Goal: Information Seeking & Learning: Check status

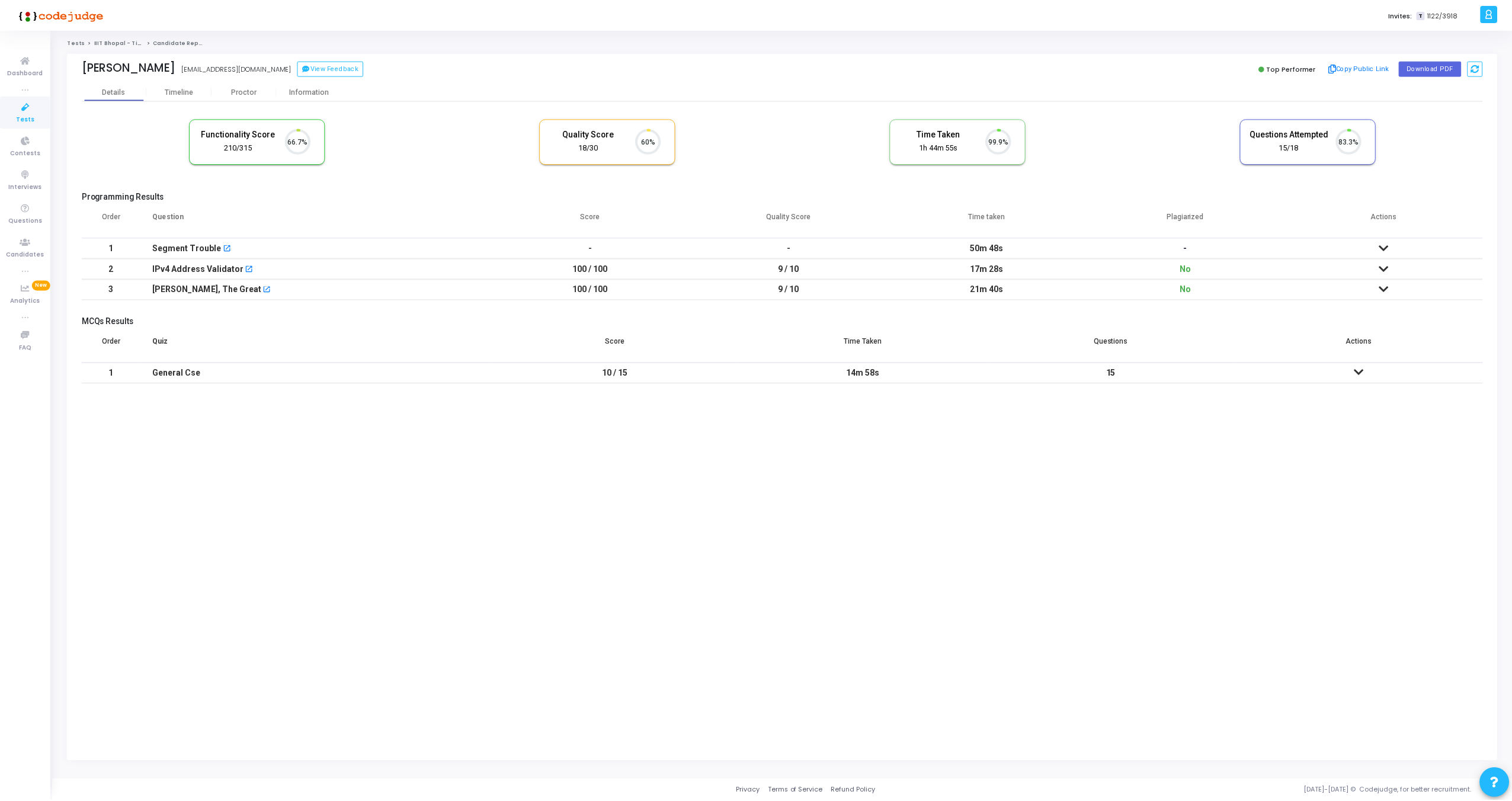
scroll to position [25, 30]
click at [180, 90] on div "Timeline" at bounding box center [179, 91] width 28 height 9
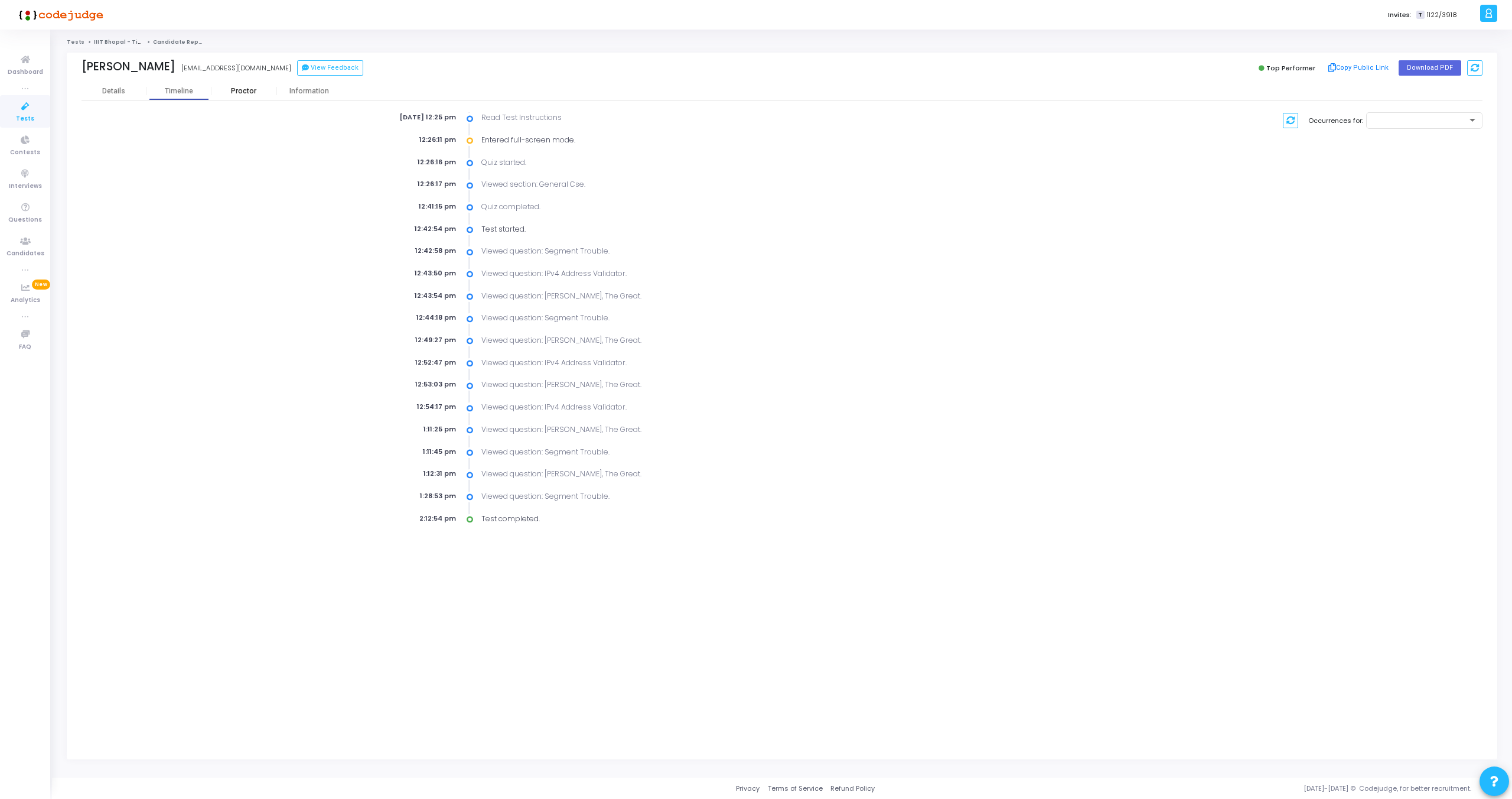
click at [238, 93] on div "Proctor" at bounding box center [243, 91] width 65 height 9
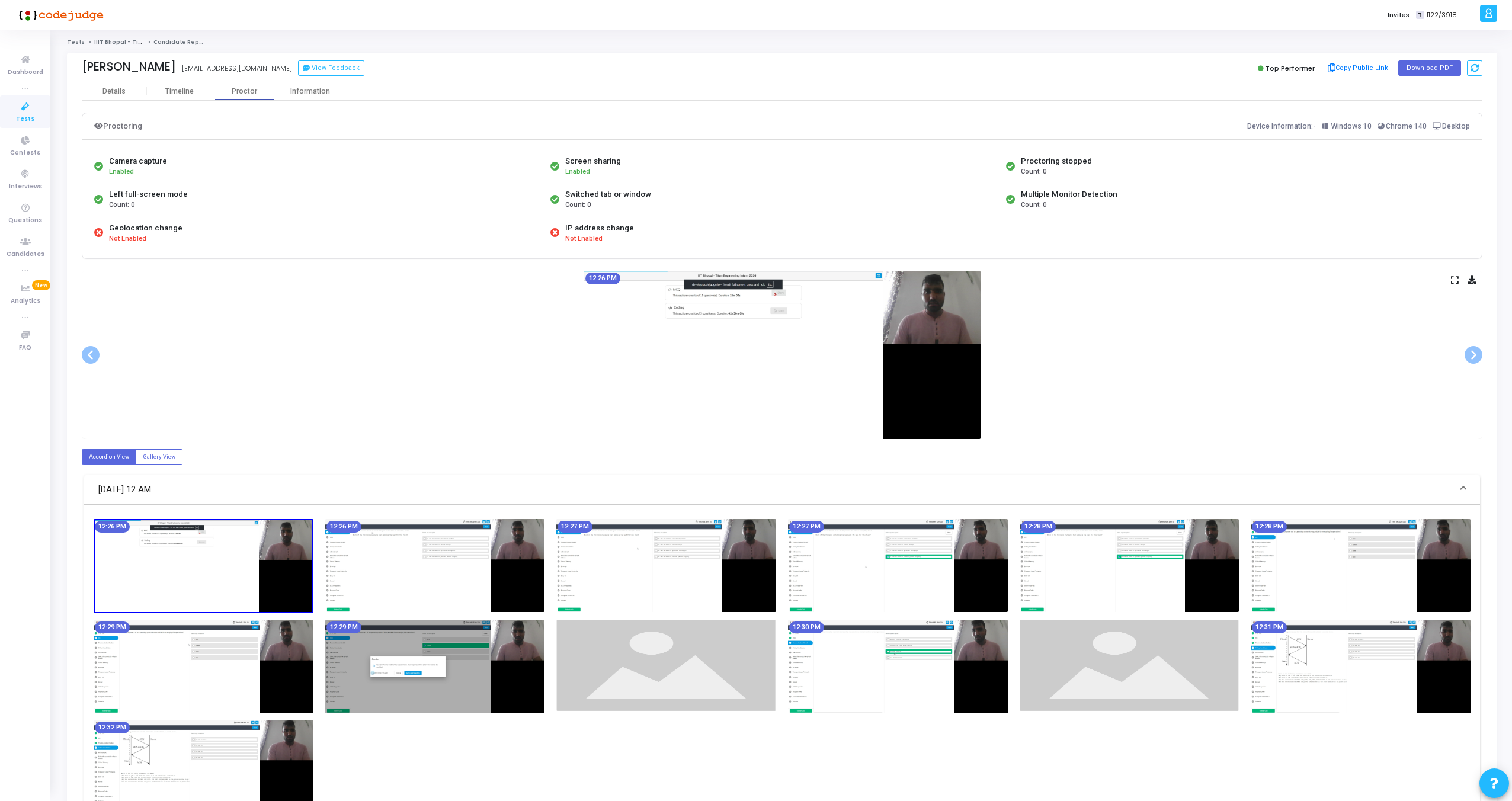
click at [912, 338] on img at bounding box center [782, 355] width 397 height 168
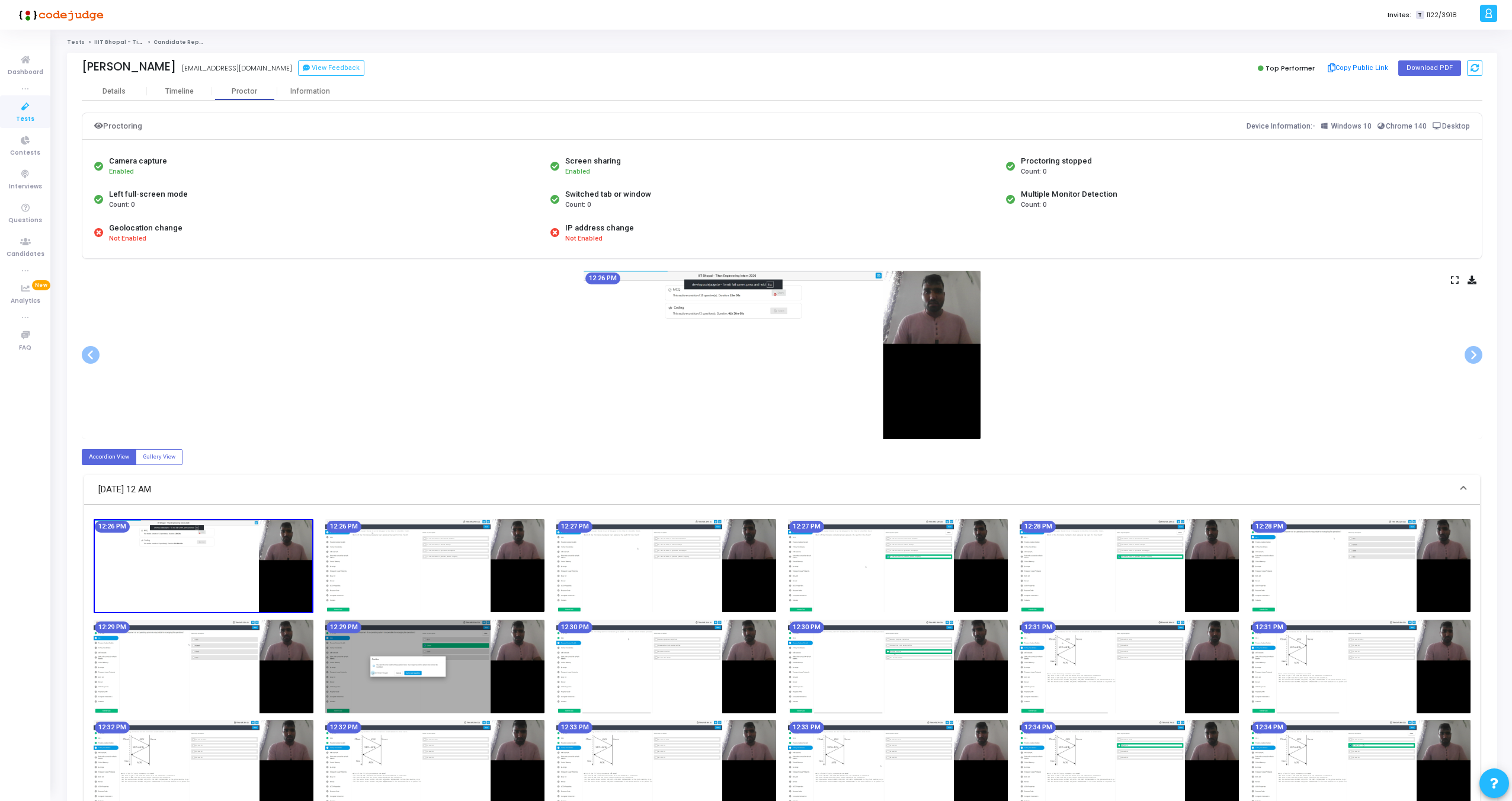
click at [1454, 276] on icon at bounding box center [1455, 279] width 7 height 6
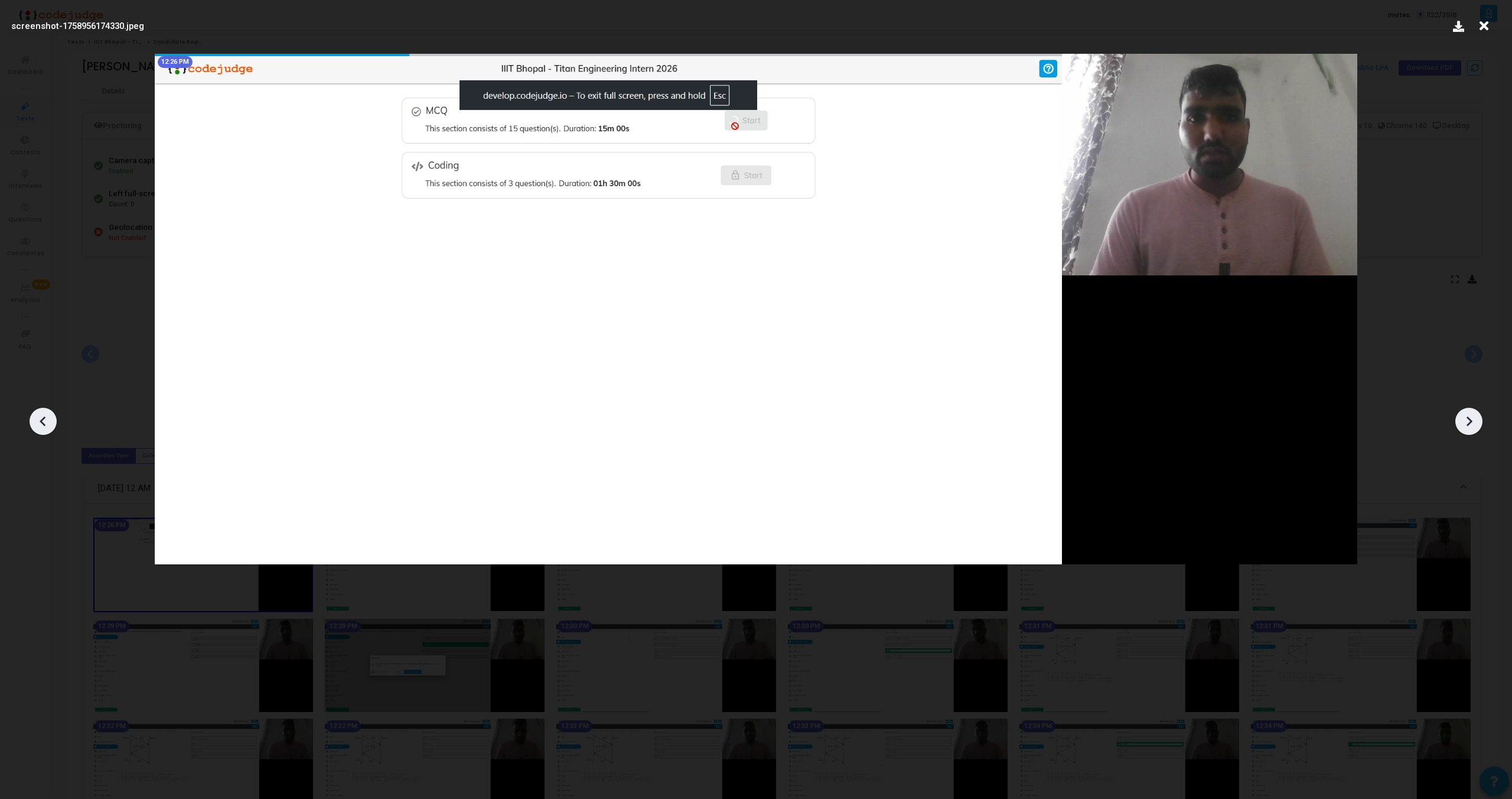
click at [1470, 415] on icon at bounding box center [1468, 420] width 17 height 17
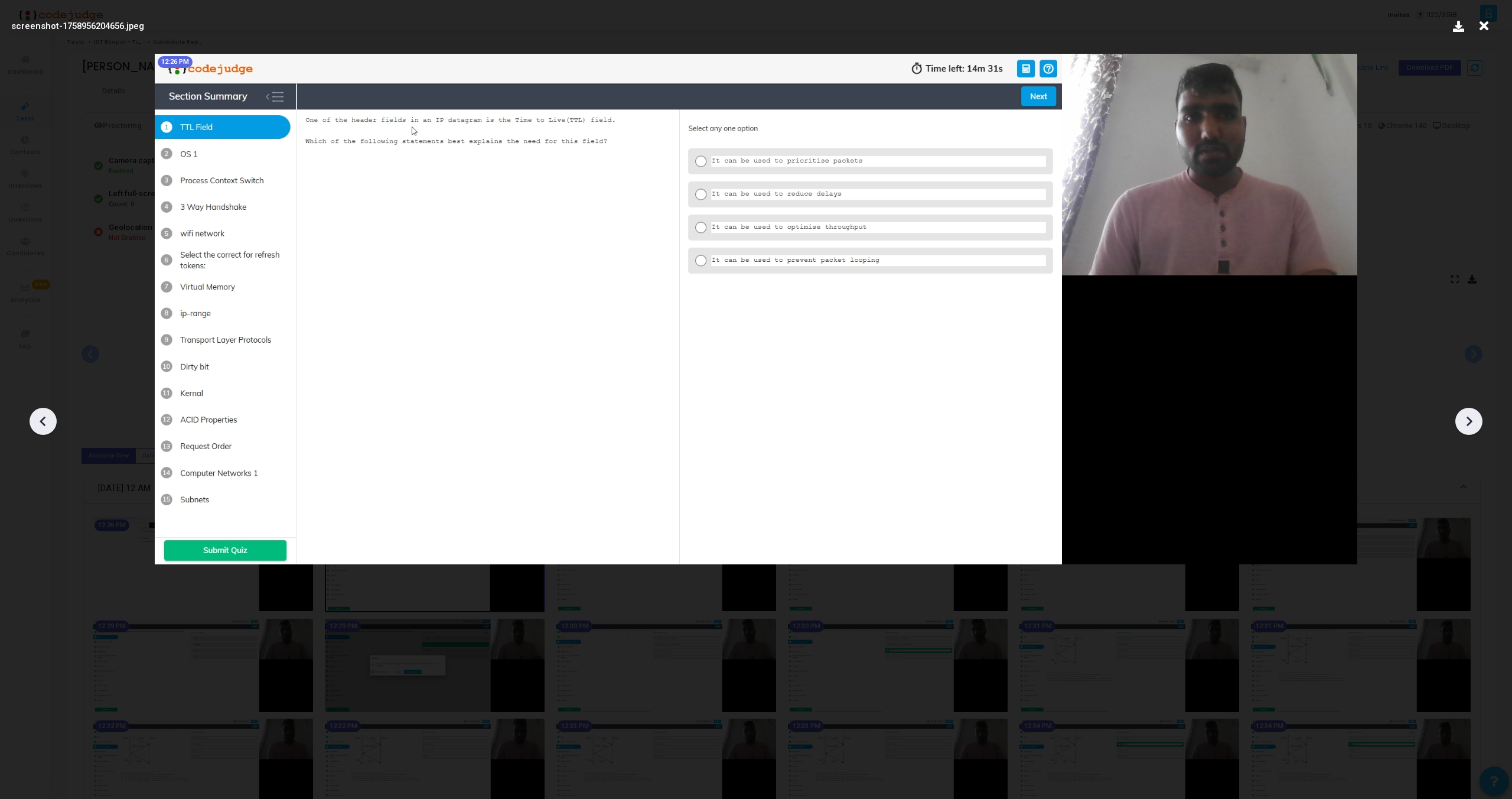
click at [1470, 415] on icon at bounding box center [1468, 420] width 17 height 17
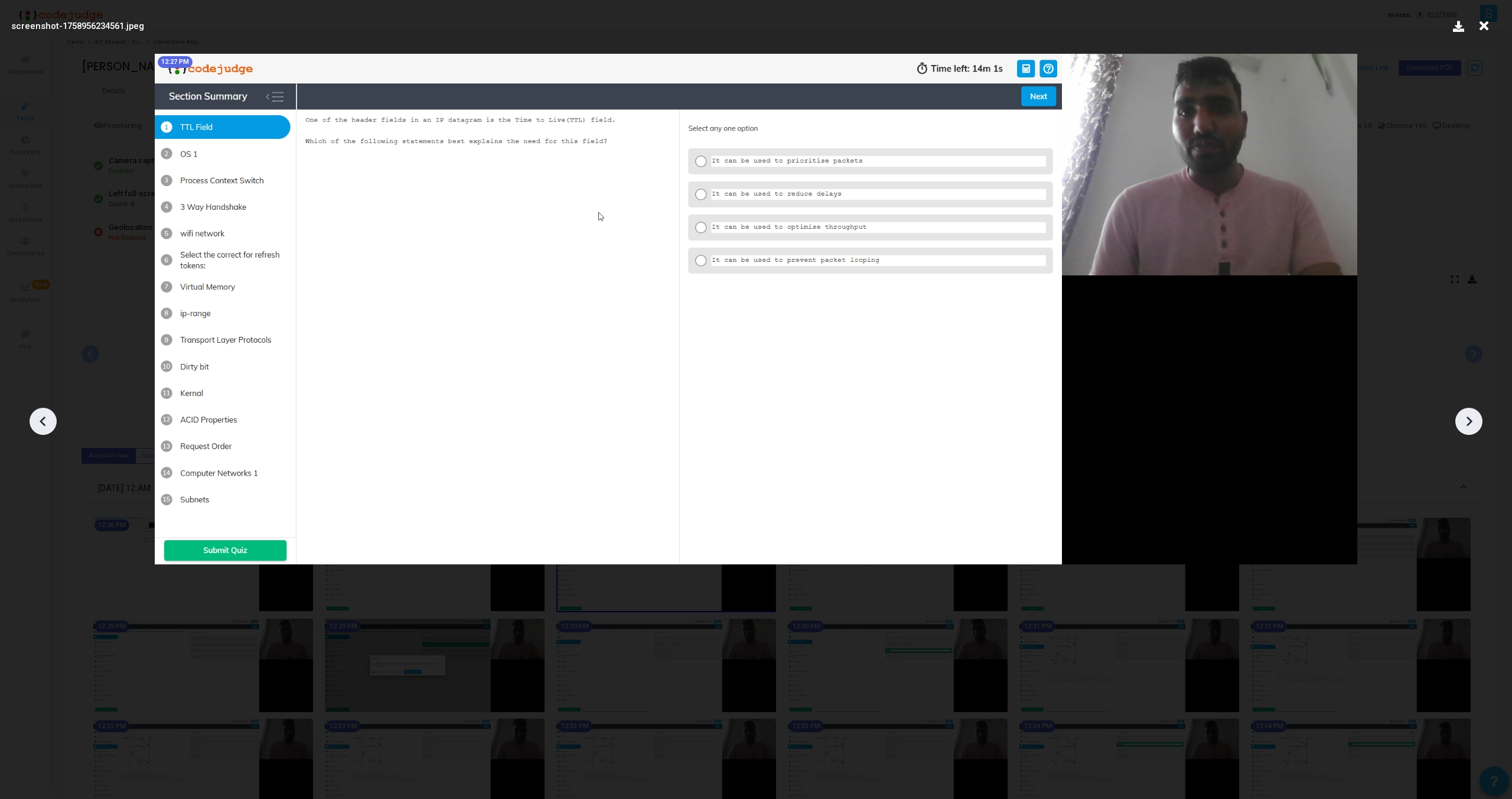
click at [1470, 415] on icon at bounding box center [1468, 420] width 17 height 17
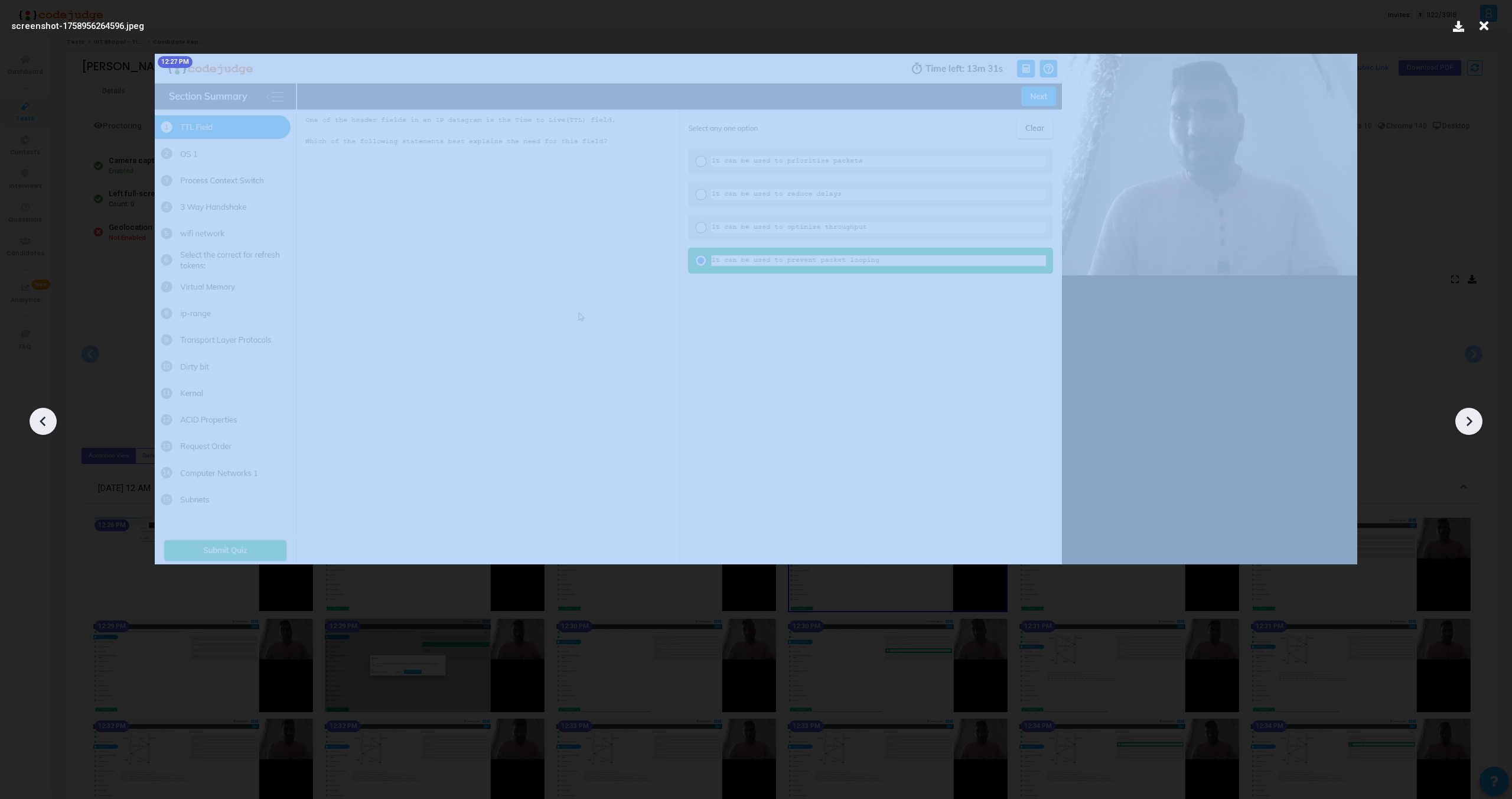
click at [1470, 415] on icon at bounding box center [1468, 420] width 17 height 17
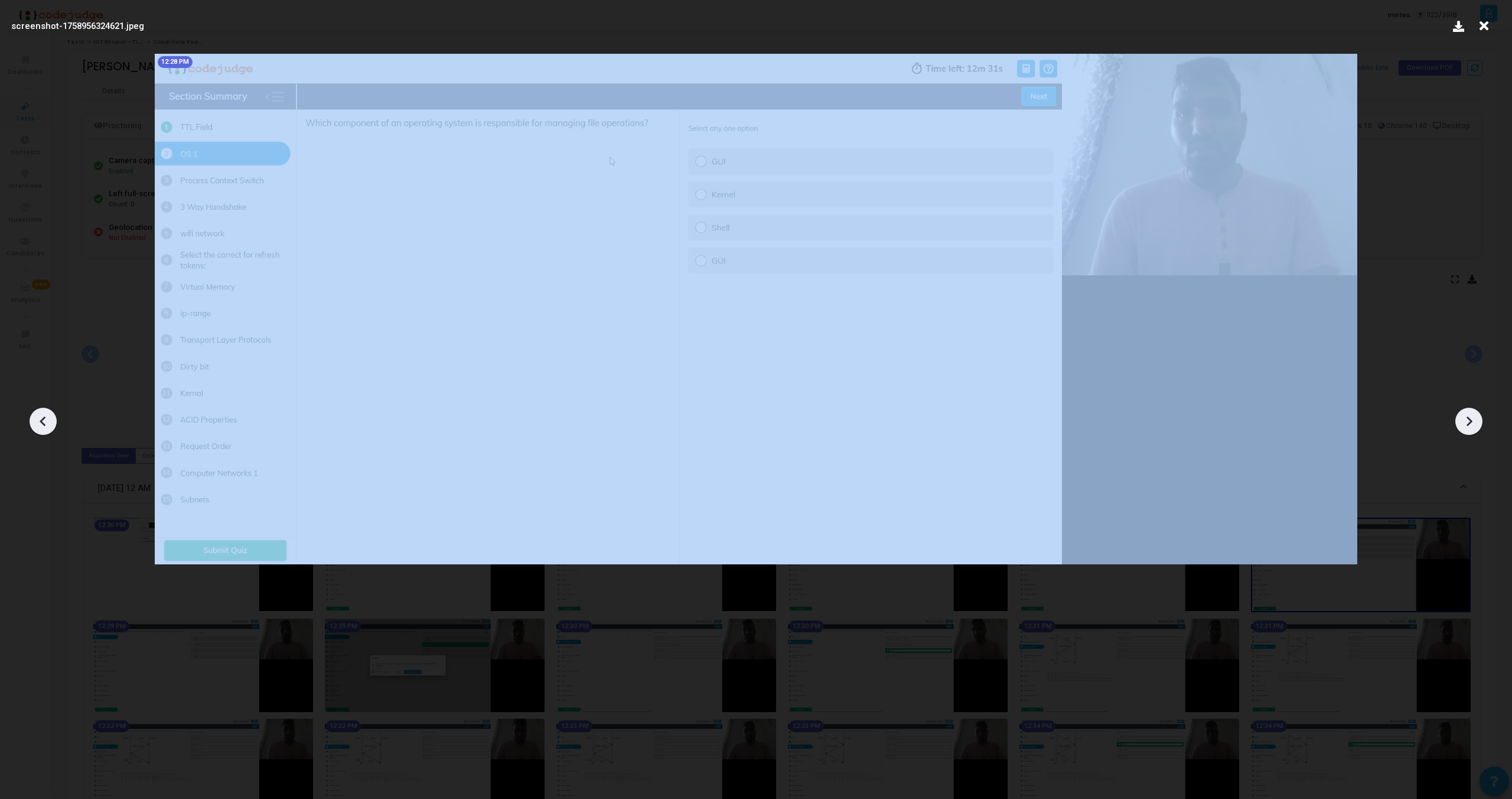
click at [1470, 415] on icon at bounding box center [1468, 420] width 17 height 17
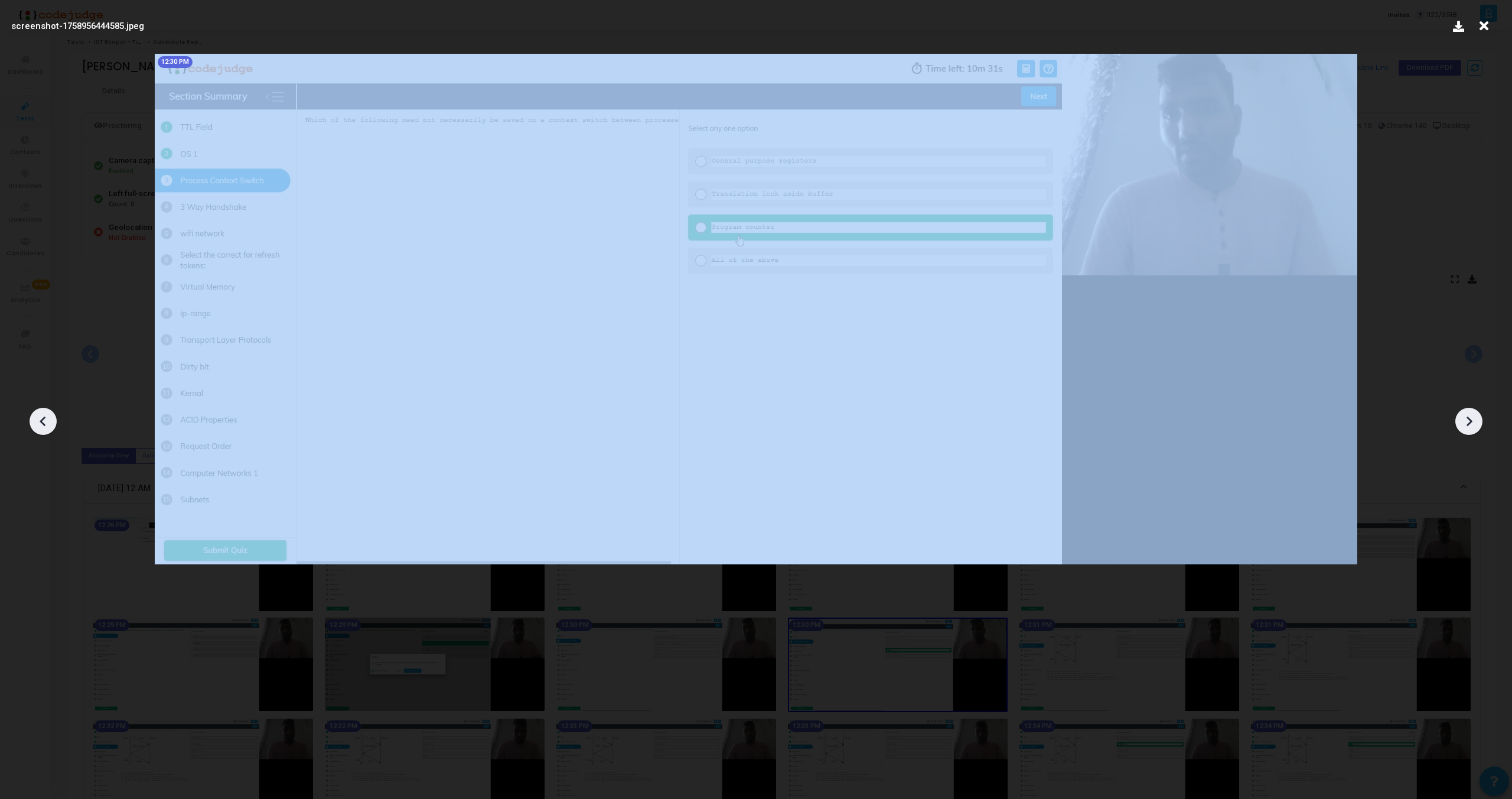
click at [1470, 415] on icon at bounding box center [1468, 420] width 17 height 17
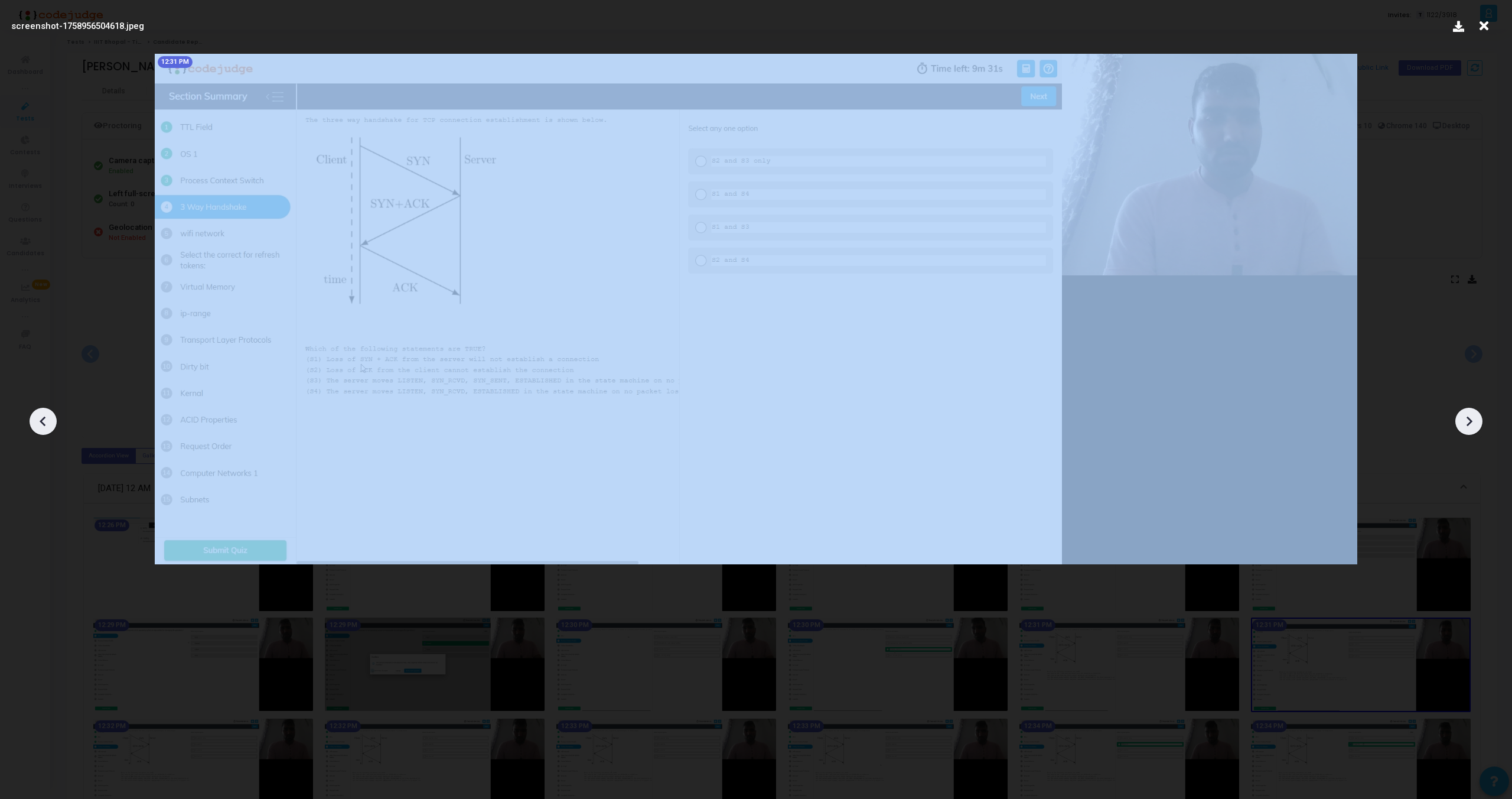
click at [1470, 415] on icon at bounding box center [1468, 420] width 17 height 17
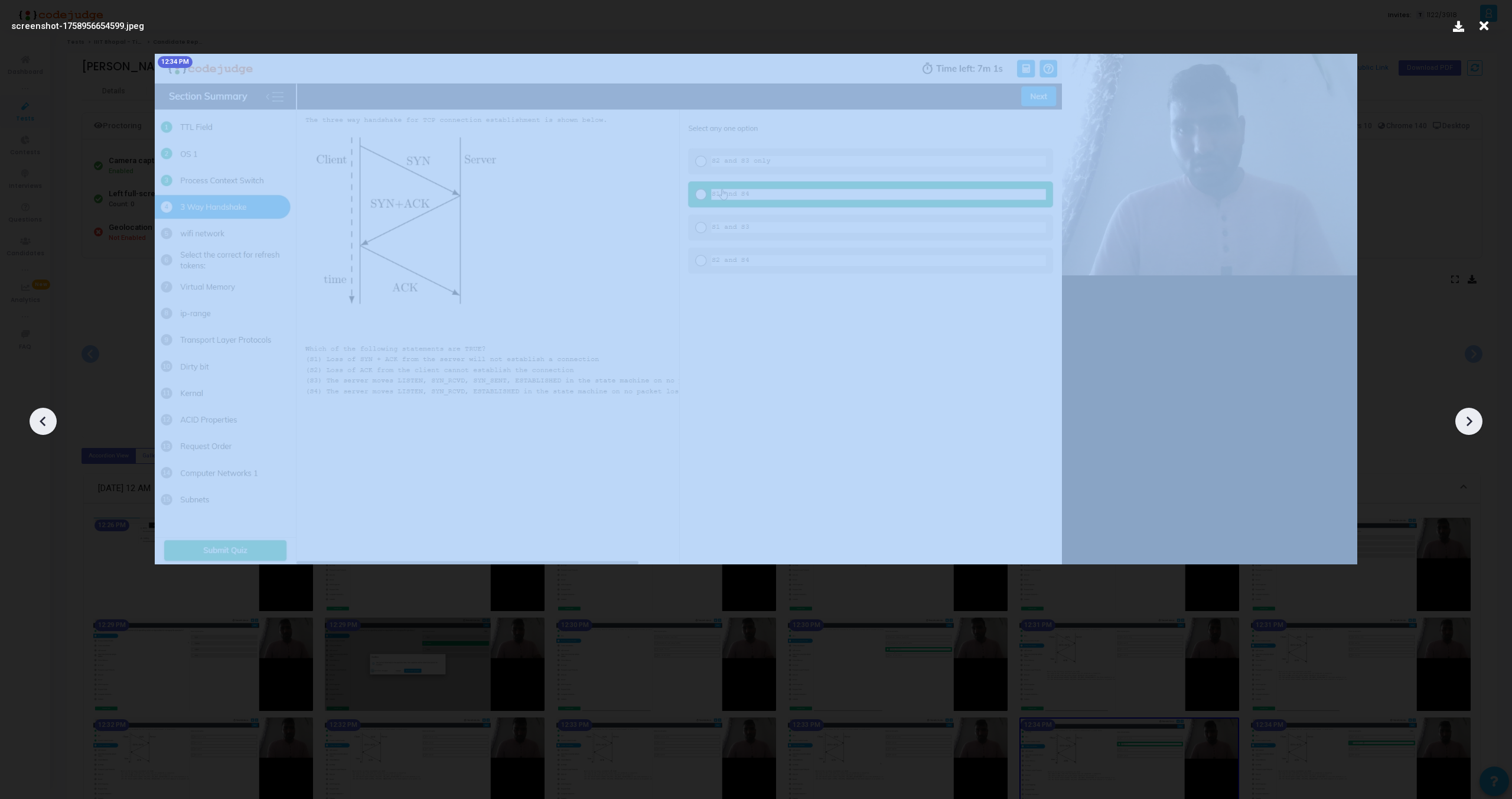
click at [1470, 415] on icon at bounding box center [1468, 420] width 17 height 17
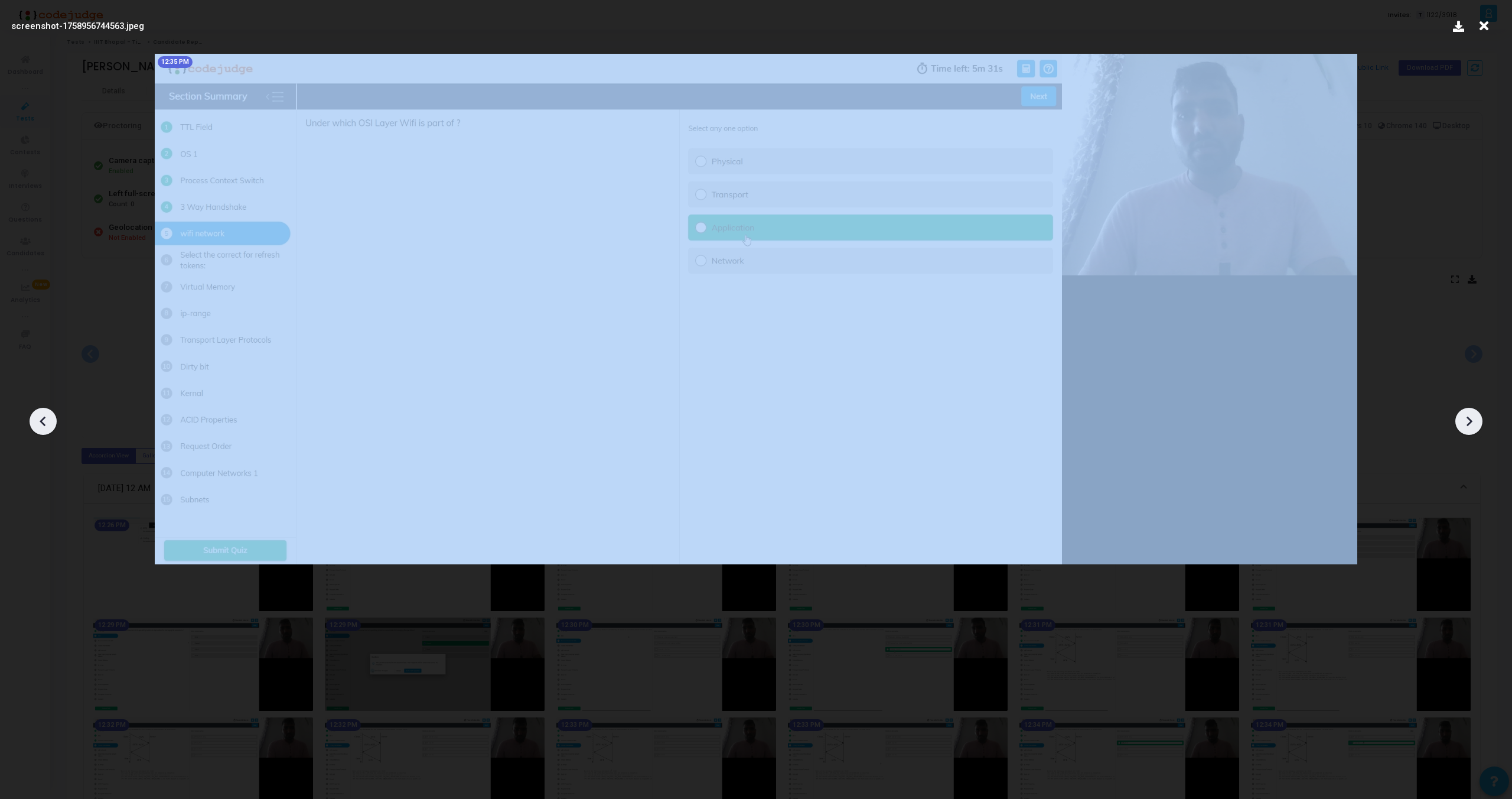
click at [1470, 415] on icon at bounding box center [1468, 420] width 17 height 17
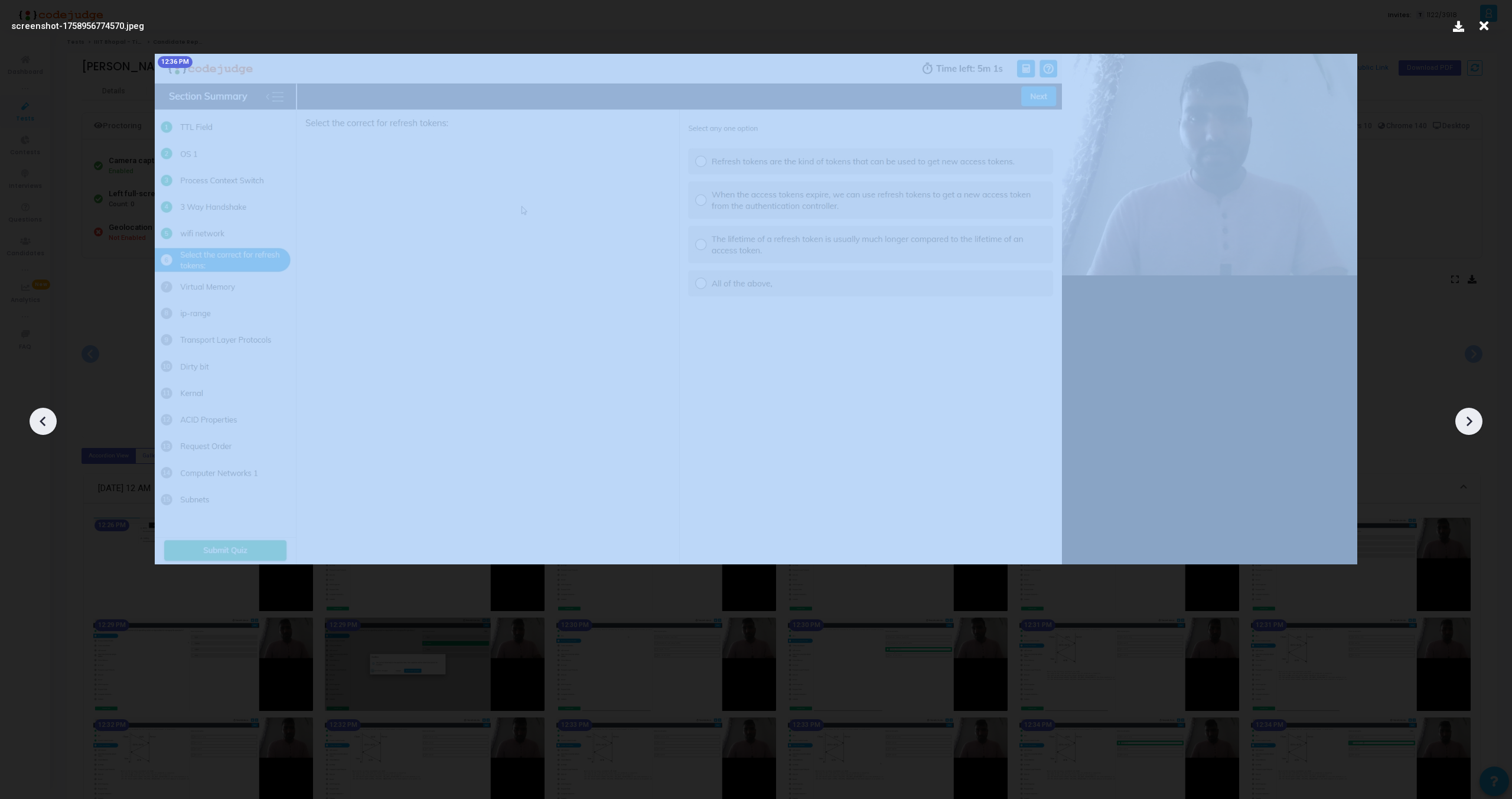
click at [1470, 415] on icon at bounding box center [1468, 420] width 17 height 17
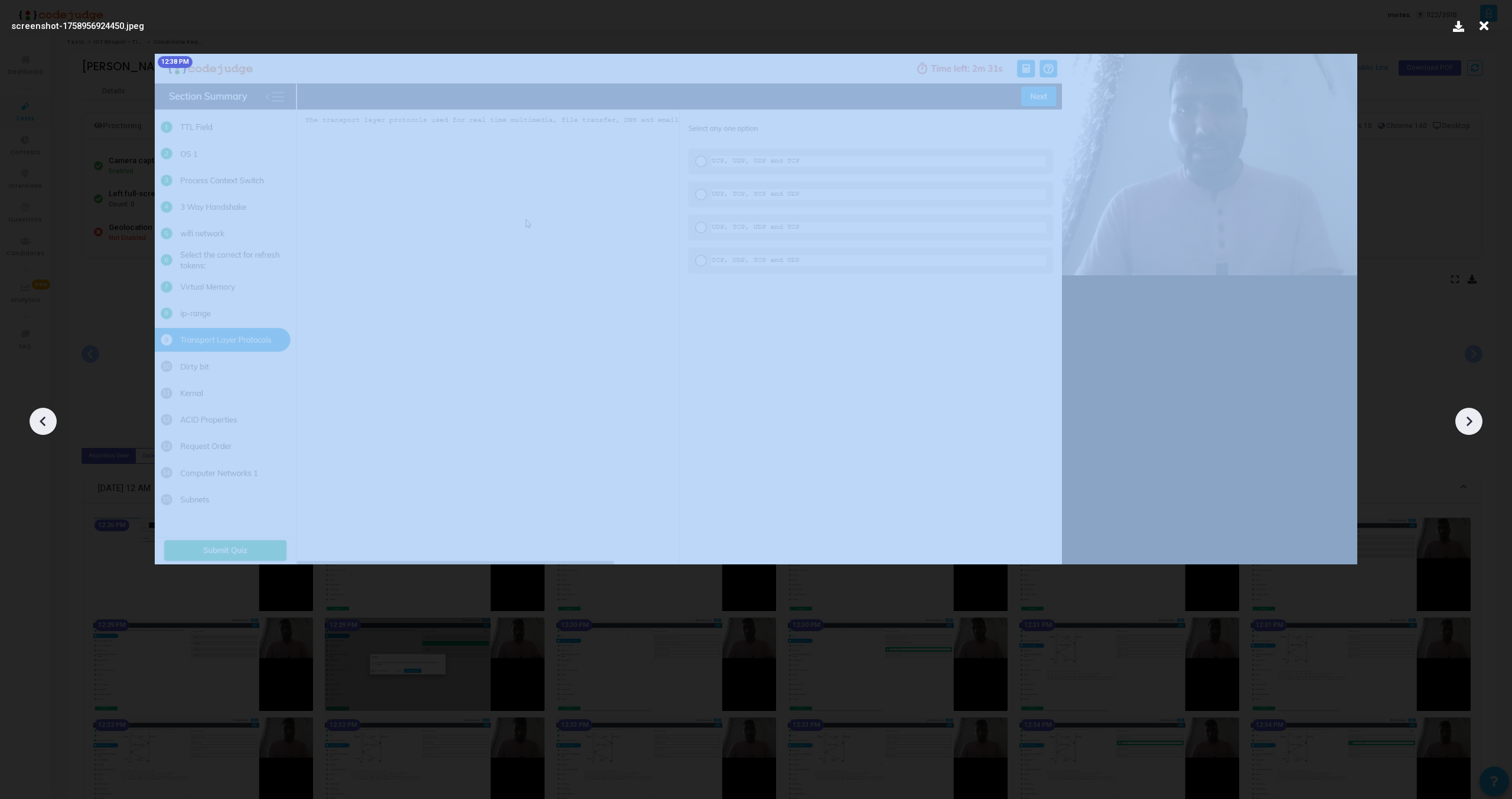
click at [1470, 415] on icon at bounding box center [1468, 420] width 17 height 17
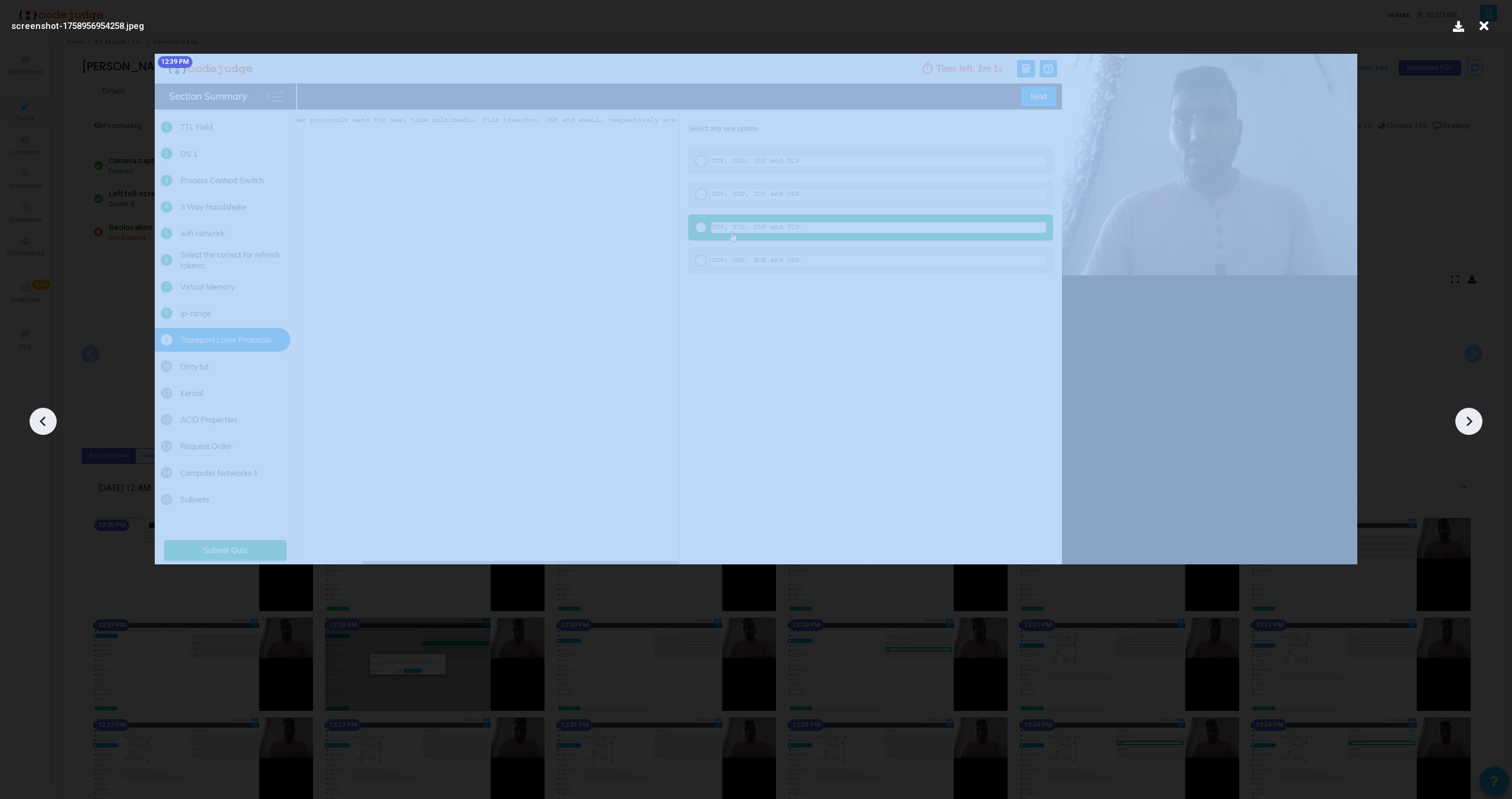
click at [1470, 415] on icon at bounding box center [1468, 420] width 17 height 17
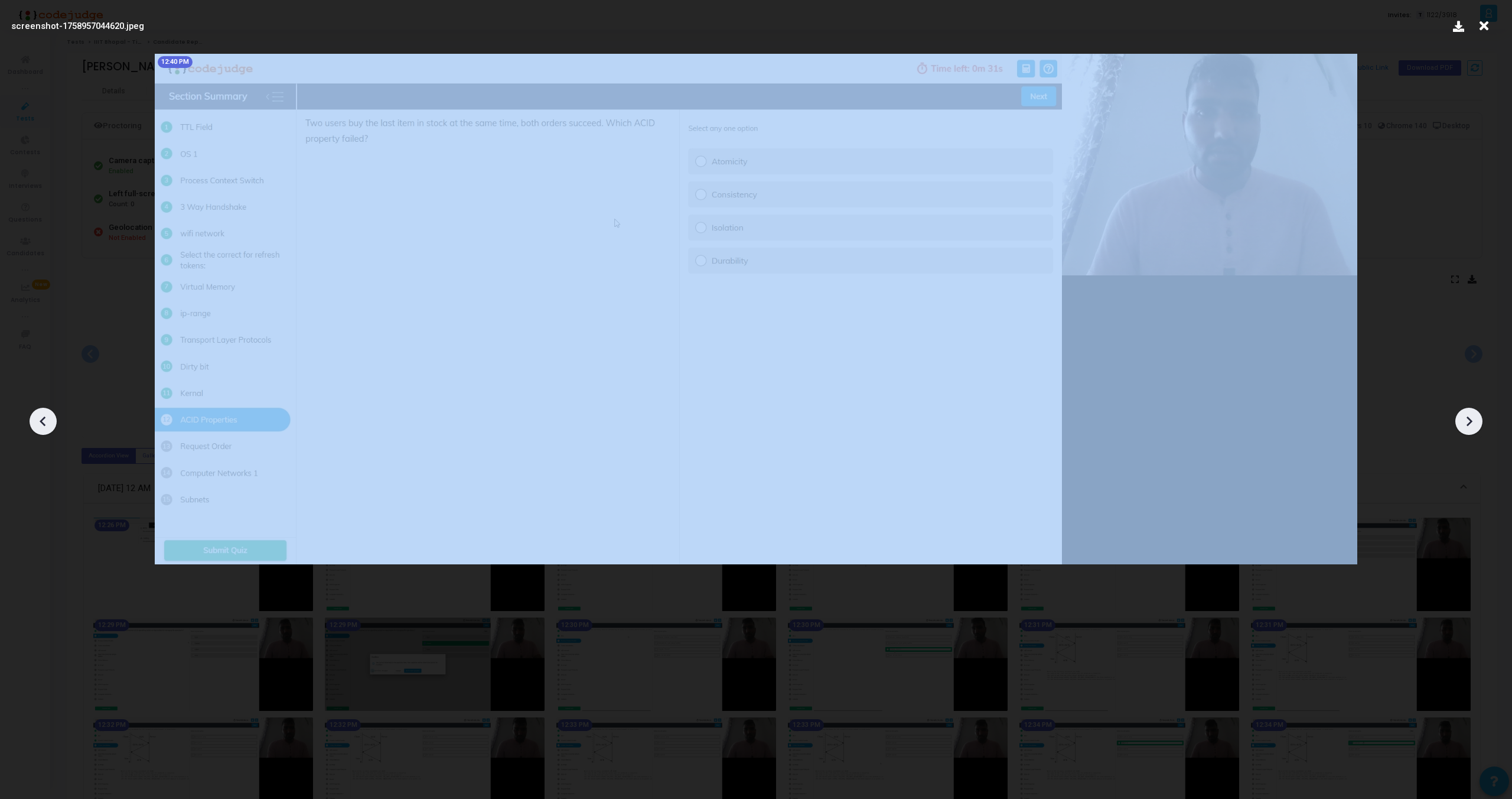
click at [1470, 415] on icon at bounding box center [1468, 420] width 17 height 17
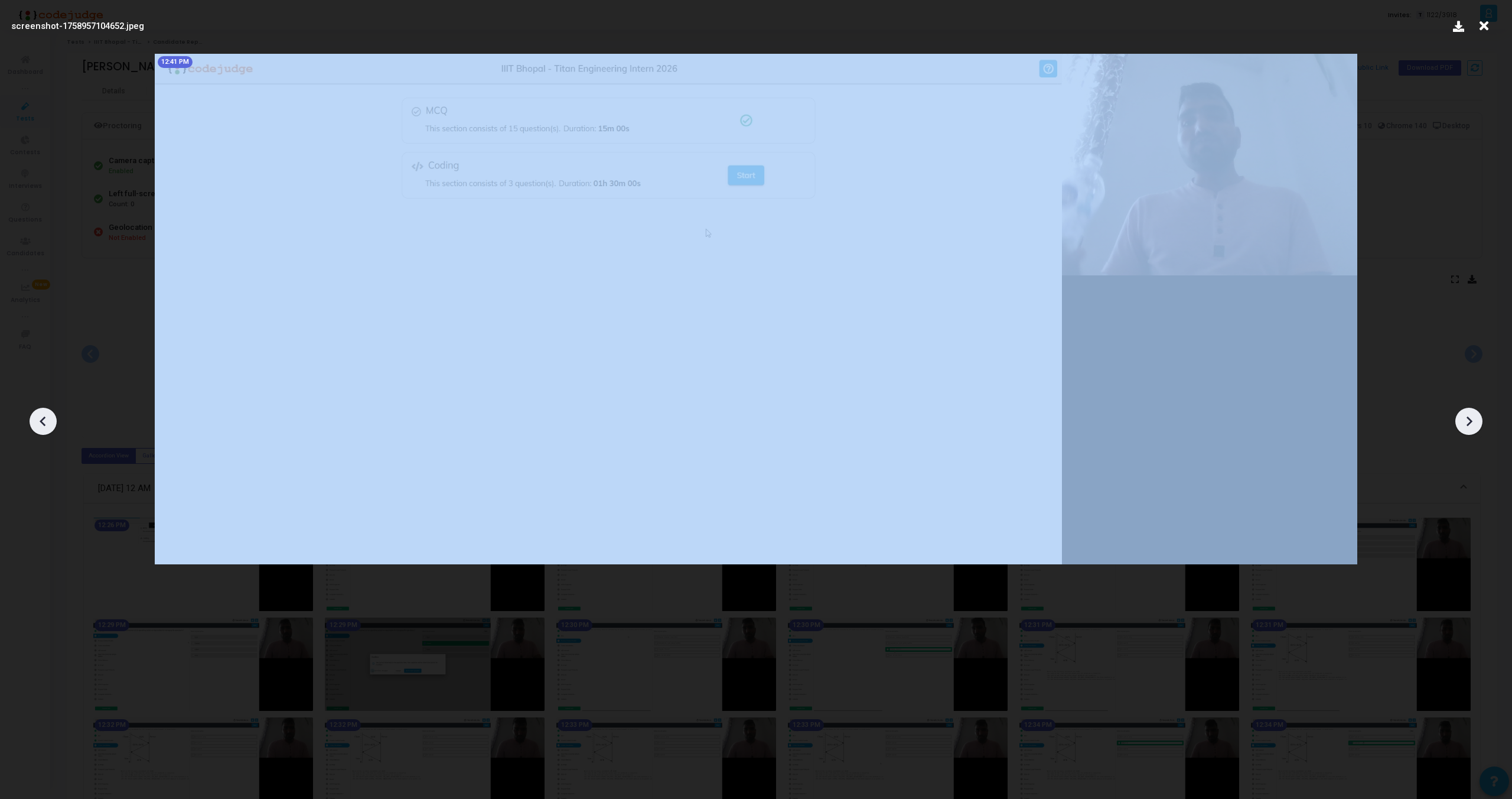
click at [1470, 415] on icon at bounding box center [1468, 420] width 17 height 17
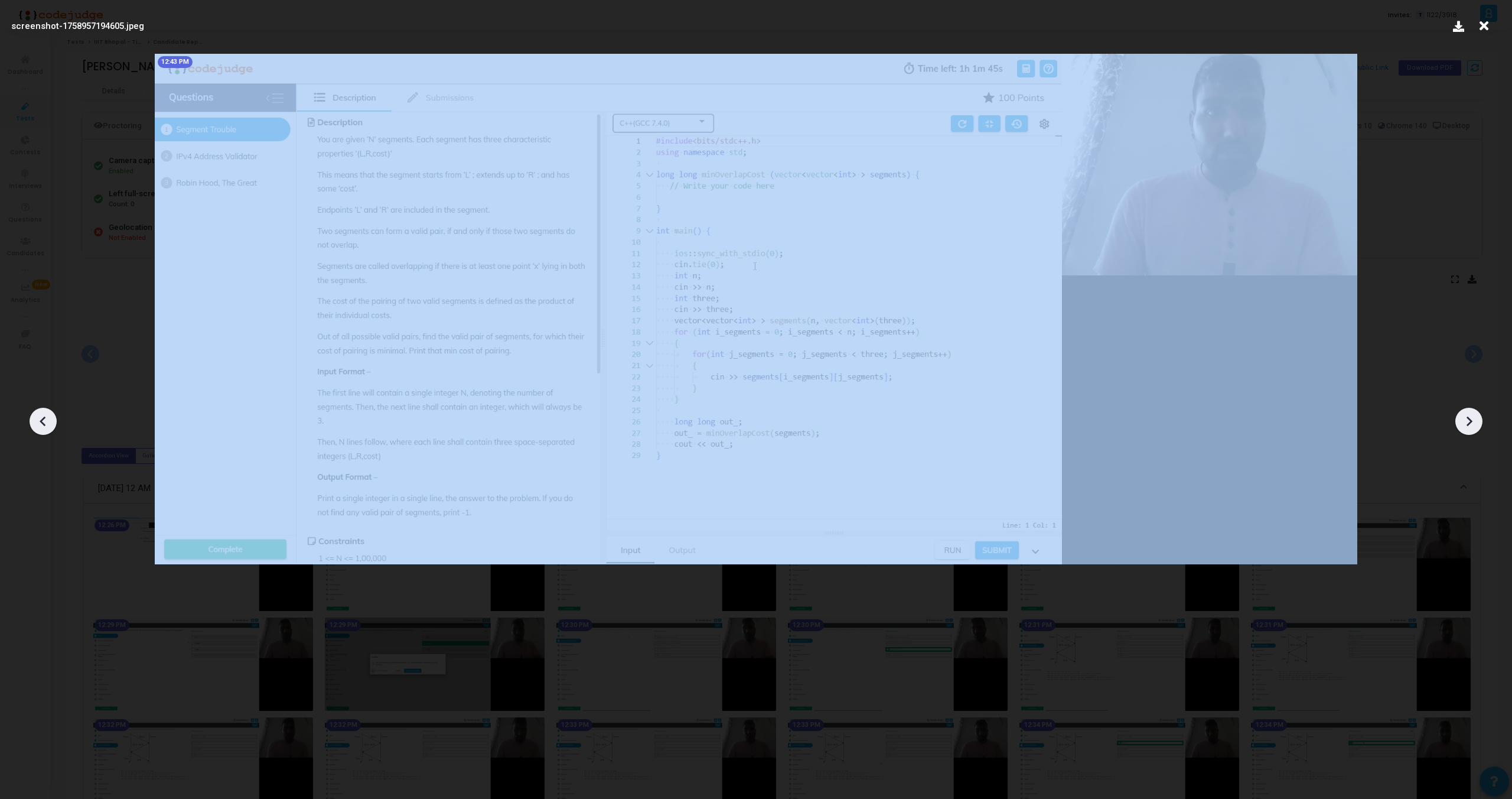
click at [1470, 415] on icon at bounding box center [1468, 420] width 17 height 17
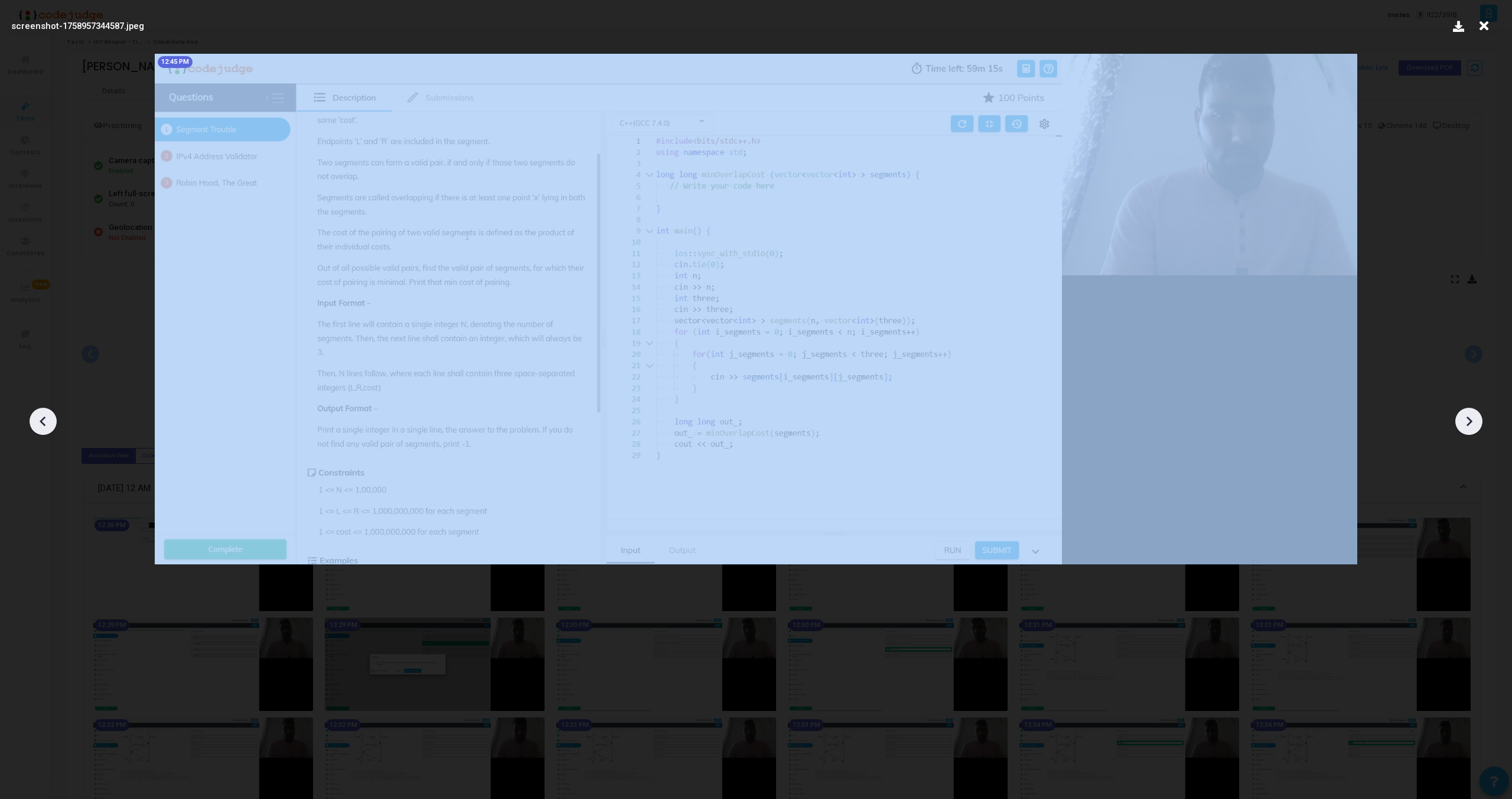
click at [1470, 415] on icon at bounding box center [1468, 420] width 17 height 17
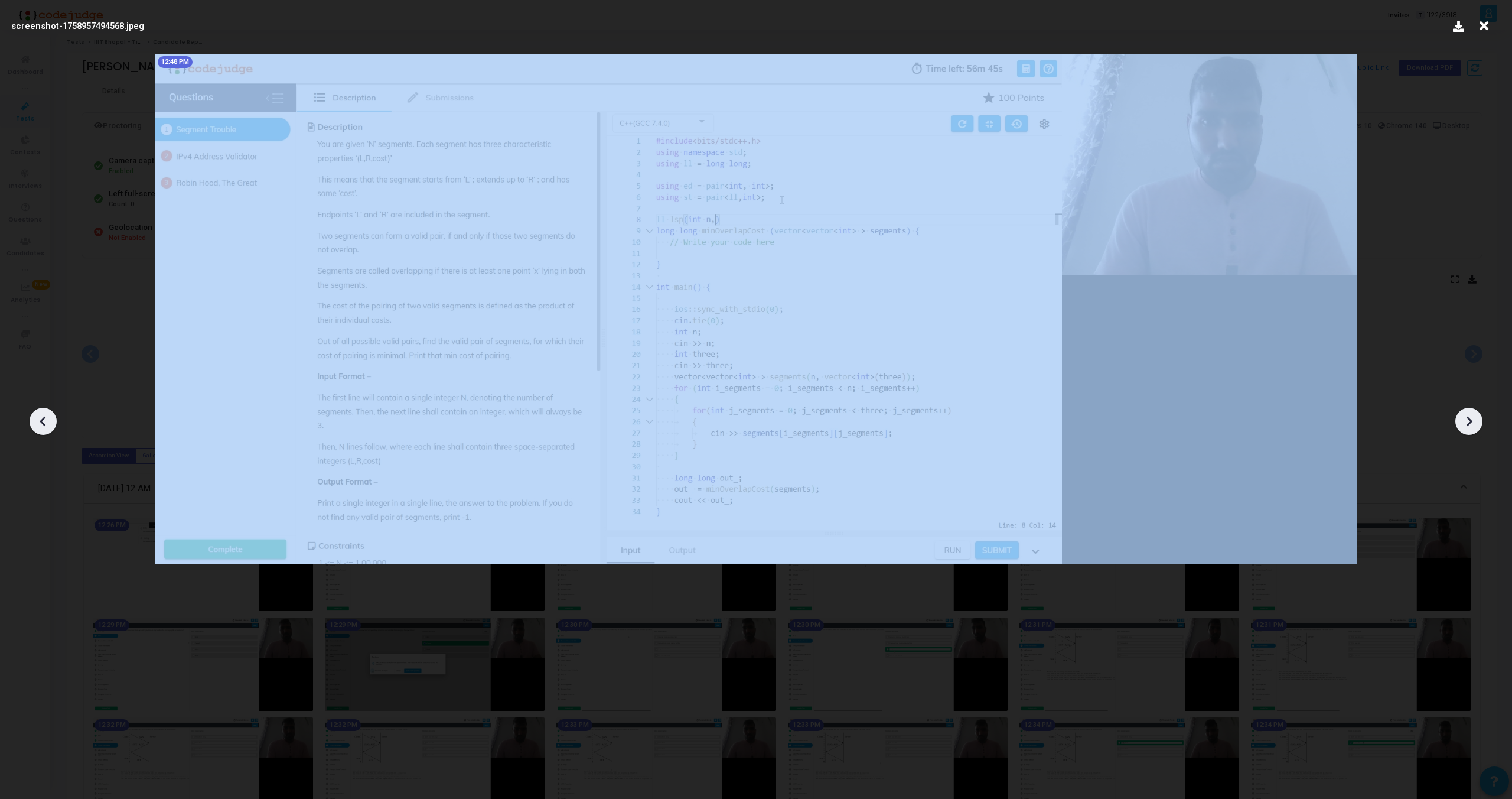
click at [1470, 415] on icon at bounding box center [1468, 420] width 17 height 17
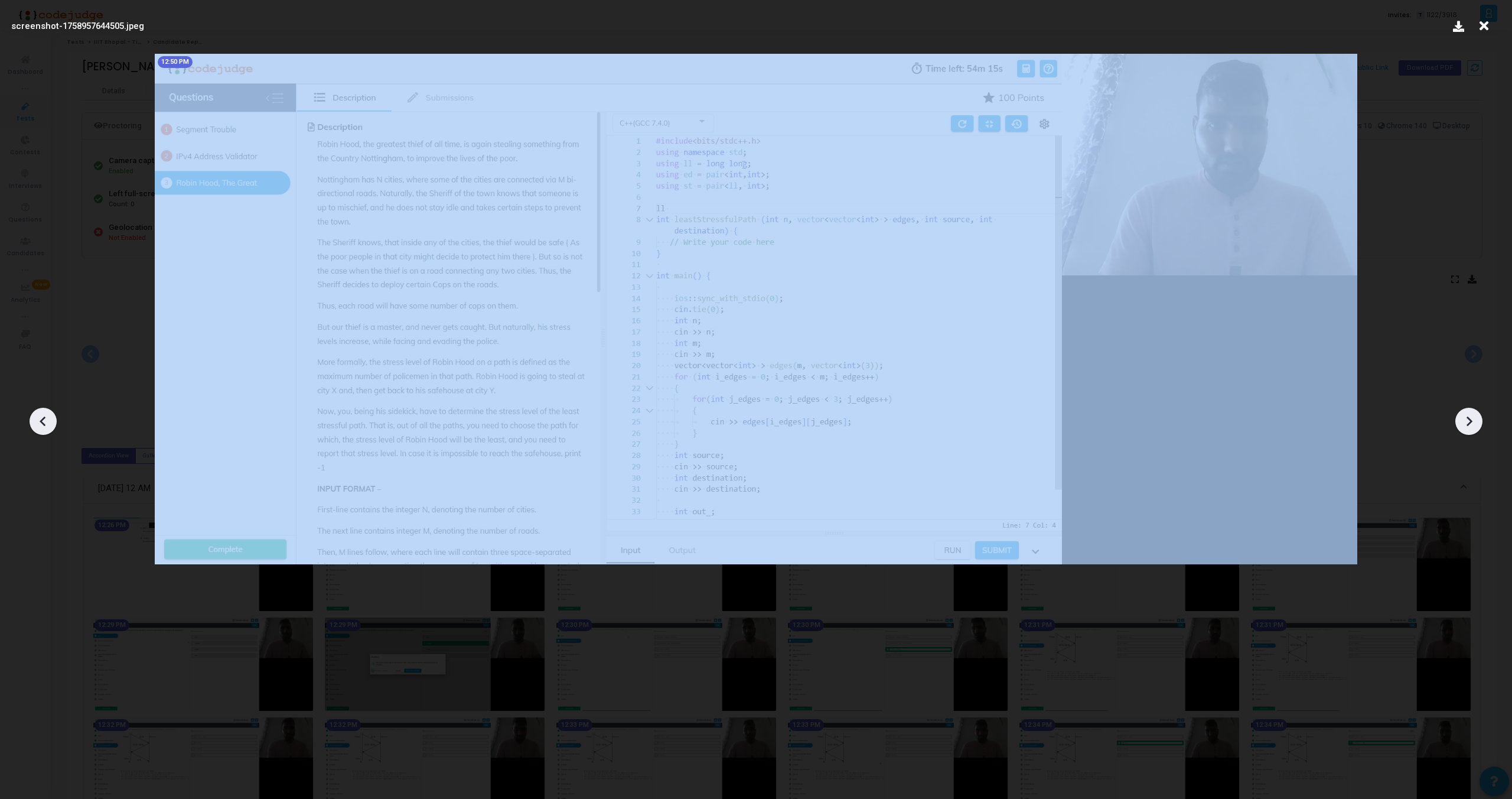
click at [1470, 415] on icon at bounding box center [1468, 420] width 17 height 17
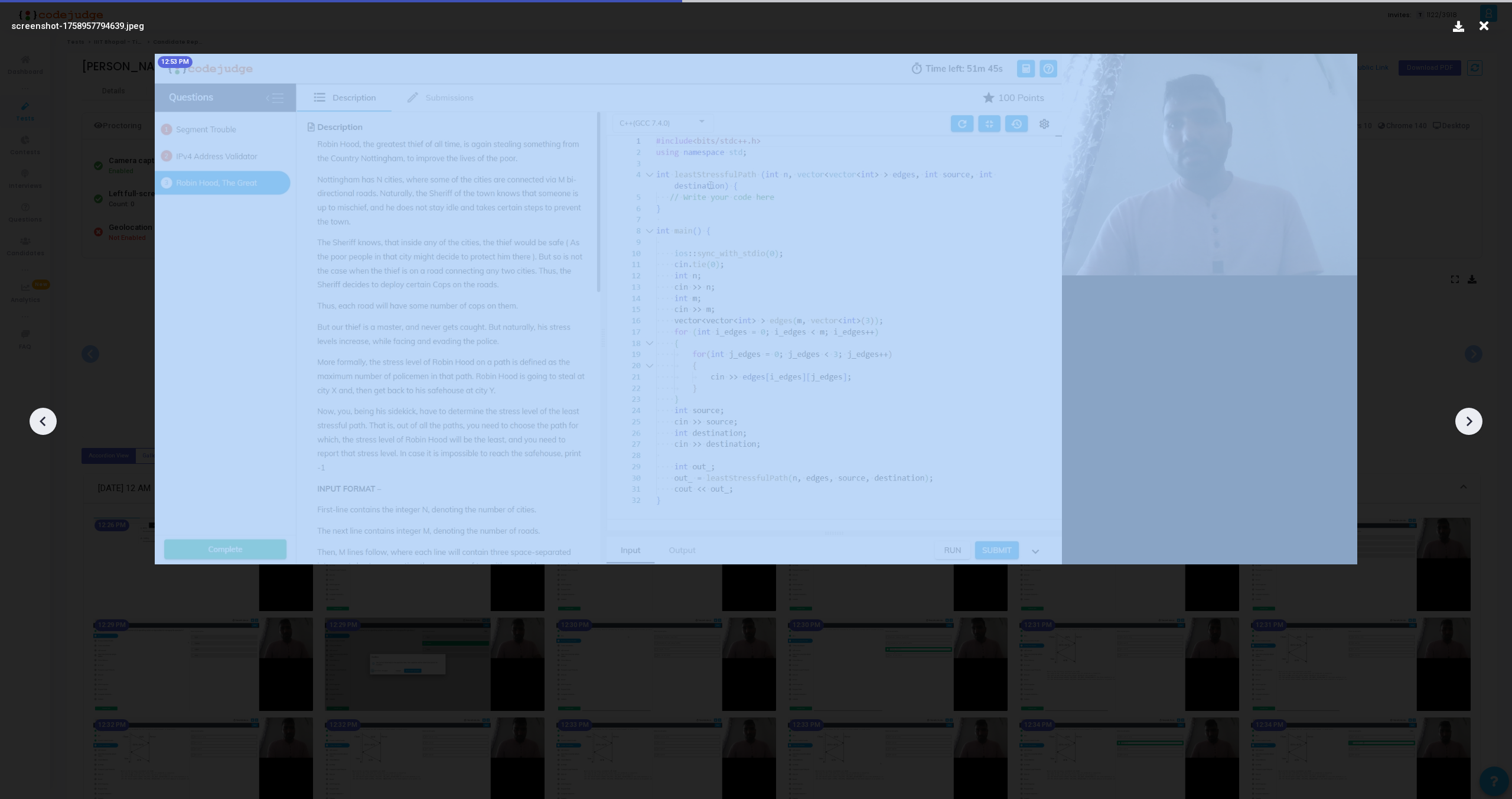
click at [1470, 415] on icon at bounding box center [1468, 420] width 17 height 17
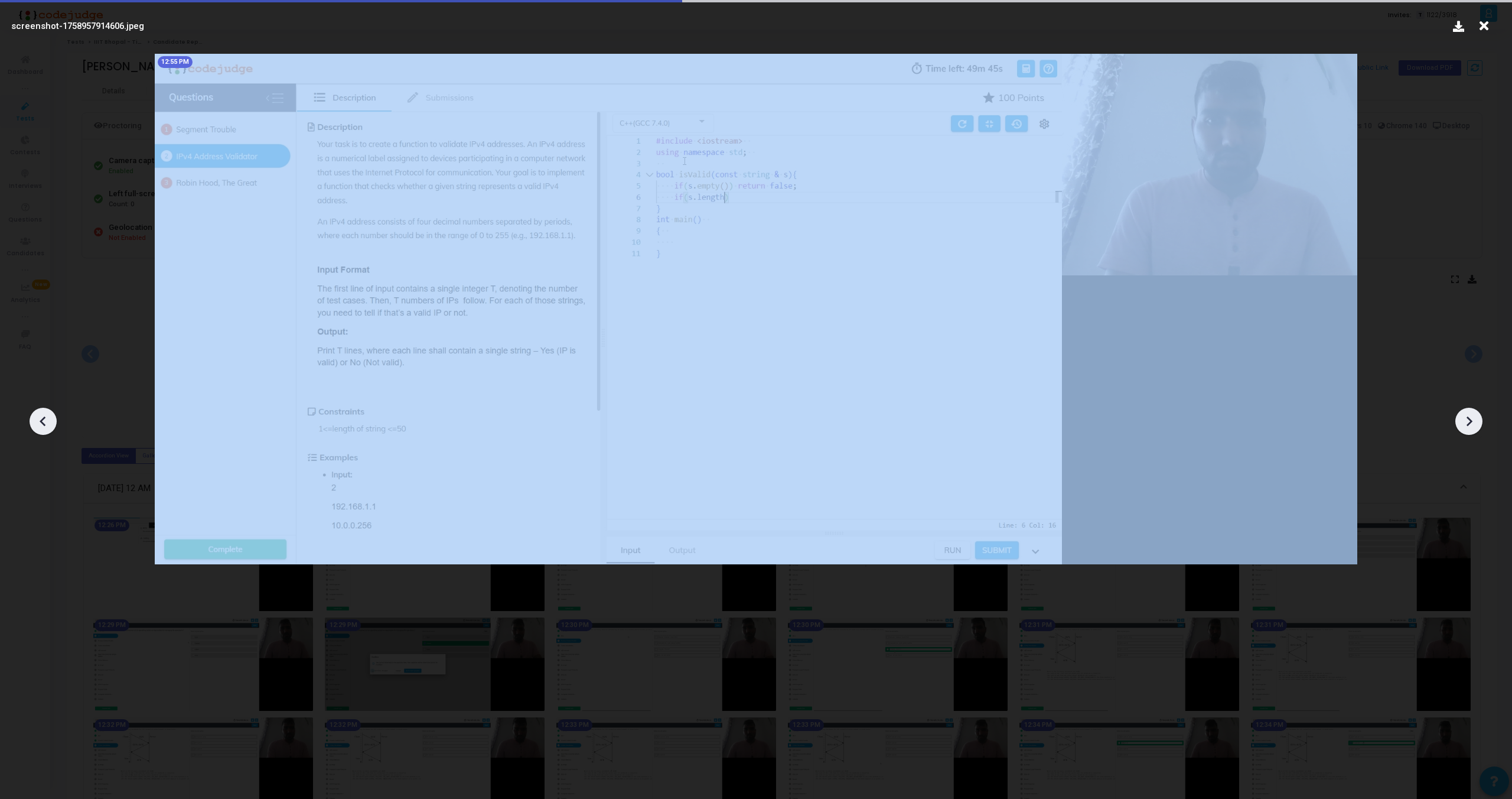
click at [1470, 415] on icon at bounding box center [1468, 420] width 17 height 17
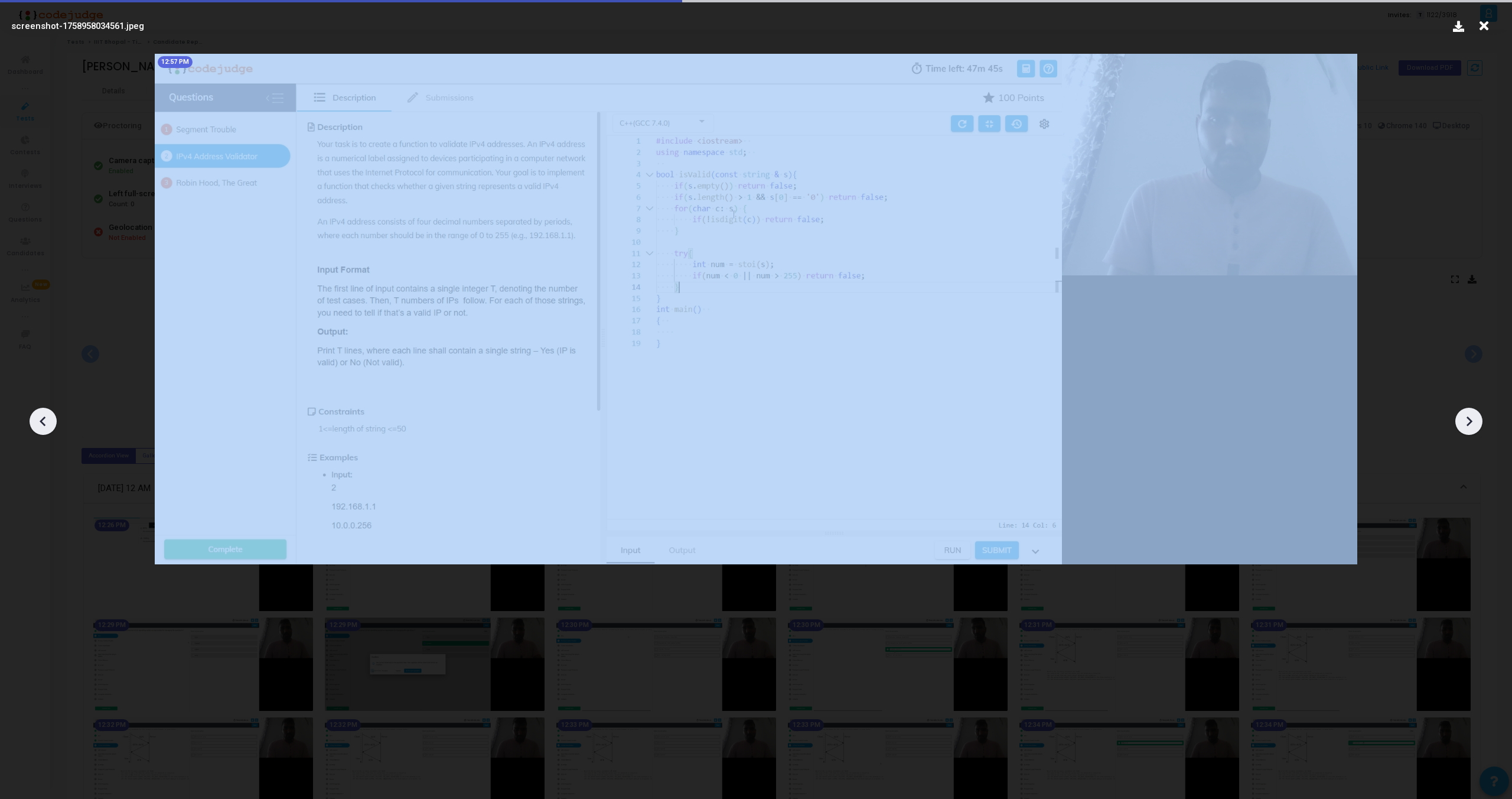
click at [1470, 415] on icon at bounding box center [1468, 420] width 17 height 17
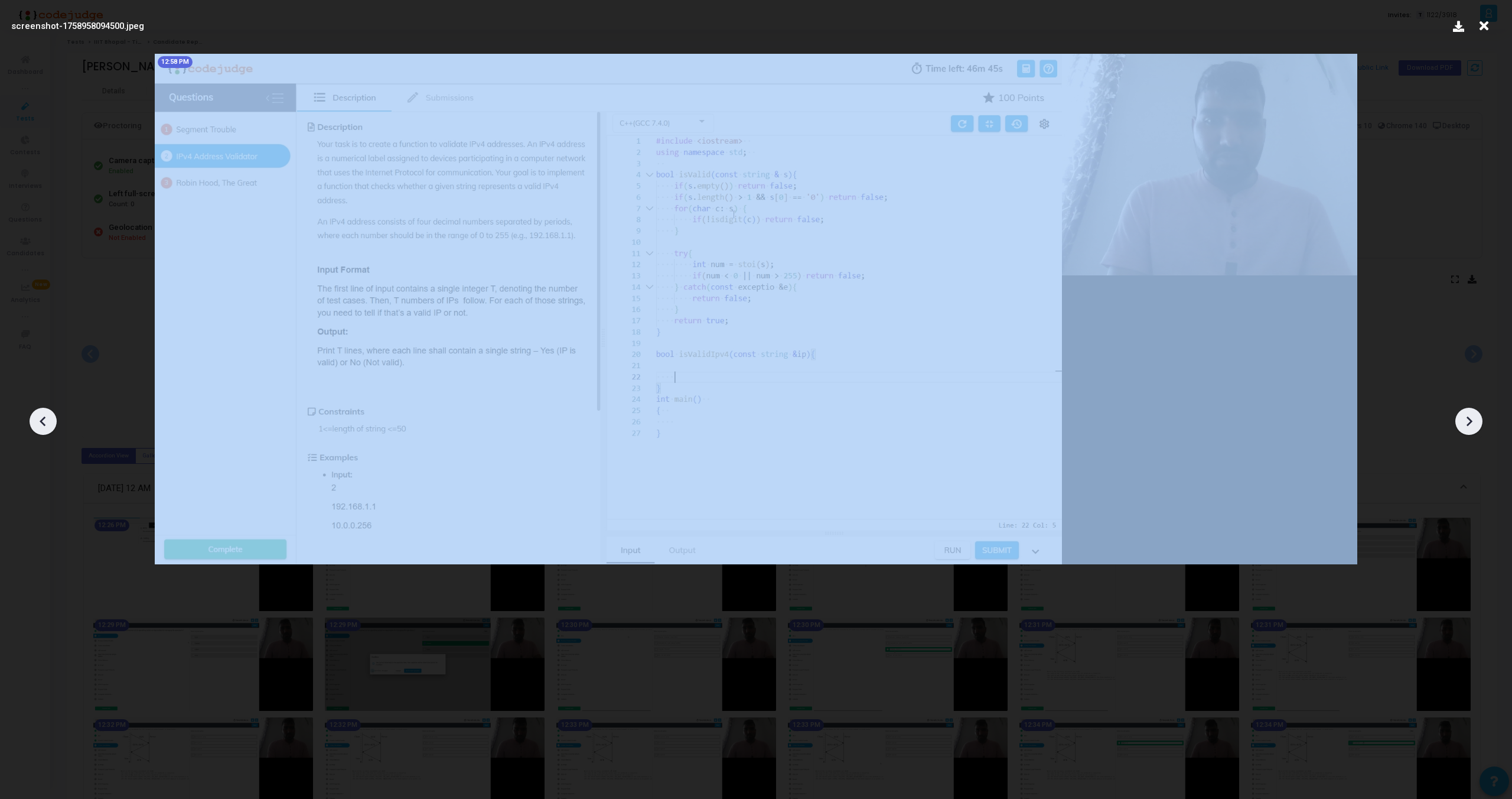
click at [1470, 415] on icon at bounding box center [1468, 420] width 17 height 17
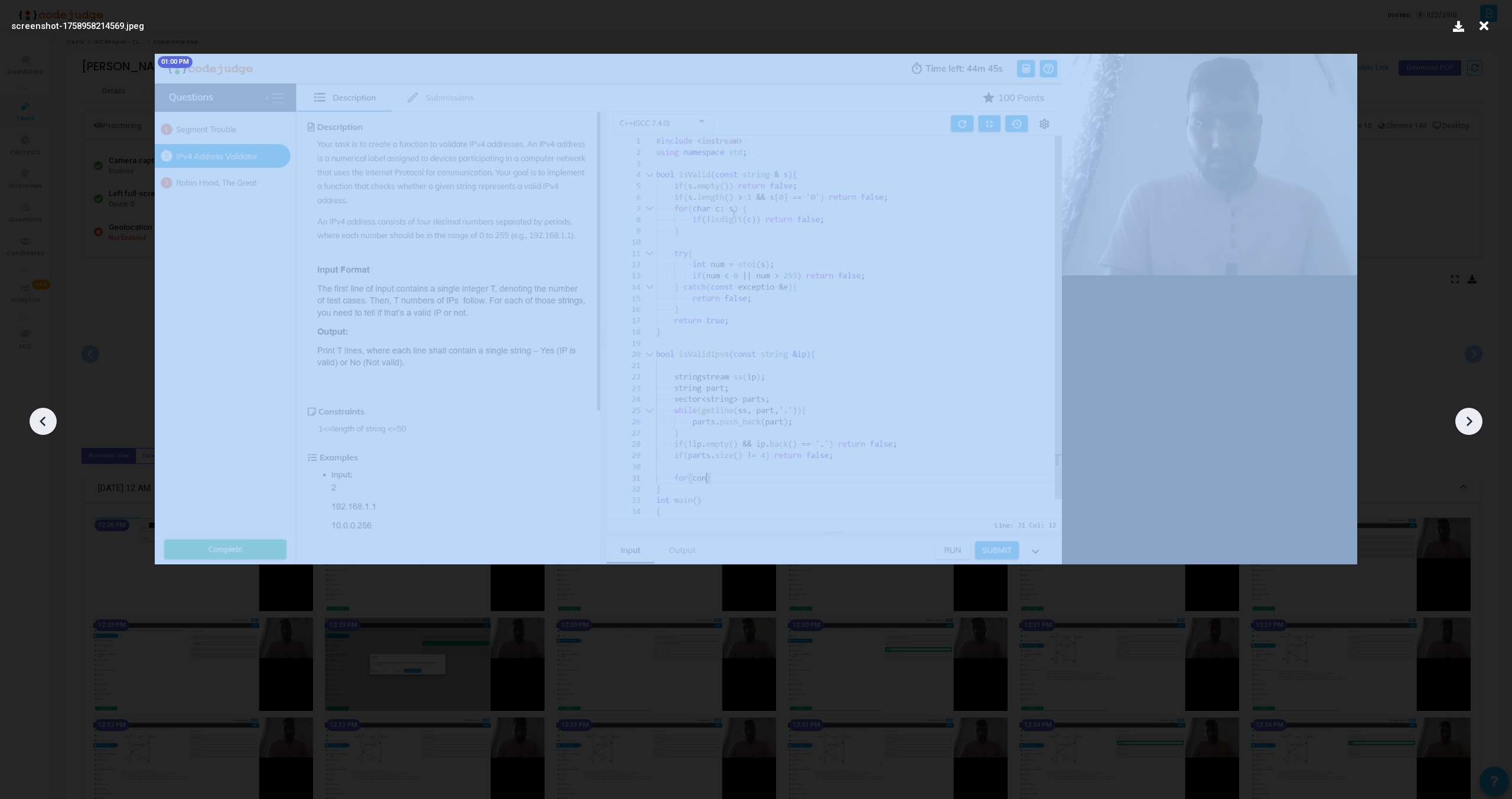
click at [1470, 415] on icon at bounding box center [1468, 420] width 17 height 17
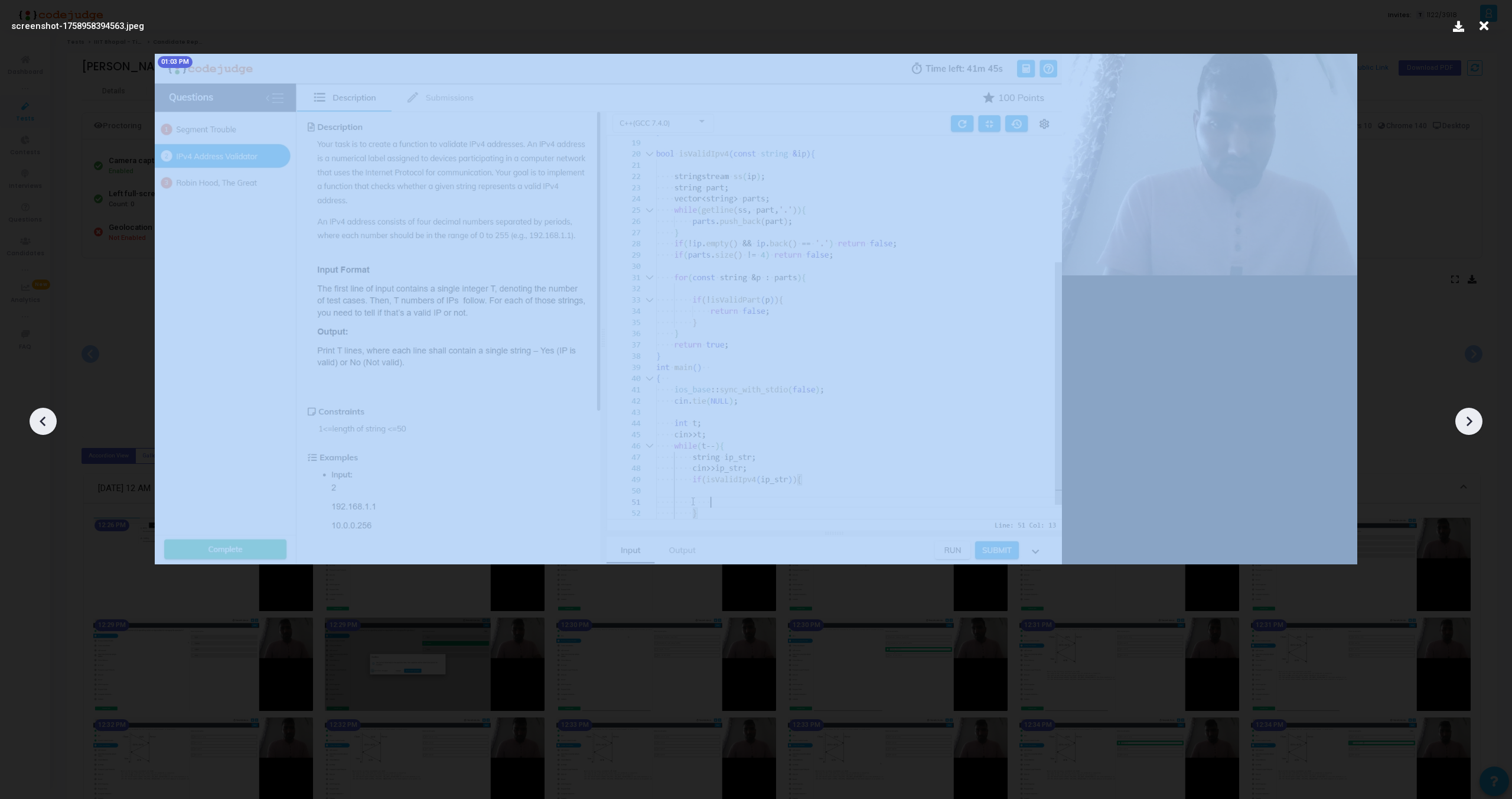
click at [1470, 415] on icon at bounding box center [1468, 420] width 17 height 17
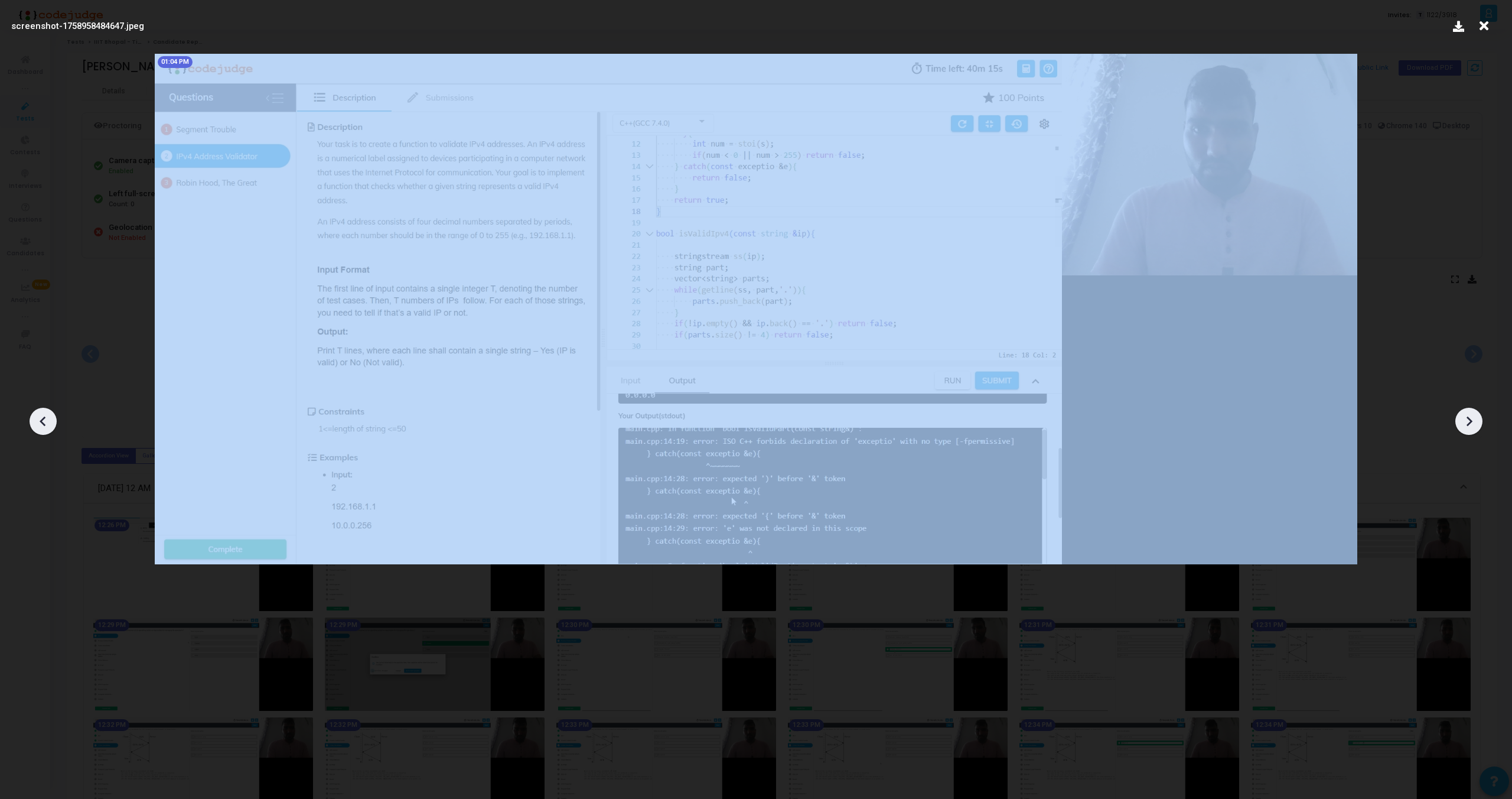
click at [1470, 415] on icon at bounding box center [1468, 420] width 17 height 17
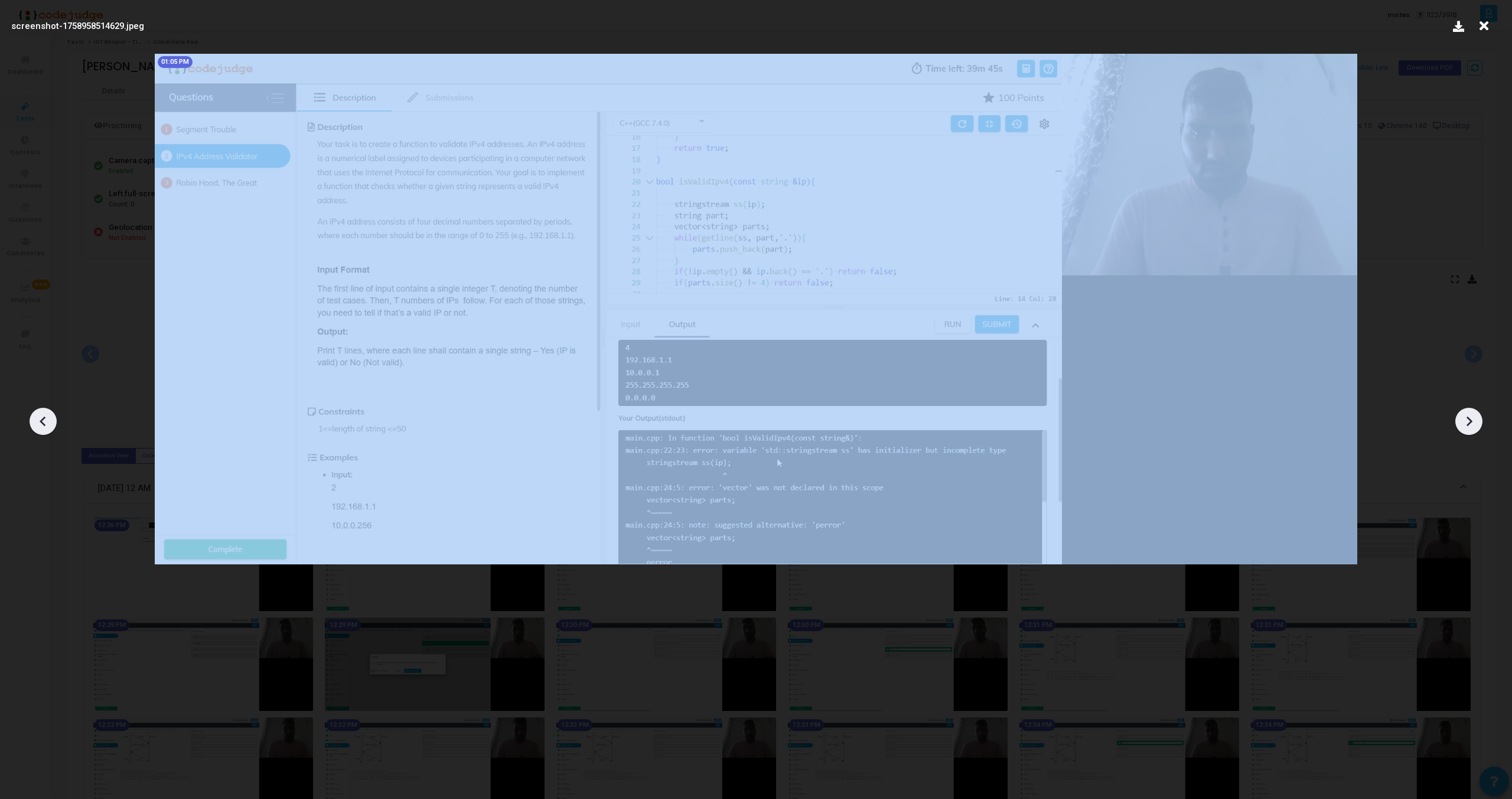
click at [1470, 415] on icon at bounding box center [1468, 420] width 17 height 17
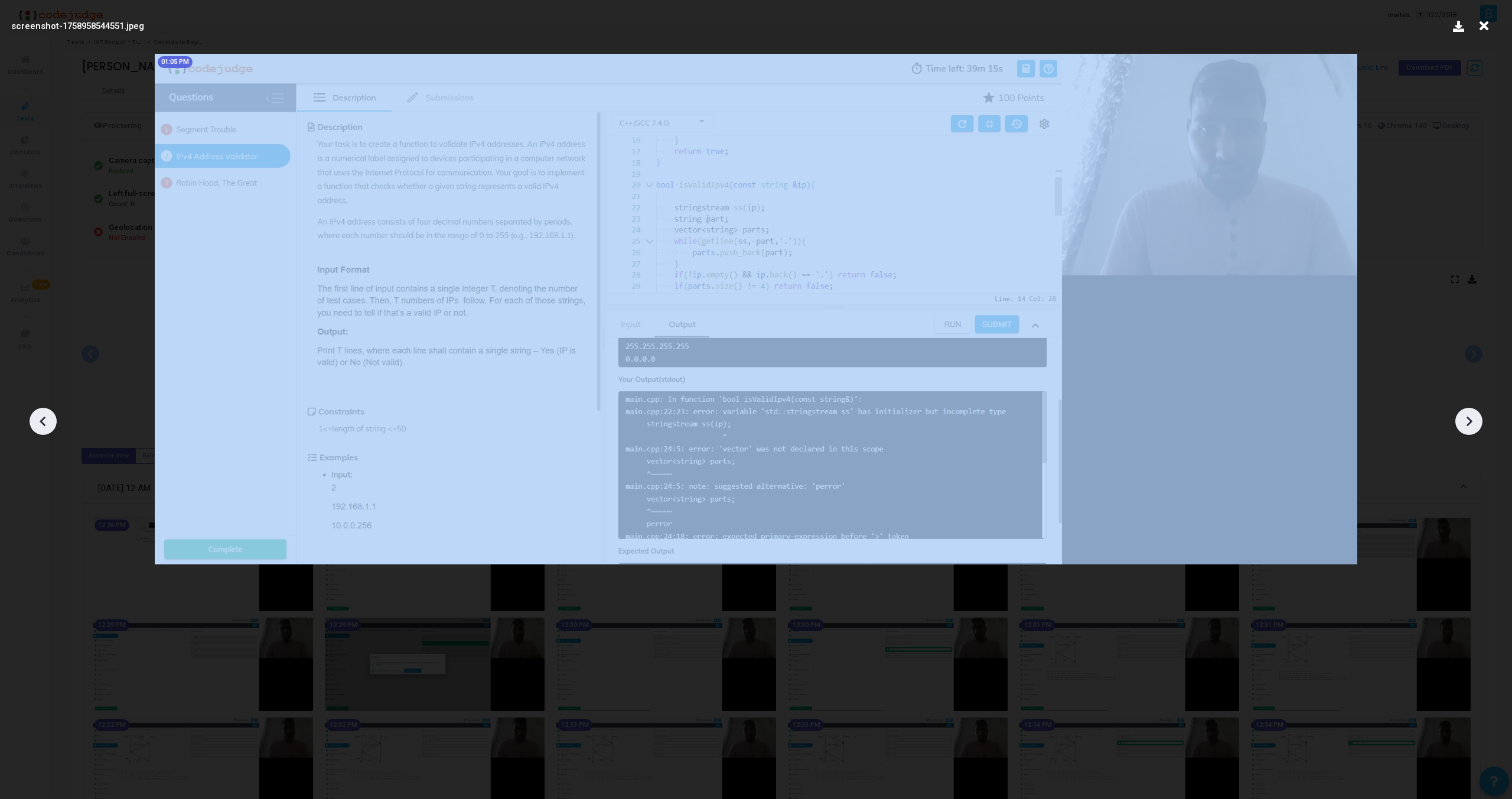
click at [1470, 415] on icon at bounding box center [1468, 420] width 17 height 17
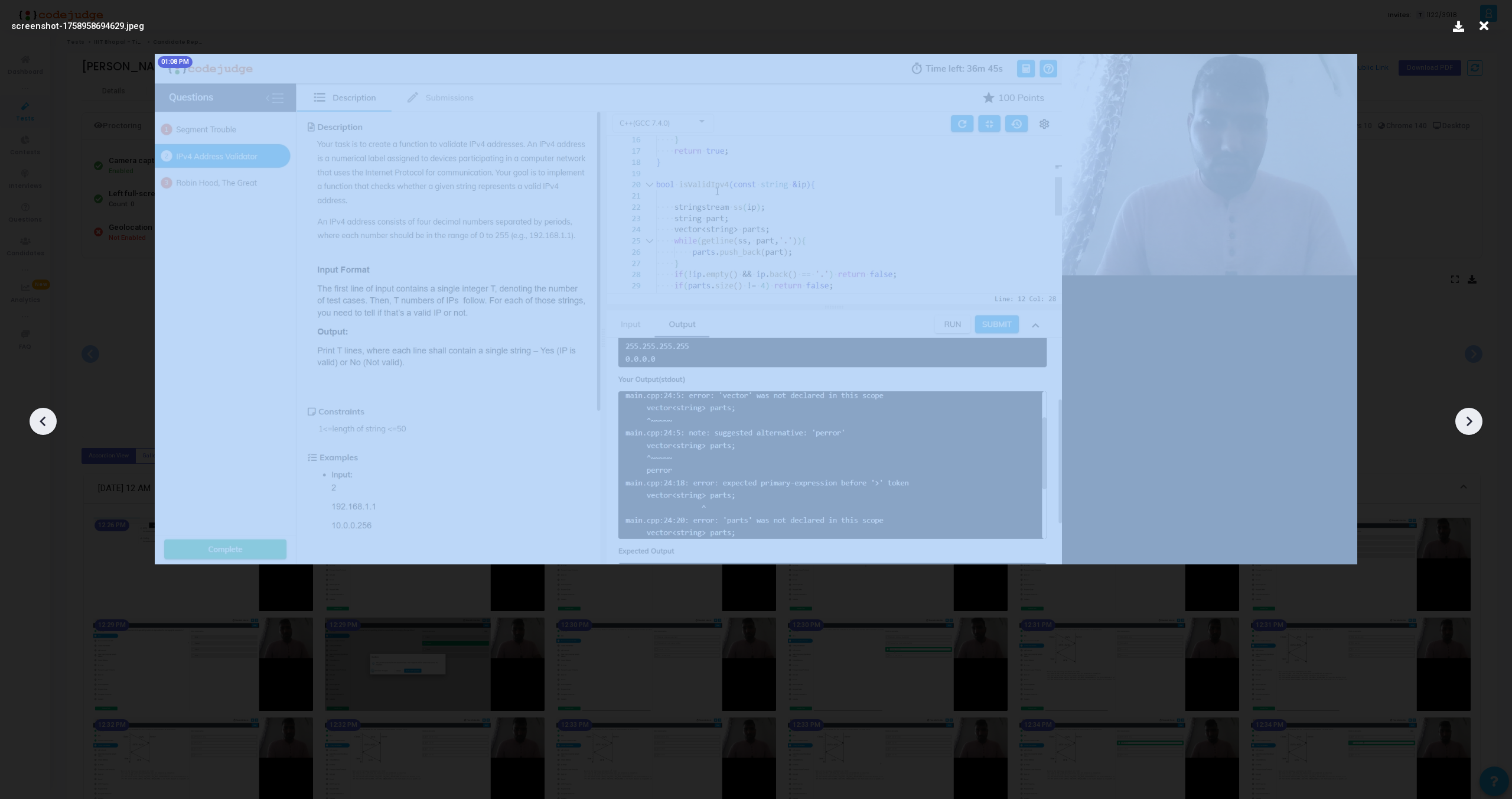
click at [1470, 415] on icon at bounding box center [1468, 420] width 17 height 17
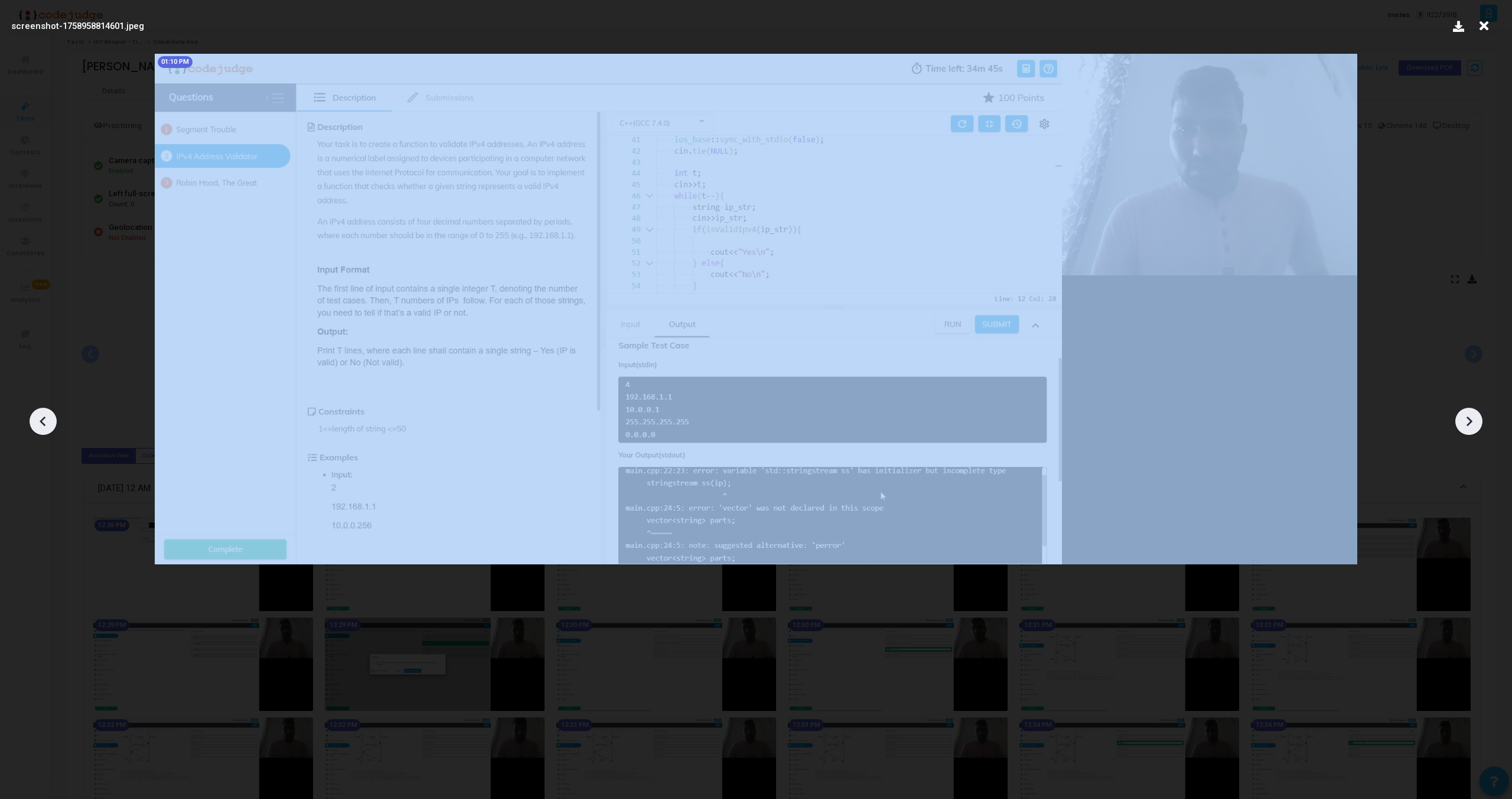
click at [1470, 415] on icon at bounding box center [1468, 420] width 17 height 17
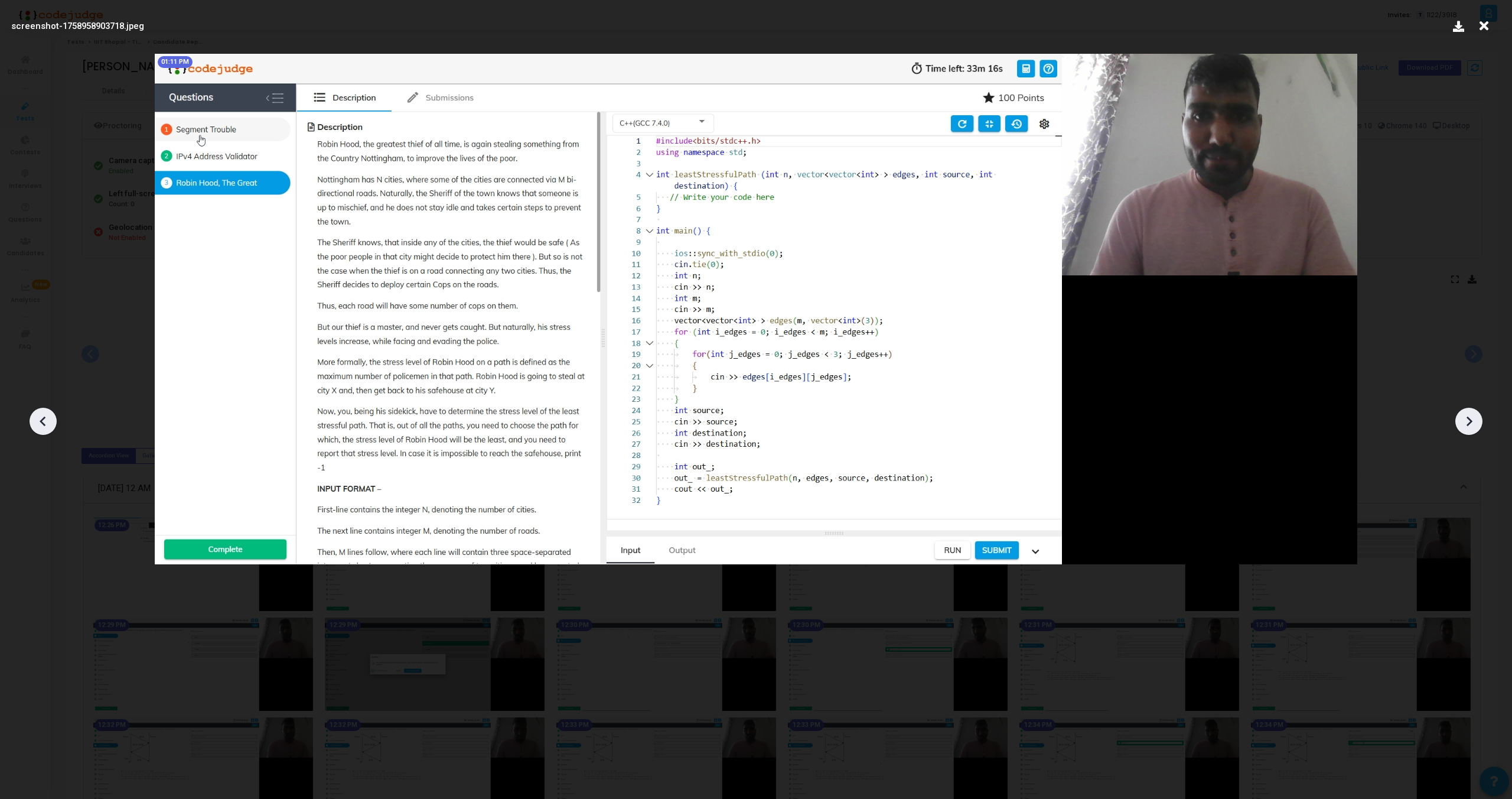
click at [1470, 415] on icon at bounding box center [1468, 420] width 17 height 17
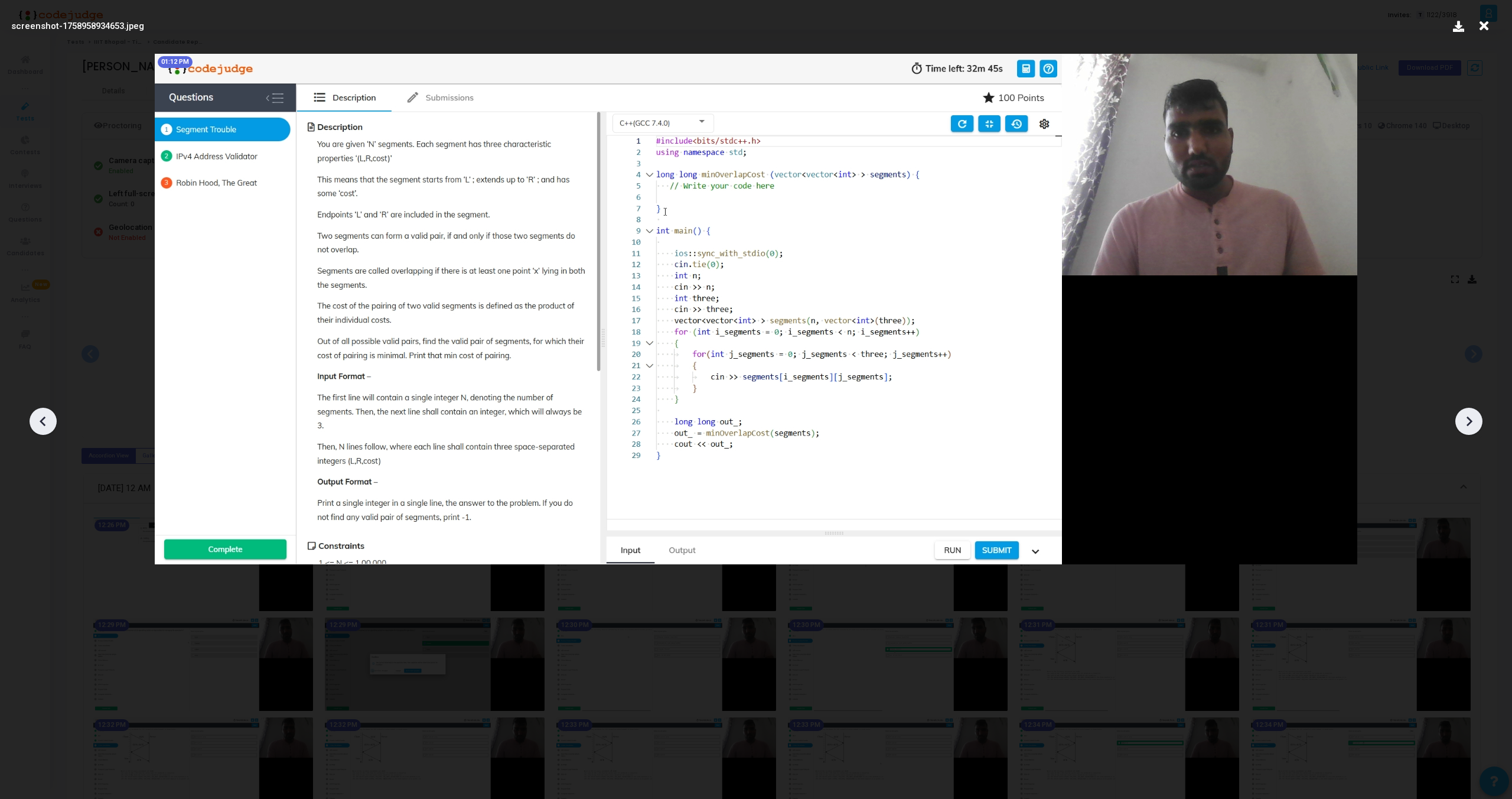
click at [1470, 415] on icon at bounding box center [1468, 420] width 17 height 17
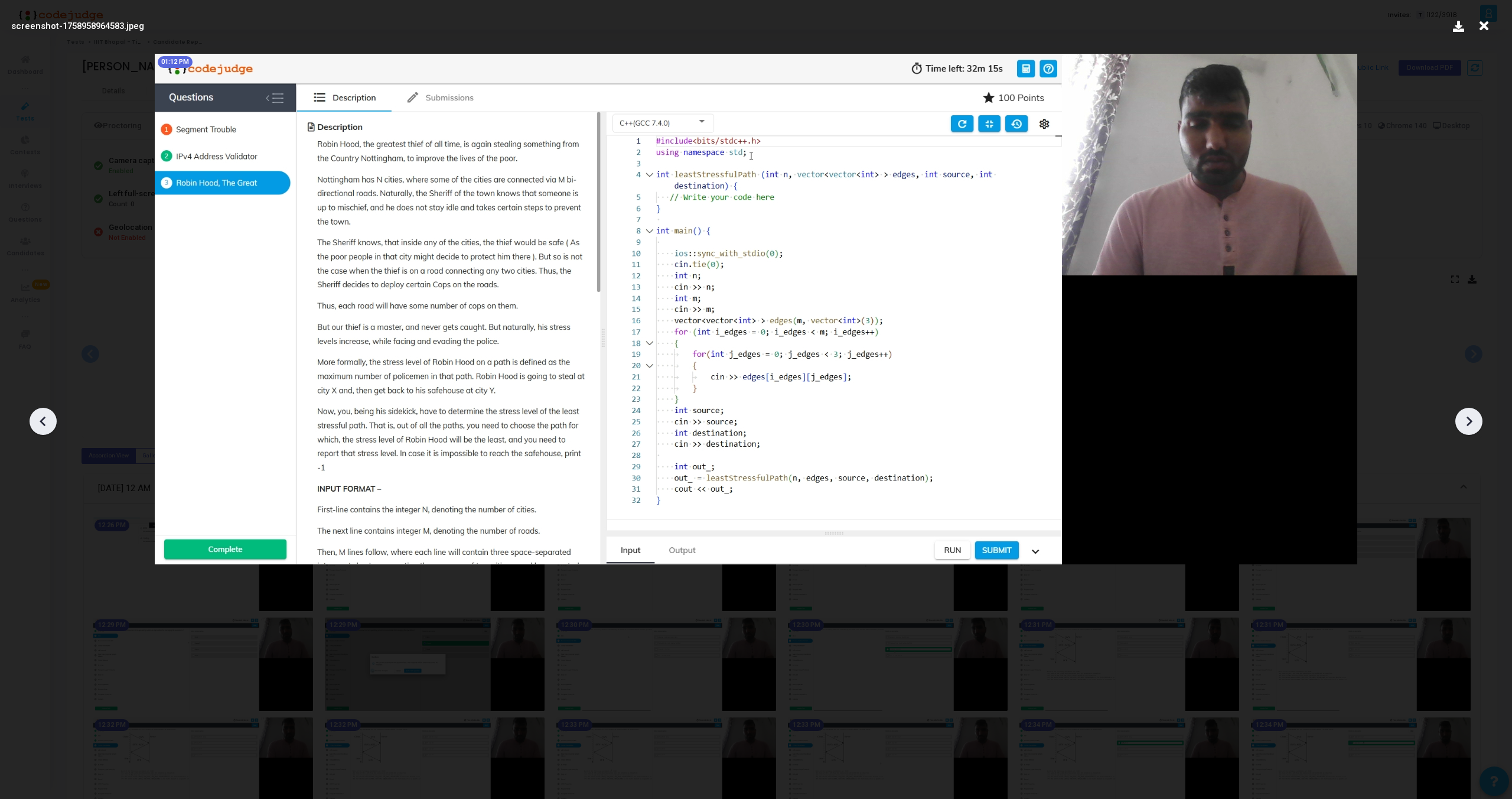
click at [1470, 415] on icon at bounding box center [1468, 420] width 17 height 17
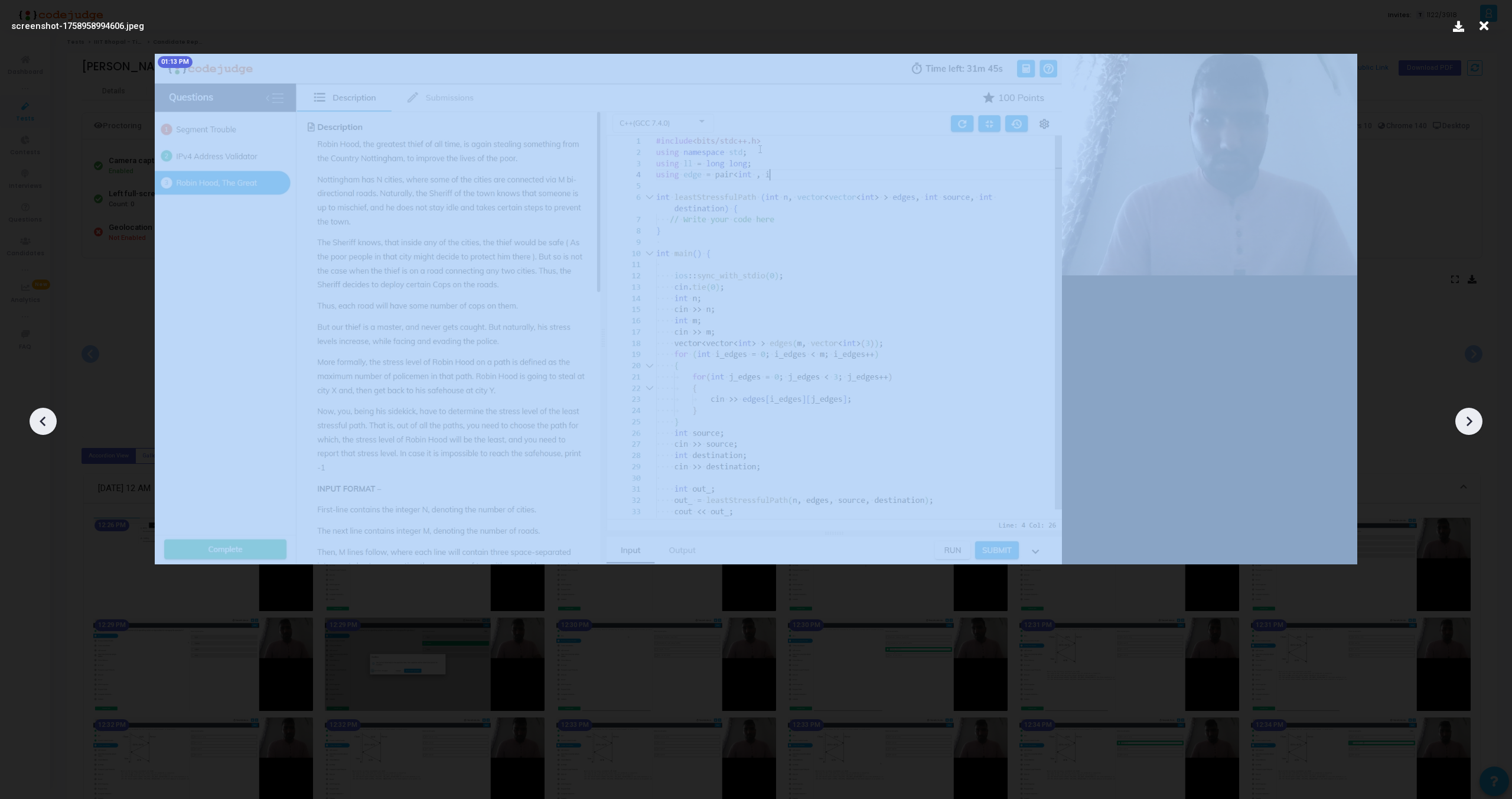
click at [1470, 415] on icon at bounding box center [1468, 420] width 17 height 17
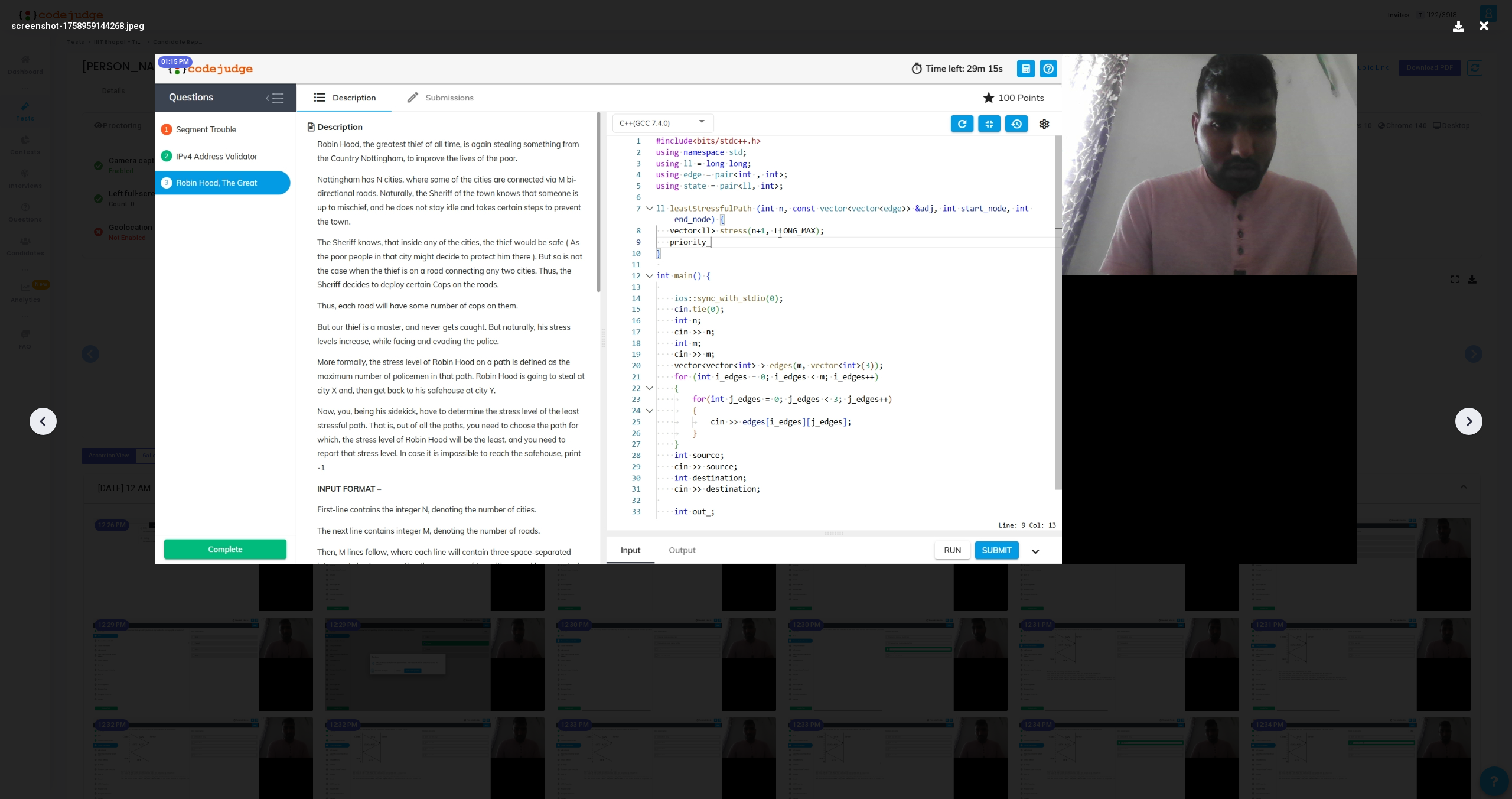
click at [1470, 415] on icon at bounding box center [1468, 420] width 17 height 17
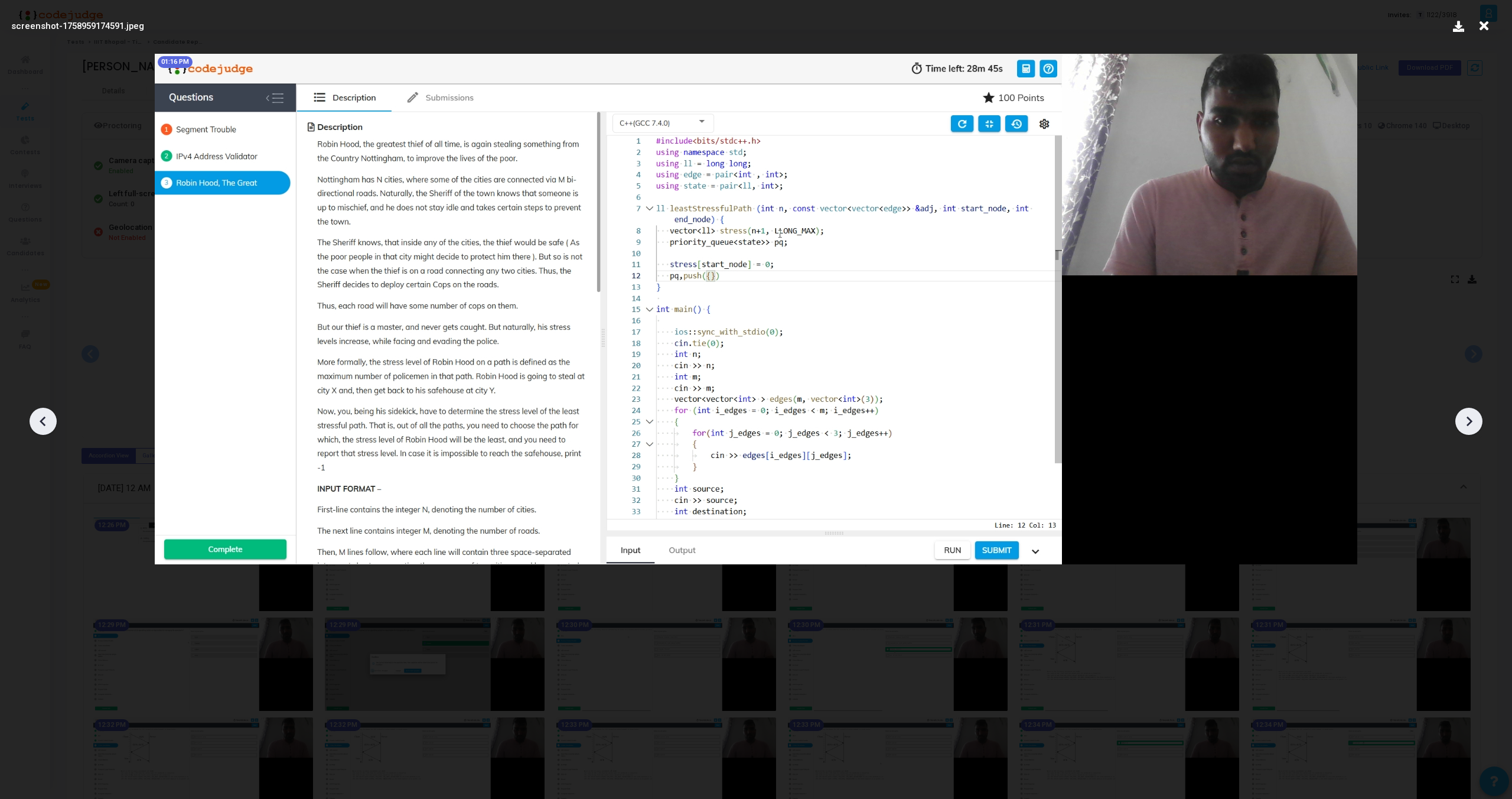
click at [1470, 415] on icon at bounding box center [1468, 420] width 17 height 17
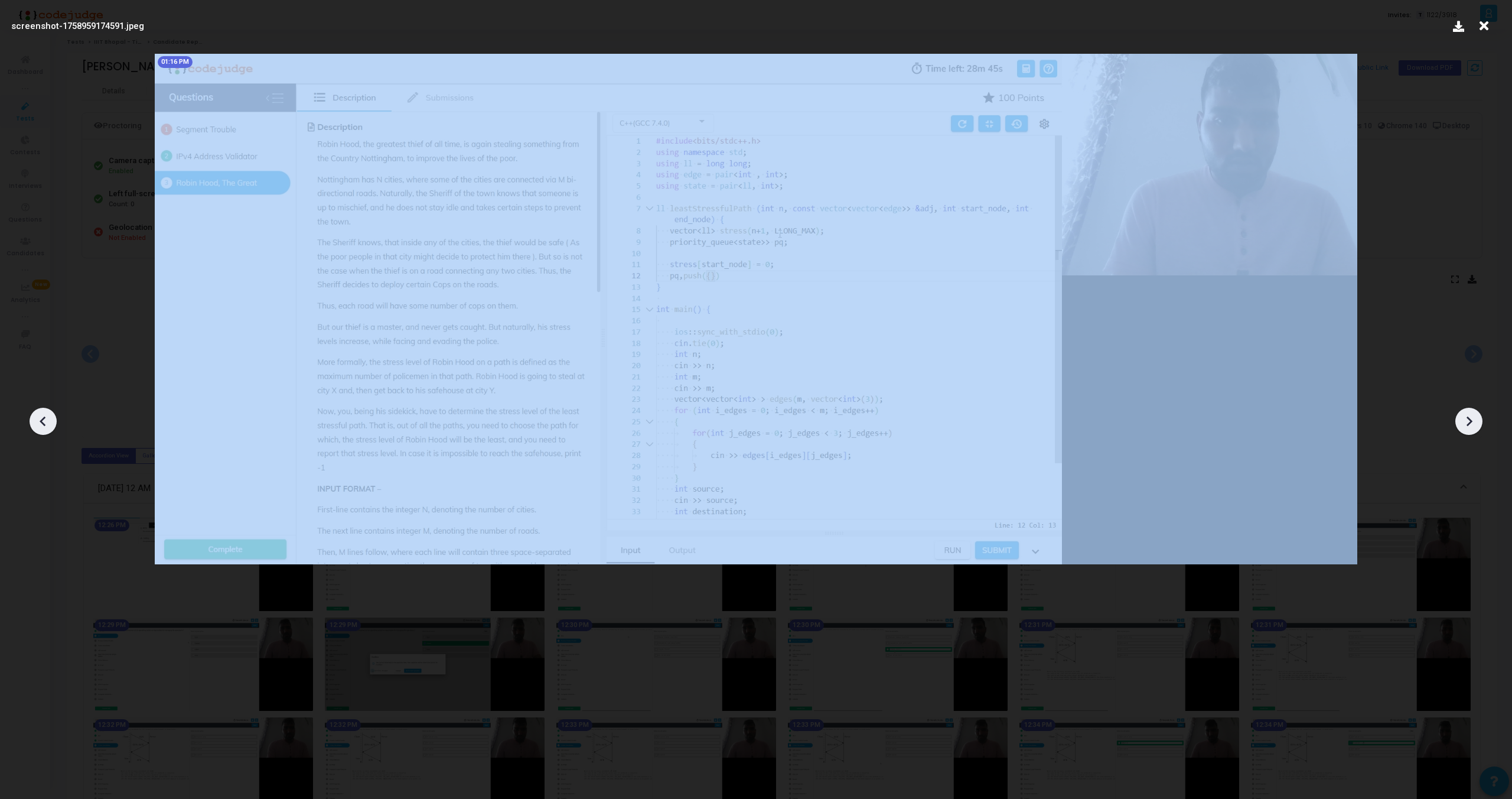
click at [1470, 415] on icon at bounding box center [1468, 420] width 17 height 17
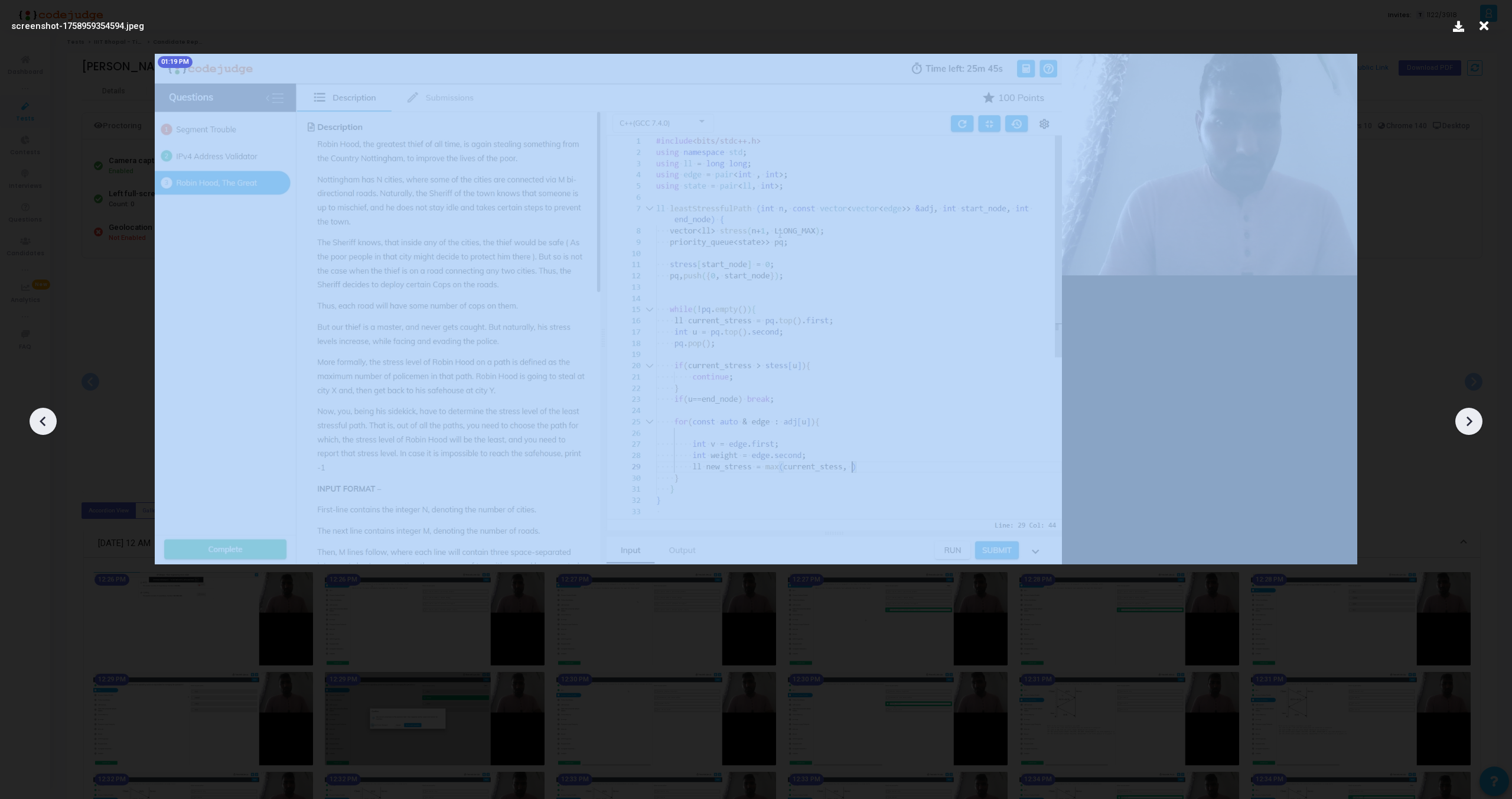
click at [1470, 415] on icon at bounding box center [1468, 420] width 17 height 17
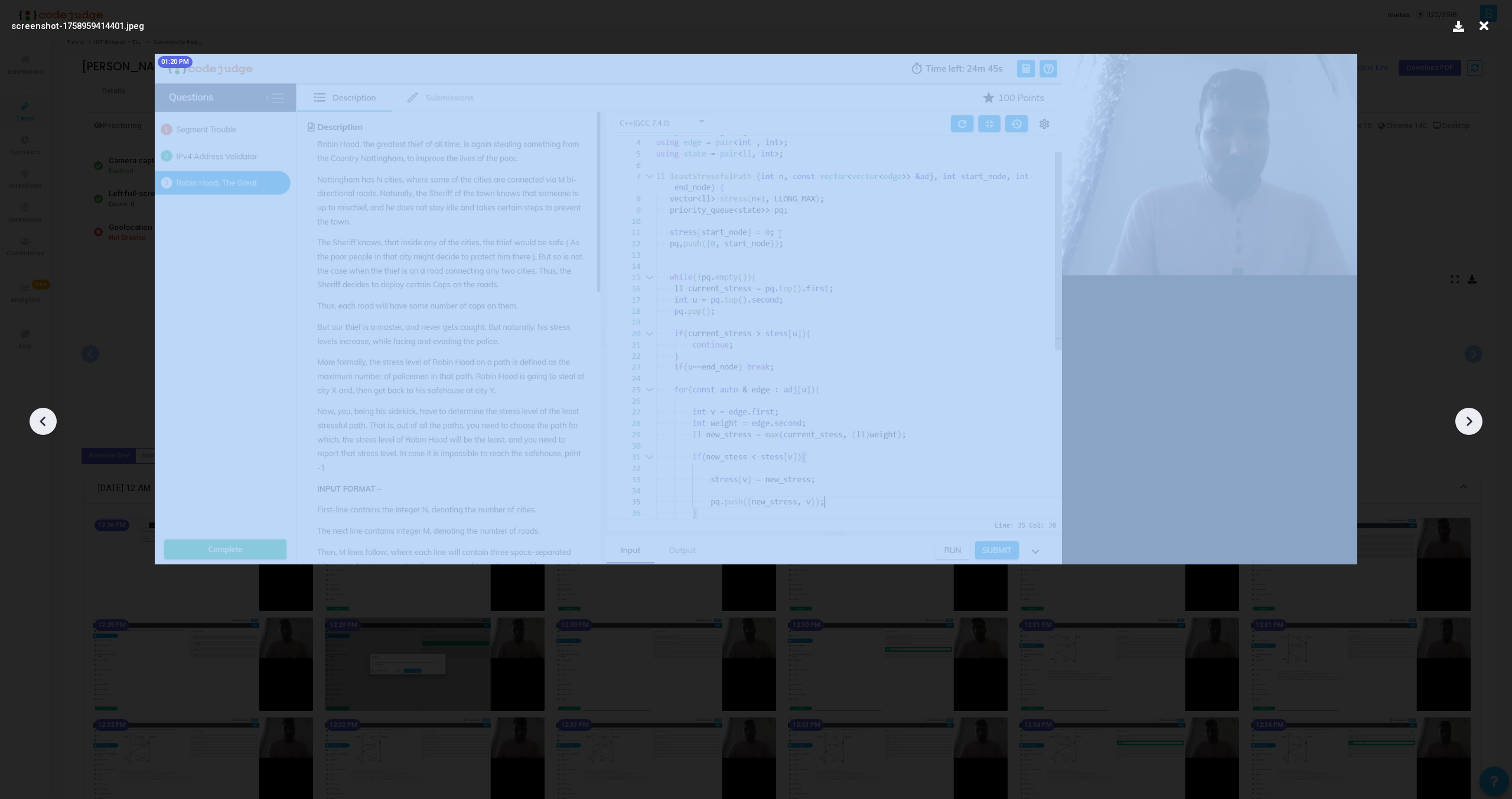
click at [1470, 415] on icon at bounding box center [1468, 420] width 17 height 17
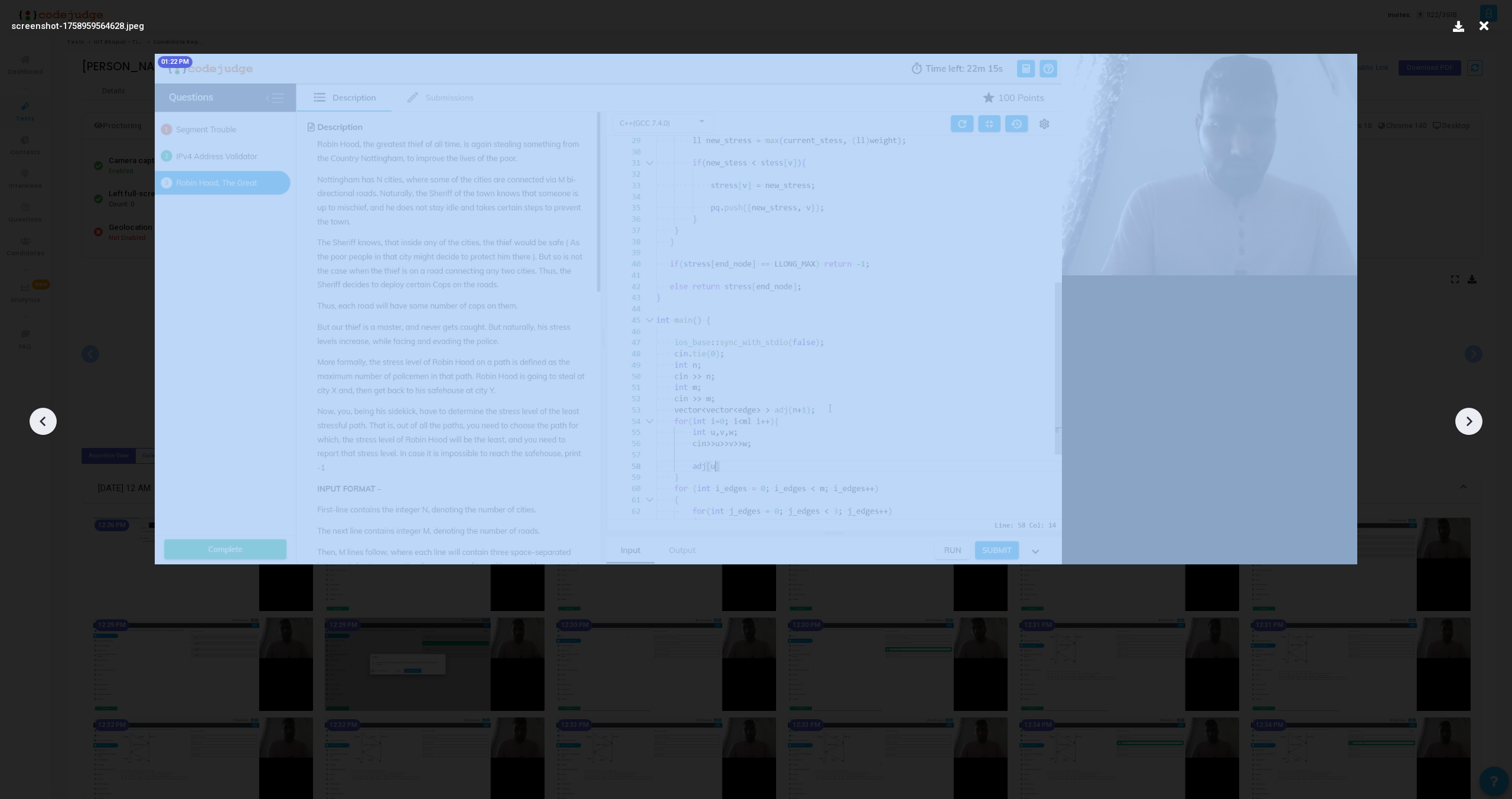
click at [1470, 415] on icon at bounding box center [1468, 420] width 17 height 17
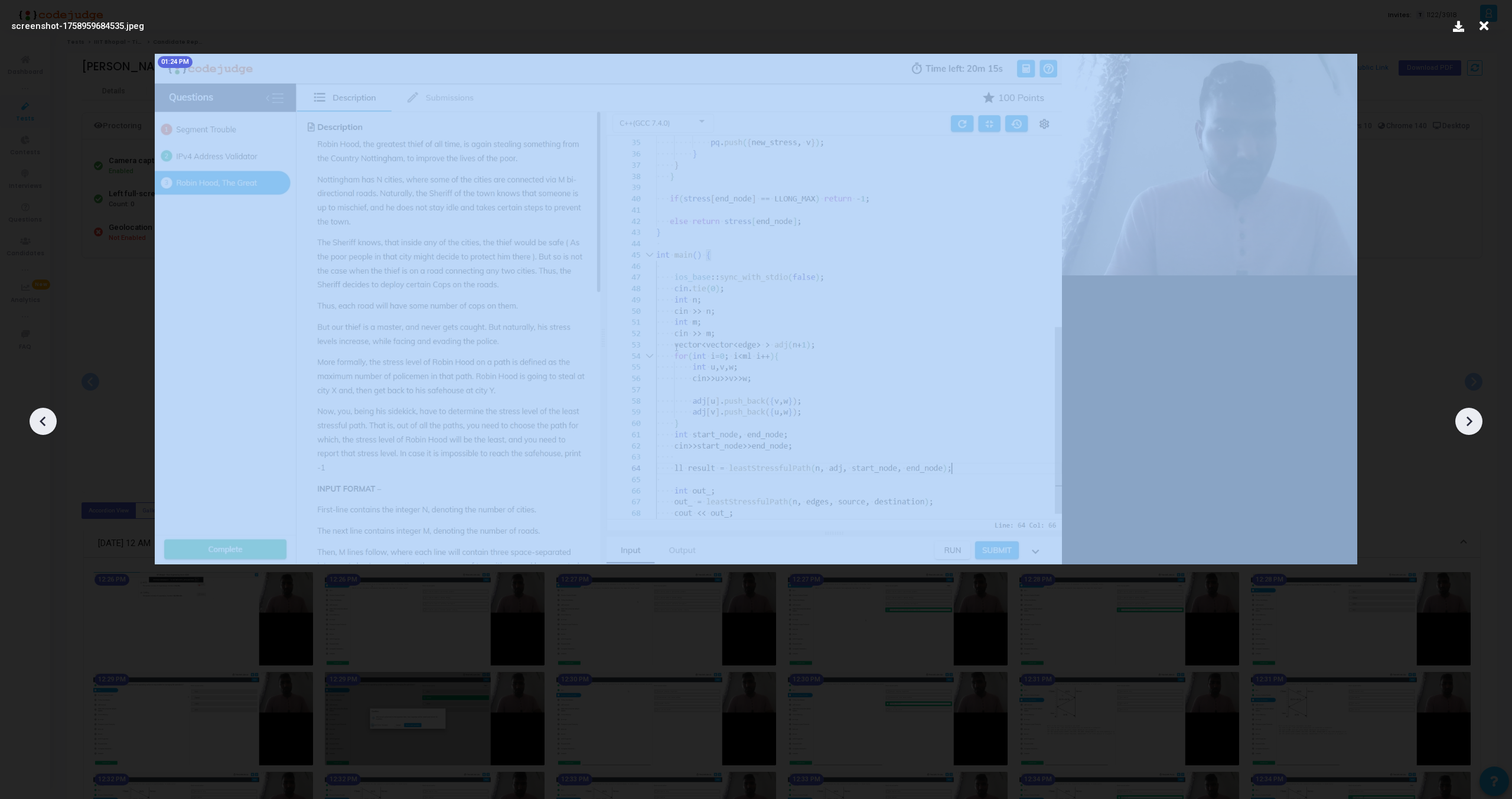
click at [1470, 415] on icon at bounding box center [1468, 420] width 17 height 17
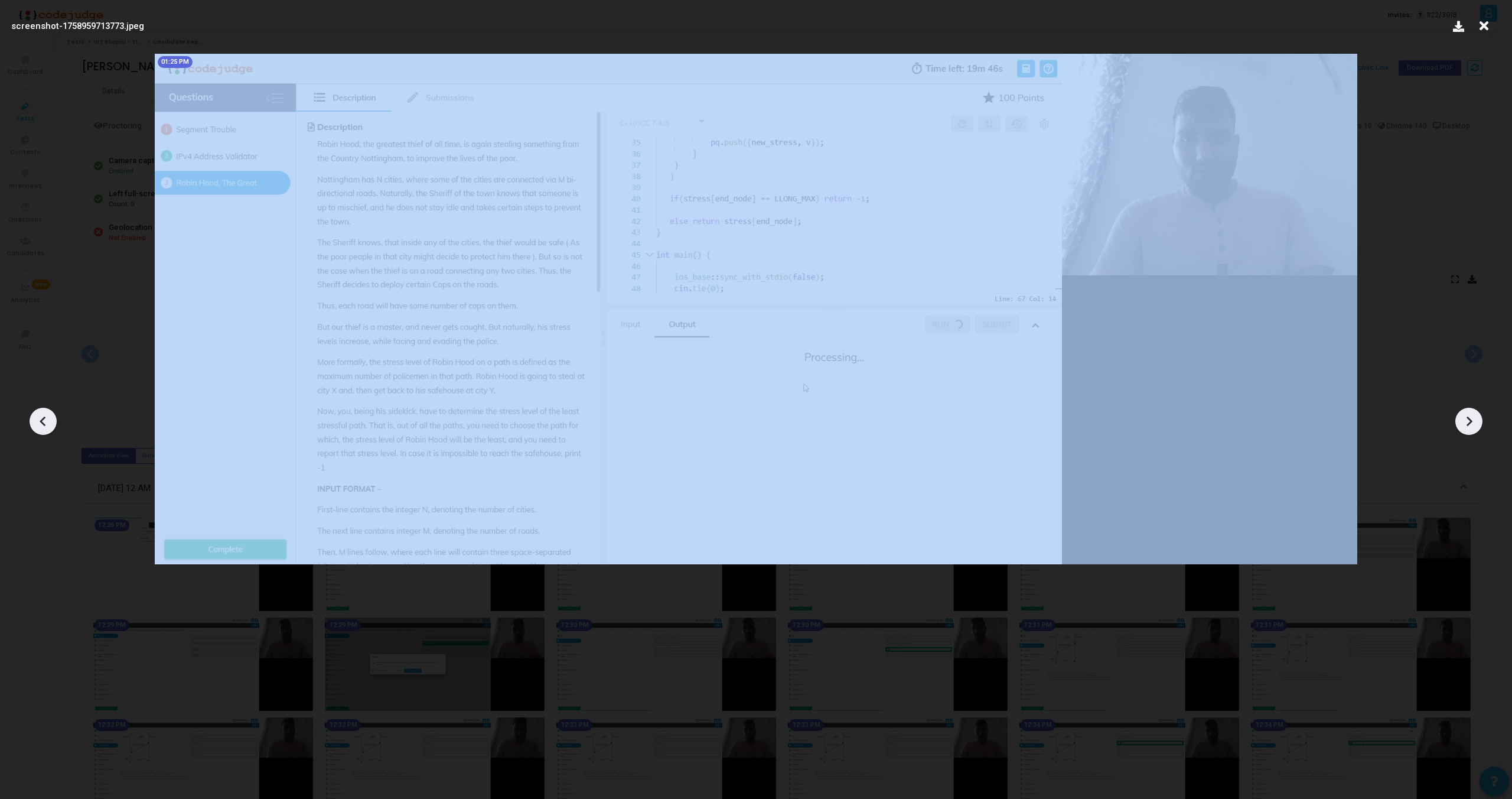
click at [1470, 415] on icon at bounding box center [1468, 420] width 17 height 17
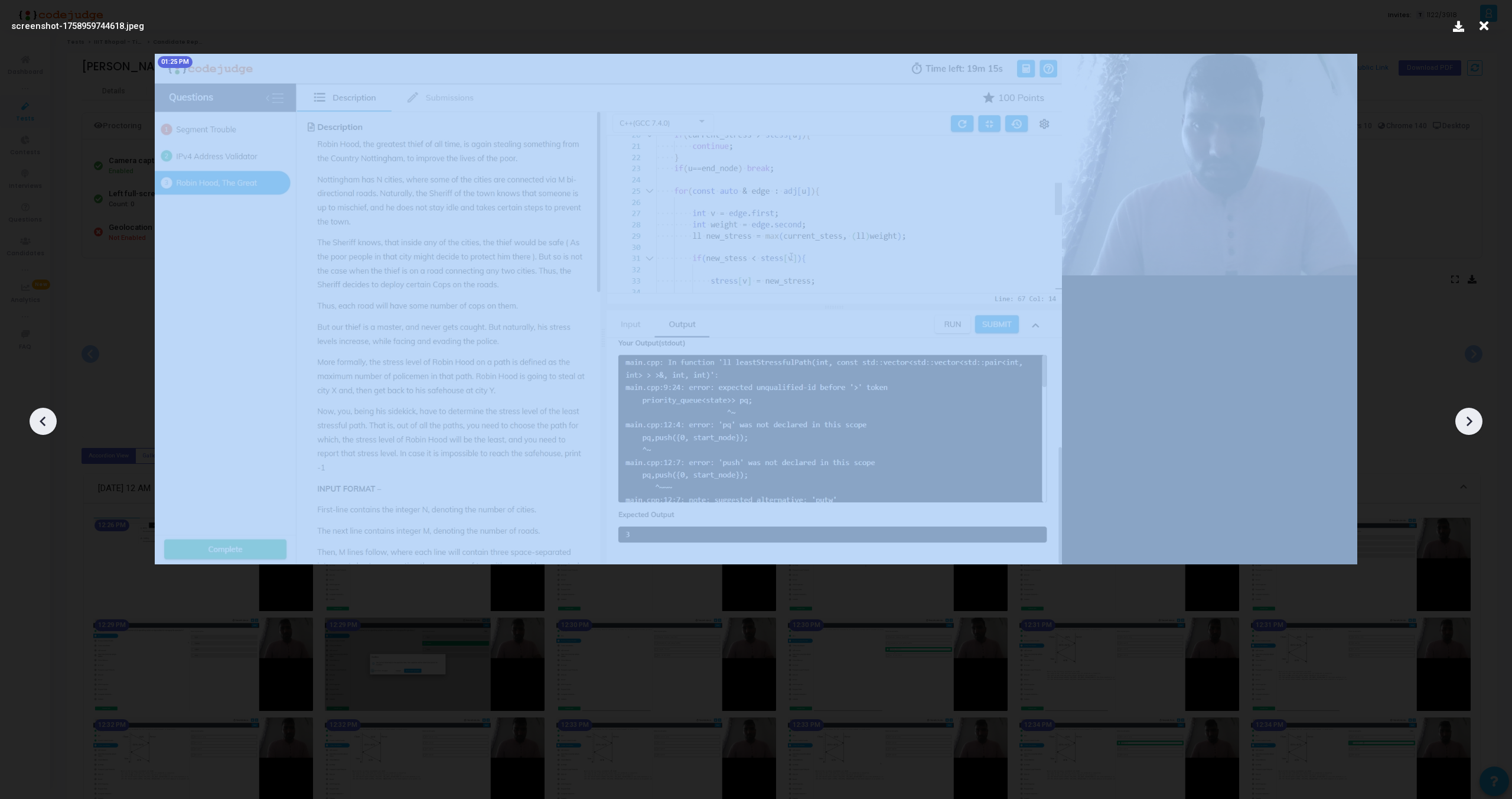
click at [1470, 415] on icon at bounding box center [1468, 420] width 17 height 17
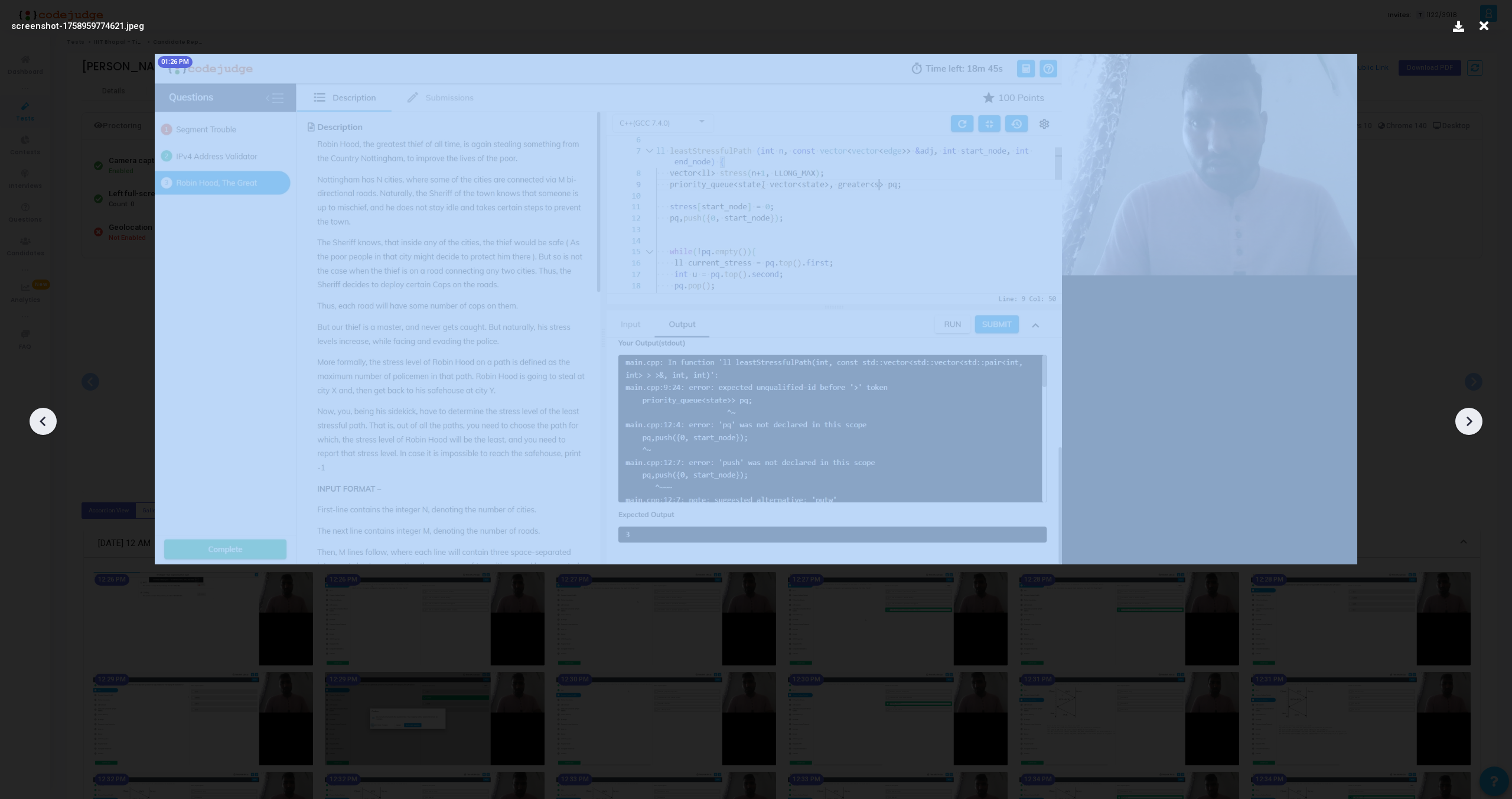
click at [1470, 415] on icon at bounding box center [1468, 420] width 17 height 17
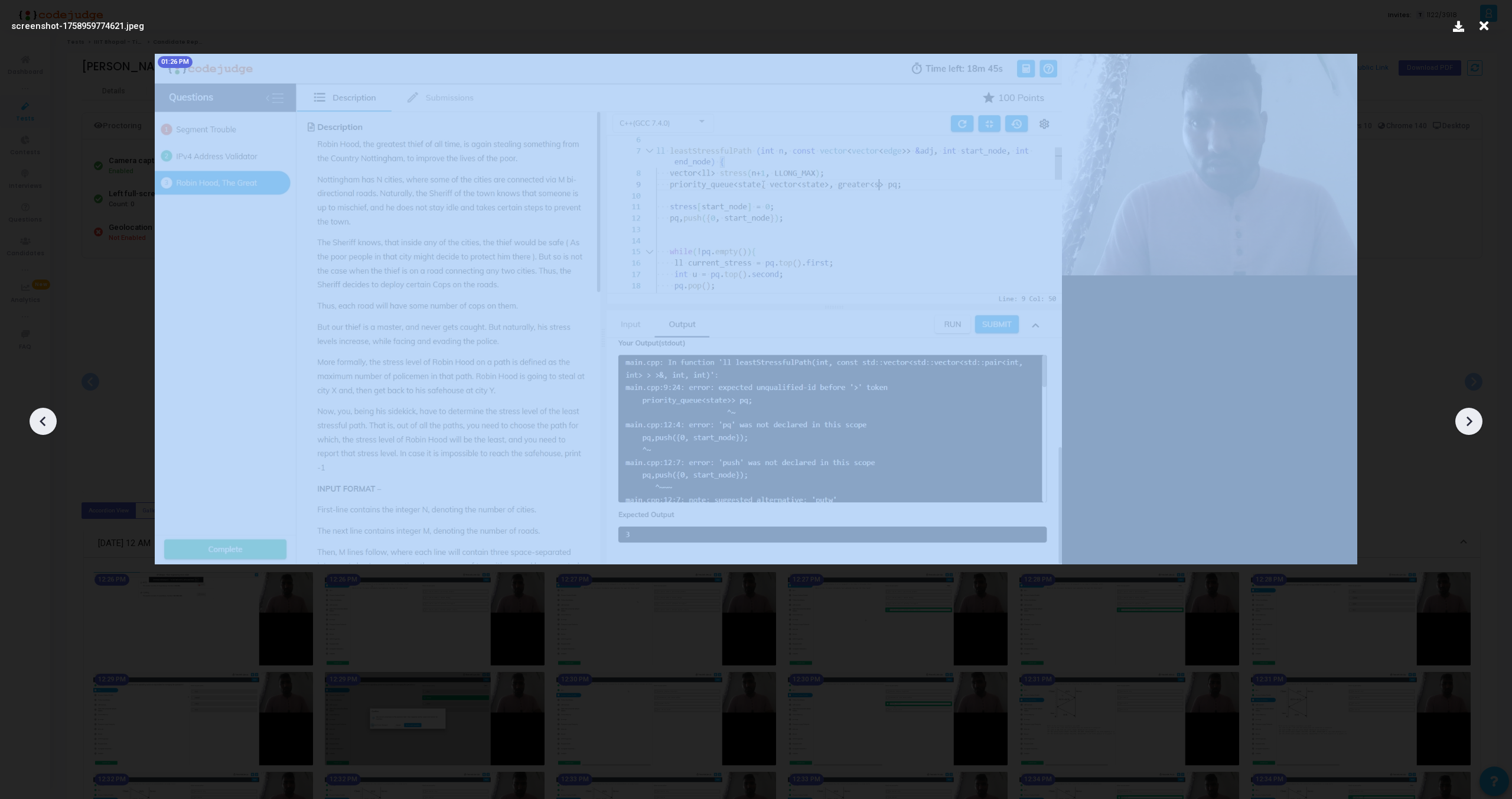
click at [1470, 415] on icon at bounding box center [1468, 420] width 17 height 17
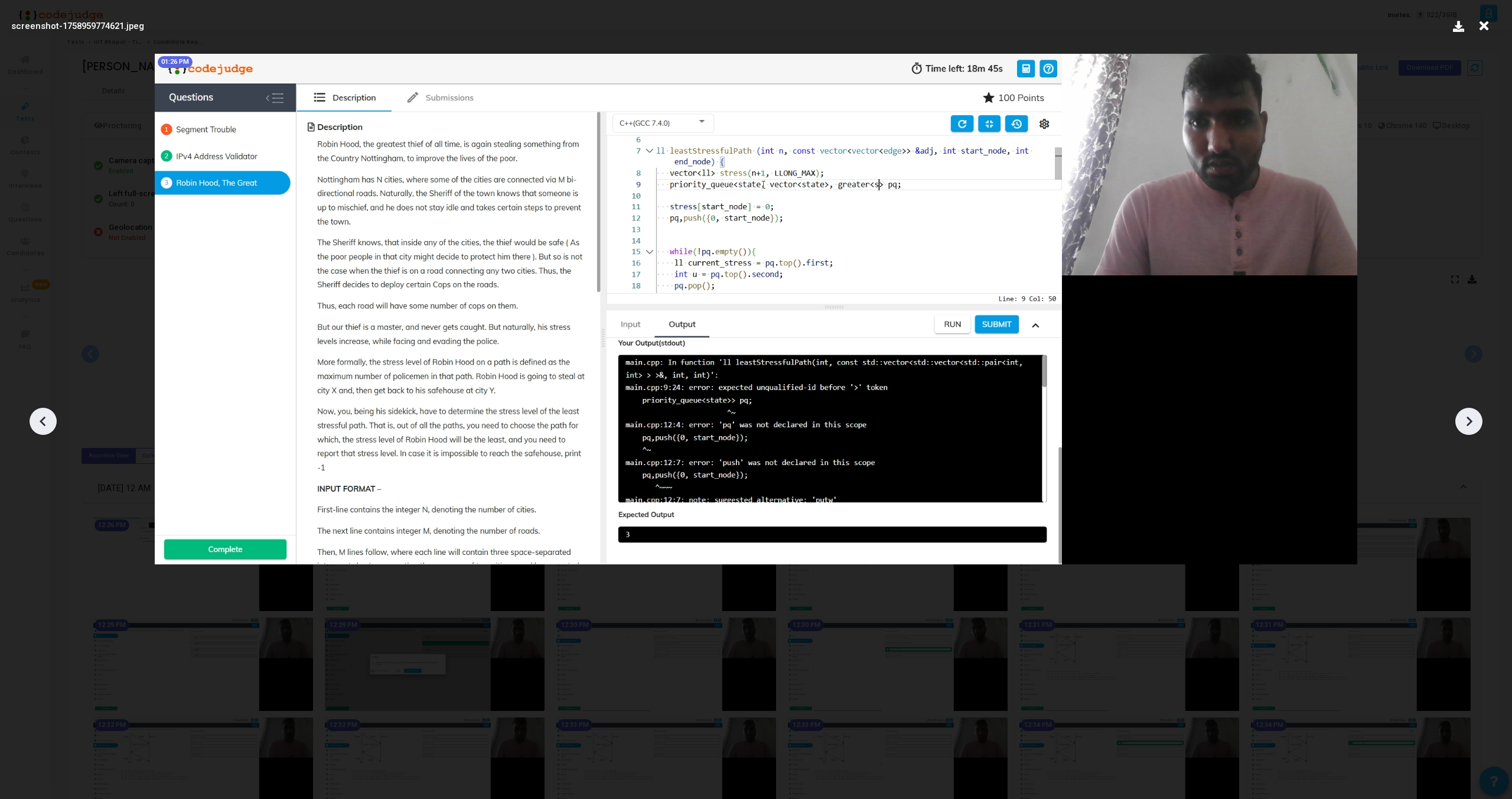
click at [1479, 29] on icon at bounding box center [1484, 25] width 18 height 23
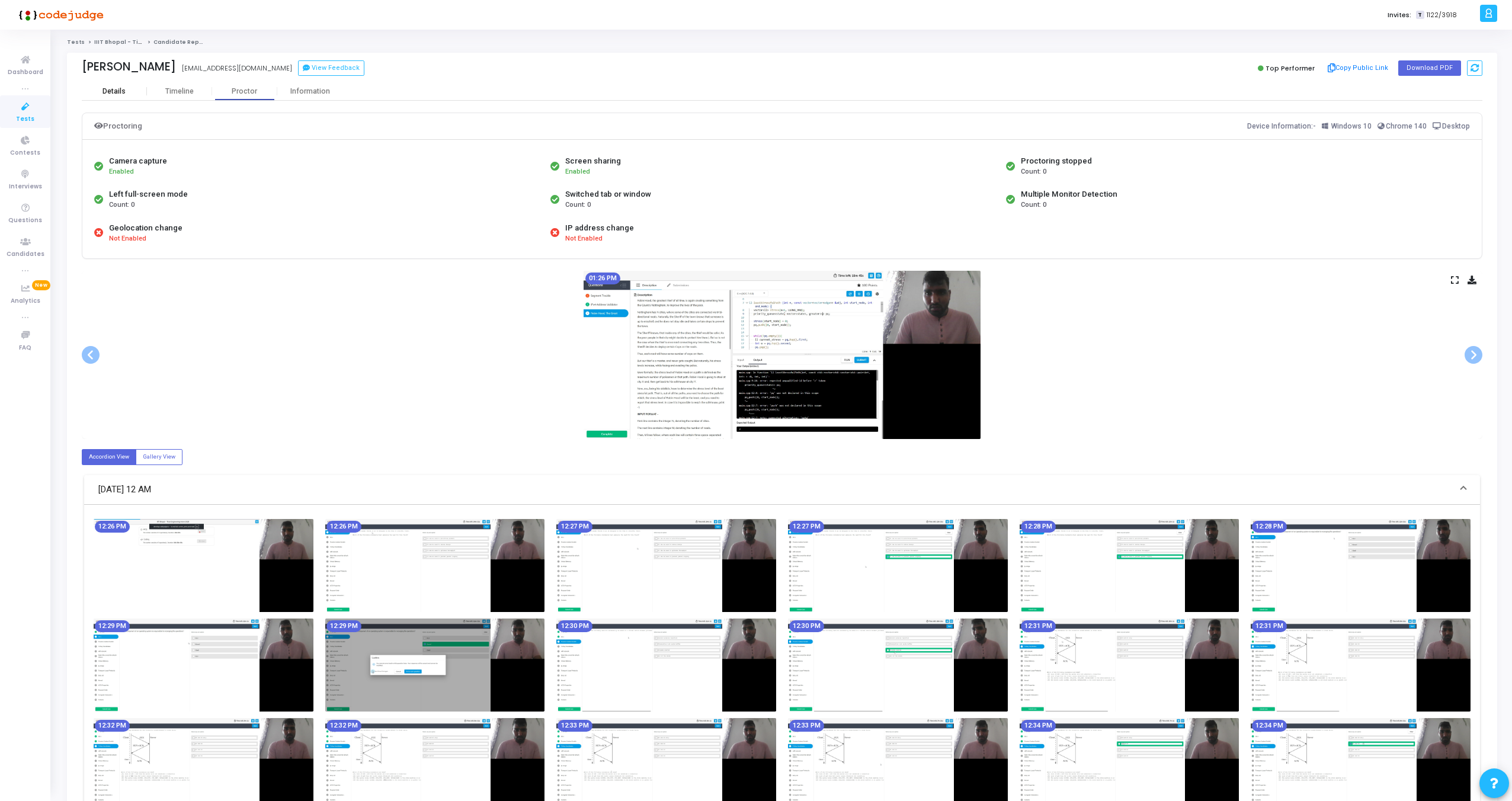
click at [109, 85] on div "Details" at bounding box center [114, 90] width 65 height 17
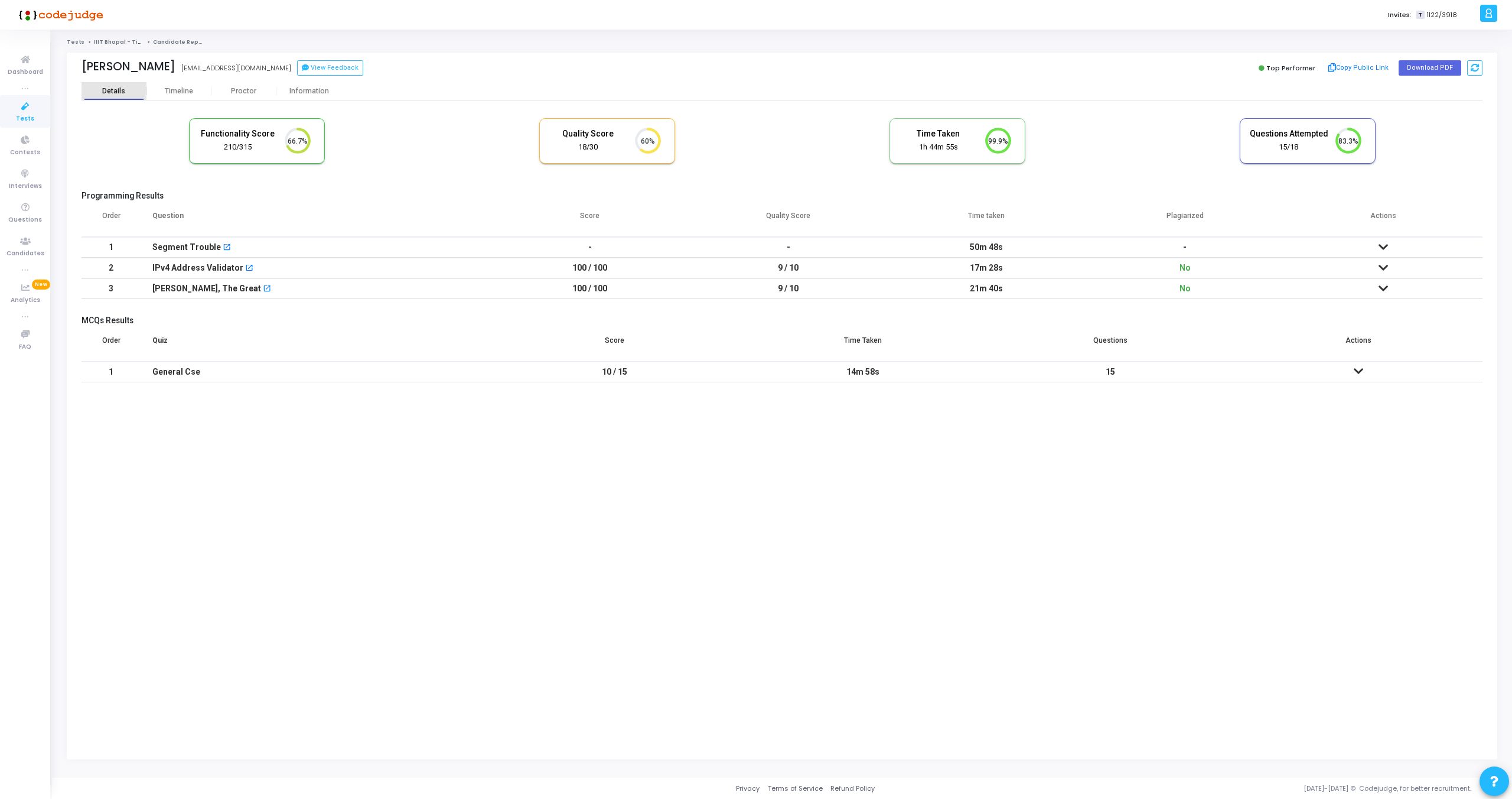
scroll to position [25, 30]
click at [1387, 288] on icon at bounding box center [1383, 288] width 9 height 8
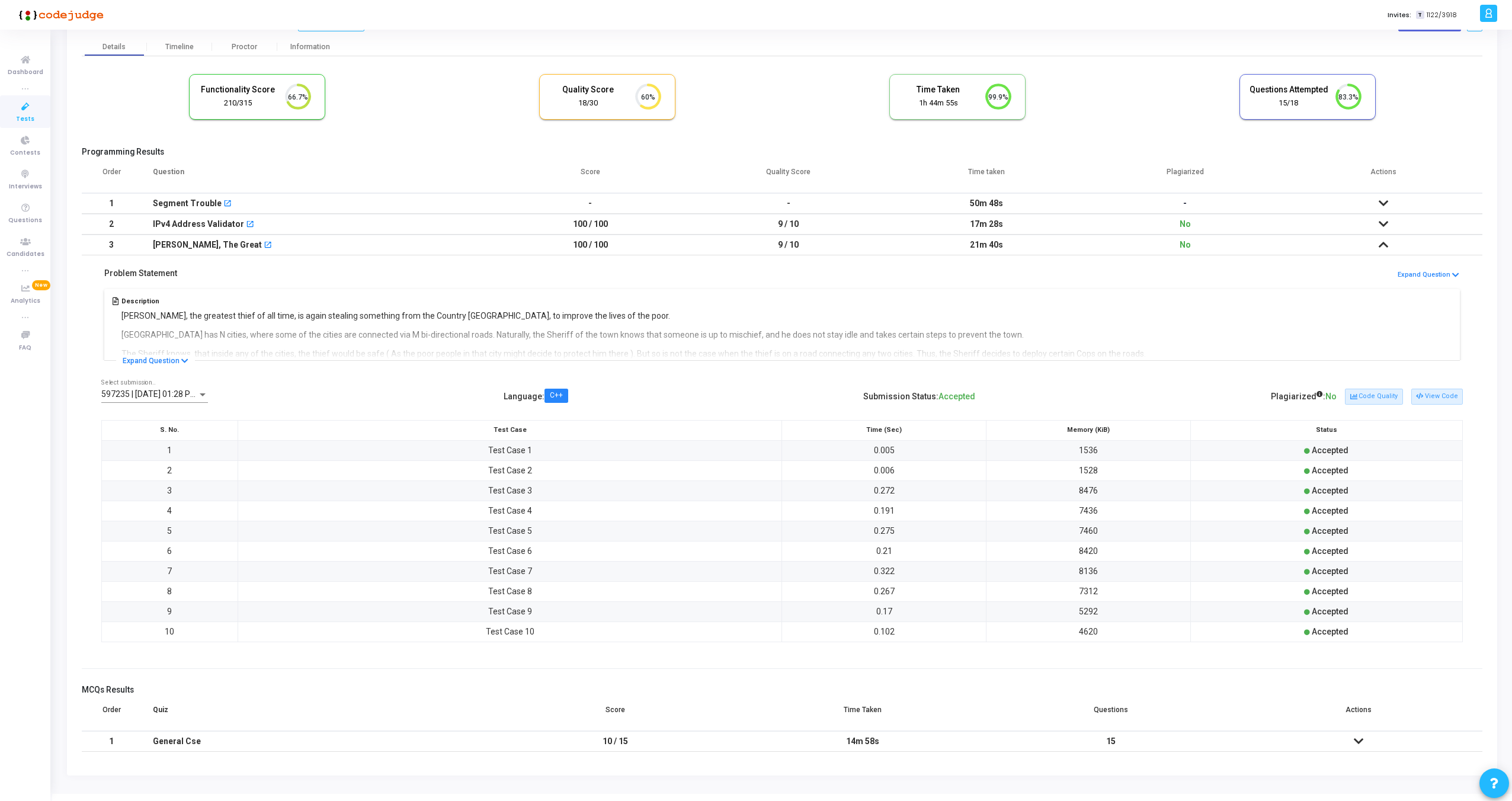
scroll to position [59, 0]
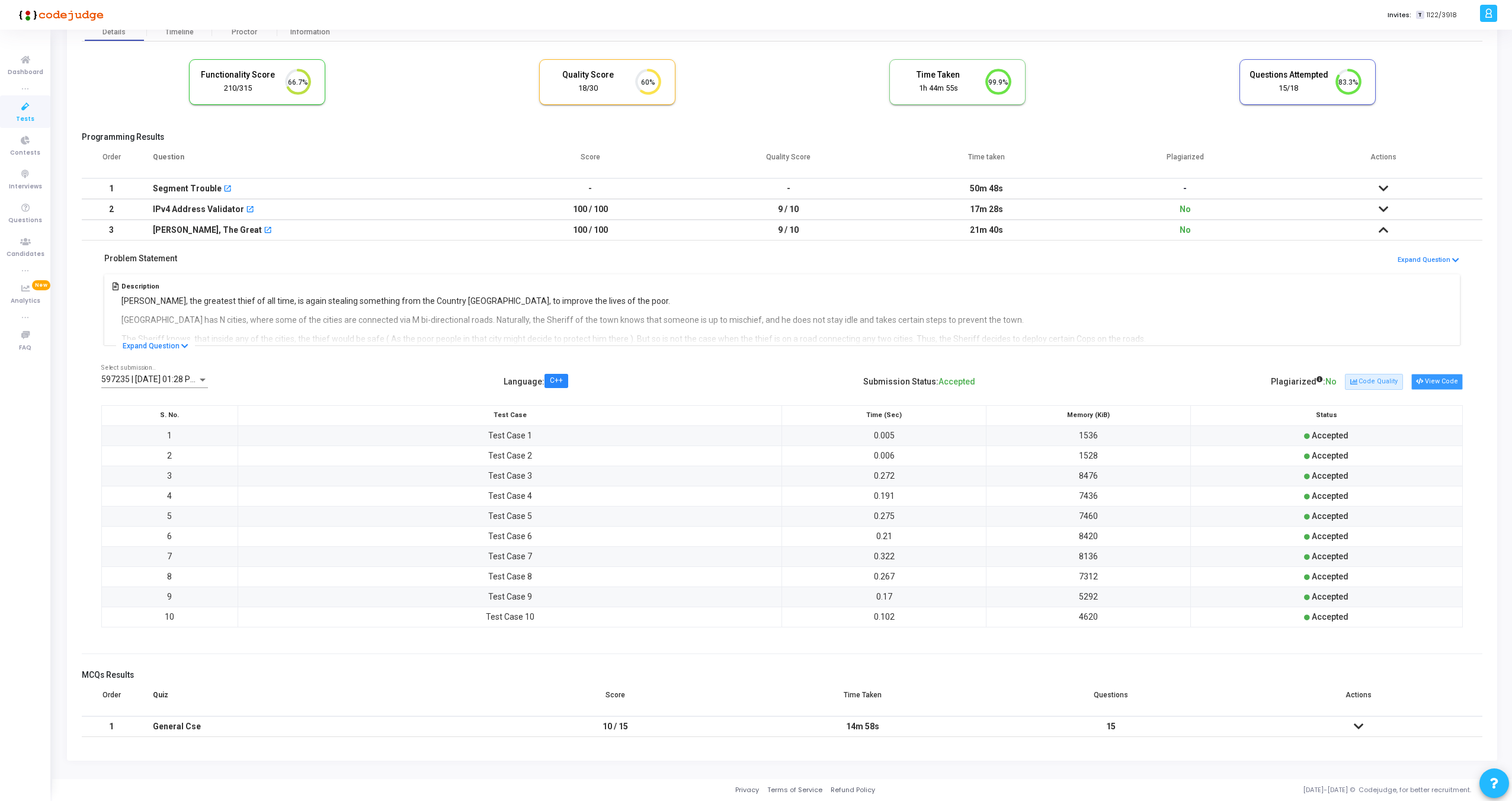
click at [1425, 375] on button "View Code" at bounding box center [1437, 381] width 51 height 16
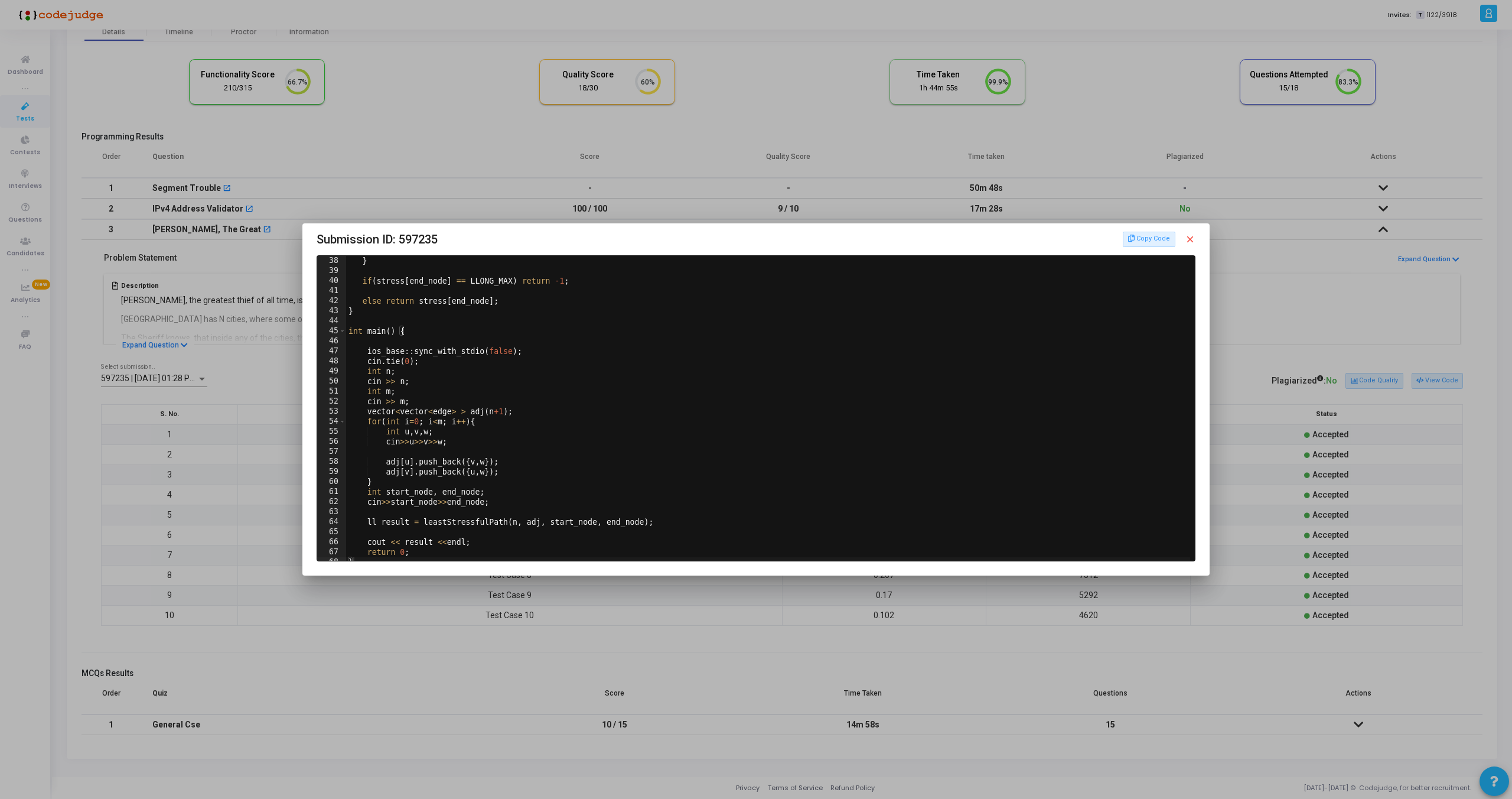
scroll to position [378, 0]
click at [1190, 241] on mat-icon "close" at bounding box center [1190, 239] width 11 height 11
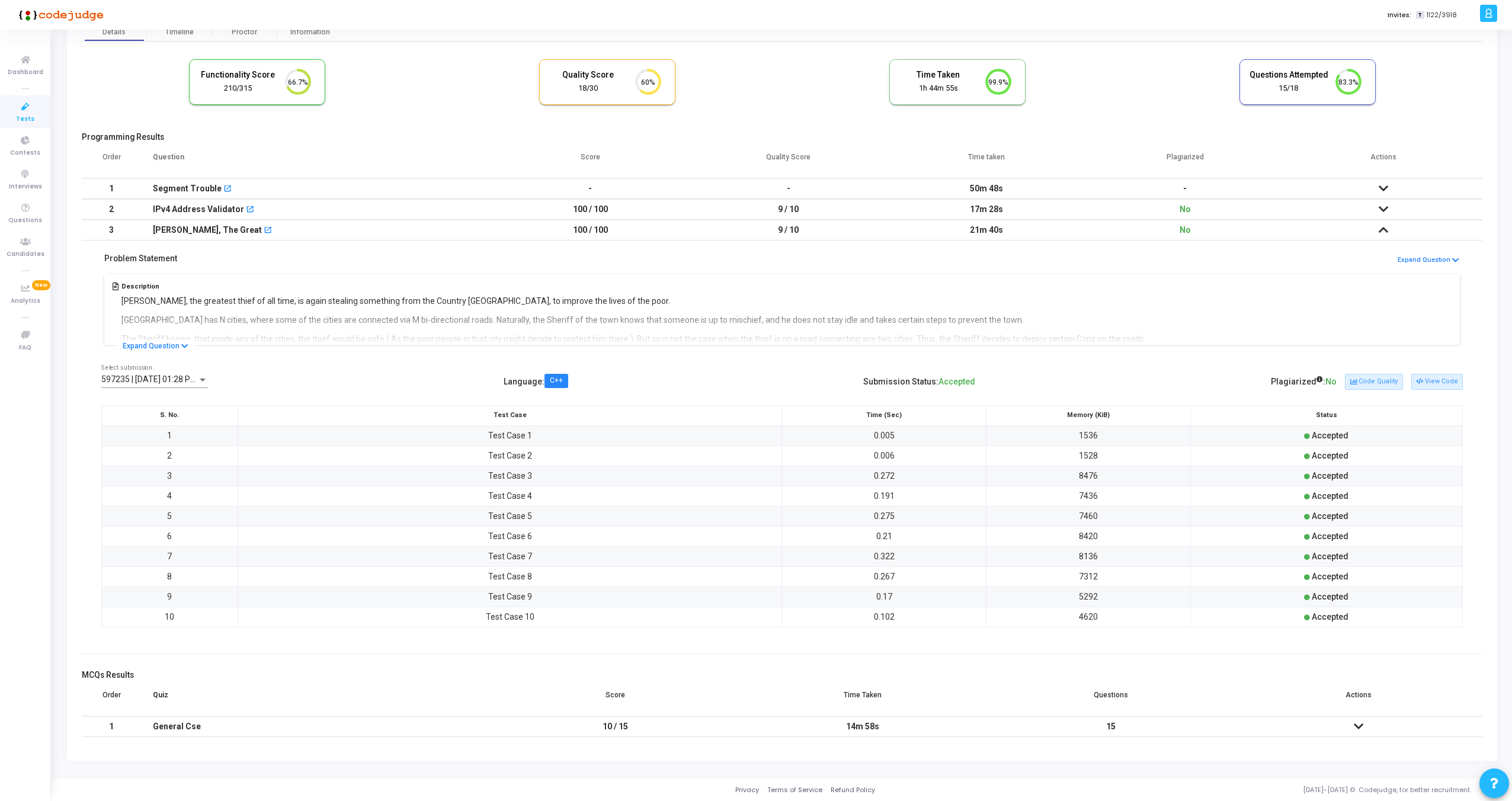
scroll to position [0, 0]
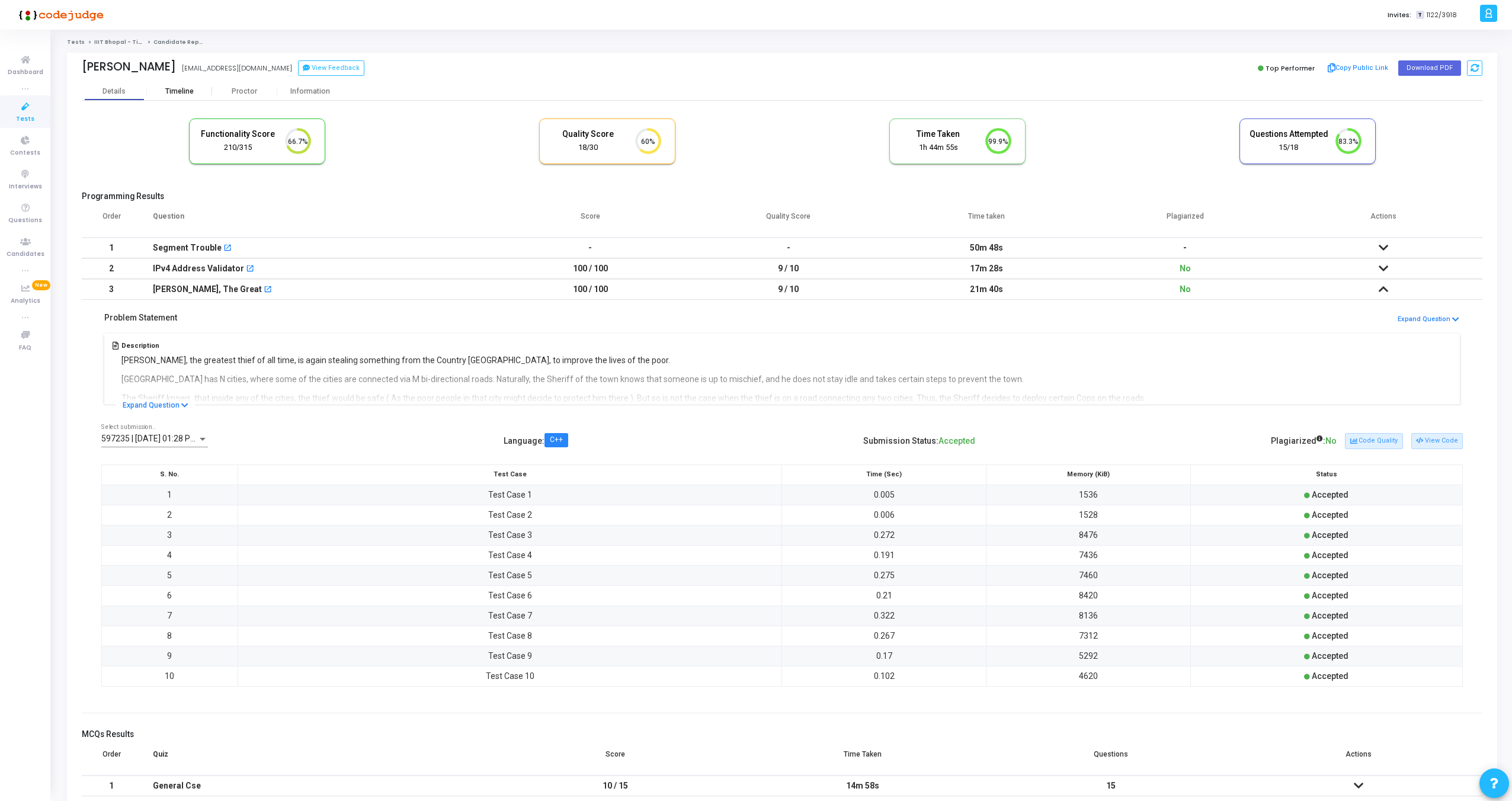
click at [177, 89] on div "Timeline" at bounding box center [179, 91] width 28 height 9
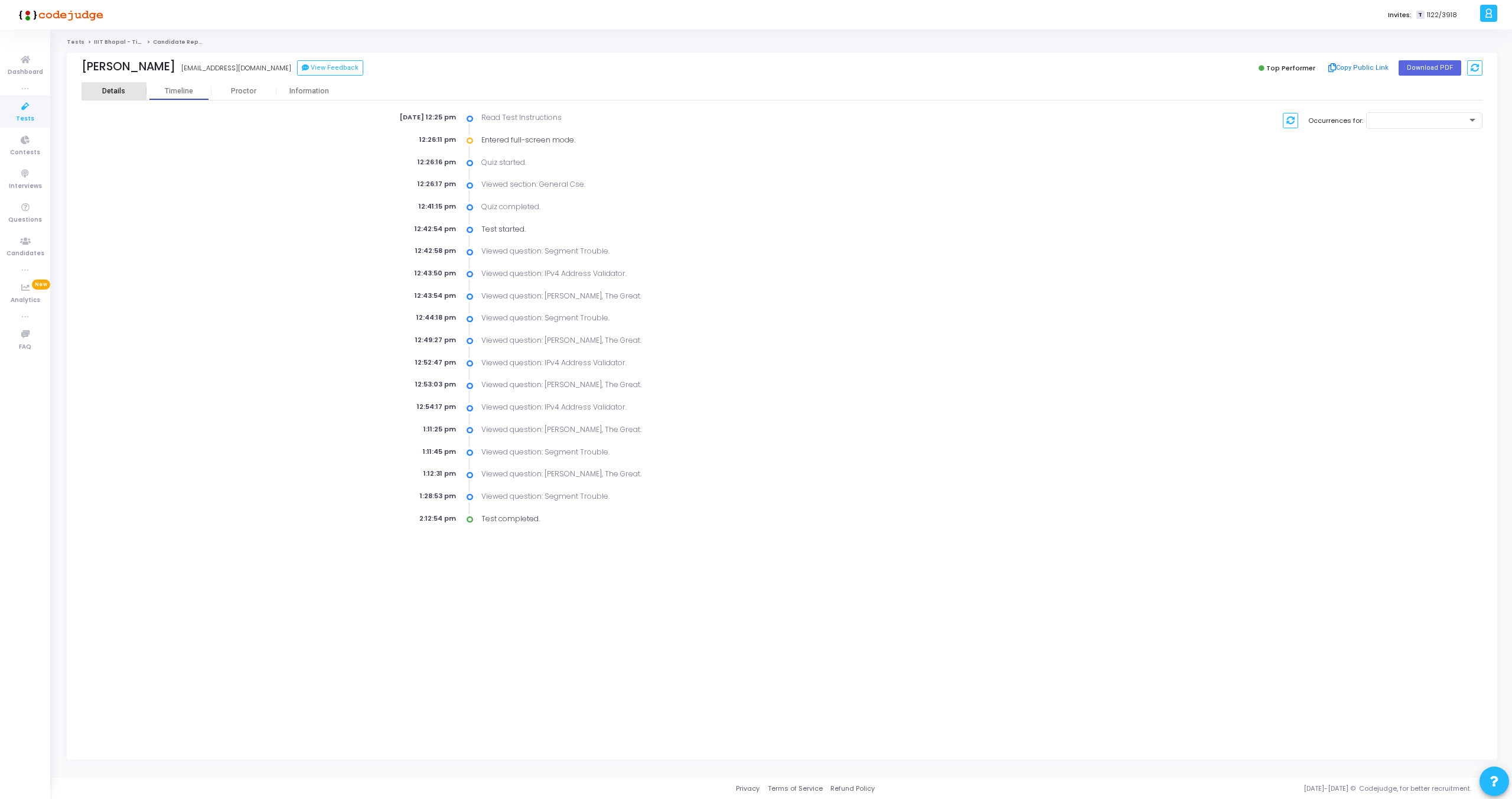
click at [109, 88] on div "Details" at bounding box center [113, 91] width 23 height 9
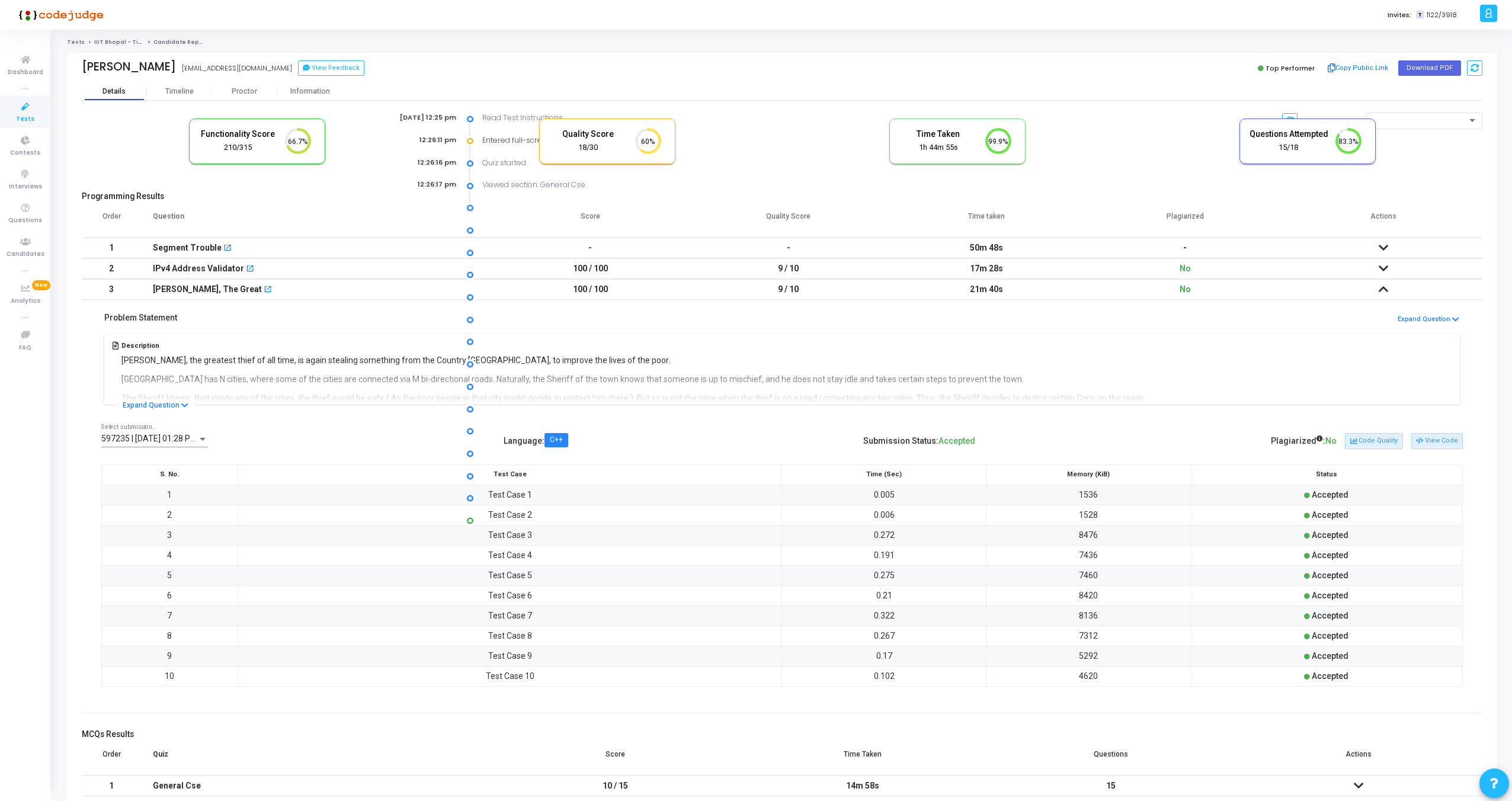
scroll to position [25, 30]
click at [1381, 245] on icon at bounding box center [1383, 247] width 9 height 8
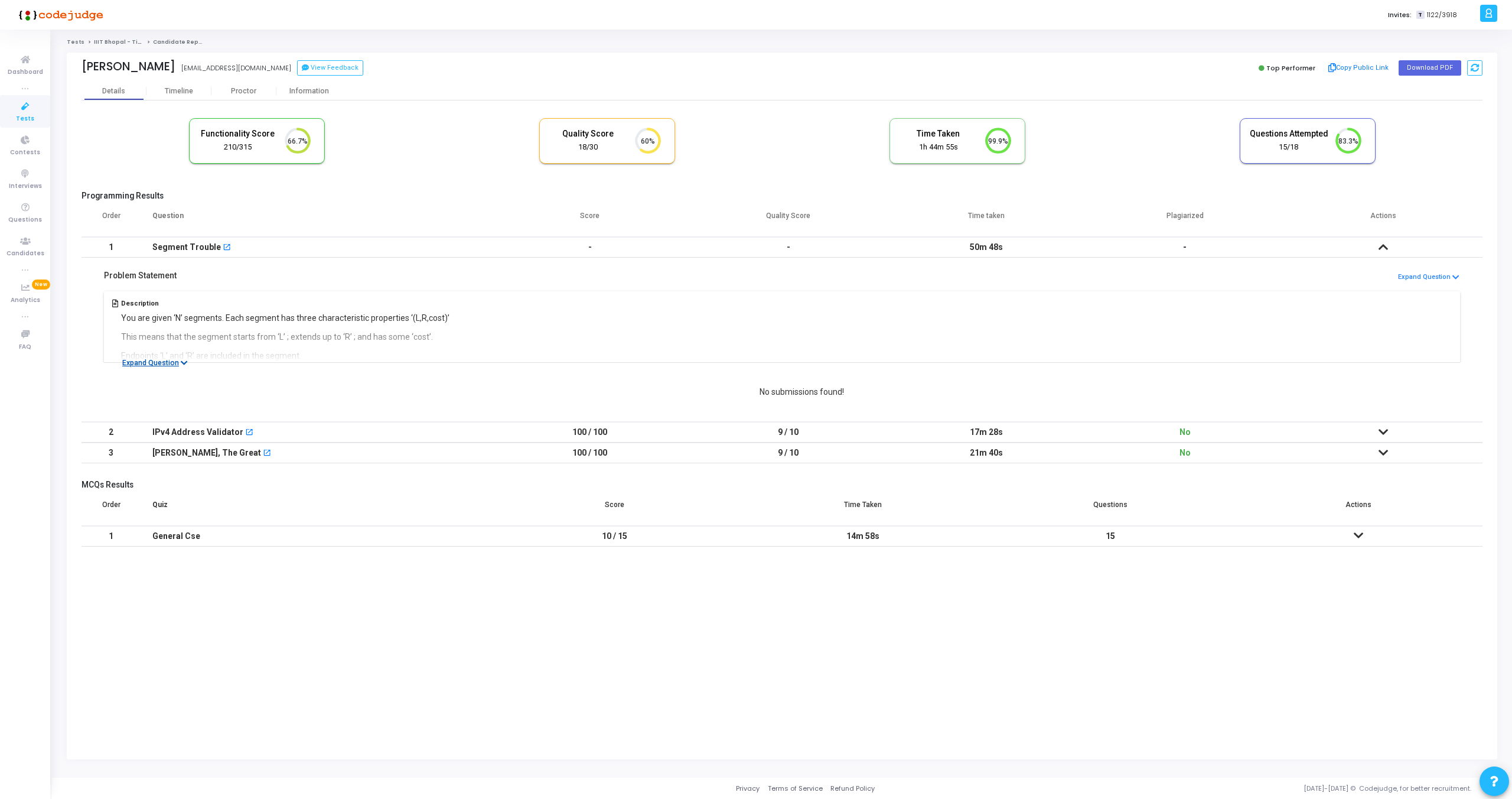
click at [181, 363] on icon at bounding box center [185, 363] width 7 height 7
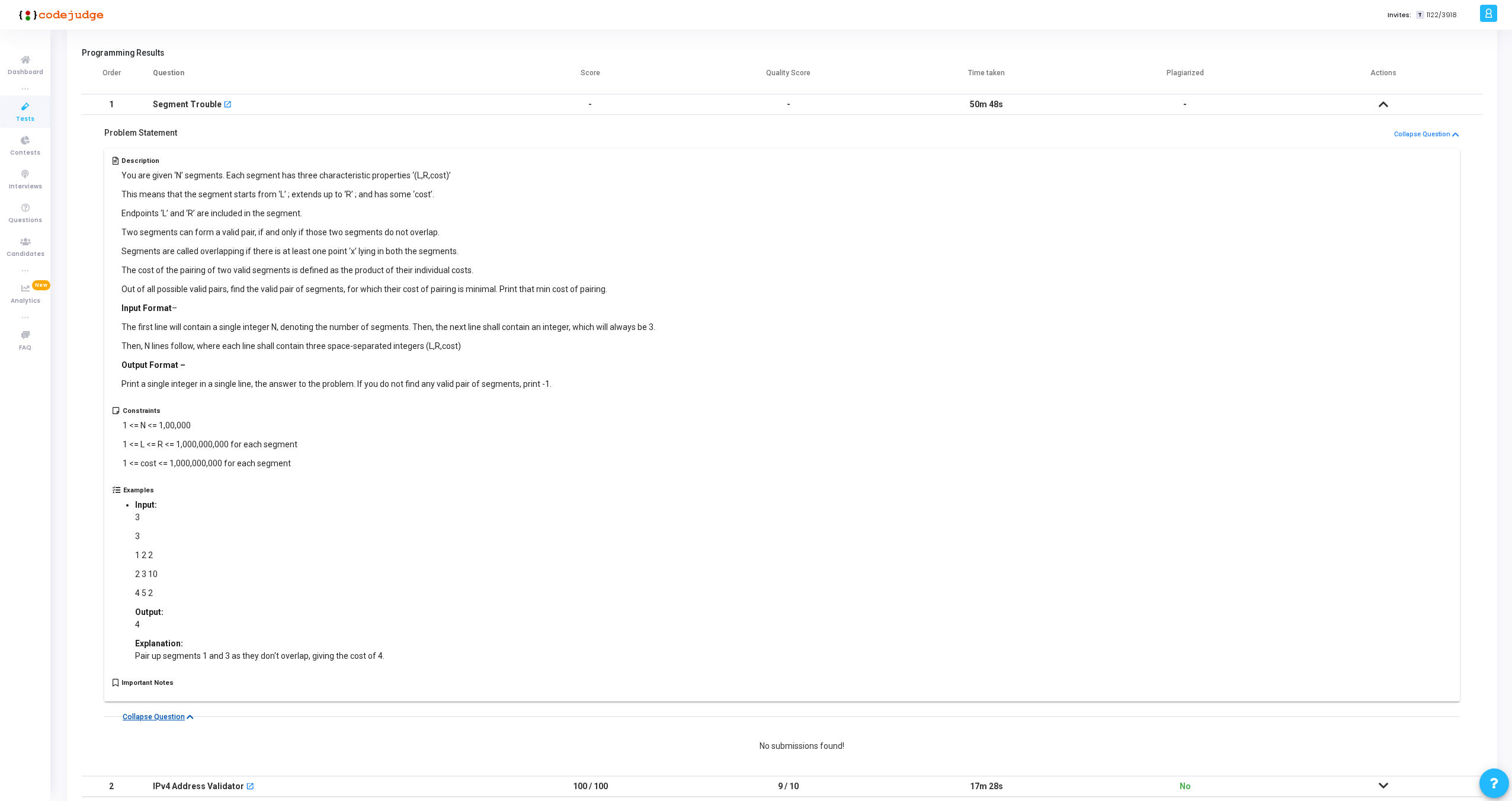
scroll to position [0, 0]
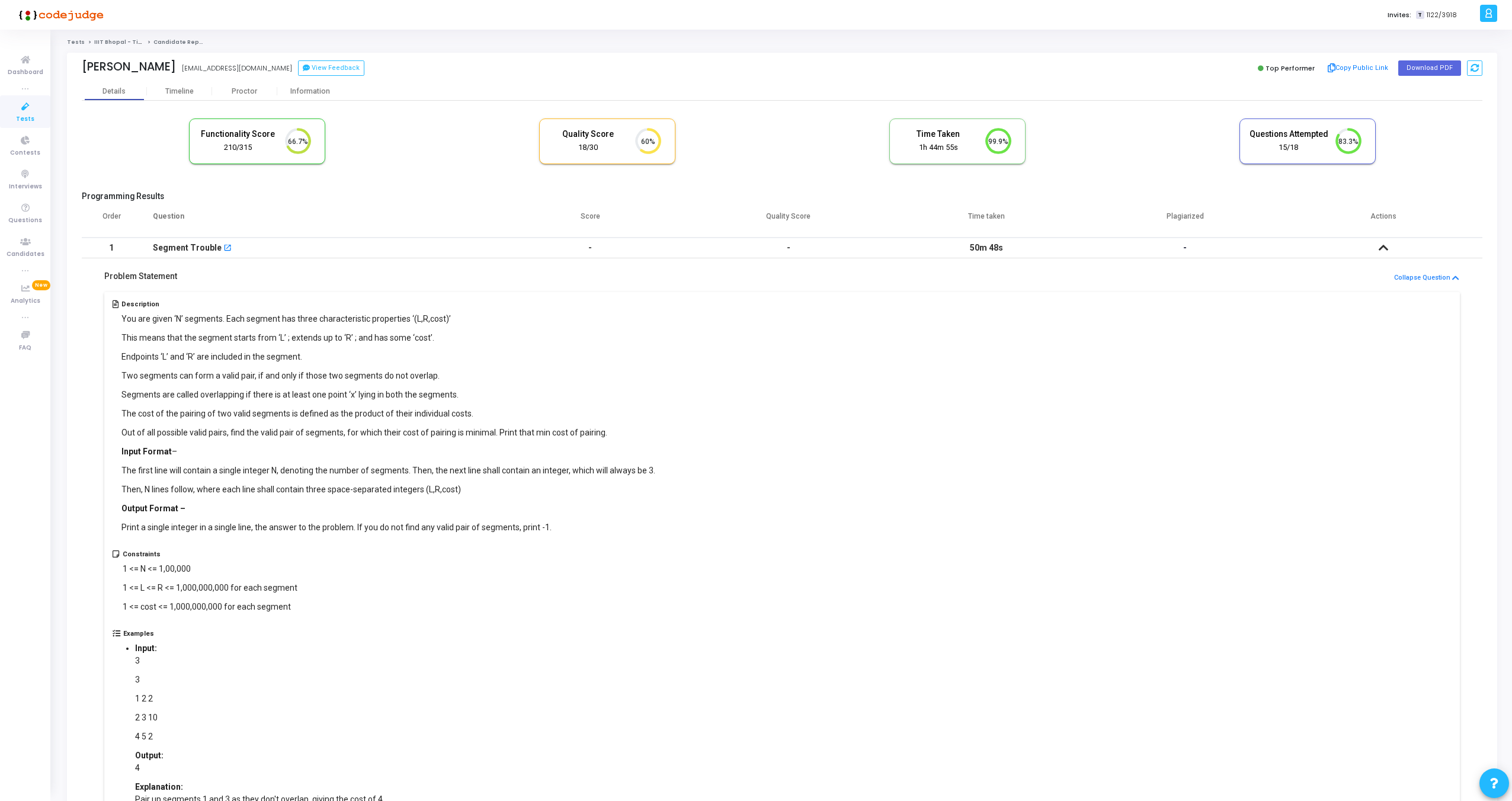
click at [1381, 245] on icon at bounding box center [1383, 247] width 9 height 8
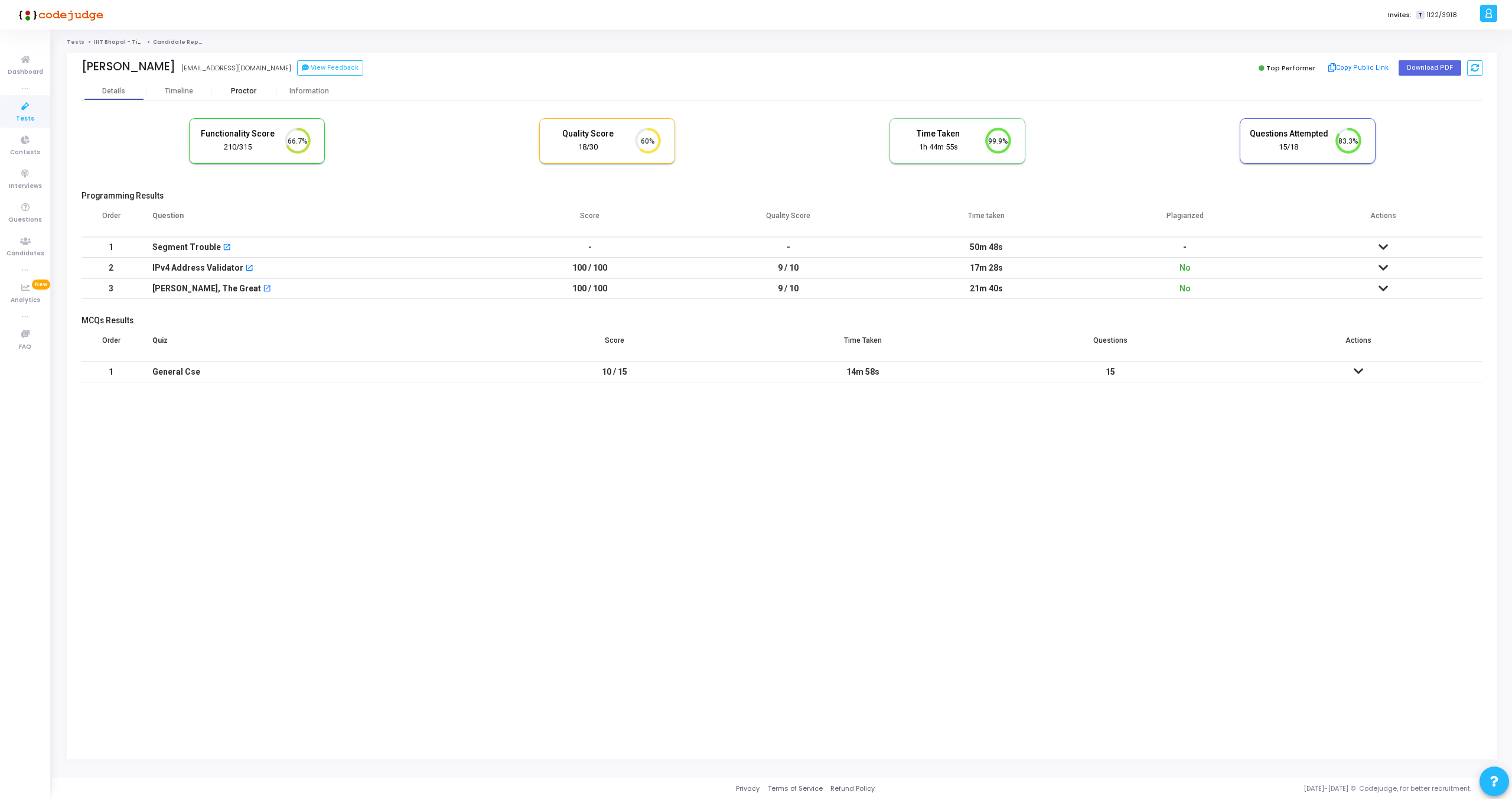
click at [235, 92] on div "Proctor" at bounding box center [243, 91] width 65 height 9
click at [236, 83] on div "Proctor" at bounding box center [243, 90] width 65 height 17
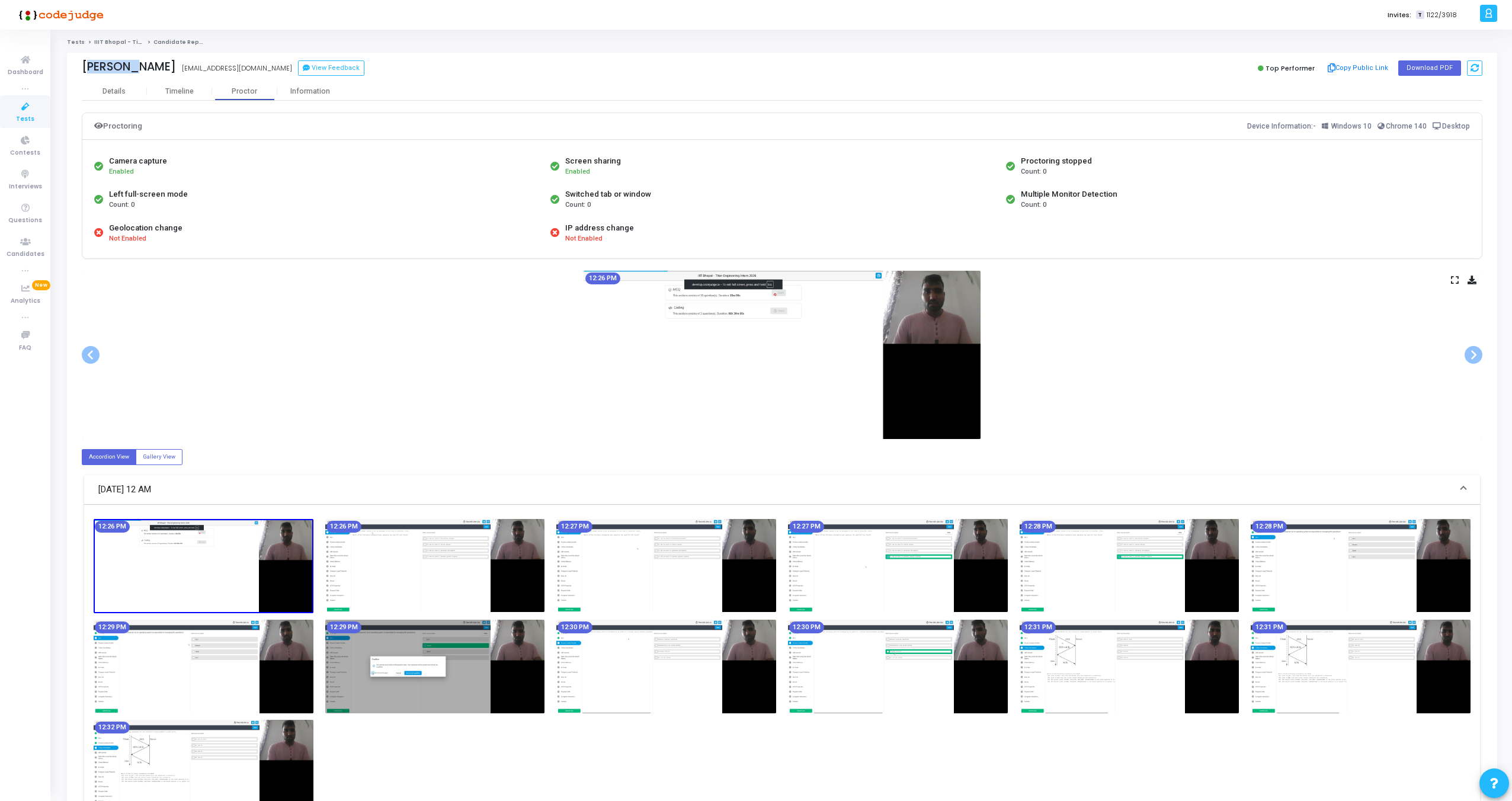
drag, startPoint x: 80, startPoint y: 66, endPoint x: 130, endPoint y: 67, distance: 50.0
click at [130, 67] on div "[PERSON_NAME] [EMAIL_ADDRESS][DOMAIN_NAME] View Feedback Top Performer Copy Pub…" at bounding box center [781, 68] width 1430 height 29
copy div "[PERSON_NAME]"
click at [1081, 360] on div "12:26 PM" at bounding box center [782, 355] width 1401 height 168
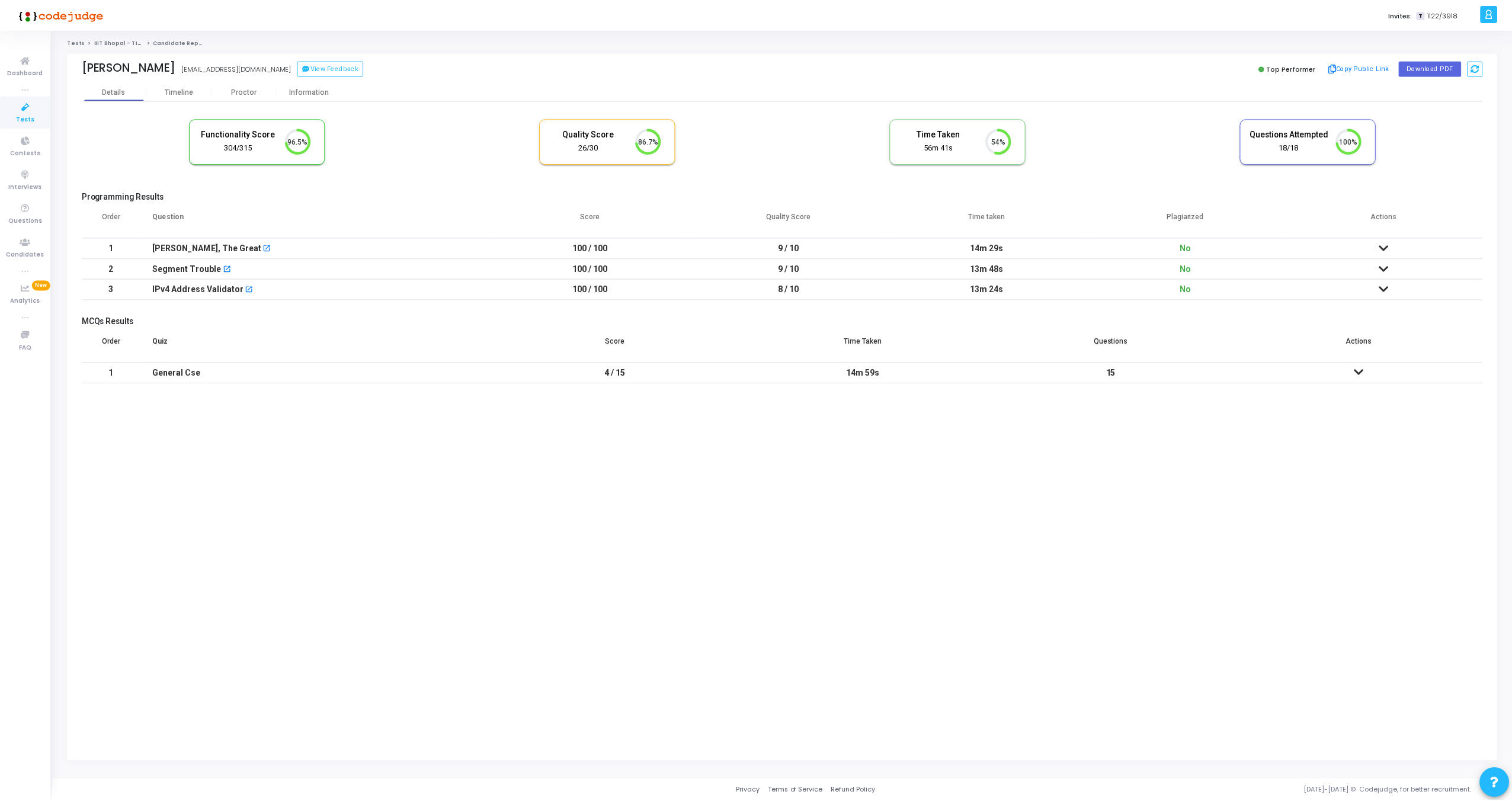
scroll to position [5, 5]
click at [237, 90] on div "Proctor" at bounding box center [244, 91] width 65 height 9
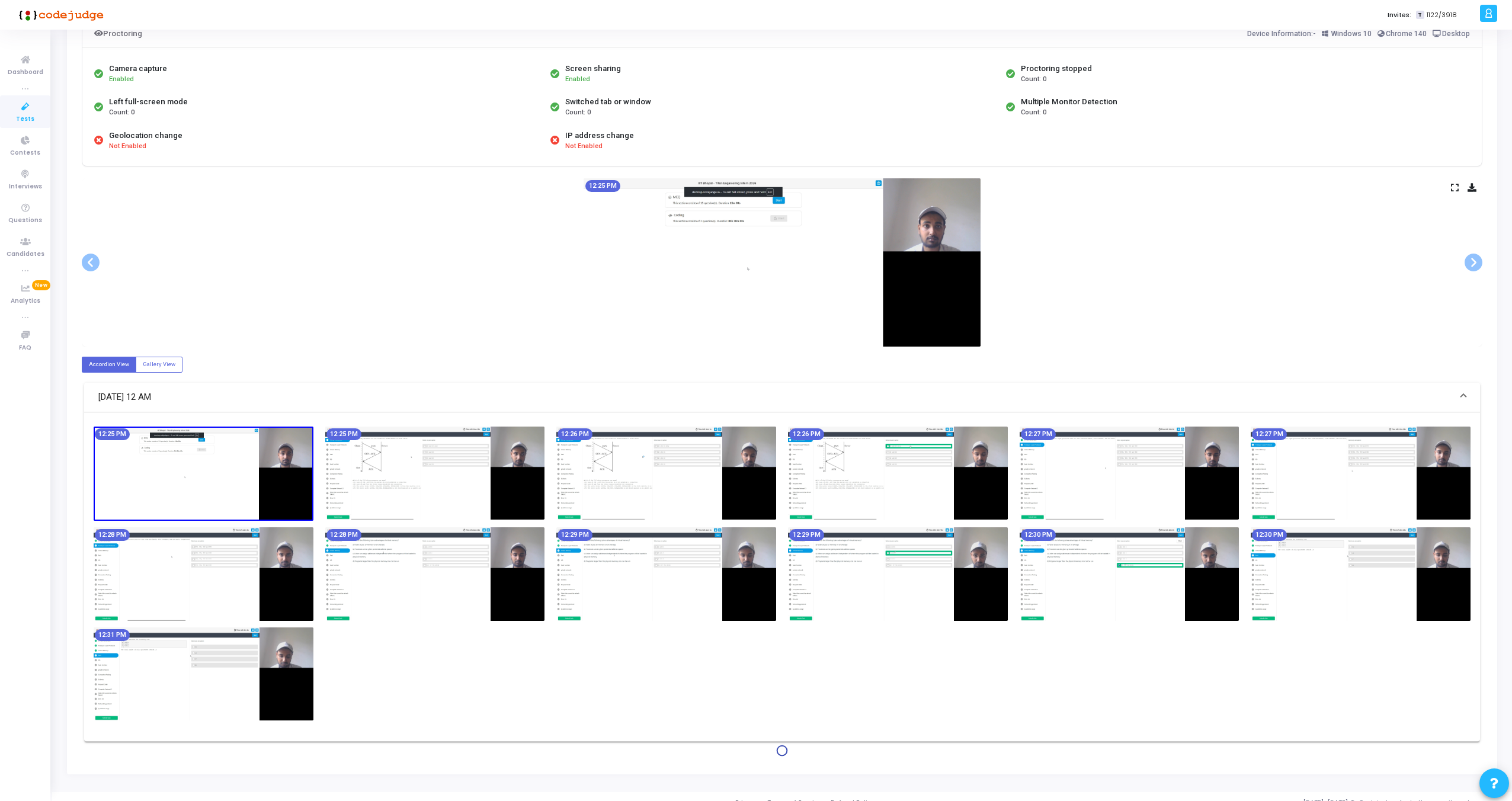
scroll to position [106, 0]
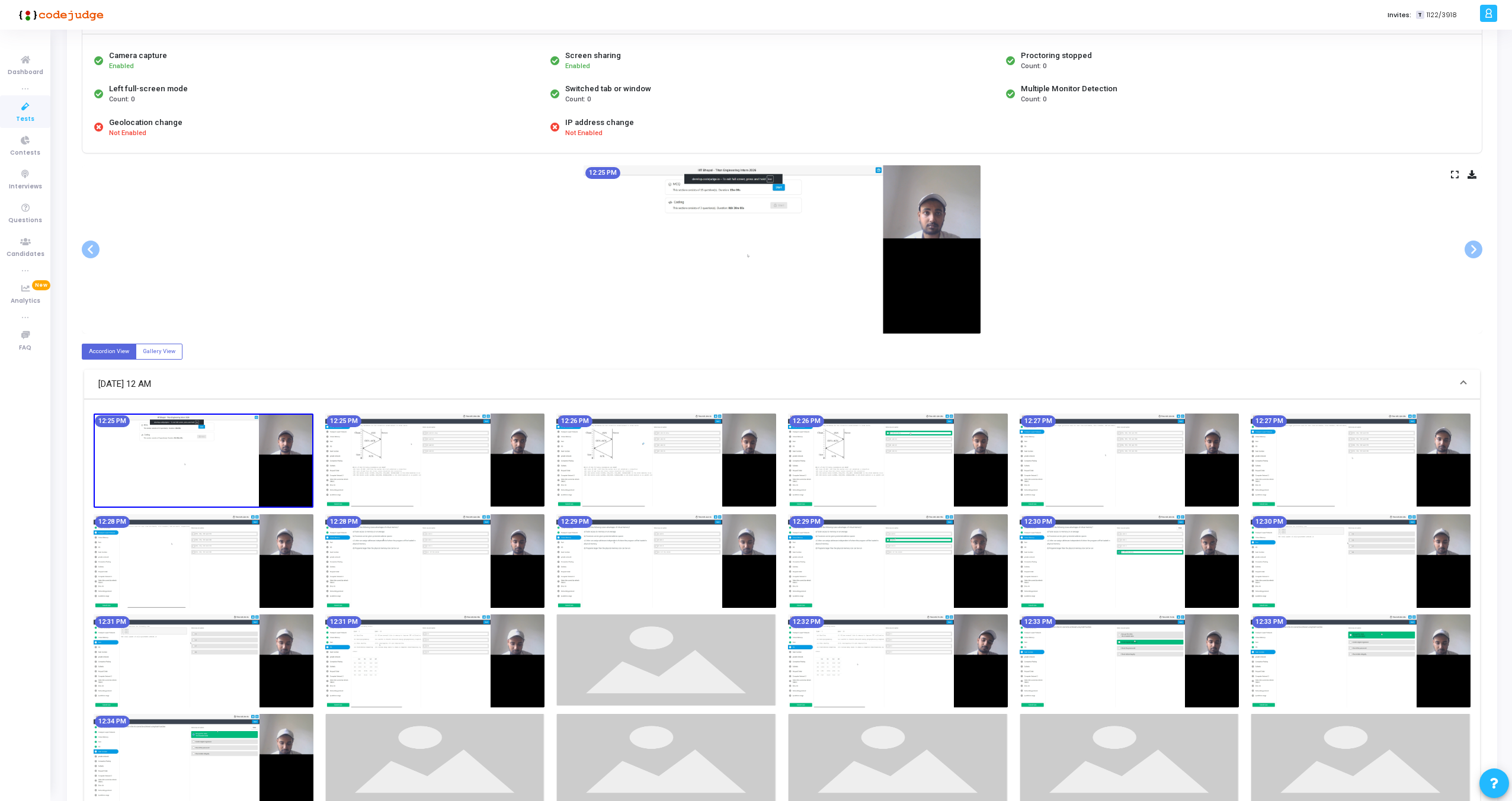
click at [1456, 173] on icon at bounding box center [1455, 174] width 7 height 6
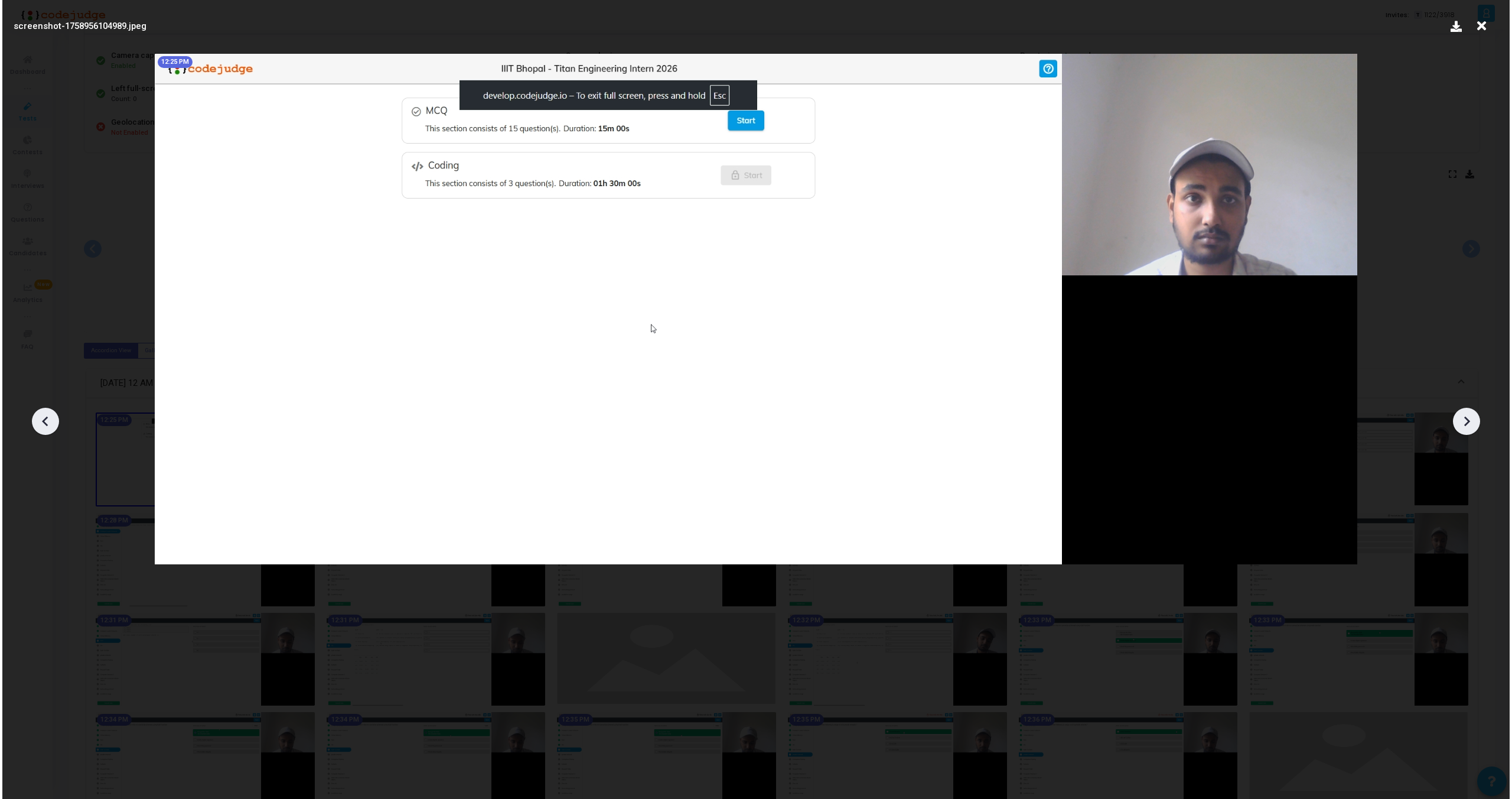
scroll to position [0, 0]
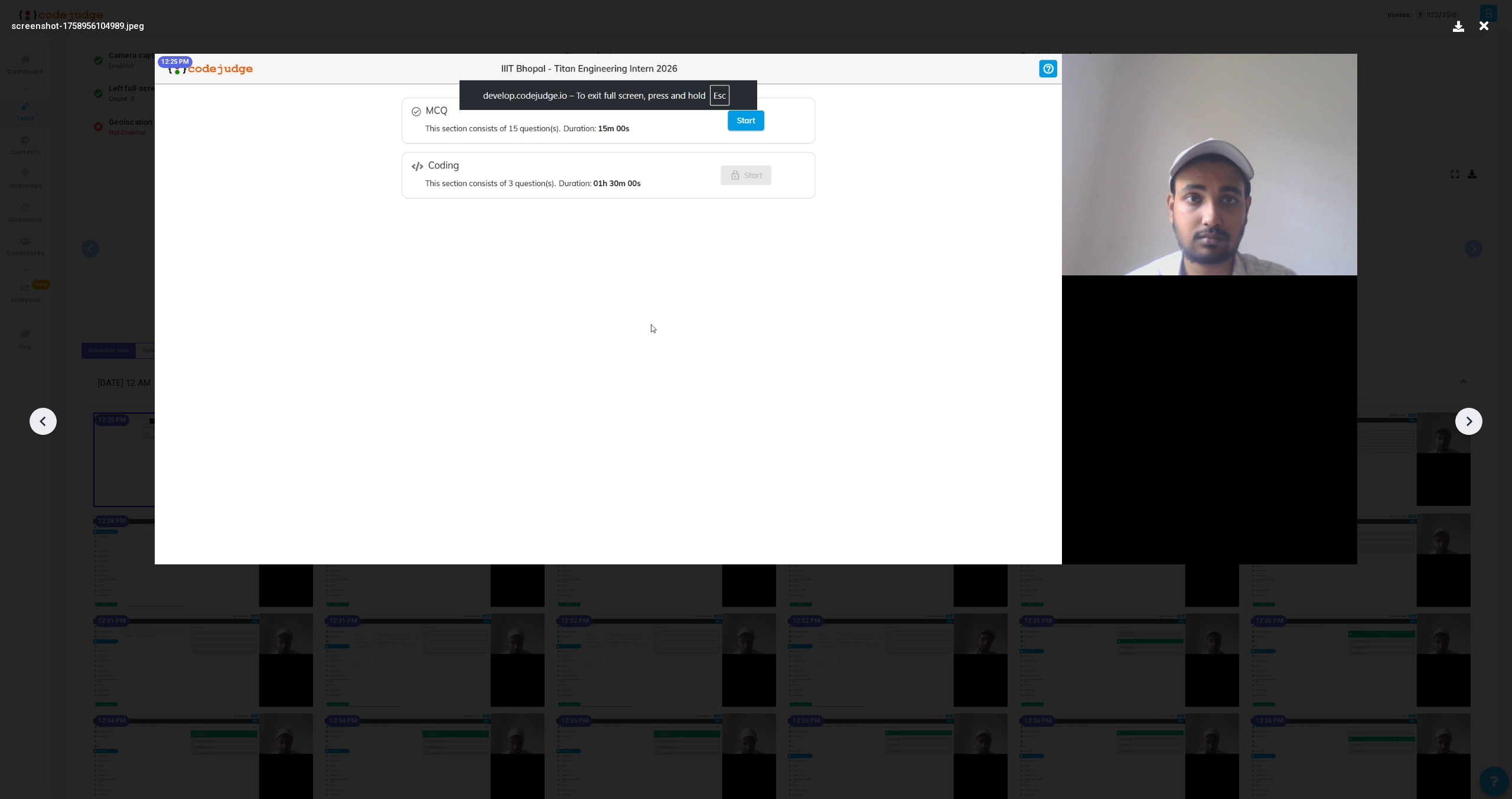
click at [1470, 422] on icon at bounding box center [1469, 421] width 5 height 10
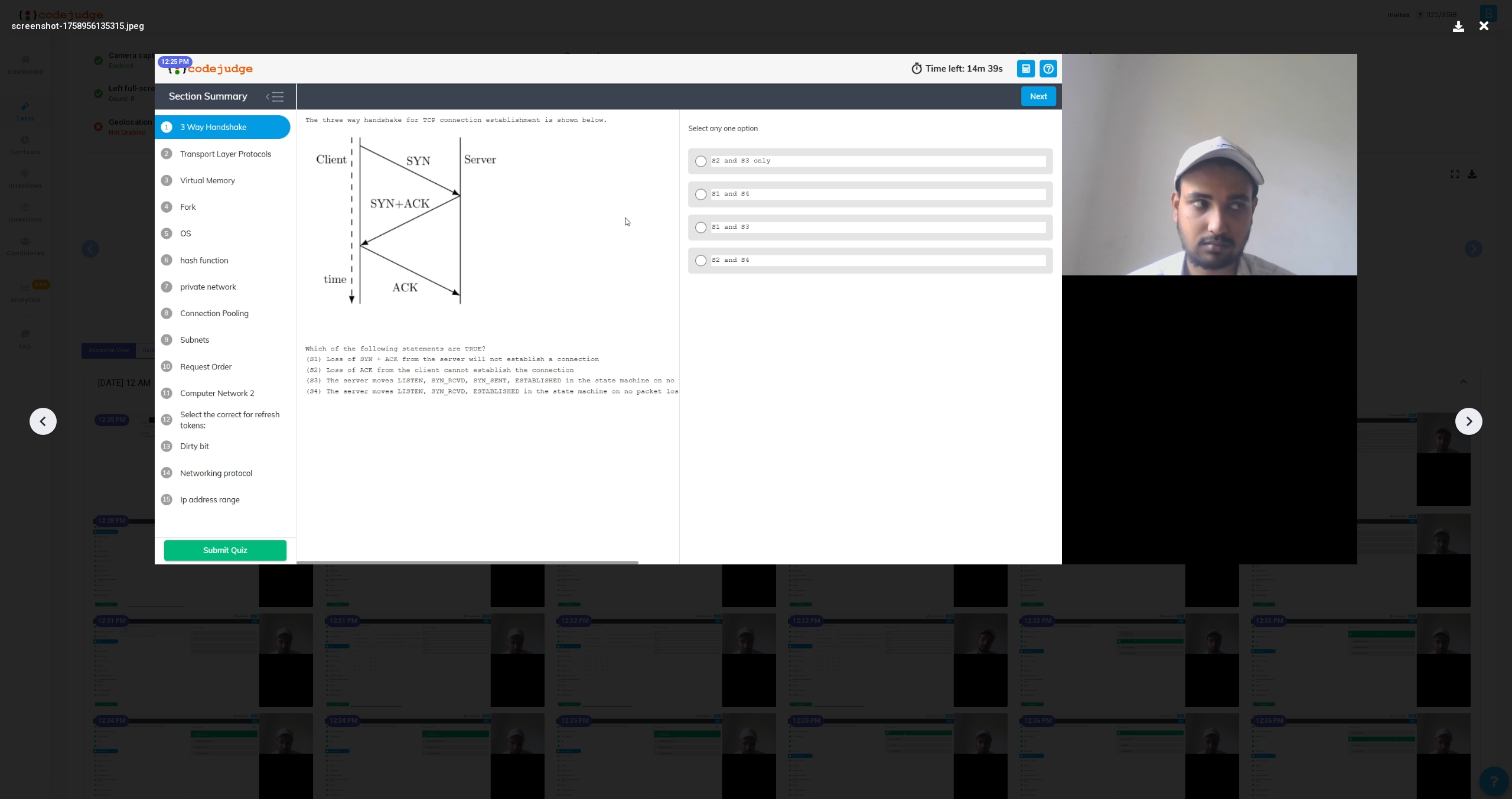
click at [1470, 422] on icon at bounding box center [1469, 421] width 5 height 10
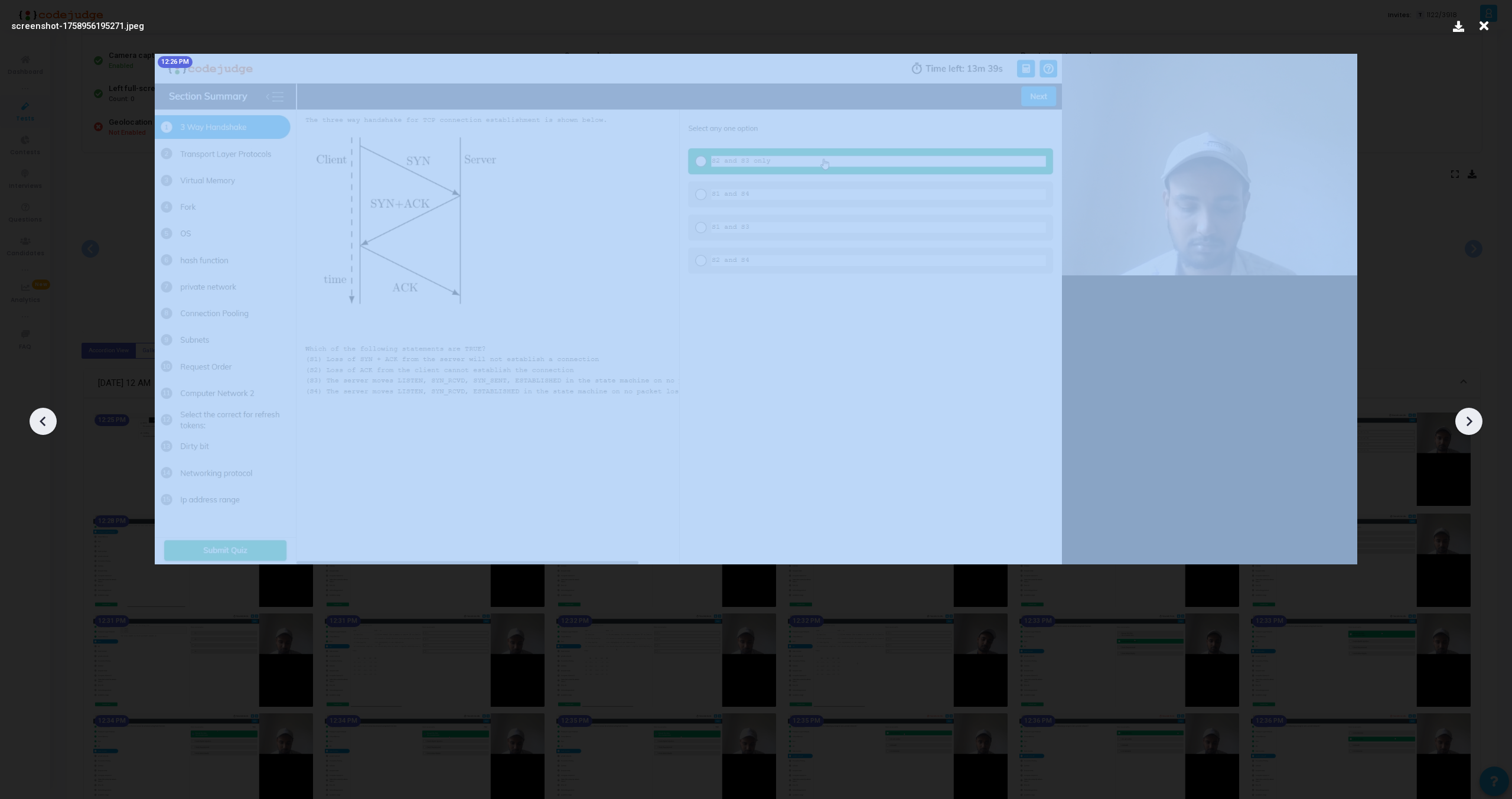
click at [1470, 422] on icon at bounding box center [1469, 421] width 5 height 10
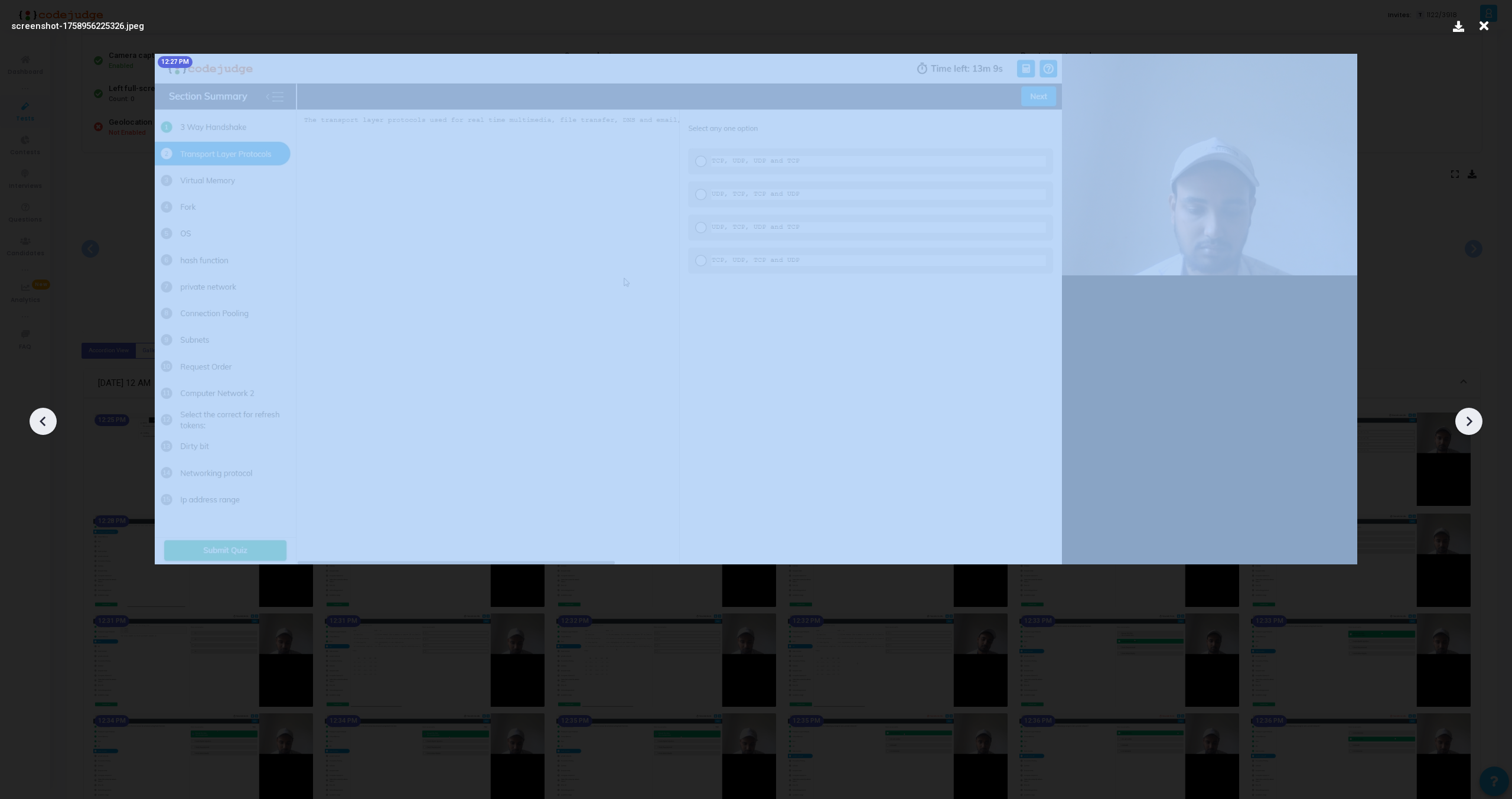
click at [1470, 422] on icon at bounding box center [1469, 421] width 5 height 10
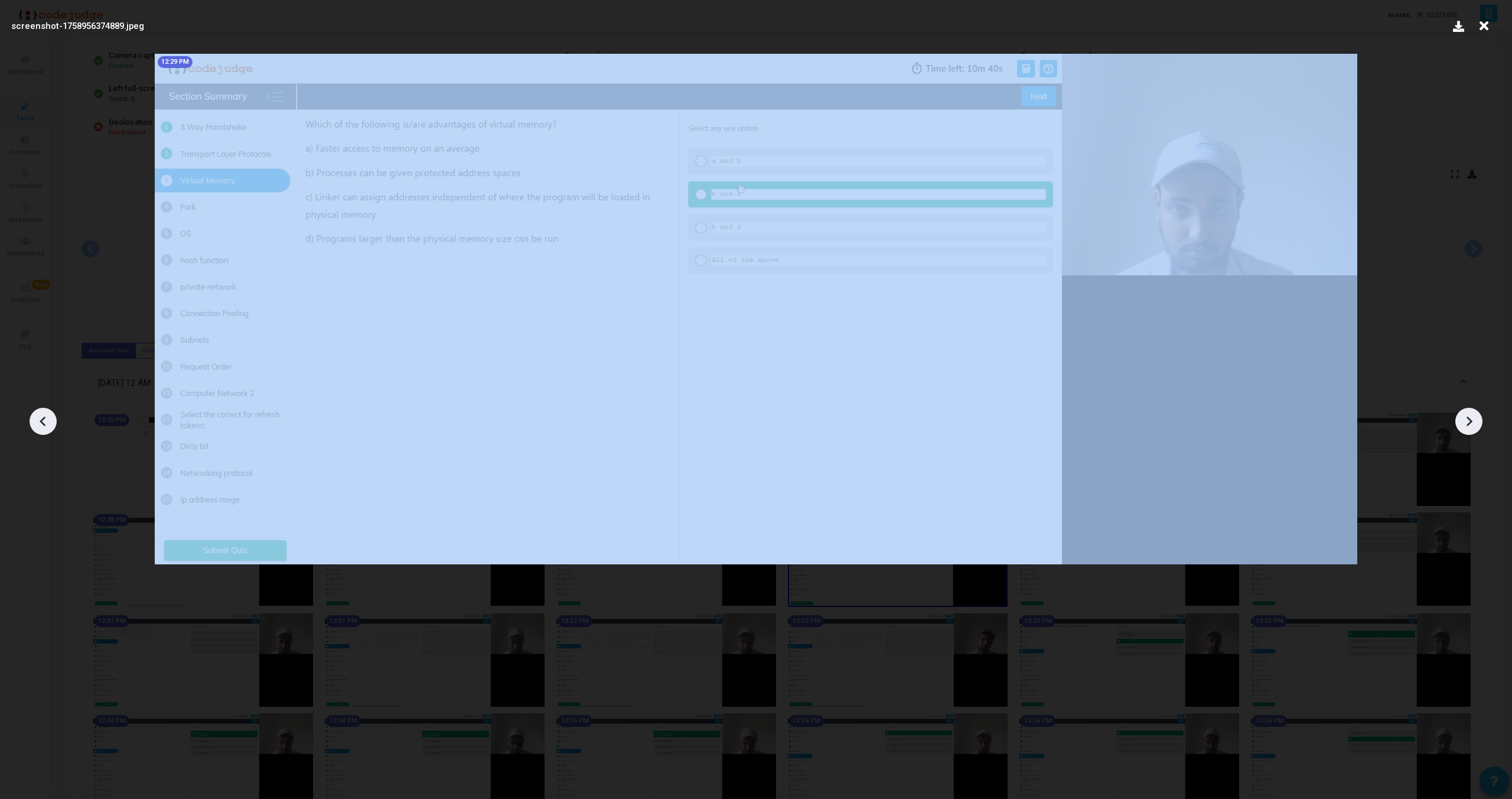
click at [1470, 422] on icon at bounding box center [1469, 421] width 5 height 10
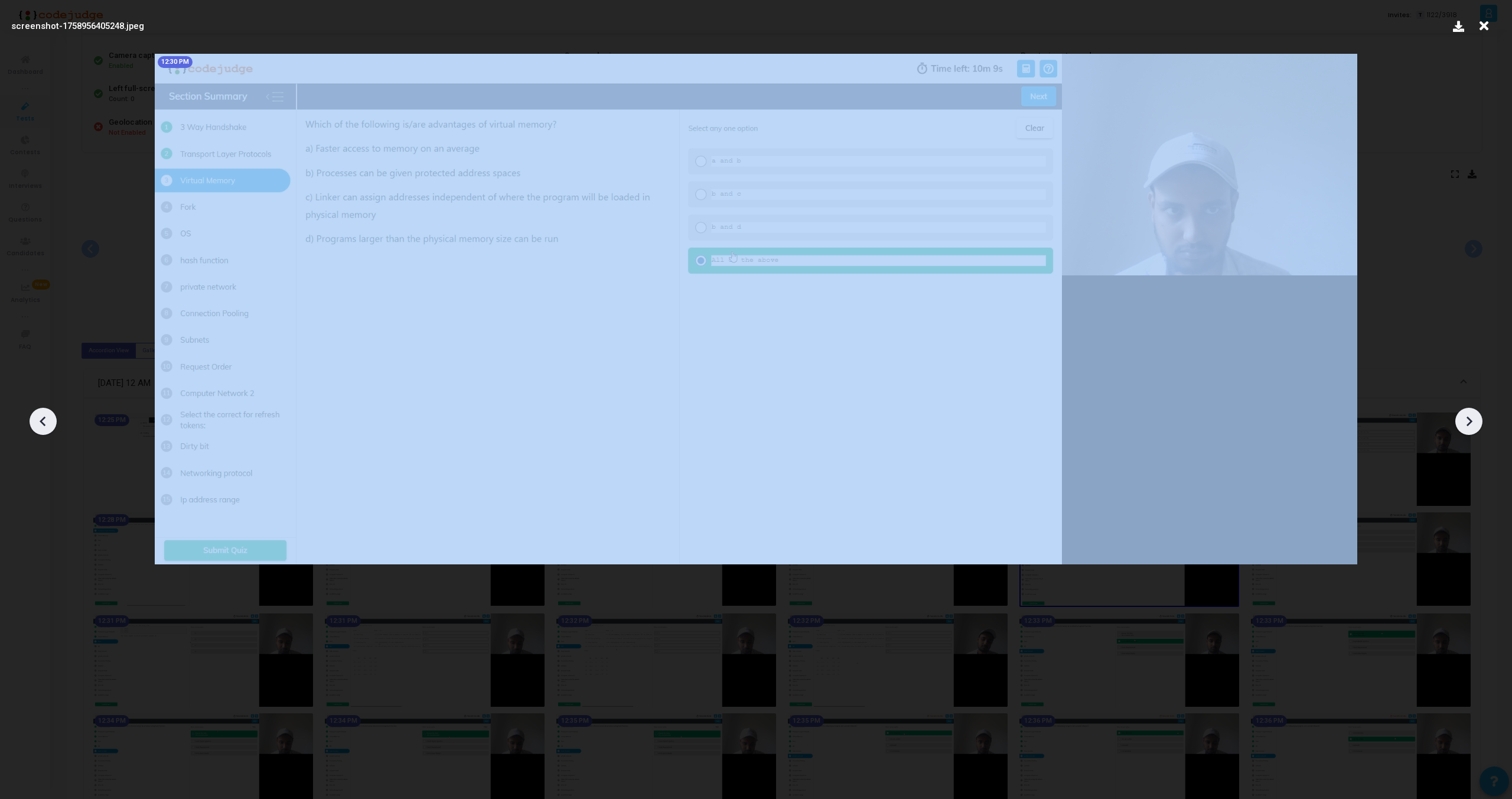
click at [1470, 422] on icon at bounding box center [1469, 421] width 5 height 10
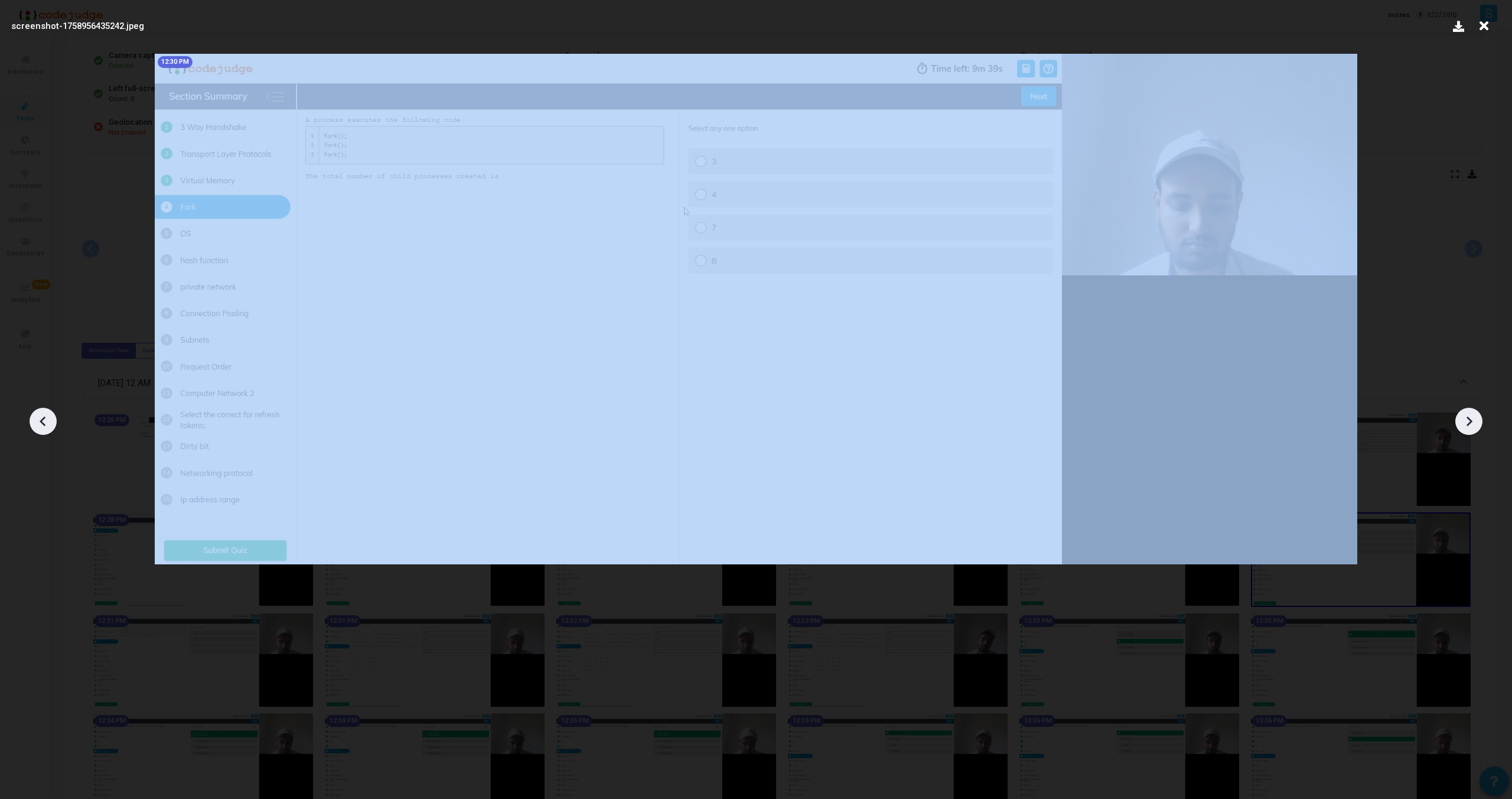
click at [1470, 422] on icon at bounding box center [1469, 421] width 5 height 10
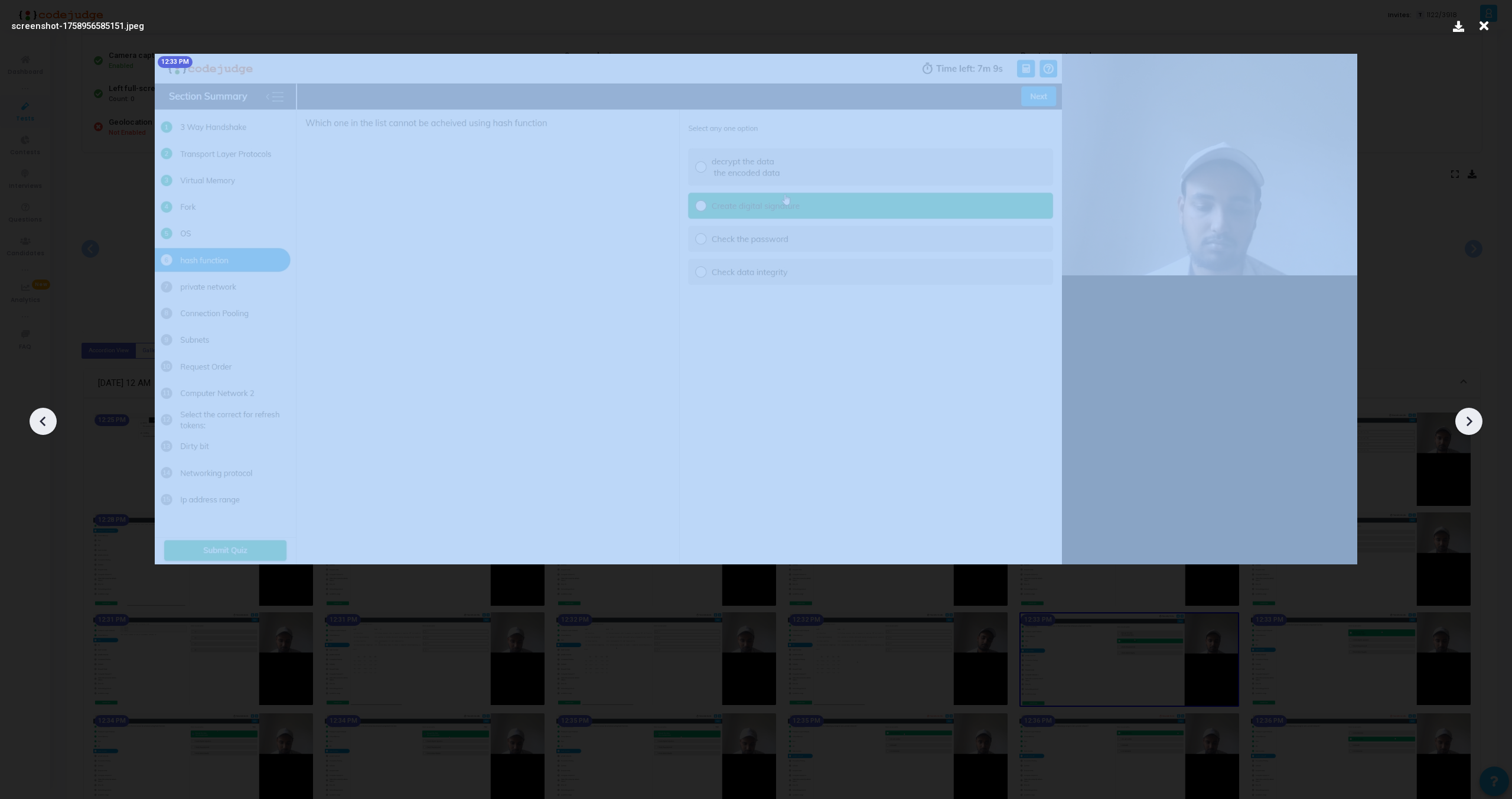
click at [1470, 422] on icon at bounding box center [1469, 421] width 5 height 10
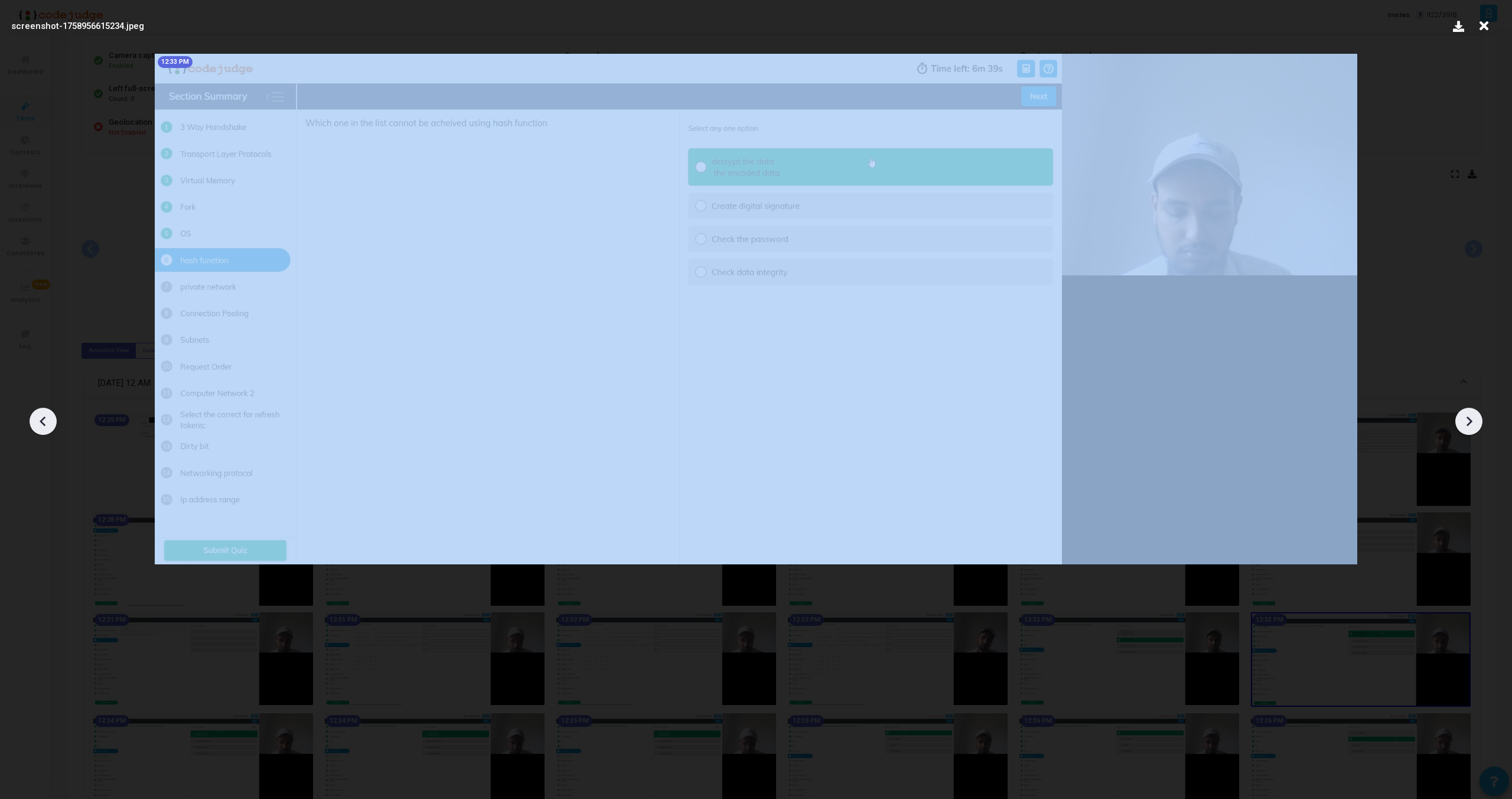
click at [1470, 422] on icon at bounding box center [1469, 421] width 5 height 10
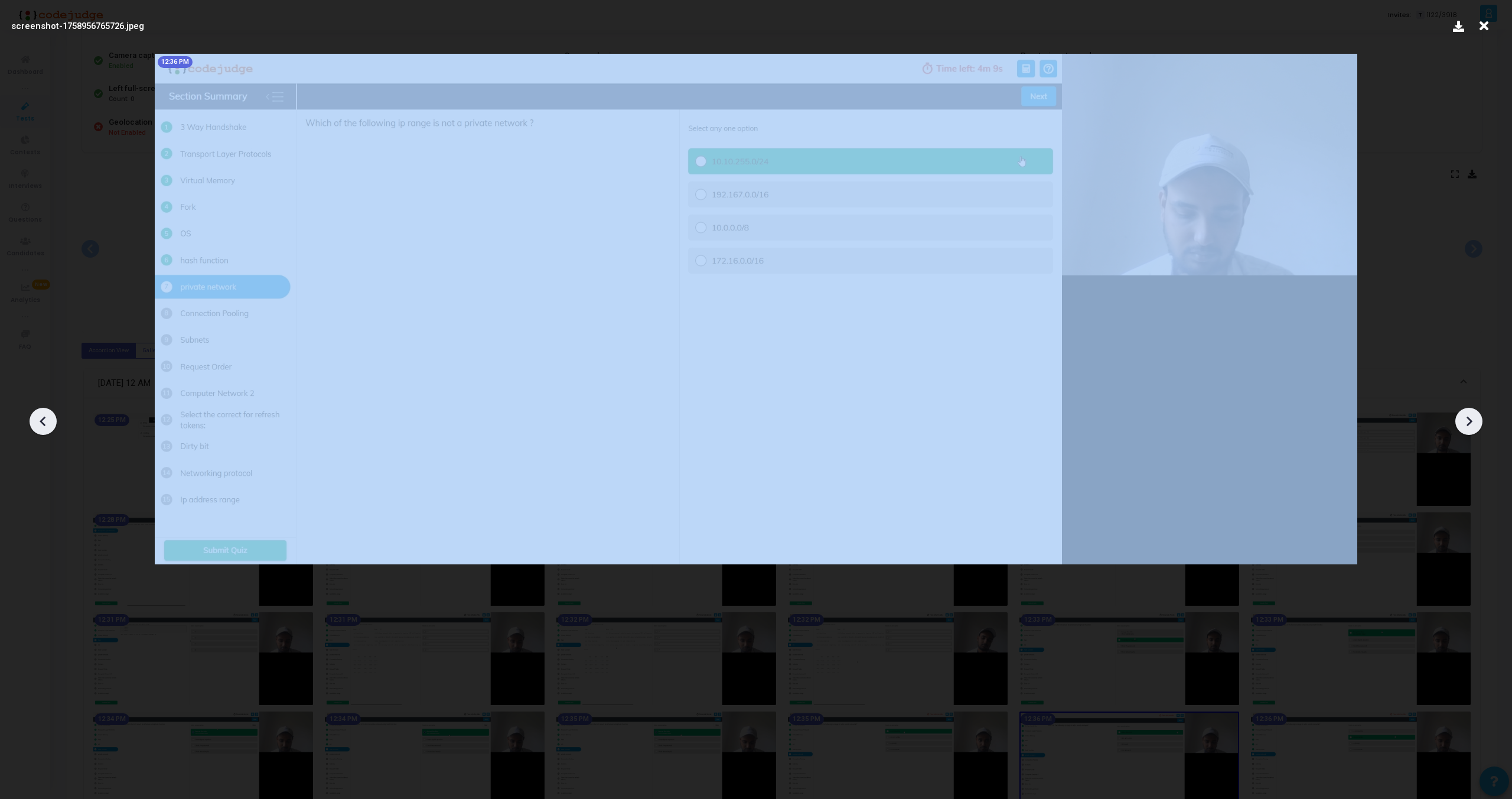
click at [1470, 422] on icon at bounding box center [1469, 421] width 5 height 10
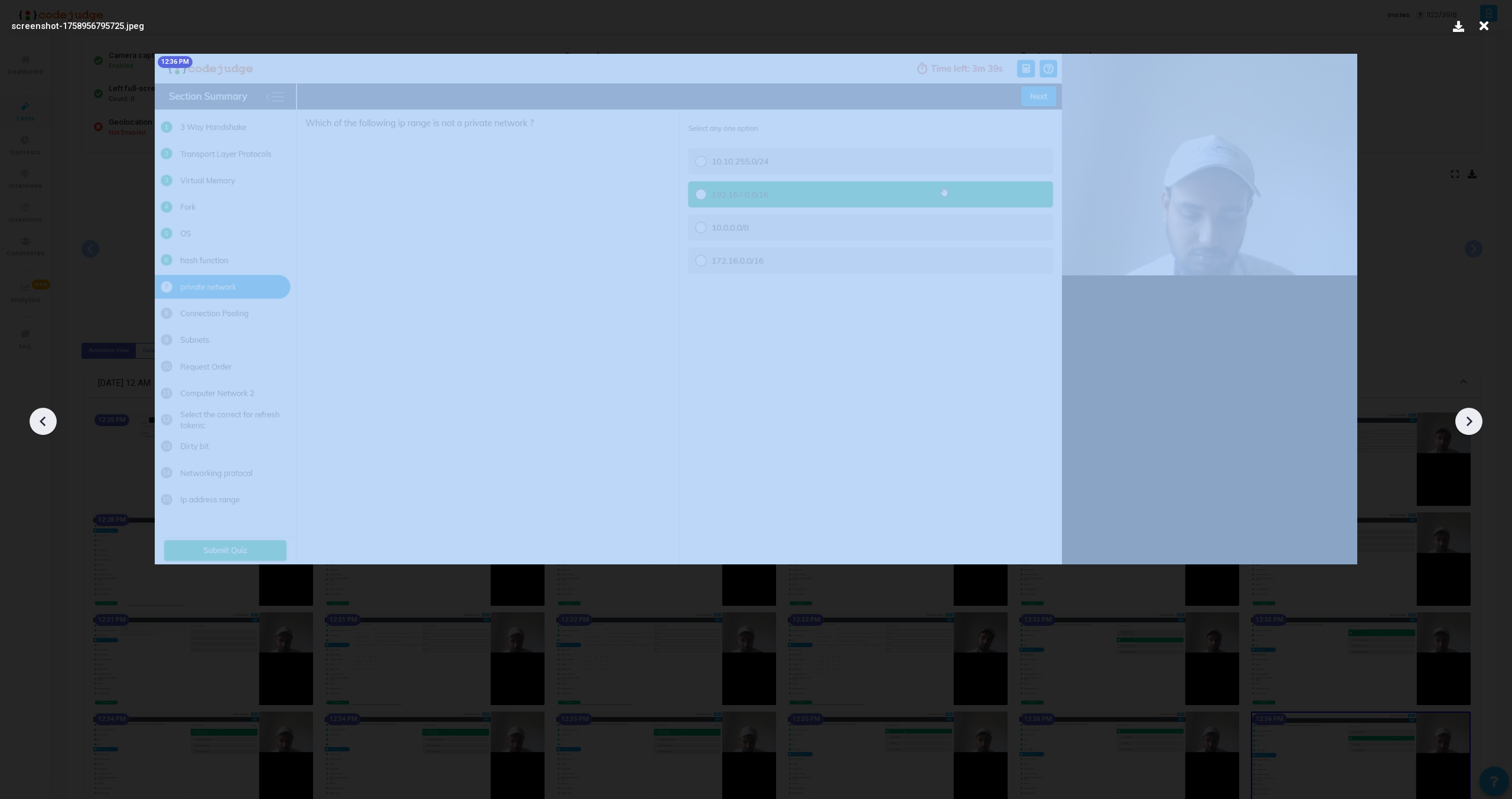
click at [1470, 422] on icon at bounding box center [1469, 421] width 5 height 10
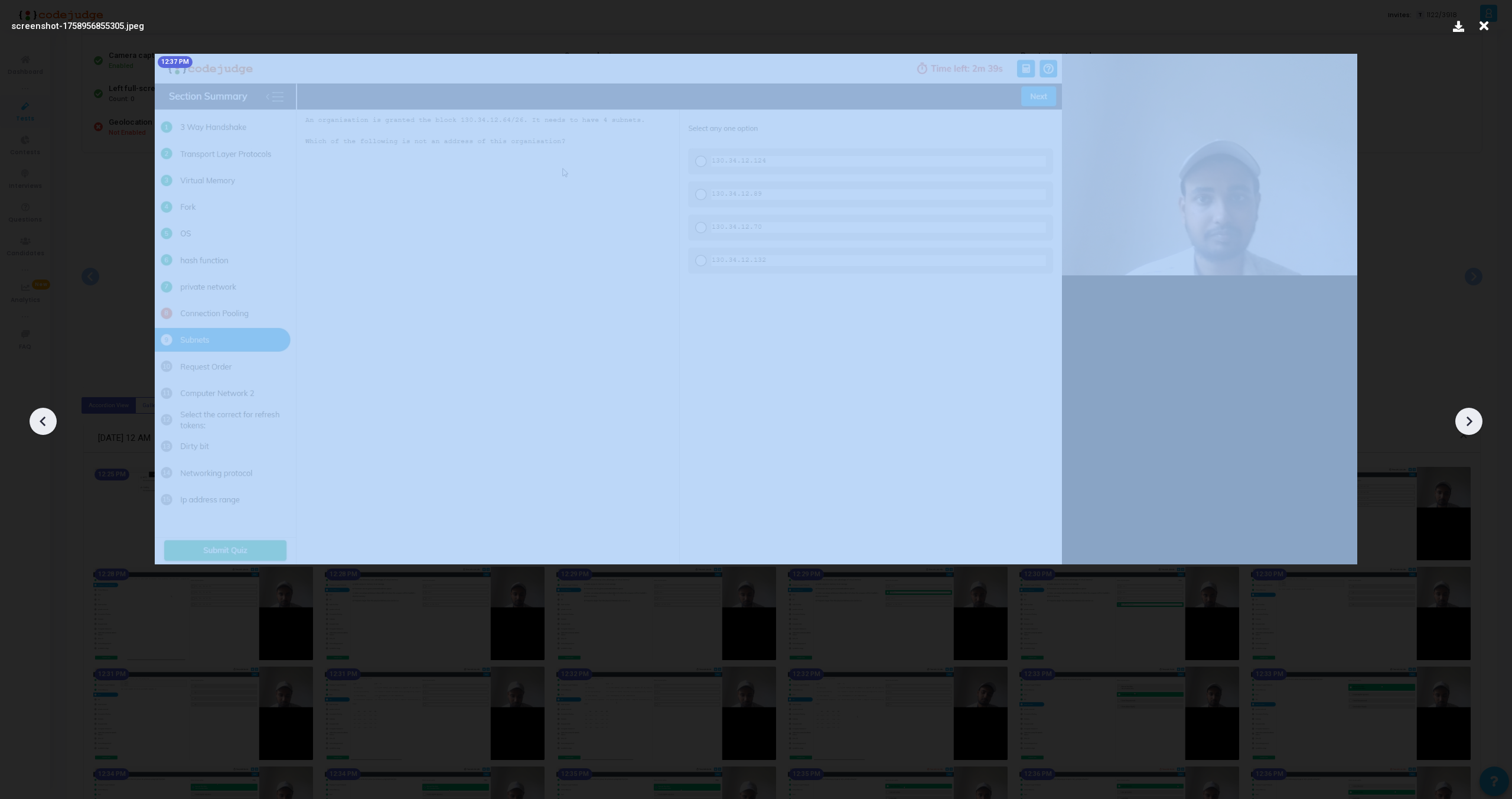
click at [1470, 422] on icon at bounding box center [1469, 421] width 5 height 10
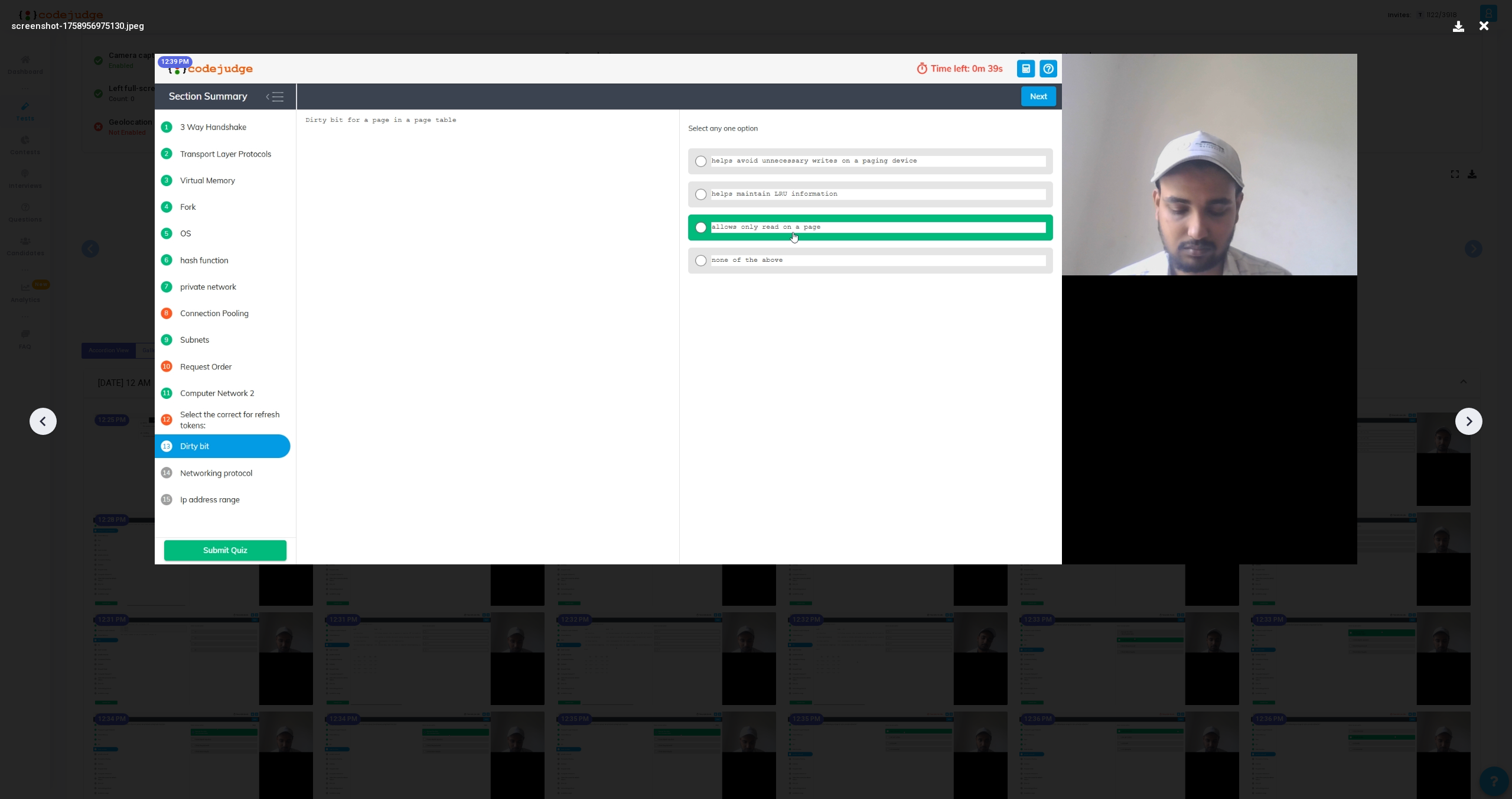
click at [1487, 19] on icon at bounding box center [1484, 25] width 18 height 23
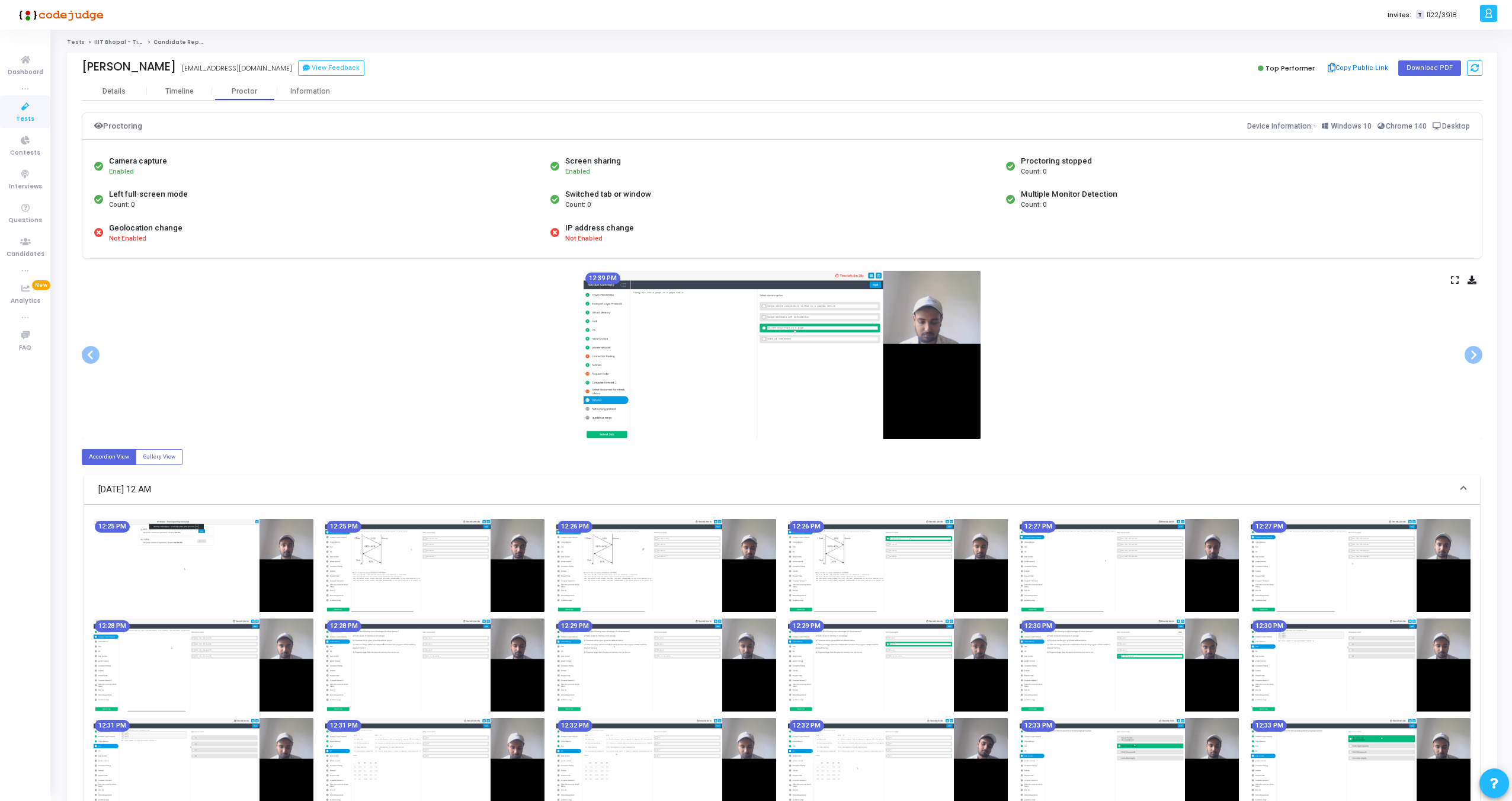
click at [1460, 278] on div "12:39 PM" at bounding box center [782, 355] width 1401 height 168
click at [1457, 278] on icon at bounding box center [1455, 279] width 7 height 6
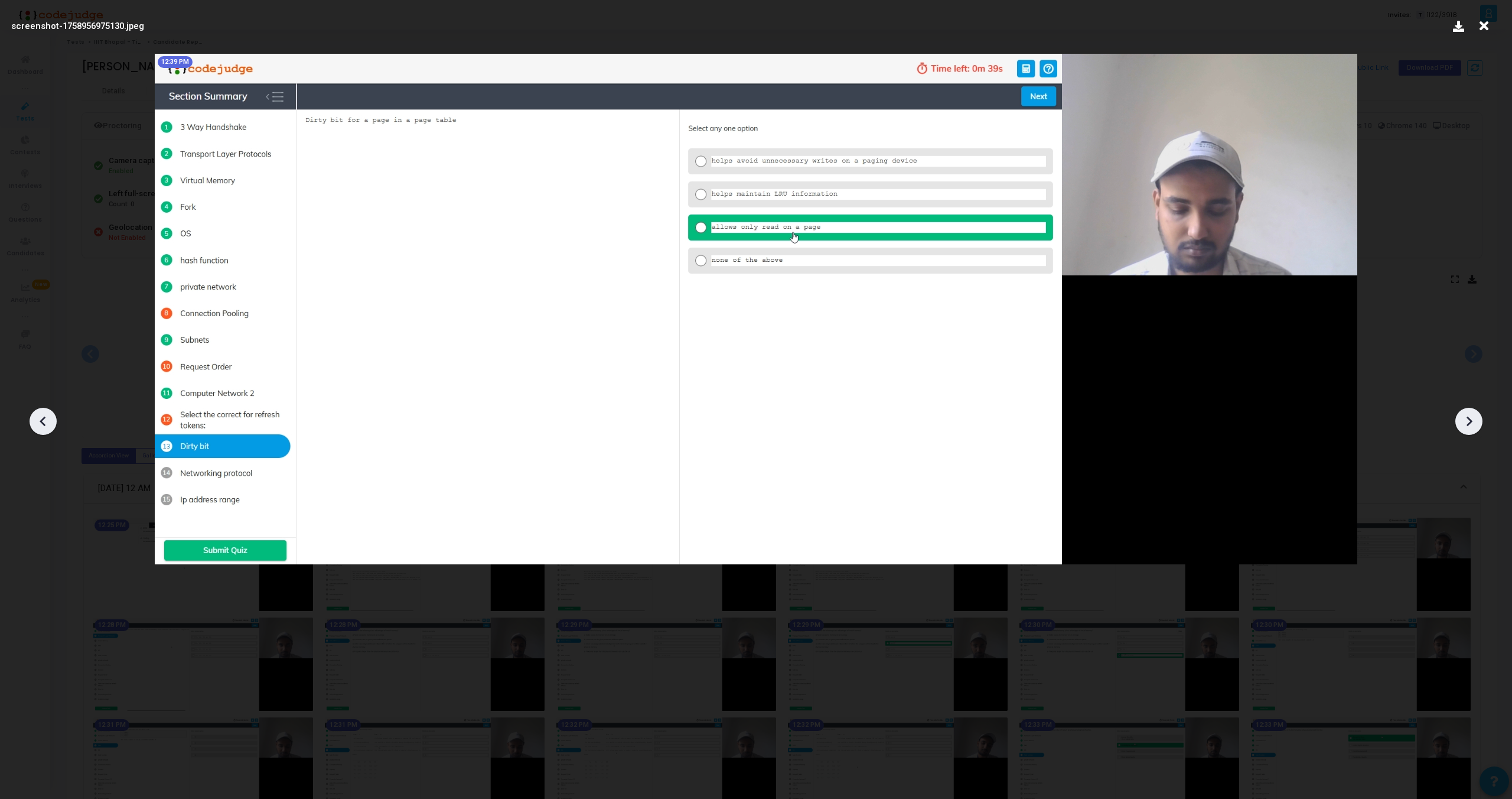
click at [1467, 425] on icon at bounding box center [1469, 421] width 5 height 10
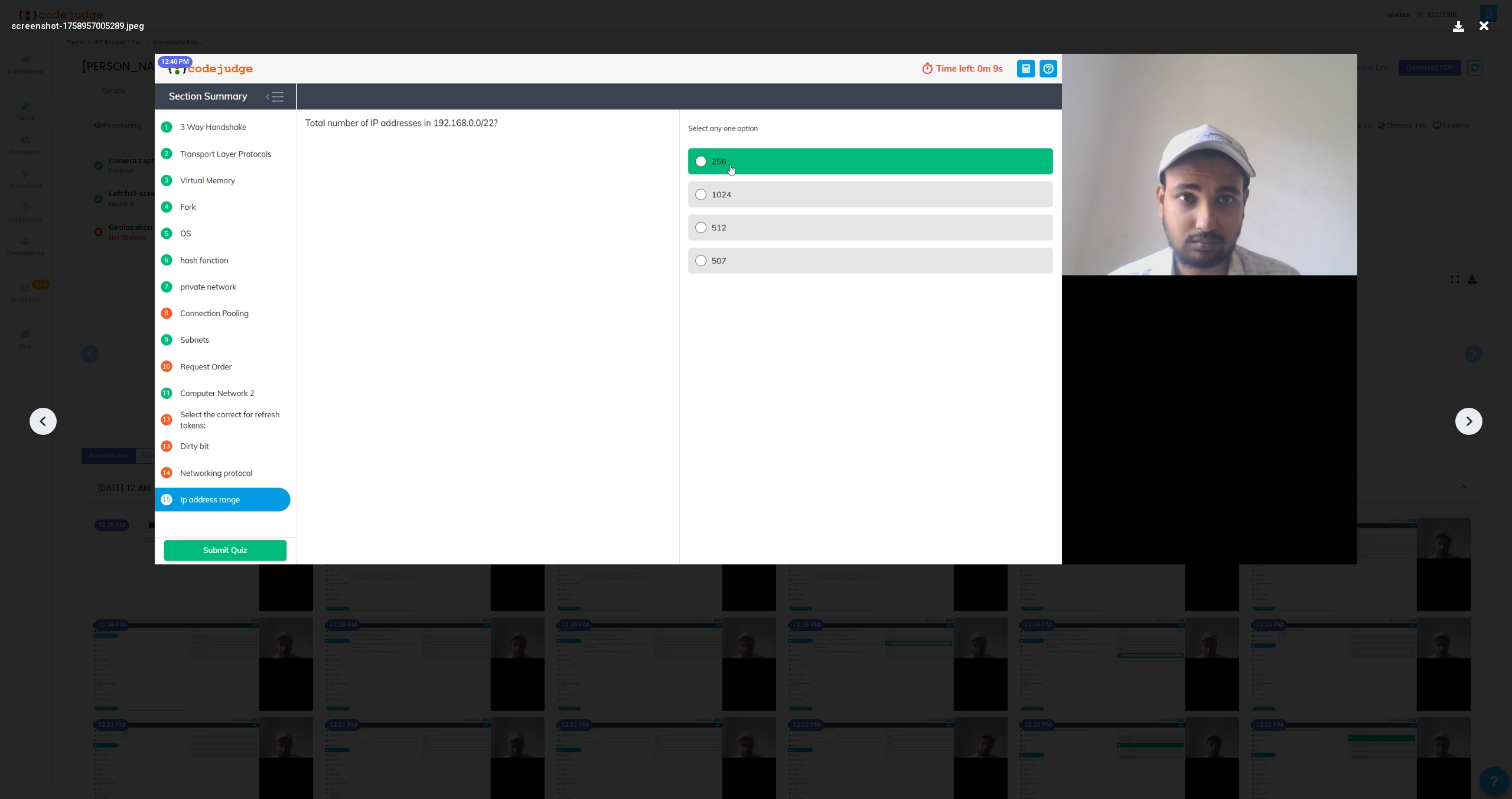
click at [1467, 425] on icon at bounding box center [1469, 421] width 5 height 10
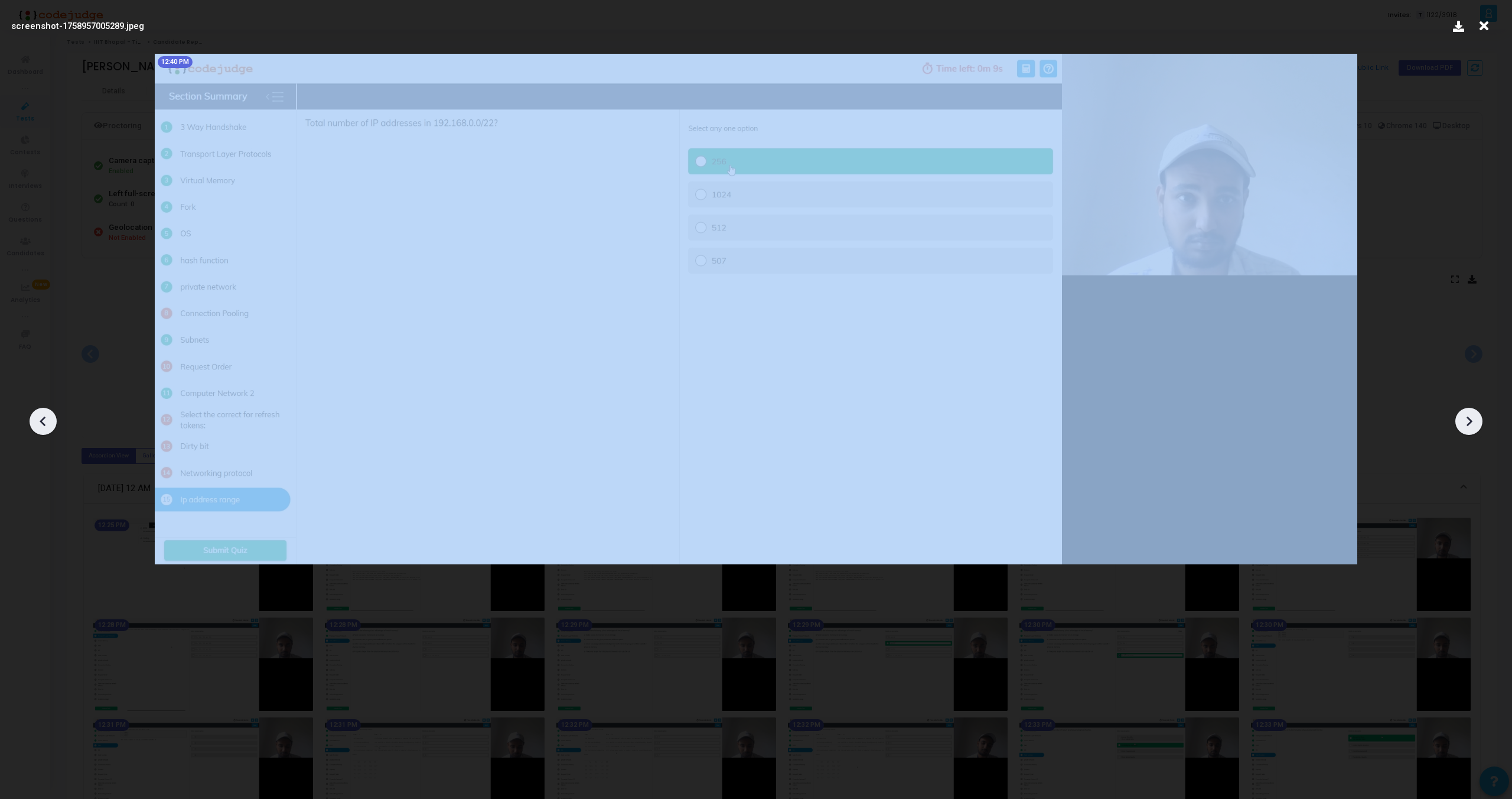
click at [1467, 425] on icon at bounding box center [1469, 421] width 5 height 10
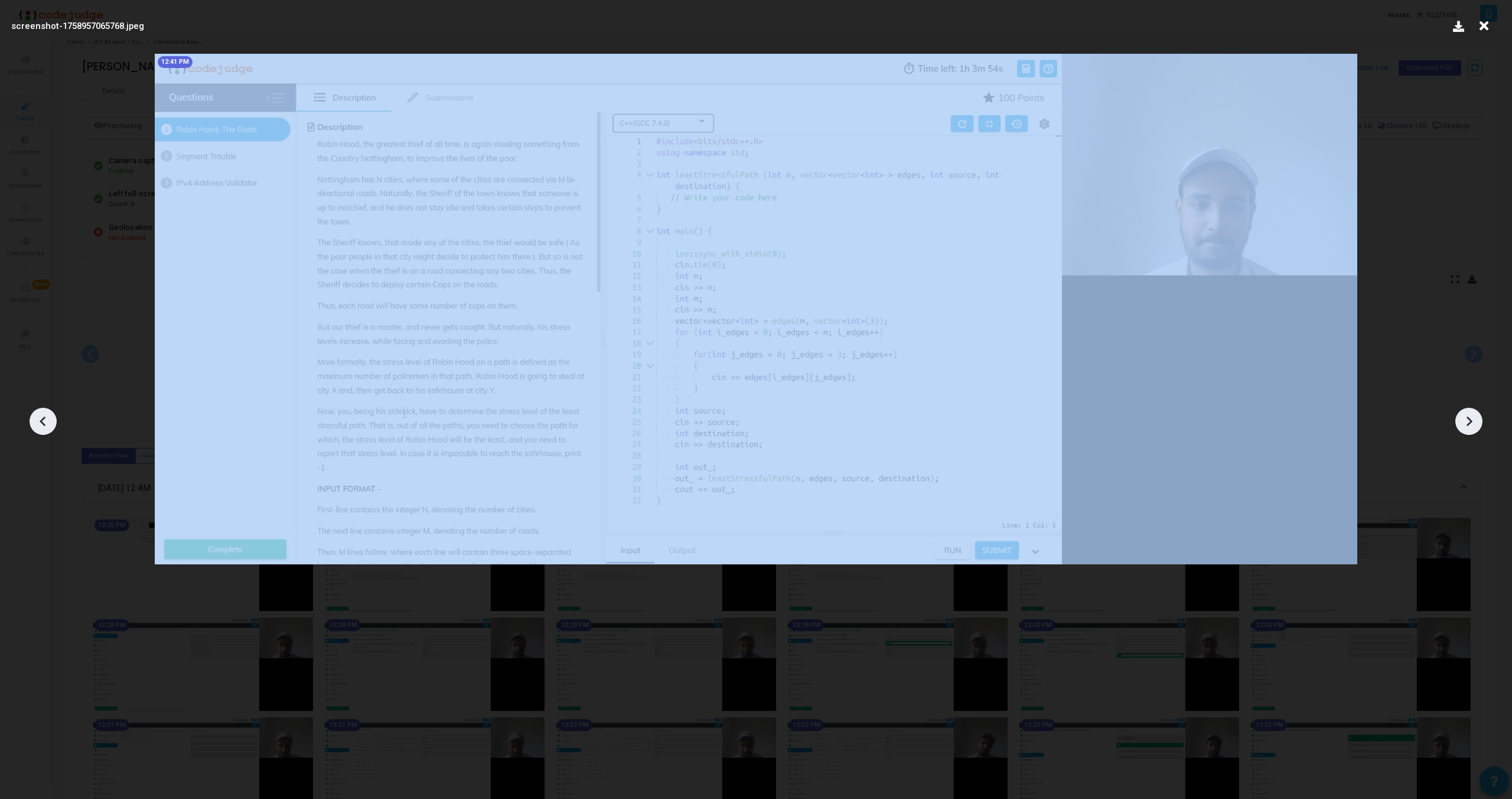
click at [1467, 425] on icon at bounding box center [1469, 421] width 5 height 10
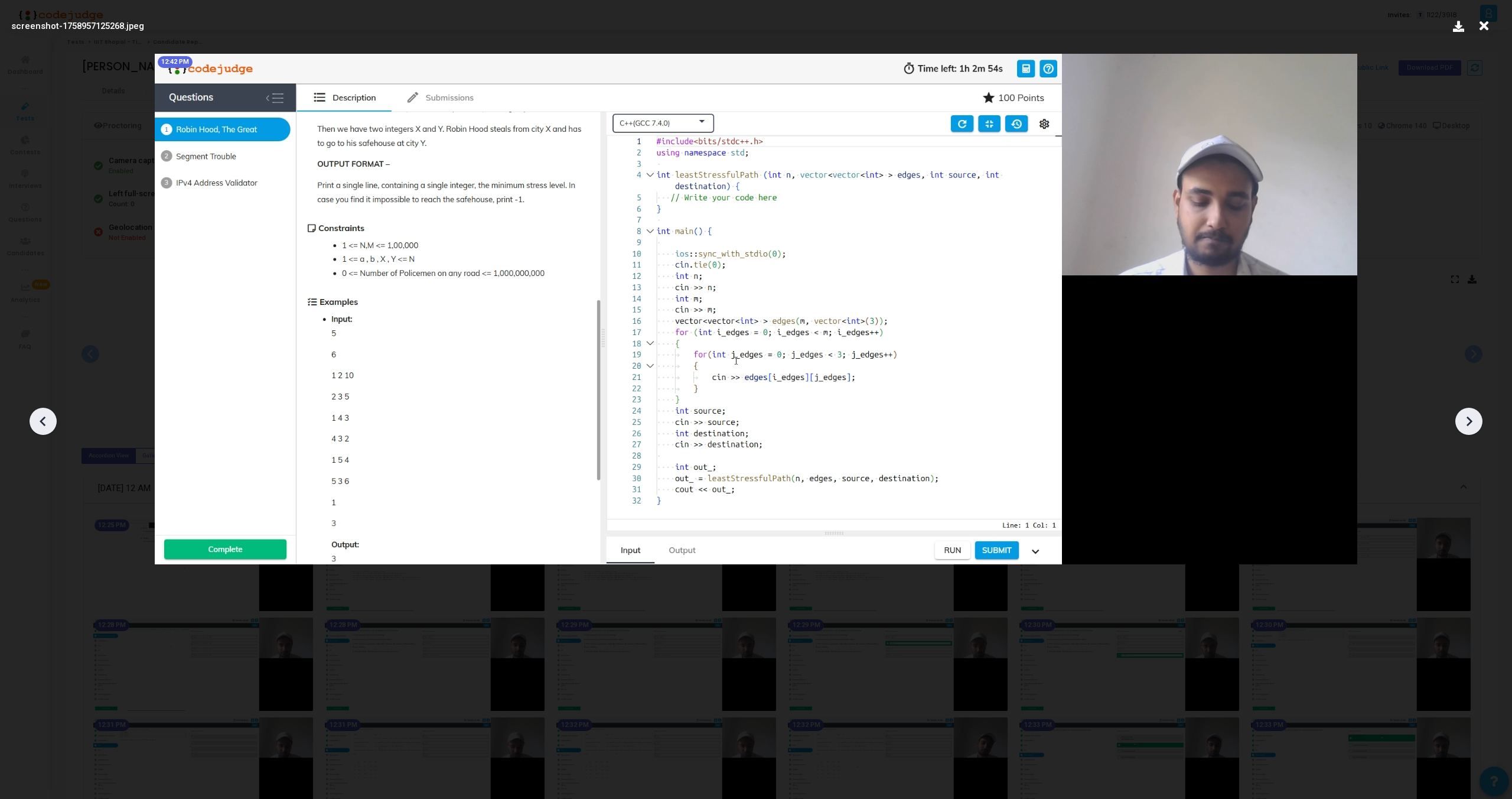
click at [1467, 425] on icon at bounding box center [1469, 421] width 5 height 10
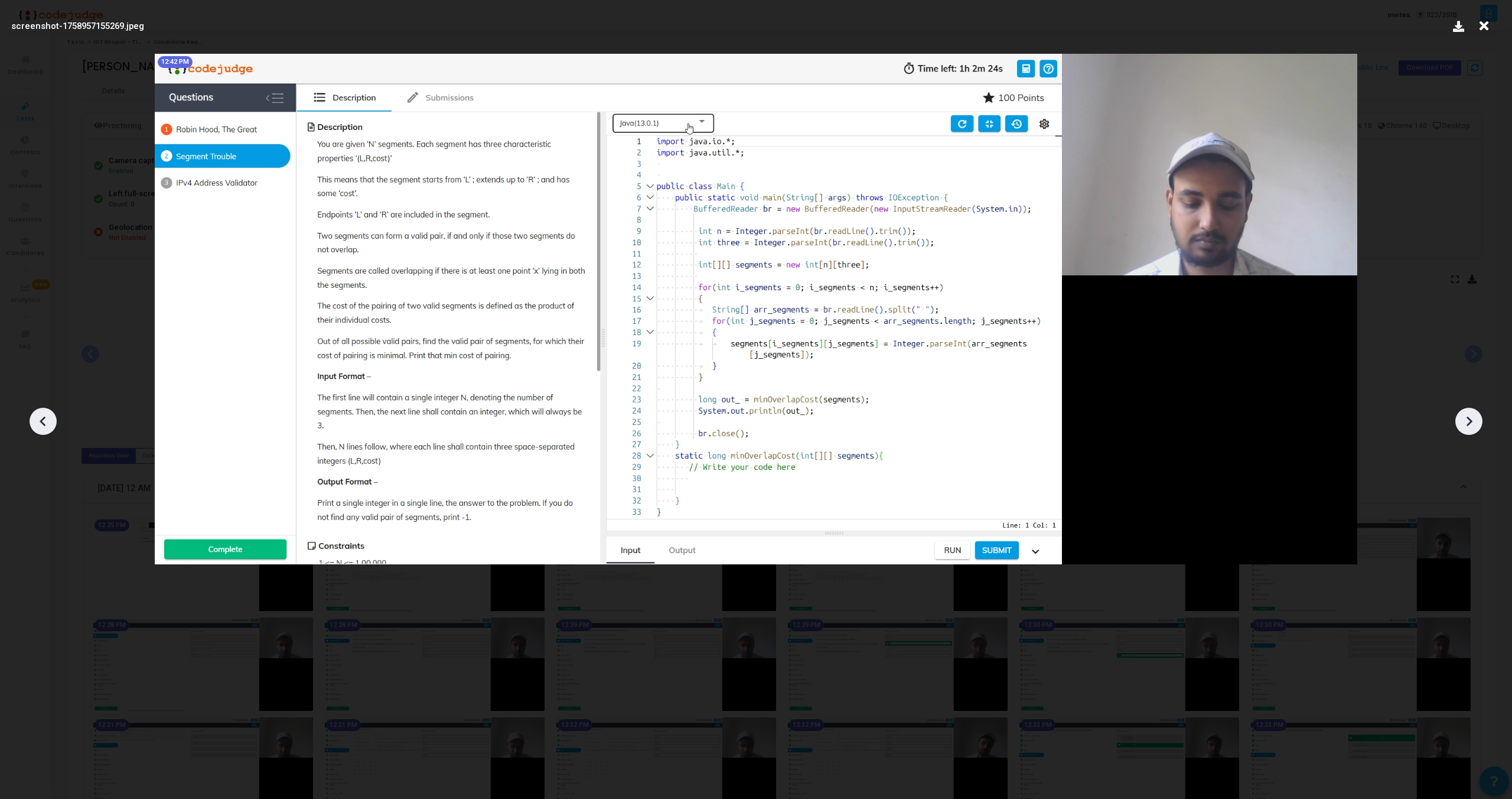
click at [1467, 425] on icon at bounding box center [1469, 421] width 5 height 10
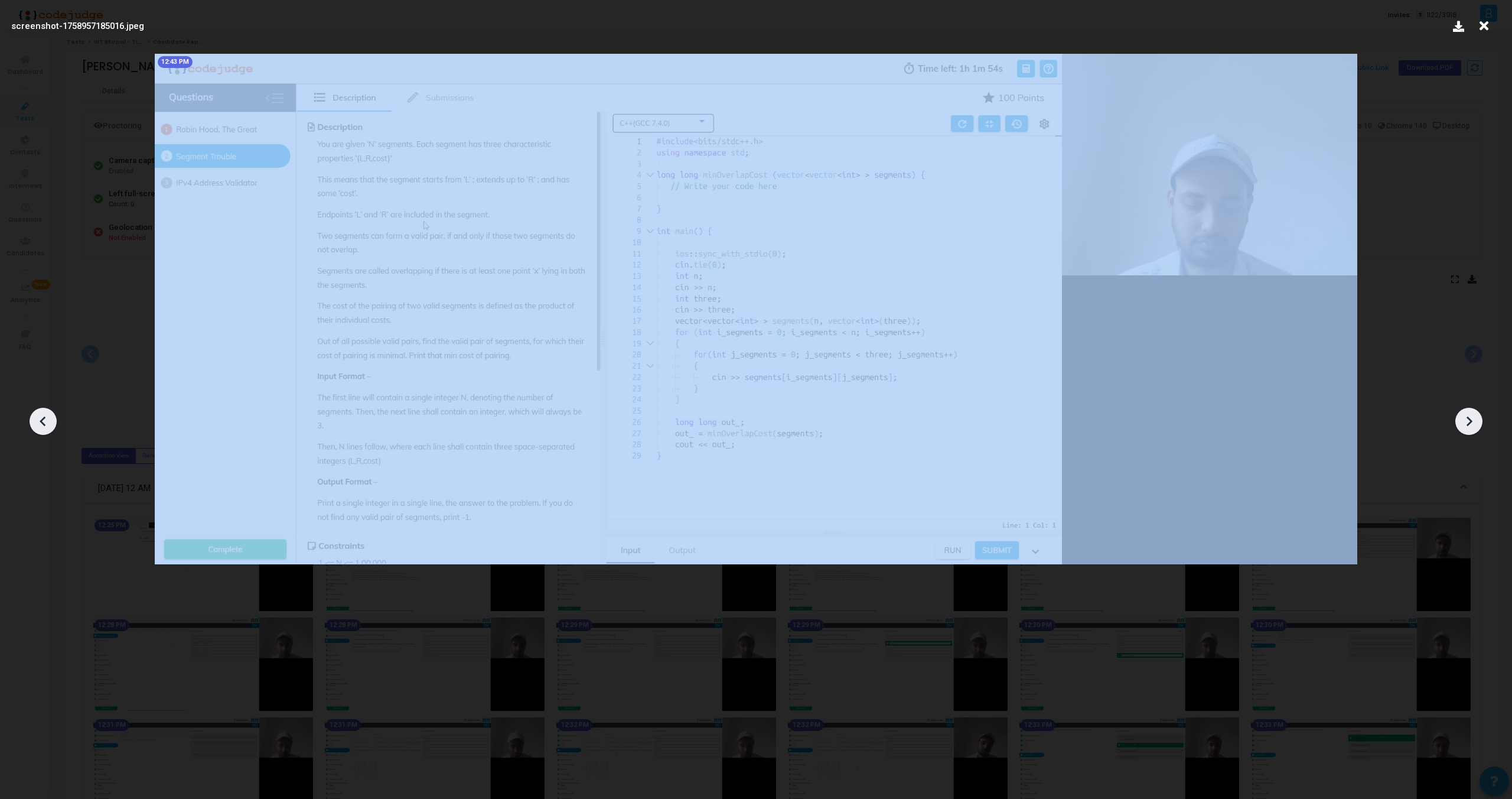
click at [1467, 425] on icon at bounding box center [1469, 421] width 5 height 10
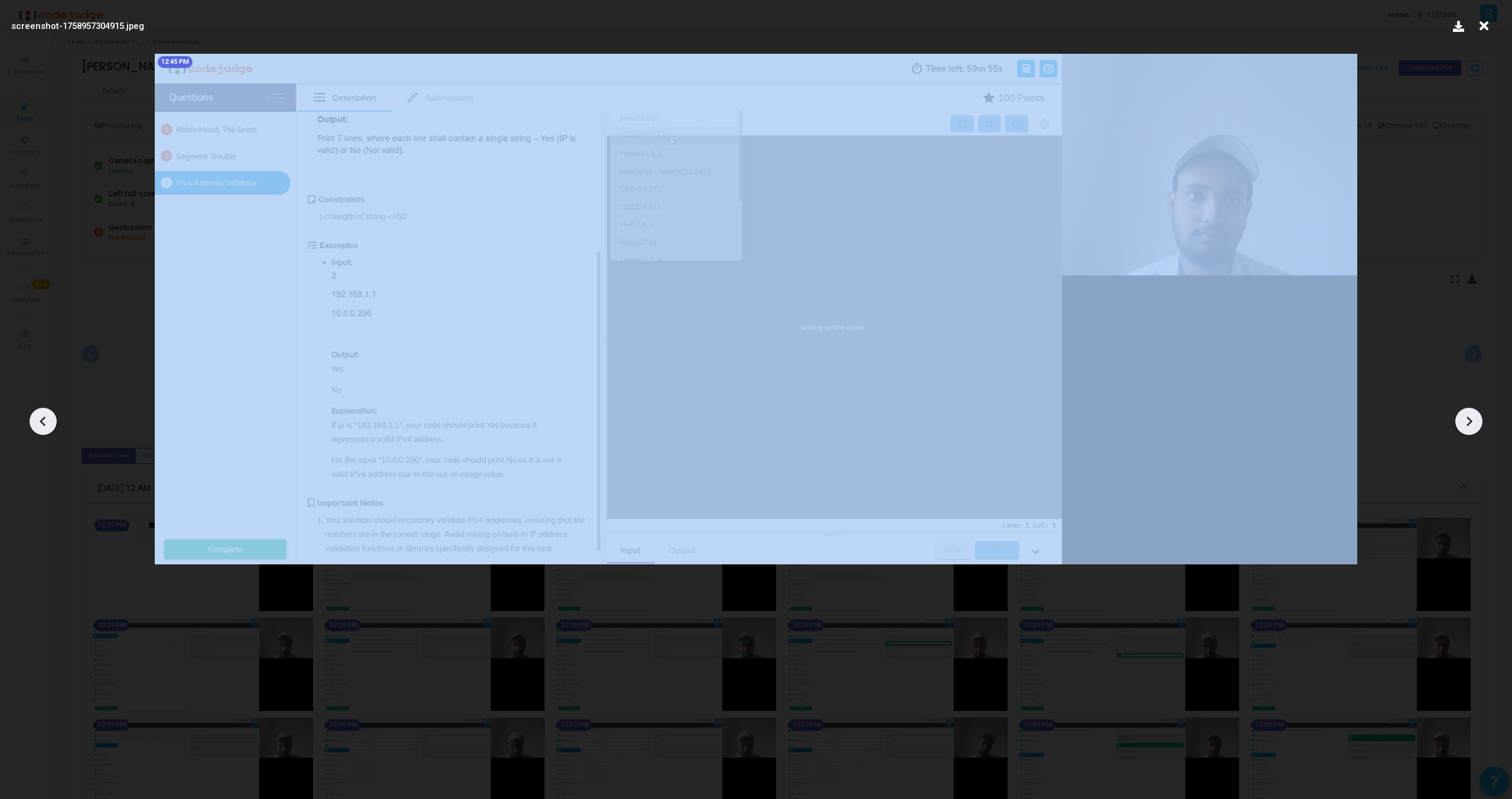
click at [1467, 425] on icon at bounding box center [1469, 421] width 5 height 10
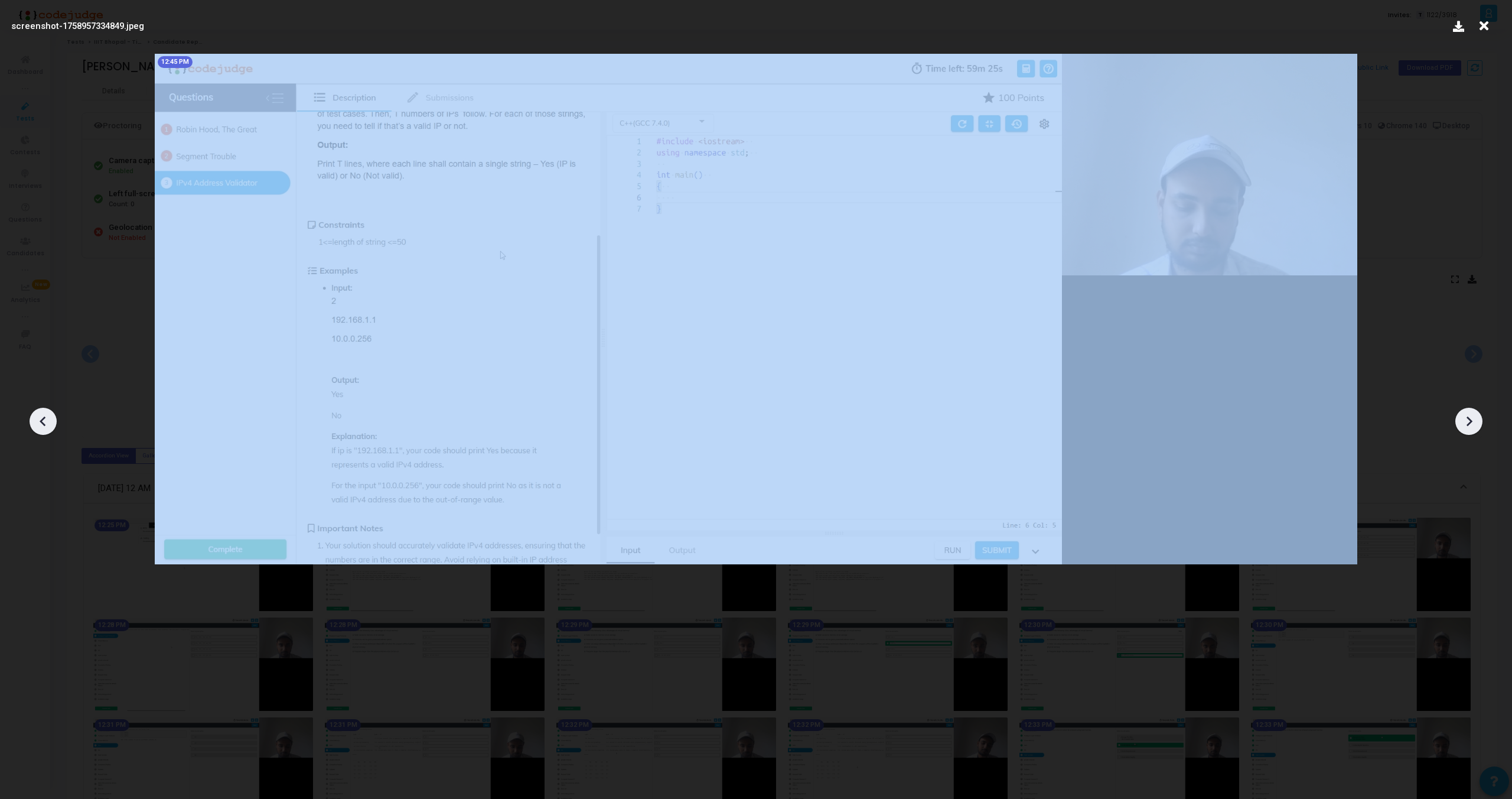
click at [1467, 425] on icon at bounding box center [1469, 421] width 5 height 10
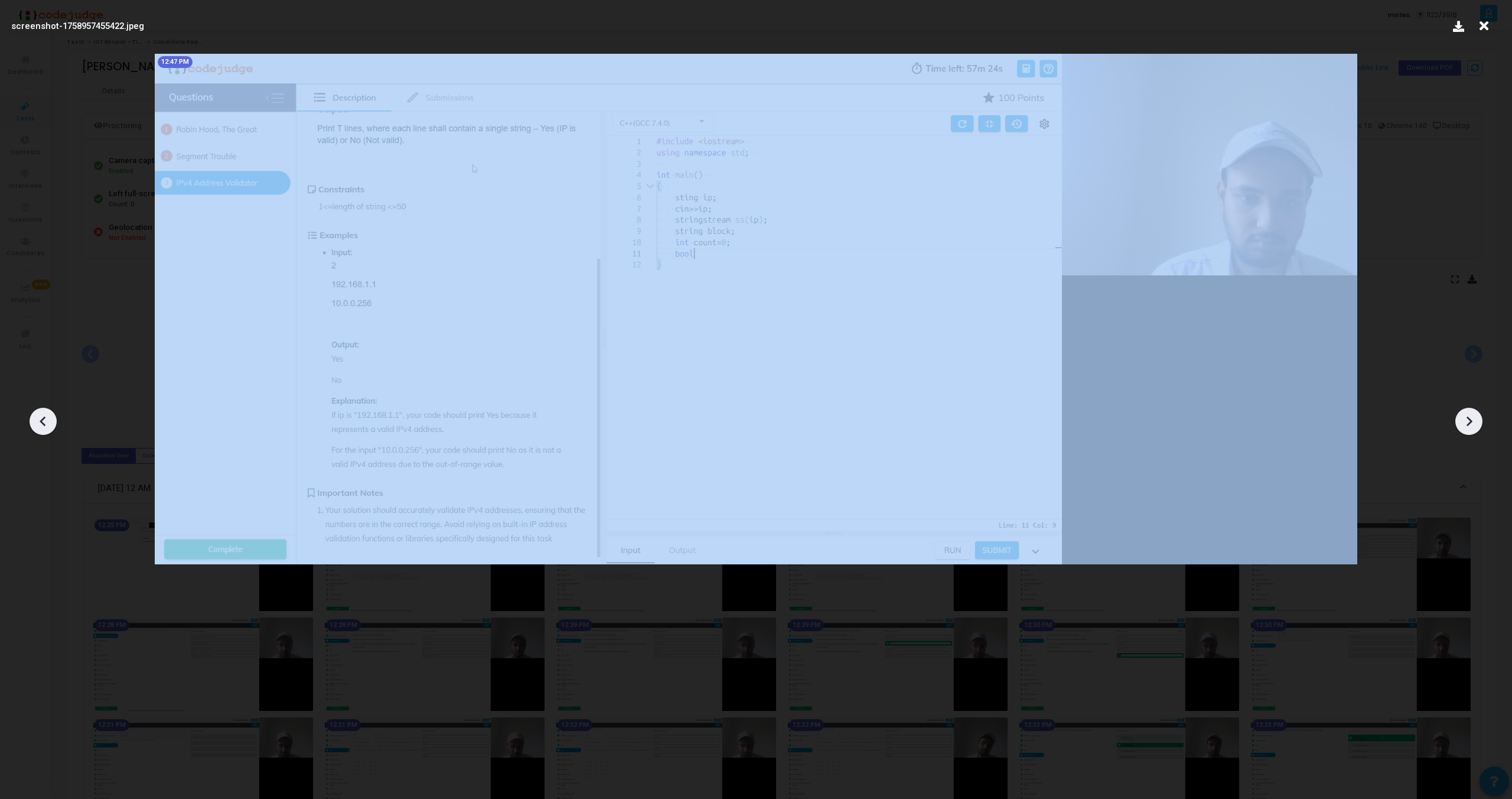
click at [1467, 425] on icon at bounding box center [1469, 421] width 5 height 10
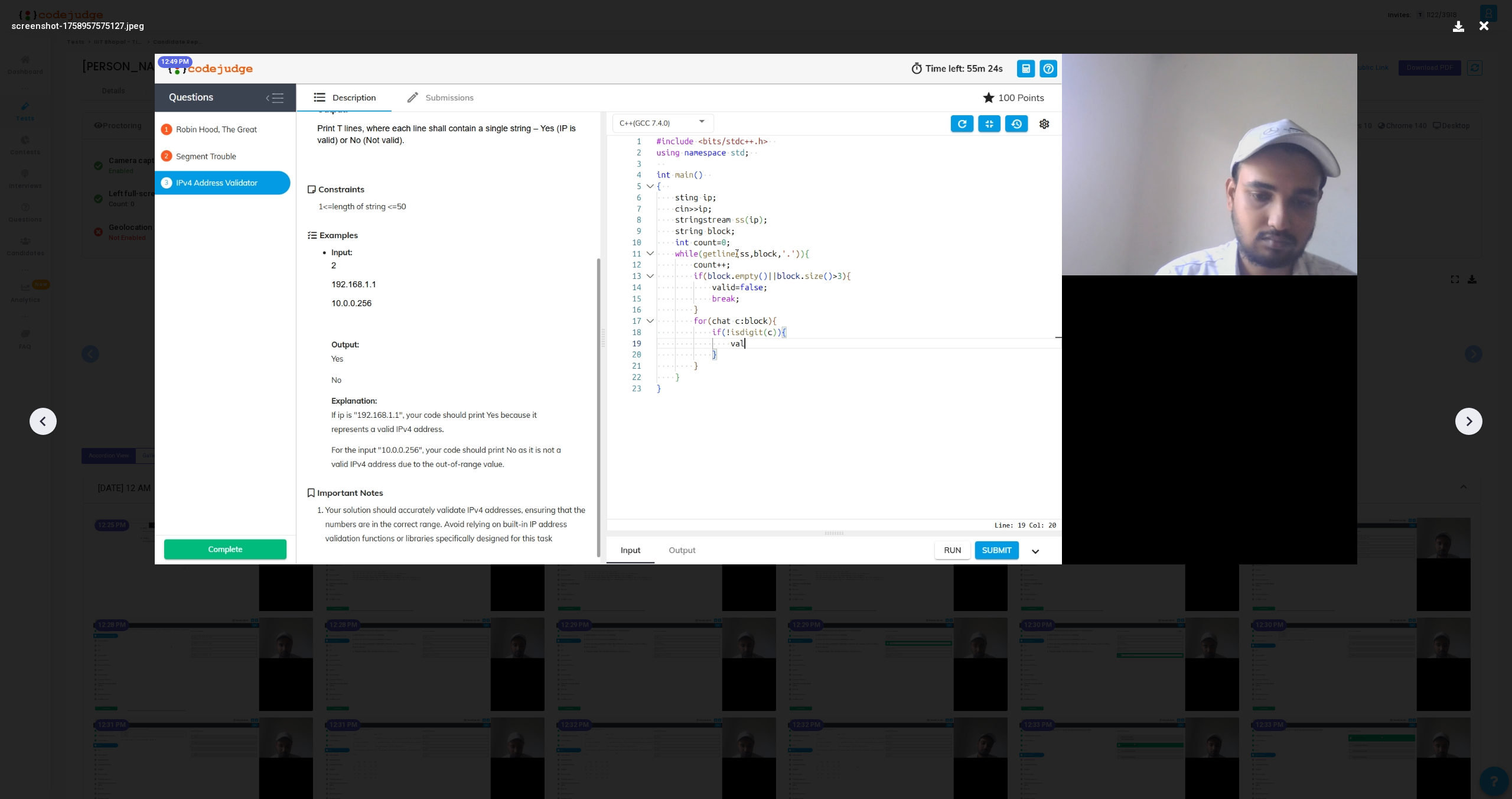
click at [1467, 425] on icon at bounding box center [1469, 421] width 5 height 10
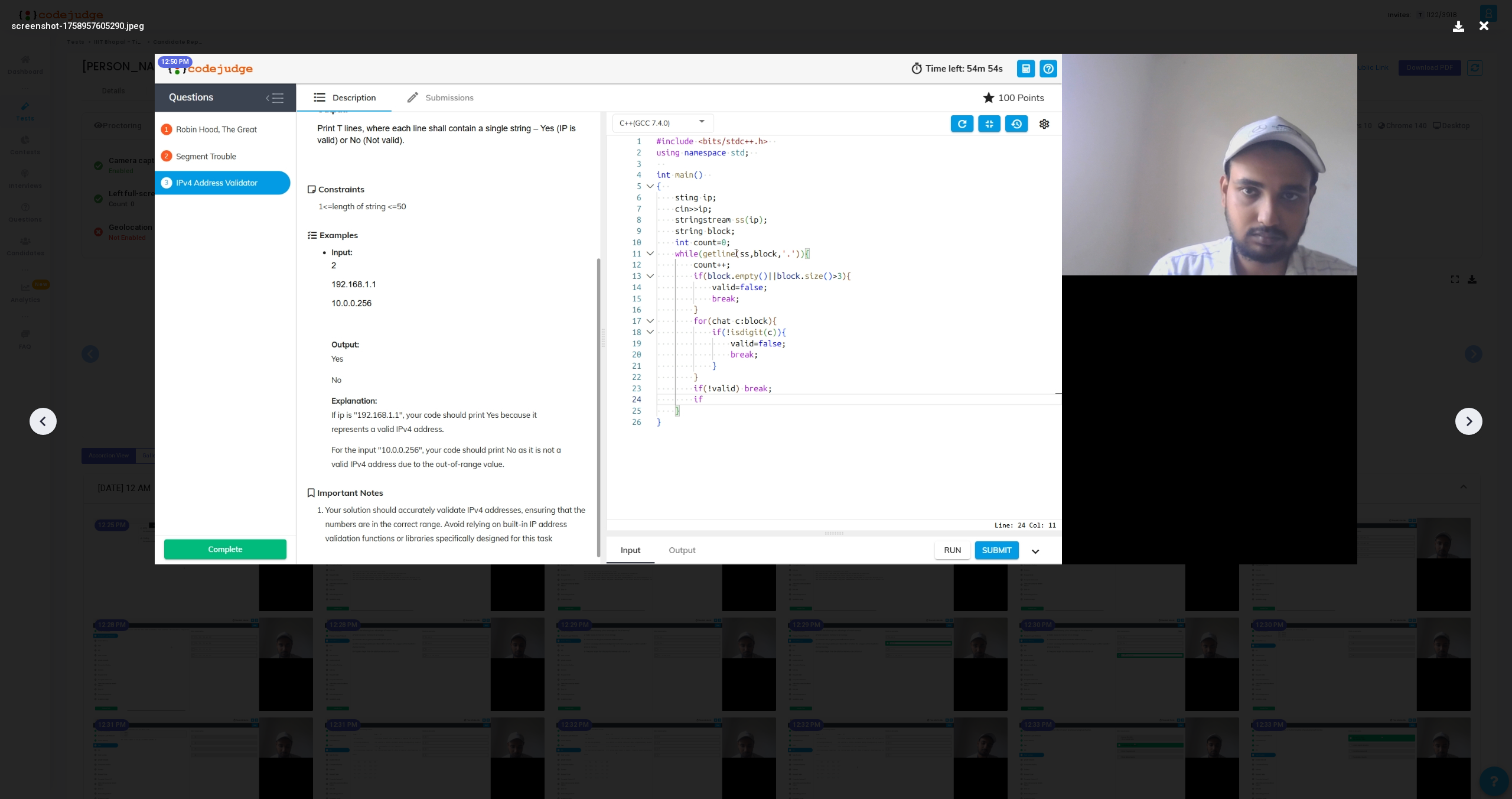
click at [1467, 425] on icon at bounding box center [1469, 421] width 5 height 10
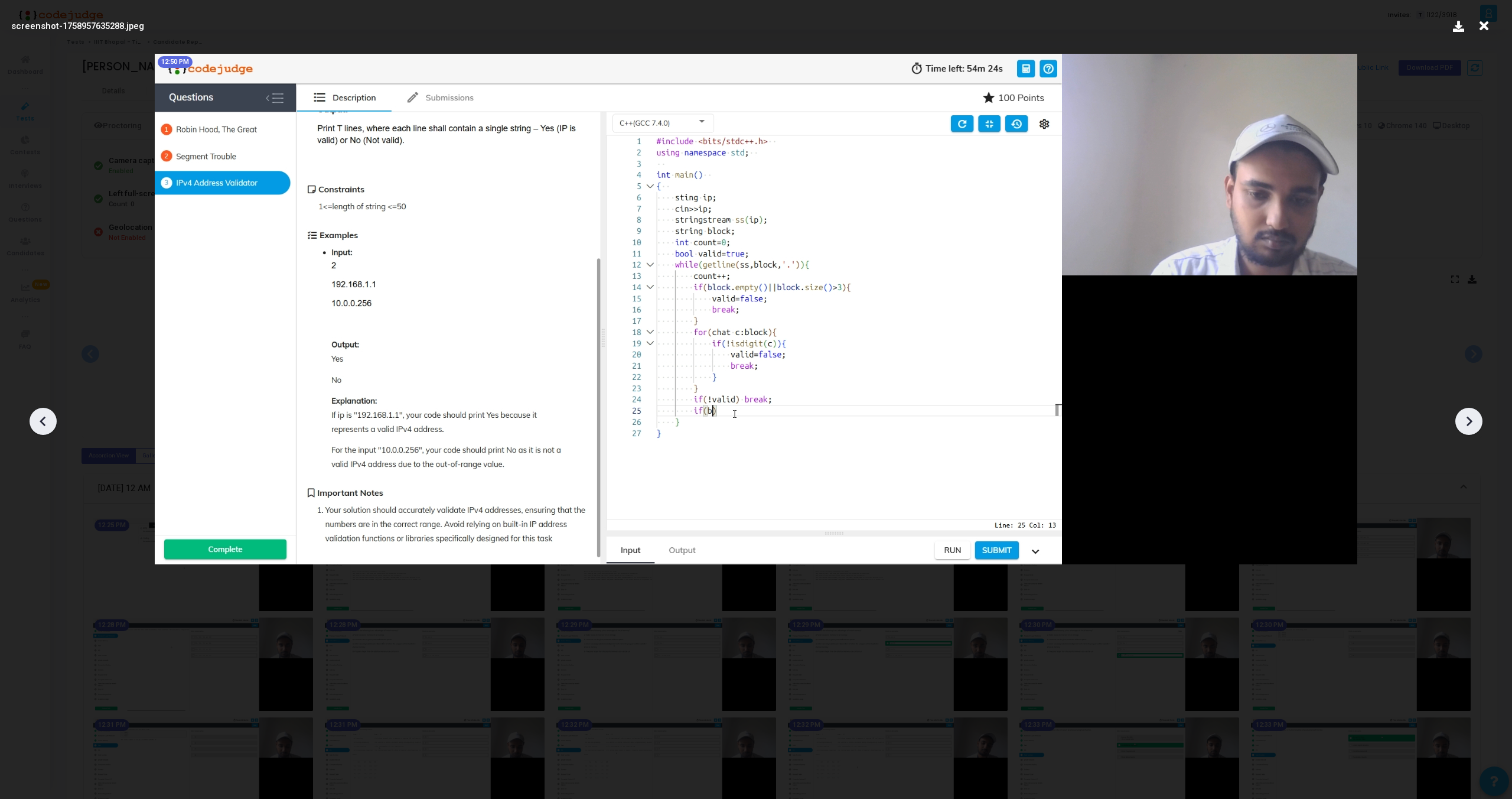
click at [1467, 425] on icon at bounding box center [1469, 421] width 5 height 10
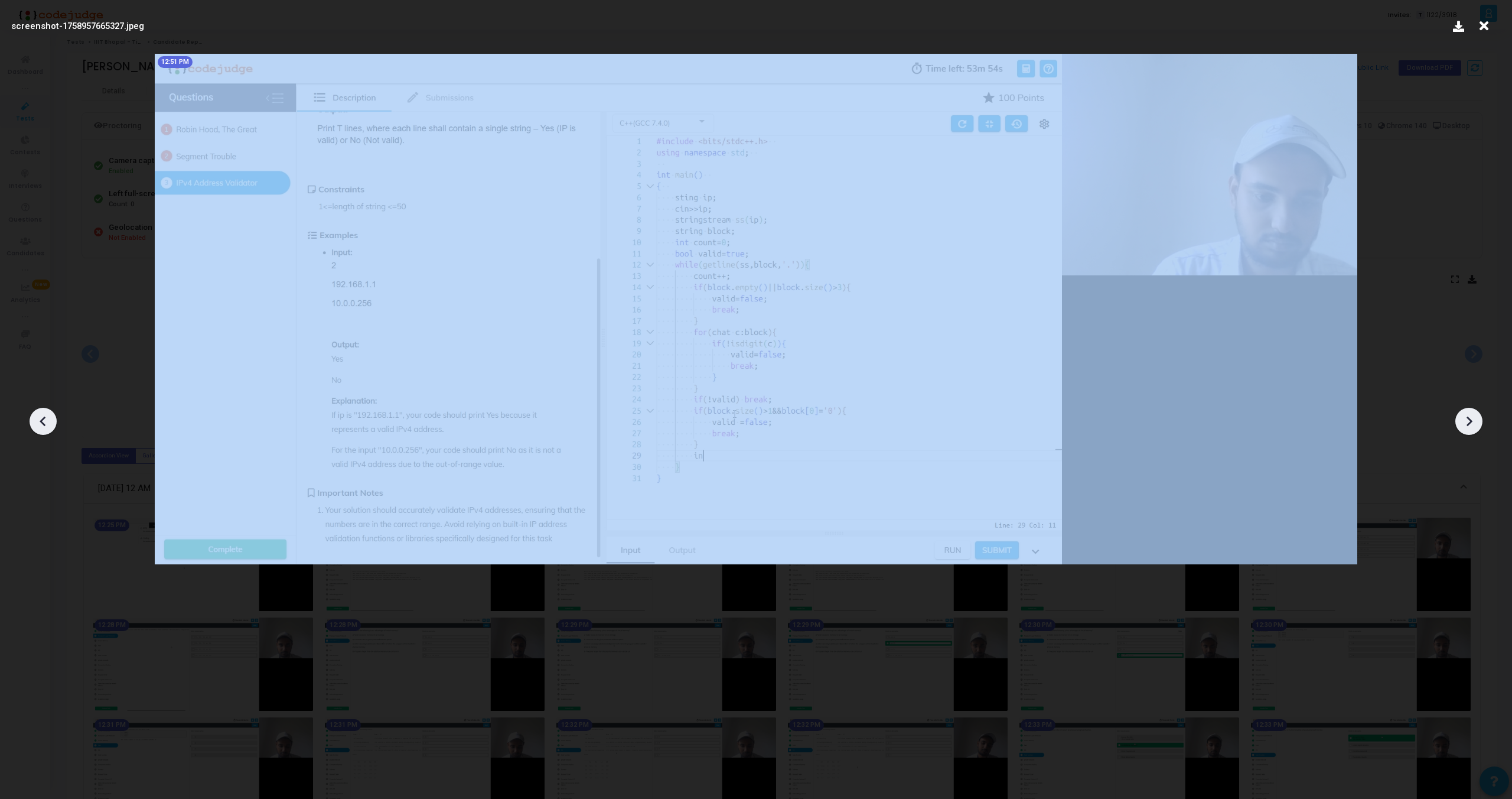
click at [1467, 425] on icon at bounding box center [1469, 421] width 5 height 10
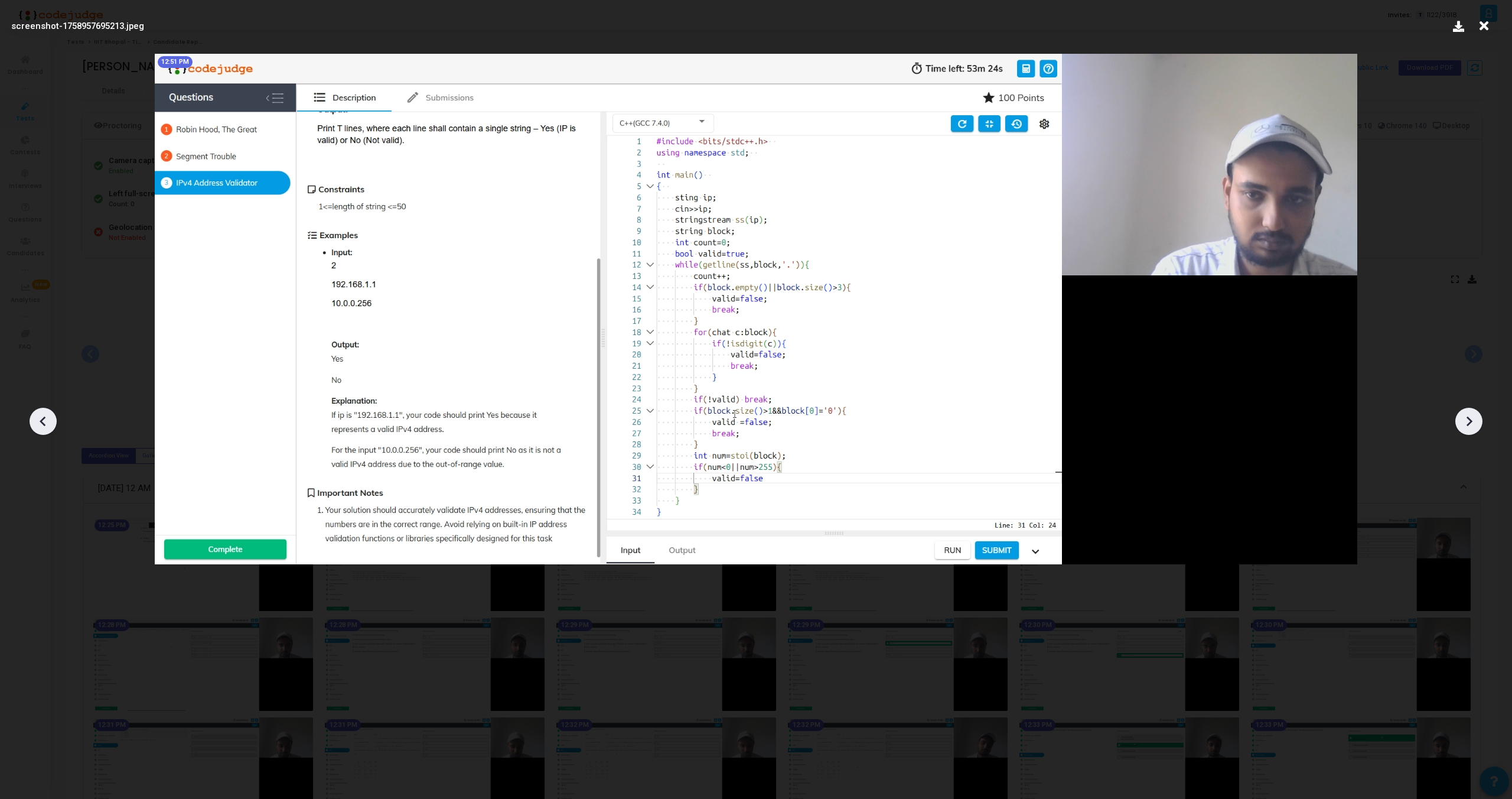
click at [1467, 425] on icon at bounding box center [1469, 421] width 5 height 10
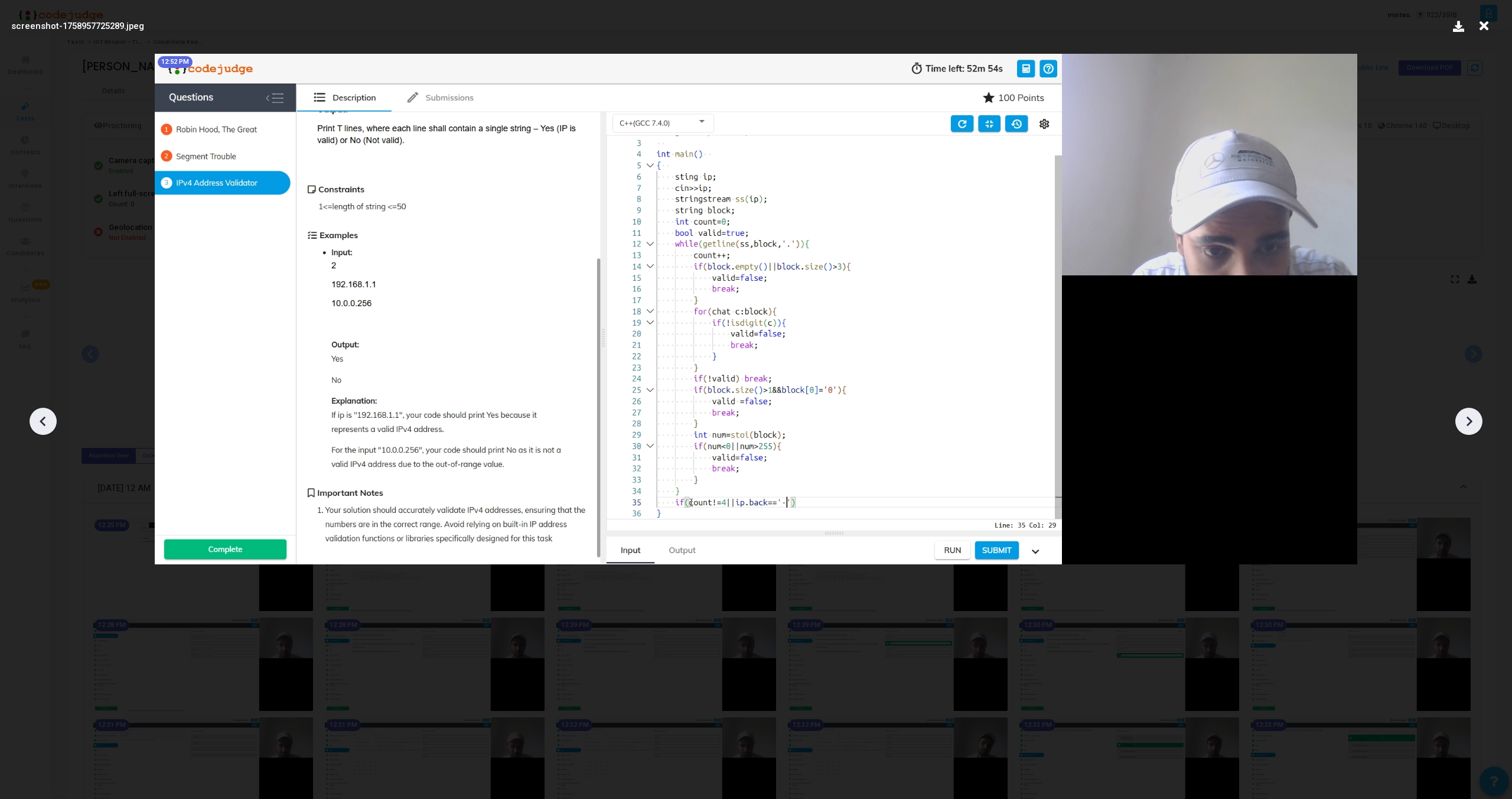
click at [1467, 425] on icon at bounding box center [1469, 421] width 5 height 10
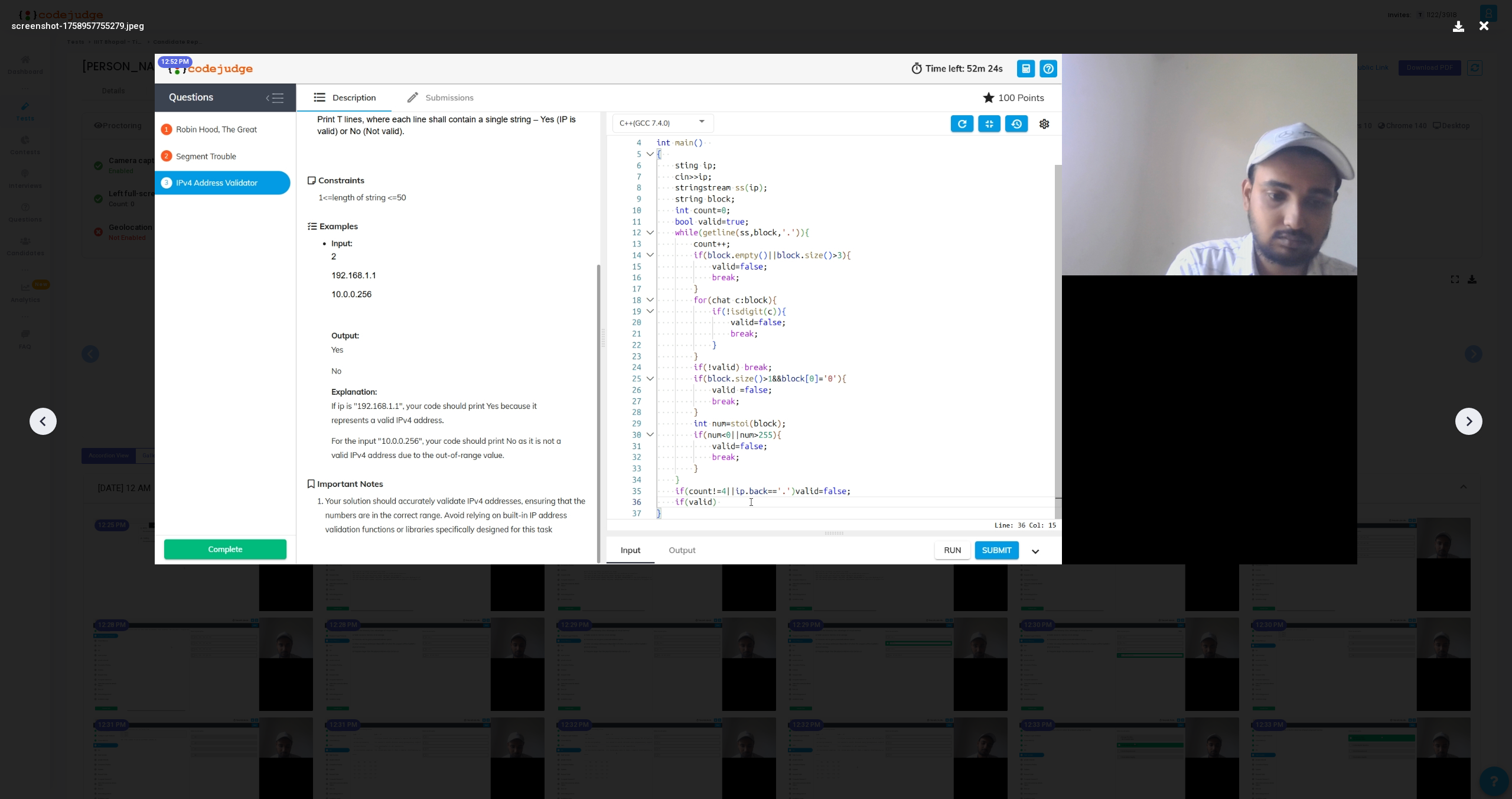
click at [1467, 425] on icon at bounding box center [1469, 421] width 5 height 10
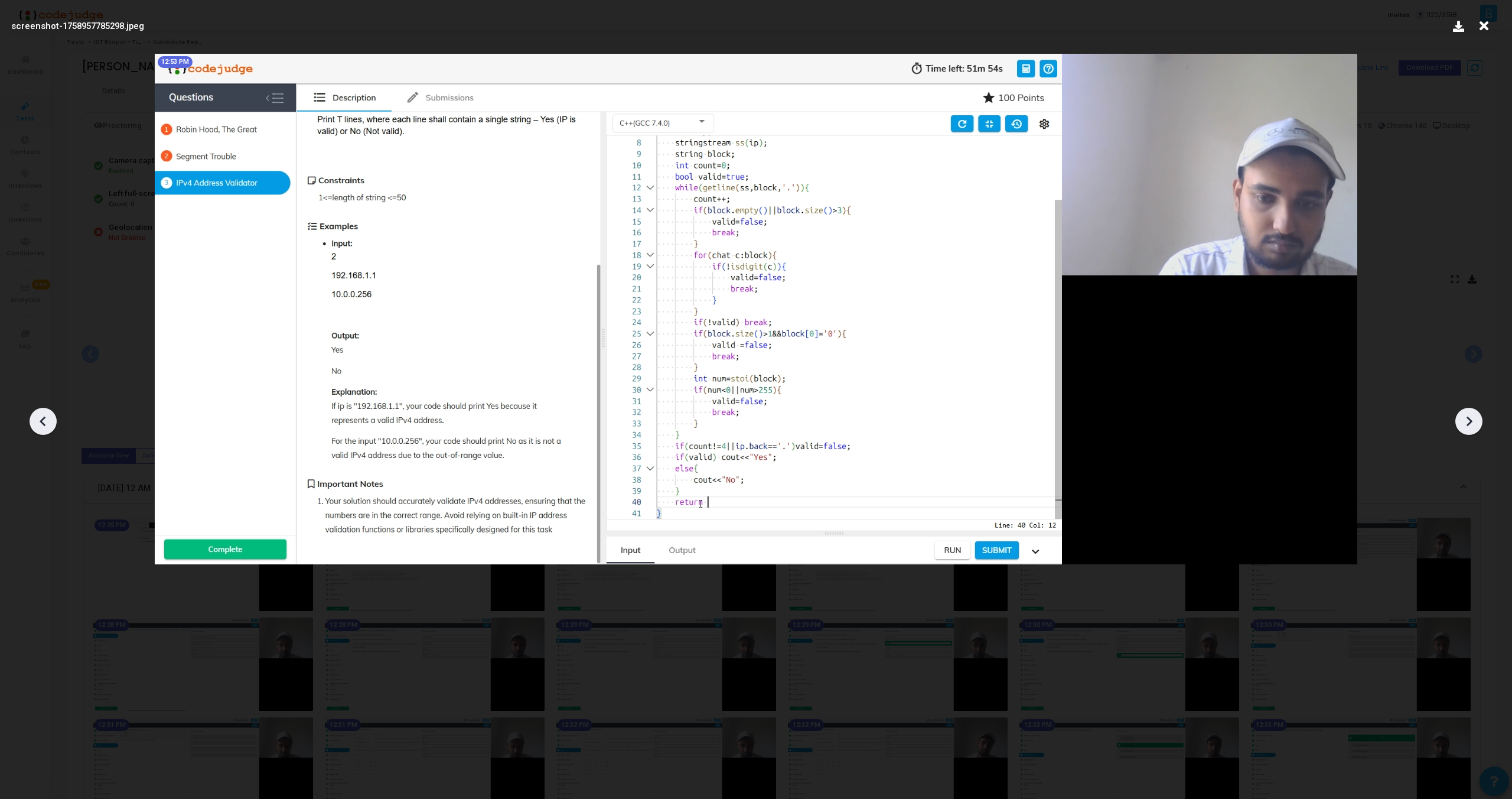
click at [1467, 425] on icon at bounding box center [1469, 421] width 5 height 10
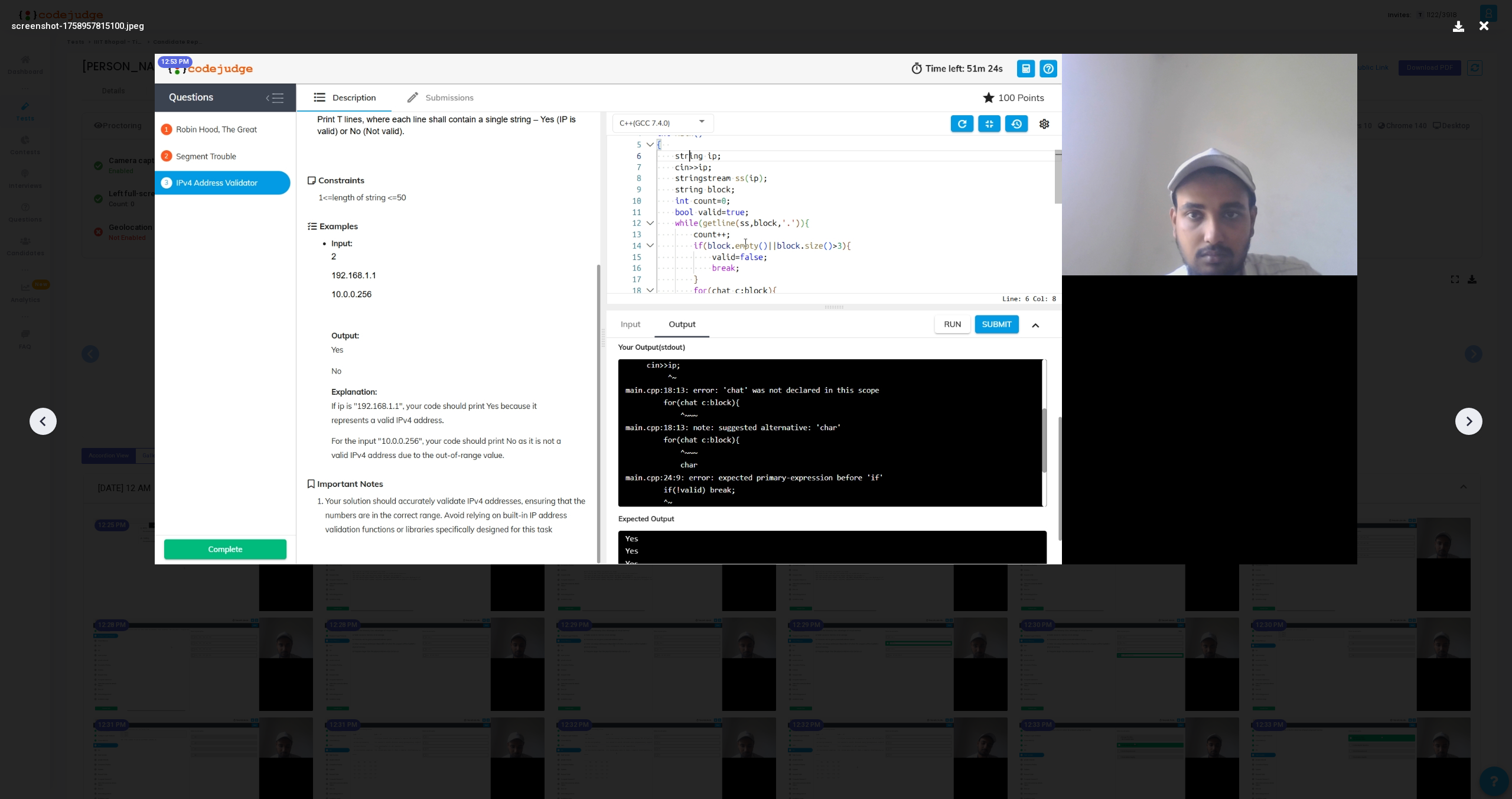
click at [1467, 425] on icon at bounding box center [1469, 421] width 5 height 10
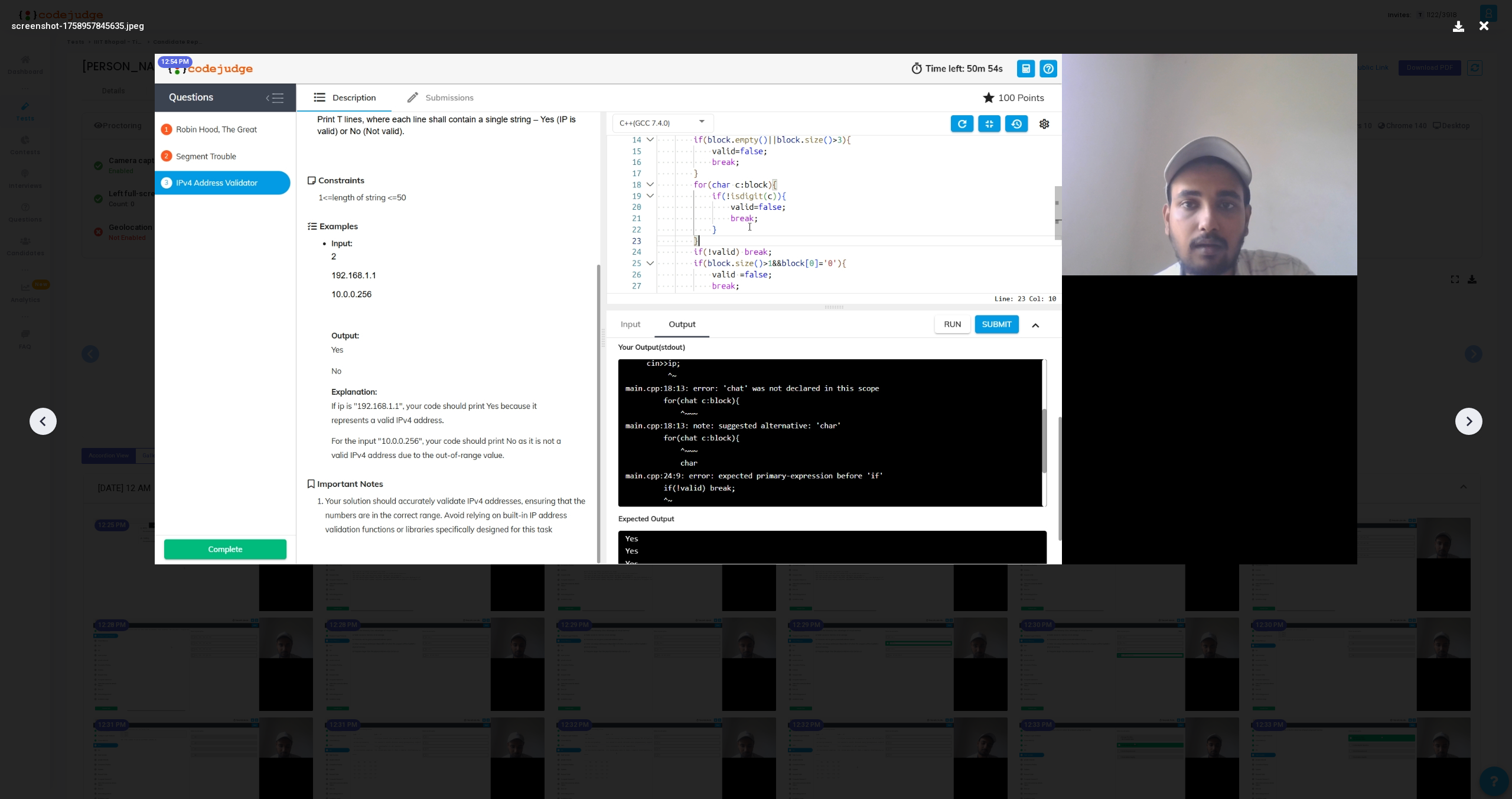
click at [1467, 425] on icon at bounding box center [1469, 421] width 5 height 10
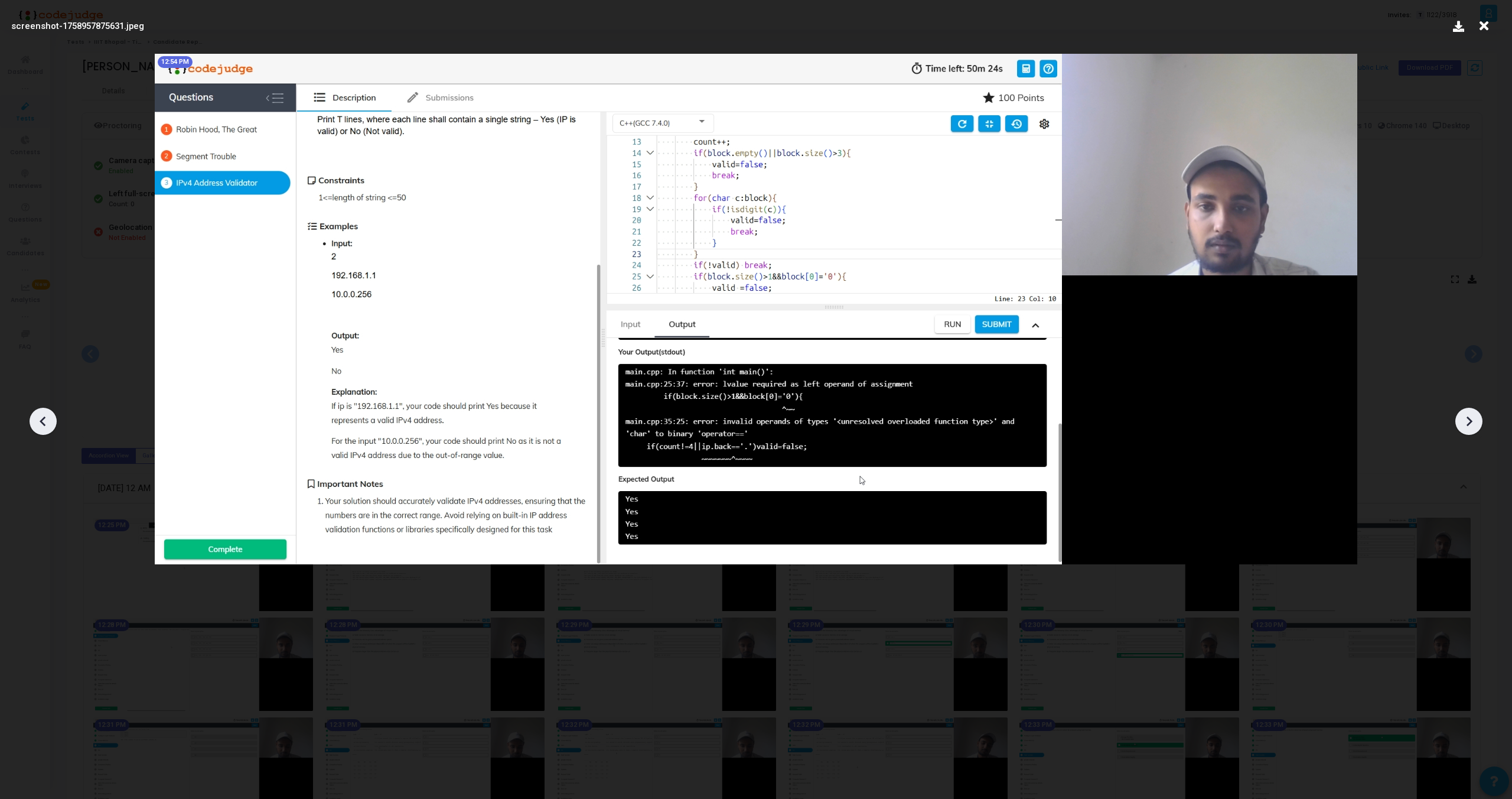
click at [1467, 425] on icon at bounding box center [1469, 421] width 5 height 10
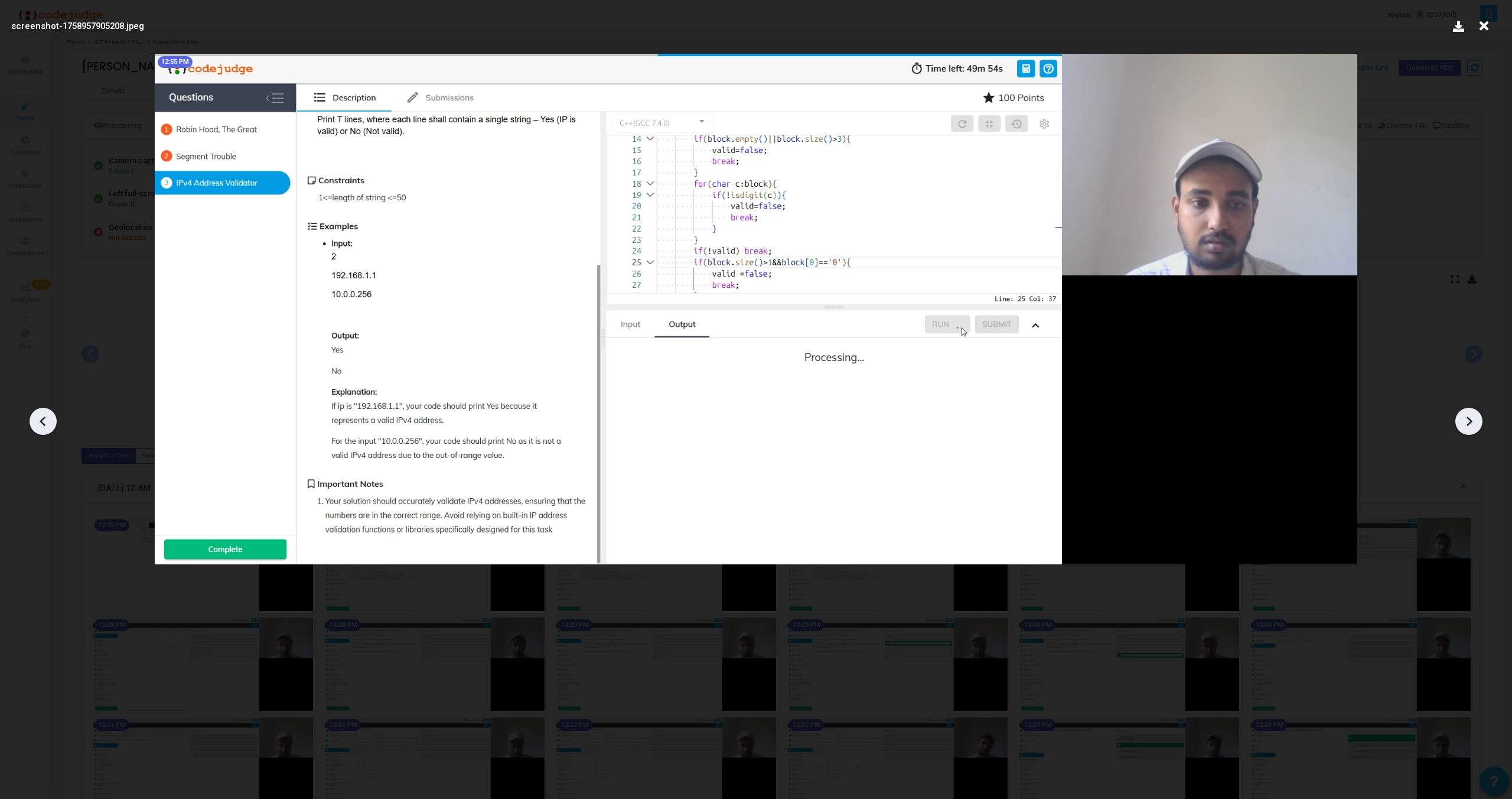
click at [1467, 425] on icon at bounding box center [1469, 421] width 5 height 10
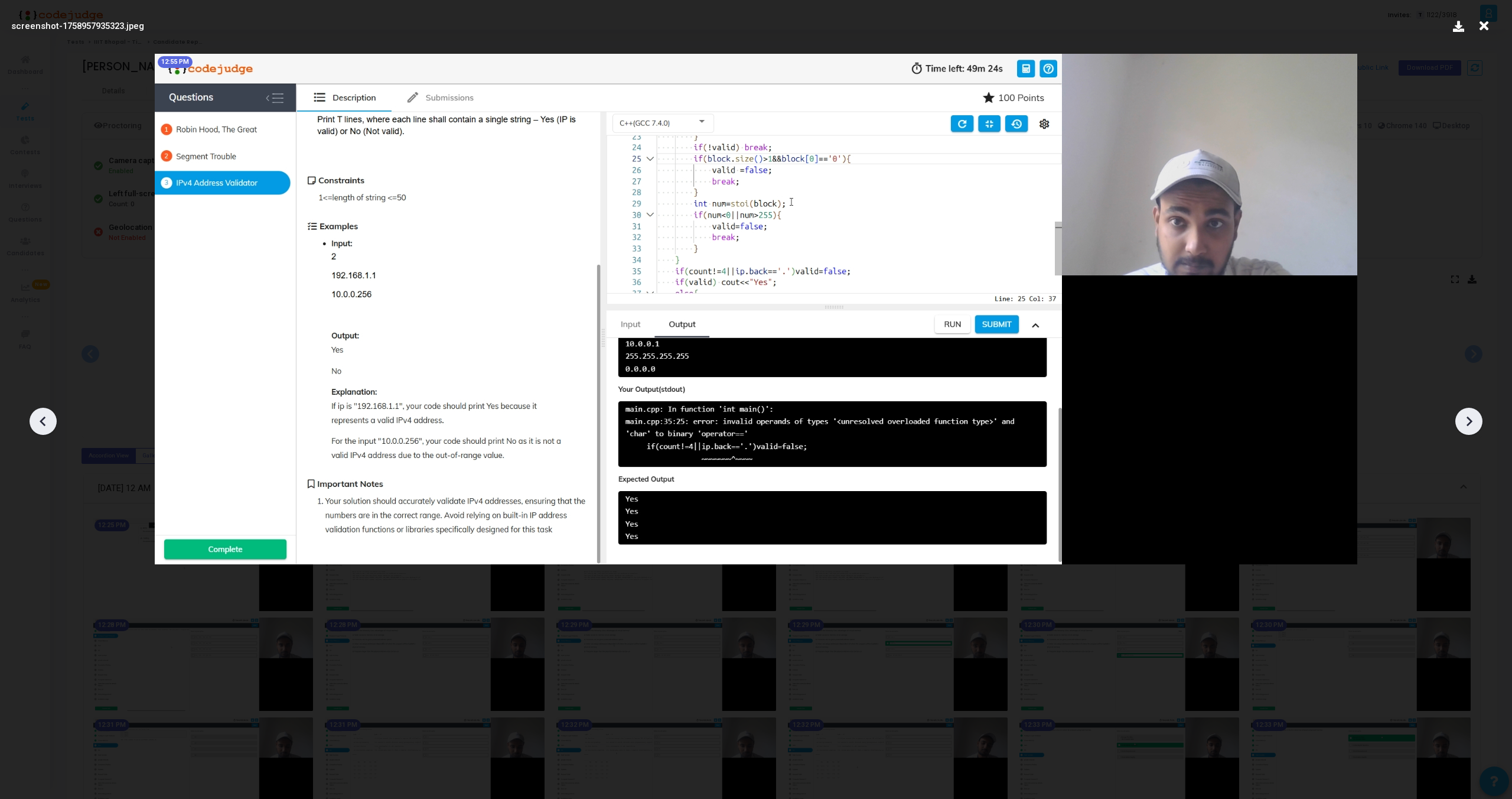
click at [1467, 425] on icon at bounding box center [1469, 421] width 5 height 10
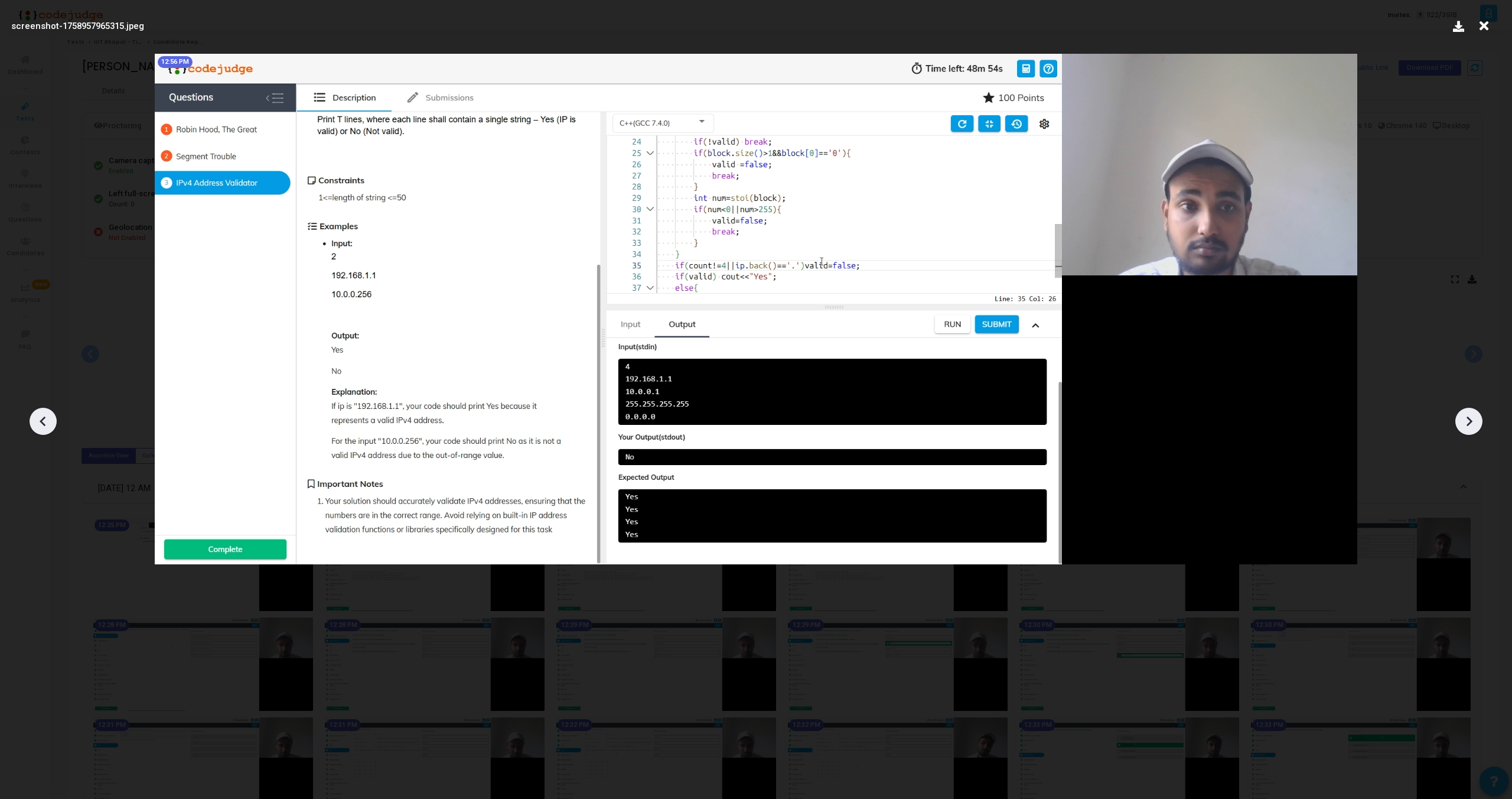
click at [1467, 425] on icon at bounding box center [1469, 421] width 5 height 10
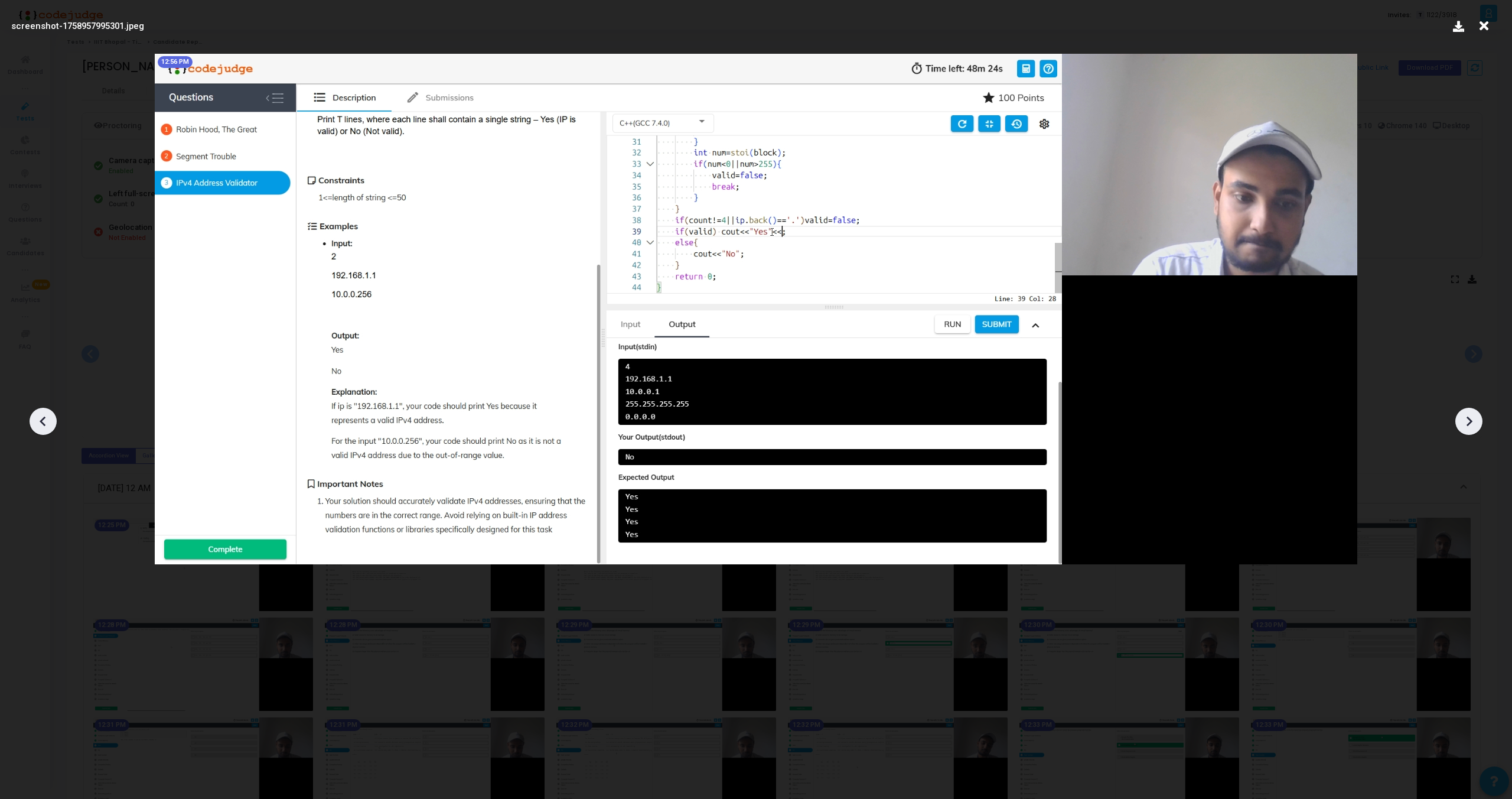
click at [1467, 425] on icon at bounding box center [1469, 421] width 5 height 10
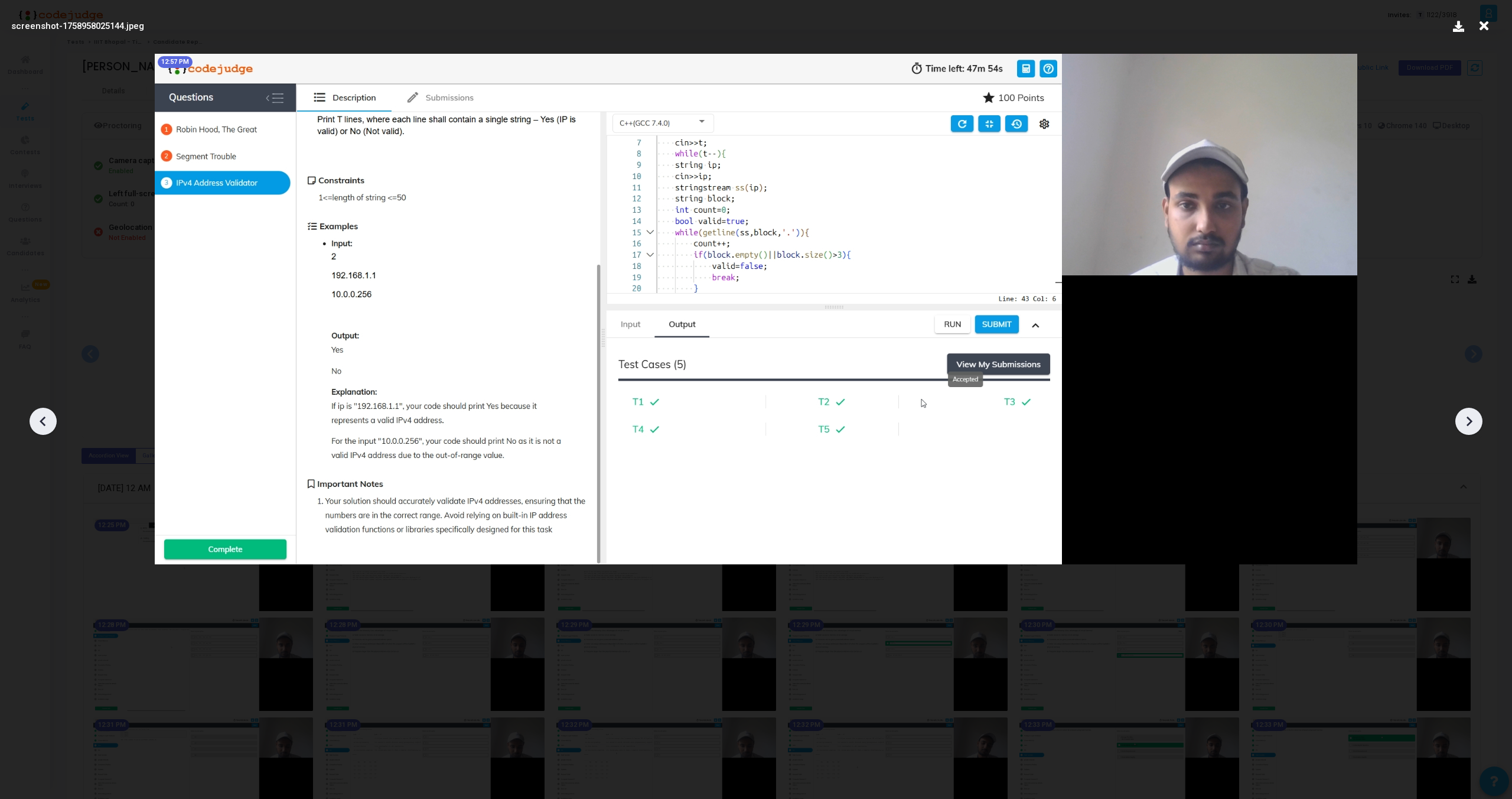
click at [1467, 425] on icon at bounding box center [1469, 421] width 5 height 10
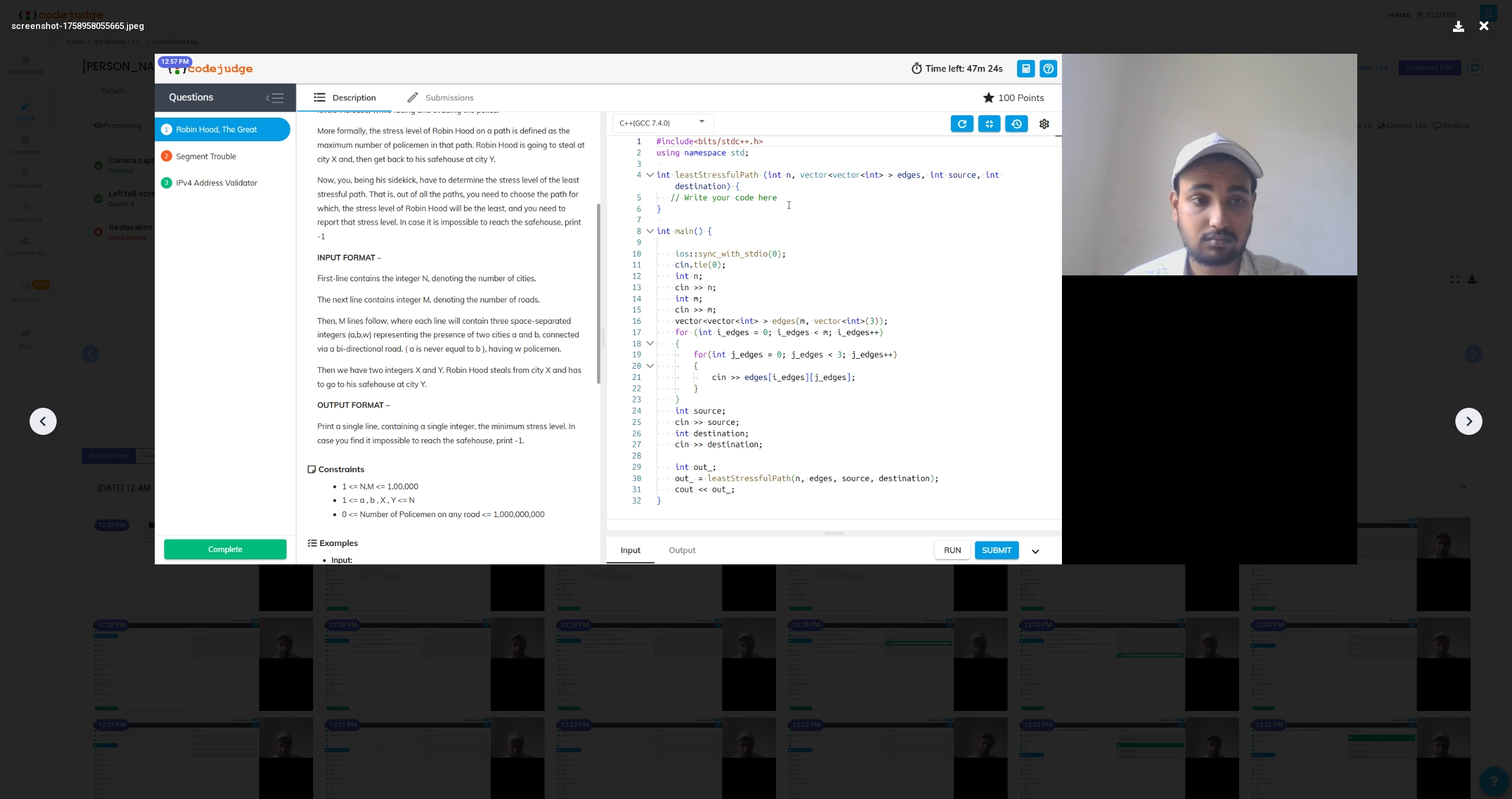
click at [1467, 425] on icon at bounding box center [1469, 421] width 5 height 10
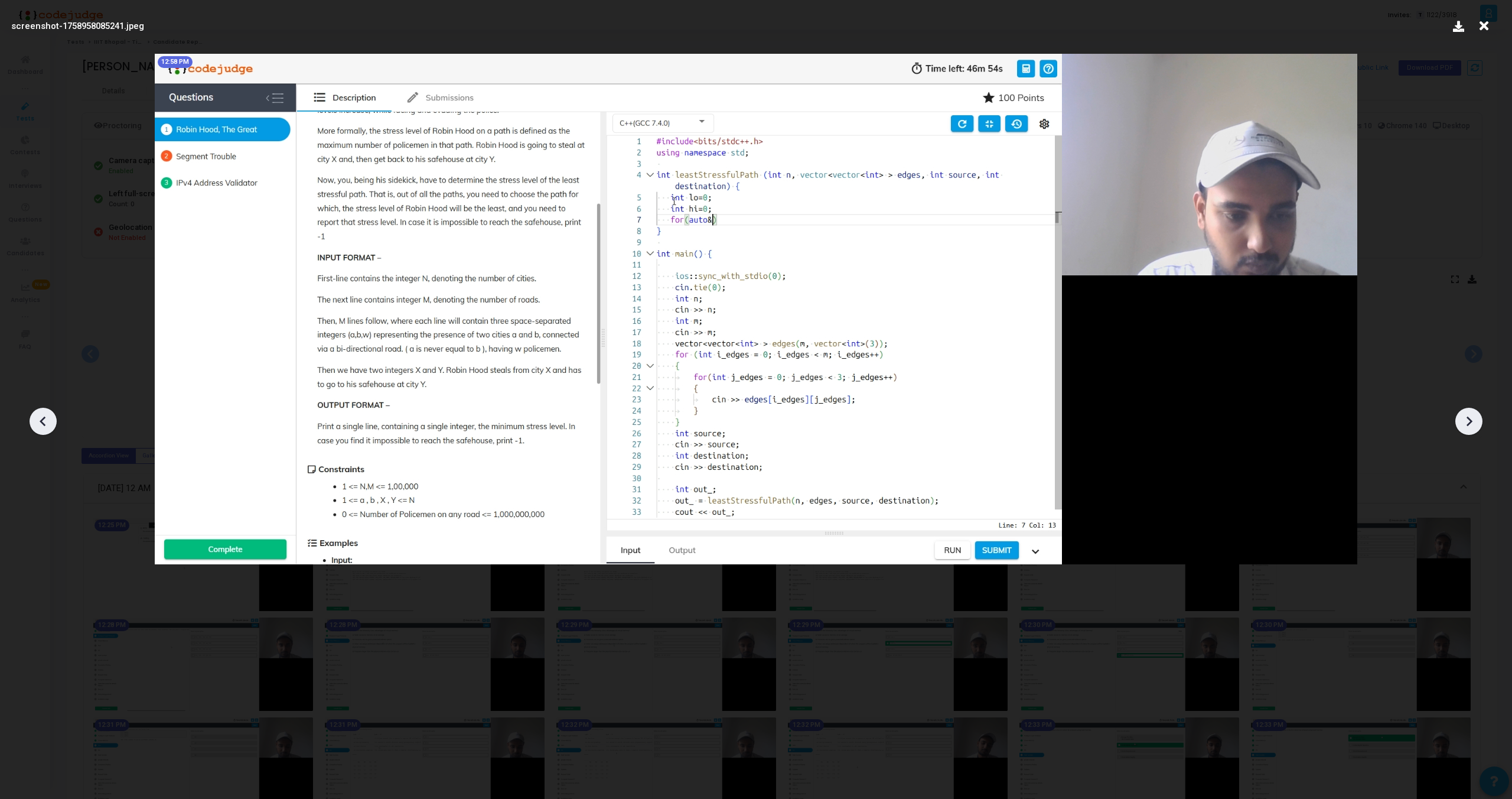
click at [1467, 425] on icon at bounding box center [1469, 421] width 5 height 10
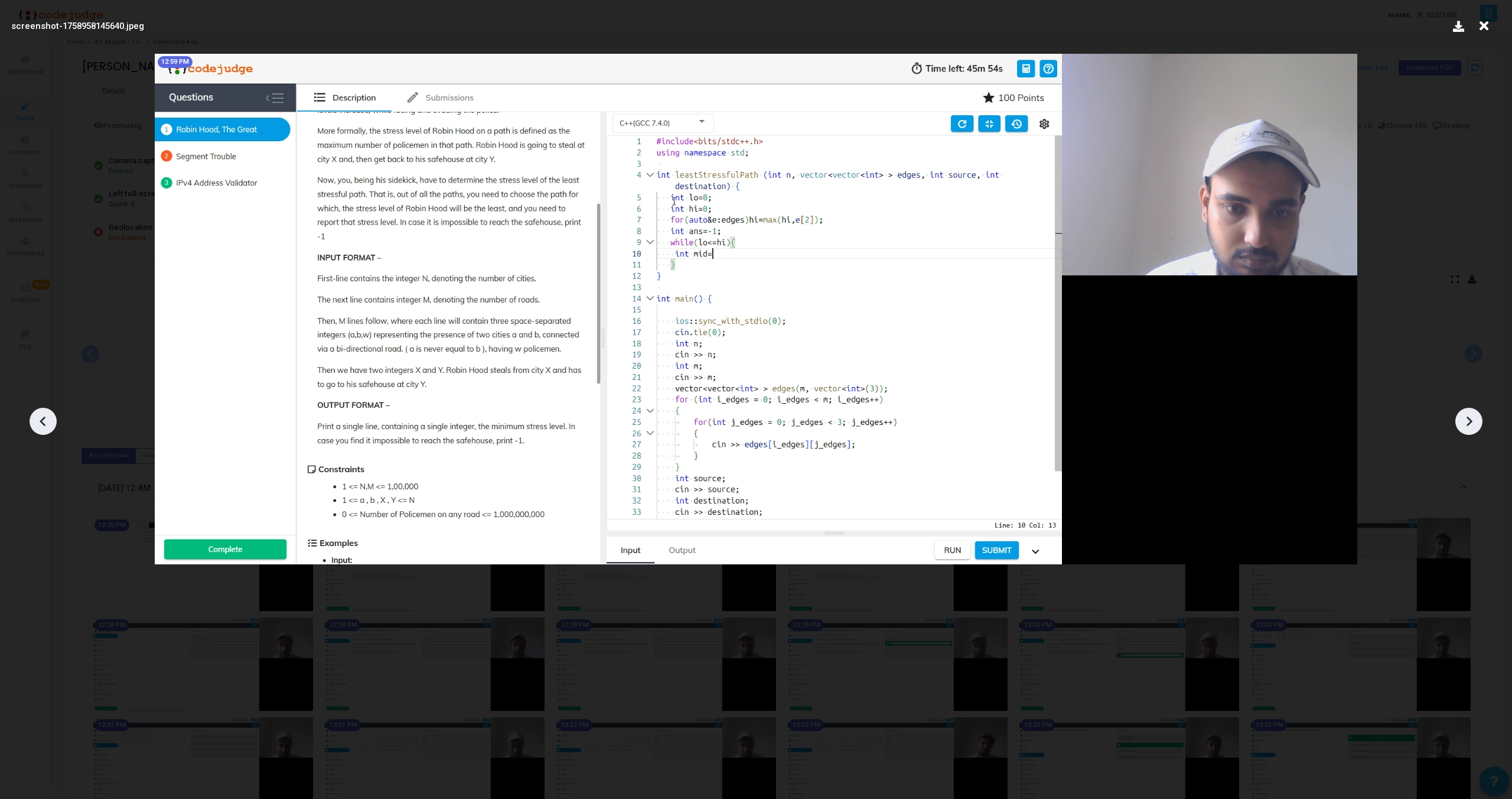
click at [38, 415] on icon at bounding box center [43, 420] width 17 height 17
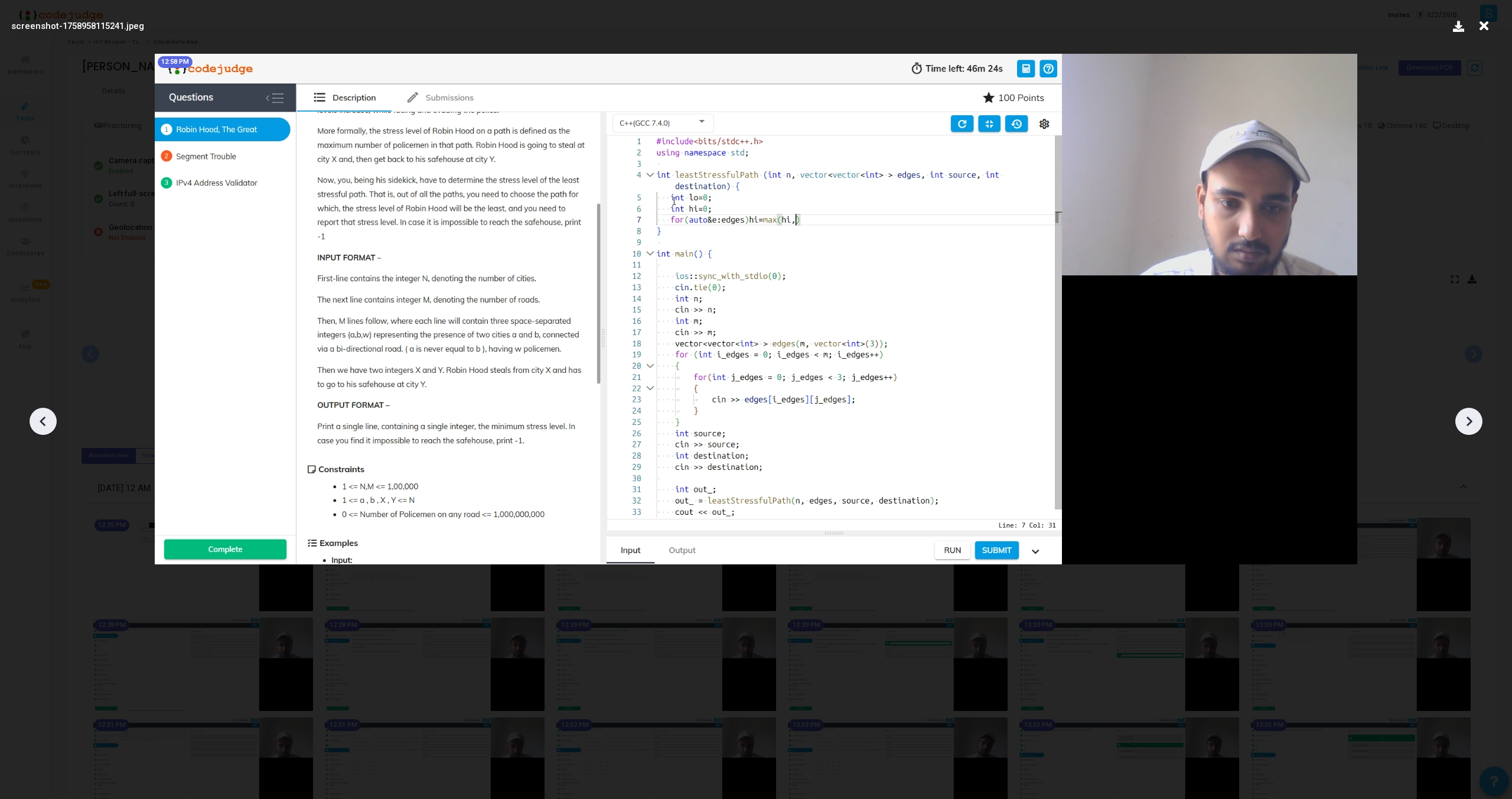
click at [38, 415] on icon at bounding box center [43, 420] width 17 height 17
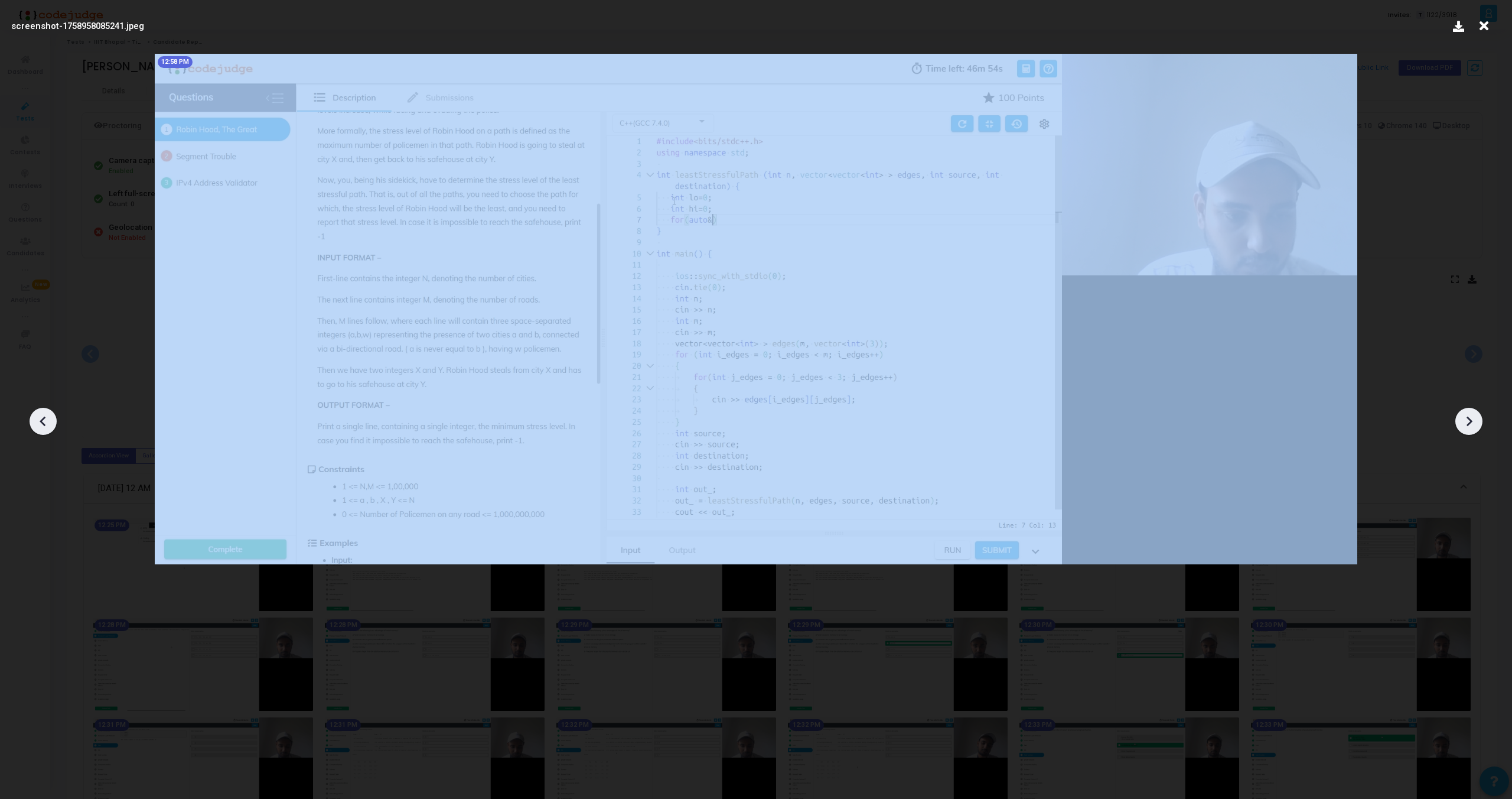
click at [38, 415] on icon at bounding box center [43, 420] width 17 height 17
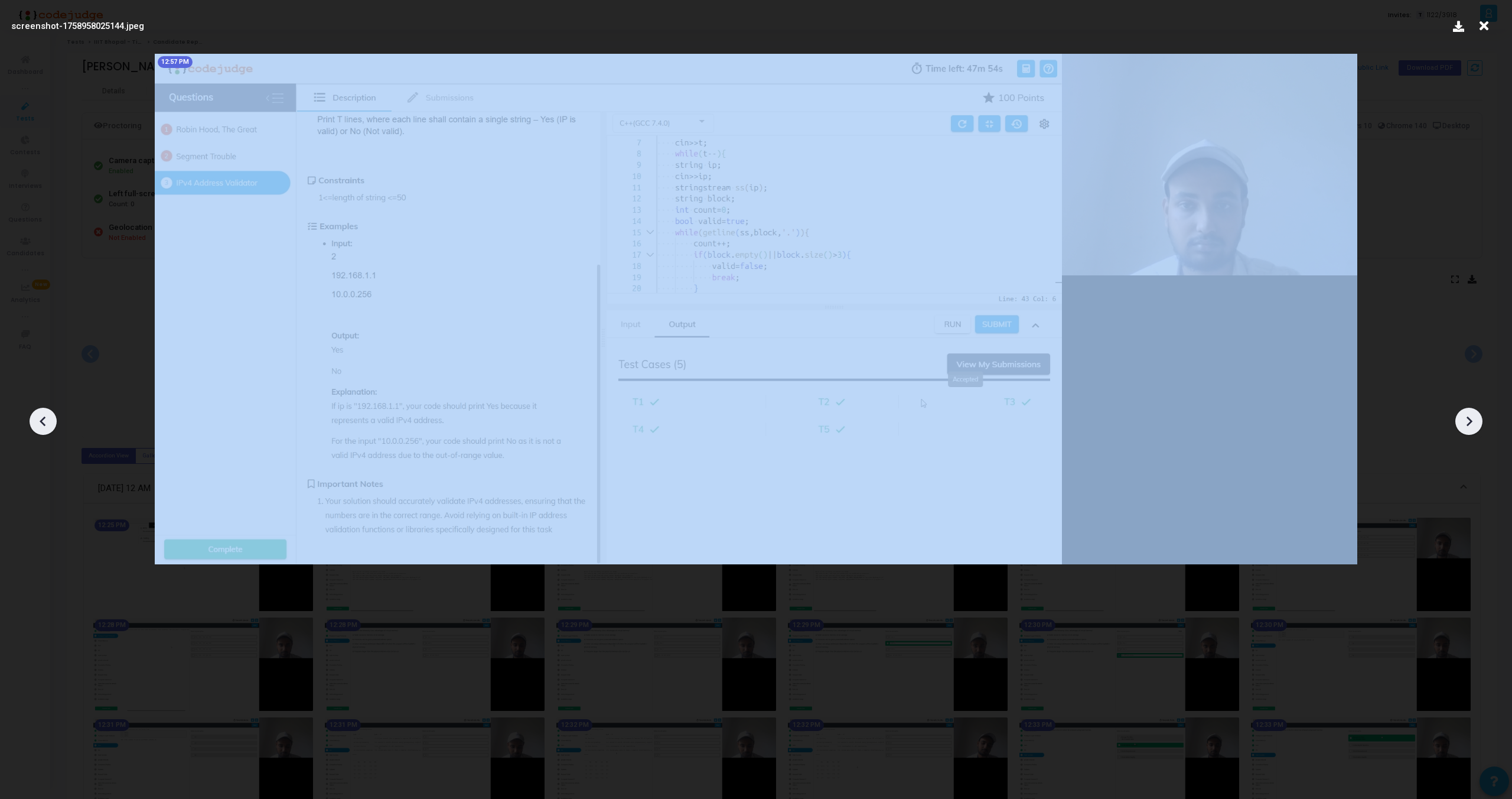
click at [38, 415] on icon at bounding box center [43, 420] width 17 height 17
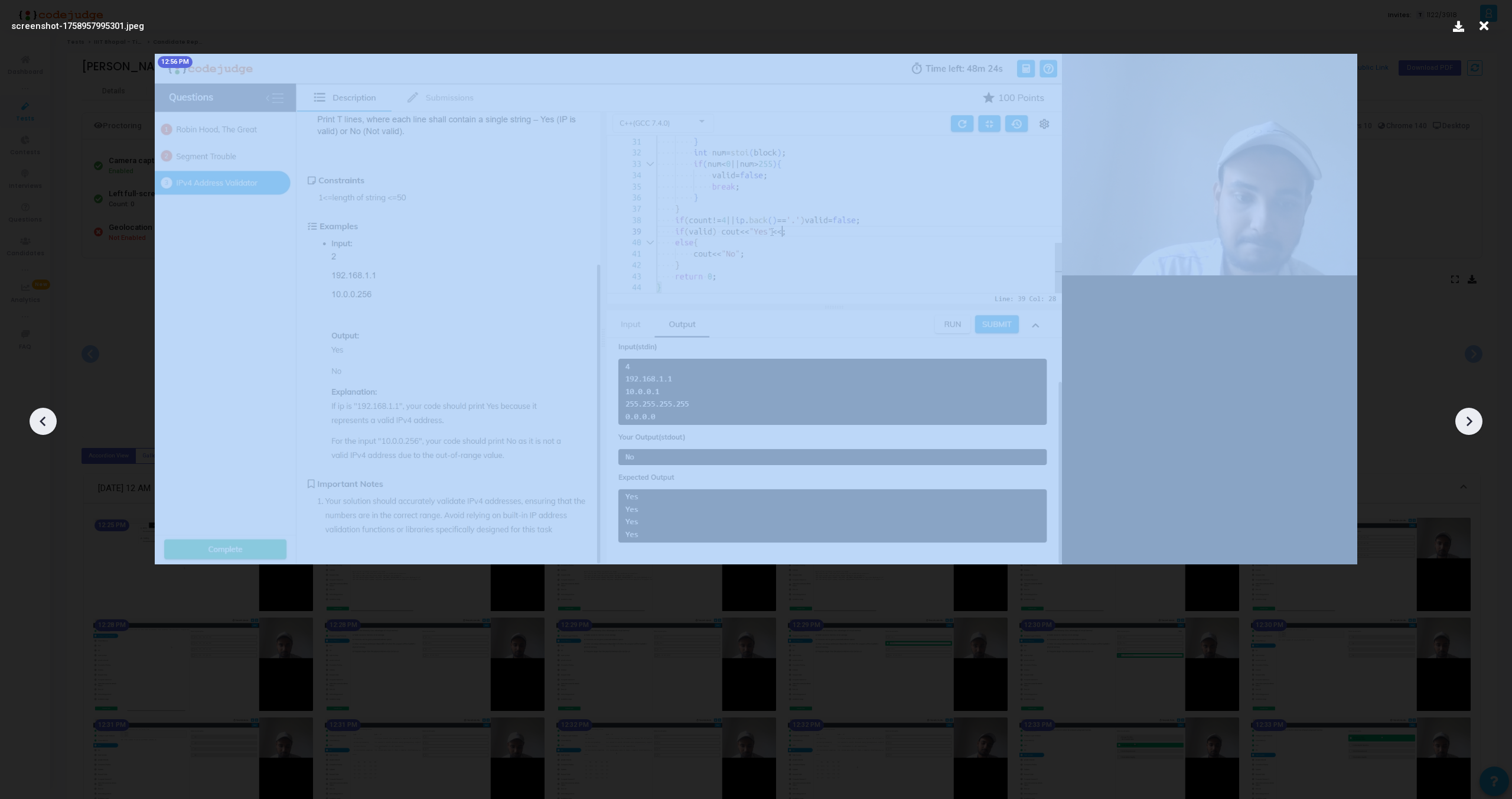
click at [38, 415] on icon at bounding box center [43, 420] width 17 height 17
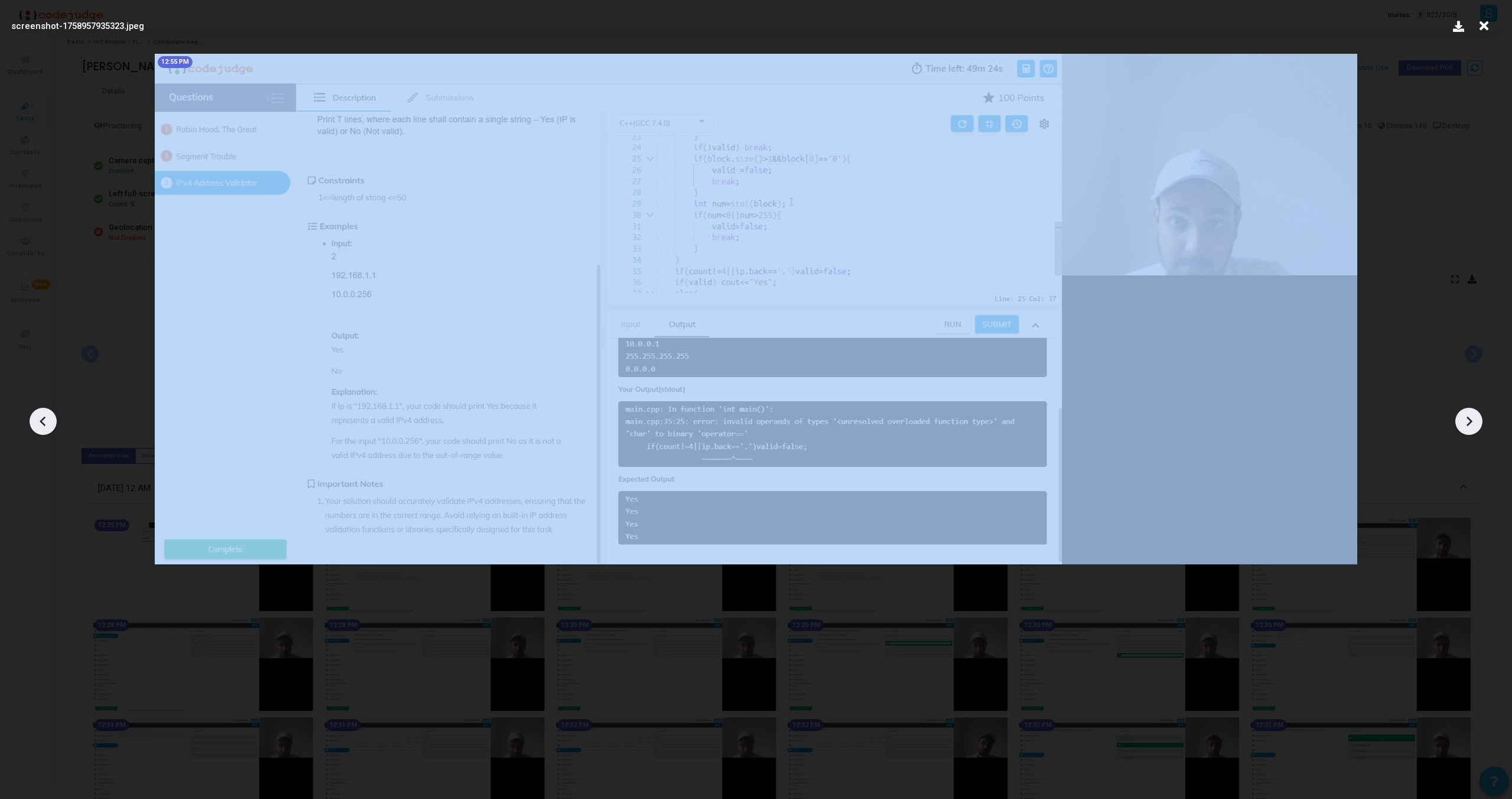
click at [38, 415] on icon at bounding box center [43, 420] width 17 height 17
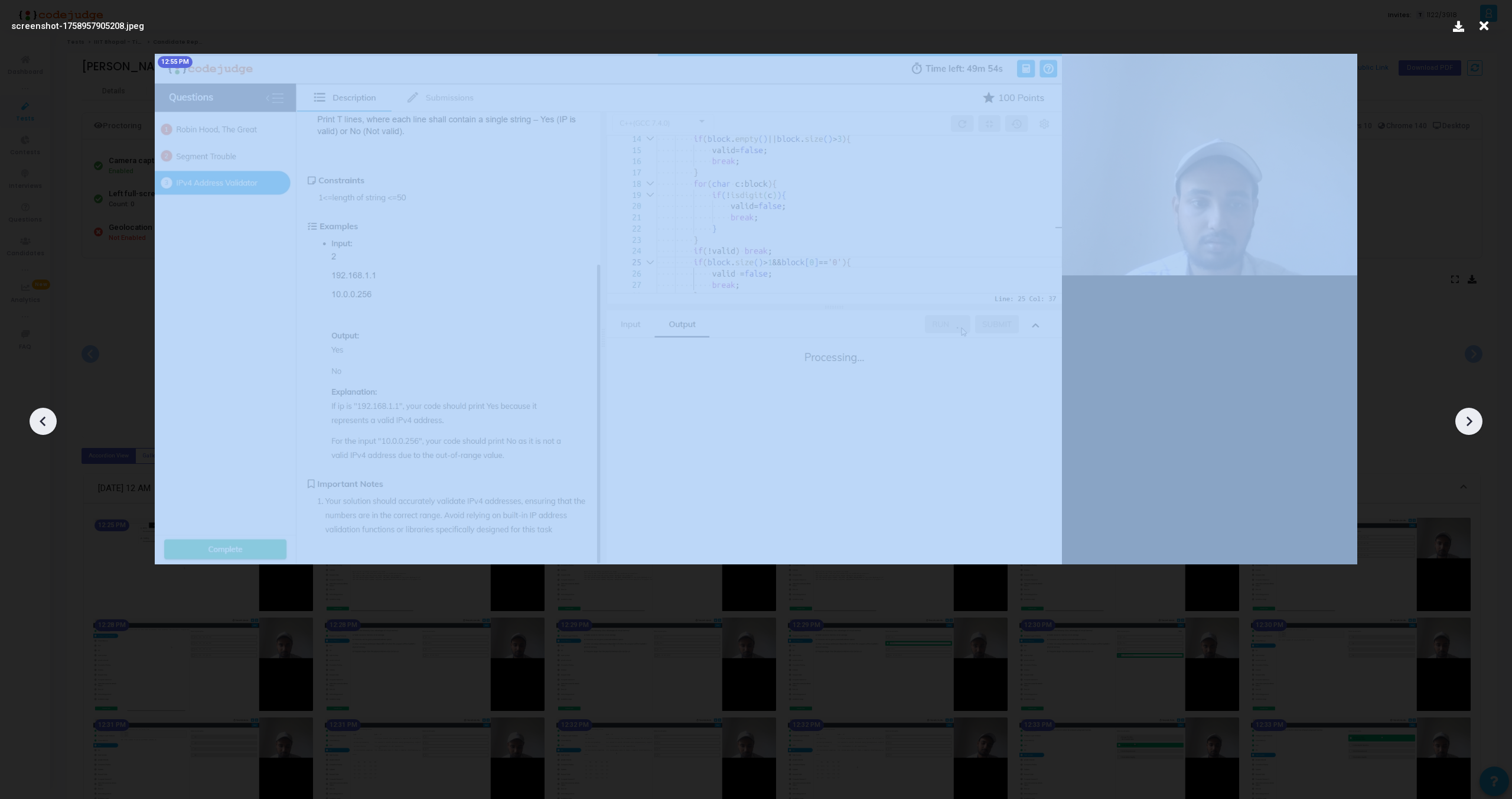
click at [38, 415] on icon at bounding box center [43, 420] width 17 height 17
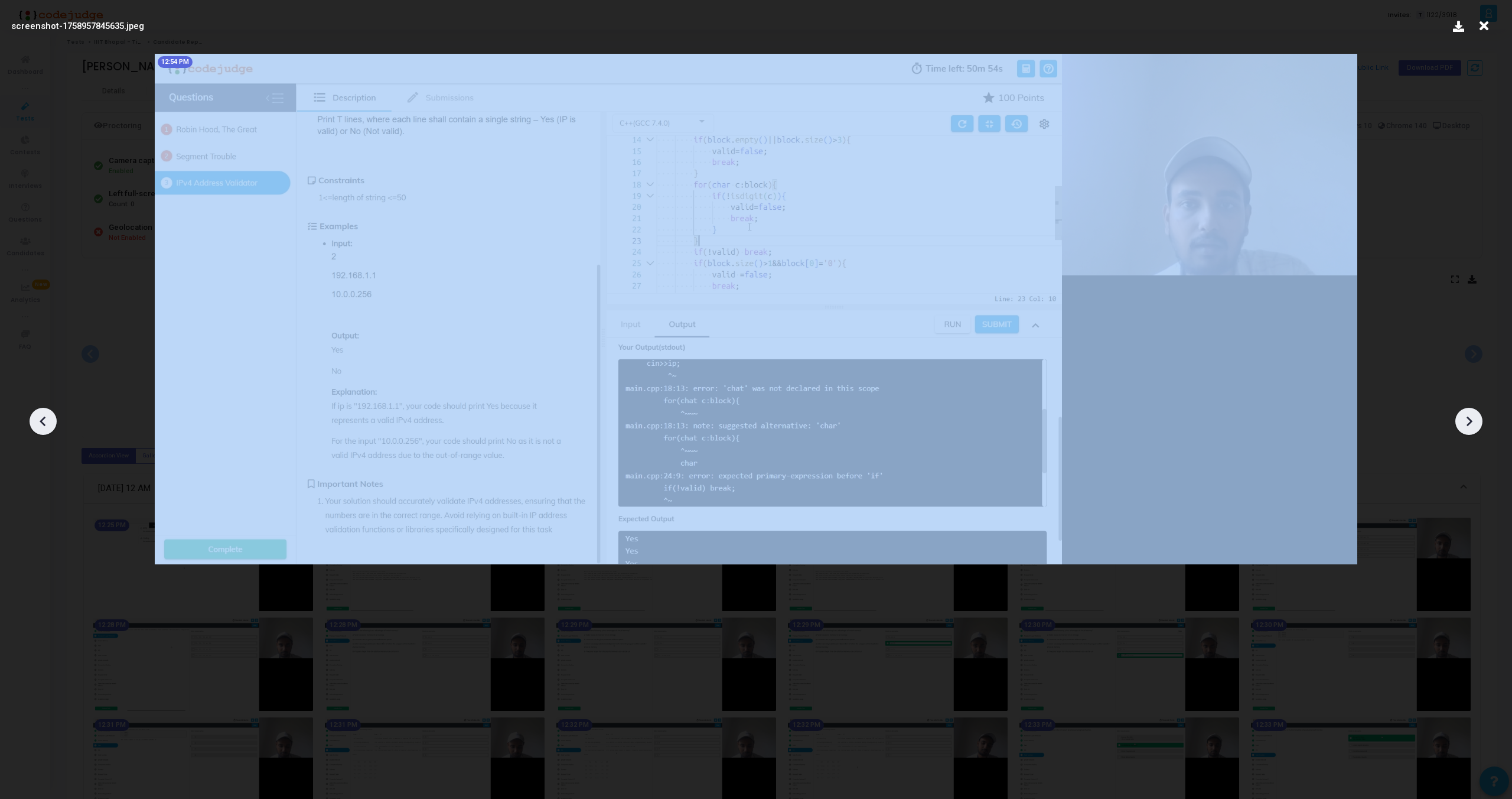
click at [38, 415] on icon at bounding box center [43, 420] width 17 height 17
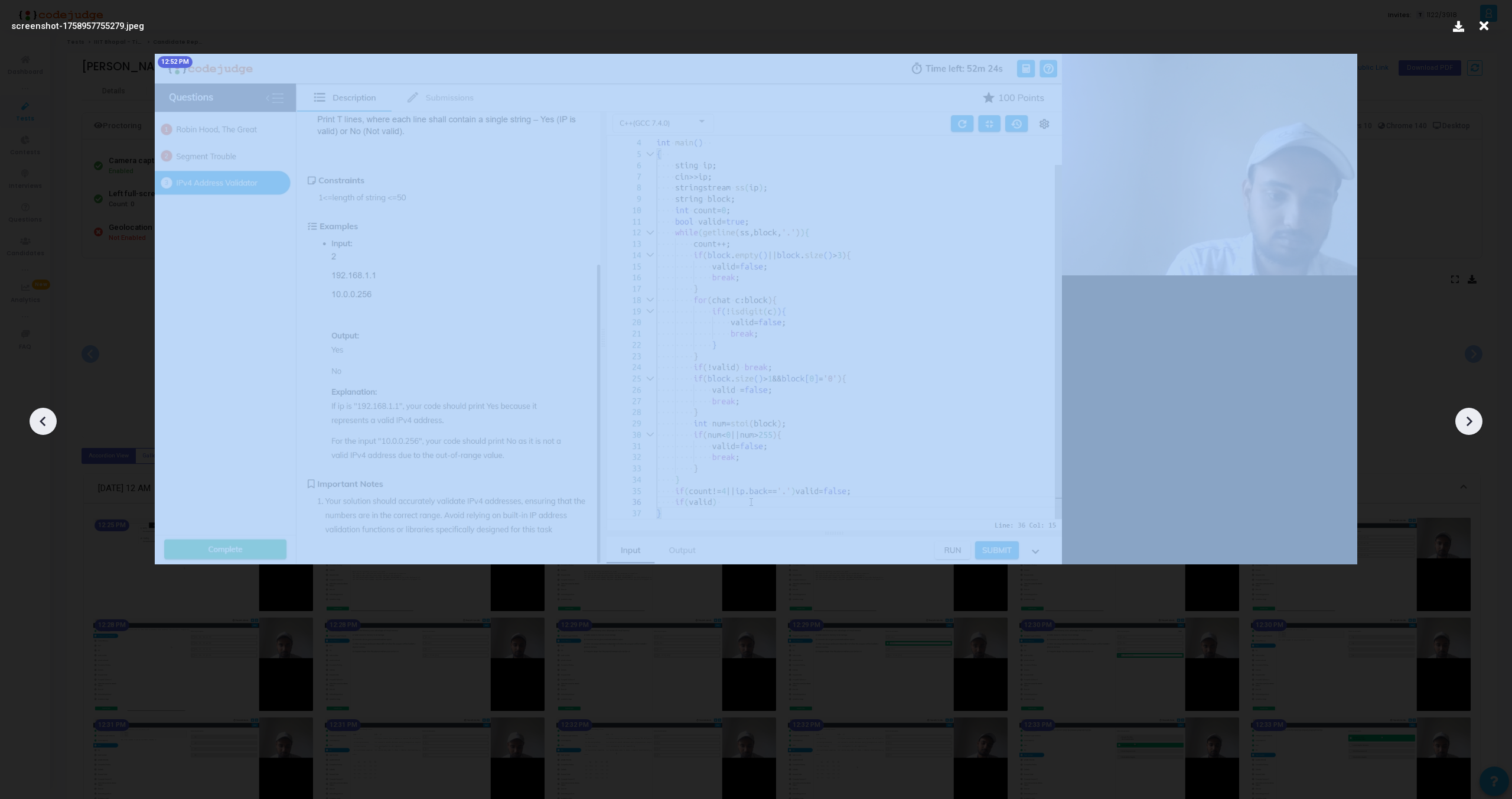
click at [38, 415] on icon at bounding box center [43, 420] width 17 height 17
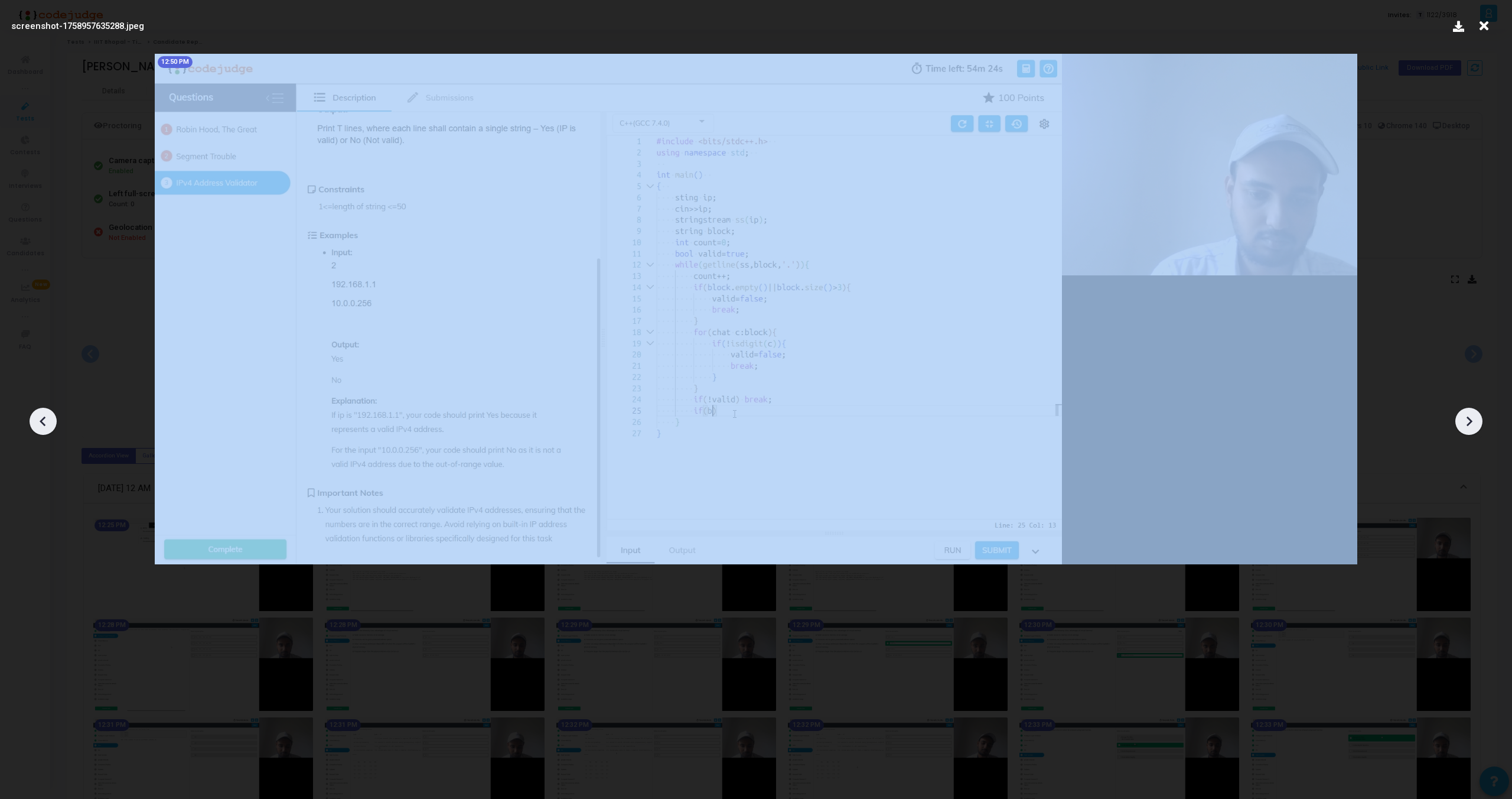
click at [38, 415] on icon at bounding box center [43, 420] width 17 height 17
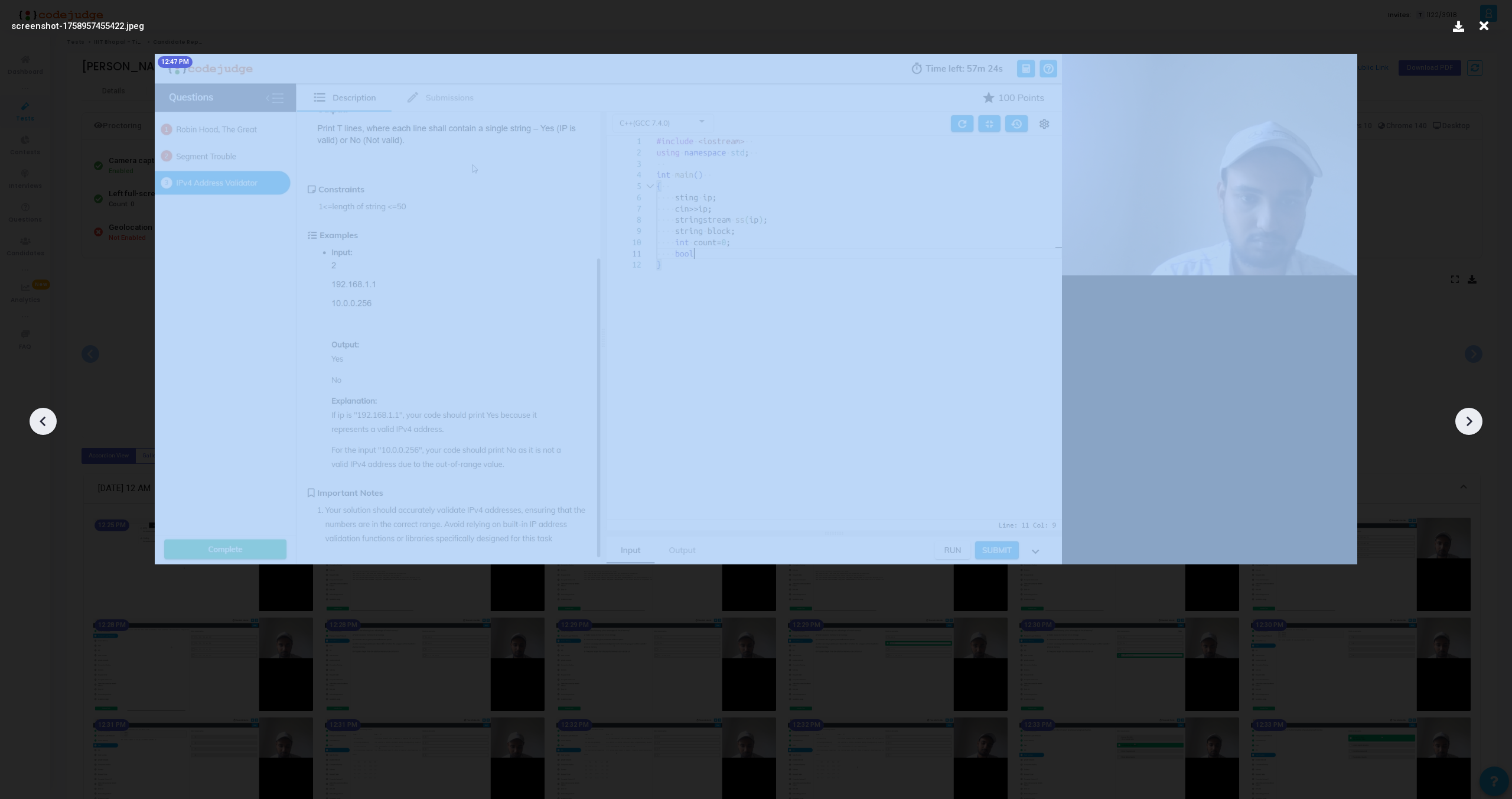
click at [38, 415] on icon at bounding box center [43, 420] width 17 height 17
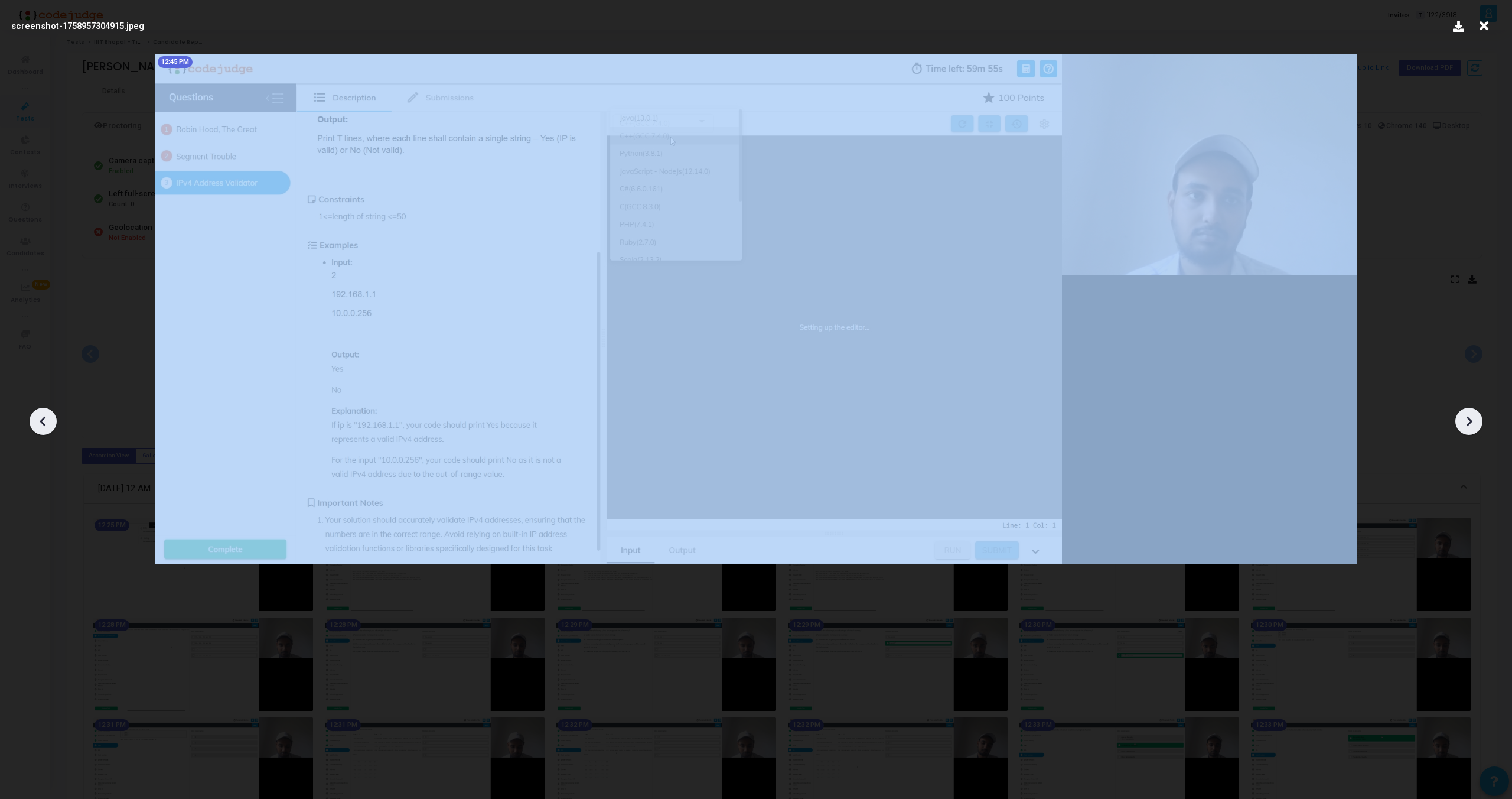
click at [38, 415] on icon at bounding box center [43, 420] width 17 height 17
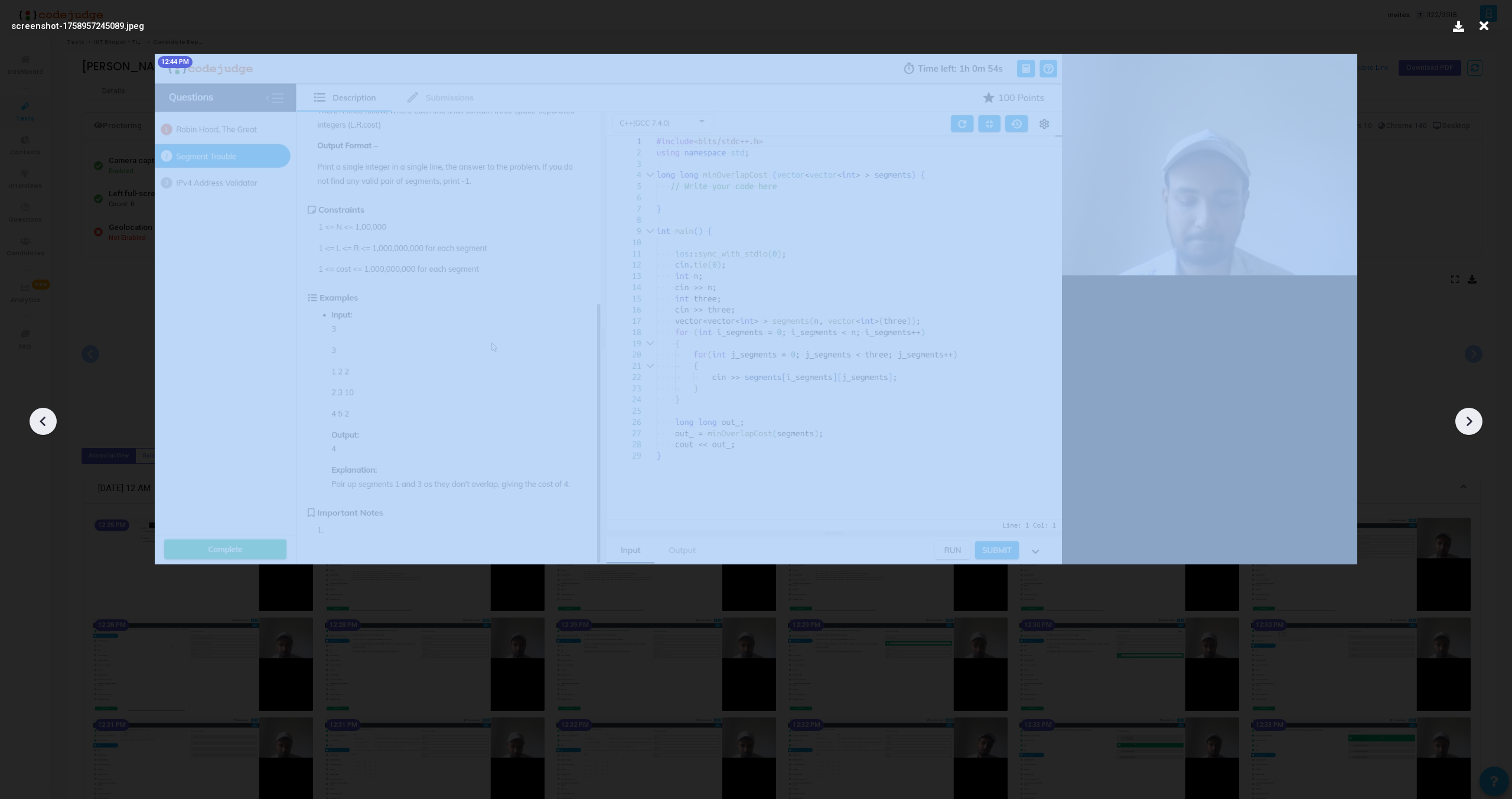
click at [38, 415] on icon at bounding box center [43, 420] width 17 height 17
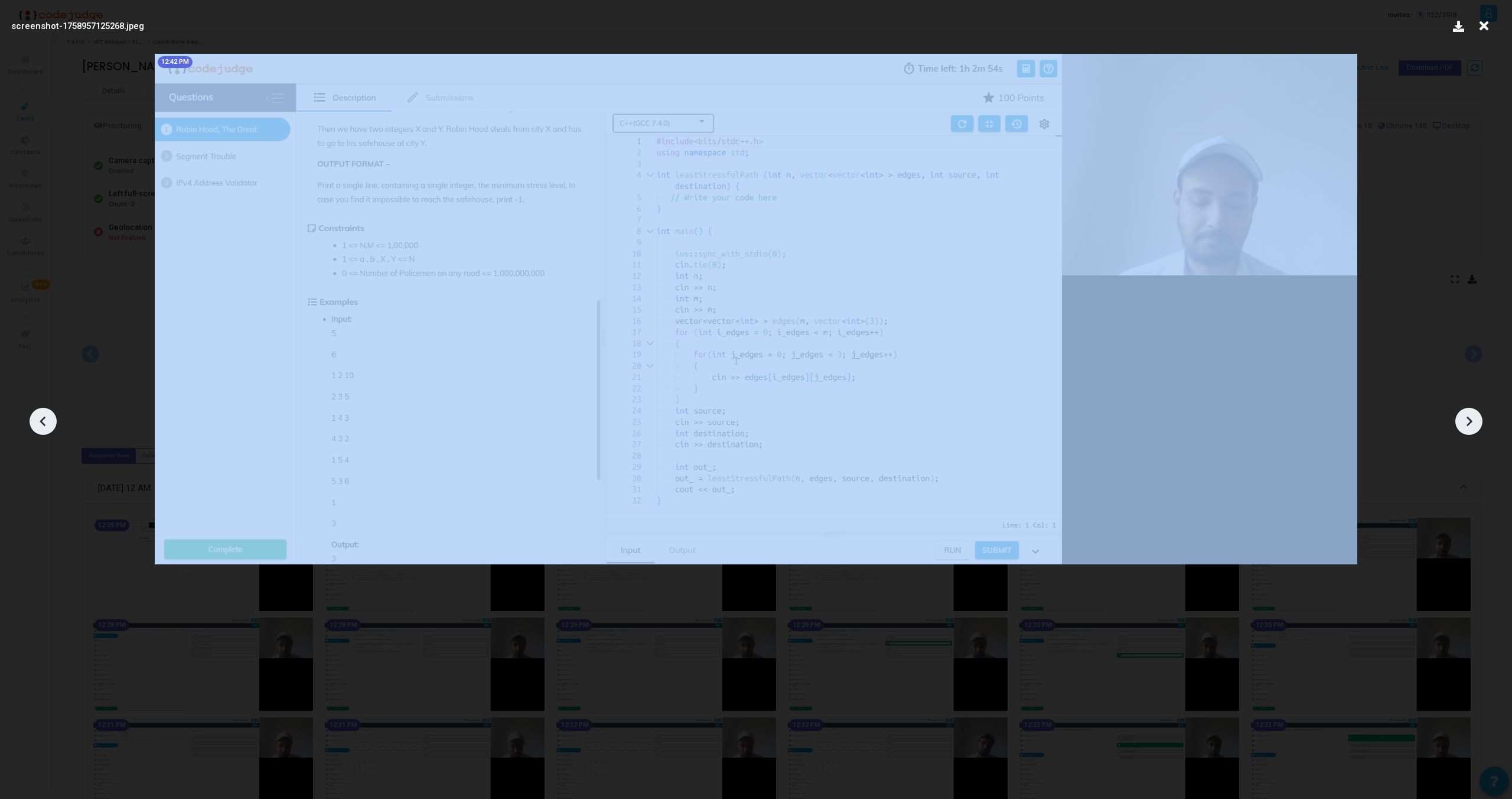
click at [38, 415] on icon at bounding box center [43, 420] width 17 height 17
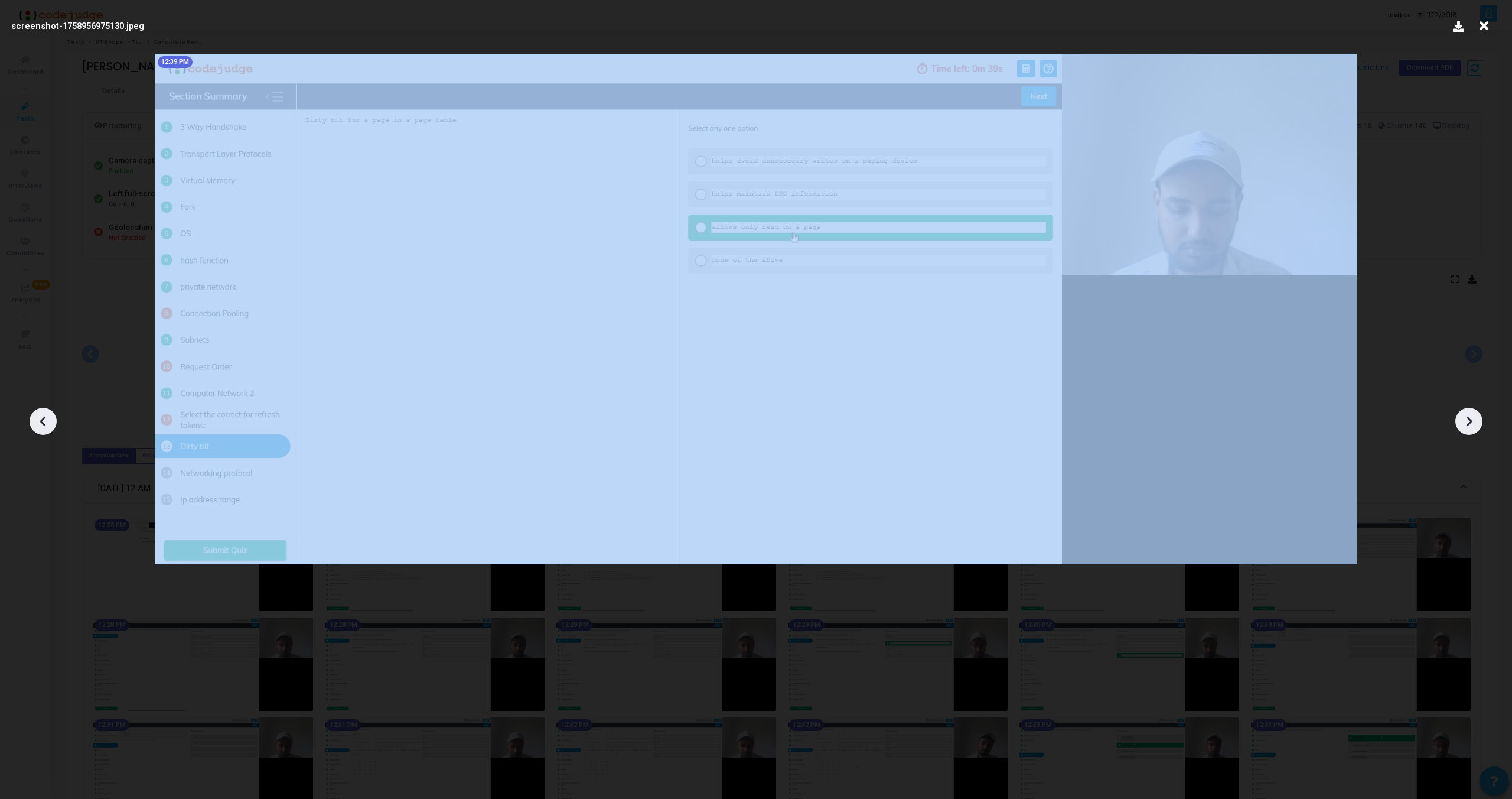
click at [38, 415] on icon at bounding box center [43, 420] width 17 height 17
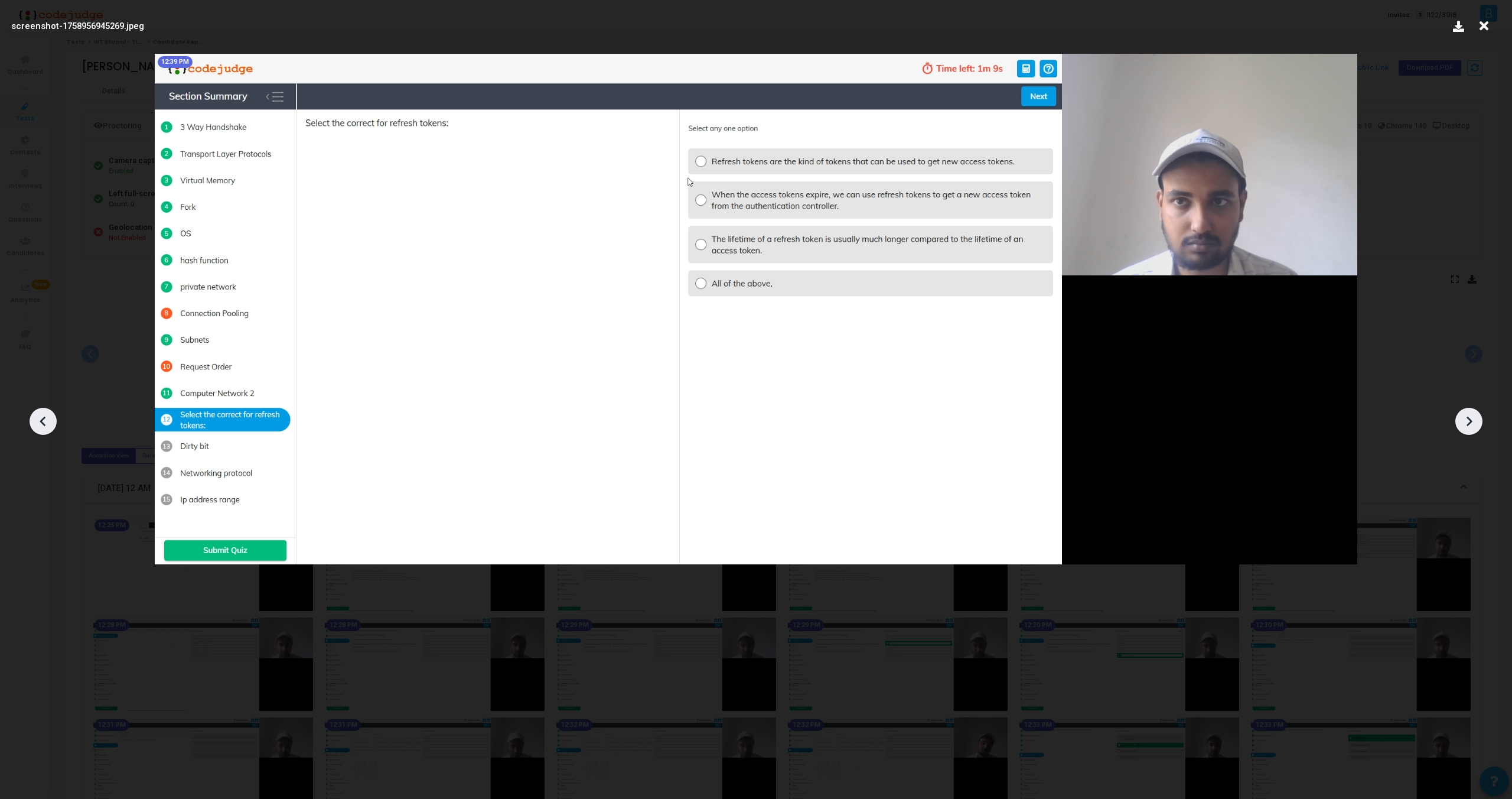
click at [1470, 414] on icon at bounding box center [1468, 420] width 17 height 17
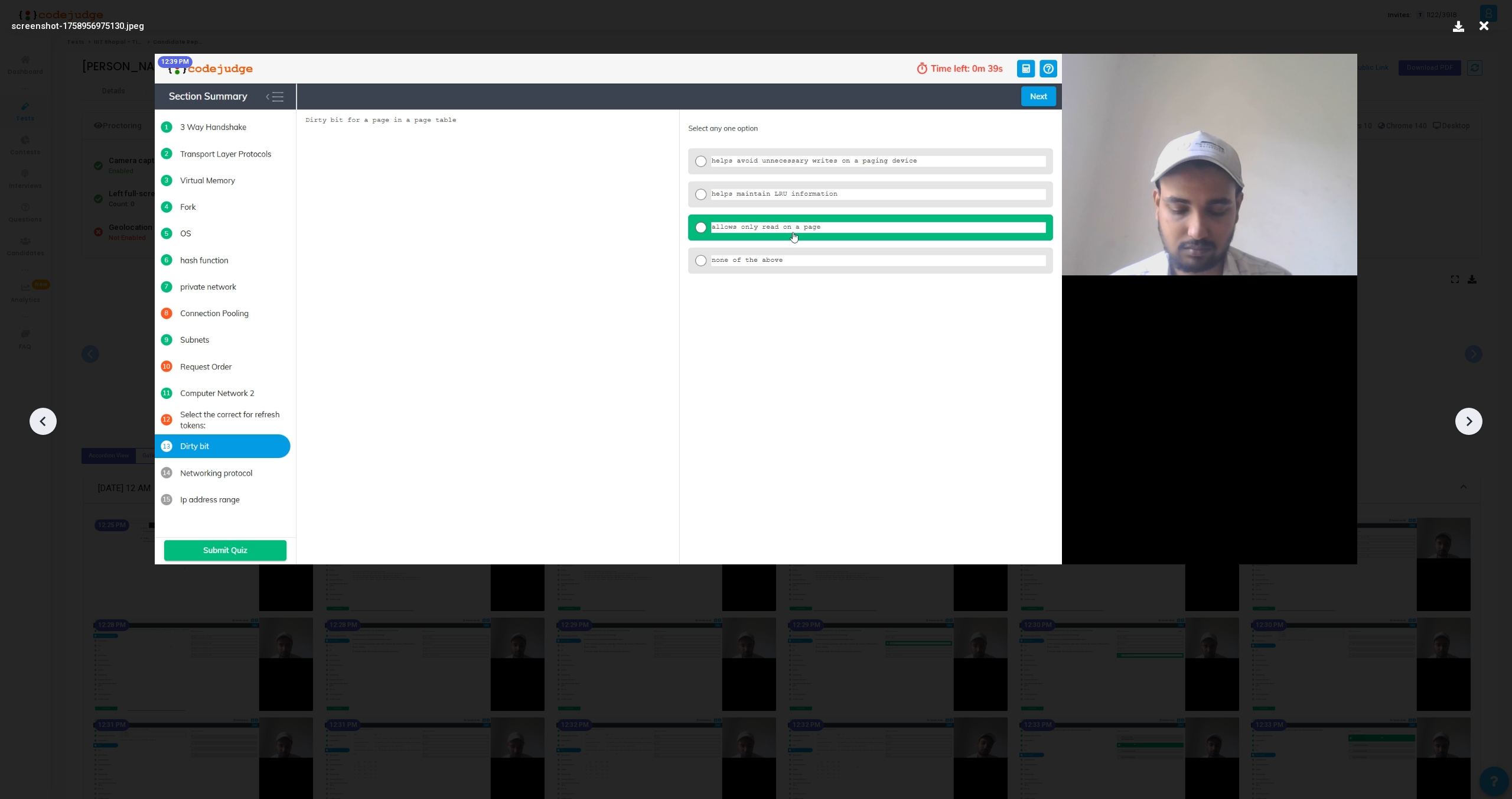
click at [1470, 414] on icon at bounding box center [1468, 420] width 17 height 17
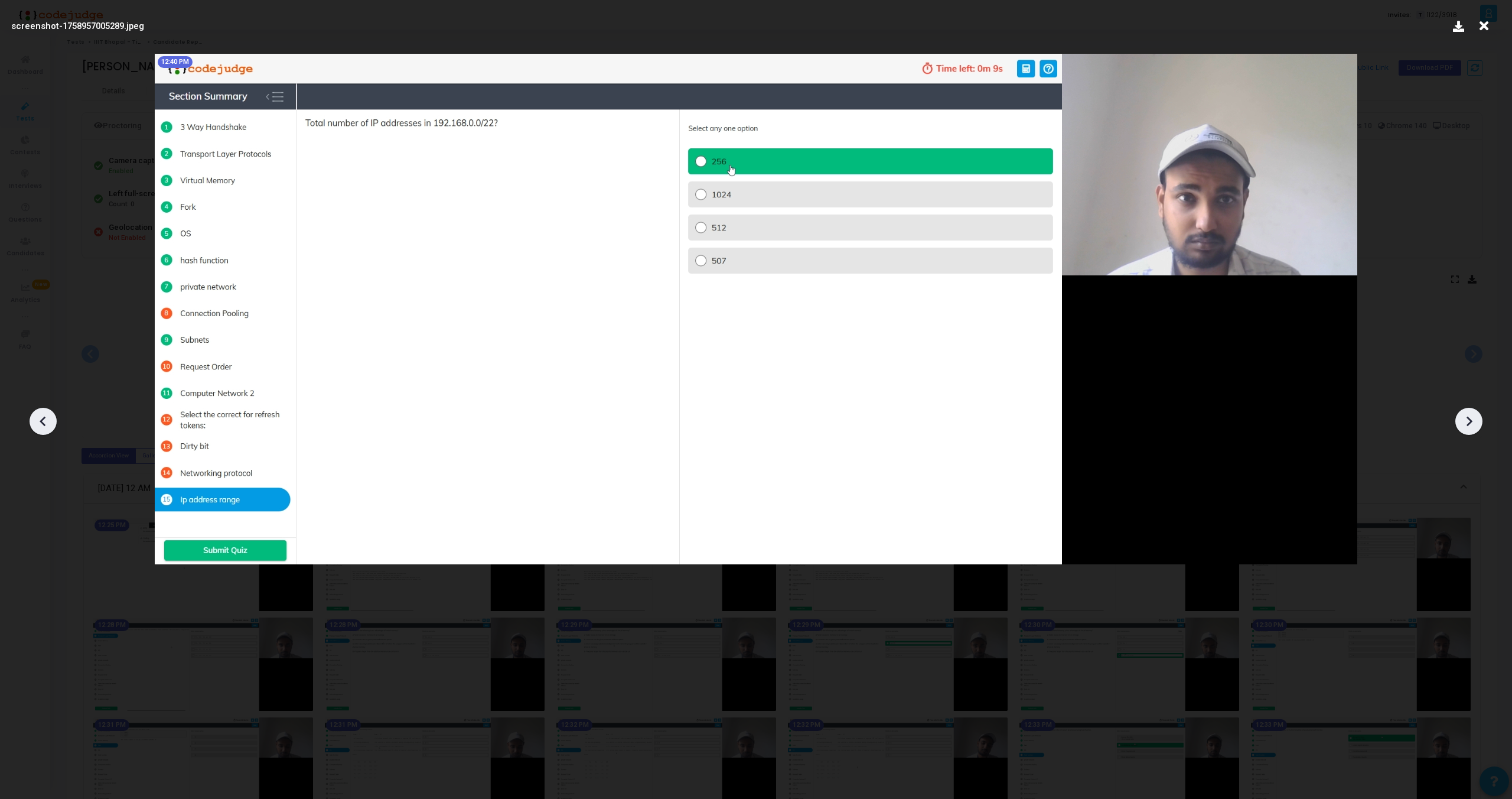
click at [1470, 414] on icon at bounding box center [1468, 420] width 17 height 17
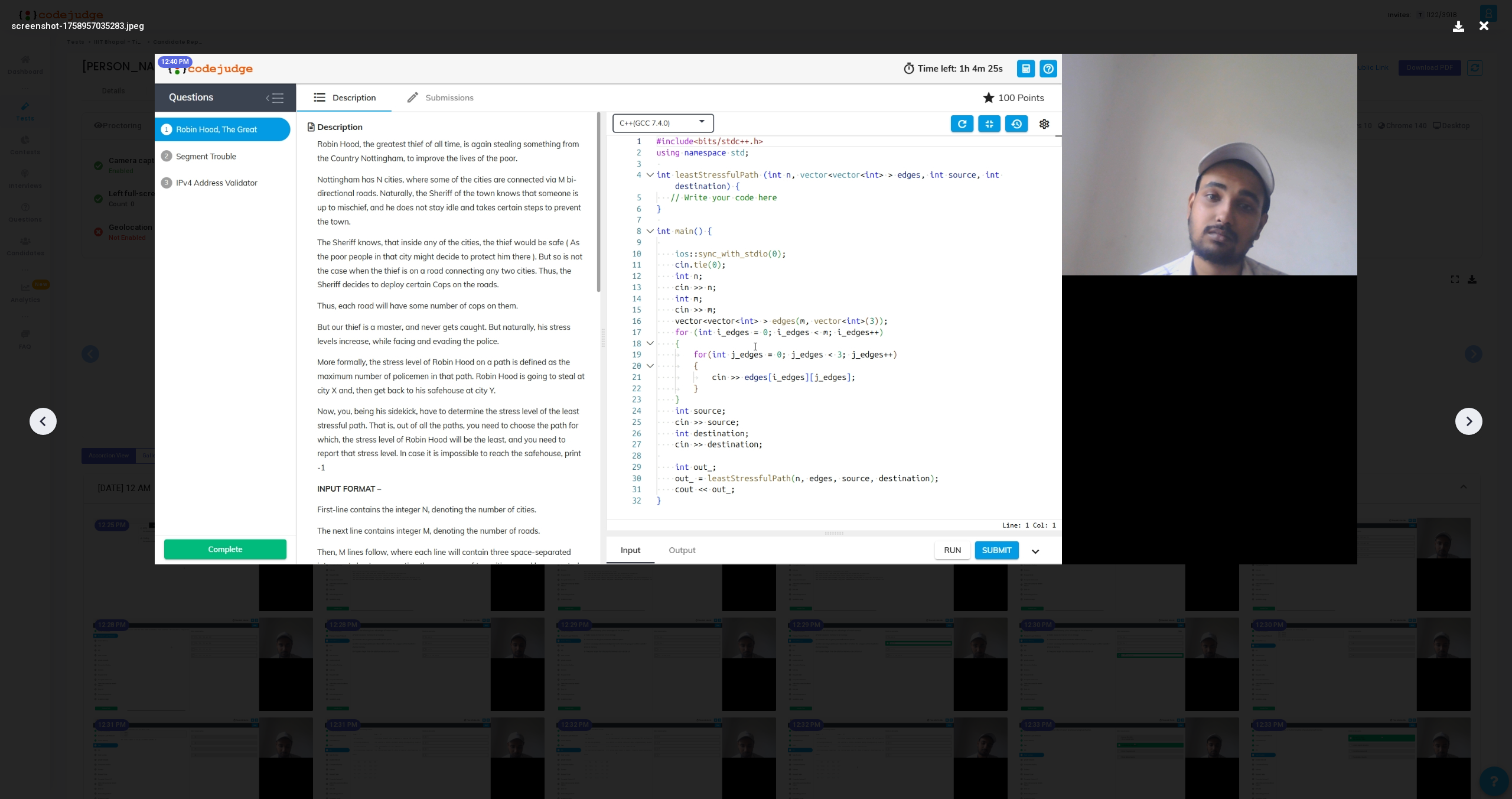
click at [1470, 414] on icon at bounding box center [1468, 420] width 17 height 17
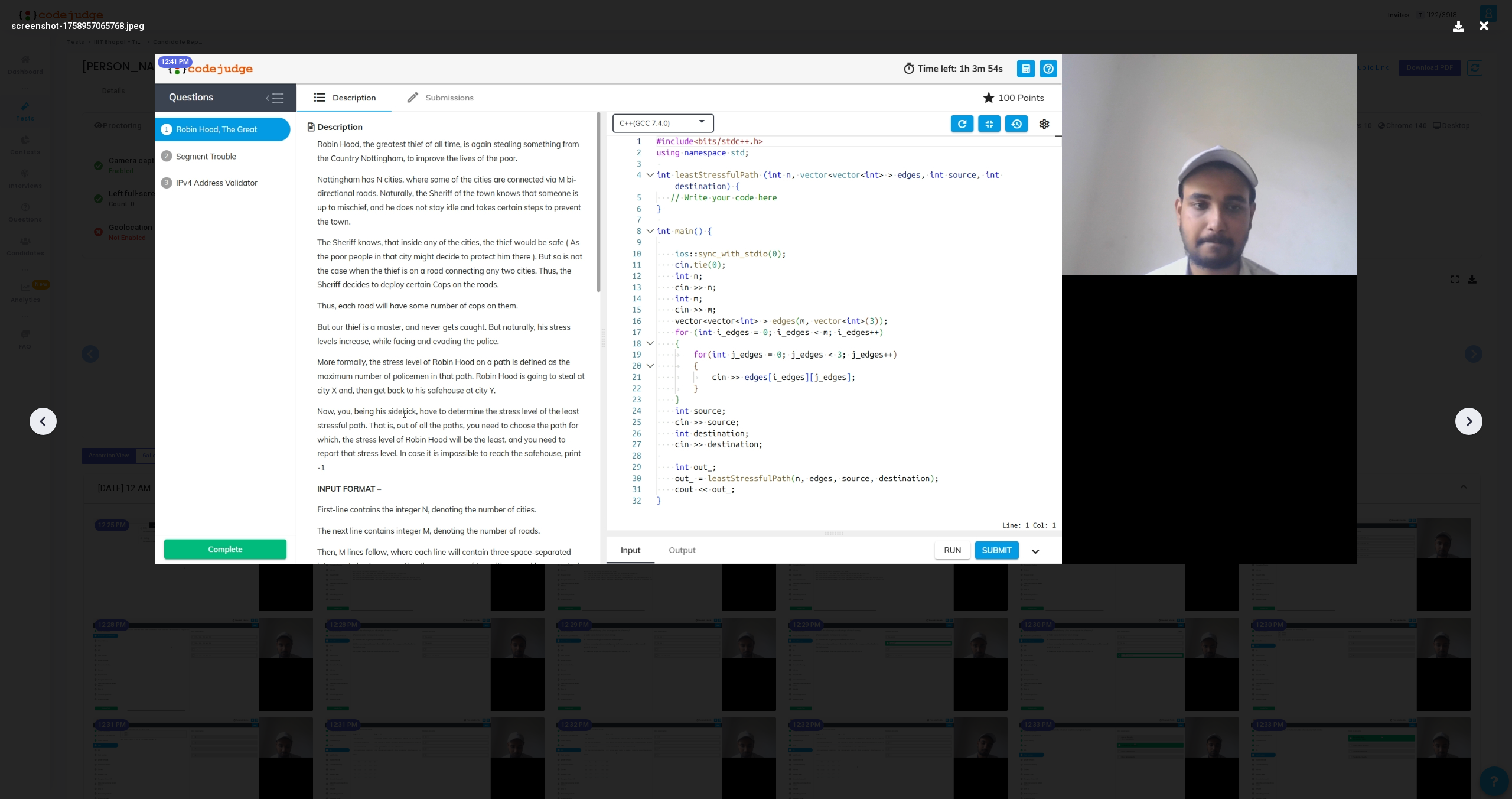
click at [1470, 414] on icon at bounding box center [1468, 420] width 17 height 17
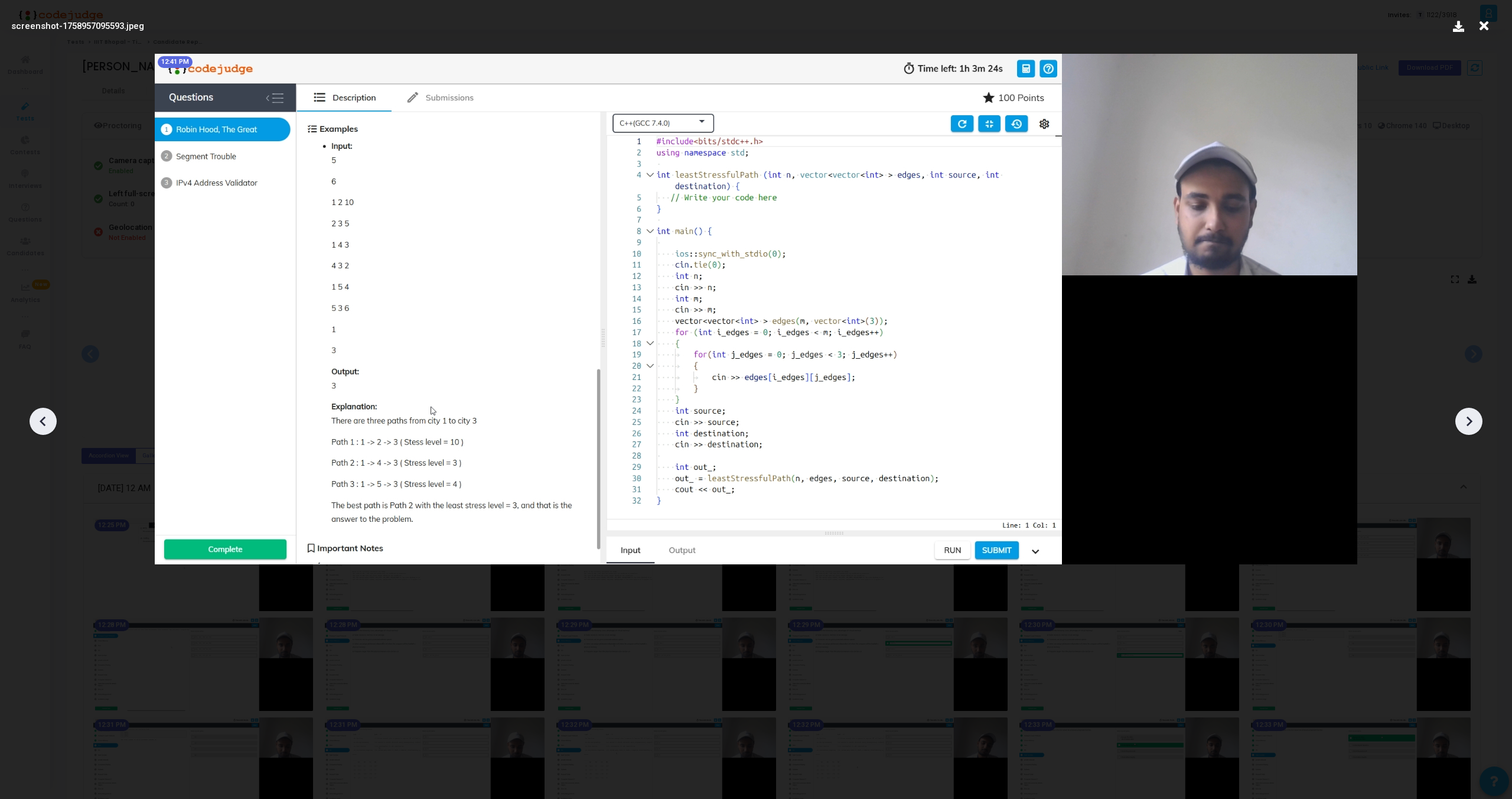
click at [1470, 414] on icon at bounding box center [1468, 420] width 17 height 17
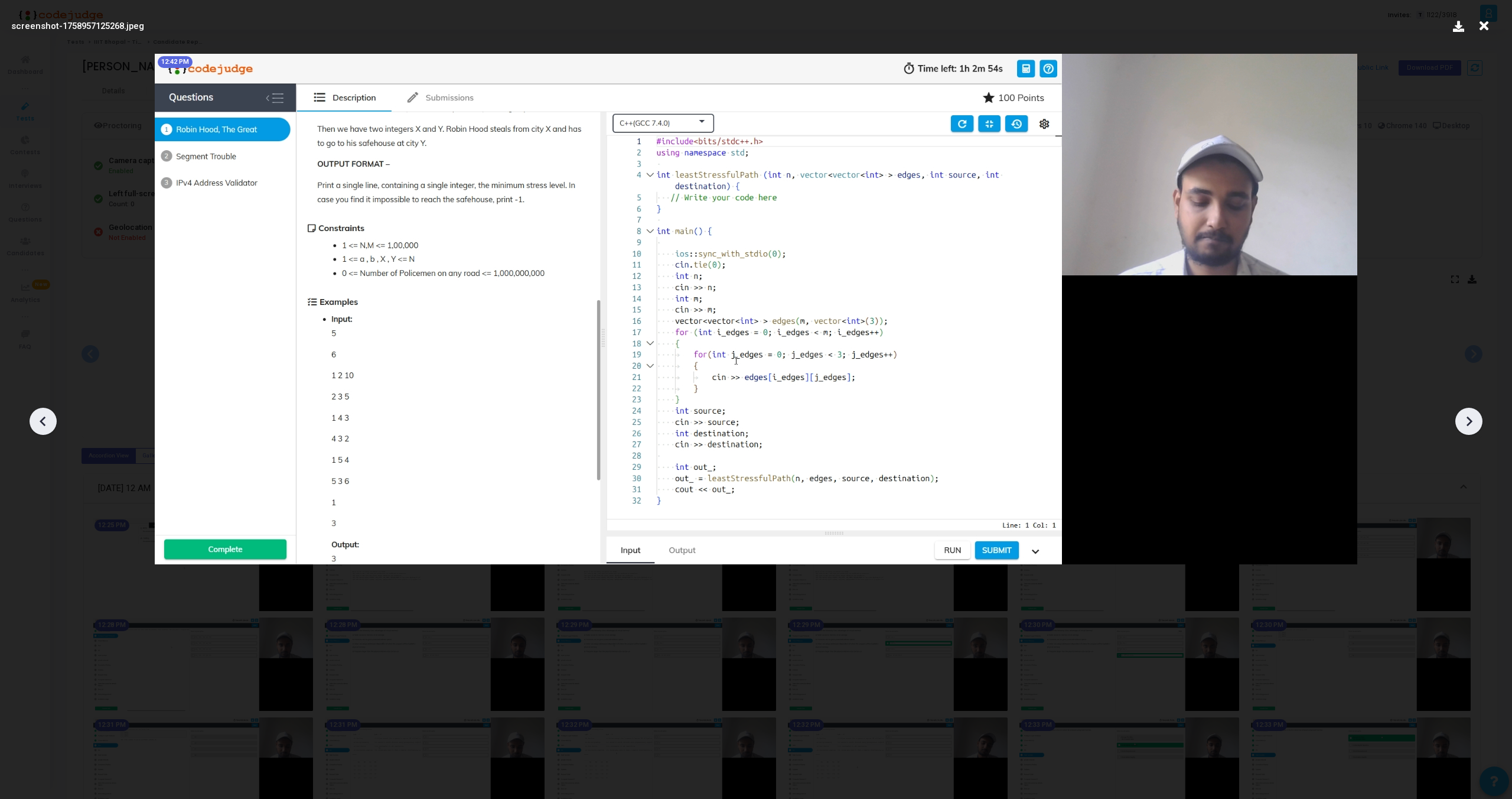
click at [1470, 414] on icon at bounding box center [1468, 420] width 17 height 17
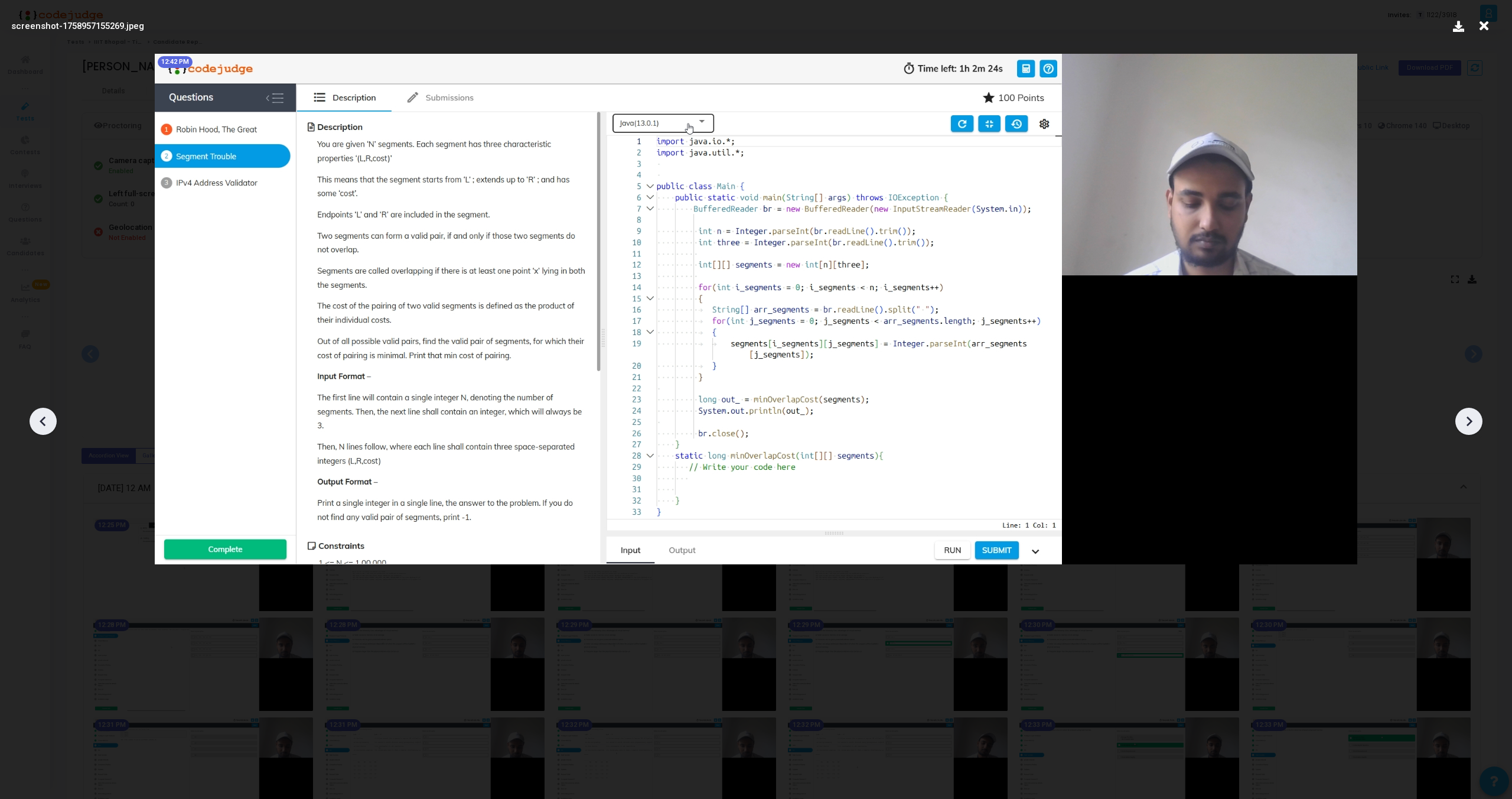
click at [1469, 414] on icon at bounding box center [1468, 420] width 17 height 17
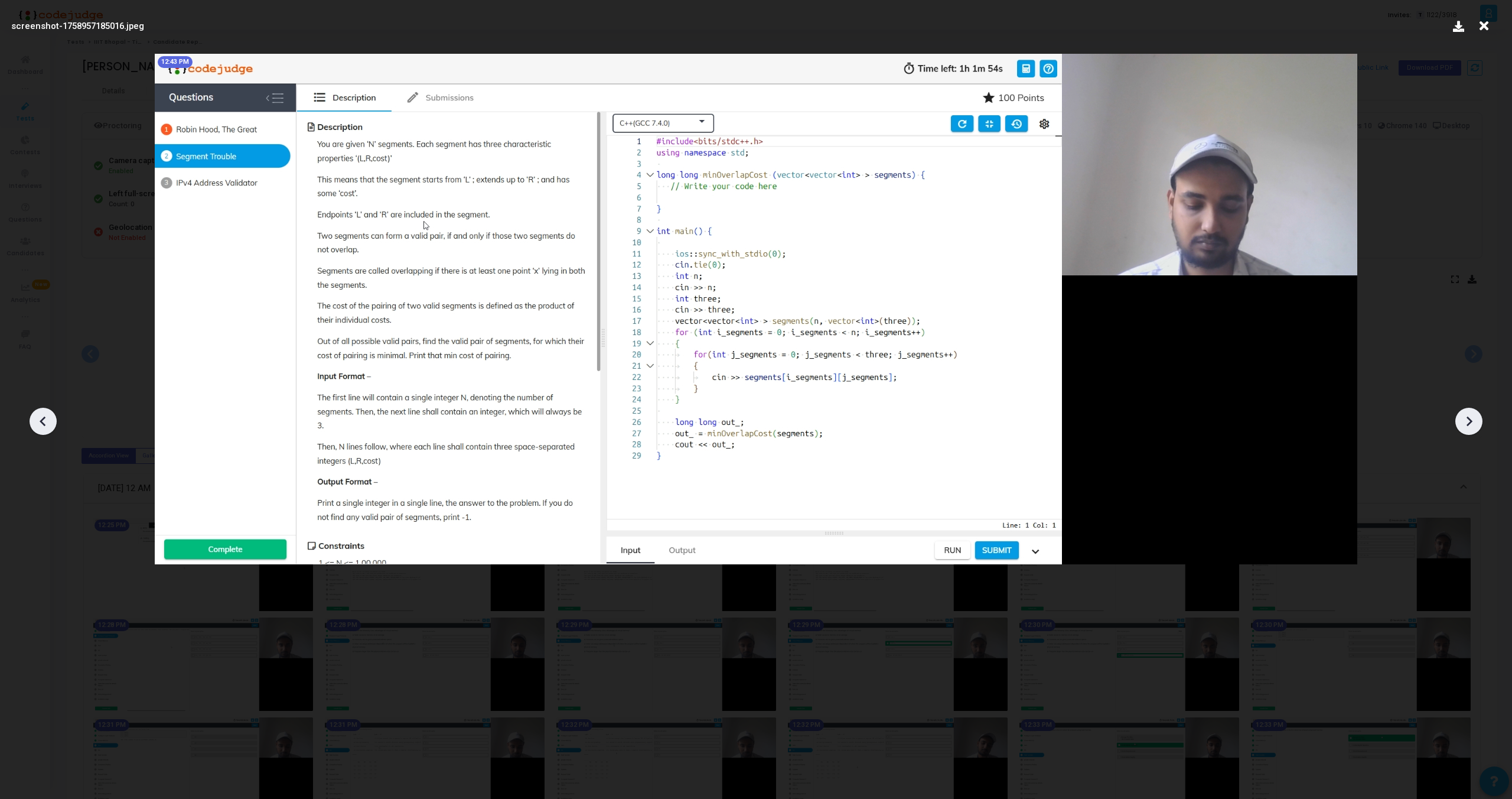
click at [1469, 414] on icon at bounding box center [1468, 420] width 17 height 17
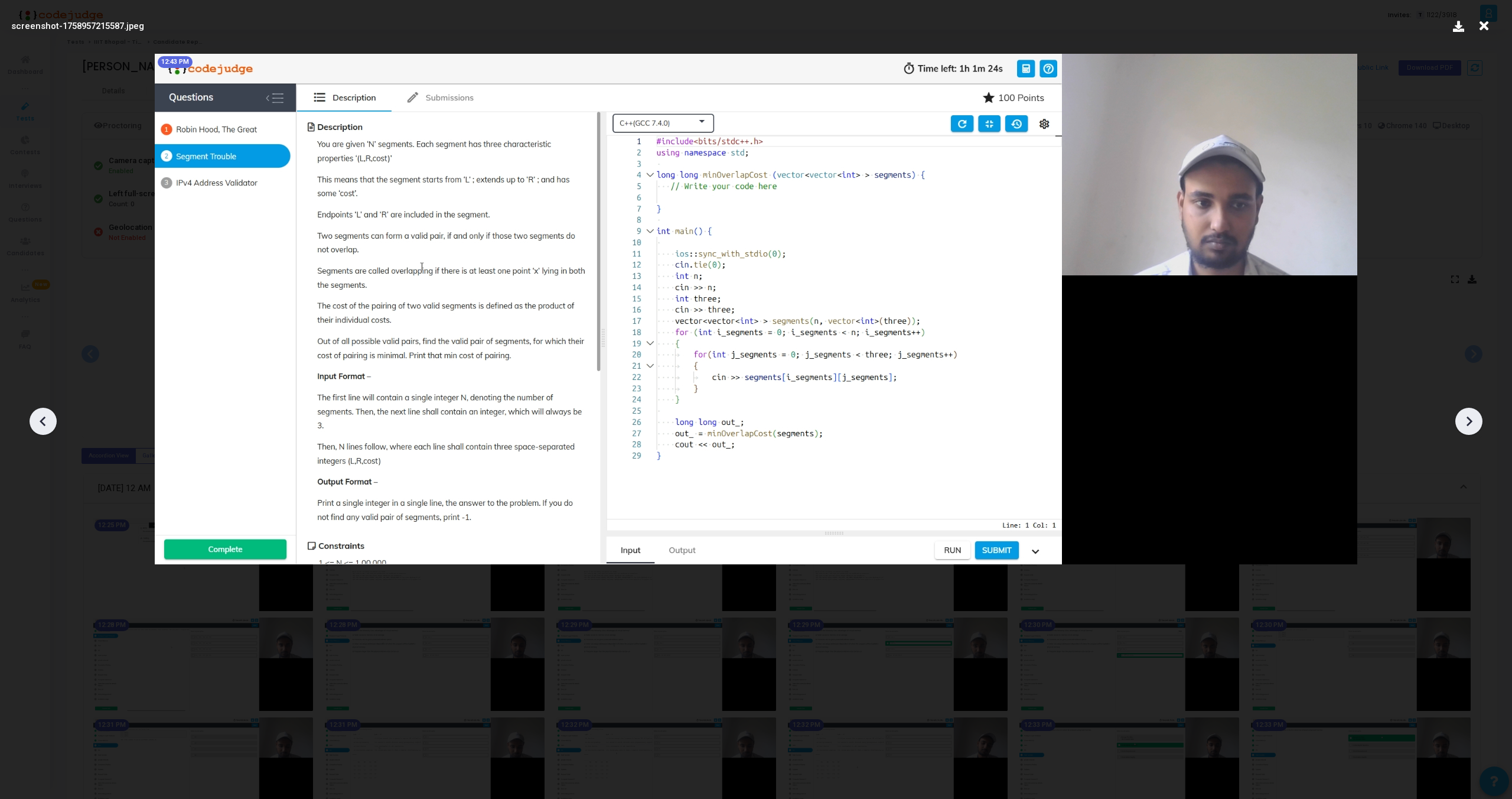
click at [1469, 414] on icon at bounding box center [1468, 420] width 17 height 17
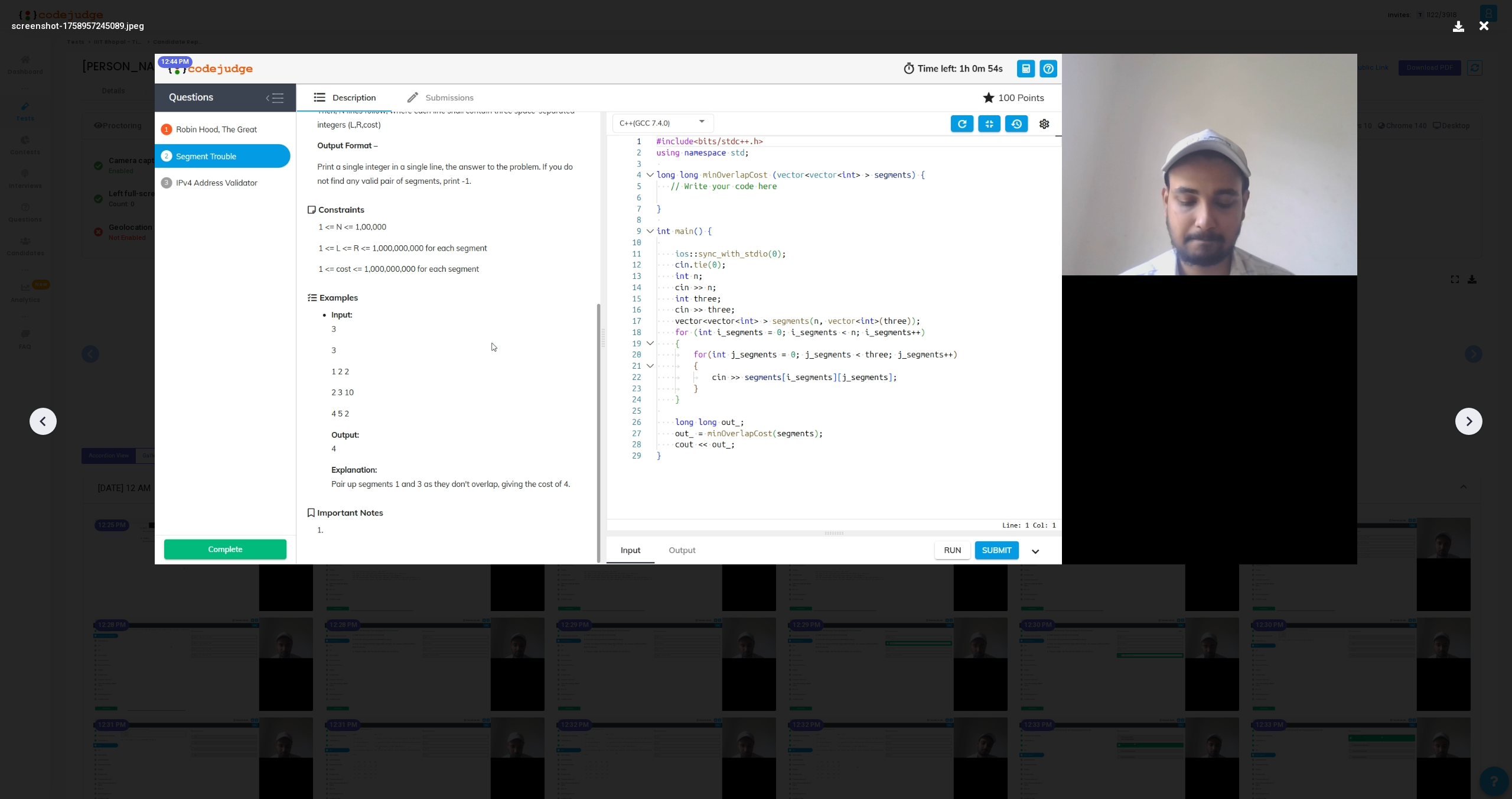
click at [1469, 414] on icon at bounding box center [1468, 420] width 17 height 17
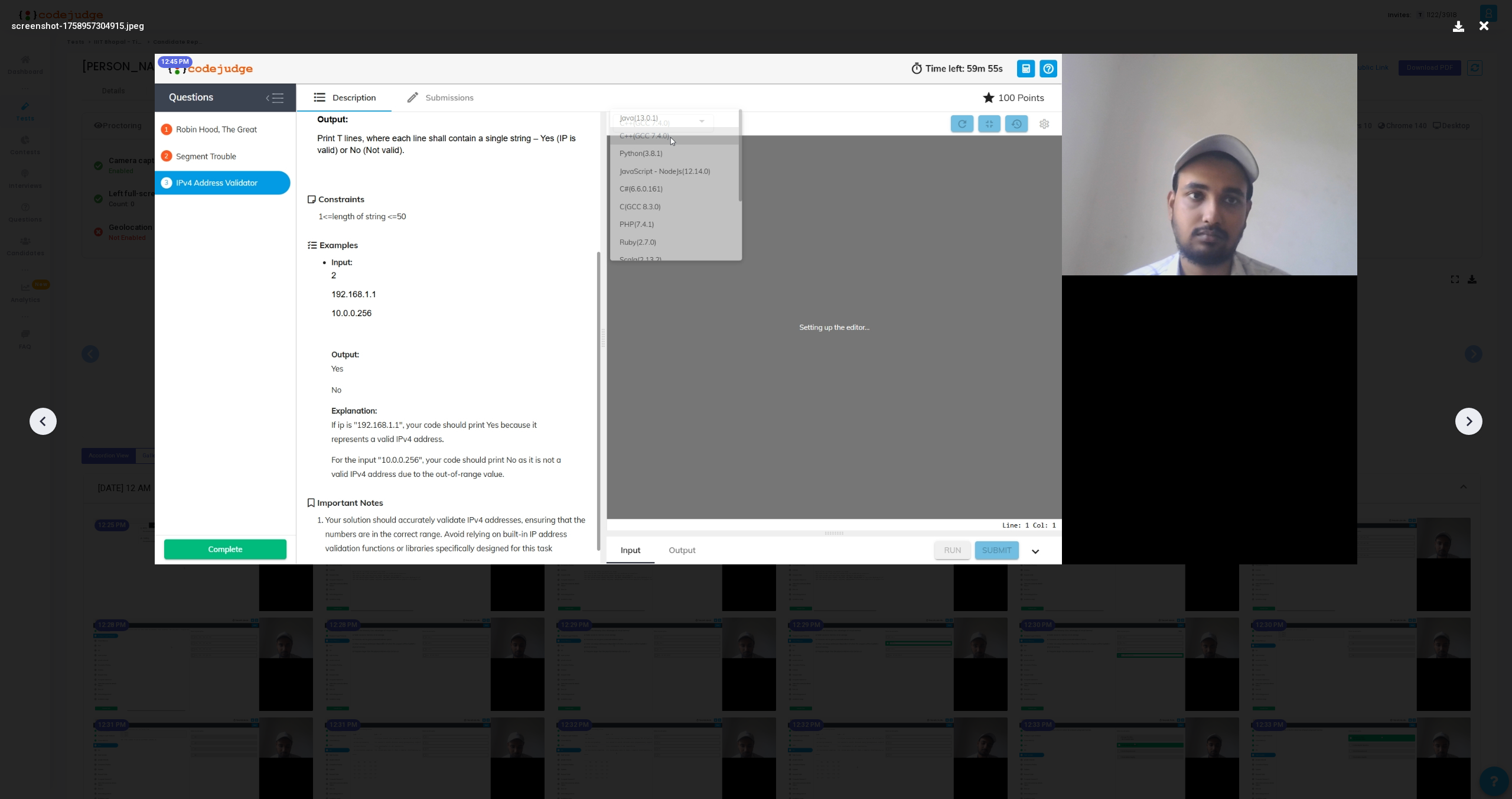
click at [1469, 414] on icon at bounding box center [1468, 420] width 17 height 17
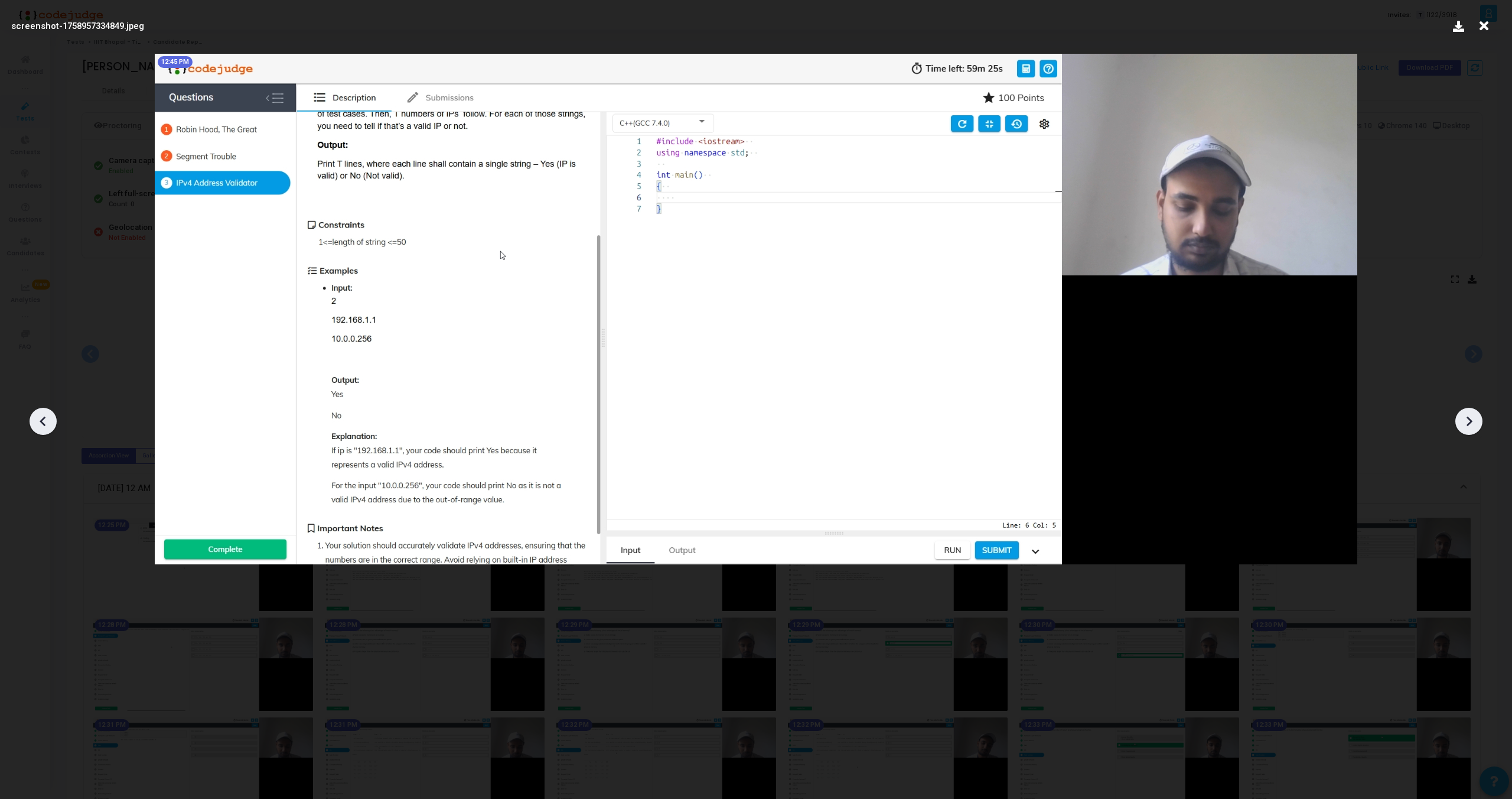
click at [1469, 414] on icon at bounding box center [1468, 420] width 17 height 17
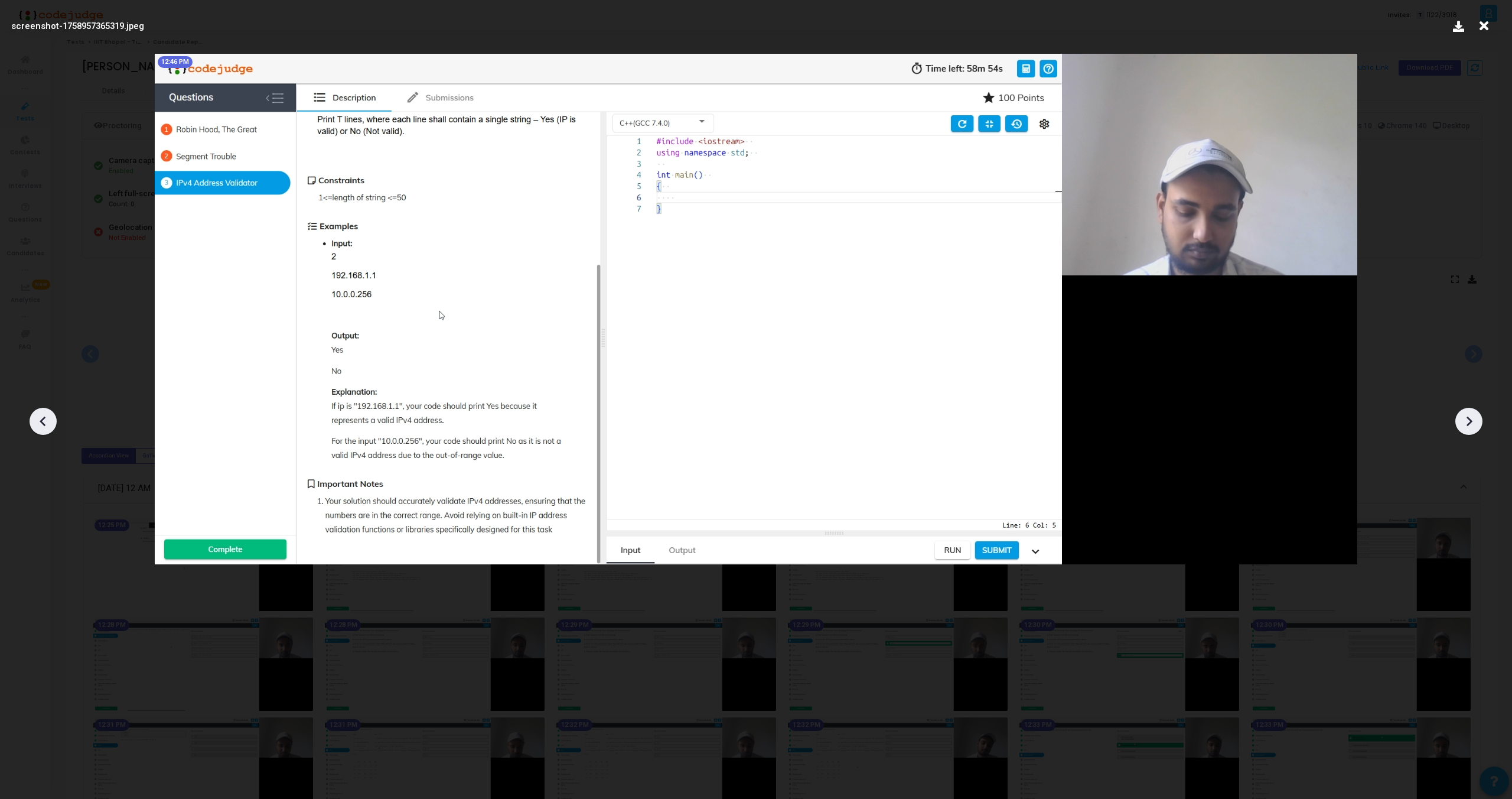
click at [1469, 414] on icon at bounding box center [1468, 420] width 17 height 17
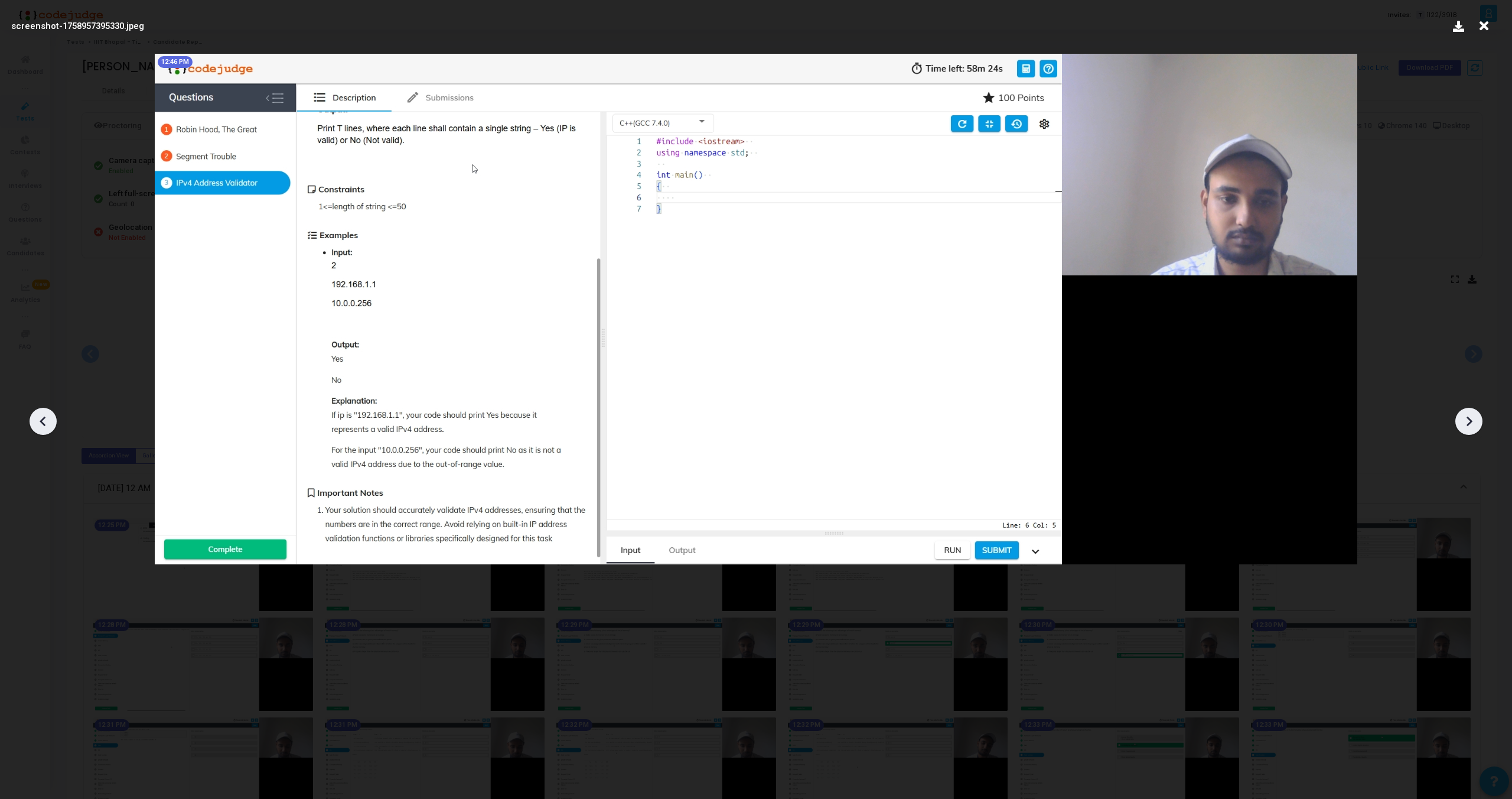
click at [1469, 414] on icon at bounding box center [1468, 420] width 17 height 17
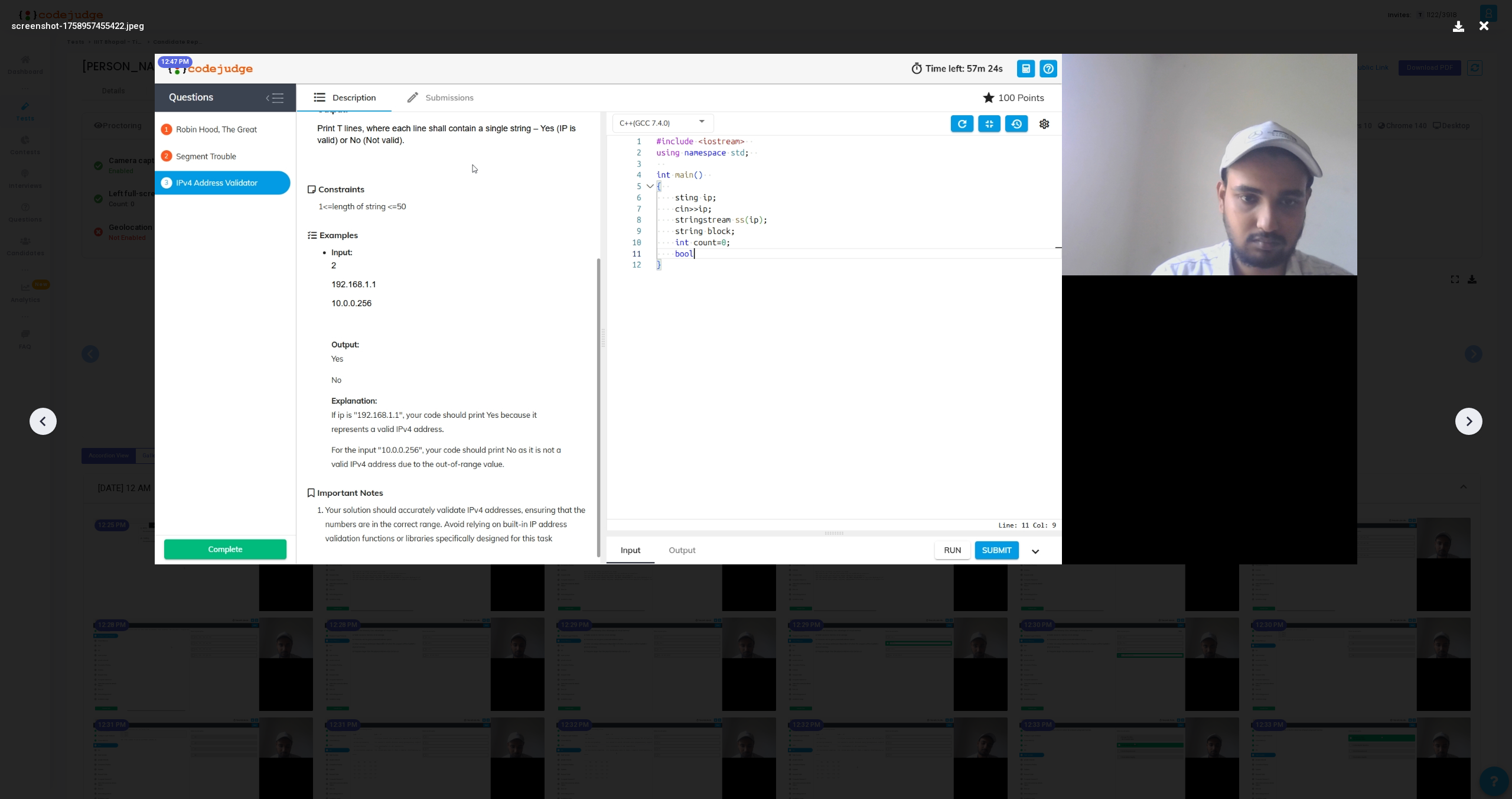
click at [1468, 414] on icon at bounding box center [1468, 420] width 17 height 17
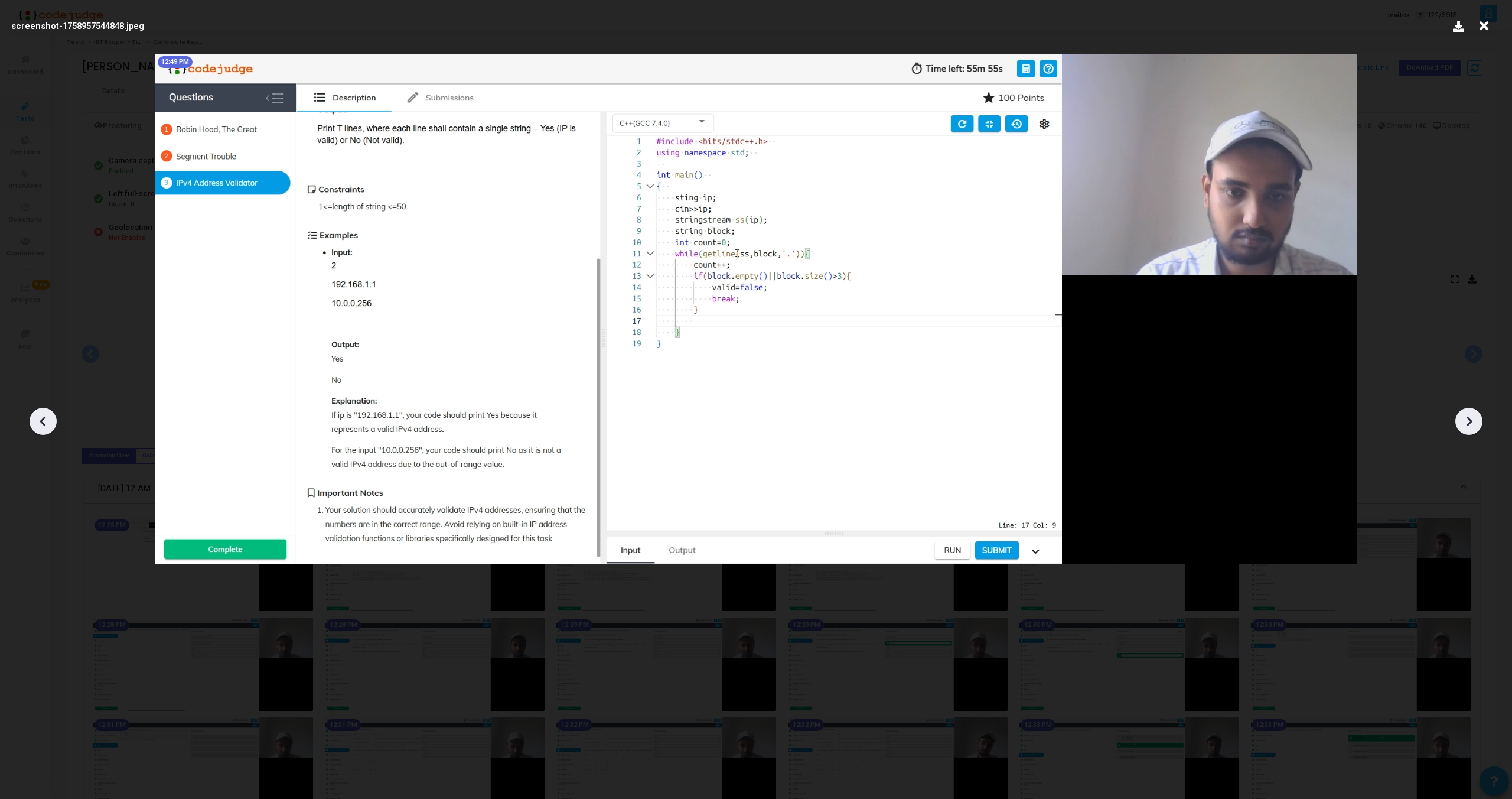
click at [1468, 414] on icon at bounding box center [1468, 420] width 17 height 17
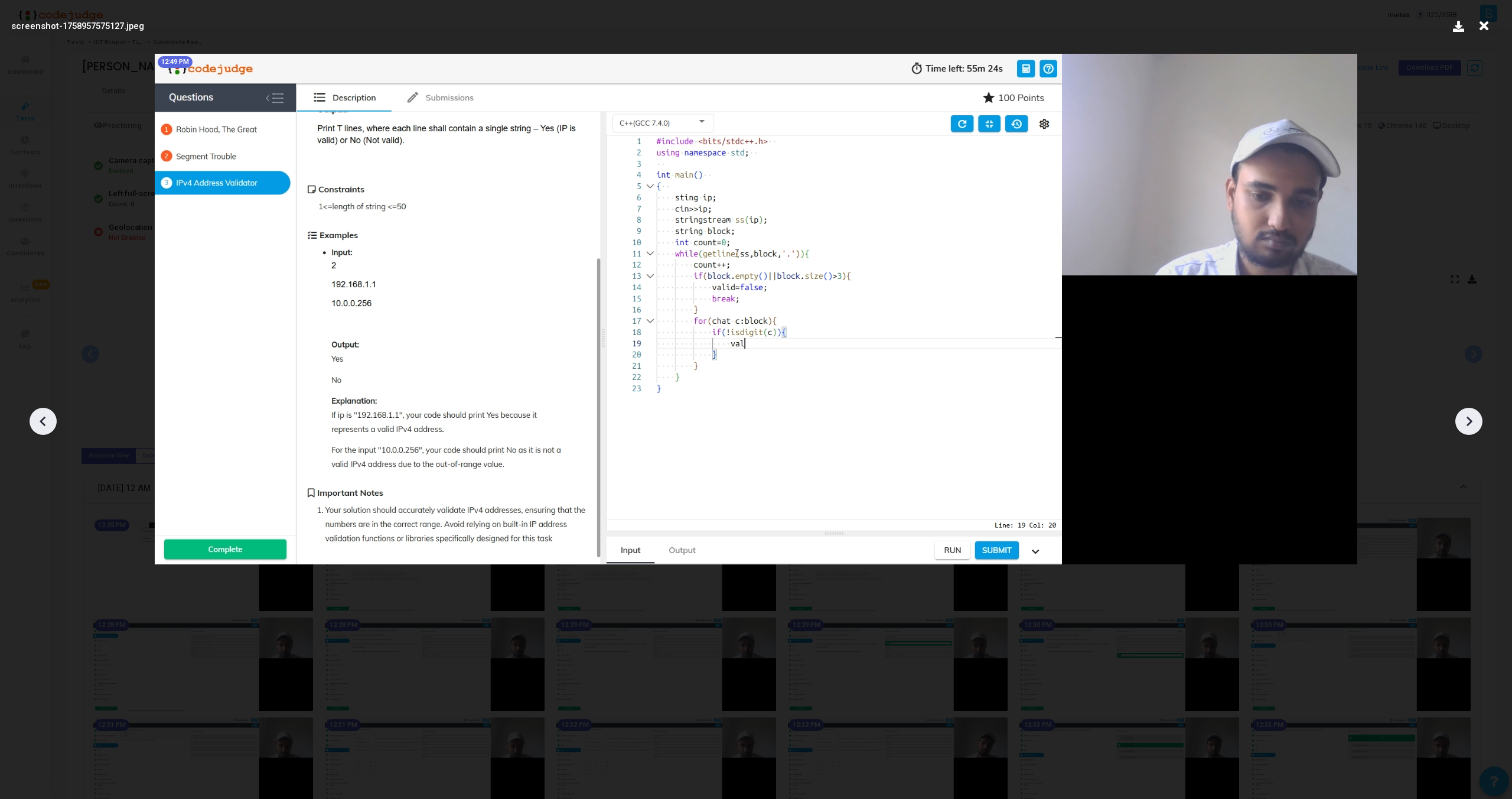
click at [1468, 414] on icon at bounding box center [1468, 420] width 17 height 17
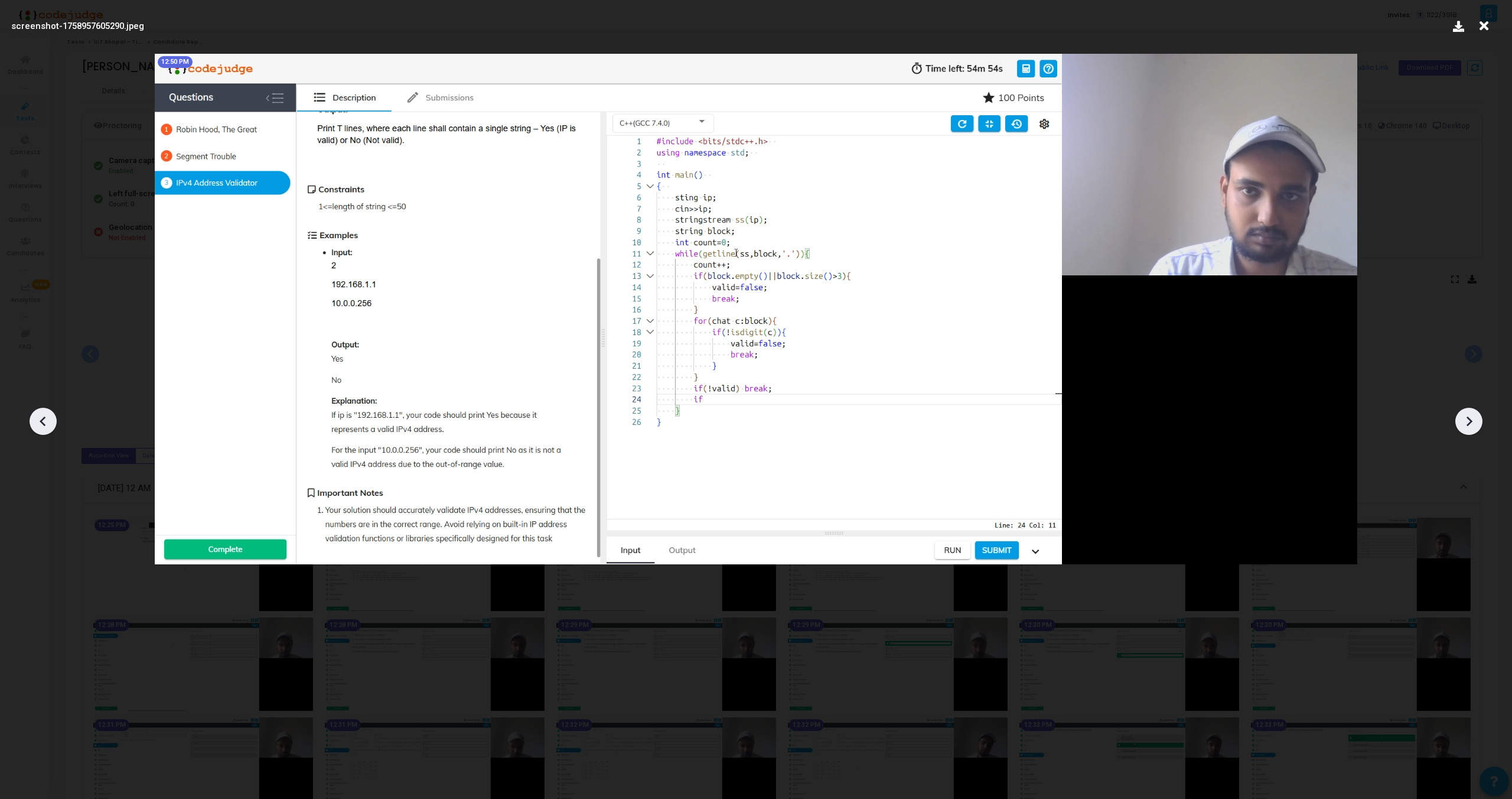
click at [1468, 414] on icon at bounding box center [1468, 420] width 17 height 17
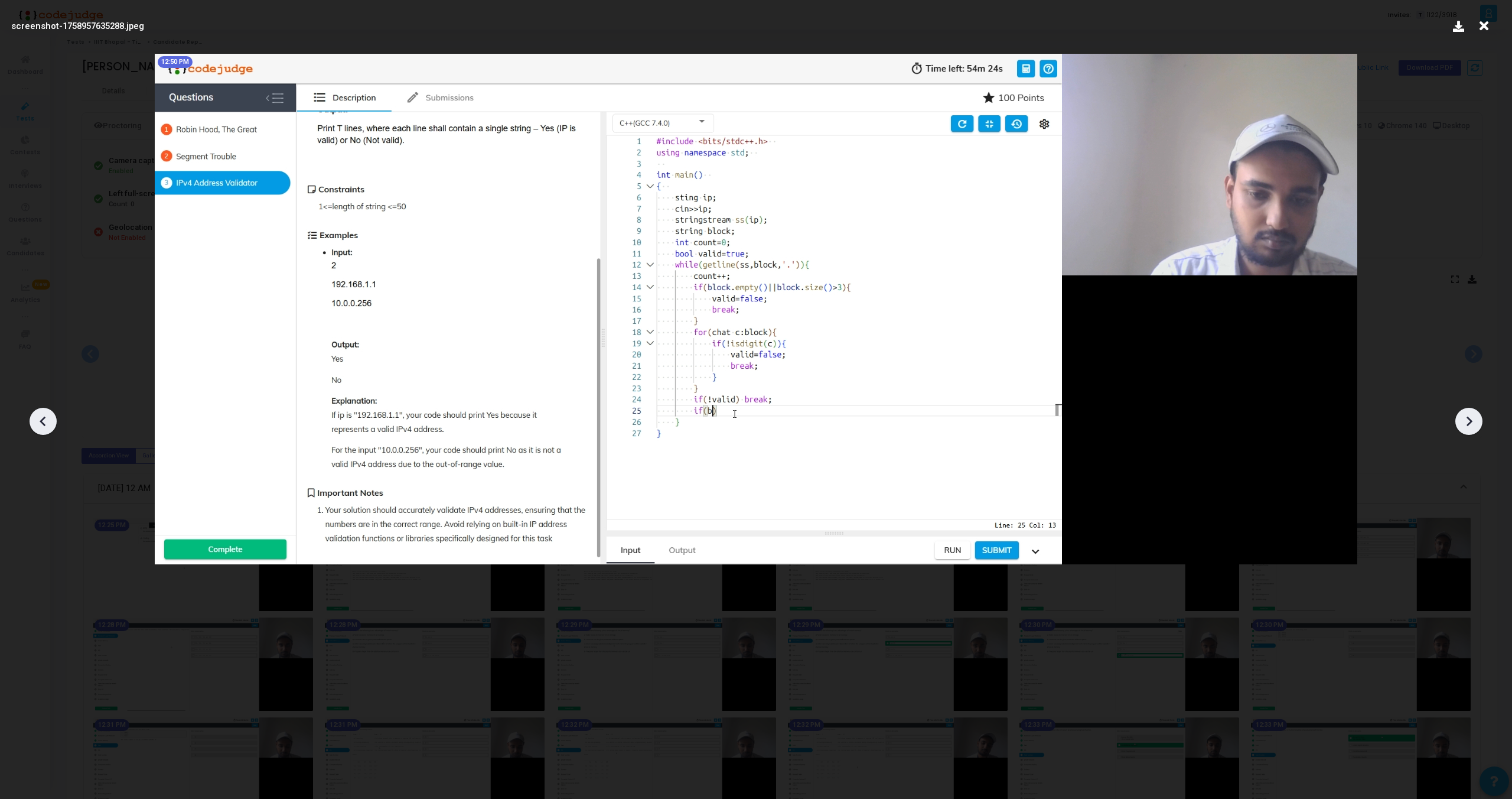
click at [1468, 414] on icon at bounding box center [1468, 420] width 17 height 17
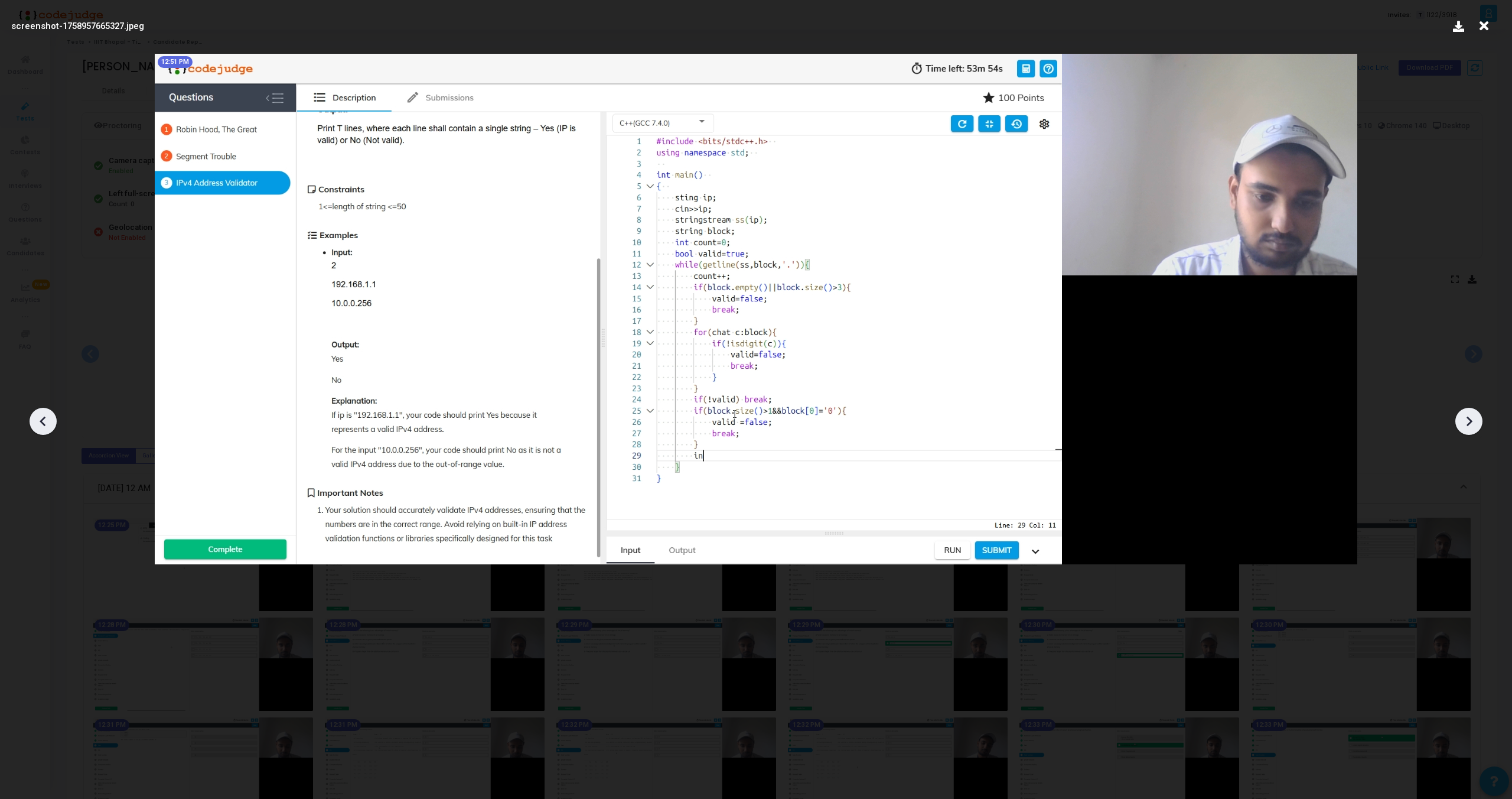
click at [1468, 414] on icon at bounding box center [1468, 420] width 17 height 17
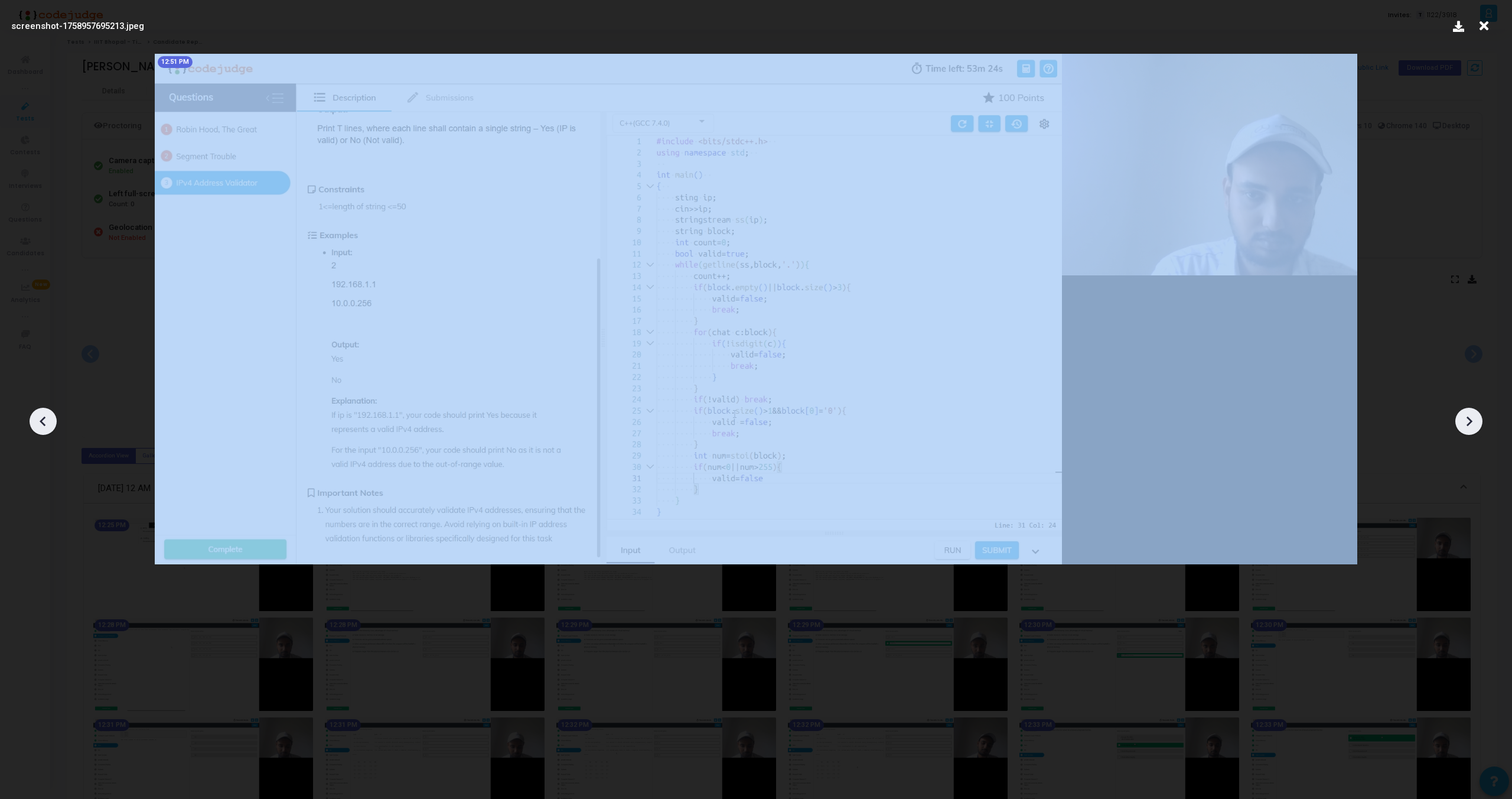
click at [1468, 414] on icon at bounding box center [1468, 420] width 17 height 17
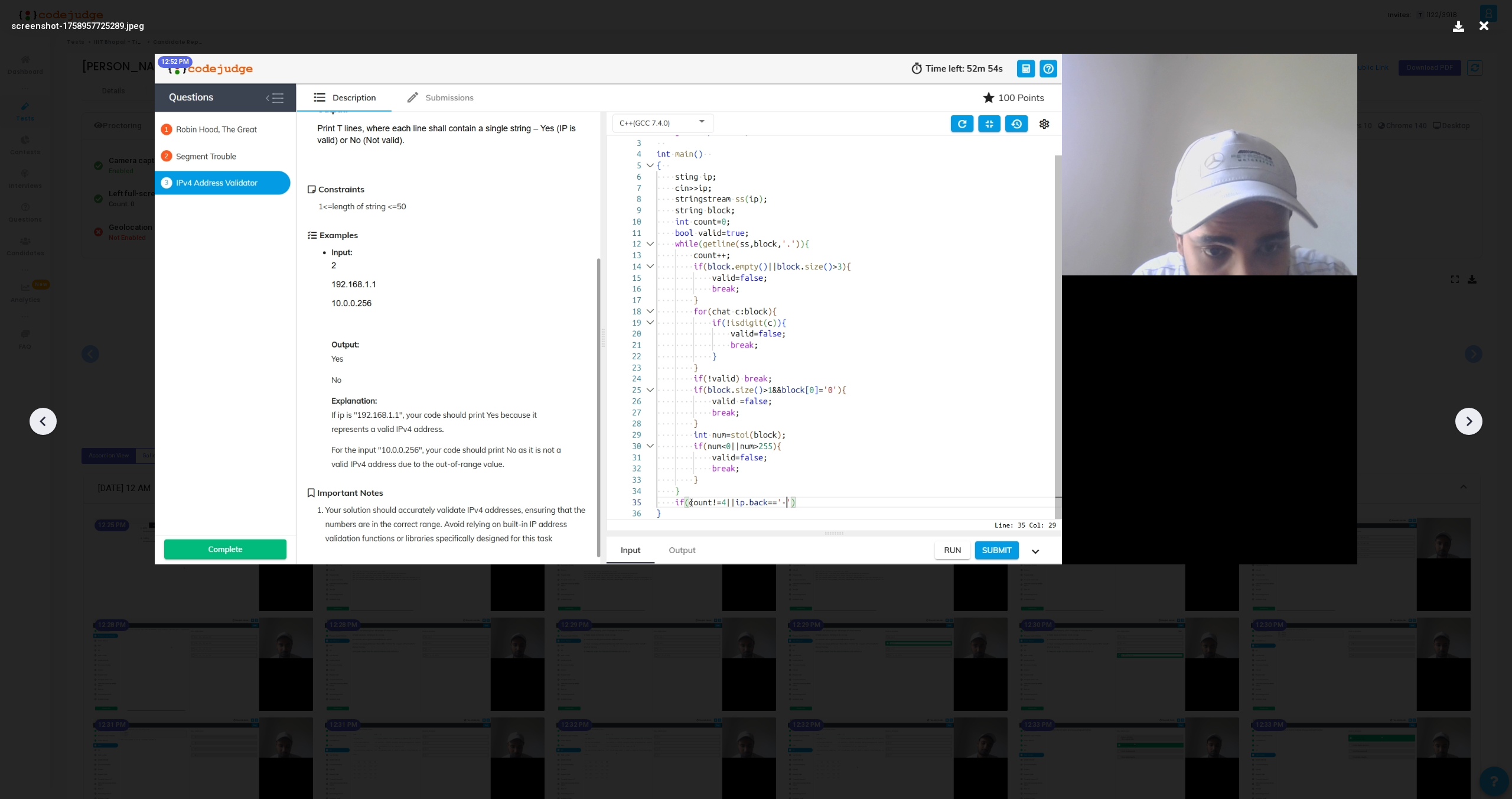
click at [1468, 414] on icon at bounding box center [1468, 420] width 17 height 17
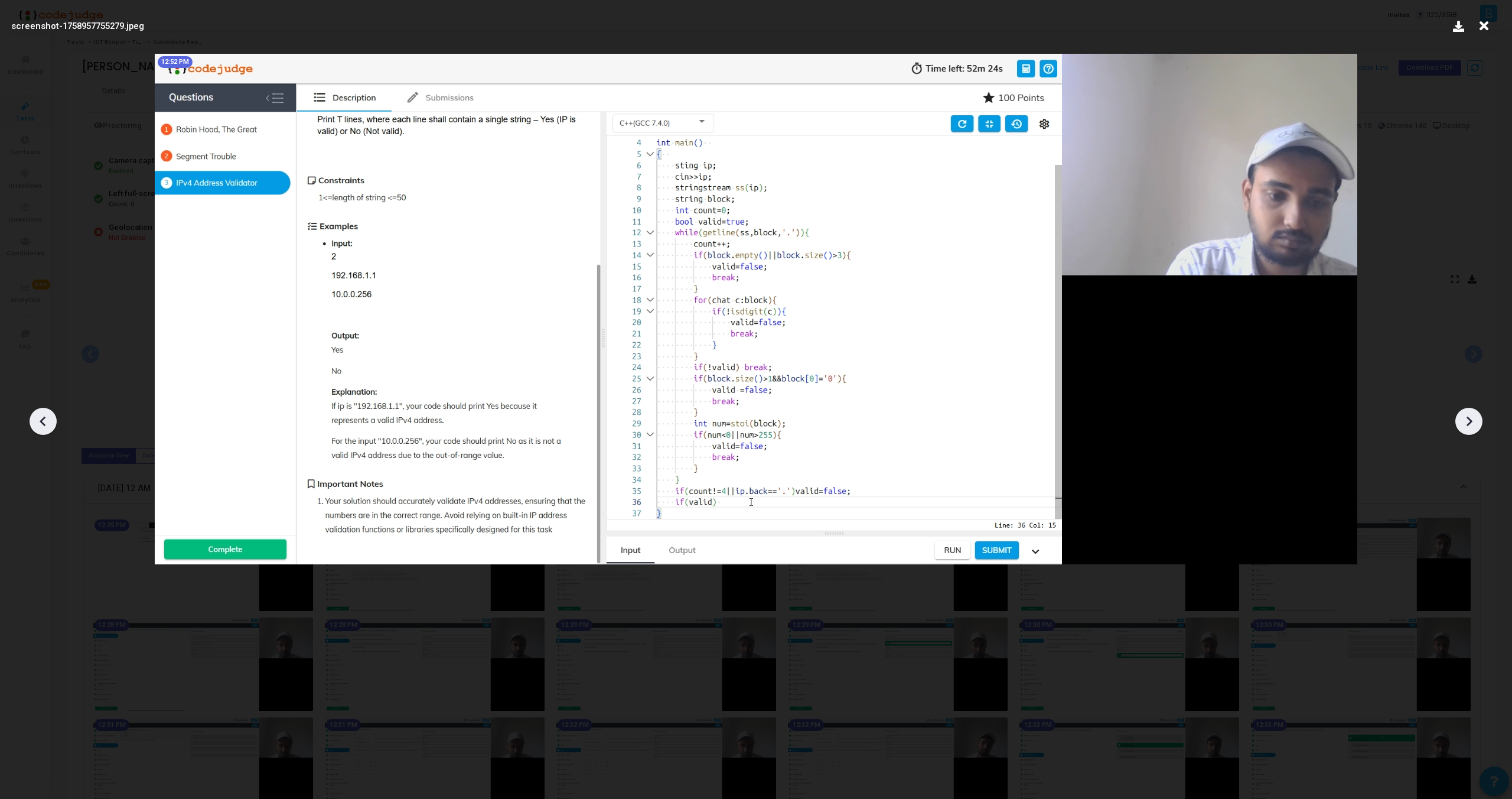
click at [1468, 414] on icon at bounding box center [1468, 420] width 17 height 17
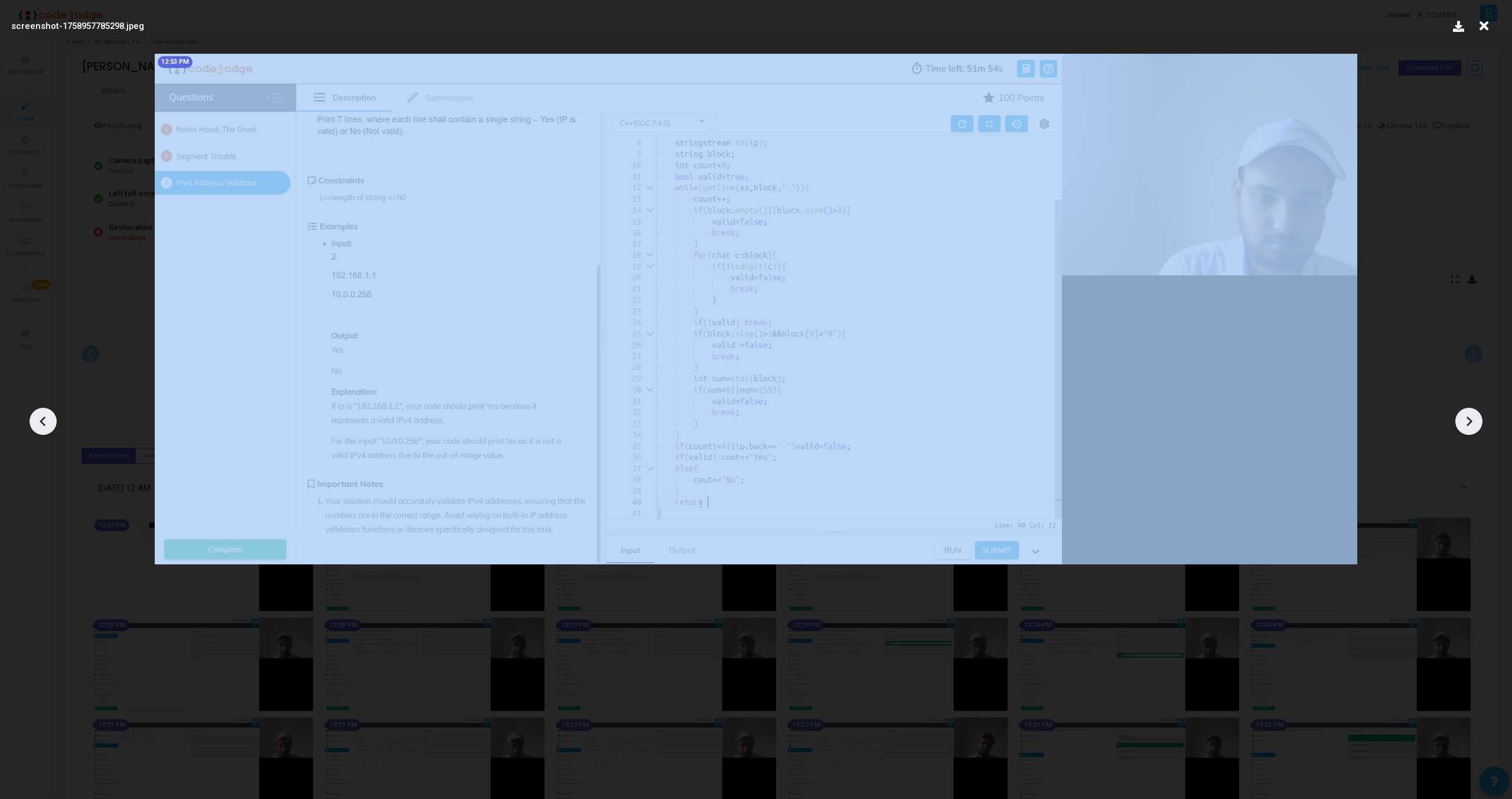
click at [1468, 414] on icon at bounding box center [1468, 420] width 17 height 17
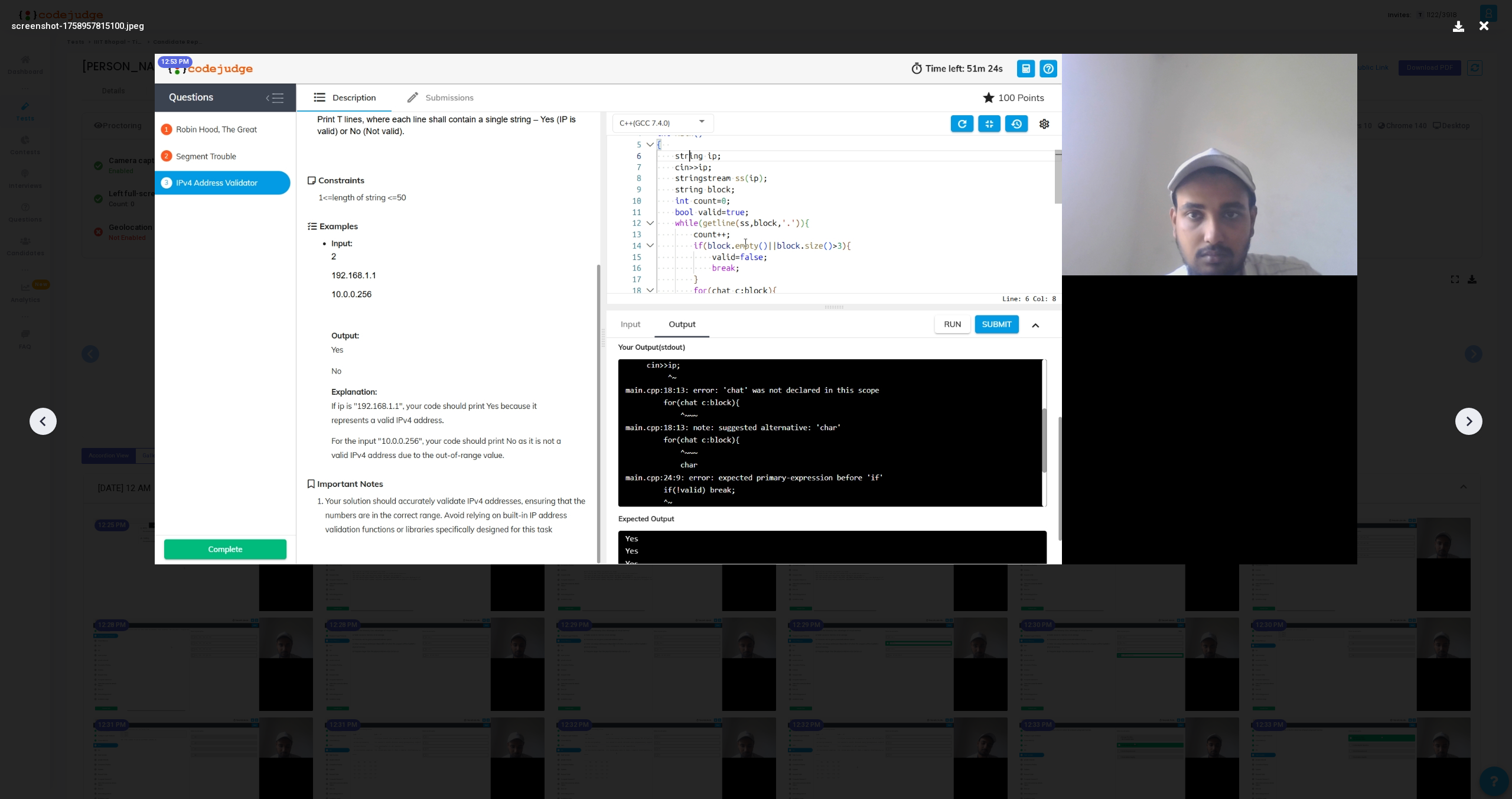
click at [1468, 414] on icon at bounding box center [1468, 420] width 17 height 17
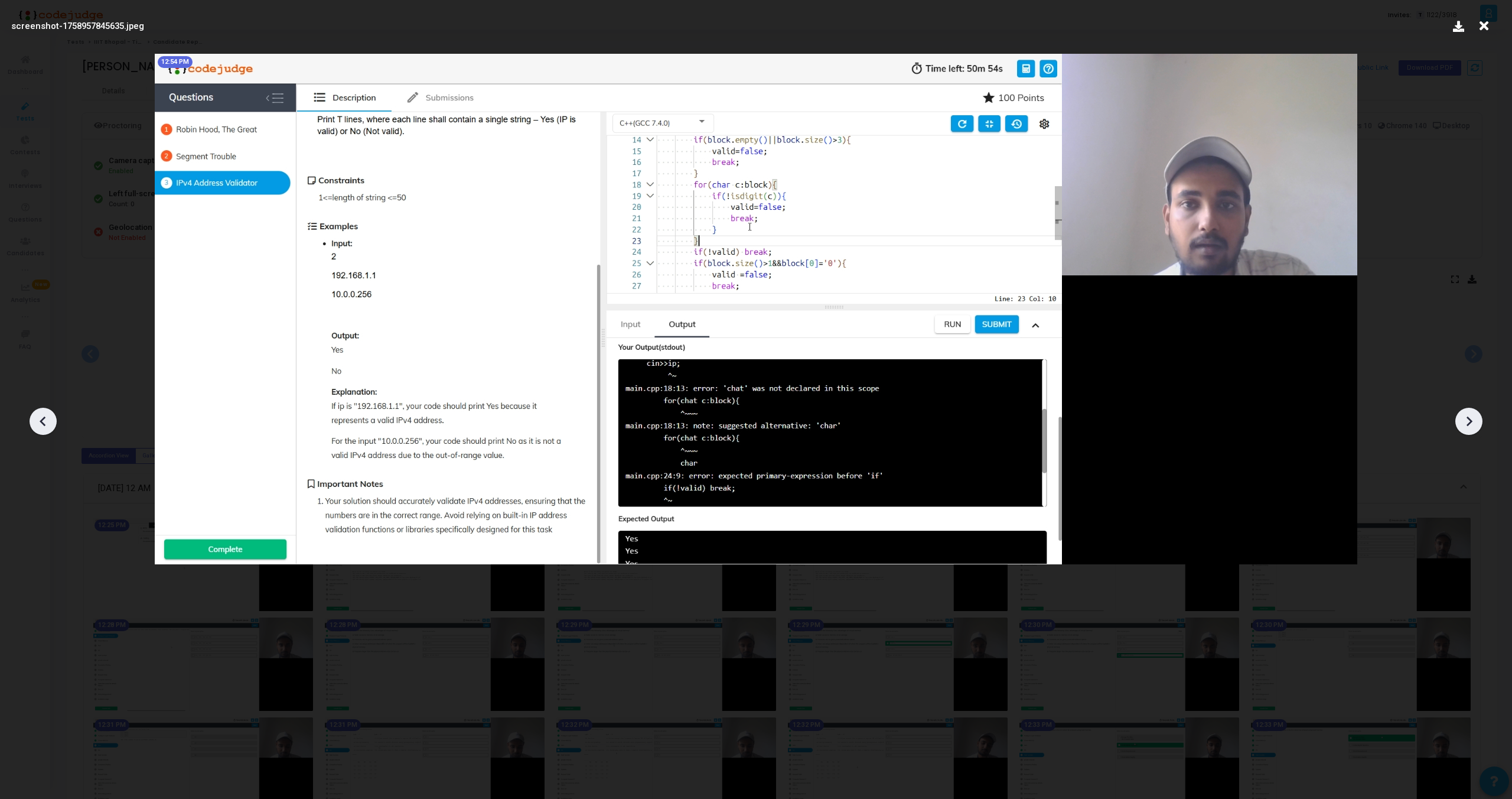
click at [1468, 414] on icon at bounding box center [1468, 420] width 17 height 17
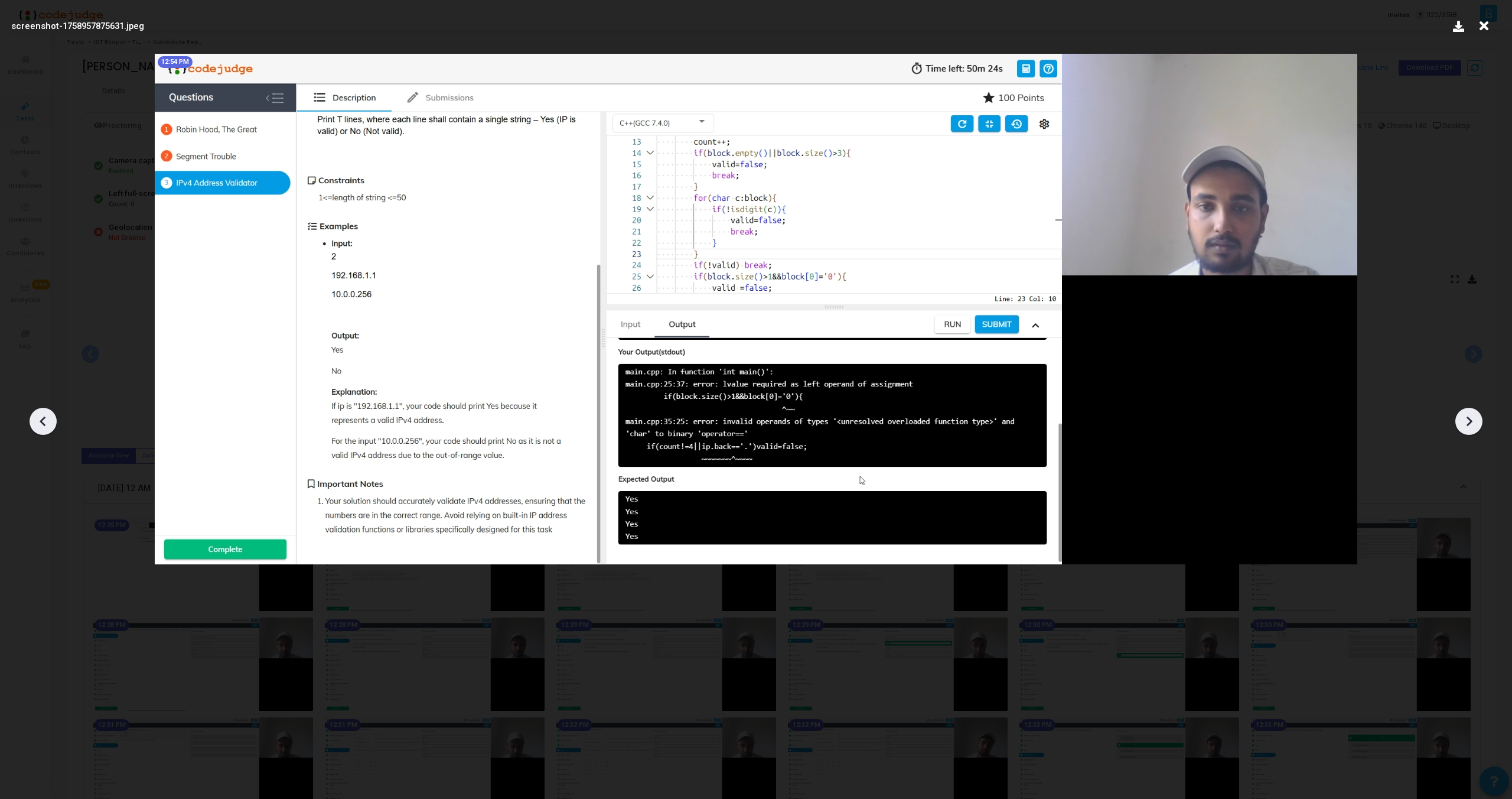
click at [1468, 414] on icon at bounding box center [1468, 420] width 17 height 17
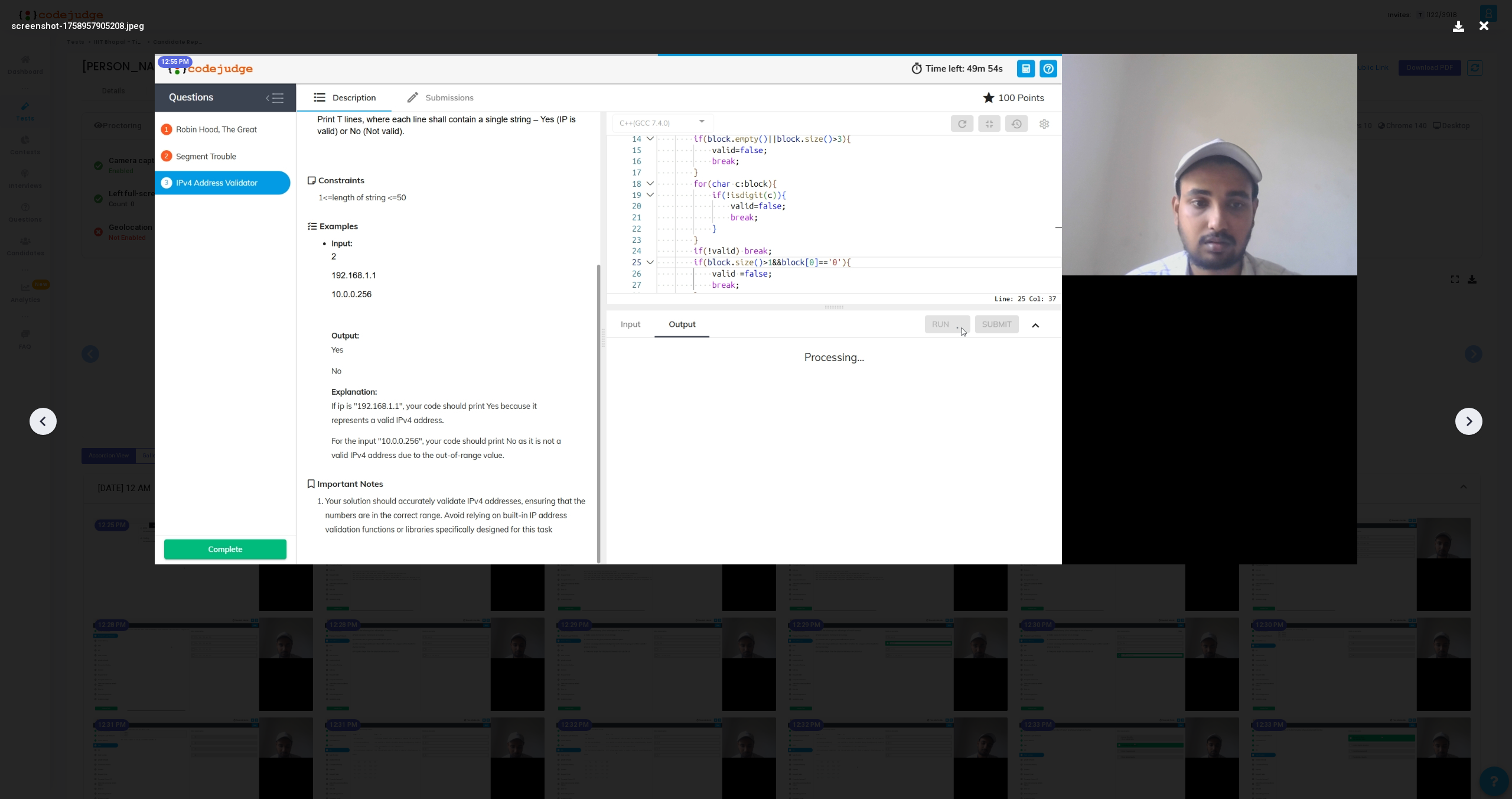
click at [1468, 414] on icon at bounding box center [1468, 420] width 17 height 17
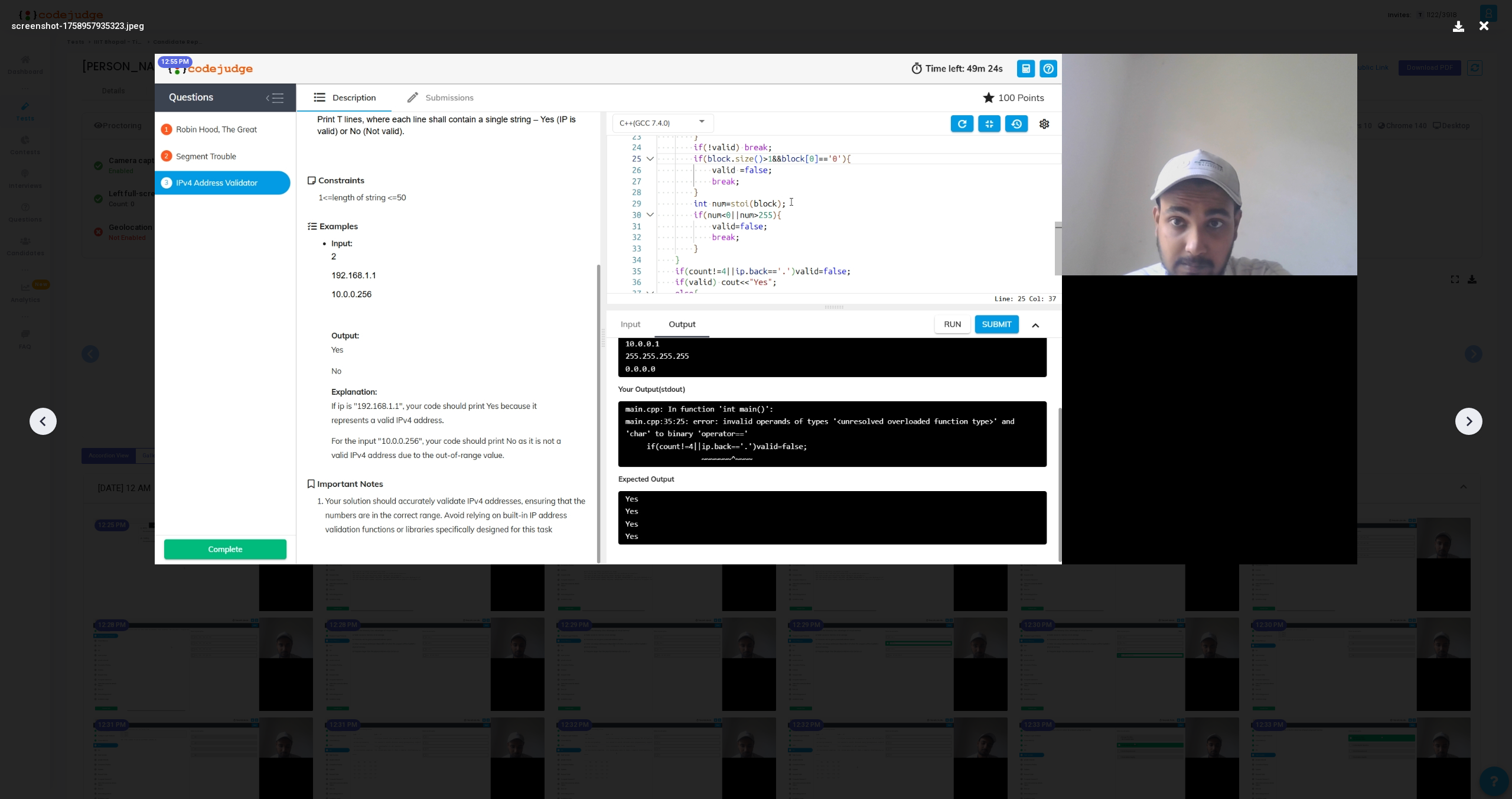
click at [1468, 414] on icon at bounding box center [1468, 420] width 17 height 17
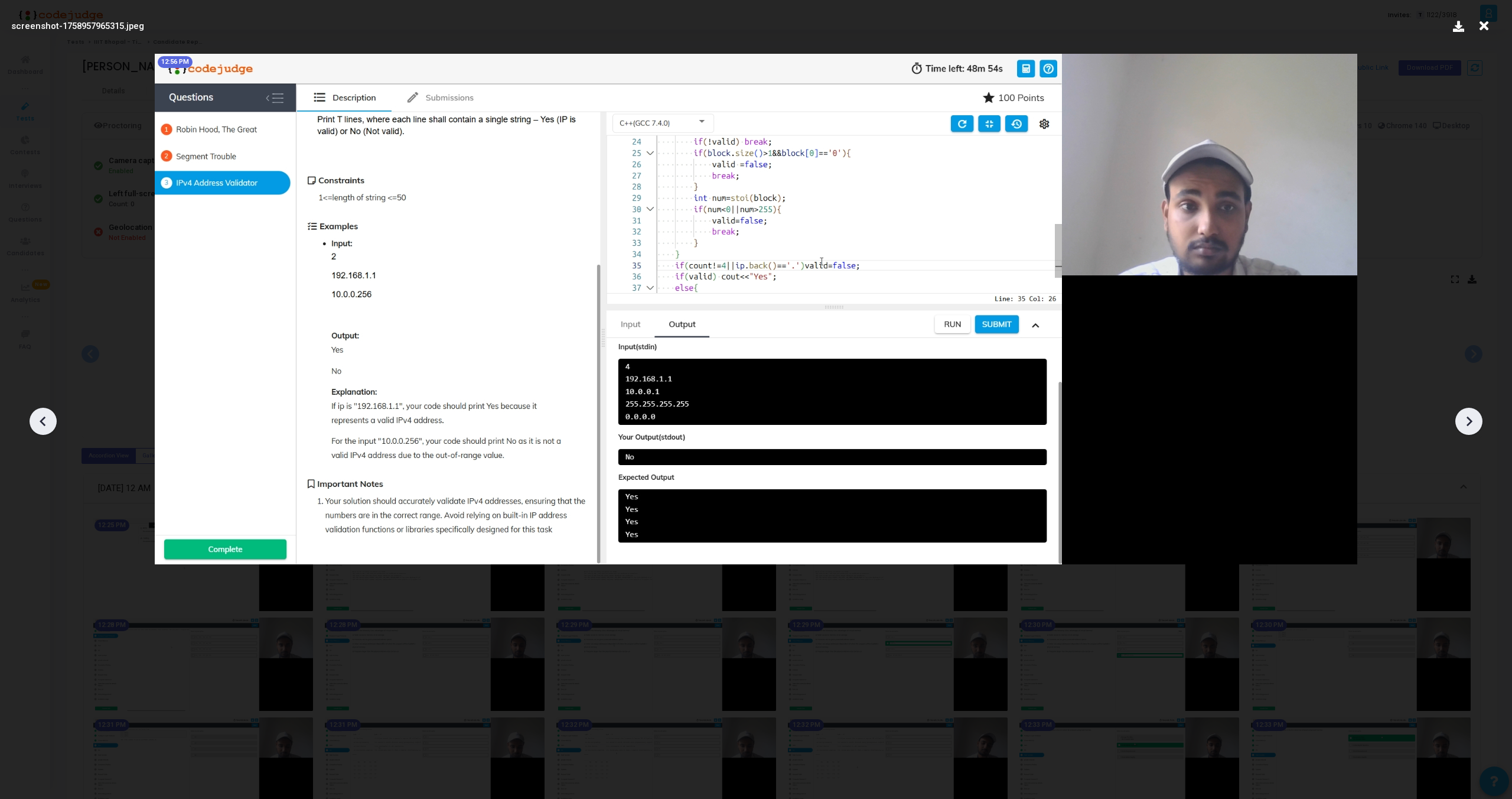
click at [1468, 414] on icon at bounding box center [1468, 420] width 17 height 17
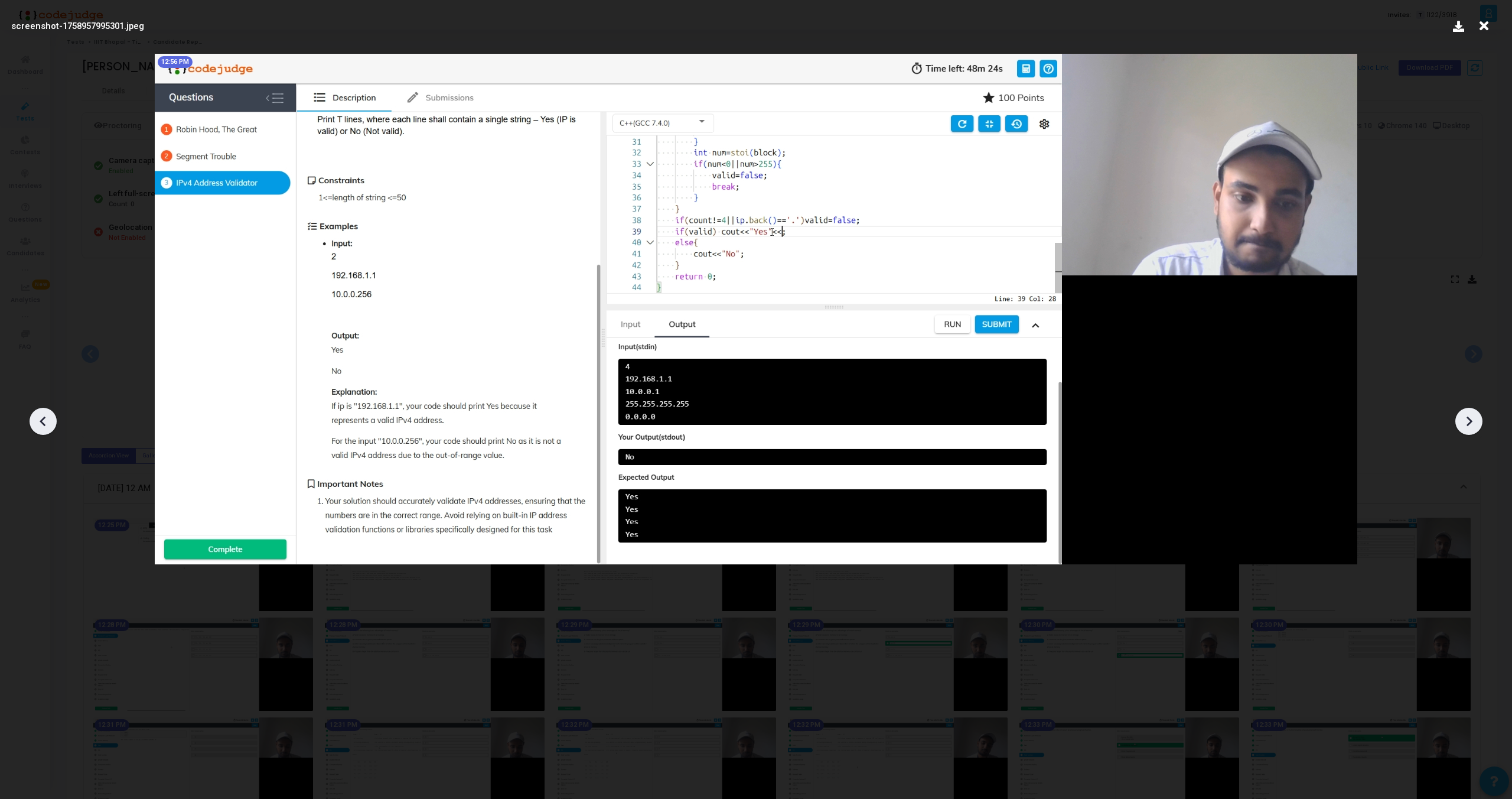
click at [1468, 414] on icon at bounding box center [1468, 420] width 17 height 17
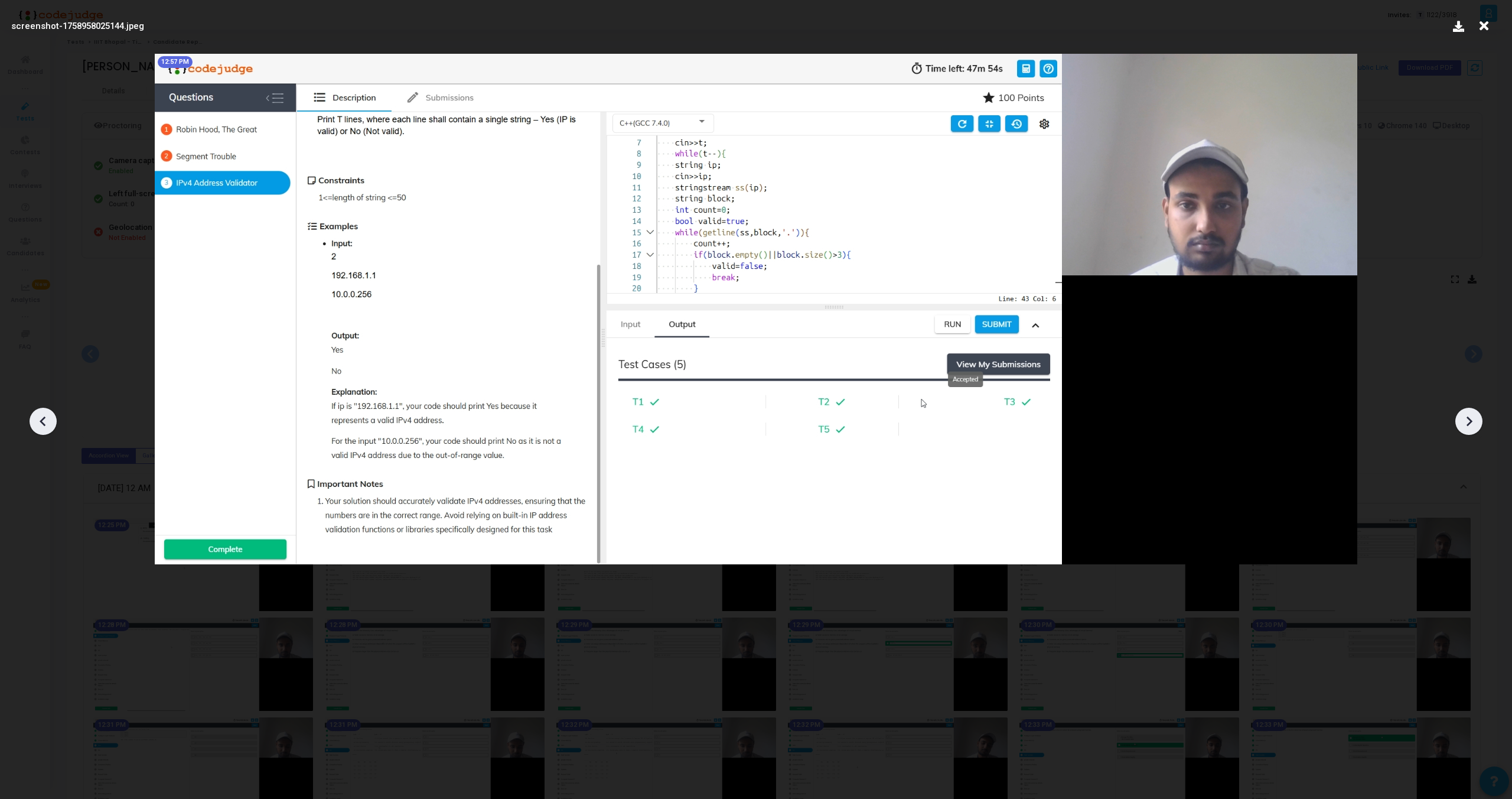
click at [1468, 414] on icon at bounding box center [1468, 420] width 17 height 17
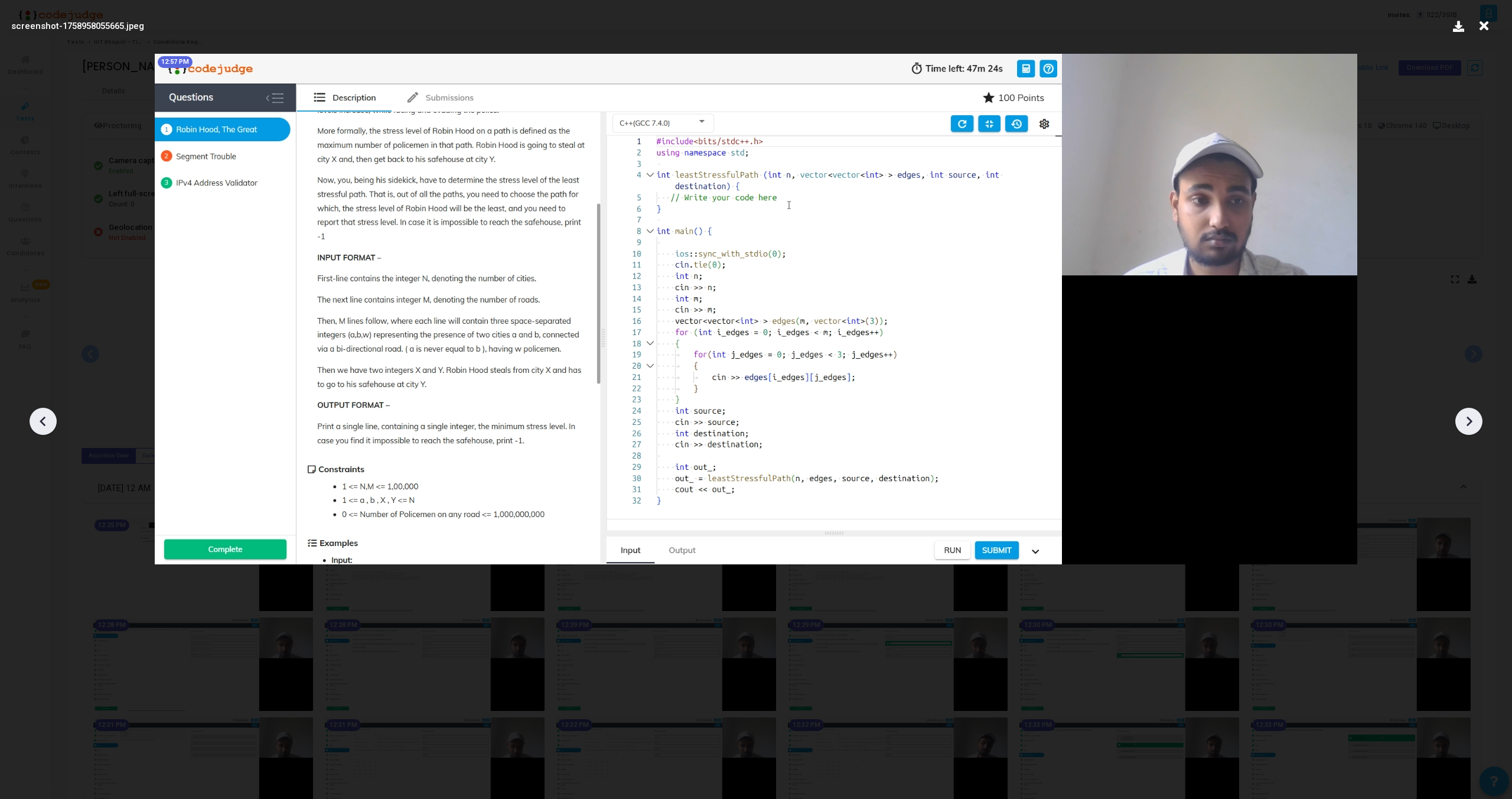
click at [1468, 414] on icon at bounding box center [1468, 420] width 17 height 17
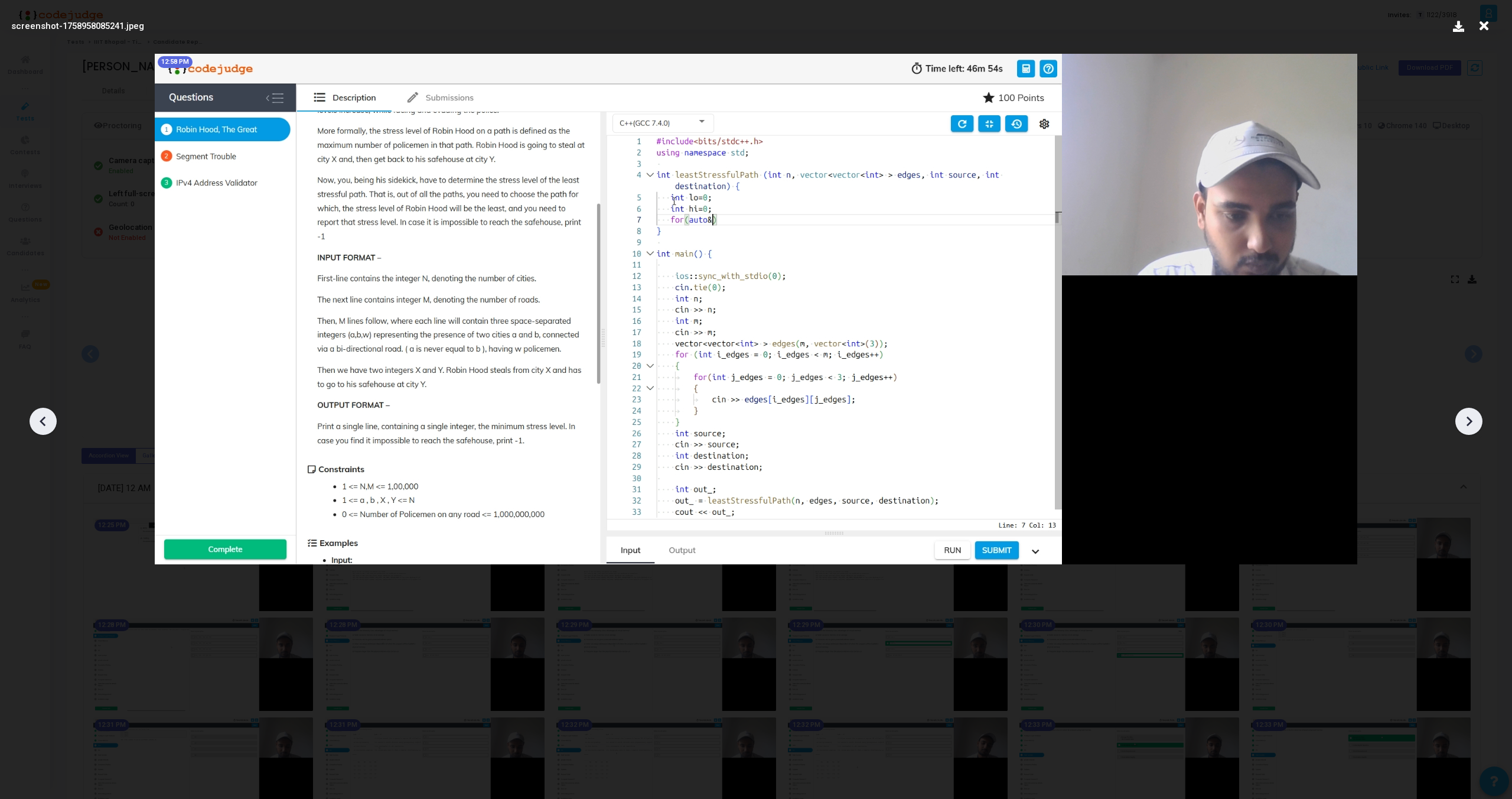
click at [1468, 414] on icon at bounding box center [1468, 420] width 17 height 17
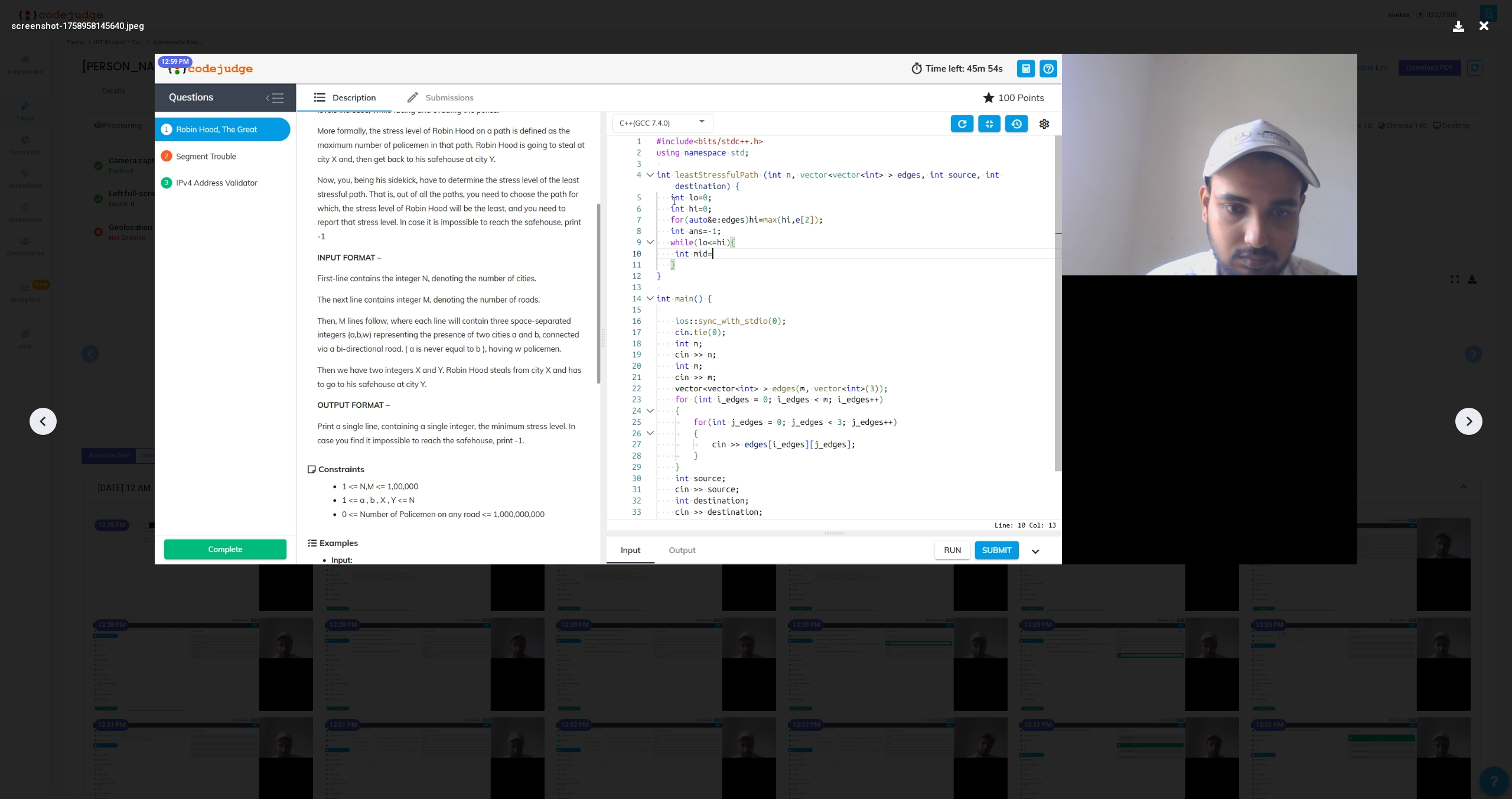
click at [1468, 414] on icon at bounding box center [1468, 420] width 17 height 17
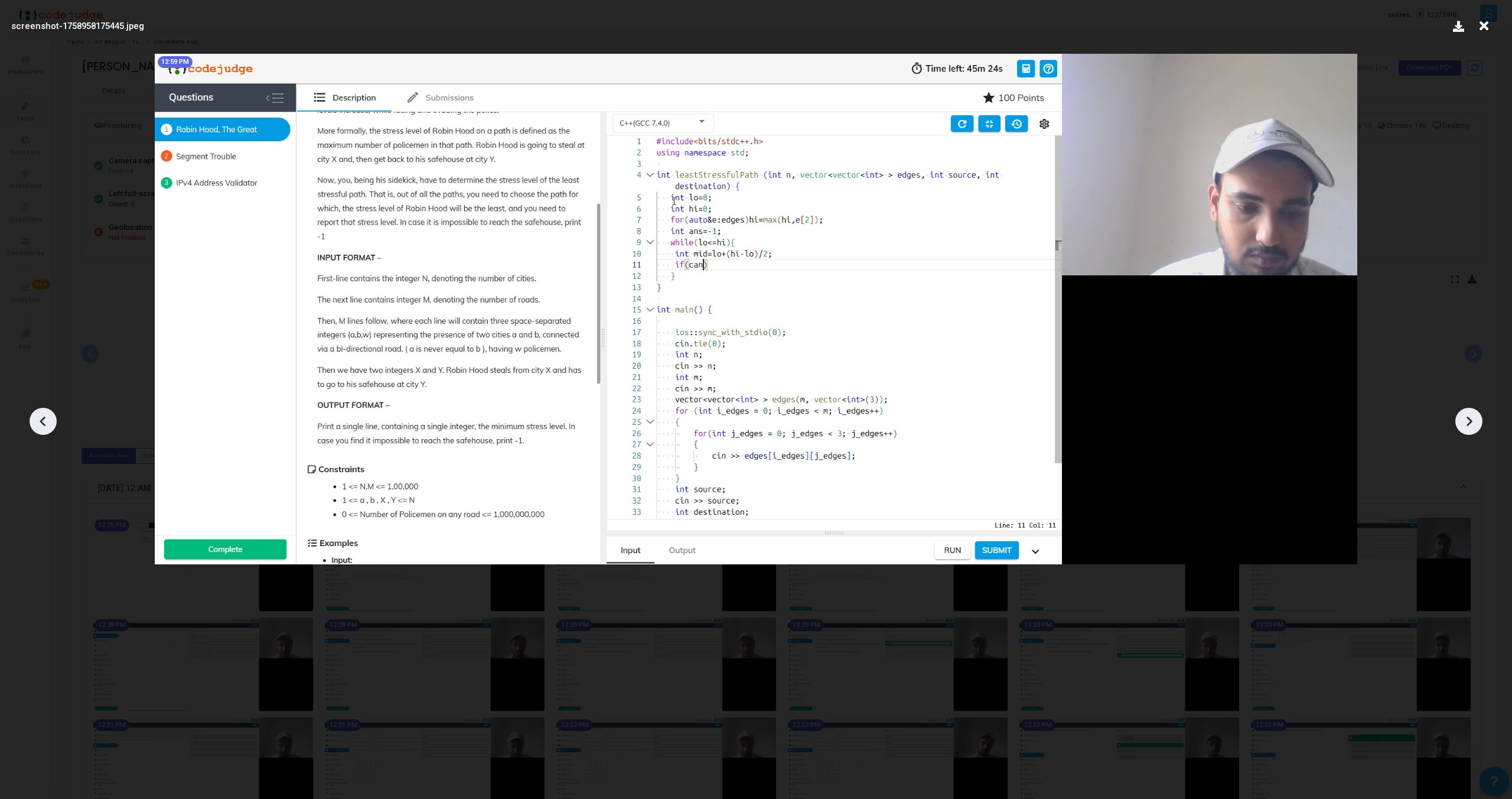
click at [1467, 413] on icon at bounding box center [1468, 420] width 17 height 17
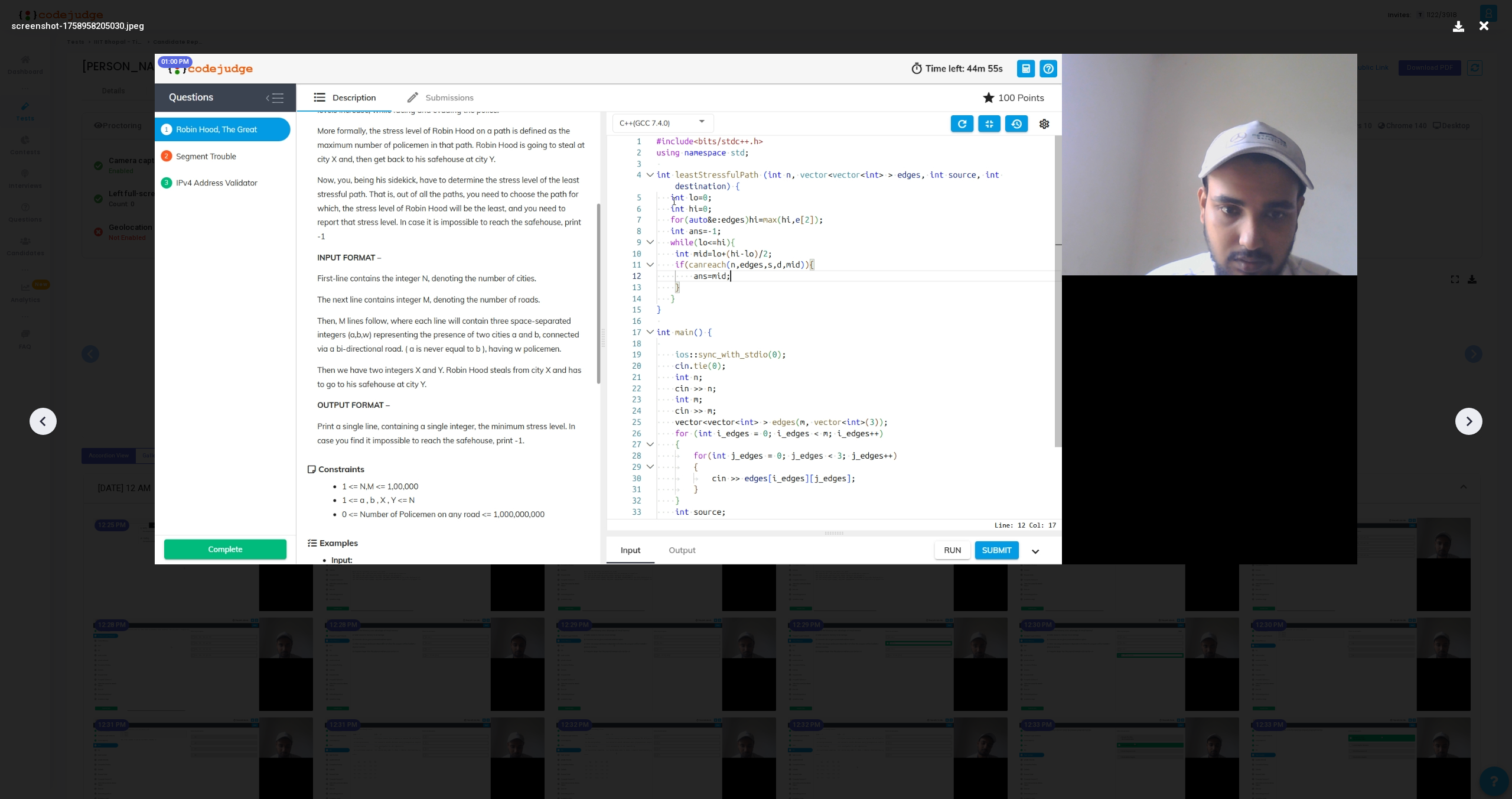
click at [1467, 413] on icon at bounding box center [1468, 420] width 17 height 17
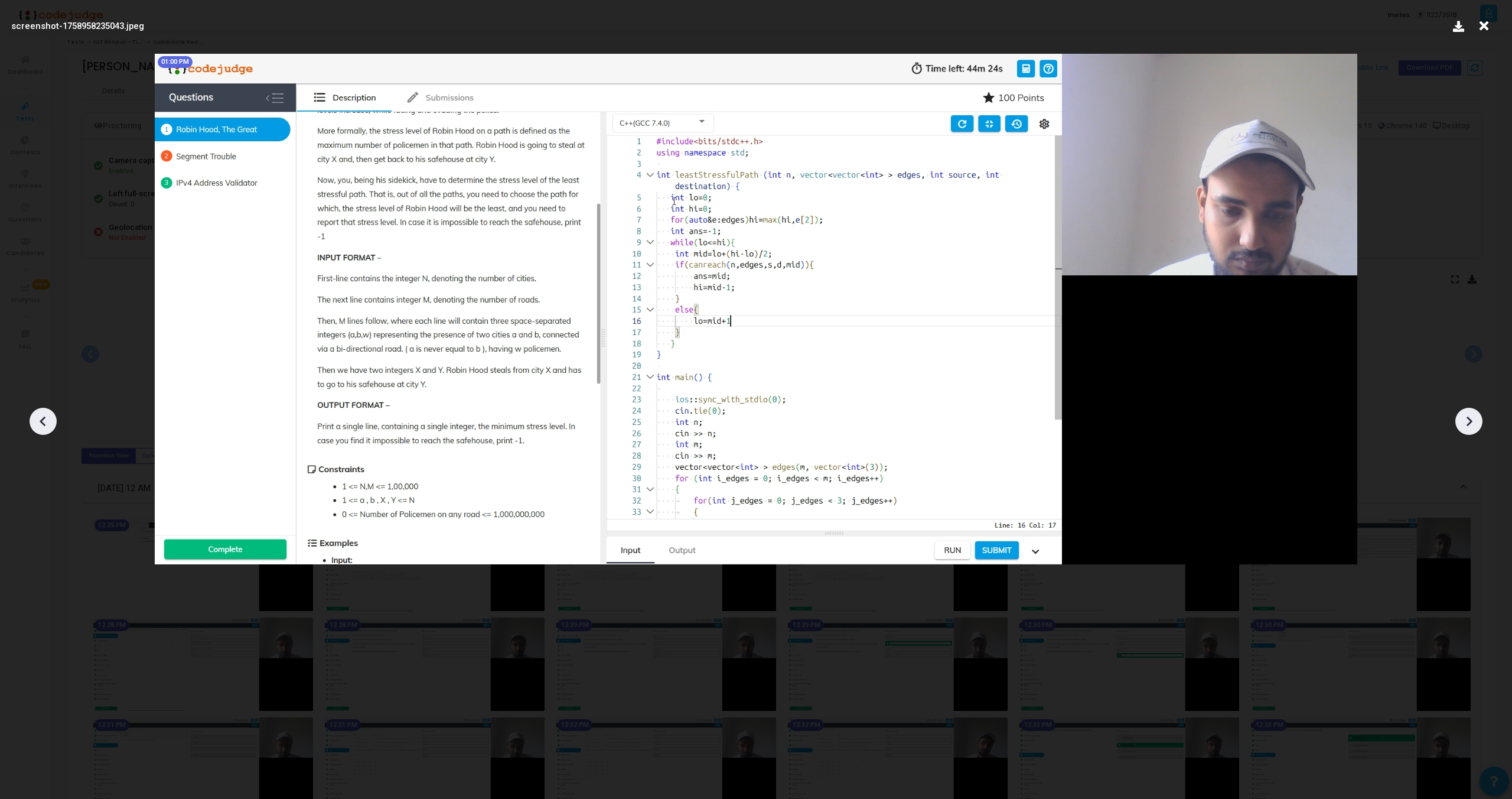
click at [1467, 413] on icon at bounding box center [1468, 420] width 17 height 17
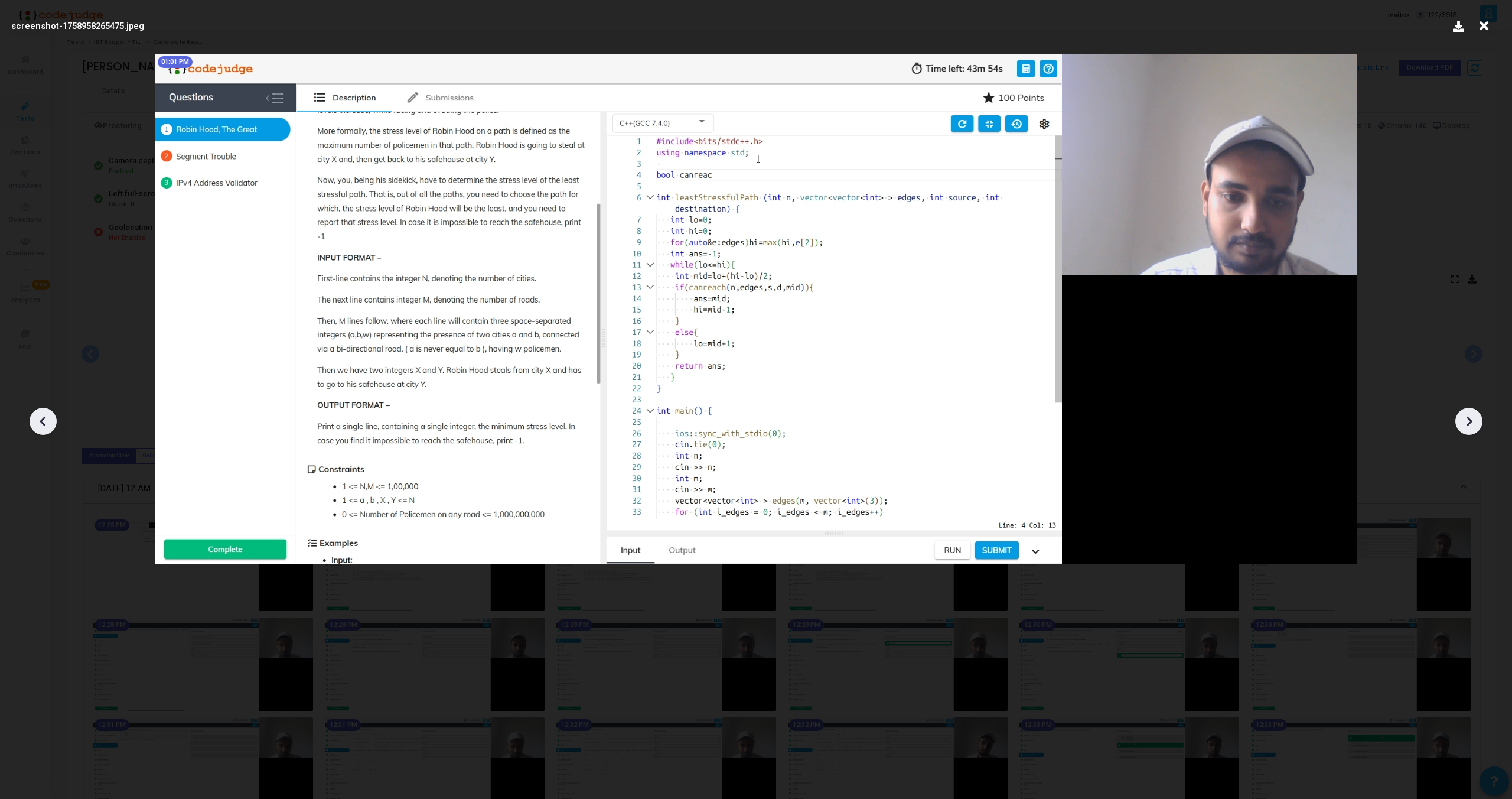
click at [1467, 413] on icon at bounding box center [1468, 420] width 17 height 17
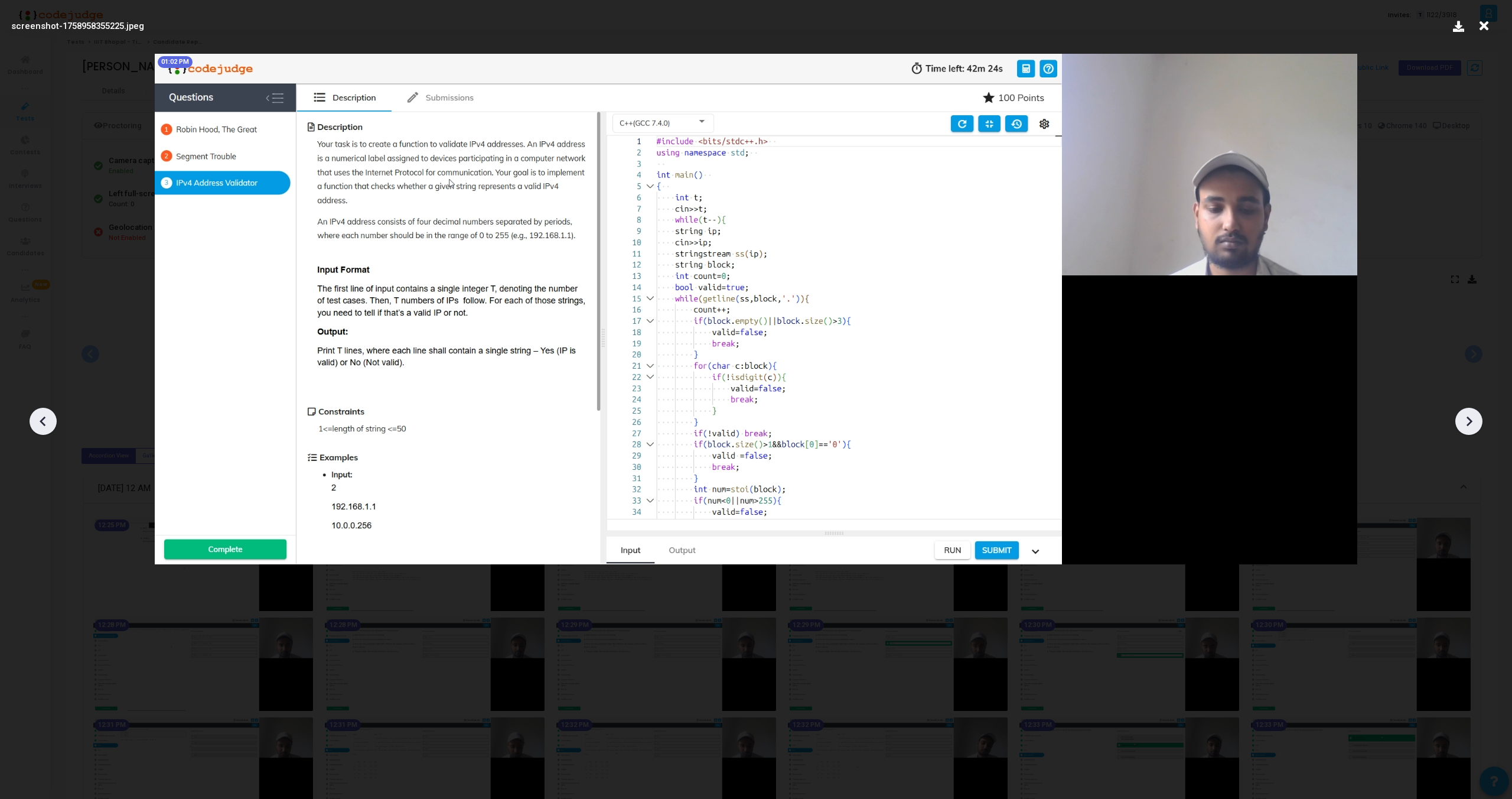
click at [1467, 413] on icon at bounding box center [1468, 420] width 17 height 17
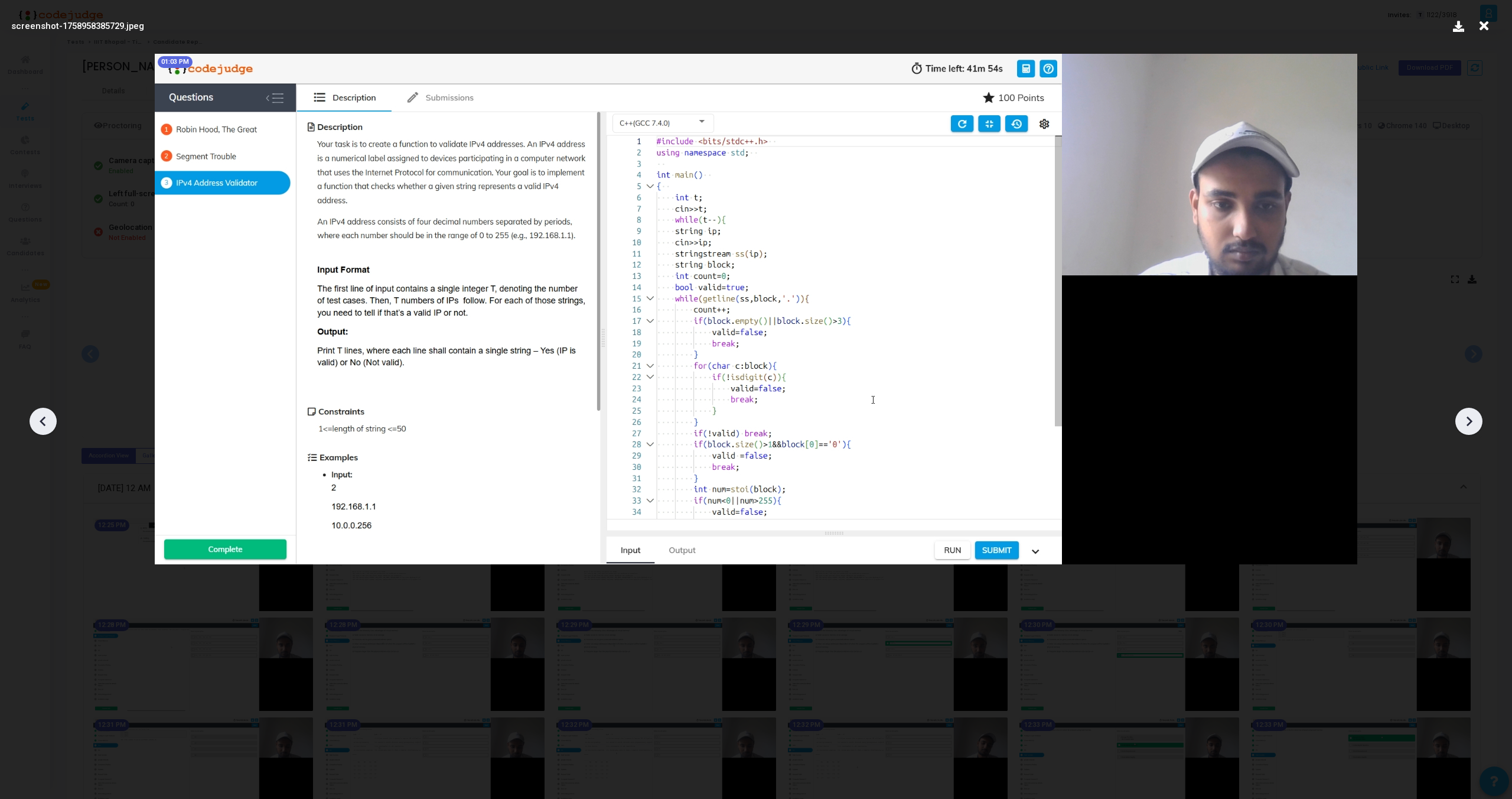
click at [1467, 413] on icon at bounding box center [1468, 420] width 17 height 17
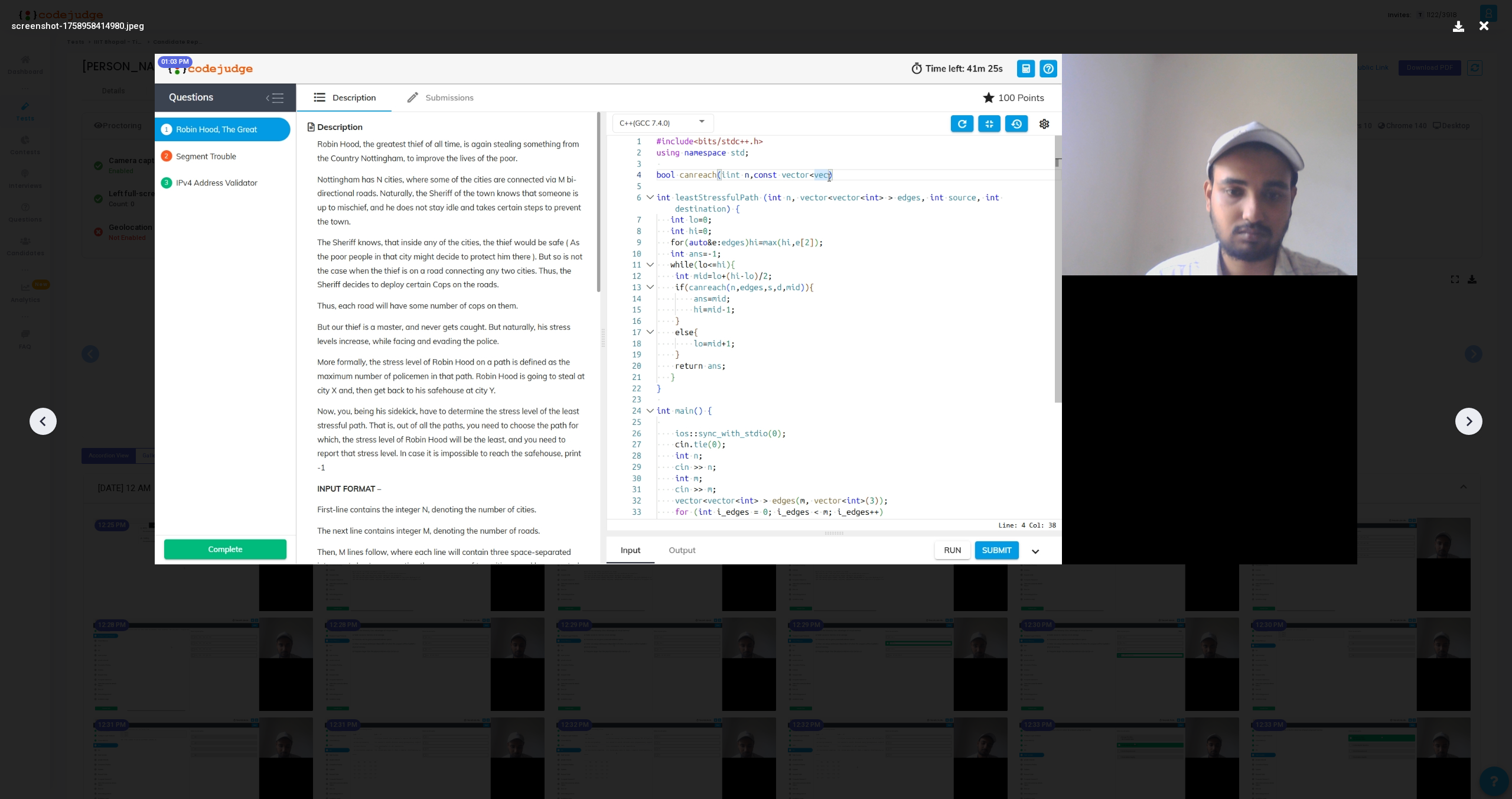
click at [1467, 413] on icon at bounding box center [1468, 420] width 17 height 17
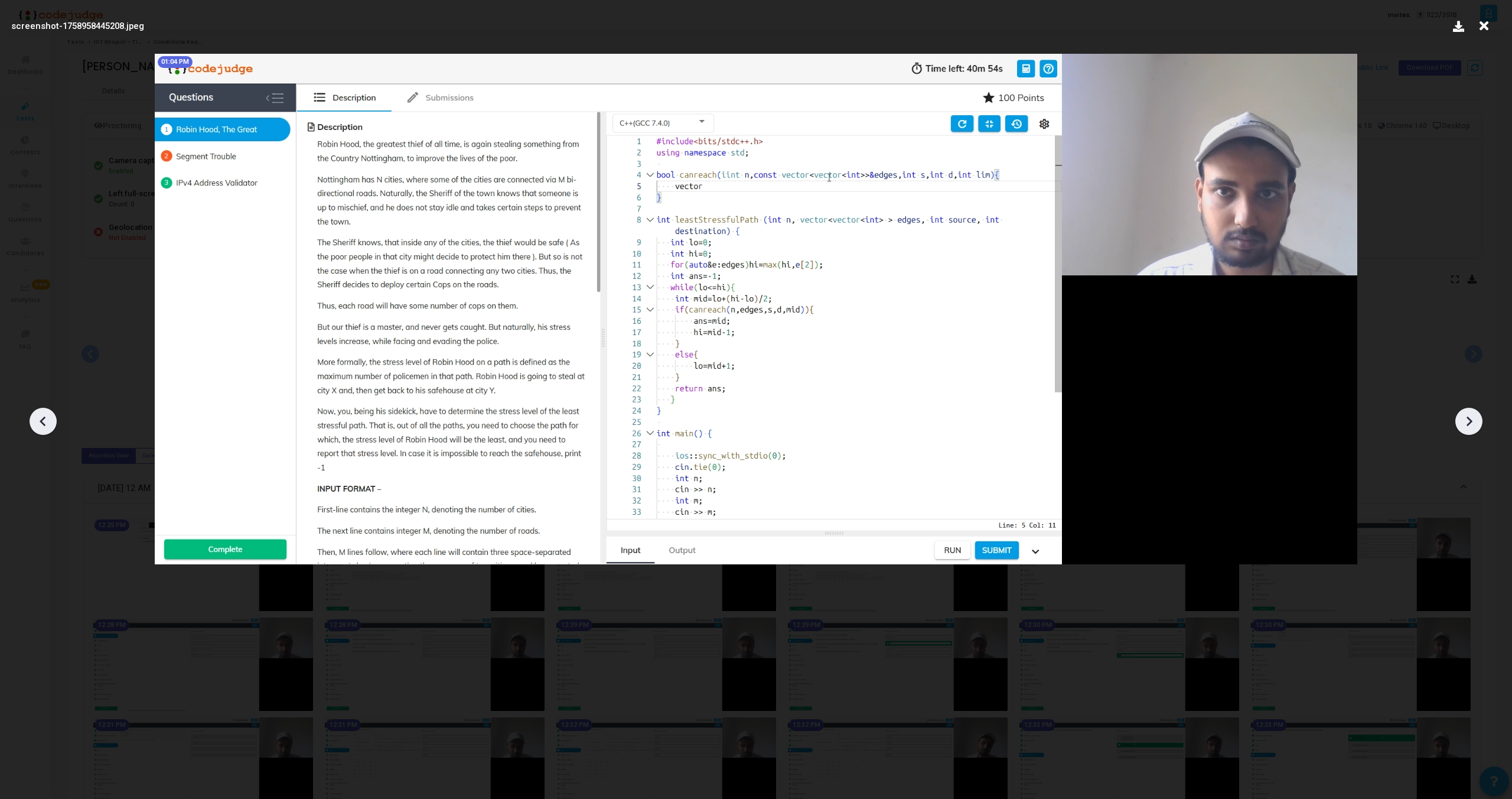
click at [1467, 413] on icon at bounding box center [1468, 420] width 17 height 17
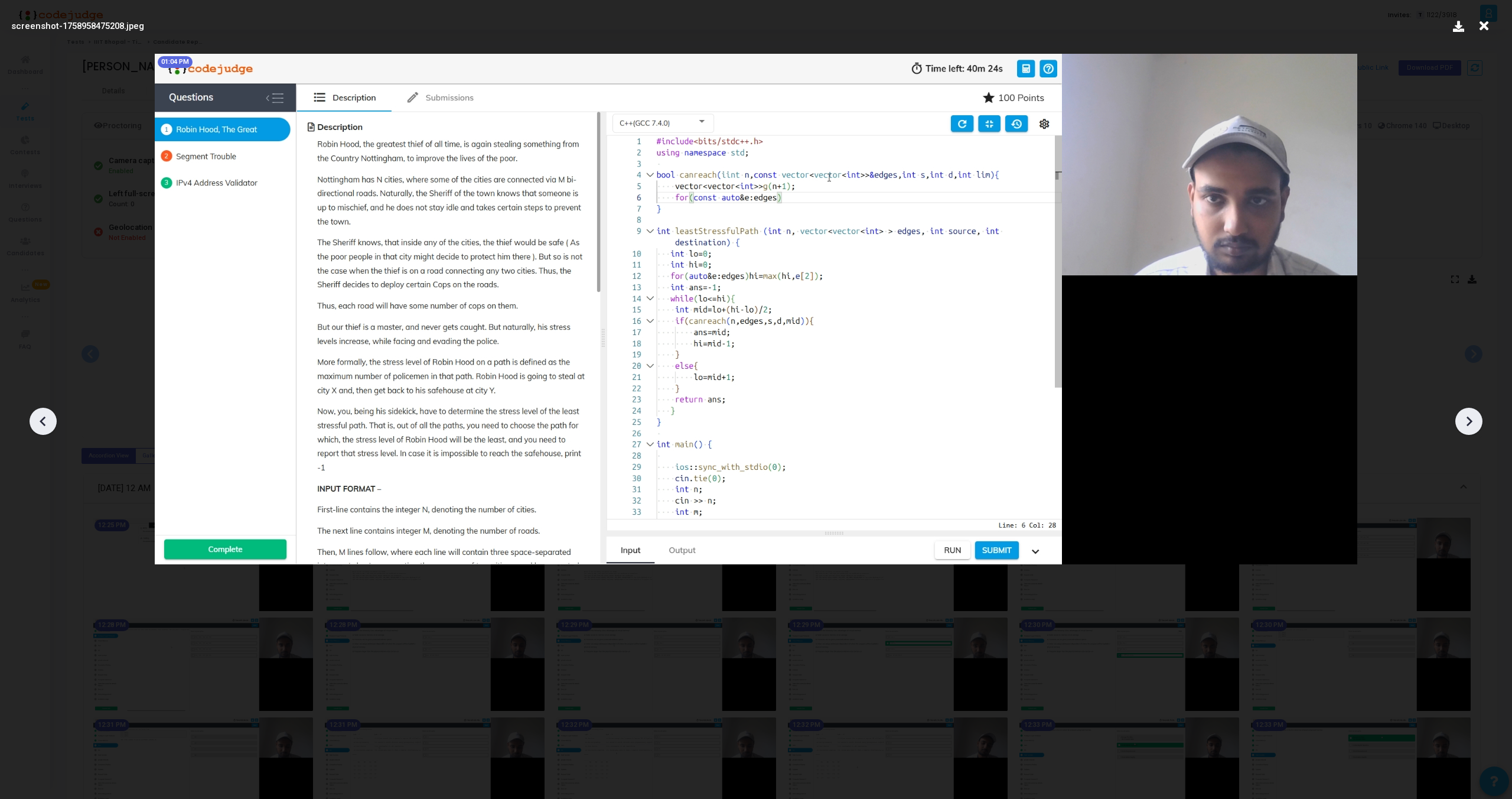
click at [1467, 413] on icon at bounding box center [1468, 420] width 17 height 17
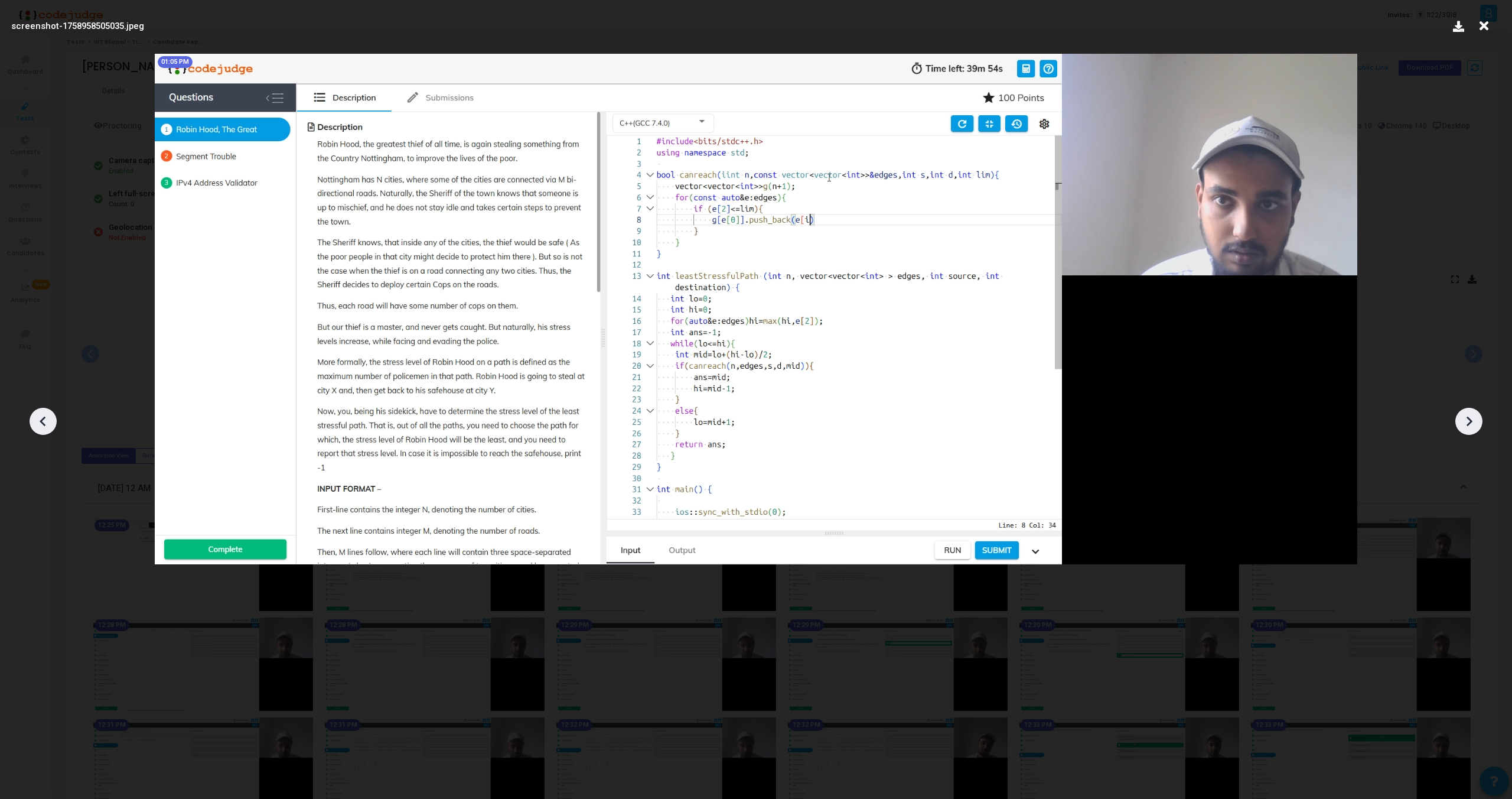
click at [1467, 413] on icon at bounding box center [1468, 420] width 17 height 17
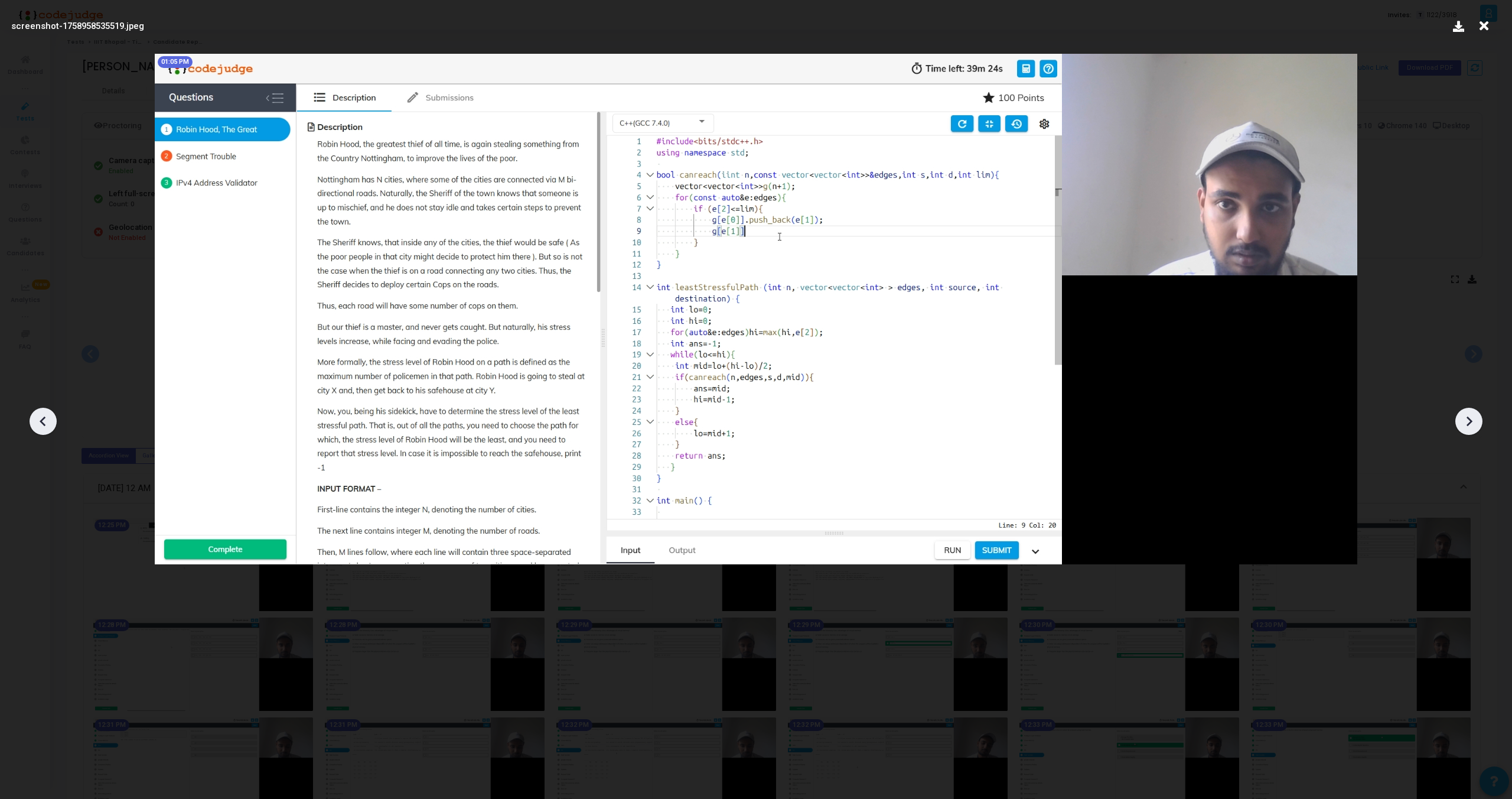
click at [1467, 413] on icon at bounding box center [1468, 420] width 17 height 17
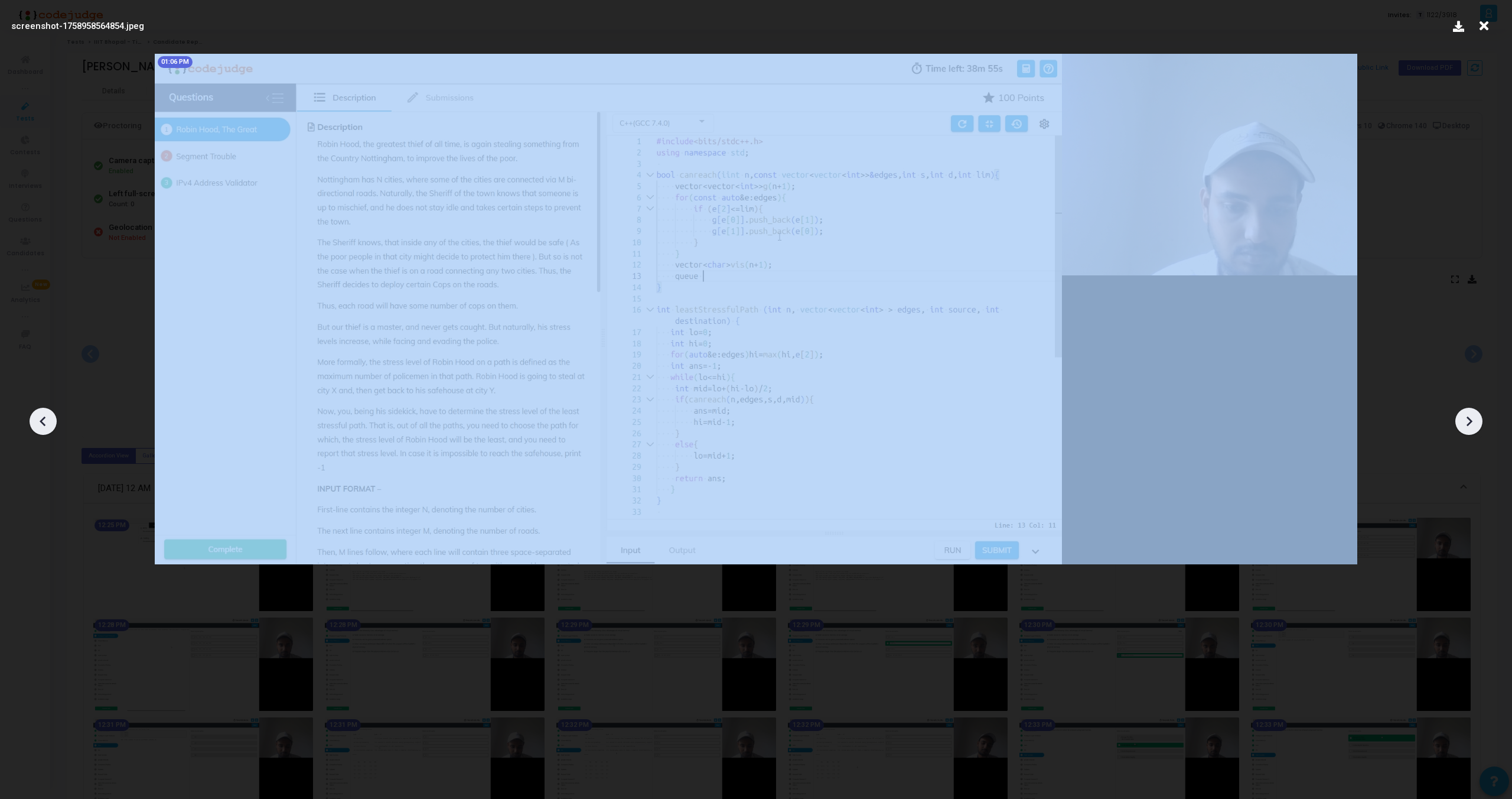
click at [1467, 413] on icon at bounding box center [1468, 420] width 17 height 17
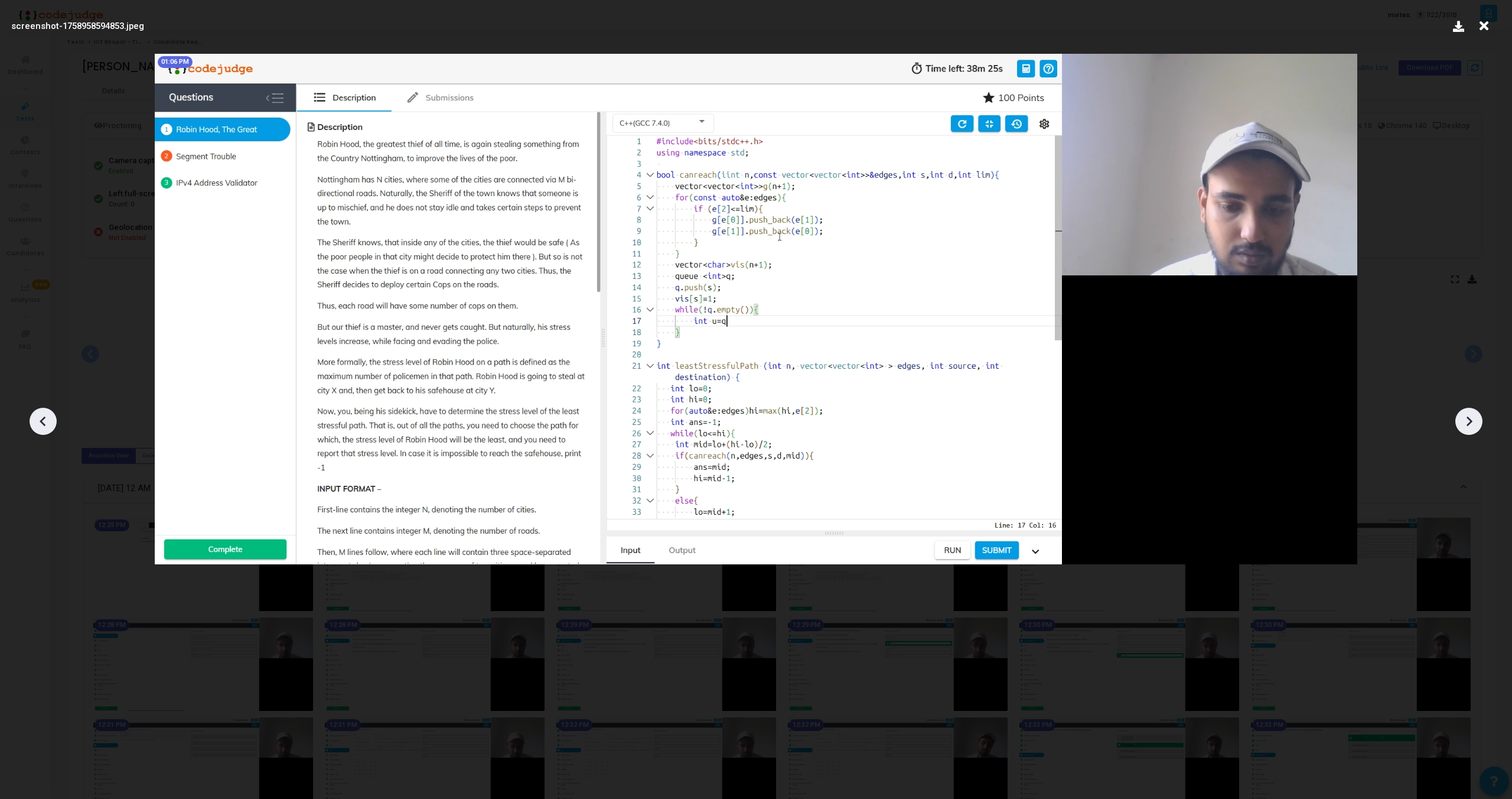
click at [1467, 413] on icon at bounding box center [1468, 420] width 17 height 17
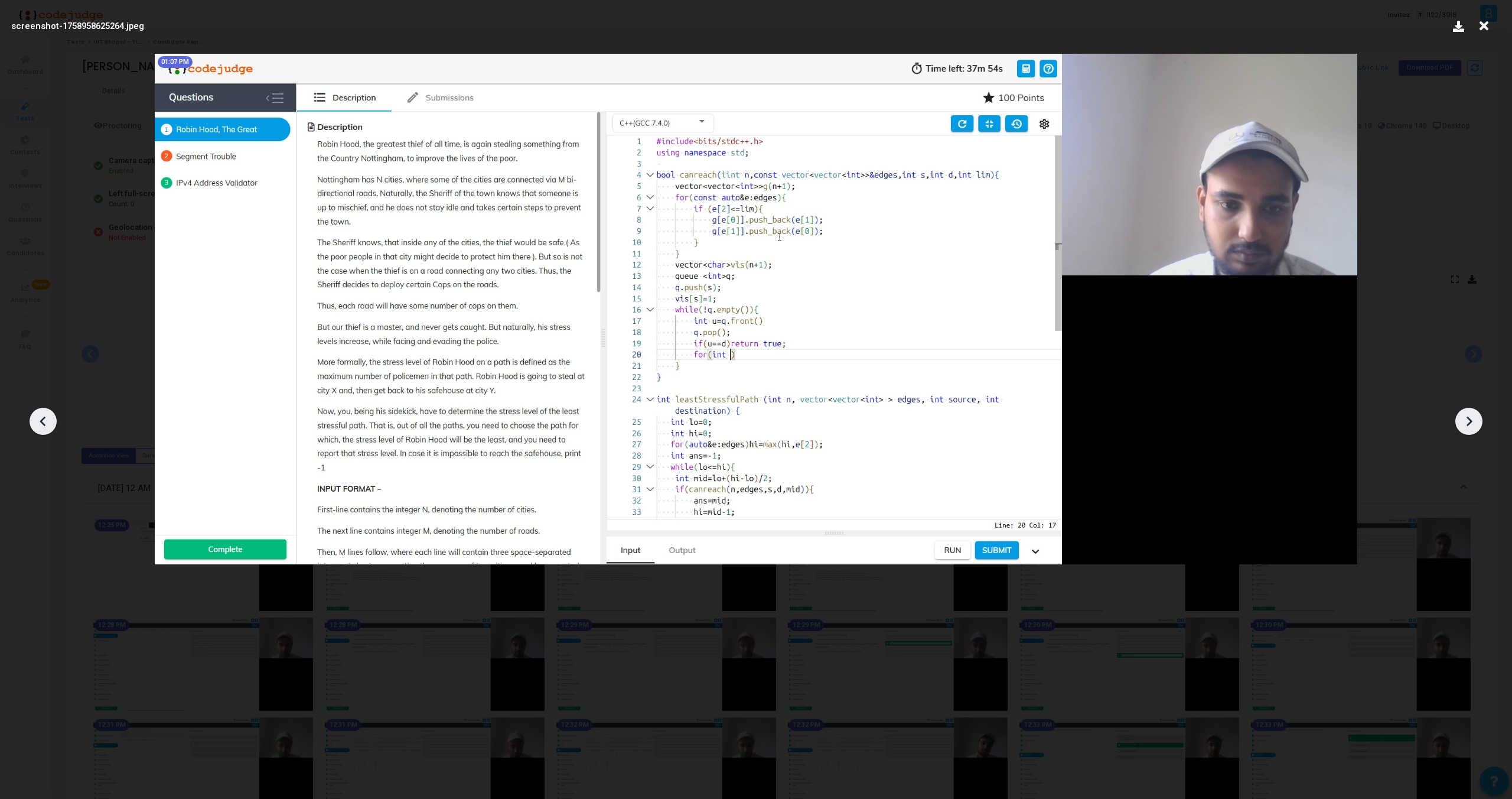
click at [1467, 413] on icon at bounding box center [1468, 420] width 17 height 17
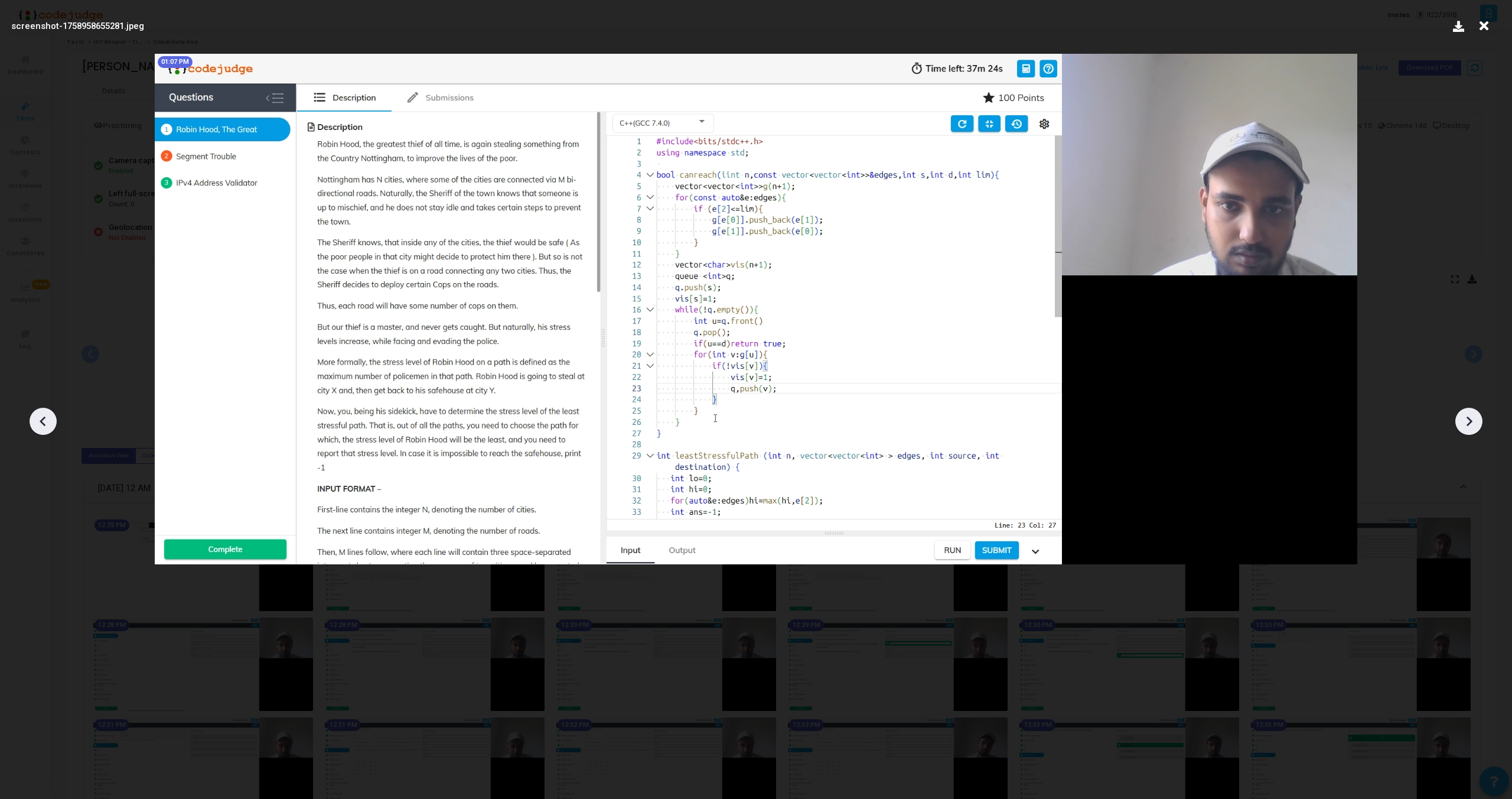
click at [1467, 413] on icon at bounding box center [1468, 420] width 17 height 17
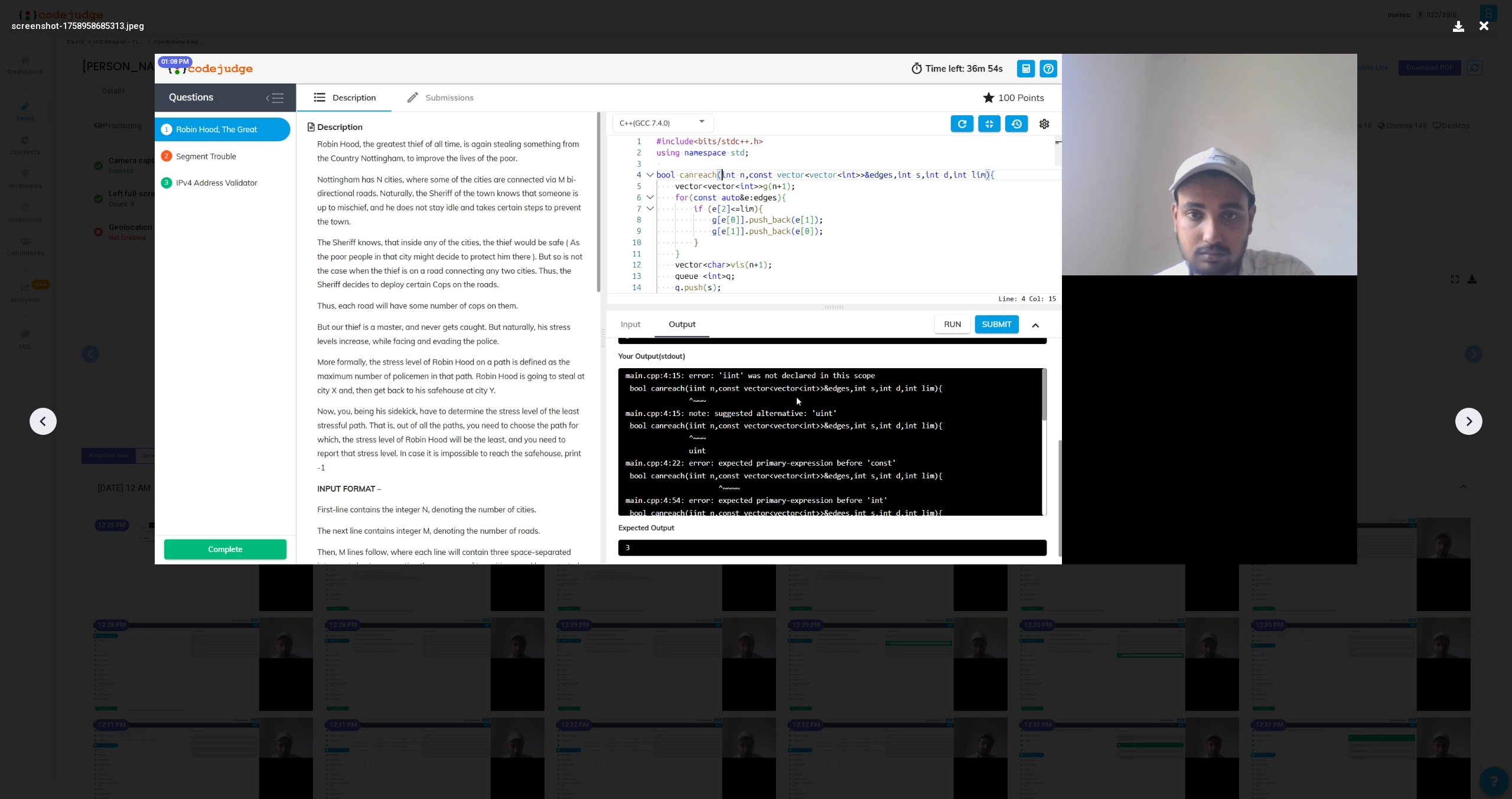
click at [1467, 413] on icon at bounding box center [1468, 420] width 17 height 17
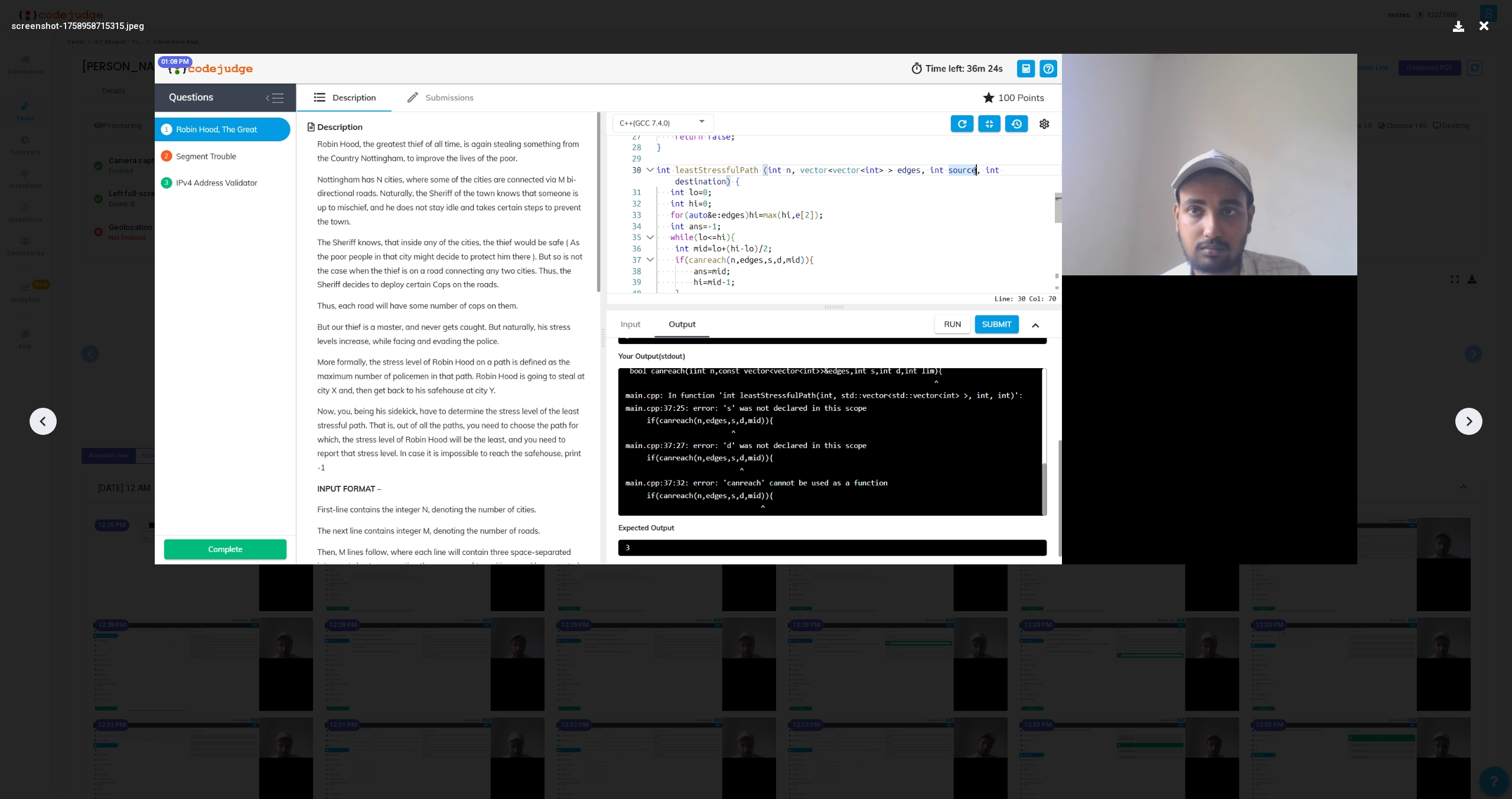
click at [1467, 413] on icon at bounding box center [1468, 420] width 17 height 17
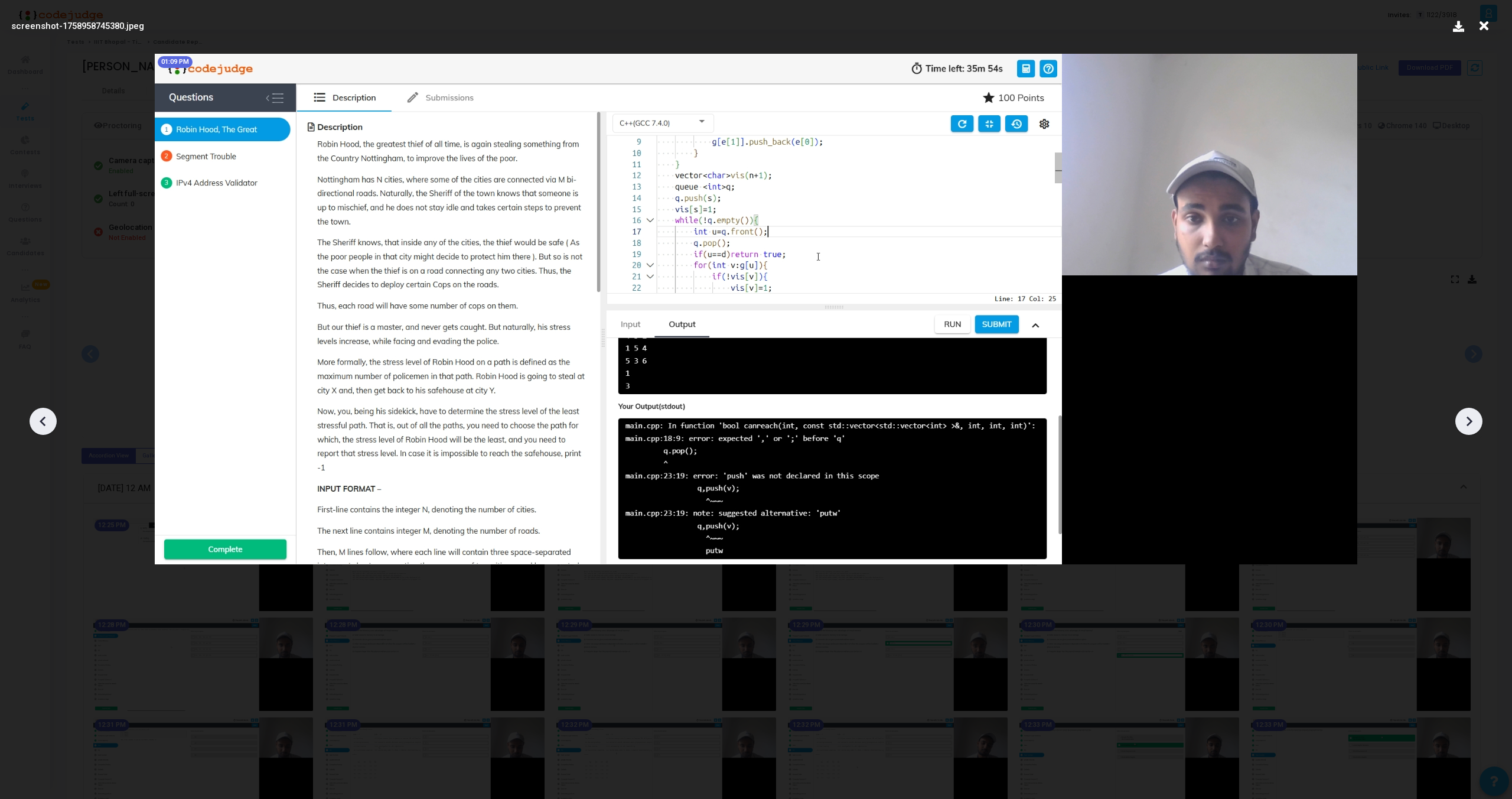
click at [1467, 413] on icon at bounding box center [1468, 420] width 17 height 17
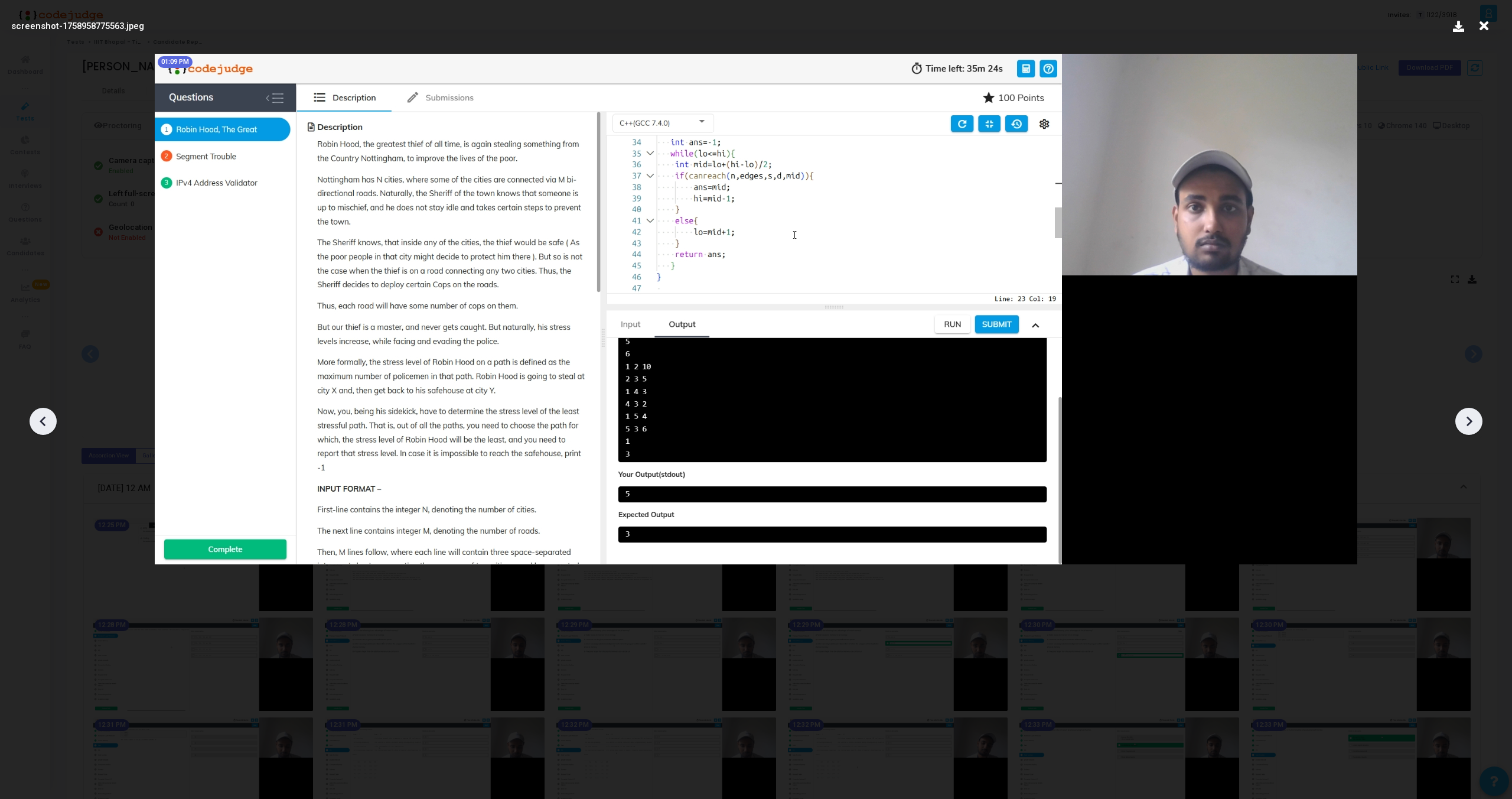
click at [1467, 413] on icon at bounding box center [1468, 420] width 17 height 17
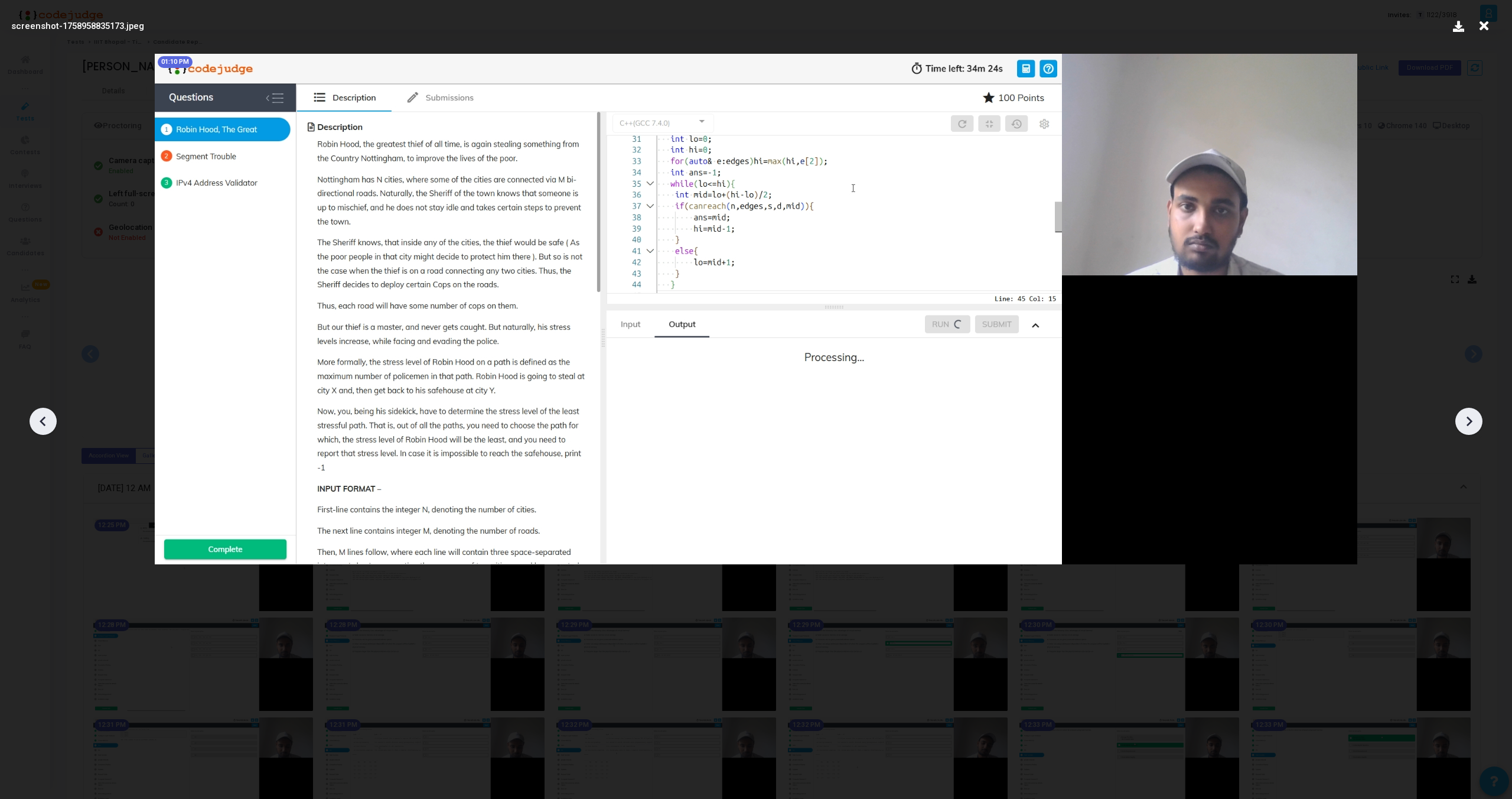
click at [42, 419] on icon at bounding box center [43, 421] width 5 height 10
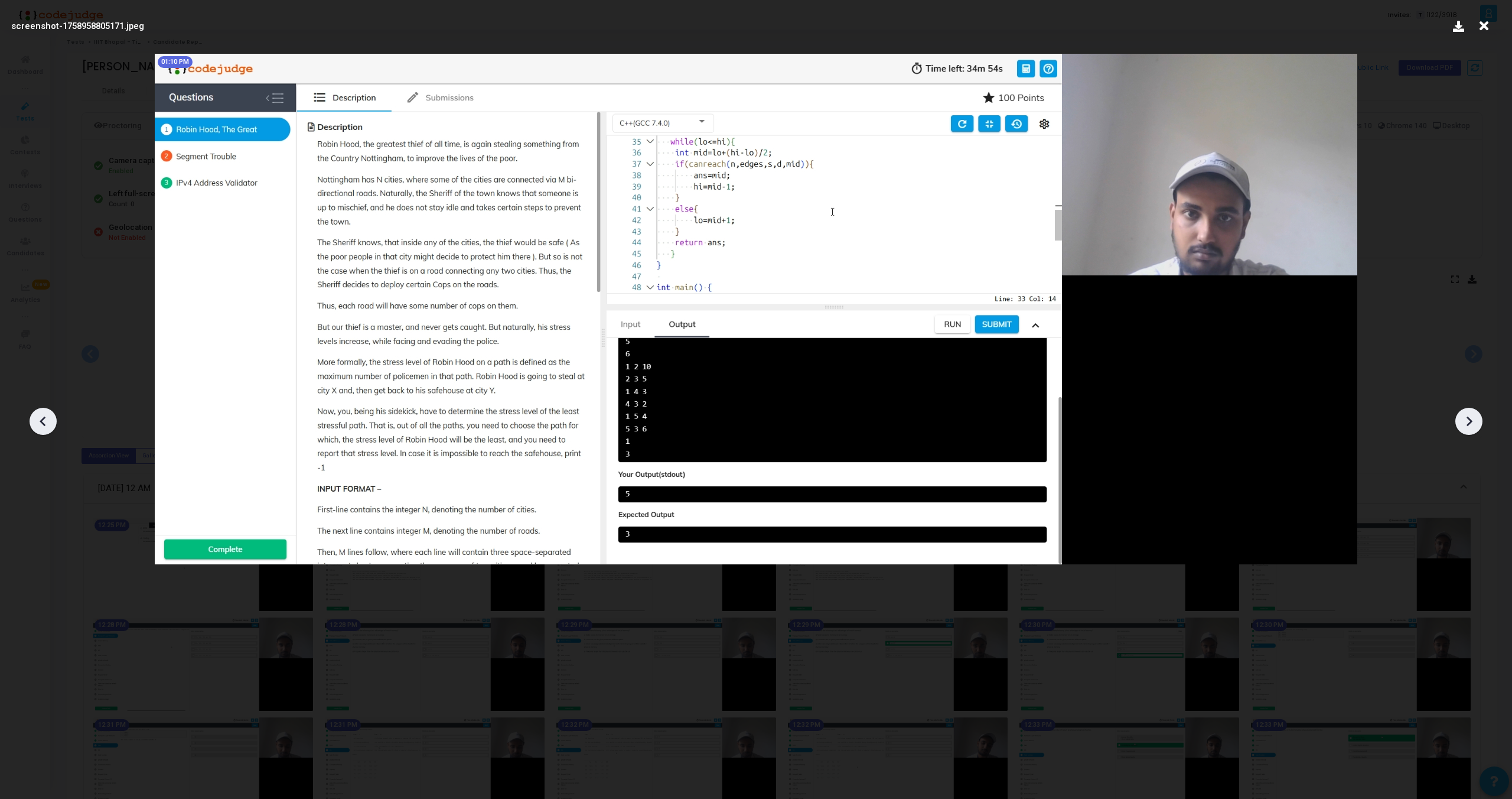
click at [1477, 424] on icon at bounding box center [1468, 420] width 17 height 17
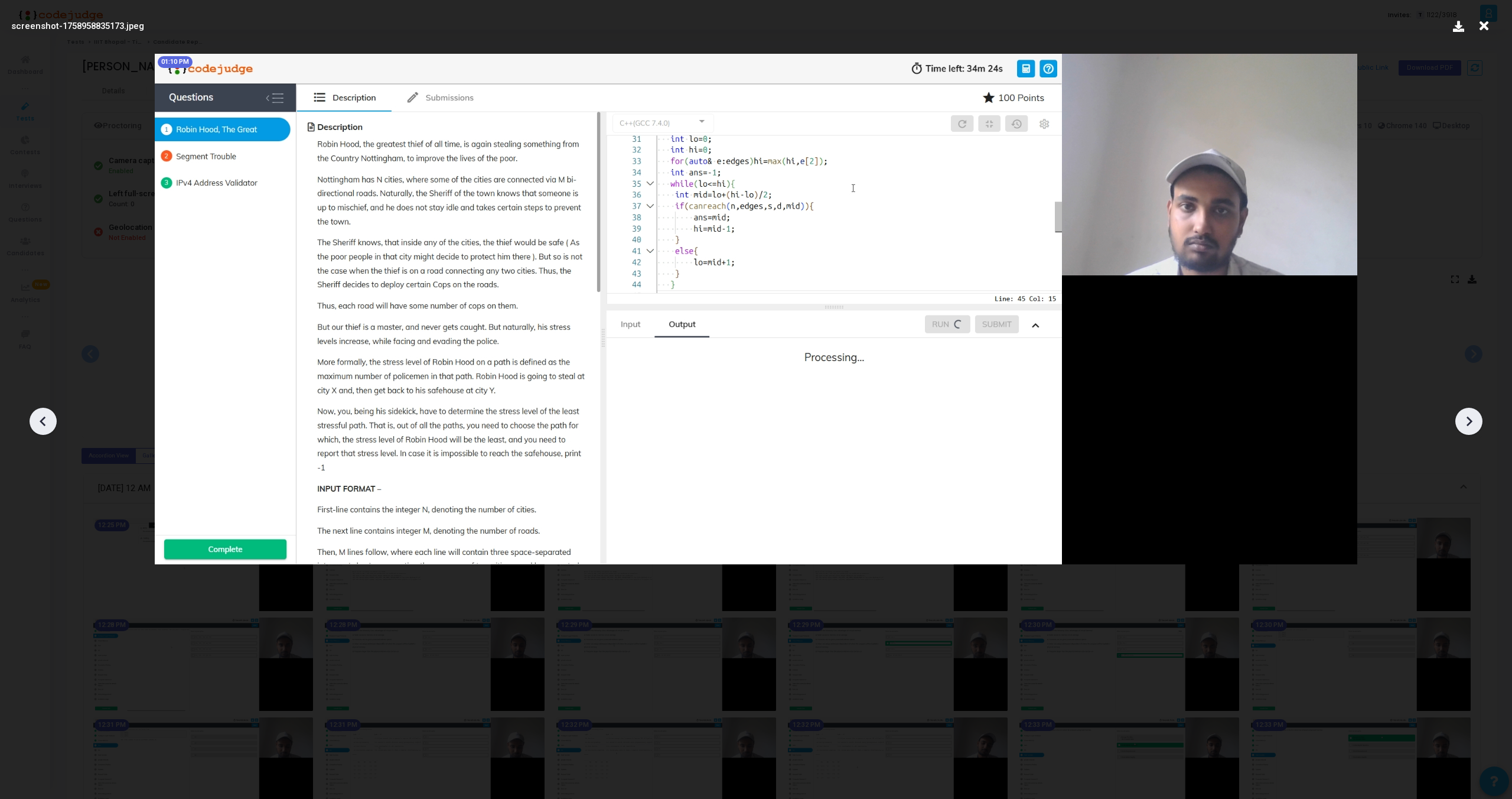
click at [1477, 424] on icon at bounding box center [1468, 420] width 17 height 17
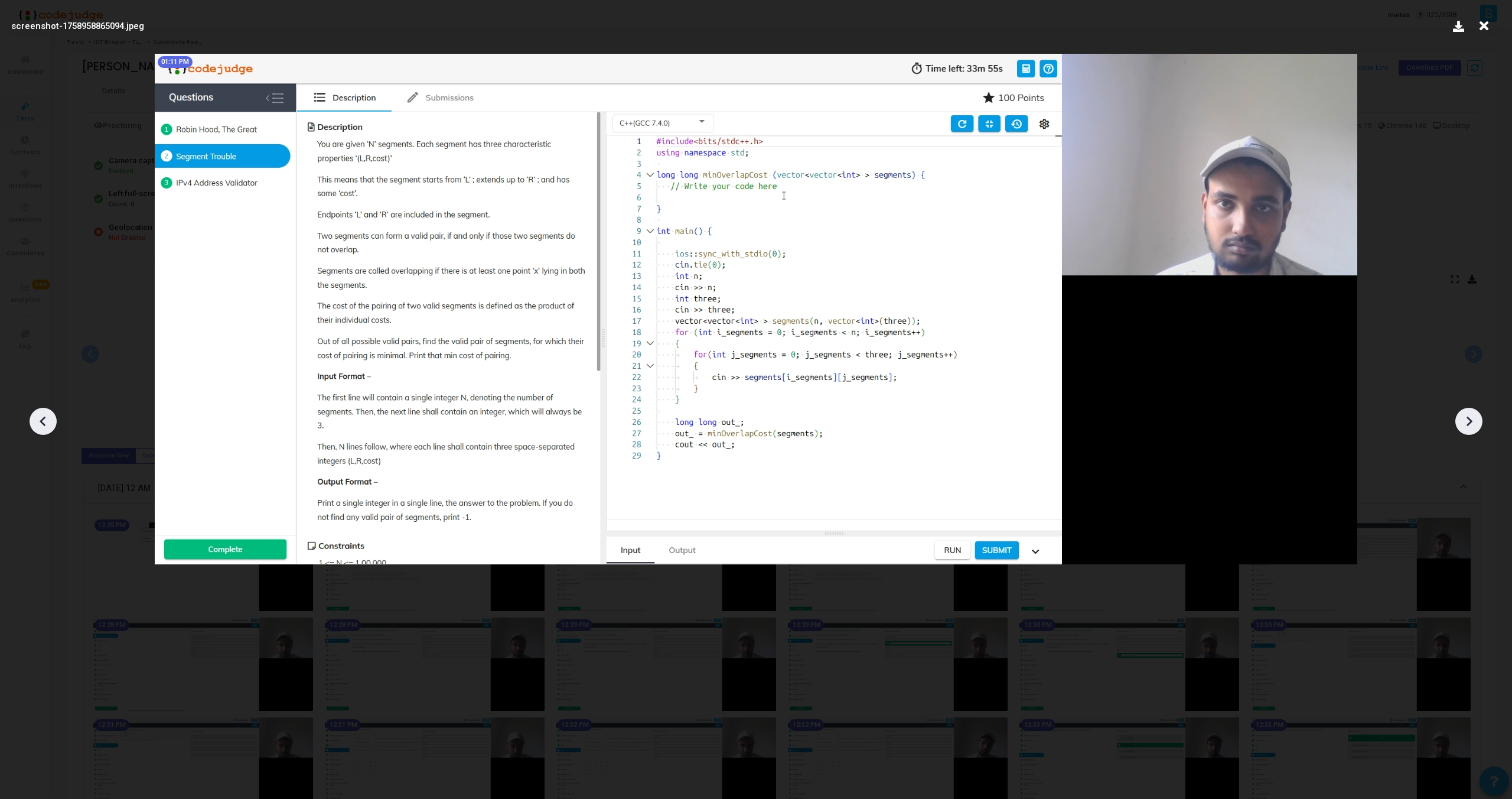
click at [1477, 424] on icon at bounding box center [1468, 420] width 17 height 17
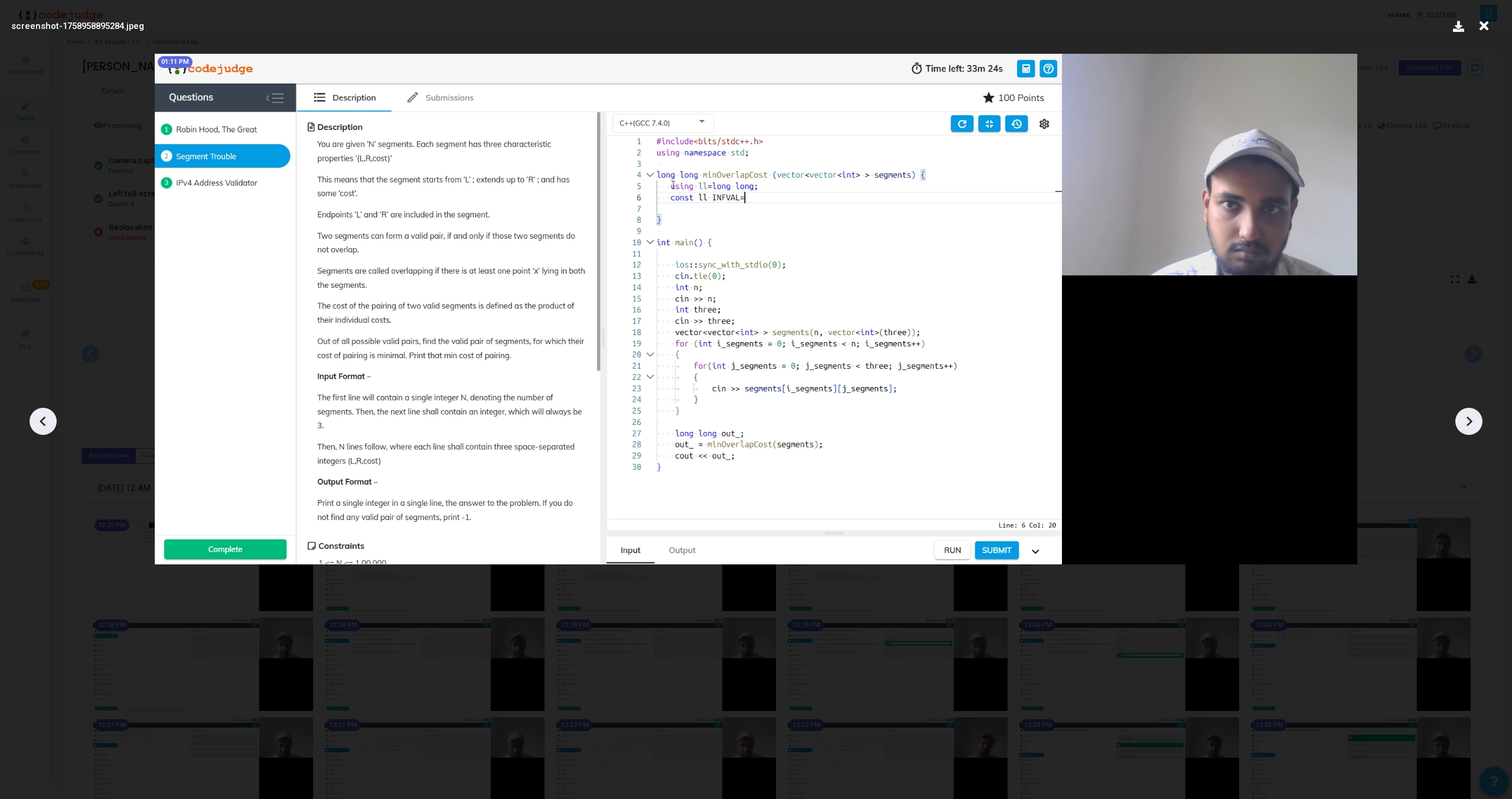
click at [1477, 424] on icon at bounding box center [1468, 420] width 17 height 17
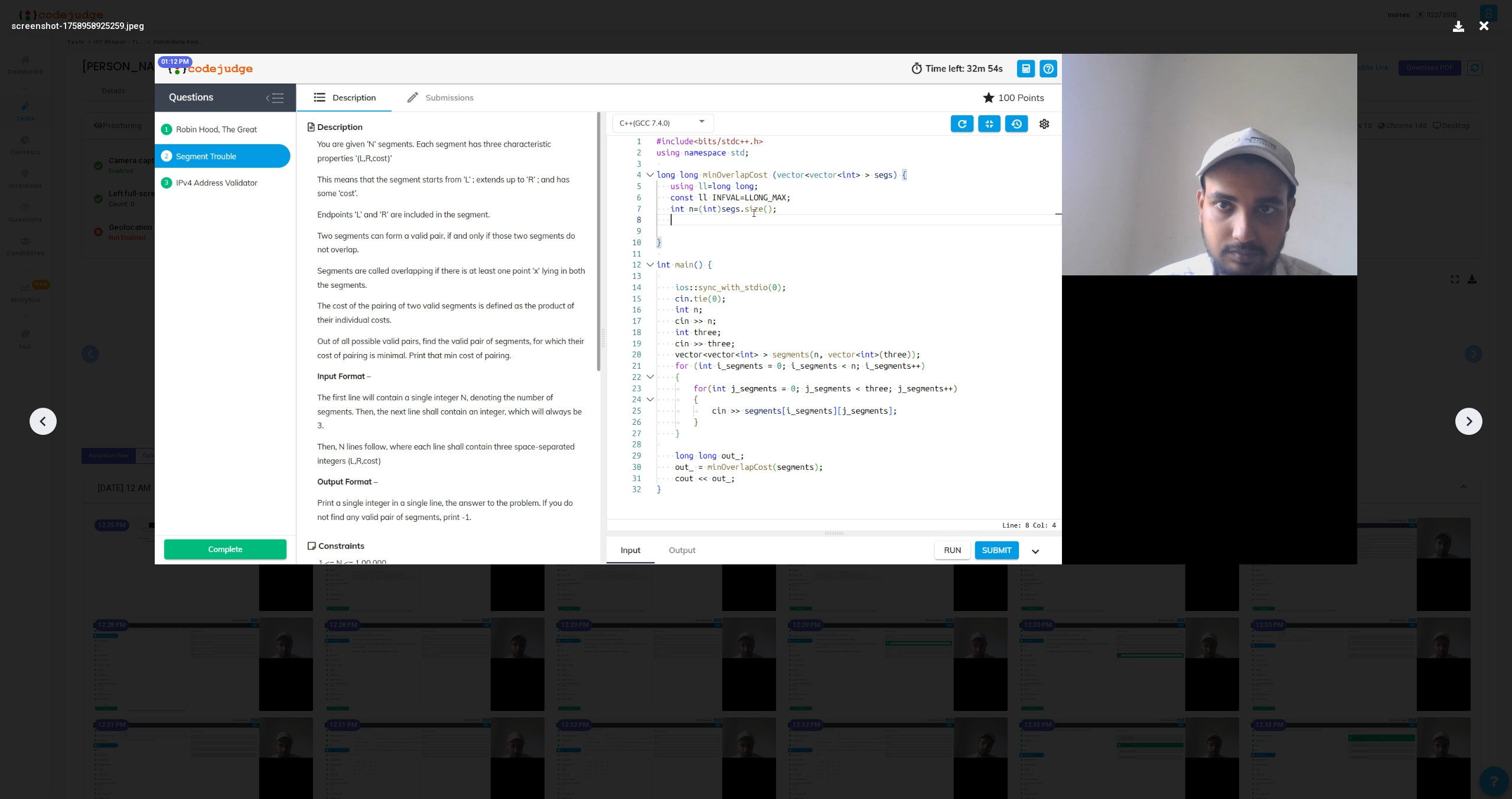
click at [1477, 424] on icon at bounding box center [1468, 420] width 17 height 17
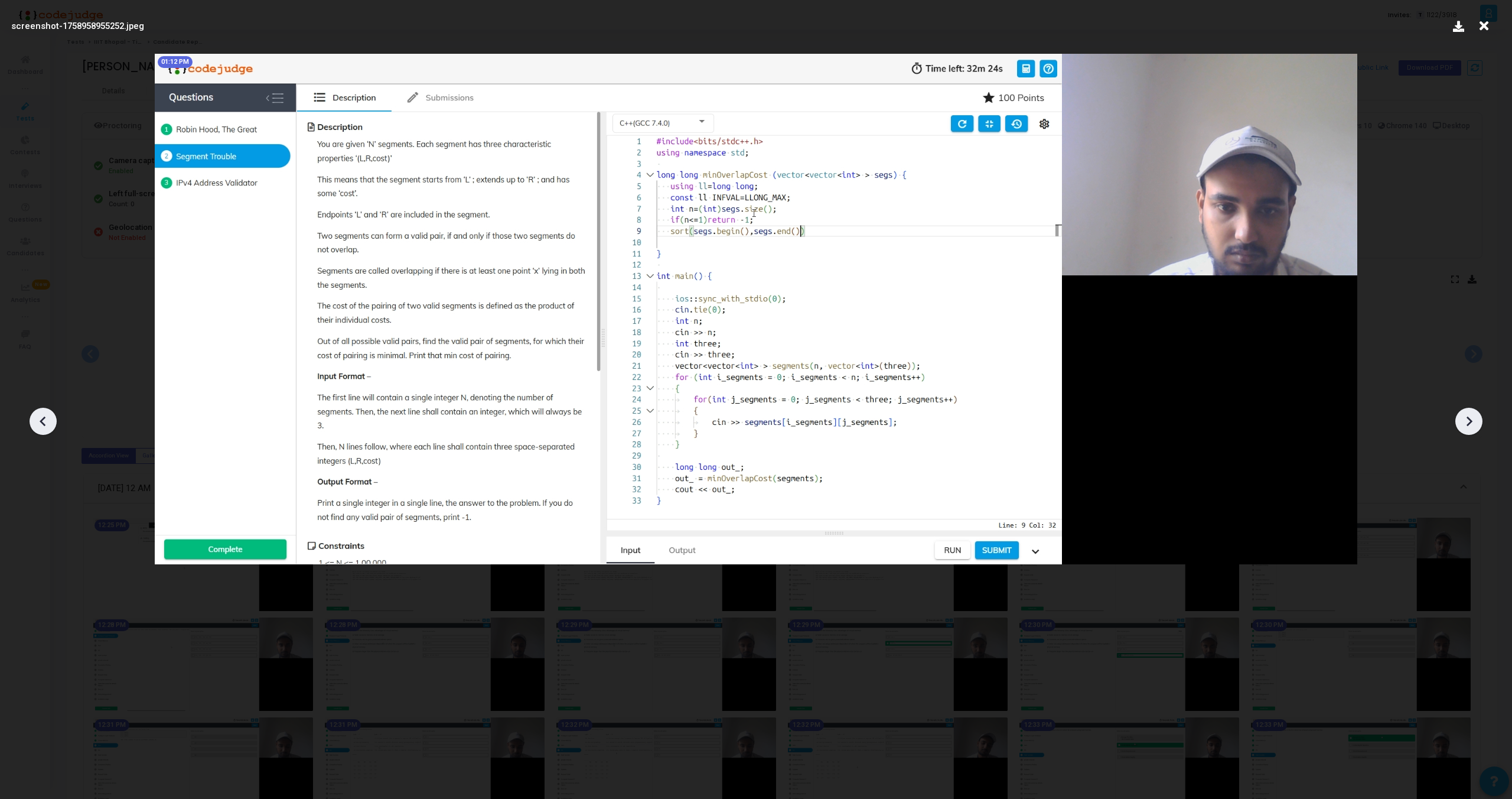
click at [1477, 424] on icon at bounding box center [1468, 420] width 17 height 17
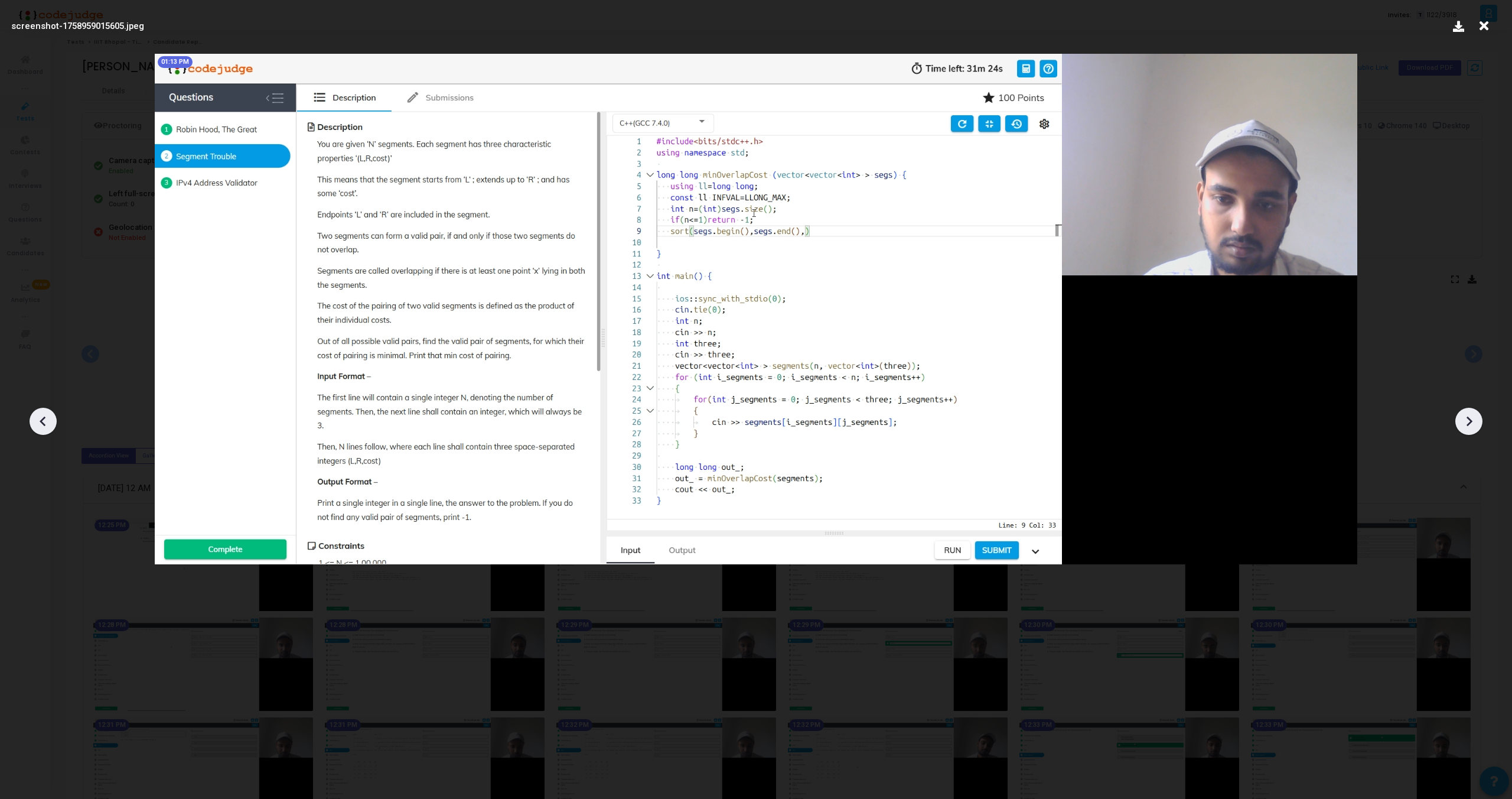
click at [1477, 424] on icon at bounding box center [1468, 420] width 17 height 17
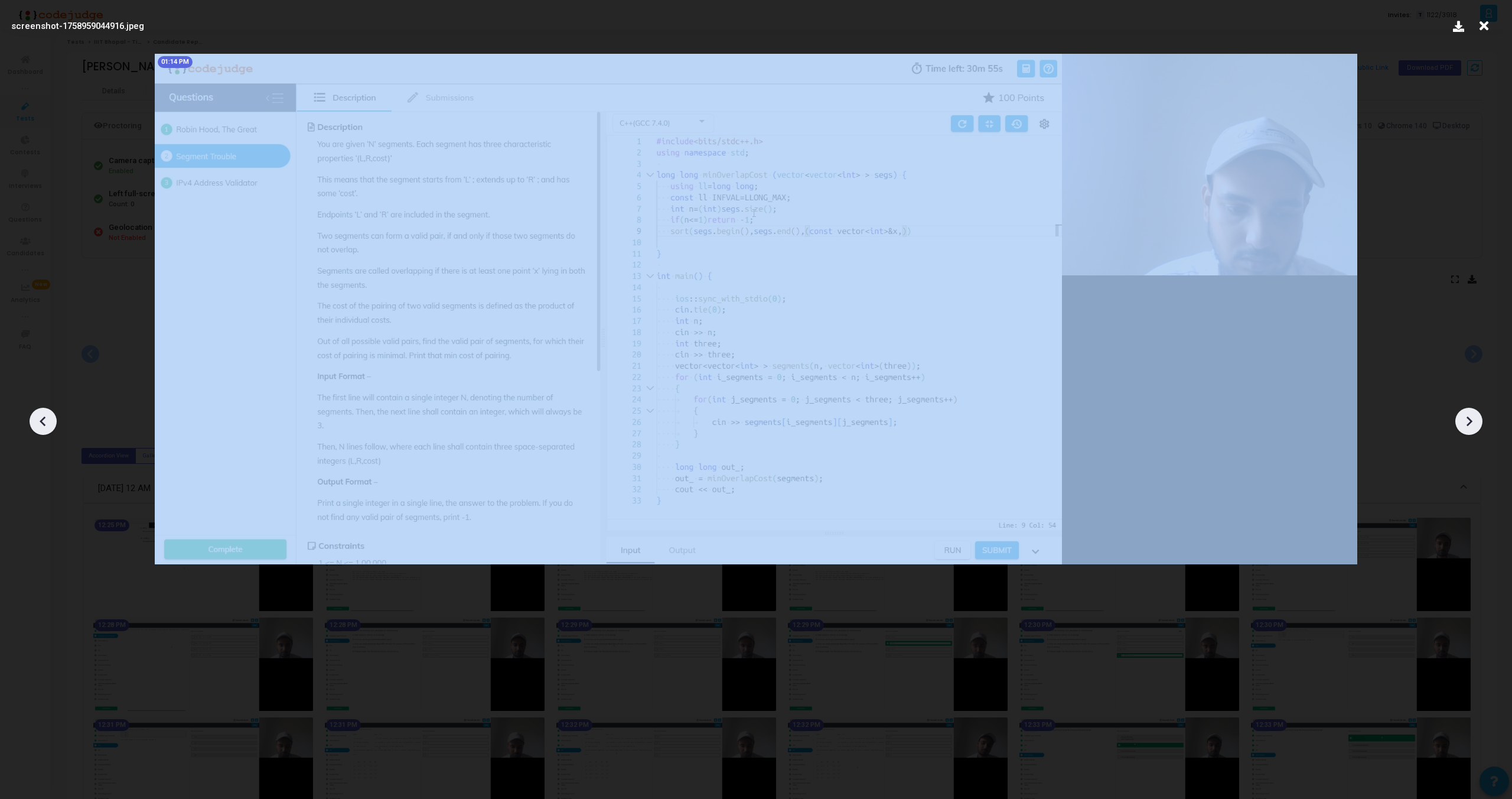
click at [1477, 424] on icon at bounding box center [1468, 420] width 17 height 17
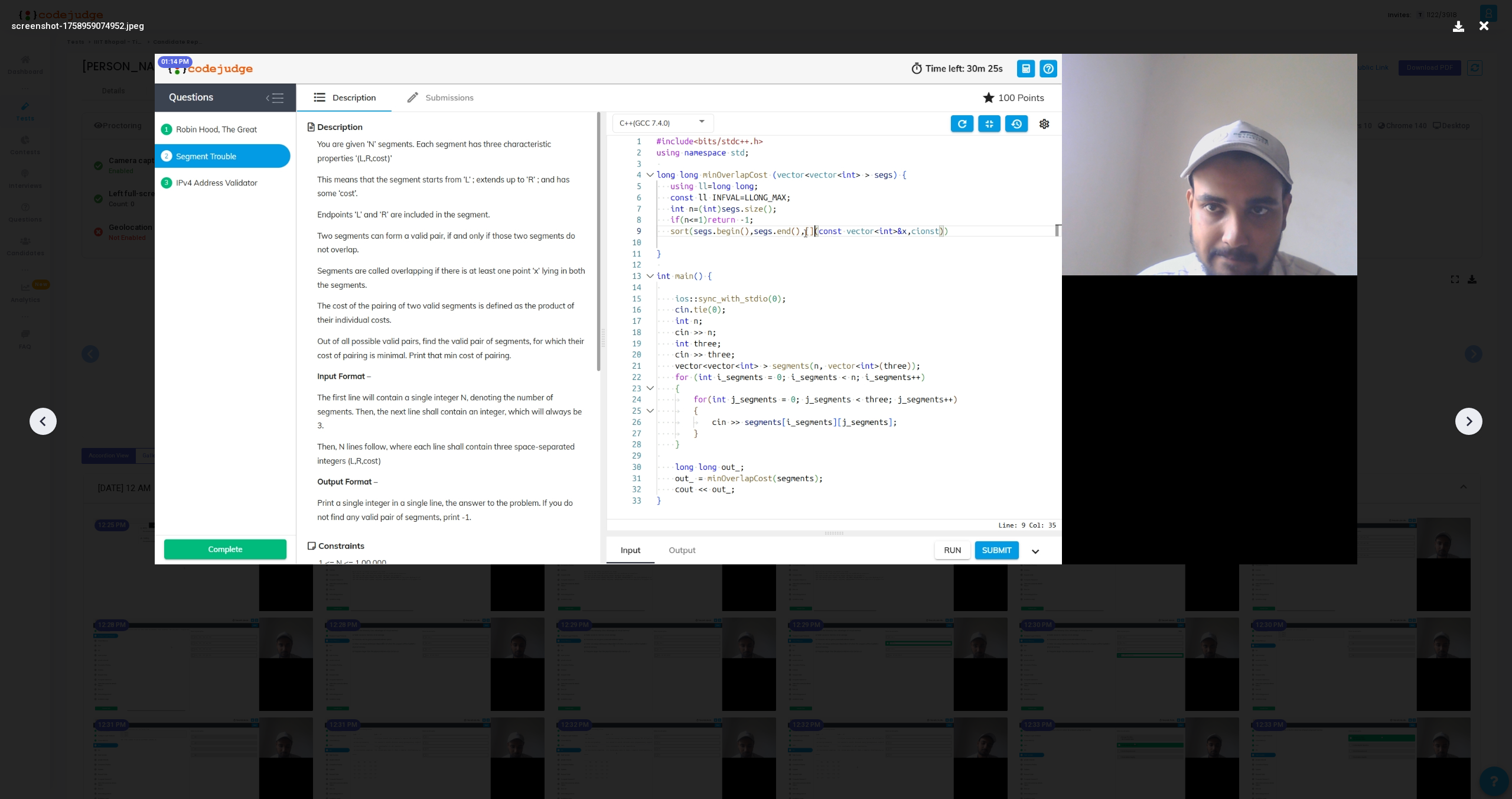
click at [1477, 424] on icon at bounding box center [1468, 420] width 17 height 17
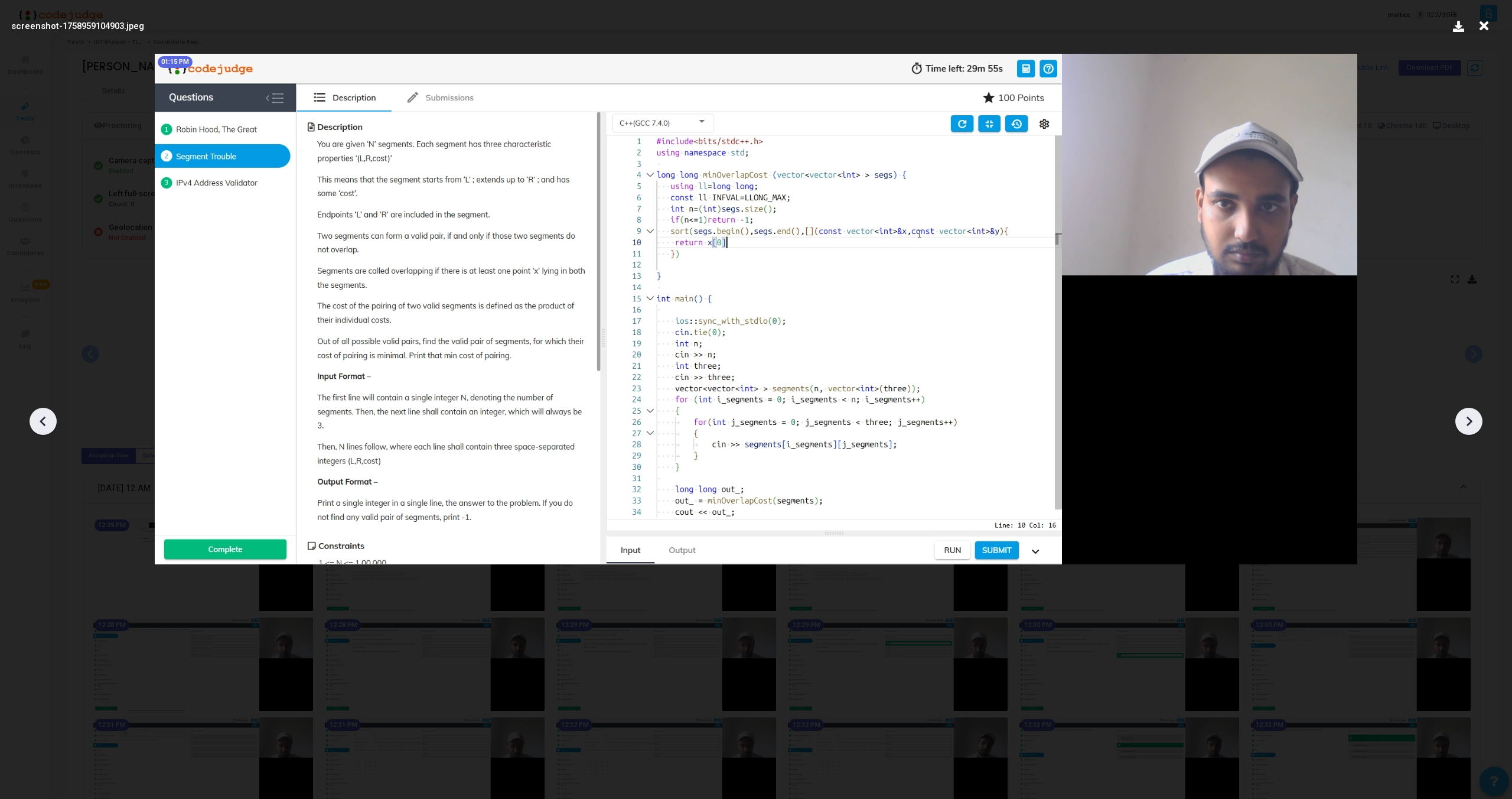
click at [1477, 424] on icon at bounding box center [1468, 420] width 17 height 17
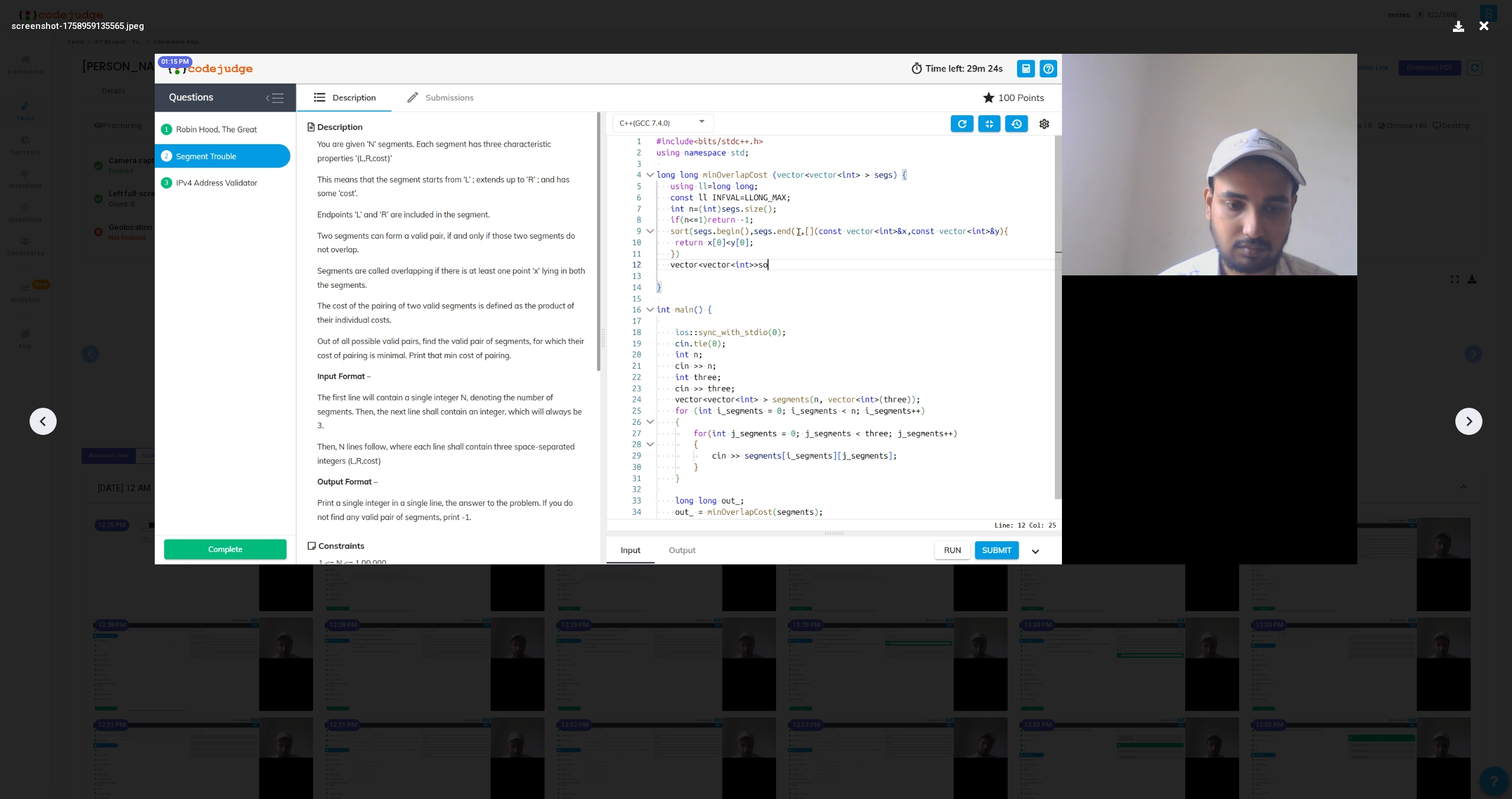
click at [1477, 424] on icon at bounding box center [1468, 420] width 17 height 17
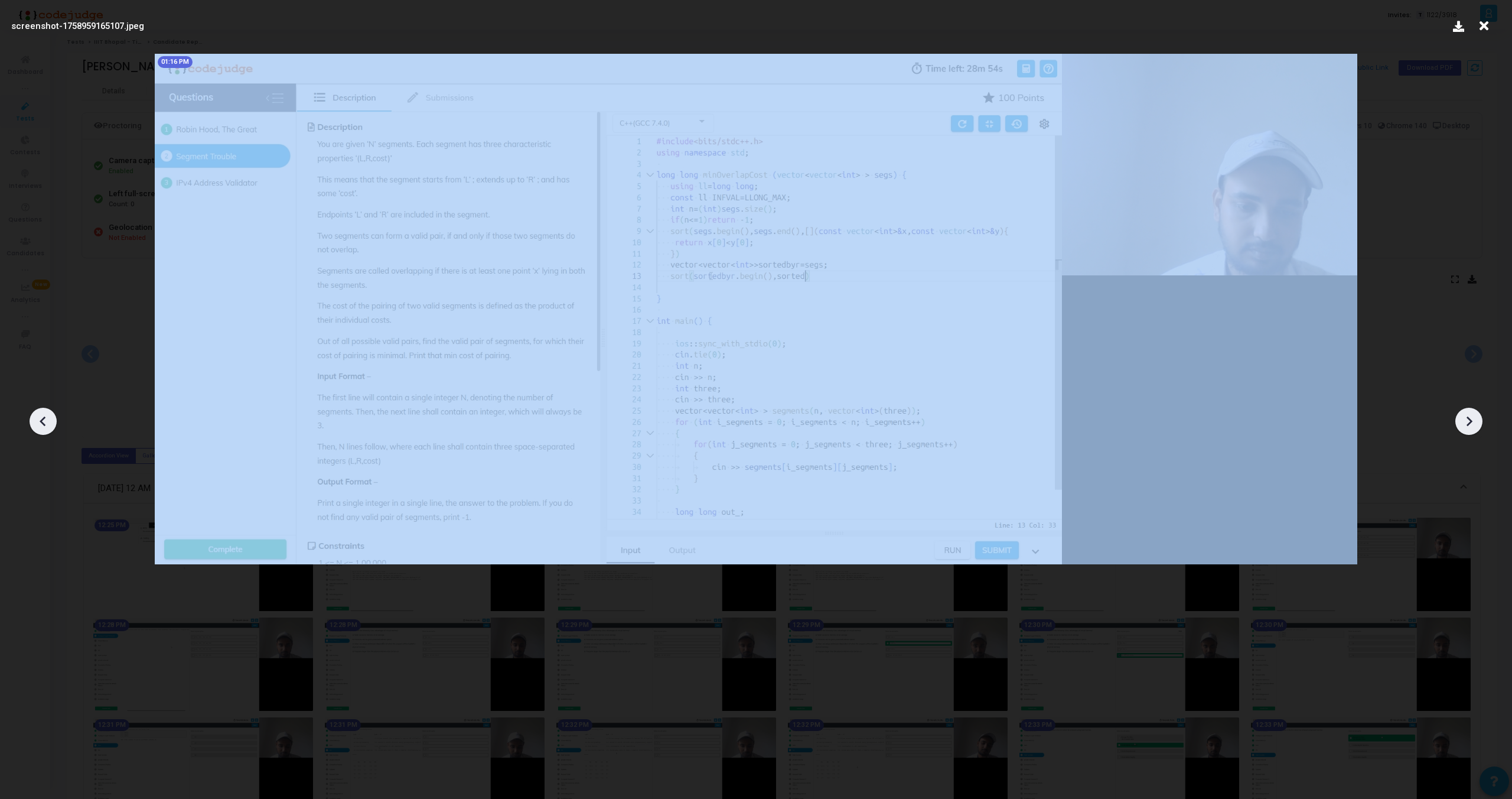
click at [1477, 424] on icon at bounding box center [1468, 420] width 17 height 17
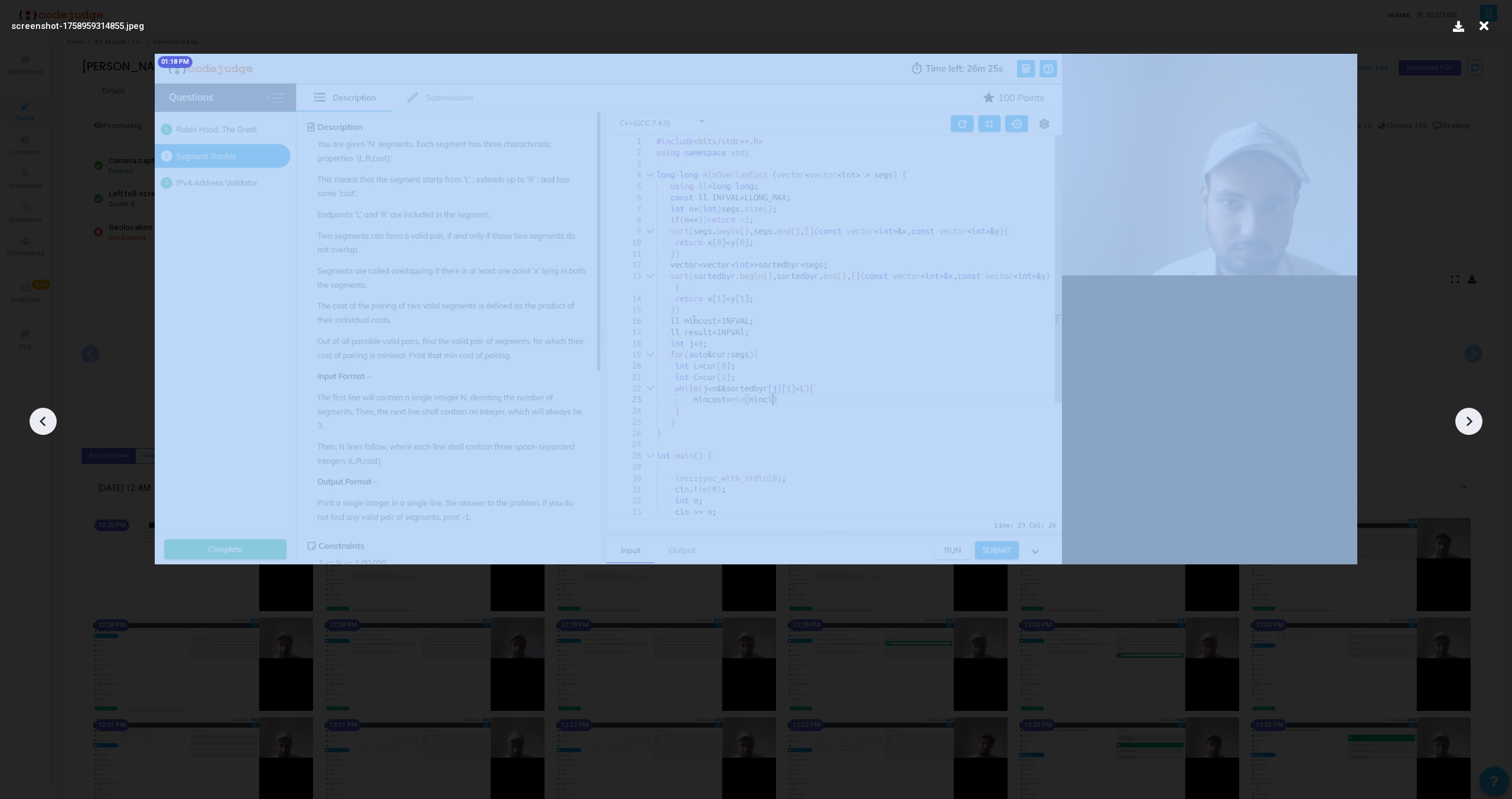
click at [1477, 424] on icon at bounding box center [1468, 420] width 17 height 17
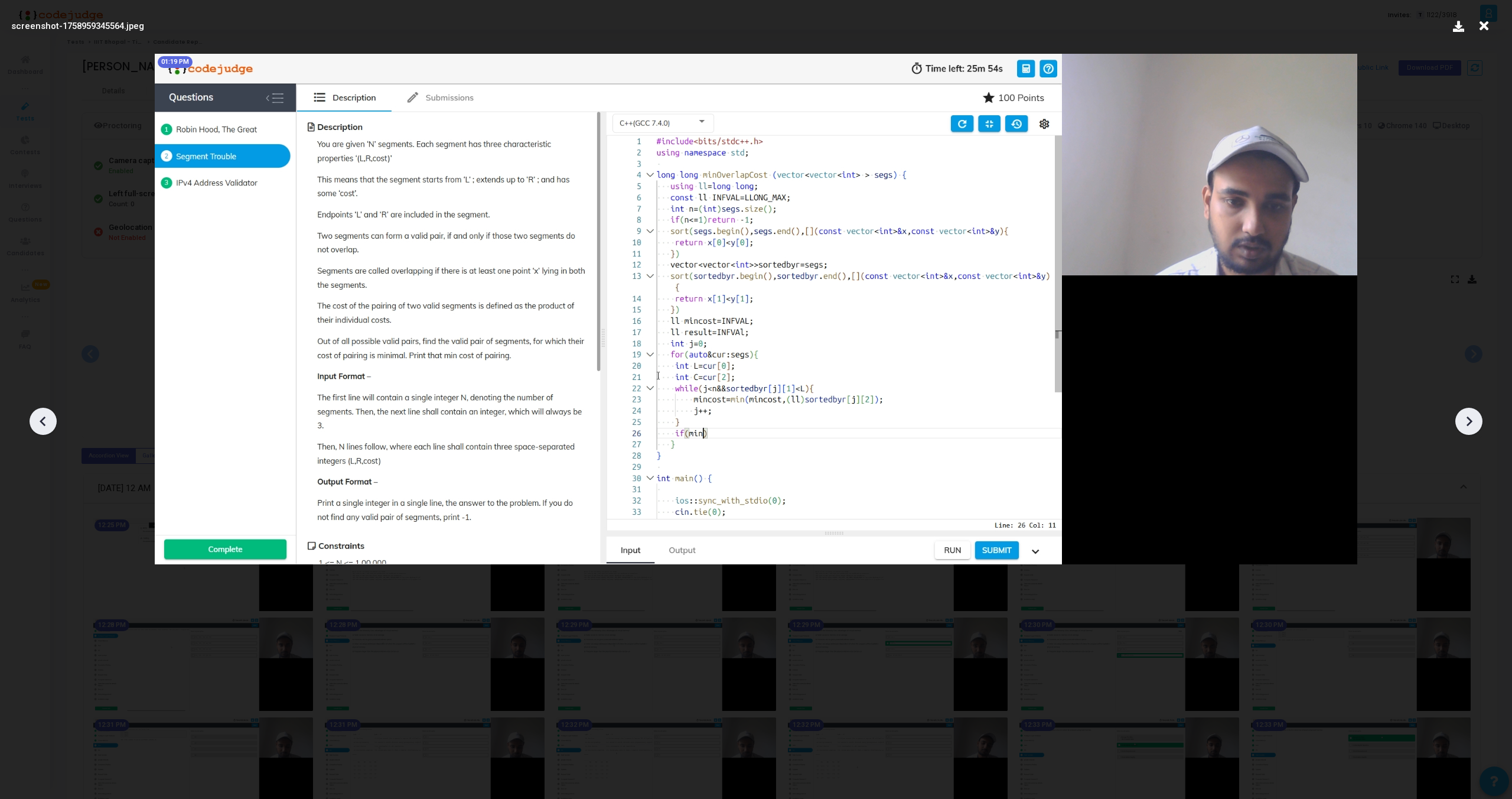
click at [1477, 424] on icon at bounding box center [1468, 420] width 17 height 17
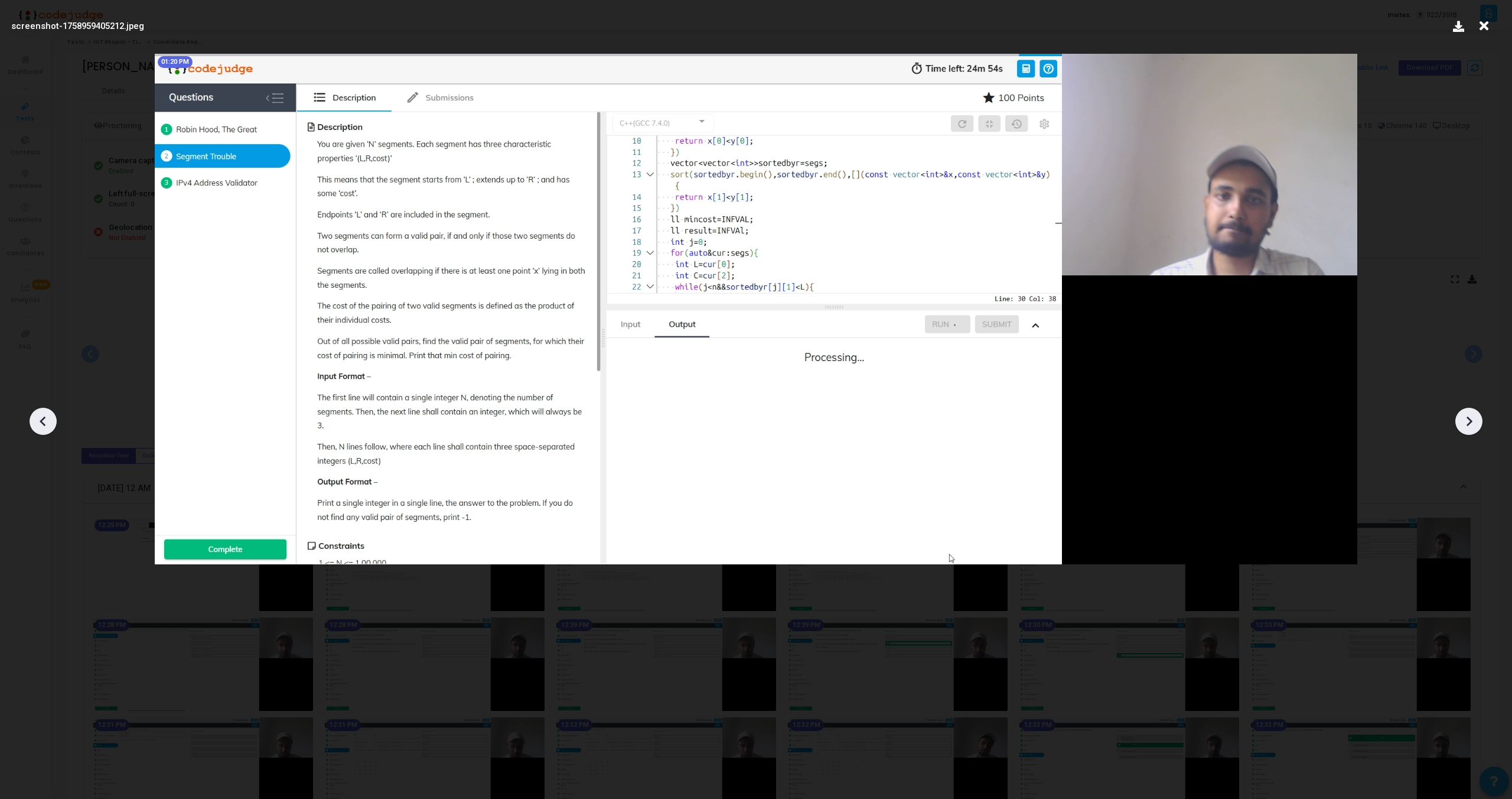
click at [1477, 424] on icon at bounding box center [1468, 420] width 17 height 17
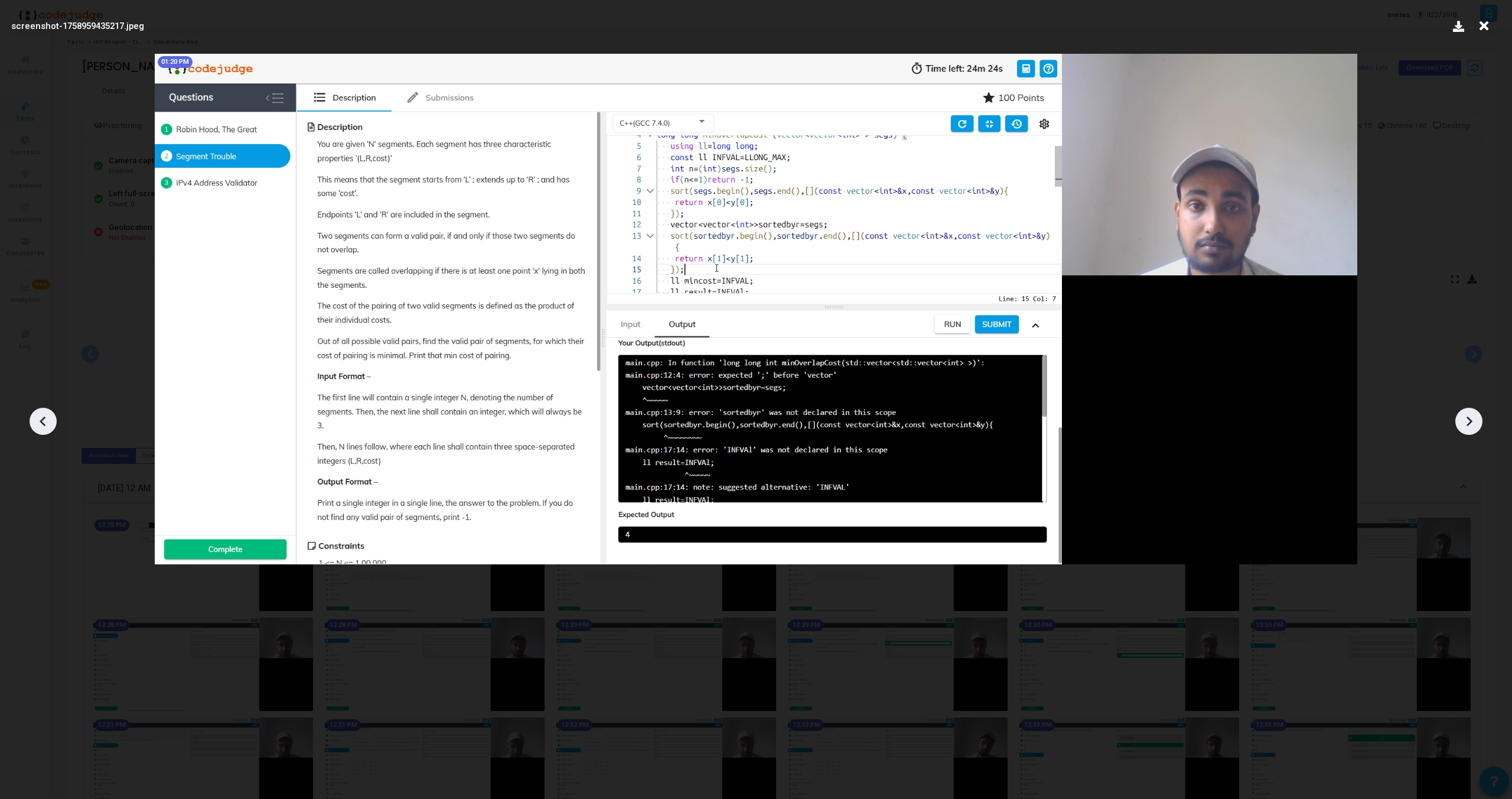
click at [1477, 424] on icon at bounding box center [1468, 420] width 17 height 17
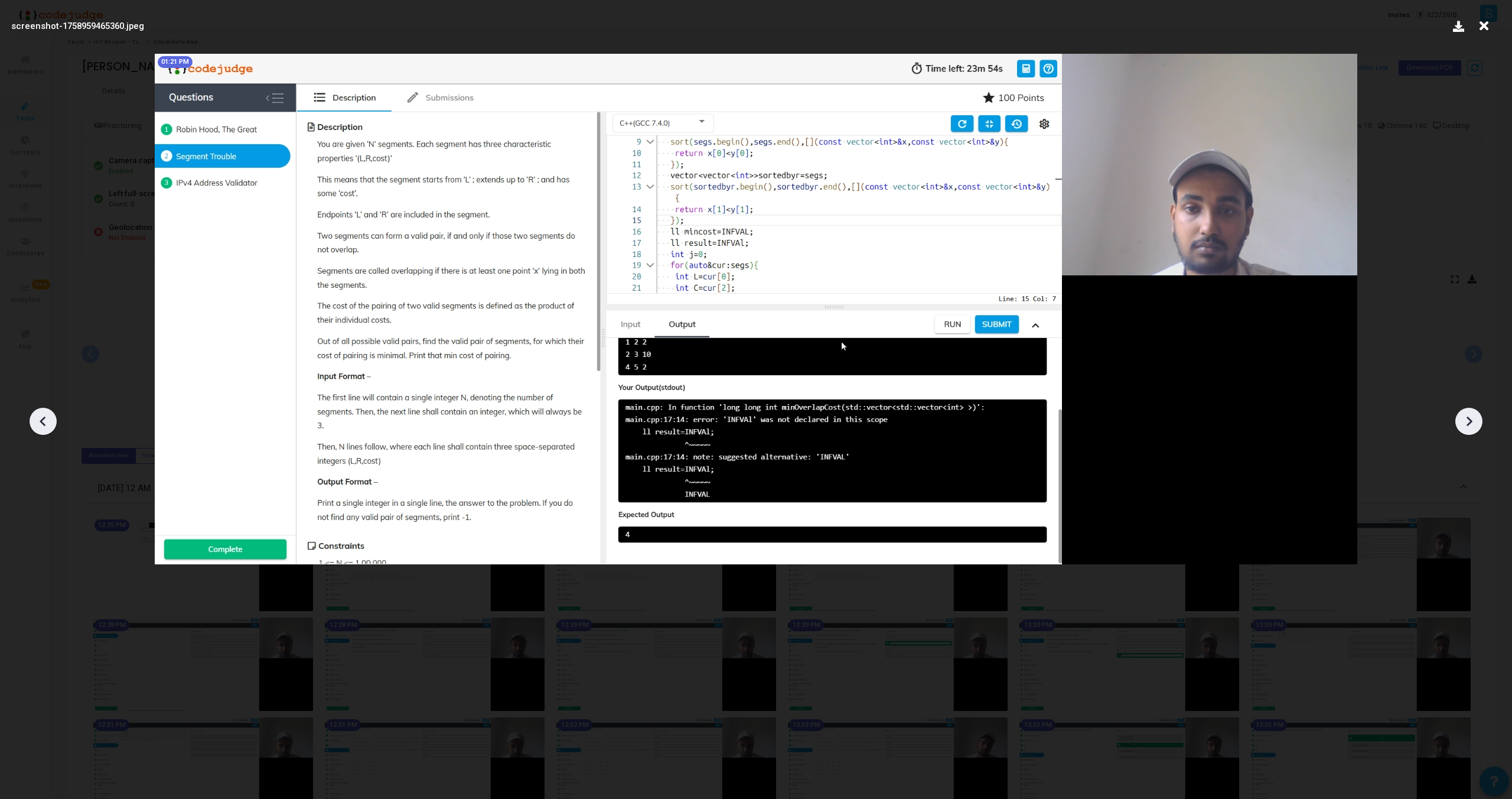
click at [1477, 424] on icon at bounding box center [1468, 420] width 17 height 17
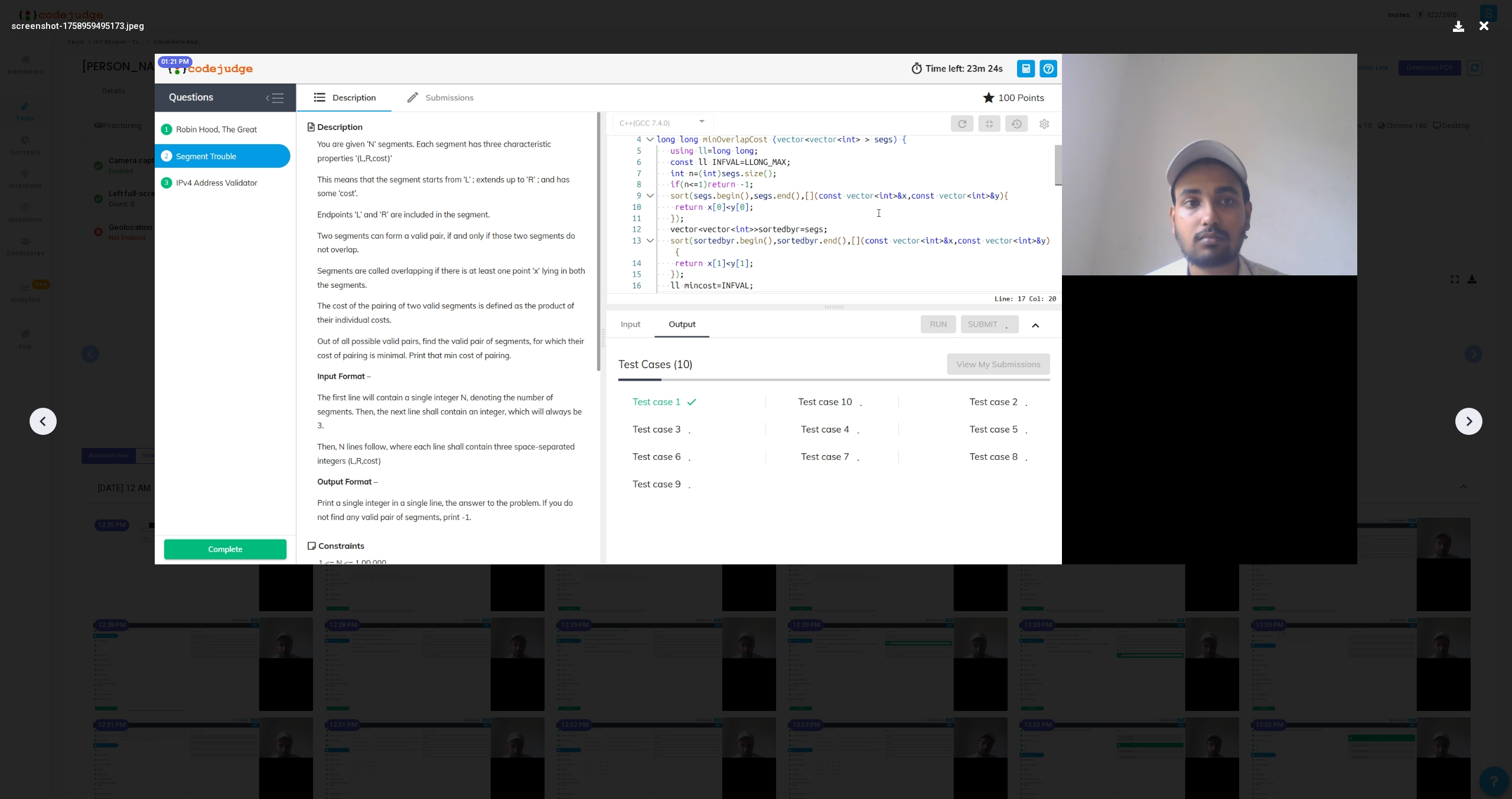
click at [1477, 424] on icon at bounding box center [1468, 420] width 17 height 17
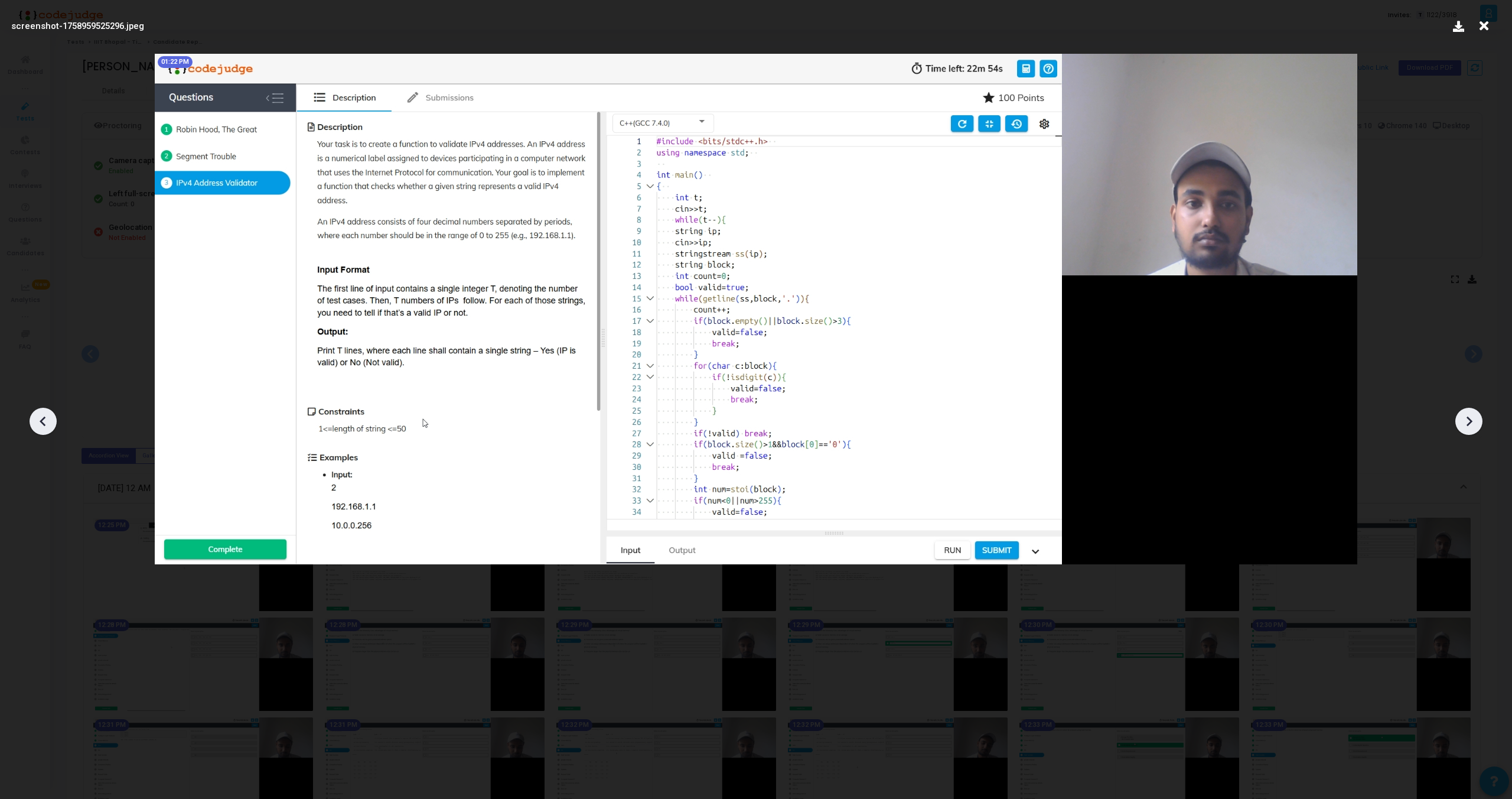
click at [1477, 424] on icon at bounding box center [1468, 420] width 17 height 17
click at [41, 421] on icon at bounding box center [43, 421] width 5 height 10
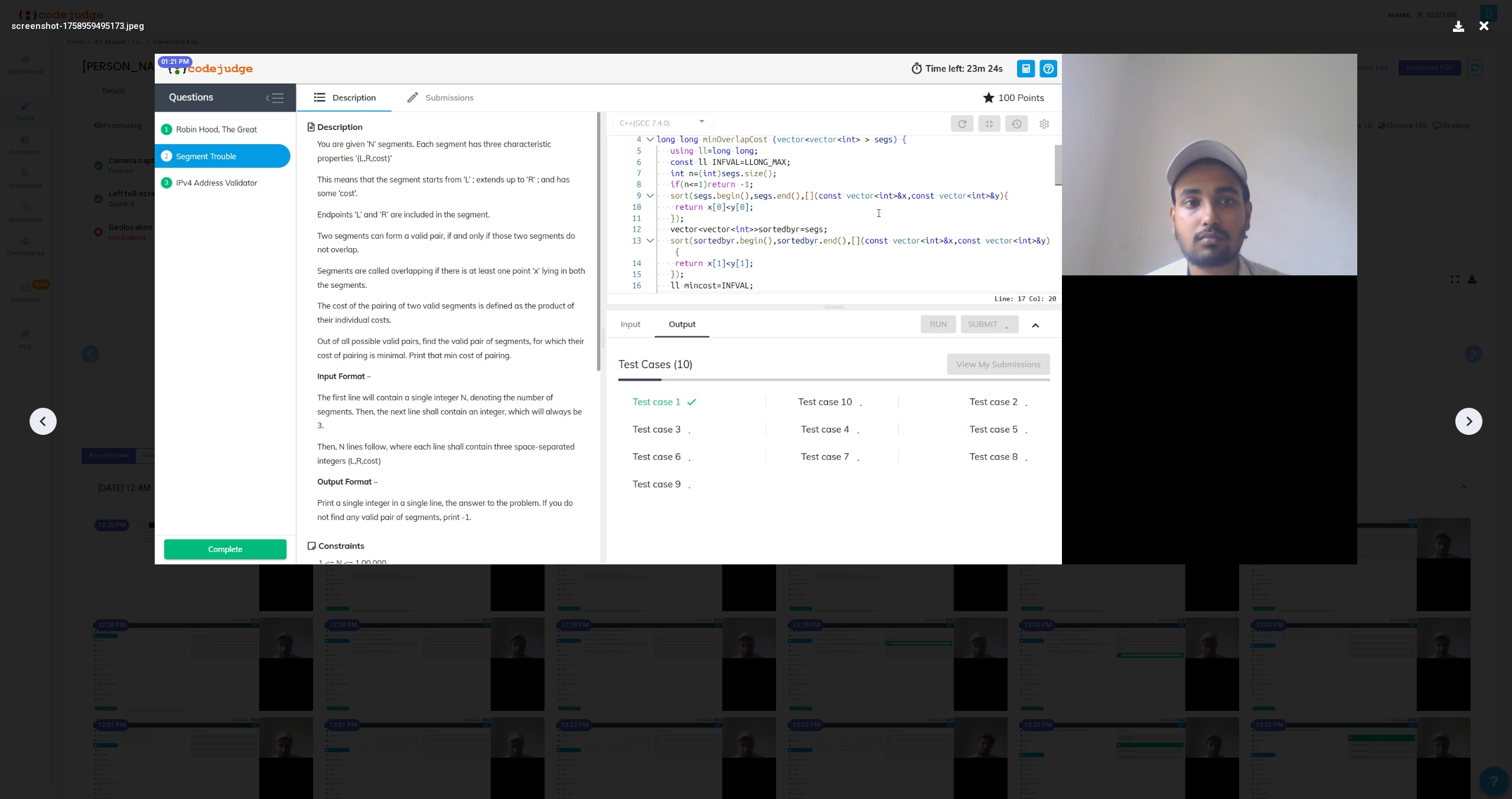
click at [41, 421] on icon at bounding box center [43, 421] width 5 height 10
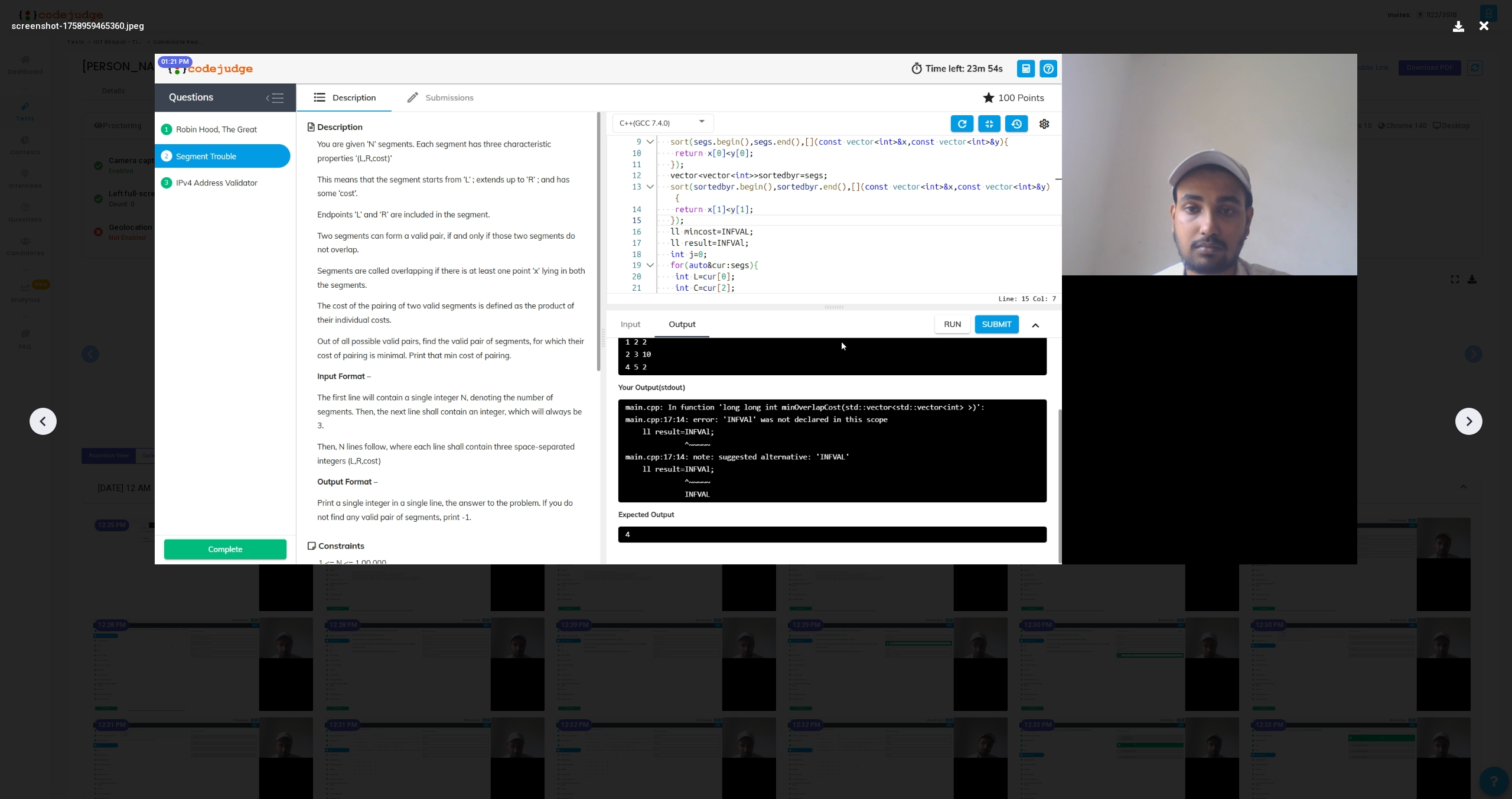
click at [1466, 422] on icon at bounding box center [1468, 420] width 17 height 17
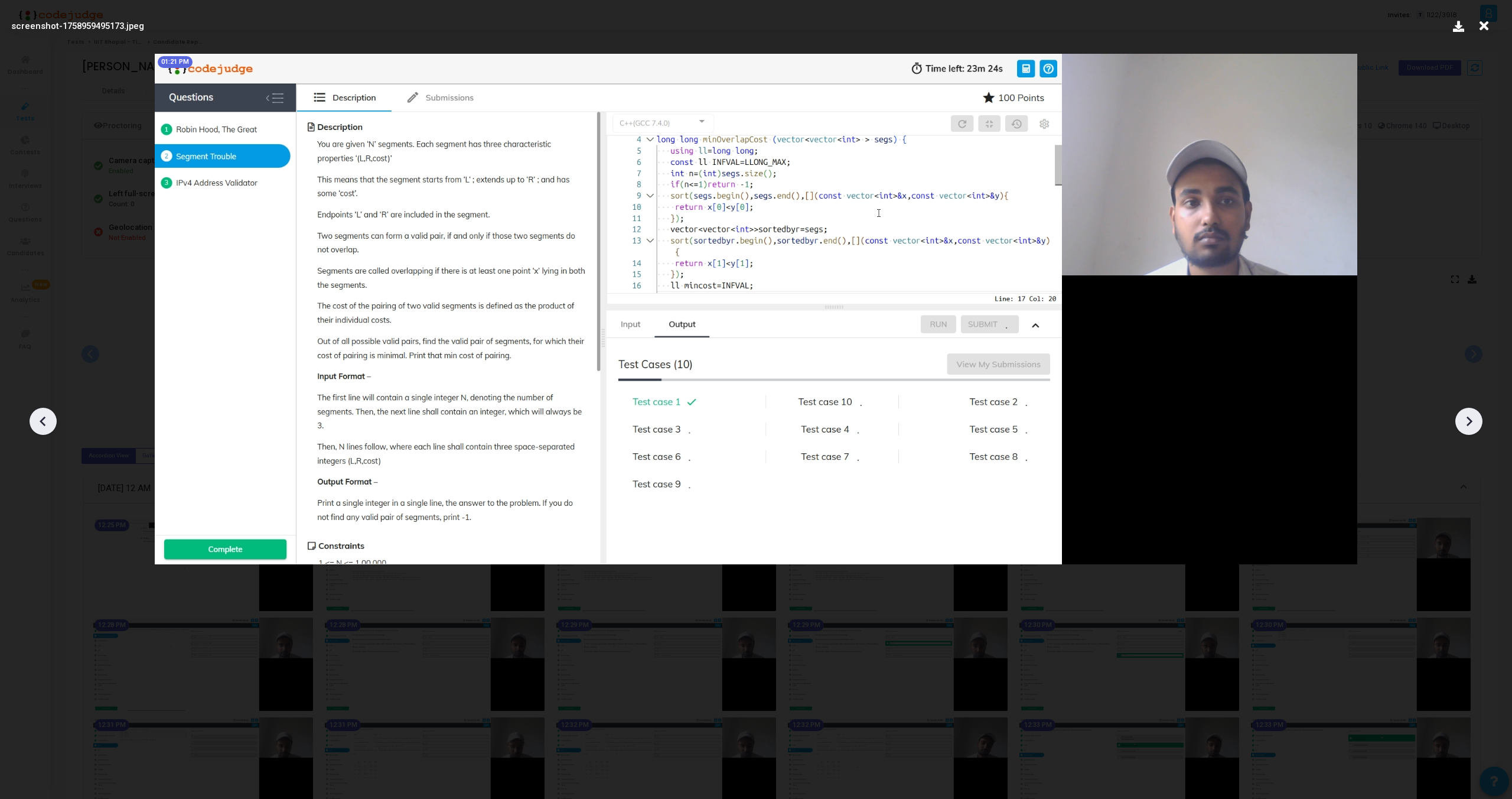
click at [1466, 422] on icon at bounding box center [1468, 420] width 17 height 17
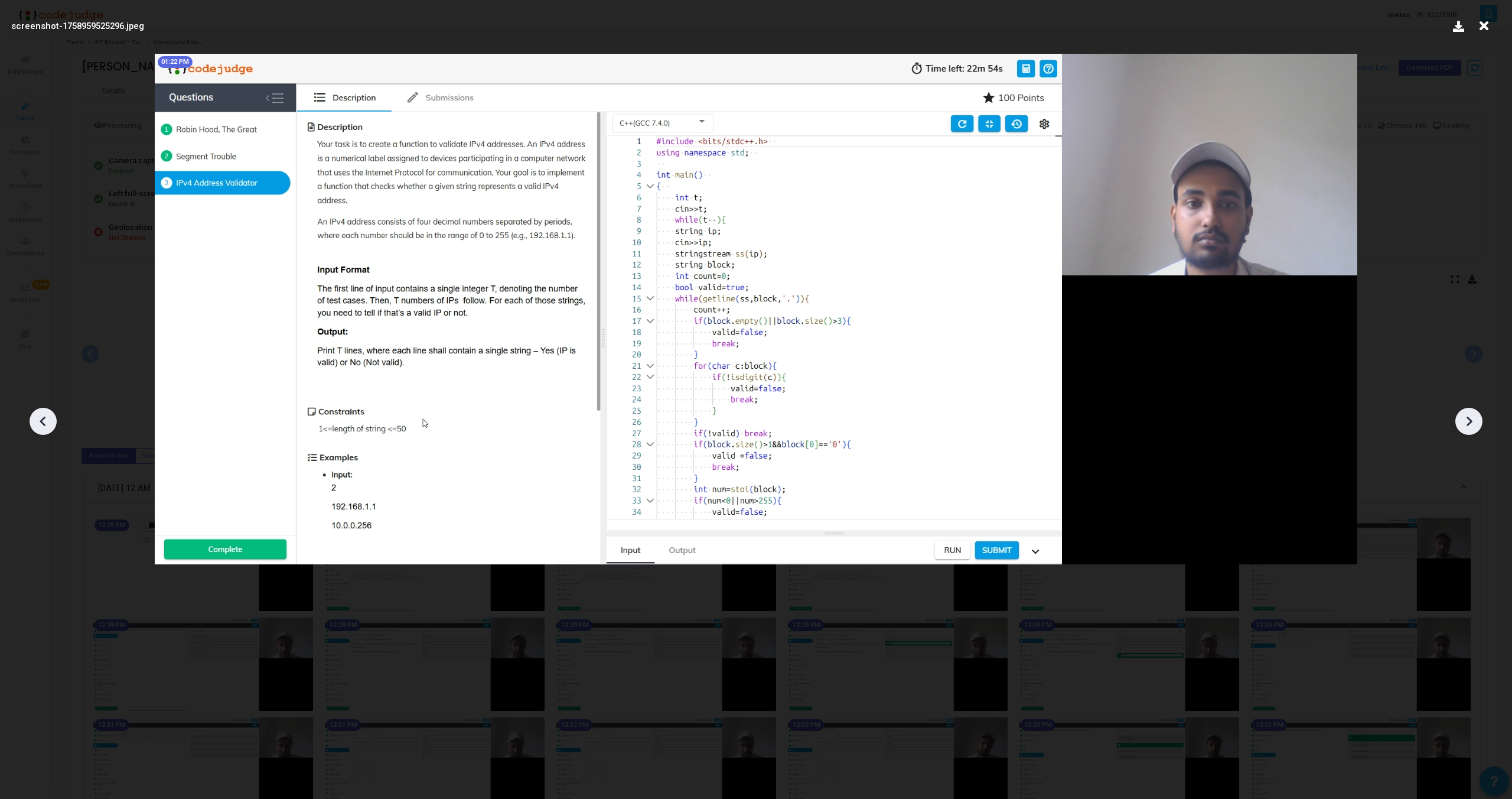
click at [1466, 422] on icon at bounding box center [1468, 420] width 17 height 17
click at [30, 417] on div at bounding box center [43, 421] width 27 height 27
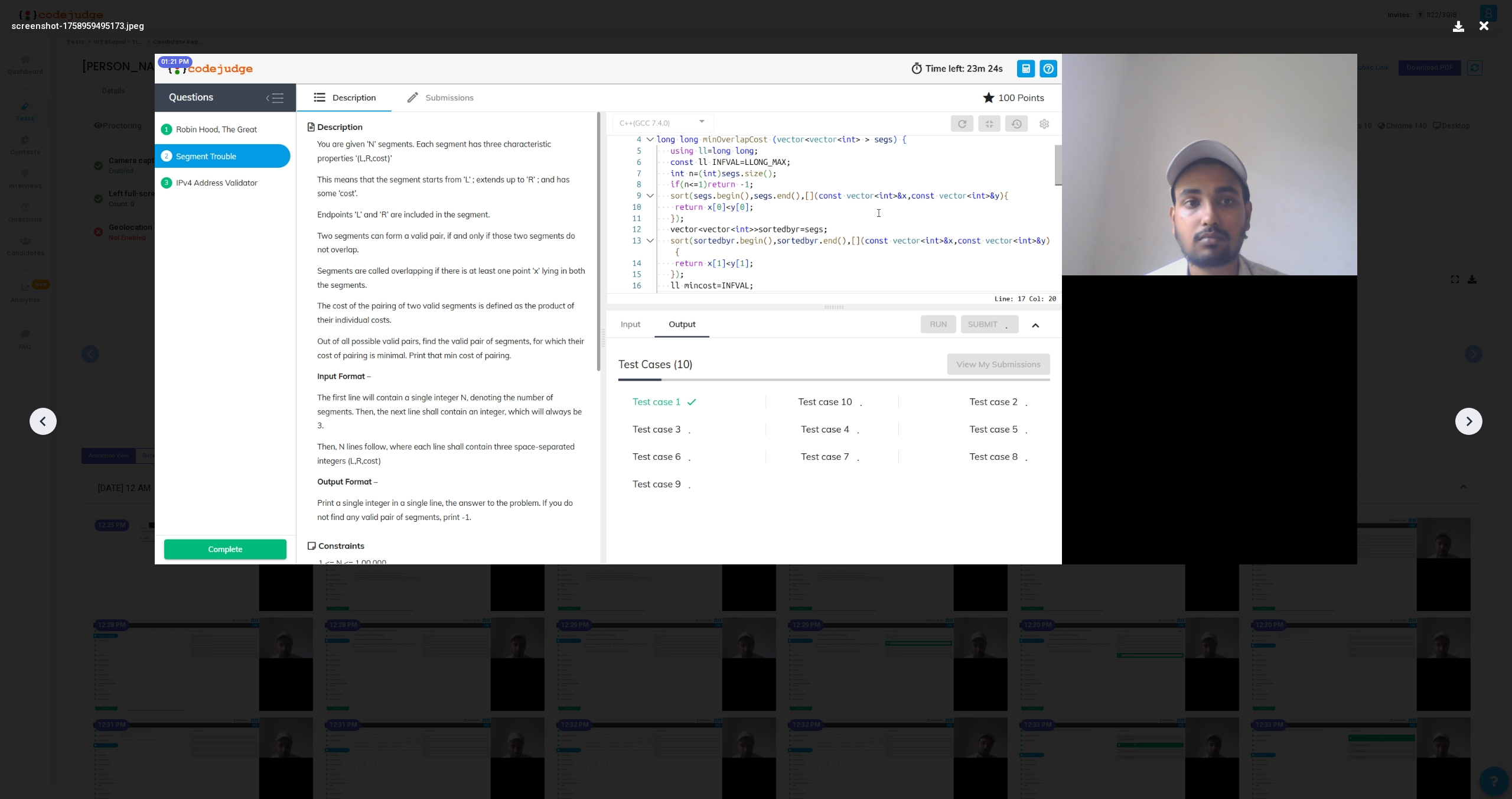
click at [30, 417] on div at bounding box center [43, 421] width 27 height 27
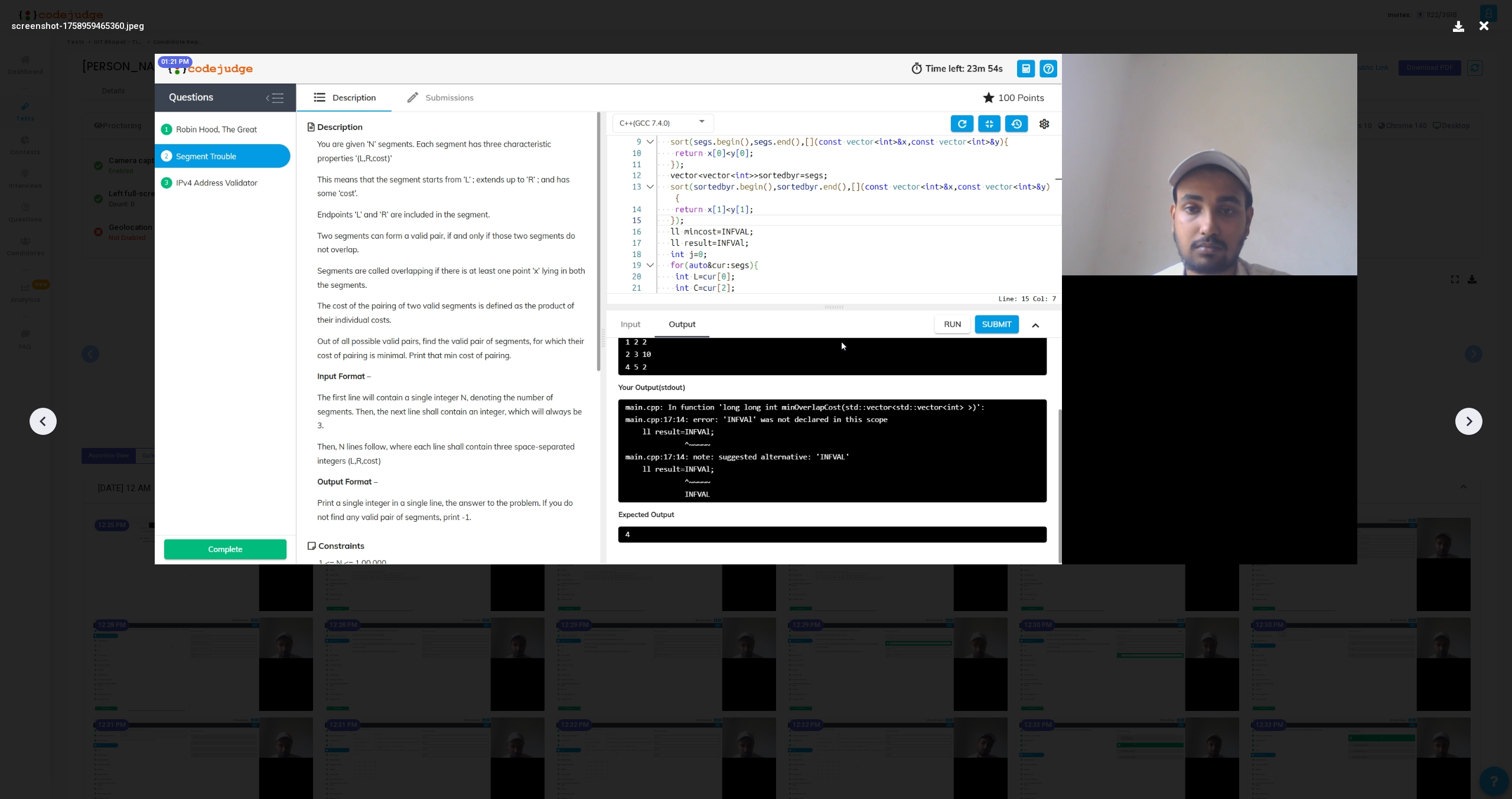
click at [30, 417] on div at bounding box center [43, 421] width 27 height 27
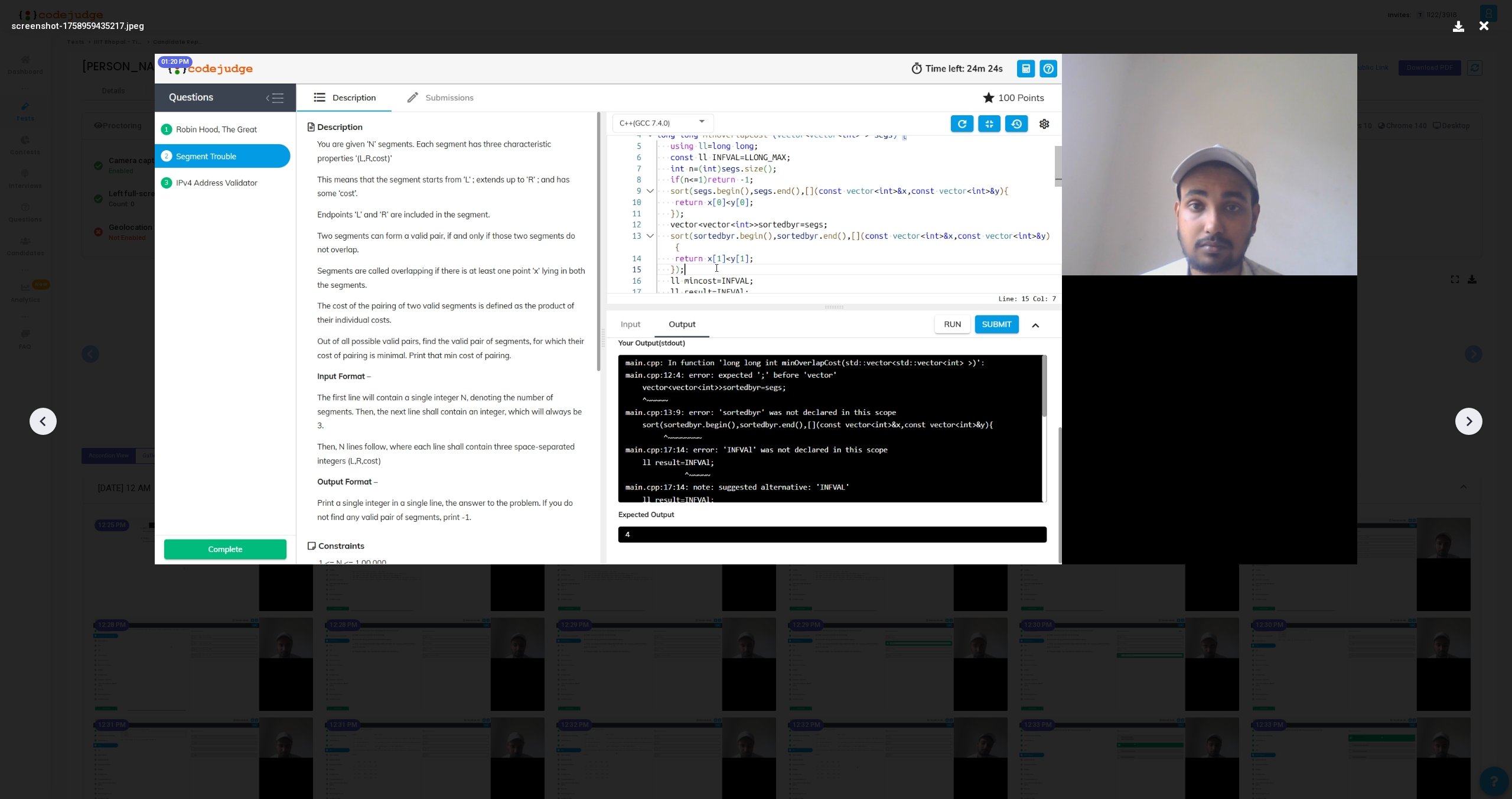
click at [30, 417] on div at bounding box center [43, 421] width 27 height 27
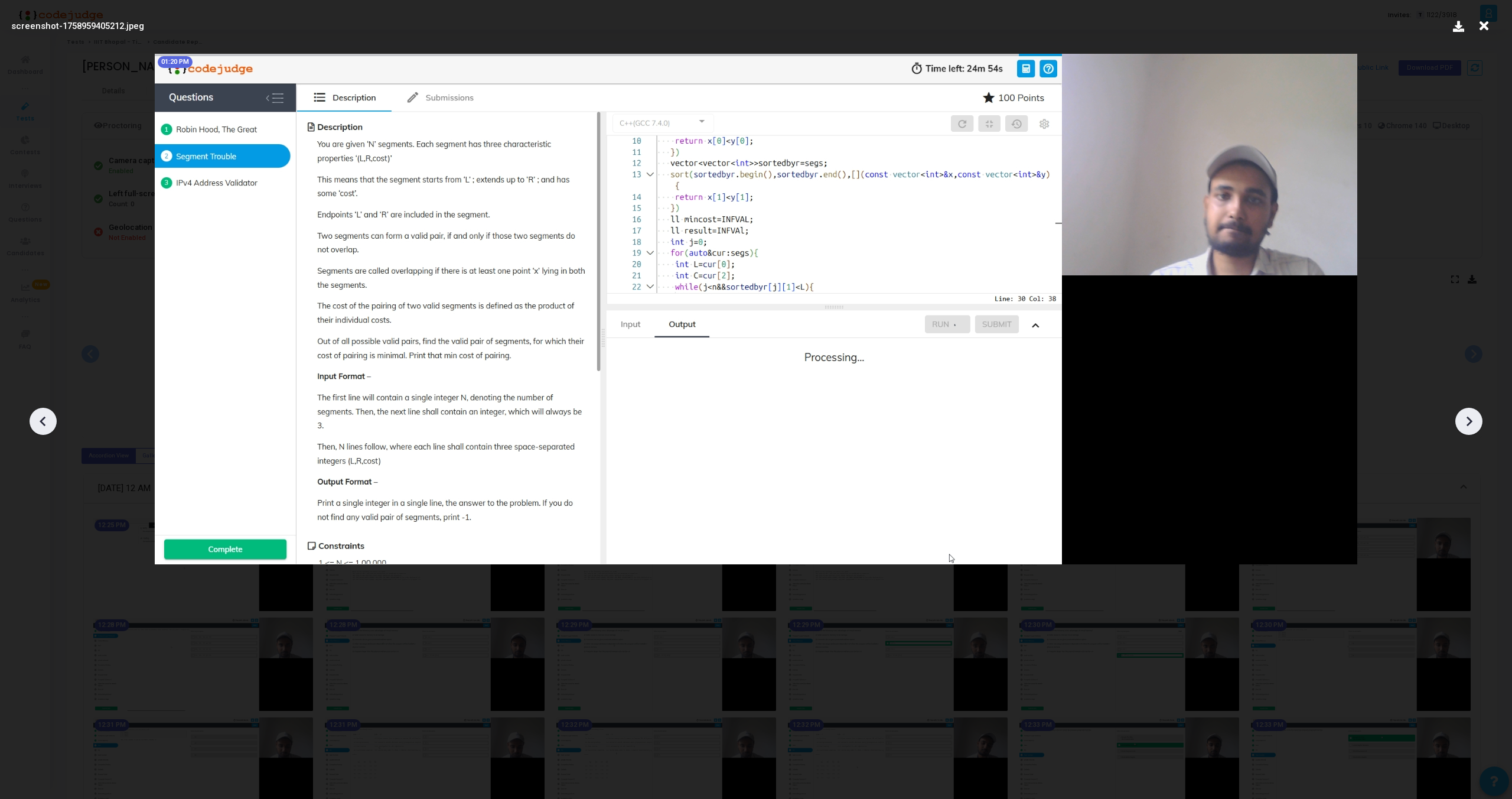
click at [30, 417] on div at bounding box center [43, 421] width 27 height 27
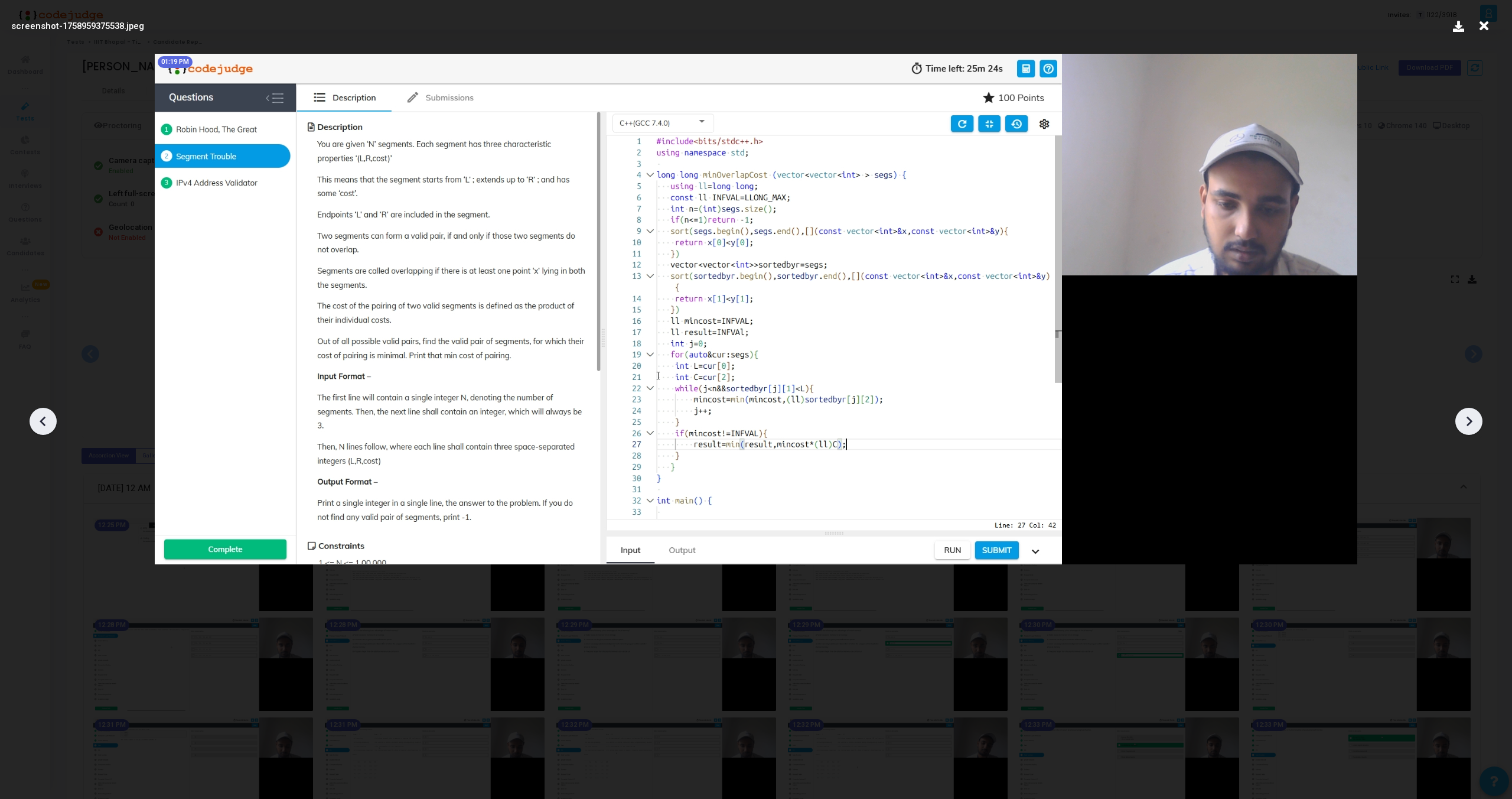
click at [30, 417] on div at bounding box center [43, 421] width 27 height 27
click at [1469, 398] on div at bounding box center [756, 417] width 1512 height 764
click at [1467, 413] on icon at bounding box center [1468, 420] width 17 height 17
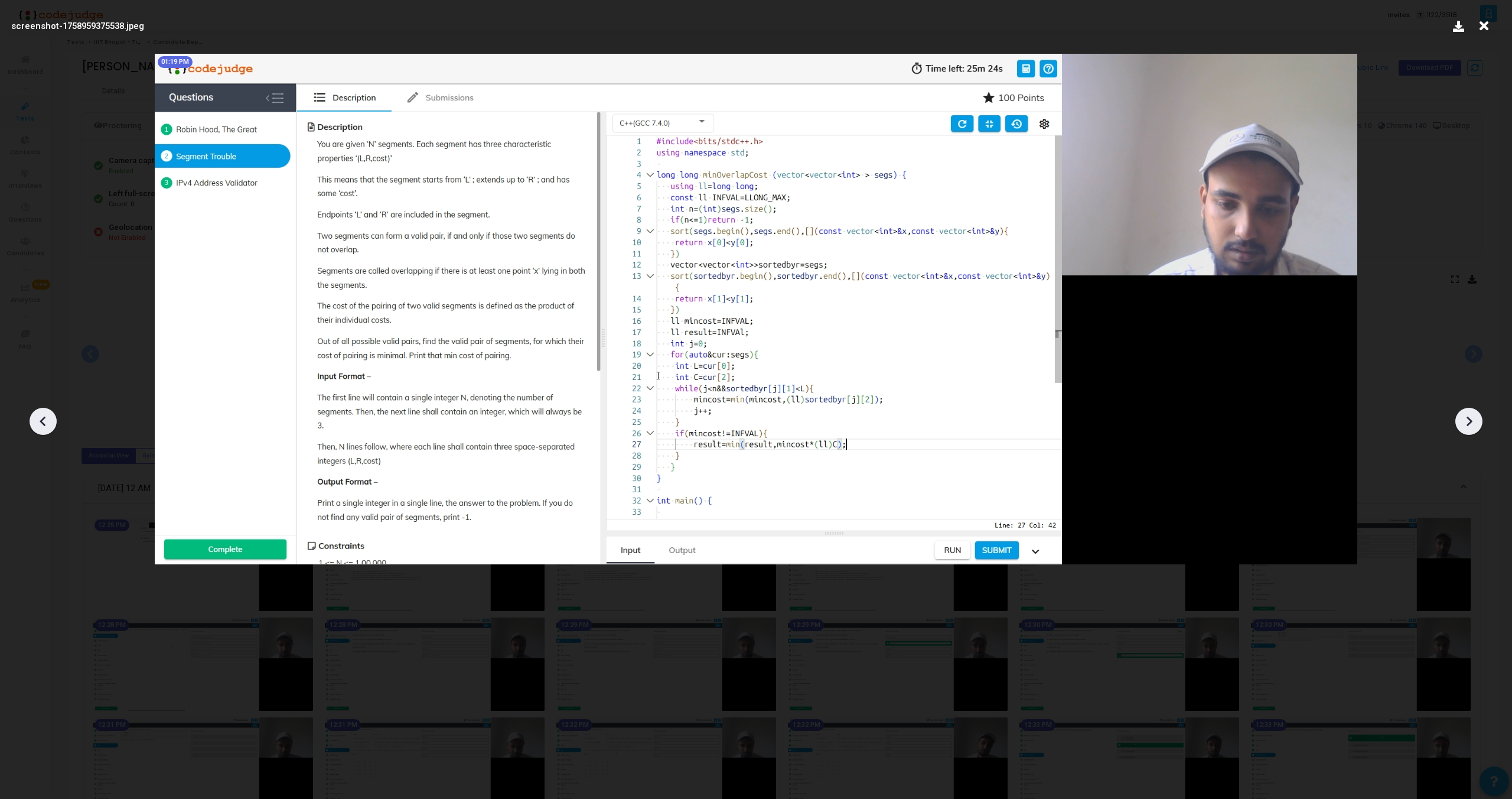
click at [1467, 413] on icon at bounding box center [1468, 420] width 17 height 17
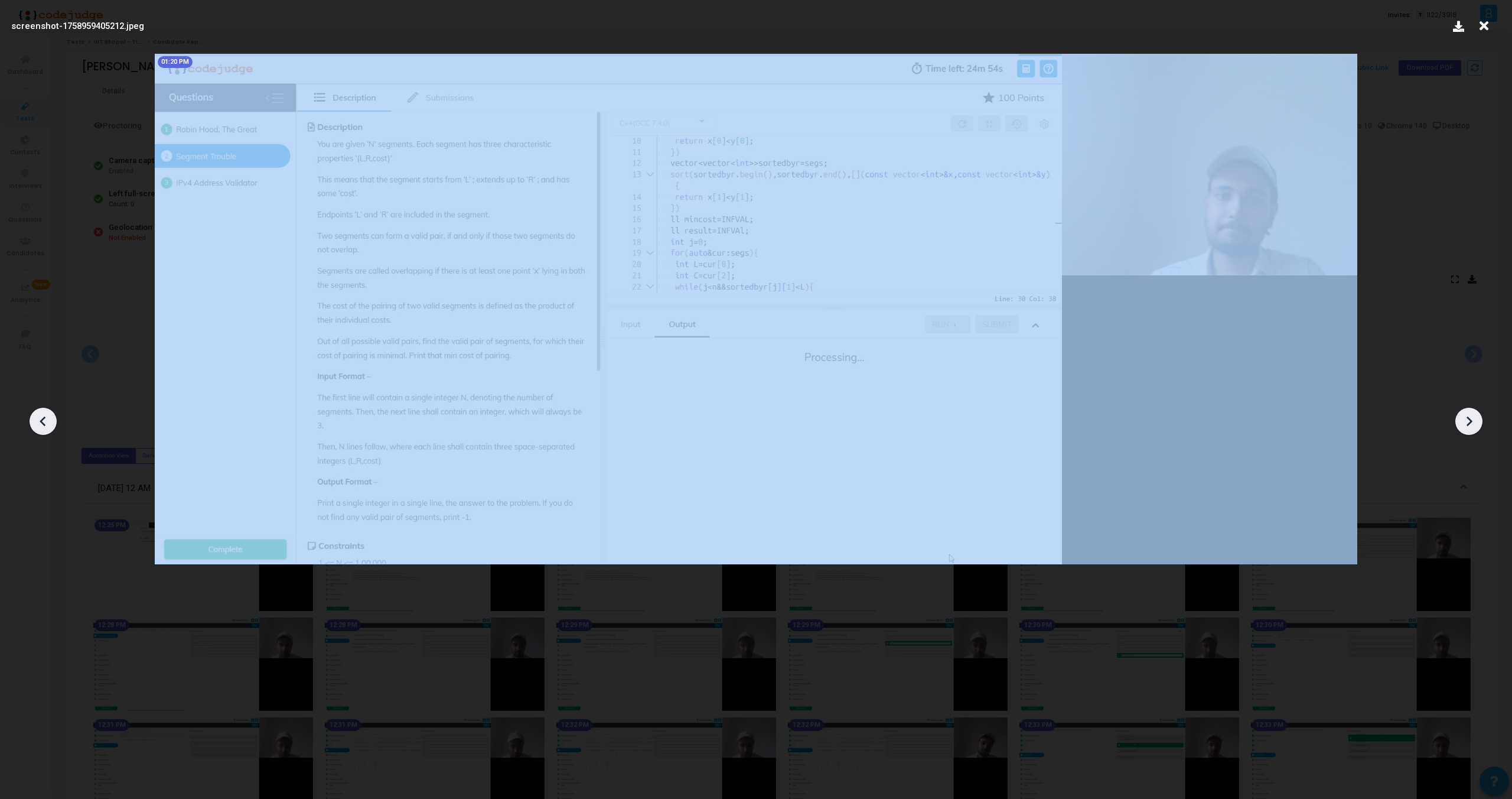
click at [1467, 413] on icon at bounding box center [1468, 420] width 17 height 17
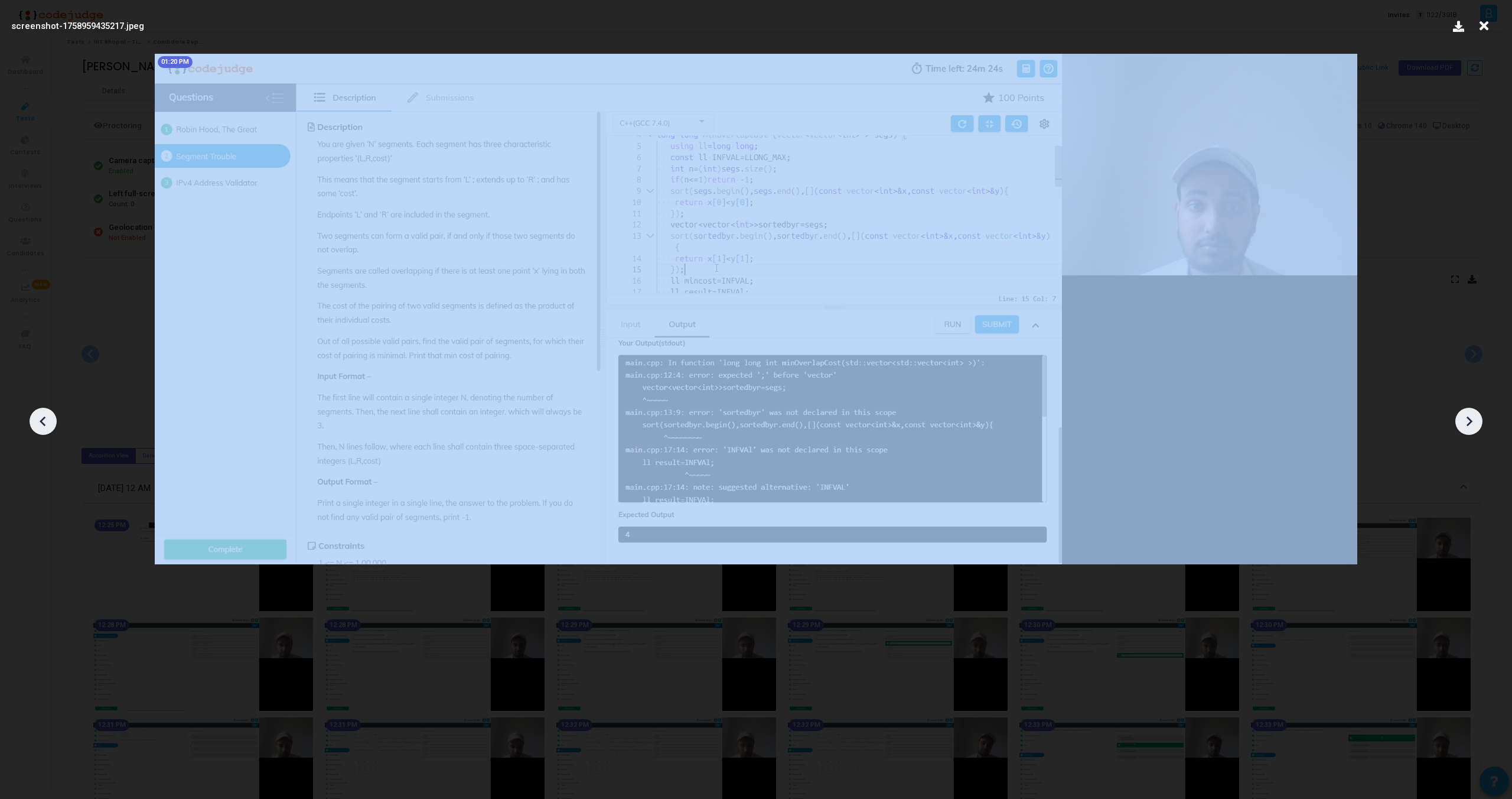
click at [1467, 413] on icon at bounding box center [1468, 420] width 17 height 17
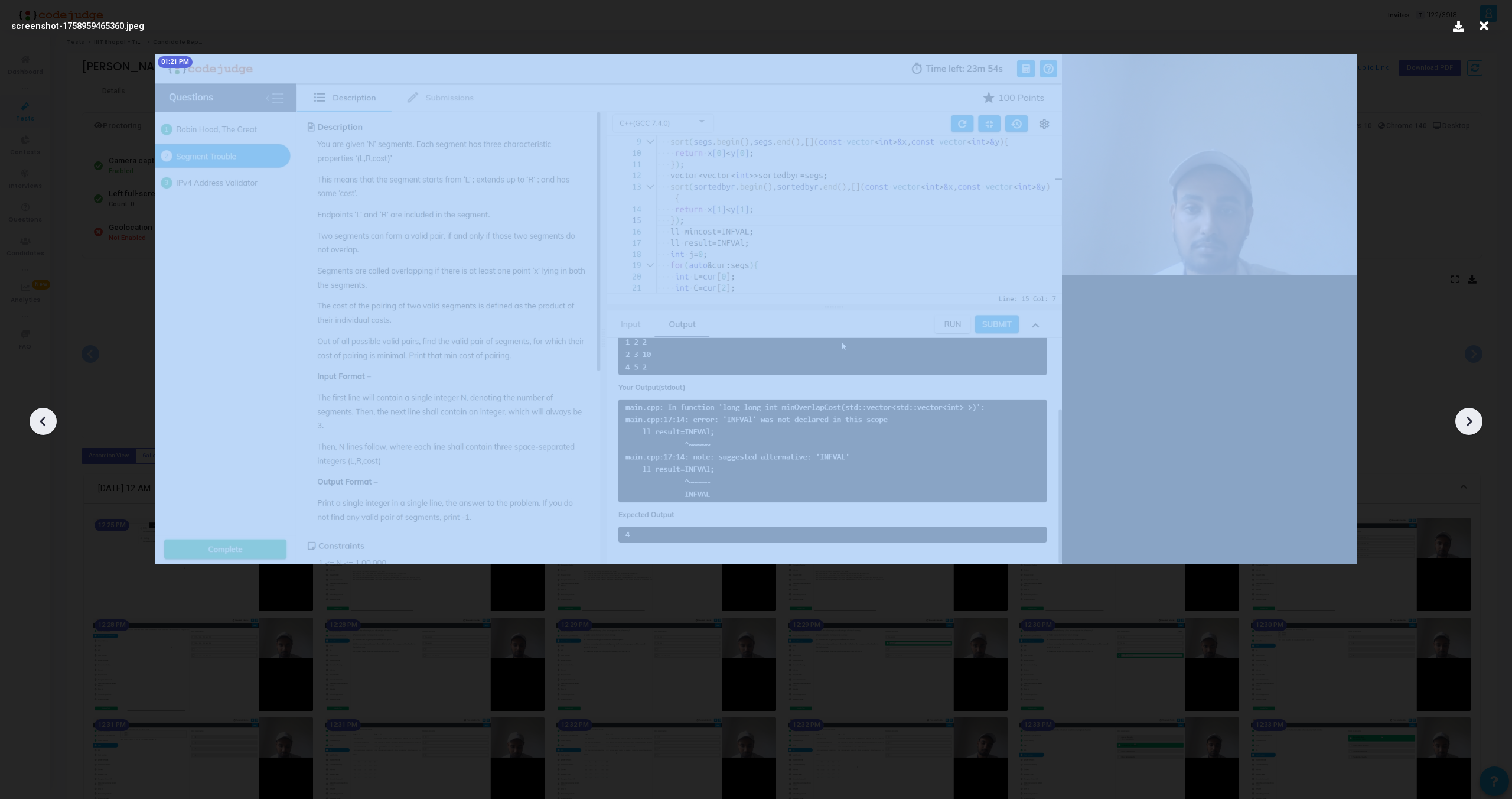
click at [1467, 413] on icon at bounding box center [1468, 420] width 17 height 17
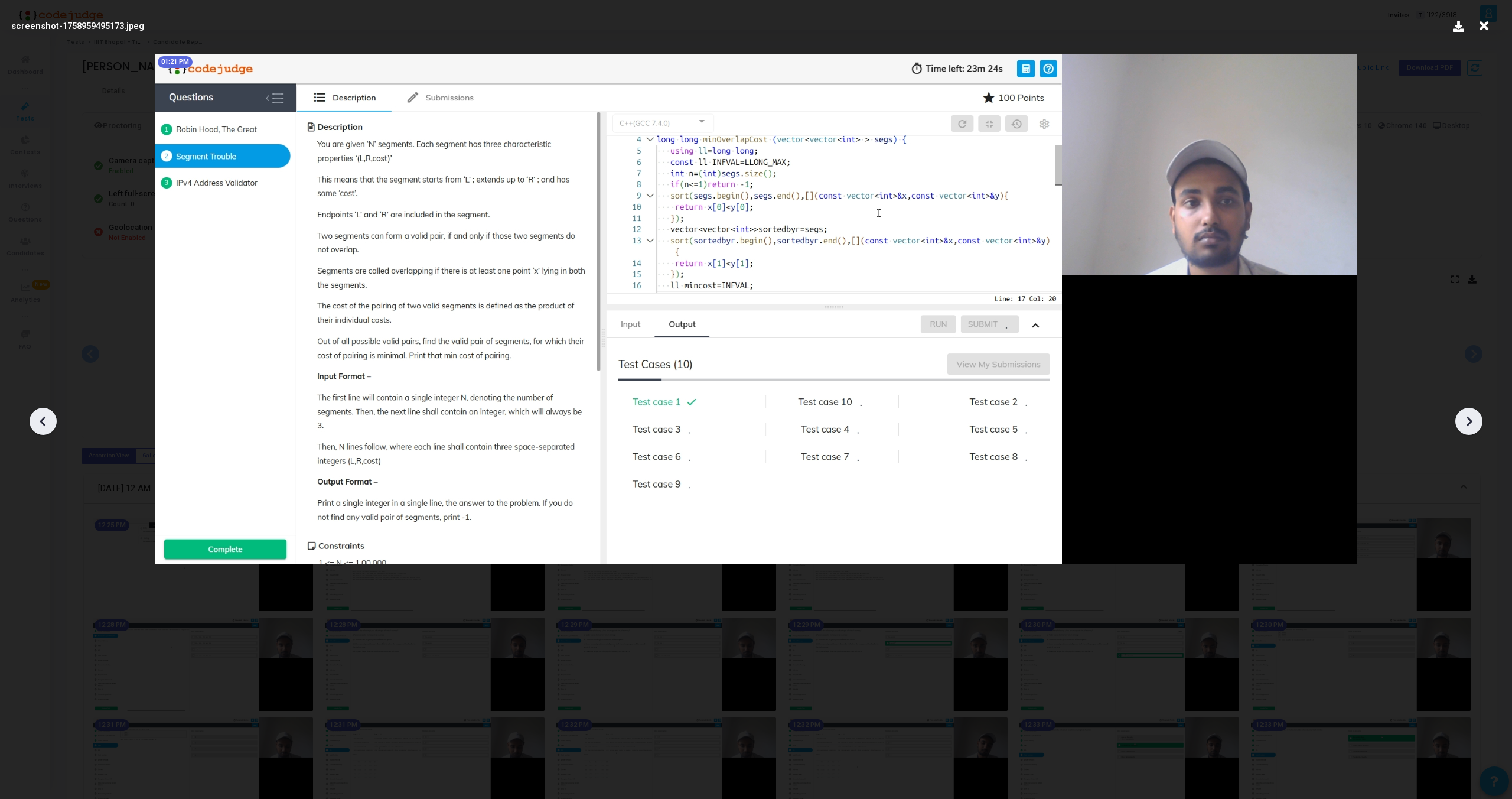
click at [1467, 413] on icon at bounding box center [1468, 420] width 17 height 17
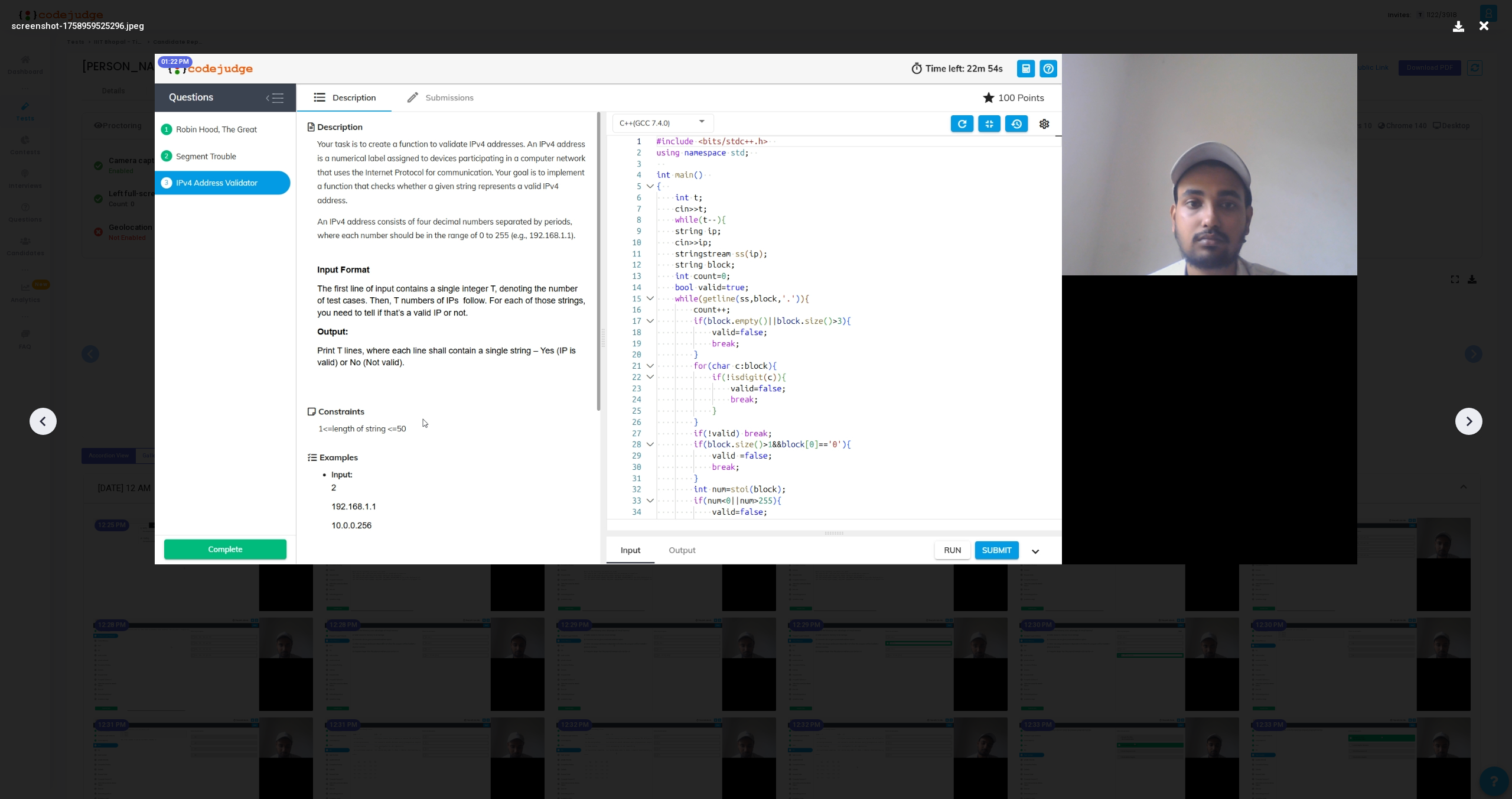
click at [1467, 413] on icon at bounding box center [1468, 420] width 17 height 17
click at [1406, 271] on div at bounding box center [756, 417] width 1512 height 764
click at [28, 432] on div at bounding box center [756, 417] width 1512 height 764
click at [38, 425] on icon at bounding box center [43, 420] width 17 height 17
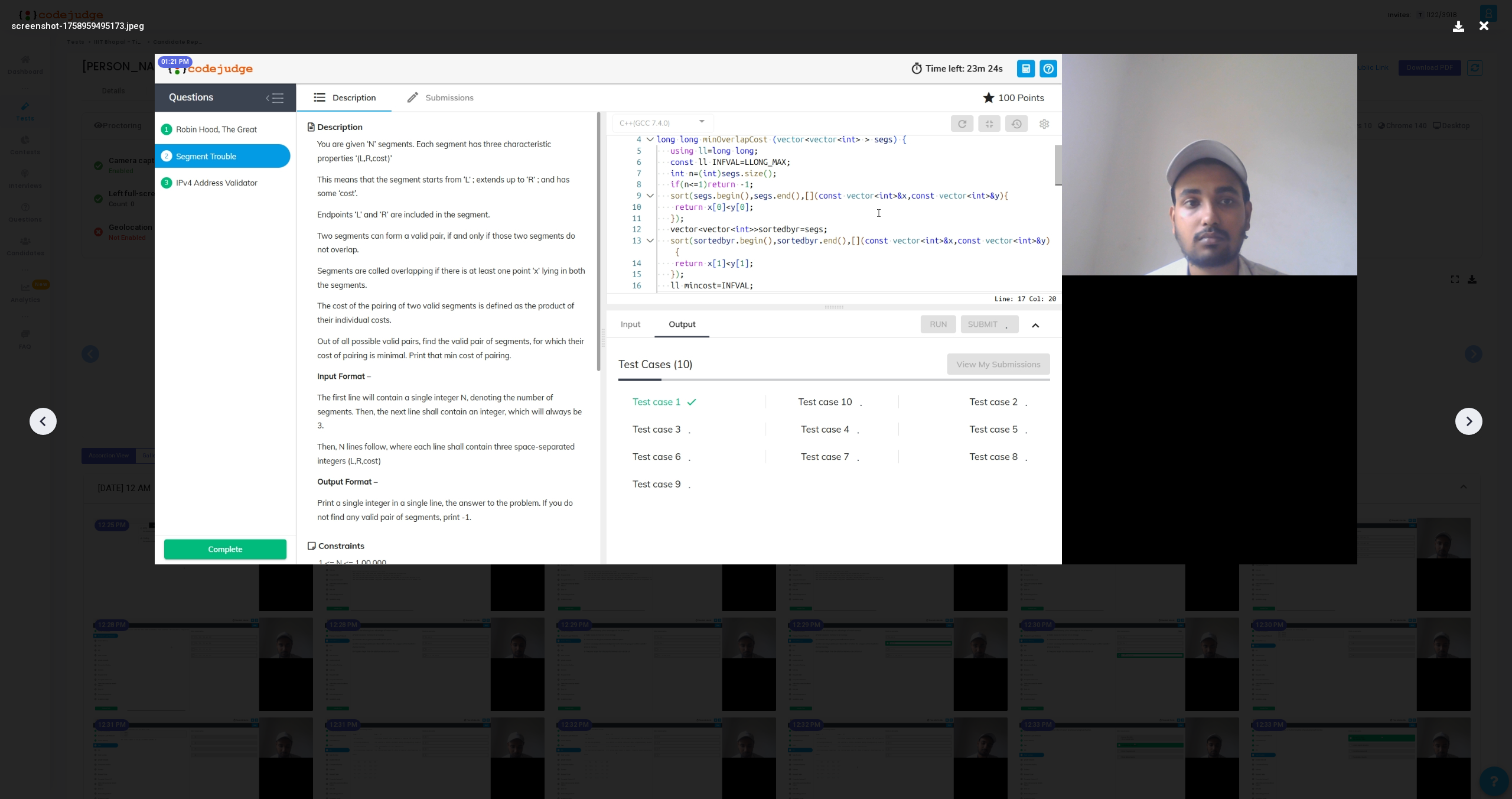
click at [38, 425] on icon at bounding box center [43, 420] width 17 height 17
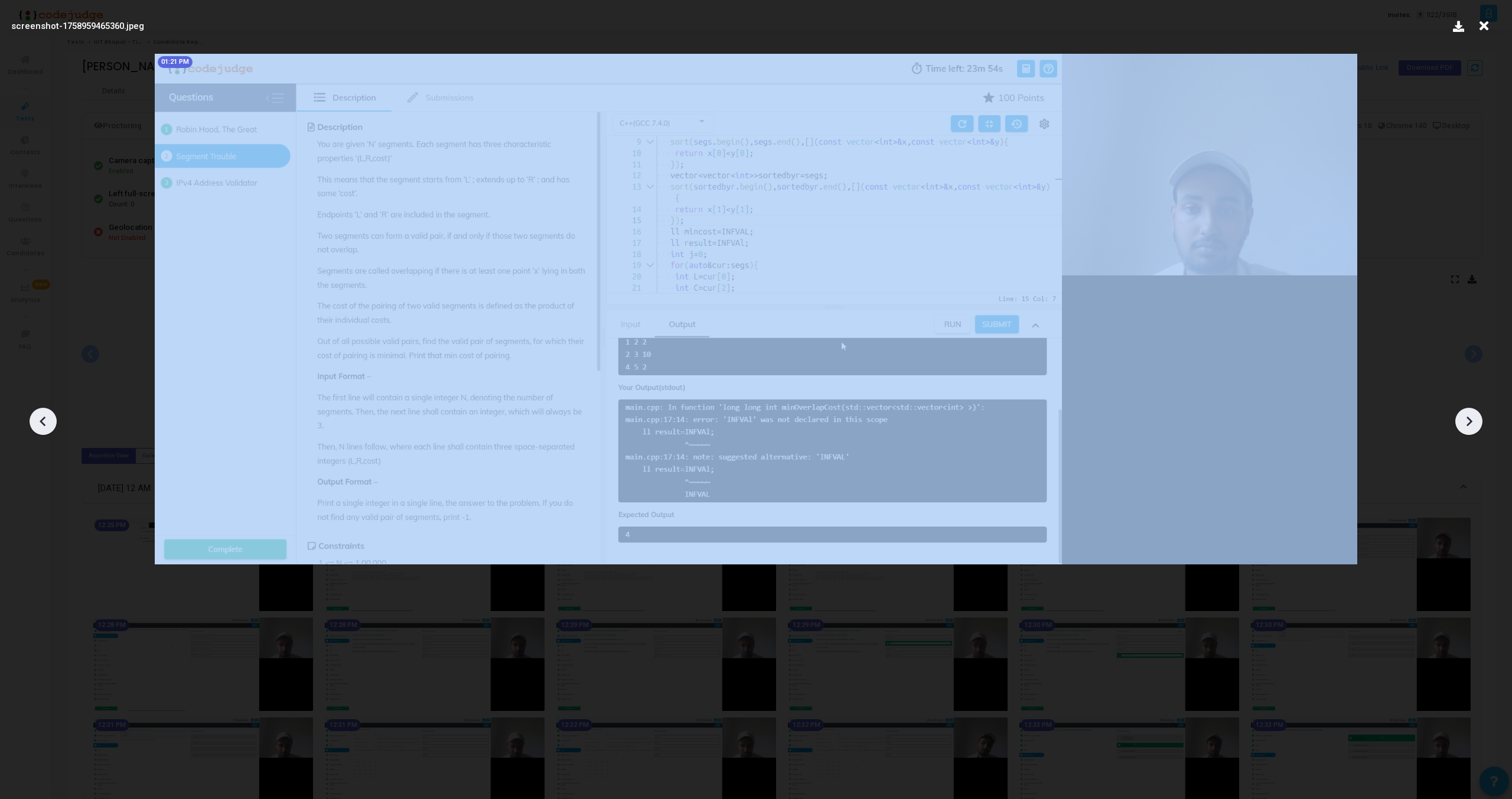
click at [38, 425] on icon at bounding box center [43, 420] width 17 height 17
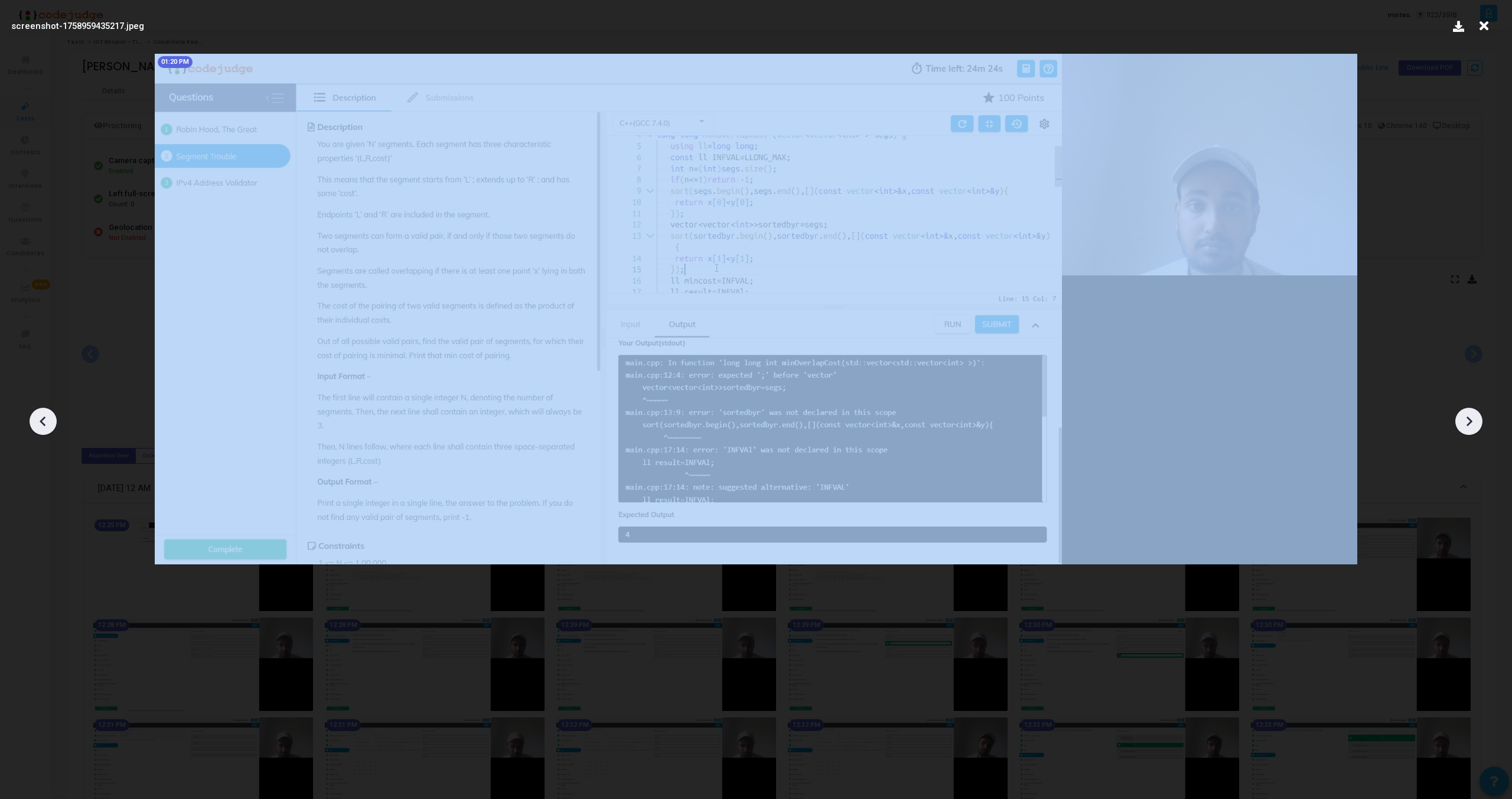
click at [38, 425] on icon at bounding box center [43, 420] width 17 height 17
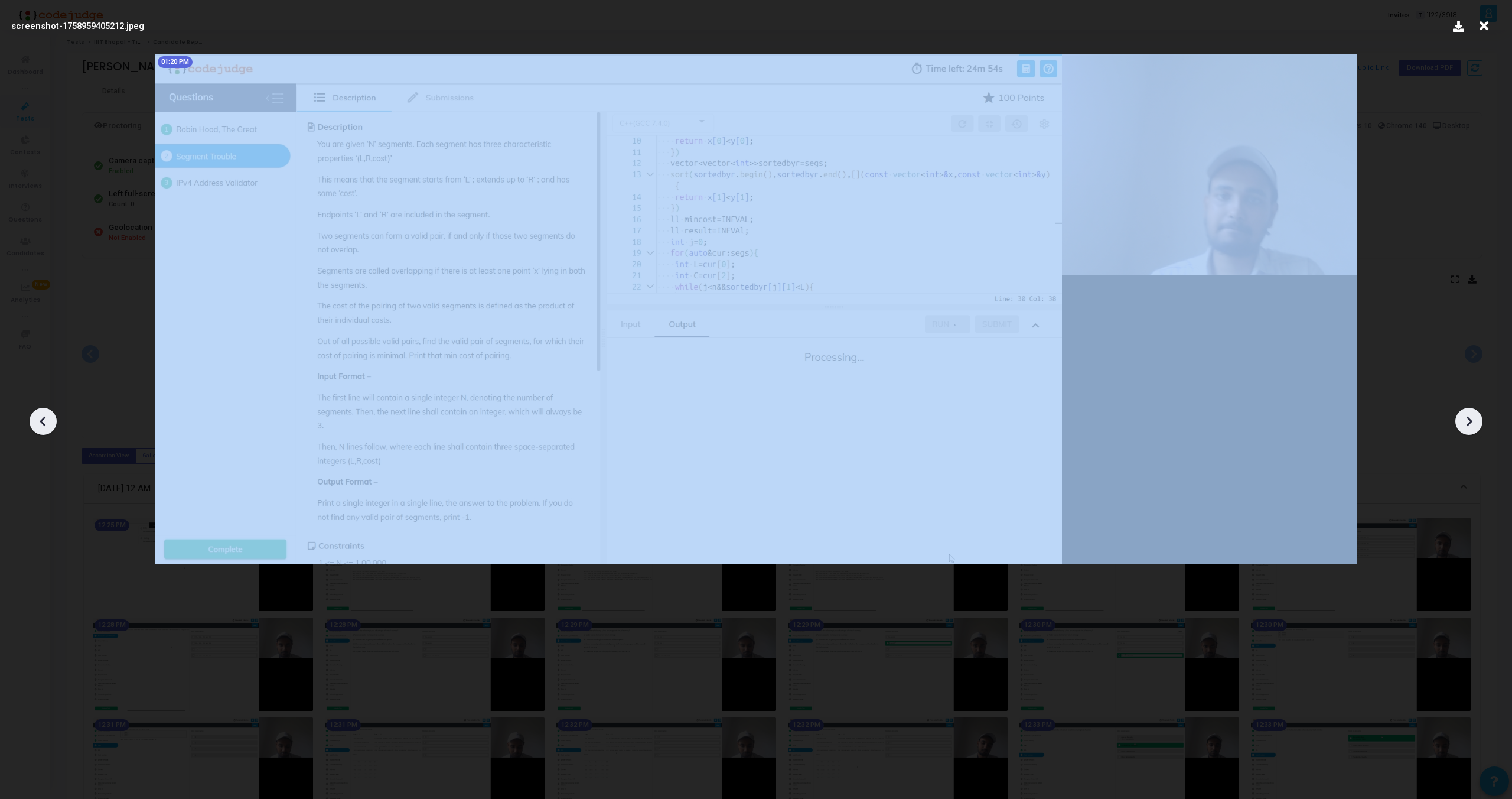
click at [38, 425] on icon at bounding box center [43, 420] width 17 height 17
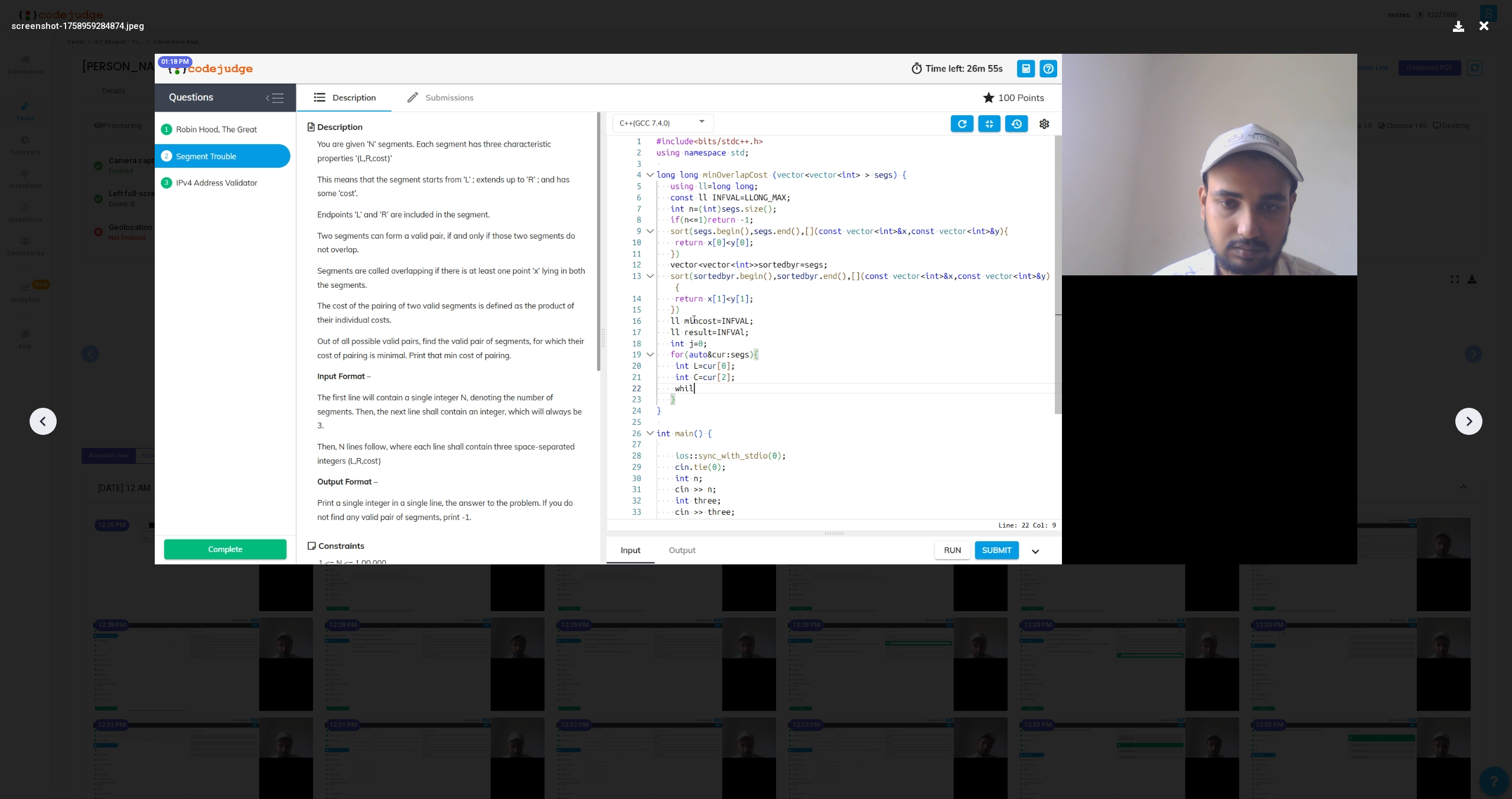
click at [38, 425] on icon at bounding box center [43, 420] width 17 height 17
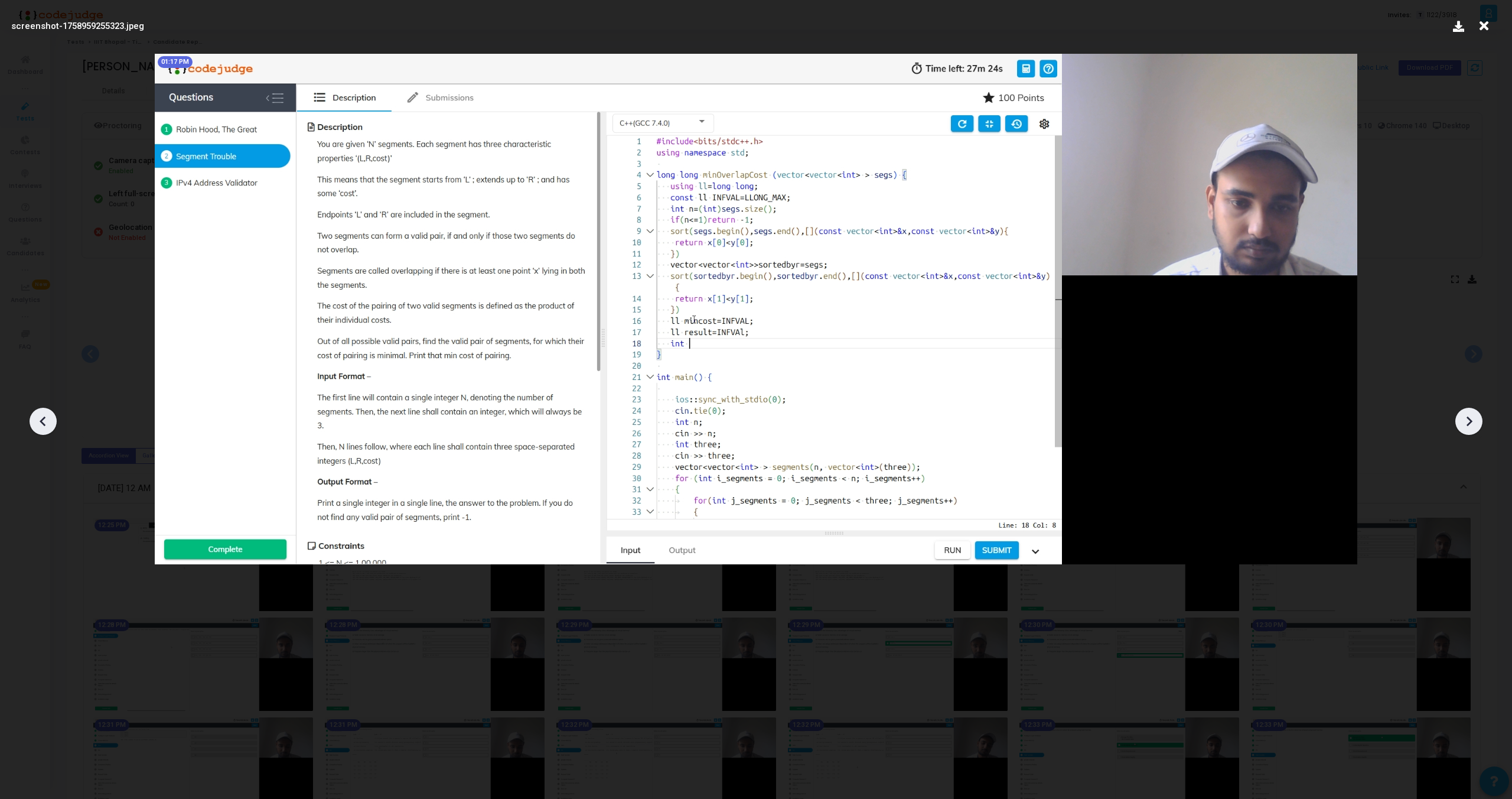
click at [38, 425] on icon at bounding box center [43, 420] width 17 height 17
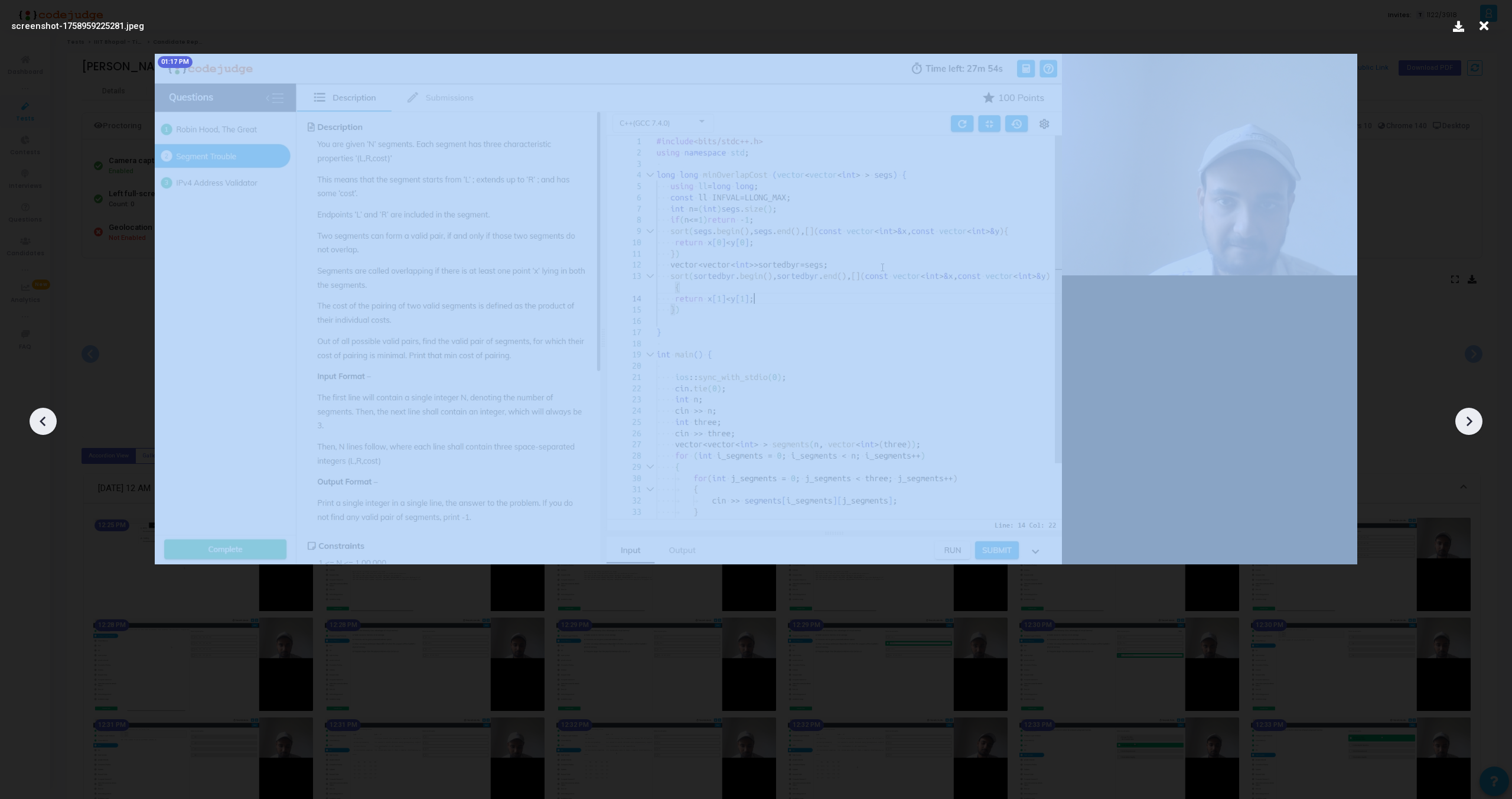
click at [38, 425] on icon at bounding box center [43, 420] width 17 height 17
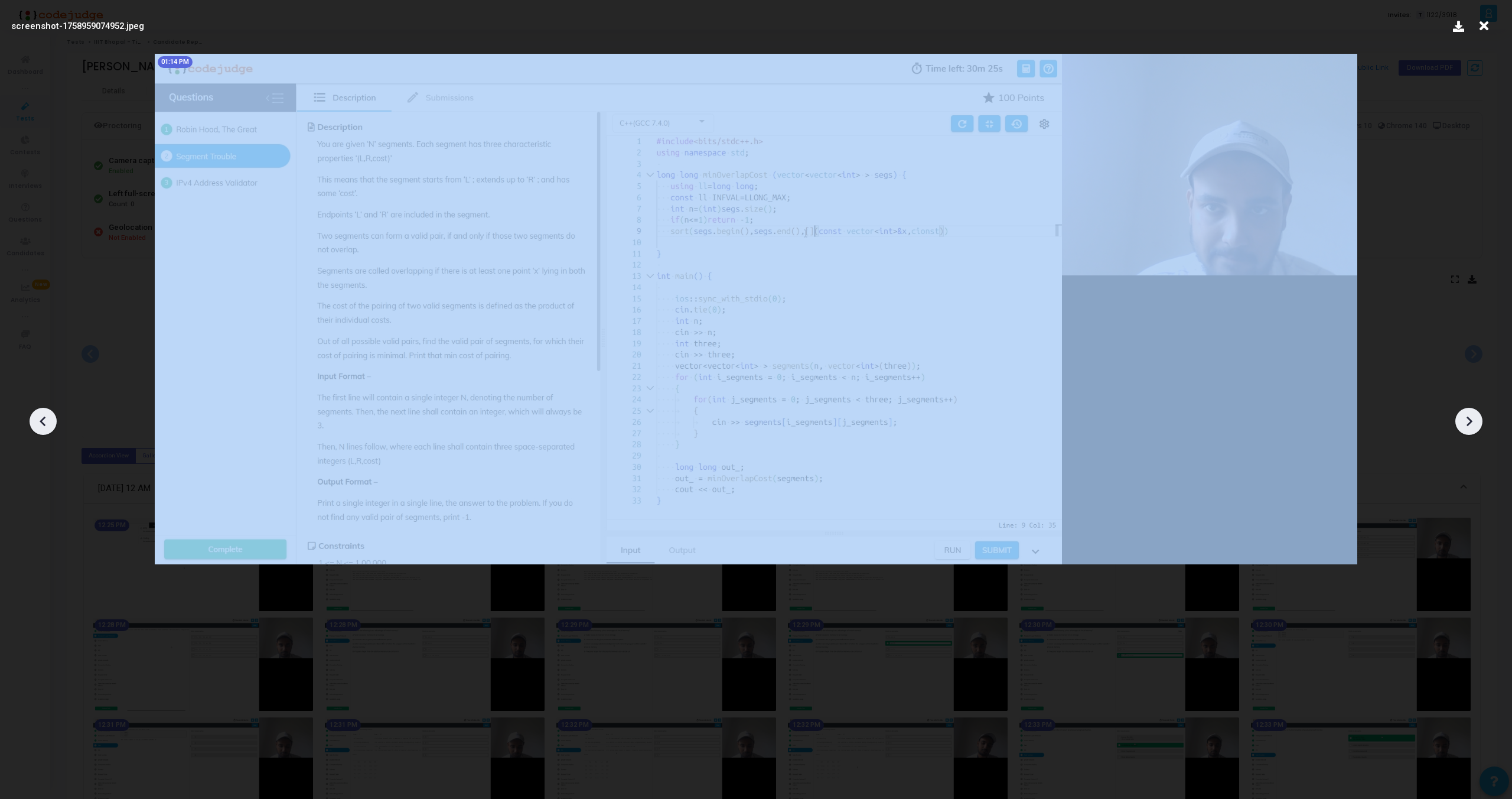
click at [38, 425] on icon at bounding box center [43, 420] width 17 height 17
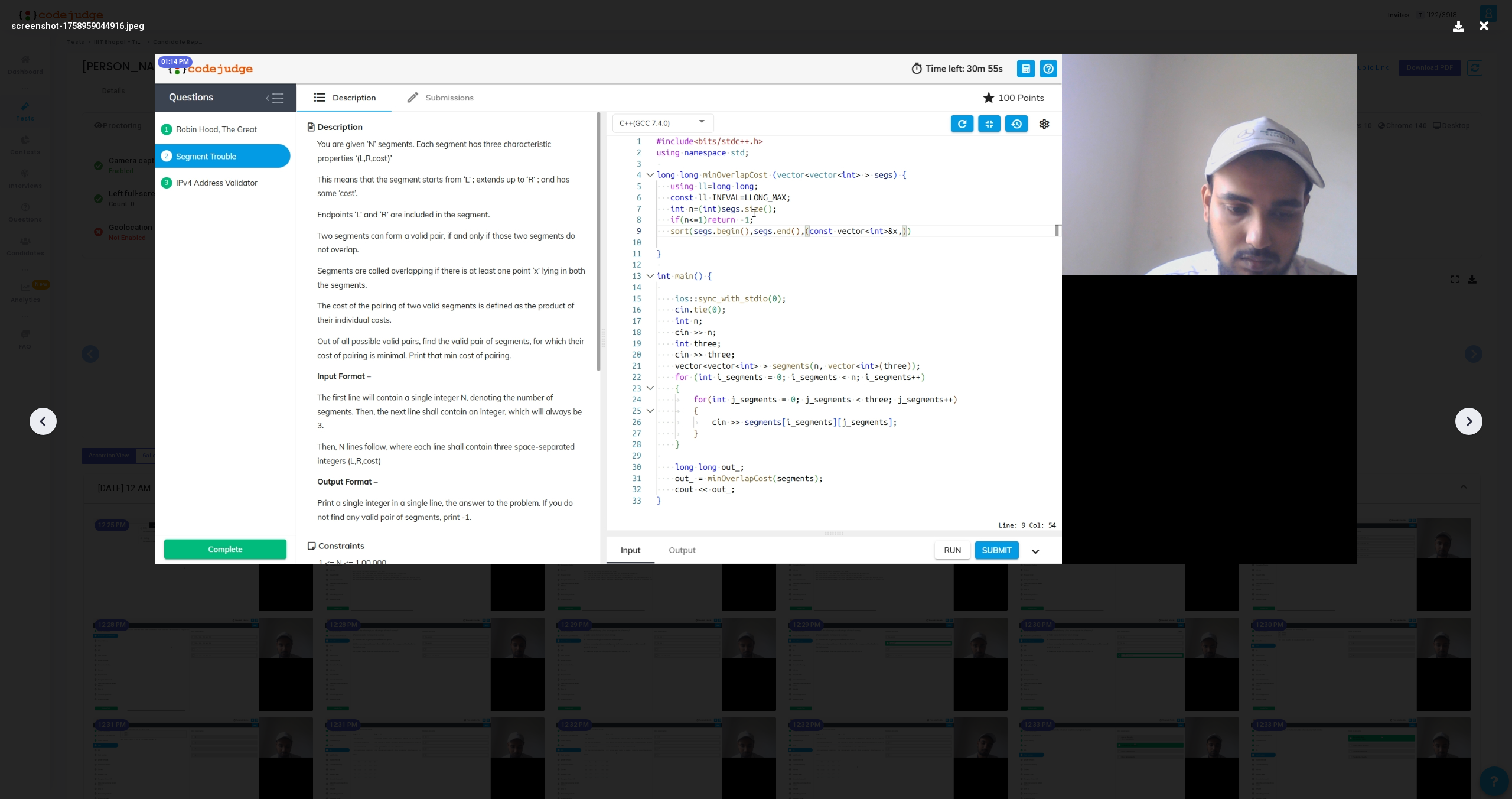
click at [38, 425] on icon at bounding box center [43, 420] width 17 height 17
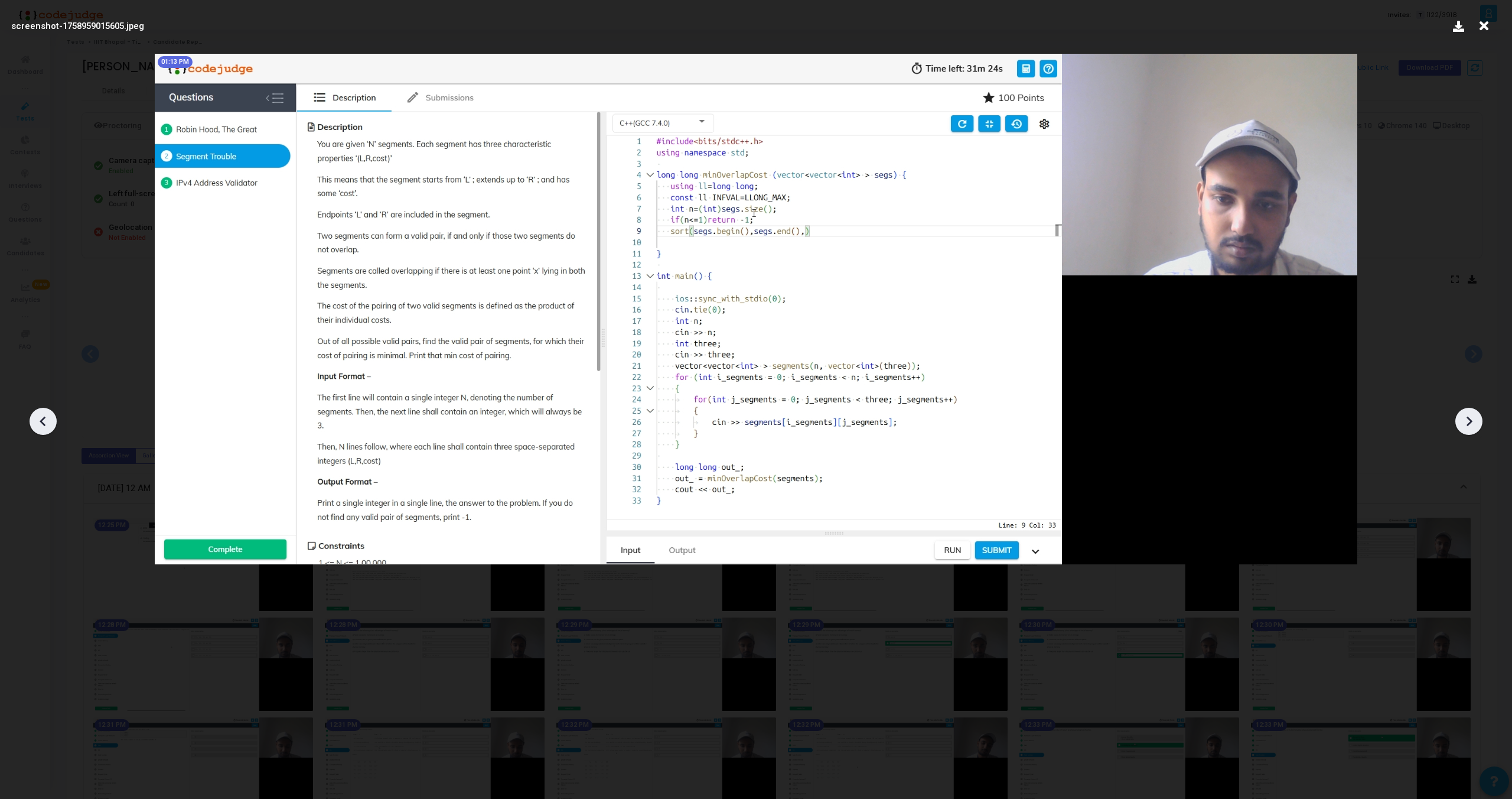
click at [38, 425] on icon at bounding box center [43, 420] width 17 height 17
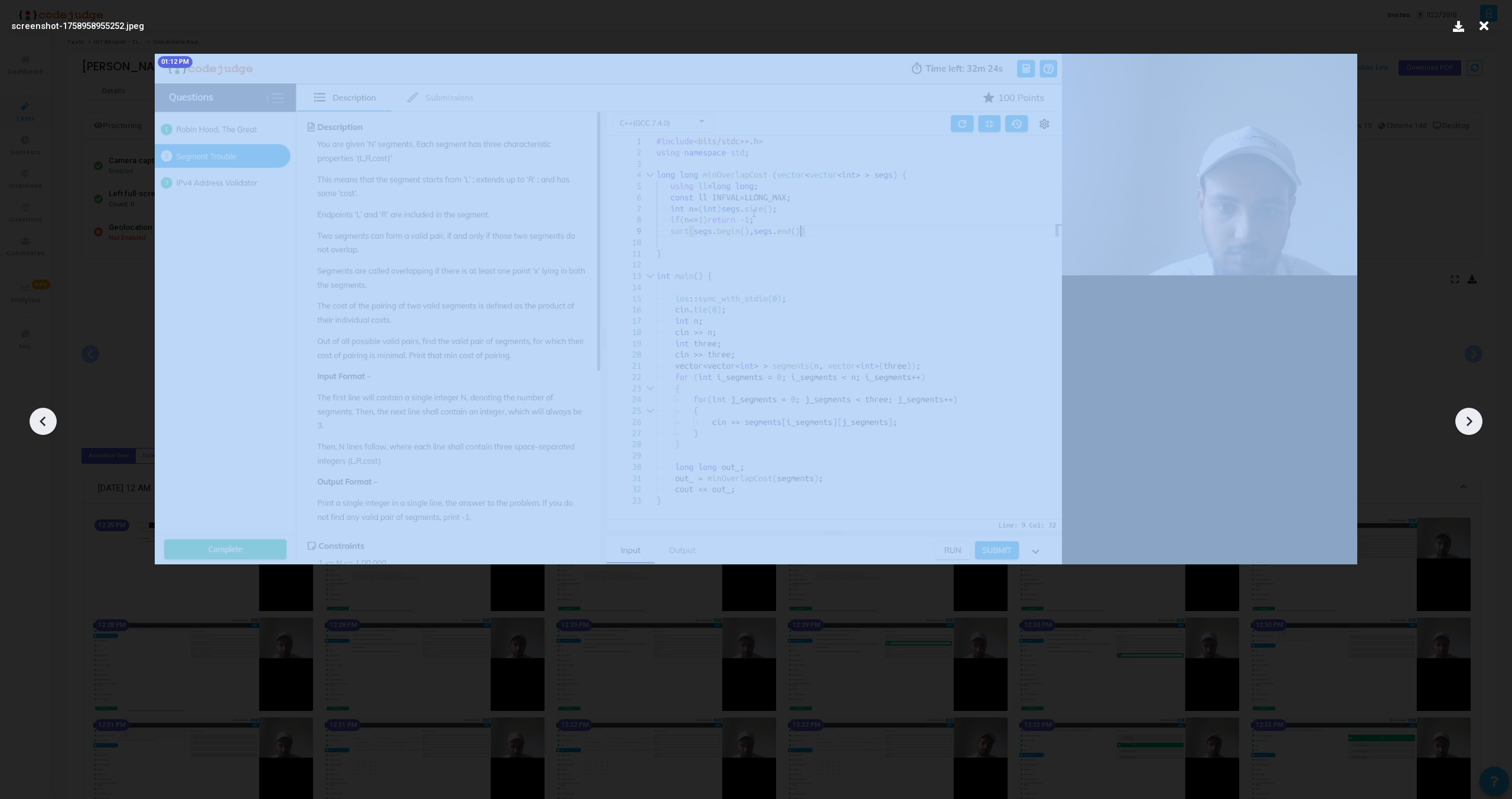
click at [38, 425] on icon at bounding box center [43, 420] width 17 height 17
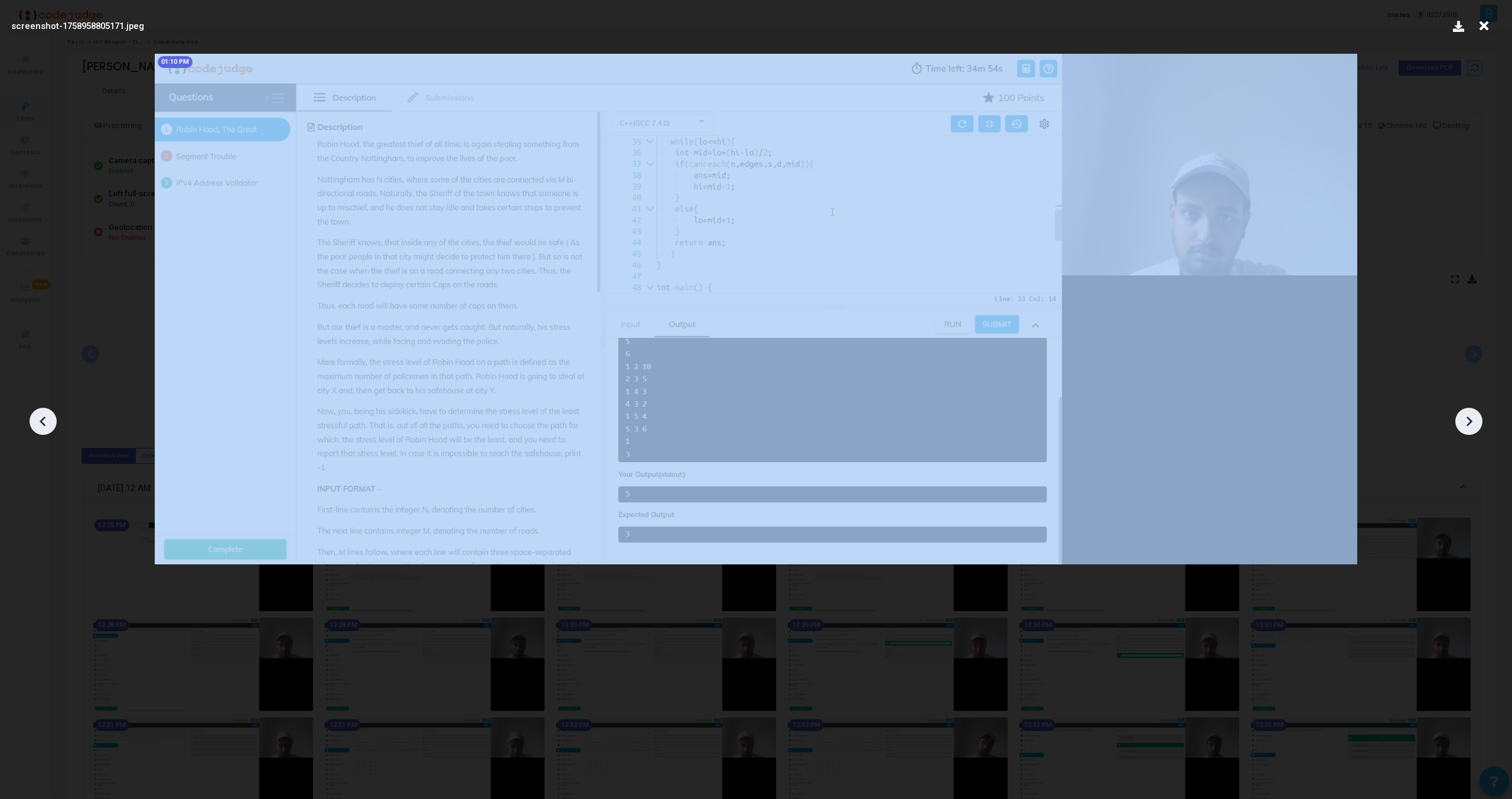
click at [38, 425] on icon at bounding box center [43, 420] width 17 height 17
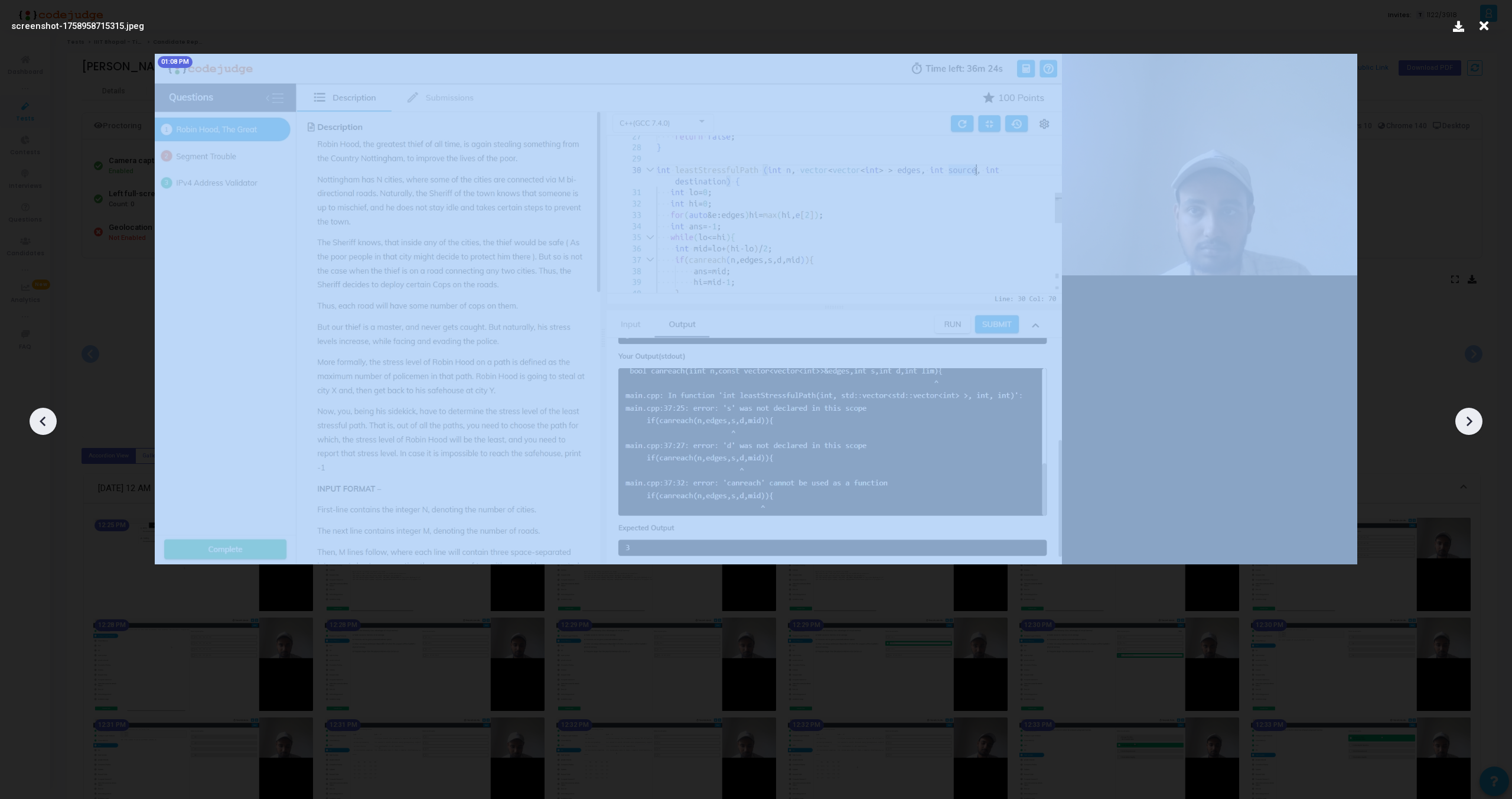
click at [38, 425] on icon at bounding box center [43, 420] width 17 height 17
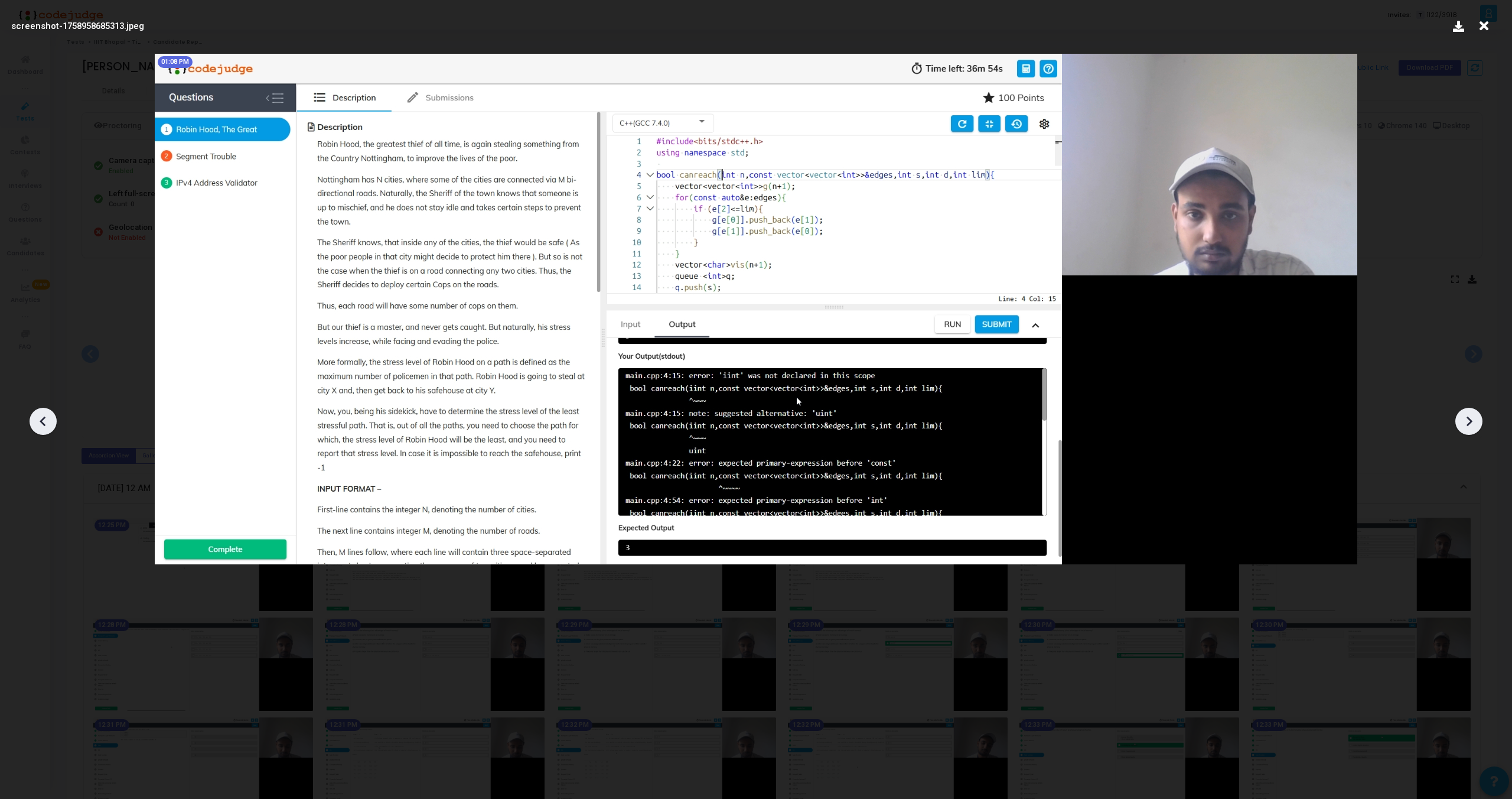
click at [38, 425] on icon at bounding box center [43, 420] width 17 height 17
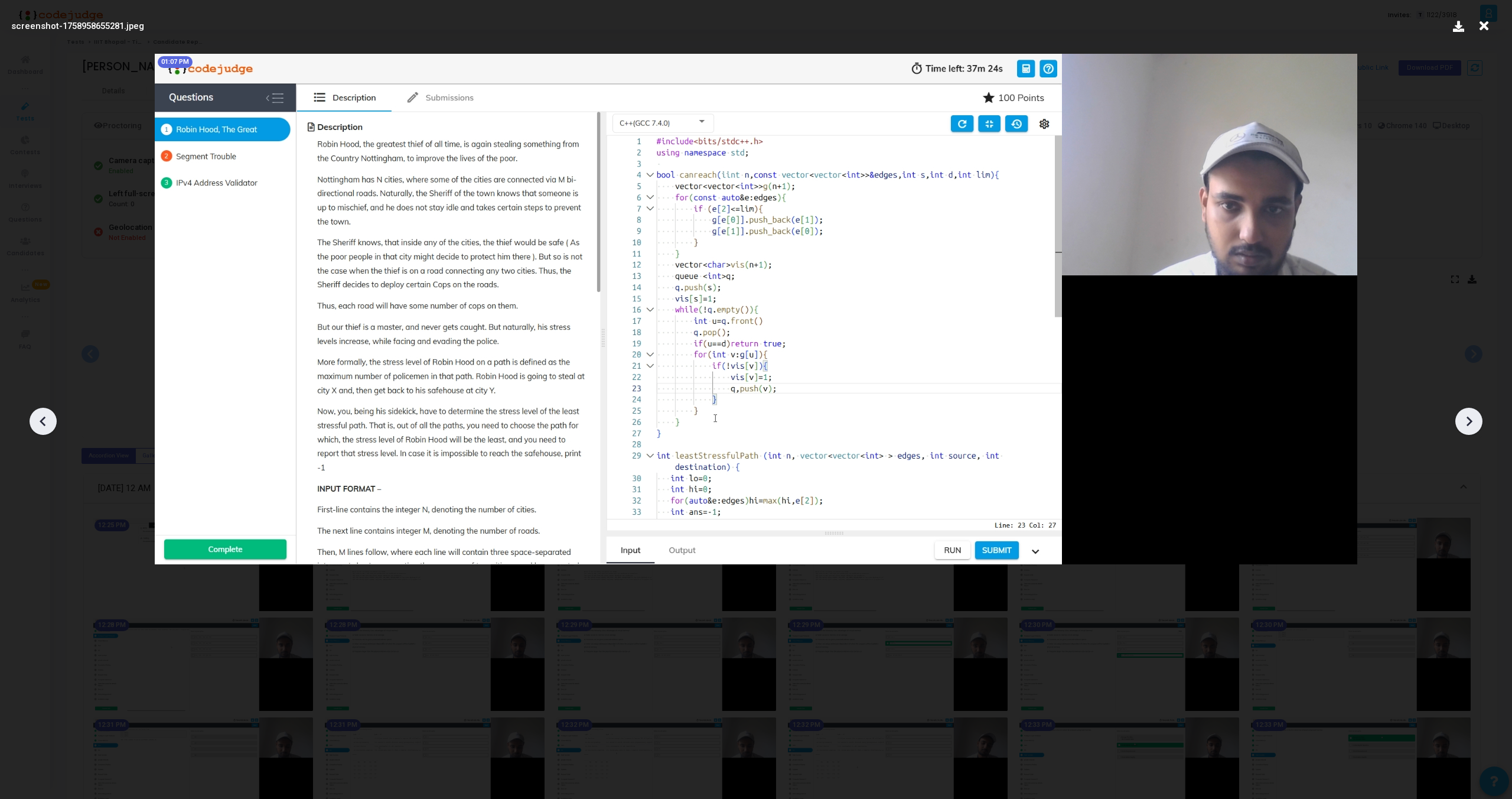
click at [38, 425] on icon at bounding box center [43, 420] width 17 height 17
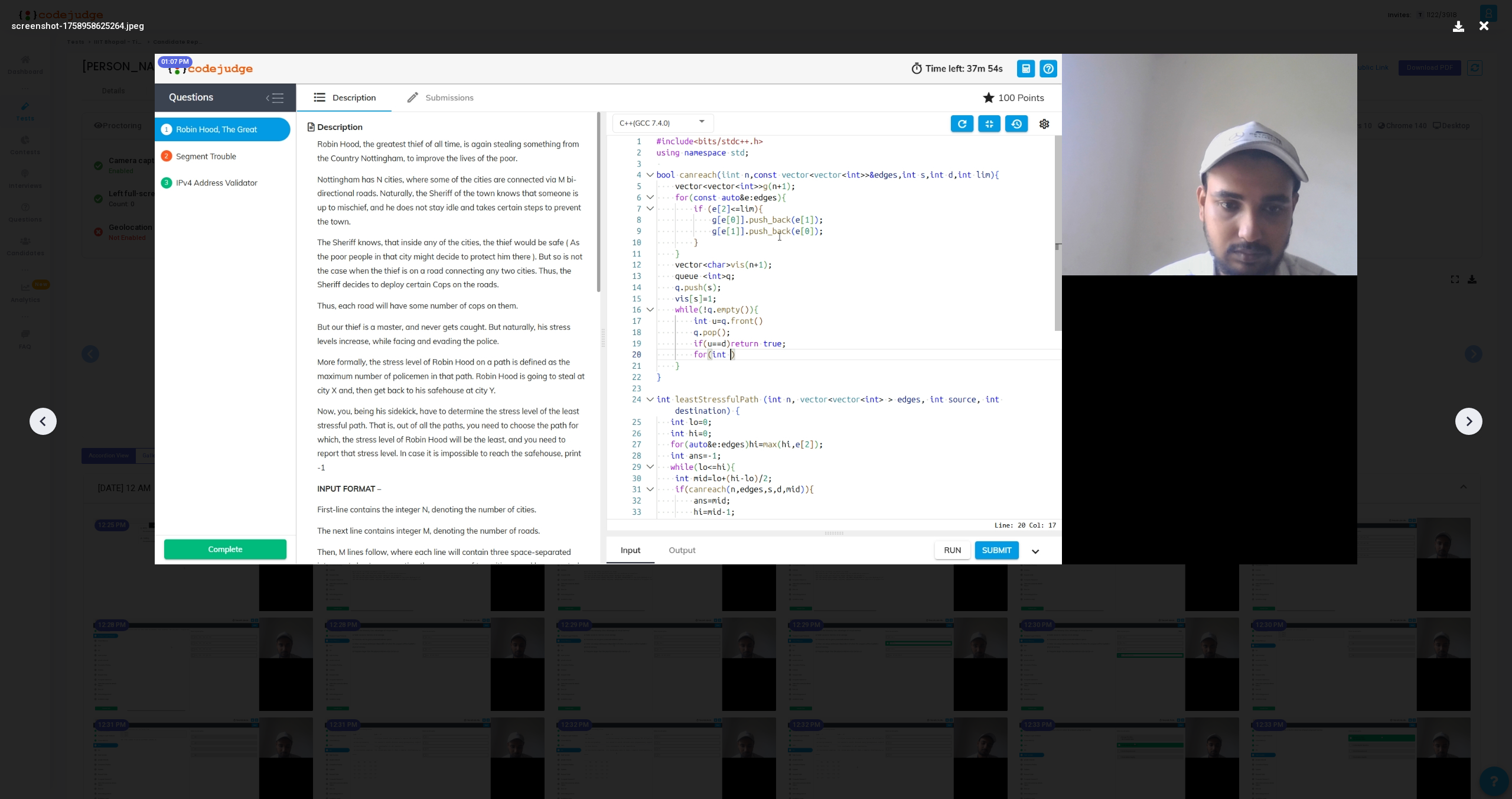
click at [38, 425] on icon at bounding box center [43, 420] width 17 height 17
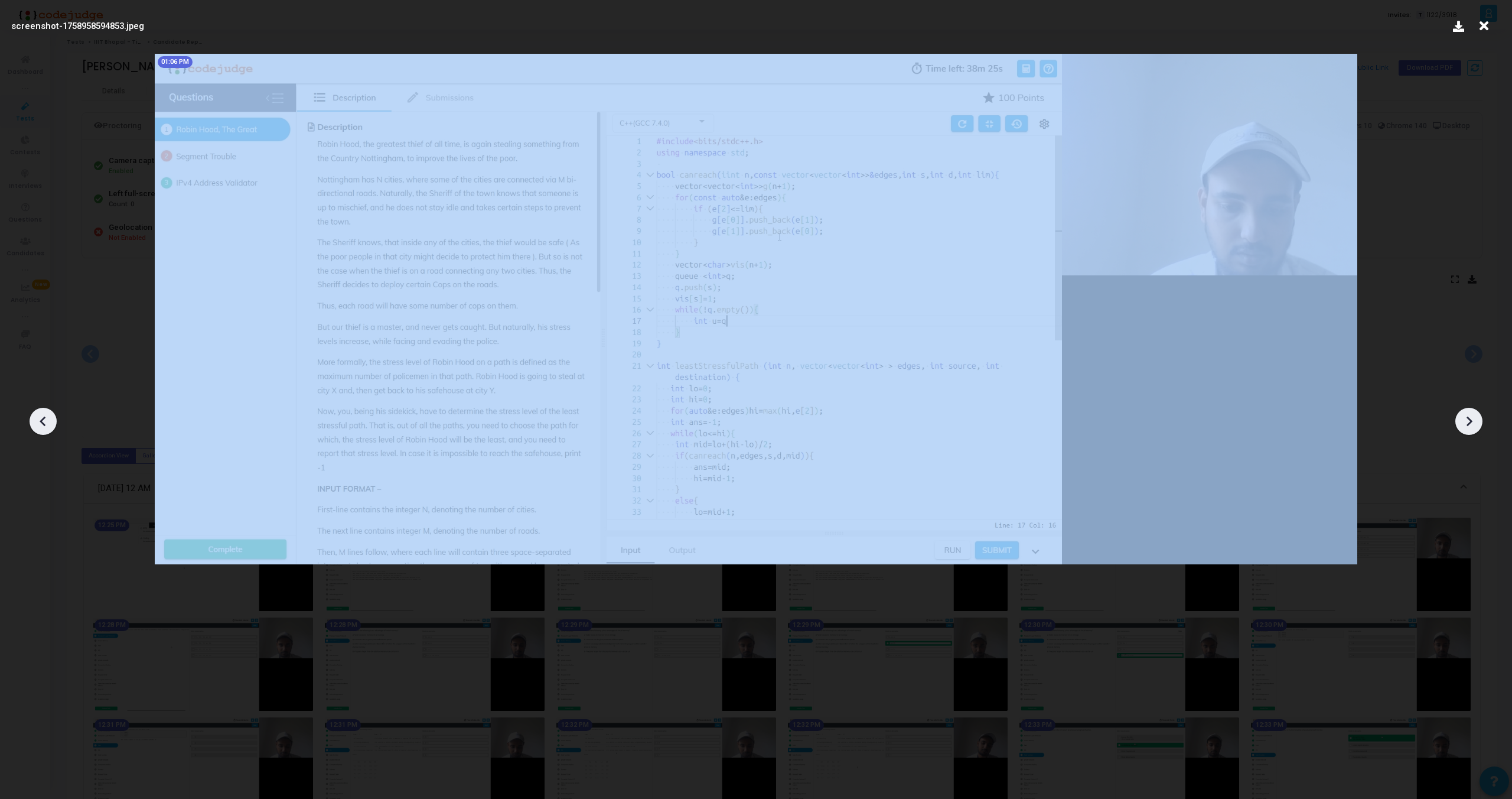
click at [38, 425] on icon at bounding box center [43, 420] width 17 height 17
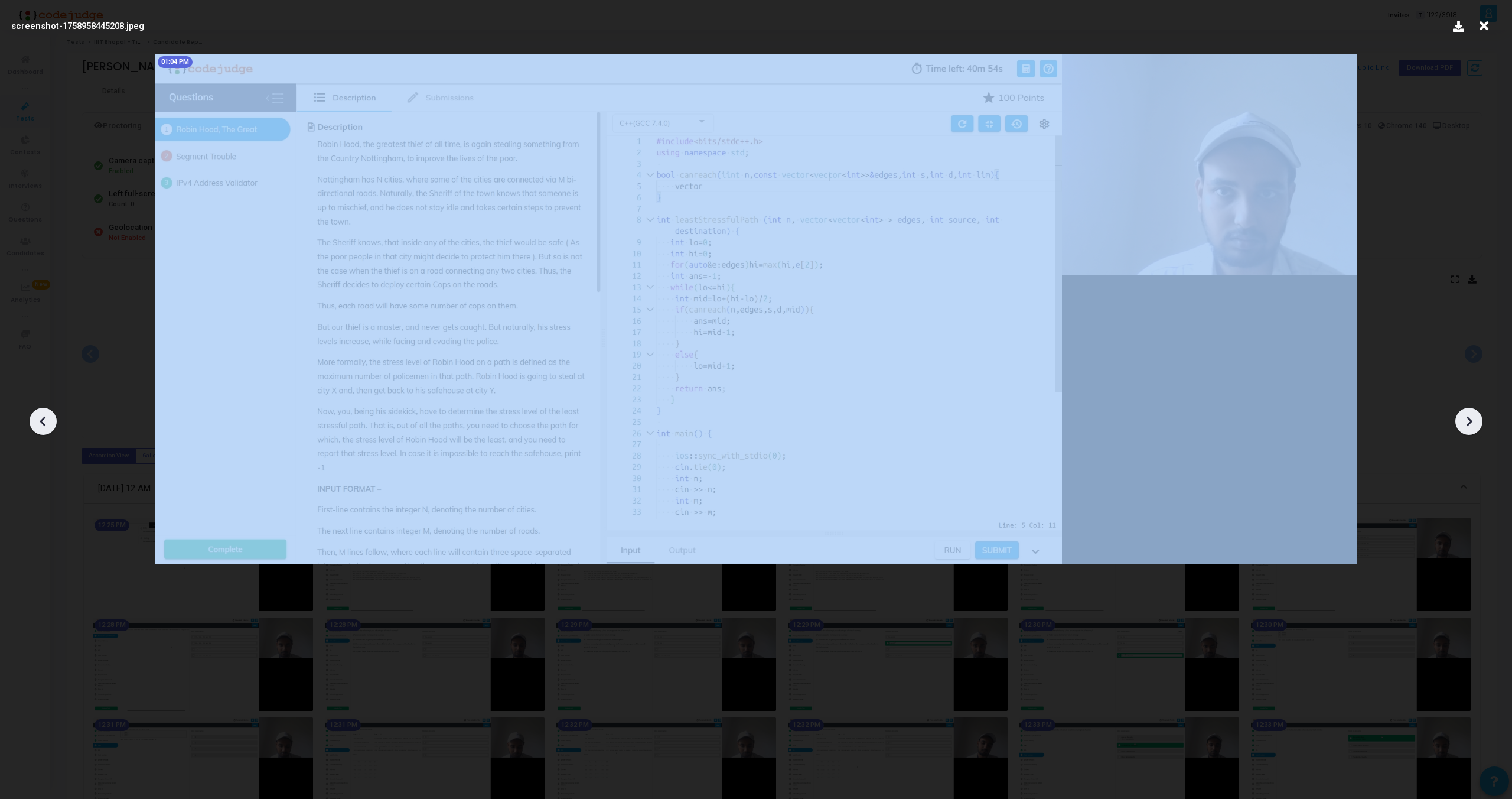
click at [38, 425] on icon at bounding box center [43, 420] width 17 height 17
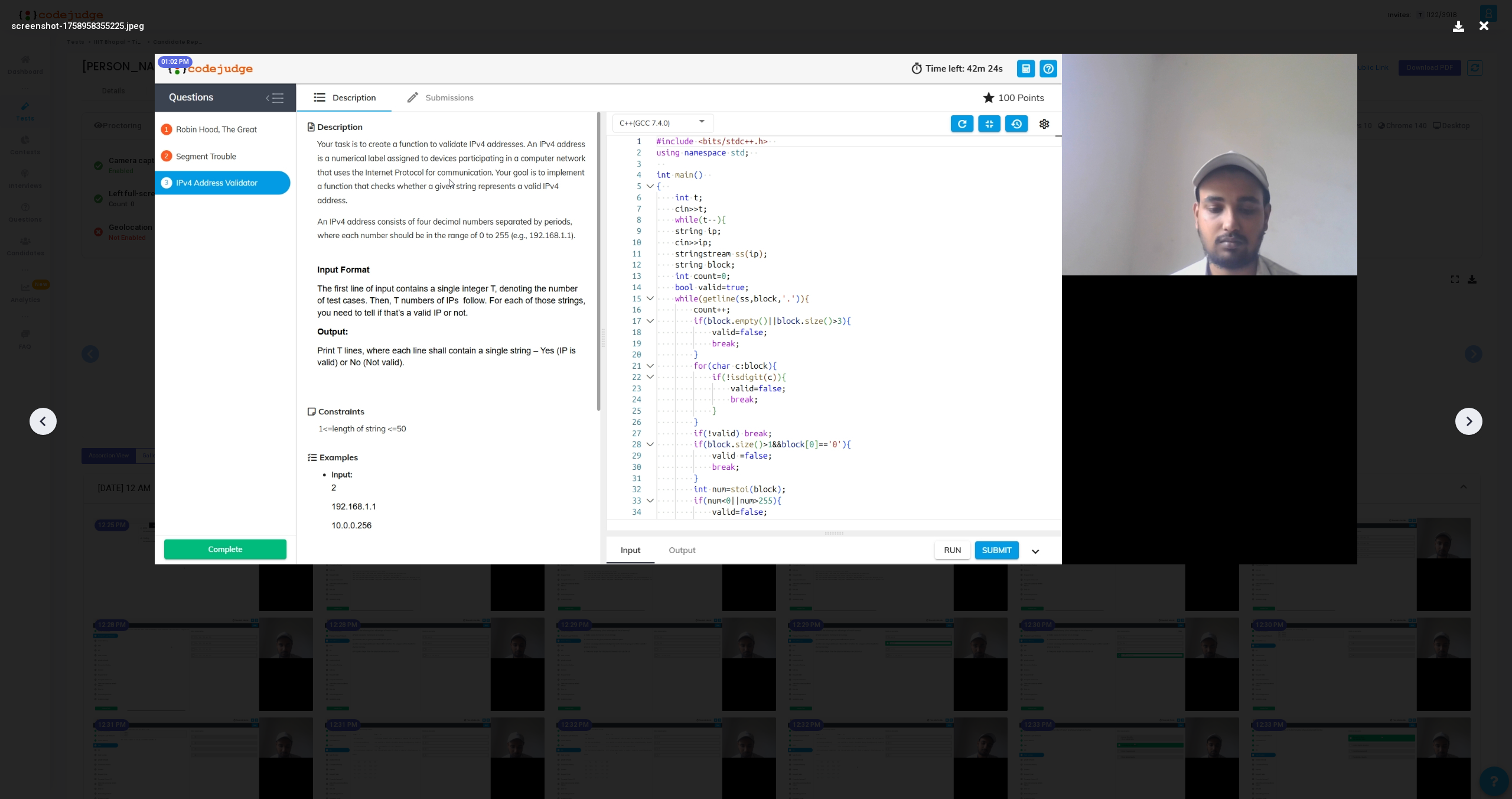
click at [38, 425] on icon at bounding box center [43, 420] width 17 height 17
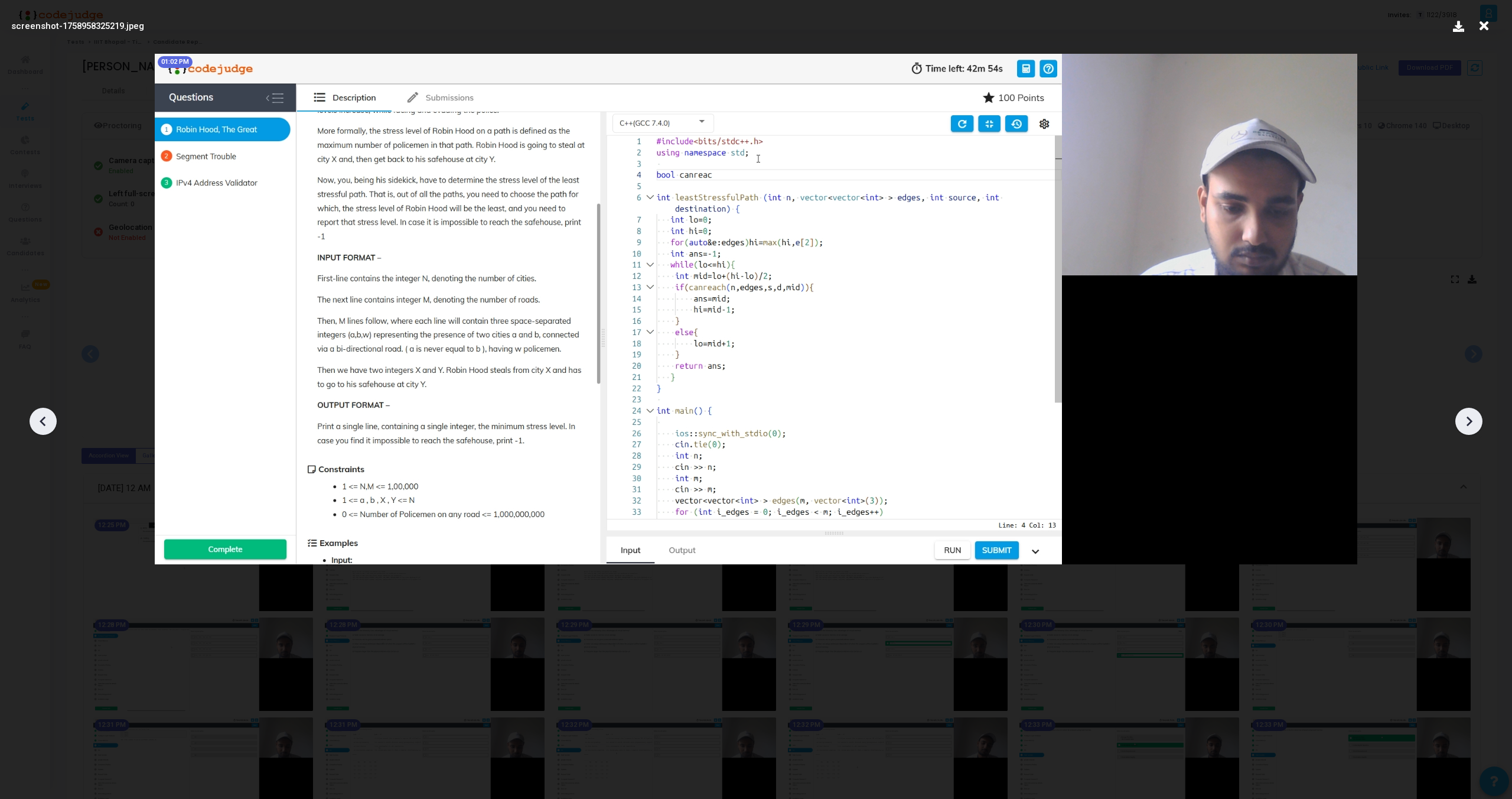
click at [38, 425] on icon at bounding box center [43, 420] width 17 height 17
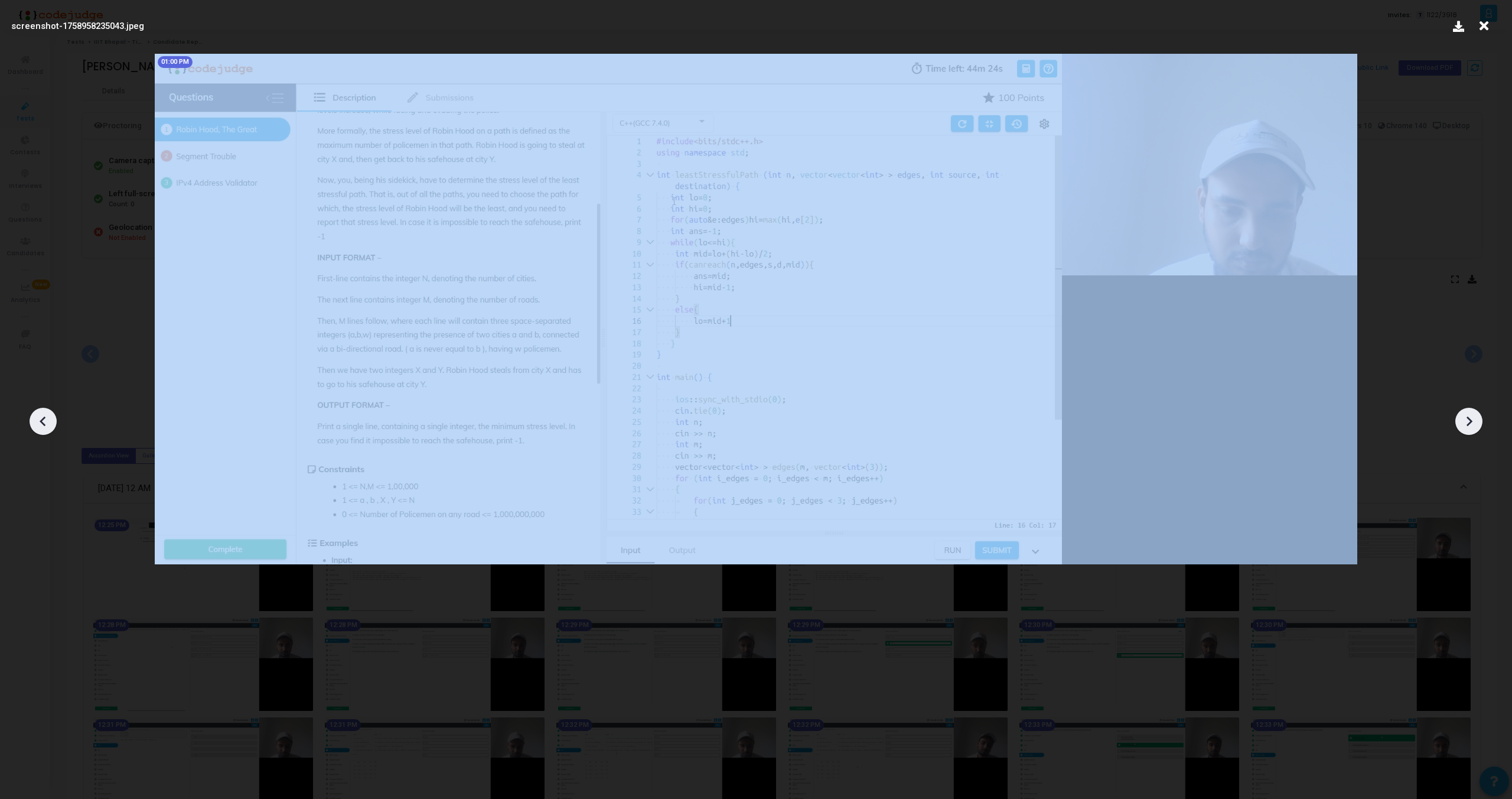
click at [38, 425] on icon at bounding box center [43, 420] width 17 height 17
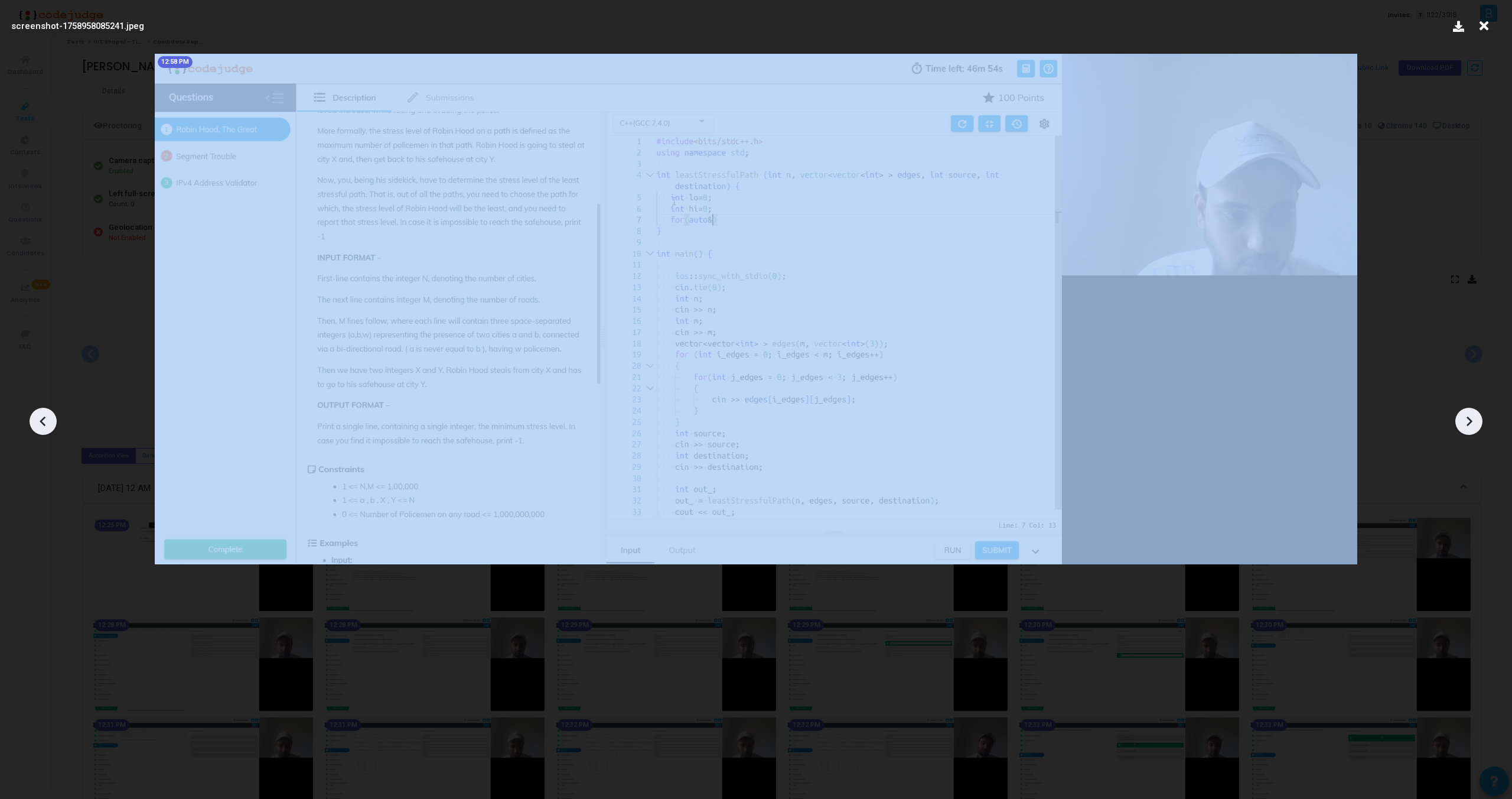
click at [38, 425] on icon at bounding box center [43, 420] width 17 height 17
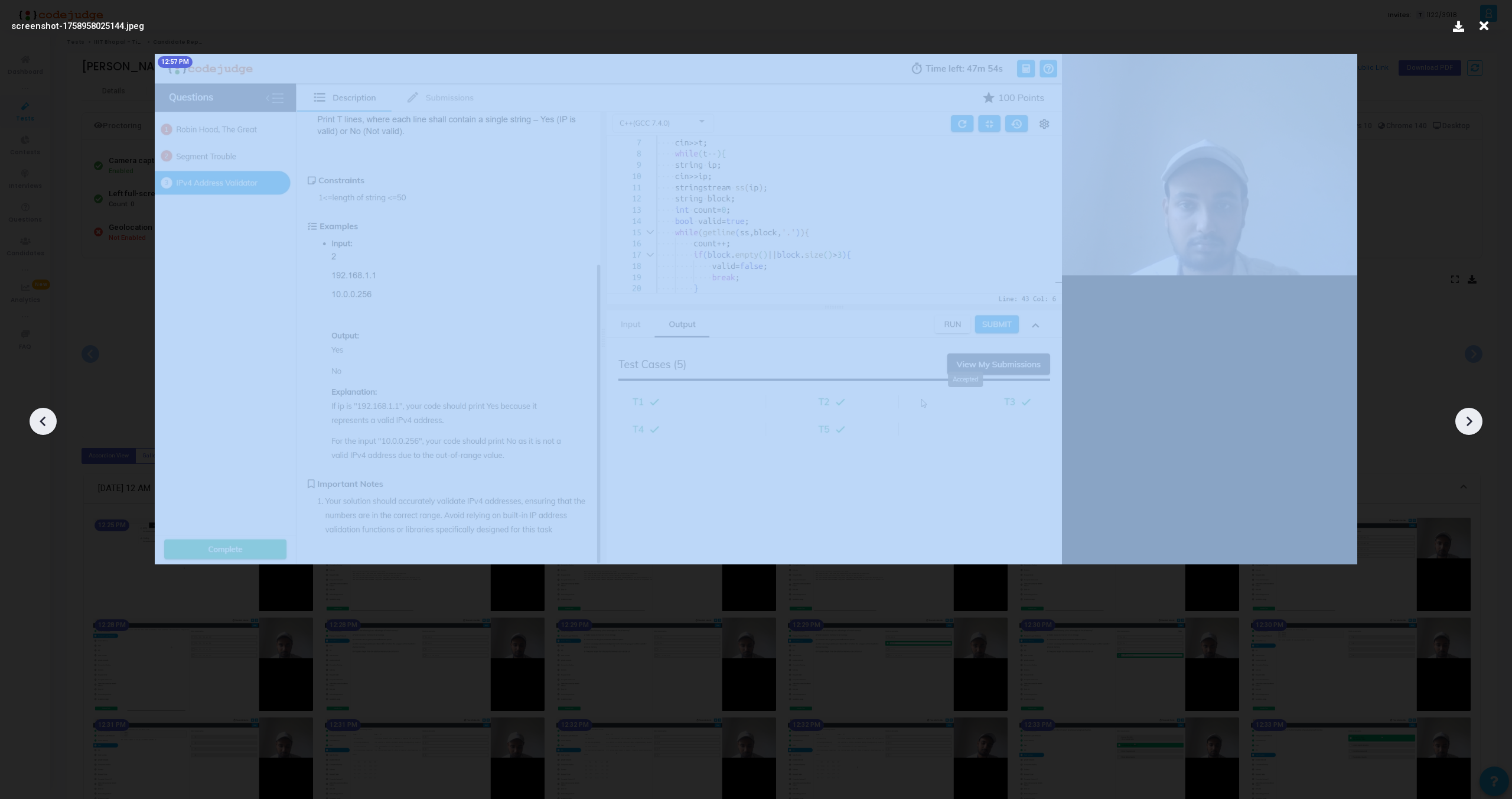
click at [38, 425] on icon at bounding box center [43, 420] width 17 height 17
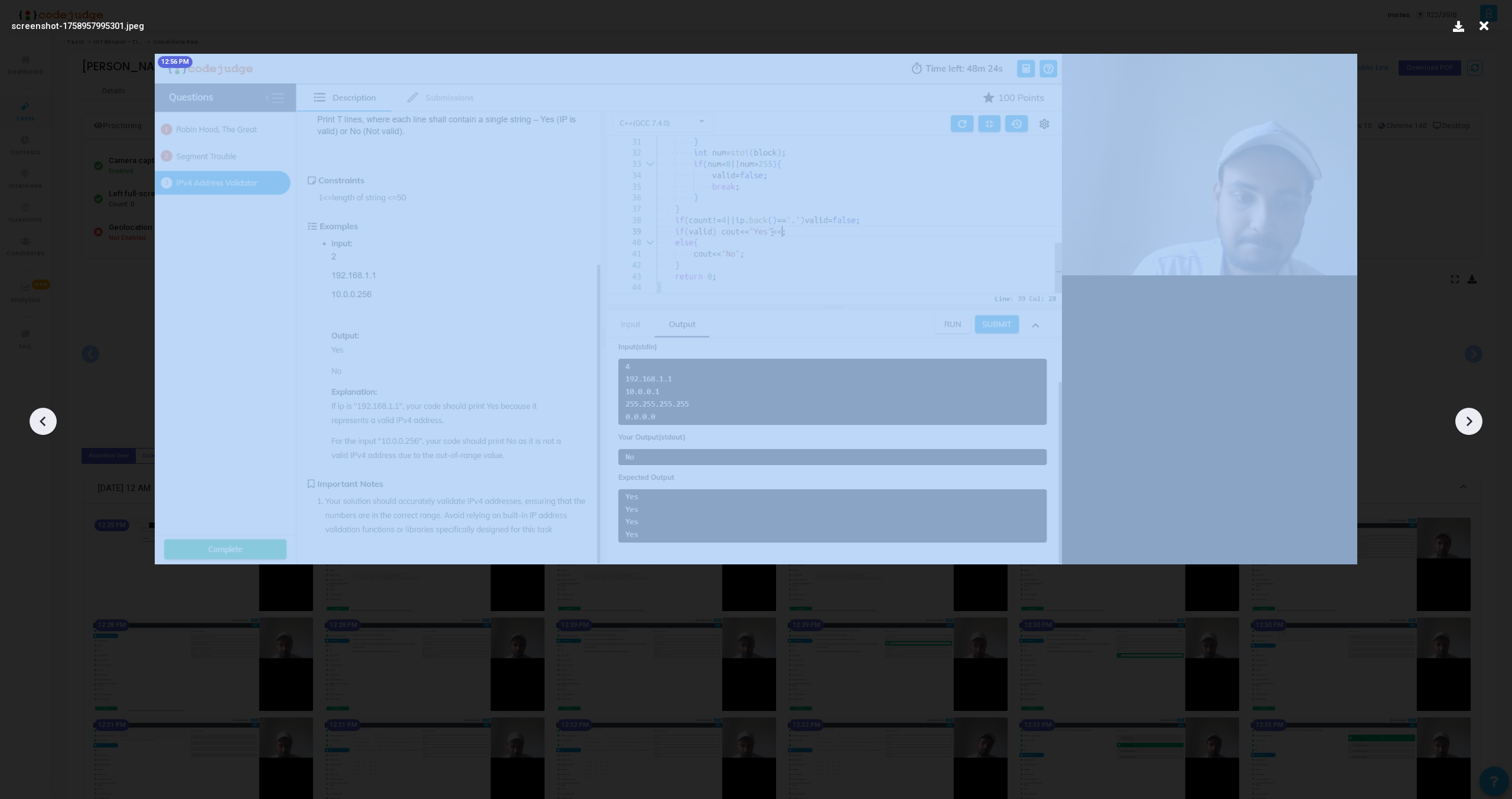
click at [38, 425] on icon at bounding box center [43, 420] width 17 height 17
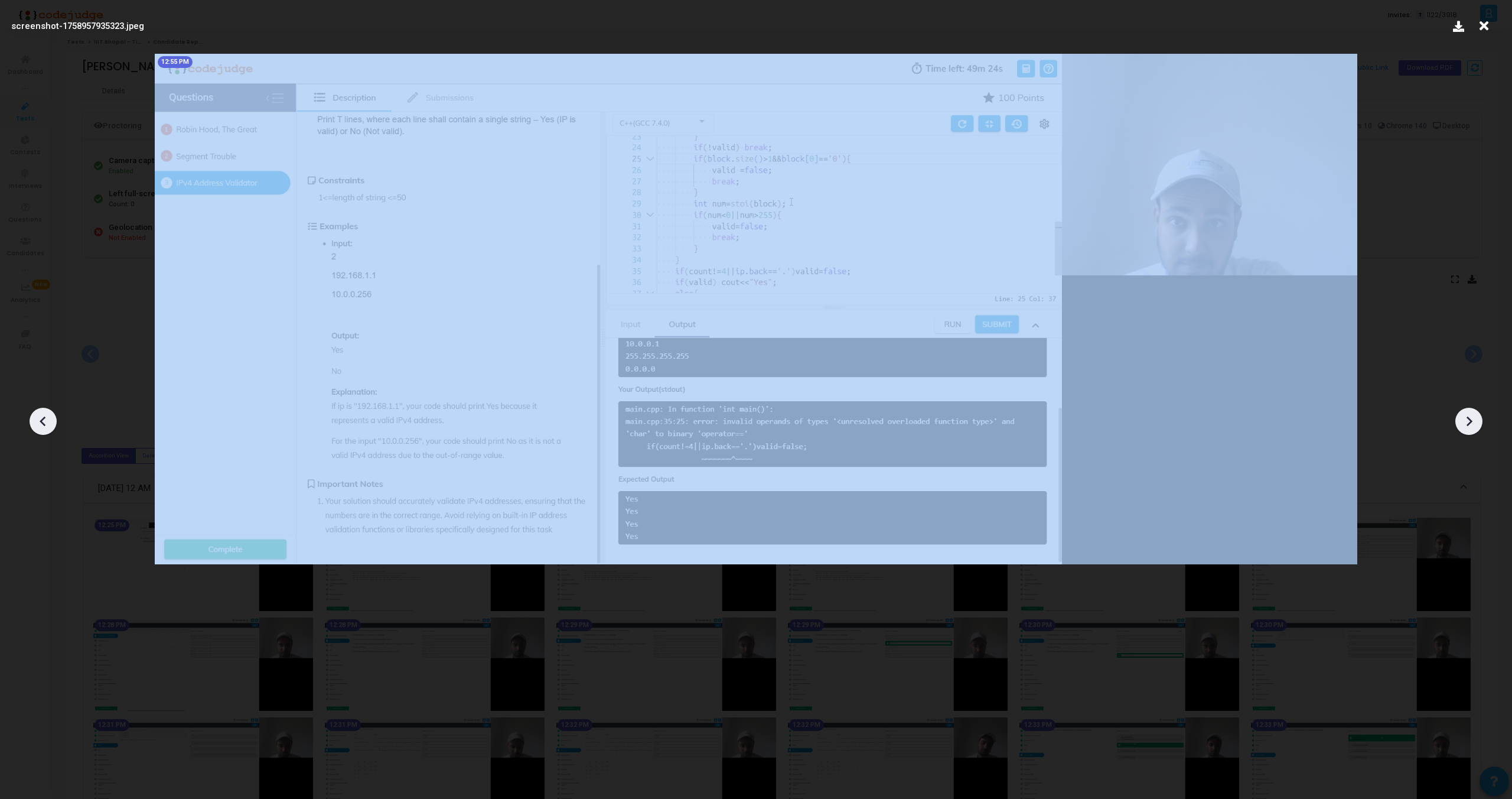
click at [38, 425] on icon at bounding box center [43, 420] width 17 height 17
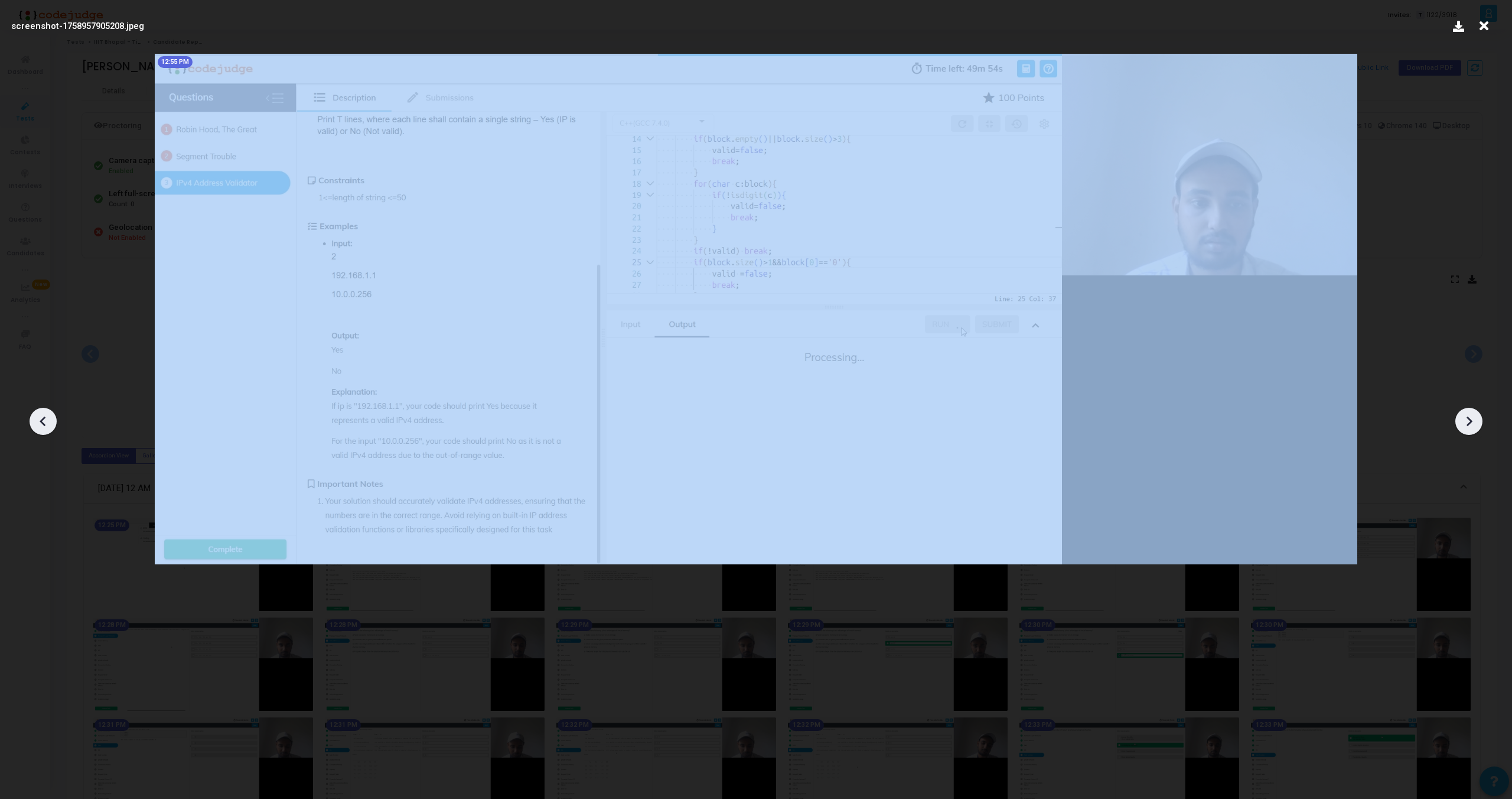
click at [38, 425] on icon at bounding box center [43, 420] width 17 height 17
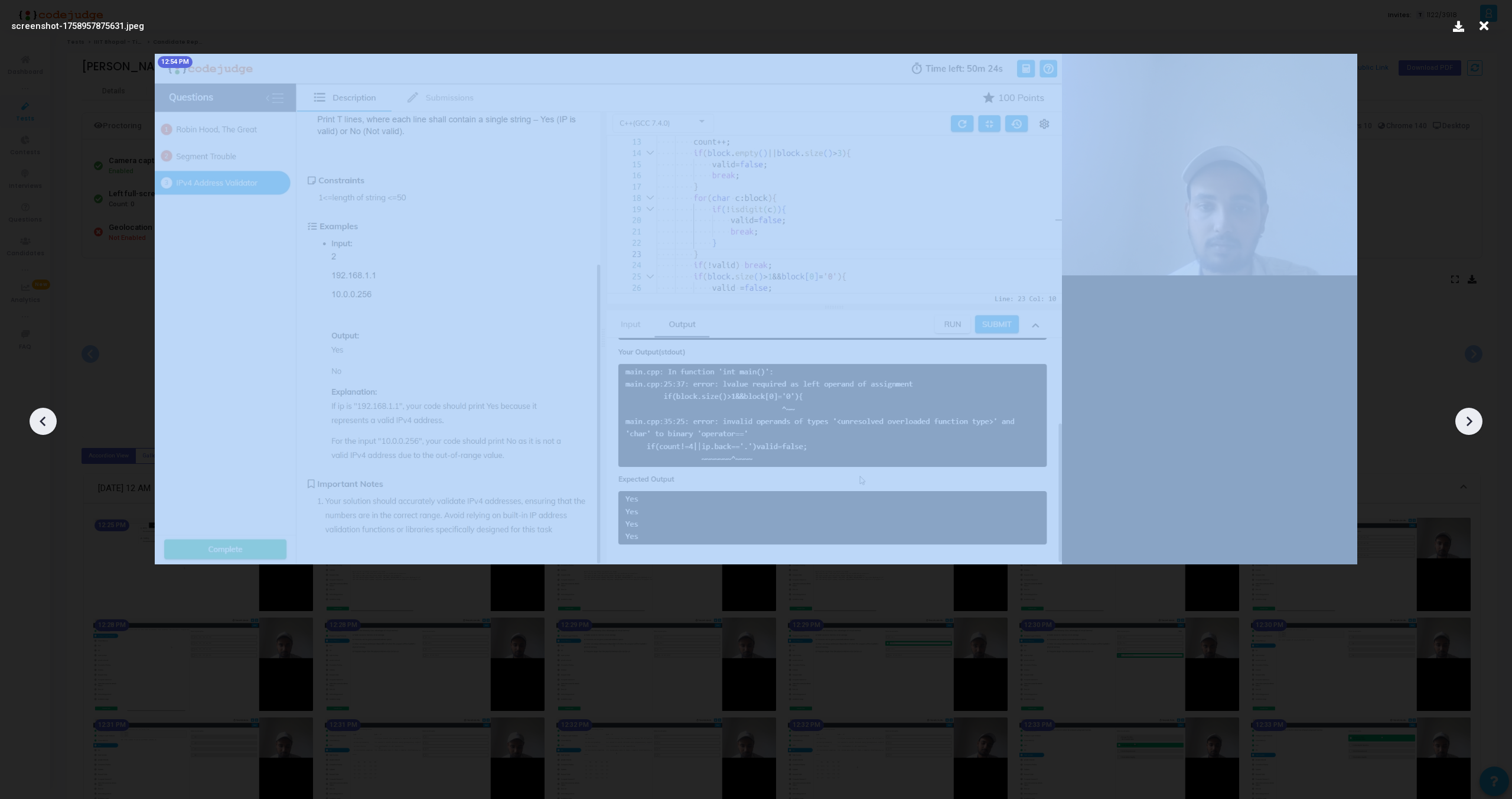
click at [38, 425] on icon at bounding box center [43, 420] width 17 height 17
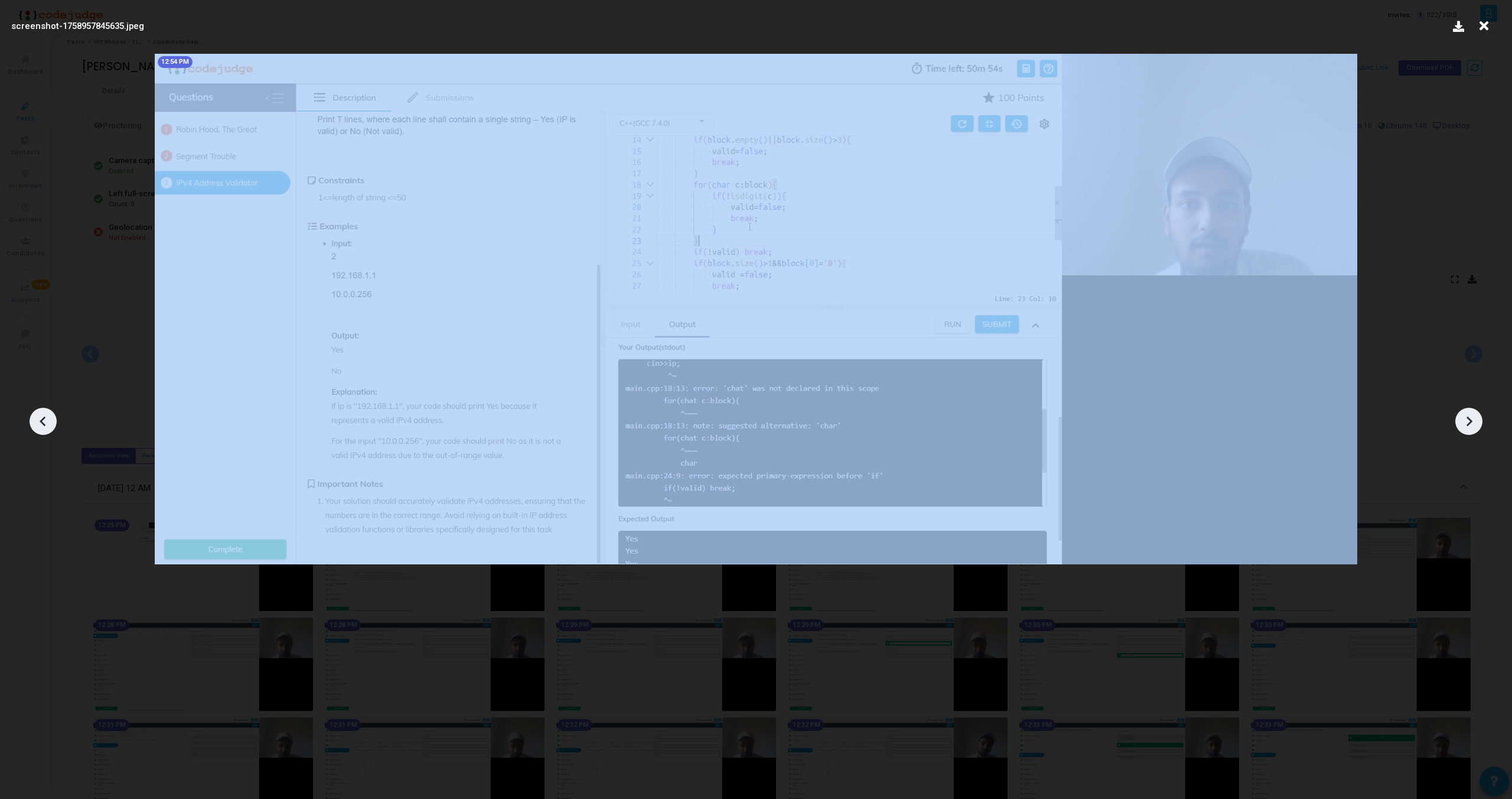
click at [38, 425] on icon at bounding box center [43, 420] width 17 height 17
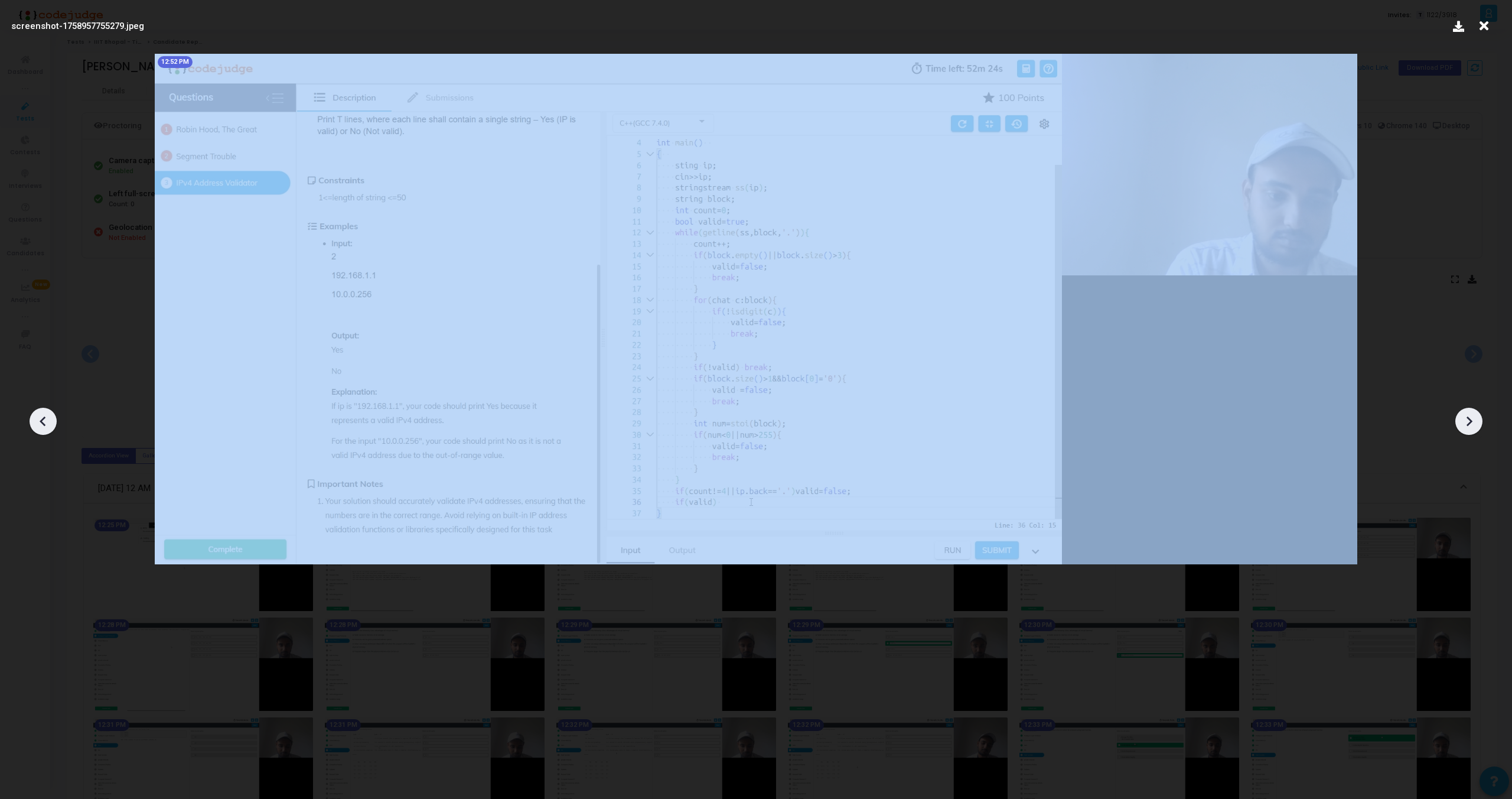
click at [38, 425] on icon at bounding box center [43, 420] width 17 height 17
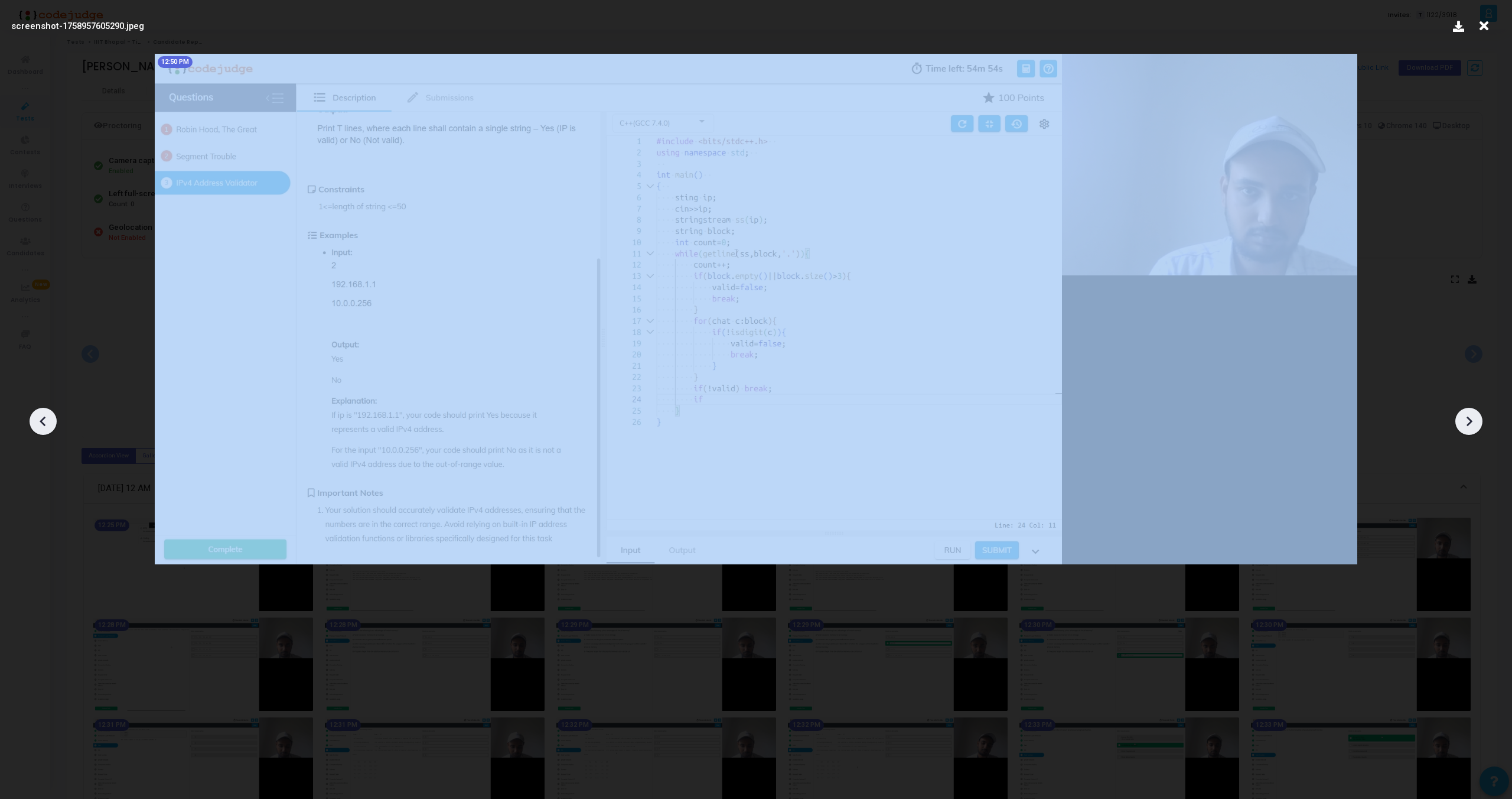
click at [38, 425] on icon at bounding box center [43, 420] width 17 height 17
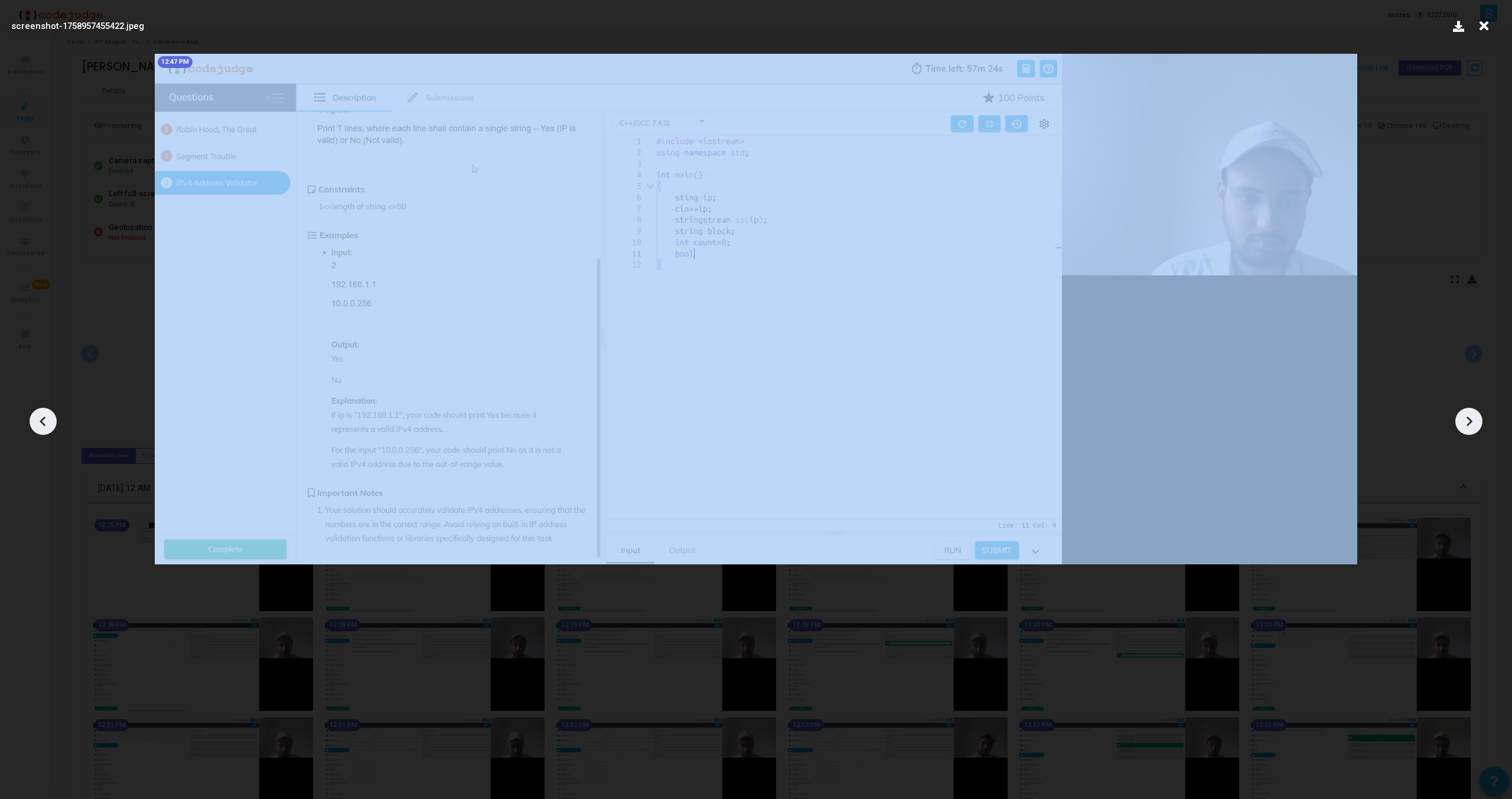
click at [38, 425] on icon at bounding box center [43, 420] width 17 height 17
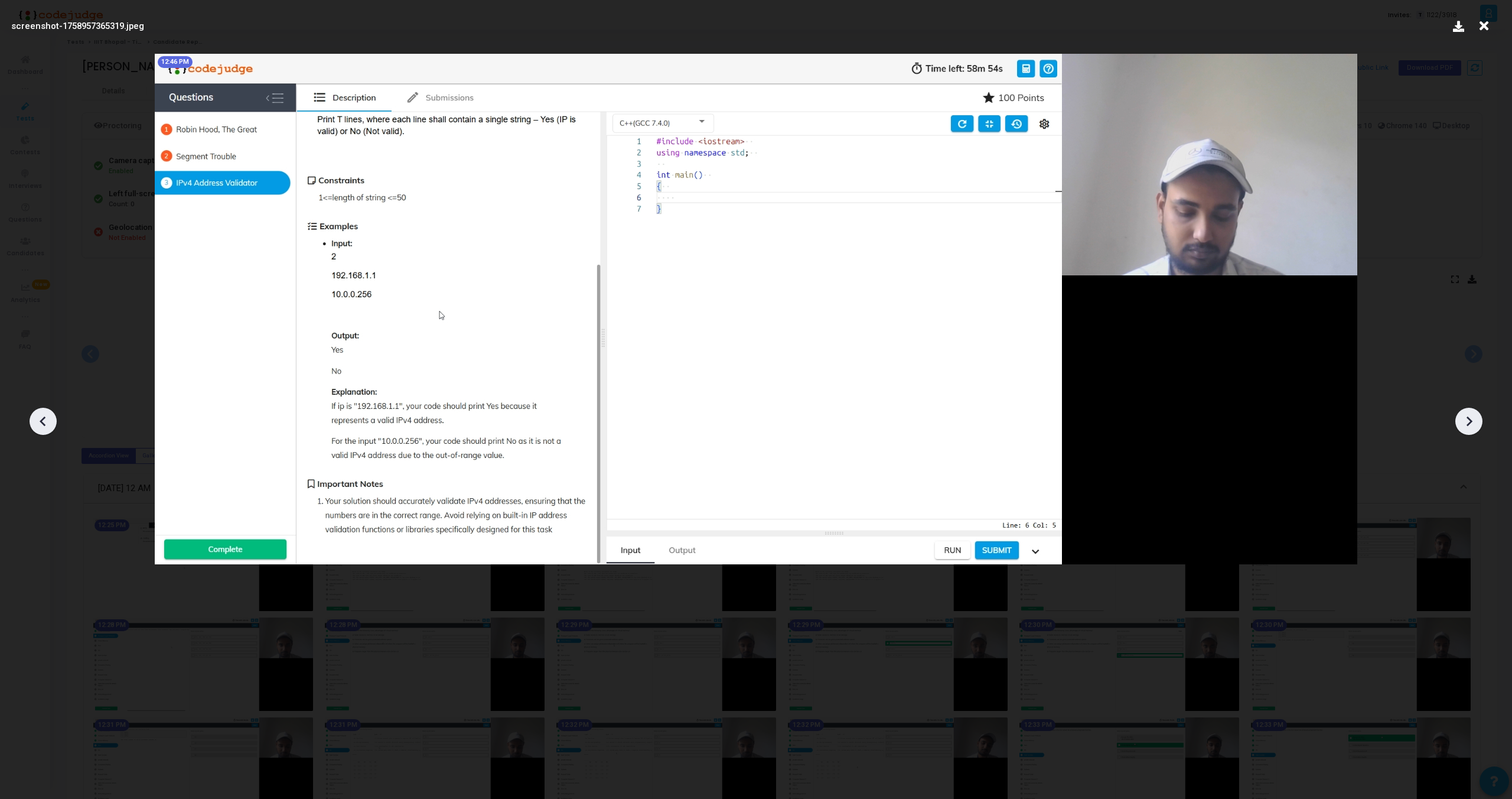
click at [38, 425] on icon at bounding box center [43, 420] width 17 height 17
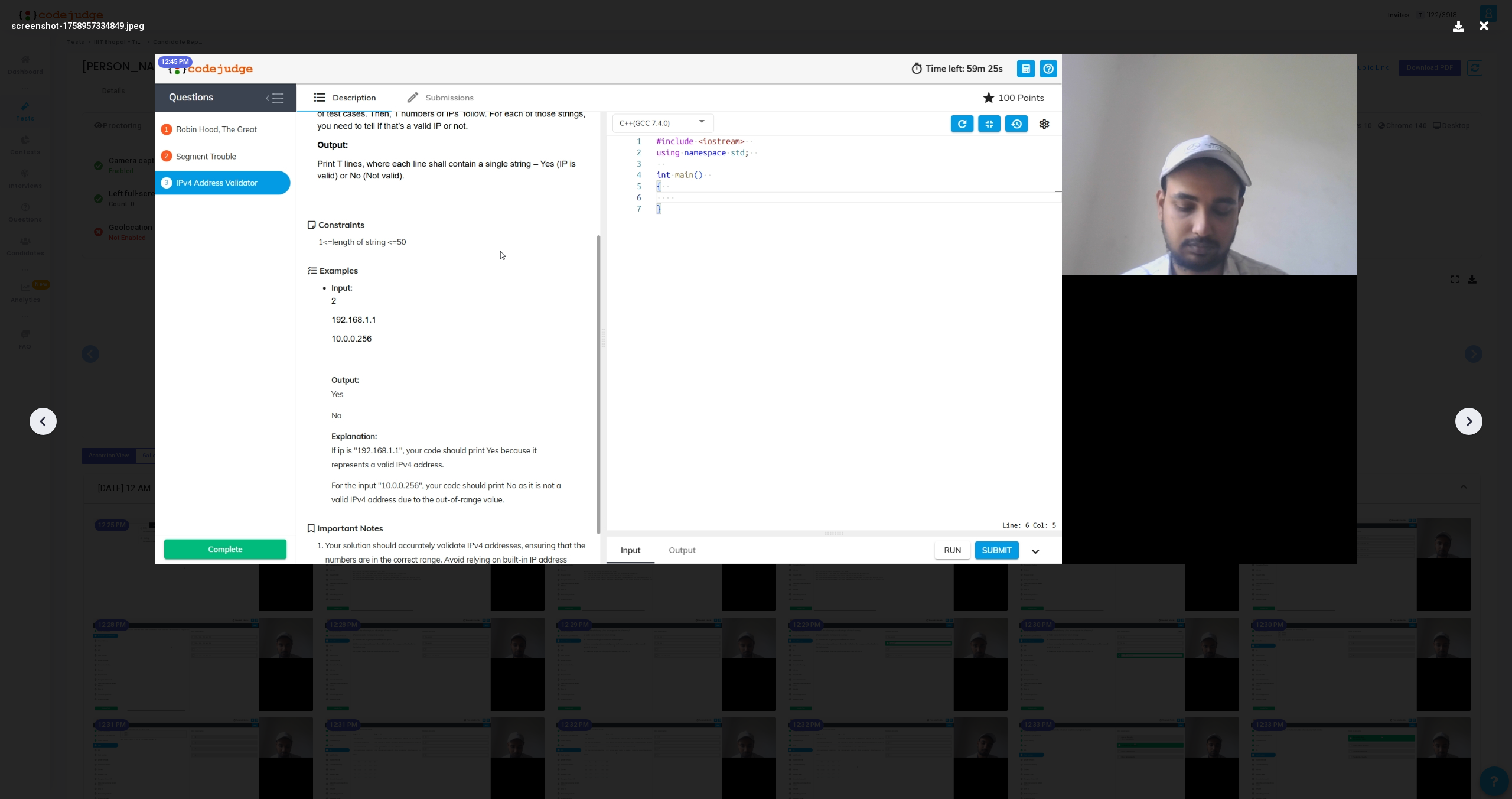
click at [38, 425] on icon at bounding box center [43, 420] width 17 height 17
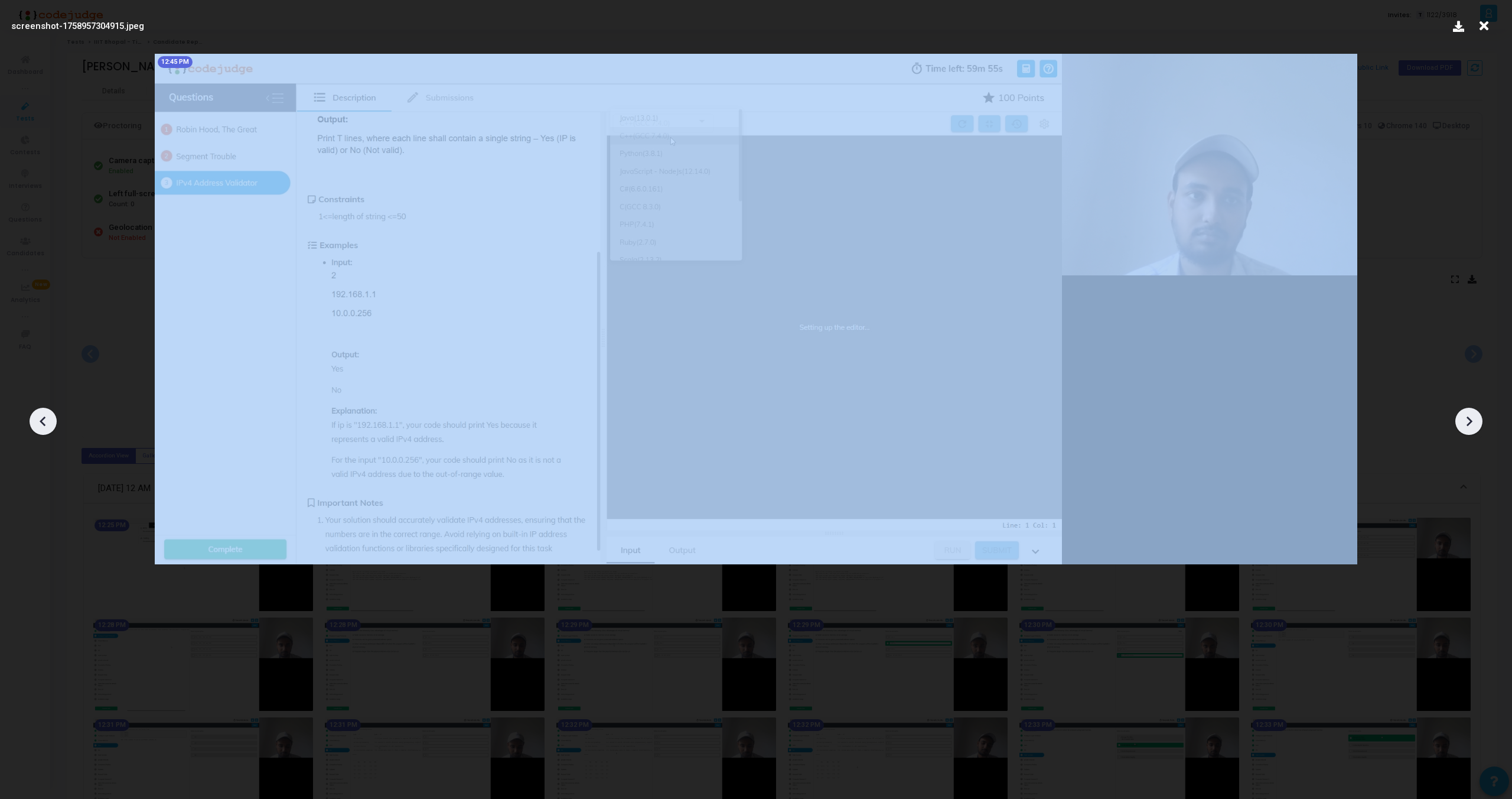
click at [38, 425] on icon at bounding box center [43, 420] width 17 height 17
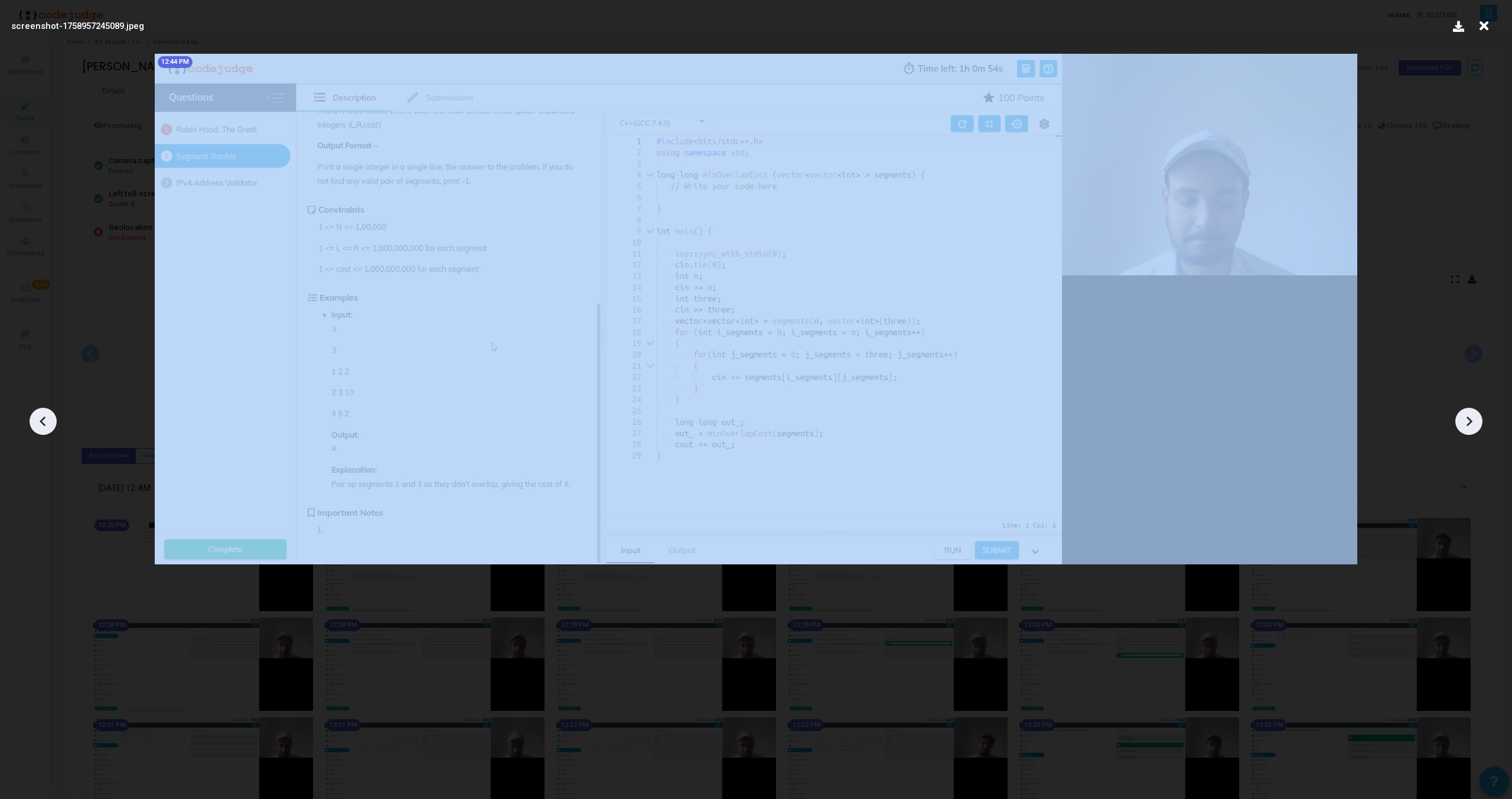
click at [38, 425] on icon at bounding box center [43, 420] width 17 height 17
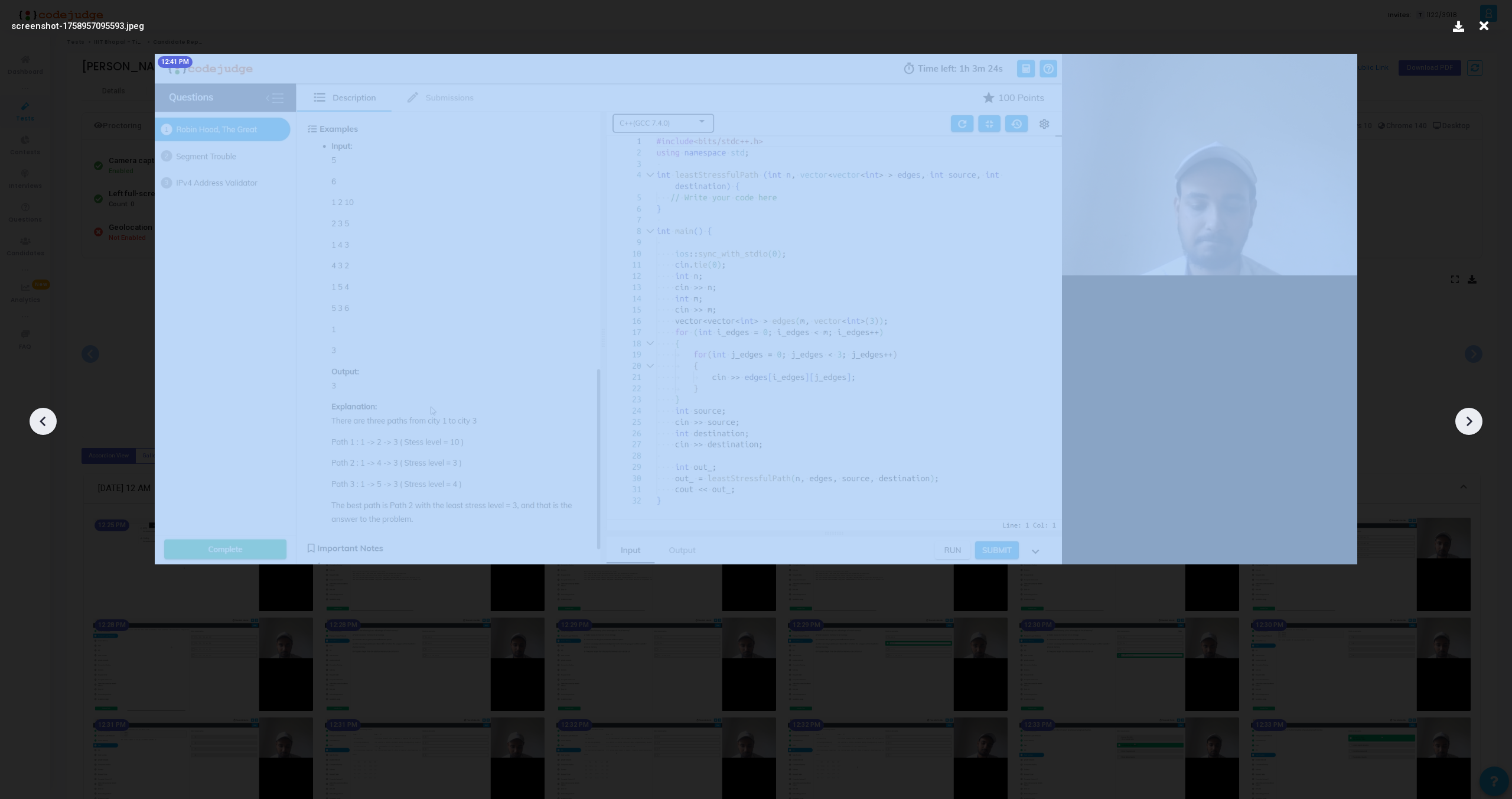
click at [38, 425] on icon at bounding box center [43, 420] width 17 height 17
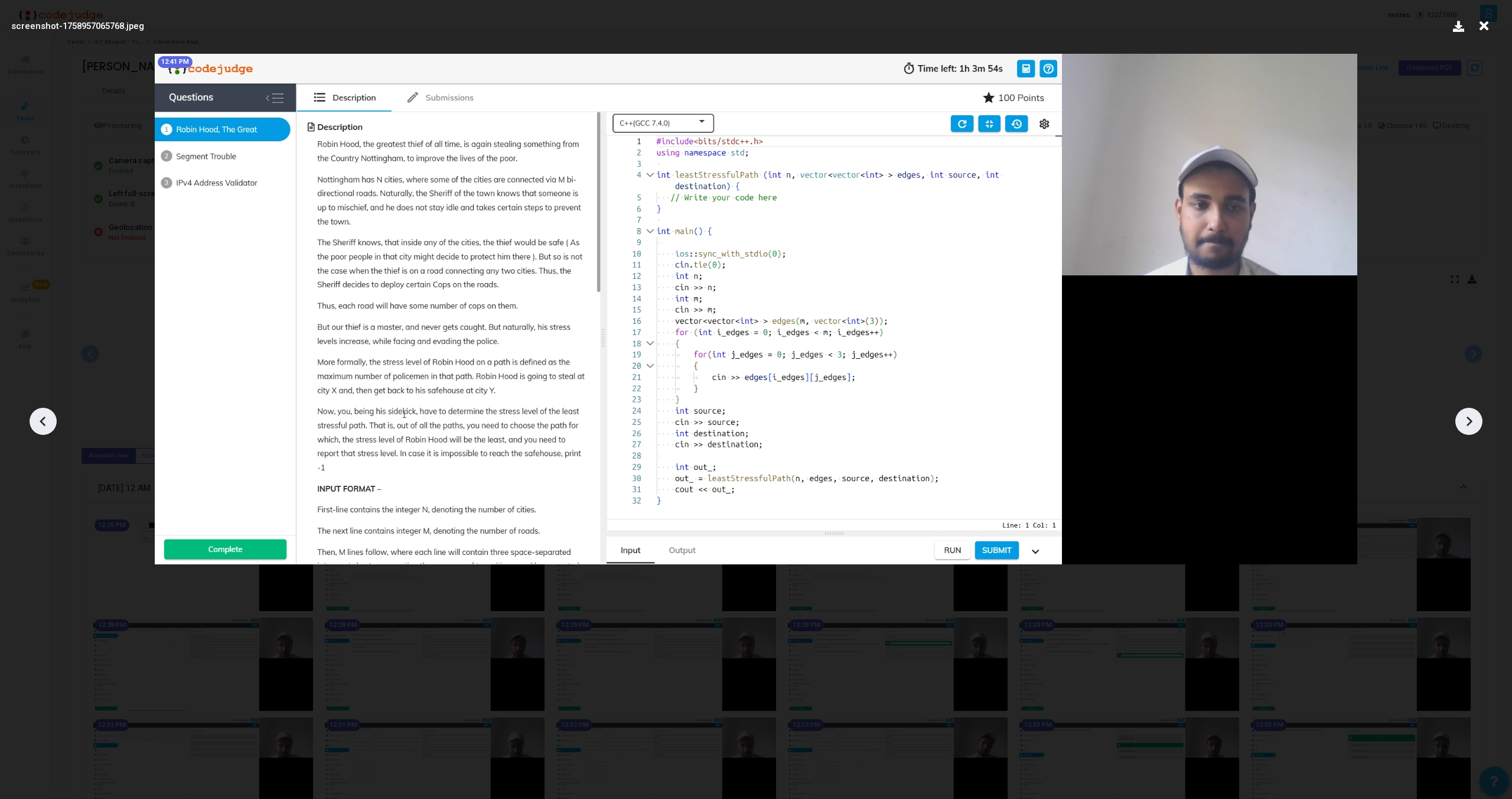
click at [1463, 413] on icon at bounding box center [1468, 420] width 17 height 17
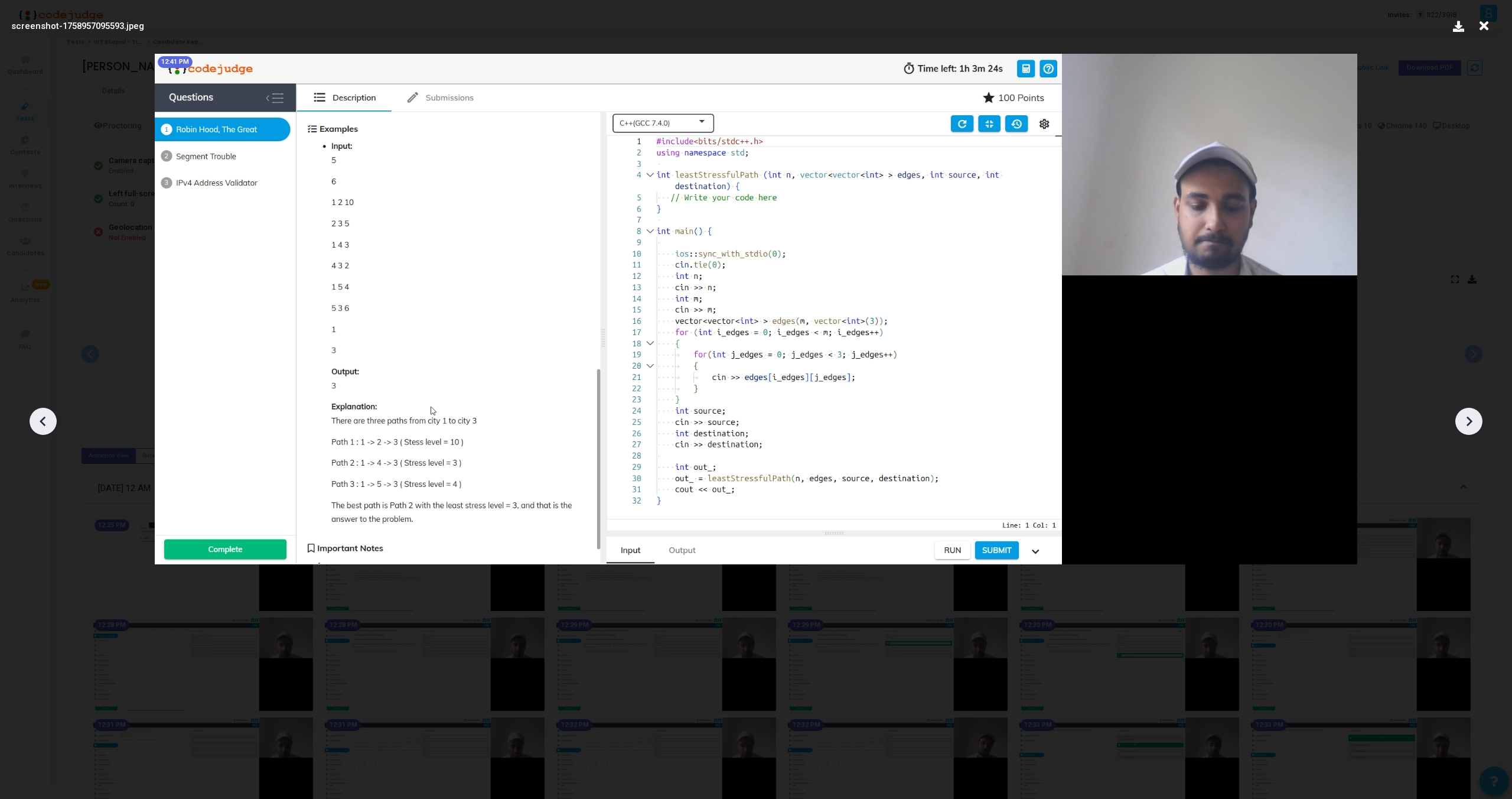
click at [1463, 413] on icon at bounding box center [1468, 420] width 17 height 17
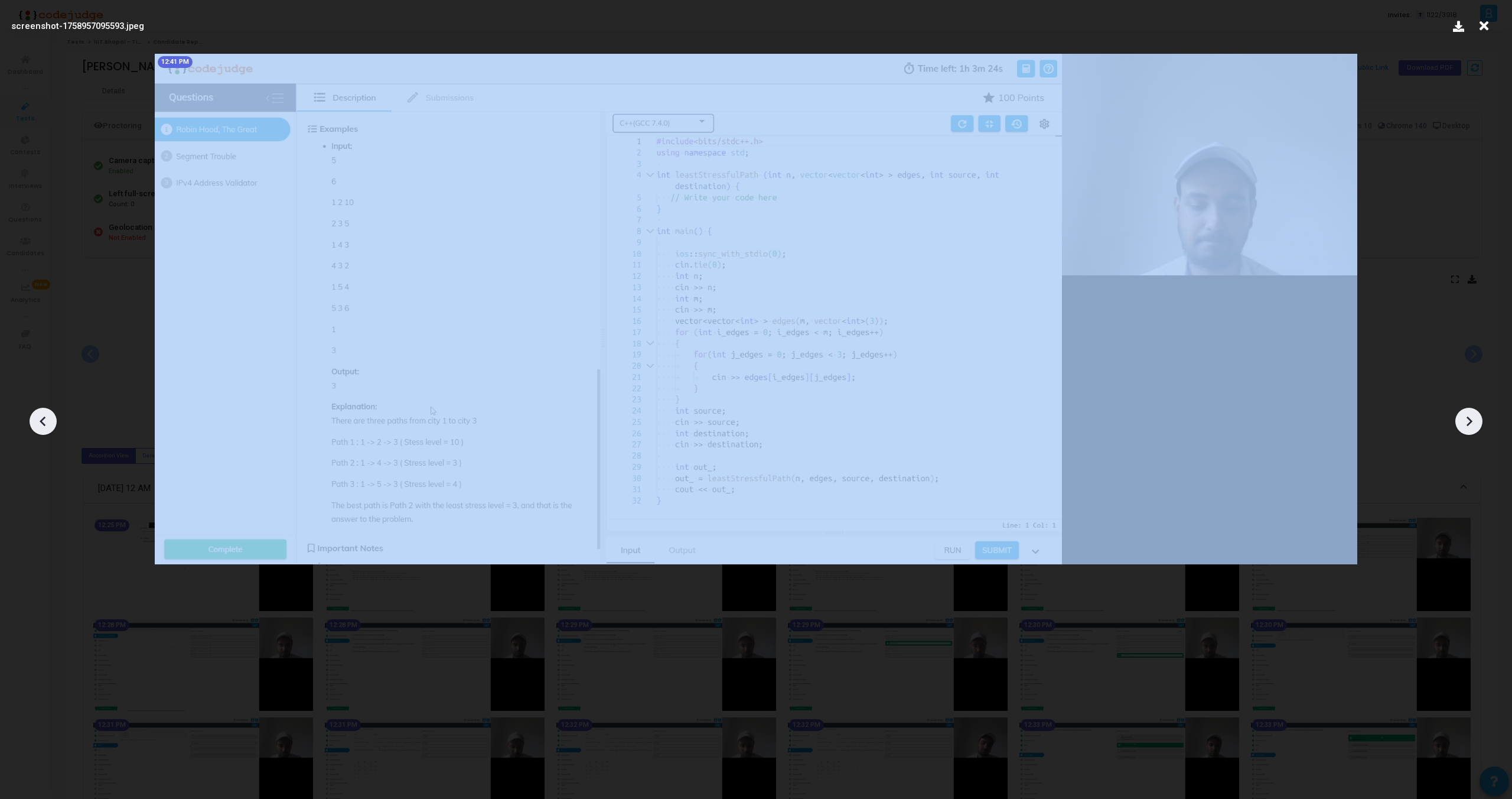
click at [1463, 413] on icon at bounding box center [1468, 420] width 17 height 17
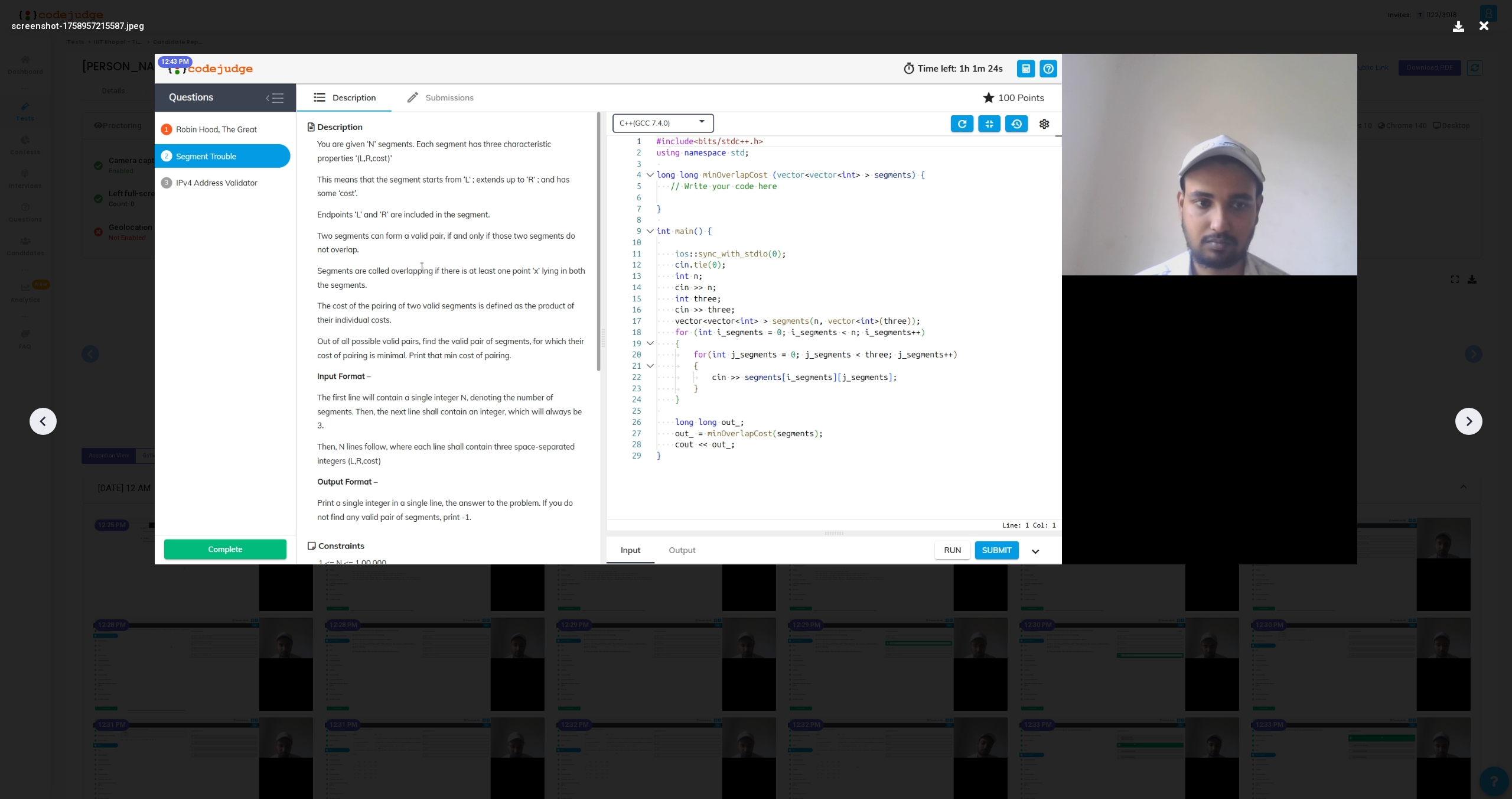
click at [1463, 413] on icon at bounding box center [1468, 420] width 17 height 17
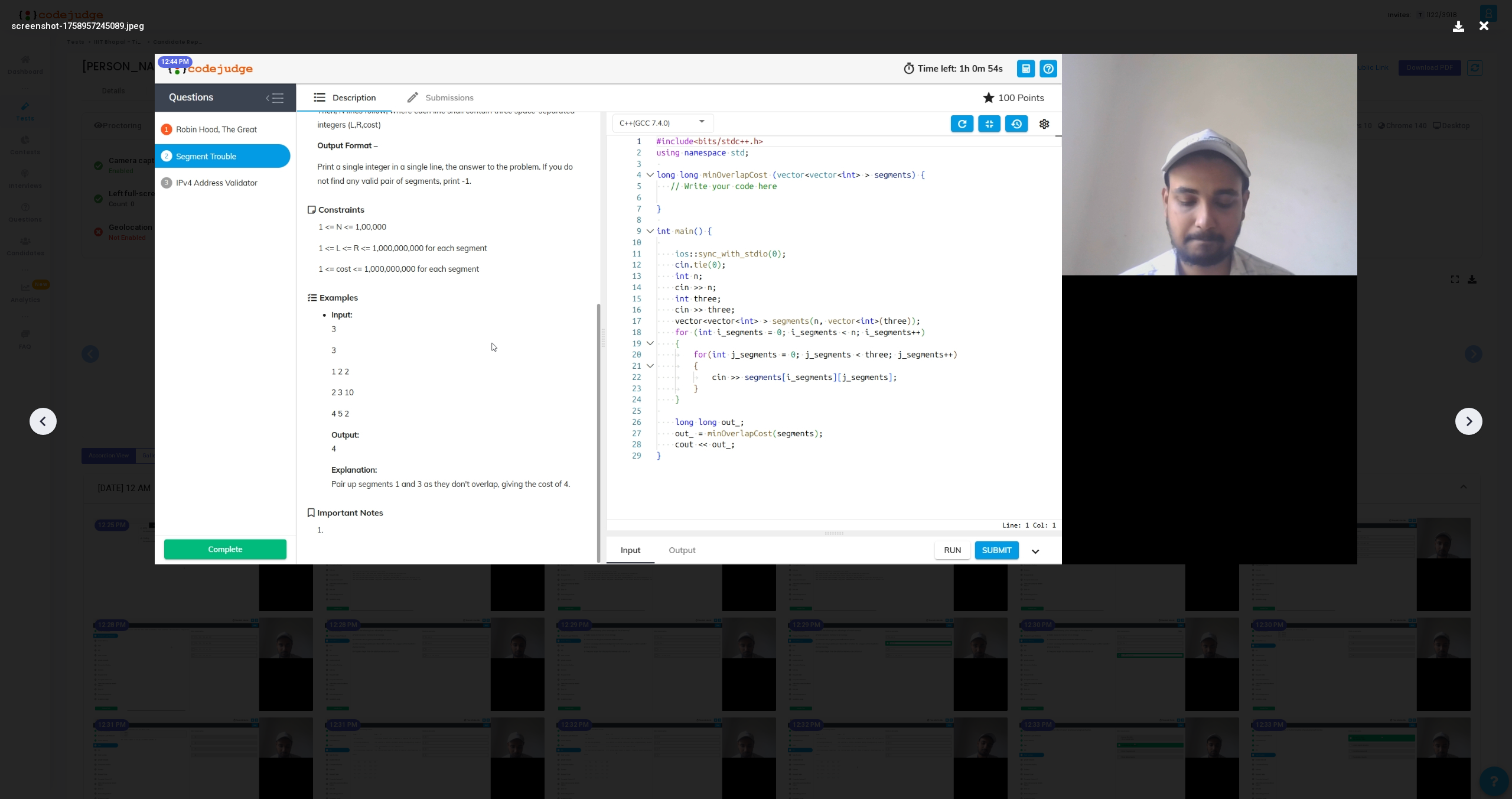
click at [1463, 413] on icon at bounding box center [1468, 420] width 17 height 17
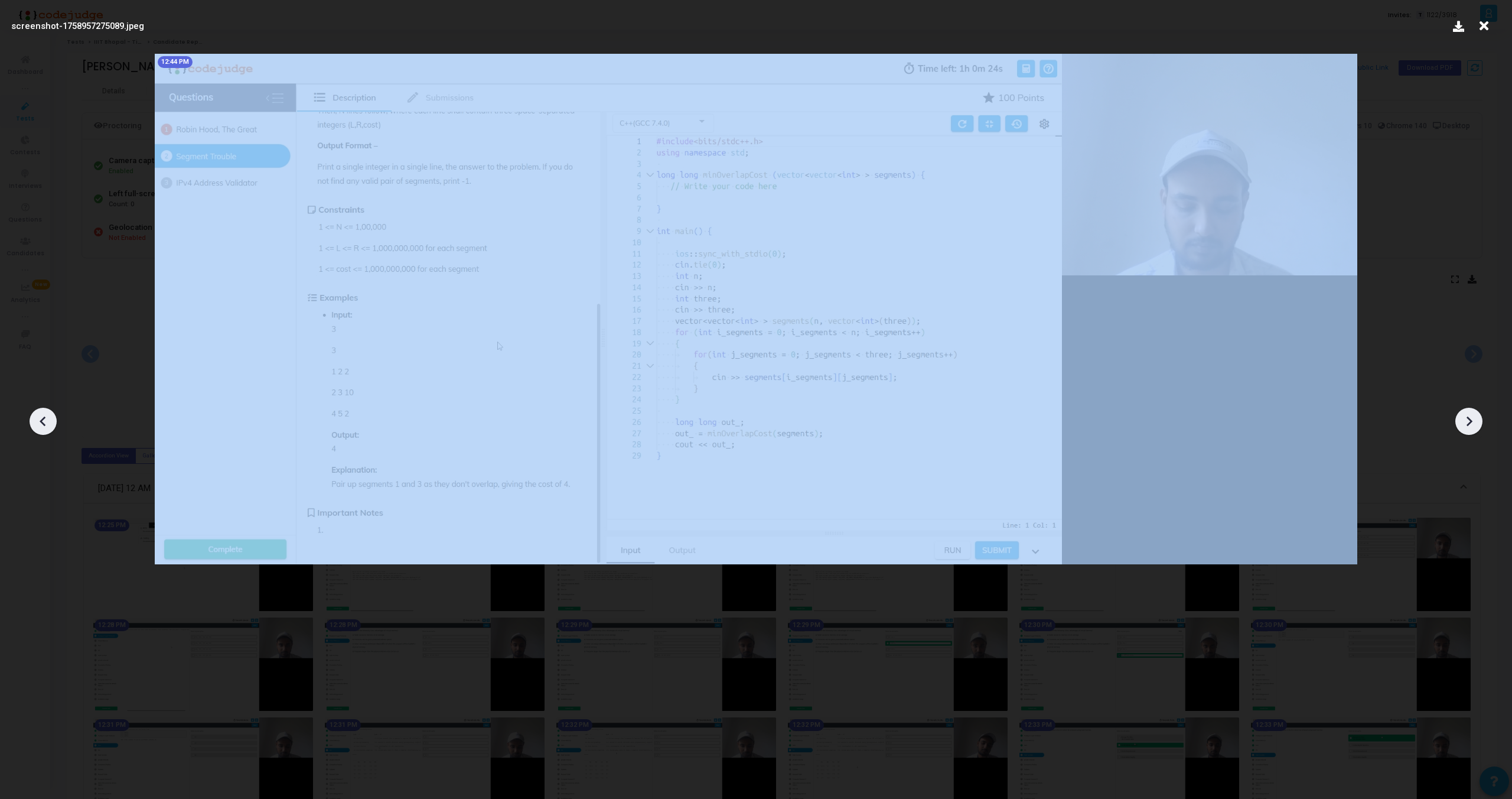
click at [1463, 413] on icon at bounding box center [1468, 420] width 17 height 17
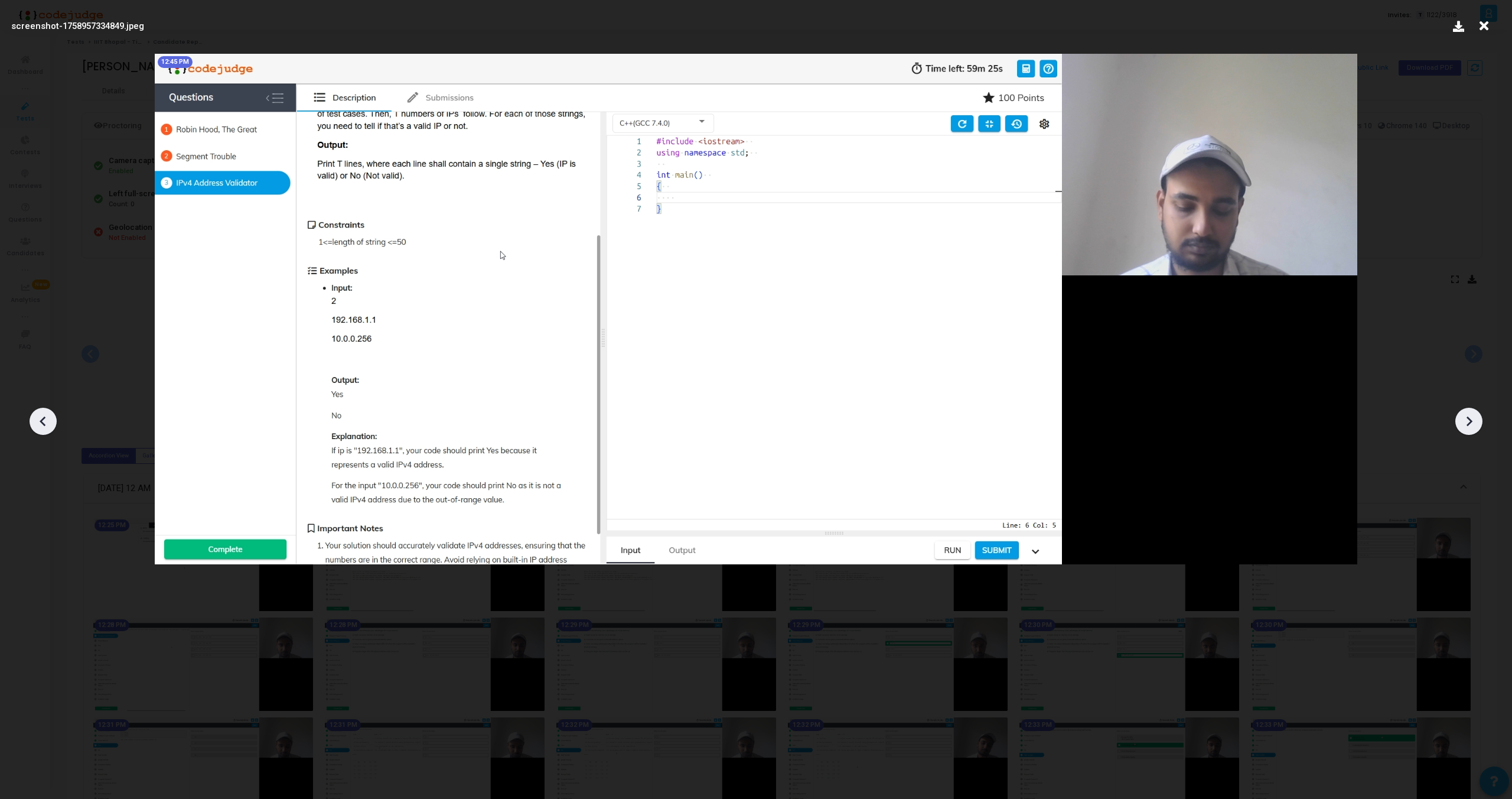
click at [1463, 413] on icon at bounding box center [1468, 420] width 17 height 17
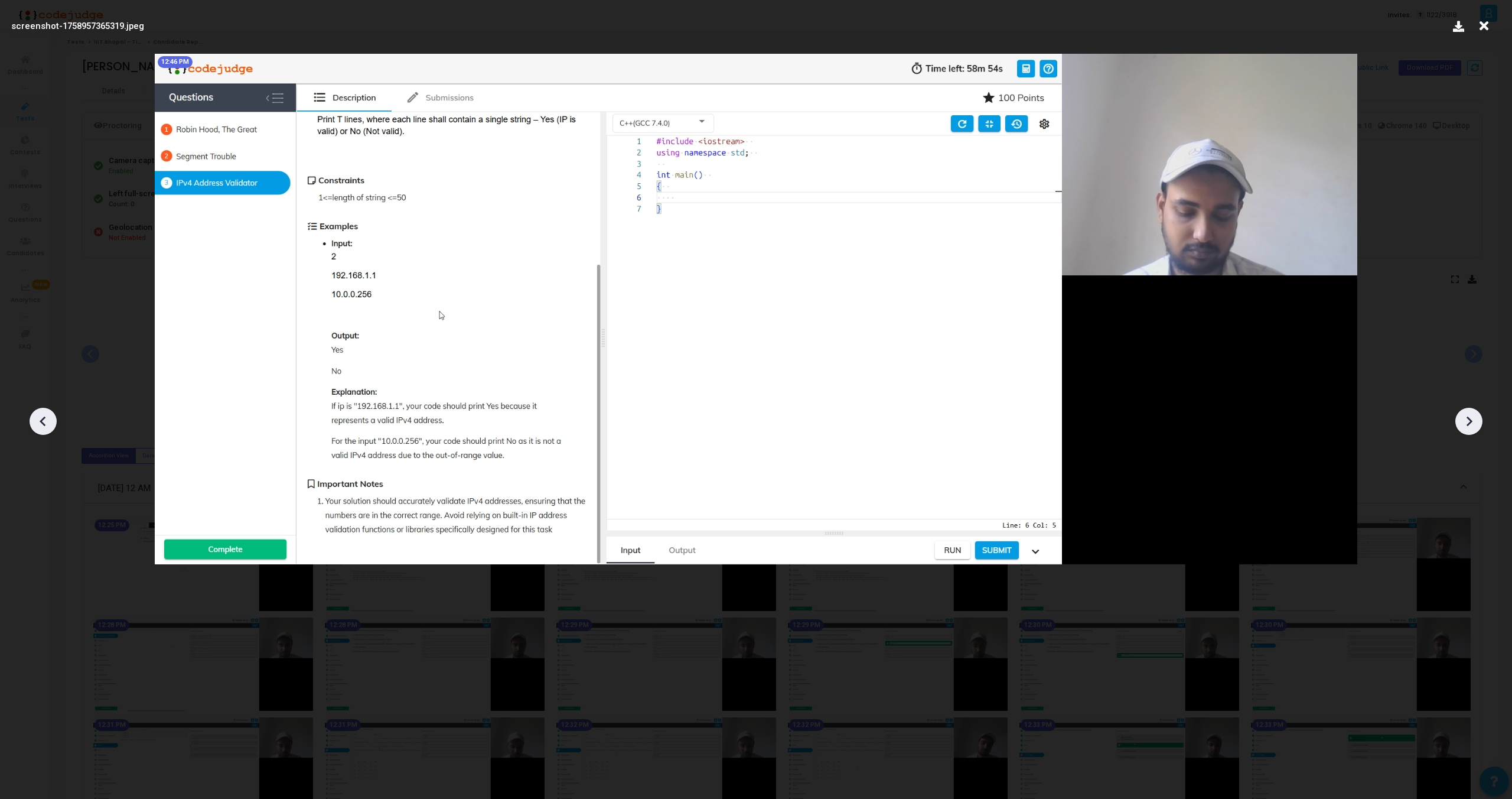
click at [1463, 413] on icon at bounding box center [1468, 420] width 17 height 17
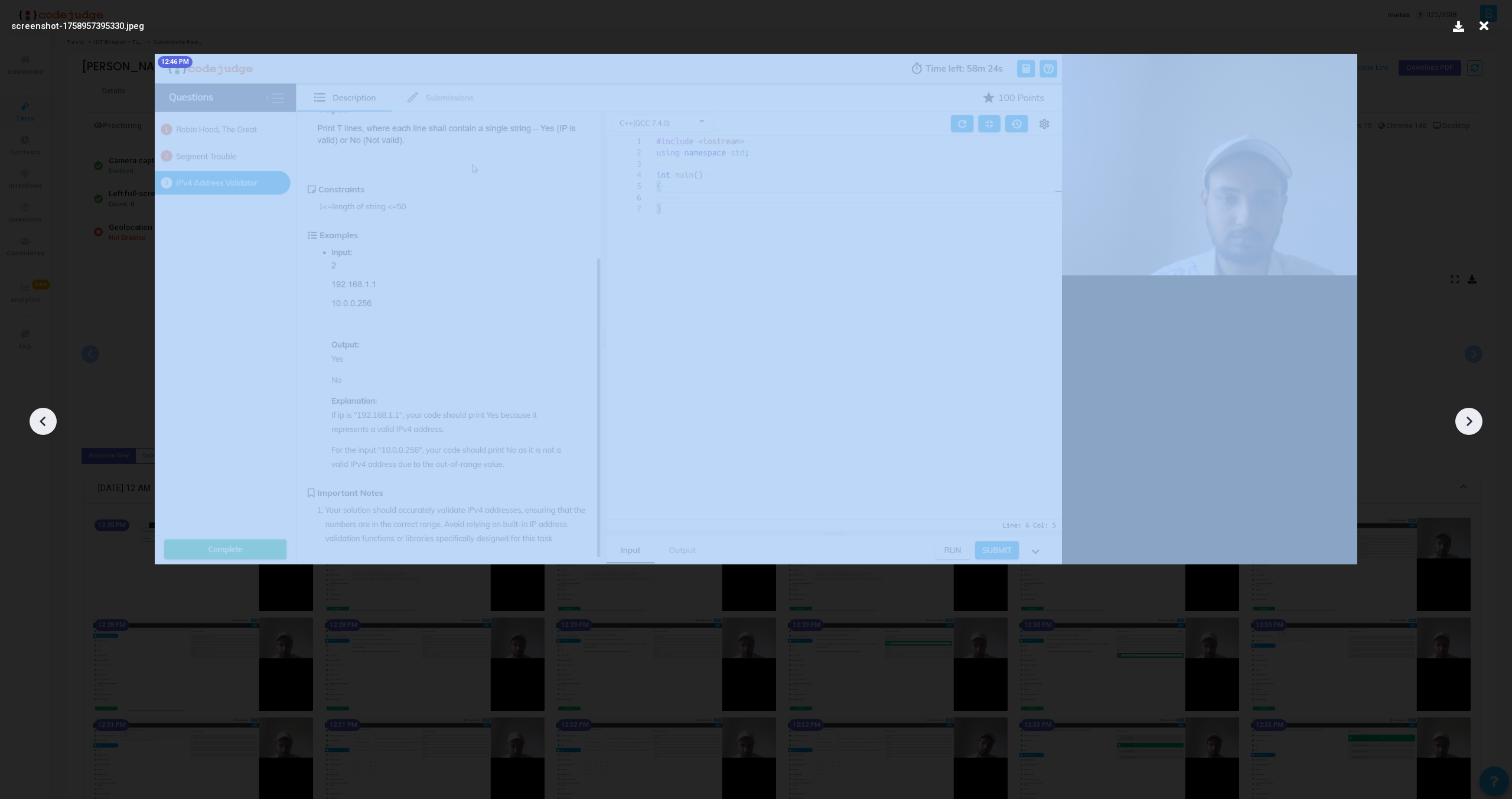
click at [1463, 413] on icon at bounding box center [1468, 420] width 17 height 17
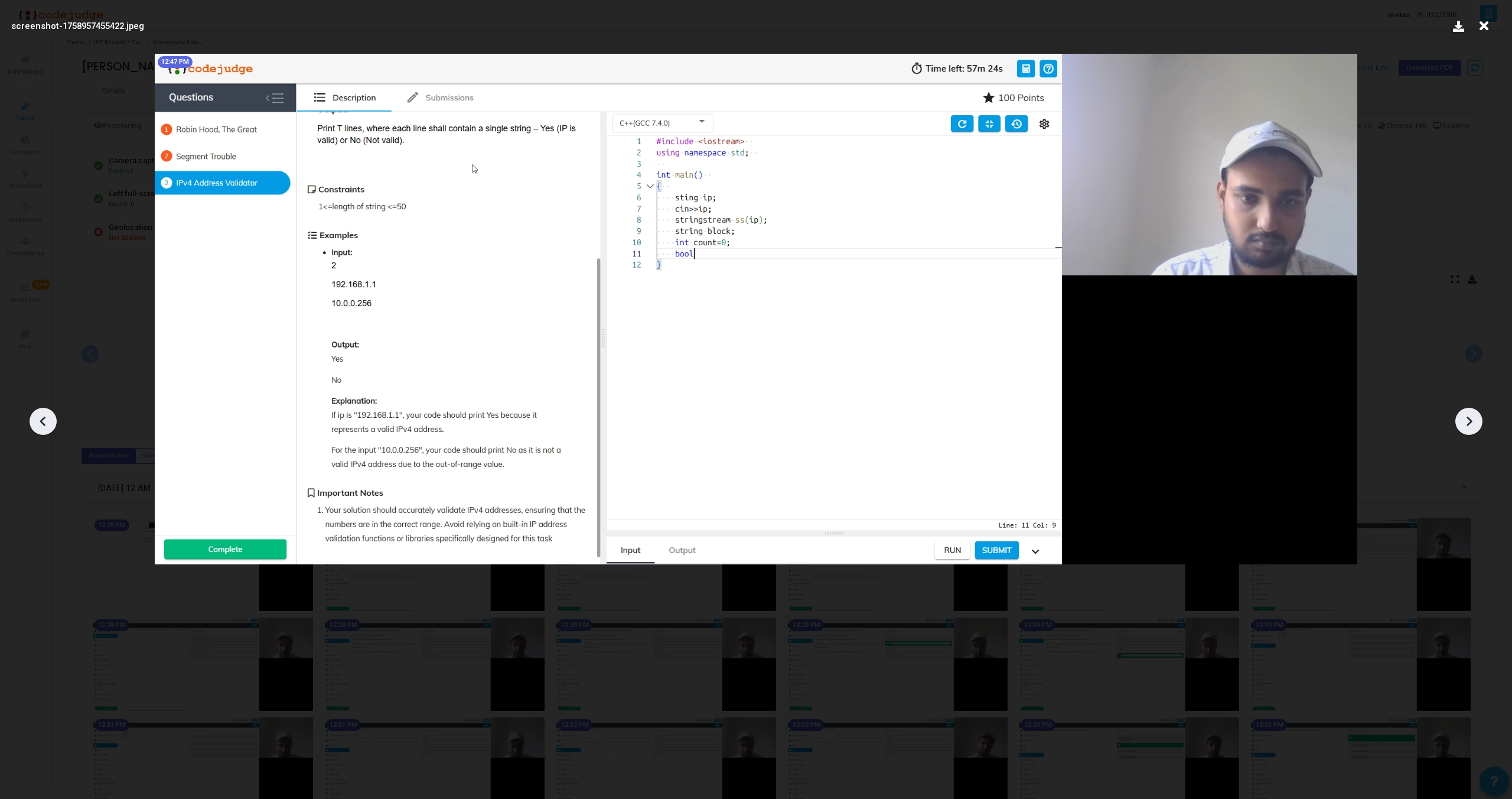
click at [1463, 413] on icon at bounding box center [1468, 420] width 17 height 17
click at [39, 410] on div at bounding box center [43, 421] width 27 height 27
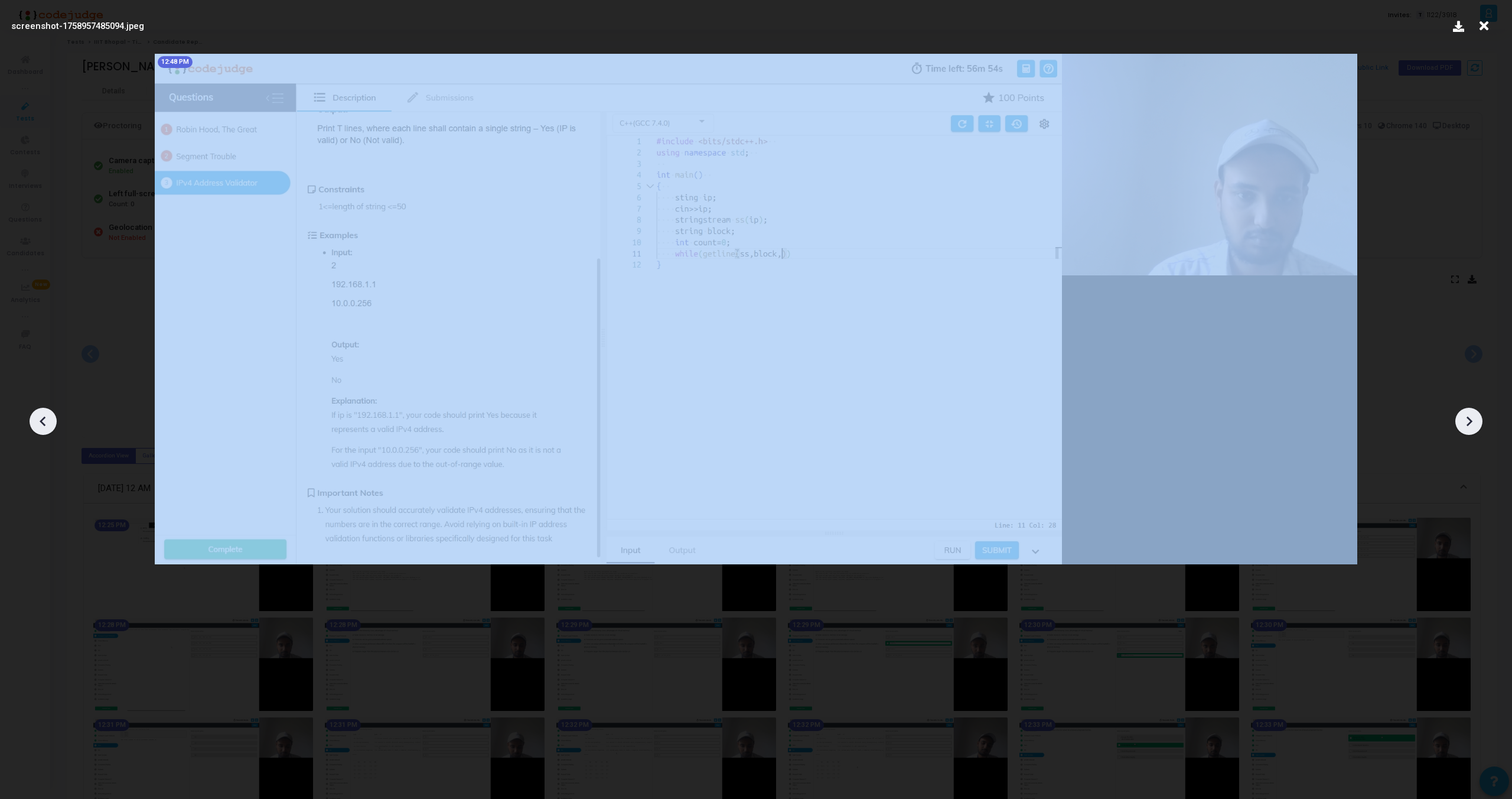
click at [39, 410] on div at bounding box center [43, 421] width 27 height 27
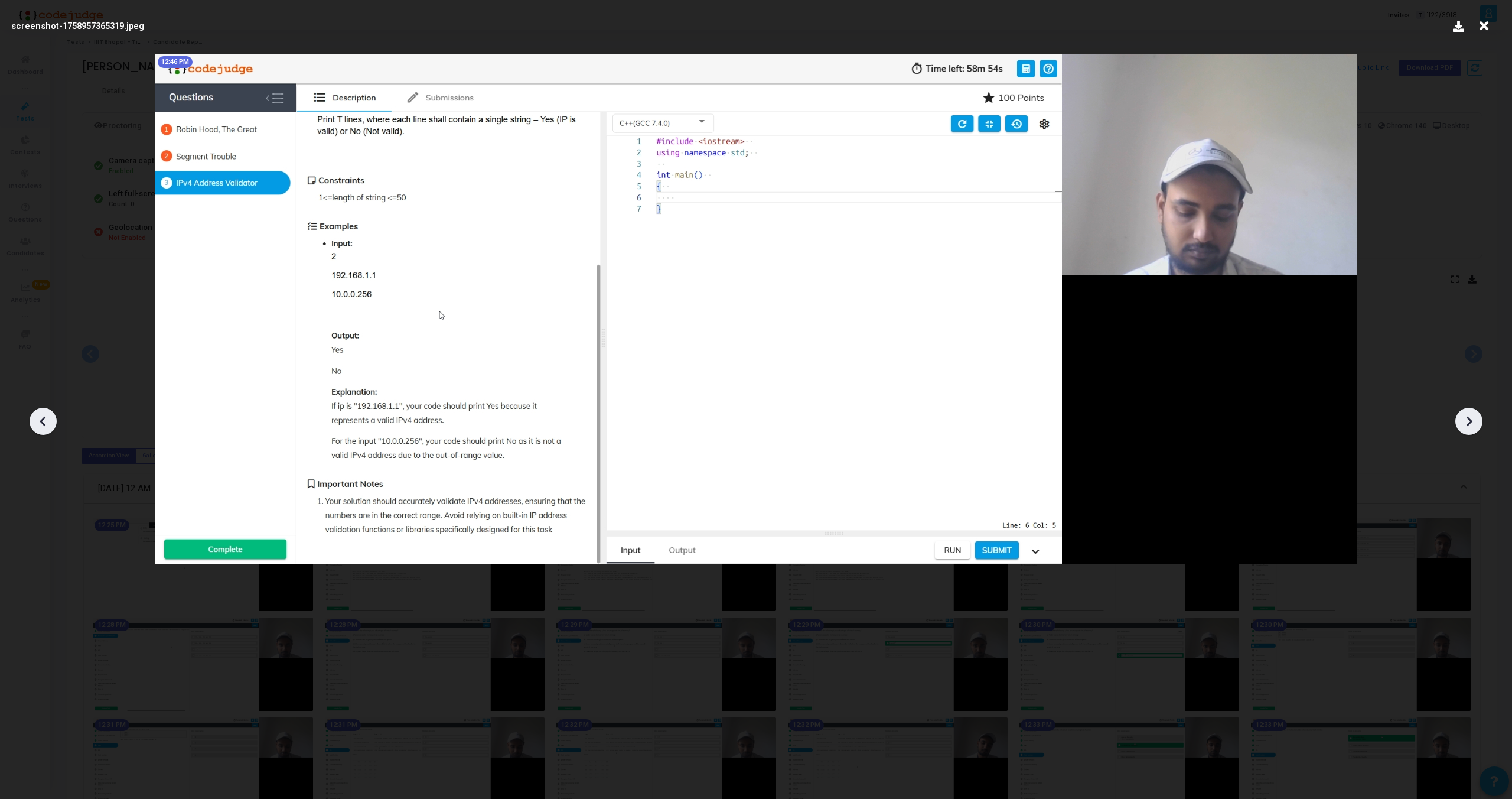
click at [39, 410] on div at bounding box center [43, 421] width 27 height 27
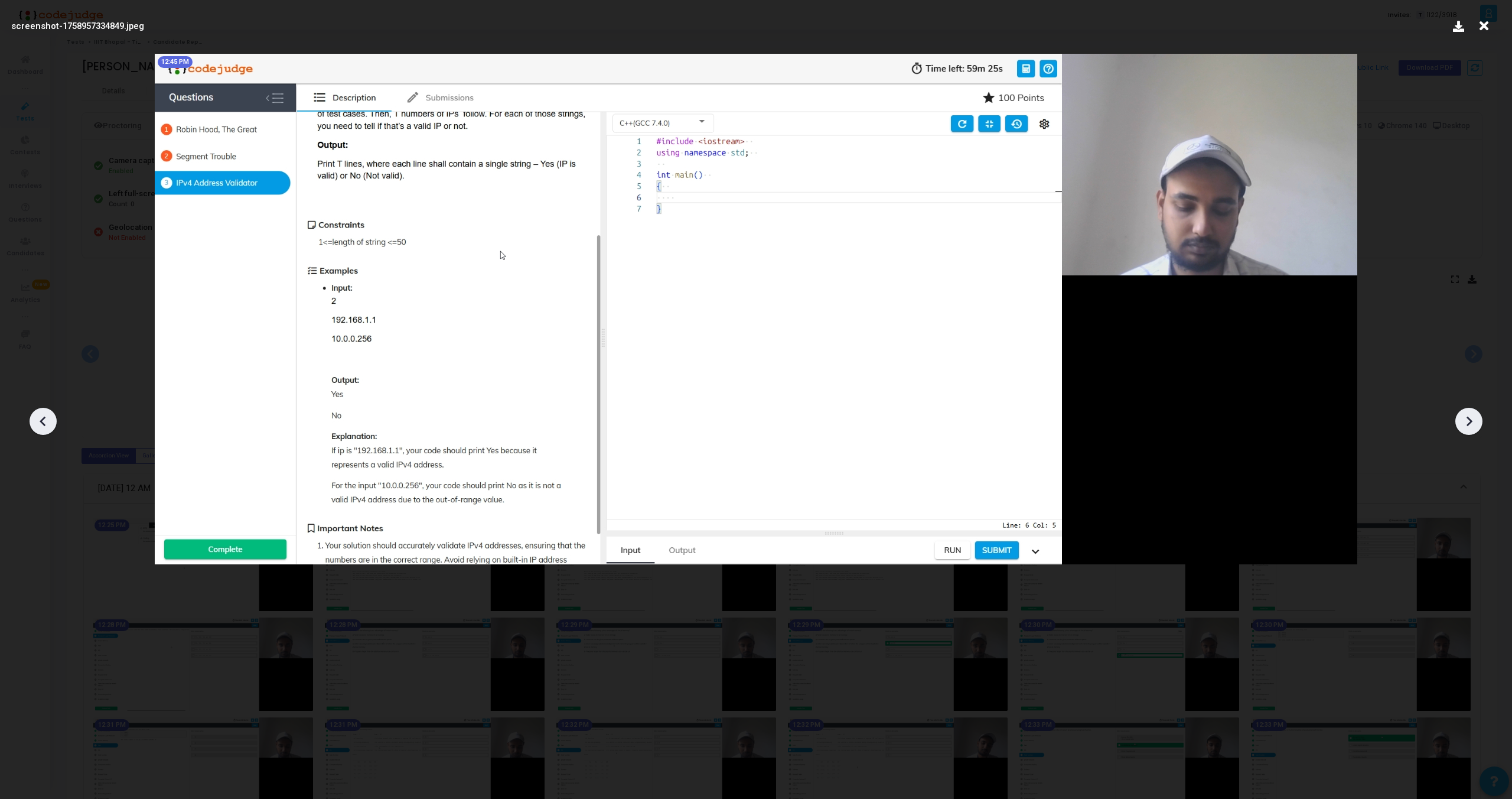
click at [39, 410] on div at bounding box center [43, 421] width 27 height 27
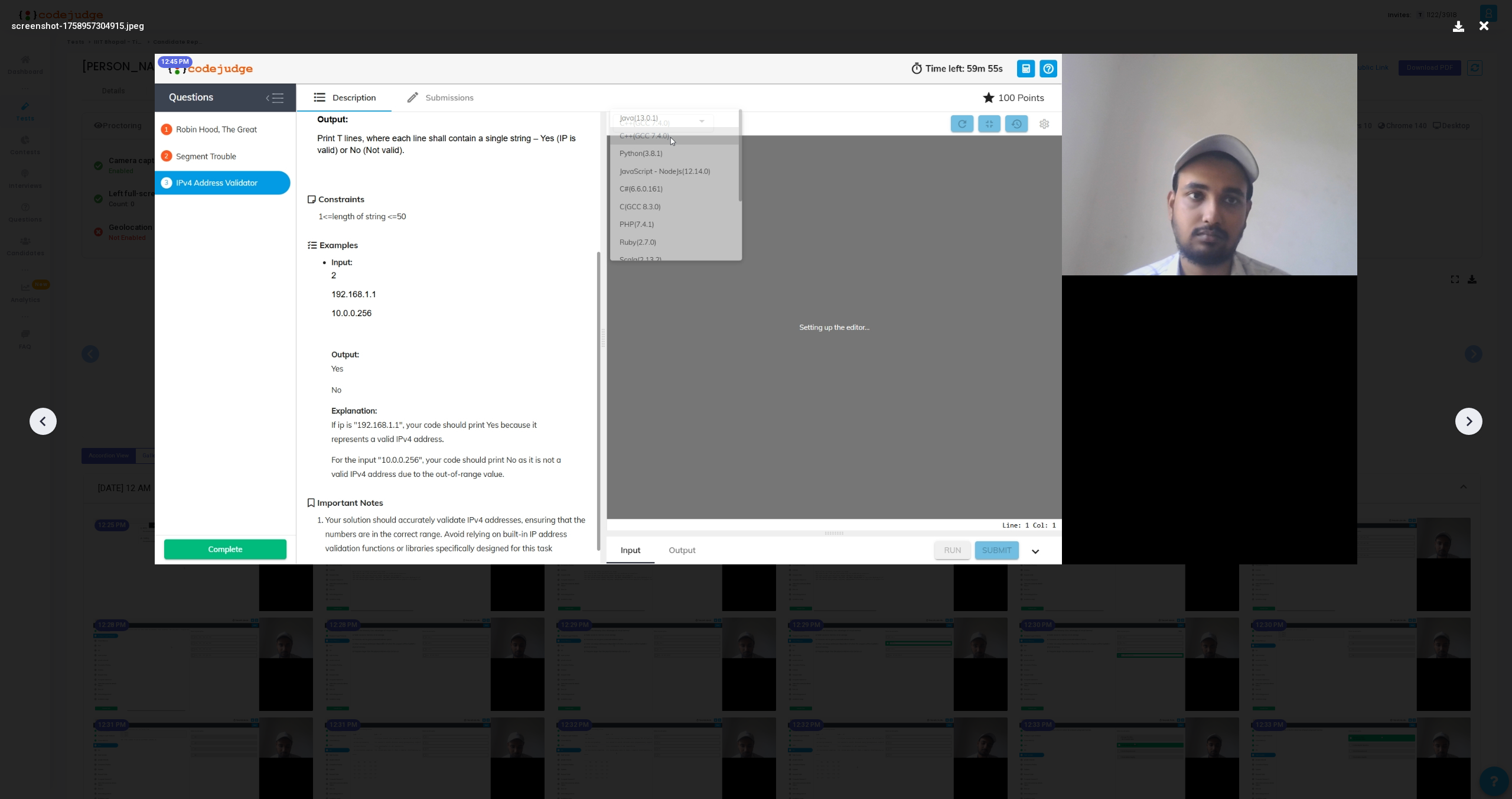
click at [39, 410] on div at bounding box center [43, 421] width 27 height 27
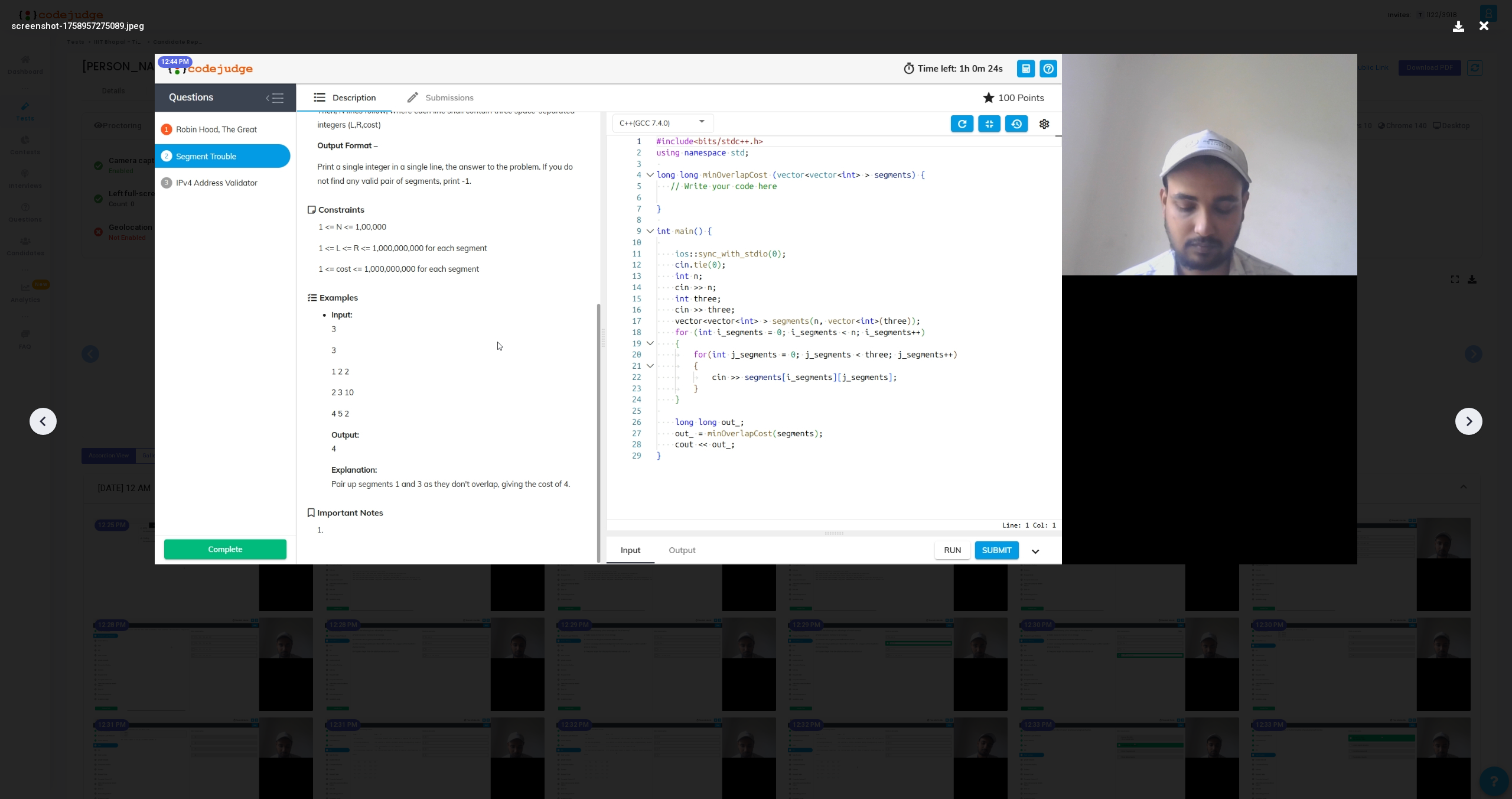
click at [39, 410] on div at bounding box center [43, 421] width 27 height 27
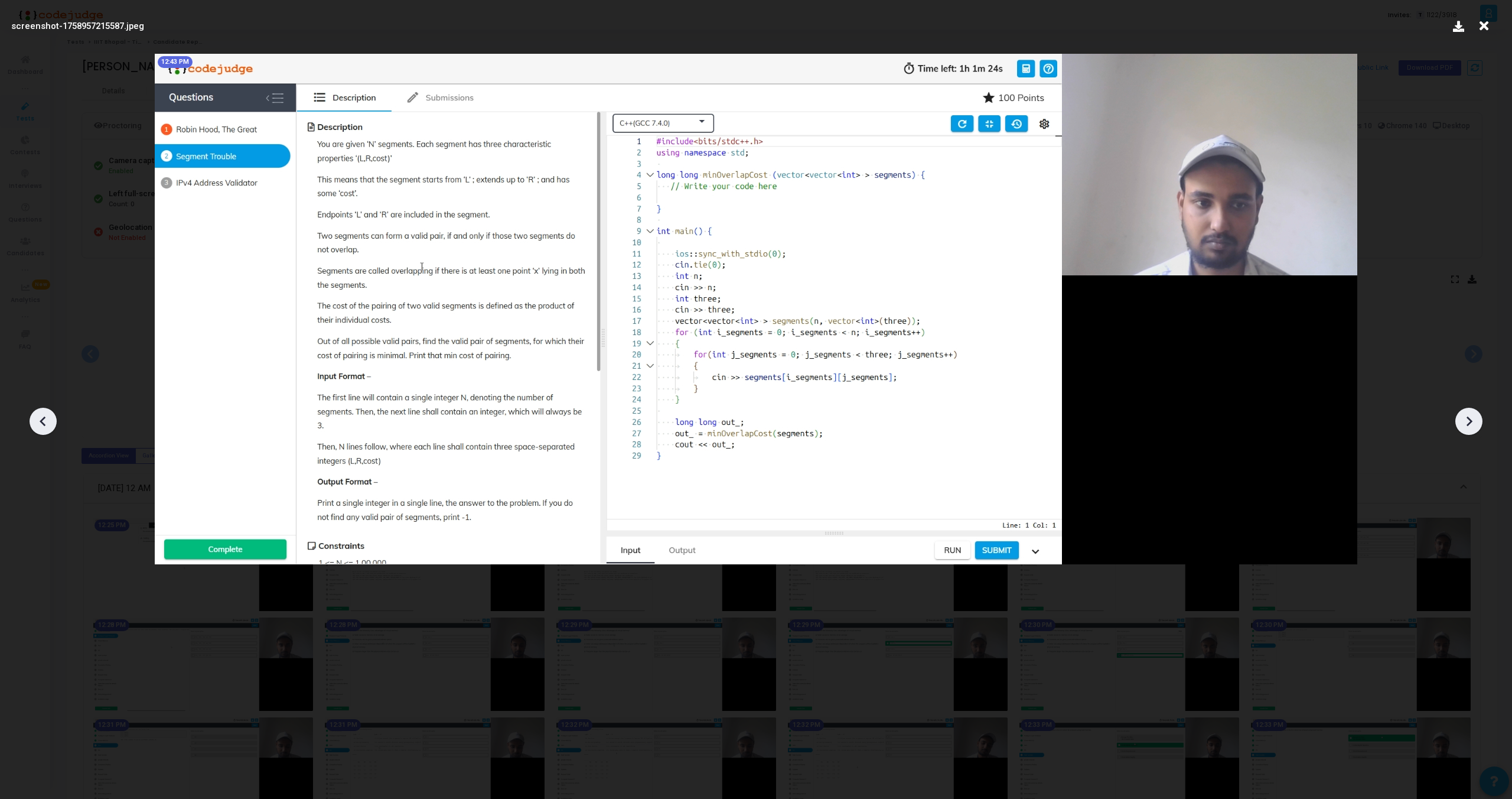
click at [38, 410] on div at bounding box center [43, 421] width 27 height 27
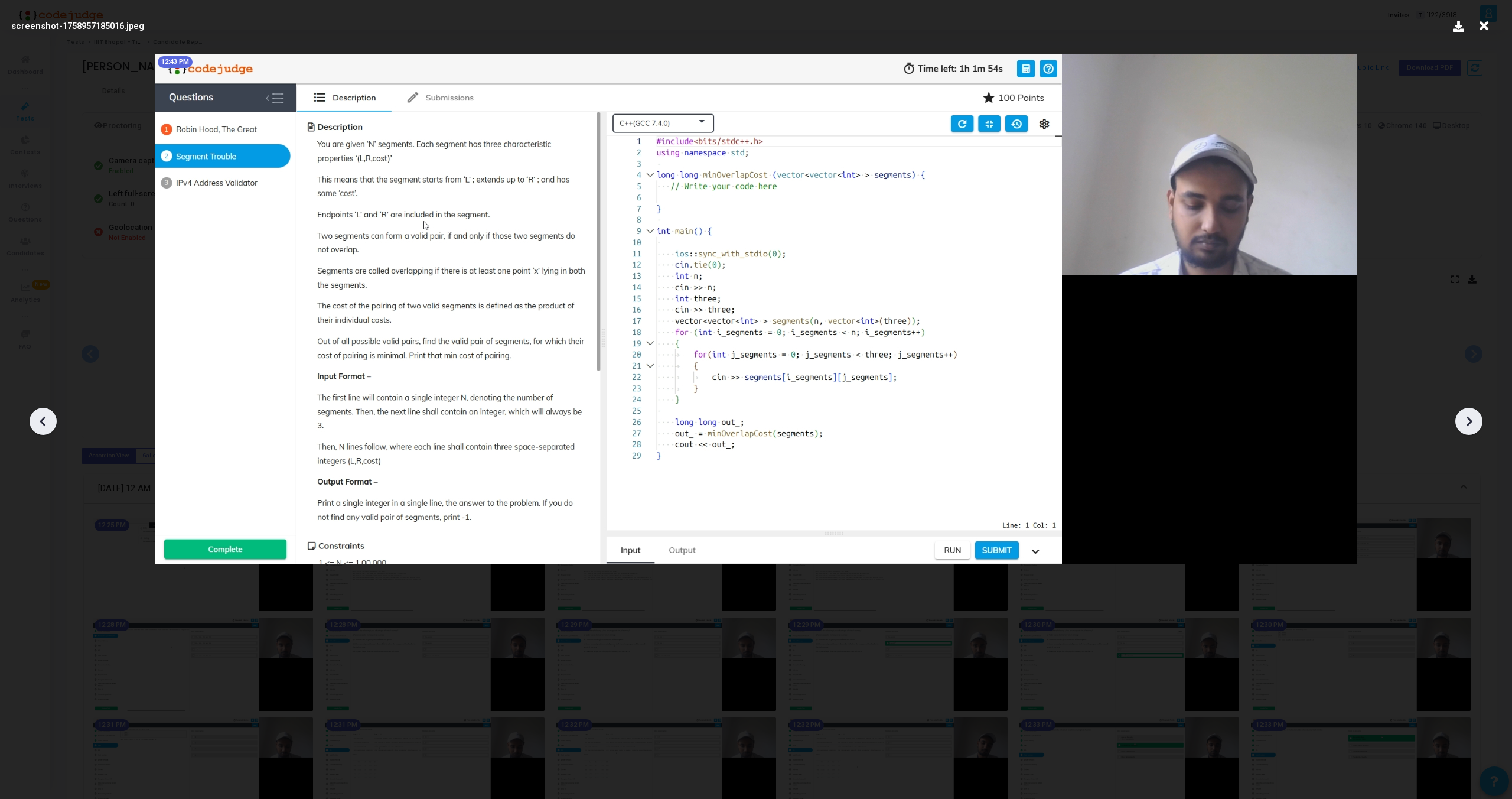
click at [38, 410] on div at bounding box center [43, 421] width 27 height 27
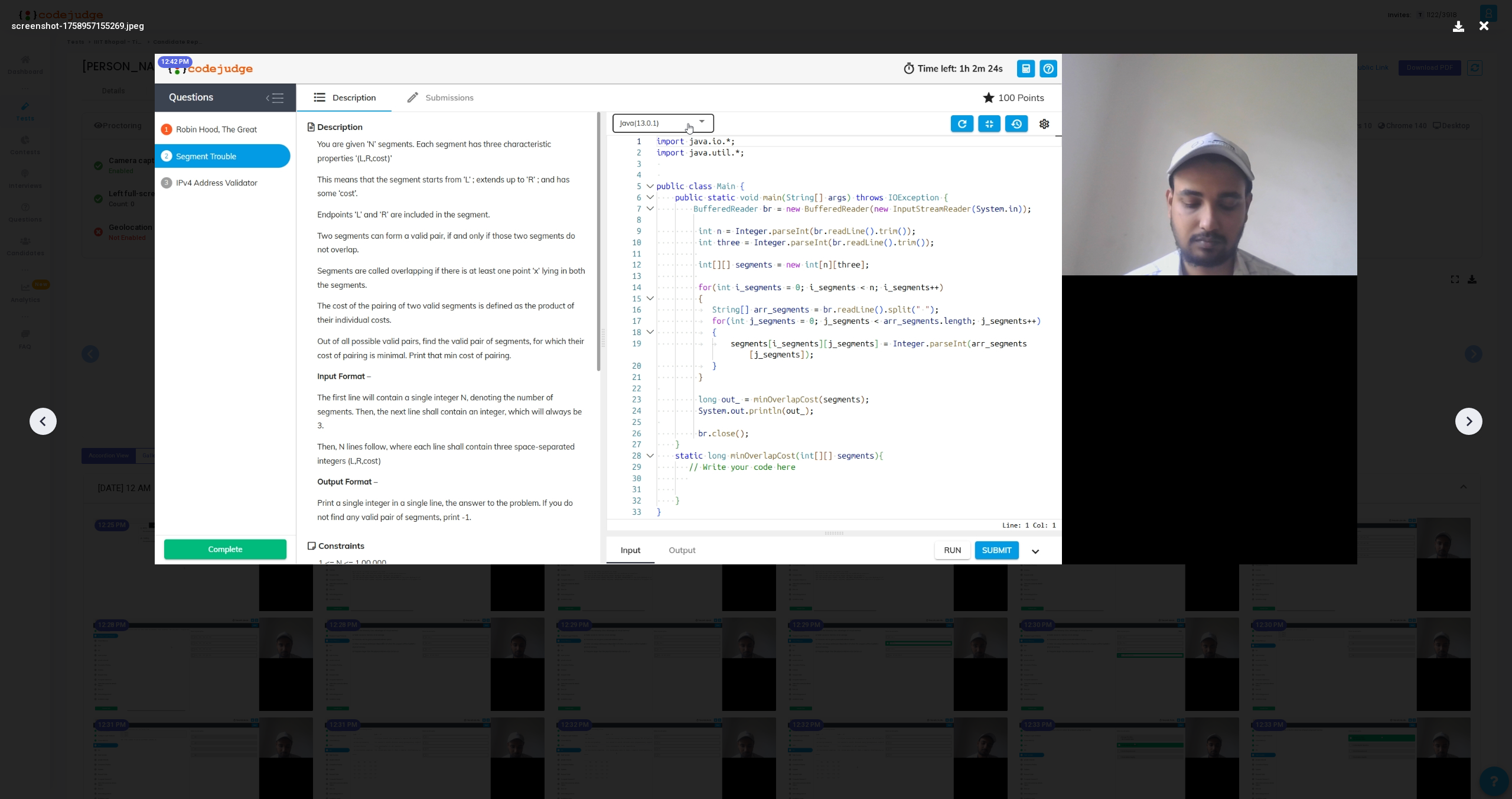
click at [1465, 417] on icon at bounding box center [1468, 420] width 17 height 17
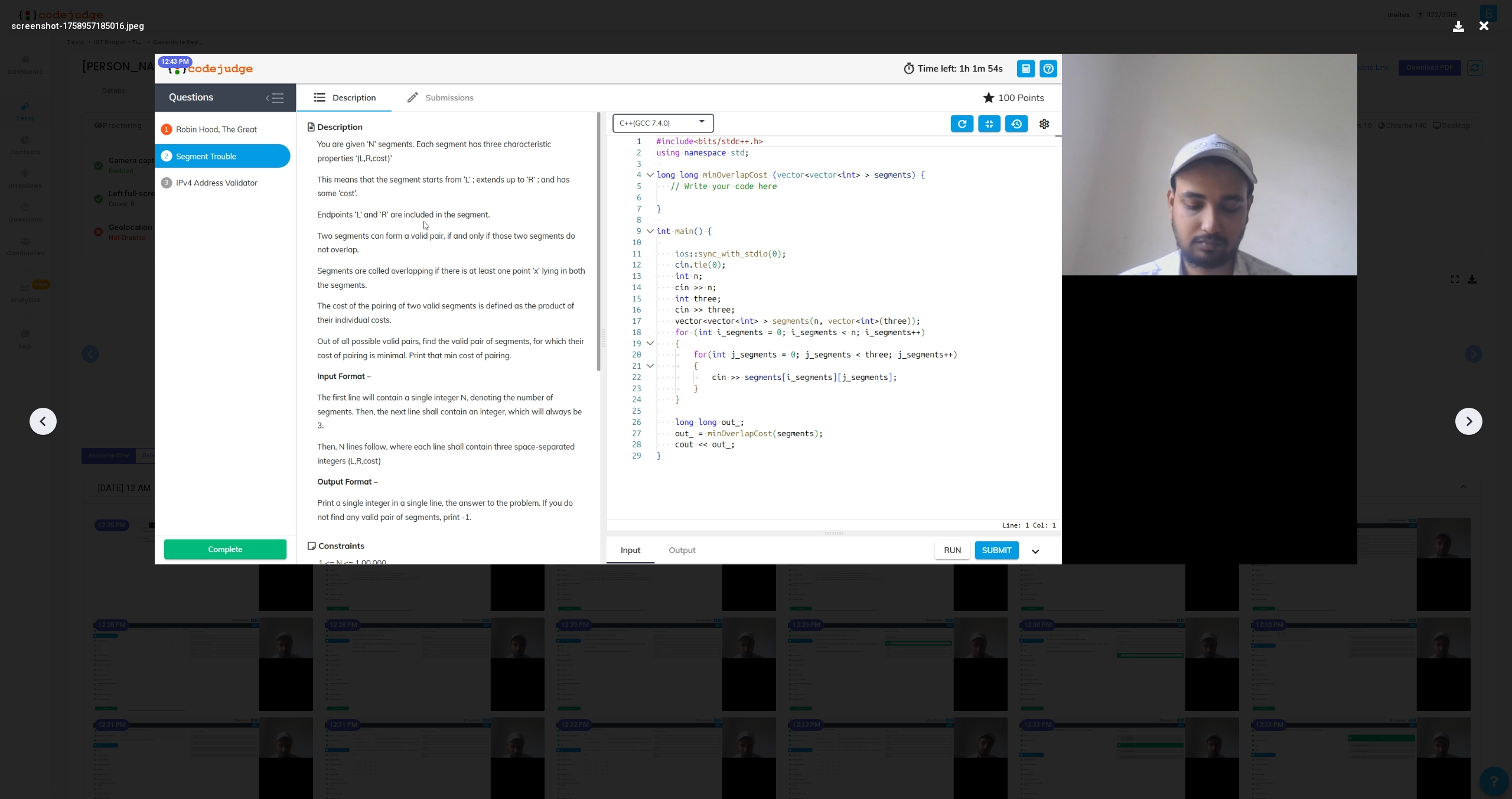
click at [45, 420] on icon at bounding box center [43, 420] width 17 height 17
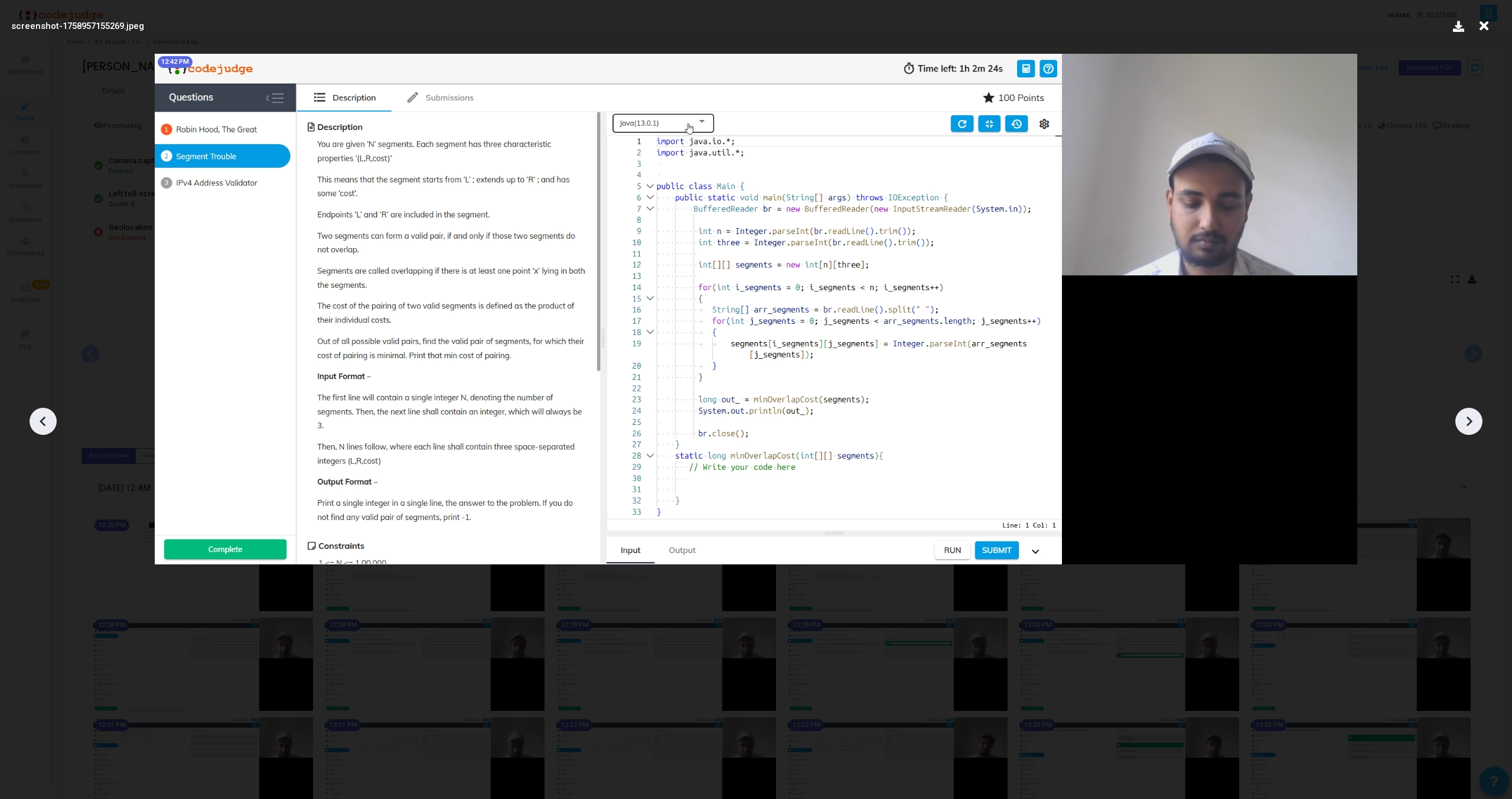
click at [1469, 417] on icon at bounding box center [1468, 420] width 17 height 17
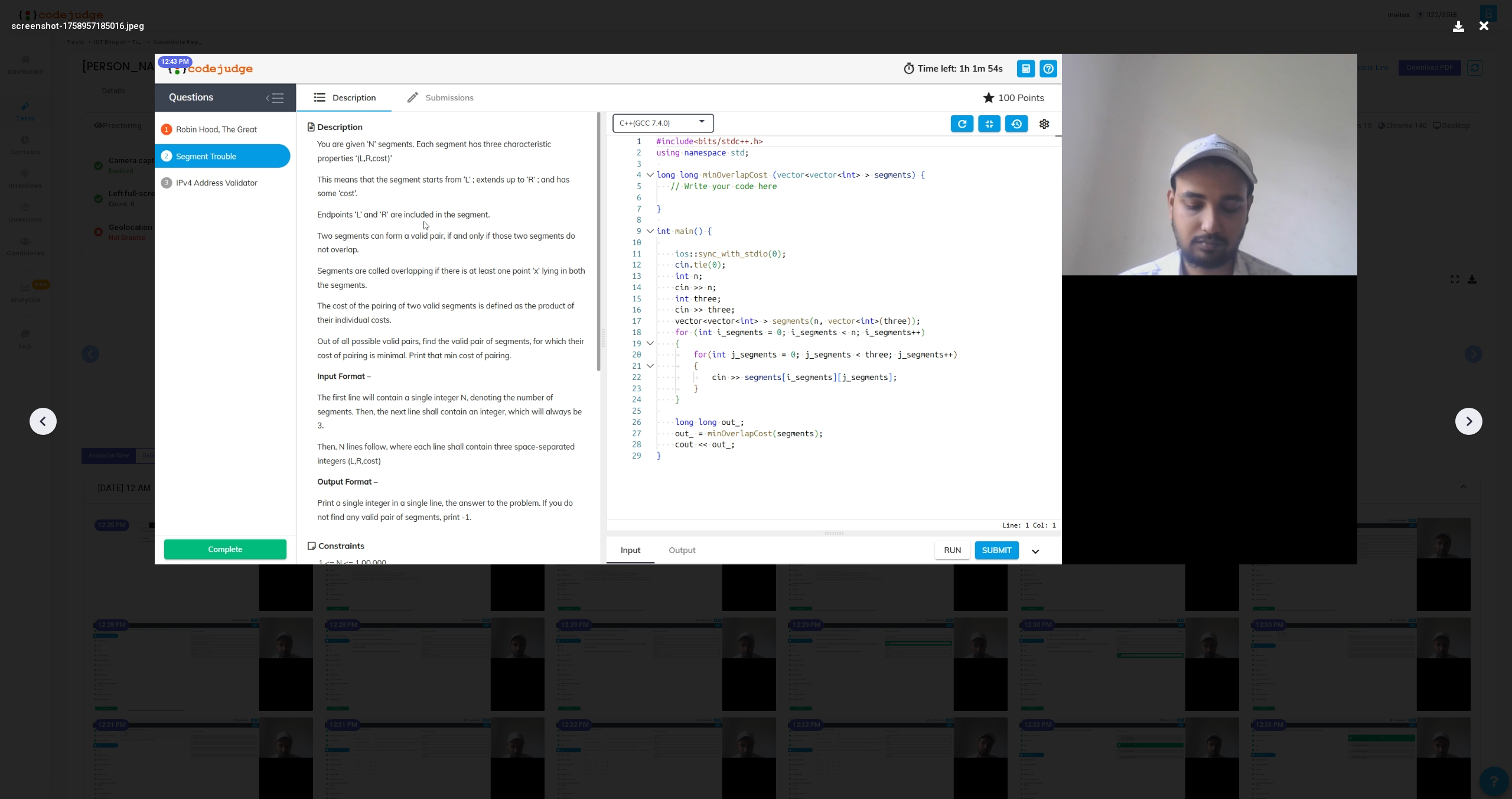
click at [1469, 417] on icon at bounding box center [1468, 420] width 17 height 17
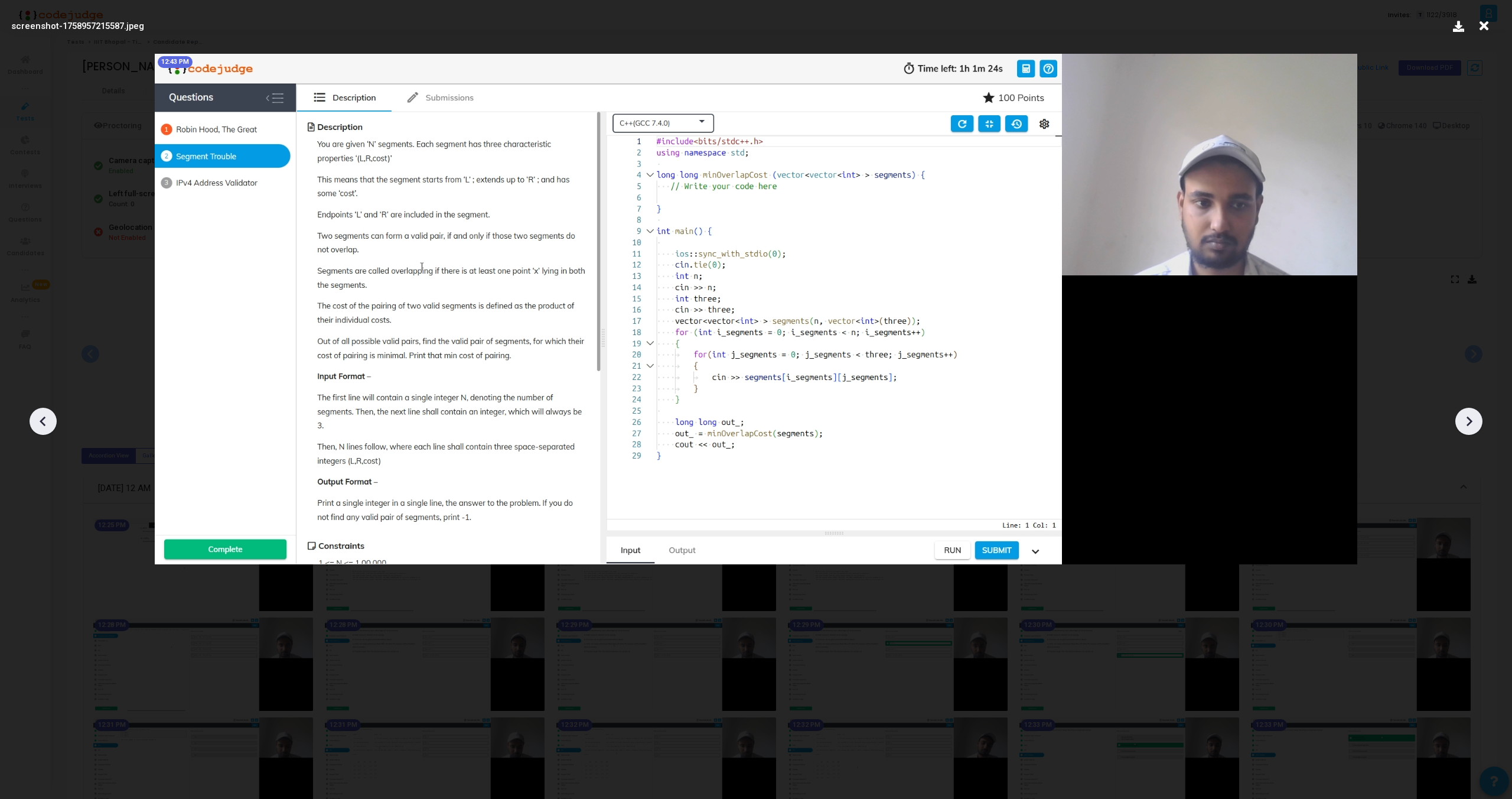
click at [1469, 417] on icon at bounding box center [1468, 420] width 17 height 17
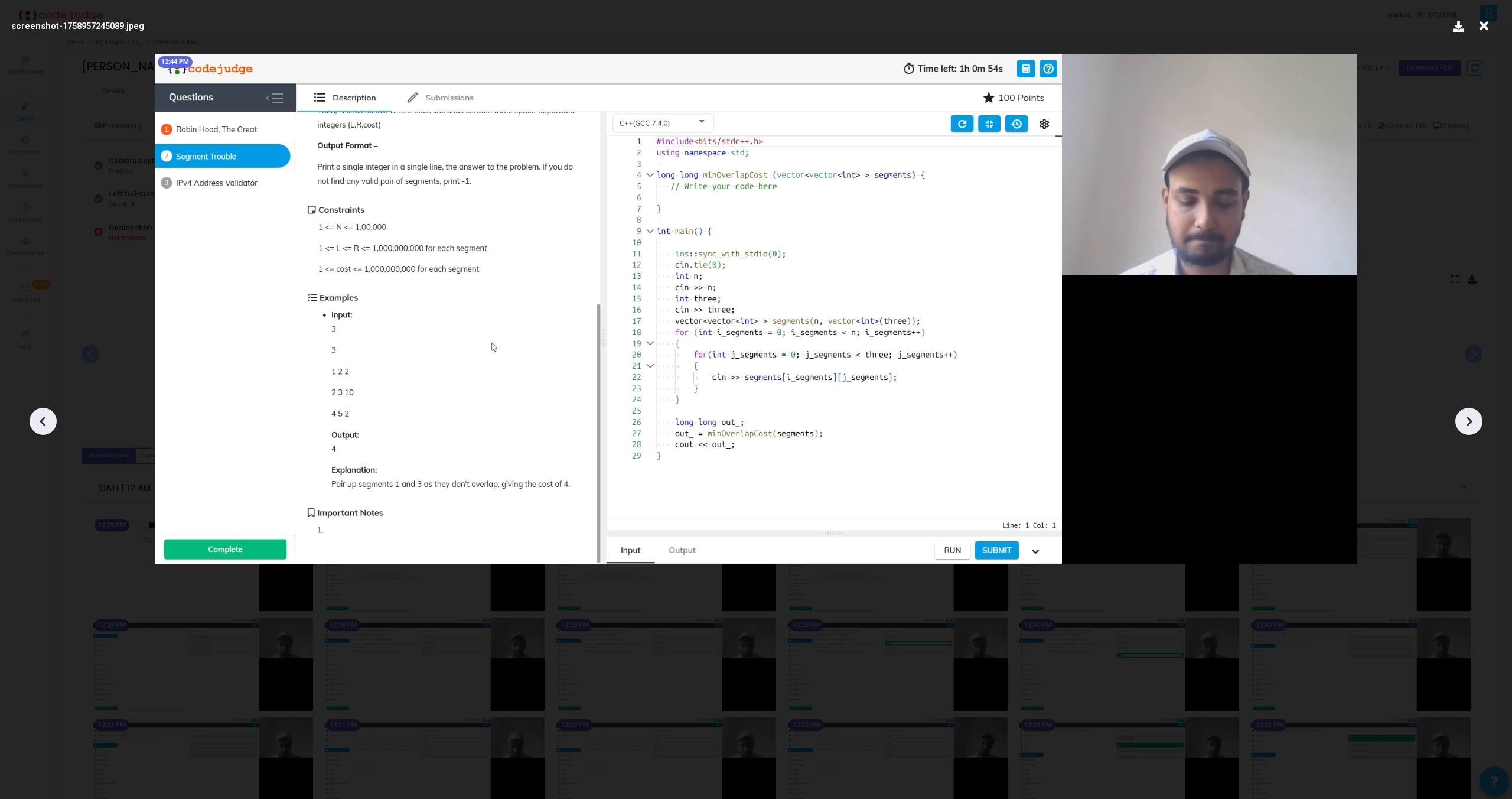
click at [1469, 417] on icon at bounding box center [1468, 420] width 17 height 17
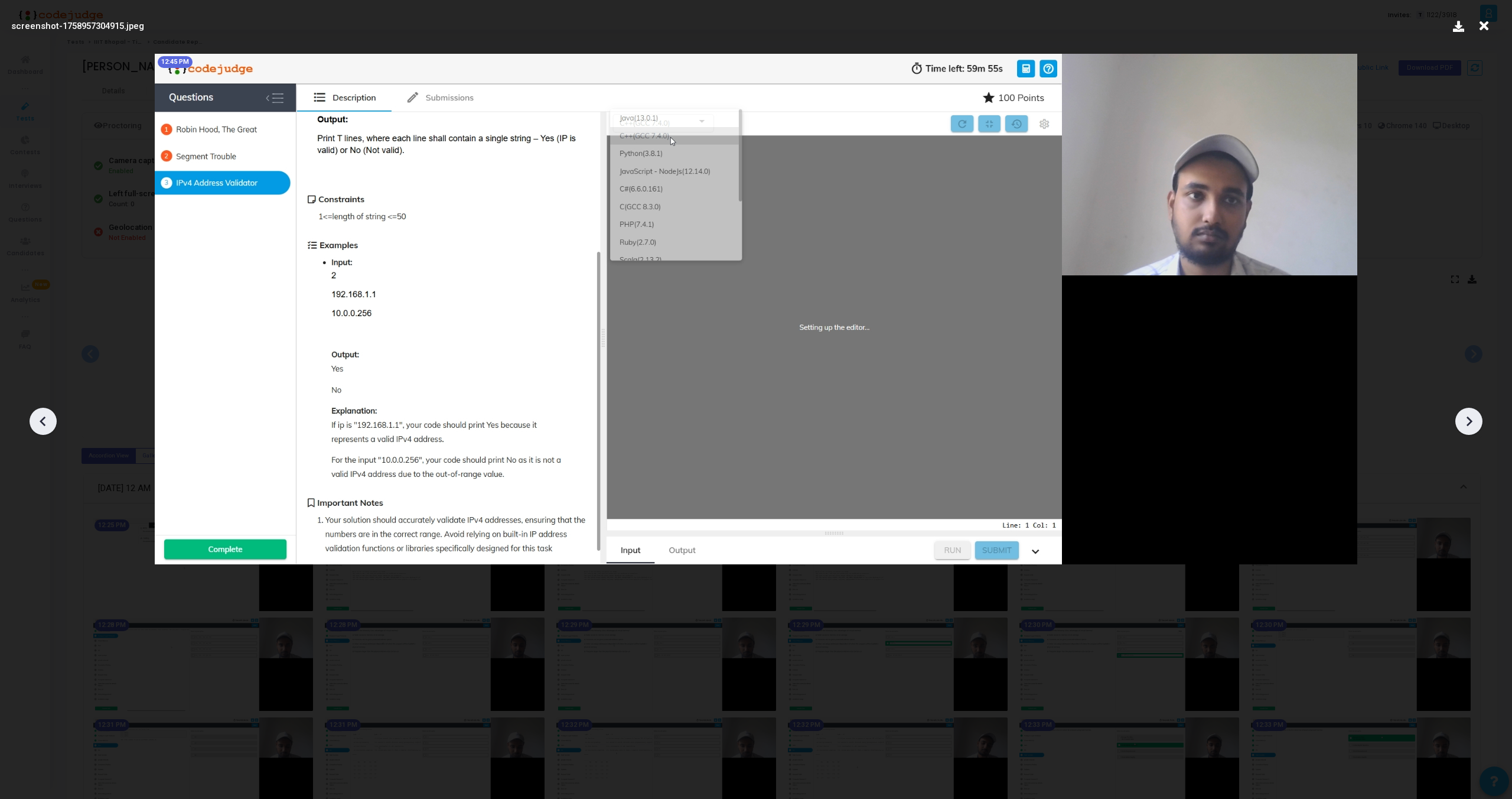
click at [1469, 417] on icon at bounding box center [1468, 420] width 17 height 17
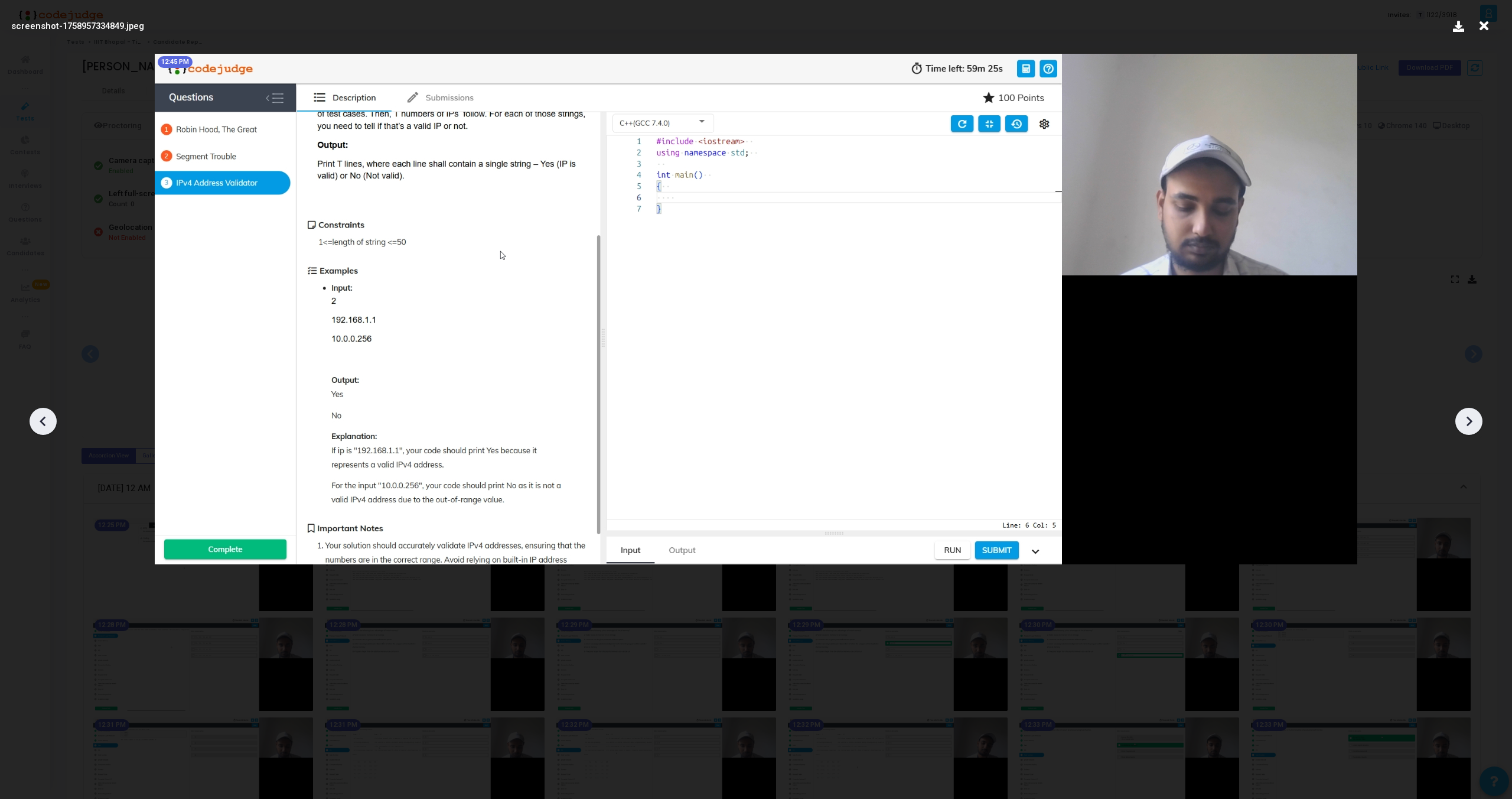
click at [1468, 417] on icon at bounding box center [1468, 420] width 17 height 17
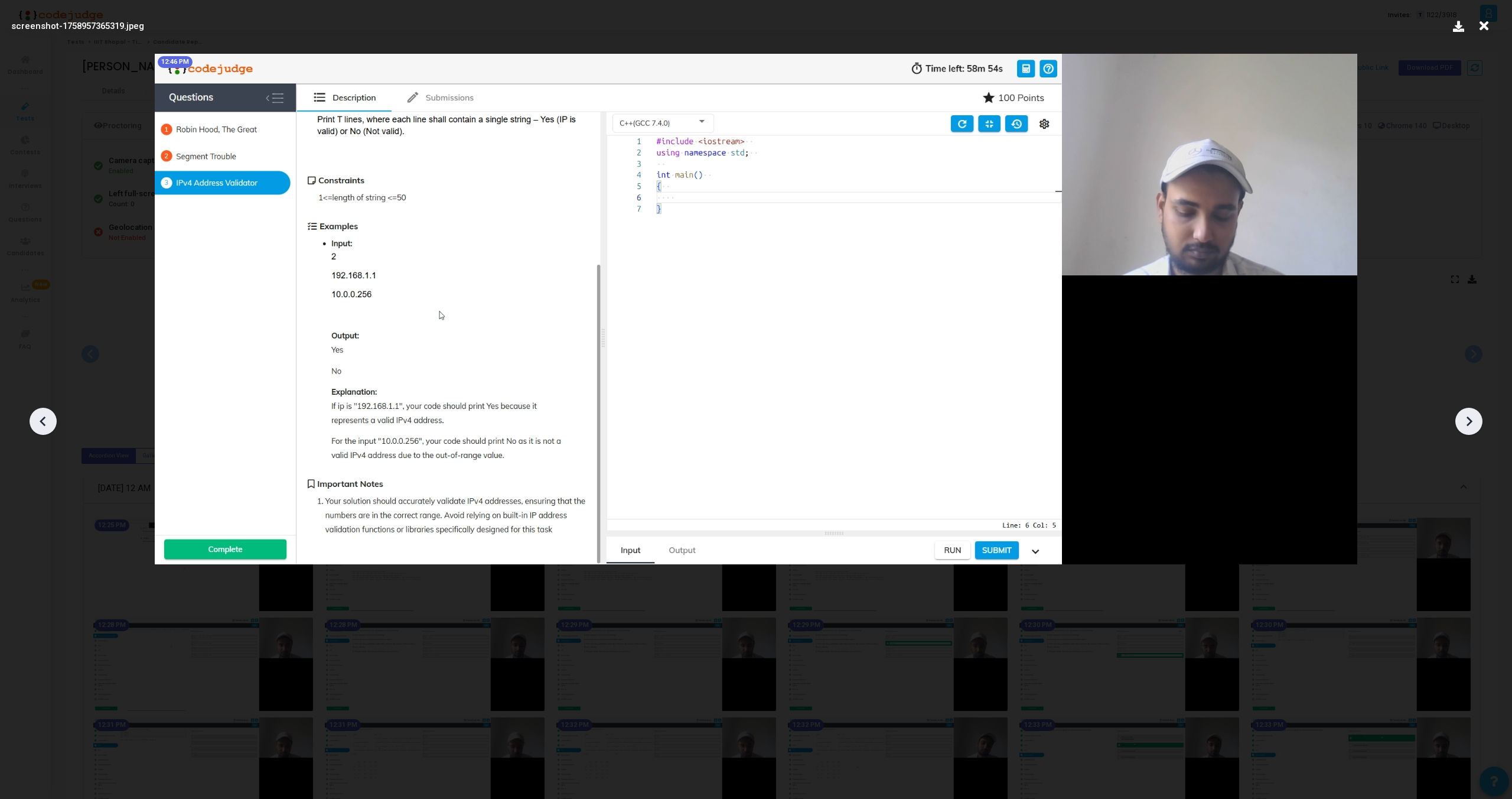
click at [1468, 417] on icon at bounding box center [1468, 420] width 17 height 17
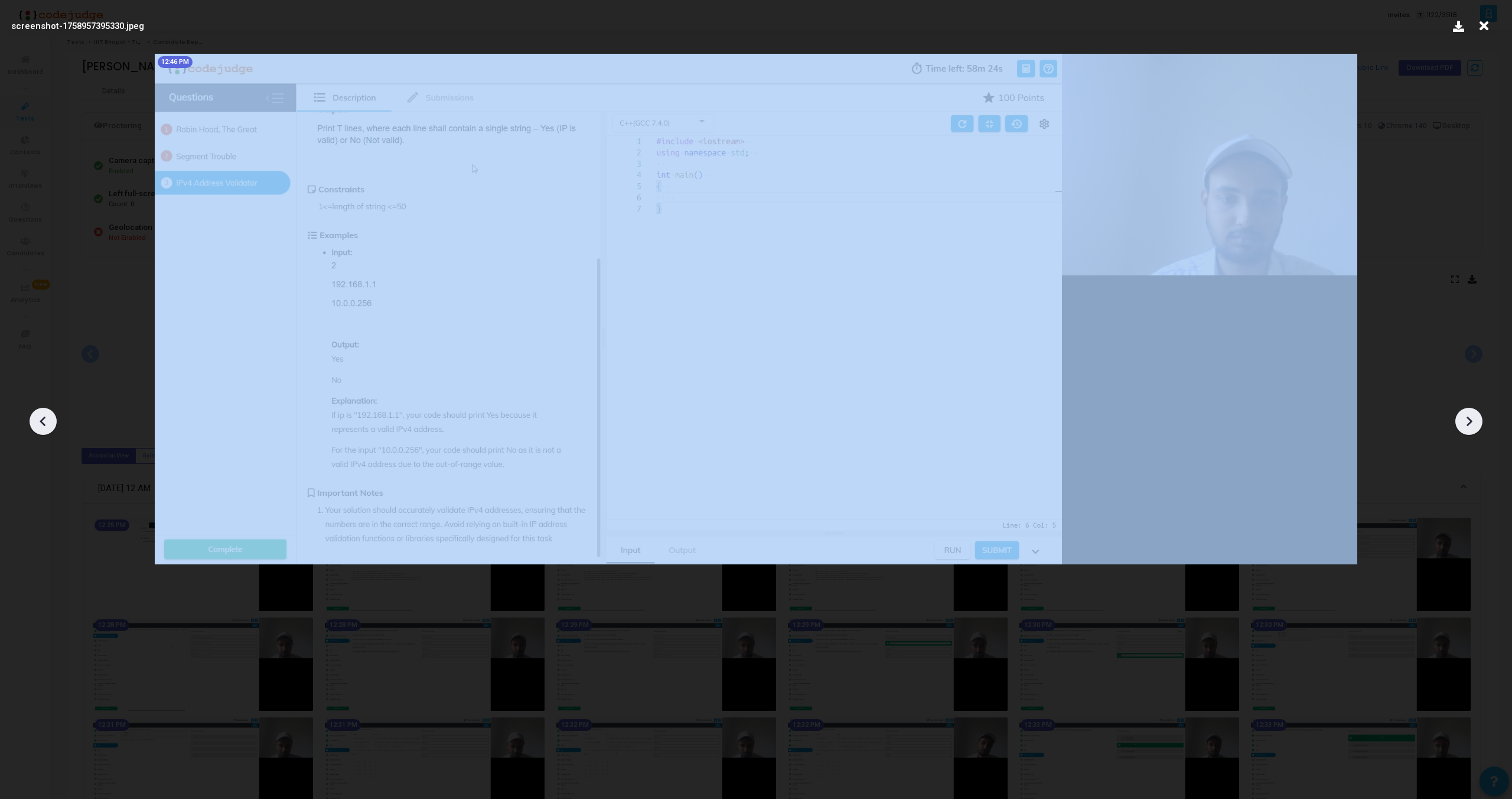
click at [1468, 417] on icon at bounding box center [1468, 420] width 17 height 17
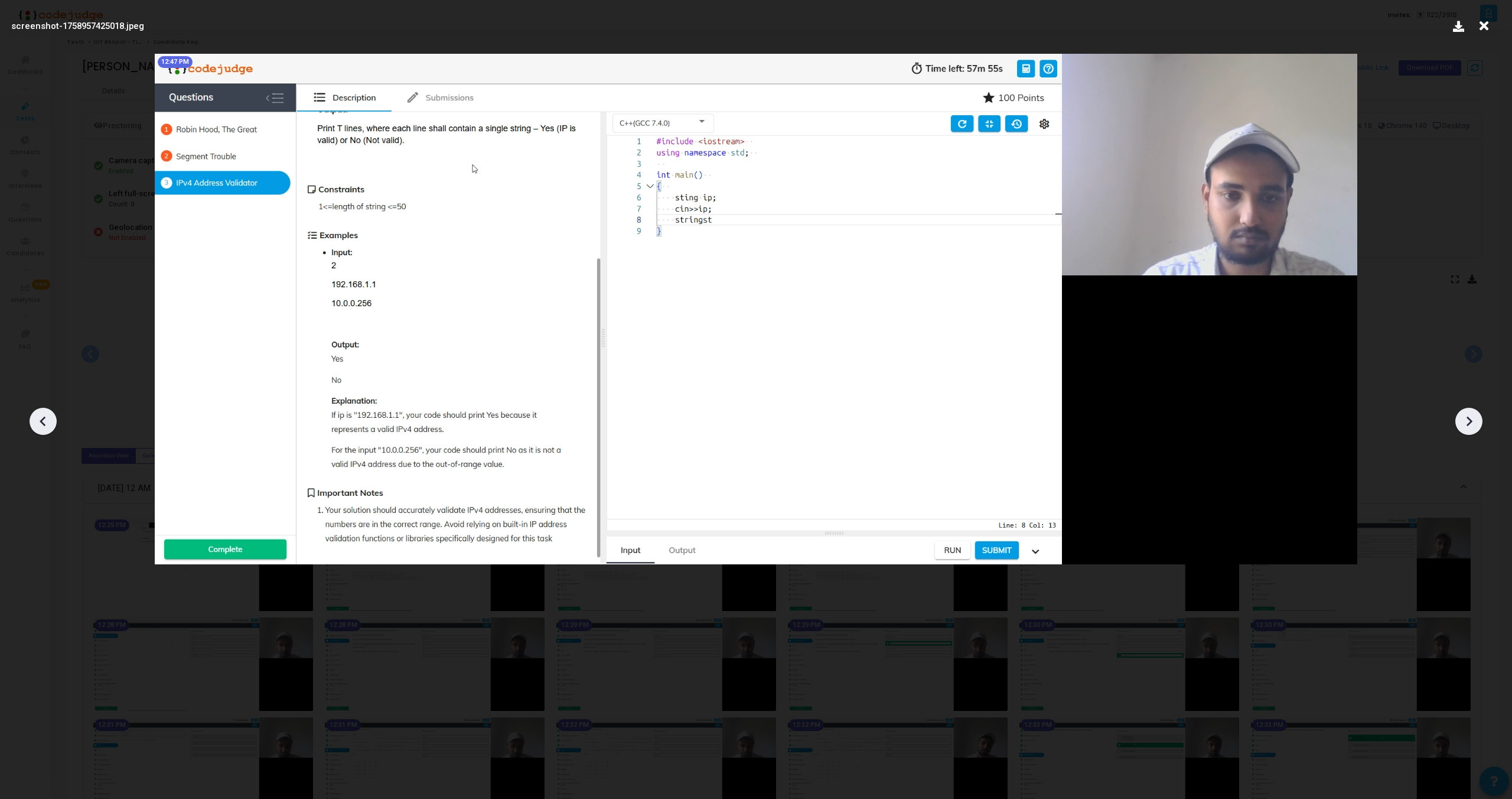
click at [43, 419] on icon at bounding box center [43, 421] width 5 height 10
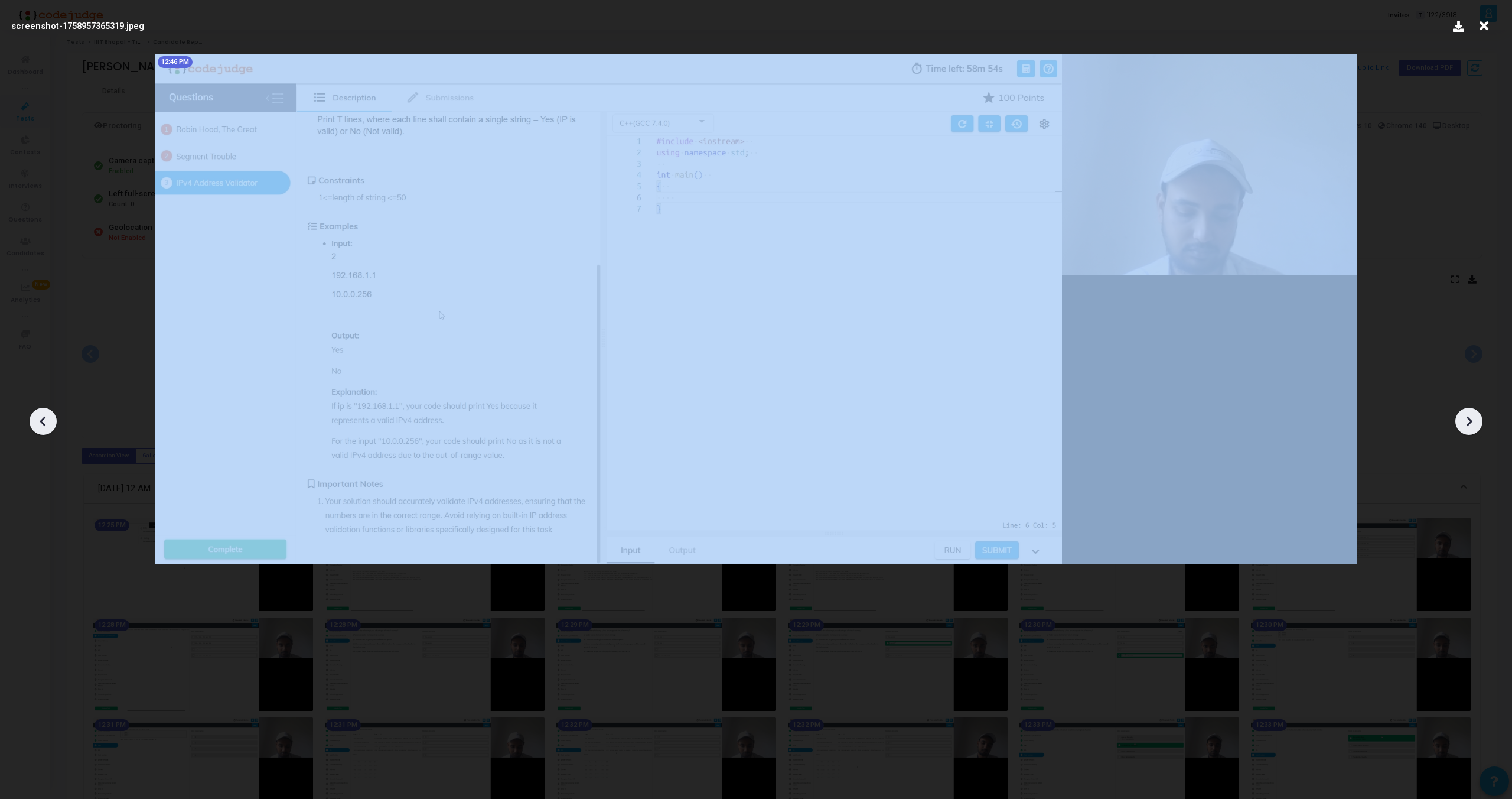
click at [43, 419] on icon at bounding box center [43, 421] width 5 height 10
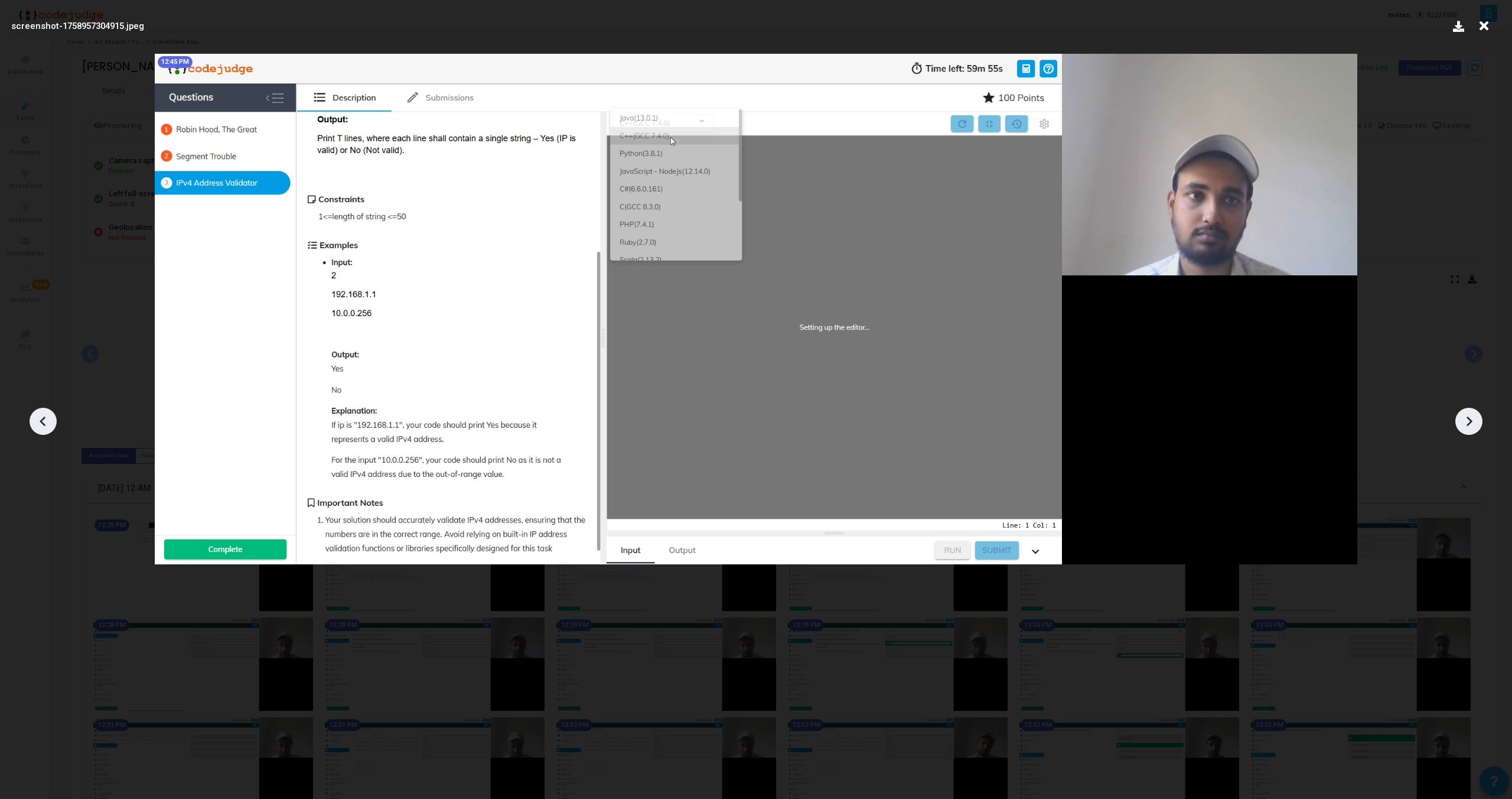
click at [43, 419] on icon at bounding box center [43, 421] width 5 height 10
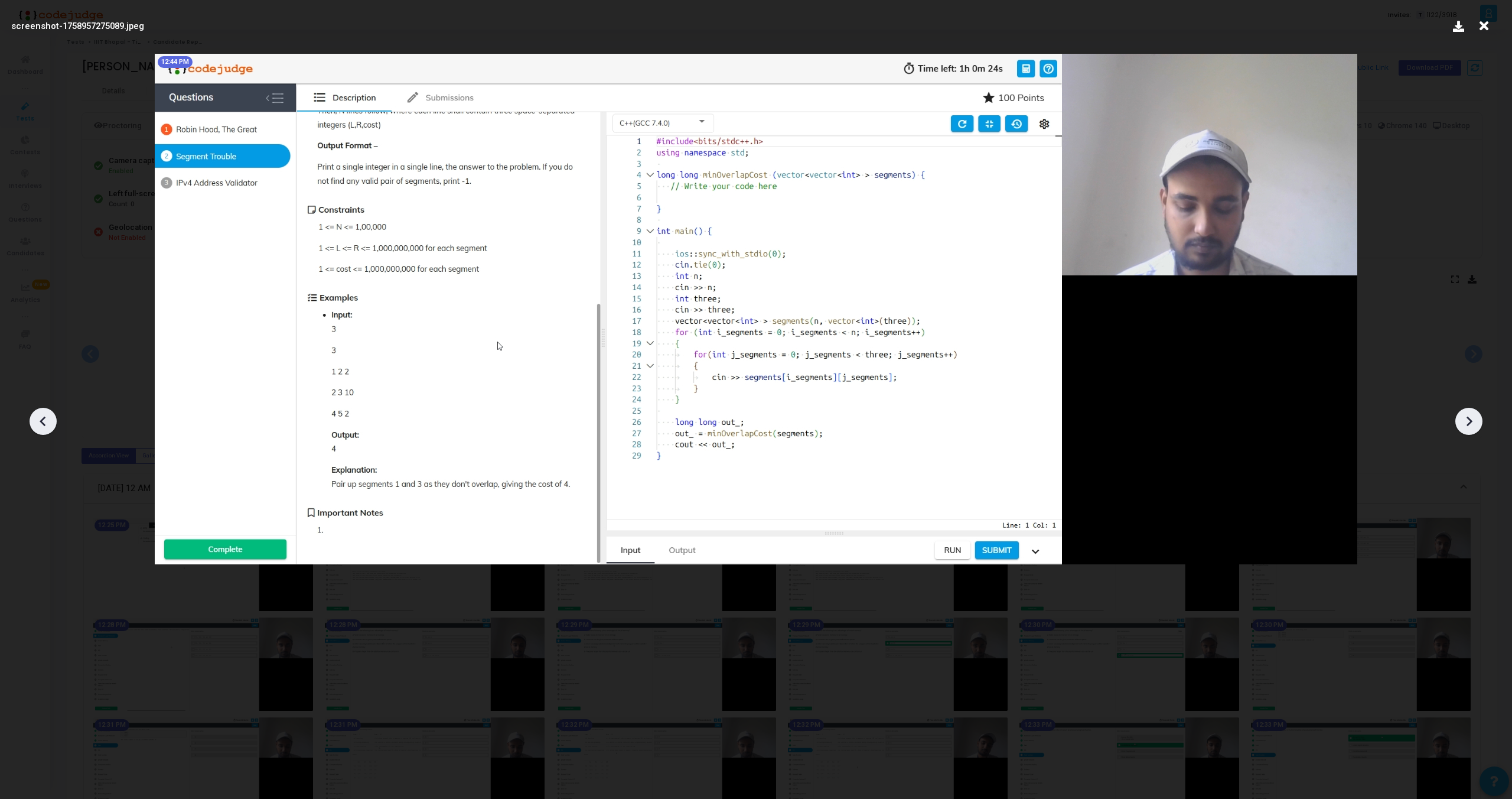
click at [1467, 419] on icon at bounding box center [1468, 420] width 17 height 17
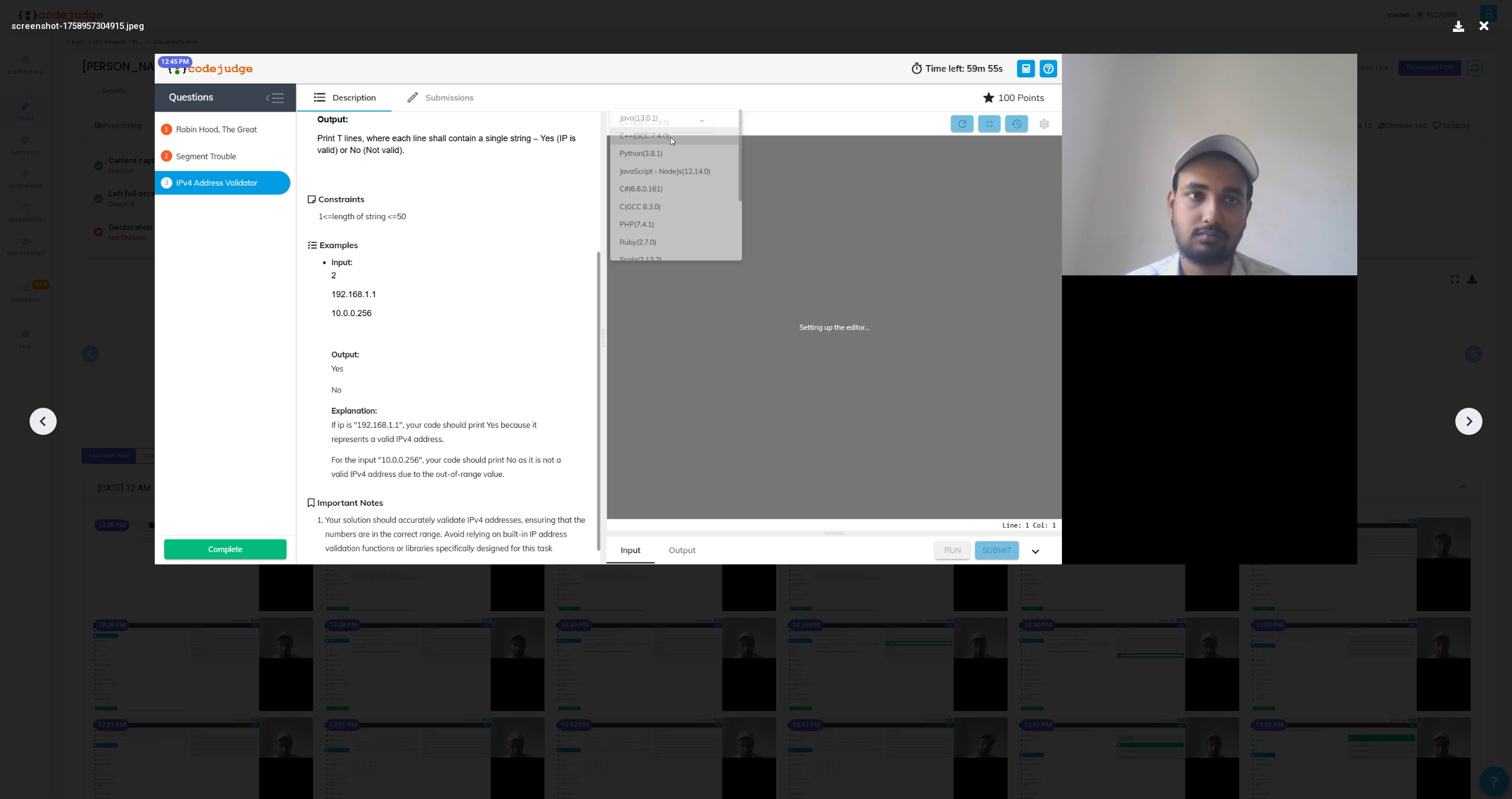
click at [1467, 419] on icon at bounding box center [1468, 420] width 17 height 17
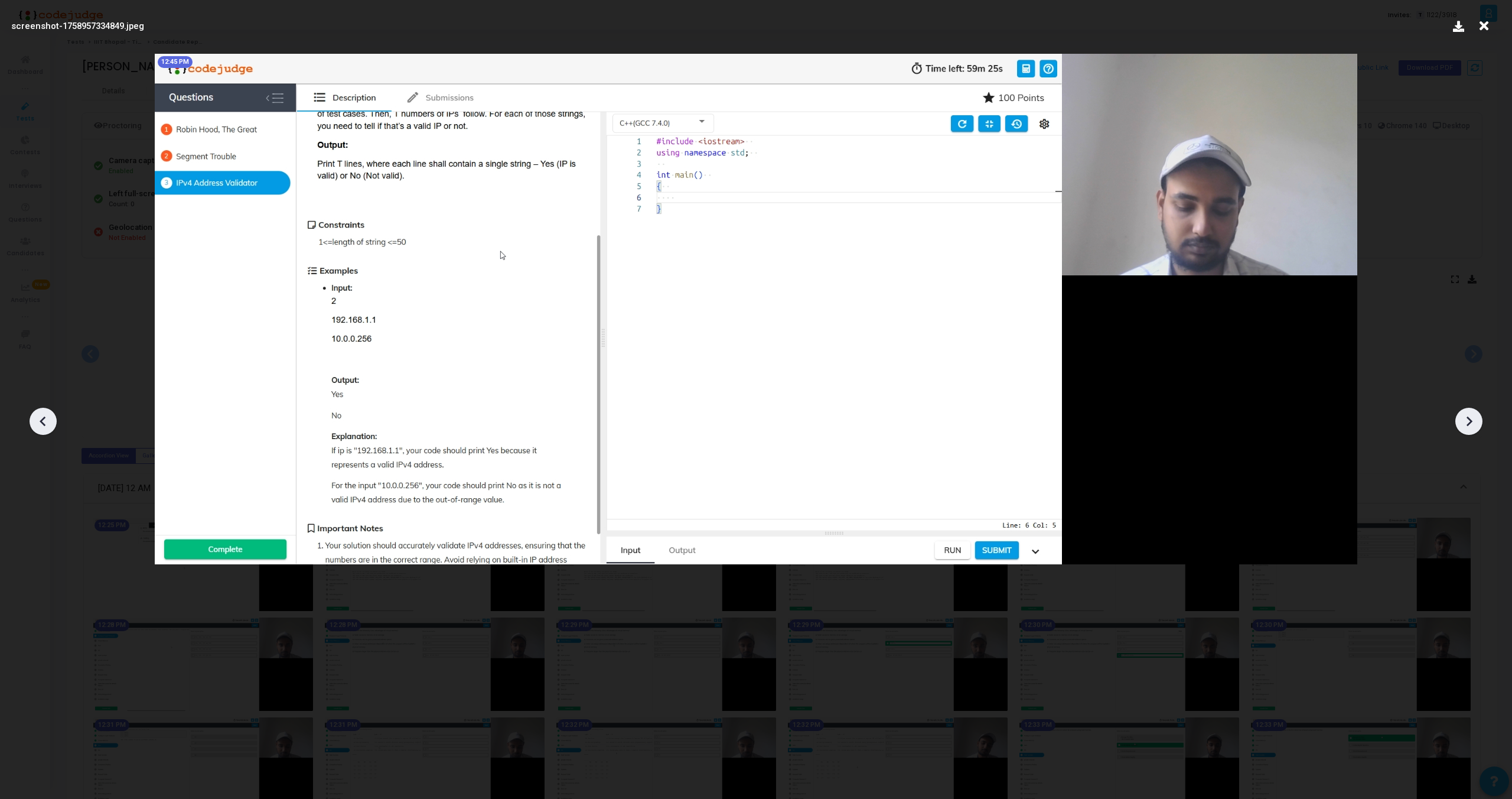
click at [1467, 419] on icon at bounding box center [1468, 420] width 17 height 17
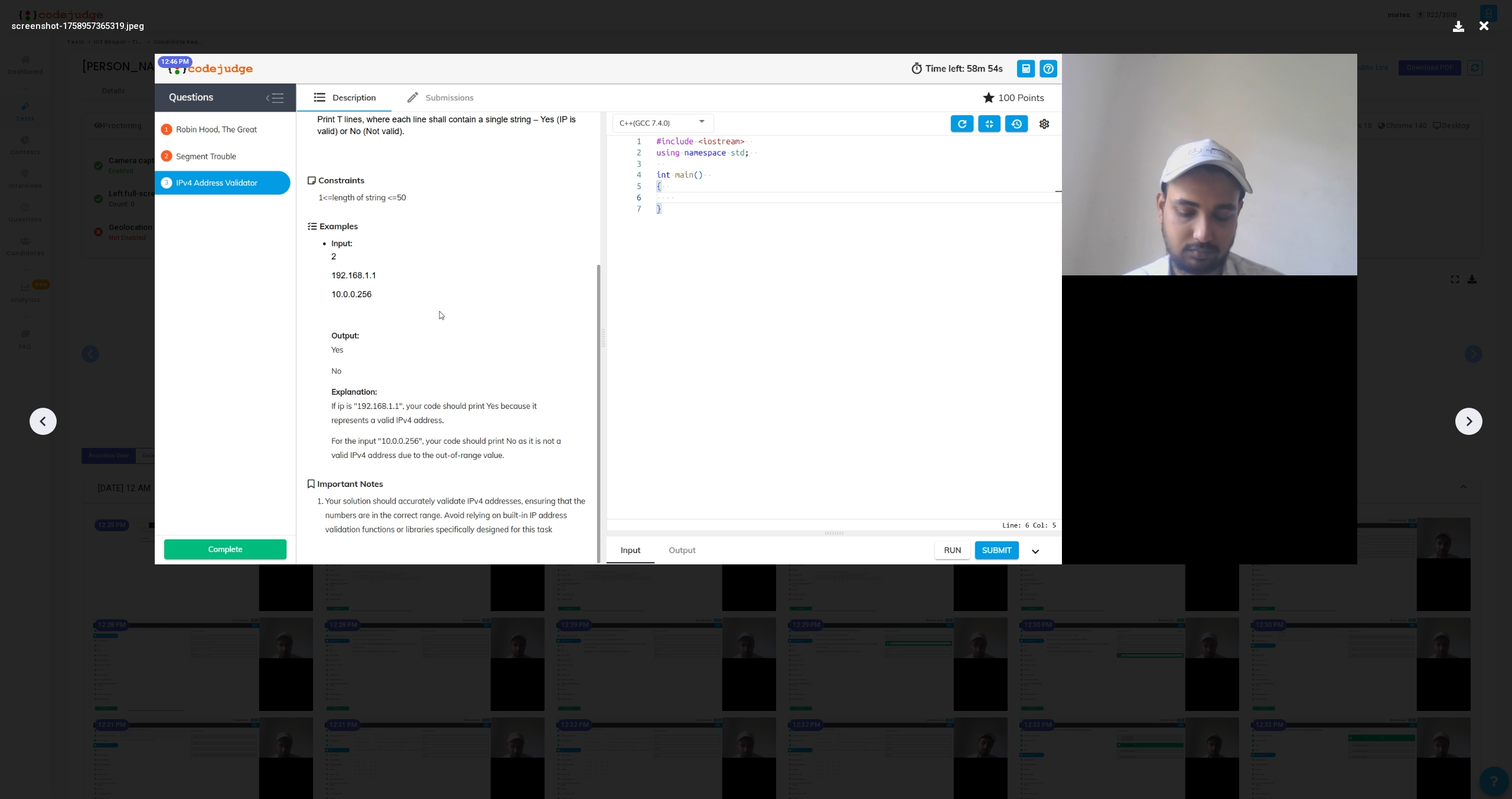
click at [1467, 419] on icon at bounding box center [1468, 420] width 17 height 17
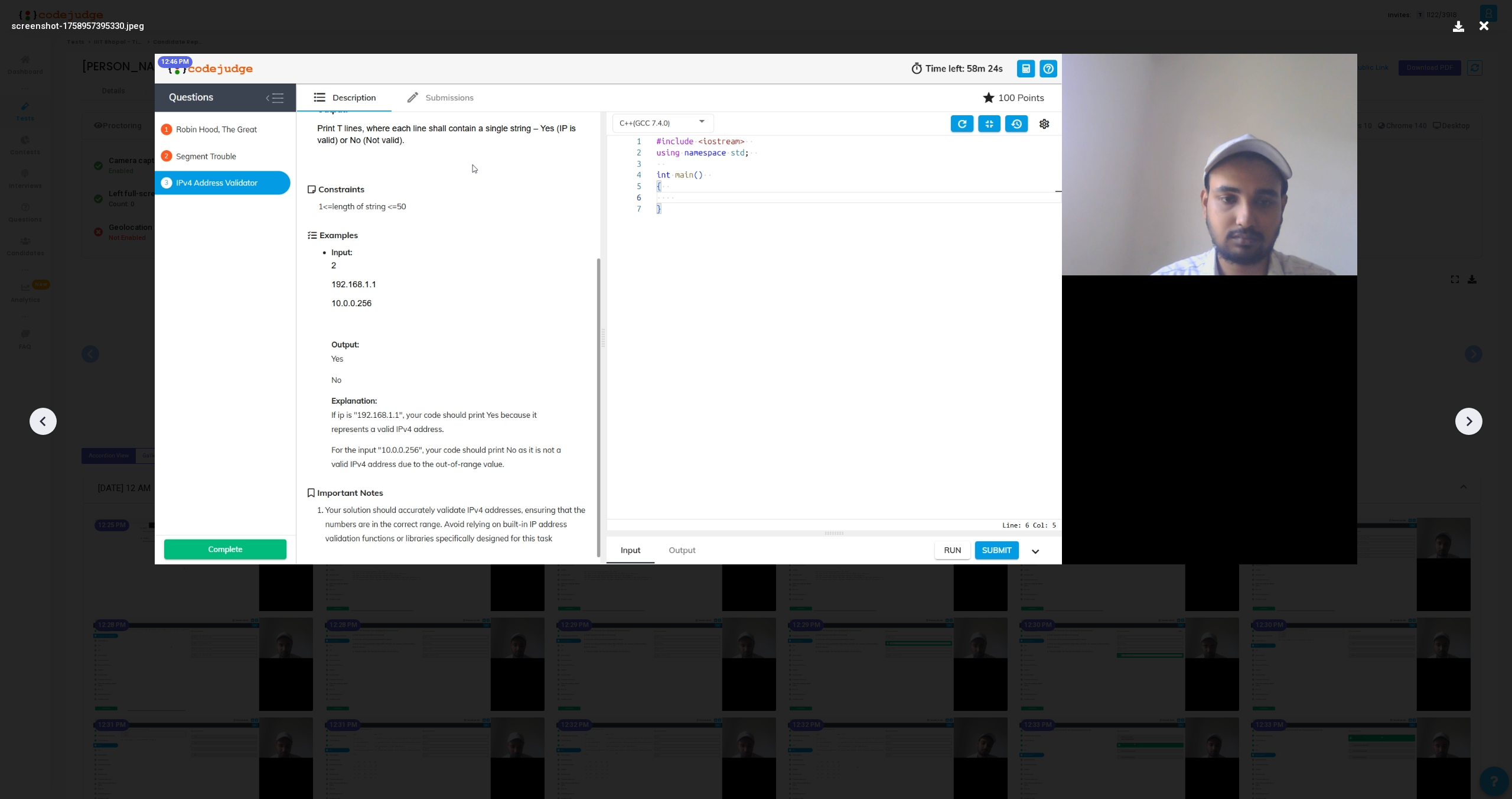
click at [1467, 419] on icon at bounding box center [1468, 420] width 17 height 17
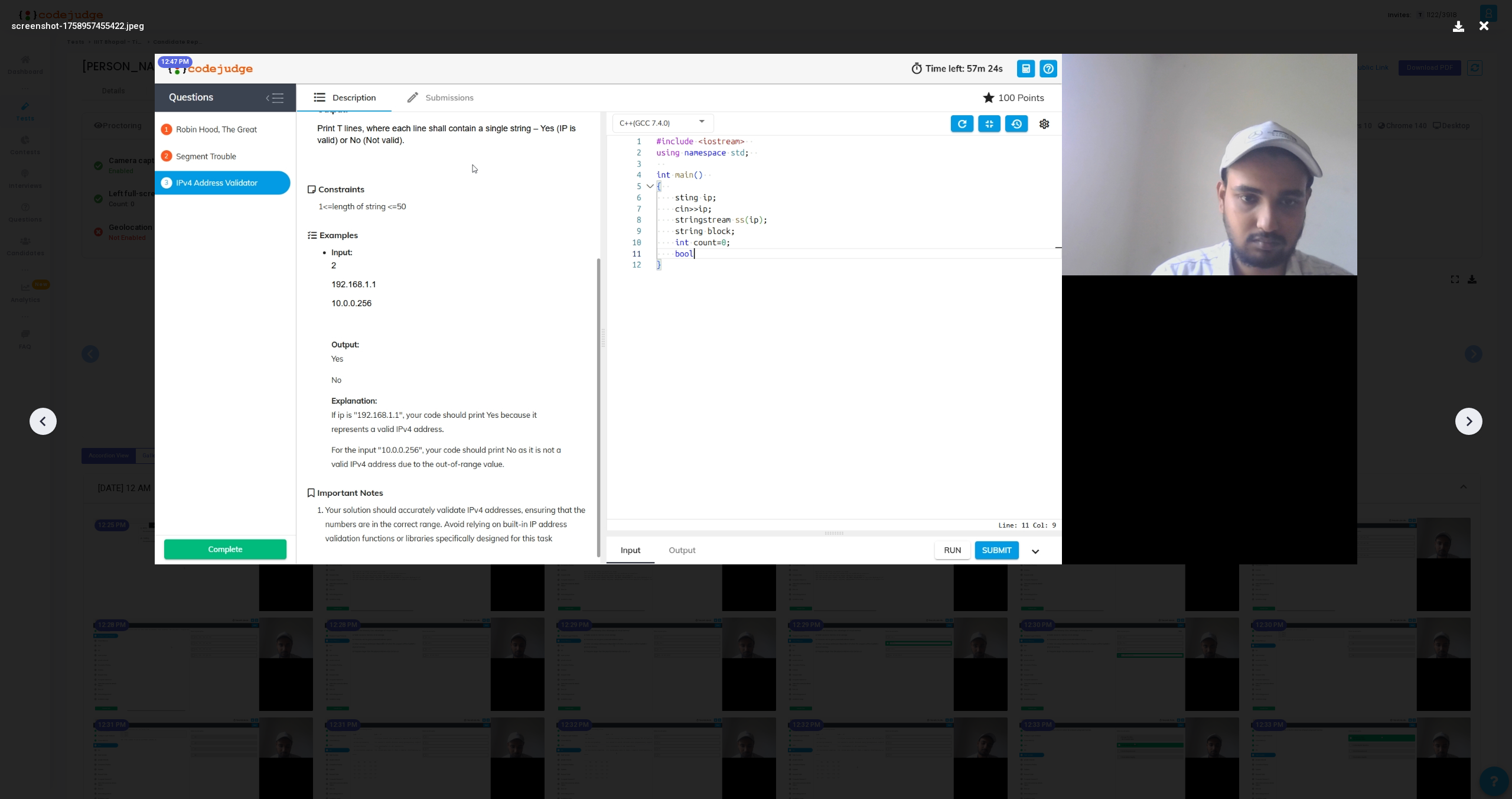
click at [1467, 419] on icon at bounding box center [1468, 420] width 17 height 17
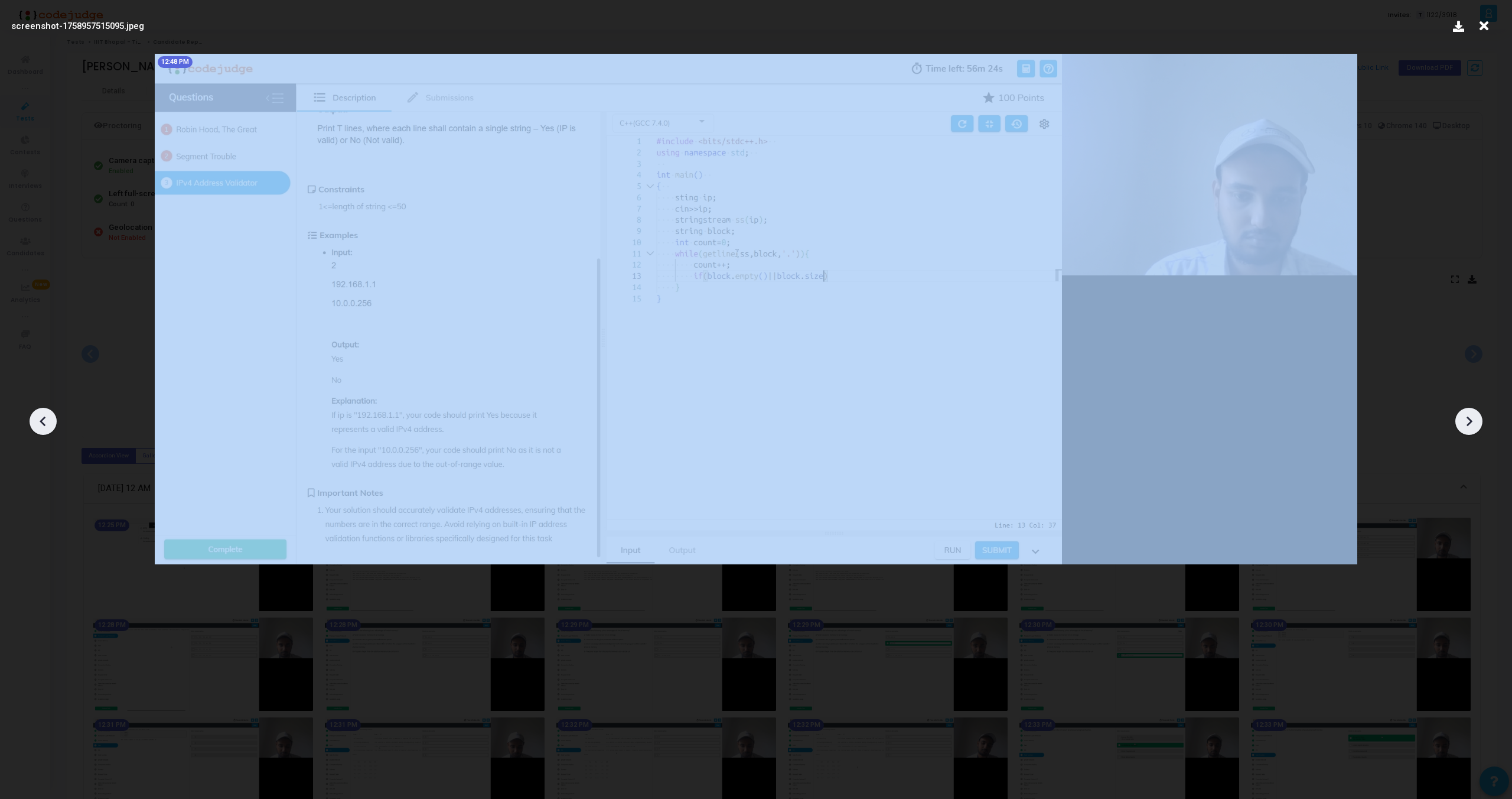
click at [1467, 419] on icon at bounding box center [1468, 420] width 17 height 17
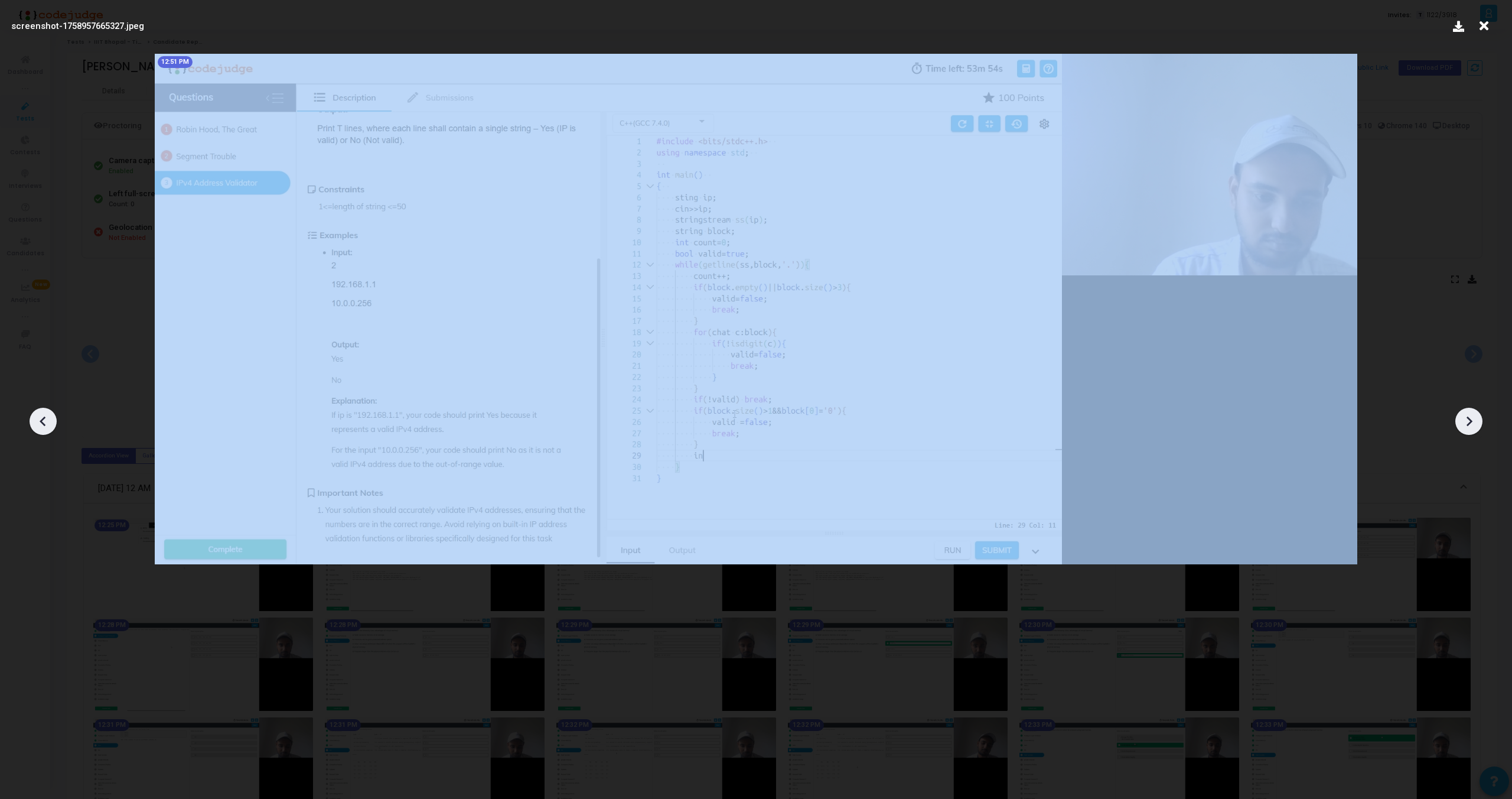
click at [1467, 419] on icon at bounding box center [1468, 420] width 17 height 17
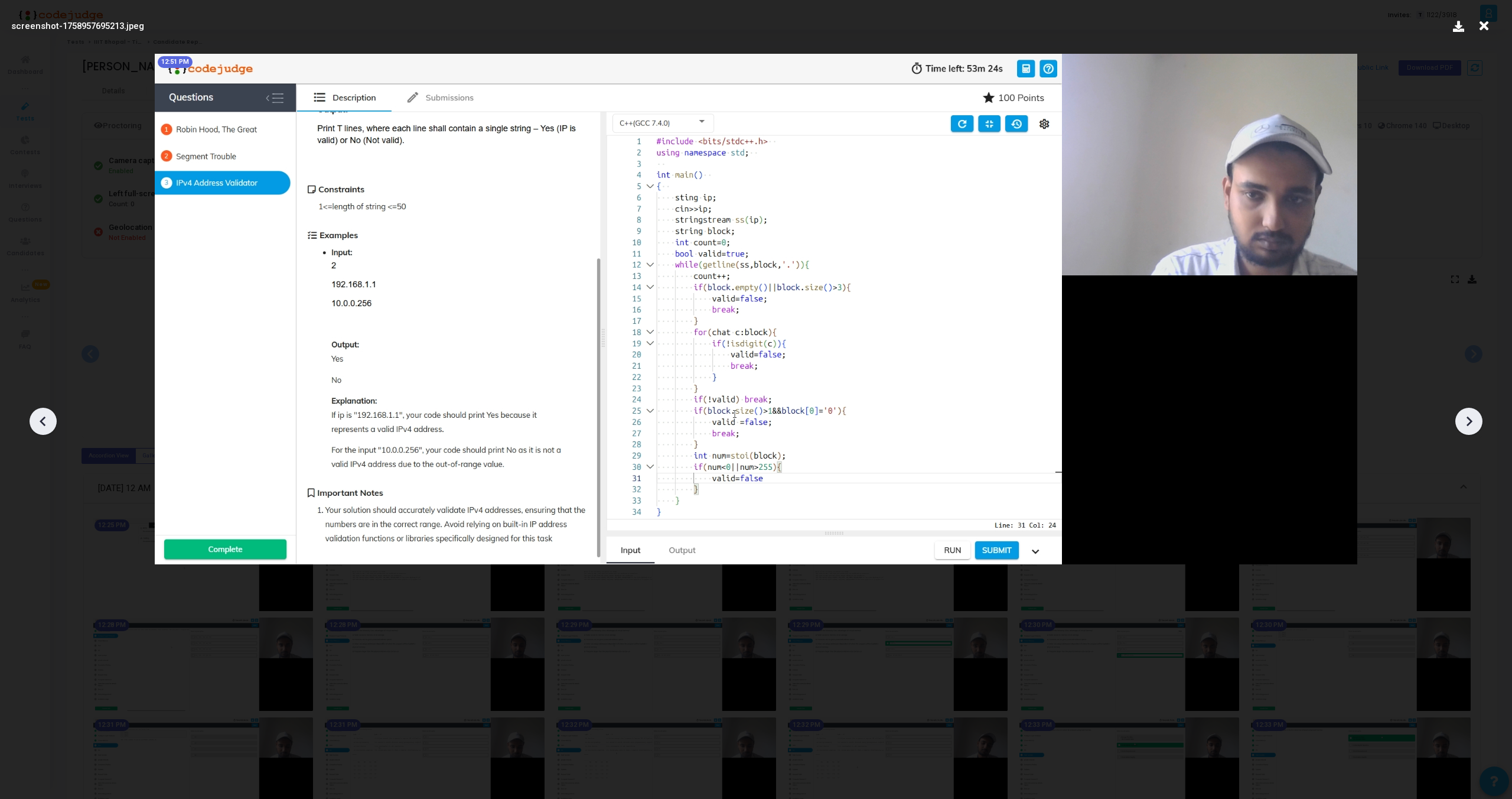
click at [1467, 419] on icon at bounding box center [1468, 420] width 17 height 17
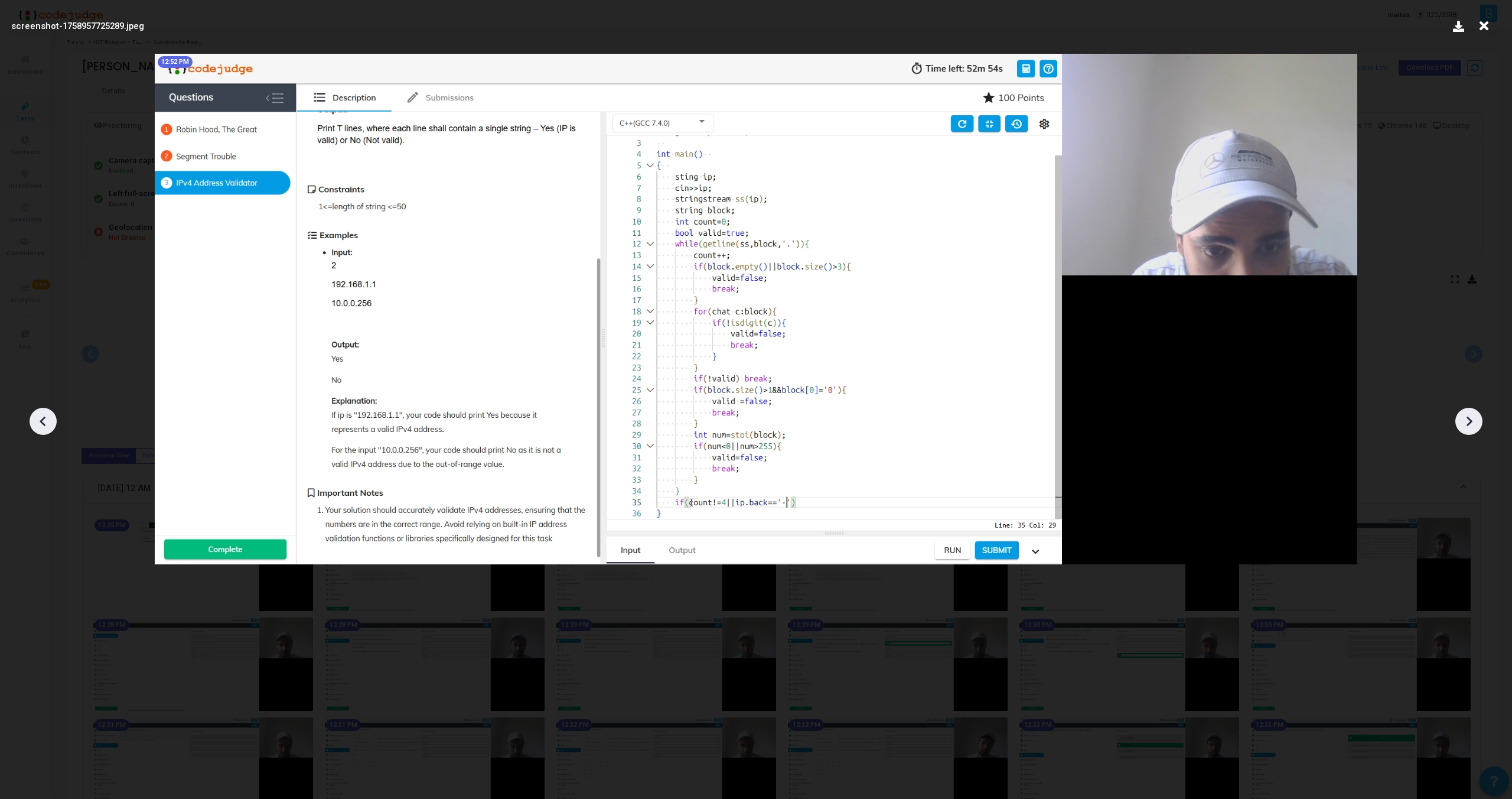
click at [1467, 419] on icon at bounding box center [1468, 420] width 17 height 17
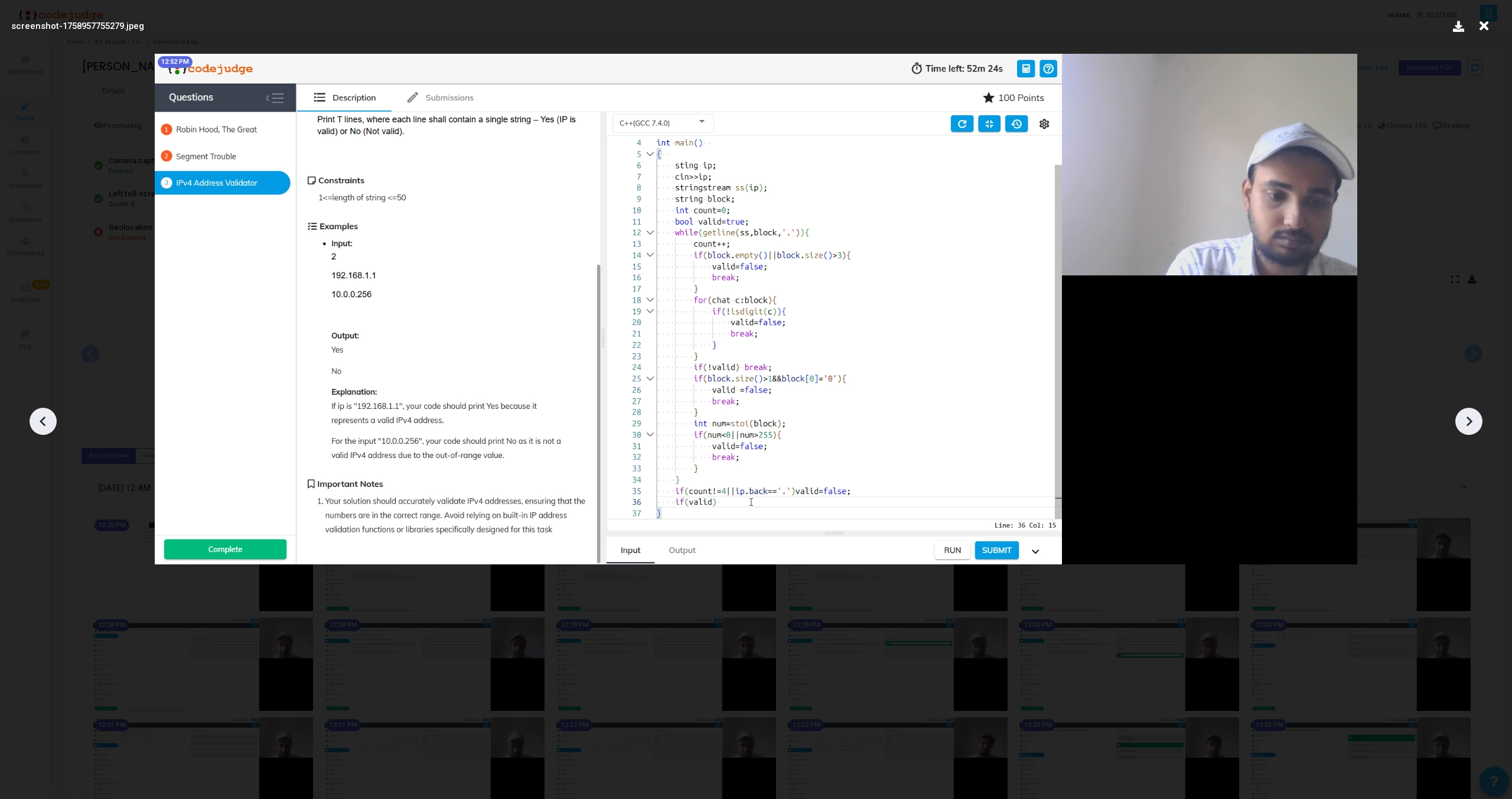
click at [1467, 419] on icon at bounding box center [1468, 420] width 17 height 17
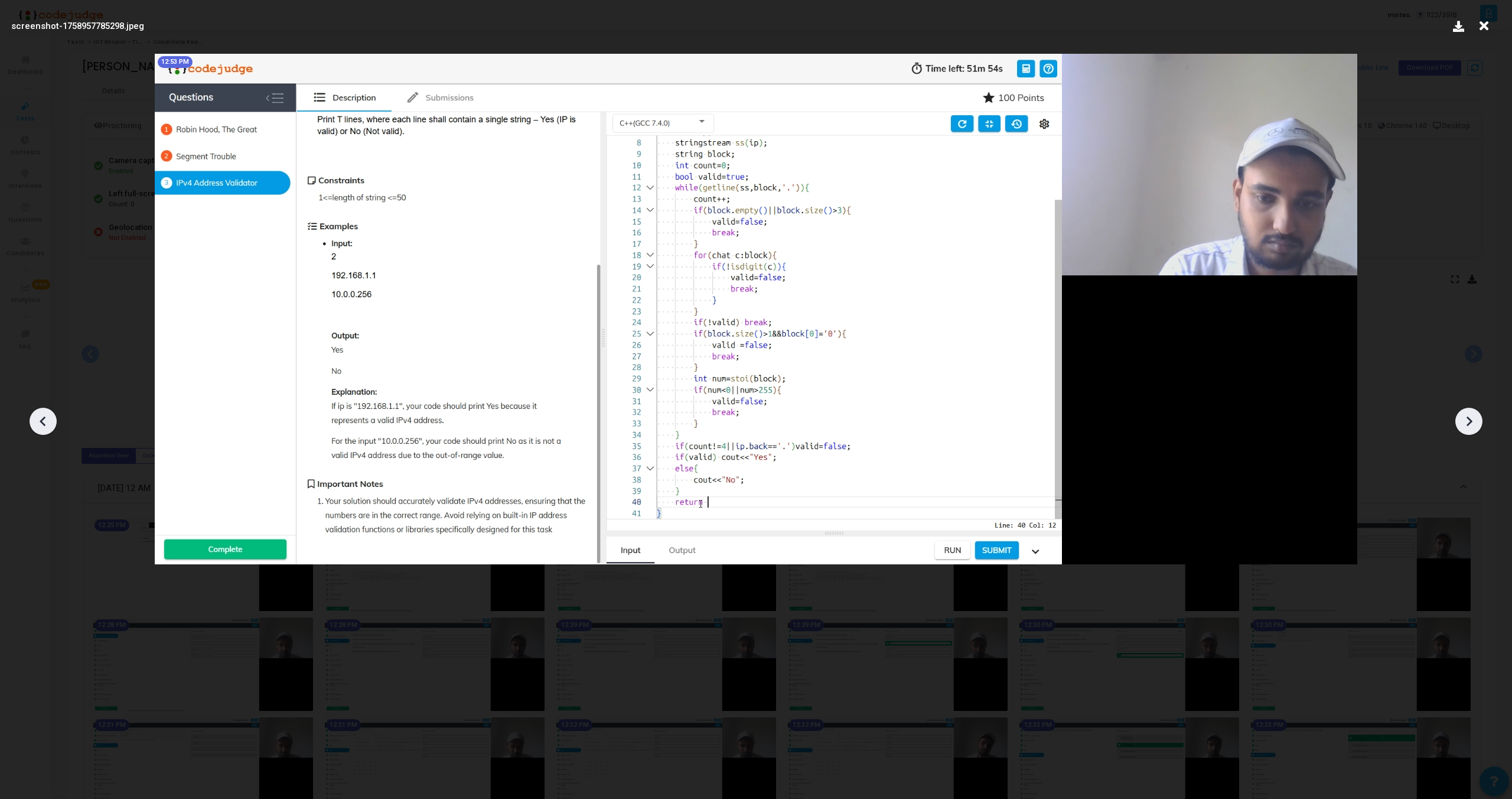
click at [1467, 419] on icon at bounding box center [1468, 420] width 17 height 17
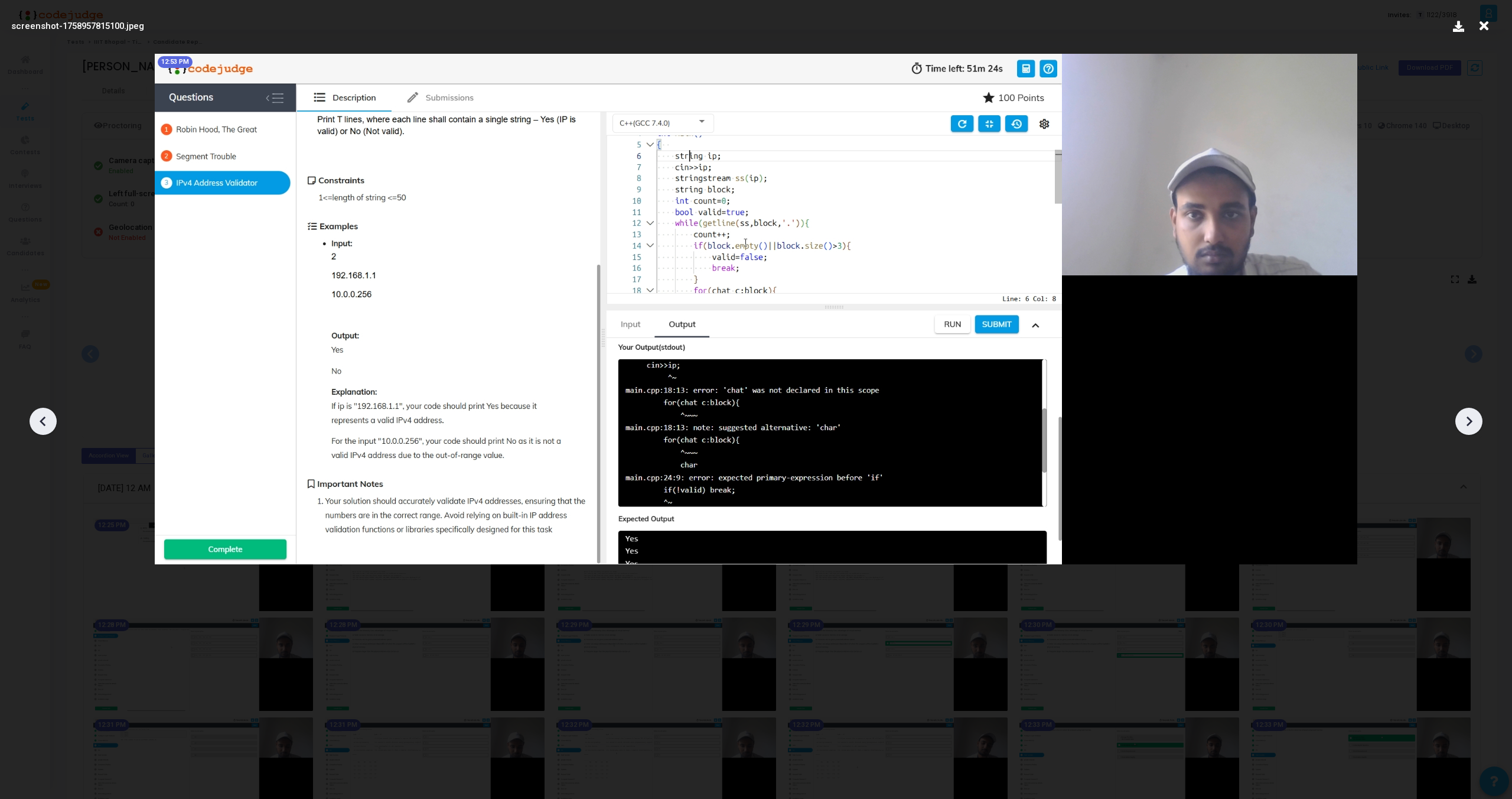
click at [1467, 419] on icon at bounding box center [1468, 420] width 17 height 17
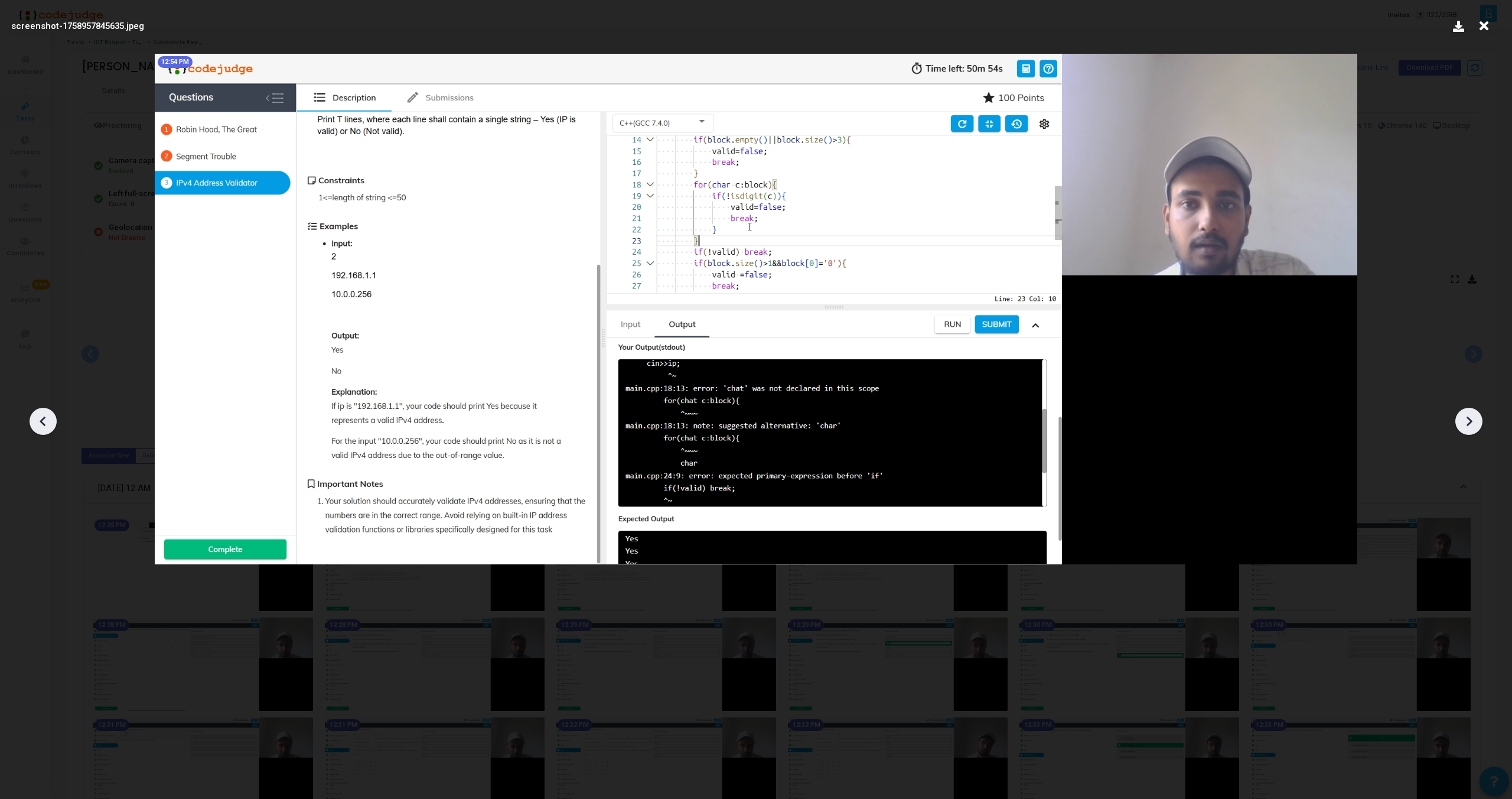
click at [1467, 419] on icon at bounding box center [1468, 420] width 17 height 17
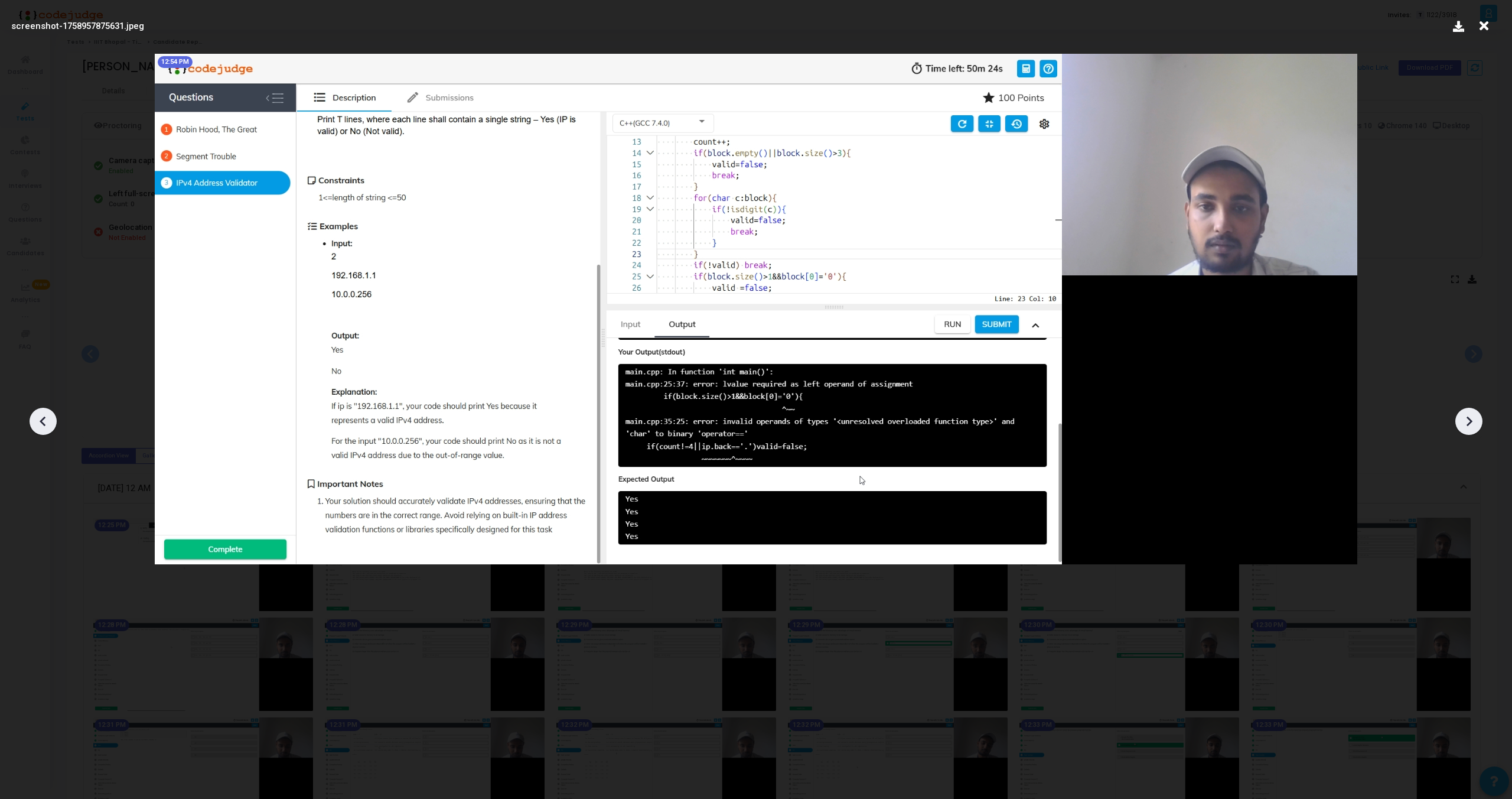
click at [1467, 419] on icon at bounding box center [1468, 420] width 17 height 17
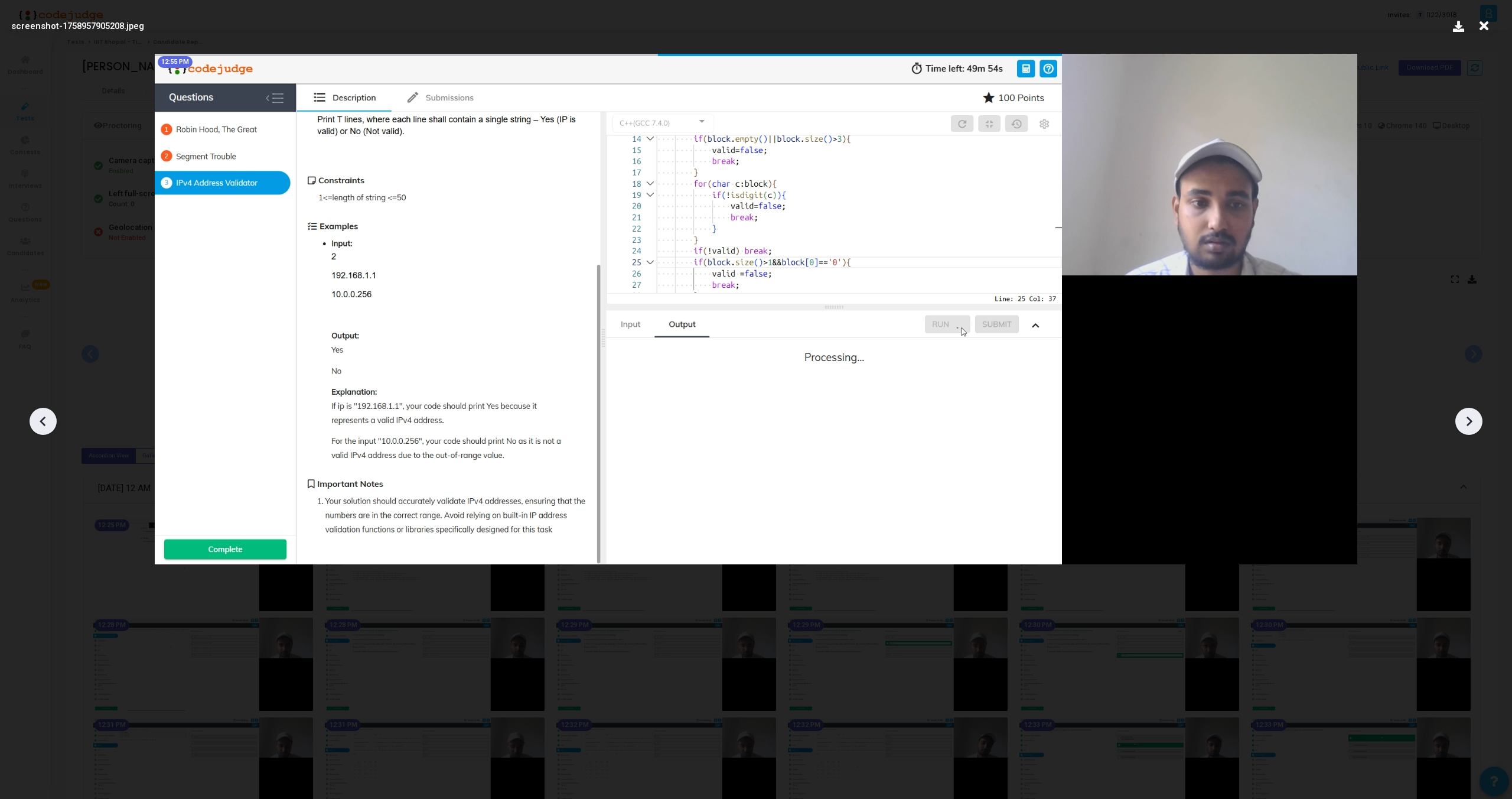
click at [1467, 419] on icon at bounding box center [1468, 420] width 17 height 17
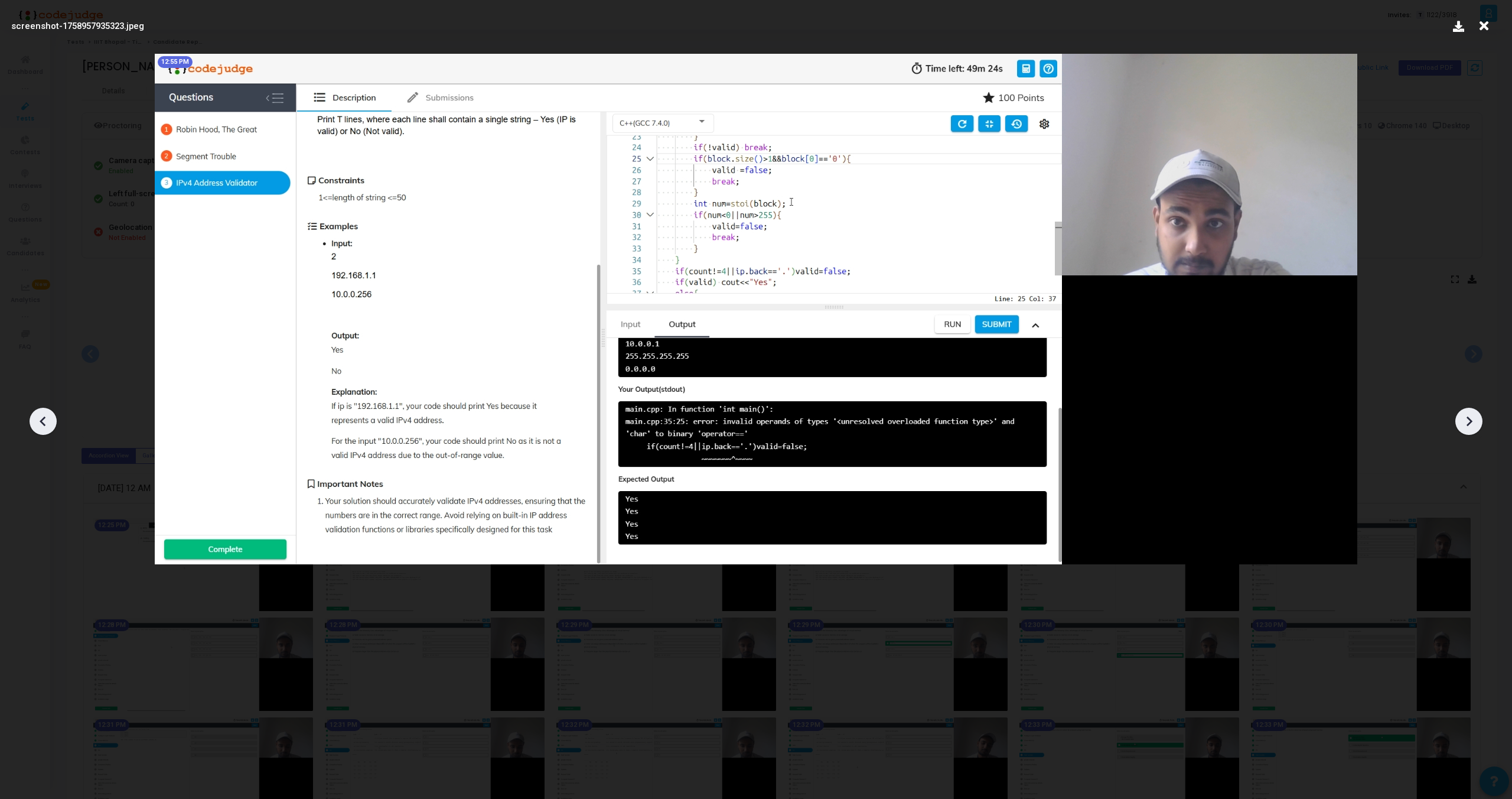
click at [1467, 419] on icon at bounding box center [1468, 420] width 17 height 17
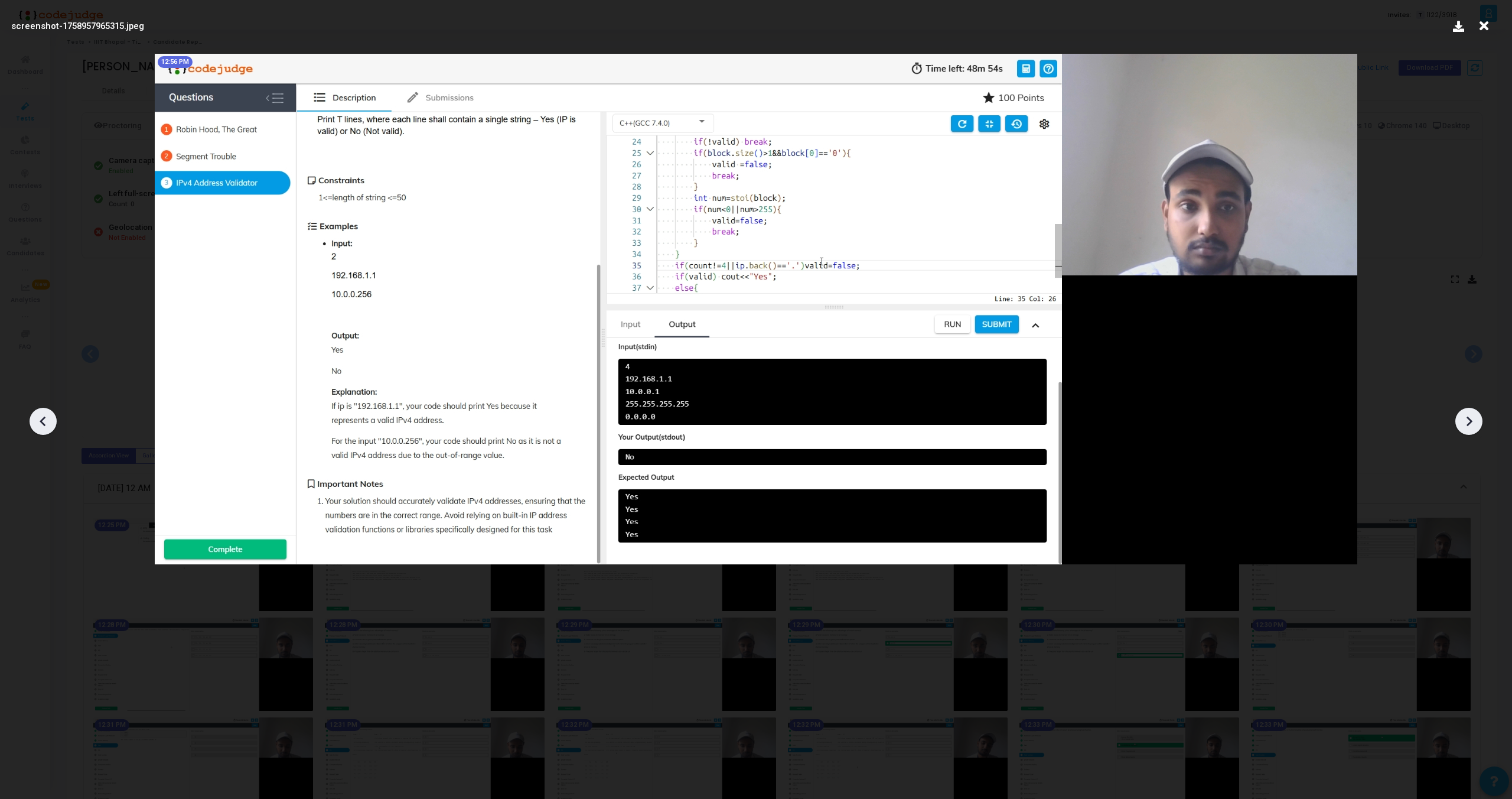
click at [1467, 419] on icon at bounding box center [1468, 420] width 17 height 17
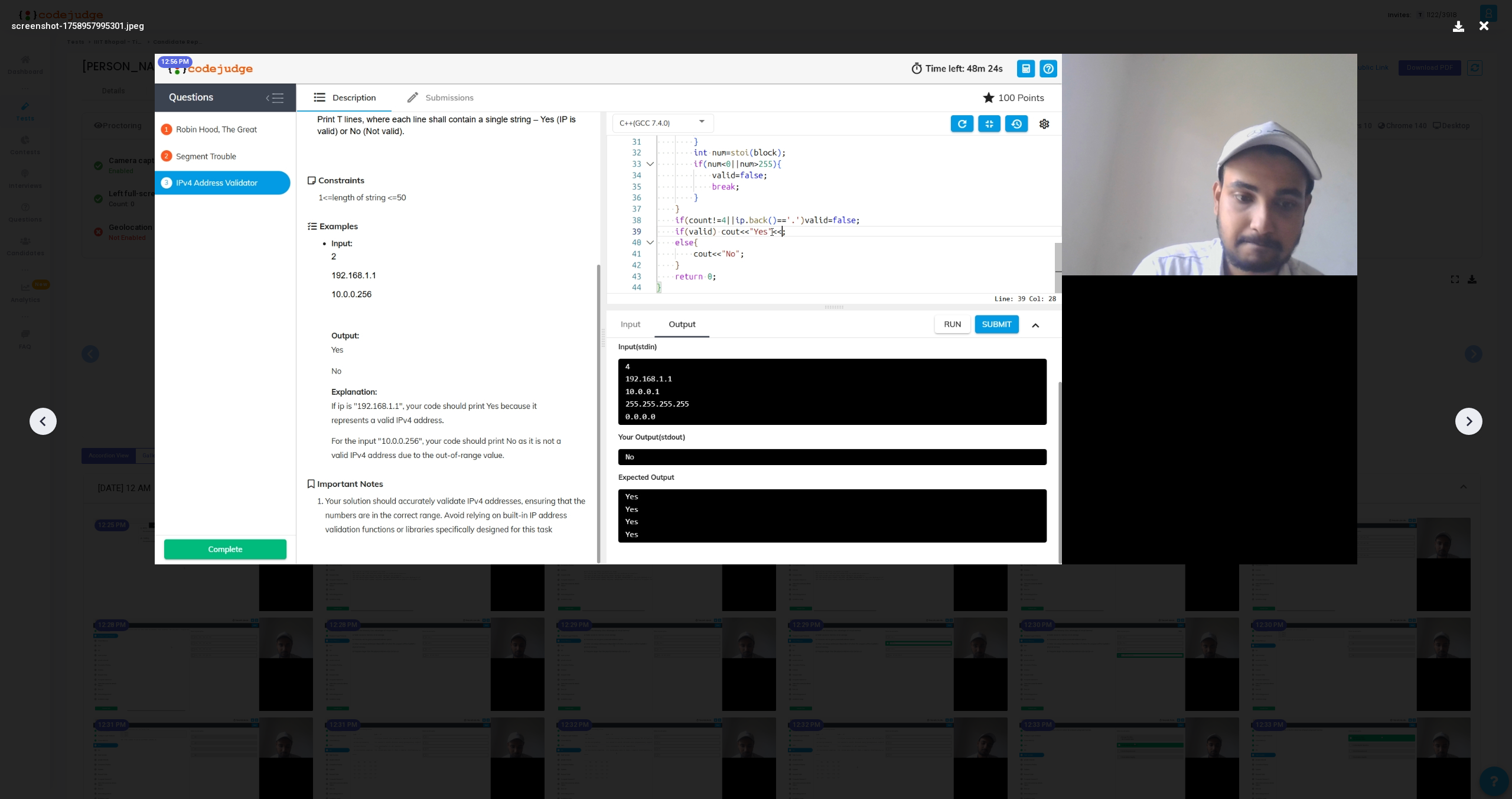
click at [1467, 419] on icon at bounding box center [1468, 420] width 17 height 17
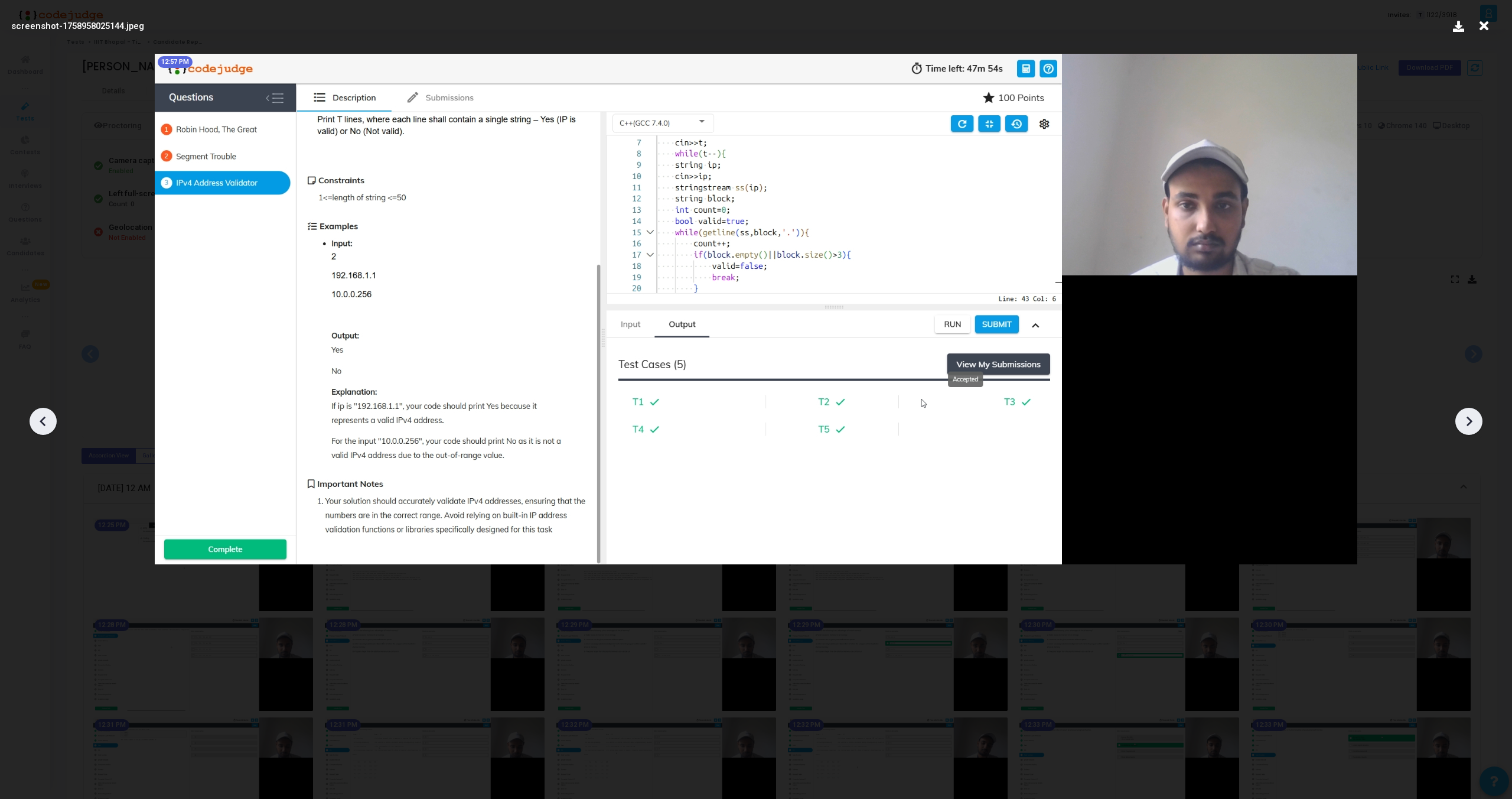
click at [1467, 419] on icon at bounding box center [1468, 420] width 17 height 17
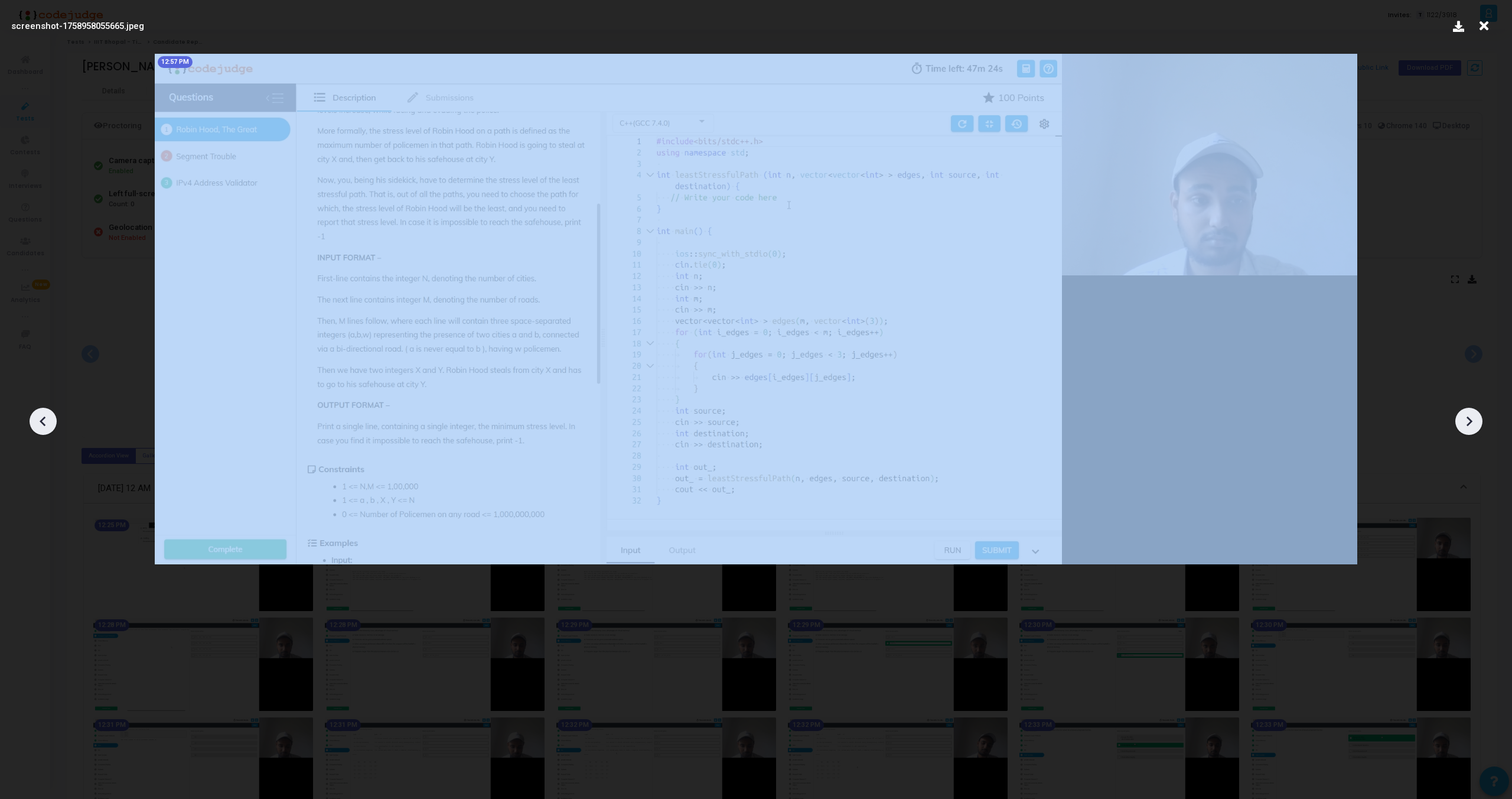
click at [1467, 419] on icon at bounding box center [1468, 420] width 17 height 17
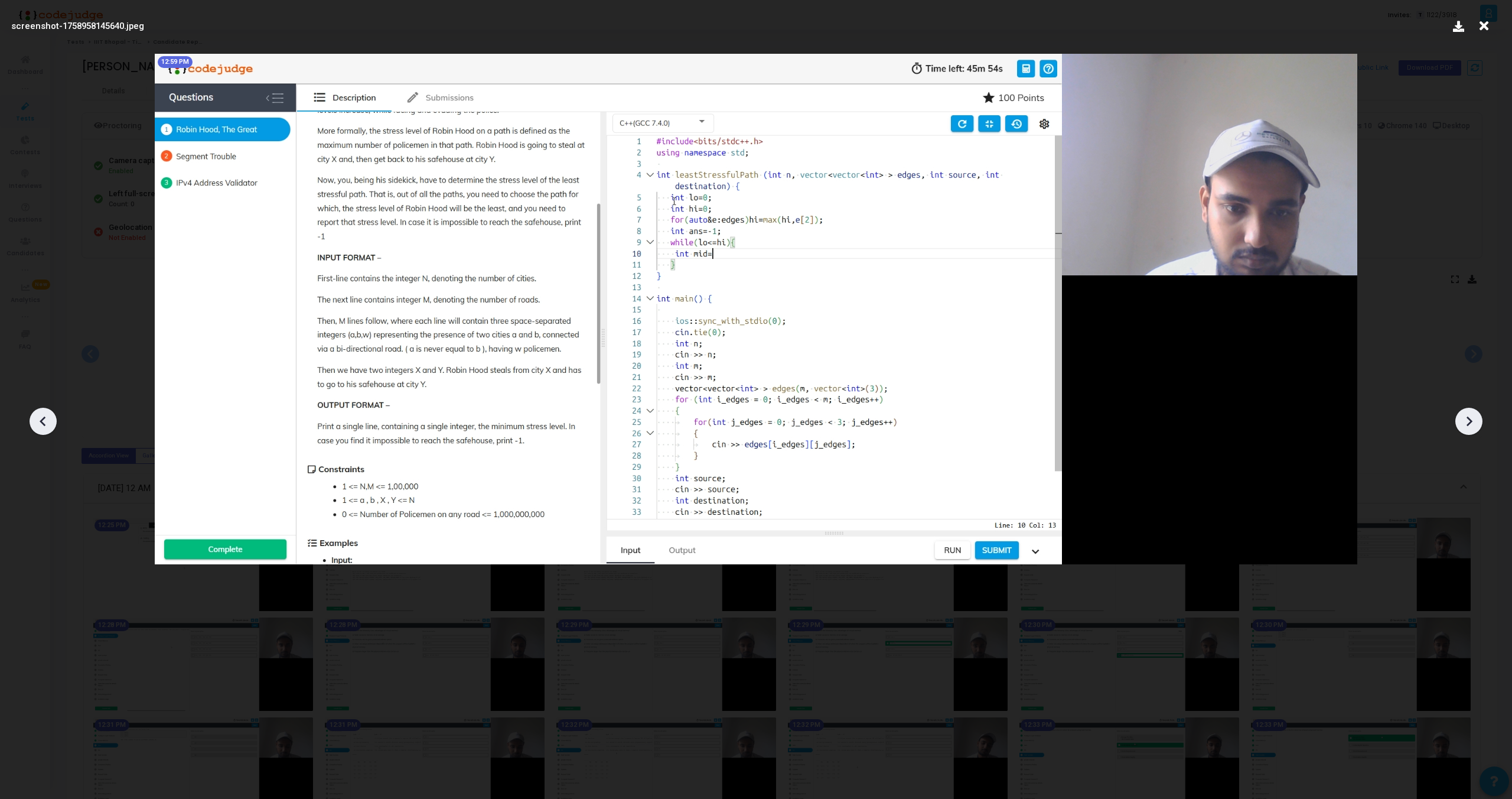
click at [1466, 419] on icon at bounding box center [1468, 420] width 17 height 17
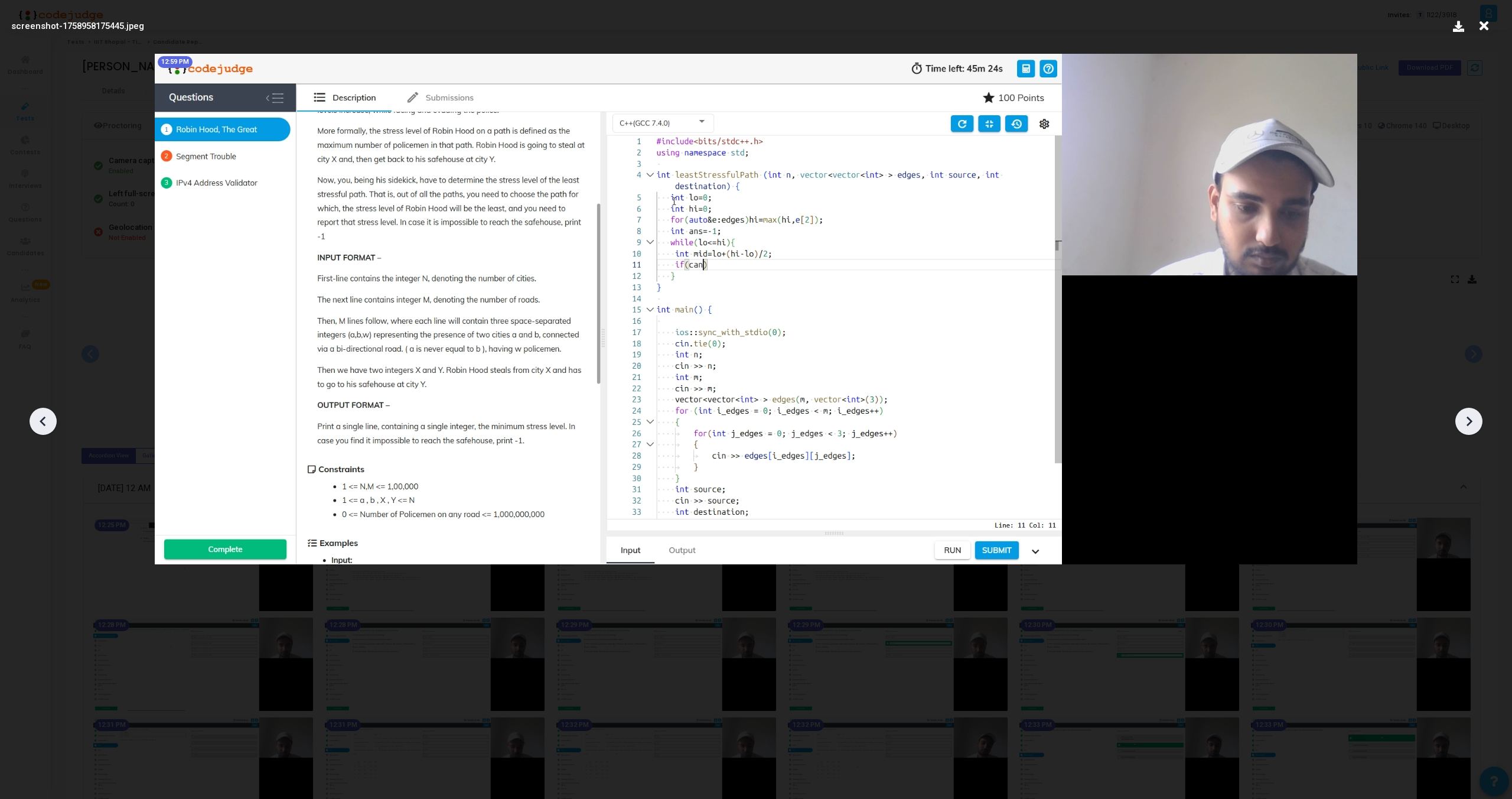
click at [1466, 419] on icon at bounding box center [1468, 420] width 17 height 17
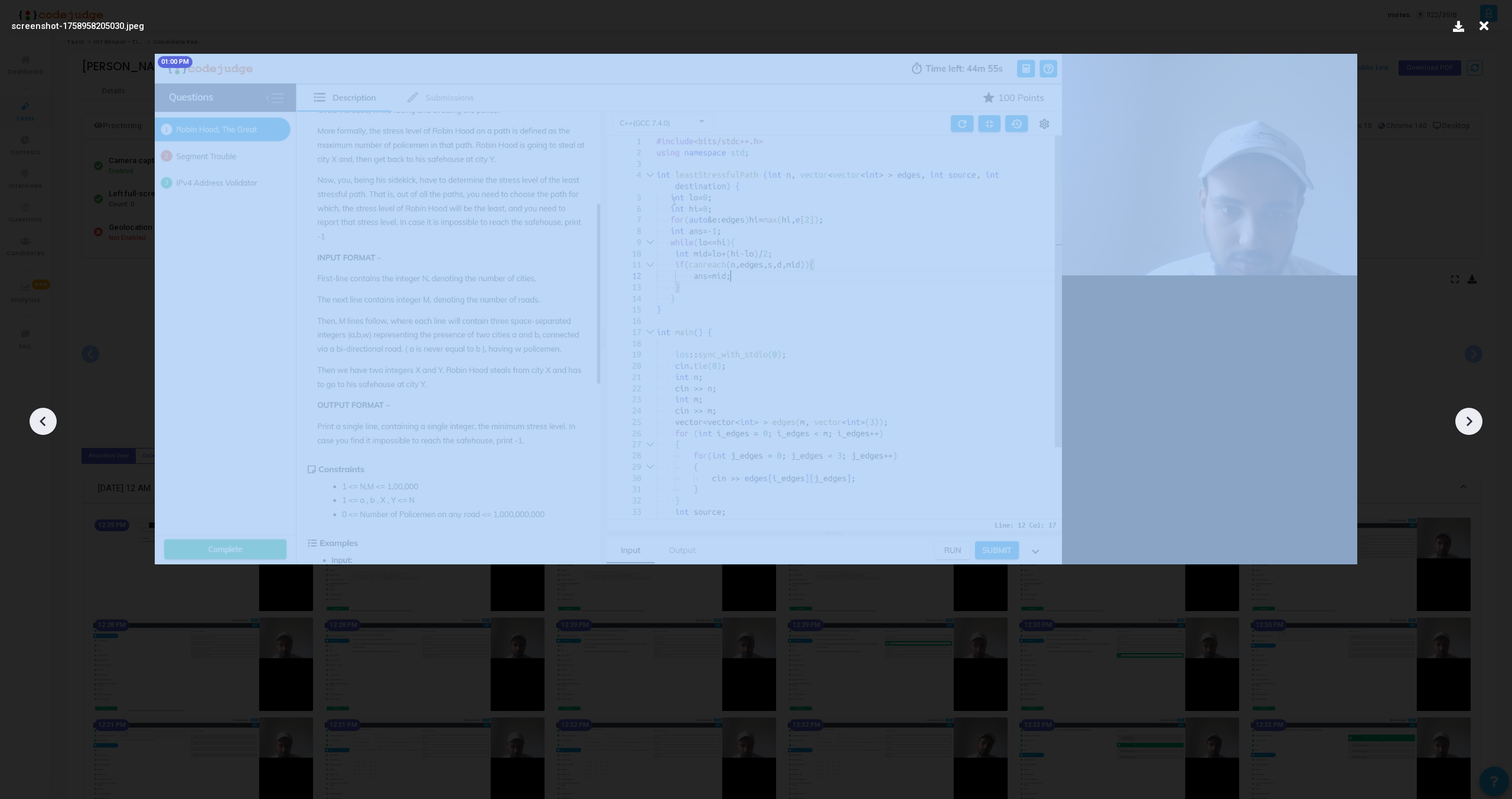
click at [1466, 419] on icon at bounding box center [1468, 420] width 17 height 17
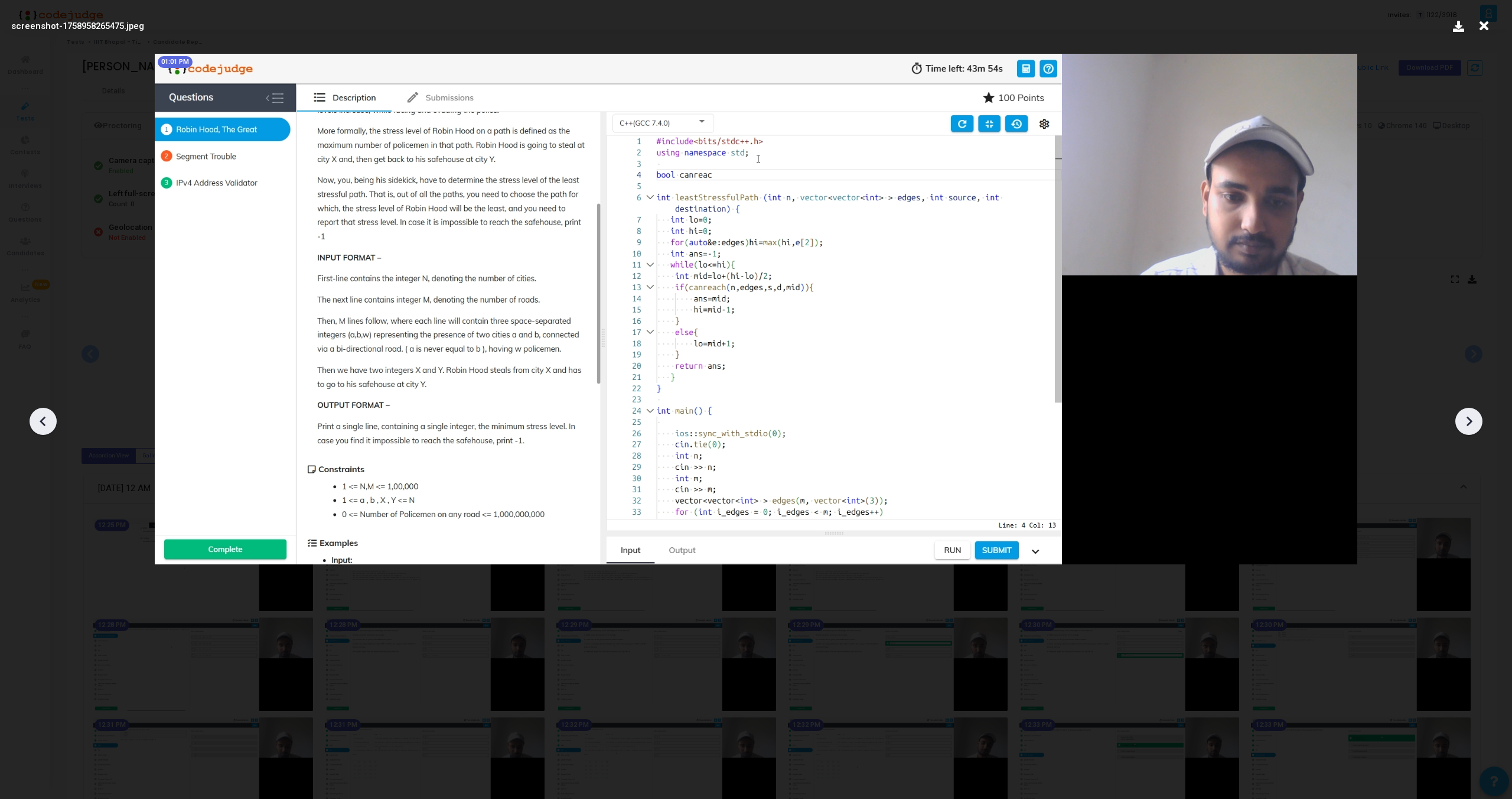
click at [1466, 419] on icon at bounding box center [1468, 420] width 17 height 17
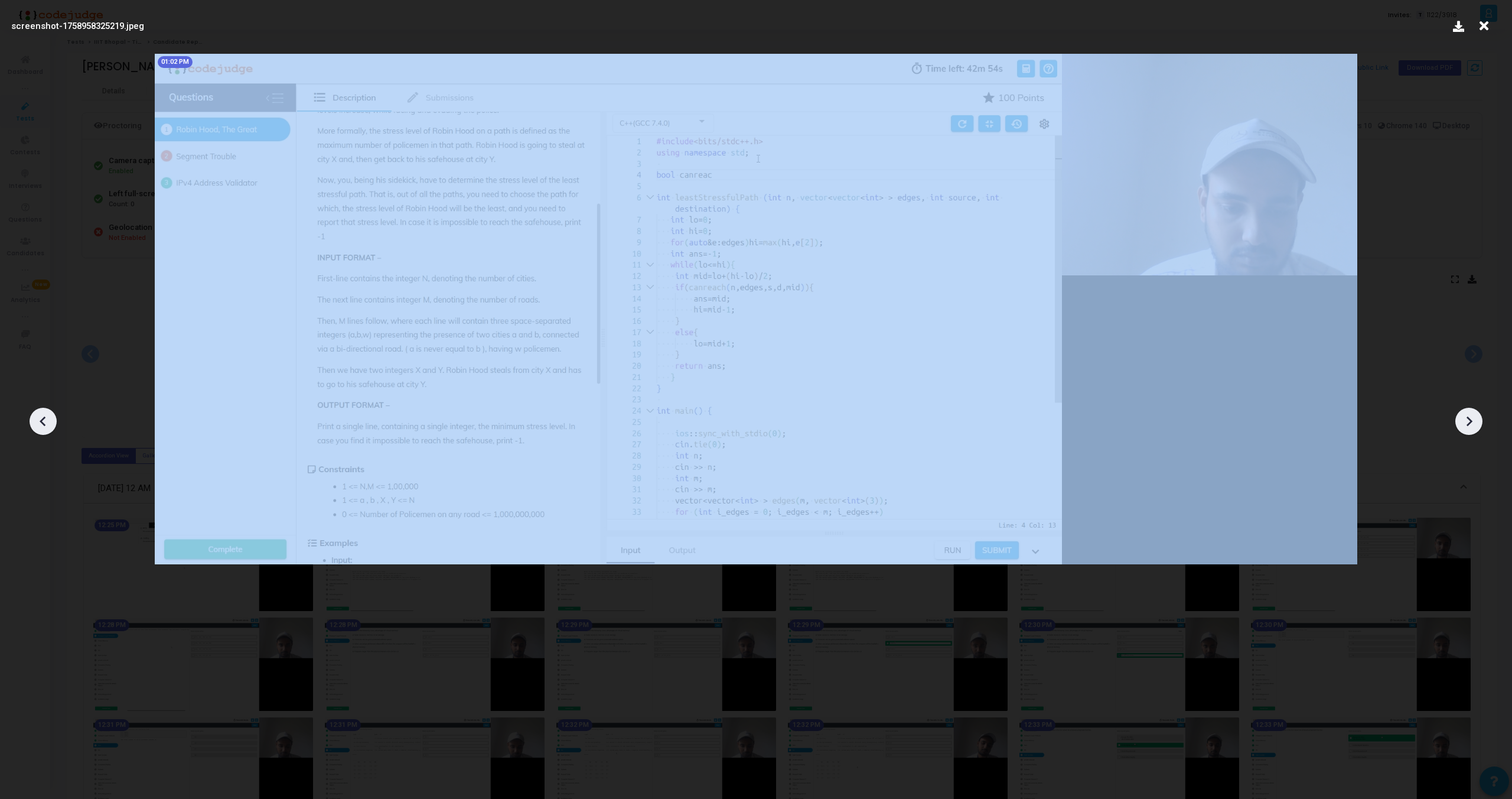
click at [1466, 419] on icon at bounding box center [1468, 420] width 17 height 17
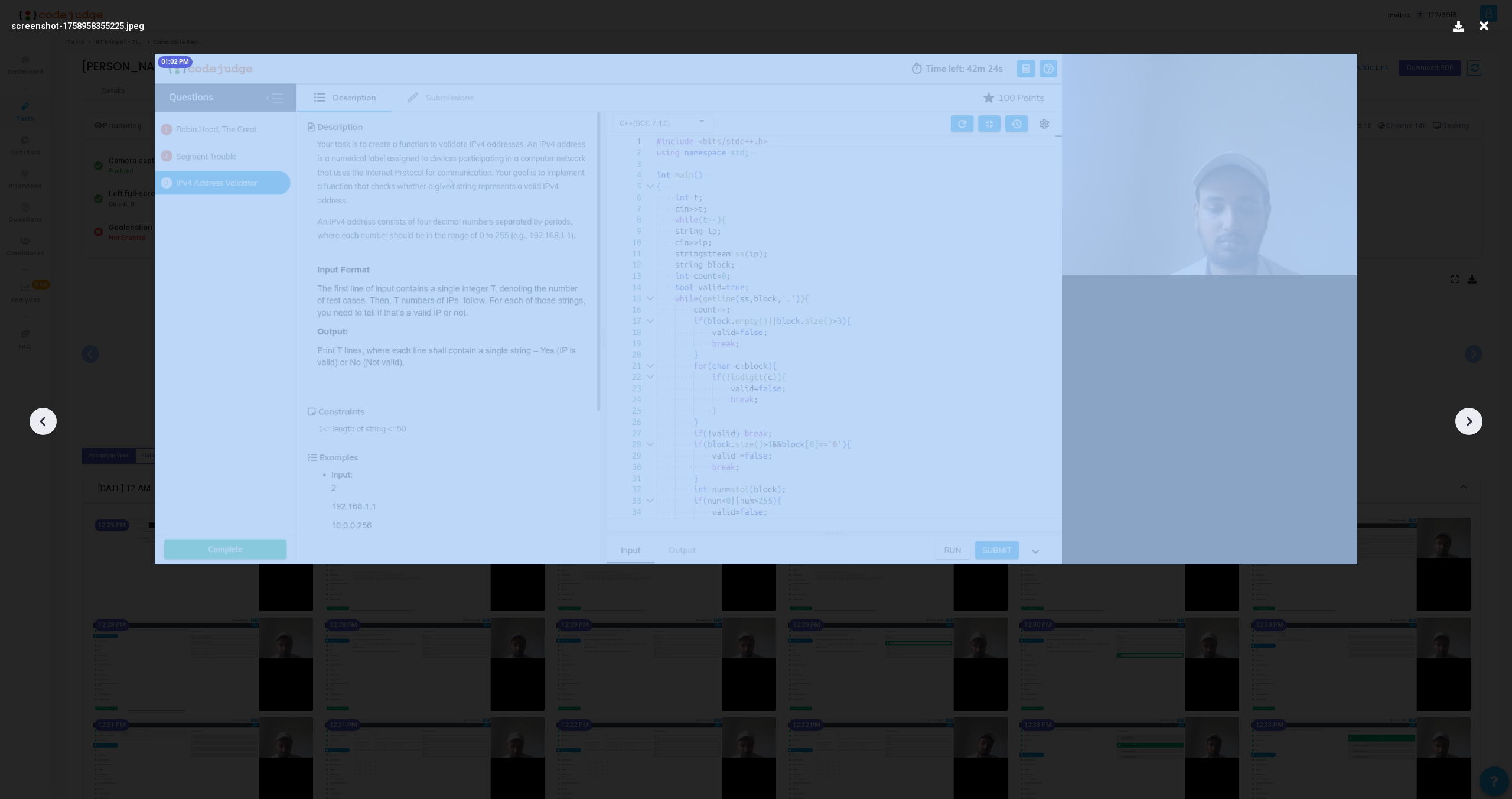
click at [1466, 419] on icon at bounding box center [1468, 420] width 17 height 17
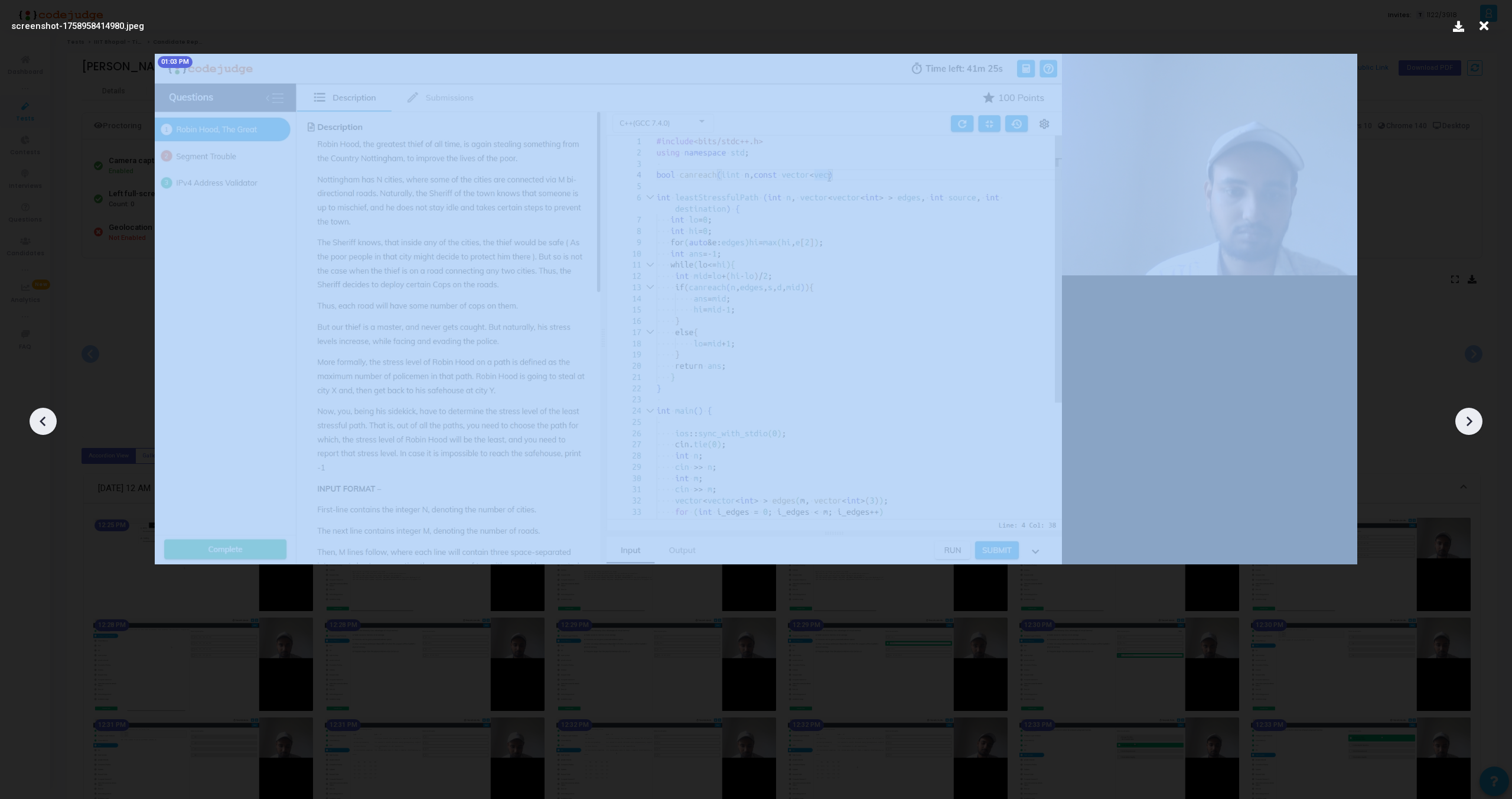
click at [1466, 419] on icon at bounding box center [1468, 420] width 17 height 17
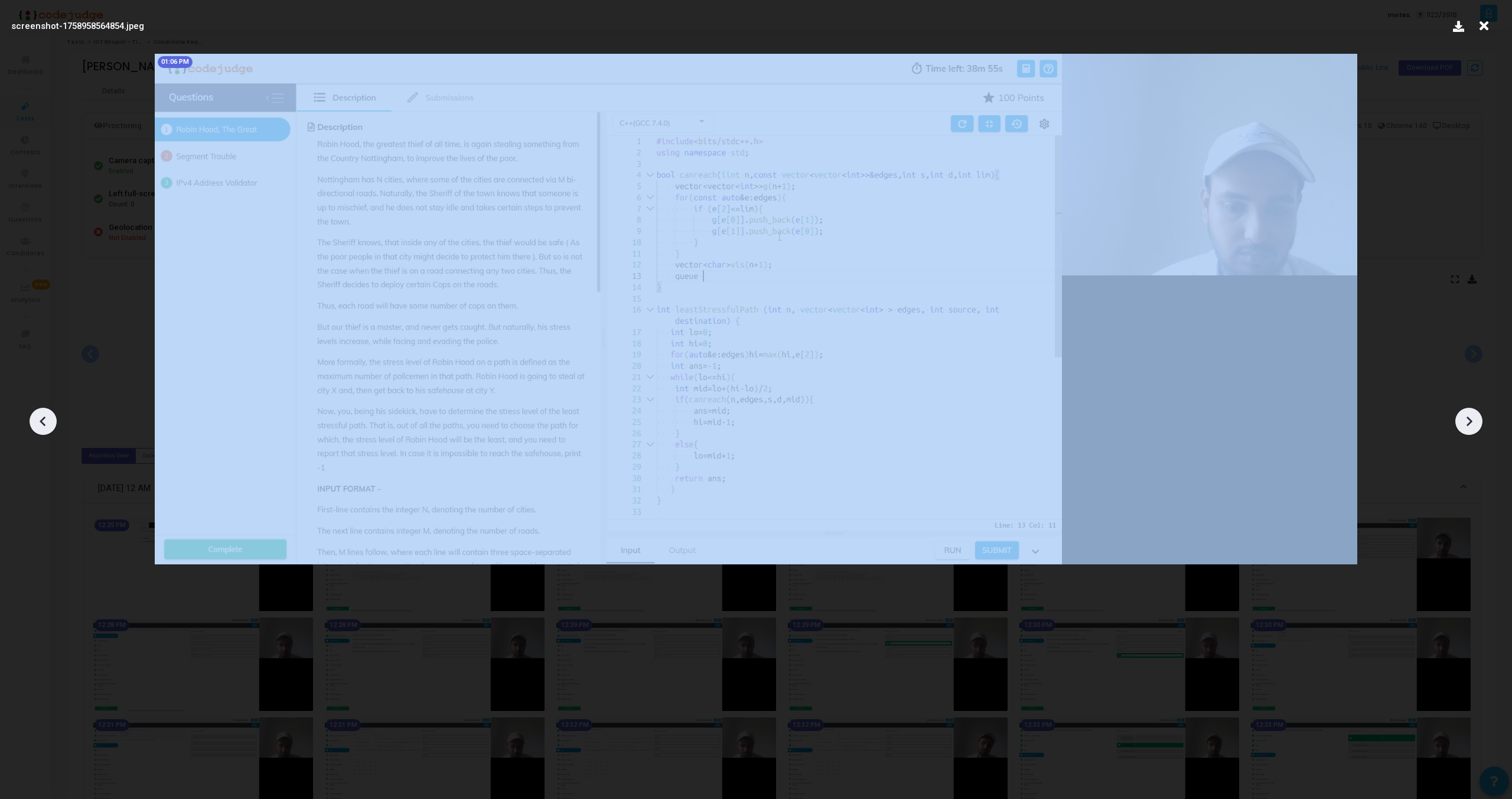
click at [1466, 419] on icon at bounding box center [1468, 420] width 17 height 17
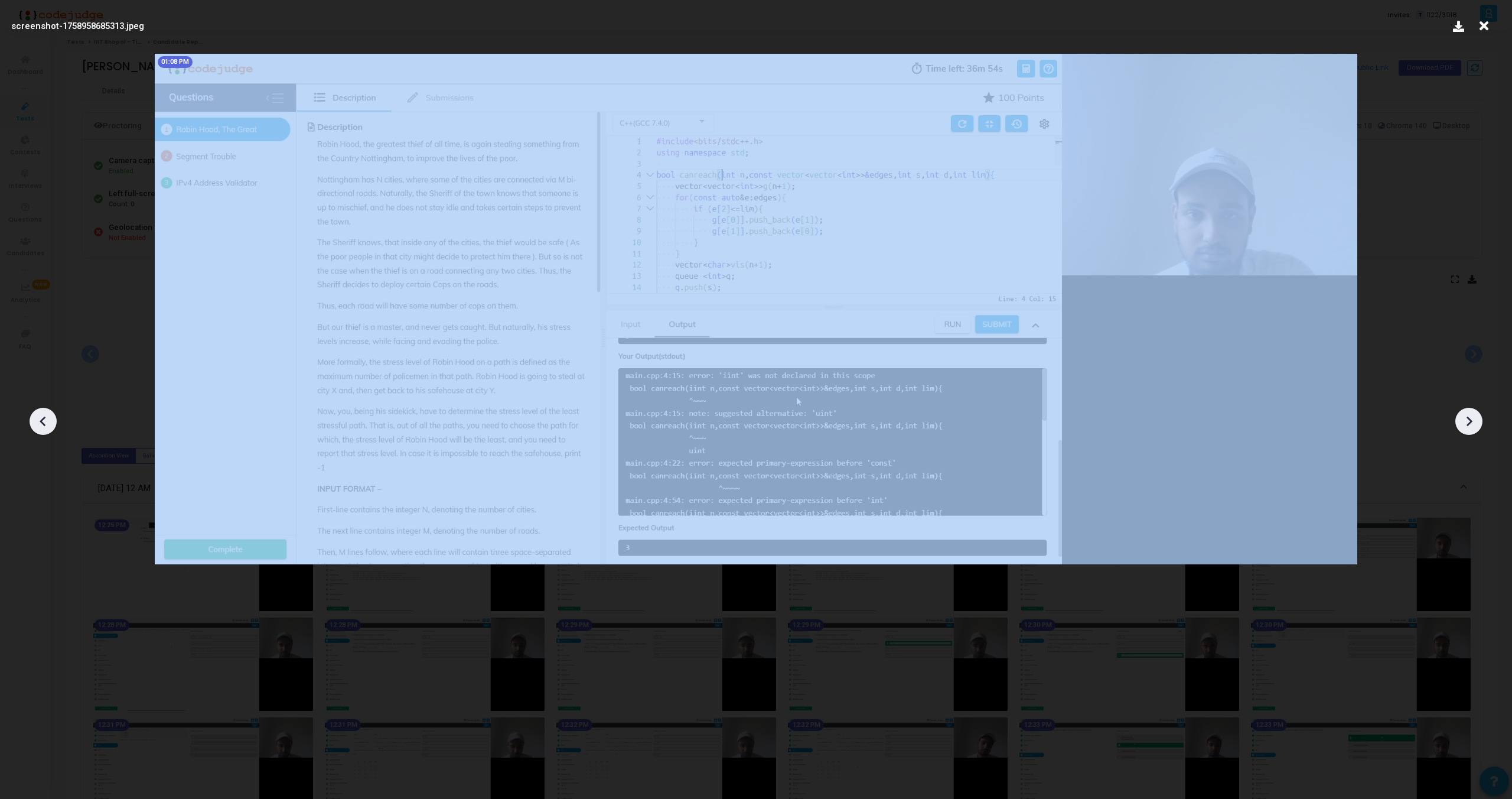
click at [1466, 419] on icon at bounding box center [1468, 420] width 17 height 17
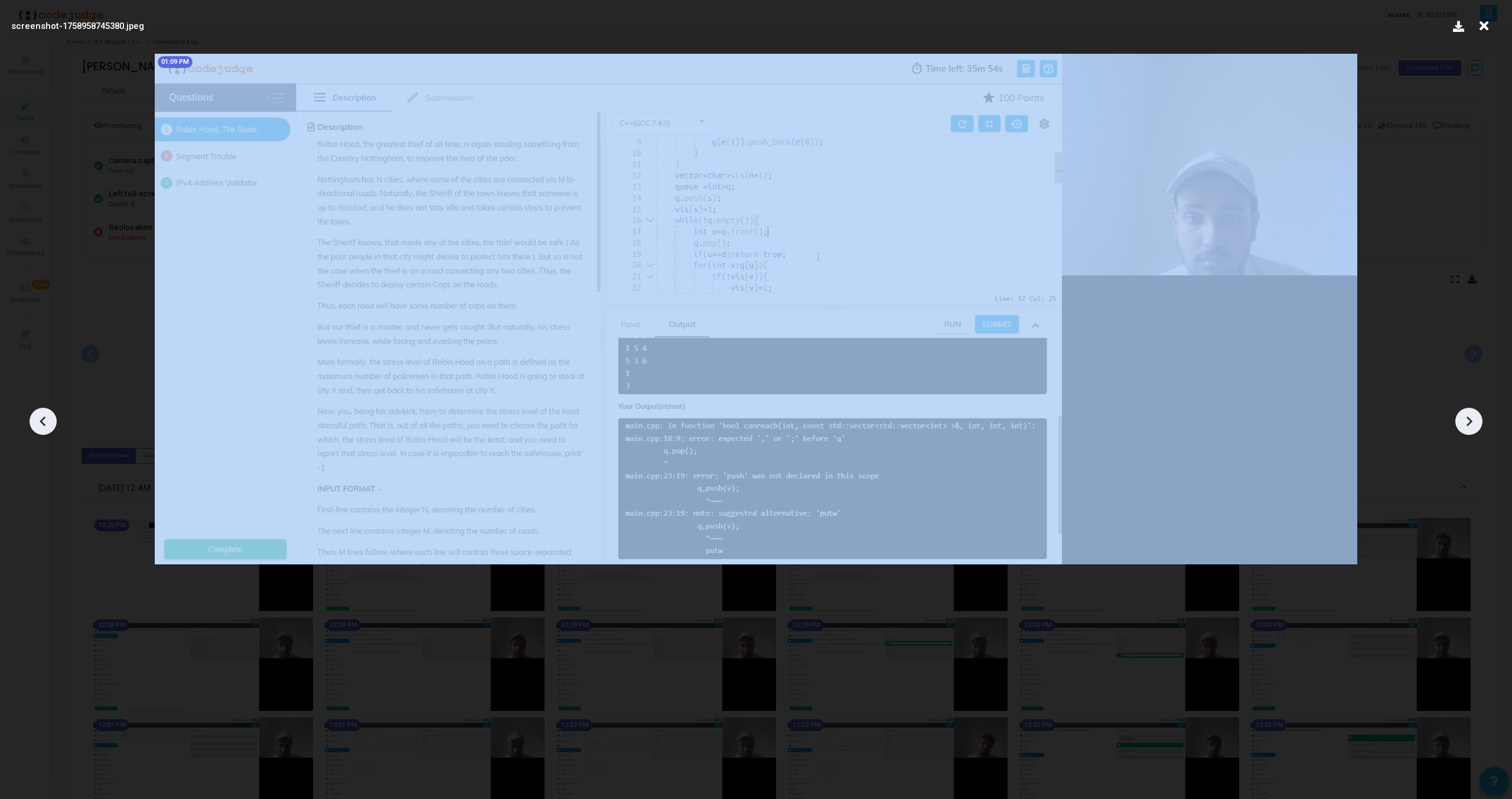
click at [1466, 419] on icon at bounding box center [1468, 420] width 17 height 17
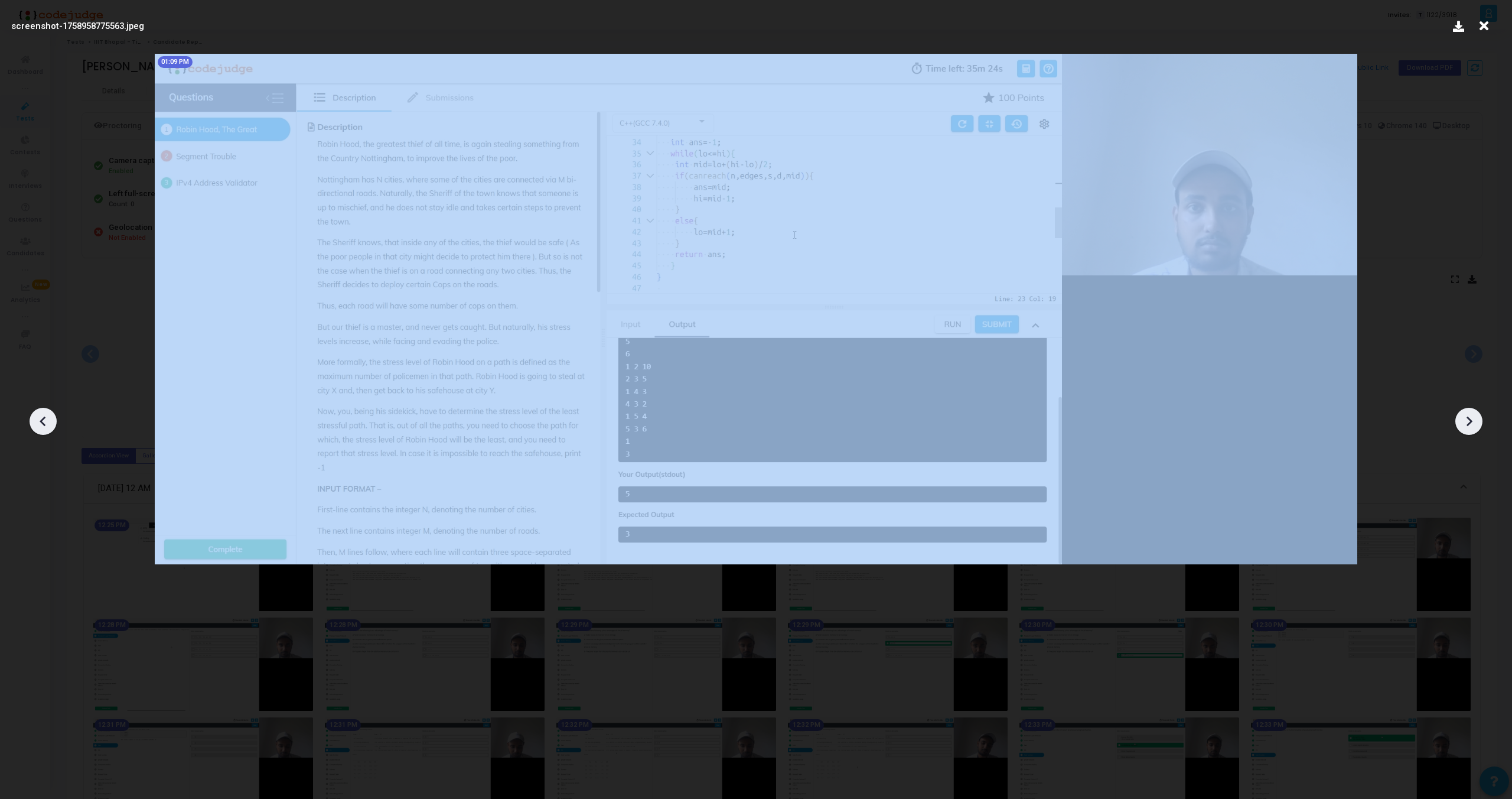
click at [1466, 419] on icon at bounding box center [1468, 420] width 17 height 17
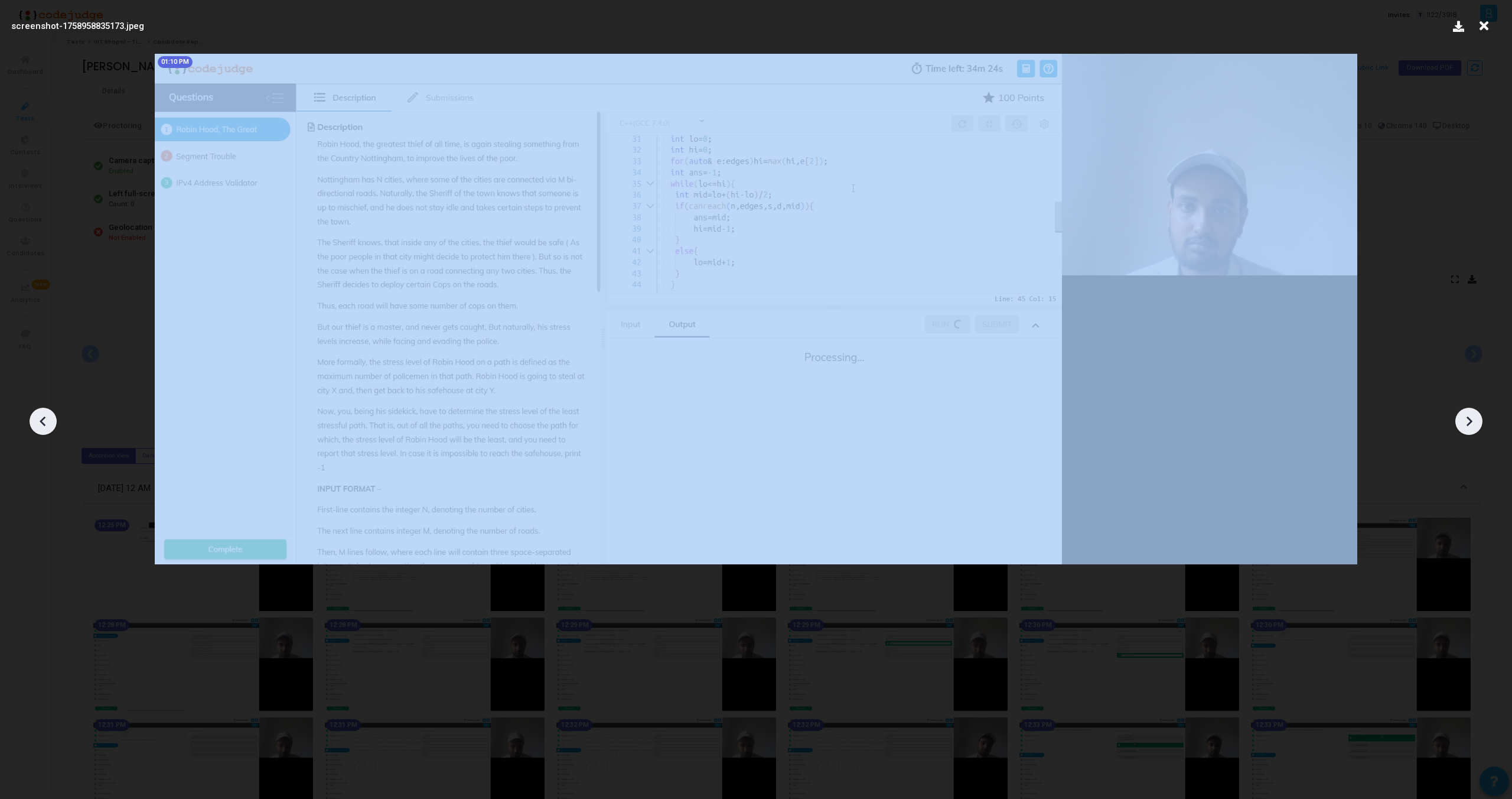
click at [1466, 419] on icon at bounding box center [1468, 420] width 17 height 17
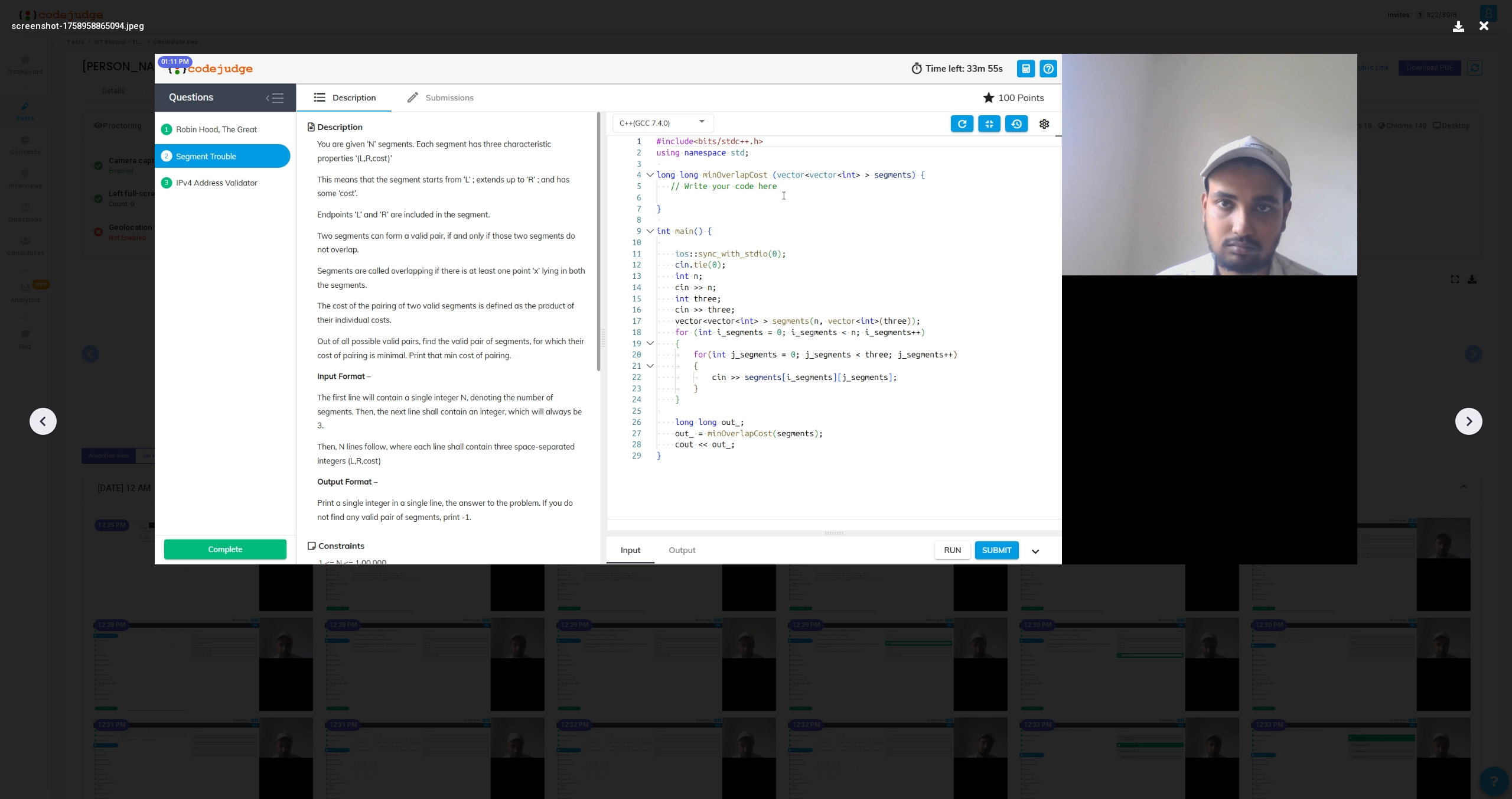
click at [1466, 419] on icon at bounding box center [1468, 420] width 17 height 17
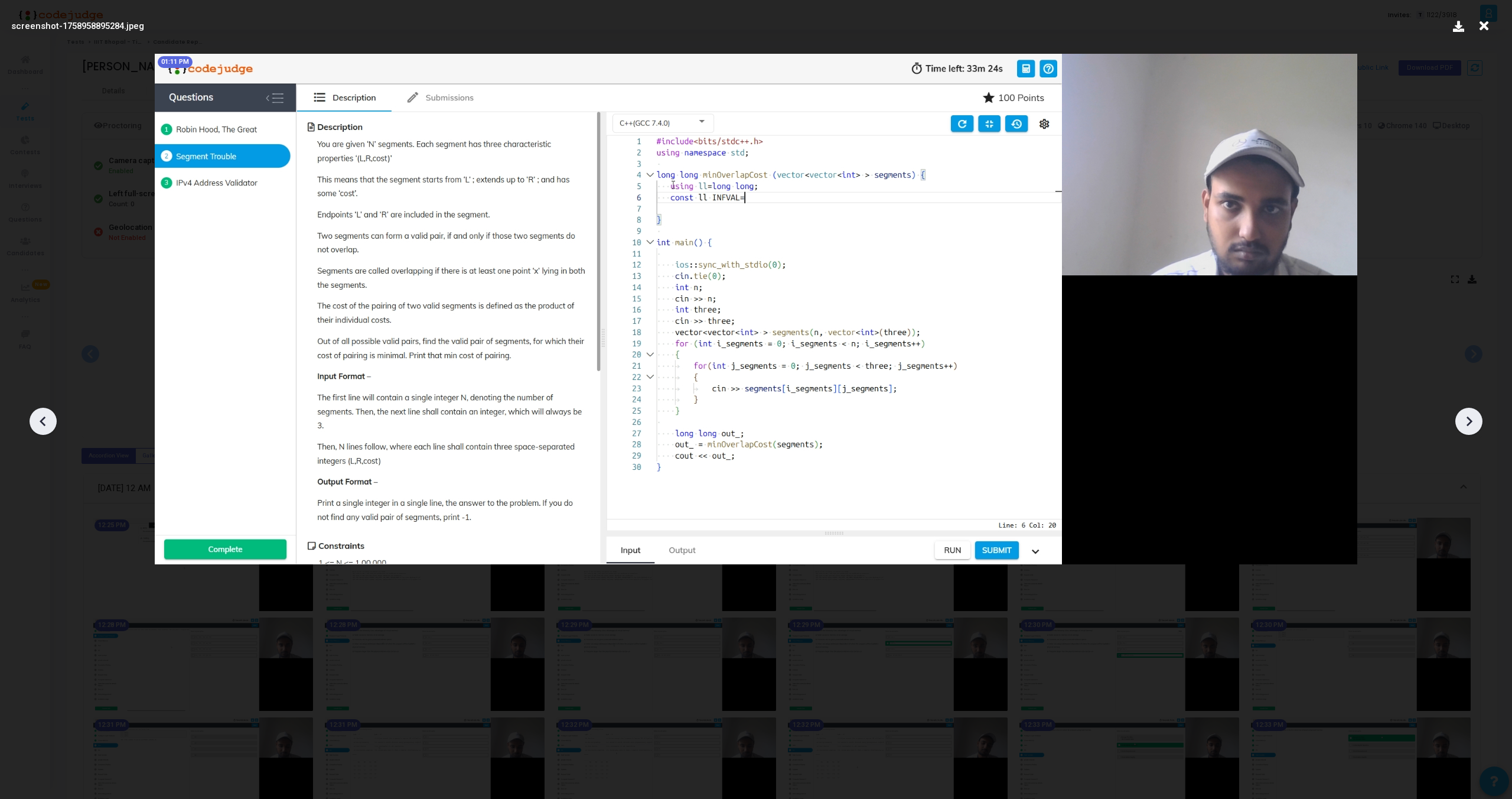
click at [1466, 419] on icon at bounding box center [1468, 420] width 17 height 17
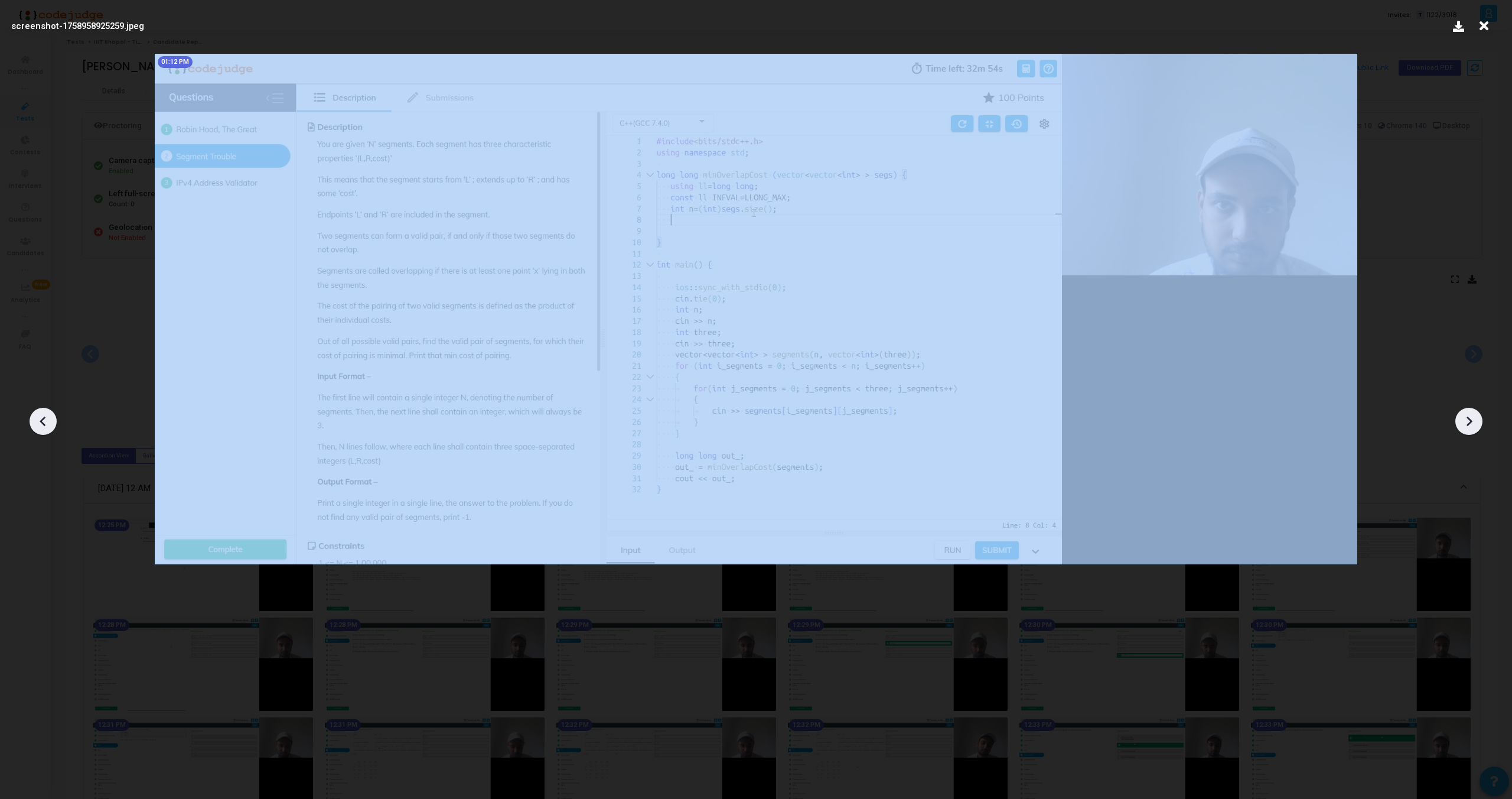
click at [1466, 419] on icon at bounding box center [1468, 420] width 17 height 17
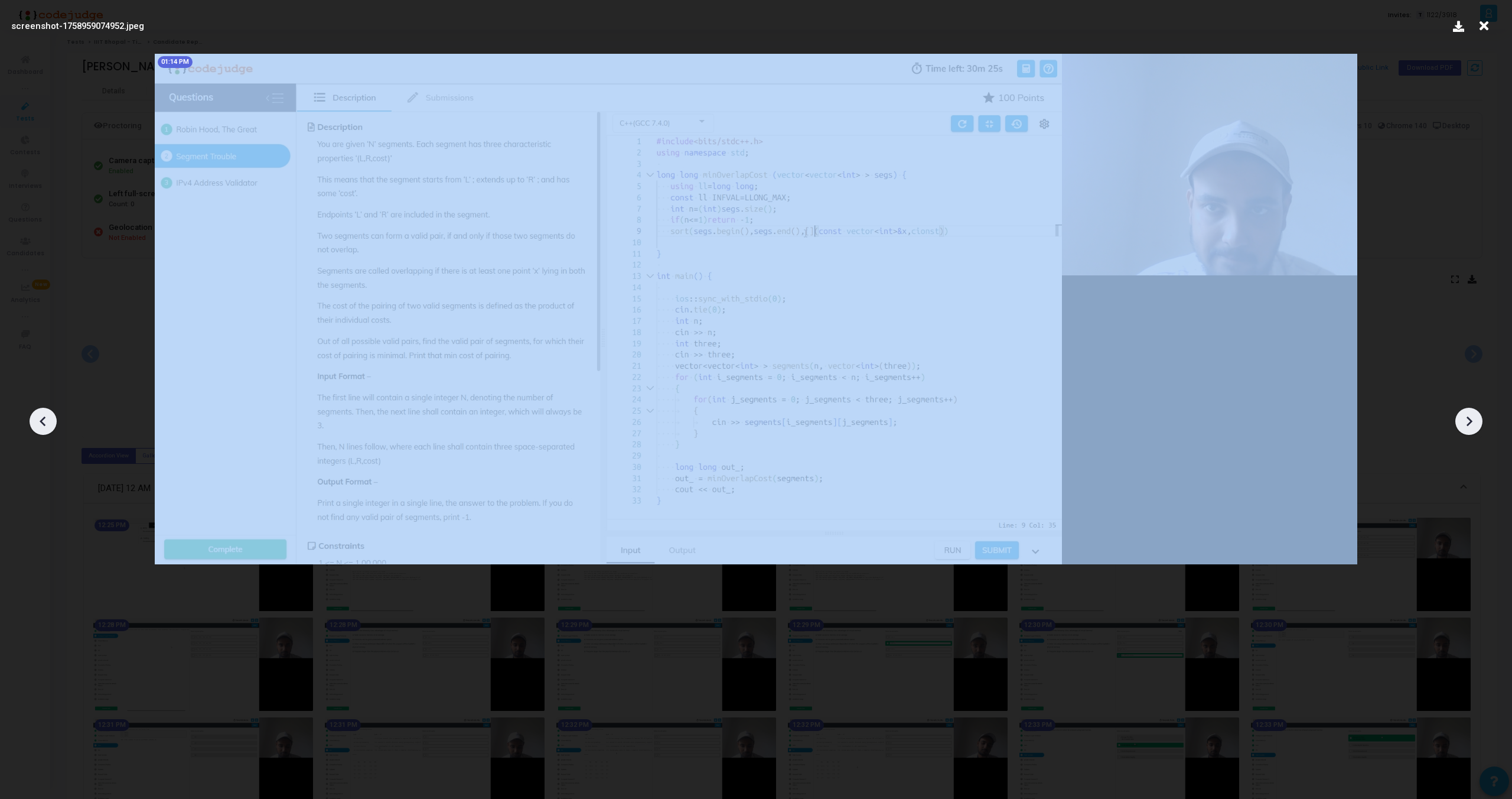
click at [1466, 419] on icon at bounding box center [1468, 420] width 17 height 17
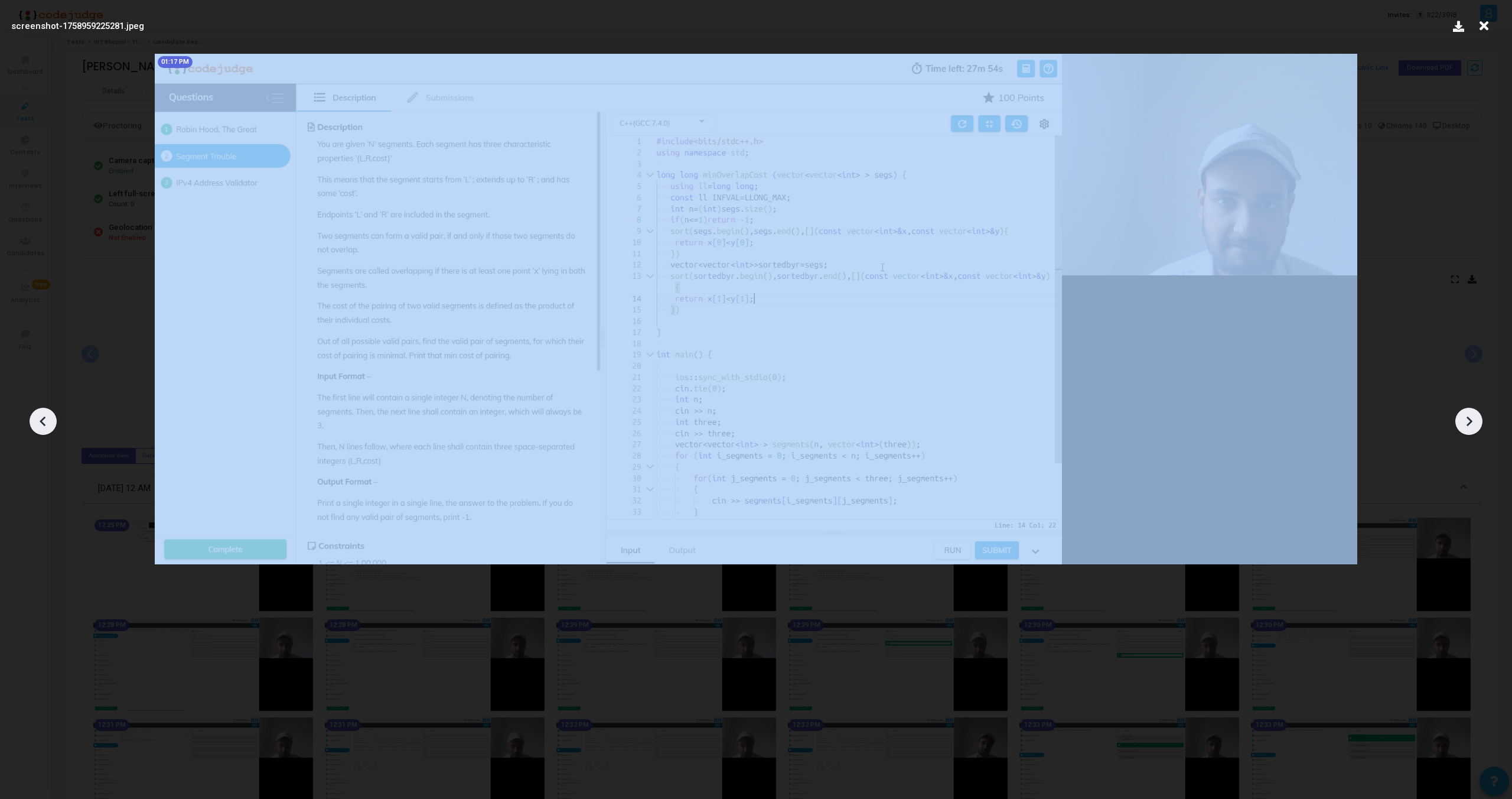
click at [1466, 419] on icon at bounding box center [1468, 420] width 17 height 17
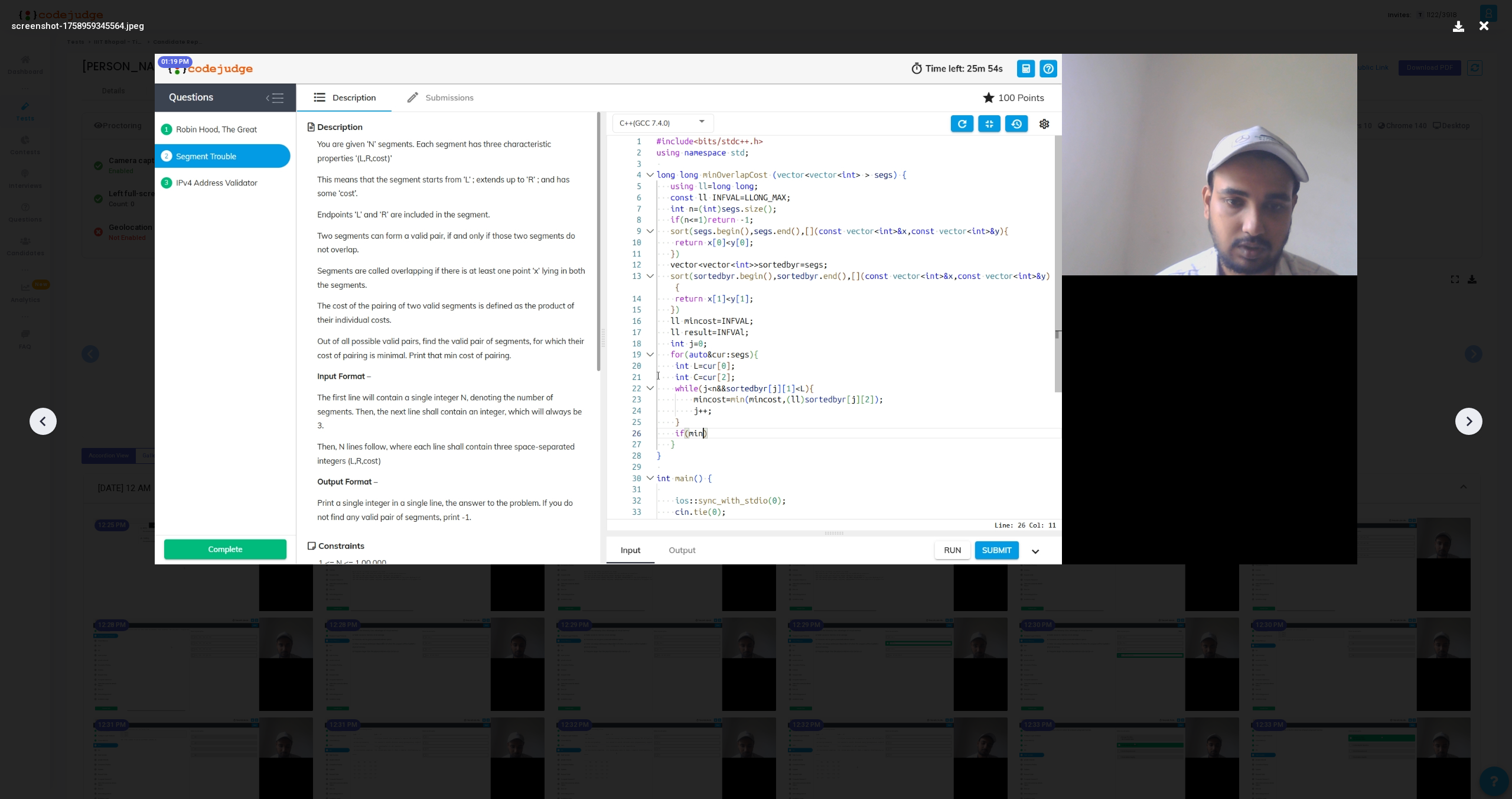
click at [1466, 419] on icon at bounding box center [1468, 420] width 17 height 17
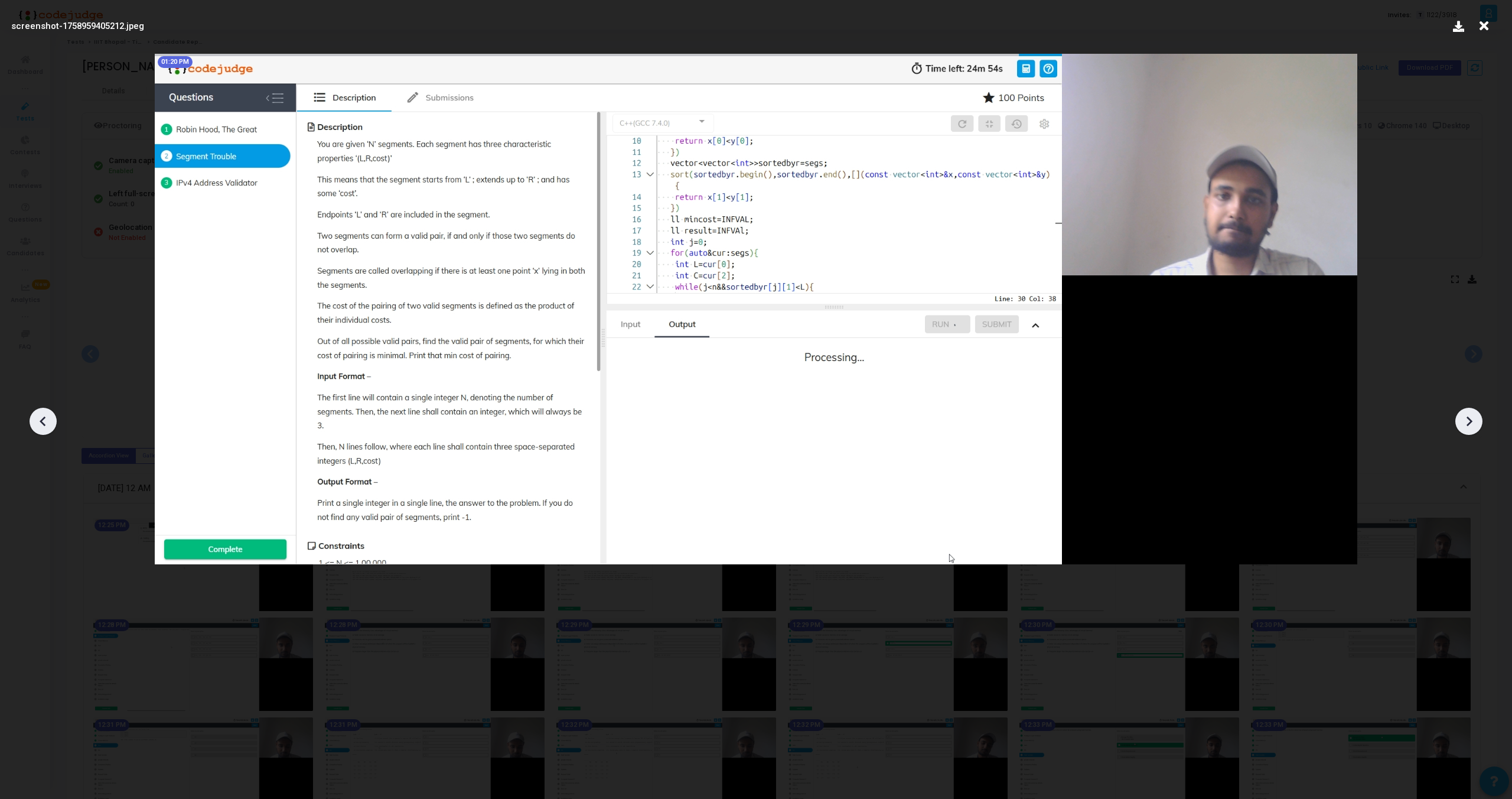
click at [1466, 419] on icon at bounding box center [1468, 420] width 17 height 17
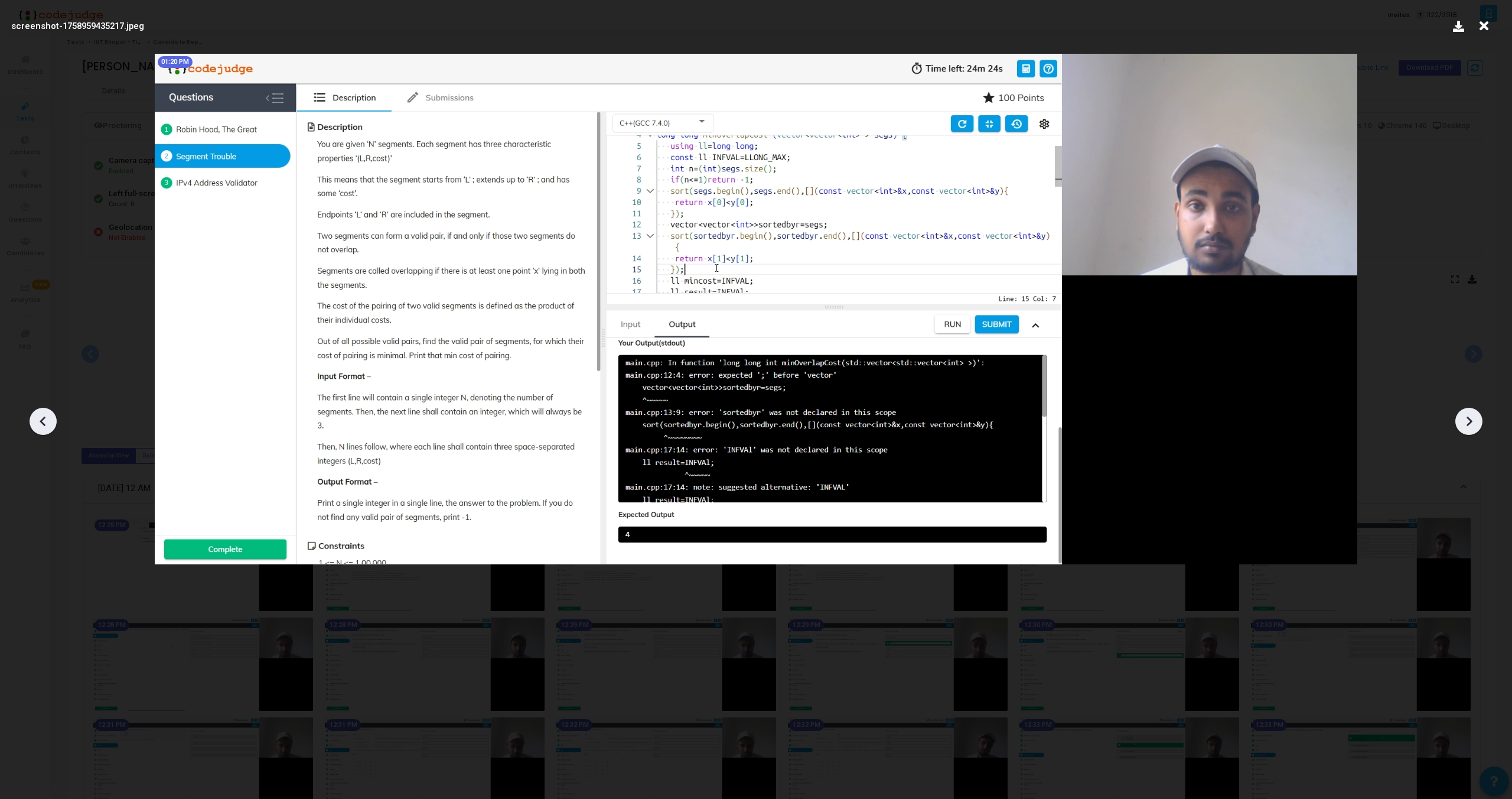
click at [1466, 419] on icon at bounding box center [1468, 420] width 17 height 17
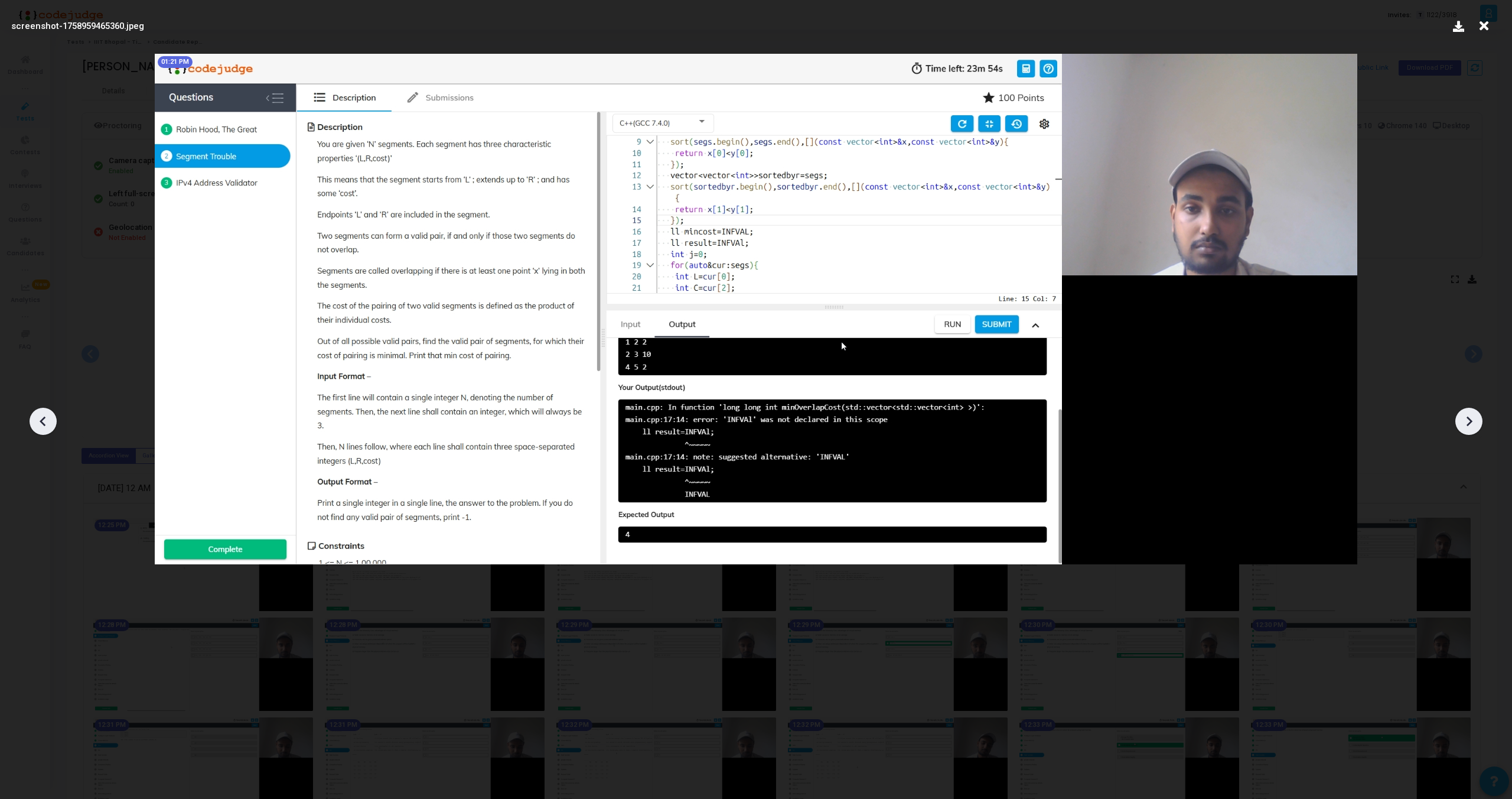
click at [1466, 419] on icon at bounding box center [1468, 420] width 17 height 17
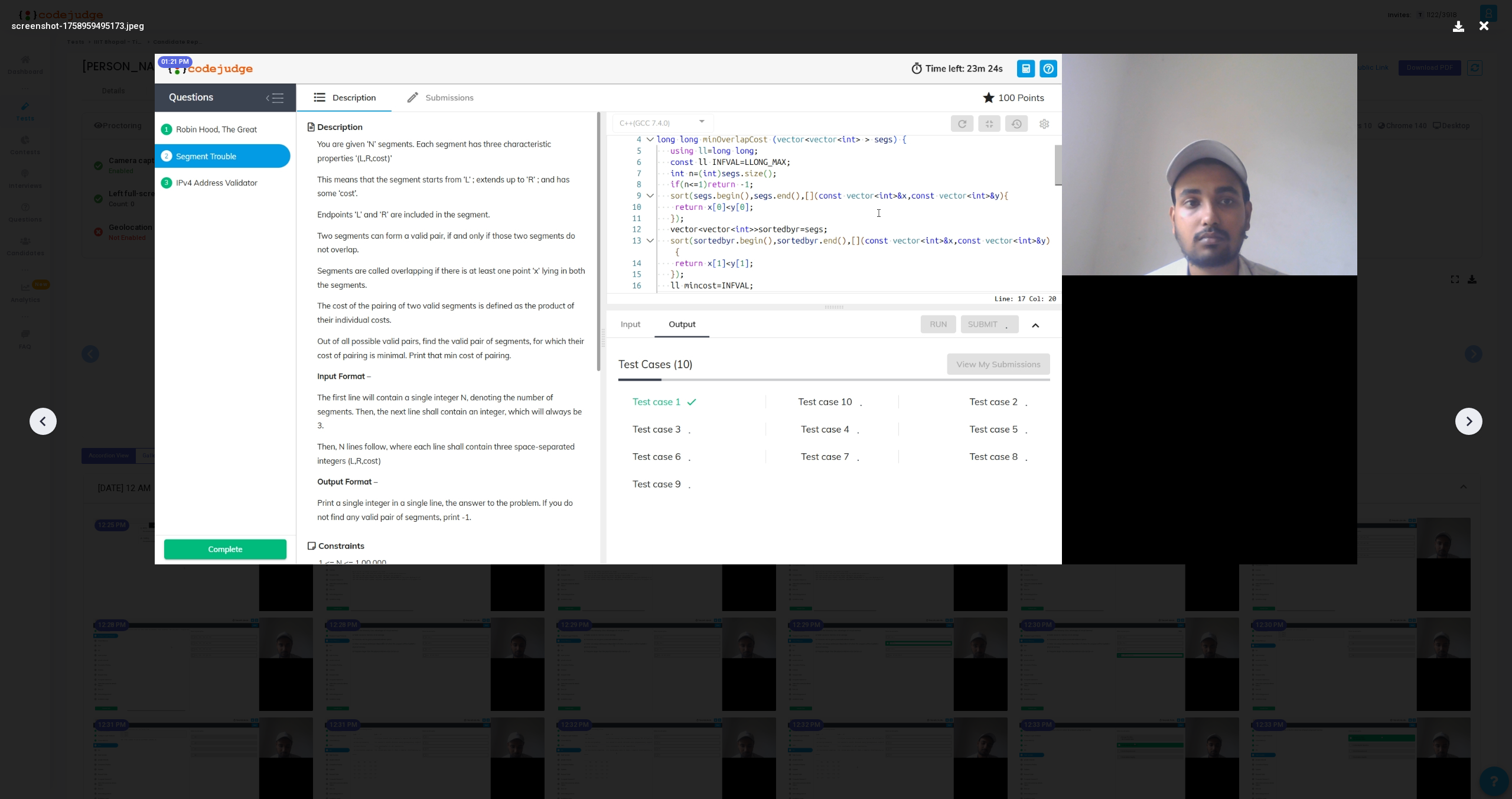
click at [1466, 419] on icon at bounding box center [1468, 420] width 17 height 17
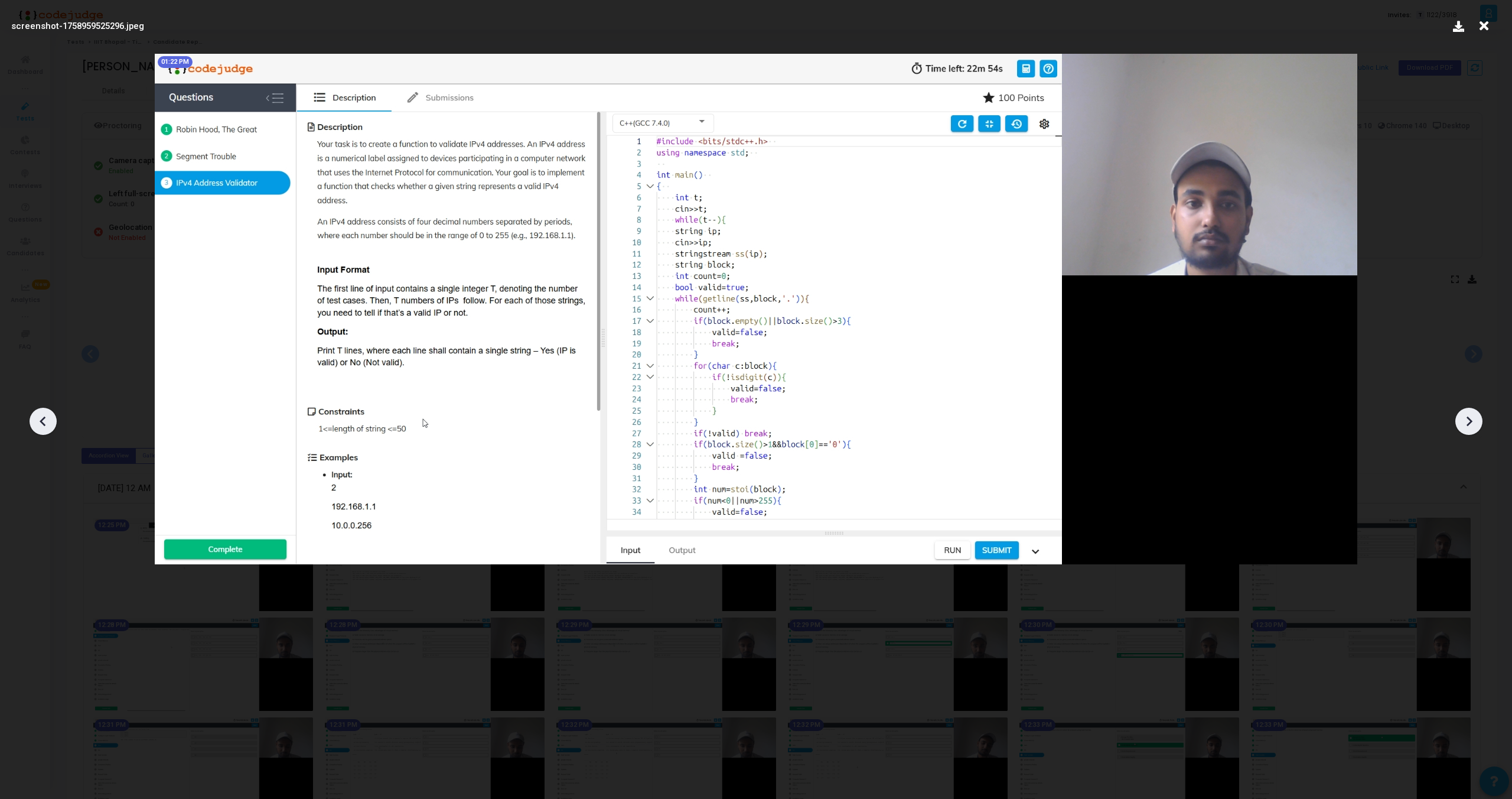
click at [1466, 419] on icon at bounding box center [1468, 420] width 17 height 17
click at [1481, 23] on icon at bounding box center [1484, 25] width 18 height 23
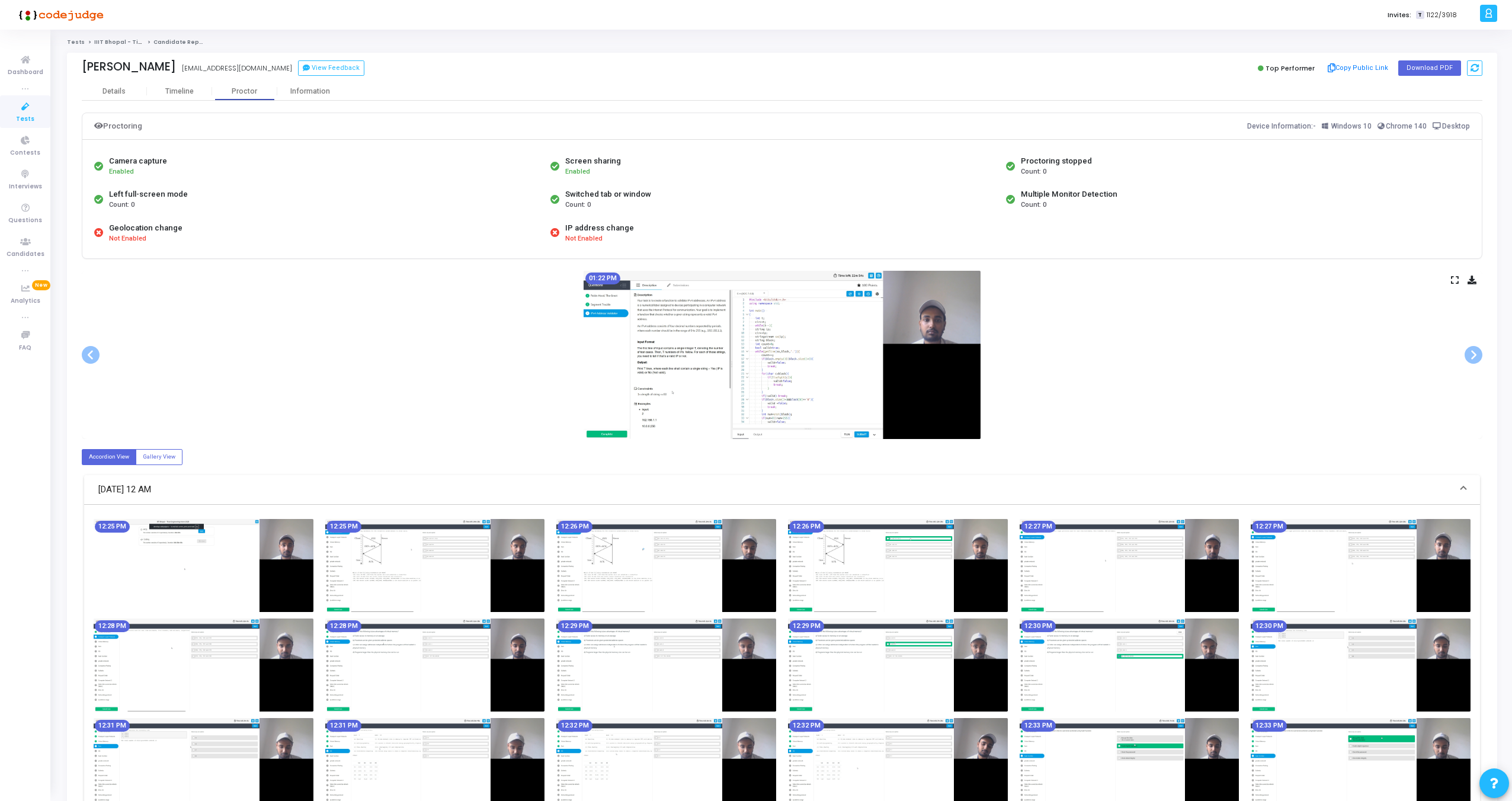
drag, startPoint x: 80, startPoint y: 66, endPoint x: 212, endPoint y: 70, distance: 132.1
click at [212, 70] on div "Aditya Singh Chauhan adityasinghchauhan2811@gmail.com View Feedback Top Perform…" at bounding box center [781, 68] width 1430 height 29
copy div "Aditya Singh Chauhan"
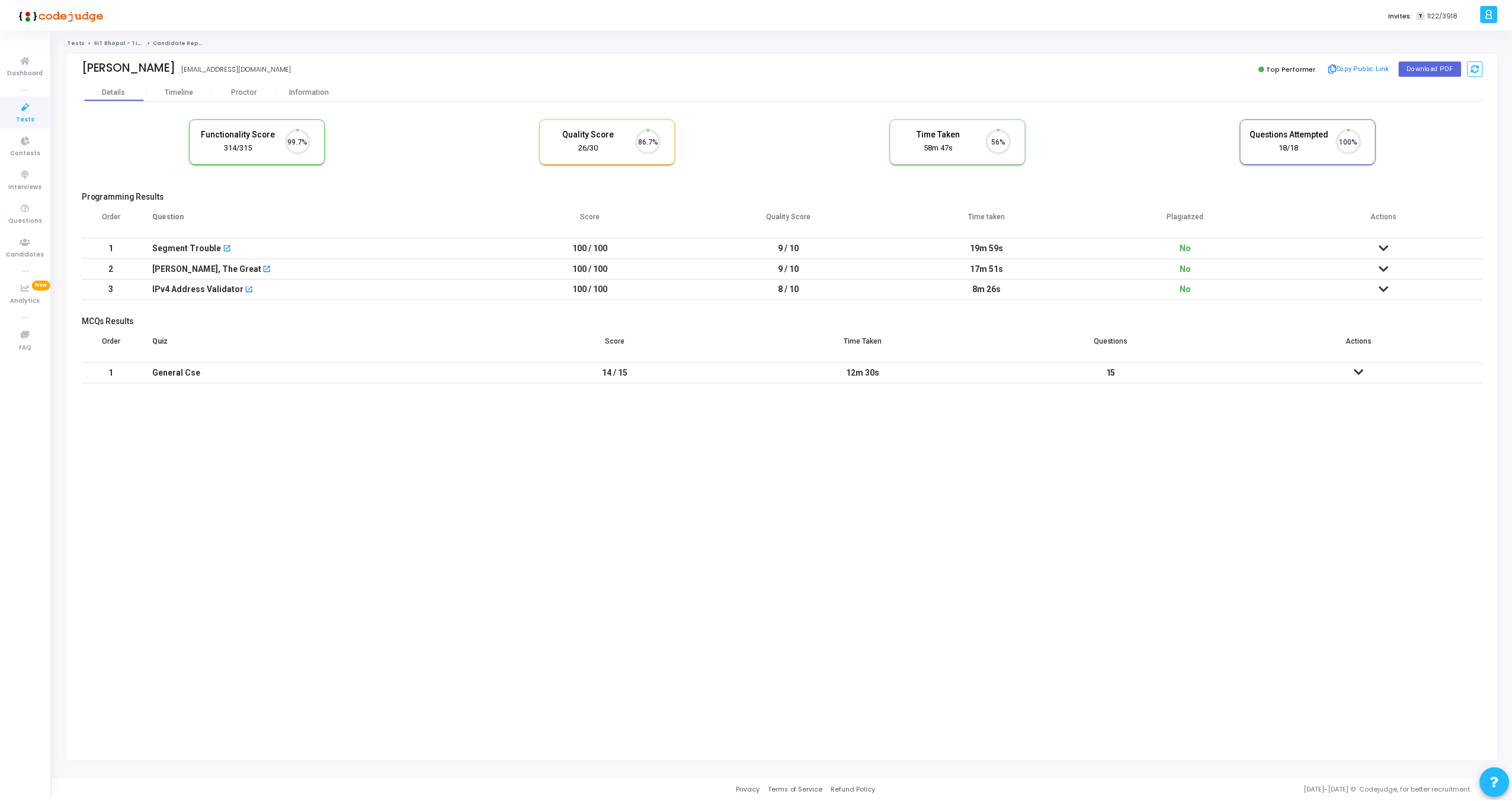
scroll to position [25, 30]
click at [242, 90] on div "Proctor" at bounding box center [244, 91] width 65 height 9
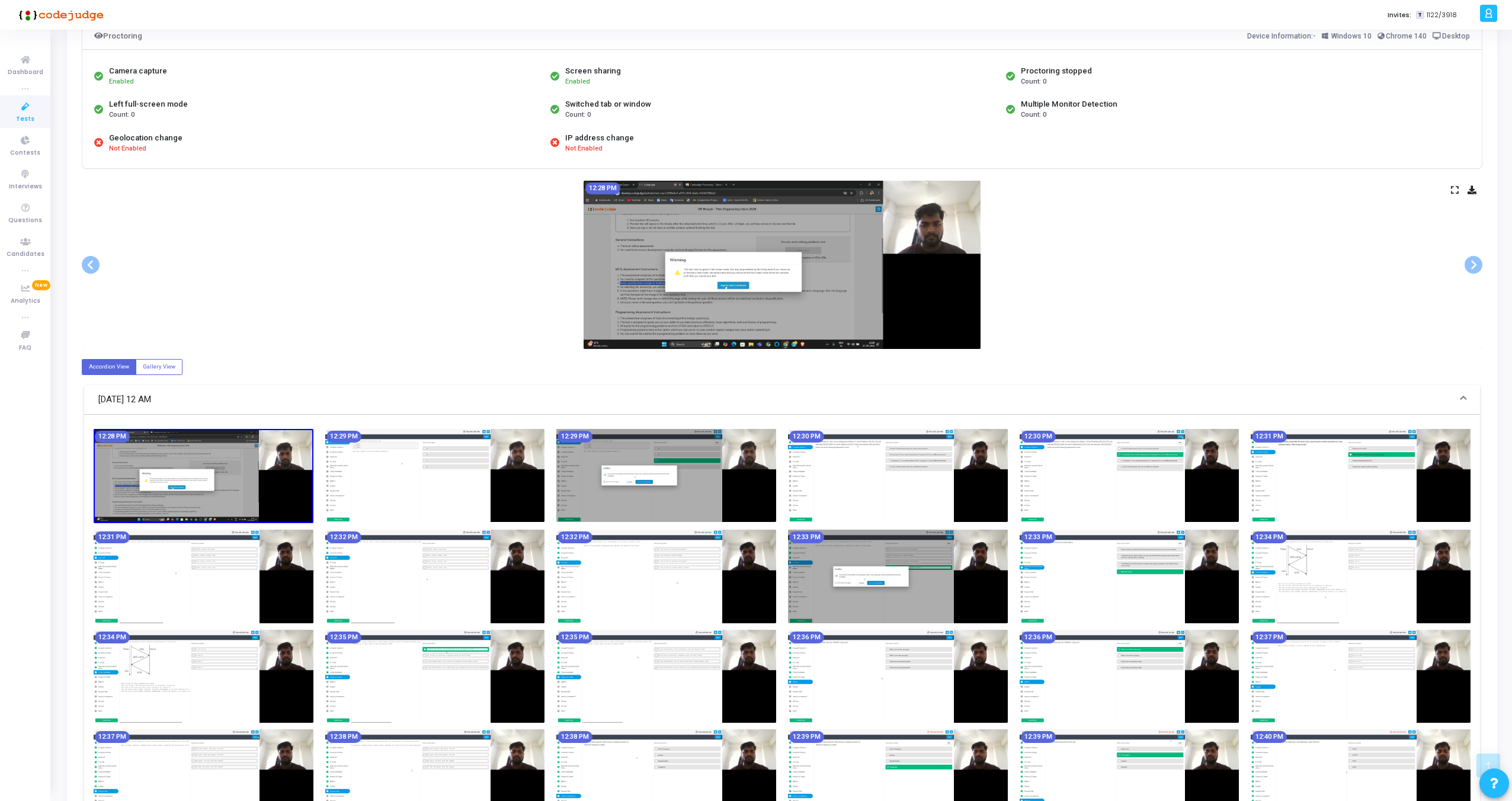
scroll to position [46, 0]
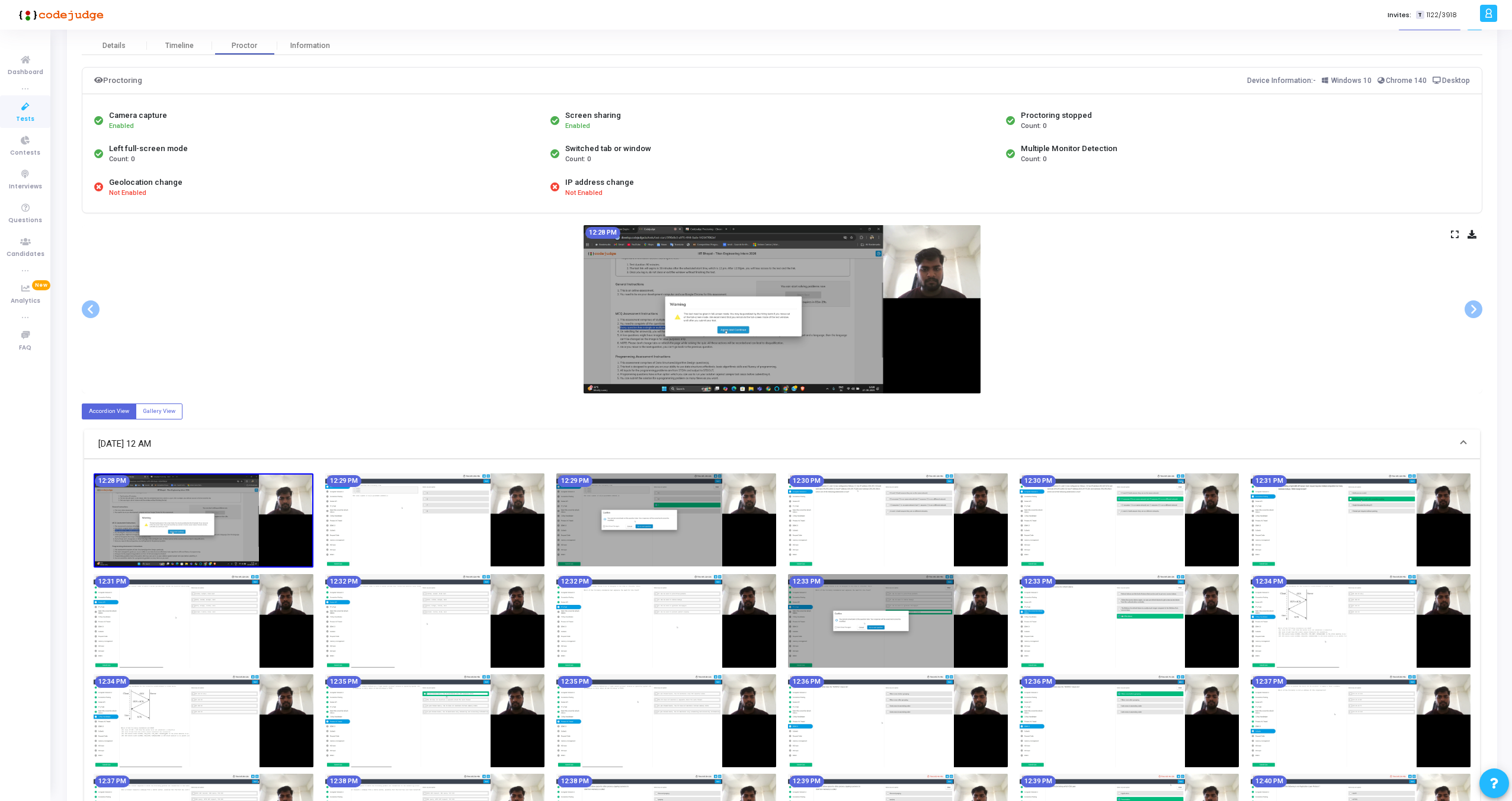
click at [1452, 233] on icon at bounding box center [1455, 234] width 7 height 6
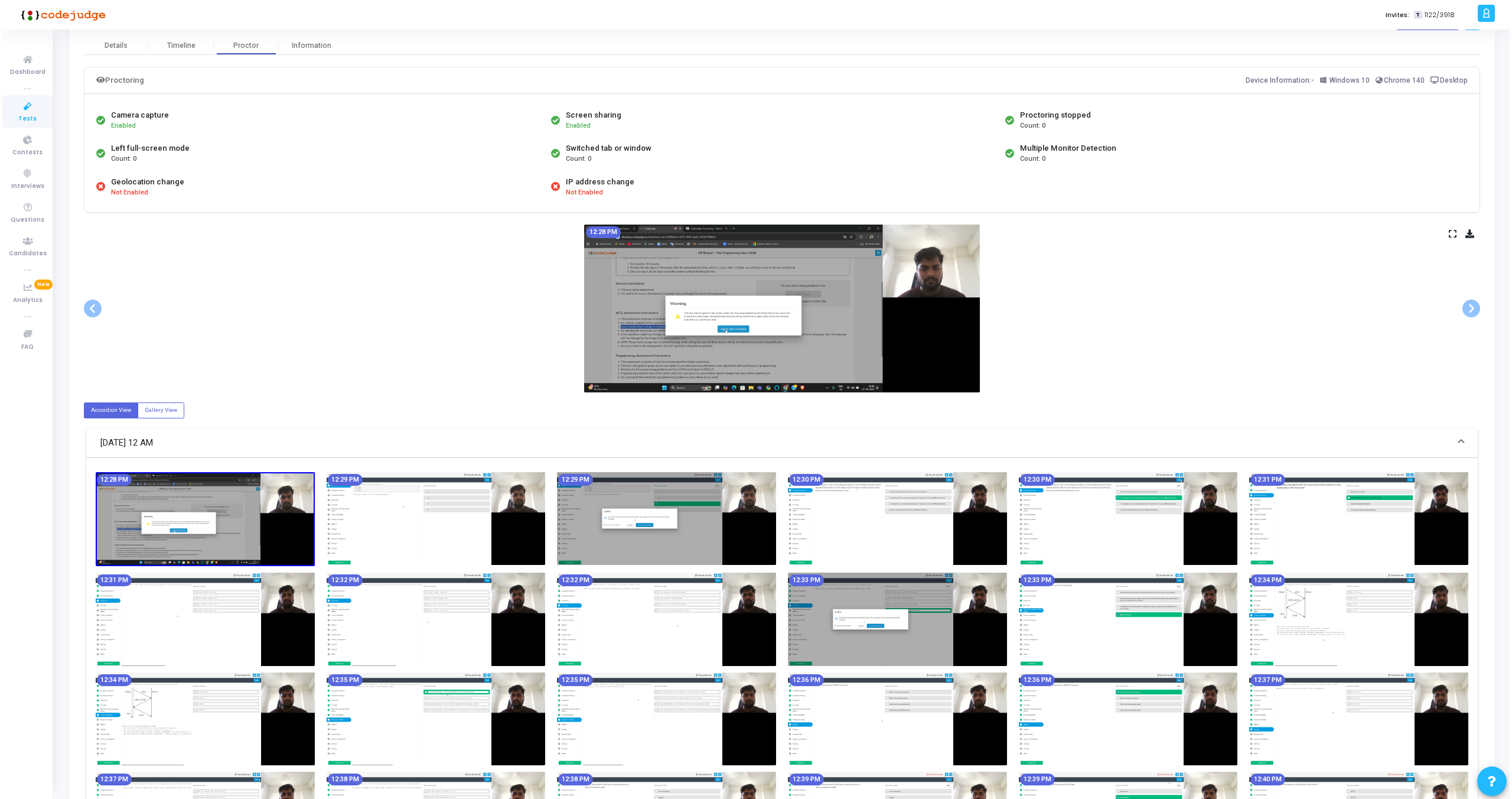
scroll to position [0, 0]
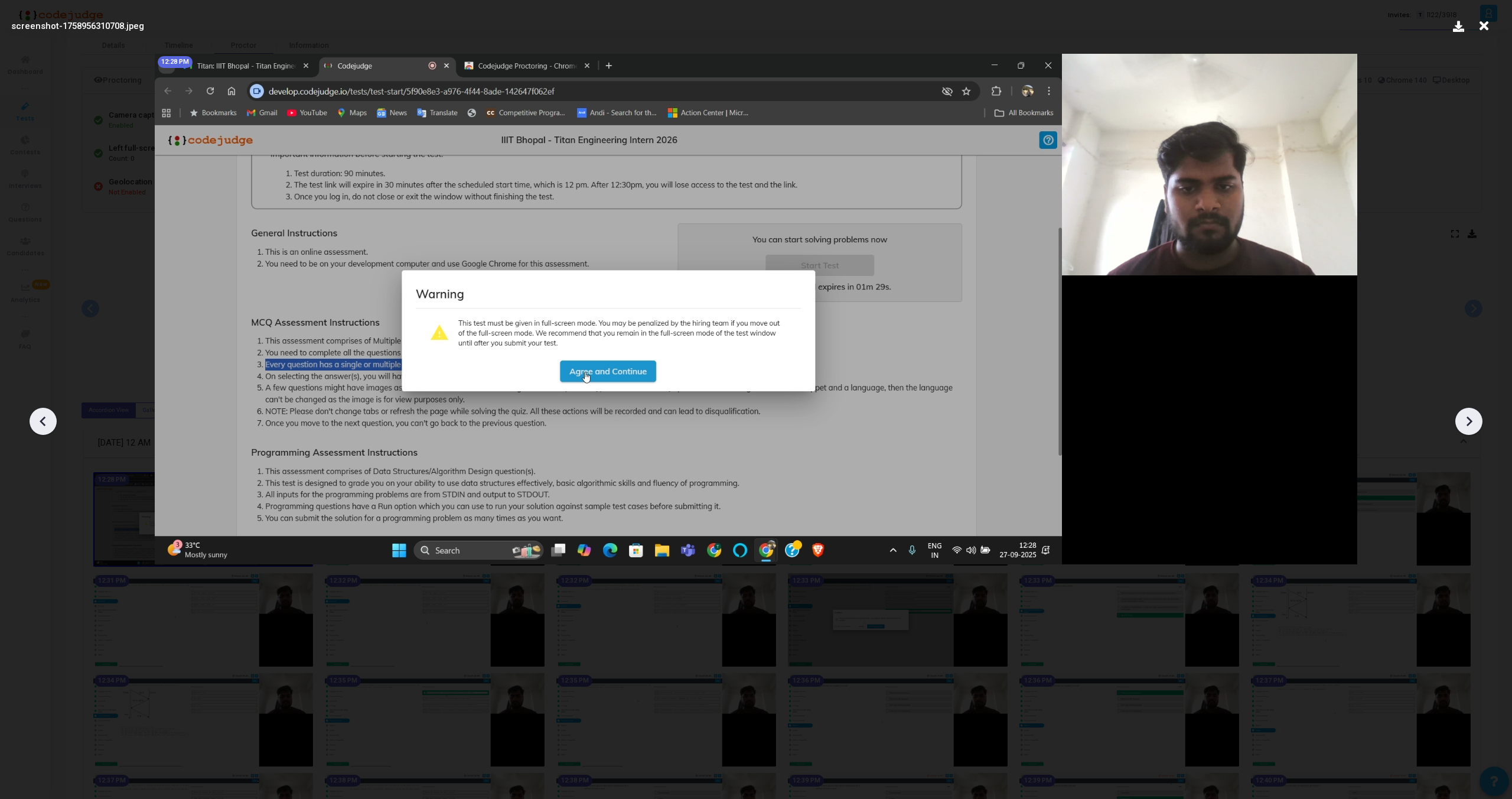
click at [1467, 422] on icon at bounding box center [1468, 420] width 17 height 17
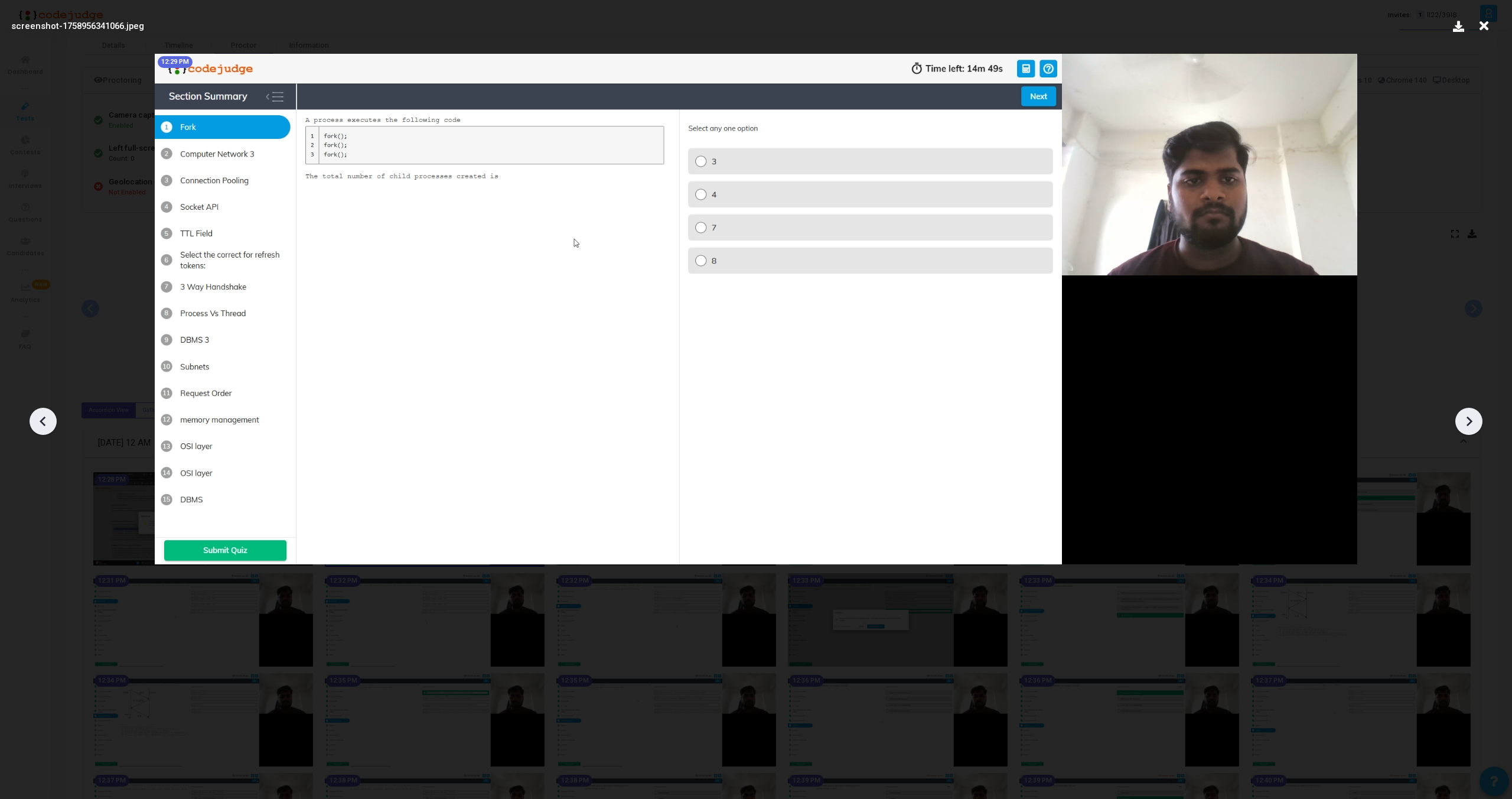
click at [1467, 422] on icon at bounding box center [1468, 420] width 17 height 17
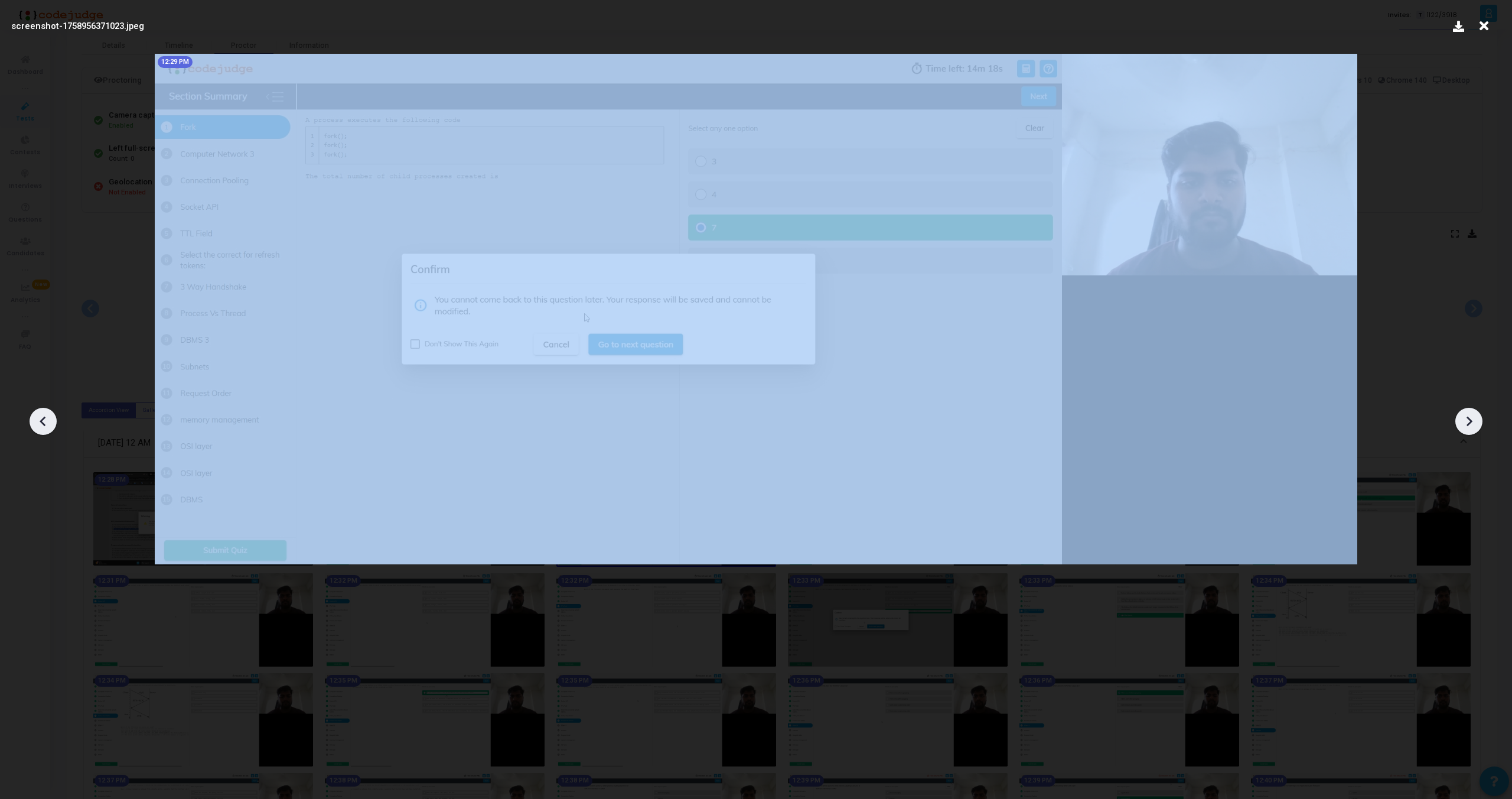
click at [1467, 422] on icon at bounding box center [1468, 420] width 17 height 17
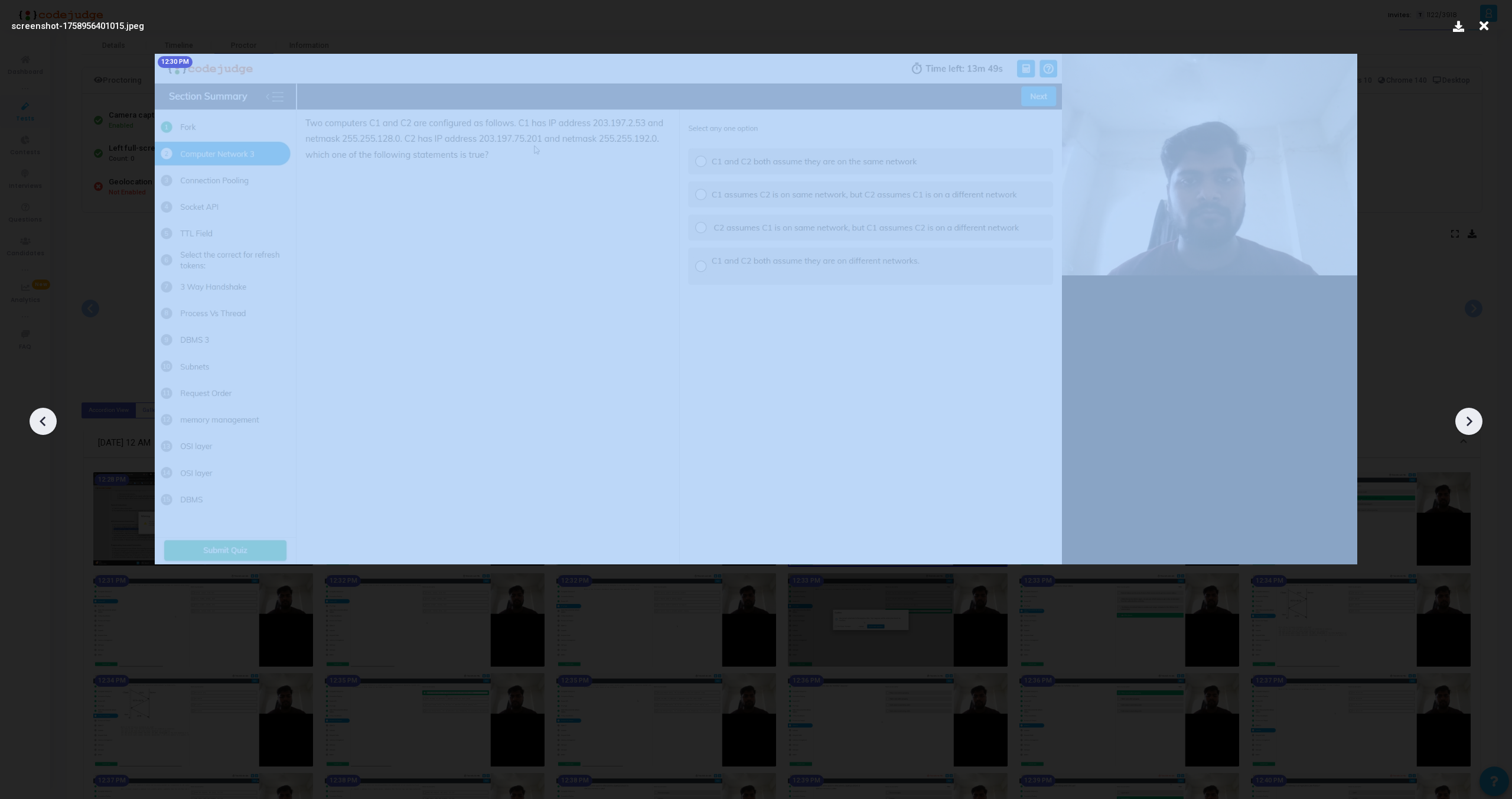
click at [1467, 422] on icon at bounding box center [1468, 420] width 17 height 17
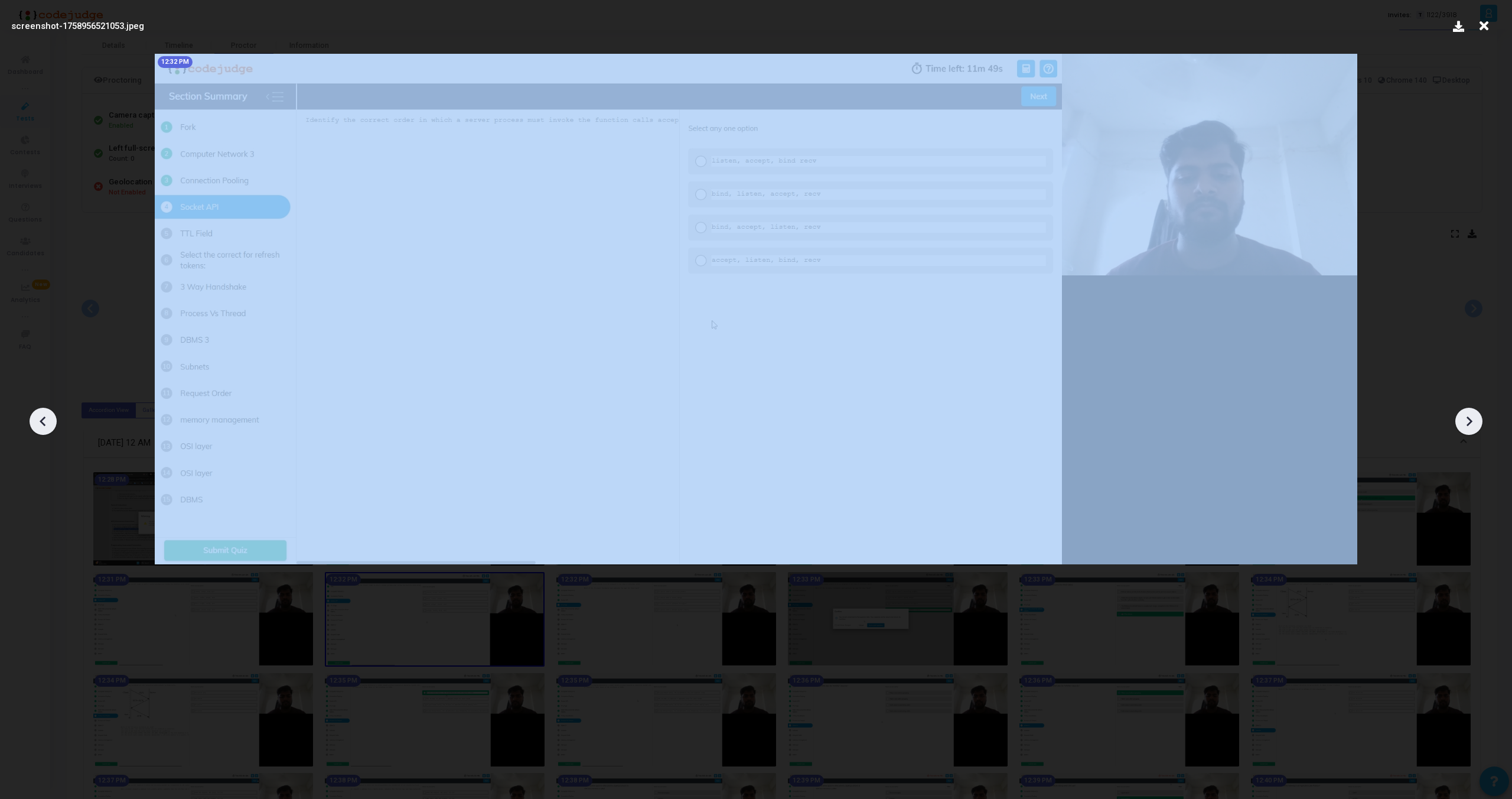
click at [1467, 422] on icon at bounding box center [1468, 420] width 17 height 17
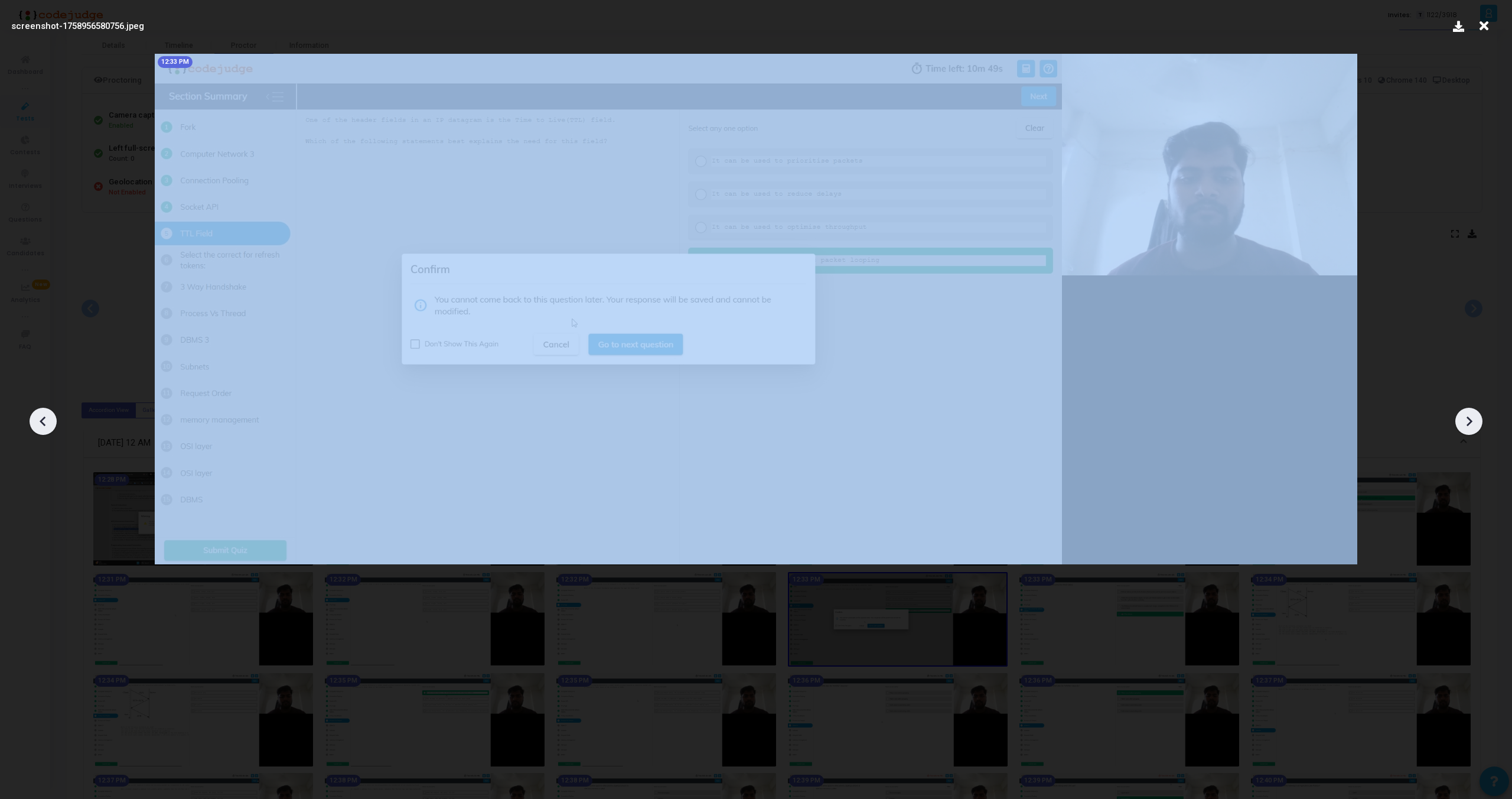
click at [1467, 422] on icon at bounding box center [1468, 420] width 17 height 17
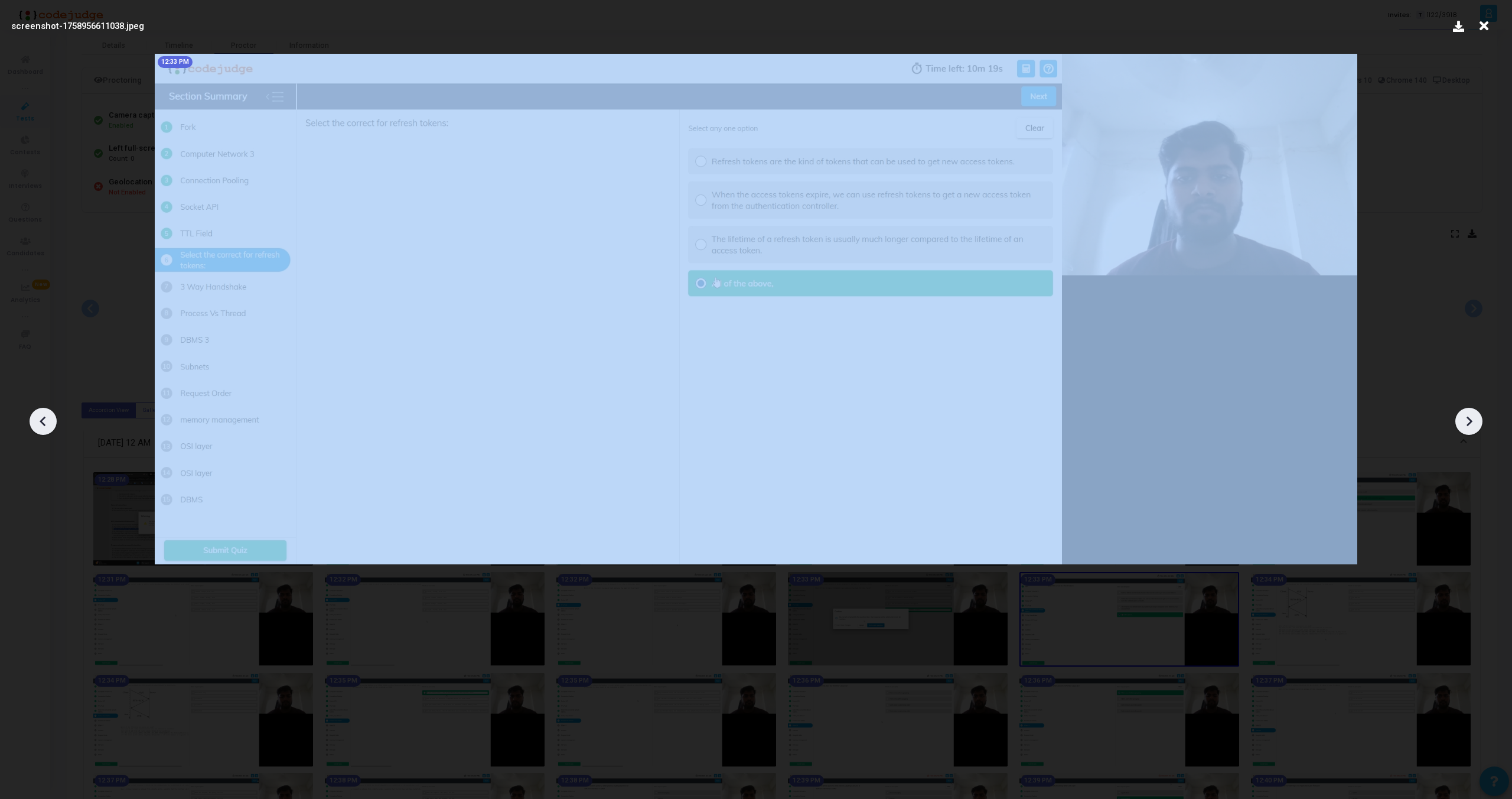
click at [1467, 422] on icon at bounding box center [1468, 420] width 17 height 17
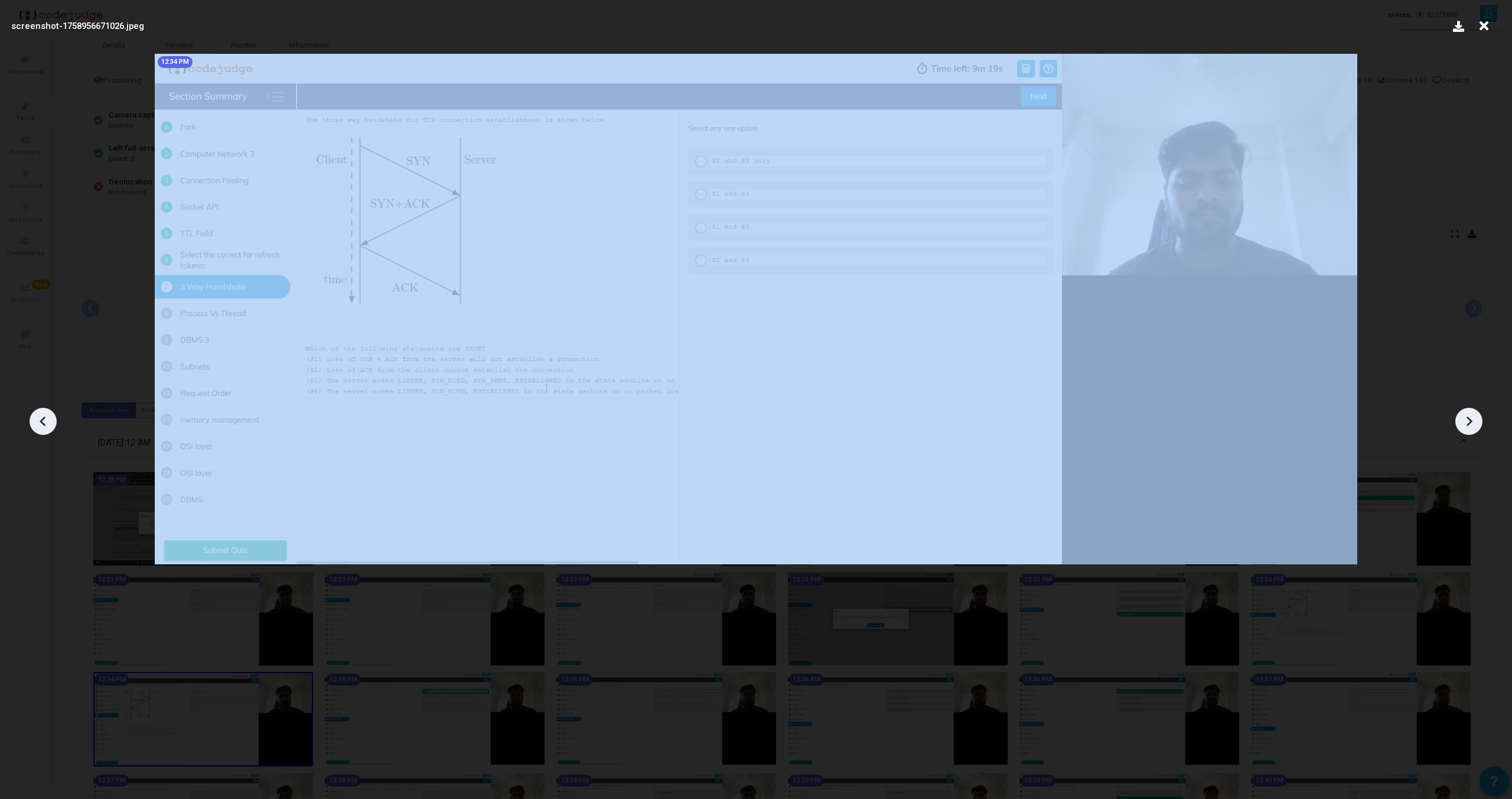
click at [1467, 422] on icon at bounding box center [1468, 420] width 17 height 17
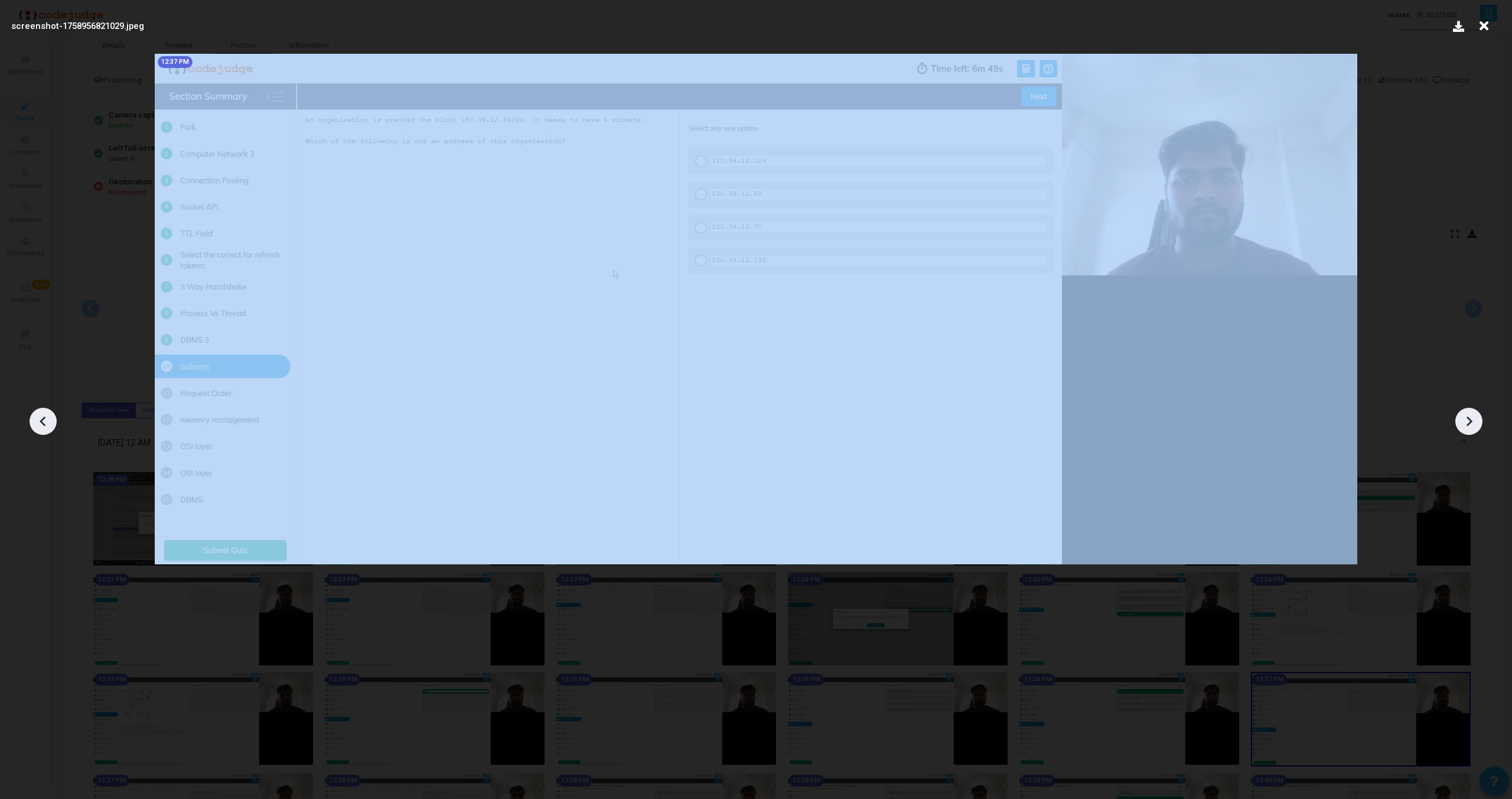
click at [1467, 422] on icon at bounding box center [1468, 420] width 17 height 17
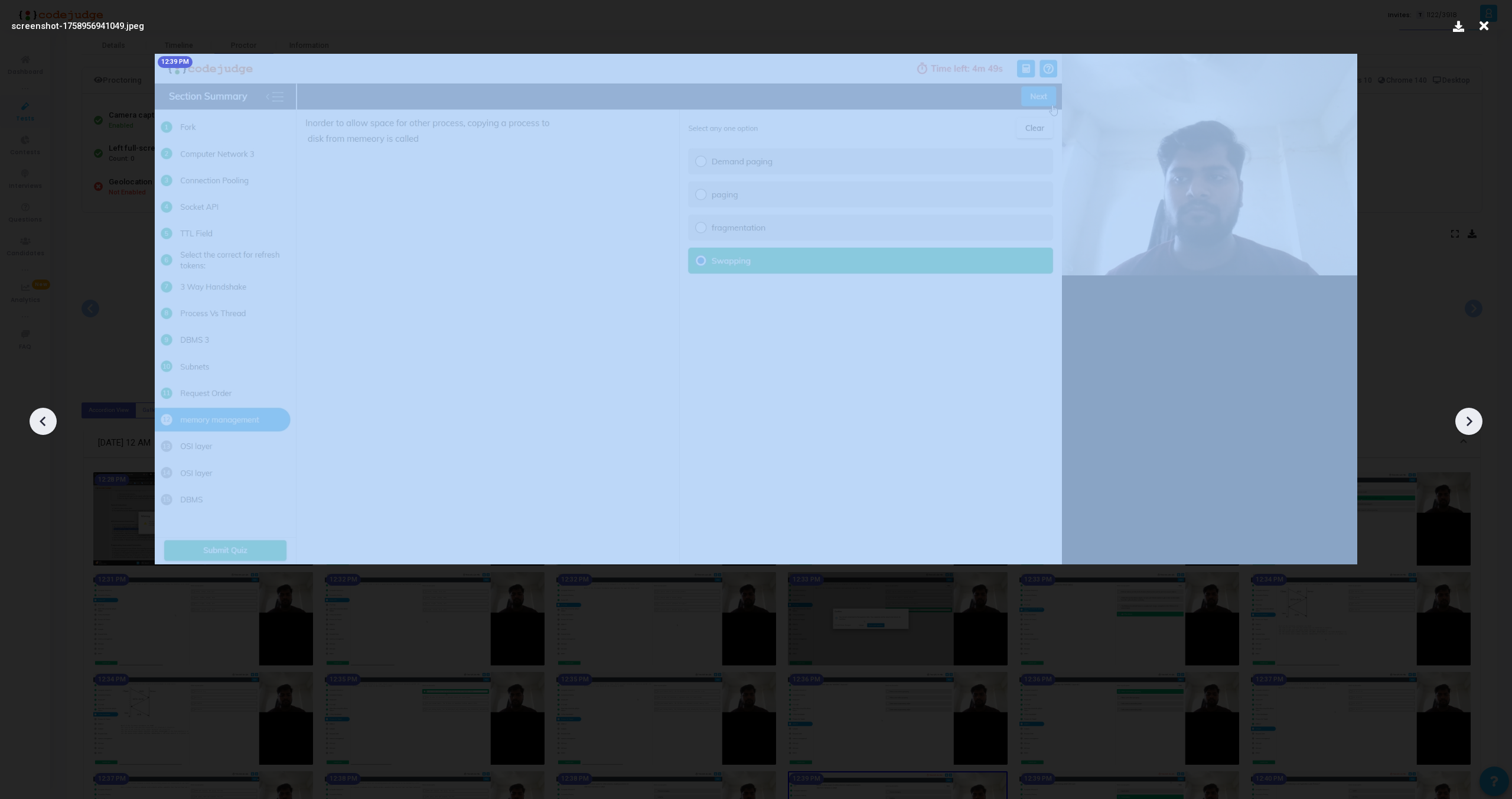
click at [1467, 422] on icon at bounding box center [1468, 420] width 17 height 17
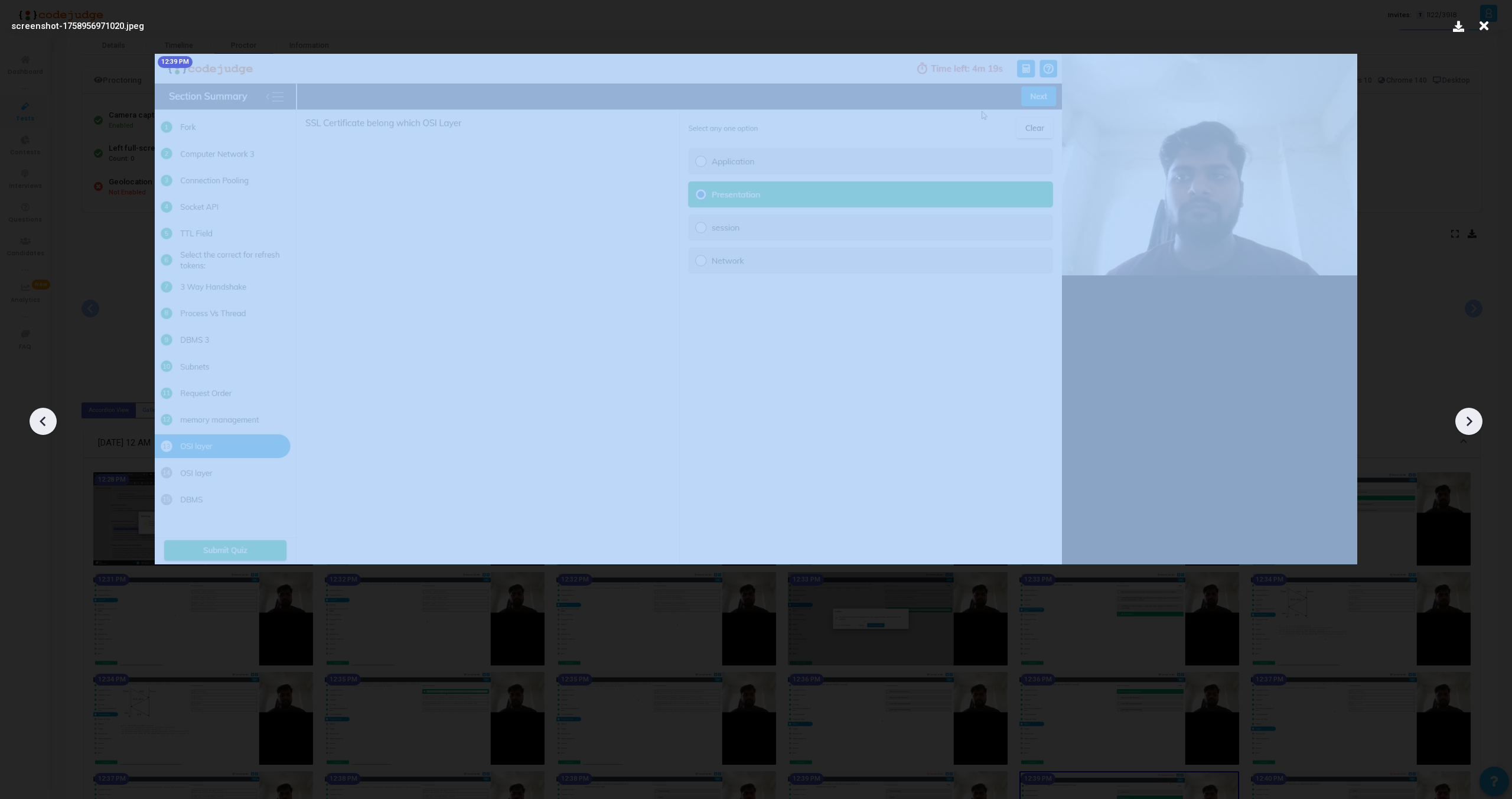
click at [1467, 422] on icon at bounding box center [1468, 420] width 17 height 17
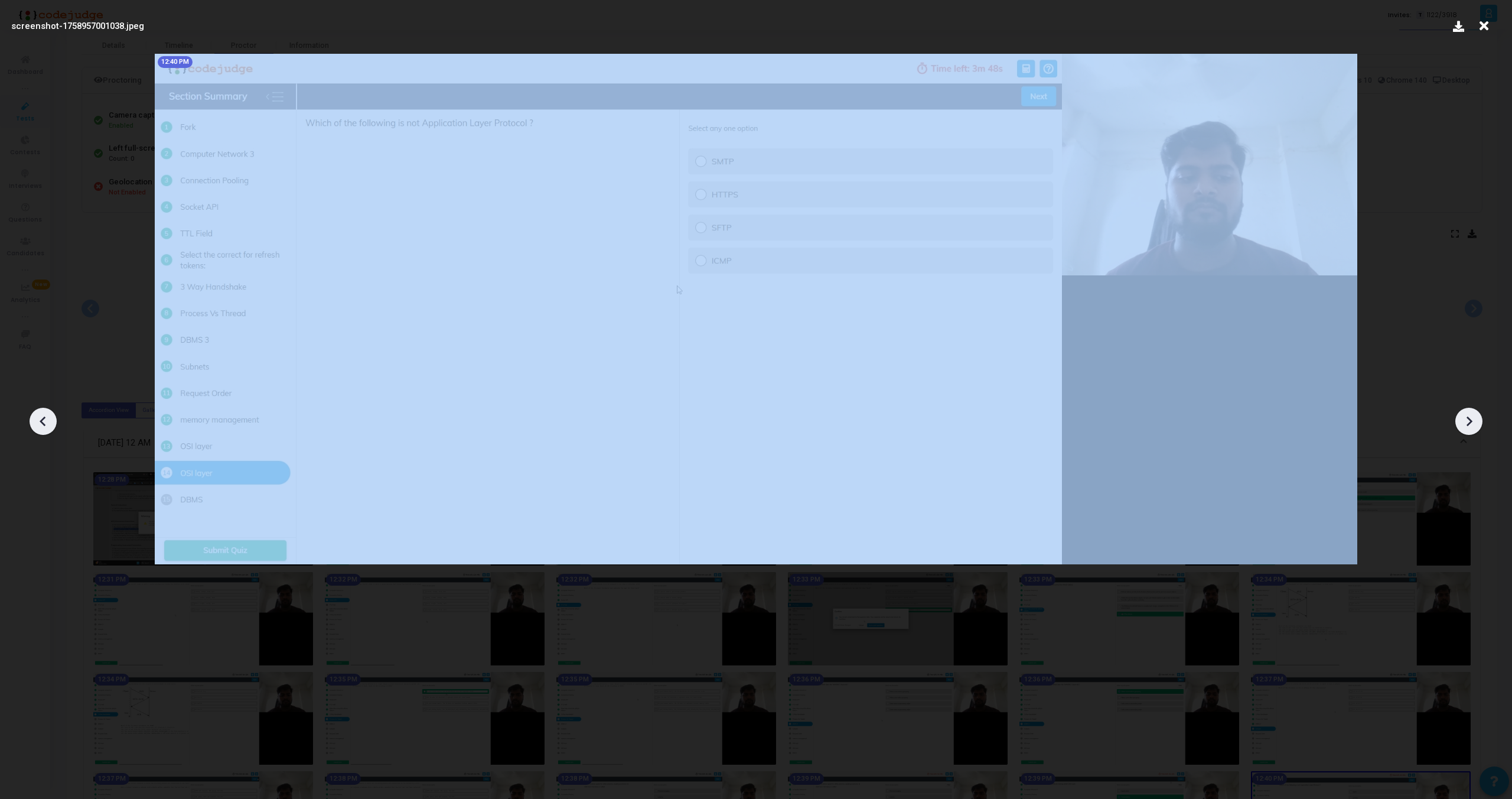
click at [1467, 422] on icon at bounding box center [1468, 420] width 17 height 17
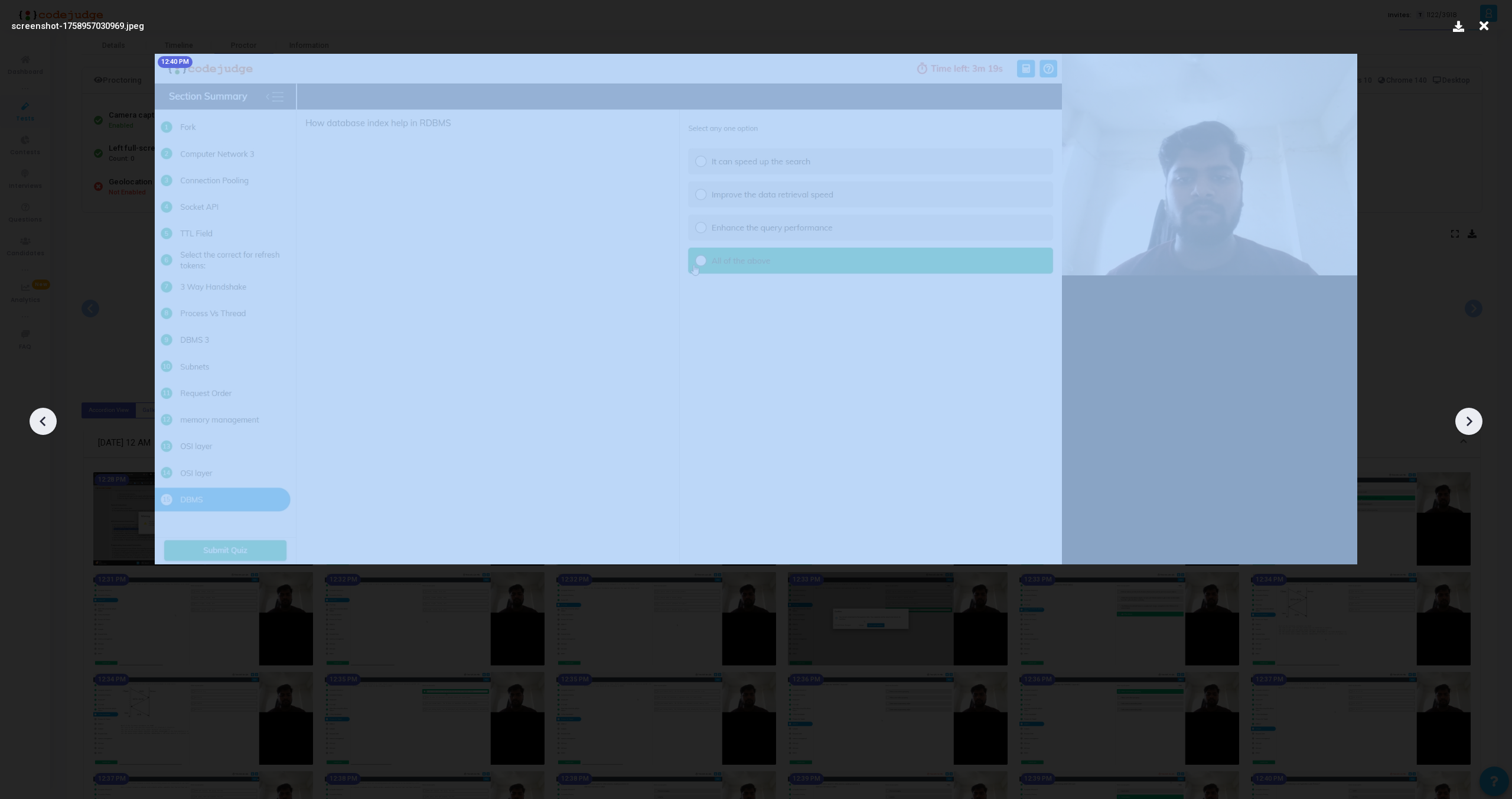
click at [1467, 422] on icon at bounding box center [1468, 420] width 17 height 17
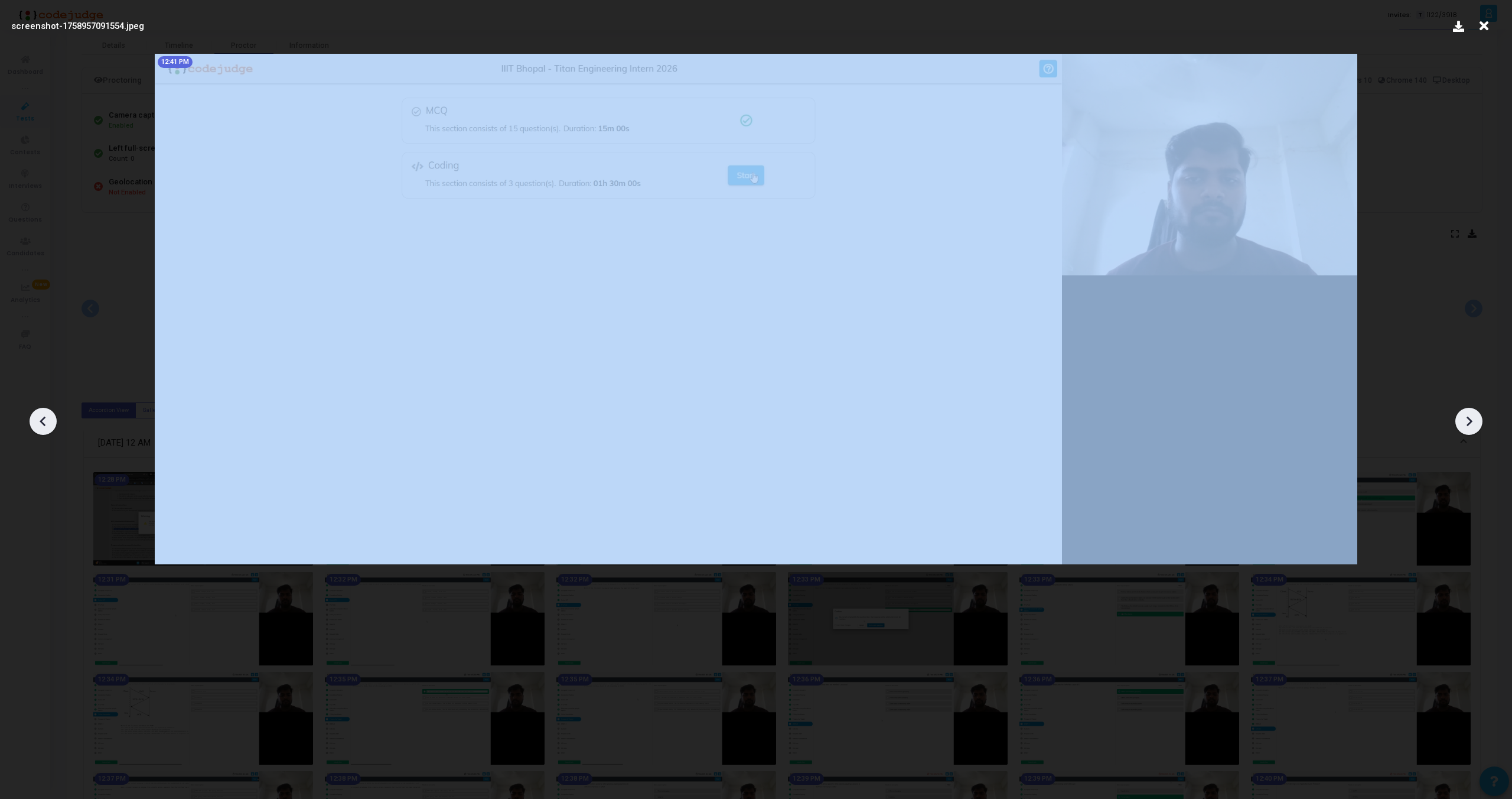
click at [1467, 422] on icon at bounding box center [1468, 420] width 17 height 17
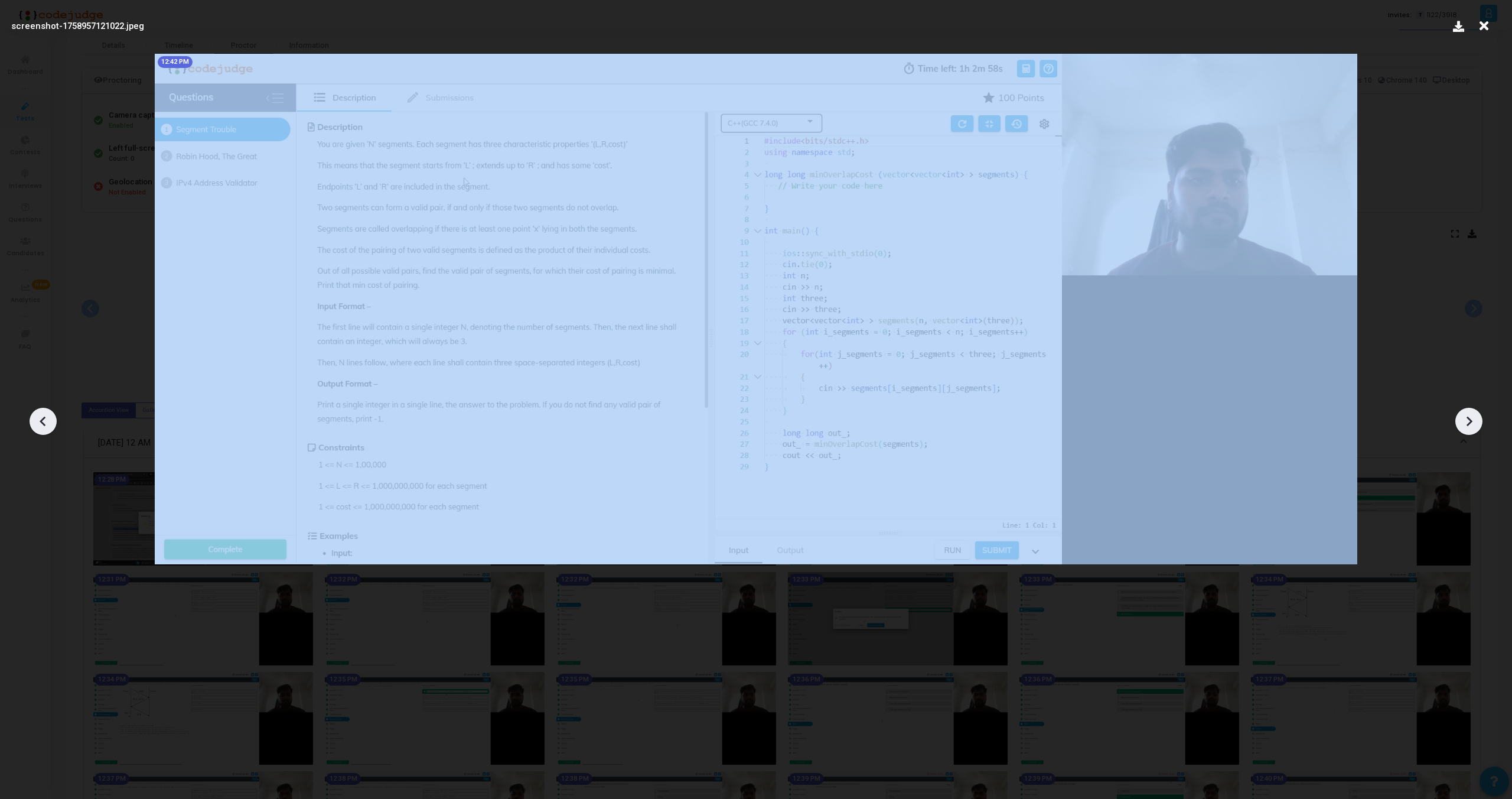
click at [1467, 422] on icon at bounding box center [1468, 420] width 17 height 17
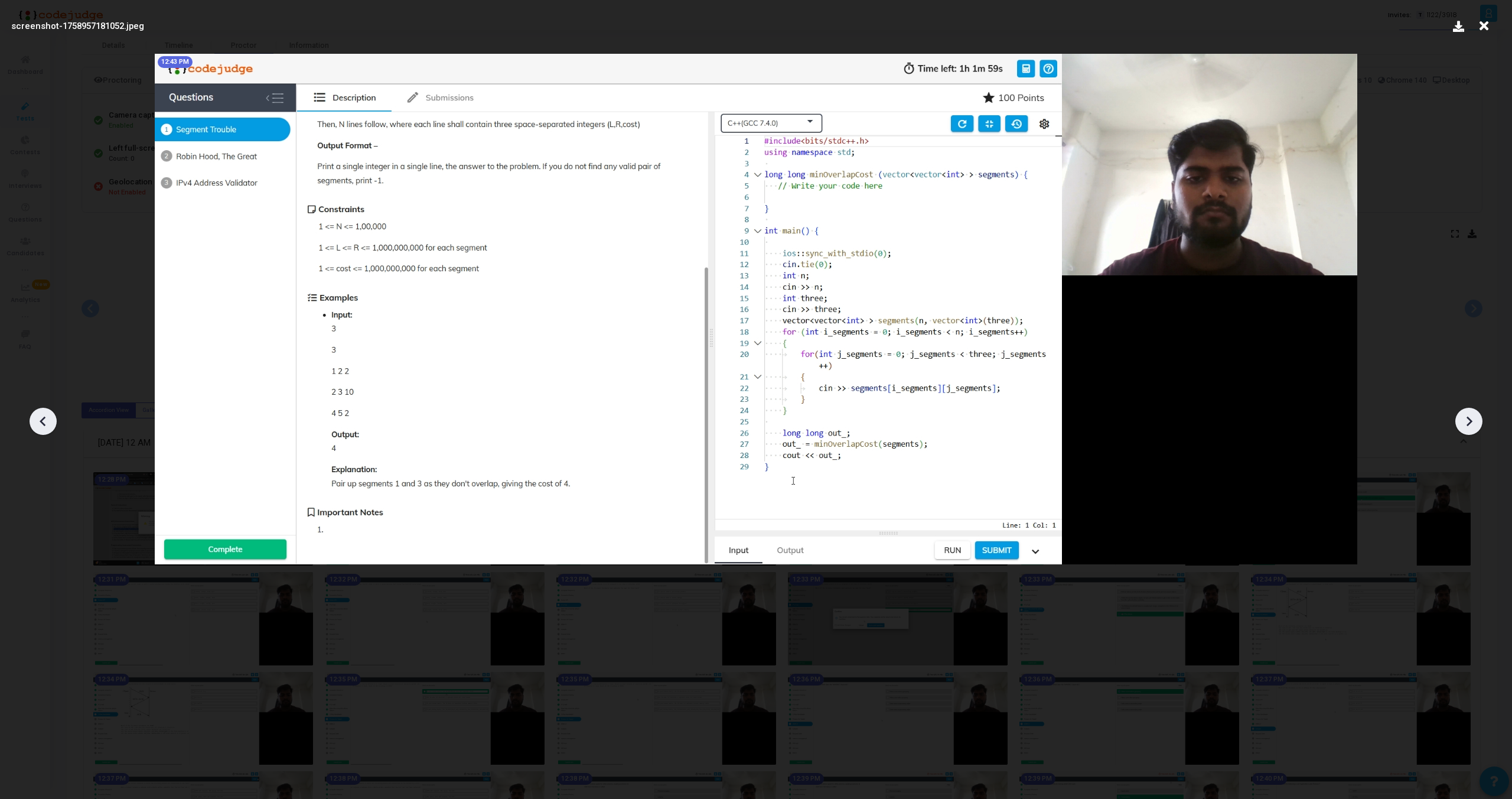
click at [1467, 422] on icon at bounding box center [1468, 420] width 17 height 17
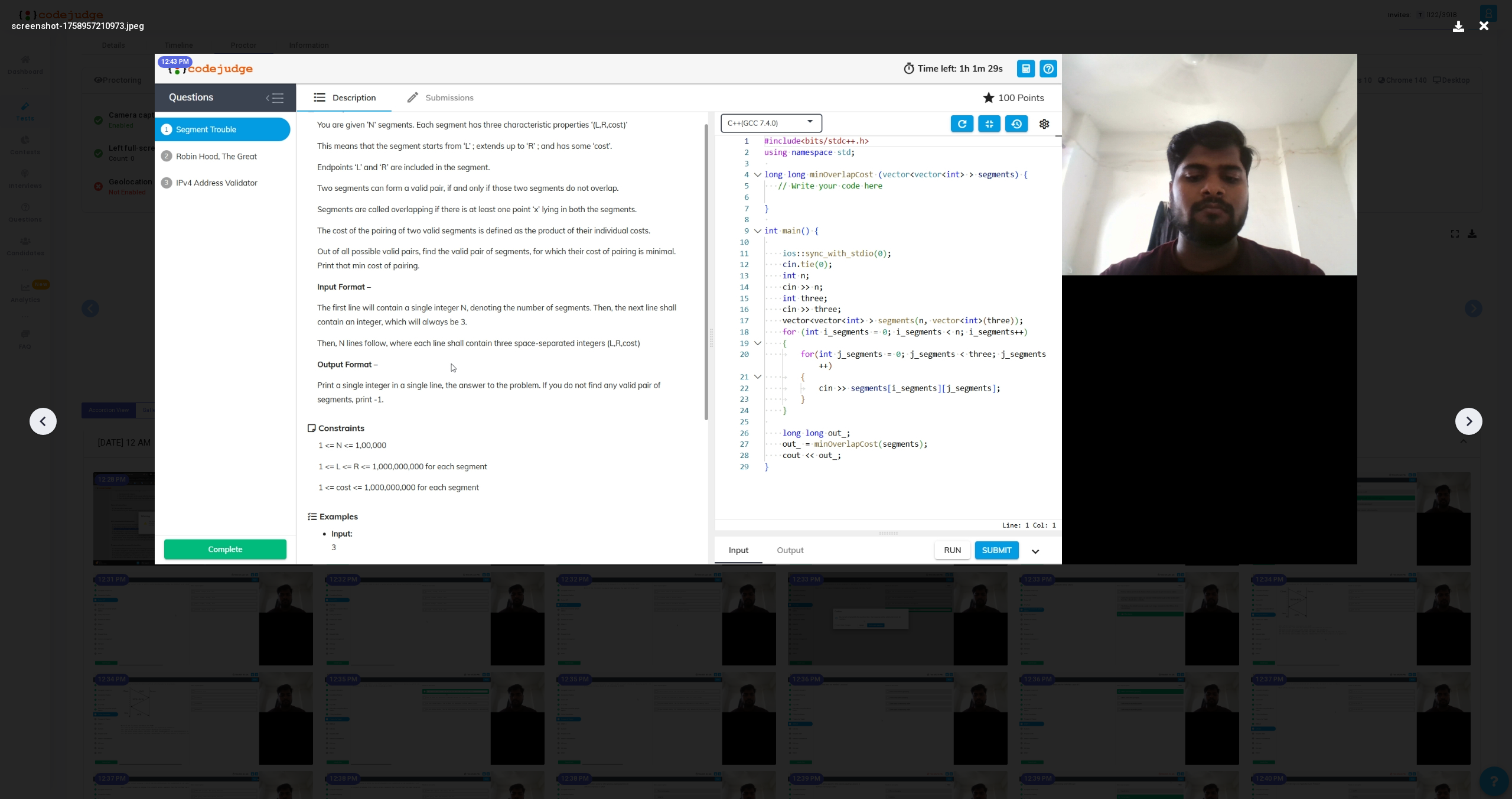
click at [1467, 422] on icon at bounding box center [1468, 420] width 17 height 17
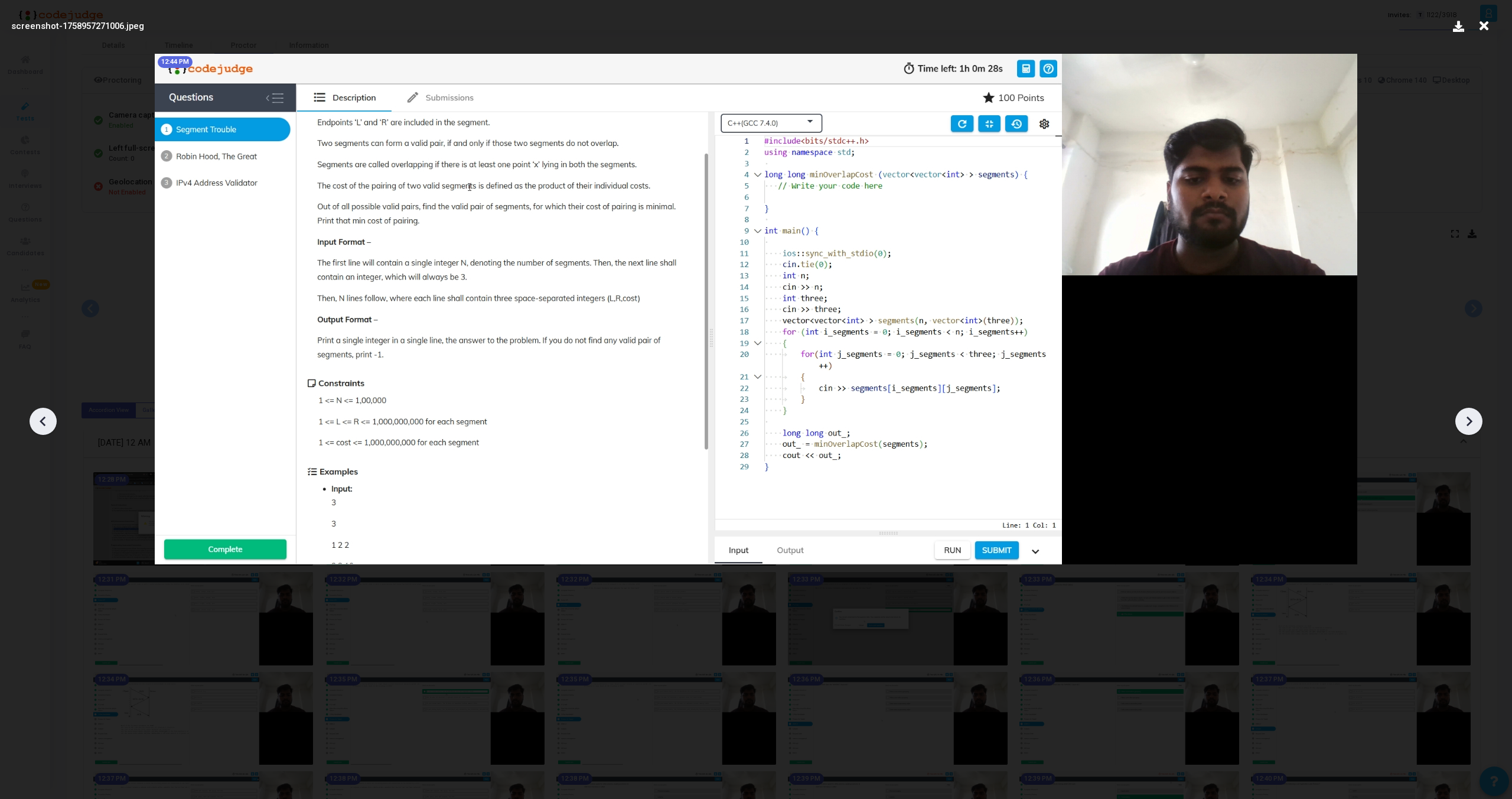
click at [1467, 422] on icon at bounding box center [1468, 420] width 17 height 17
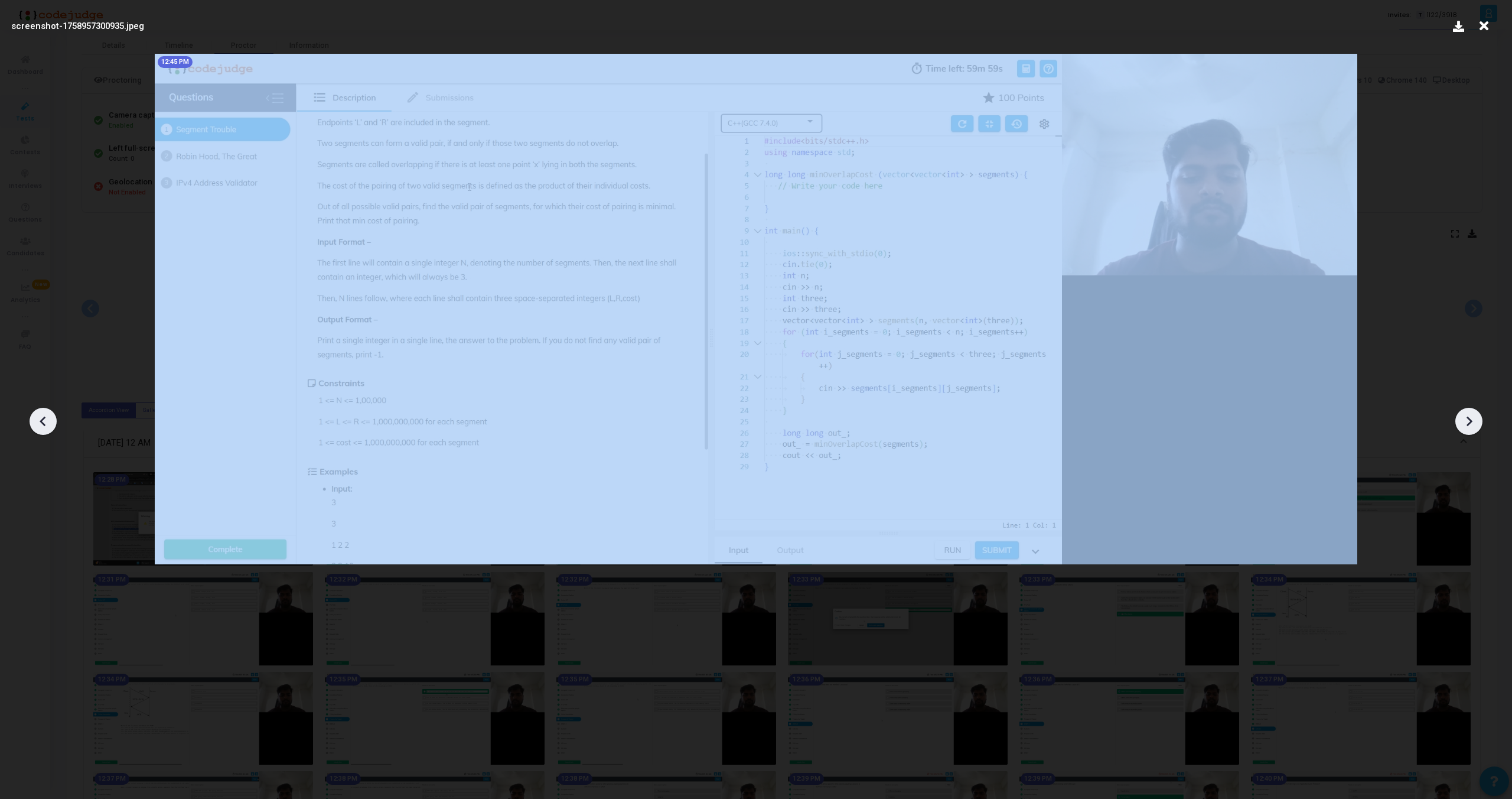
click at [1467, 422] on icon at bounding box center [1468, 420] width 17 height 17
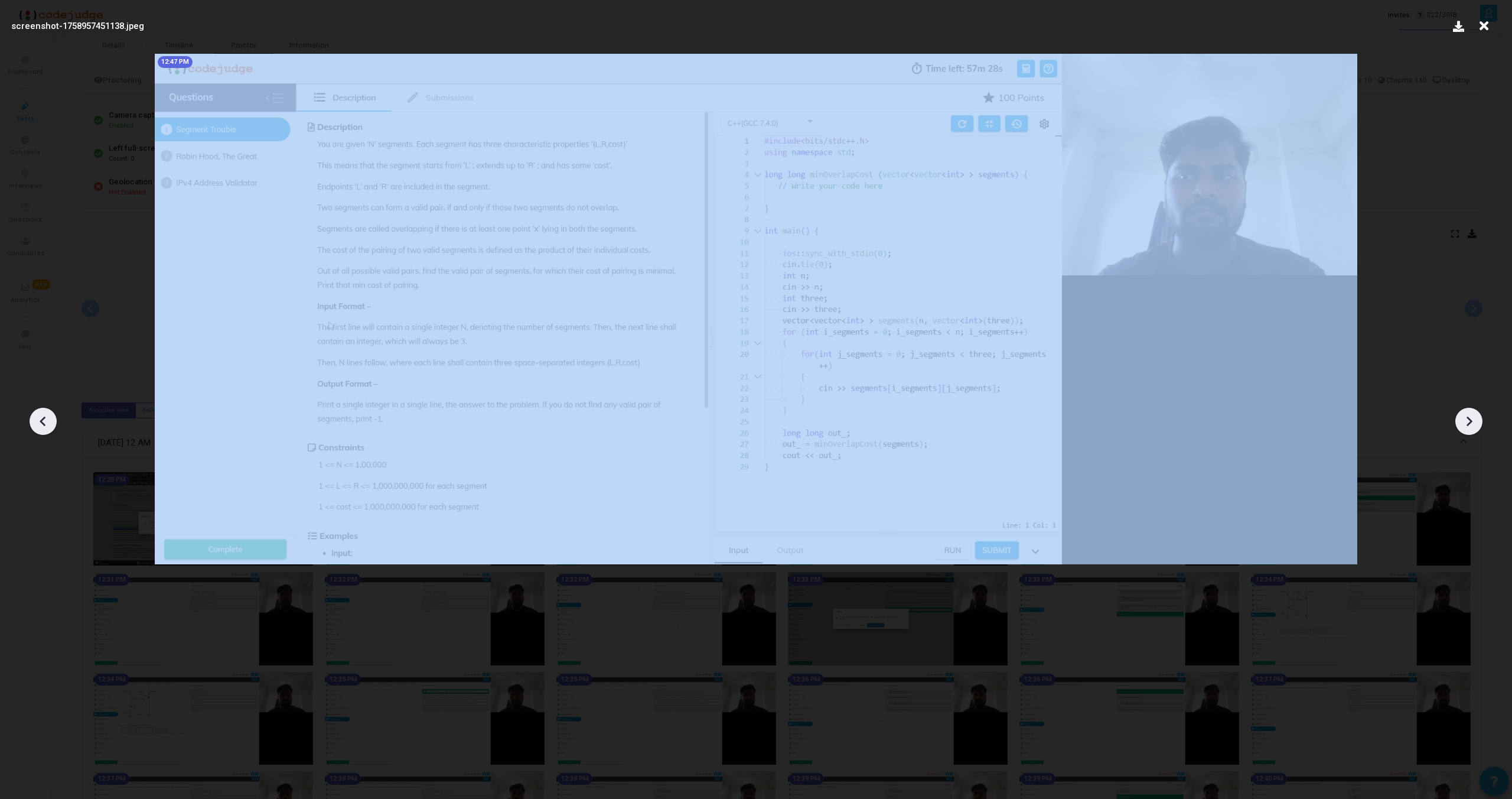
click at [1467, 422] on icon at bounding box center [1468, 420] width 17 height 17
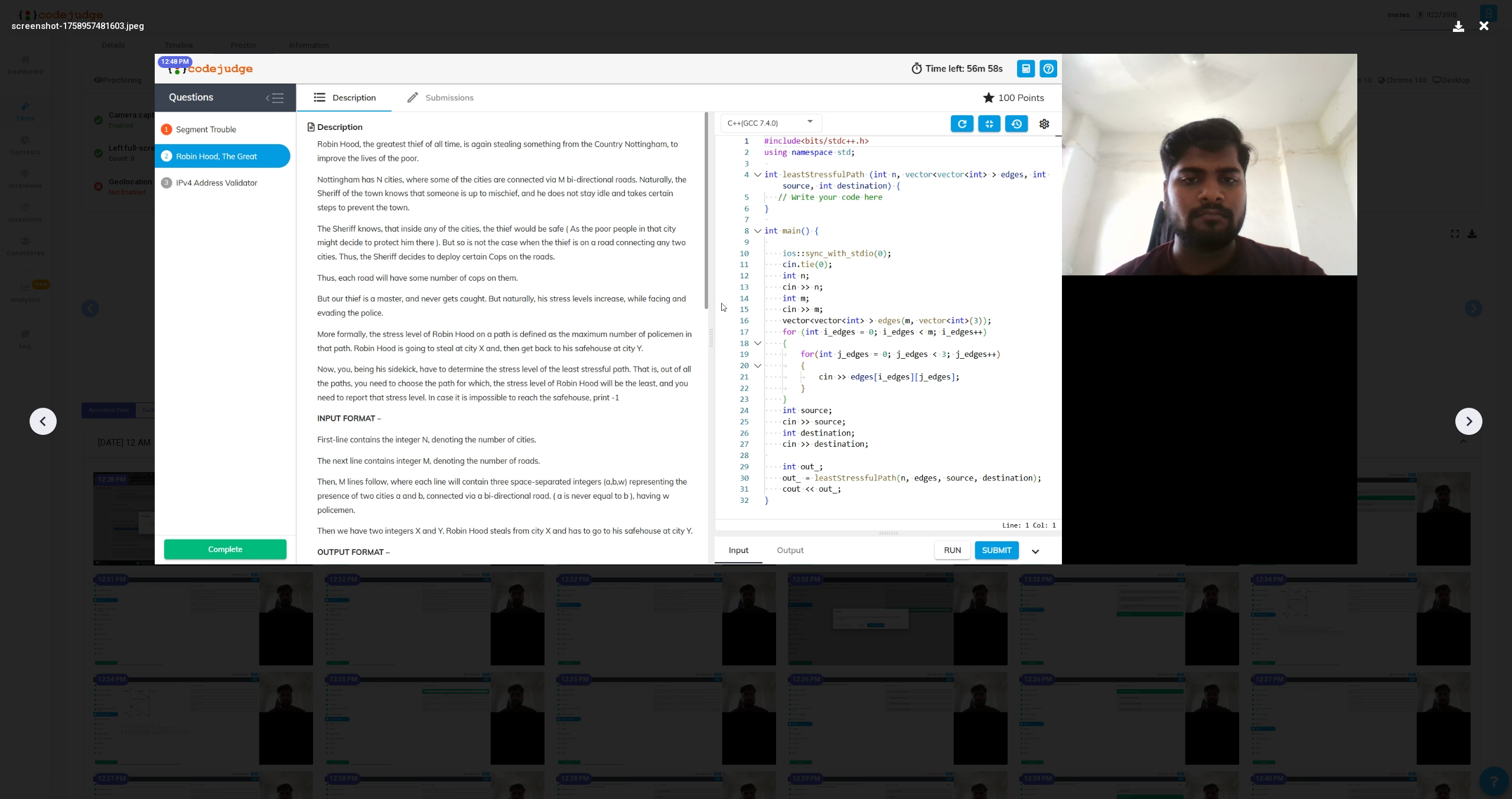
click at [1467, 422] on icon at bounding box center [1468, 420] width 17 height 17
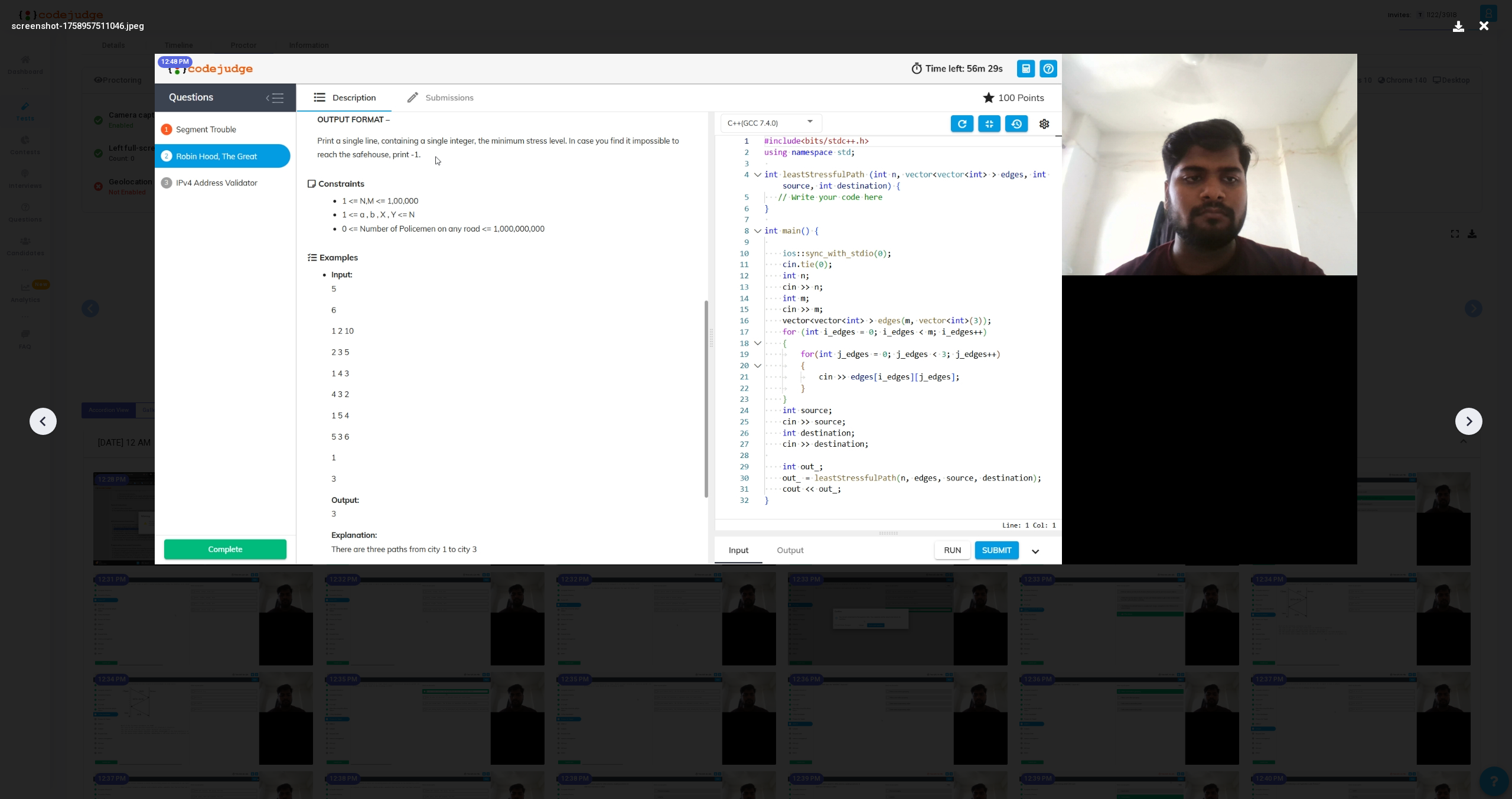
click at [1467, 422] on icon at bounding box center [1468, 420] width 17 height 17
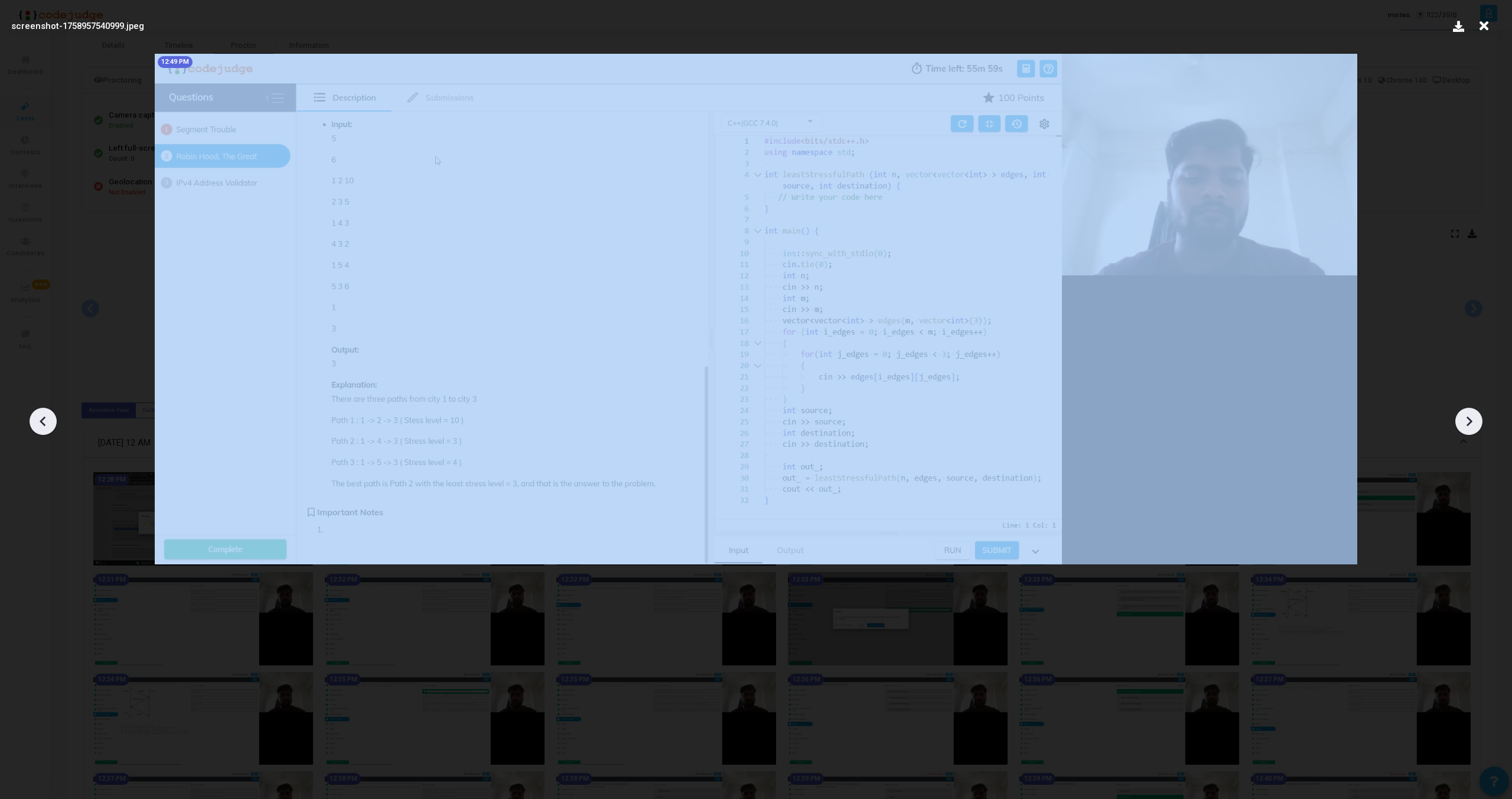
click at [1467, 422] on icon at bounding box center [1468, 420] width 17 height 17
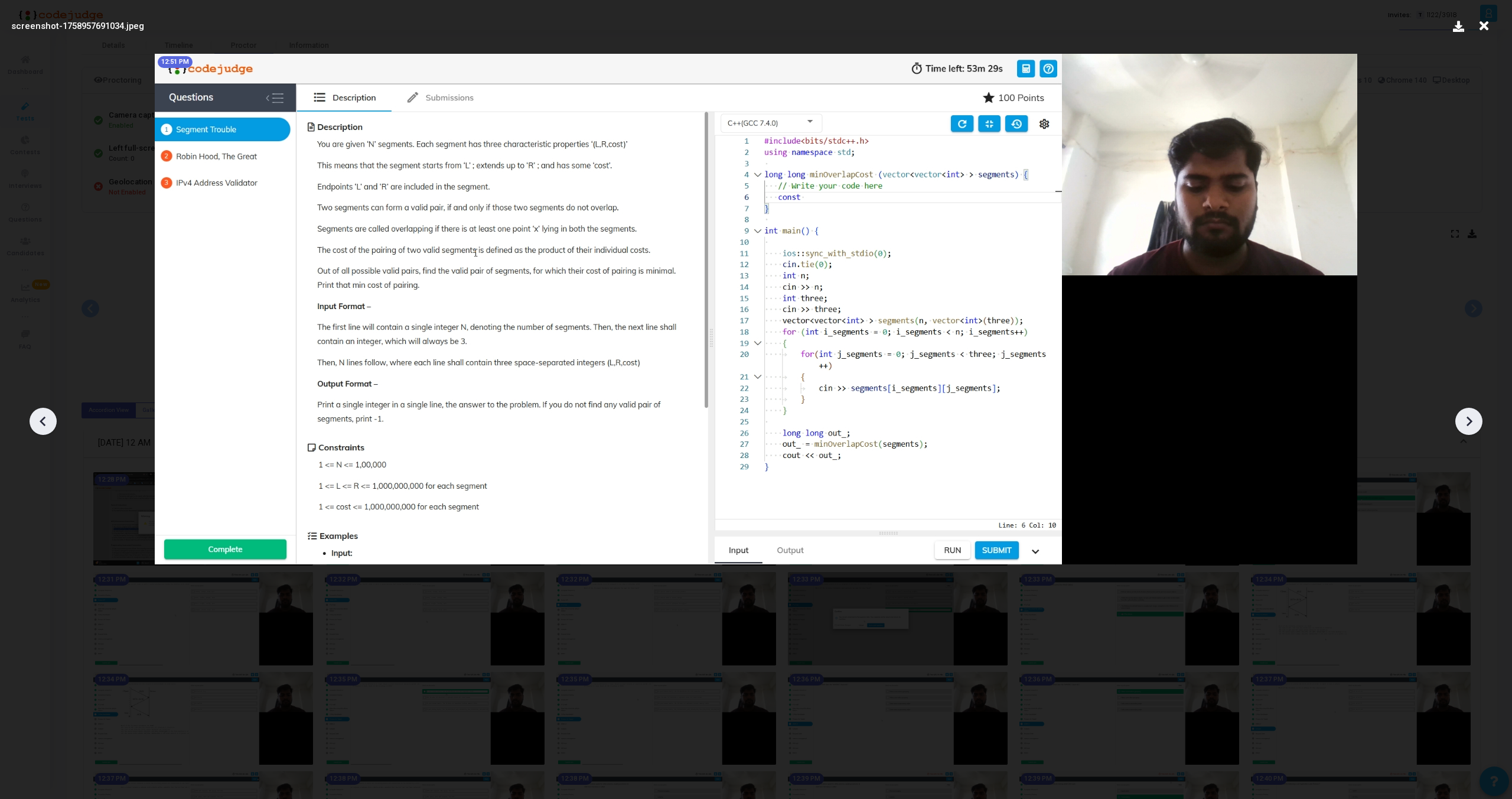
click at [1467, 422] on icon at bounding box center [1468, 420] width 17 height 17
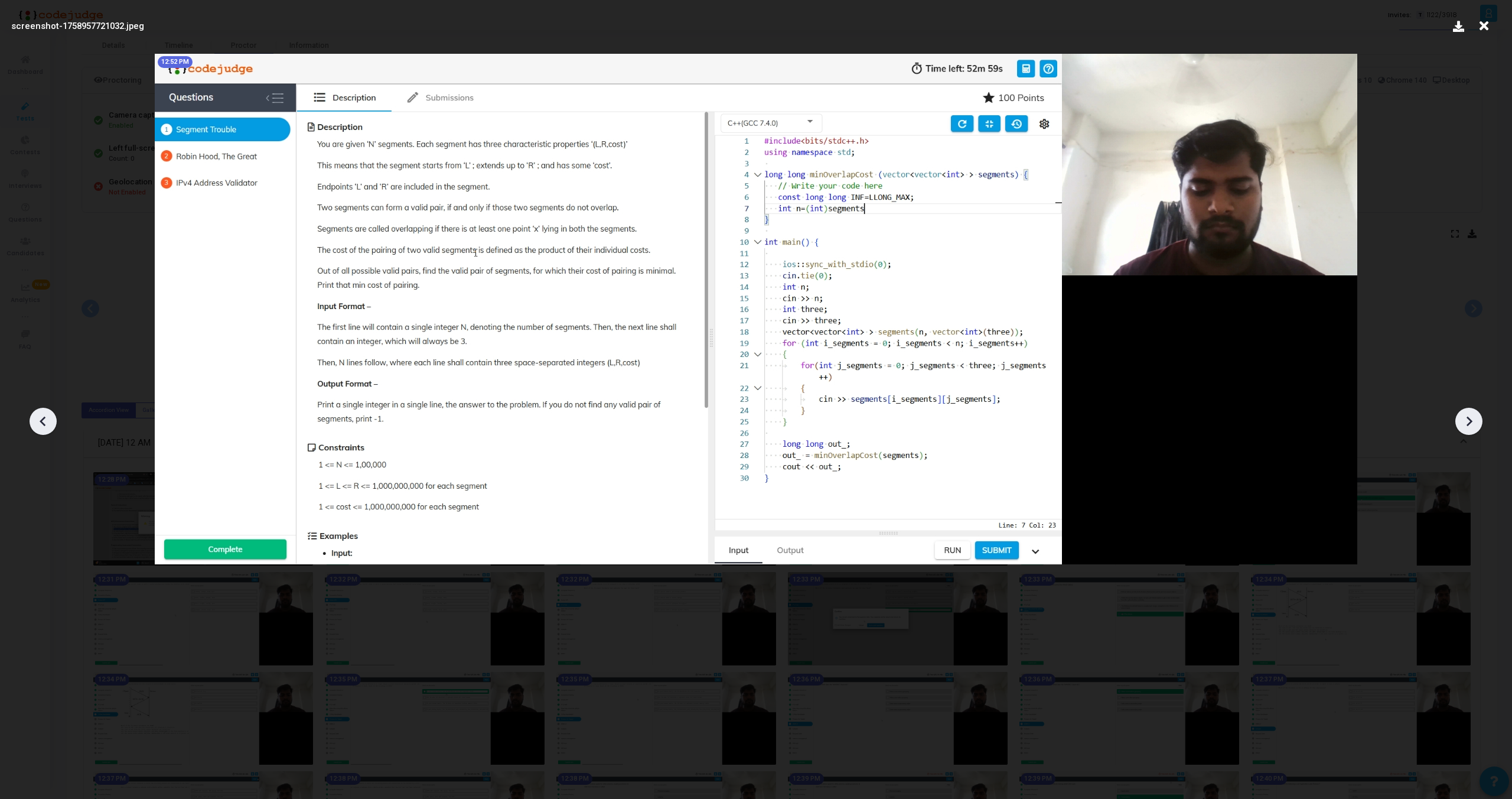
click at [1467, 422] on icon at bounding box center [1468, 420] width 17 height 17
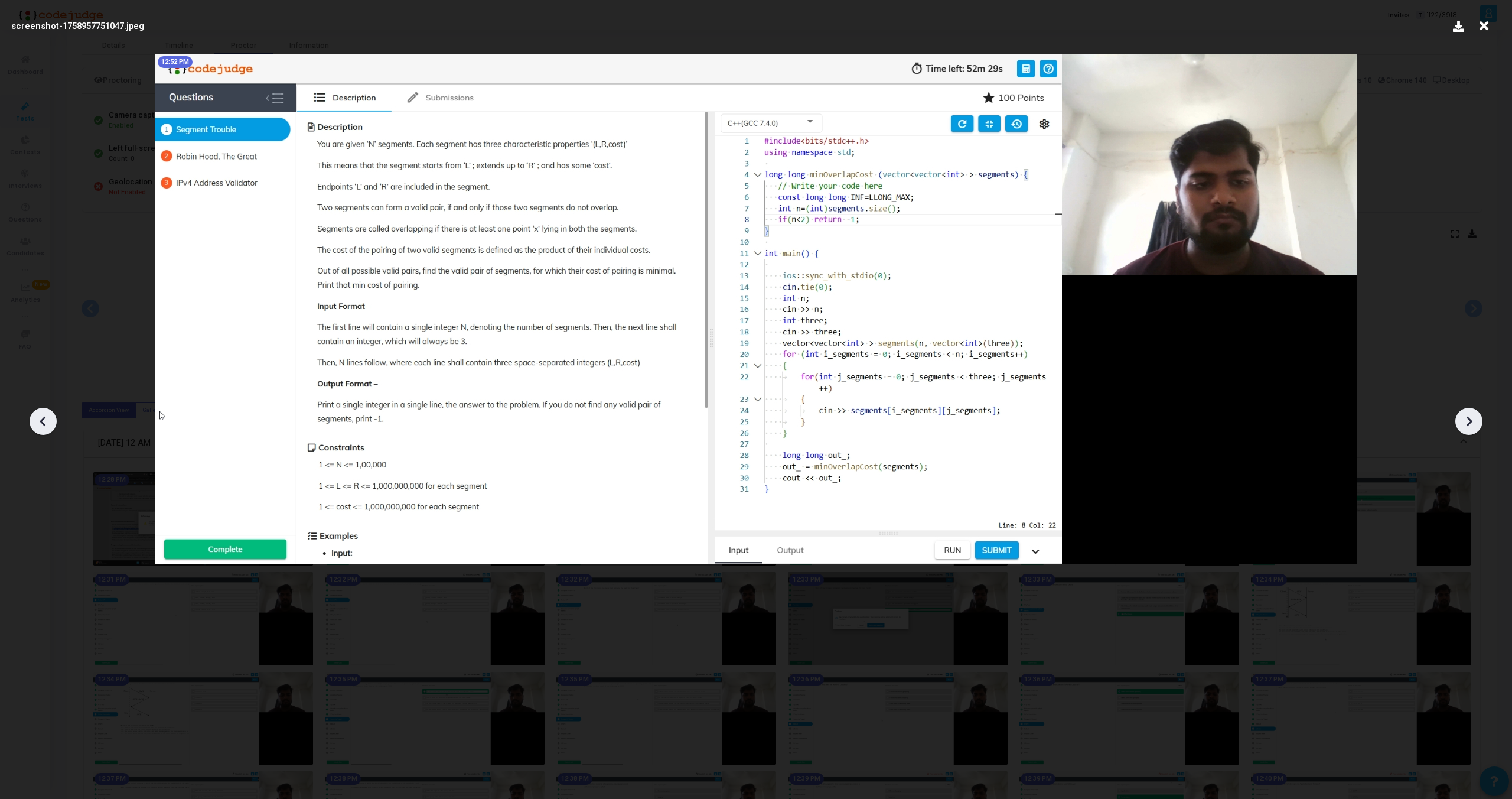
click at [1467, 422] on icon at bounding box center [1468, 420] width 17 height 17
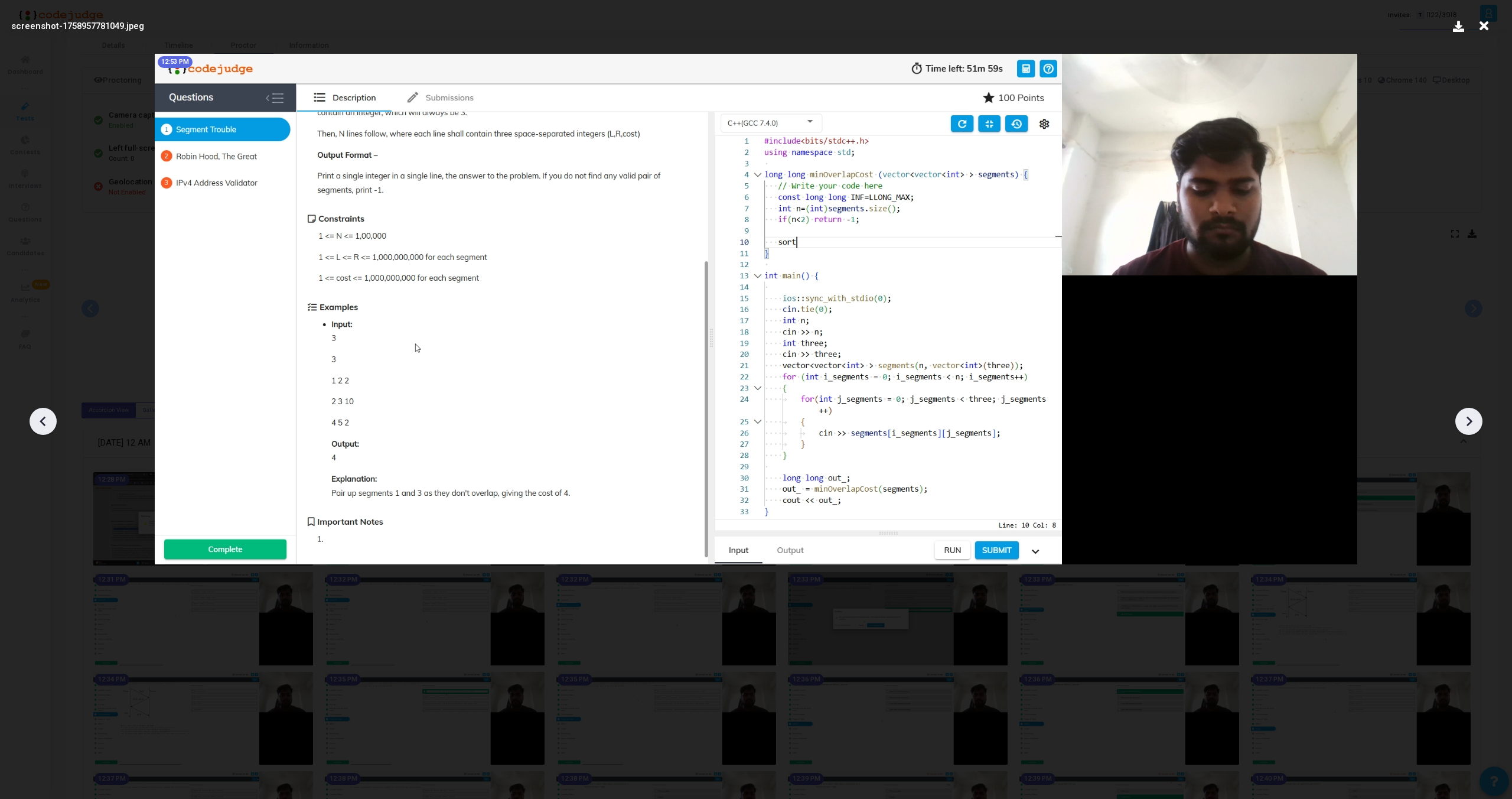
click at [1467, 422] on icon at bounding box center [1468, 420] width 17 height 17
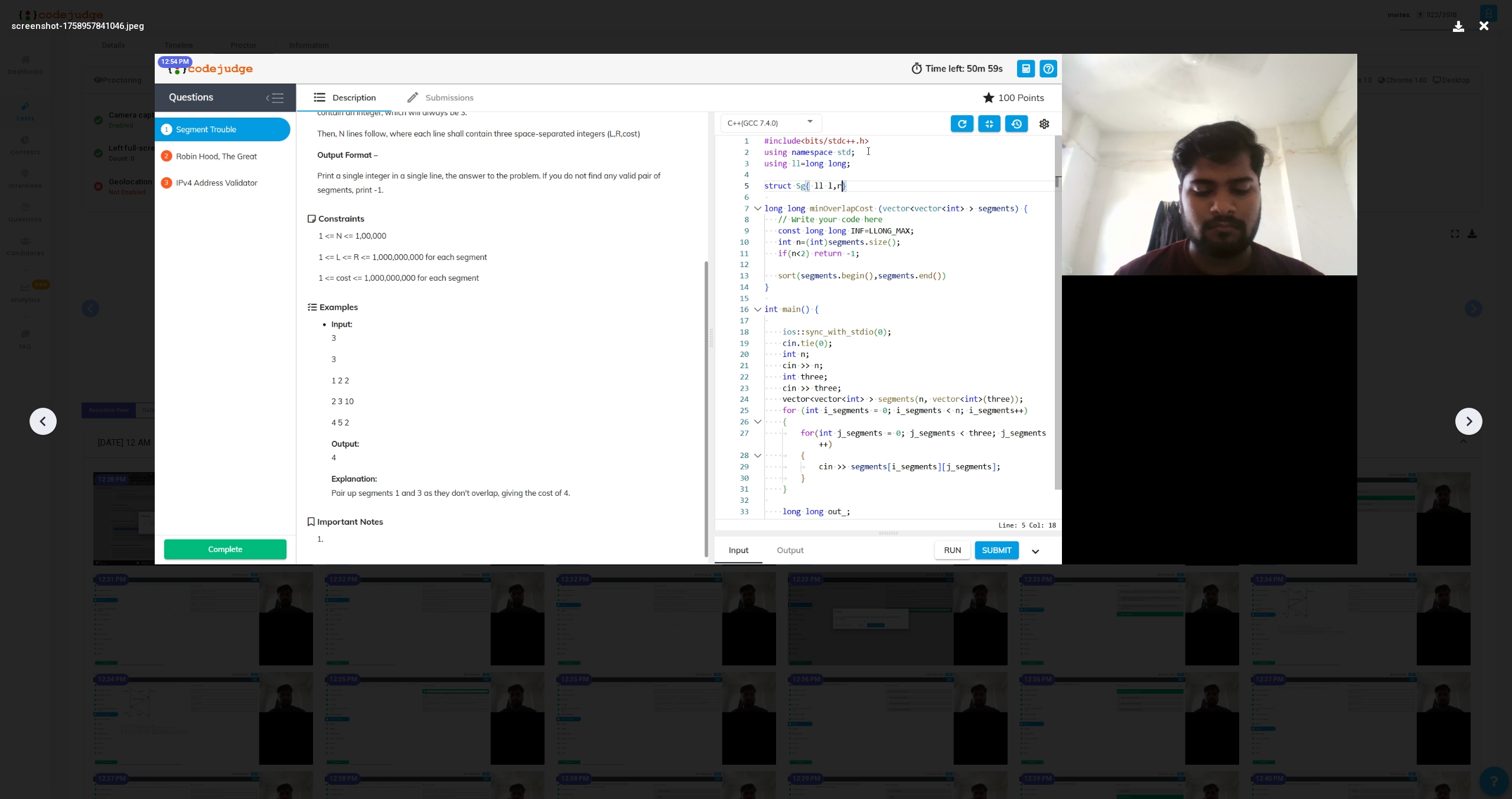
click at [1467, 422] on icon at bounding box center [1468, 420] width 17 height 17
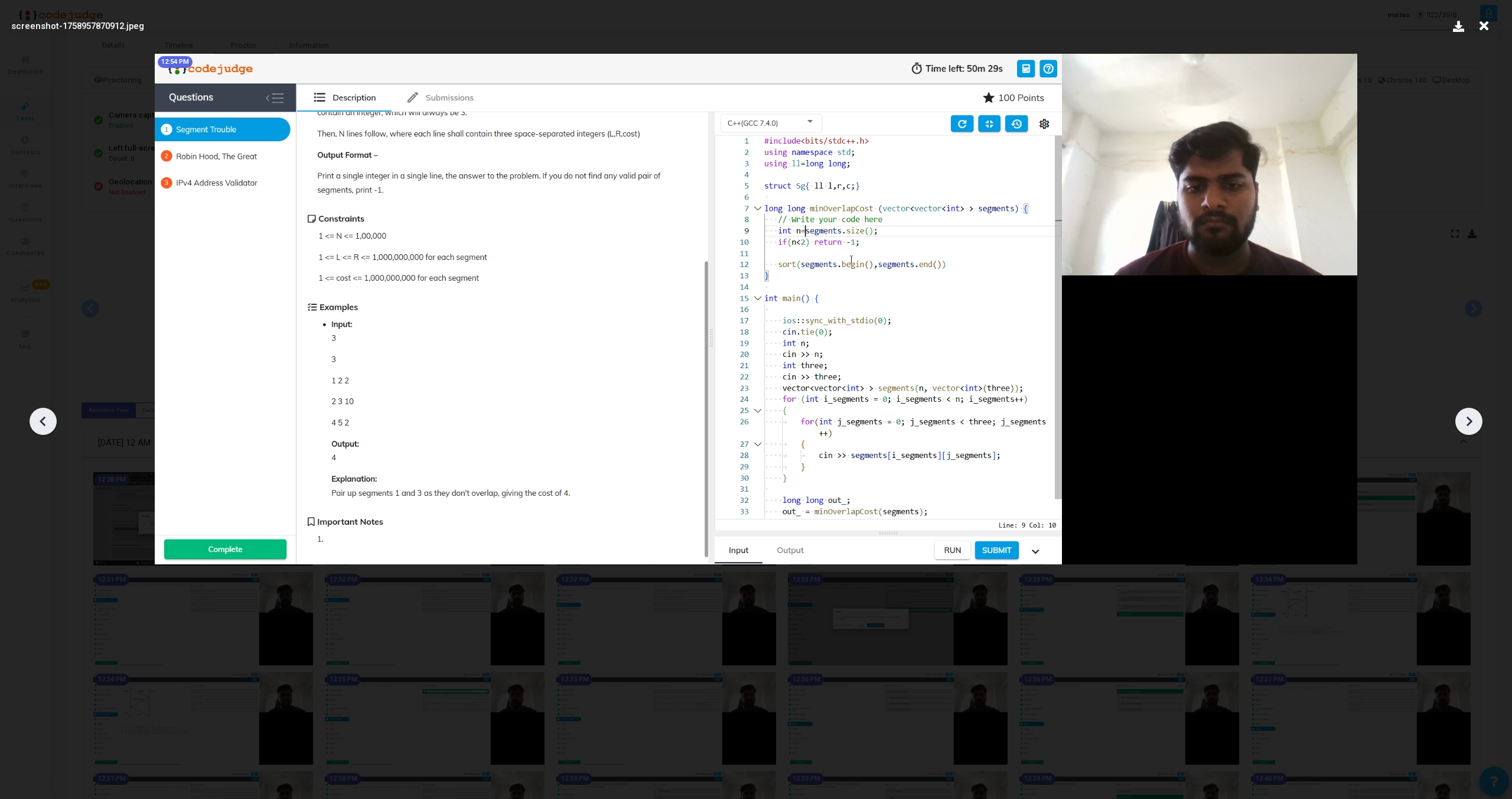
click at [1467, 422] on icon at bounding box center [1468, 420] width 17 height 17
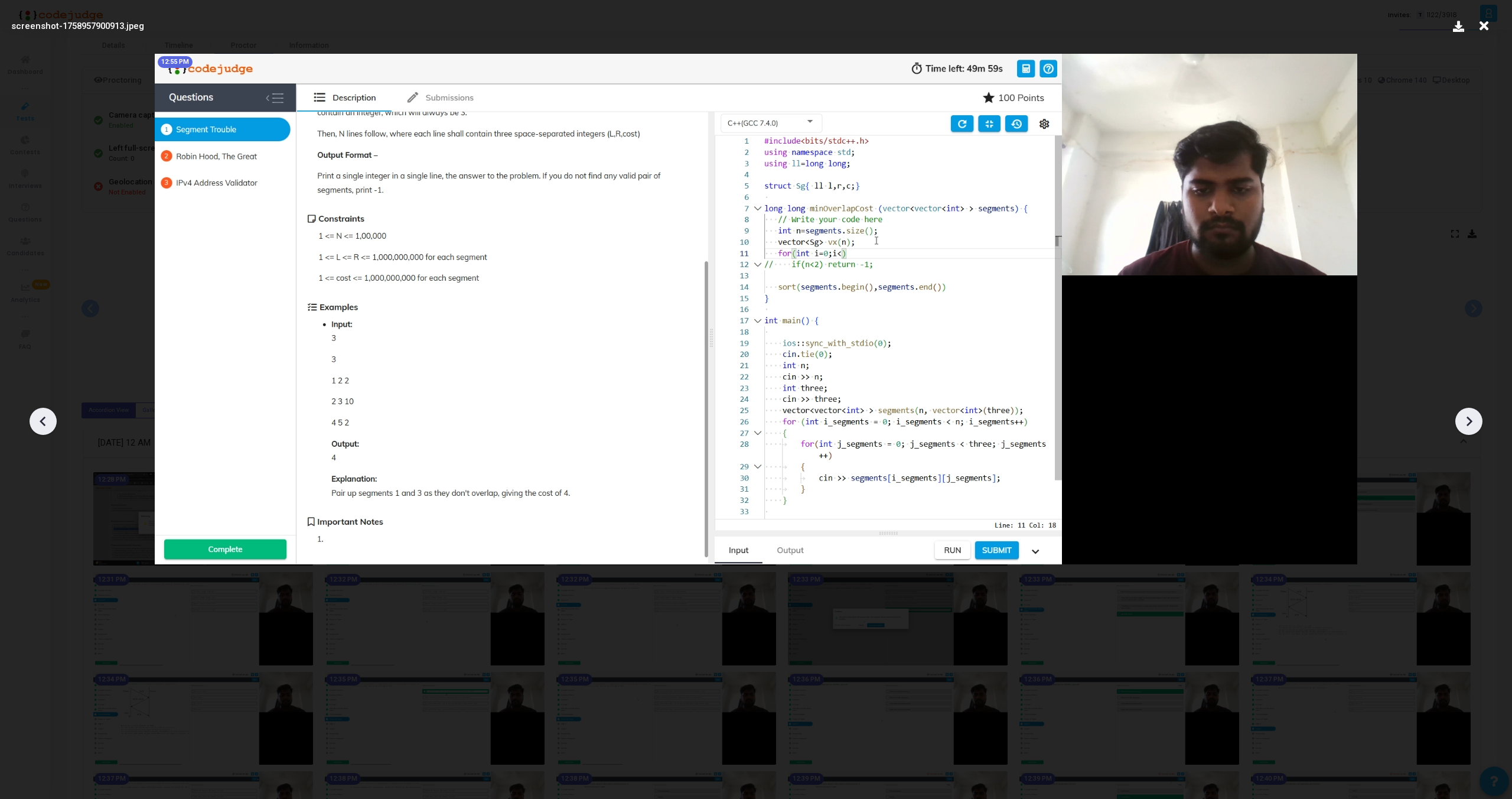
click at [1467, 422] on icon at bounding box center [1468, 420] width 17 height 17
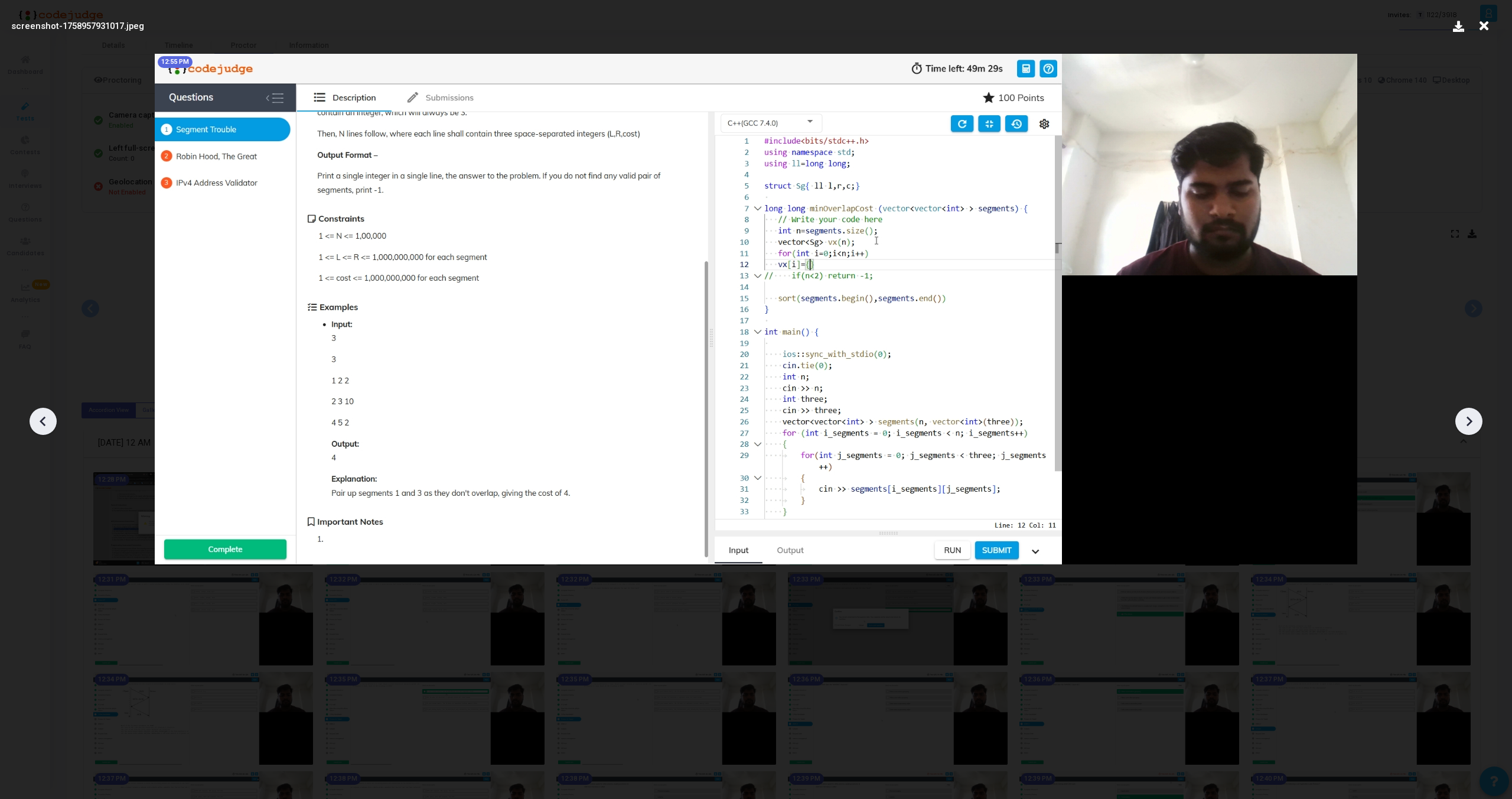
click at [1467, 422] on icon at bounding box center [1468, 420] width 17 height 17
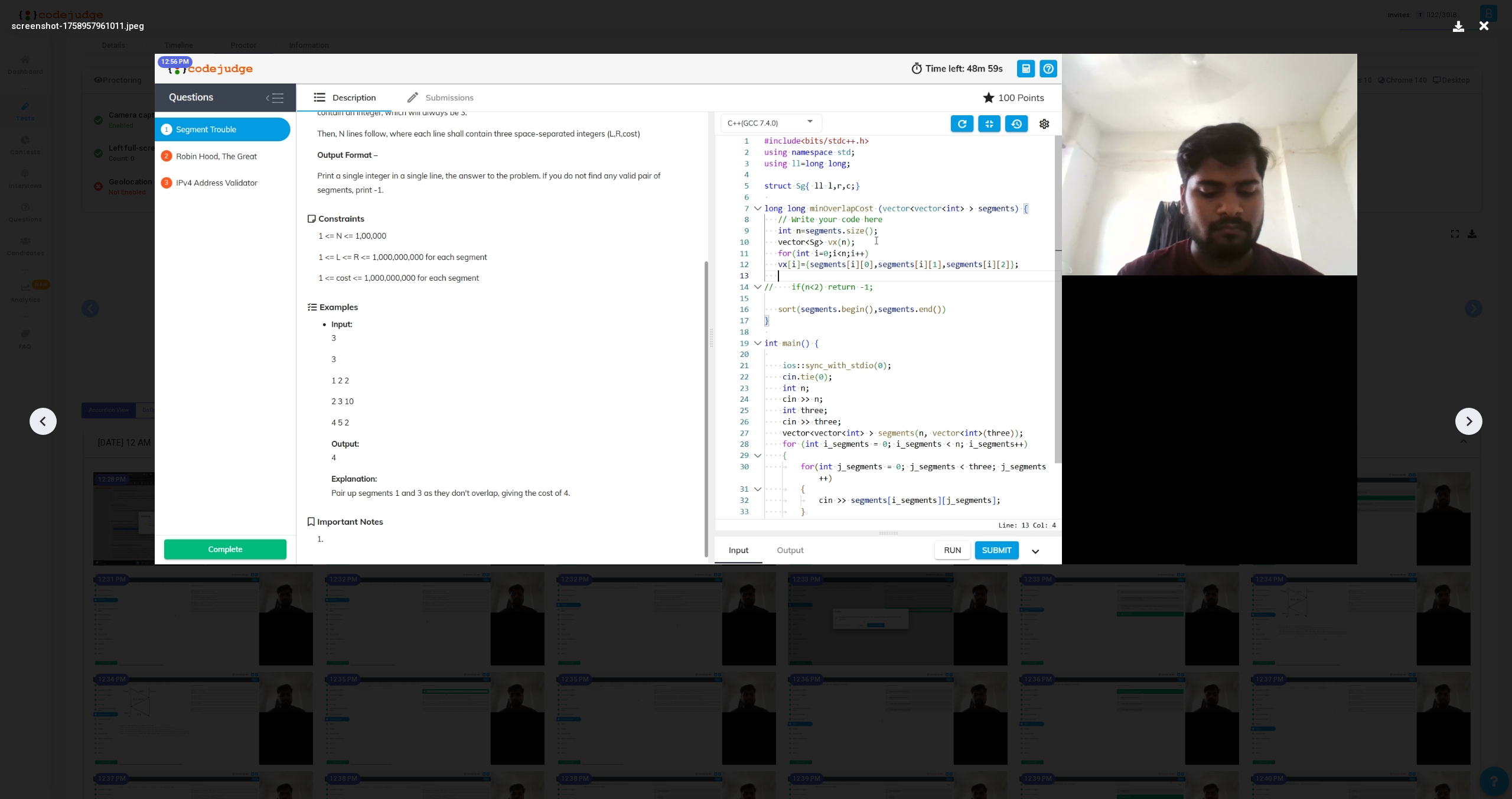
click at [1467, 422] on icon at bounding box center [1468, 420] width 17 height 17
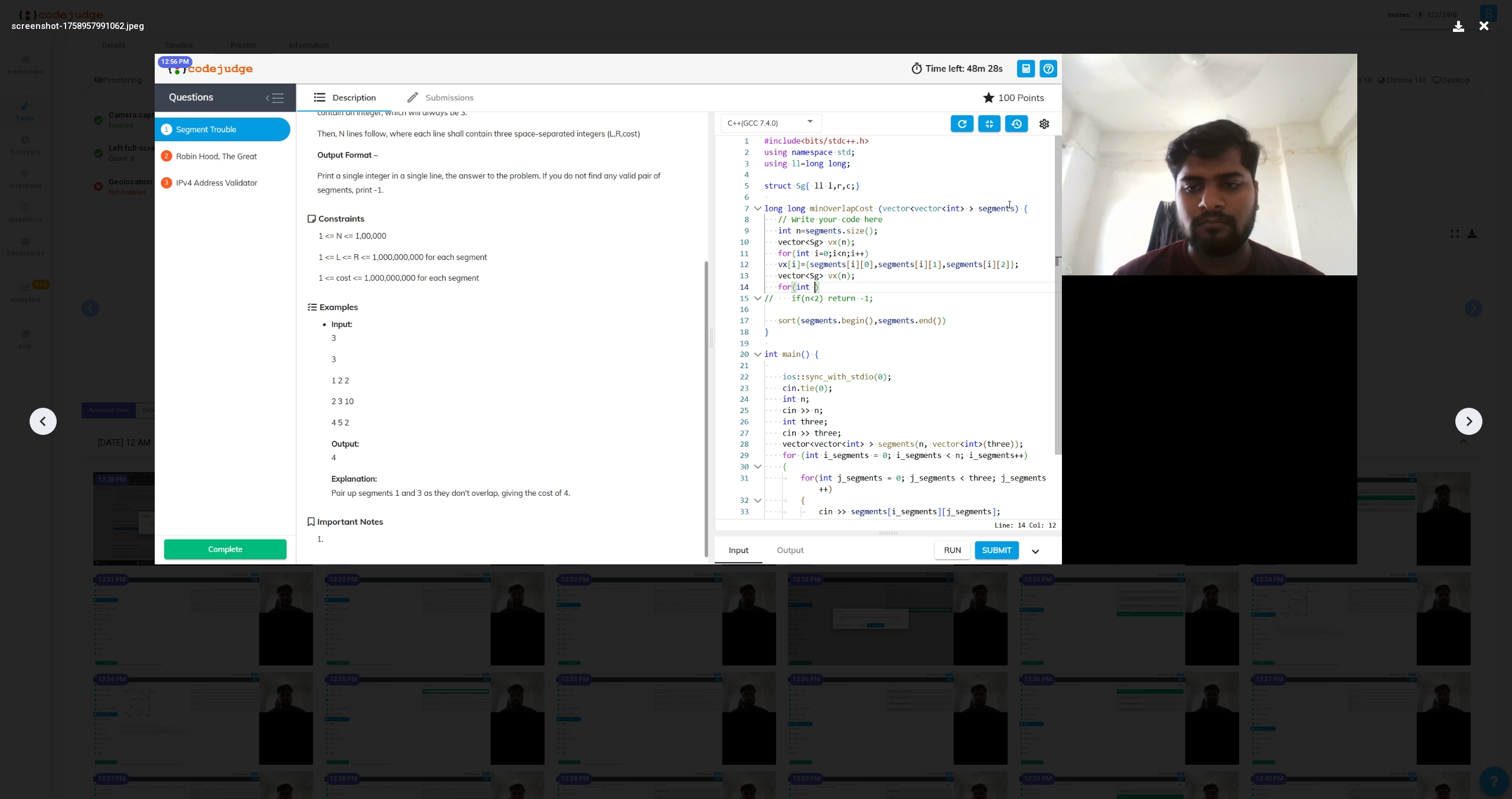
click at [1467, 422] on icon at bounding box center [1468, 420] width 17 height 17
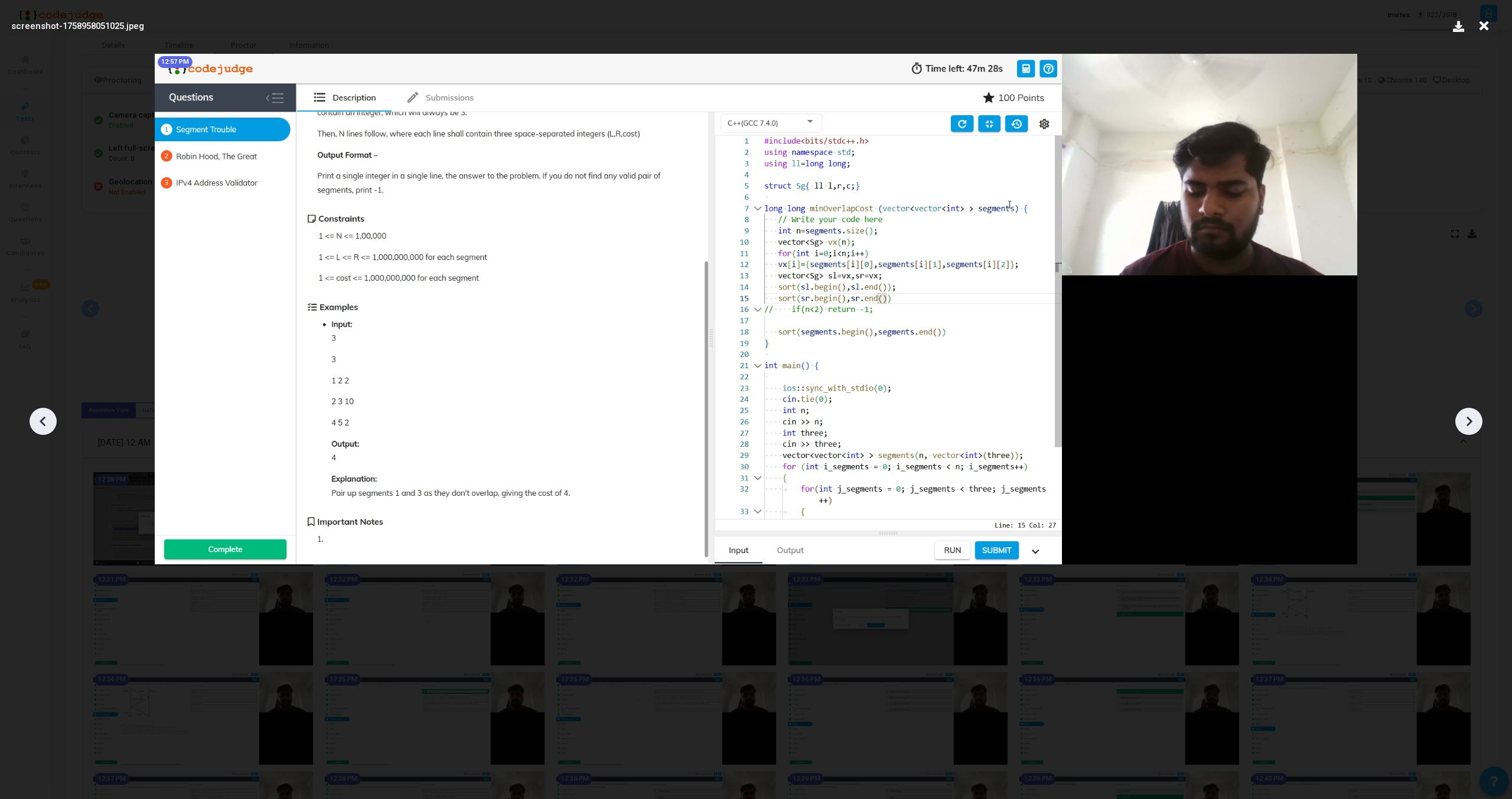
click at [1467, 422] on icon at bounding box center [1468, 420] width 17 height 17
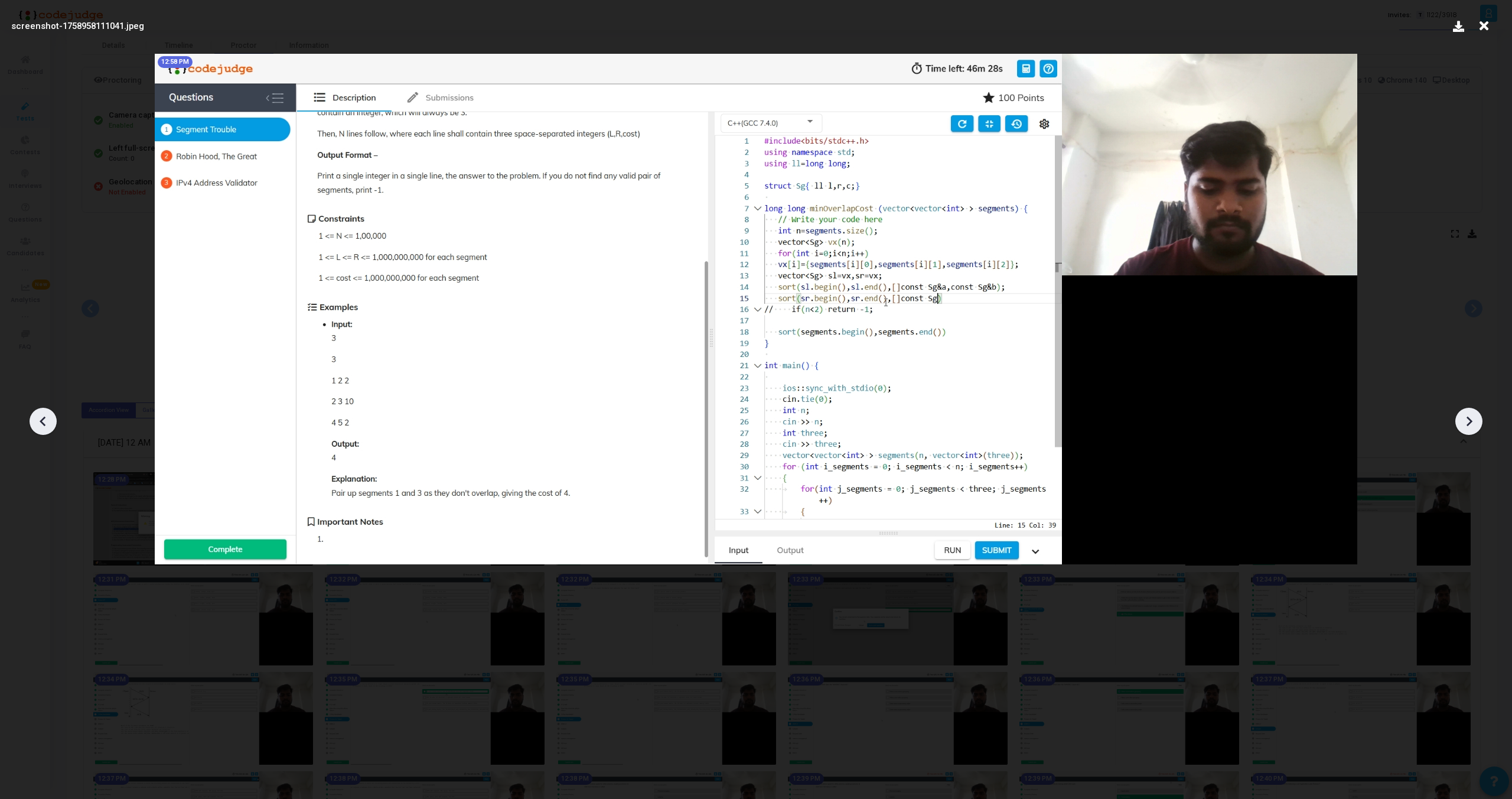
click at [1467, 422] on icon at bounding box center [1468, 420] width 17 height 17
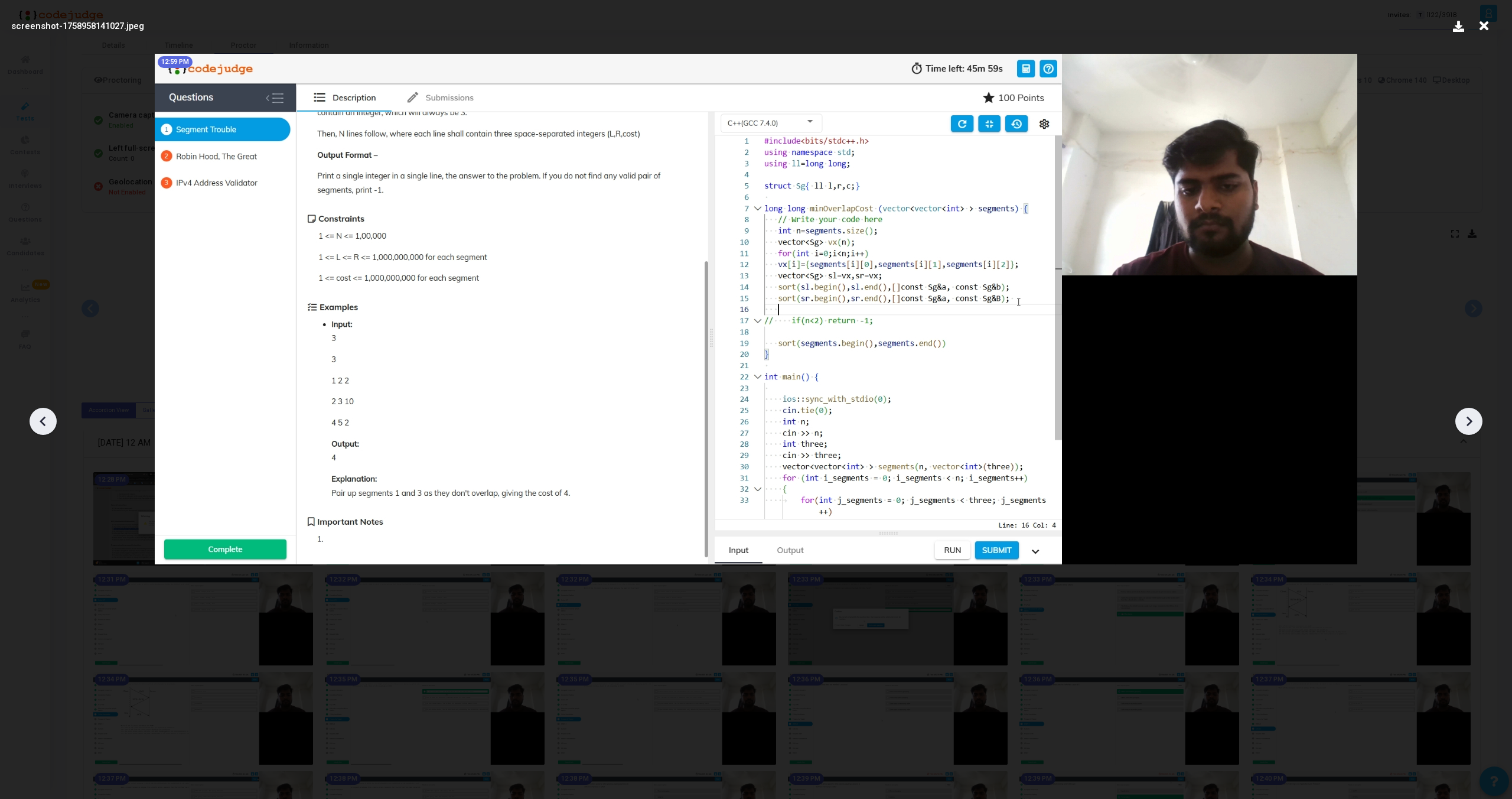
click at [1467, 422] on icon at bounding box center [1468, 420] width 17 height 17
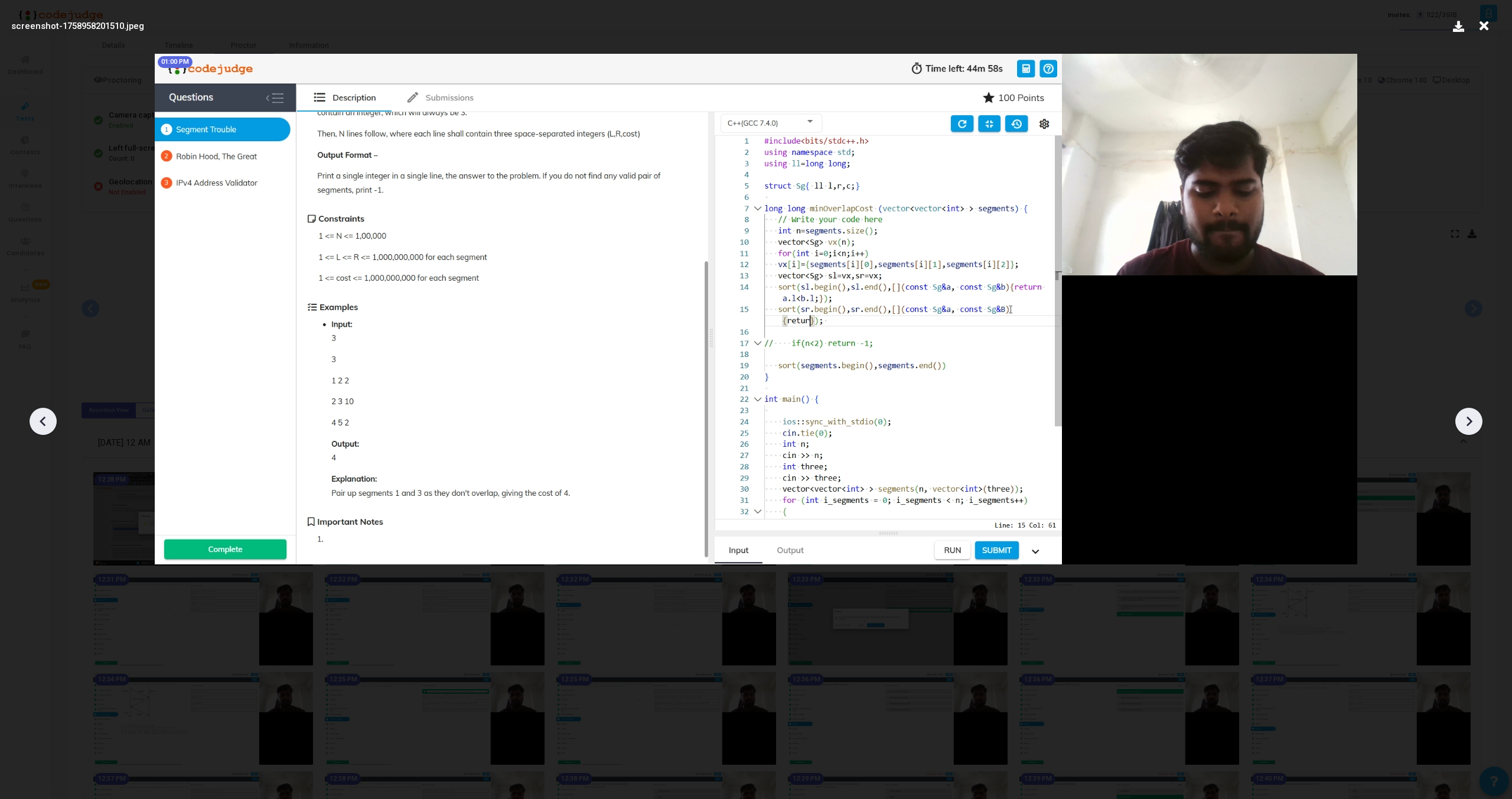
click at [1467, 422] on icon at bounding box center [1468, 420] width 17 height 17
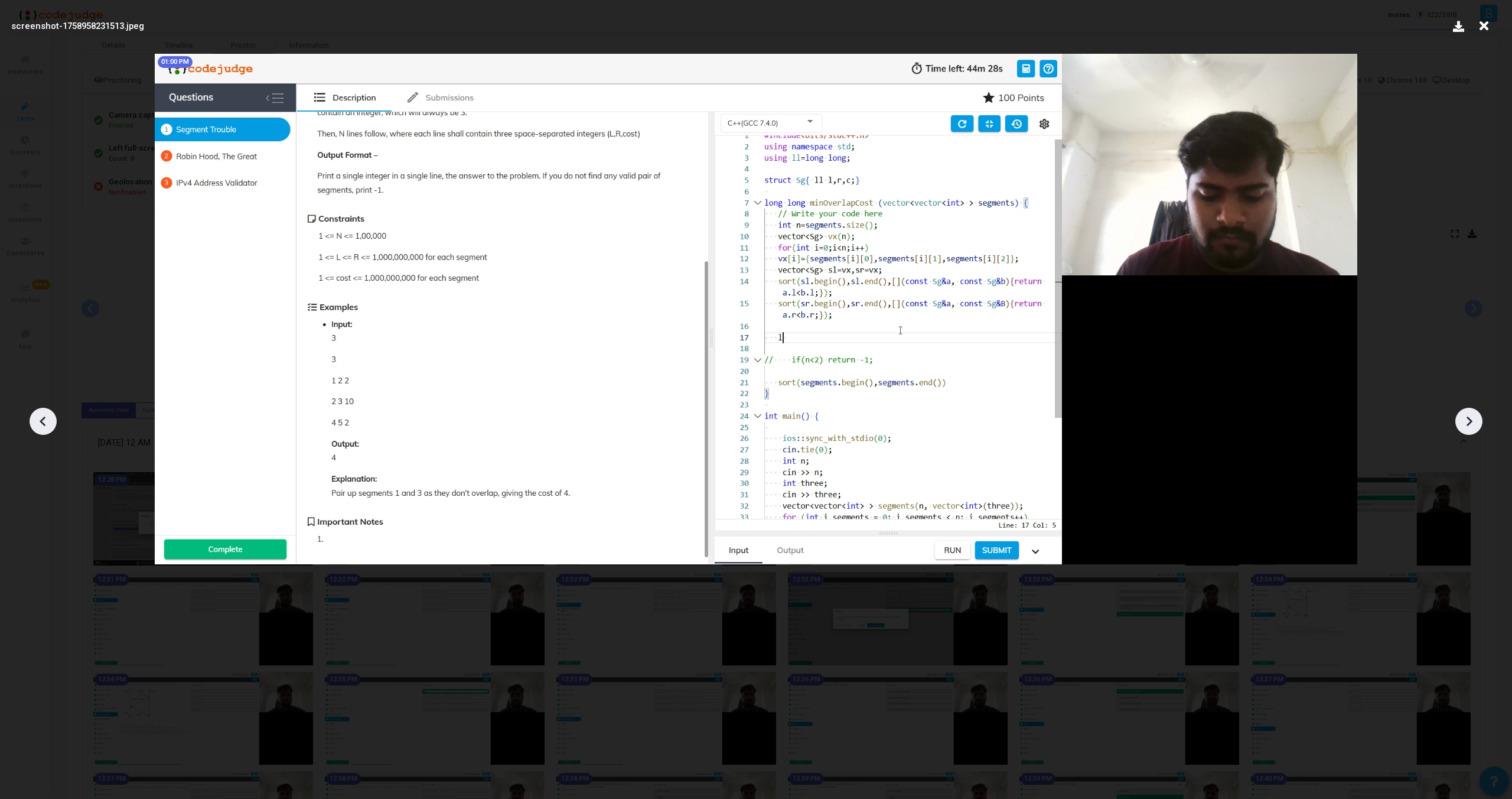
click at [1467, 422] on icon at bounding box center [1468, 420] width 17 height 17
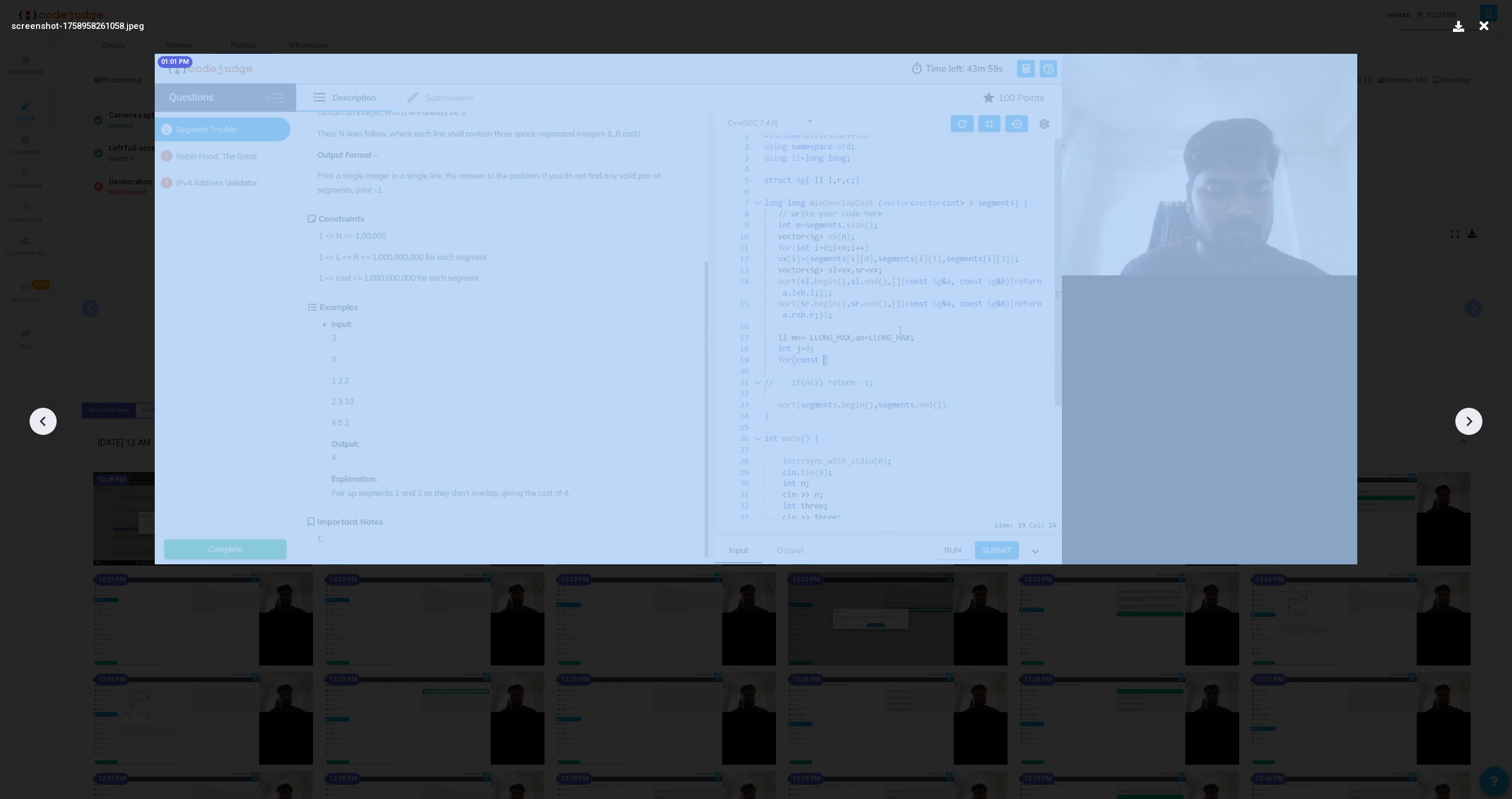
click at [1467, 422] on icon at bounding box center [1468, 420] width 17 height 17
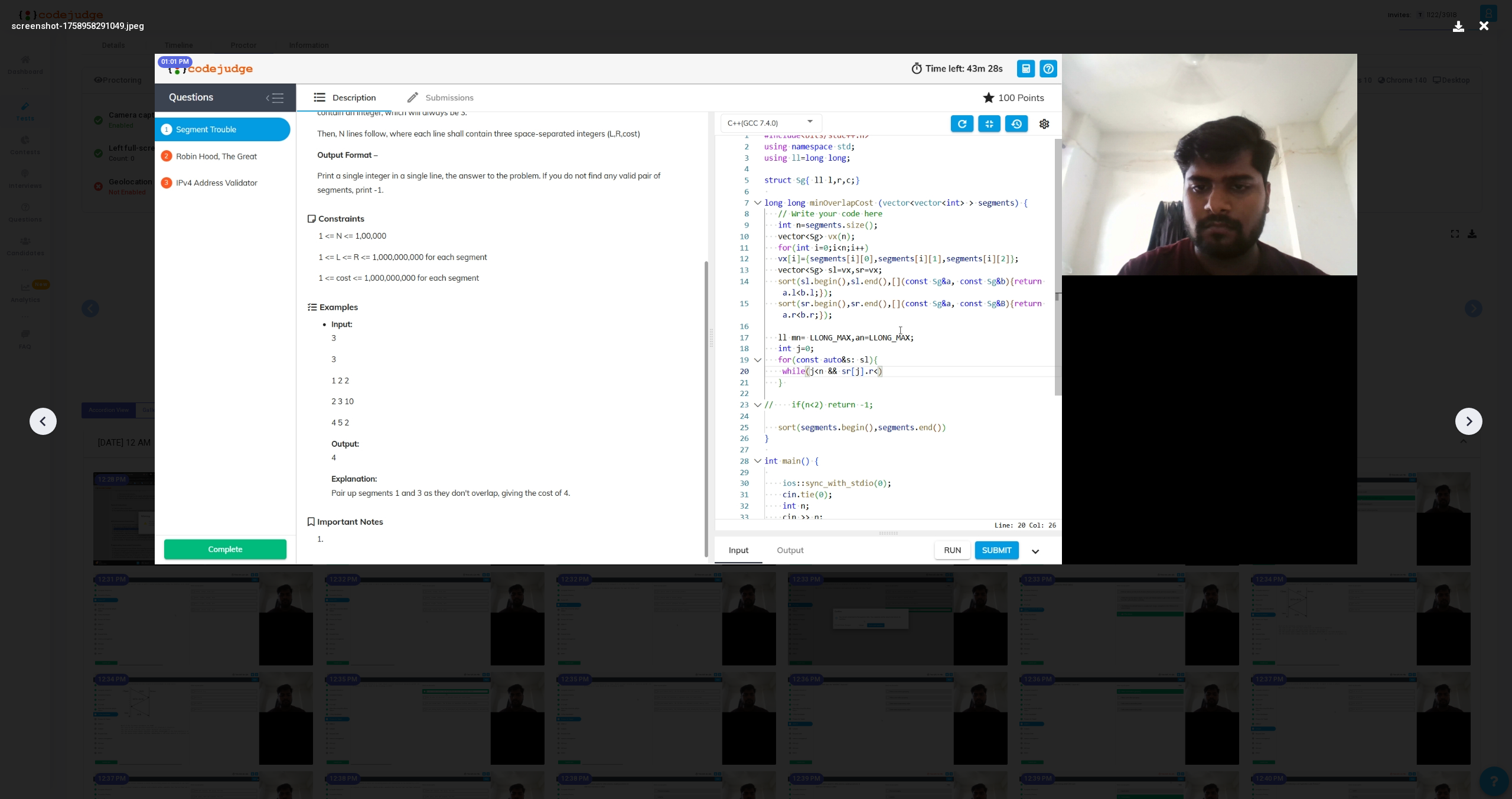
click at [1467, 422] on icon at bounding box center [1468, 420] width 17 height 17
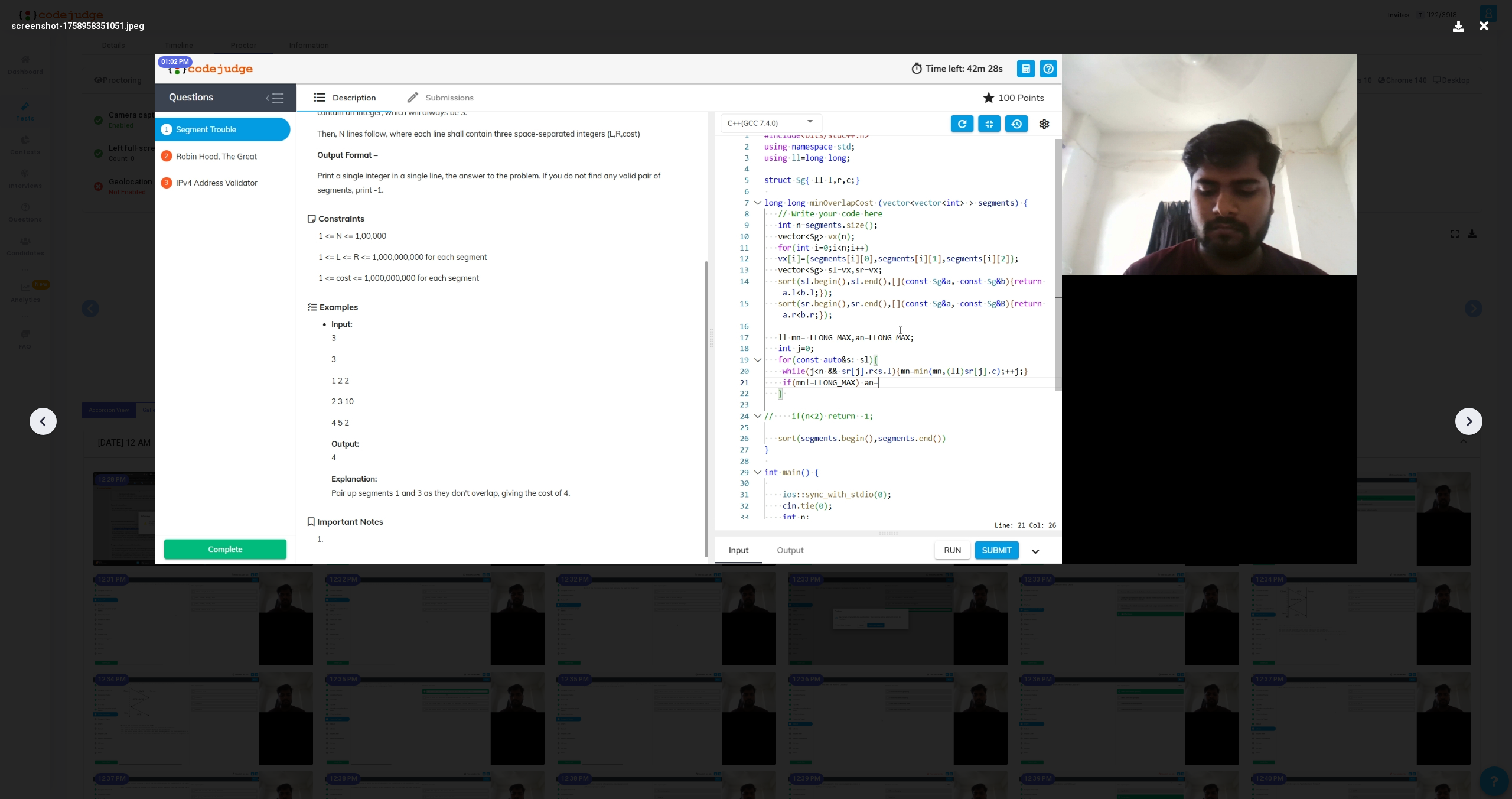
click at [1467, 422] on icon at bounding box center [1468, 420] width 17 height 17
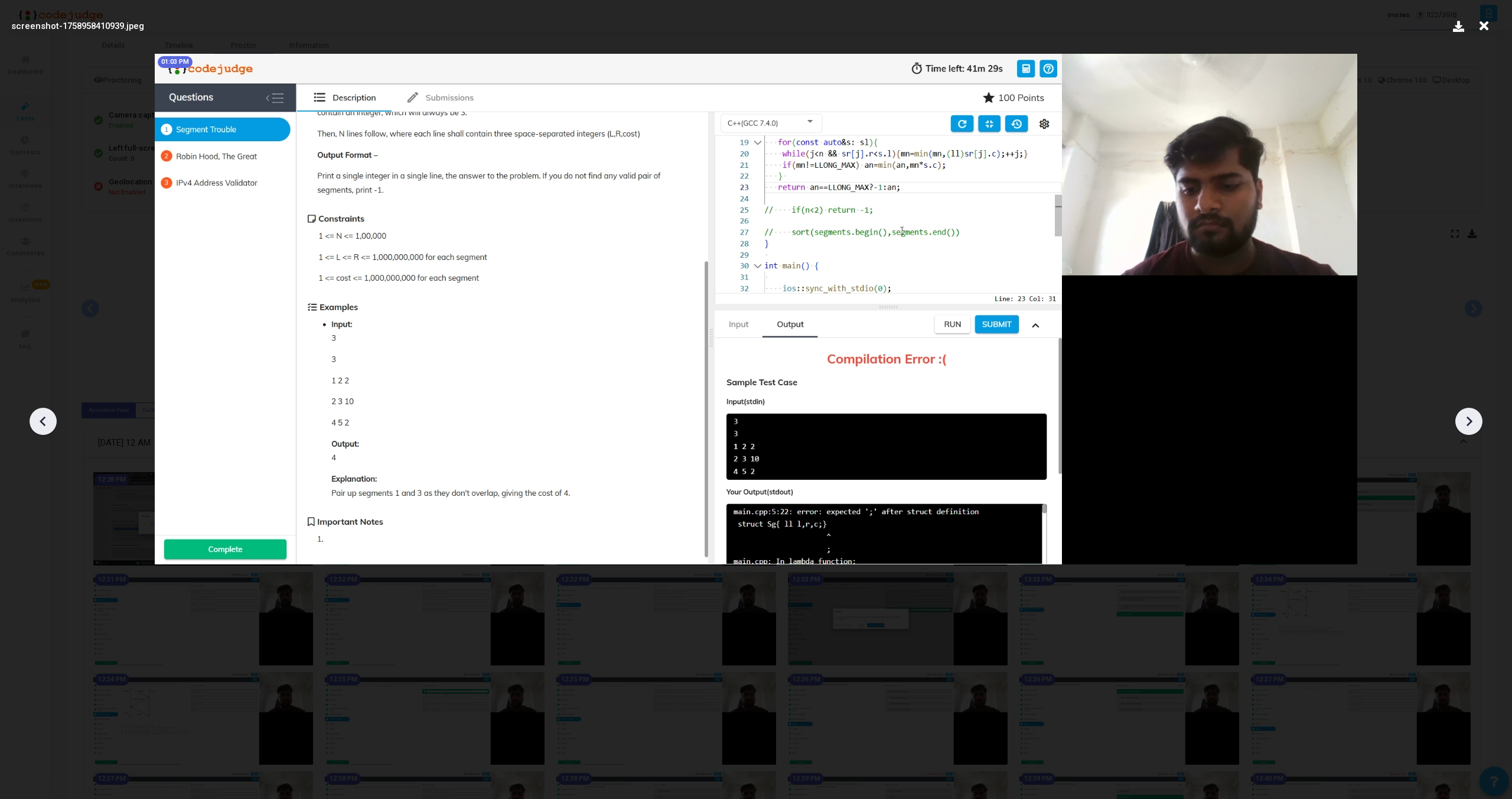
click at [1467, 422] on icon at bounding box center [1468, 420] width 17 height 17
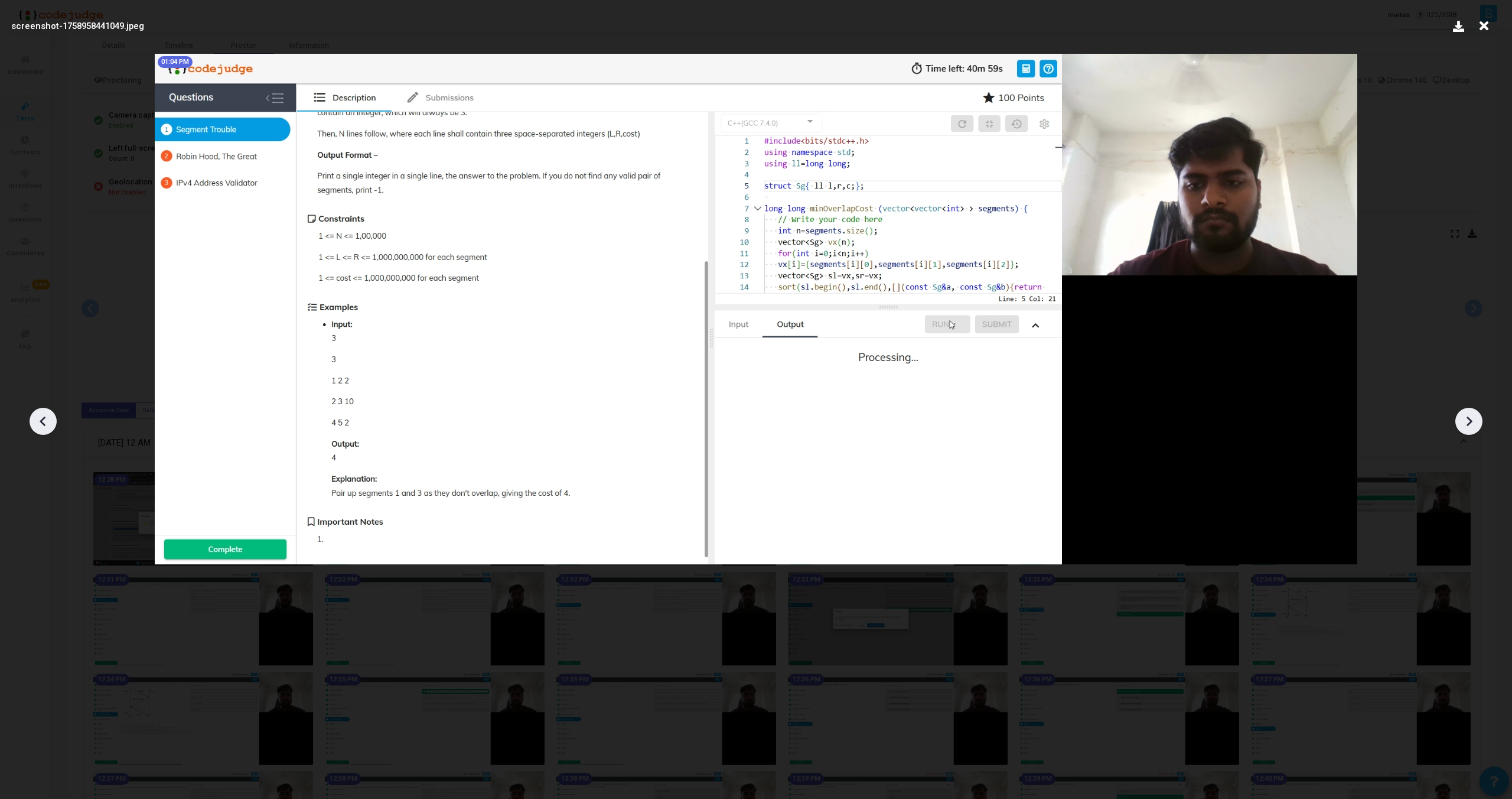
click at [1467, 422] on icon at bounding box center [1468, 420] width 17 height 17
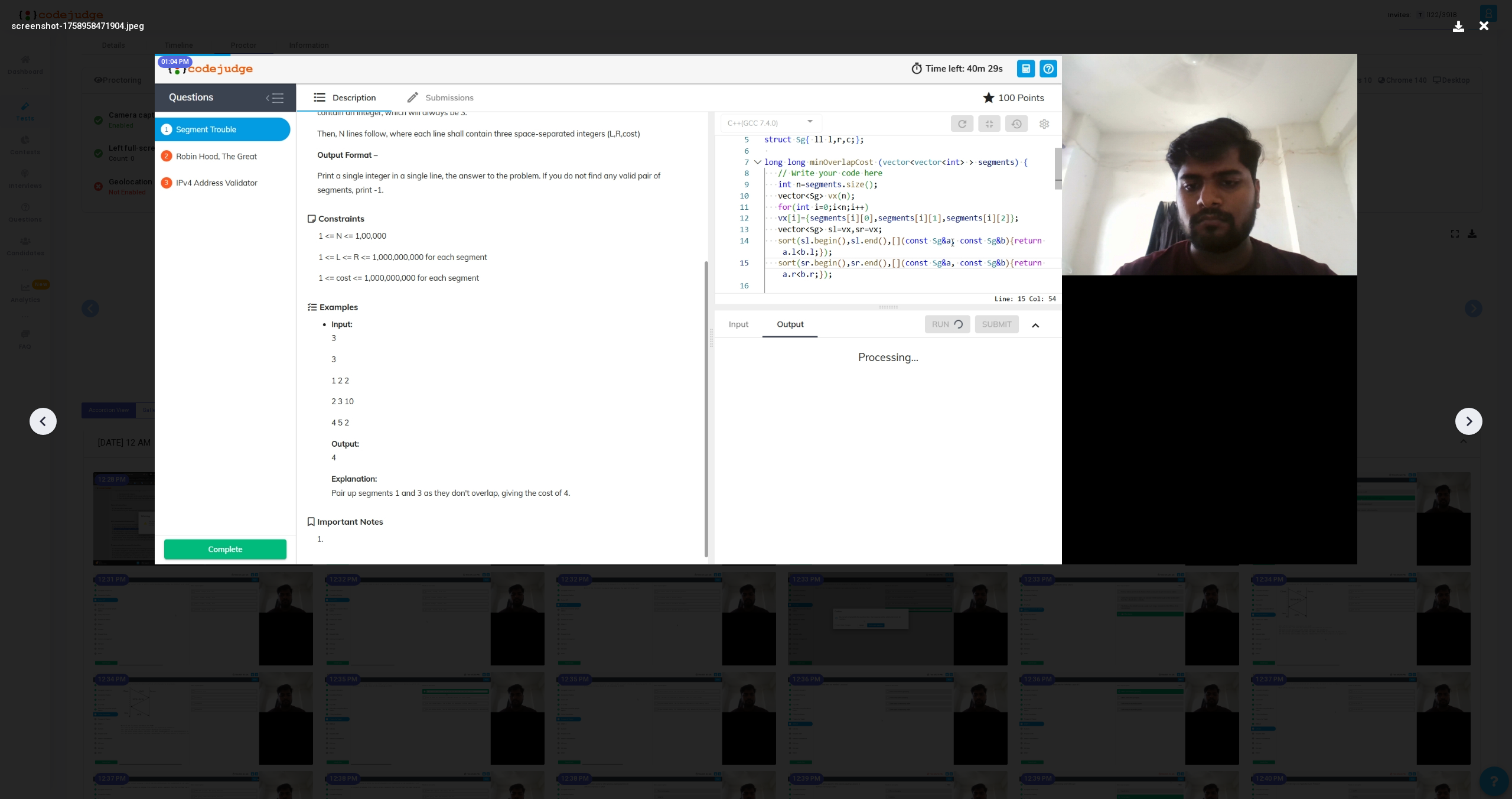
click at [1467, 422] on icon at bounding box center [1468, 420] width 17 height 17
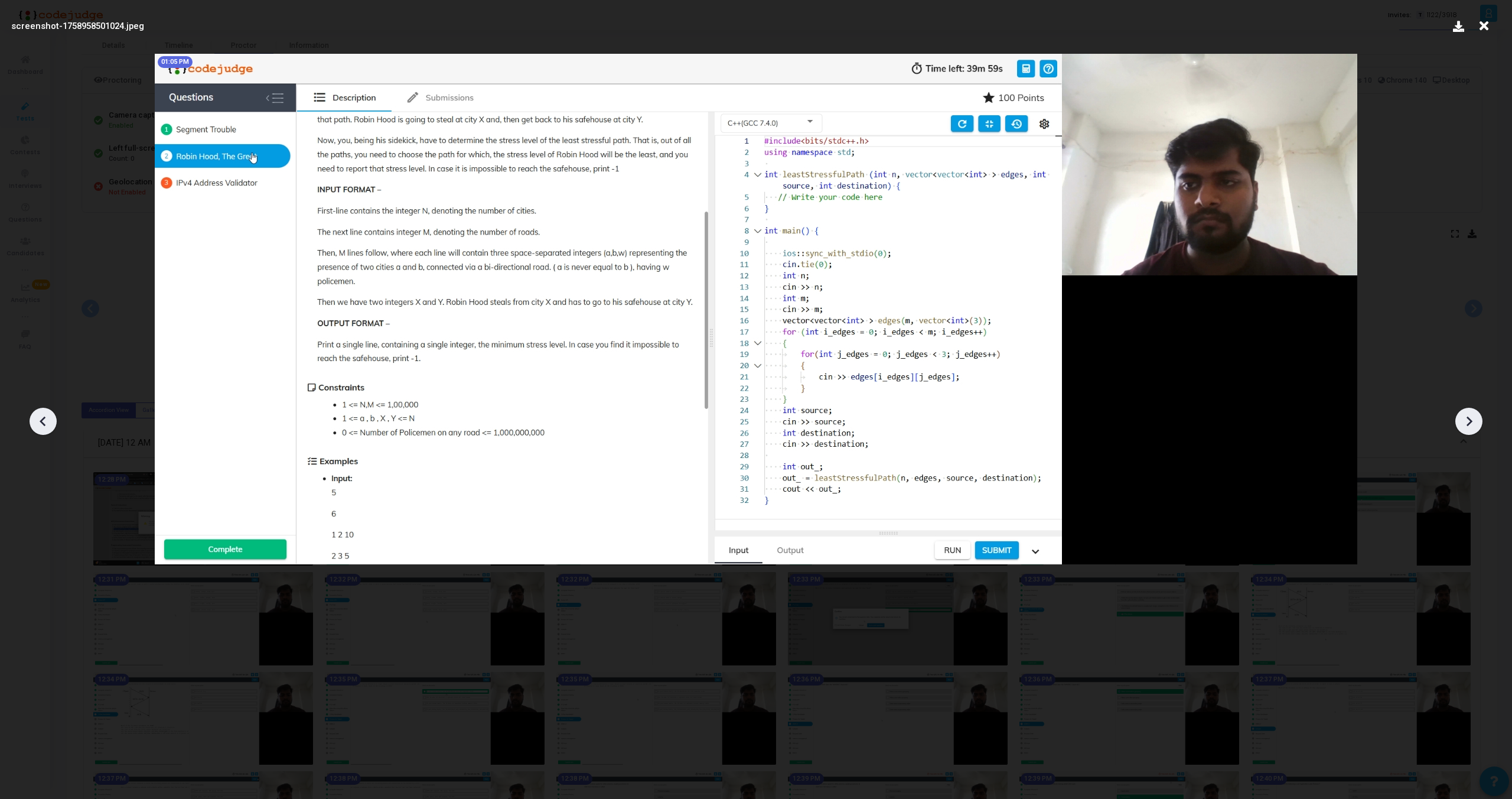
click at [1467, 422] on icon at bounding box center [1468, 420] width 17 height 17
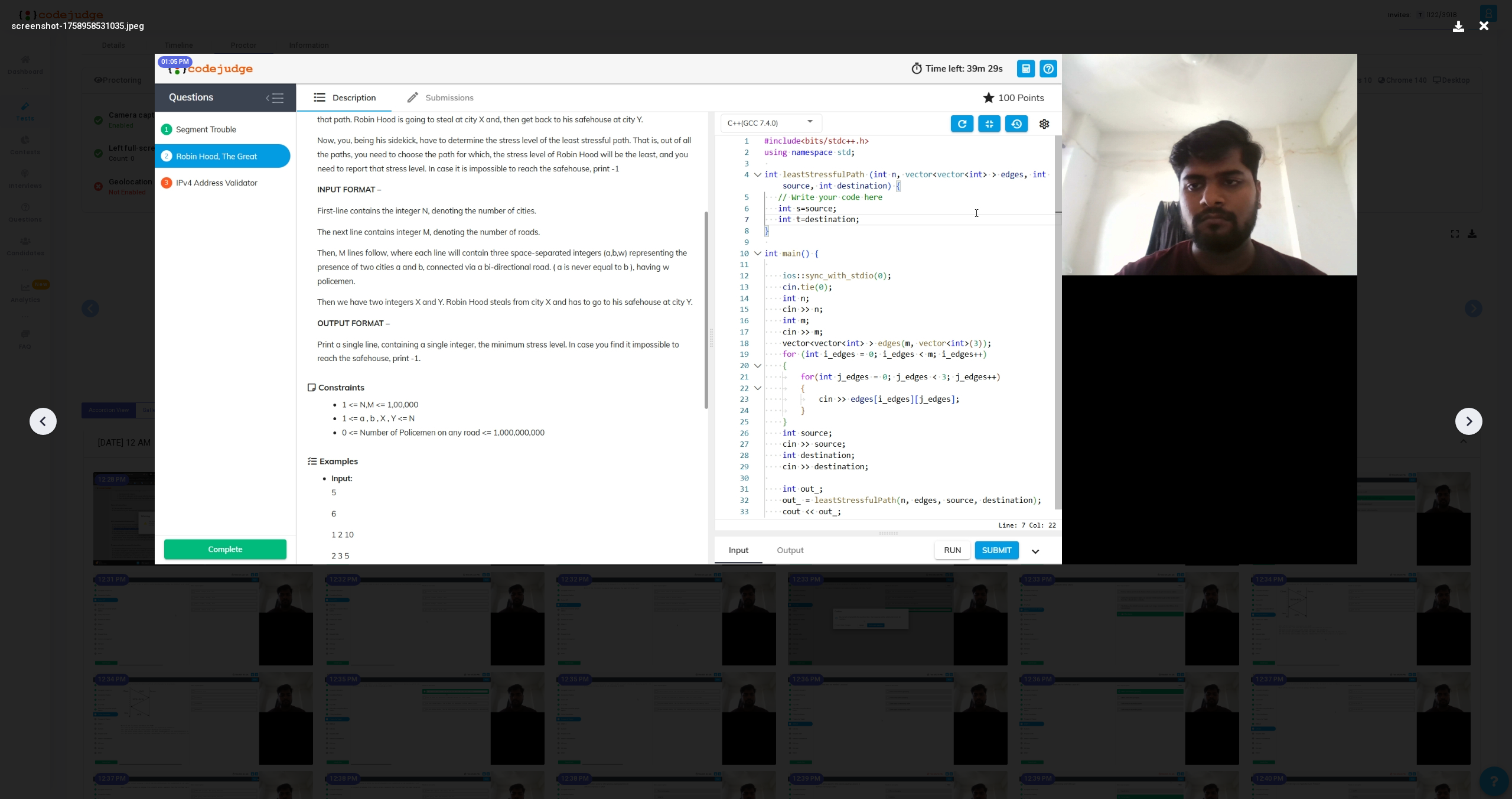
click at [1467, 422] on icon at bounding box center [1468, 420] width 17 height 17
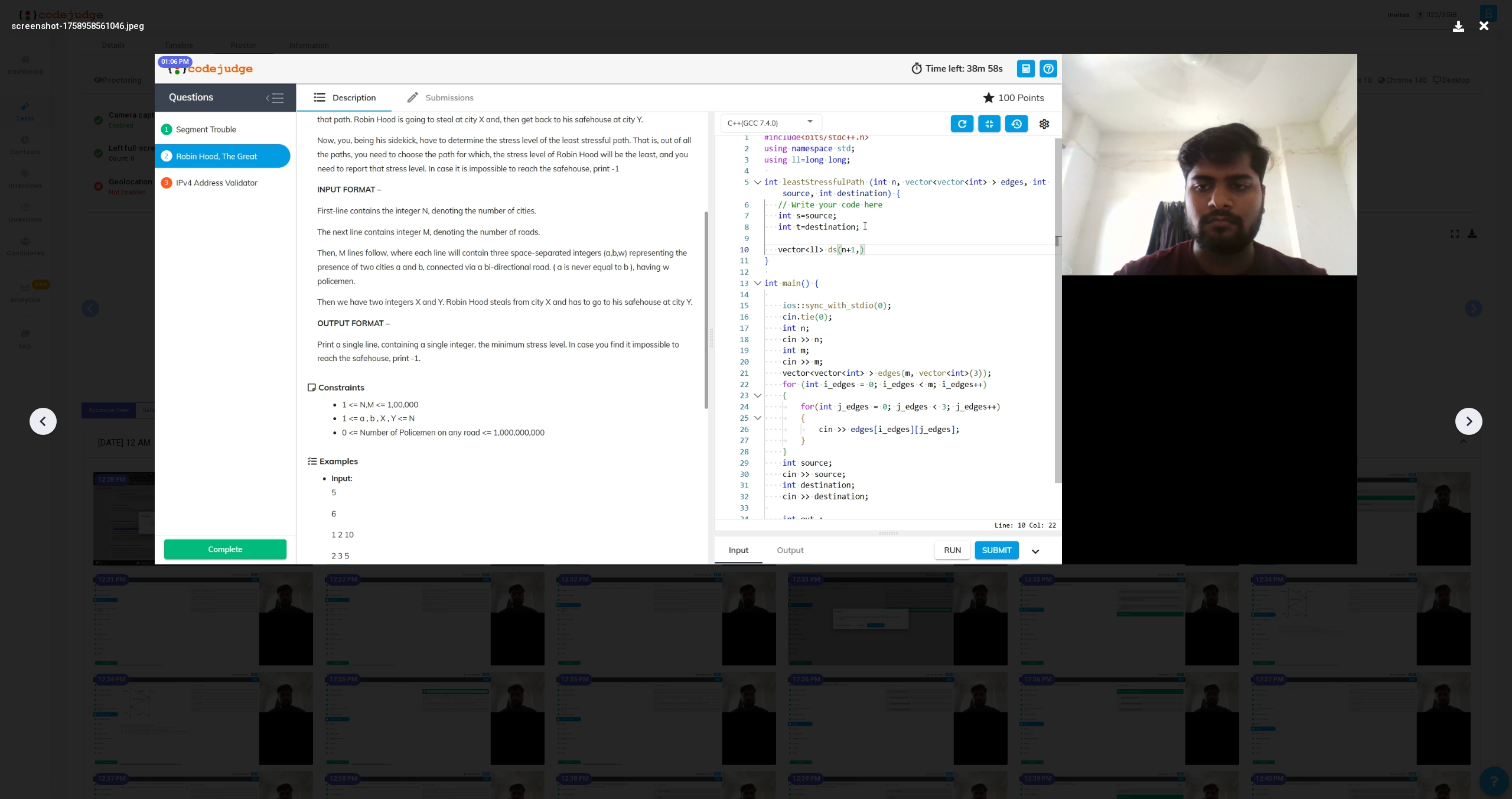
click at [37, 411] on div at bounding box center [43, 421] width 27 height 27
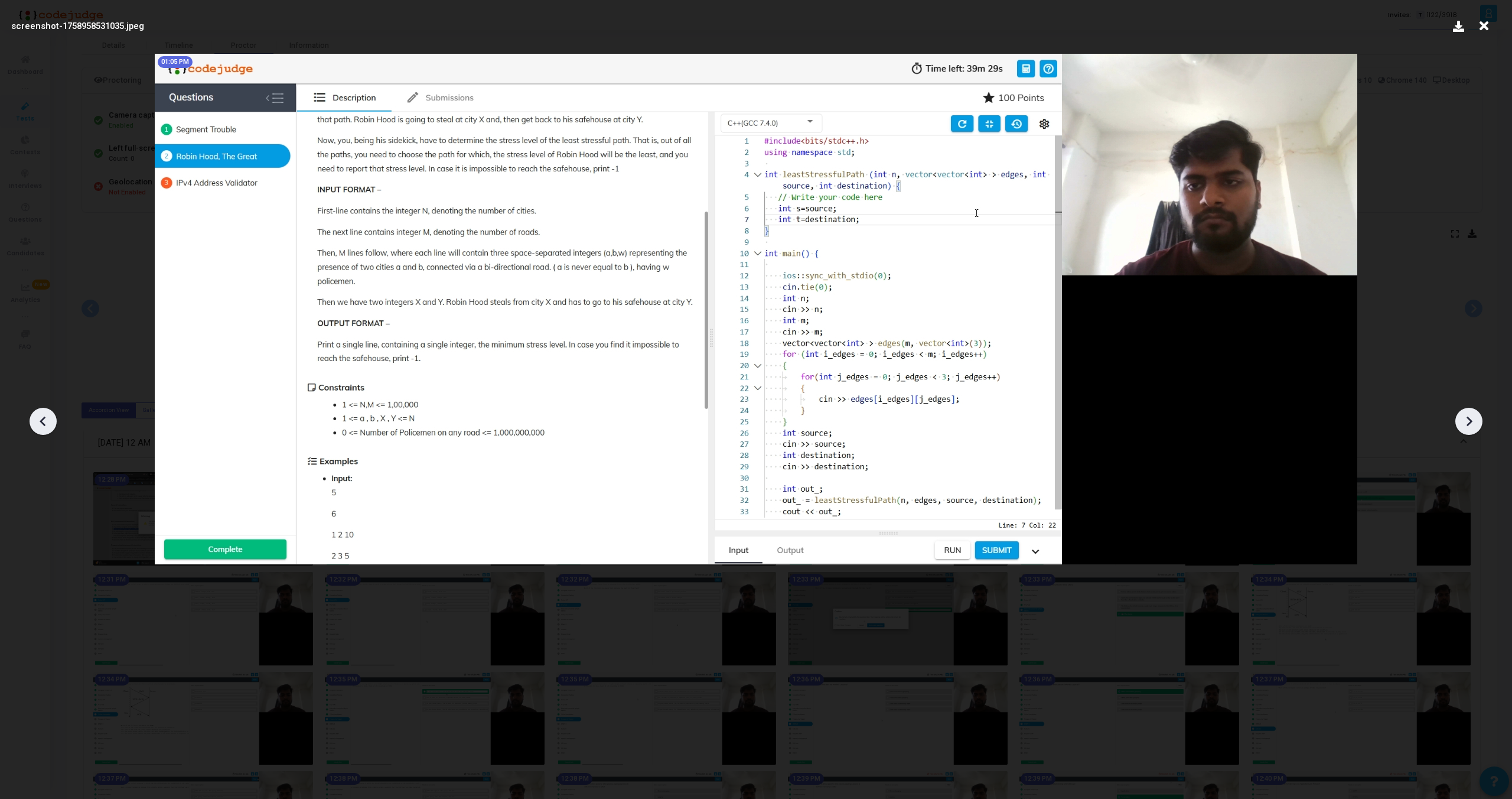
click at [37, 411] on div at bounding box center [43, 421] width 27 height 27
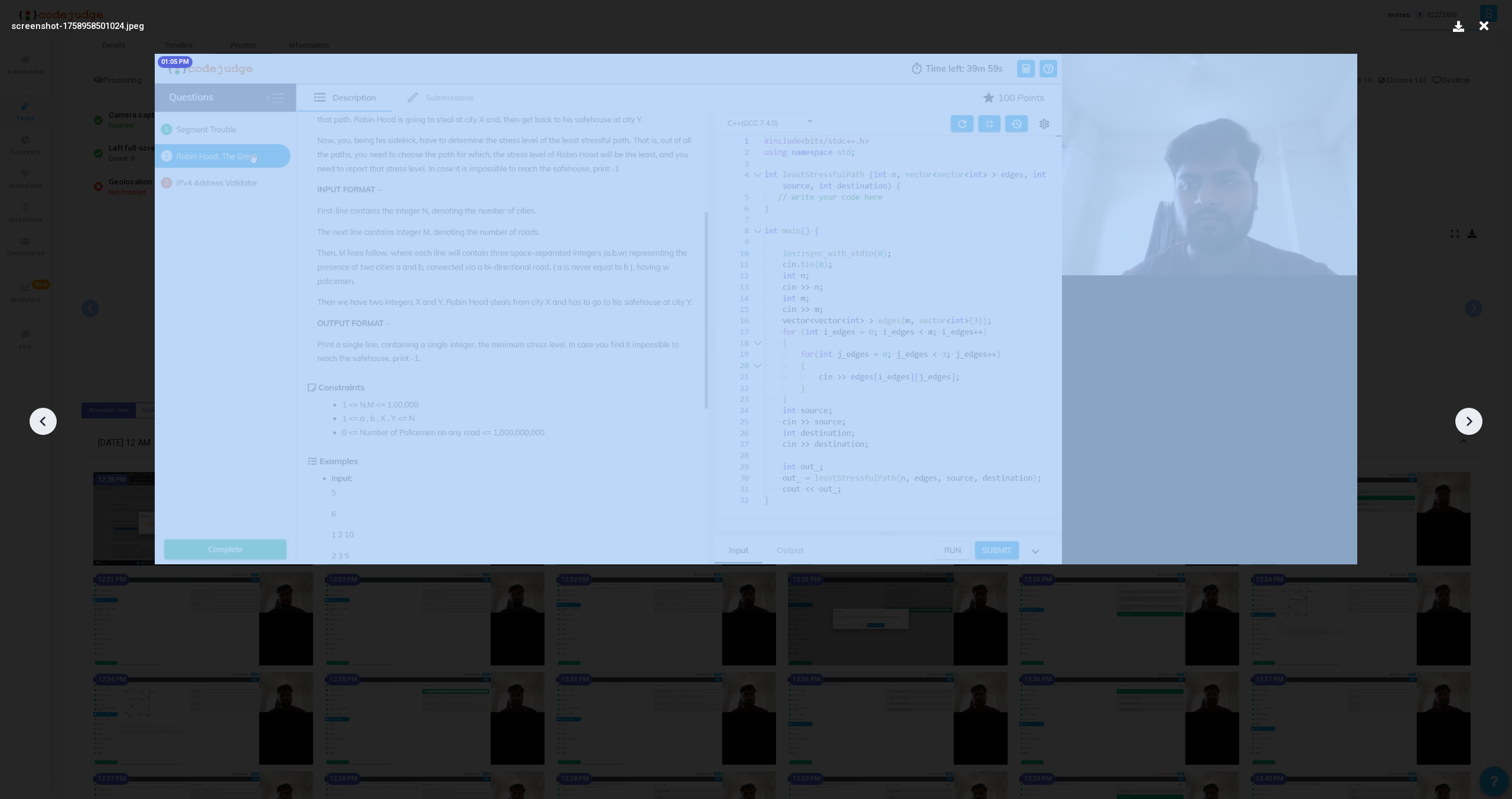
click at [37, 411] on div at bounding box center [43, 421] width 27 height 27
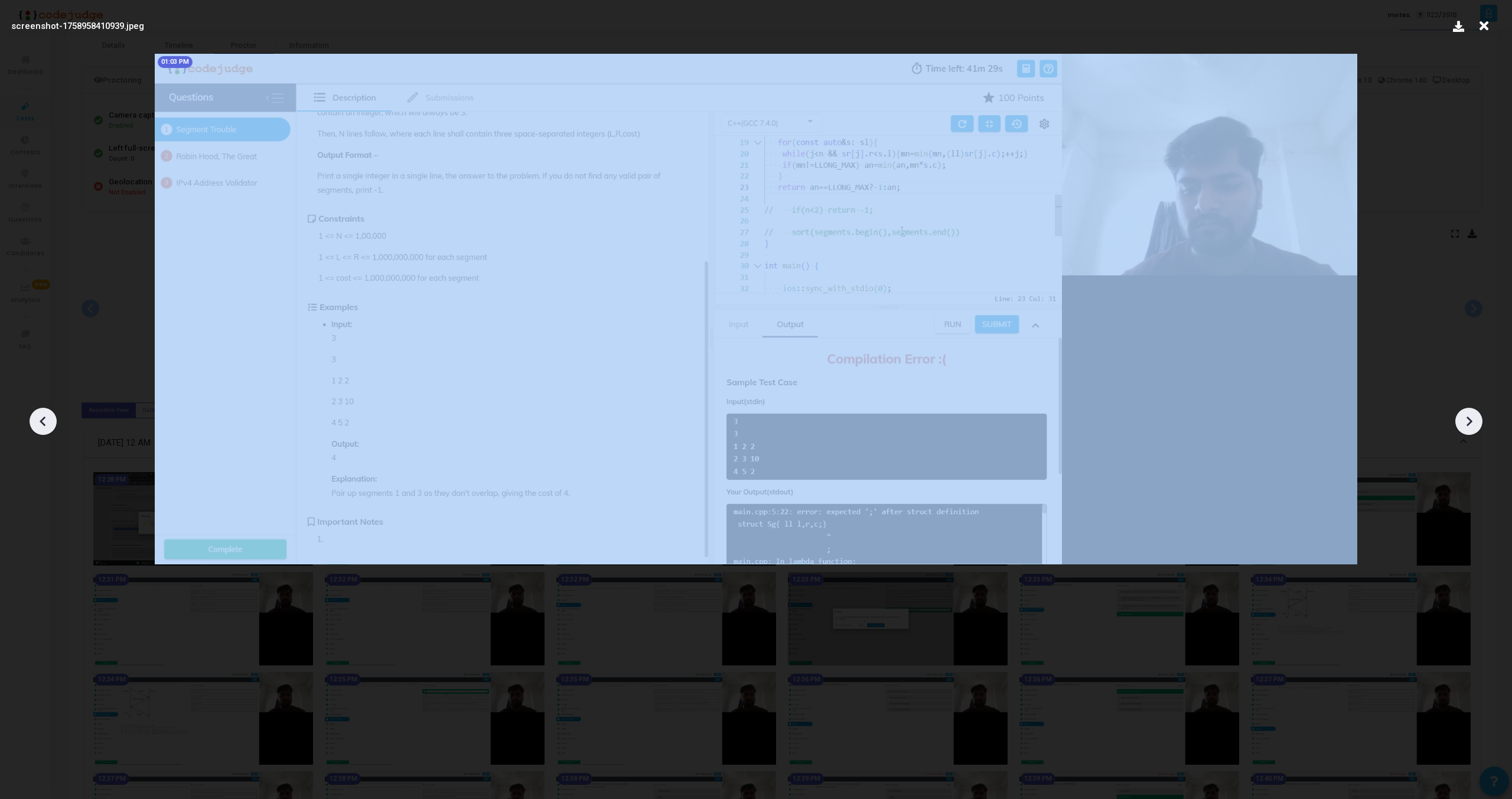
click at [37, 411] on div at bounding box center [43, 421] width 27 height 27
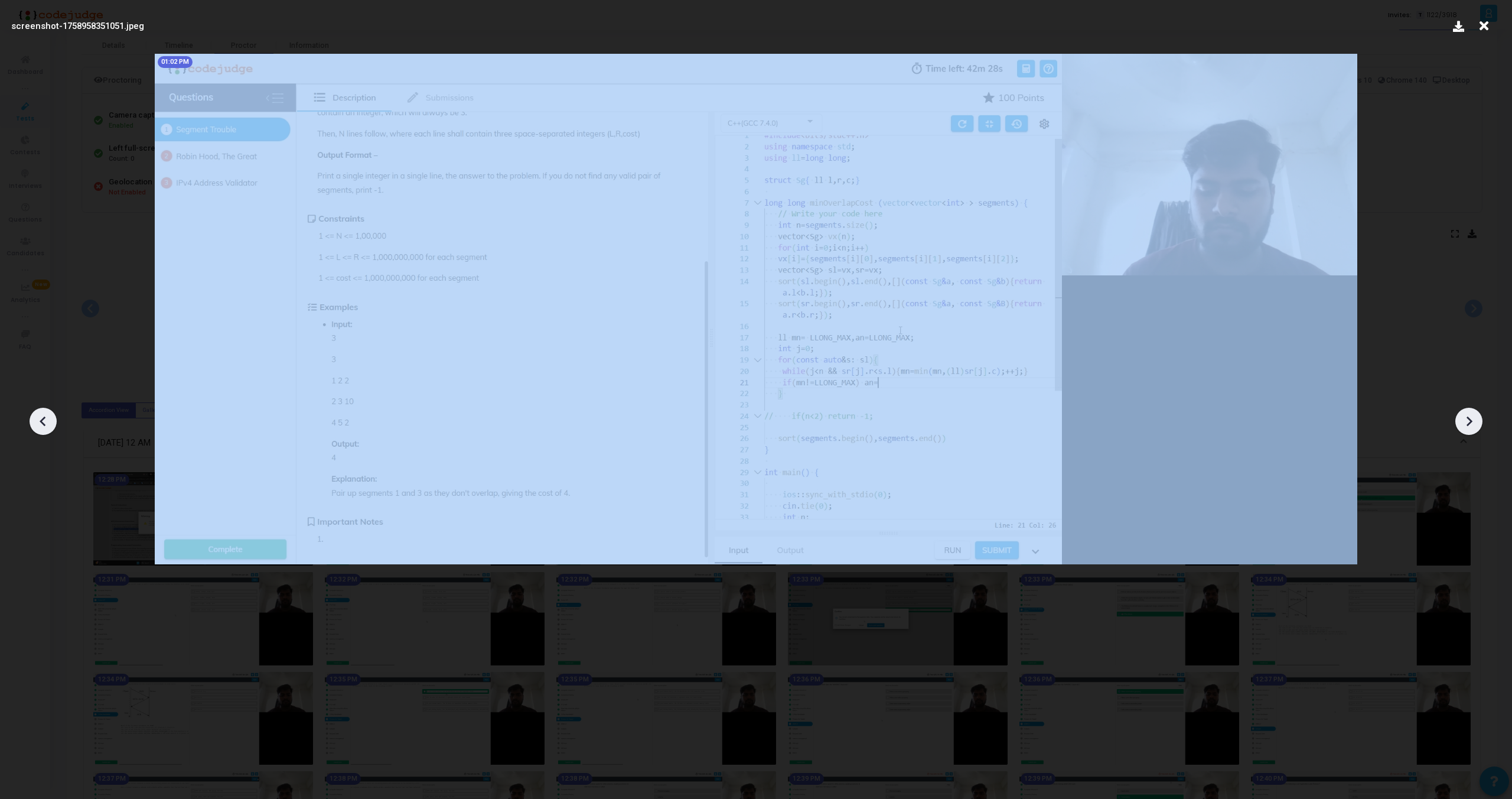
click at [37, 411] on div at bounding box center [43, 421] width 27 height 27
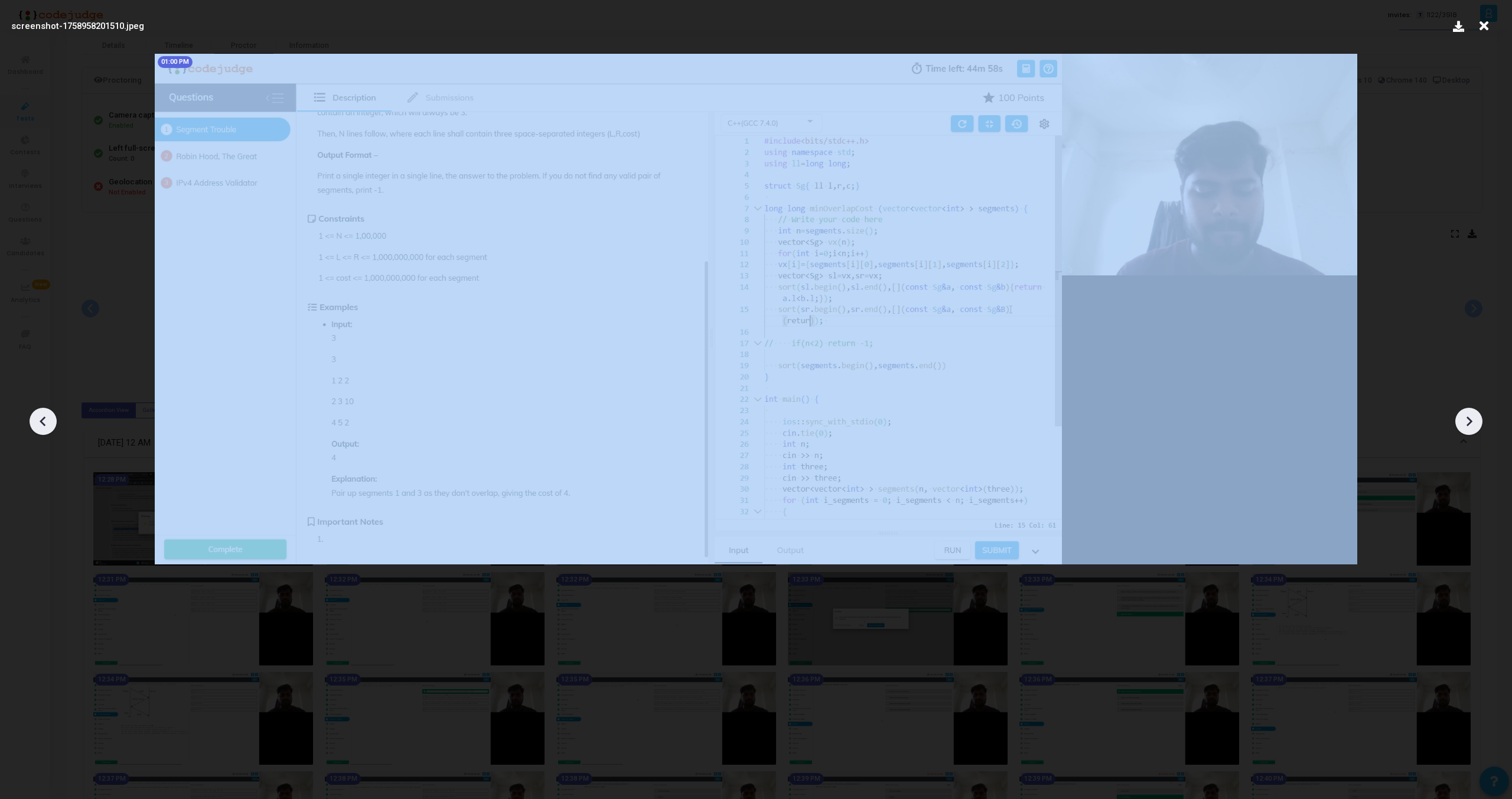
click at [37, 411] on div at bounding box center [43, 421] width 27 height 27
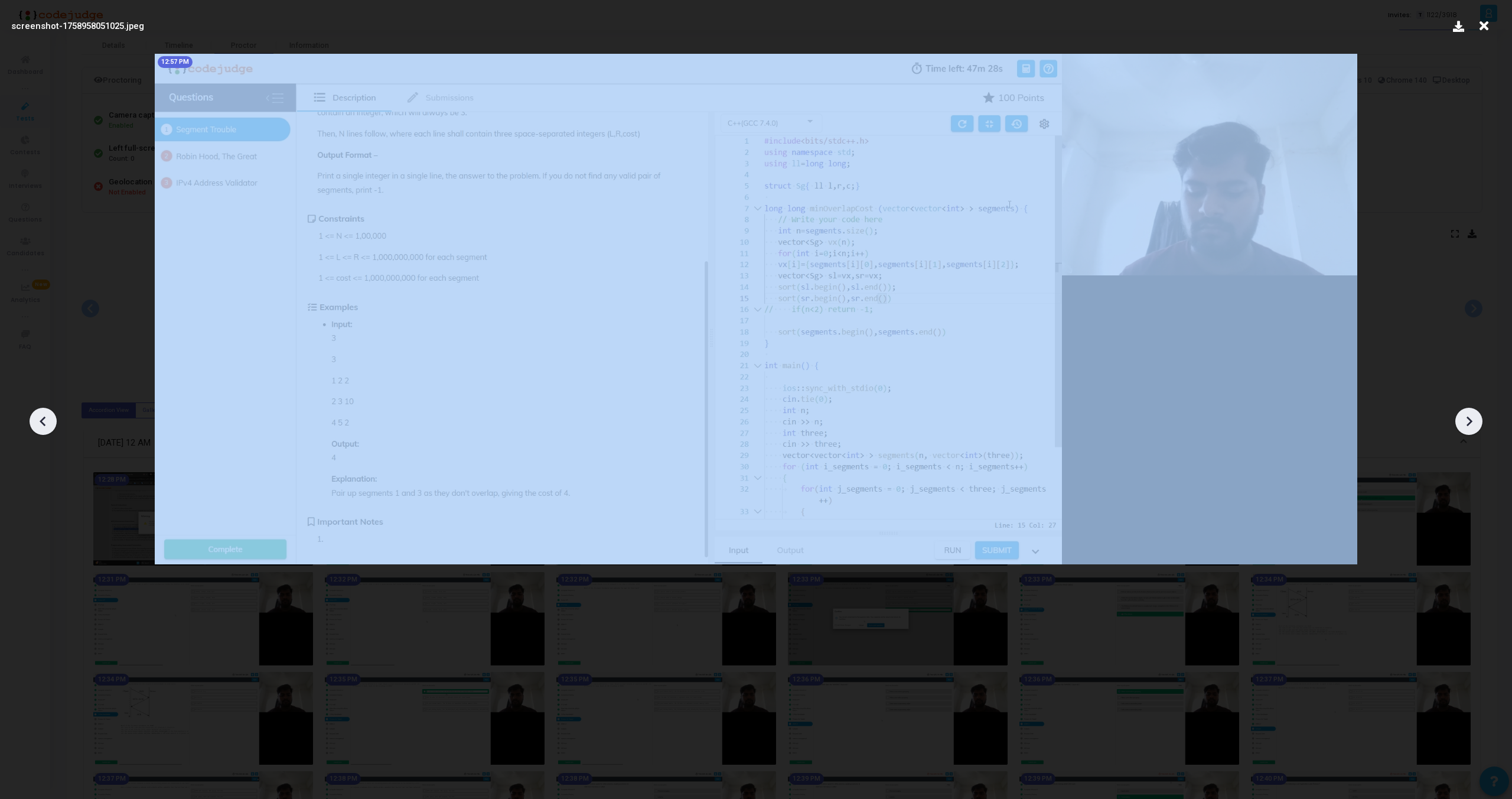
click at [37, 411] on div at bounding box center [43, 421] width 27 height 27
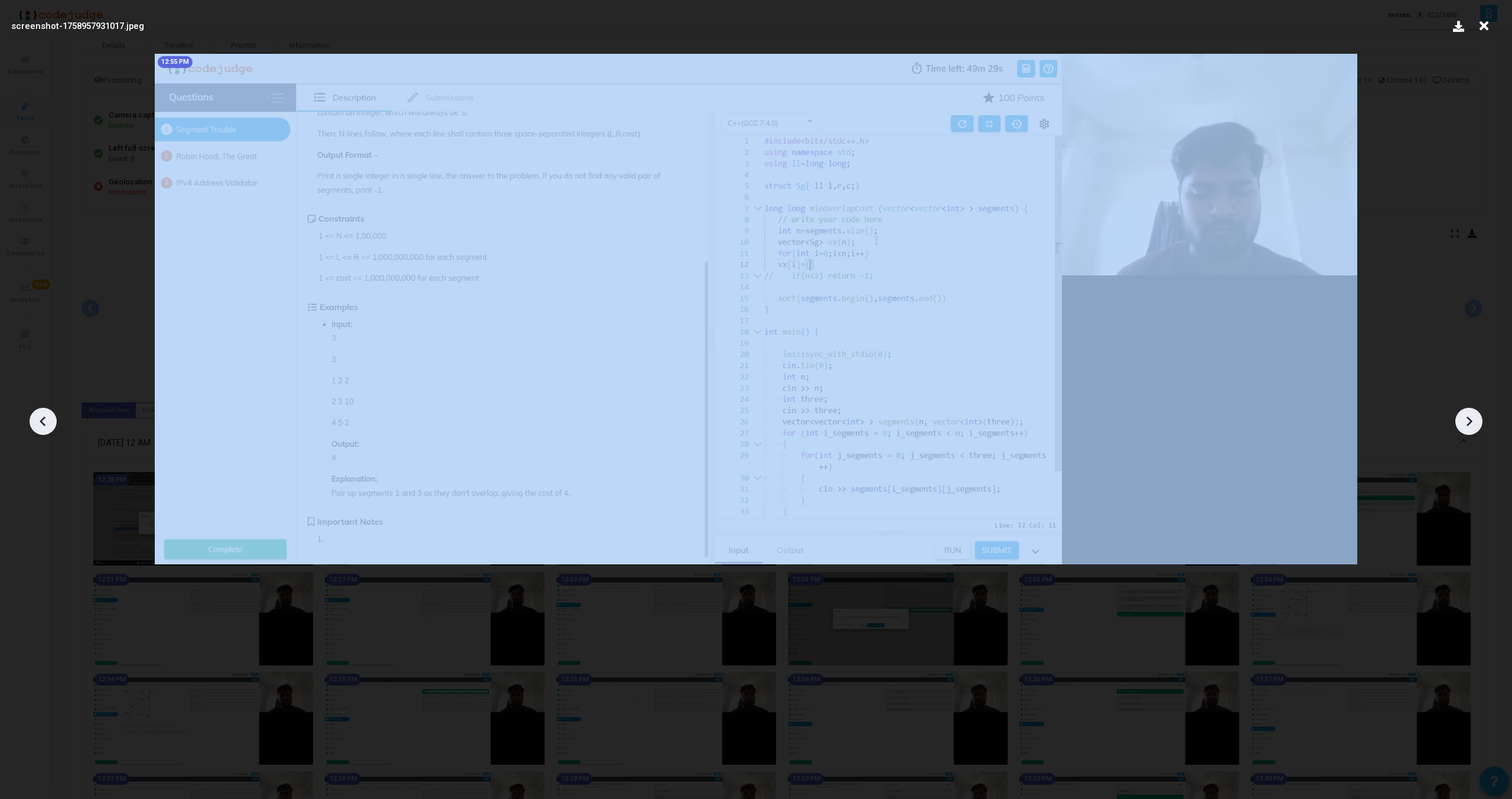
click at [37, 411] on div at bounding box center [43, 421] width 27 height 27
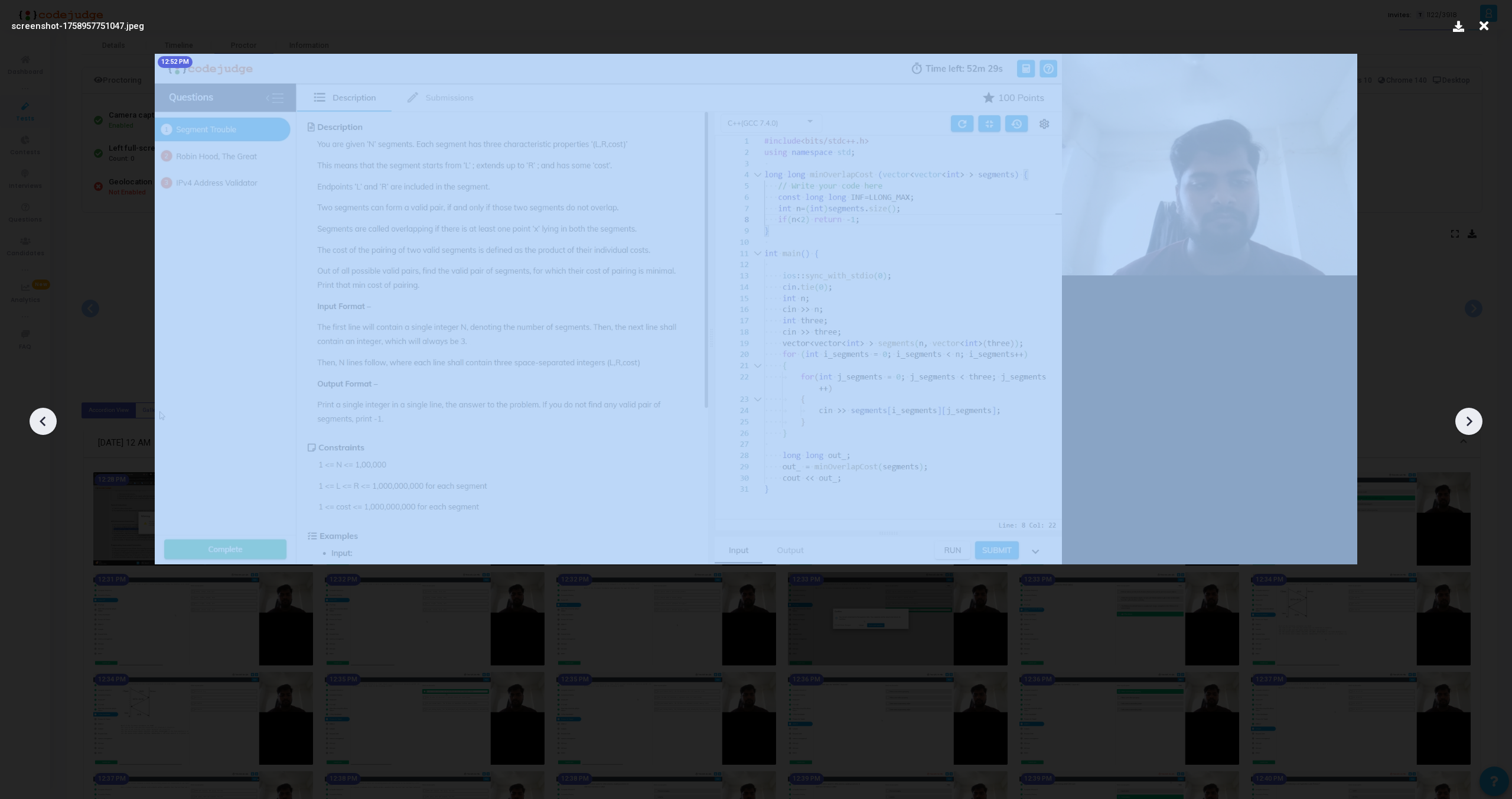
click at [37, 411] on div at bounding box center [43, 421] width 27 height 27
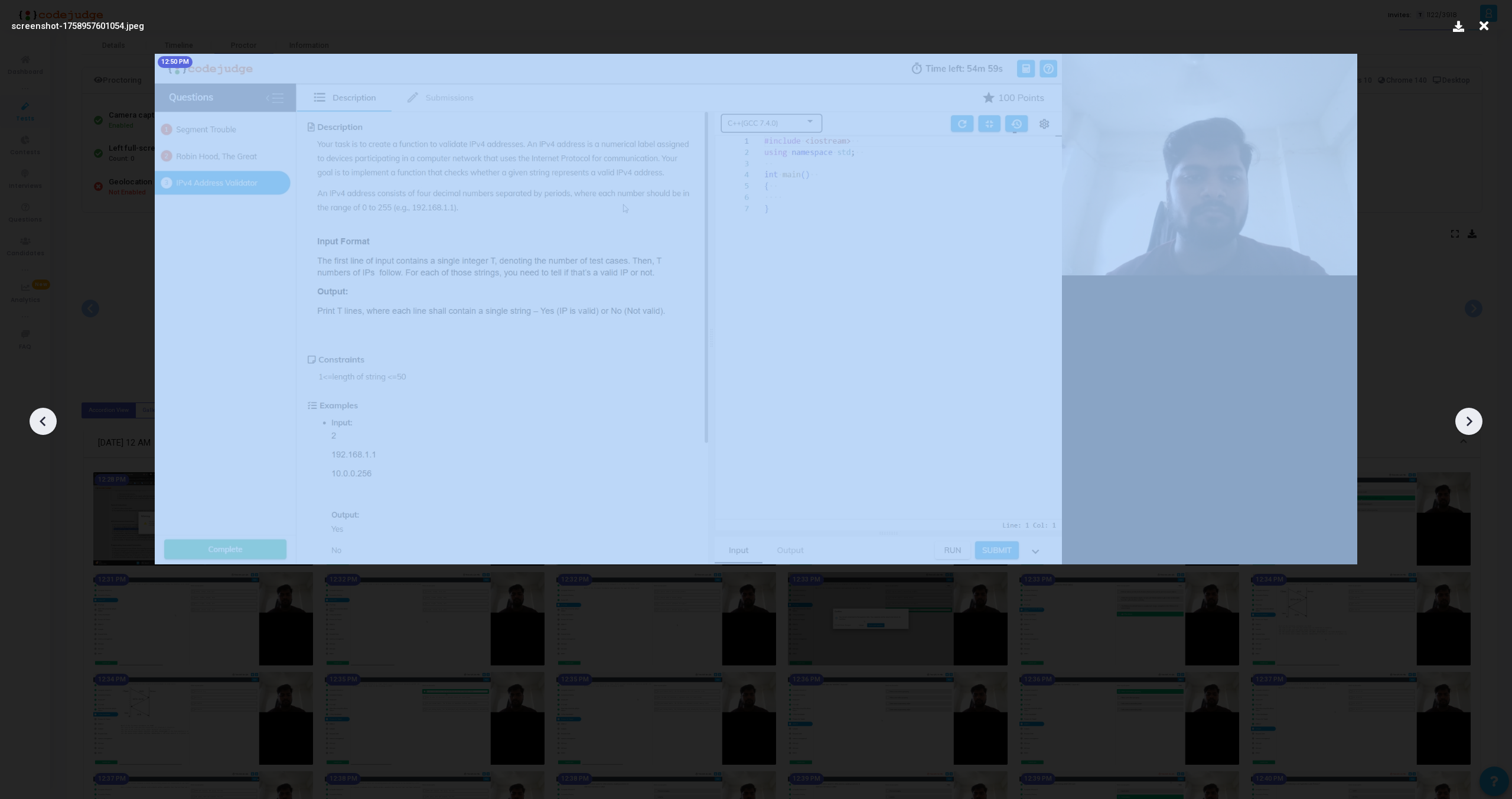
click at [37, 411] on div at bounding box center [43, 421] width 27 height 27
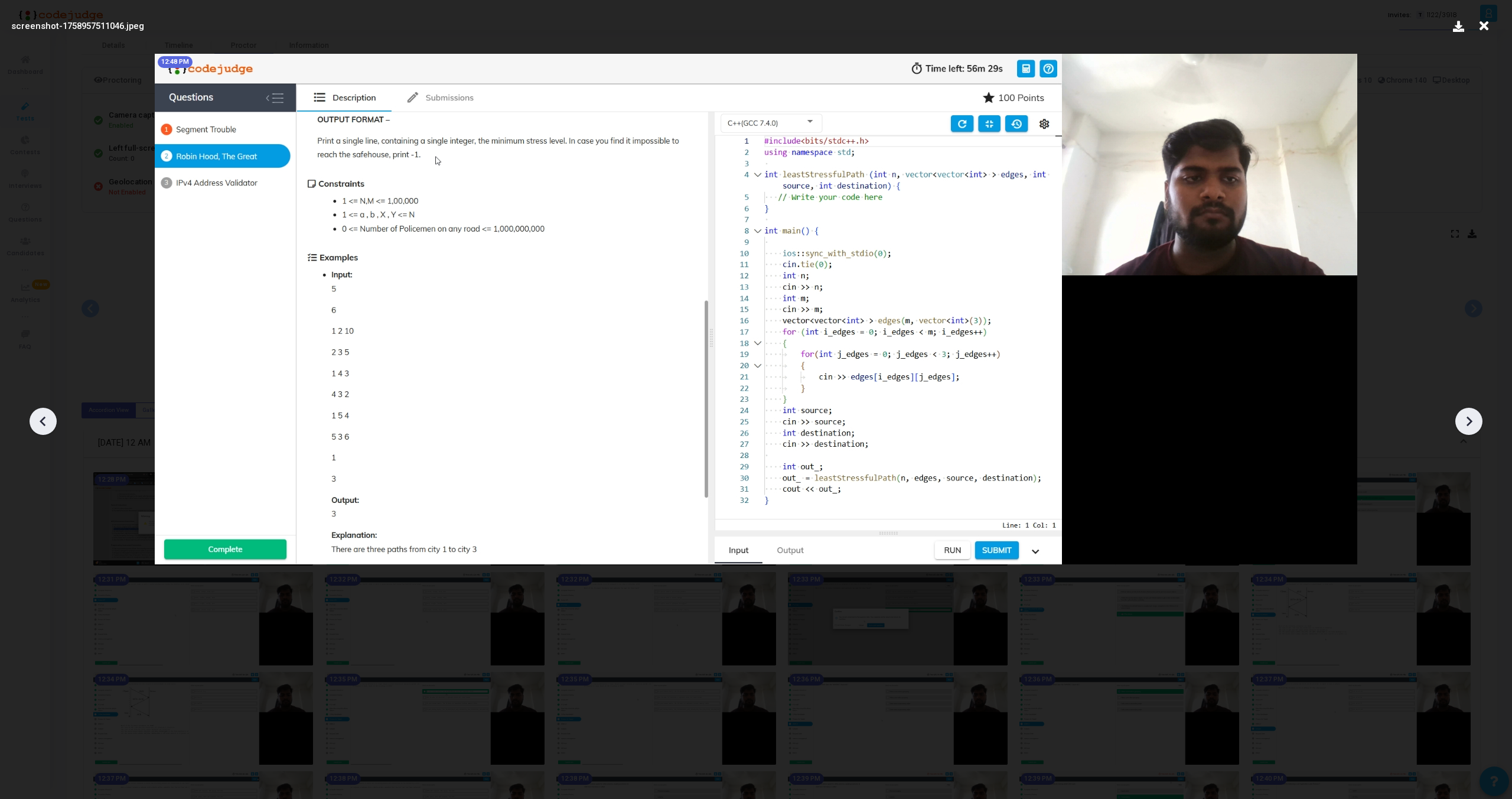
click at [37, 411] on div at bounding box center [43, 421] width 27 height 27
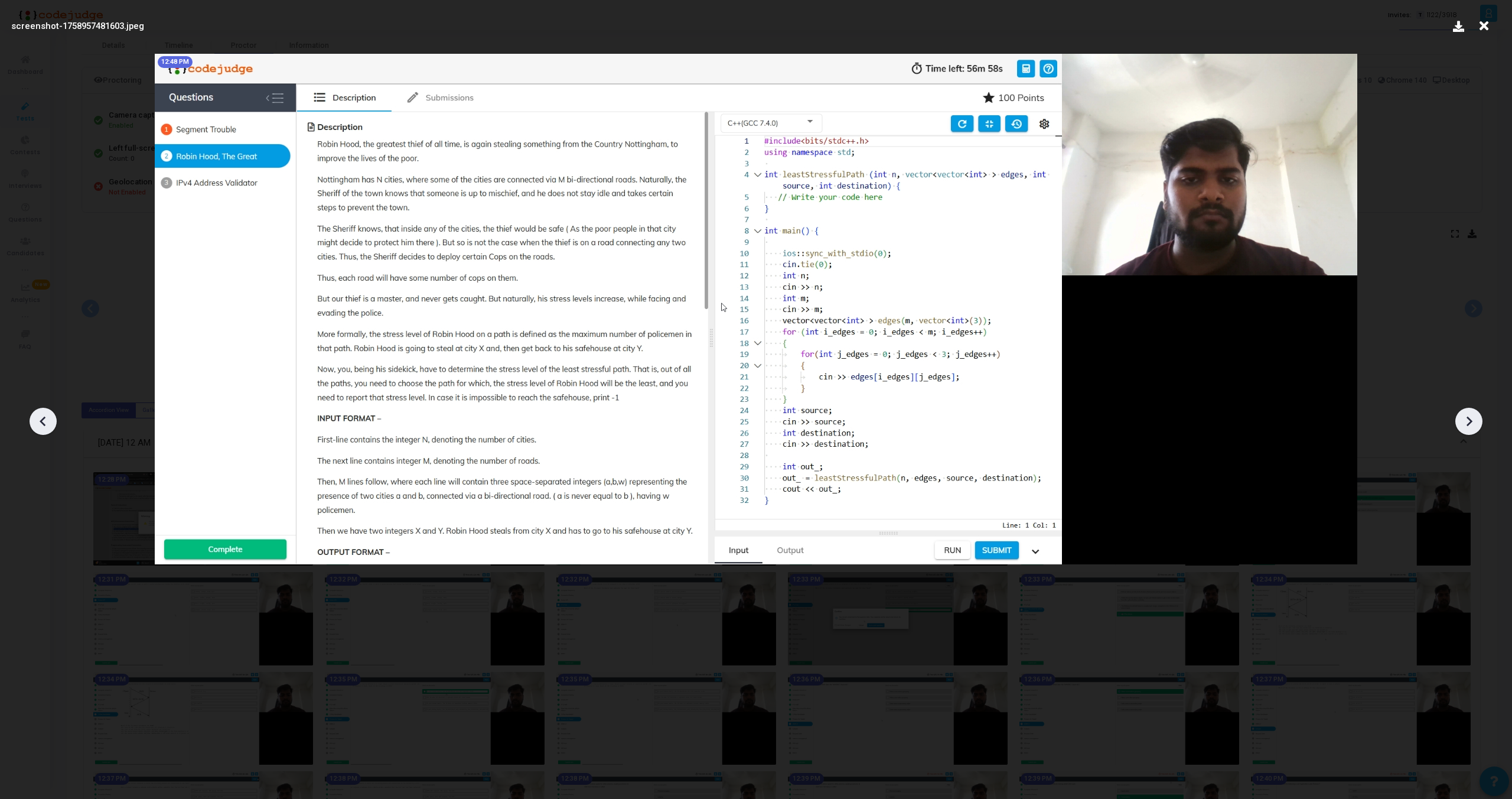
click at [37, 411] on div at bounding box center [43, 421] width 27 height 27
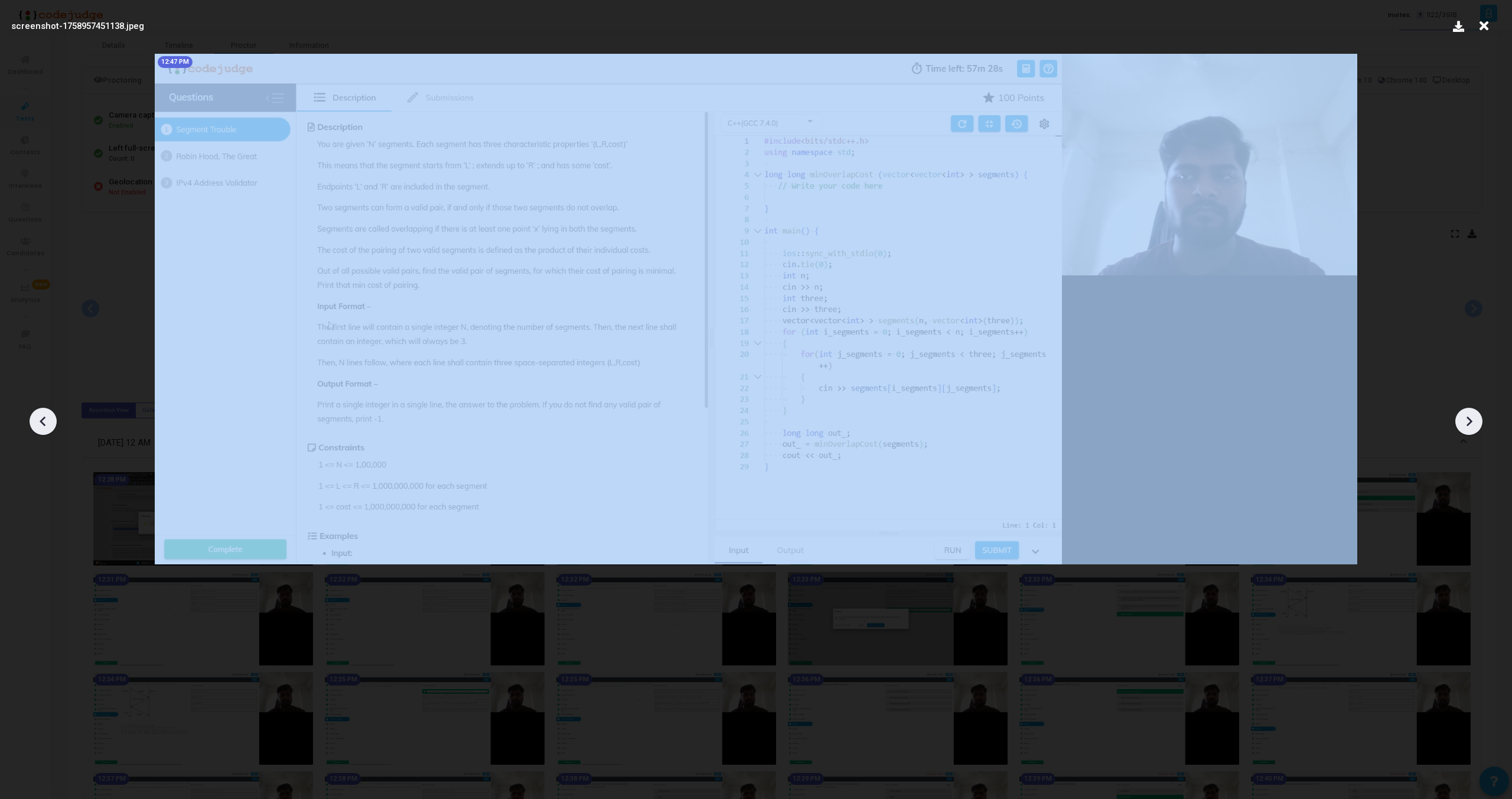
click at [37, 411] on div at bounding box center [43, 421] width 27 height 27
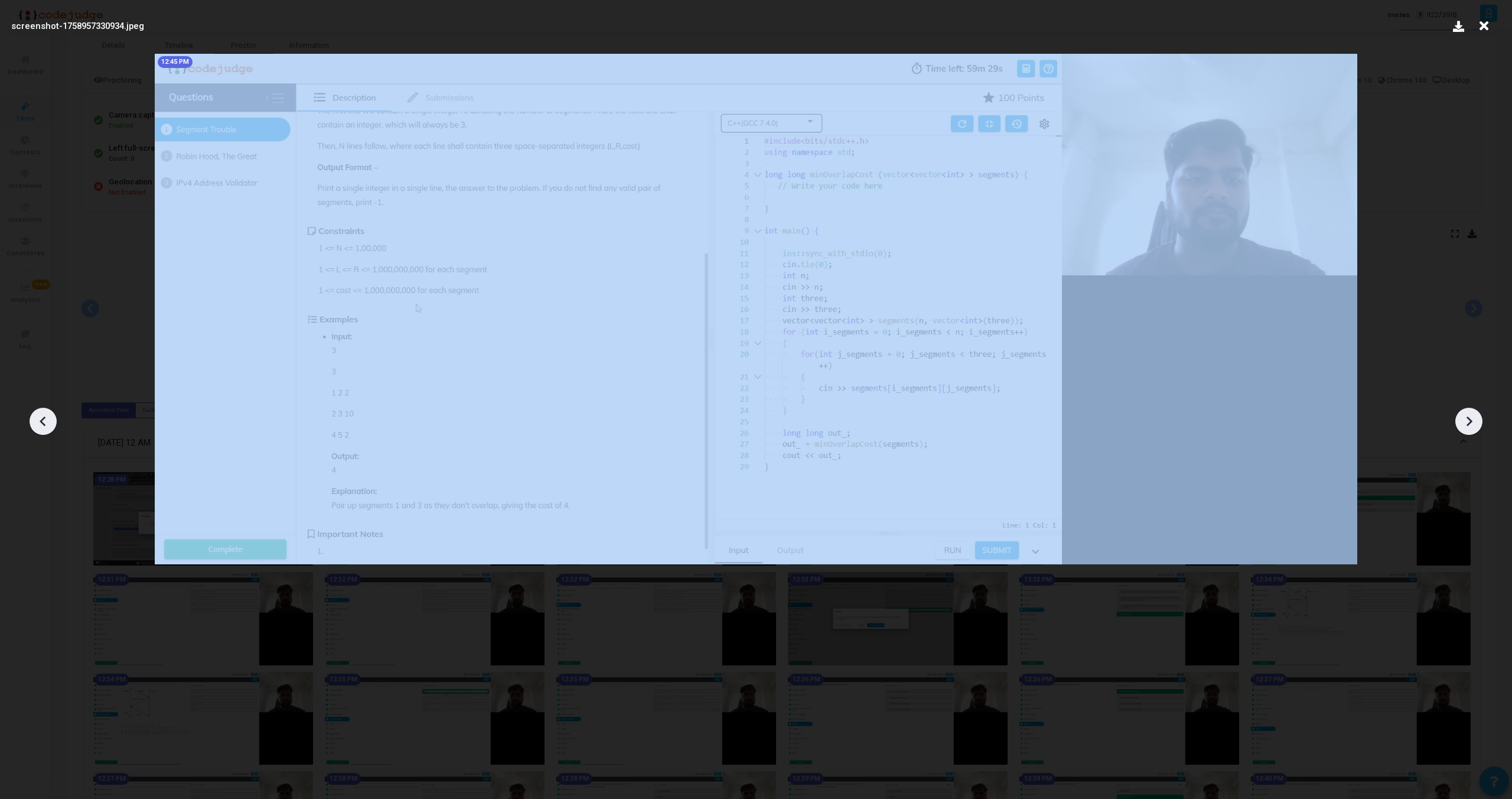
click at [37, 411] on div at bounding box center [43, 421] width 27 height 27
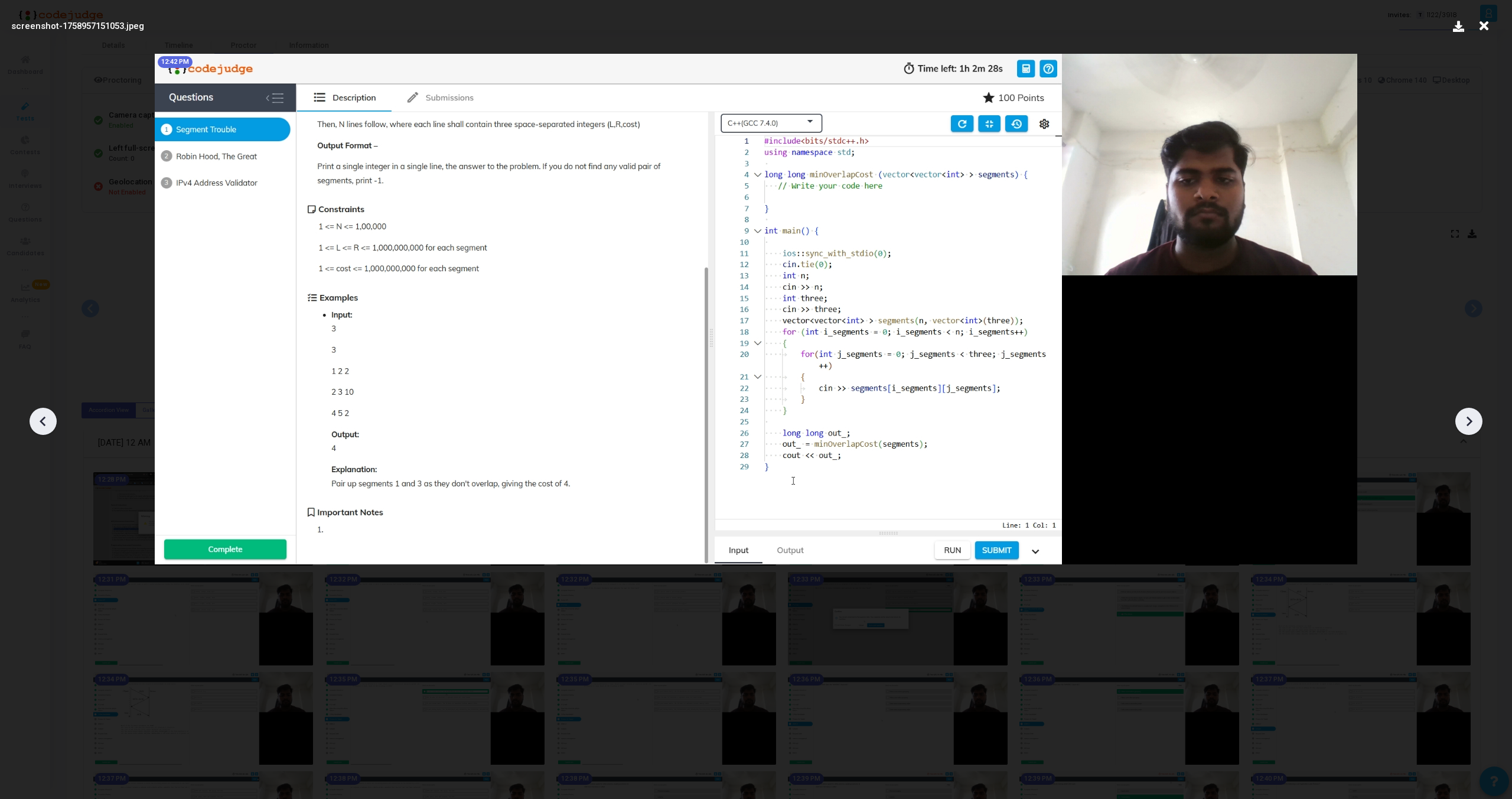
click at [37, 411] on div at bounding box center [43, 421] width 27 height 27
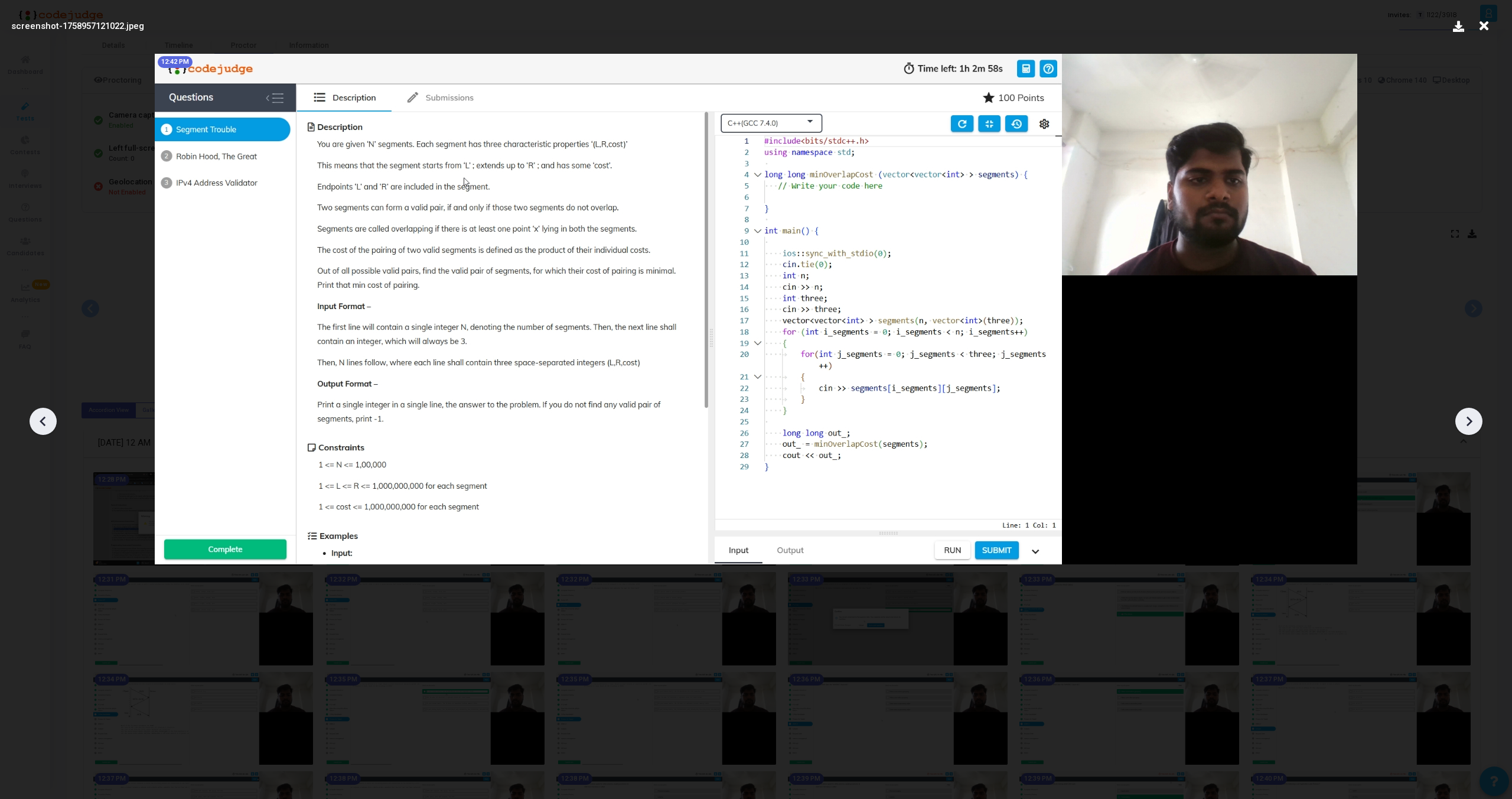
click at [1469, 408] on div at bounding box center [1469, 421] width 27 height 27
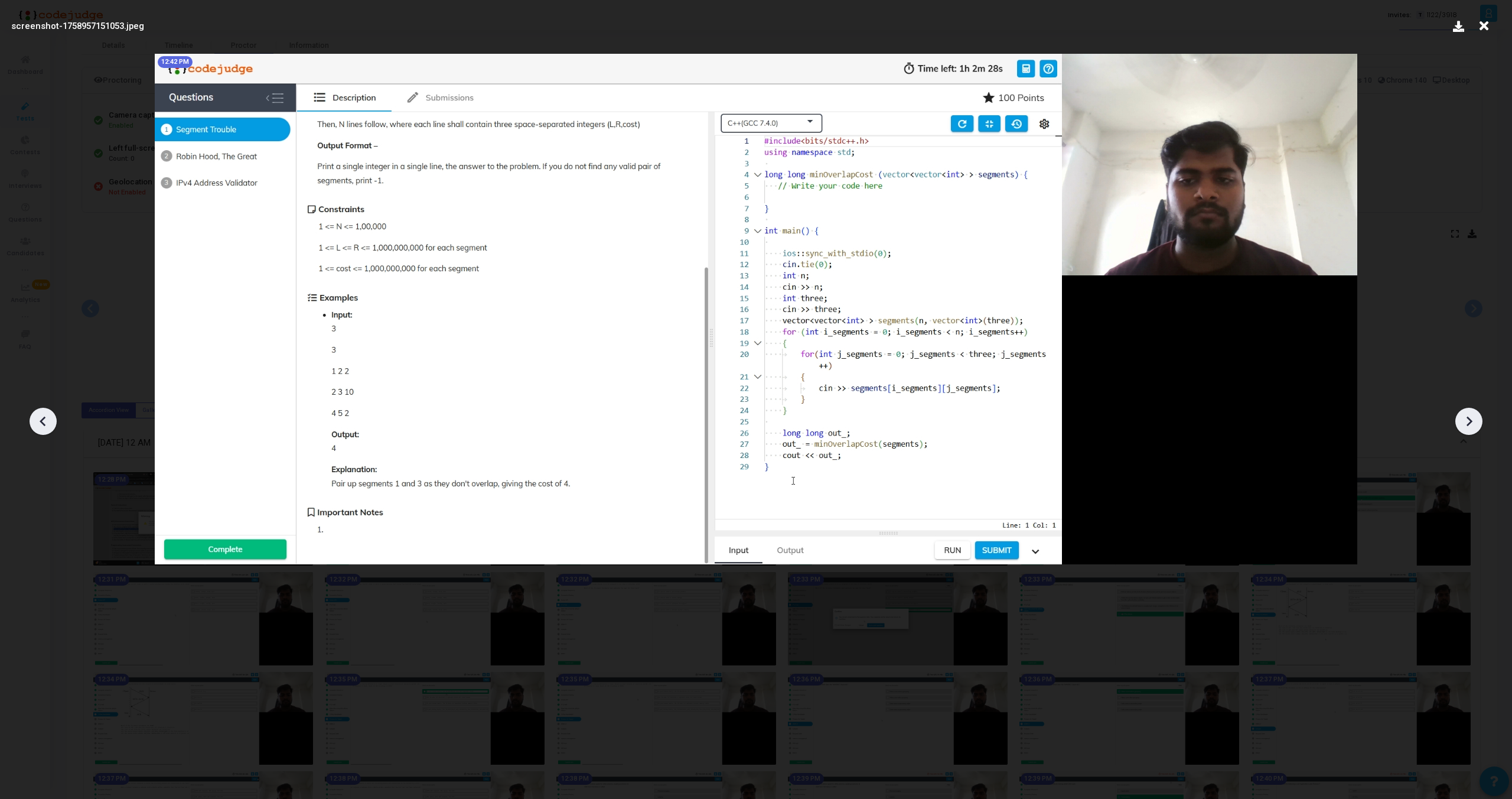
click at [1469, 410] on div at bounding box center [1469, 421] width 27 height 27
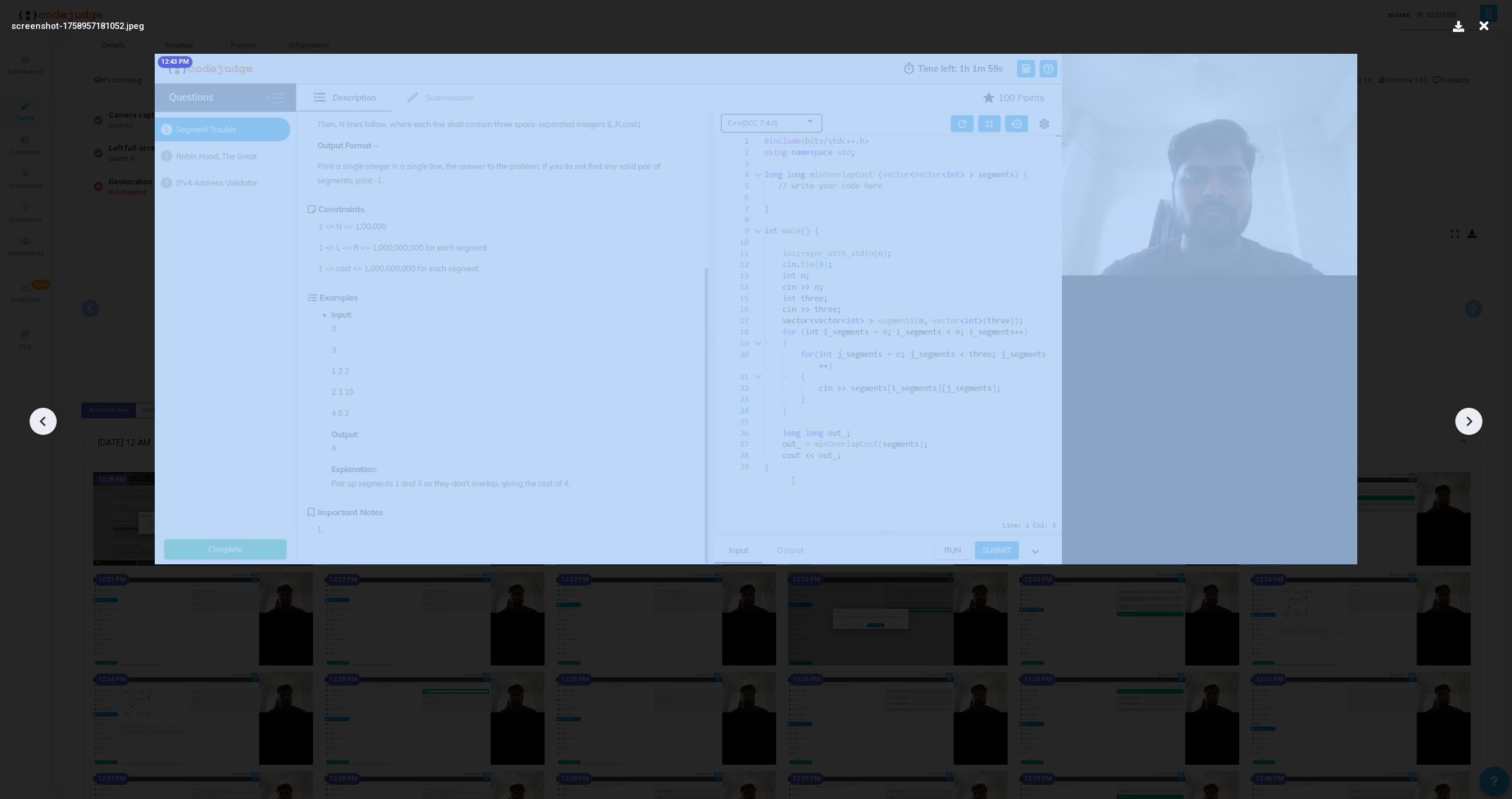
click at [1469, 410] on div at bounding box center [1469, 421] width 27 height 27
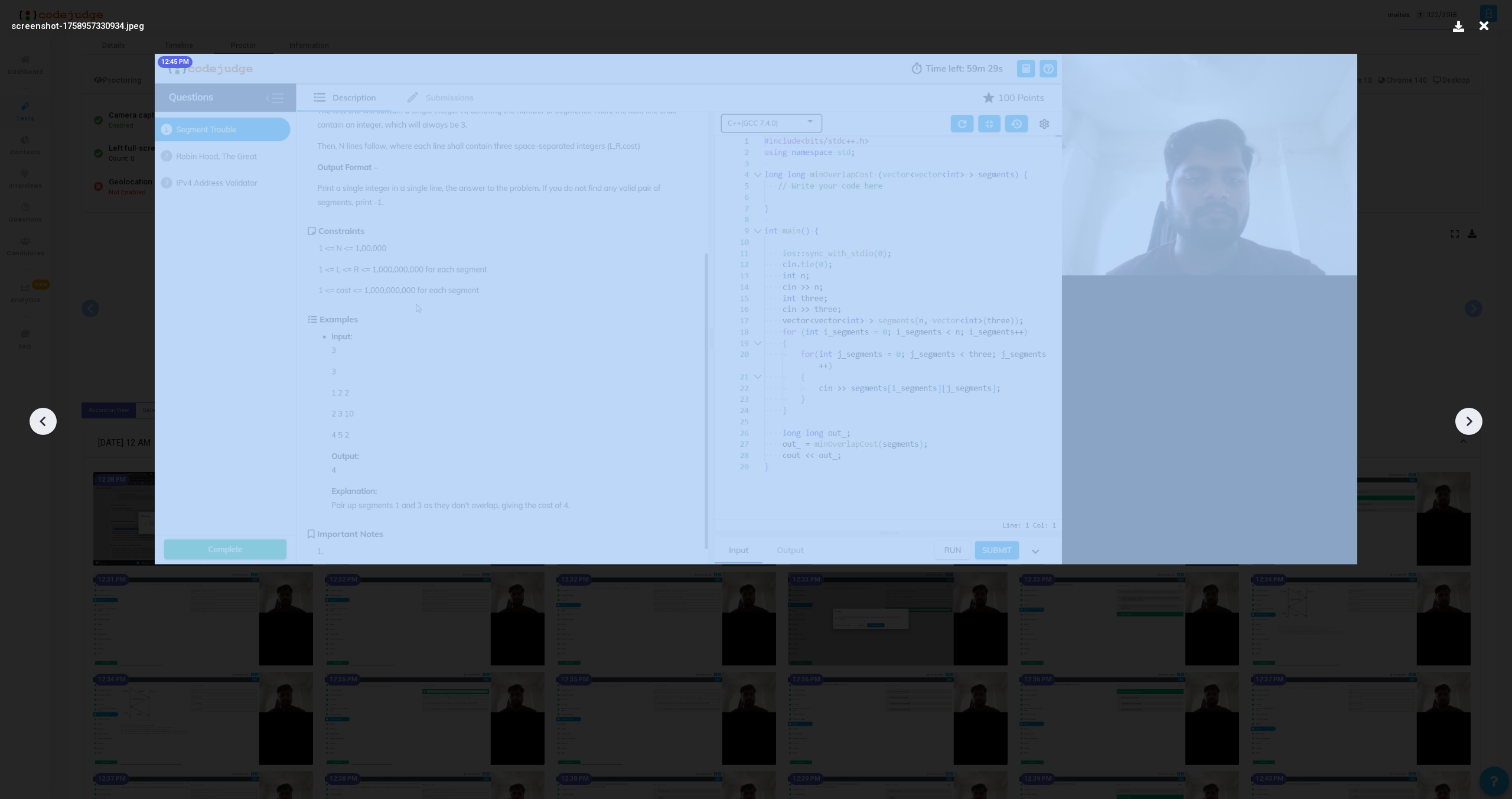
click at [1469, 410] on div at bounding box center [1469, 421] width 27 height 27
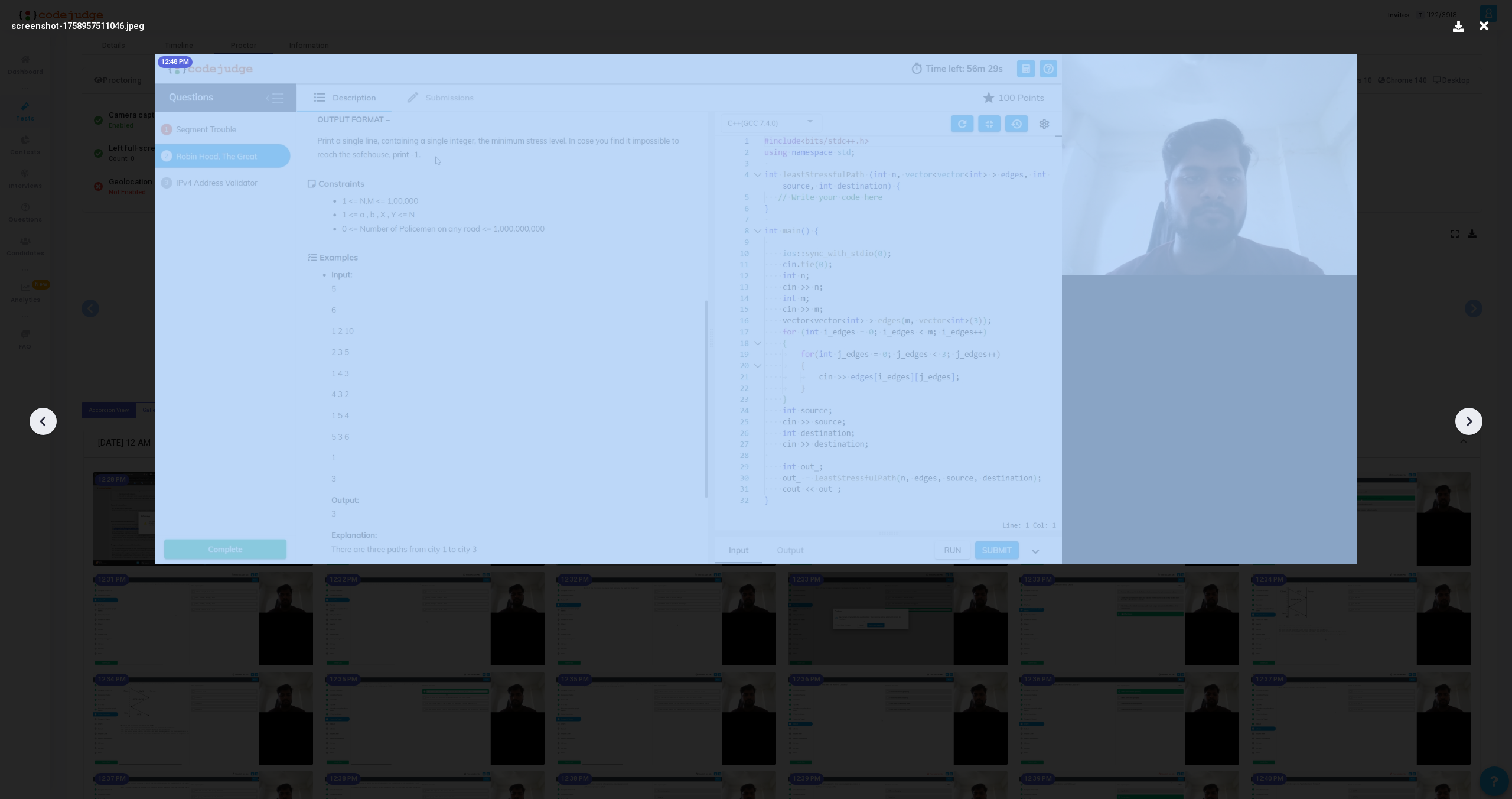
click at [1469, 410] on div at bounding box center [1469, 421] width 27 height 27
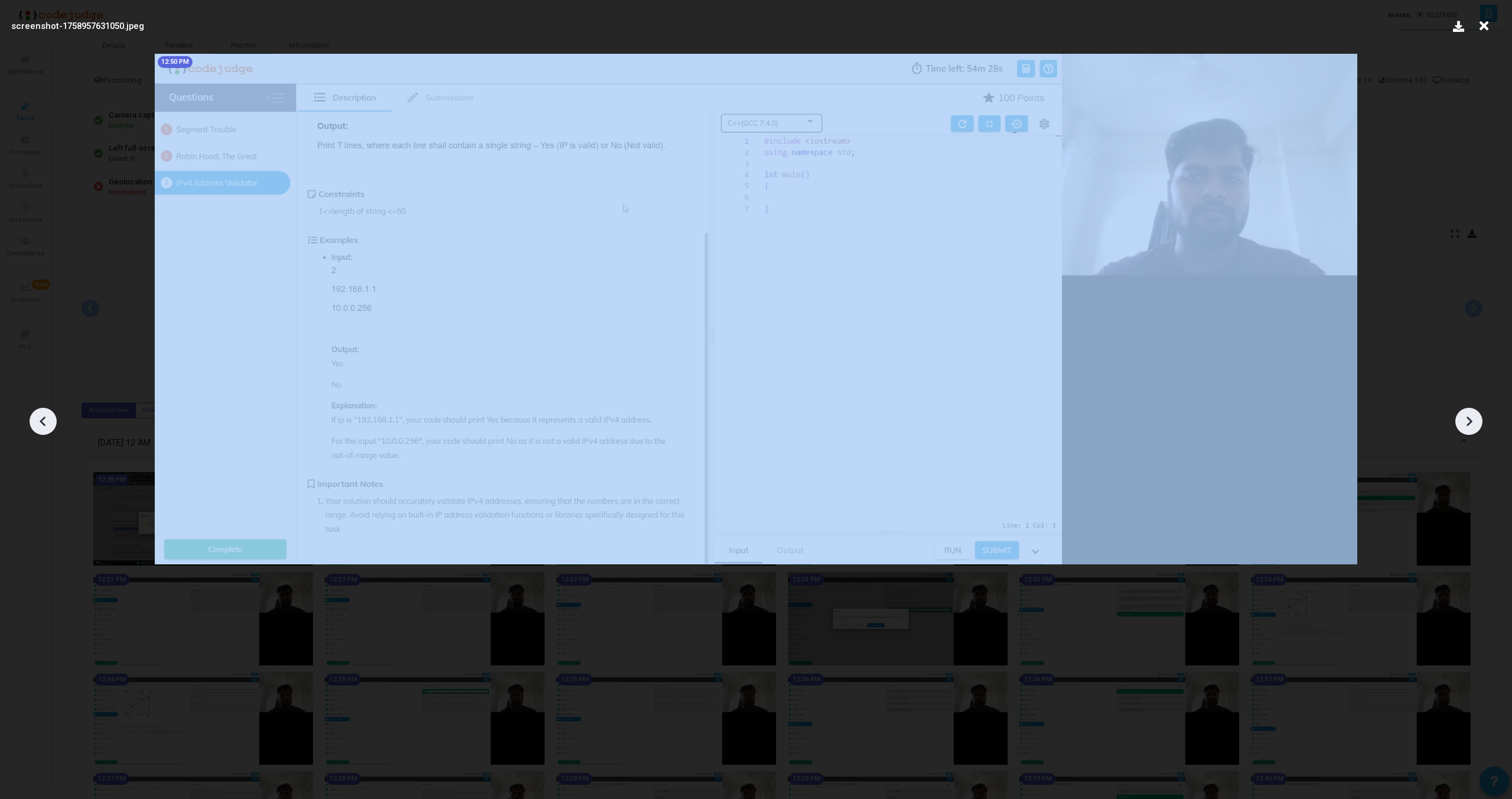
click at [1469, 410] on div at bounding box center [1469, 421] width 27 height 27
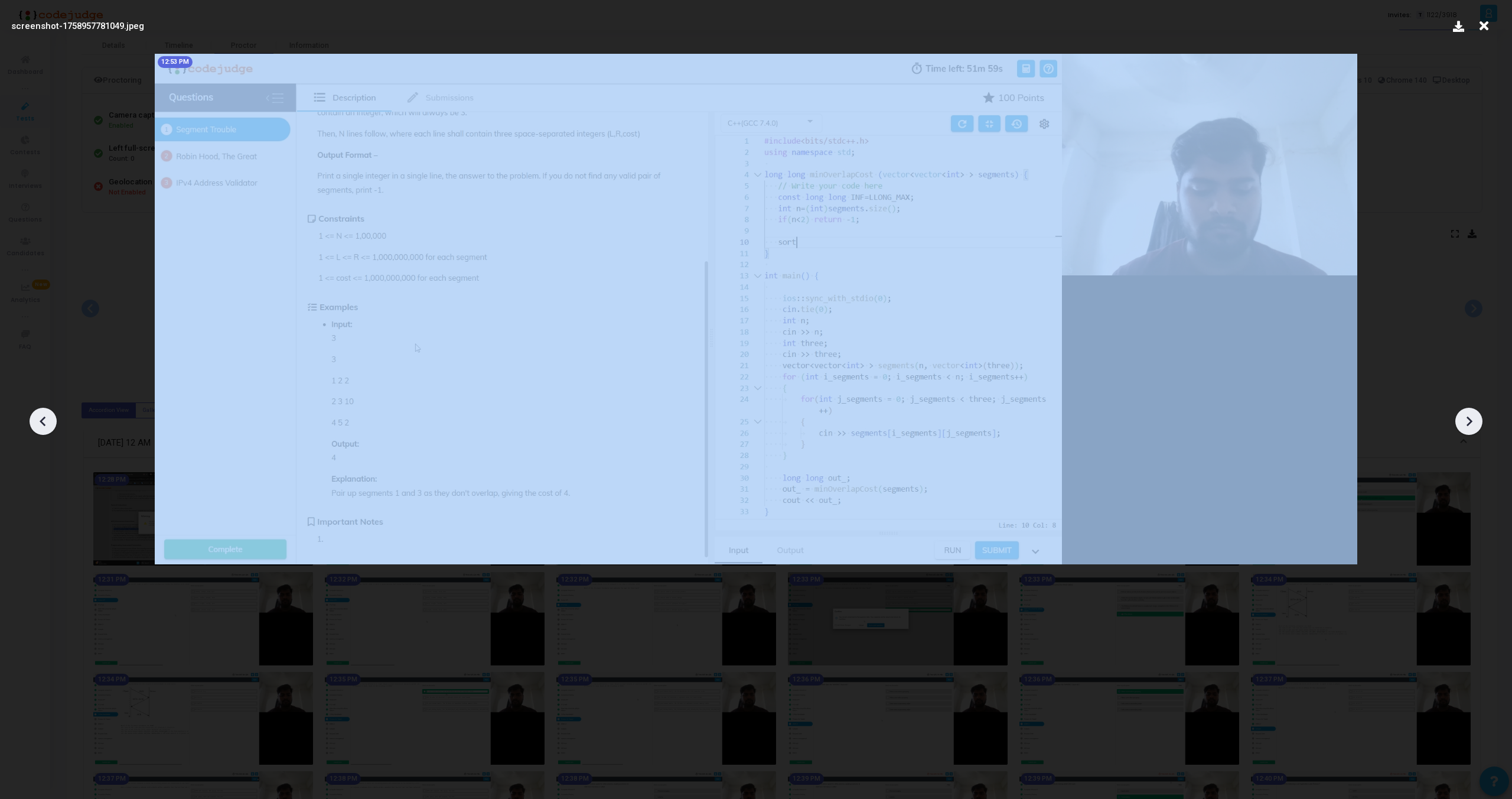
click at [1469, 410] on div at bounding box center [1469, 421] width 27 height 27
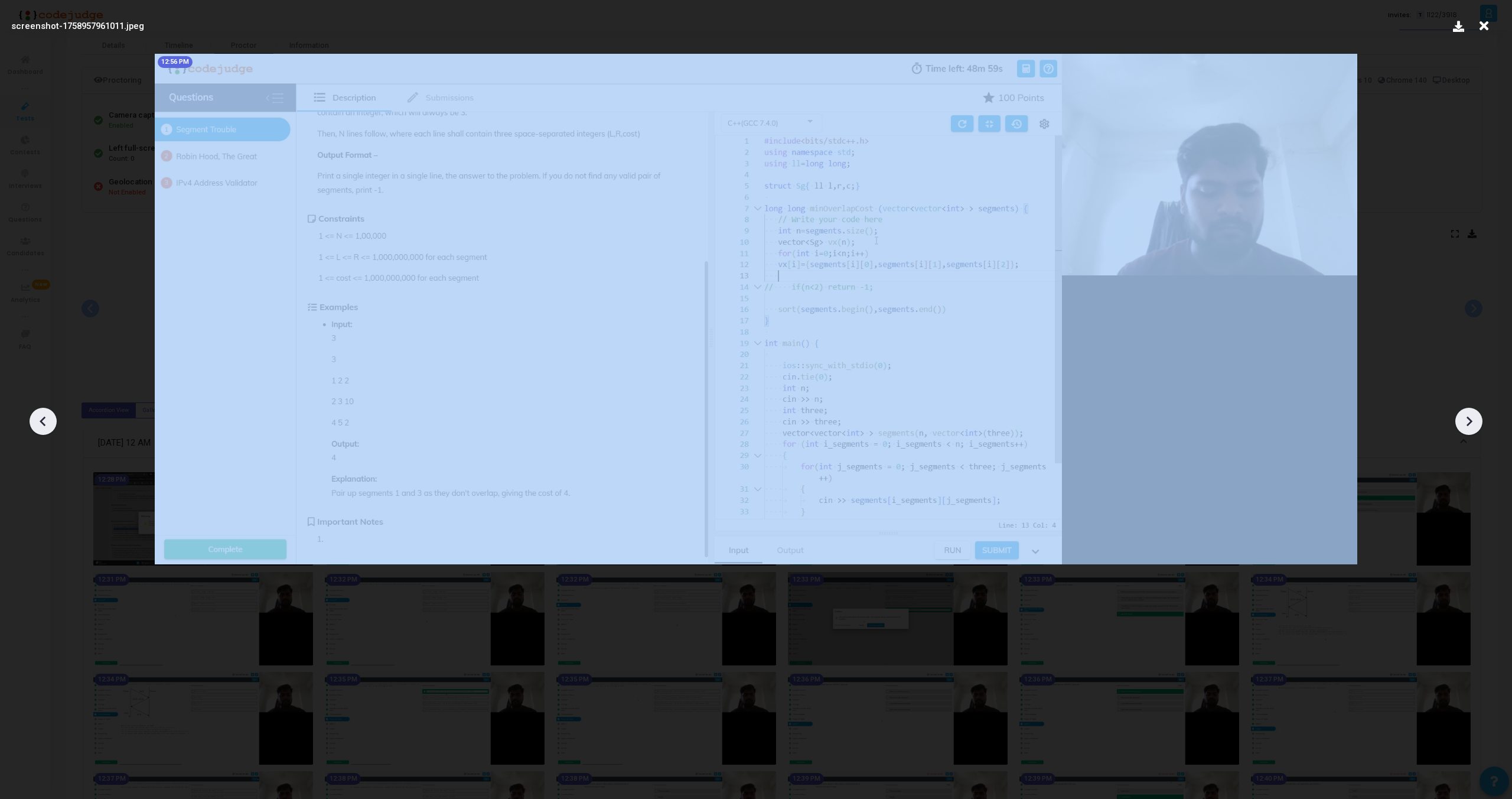
click at [1469, 410] on div at bounding box center [1469, 421] width 27 height 27
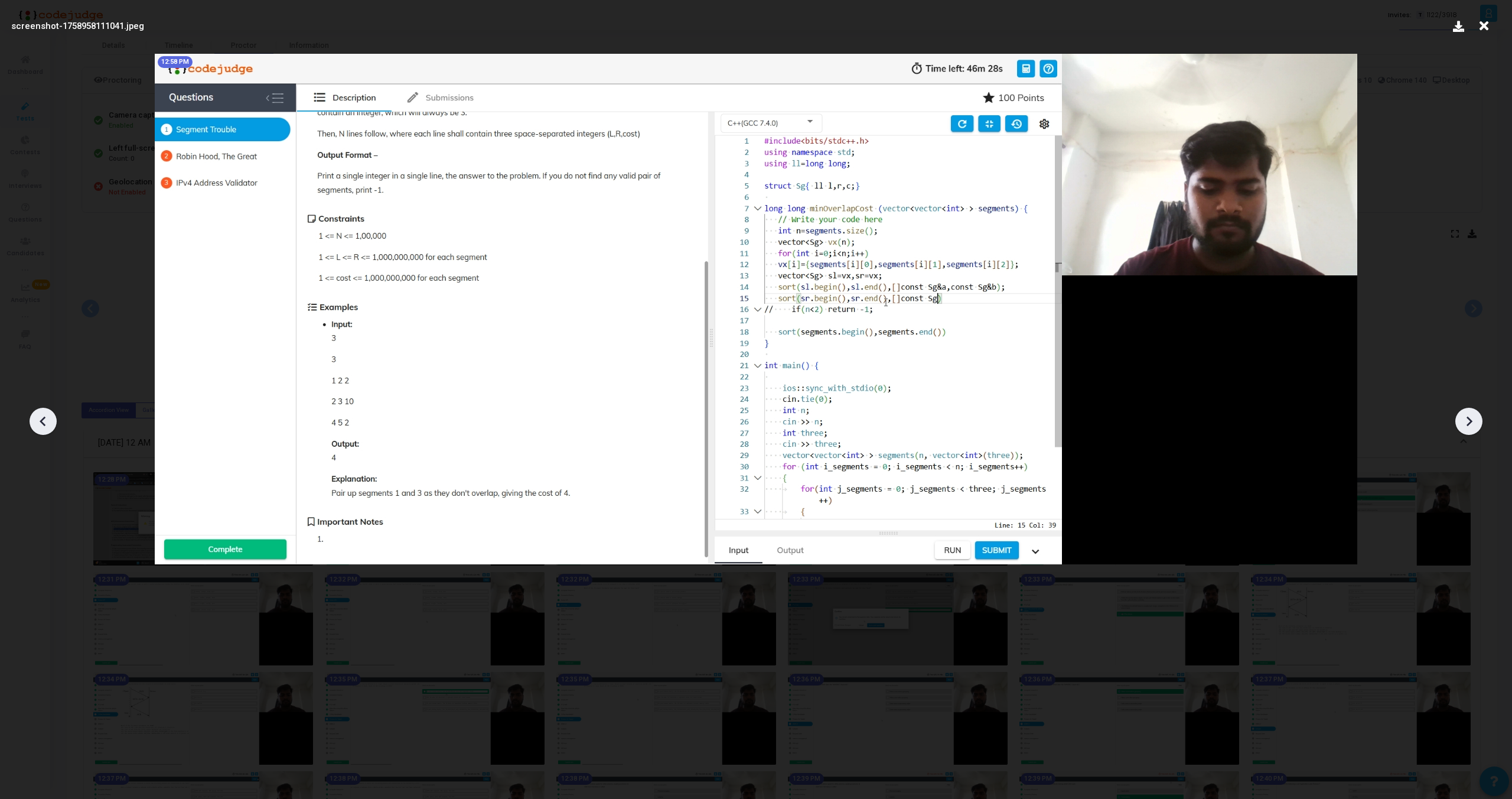
click at [1469, 410] on div at bounding box center [1469, 421] width 27 height 27
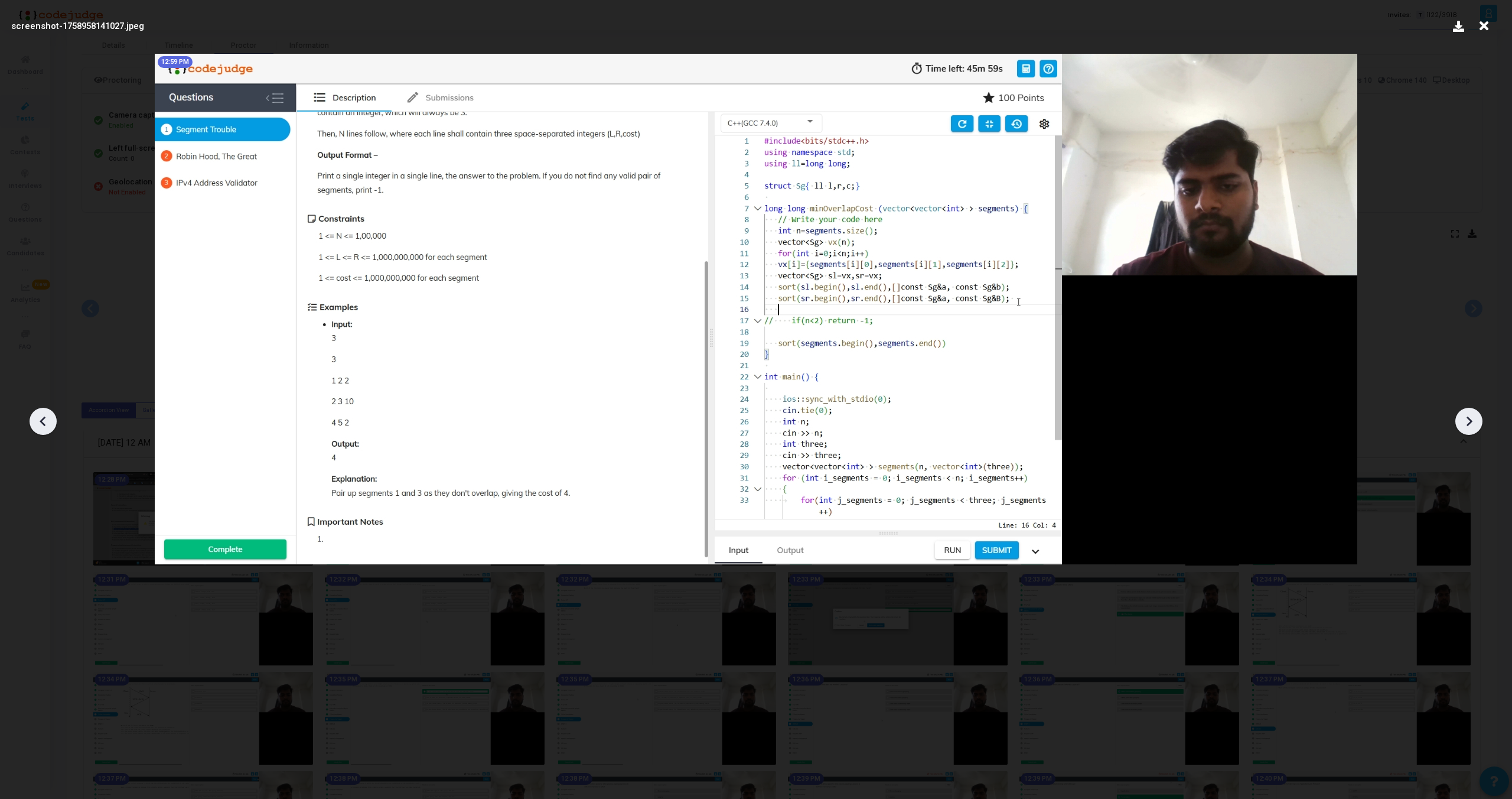
click at [1469, 410] on div at bounding box center [1469, 421] width 27 height 27
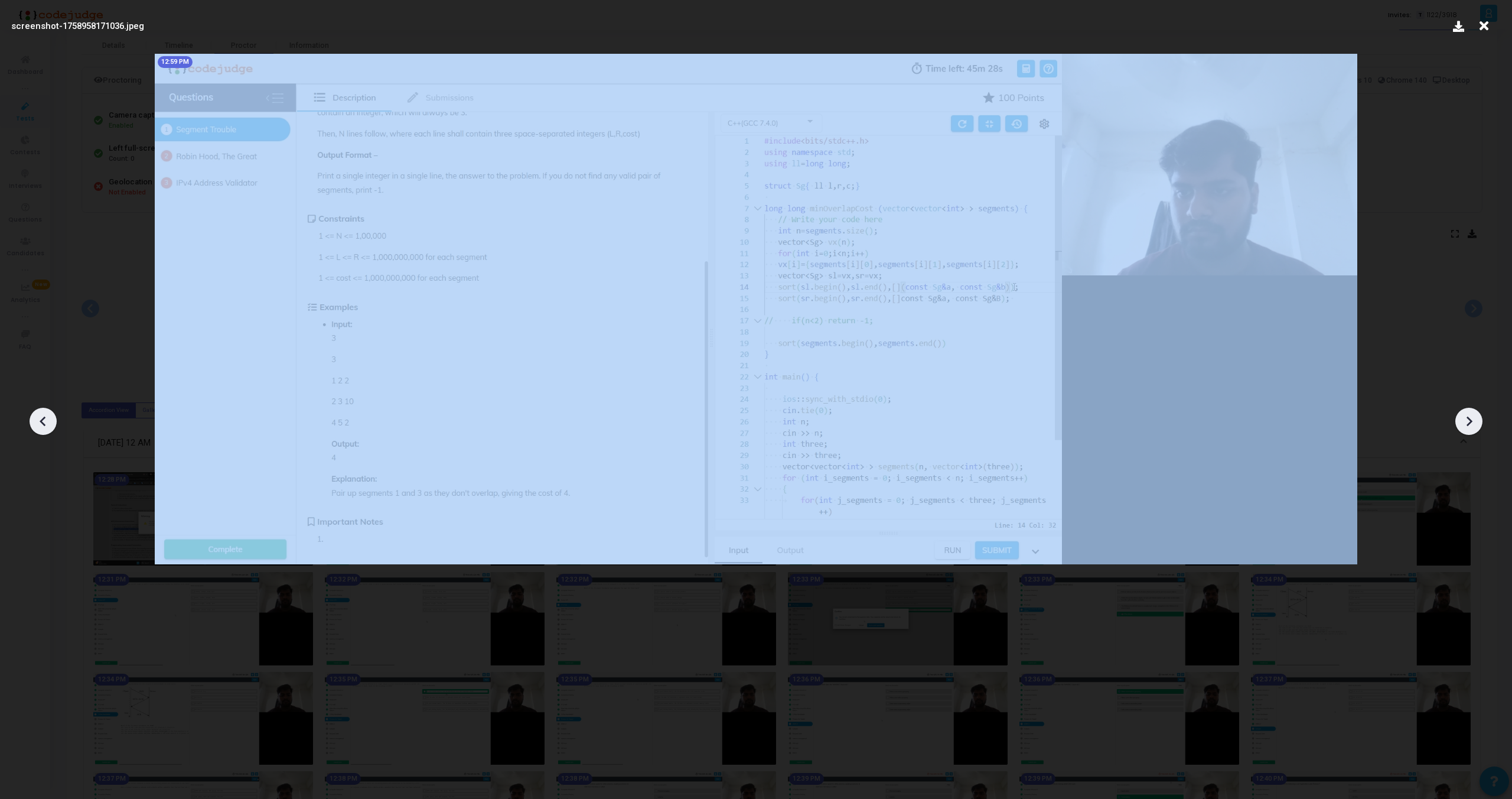
click at [1469, 410] on div at bounding box center [1469, 421] width 27 height 27
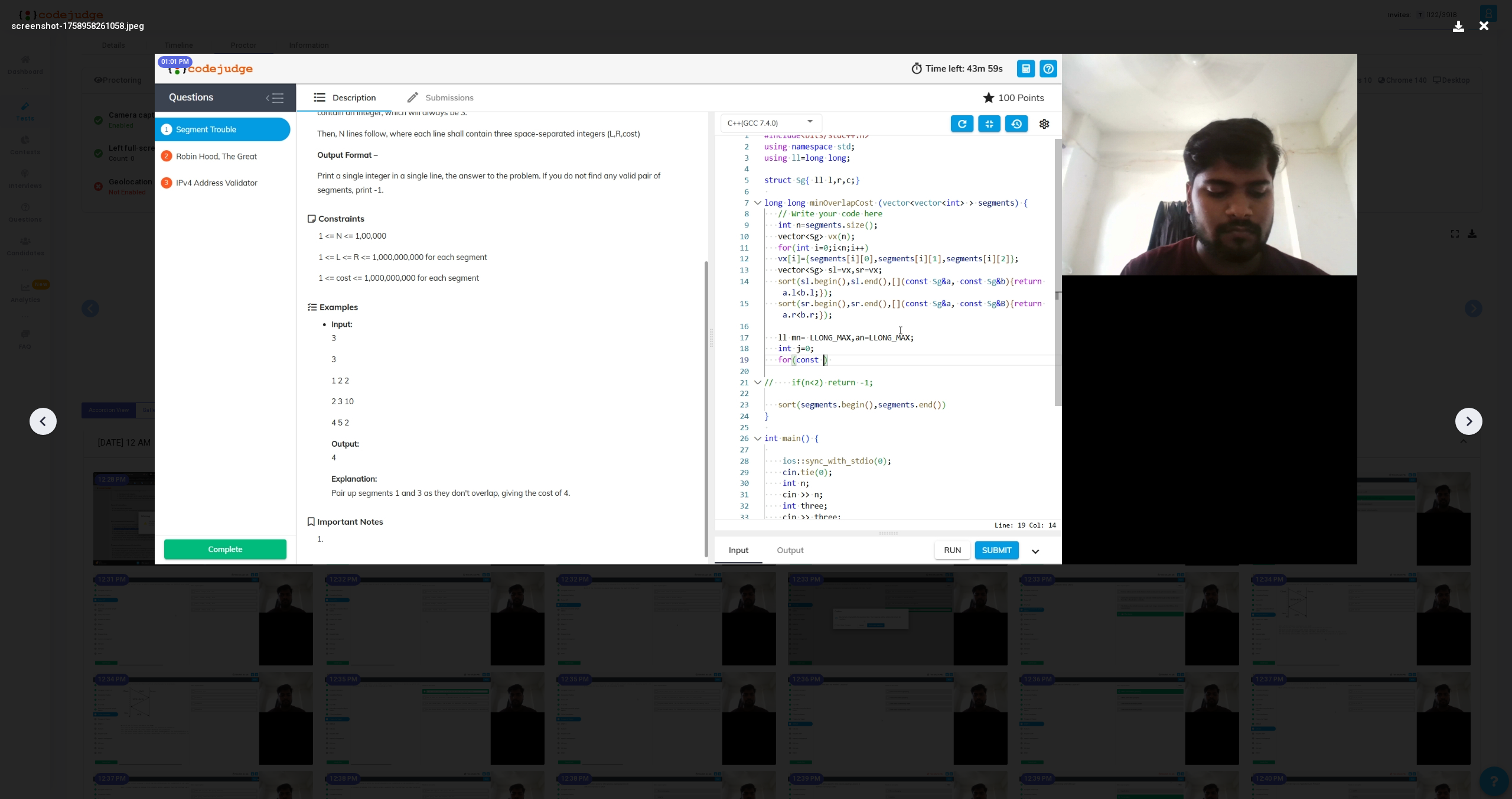
click at [1469, 410] on div at bounding box center [1469, 421] width 27 height 27
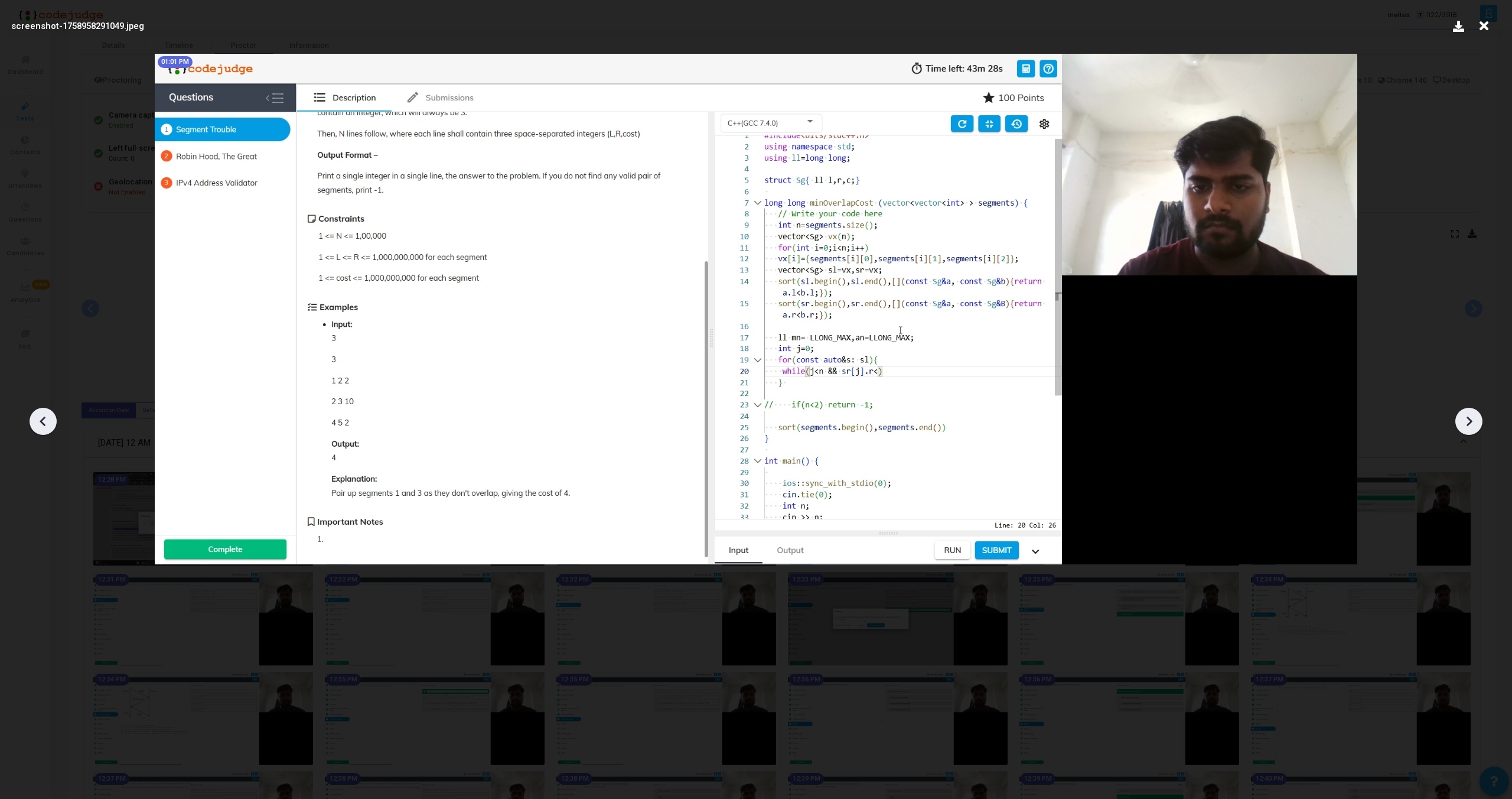
click at [1469, 410] on div at bounding box center [1469, 421] width 27 height 27
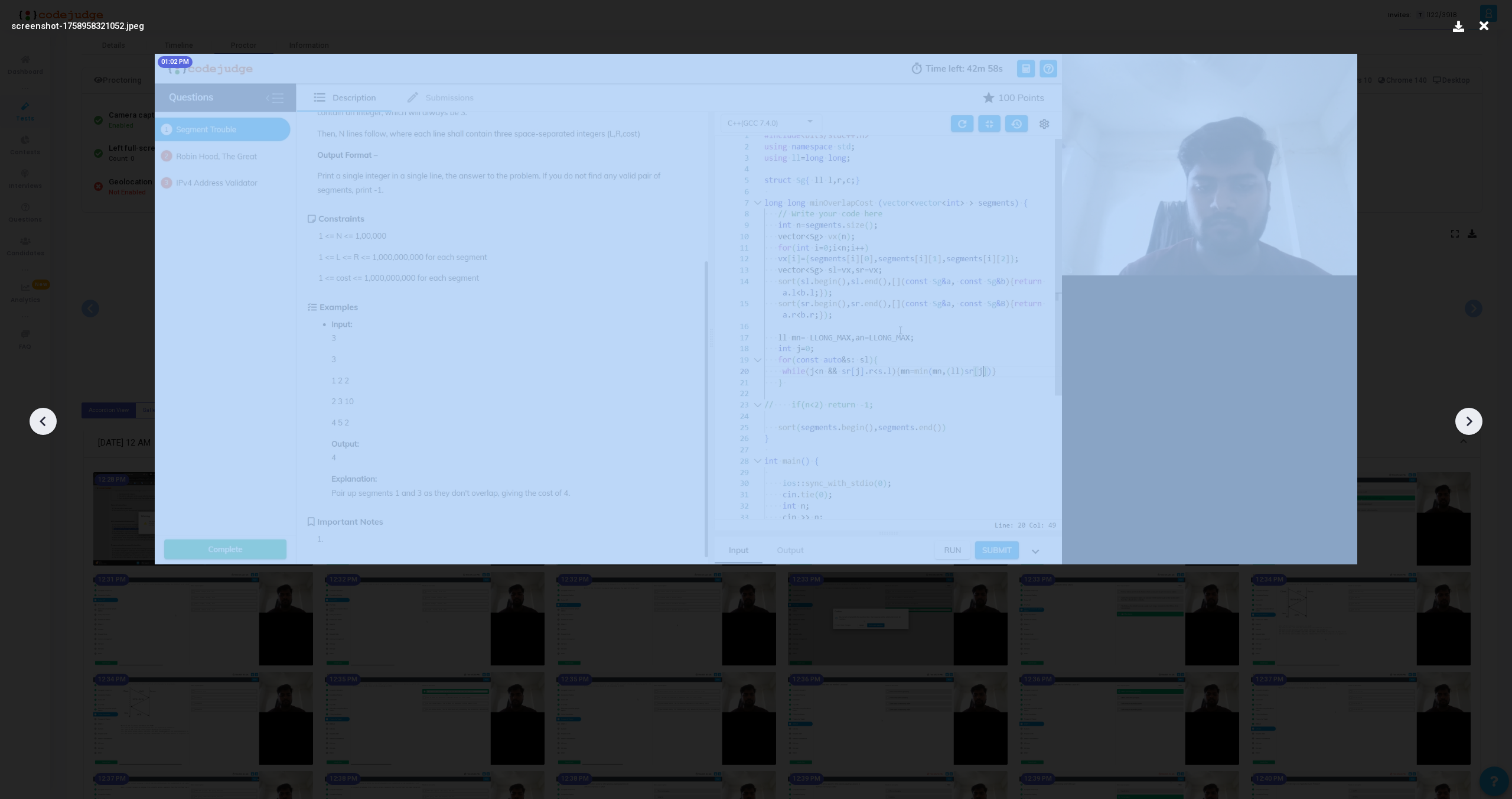
click at [1469, 410] on div at bounding box center [1469, 421] width 27 height 27
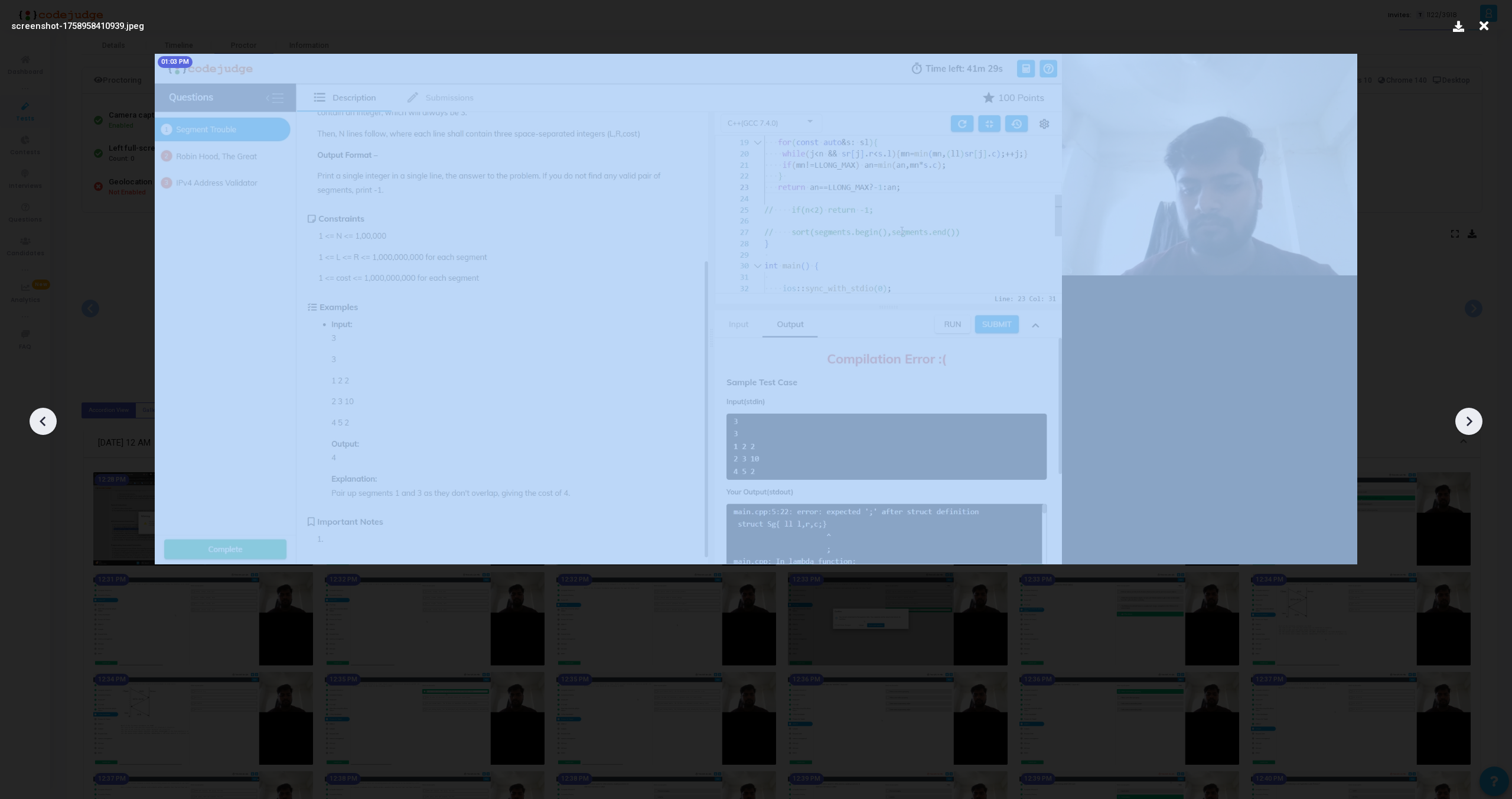
click at [1469, 410] on div at bounding box center [1469, 421] width 27 height 27
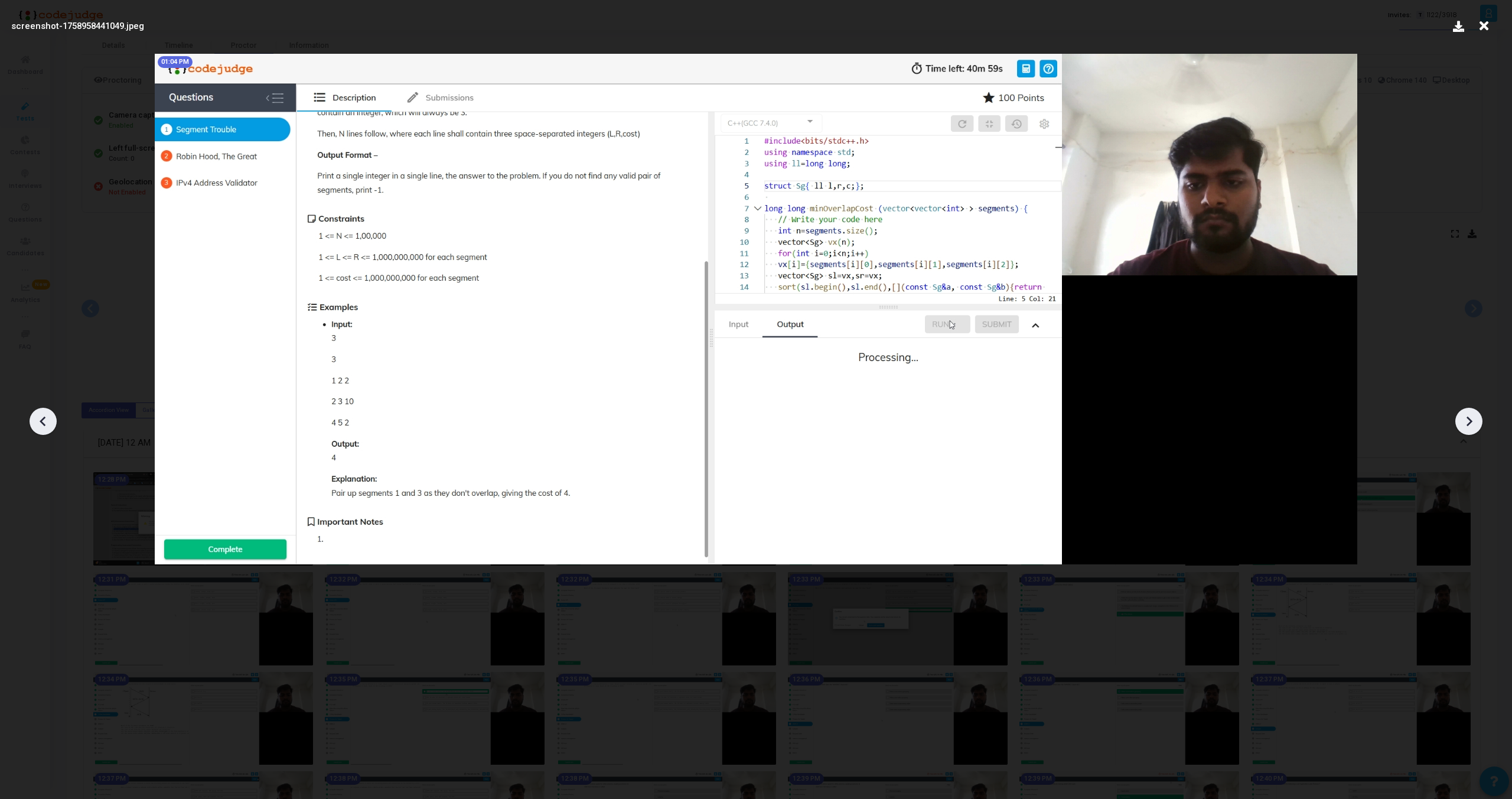
click at [1469, 410] on div at bounding box center [1469, 421] width 27 height 27
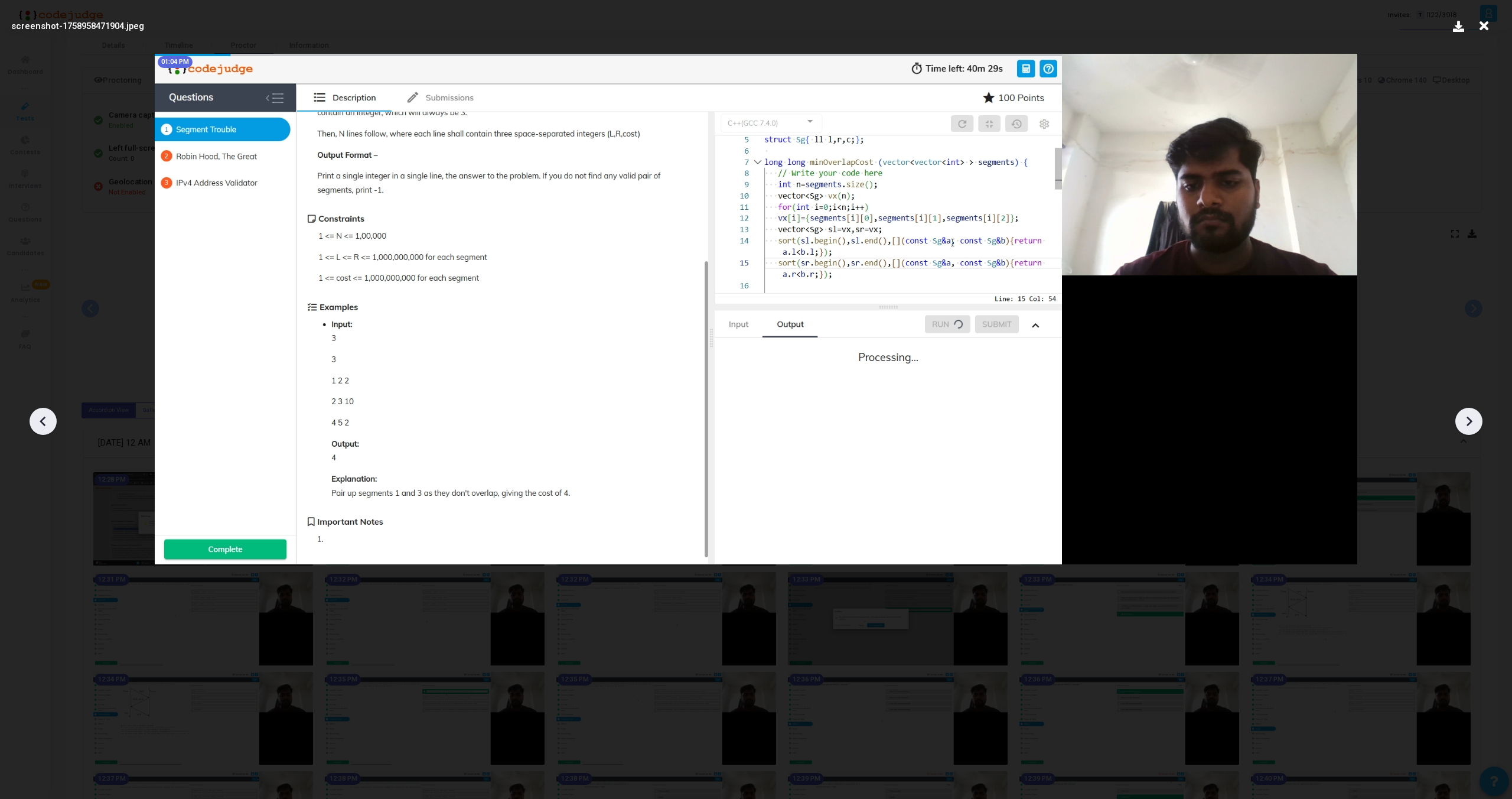
click at [1469, 410] on div at bounding box center [1469, 421] width 27 height 27
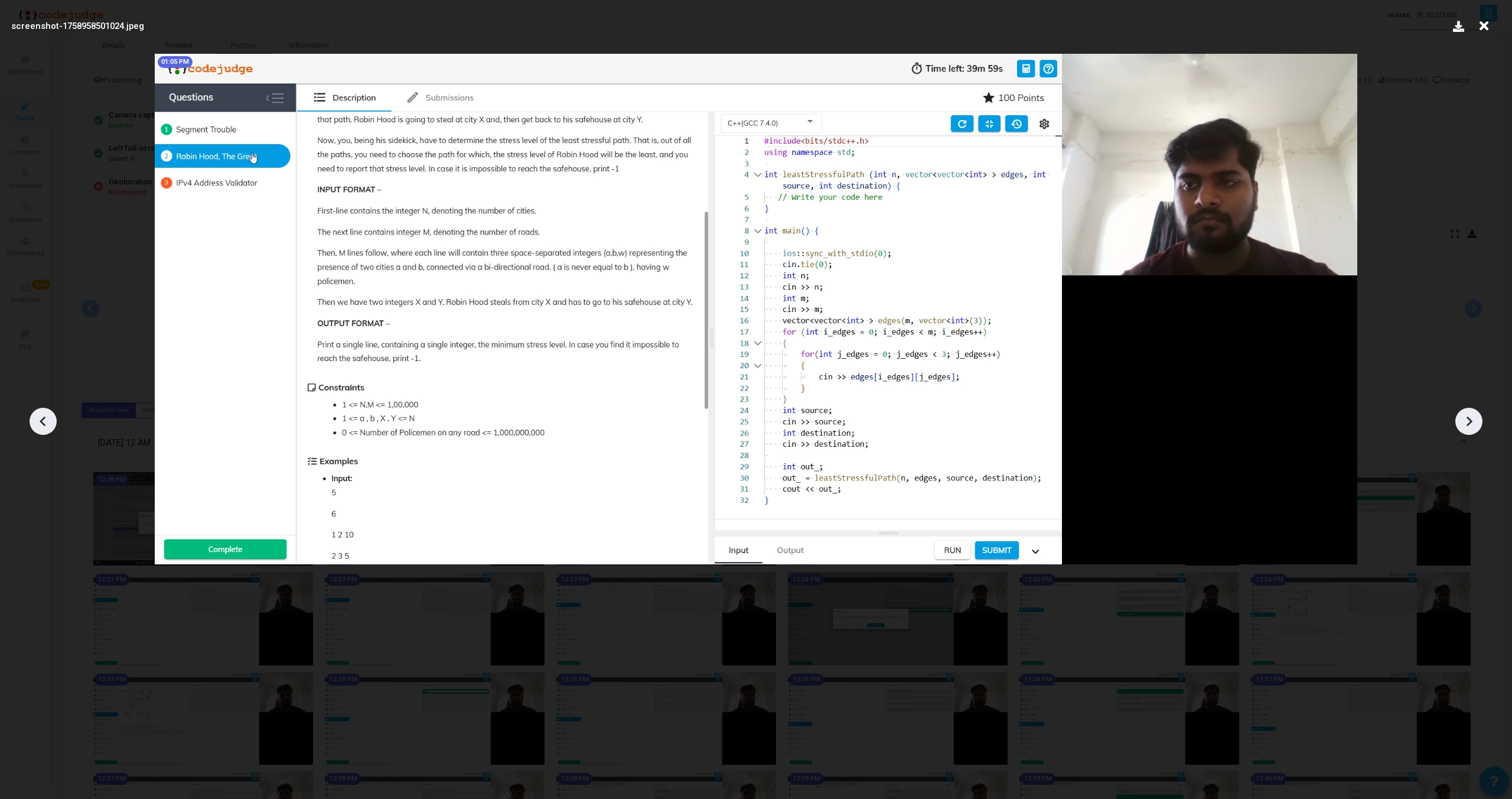
click at [1469, 410] on div at bounding box center [1469, 421] width 27 height 27
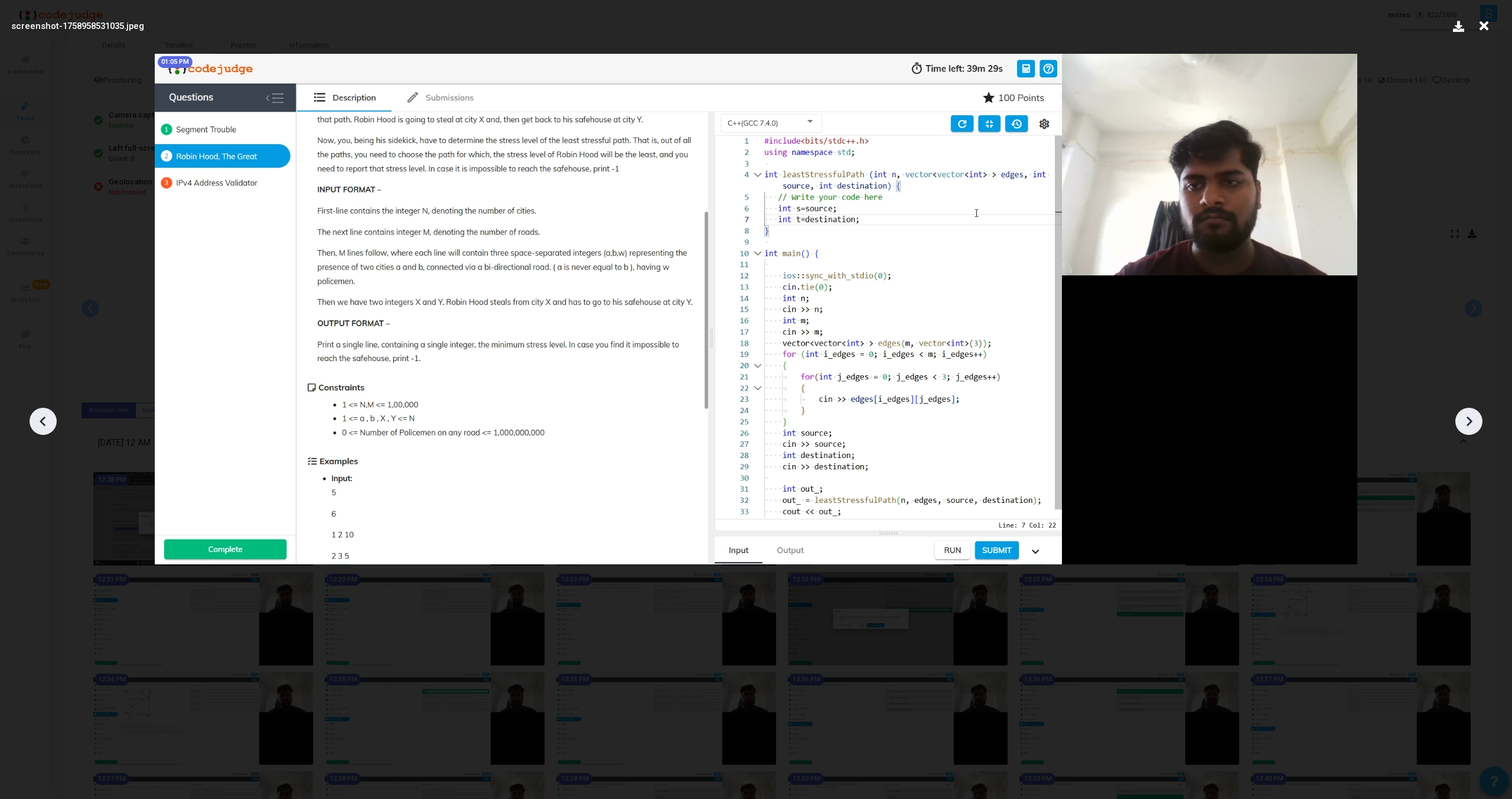
click at [1469, 410] on div at bounding box center [1469, 421] width 27 height 27
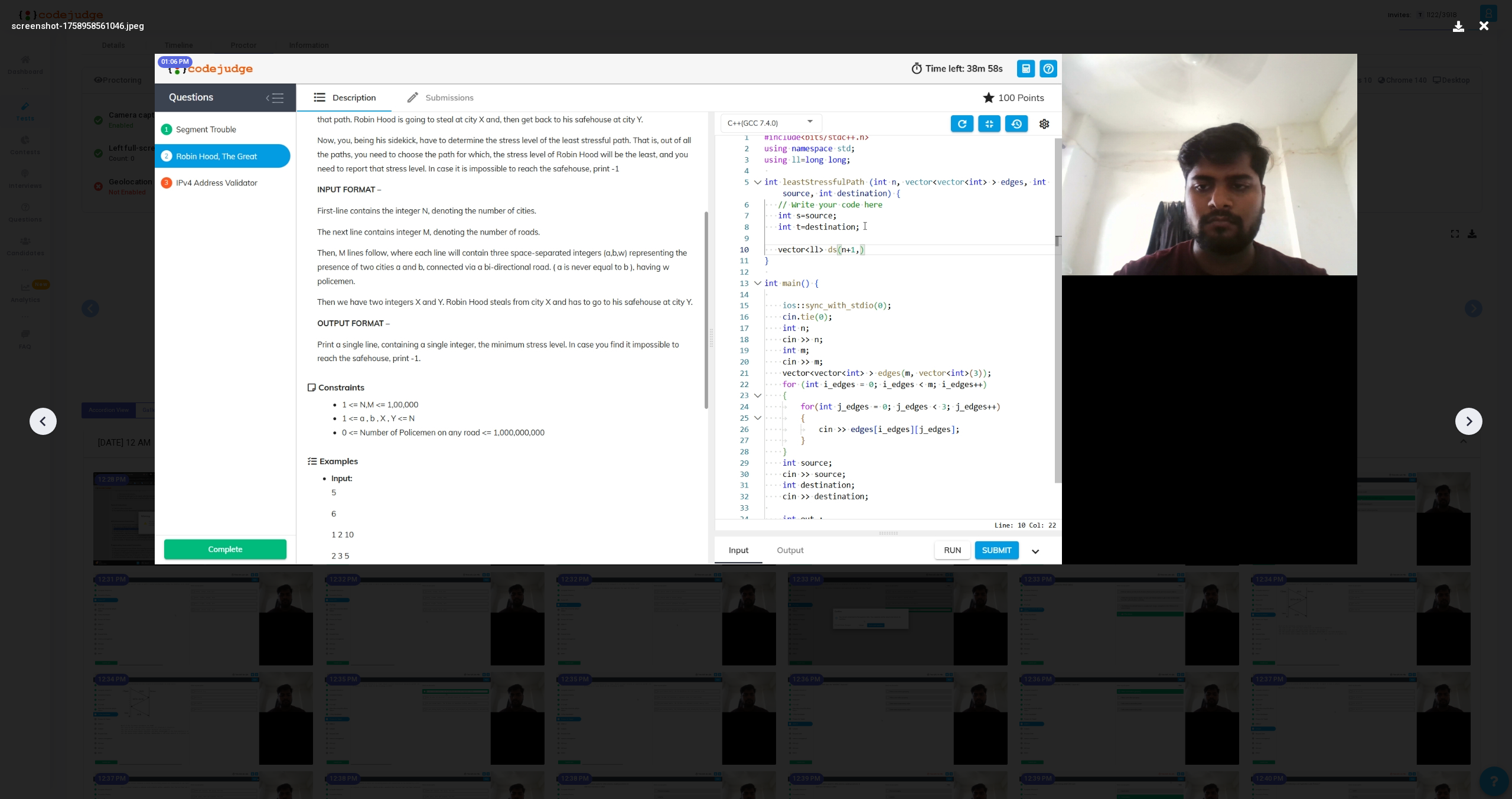
click at [1469, 410] on div at bounding box center [1469, 421] width 27 height 27
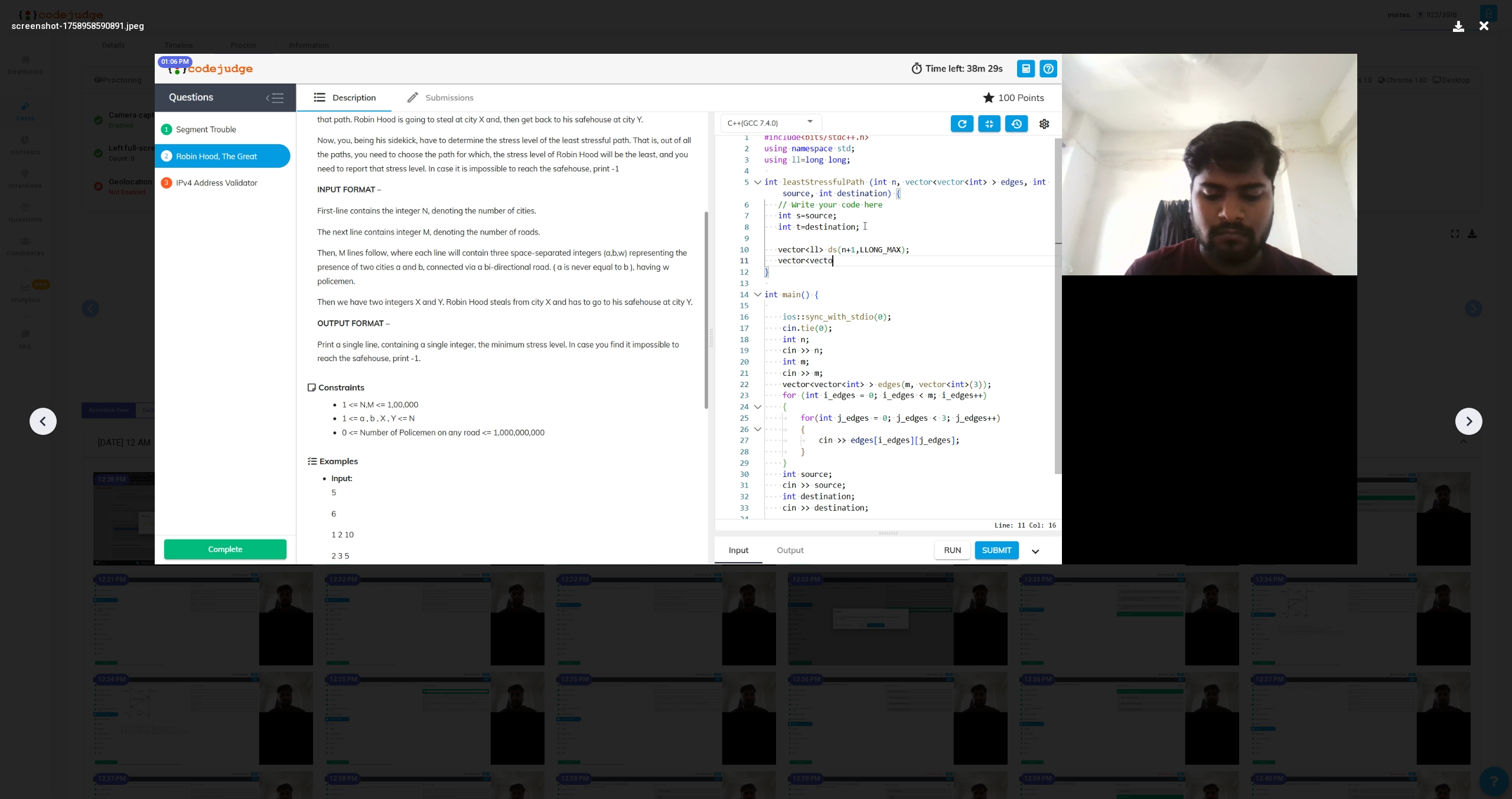
click at [1469, 410] on div at bounding box center [1469, 421] width 27 height 27
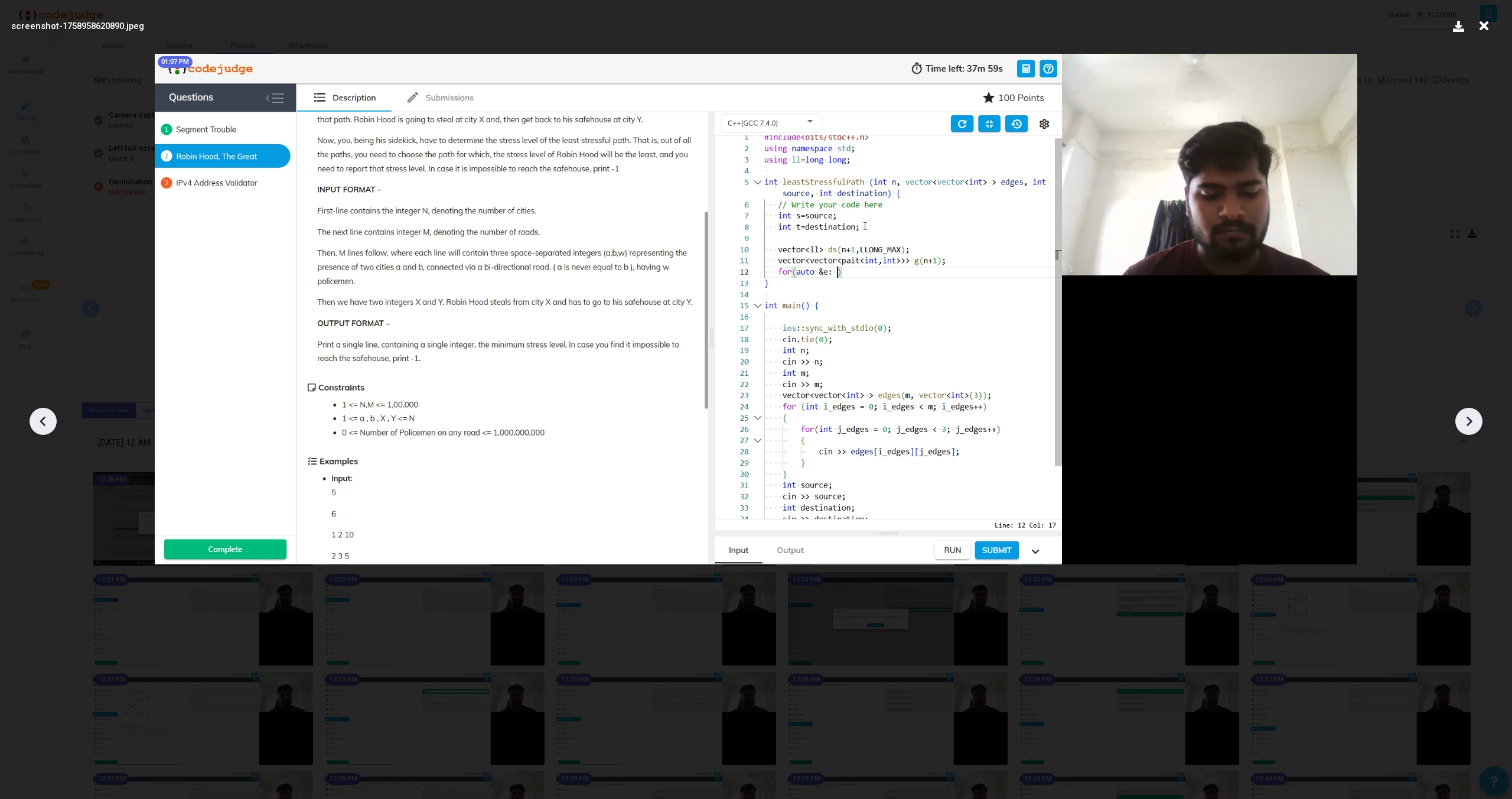
click at [1469, 410] on div at bounding box center [1469, 421] width 27 height 27
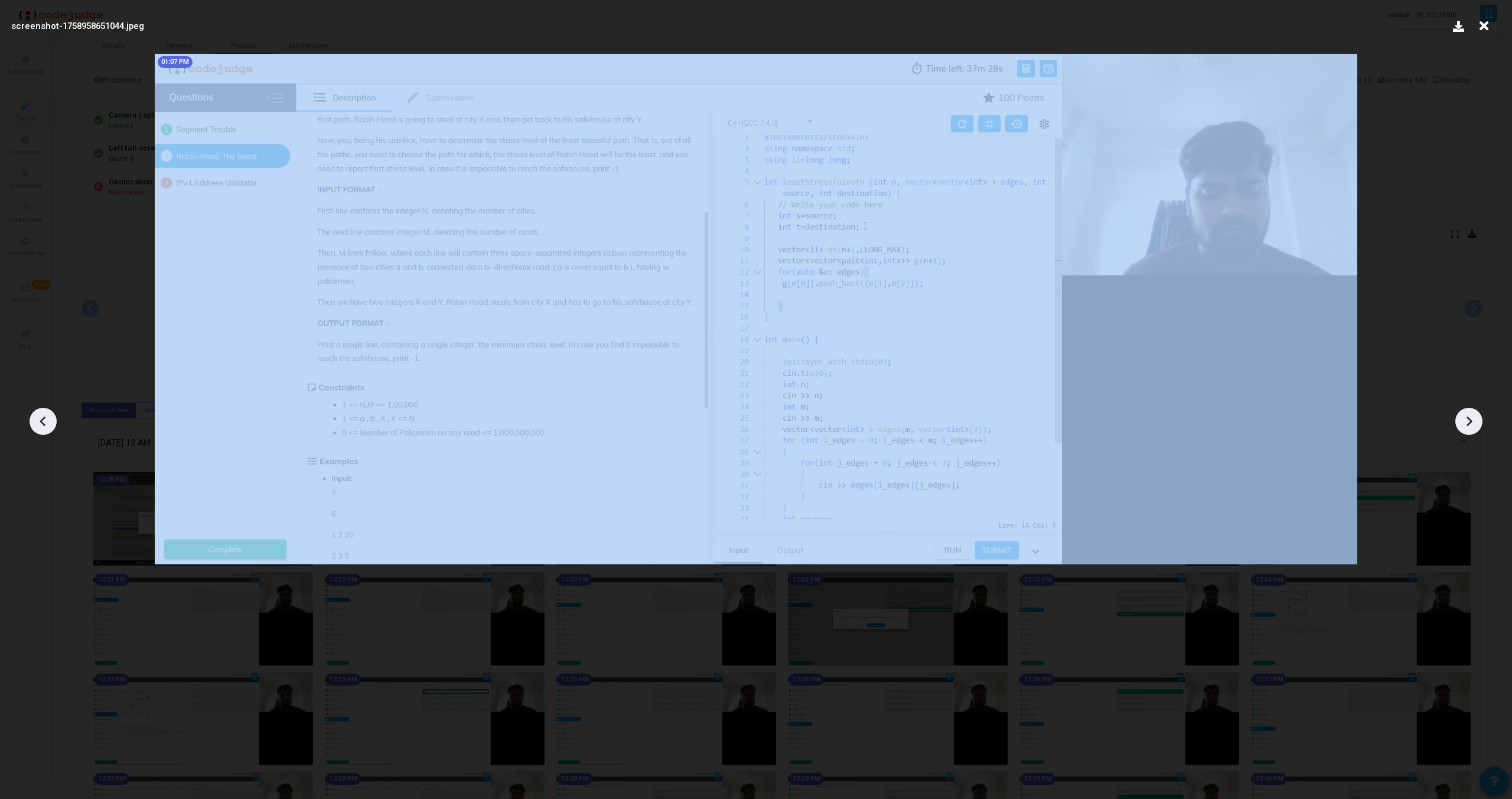
click at [1469, 410] on div at bounding box center [1469, 421] width 27 height 27
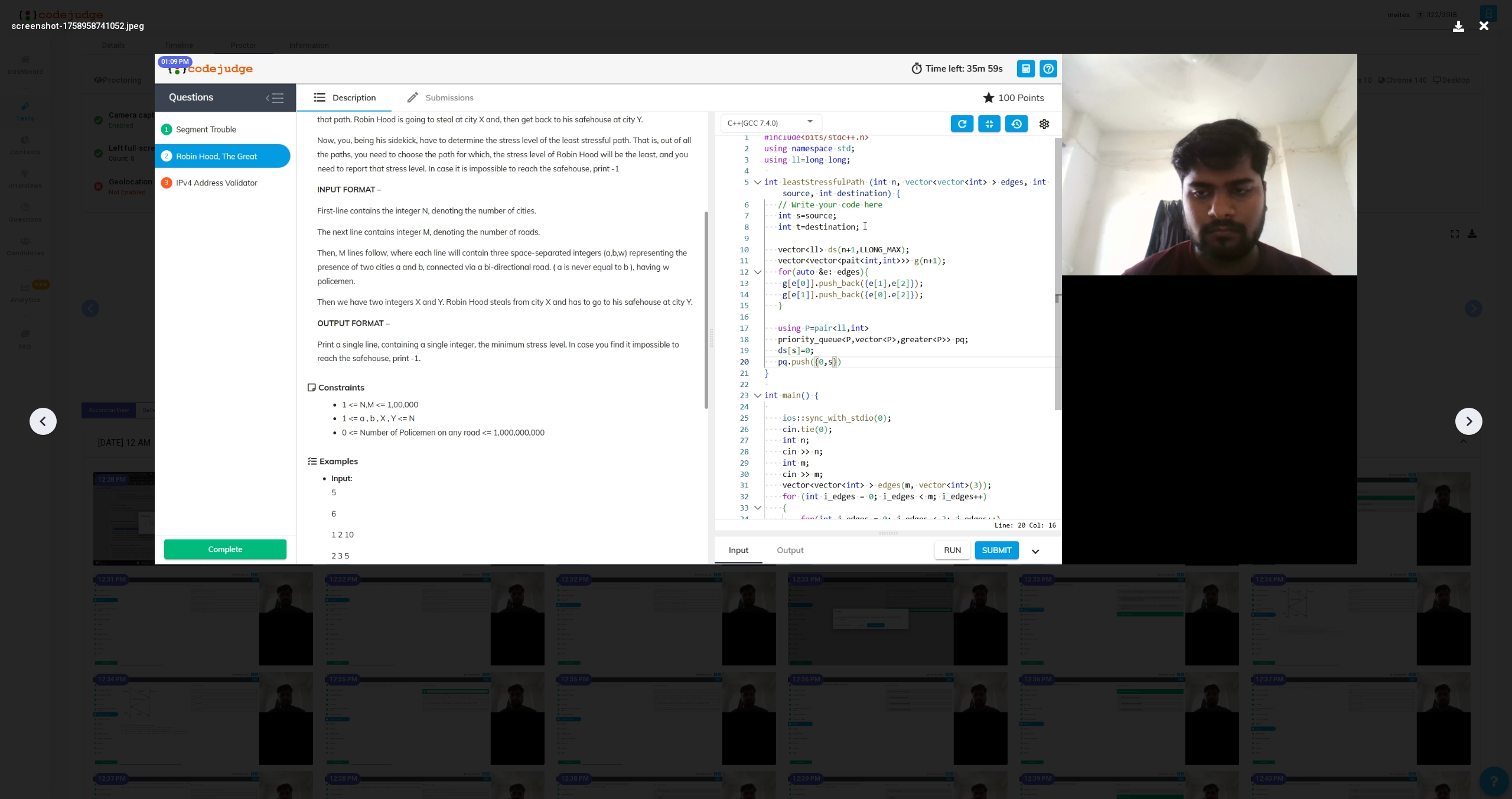
click at [1469, 410] on div at bounding box center [1469, 421] width 27 height 27
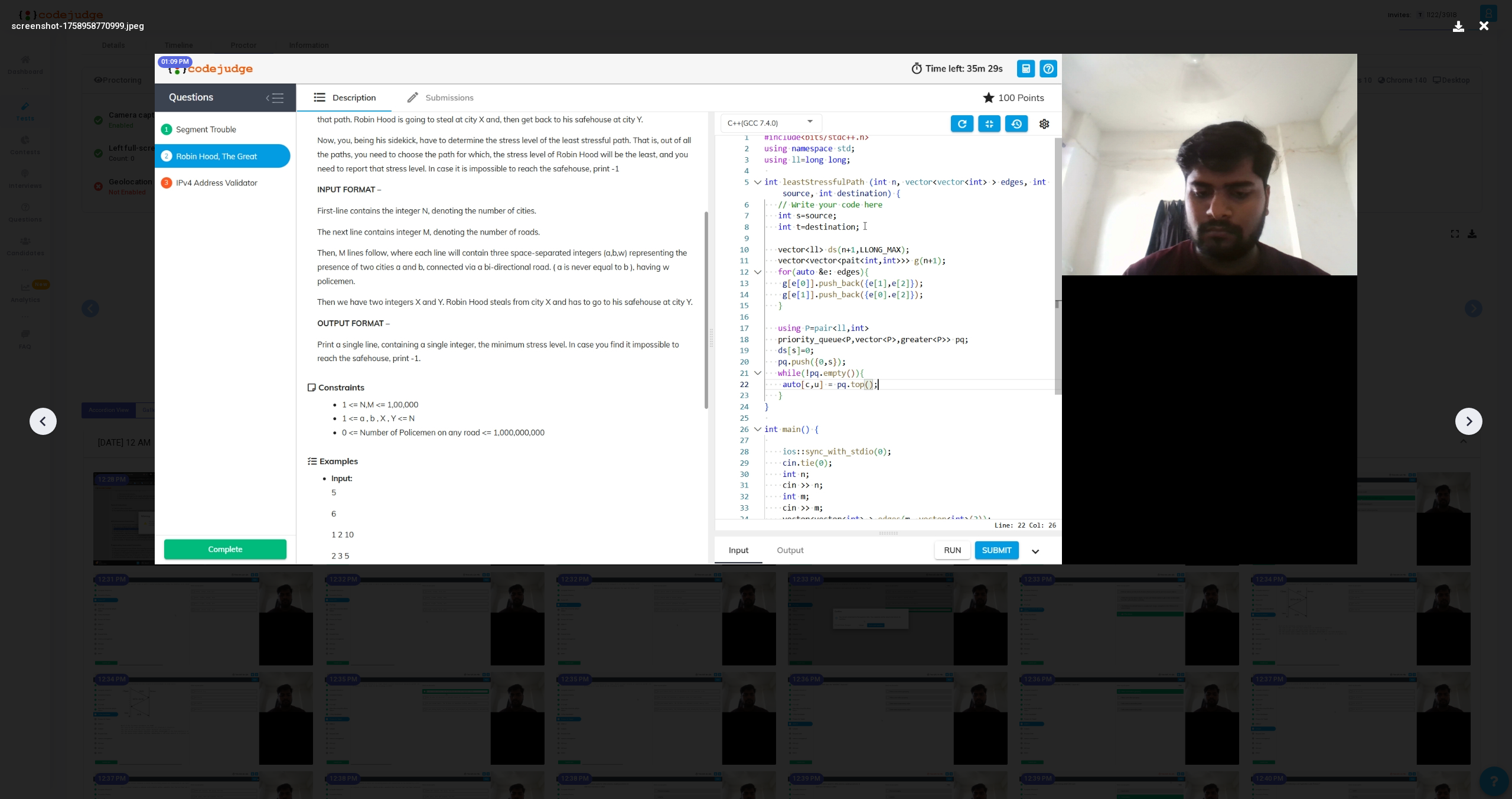
click at [1469, 410] on div at bounding box center [1469, 421] width 27 height 27
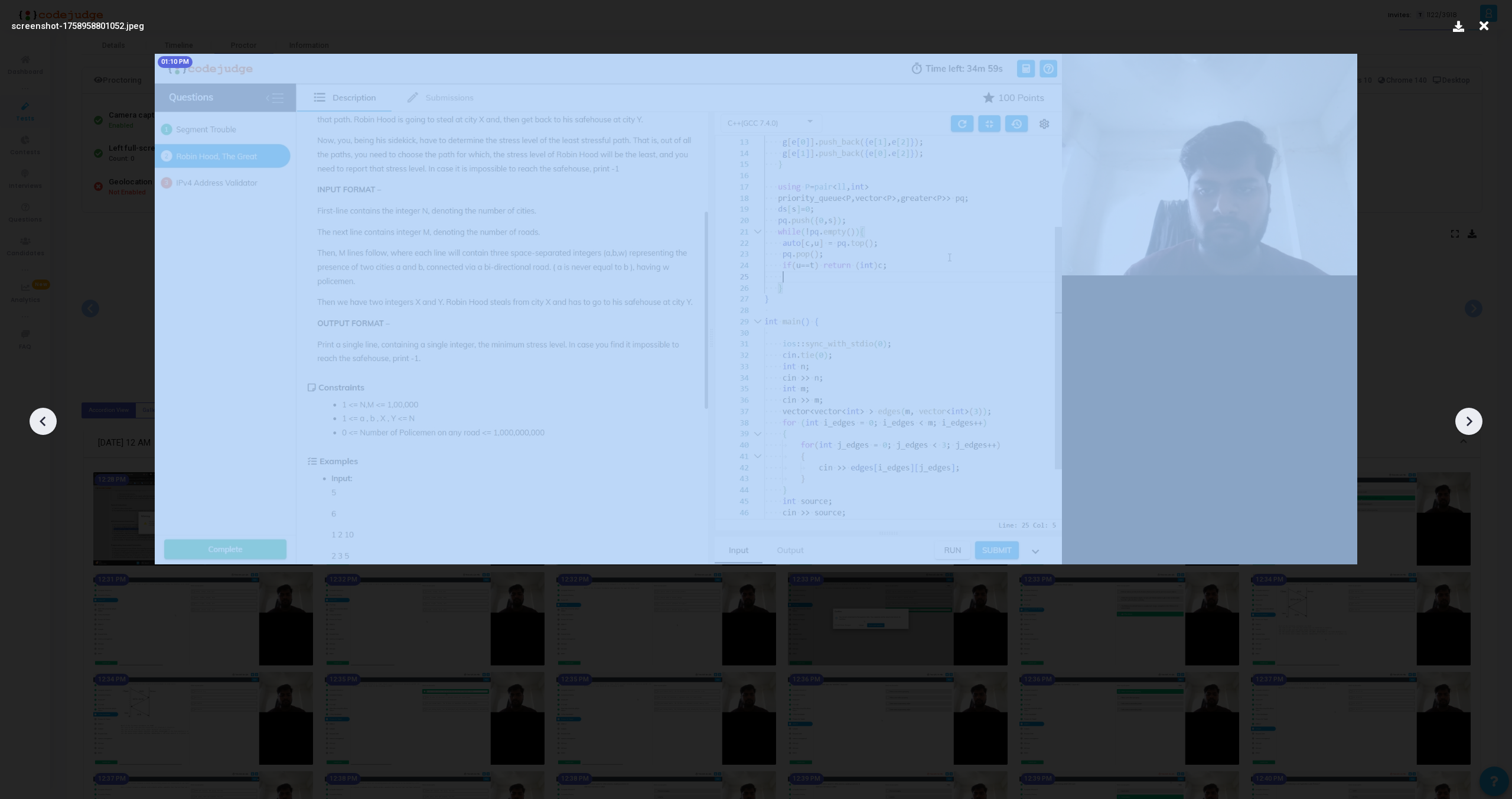
click at [1469, 410] on div at bounding box center [1469, 421] width 27 height 27
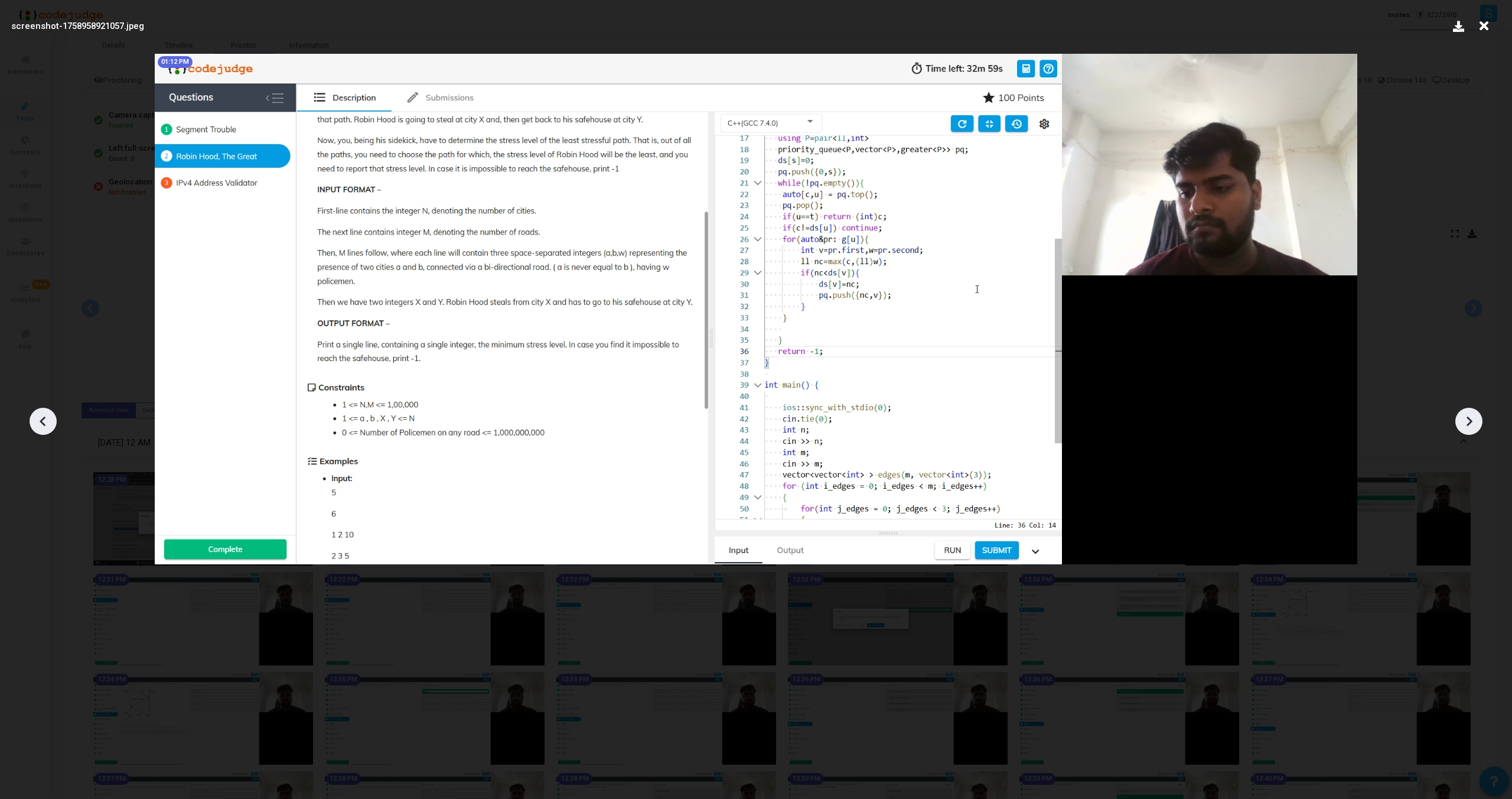
click at [1469, 410] on div at bounding box center [1469, 421] width 27 height 27
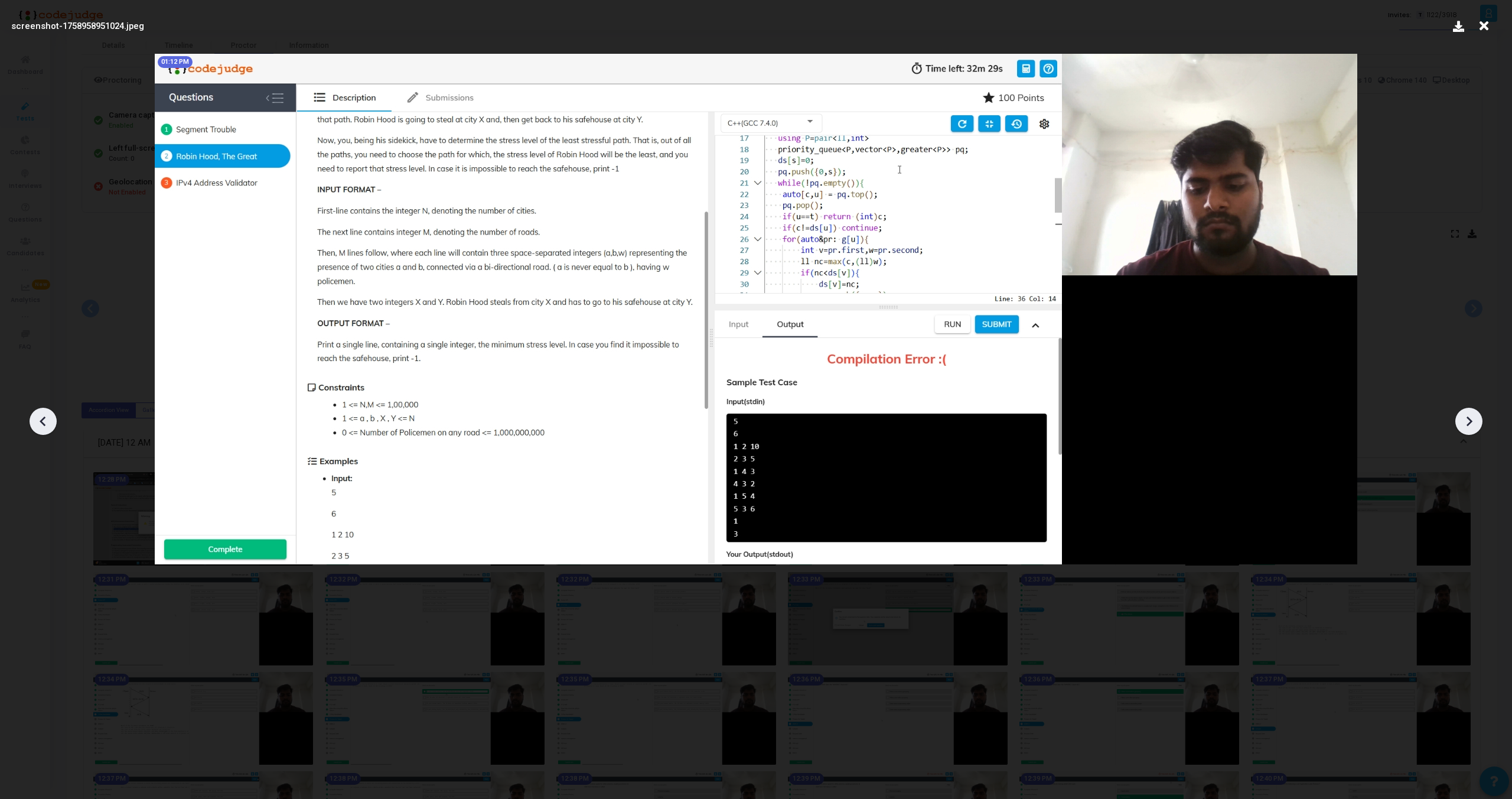
click at [1469, 410] on div at bounding box center [1469, 421] width 27 height 27
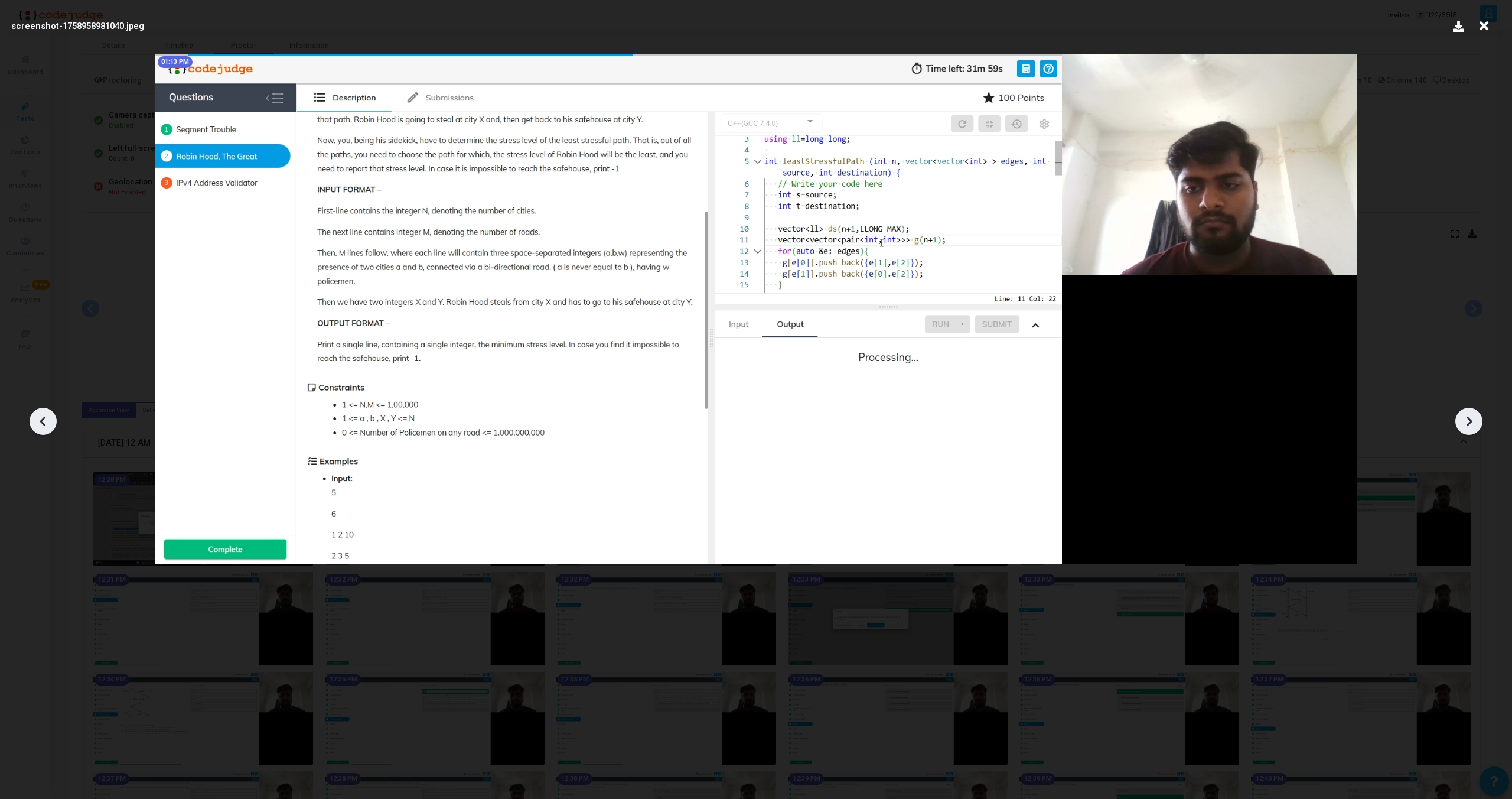
click at [1469, 410] on div at bounding box center [1469, 421] width 27 height 27
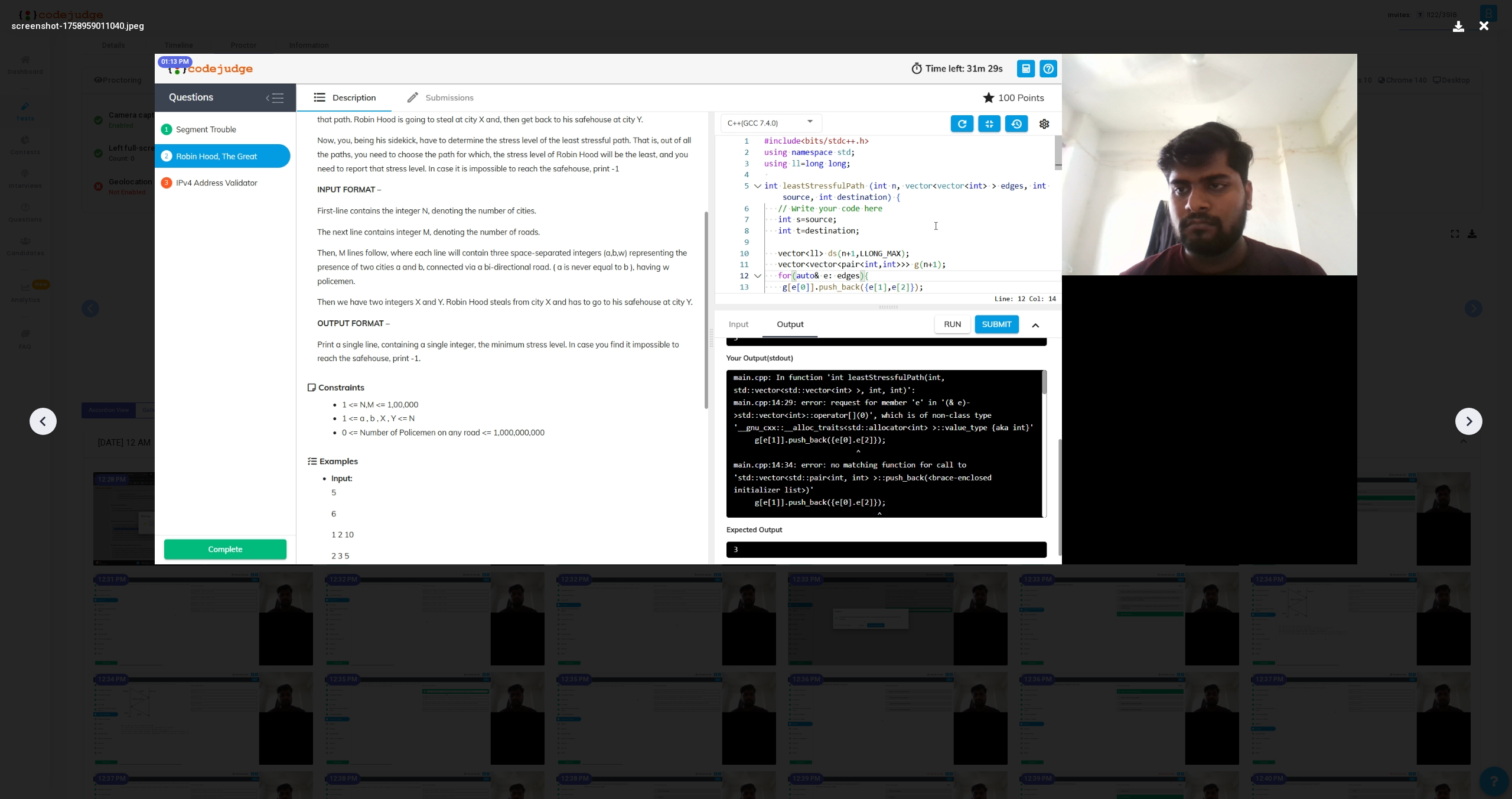
click at [1469, 410] on div at bounding box center [1469, 421] width 27 height 27
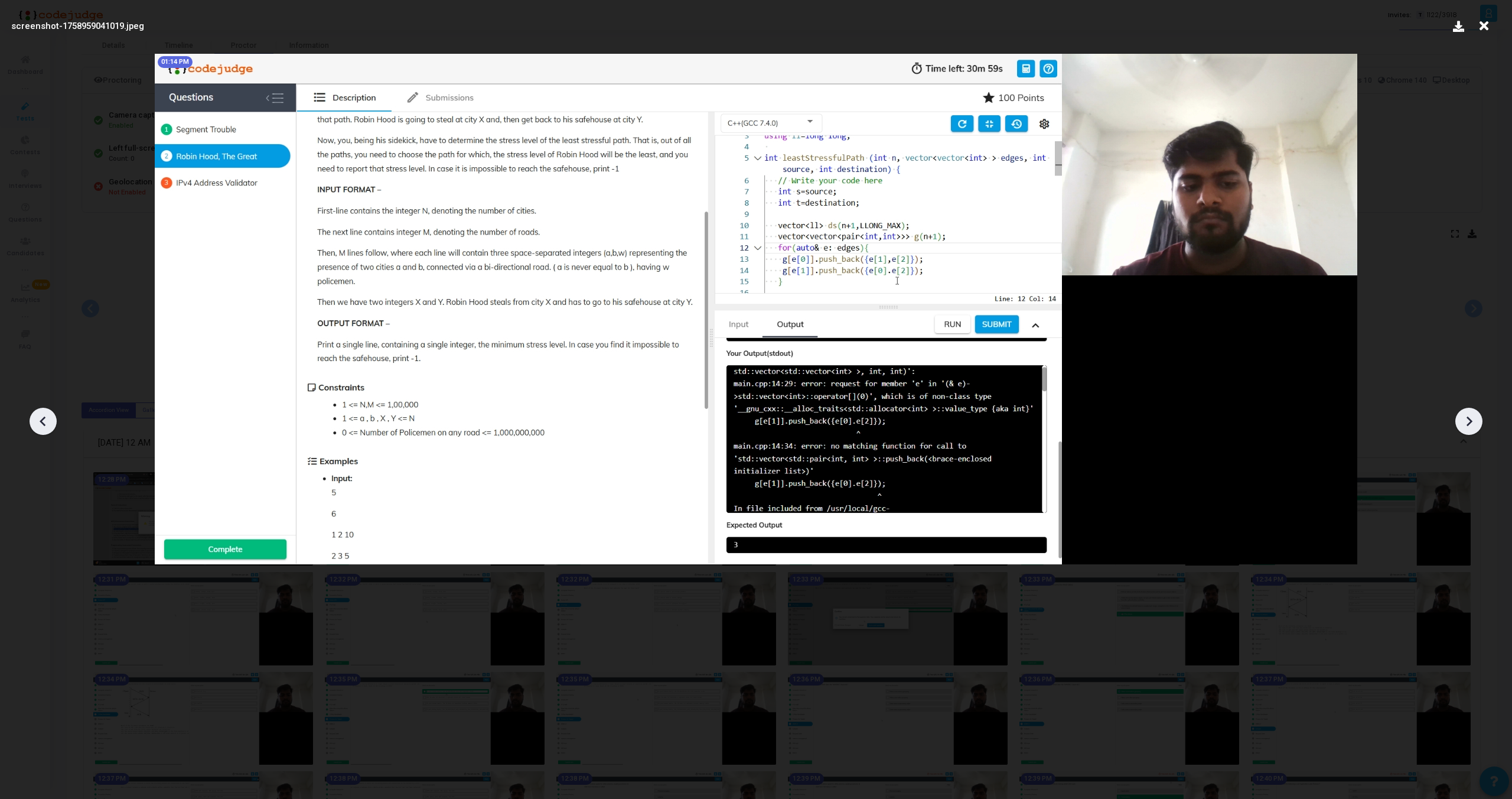
click at [1469, 410] on div at bounding box center [1469, 421] width 27 height 27
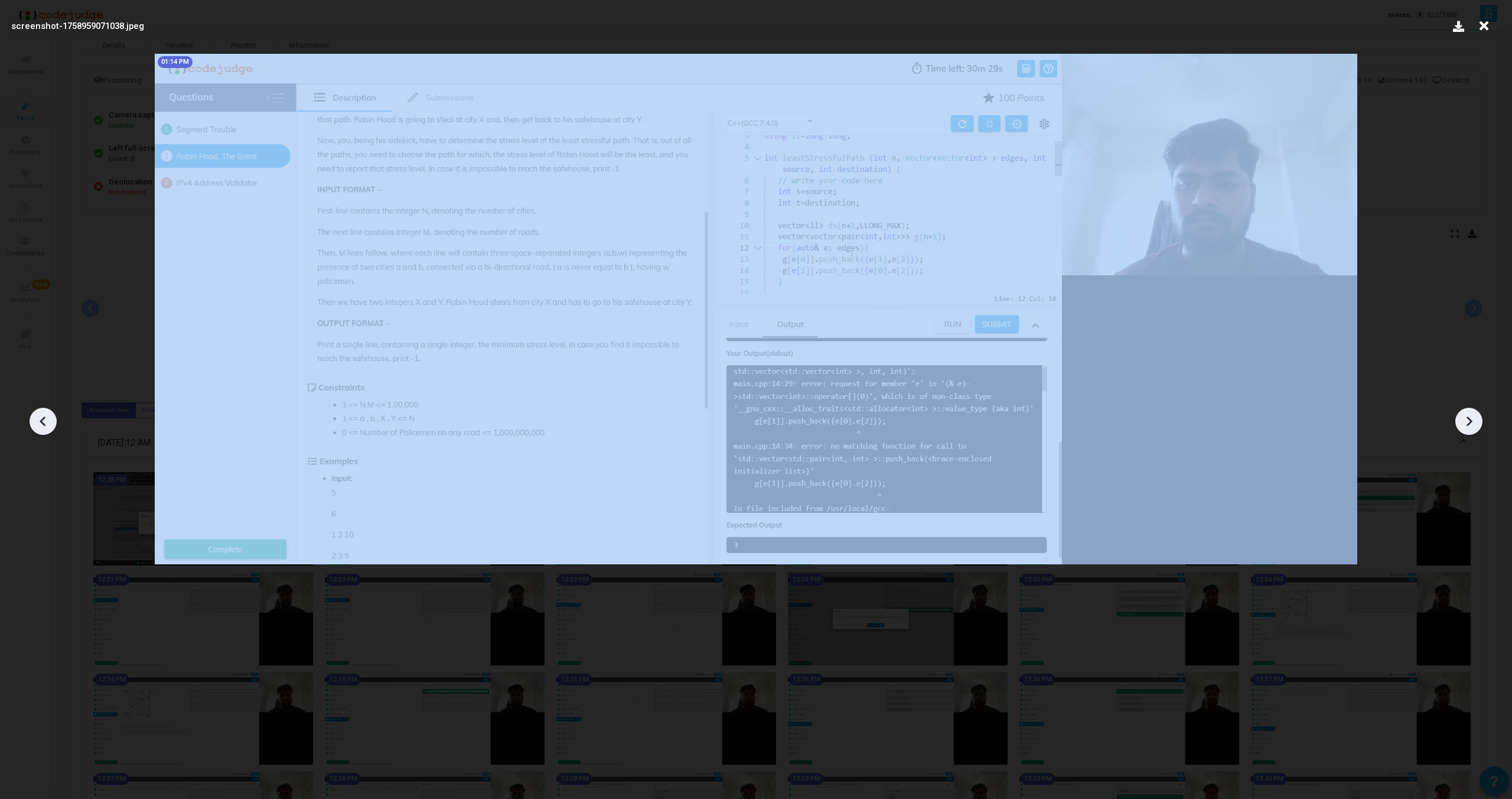
click at [1469, 410] on div at bounding box center [1469, 421] width 27 height 27
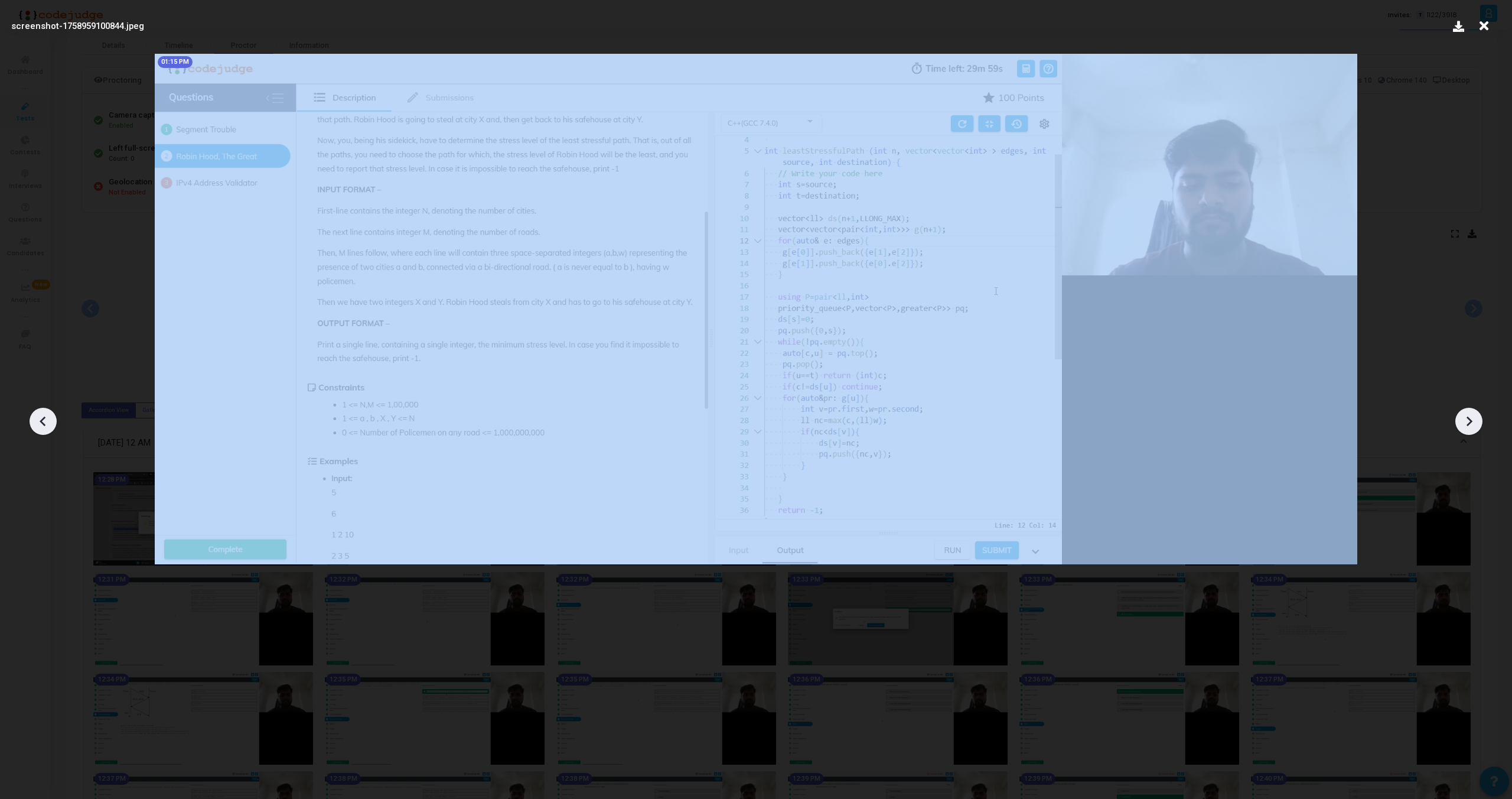
click at [1469, 410] on div at bounding box center [1469, 421] width 27 height 27
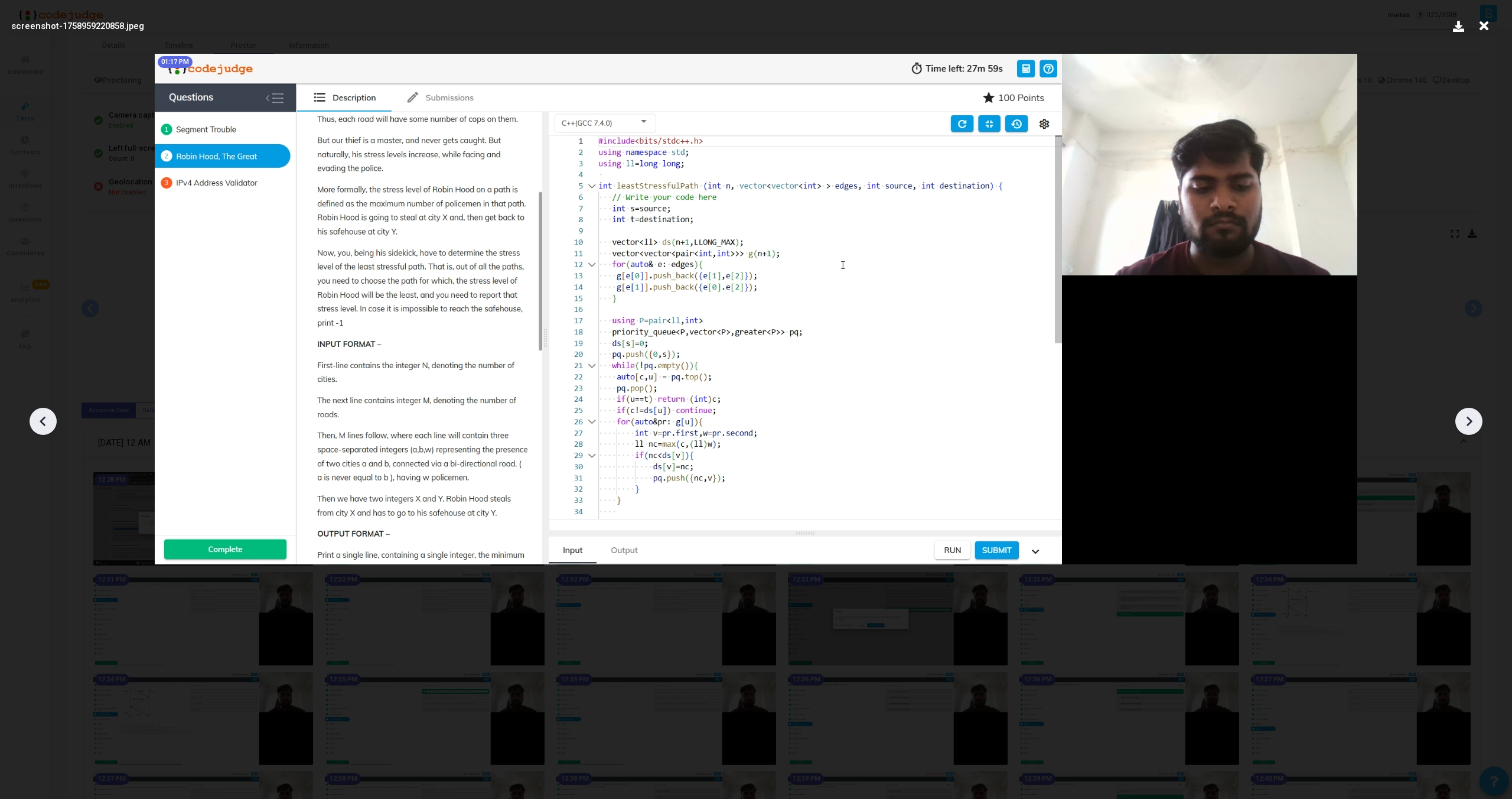
click at [1469, 410] on div at bounding box center [1469, 421] width 27 height 27
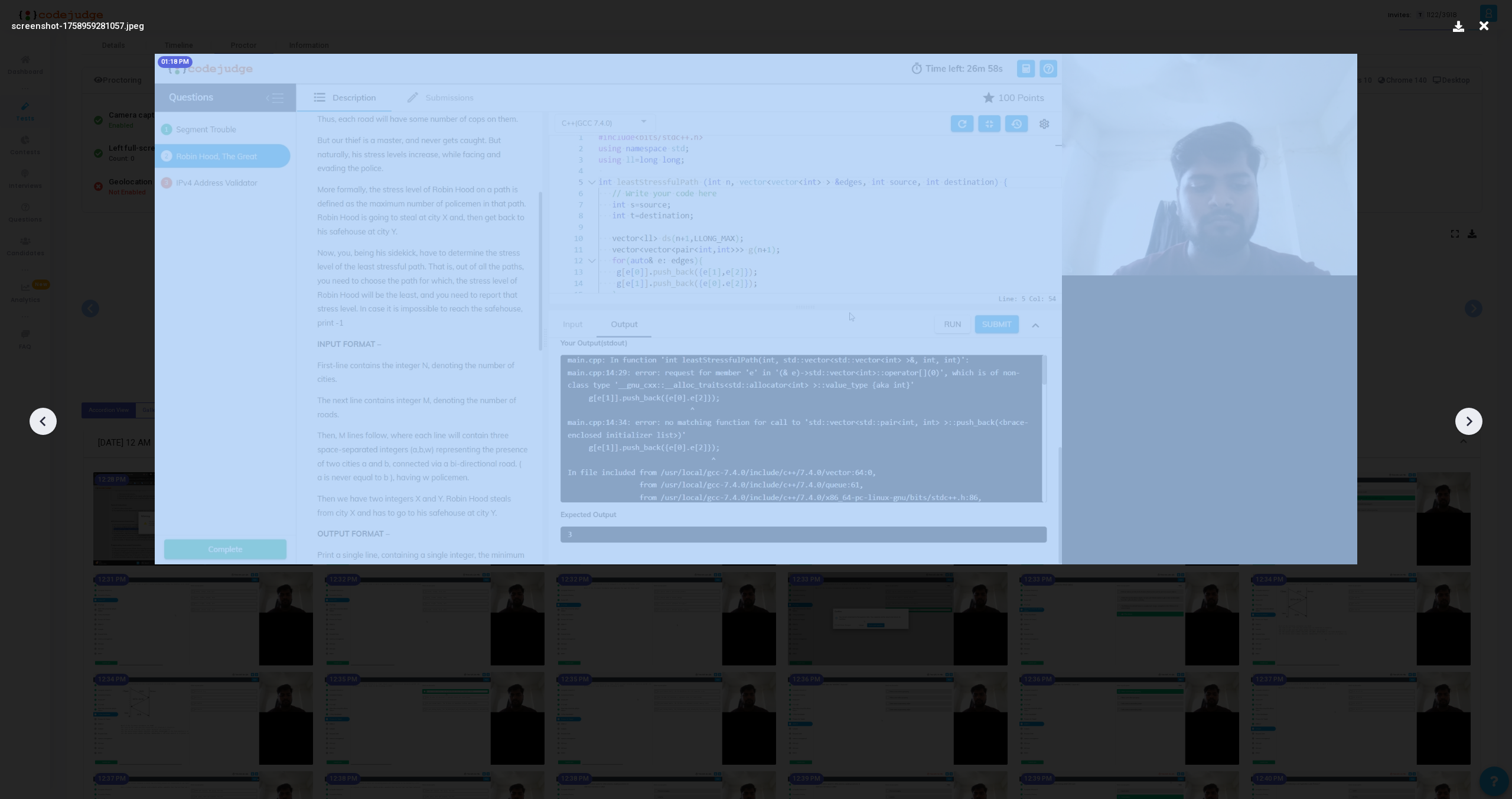
click at [1469, 410] on div at bounding box center [1469, 421] width 27 height 27
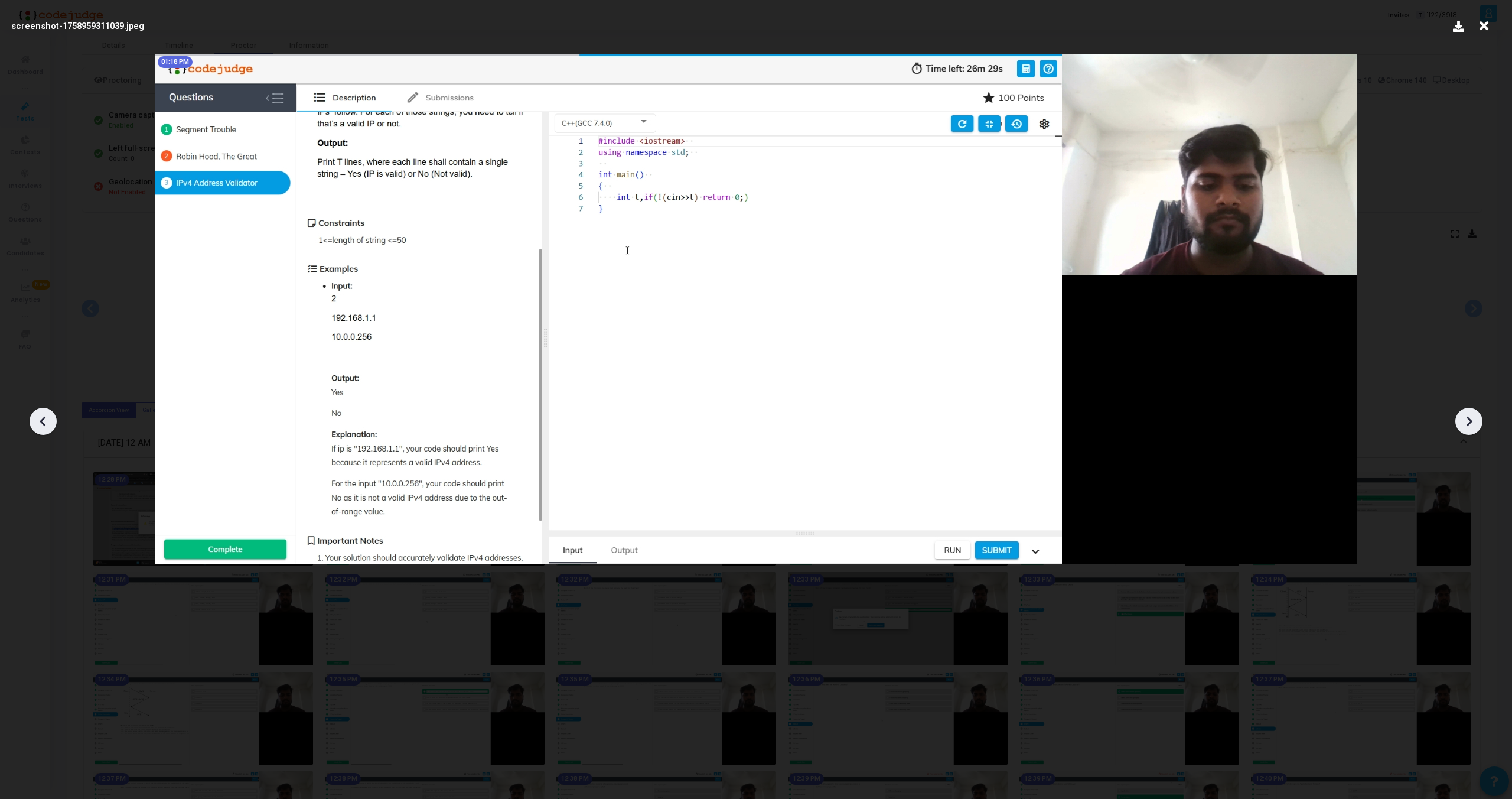
click at [1469, 410] on div at bounding box center [1469, 421] width 27 height 27
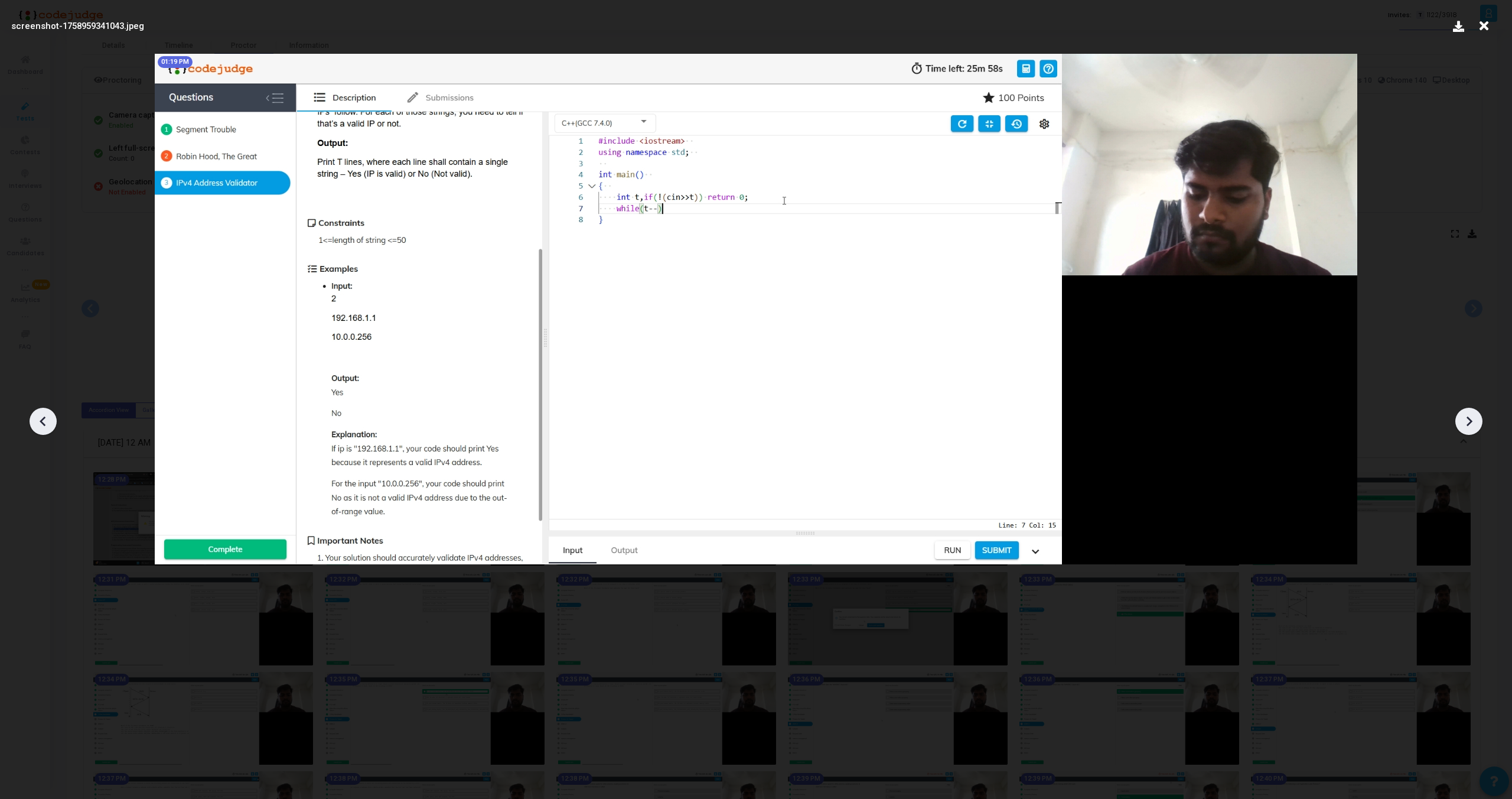
click at [1469, 410] on div at bounding box center [1469, 421] width 27 height 27
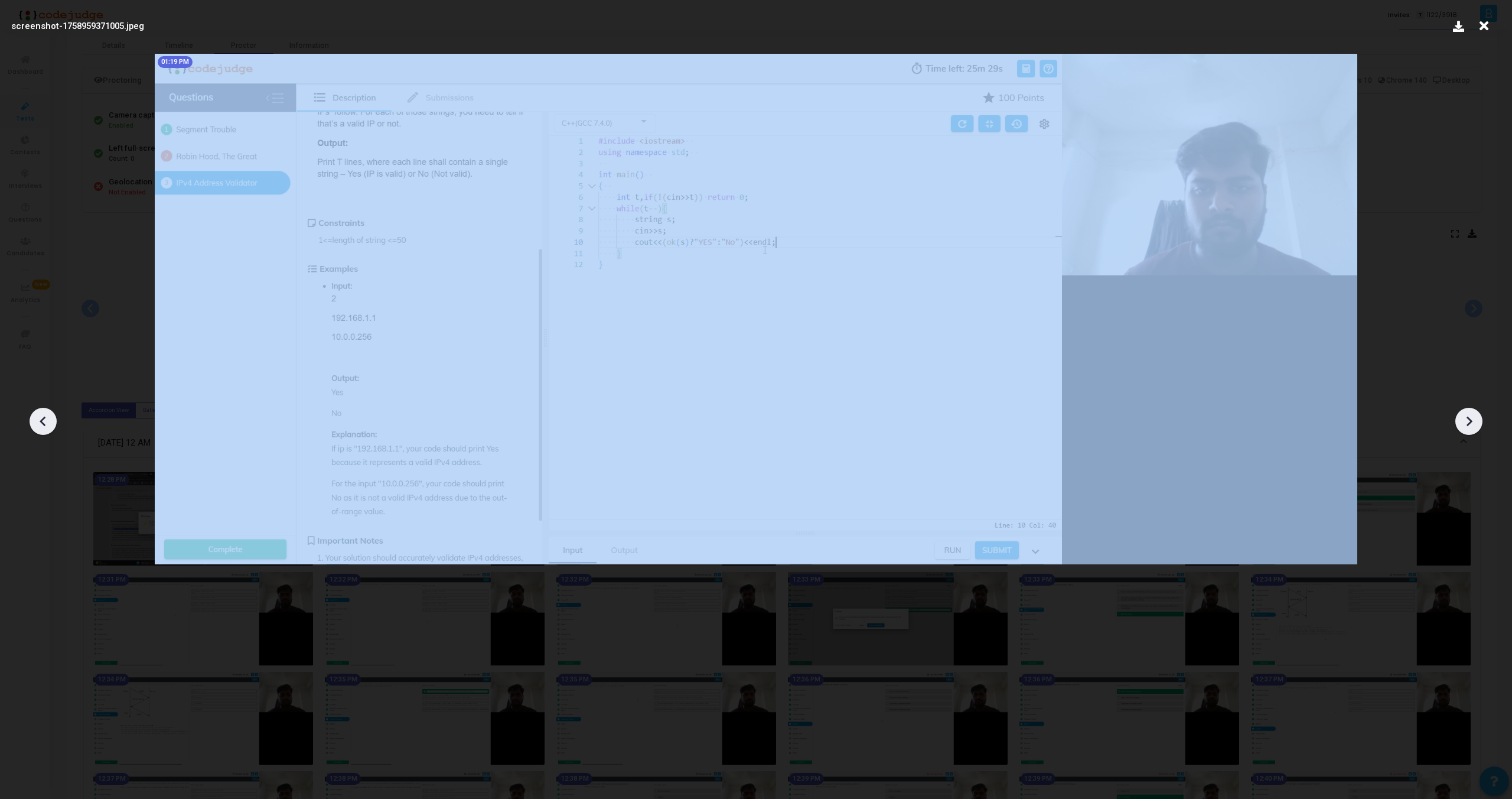
click at [1469, 410] on div at bounding box center [1469, 421] width 27 height 27
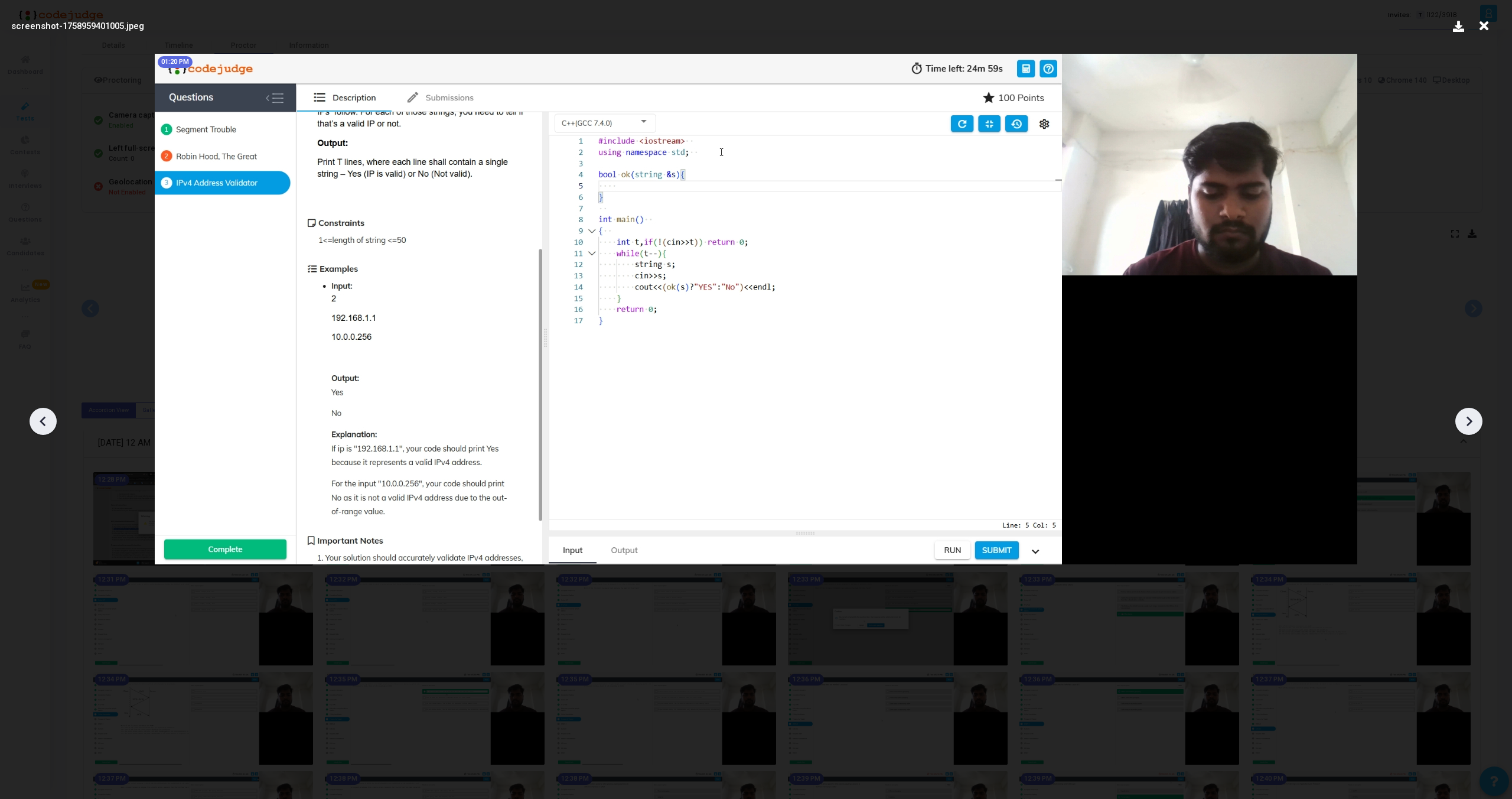
click at [1469, 410] on div at bounding box center [1469, 421] width 27 height 27
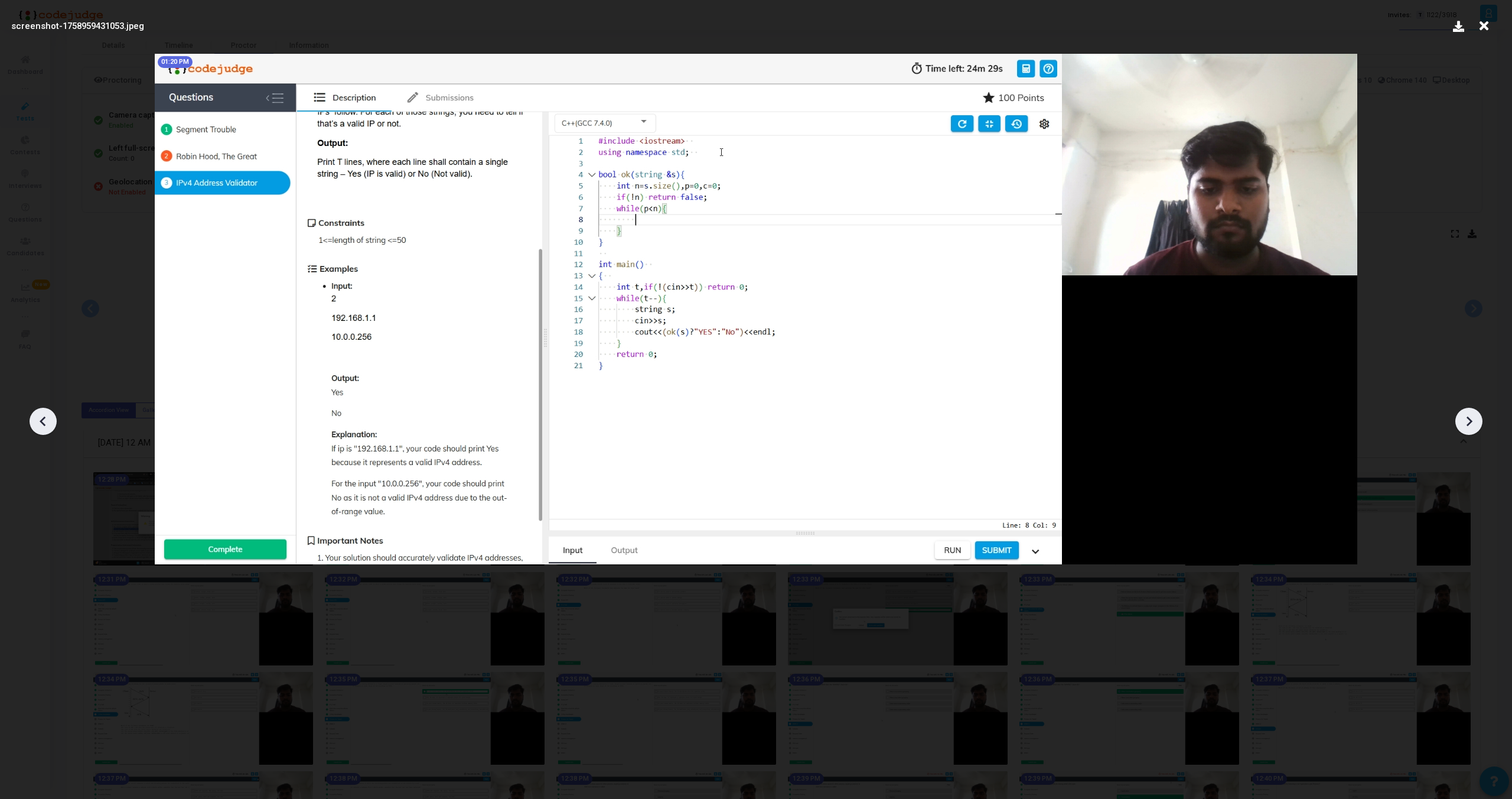
click at [47, 412] on icon at bounding box center [43, 420] width 17 height 17
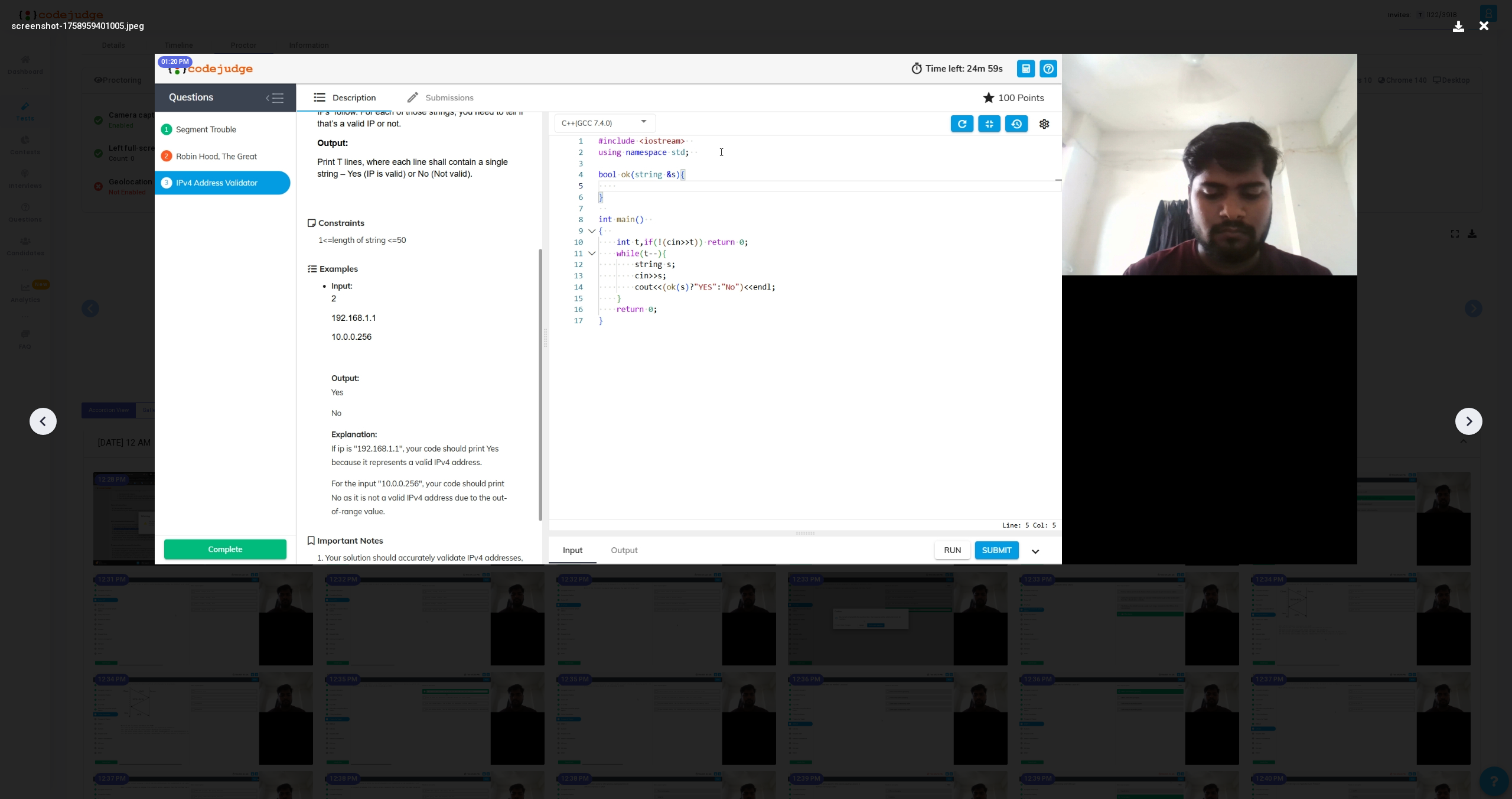
click at [47, 412] on icon at bounding box center [43, 420] width 17 height 17
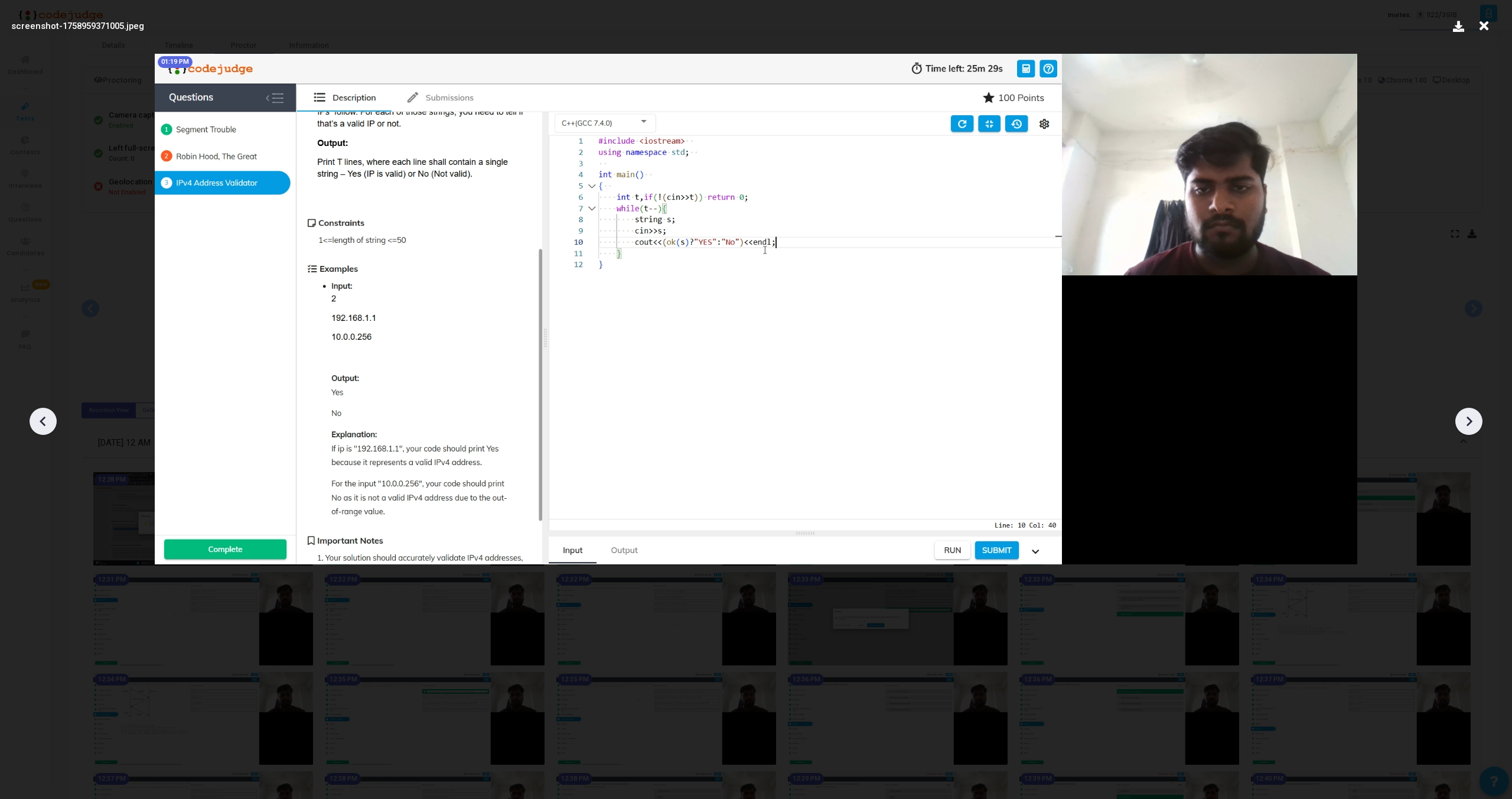
click at [1476, 411] on div at bounding box center [1469, 421] width 27 height 27
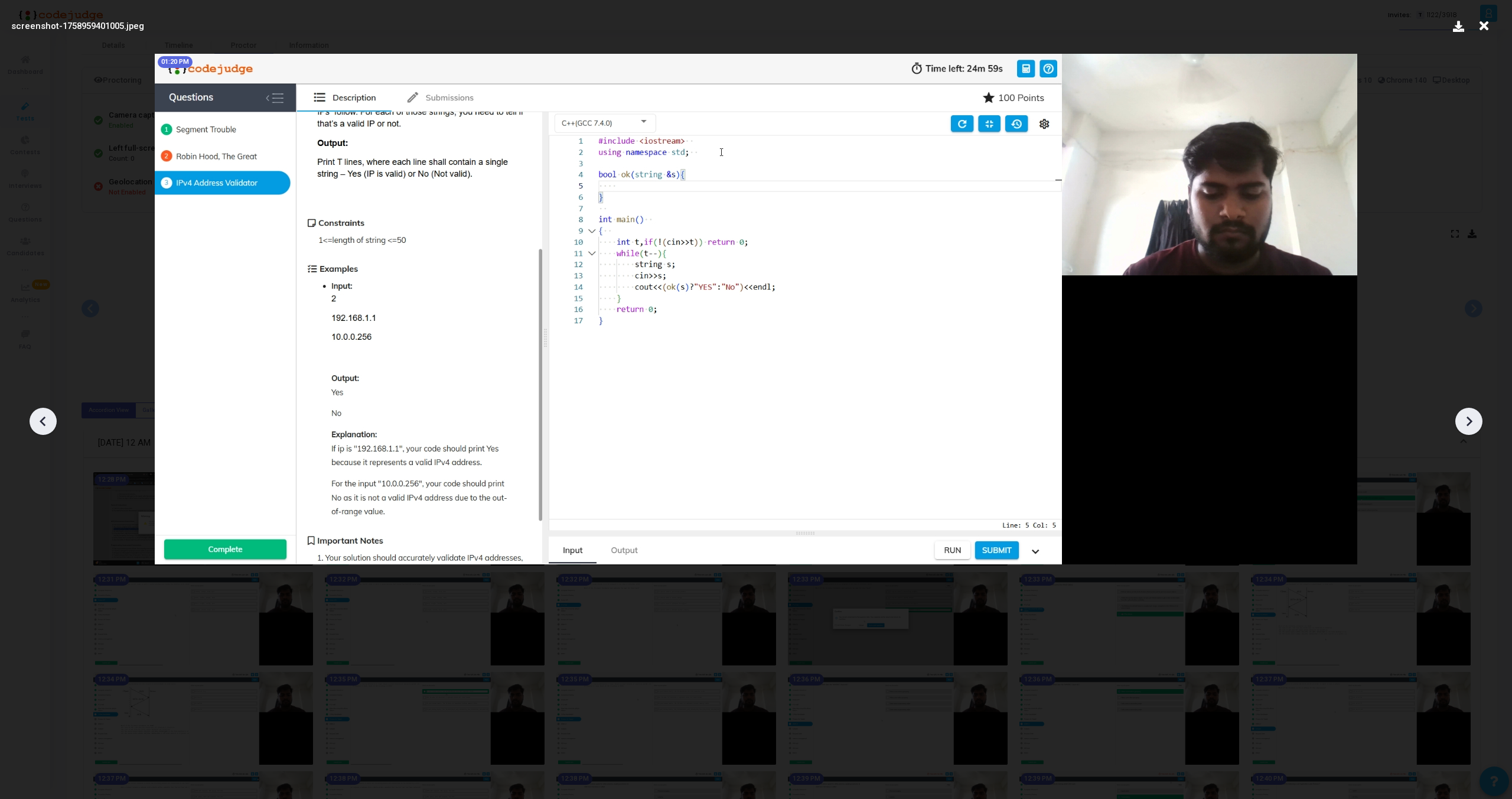
click at [1476, 411] on div at bounding box center [1469, 421] width 27 height 27
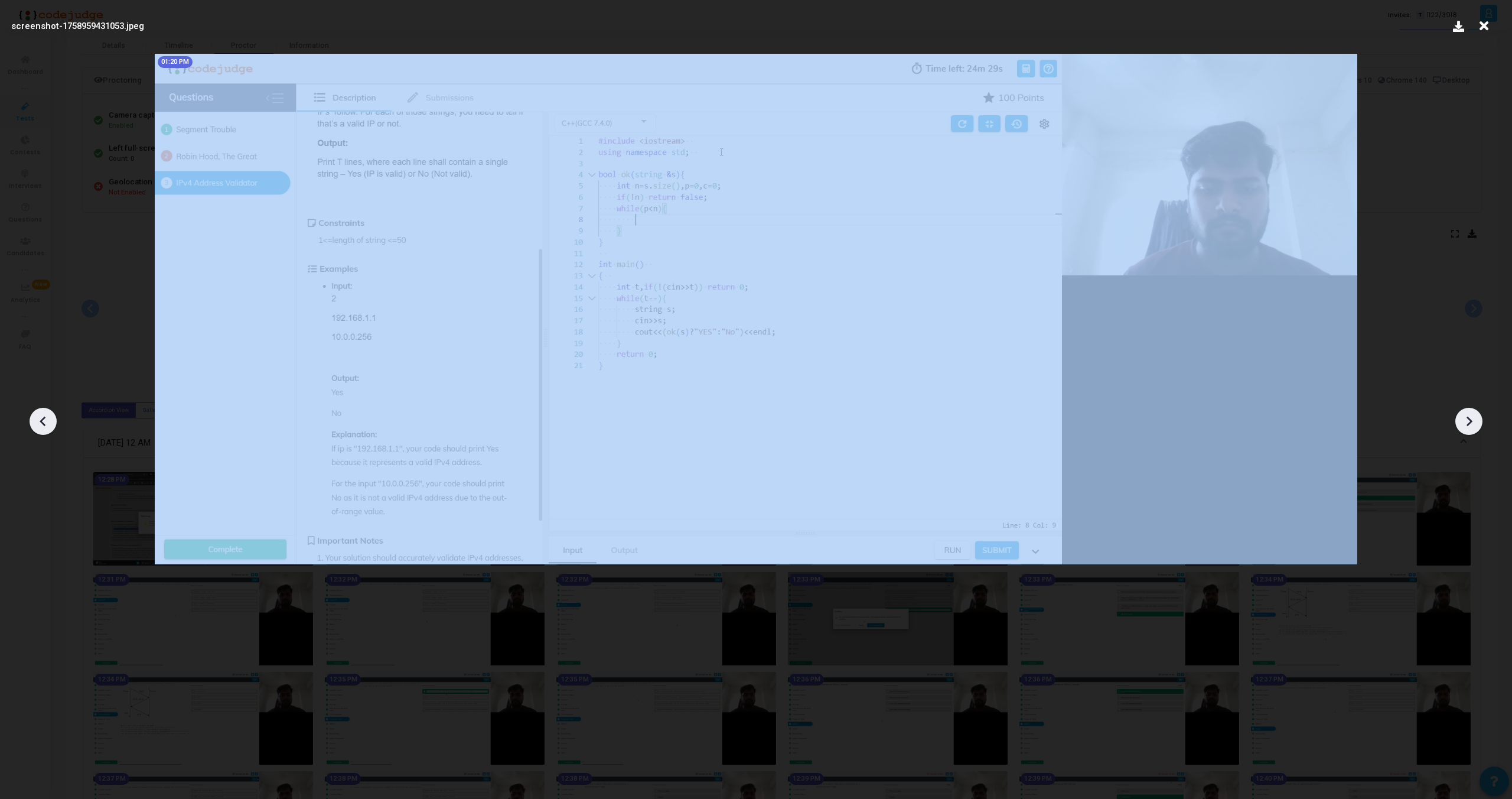
click at [1476, 411] on div at bounding box center [1469, 421] width 27 height 27
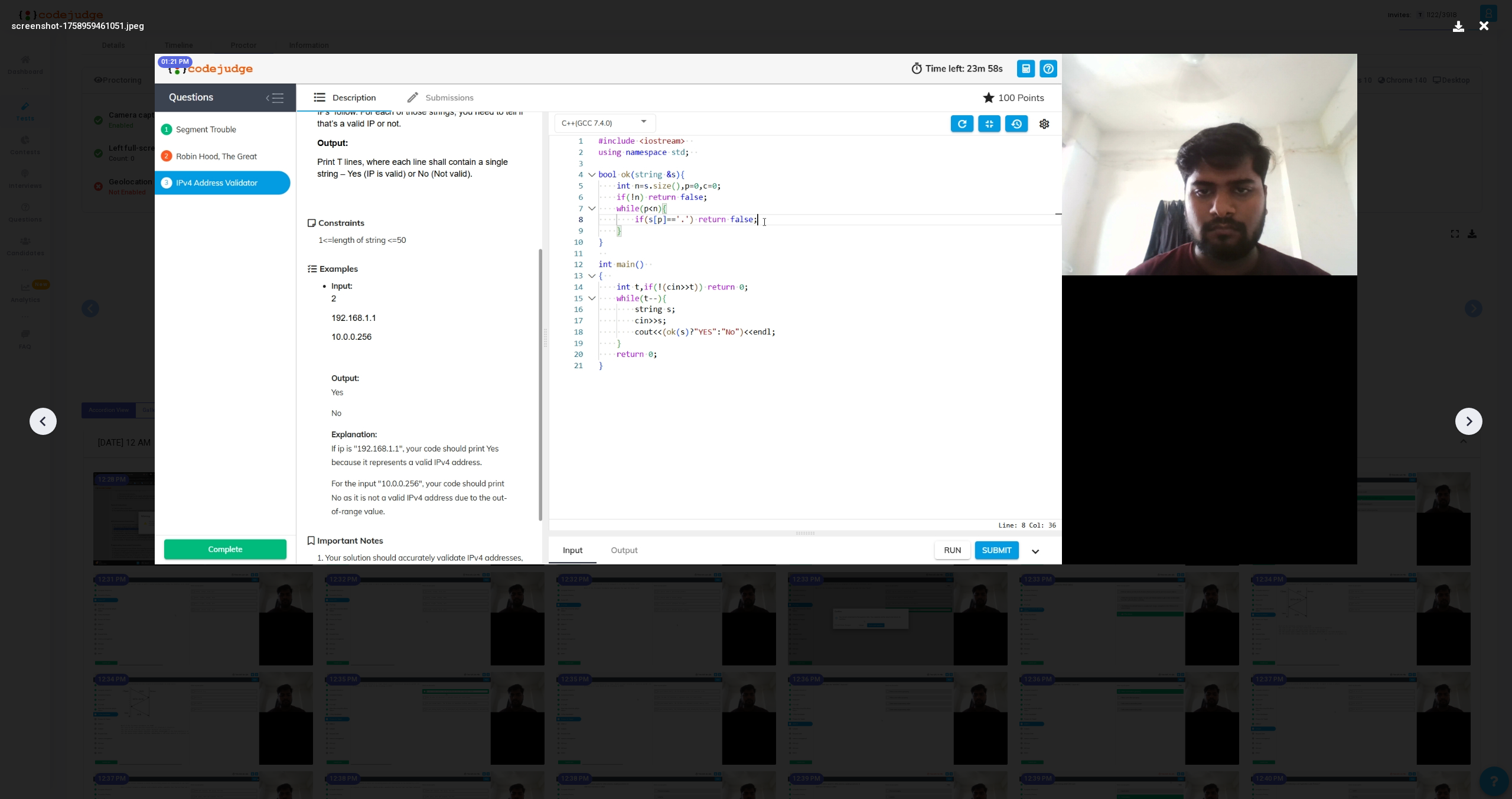
click at [1476, 411] on div at bounding box center [1469, 421] width 27 height 27
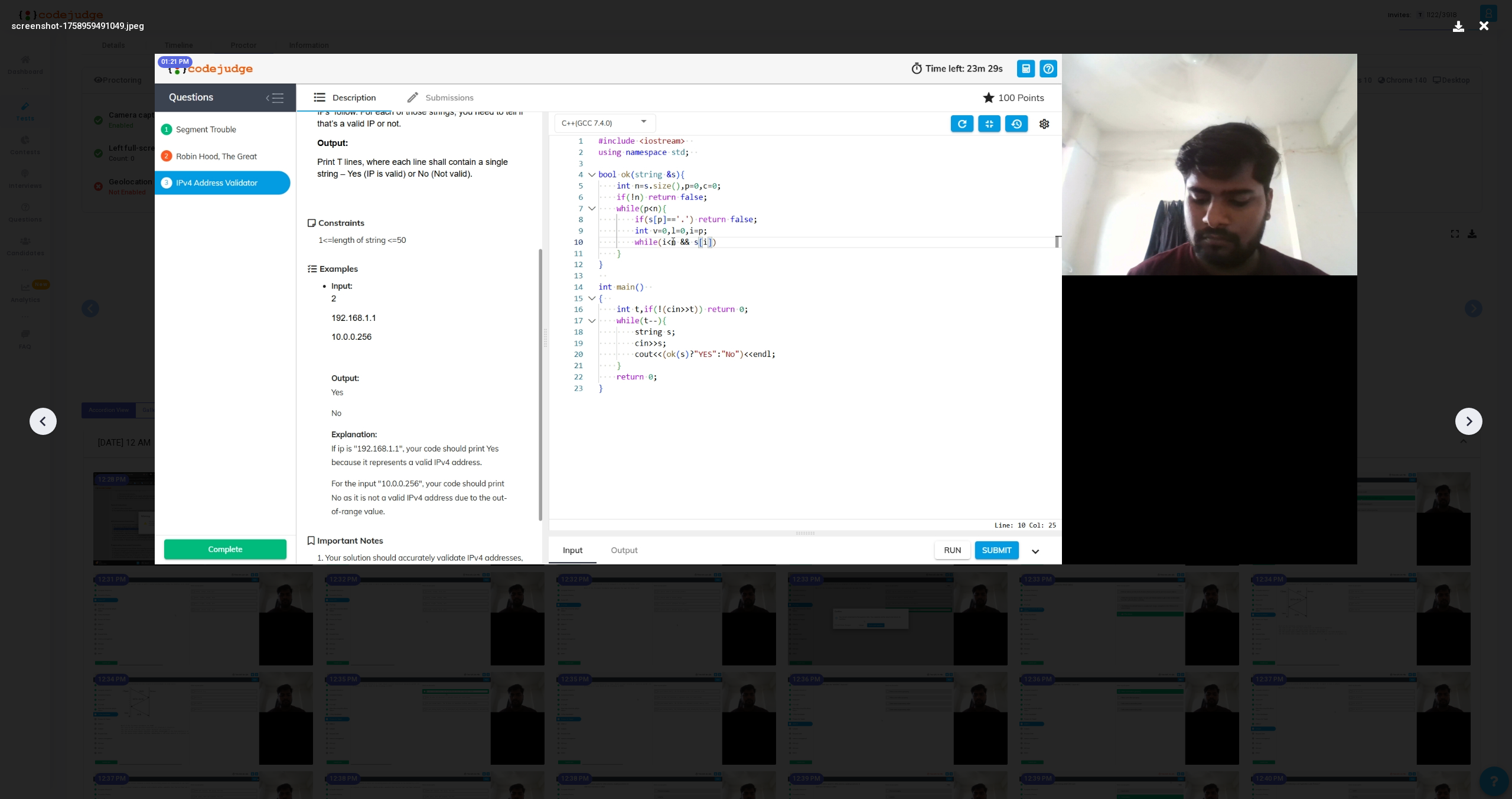
click at [1476, 411] on div at bounding box center [1469, 421] width 27 height 27
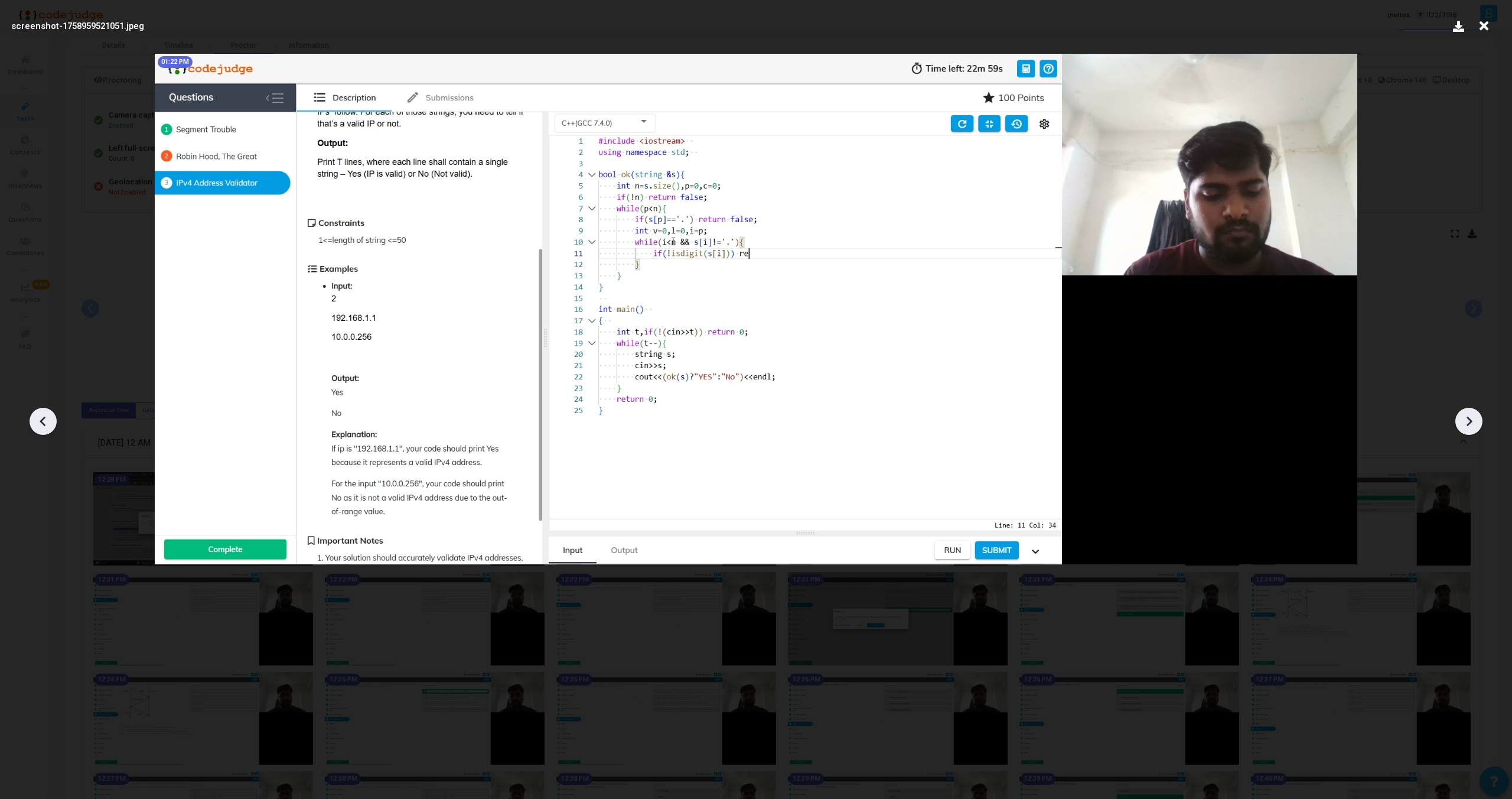
click at [1476, 411] on div at bounding box center [1469, 421] width 27 height 27
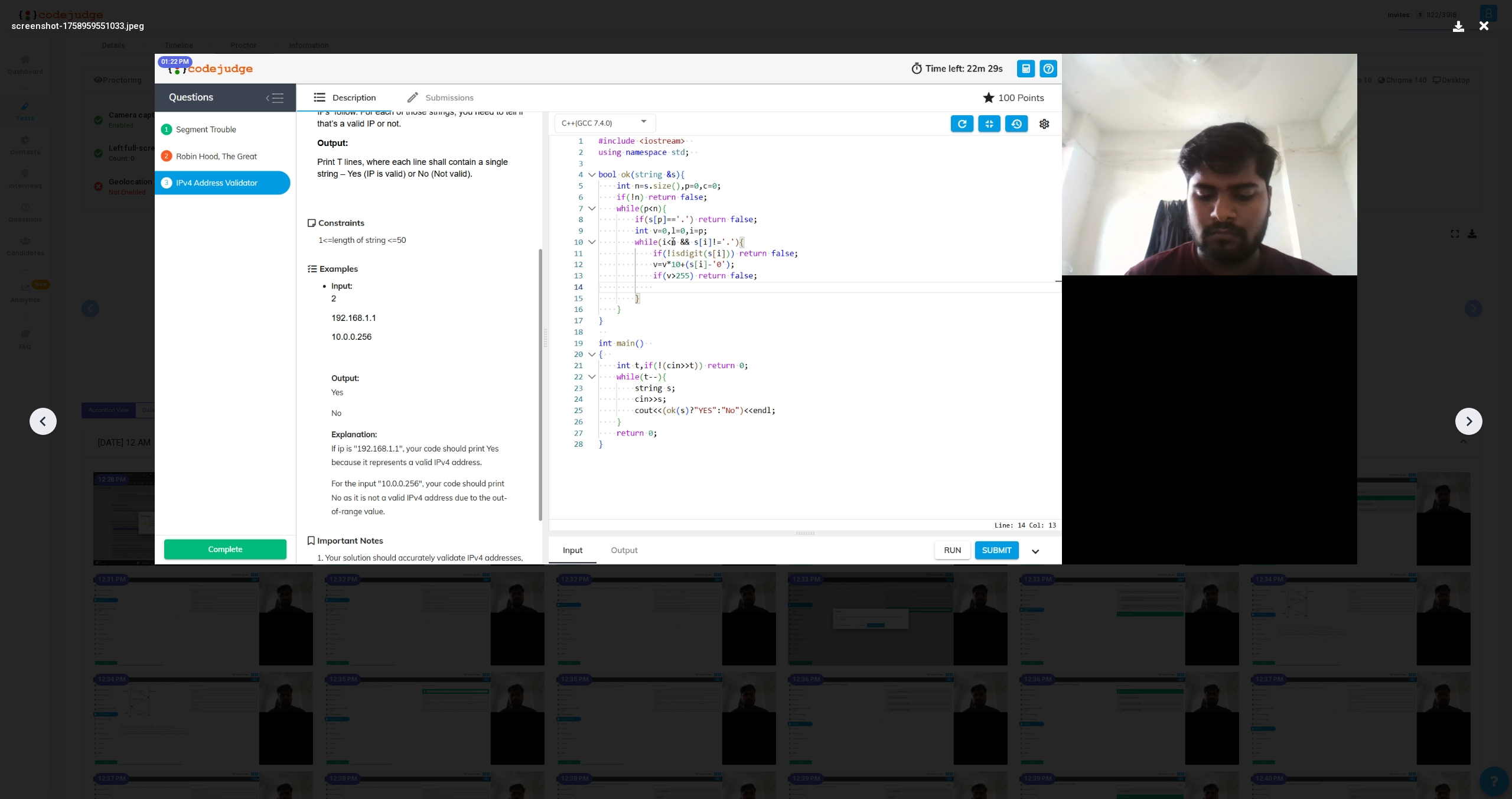
click at [1476, 411] on div at bounding box center [1469, 421] width 27 height 27
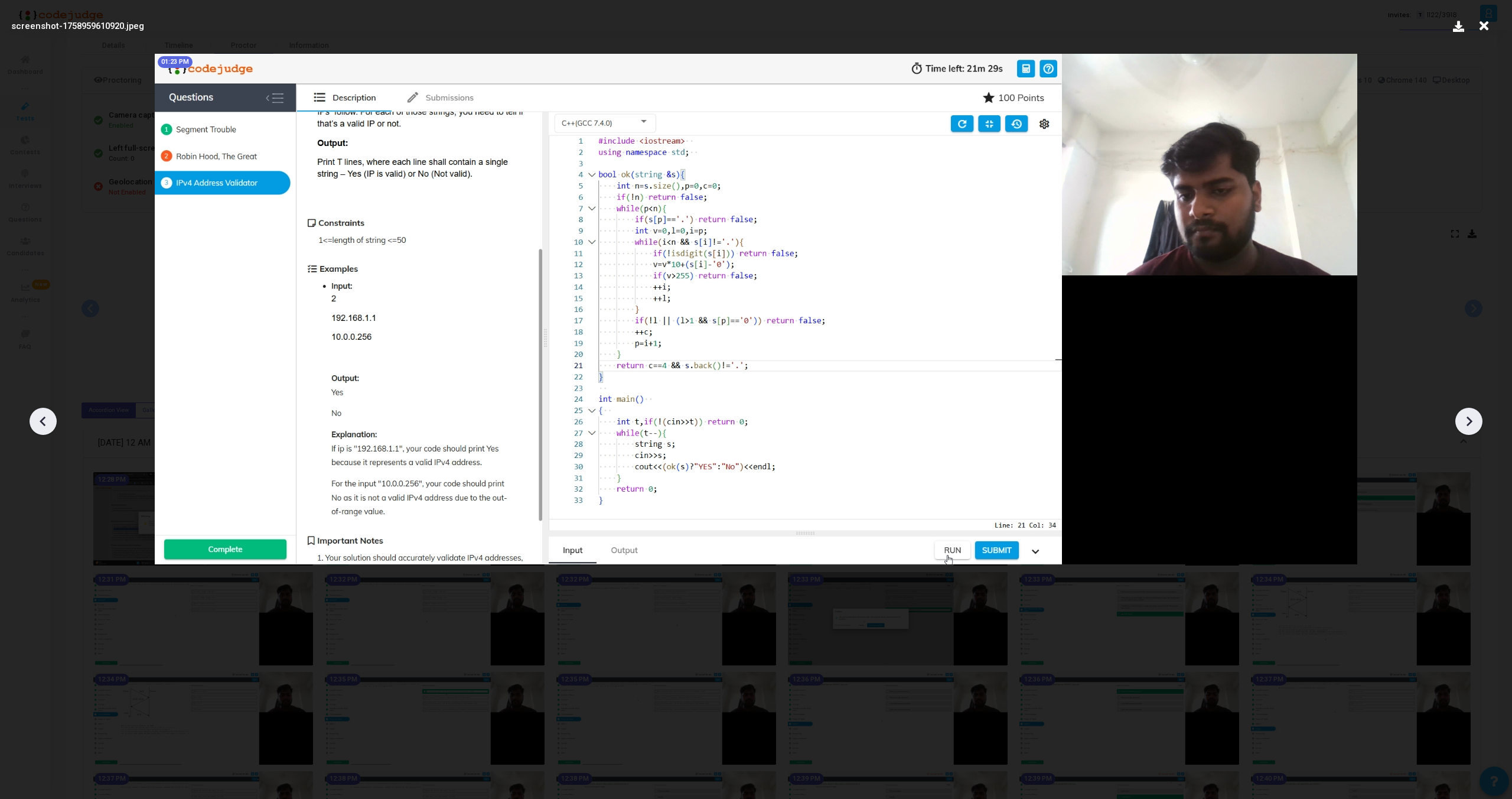
click at [1476, 411] on div at bounding box center [1469, 421] width 27 height 27
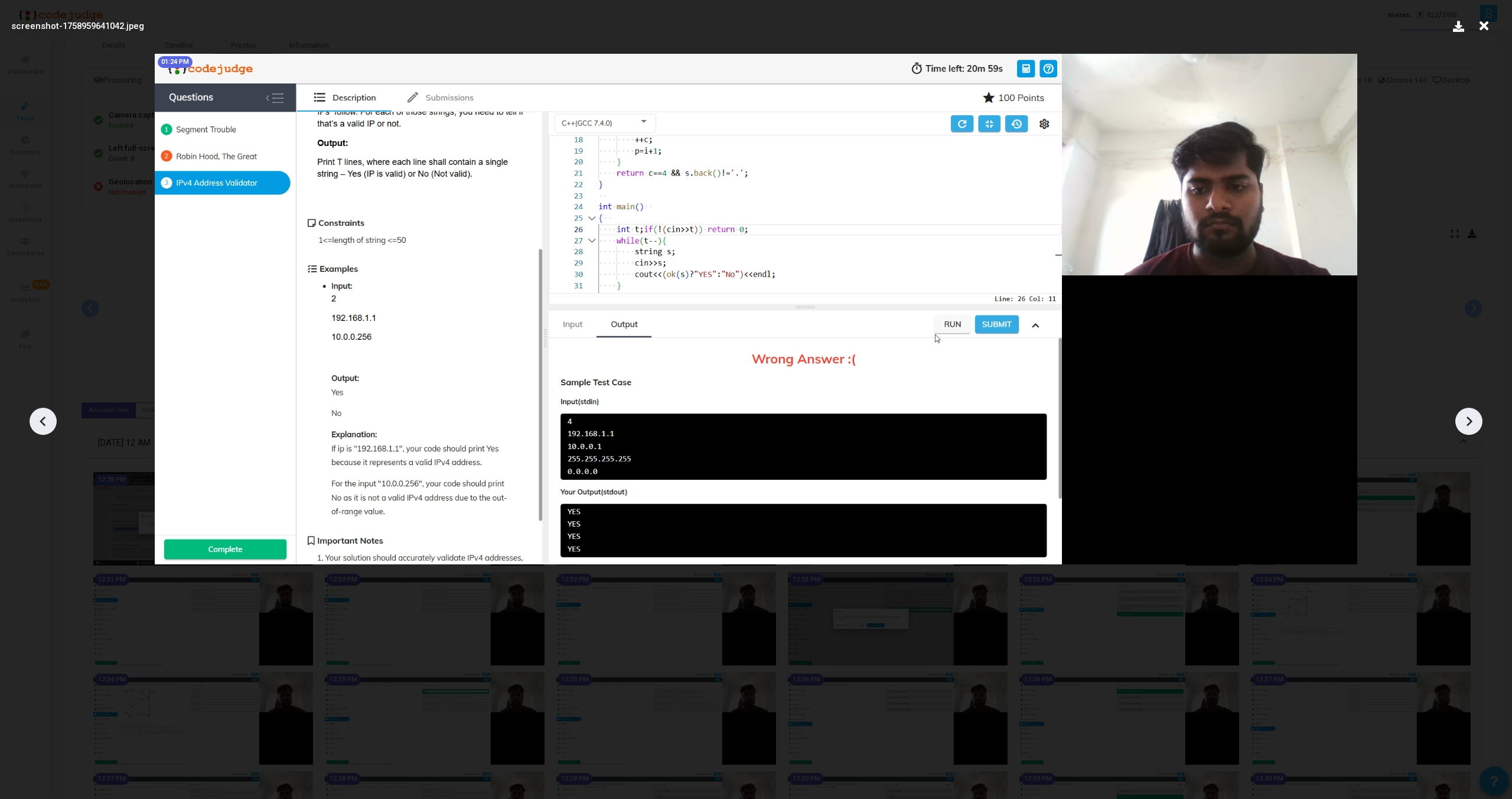
click at [1476, 411] on div at bounding box center [1469, 421] width 27 height 27
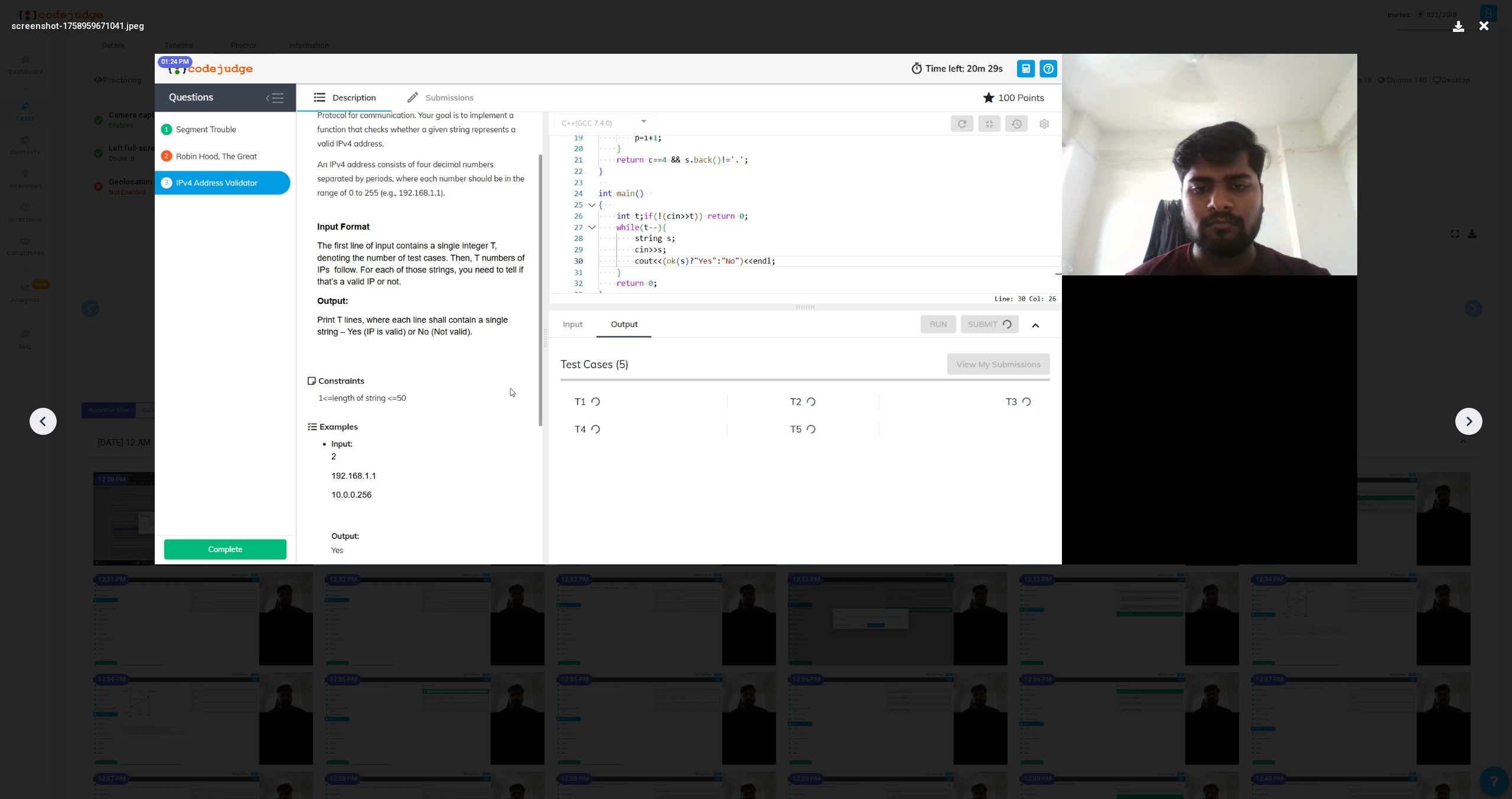
click at [1476, 411] on div at bounding box center [1469, 421] width 27 height 27
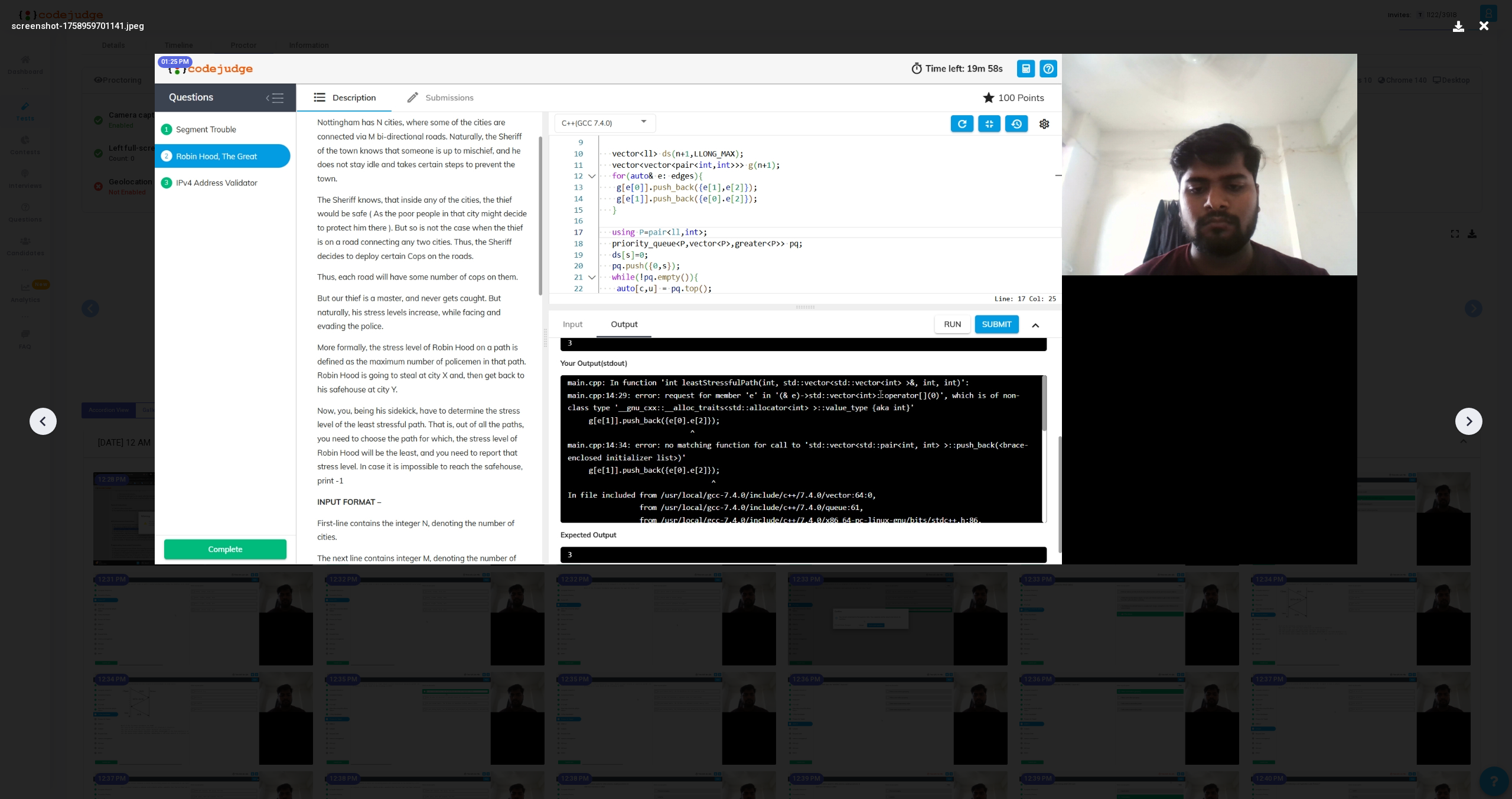
click at [1476, 411] on div at bounding box center [1469, 421] width 27 height 27
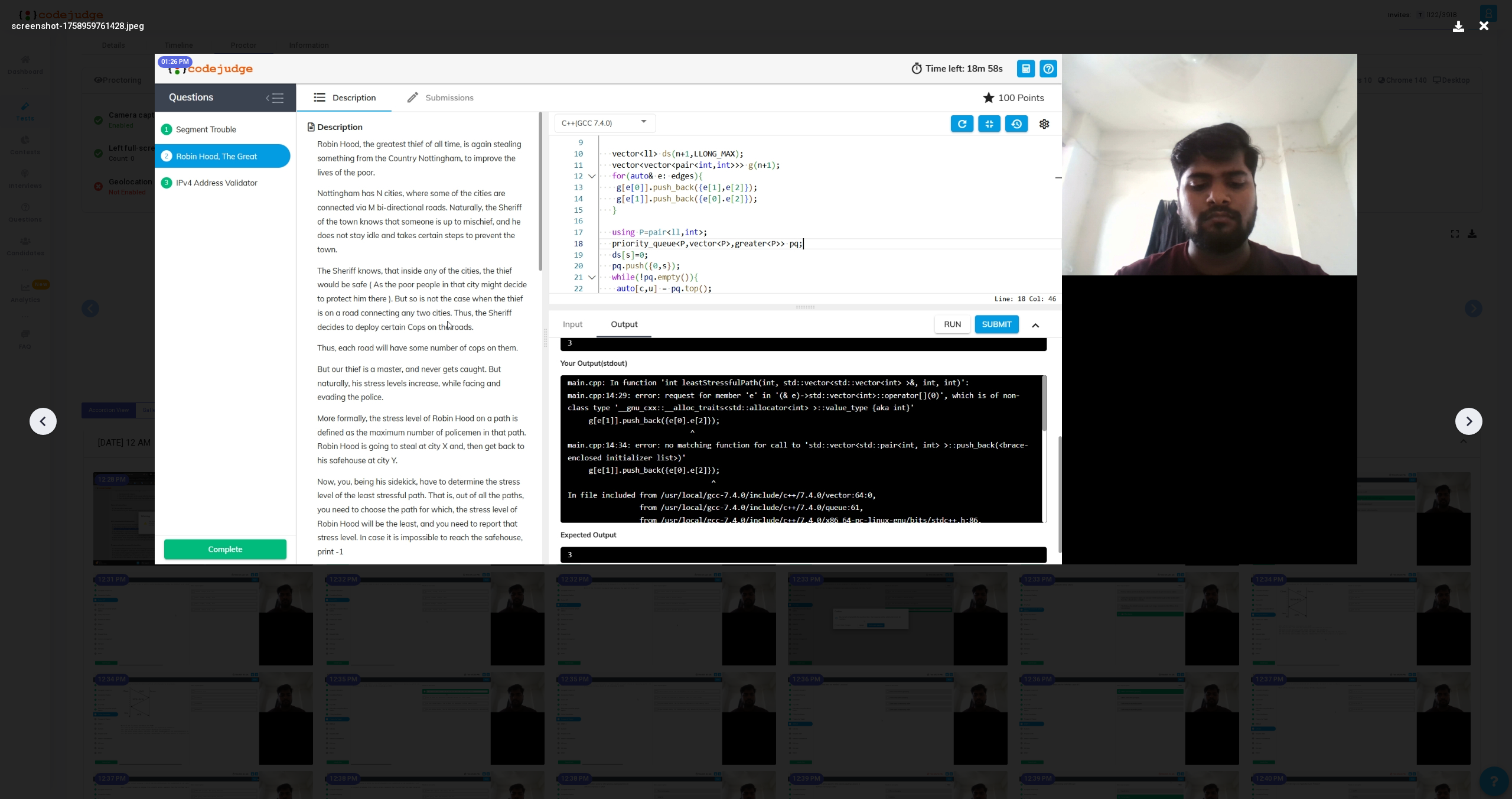
click at [1476, 411] on div at bounding box center [1469, 421] width 27 height 27
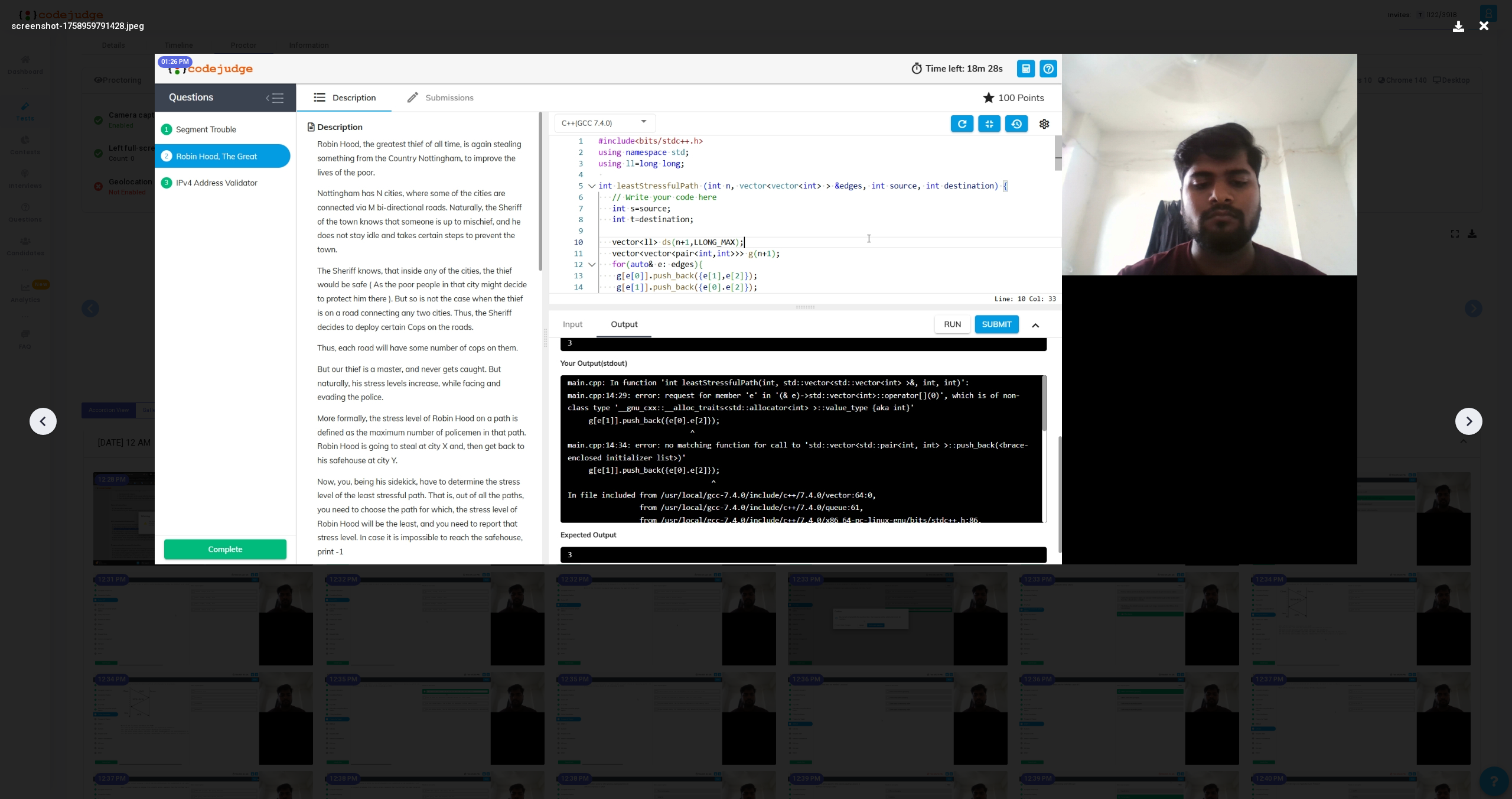
click at [1476, 411] on div at bounding box center [1469, 421] width 27 height 27
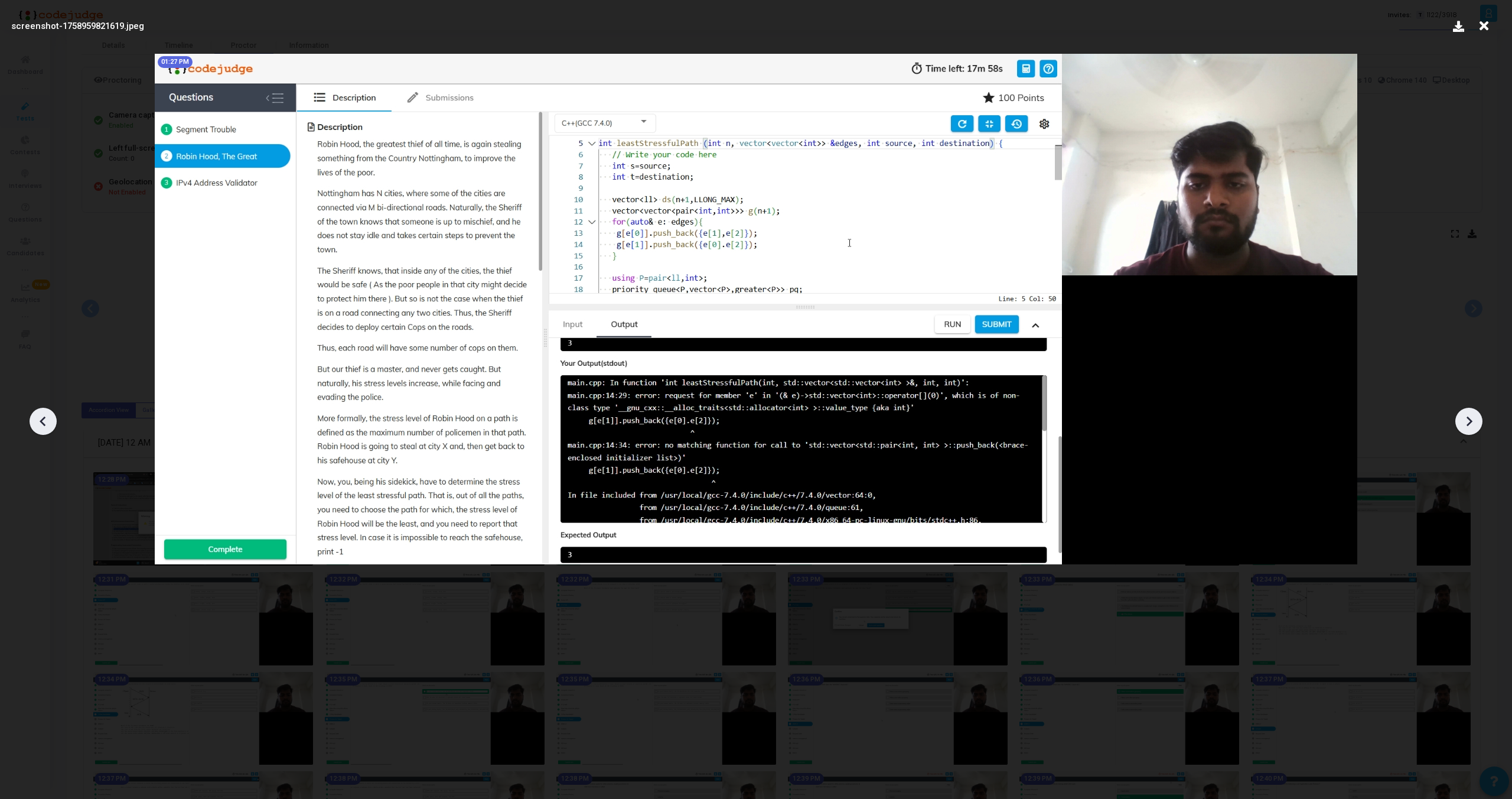
click at [1476, 411] on div at bounding box center [1469, 421] width 27 height 27
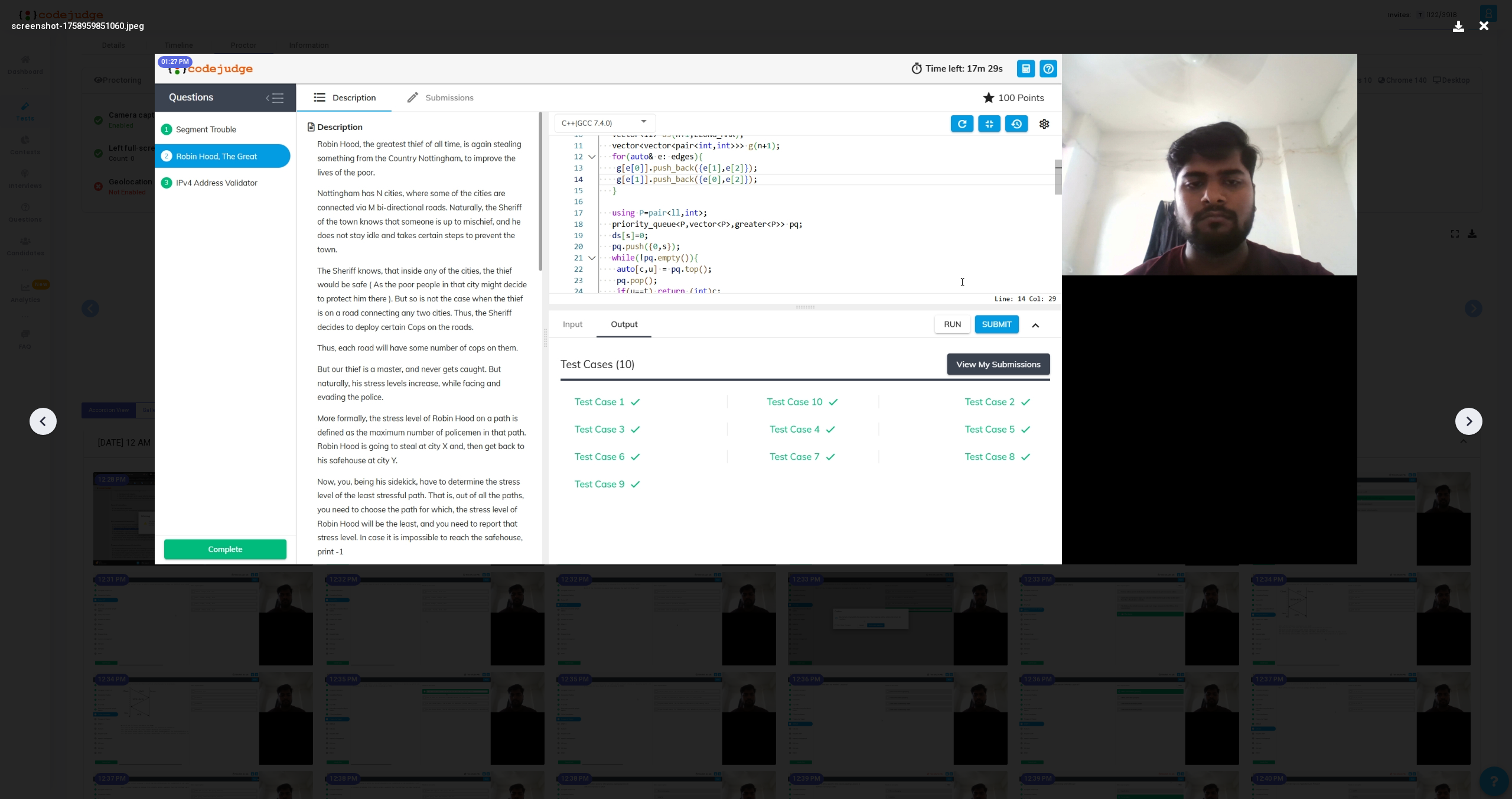
click at [1476, 411] on div at bounding box center [1469, 421] width 27 height 27
click at [38, 419] on icon at bounding box center [43, 420] width 17 height 17
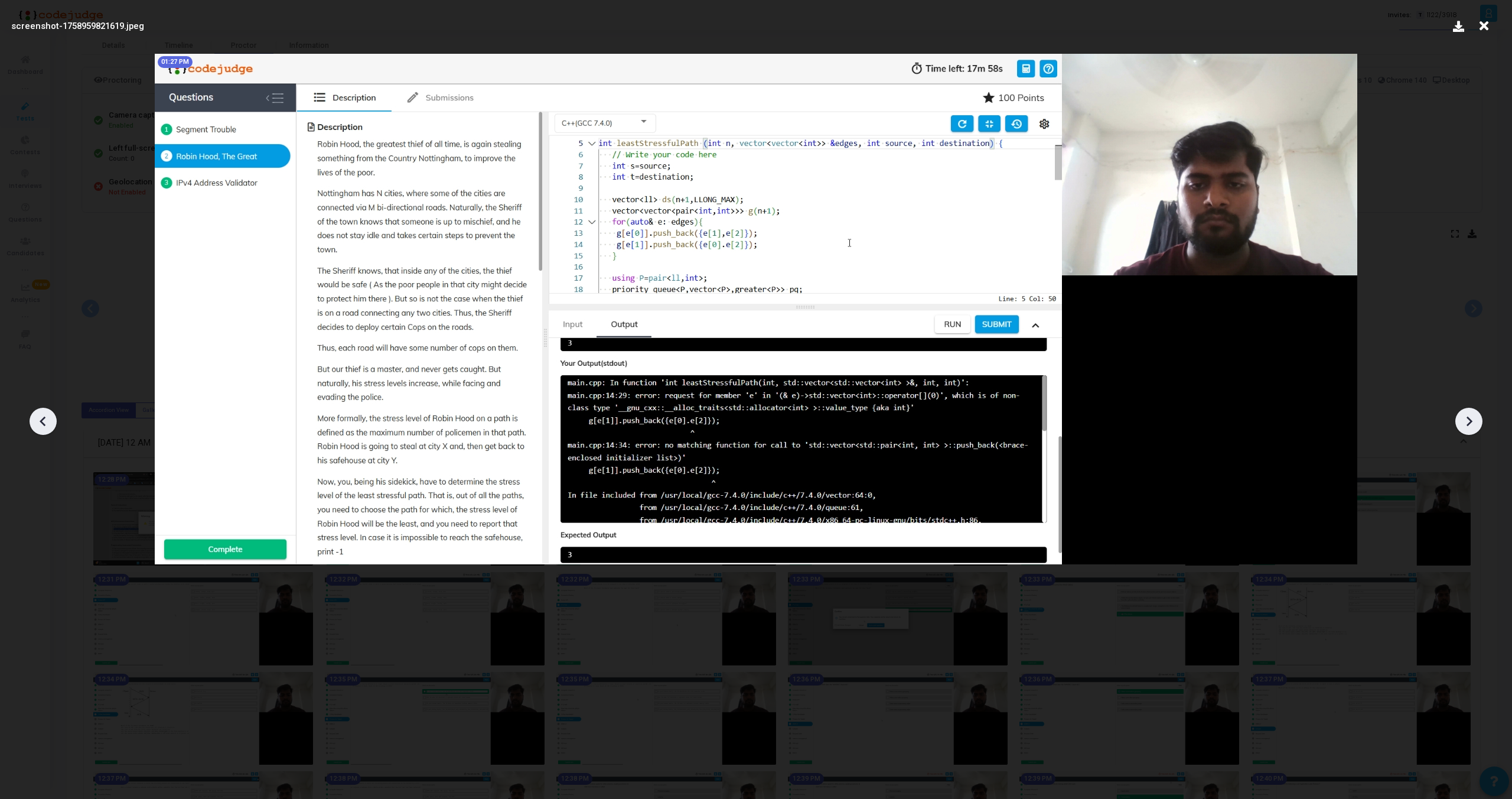
click at [38, 419] on icon at bounding box center [43, 420] width 17 height 17
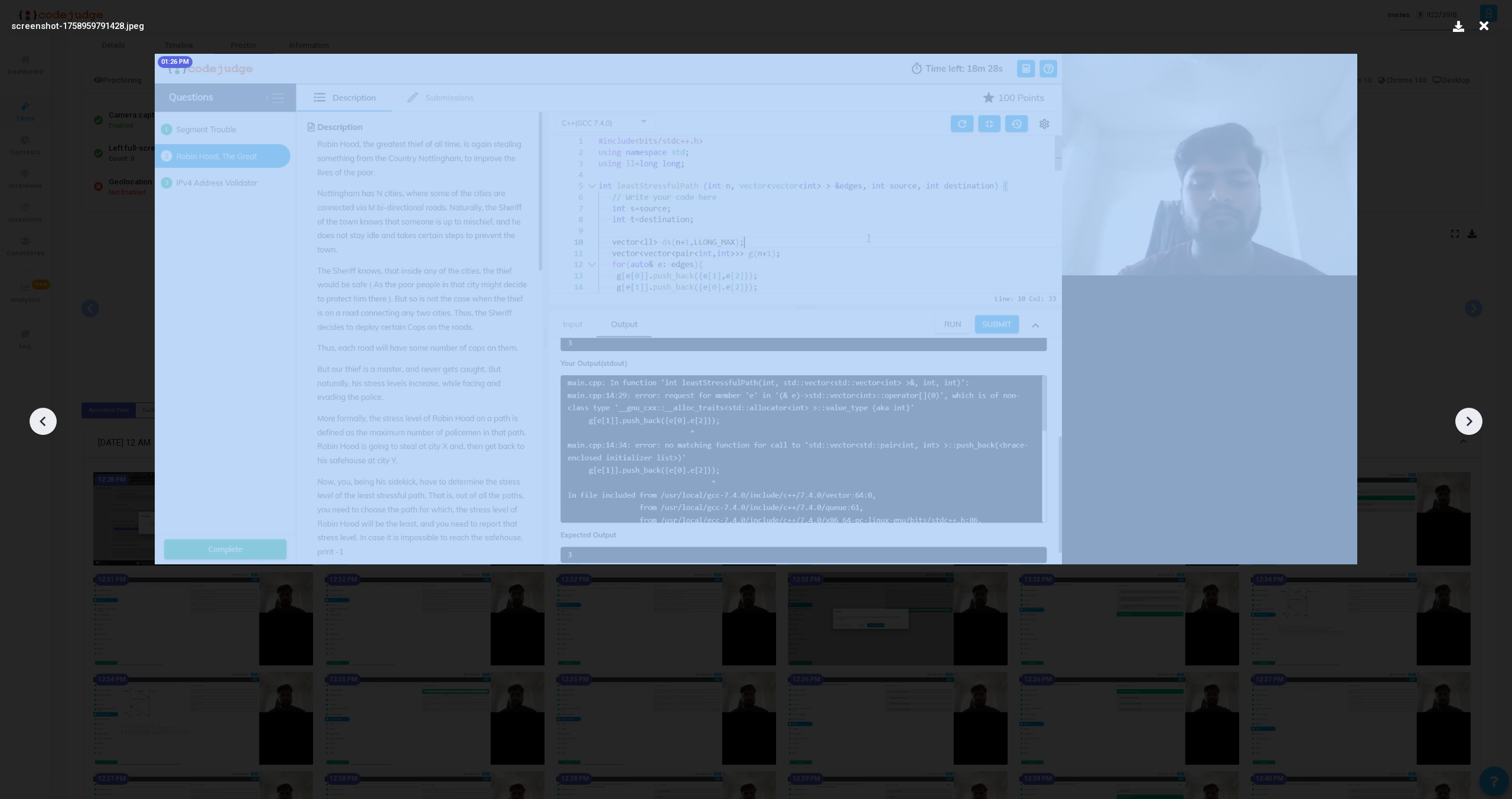
click at [38, 419] on icon at bounding box center [43, 420] width 17 height 17
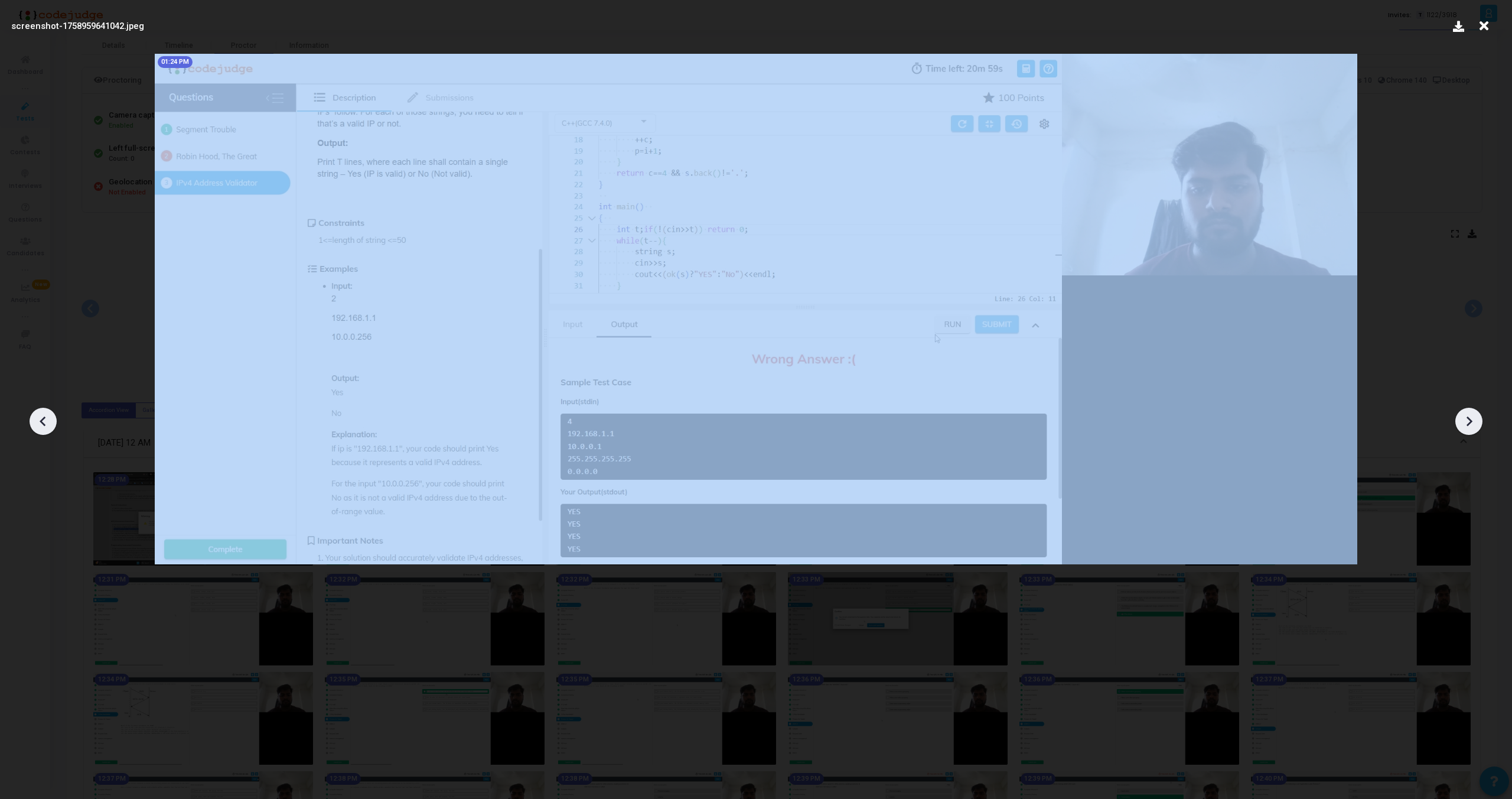
click at [38, 419] on icon at bounding box center [43, 420] width 17 height 17
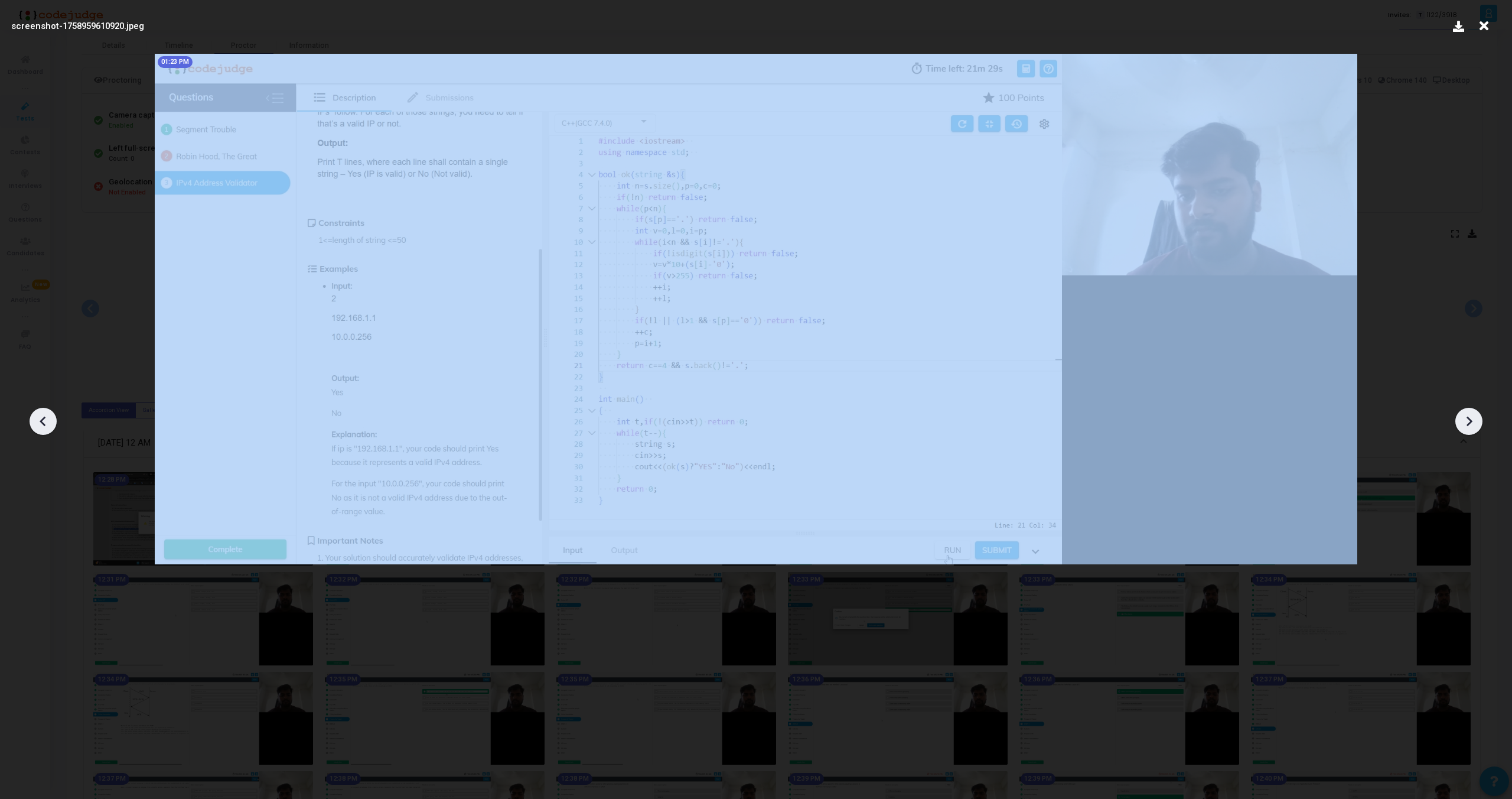
click at [38, 419] on icon at bounding box center [43, 420] width 17 height 17
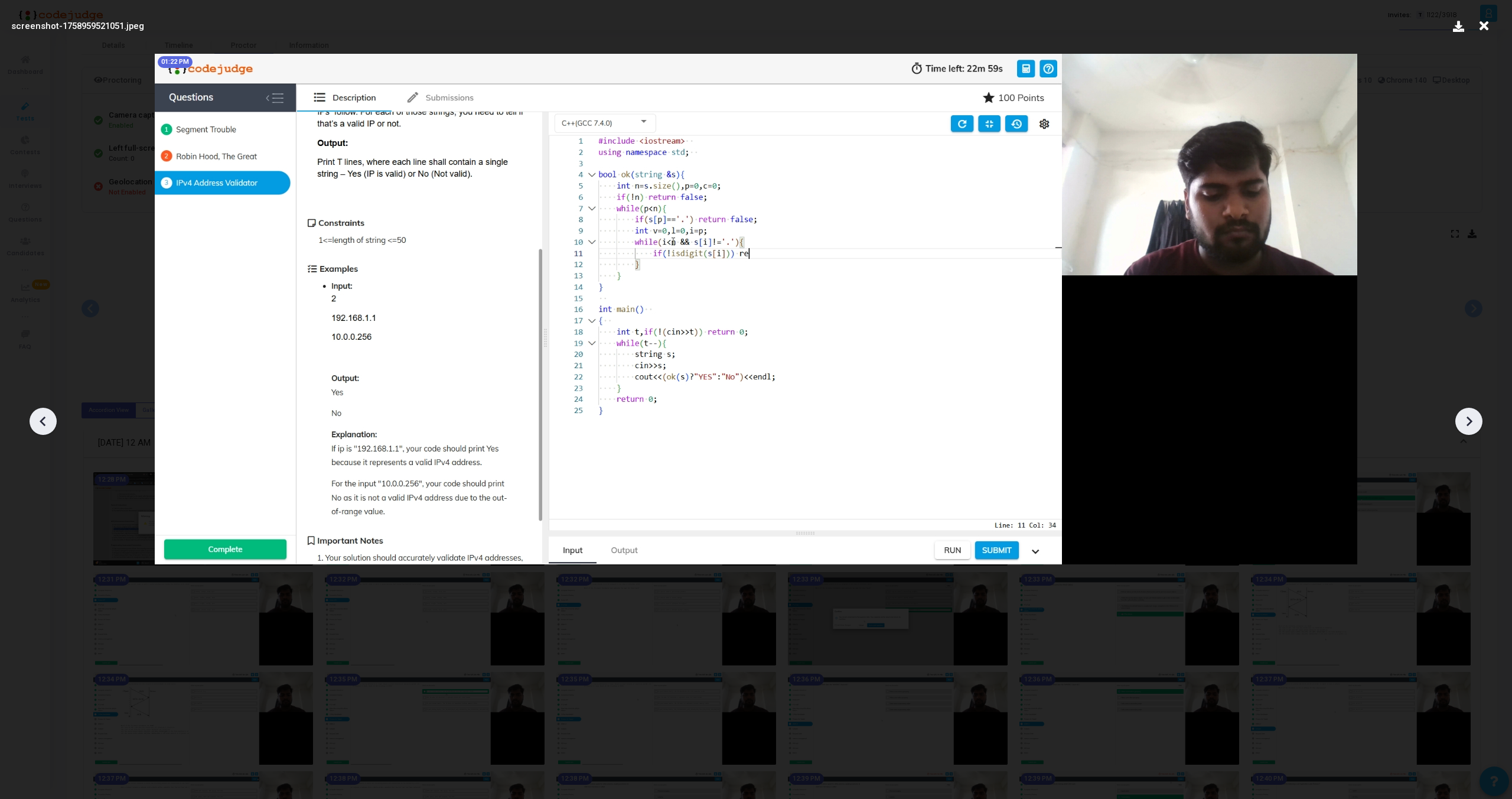
click at [38, 419] on icon at bounding box center [43, 420] width 17 height 17
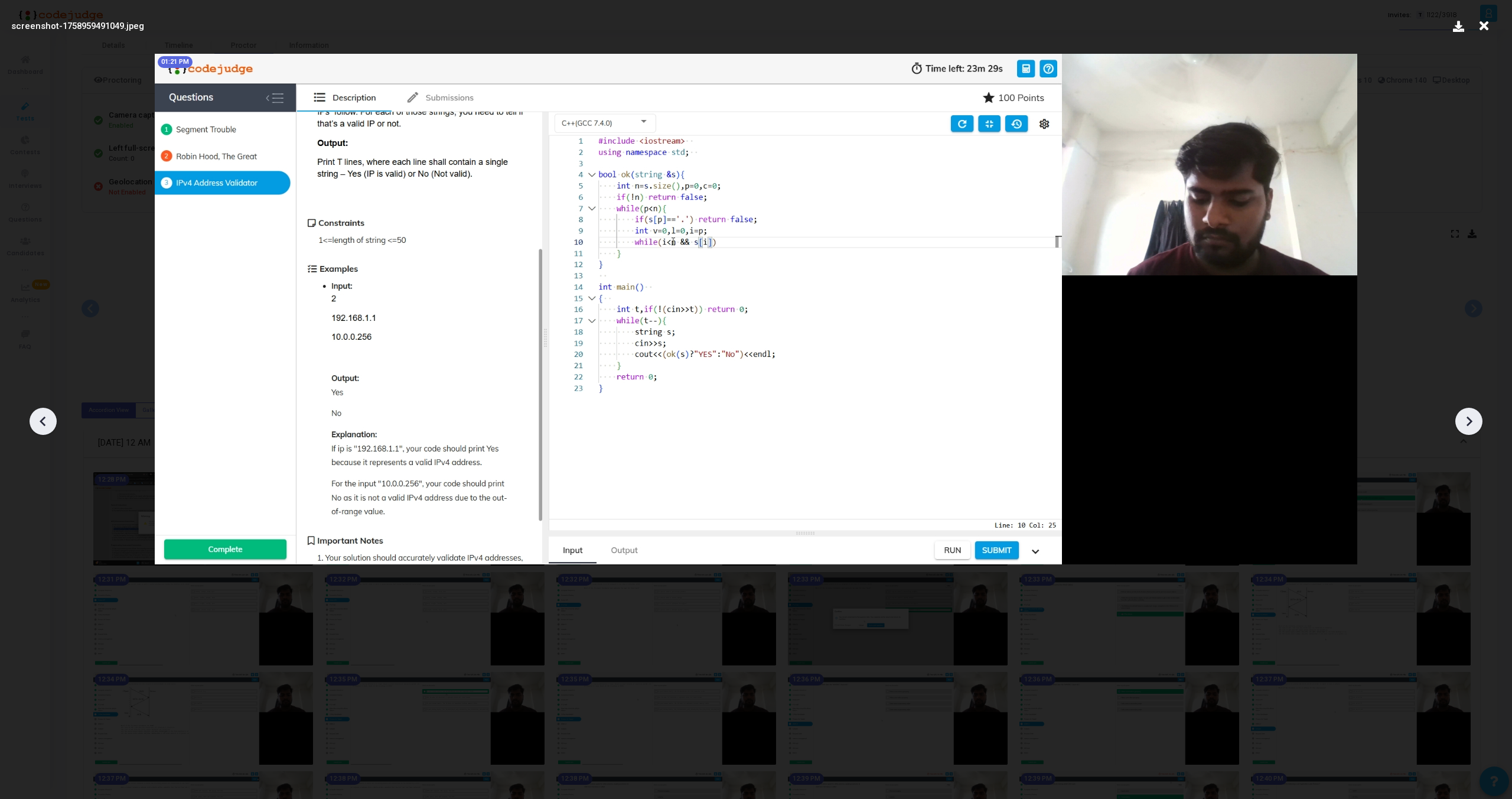
click at [38, 419] on icon at bounding box center [43, 420] width 17 height 17
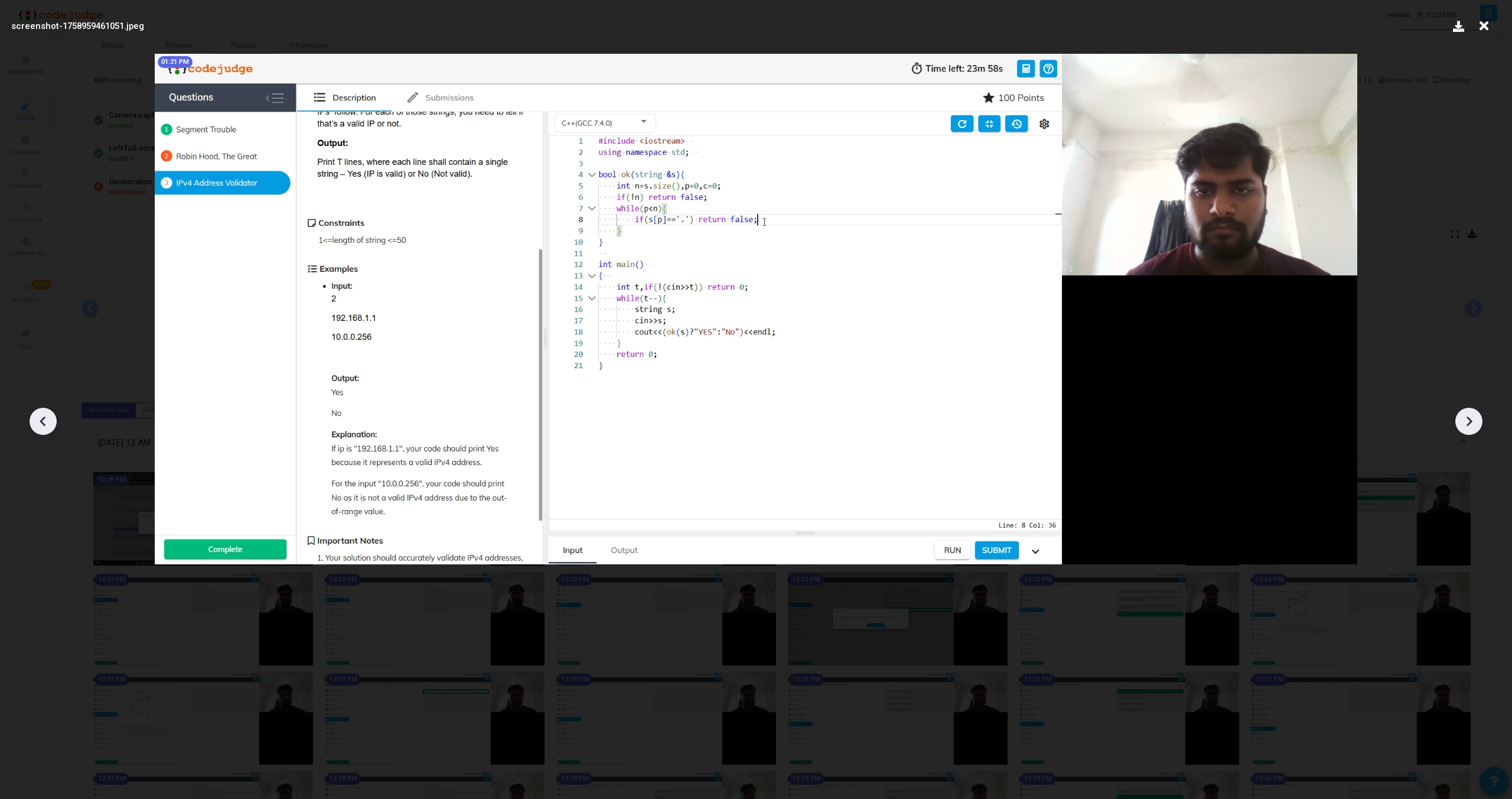
click at [36, 413] on icon at bounding box center [43, 420] width 17 height 17
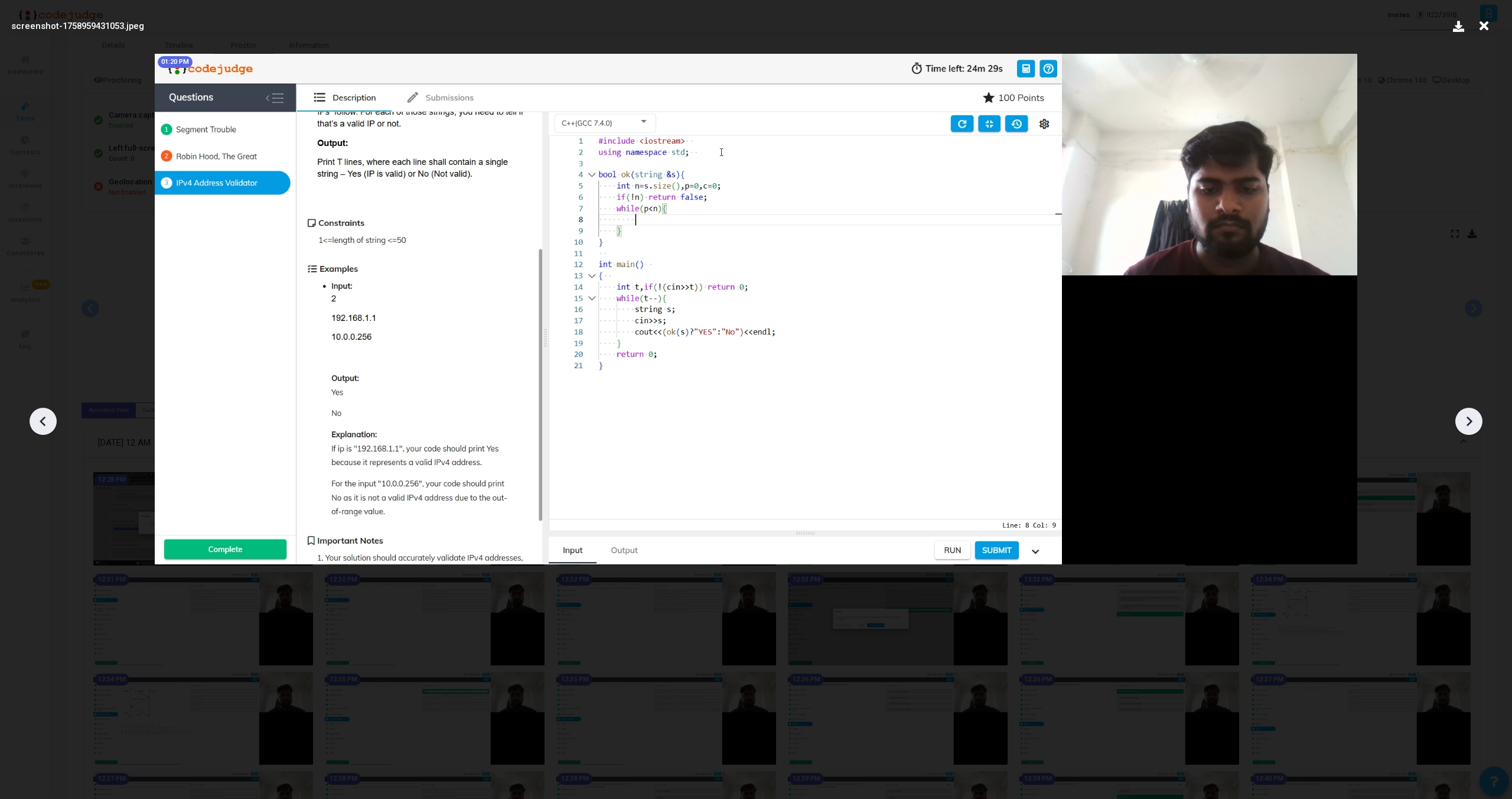
click at [36, 413] on icon at bounding box center [43, 420] width 17 height 17
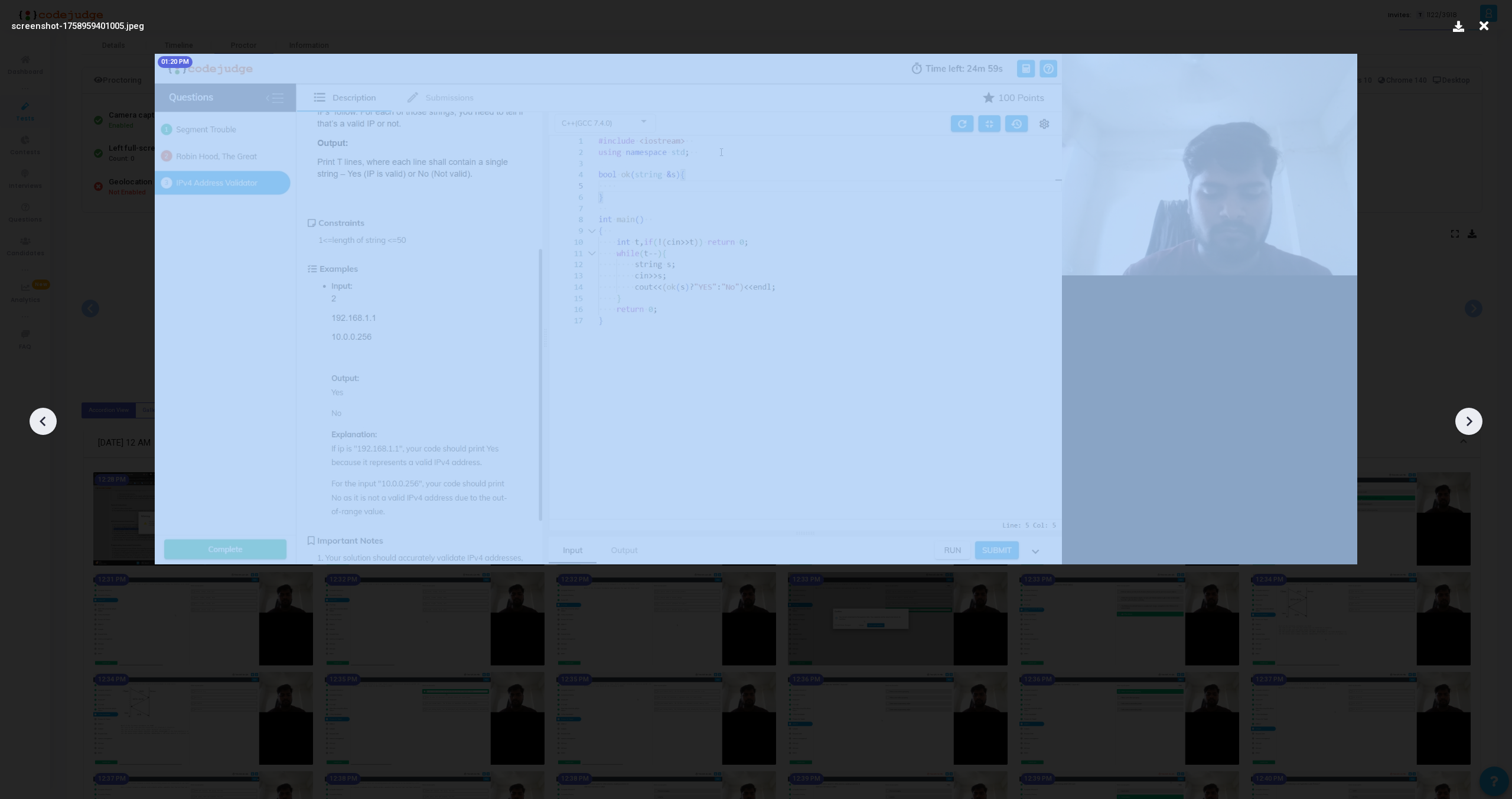
click at [36, 413] on icon at bounding box center [43, 420] width 17 height 17
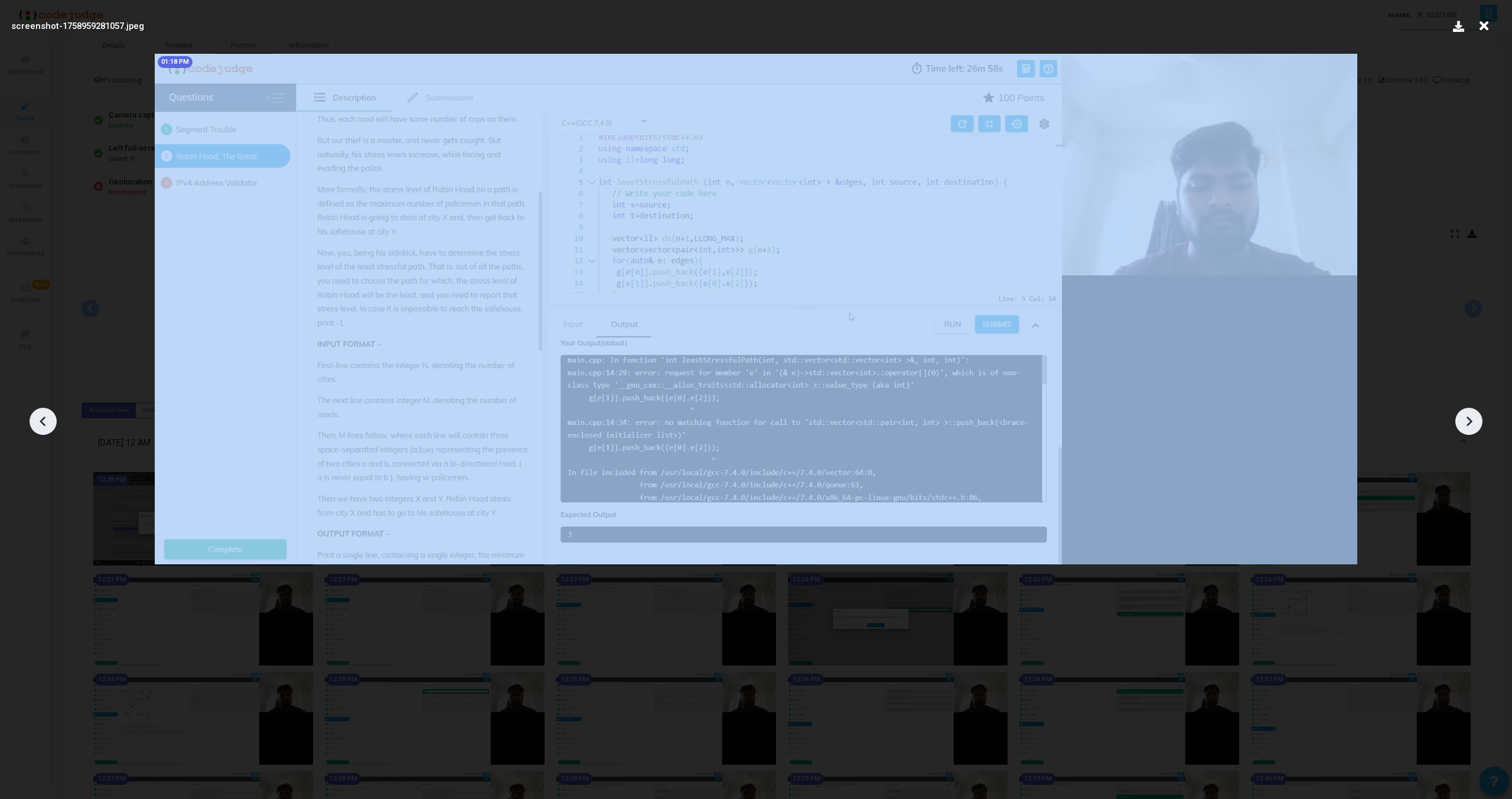
click at [36, 413] on icon at bounding box center [43, 420] width 17 height 17
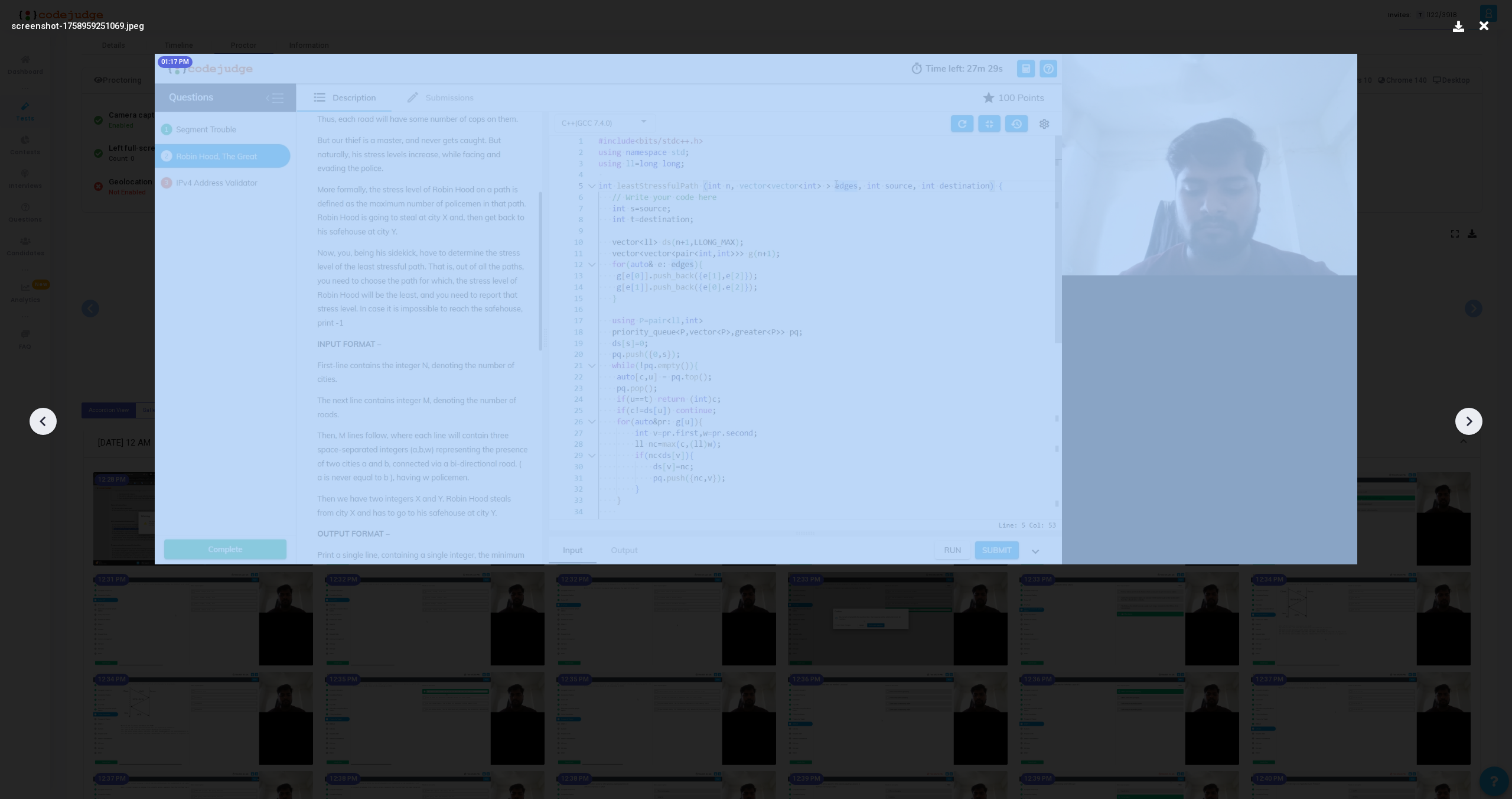
click at [36, 413] on icon at bounding box center [43, 420] width 17 height 17
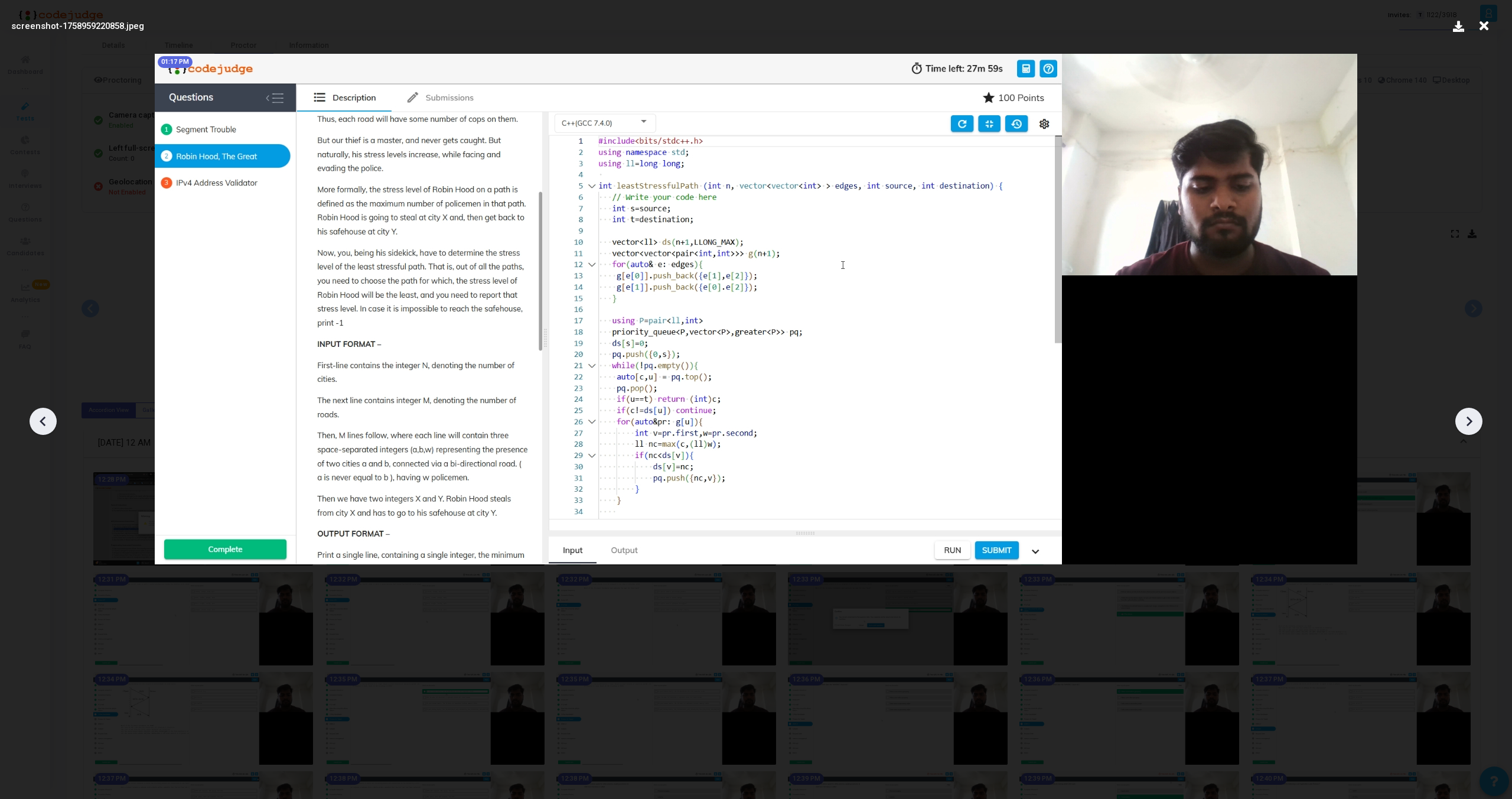
click at [36, 413] on icon at bounding box center [43, 420] width 17 height 17
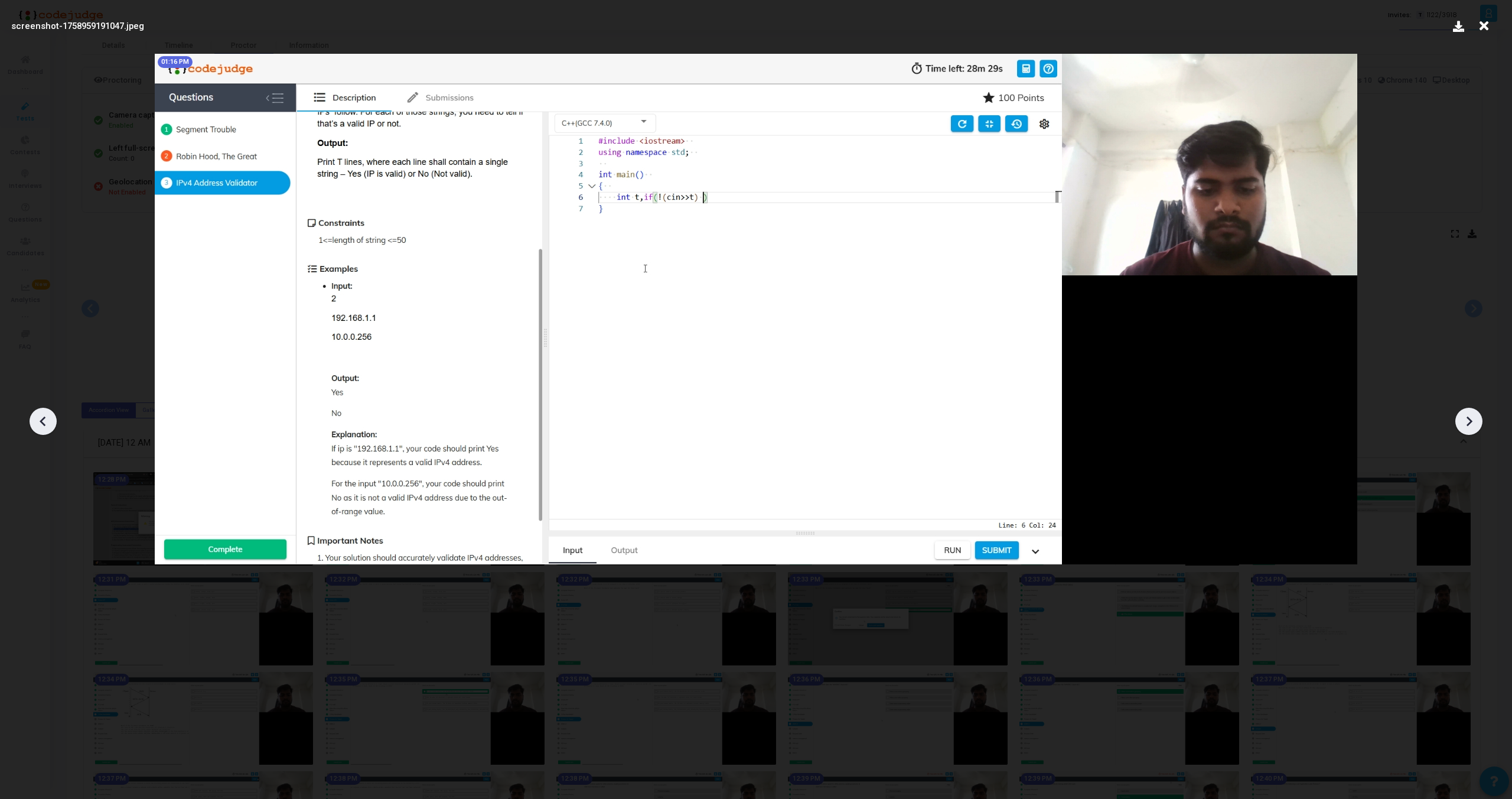
click at [36, 413] on icon at bounding box center [43, 420] width 17 height 17
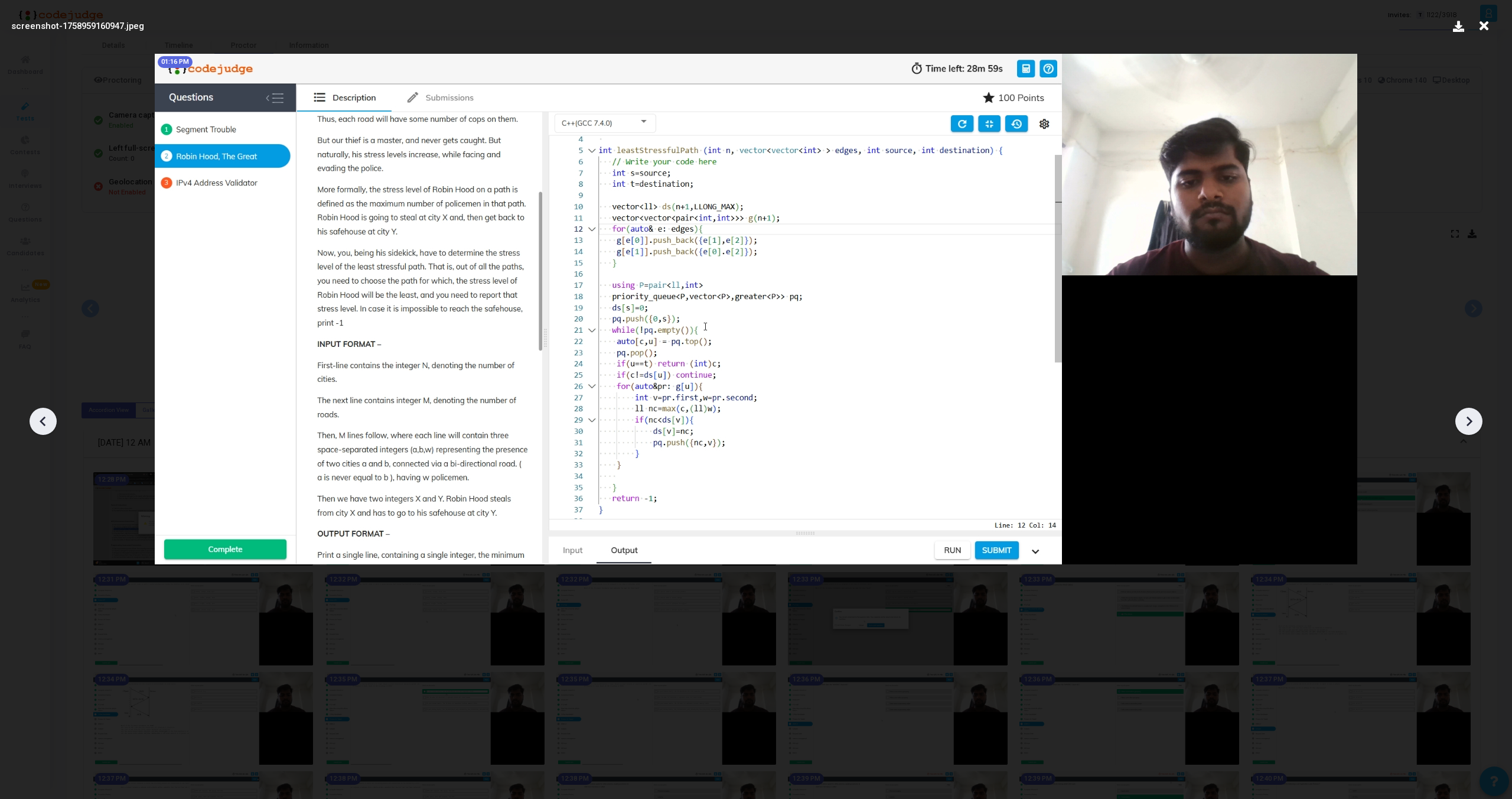
click at [36, 413] on icon at bounding box center [43, 420] width 17 height 17
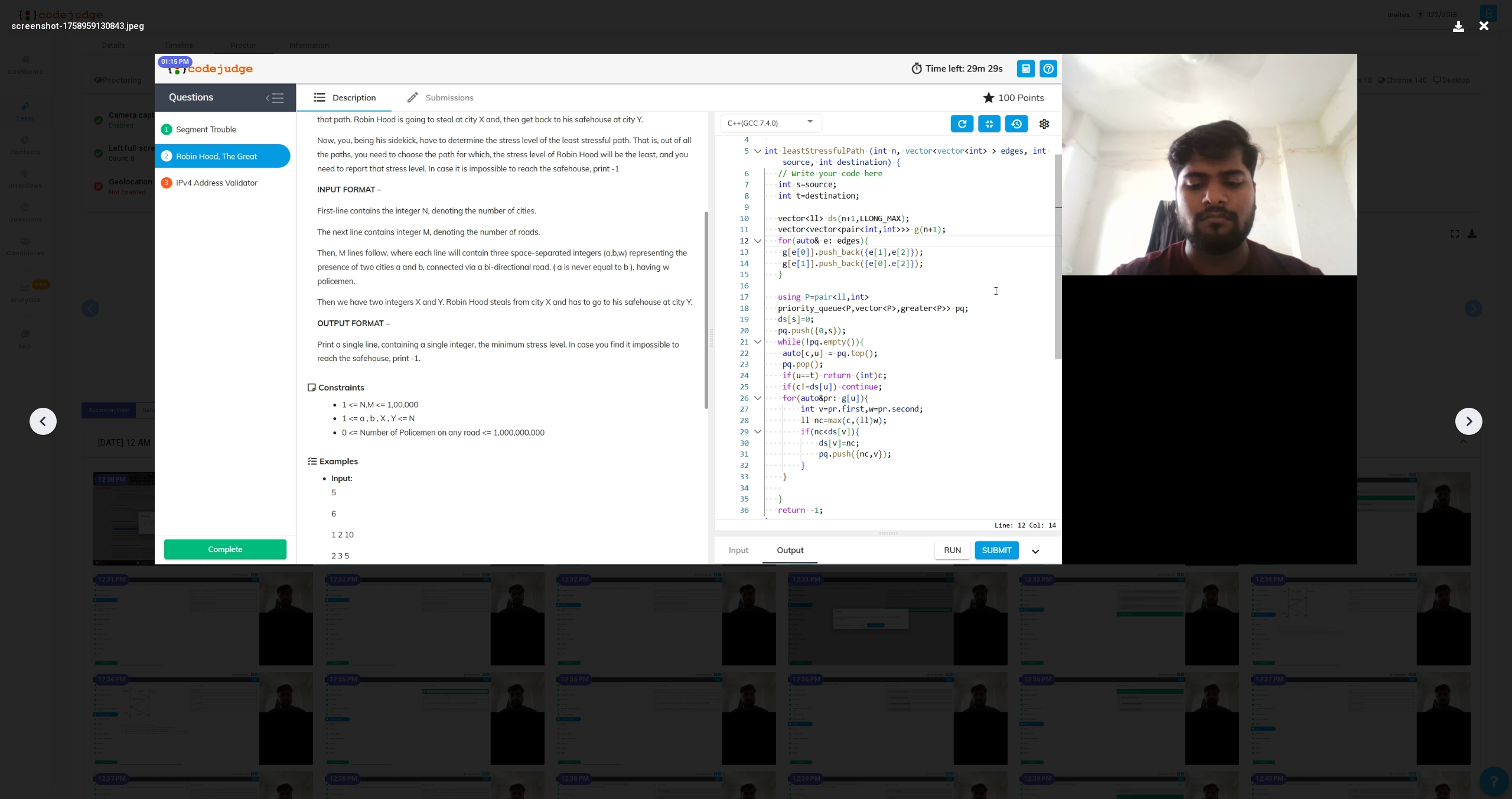
click at [36, 413] on icon at bounding box center [43, 420] width 17 height 17
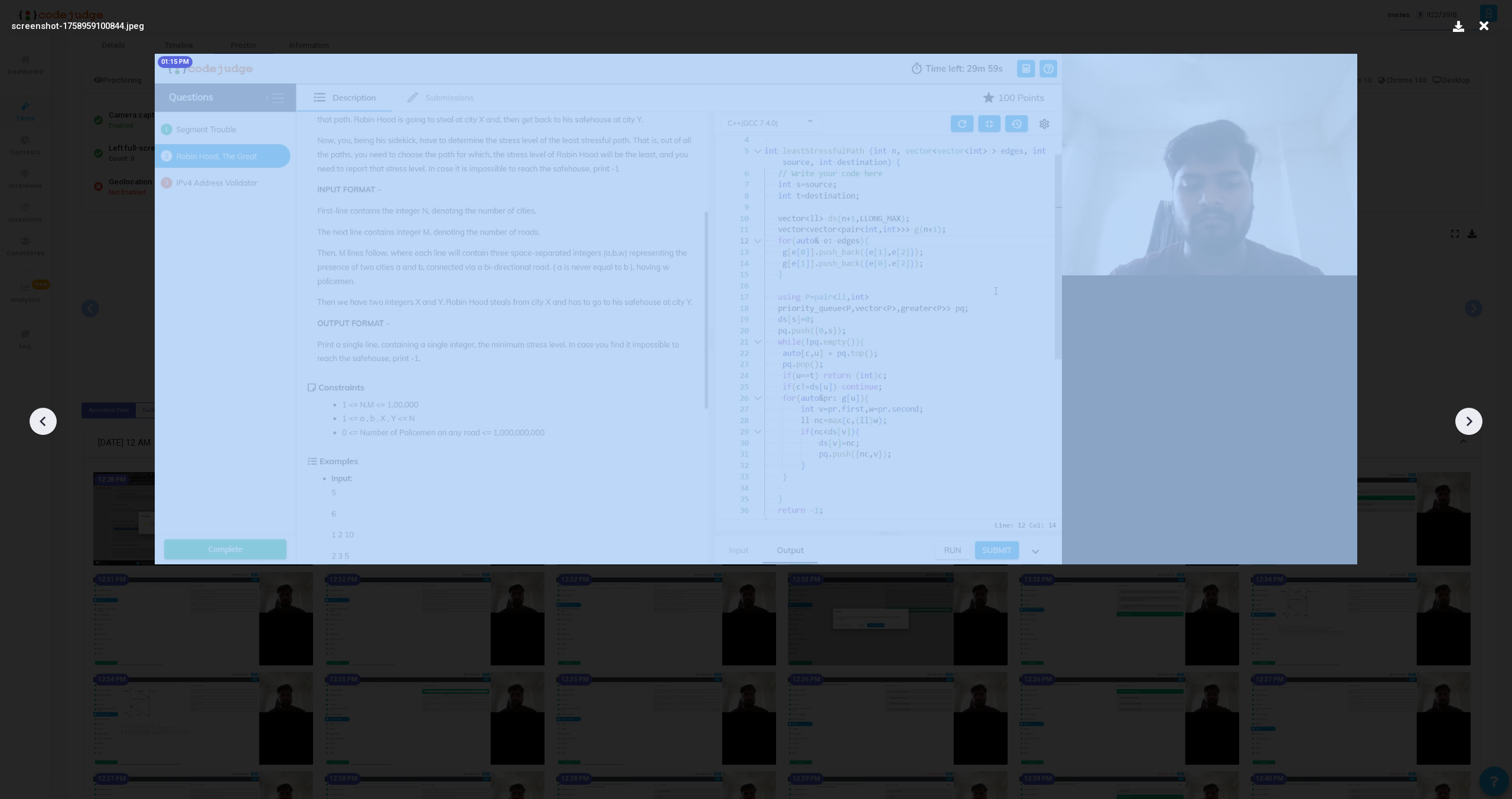
click at [36, 413] on icon at bounding box center [43, 420] width 17 height 17
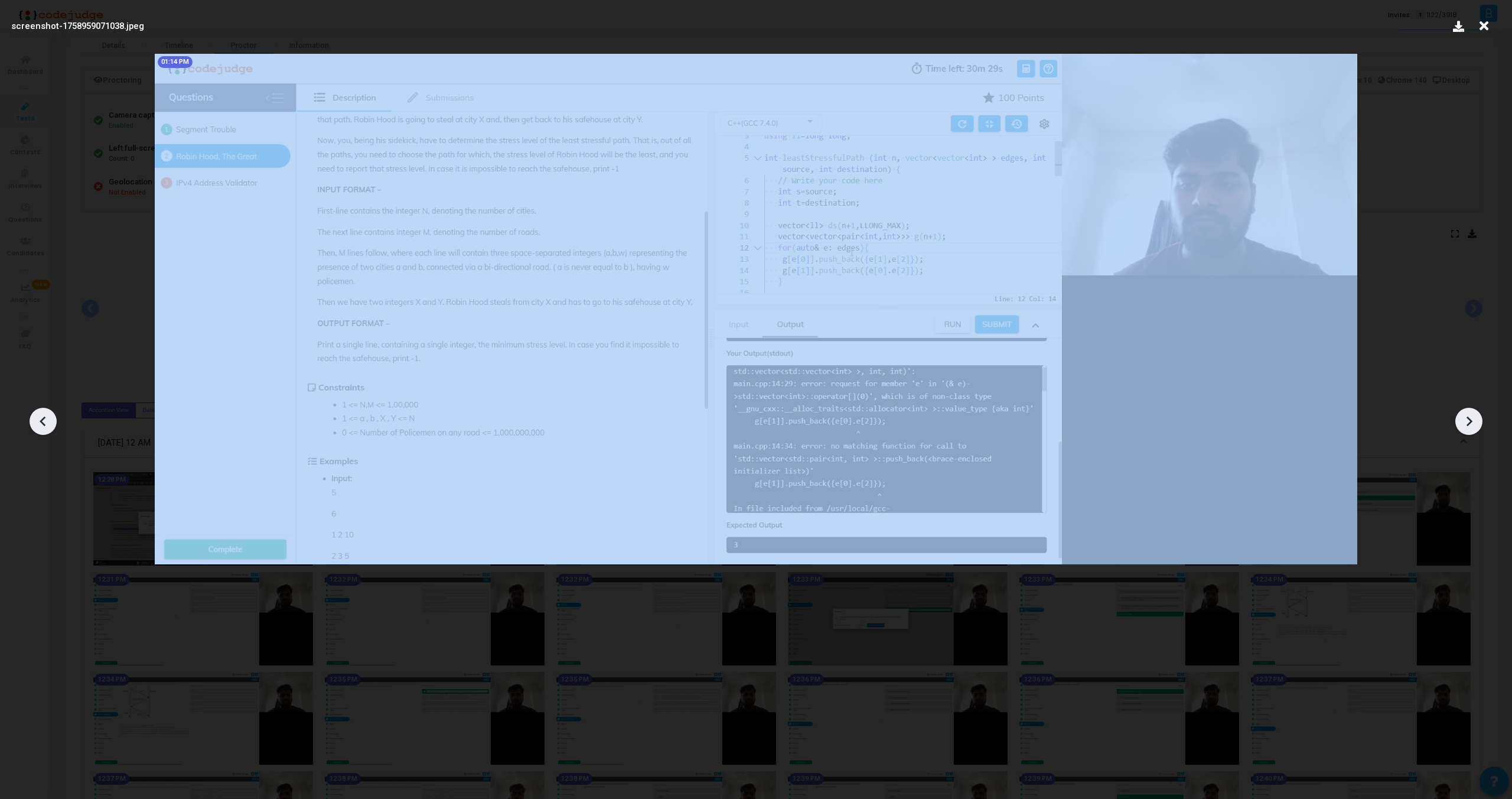
click at [36, 413] on icon at bounding box center [43, 420] width 17 height 17
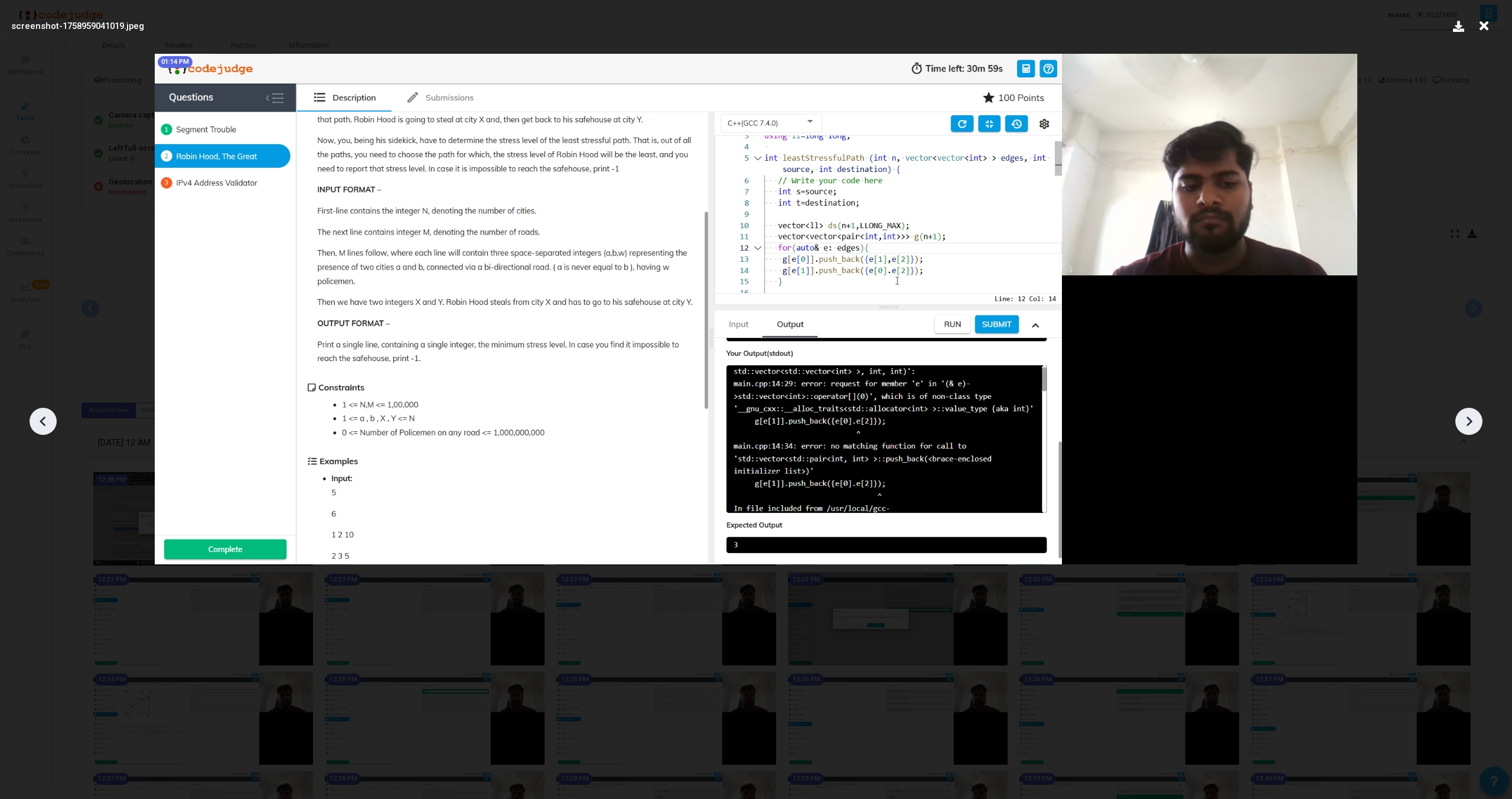
click at [36, 413] on icon at bounding box center [43, 420] width 17 height 17
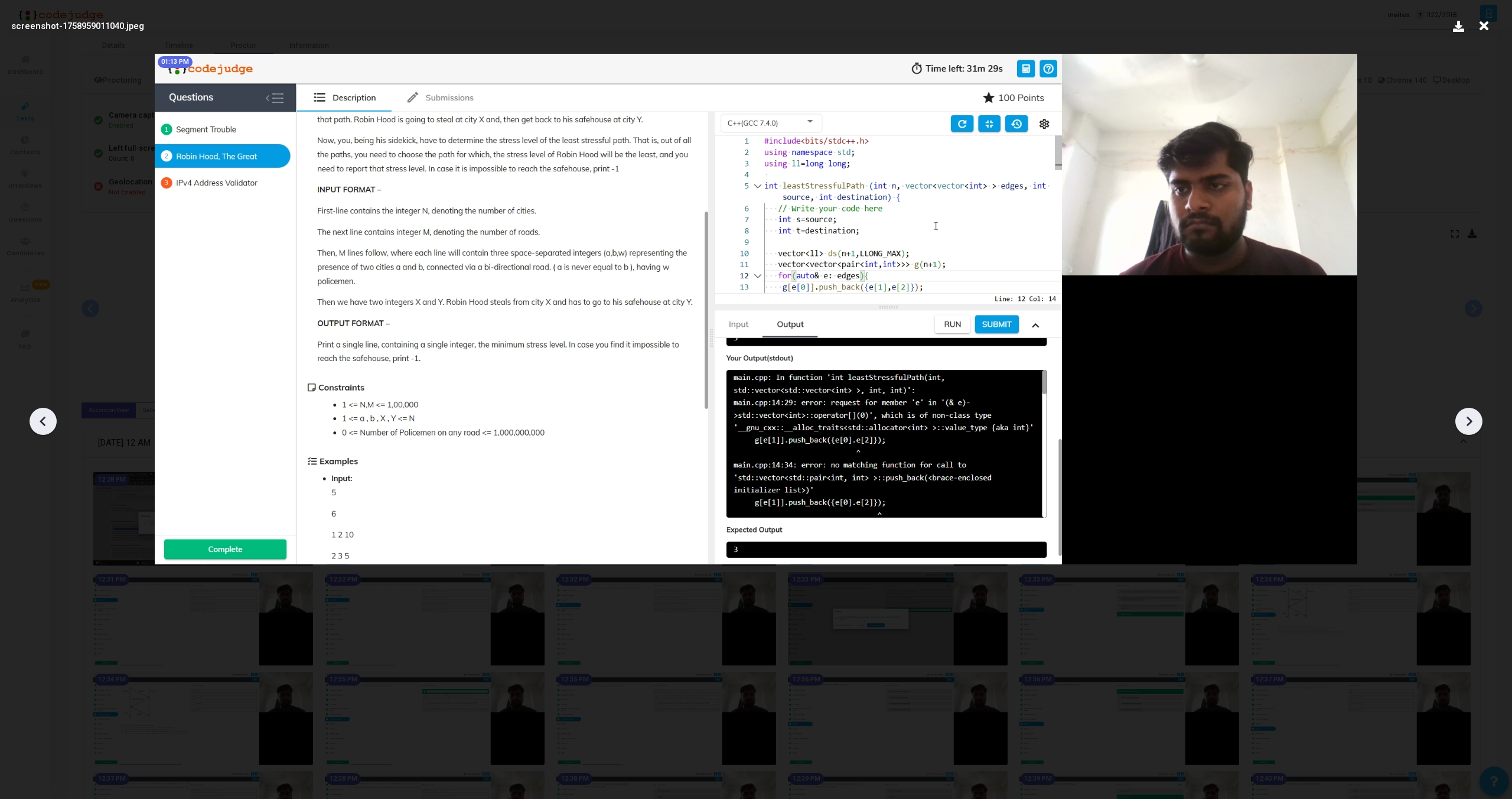
click at [36, 413] on icon at bounding box center [43, 420] width 17 height 17
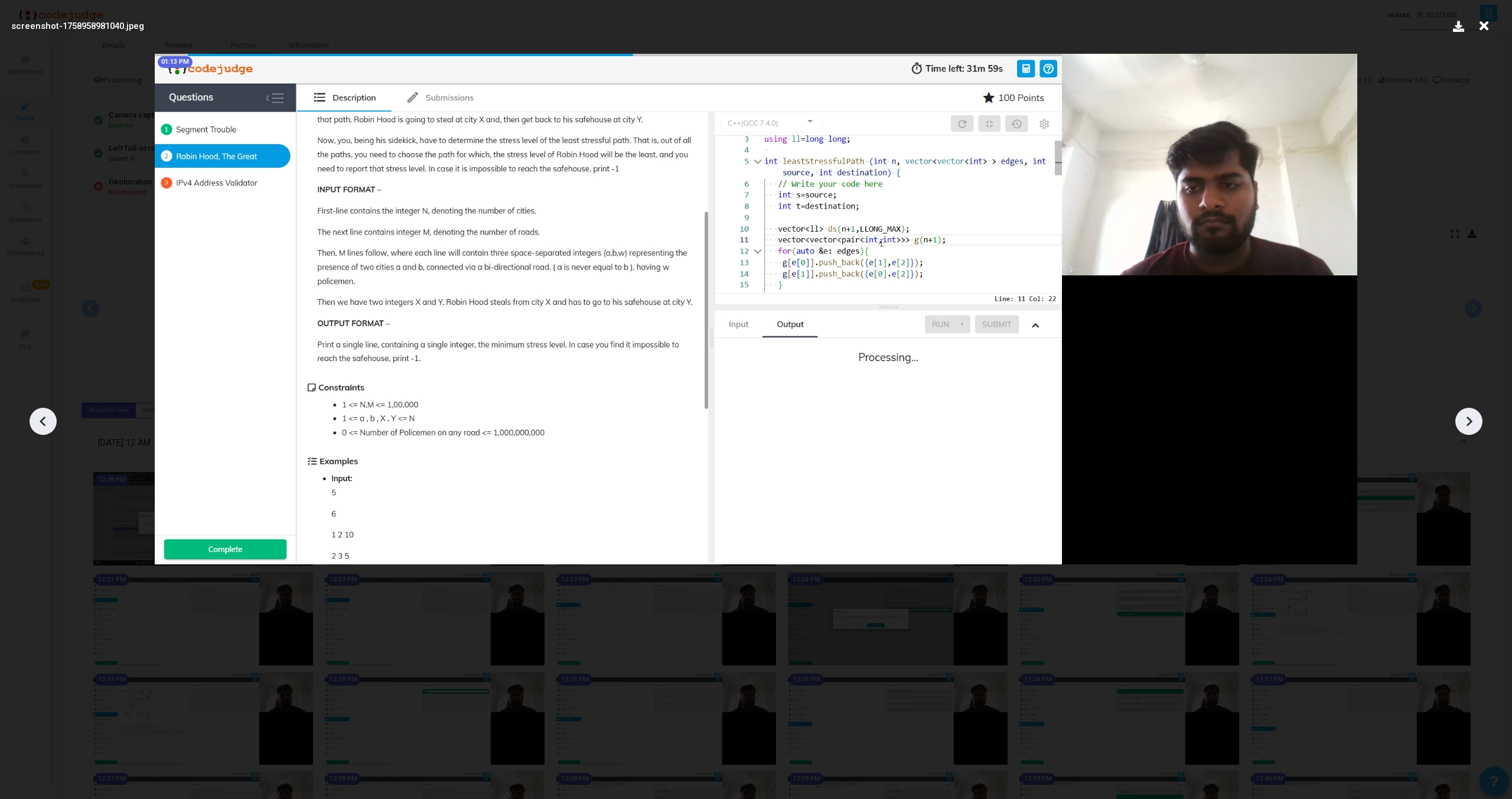
click at [36, 413] on icon at bounding box center [43, 420] width 17 height 17
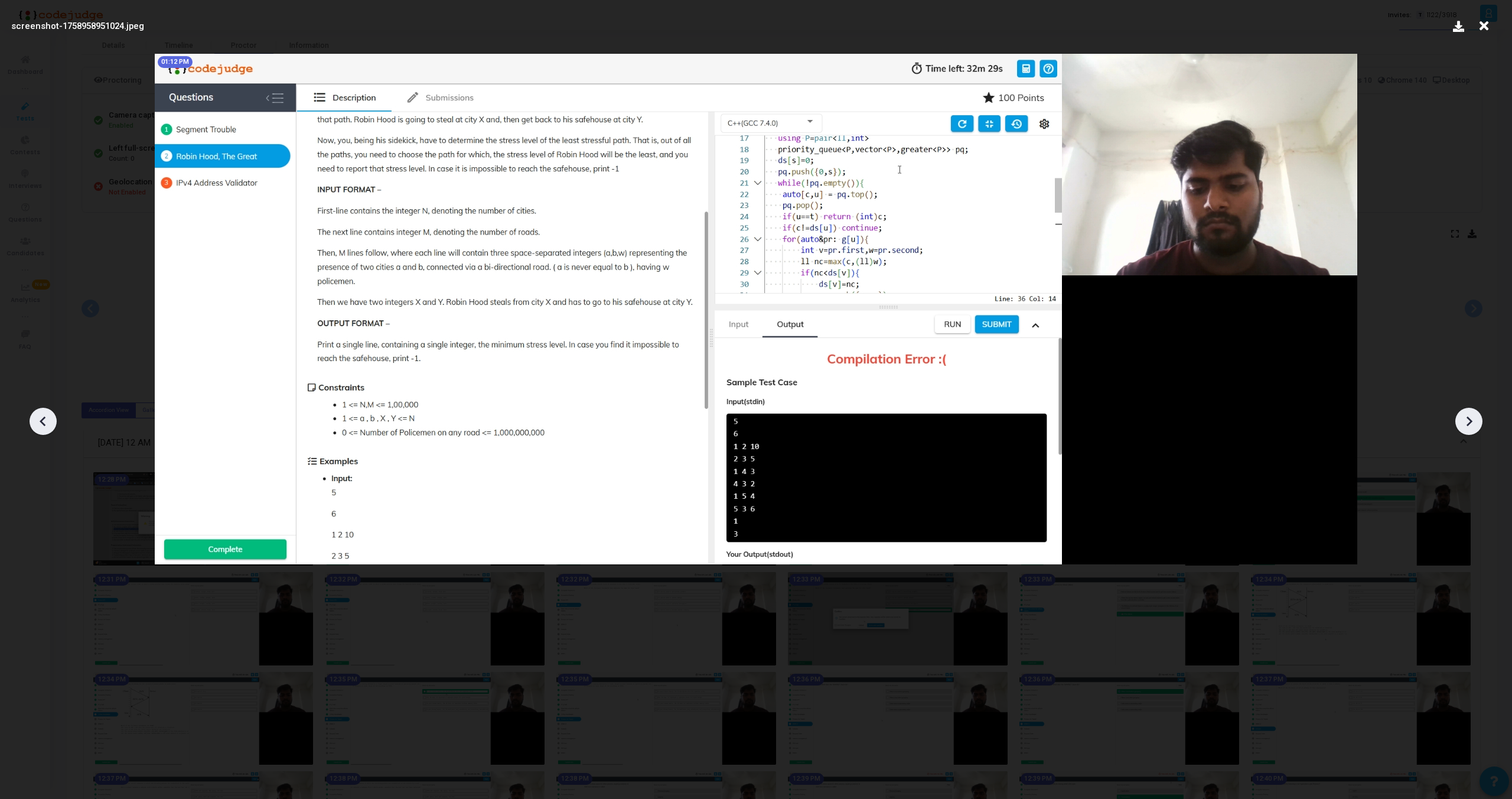
click at [36, 413] on icon at bounding box center [43, 420] width 17 height 17
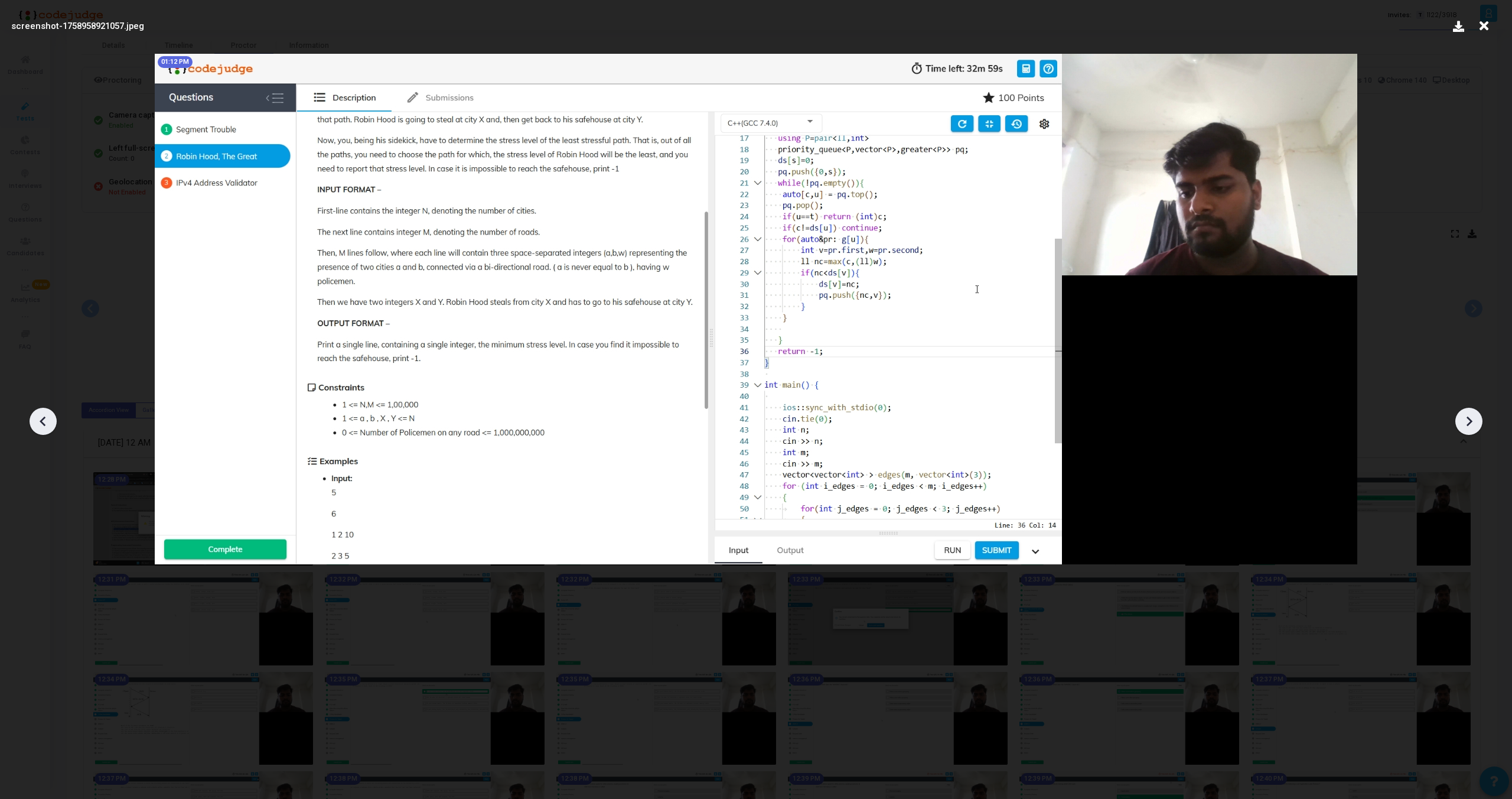
click at [36, 413] on icon at bounding box center [43, 420] width 17 height 17
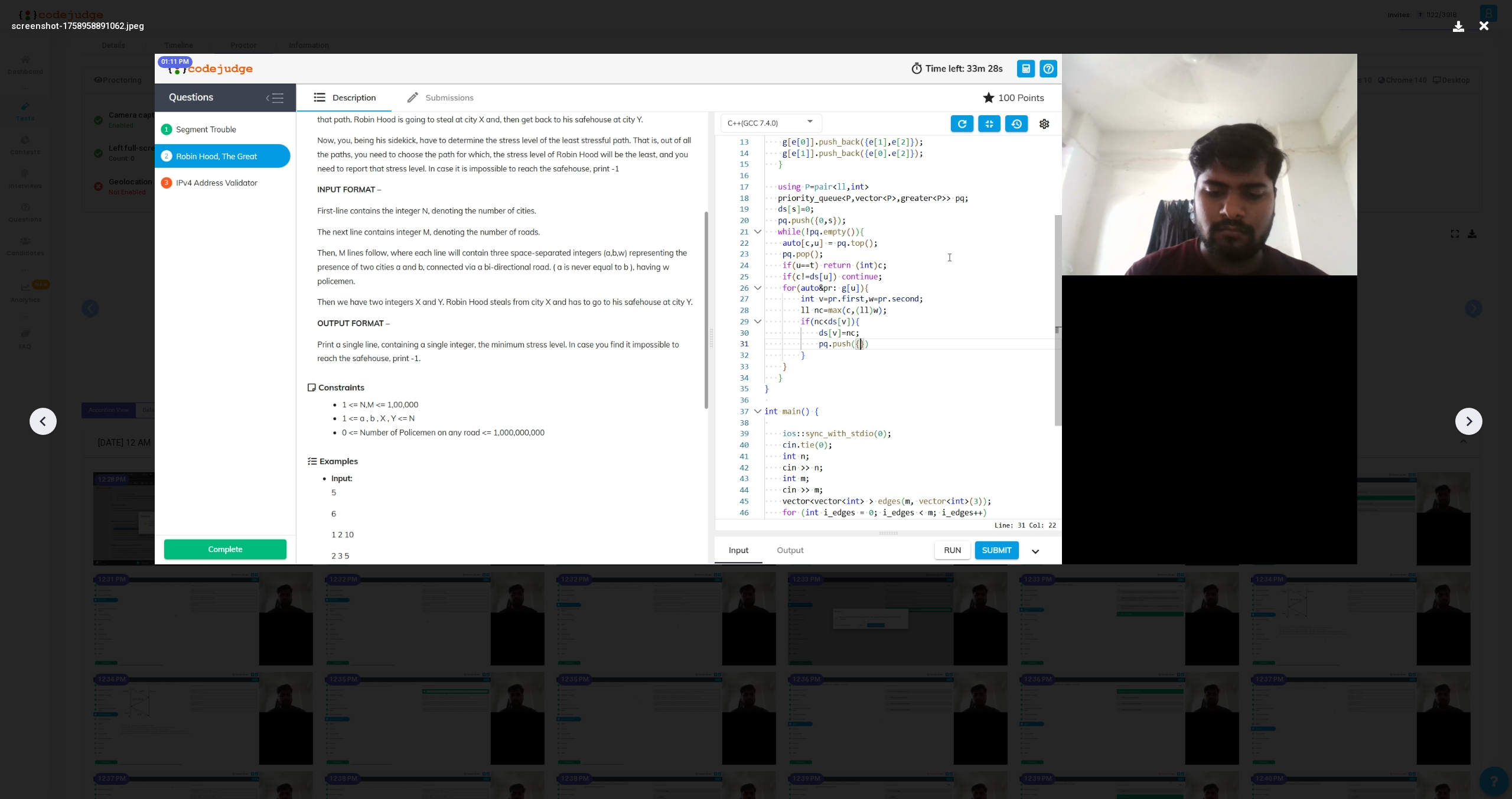
click at [36, 413] on icon at bounding box center [43, 420] width 17 height 17
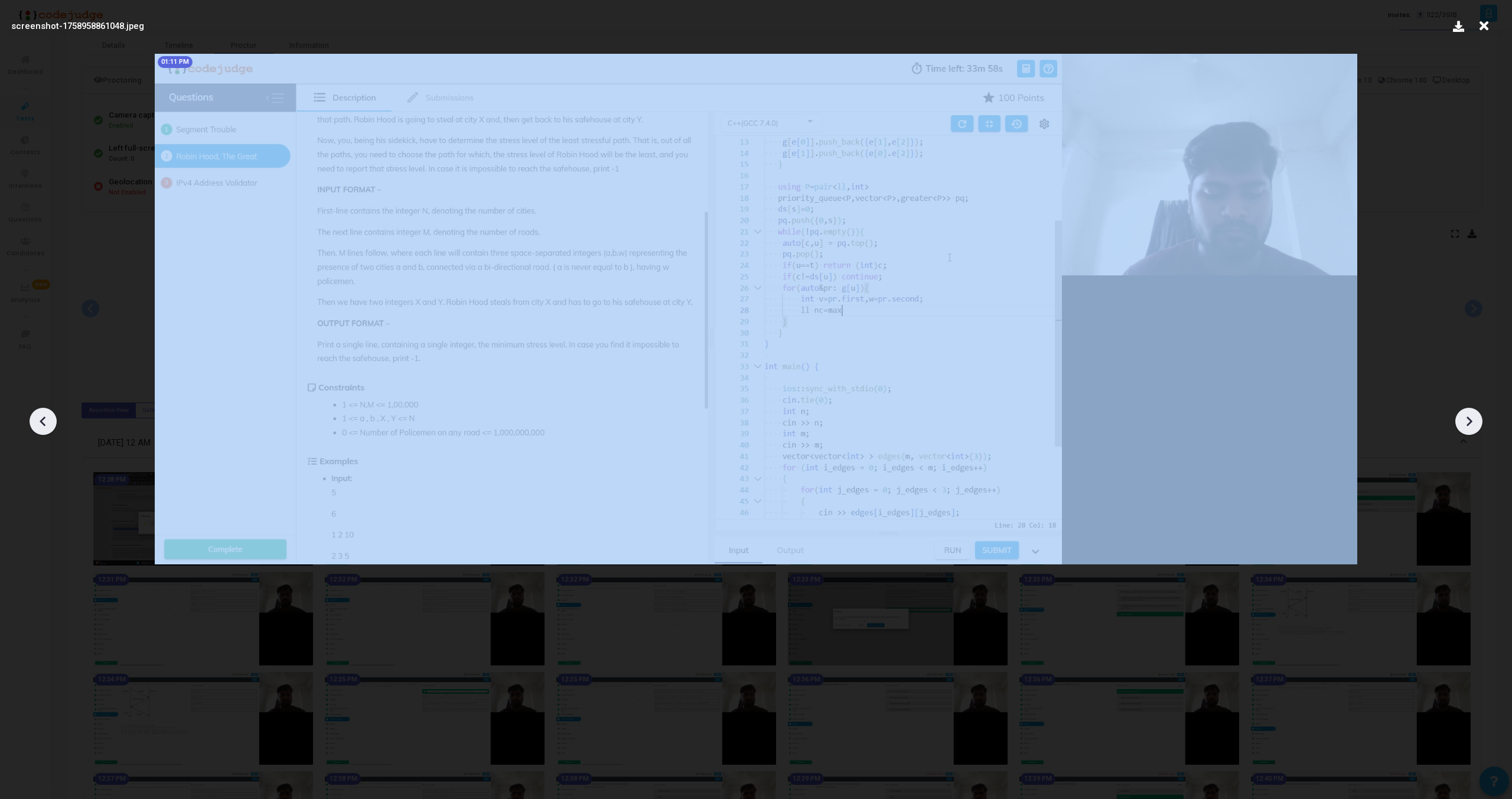
click at [36, 413] on icon at bounding box center [43, 420] width 17 height 17
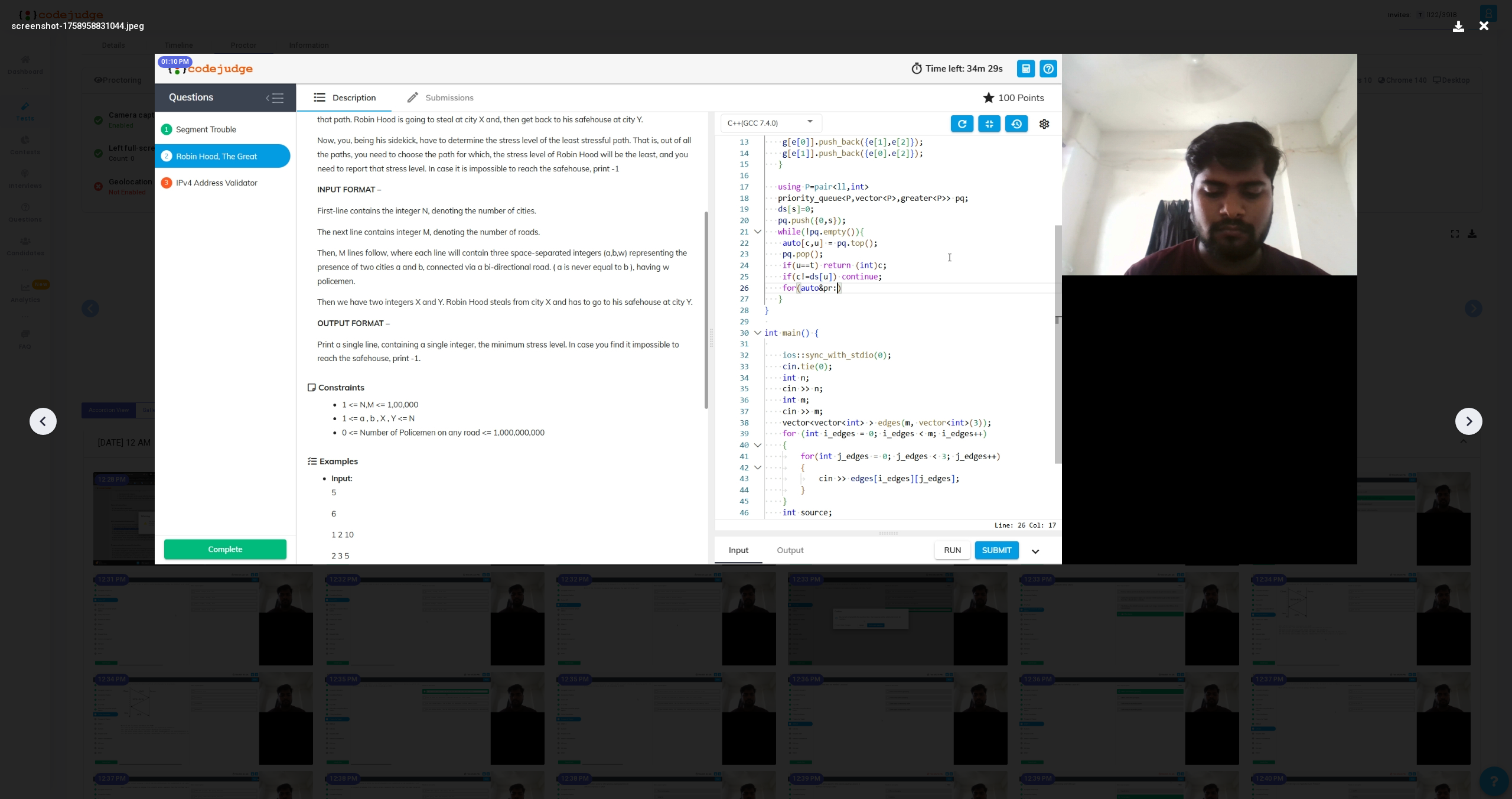
click at [1467, 410] on div at bounding box center [1469, 421] width 27 height 27
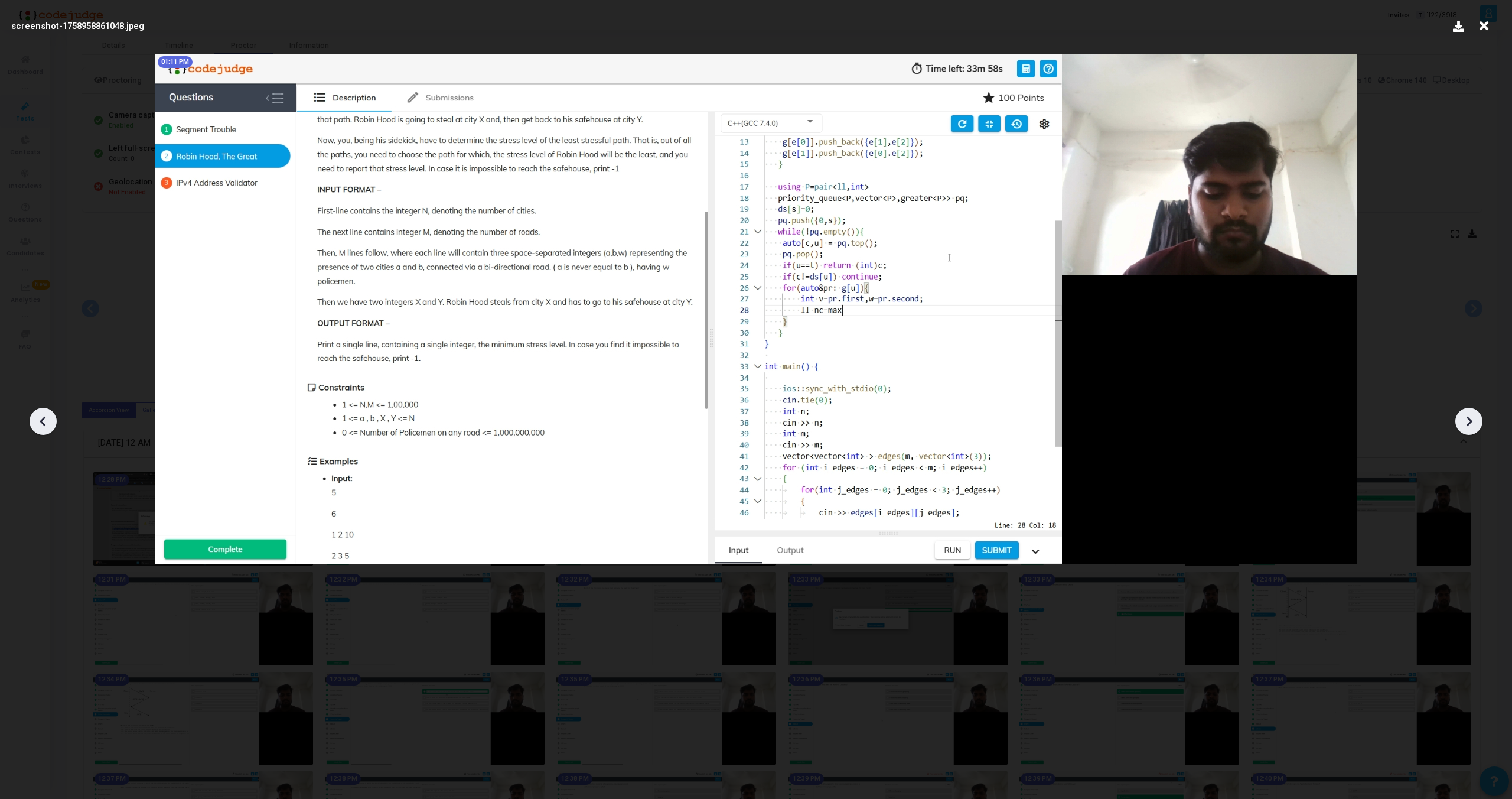
click at [1467, 410] on div at bounding box center [1469, 421] width 27 height 27
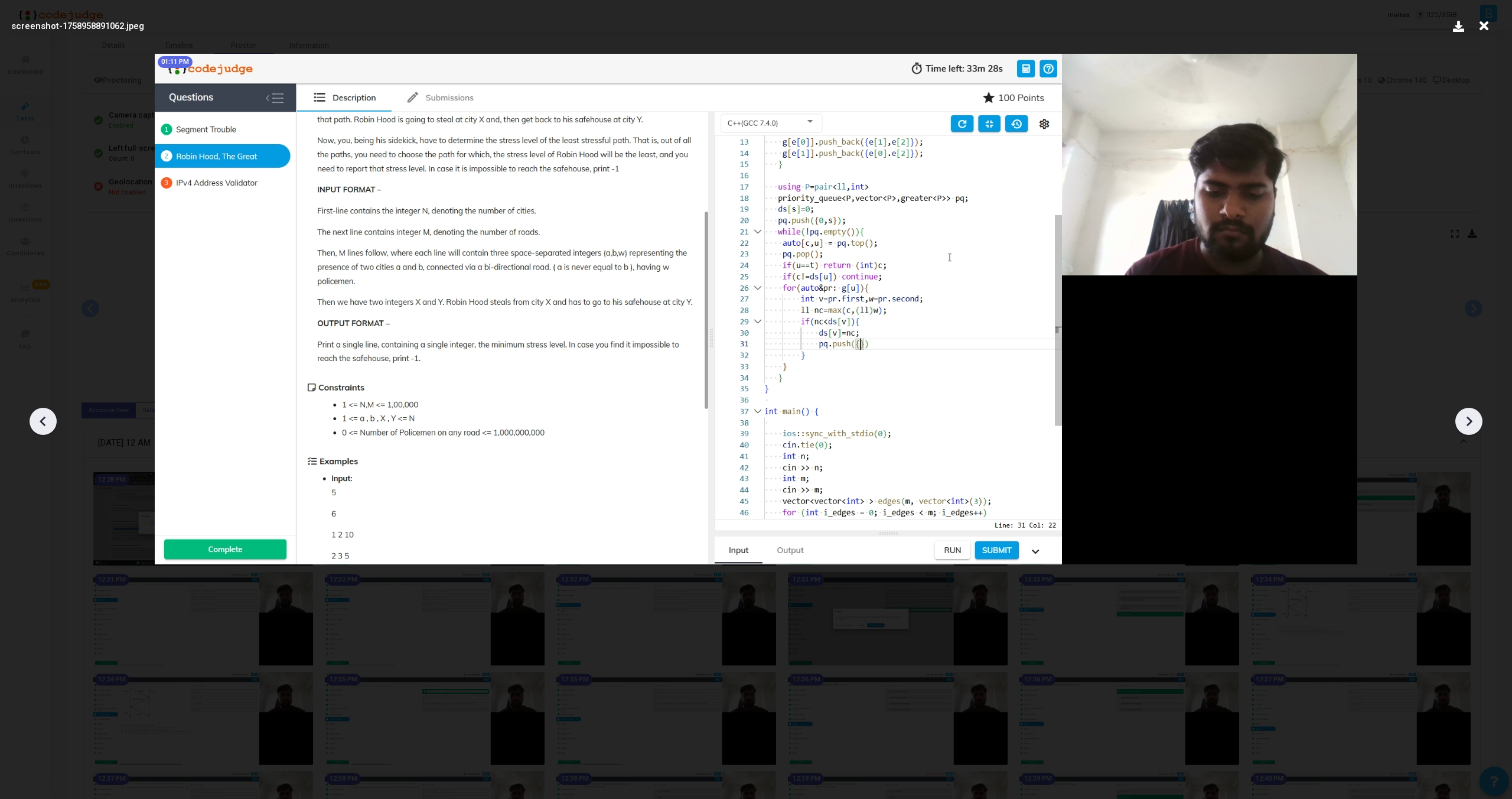
click at [1467, 410] on div at bounding box center [1469, 421] width 27 height 27
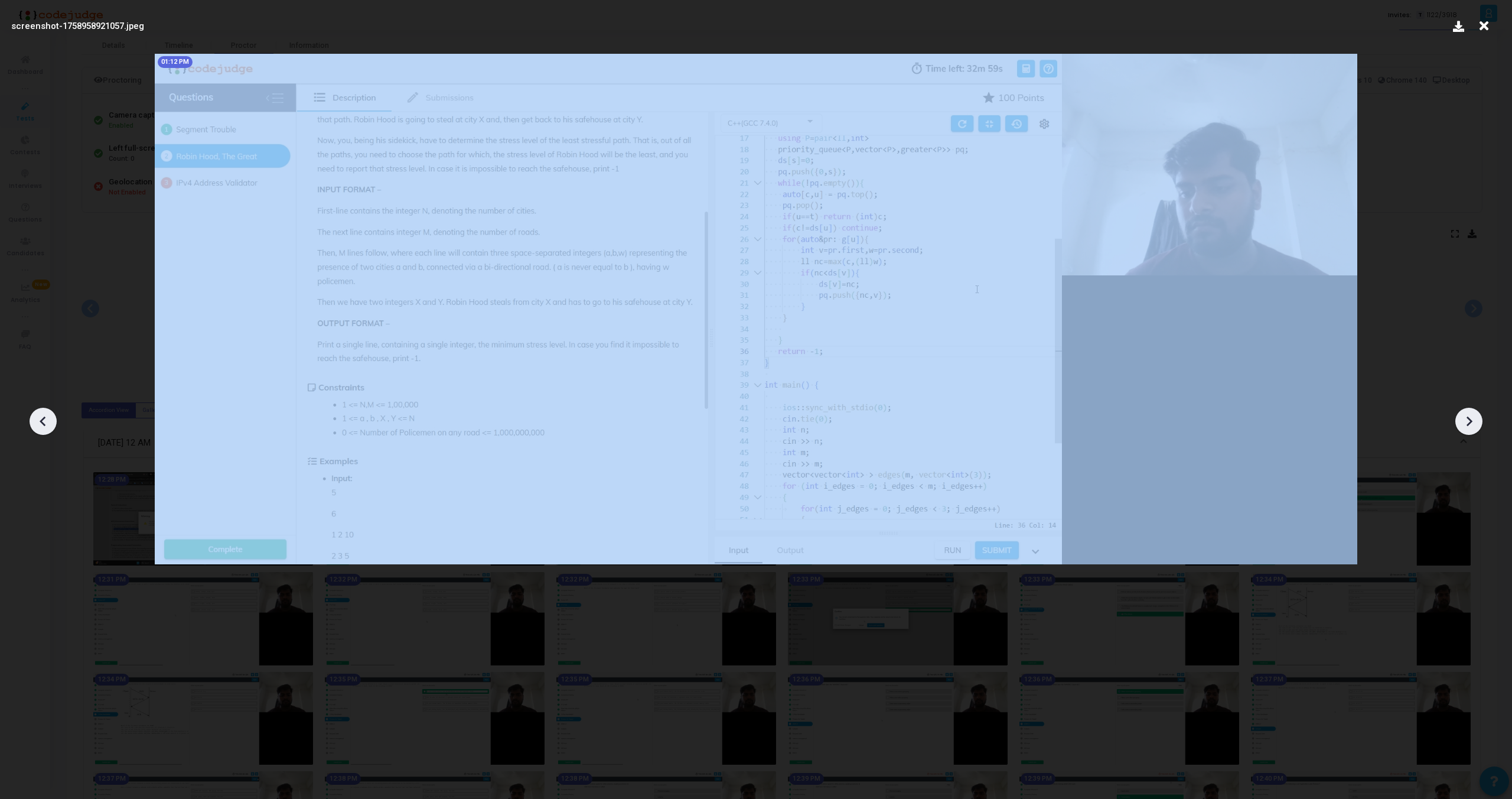
click at [1467, 410] on div at bounding box center [1469, 421] width 27 height 27
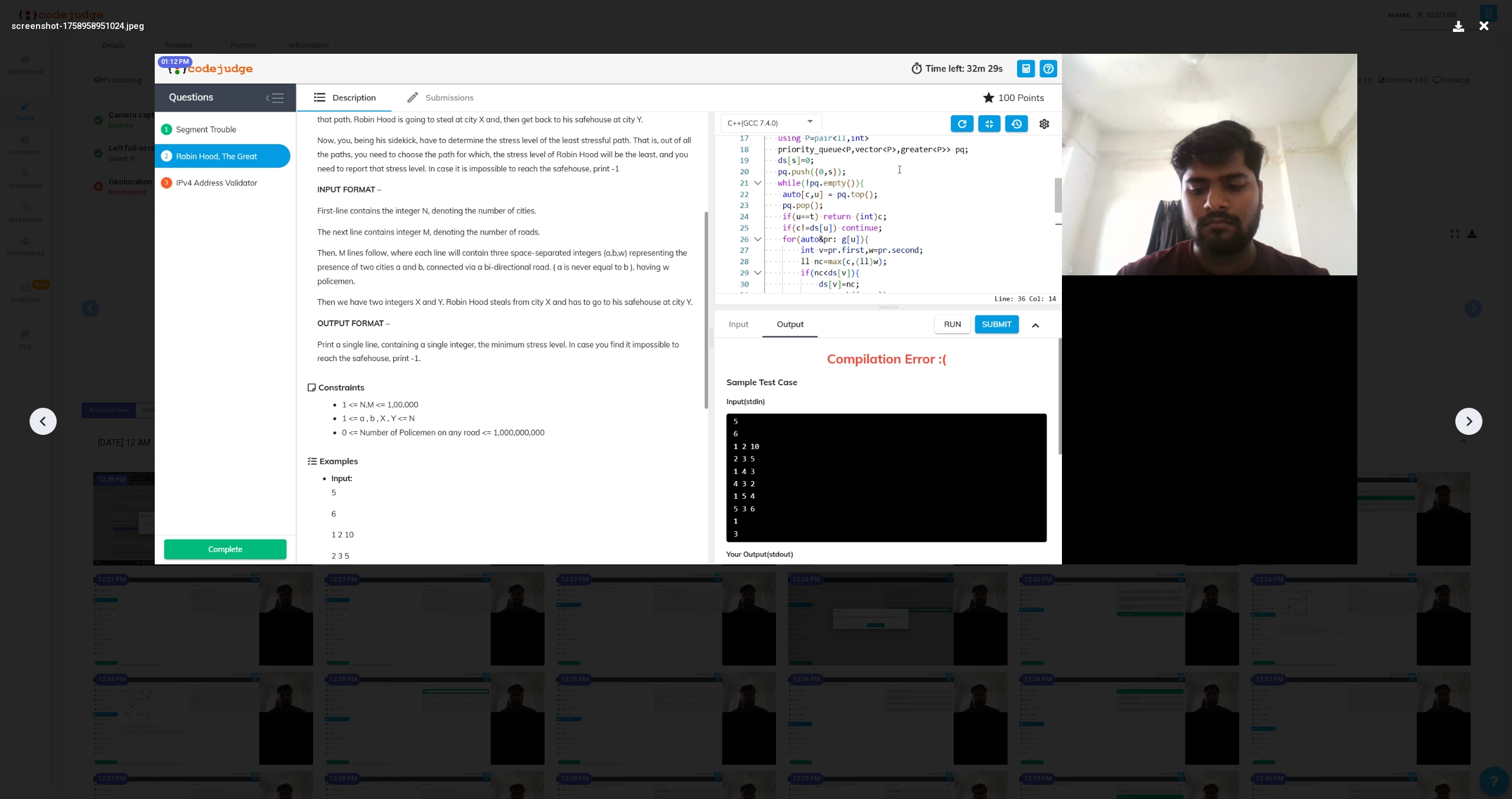
click at [1467, 410] on div at bounding box center [1469, 421] width 27 height 27
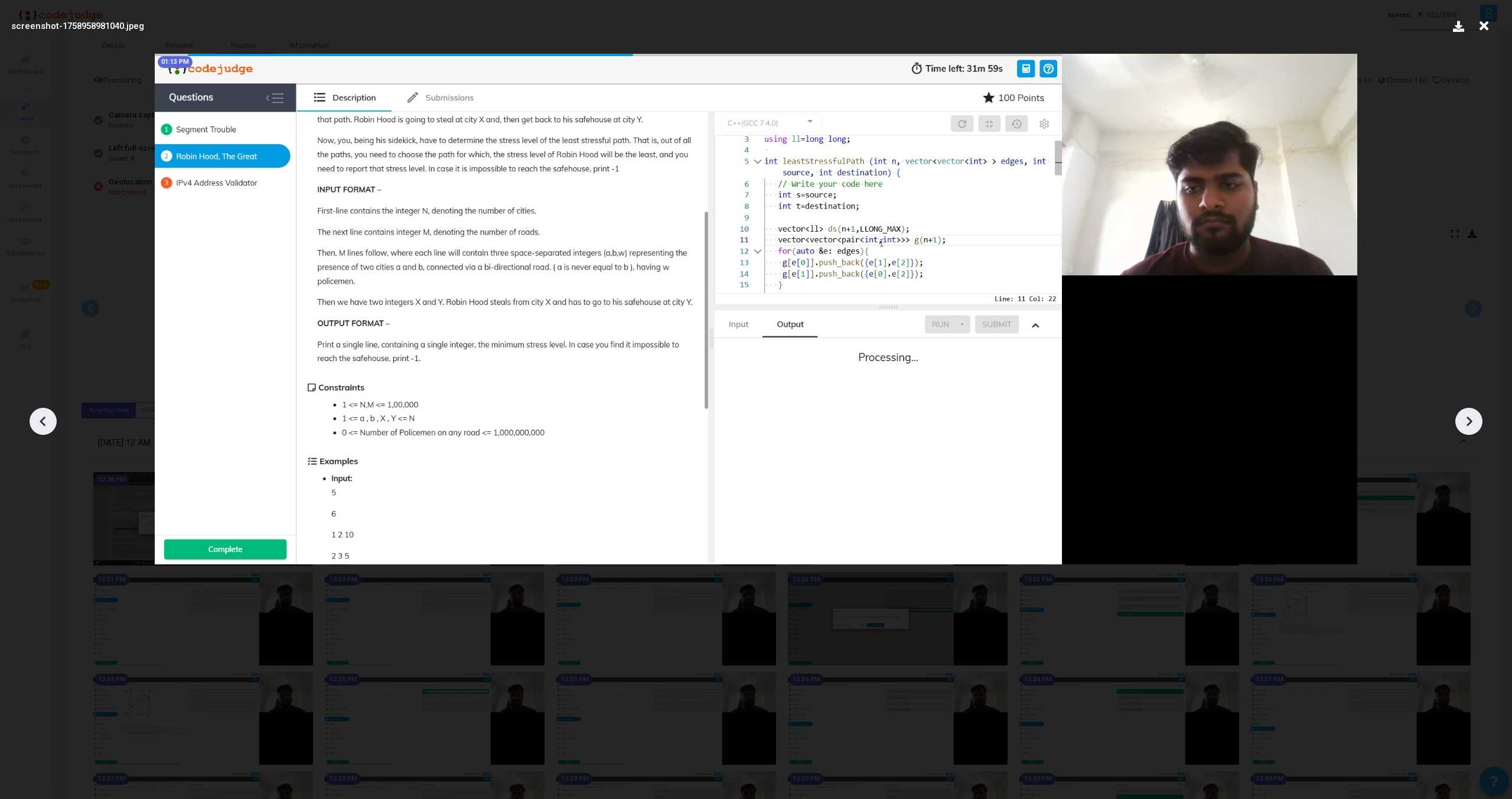
click at [1467, 410] on div at bounding box center [1469, 421] width 27 height 27
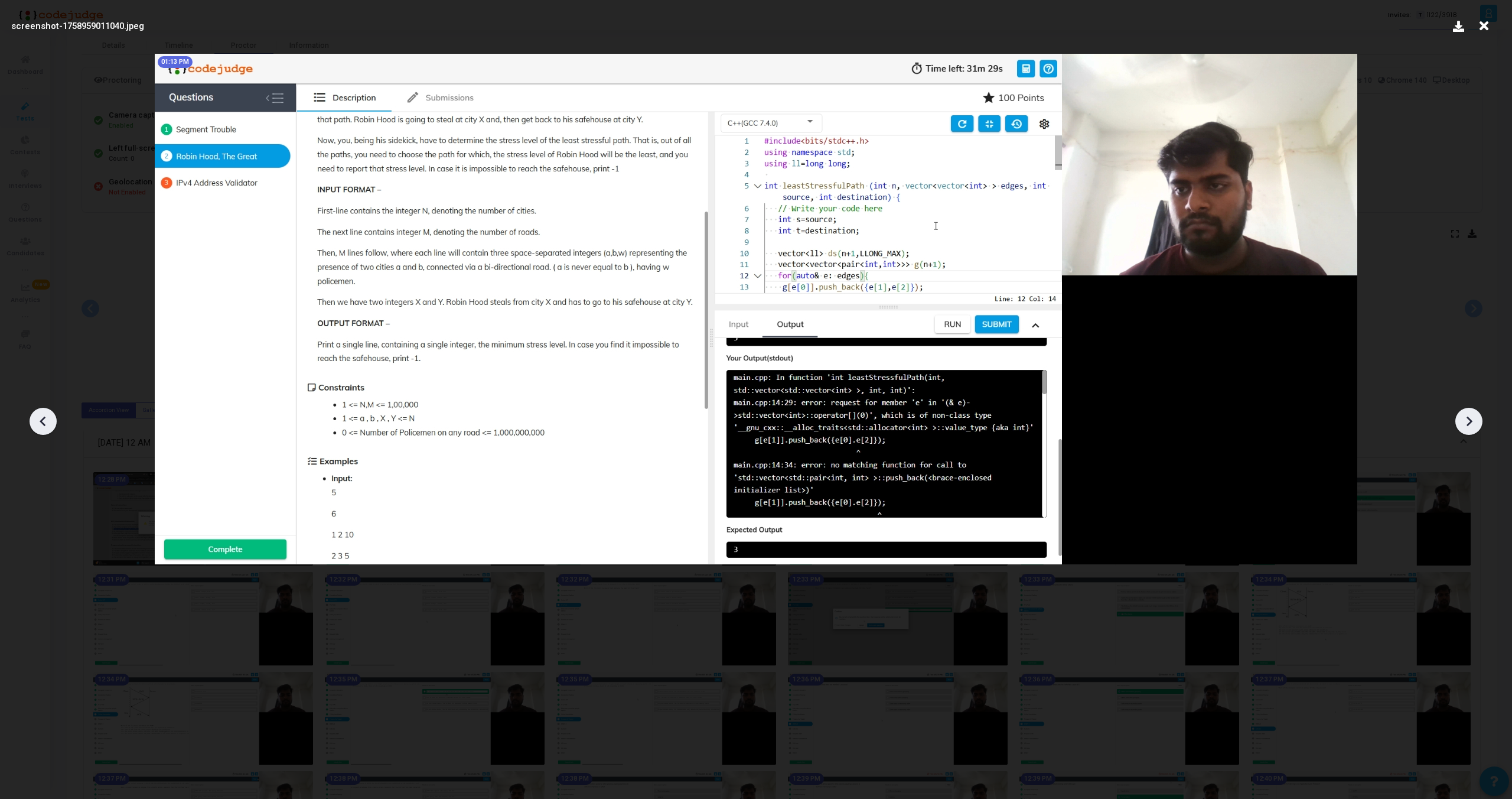
click at [1467, 410] on div at bounding box center [1469, 421] width 27 height 27
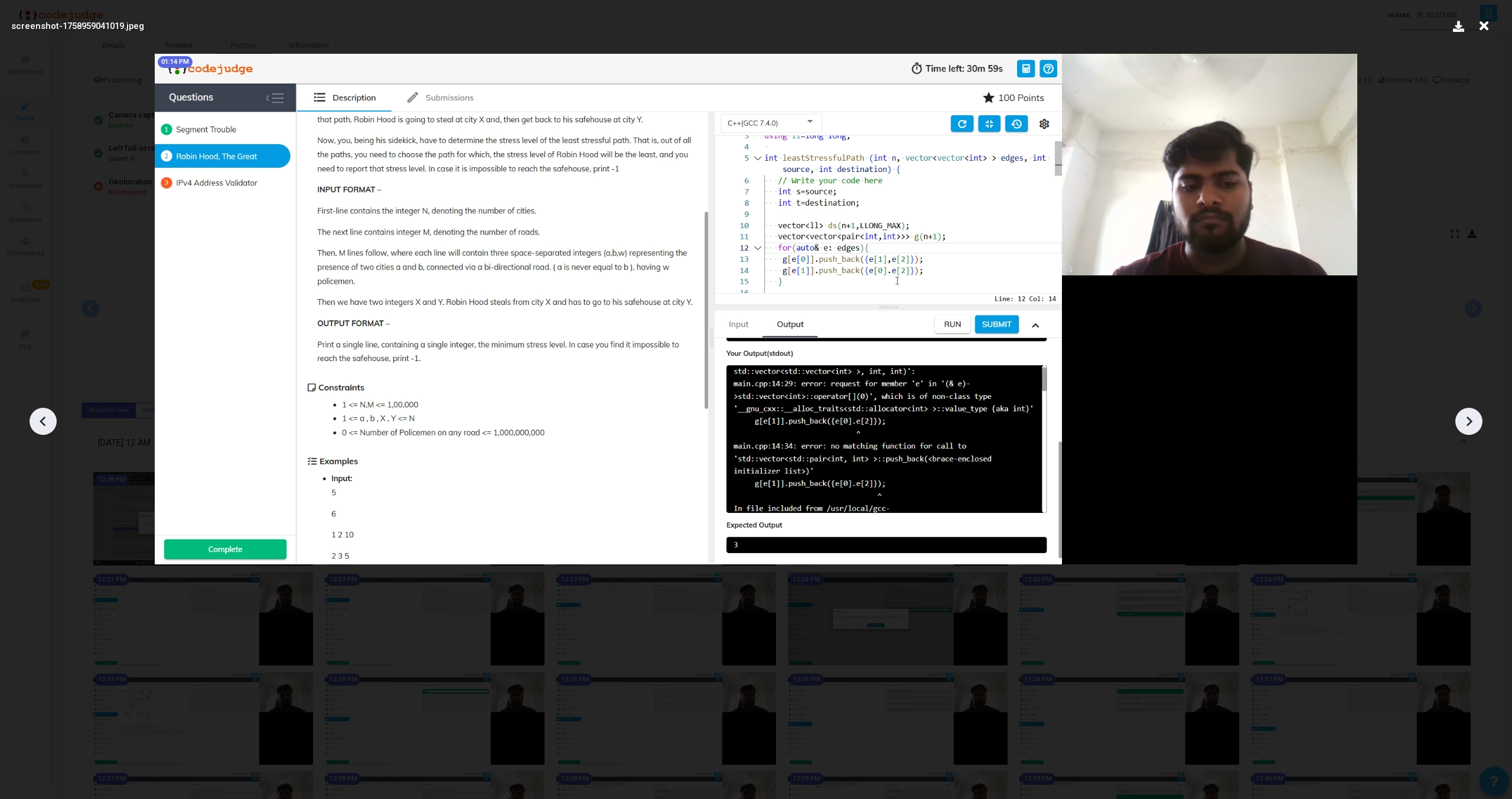
click at [1467, 410] on div at bounding box center [1469, 421] width 27 height 27
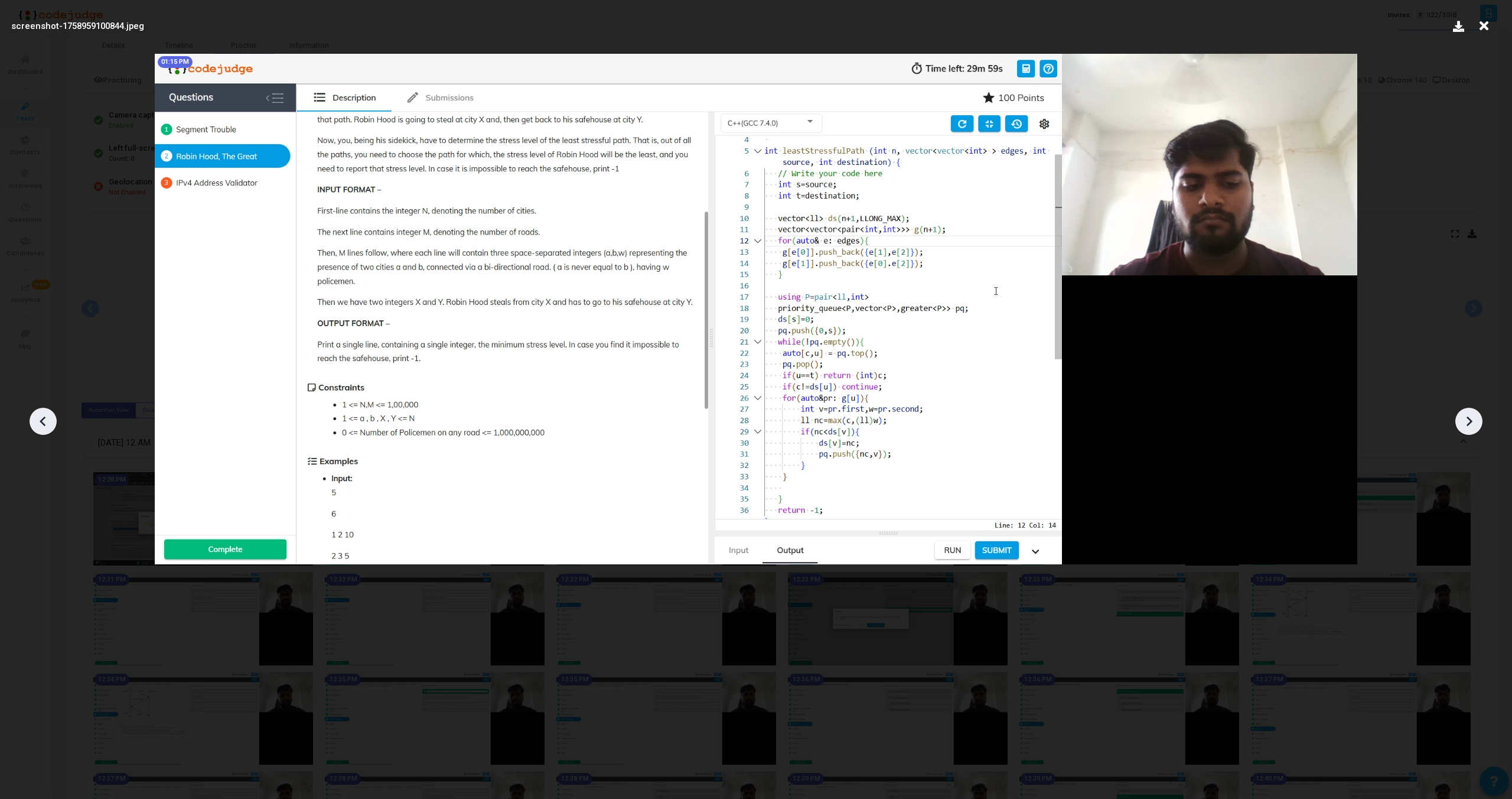
click at [1467, 410] on div at bounding box center [1469, 421] width 27 height 27
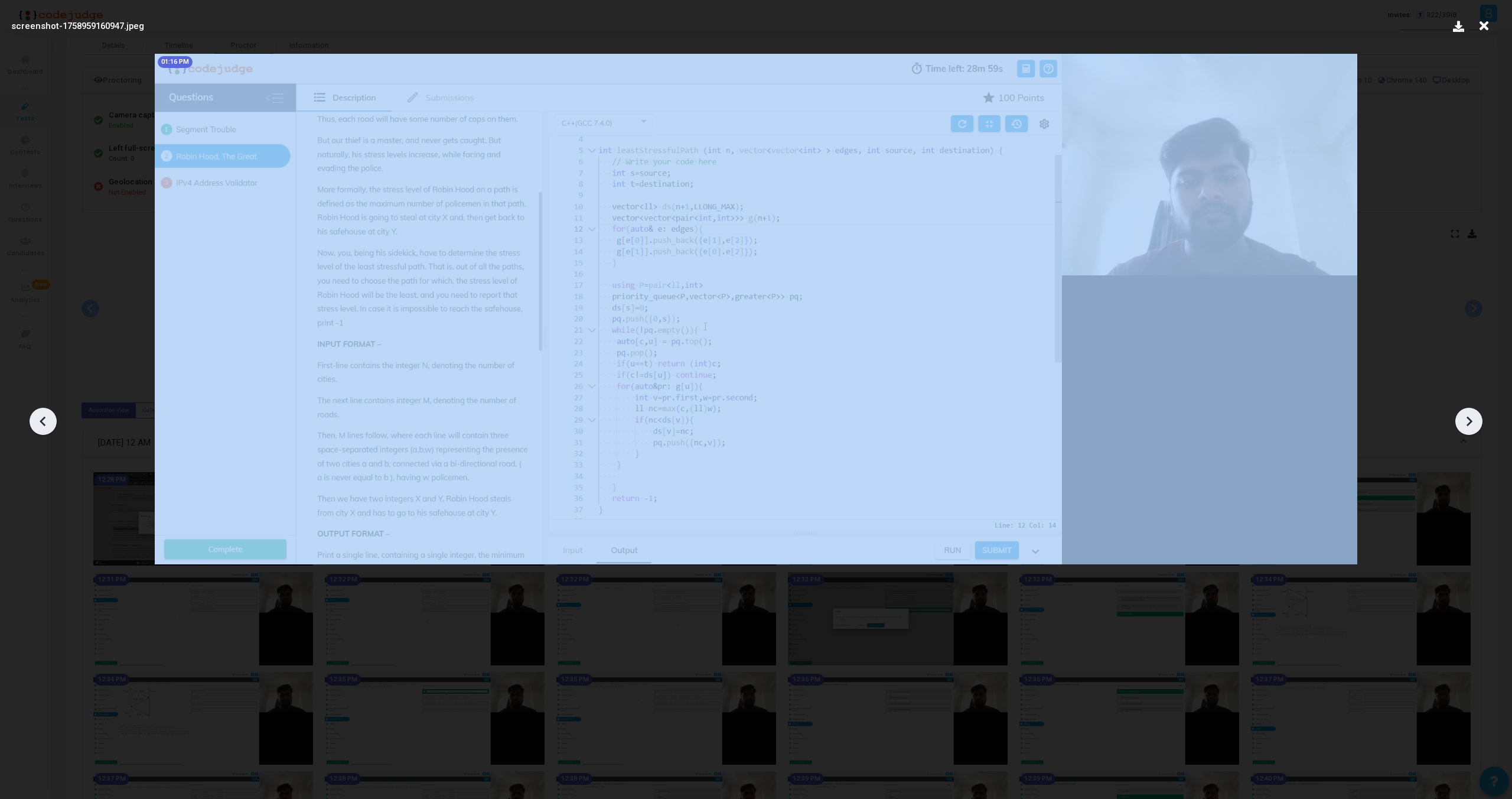
click at [1467, 410] on div at bounding box center [1469, 421] width 27 height 27
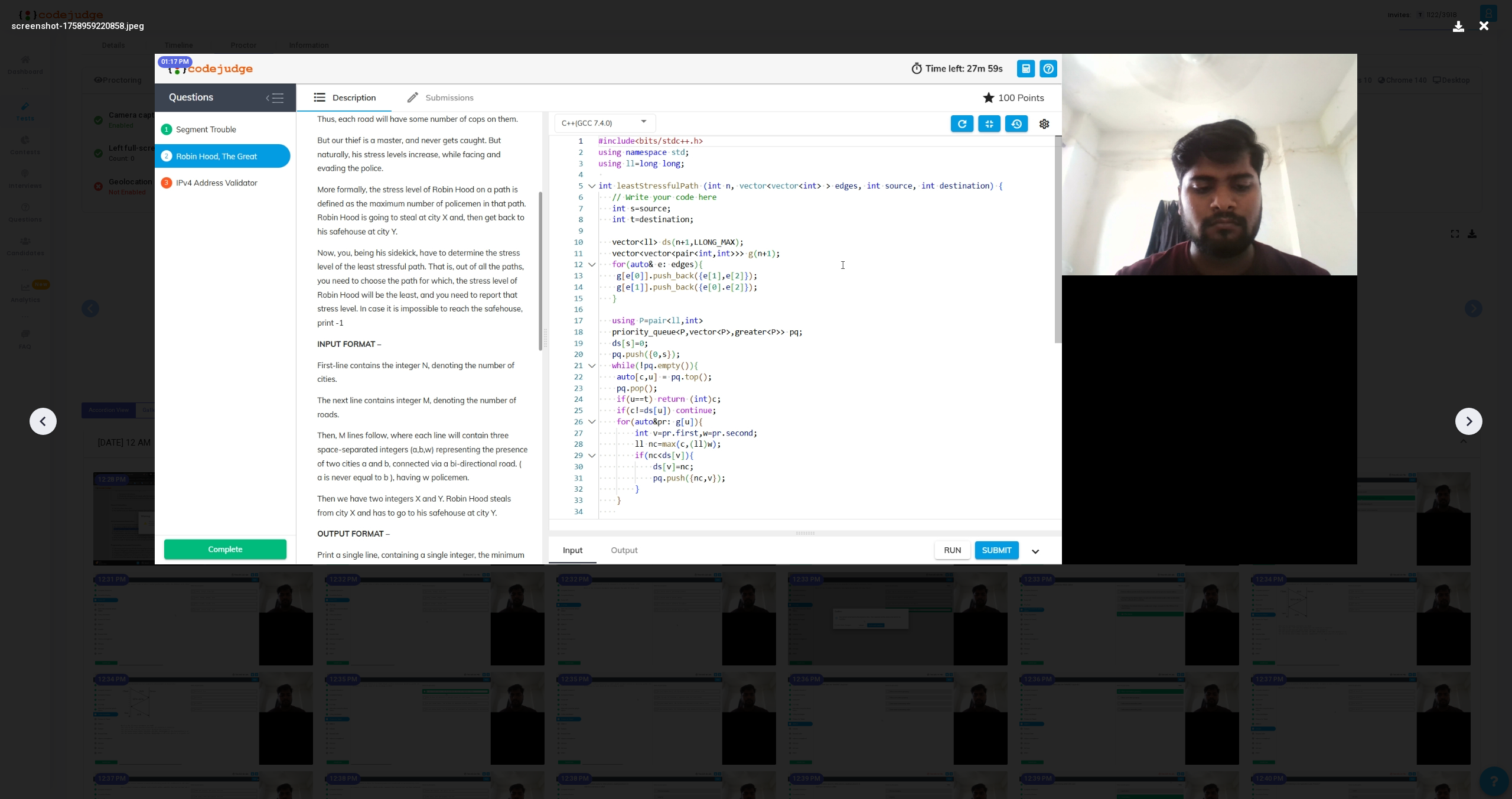
click at [1467, 410] on div at bounding box center [1469, 421] width 27 height 27
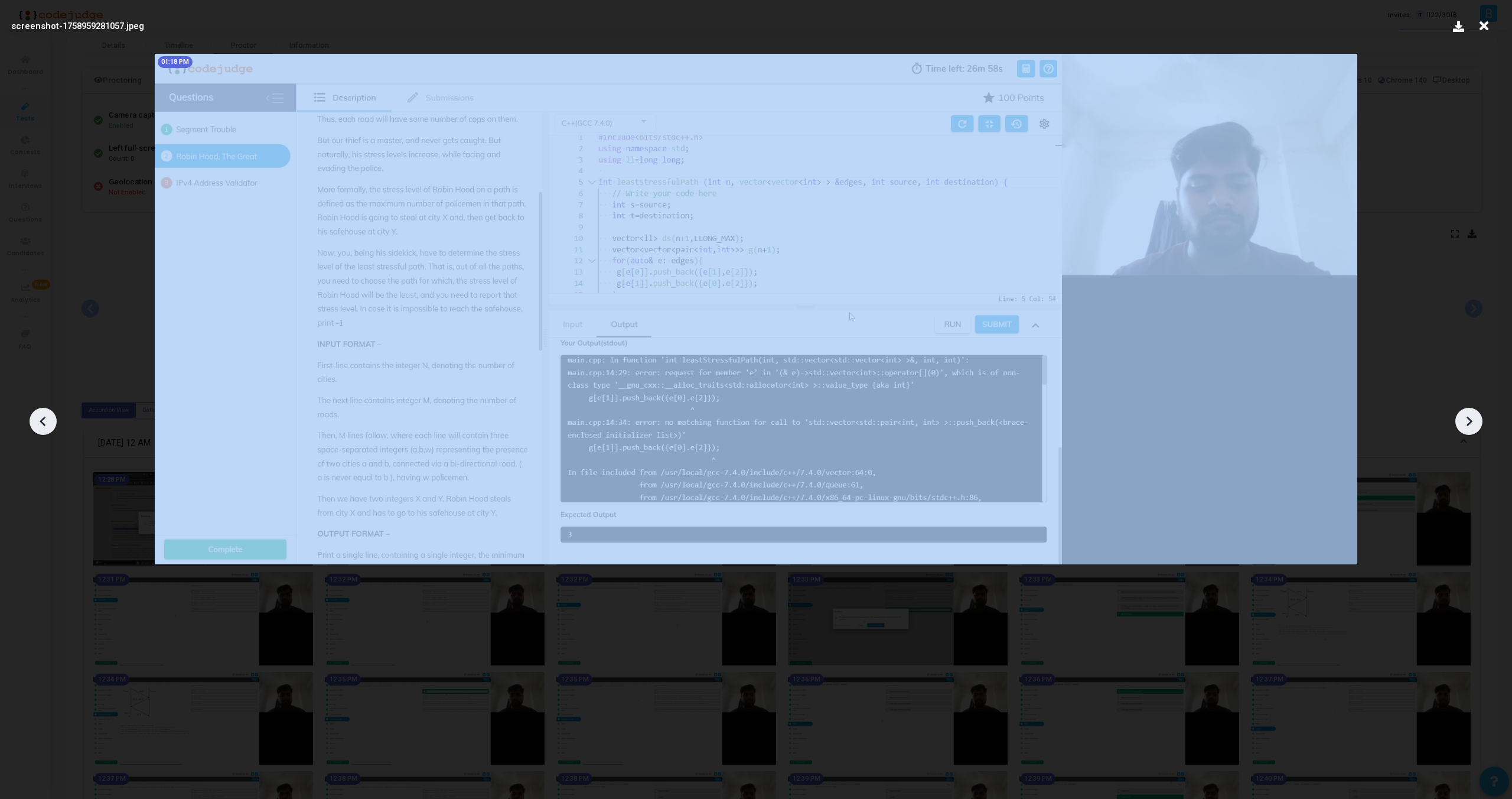
click at [1467, 410] on div at bounding box center [1469, 421] width 27 height 27
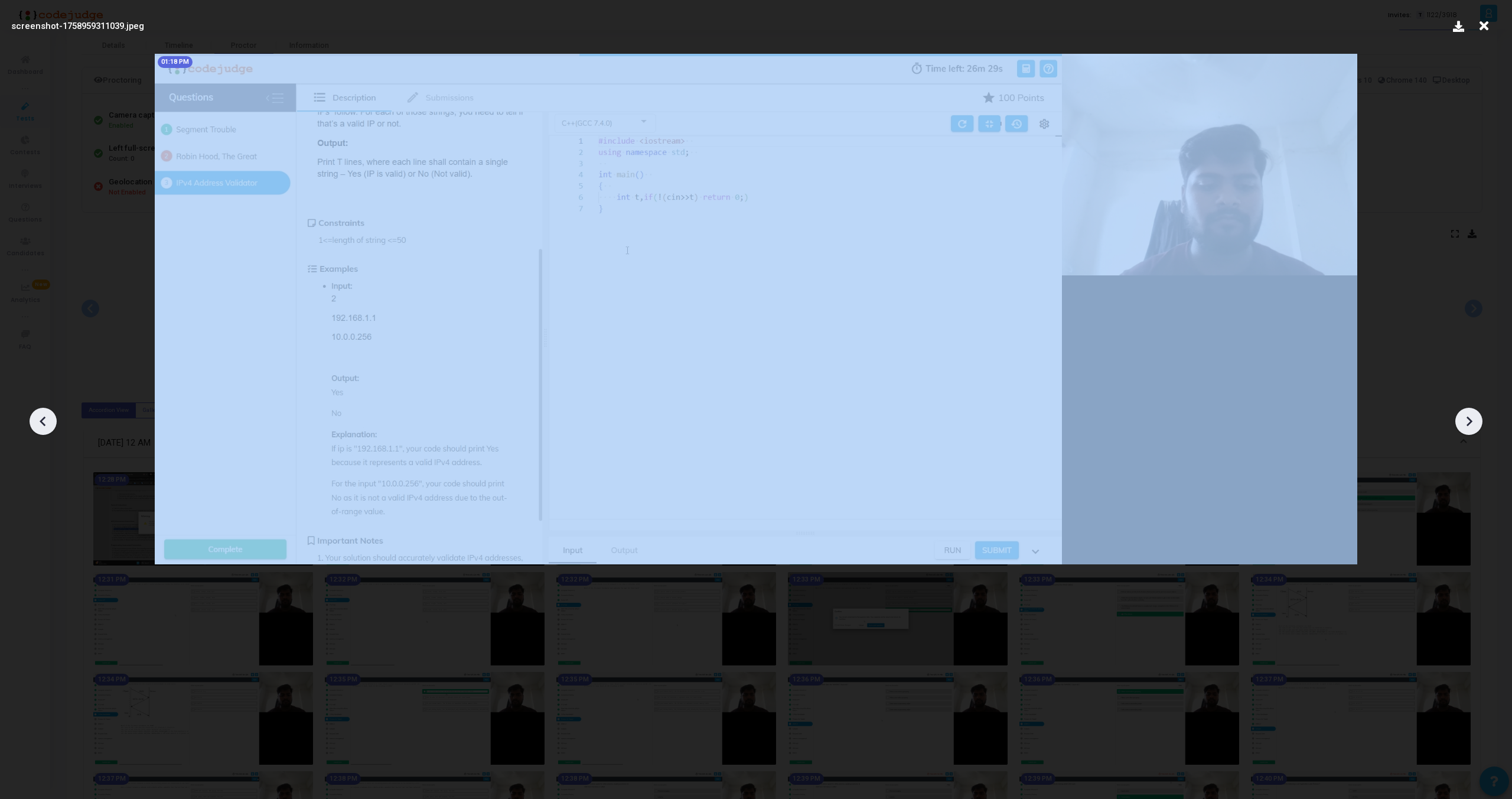
click at [1467, 410] on div at bounding box center [1469, 421] width 27 height 27
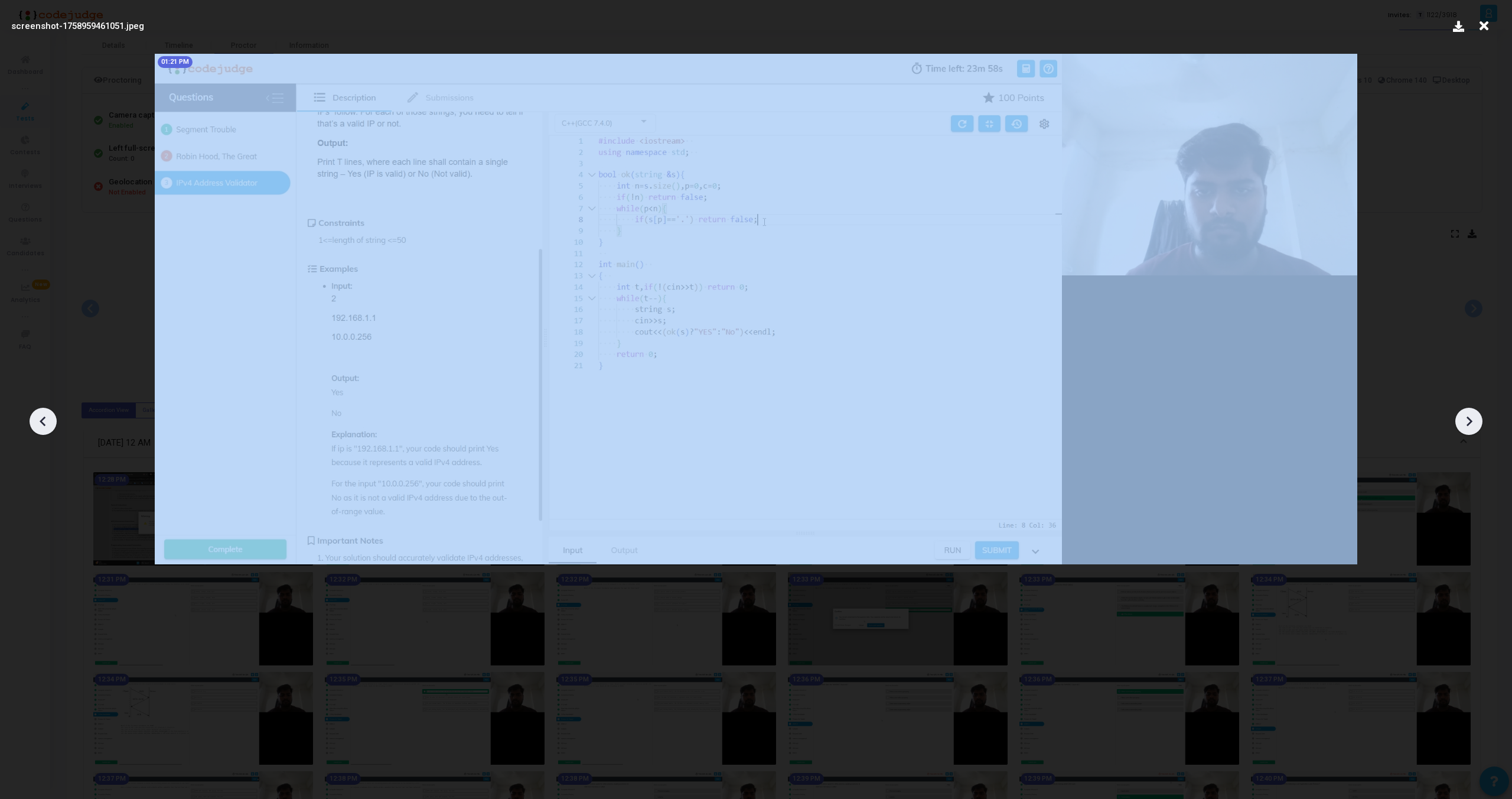
click at [1467, 410] on div at bounding box center [1469, 421] width 27 height 27
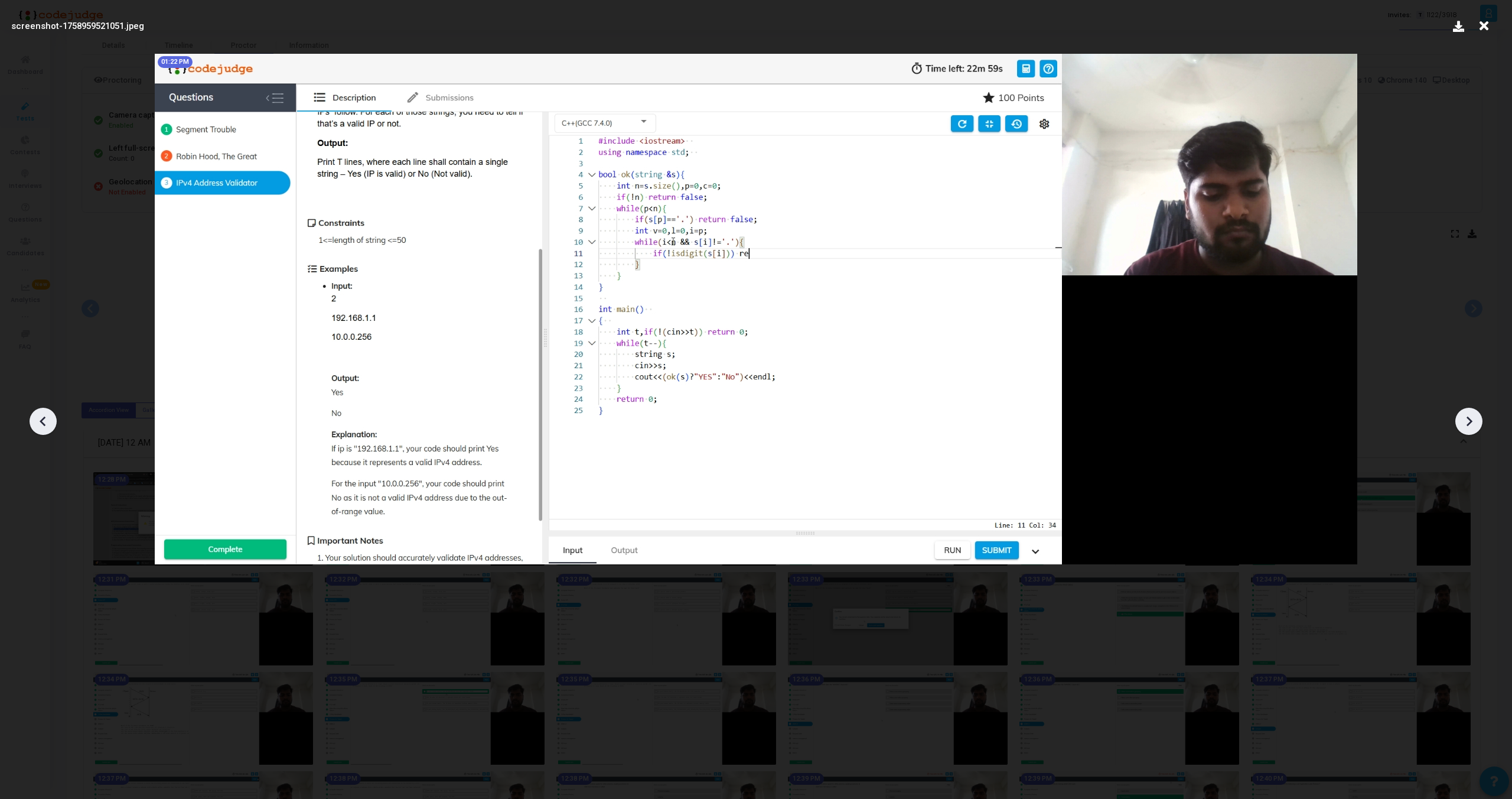
click at [1467, 410] on div at bounding box center [1469, 421] width 27 height 27
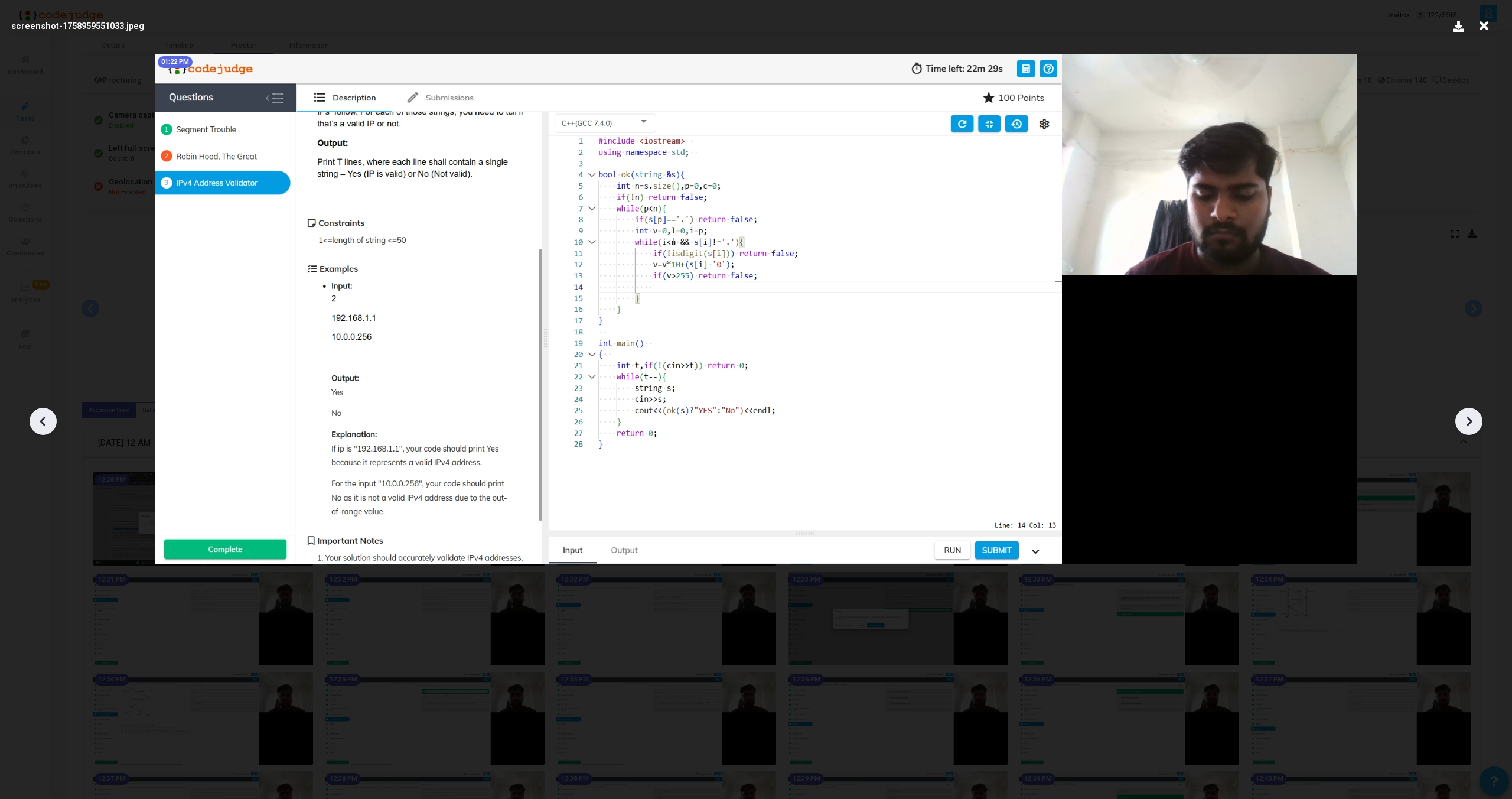
click at [1467, 410] on div at bounding box center [1469, 421] width 27 height 27
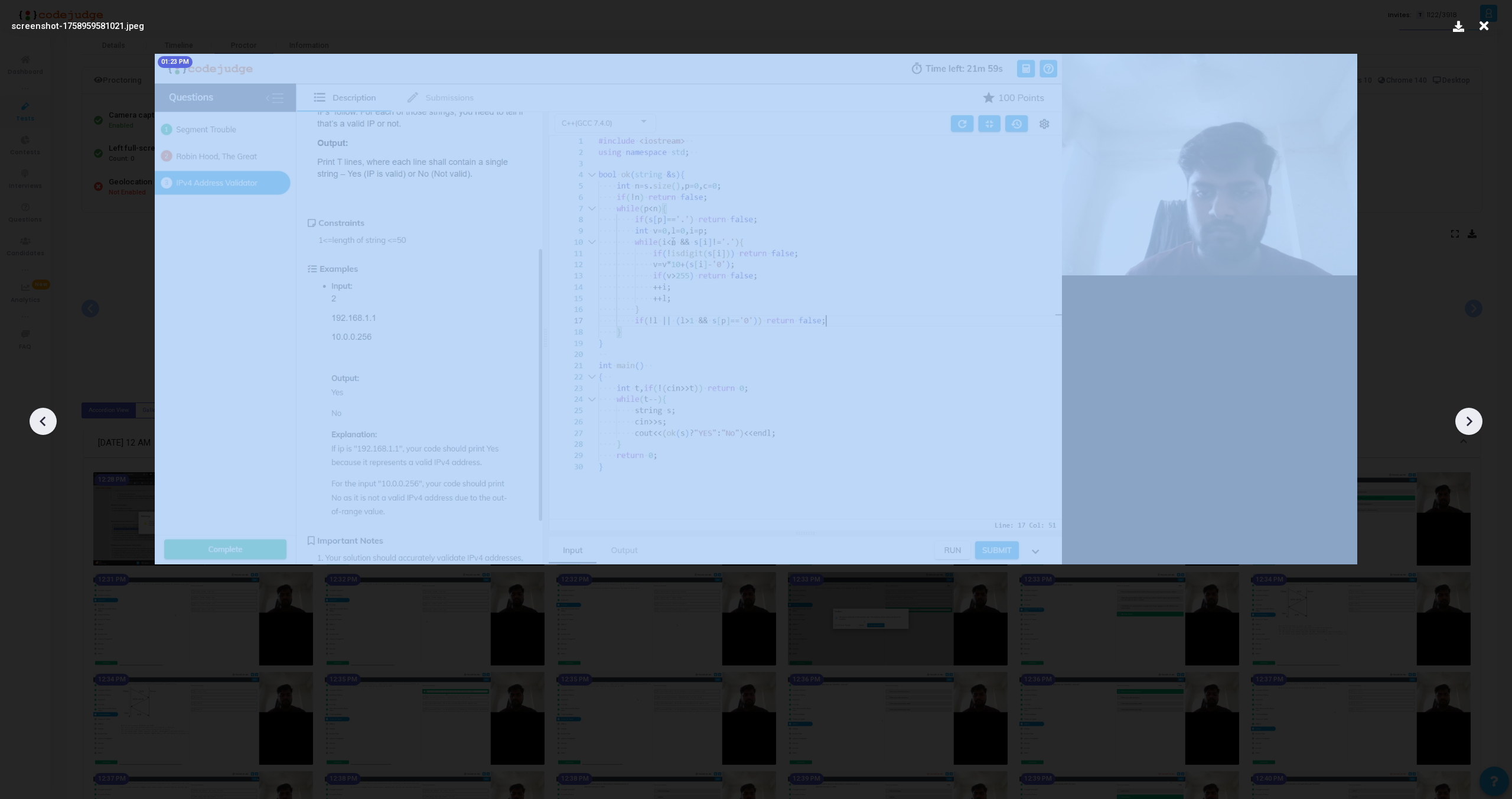
click at [1467, 410] on div at bounding box center [1469, 421] width 27 height 27
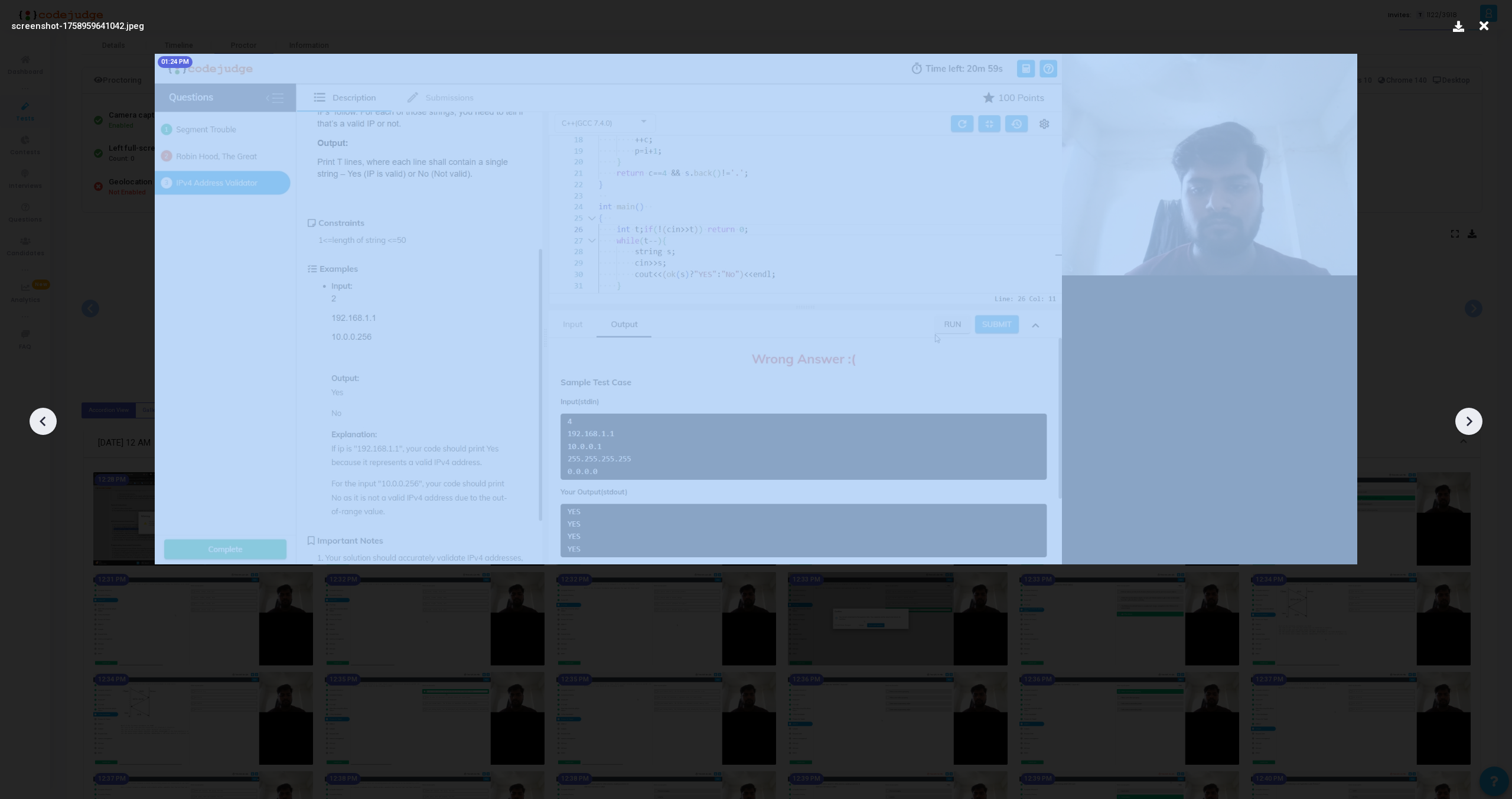
click at [1467, 410] on div at bounding box center [1469, 421] width 27 height 27
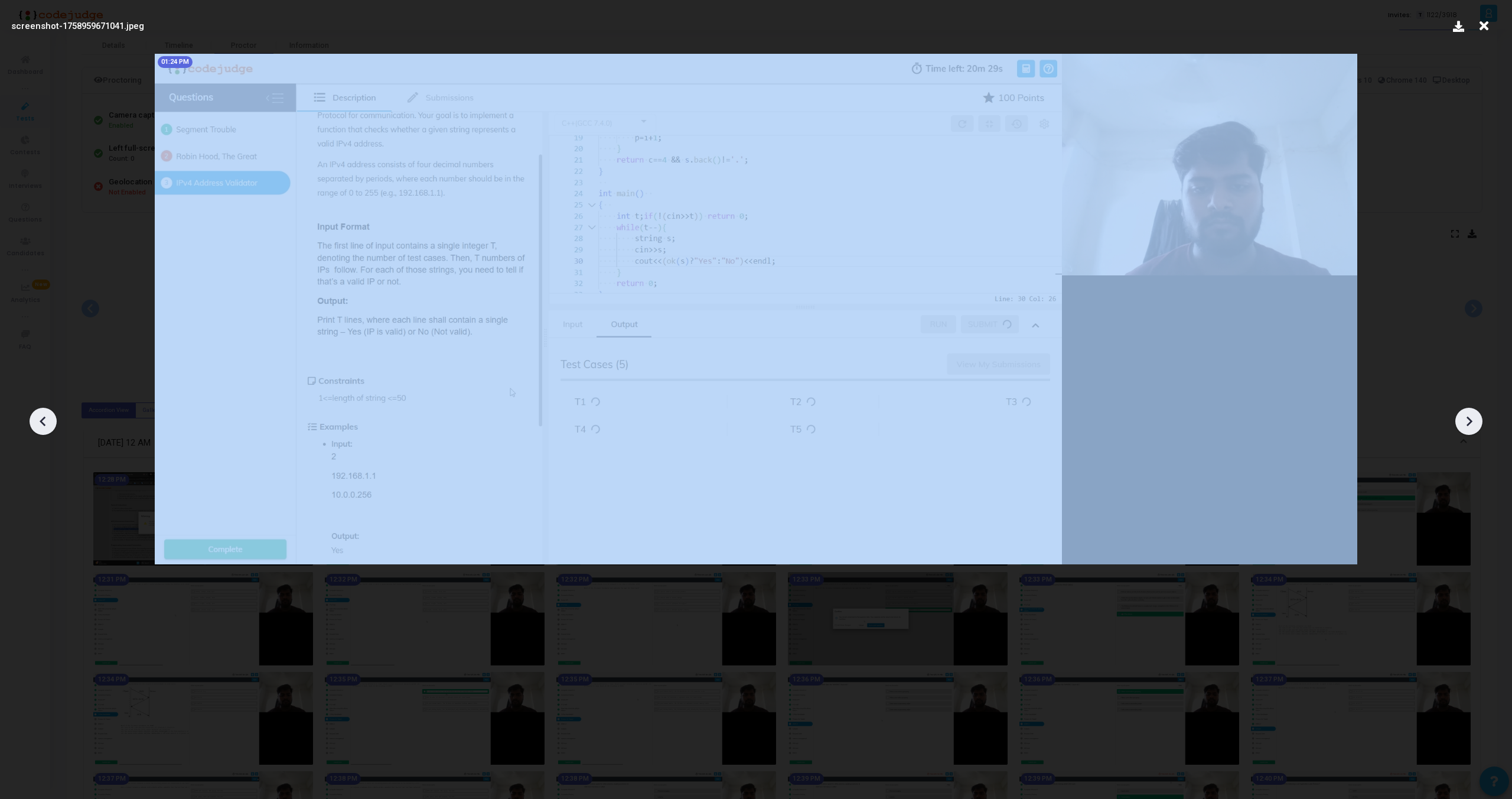
click at [1467, 410] on div at bounding box center [1469, 421] width 27 height 27
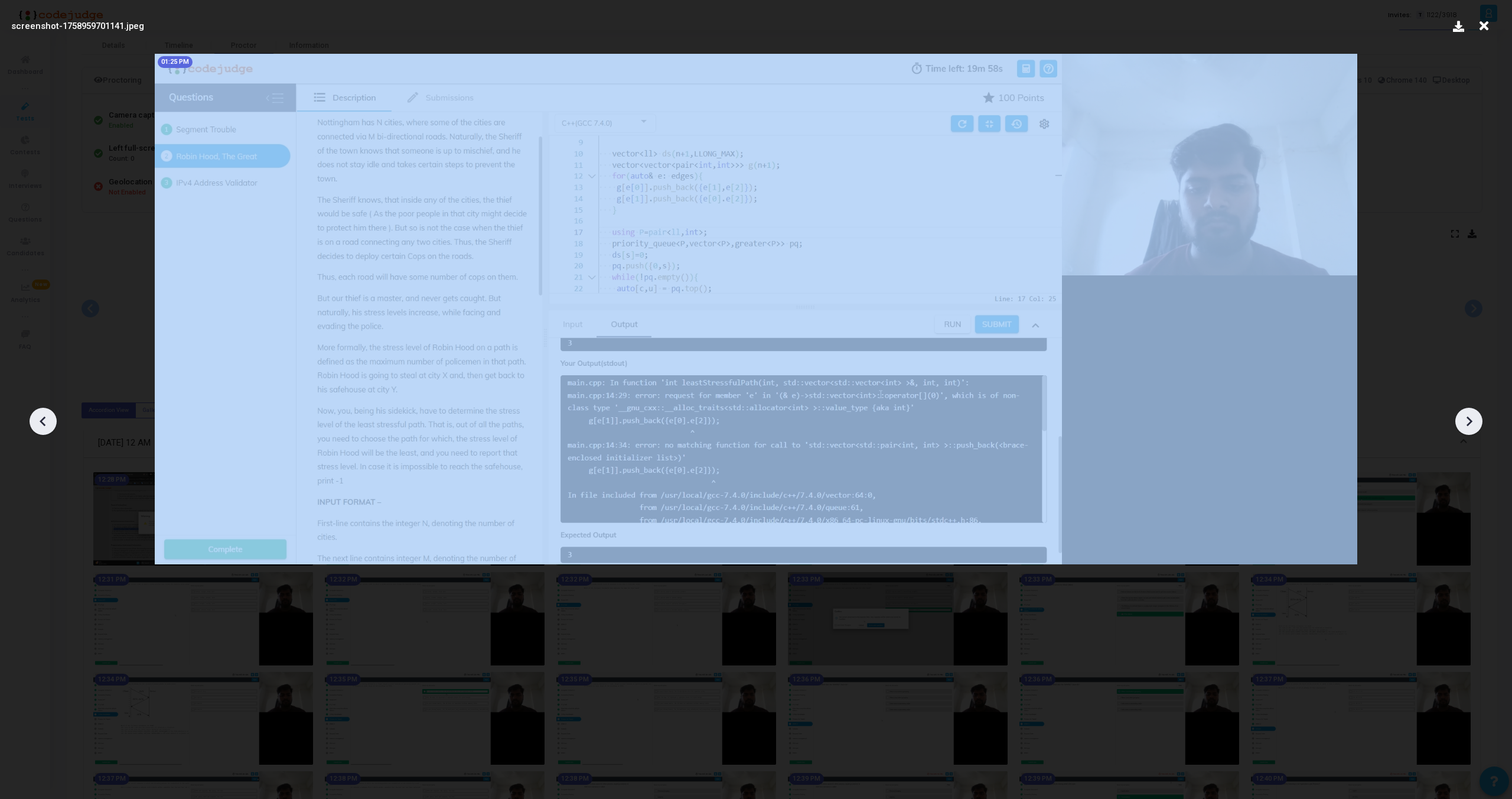
click at [1467, 410] on div at bounding box center [1469, 421] width 27 height 27
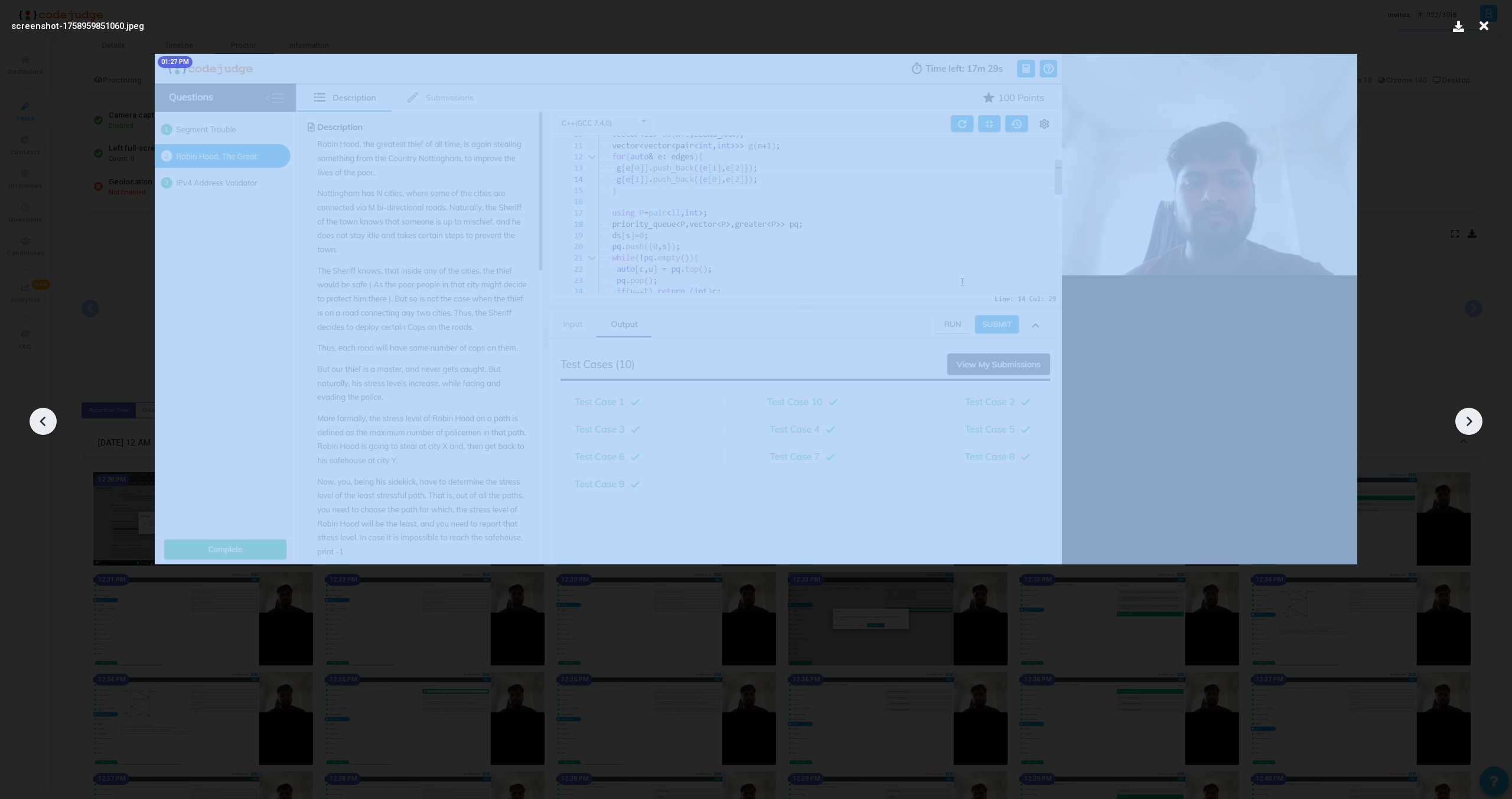
click at [1467, 410] on div at bounding box center [1469, 421] width 27 height 27
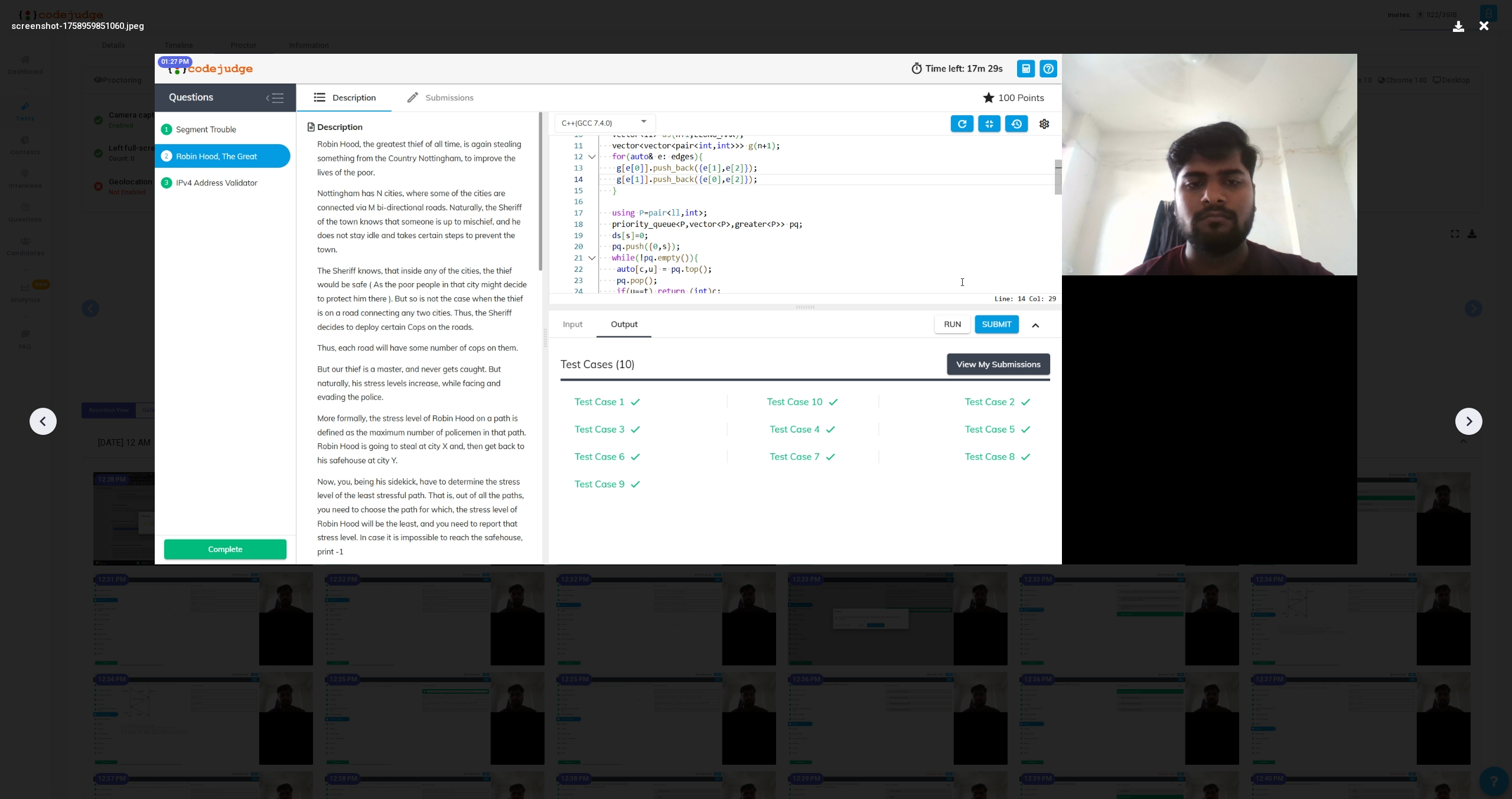
click at [1478, 27] on icon at bounding box center [1484, 25] width 18 height 23
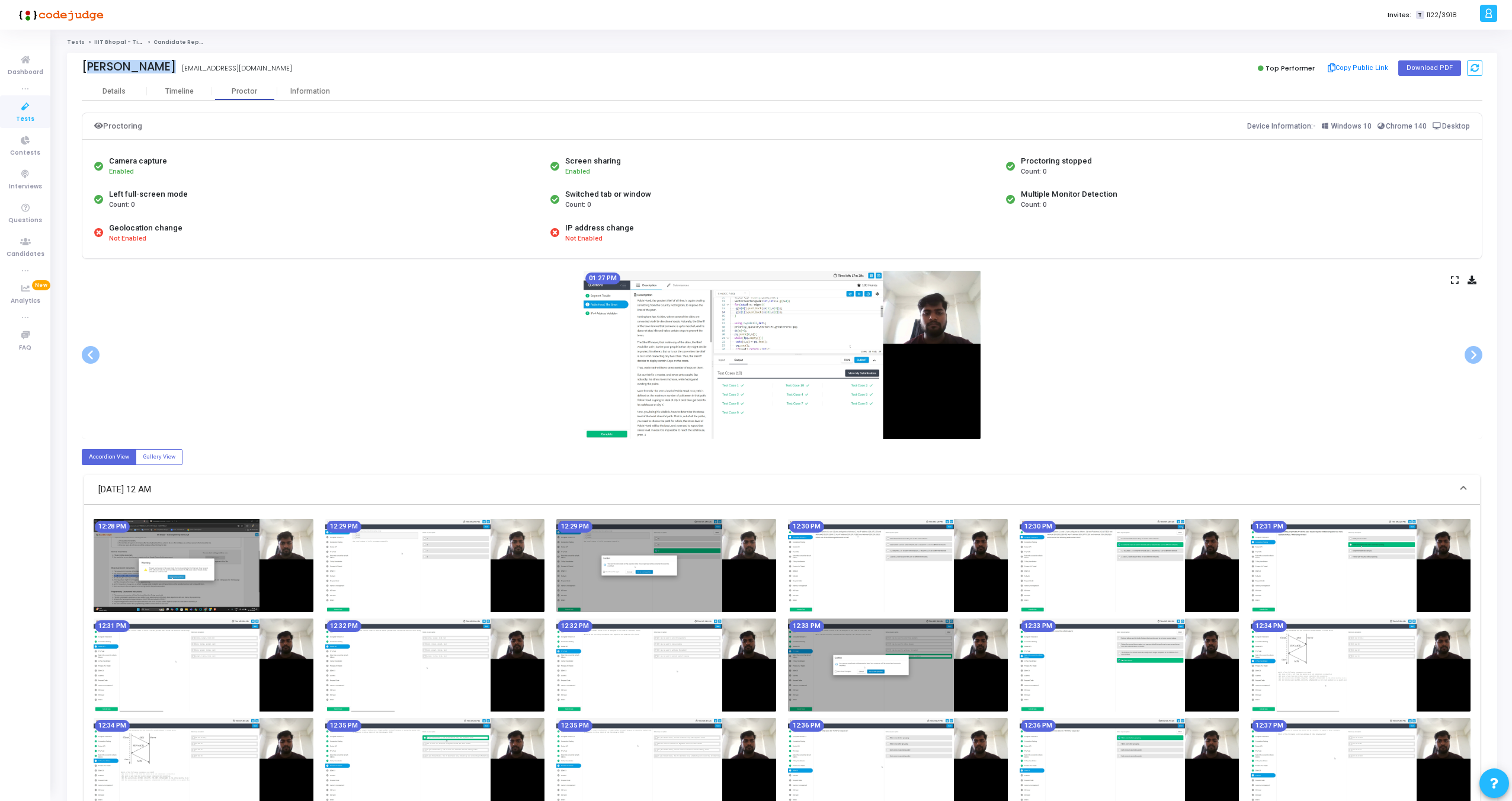
drag, startPoint x: 81, startPoint y: 67, endPoint x: 160, endPoint y: 66, distance: 79.0
click at [160, 66] on div "Tushar Singh tushar09102003@gmail.com" at bounding box center [429, 68] width 694 height 17
copy div "Tushar Singh"
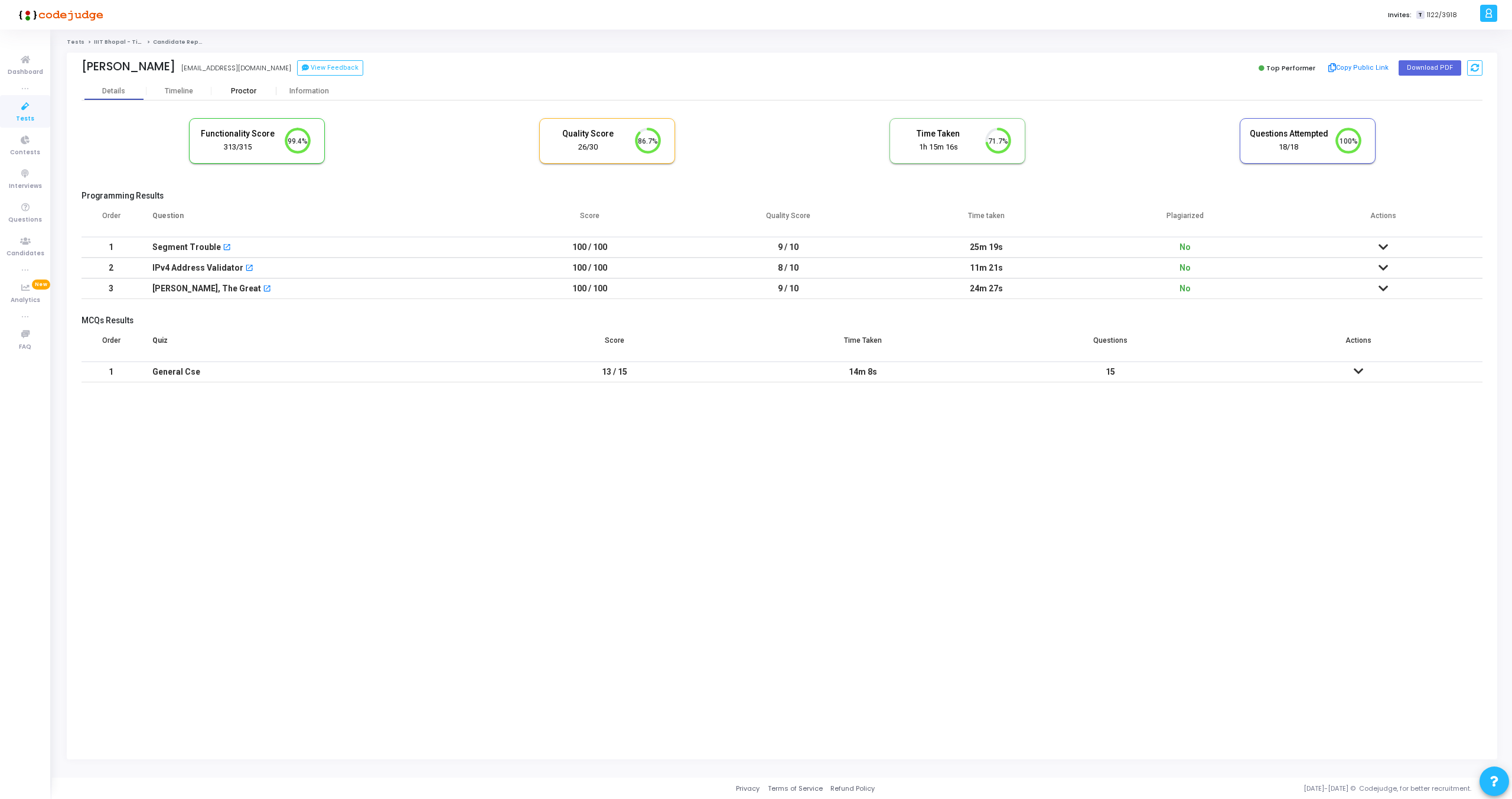
click at [257, 88] on div "Proctor" at bounding box center [243, 91] width 65 height 9
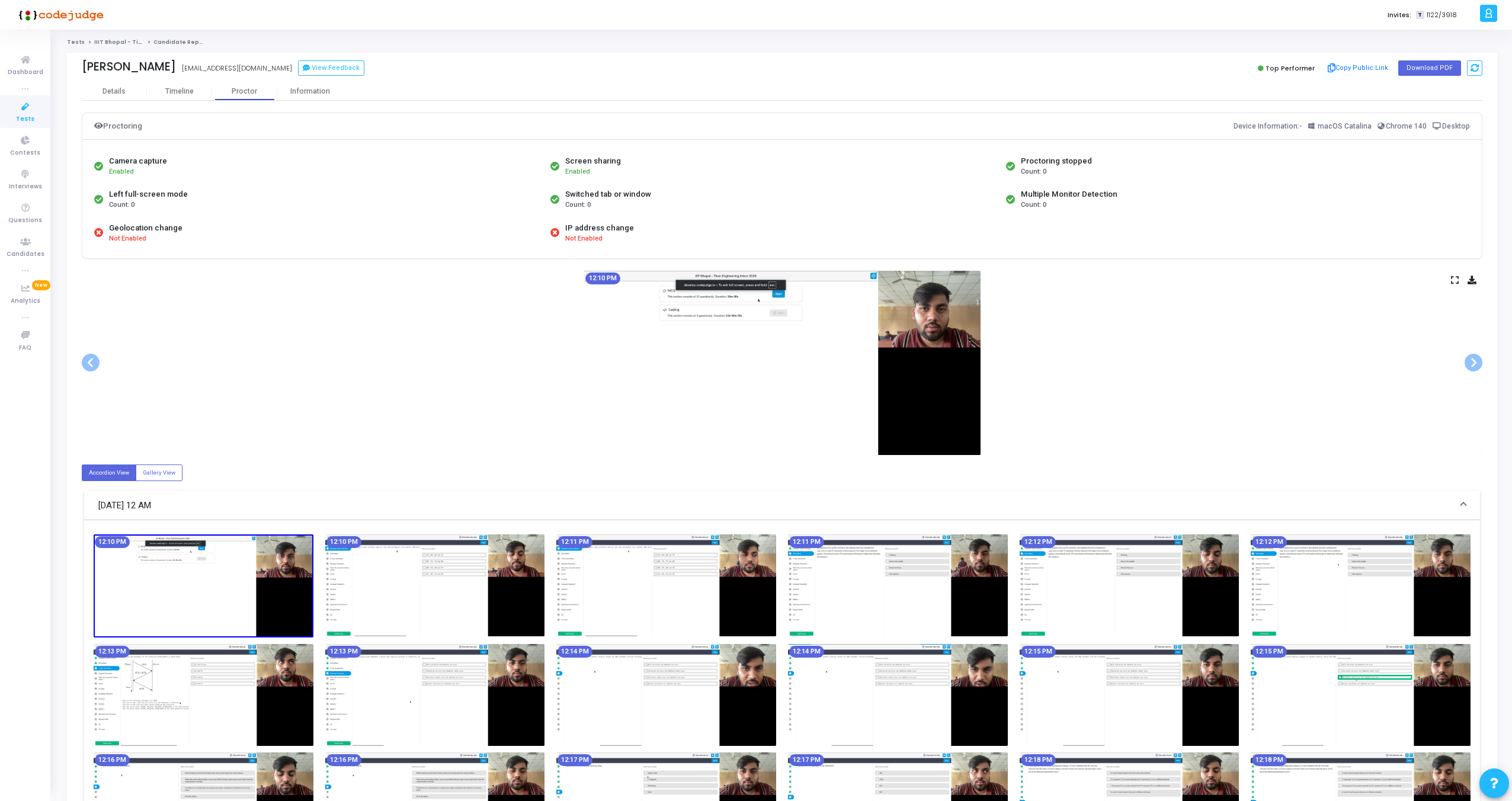
click at [1459, 276] on div "12:10 PM" at bounding box center [782, 363] width 1401 height 184
click at [1455, 276] on icon at bounding box center [1455, 279] width 7 height 6
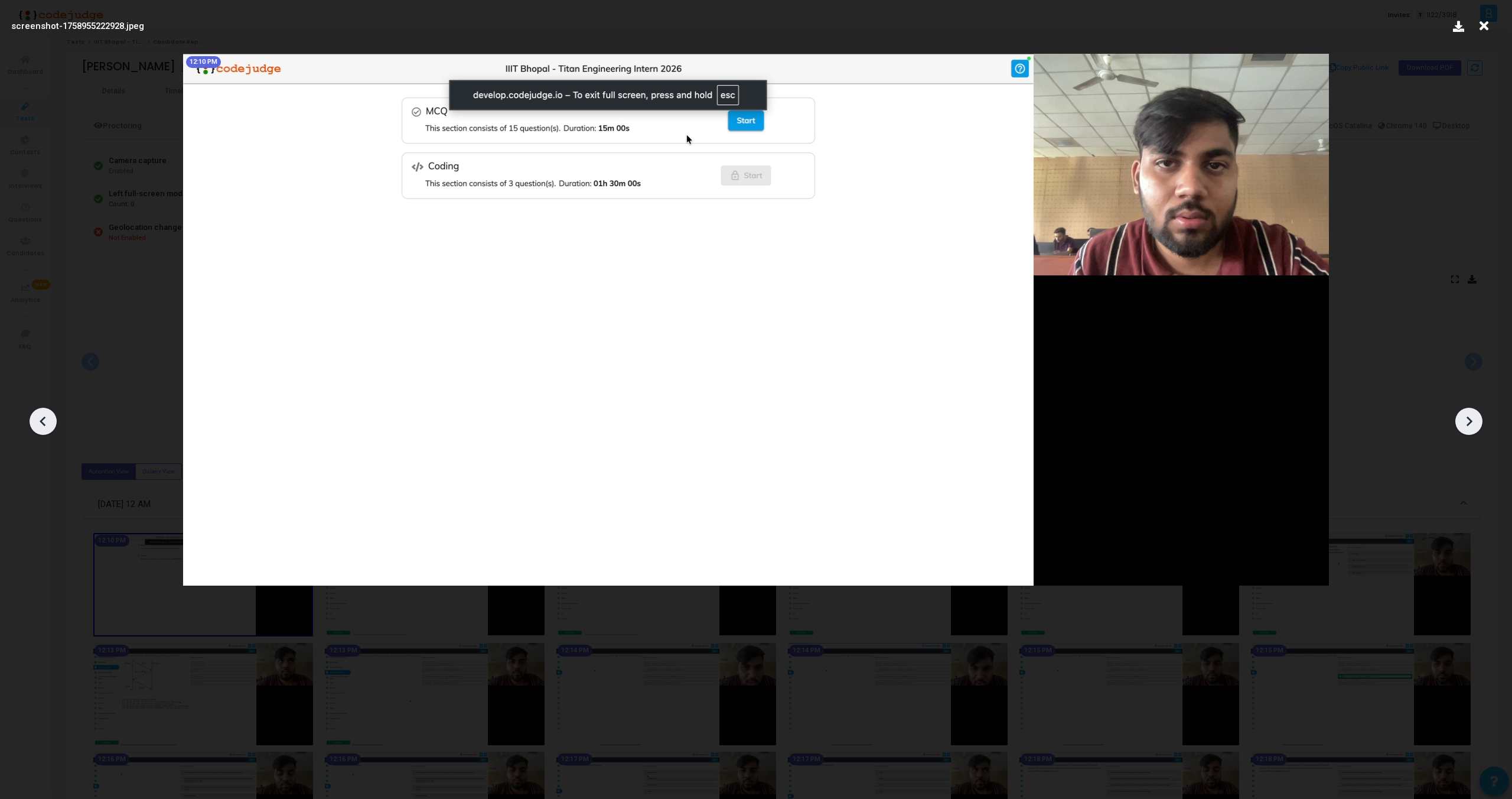
click at [1469, 420] on icon at bounding box center [1469, 421] width 5 height 10
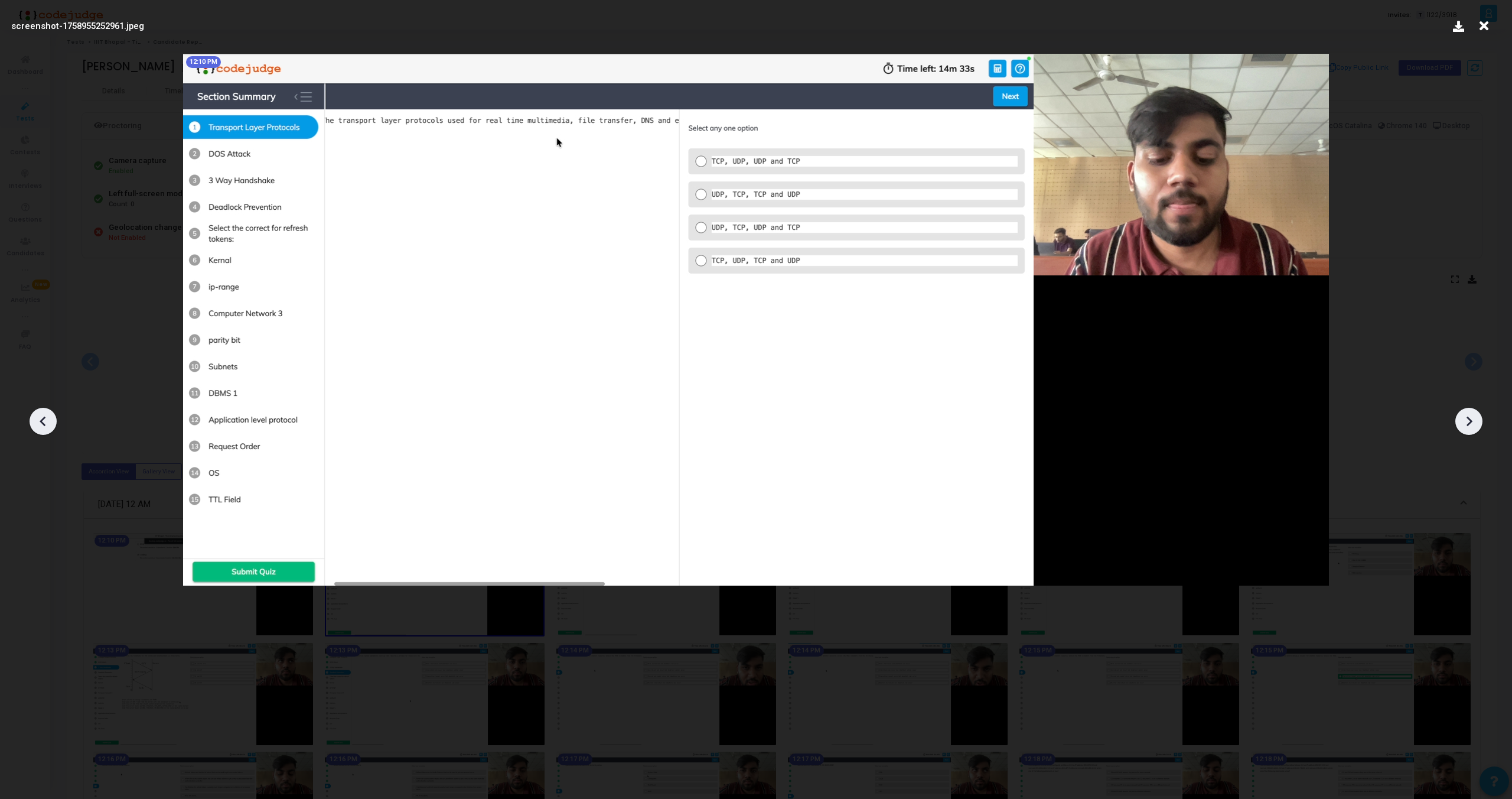
click at [1469, 420] on icon at bounding box center [1469, 421] width 5 height 10
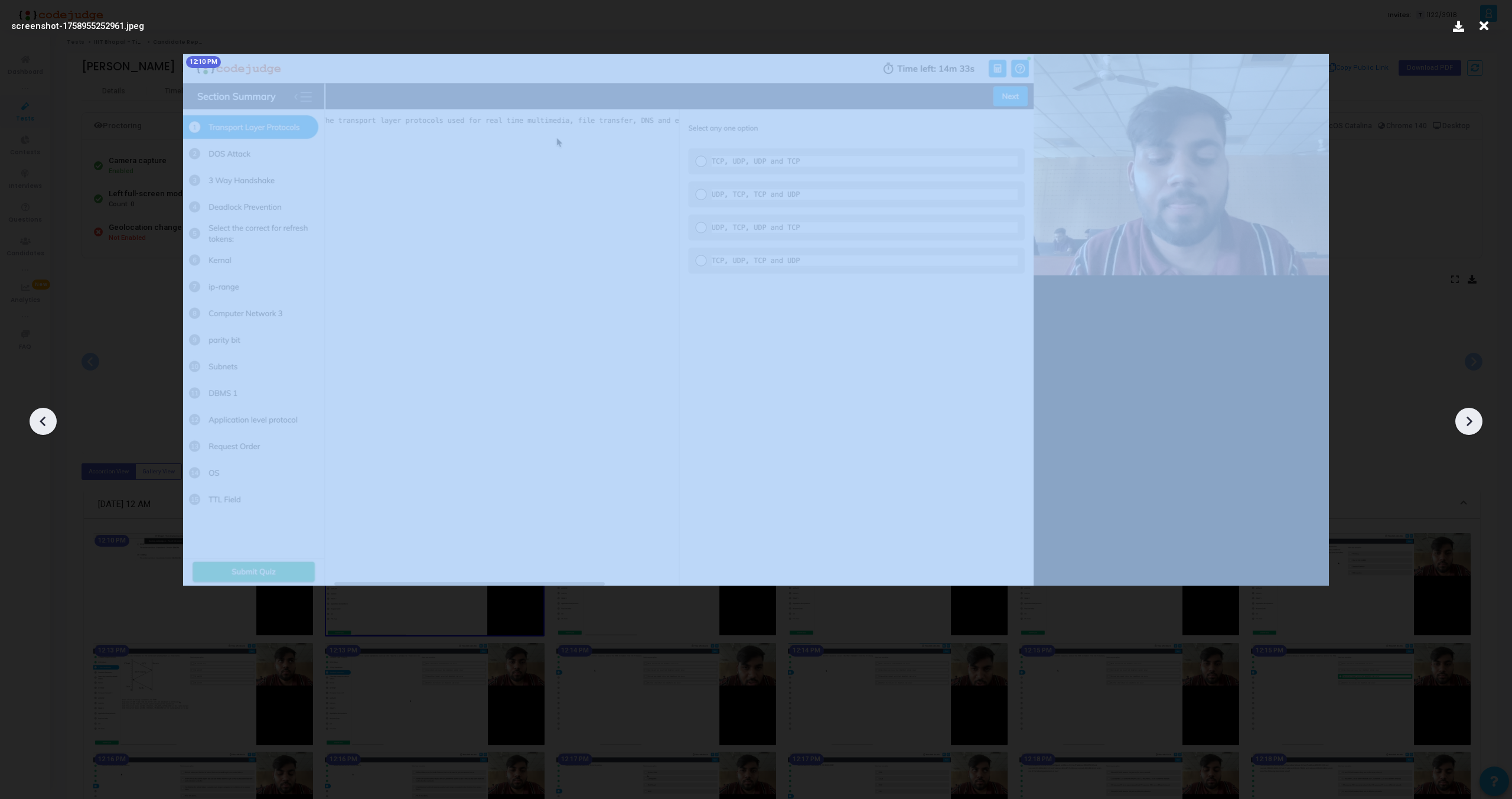
click at [1469, 420] on icon at bounding box center [1469, 421] width 5 height 10
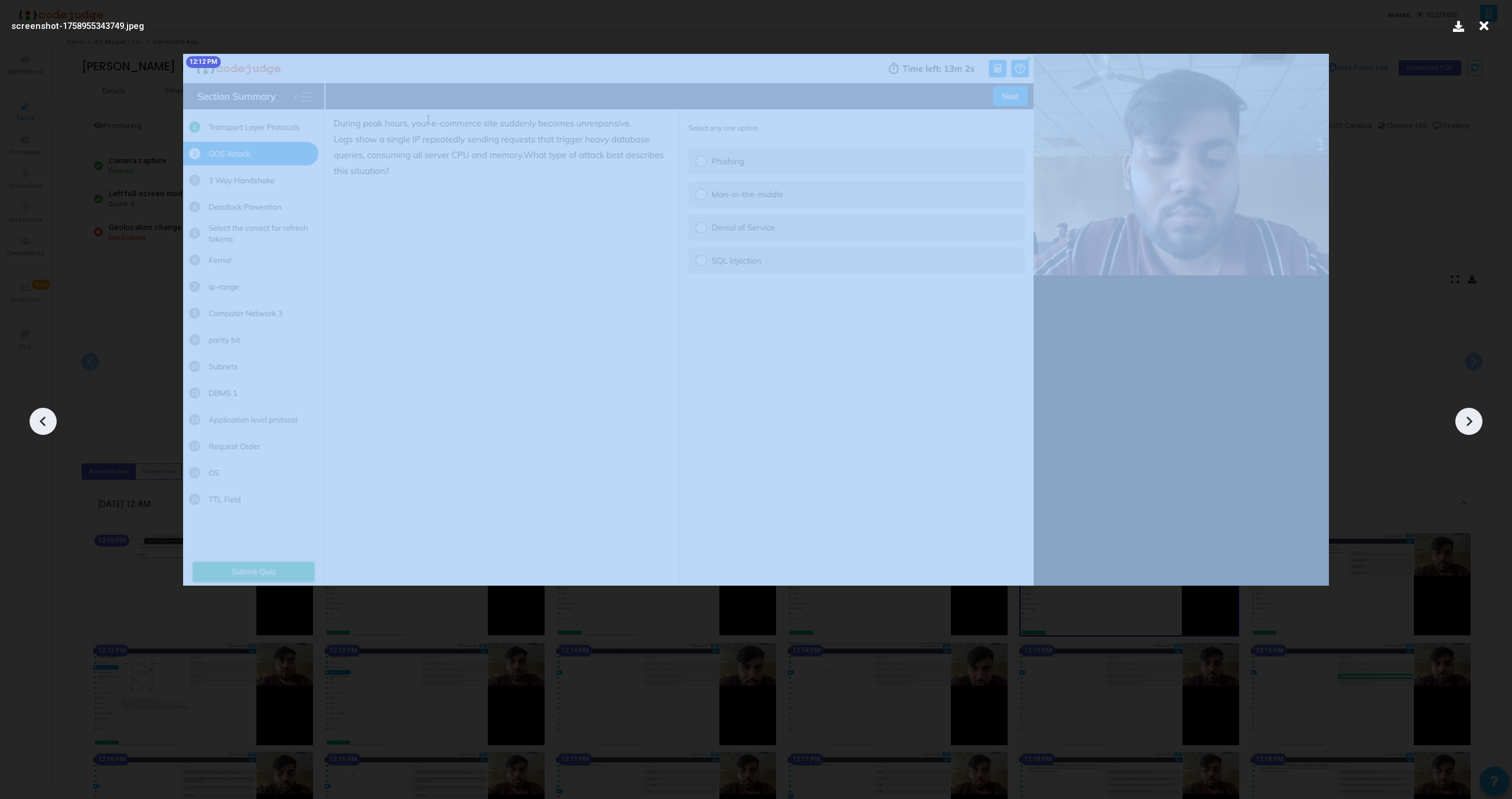
click at [1469, 420] on icon at bounding box center [1469, 421] width 5 height 10
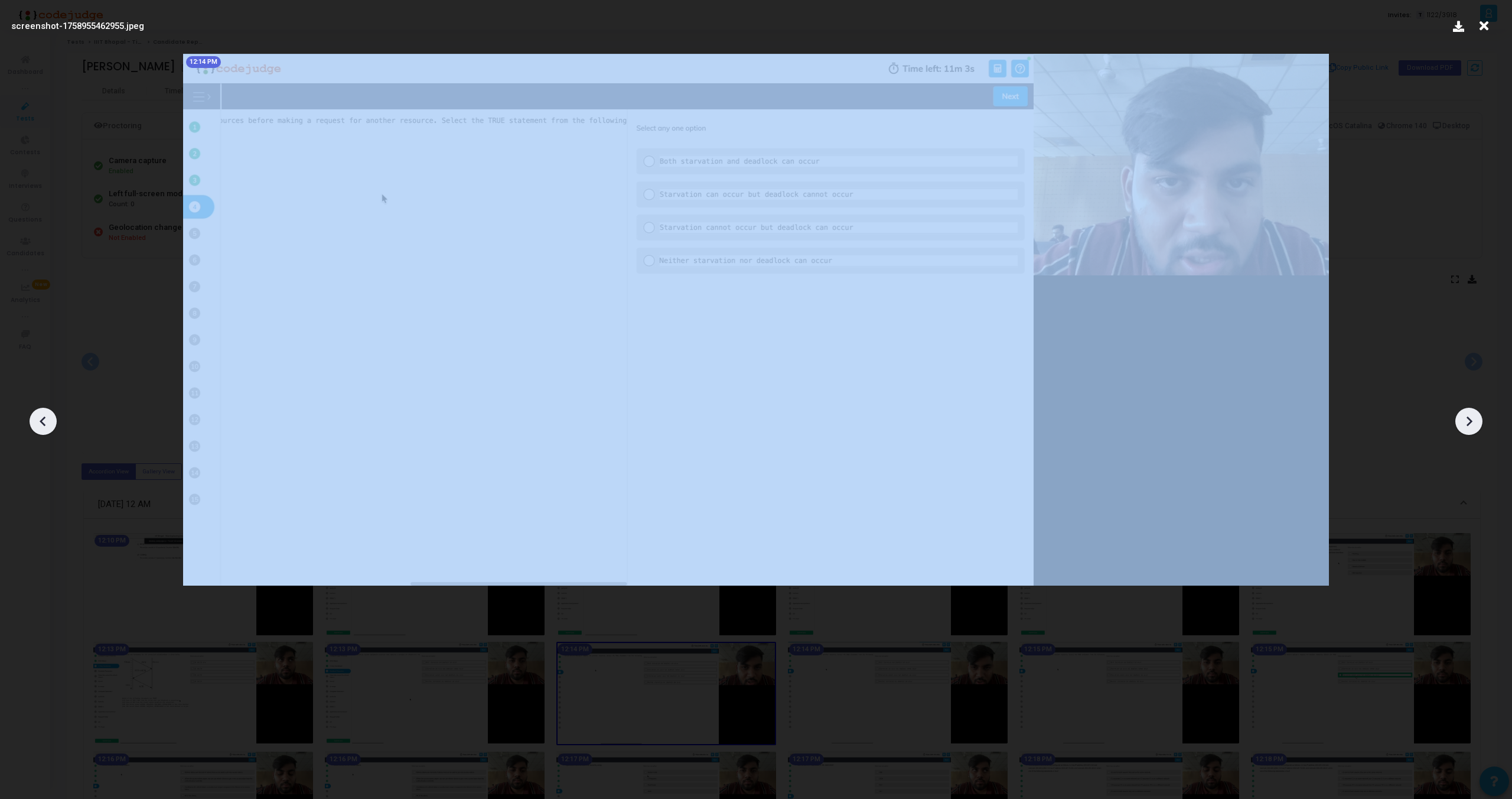
click at [1469, 420] on icon at bounding box center [1469, 421] width 5 height 10
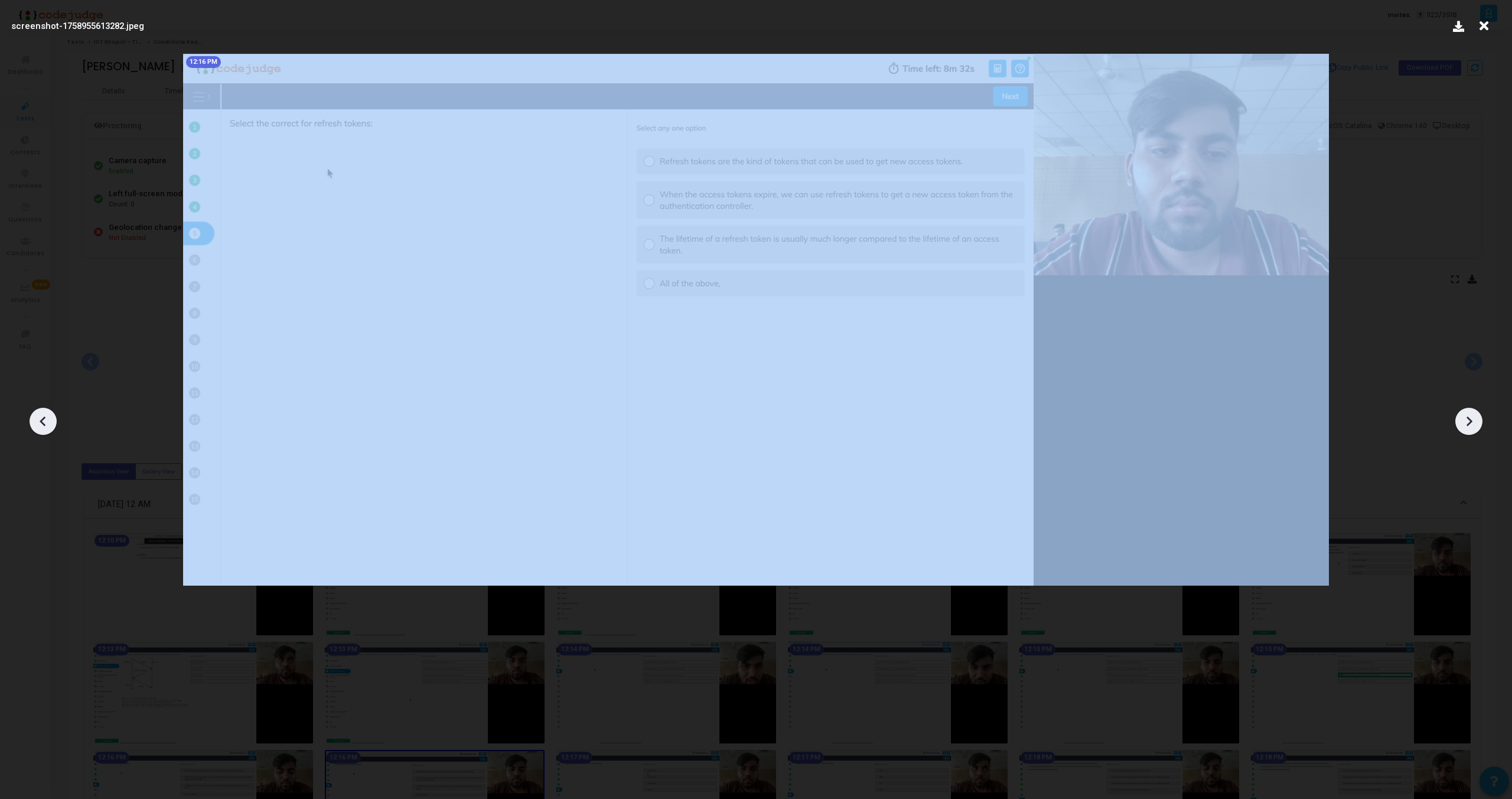
click at [1469, 420] on icon at bounding box center [1469, 421] width 5 height 10
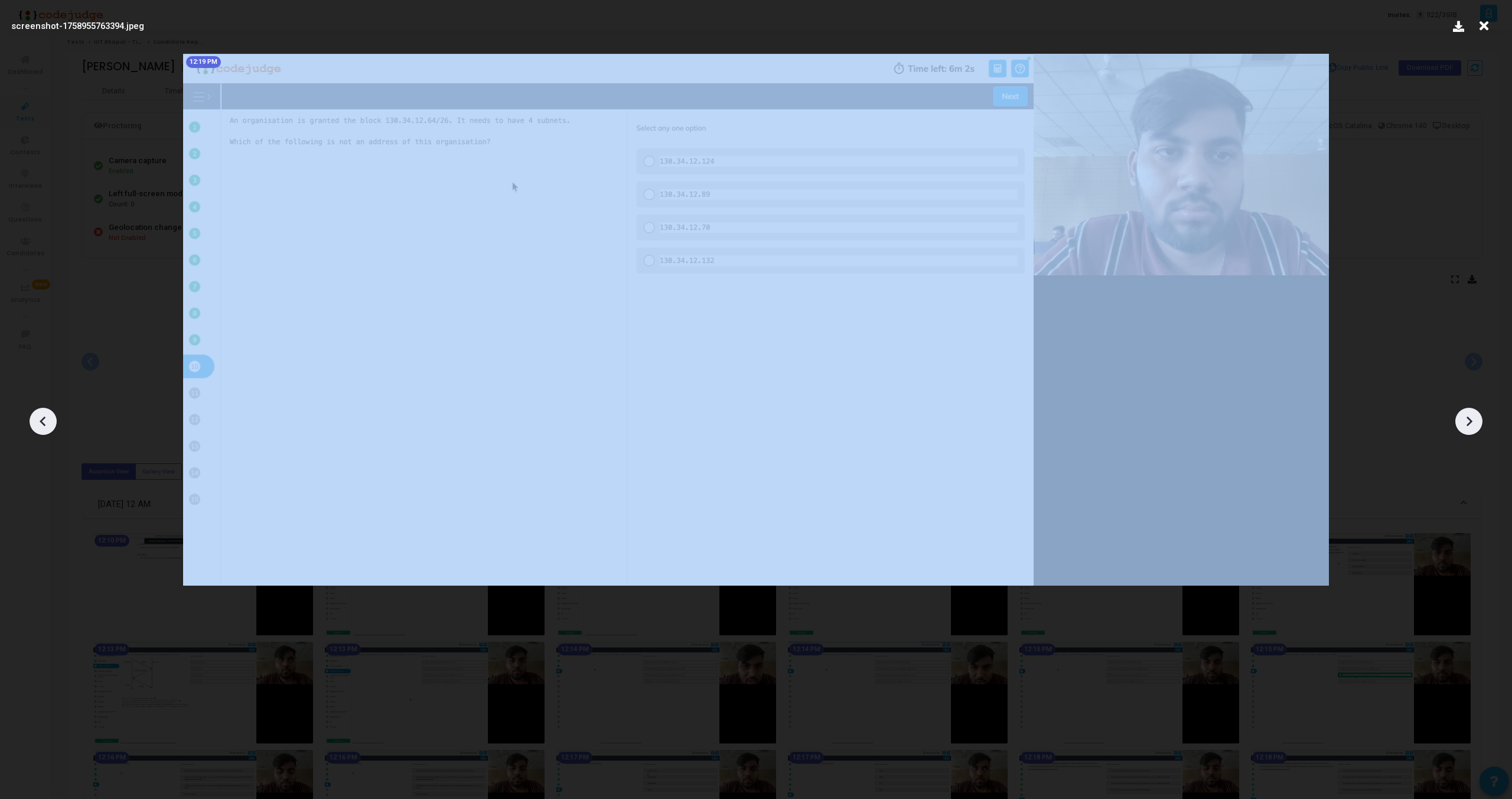
click at [1469, 420] on icon at bounding box center [1469, 421] width 5 height 10
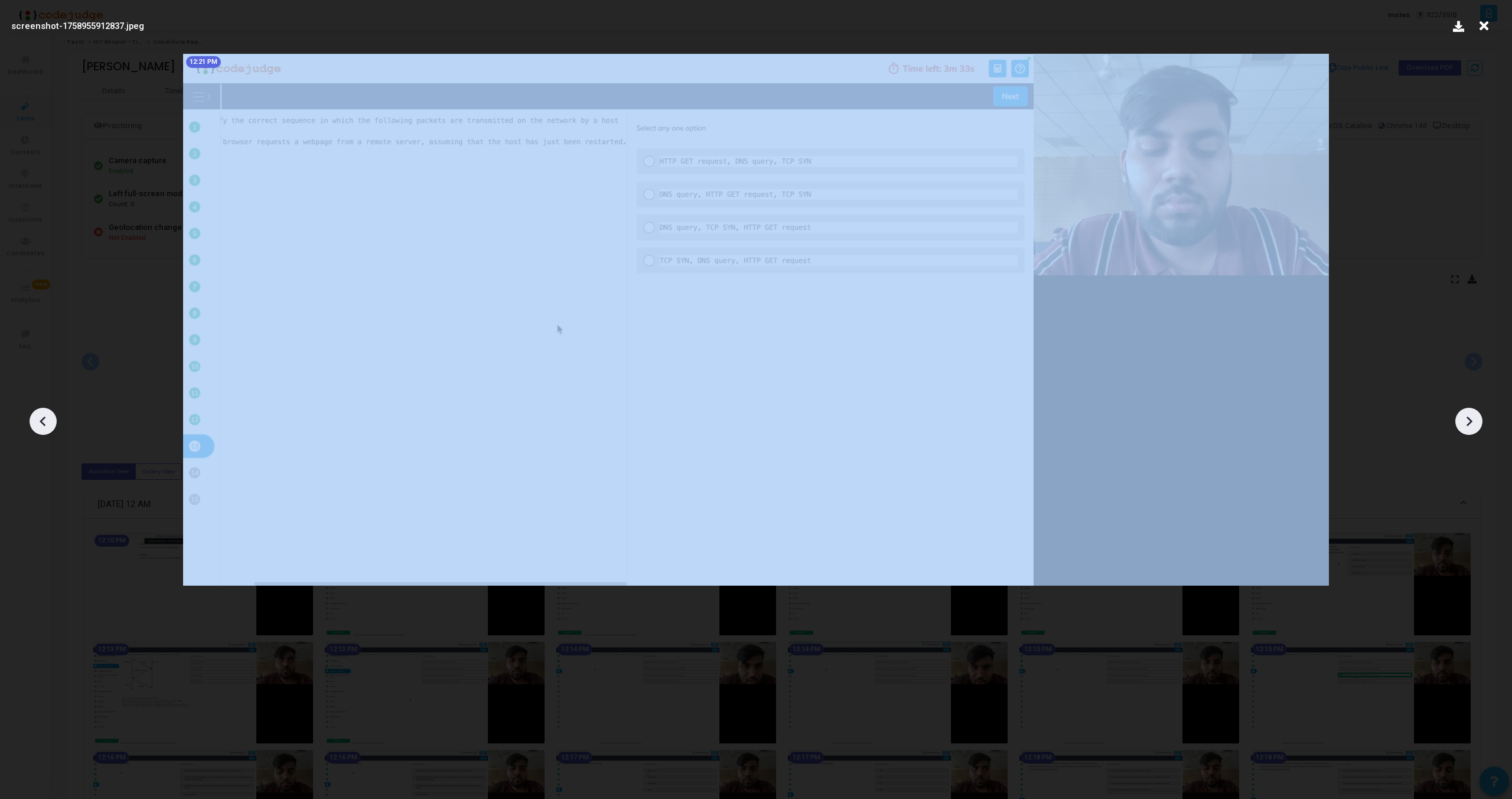
click at [1469, 420] on icon at bounding box center [1469, 421] width 5 height 10
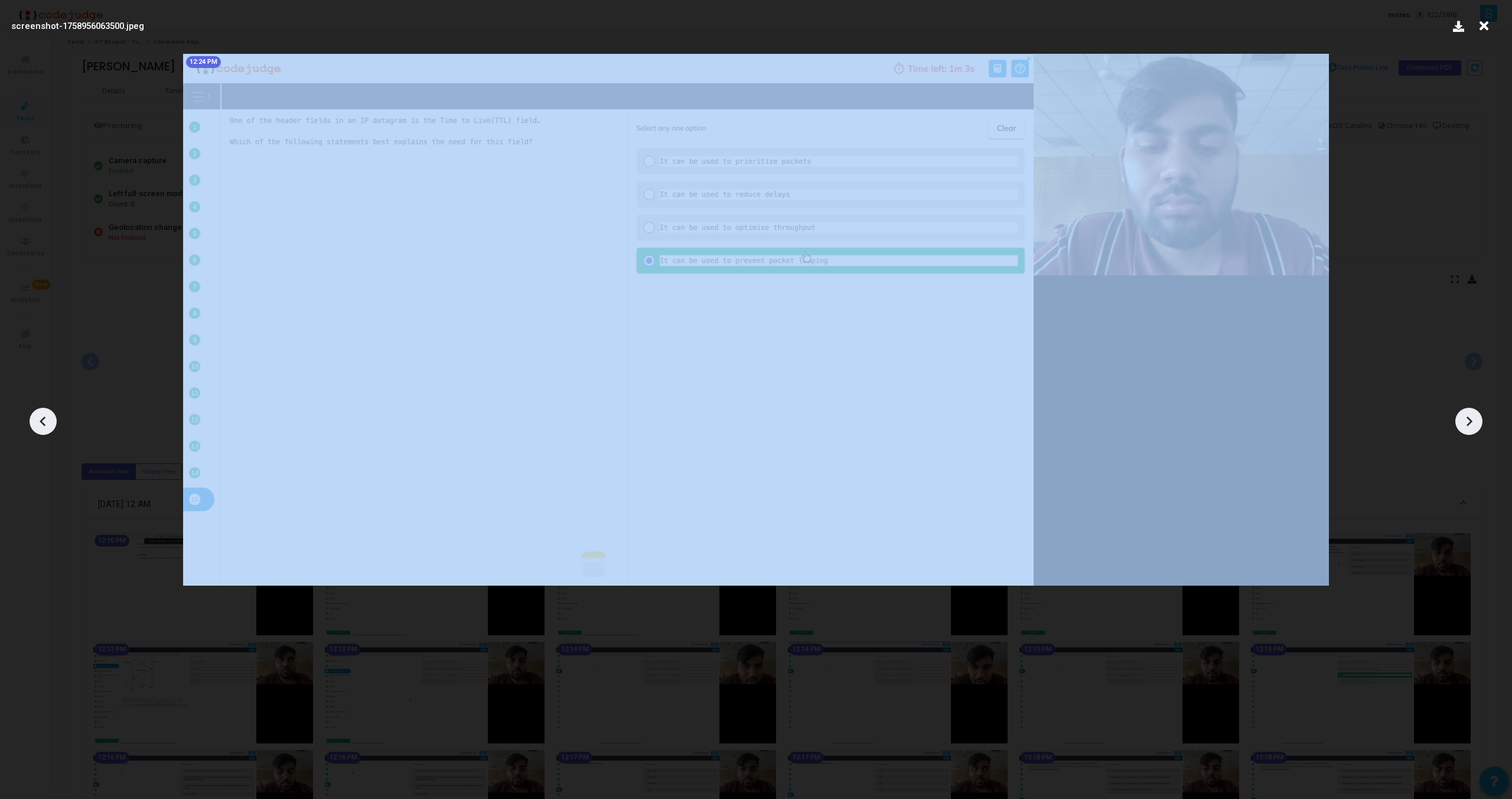
click at [1469, 420] on icon at bounding box center [1469, 421] width 5 height 10
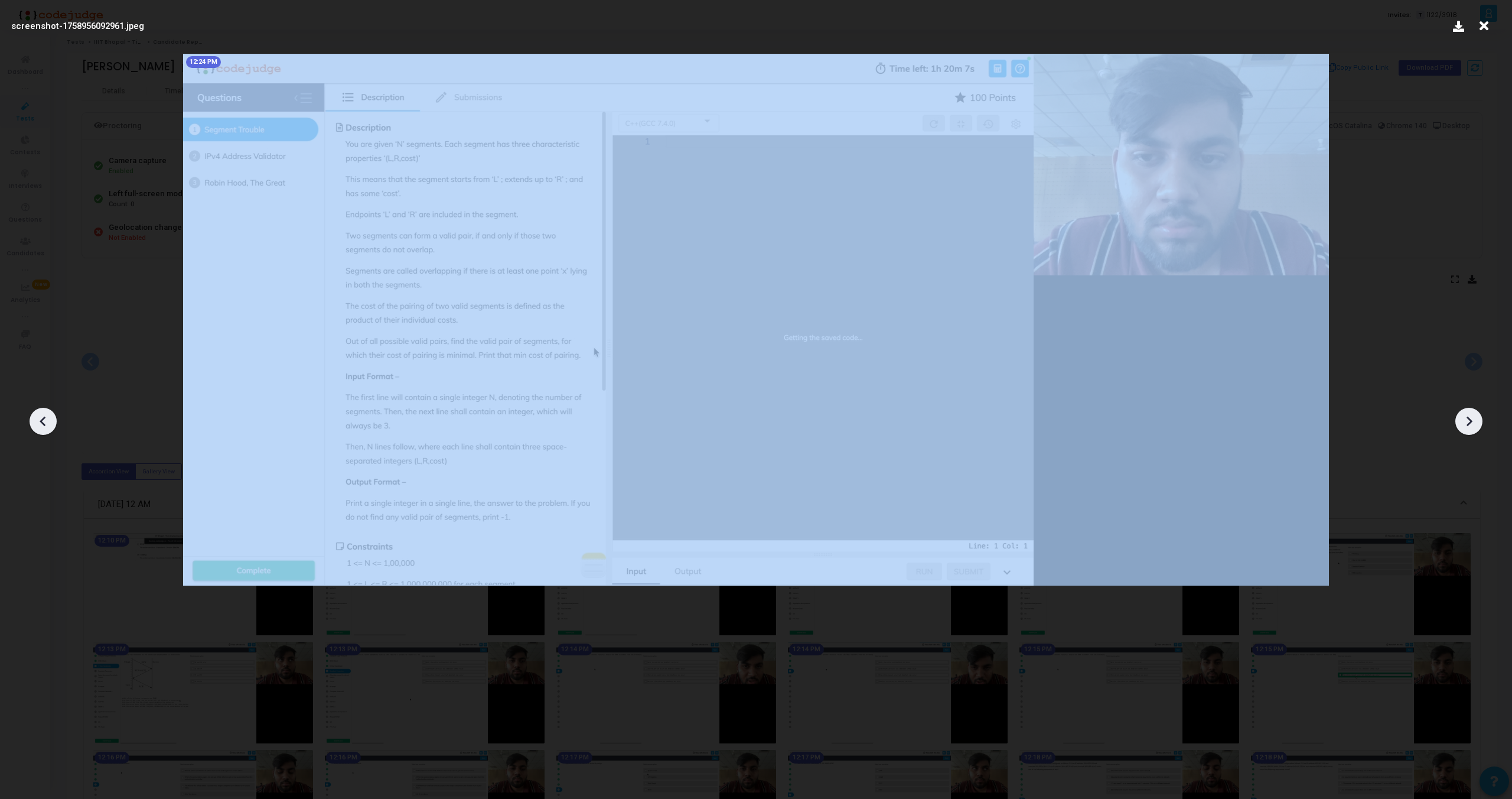
click at [1469, 420] on icon at bounding box center [1469, 421] width 5 height 10
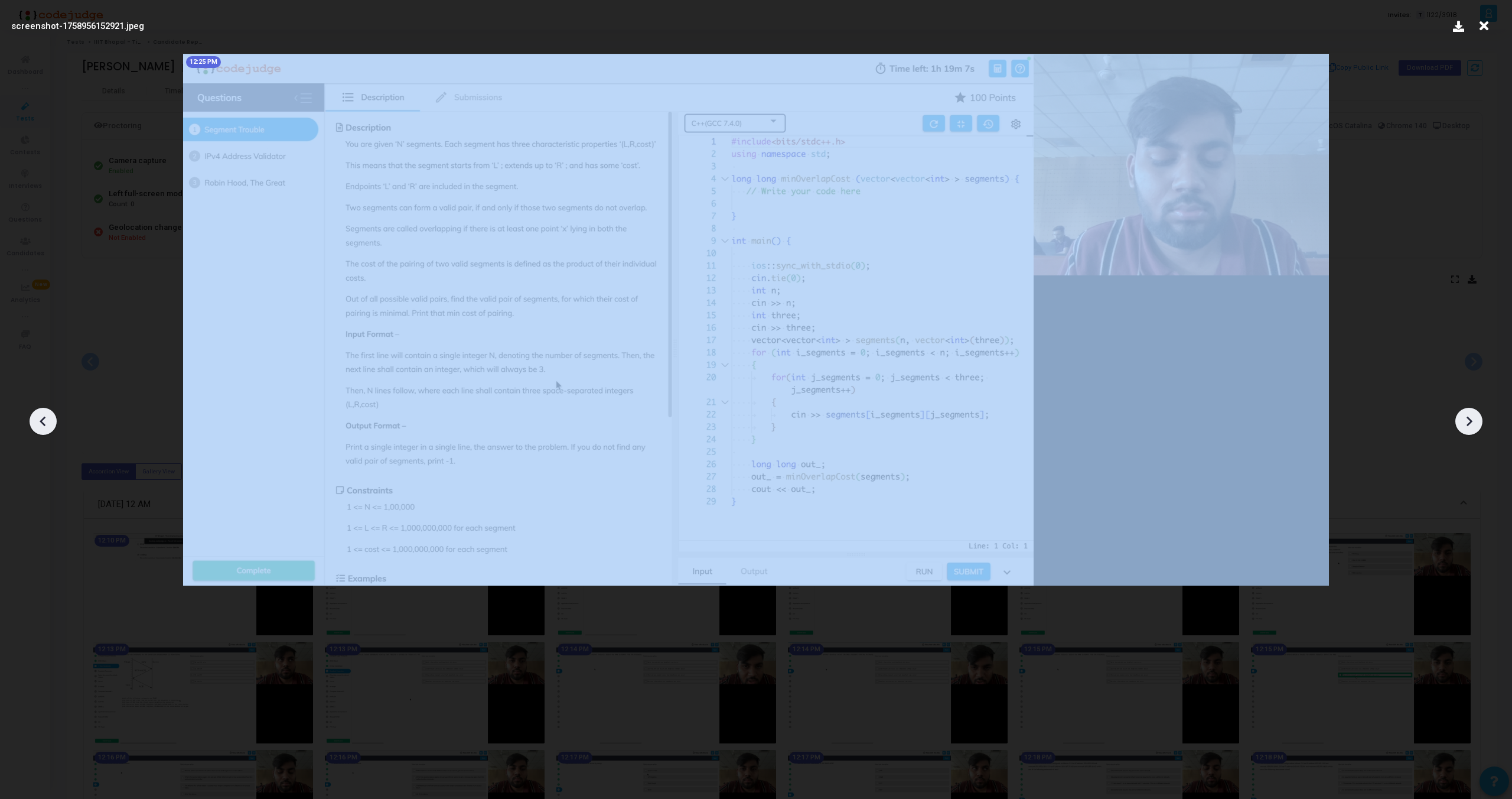
click at [1469, 420] on icon at bounding box center [1469, 421] width 5 height 10
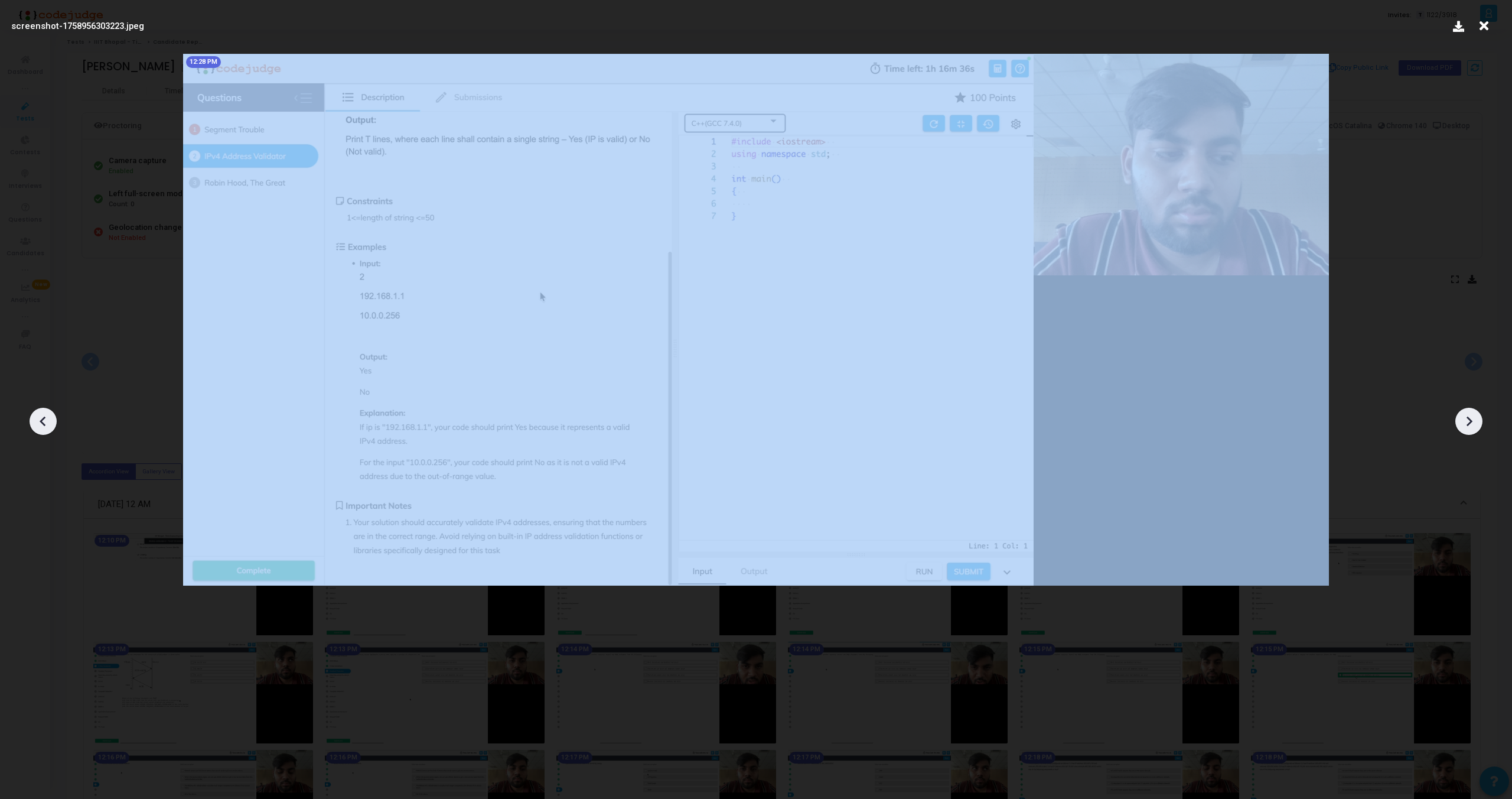
click at [1469, 420] on icon at bounding box center [1469, 421] width 5 height 10
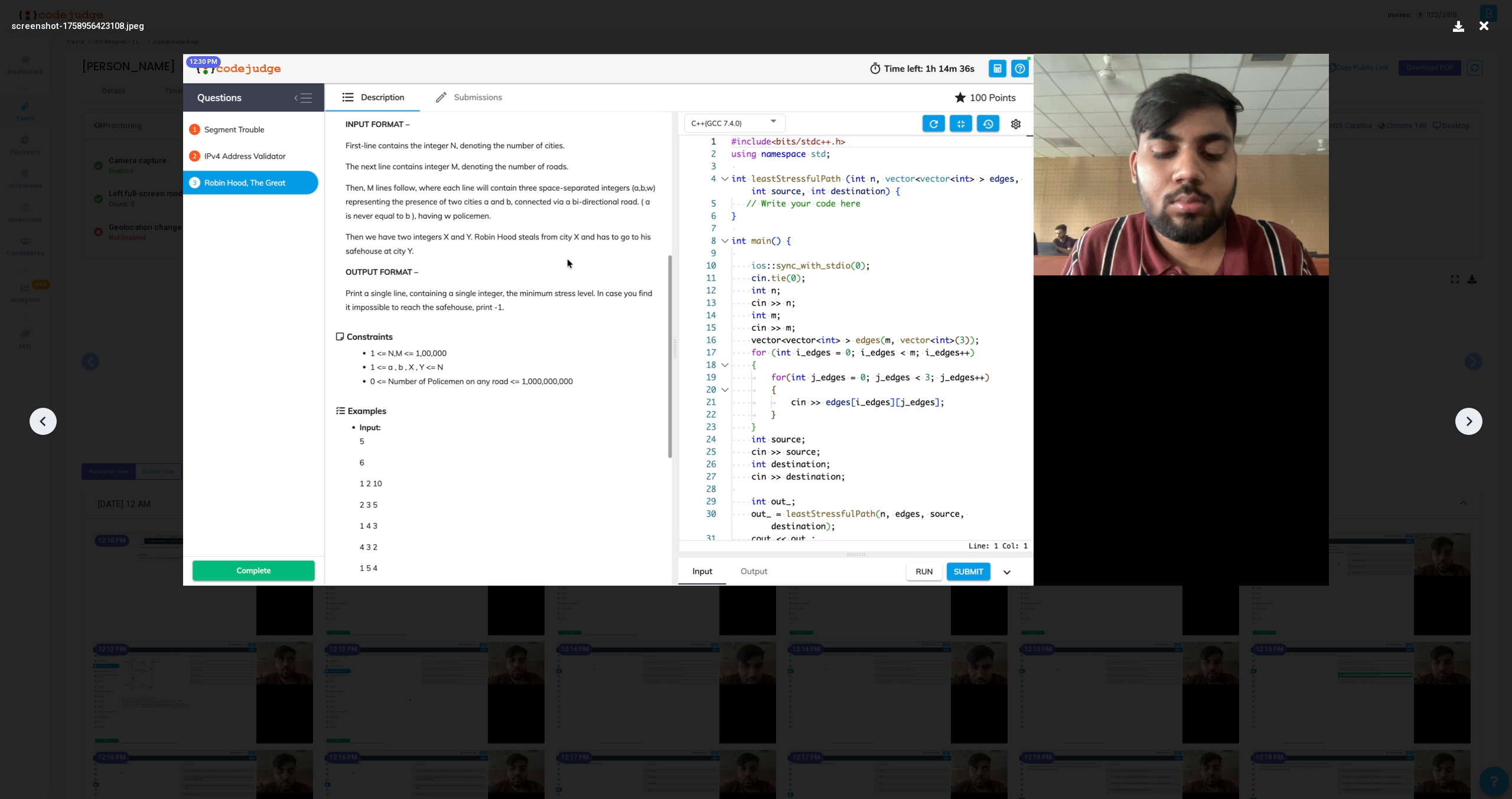
click at [1469, 420] on icon at bounding box center [1469, 421] width 5 height 10
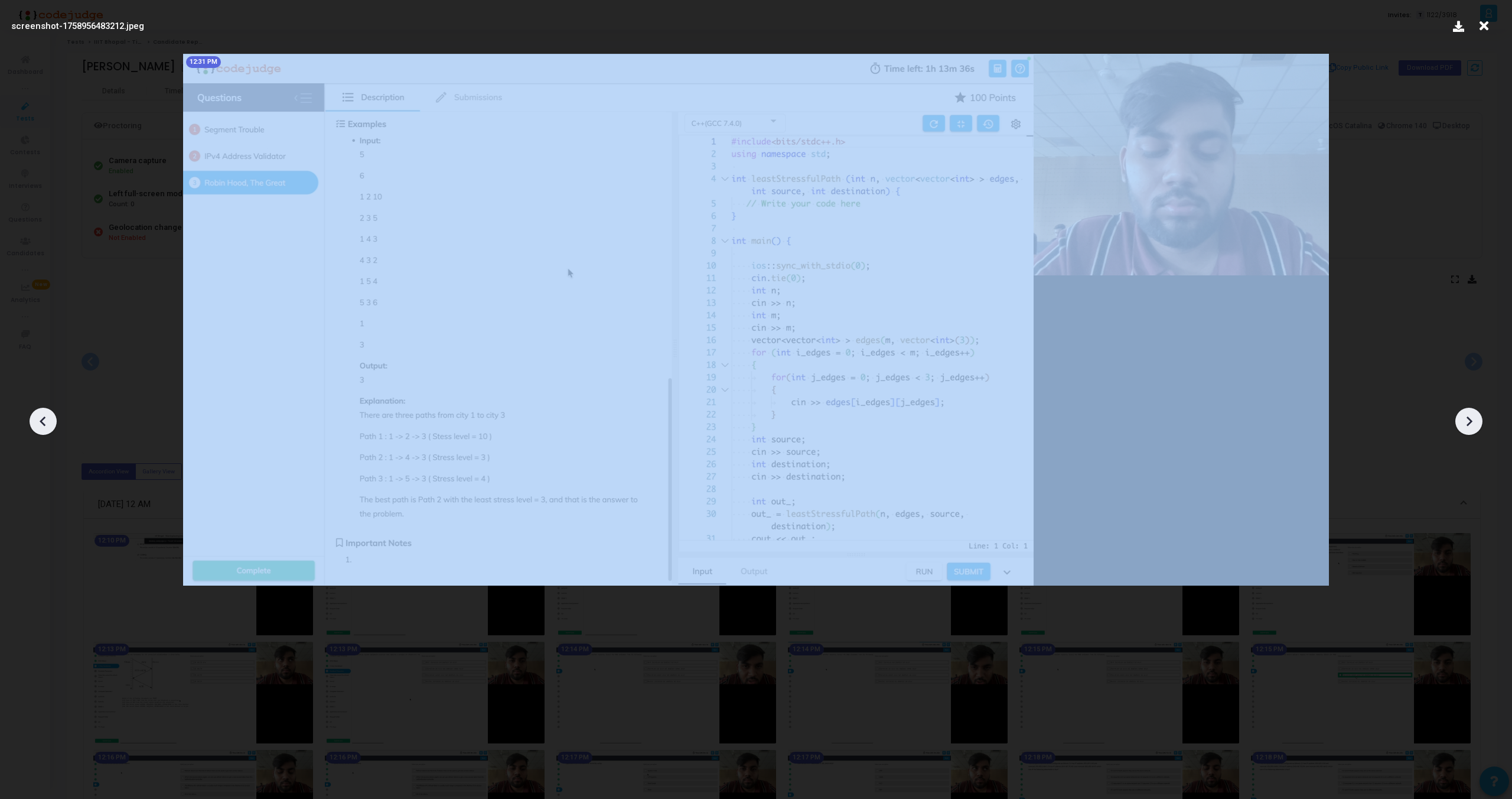
click at [1469, 420] on icon at bounding box center [1469, 421] width 5 height 10
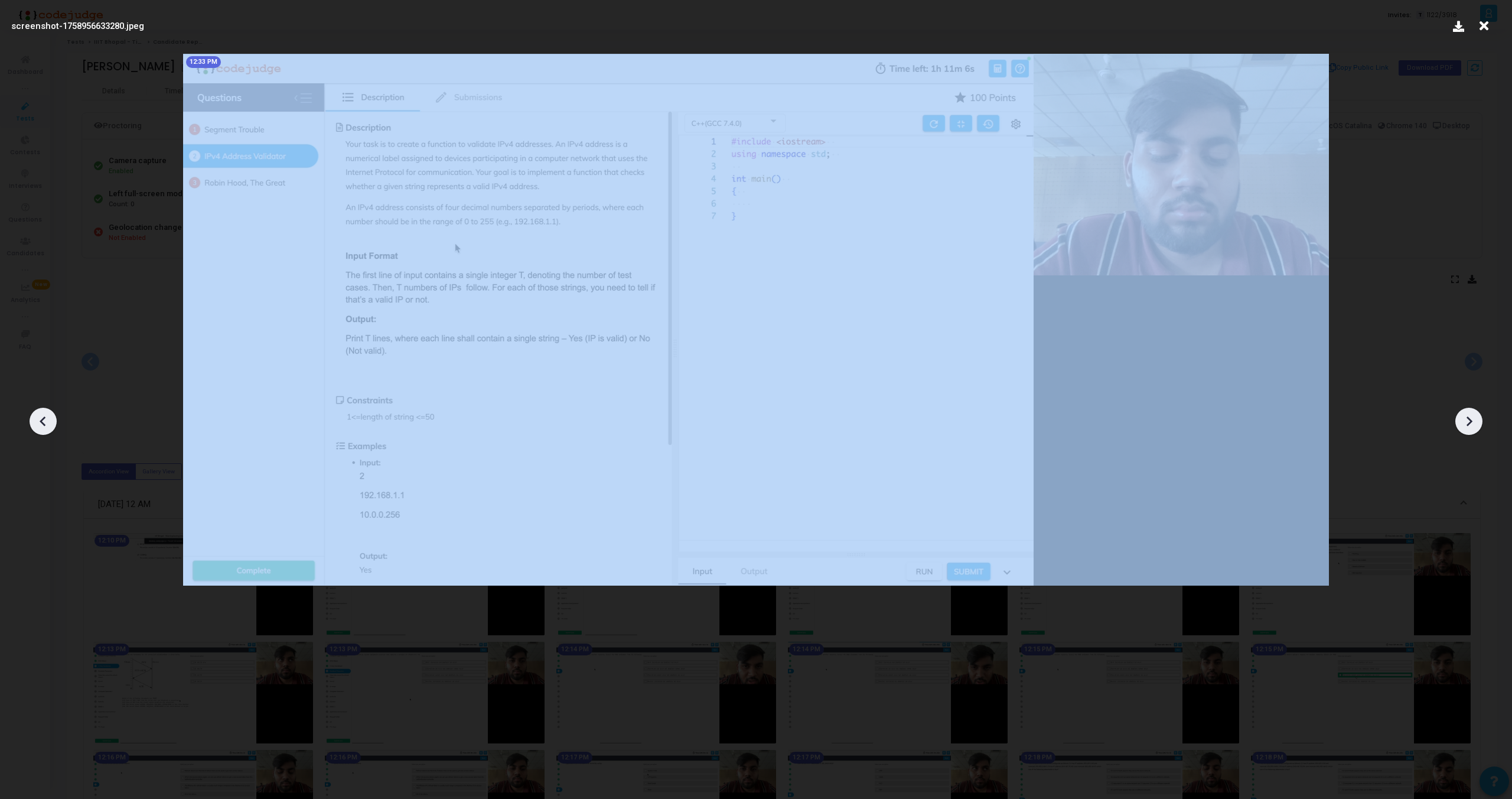
click at [1469, 420] on icon at bounding box center [1469, 421] width 5 height 10
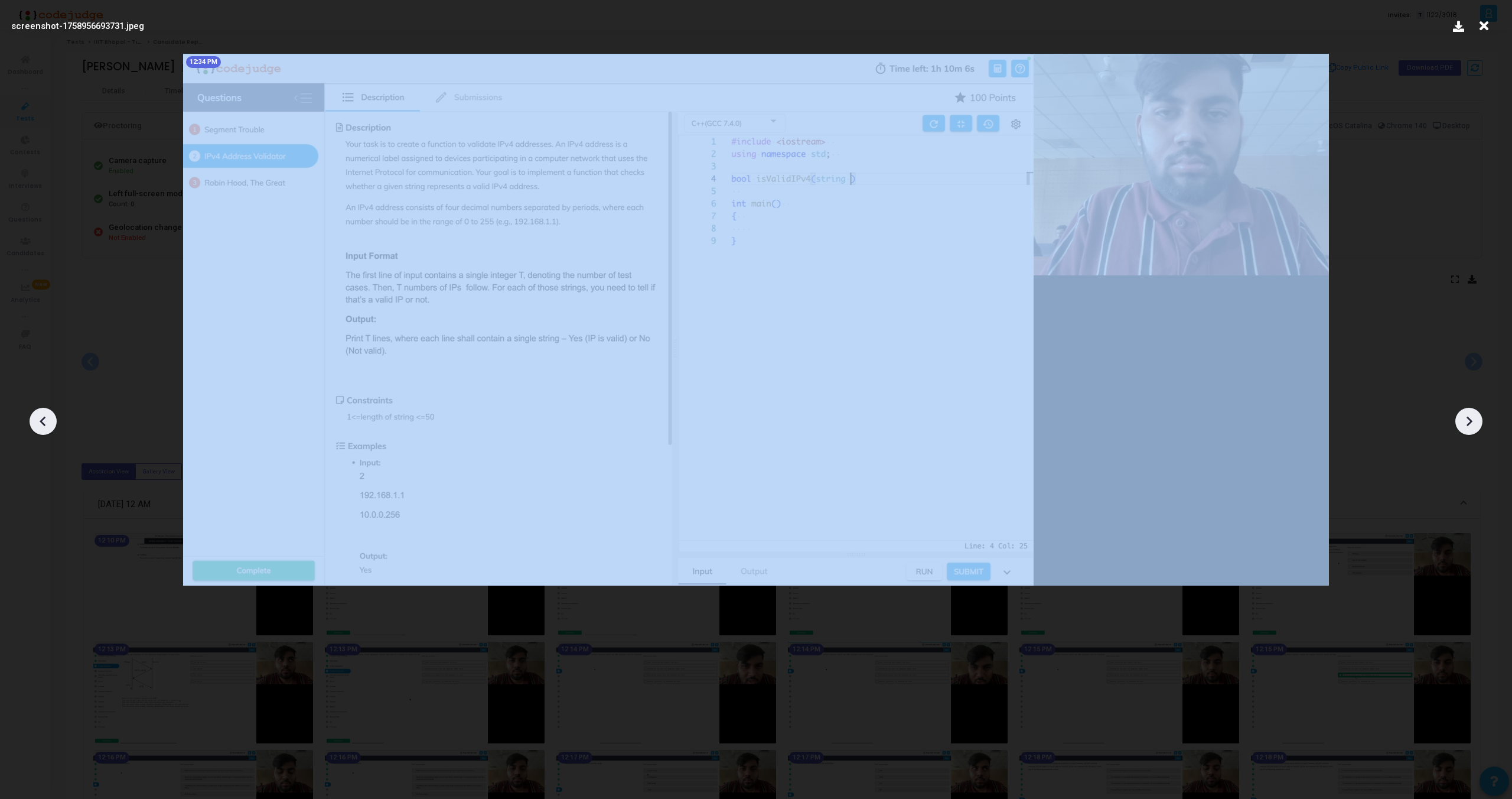
click at [1469, 420] on icon at bounding box center [1469, 421] width 5 height 10
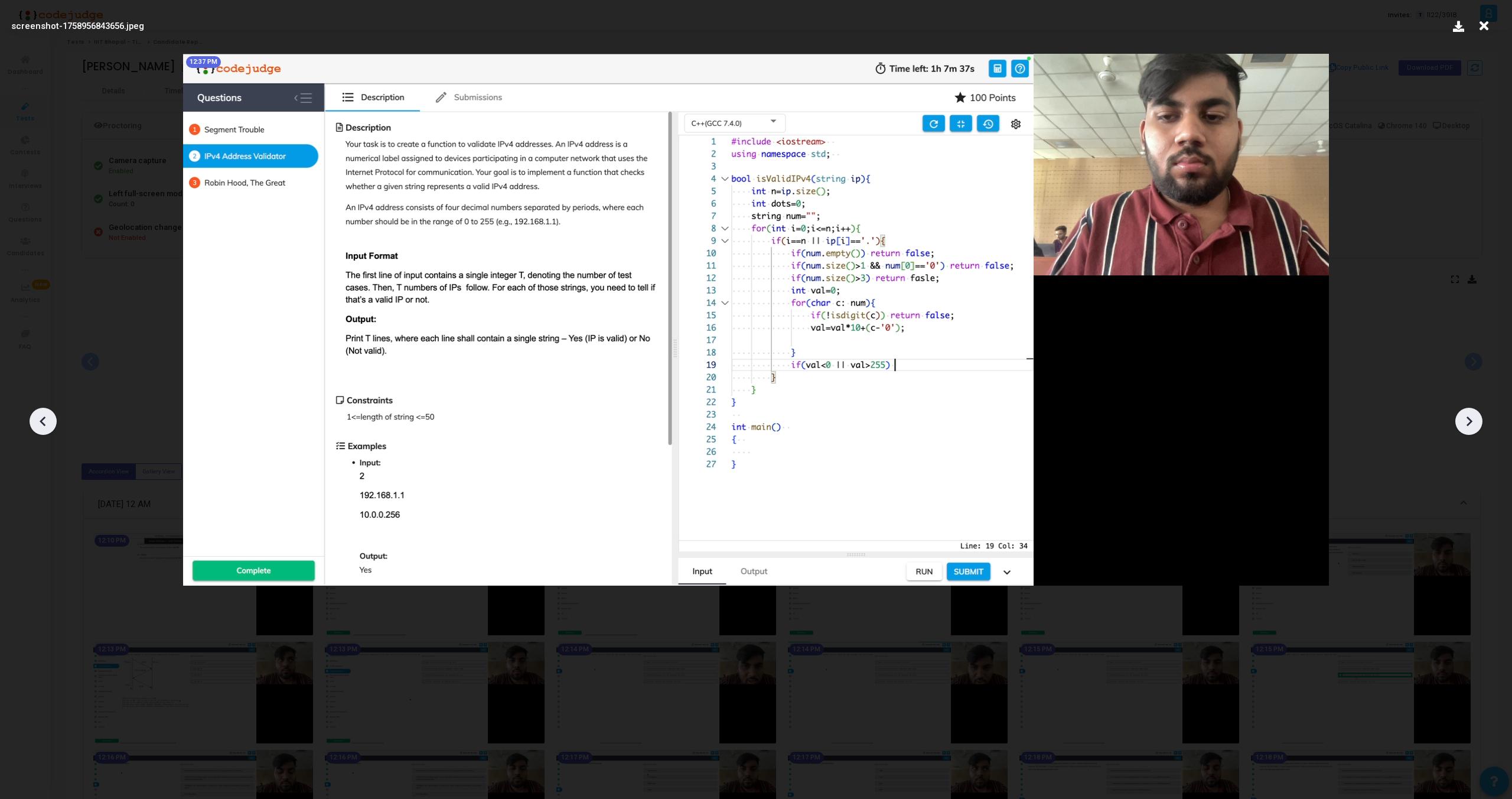
click at [1469, 420] on icon at bounding box center [1469, 421] width 5 height 10
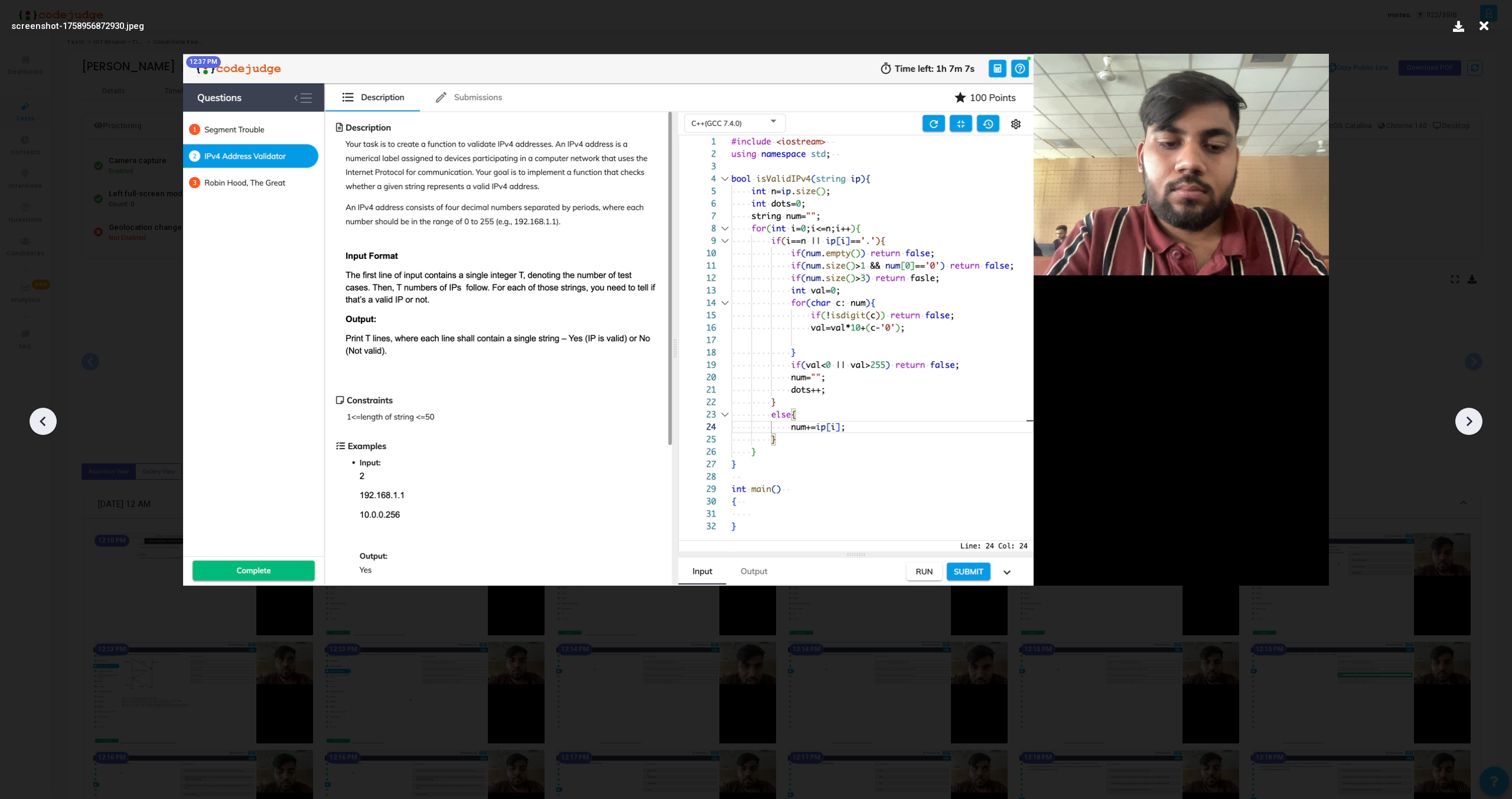
click at [1469, 420] on icon at bounding box center [1469, 421] width 5 height 10
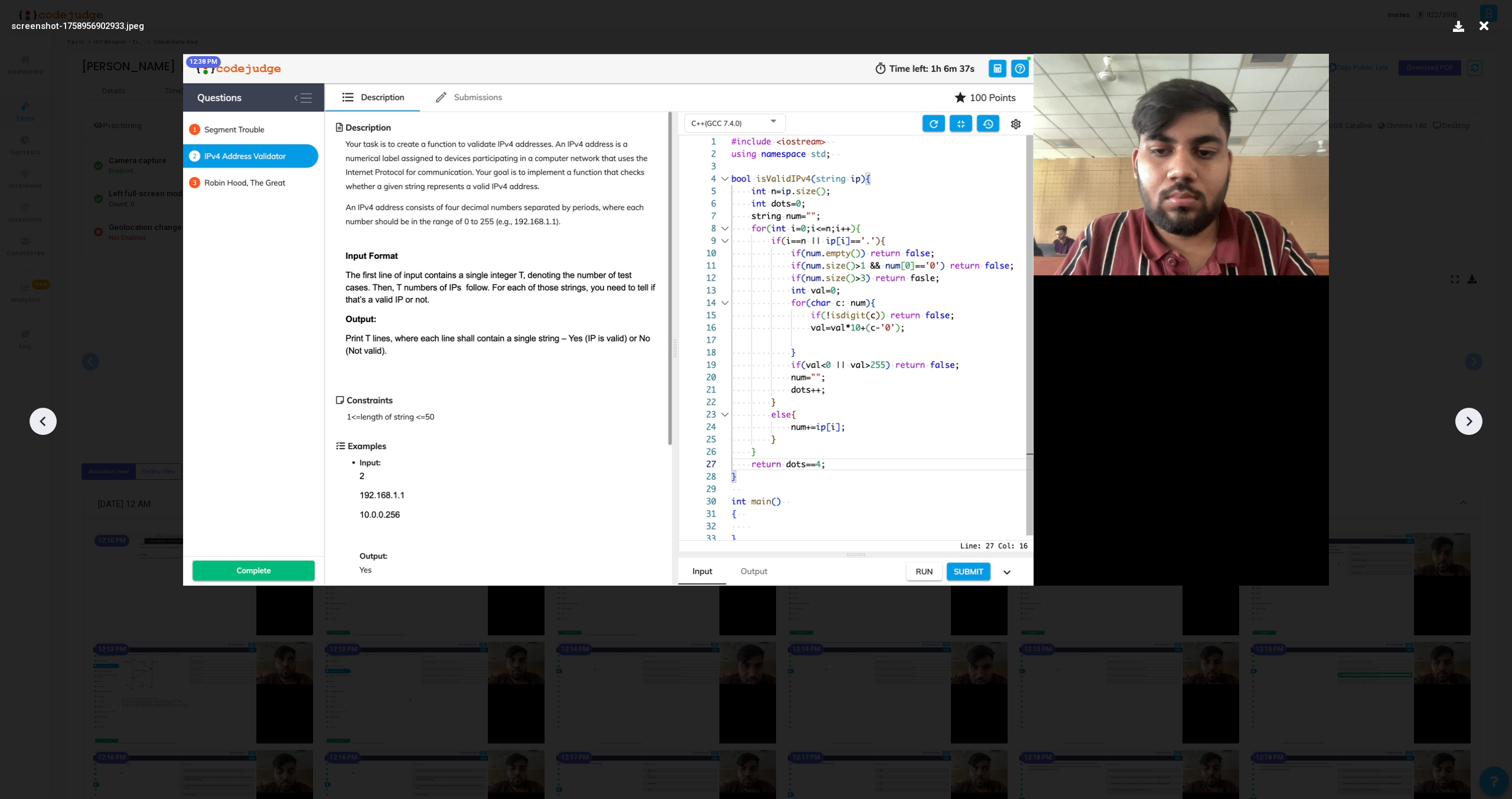
click at [1469, 420] on icon at bounding box center [1469, 421] width 5 height 10
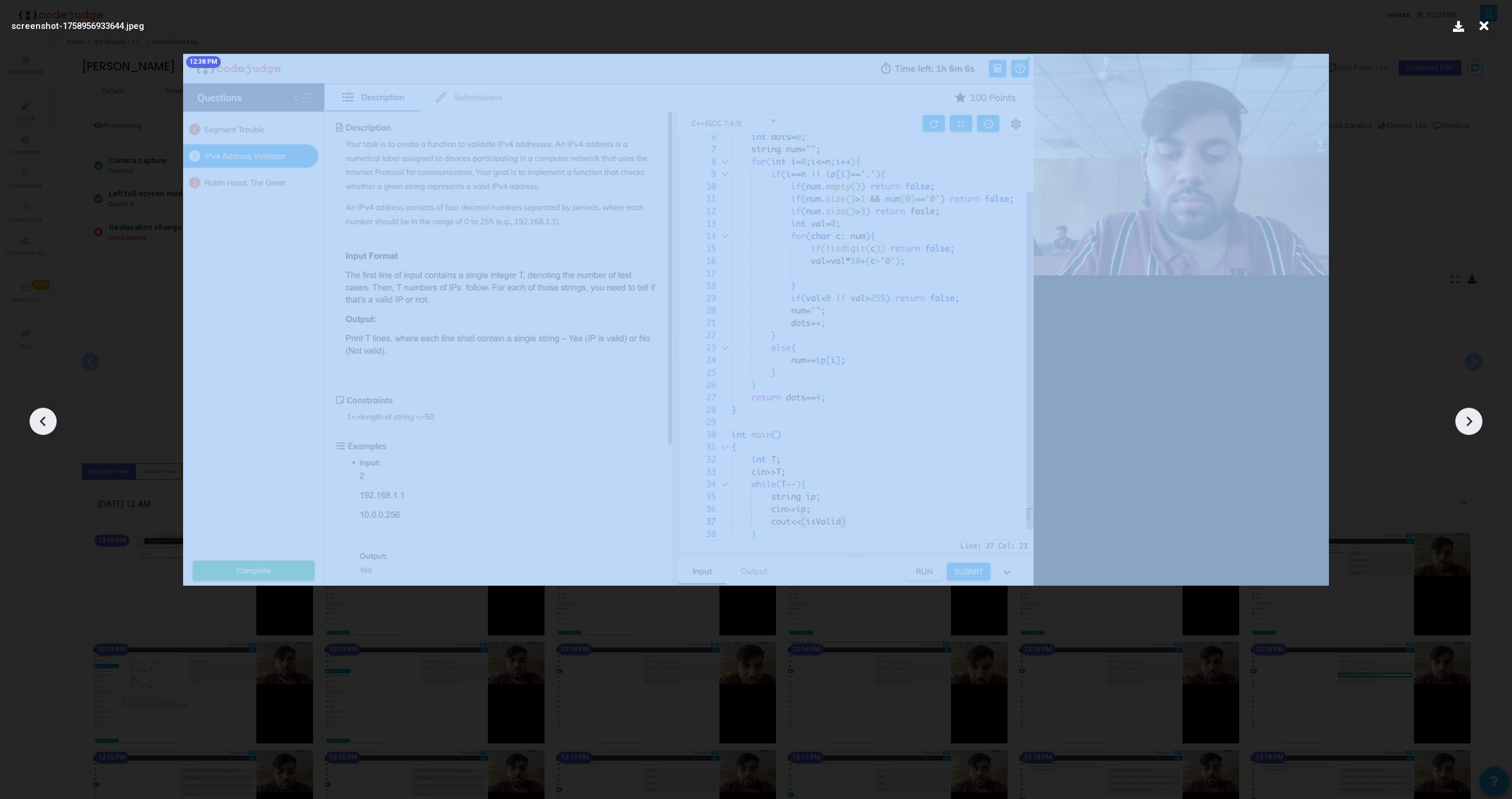
click at [1469, 420] on icon at bounding box center [1469, 421] width 5 height 10
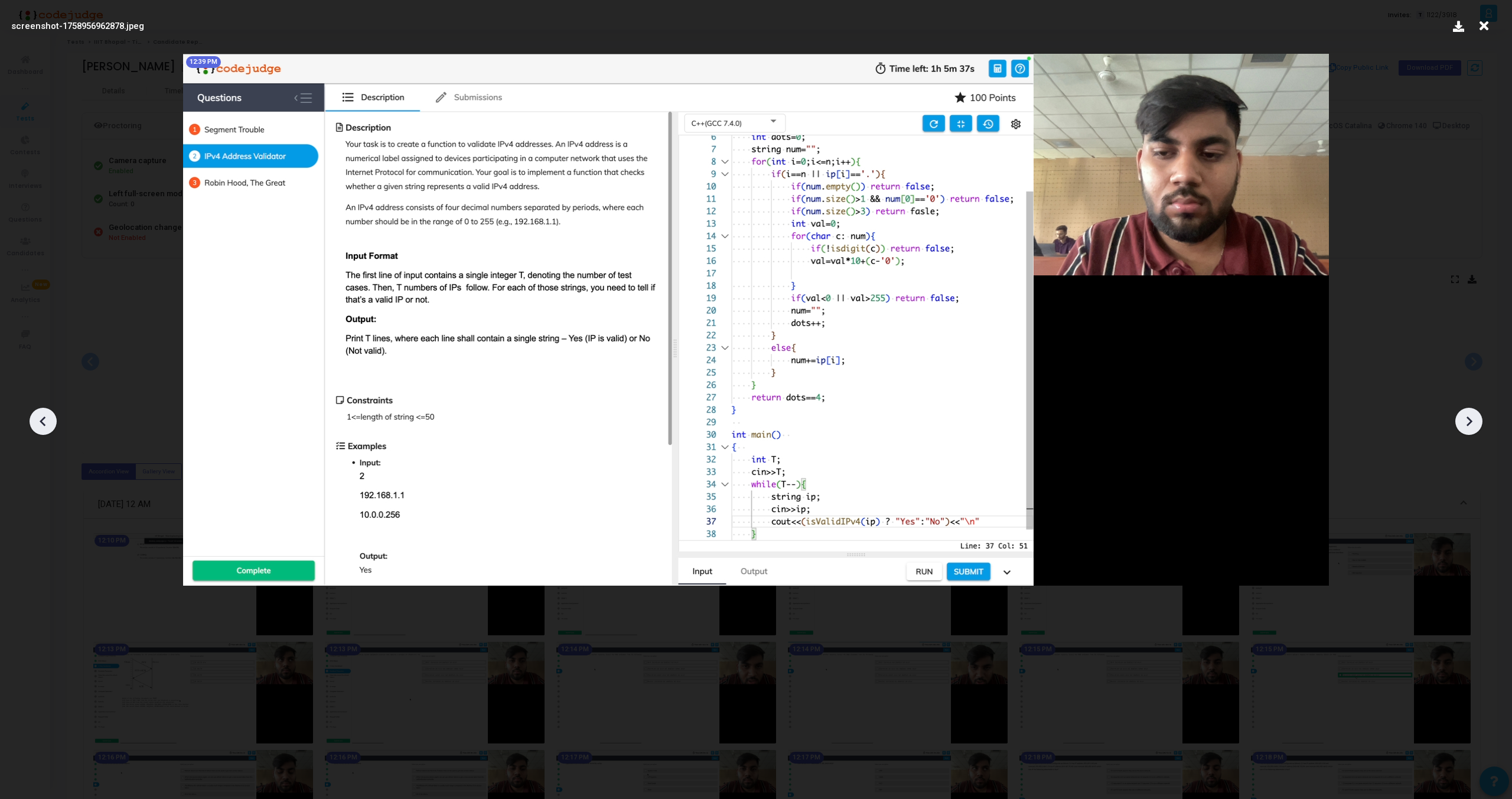
click at [1469, 420] on icon at bounding box center [1469, 421] width 5 height 10
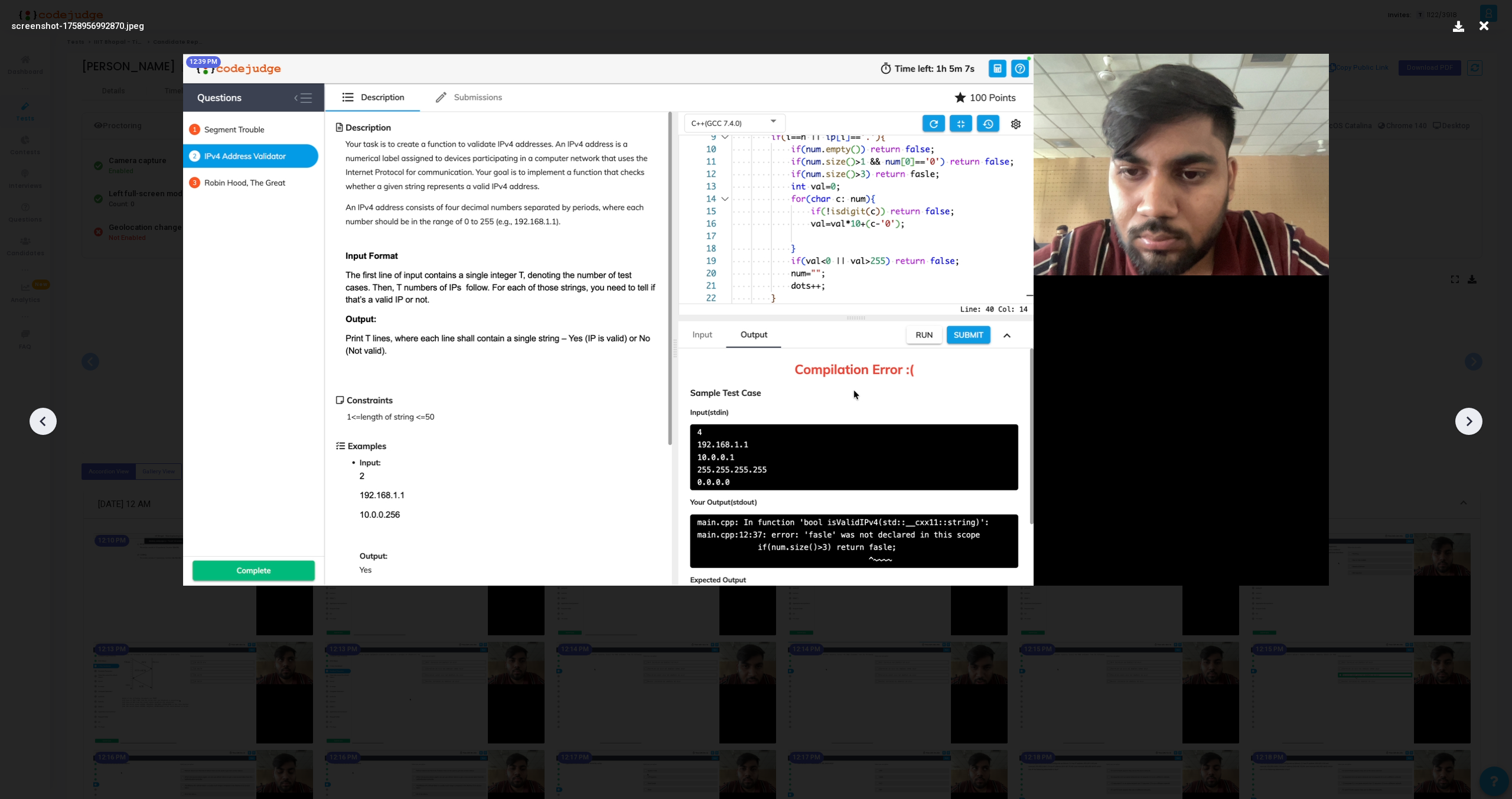
click at [1469, 420] on icon at bounding box center [1469, 421] width 5 height 10
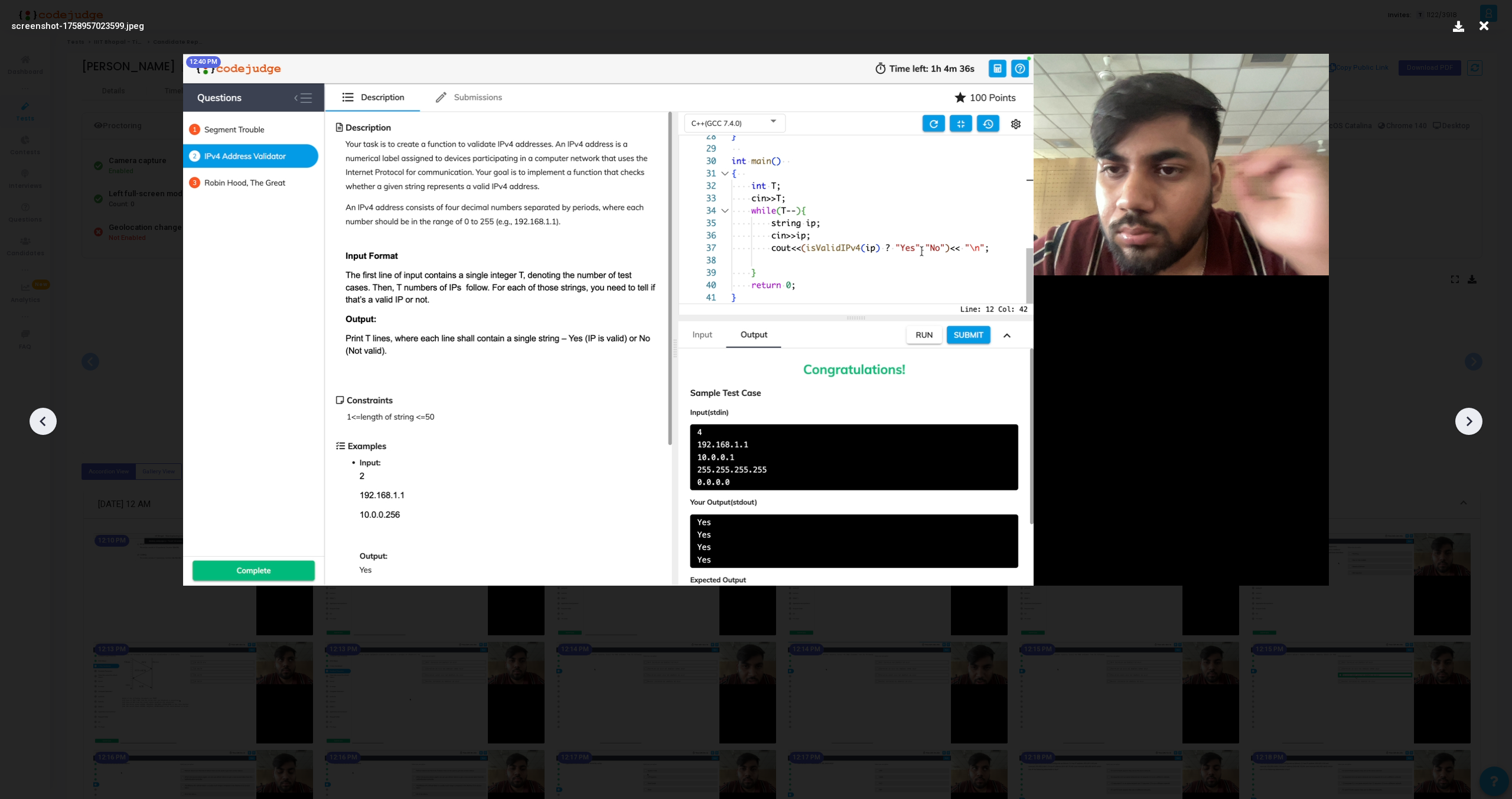
click at [1469, 420] on icon at bounding box center [1469, 421] width 5 height 10
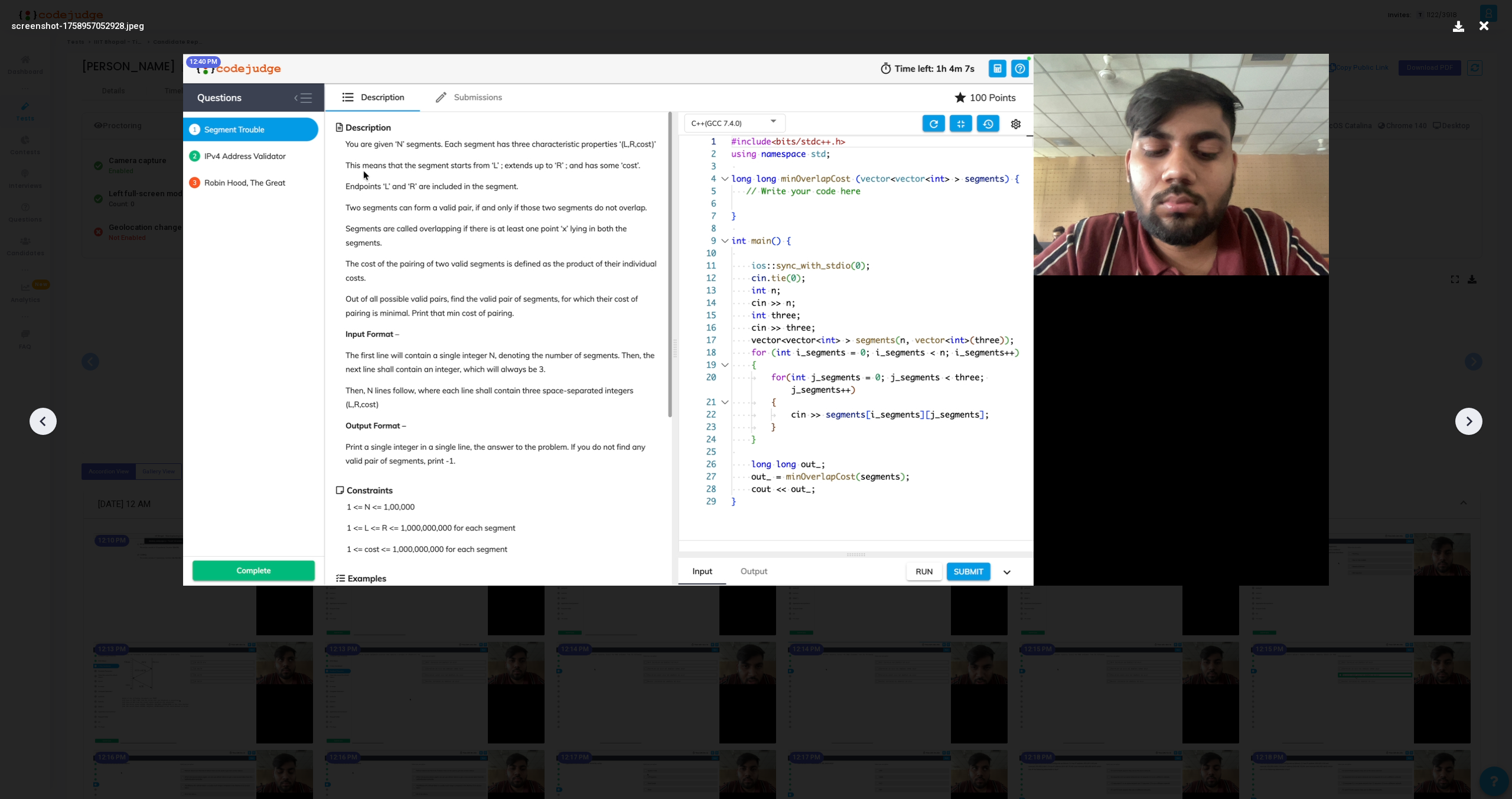
click at [1469, 420] on icon at bounding box center [1469, 421] width 5 height 10
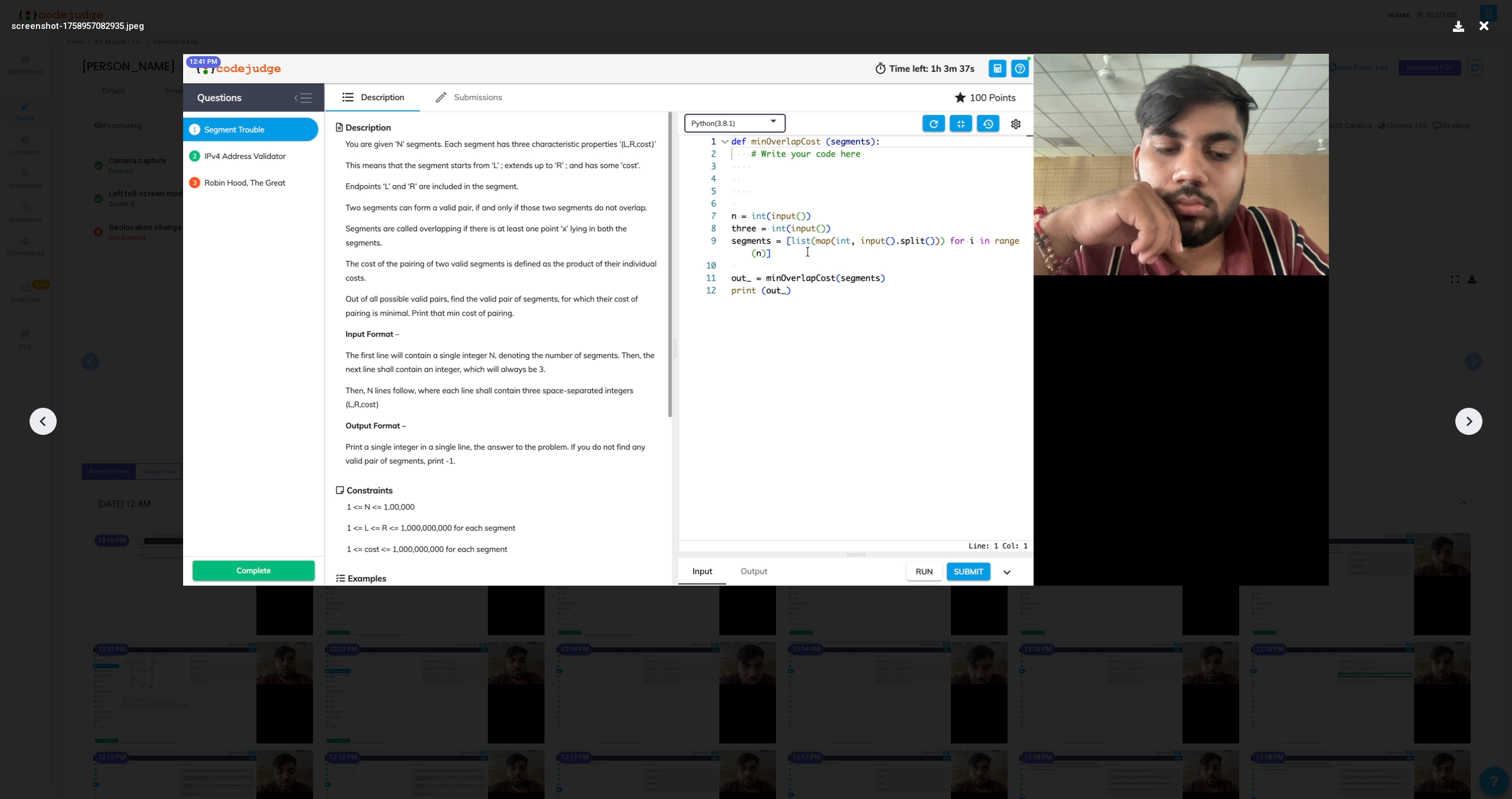
click at [1469, 420] on icon at bounding box center [1469, 421] width 5 height 10
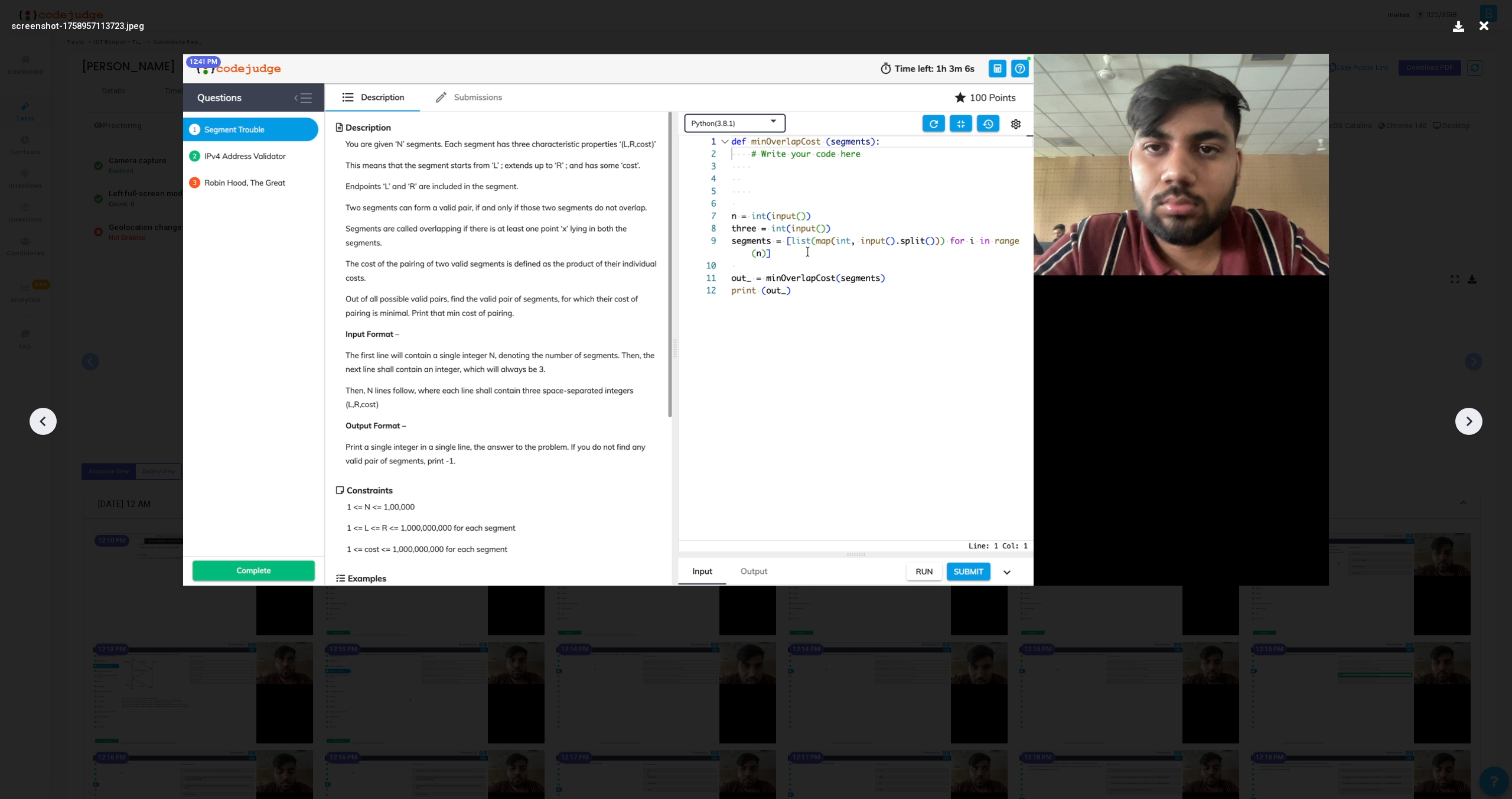
click at [1469, 420] on icon at bounding box center [1469, 421] width 5 height 10
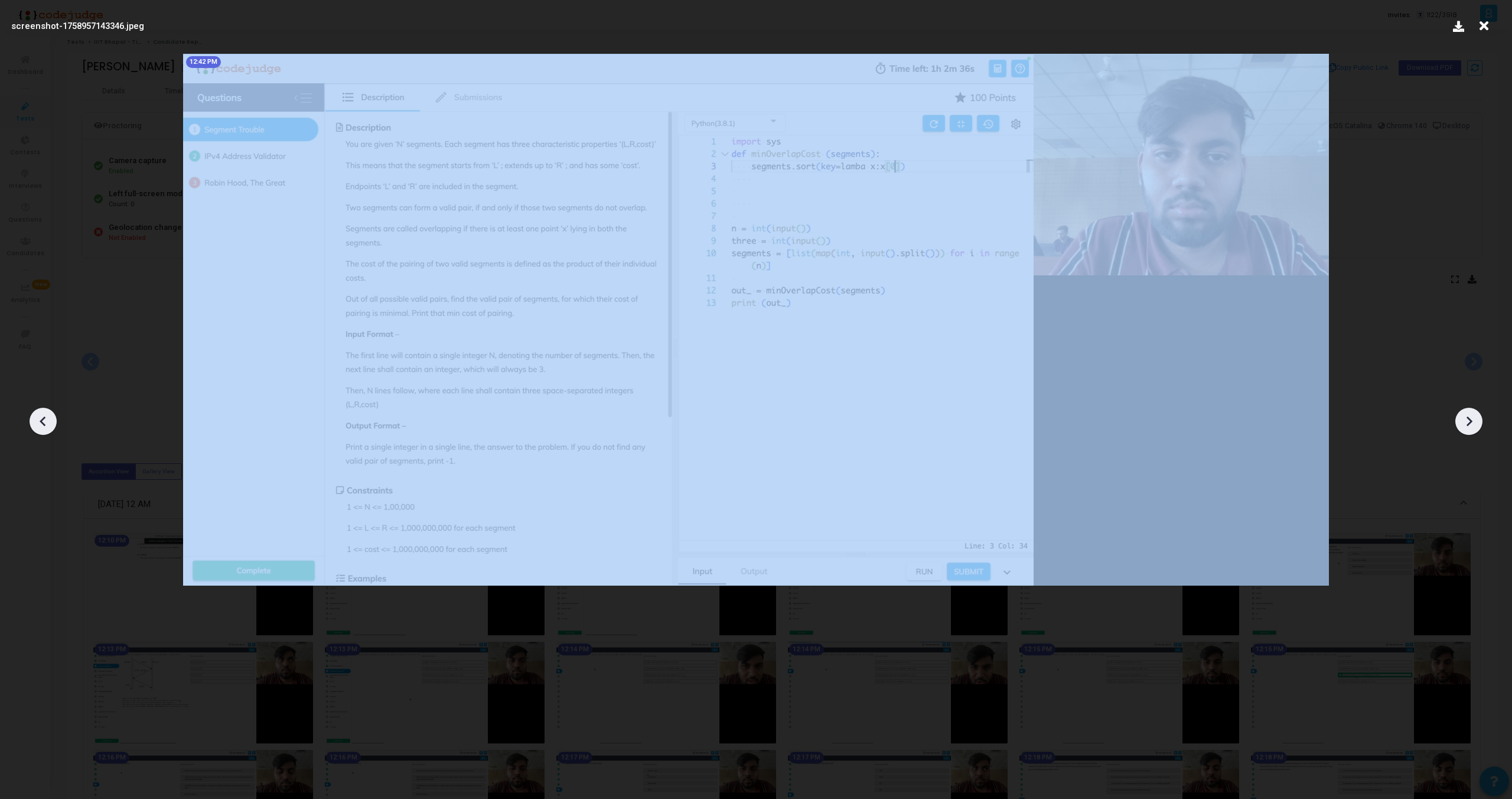
click at [1469, 420] on icon at bounding box center [1469, 421] width 5 height 10
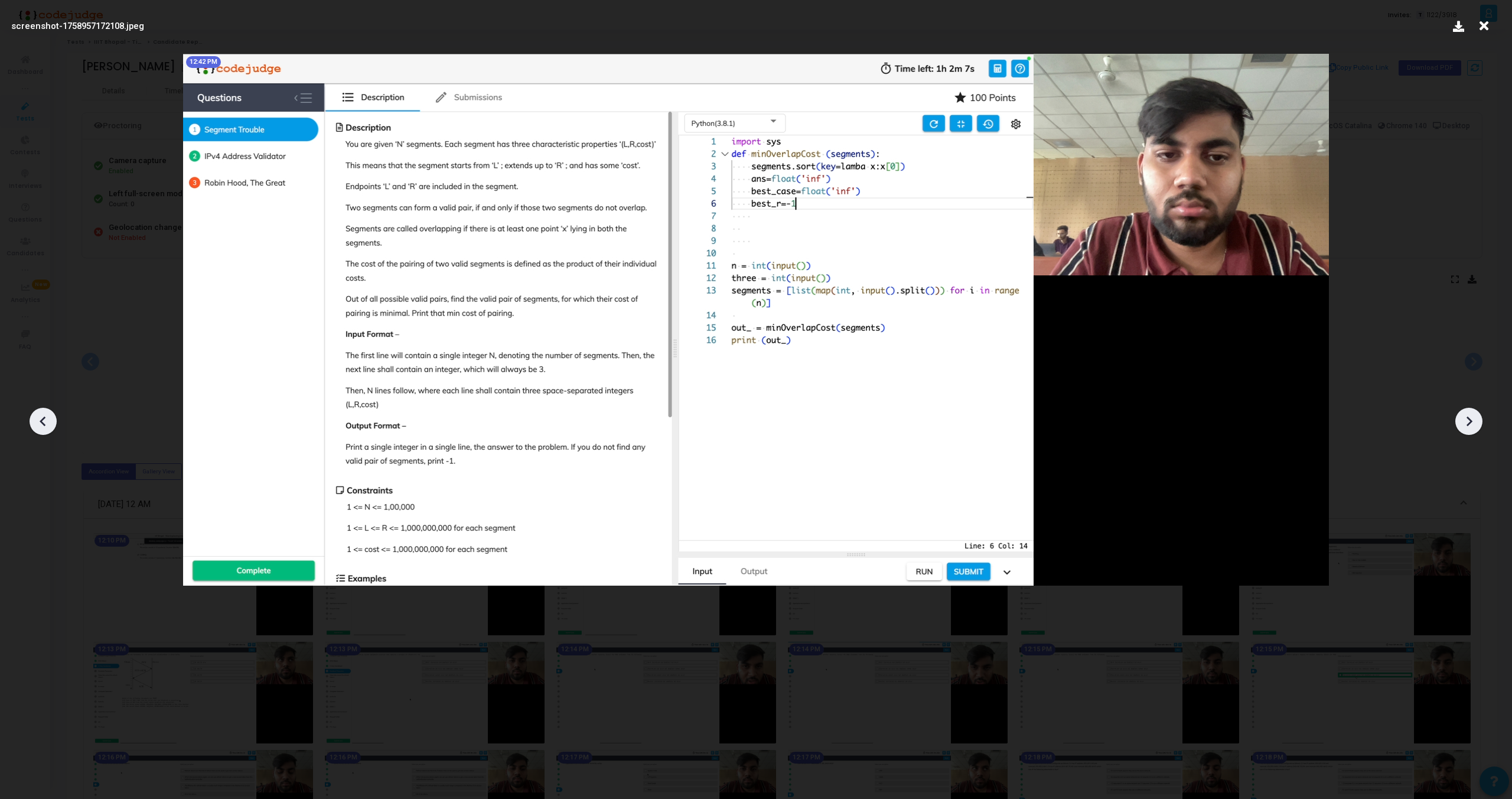
click at [1469, 420] on icon at bounding box center [1469, 421] width 5 height 10
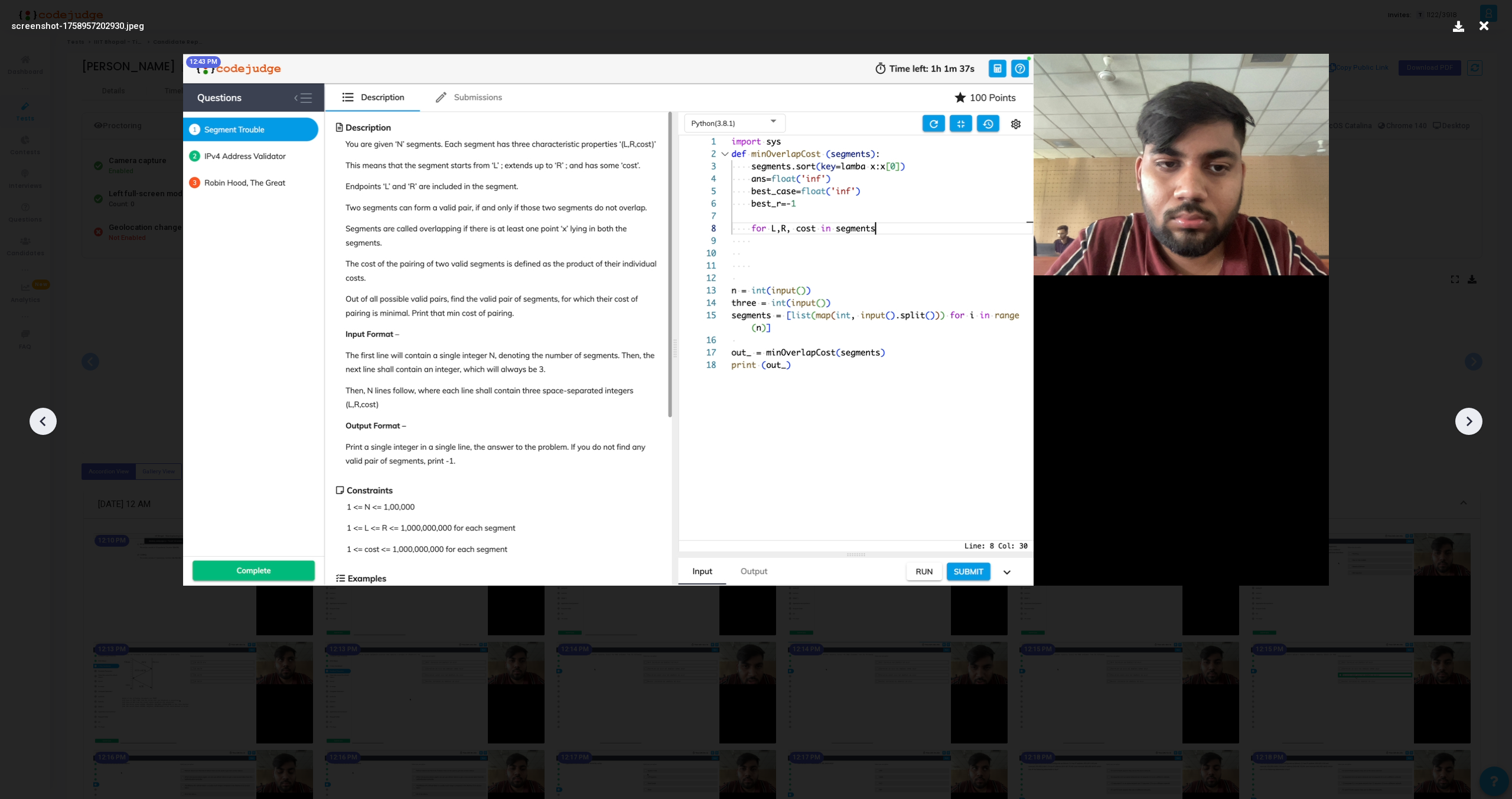
click at [1469, 420] on icon at bounding box center [1469, 421] width 5 height 10
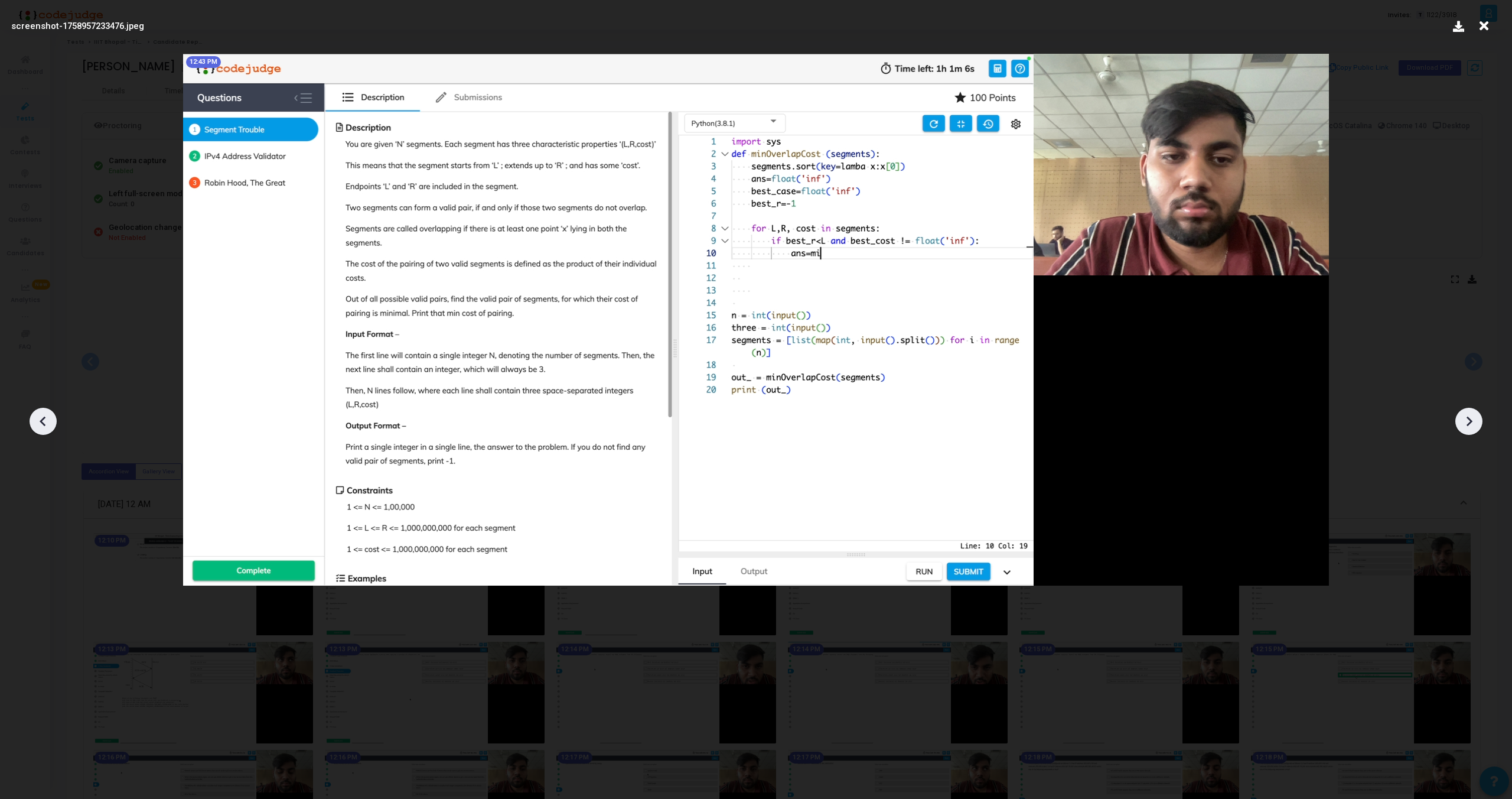
click at [1469, 420] on icon at bounding box center [1469, 421] width 5 height 10
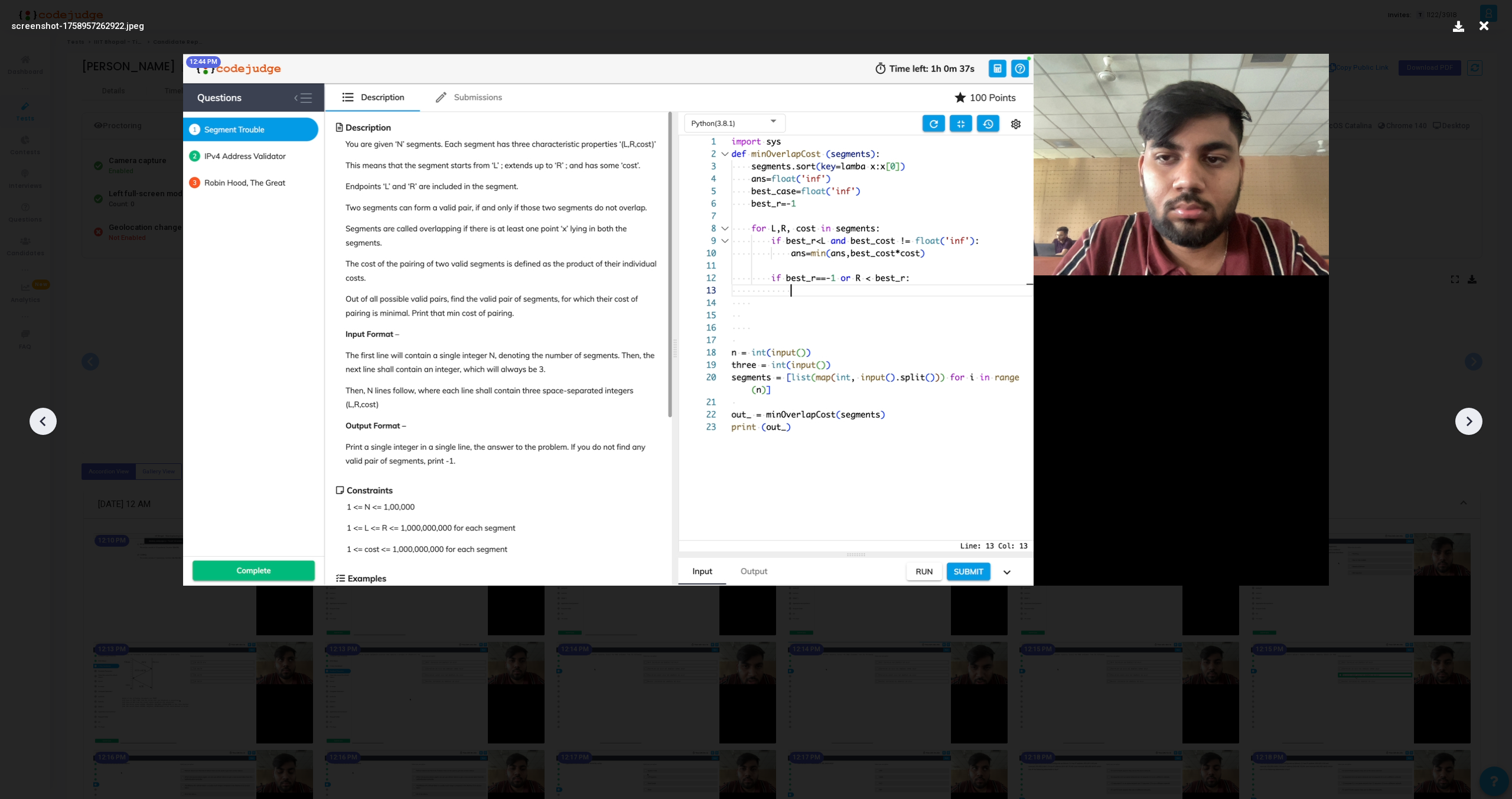
click at [1469, 420] on icon at bounding box center [1469, 421] width 5 height 10
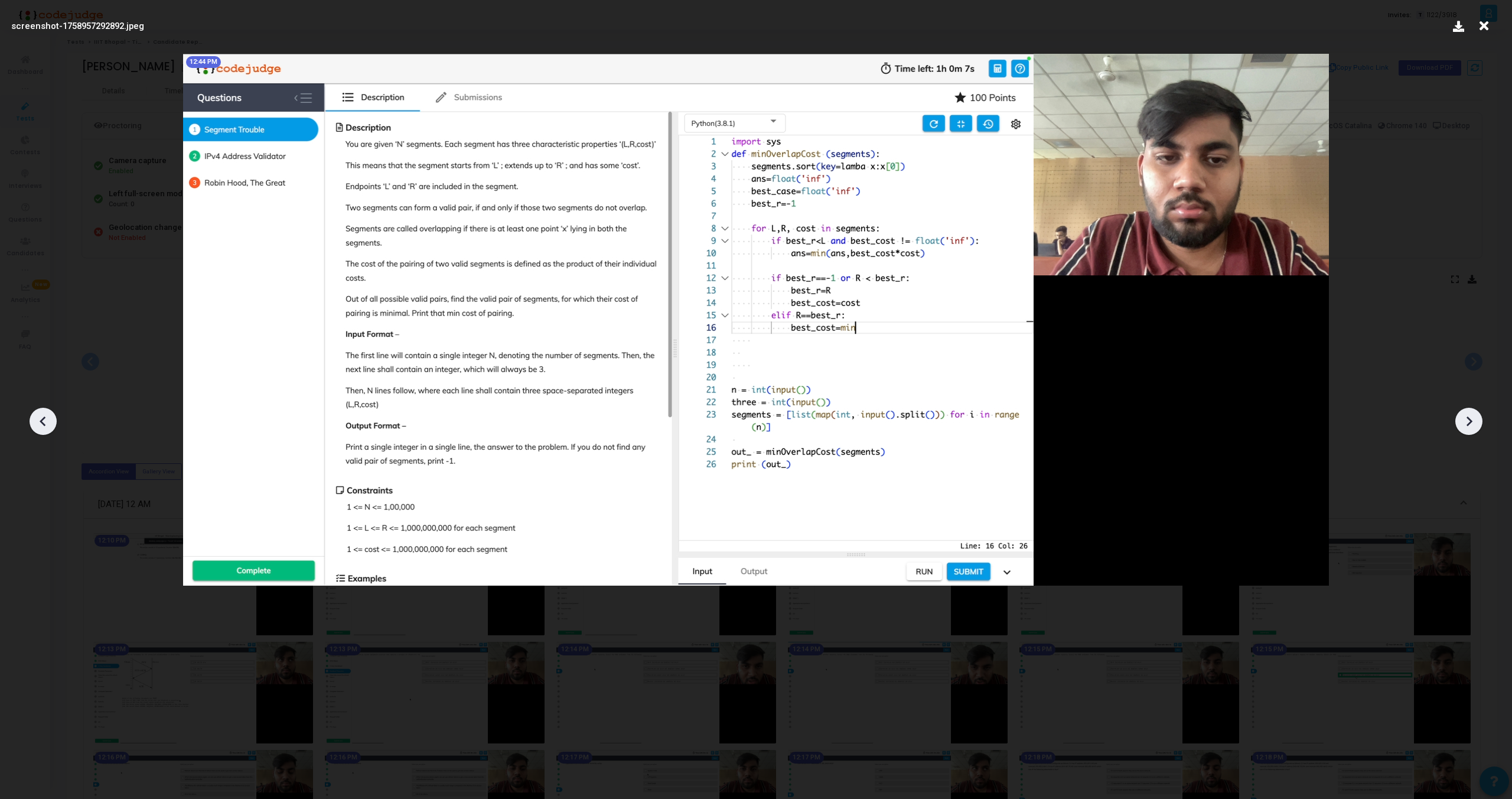
click at [1469, 420] on icon at bounding box center [1469, 421] width 5 height 10
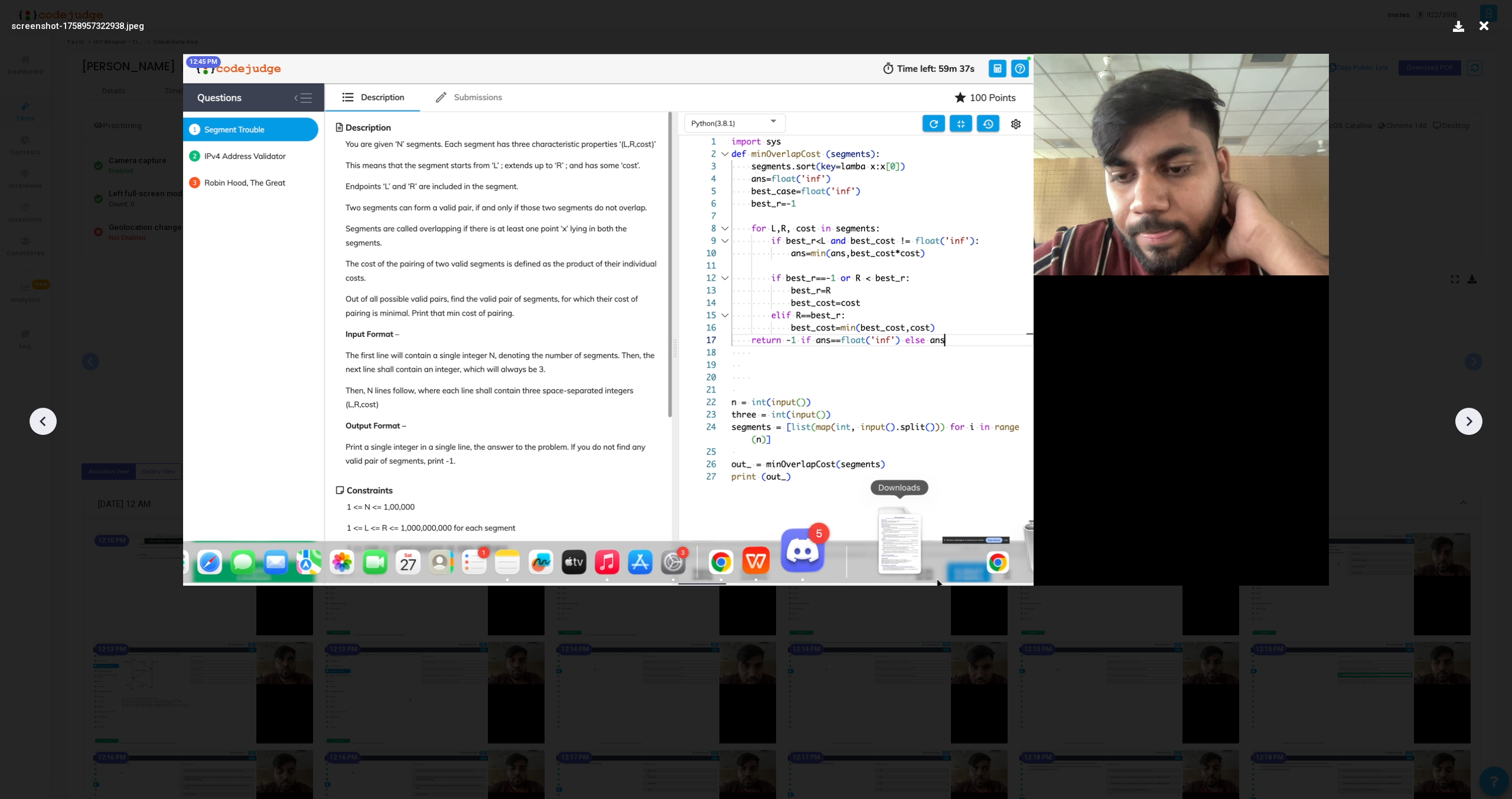
click at [1469, 420] on icon at bounding box center [1469, 421] width 5 height 10
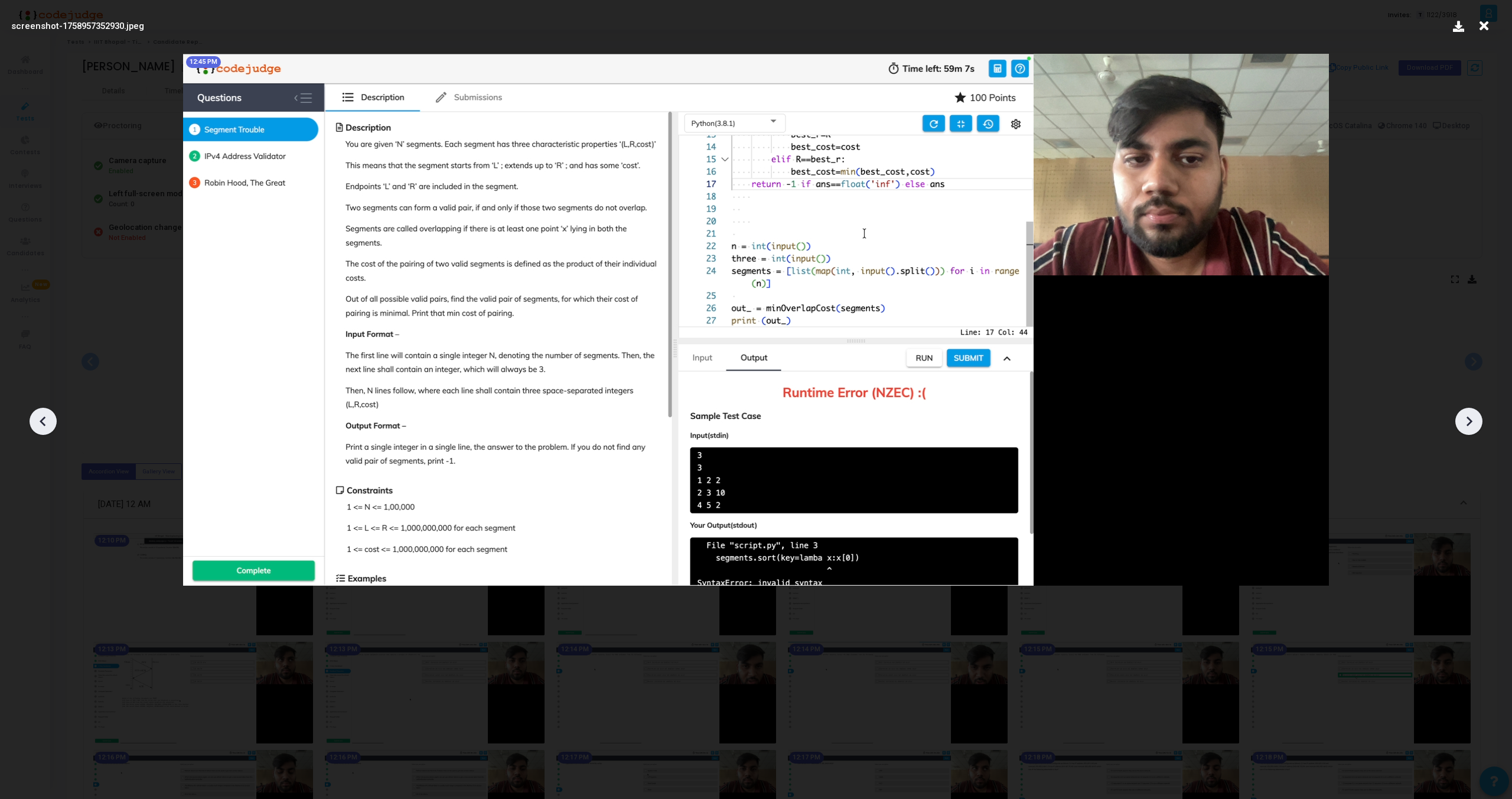
click at [1469, 420] on icon at bounding box center [1469, 421] width 5 height 10
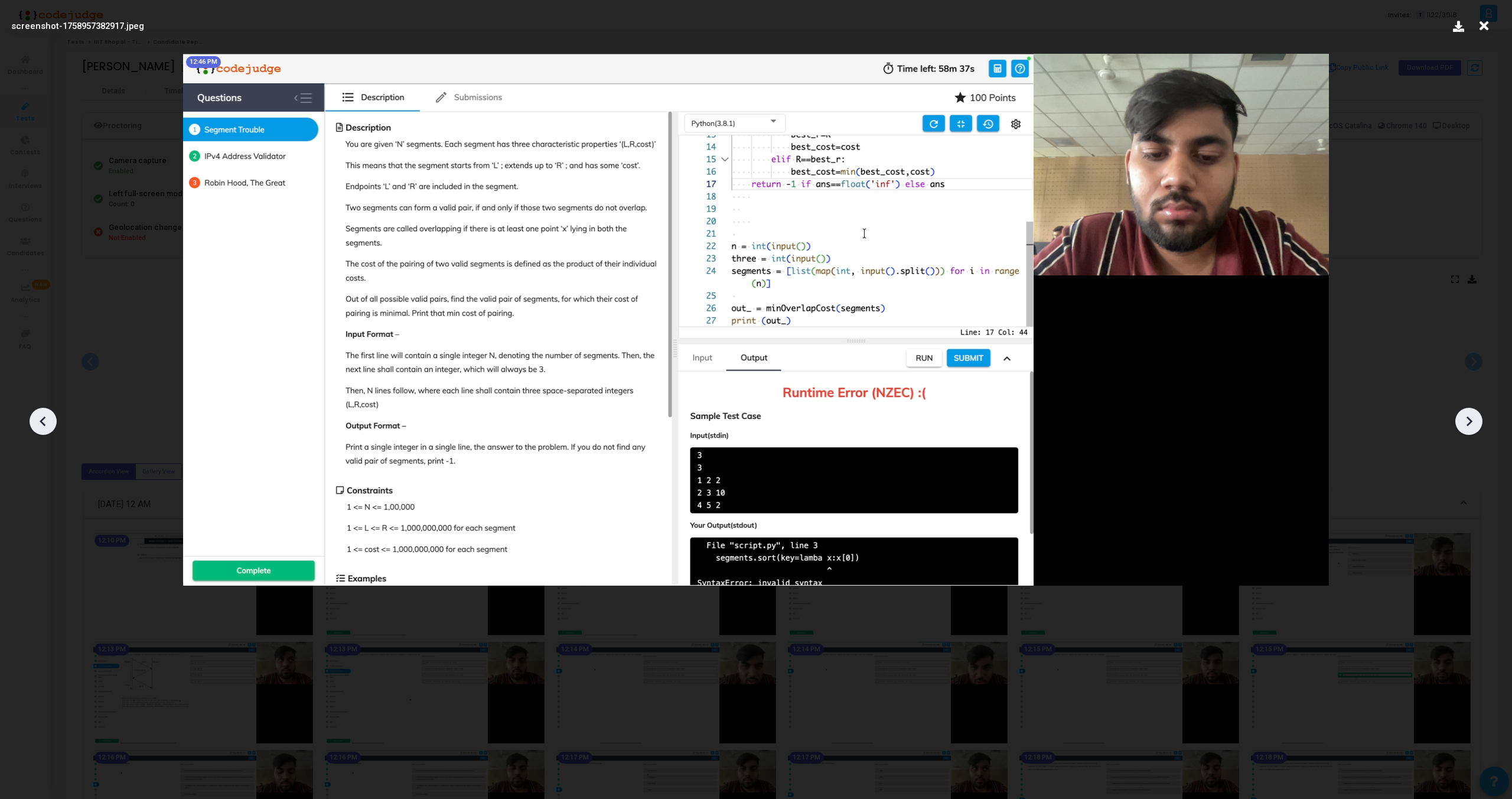
click at [1469, 420] on icon at bounding box center [1469, 421] width 5 height 10
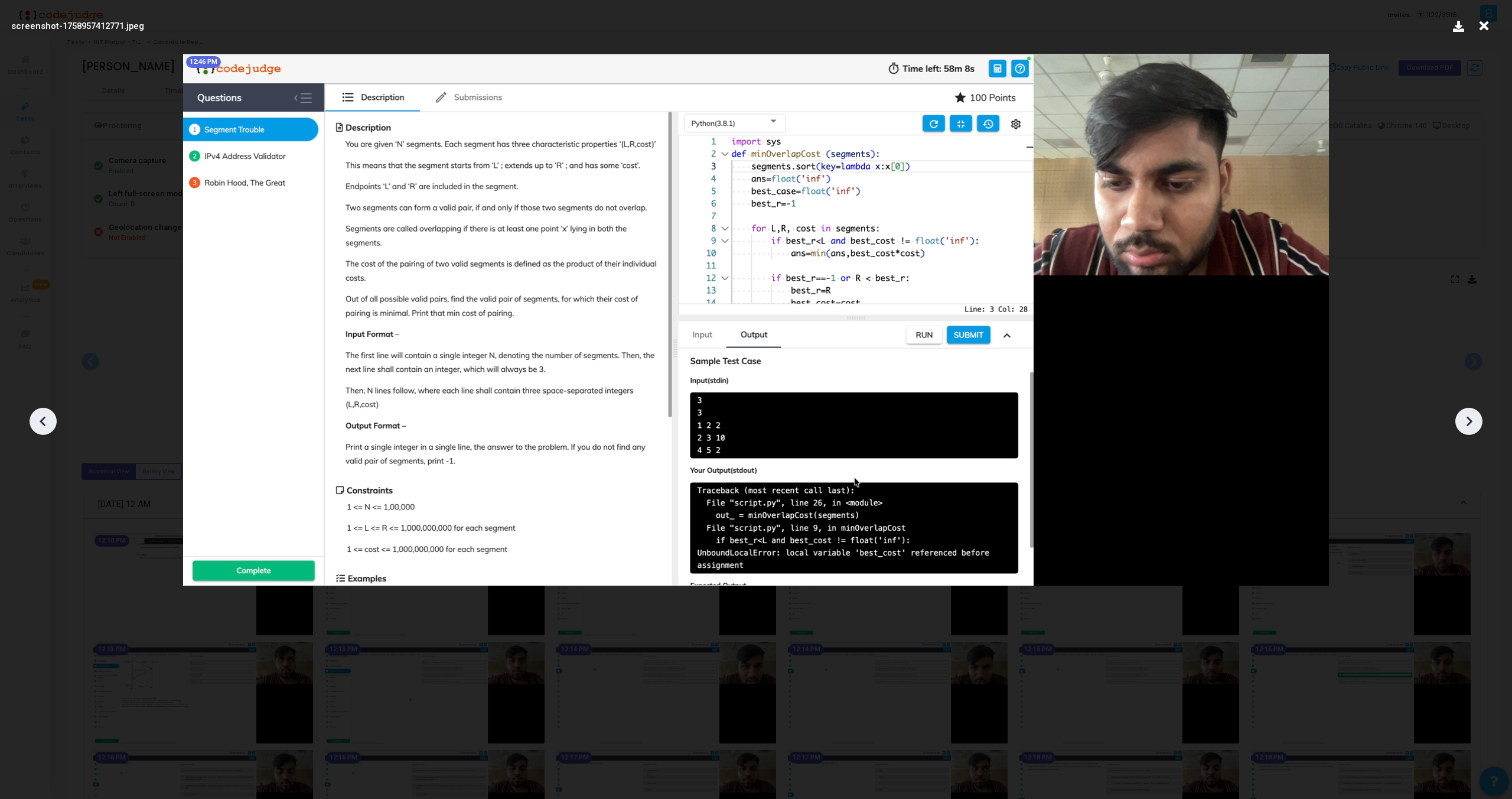
click at [1469, 420] on icon at bounding box center [1469, 421] width 5 height 10
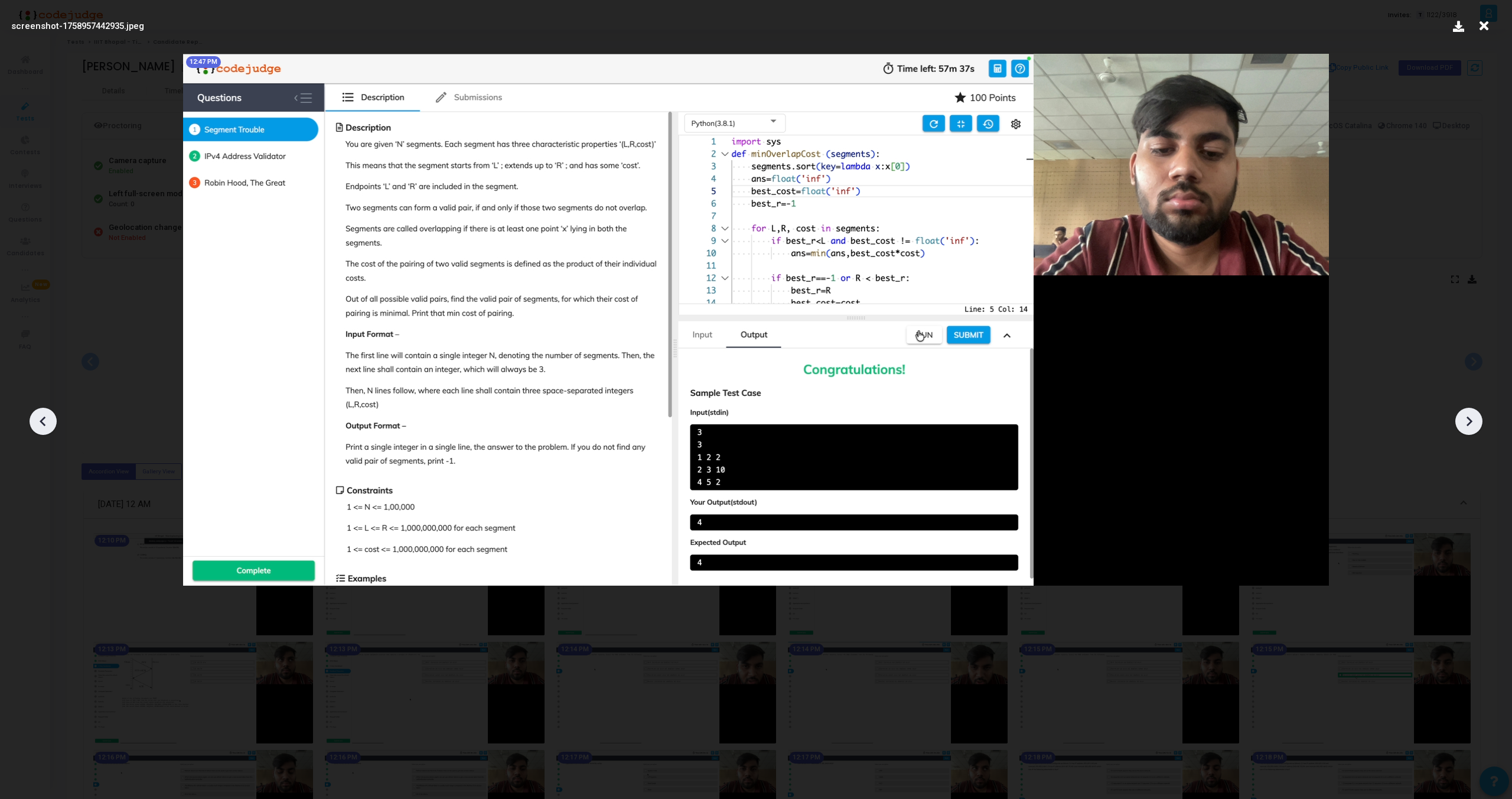
click at [1469, 420] on icon at bounding box center [1469, 421] width 5 height 10
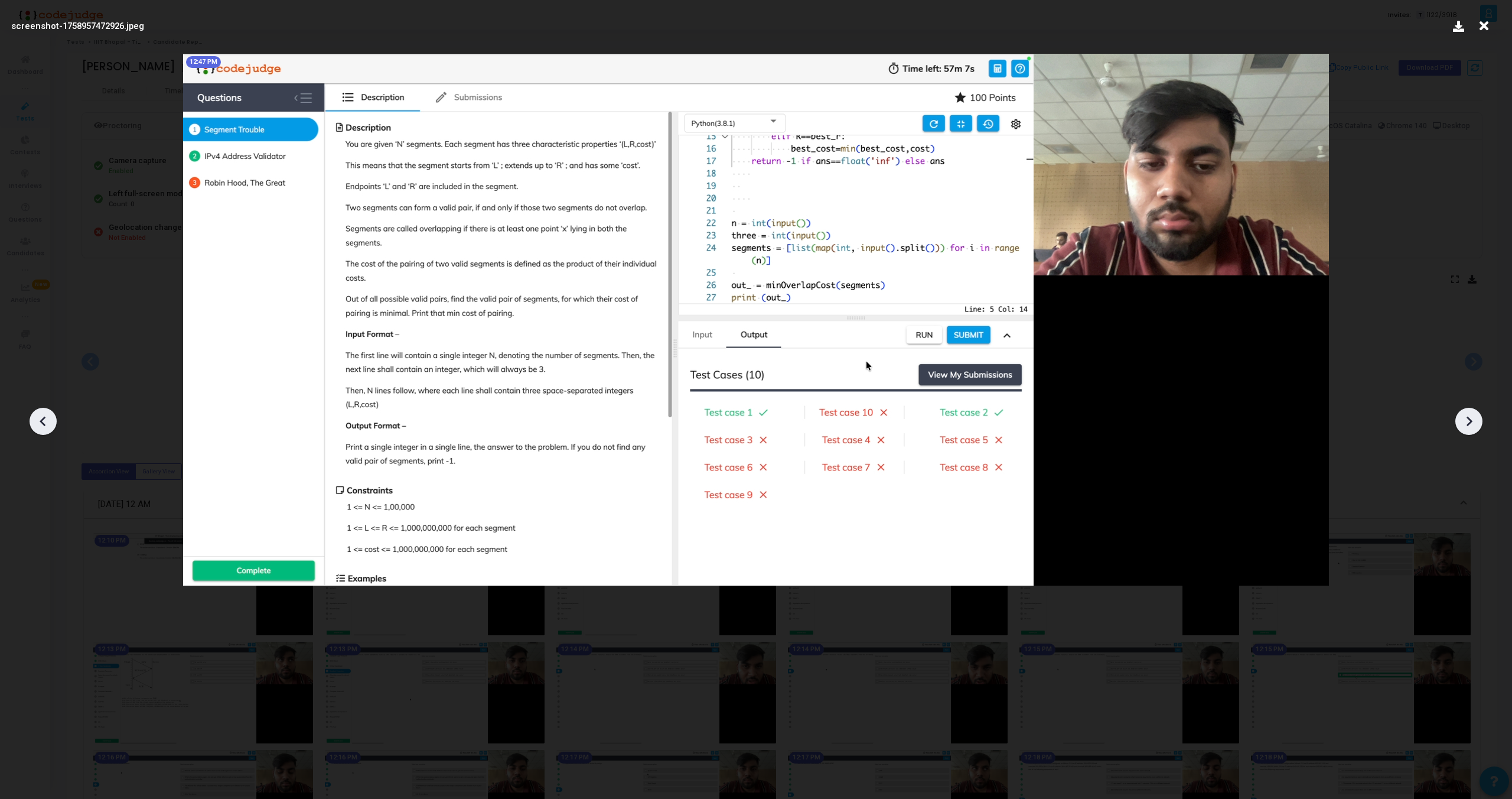
click at [1465, 417] on icon at bounding box center [1468, 420] width 17 height 17
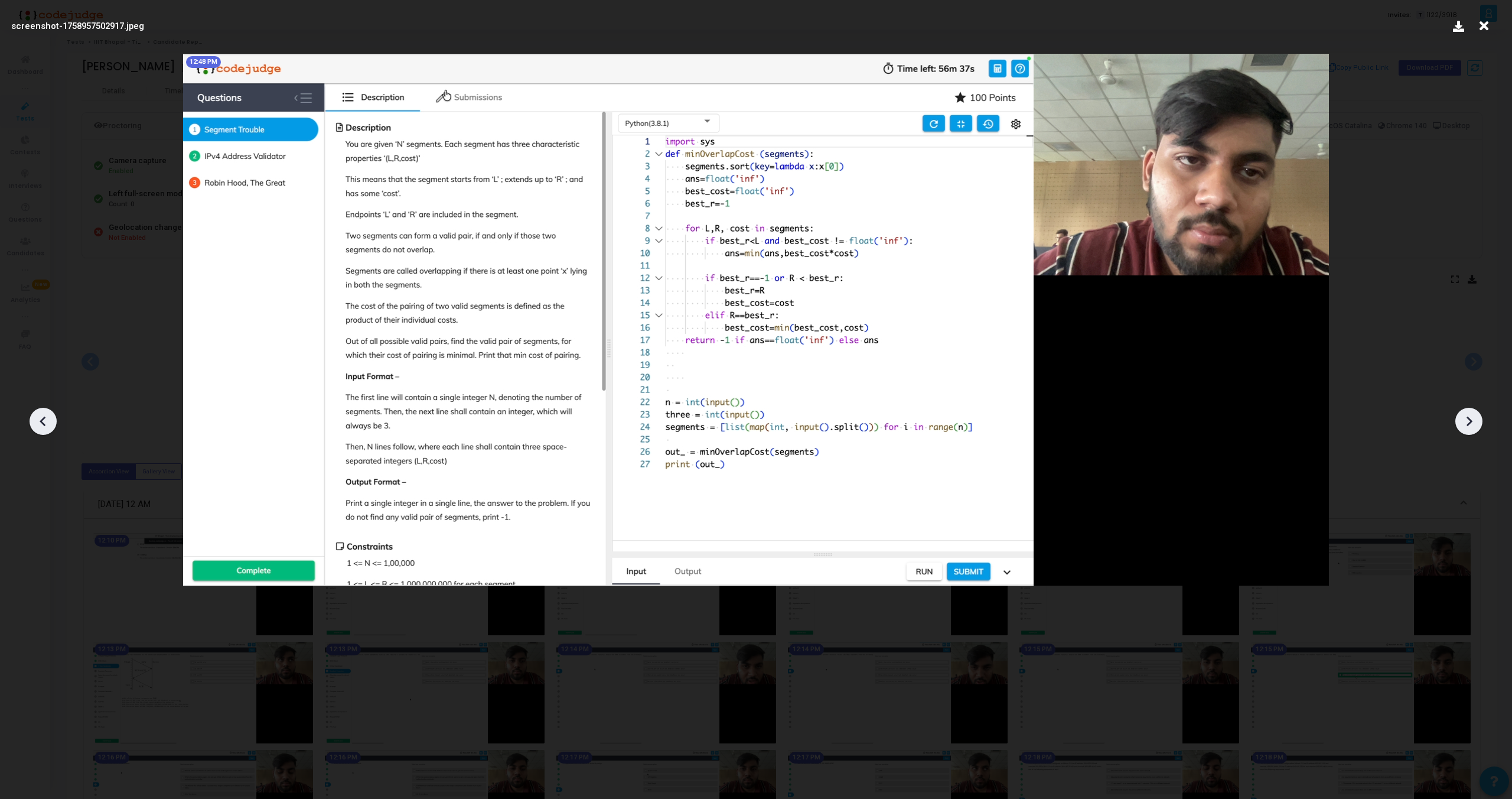
click at [1465, 417] on icon at bounding box center [1468, 420] width 17 height 17
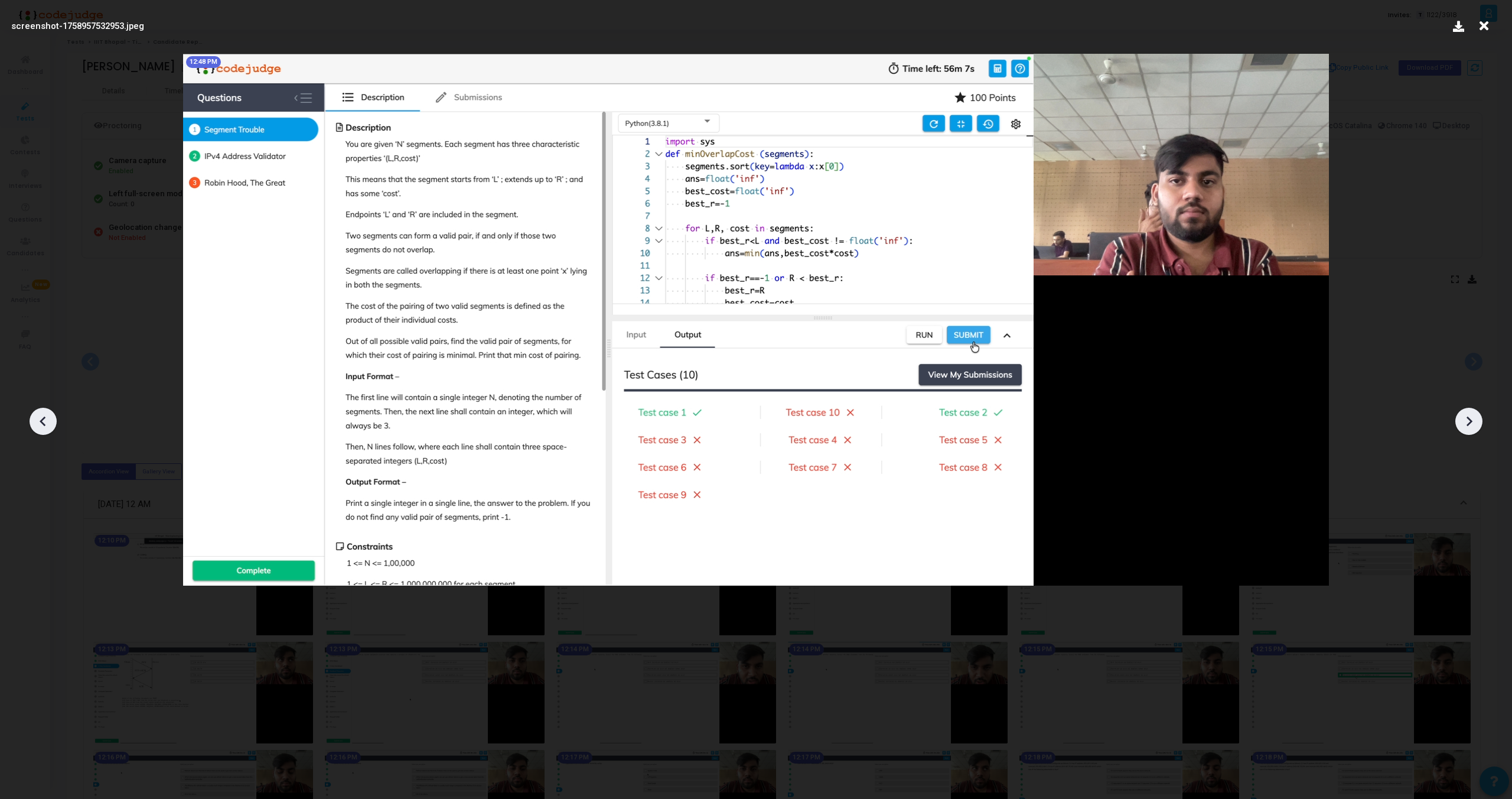
click at [1465, 417] on icon at bounding box center [1468, 420] width 17 height 17
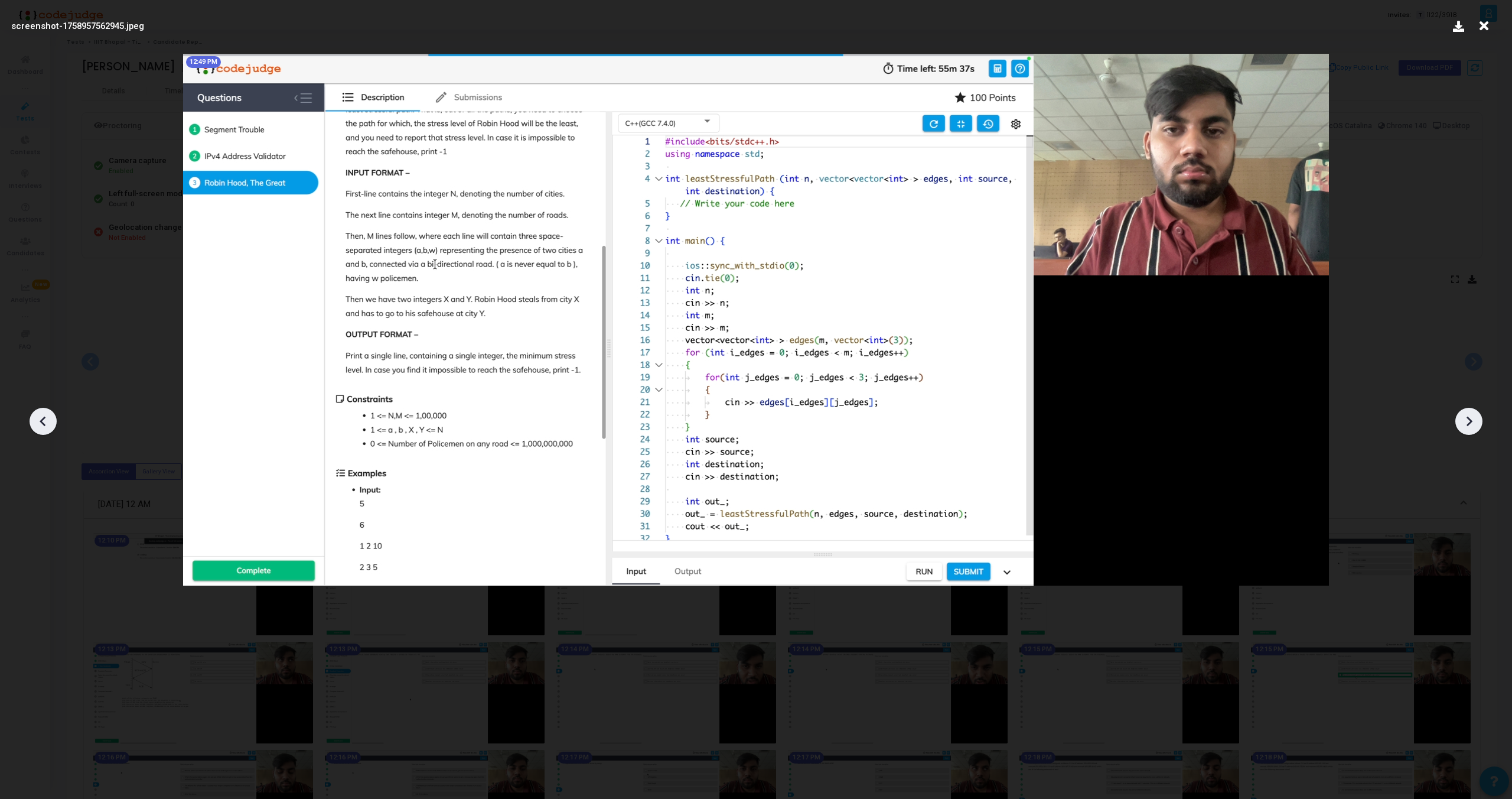
click at [1465, 417] on icon at bounding box center [1468, 420] width 17 height 17
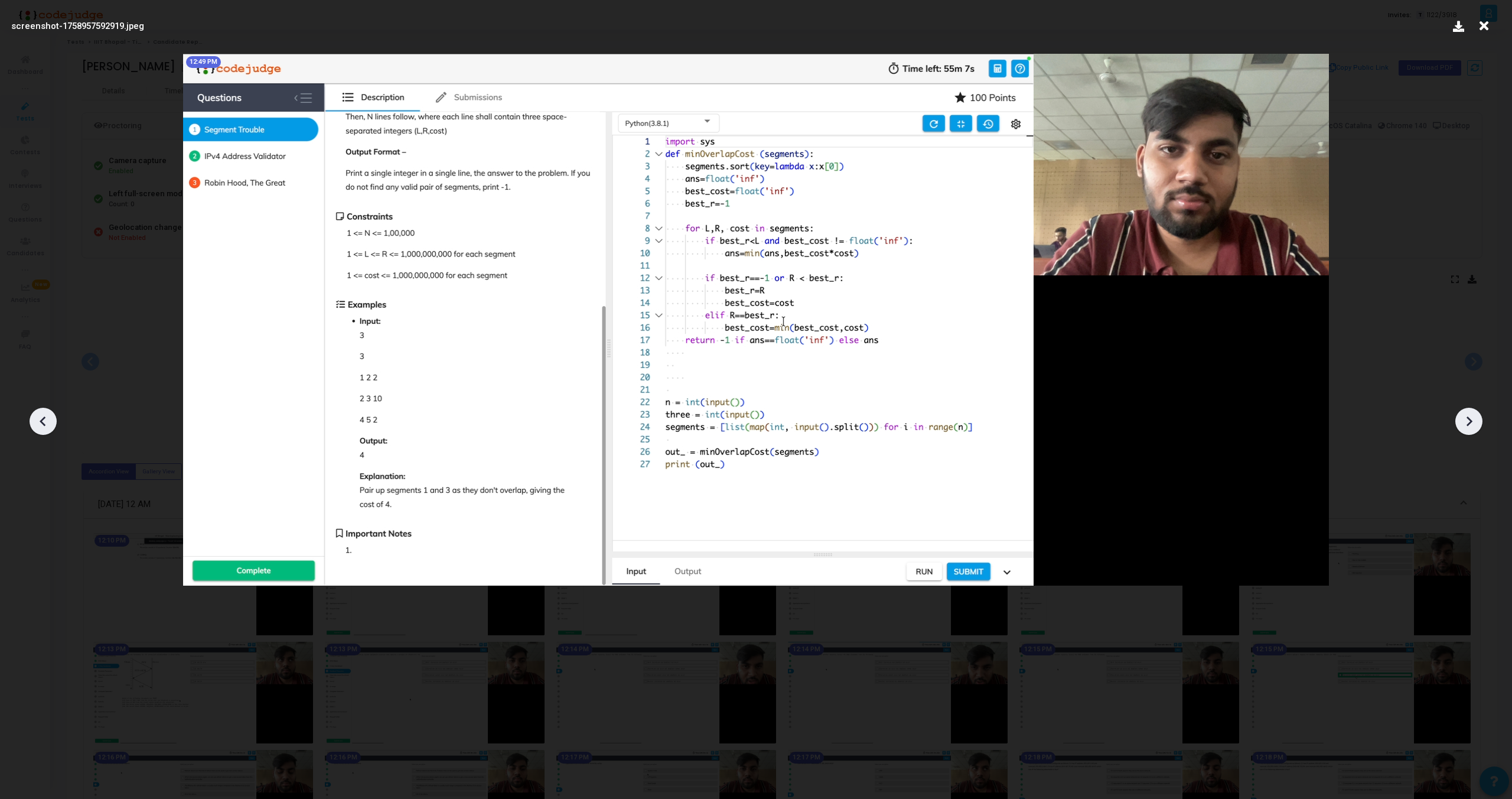
click at [1465, 417] on icon at bounding box center [1468, 420] width 17 height 17
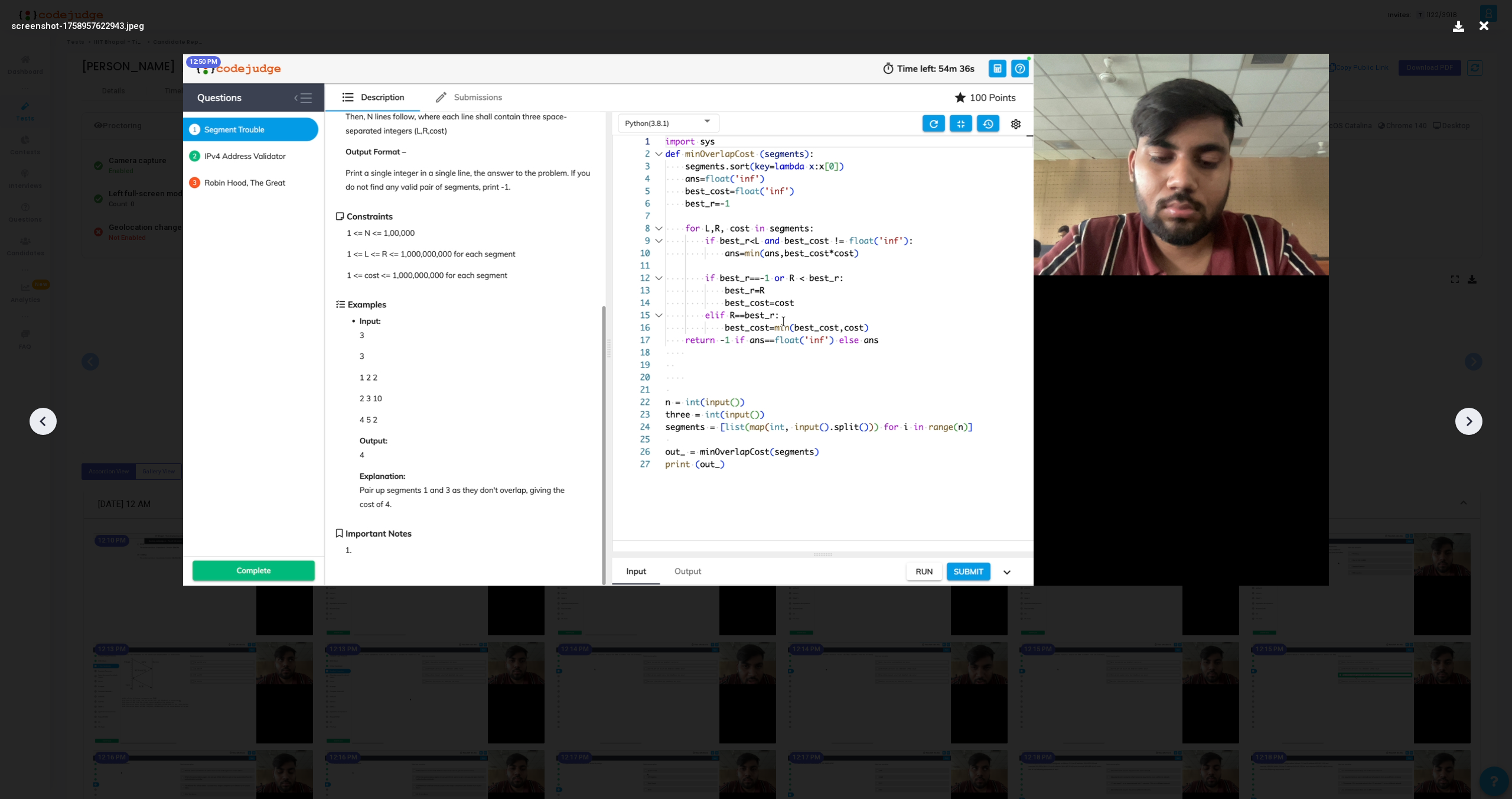
click at [1465, 417] on icon at bounding box center [1468, 420] width 17 height 17
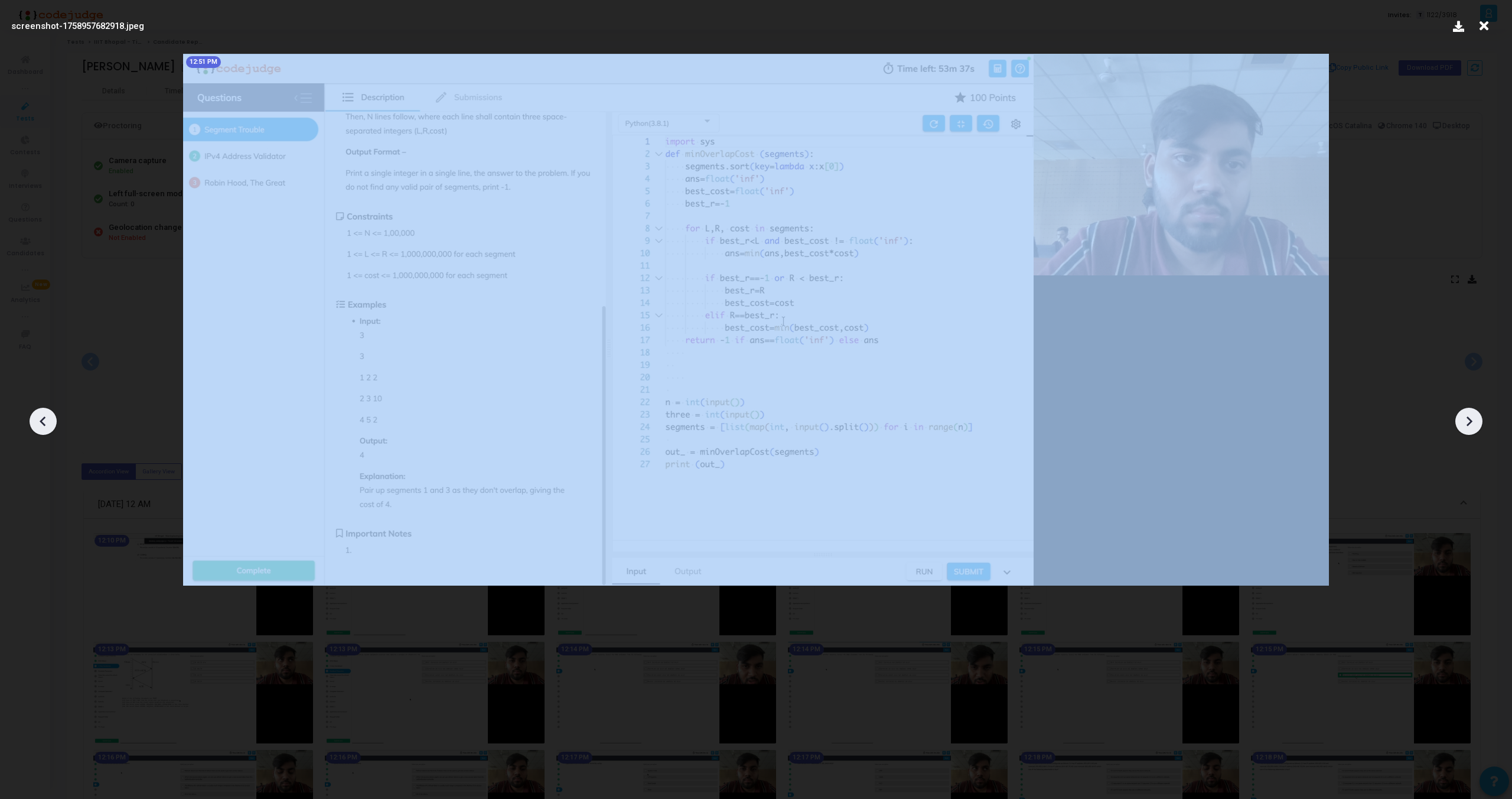
click at [1465, 417] on icon at bounding box center [1468, 420] width 17 height 17
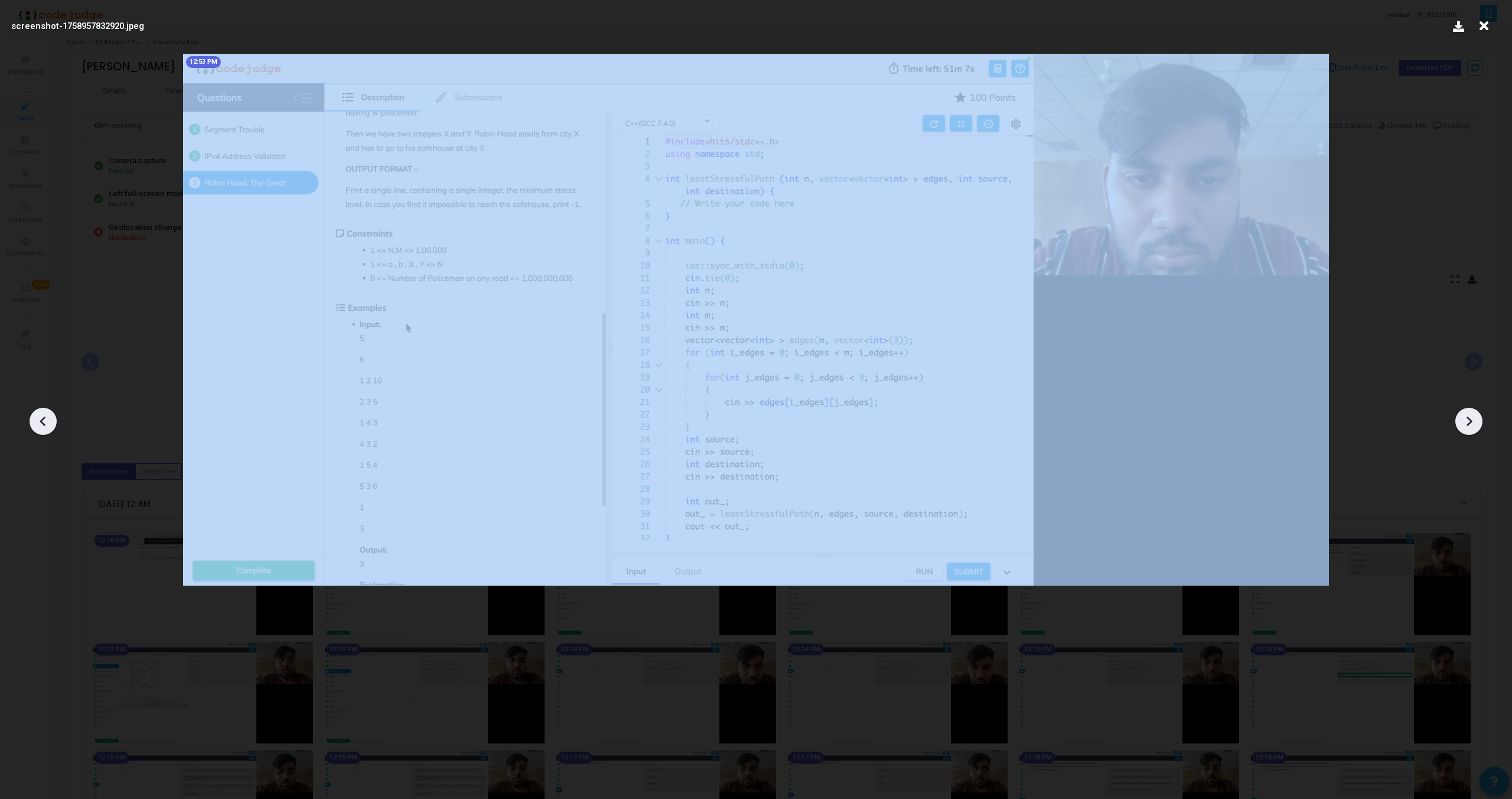
click at [1465, 417] on icon at bounding box center [1468, 420] width 17 height 17
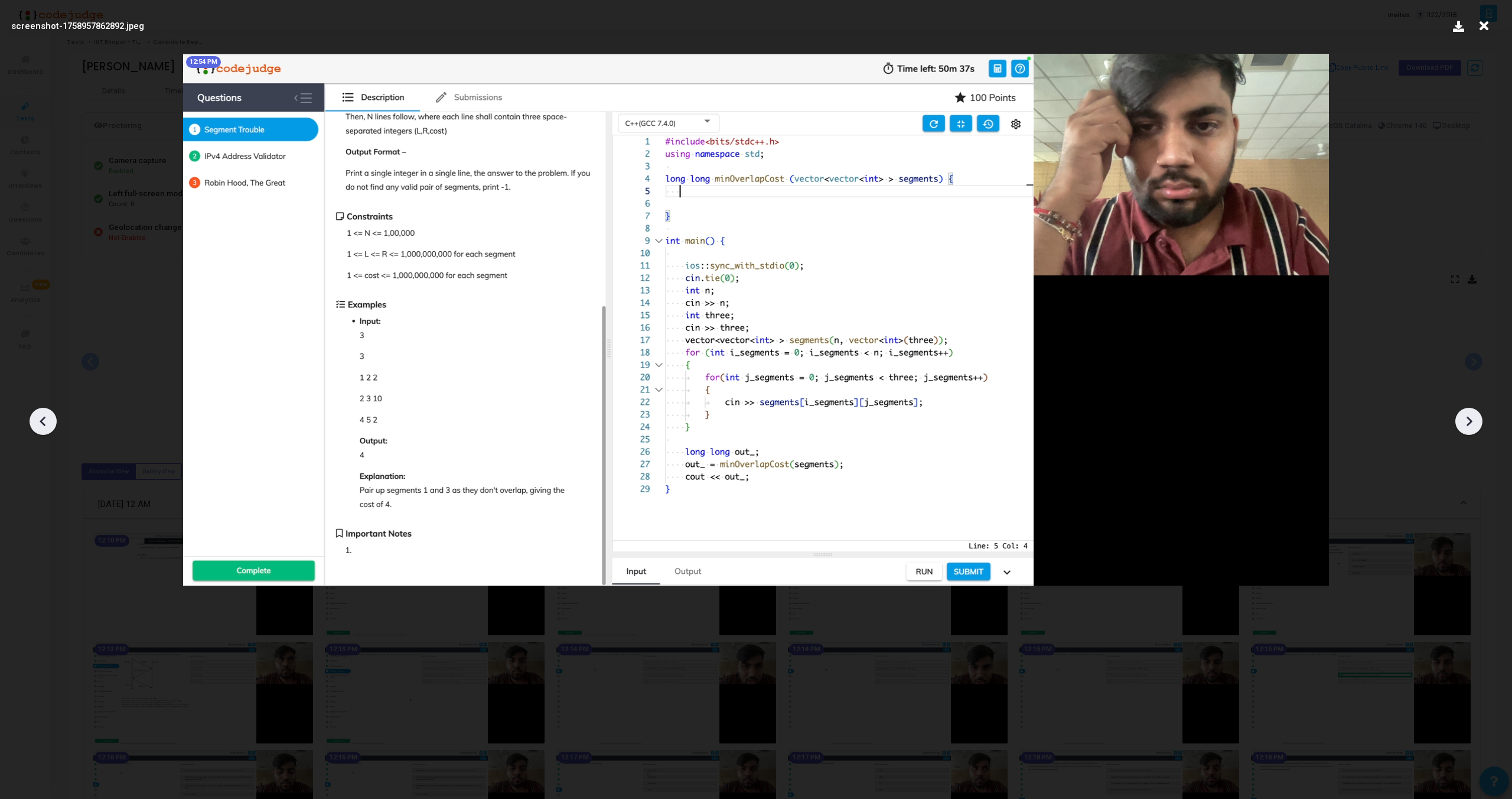
click at [1465, 417] on icon at bounding box center [1468, 420] width 17 height 17
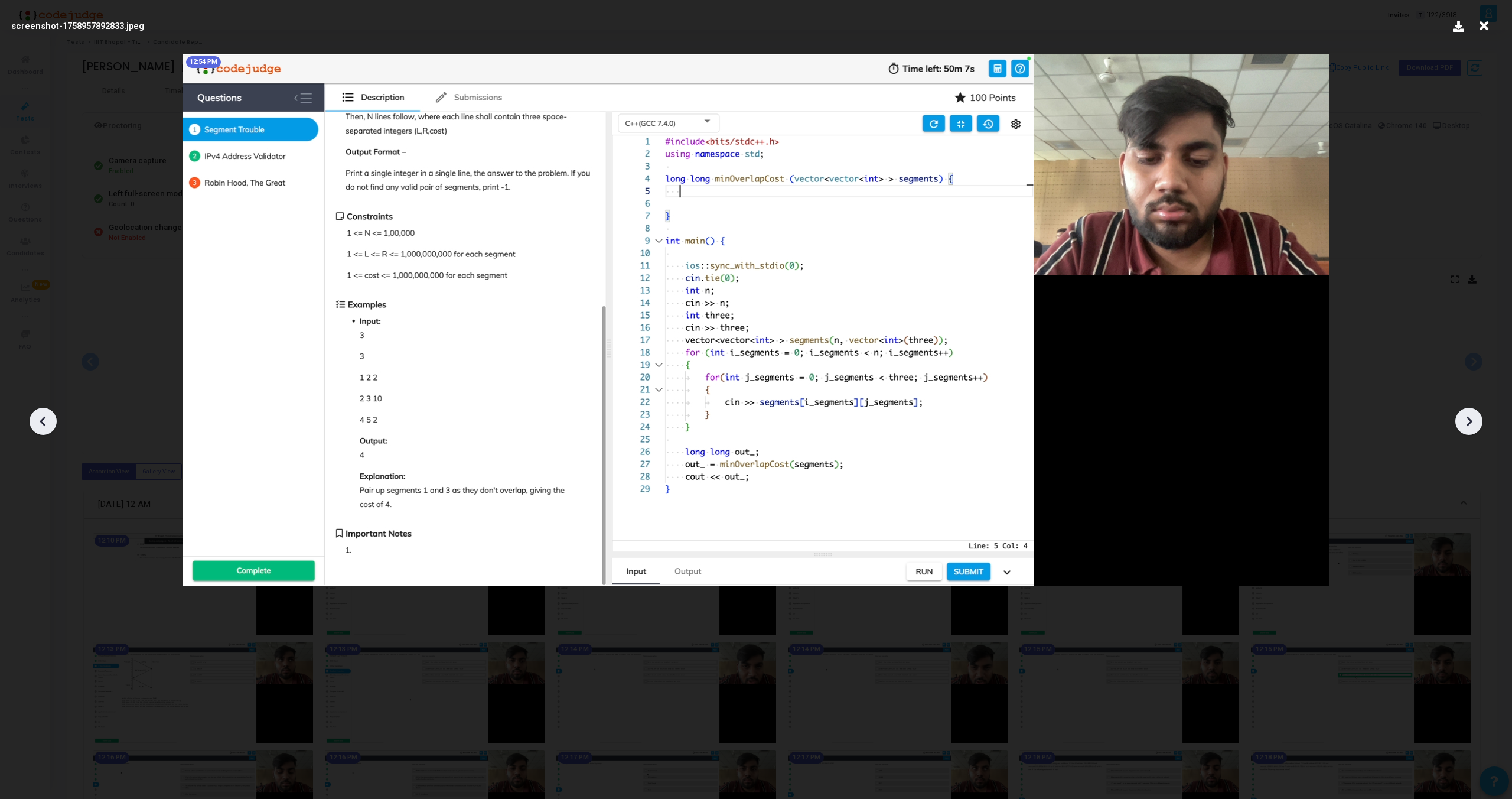
click at [1465, 417] on icon at bounding box center [1468, 420] width 17 height 17
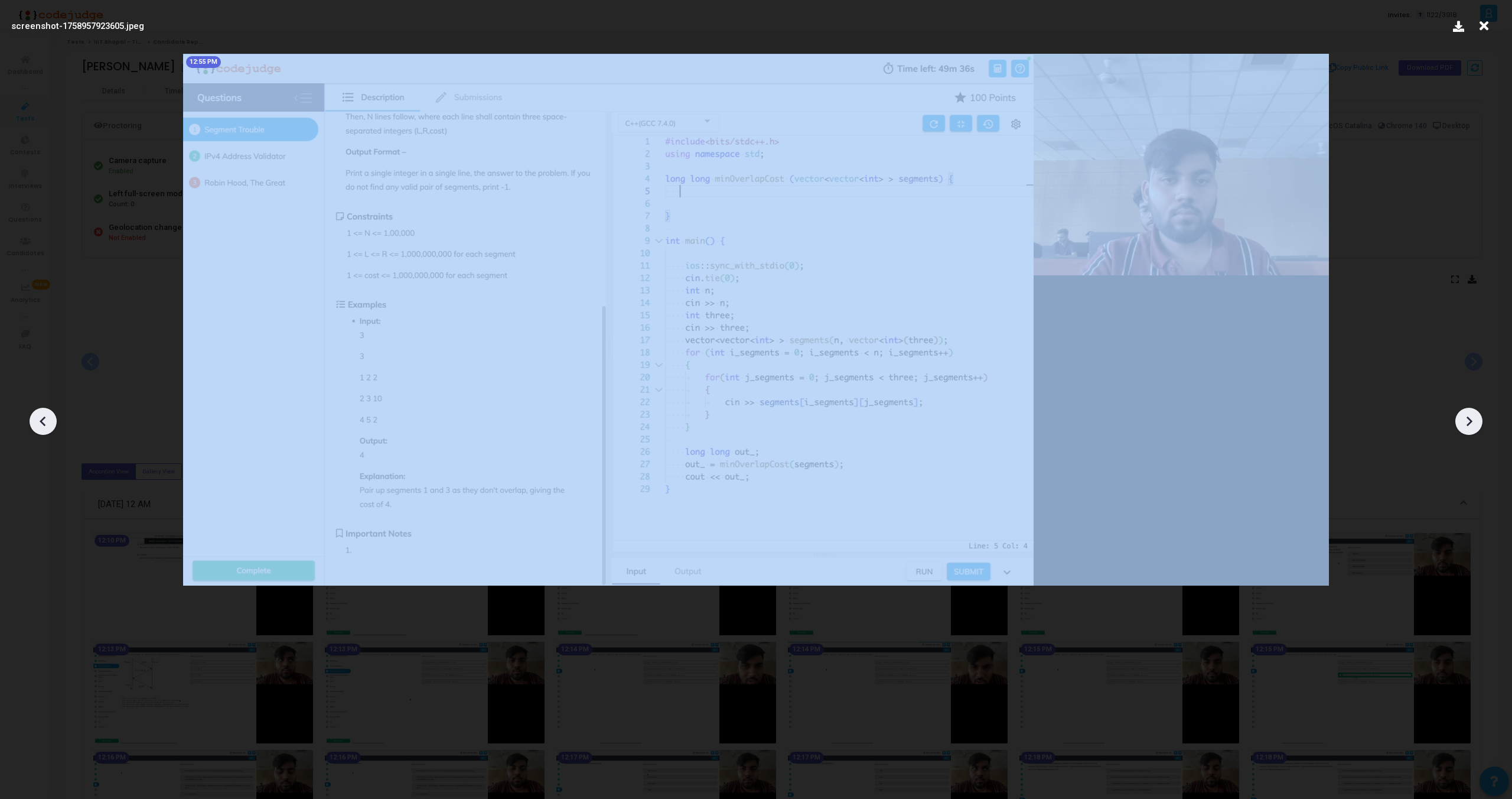
click at [1465, 417] on icon at bounding box center [1468, 420] width 17 height 17
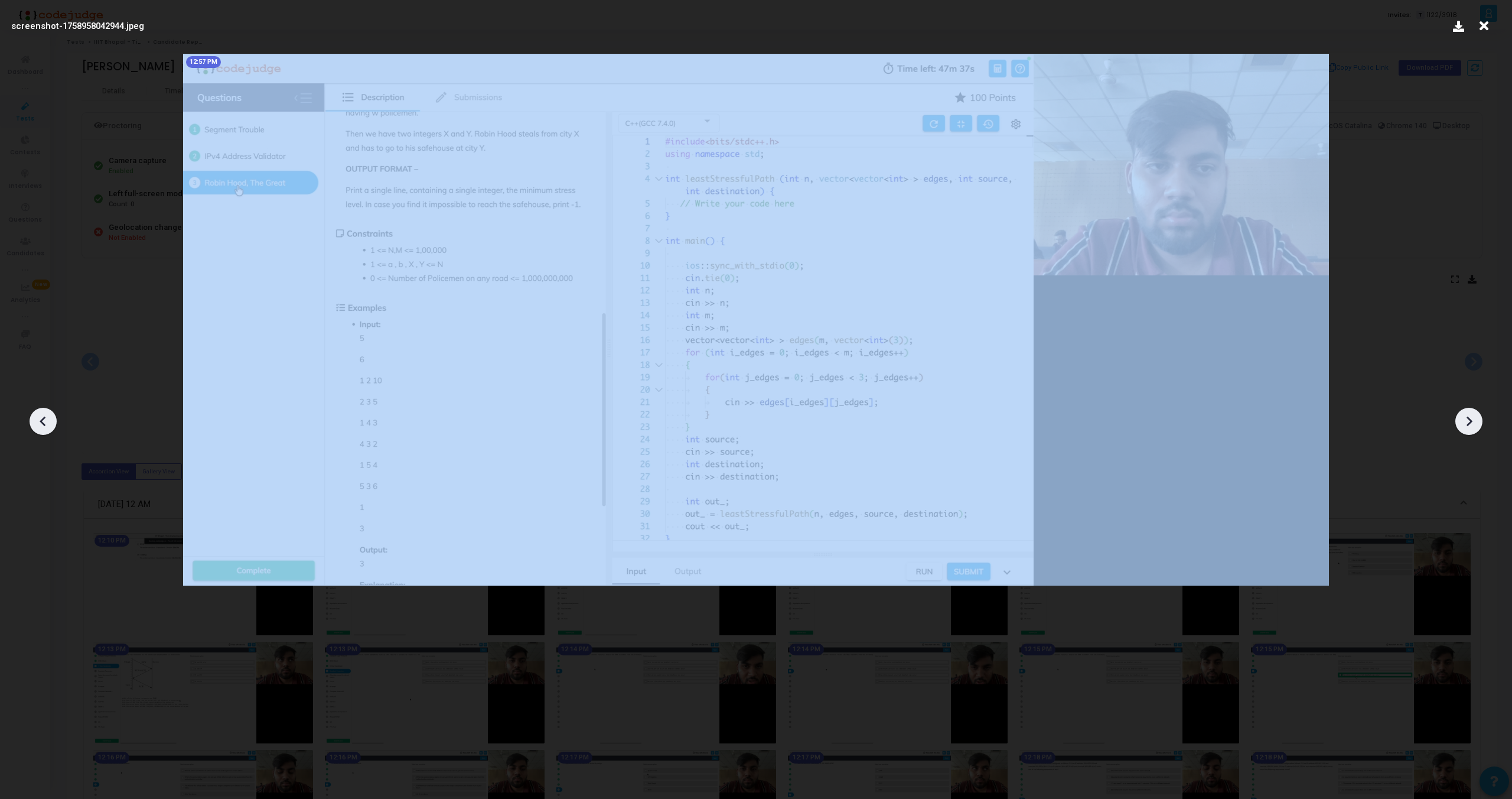
click at [1465, 417] on icon at bounding box center [1468, 420] width 17 height 17
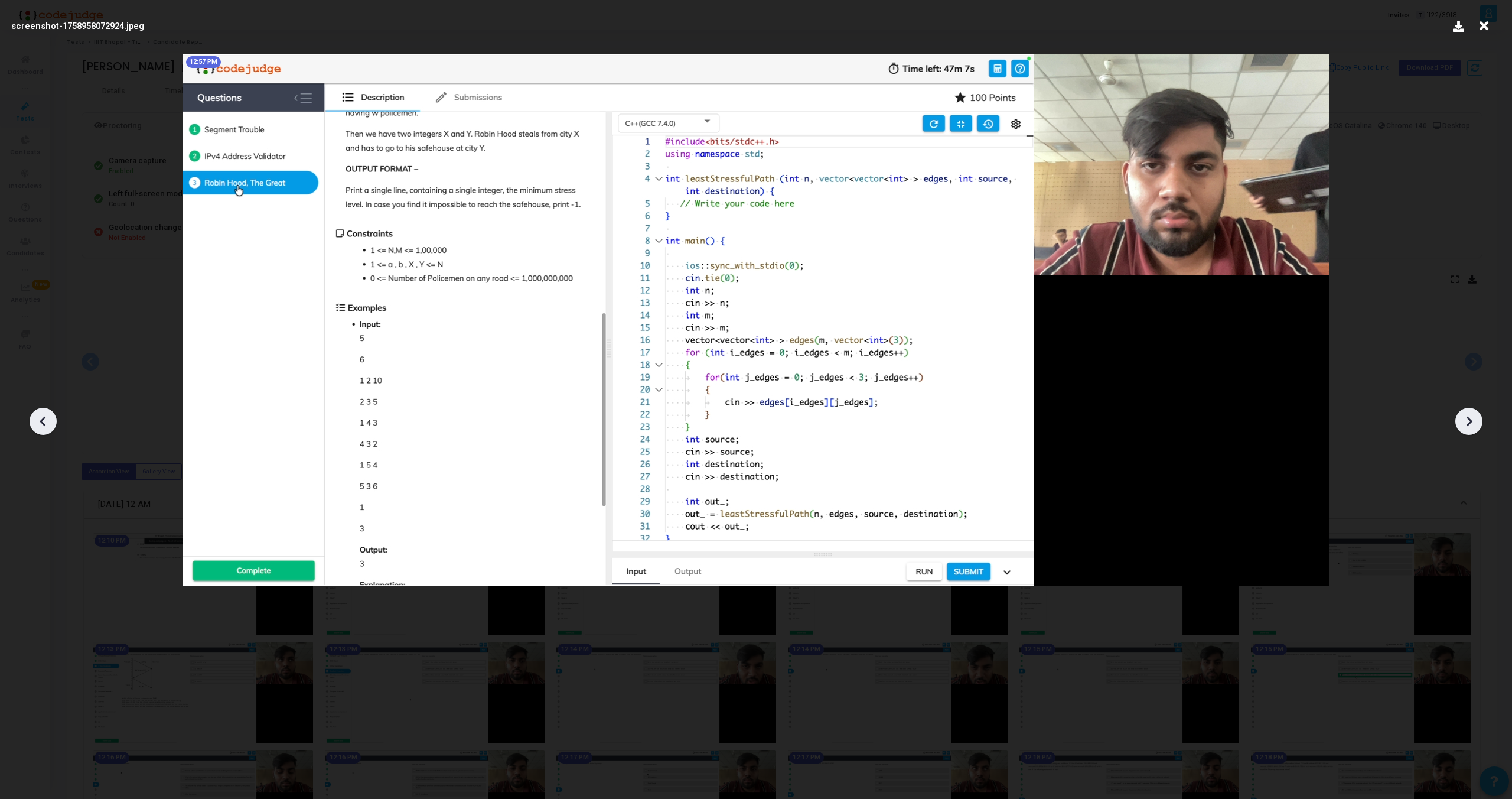
click at [1465, 417] on icon at bounding box center [1468, 420] width 17 height 17
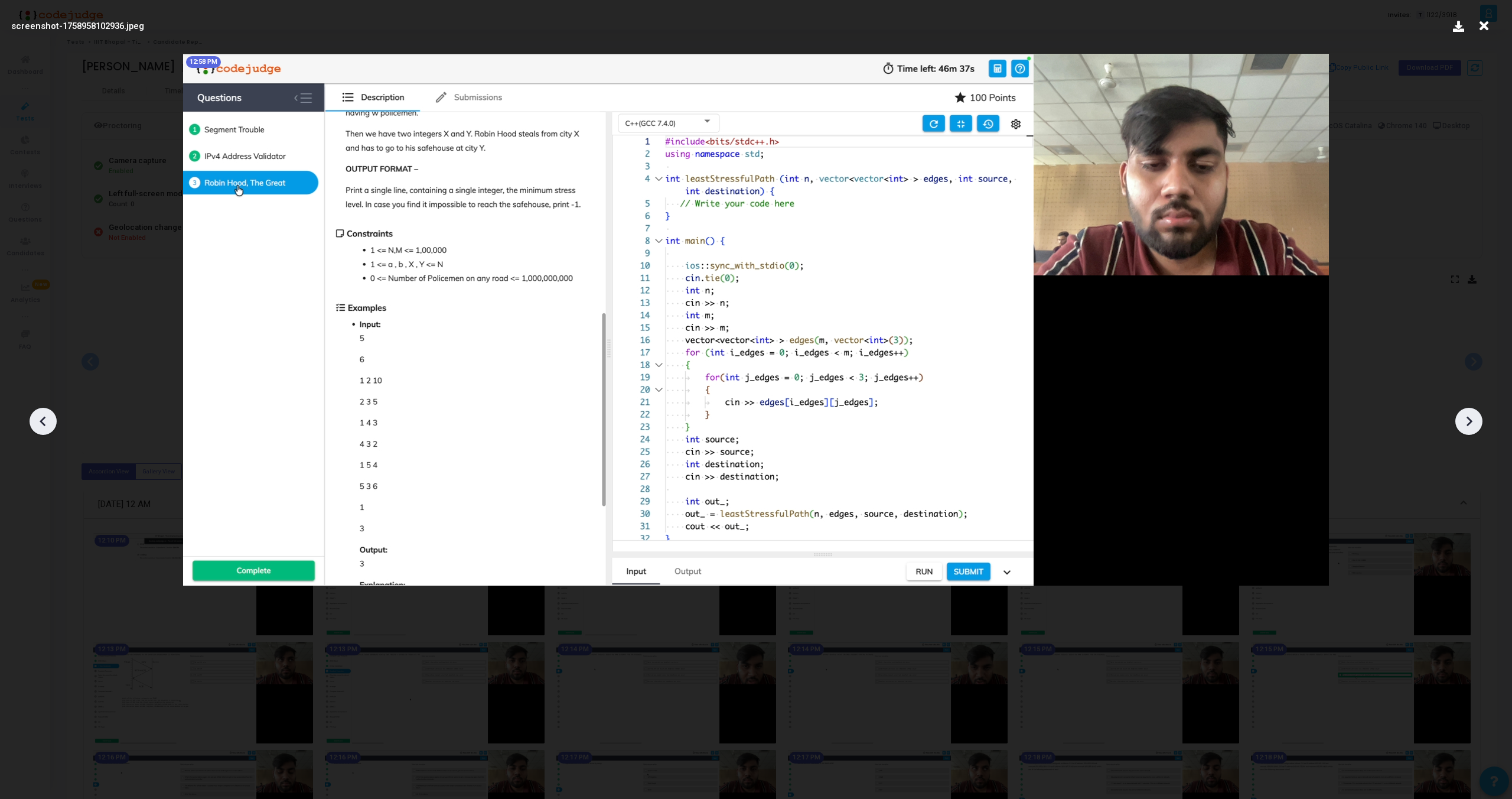
click at [1465, 417] on icon at bounding box center [1468, 420] width 17 height 17
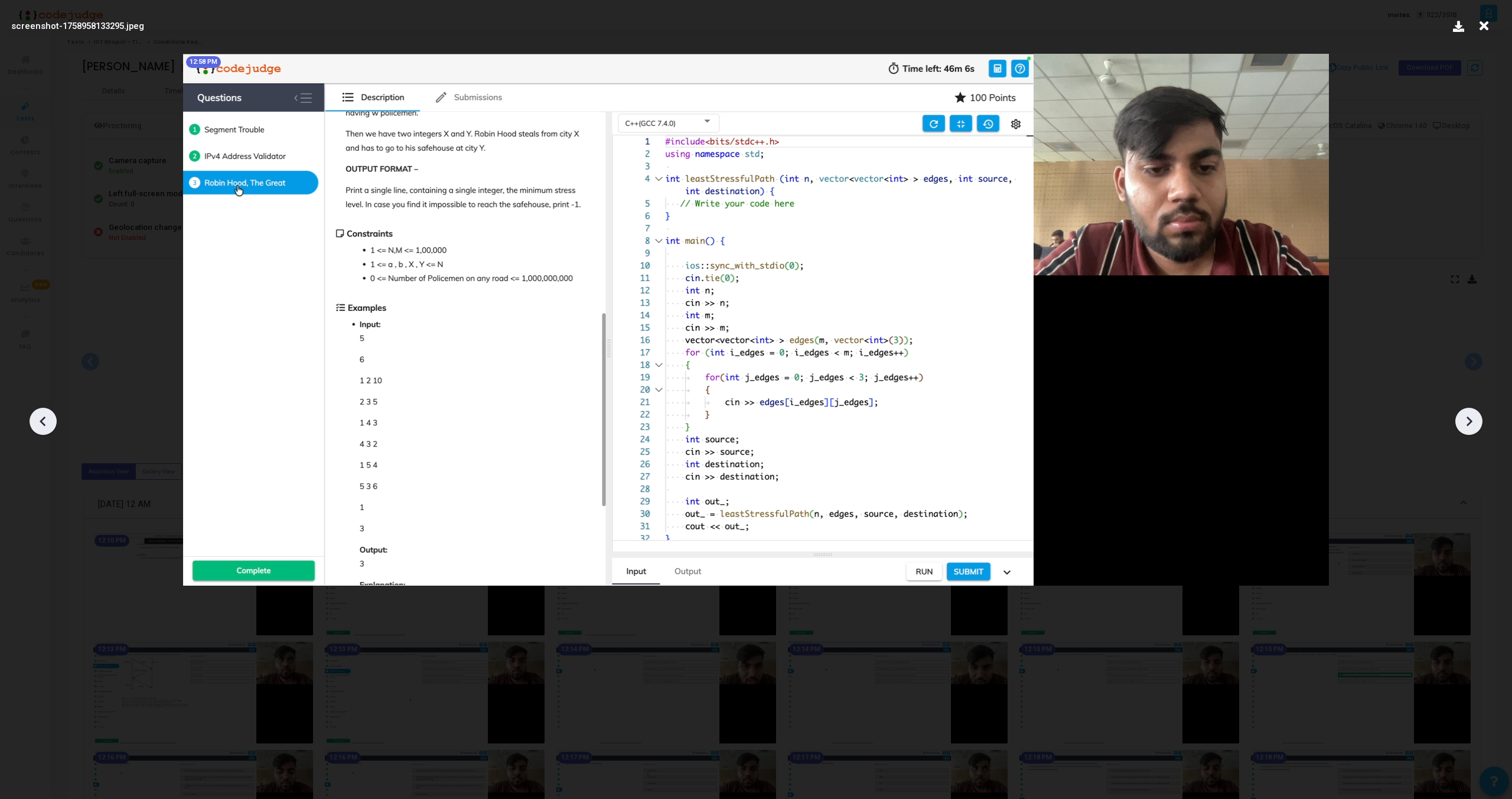
click at [1465, 417] on icon at bounding box center [1468, 420] width 17 height 17
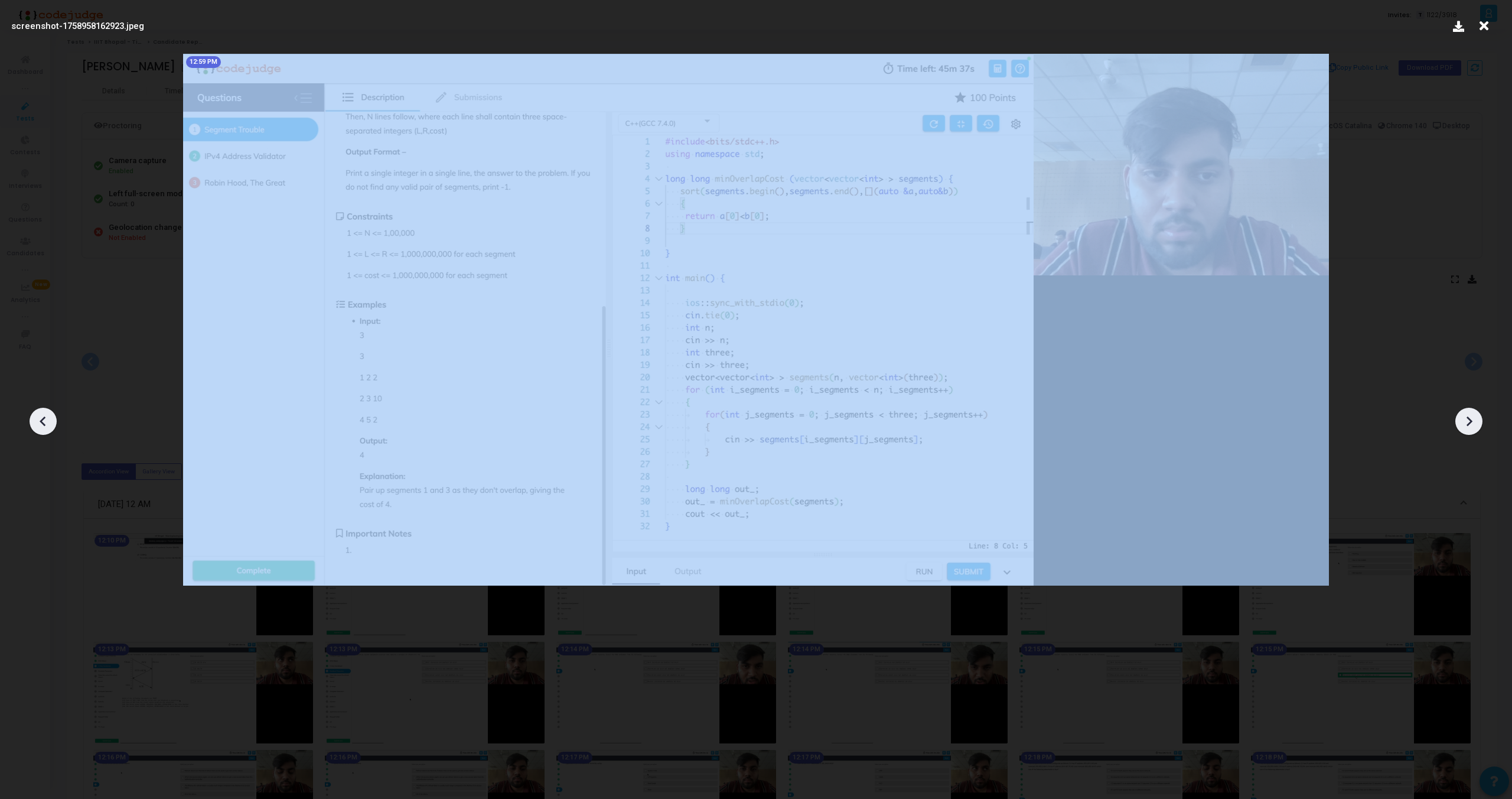
click at [1465, 417] on icon at bounding box center [1468, 420] width 17 height 17
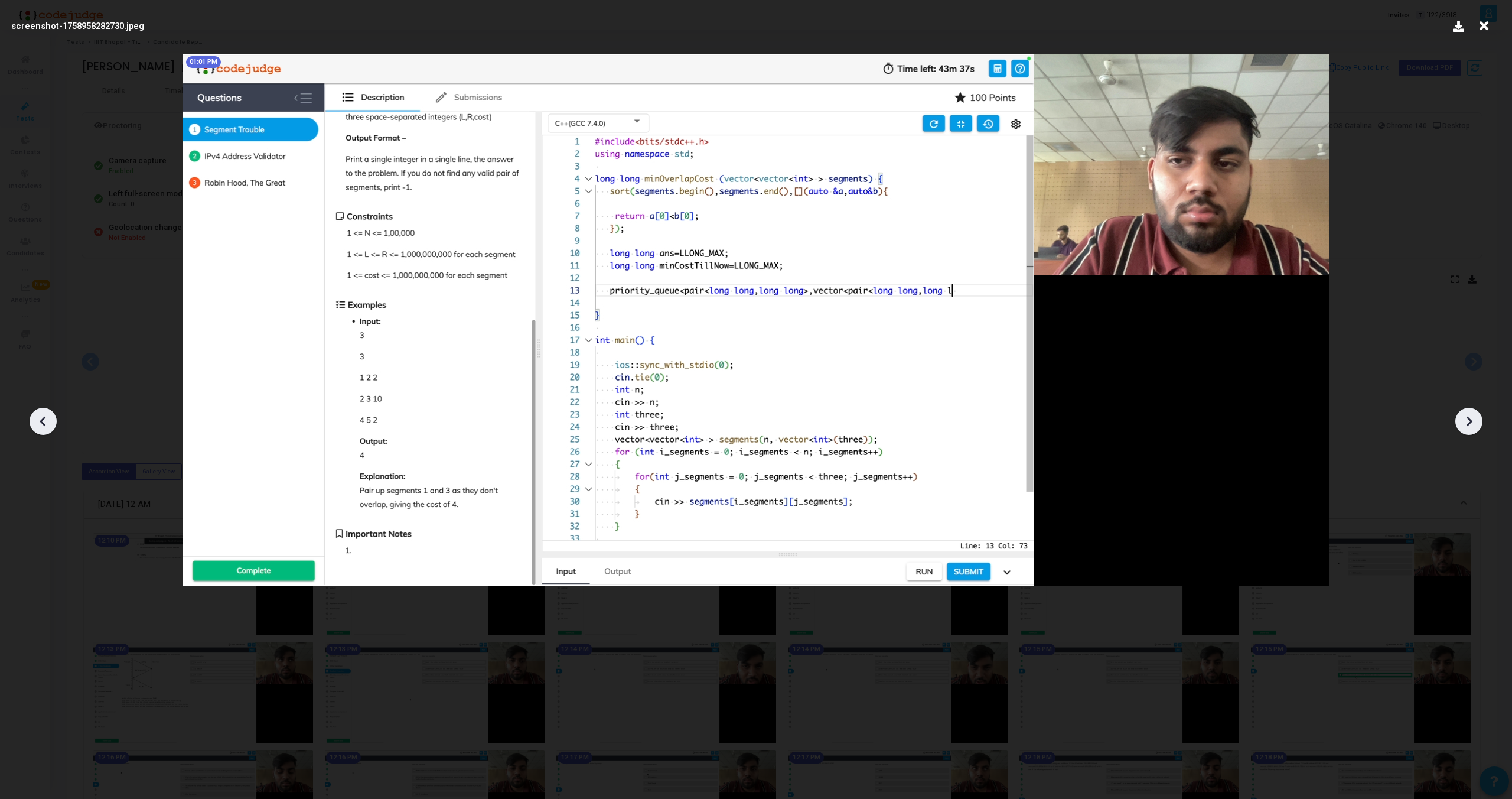
click at [1465, 417] on icon at bounding box center [1468, 420] width 17 height 17
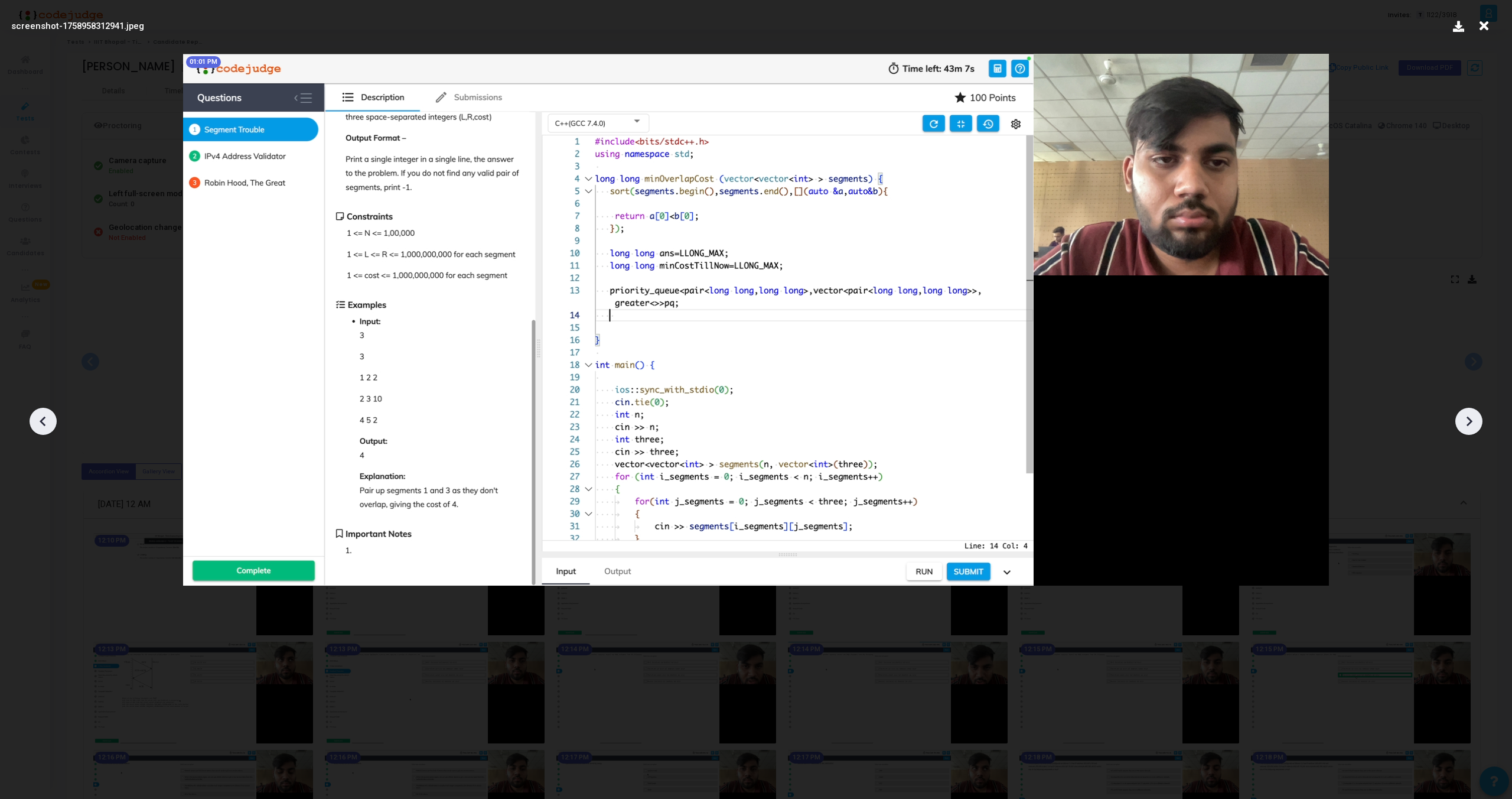
click at [1465, 417] on icon at bounding box center [1468, 420] width 17 height 17
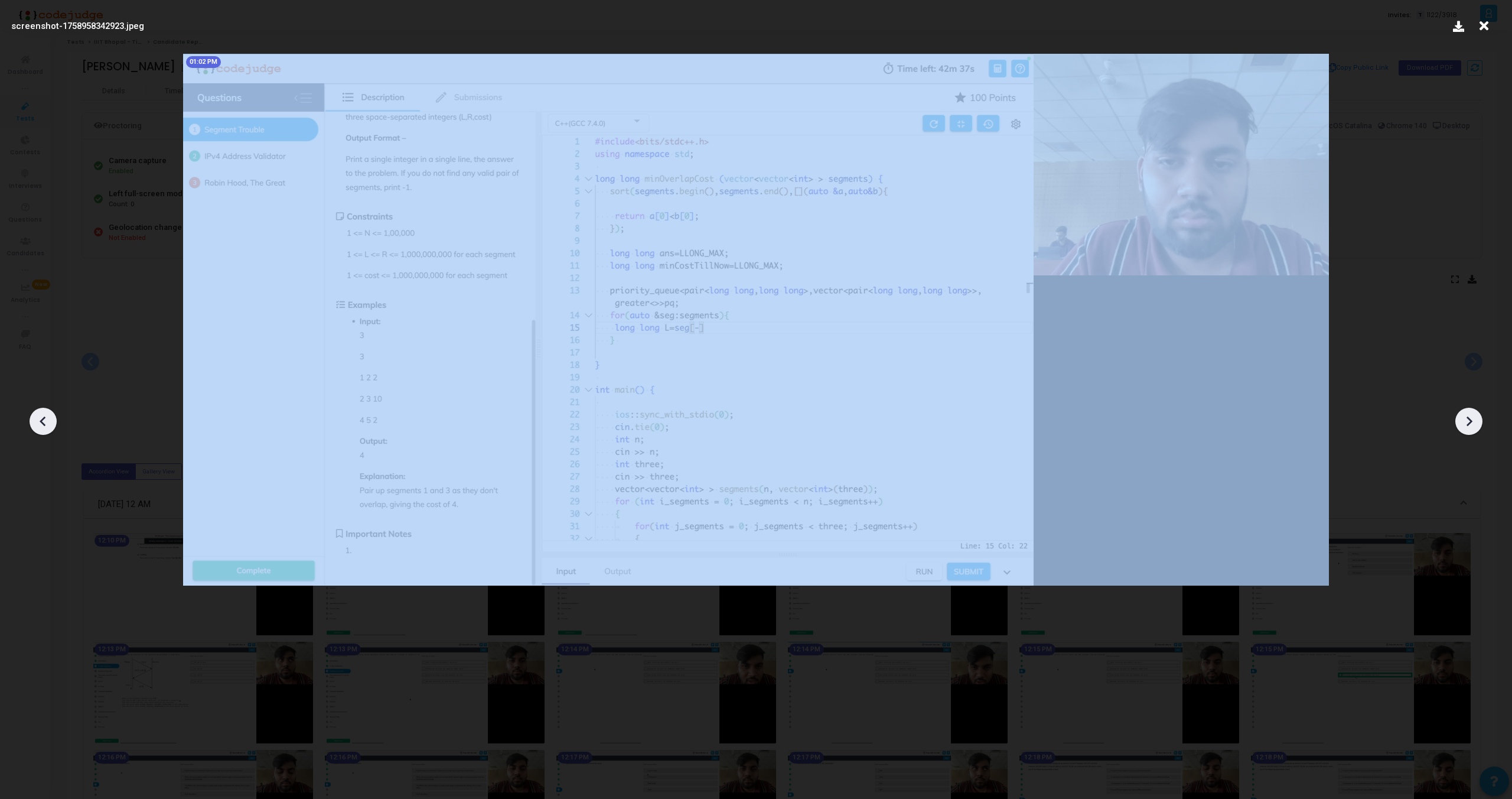
click at [1465, 417] on icon at bounding box center [1468, 420] width 17 height 17
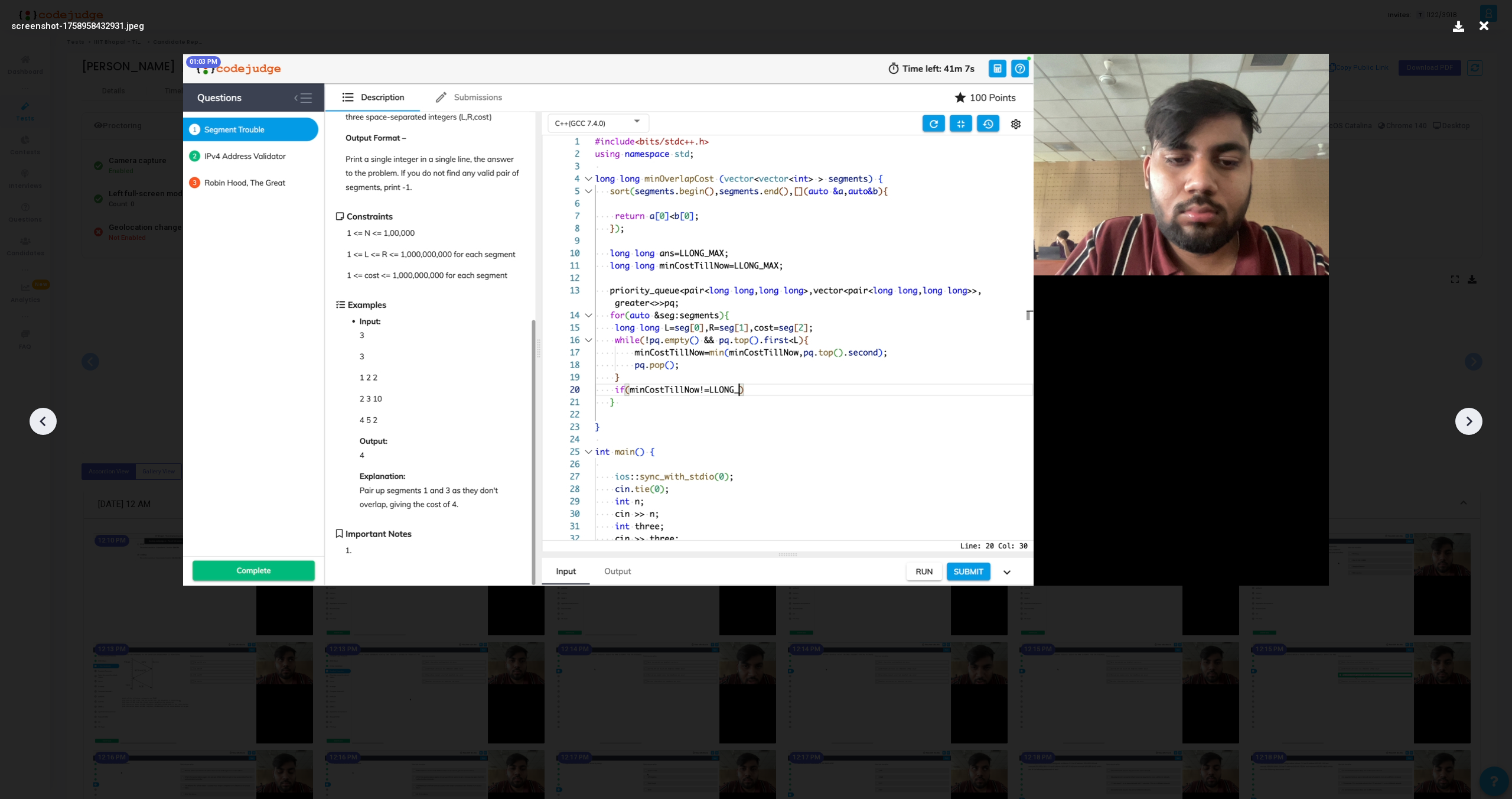
click at [1465, 417] on icon at bounding box center [1468, 420] width 17 height 17
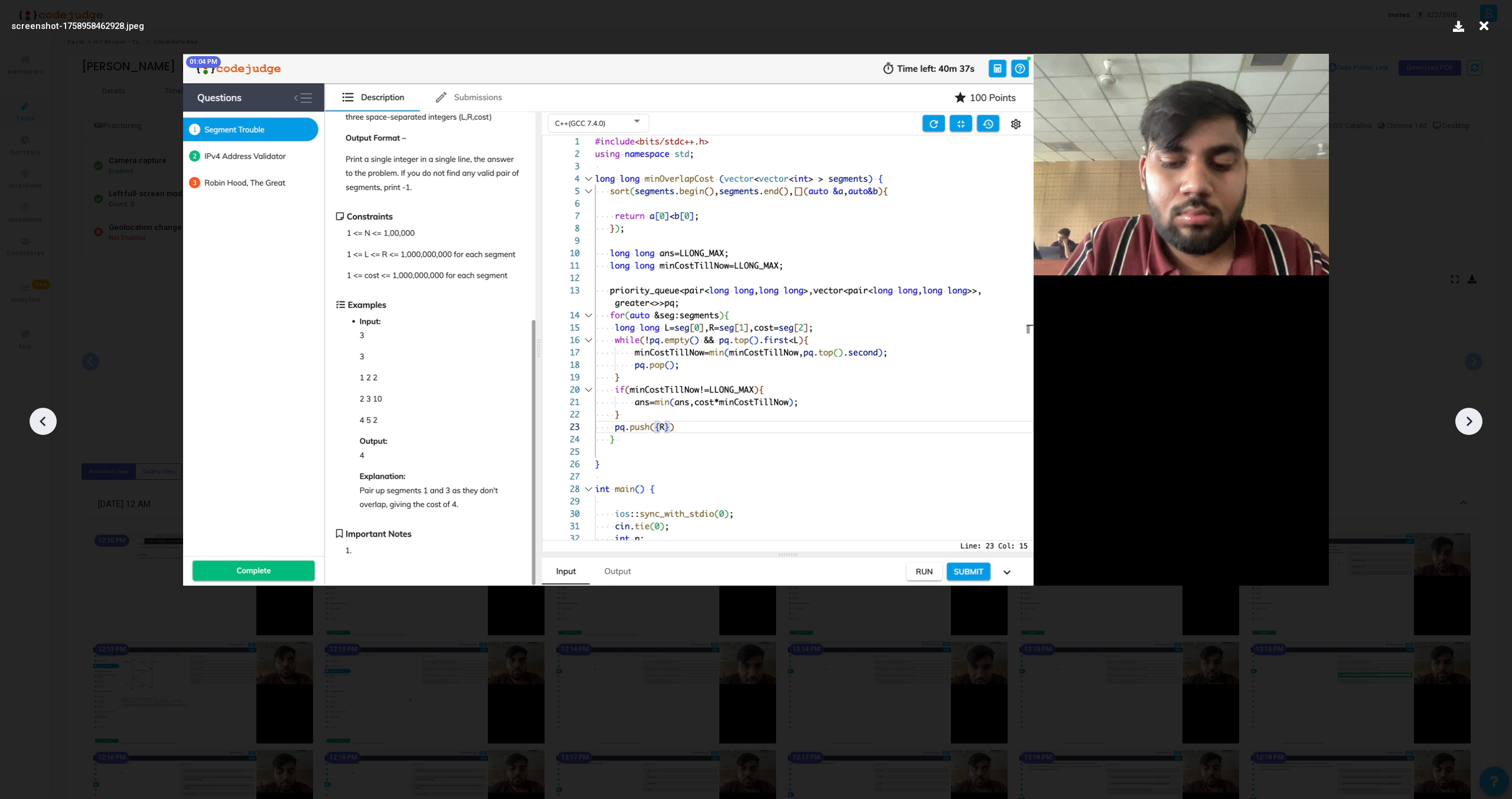
click at [1465, 417] on icon at bounding box center [1468, 420] width 17 height 17
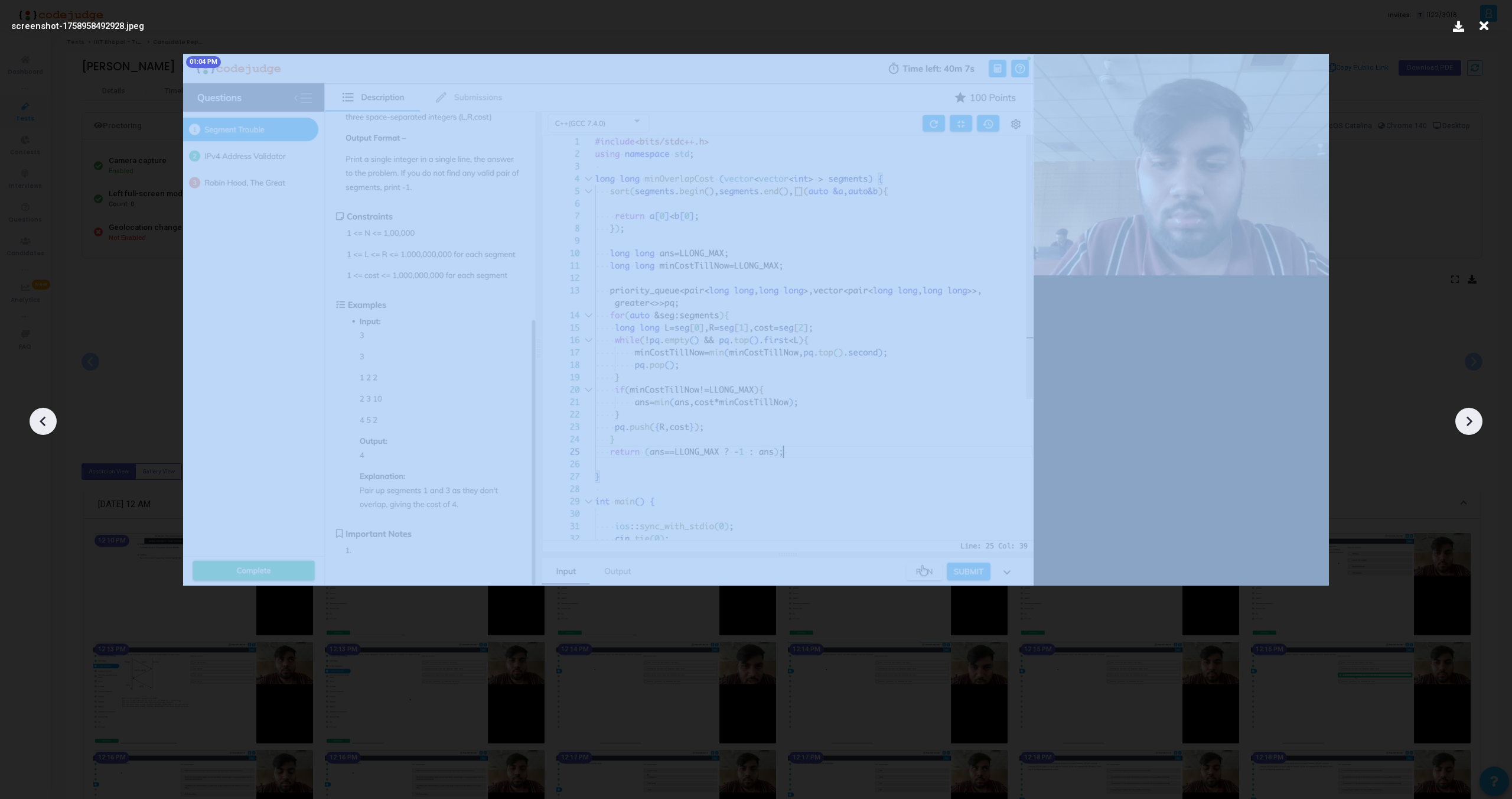
click at [1465, 417] on icon at bounding box center [1468, 420] width 17 height 17
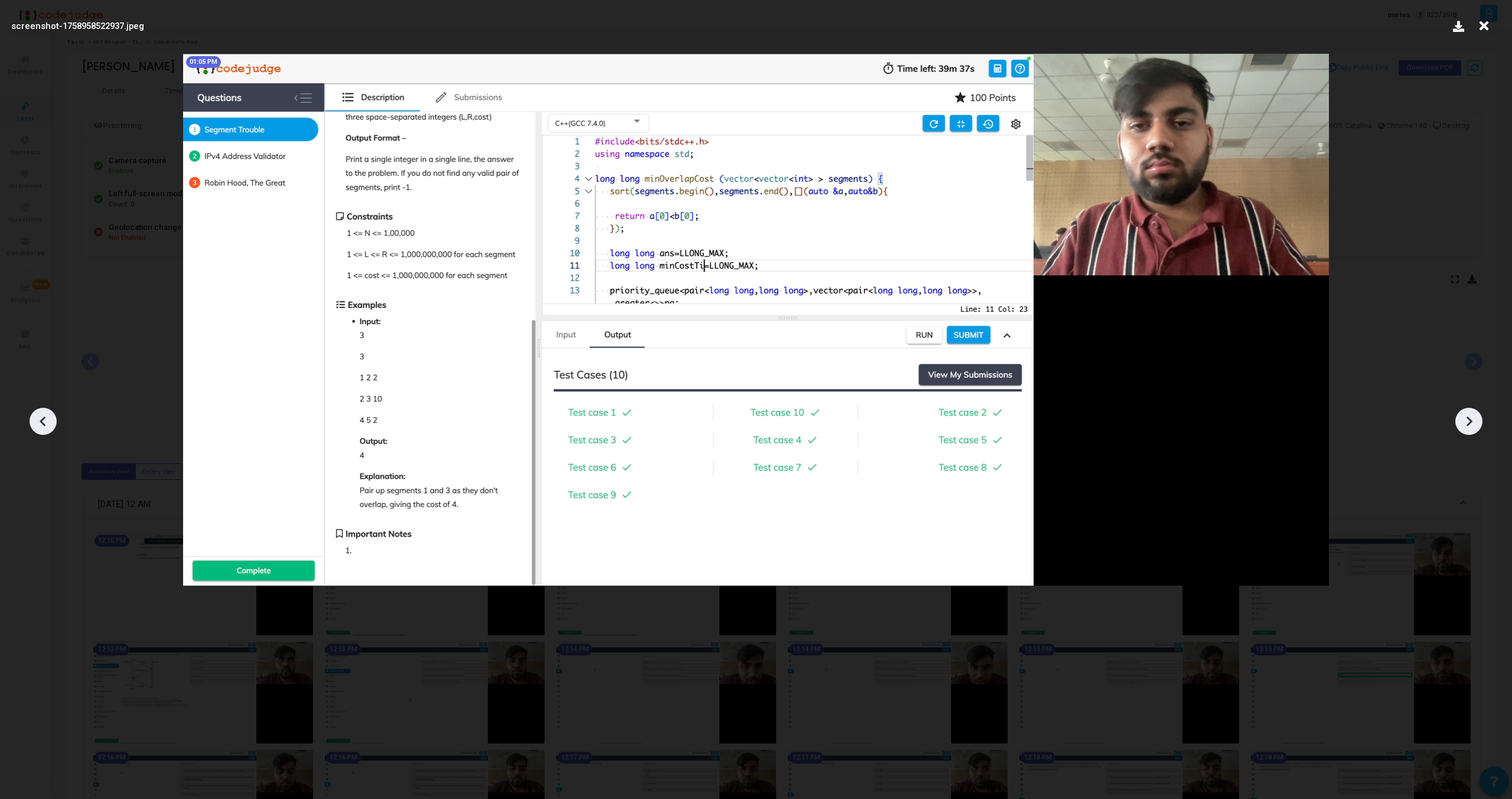
click at [1465, 417] on icon at bounding box center [1468, 420] width 17 height 17
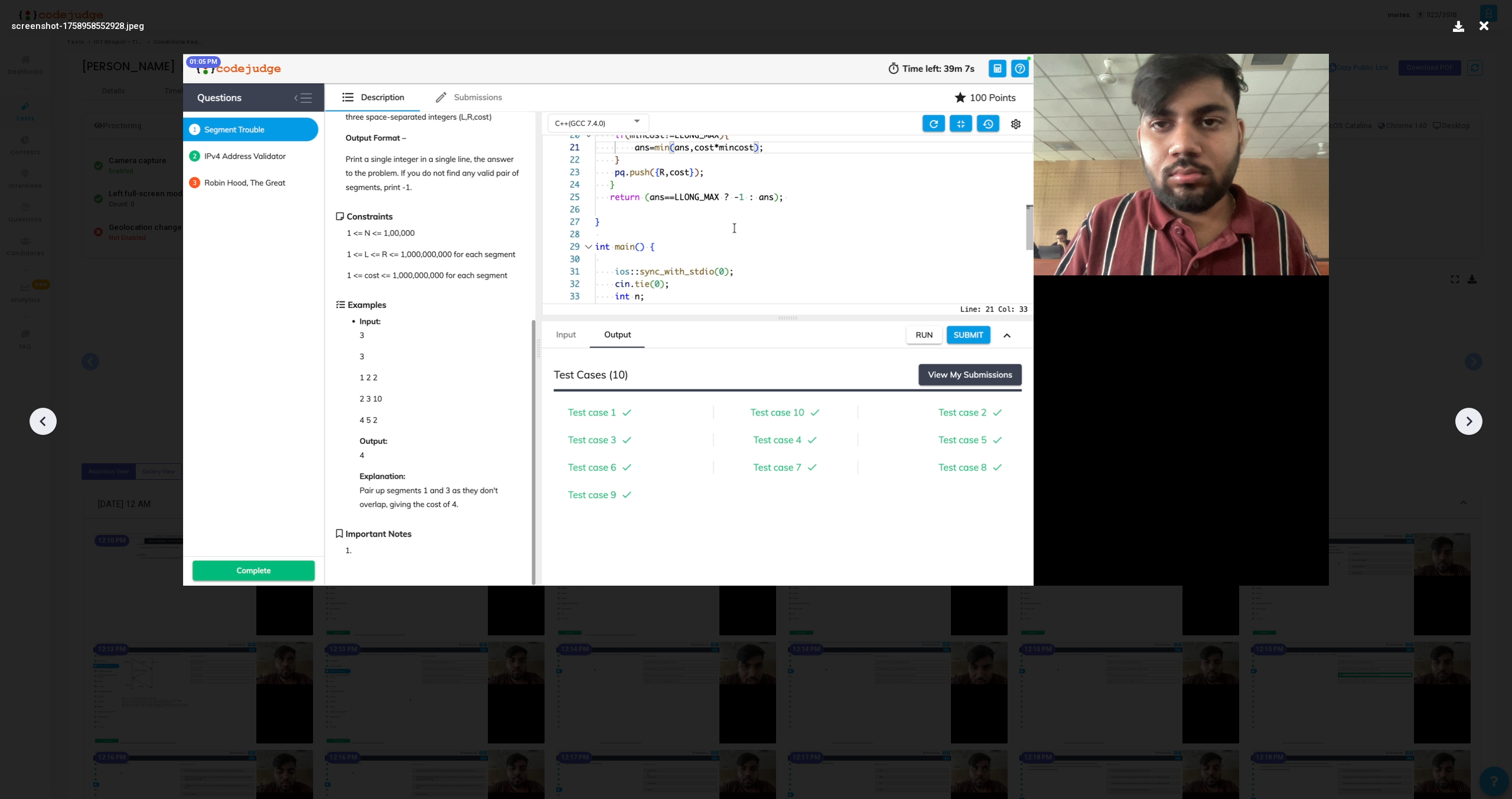
click at [1465, 417] on icon at bounding box center [1468, 420] width 17 height 17
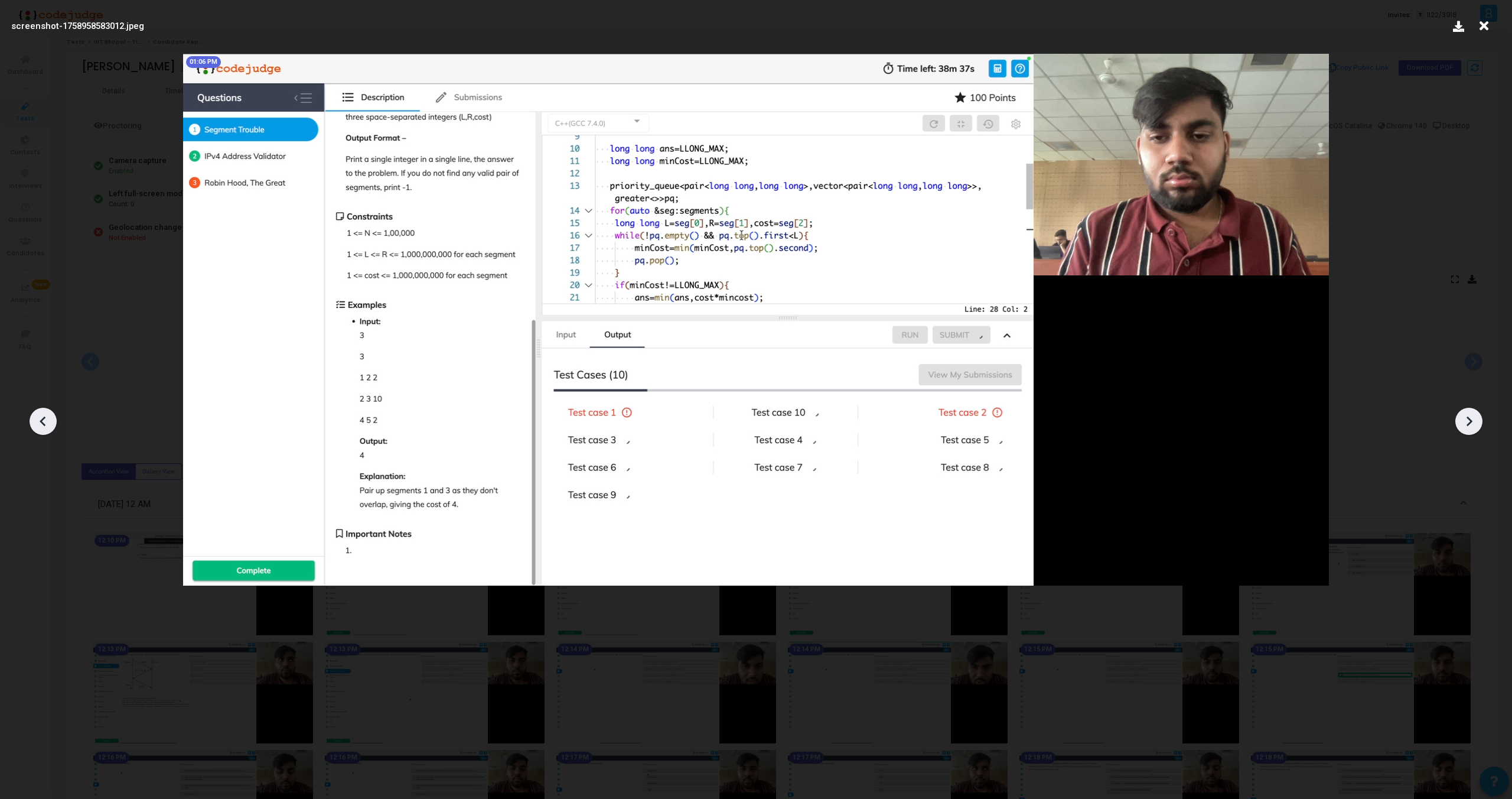
click at [1465, 417] on icon at bounding box center [1468, 420] width 17 height 17
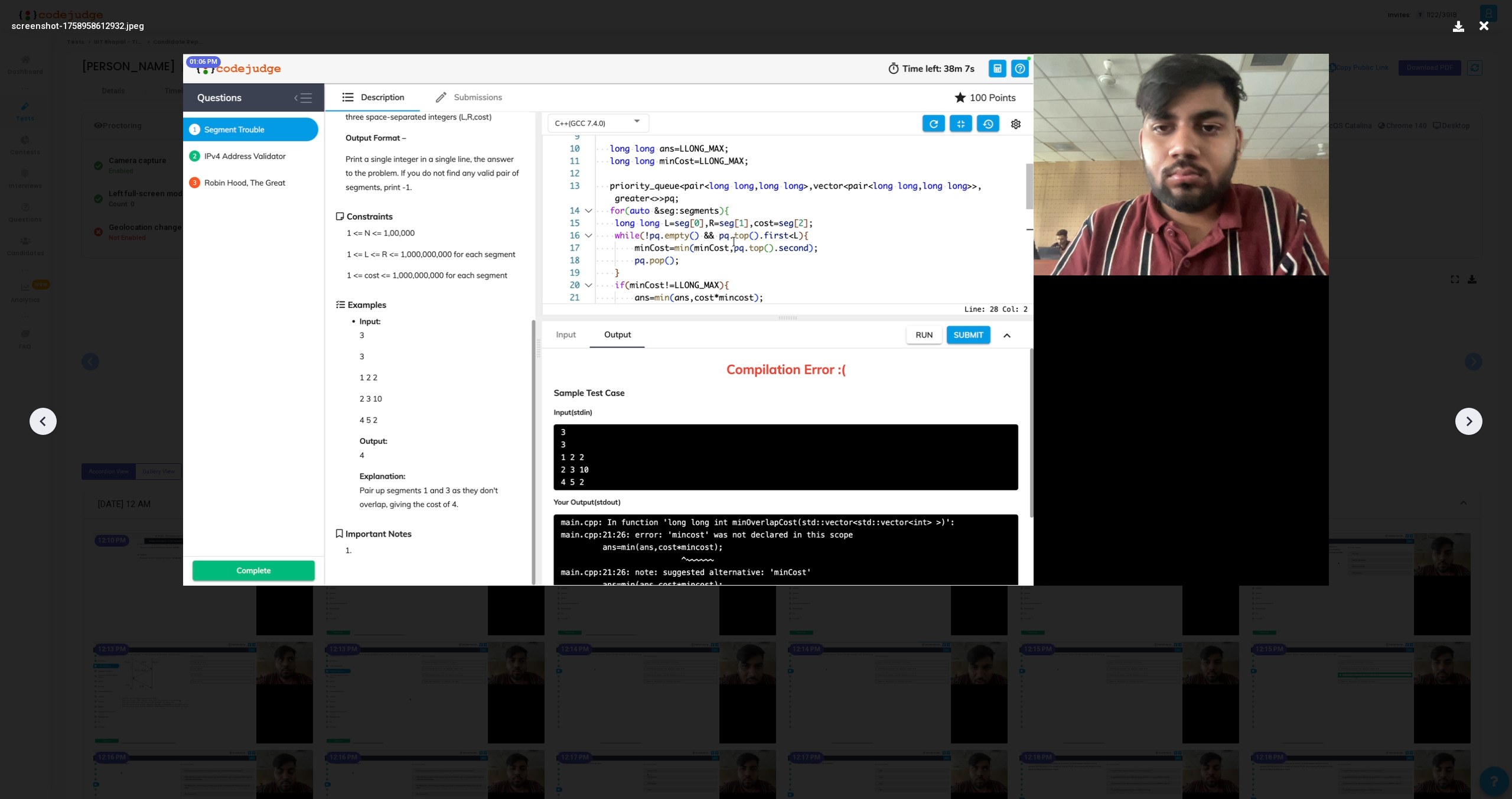
click at [1465, 417] on icon at bounding box center [1468, 420] width 17 height 17
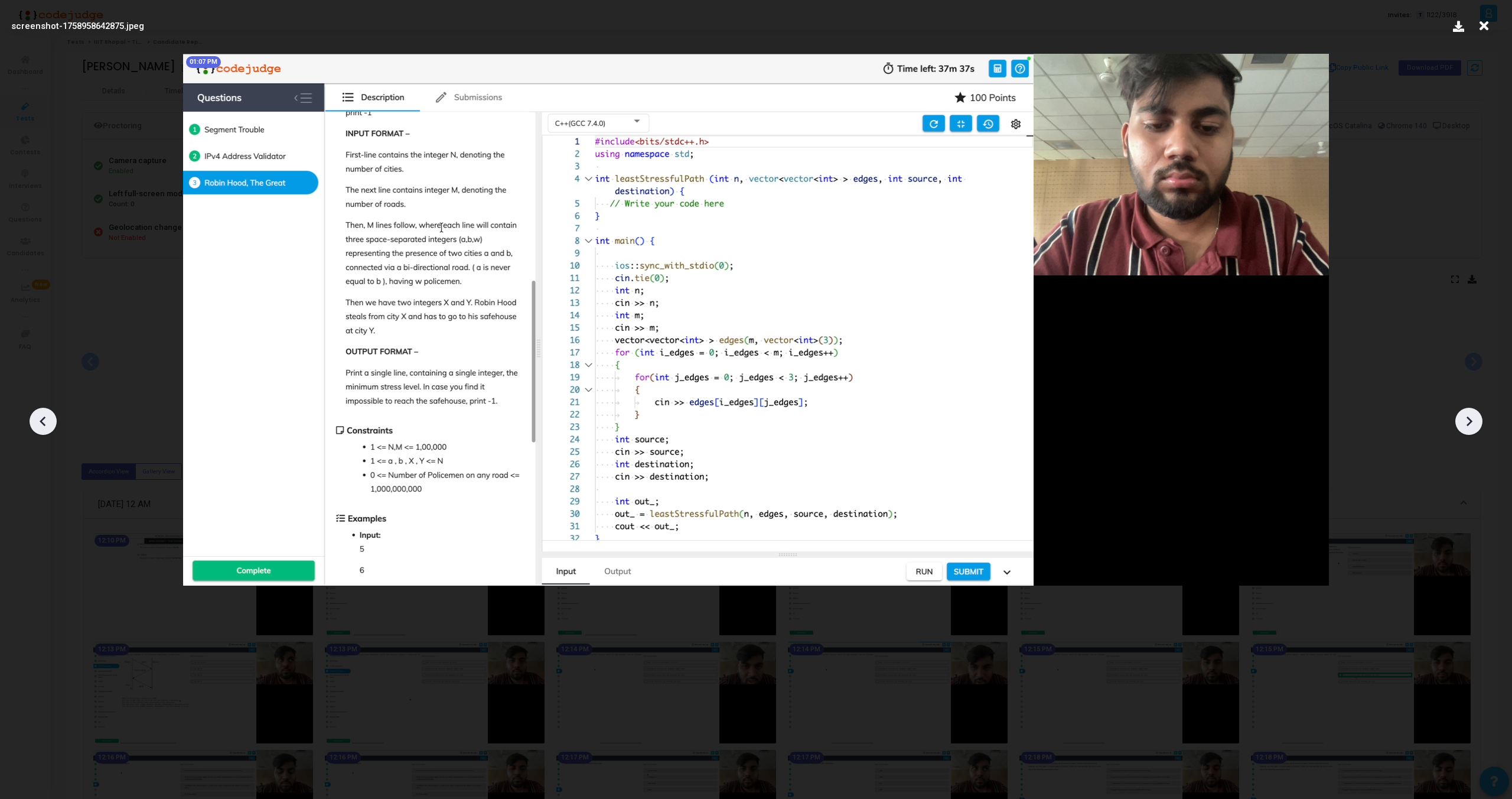
click at [1465, 417] on icon at bounding box center [1468, 420] width 17 height 17
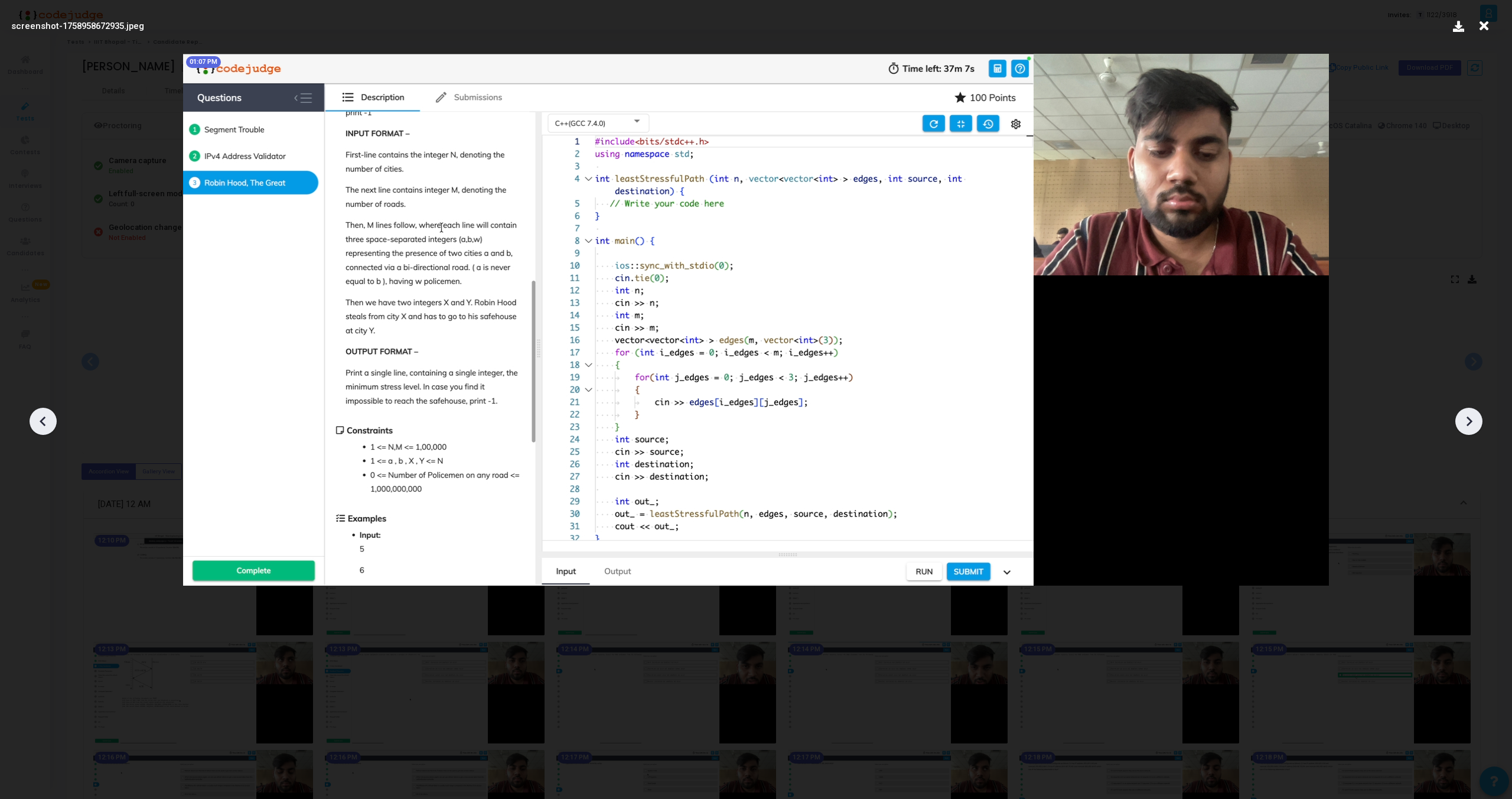
click at [1465, 417] on icon at bounding box center [1468, 420] width 17 height 17
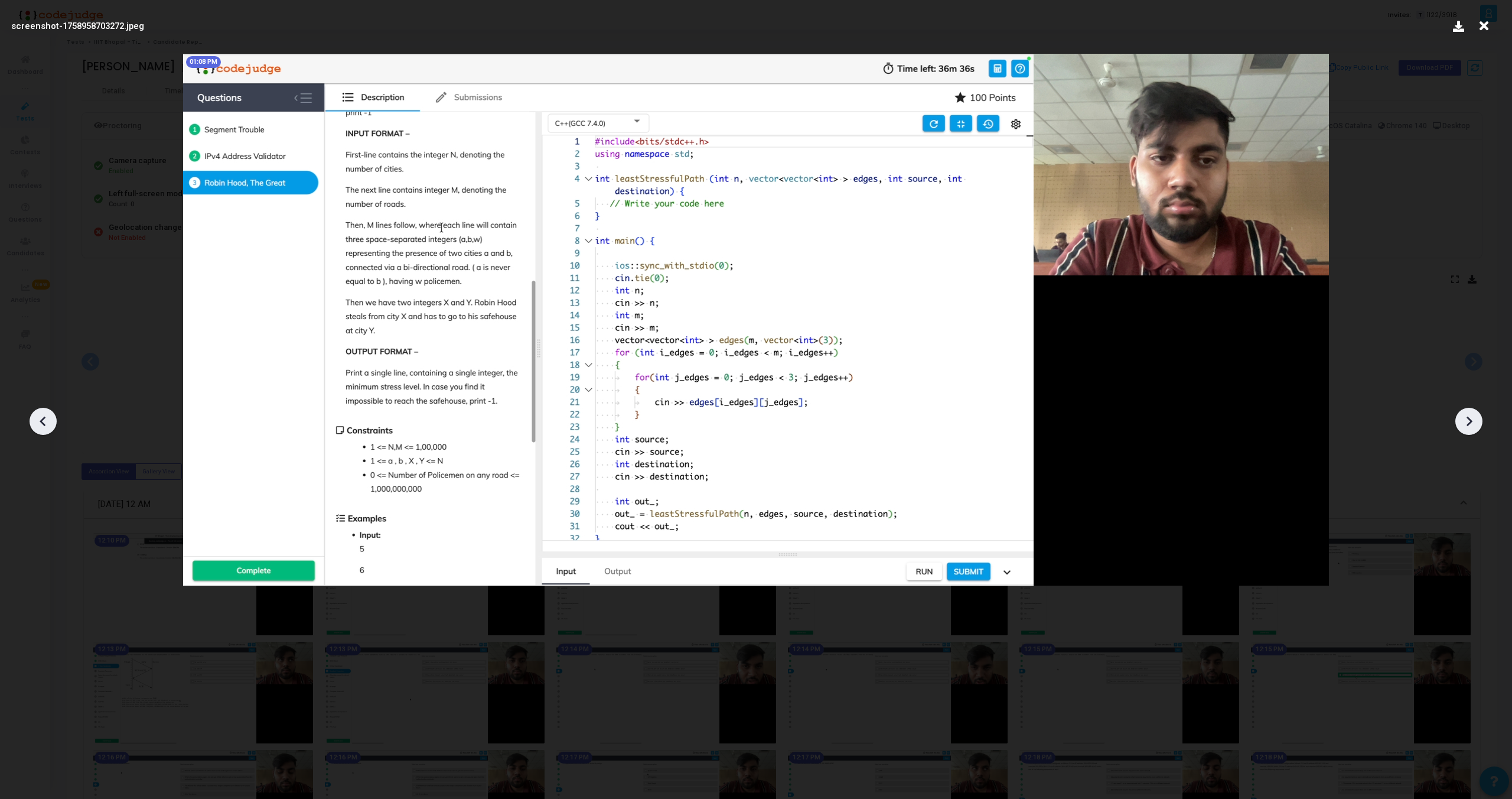
click at [1465, 417] on icon at bounding box center [1468, 420] width 17 height 17
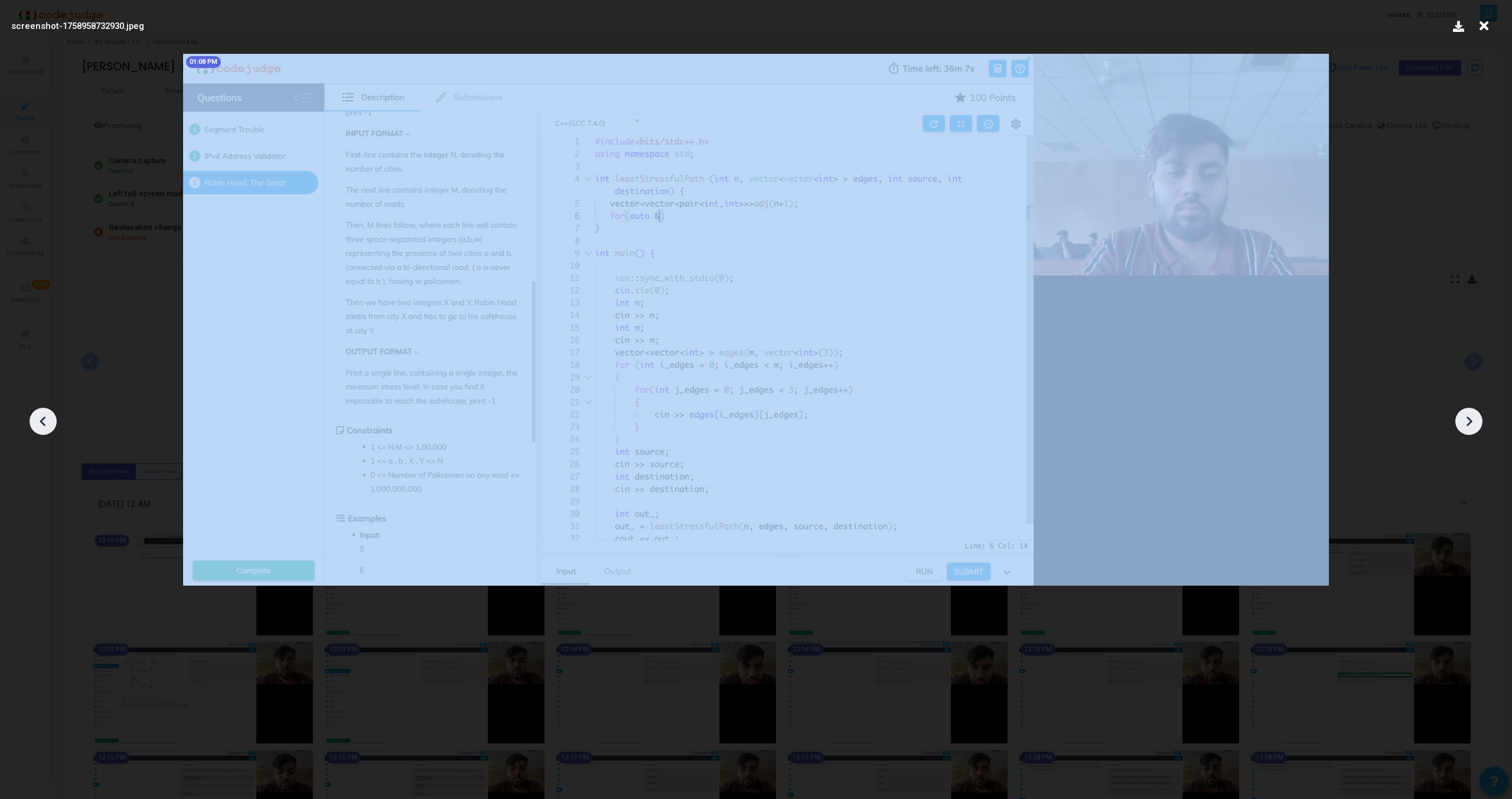
click at [1465, 417] on icon at bounding box center [1468, 420] width 17 height 17
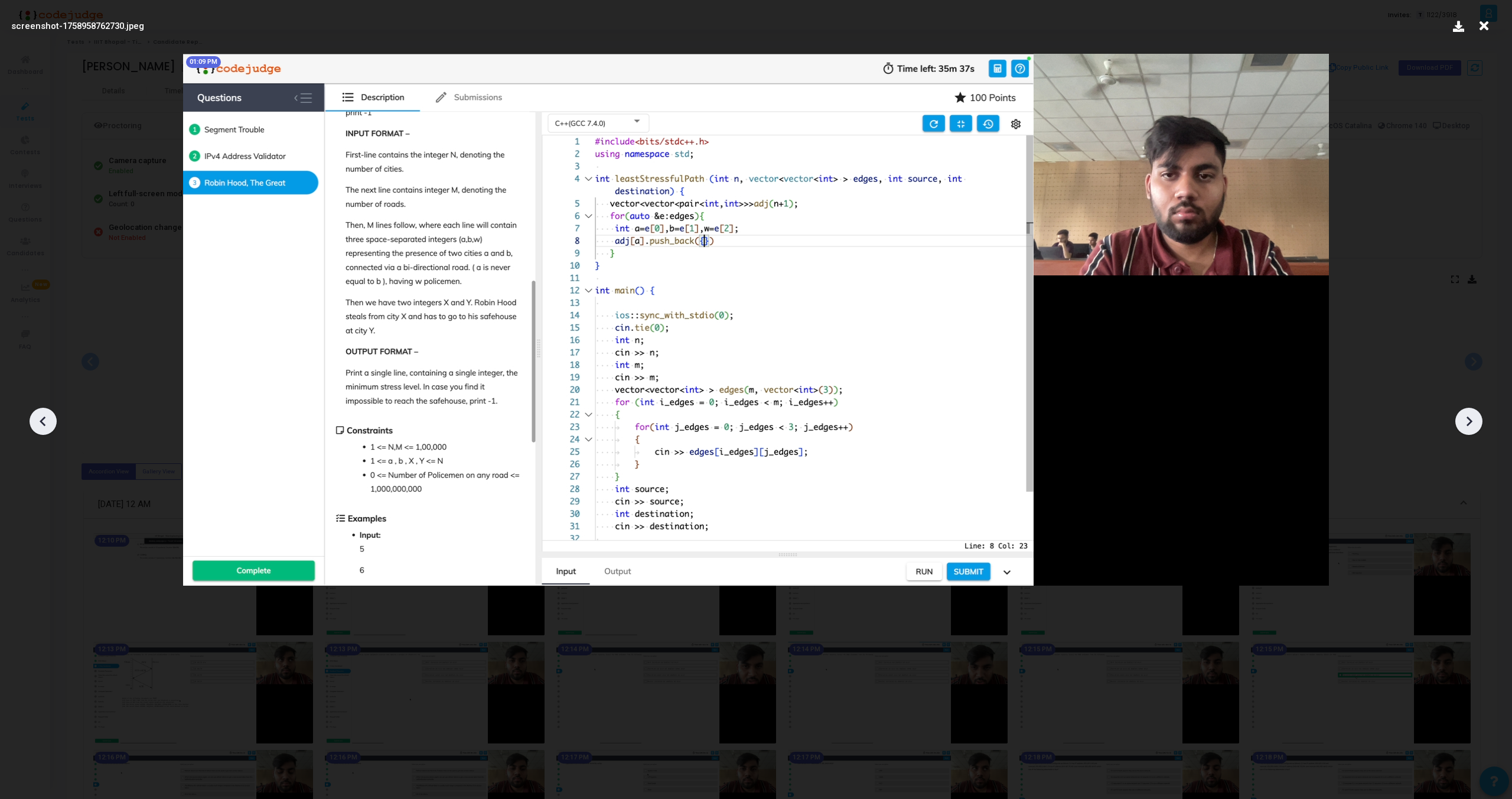
click at [1465, 417] on icon at bounding box center [1468, 420] width 17 height 17
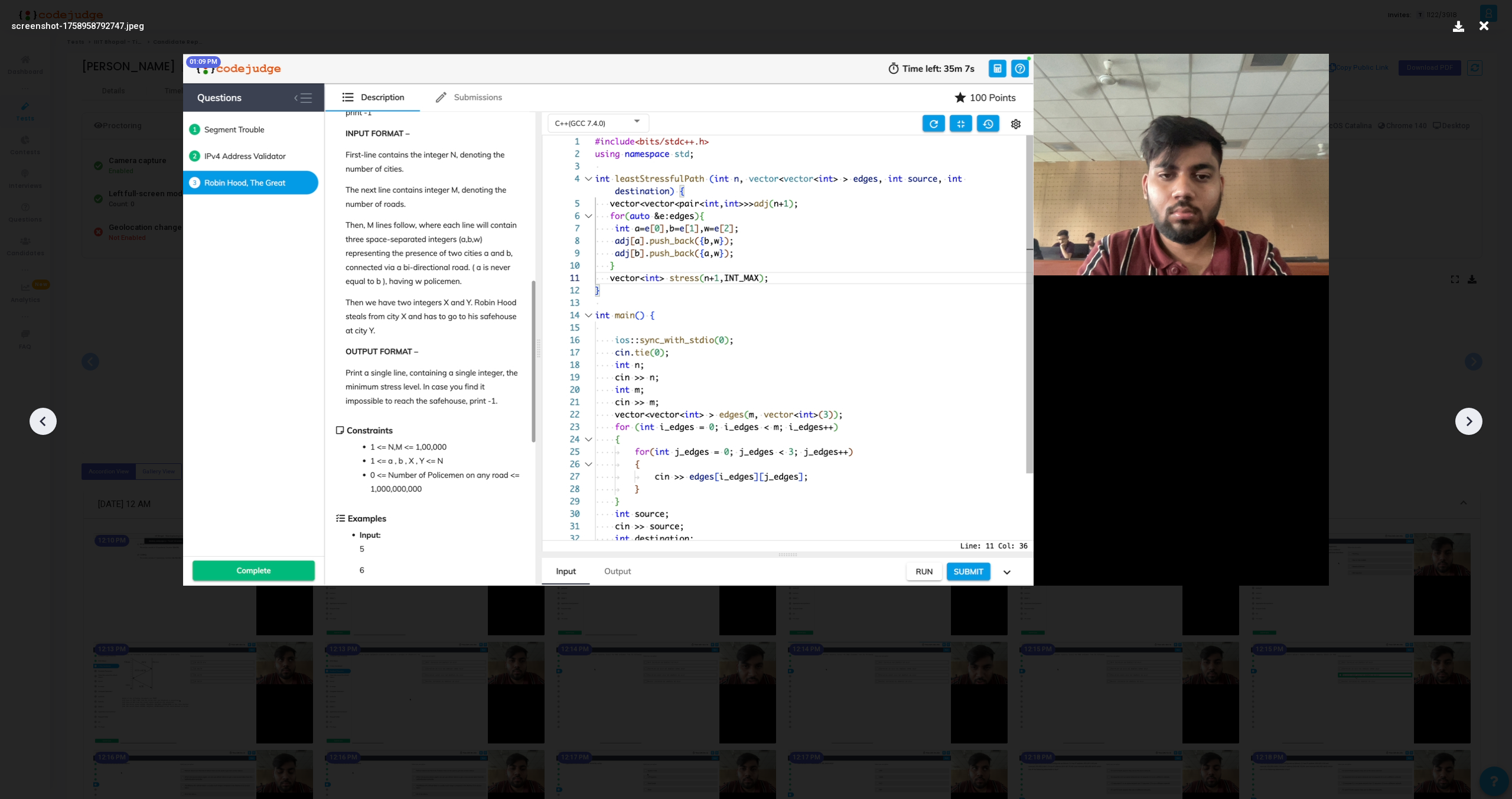
click at [1465, 417] on icon at bounding box center [1468, 420] width 17 height 17
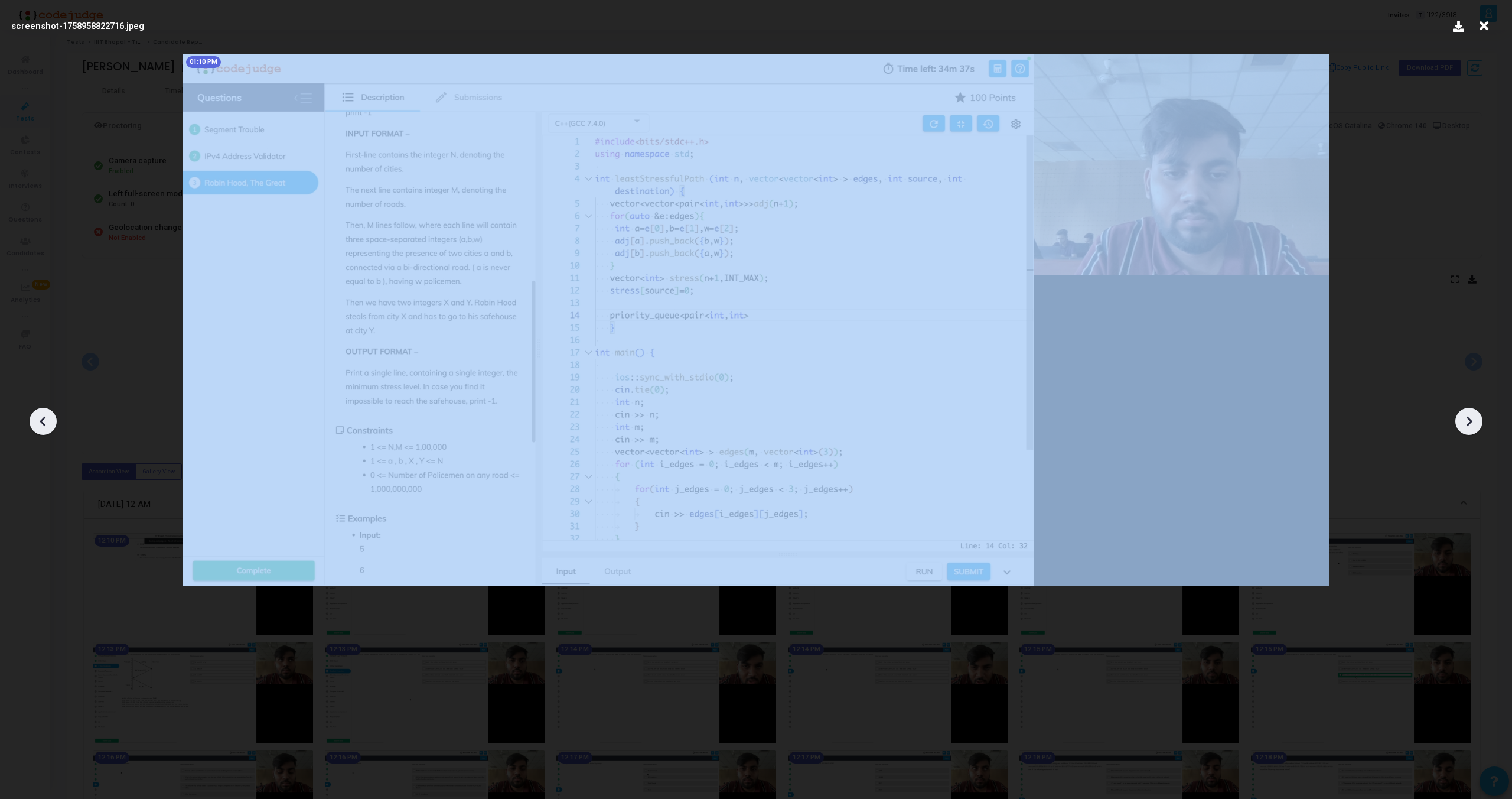
click at [1465, 417] on icon at bounding box center [1468, 420] width 17 height 17
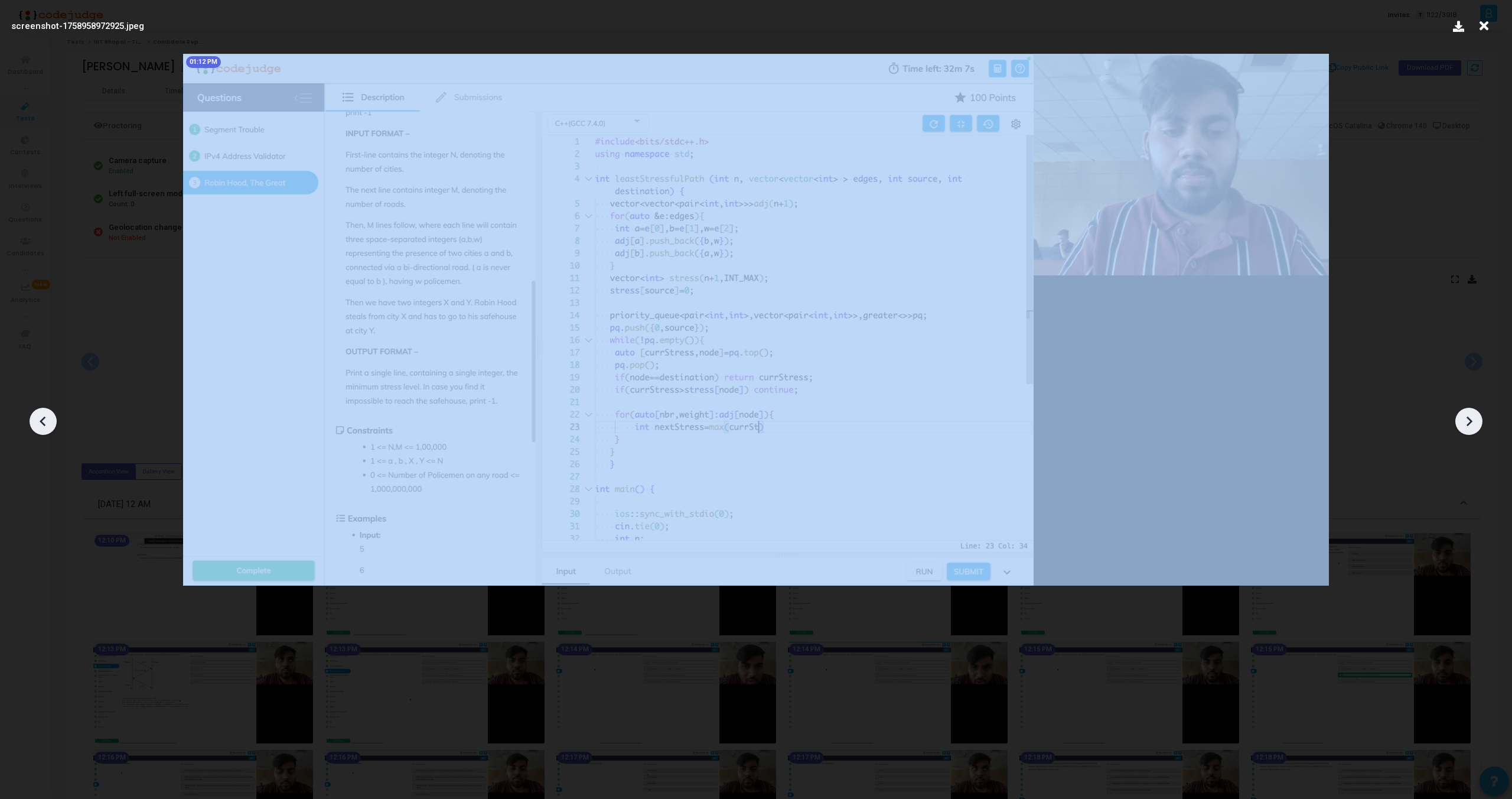
click at [1465, 417] on icon at bounding box center [1468, 420] width 17 height 17
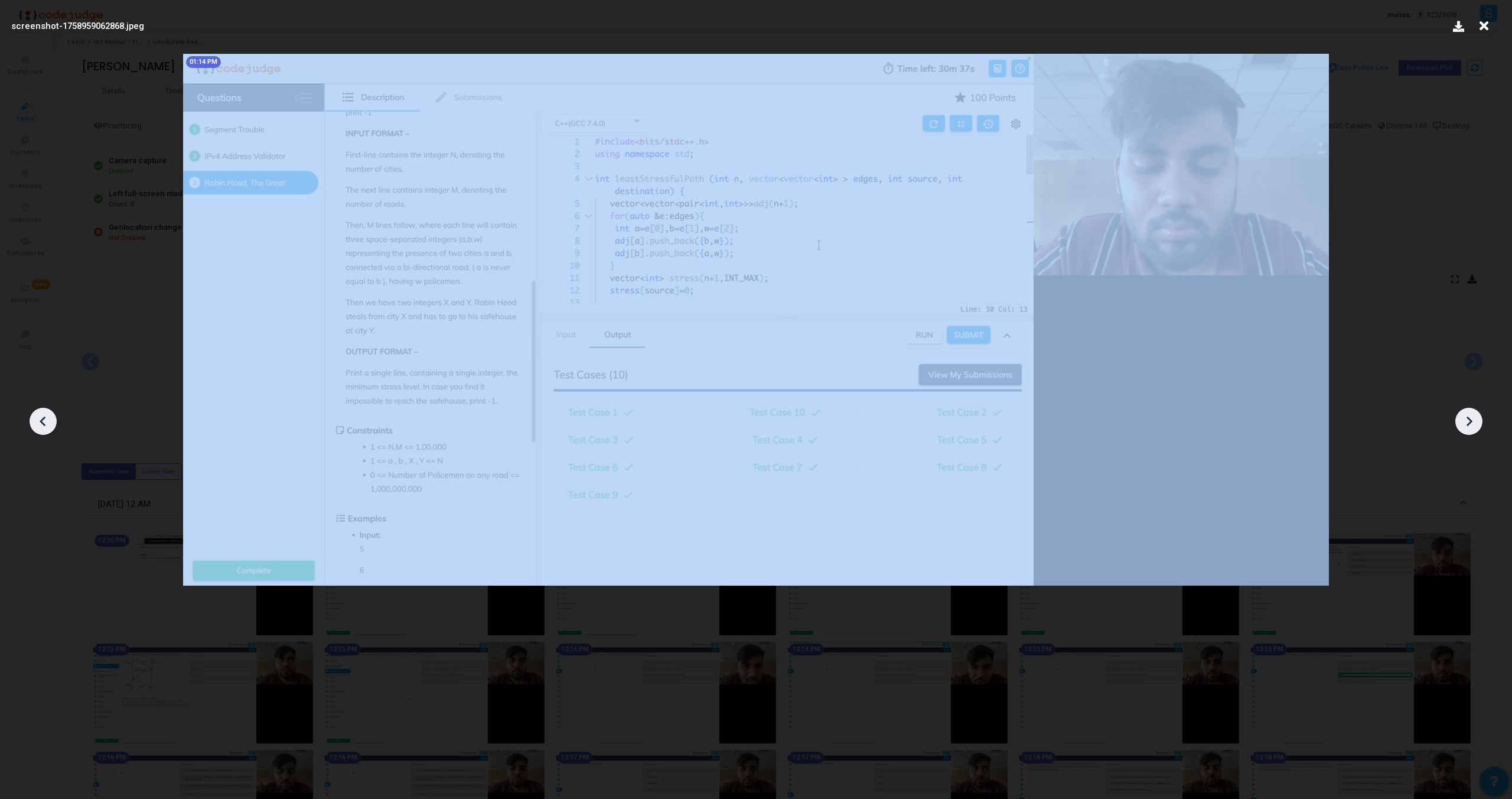
click at [1465, 417] on icon at bounding box center [1468, 420] width 17 height 17
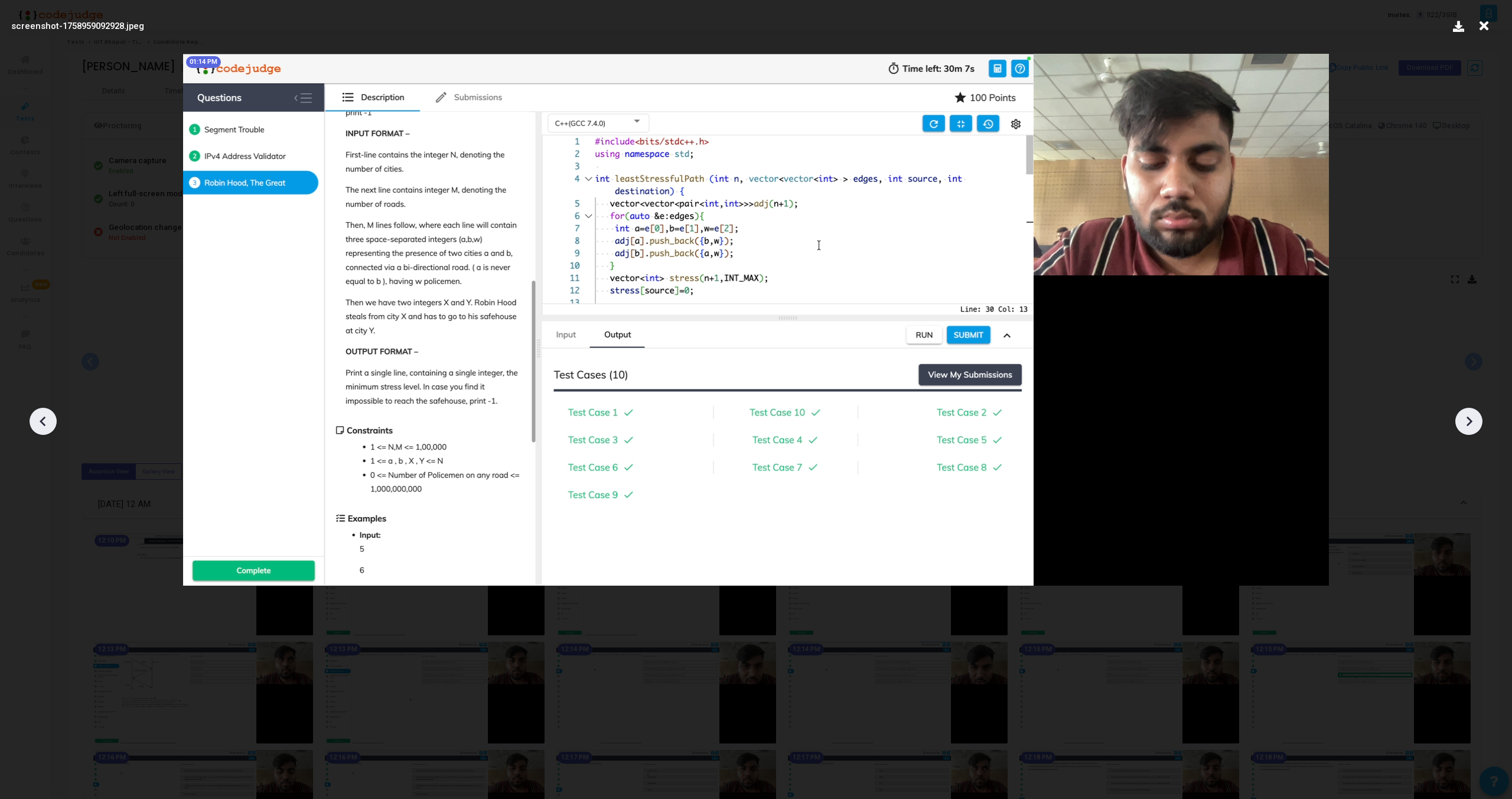
click at [1465, 417] on icon at bounding box center [1468, 420] width 17 height 17
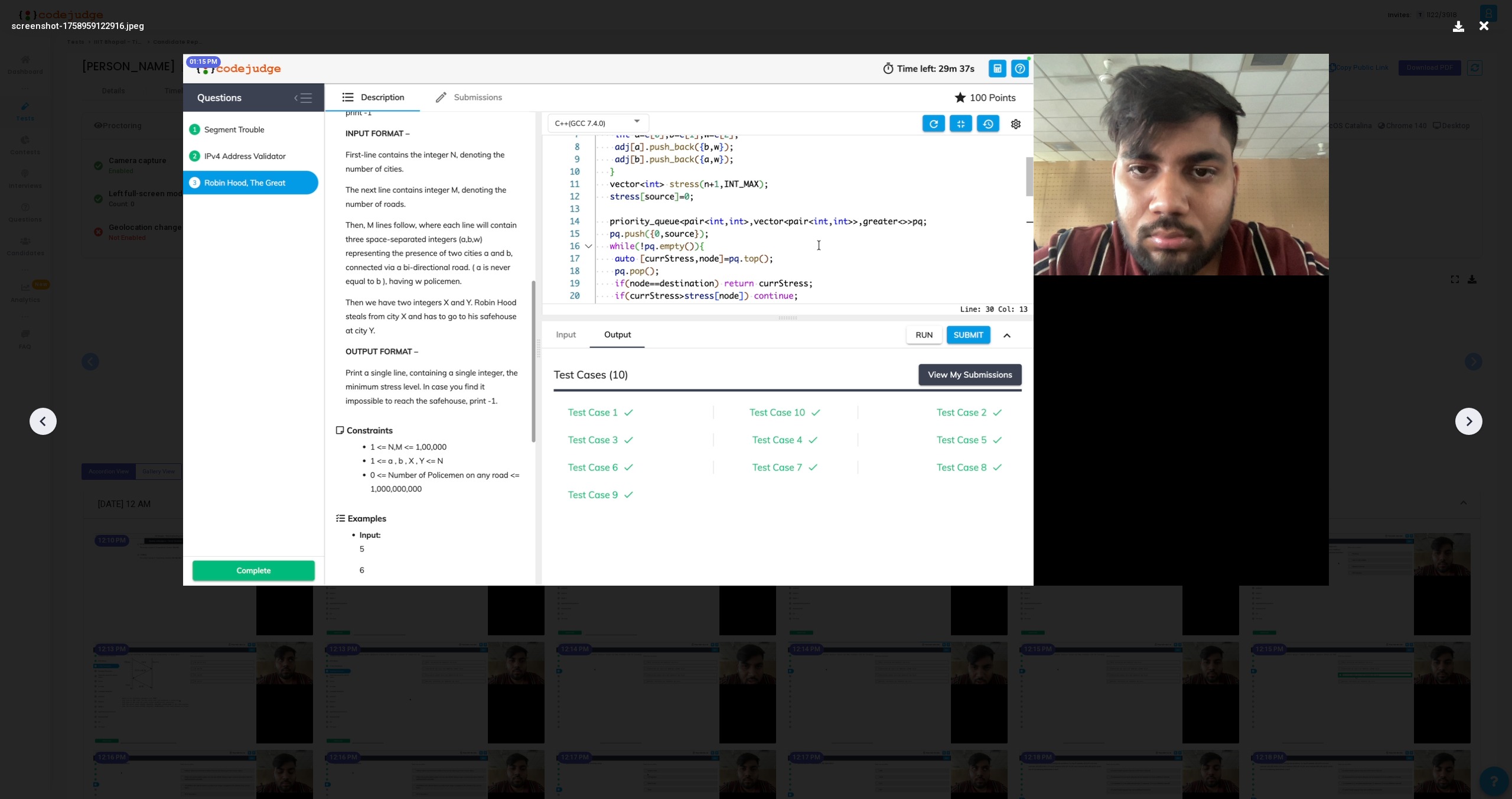
click at [1465, 417] on icon at bounding box center [1468, 420] width 17 height 17
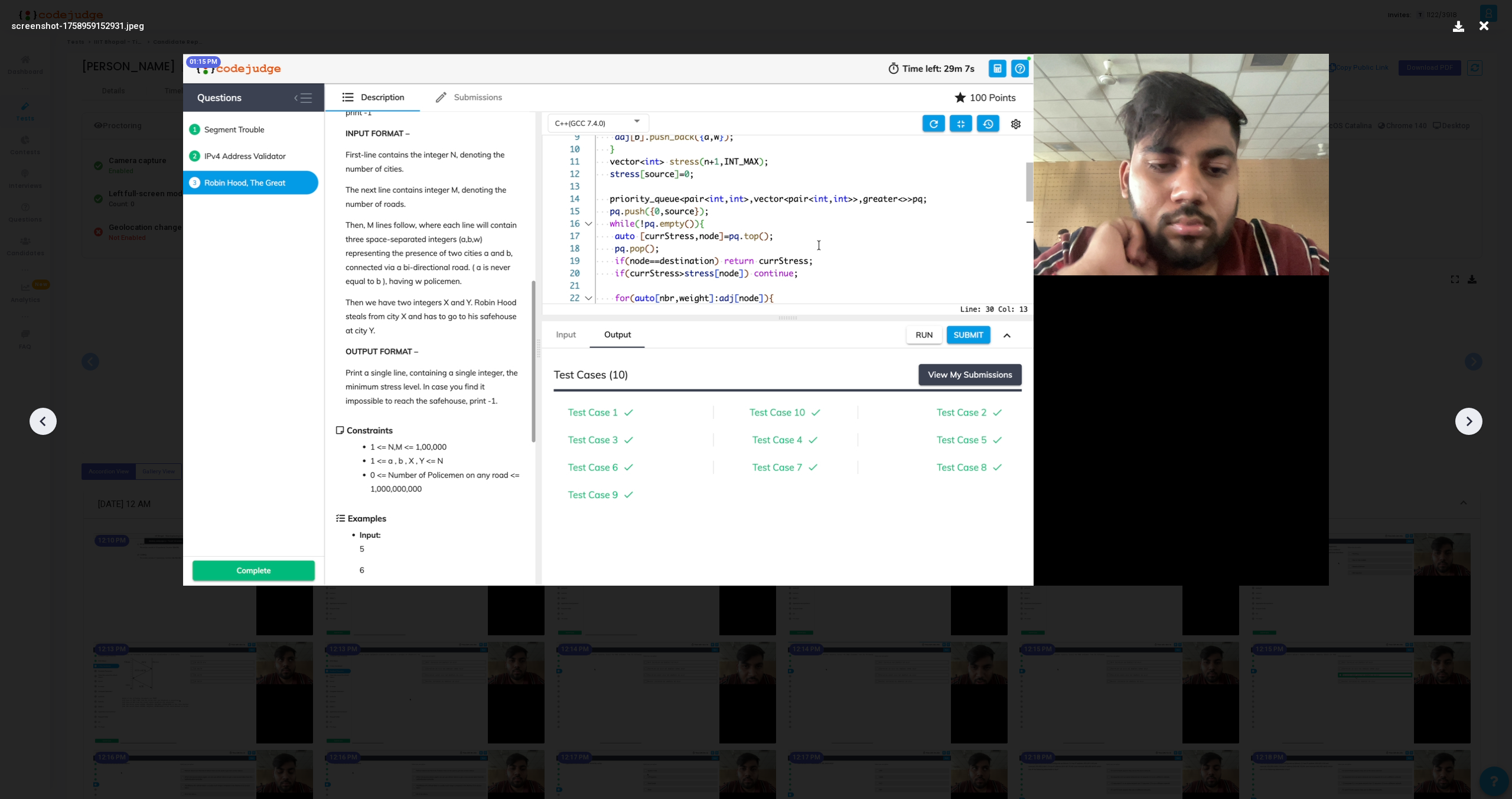
click at [1465, 417] on icon at bounding box center [1468, 420] width 17 height 17
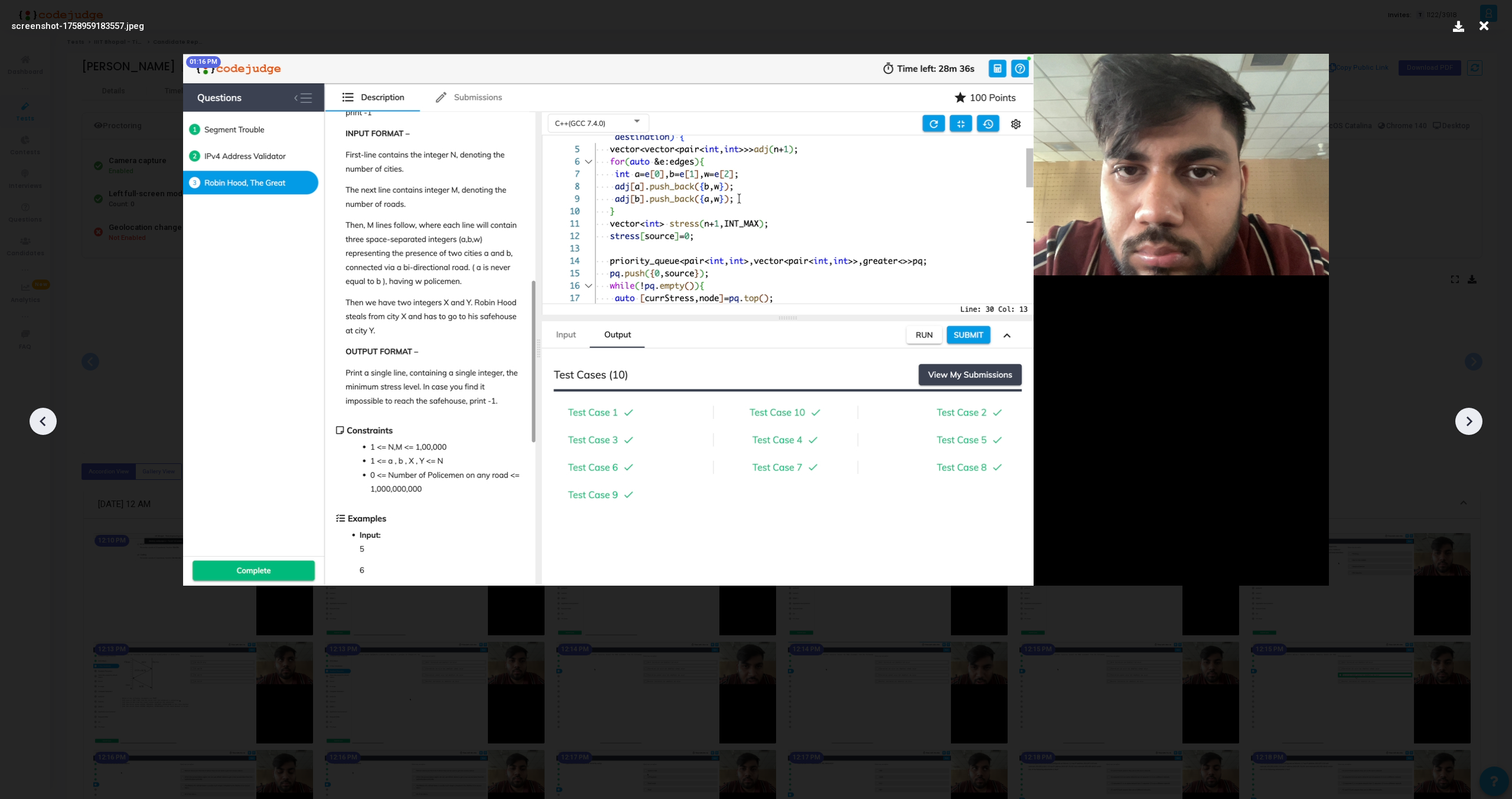
click at [1465, 417] on icon at bounding box center [1468, 420] width 17 height 17
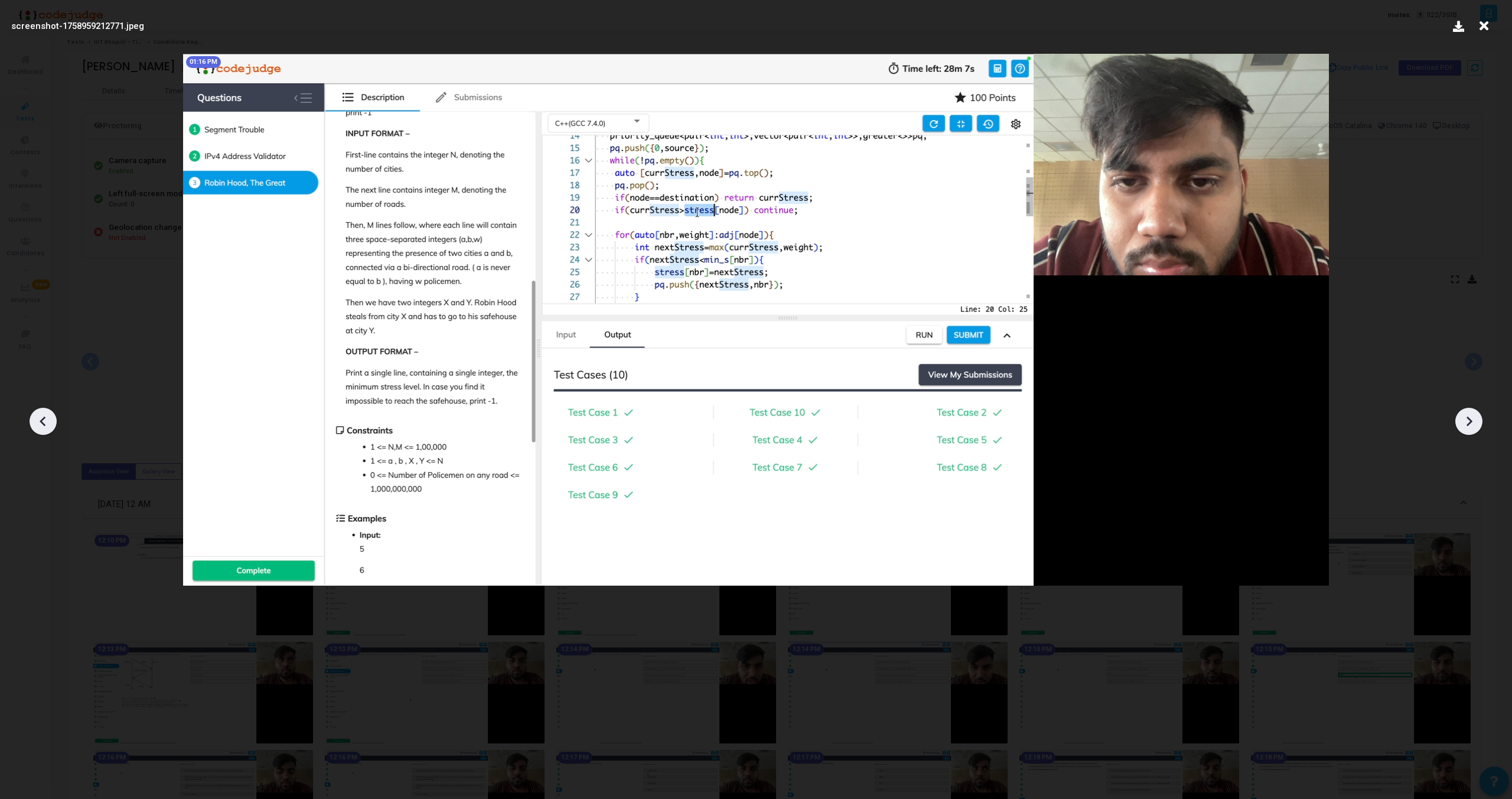
click at [1465, 417] on icon at bounding box center [1468, 420] width 17 height 17
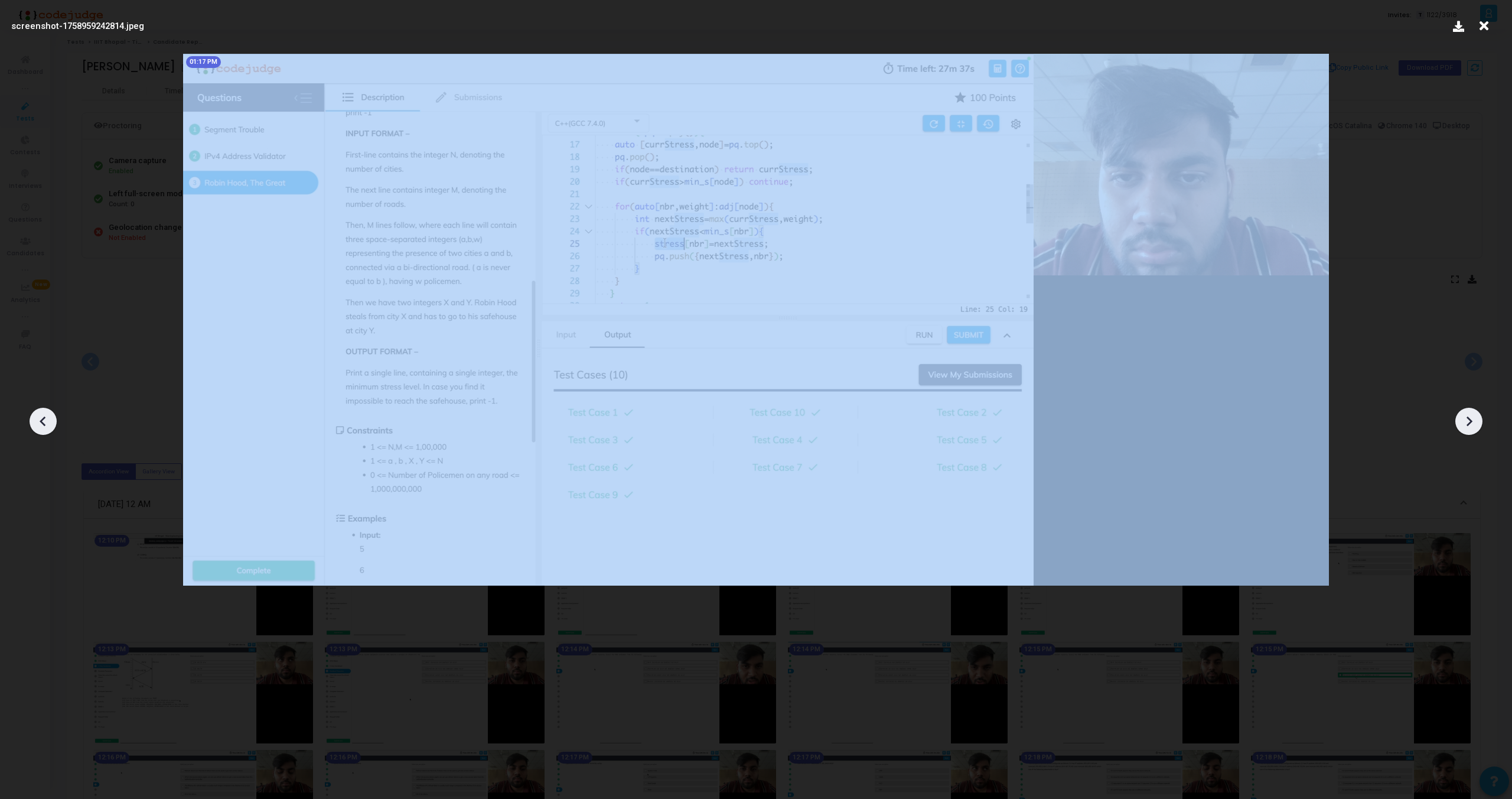
click at [1465, 417] on icon at bounding box center [1468, 420] width 17 height 17
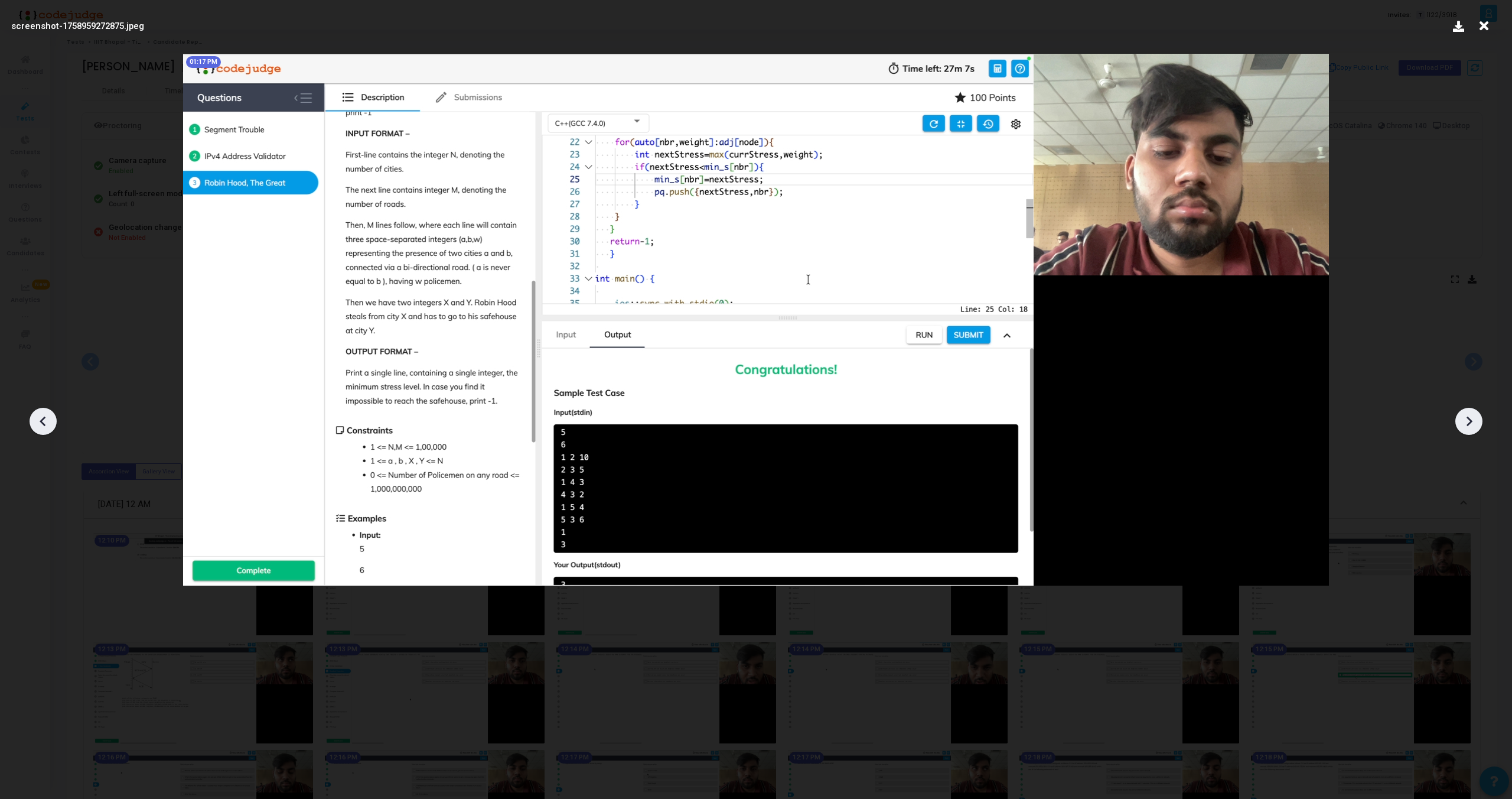
click at [47, 417] on icon at bounding box center [43, 420] width 17 height 17
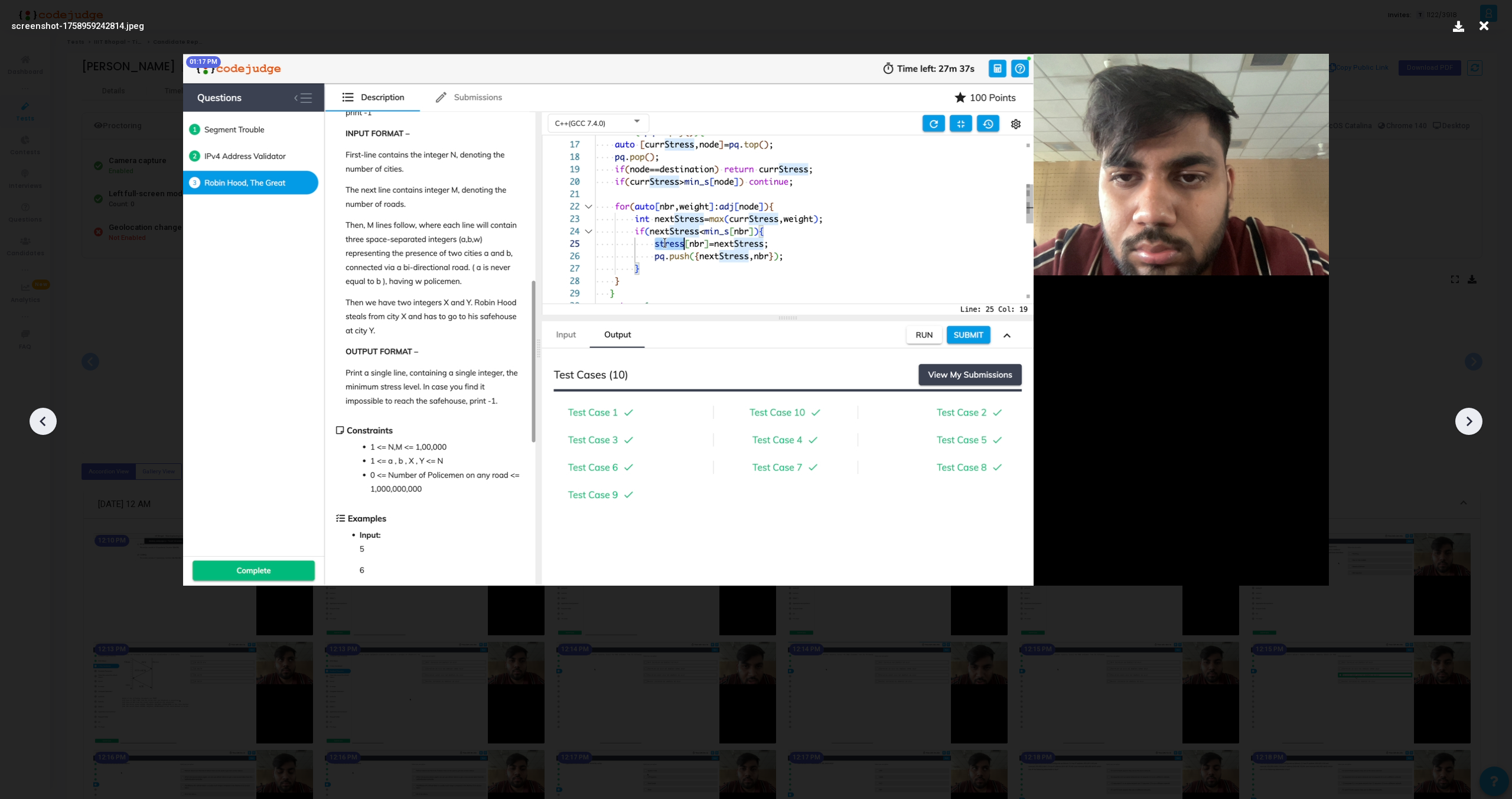
click at [47, 417] on icon at bounding box center [43, 420] width 17 height 17
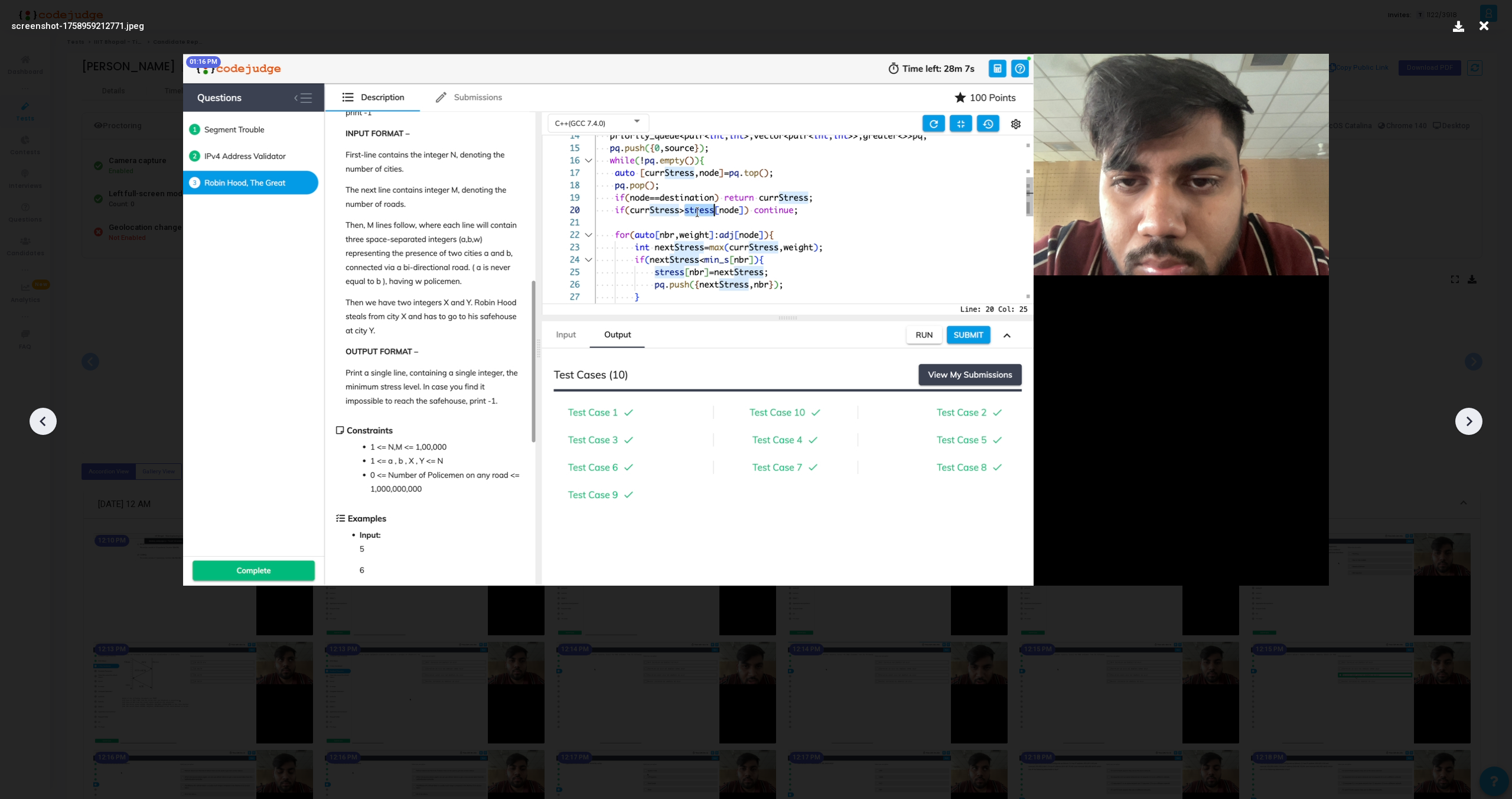
click at [47, 417] on icon at bounding box center [43, 420] width 17 height 17
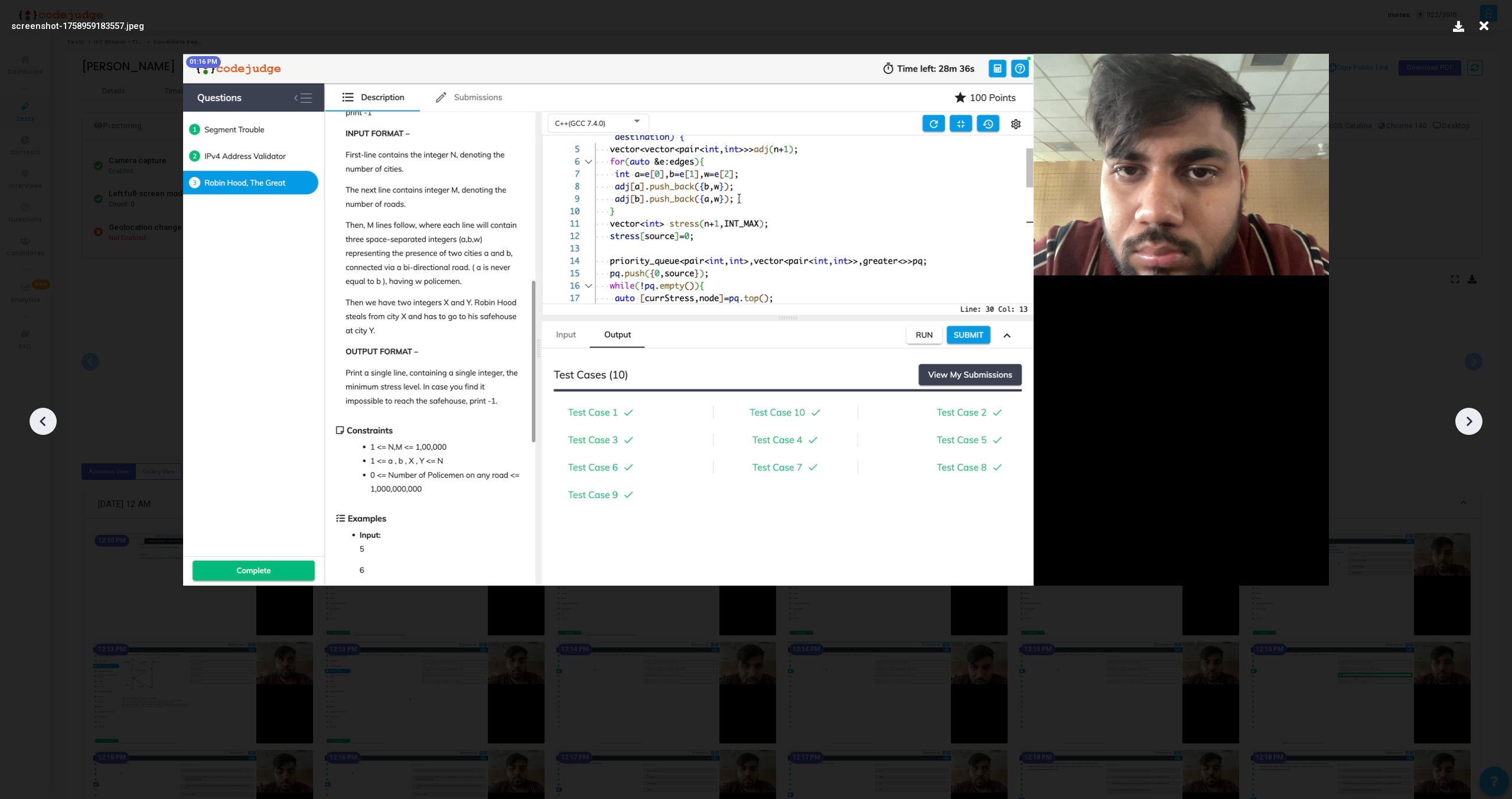
click at [47, 417] on icon at bounding box center [43, 420] width 17 height 17
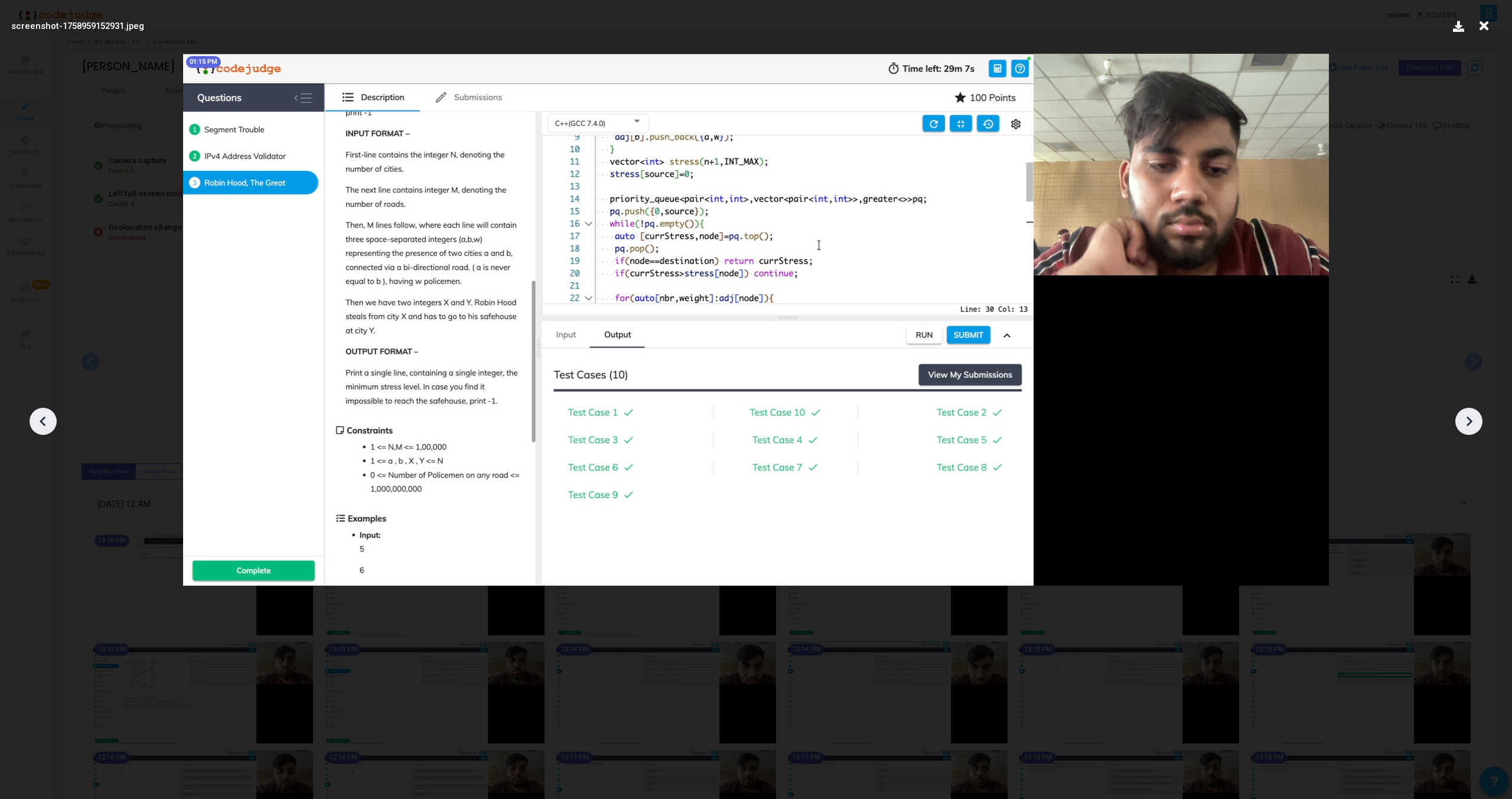
click at [47, 417] on icon at bounding box center [43, 420] width 17 height 17
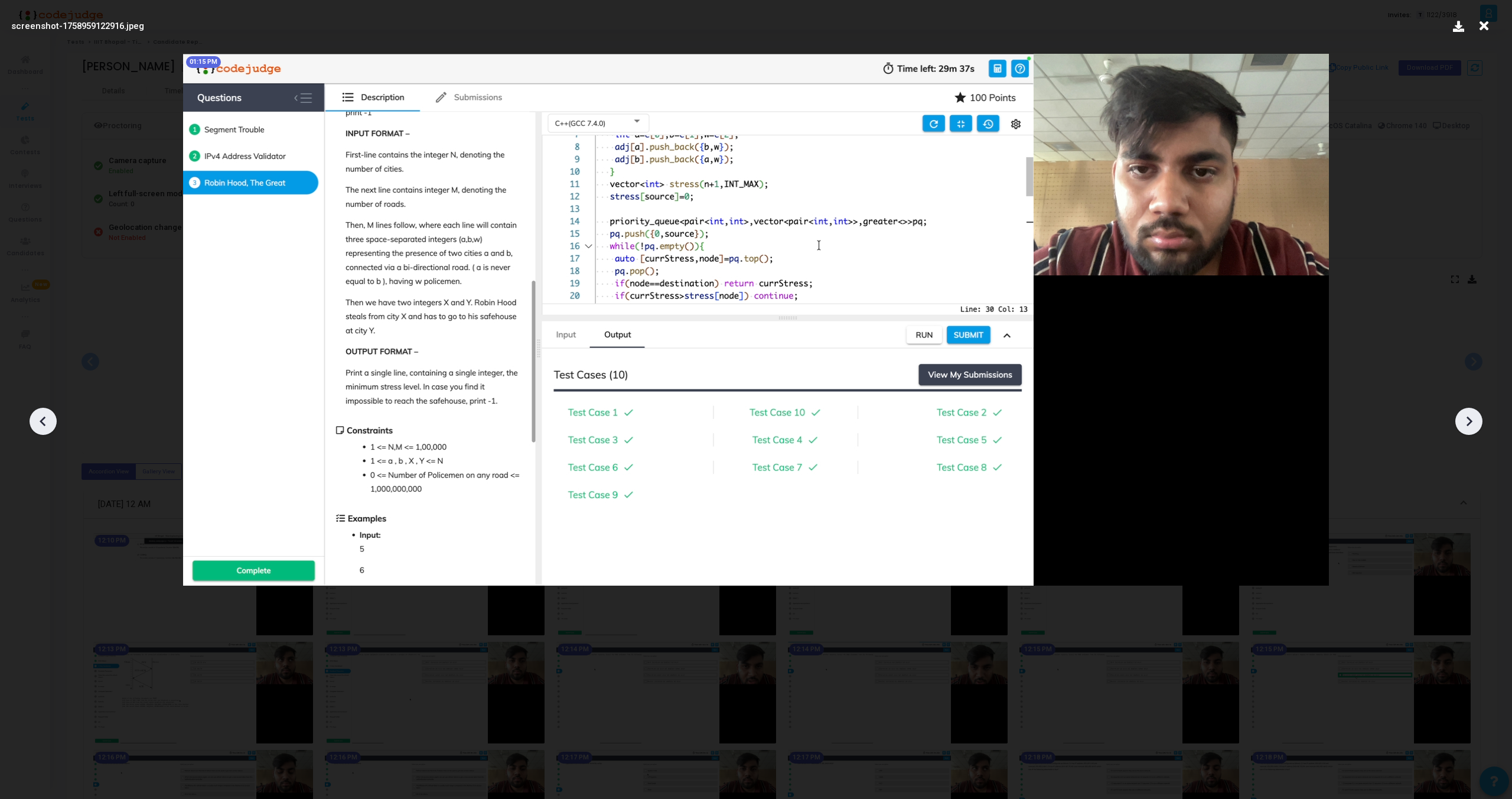
click at [47, 417] on icon at bounding box center [43, 420] width 17 height 17
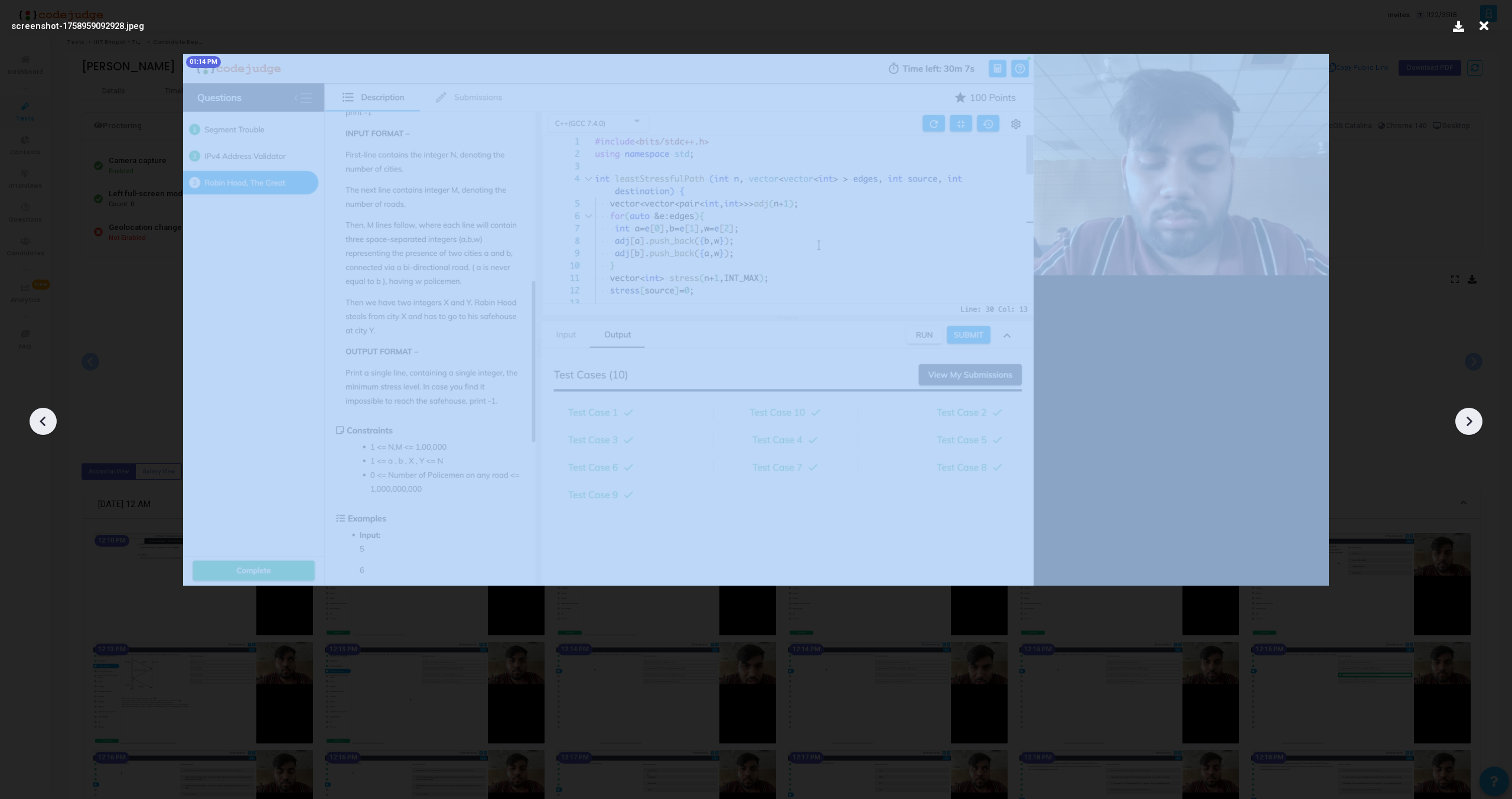
click at [47, 417] on icon at bounding box center [43, 420] width 17 height 17
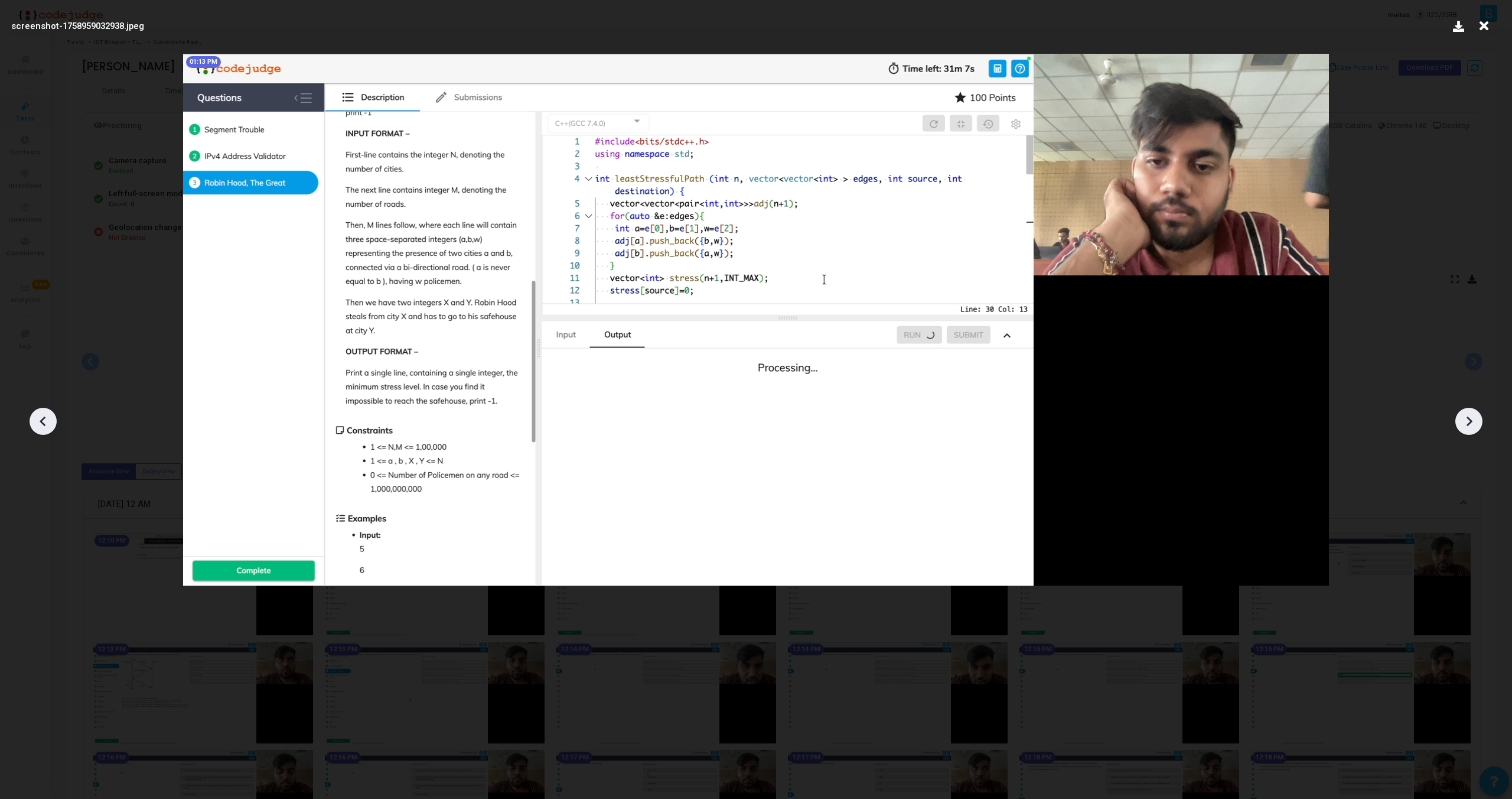
click at [47, 417] on icon at bounding box center [43, 420] width 17 height 17
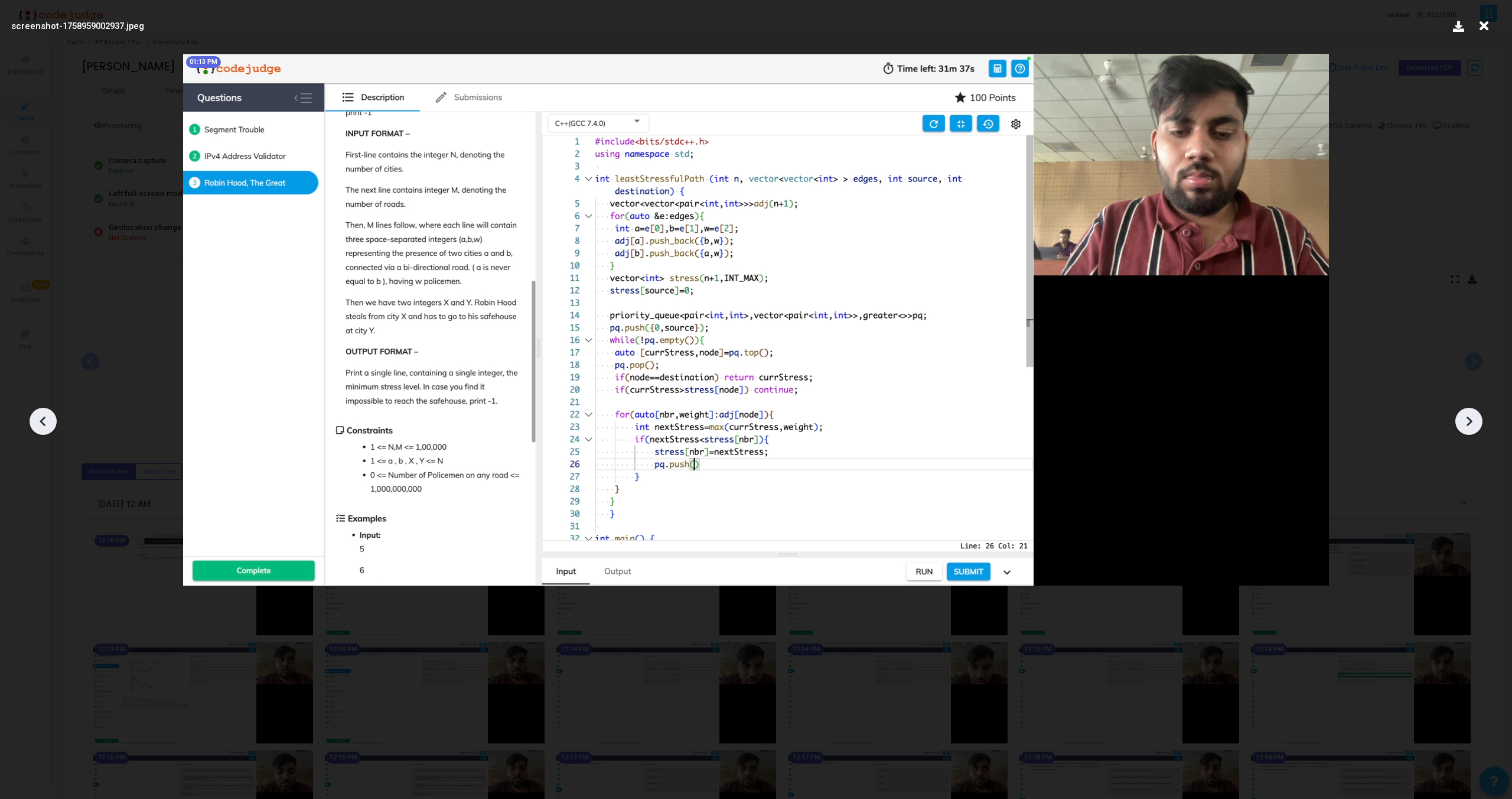
click at [1473, 418] on icon at bounding box center [1468, 420] width 17 height 17
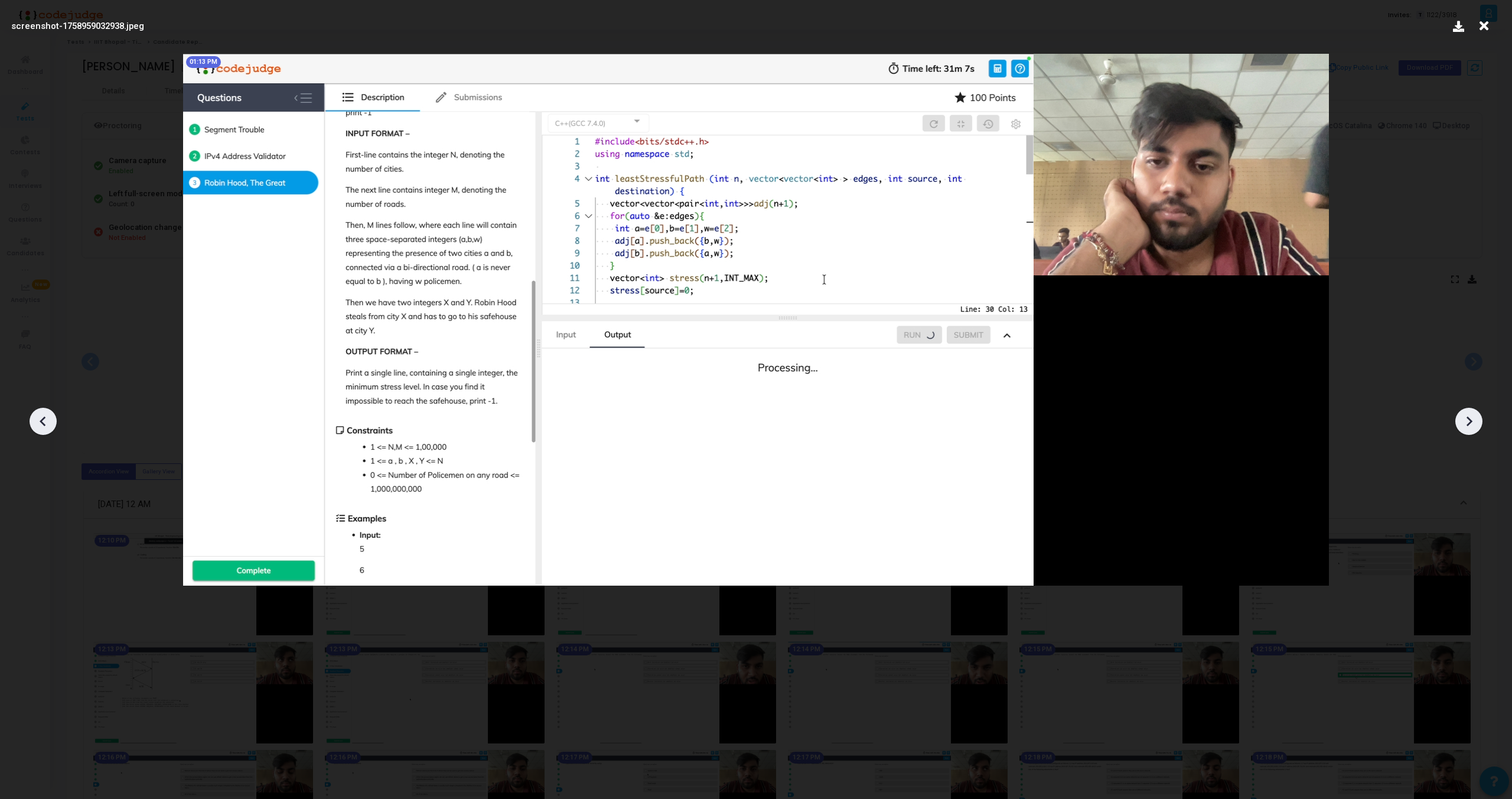
click at [1473, 418] on icon at bounding box center [1468, 420] width 17 height 17
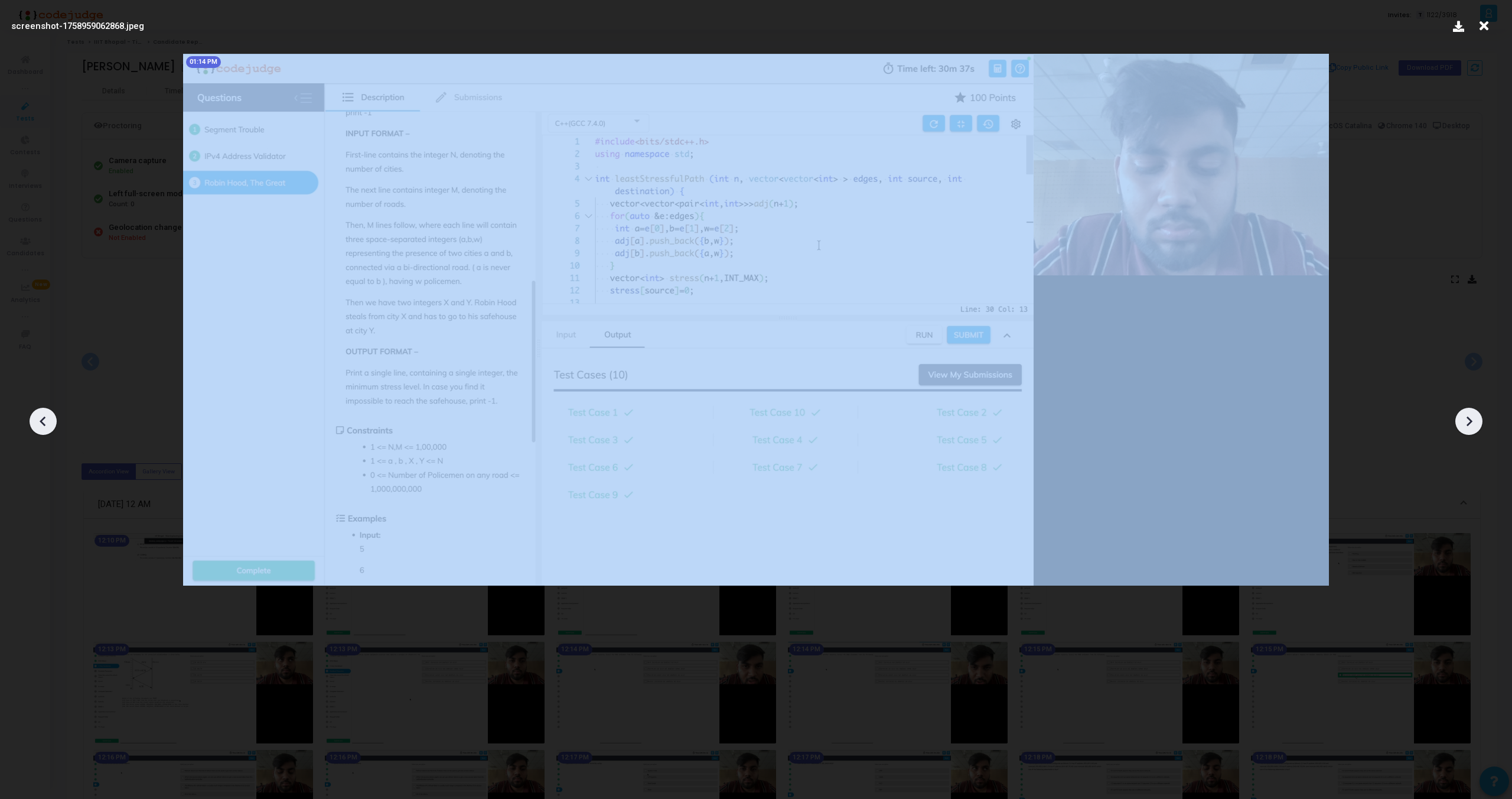
click at [1473, 418] on icon at bounding box center [1468, 420] width 17 height 17
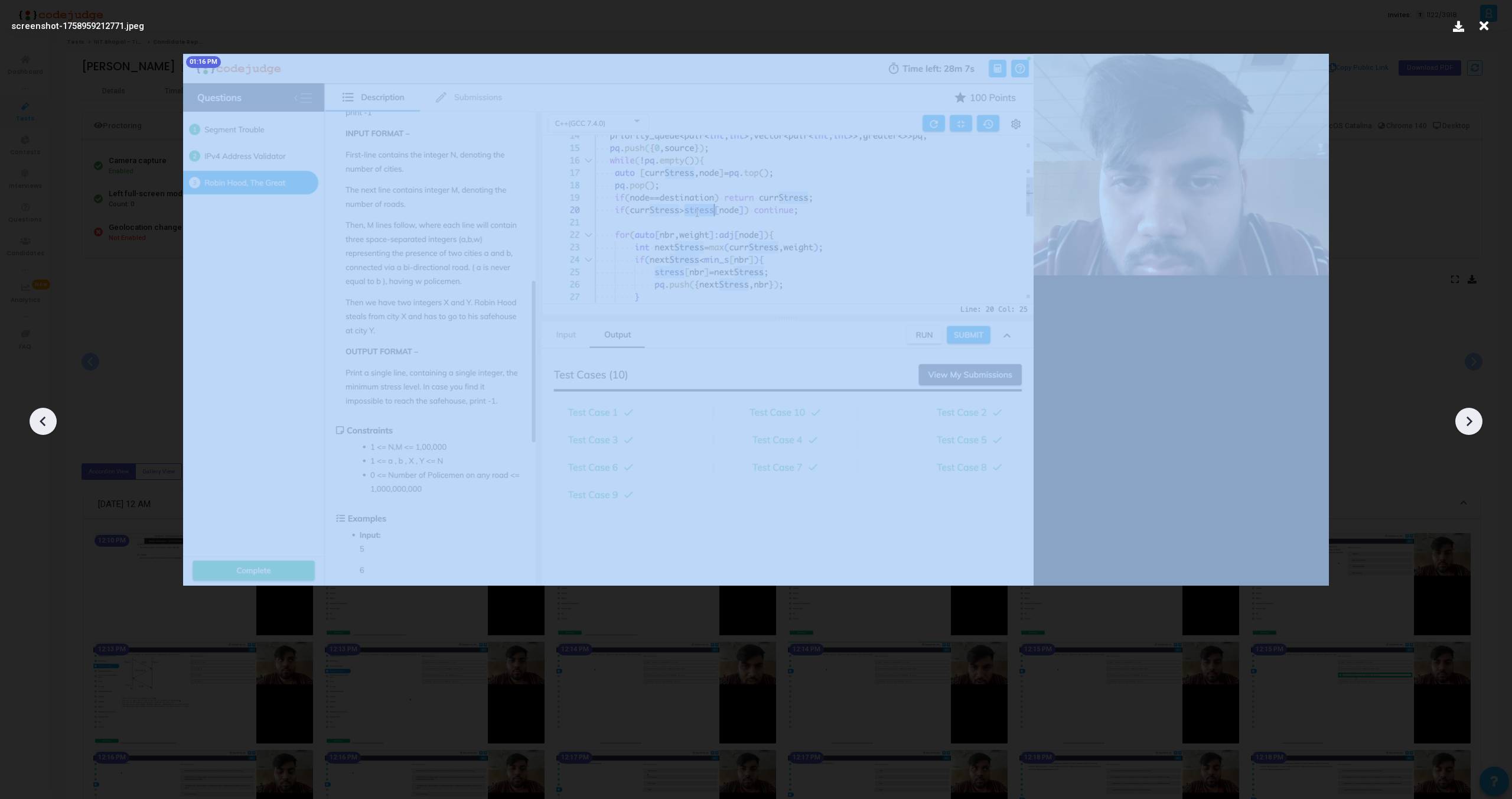
click at [1473, 418] on icon at bounding box center [1468, 420] width 17 height 17
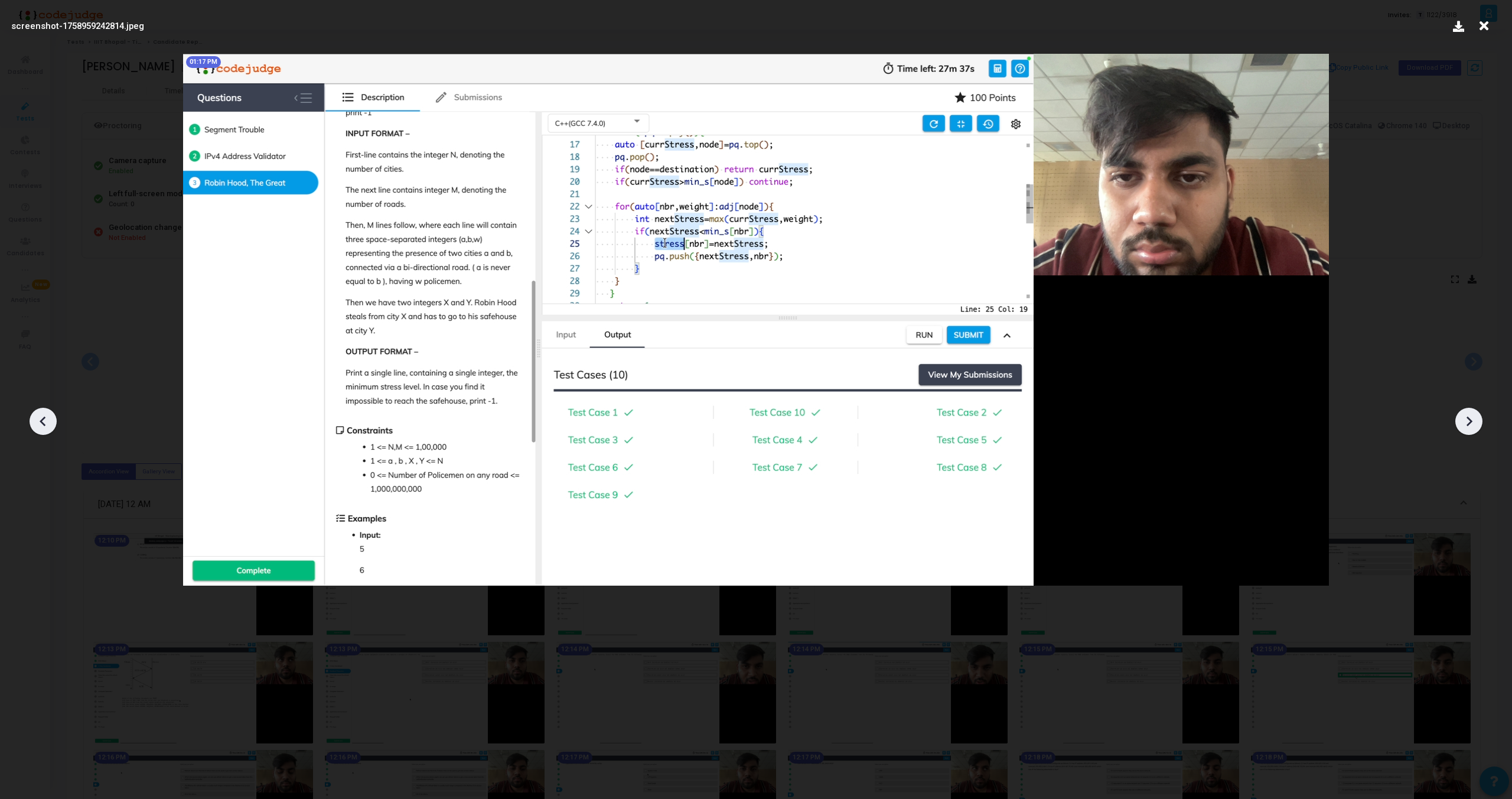
click at [1473, 418] on icon at bounding box center [1468, 420] width 17 height 17
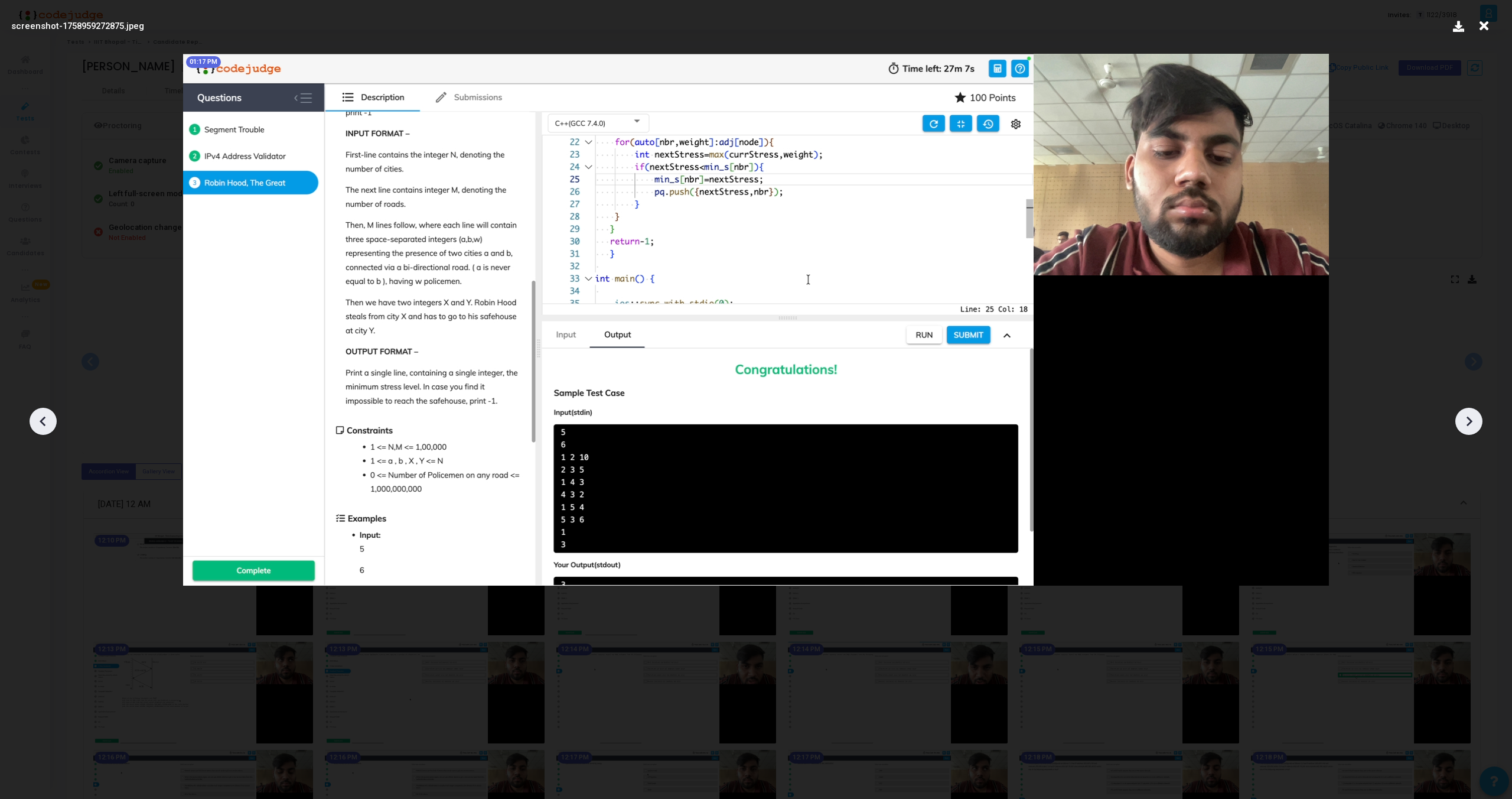
click at [1473, 418] on icon at bounding box center [1468, 420] width 17 height 17
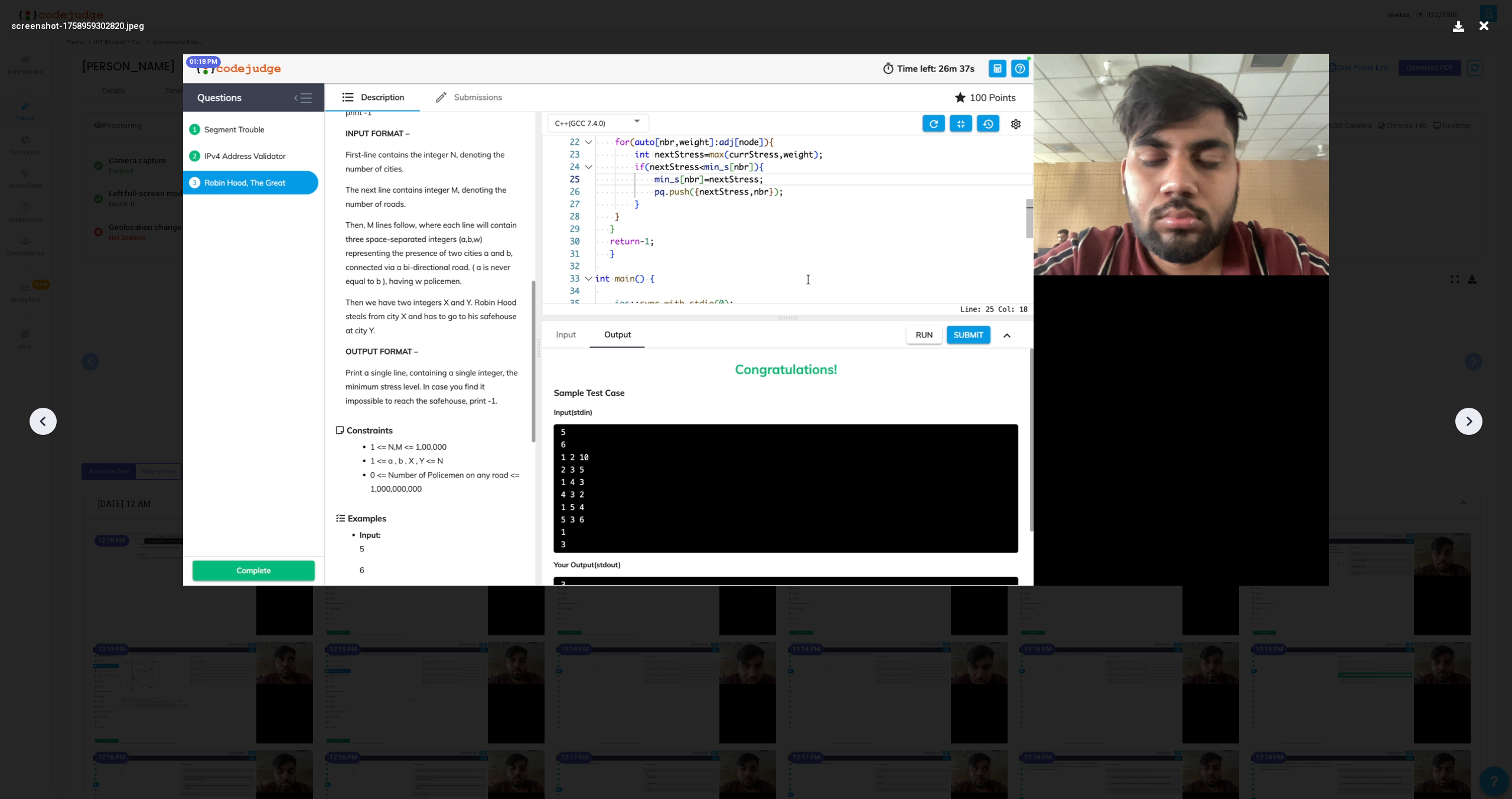
click at [1473, 418] on icon at bounding box center [1468, 420] width 17 height 17
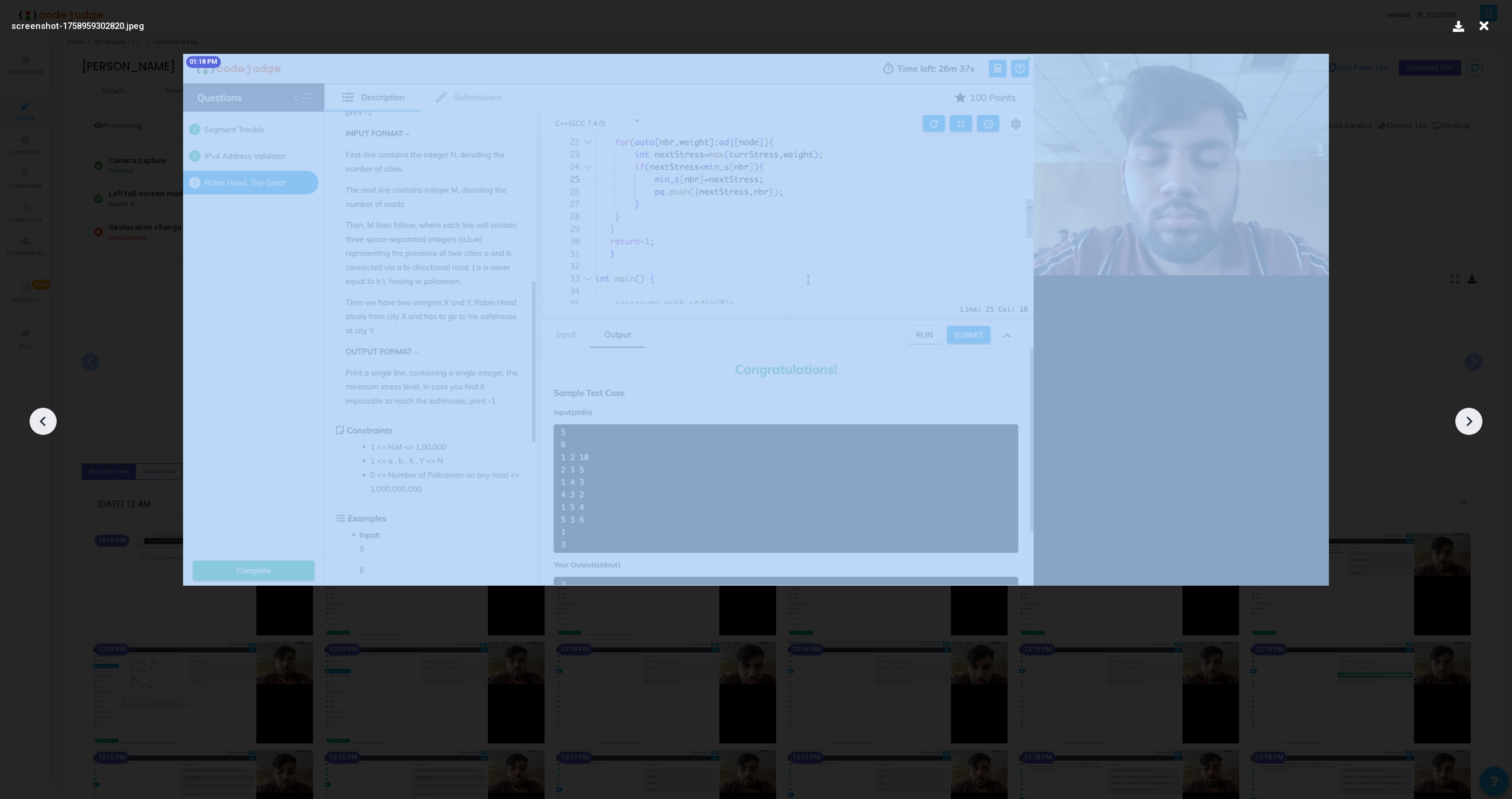
click at [1473, 418] on icon at bounding box center [1468, 420] width 17 height 17
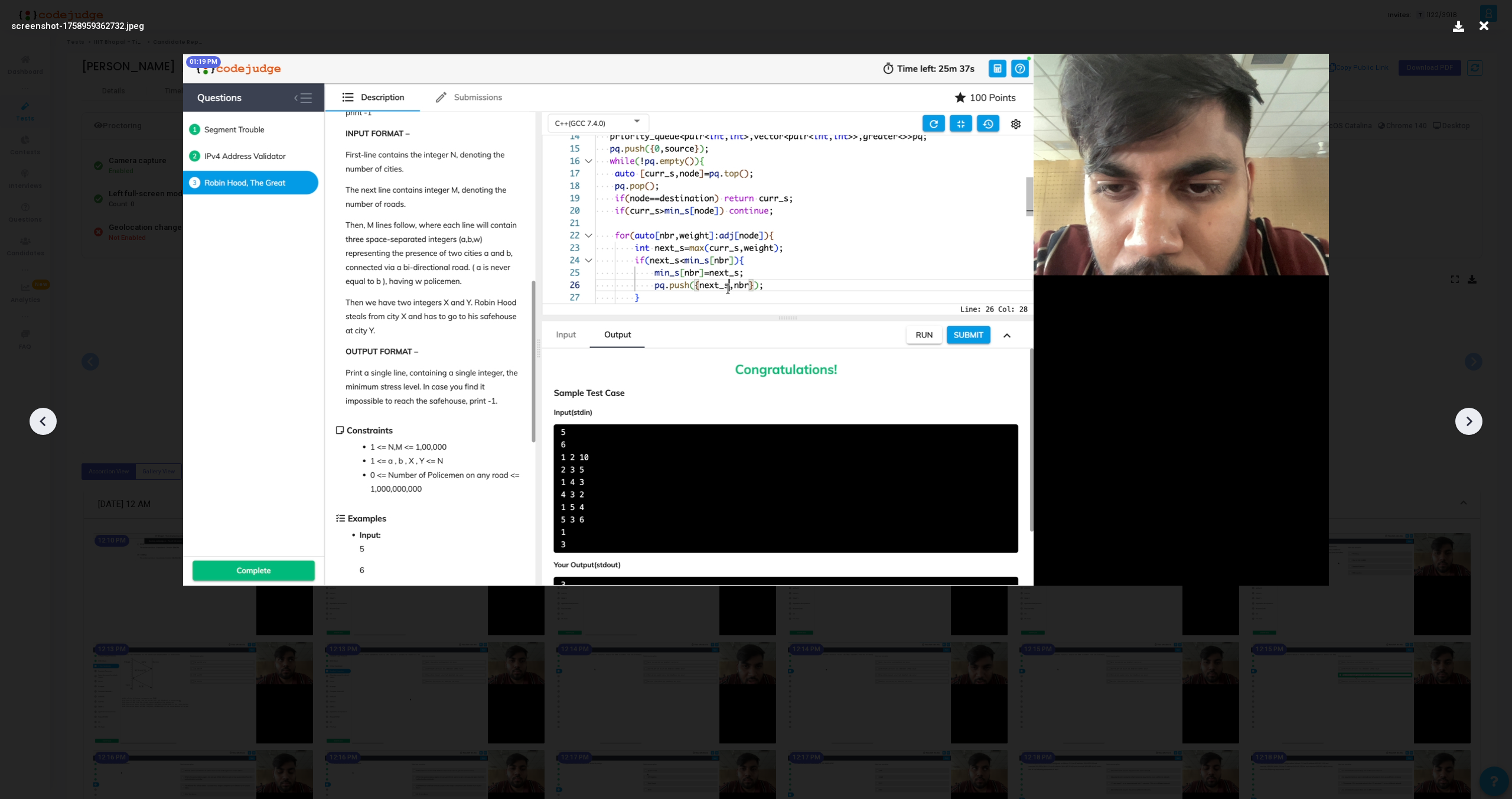
click at [1473, 418] on icon at bounding box center [1468, 420] width 17 height 17
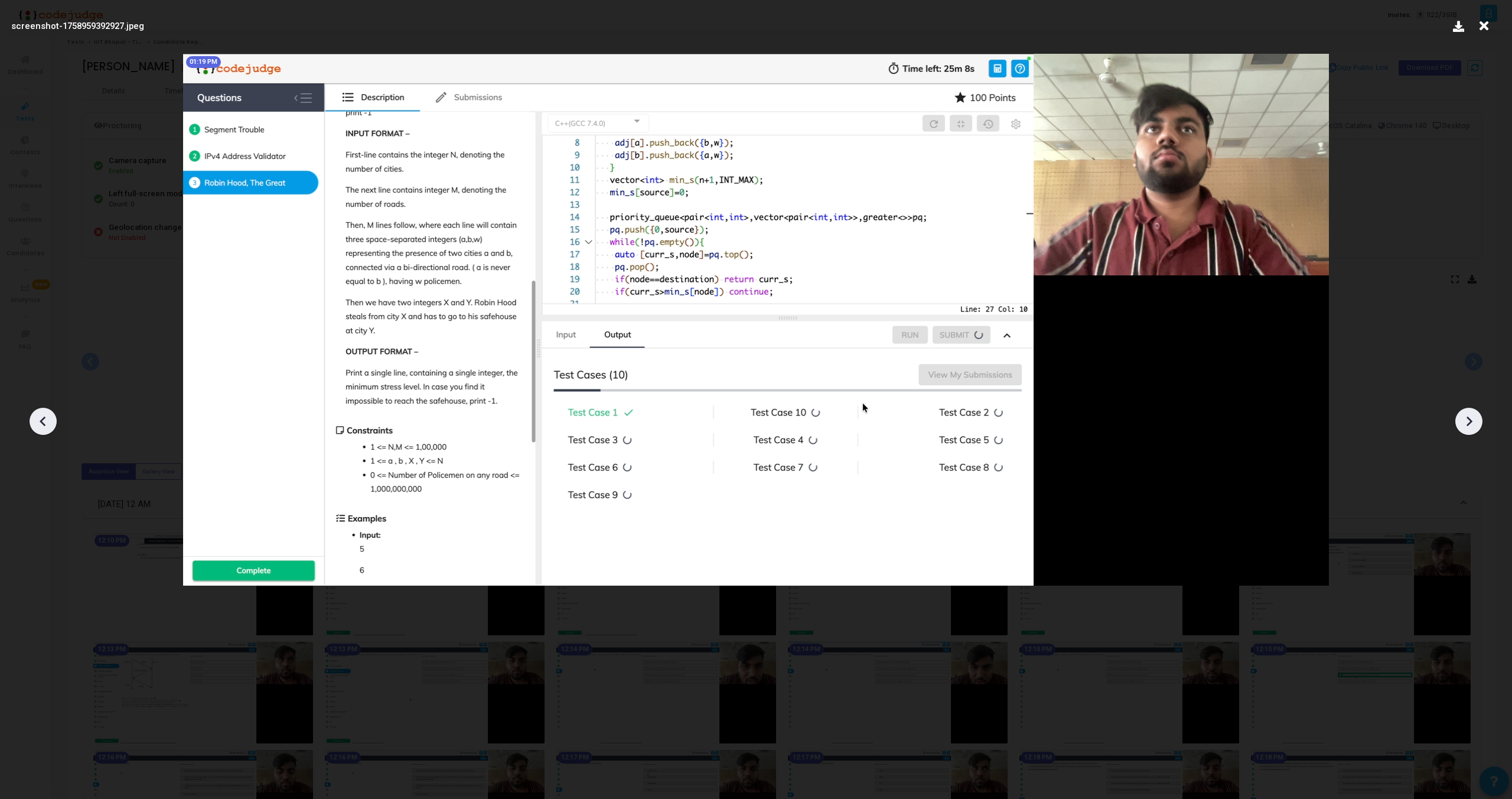
click at [1473, 418] on icon at bounding box center [1468, 420] width 17 height 17
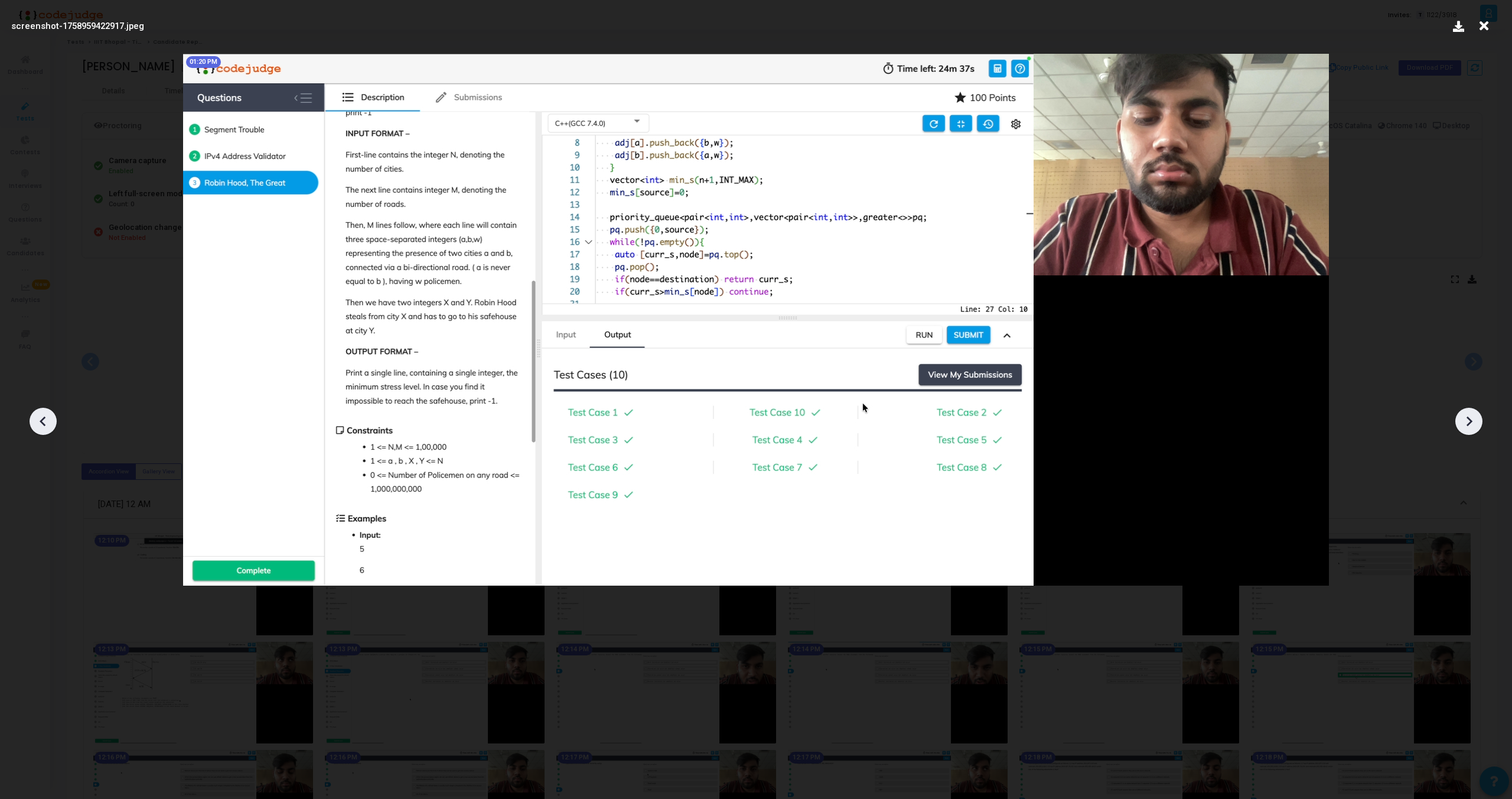
click at [1473, 418] on icon at bounding box center [1468, 420] width 17 height 17
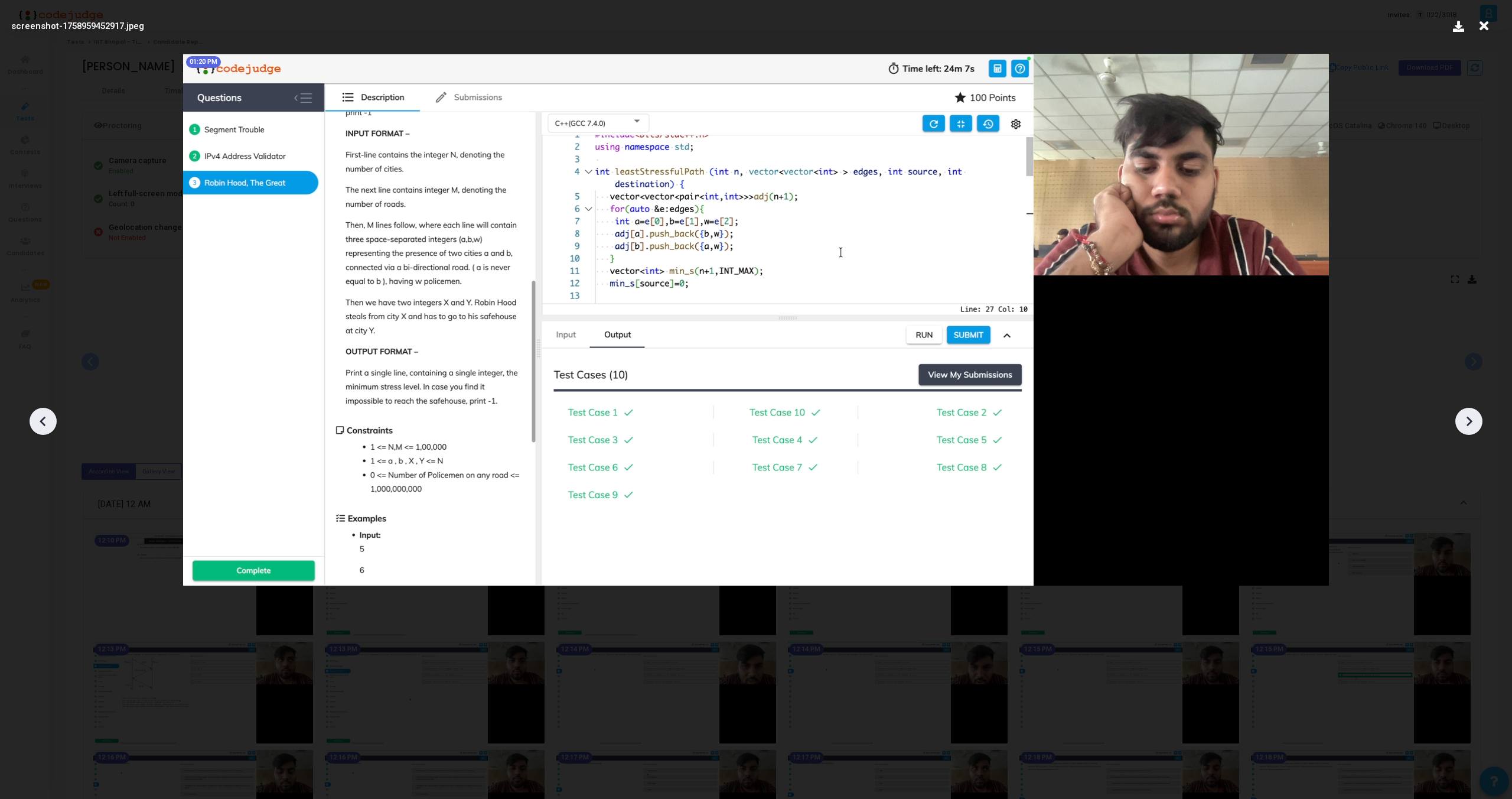
click at [1473, 418] on icon at bounding box center [1468, 420] width 17 height 17
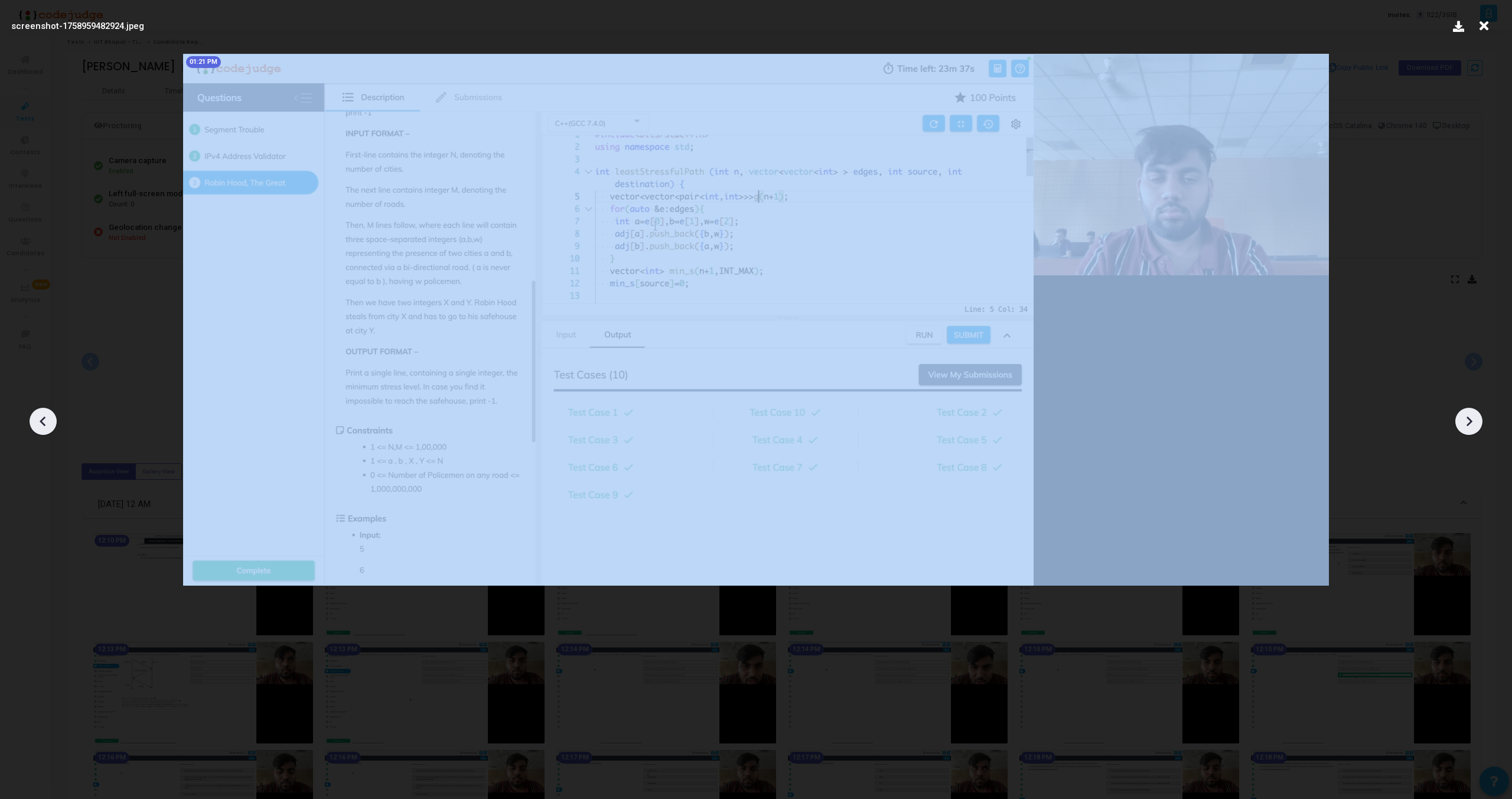
click at [1473, 418] on icon at bounding box center [1468, 420] width 17 height 17
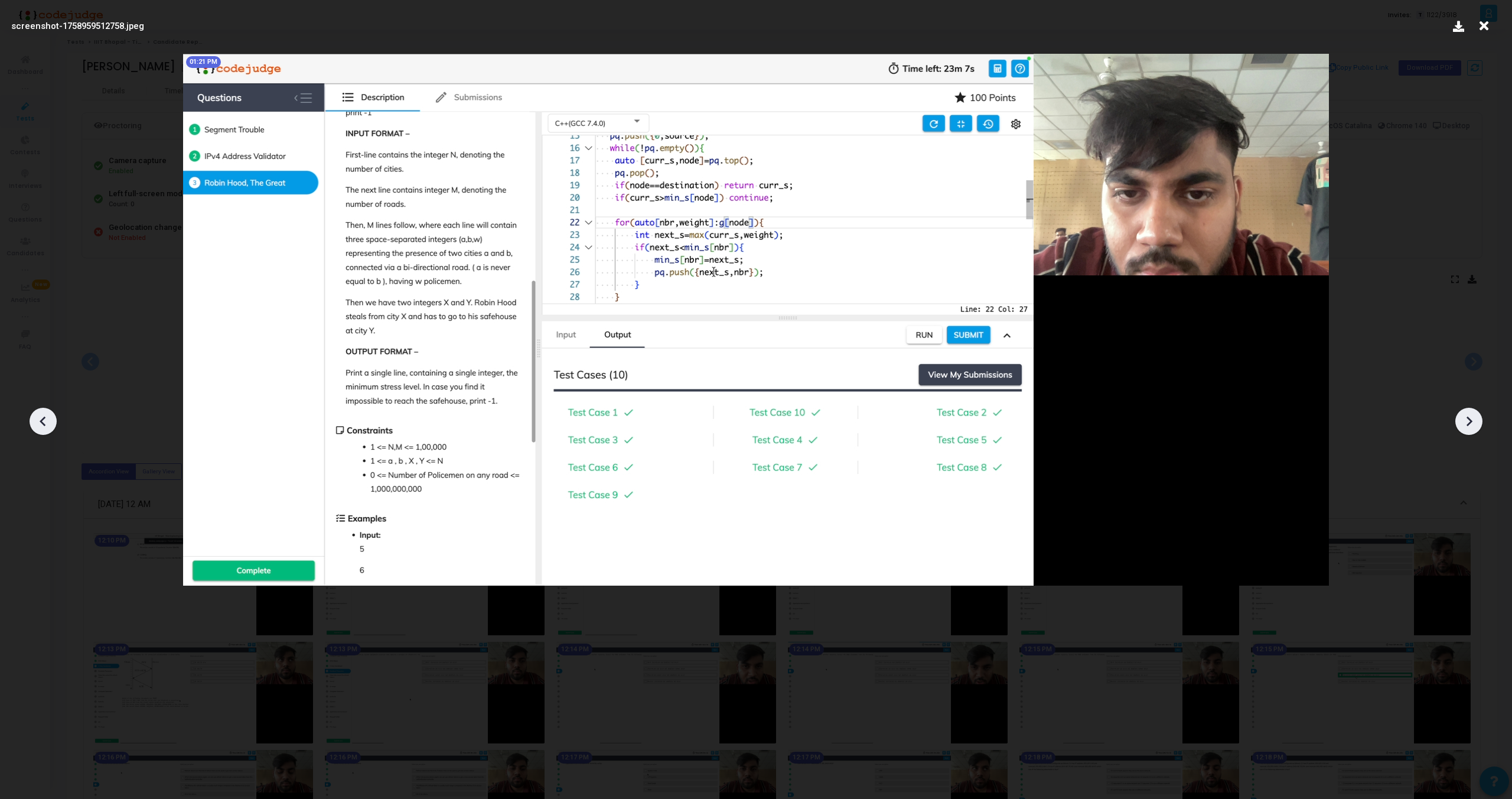
click at [1473, 418] on icon at bounding box center [1468, 420] width 17 height 17
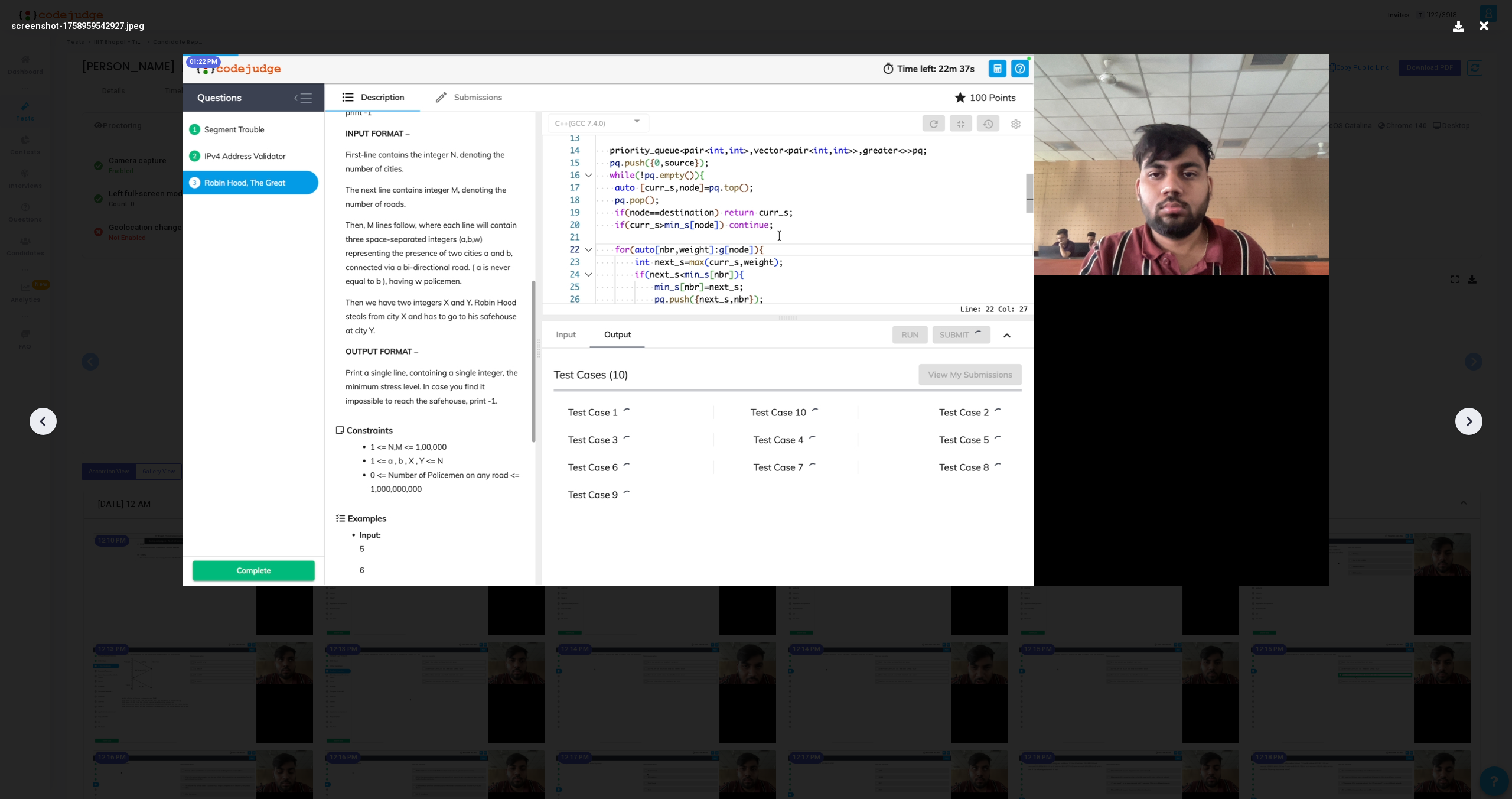
click at [1473, 418] on icon at bounding box center [1468, 420] width 17 height 17
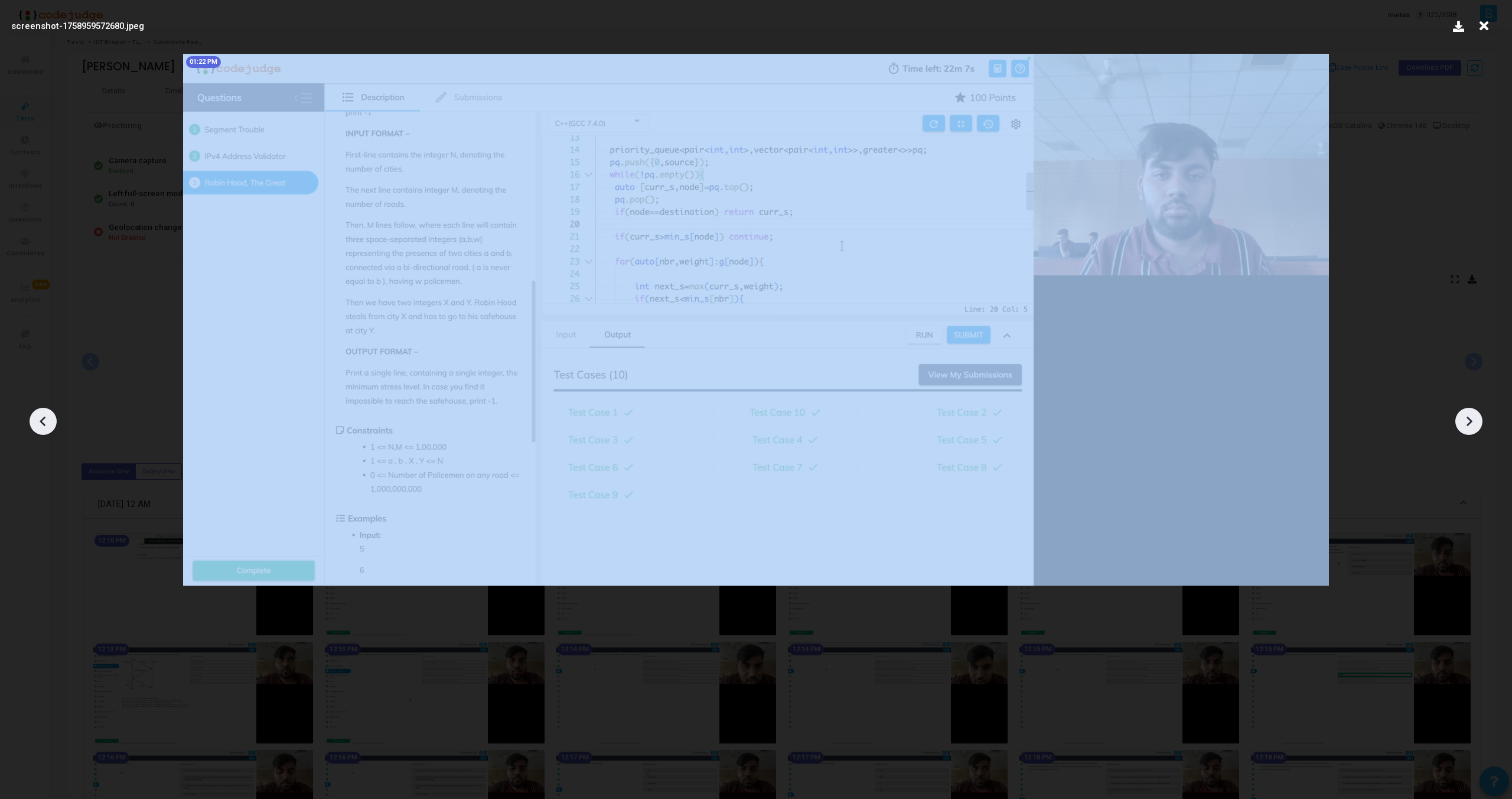
click at [1473, 418] on icon at bounding box center [1468, 420] width 17 height 17
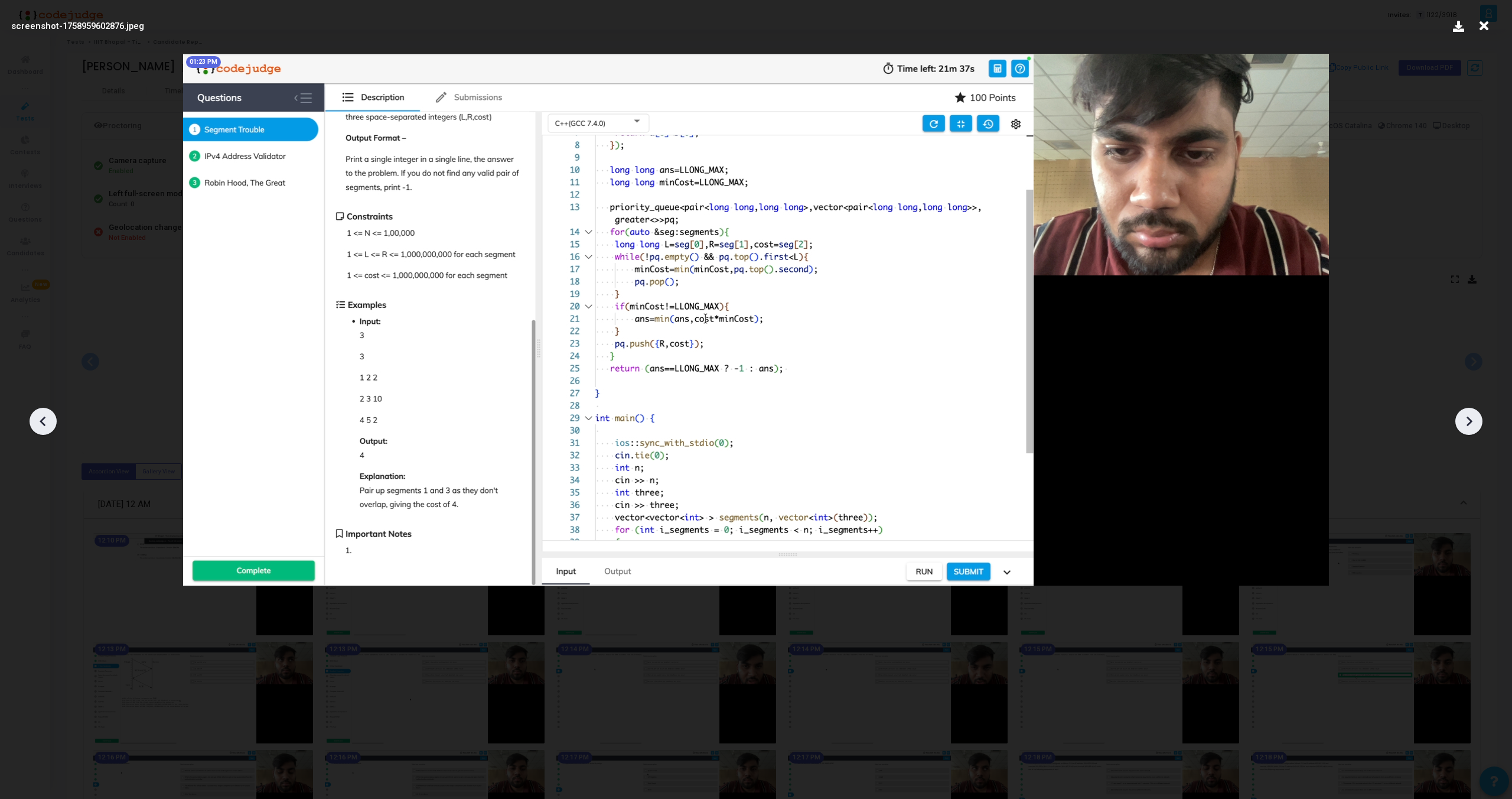
click at [1473, 418] on icon at bounding box center [1468, 420] width 17 height 17
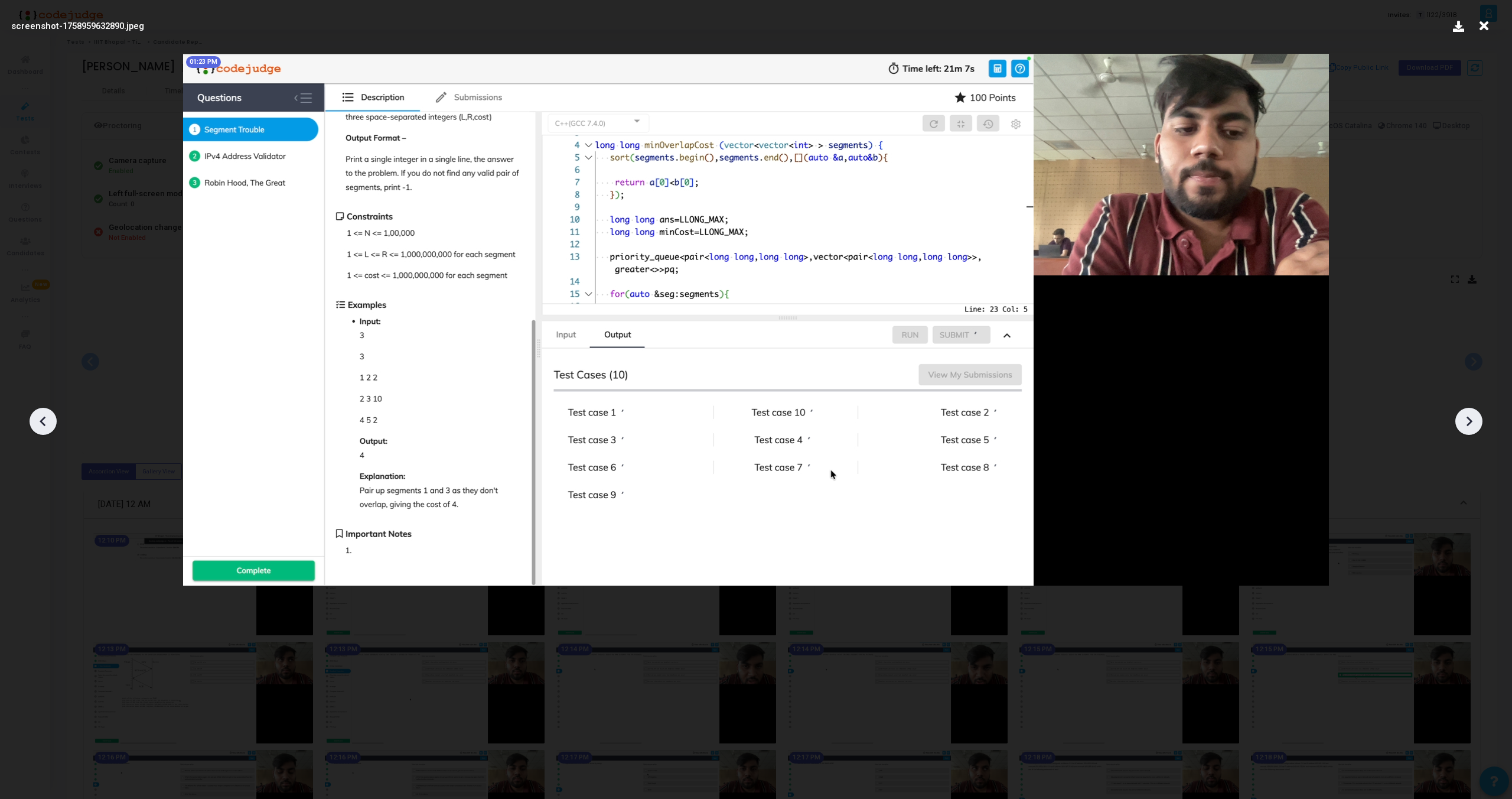
click at [1473, 418] on icon at bounding box center [1468, 420] width 17 height 17
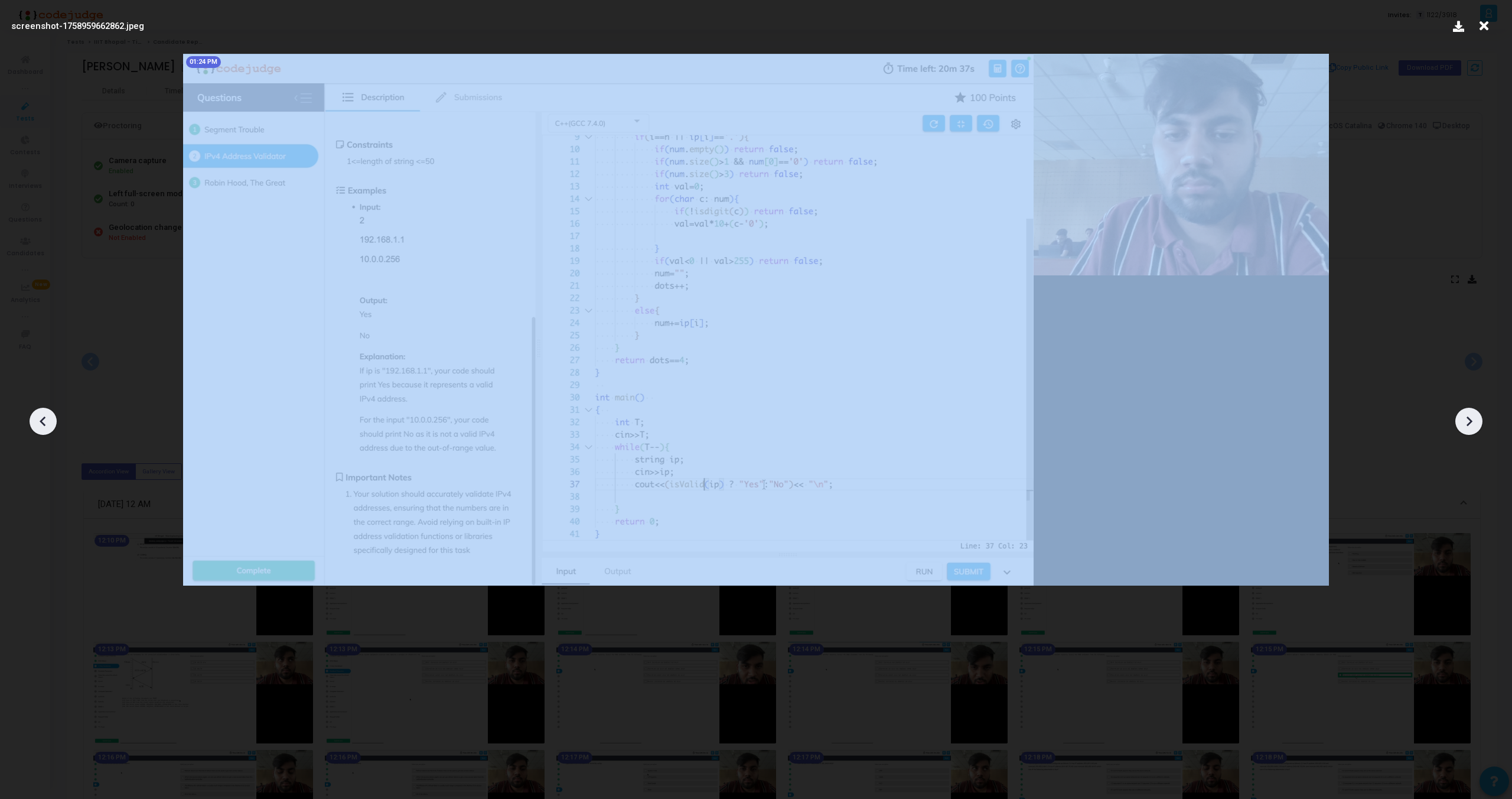
click at [1473, 418] on icon at bounding box center [1468, 420] width 17 height 17
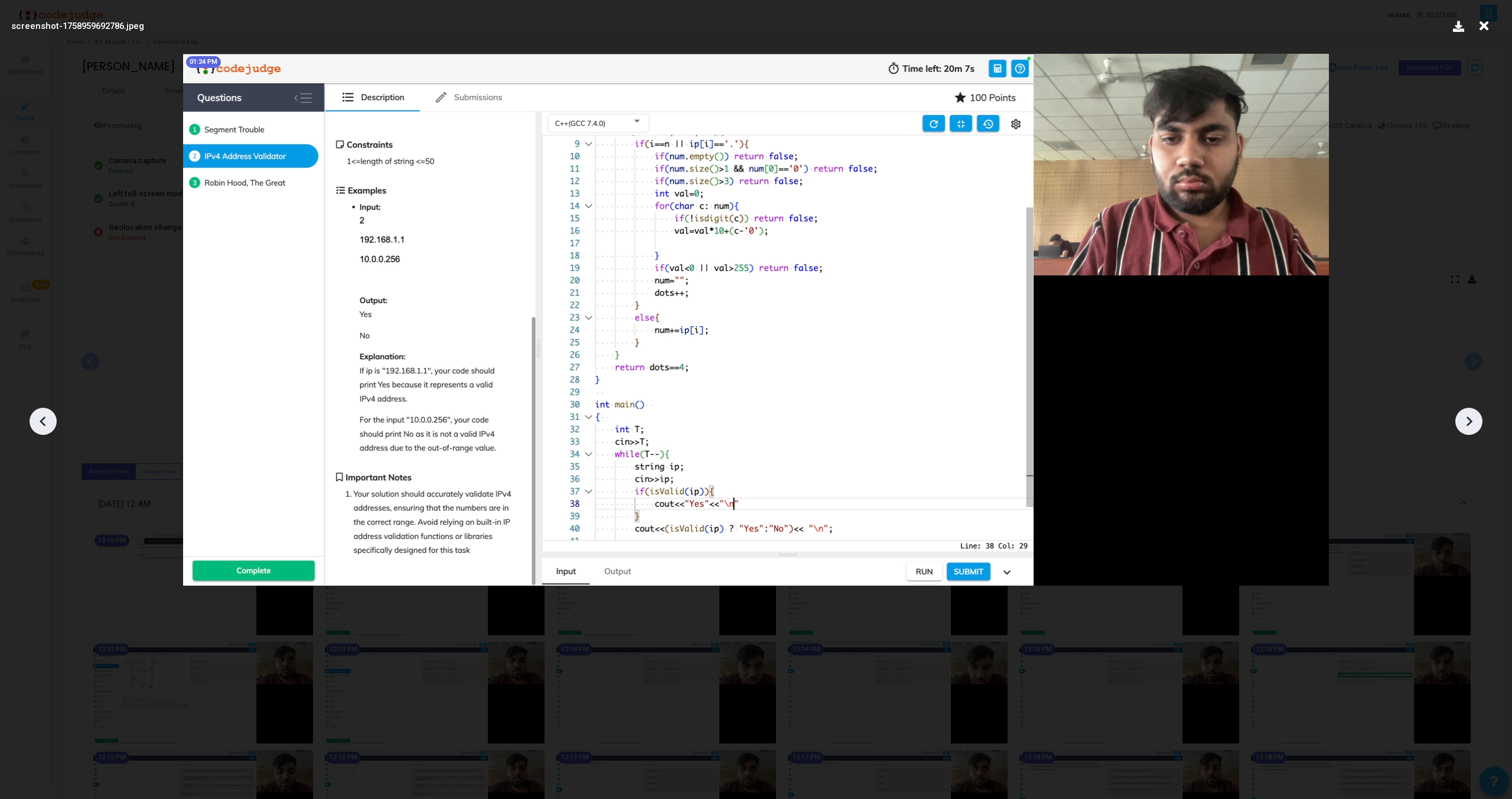
click at [1473, 418] on icon at bounding box center [1468, 420] width 17 height 17
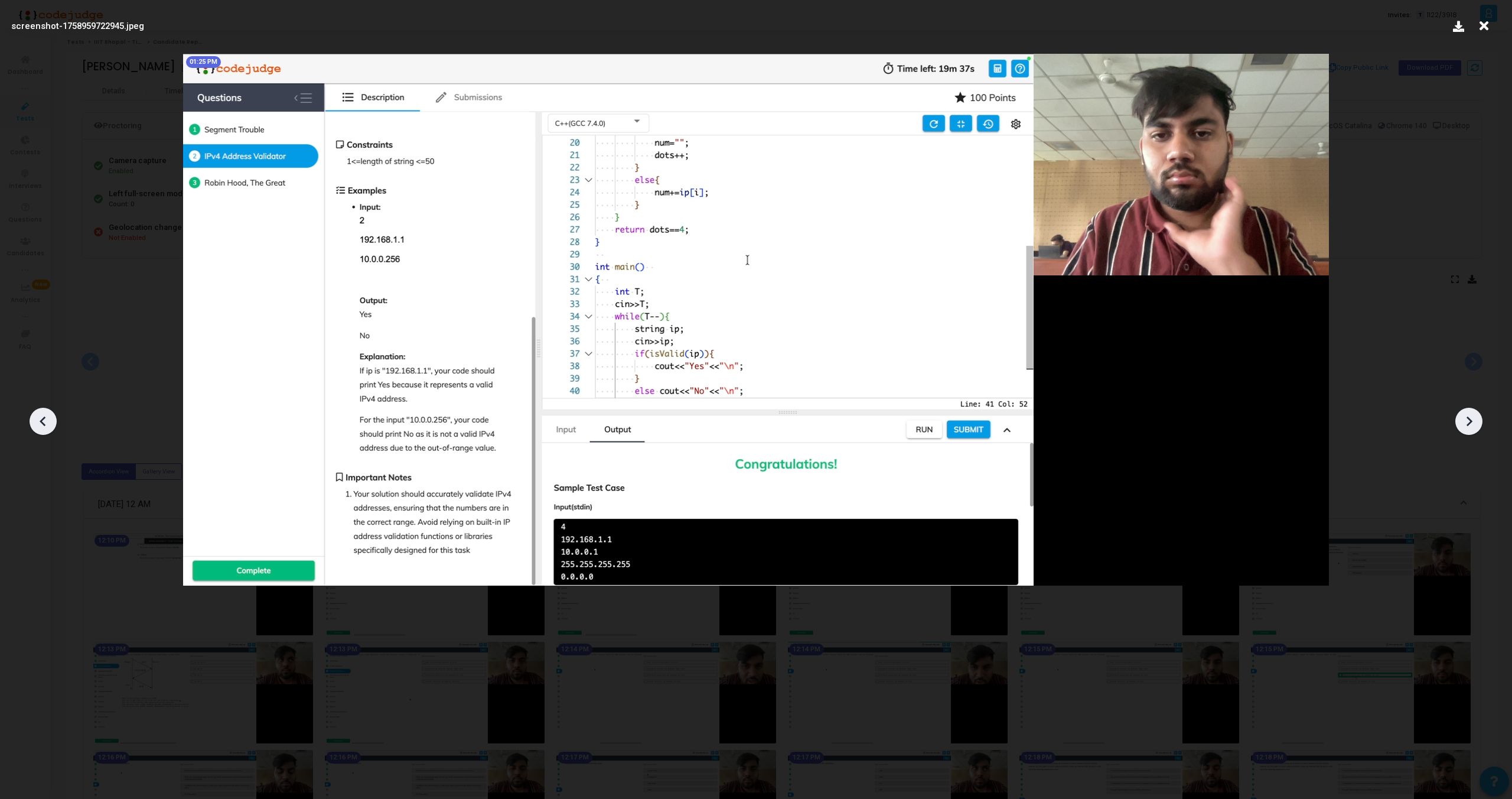
click at [1473, 418] on icon at bounding box center [1468, 420] width 17 height 17
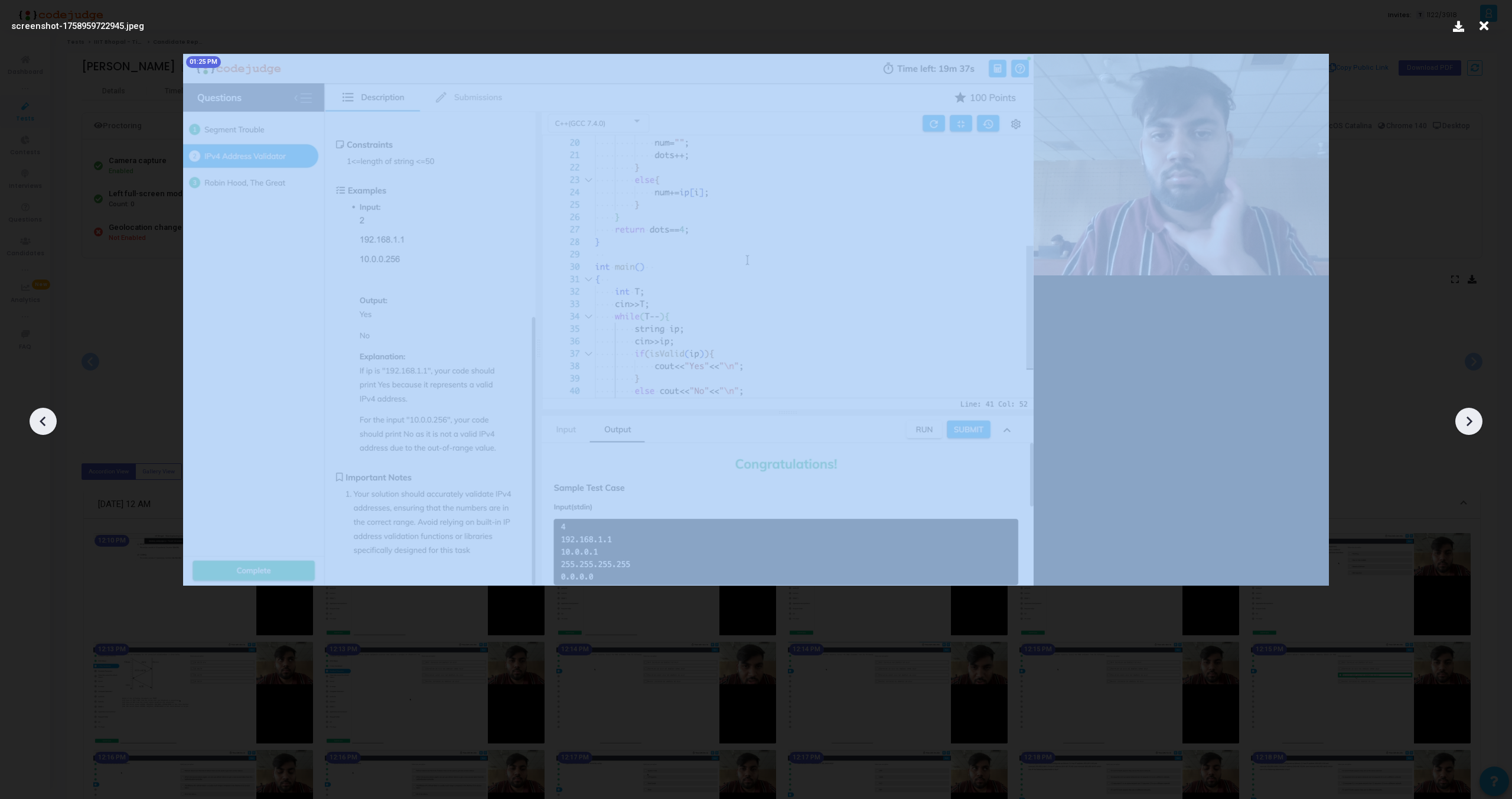
click at [1473, 418] on icon at bounding box center [1468, 420] width 17 height 17
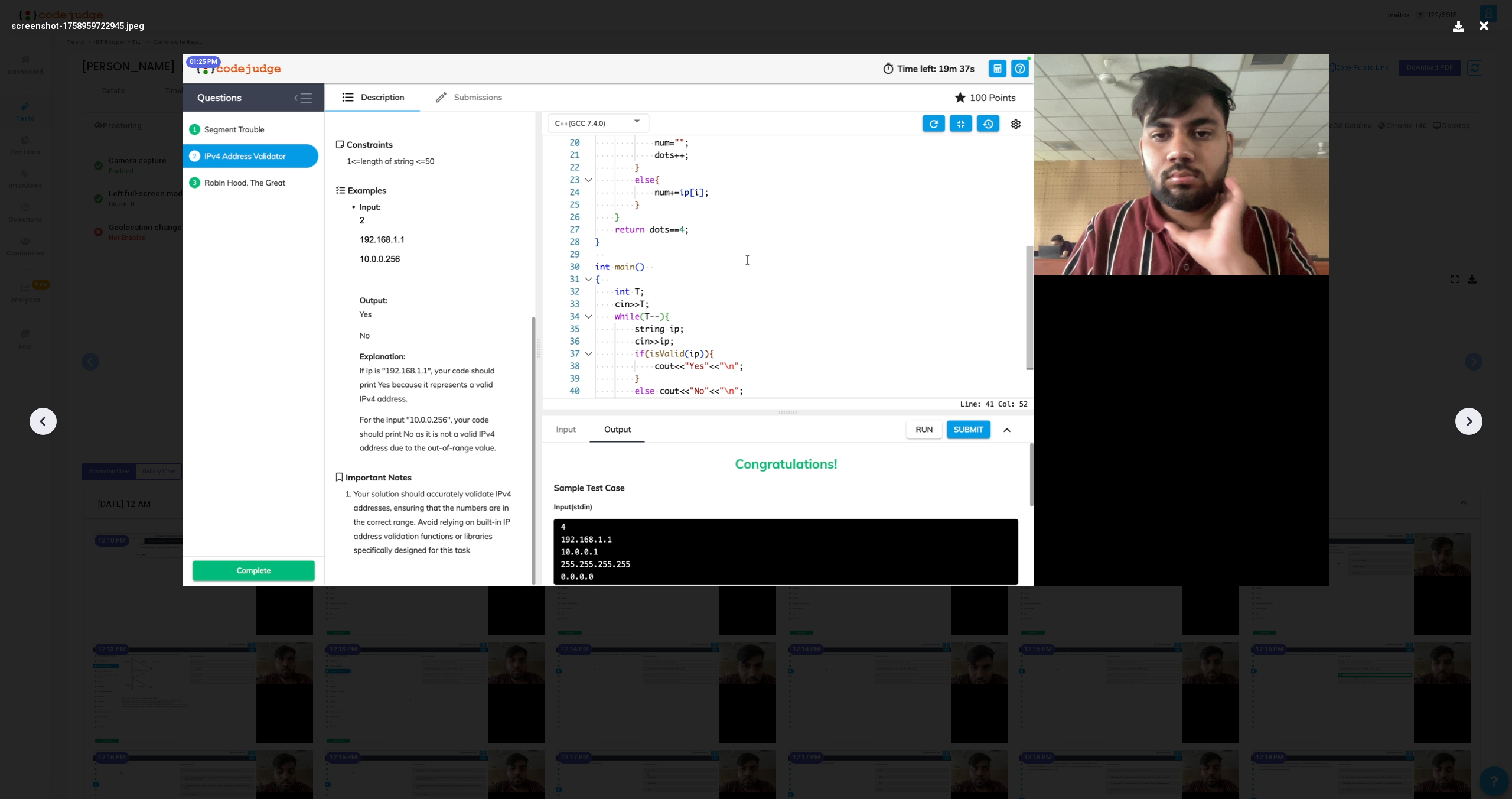
click at [50, 412] on icon at bounding box center [43, 420] width 17 height 17
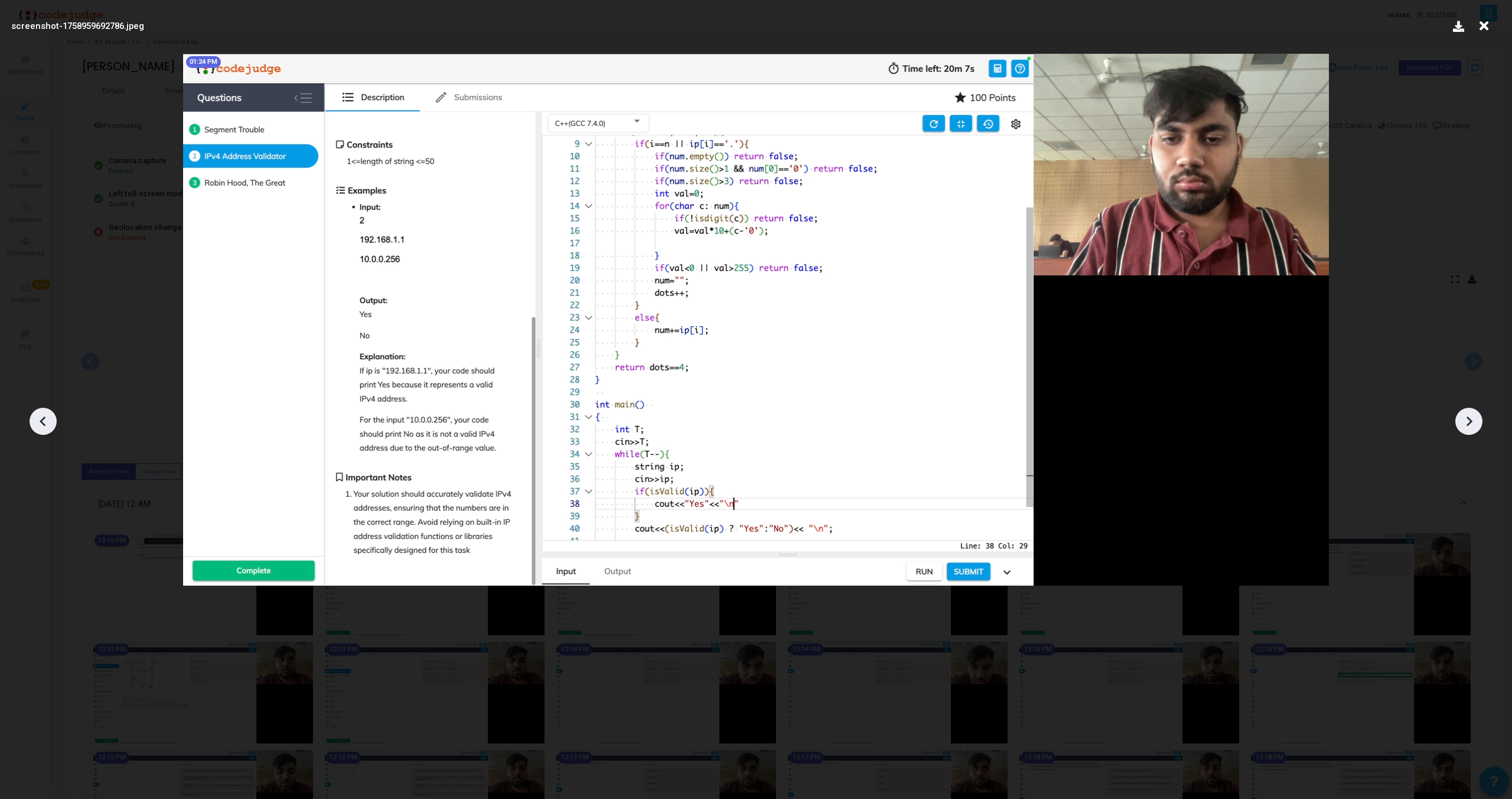
click at [50, 412] on icon at bounding box center [43, 420] width 17 height 17
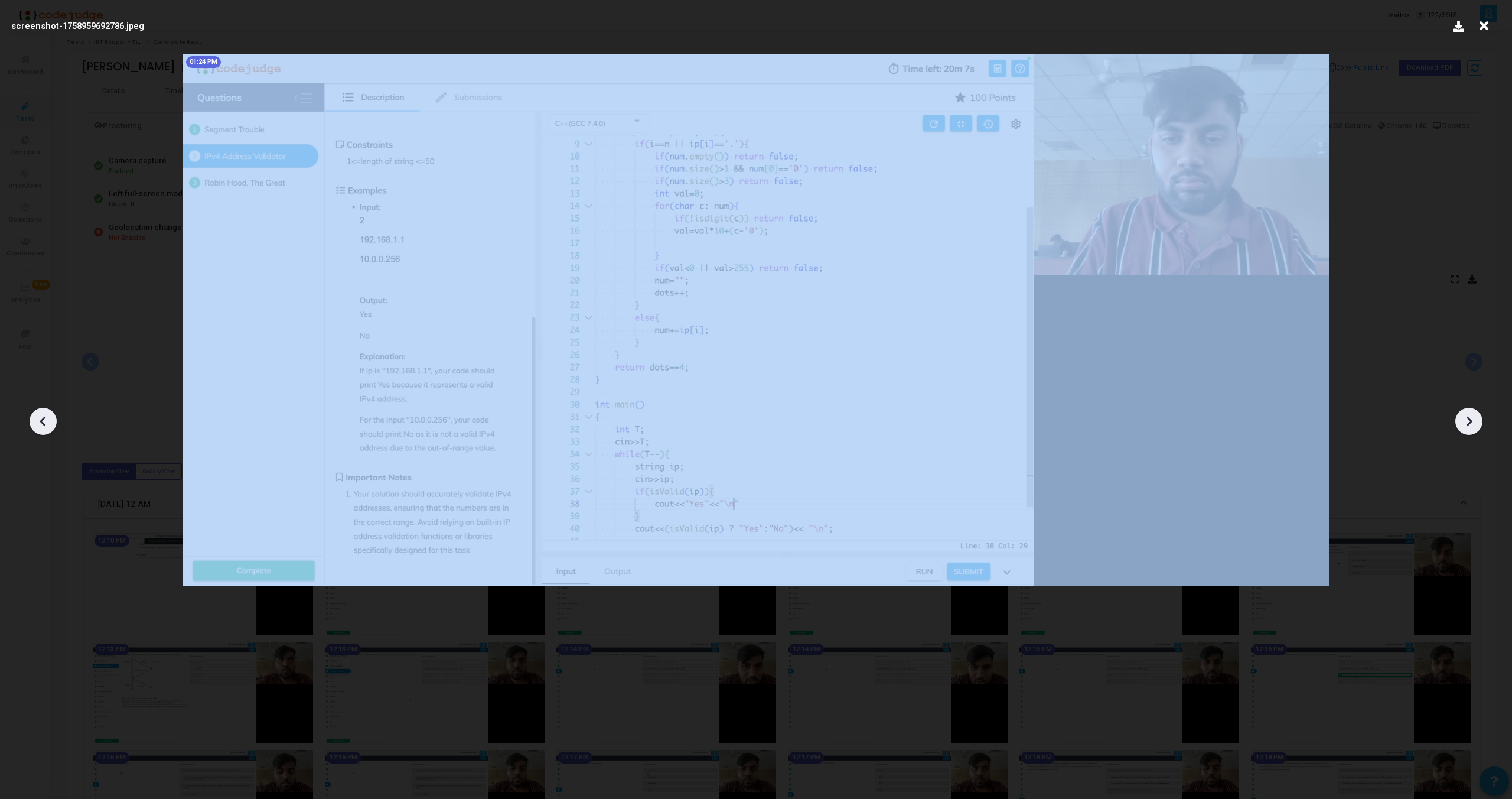
click at [50, 412] on icon at bounding box center [43, 420] width 17 height 17
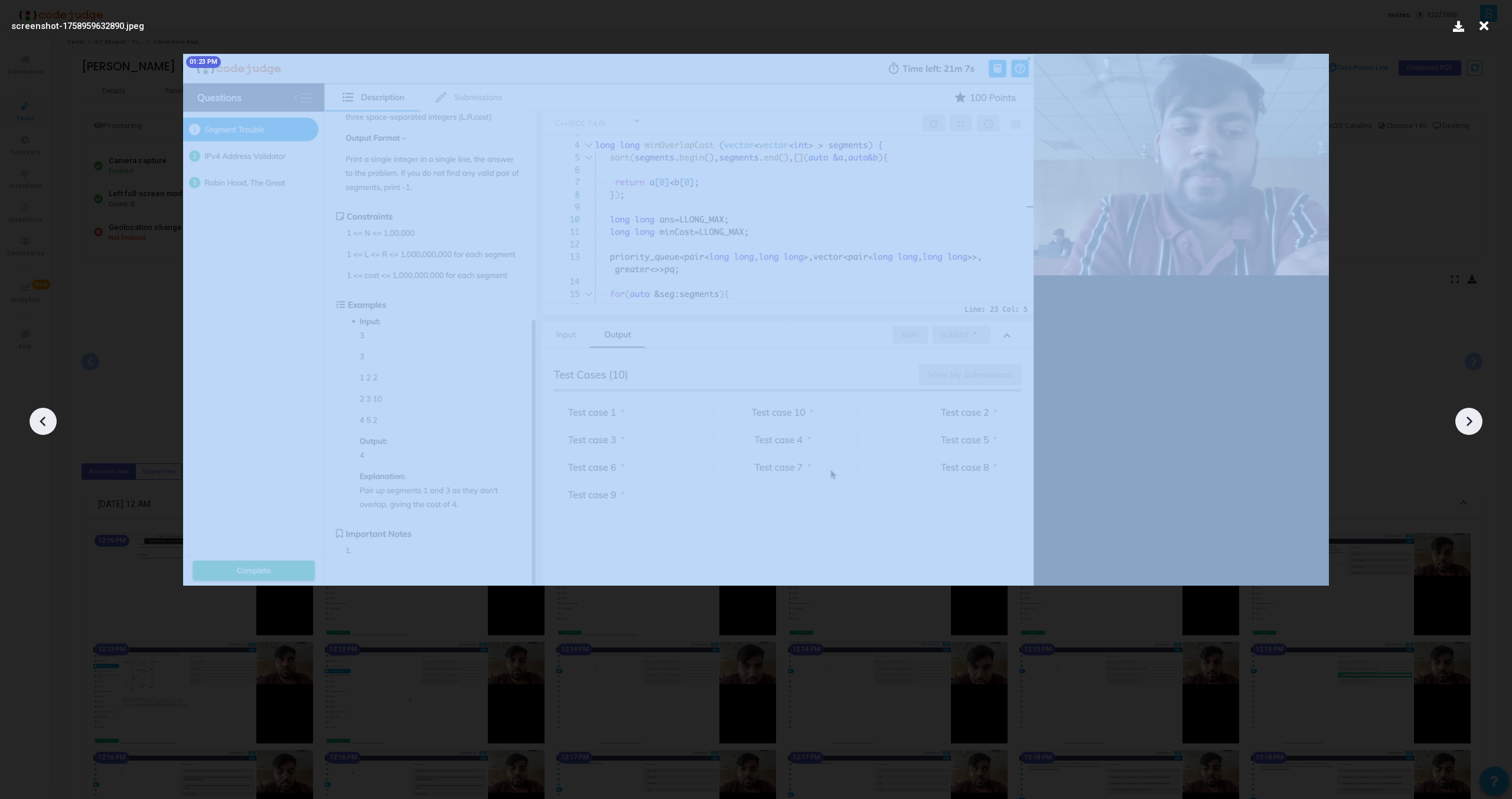
click at [50, 412] on icon at bounding box center [43, 420] width 17 height 17
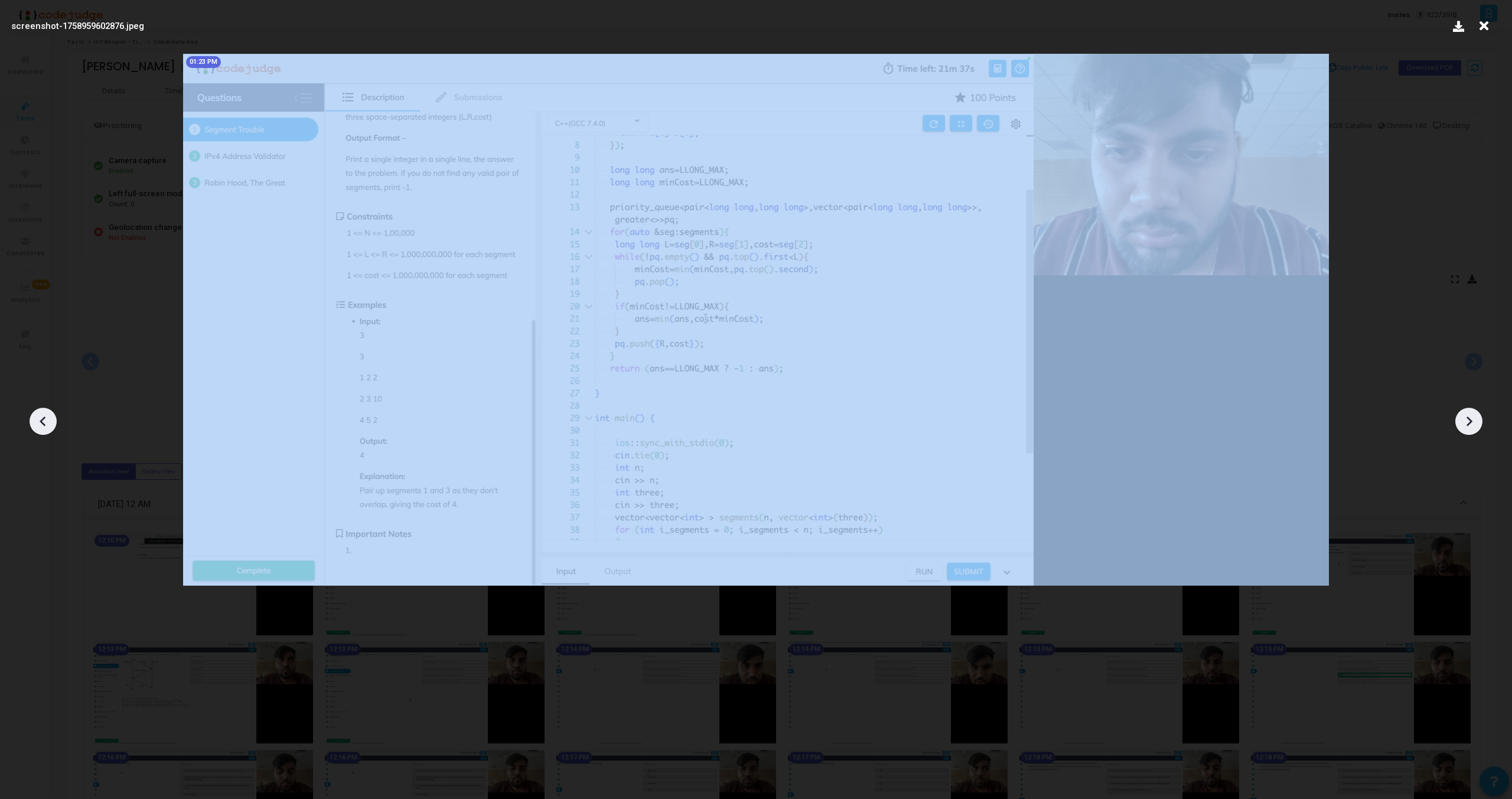
click at [50, 412] on icon at bounding box center [43, 420] width 17 height 17
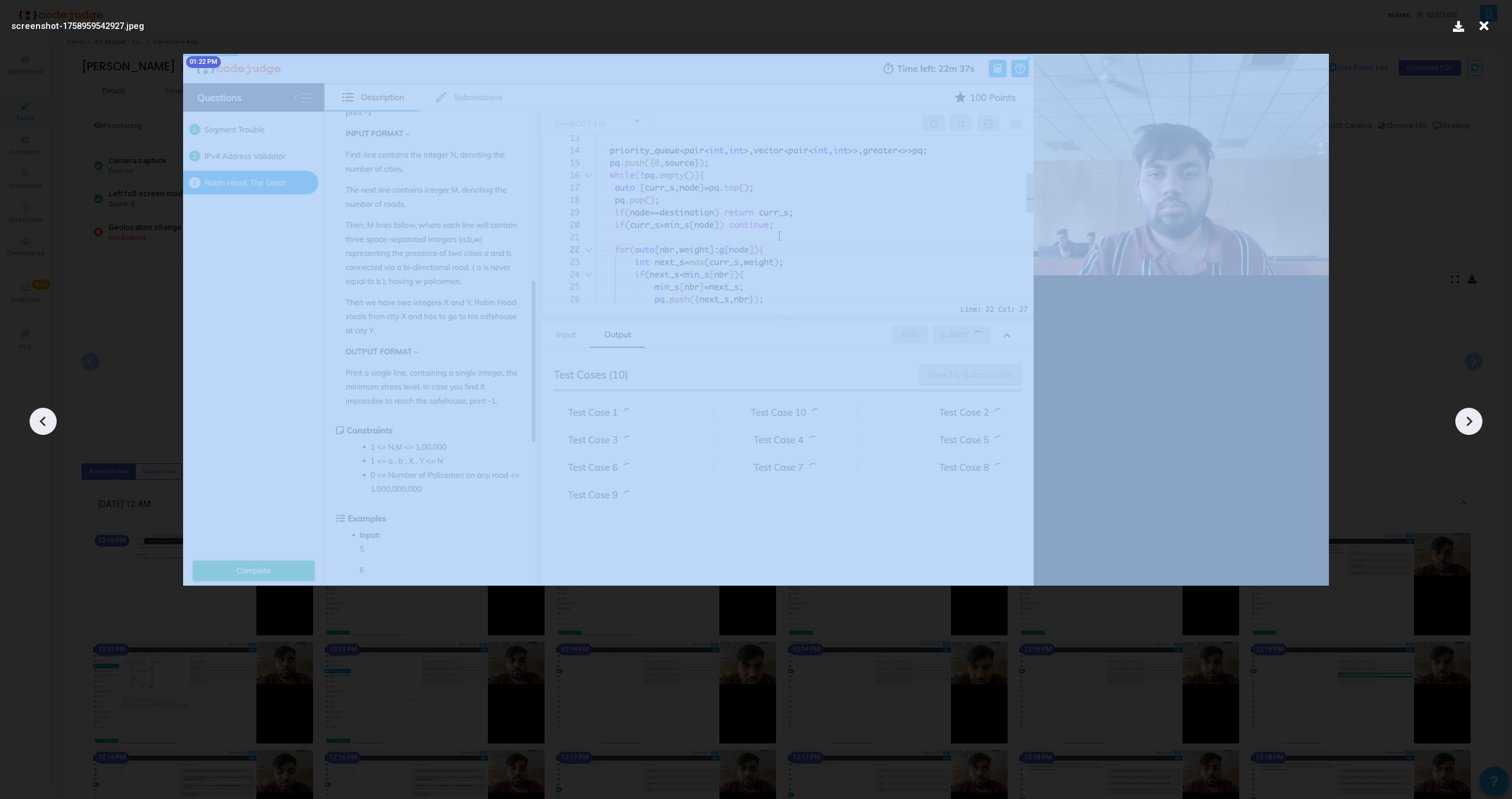
click at [50, 412] on icon at bounding box center [43, 420] width 17 height 17
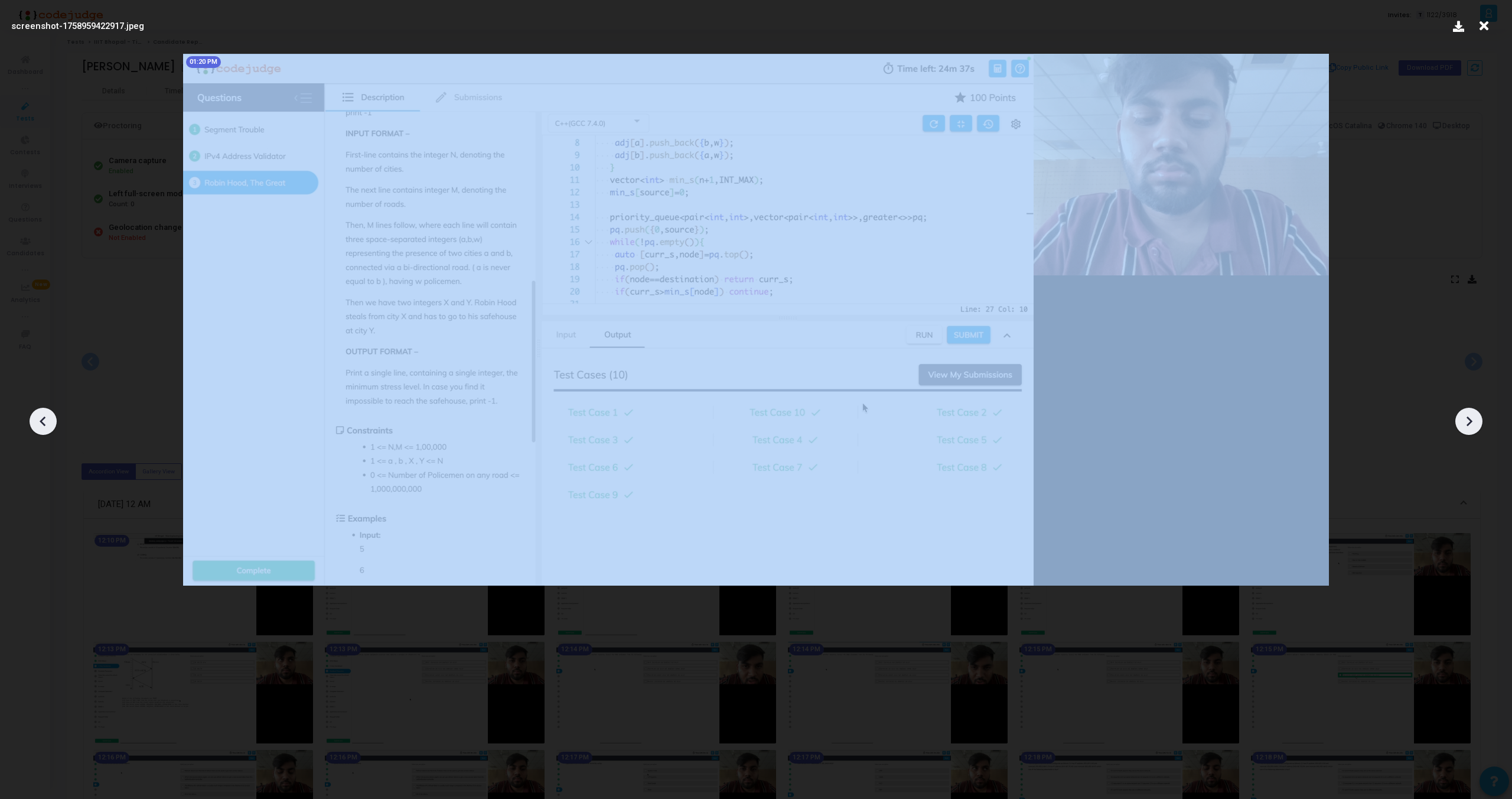
click at [50, 412] on icon at bounding box center [43, 420] width 17 height 17
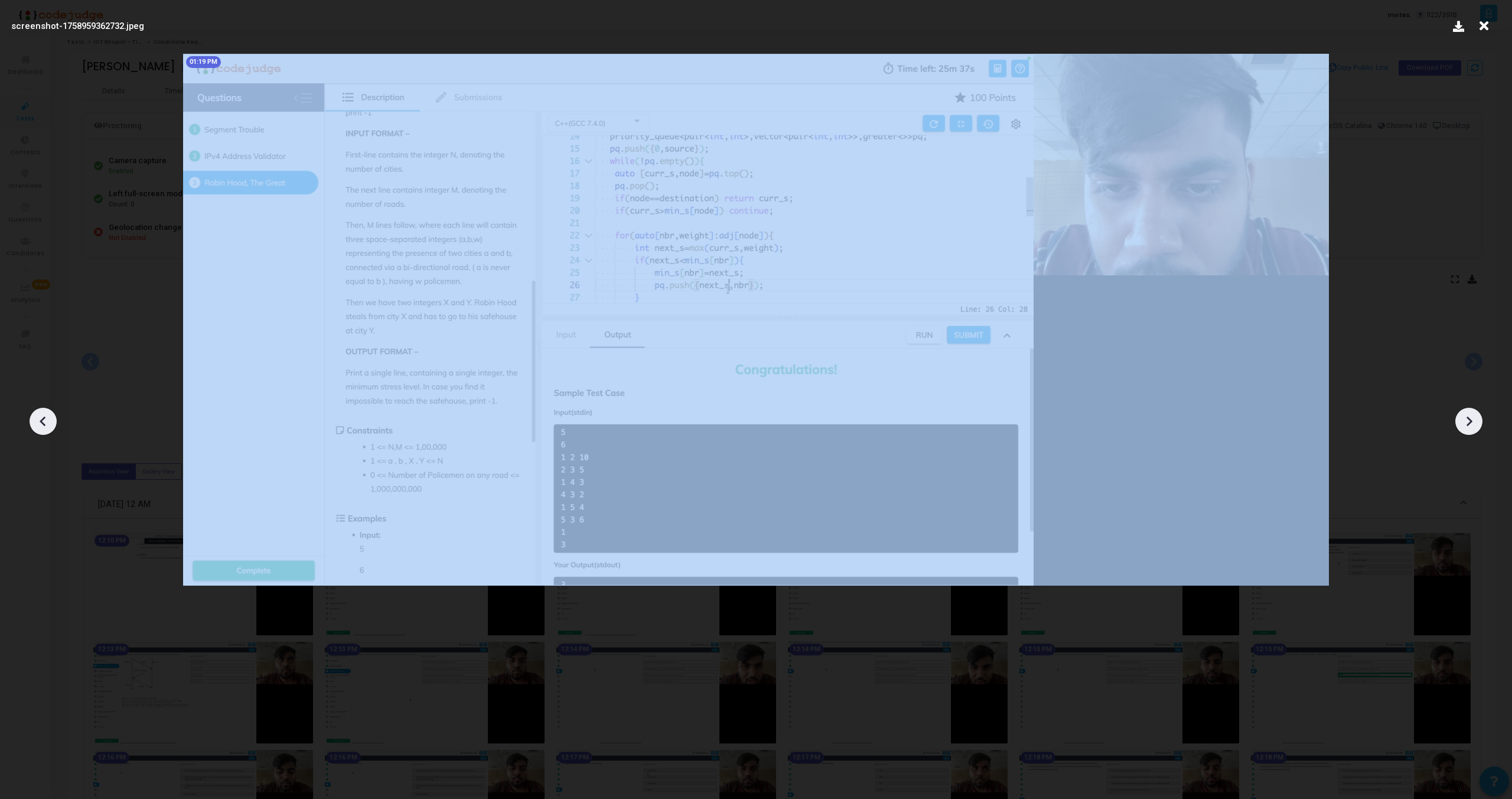
click at [50, 412] on icon at bounding box center [43, 420] width 17 height 17
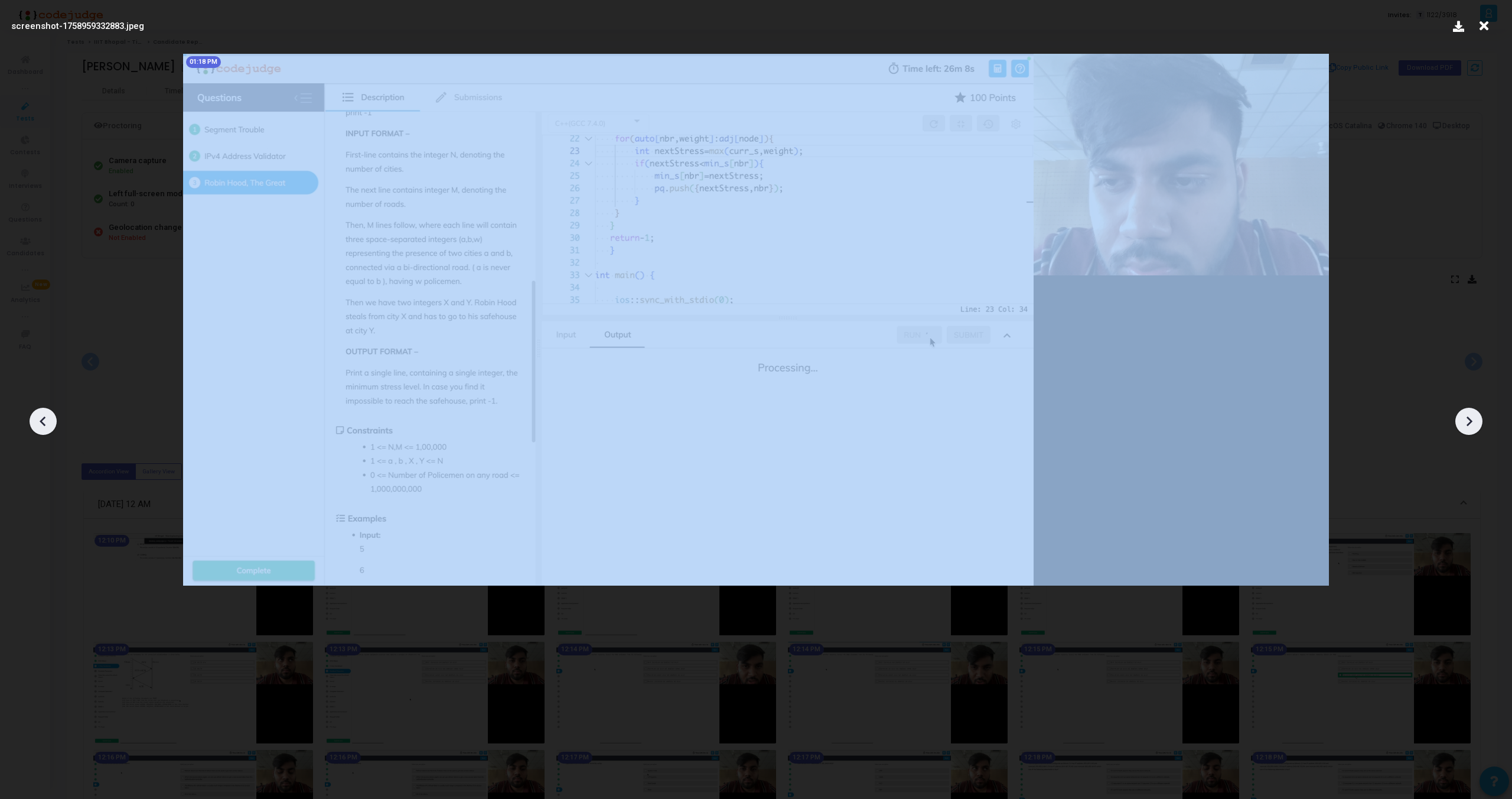
click at [50, 412] on icon at bounding box center [43, 420] width 17 height 17
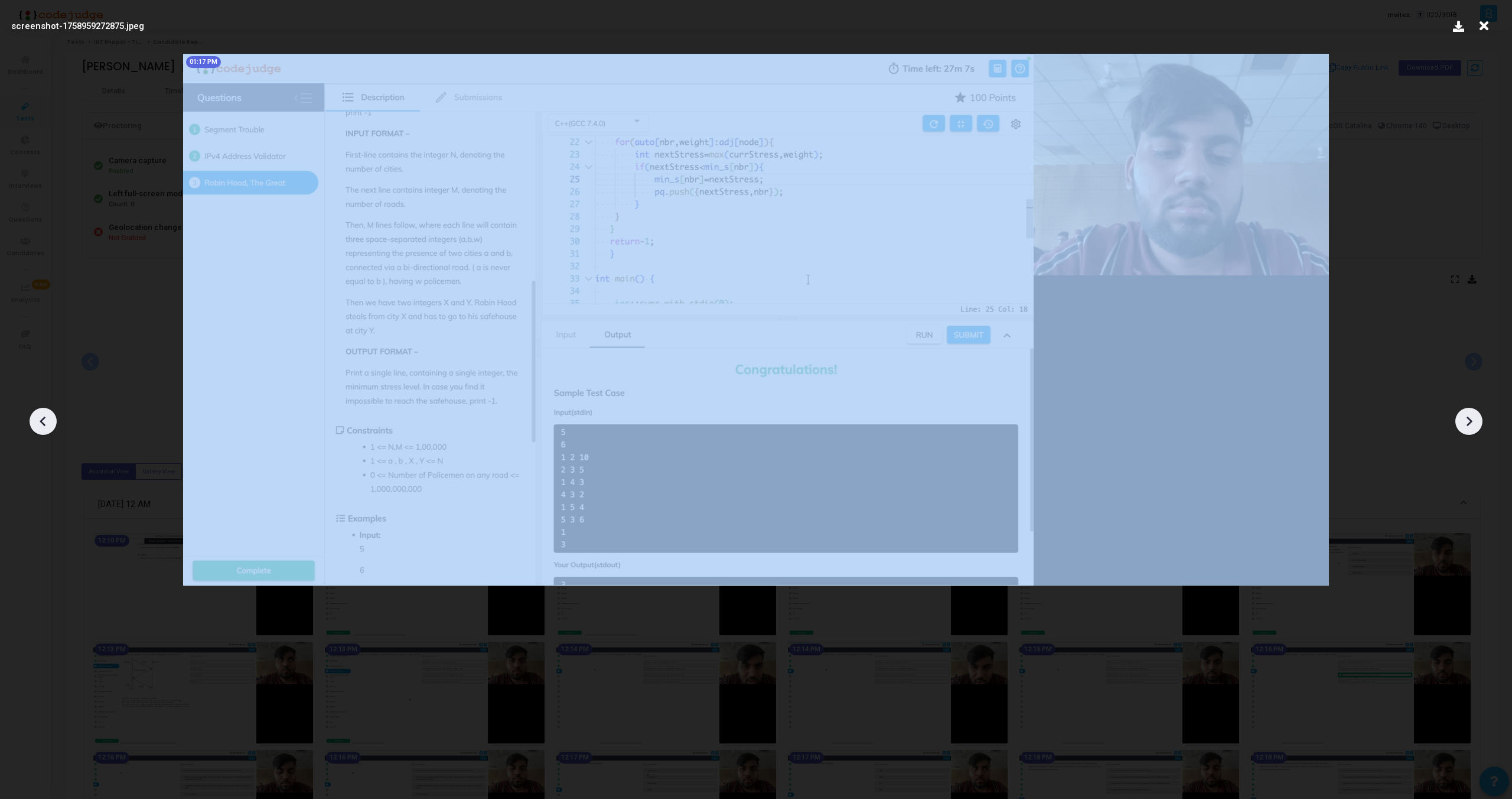
click at [50, 412] on icon at bounding box center [43, 420] width 17 height 17
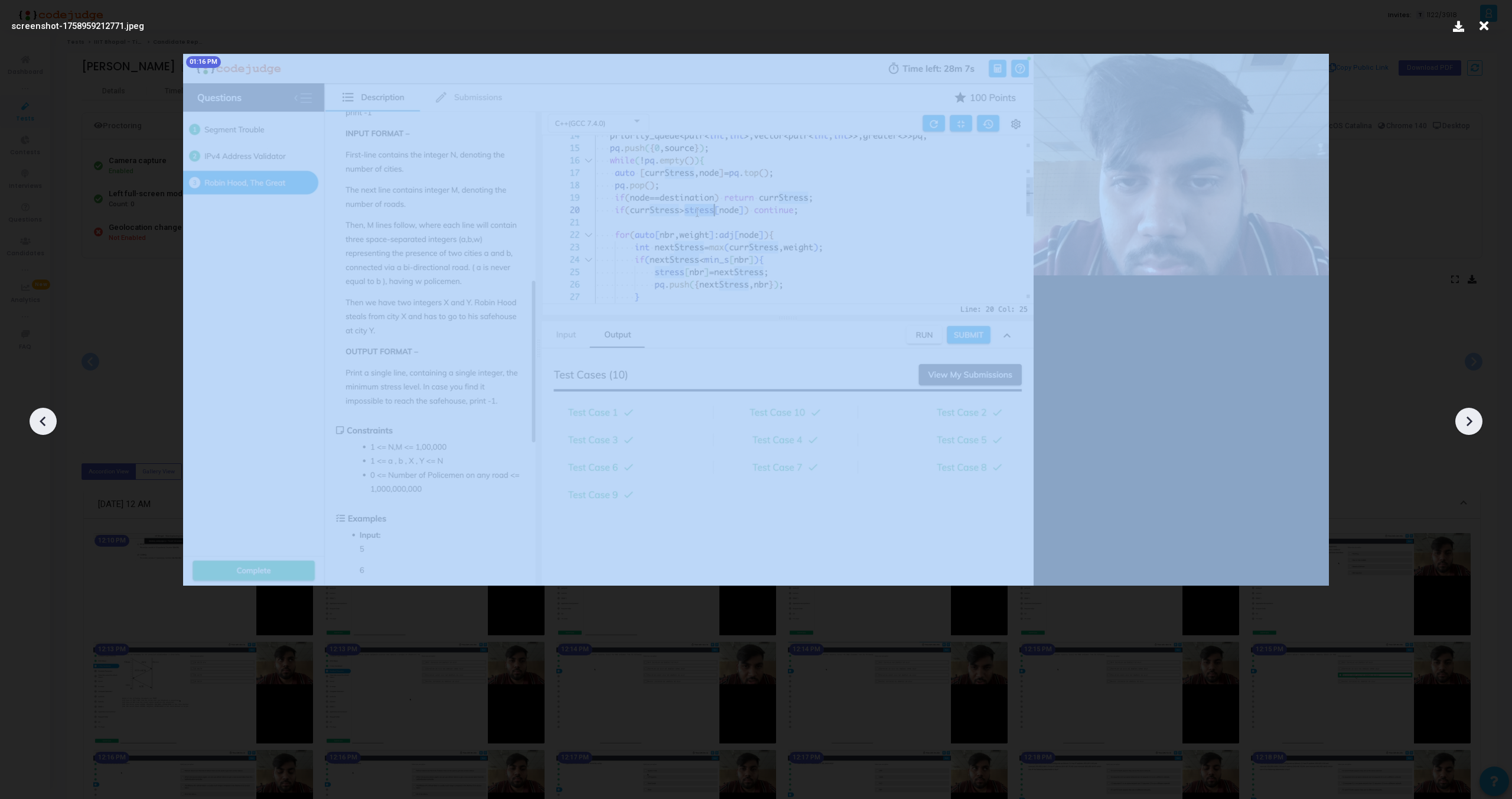
click at [50, 412] on icon at bounding box center [43, 420] width 17 height 17
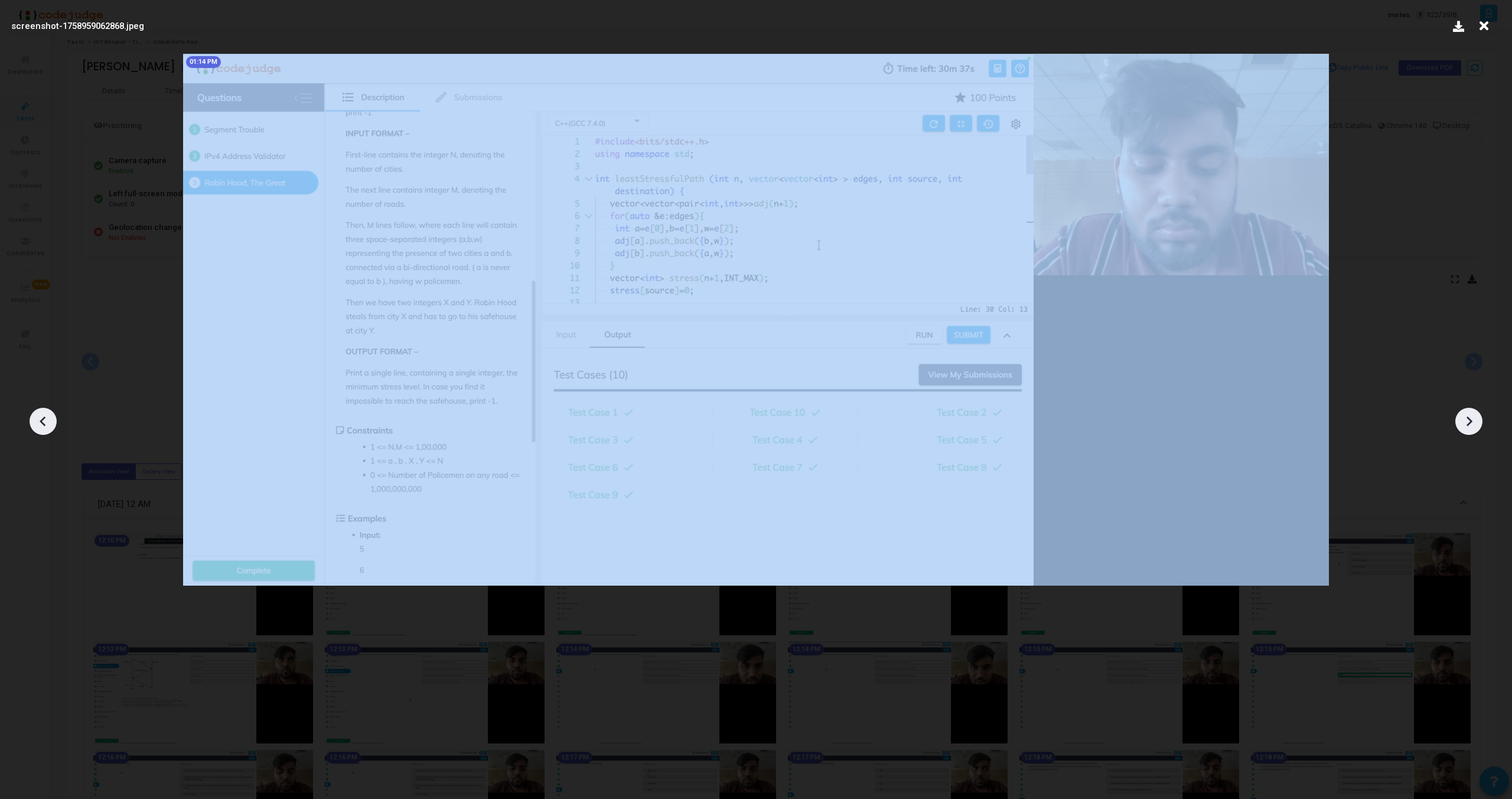
click at [50, 412] on icon at bounding box center [43, 420] width 17 height 17
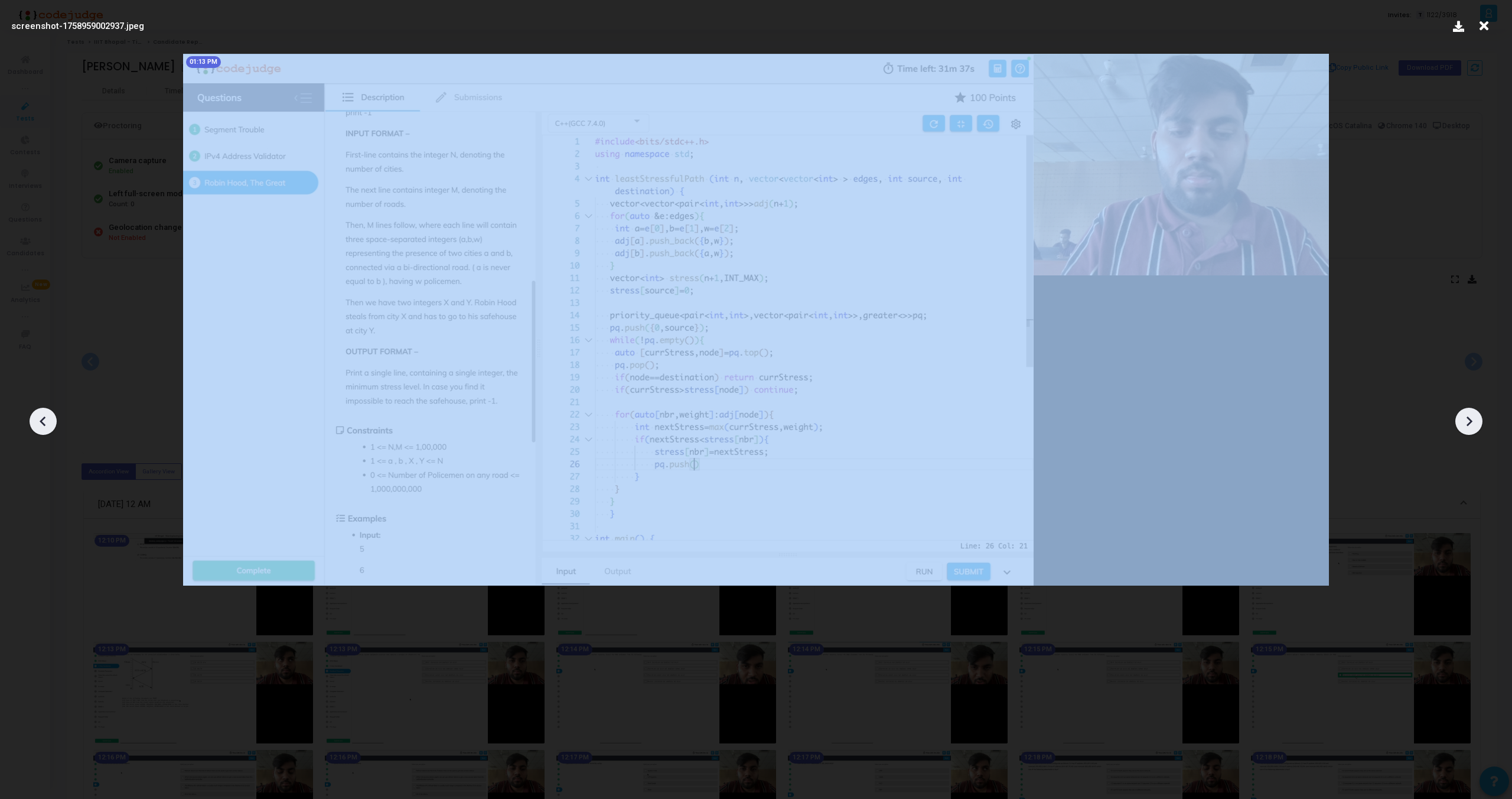
click at [50, 412] on icon at bounding box center [43, 420] width 17 height 17
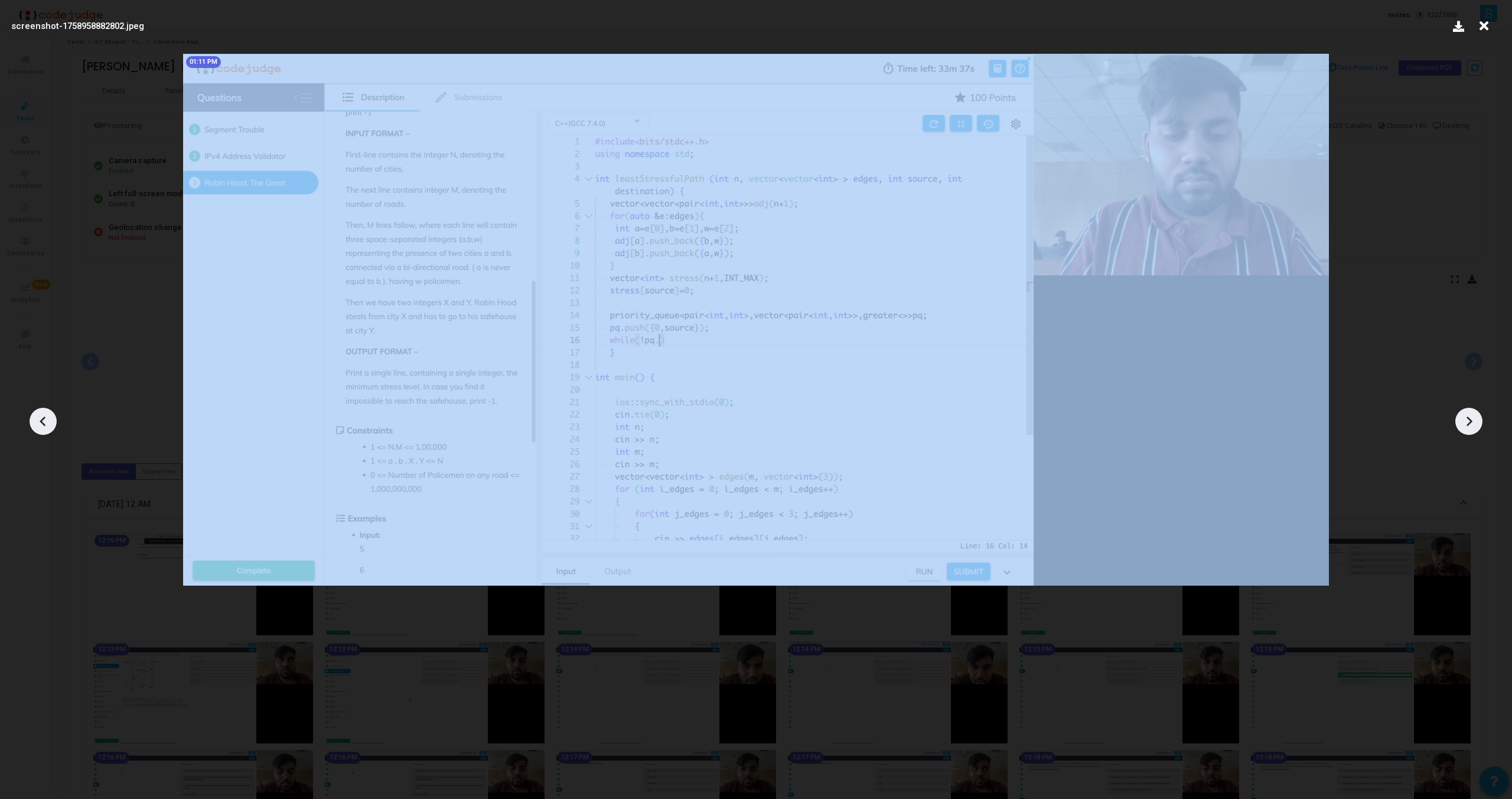
click at [50, 412] on icon at bounding box center [43, 420] width 17 height 17
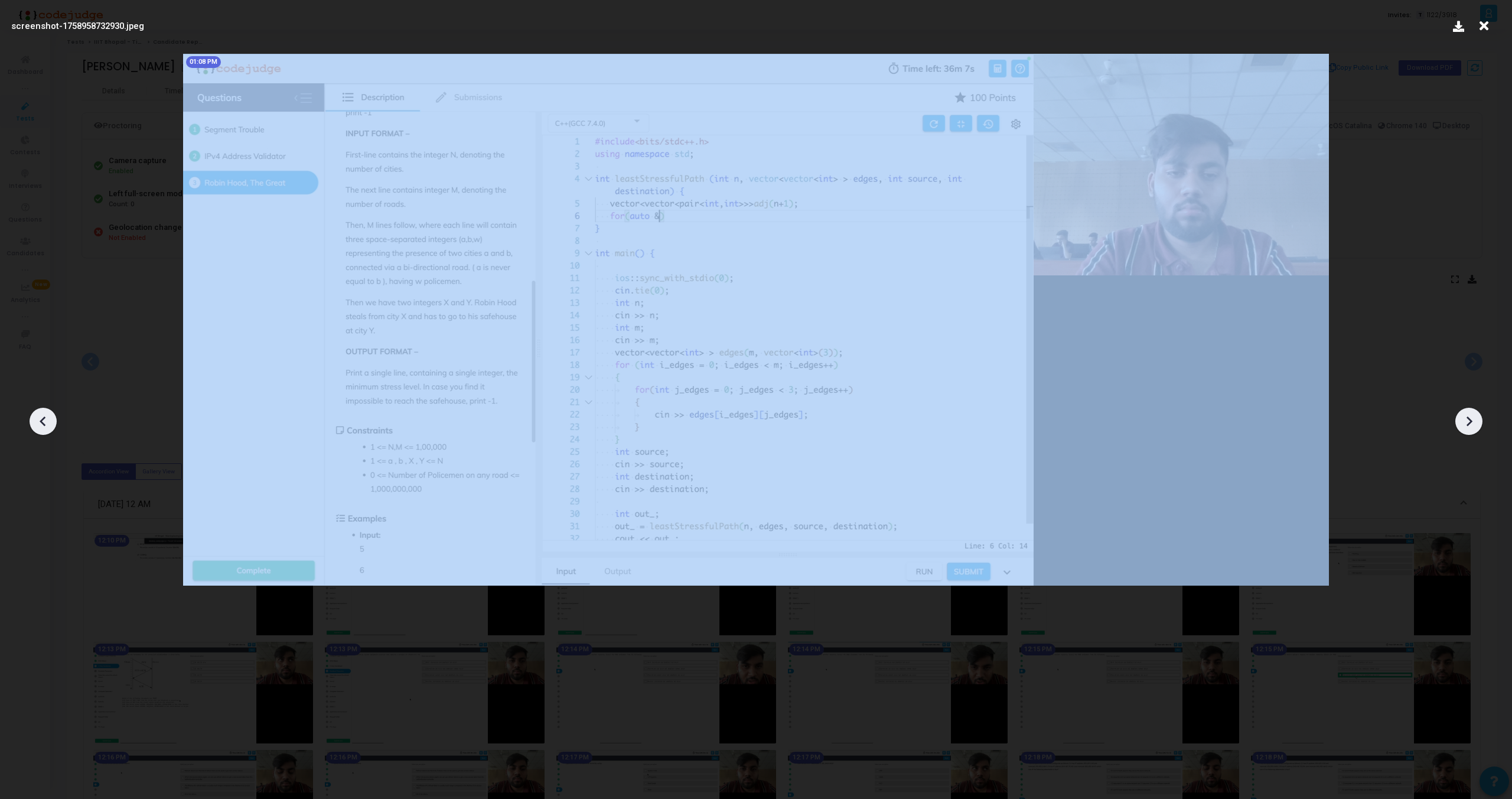
click at [50, 412] on icon at bounding box center [43, 420] width 17 height 17
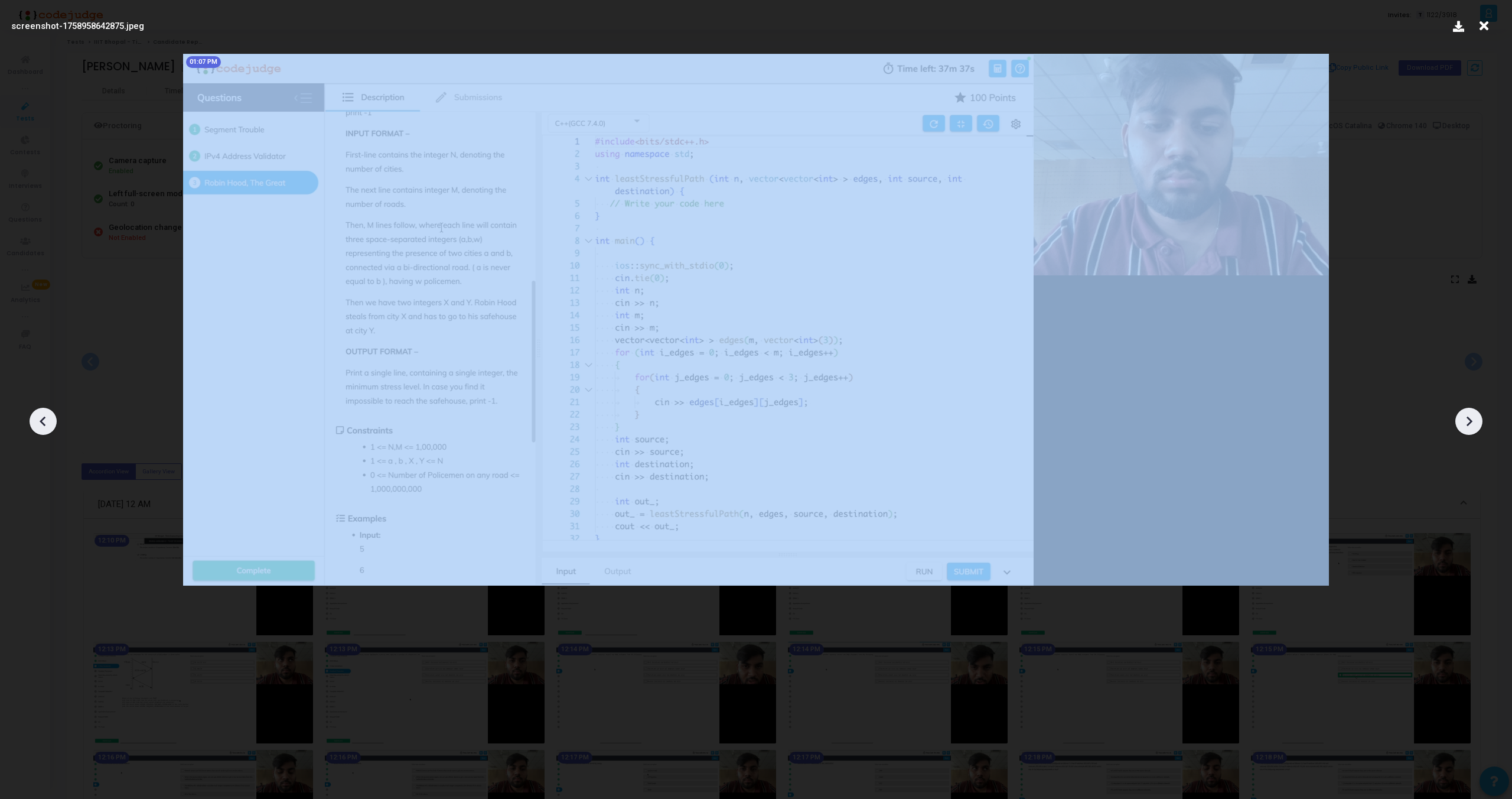
click at [50, 412] on icon at bounding box center [43, 420] width 17 height 17
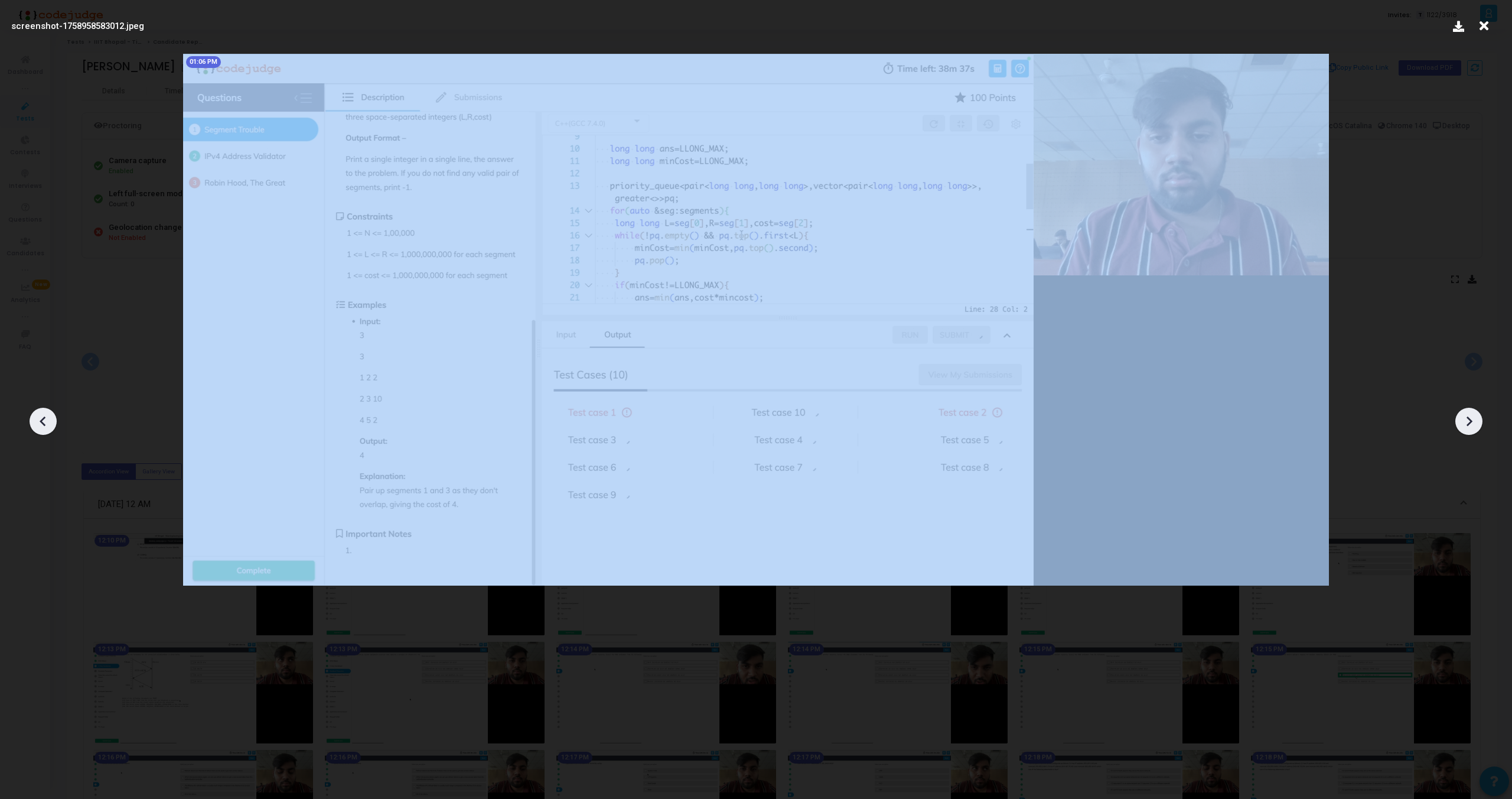
click at [50, 412] on icon at bounding box center [43, 420] width 17 height 17
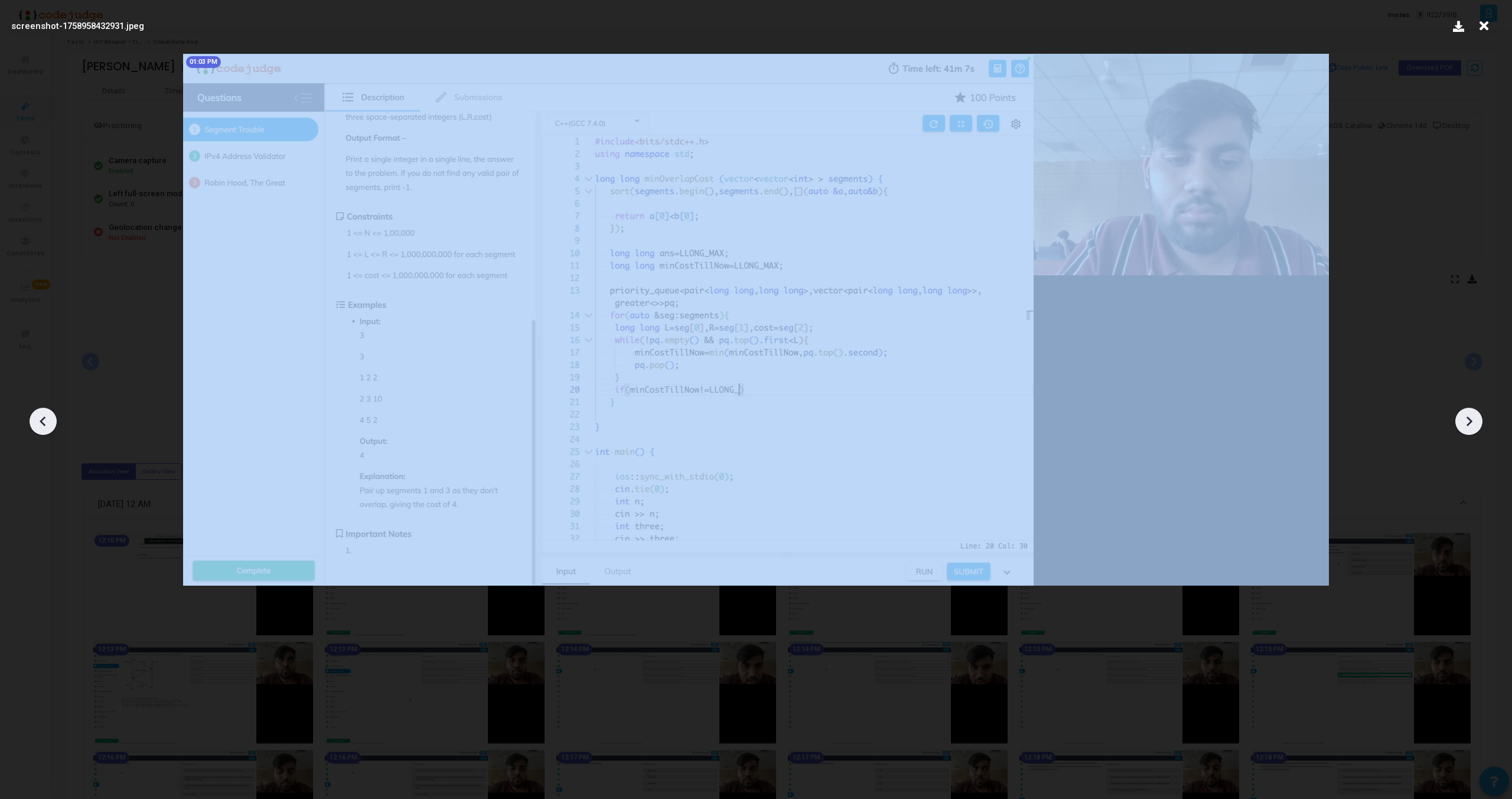
click at [50, 412] on icon at bounding box center [43, 420] width 17 height 17
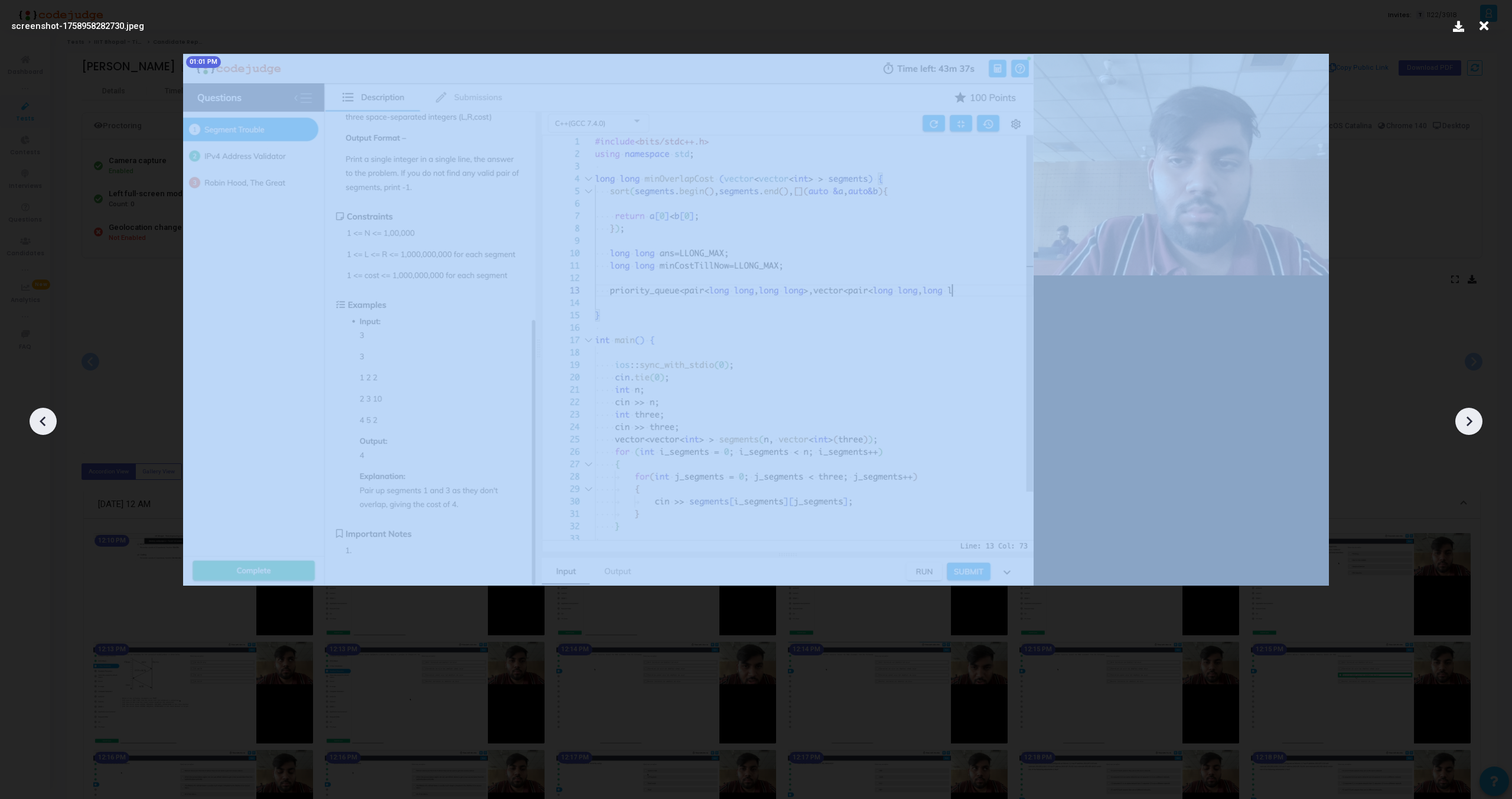
click at [50, 412] on icon at bounding box center [43, 420] width 17 height 17
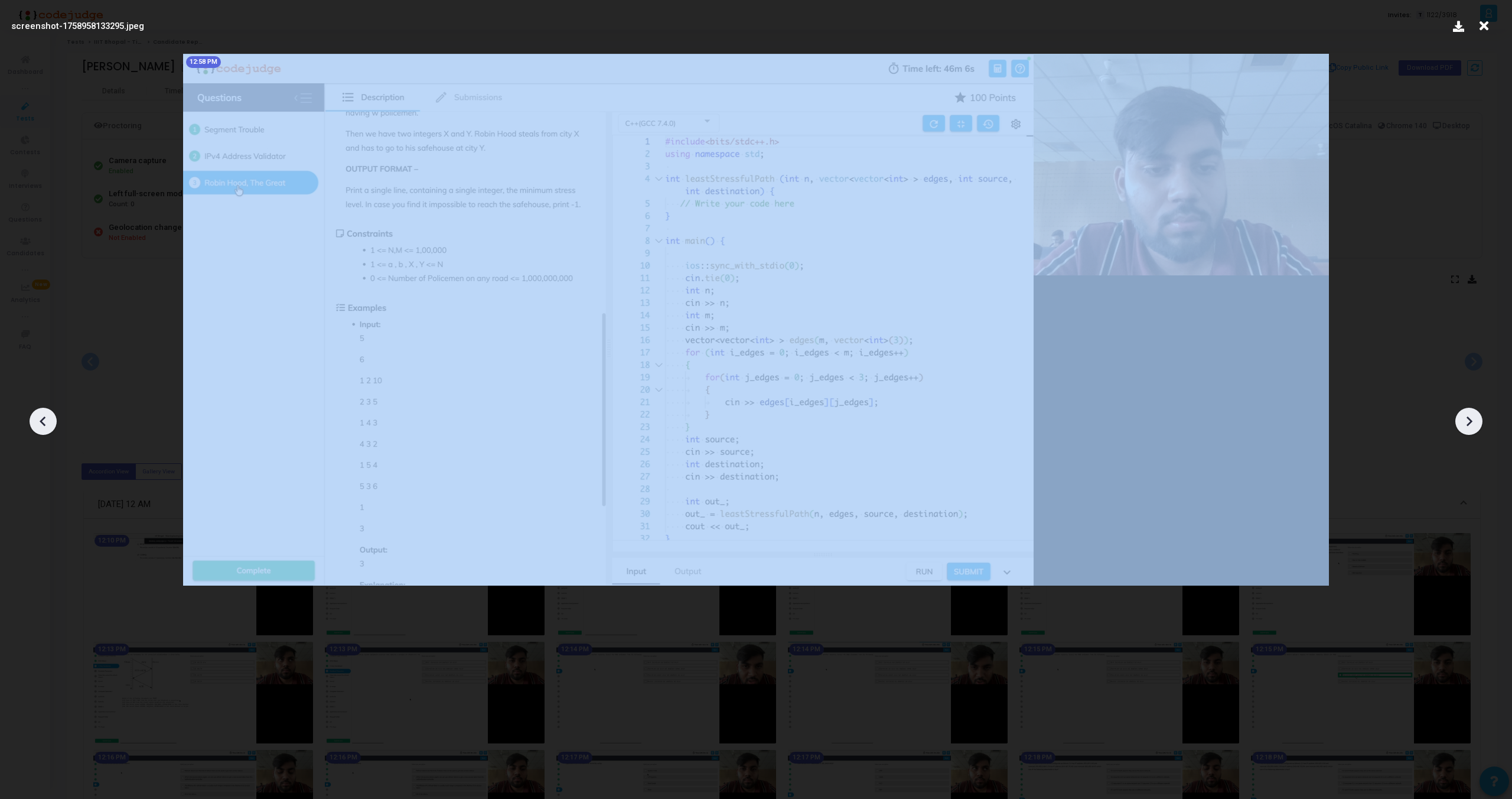
click at [50, 412] on icon at bounding box center [43, 420] width 17 height 17
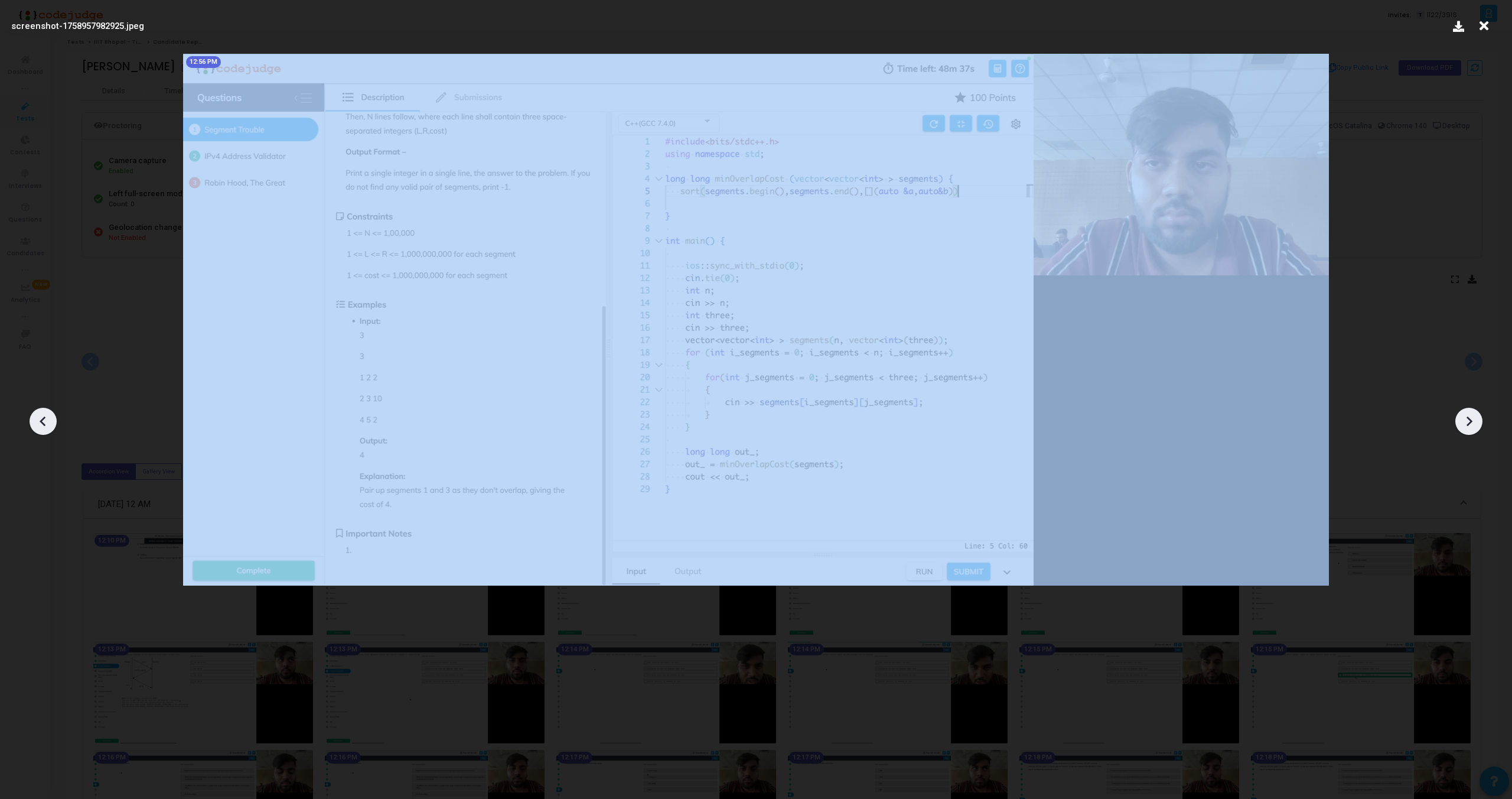
click at [50, 412] on icon at bounding box center [43, 420] width 17 height 17
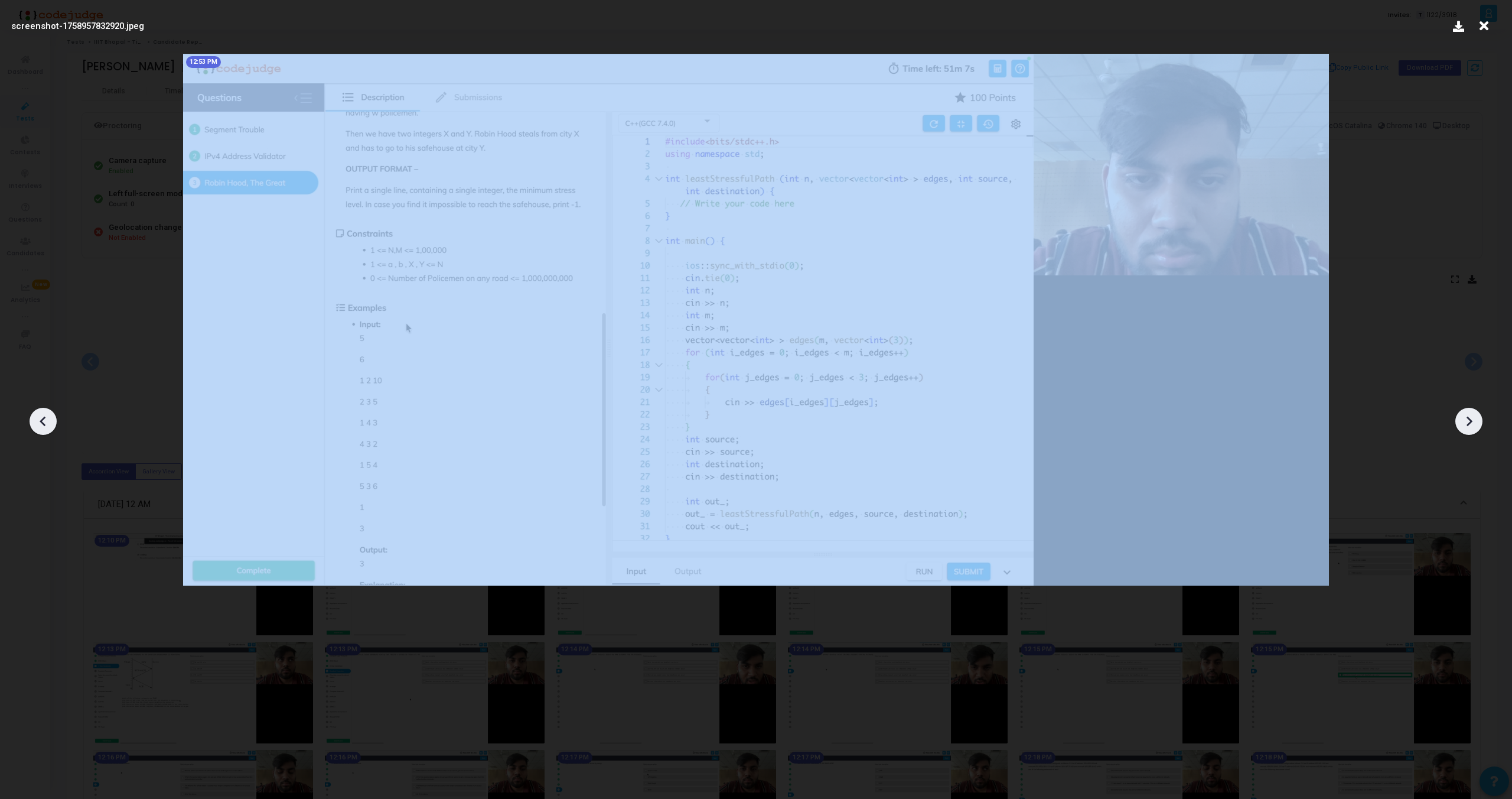
click at [50, 412] on icon at bounding box center [43, 420] width 17 height 17
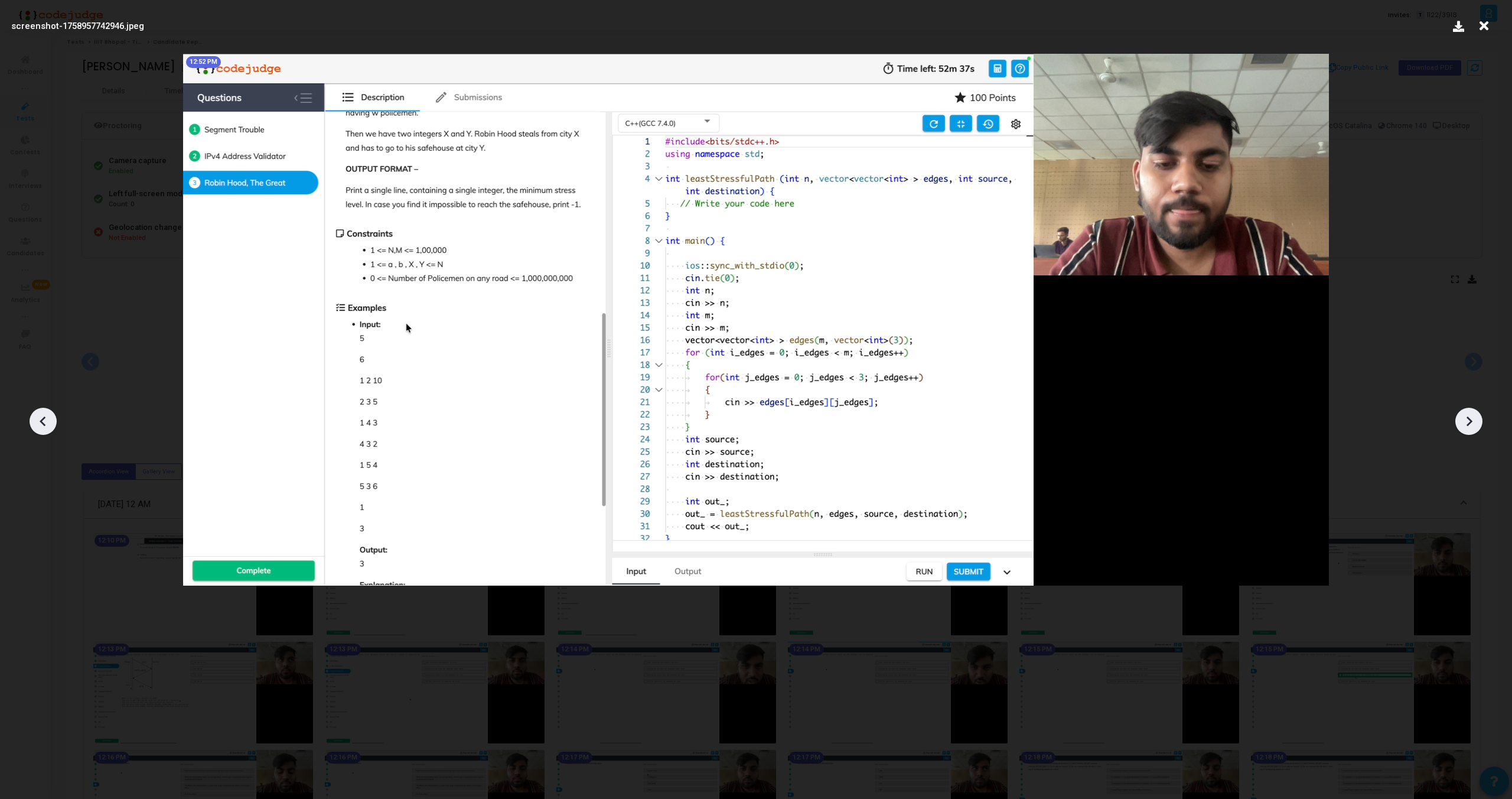
click at [1475, 418] on icon at bounding box center [1468, 420] width 17 height 17
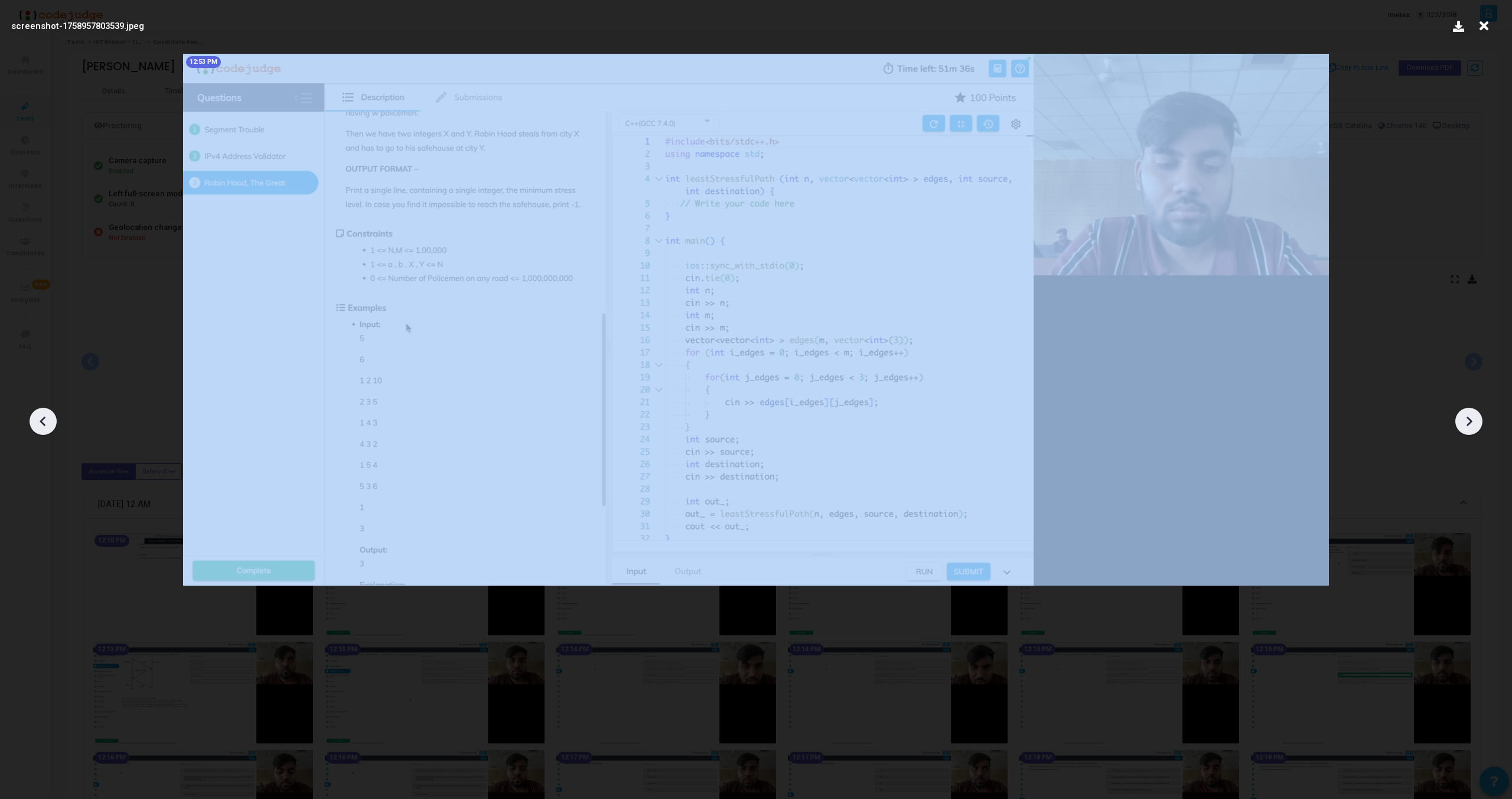
click at [1475, 418] on icon at bounding box center [1468, 420] width 17 height 17
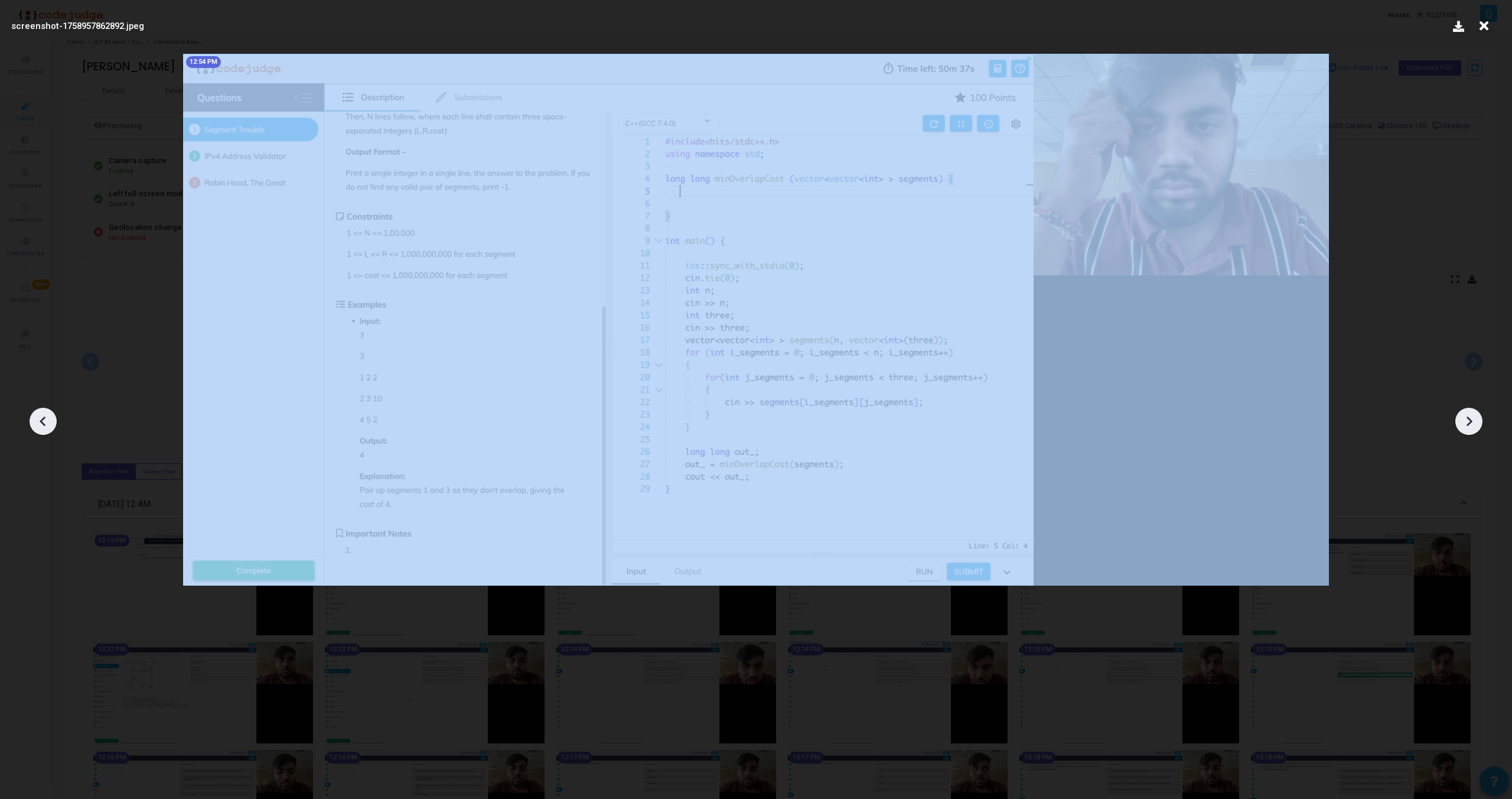
click at [1475, 418] on icon at bounding box center [1468, 420] width 17 height 17
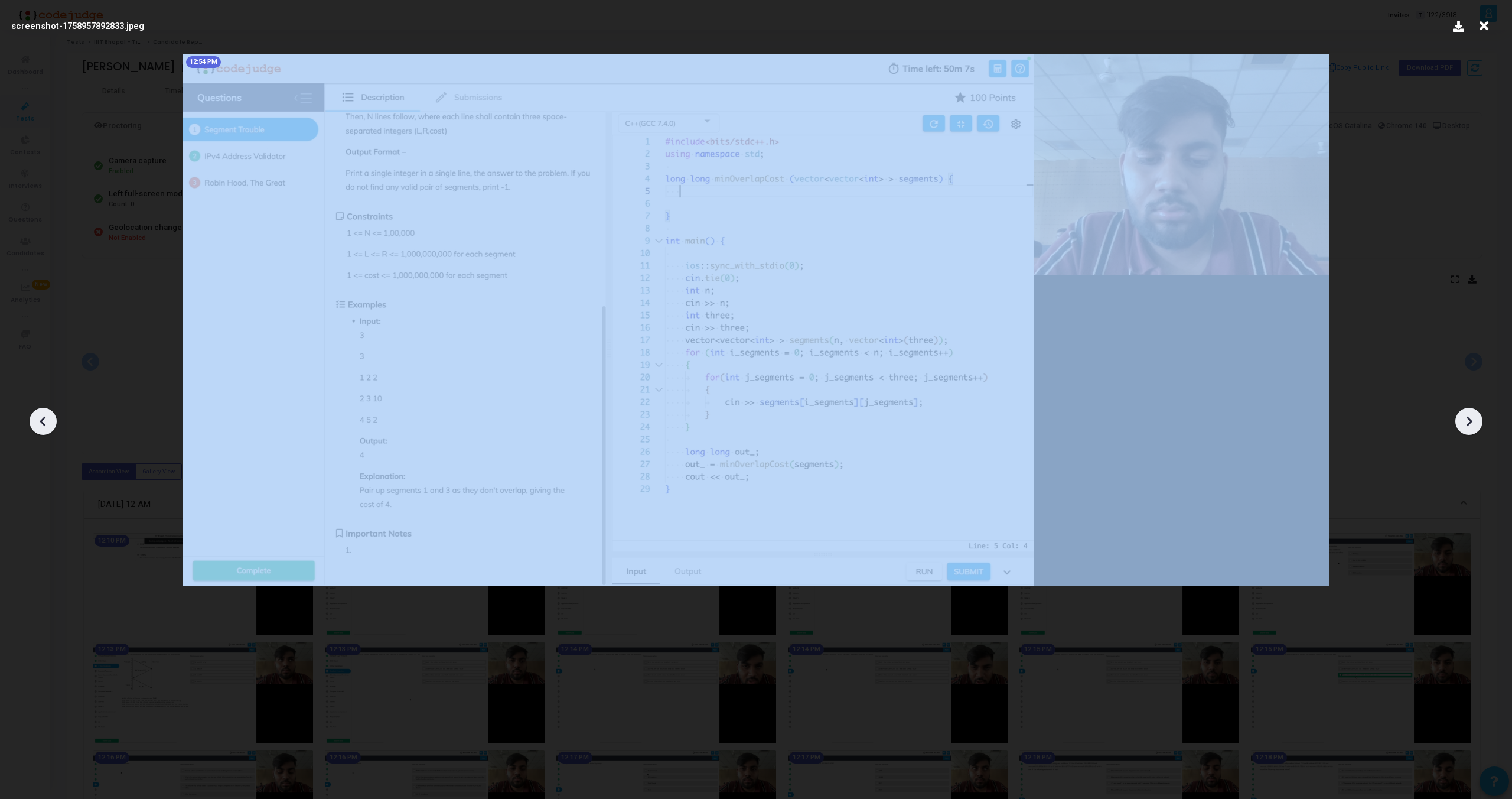
click at [1475, 418] on icon at bounding box center [1468, 420] width 17 height 17
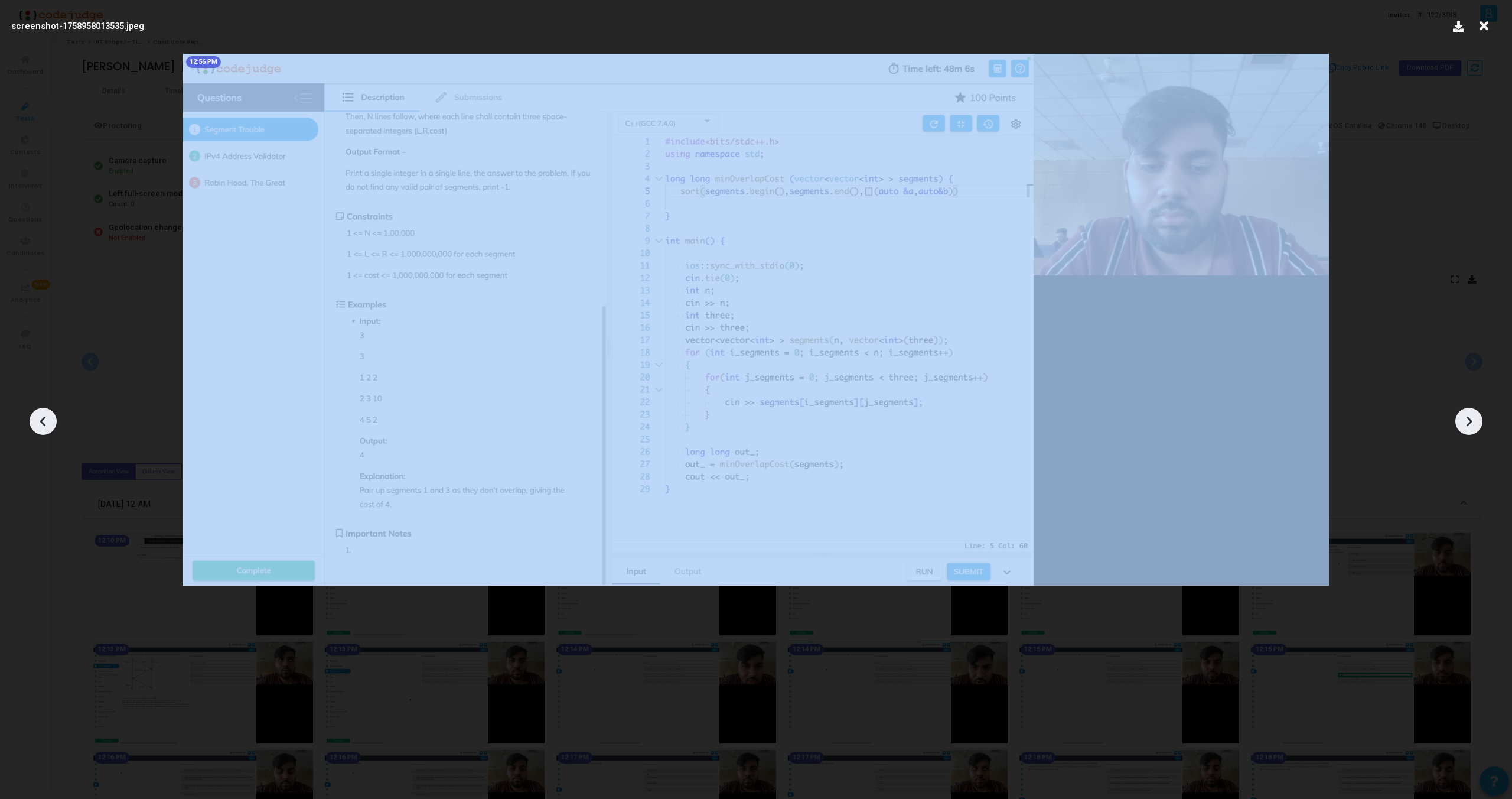
click at [1475, 418] on icon at bounding box center [1468, 420] width 17 height 17
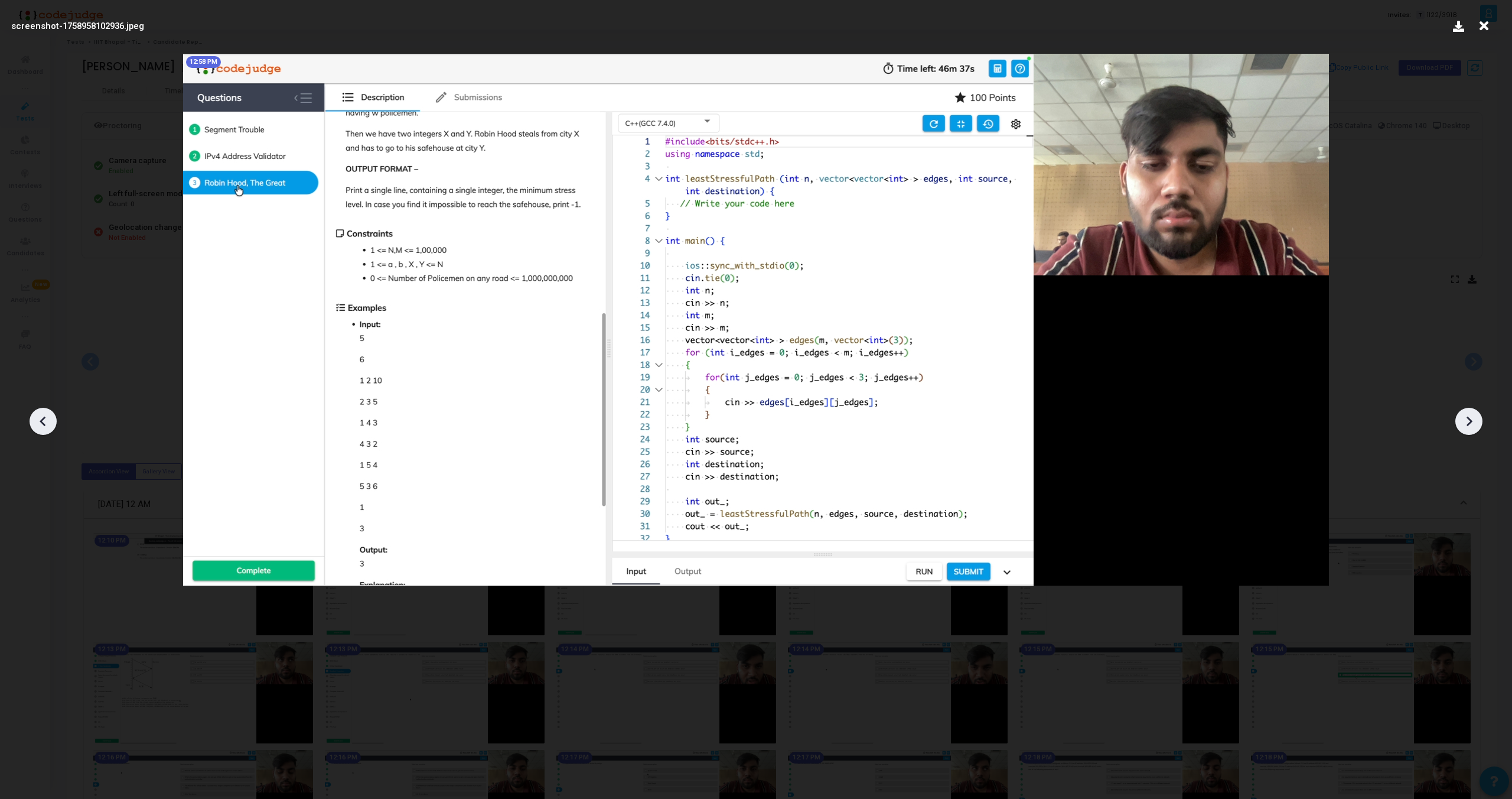
click at [1474, 418] on icon at bounding box center [1468, 420] width 17 height 17
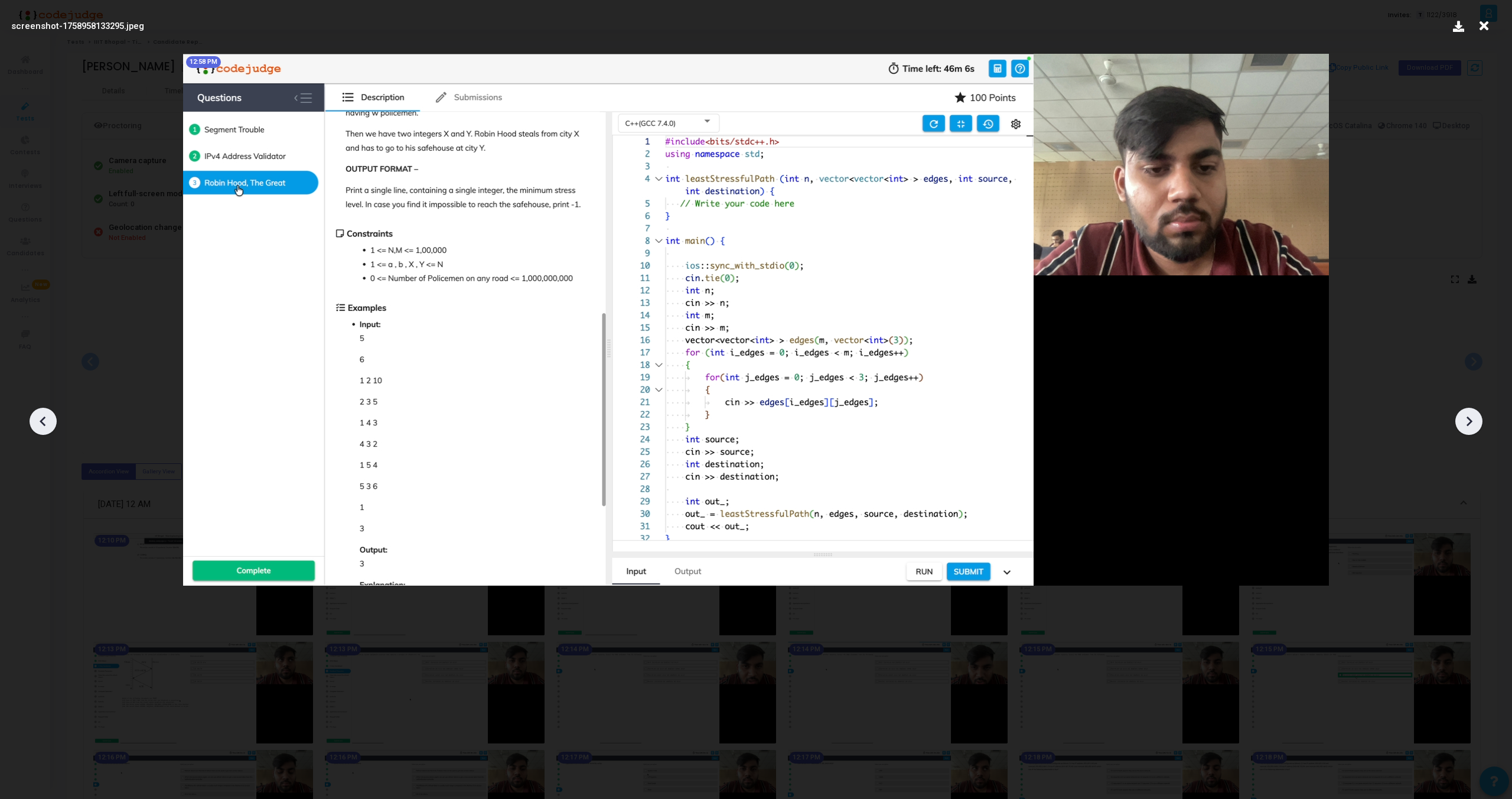
click at [47, 423] on icon at bounding box center [43, 420] width 17 height 17
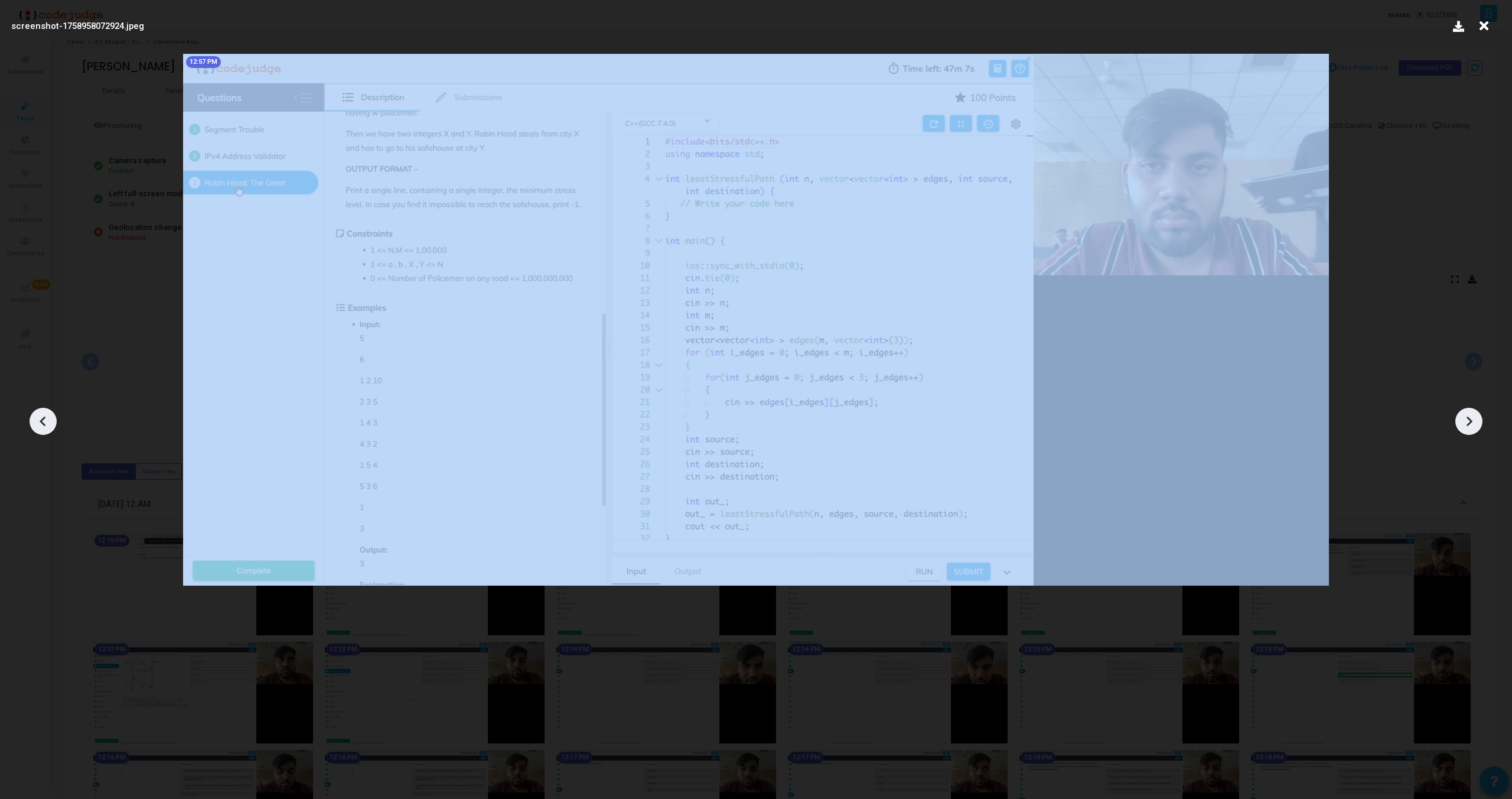
click at [47, 423] on icon at bounding box center [43, 420] width 17 height 17
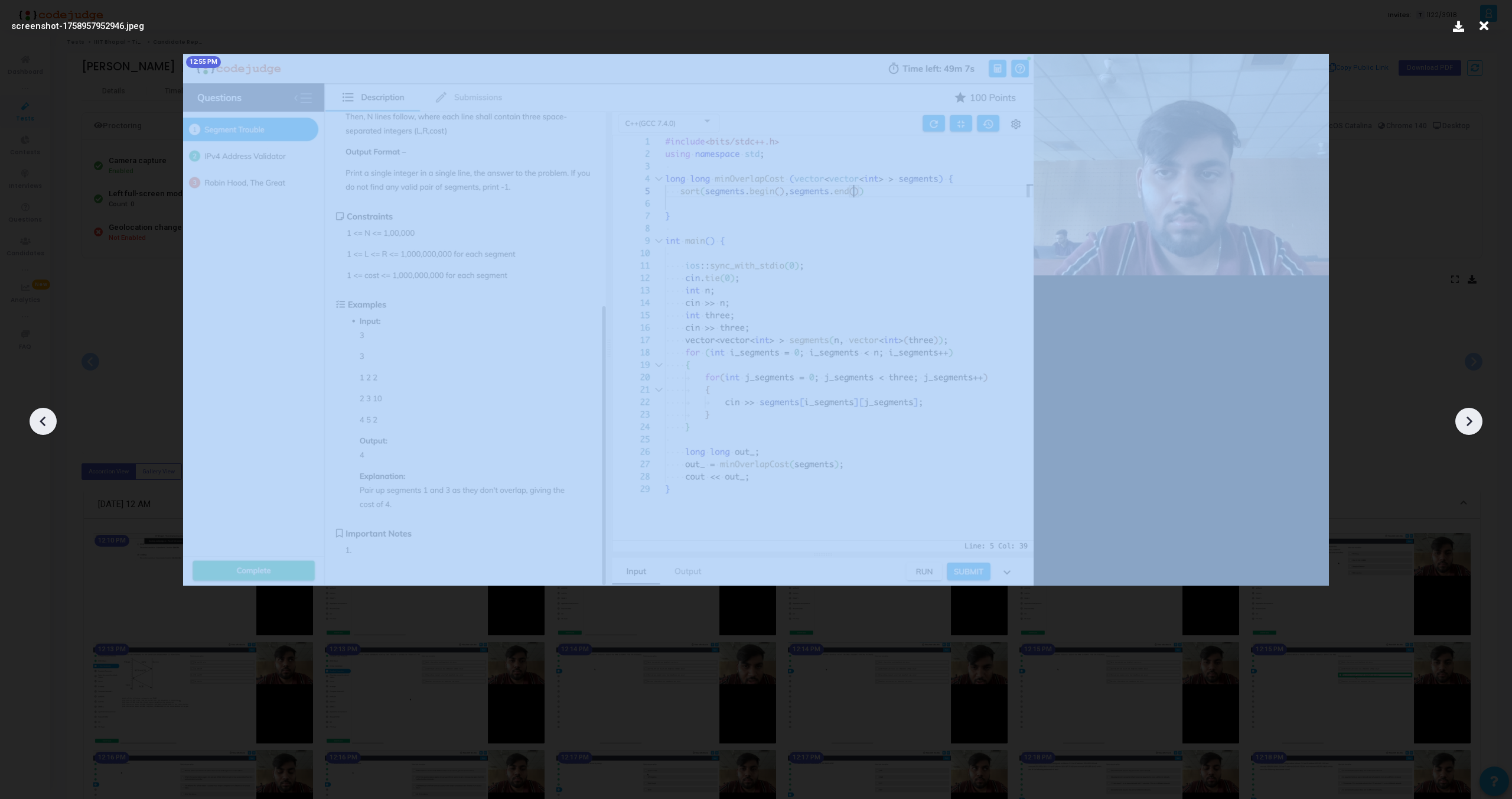
click at [47, 423] on icon at bounding box center [43, 420] width 17 height 17
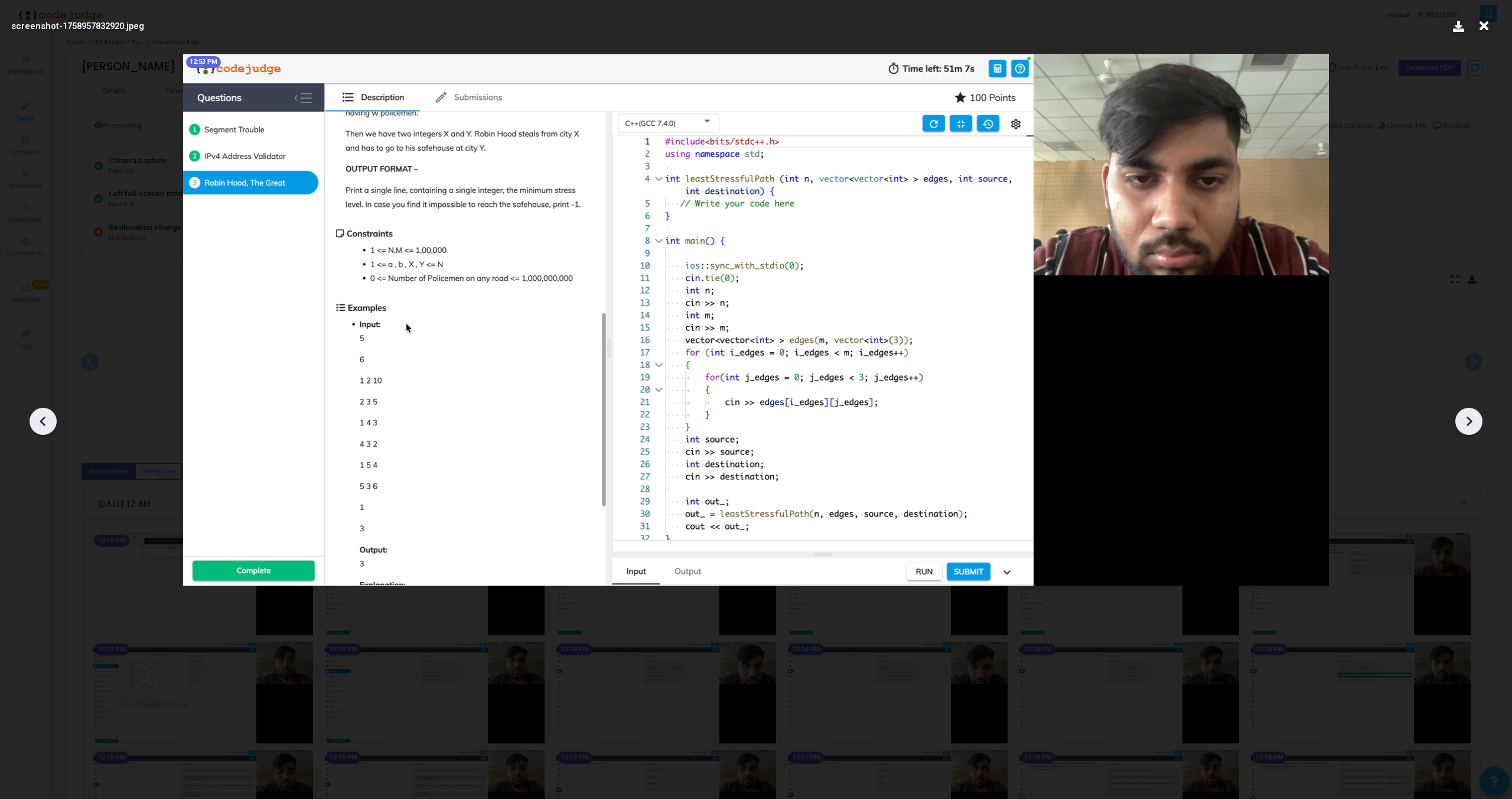
click at [47, 423] on icon at bounding box center [43, 420] width 17 height 17
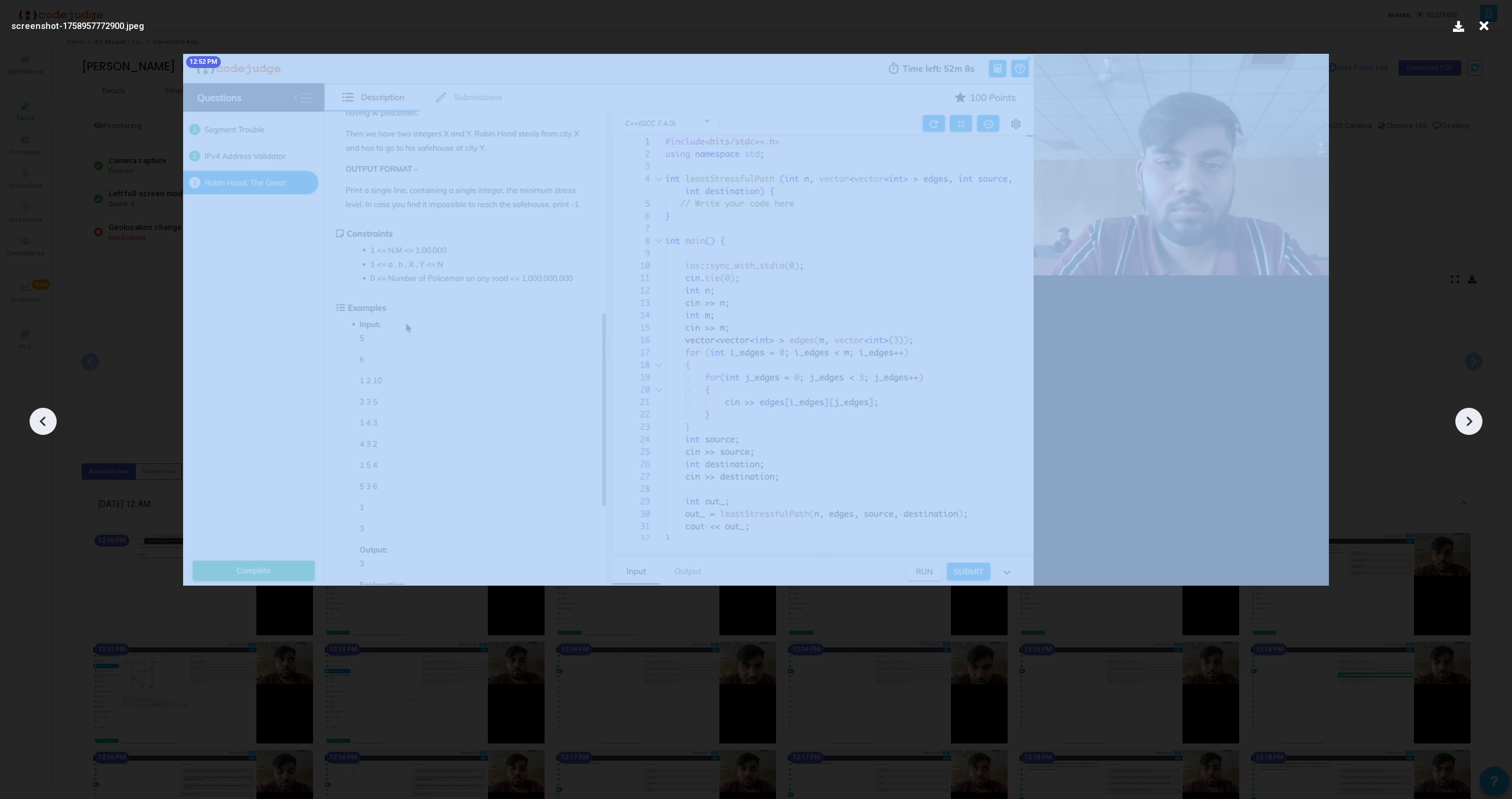
click at [47, 423] on icon at bounding box center [43, 420] width 17 height 17
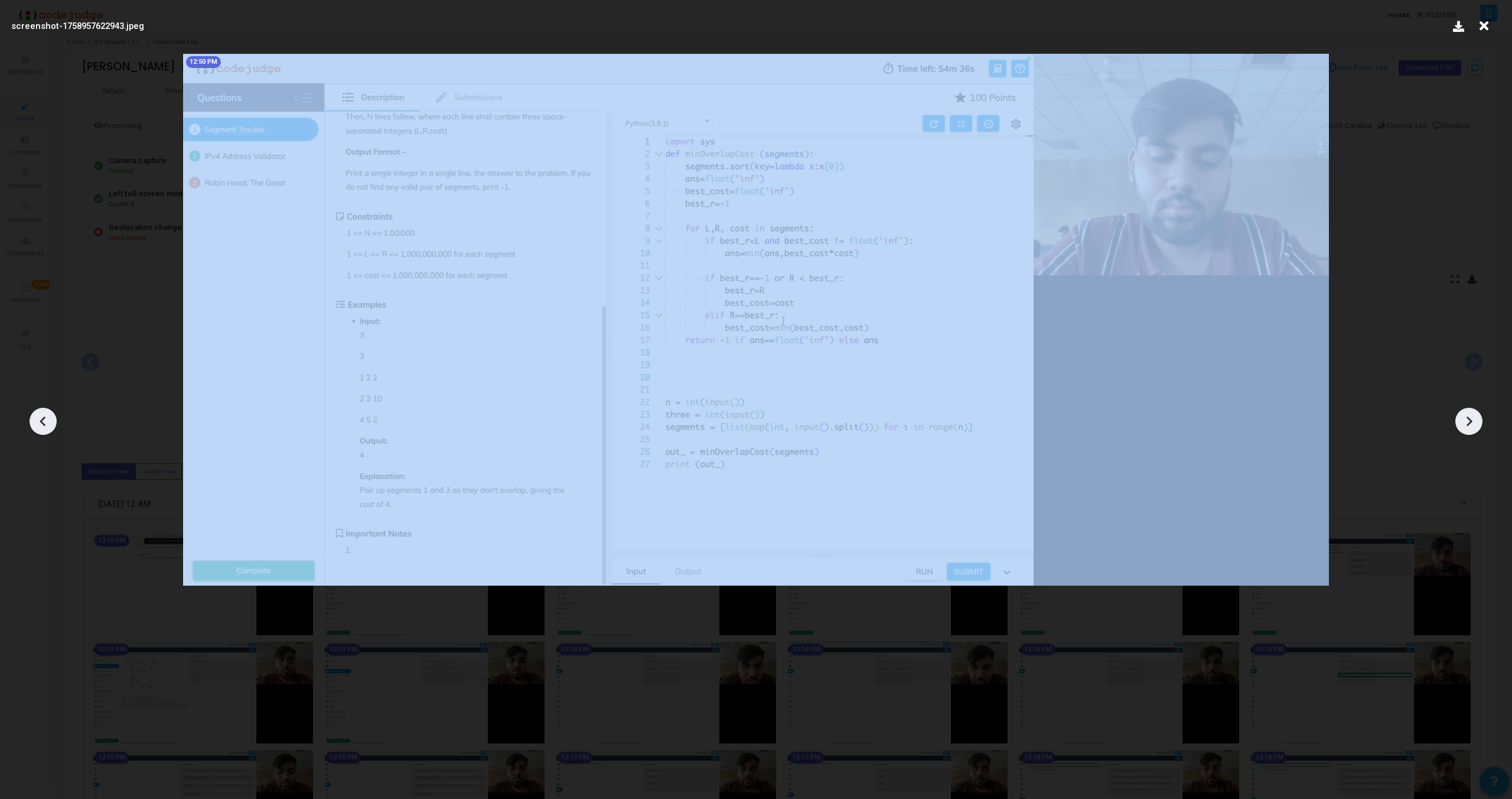
click at [47, 423] on icon at bounding box center [43, 420] width 17 height 17
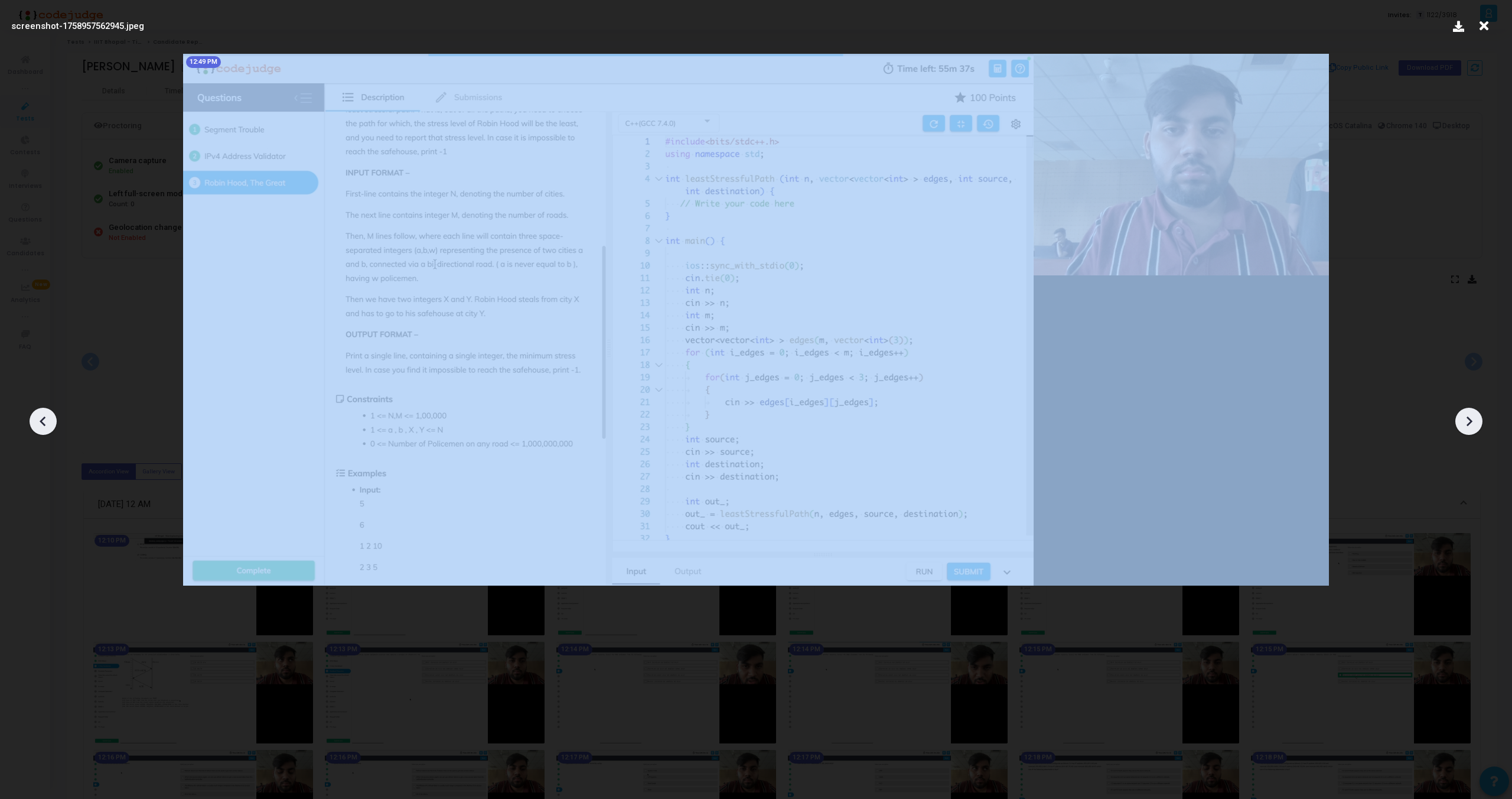
click at [47, 423] on icon at bounding box center [43, 420] width 17 height 17
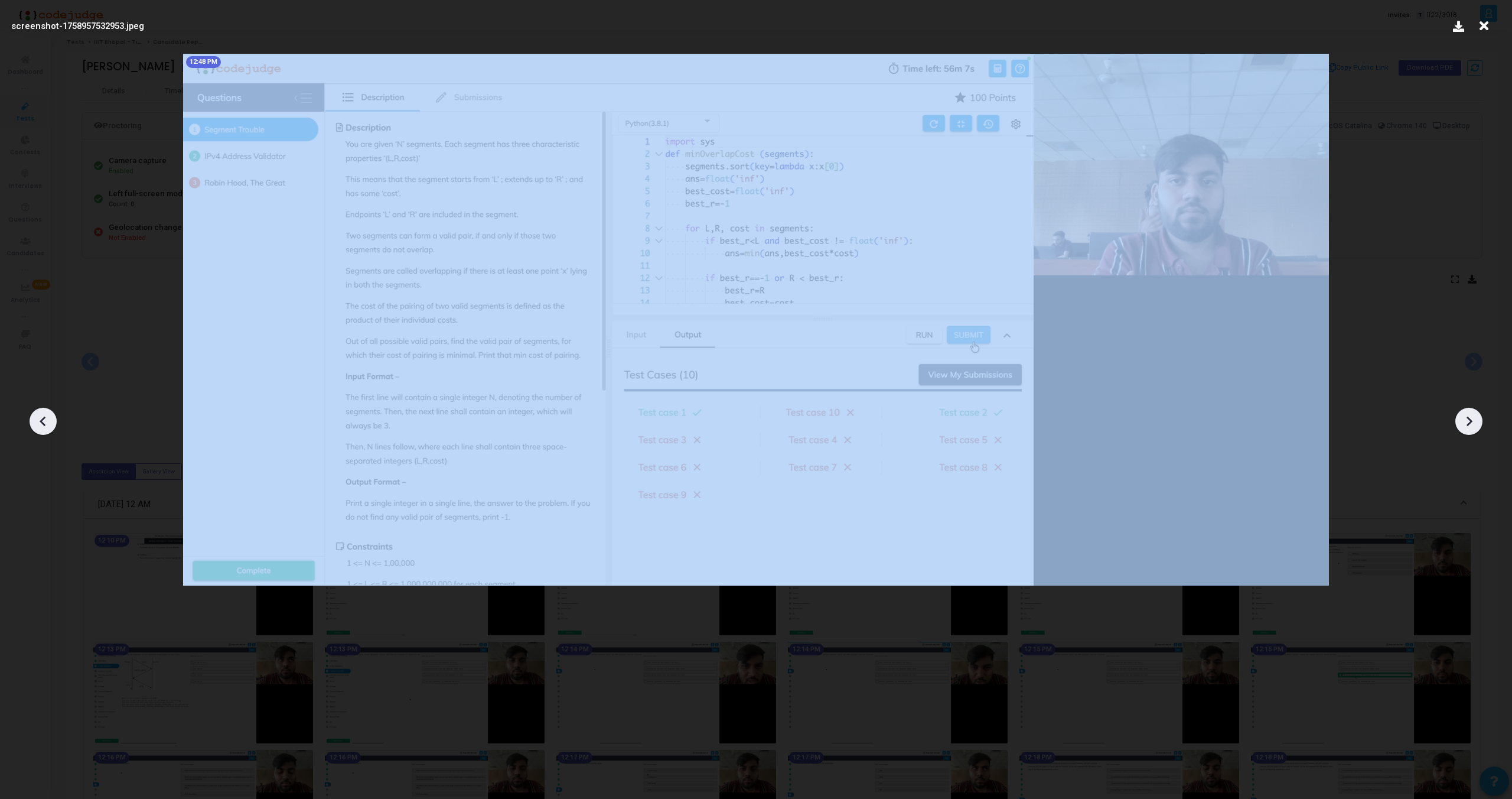
click at [47, 423] on icon at bounding box center [43, 420] width 17 height 17
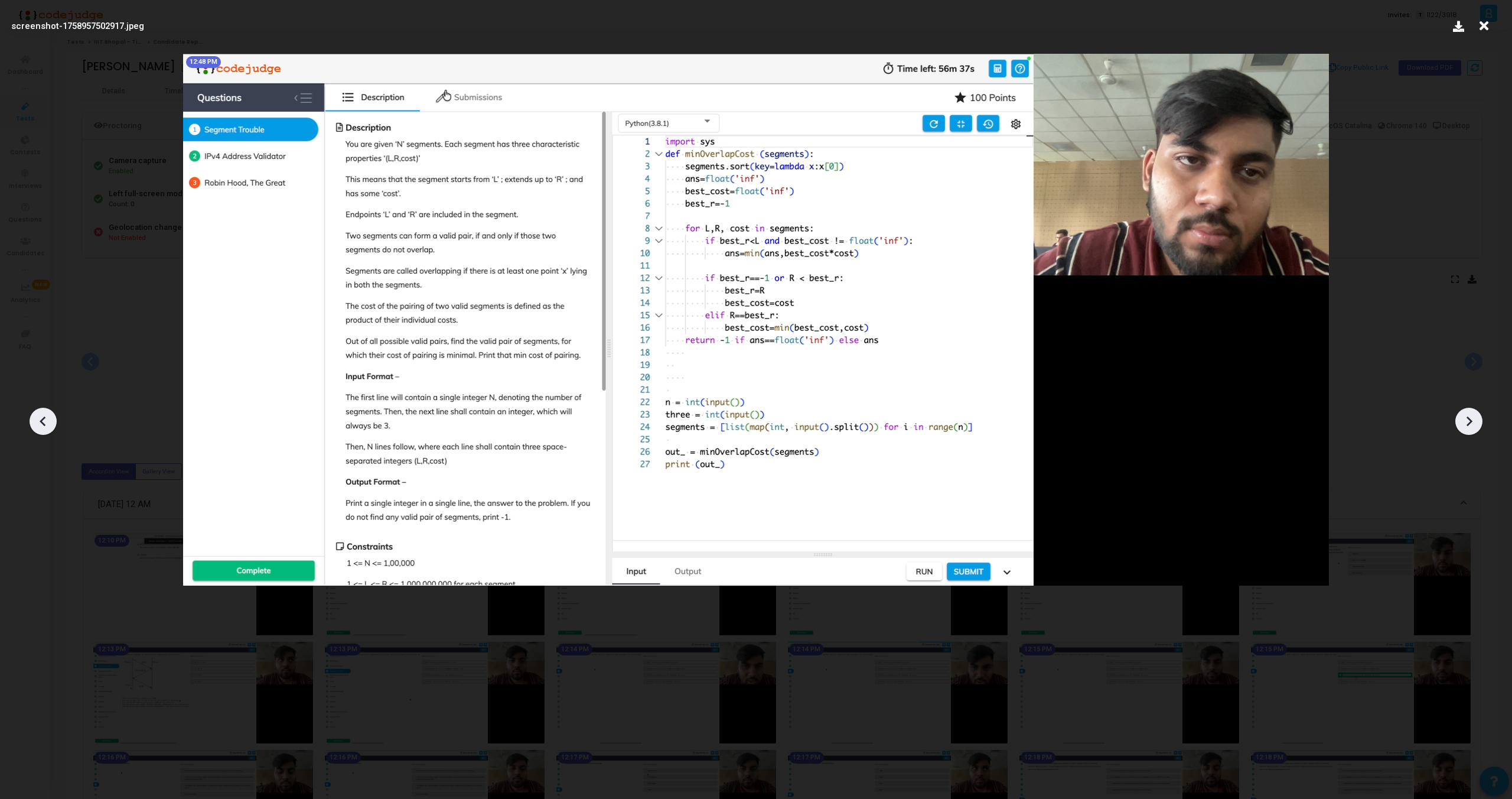
click at [1464, 425] on icon at bounding box center [1468, 420] width 17 height 17
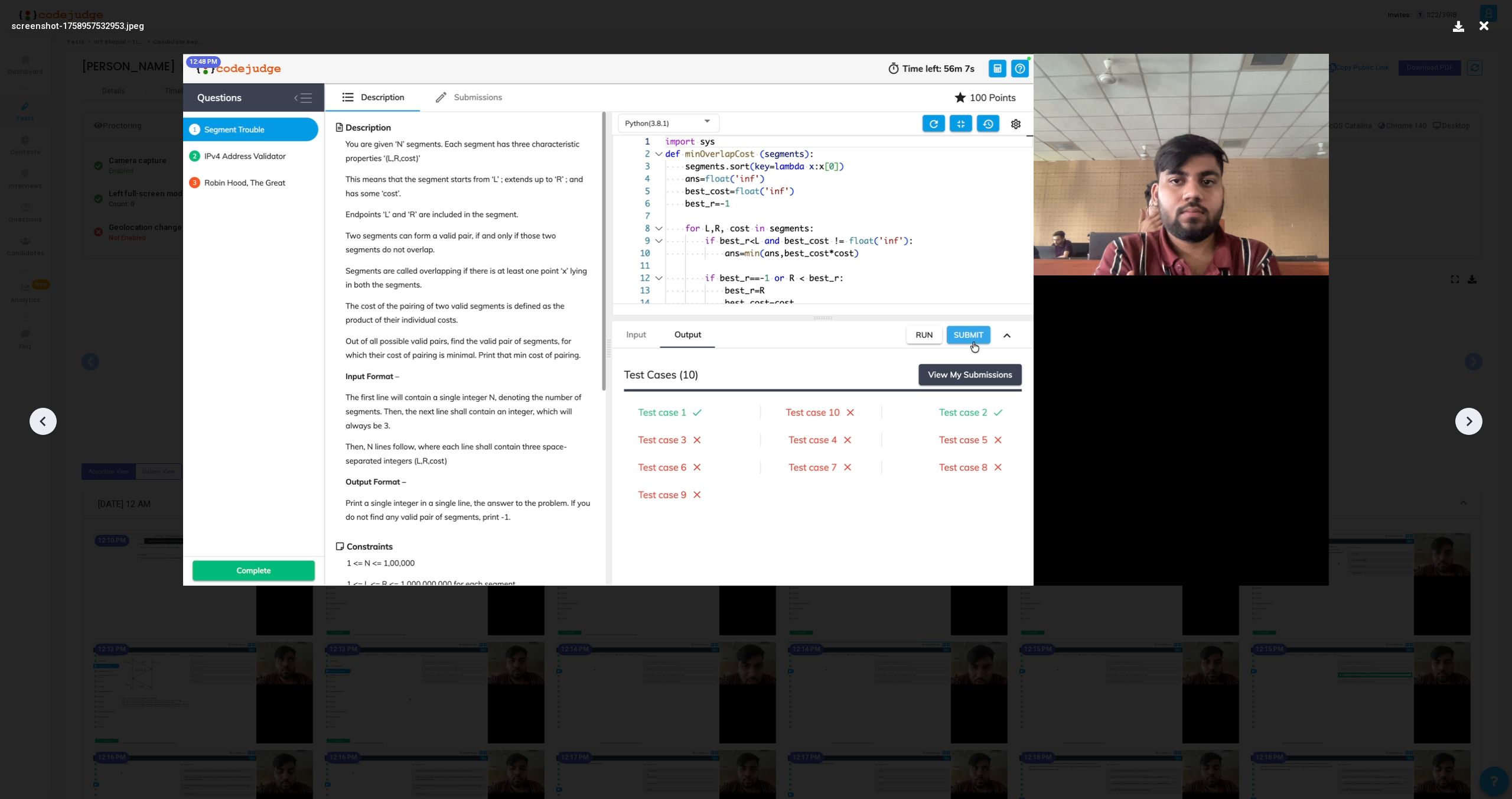
click at [1163, 226] on img at bounding box center [756, 319] width 1146 height 531
click at [1467, 420] on icon at bounding box center [1468, 420] width 17 height 17
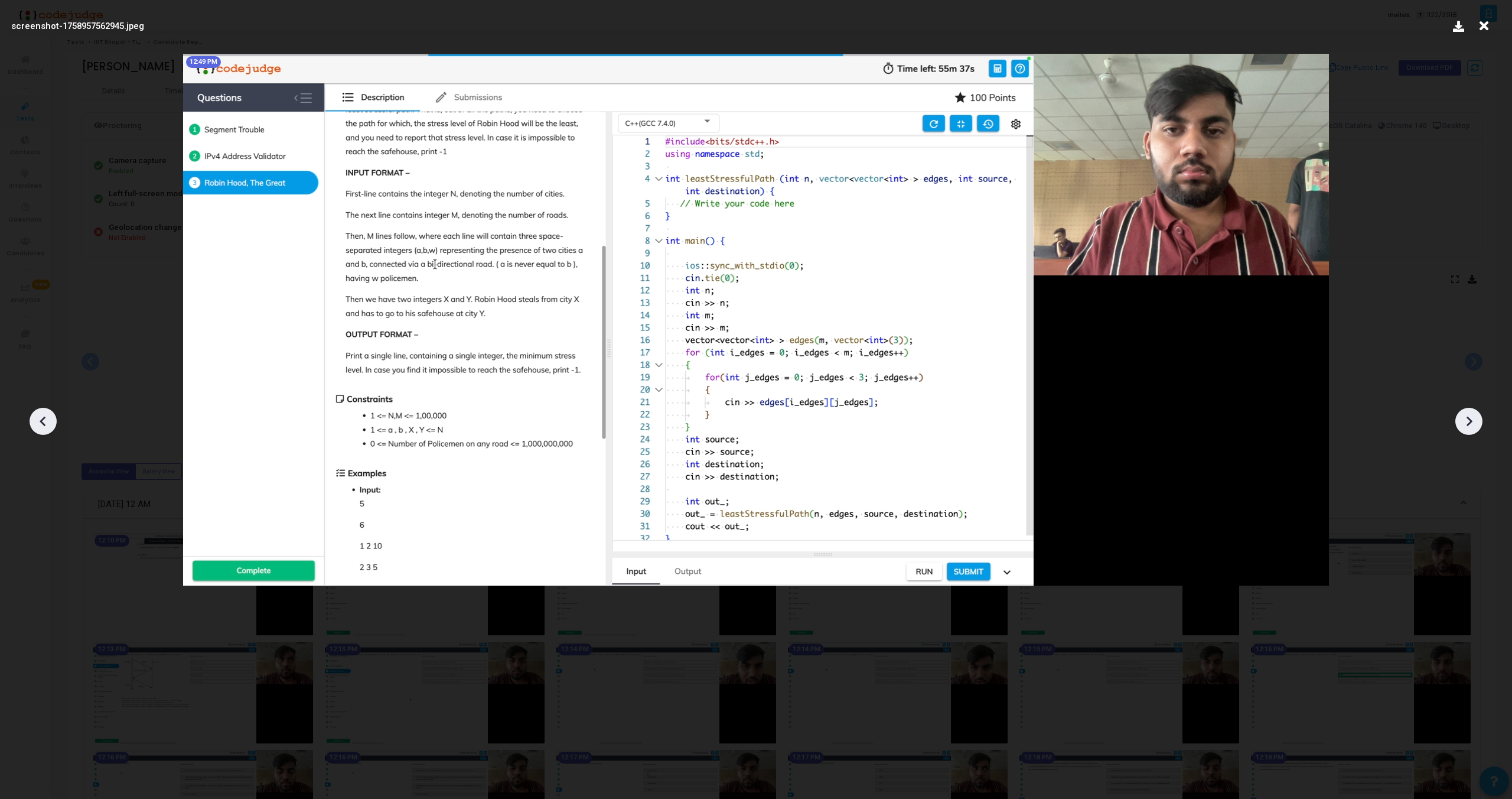
click at [1467, 420] on icon at bounding box center [1468, 420] width 17 height 17
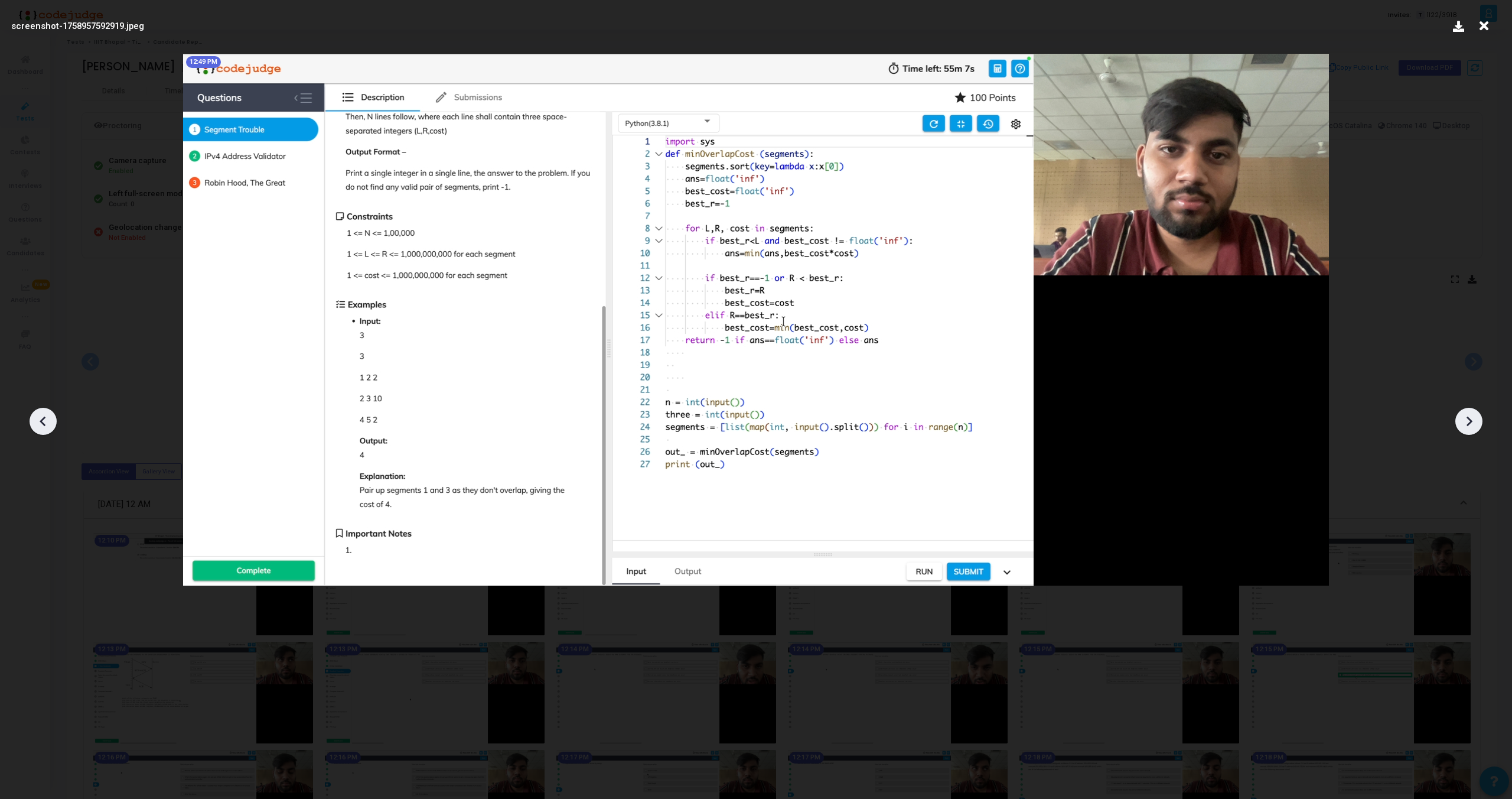
click at [1467, 420] on icon at bounding box center [1468, 420] width 17 height 17
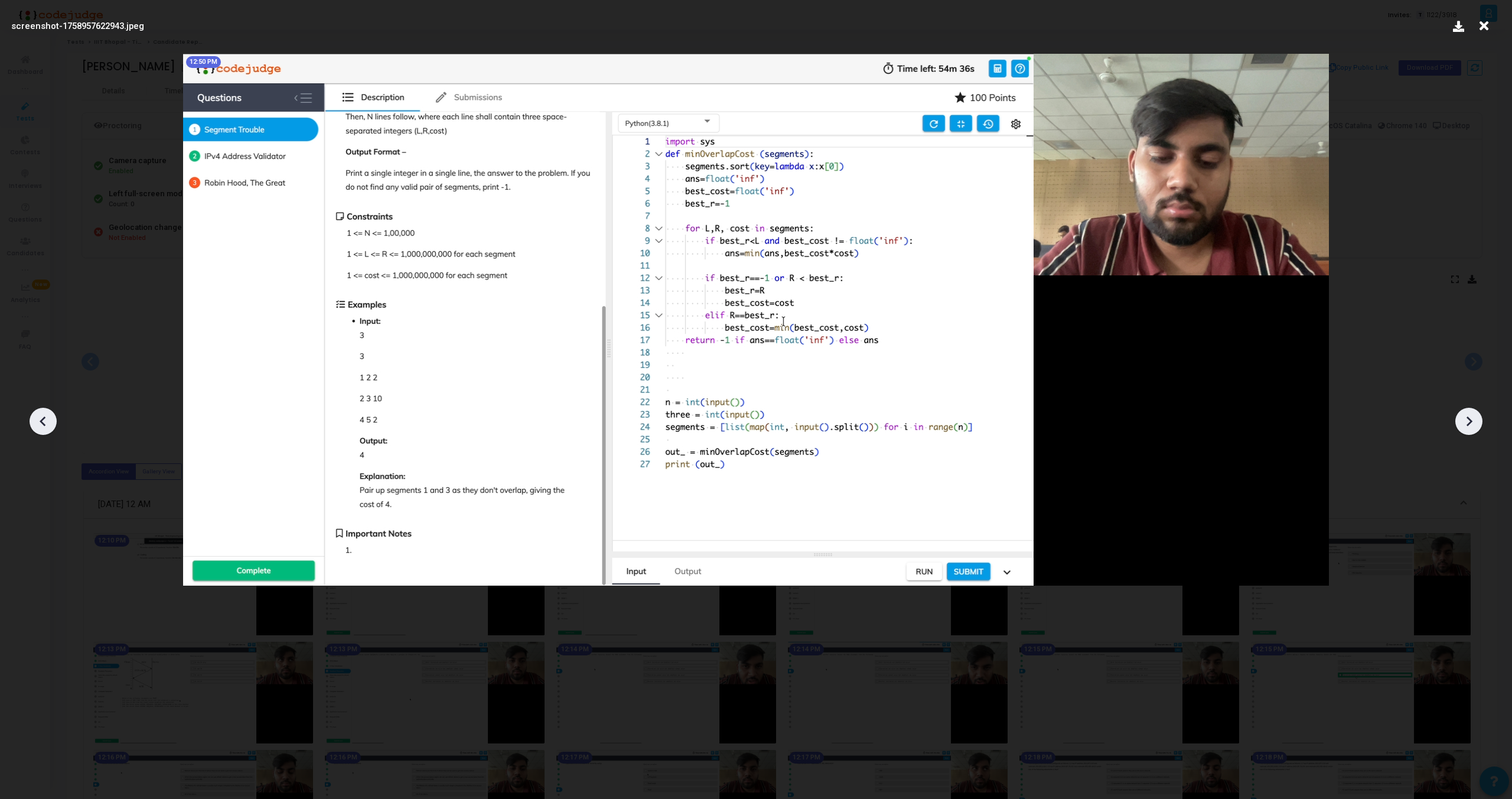
click at [1467, 420] on icon at bounding box center [1468, 420] width 17 height 17
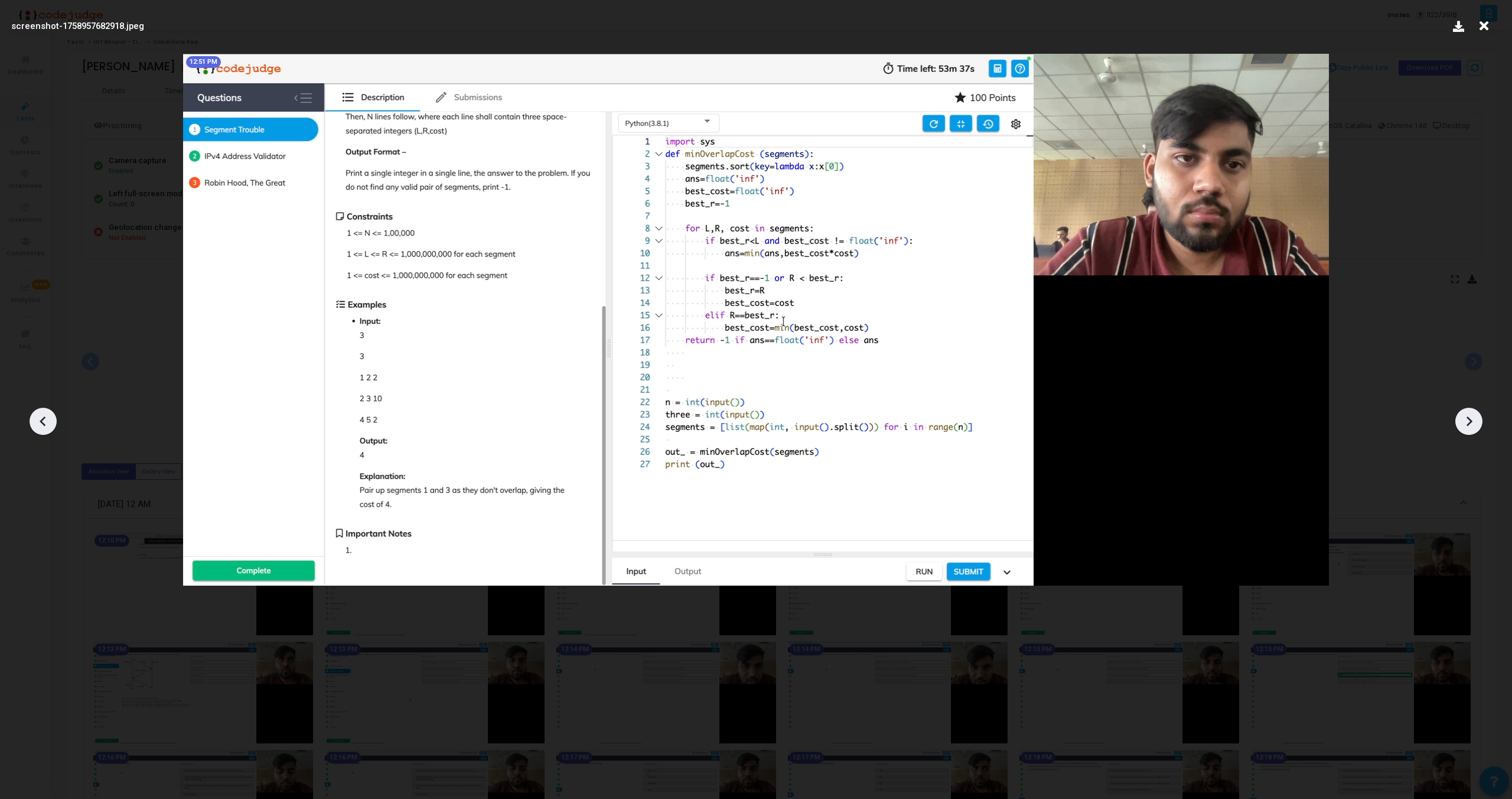
click at [1467, 420] on icon at bounding box center [1468, 420] width 17 height 17
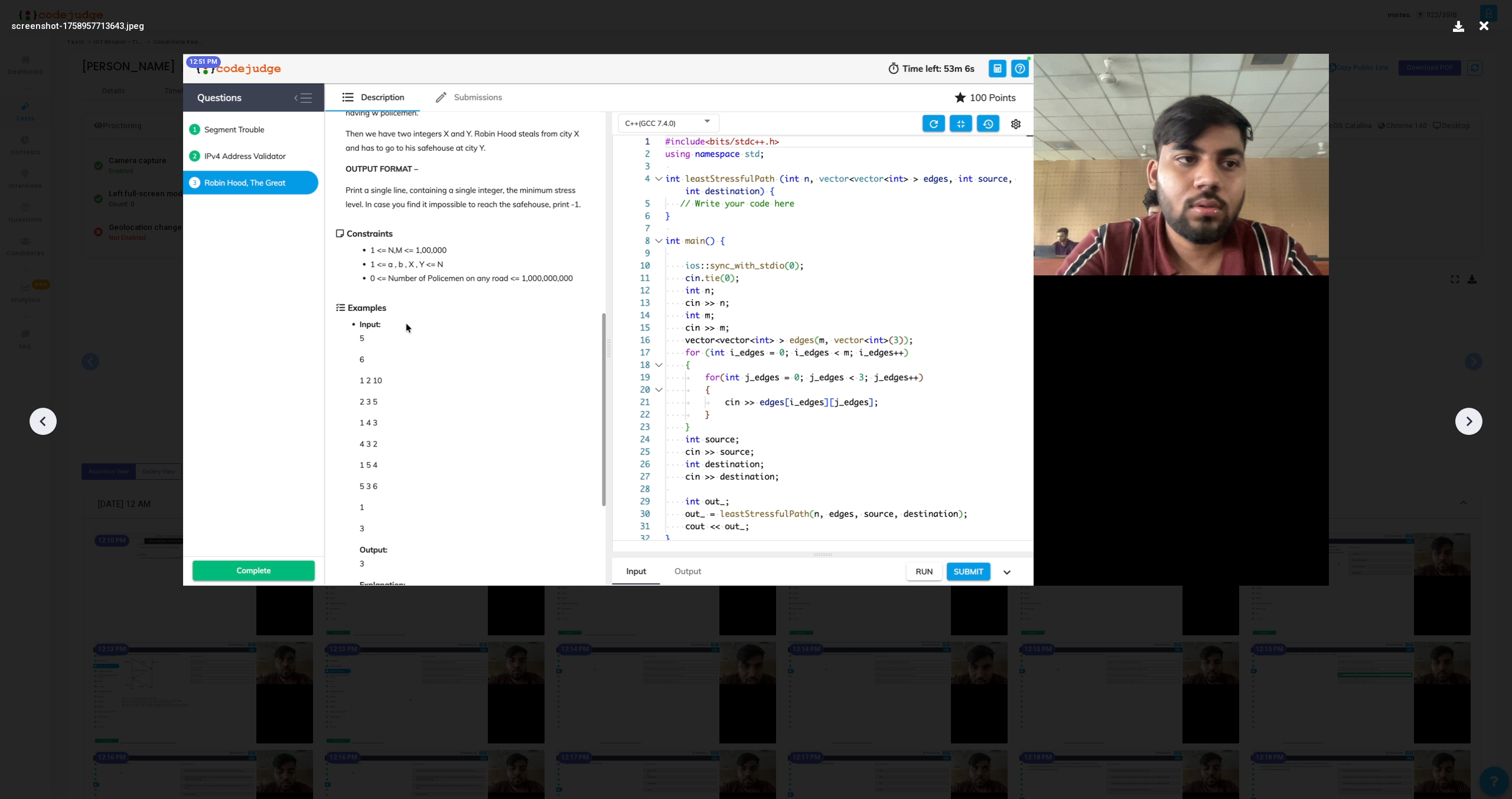
click at [1467, 420] on icon at bounding box center [1468, 420] width 17 height 17
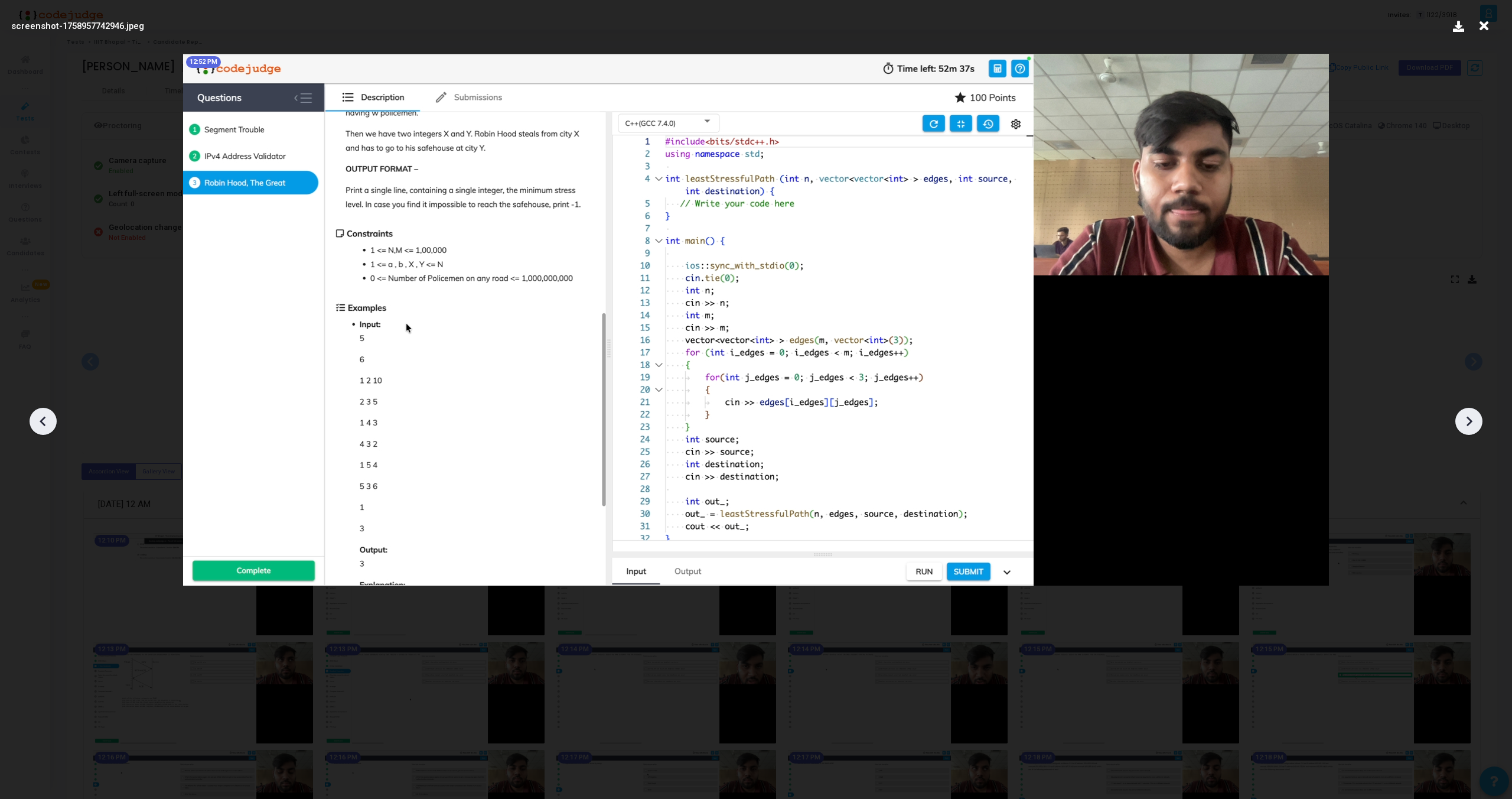
click at [1467, 420] on icon at bounding box center [1468, 420] width 17 height 17
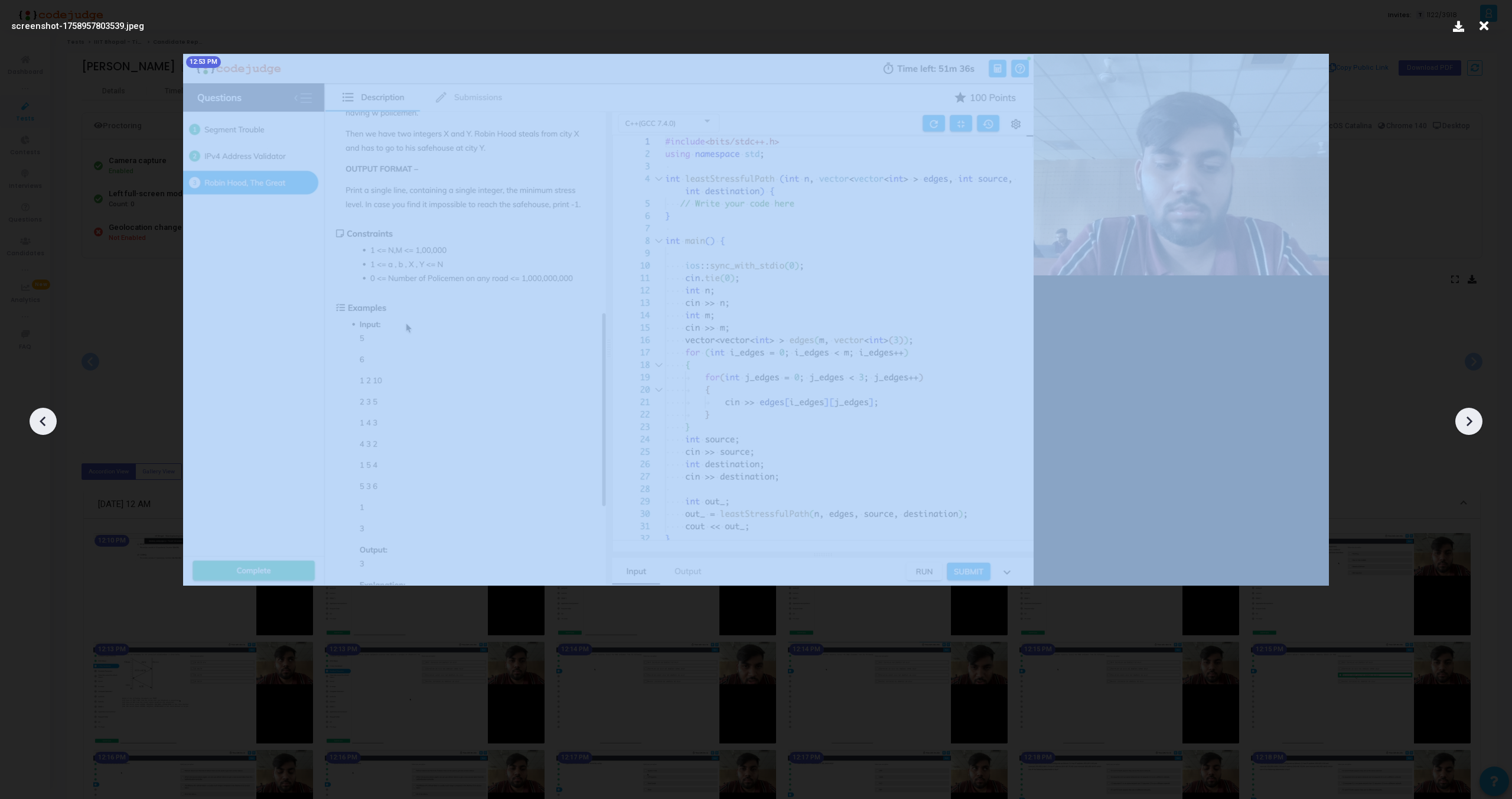
click at [1467, 420] on icon at bounding box center [1468, 420] width 17 height 17
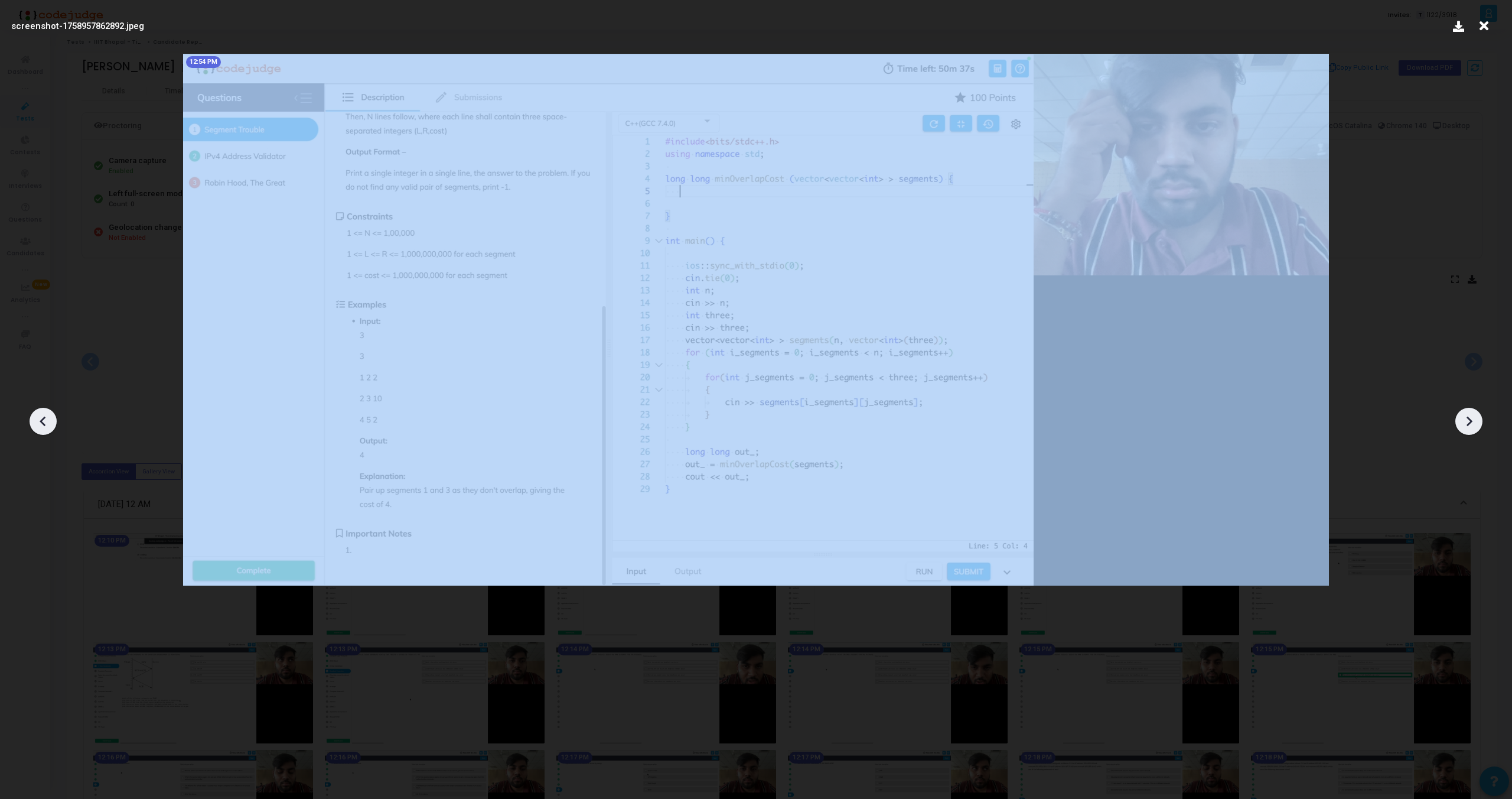
click at [1467, 420] on icon at bounding box center [1468, 420] width 17 height 17
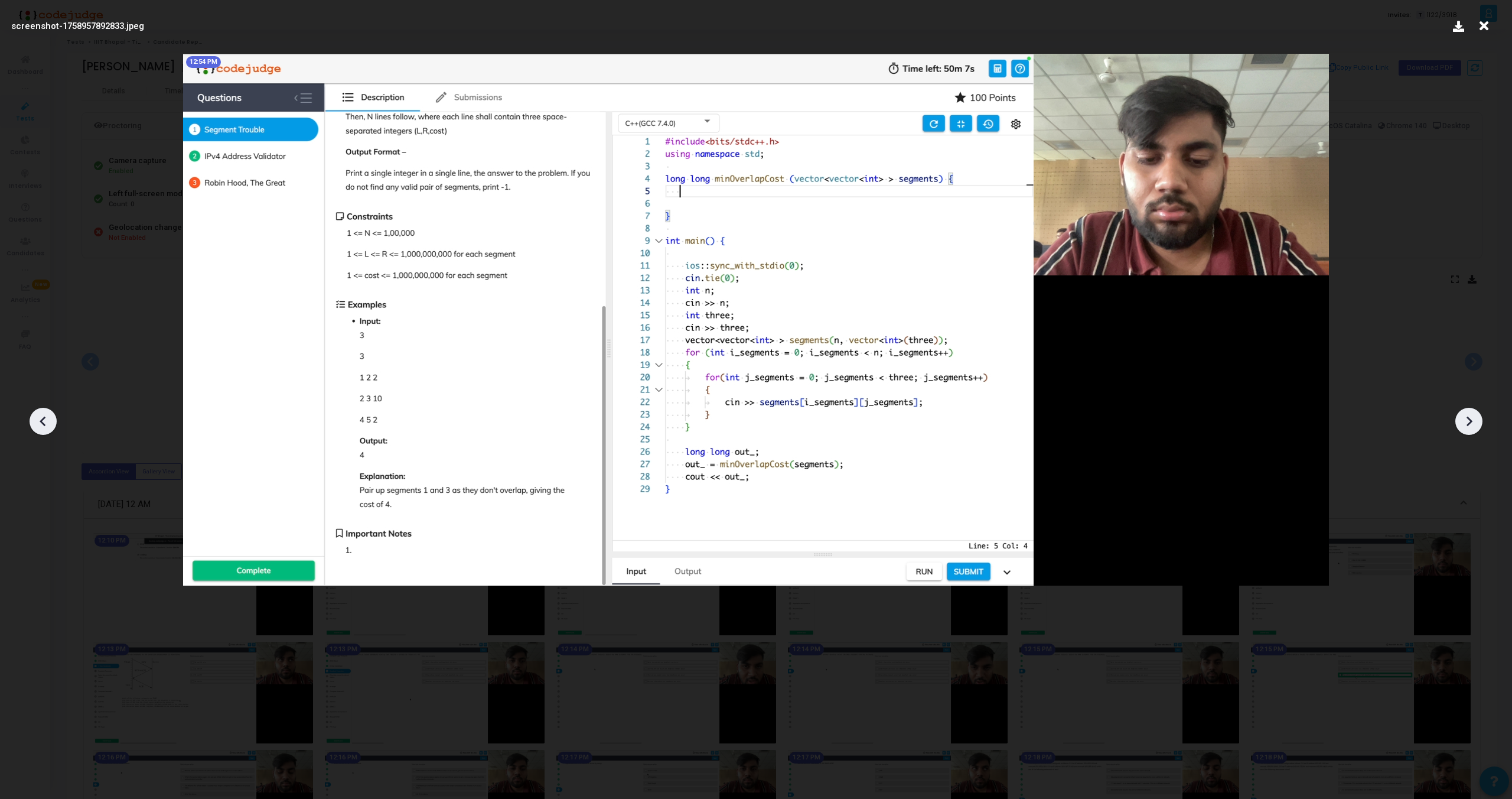
click at [1467, 420] on icon at bounding box center [1468, 420] width 17 height 17
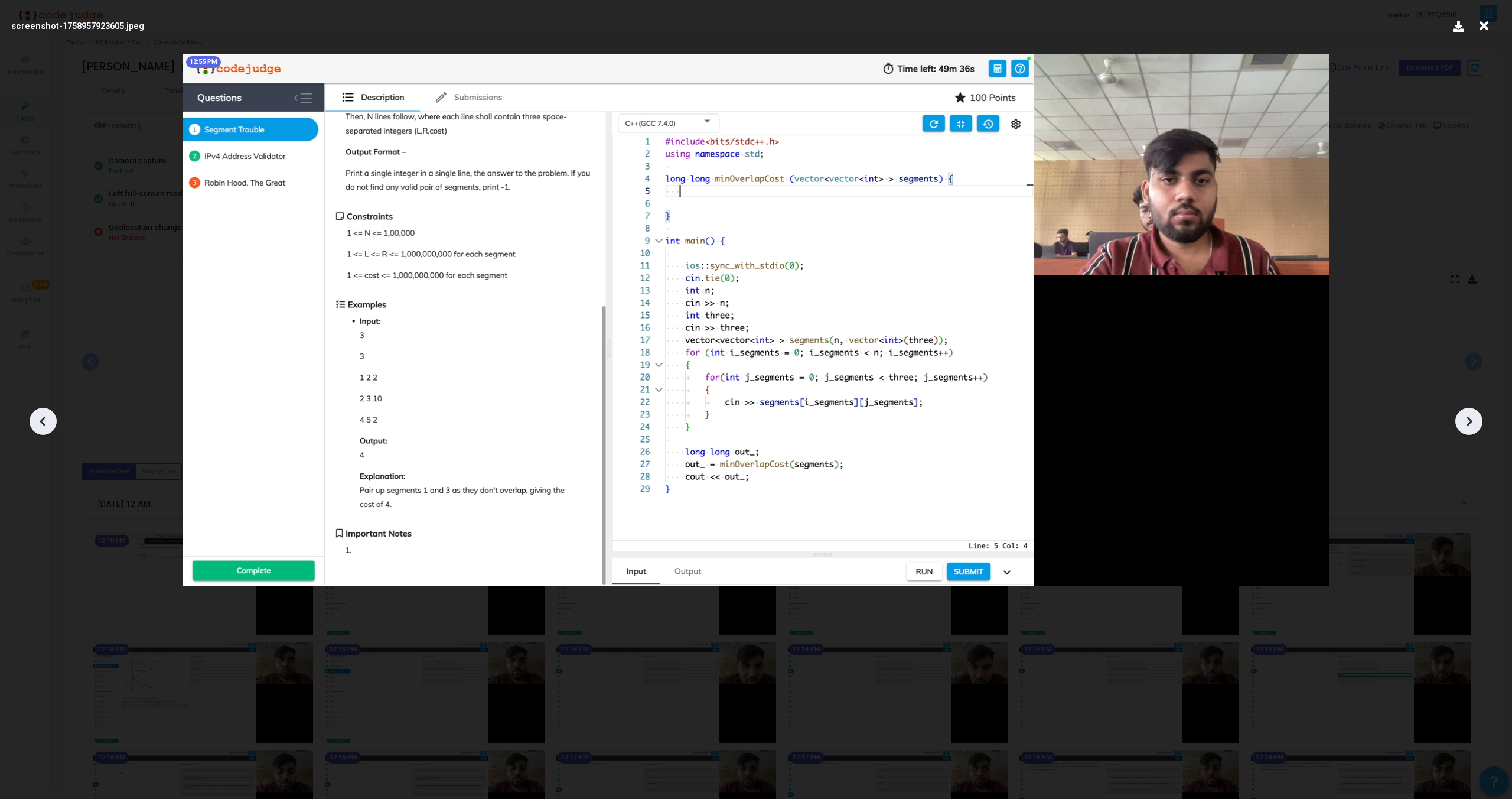
click at [1467, 420] on icon at bounding box center [1468, 420] width 17 height 17
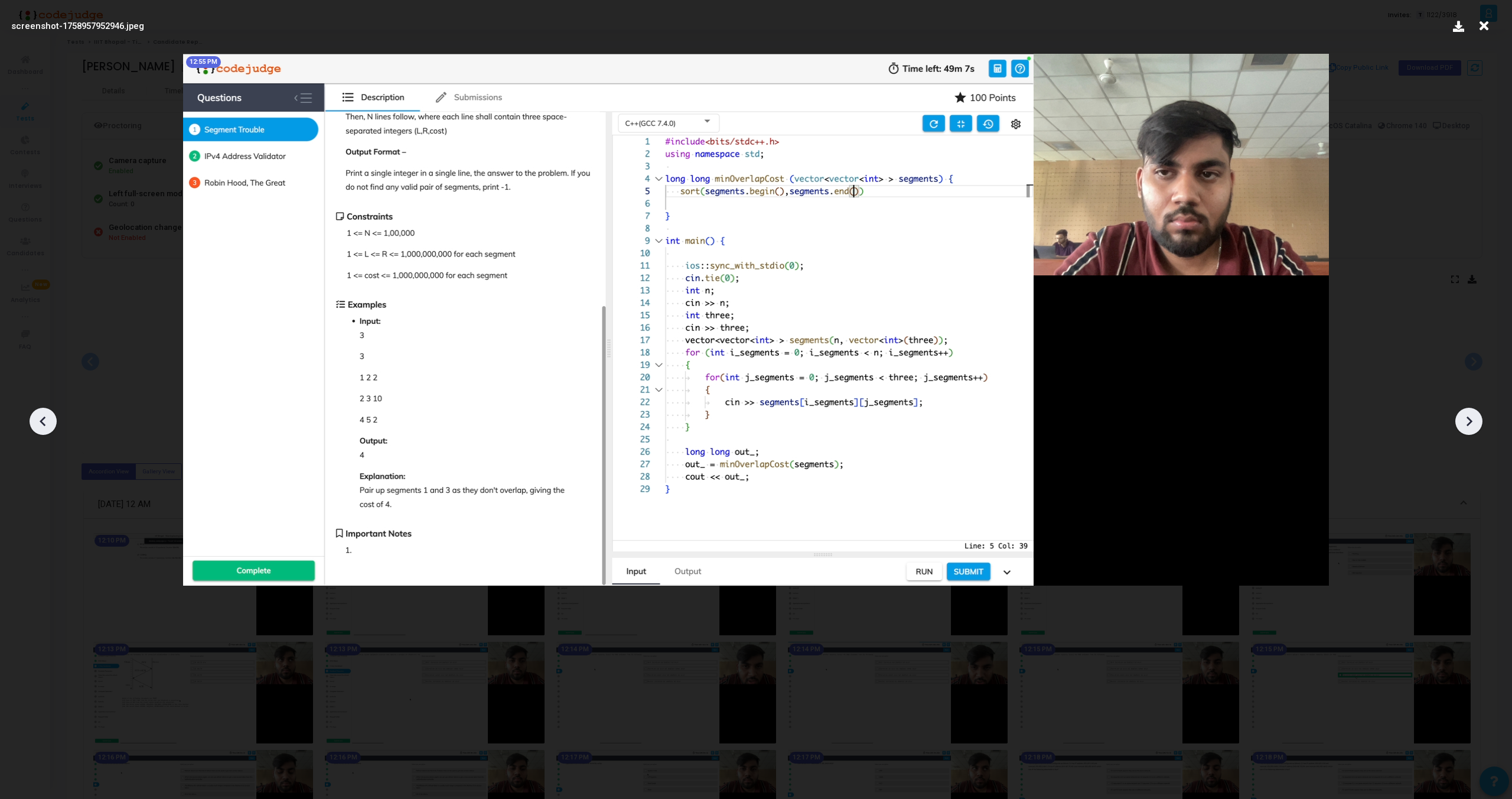
click at [1467, 420] on icon at bounding box center [1468, 420] width 17 height 17
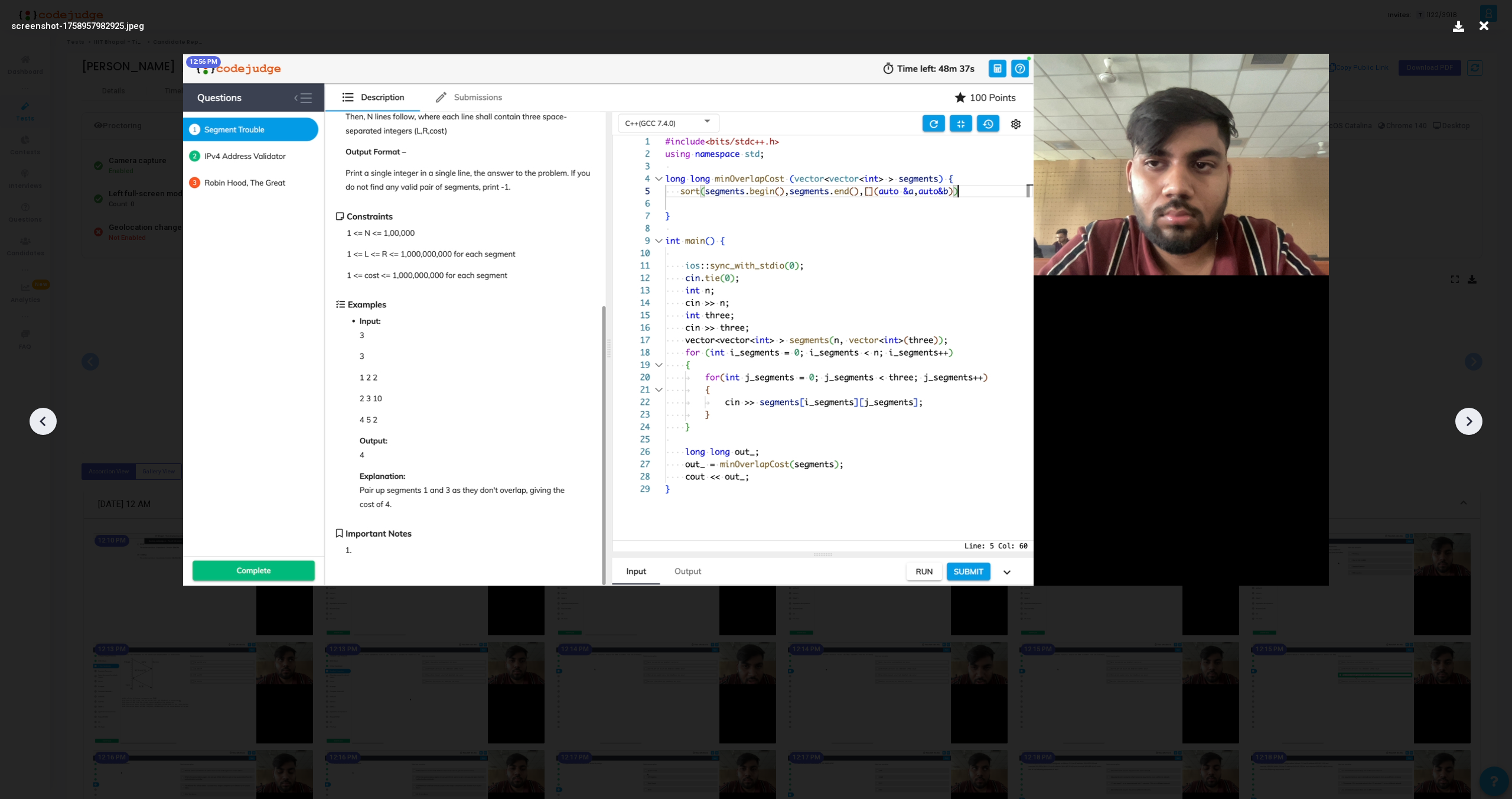
click at [1467, 420] on icon at bounding box center [1468, 420] width 17 height 17
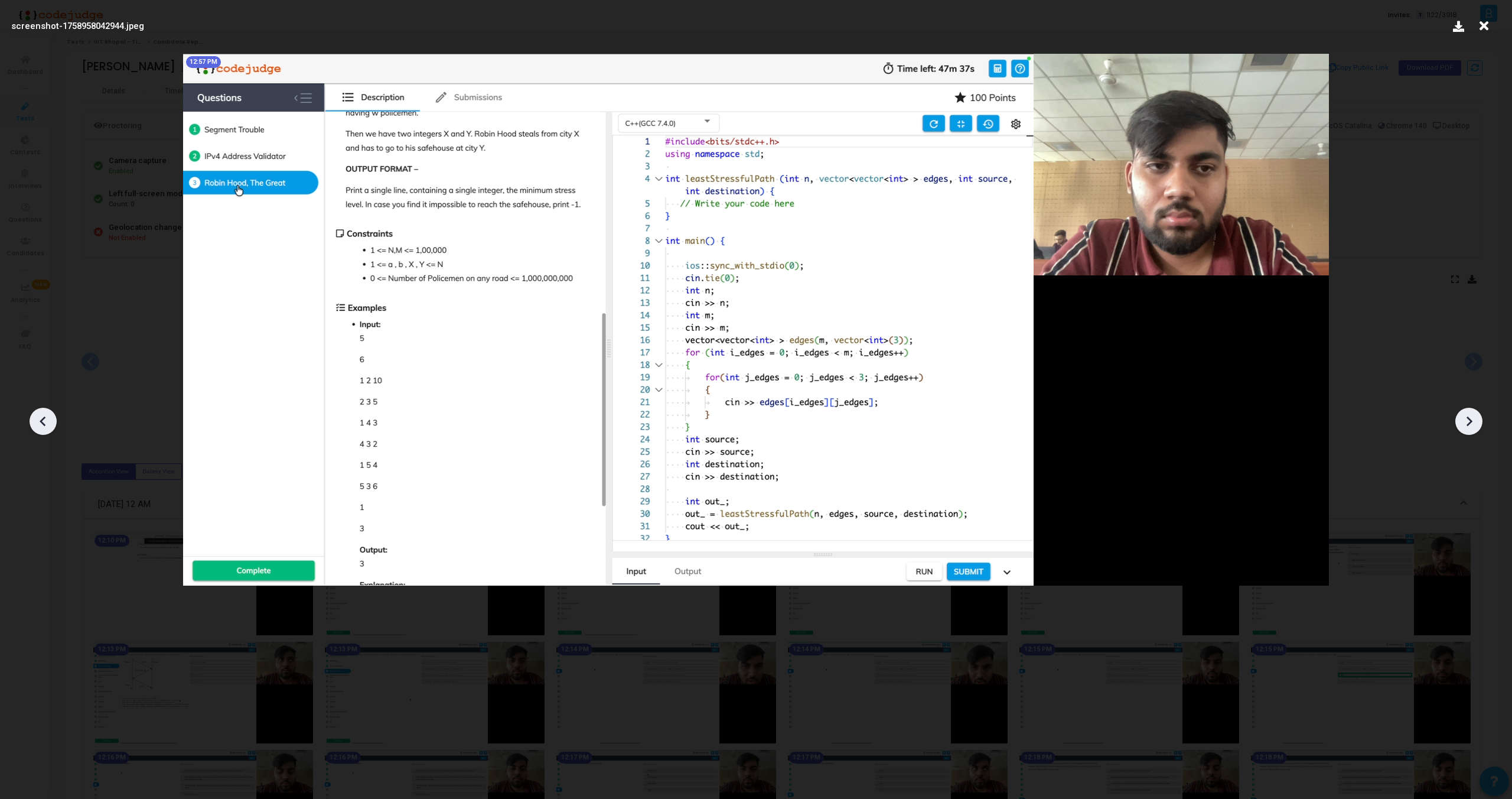
click at [1467, 420] on icon at bounding box center [1468, 420] width 17 height 17
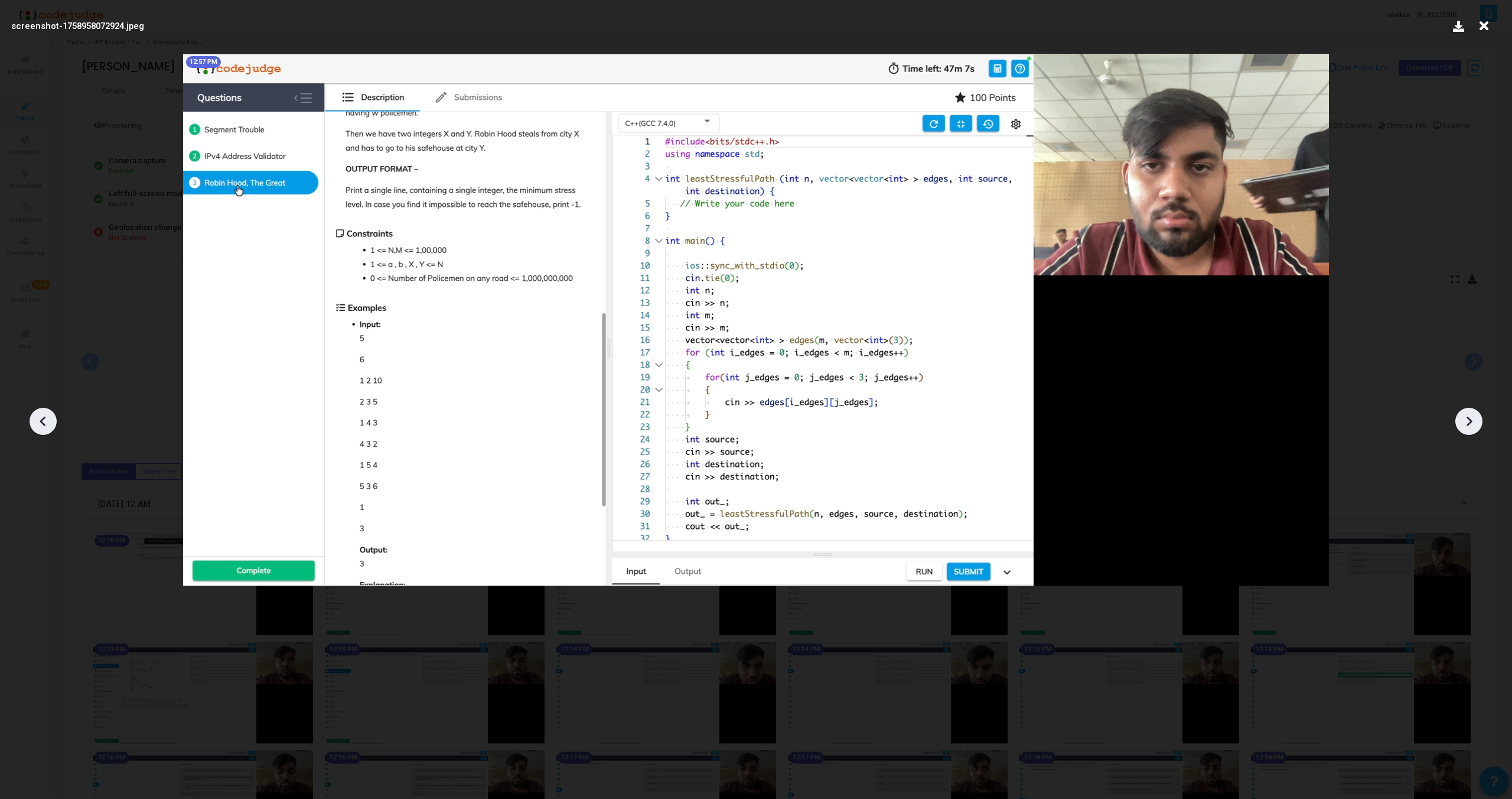
click at [1467, 420] on icon at bounding box center [1468, 420] width 17 height 17
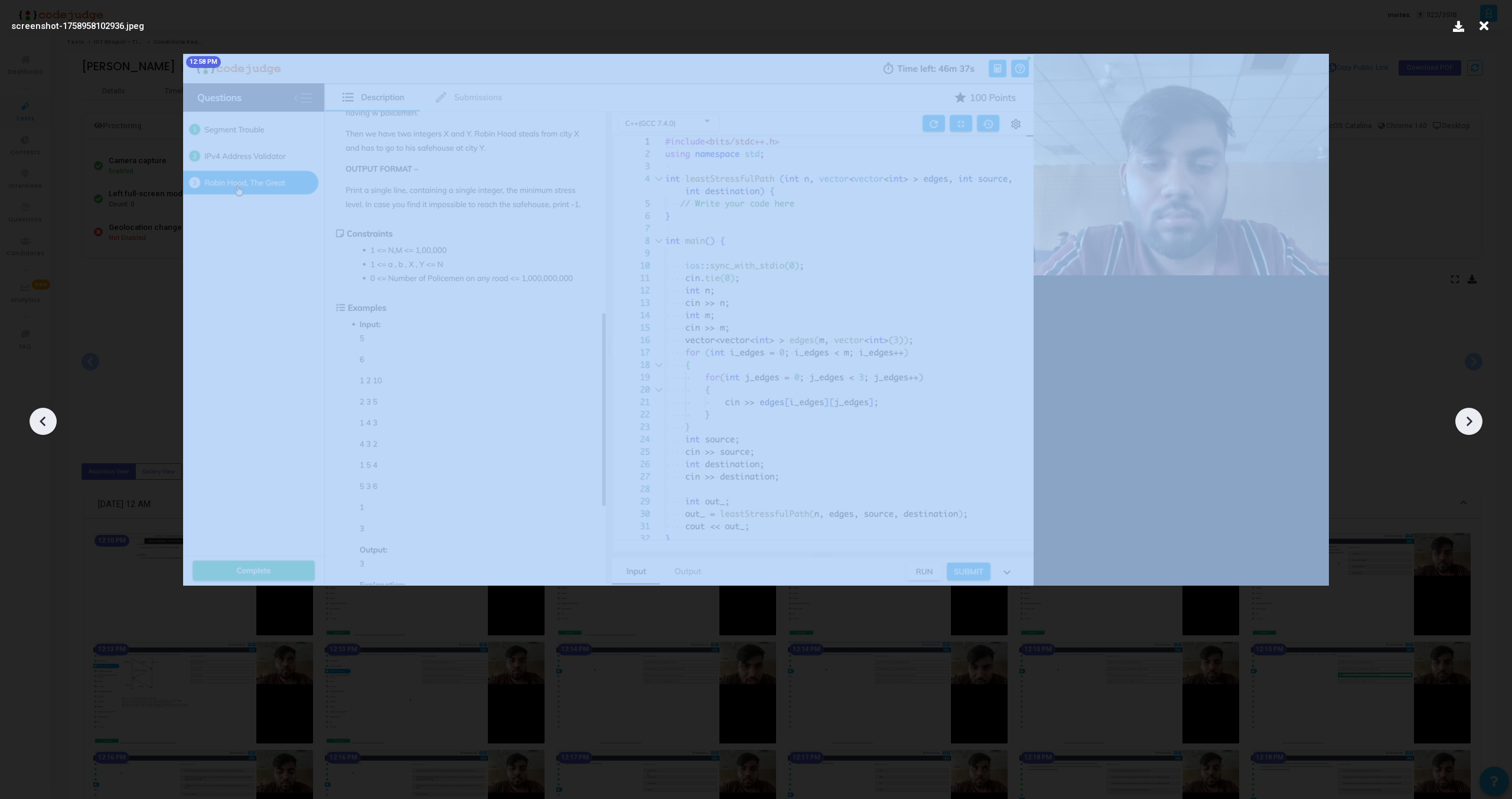
click at [1467, 420] on icon at bounding box center [1468, 420] width 17 height 17
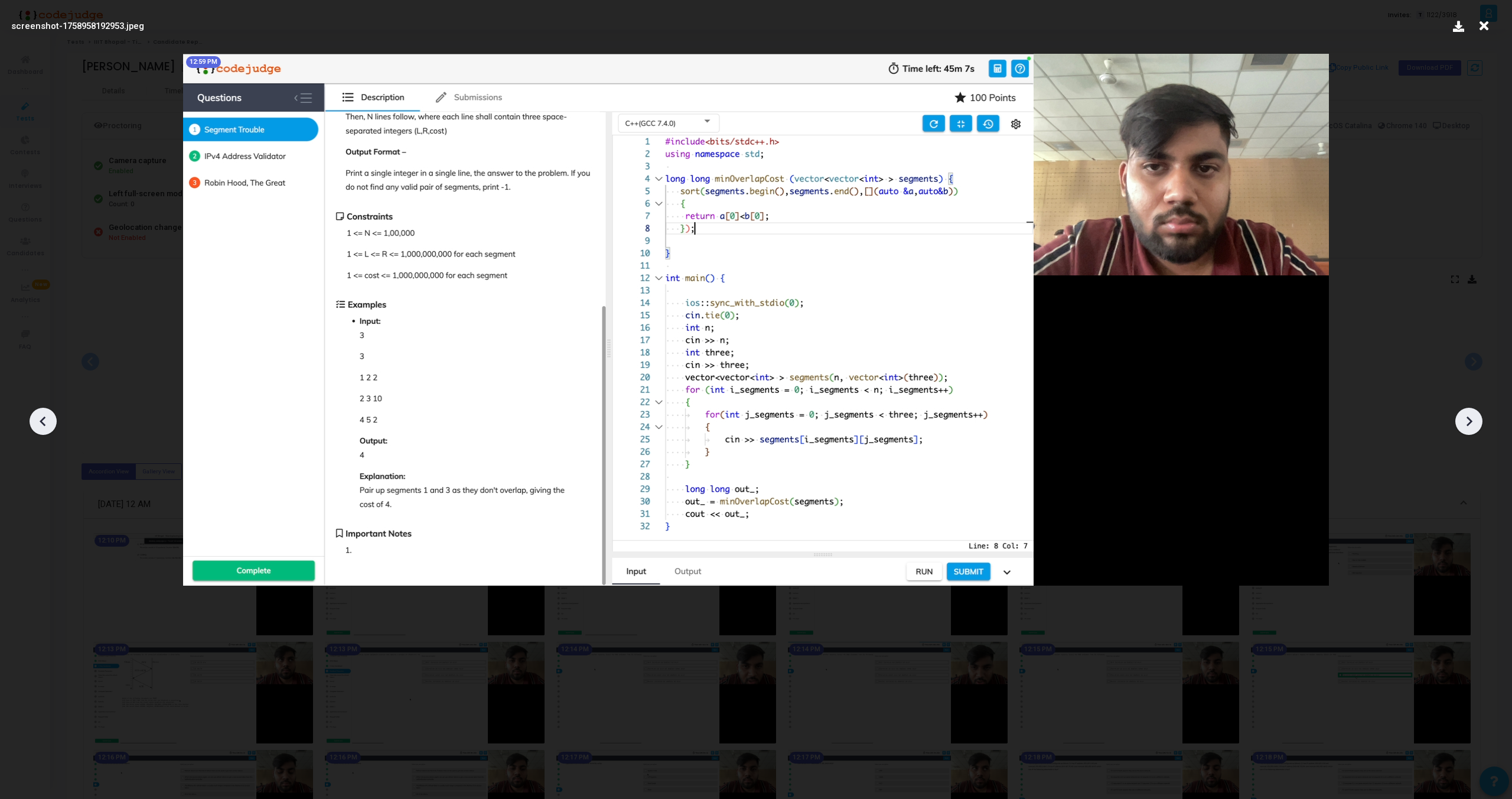
click at [48, 416] on icon at bounding box center [43, 420] width 17 height 17
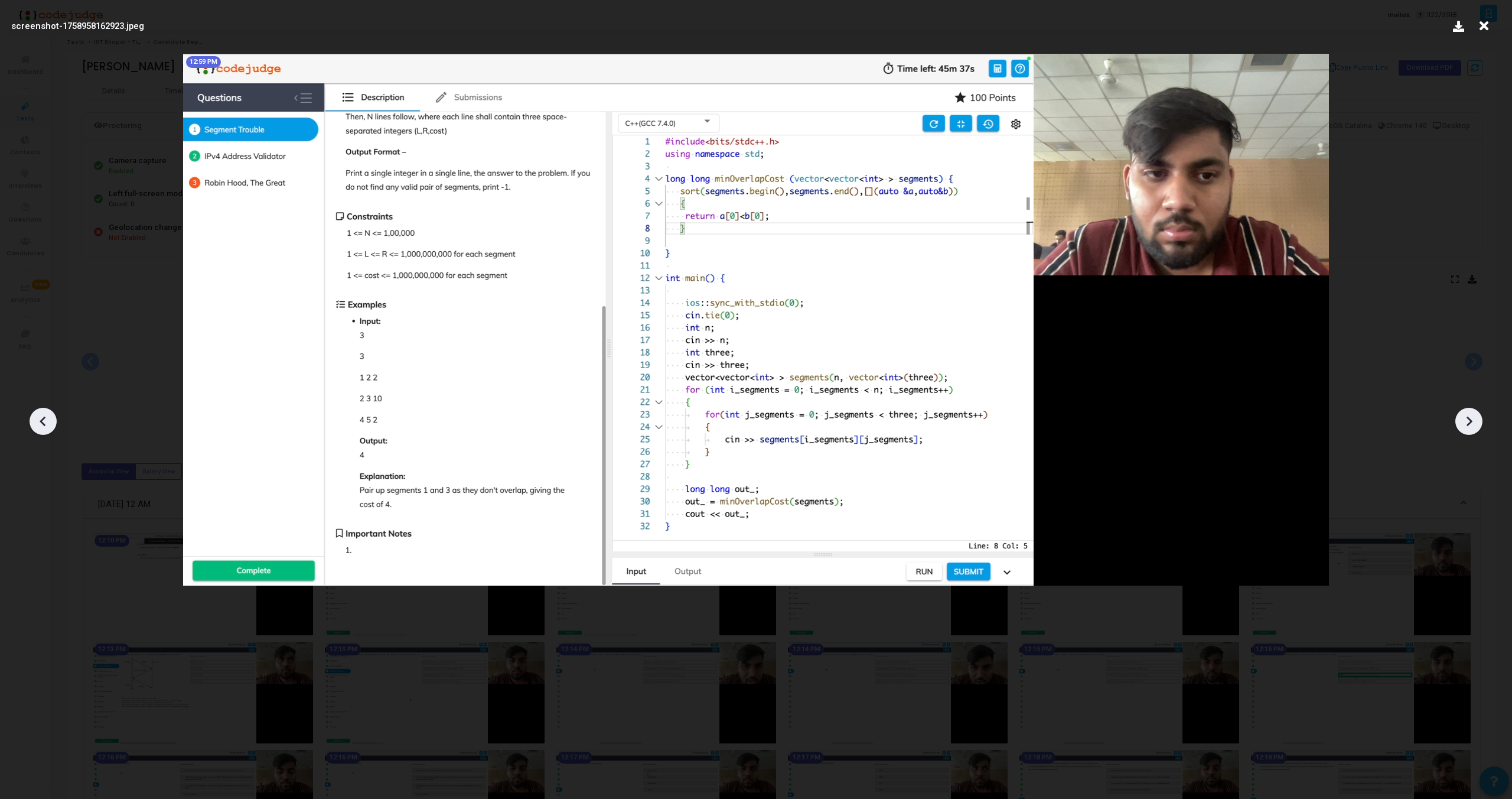
click at [48, 416] on icon at bounding box center [43, 420] width 17 height 17
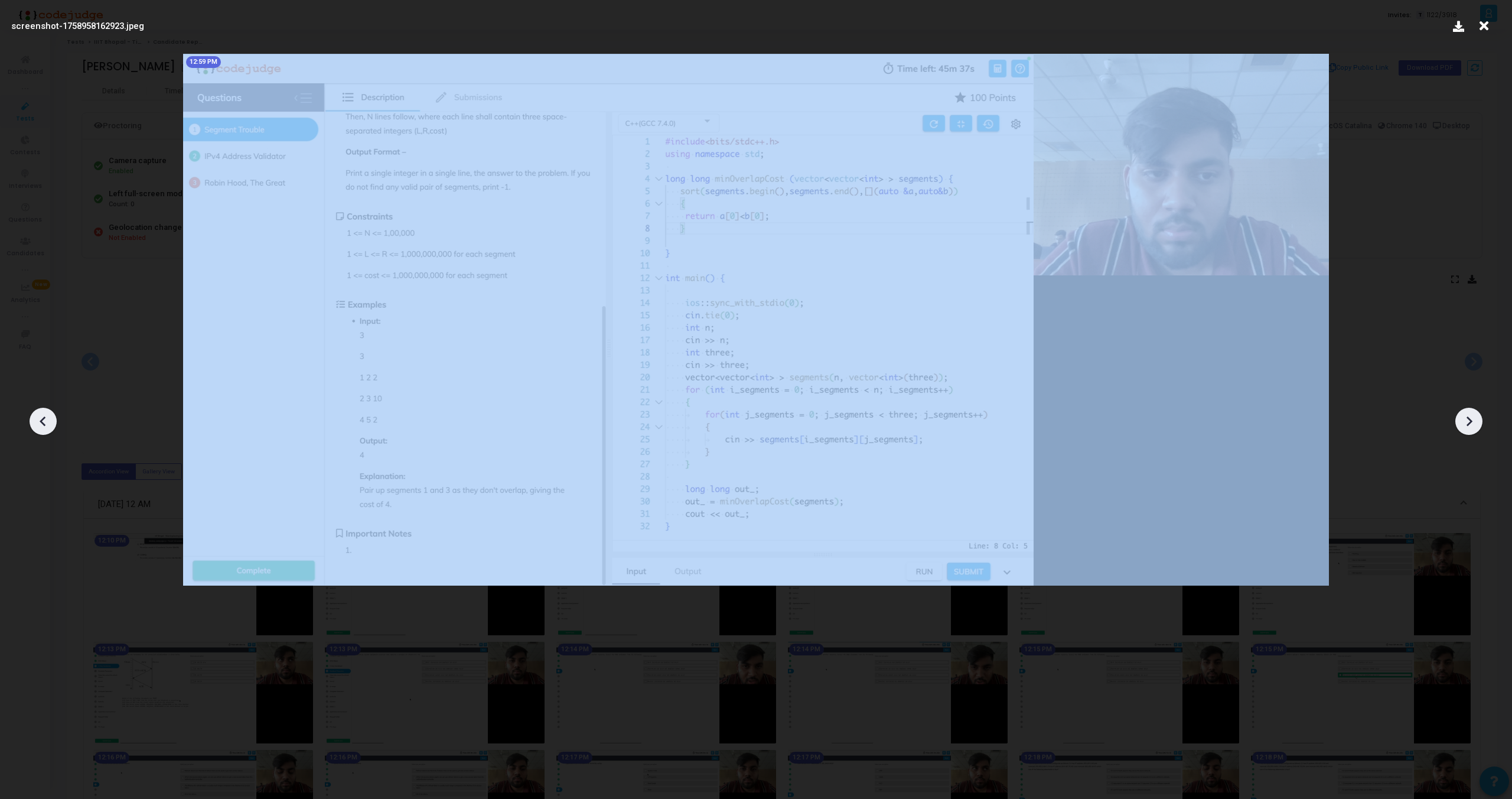
click at [48, 416] on icon at bounding box center [43, 420] width 17 height 17
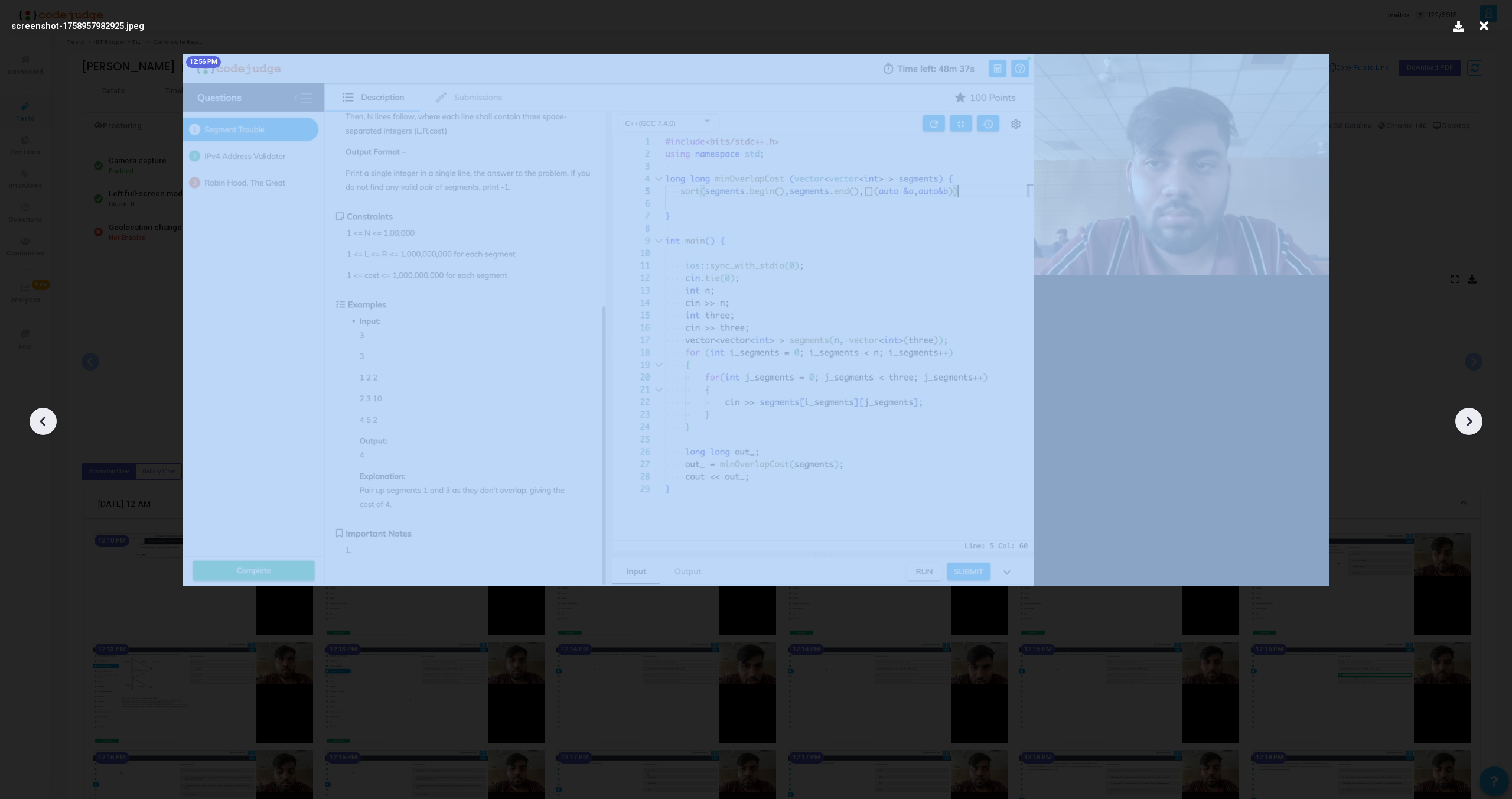
click at [48, 416] on icon at bounding box center [43, 420] width 17 height 17
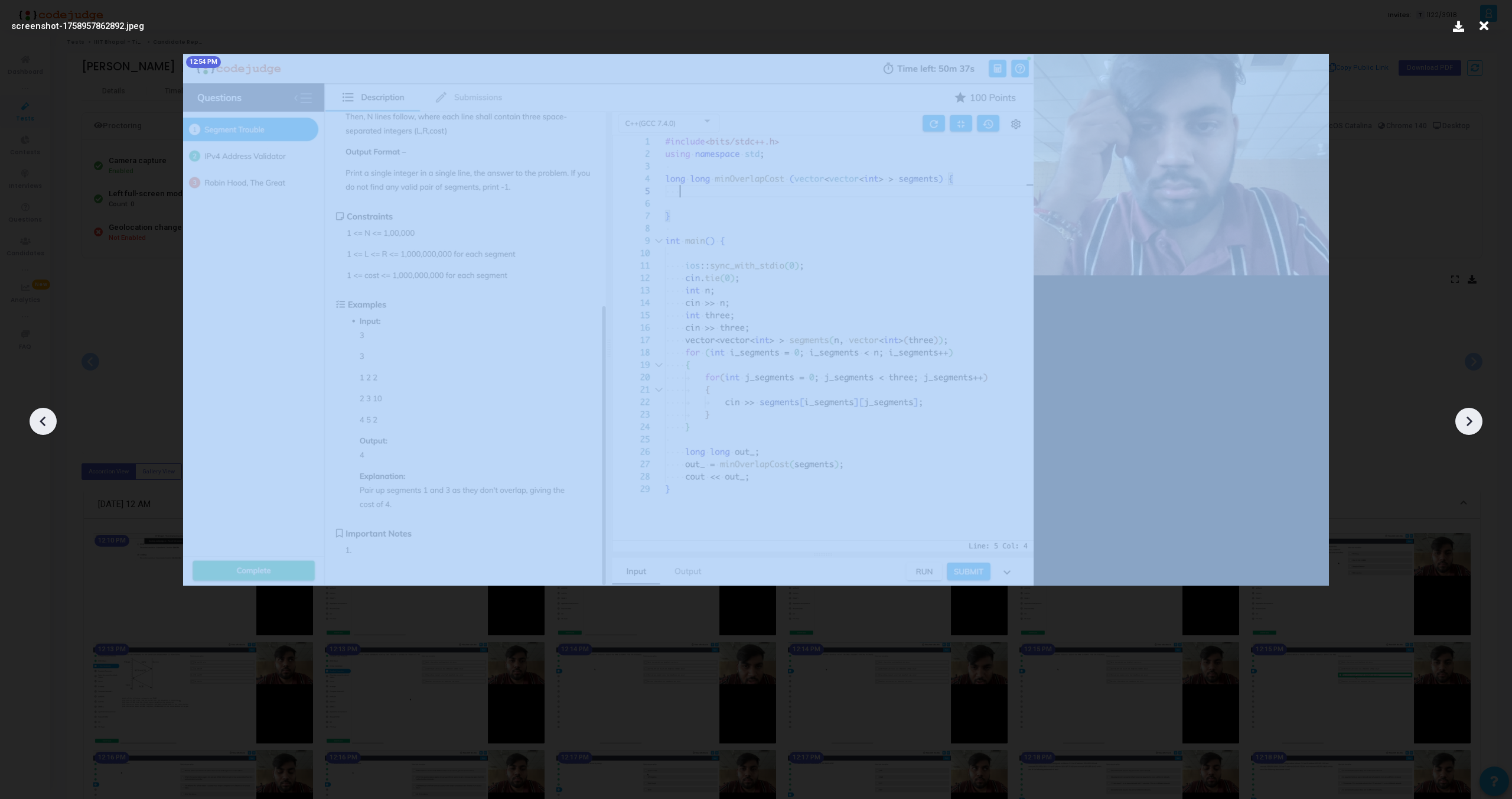
click at [48, 416] on icon at bounding box center [43, 420] width 17 height 17
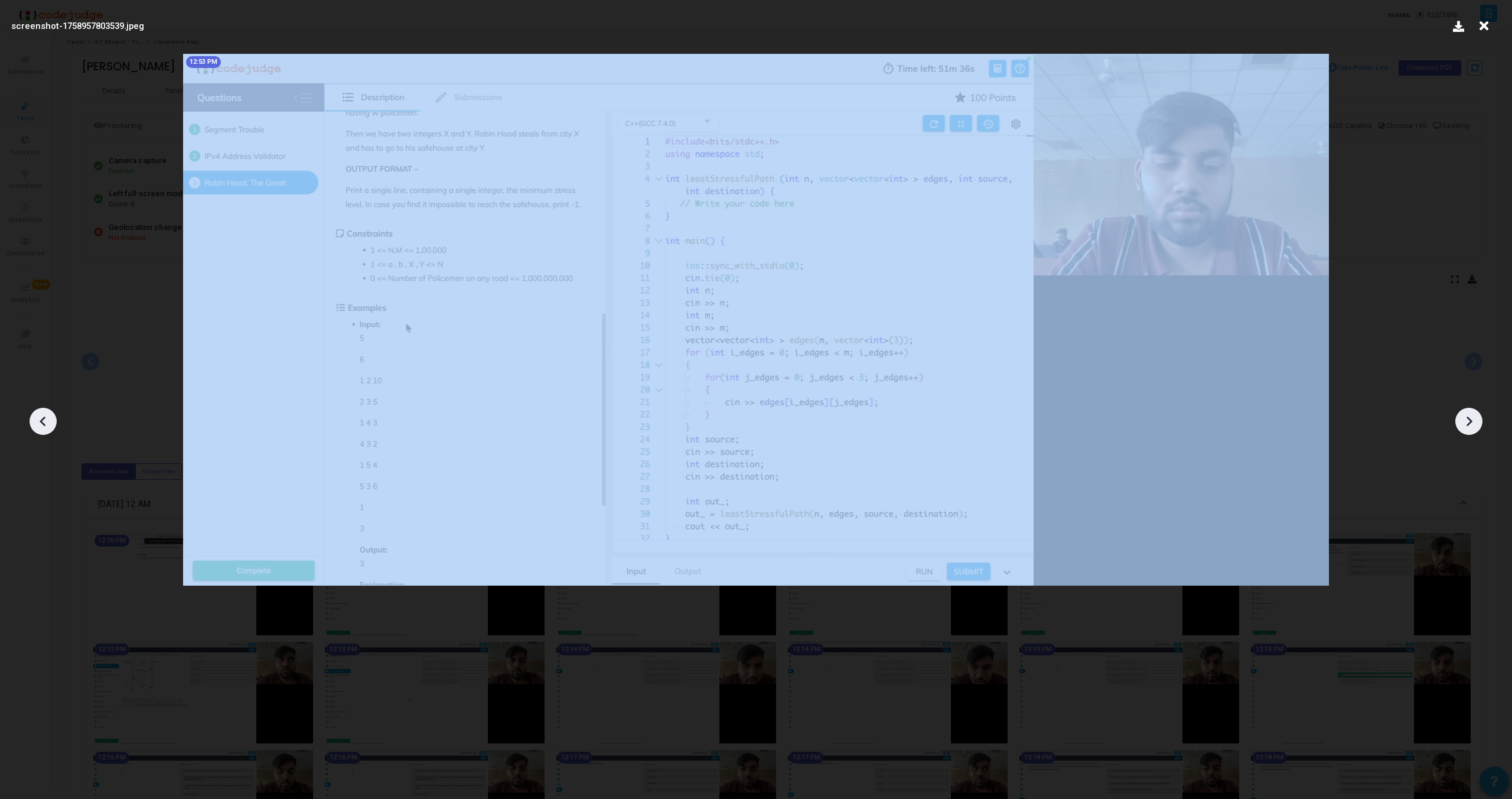
click at [48, 416] on icon at bounding box center [43, 420] width 17 height 17
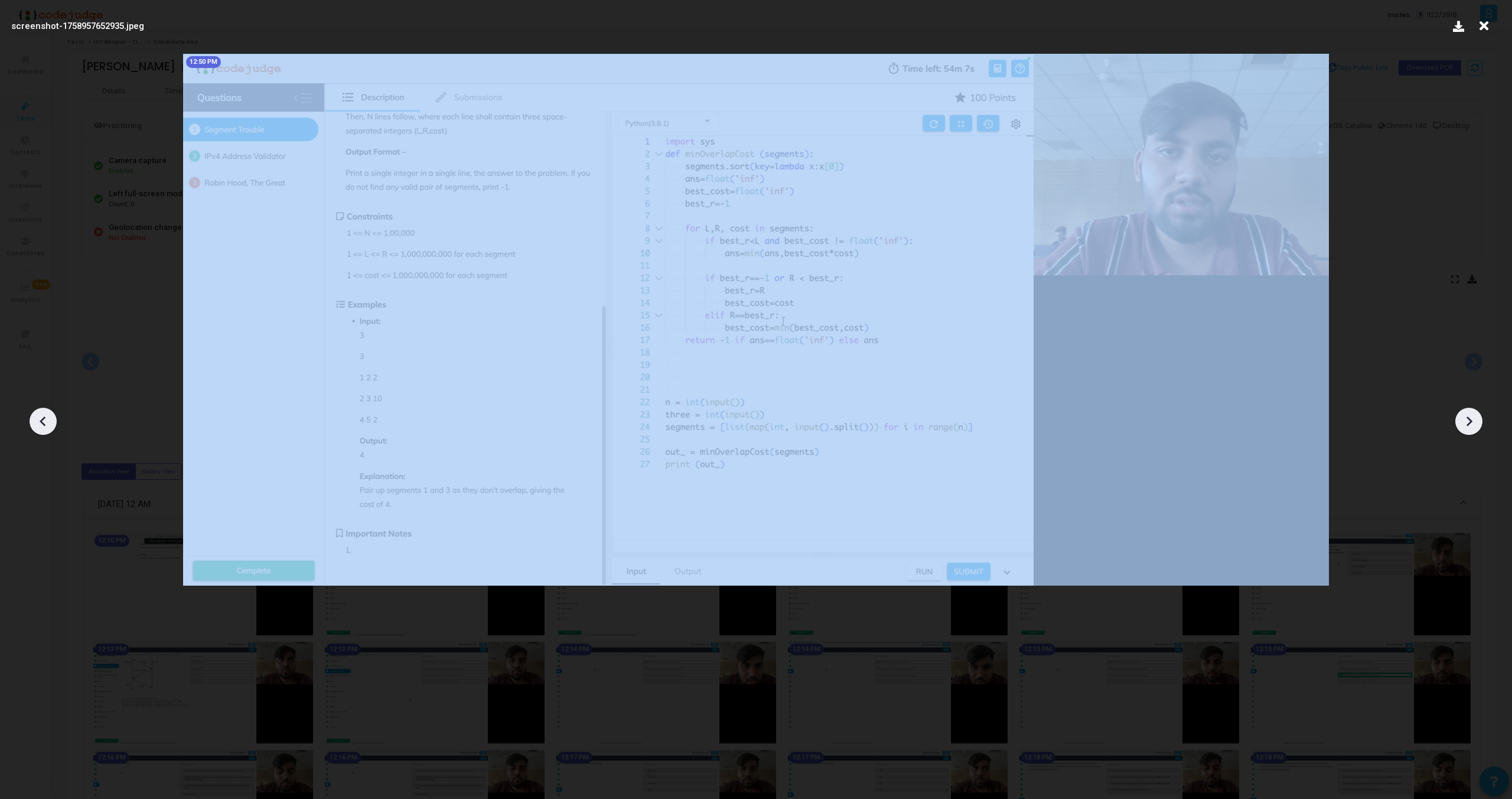
click at [48, 416] on icon at bounding box center [43, 420] width 17 height 17
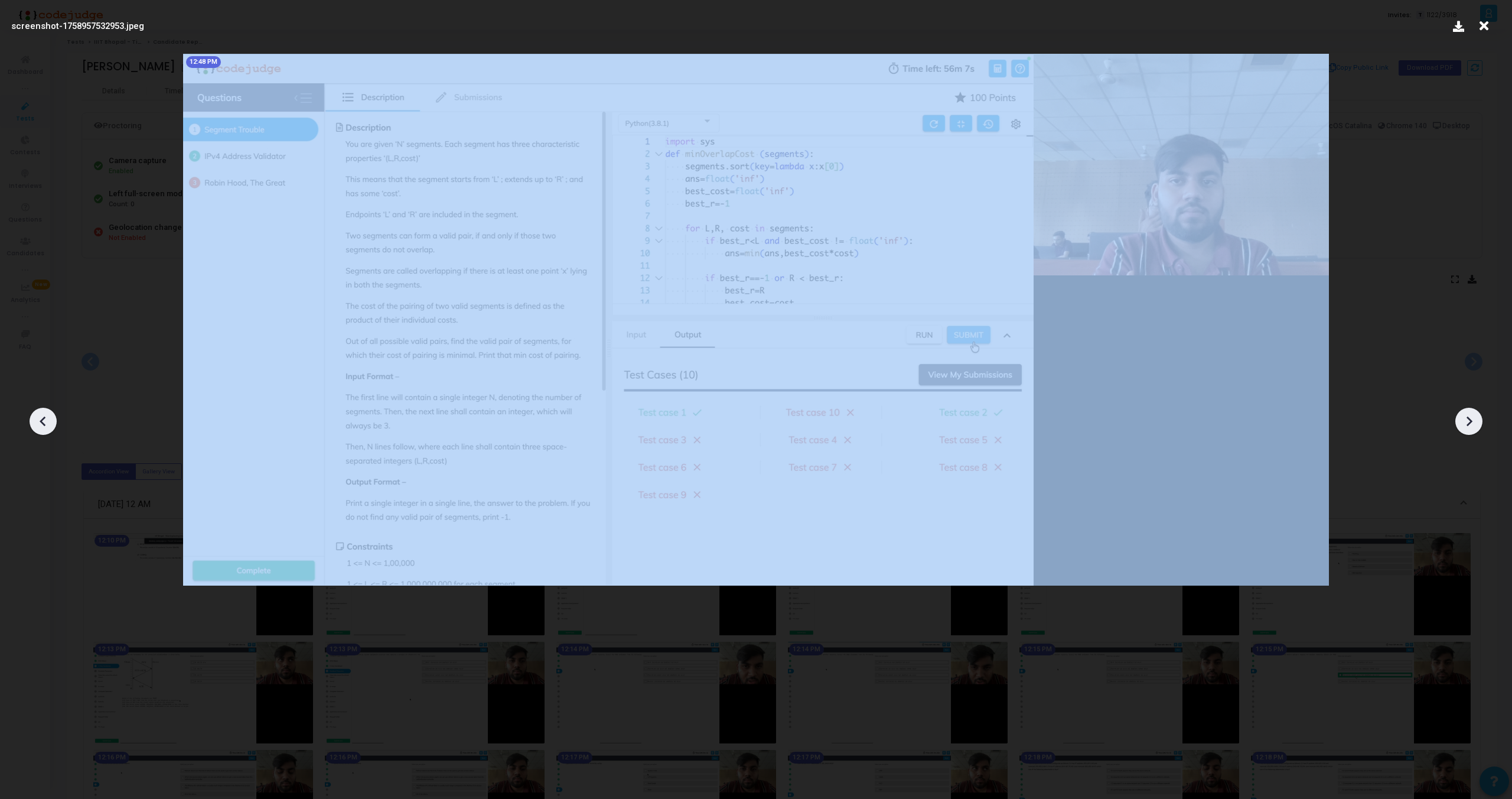
click at [48, 416] on icon at bounding box center [43, 420] width 17 height 17
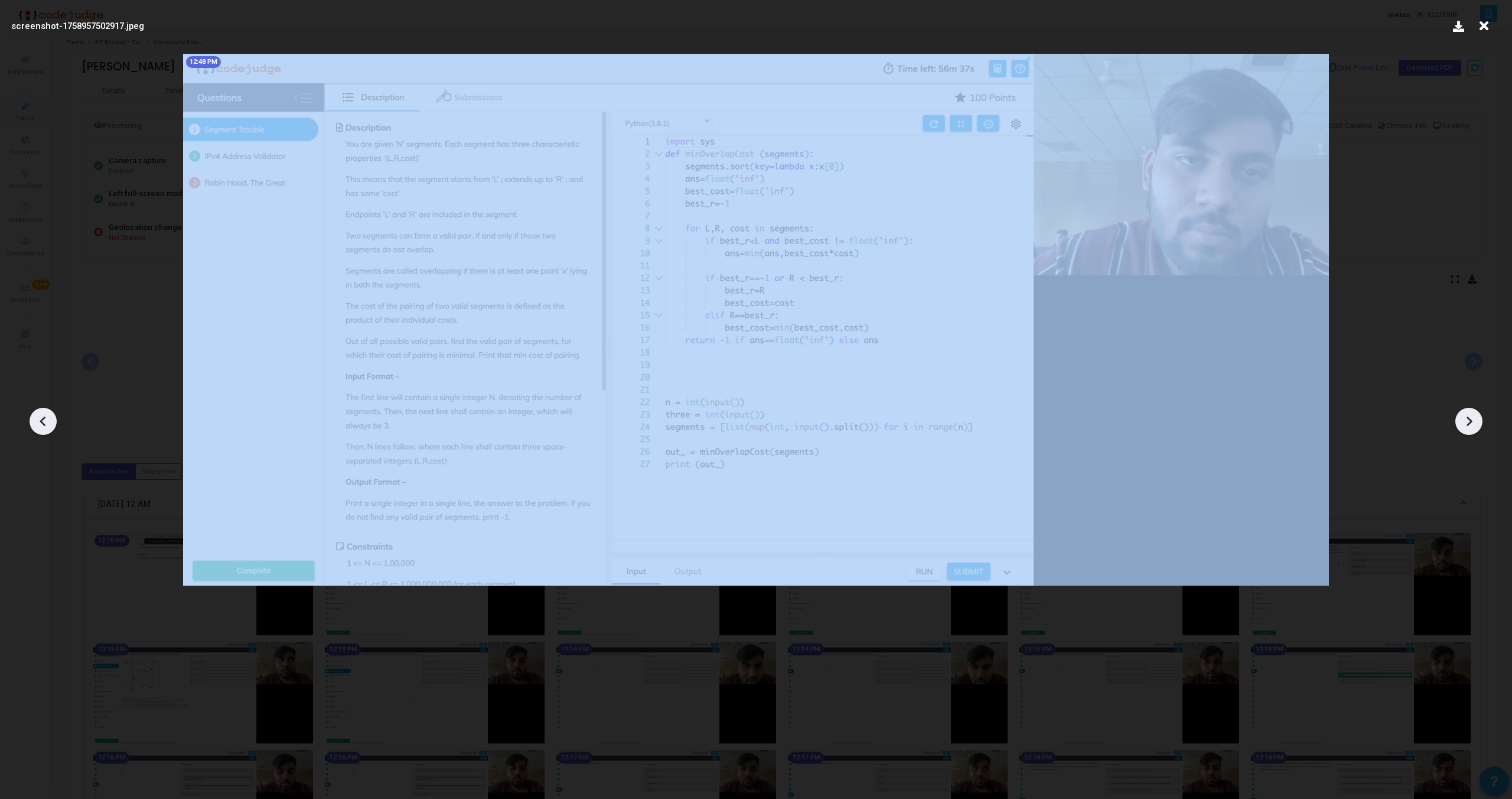
click at [48, 416] on icon at bounding box center [43, 420] width 17 height 17
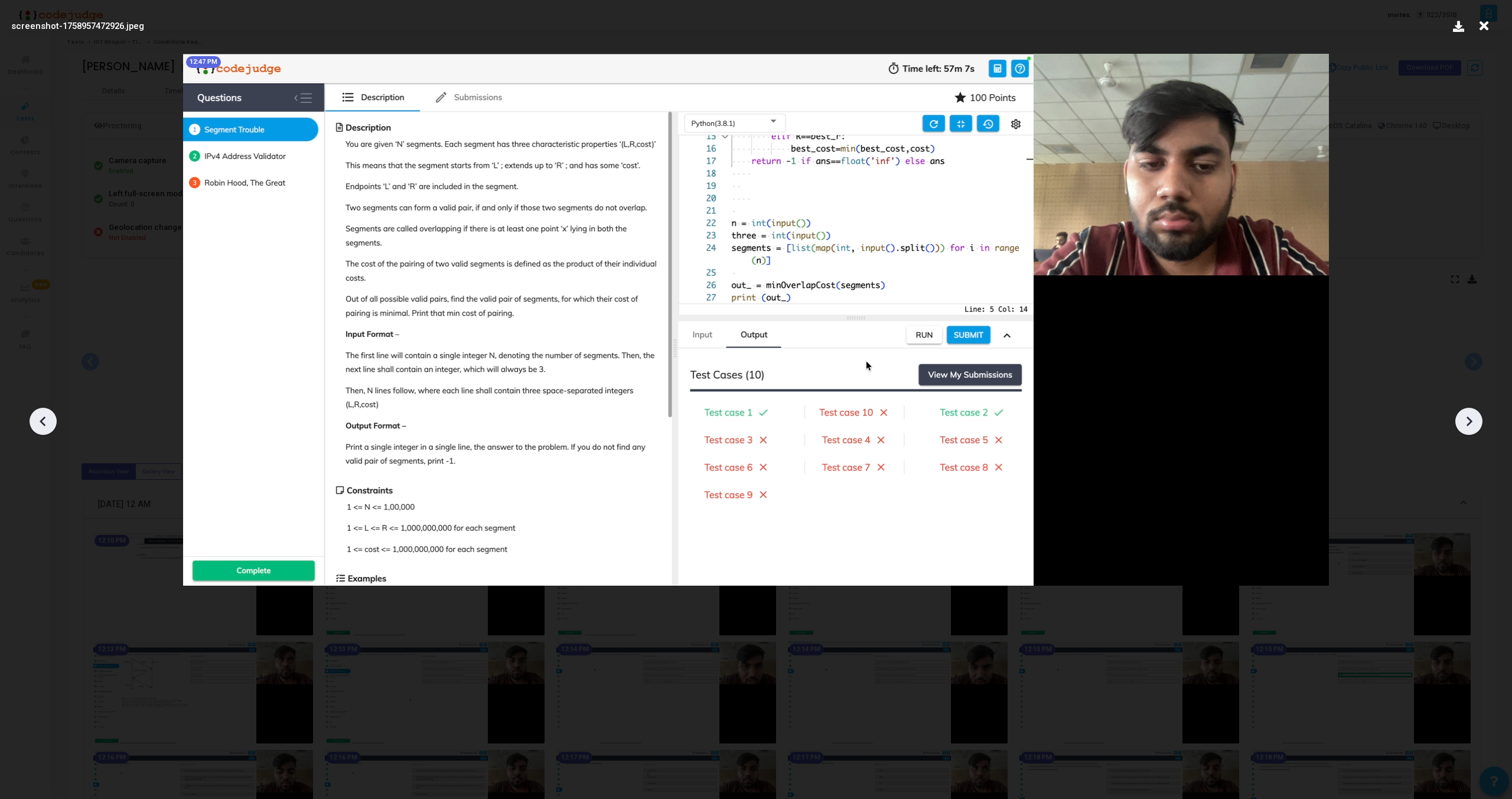
click at [48, 416] on icon at bounding box center [43, 420] width 17 height 17
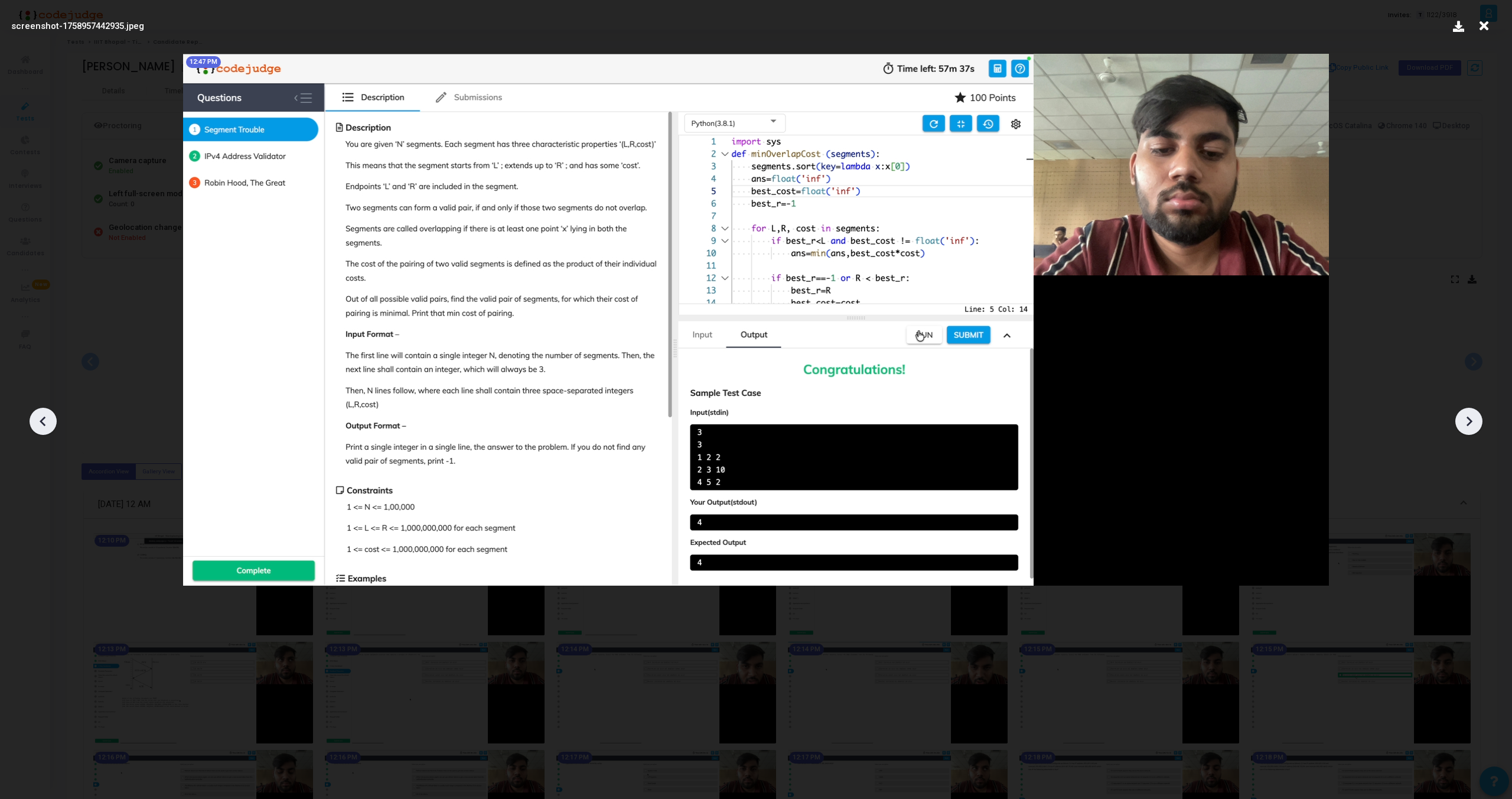
click at [48, 416] on icon at bounding box center [43, 420] width 17 height 17
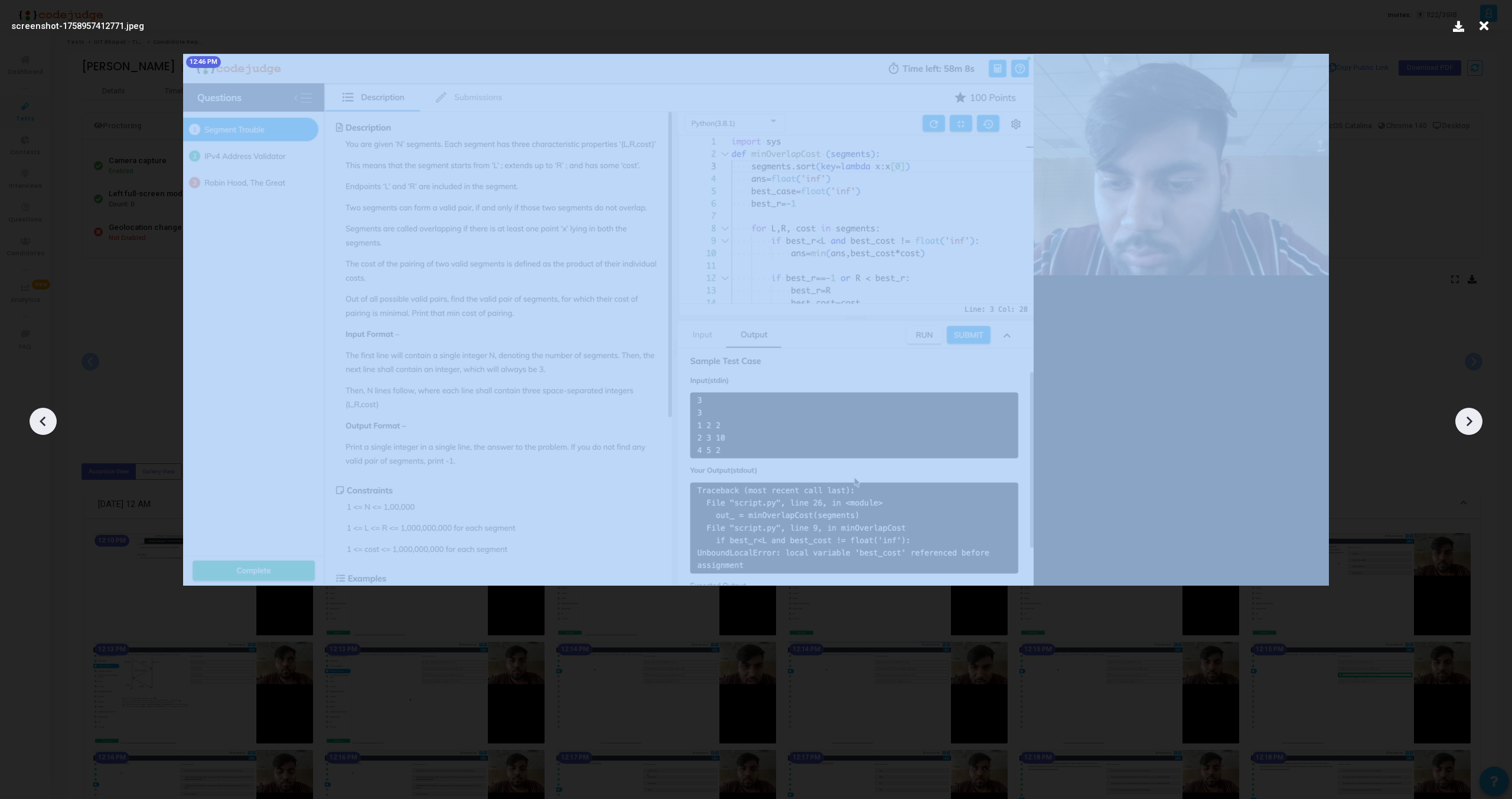
click at [48, 416] on icon at bounding box center [43, 420] width 17 height 17
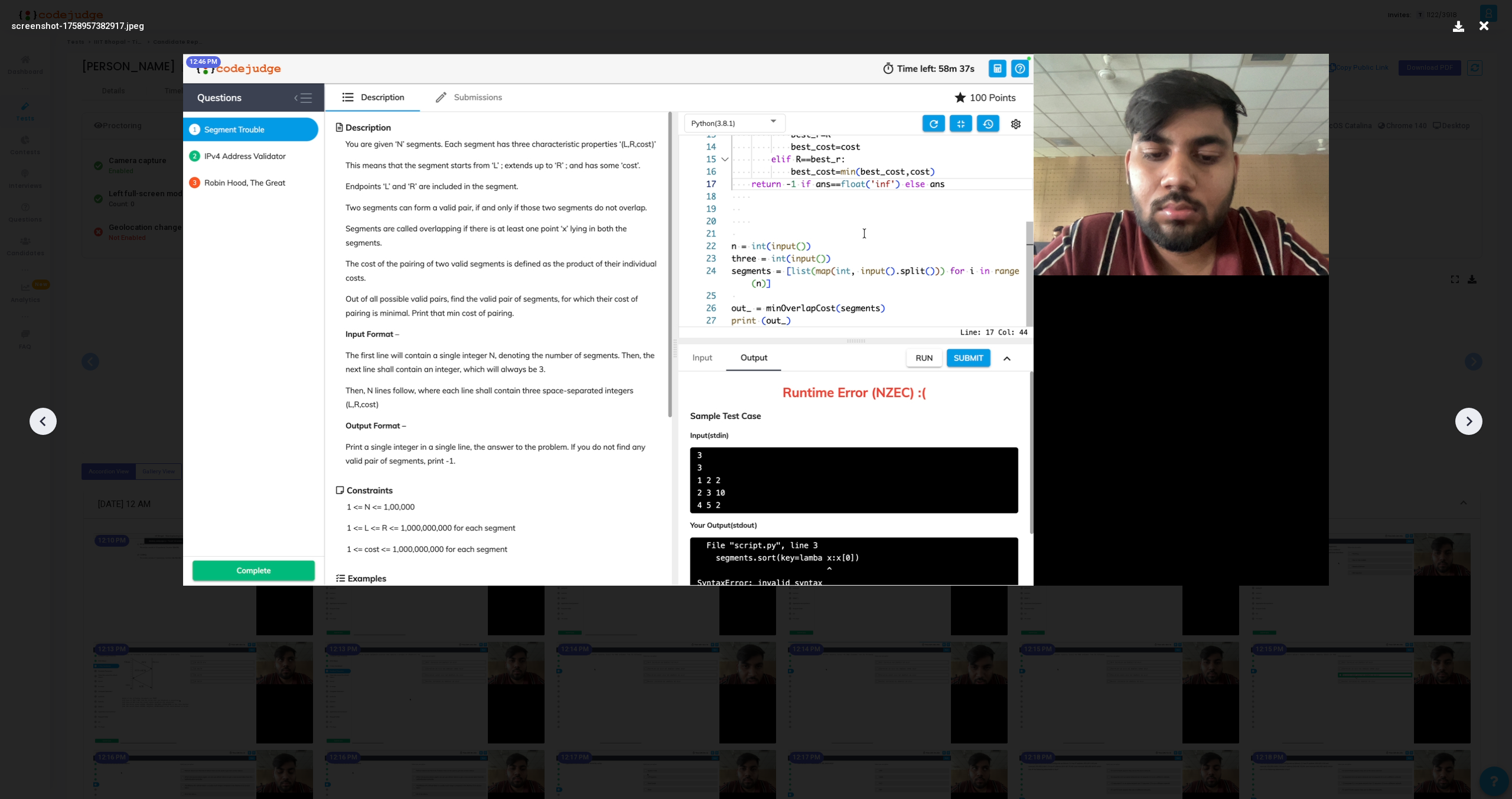
click at [1467, 420] on icon at bounding box center [1468, 420] width 17 height 17
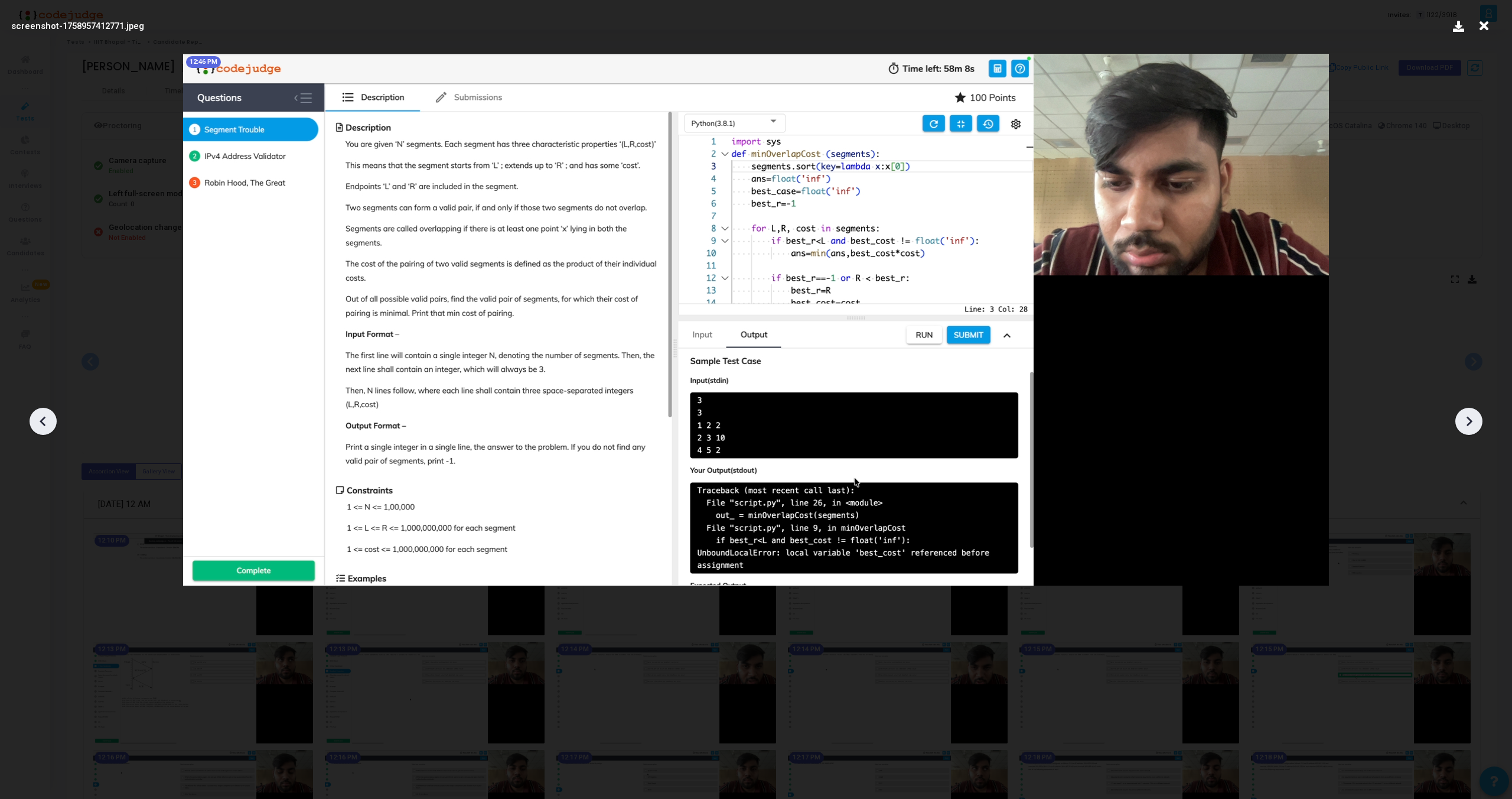
click at [1467, 420] on icon at bounding box center [1468, 420] width 17 height 17
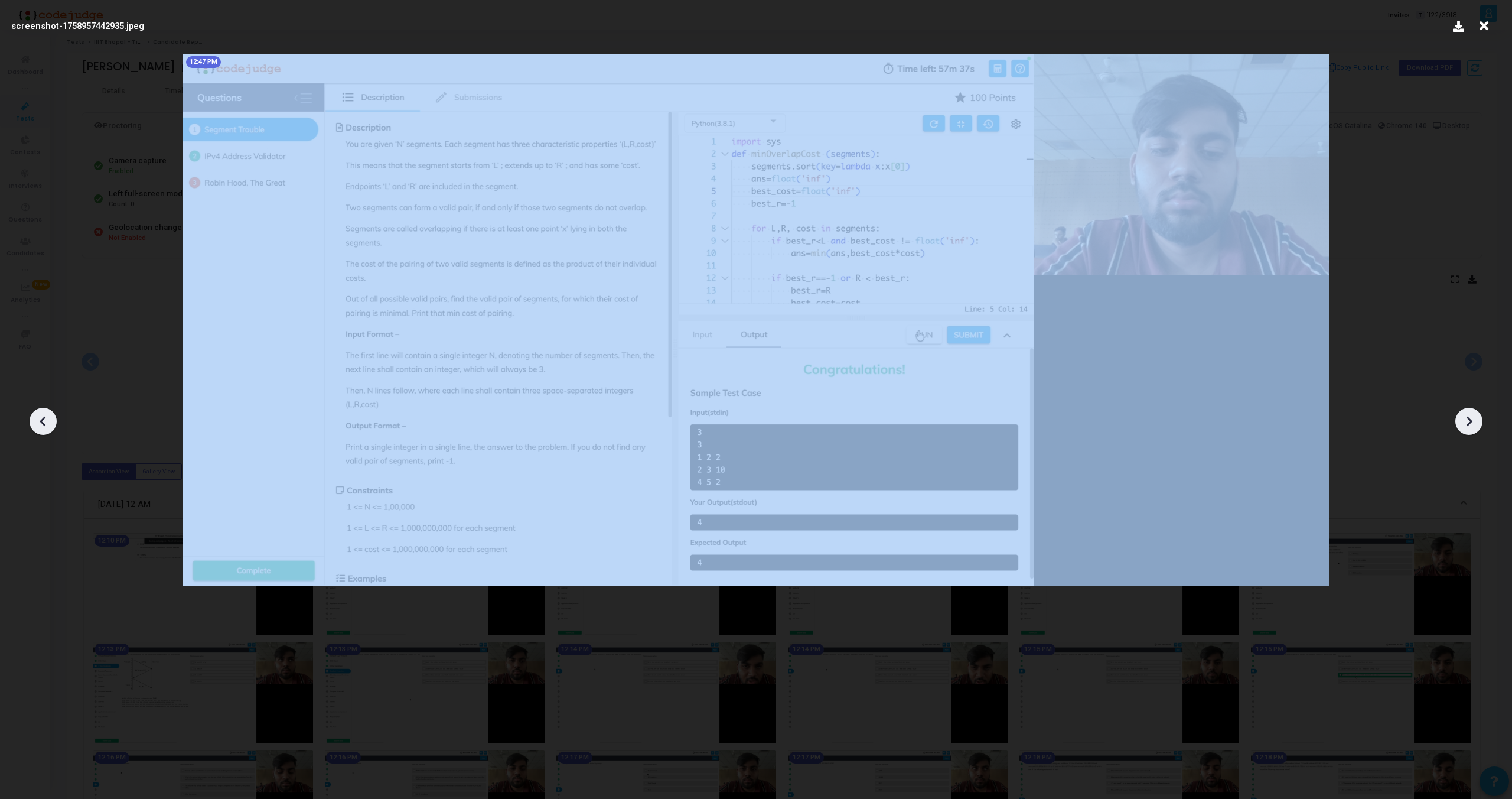
click at [1467, 420] on icon at bounding box center [1468, 420] width 17 height 17
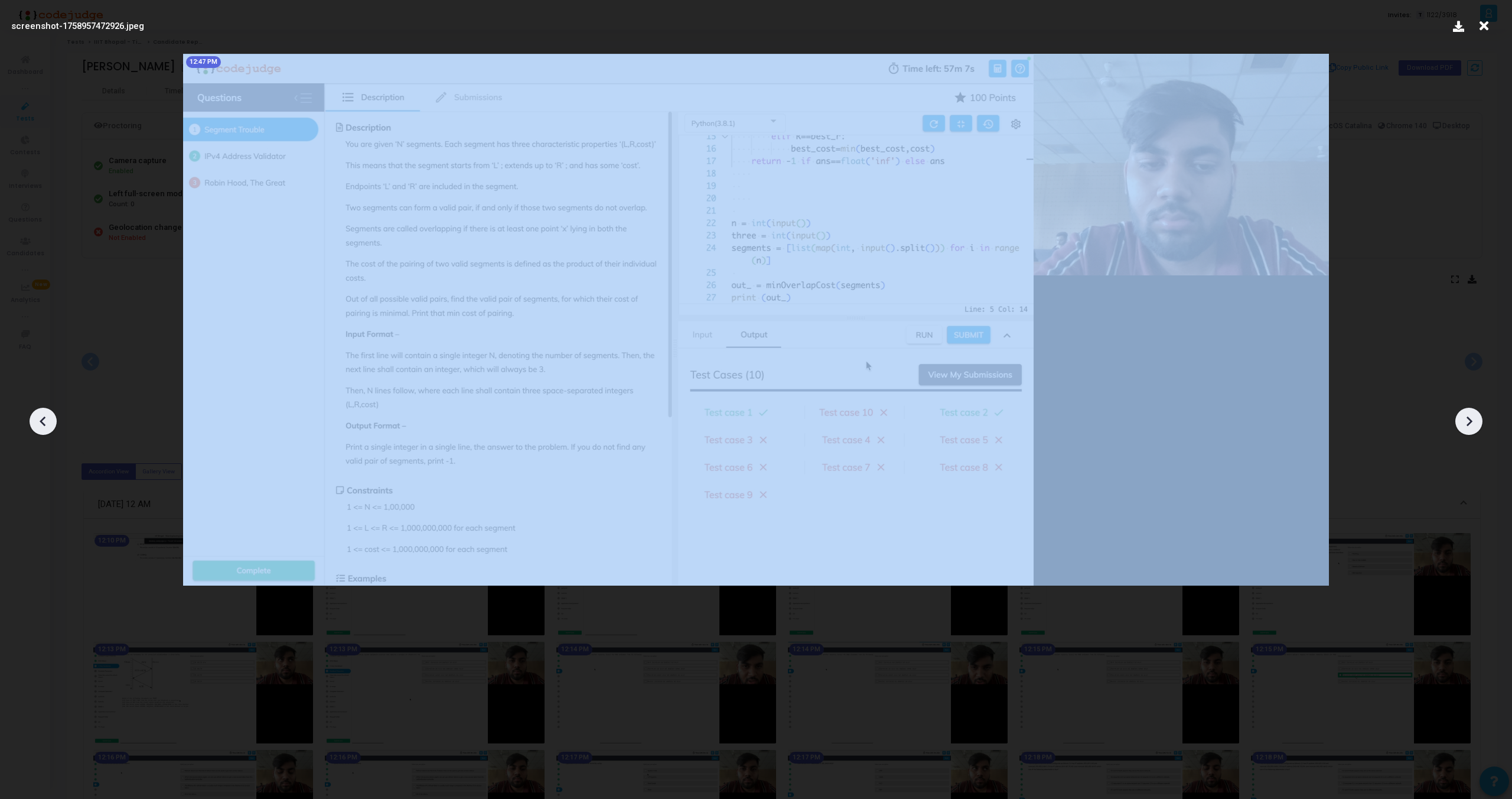
click at [1467, 420] on icon at bounding box center [1468, 420] width 17 height 17
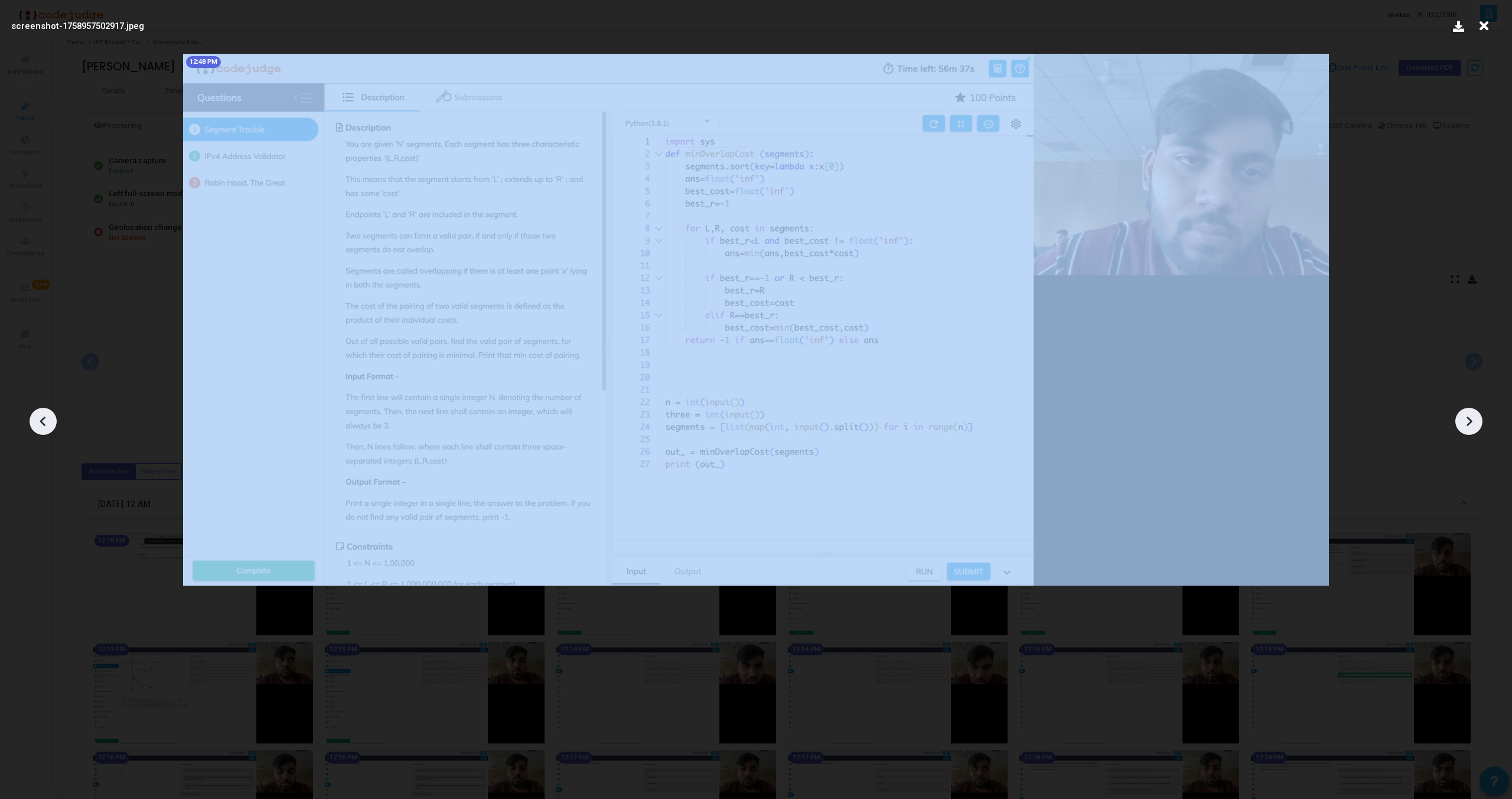
click at [1467, 420] on icon at bounding box center [1468, 420] width 17 height 17
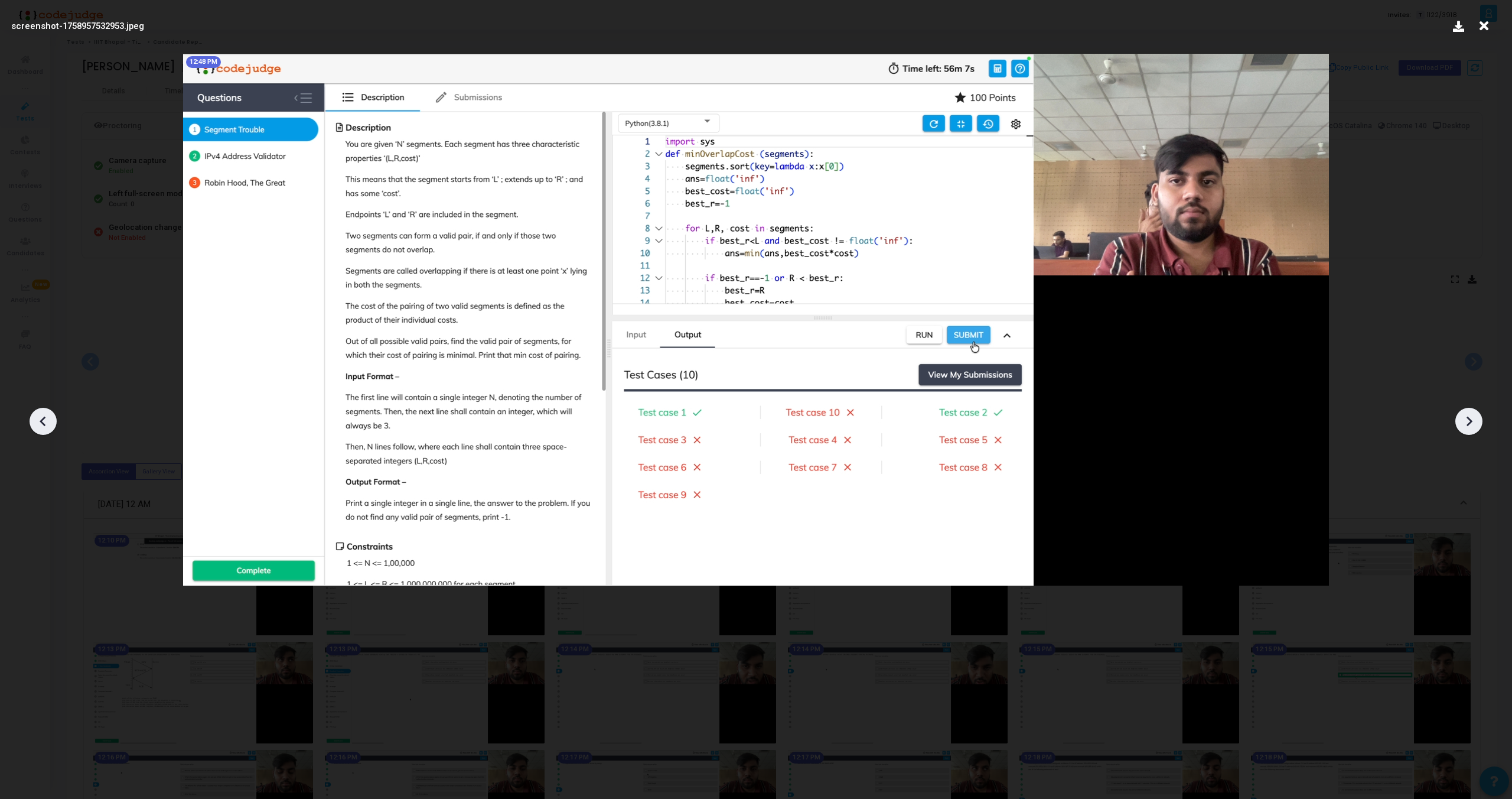
click at [1467, 420] on icon at bounding box center [1468, 420] width 17 height 17
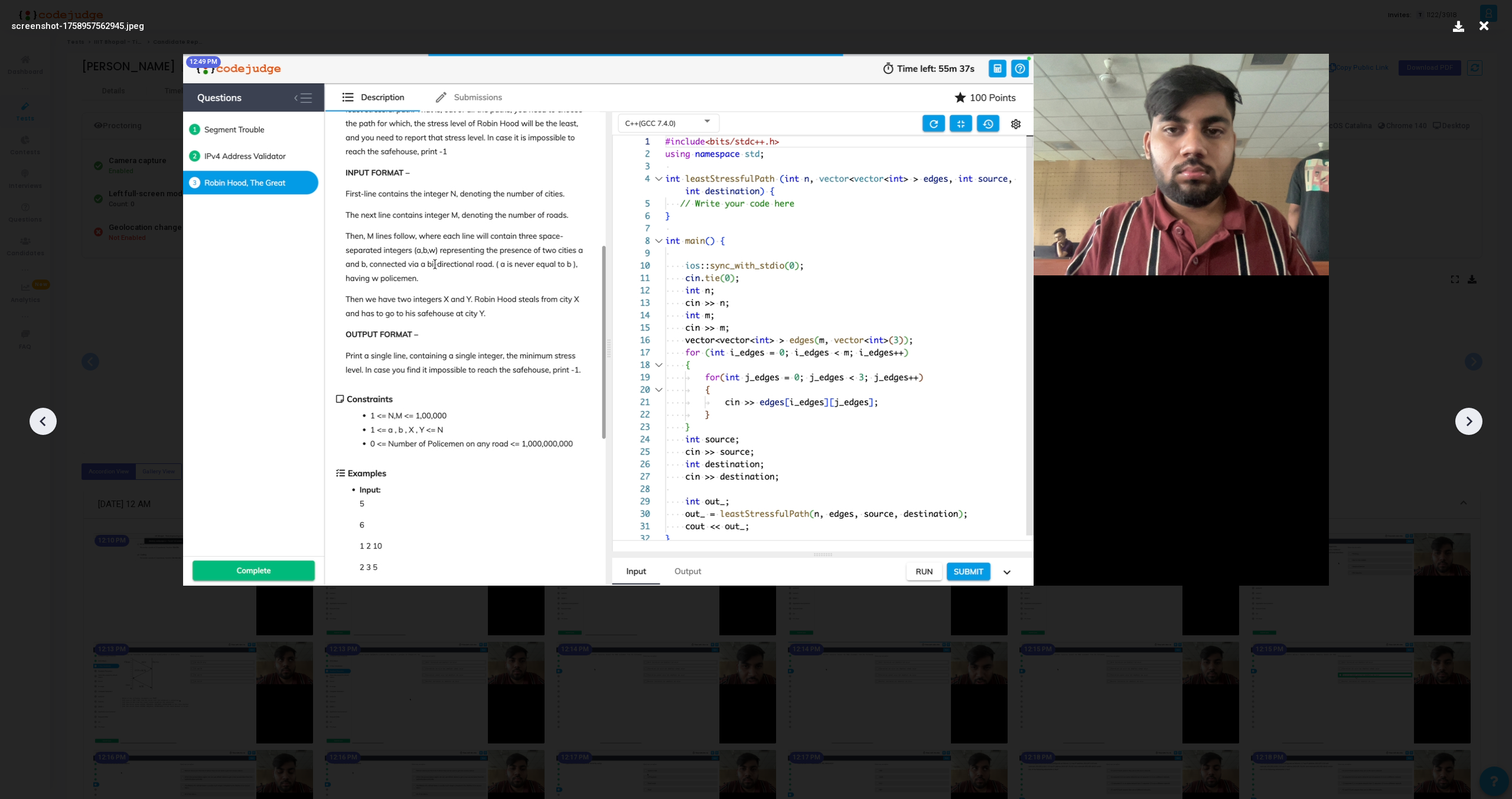
click at [1467, 420] on icon at bounding box center [1468, 420] width 17 height 17
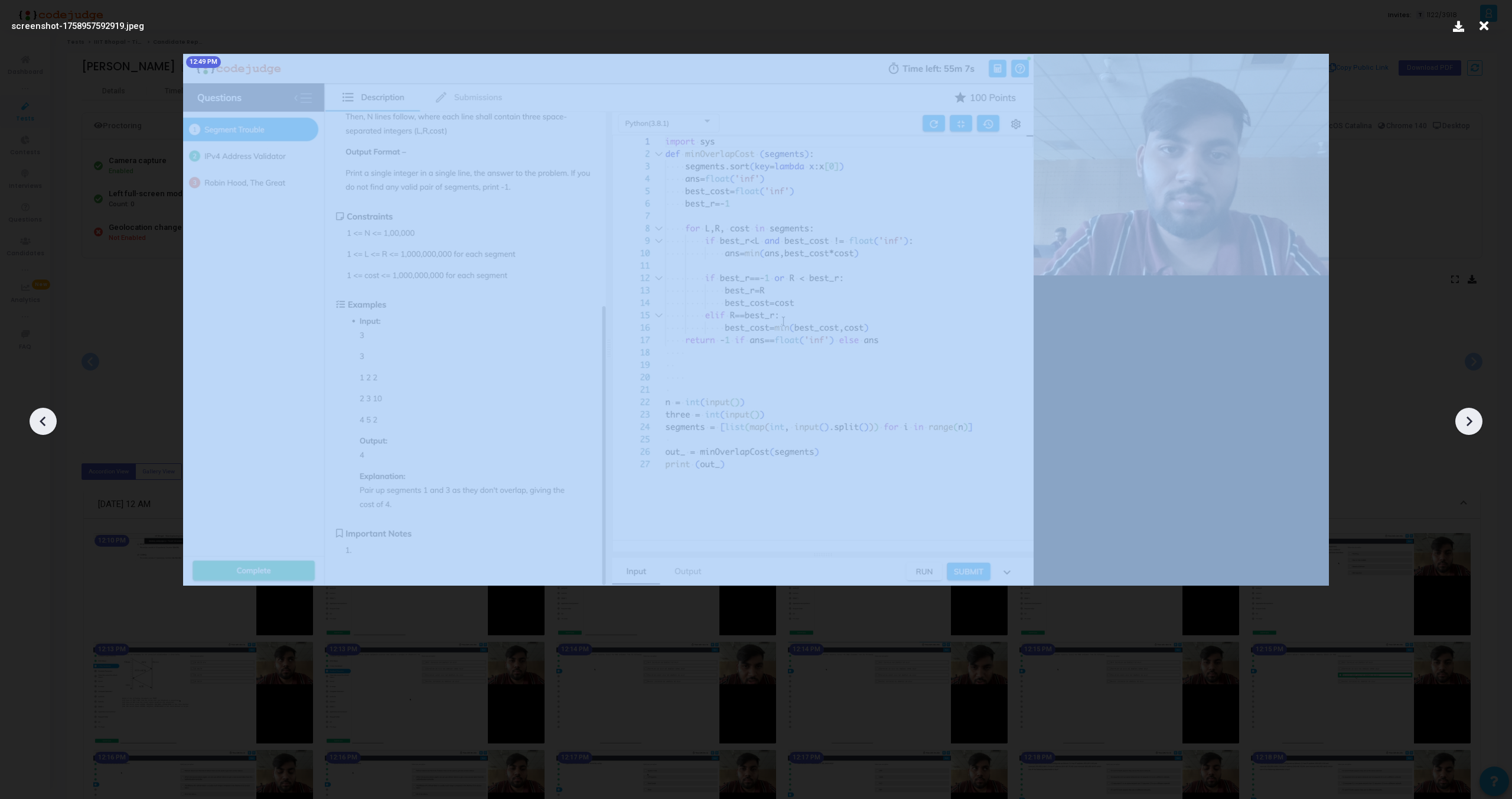
click at [1467, 420] on icon at bounding box center [1468, 420] width 17 height 17
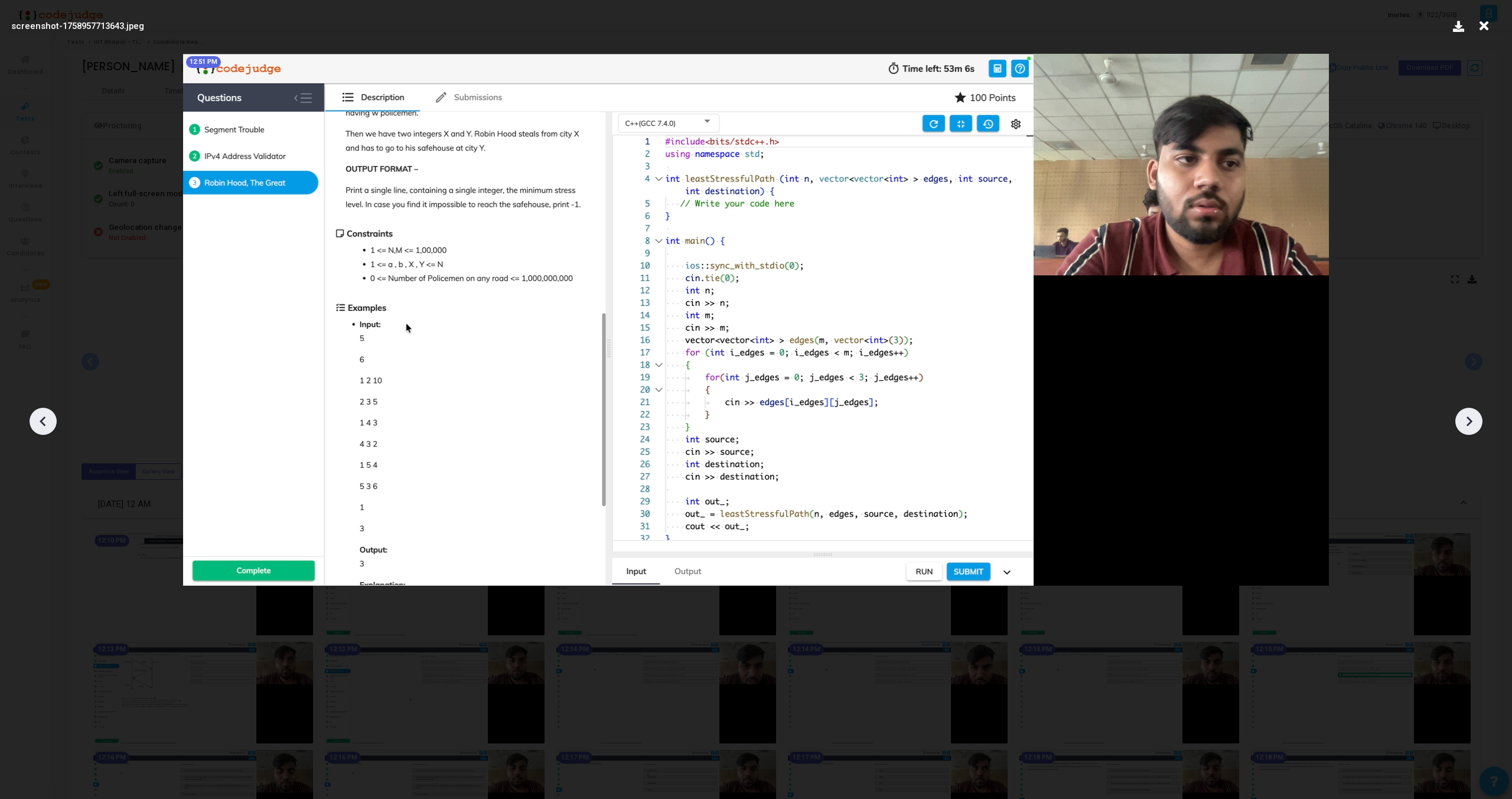
click at [1467, 420] on icon at bounding box center [1468, 420] width 17 height 17
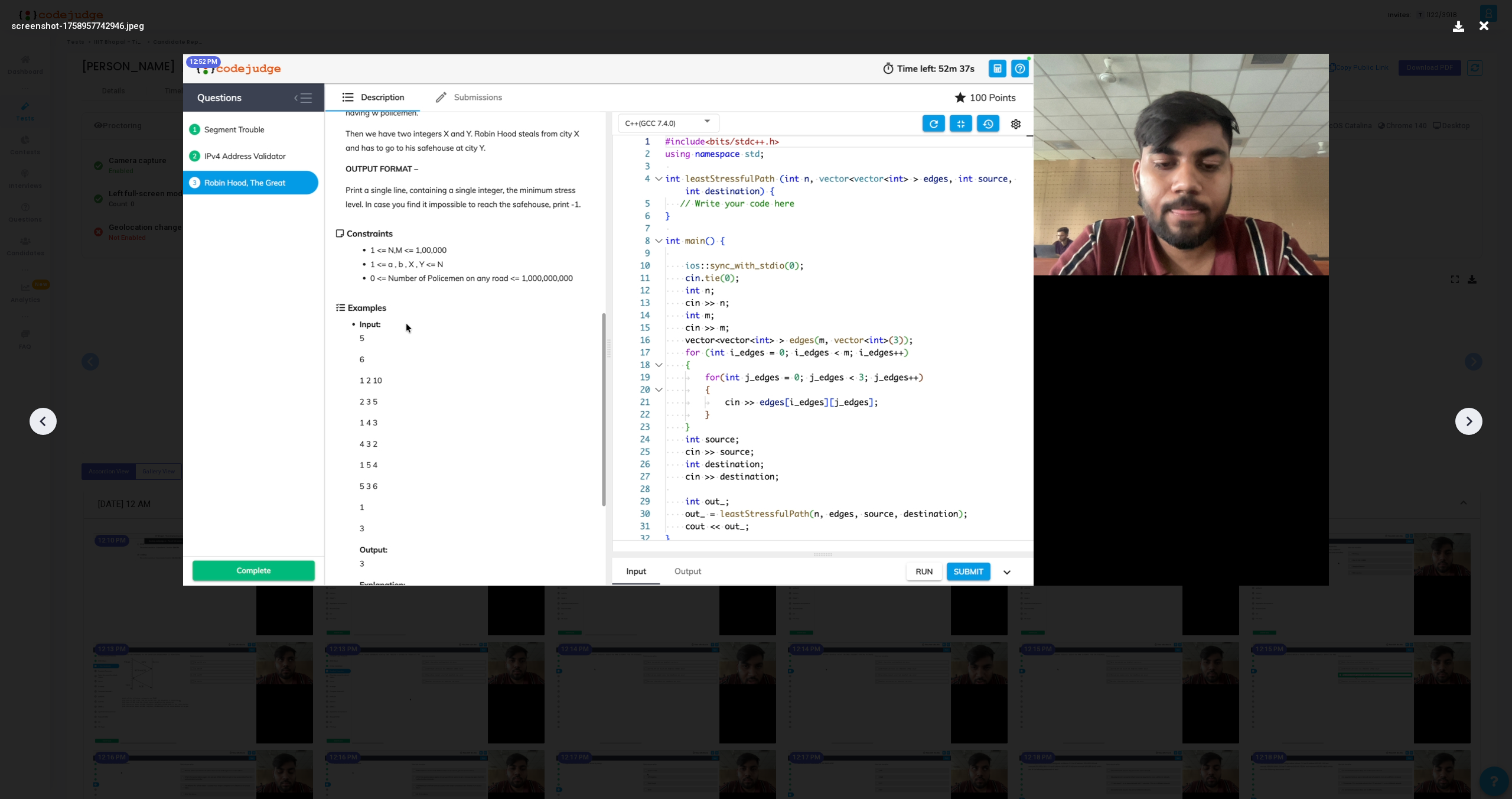
click at [1467, 420] on icon at bounding box center [1468, 420] width 17 height 17
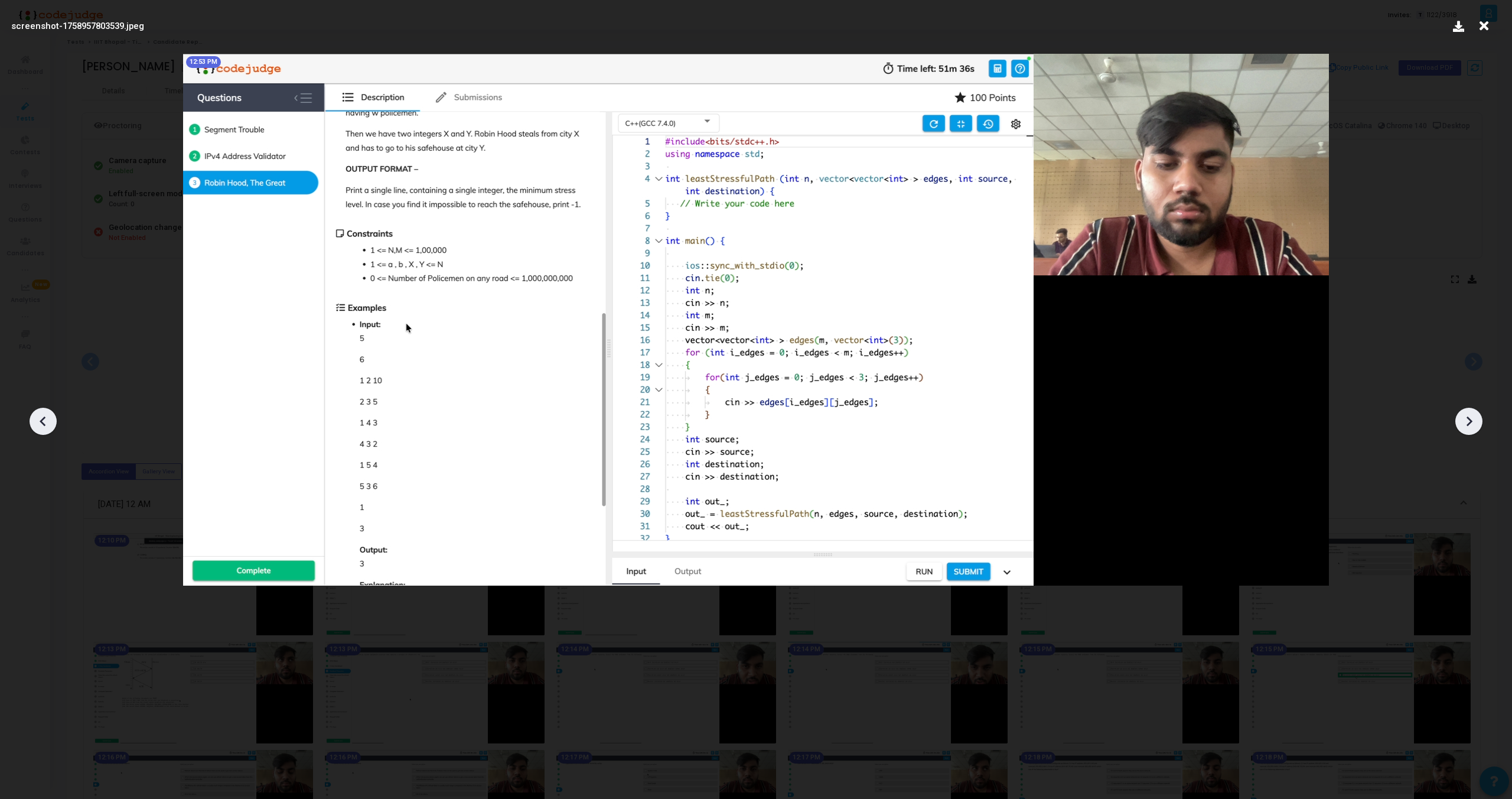
click at [1467, 420] on icon at bounding box center [1468, 420] width 17 height 17
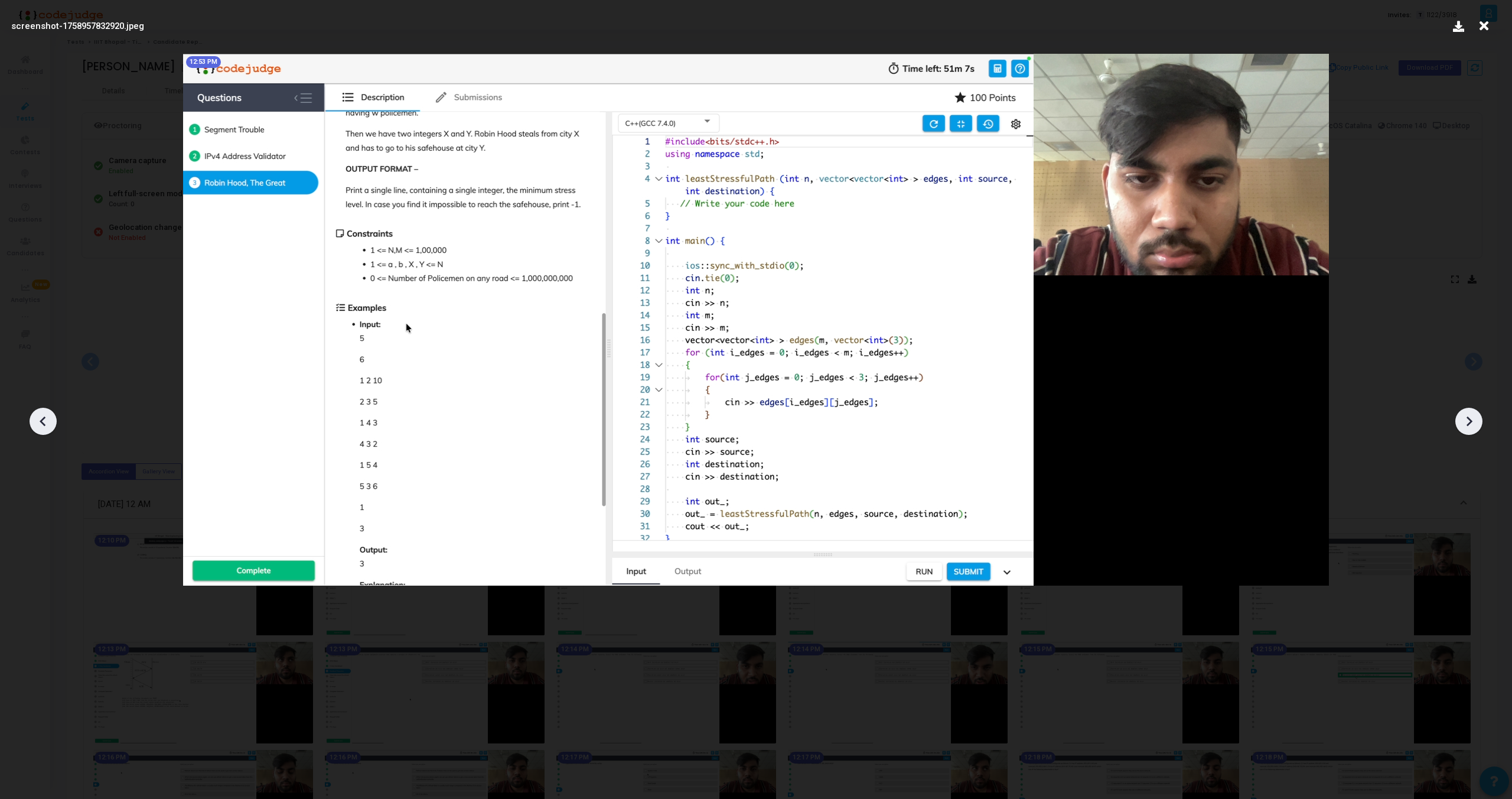
click at [1467, 420] on icon at bounding box center [1468, 420] width 17 height 17
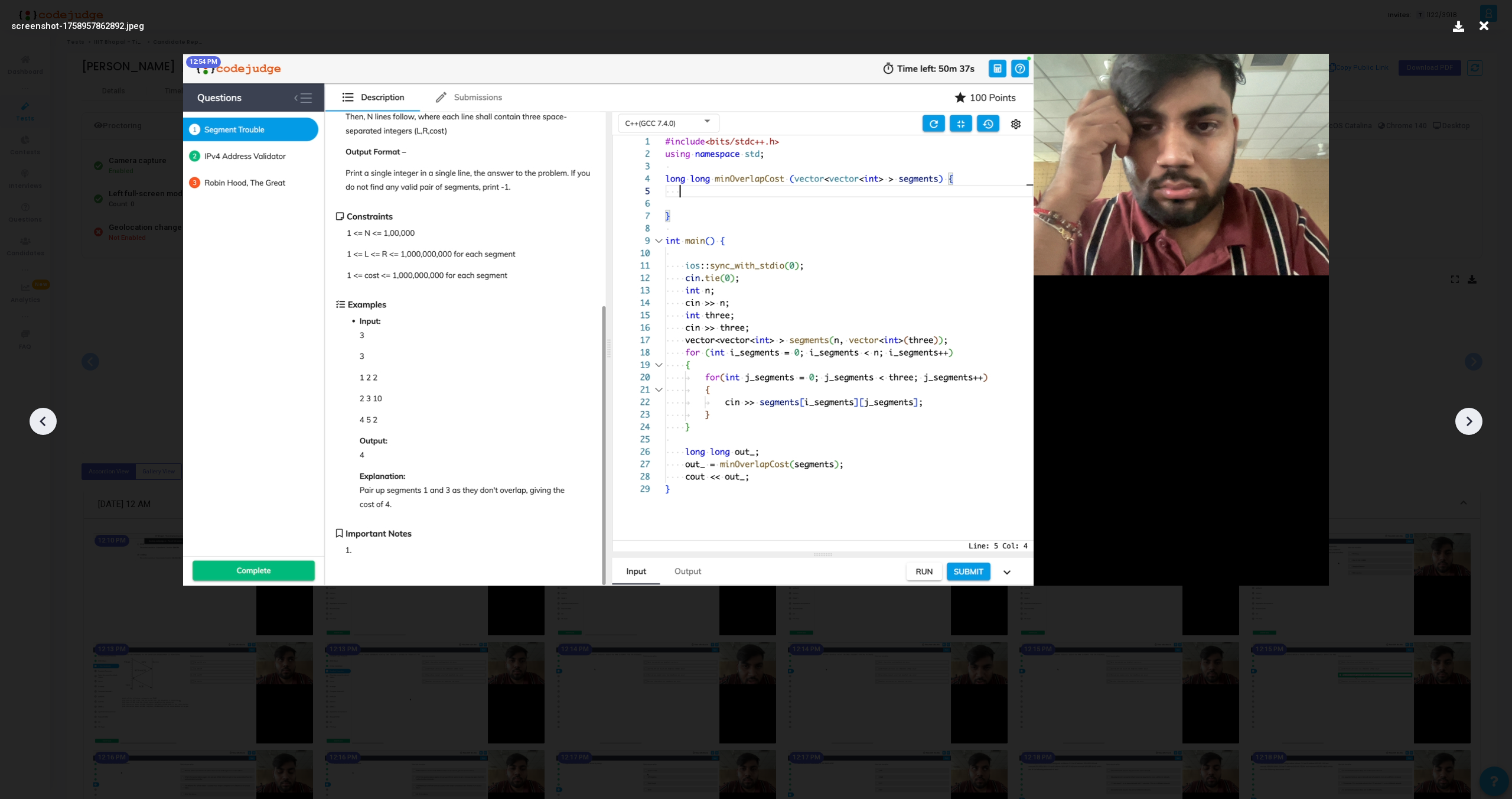
click at [1467, 420] on icon at bounding box center [1468, 420] width 17 height 17
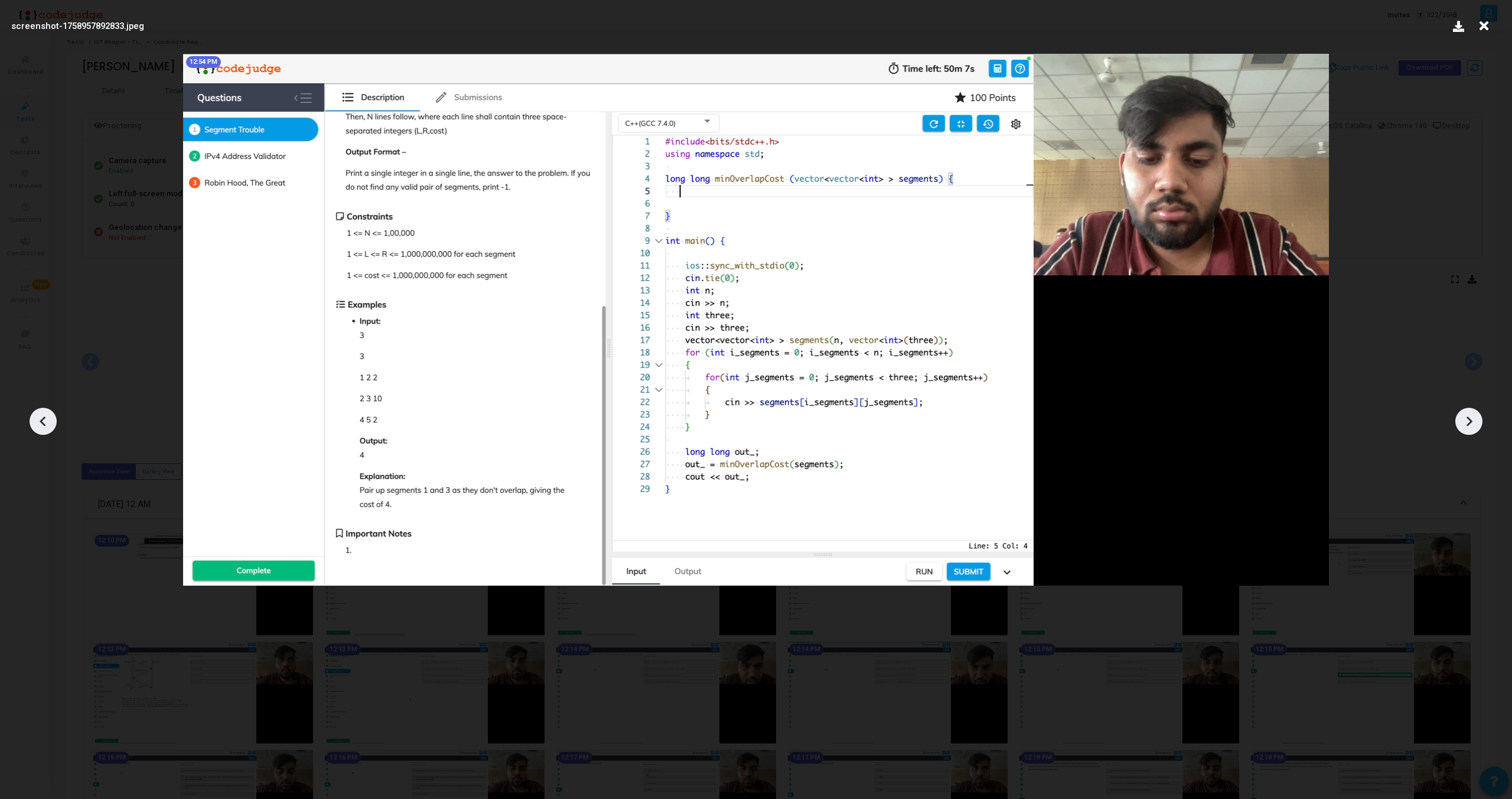
click at [1467, 420] on icon at bounding box center [1468, 420] width 17 height 17
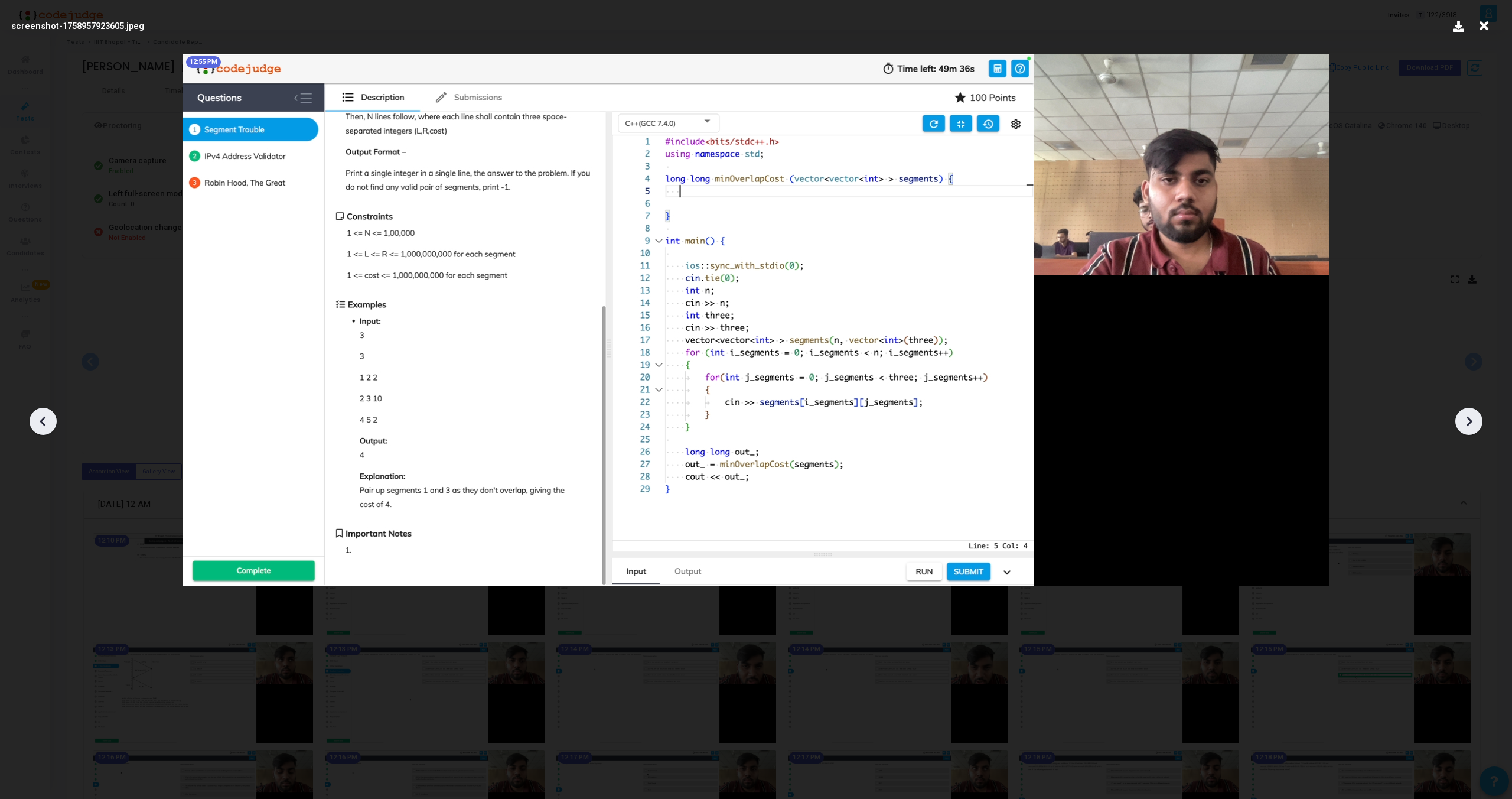
click at [1467, 420] on icon at bounding box center [1468, 420] width 17 height 17
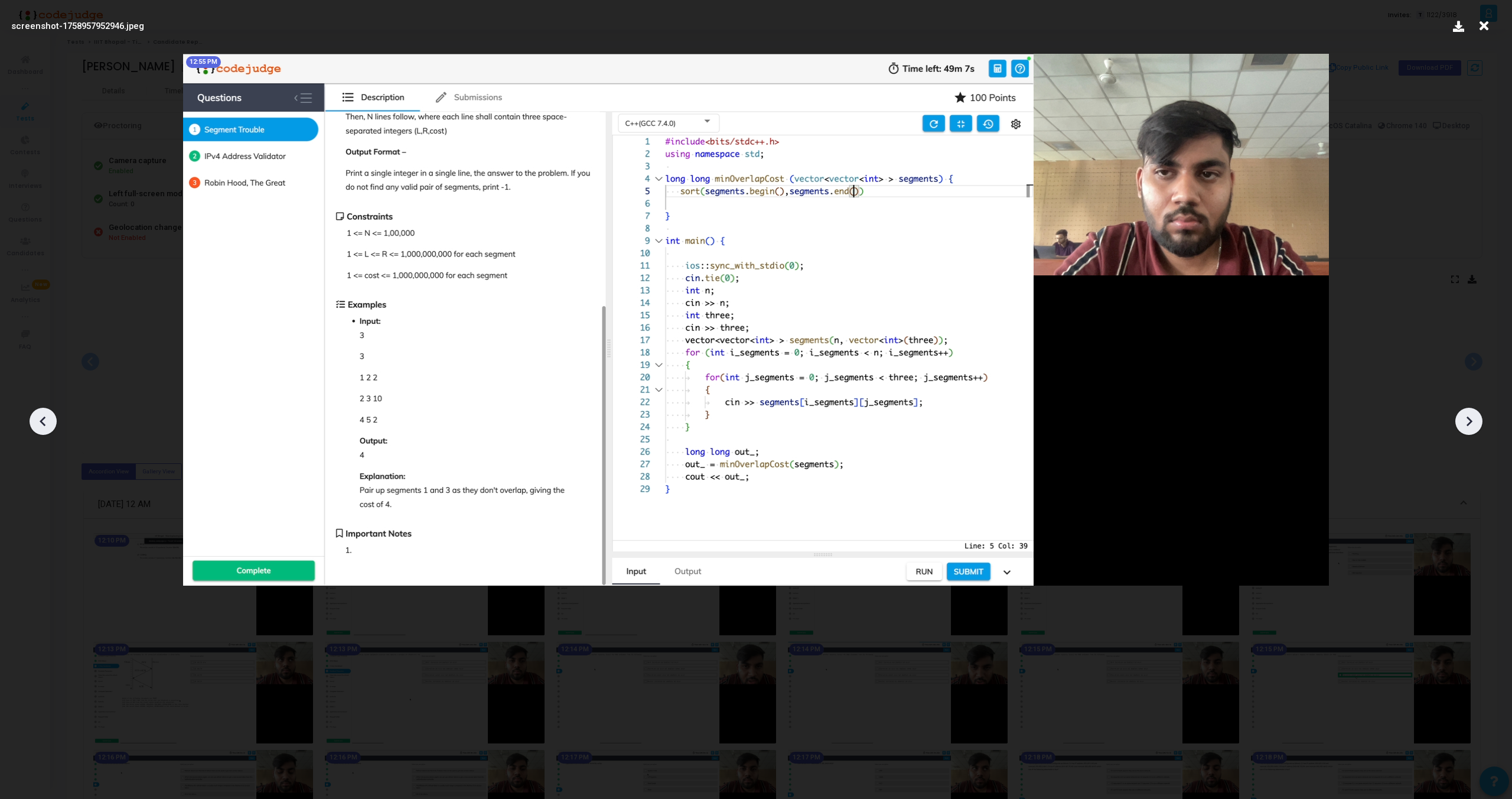
click at [1467, 420] on icon at bounding box center [1468, 420] width 17 height 17
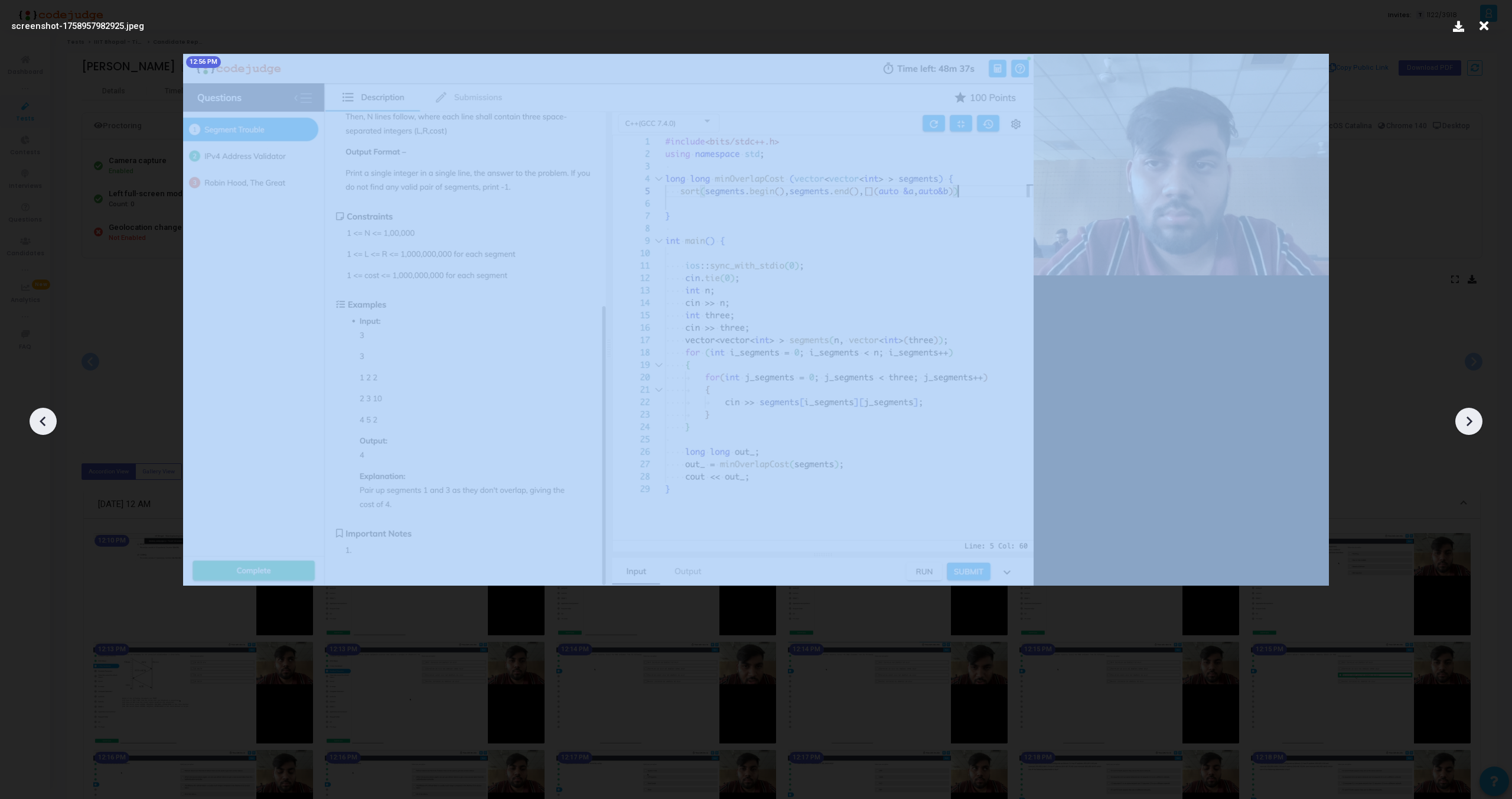
click at [1467, 420] on icon at bounding box center [1468, 420] width 17 height 17
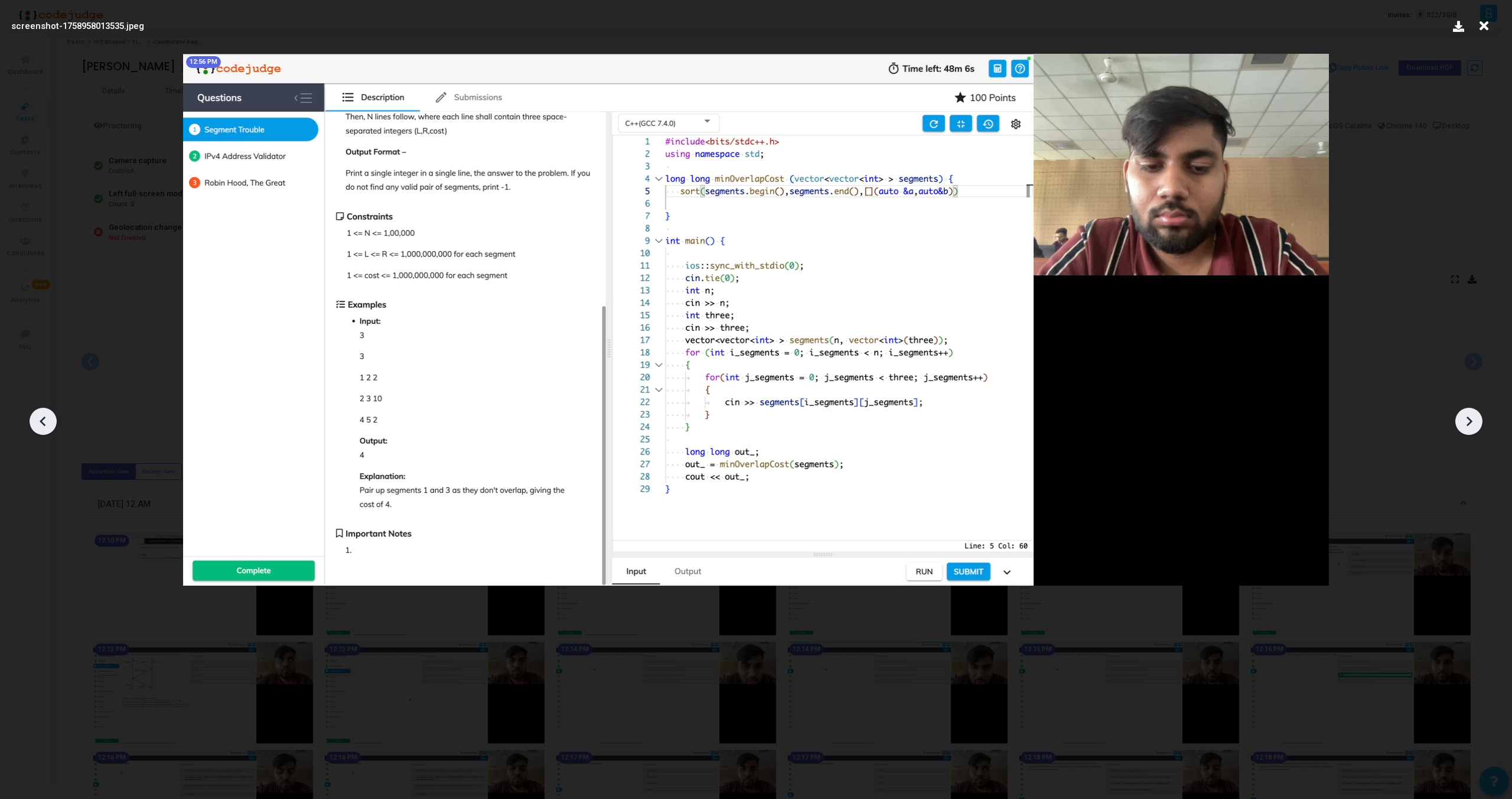
click at [1467, 420] on icon at bounding box center [1468, 420] width 17 height 17
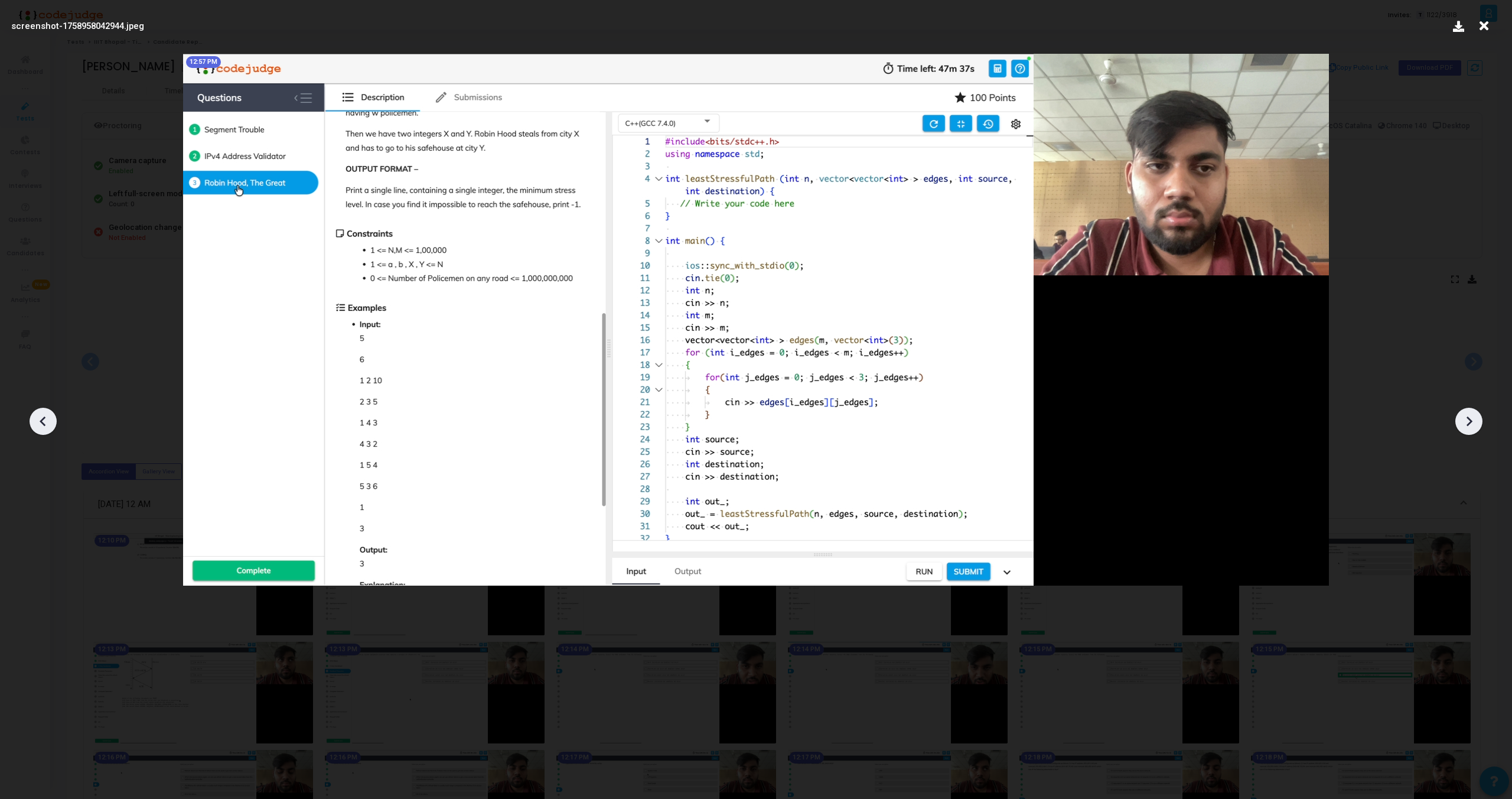
click at [1467, 420] on icon at bounding box center [1468, 420] width 17 height 17
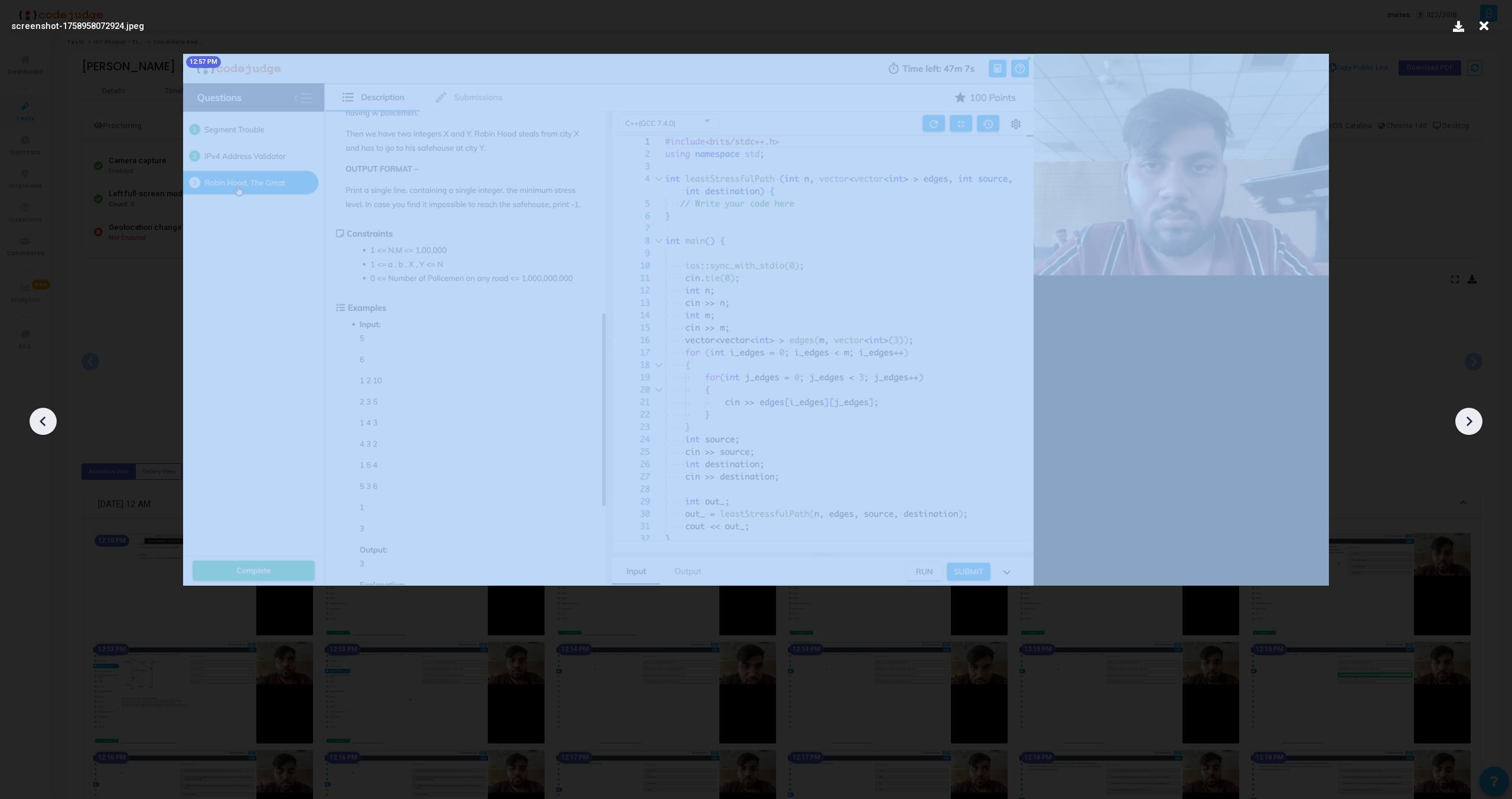
click at [1467, 420] on icon at bounding box center [1468, 420] width 17 height 17
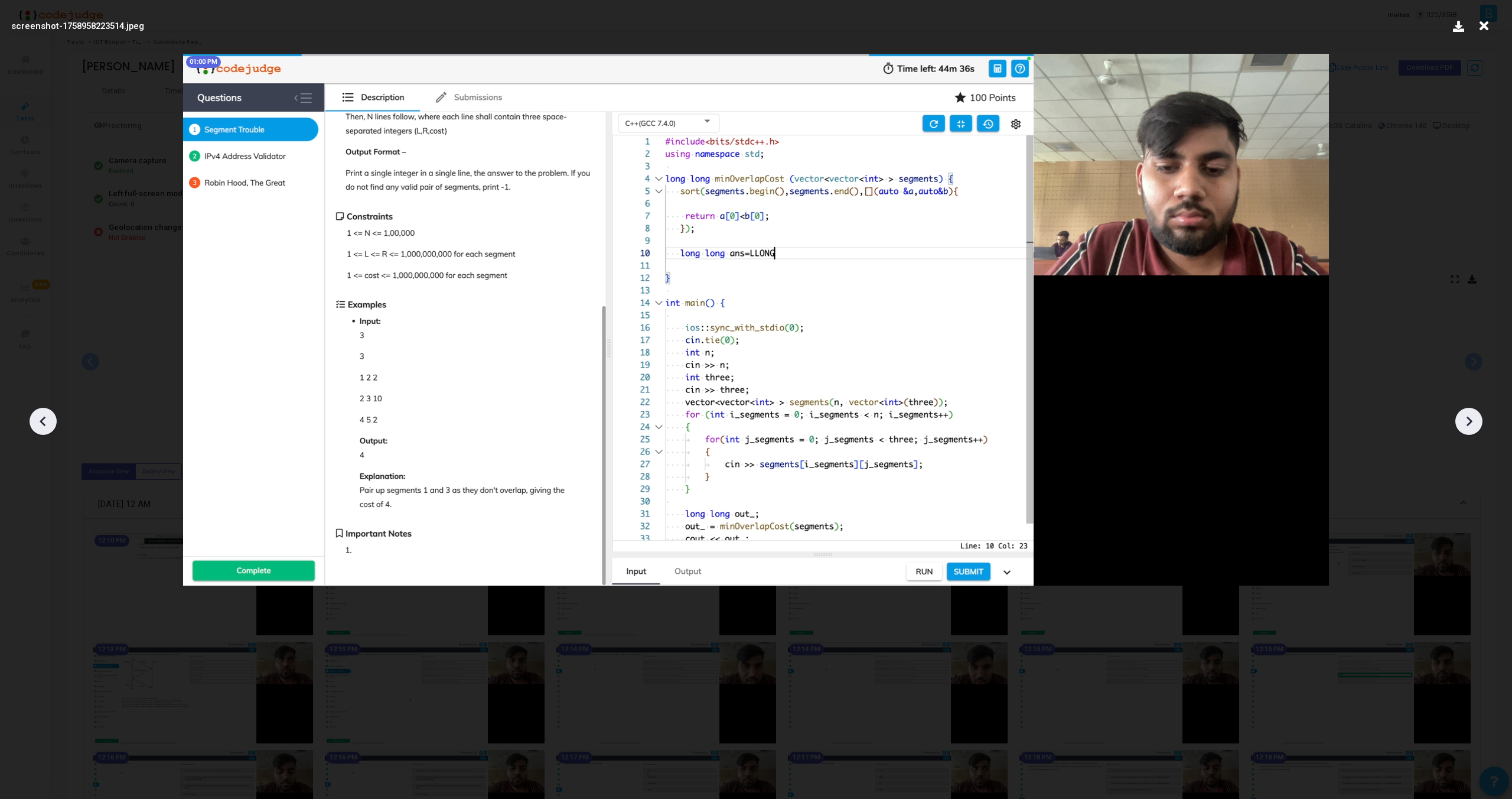
click at [1469, 420] on icon at bounding box center [1468, 420] width 17 height 17
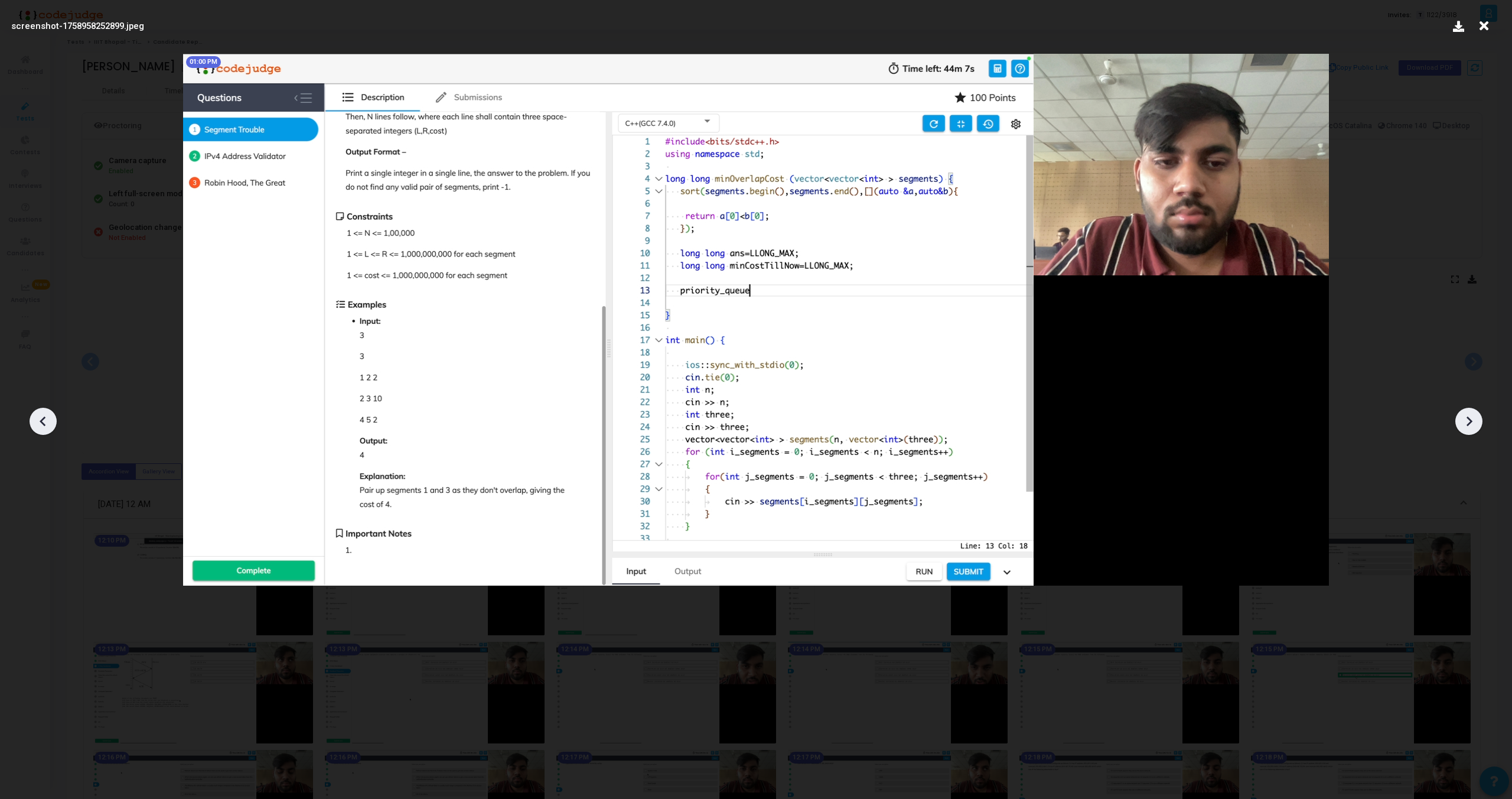
click at [1469, 420] on icon at bounding box center [1468, 420] width 17 height 17
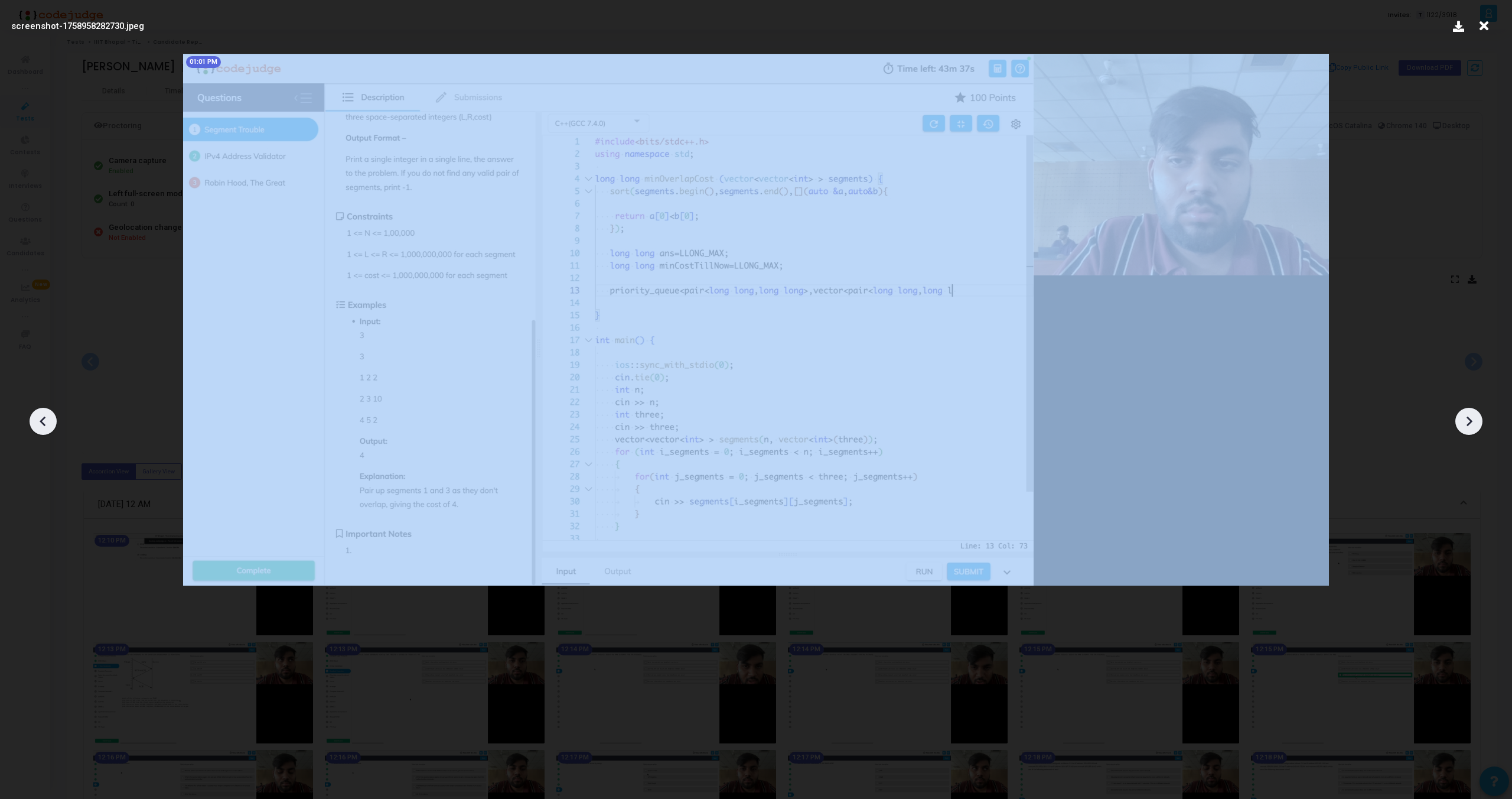
click at [1469, 420] on icon at bounding box center [1468, 420] width 17 height 17
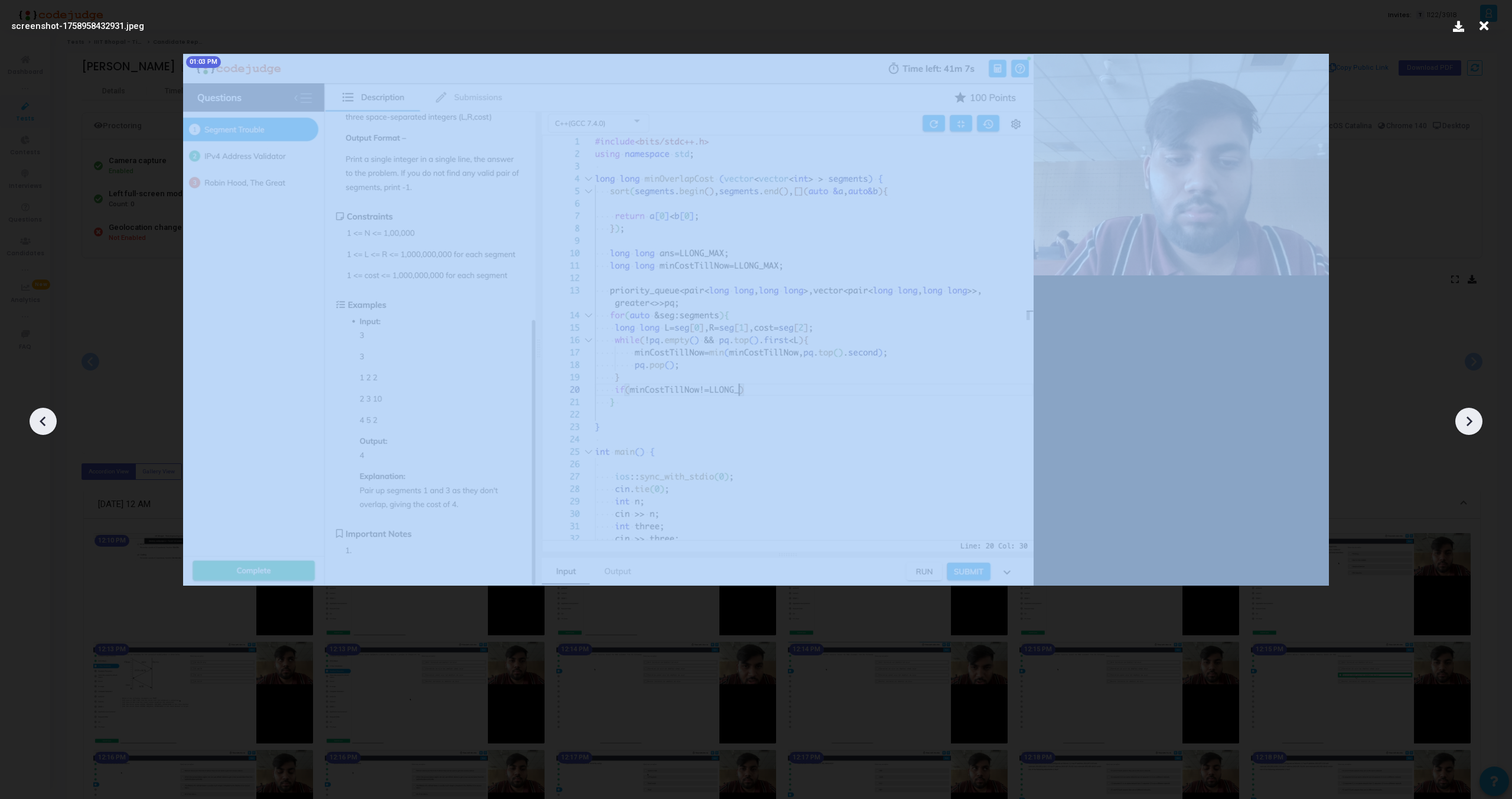
click at [1469, 420] on icon at bounding box center [1468, 420] width 17 height 17
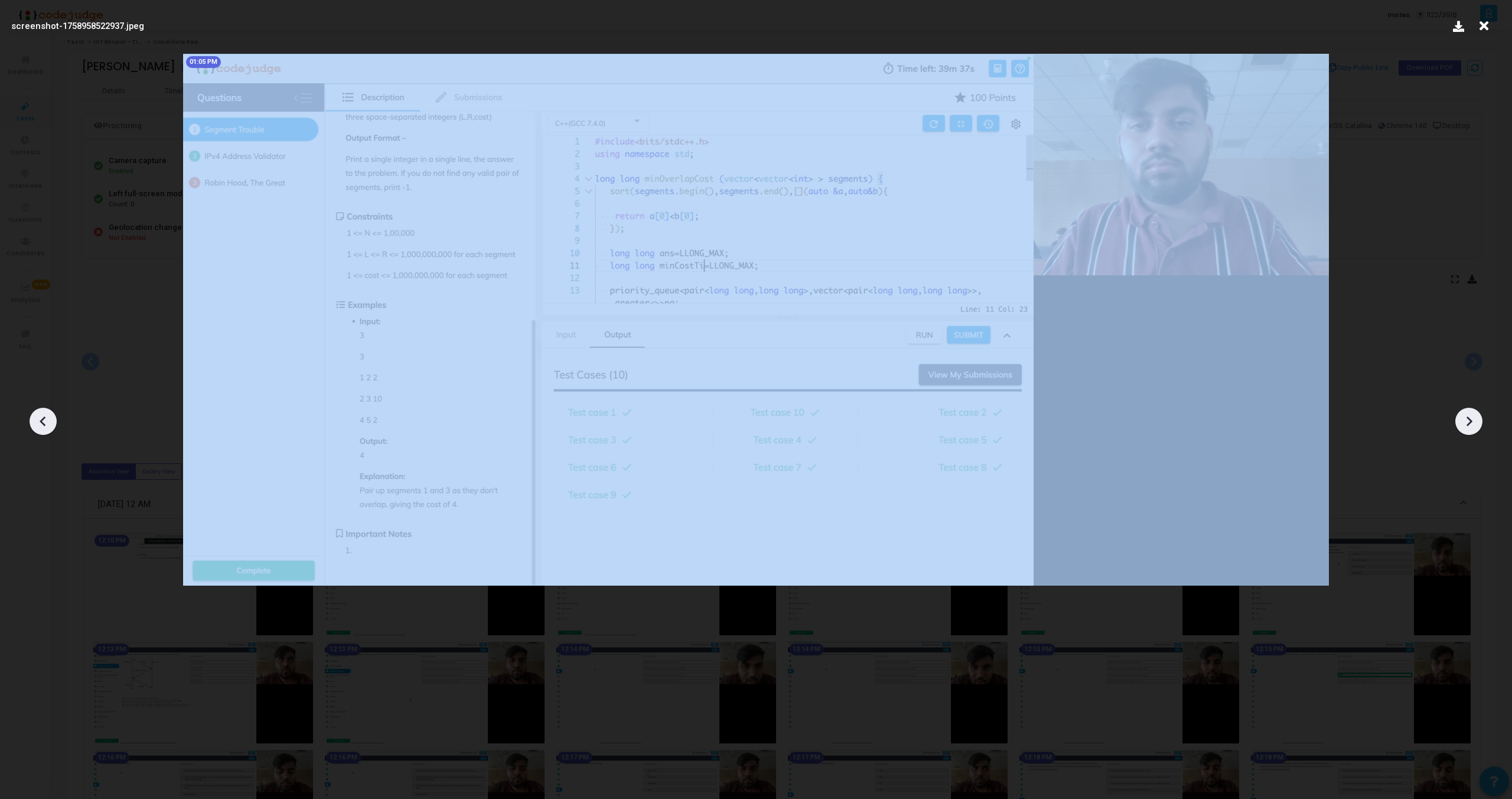
click at [1469, 420] on icon at bounding box center [1468, 420] width 17 height 17
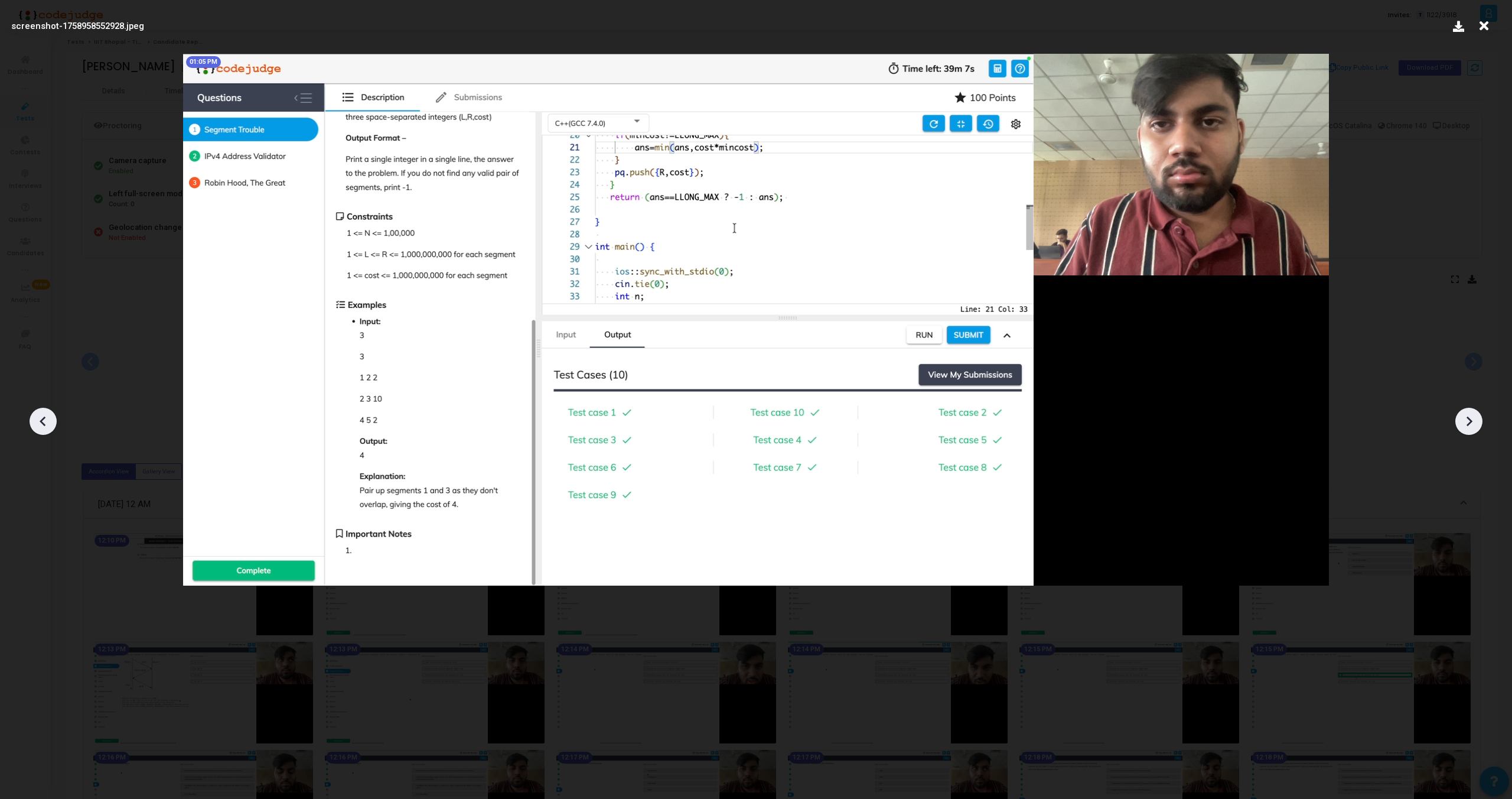
click at [1469, 420] on icon at bounding box center [1468, 420] width 17 height 17
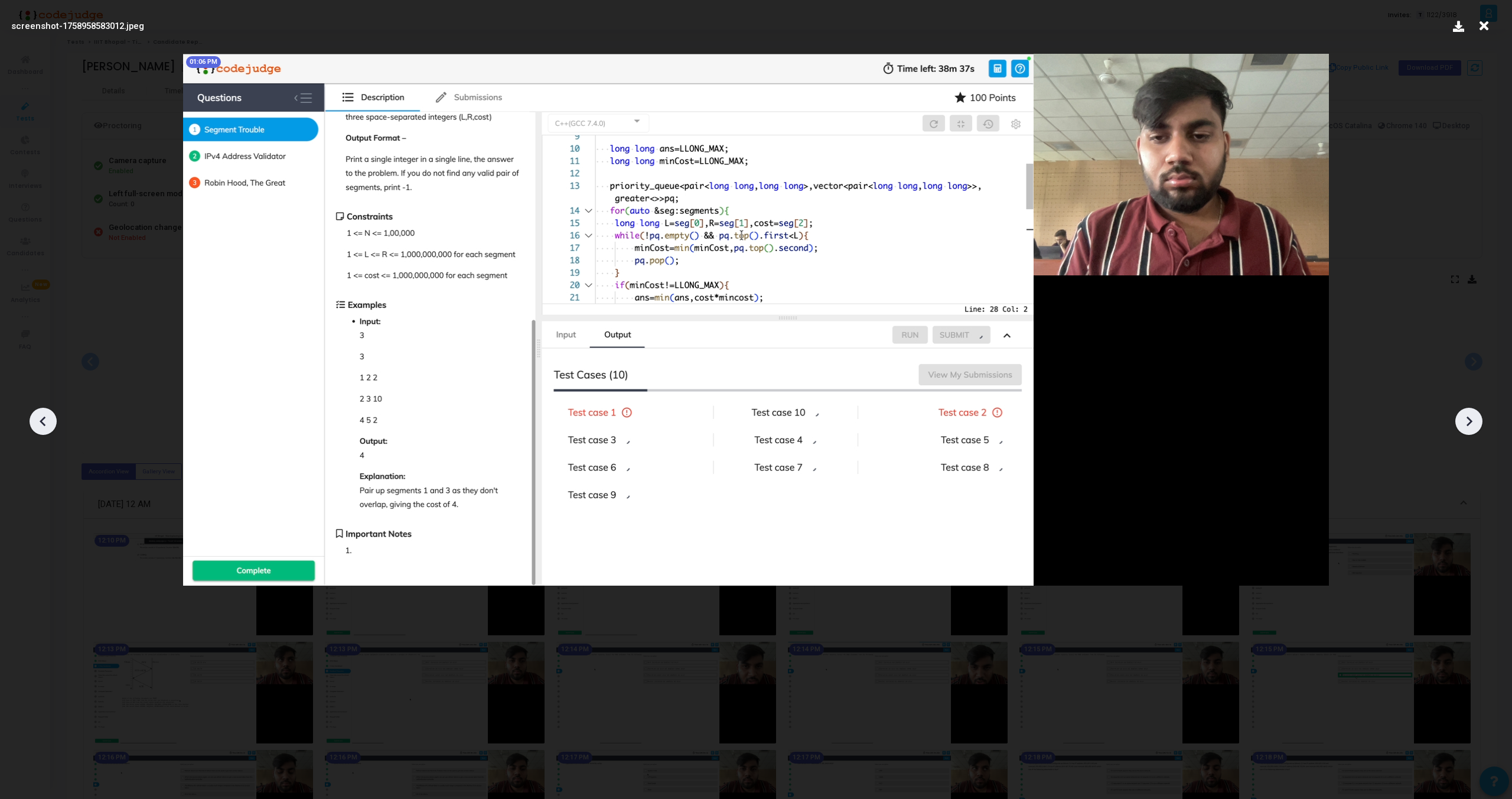
click at [1469, 420] on icon at bounding box center [1468, 420] width 17 height 17
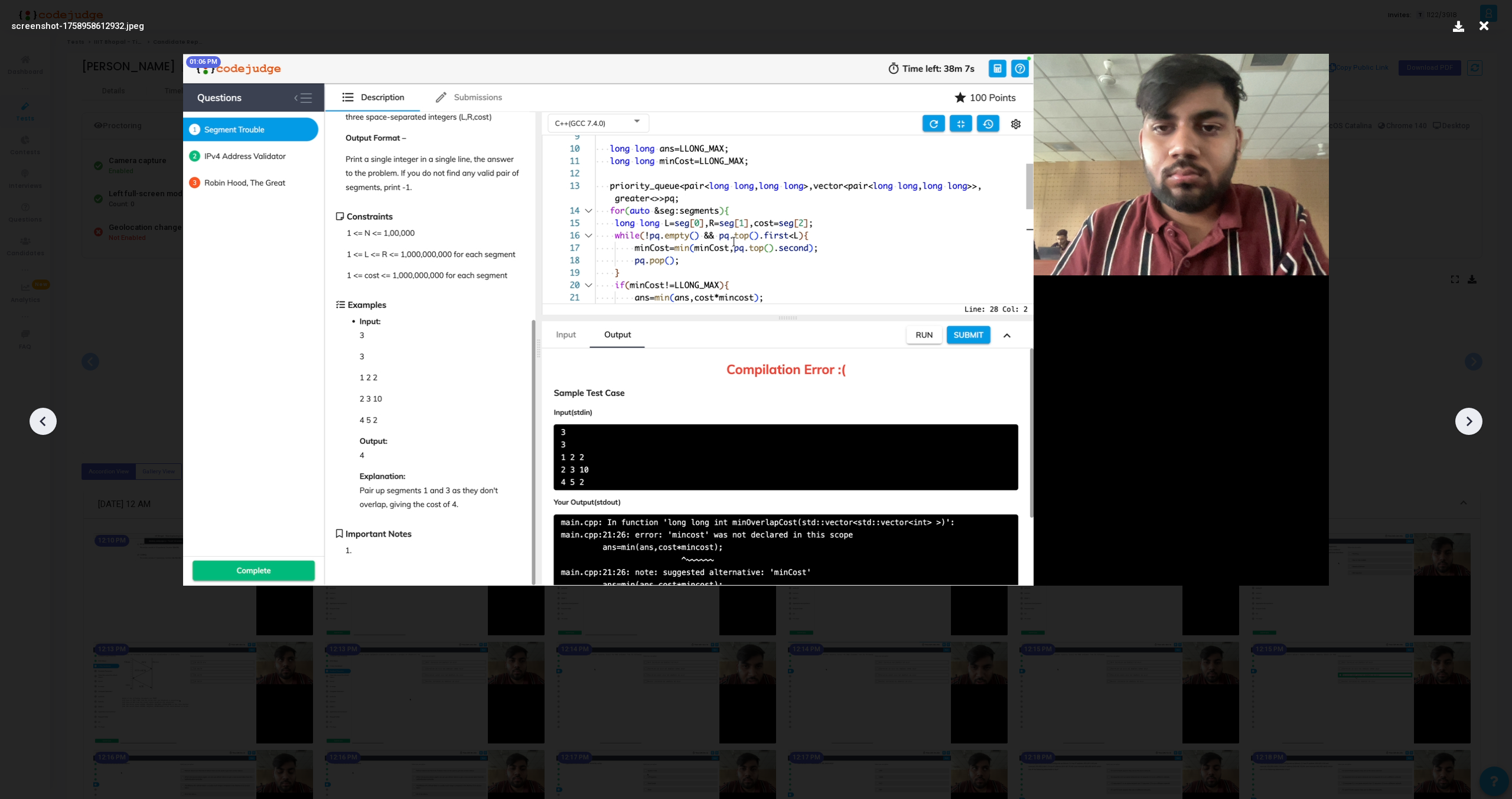
click at [1469, 420] on icon at bounding box center [1468, 420] width 17 height 17
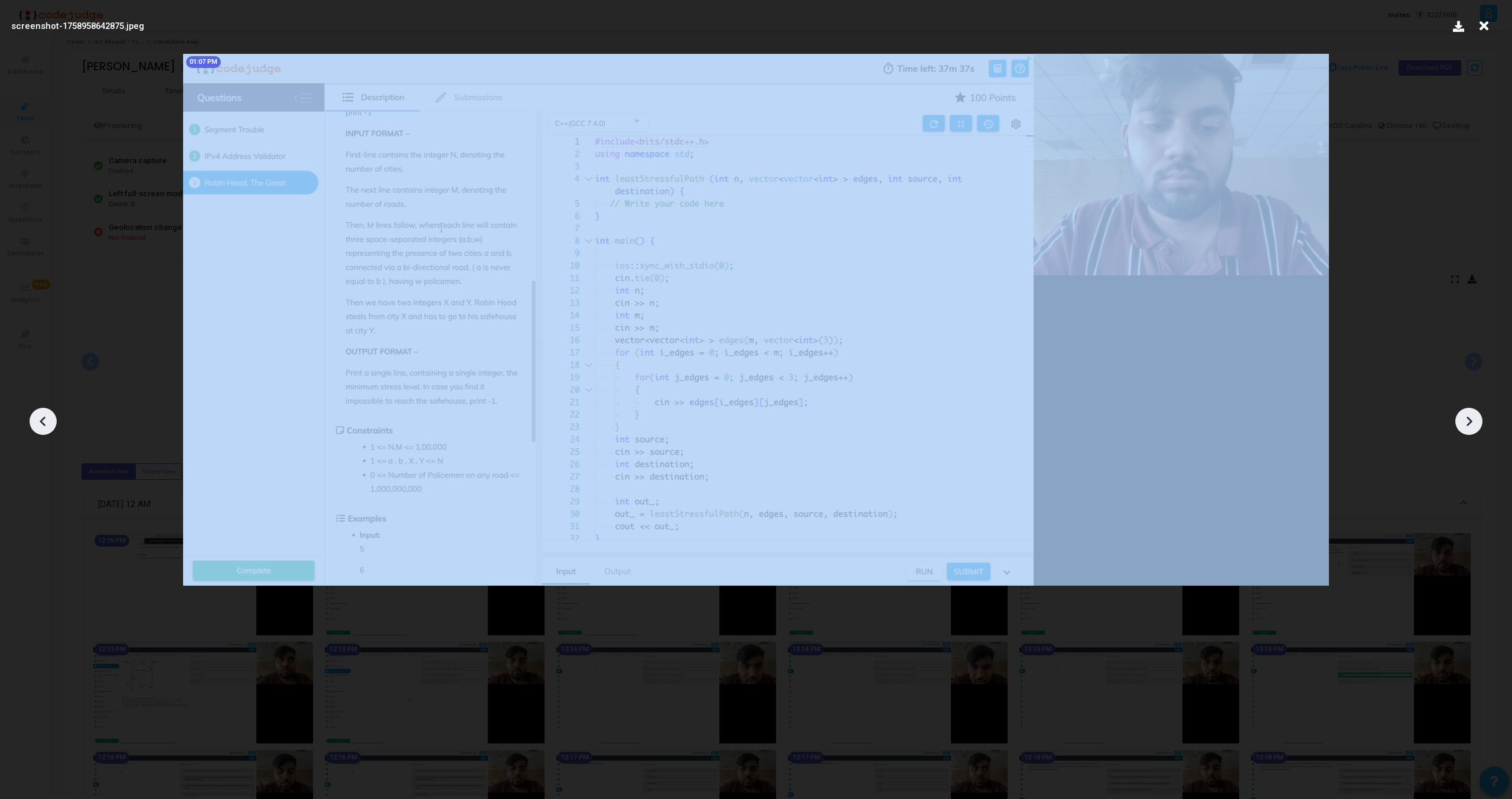
click at [1469, 420] on icon at bounding box center [1468, 420] width 17 height 17
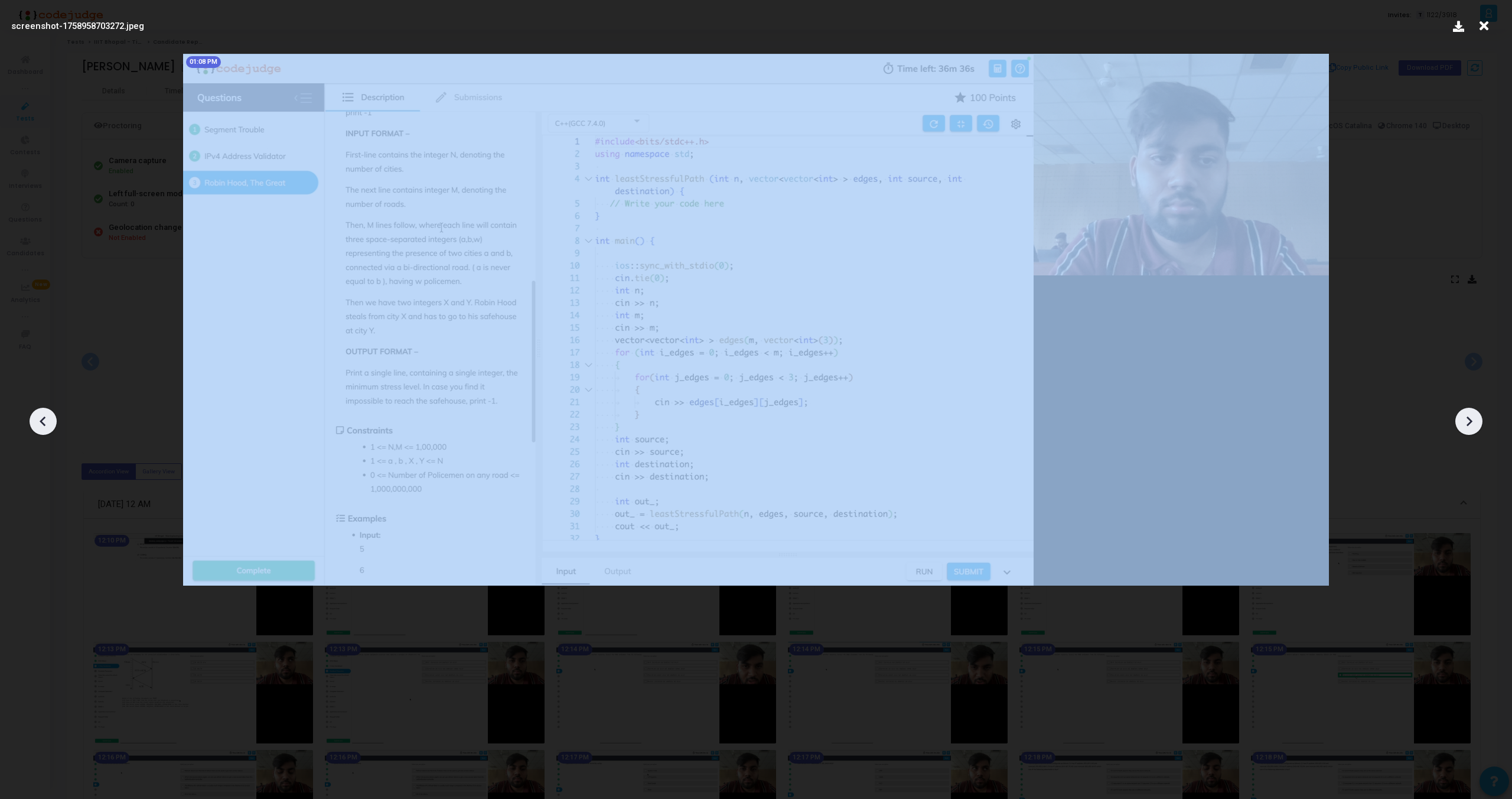
click at [1469, 420] on icon at bounding box center [1468, 420] width 17 height 17
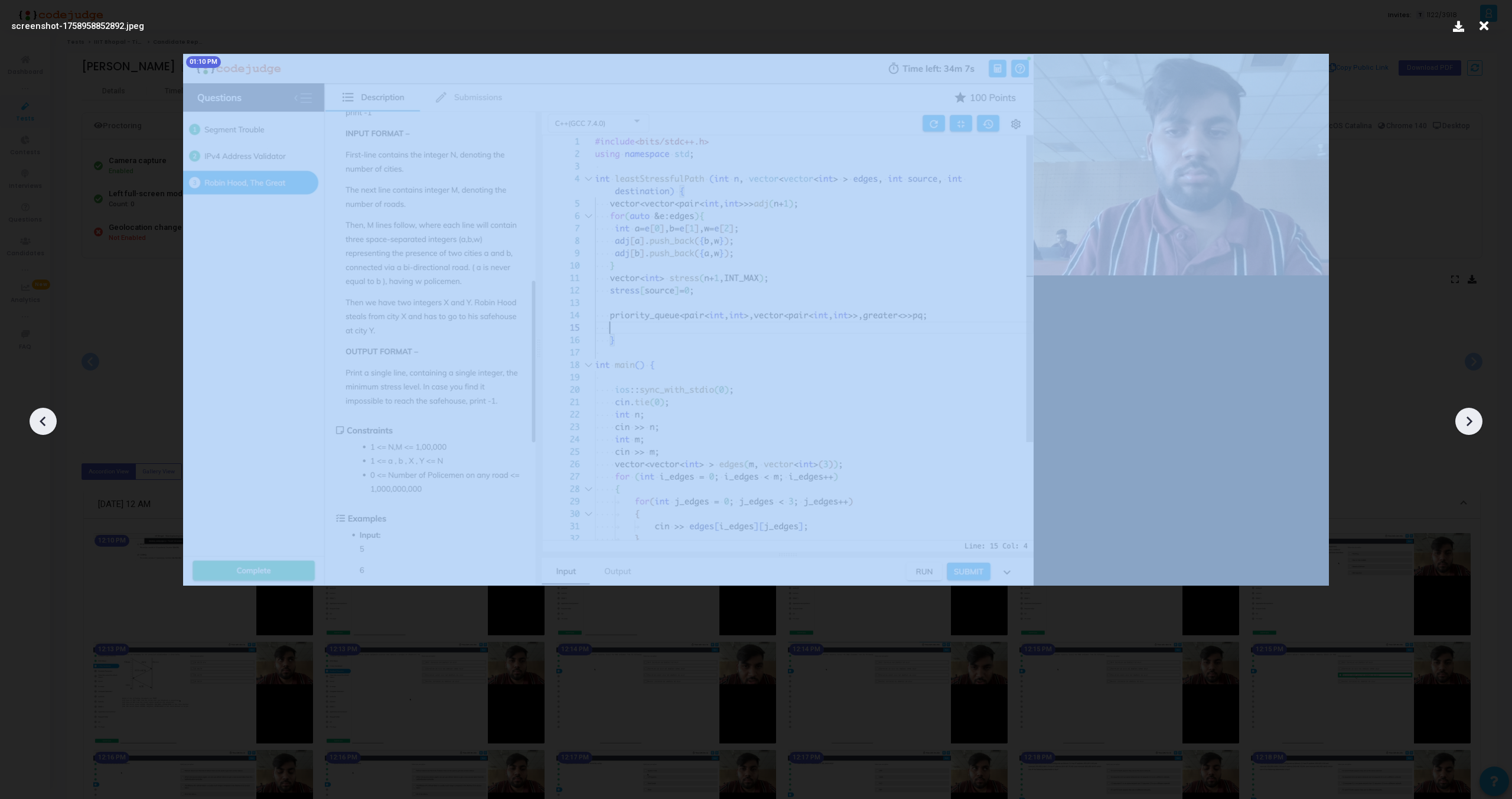
click at [1469, 420] on icon at bounding box center [1468, 420] width 17 height 17
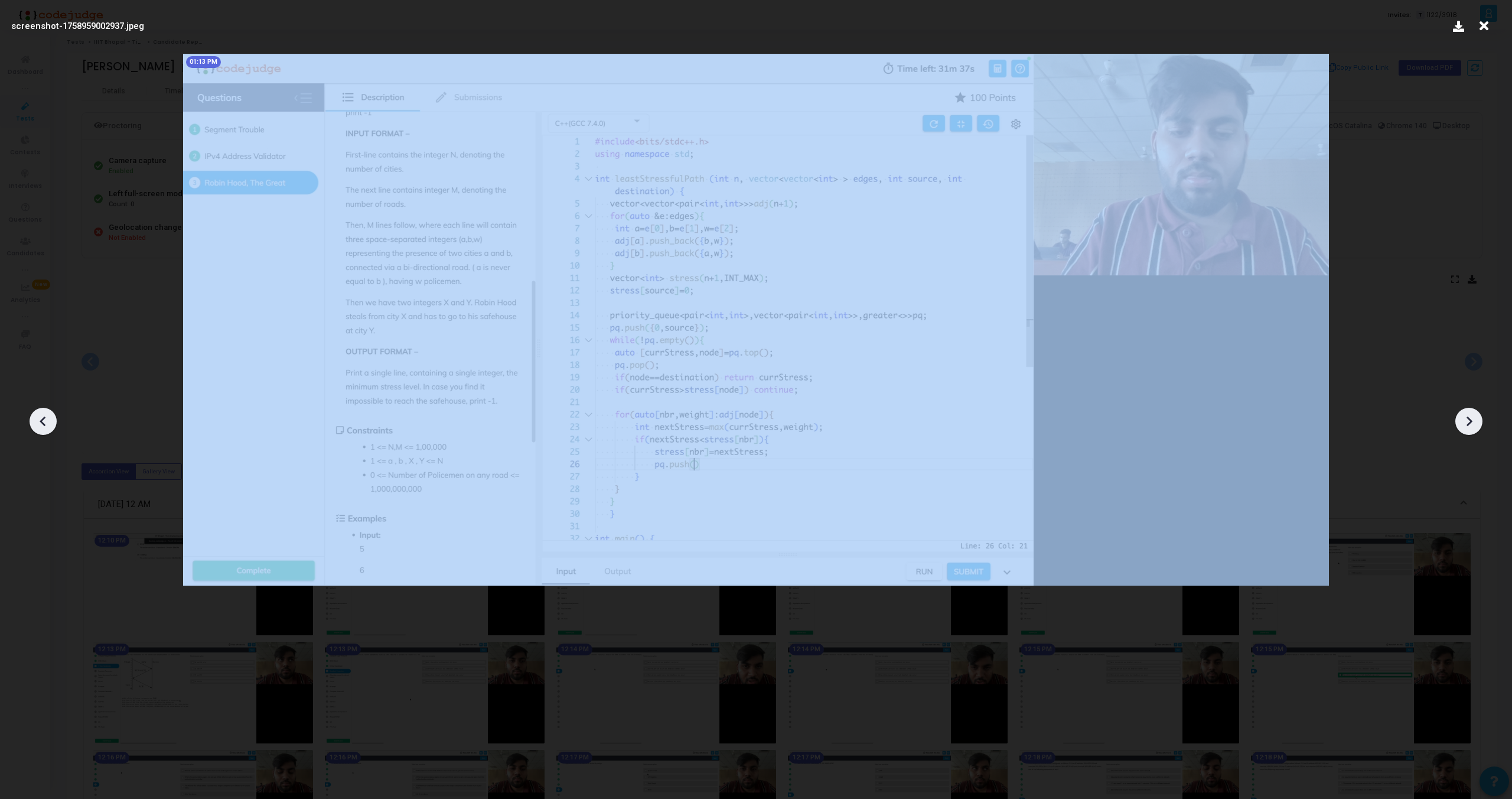
click at [1469, 420] on icon at bounding box center [1468, 420] width 17 height 17
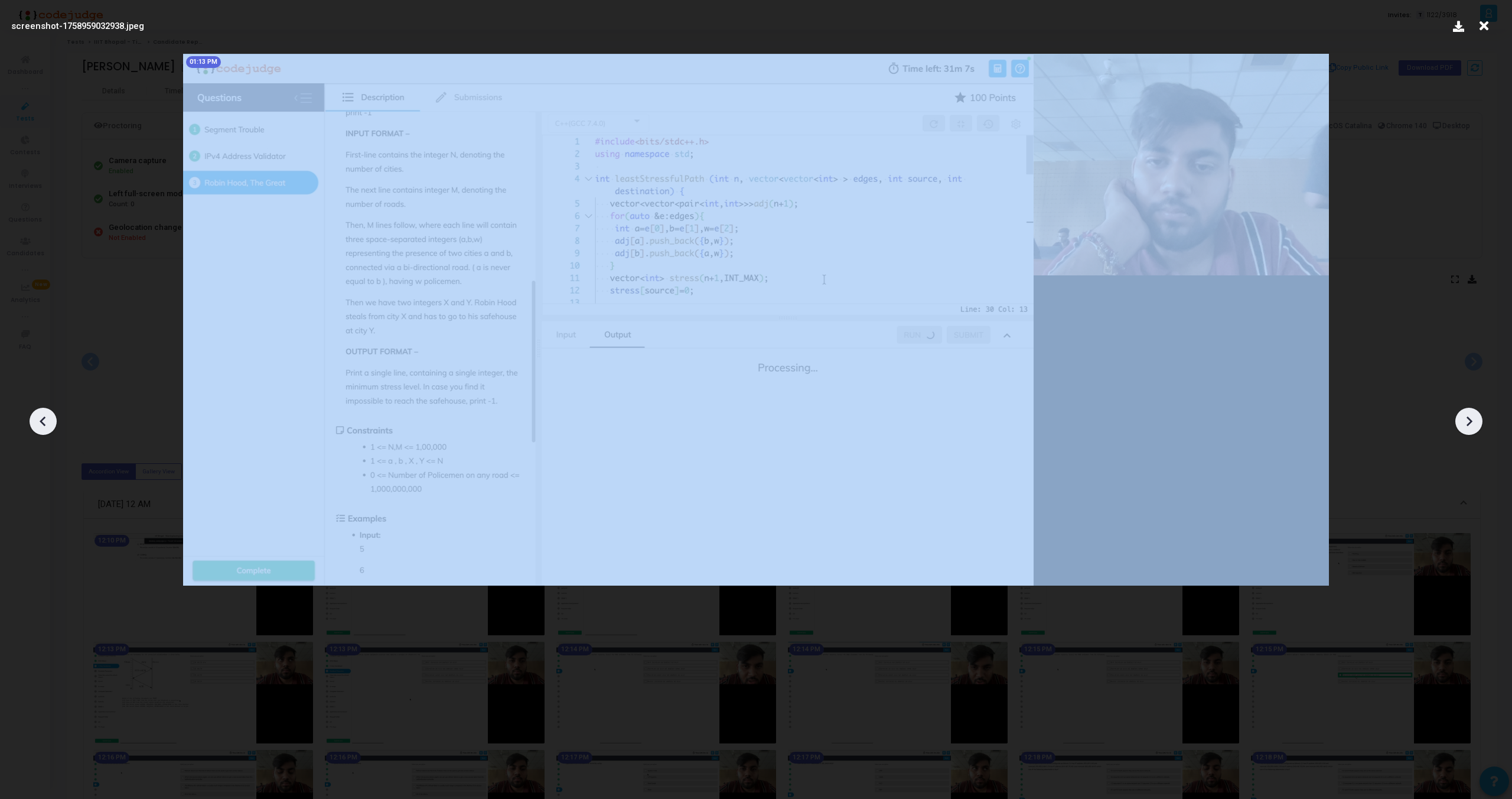
click at [1469, 420] on icon at bounding box center [1468, 420] width 17 height 17
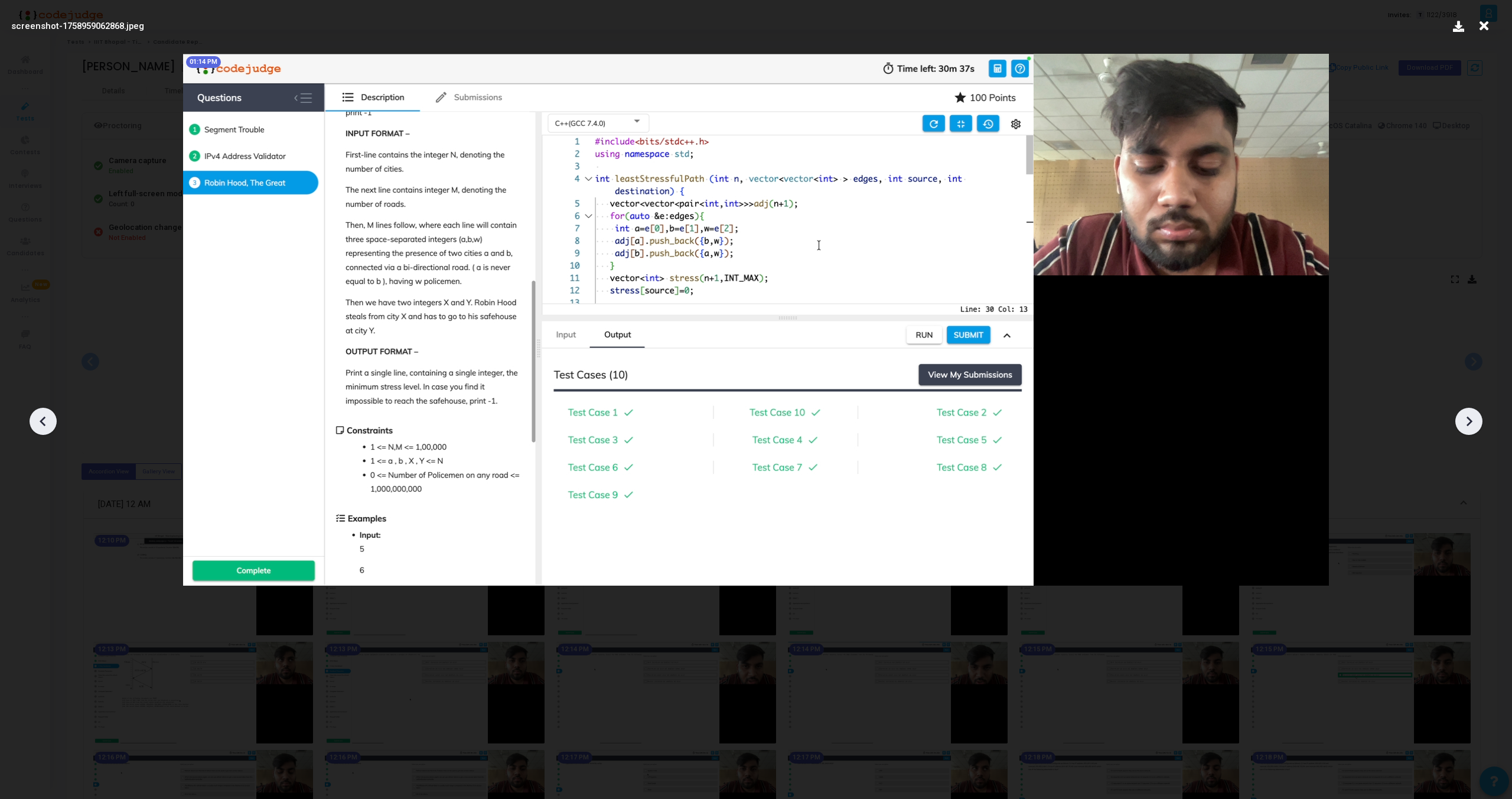
click at [1469, 420] on icon at bounding box center [1468, 420] width 17 height 17
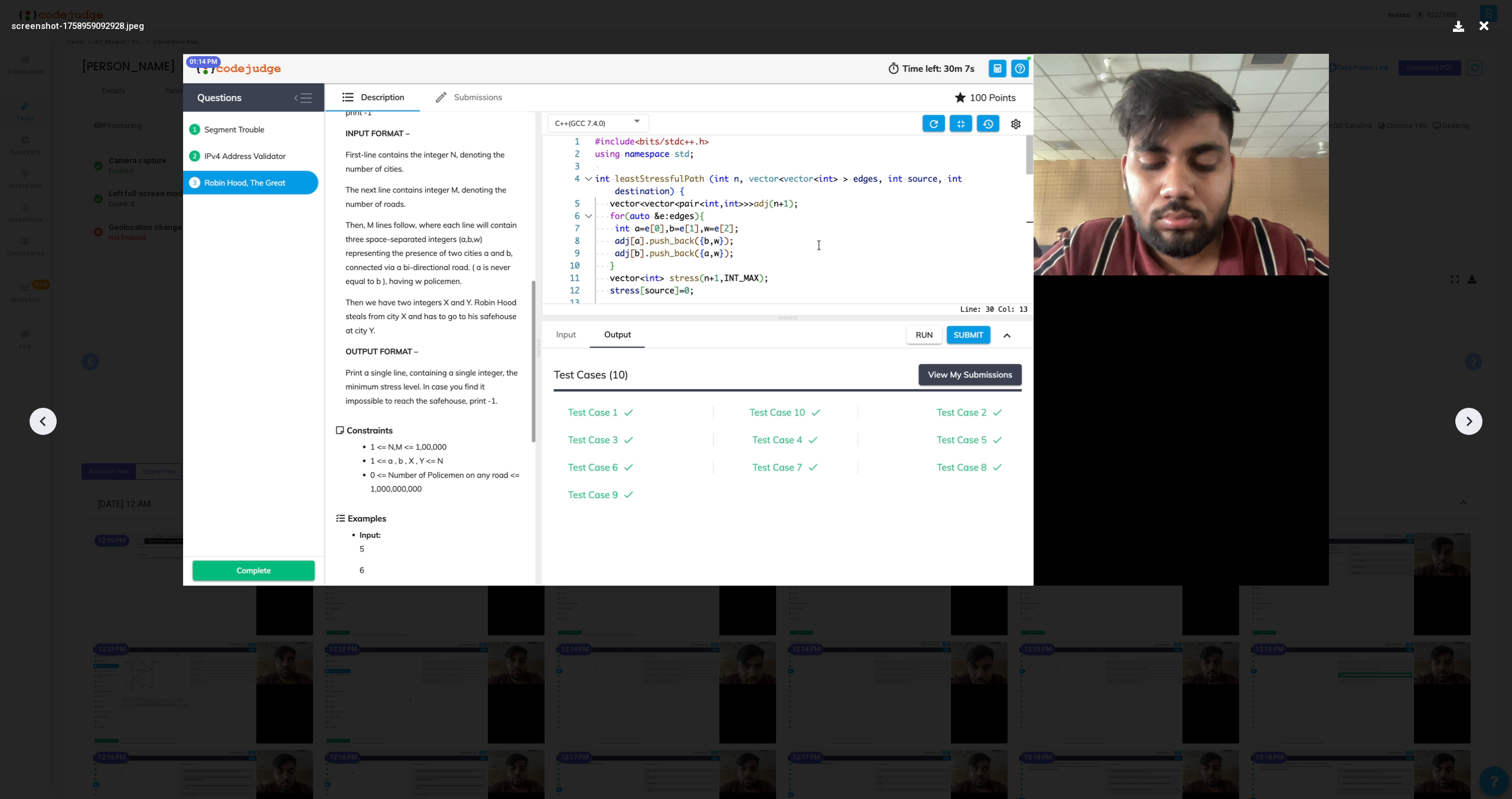
click at [1469, 420] on icon at bounding box center [1468, 420] width 17 height 17
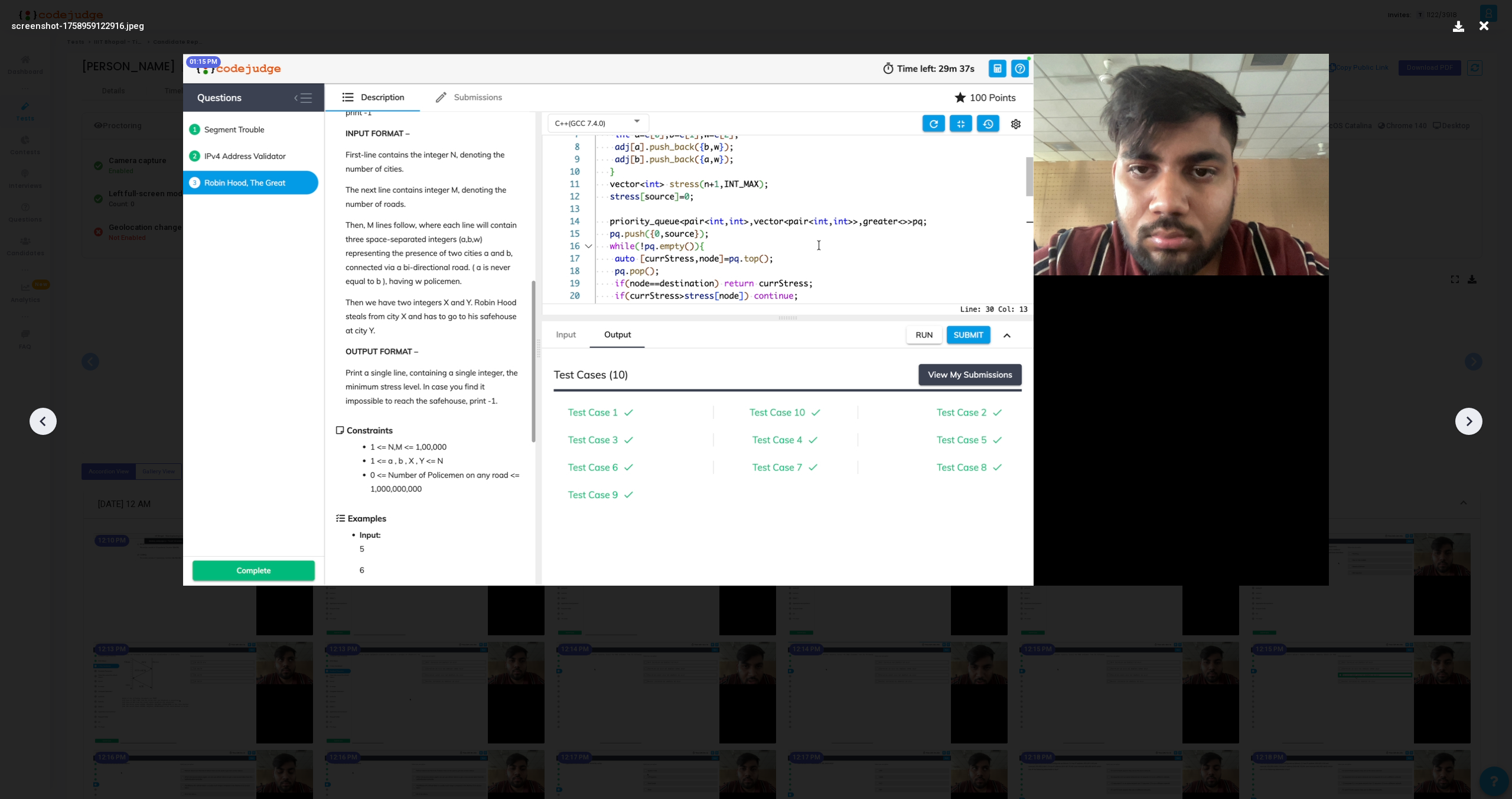
click at [1469, 420] on icon at bounding box center [1468, 420] width 17 height 17
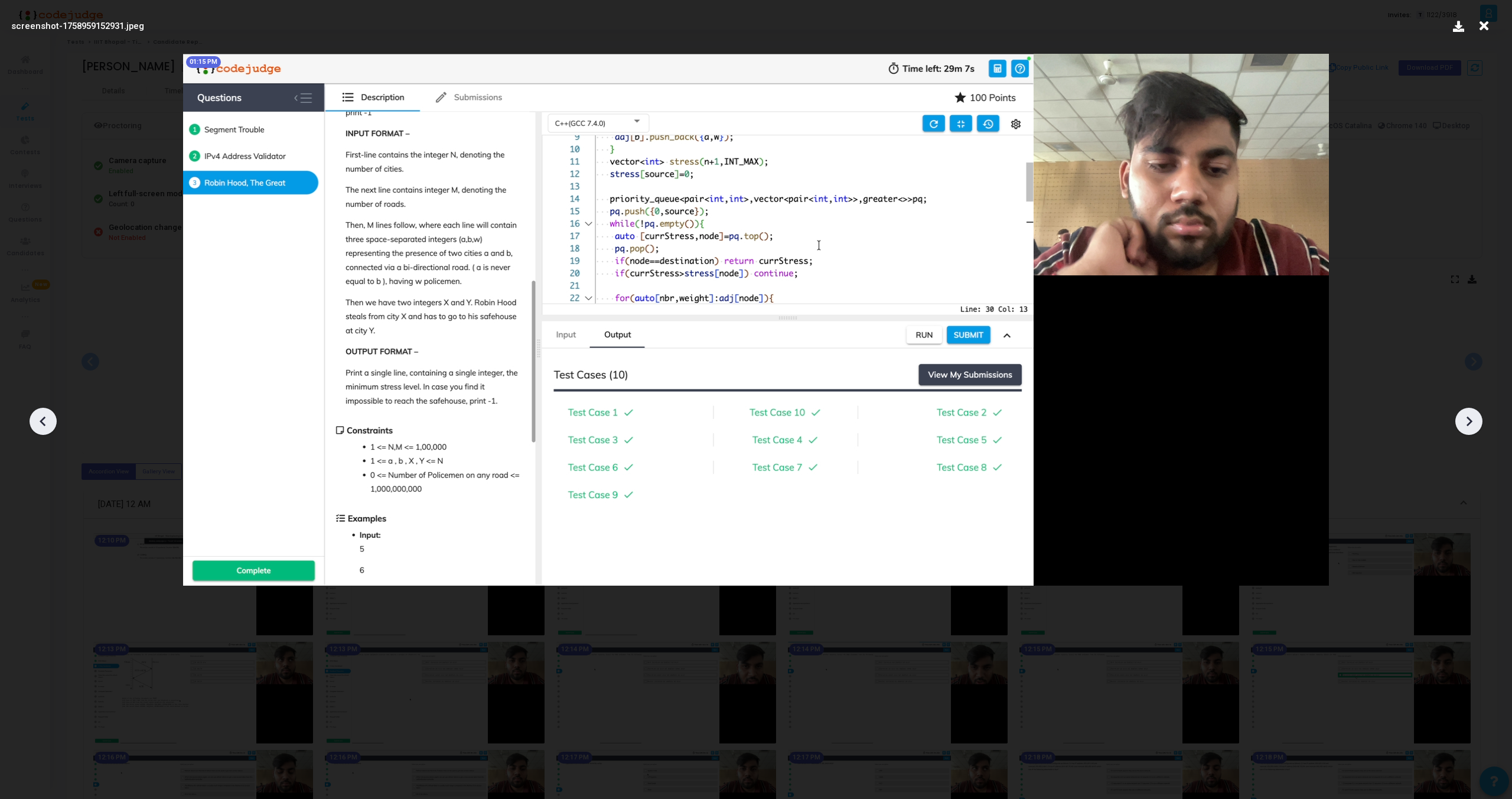
click at [1469, 420] on icon at bounding box center [1468, 420] width 17 height 17
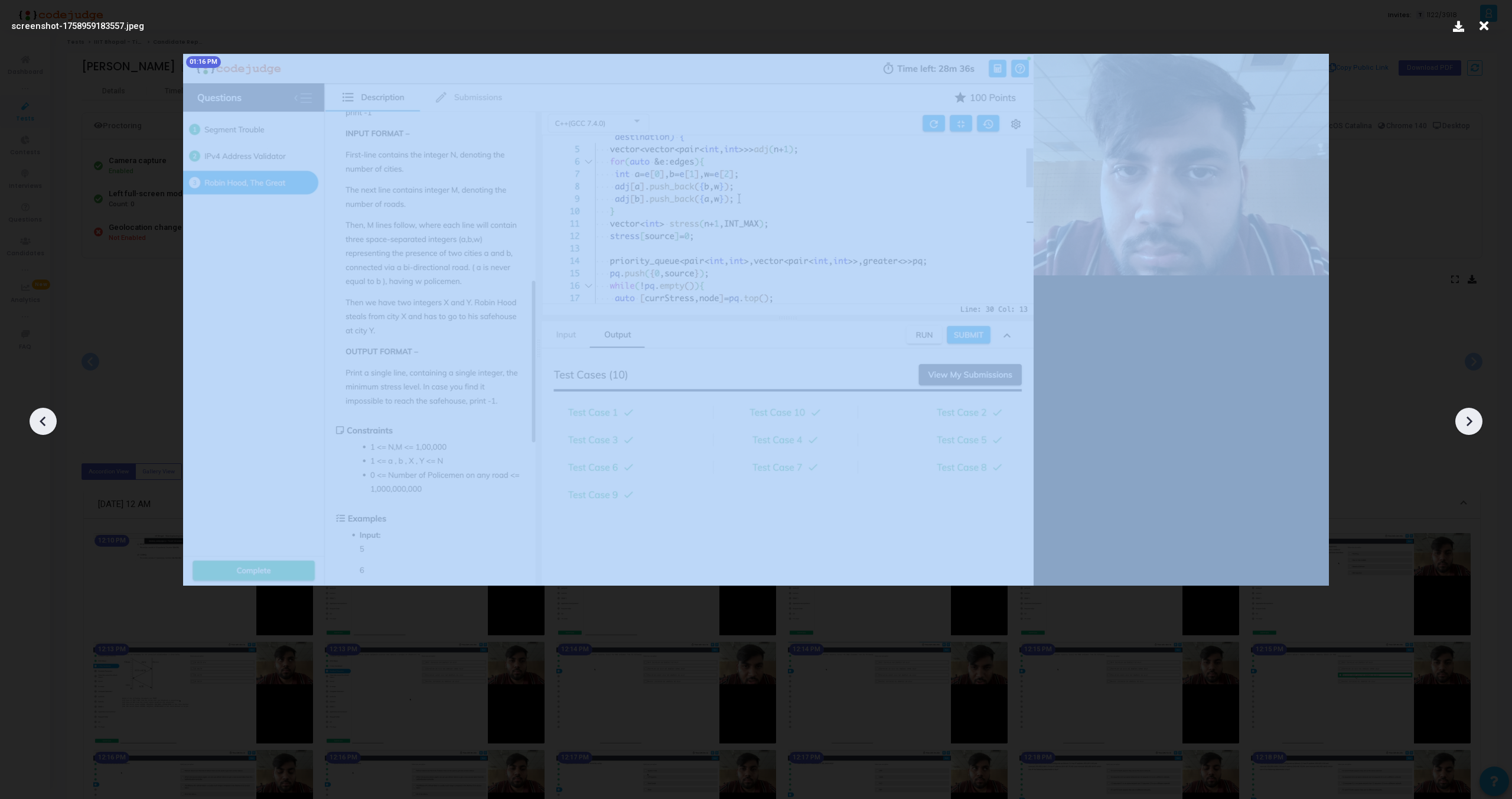
click at [1469, 420] on icon at bounding box center [1468, 420] width 17 height 17
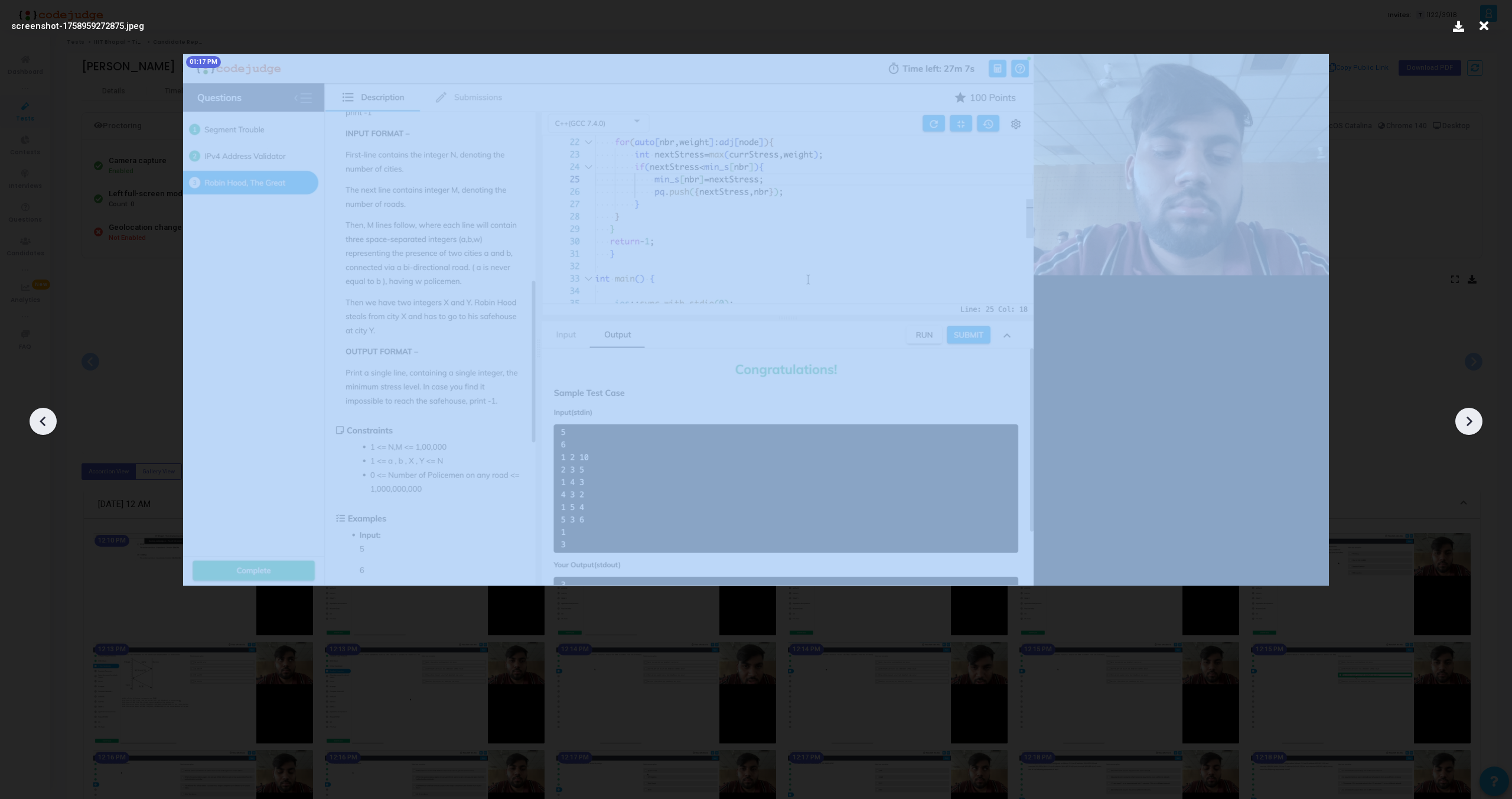
click at [1469, 420] on icon at bounding box center [1468, 420] width 17 height 17
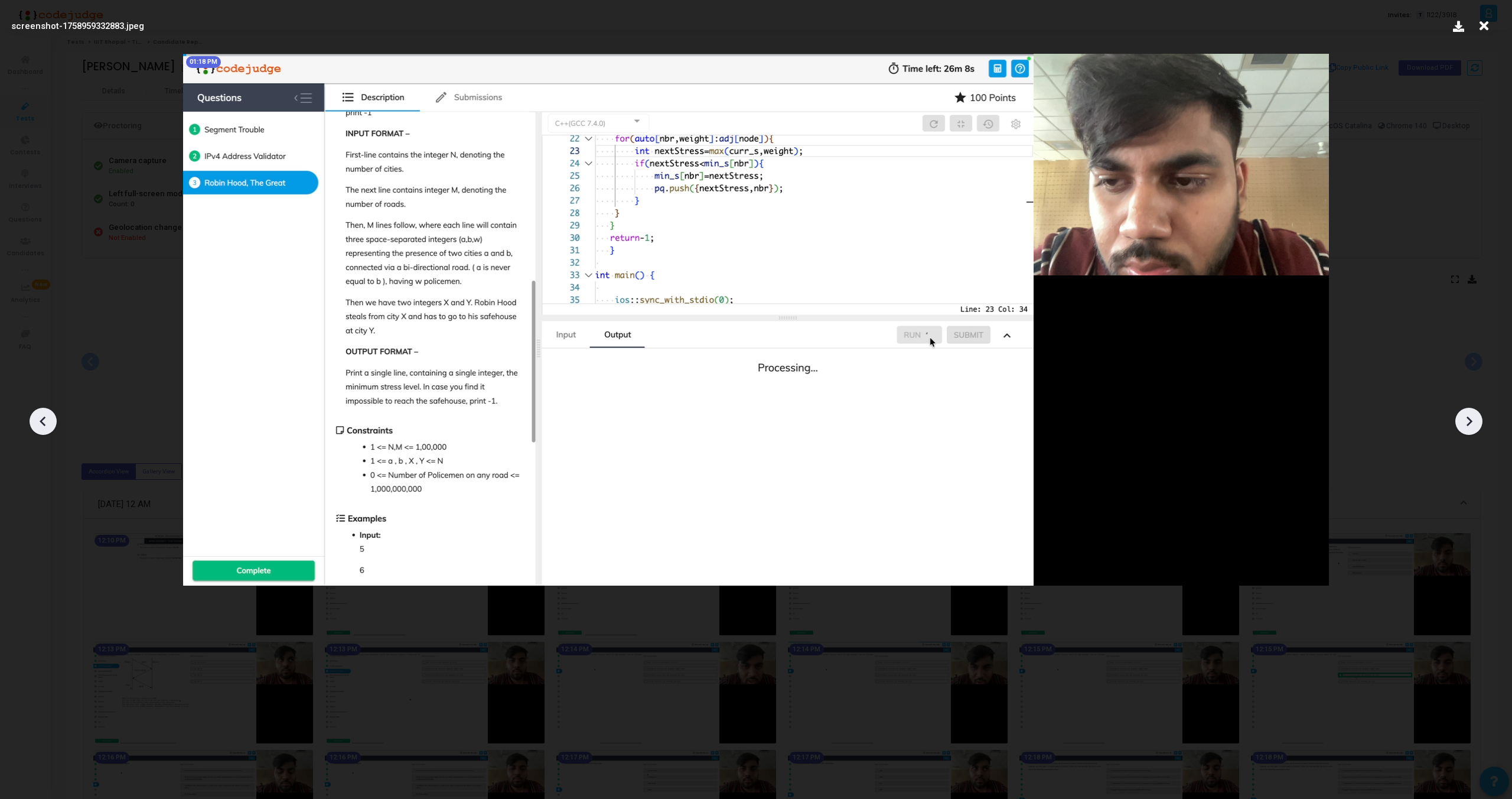
click at [1469, 420] on icon at bounding box center [1468, 420] width 17 height 17
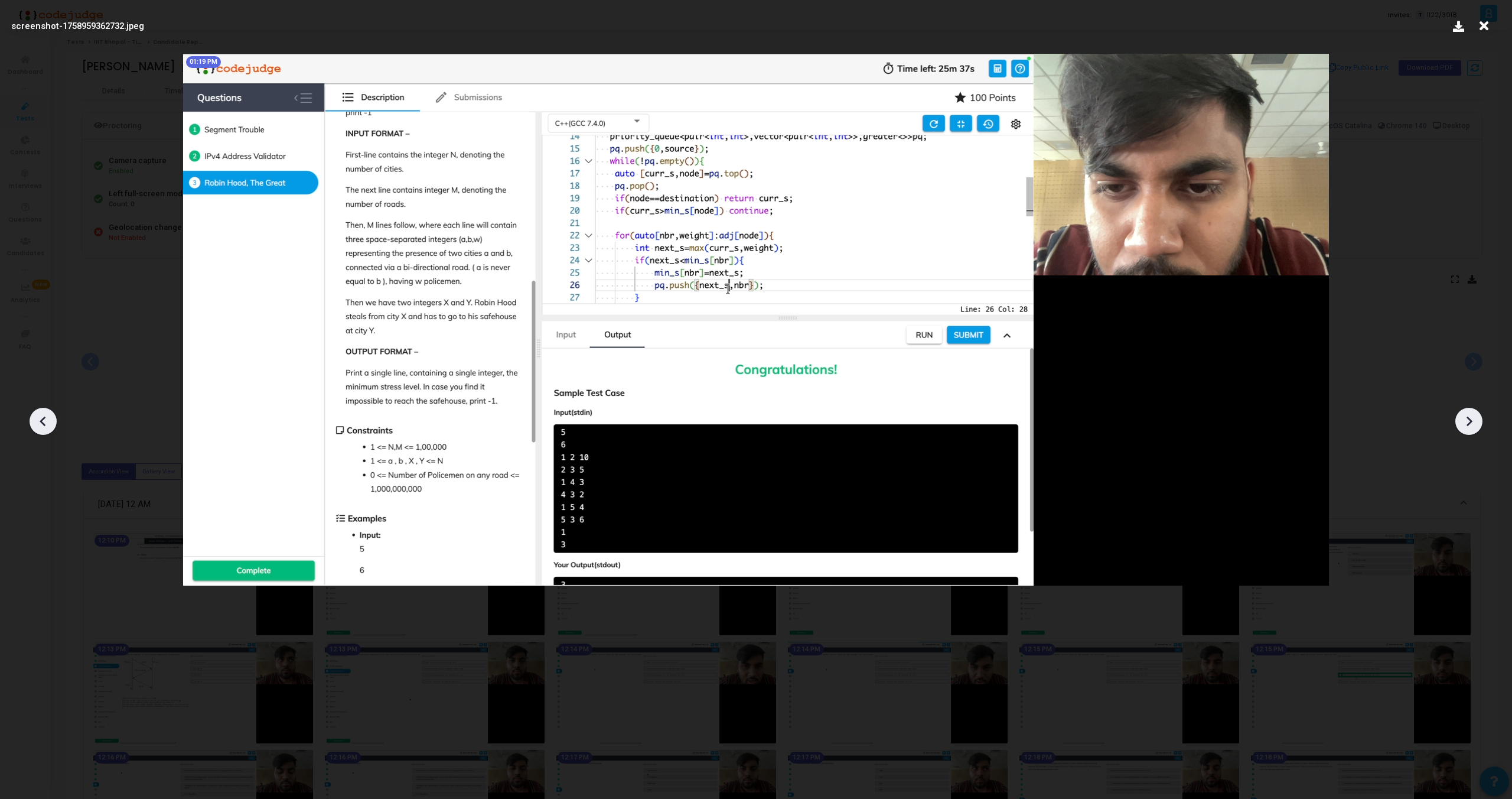
click at [1469, 420] on icon at bounding box center [1468, 420] width 17 height 17
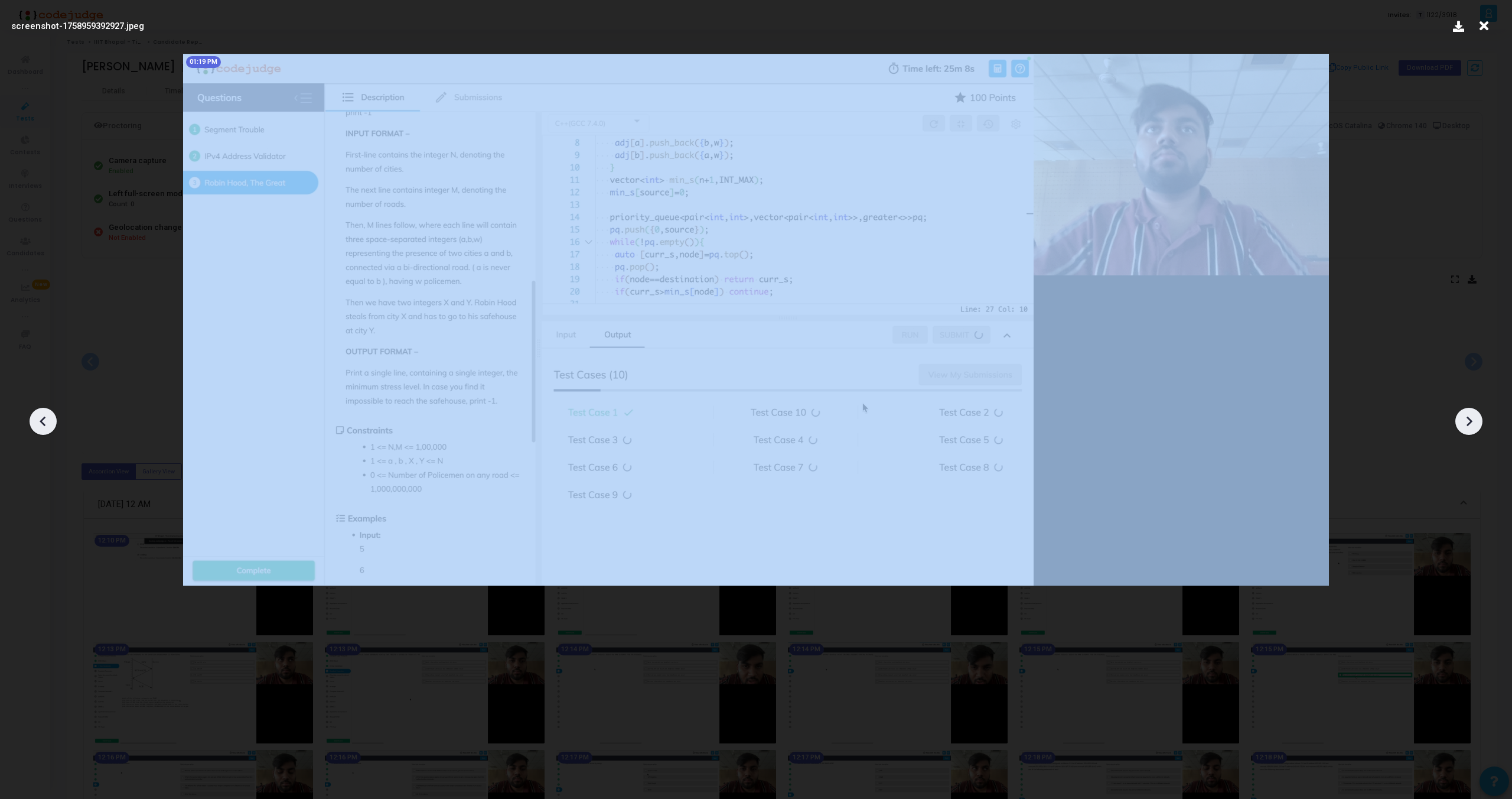
click at [1469, 420] on icon at bounding box center [1468, 420] width 17 height 17
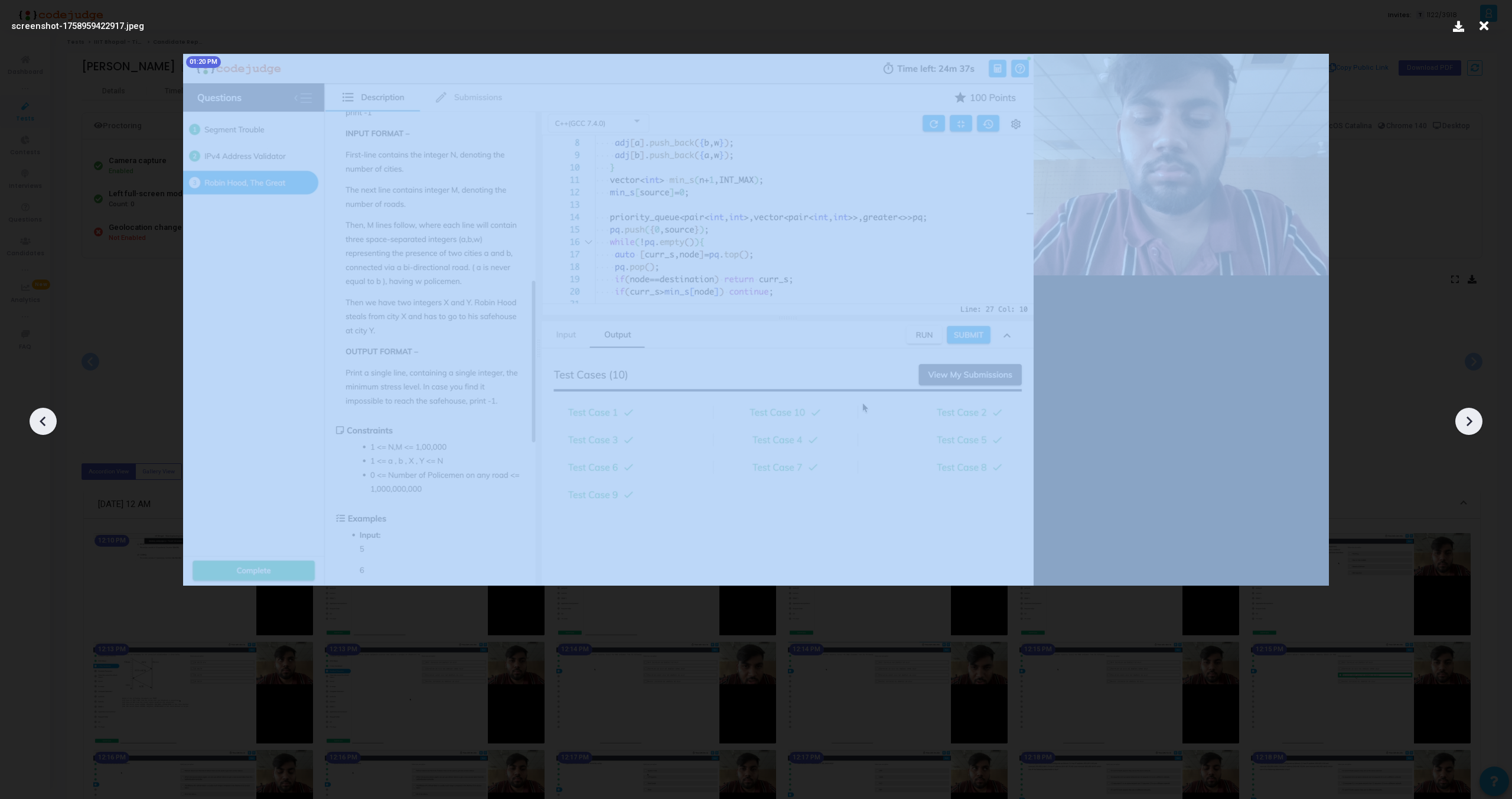
click at [1469, 420] on icon at bounding box center [1468, 420] width 17 height 17
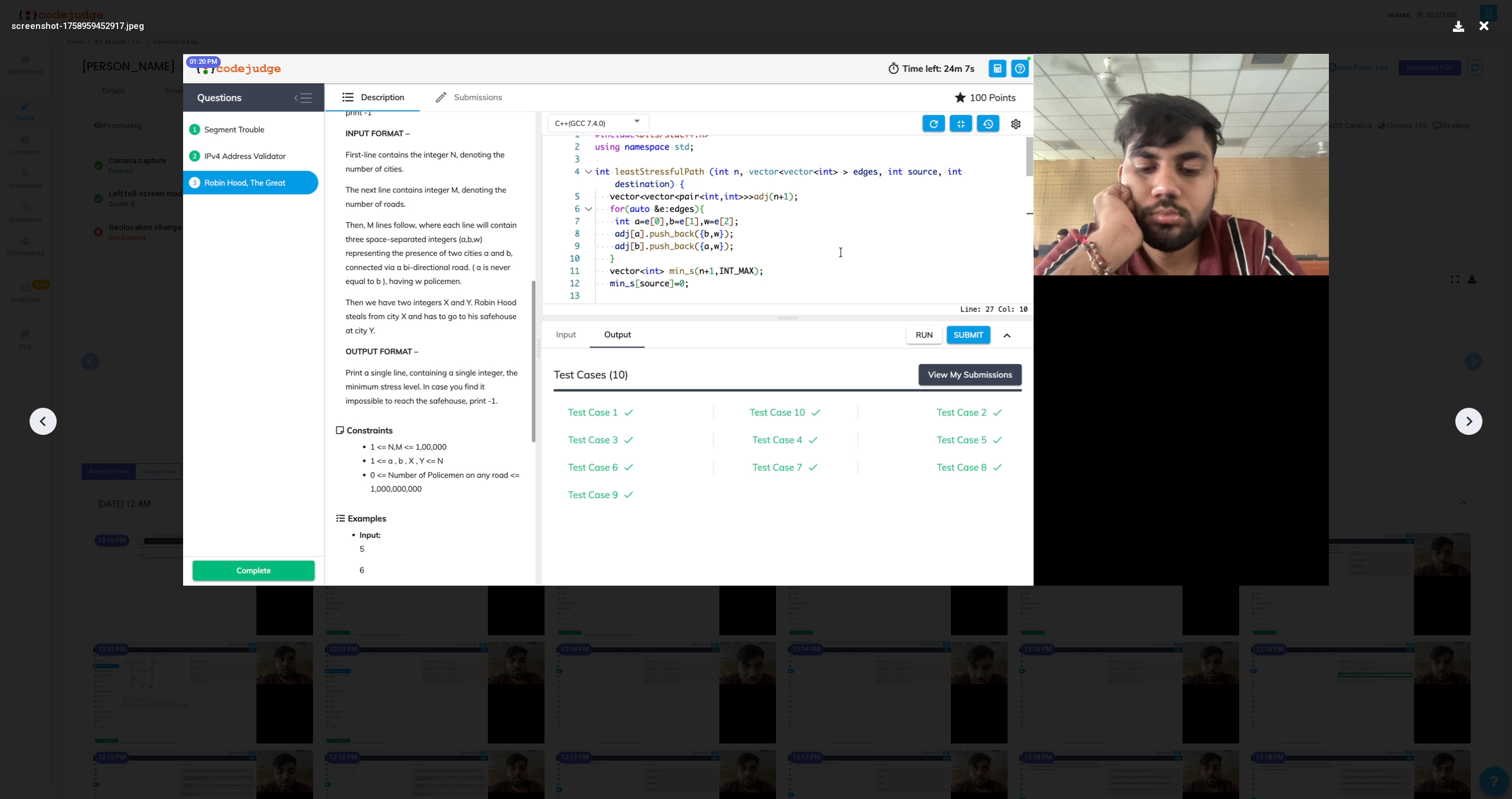
click at [1469, 420] on icon at bounding box center [1468, 420] width 17 height 17
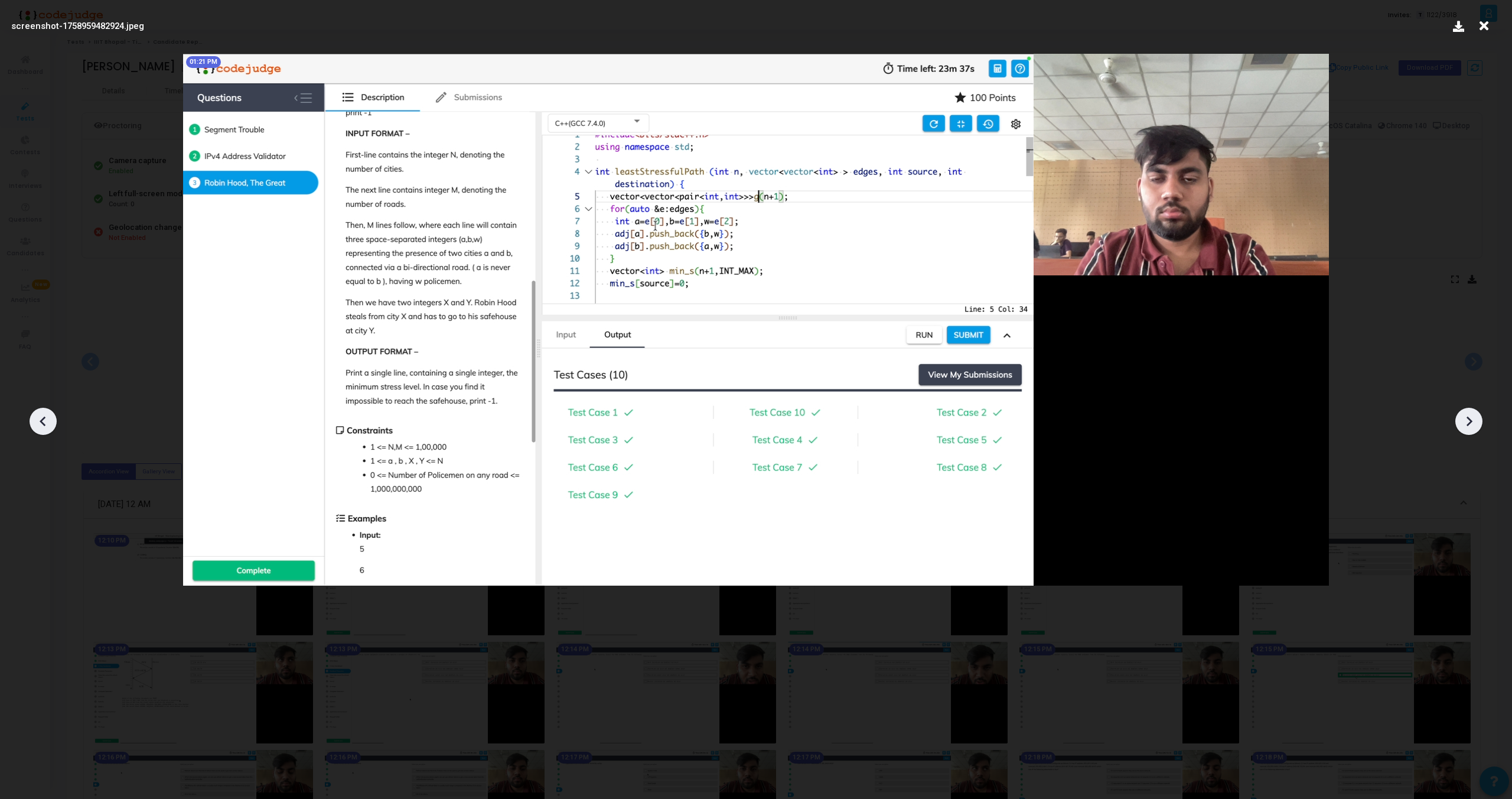
click at [1469, 420] on icon at bounding box center [1468, 420] width 17 height 17
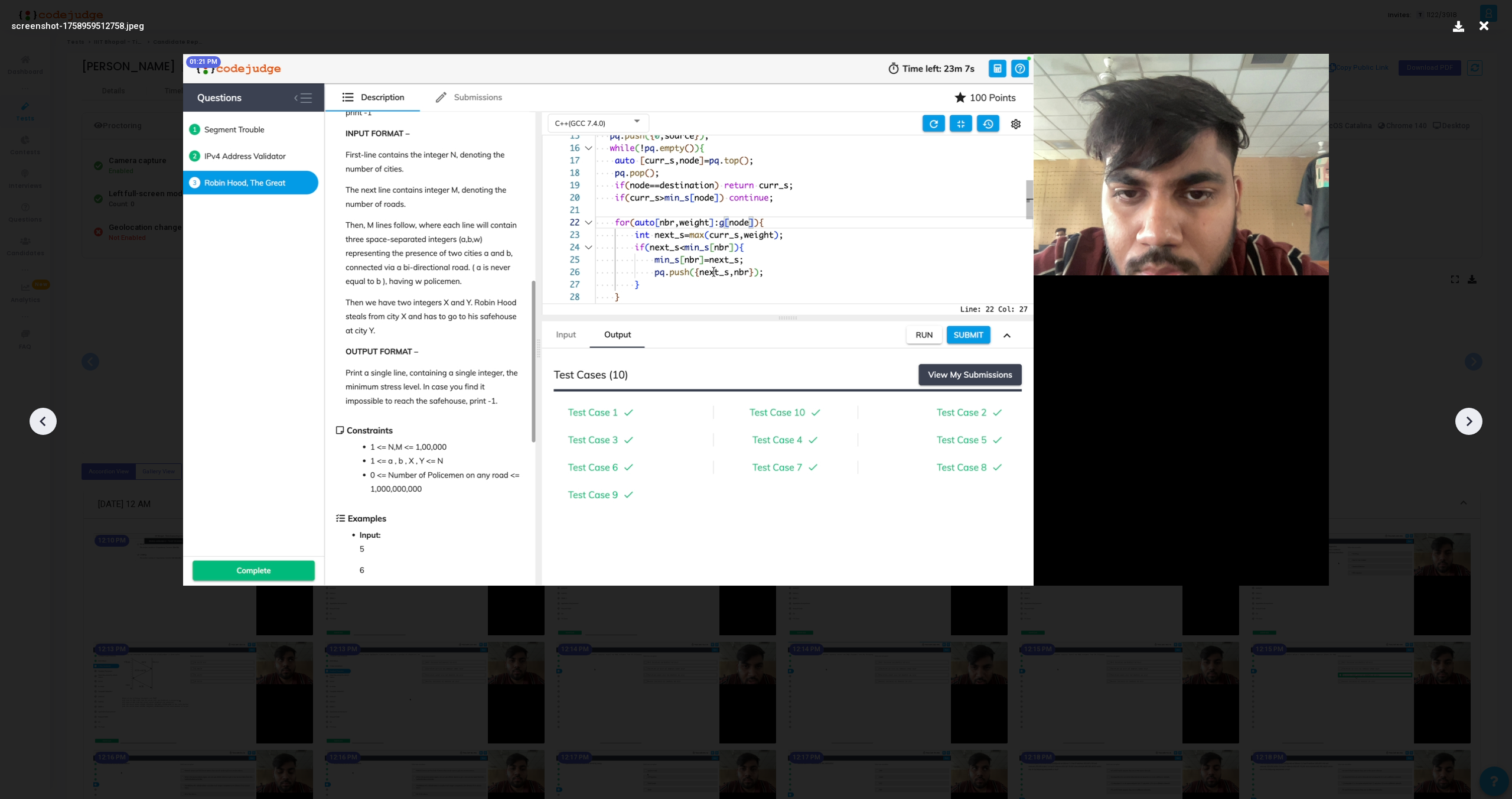
click at [1469, 420] on icon at bounding box center [1468, 420] width 17 height 17
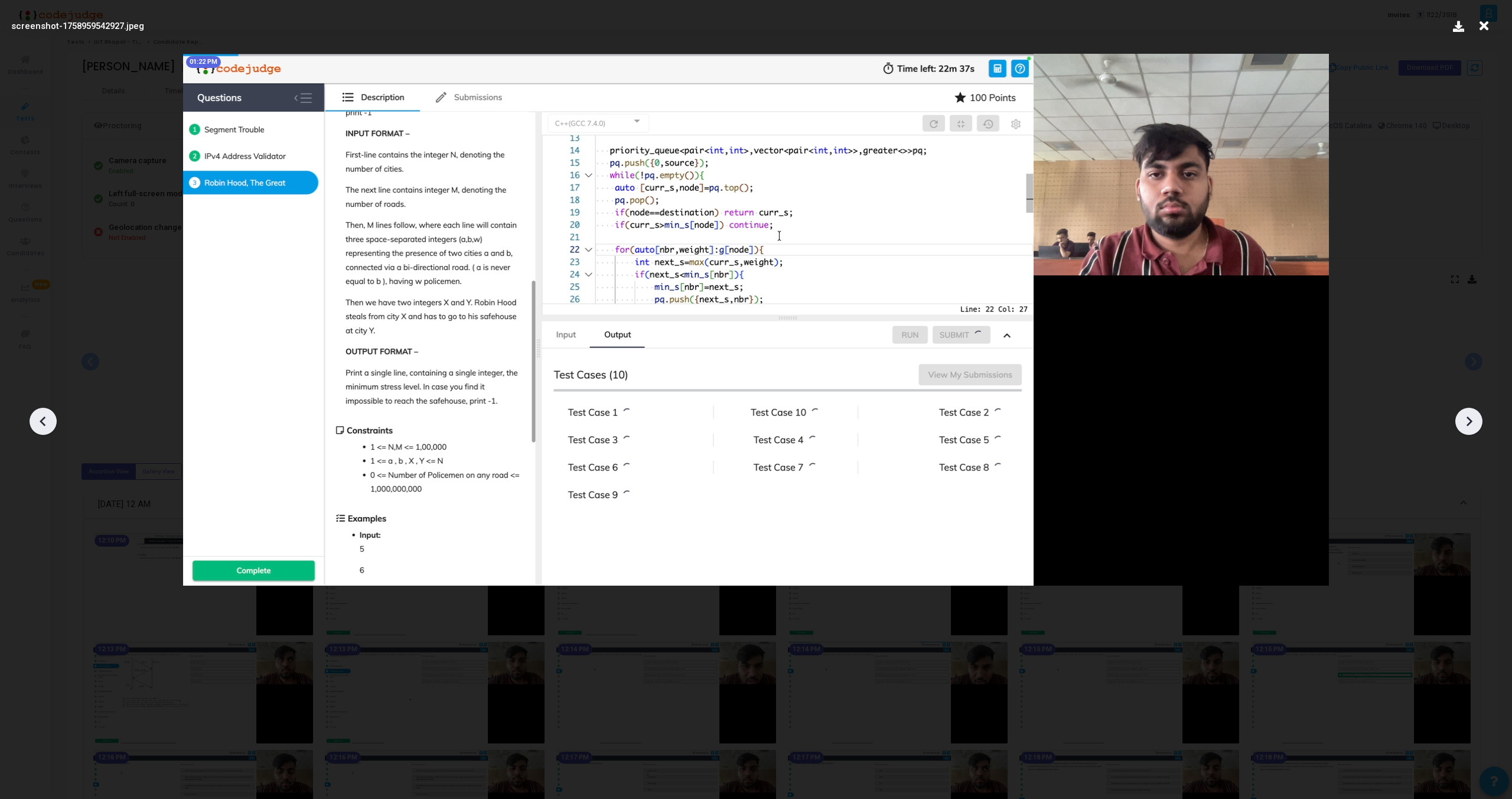
click at [1469, 420] on icon at bounding box center [1468, 420] width 17 height 17
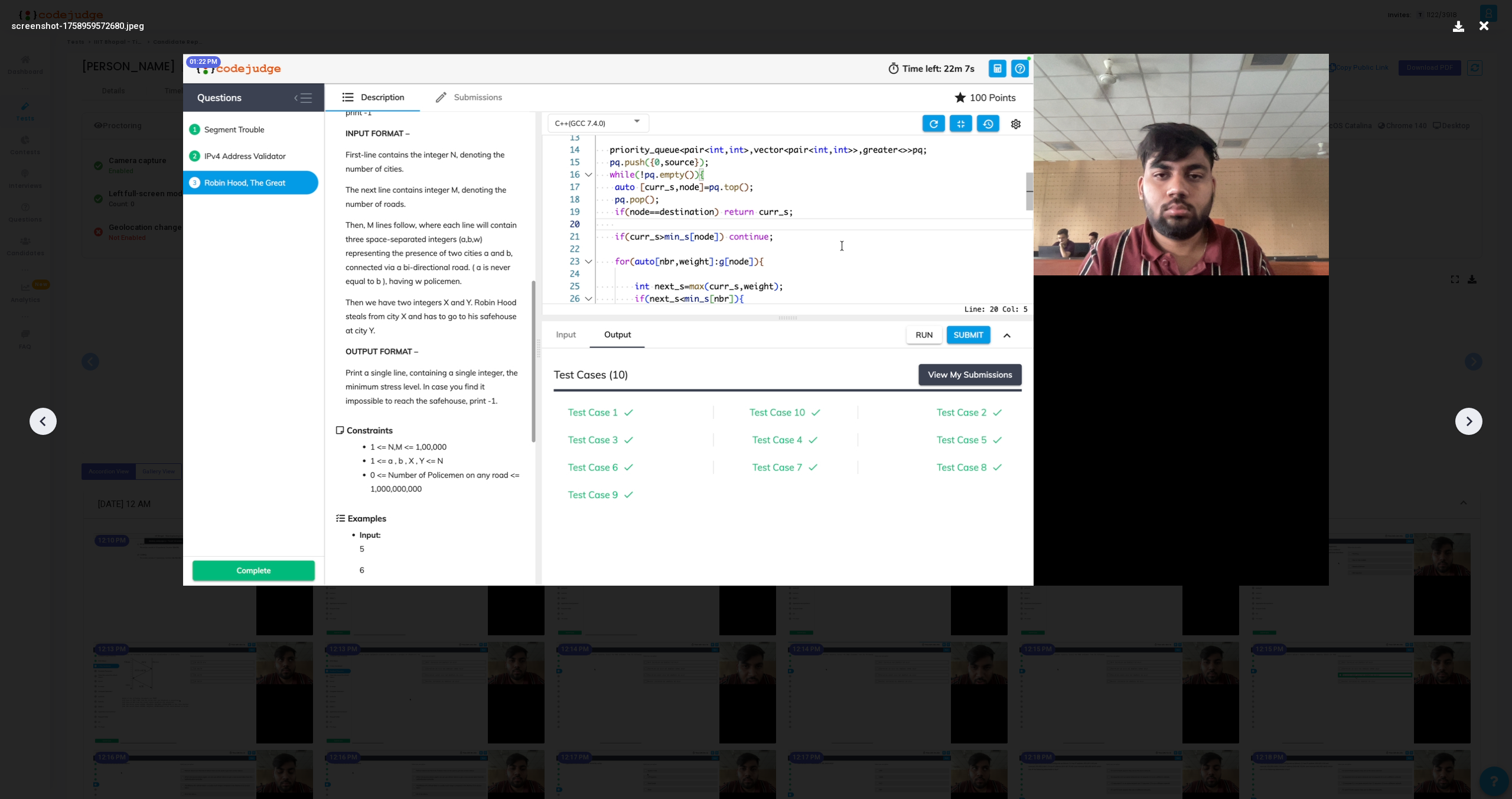
click at [1469, 420] on icon at bounding box center [1468, 420] width 17 height 17
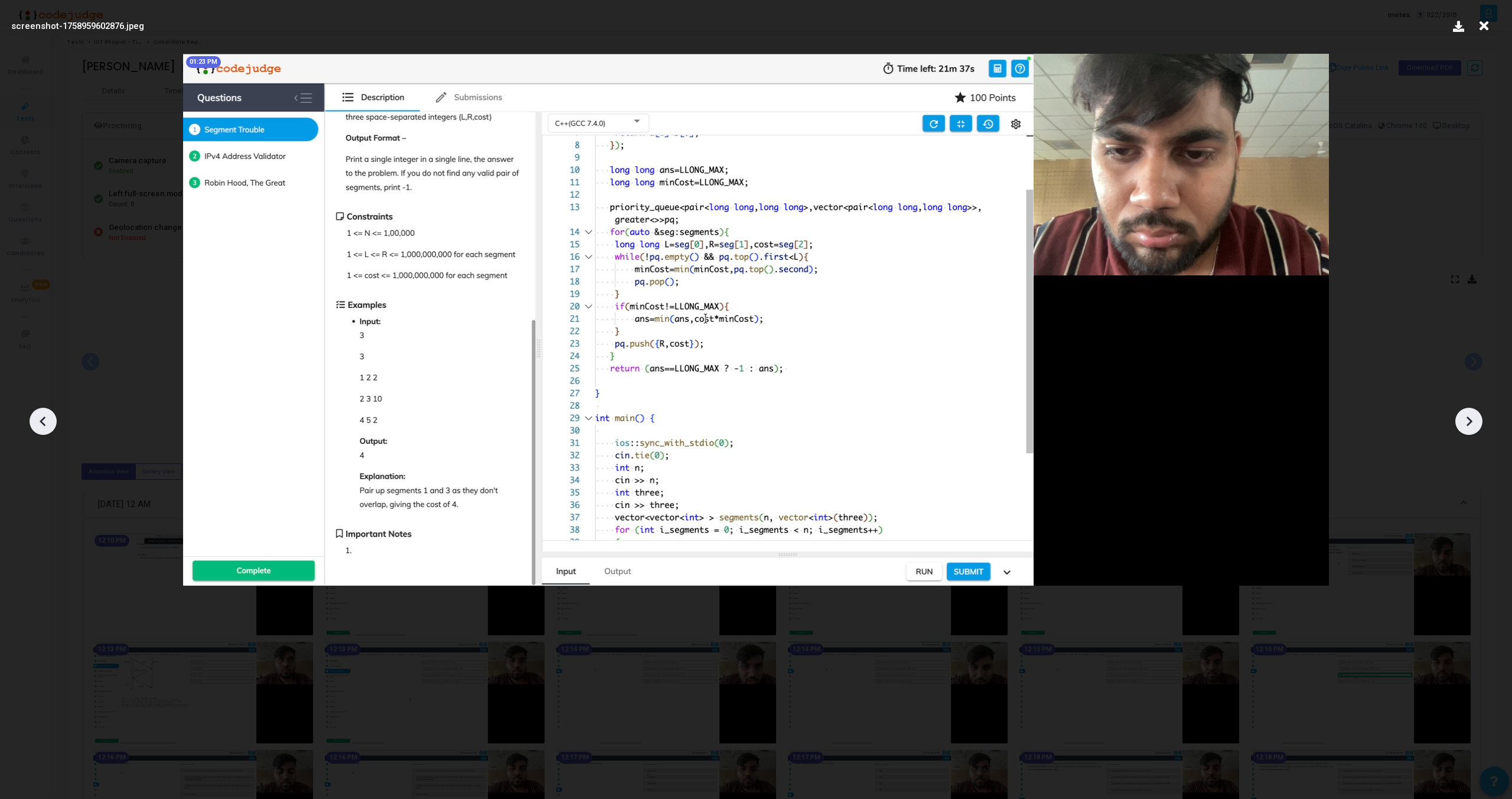
click at [1469, 420] on icon at bounding box center [1468, 420] width 17 height 17
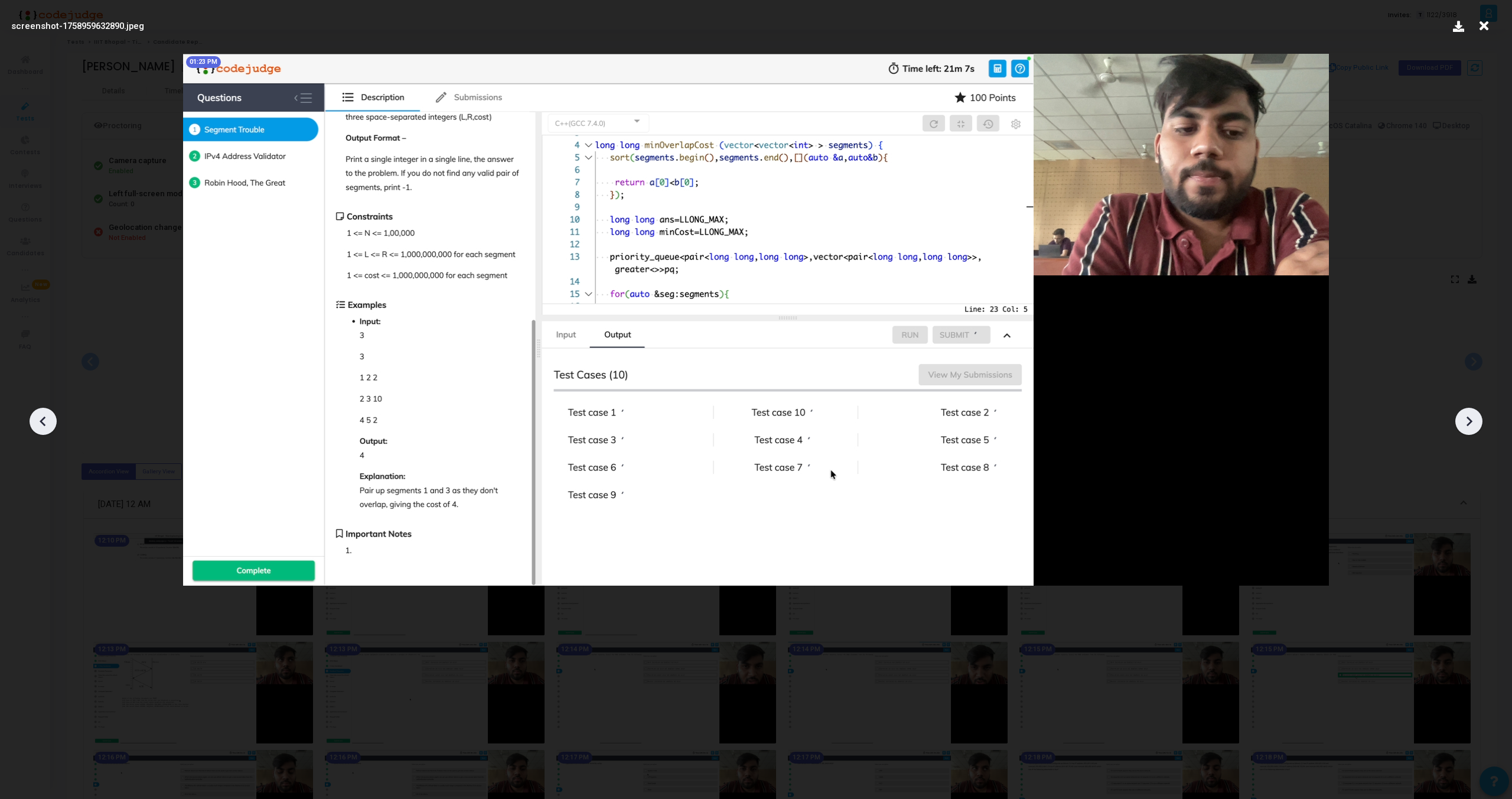
click at [1469, 420] on icon at bounding box center [1468, 420] width 17 height 17
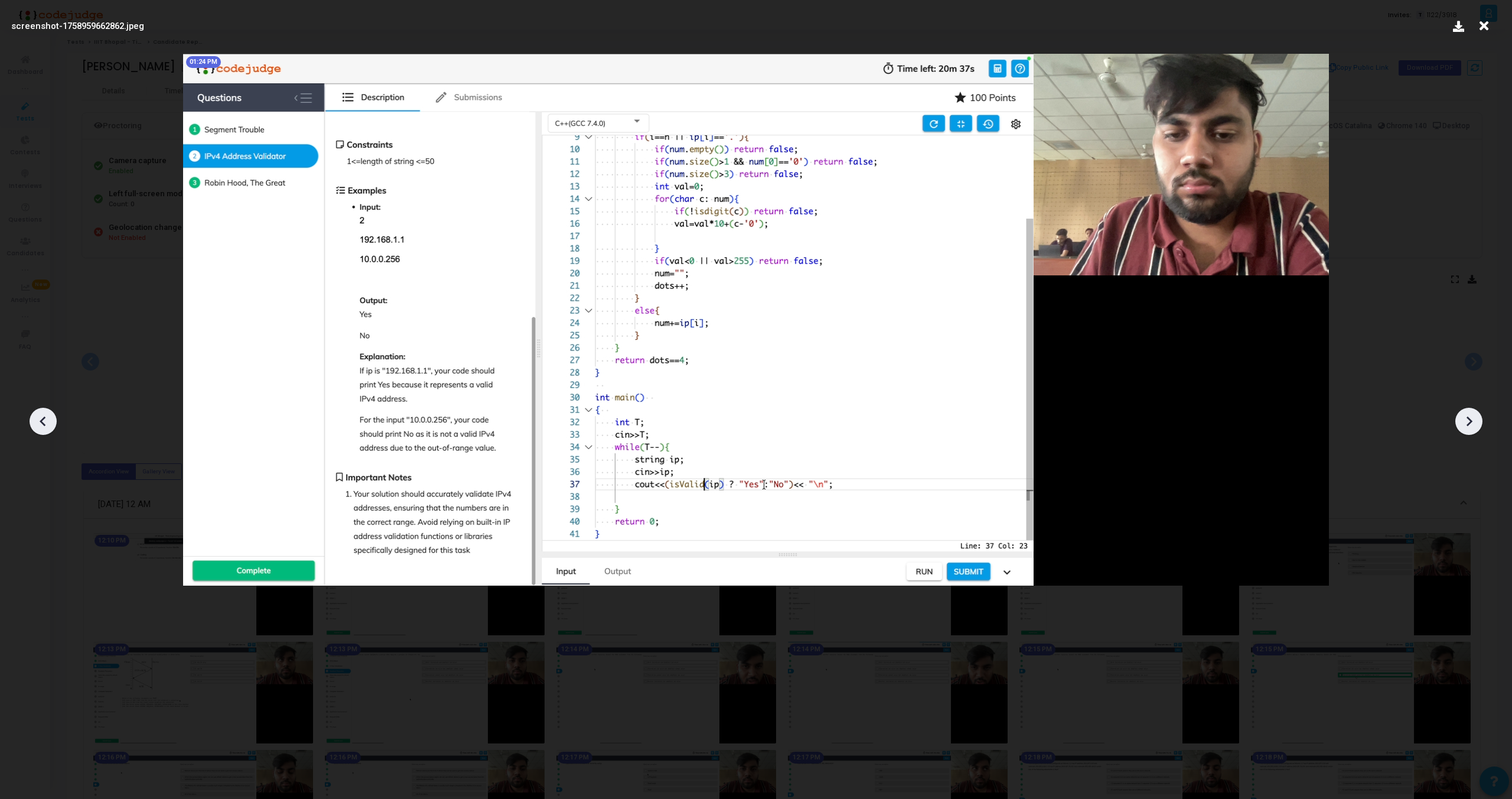
click at [1469, 420] on icon at bounding box center [1468, 420] width 17 height 17
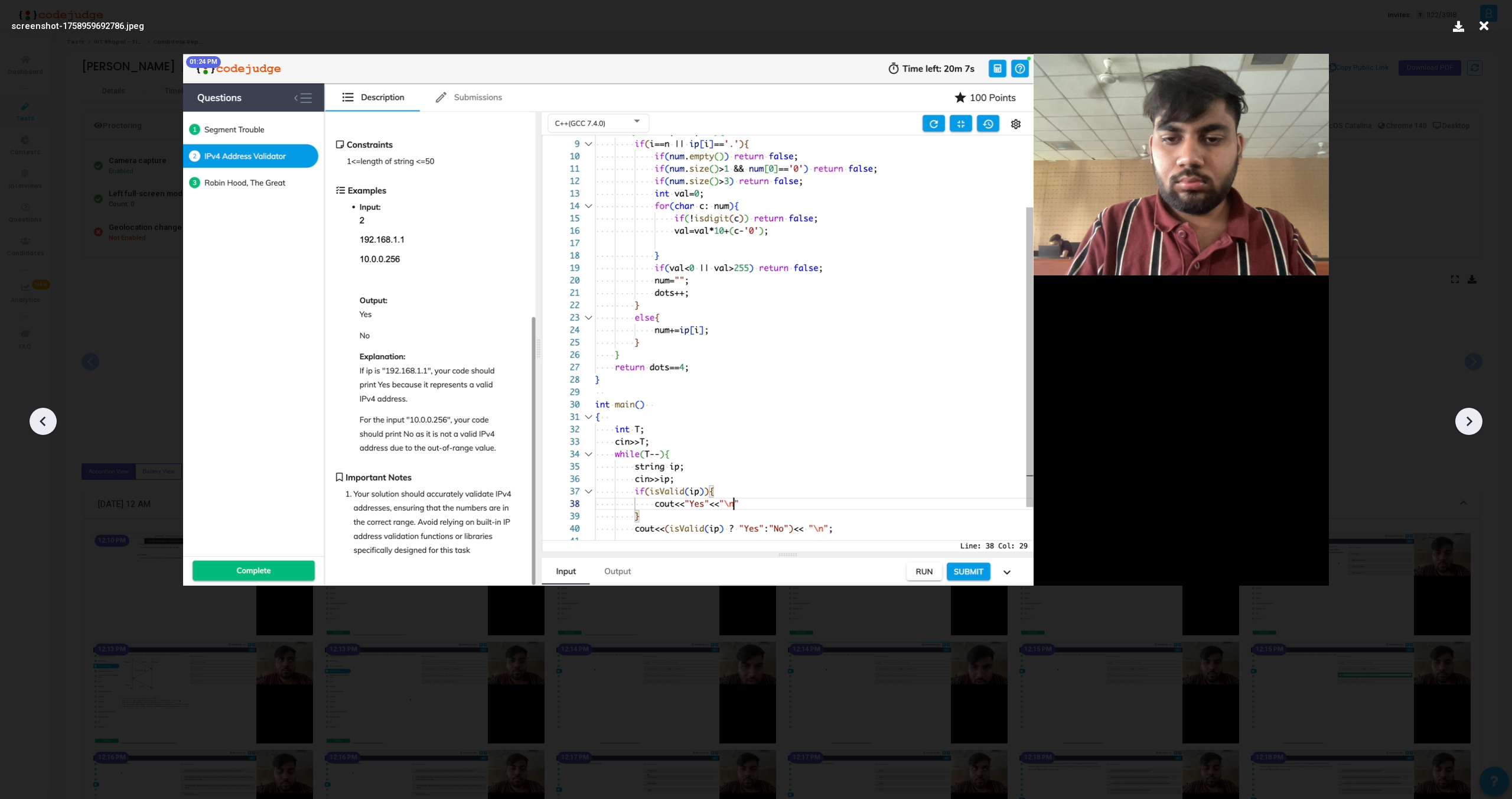
click at [1469, 420] on icon at bounding box center [1468, 420] width 17 height 17
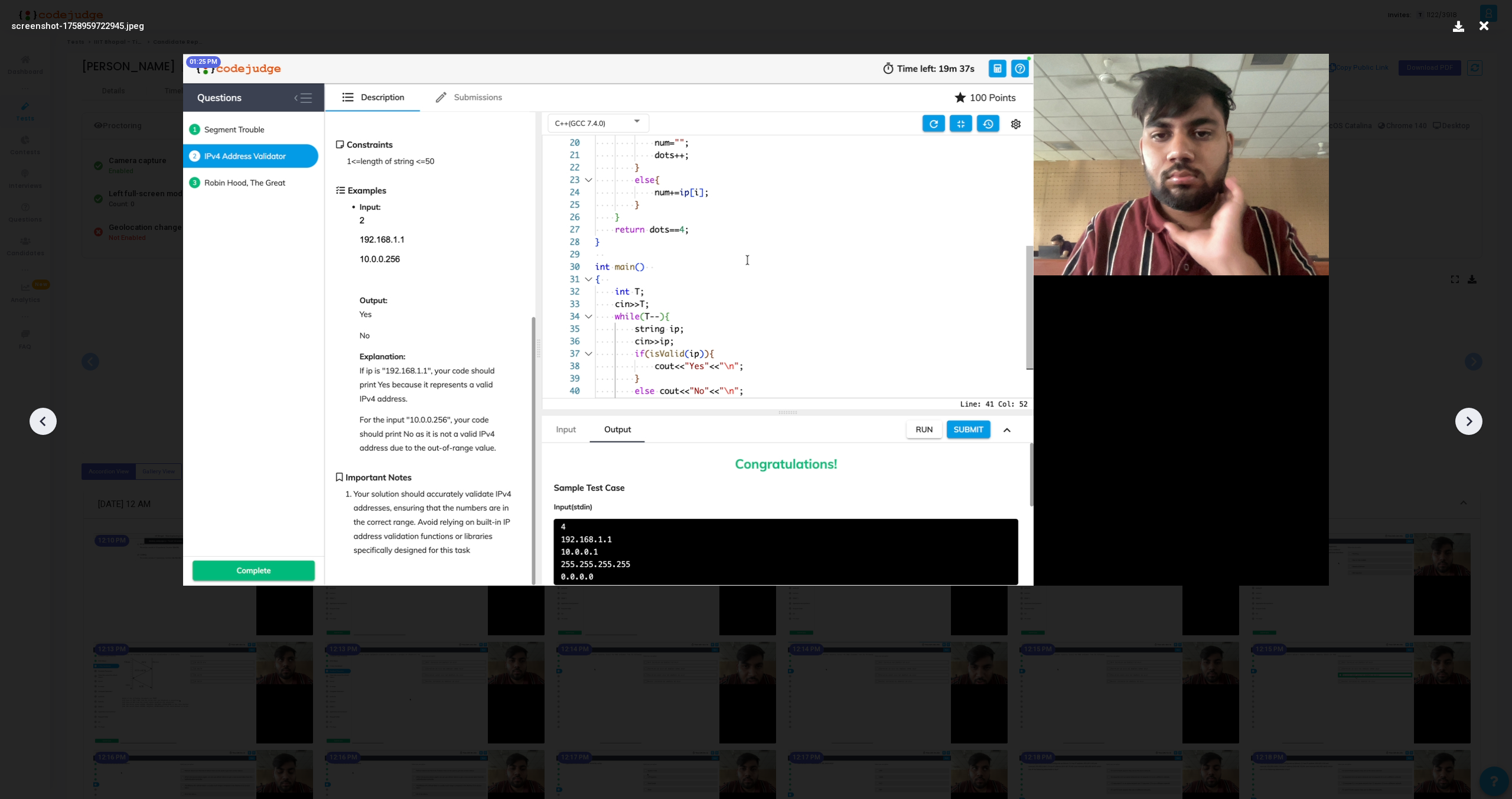
click at [1469, 420] on icon at bounding box center [1468, 420] width 17 height 17
click at [39, 423] on icon at bounding box center [43, 420] width 17 height 17
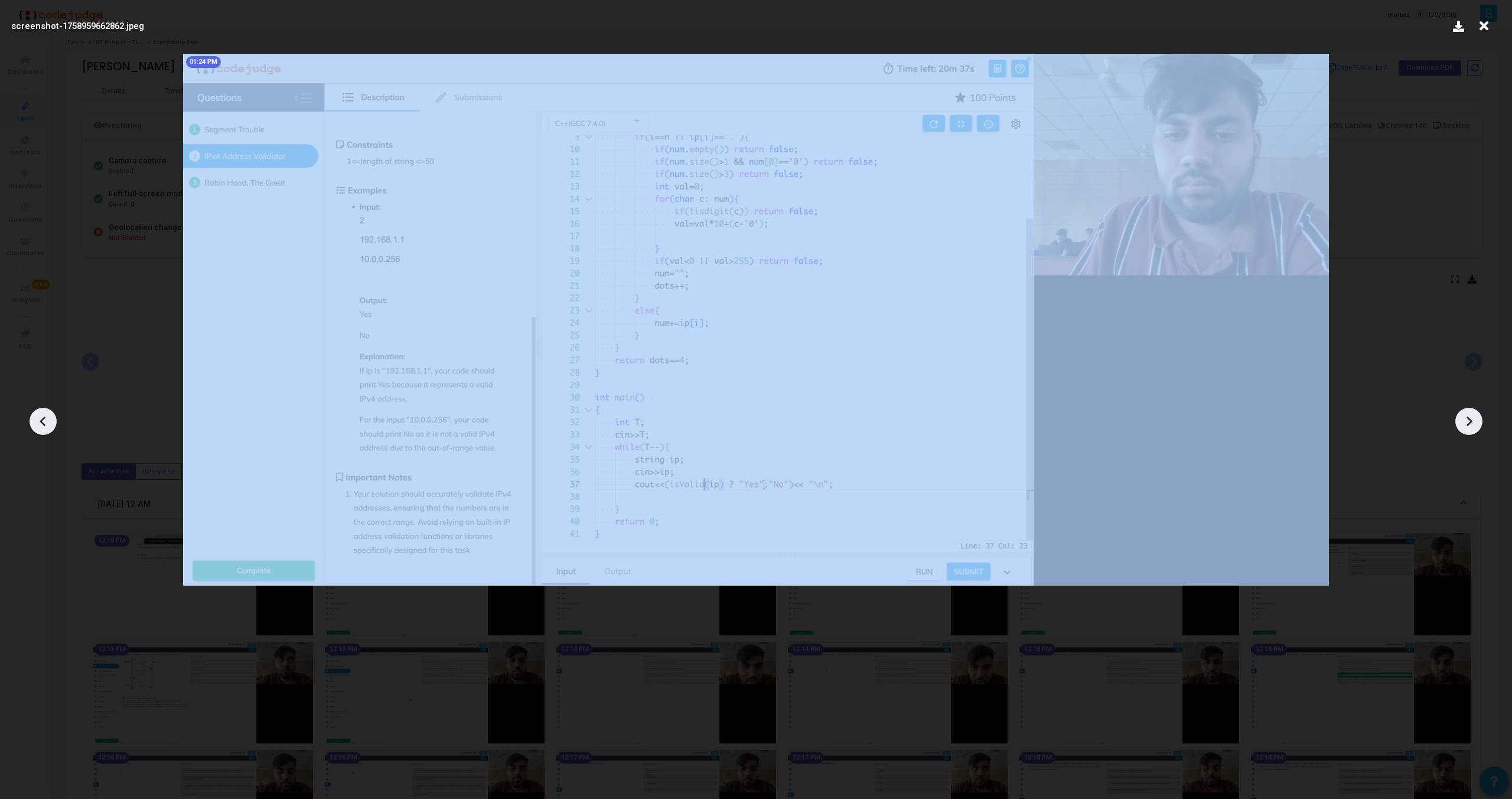
click at [39, 423] on icon at bounding box center [43, 420] width 17 height 17
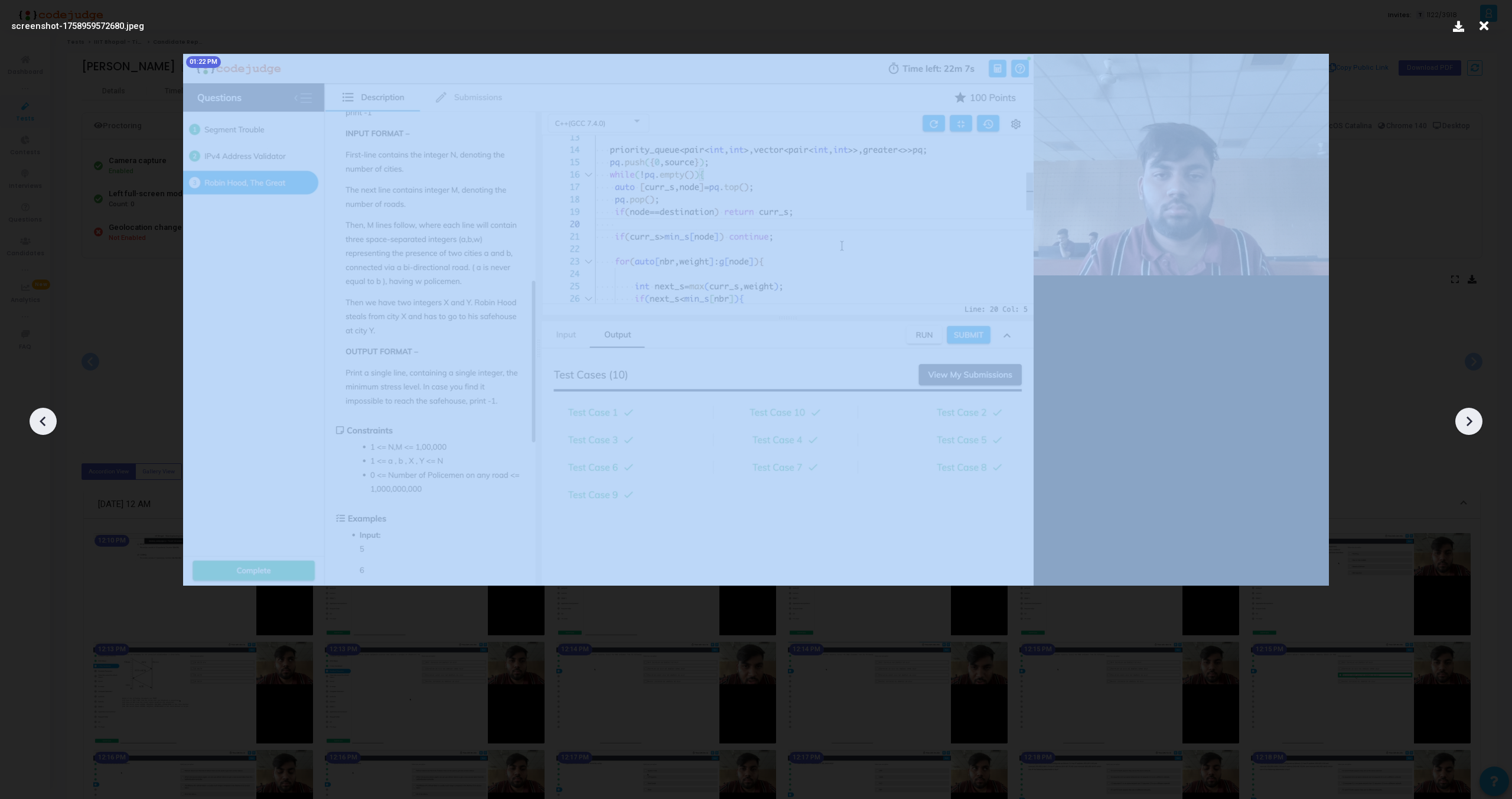
click at [39, 423] on icon at bounding box center [43, 420] width 17 height 17
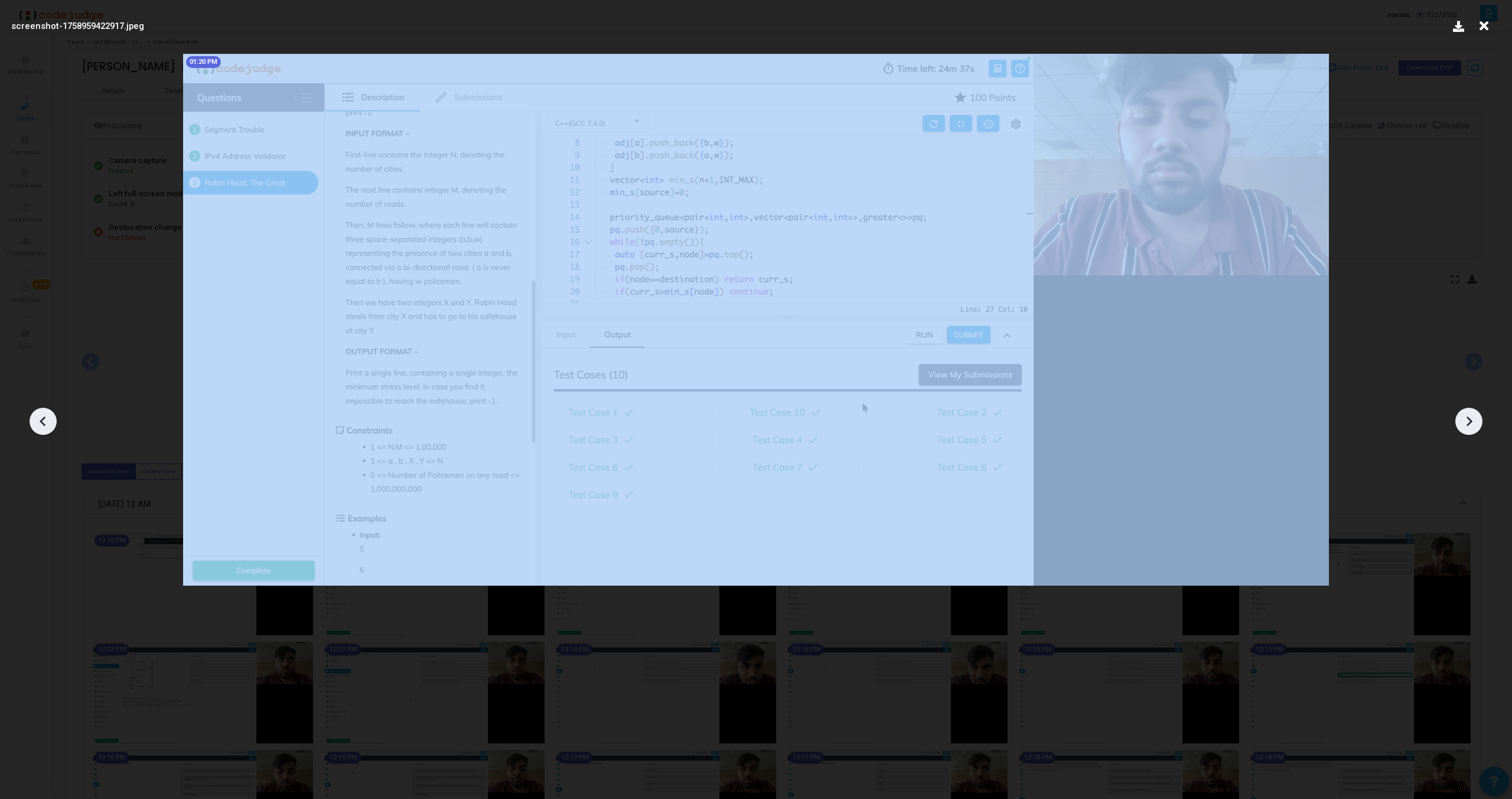
click at [39, 423] on icon at bounding box center [43, 420] width 17 height 17
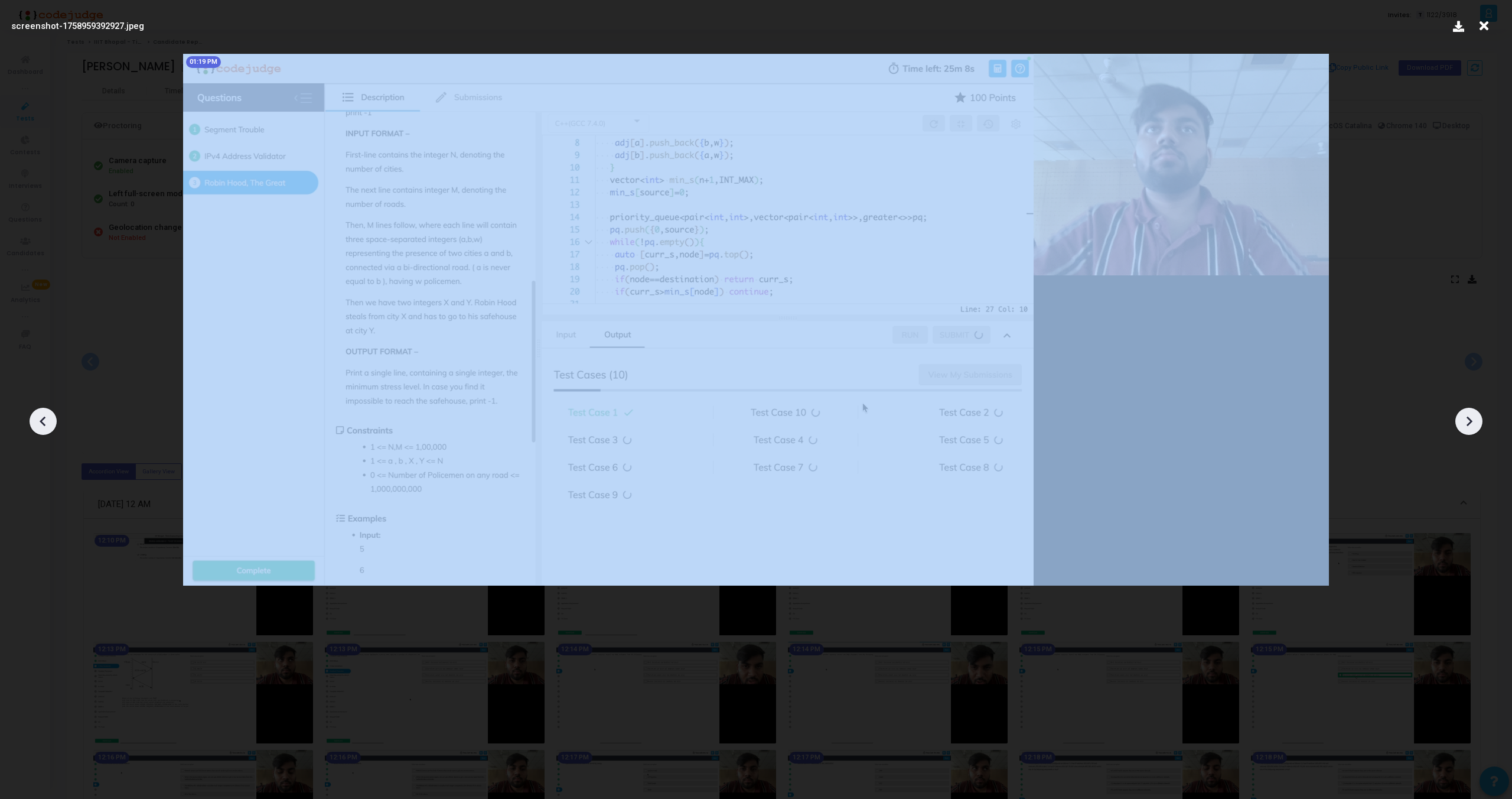
click at [39, 423] on icon at bounding box center [43, 420] width 17 height 17
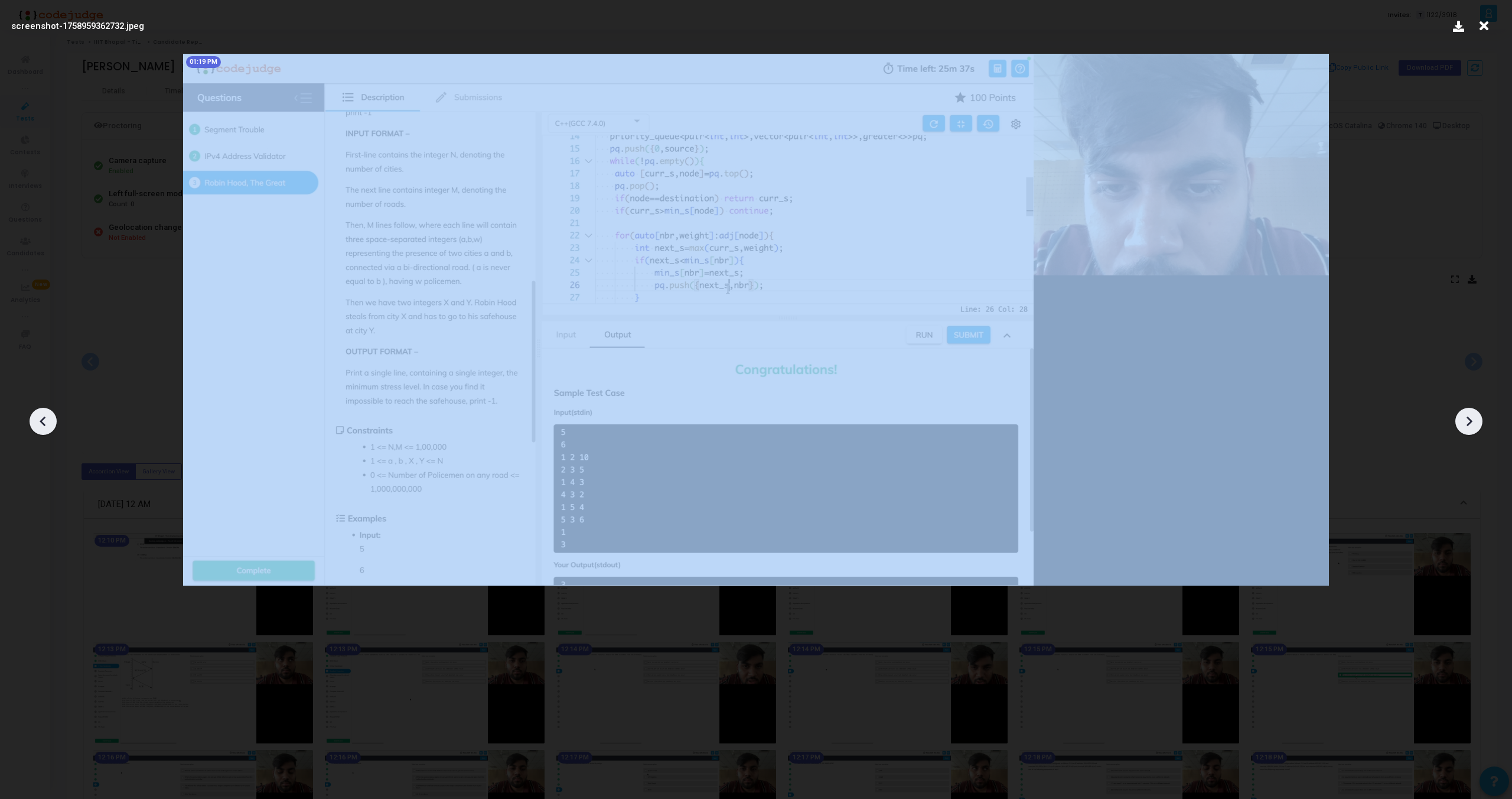
click at [39, 423] on icon at bounding box center [43, 420] width 17 height 17
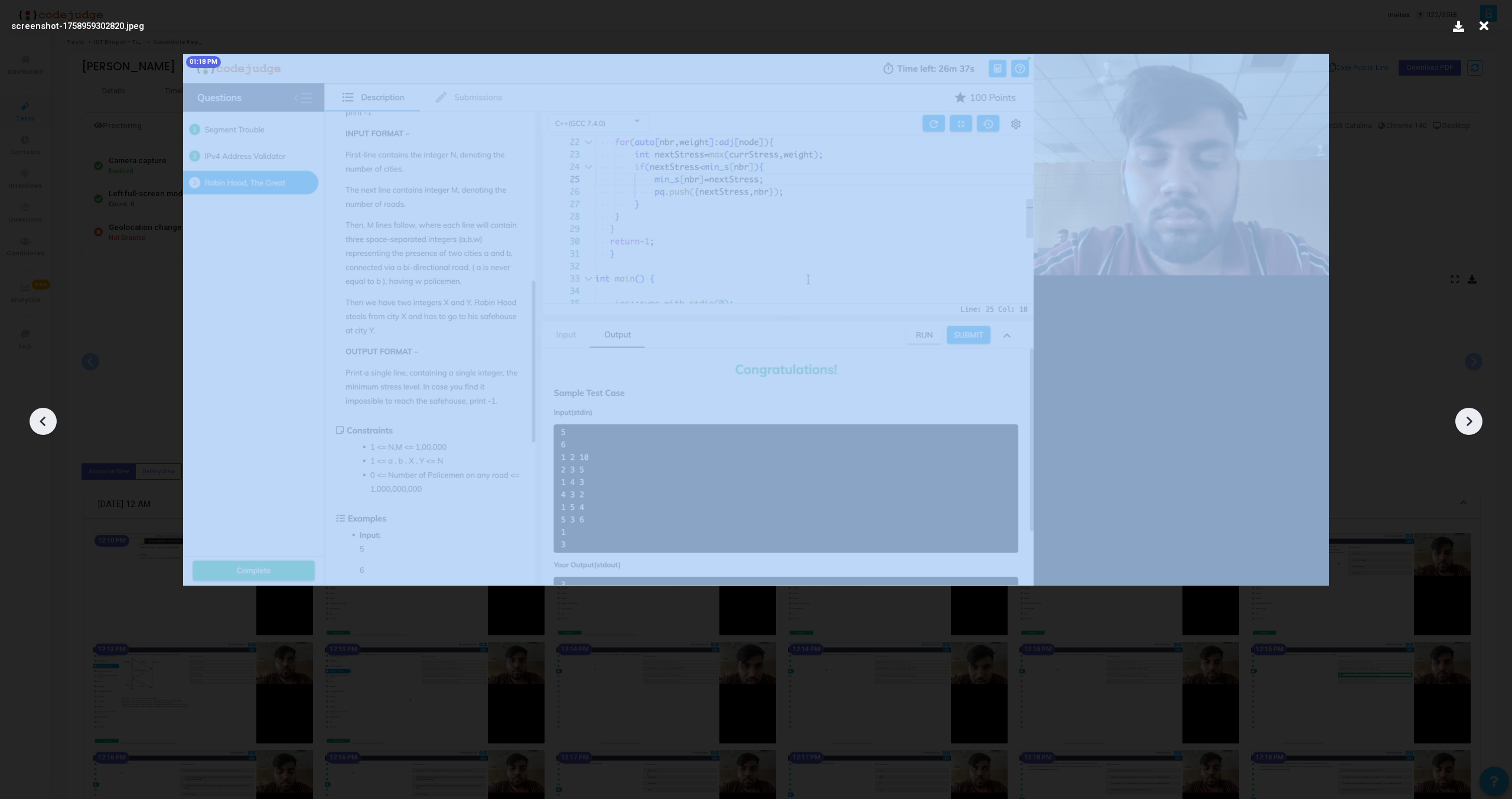
click at [39, 423] on icon at bounding box center [43, 420] width 17 height 17
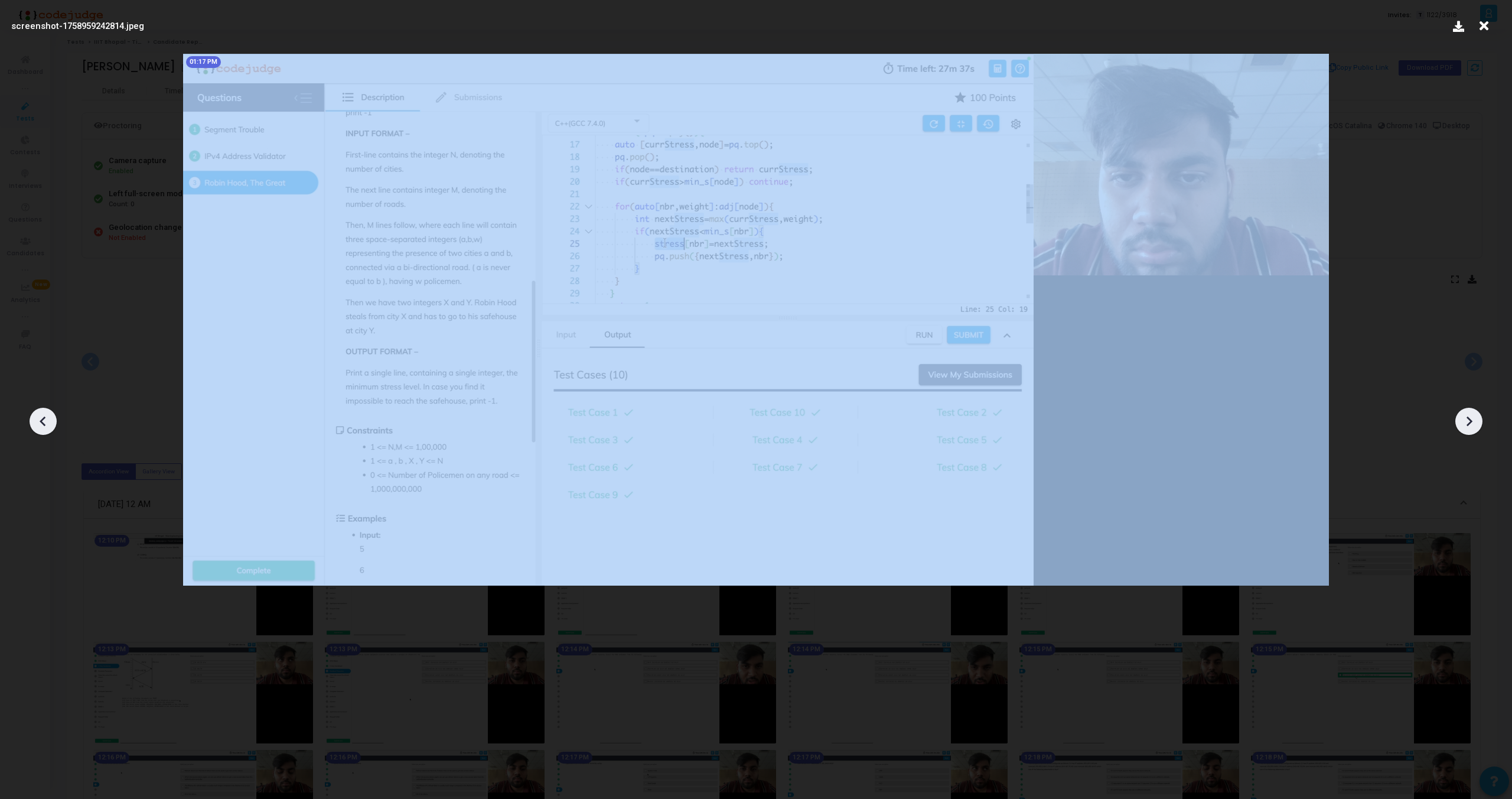
click at [39, 423] on icon at bounding box center [43, 420] width 17 height 17
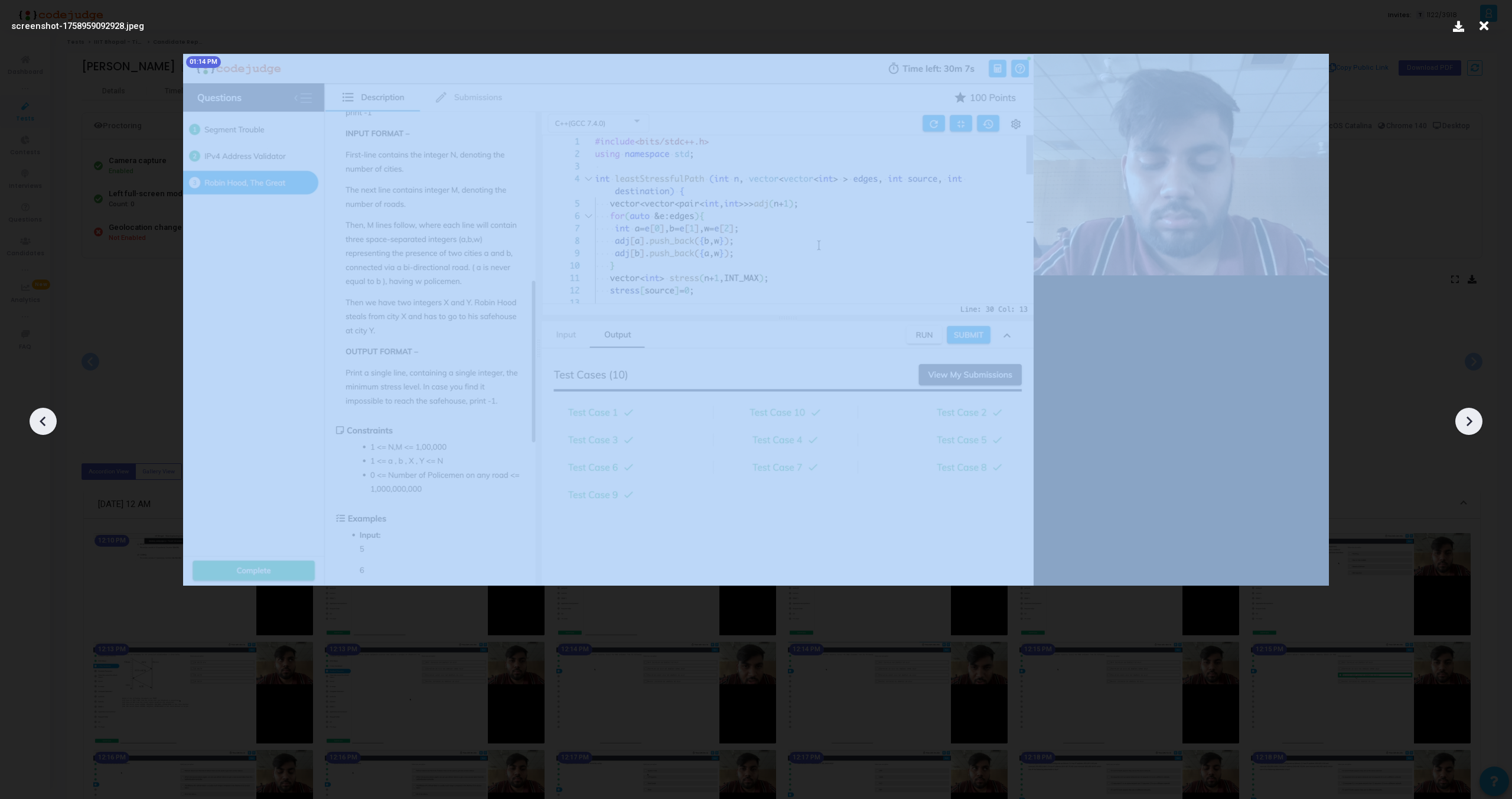
click at [39, 423] on icon at bounding box center [43, 420] width 17 height 17
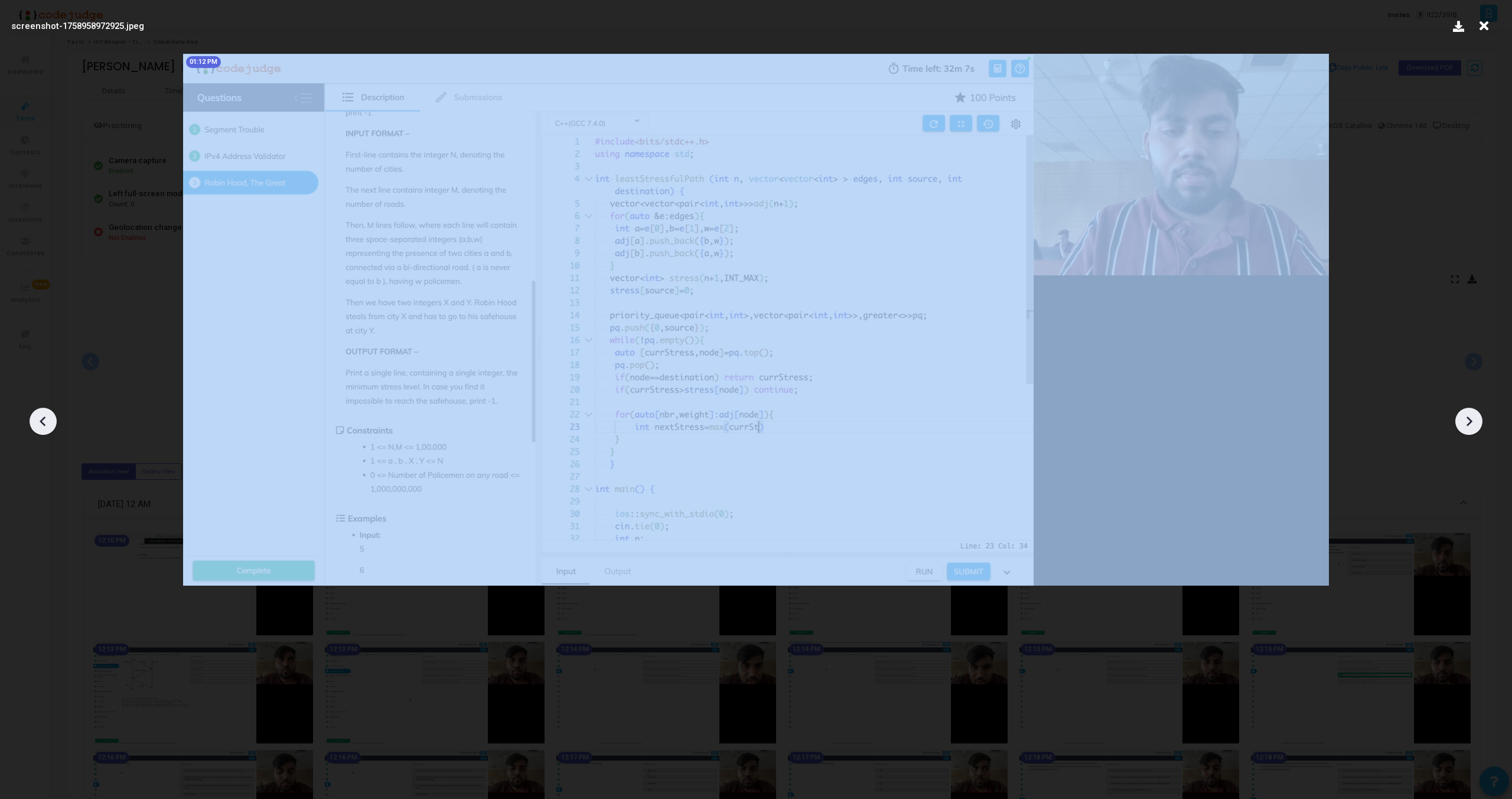
click at [39, 423] on icon at bounding box center [43, 420] width 17 height 17
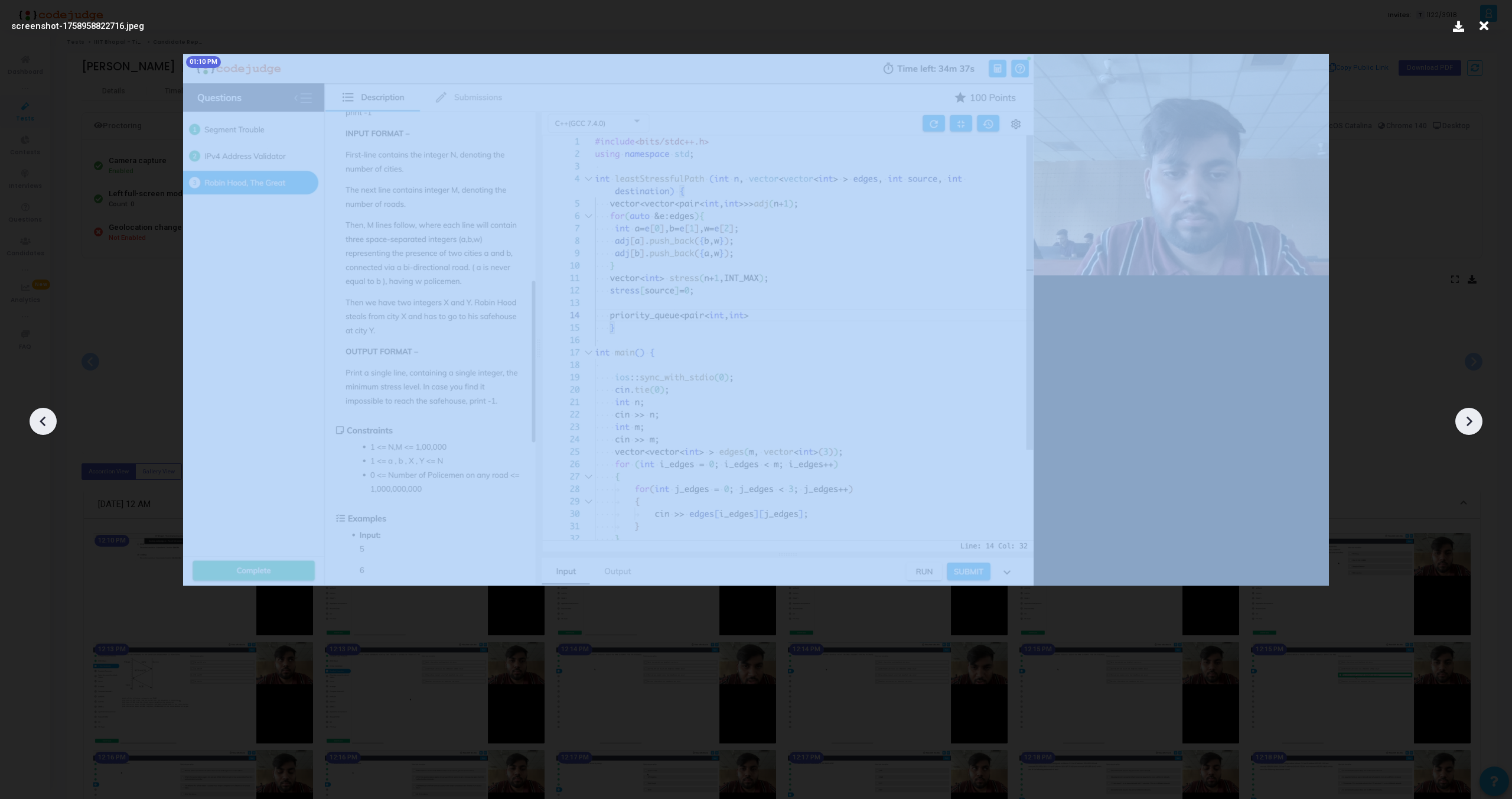
click at [39, 423] on icon at bounding box center [43, 420] width 17 height 17
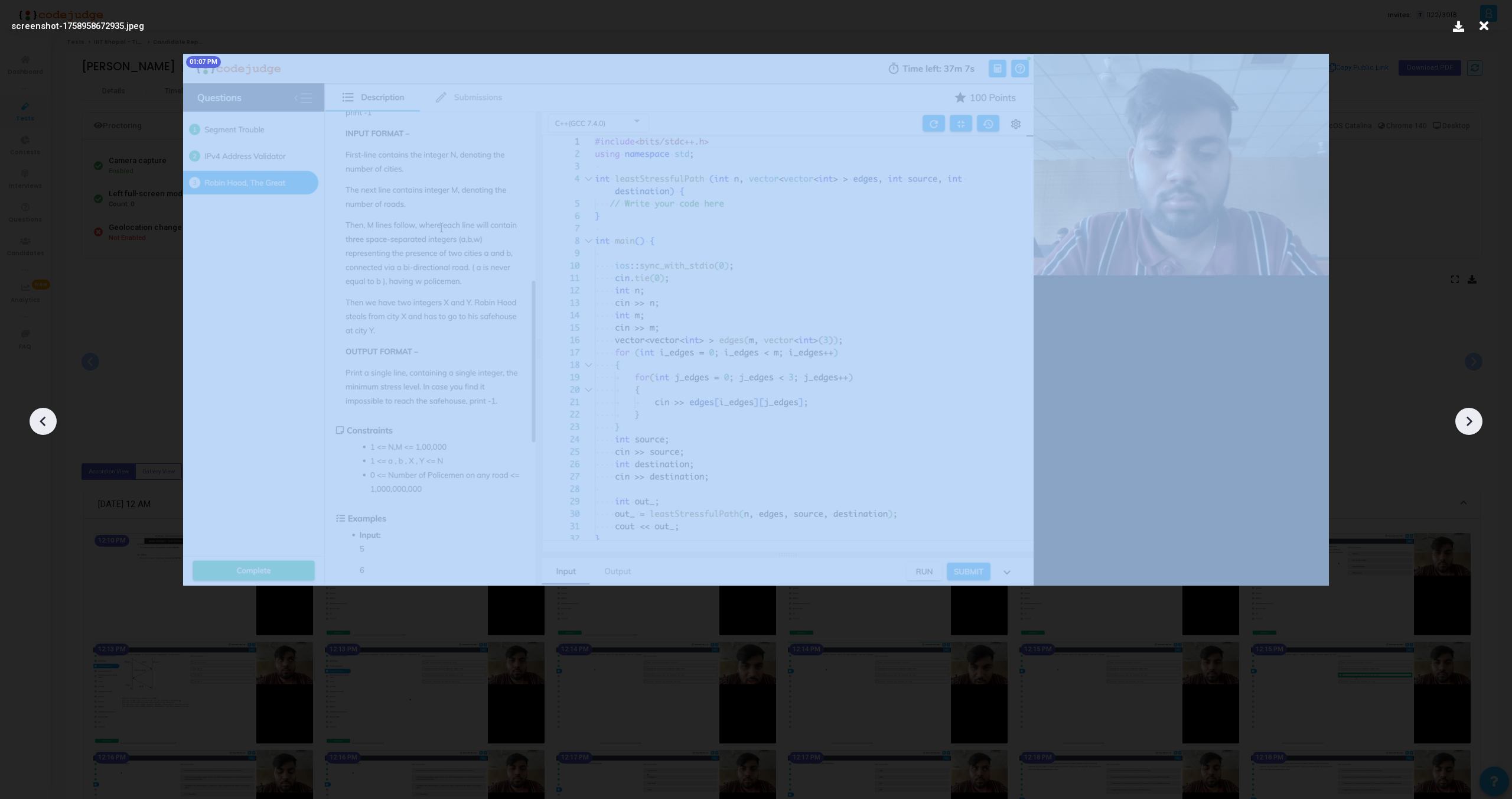
click at [39, 423] on icon at bounding box center [43, 420] width 17 height 17
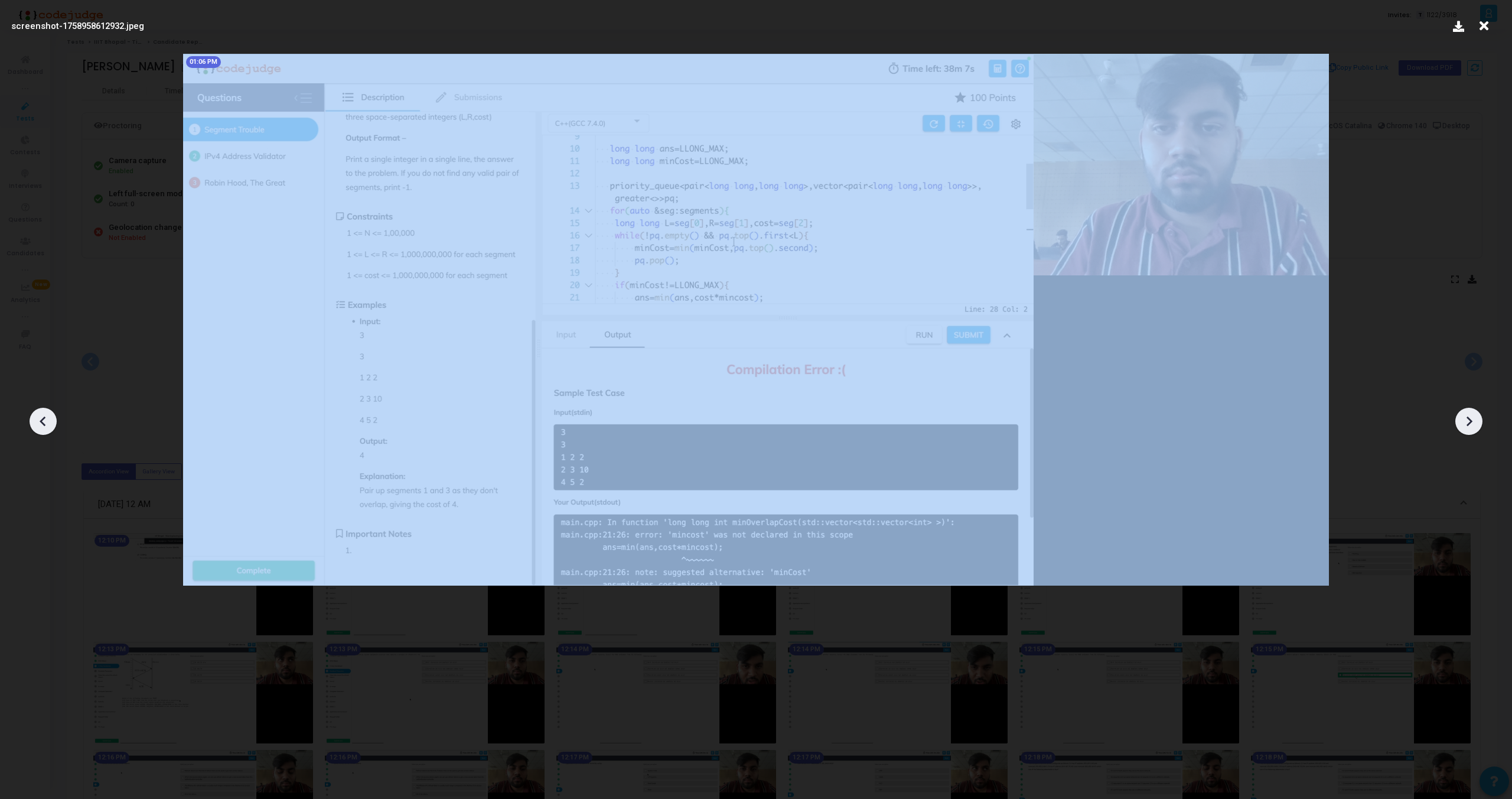
click at [39, 423] on icon at bounding box center [43, 420] width 17 height 17
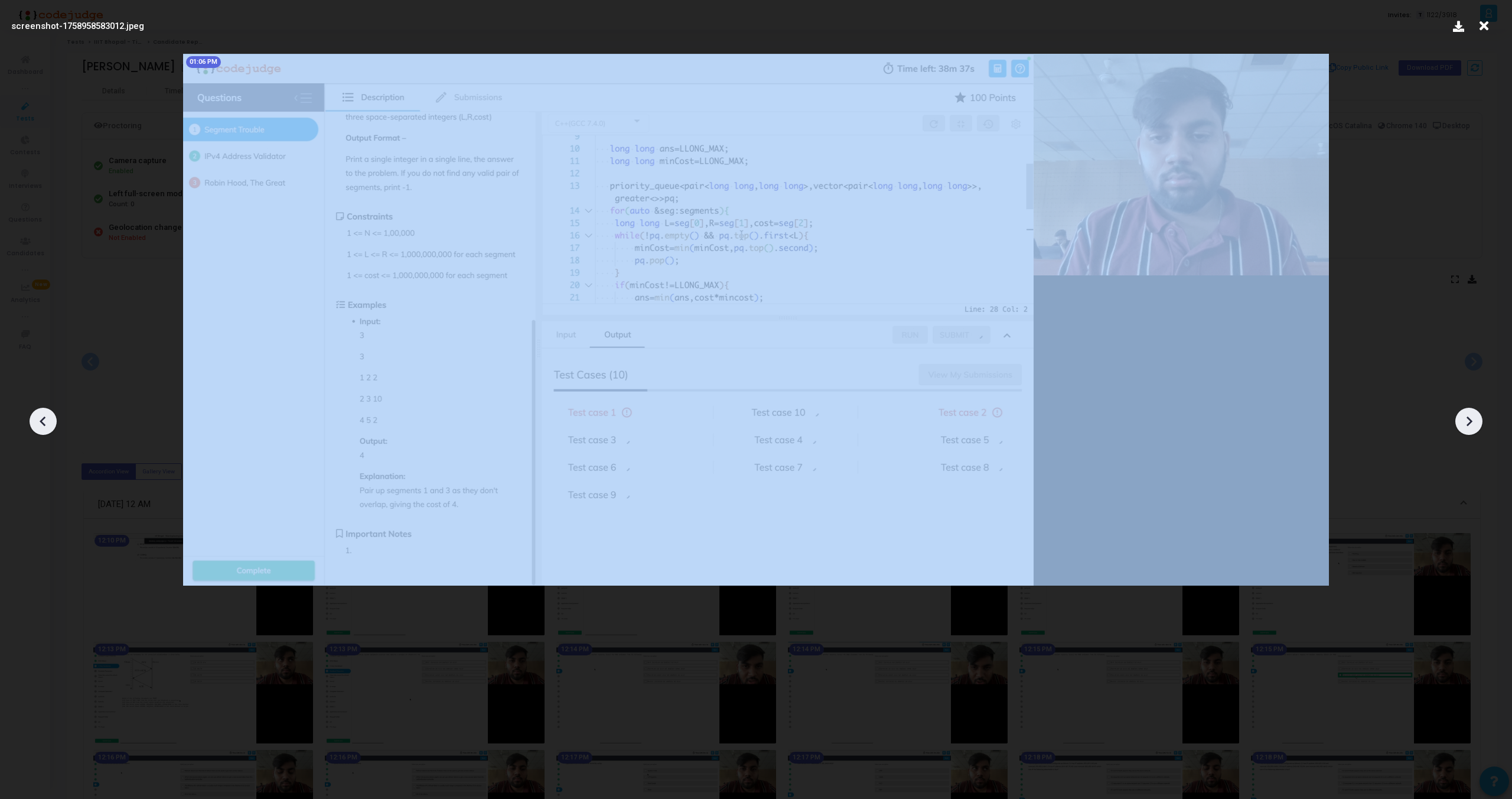
click at [39, 423] on icon at bounding box center [43, 420] width 17 height 17
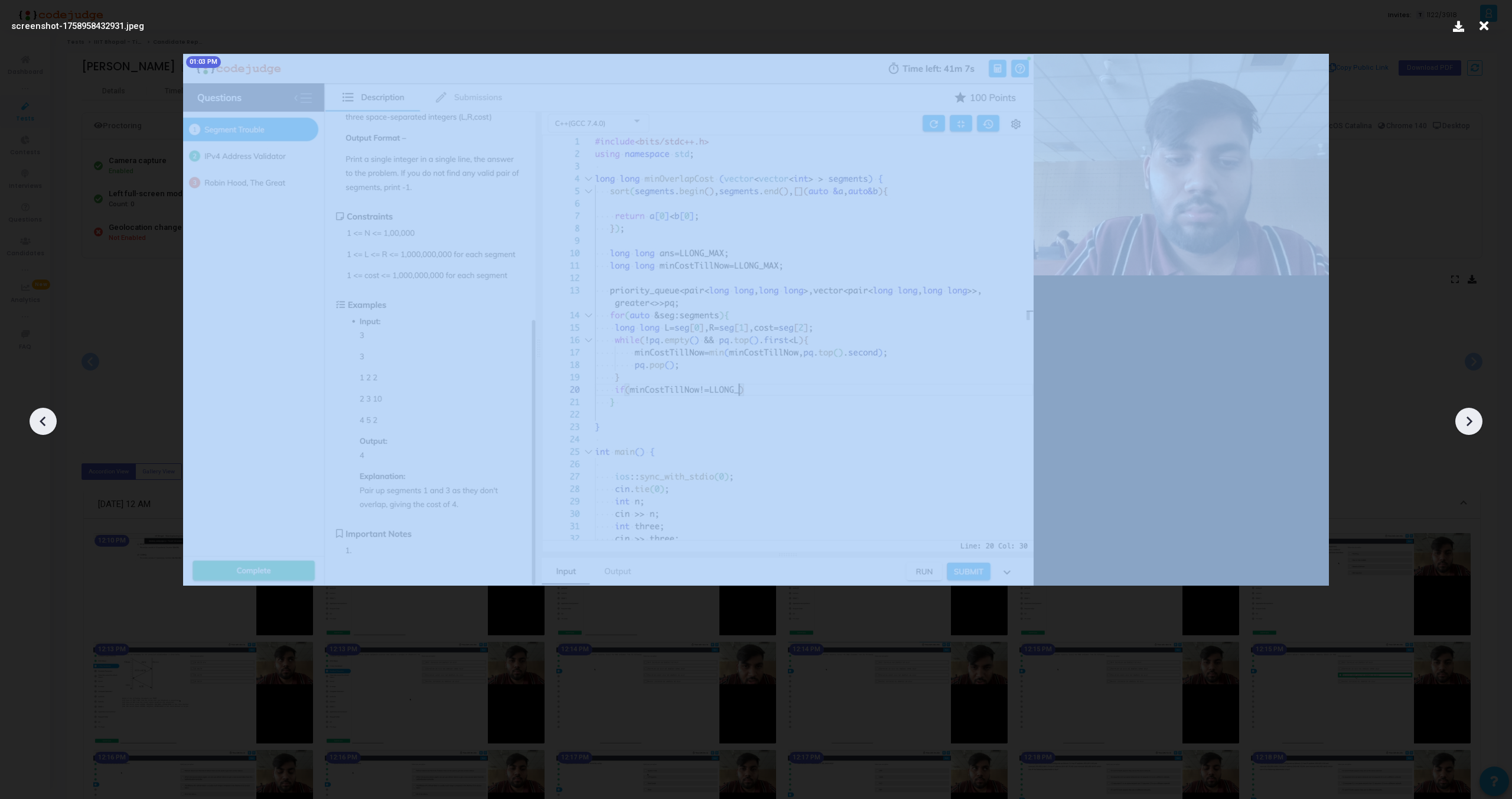
click at [39, 423] on icon at bounding box center [43, 420] width 17 height 17
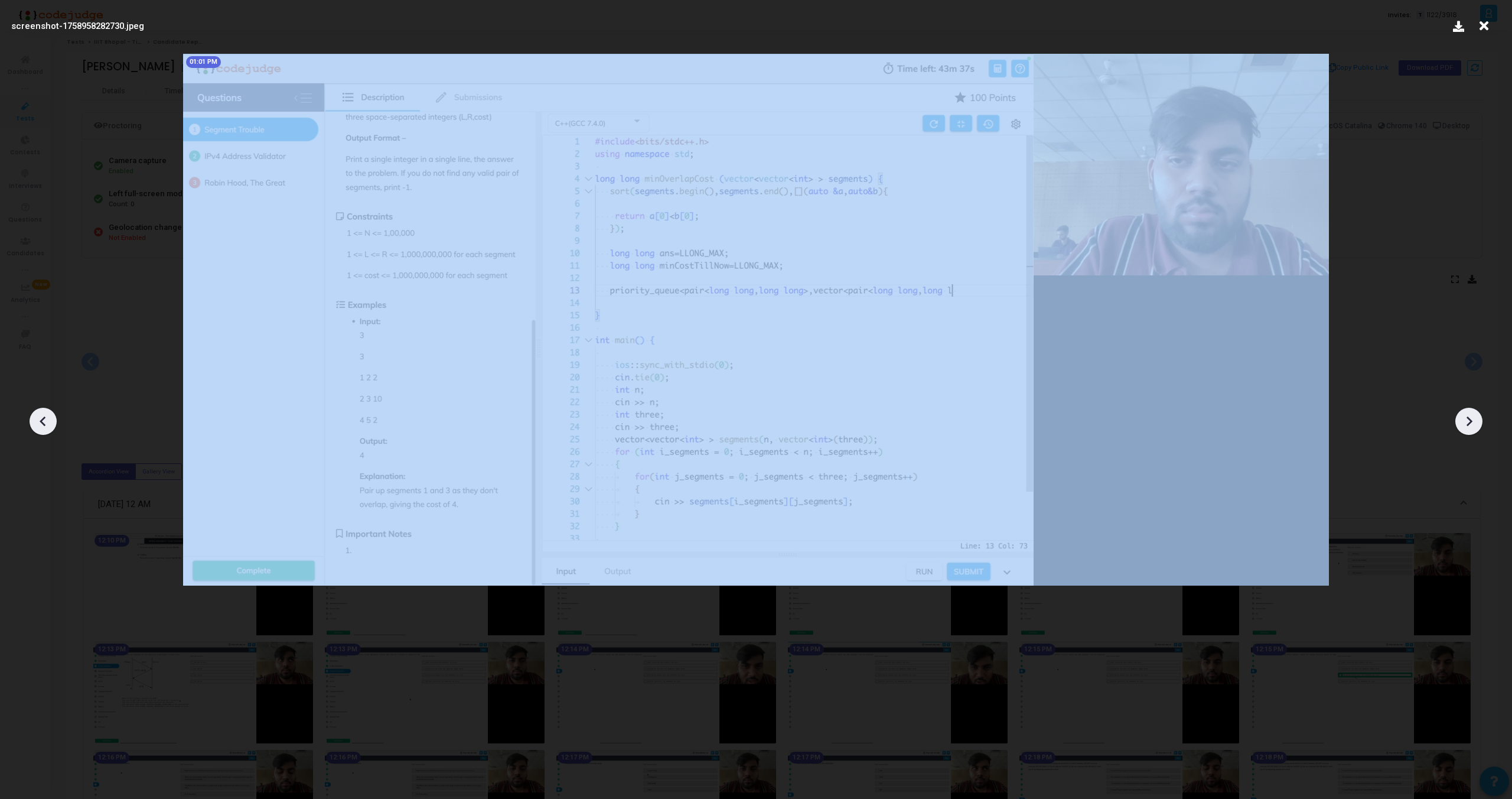
click at [39, 423] on icon at bounding box center [43, 420] width 17 height 17
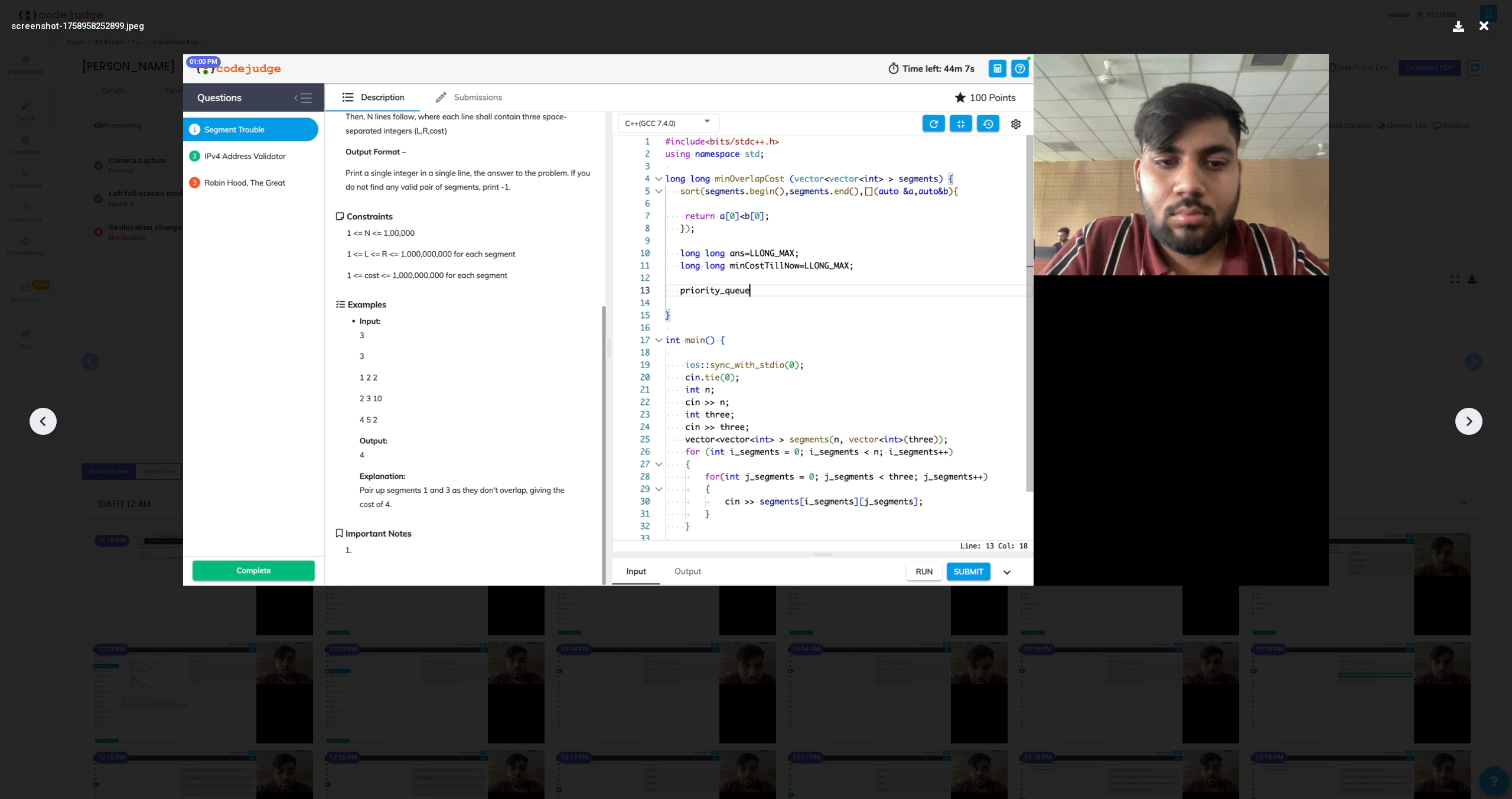
click at [39, 423] on icon at bounding box center [43, 420] width 17 height 17
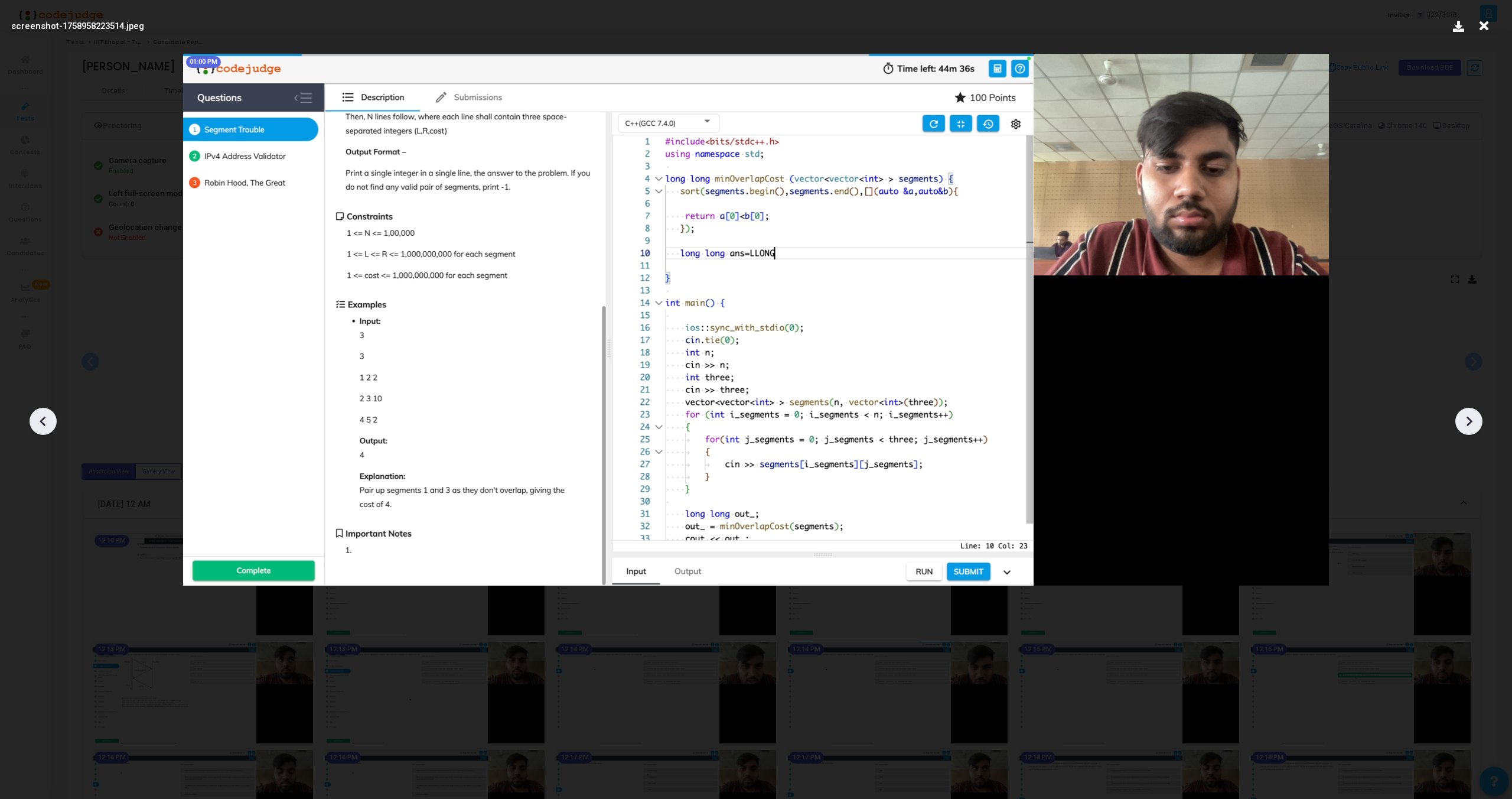
click at [39, 423] on icon at bounding box center [43, 420] width 17 height 17
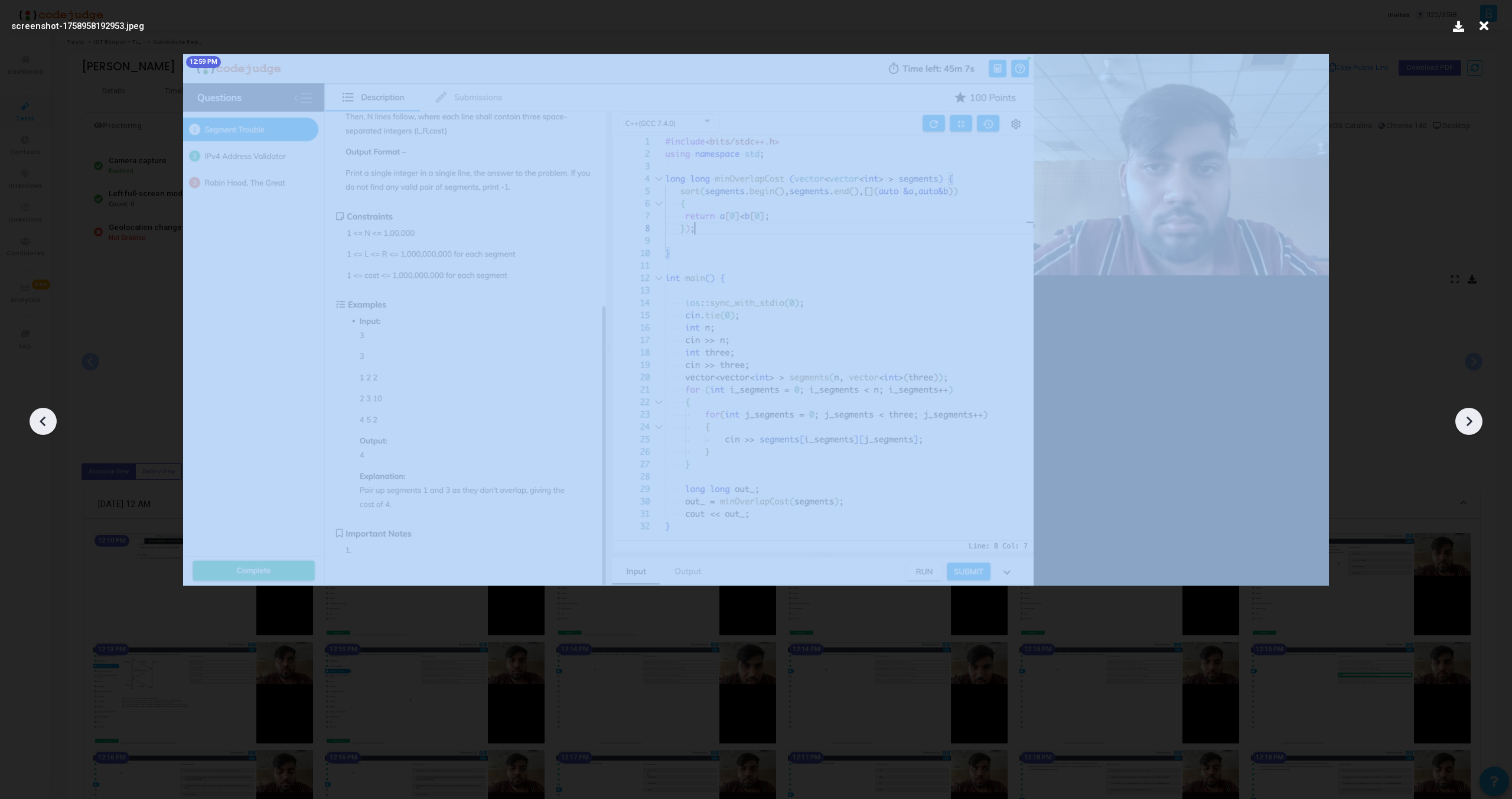
click at [39, 423] on icon at bounding box center [43, 420] width 17 height 17
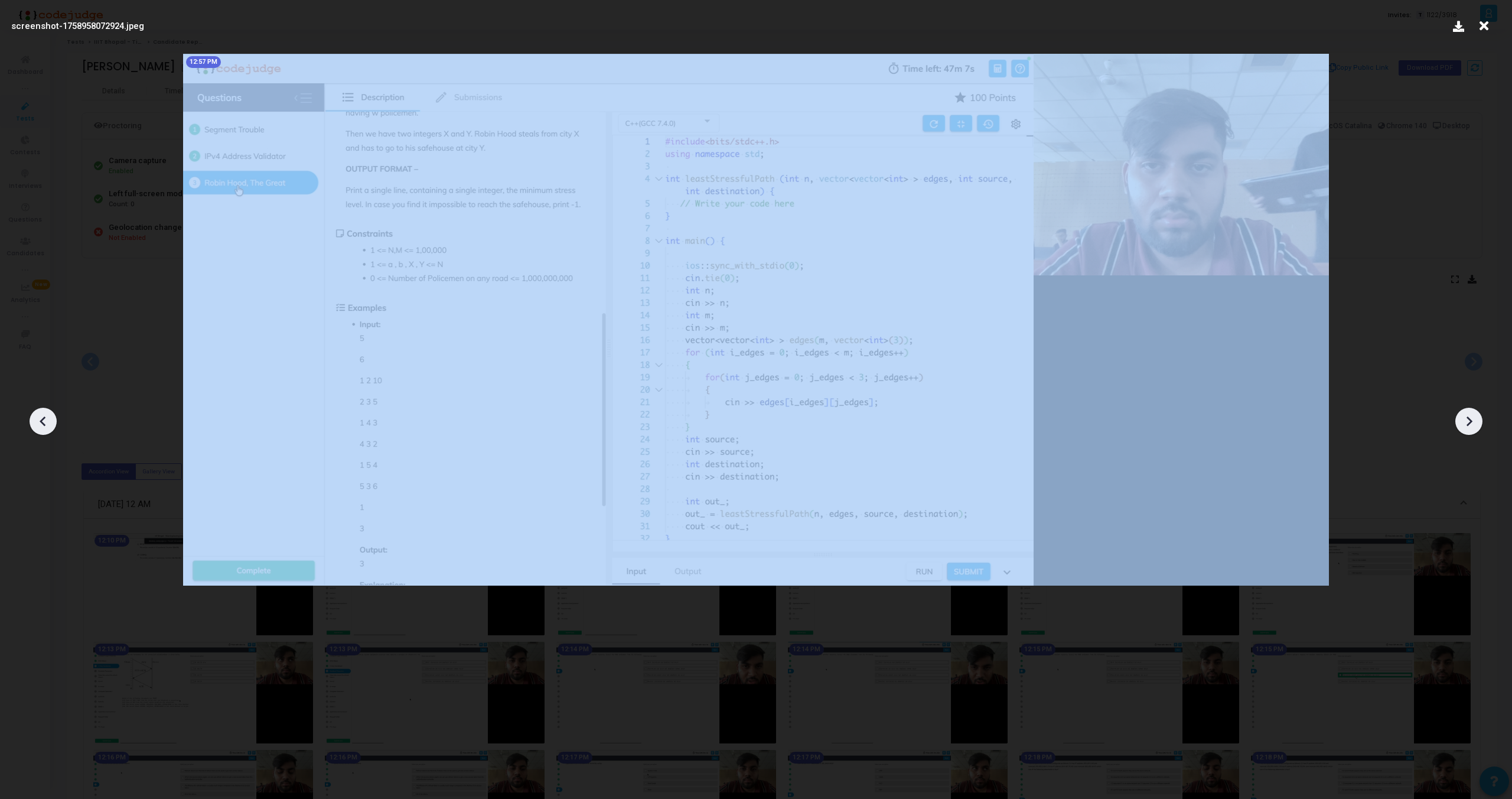
click at [39, 423] on icon at bounding box center [43, 420] width 17 height 17
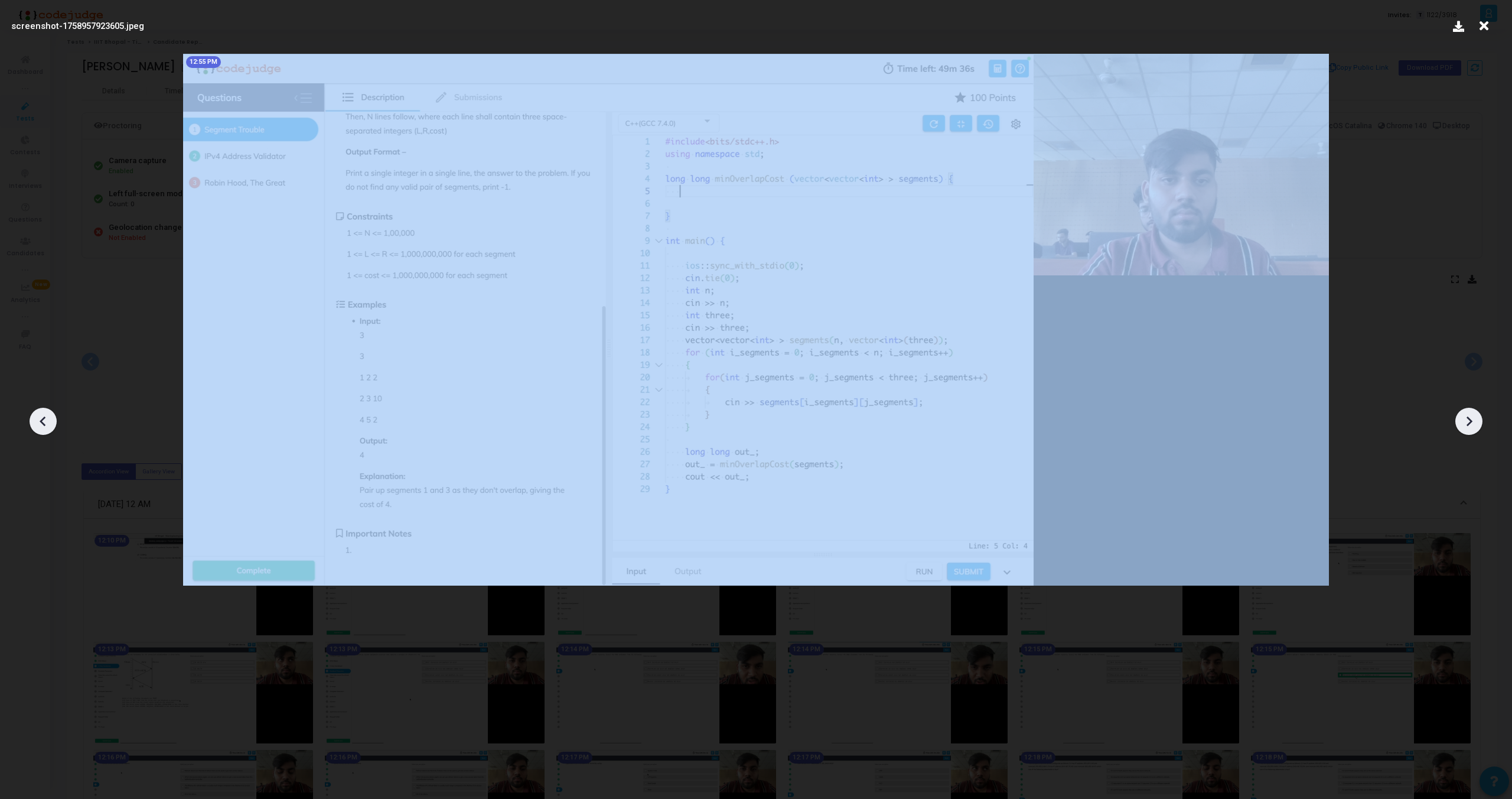
click at [39, 423] on icon at bounding box center [43, 420] width 17 height 17
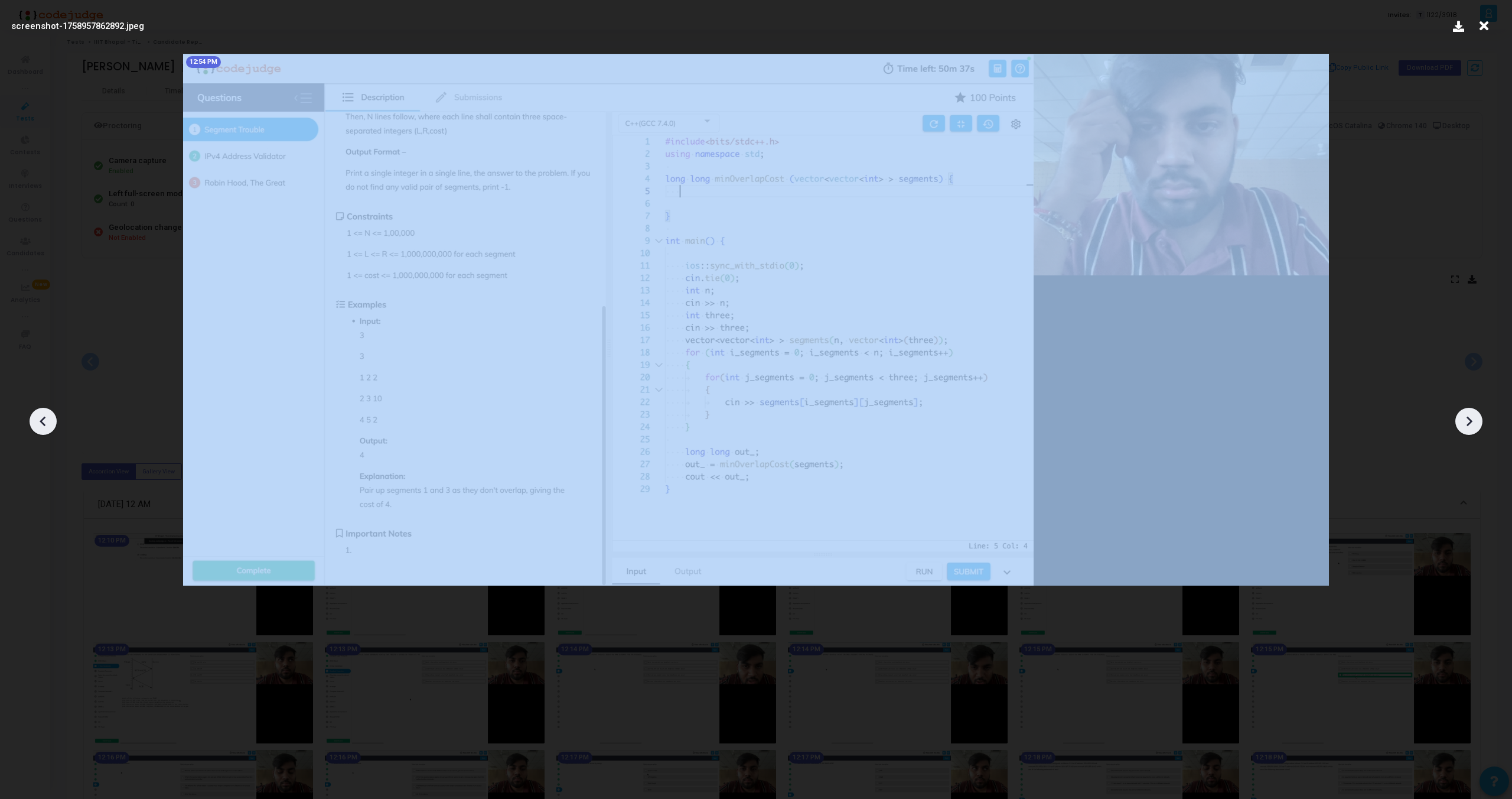
click at [39, 423] on icon at bounding box center [43, 420] width 17 height 17
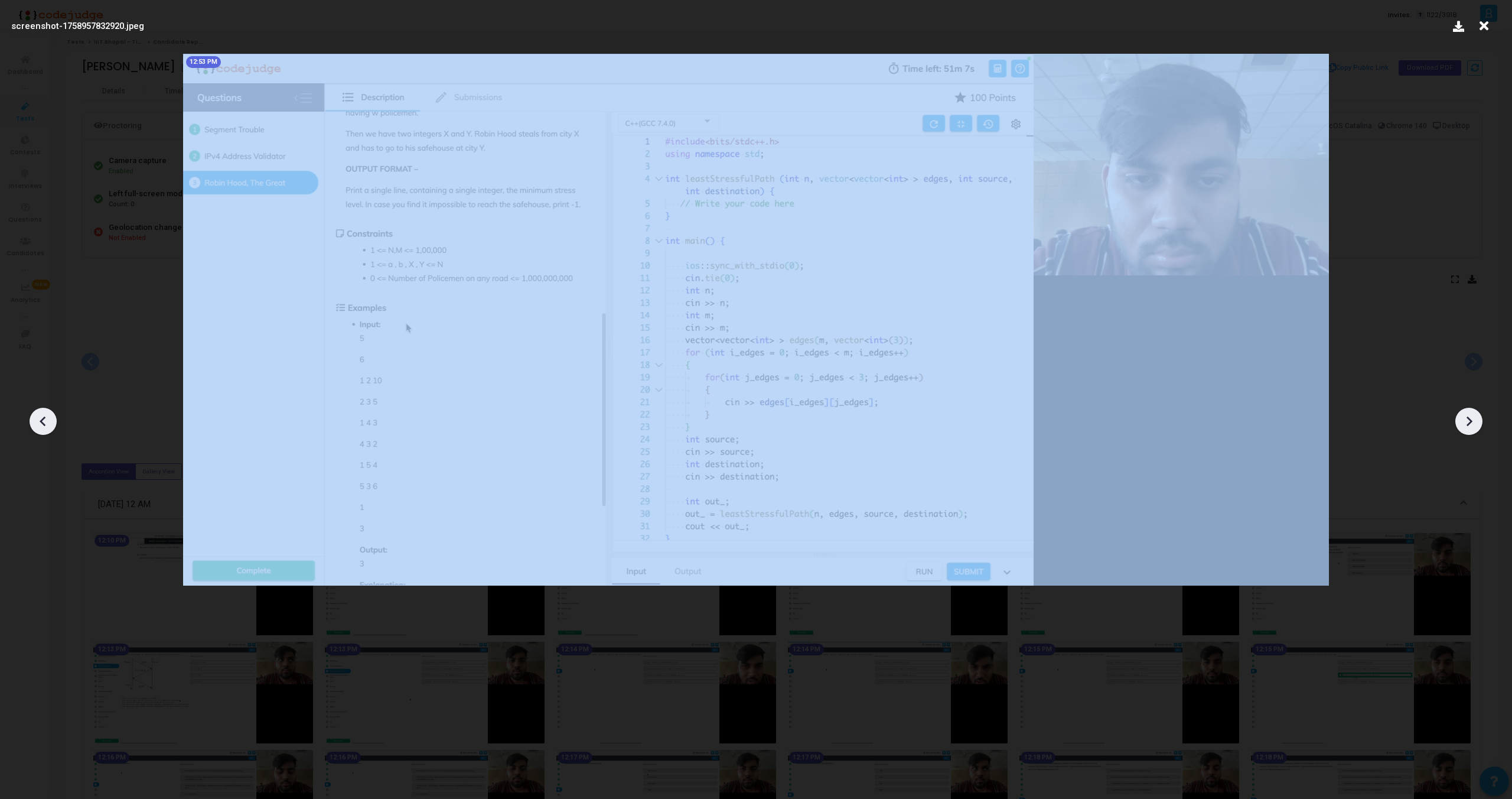
click at [39, 423] on icon at bounding box center [43, 420] width 17 height 17
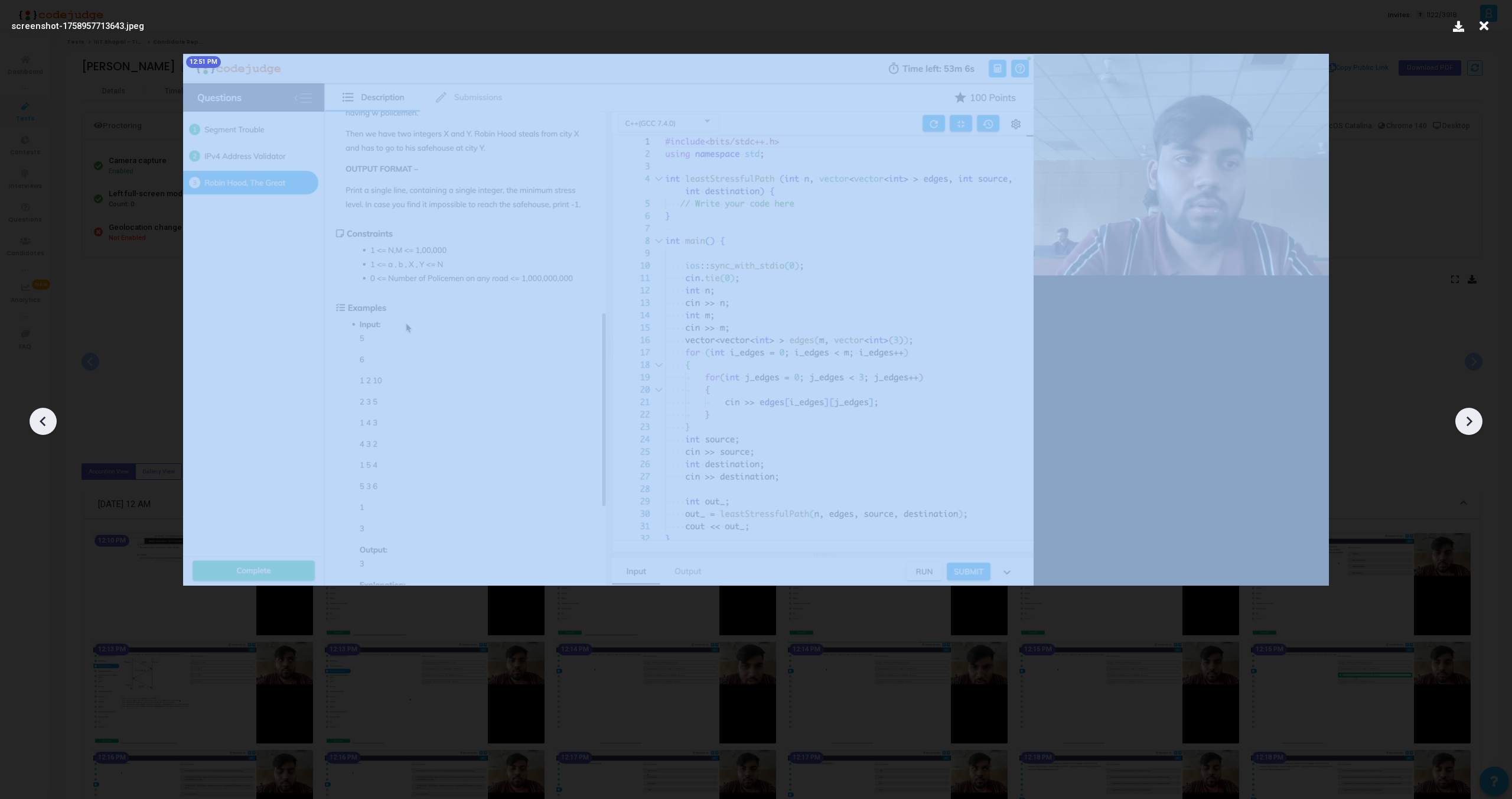
click at [39, 423] on icon at bounding box center [43, 420] width 17 height 17
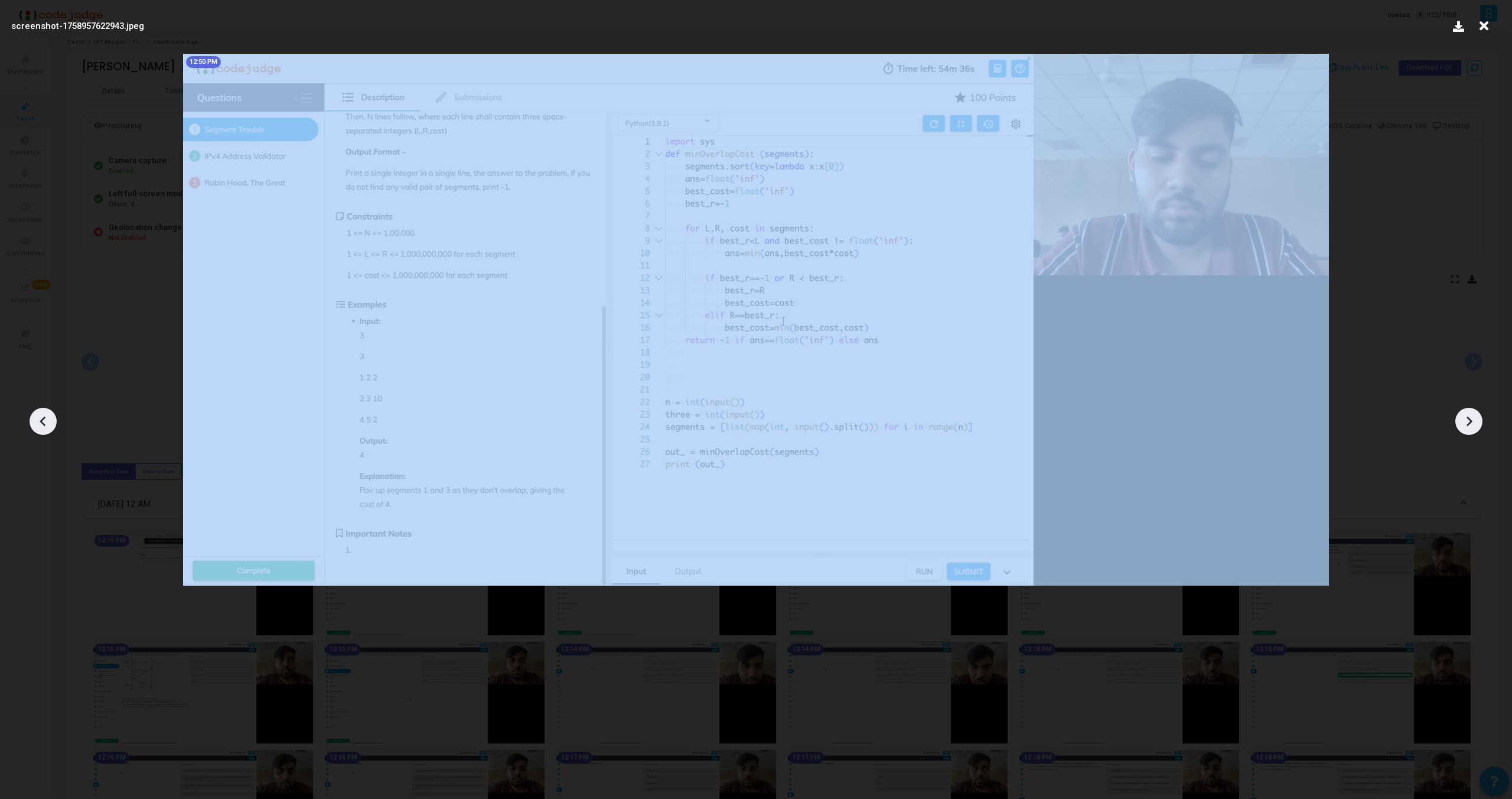
click at [39, 423] on icon at bounding box center [43, 420] width 17 height 17
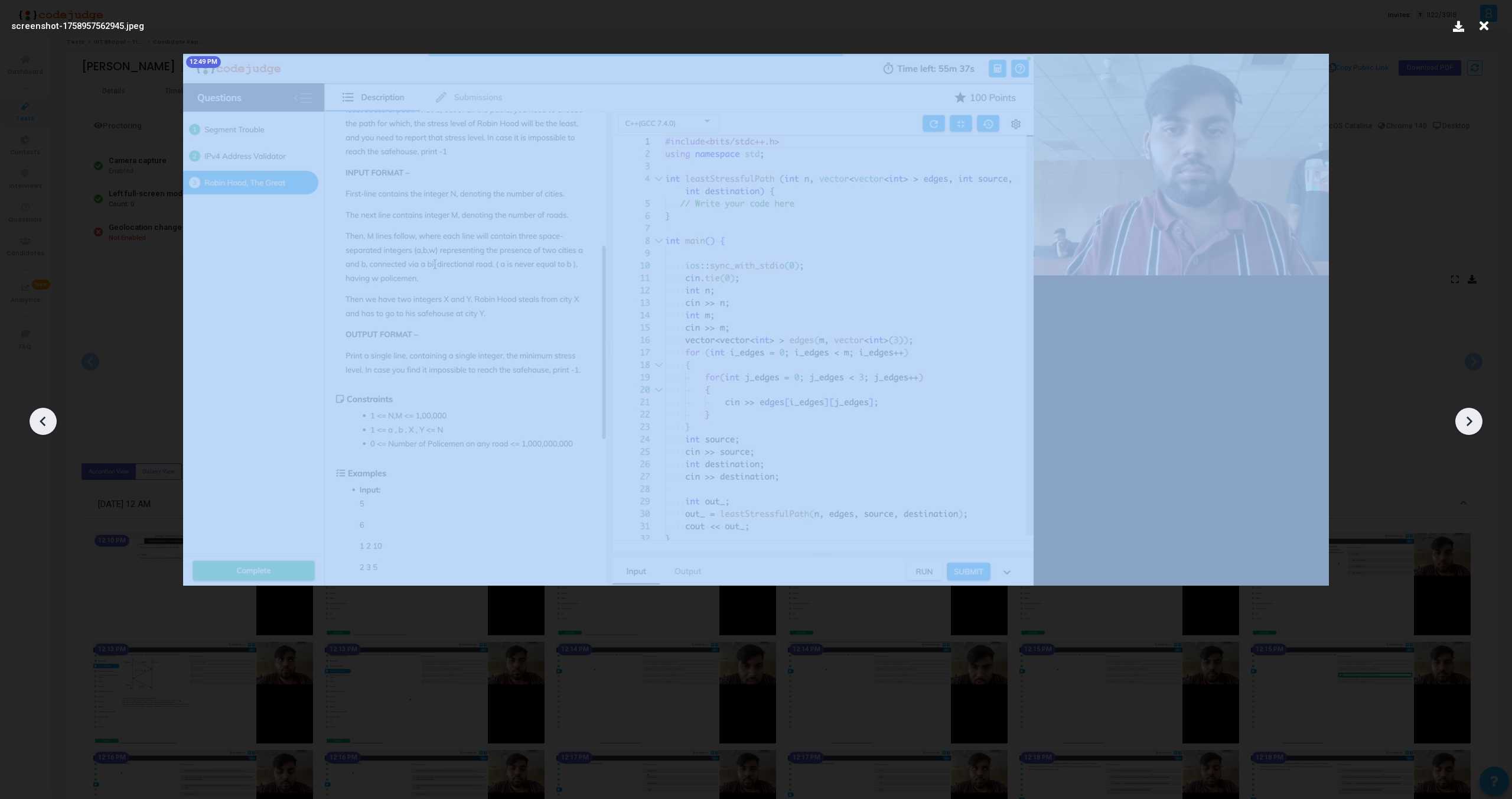
click at [39, 423] on icon at bounding box center [43, 420] width 17 height 17
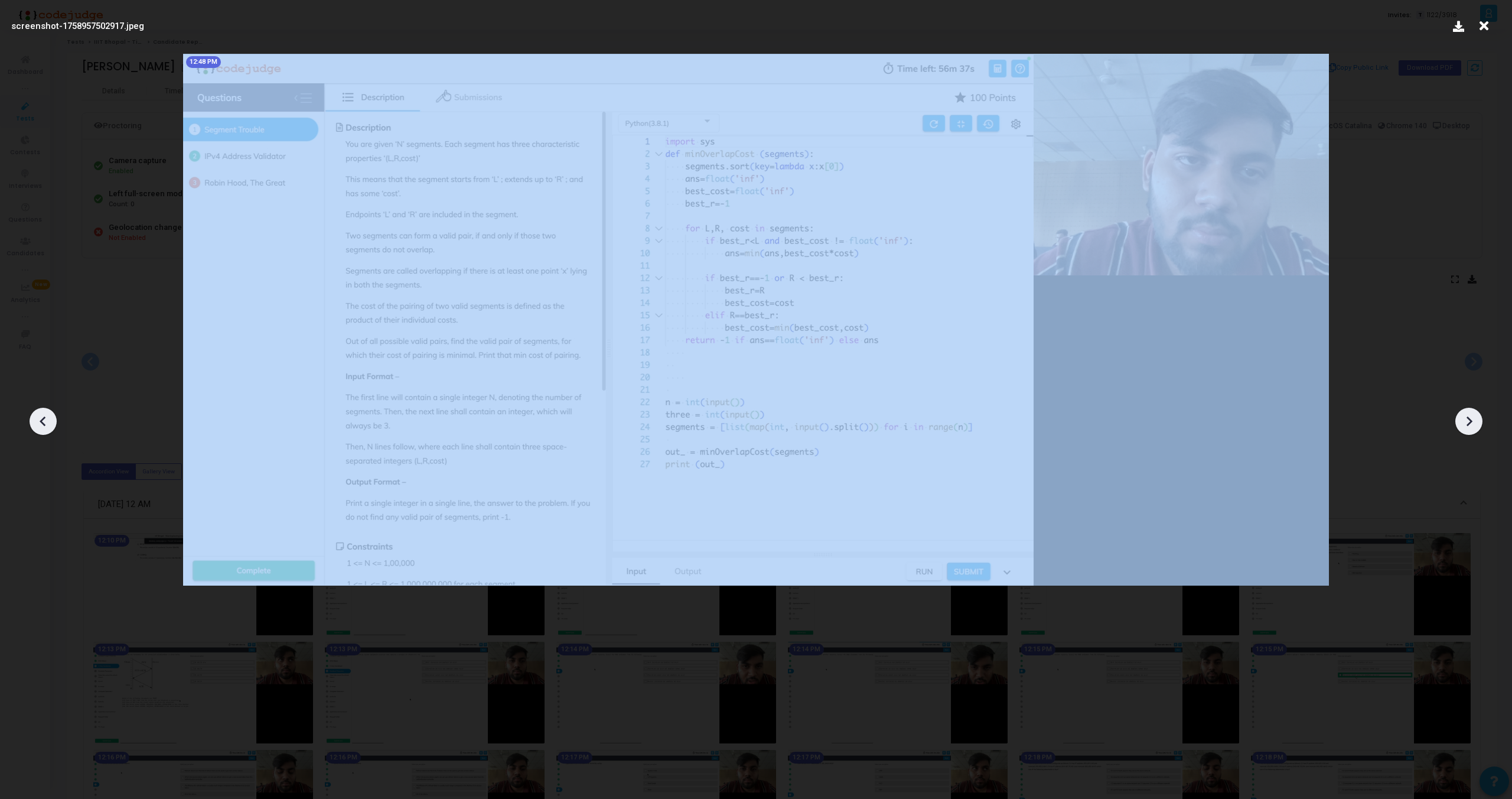
click at [39, 423] on icon at bounding box center [43, 420] width 17 height 17
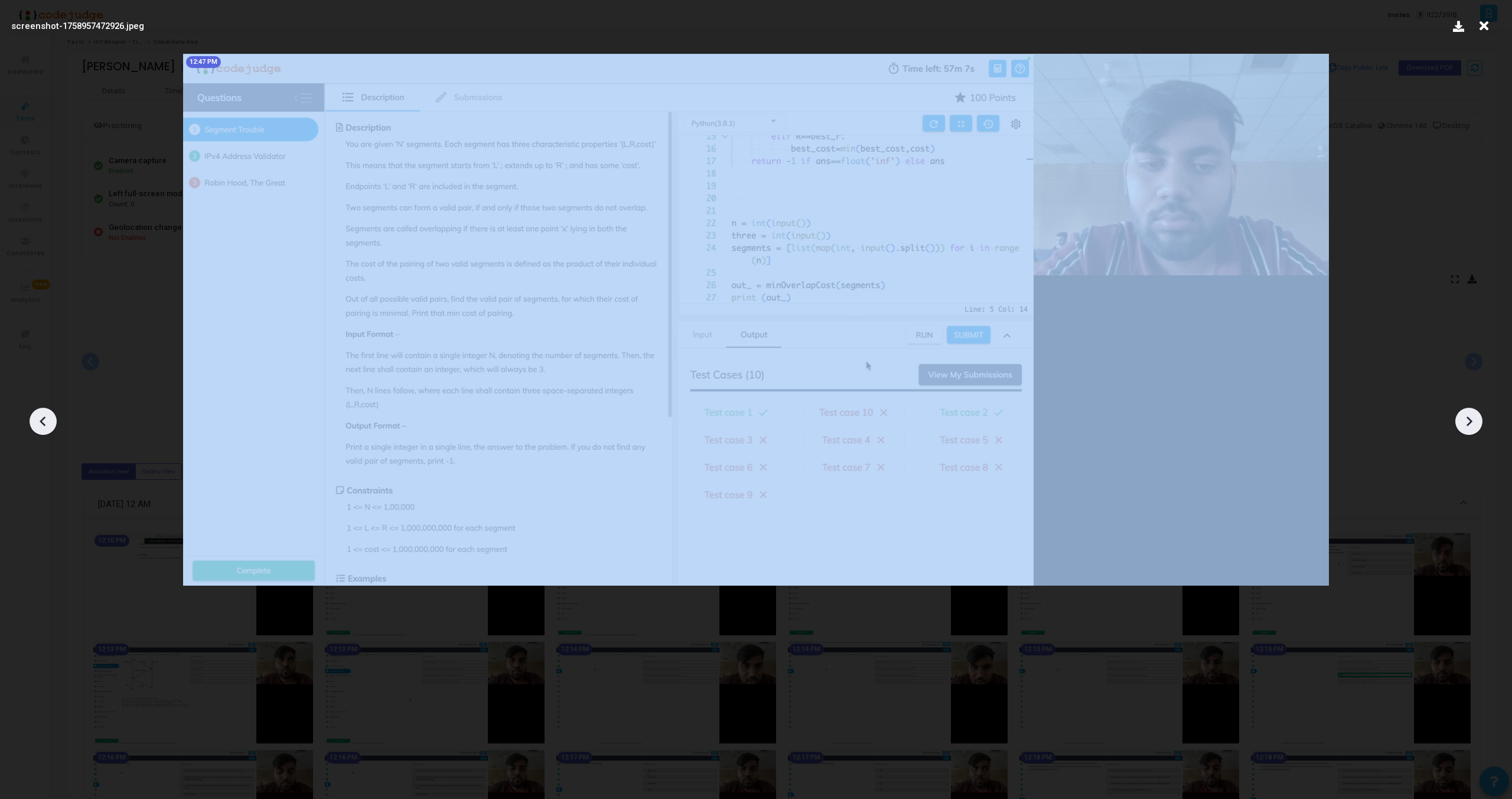
click at [39, 423] on icon at bounding box center [43, 420] width 17 height 17
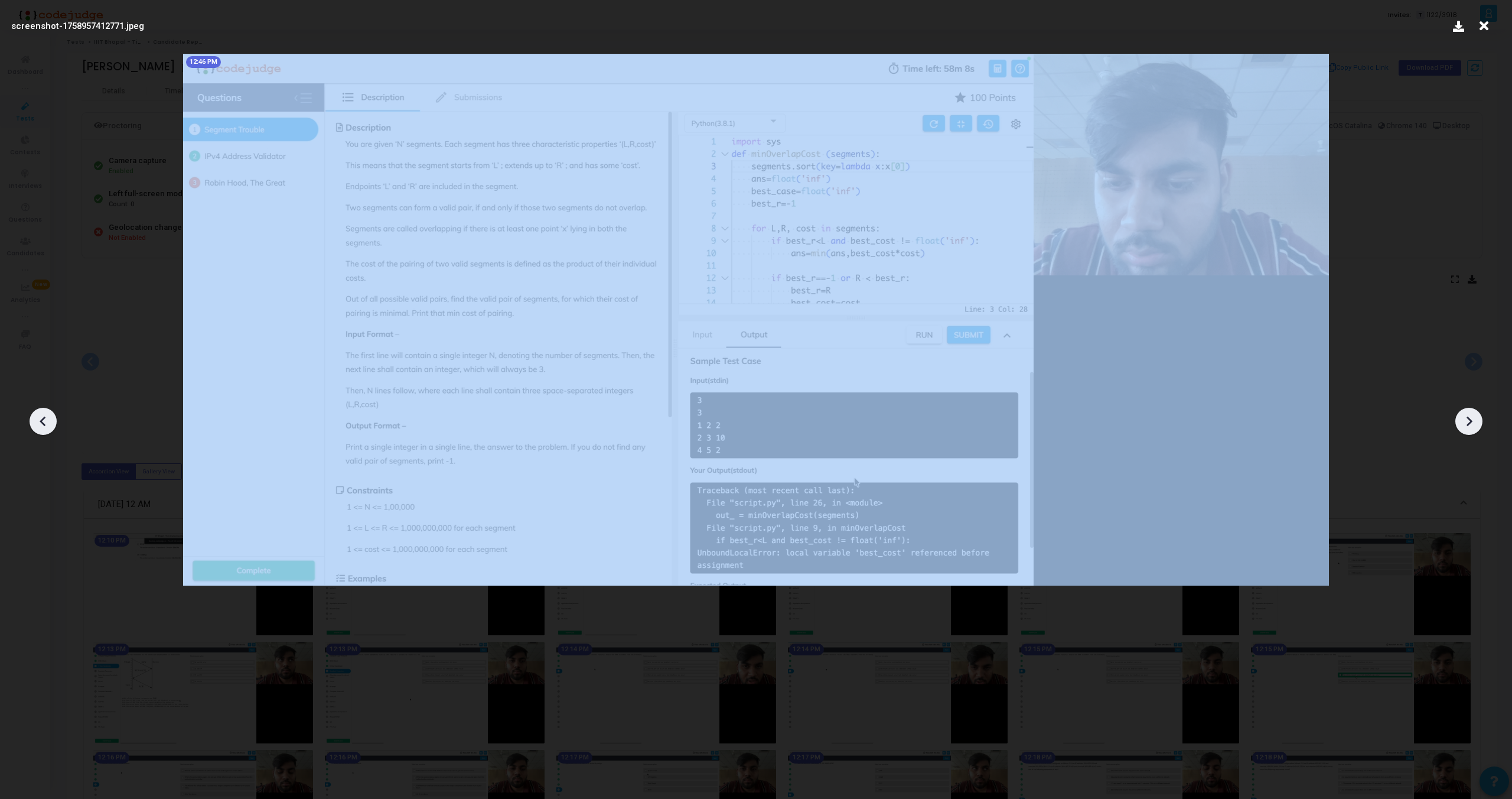
click at [39, 423] on icon at bounding box center [43, 420] width 17 height 17
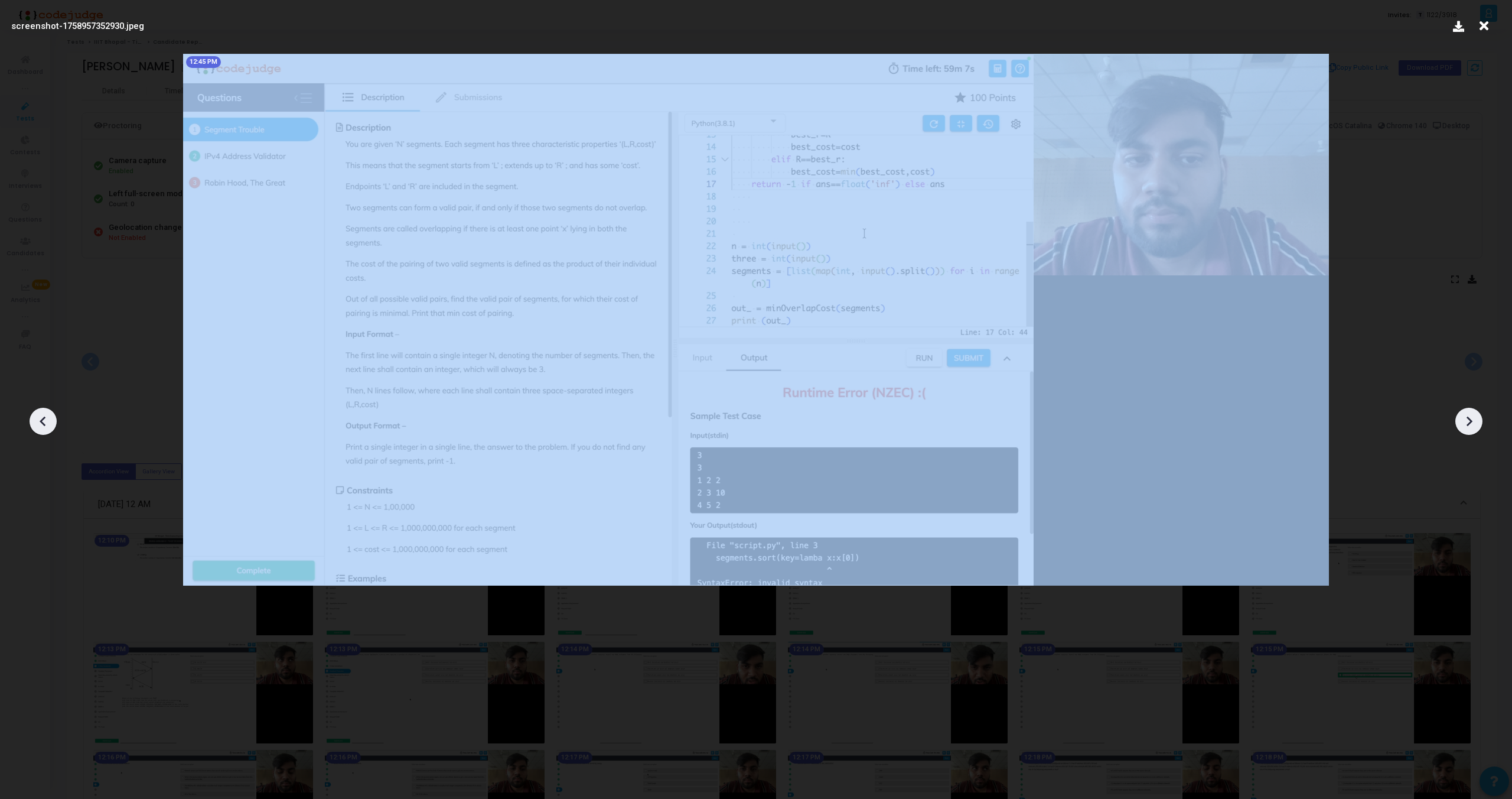
click at [39, 423] on icon at bounding box center [43, 420] width 17 height 17
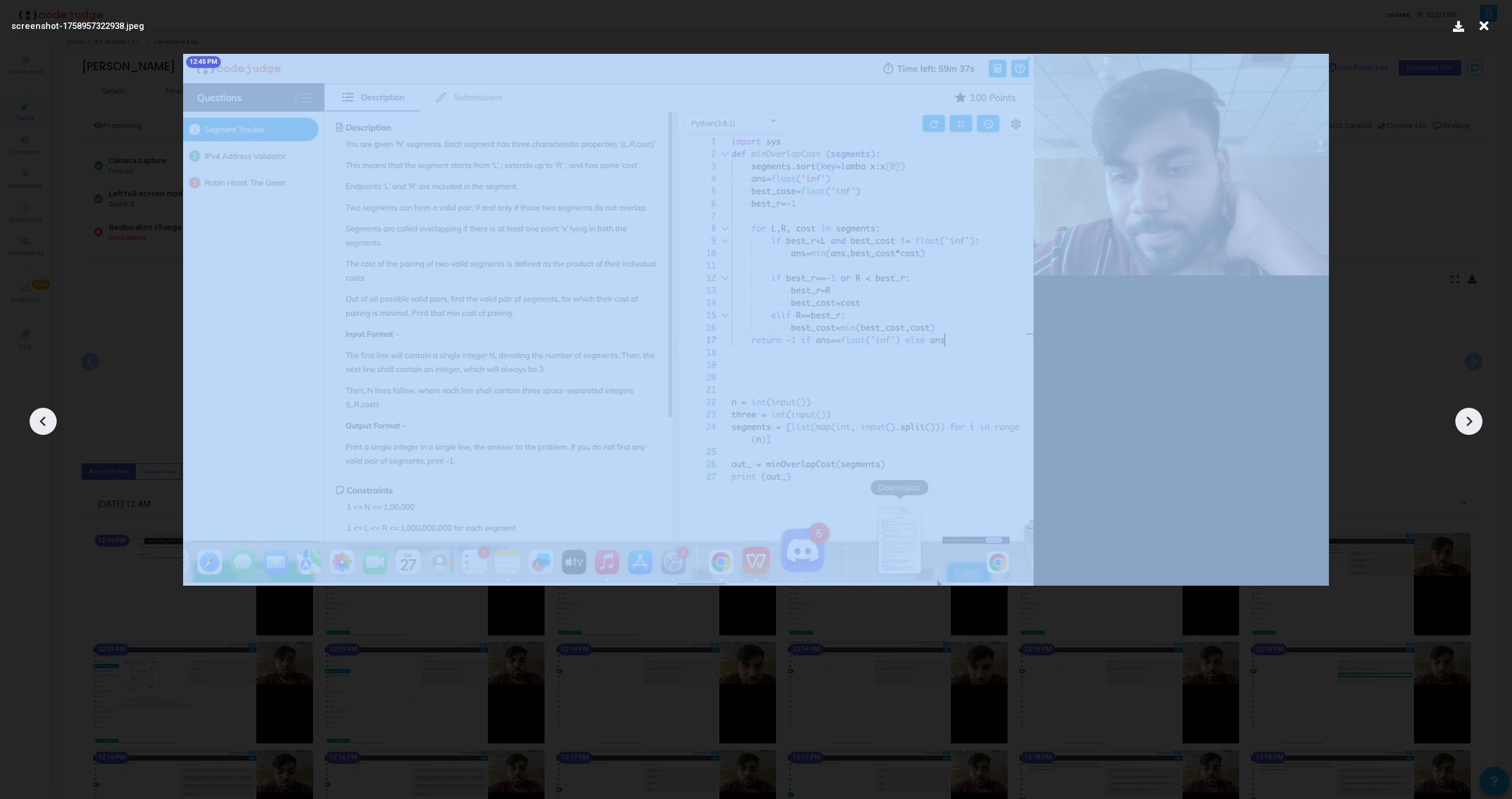
click at [39, 423] on icon at bounding box center [43, 420] width 17 height 17
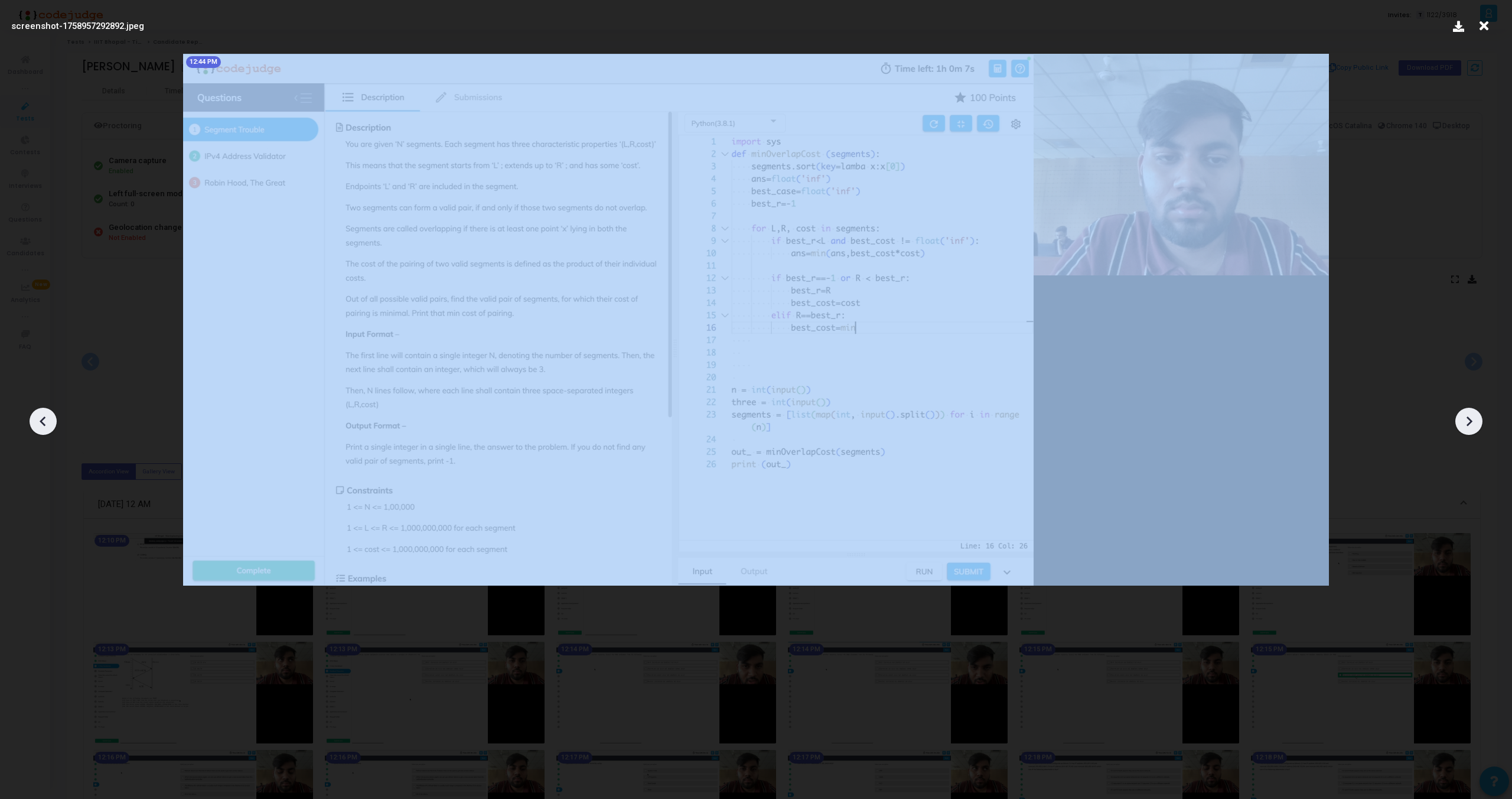
click at [39, 423] on icon at bounding box center [43, 420] width 17 height 17
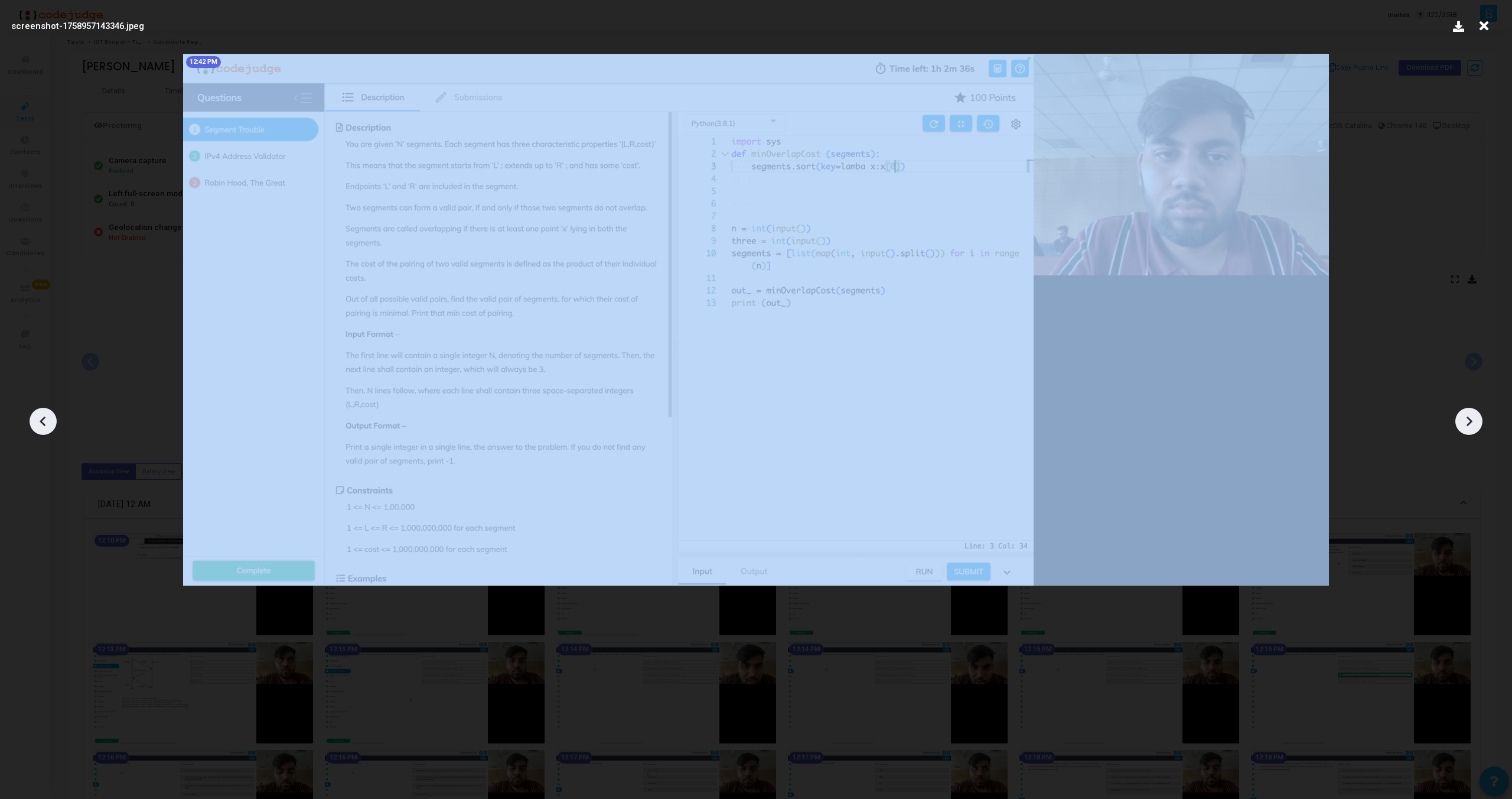
click at [39, 423] on icon at bounding box center [43, 420] width 17 height 17
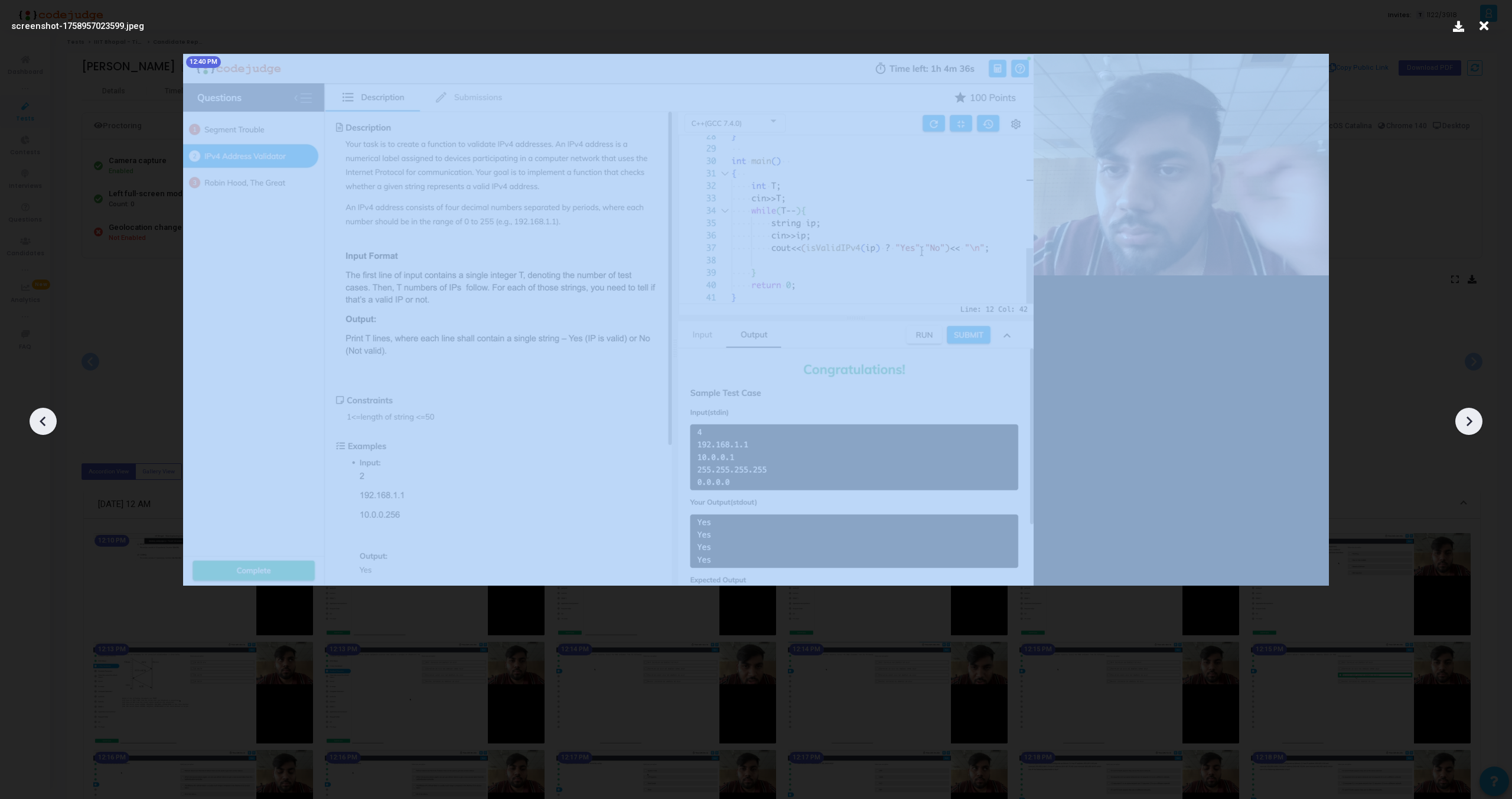
click at [39, 423] on icon at bounding box center [43, 420] width 17 height 17
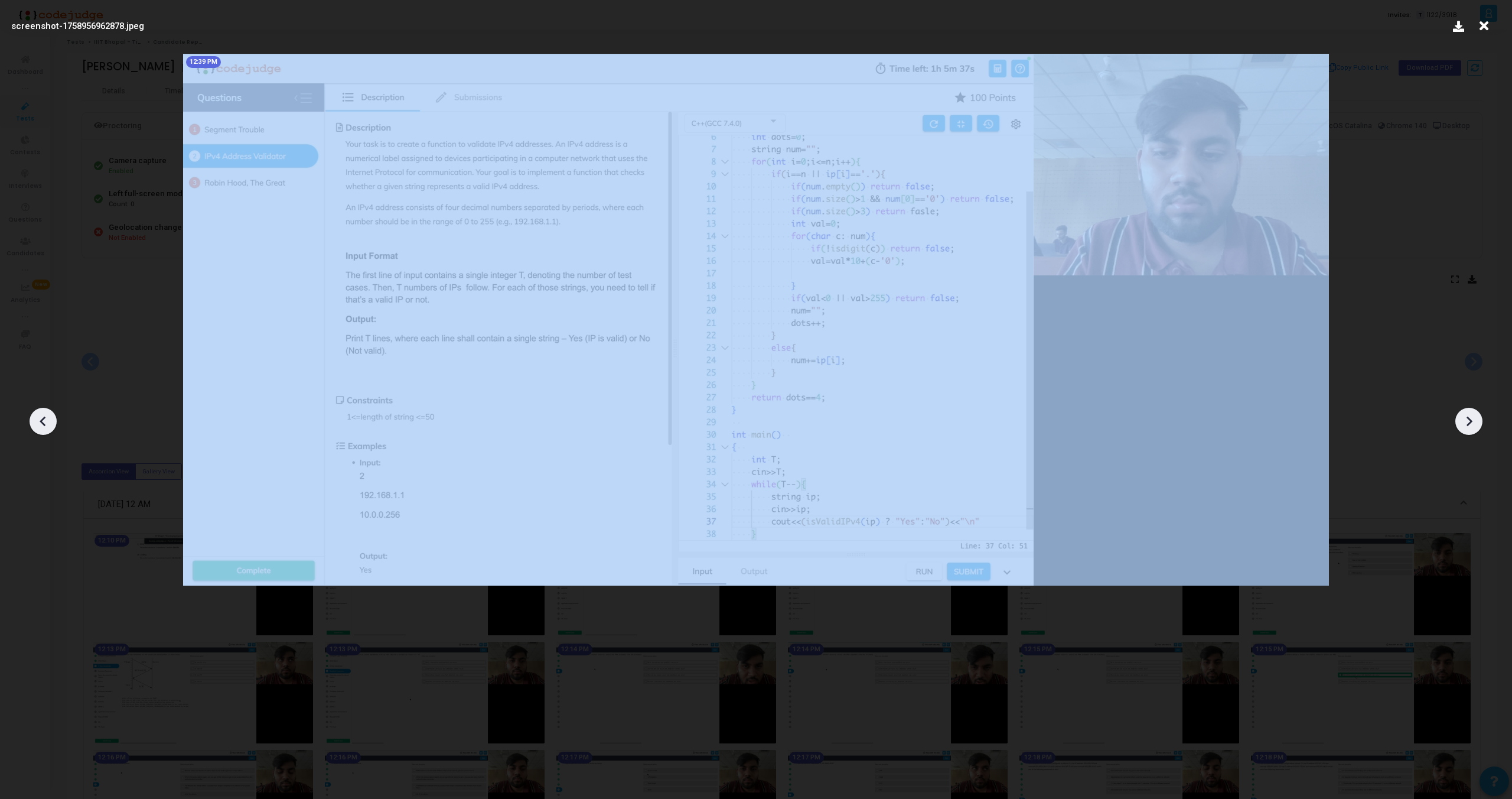
click at [39, 423] on icon at bounding box center [43, 420] width 17 height 17
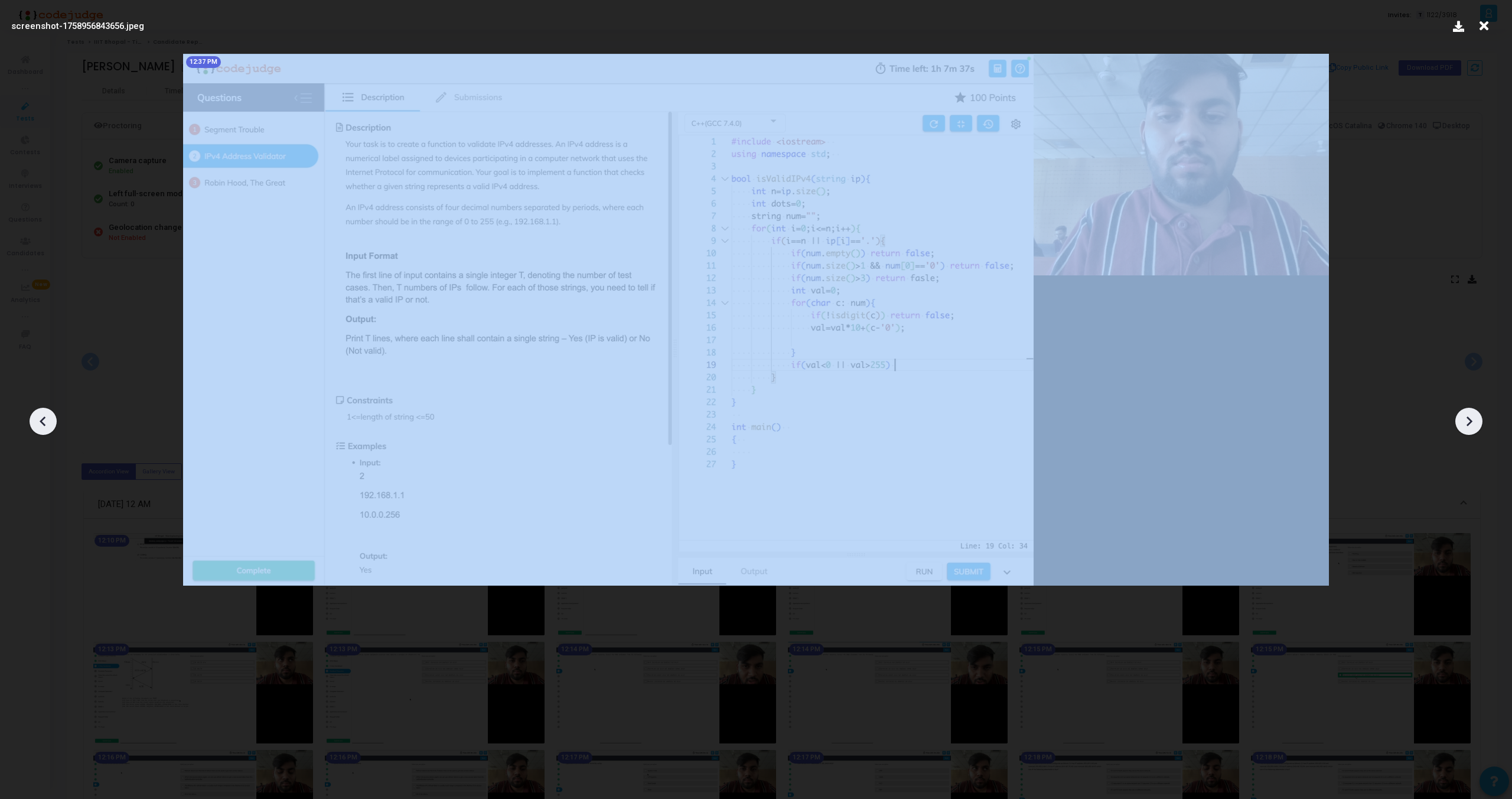
click at [39, 423] on icon at bounding box center [43, 420] width 17 height 17
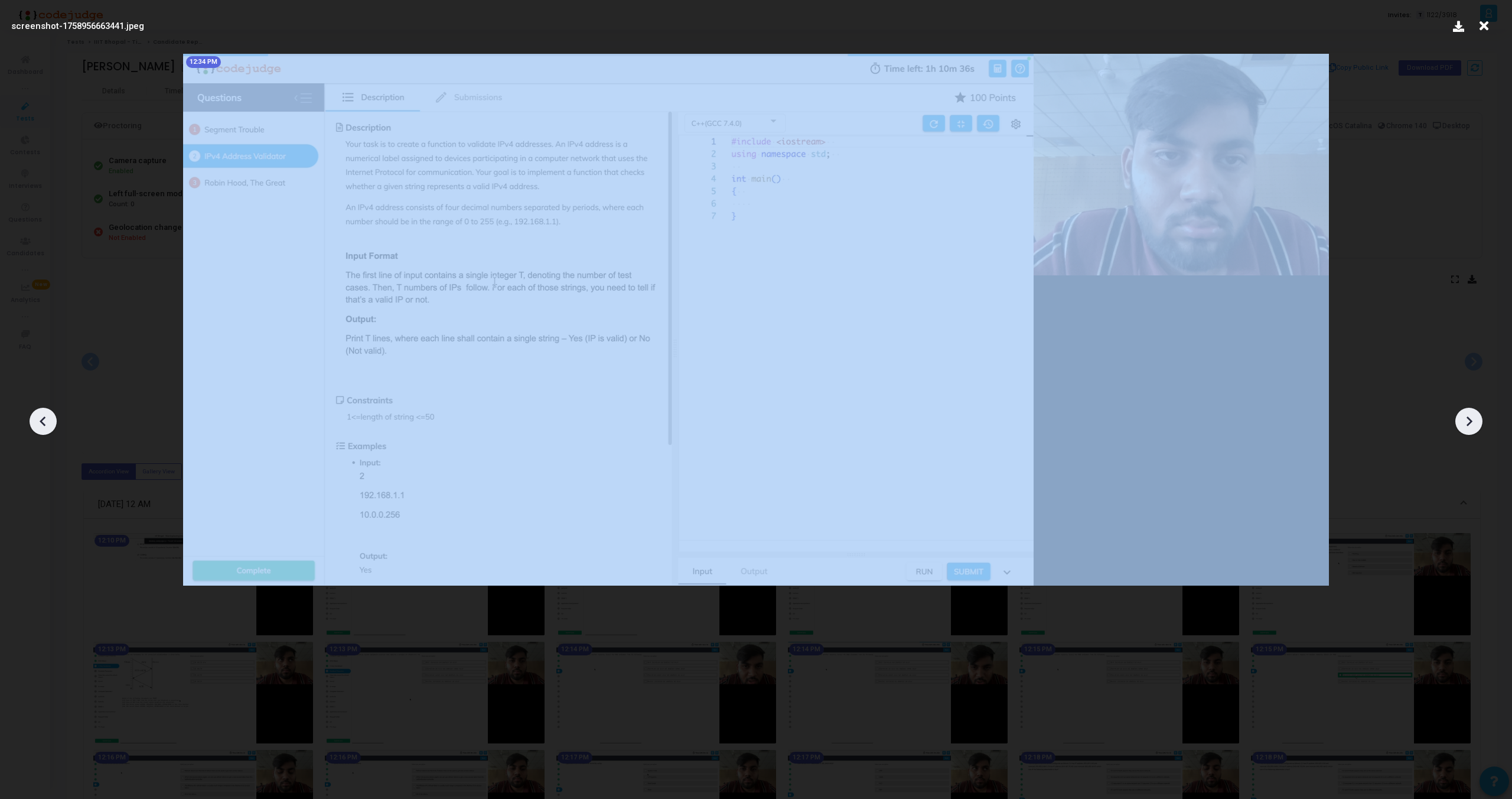
click at [39, 423] on icon at bounding box center [43, 420] width 17 height 17
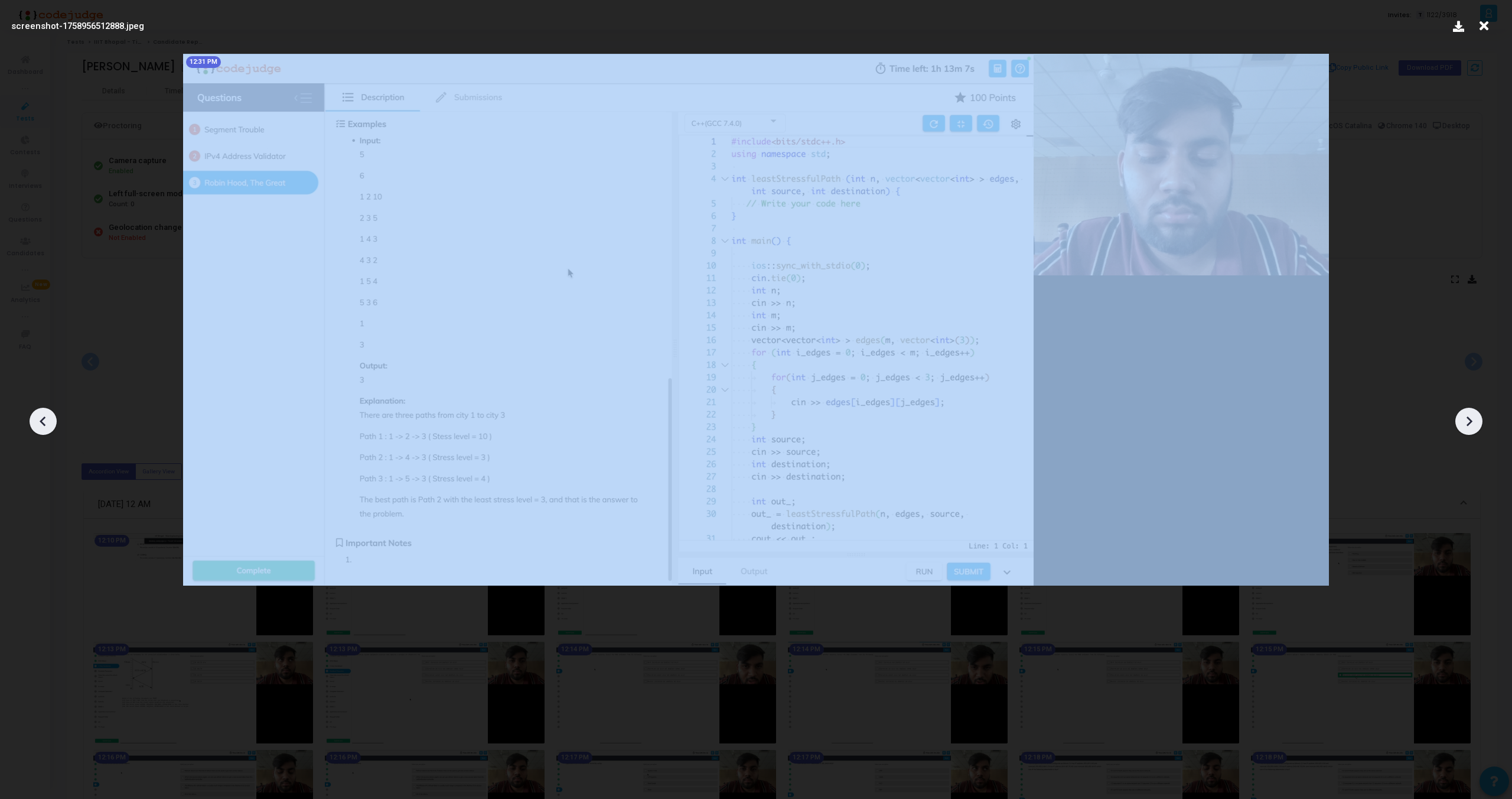
click at [39, 423] on icon at bounding box center [43, 420] width 17 height 17
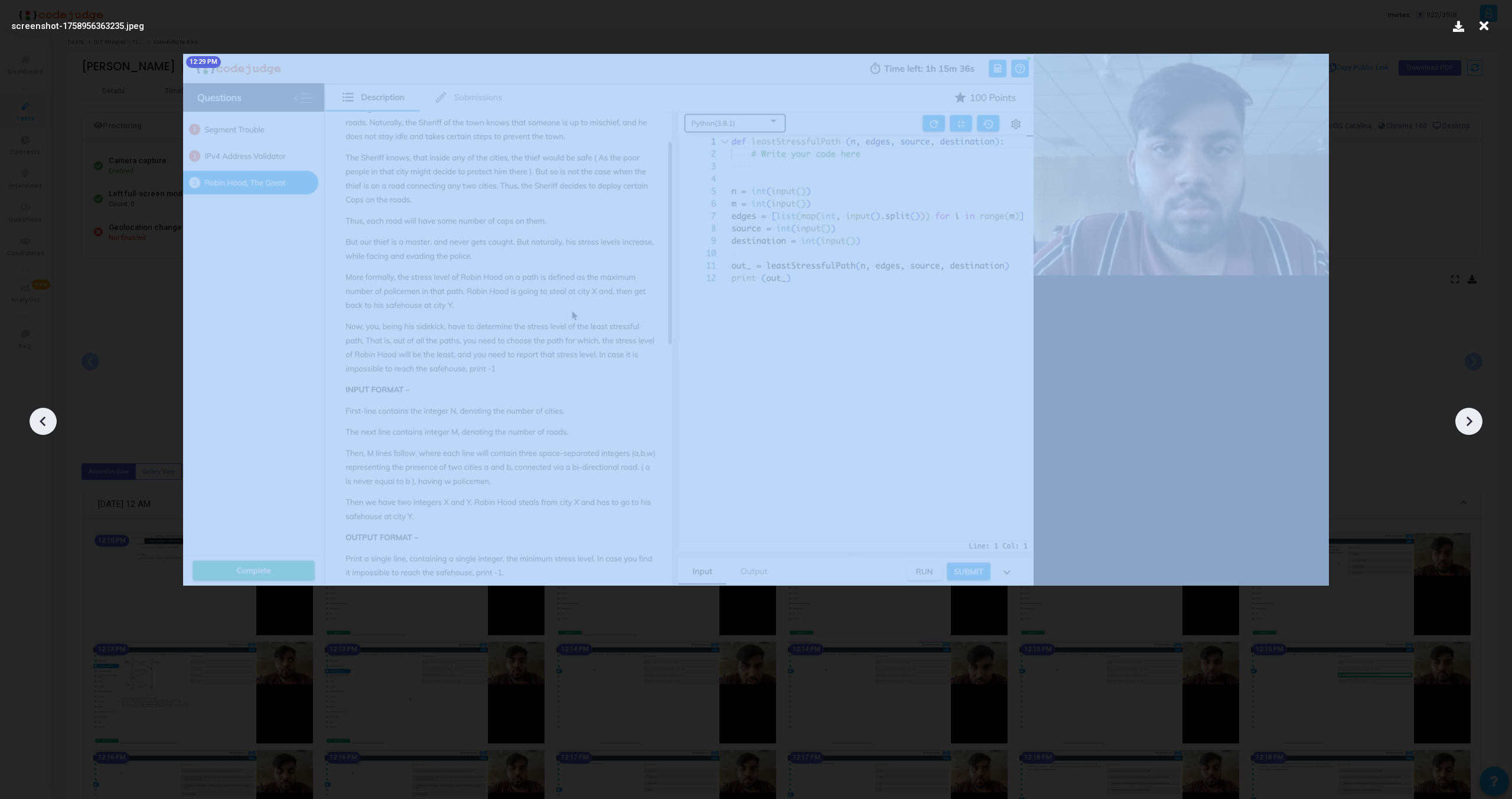
click at [39, 423] on icon at bounding box center [43, 420] width 17 height 17
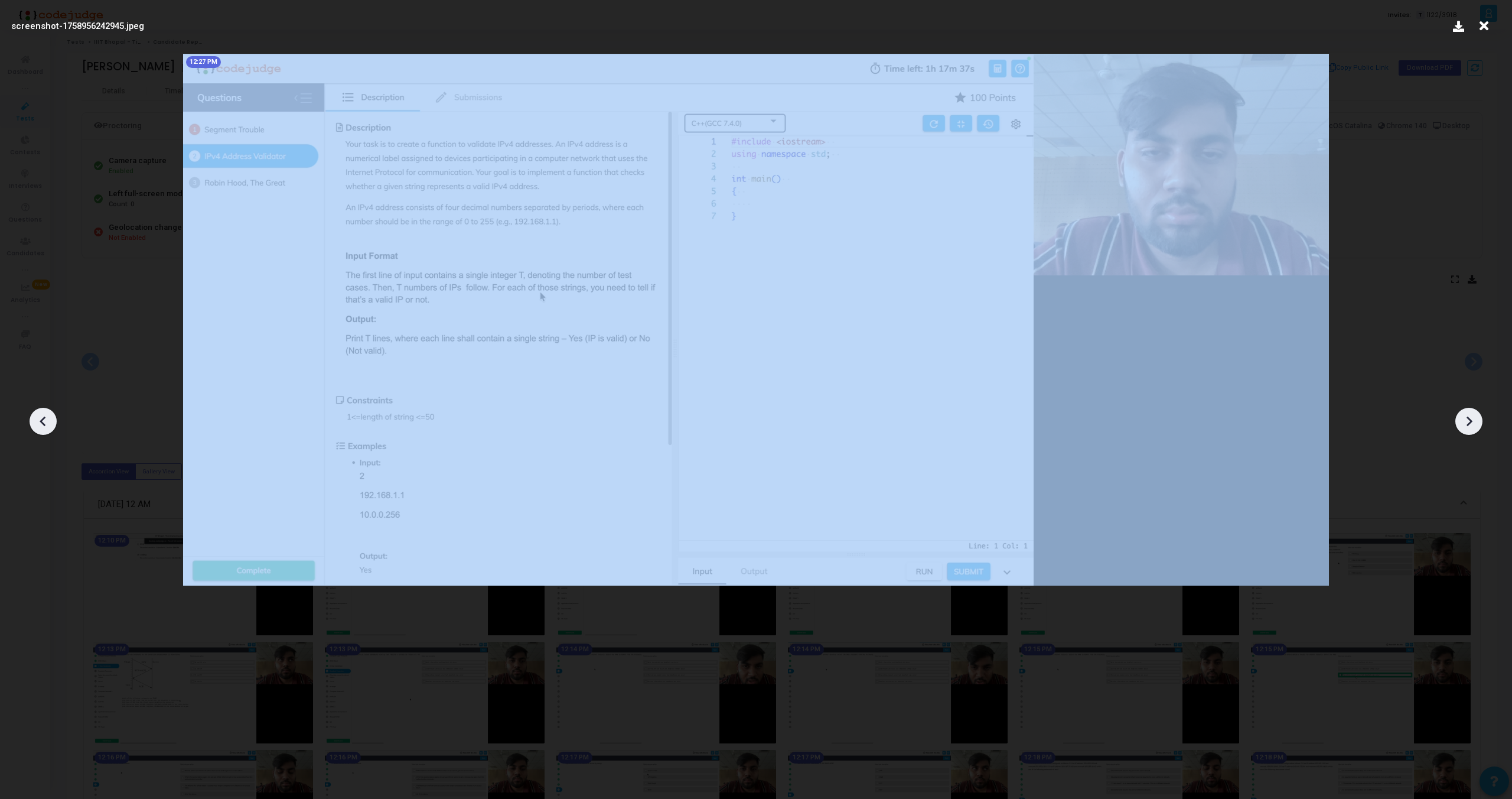
click at [39, 423] on icon at bounding box center [43, 420] width 17 height 17
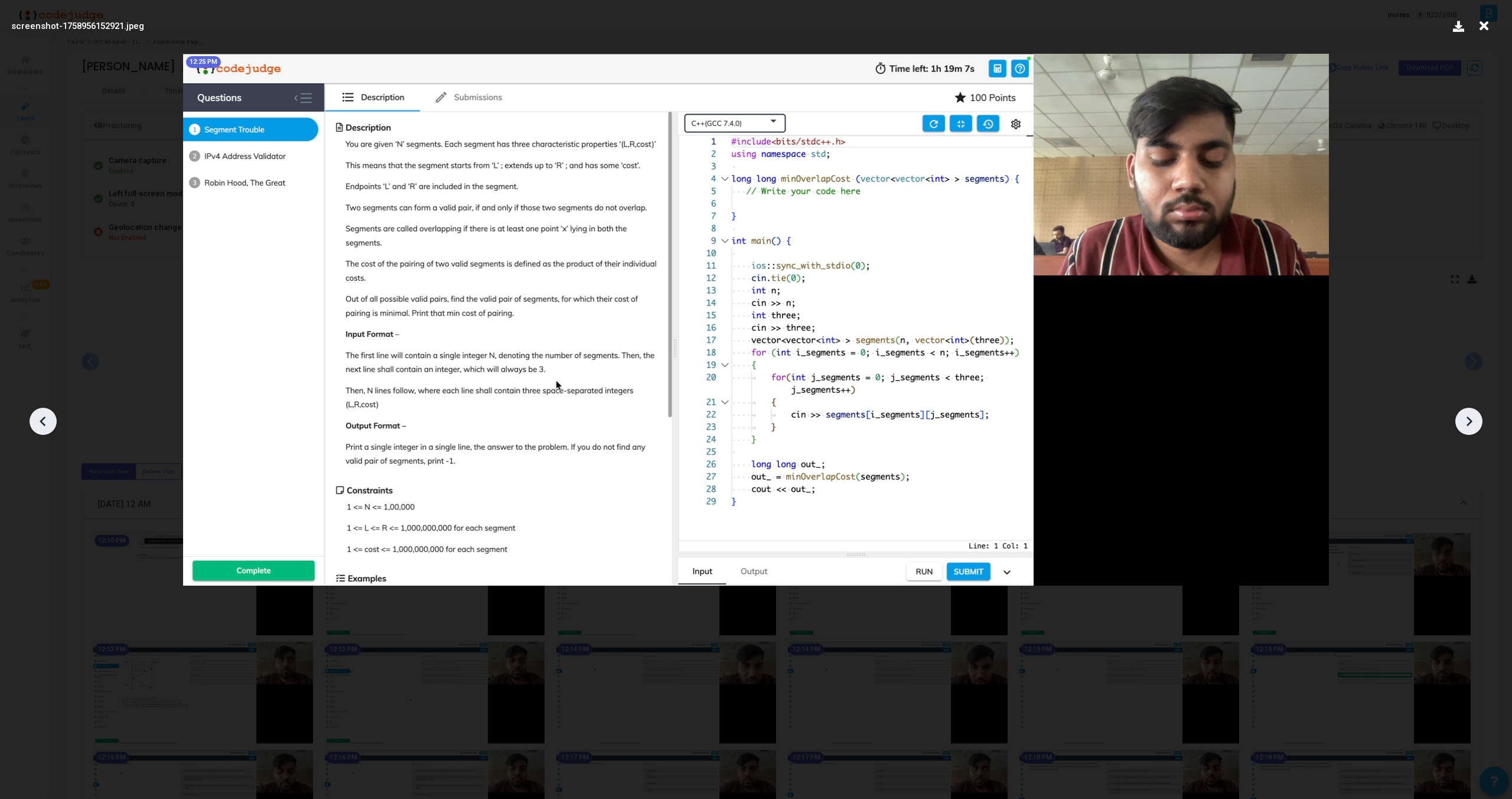
click at [39, 423] on icon at bounding box center [43, 420] width 17 height 17
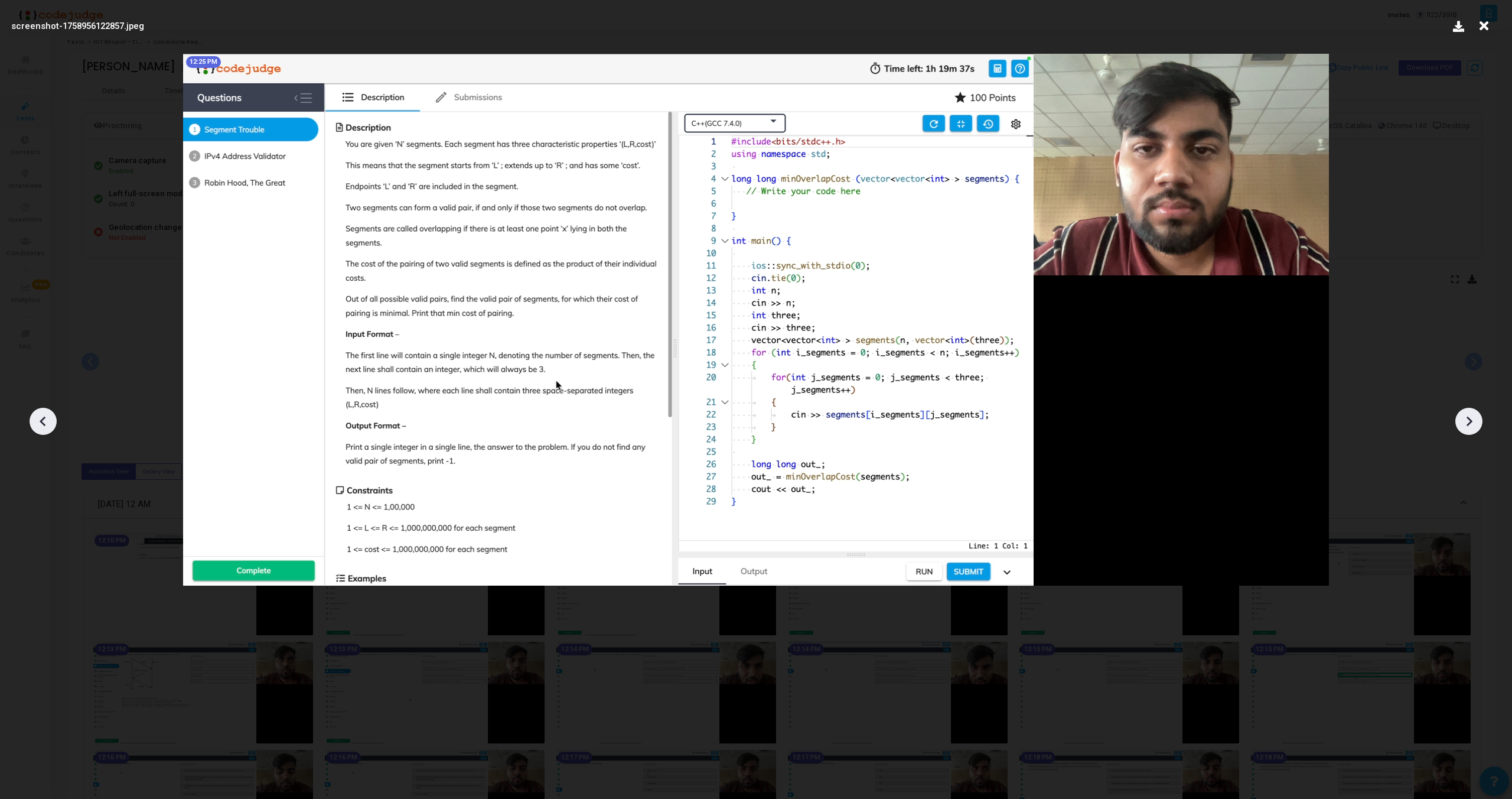
click at [39, 423] on icon at bounding box center [43, 420] width 17 height 17
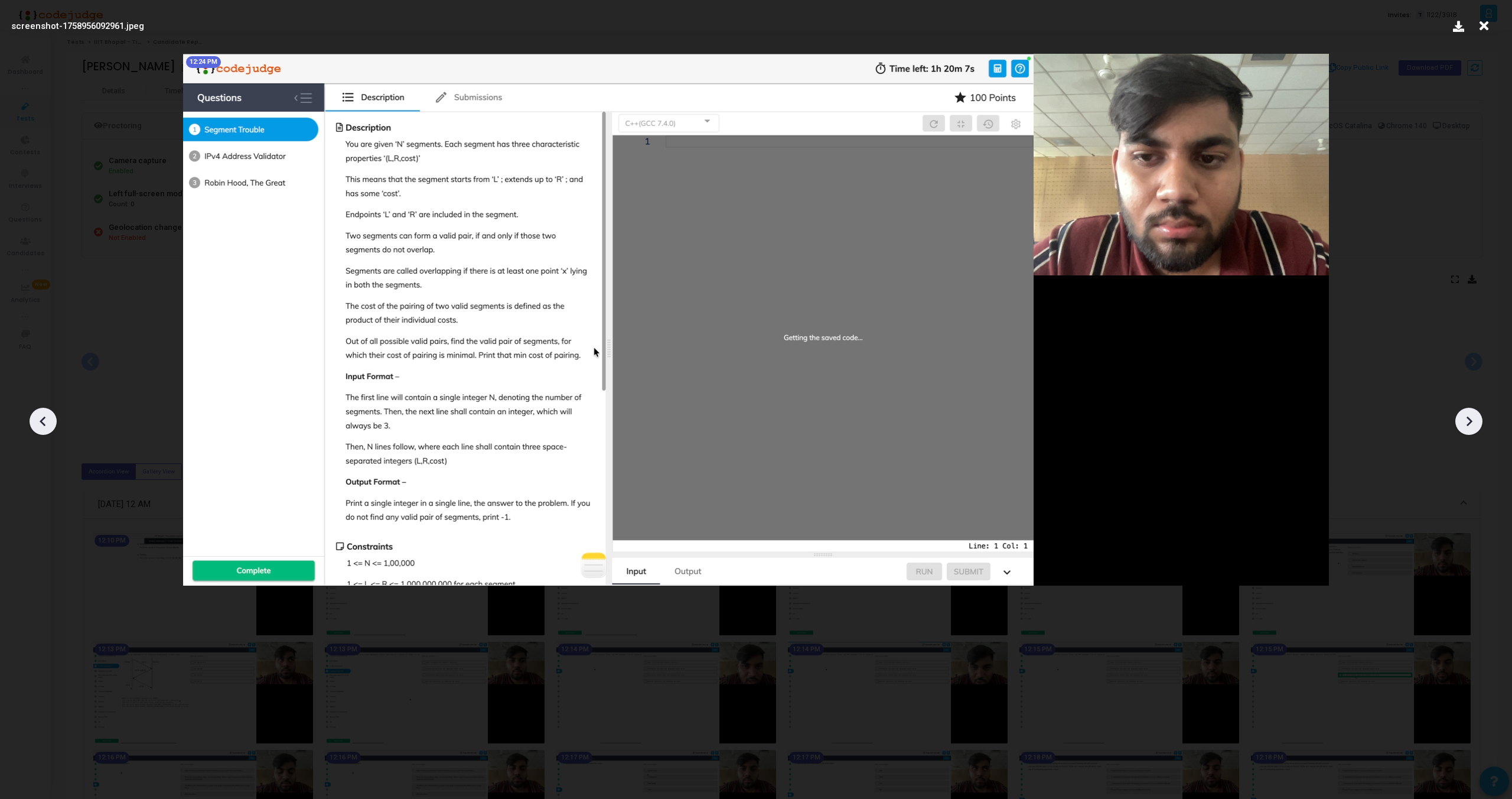
click at [39, 423] on icon at bounding box center [43, 420] width 17 height 17
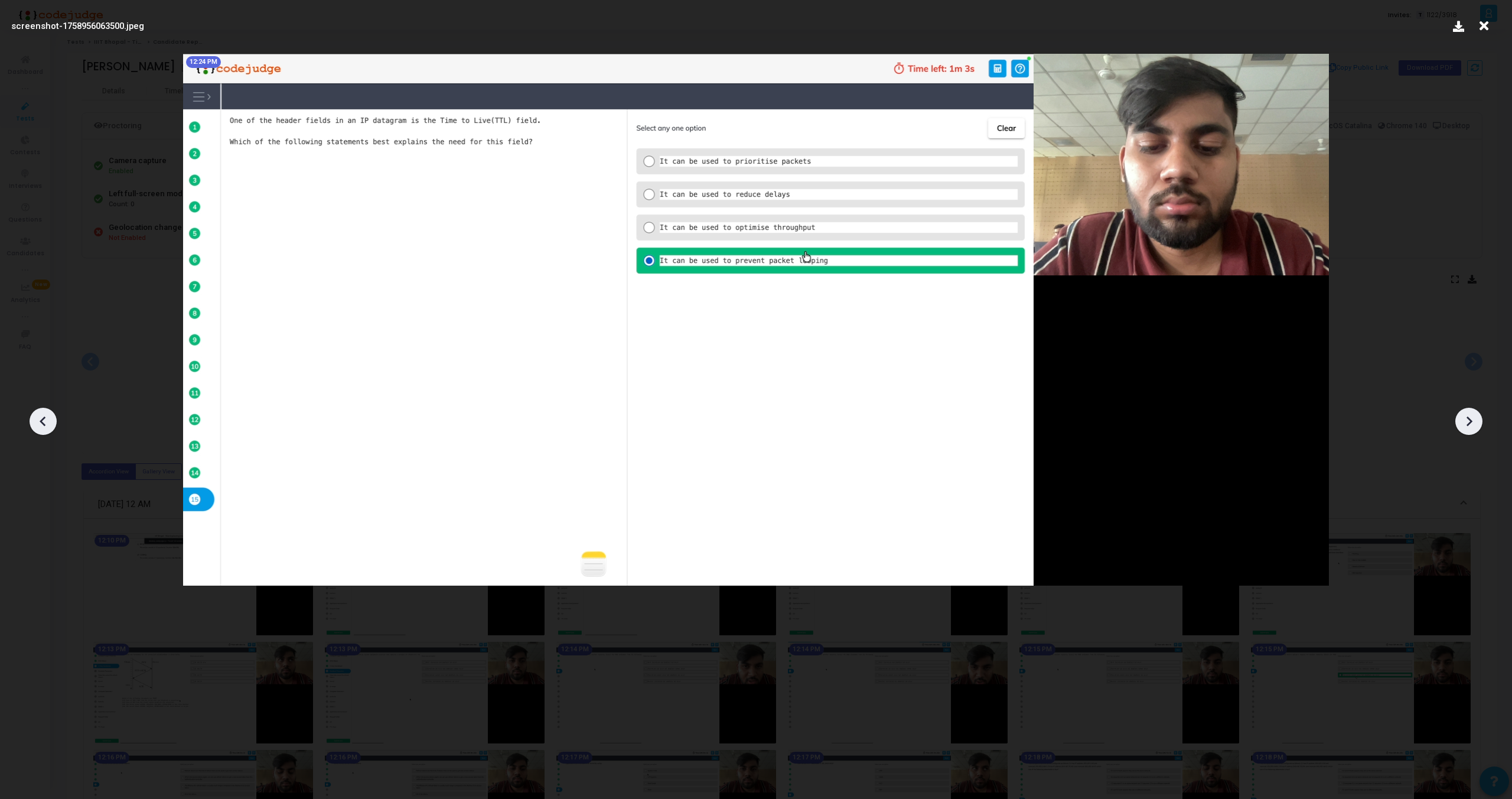
click at [1466, 425] on icon at bounding box center [1468, 420] width 17 height 17
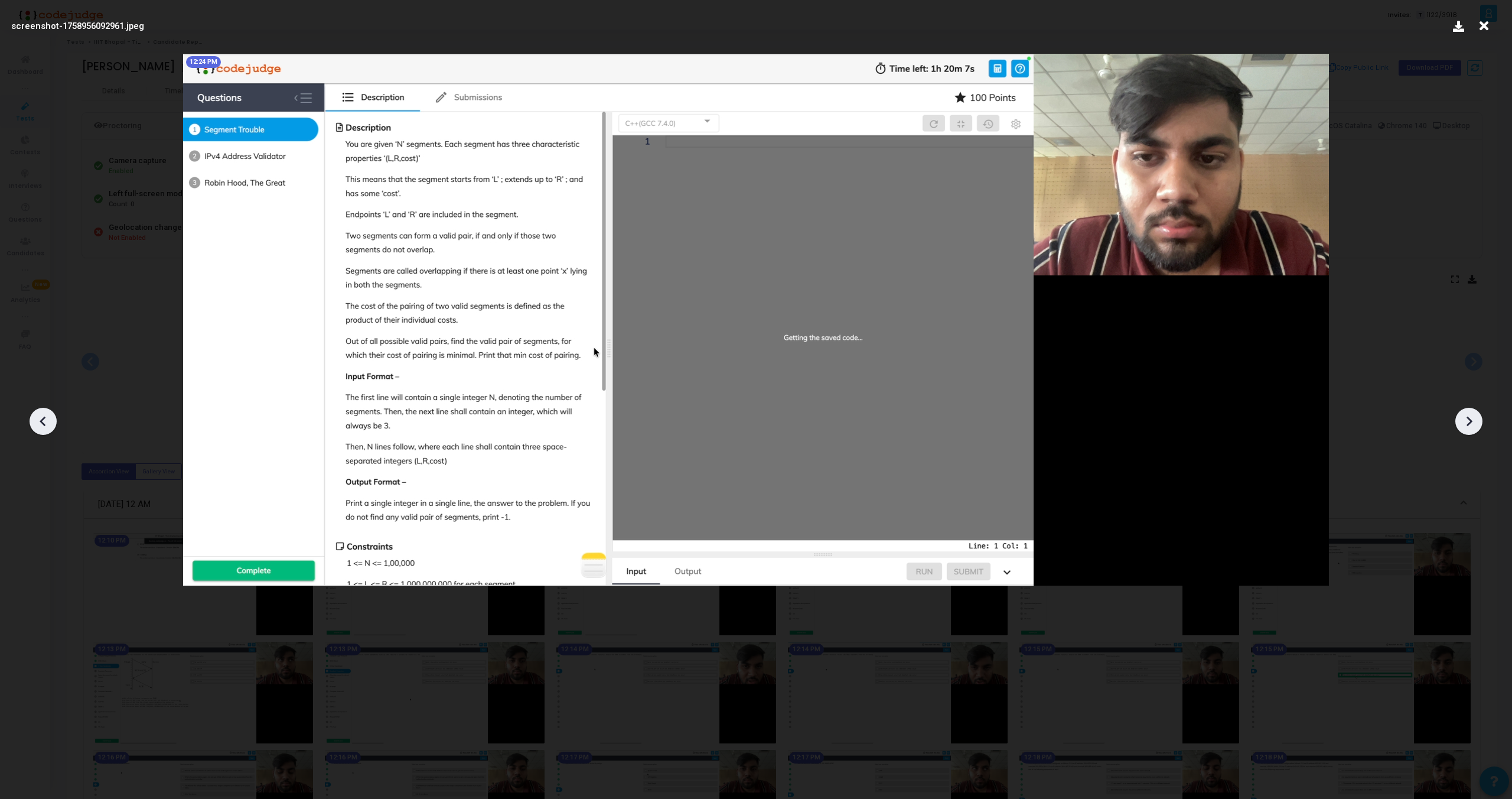
click at [1466, 425] on icon at bounding box center [1468, 420] width 17 height 17
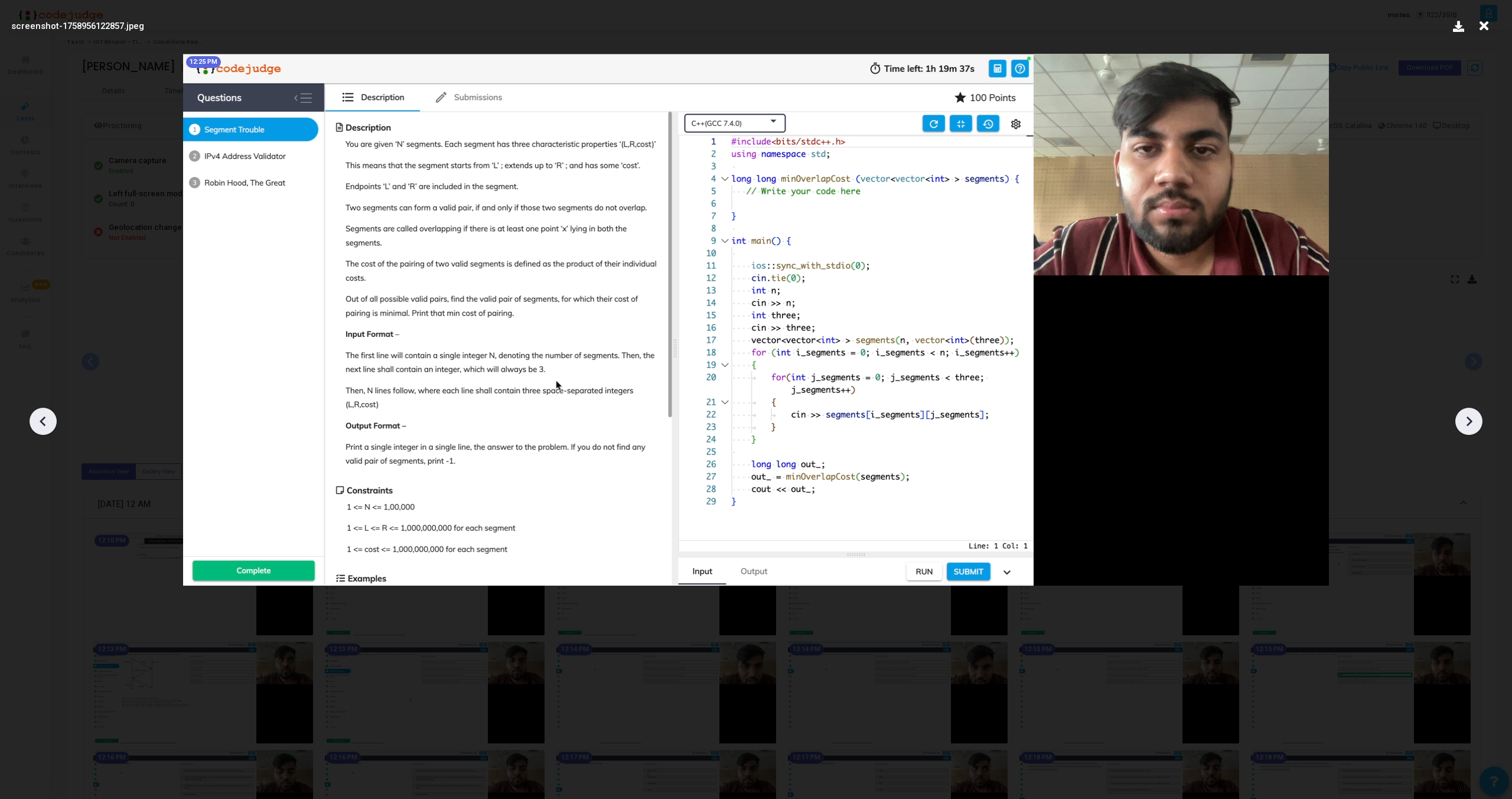
click at [41, 428] on icon at bounding box center [43, 420] width 17 height 17
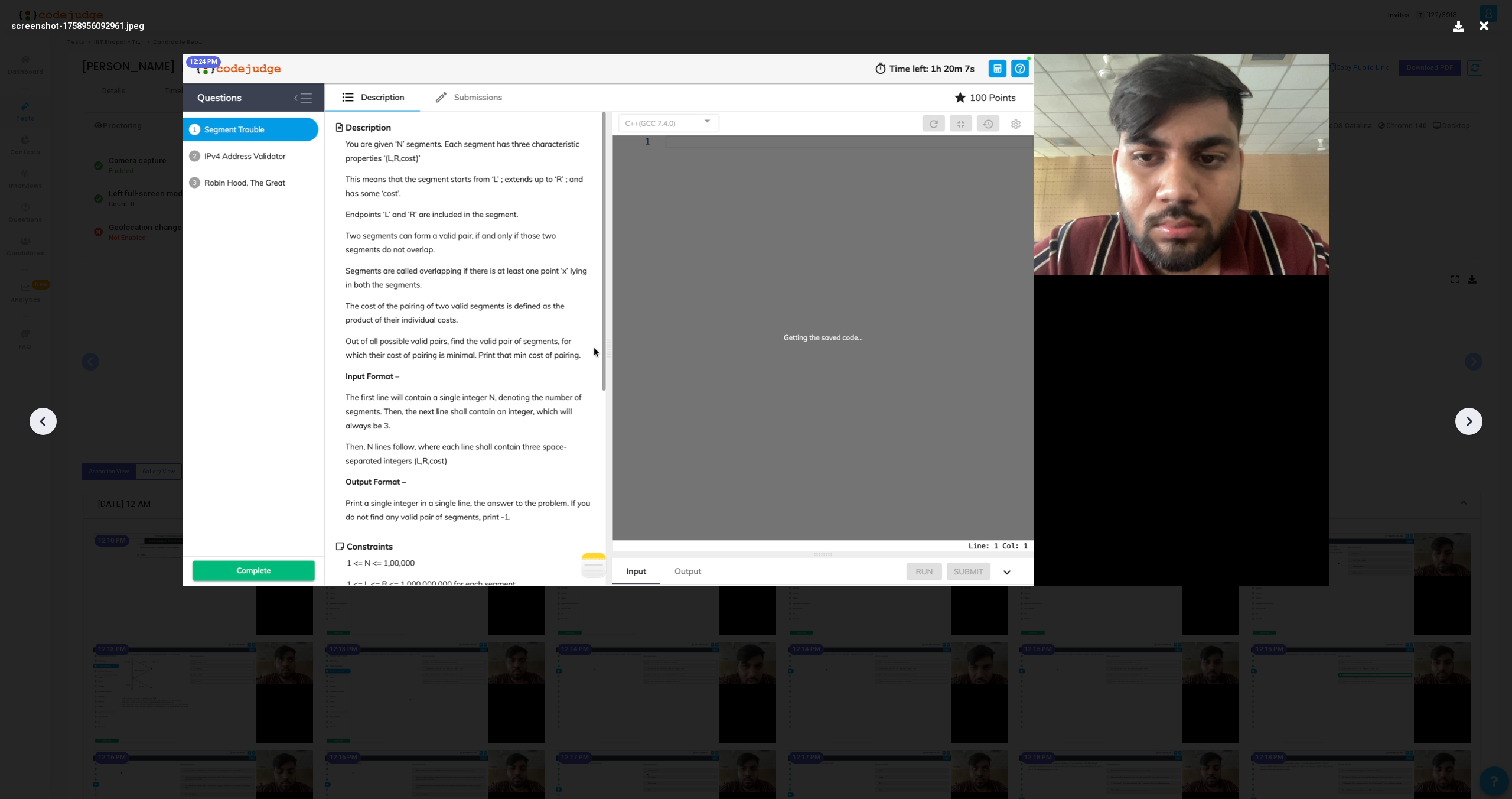
click at [41, 428] on icon at bounding box center [43, 420] width 17 height 17
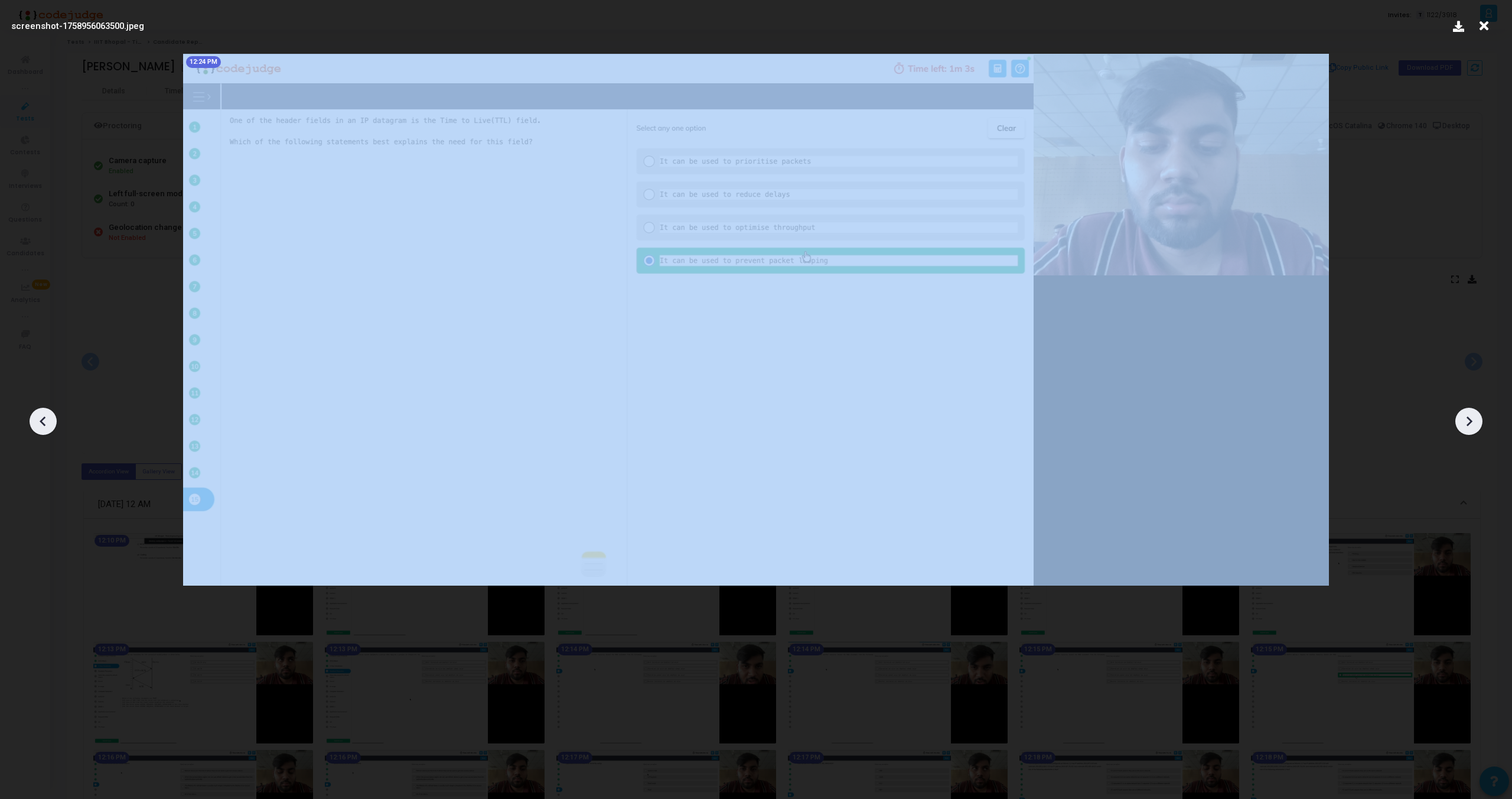
click at [41, 428] on icon at bounding box center [43, 420] width 17 height 17
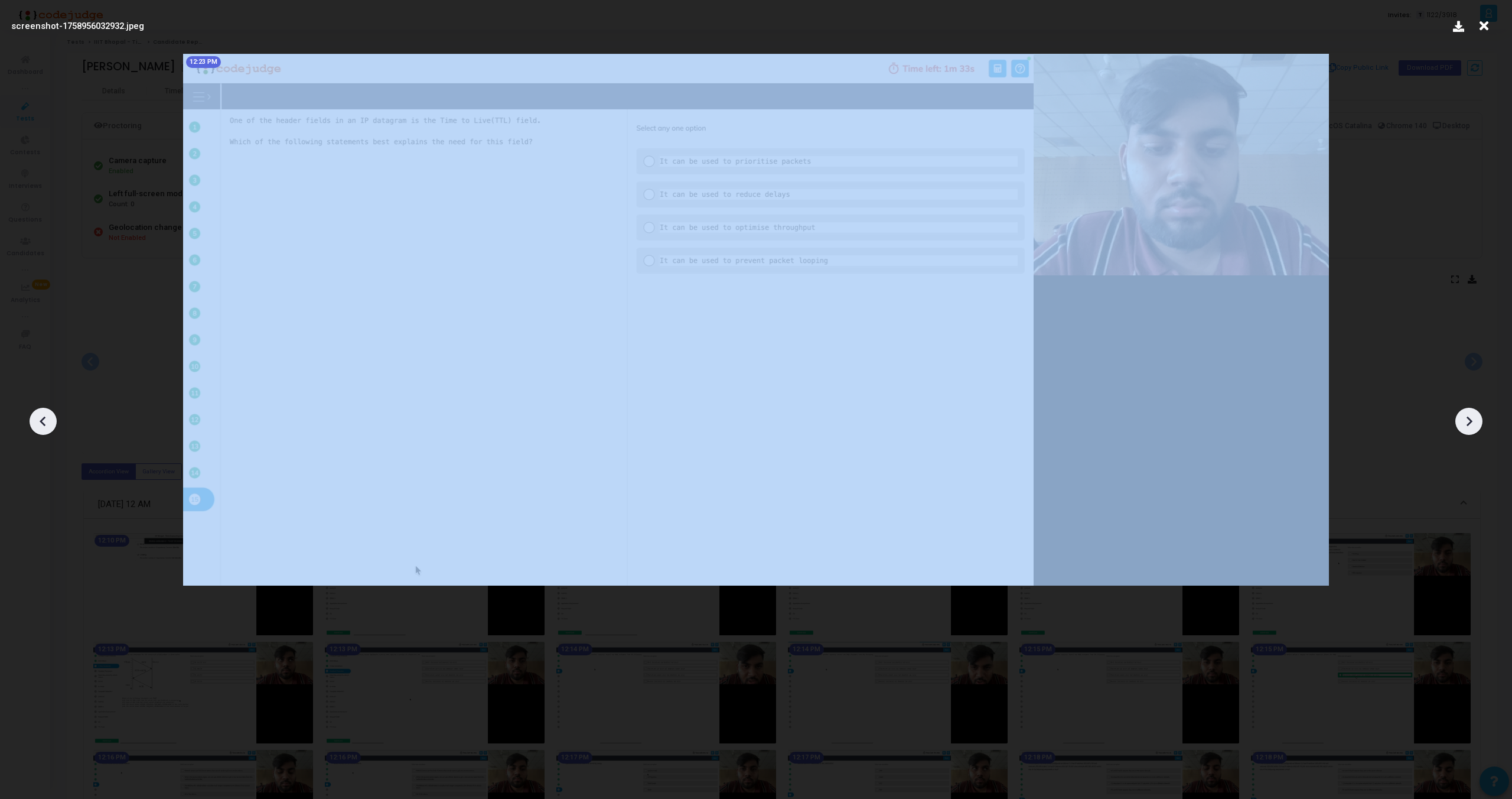
click at [41, 428] on icon at bounding box center [43, 420] width 17 height 17
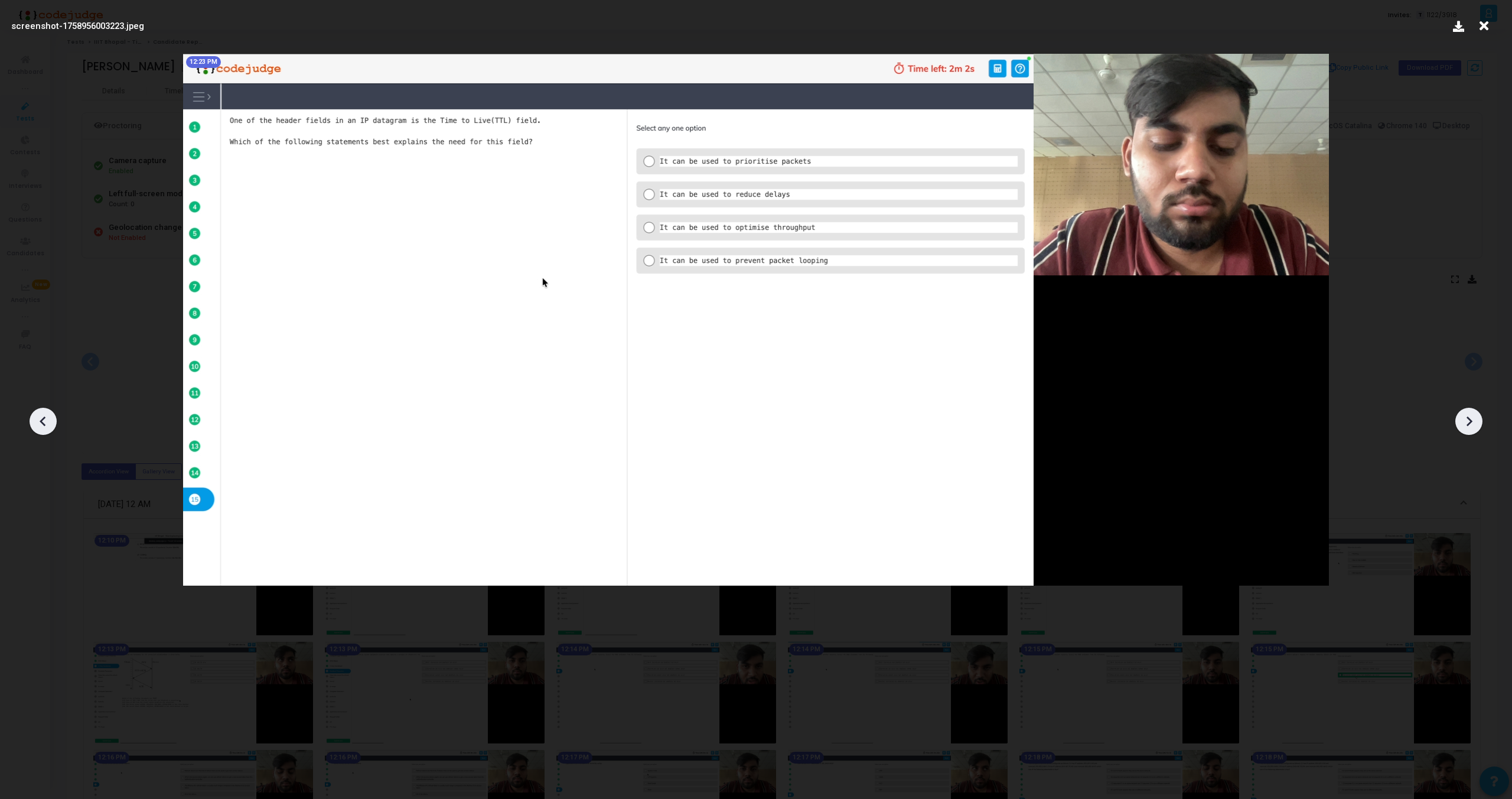
click at [1473, 417] on icon at bounding box center [1468, 420] width 17 height 17
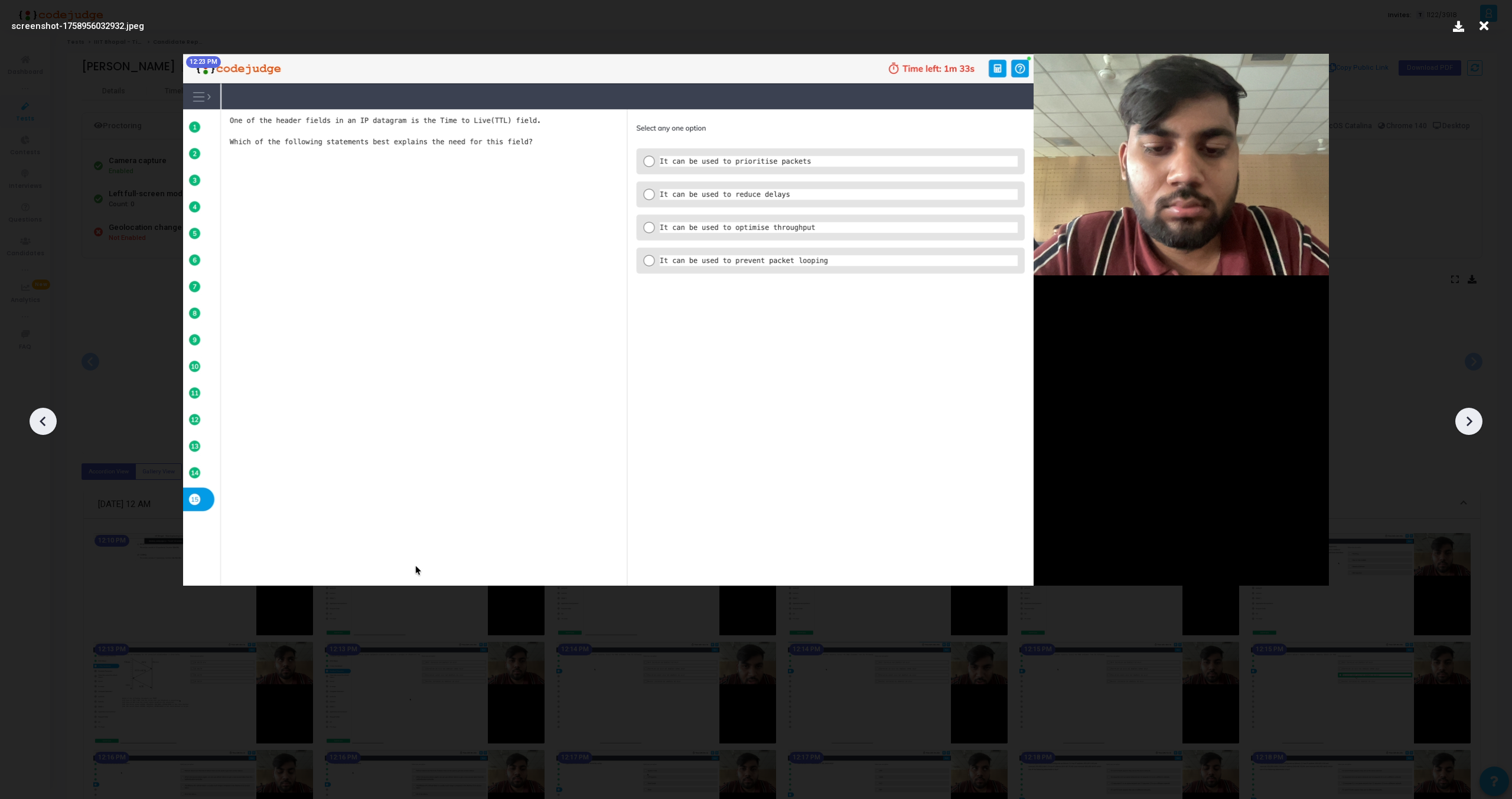
click at [1473, 417] on icon at bounding box center [1468, 420] width 17 height 17
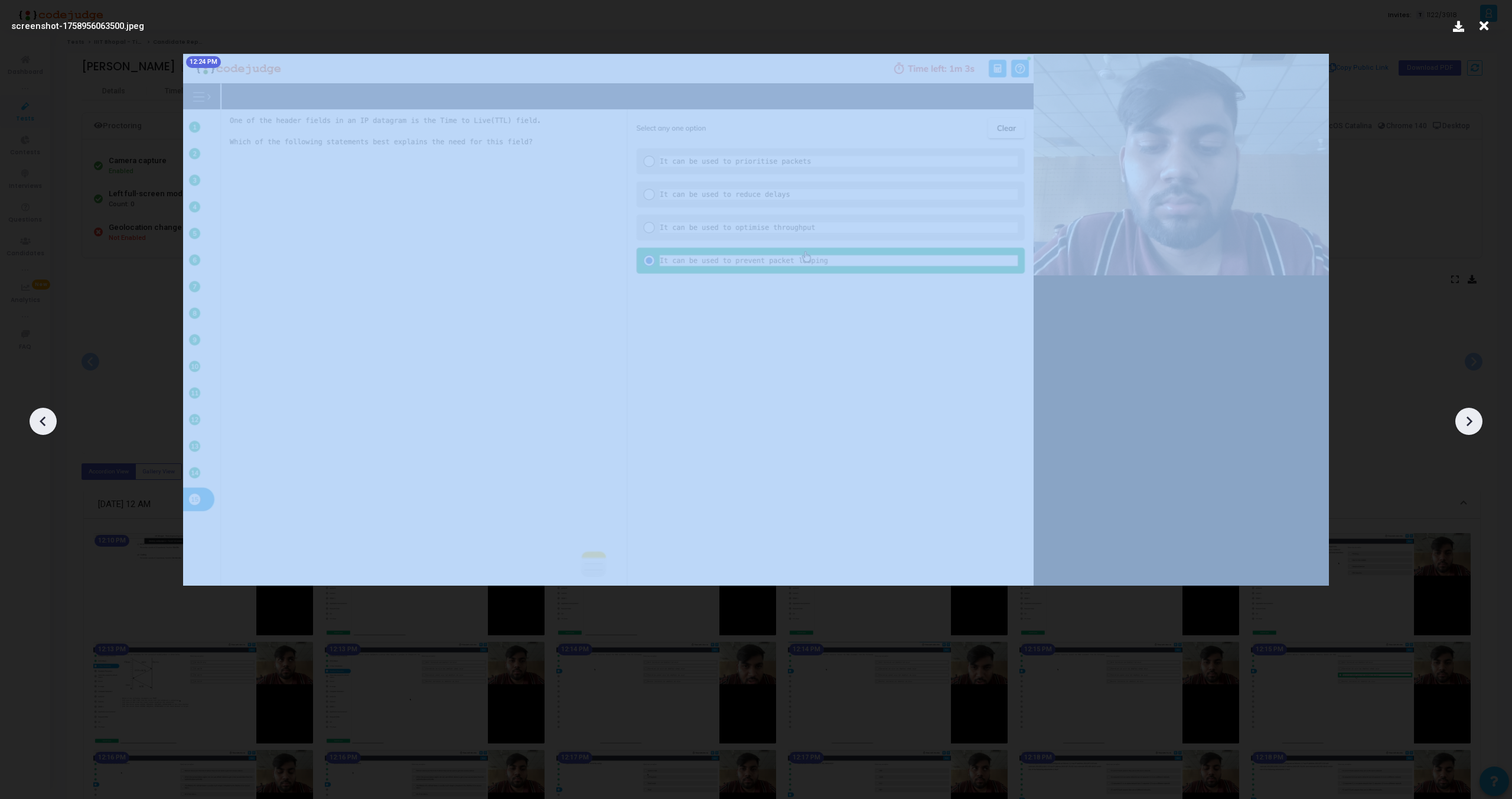
click at [1473, 417] on icon at bounding box center [1468, 420] width 17 height 17
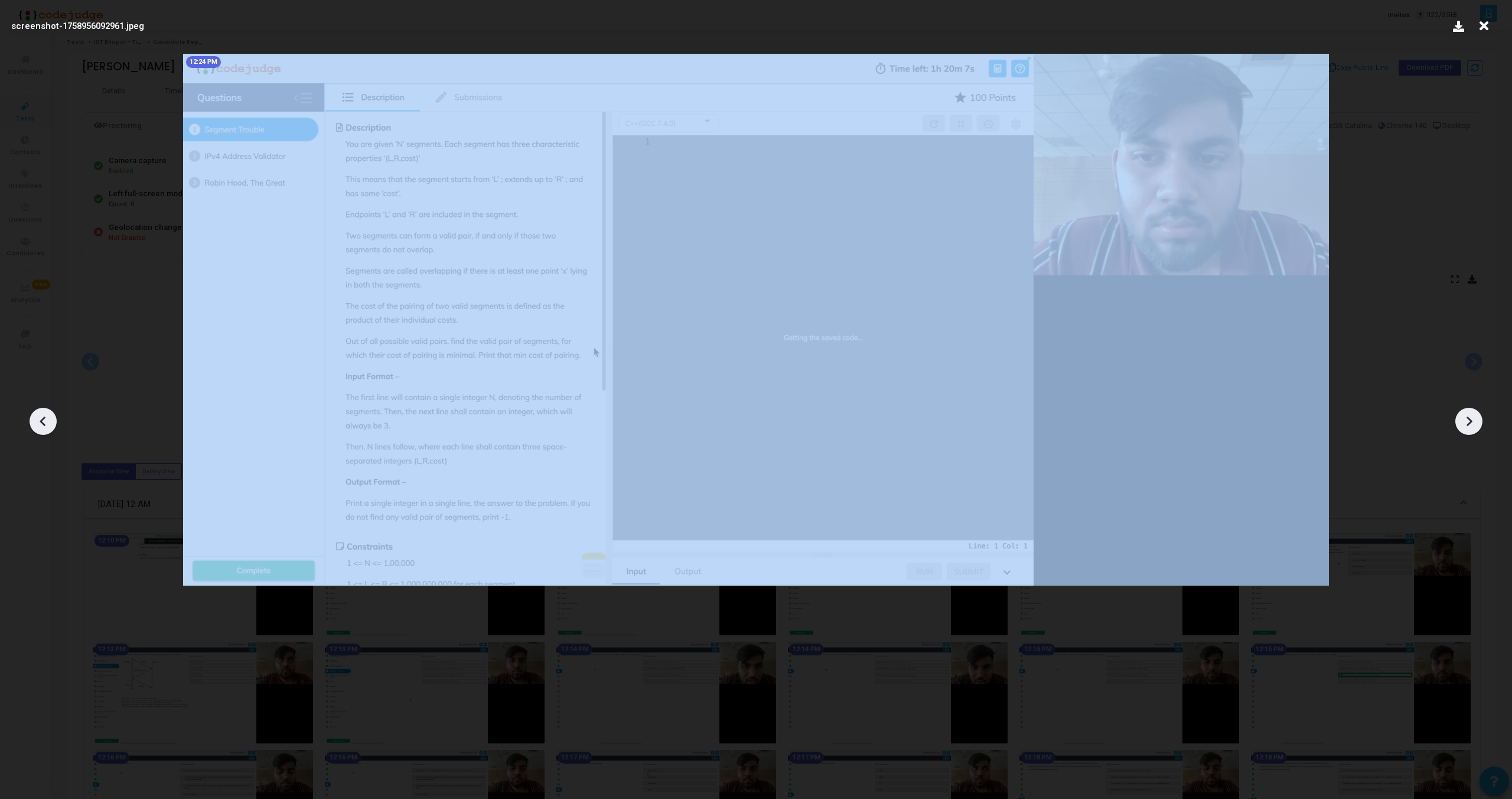
click at [1473, 417] on icon at bounding box center [1468, 420] width 17 height 17
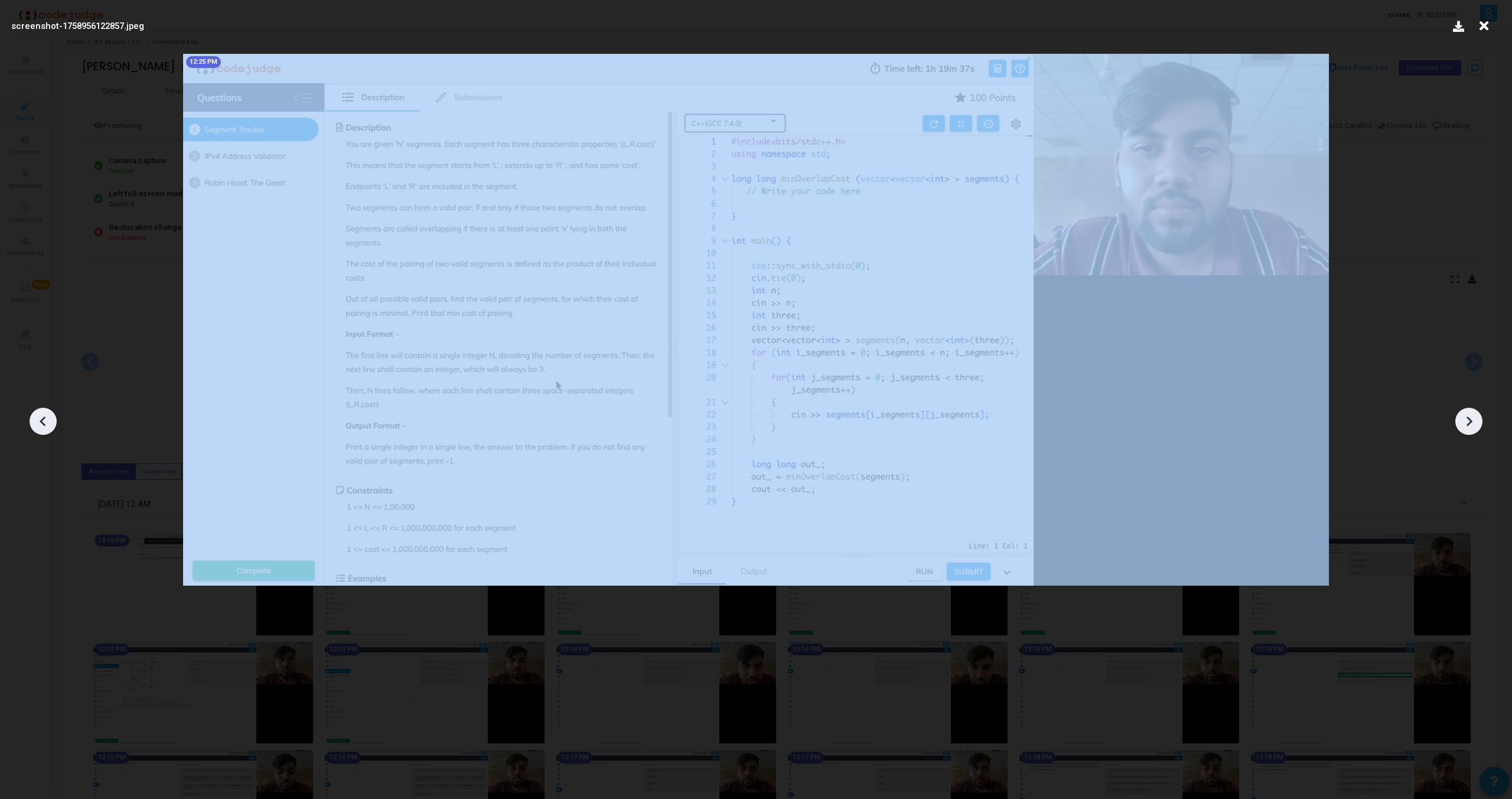
click at [1473, 417] on icon at bounding box center [1468, 420] width 17 height 17
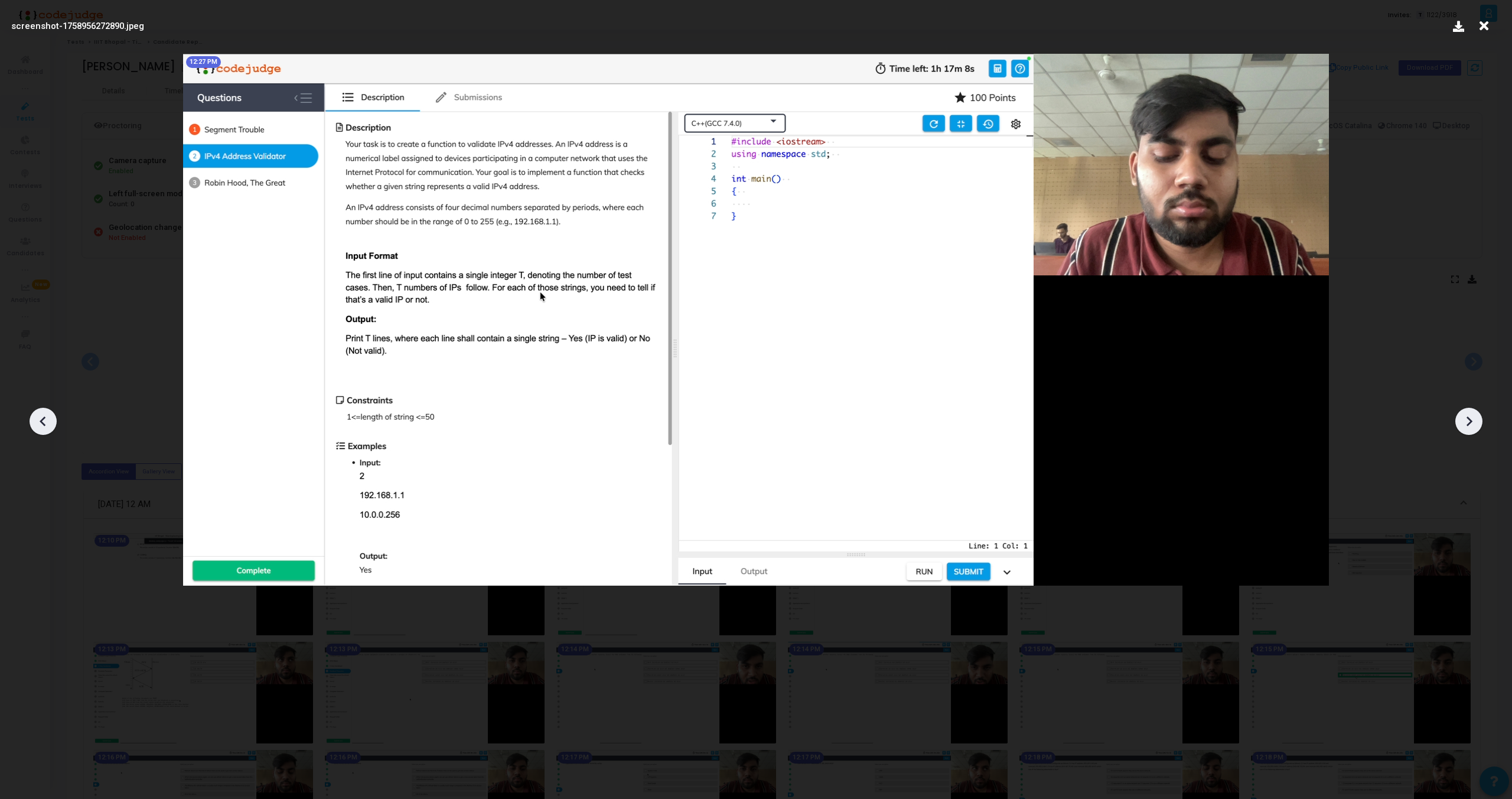
click at [1473, 417] on icon at bounding box center [1468, 420] width 17 height 17
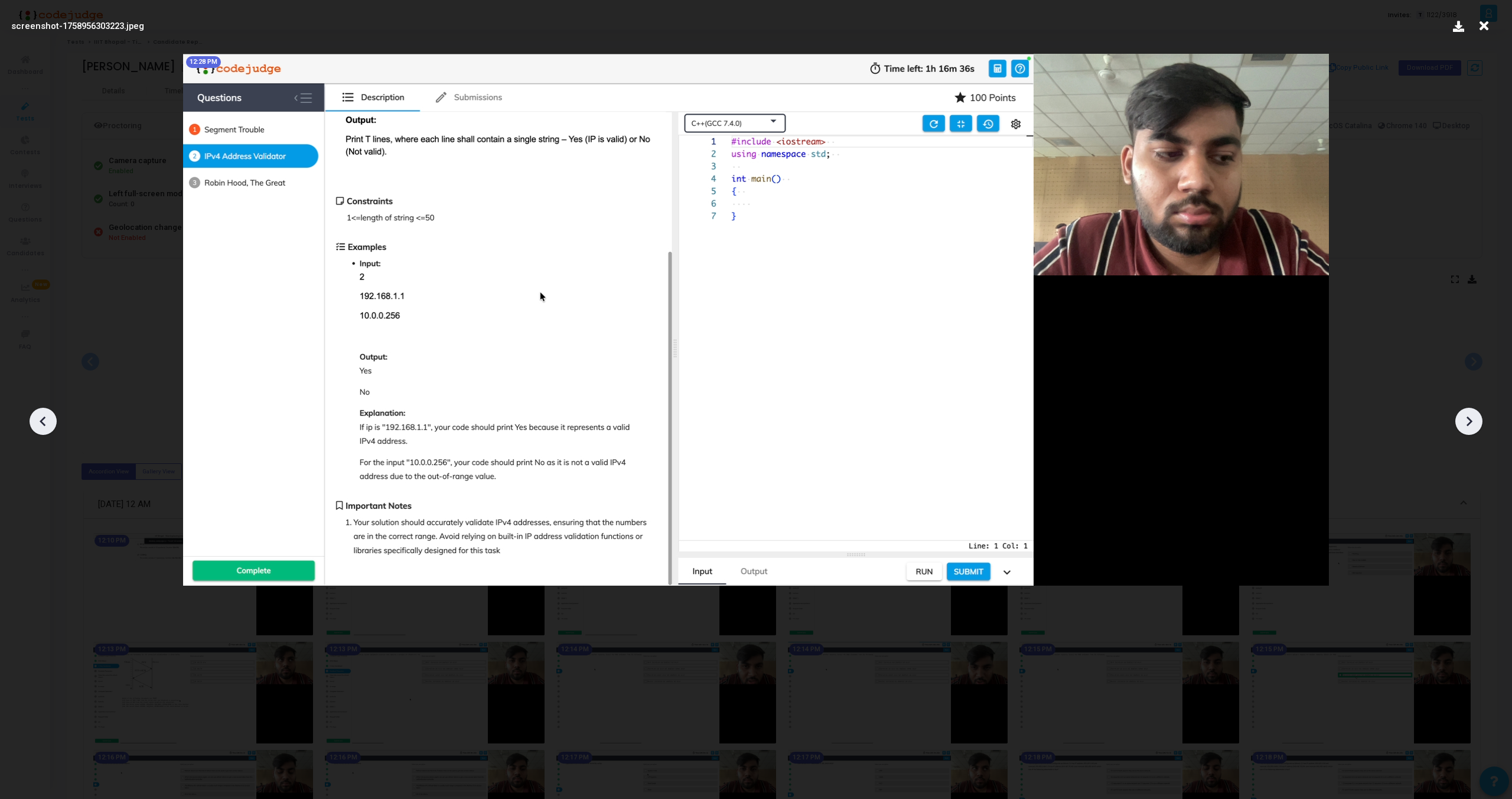
click at [1473, 417] on icon at bounding box center [1468, 420] width 17 height 17
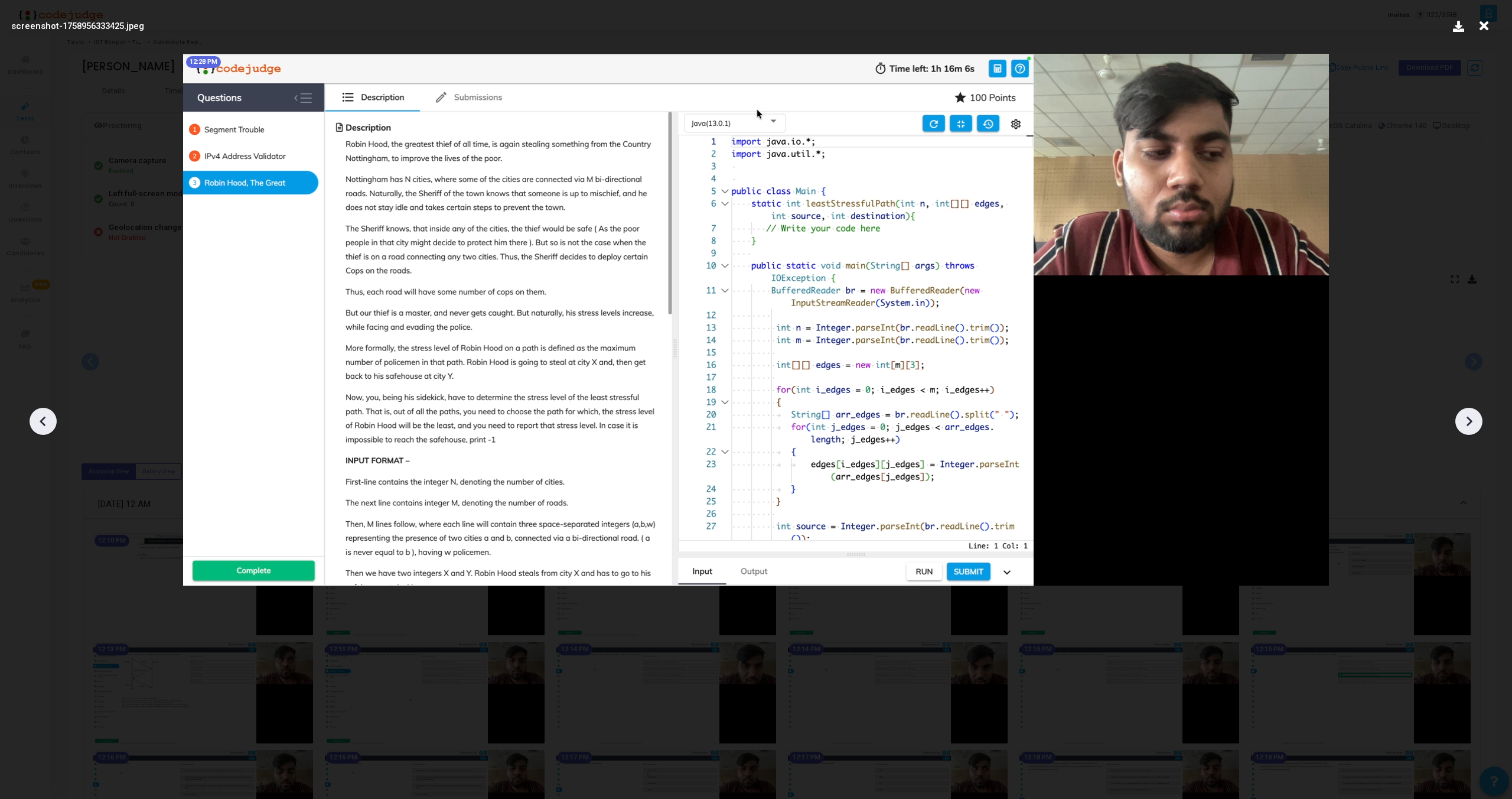
click at [1473, 417] on icon at bounding box center [1468, 420] width 17 height 17
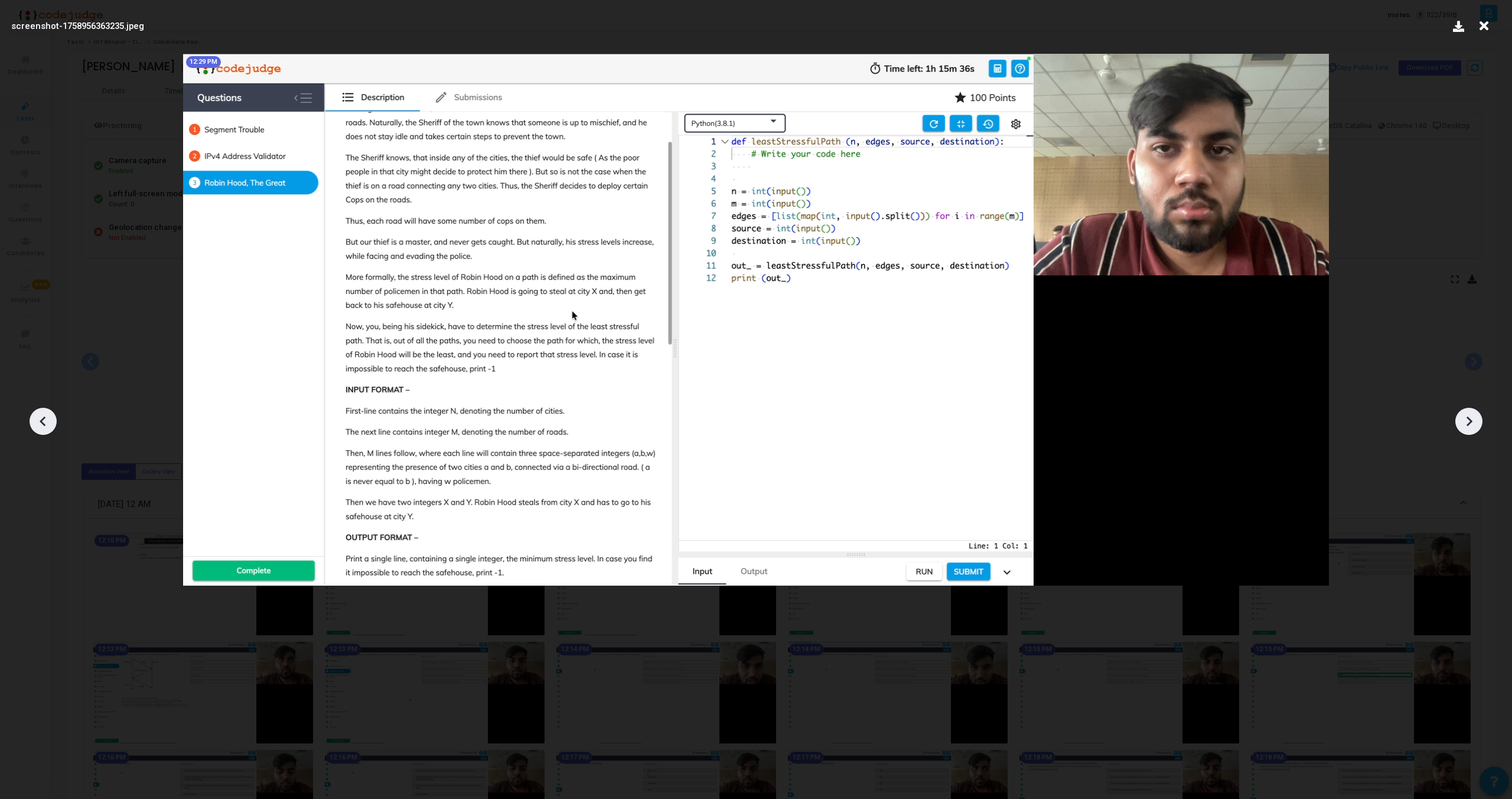
click at [1473, 417] on icon at bounding box center [1468, 420] width 17 height 17
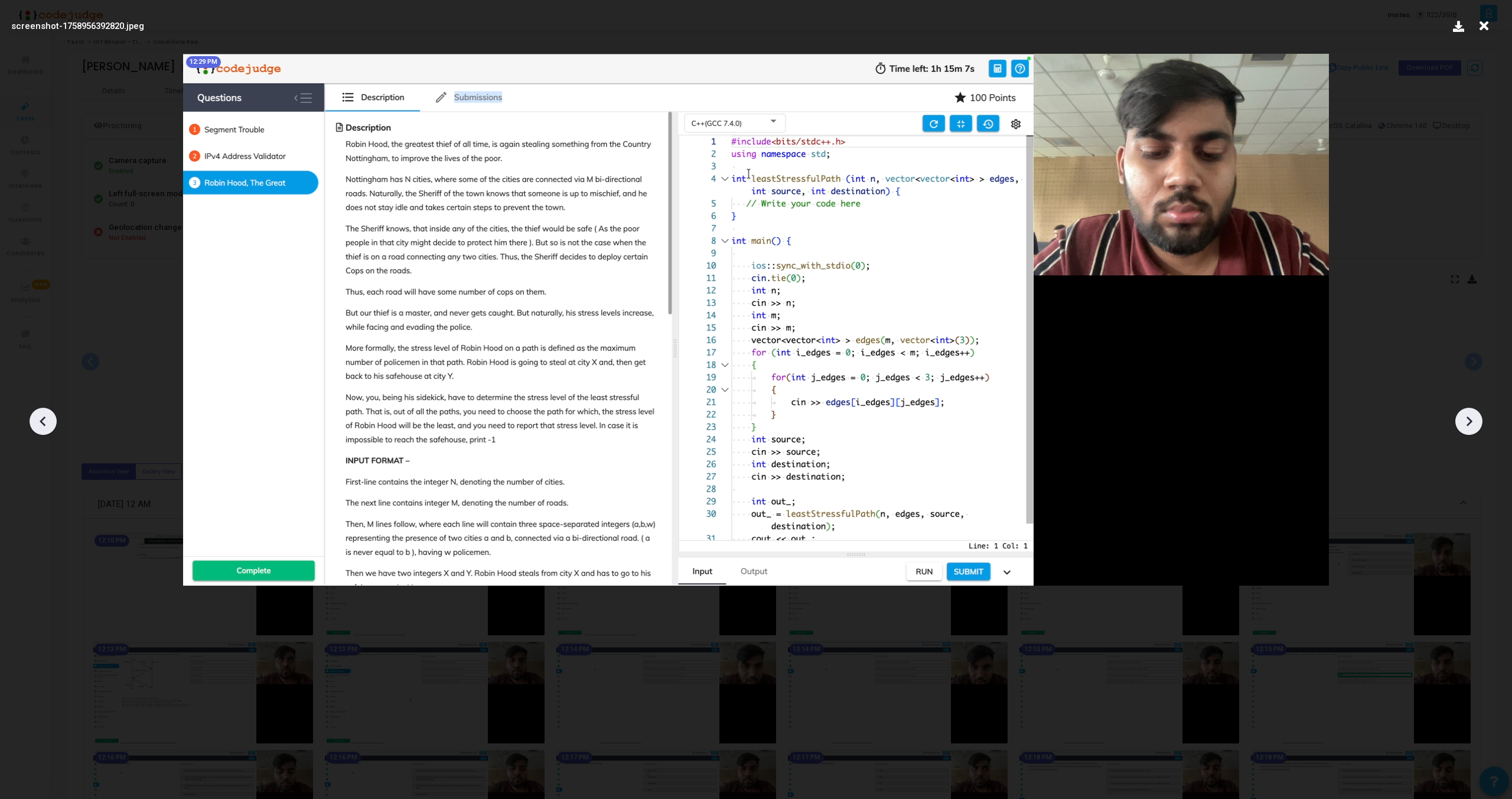
click at [1473, 417] on icon at bounding box center [1468, 420] width 17 height 17
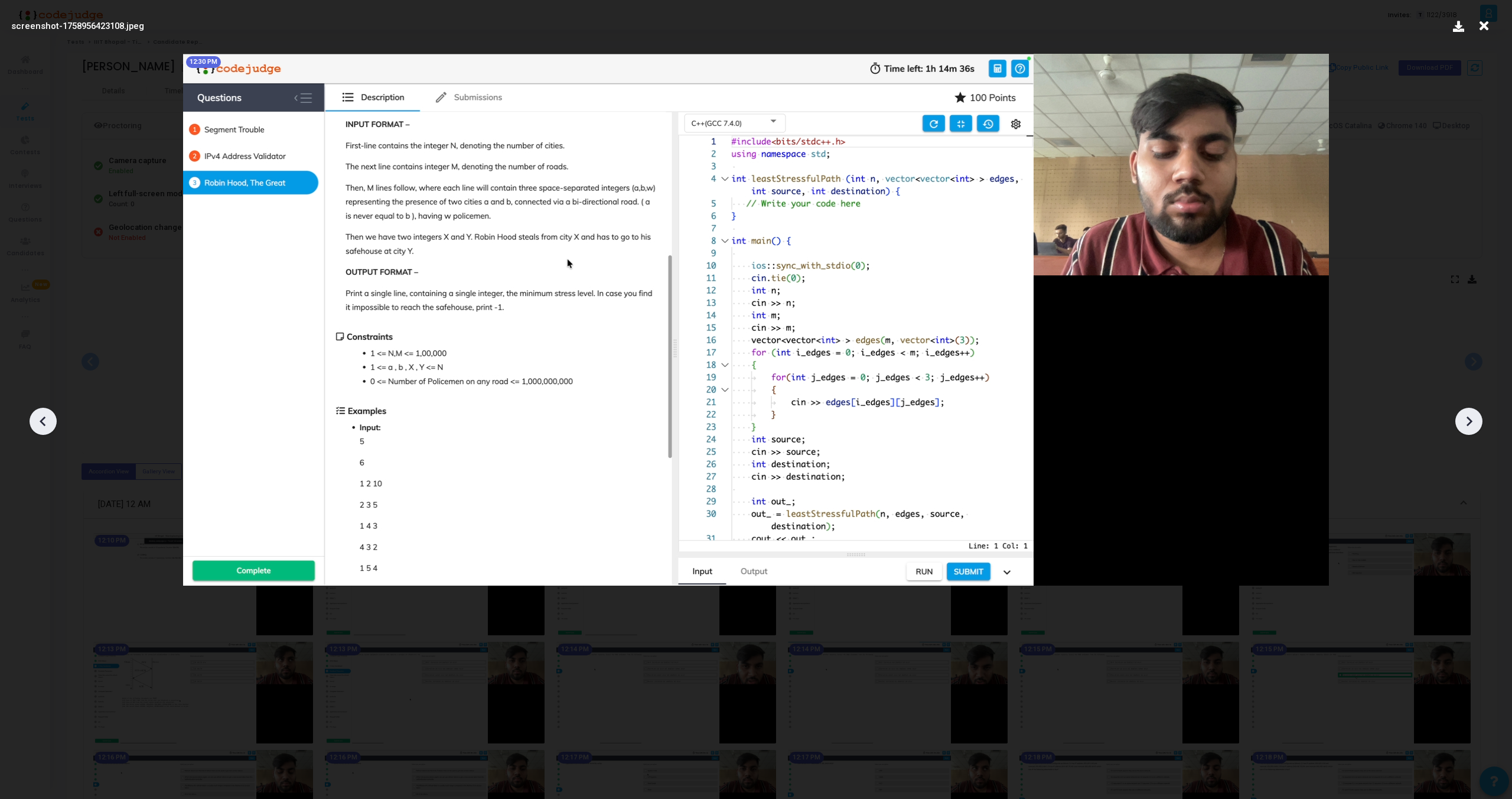
click at [1473, 417] on icon at bounding box center [1468, 420] width 17 height 17
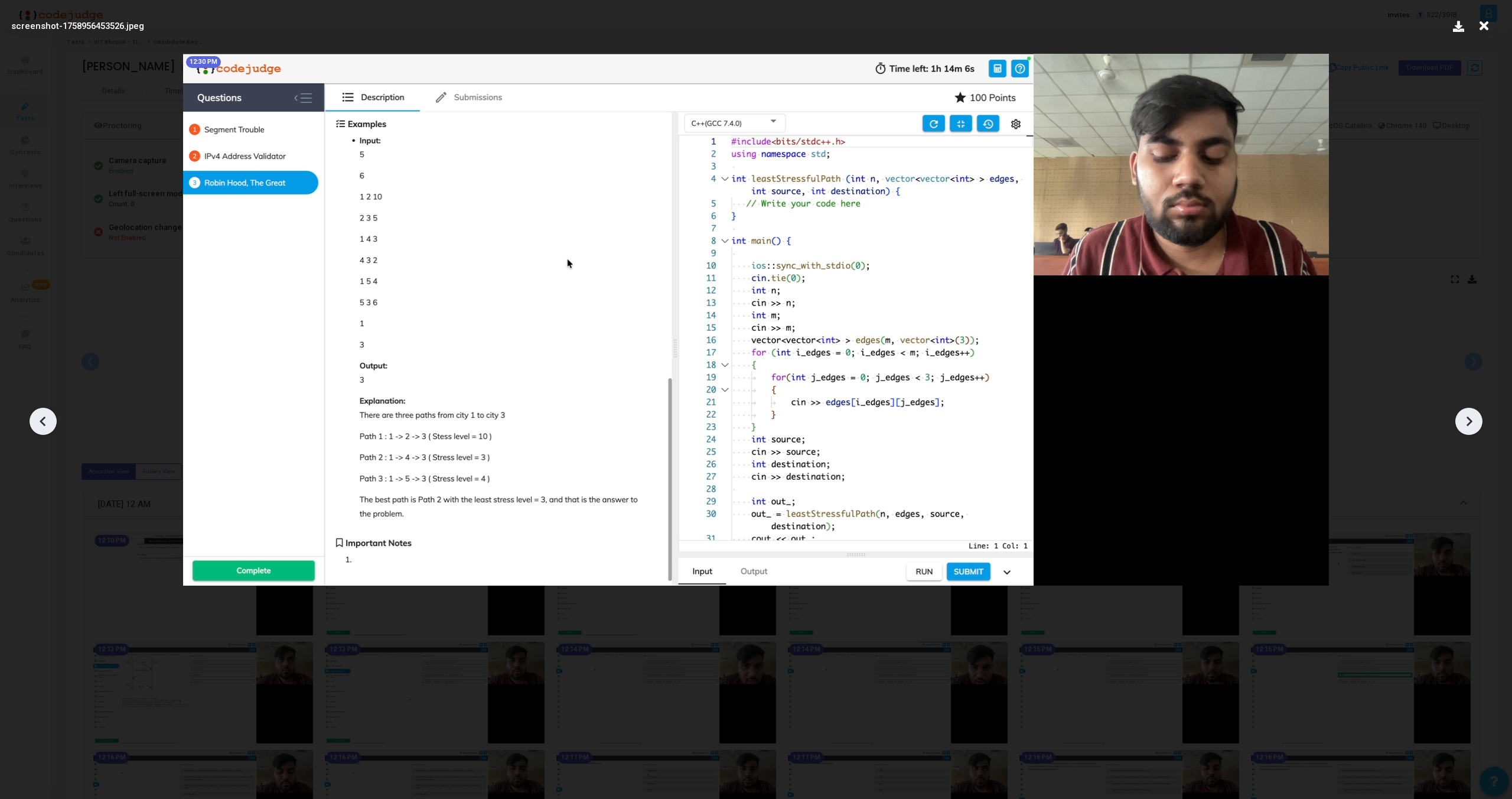
click at [1473, 417] on icon at bounding box center [1468, 420] width 17 height 17
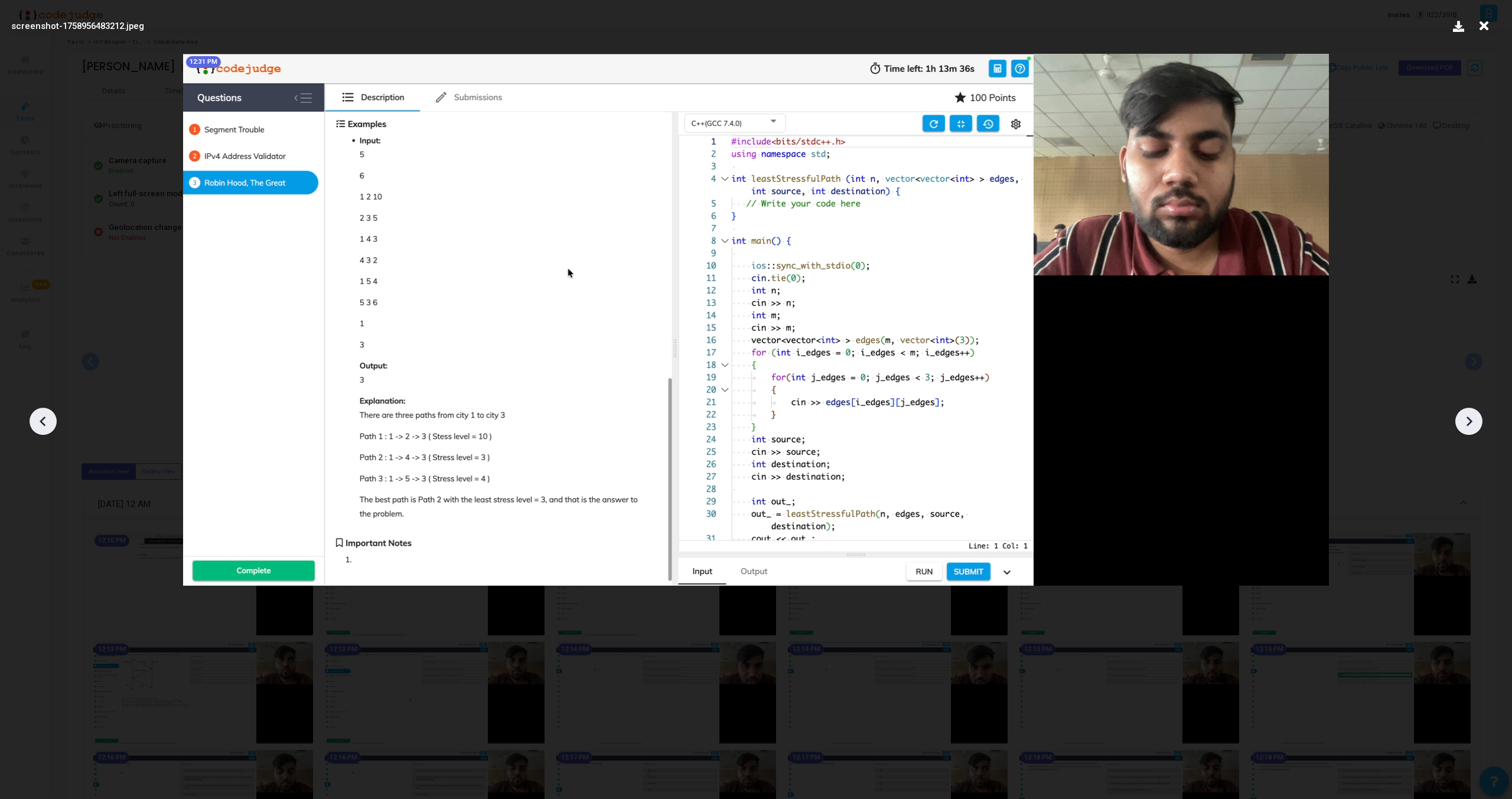
click at [1473, 417] on icon at bounding box center [1468, 420] width 17 height 17
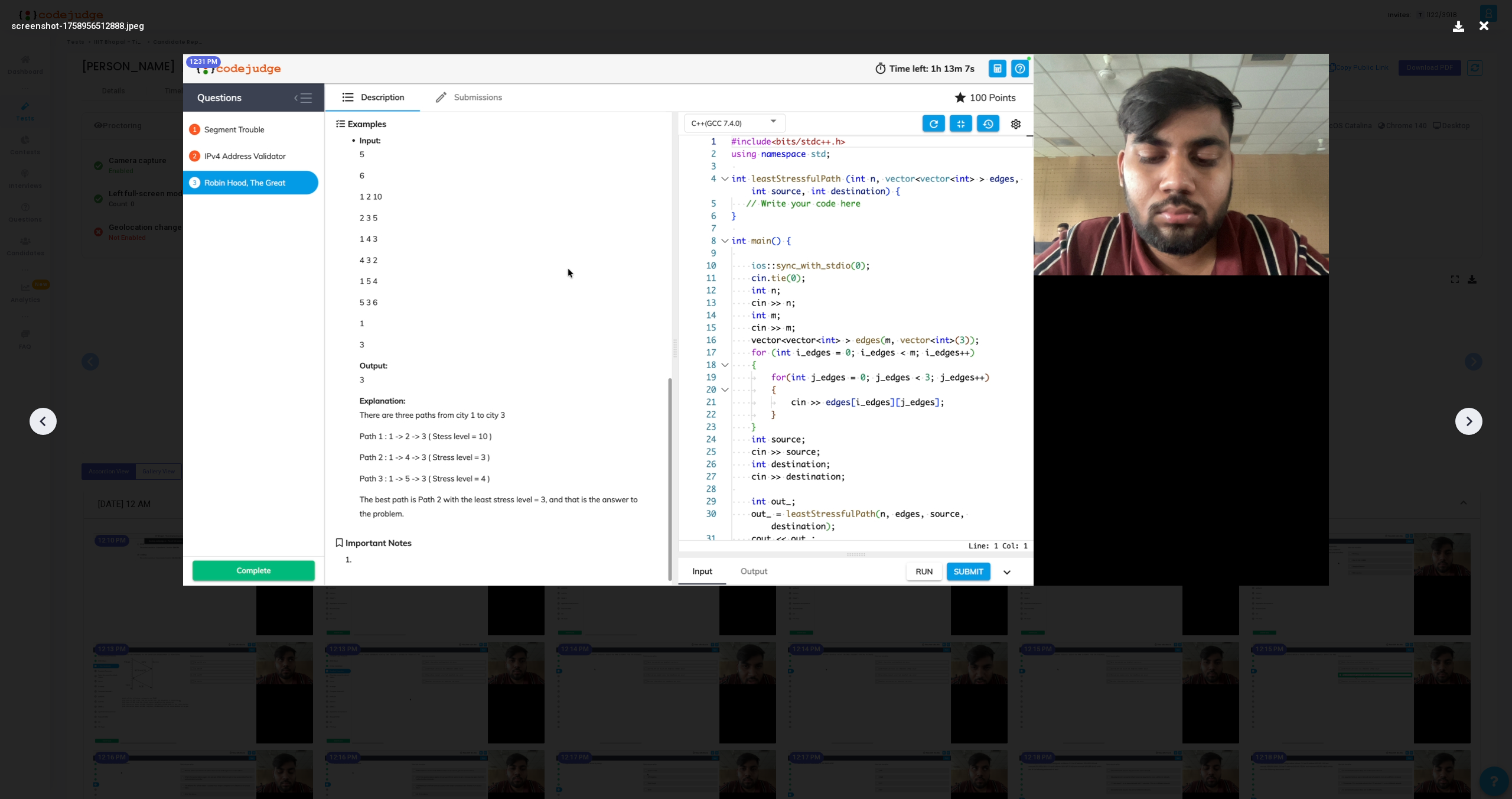
click at [1473, 417] on icon at bounding box center [1468, 420] width 17 height 17
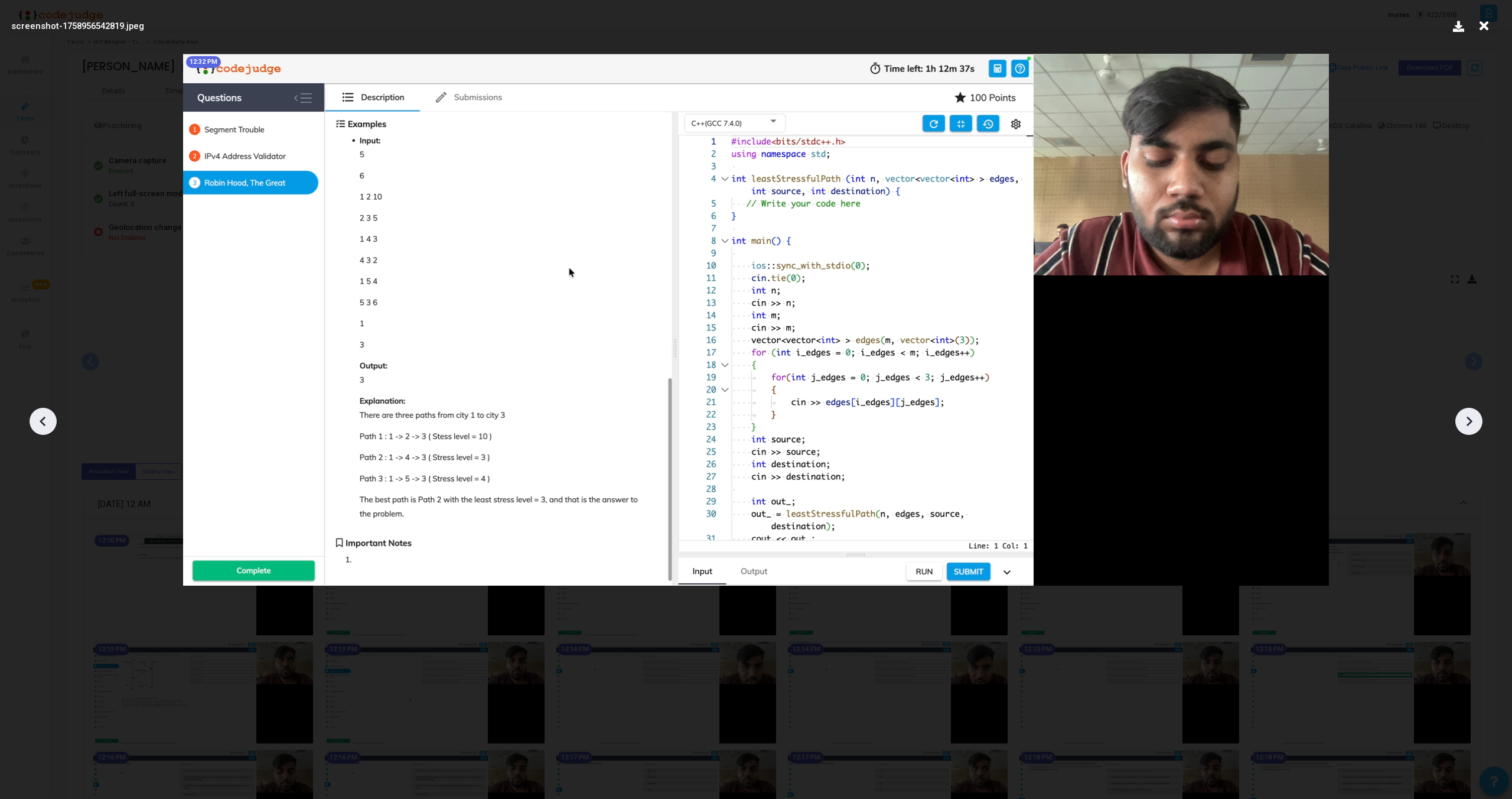
click at [1473, 417] on icon at bounding box center [1468, 420] width 17 height 17
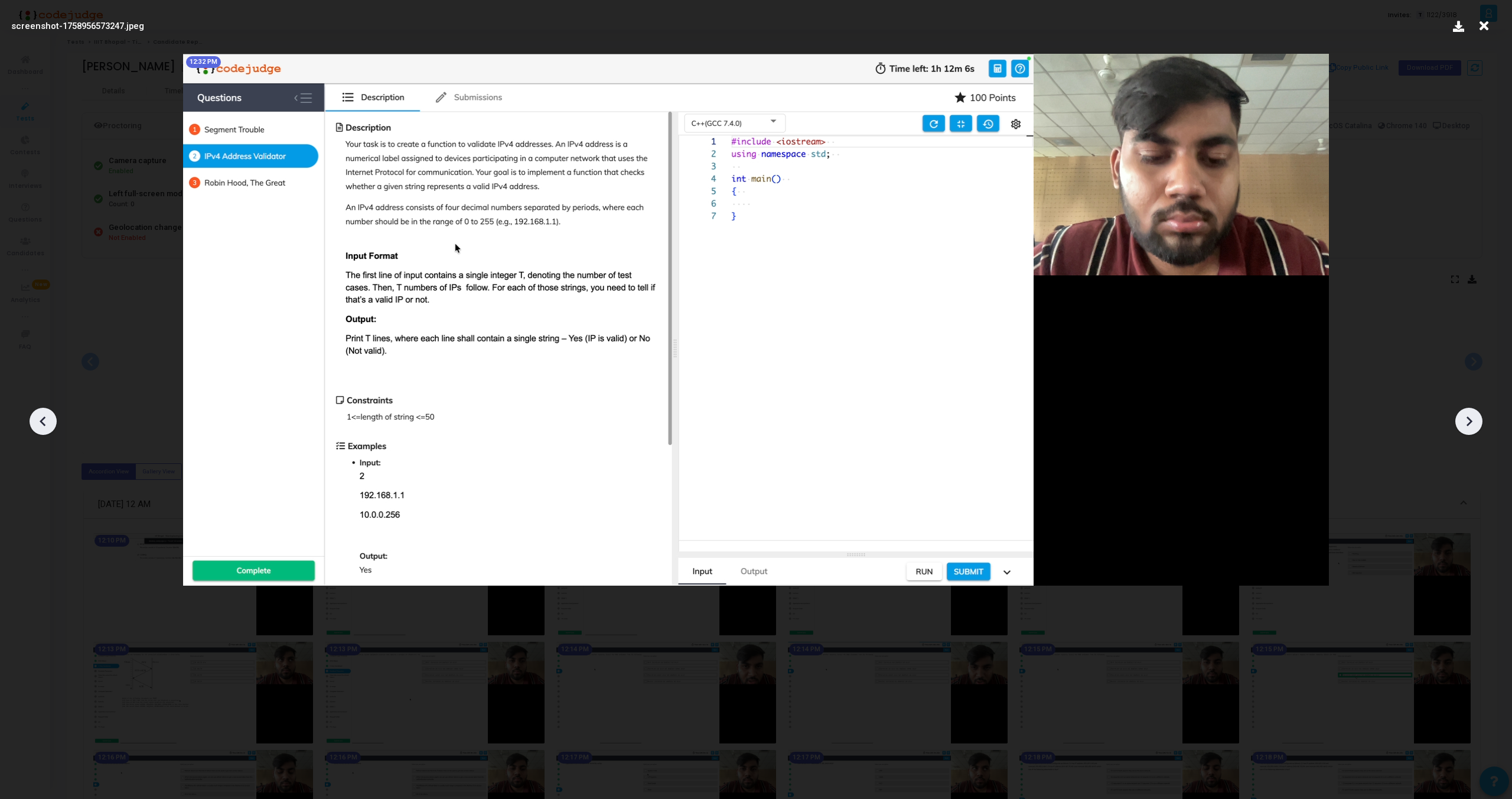
click at [1473, 417] on icon at bounding box center [1468, 420] width 17 height 17
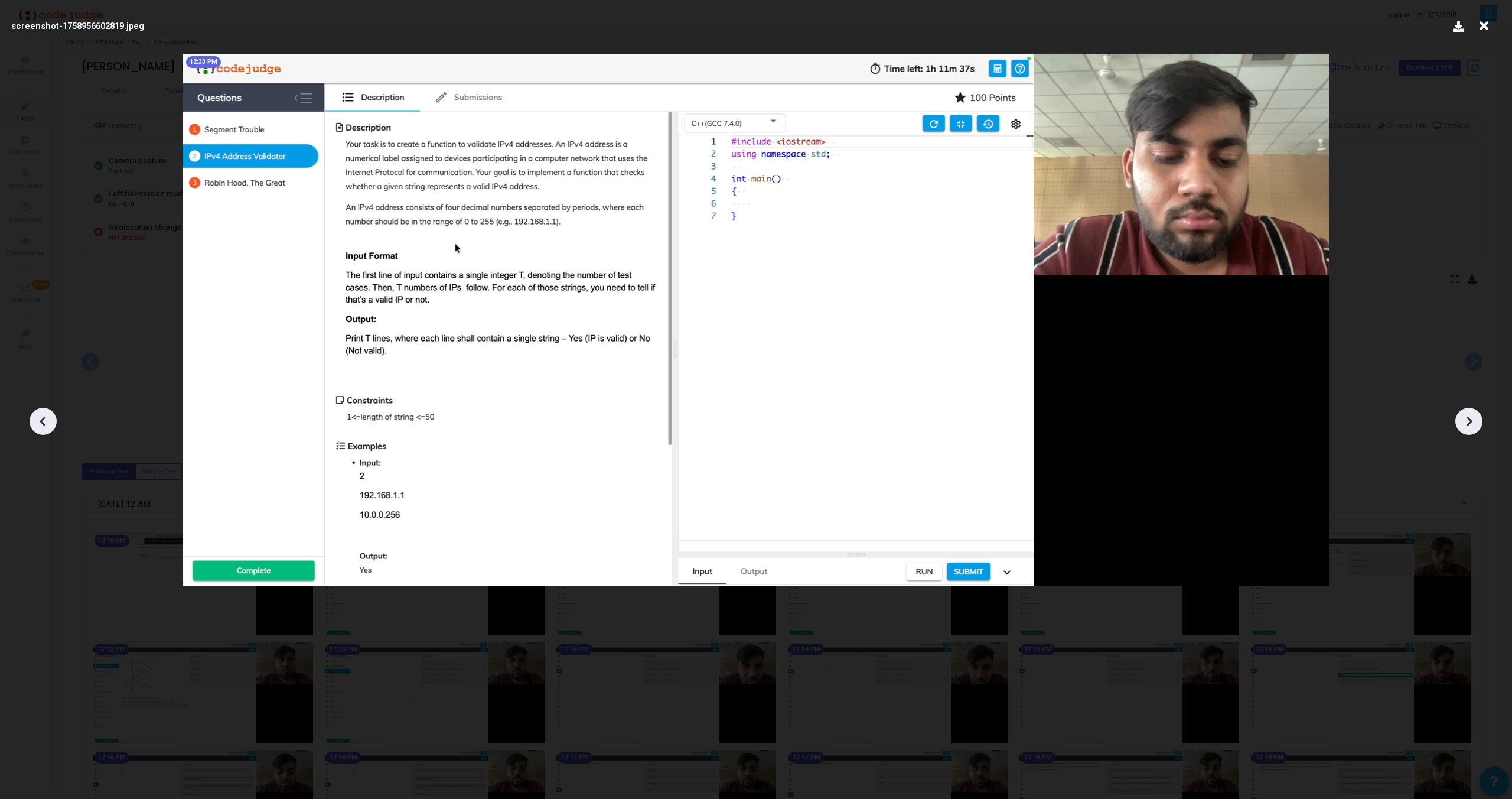
click at [40, 414] on icon at bounding box center [43, 420] width 17 height 17
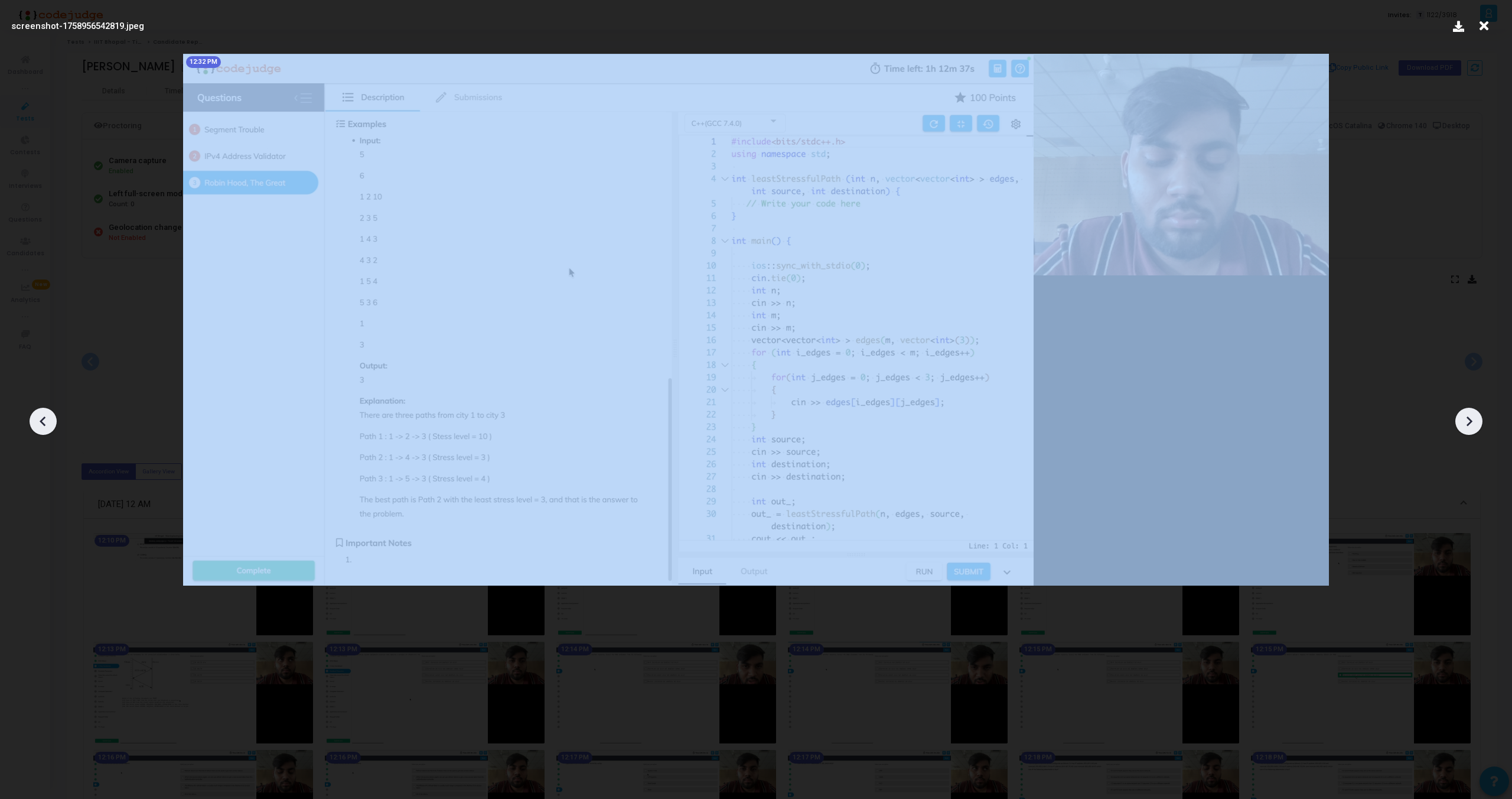
click at [40, 414] on icon at bounding box center [43, 420] width 17 height 17
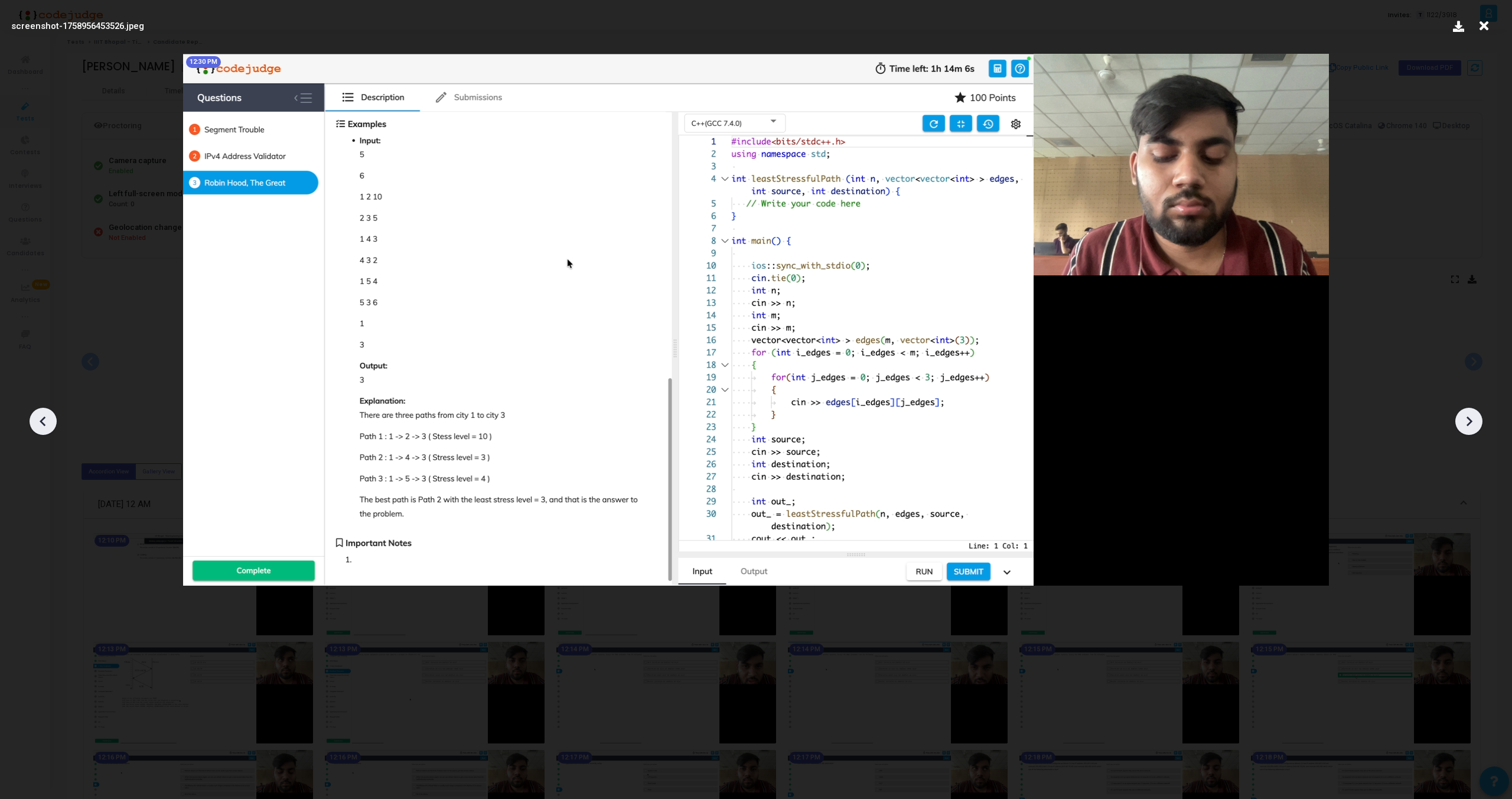
click at [40, 414] on icon at bounding box center [43, 420] width 17 height 17
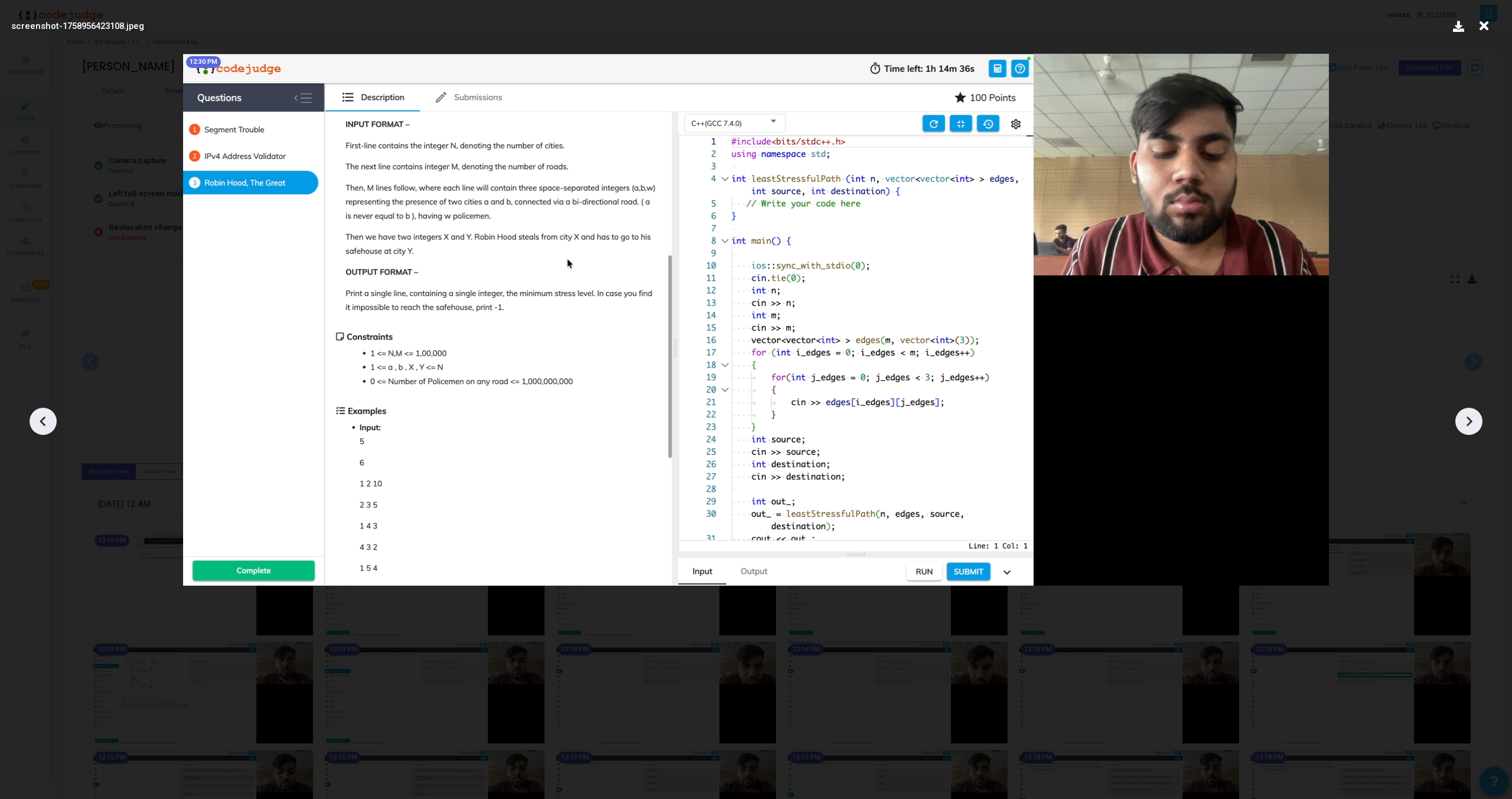
click at [40, 414] on icon at bounding box center [43, 420] width 17 height 17
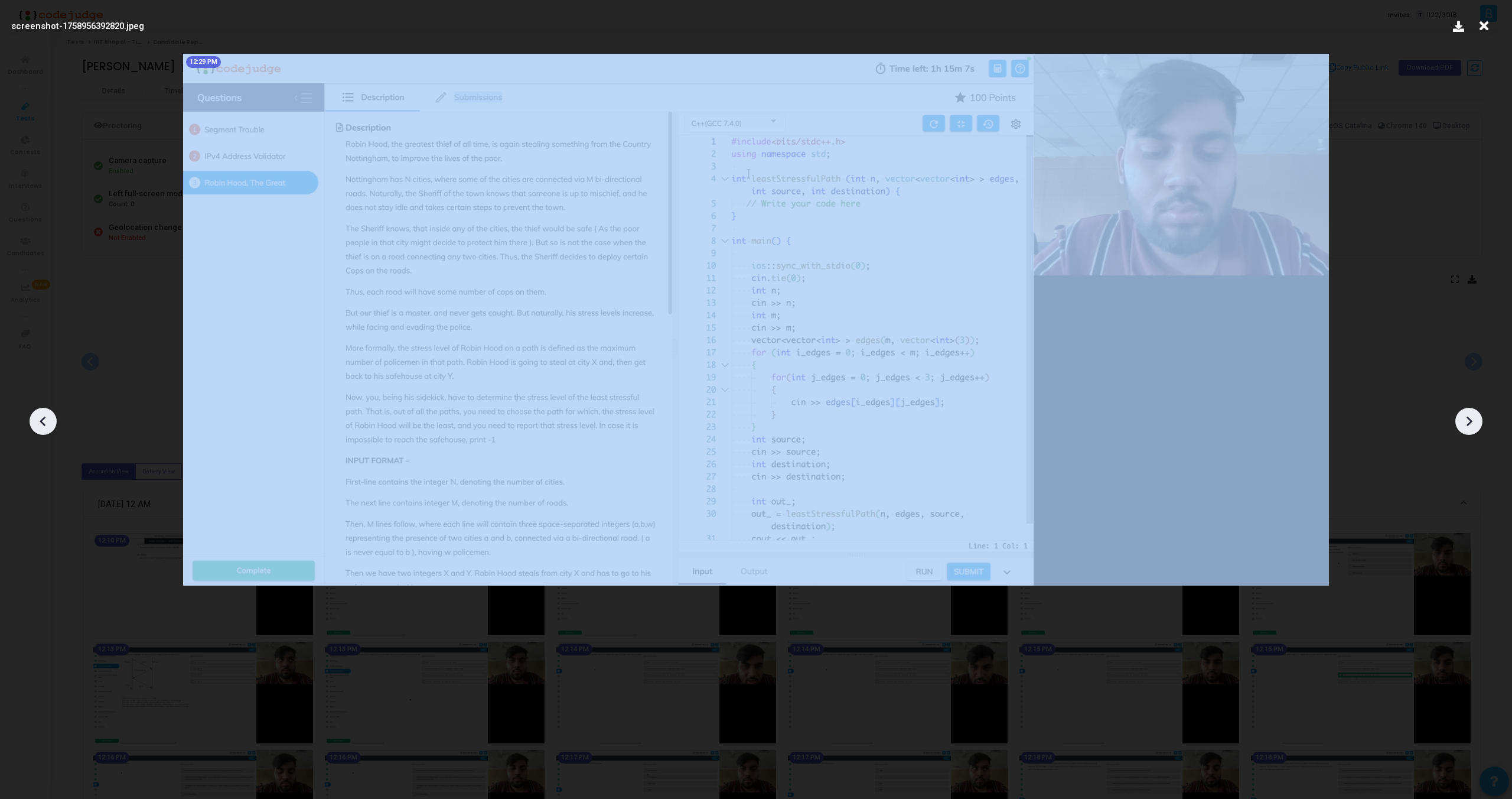
click at [40, 414] on icon at bounding box center [43, 420] width 17 height 17
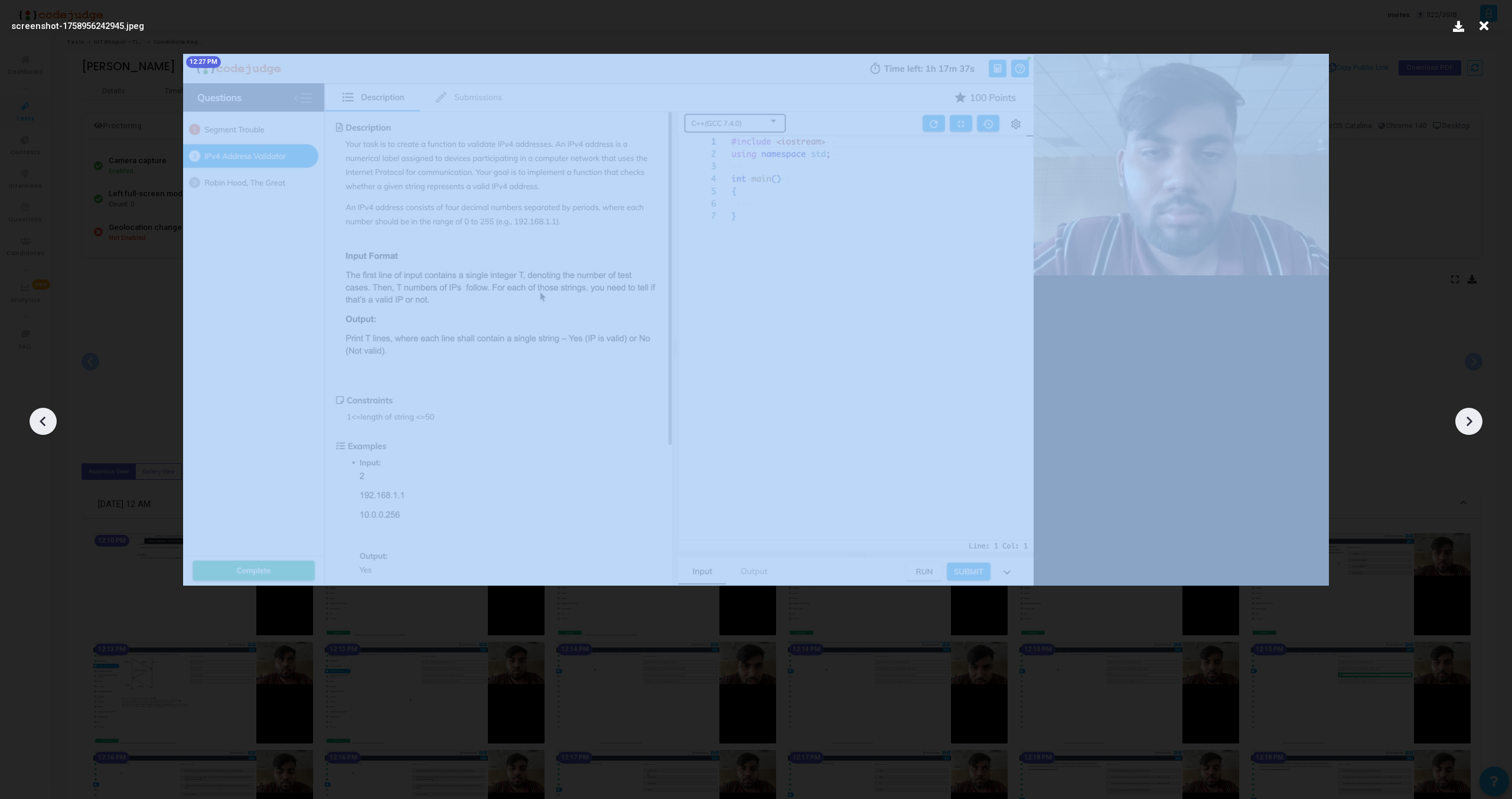
click at [40, 414] on icon at bounding box center [43, 420] width 17 height 17
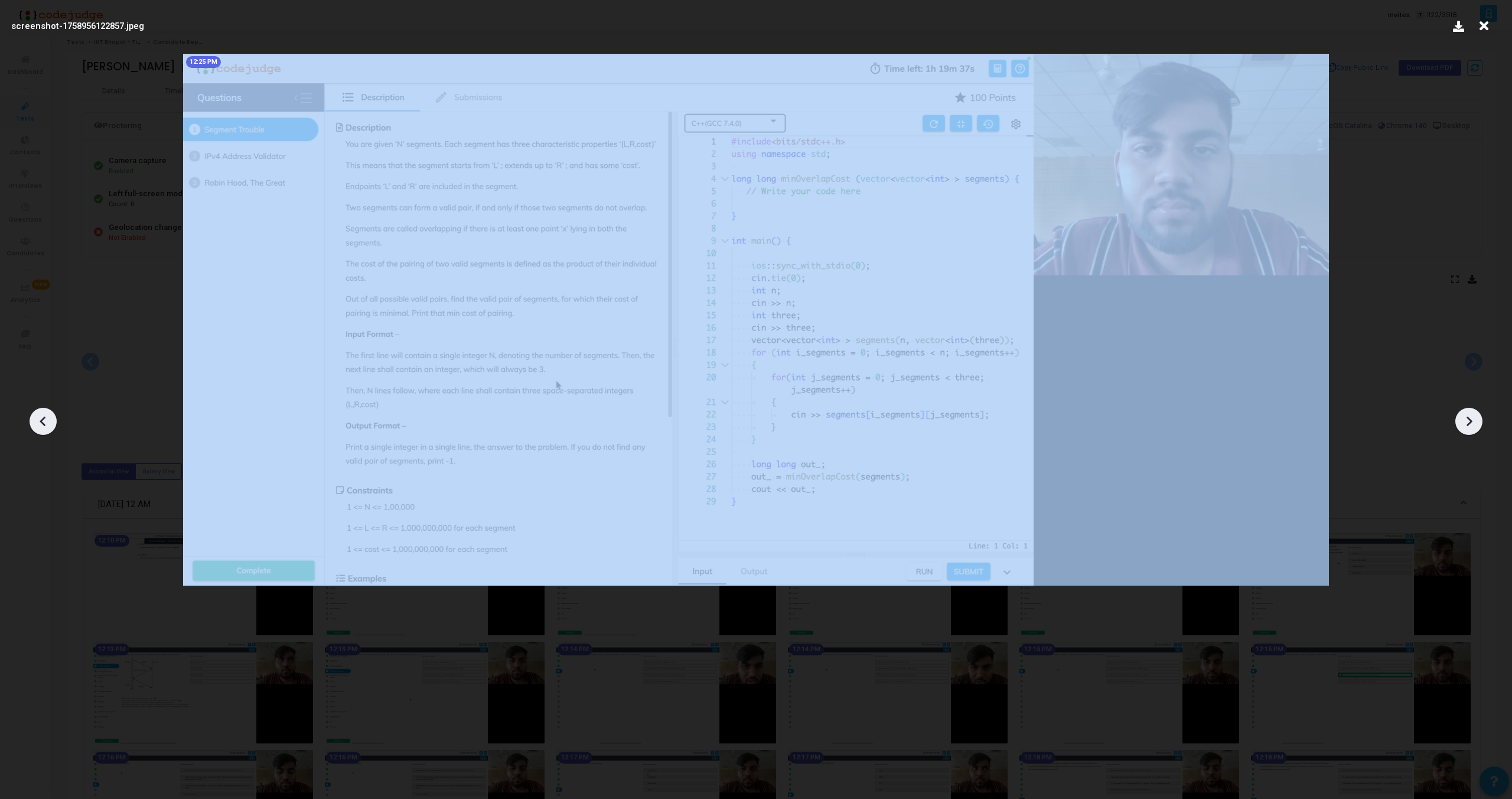
click at [40, 414] on icon at bounding box center [43, 420] width 17 height 17
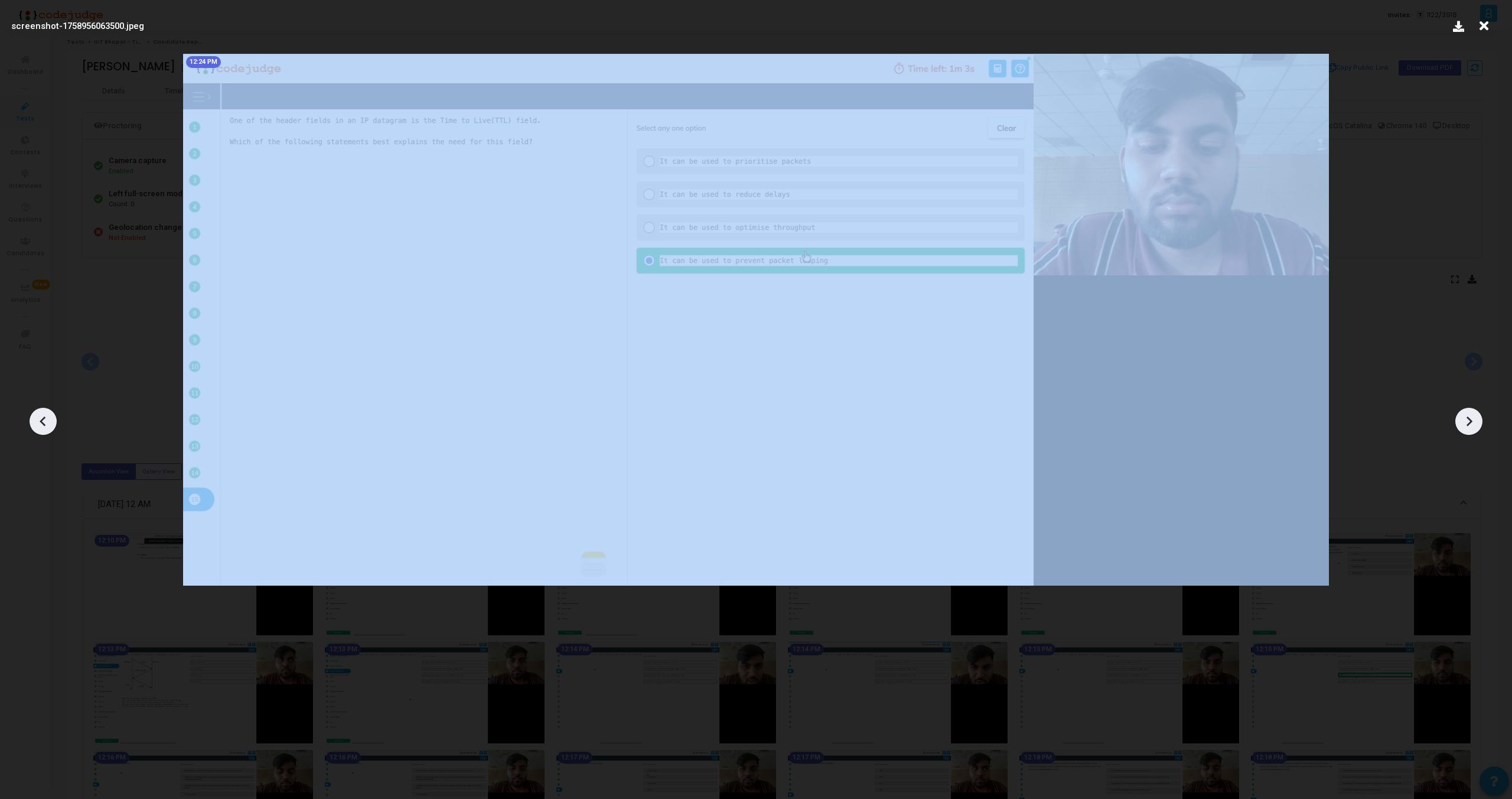
click at [40, 414] on icon at bounding box center [43, 420] width 17 height 17
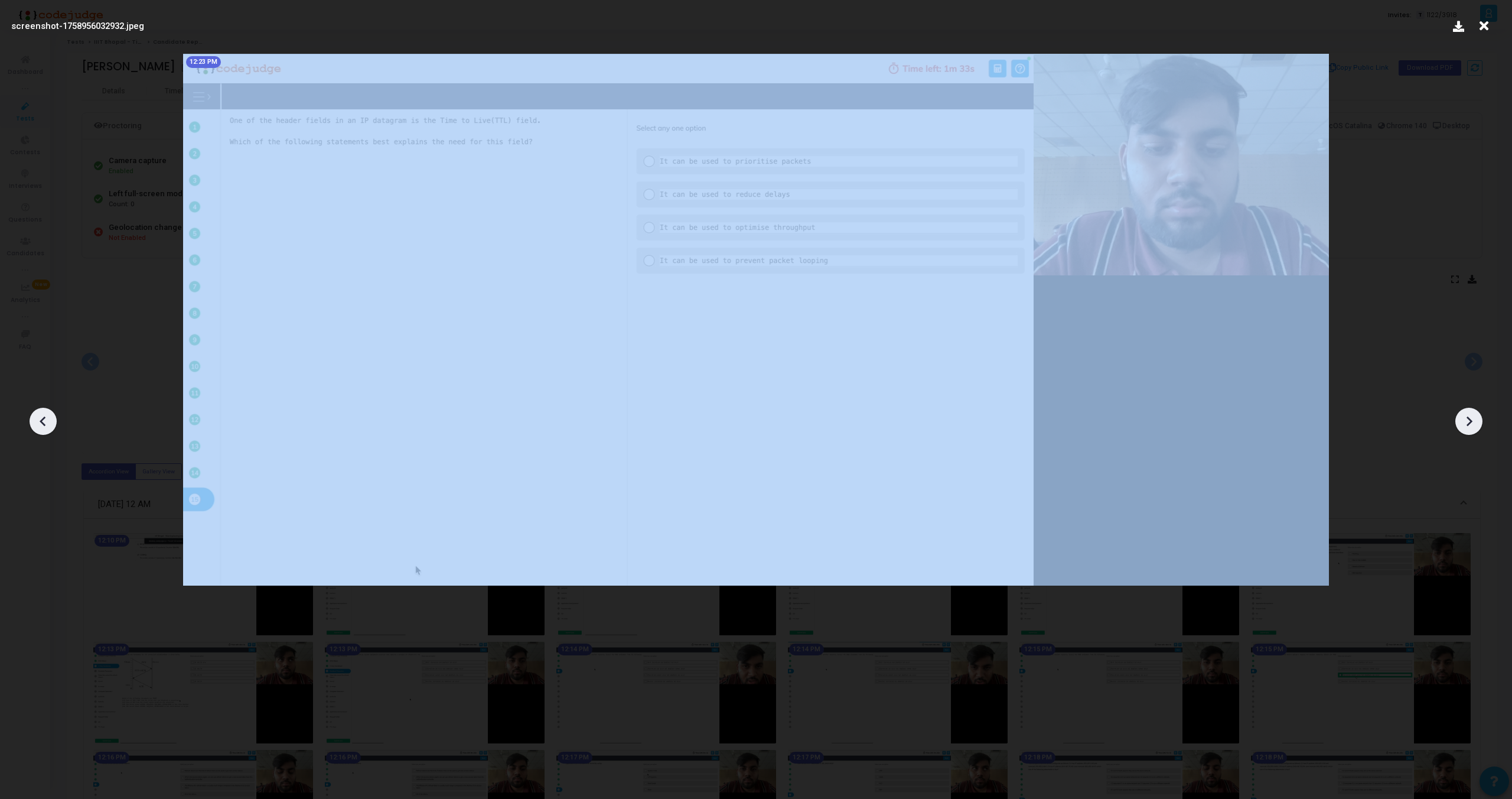
click at [40, 414] on icon at bounding box center [43, 420] width 17 height 17
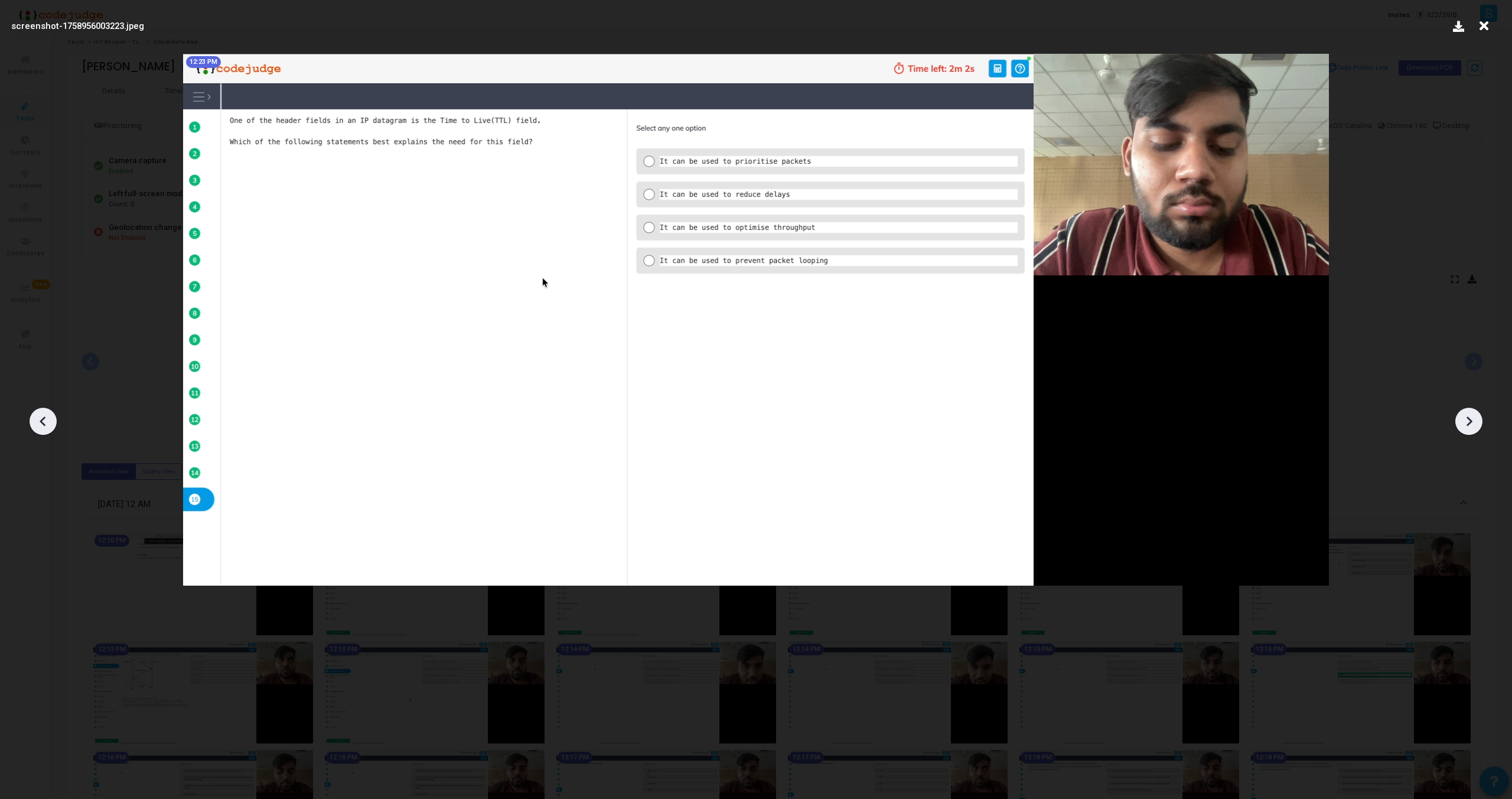
click at [1471, 430] on div at bounding box center [1469, 421] width 27 height 27
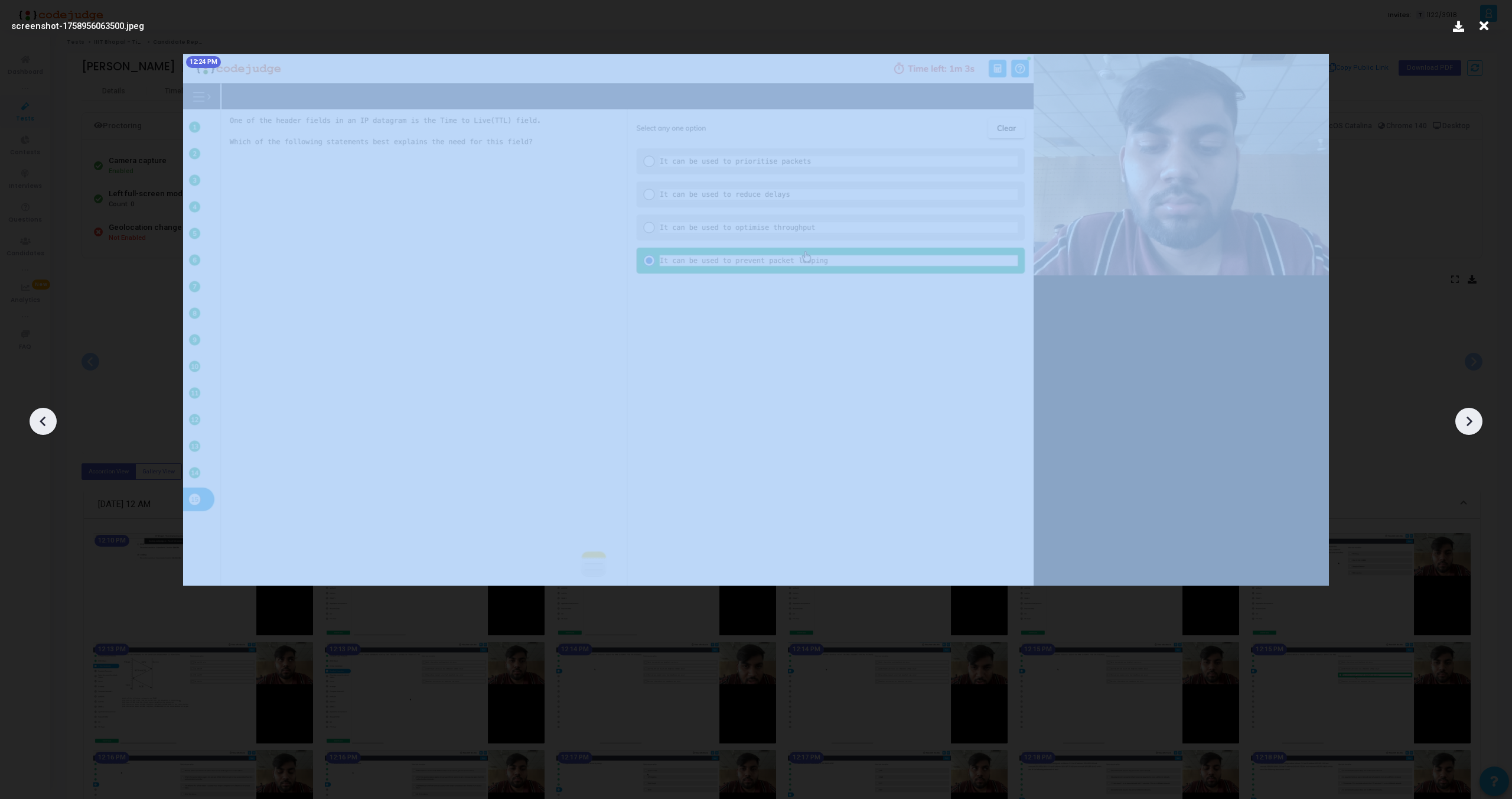
click at [1471, 430] on div at bounding box center [1469, 421] width 27 height 27
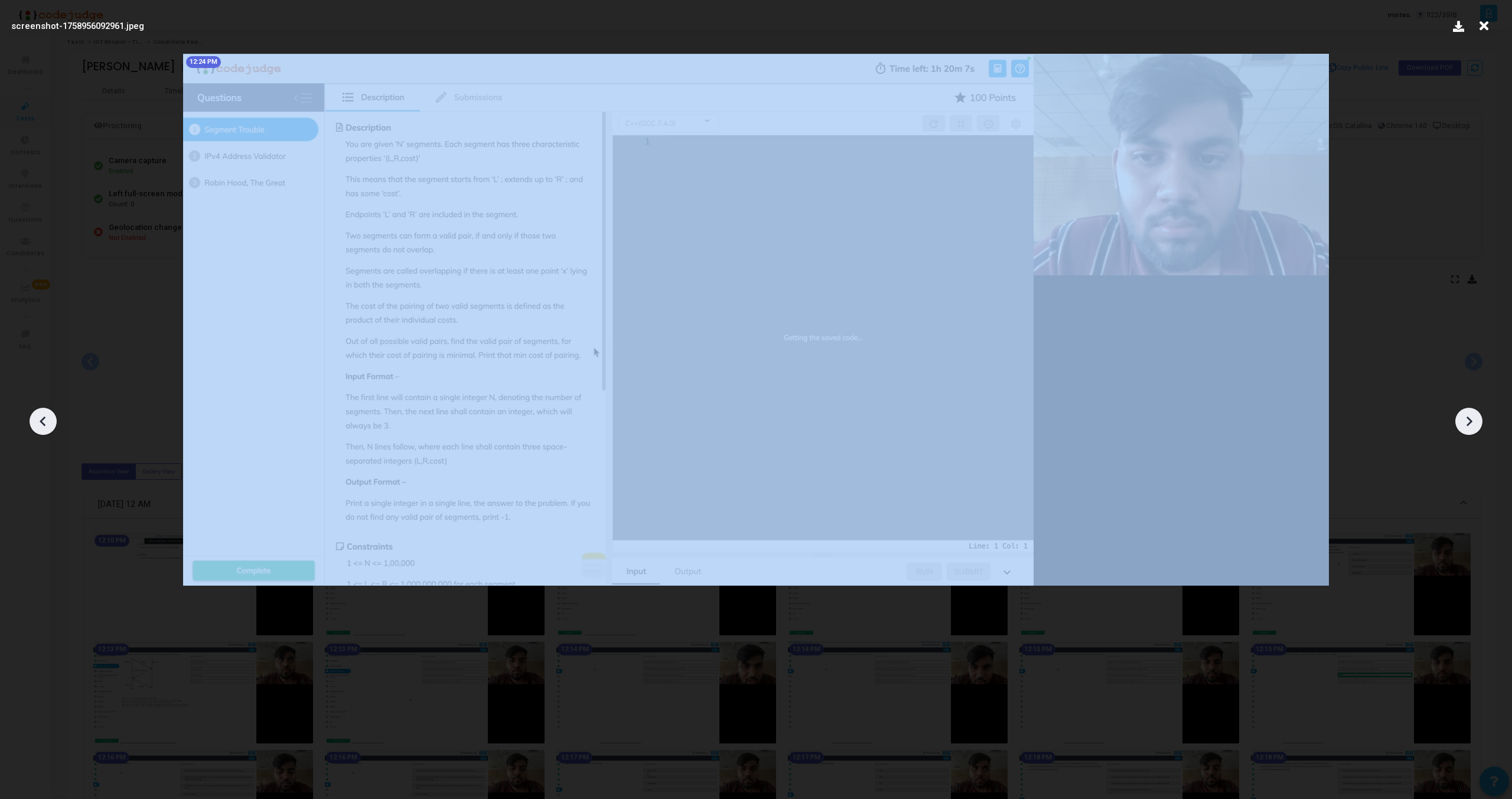
click at [1471, 430] on div at bounding box center [1469, 421] width 27 height 27
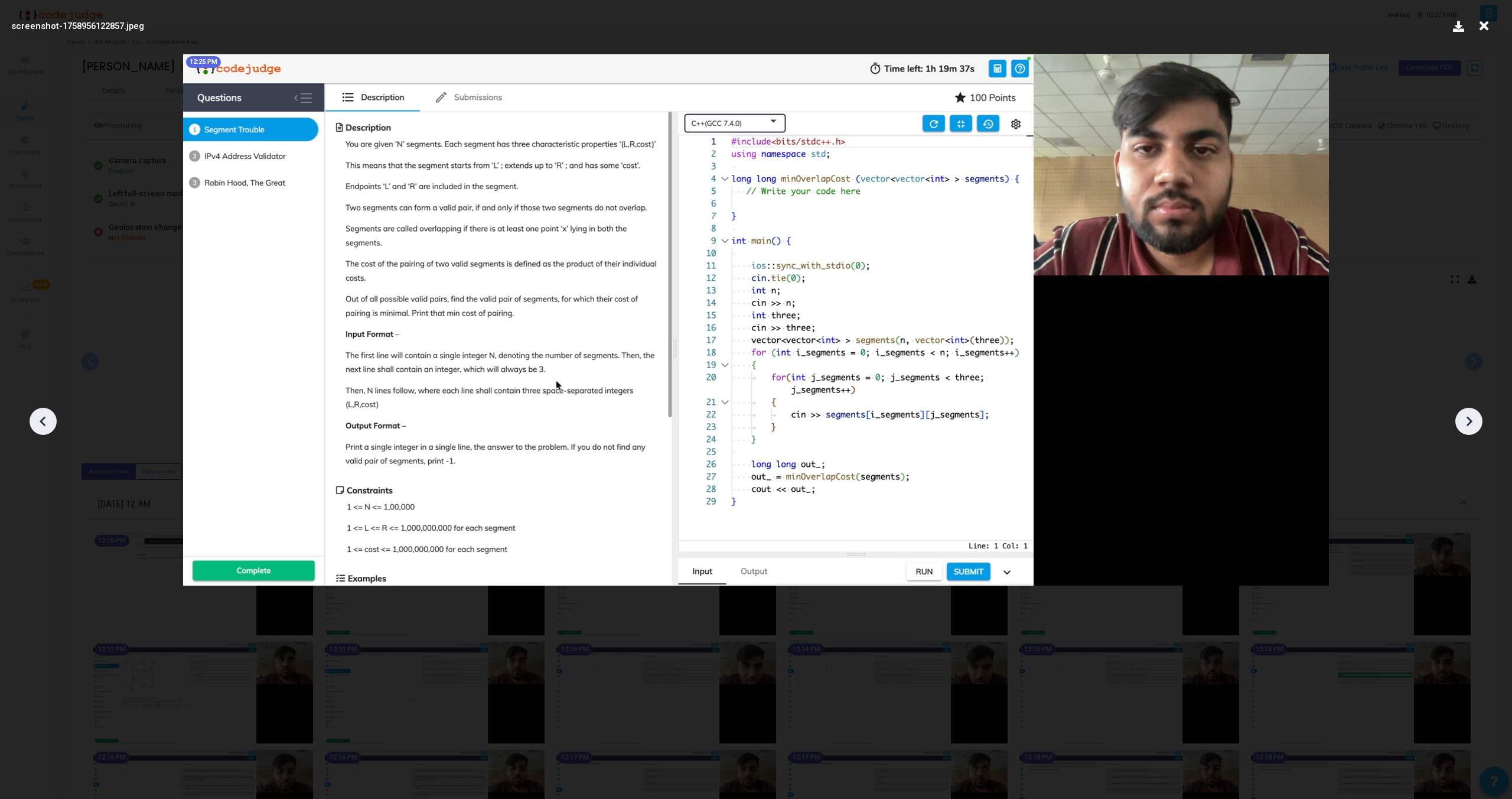
click at [1471, 430] on div at bounding box center [1469, 421] width 27 height 27
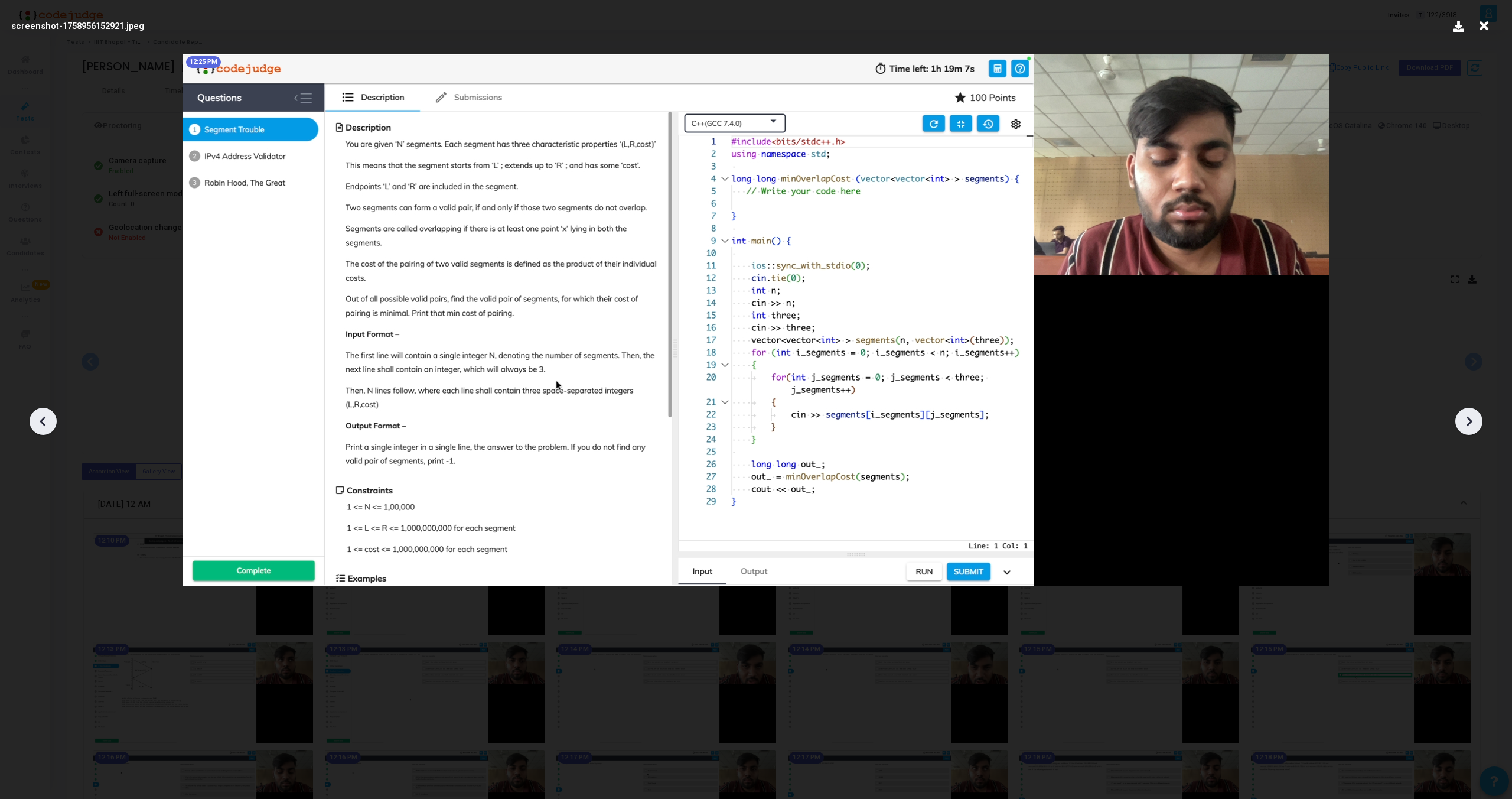
click at [1471, 430] on div at bounding box center [1469, 421] width 27 height 27
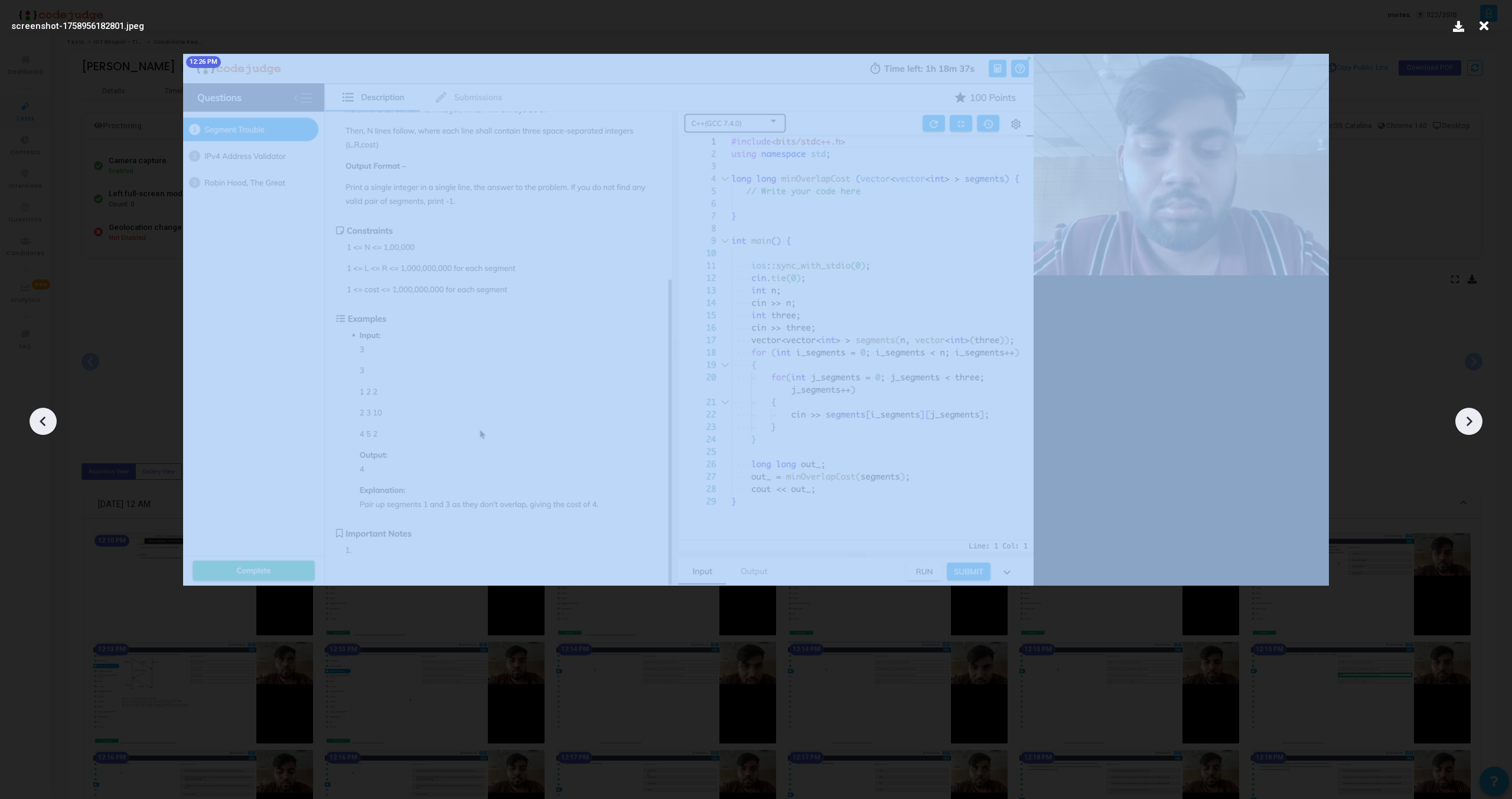
click at [1471, 430] on div at bounding box center [1469, 421] width 27 height 27
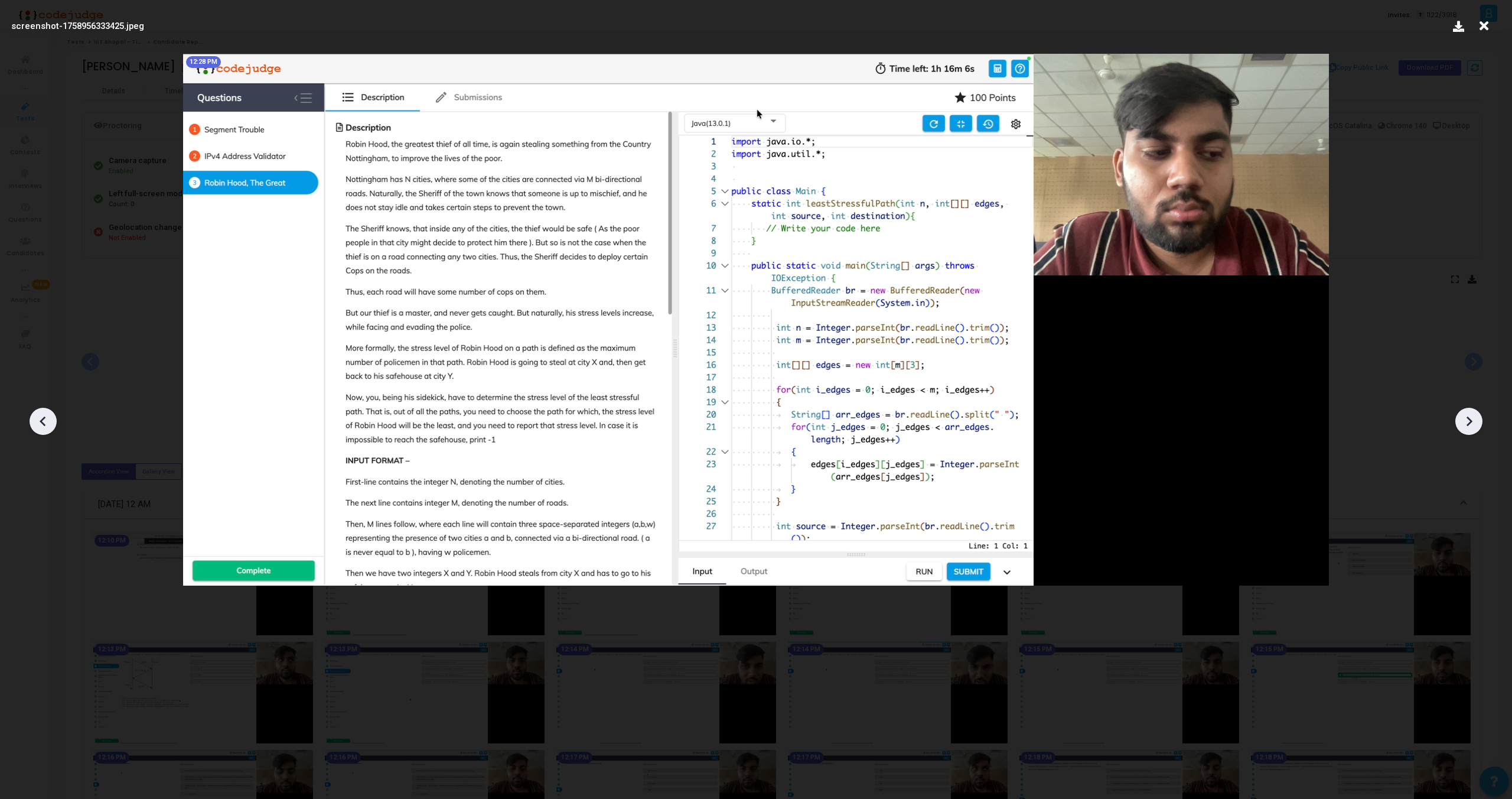
click at [1471, 430] on div at bounding box center [1469, 421] width 27 height 27
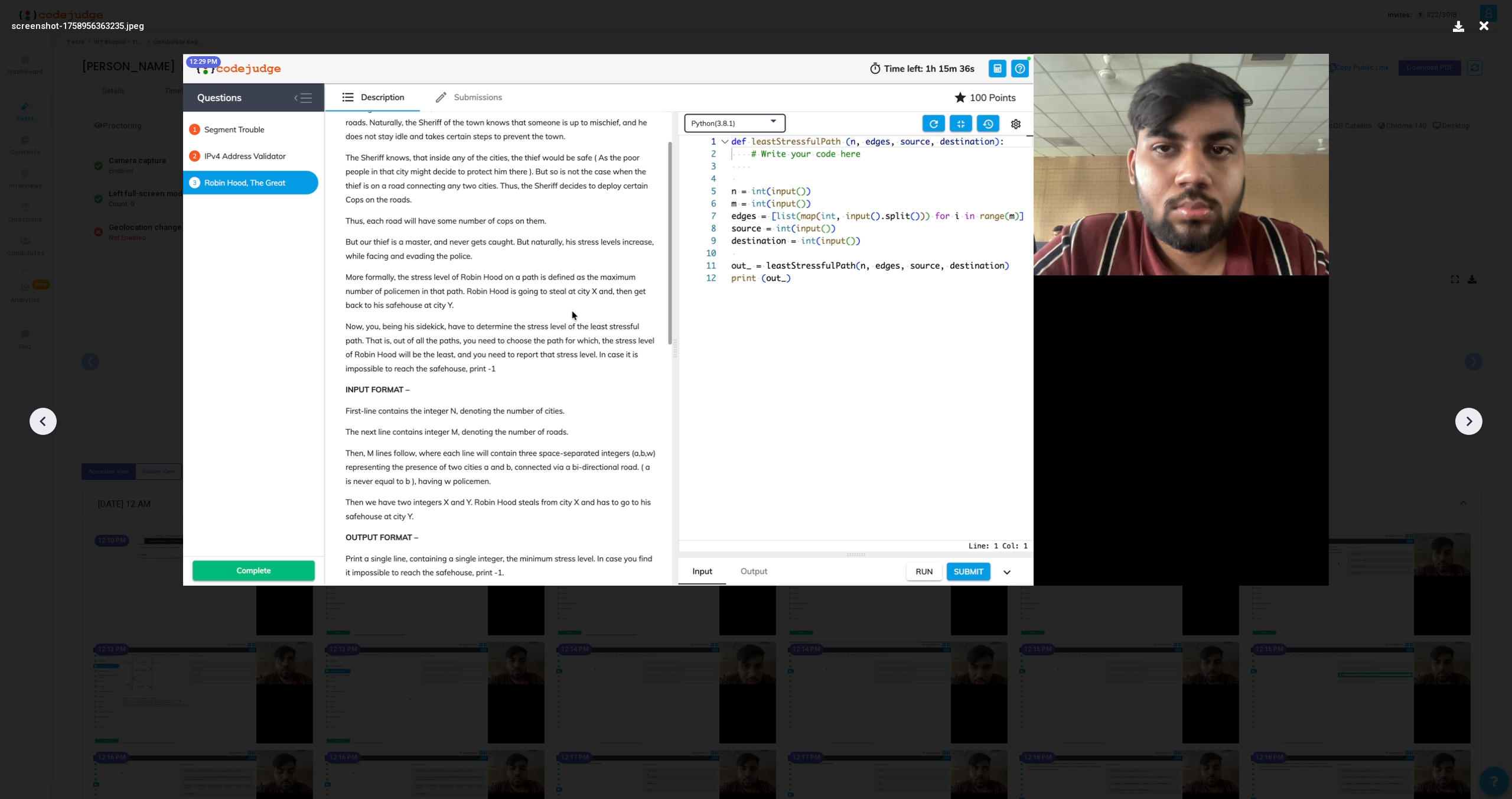
click at [1471, 430] on div at bounding box center [1469, 421] width 27 height 27
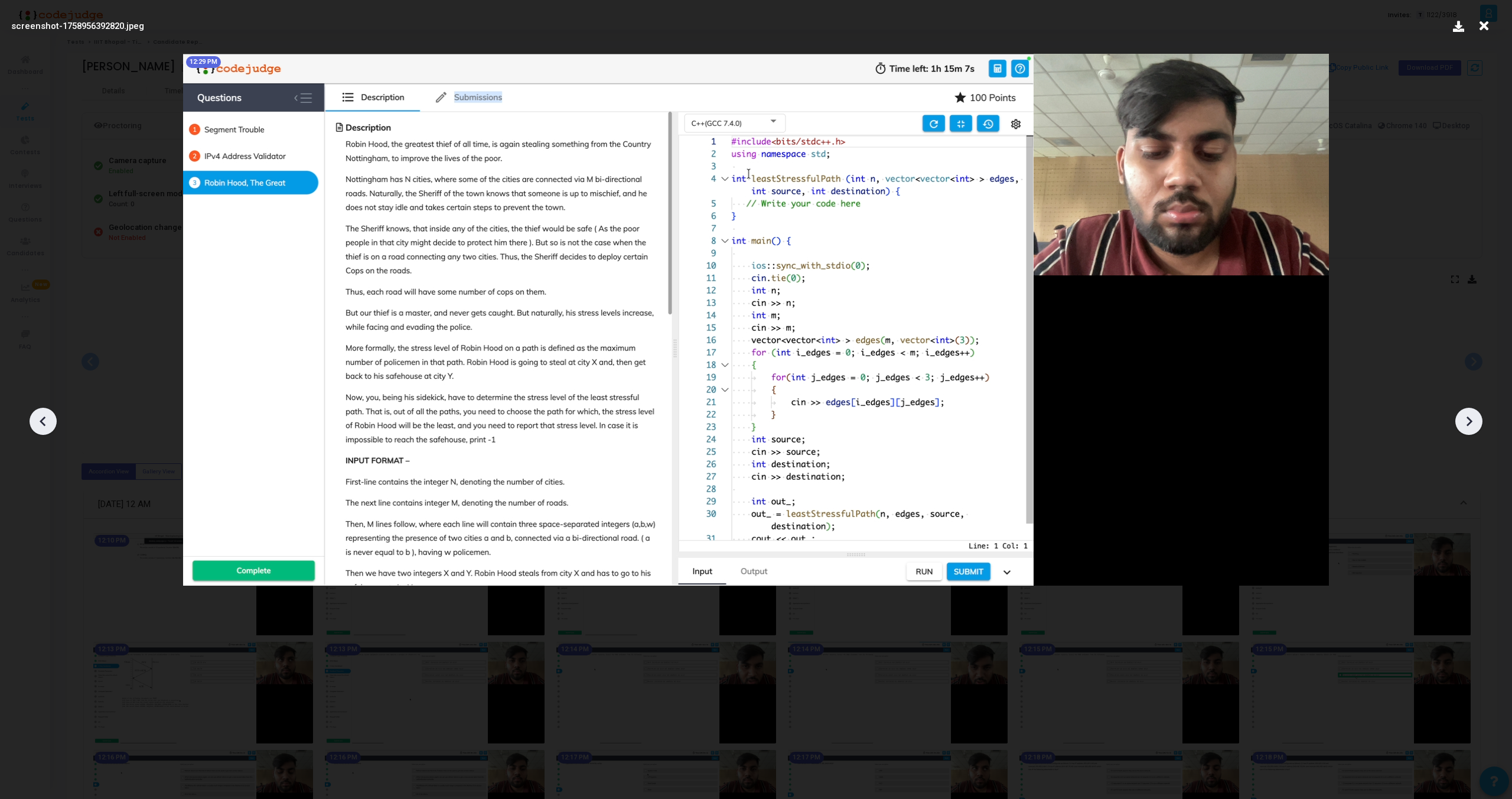
click at [1471, 430] on div at bounding box center [1469, 421] width 27 height 27
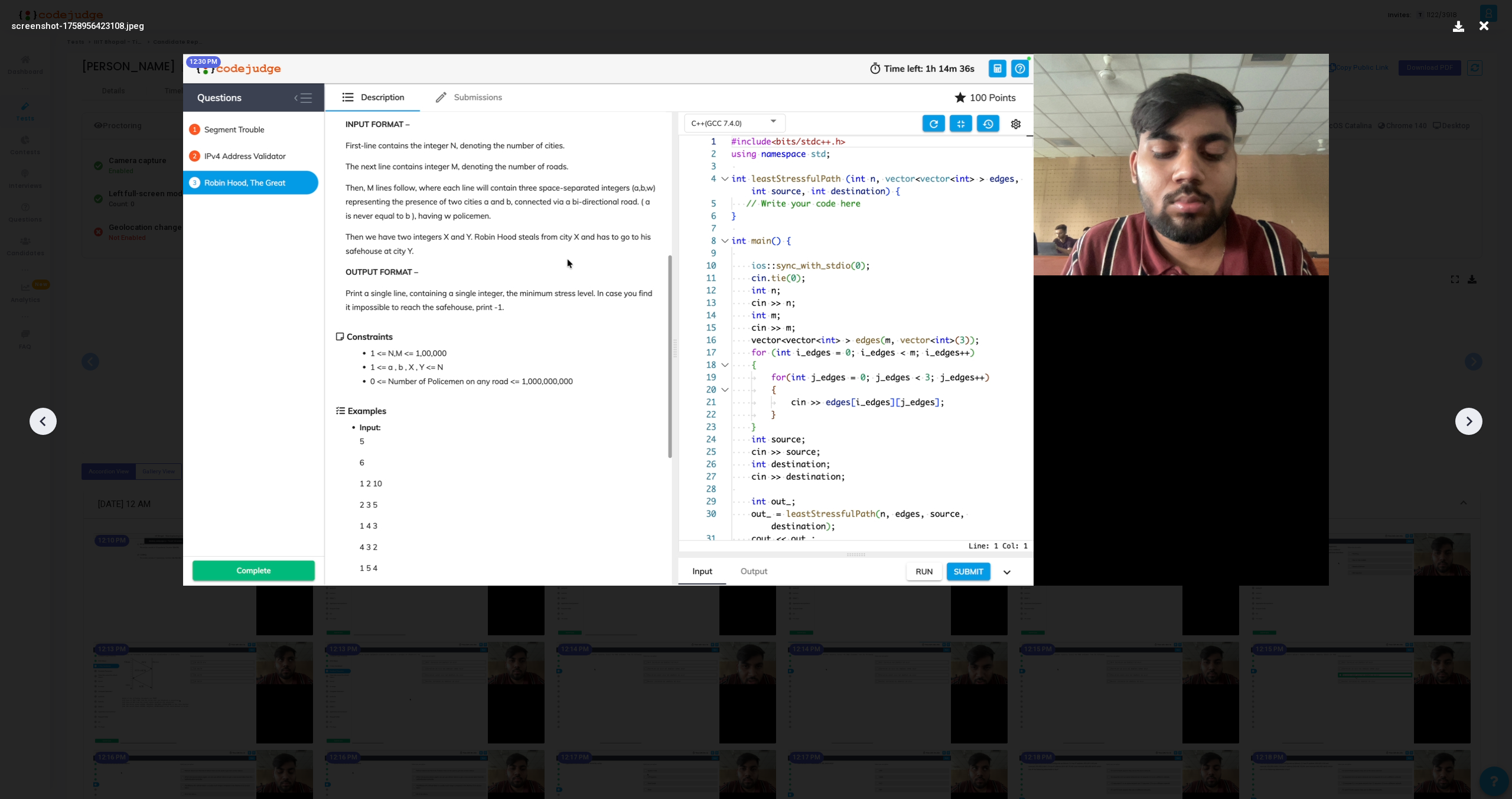
click at [1471, 430] on div at bounding box center [1469, 421] width 27 height 27
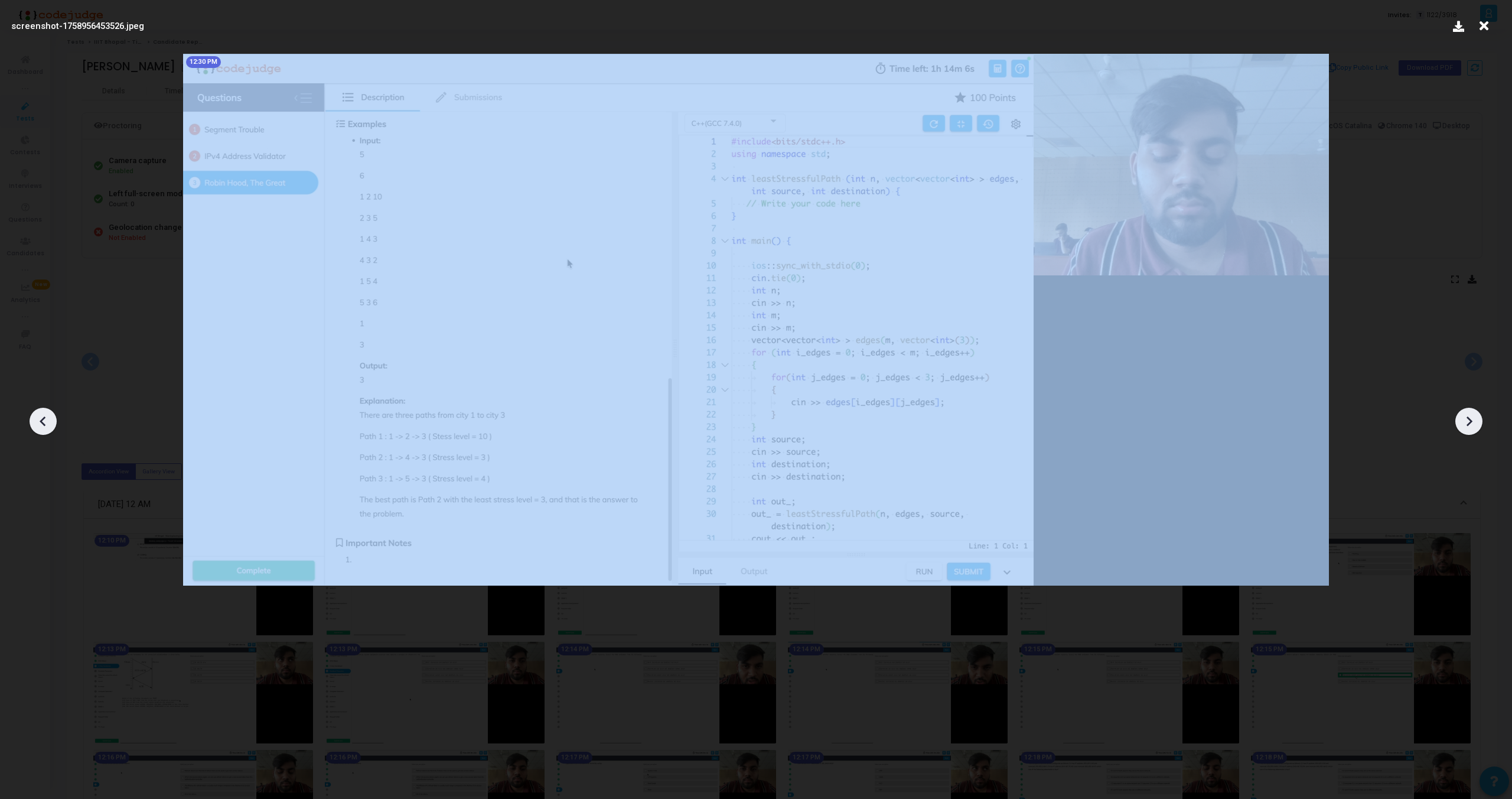
click at [1471, 430] on div at bounding box center [1469, 421] width 27 height 27
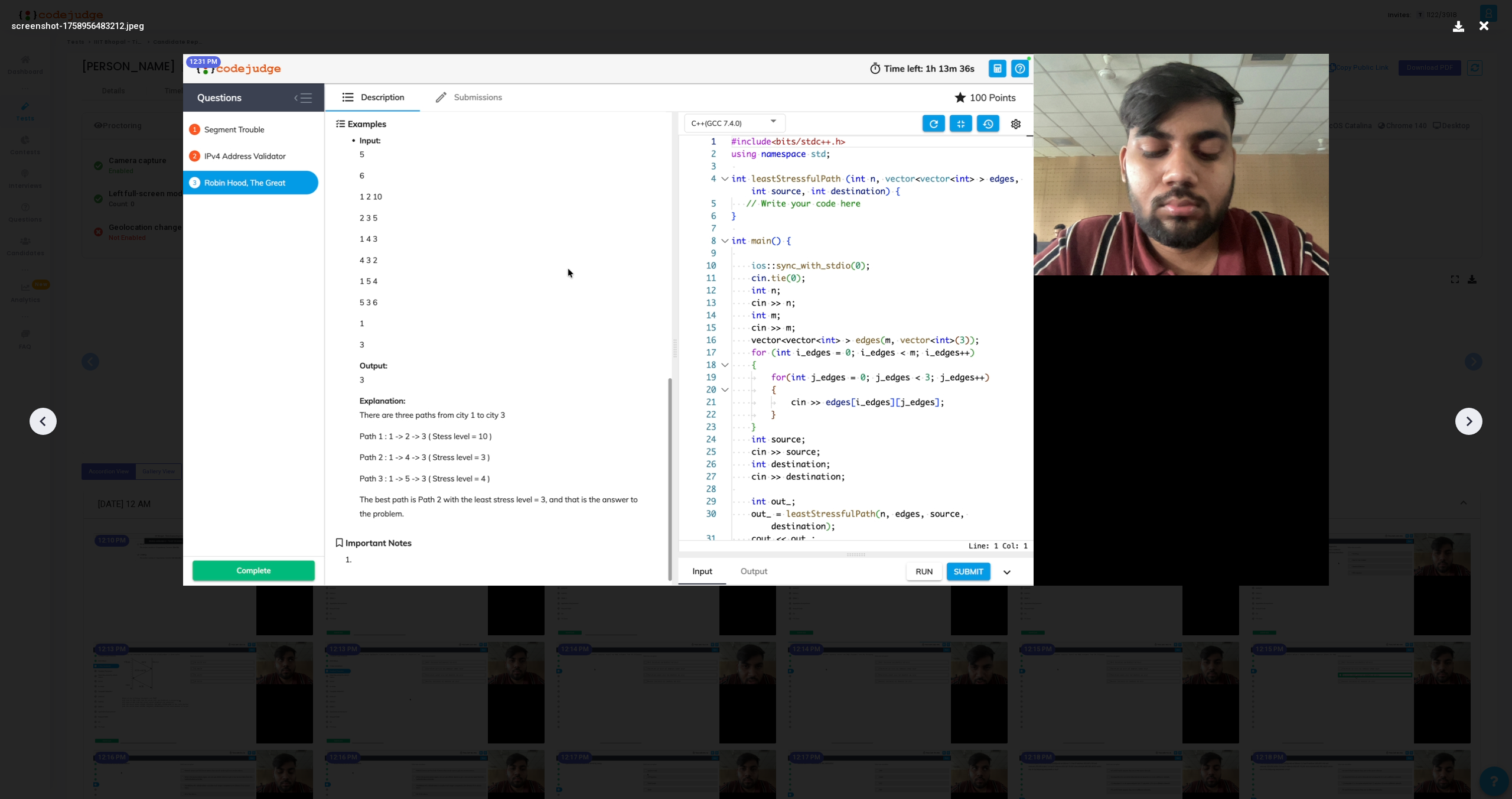
click at [1471, 430] on div at bounding box center [1469, 421] width 27 height 27
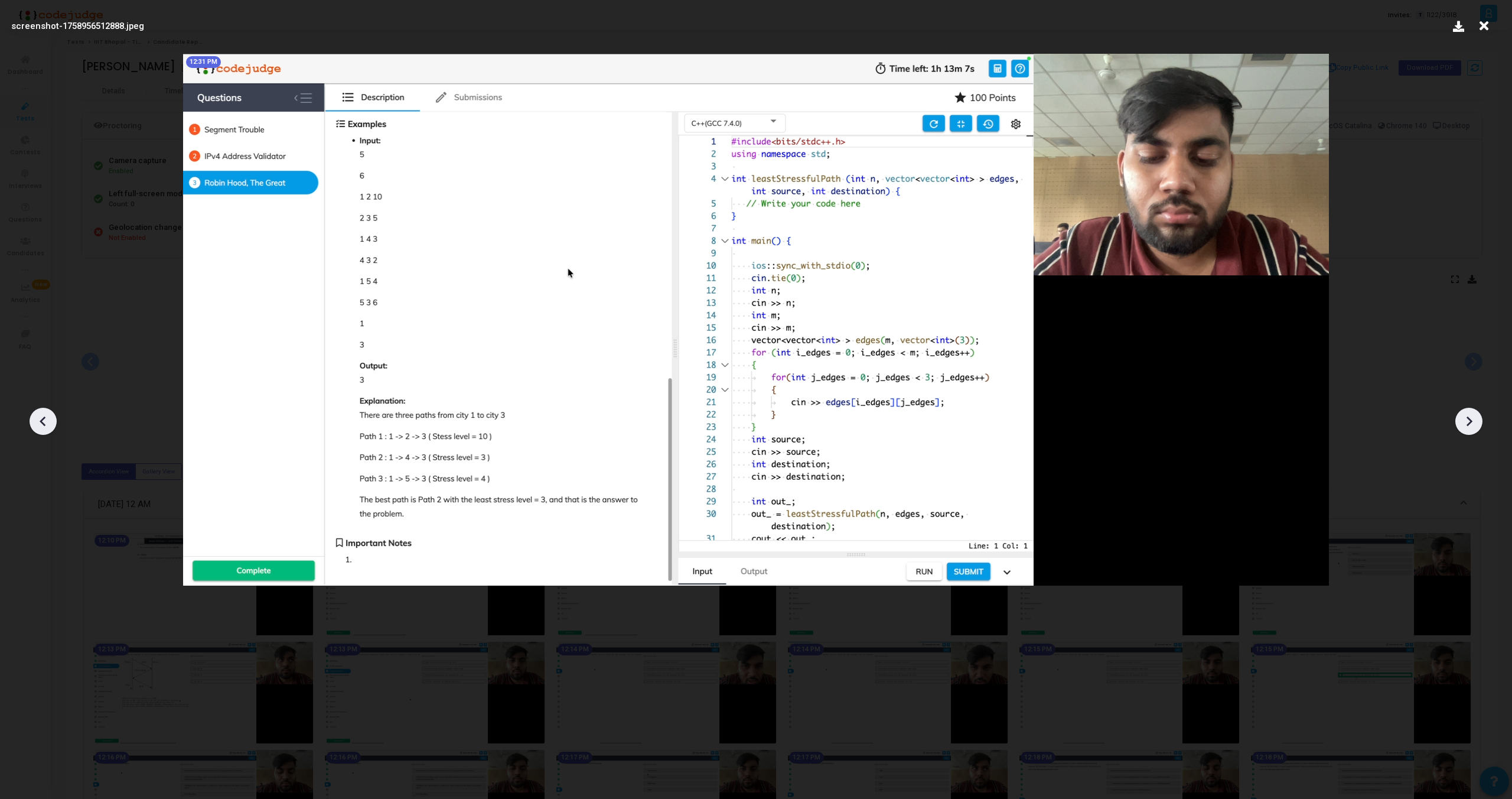
click at [1471, 430] on div at bounding box center [1469, 421] width 27 height 27
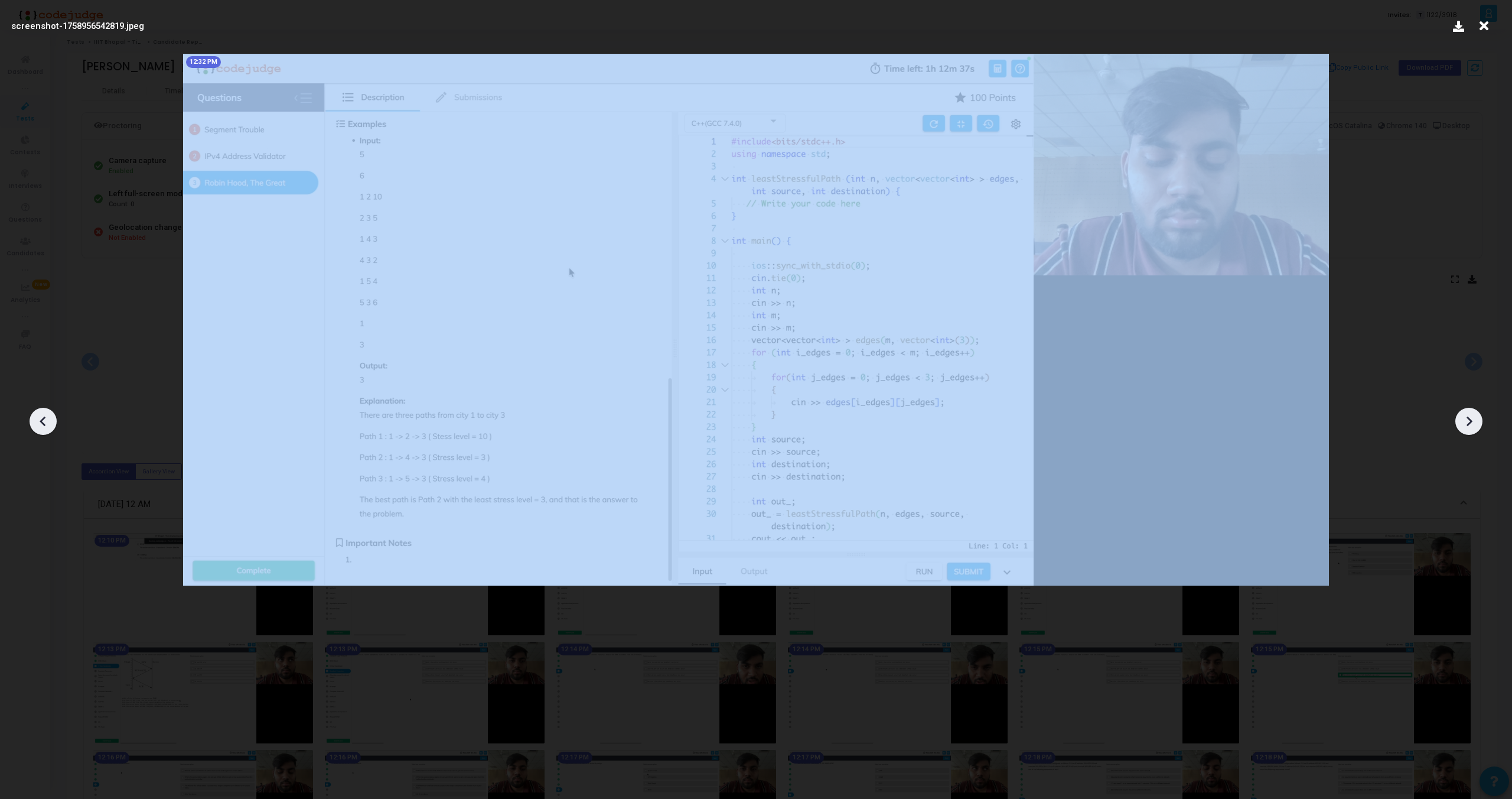
click at [1471, 430] on div at bounding box center [1469, 421] width 27 height 27
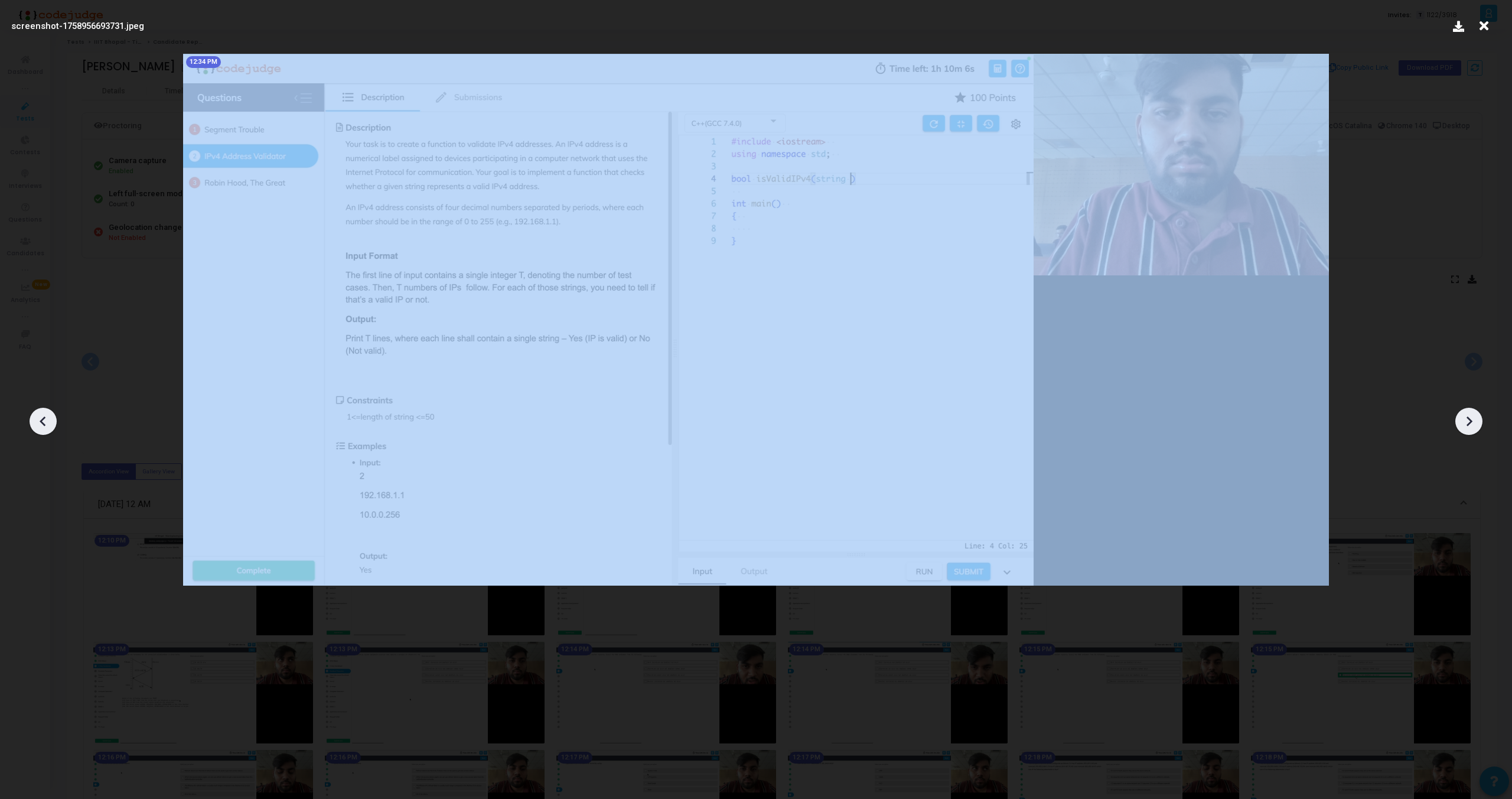
click at [1471, 430] on div at bounding box center [1469, 421] width 27 height 27
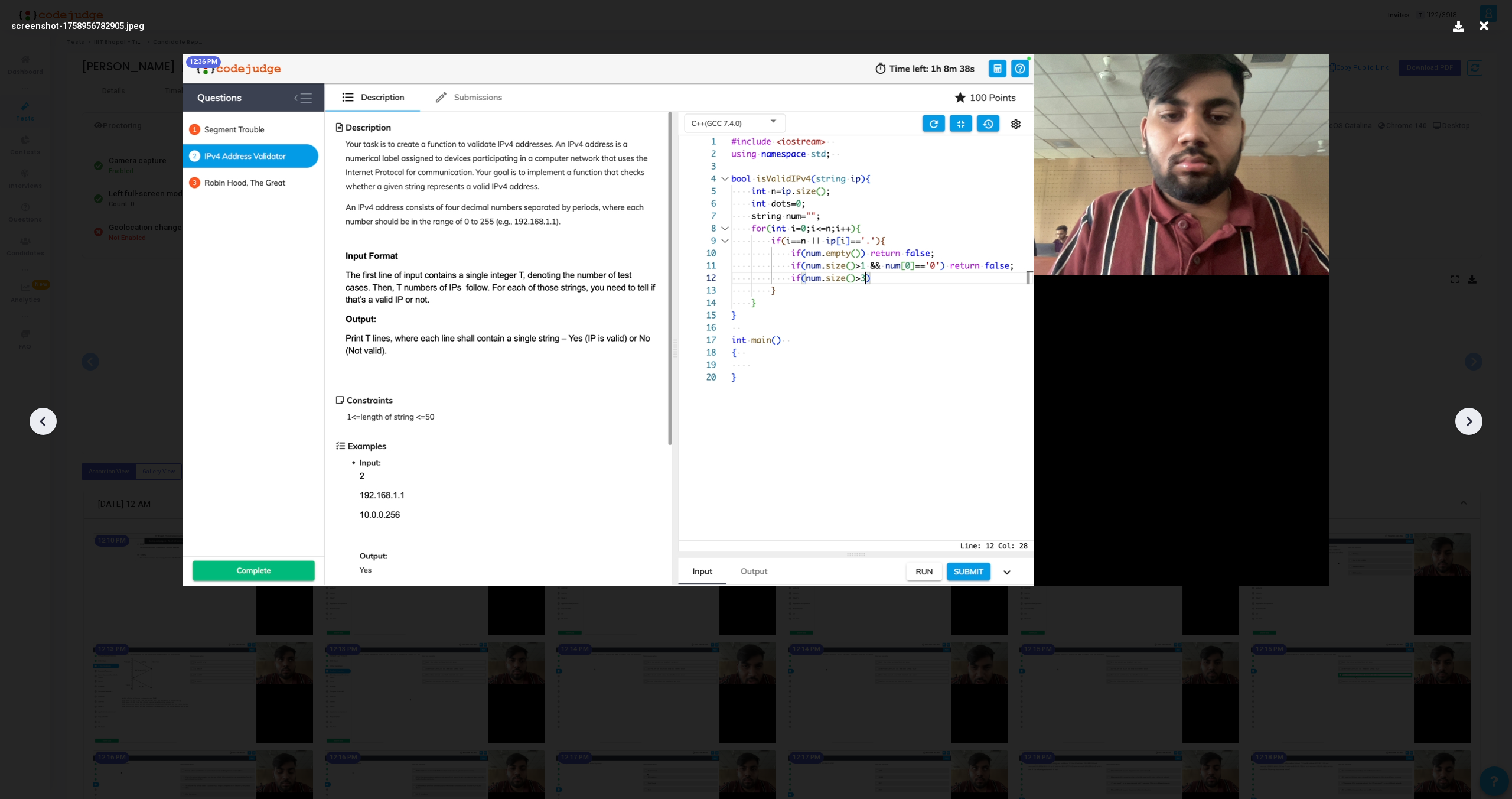
click at [1471, 430] on div at bounding box center [1469, 421] width 27 height 27
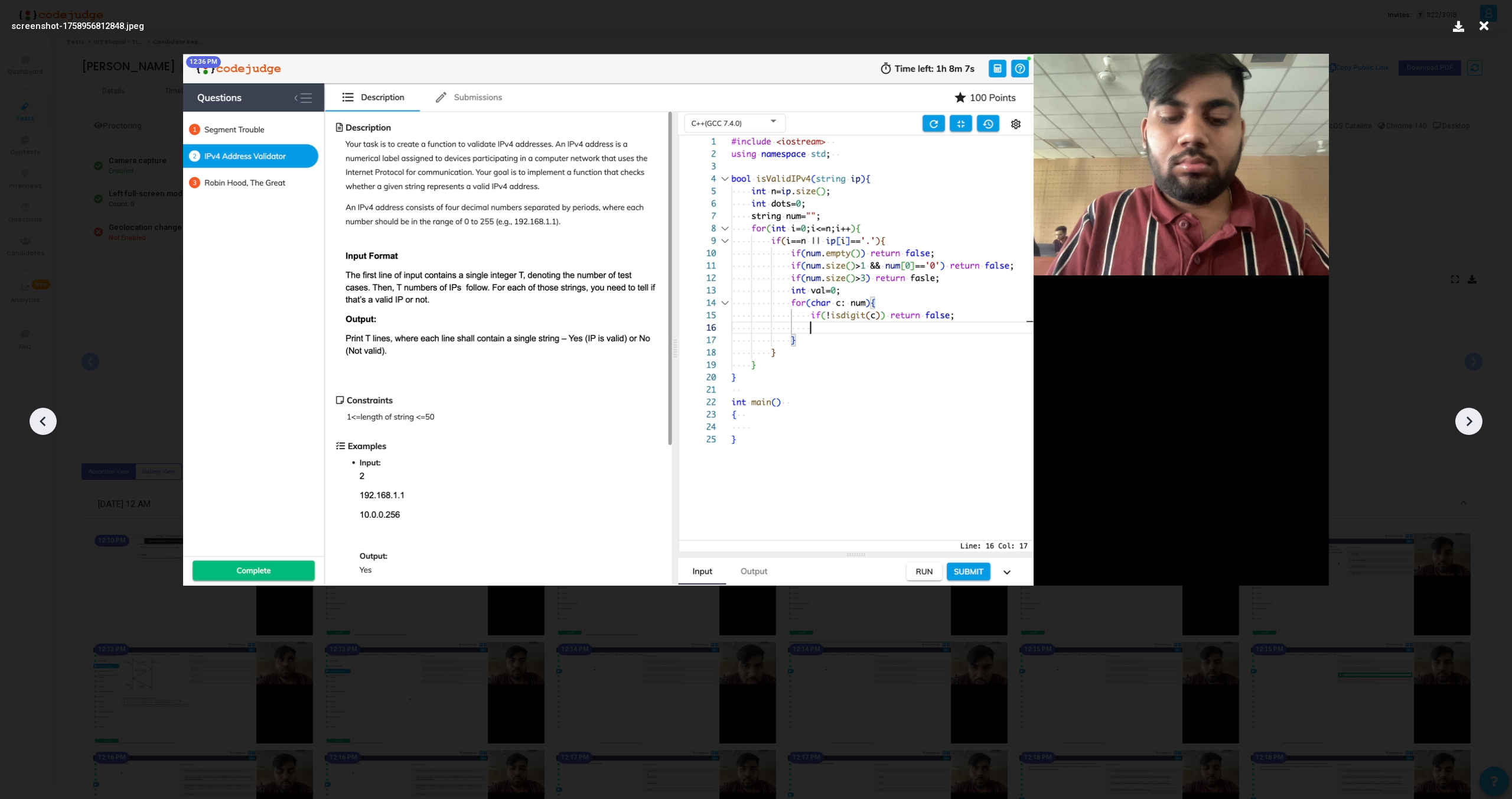
click at [1471, 430] on div at bounding box center [1469, 421] width 27 height 27
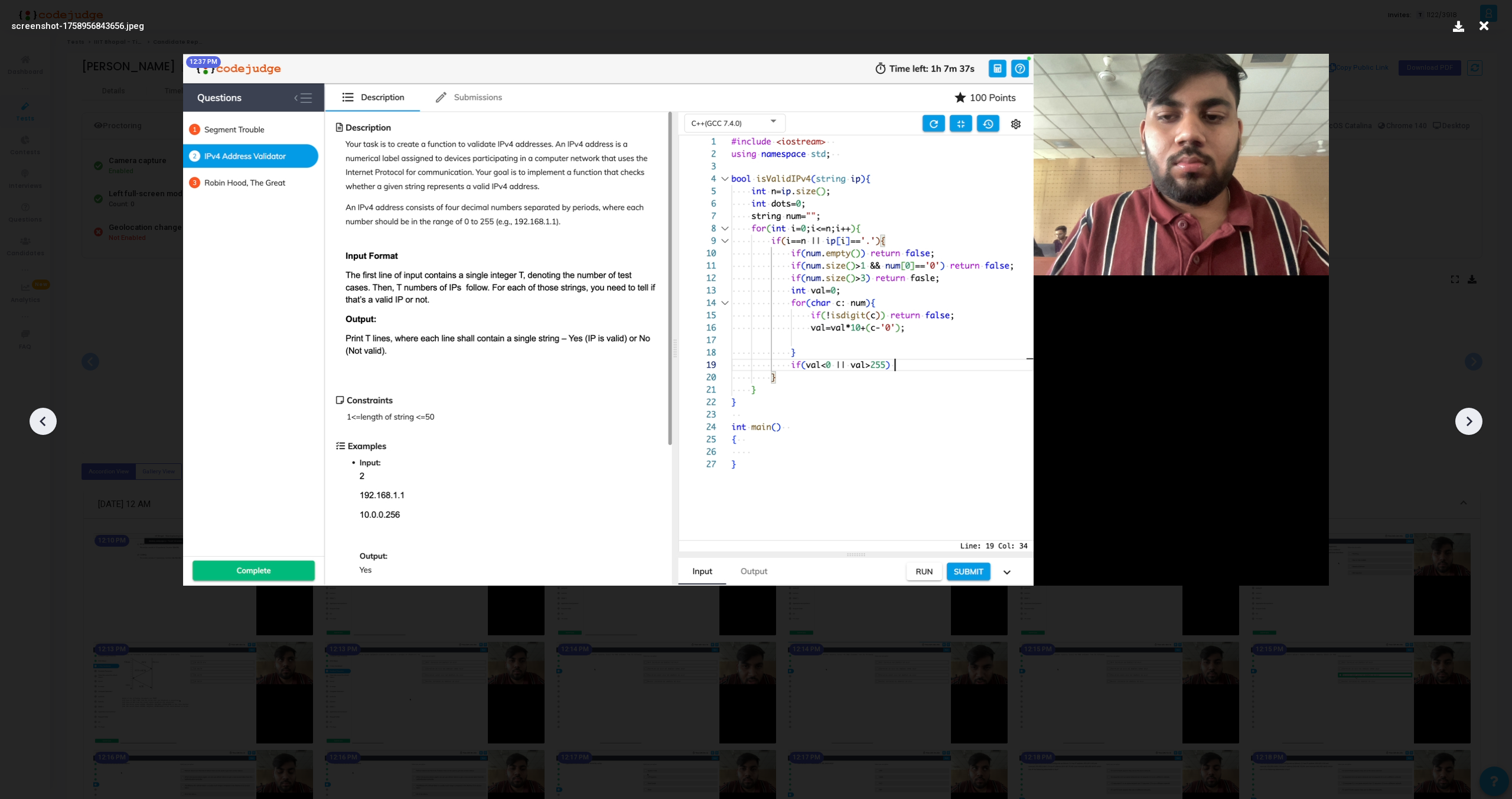
click at [1471, 430] on div at bounding box center [1469, 421] width 27 height 27
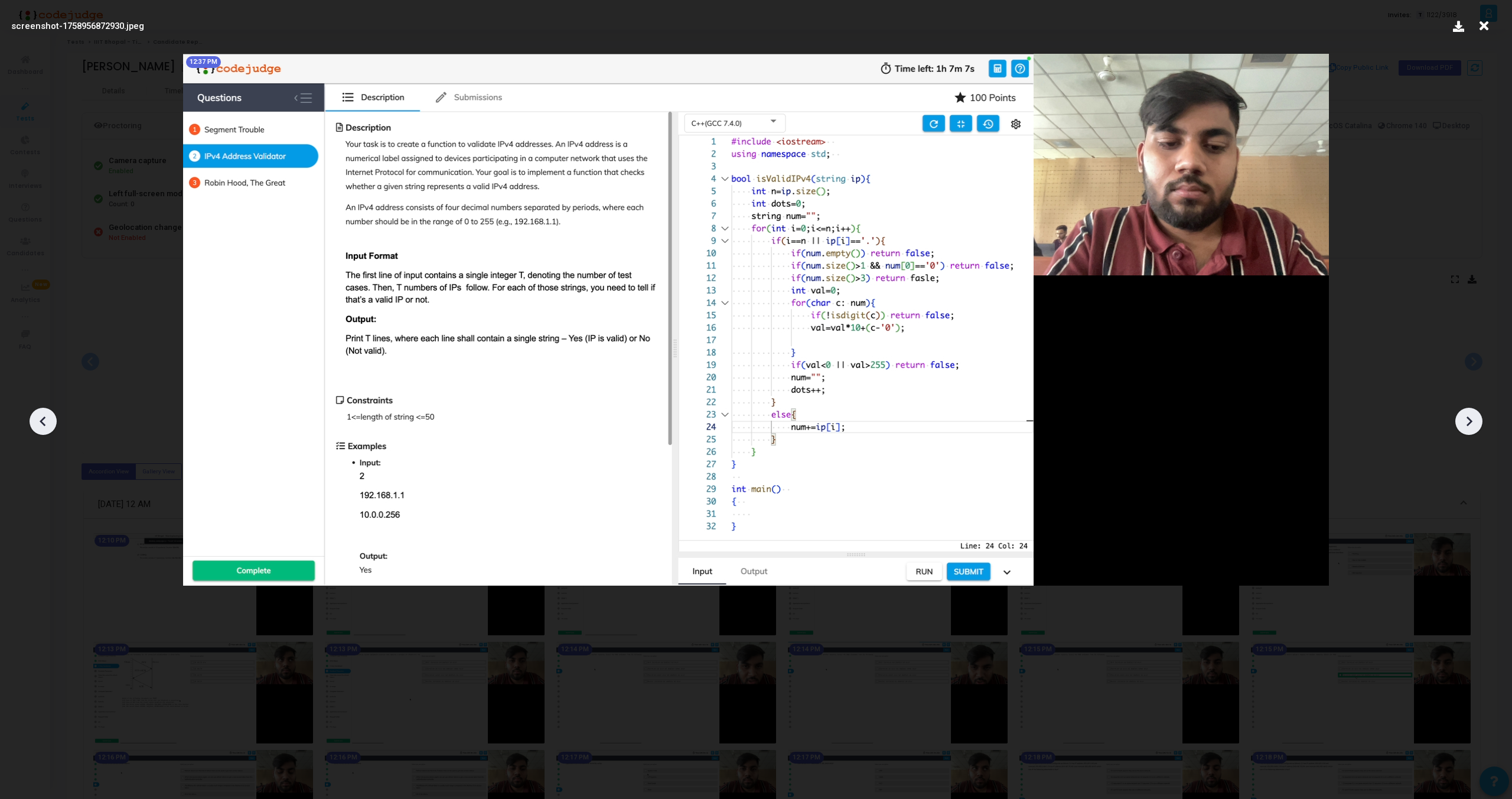
click at [1471, 430] on div at bounding box center [1469, 421] width 27 height 27
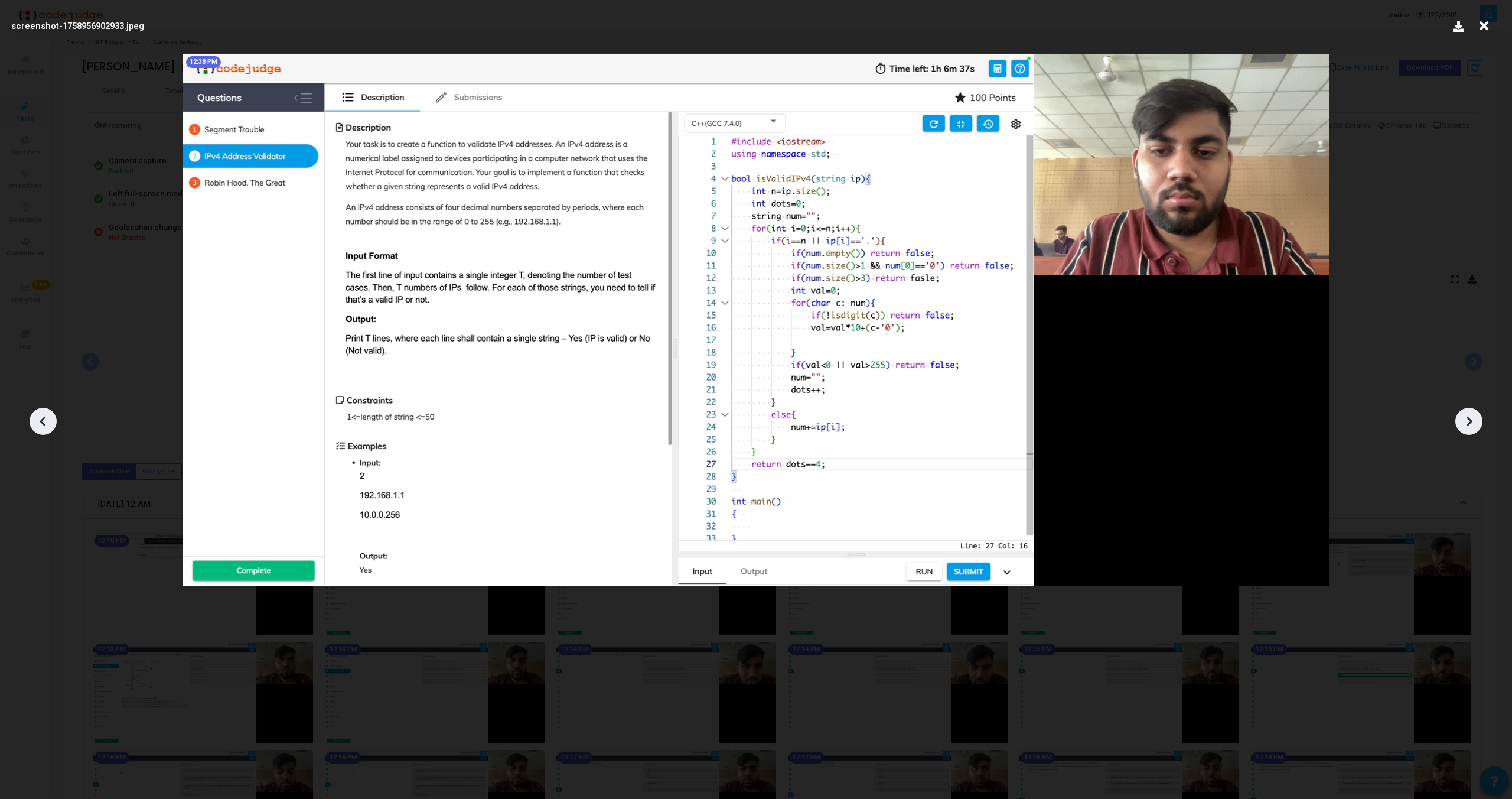
click at [1471, 430] on div at bounding box center [1469, 421] width 27 height 27
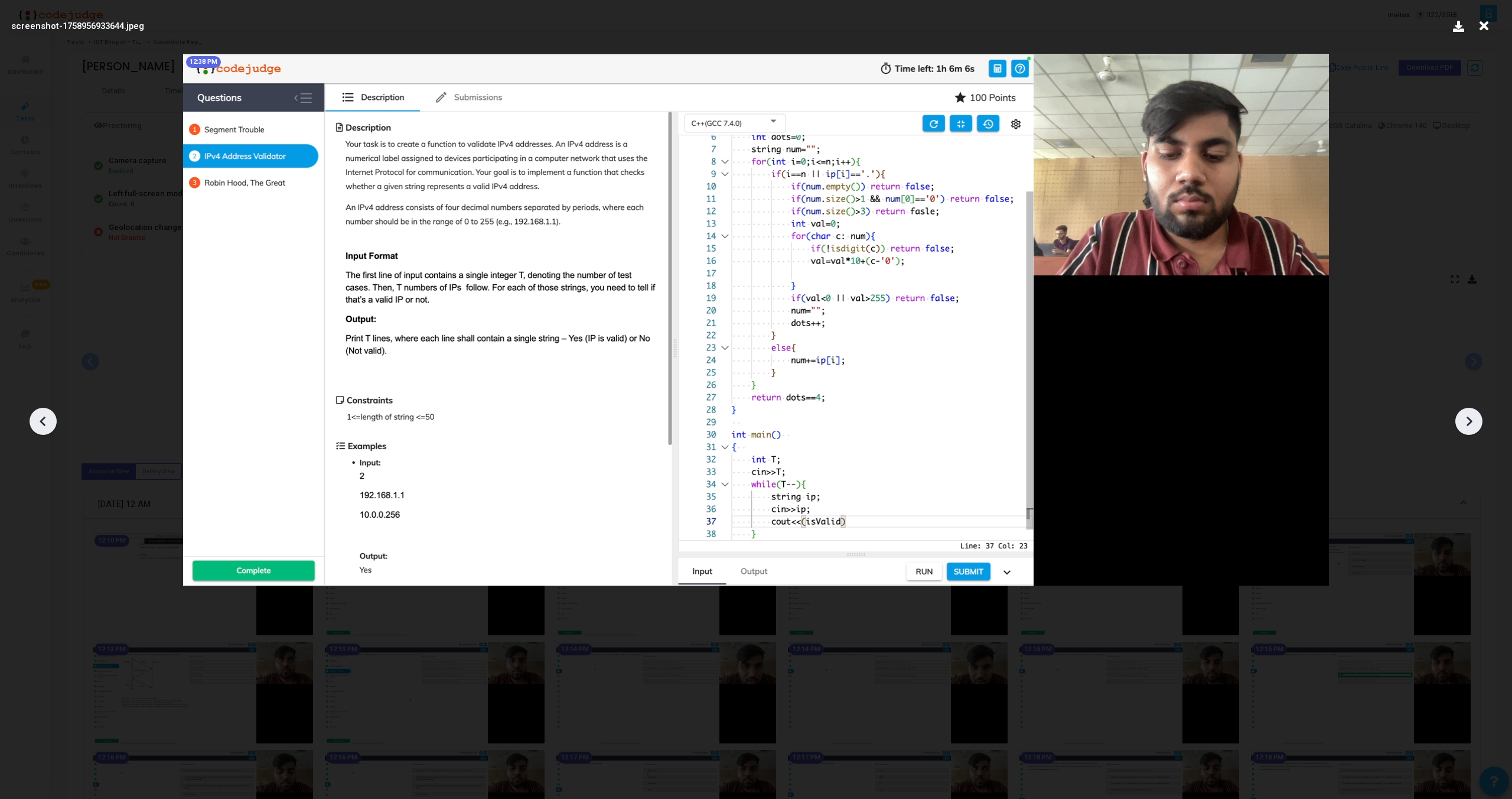
click at [1471, 430] on div at bounding box center [1469, 421] width 27 height 27
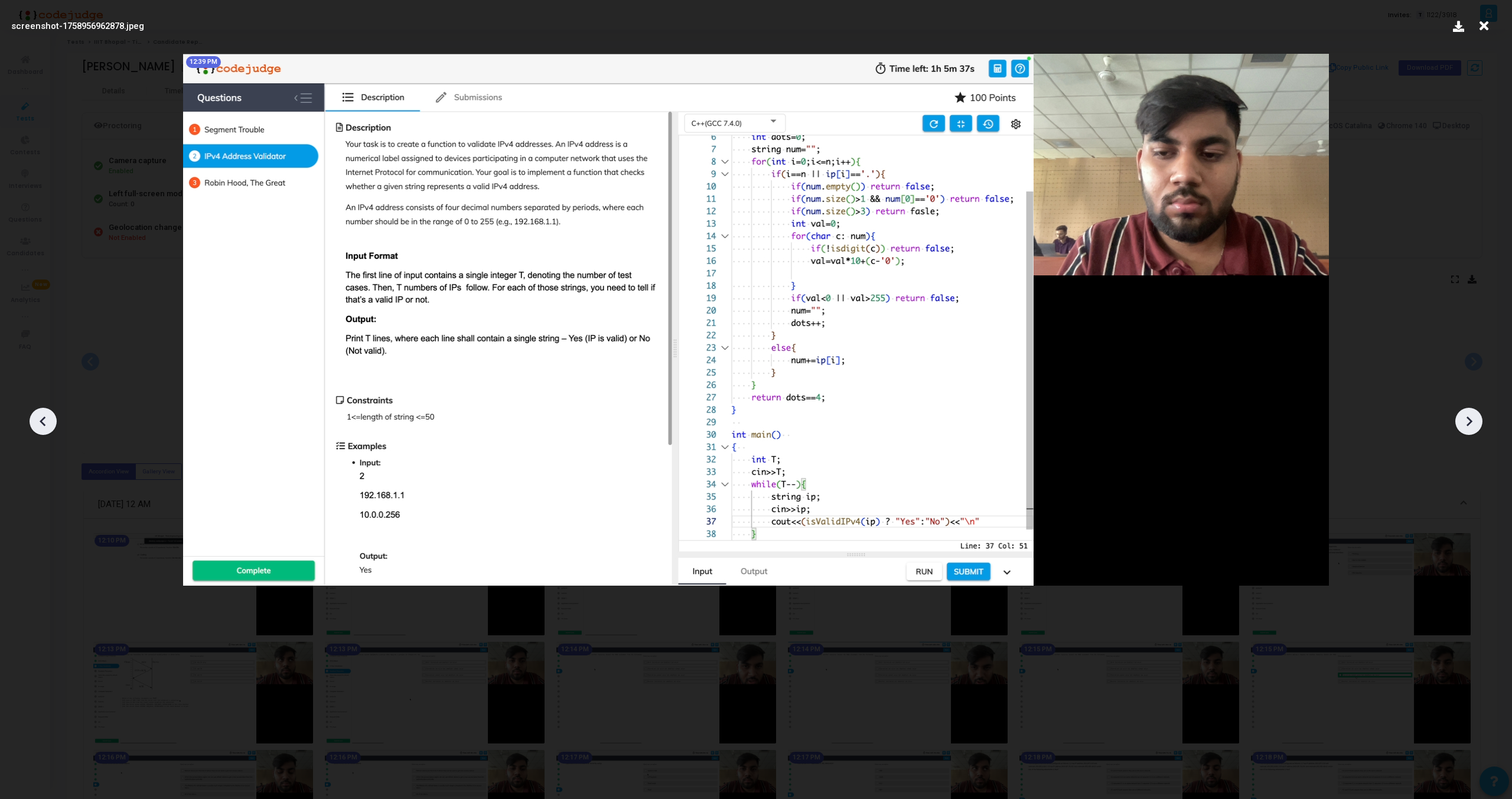
click at [1471, 430] on div at bounding box center [1469, 421] width 27 height 27
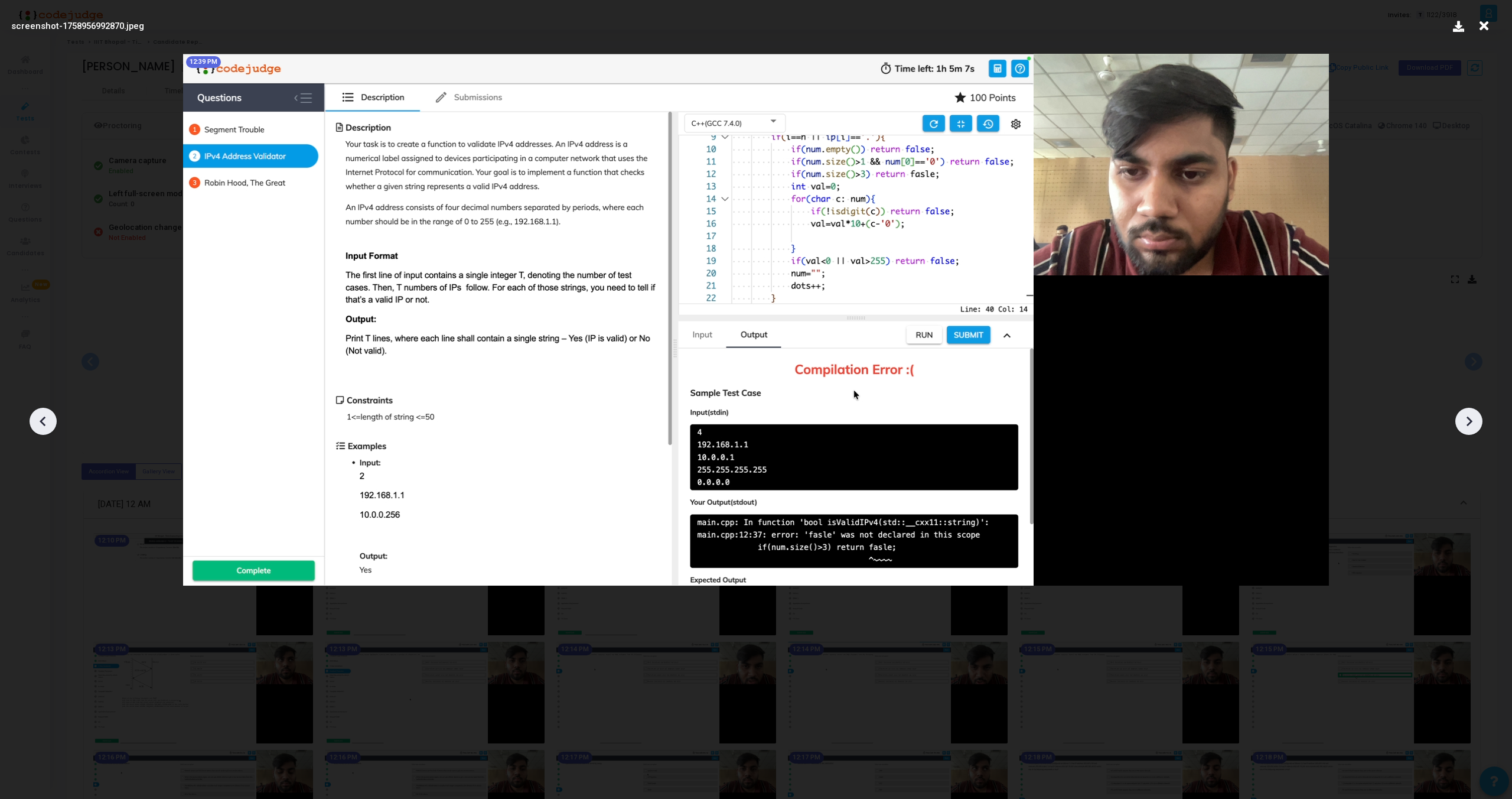
click at [1471, 430] on div at bounding box center [1469, 421] width 27 height 27
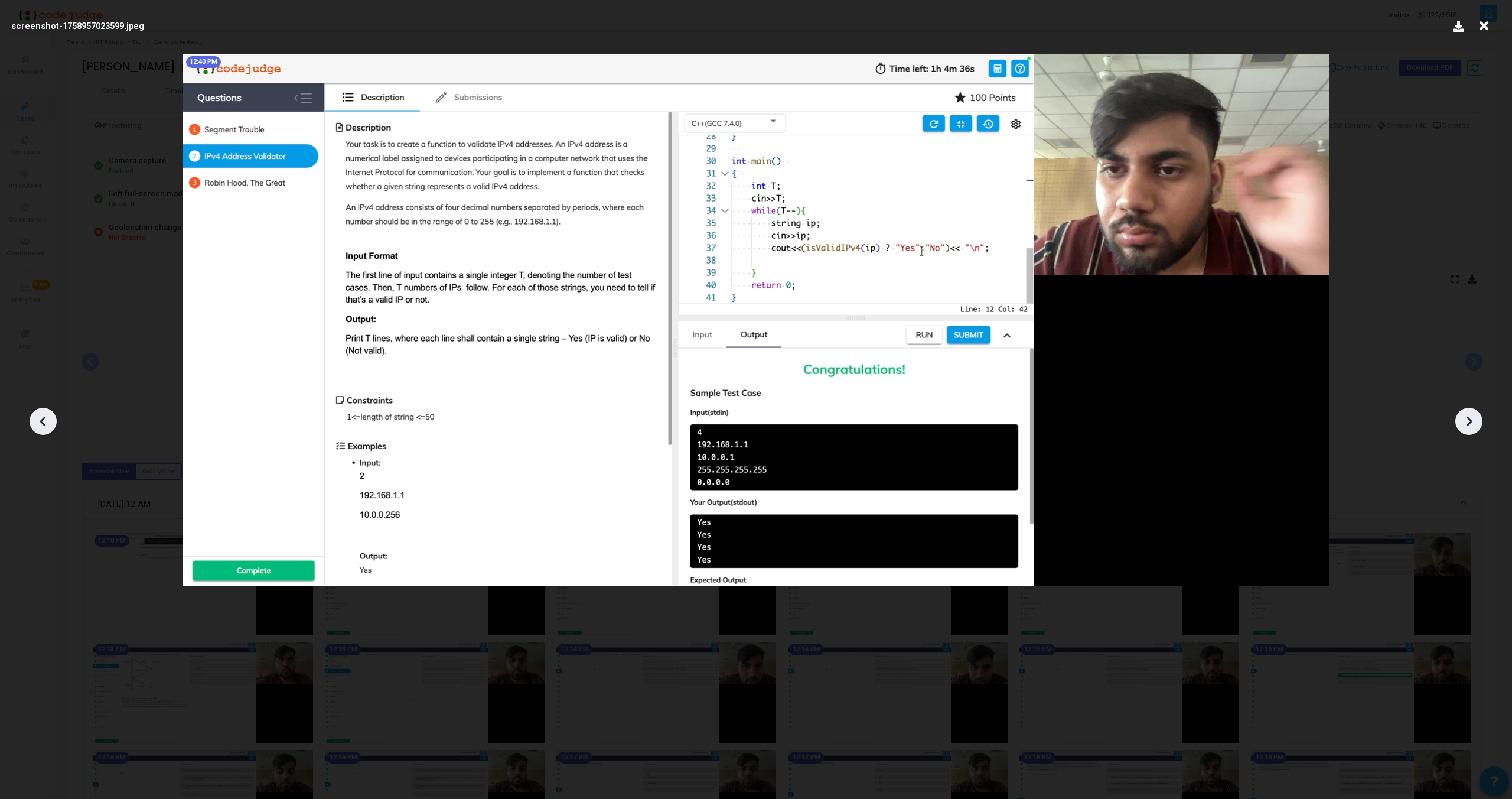
click at [60, 424] on div at bounding box center [756, 417] width 1512 height 764
click at [54, 424] on div at bounding box center [43, 421] width 27 height 27
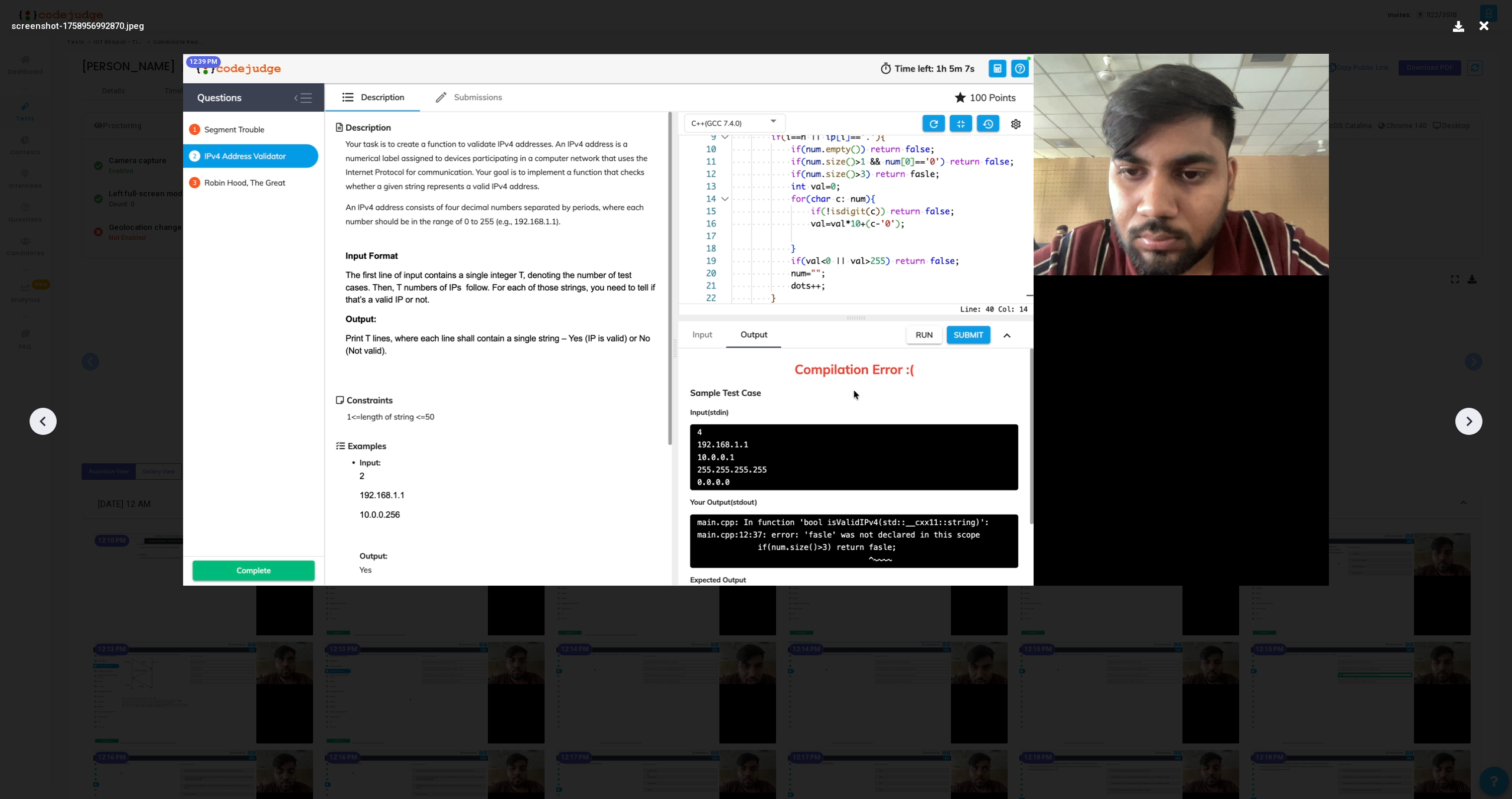
click at [54, 424] on div at bounding box center [43, 421] width 27 height 27
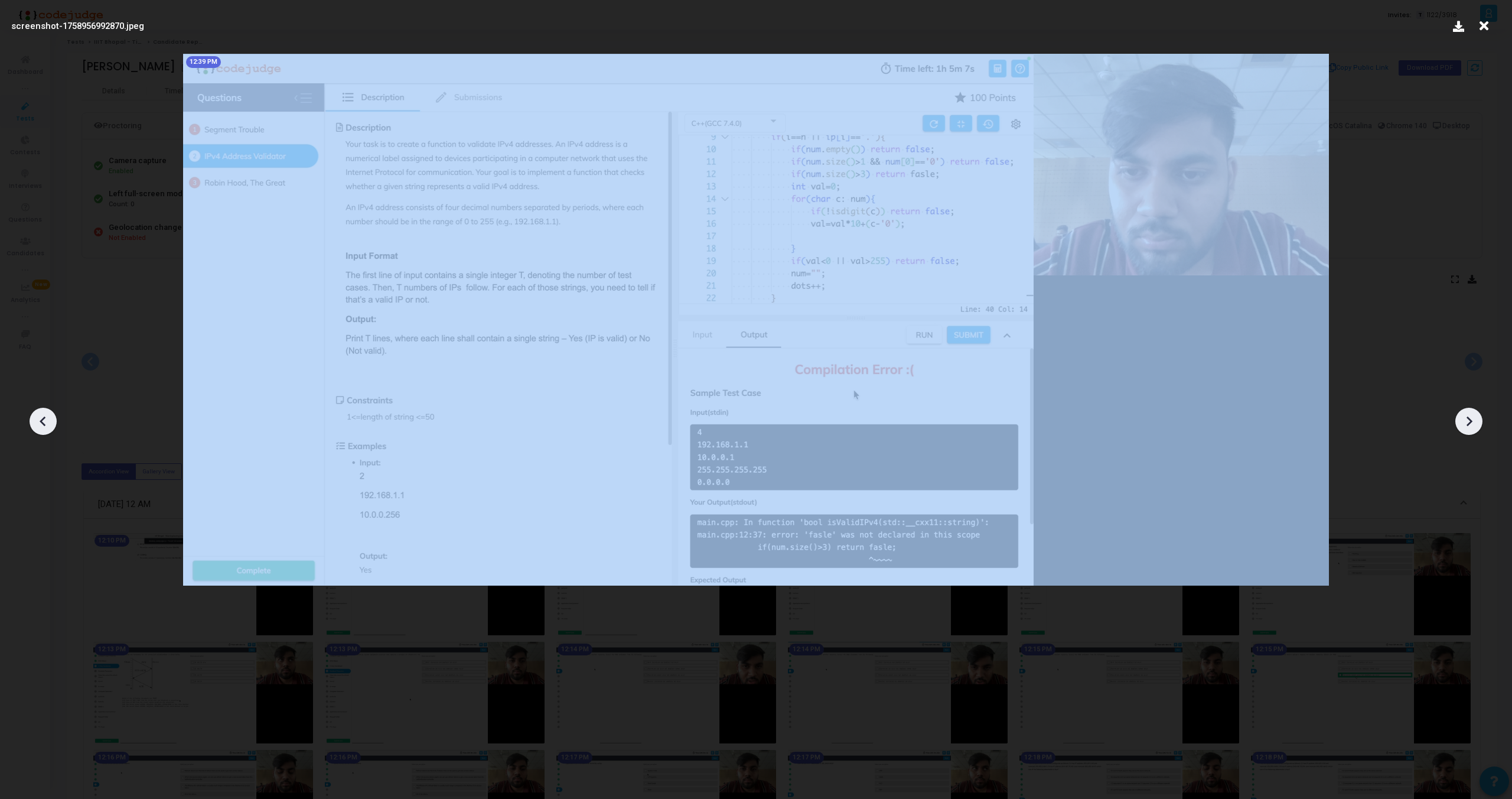
click at [54, 424] on div at bounding box center [43, 421] width 27 height 27
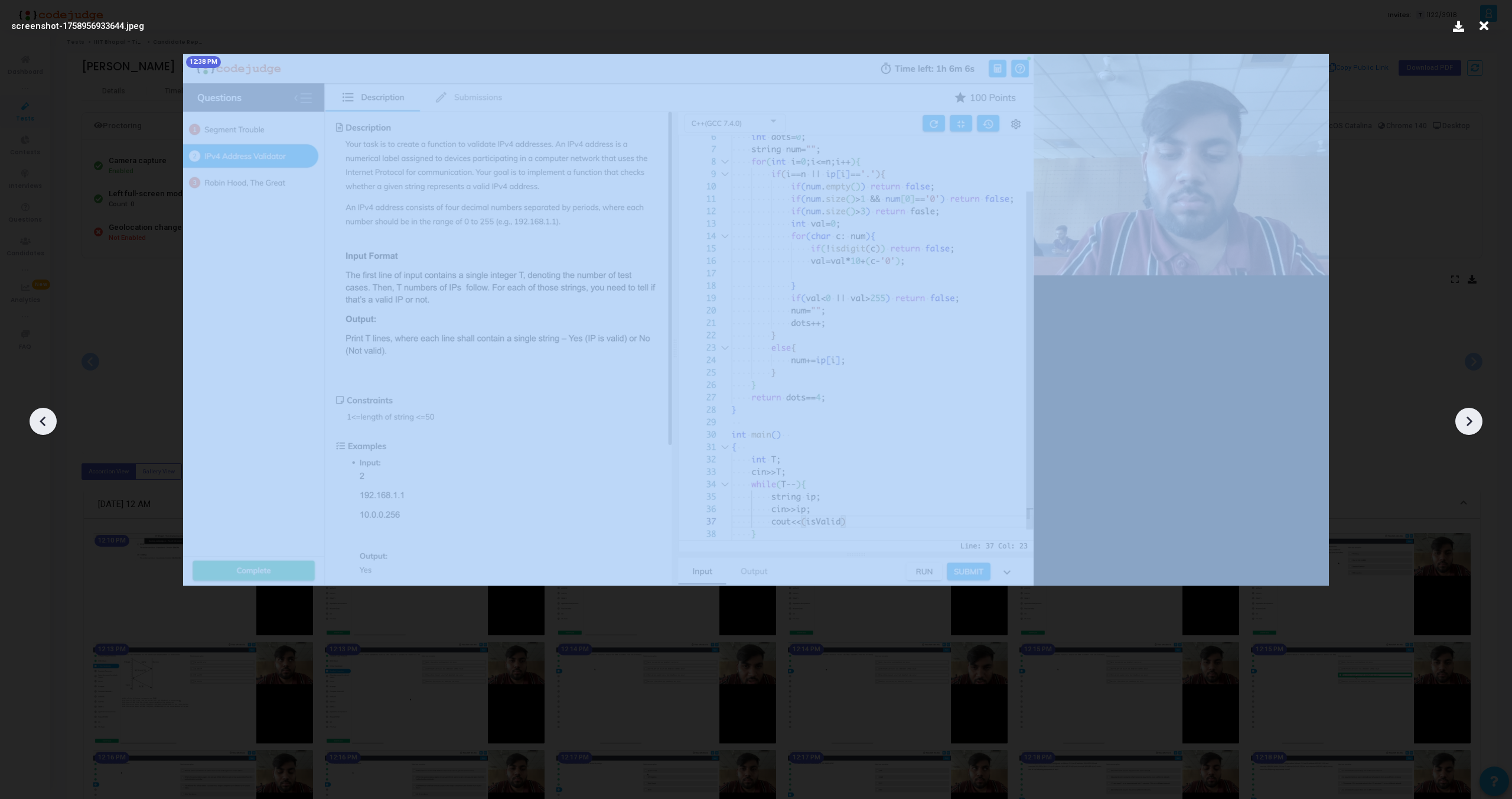
click at [54, 424] on div at bounding box center [43, 421] width 27 height 27
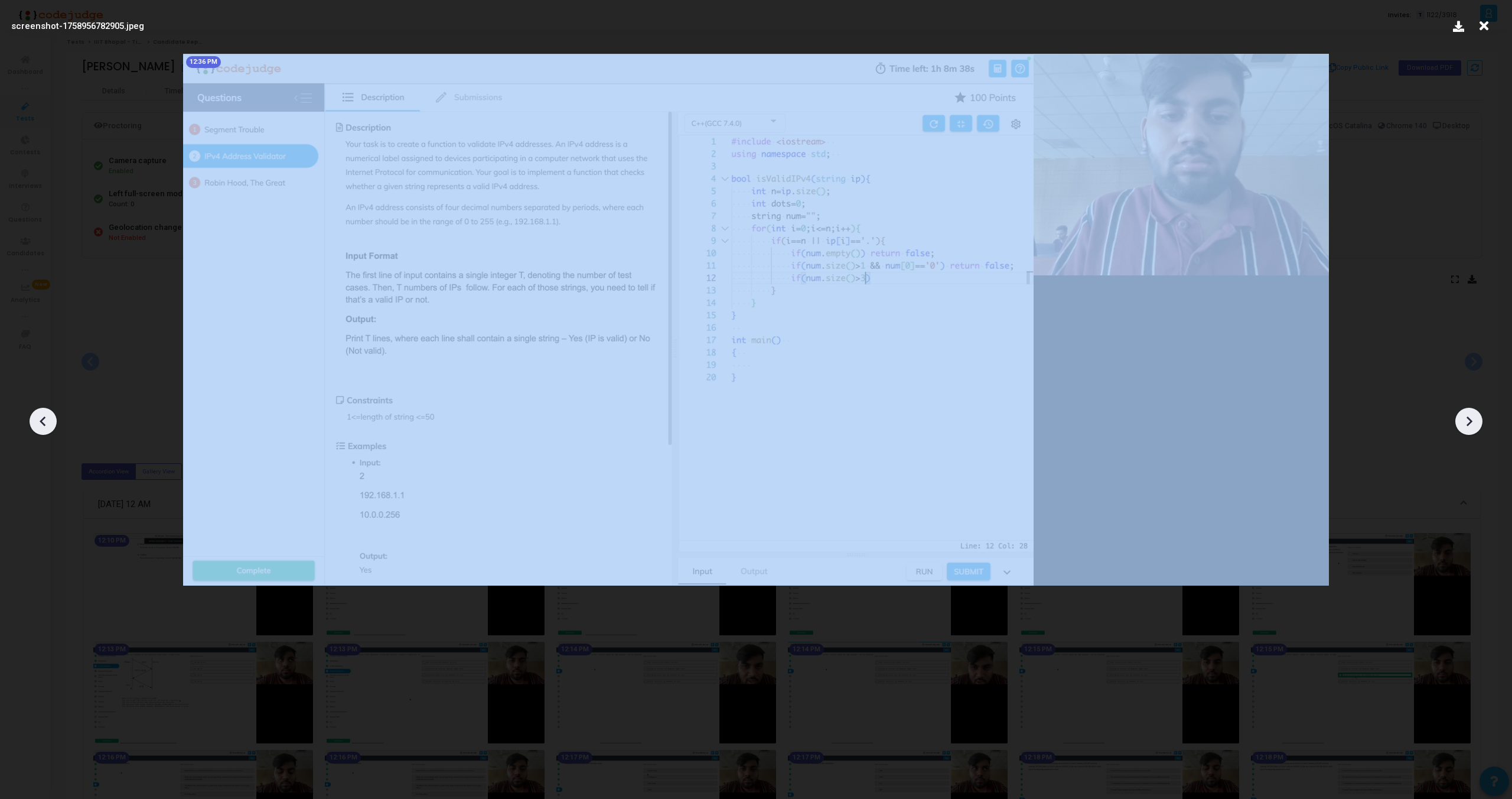
click at [54, 424] on div at bounding box center [43, 421] width 27 height 27
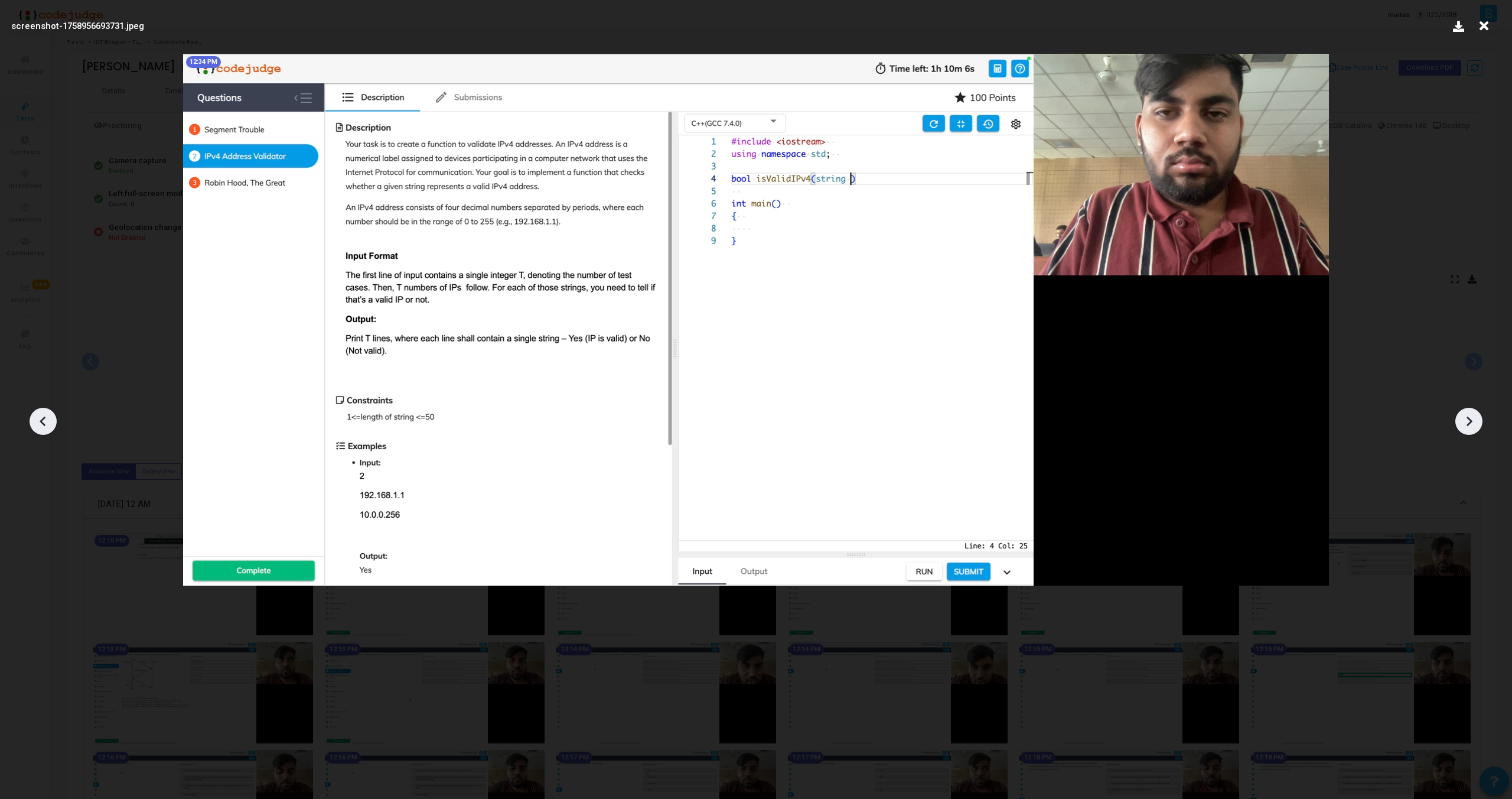
click at [1475, 424] on icon at bounding box center [1468, 420] width 17 height 17
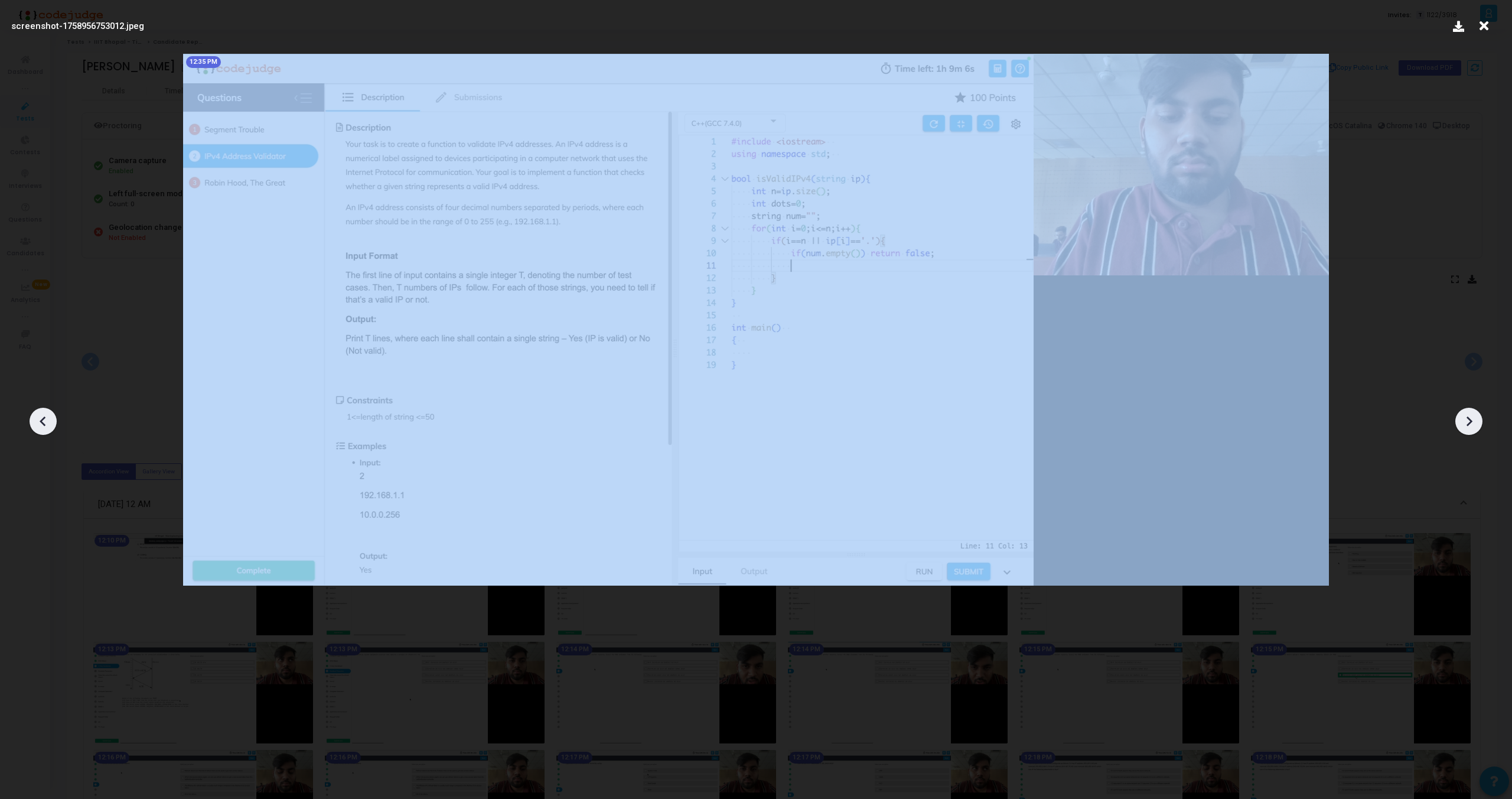
click at [1475, 424] on icon at bounding box center [1468, 420] width 17 height 17
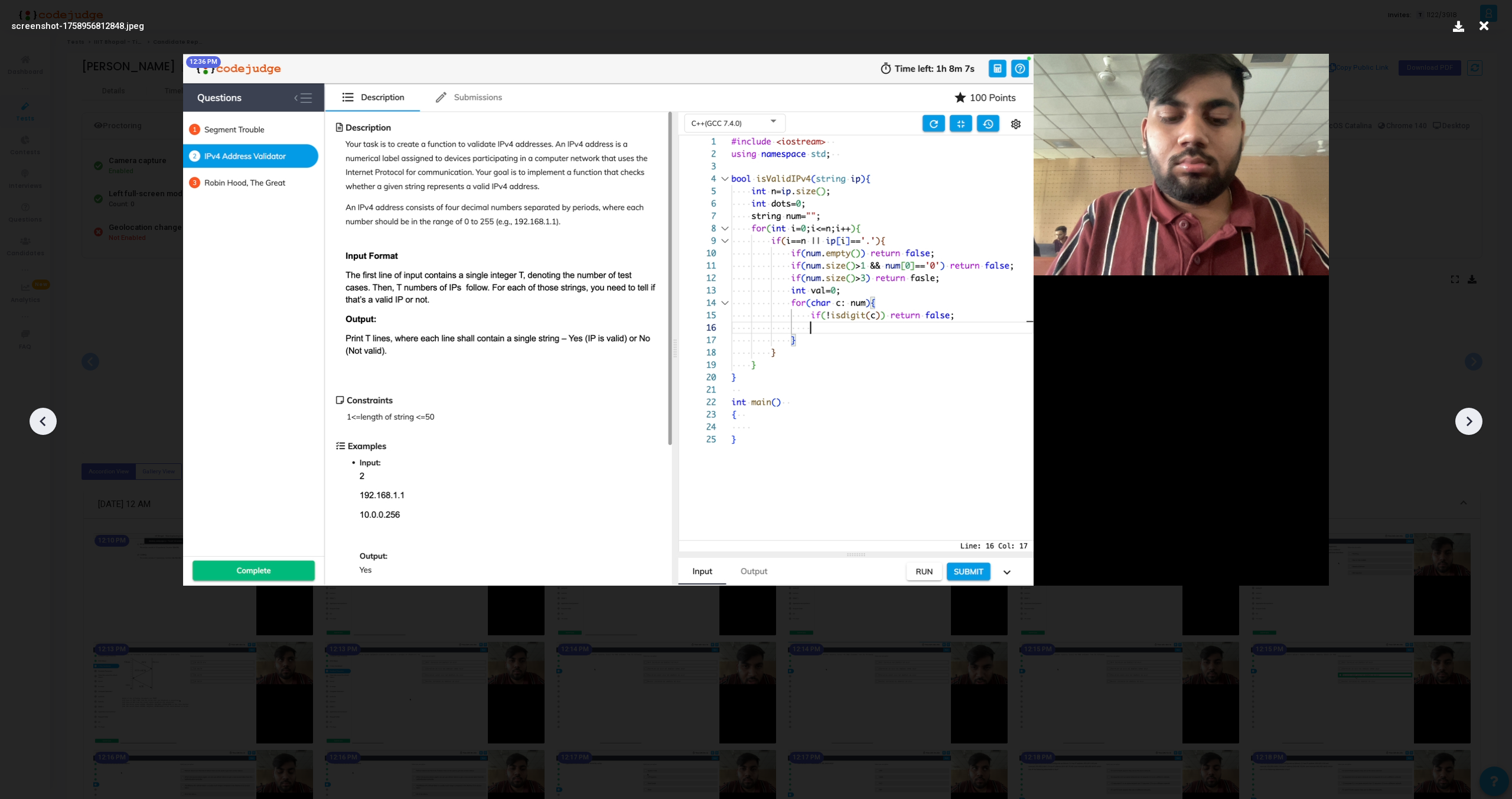
click at [1475, 424] on icon at bounding box center [1468, 420] width 17 height 17
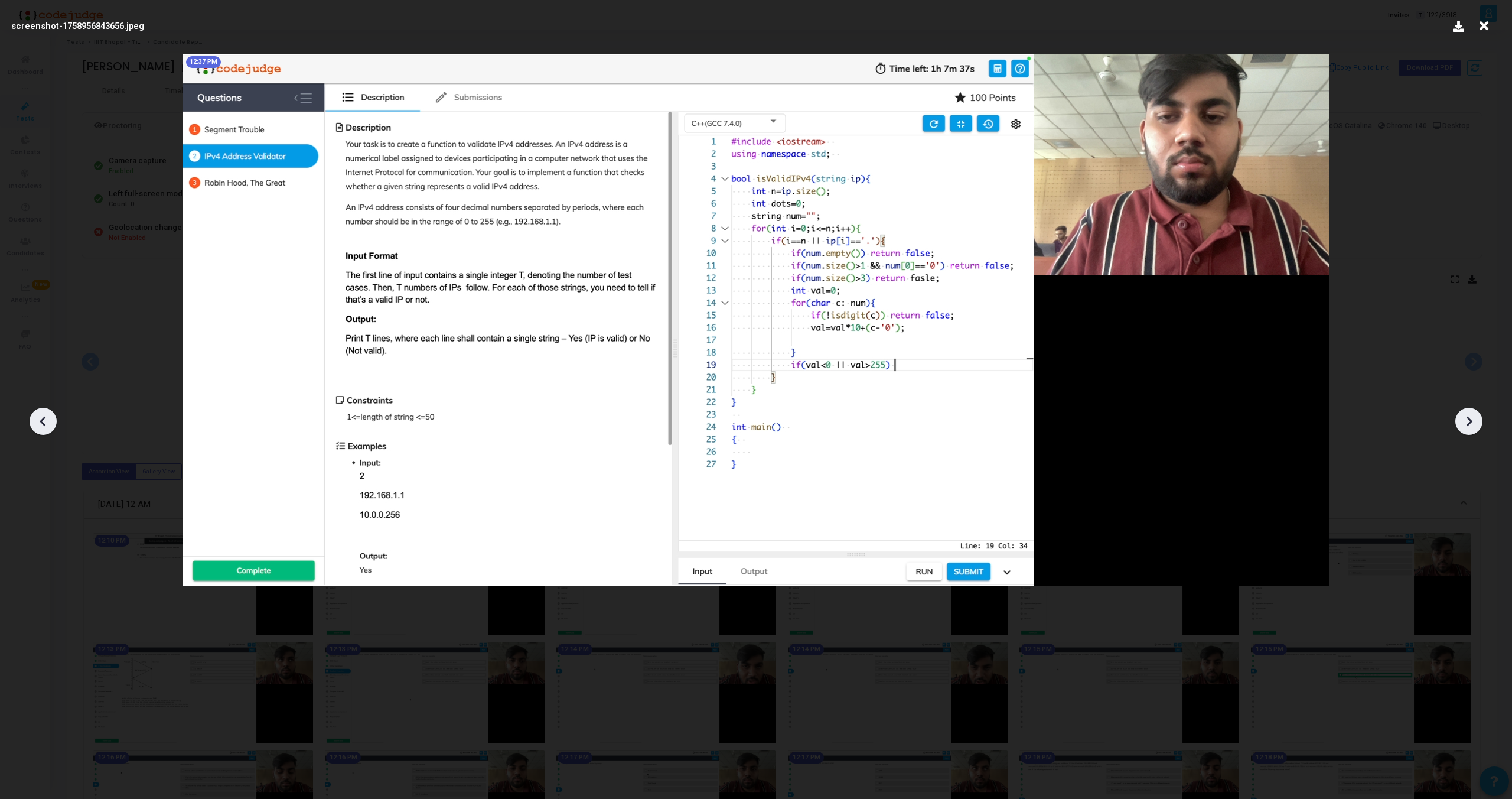
click at [1475, 424] on icon at bounding box center [1468, 420] width 17 height 17
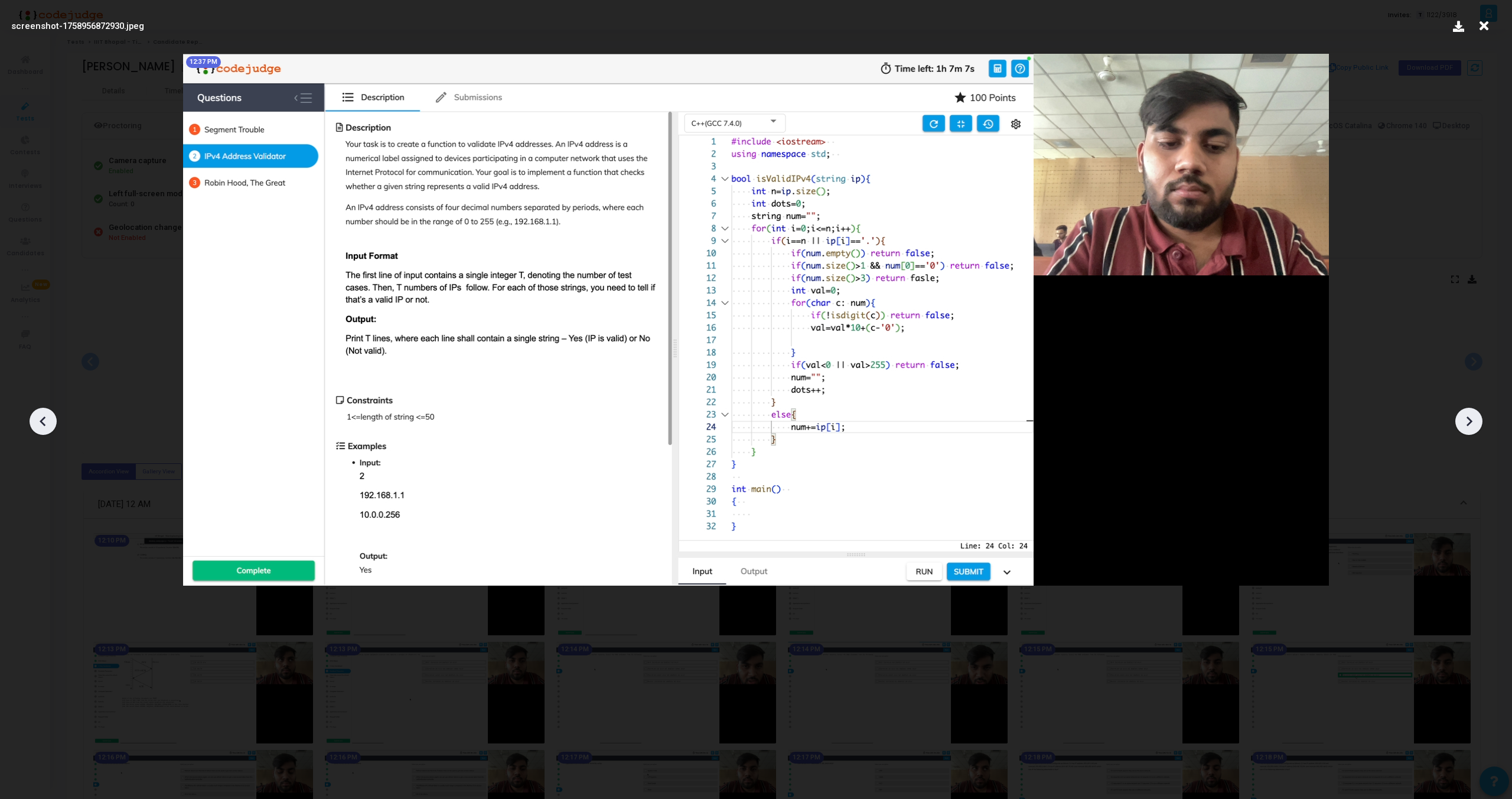
click at [1475, 424] on icon at bounding box center [1468, 420] width 17 height 17
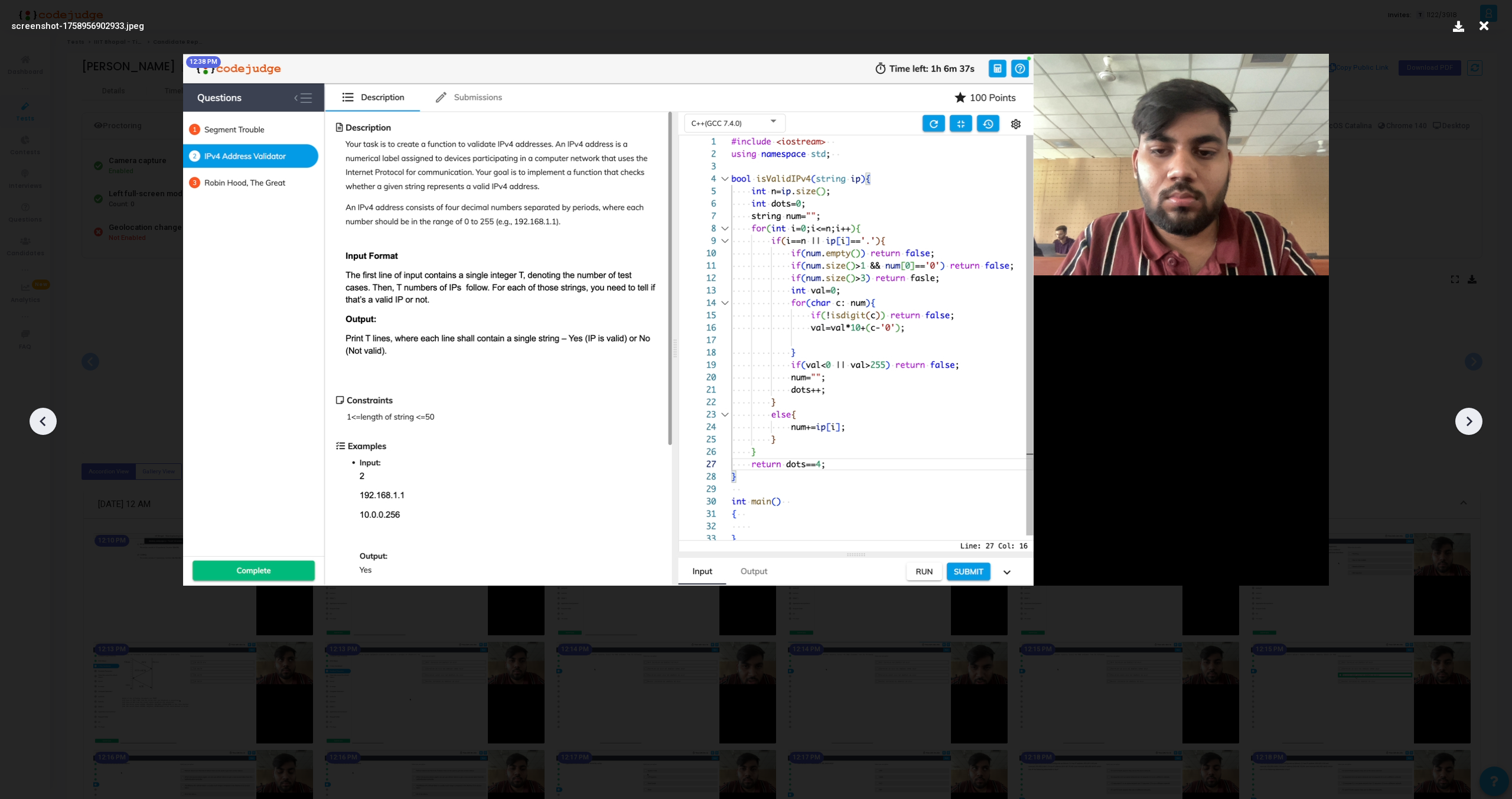
click at [1475, 424] on icon at bounding box center [1468, 420] width 17 height 17
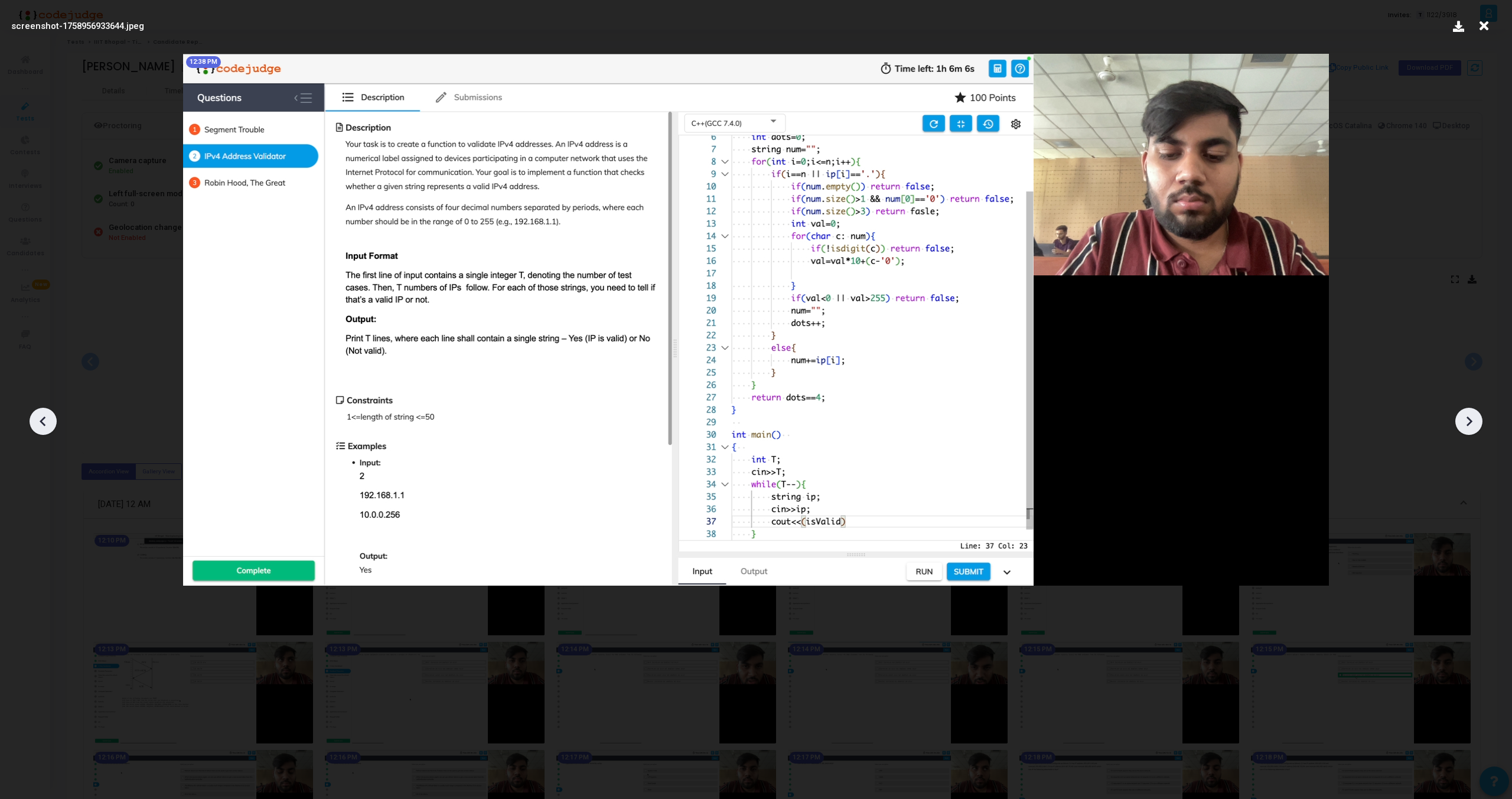
click at [1475, 424] on icon at bounding box center [1468, 420] width 17 height 17
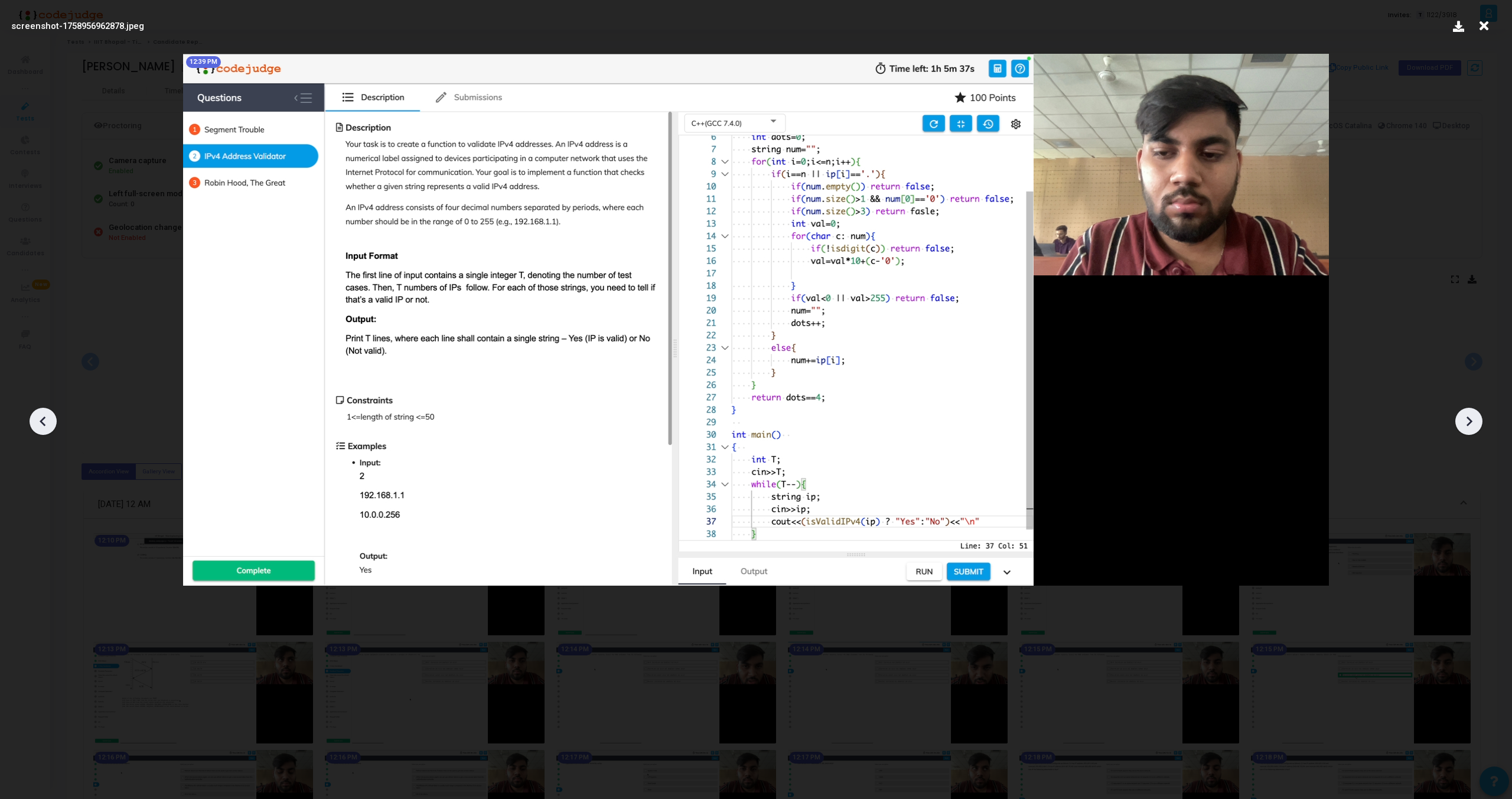
click at [1475, 423] on icon at bounding box center [1468, 420] width 17 height 17
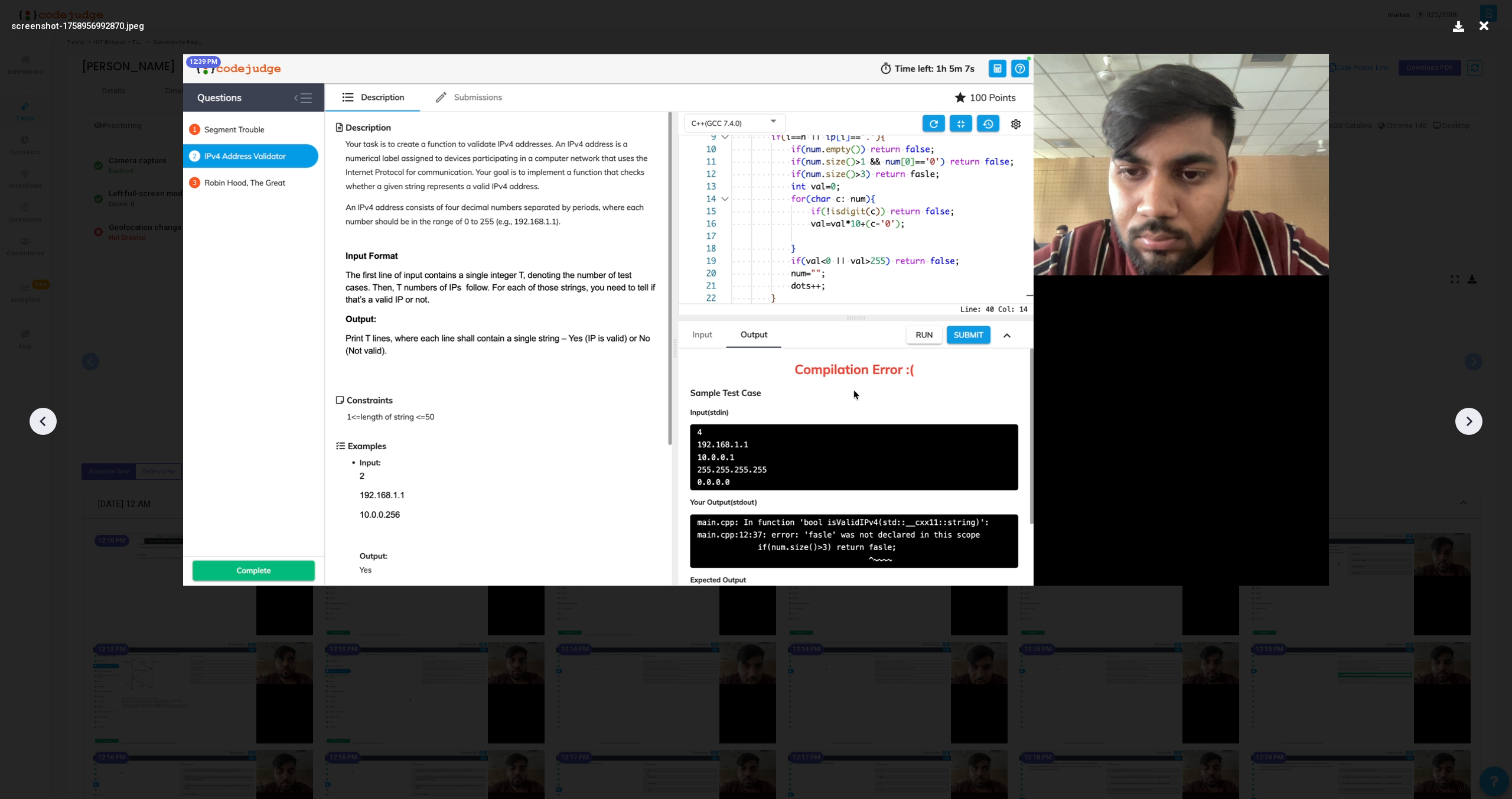
click at [1476, 422] on icon at bounding box center [1468, 420] width 17 height 17
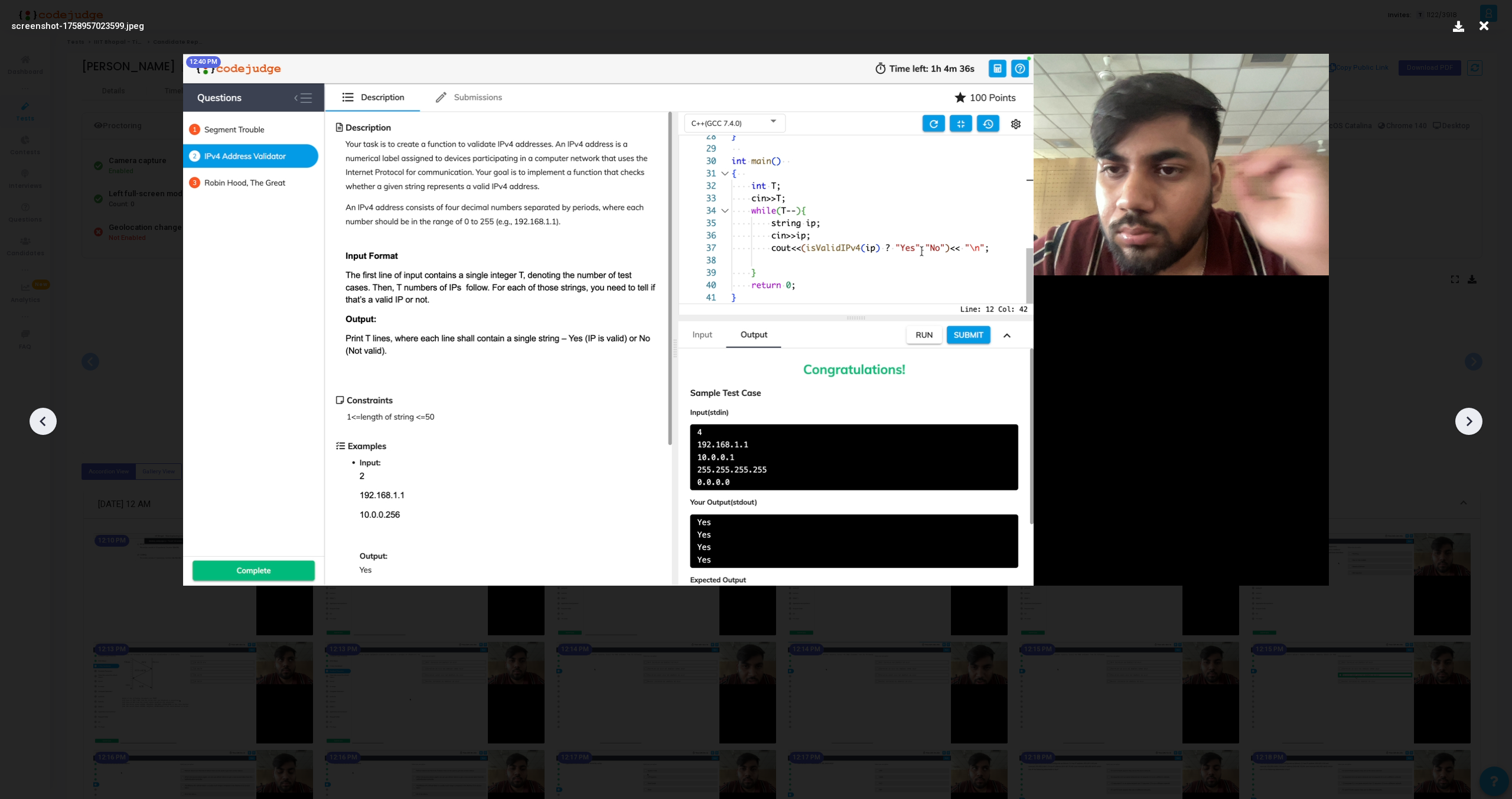
click at [1475, 422] on icon at bounding box center [1468, 420] width 17 height 17
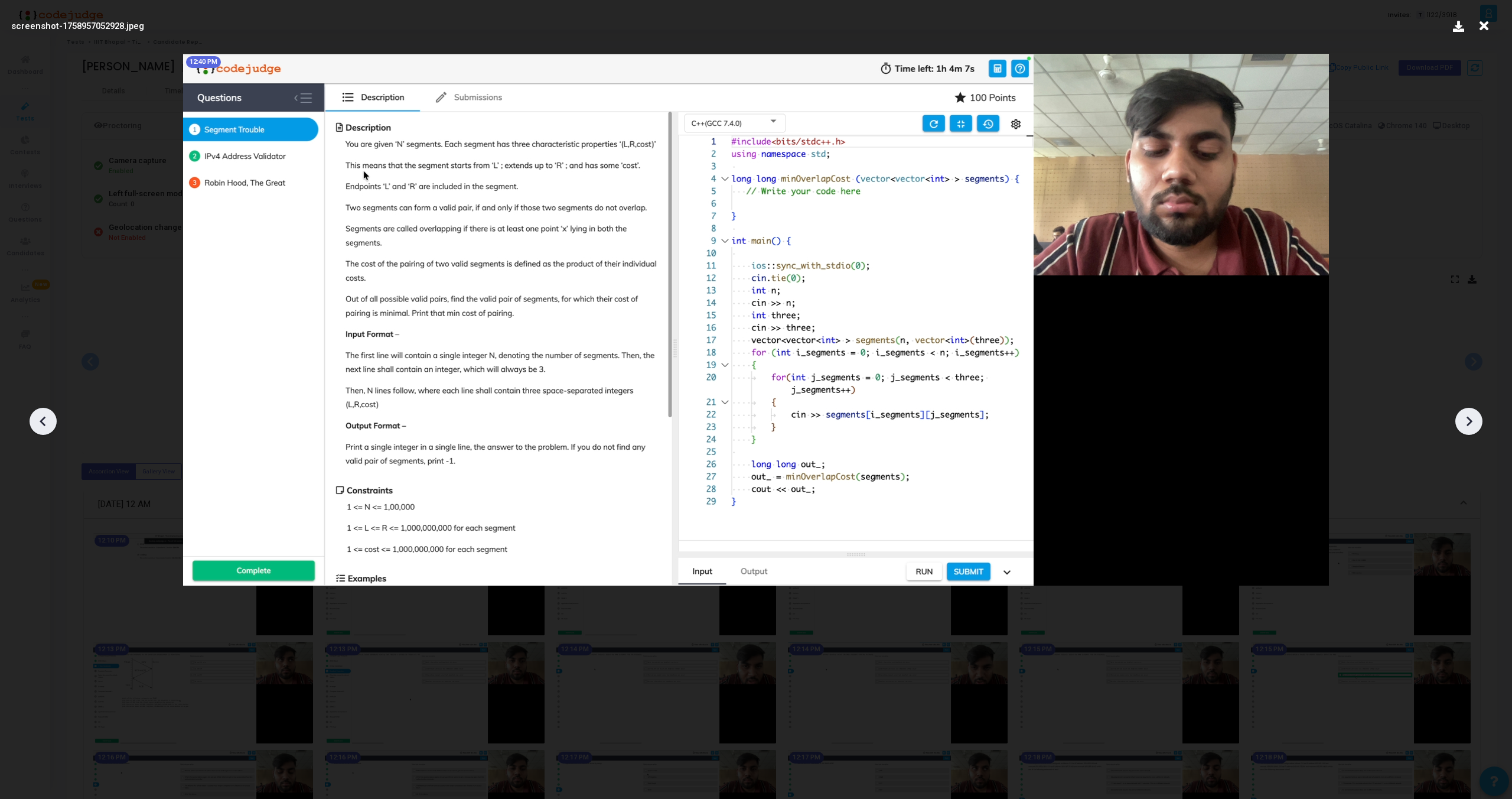
click at [1475, 422] on icon at bounding box center [1468, 420] width 17 height 17
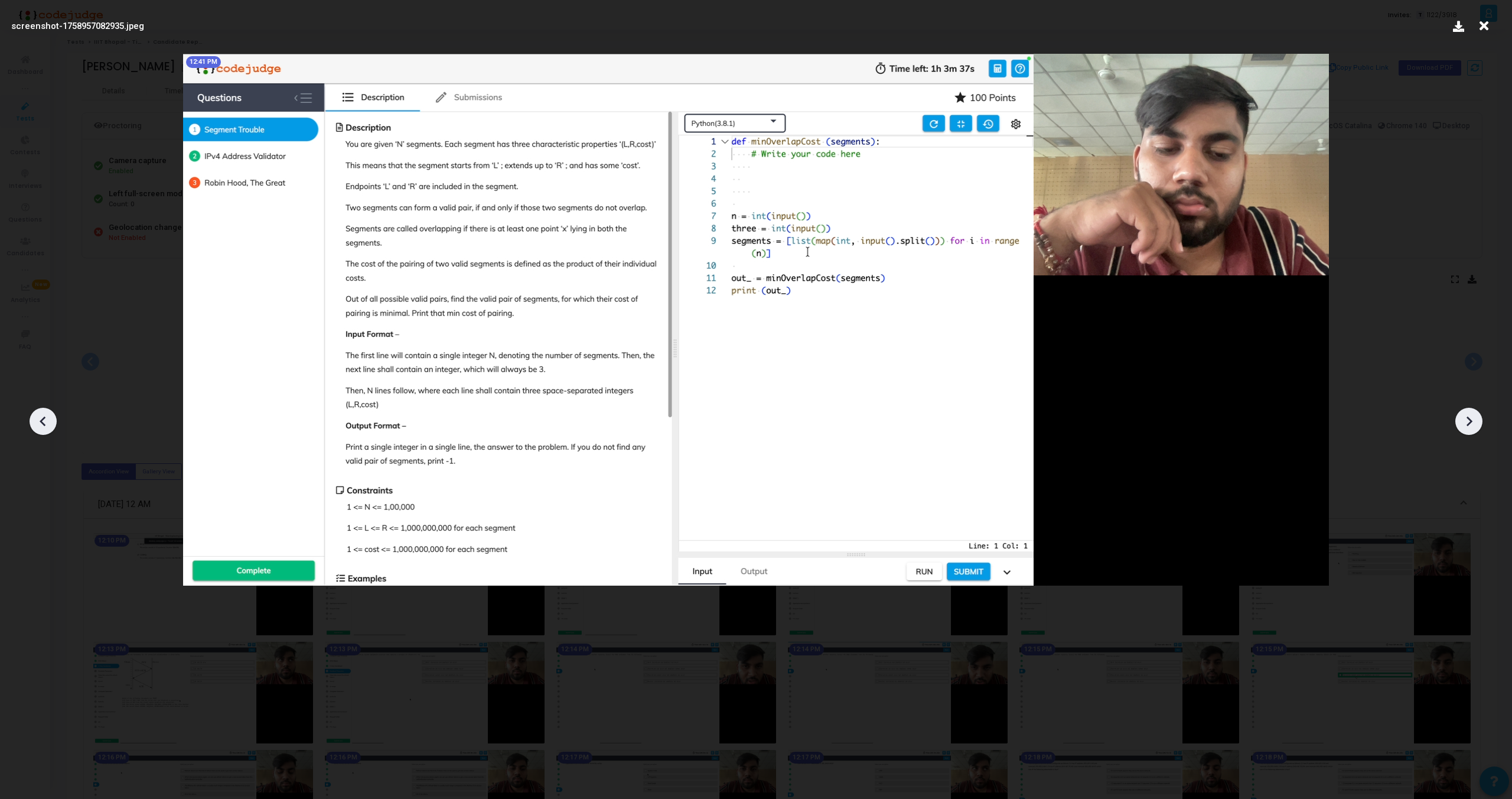
click at [1475, 422] on icon at bounding box center [1468, 420] width 17 height 17
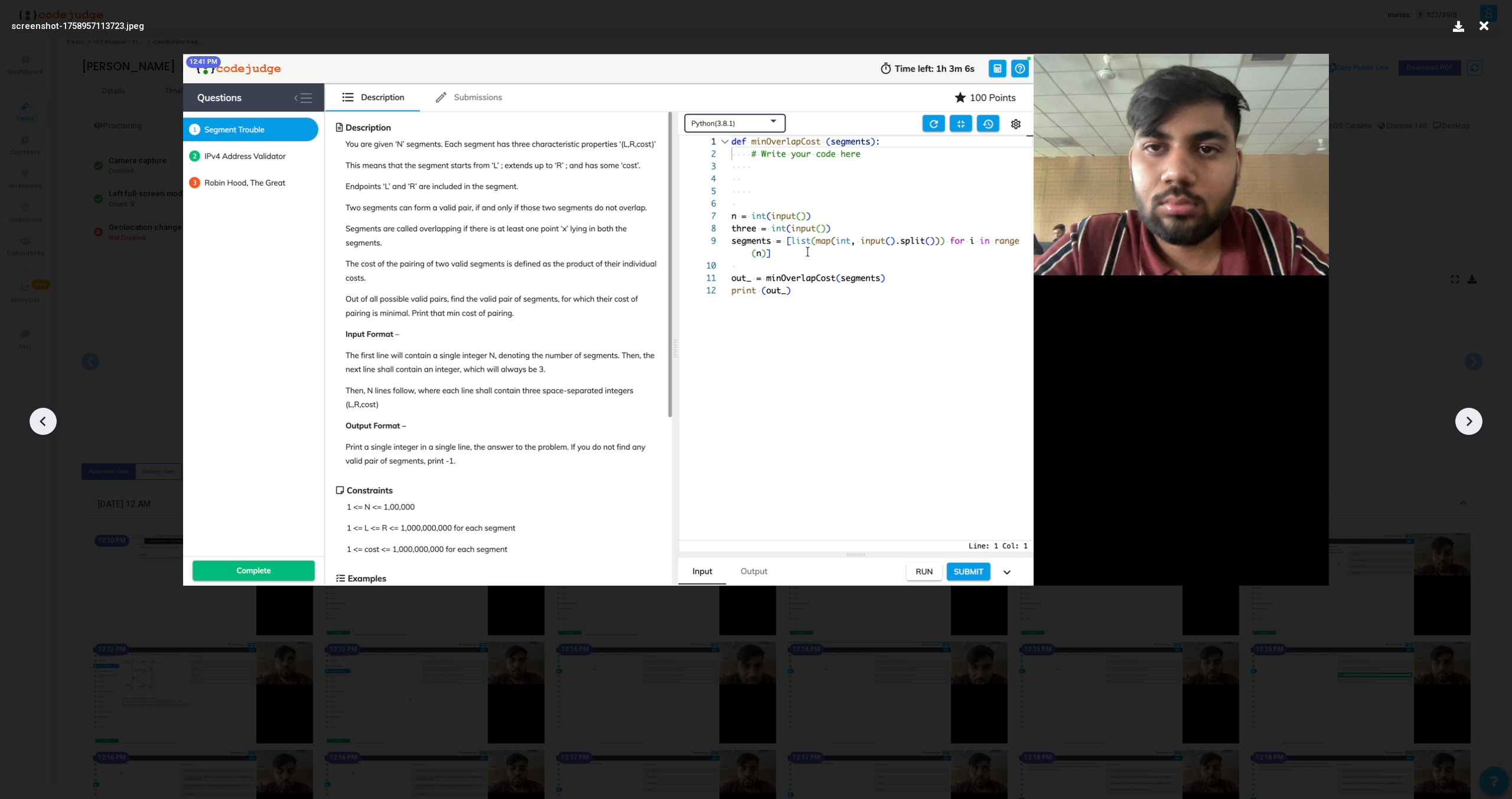
click at [1475, 422] on icon at bounding box center [1468, 420] width 17 height 17
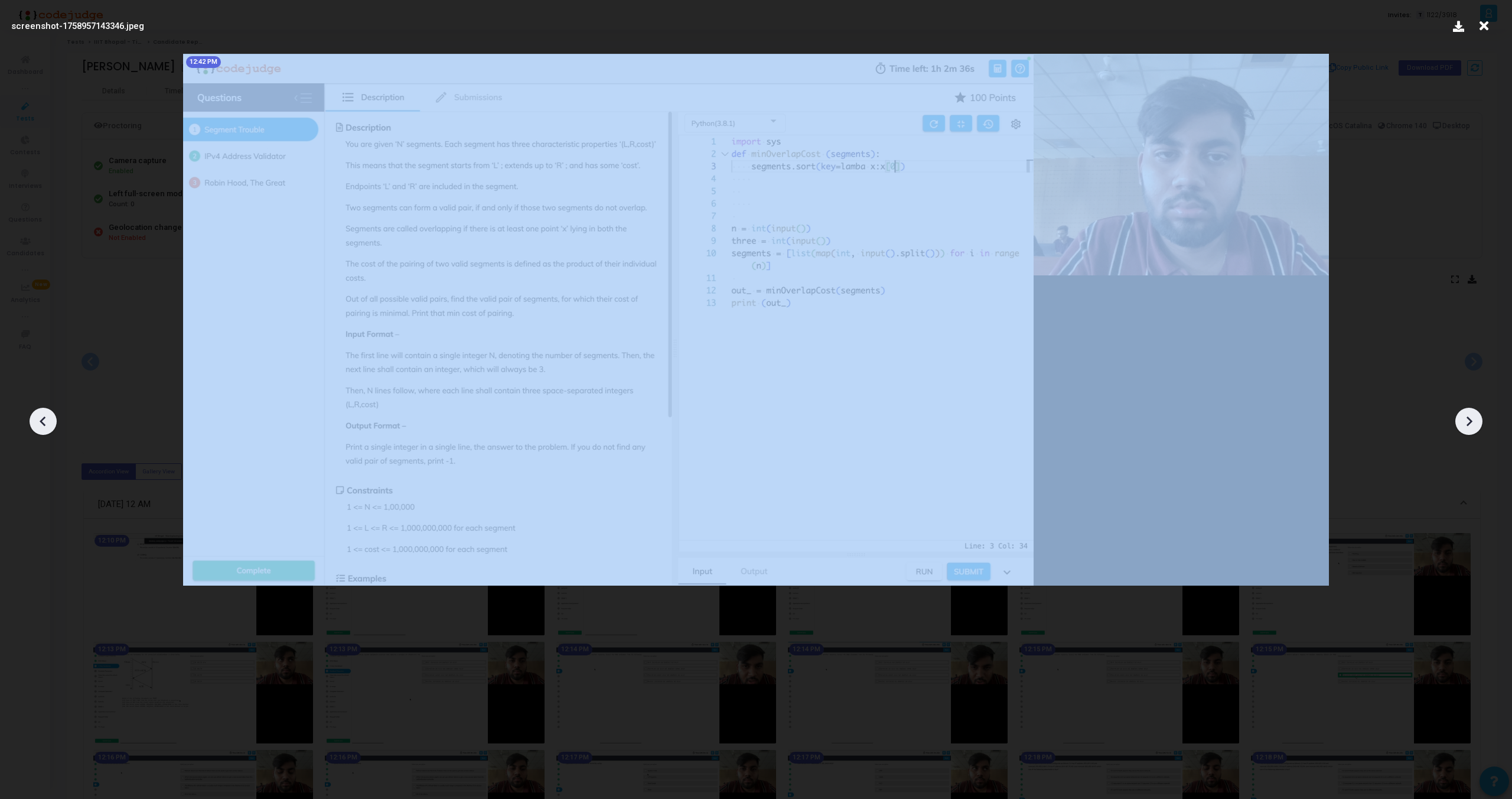
click at [1475, 422] on icon at bounding box center [1468, 420] width 17 height 17
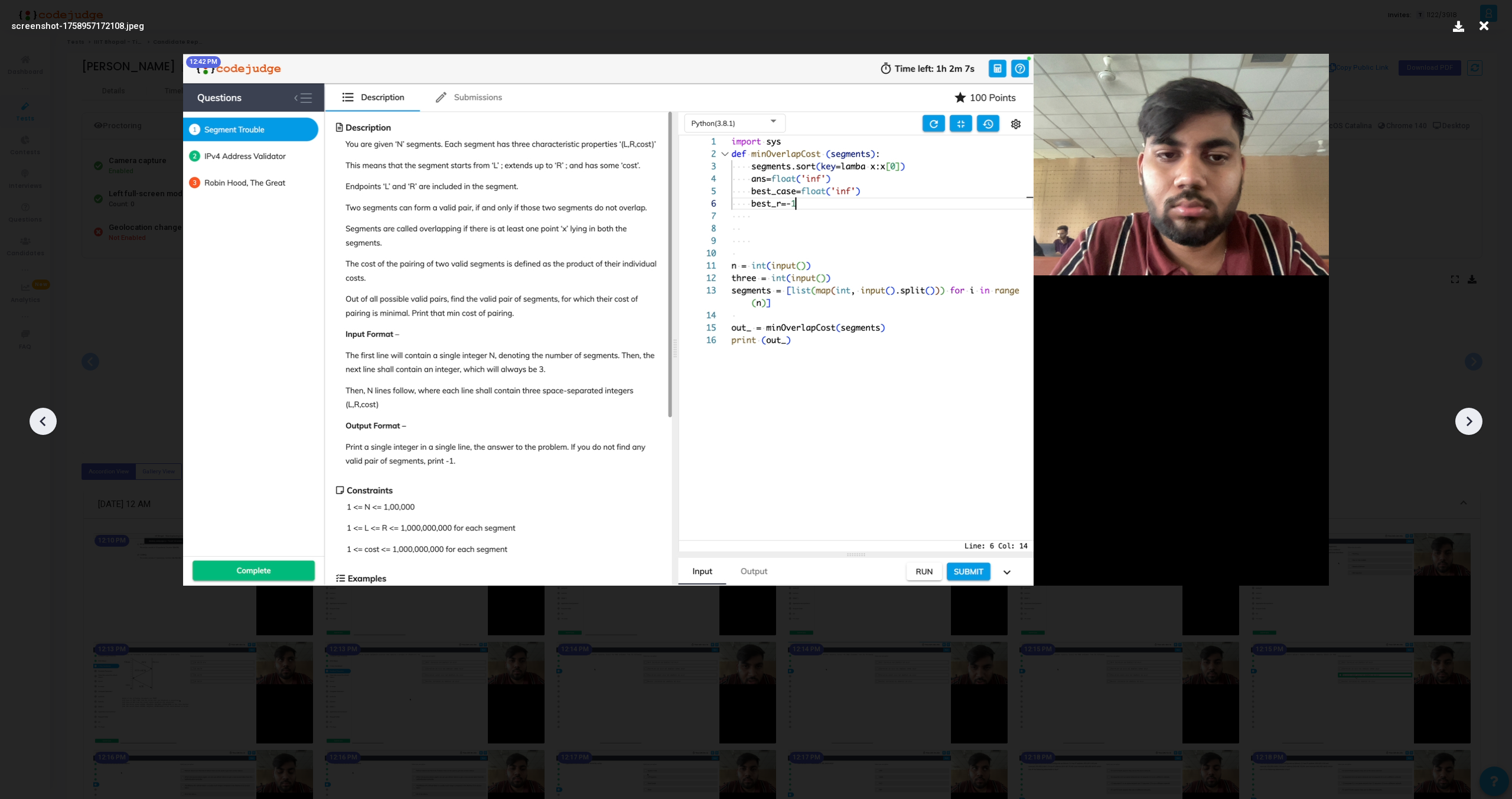
click at [1475, 422] on icon at bounding box center [1468, 420] width 17 height 17
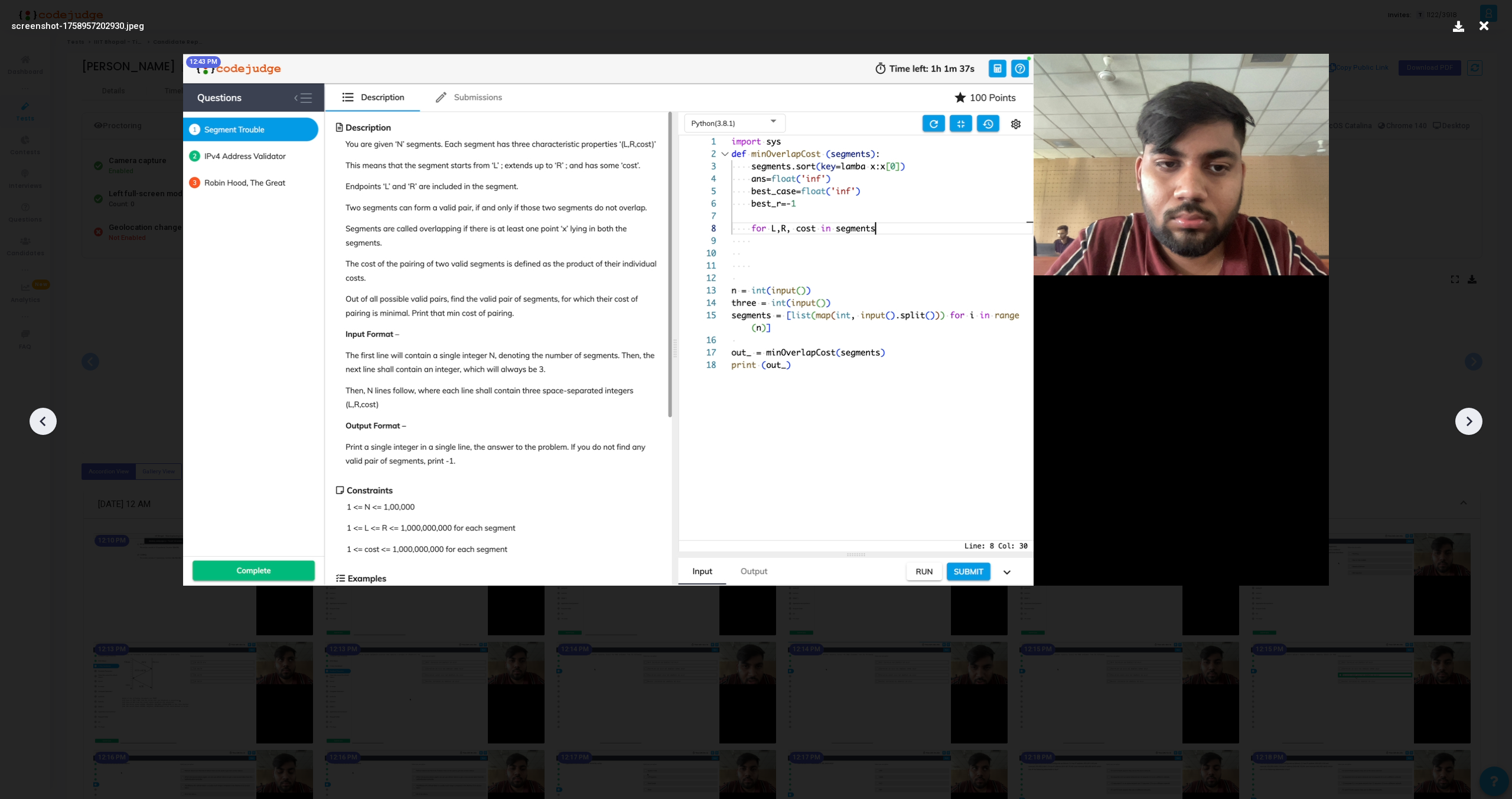
click at [1475, 422] on icon at bounding box center [1468, 420] width 17 height 17
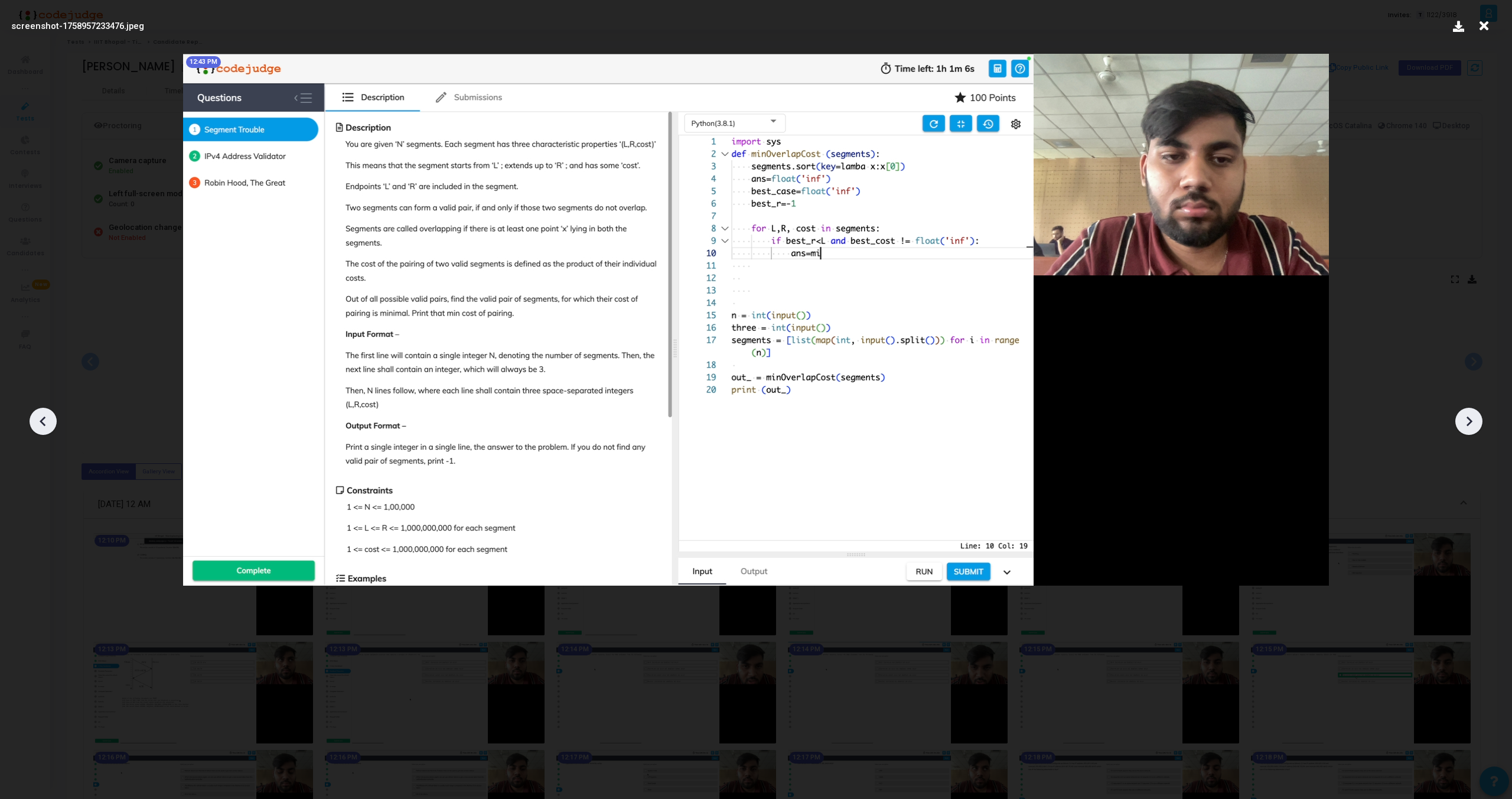
click at [1475, 422] on icon at bounding box center [1468, 420] width 17 height 17
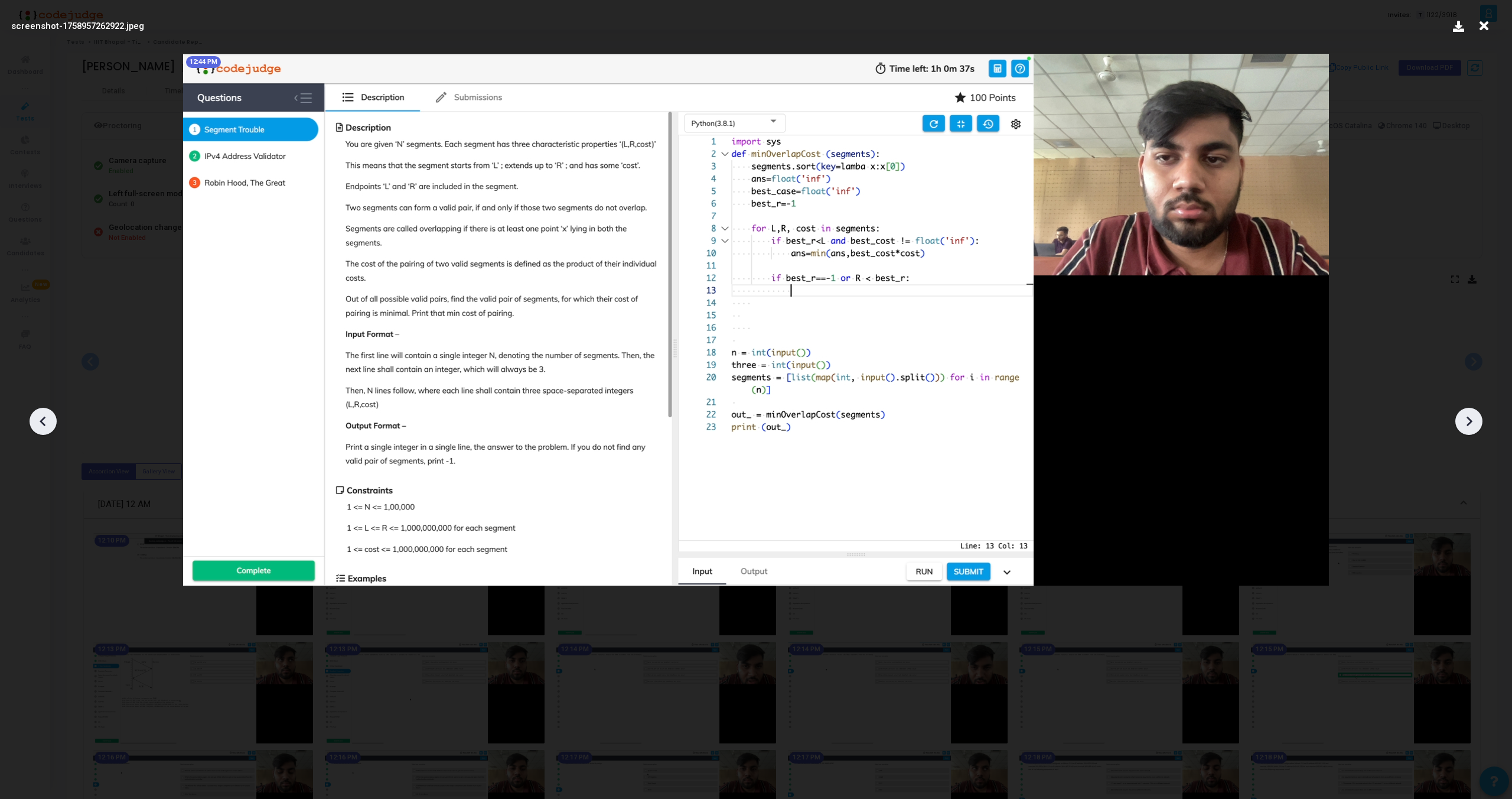
click at [1475, 422] on icon at bounding box center [1468, 420] width 17 height 17
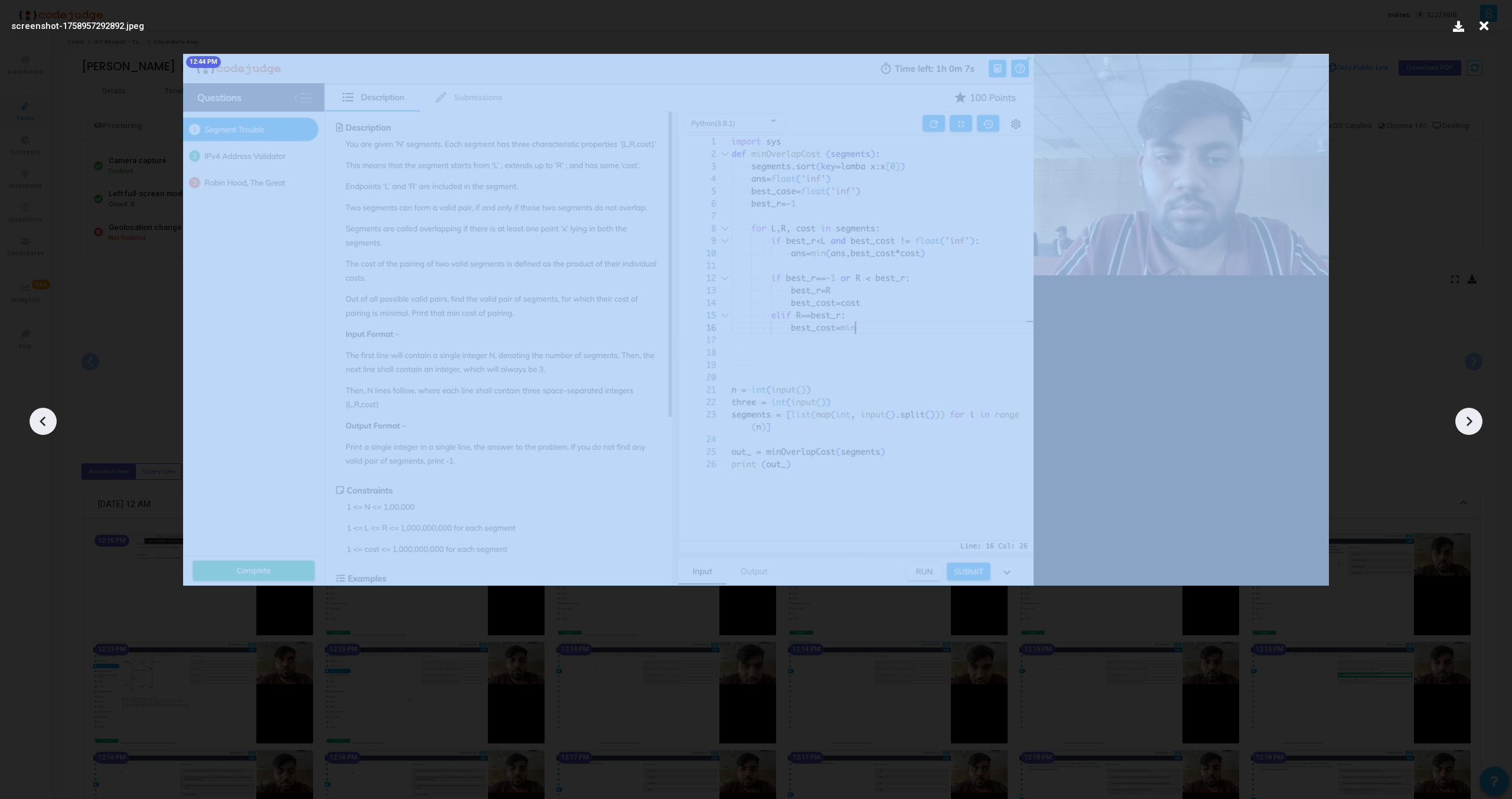
click at [1475, 422] on icon at bounding box center [1468, 420] width 17 height 17
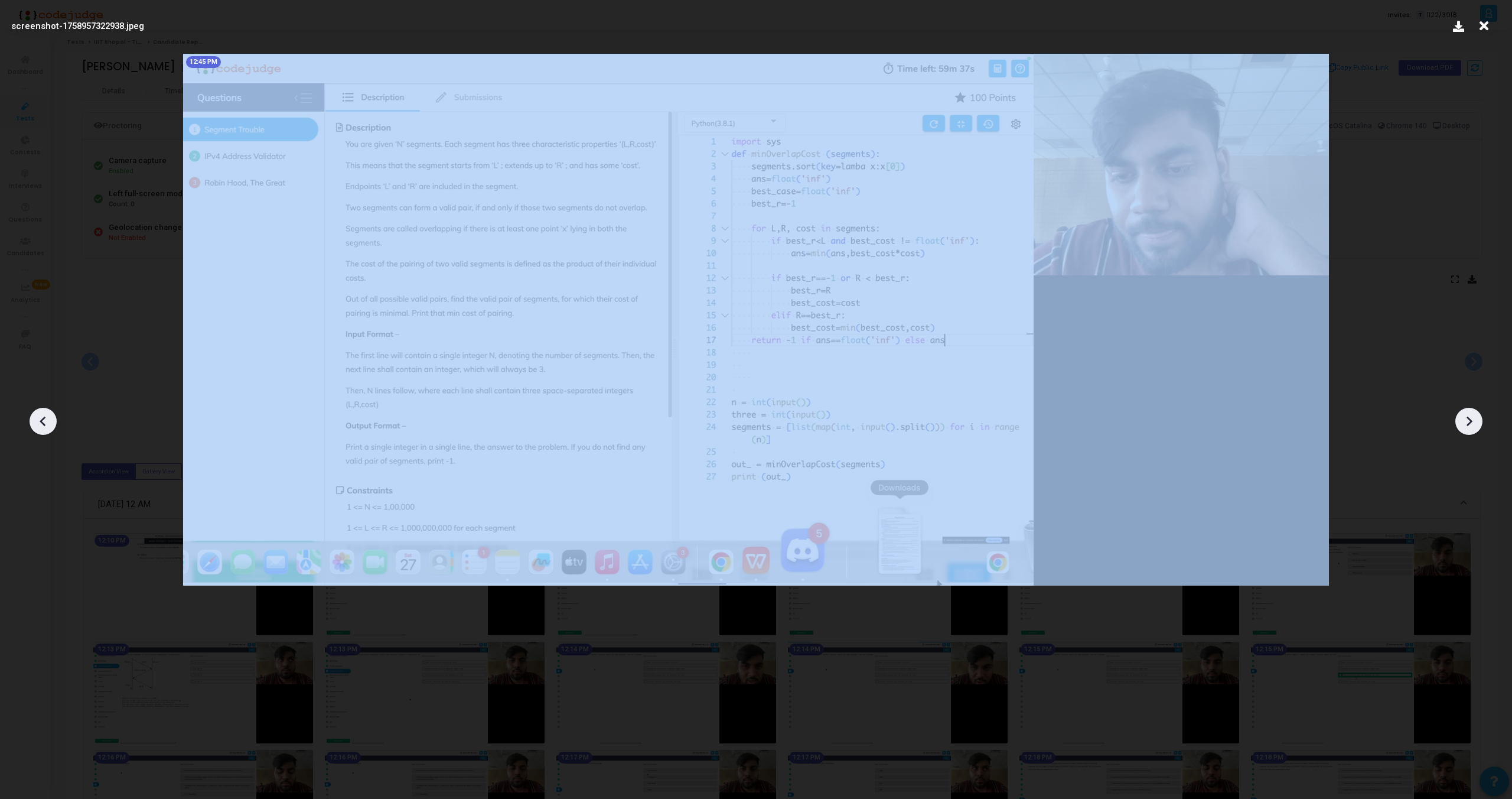
click at [1475, 422] on icon at bounding box center [1468, 420] width 17 height 17
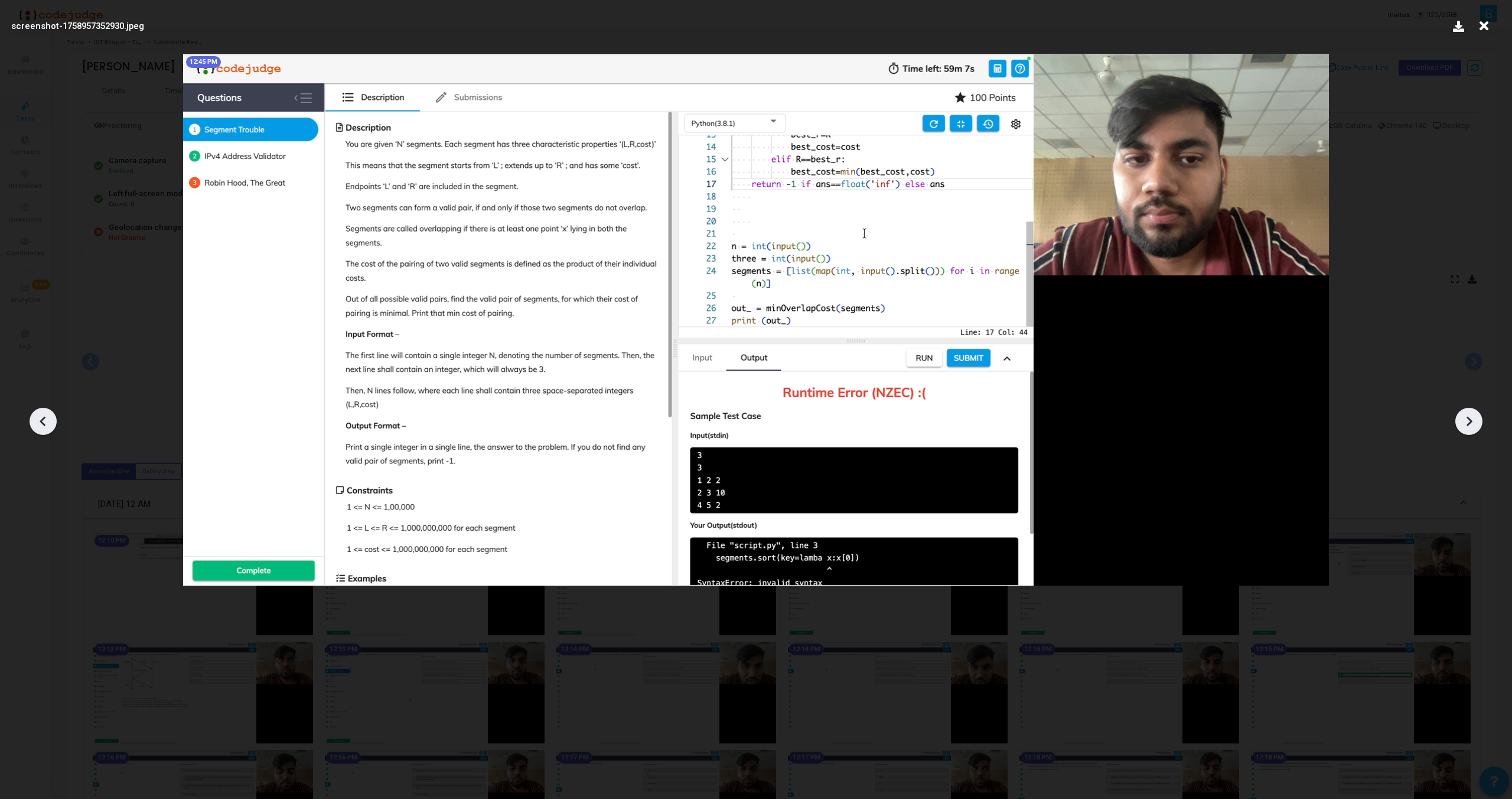
click at [1475, 422] on icon at bounding box center [1468, 420] width 17 height 17
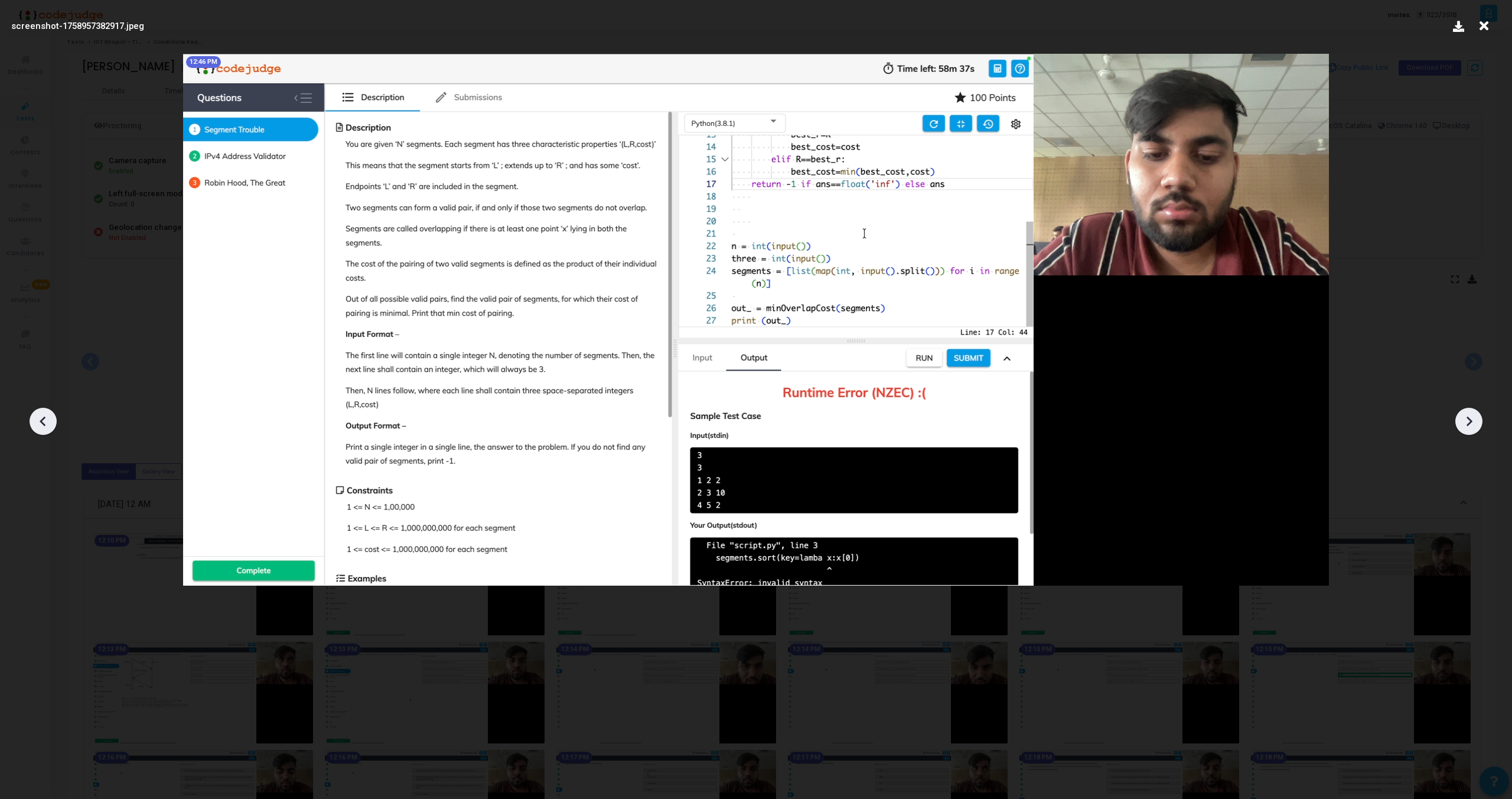
click at [1475, 422] on icon at bounding box center [1468, 420] width 17 height 17
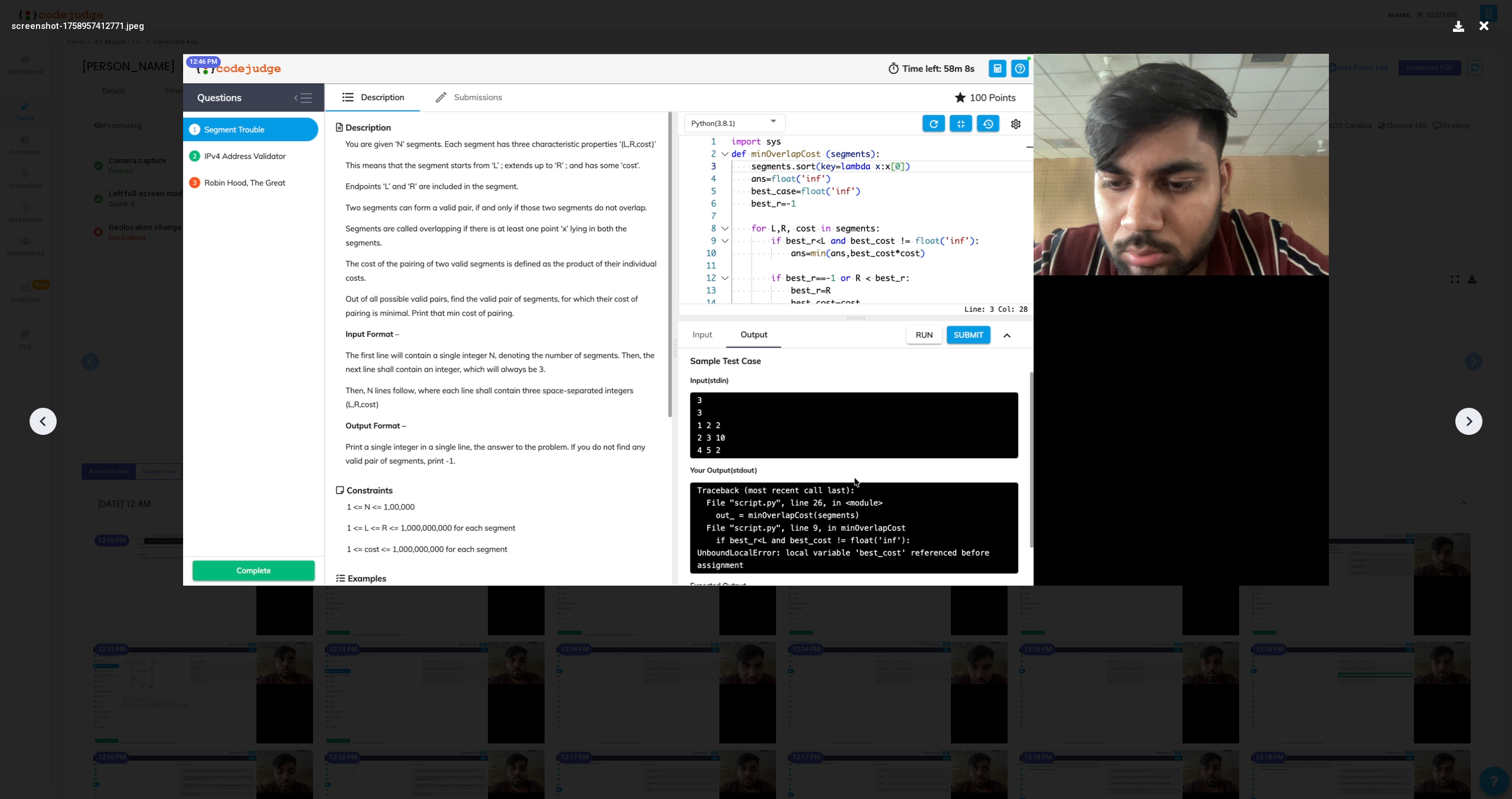
click at [51, 414] on icon at bounding box center [43, 420] width 17 height 17
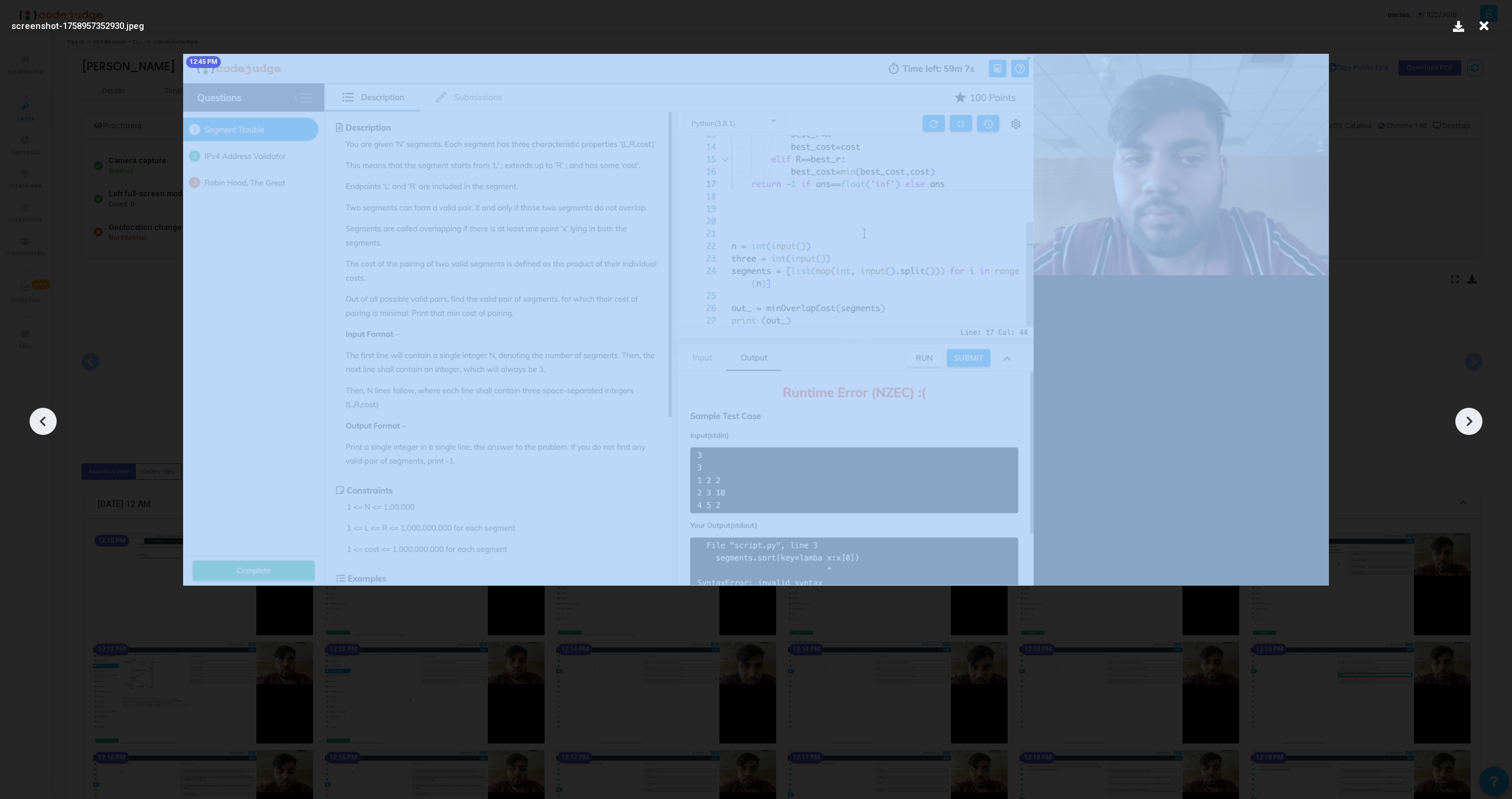
click at [51, 414] on icon at bounding box center [43, 420] width 17 height 17
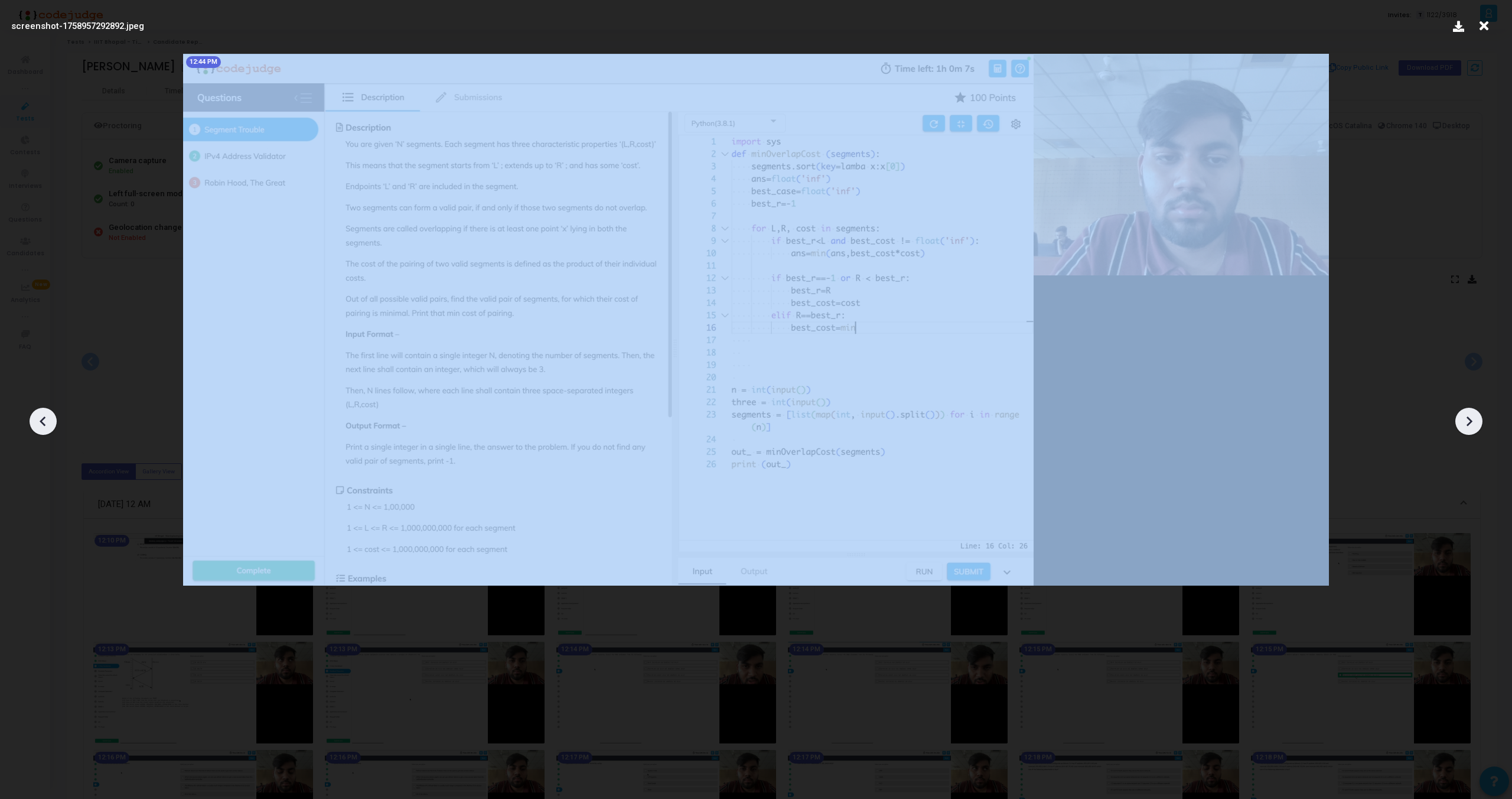
click at [51, 414] on icon at bounding box center [43, 420] width 17 height 17
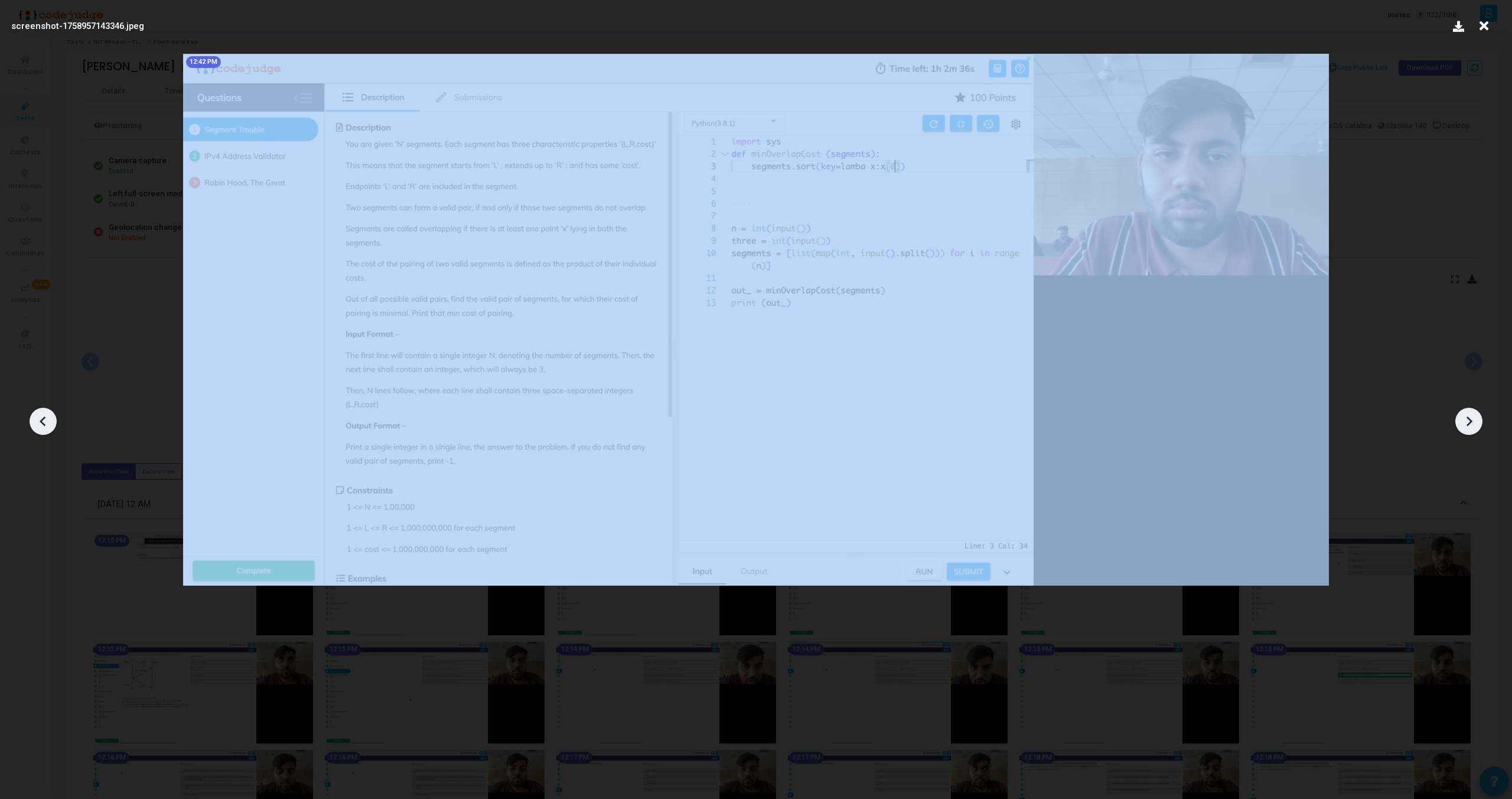
click at [51, 414] on icon at bounding box center [43, 420] width 17 height 17
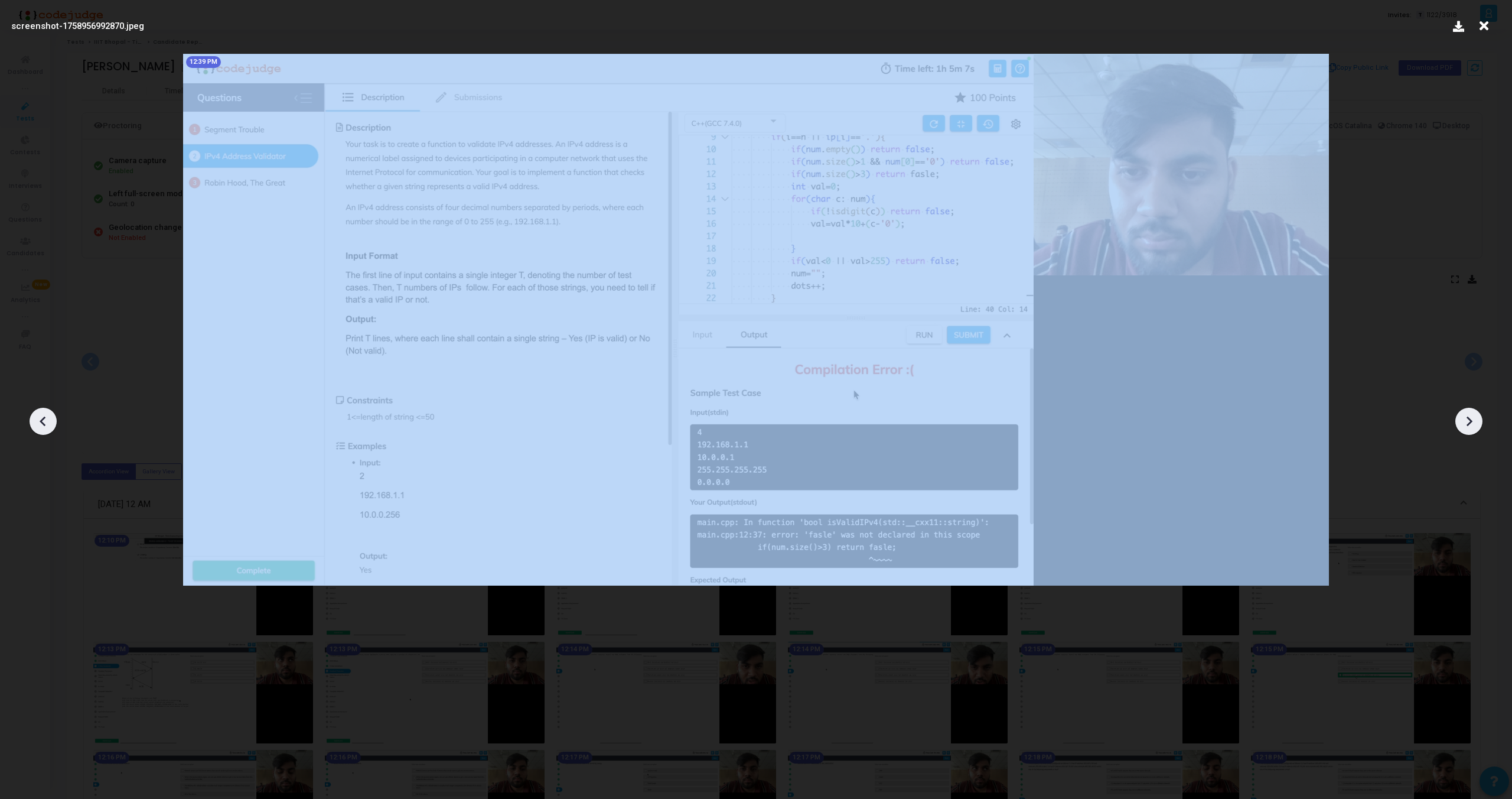
click at [51, 414] on icon at bounding box center [43, 420] width 17 height 17
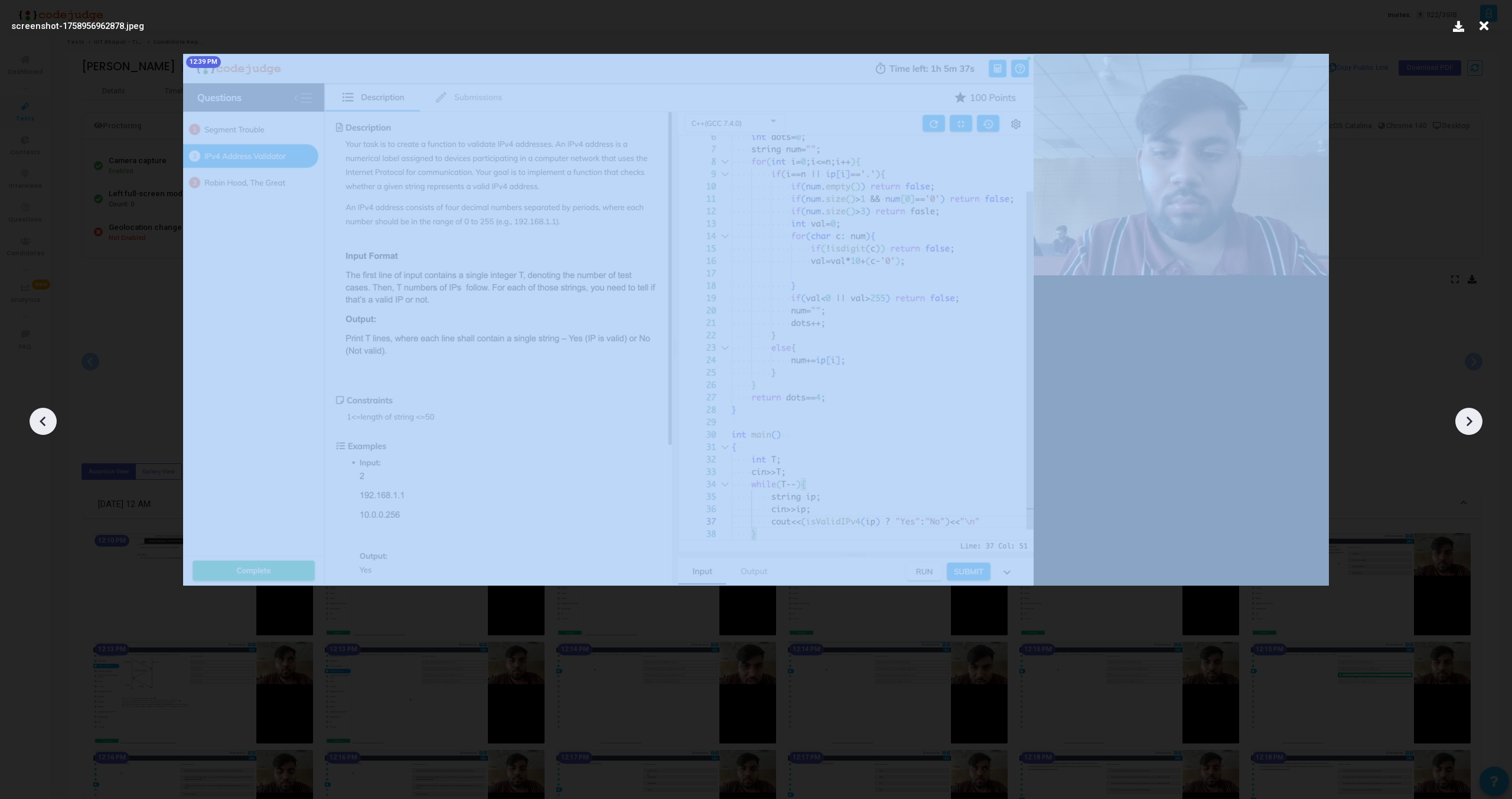
click at [51, 414] on icon at bounding box center [43, 420] width 17 height 17
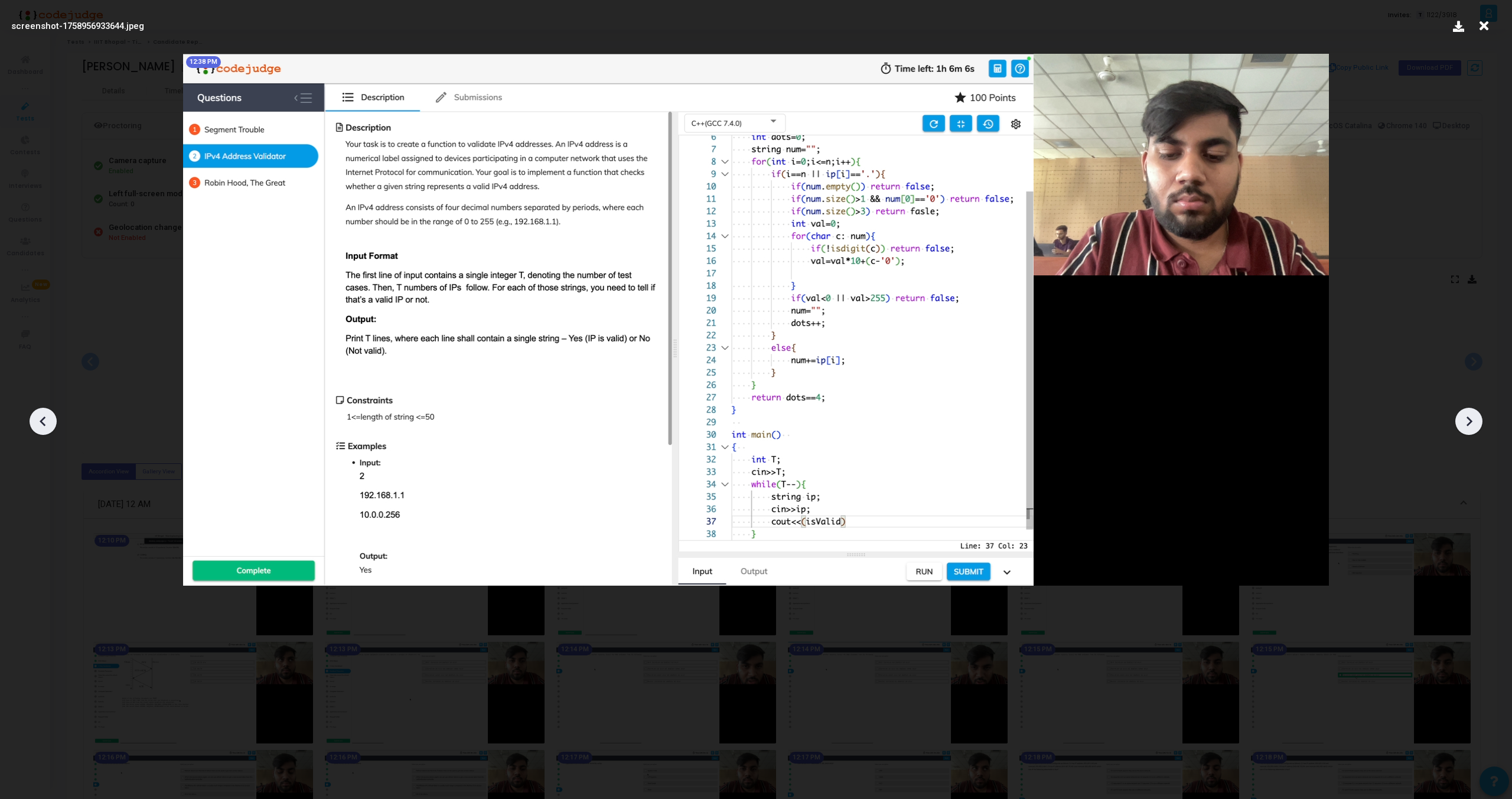
click at [1470, 425] on icon at bounding box center [1468, 420] width 17 height 17
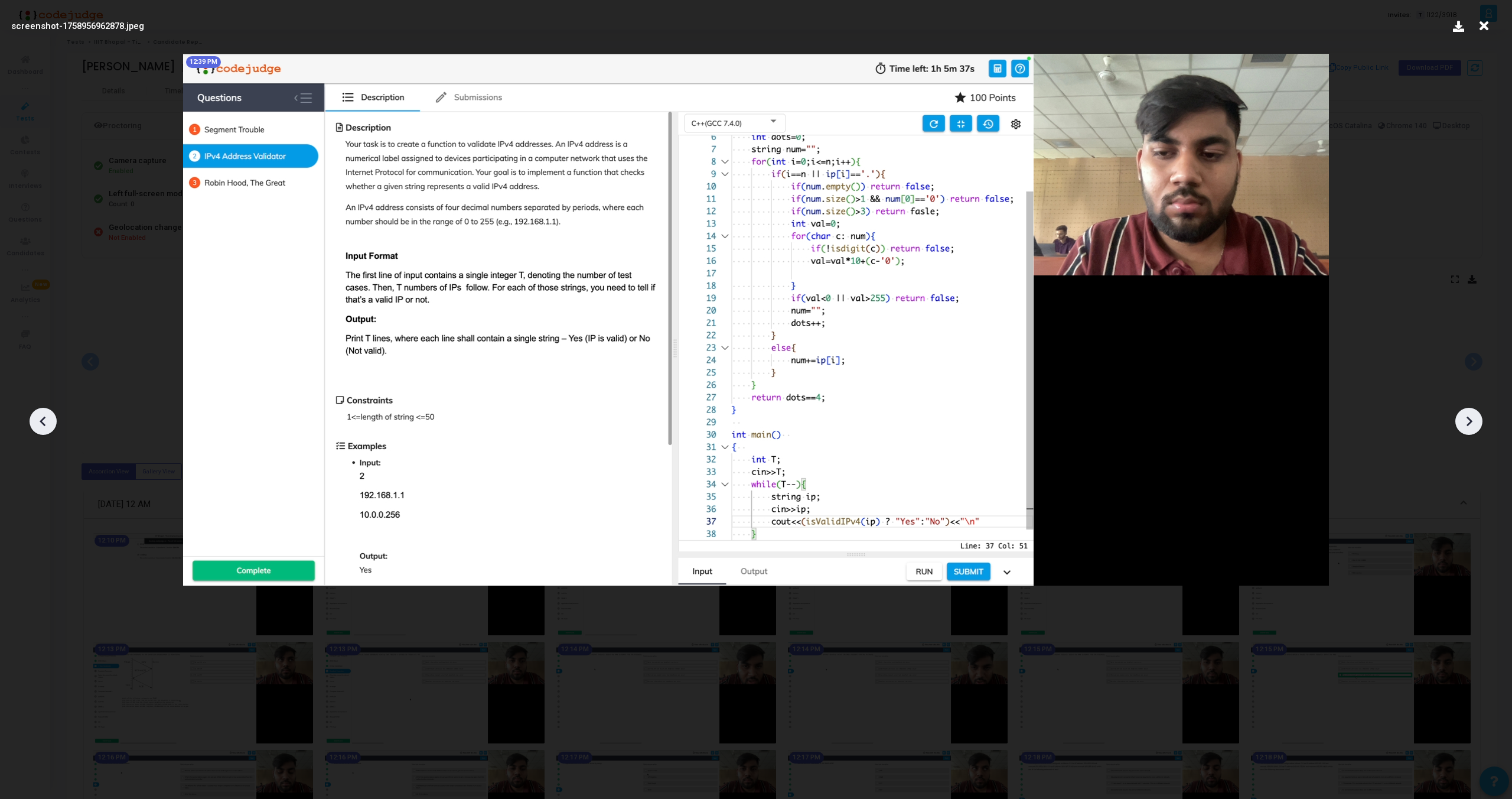
click at [1470, 425] on icon at bounding box center [1468, 420] width 17 height 17
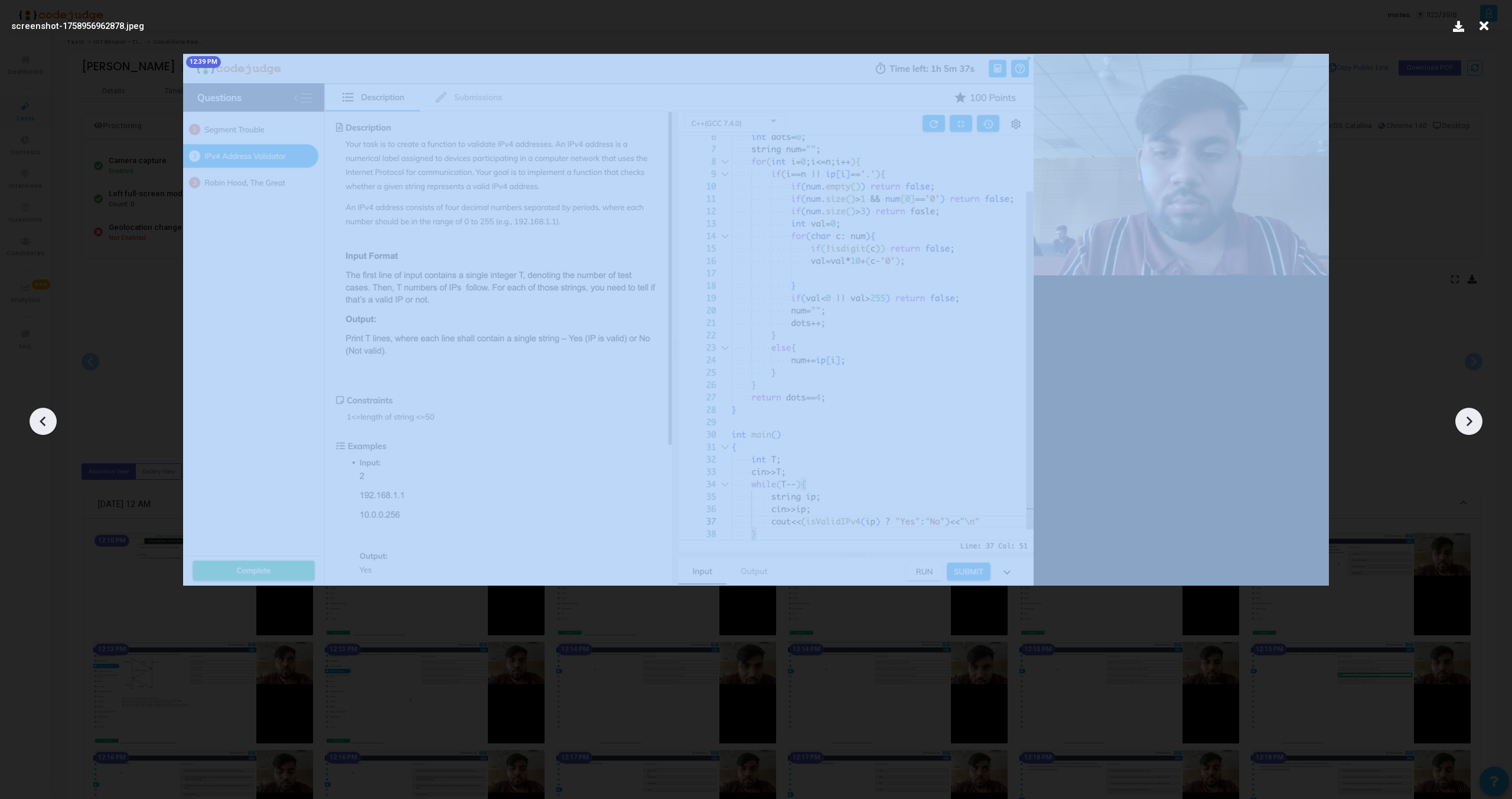
click at [1470, 425] on icon at bounding box center [1468, 420] width 17 height 17
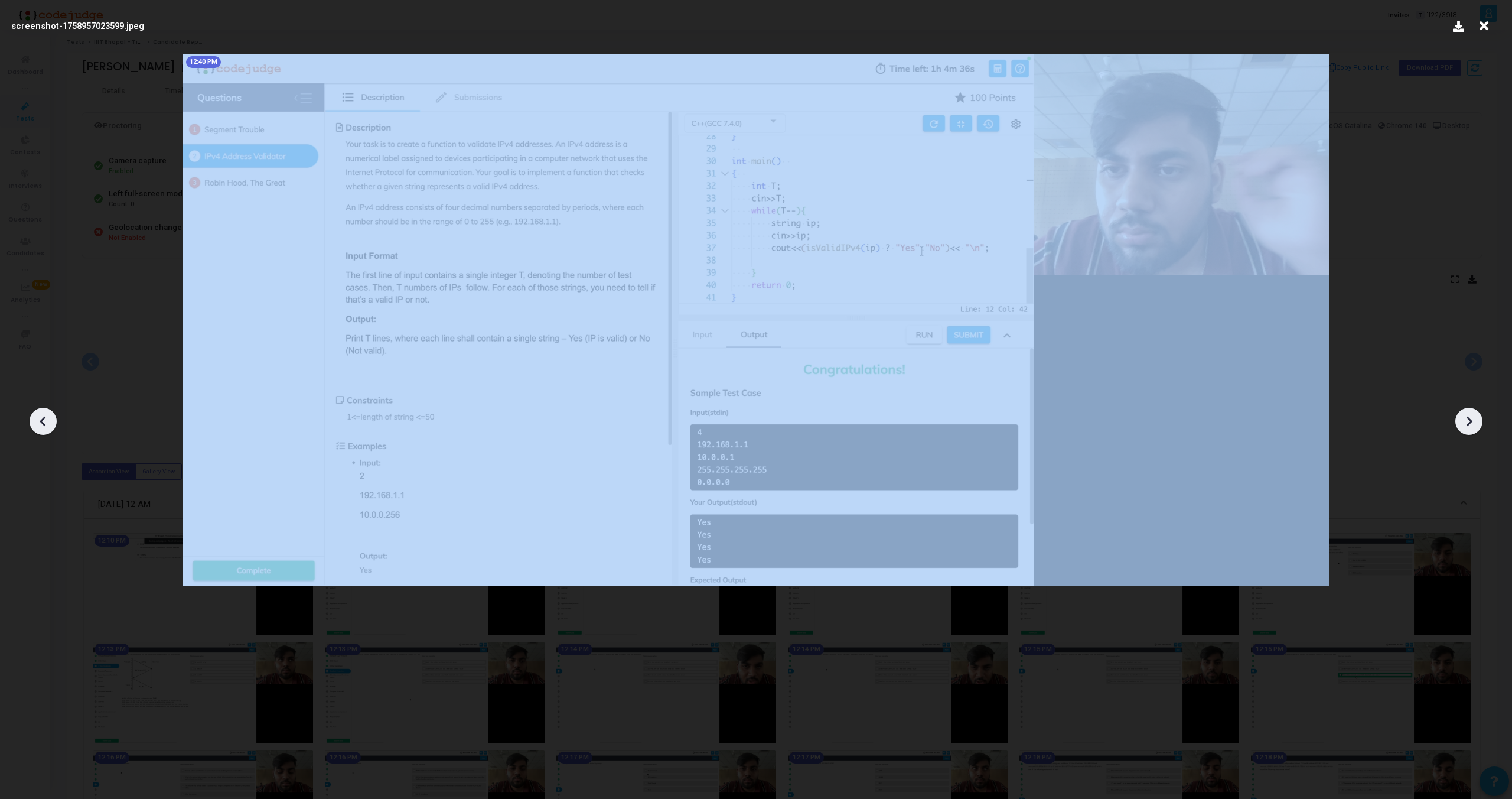
click at [1470, 425] on icon at bounding box center [1468, 420] width 17 height 17
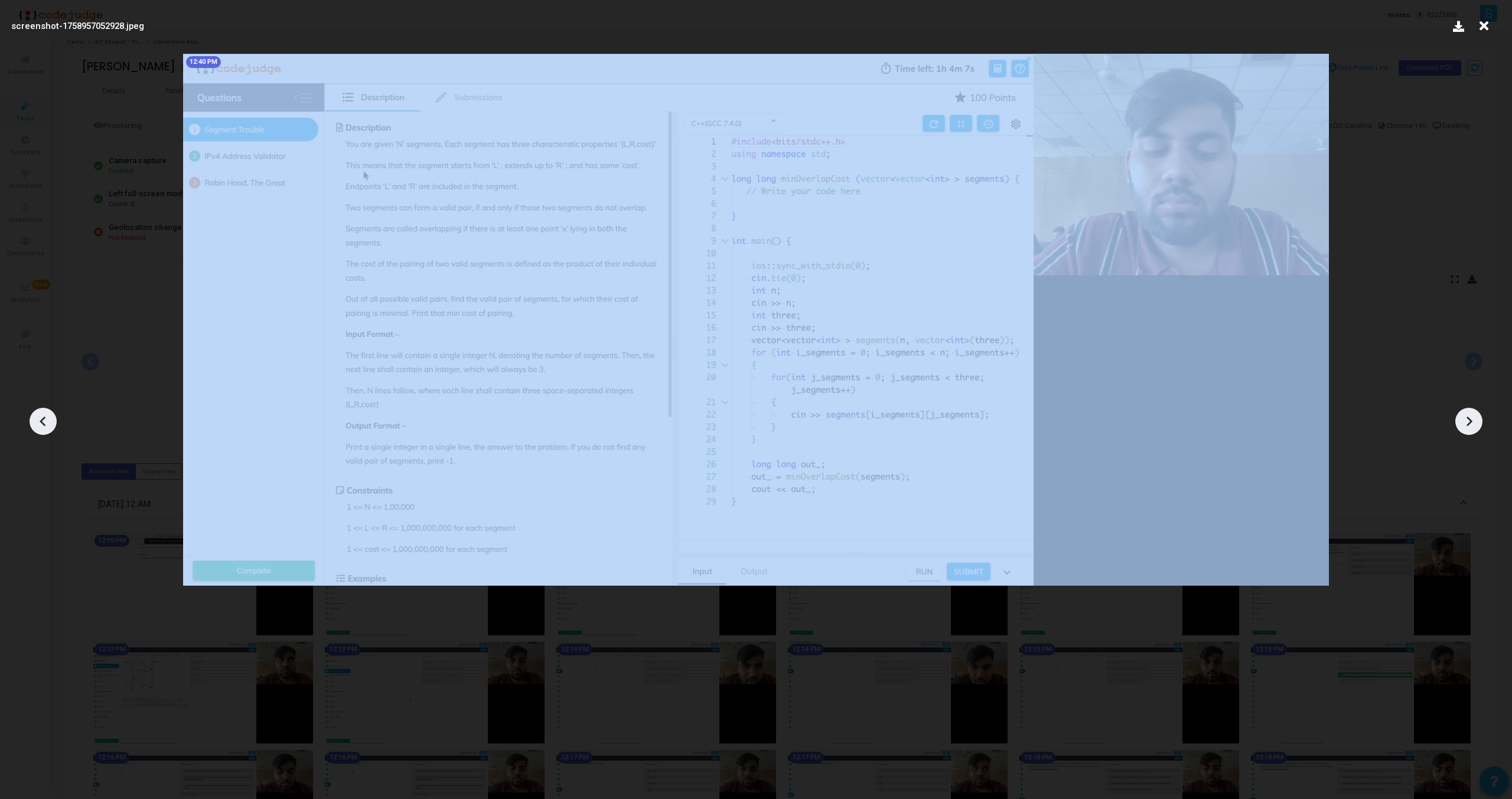
click at [1470, 425] on icon at bounding box center [1468, 420] width 17 height 17
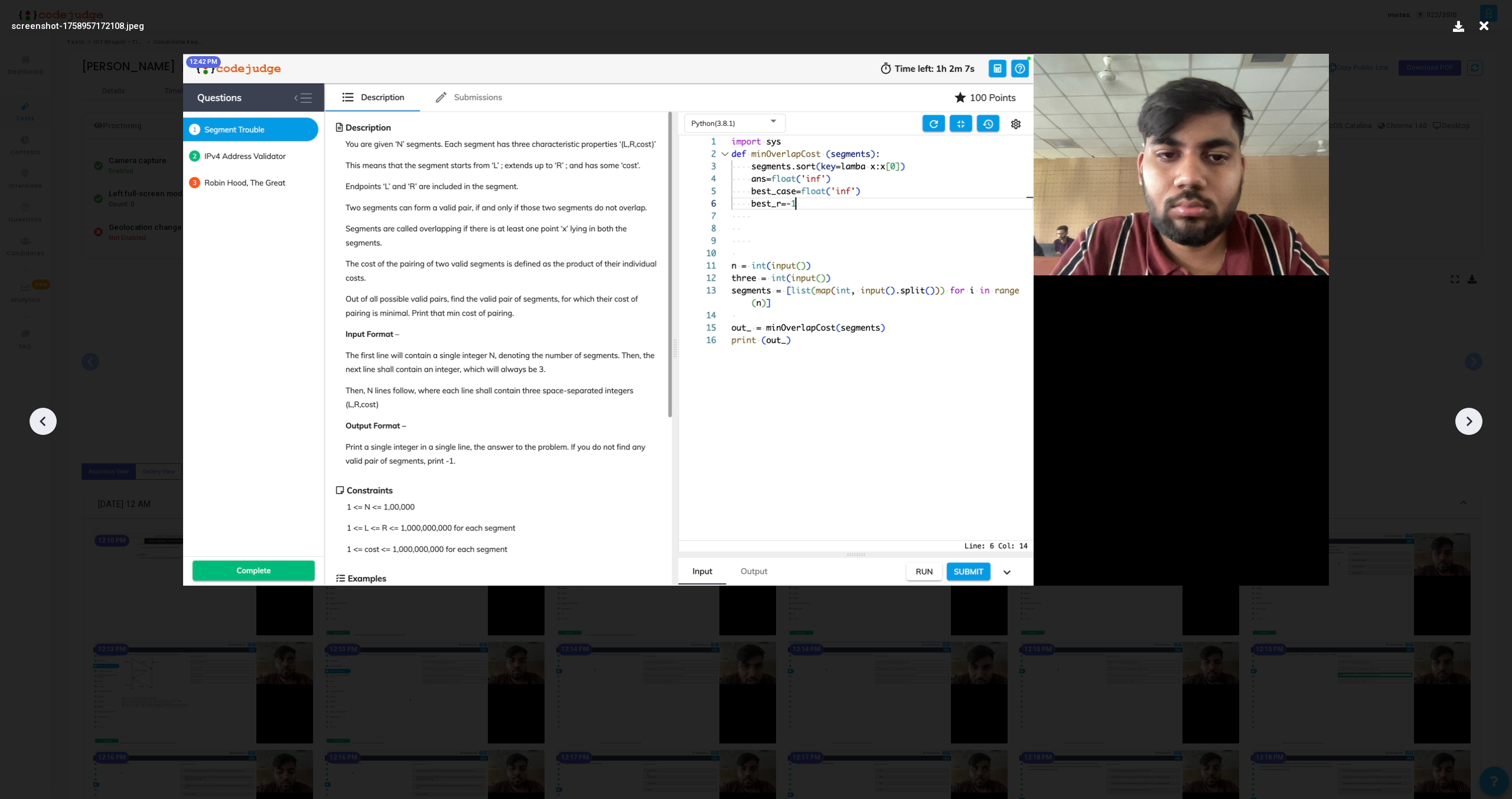
click at [1470, 425] on icon at bounding box center [1468, 420] width 17 height 17
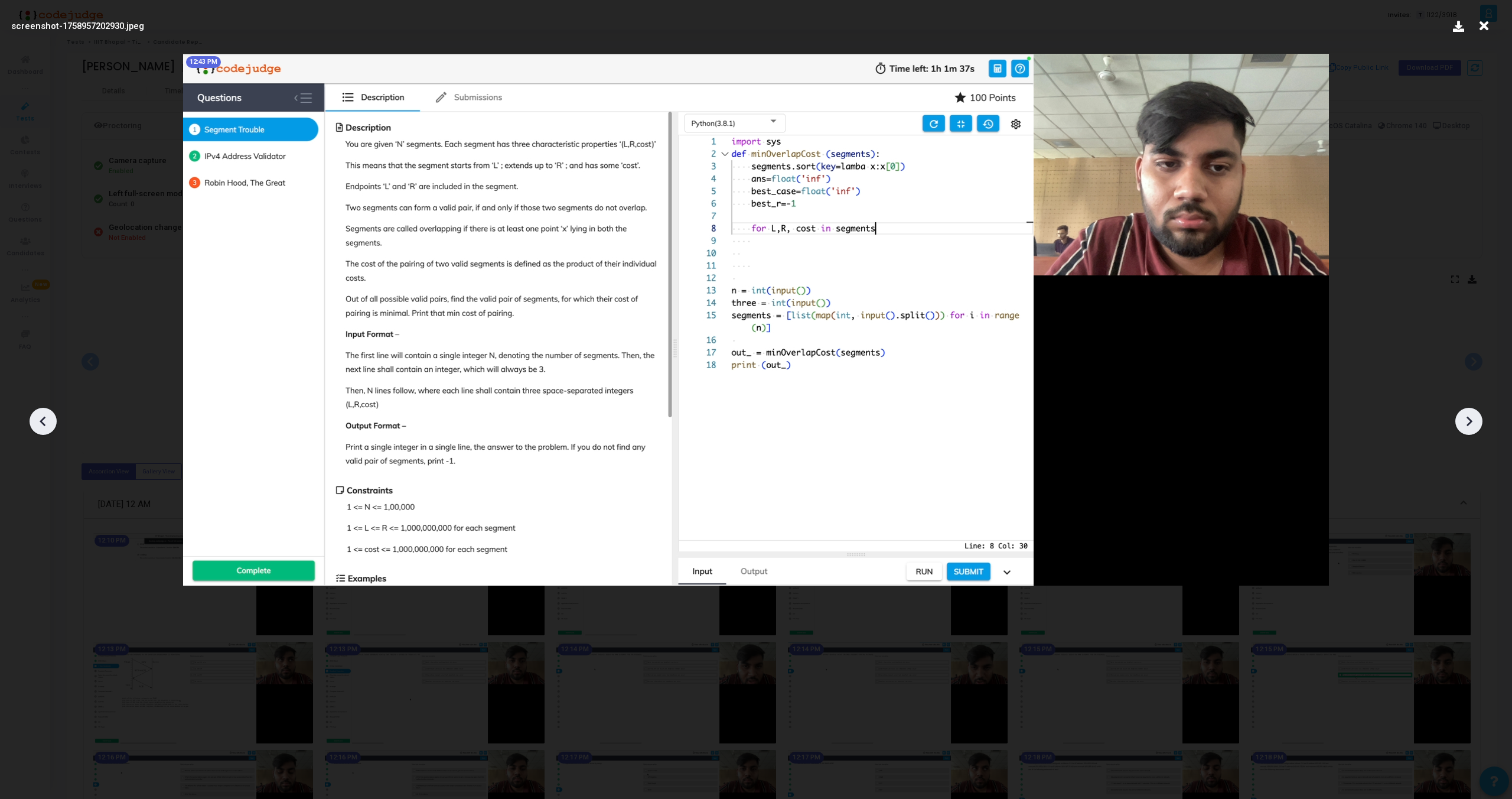
click at [1470, 425] on icon at bounding box center [1468, 420] width 17 height 17
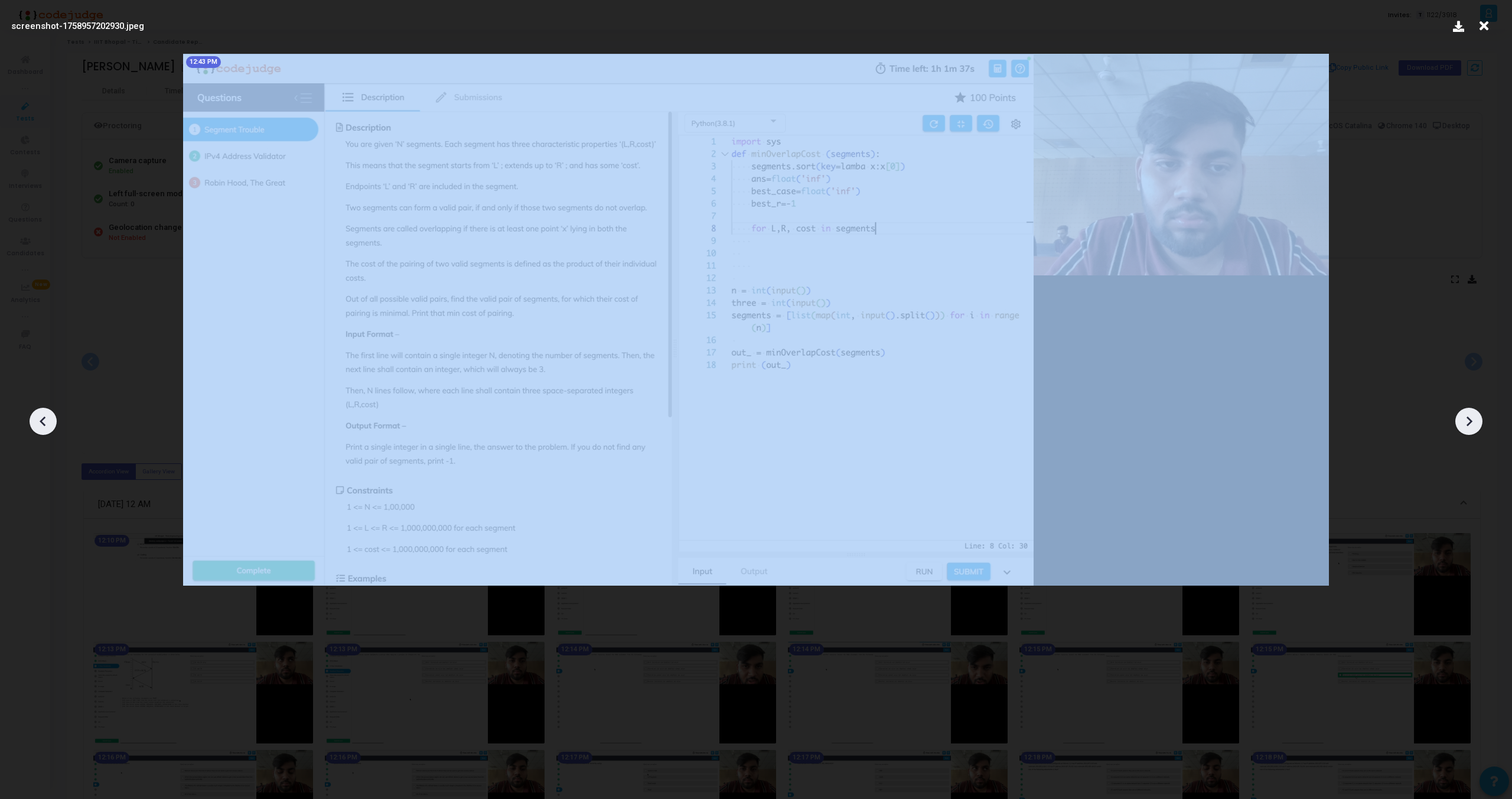
click at [1470, 425] on icon at bounding box center [1468, 420] width 17 height 17
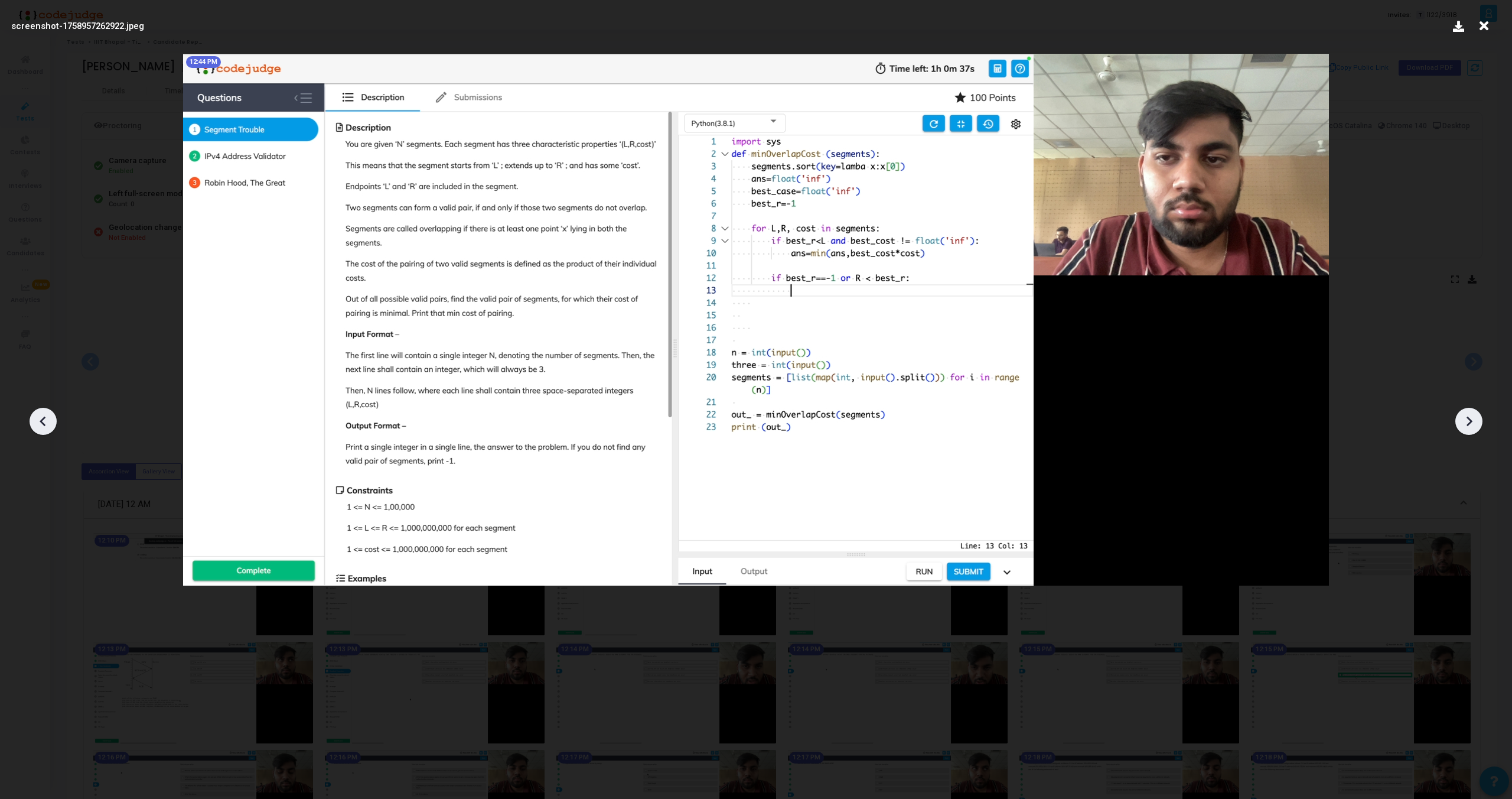
click at [1470, 425] on icon at bounding box center [1468, 420] width 17 height 17
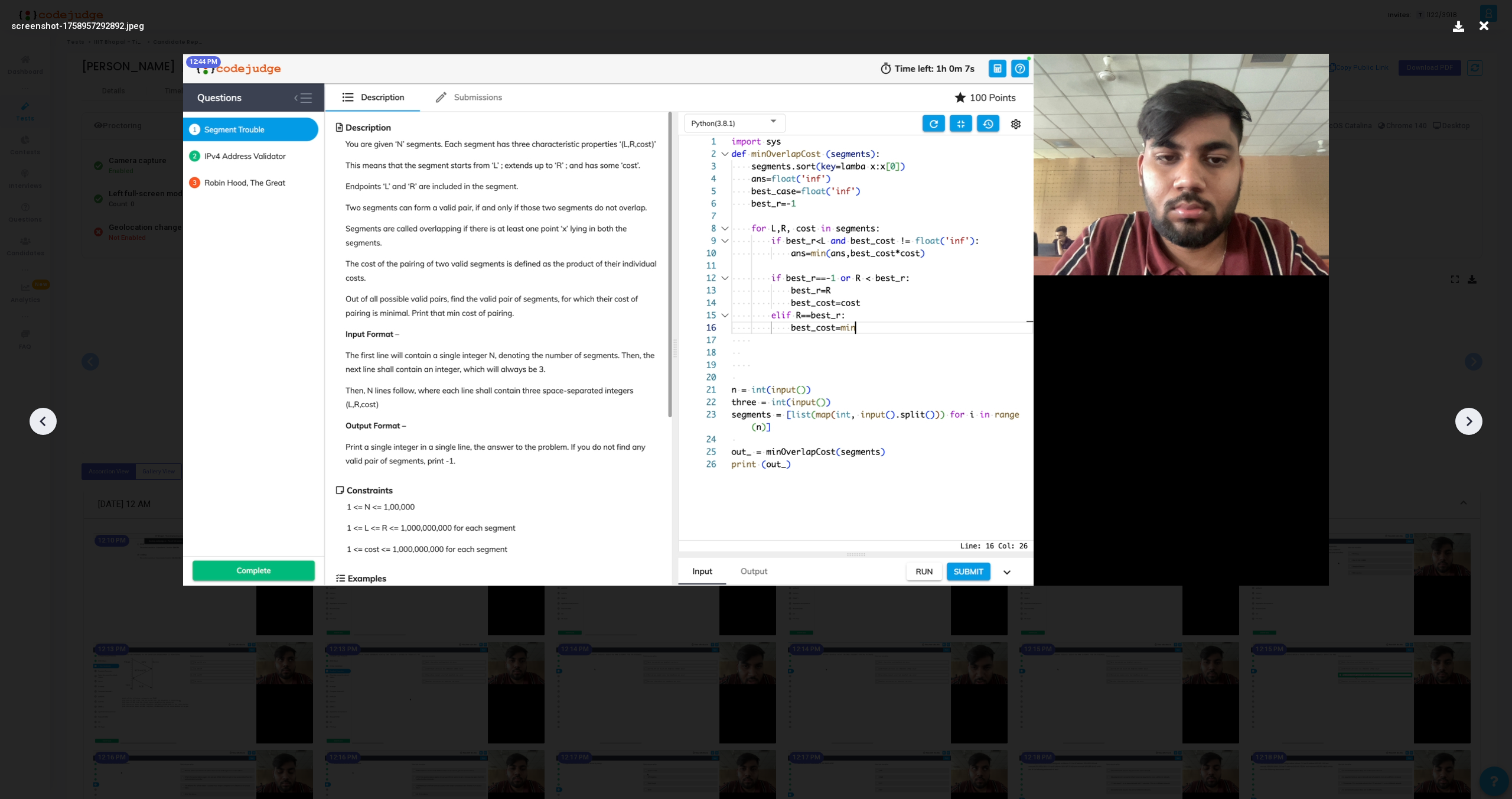
click at [1470, 425] on icon at bounding box center [1468, 420] width 17 height 17
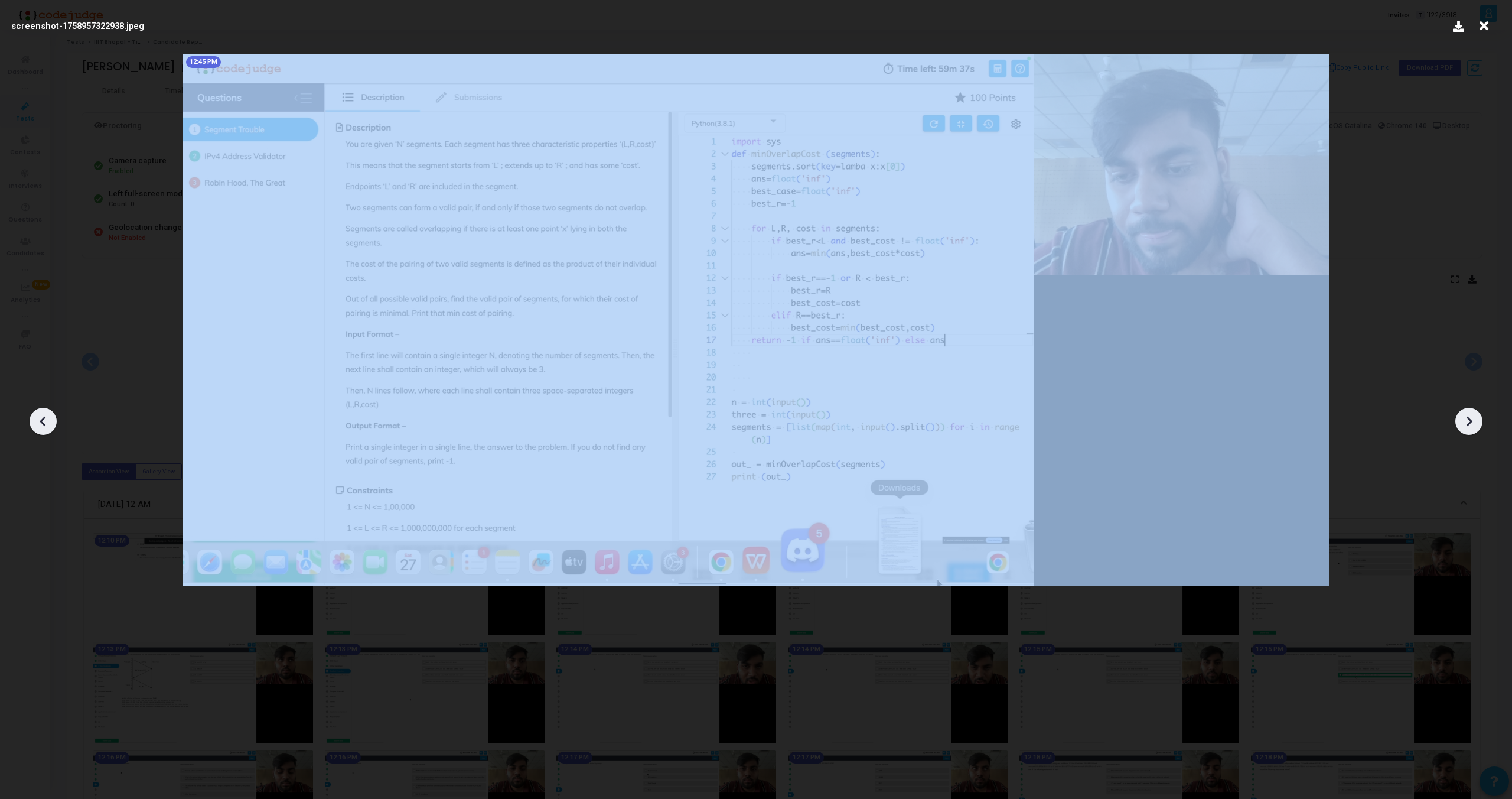
click at [1470, 425] on icon at bounding box center [1468, 420] width 17 height 17
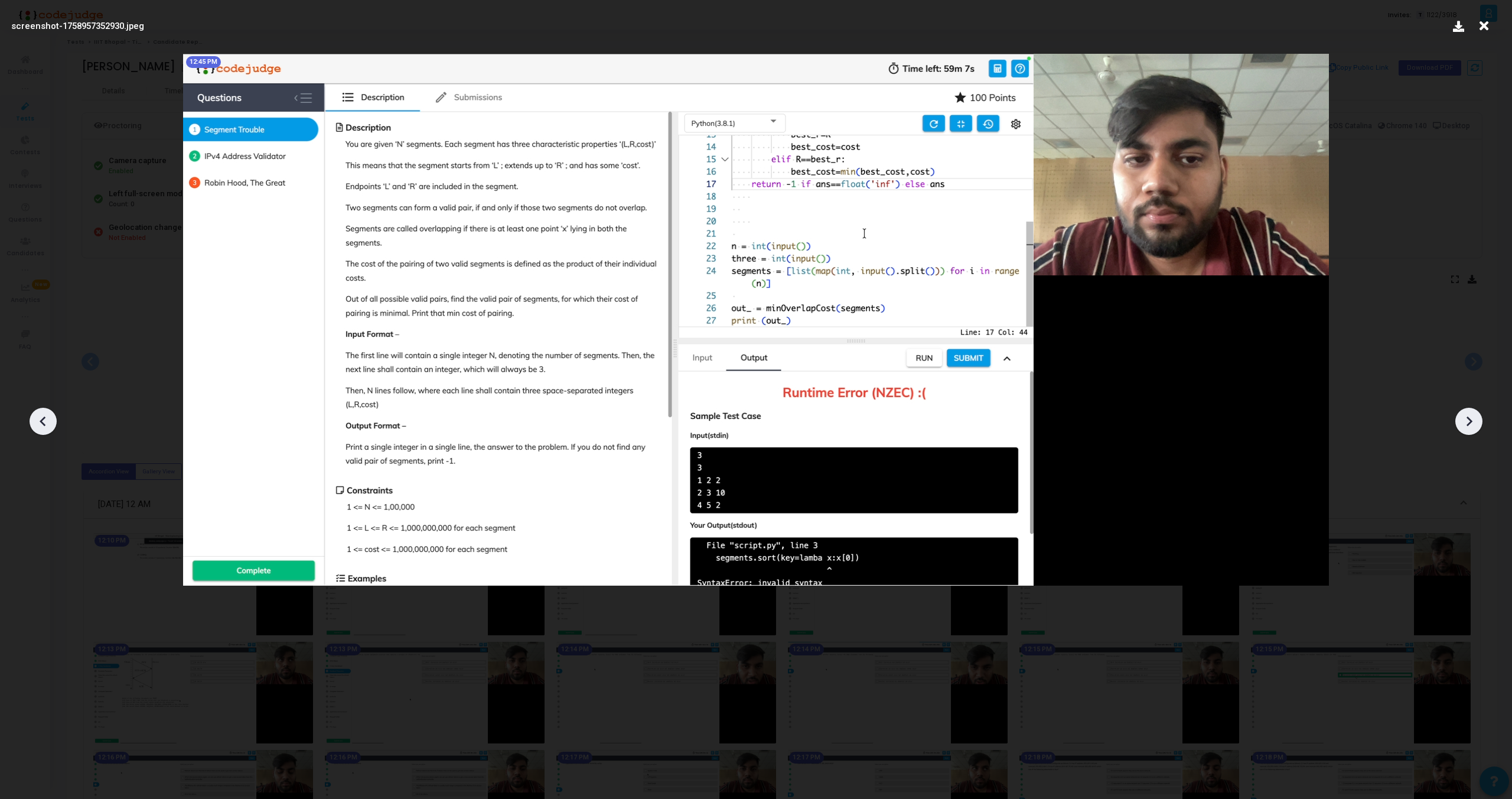
click at [1470, 425] on icon at bounding box center [1468, 420] width 17 height 17
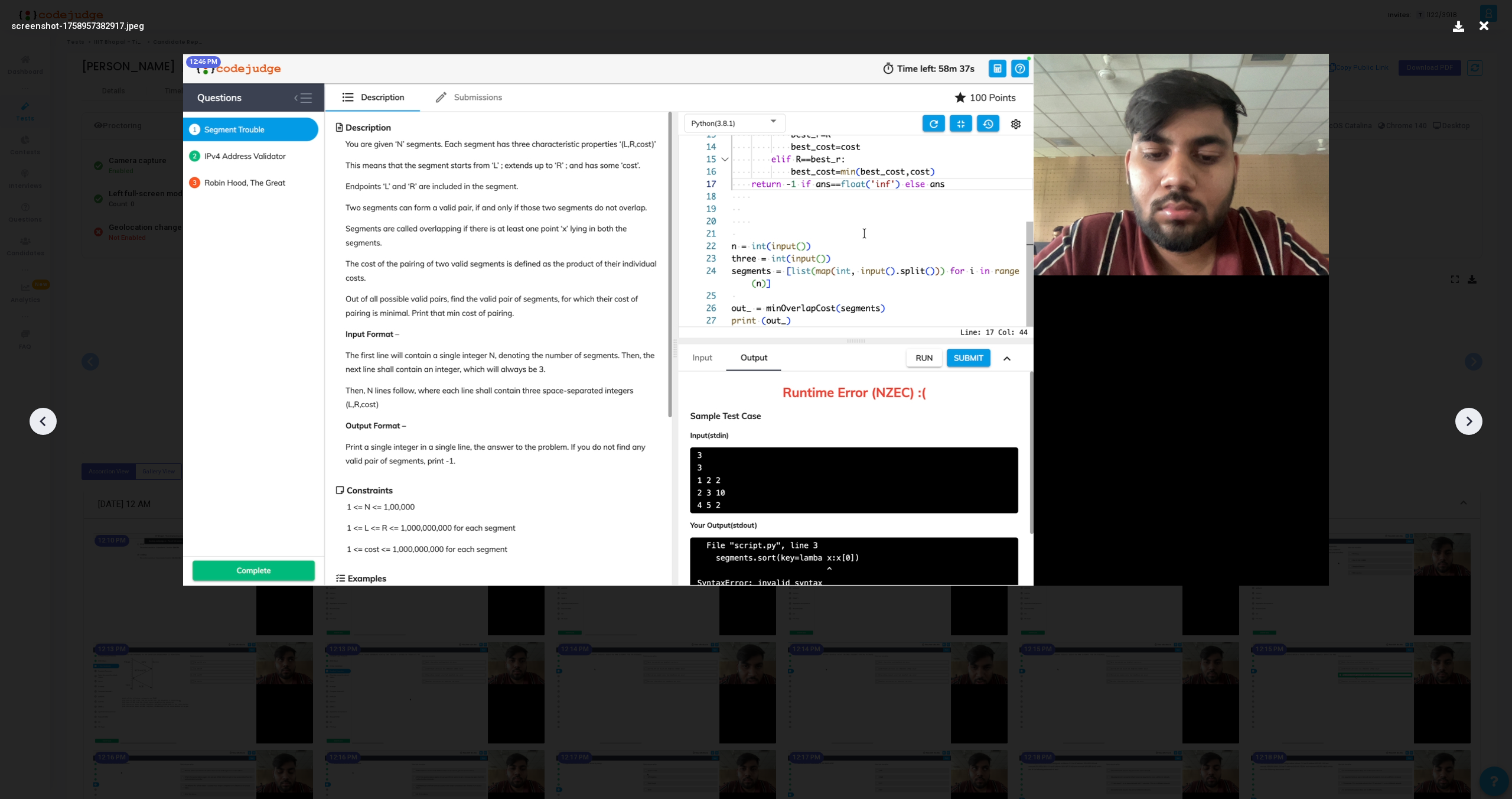
click at [1470, 425] on icon at bounding box center [1468, 420] width 17 height 17
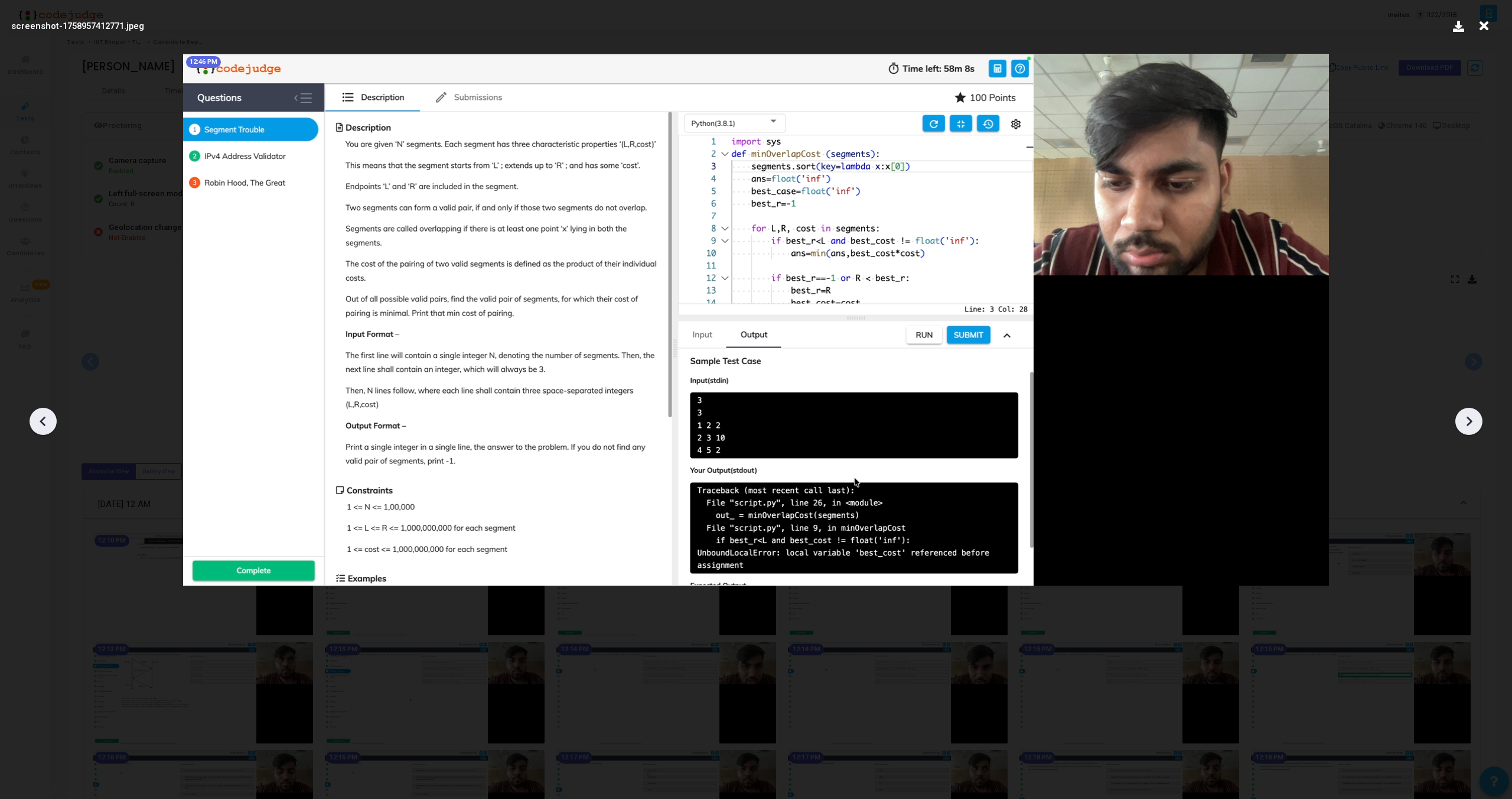
click at [1470, 425] on icon at bounding box center [1468, 420] width 17 height 17
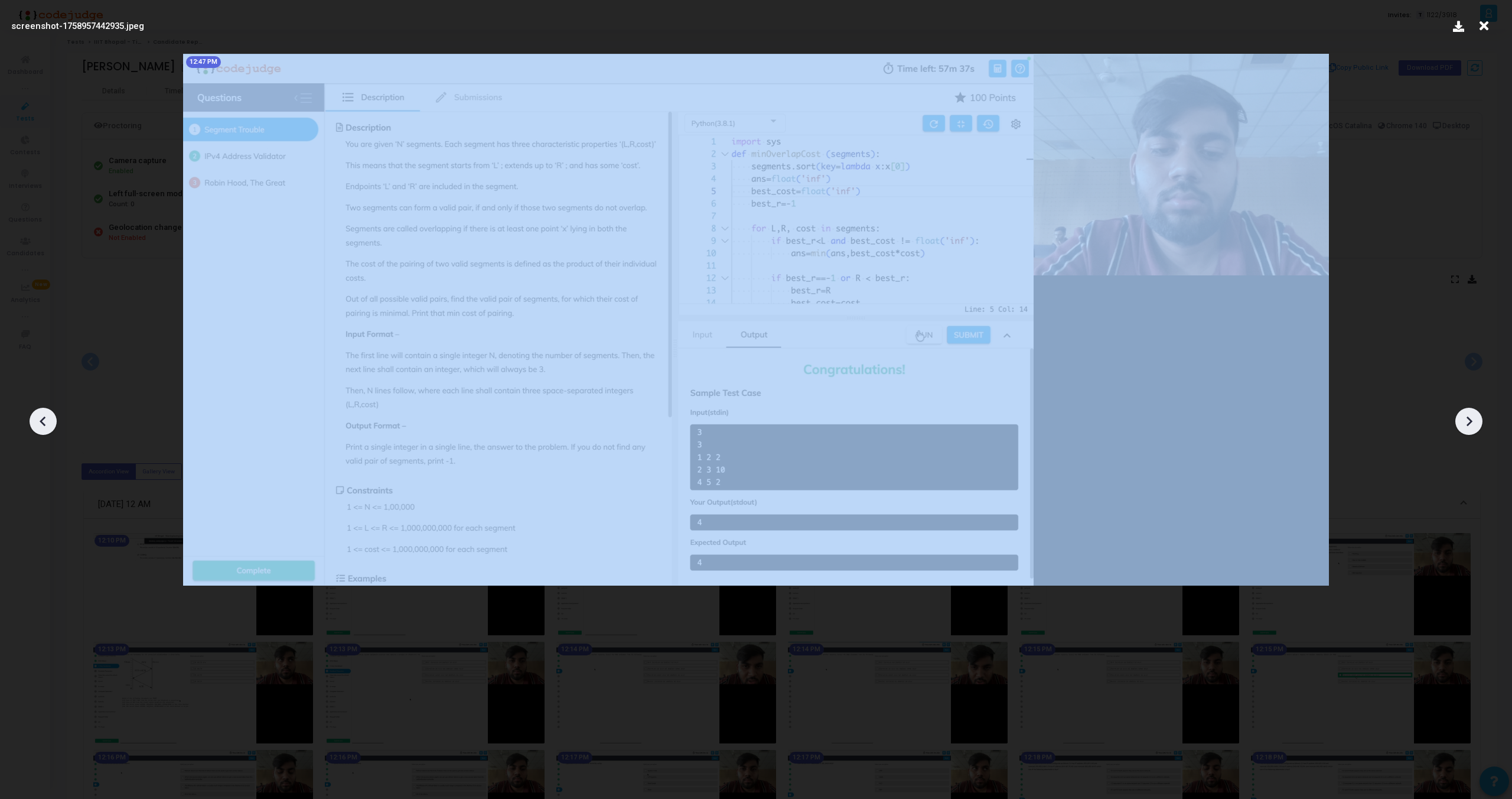
click at [1470, 425] on icon at bounding box center [1468, 420] width 17 height 17
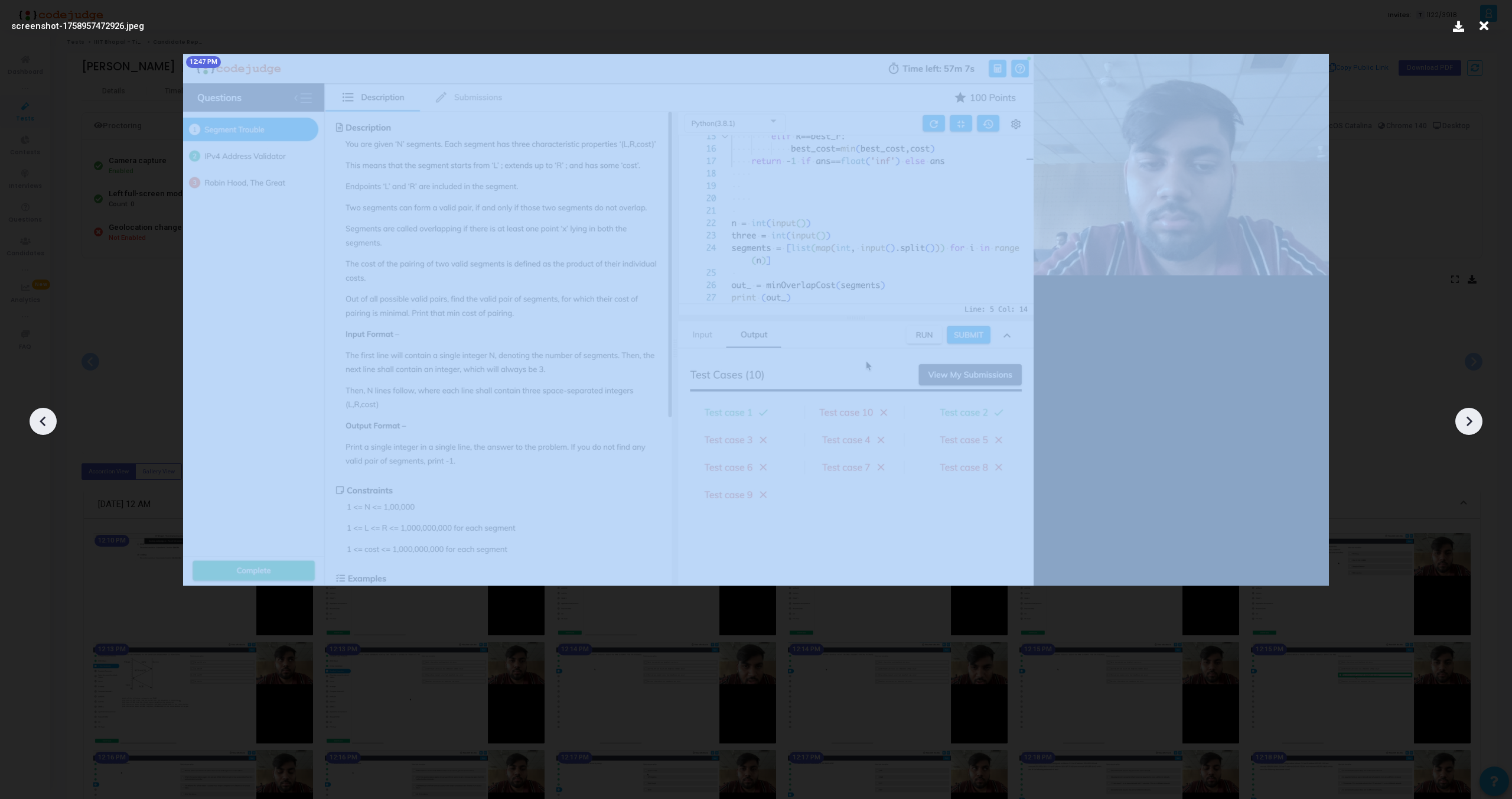
click at [1470, 425] on icon at bounding box center [1468, 420] width 17 height 17
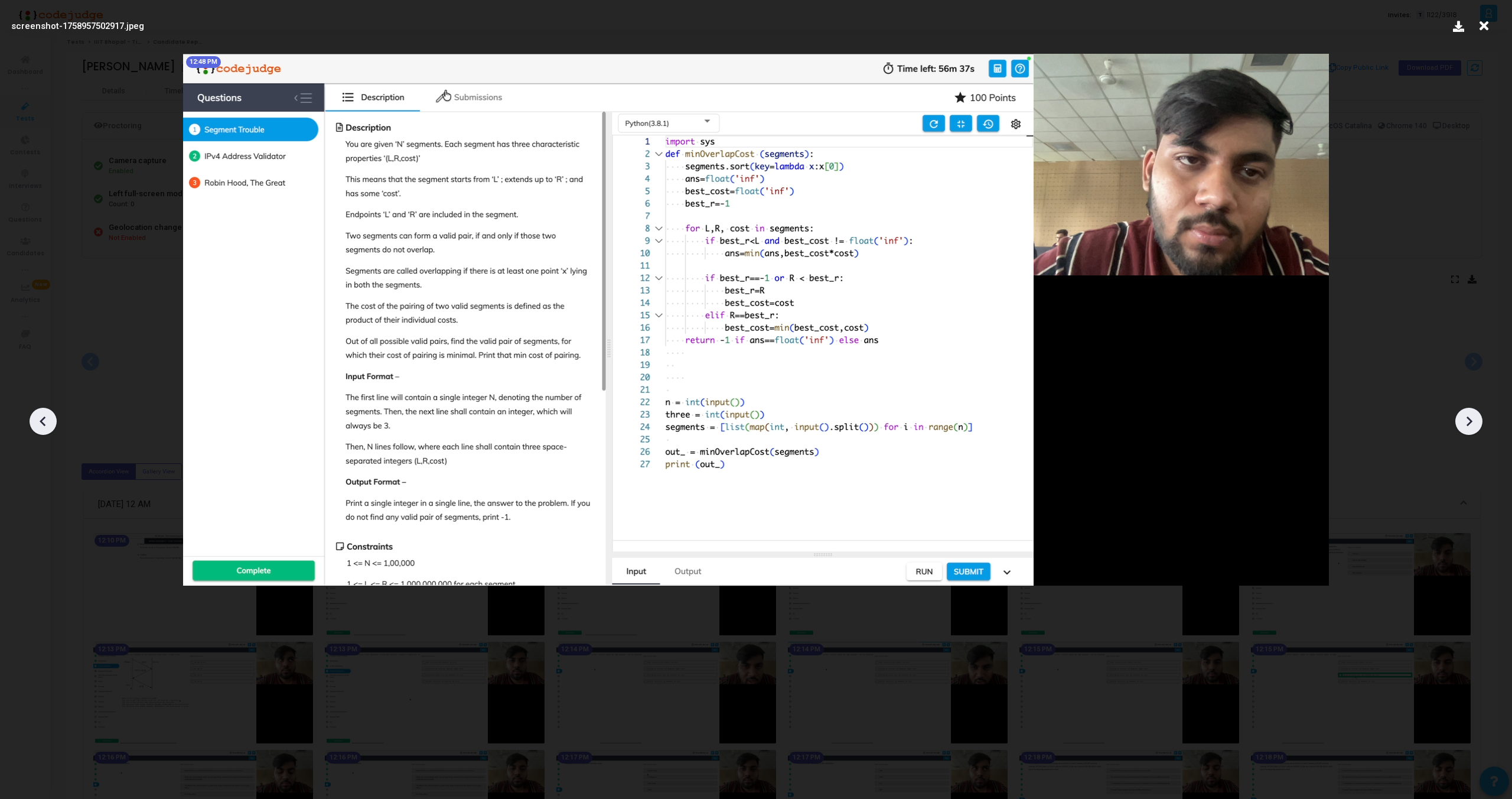
click at [1470, 425] on icon at bounding box center [1468, 420] width 17 height 17
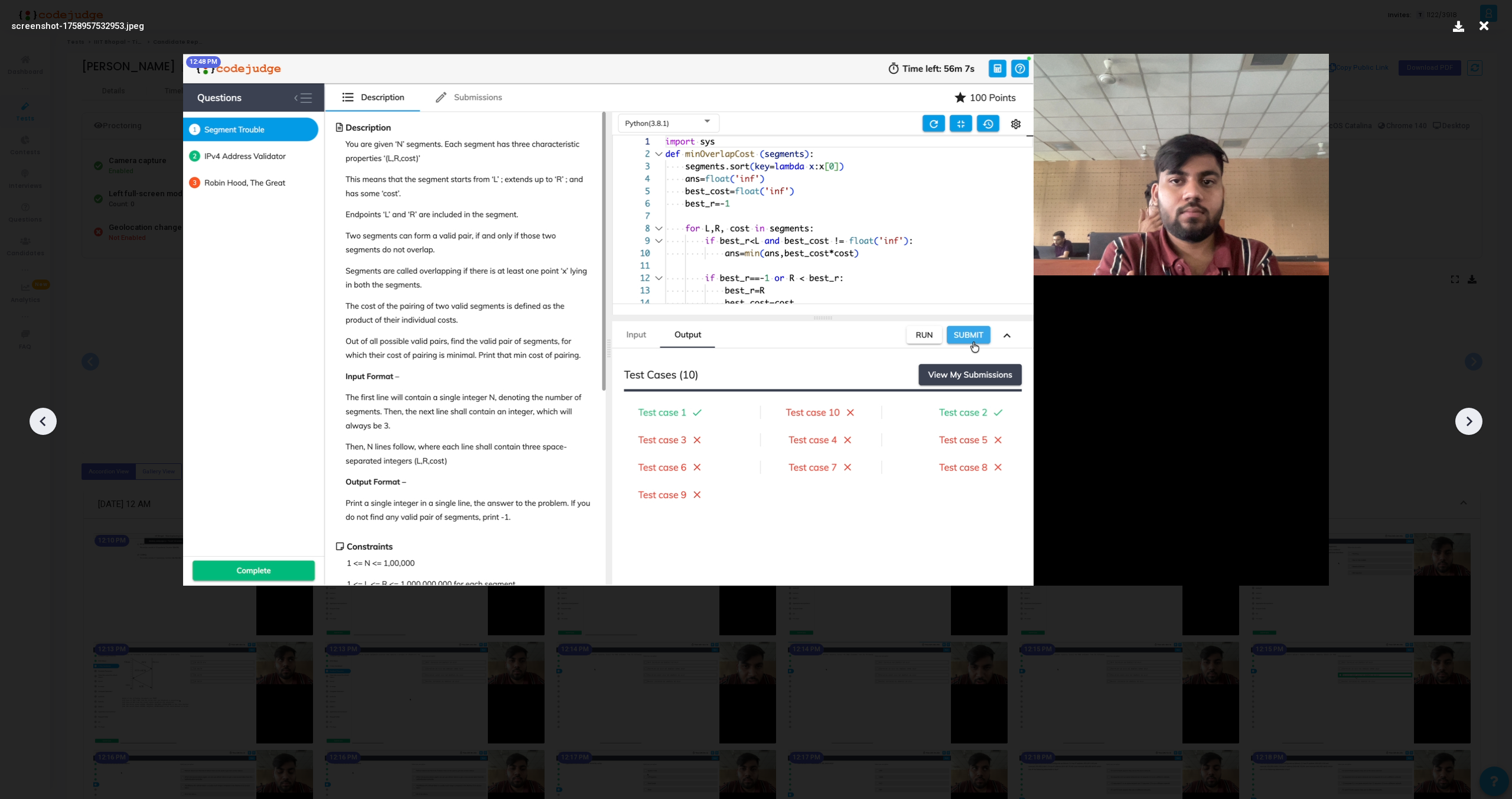
click at [1470, 425] on icon at bounding box center [1468, 420] width 17 height 17
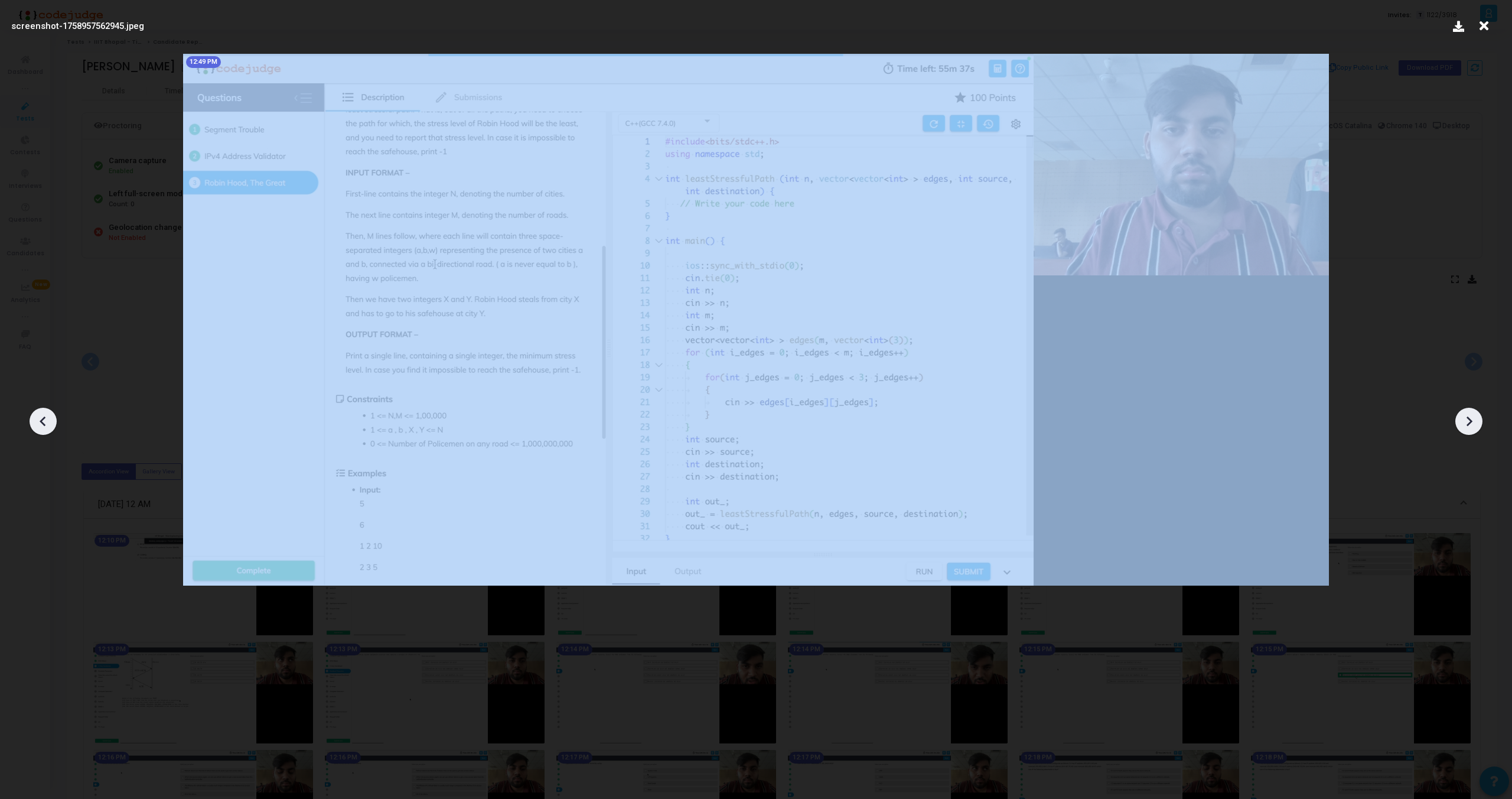
click at [1470, 425] on icon at bounding box center [1468, 420] width 17 height 17
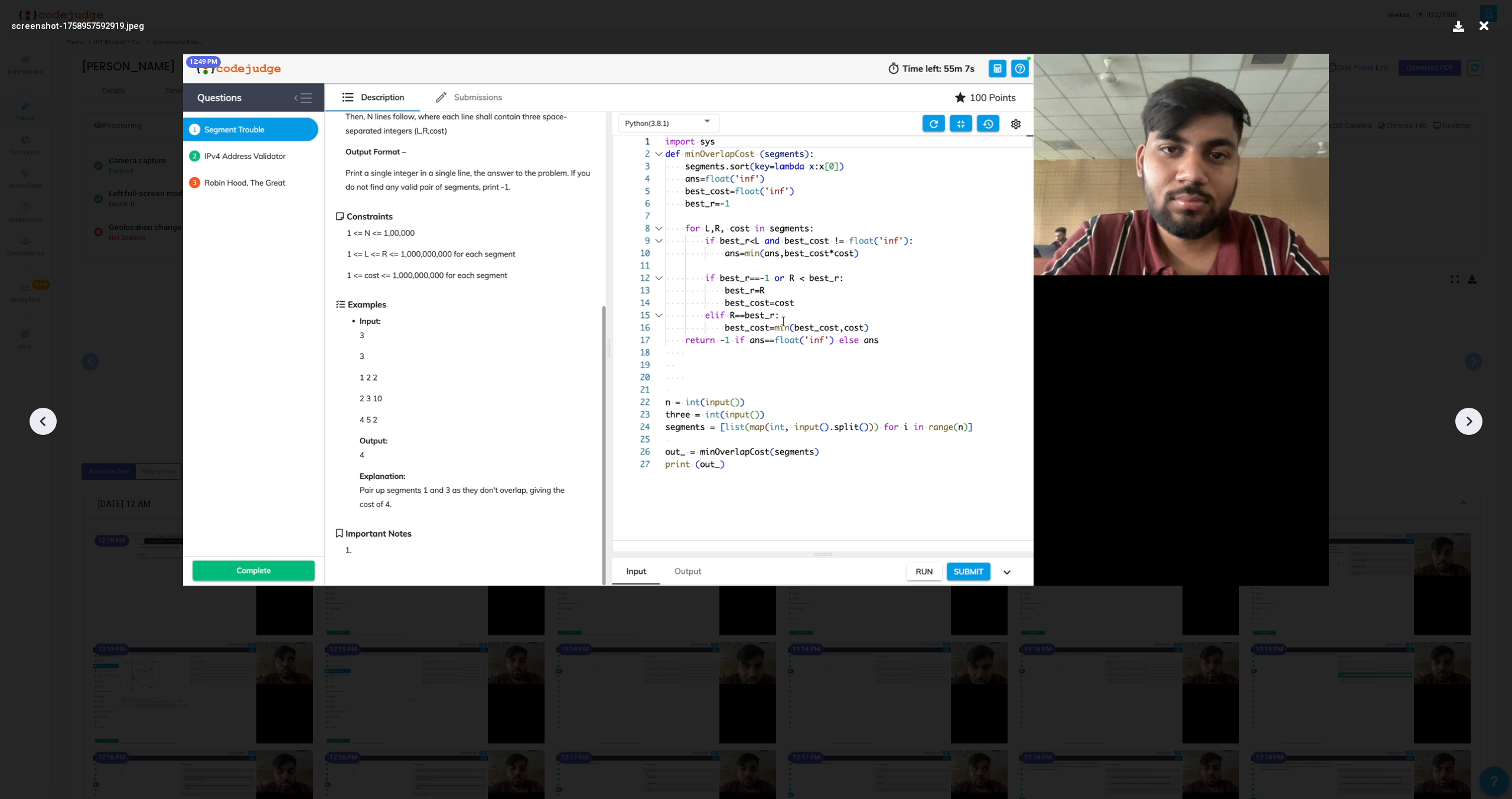
click at [1470, 425] on icon at bounding box center [1468, 420] width 17 height 17
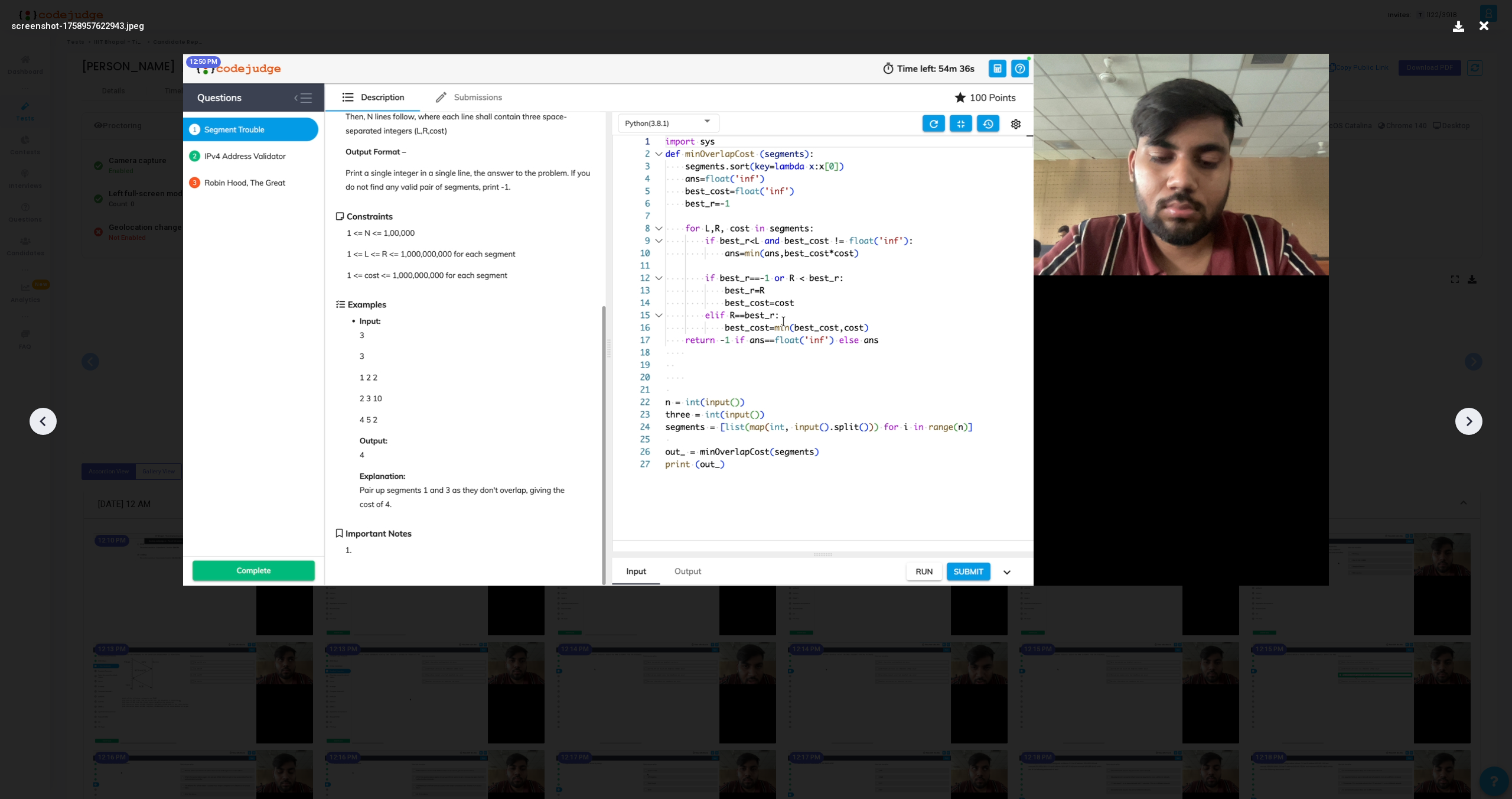
click at [1470, 425] on icon at bounding box center [1468, 420] width 17 height 17
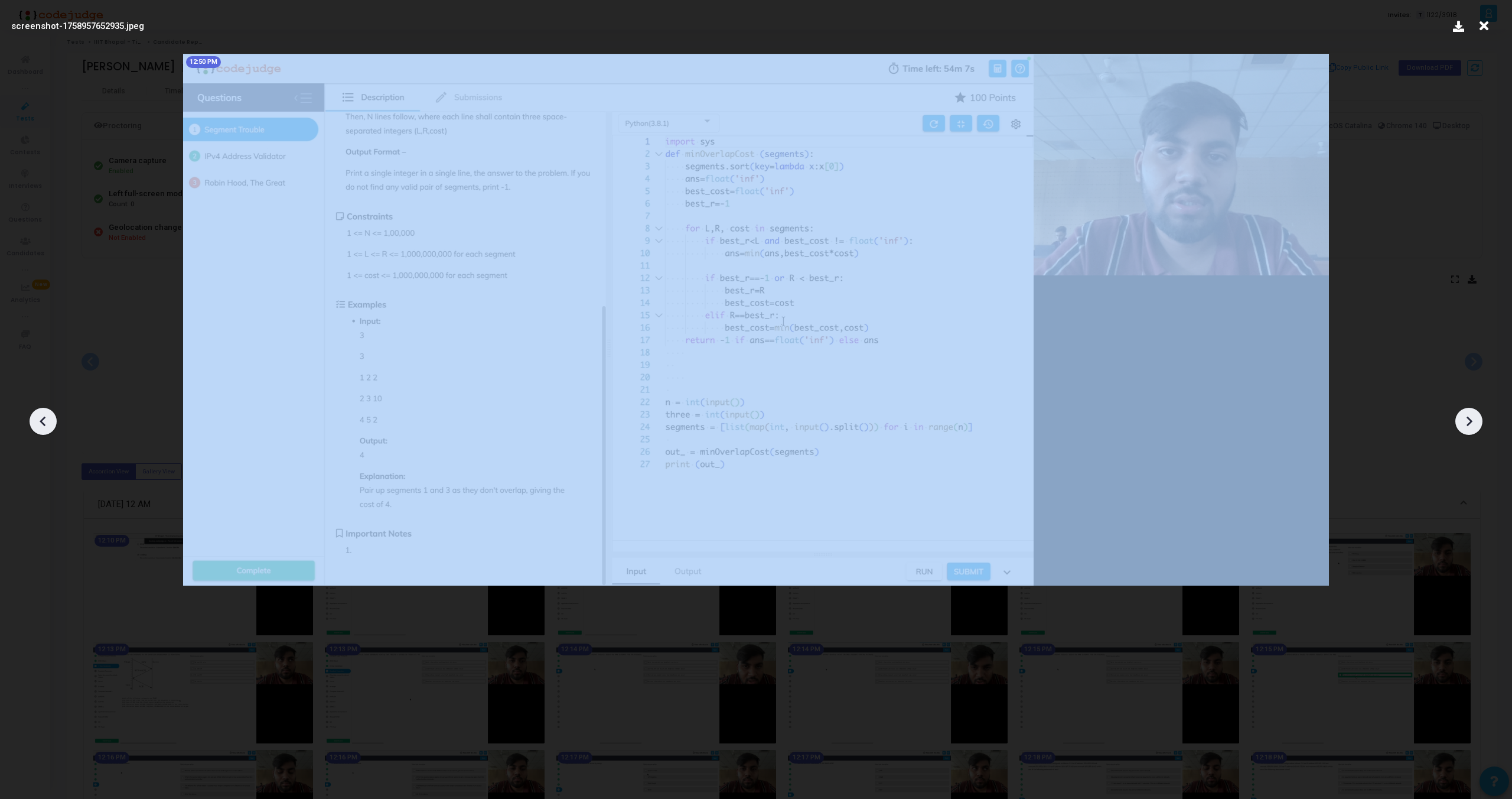
click at [1470, 425] on icon at bounding box center [1468, 420] width 17 height 17
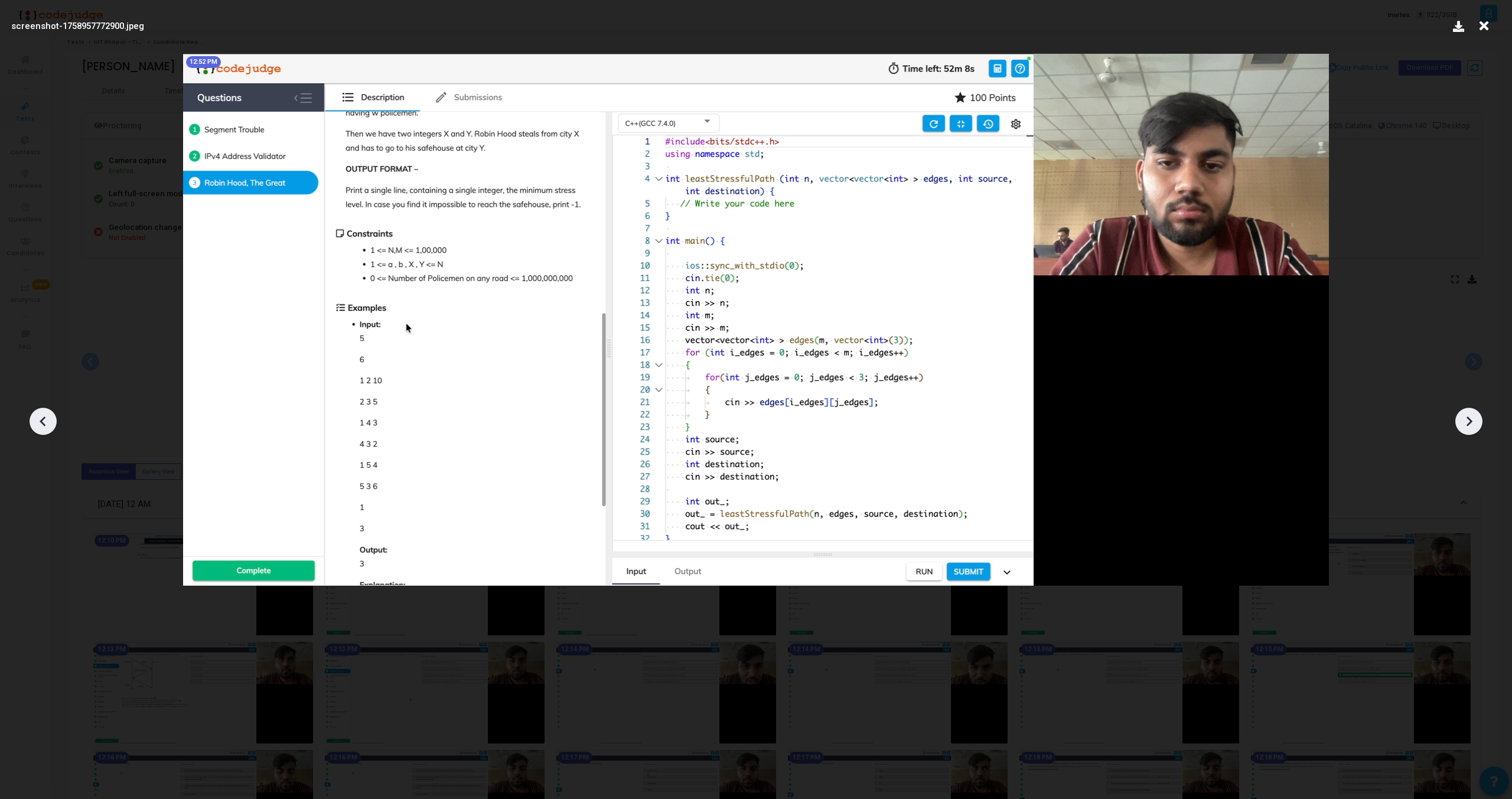
click at [1470, 425] on icon at bounding box center [1468, 420] width 17 height 17
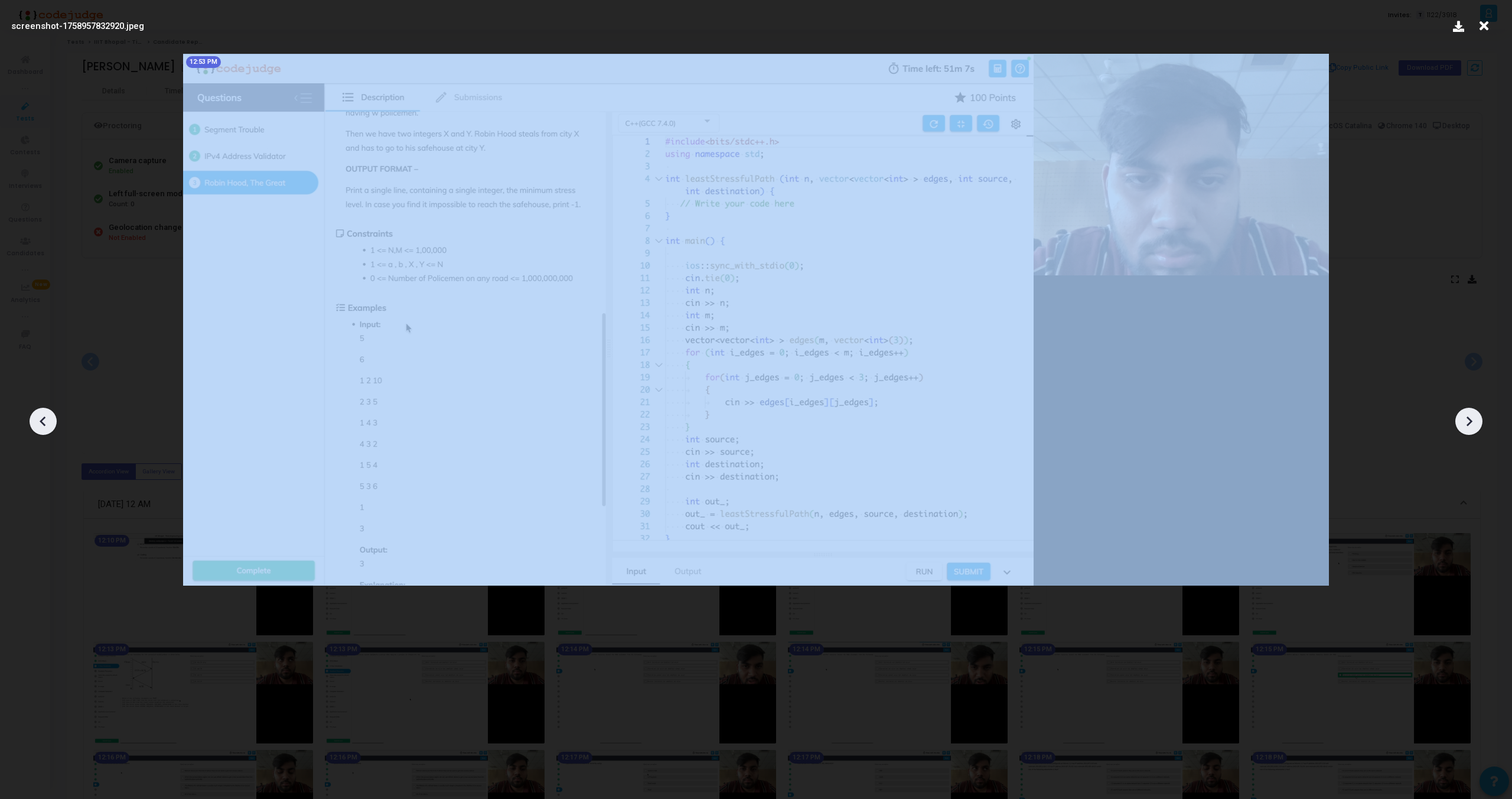
click at [1470, 425] on icon at bounding box center [1468, 420] width 17 height 17
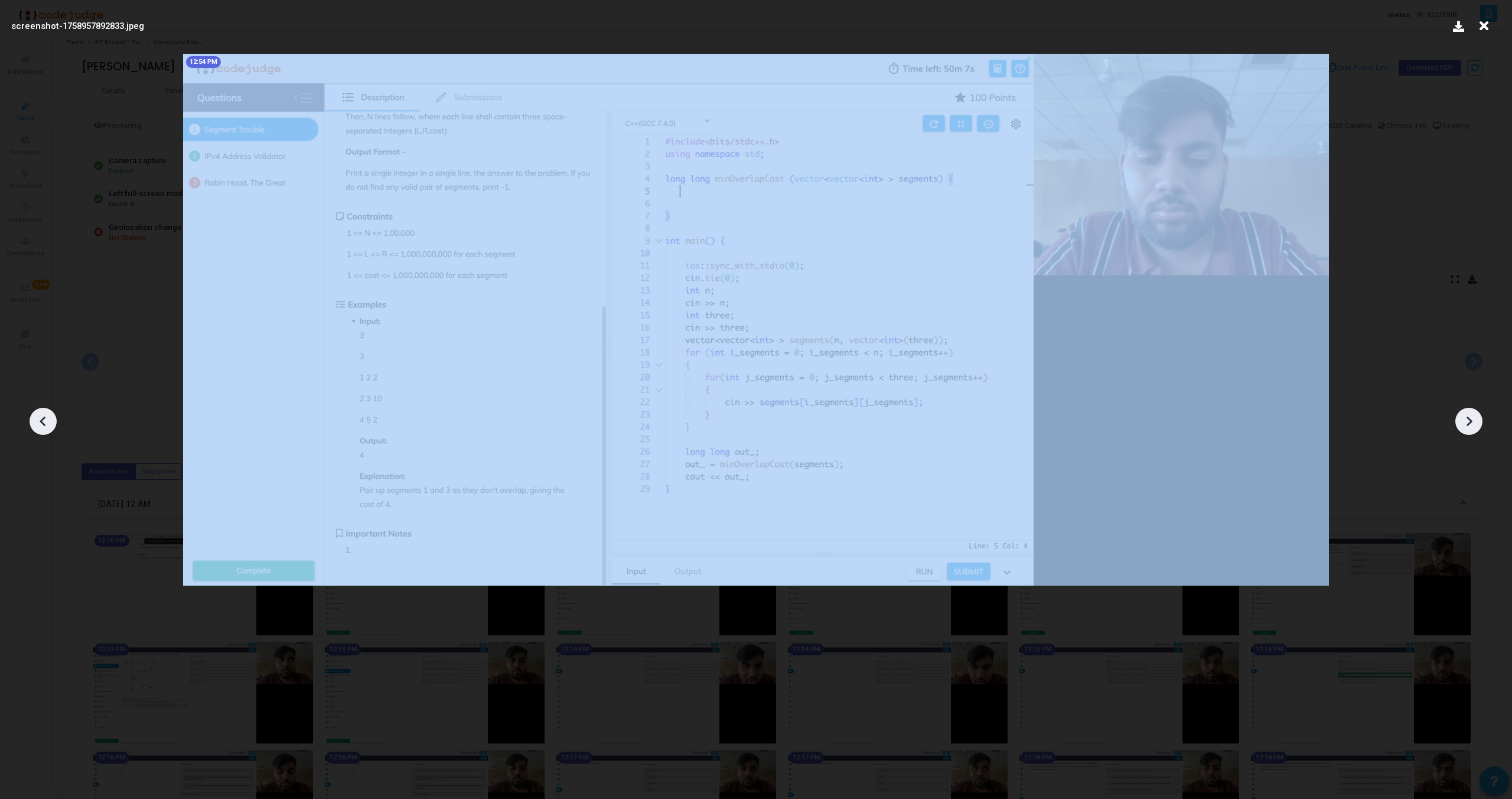
click at [1470, 425] on icon at bounding box center [1468, 420] width 17 height 17
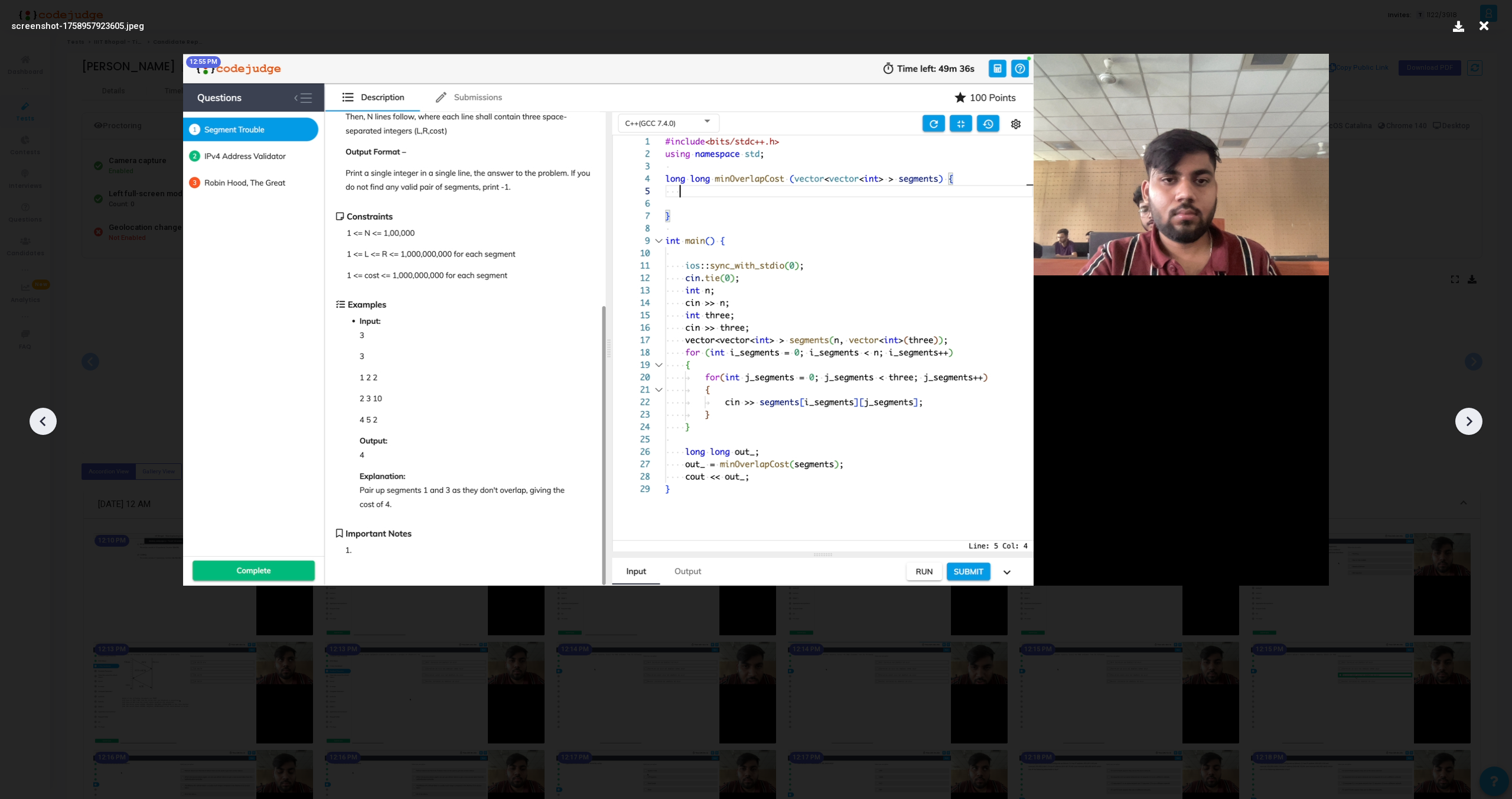
click at [1470, 425] on icon at bounding box center [1468, 420] width 17 height 17
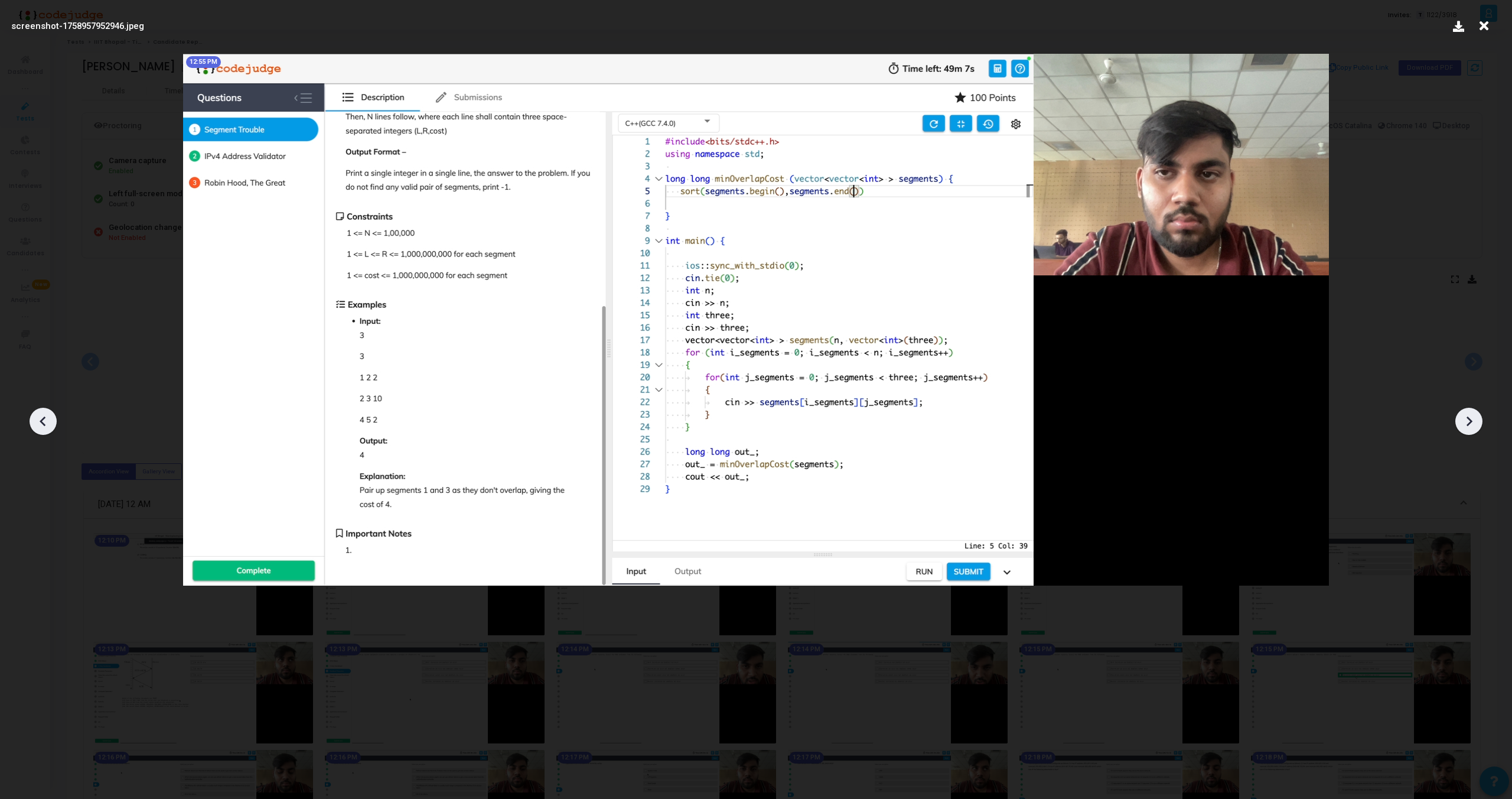
click at [1473, 425] on icon at bounding box center [1468, 420] width 17 height 17
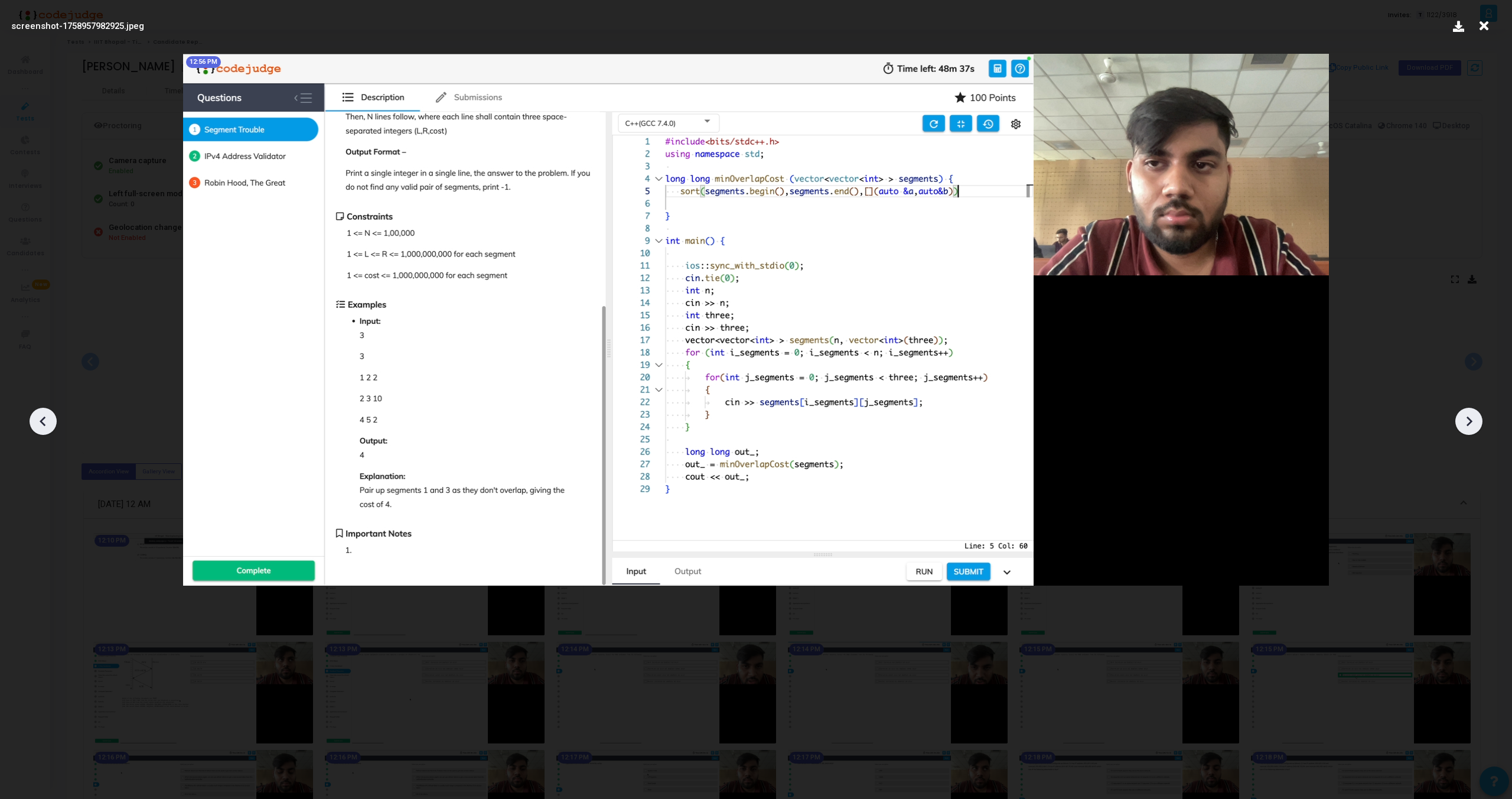
click at [1473, 425] on icon at bounding box center [1468, 420] width 17 height 17
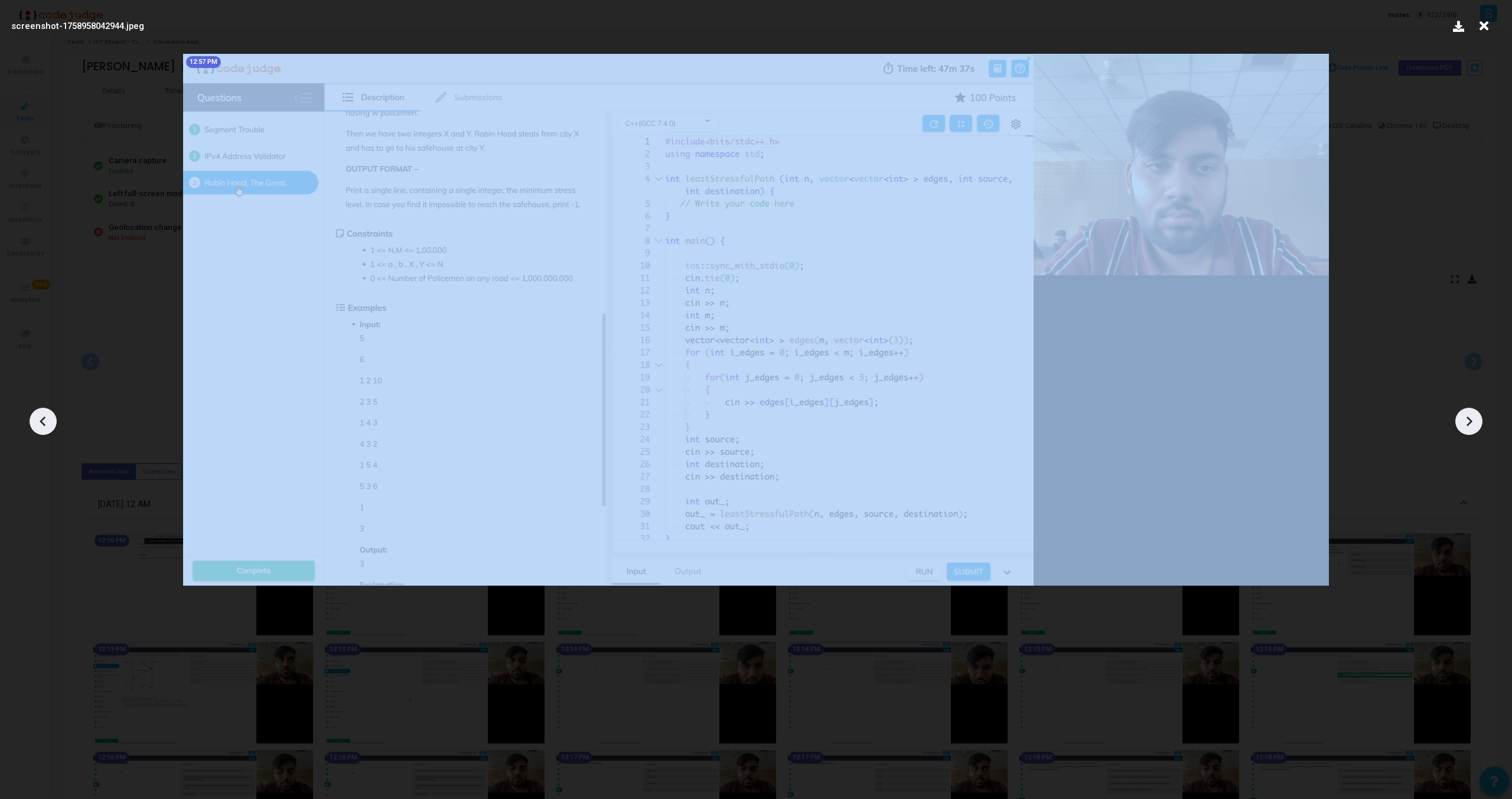
click at [1473, 425] on icon at bounding box center [1468, 420] width 17 height 17
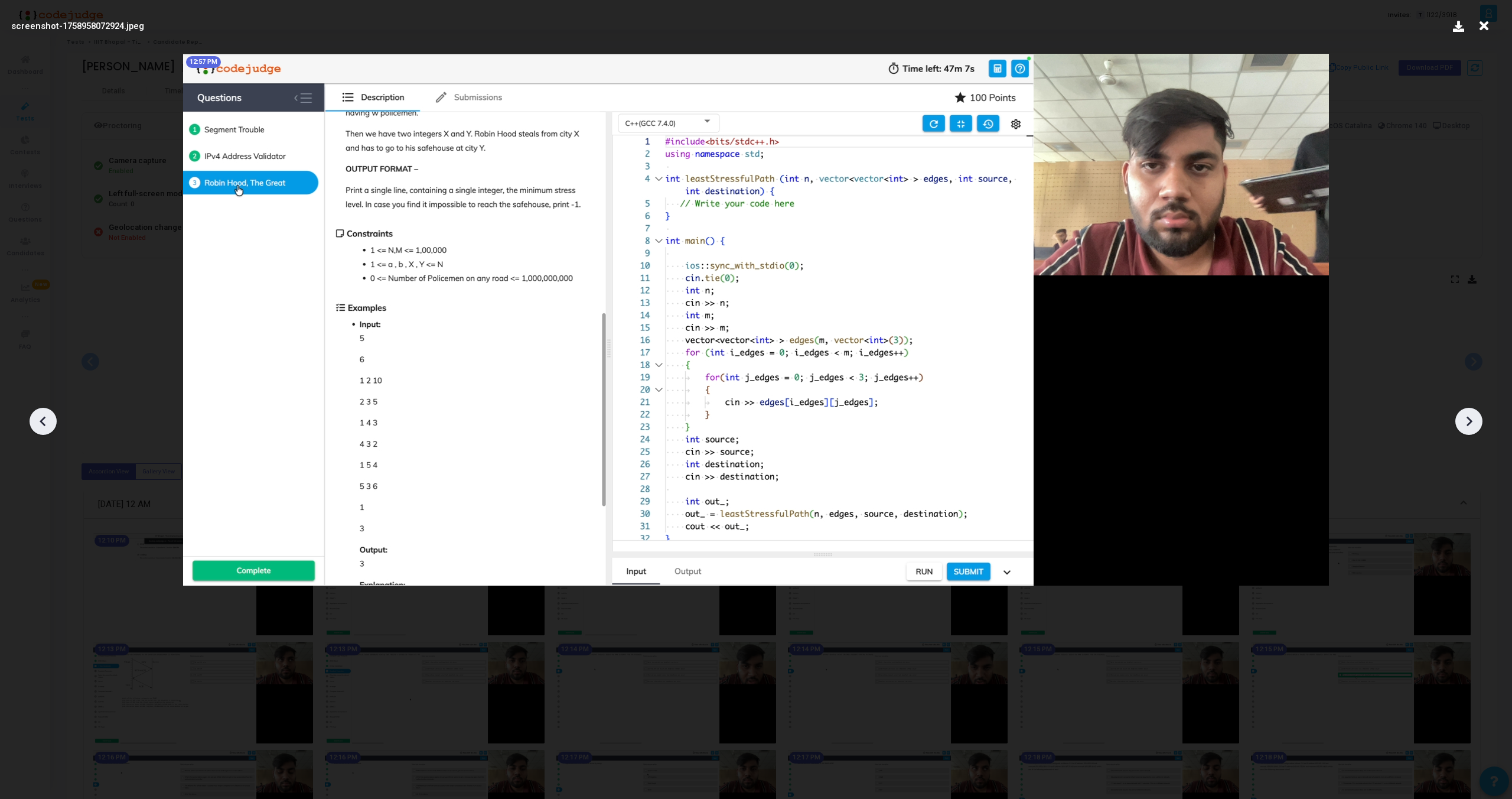
click at [1473, 425] on icon at bounding box center [1468, 420] width 17 height 17
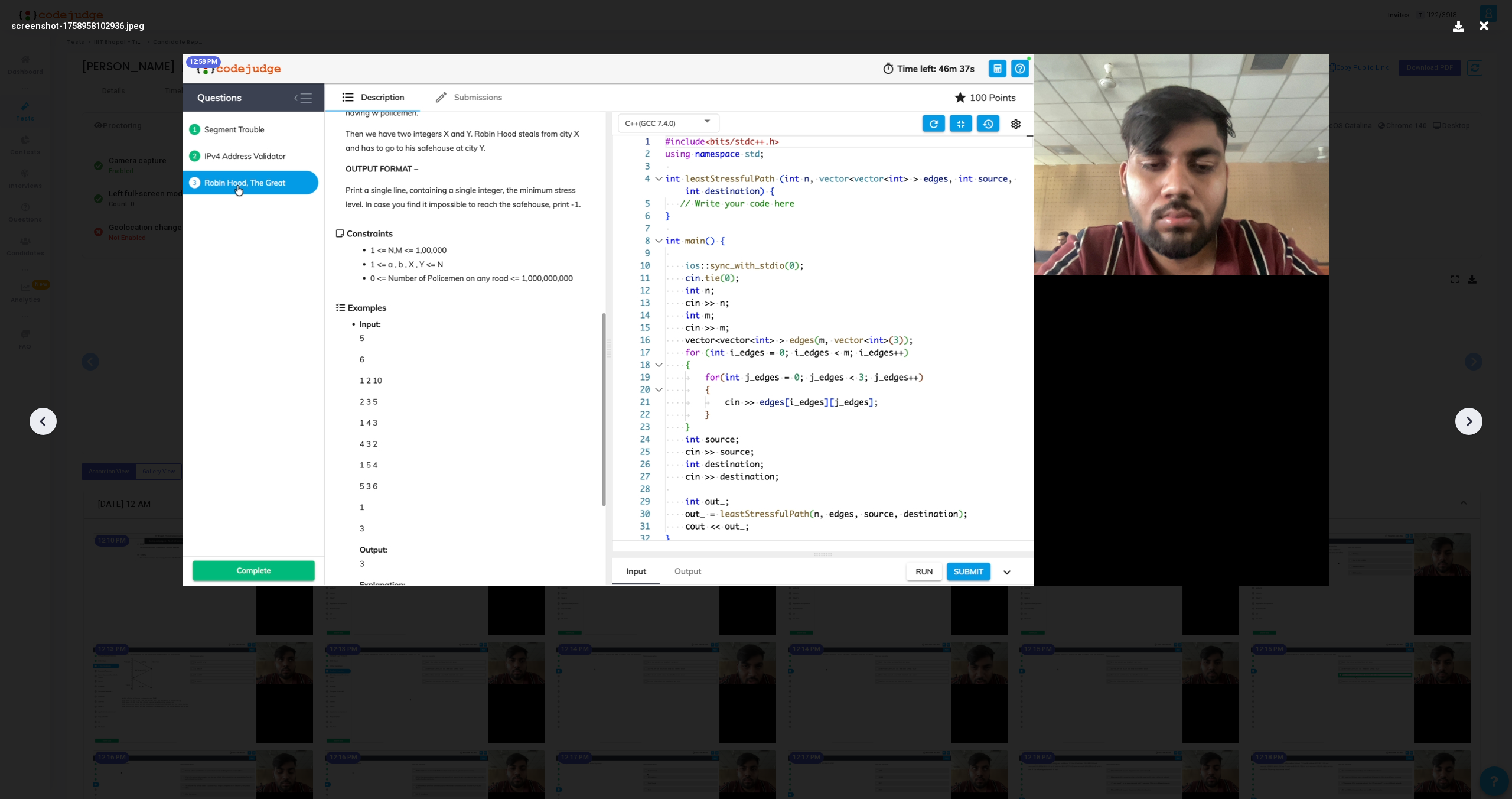
click at [1473, 425] on icon at bounding box center [1468, 420] width 17 height 17
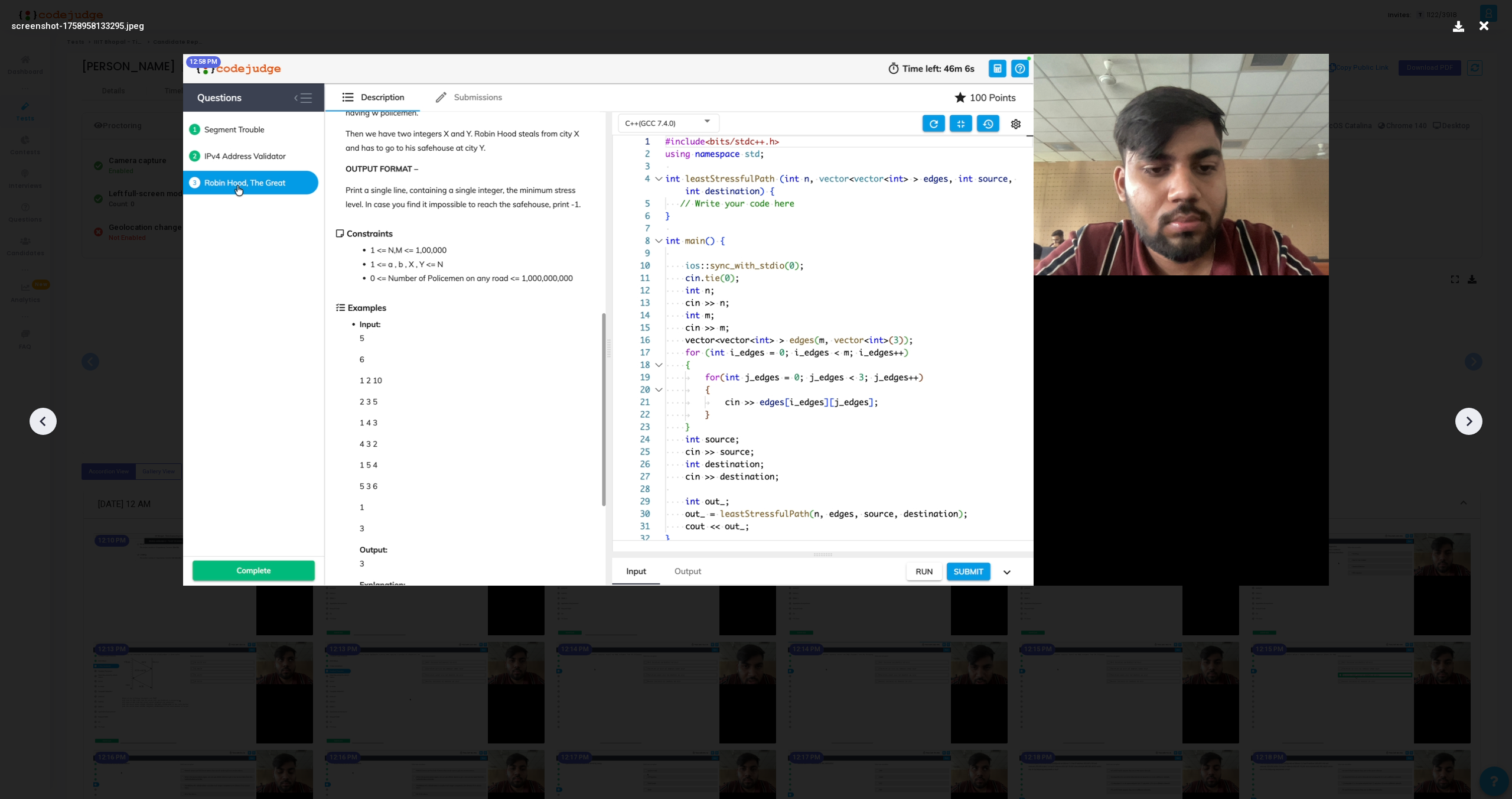
click at [1473, 425] on icon at bounding box center [1468, 420] width 17 height 17
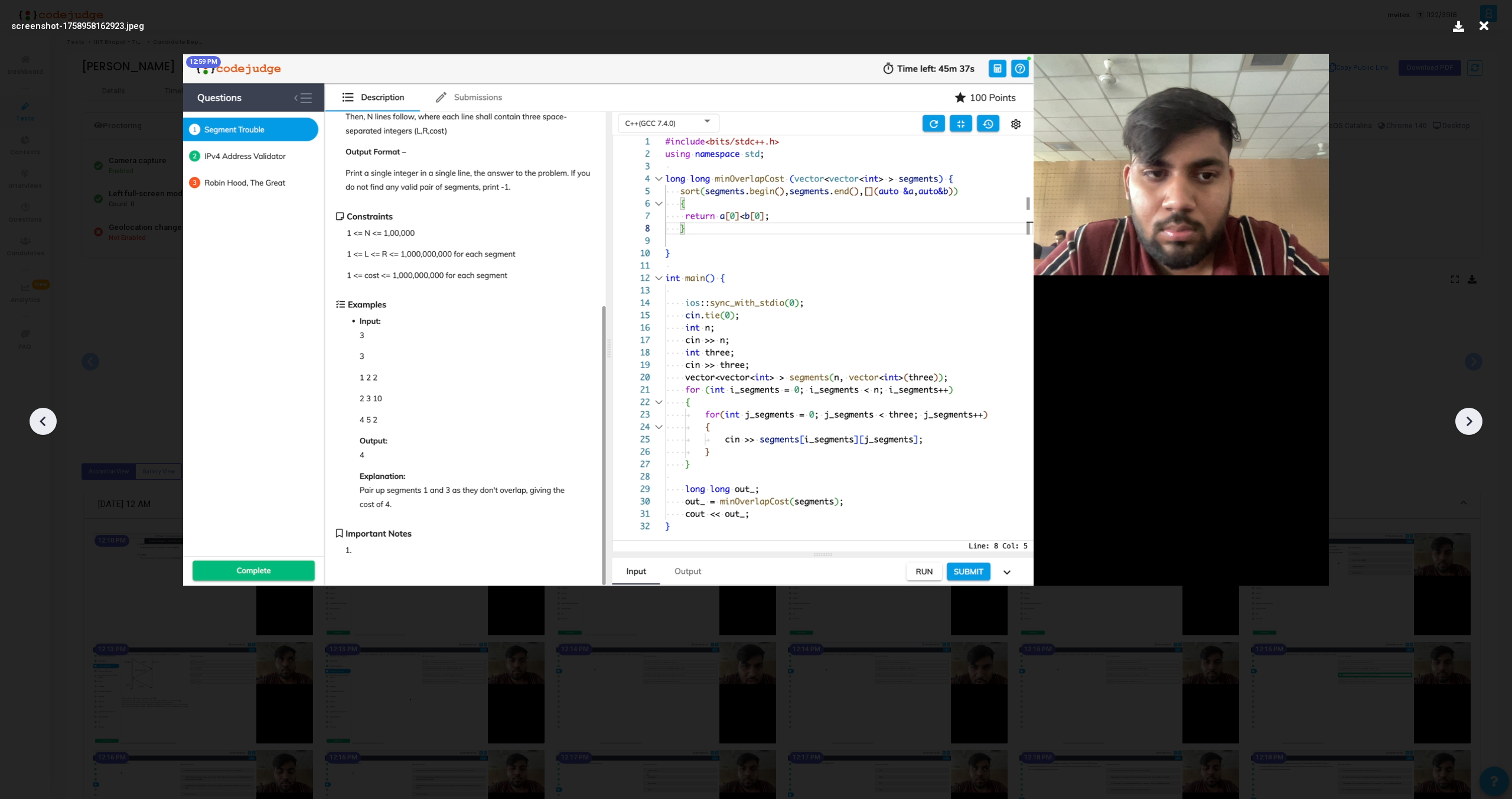
click at [1473, 425] on icon at bounding box center [1468, 420] width 17 height 17
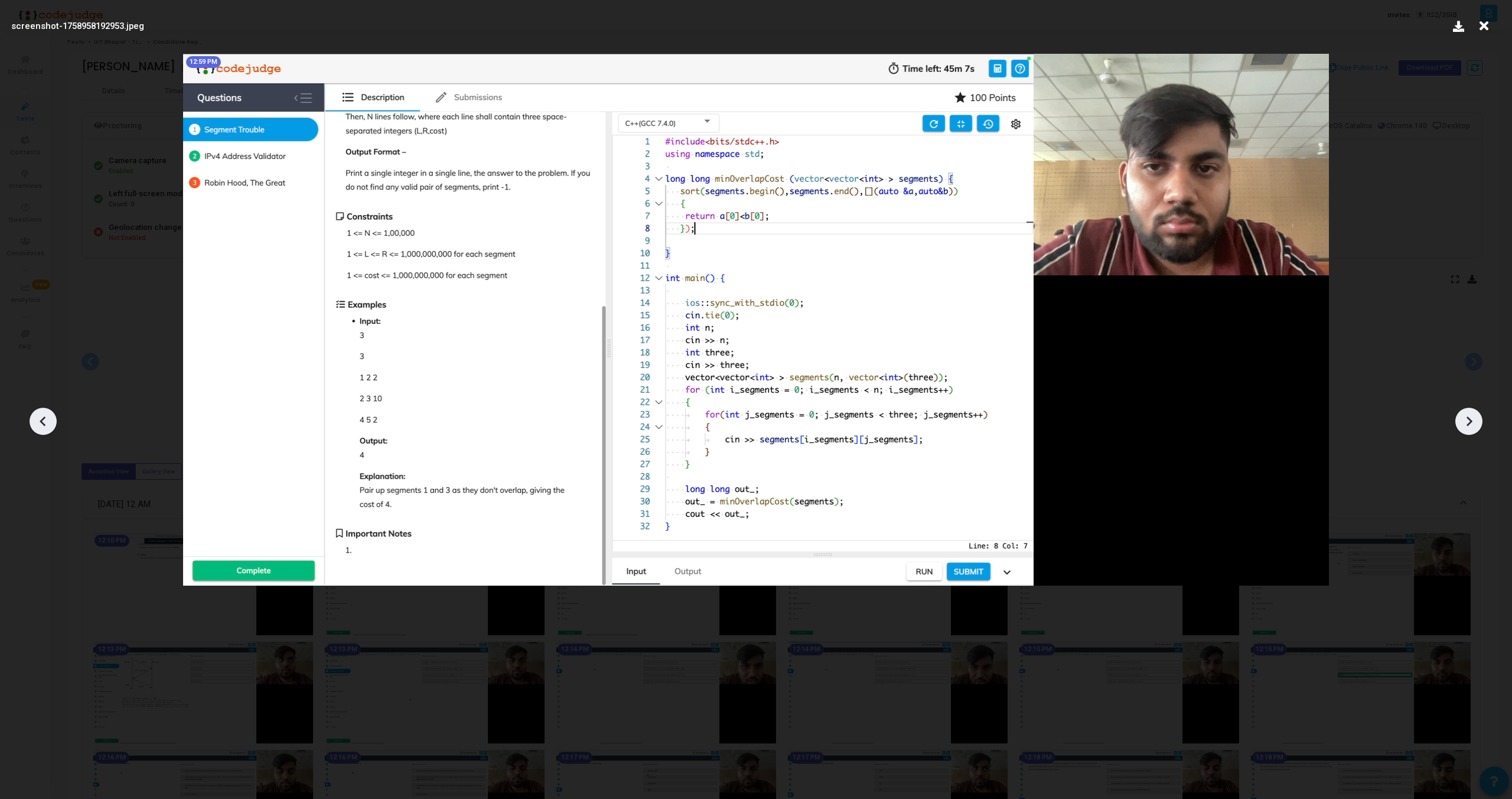
click at [1473, 425] on icon at bounding box center [1468, 420] width 17 height 17
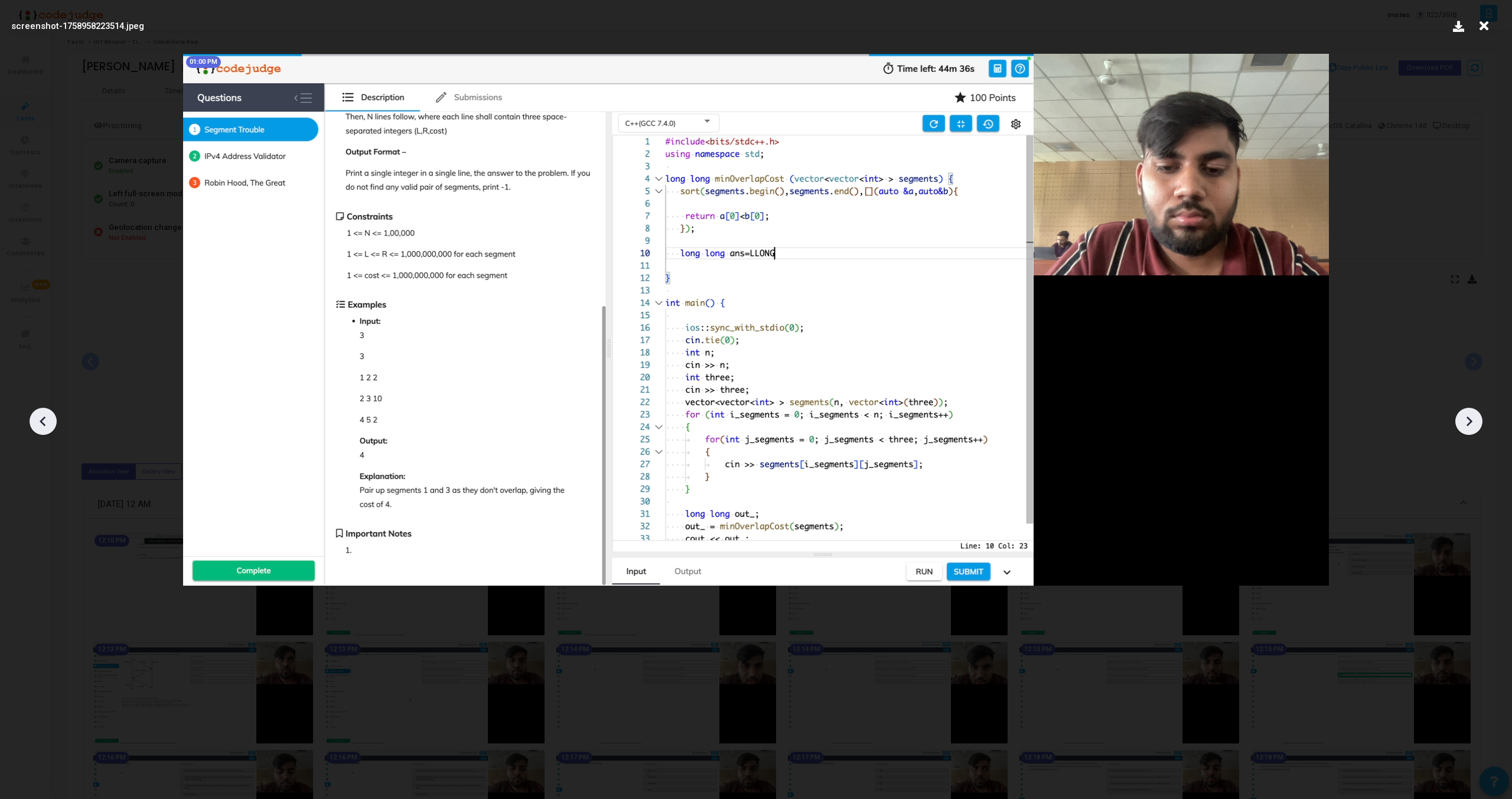
click at [1473, 425] on icon at bounding box center [1468, 420] width 17 height 17
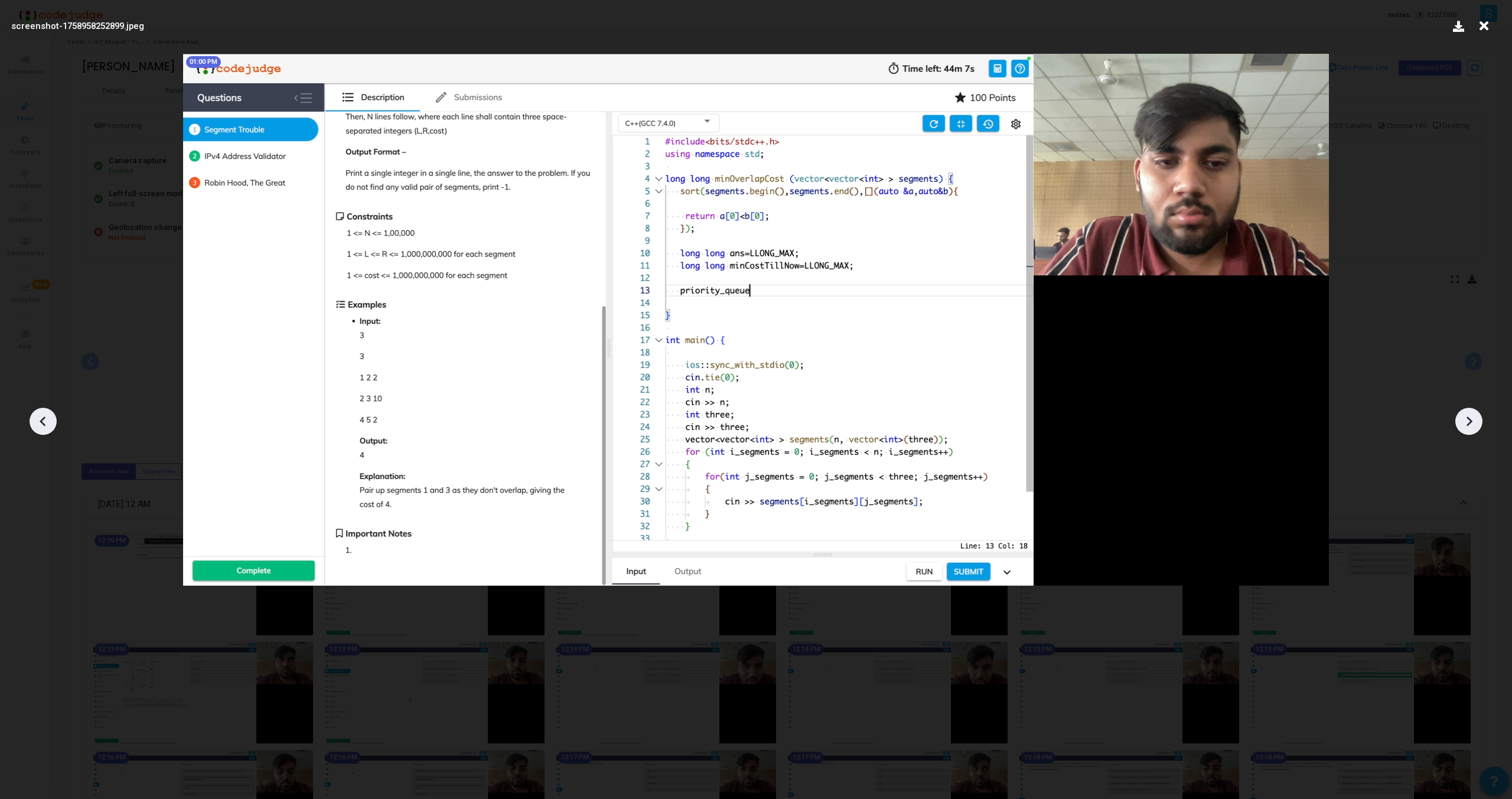
click at [1473, 425] on icon at bounding box center [1468, 420] width 17 height 17
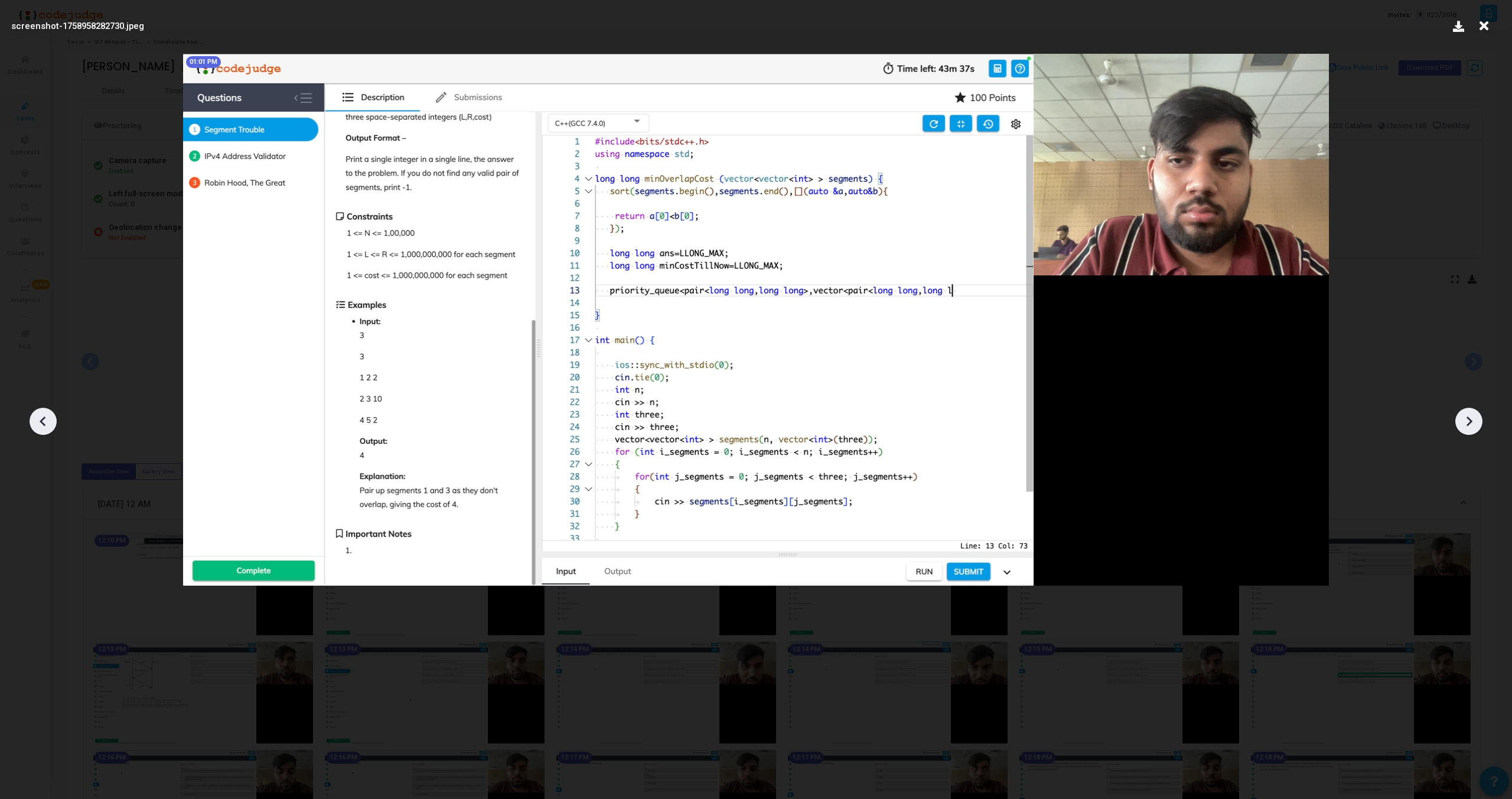
click at [1473, 425] on icon at bounding box center [1468, 420] width 17 height 17
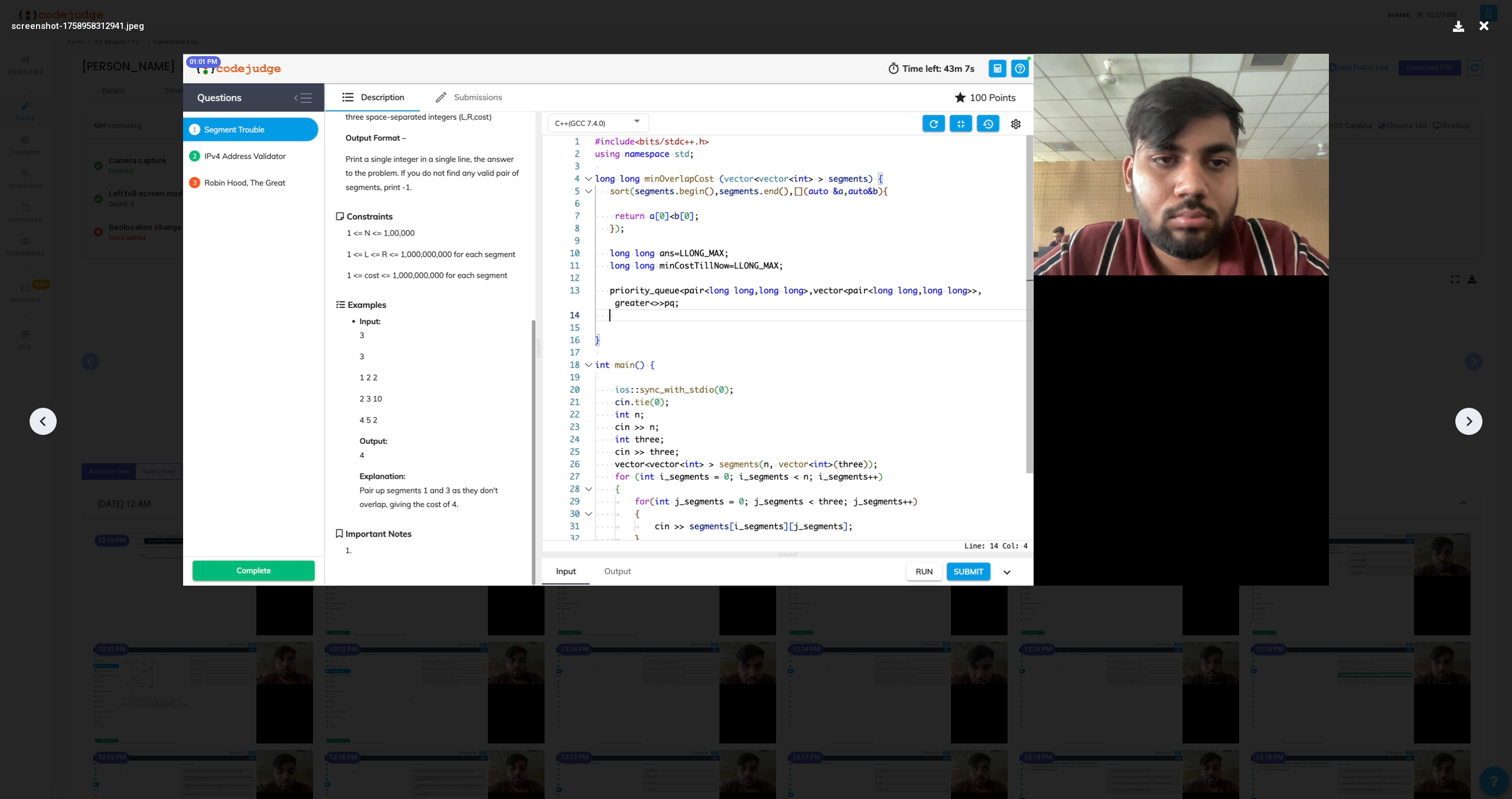
click at [1473, 425] on icon at bounding box center [1468, 420] width 17 height 17
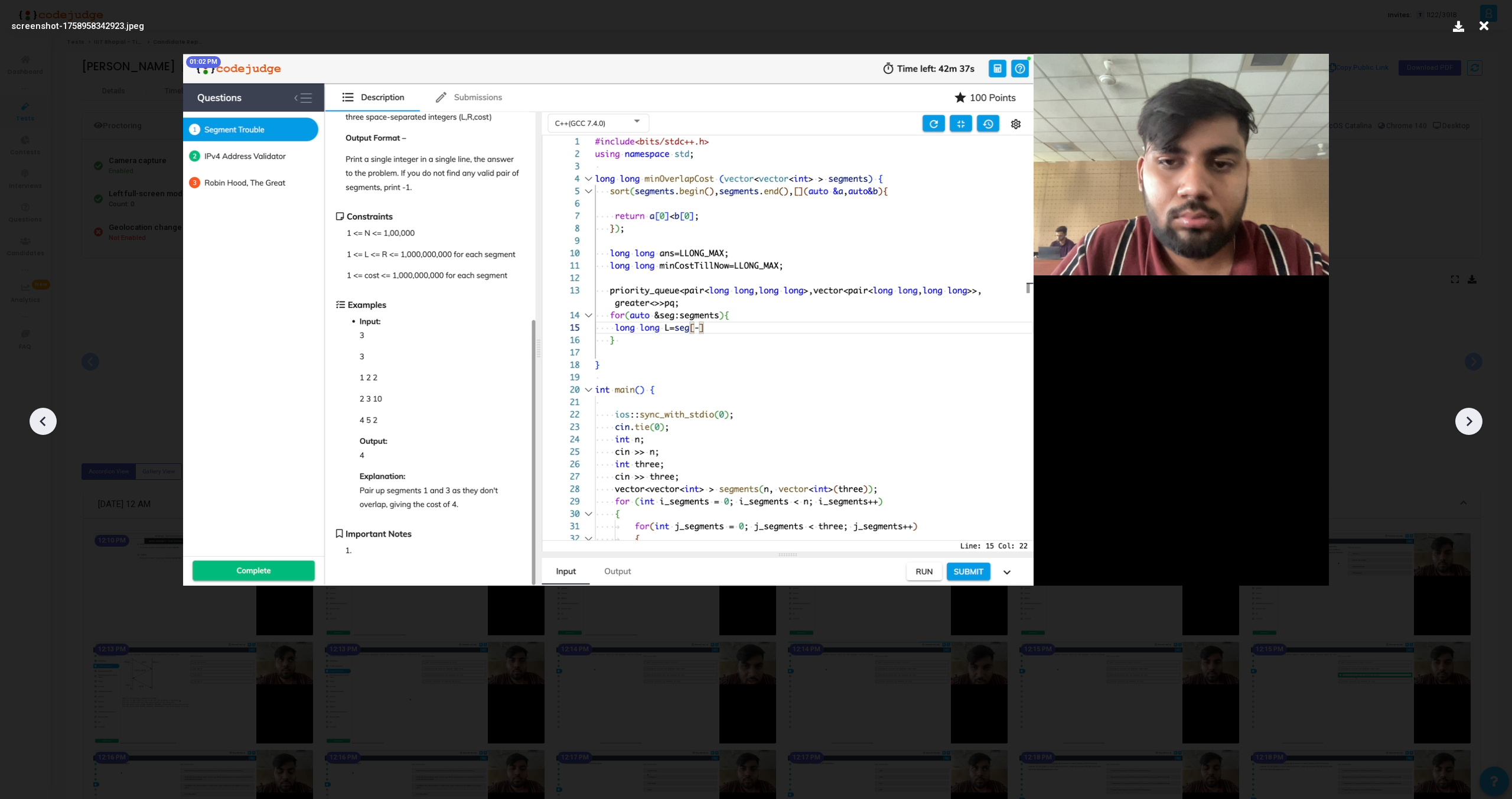
click at [1473, 425] on icon at bounding box center [1468, 420] width 17 height 17
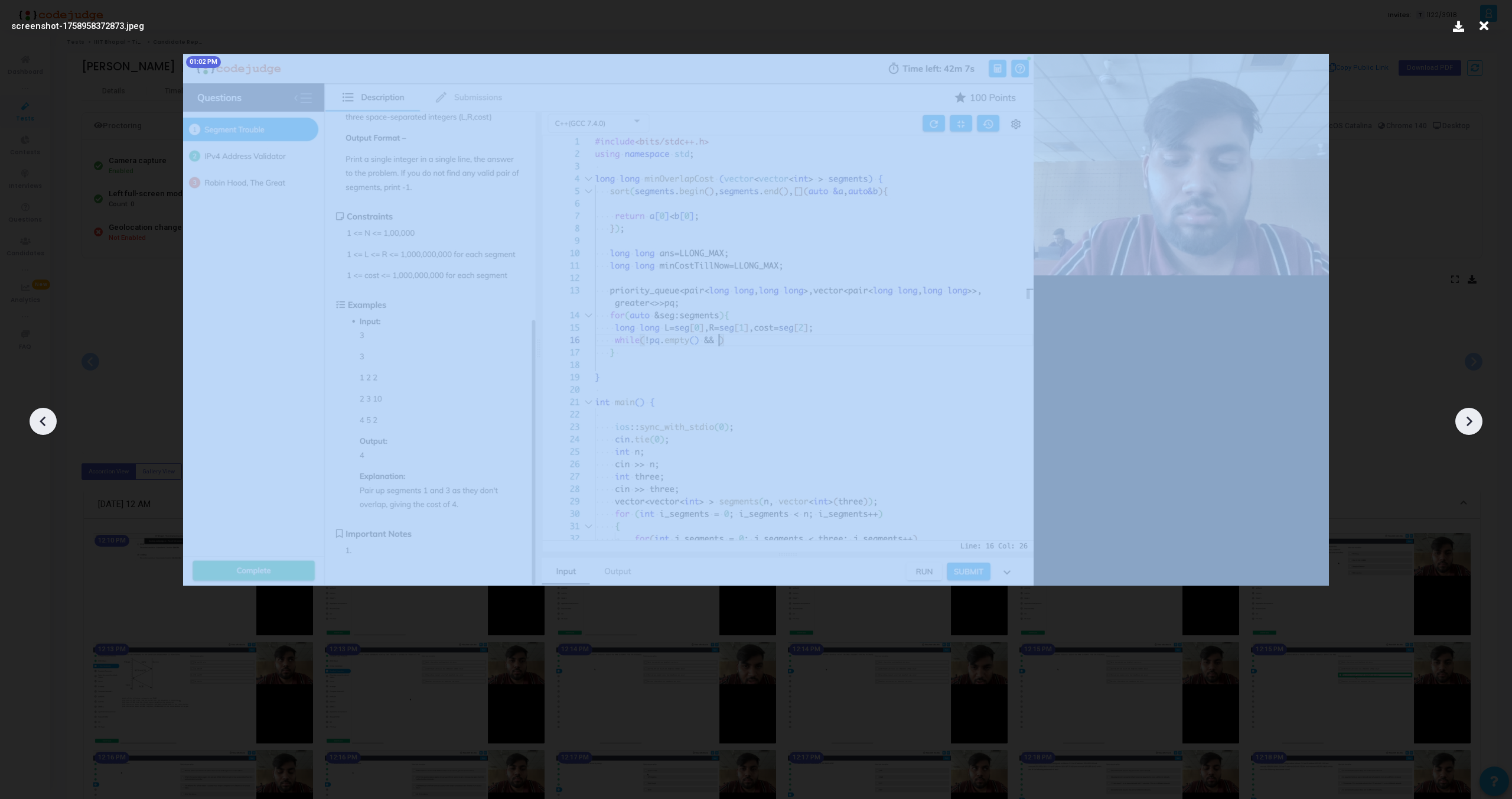
click at [1473, 425] on icon at bounding box center [1468, 420] width 17 height 17
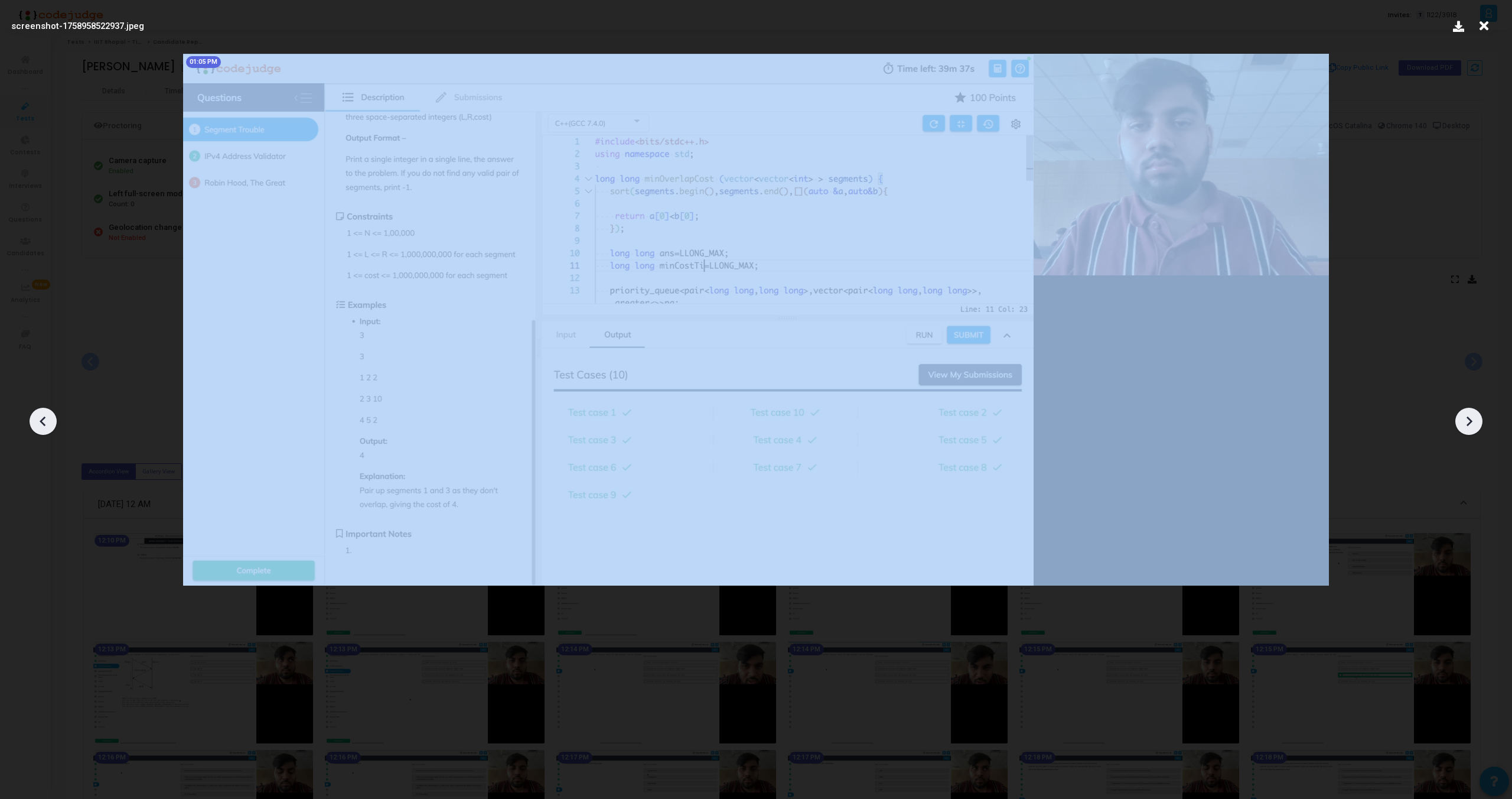
click at [1473, 425] on icon at bounding box center [1468, 420] width 17 height 17
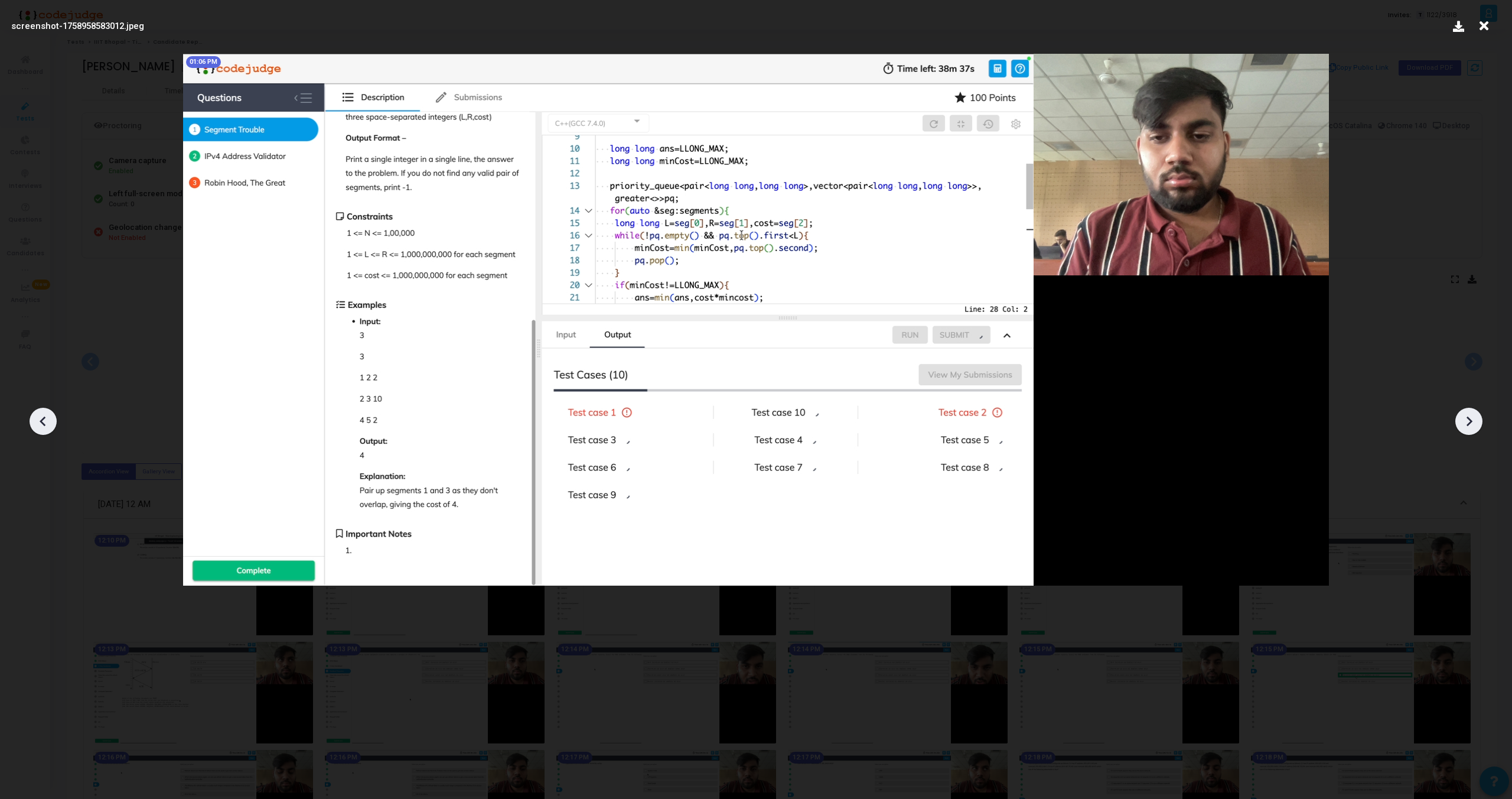
click at [1470, 429] on icon at bounding box center [1468, 420] width 17 height 17
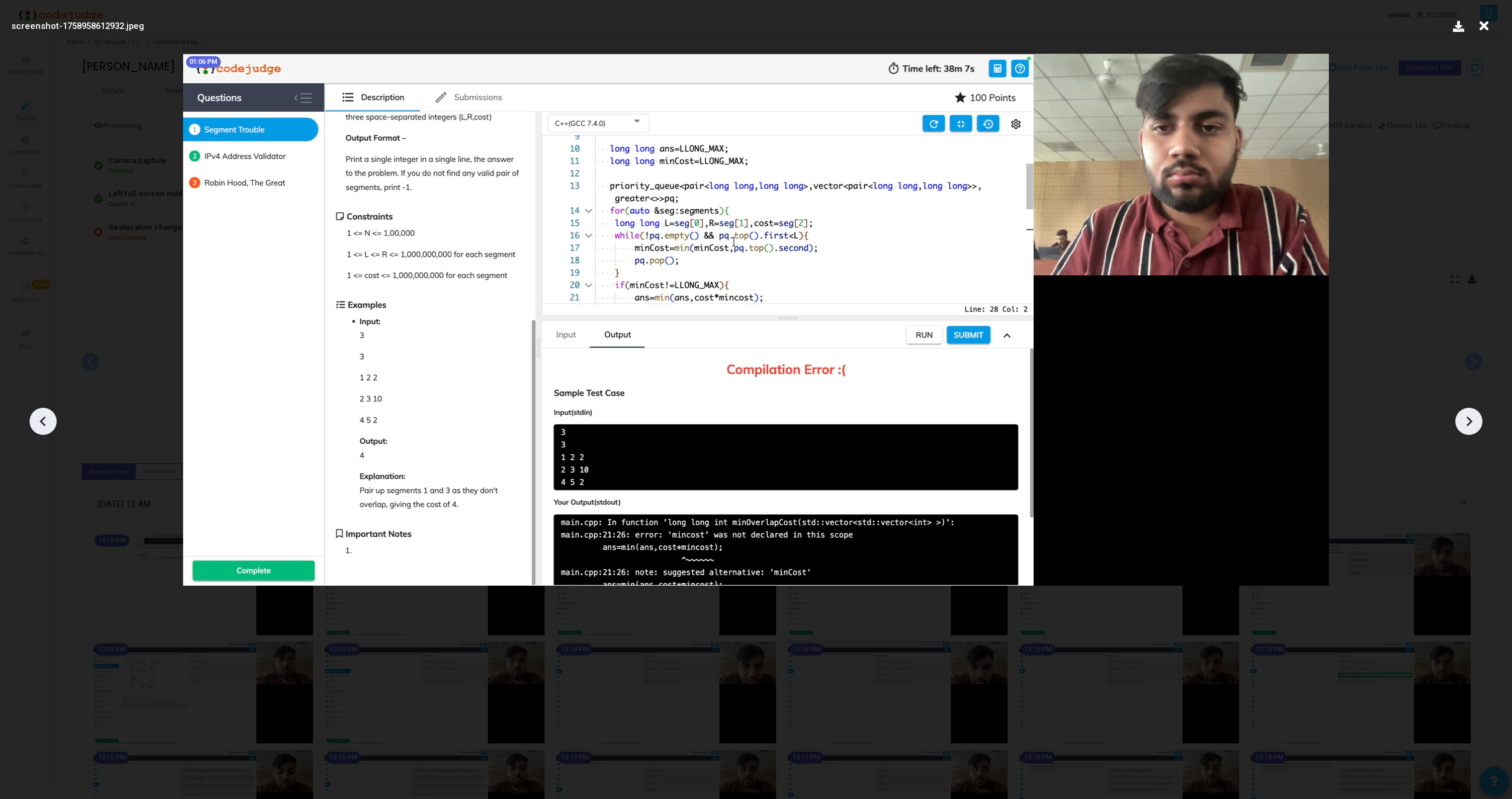
click at [1470, 429] on icon at bounding box center [1468, 420] width 17 height 17
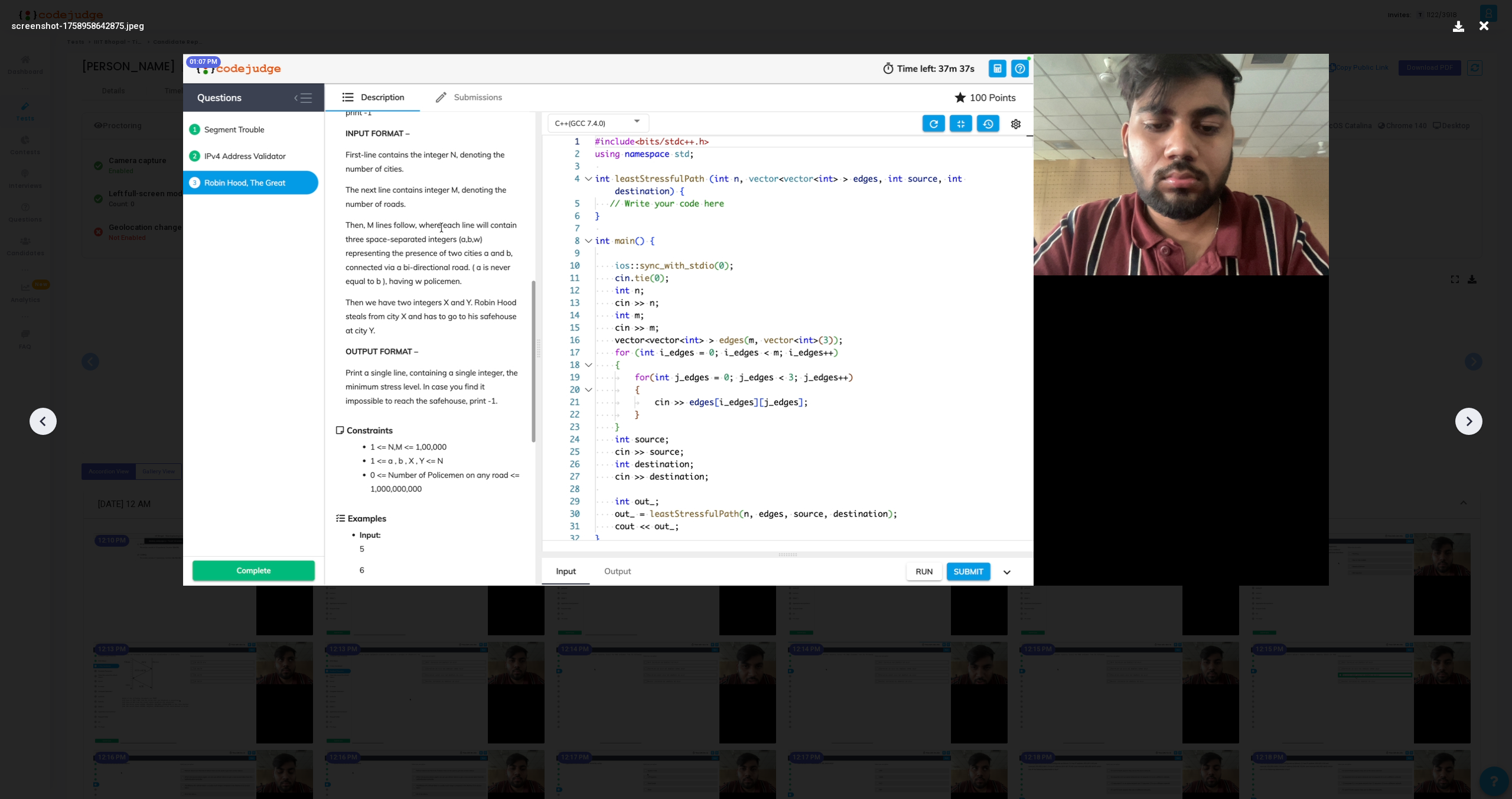
click at [1470, 429] on icon at bounding box center [1468, 420] width 17 height 17
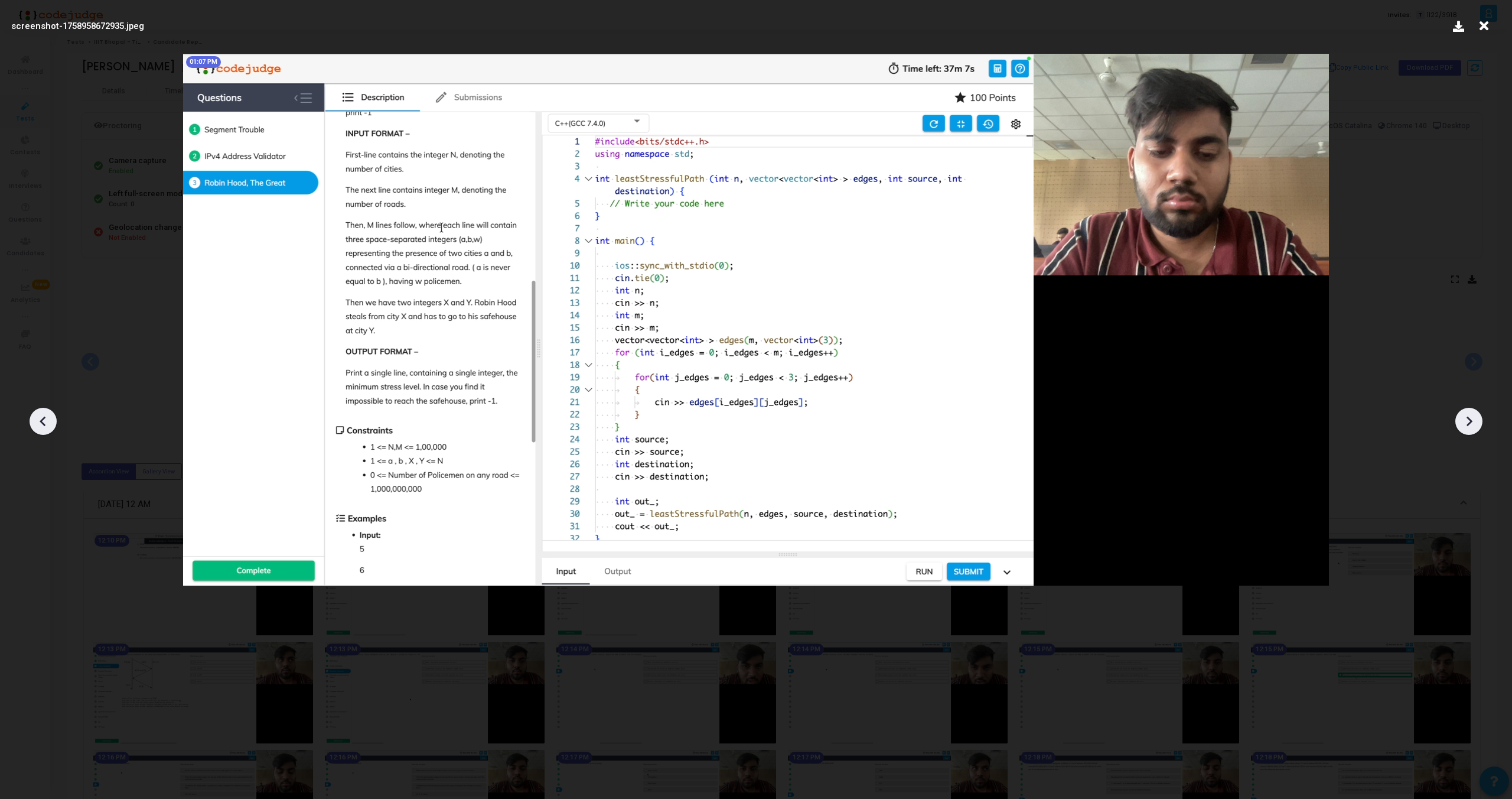
click at [1470, 429] on icon at bounding box center [1468, 420] width 17 height 17
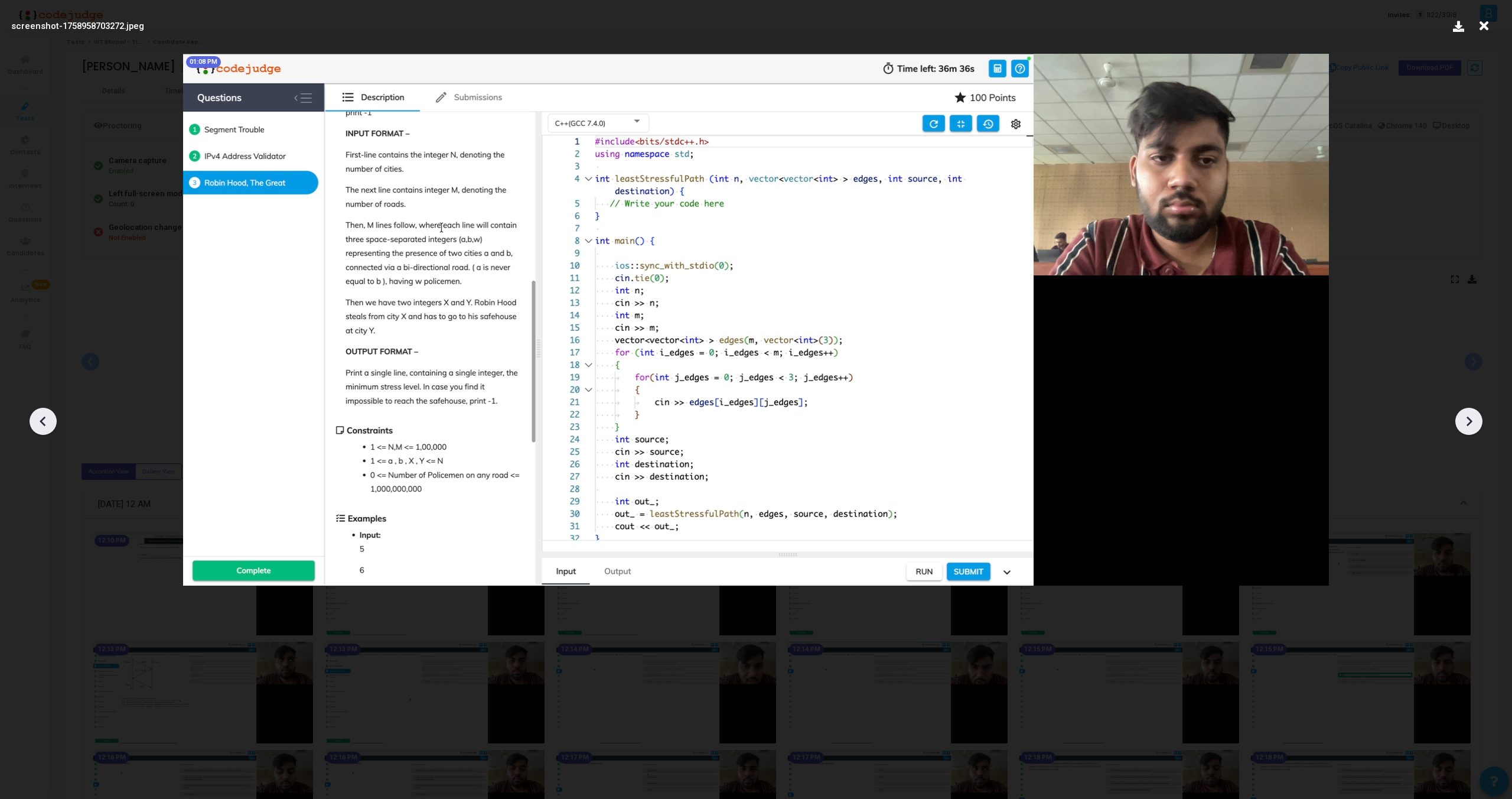
click at [1470, 429] on icon at bounding box center [1468, 420] width 17 height 17
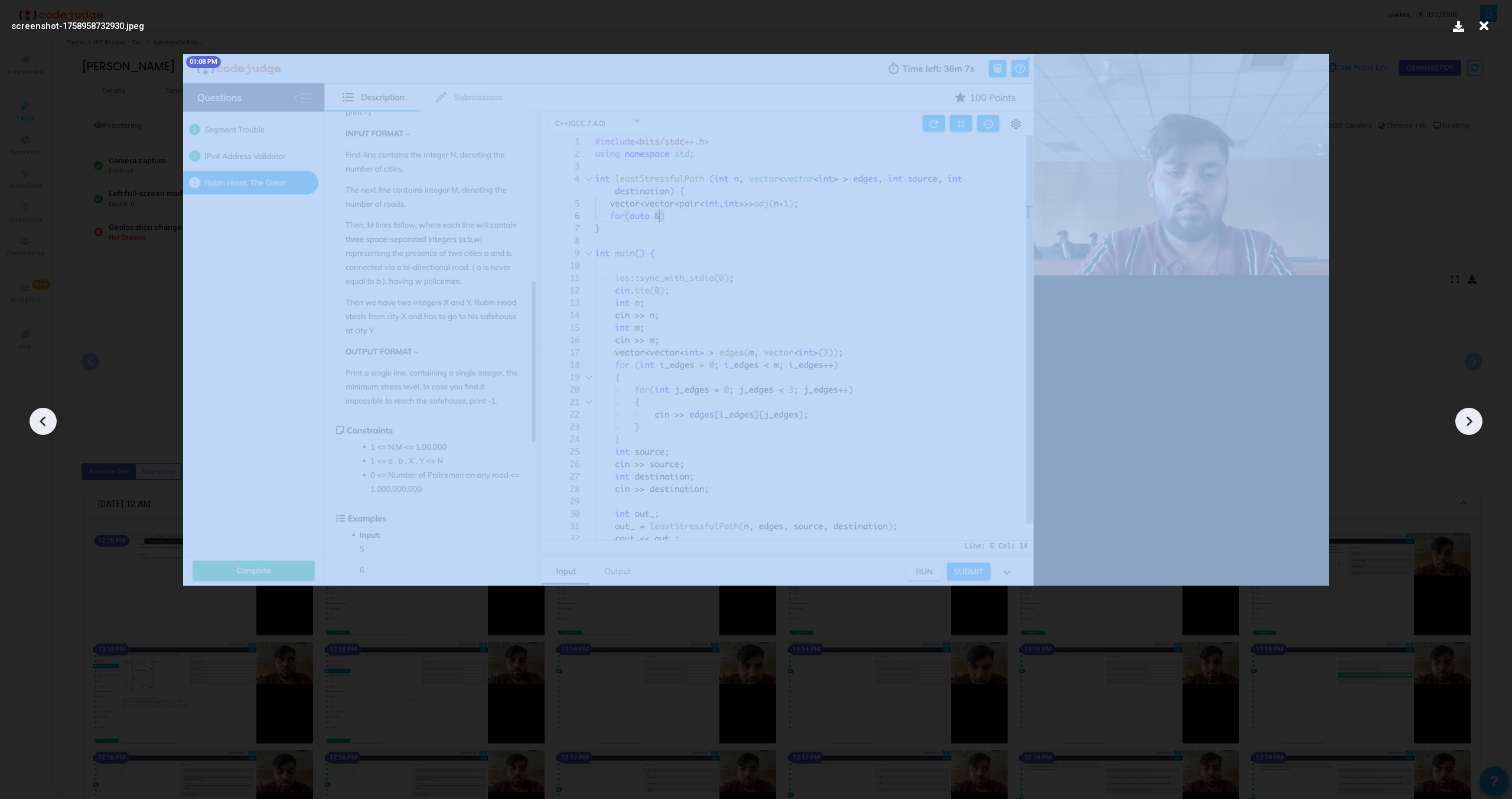
click at [1470, 429] on icon at bounding box center [1468, 420] width 17 height 17
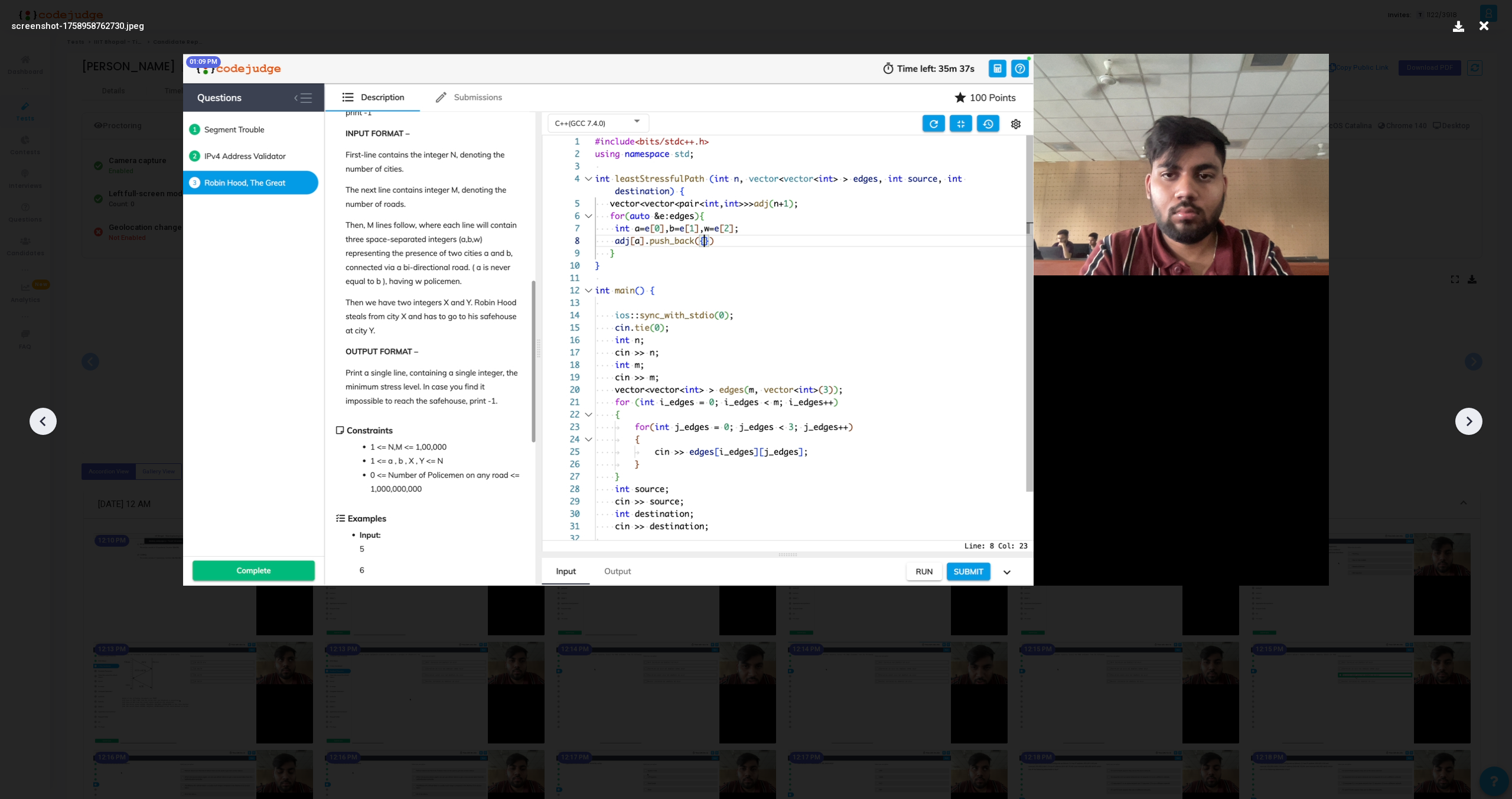
click at [1469, 427] on icon at bounding box center [1468, 420] width 17 height 17
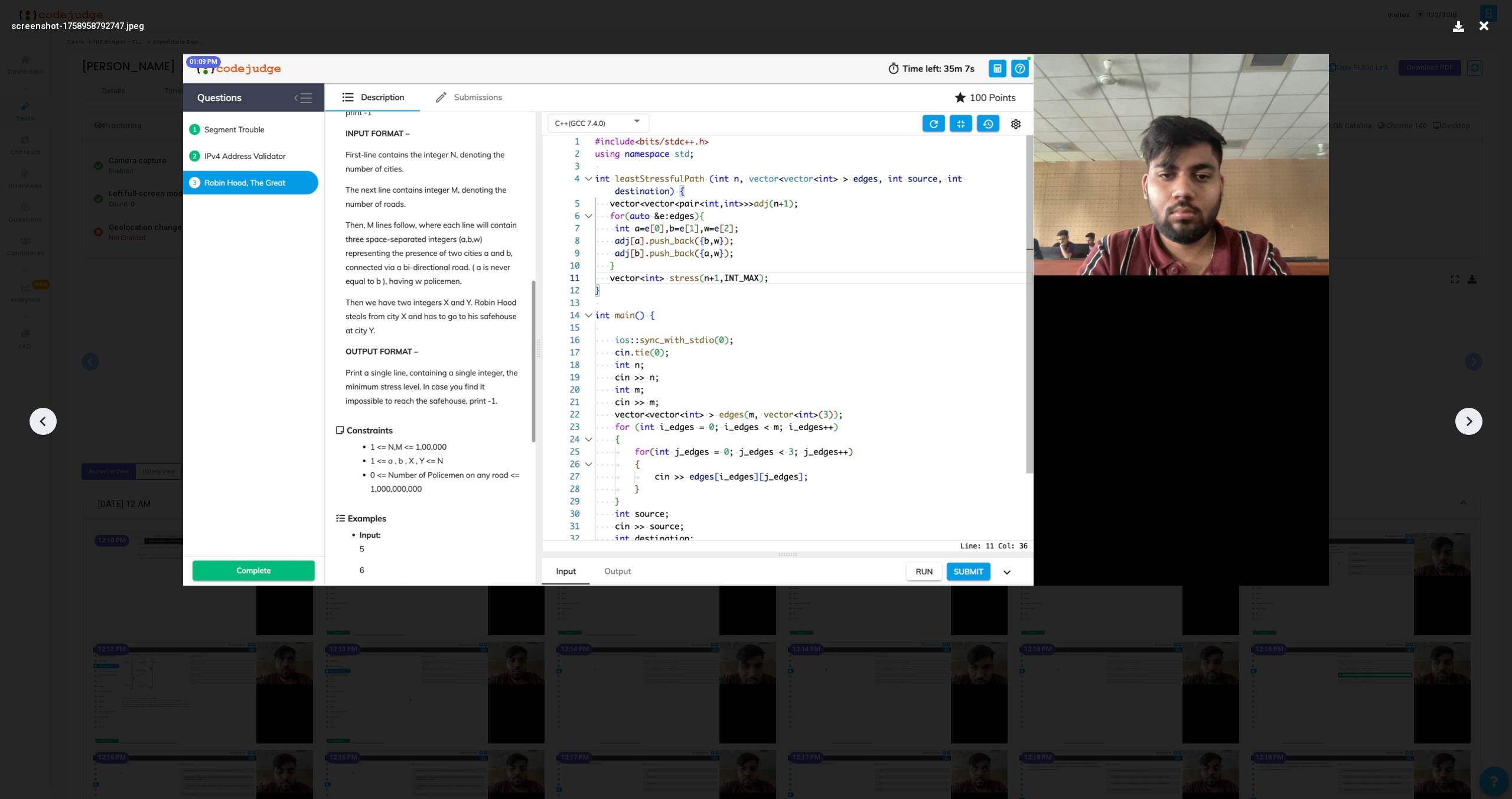
click at [1469, 427] on icon at bounding box center [1468, 420] width 17 height 17
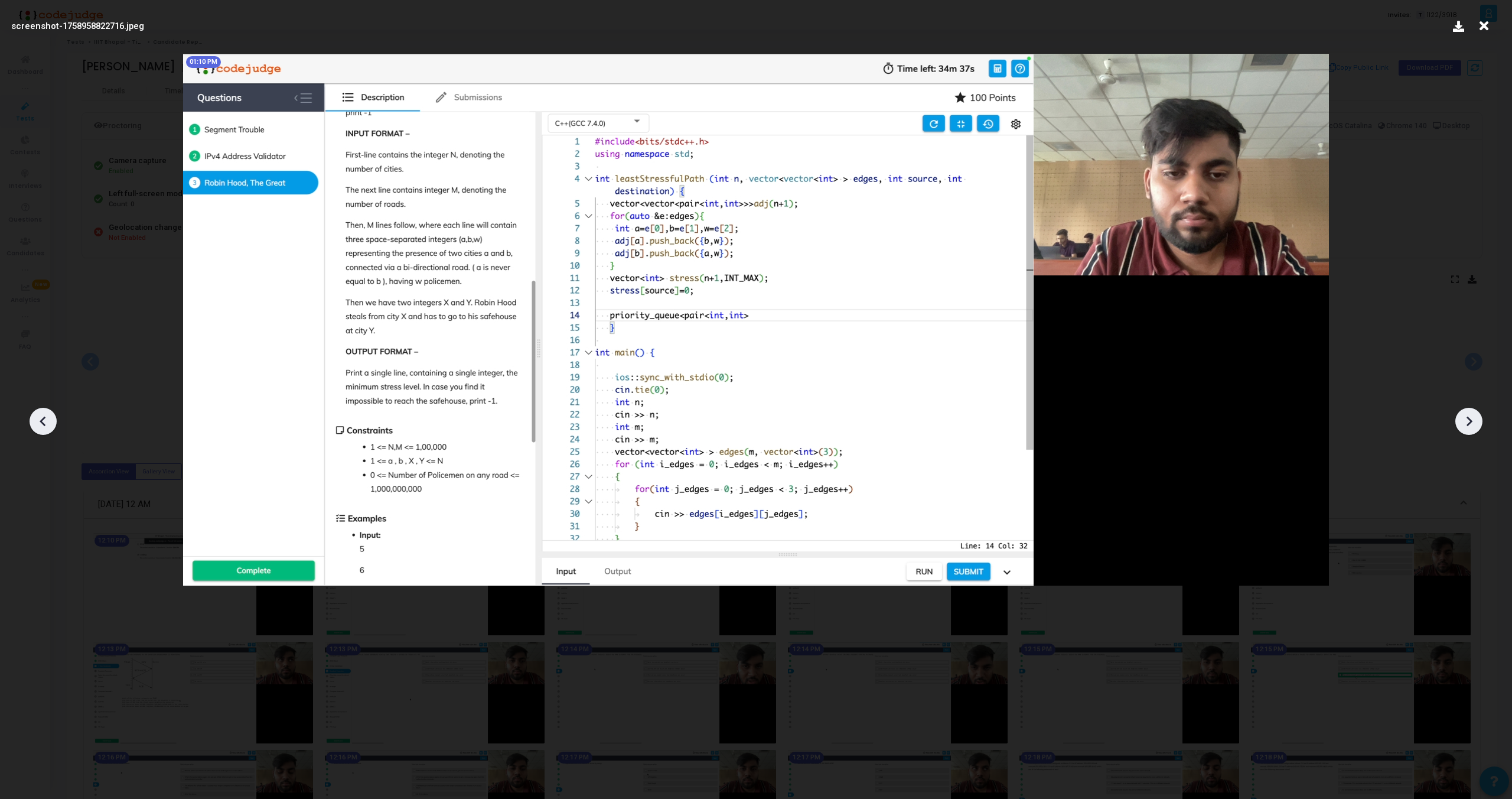
click at [1469, 427] on icon at bounding box center [1468, 420] width 17 height 17
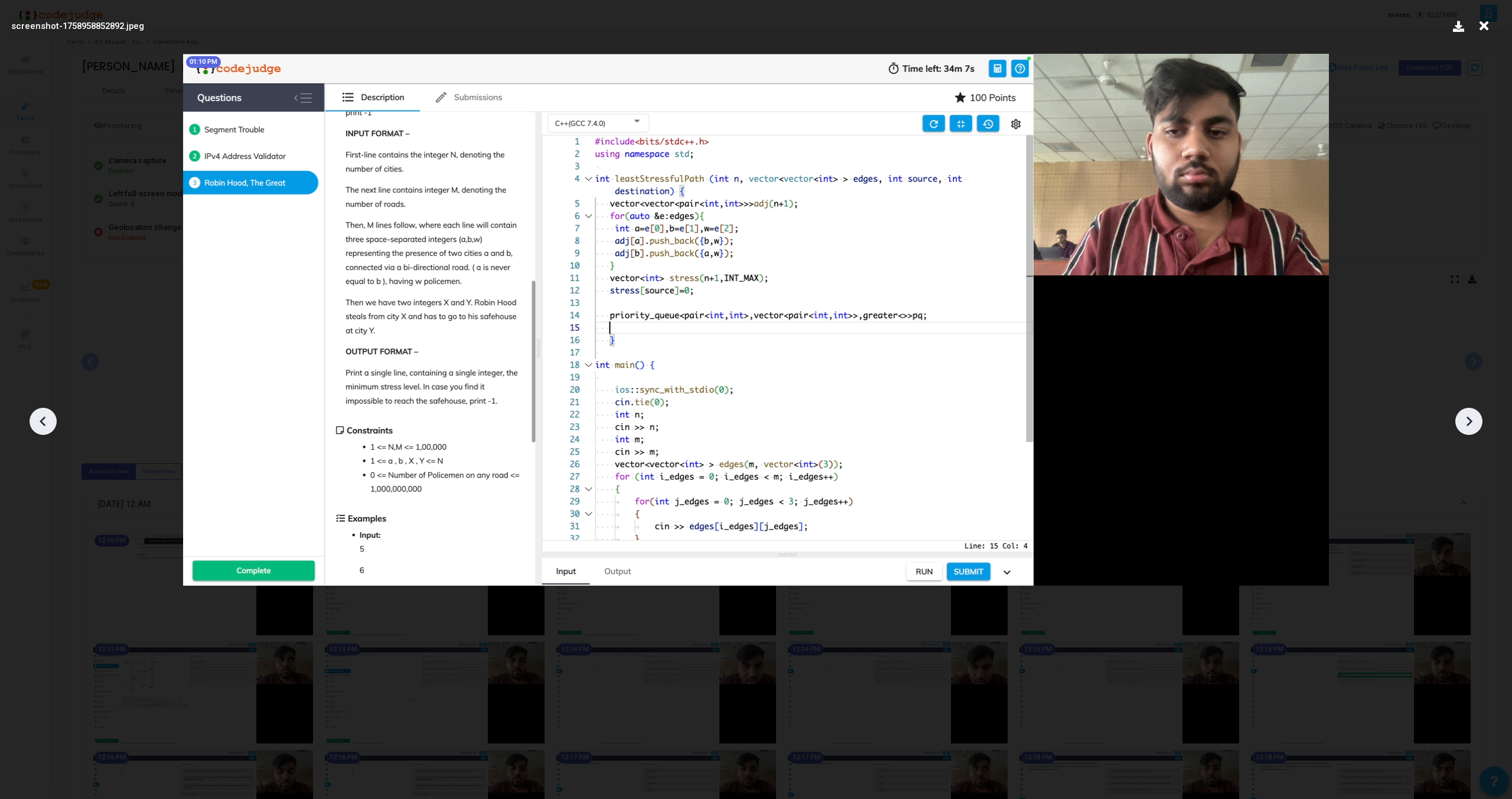
click at [1469, 427] on icon at bounding box center [1468, 420] width 17 height 17
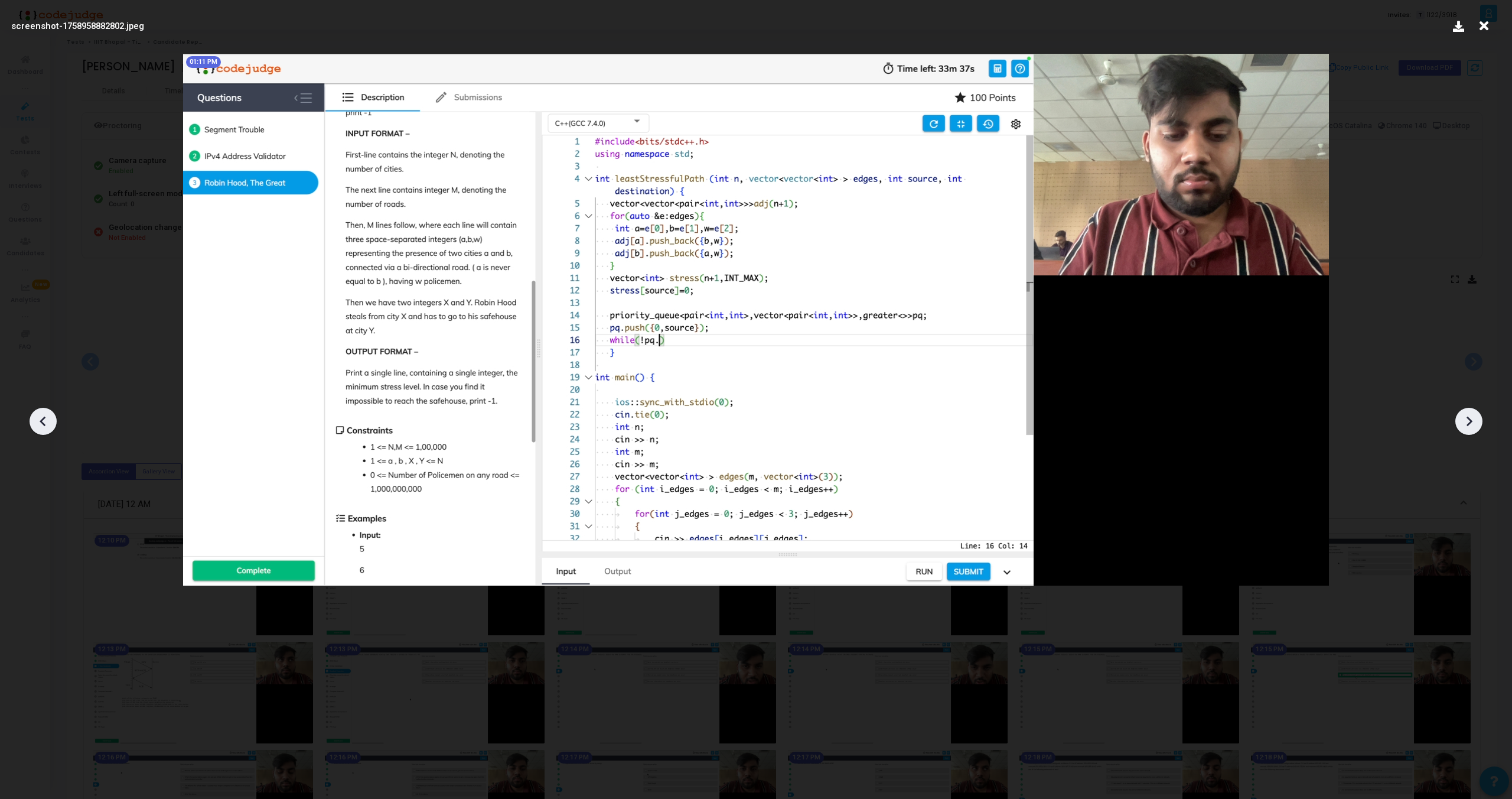
click at [1469, 427] on icon at bounding box center [1468, 420] width 17 height 17
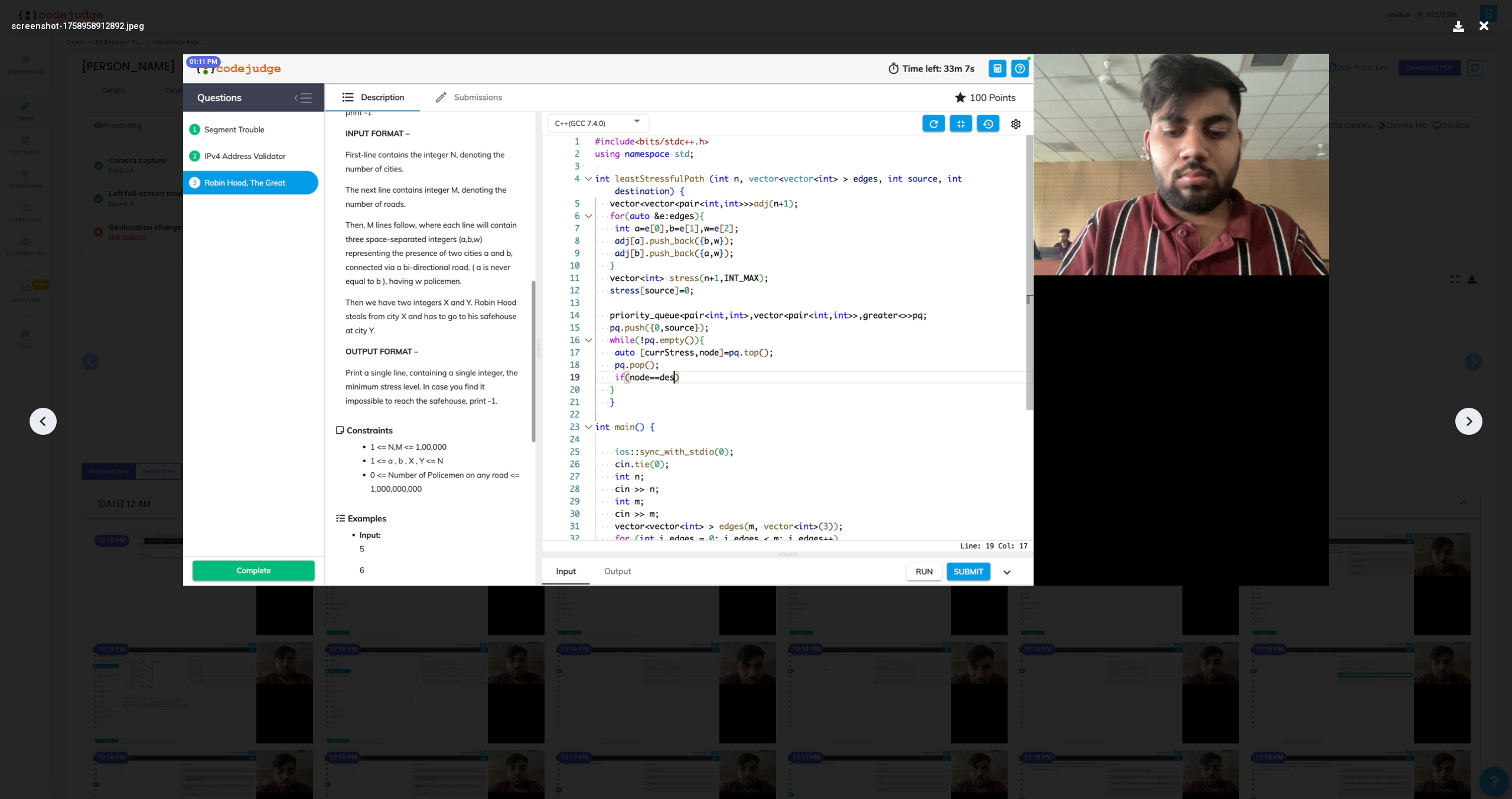
click at [1469, 427] on icon at bounding box center [1468, 420] width 17 height 17
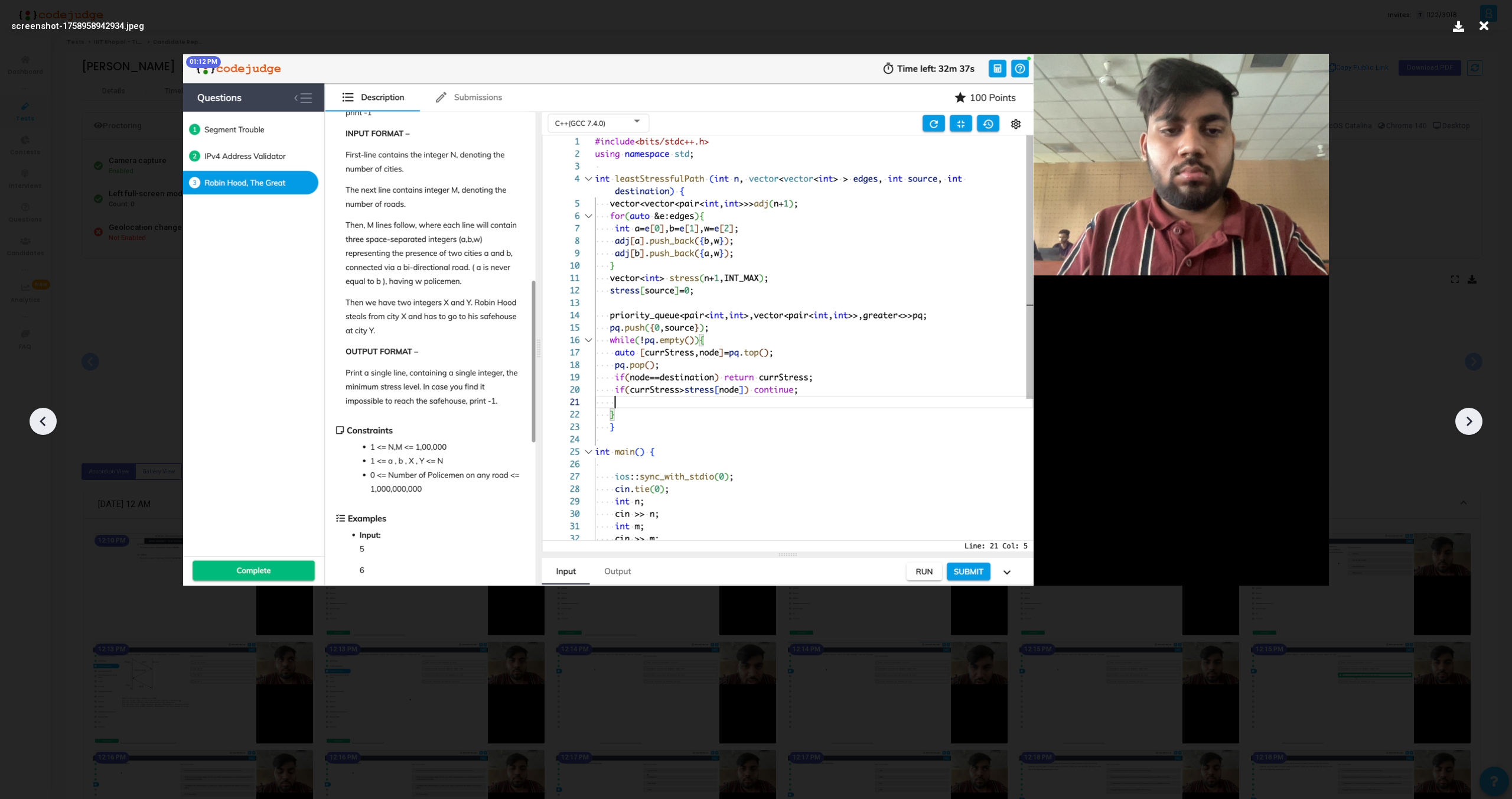
click at [1469, 427] on icon at bounding box center [1468, 420] width 17 height 17
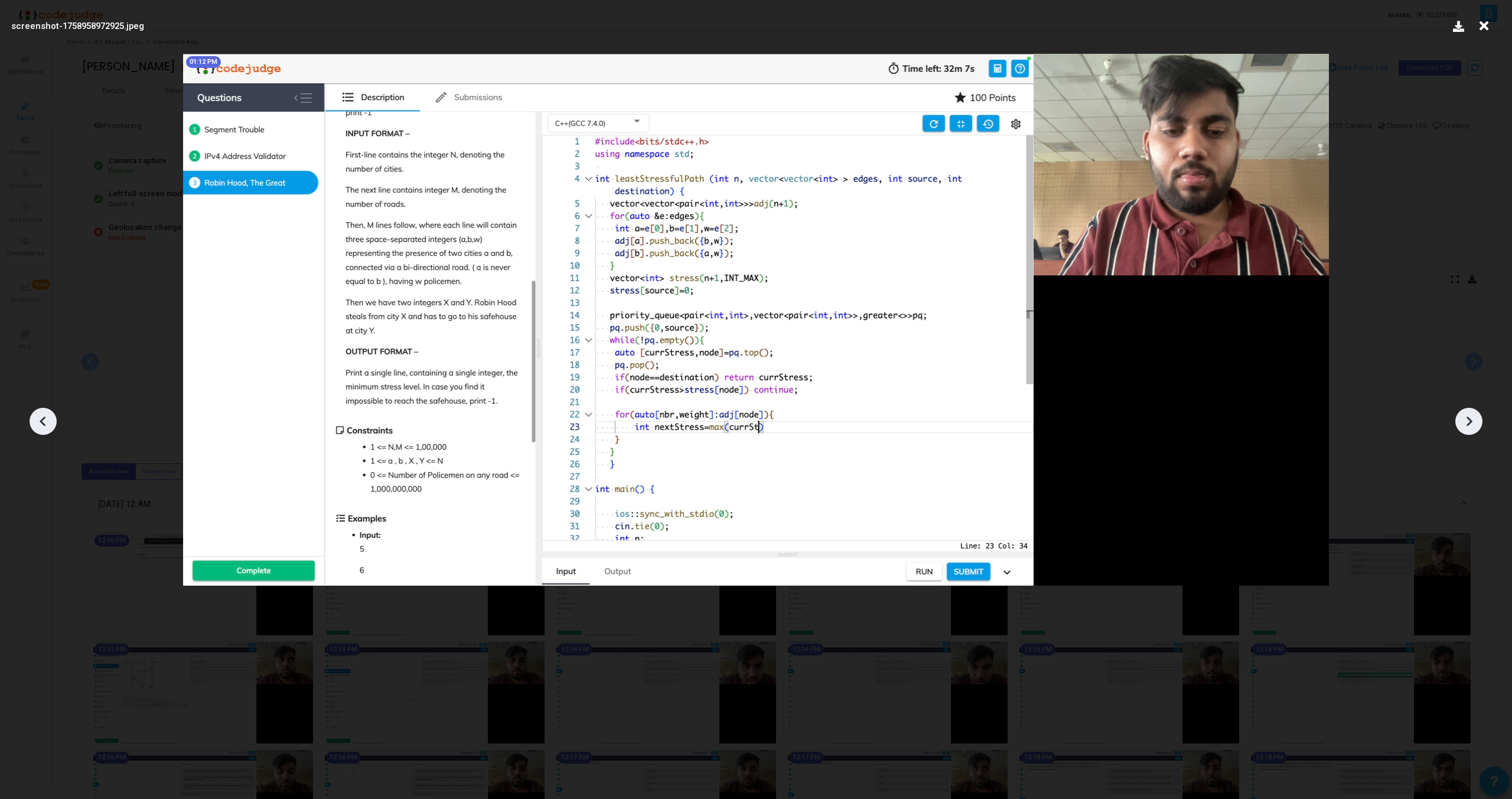
click at [1469, 427] on icon at bounding box center [1468, 420] width 17 height 17
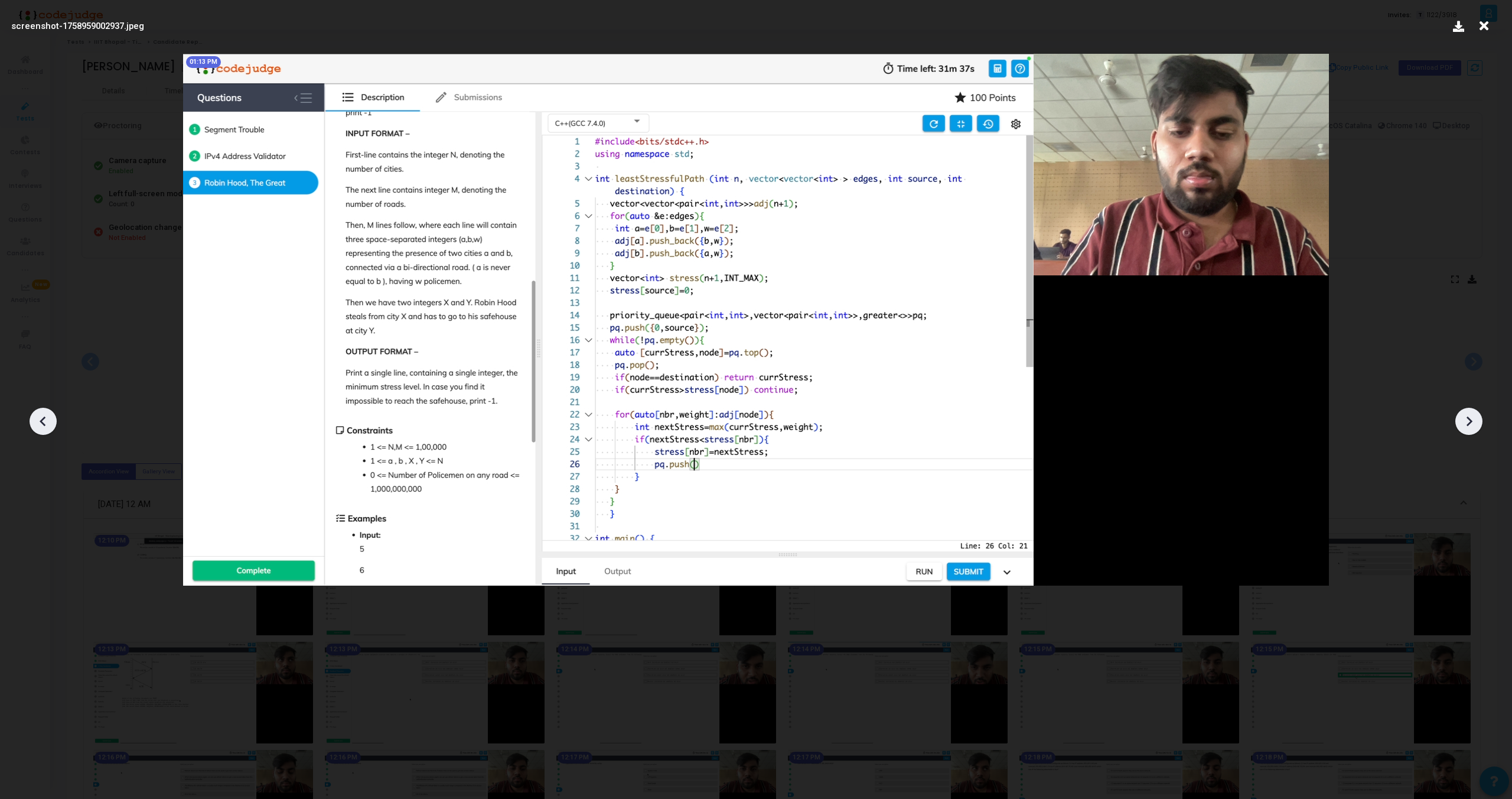
click at [1469, 427] on icon at bounding box center [1468, 420] width 17 height 17
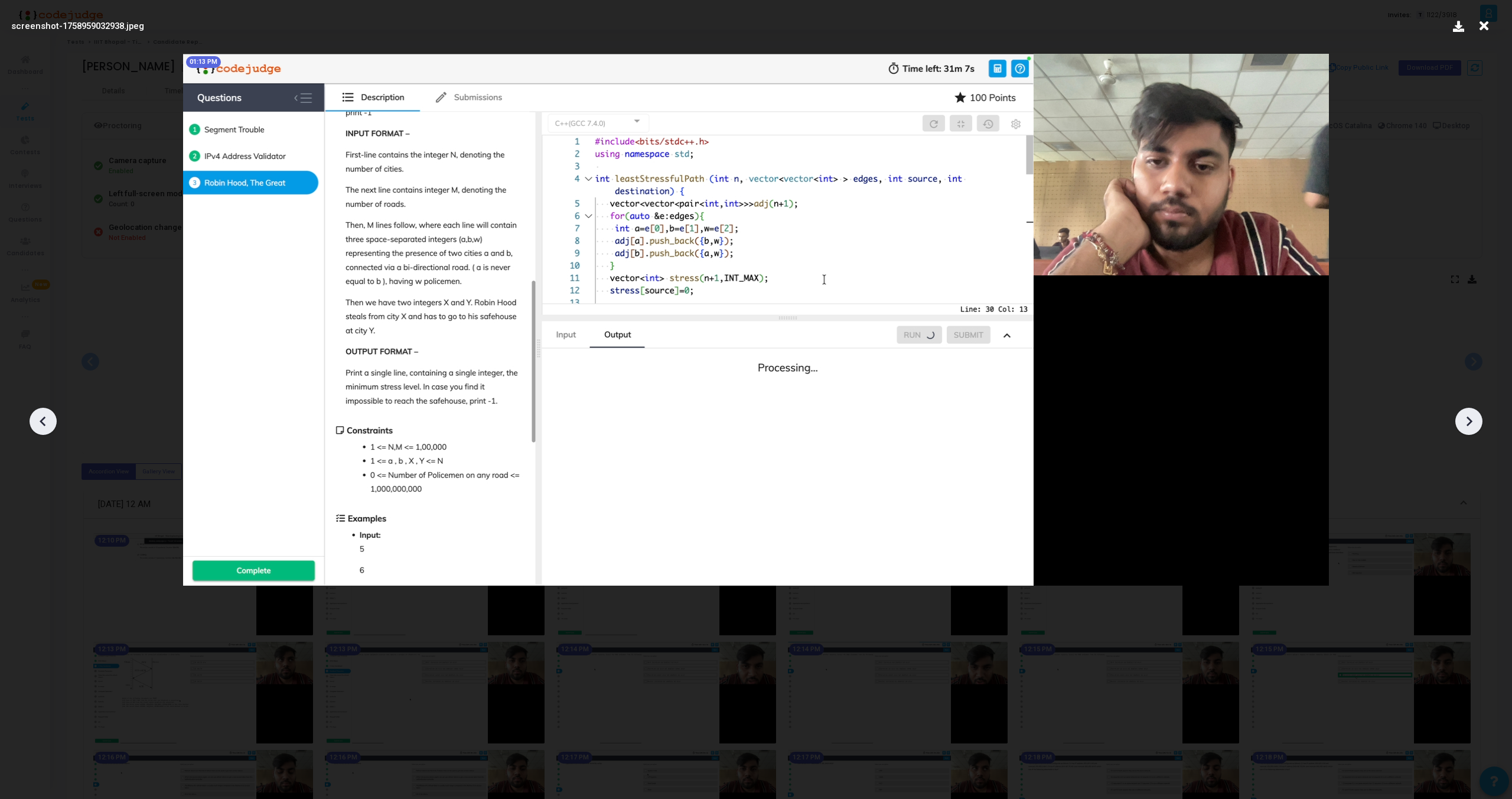
click at [1469, 427] on icon at bounding box center [1468, 420] width 17 height 17
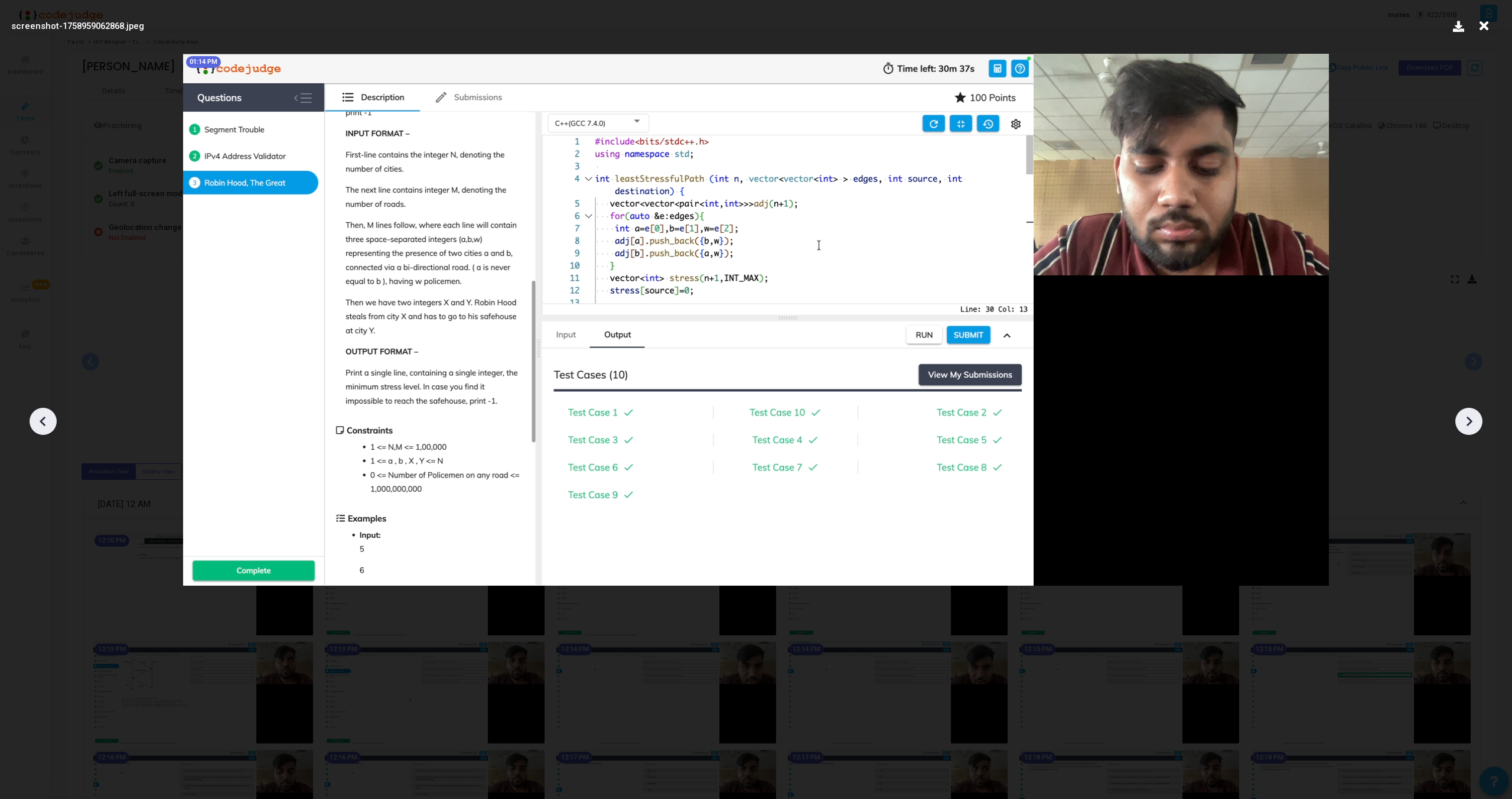
click at [1469, 427] on icon at bounding box center [1468, 420] width 17 height 17
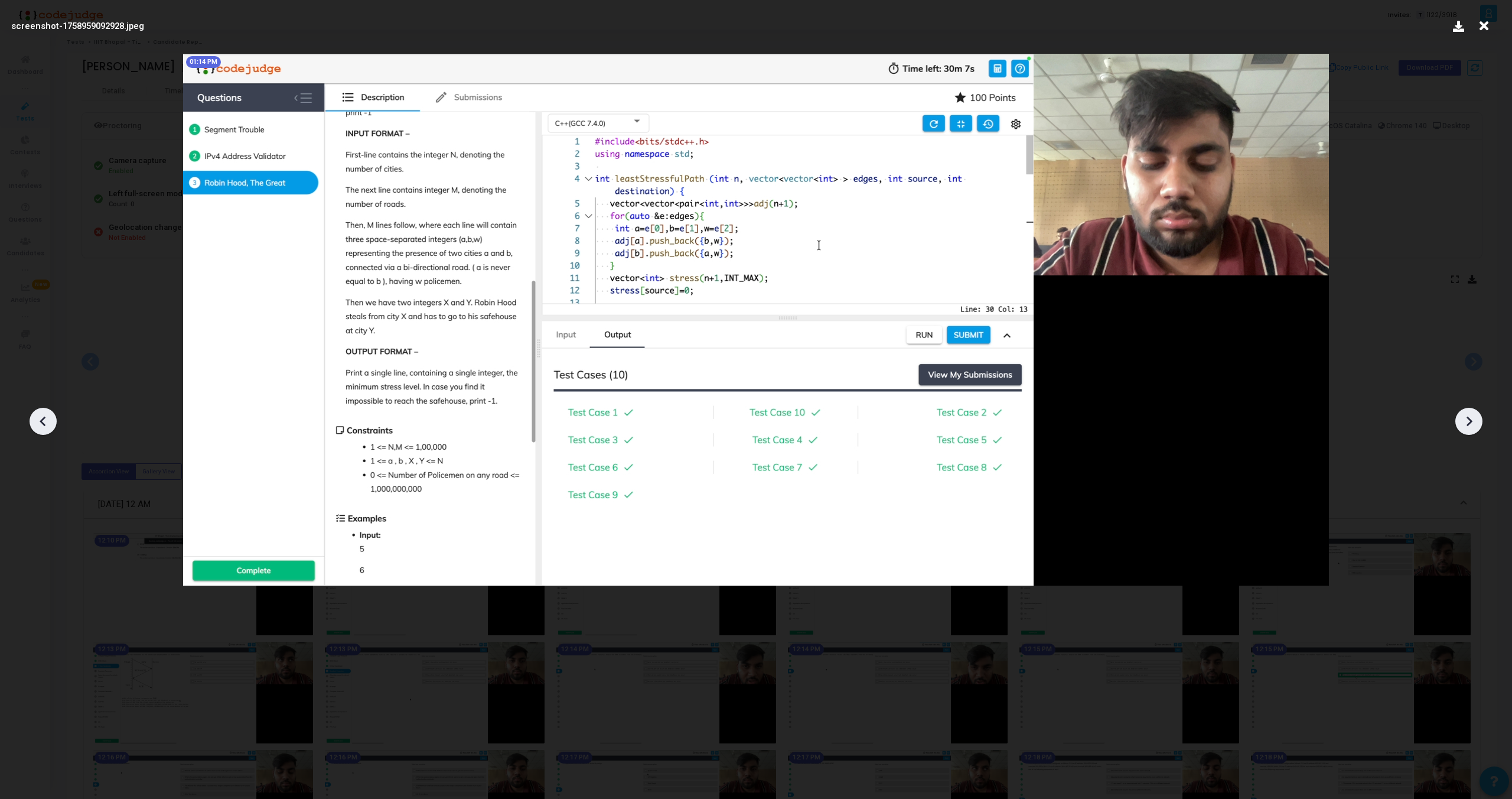
click at [1467, 419] on icon at bounding box center [1468, 420] width 17 height 17
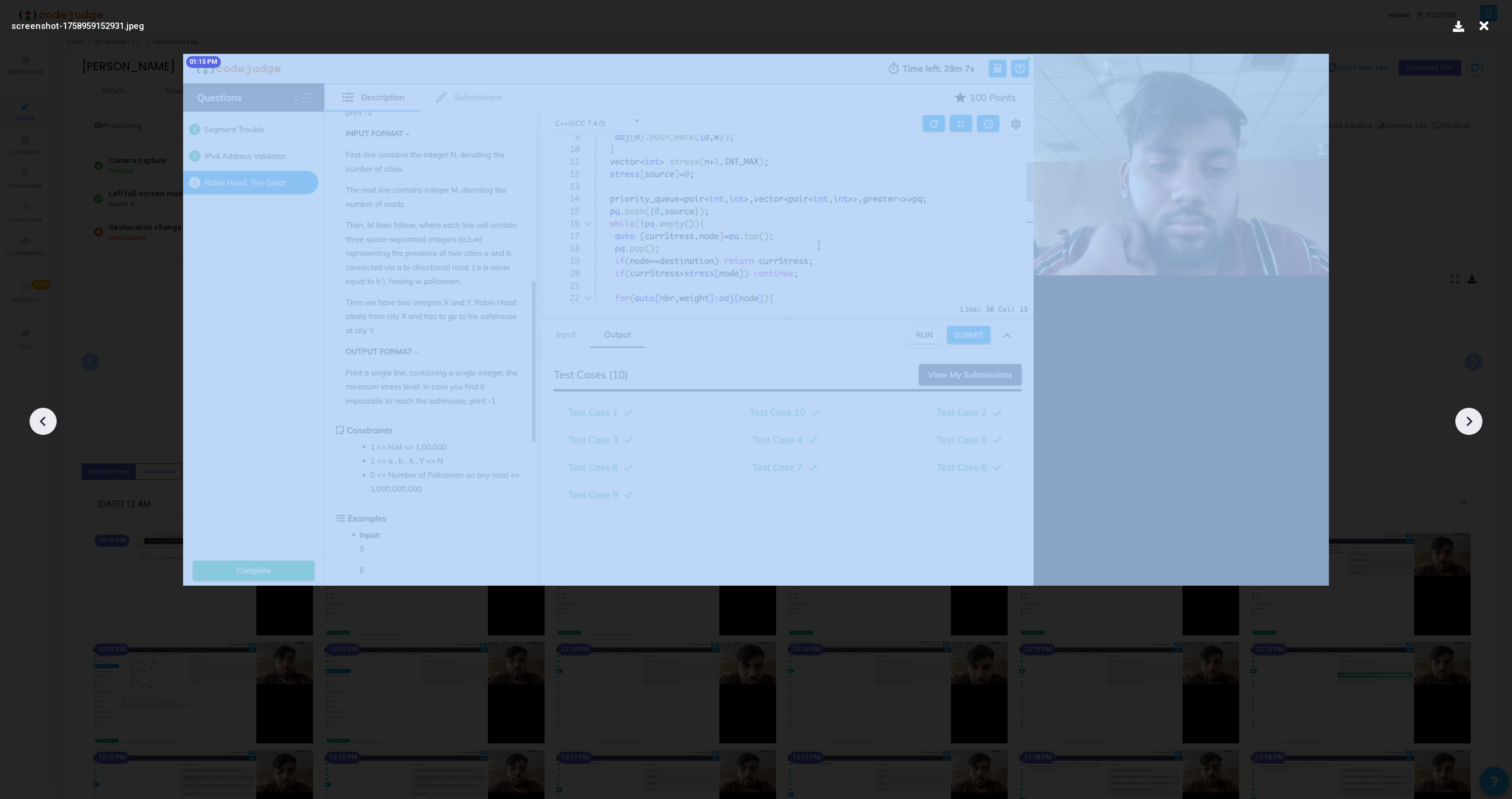
click at [1467, 419] on icon at bounding box center [1468, 420] width 17 height 17
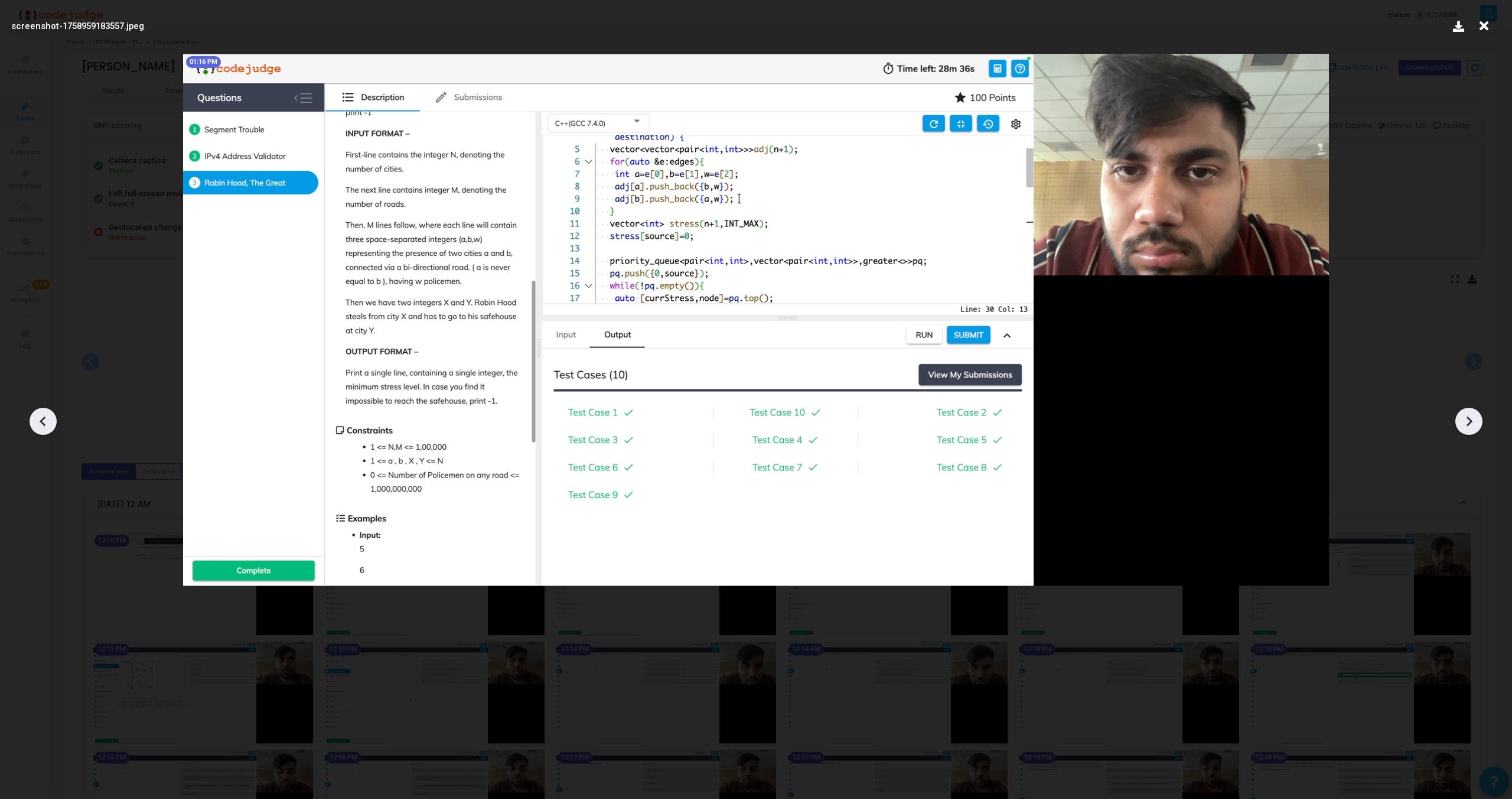
click at [1467, 419] on icon at bounding box center [1468, 420] width 17 height 17
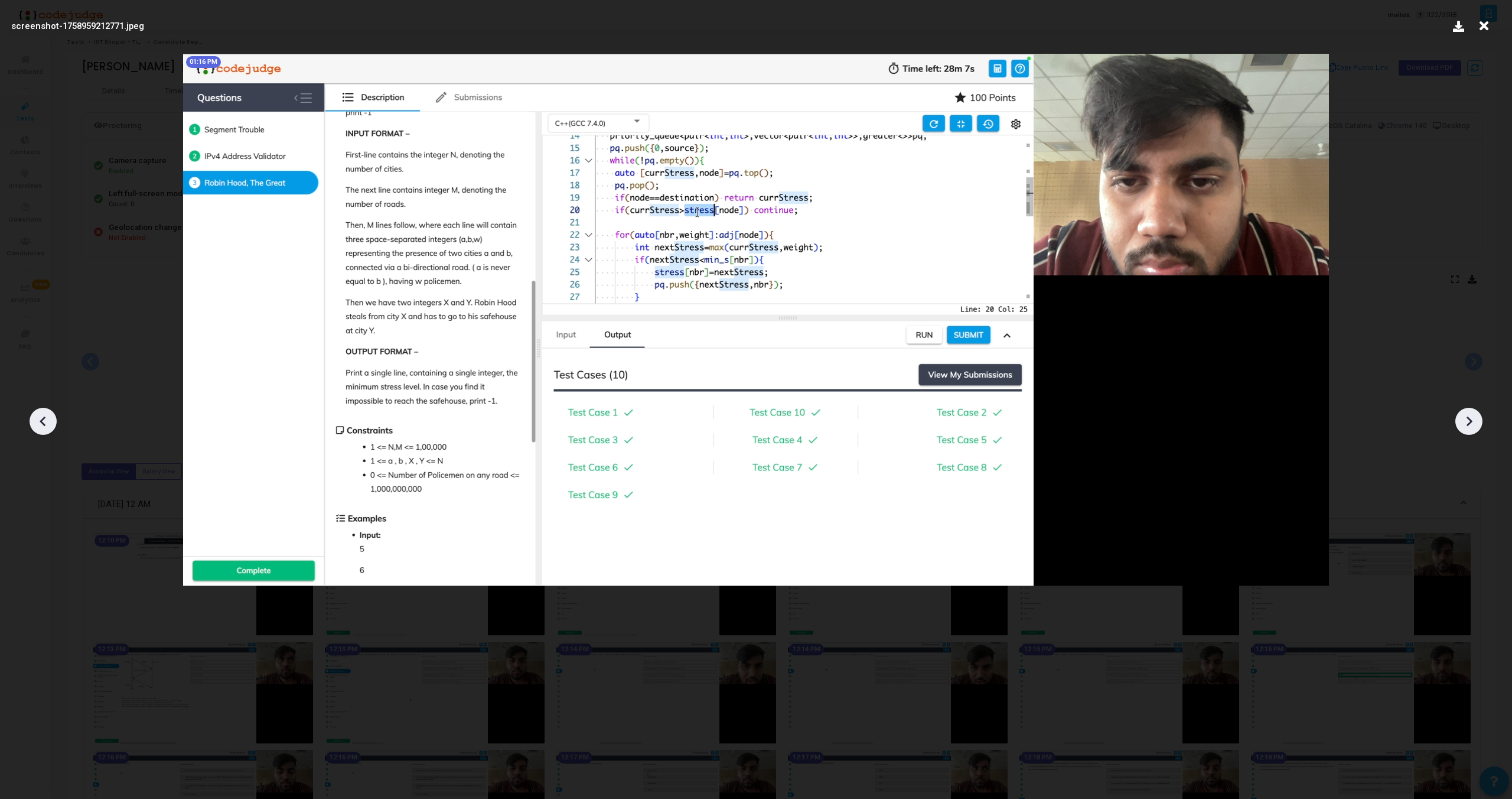
click at [1467, 419] on icon at bounding box center [1468, 420] width 17 height 17
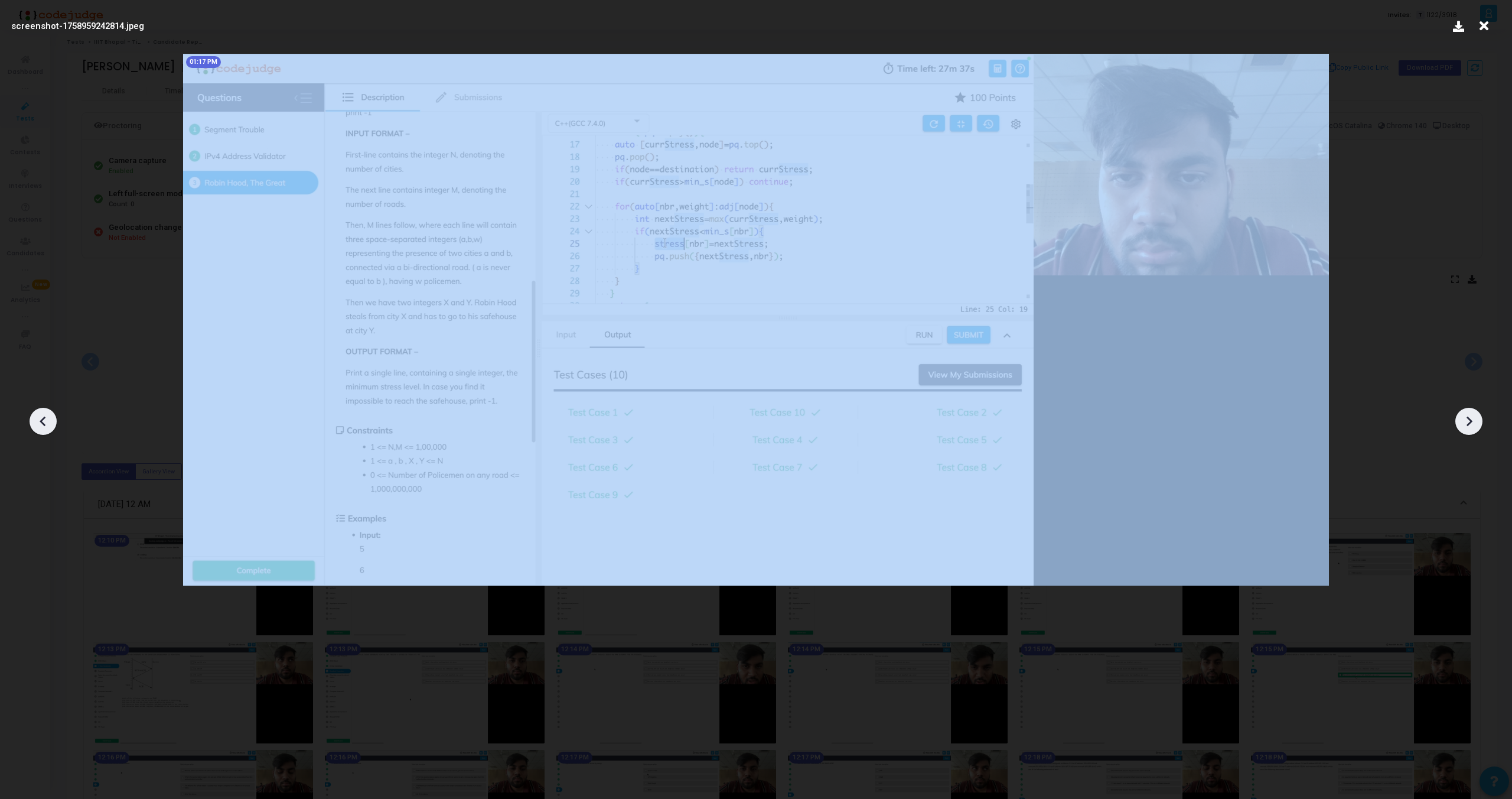
click at [1467, 419] on icon at bounding box center [1468, 420] width 17 height 17
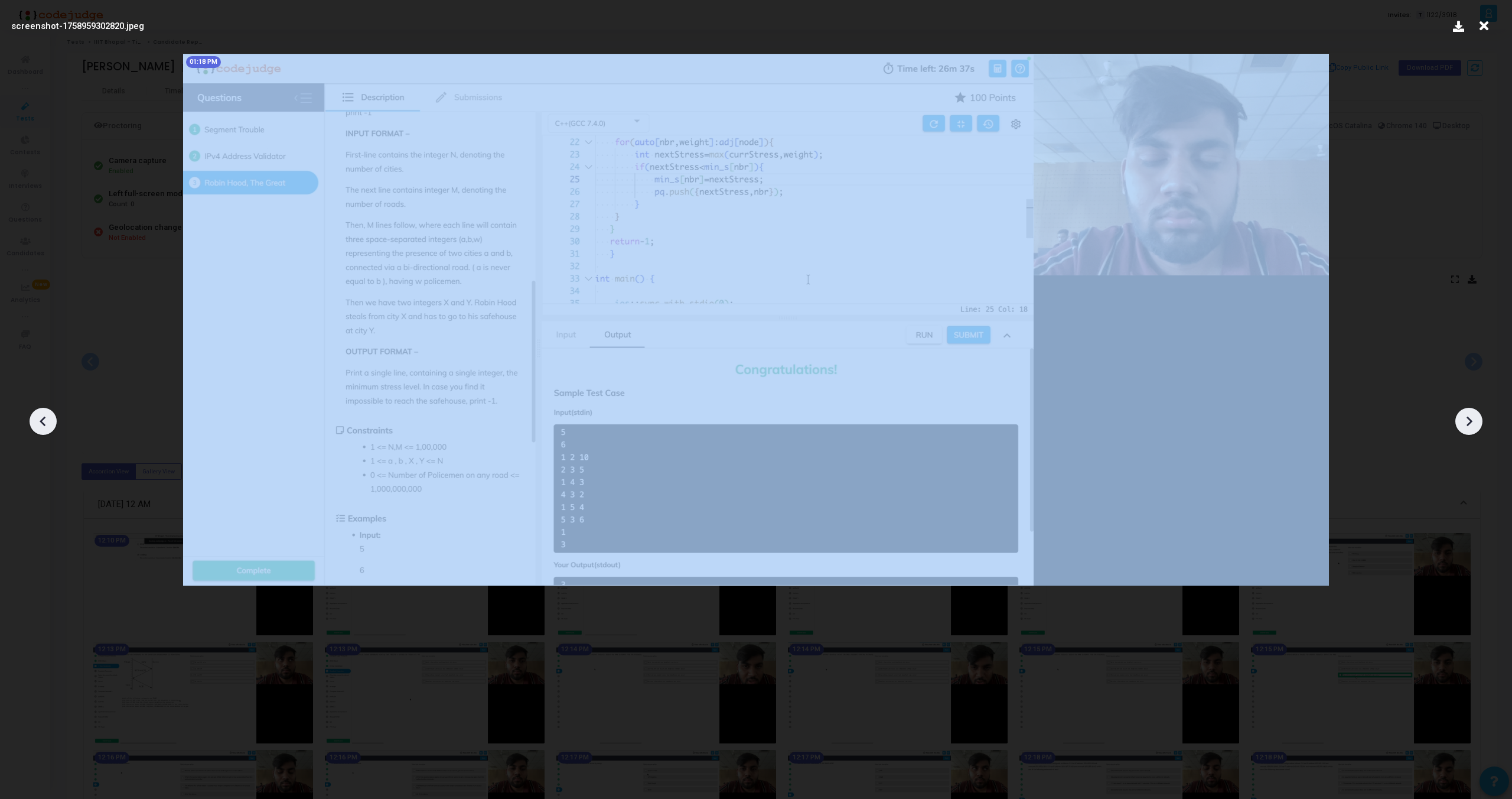
click at [1467, 419] on icon at bounding box center [1468, 420] width 17 height 17
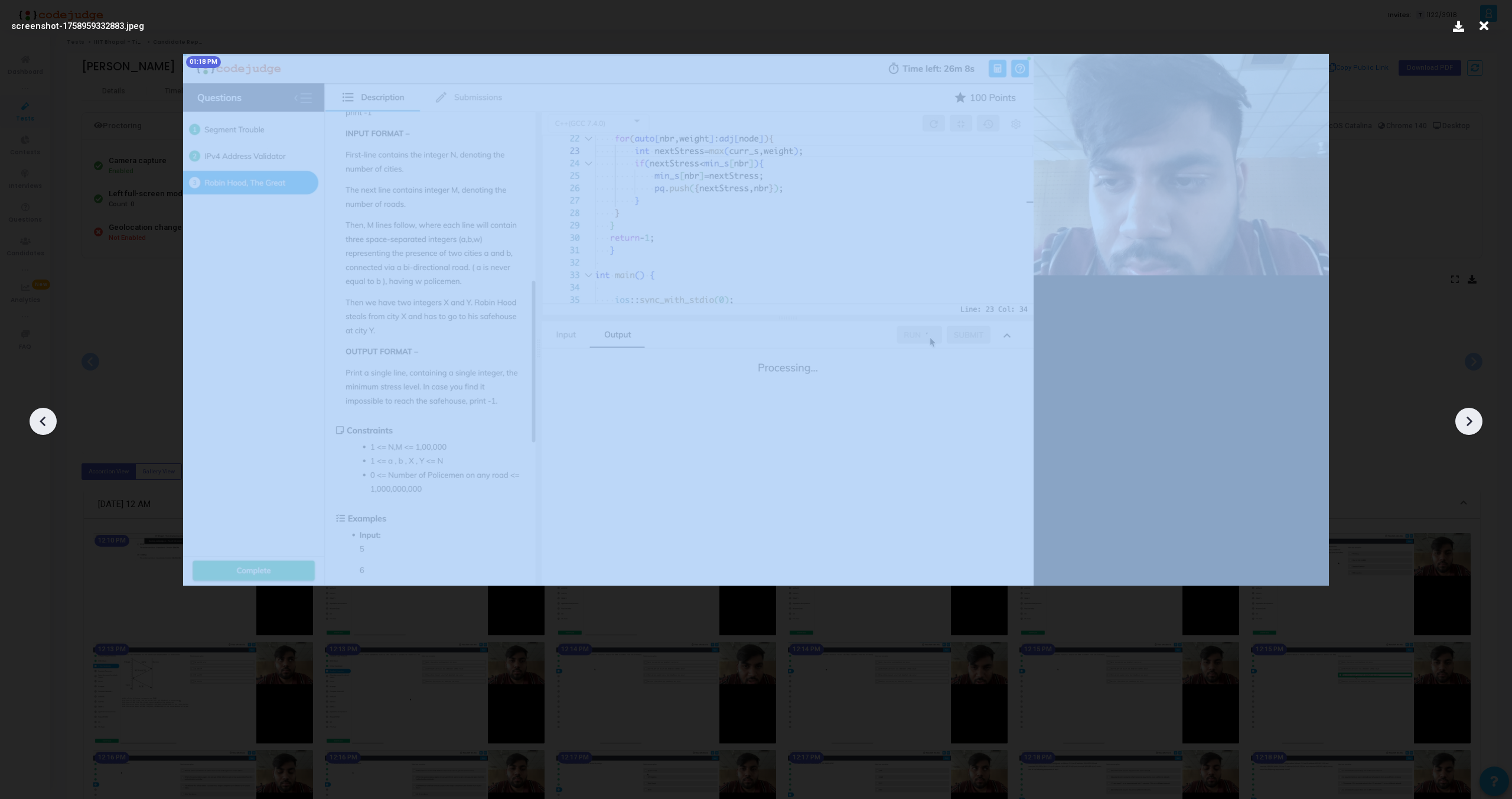
click at [1467, 419] on icon at bounding box center [1468, 420] width 17 height 17
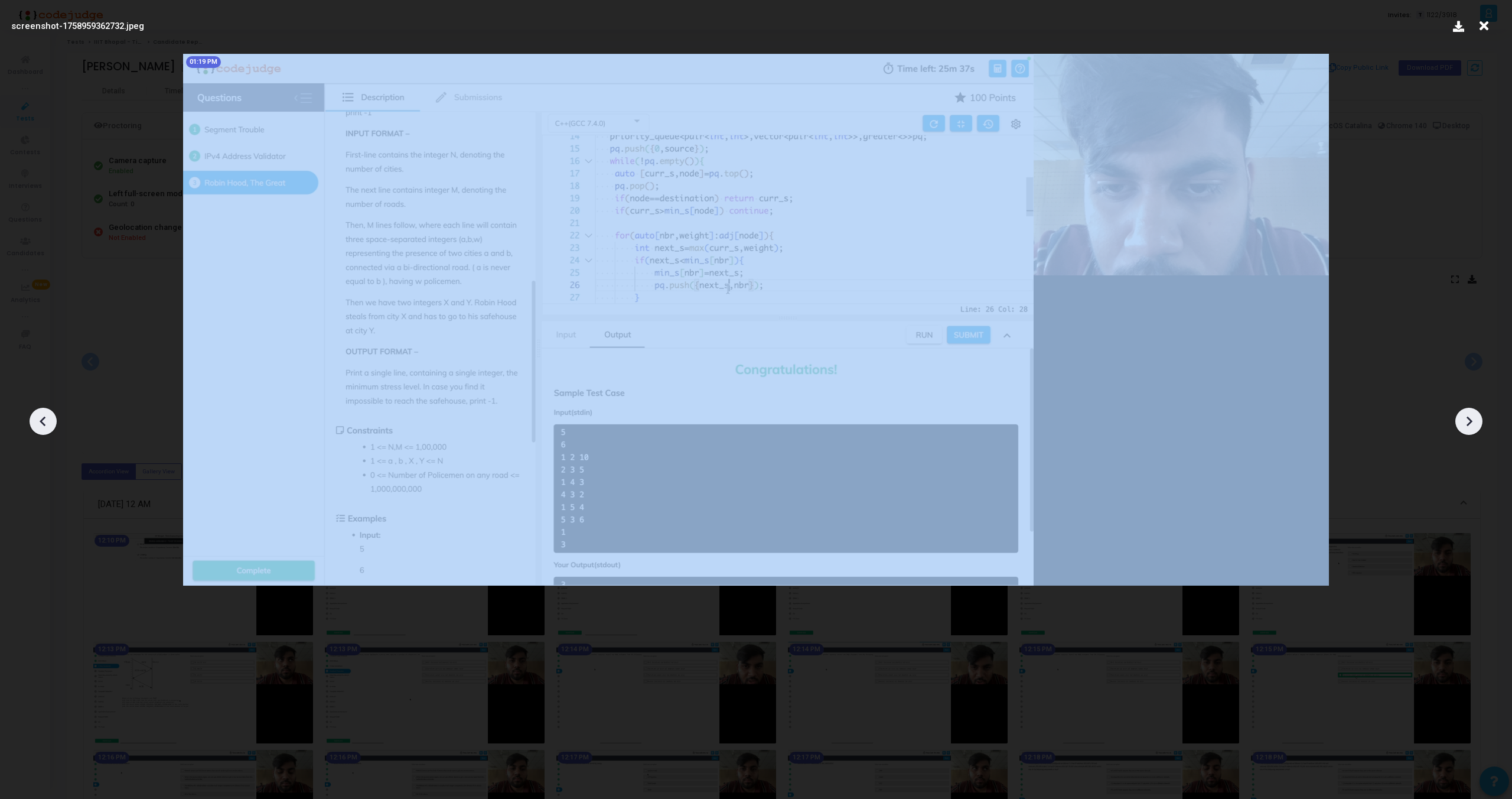
click at [1467, 419] on icon at bounding box center [1468, 420] width 17 height 17
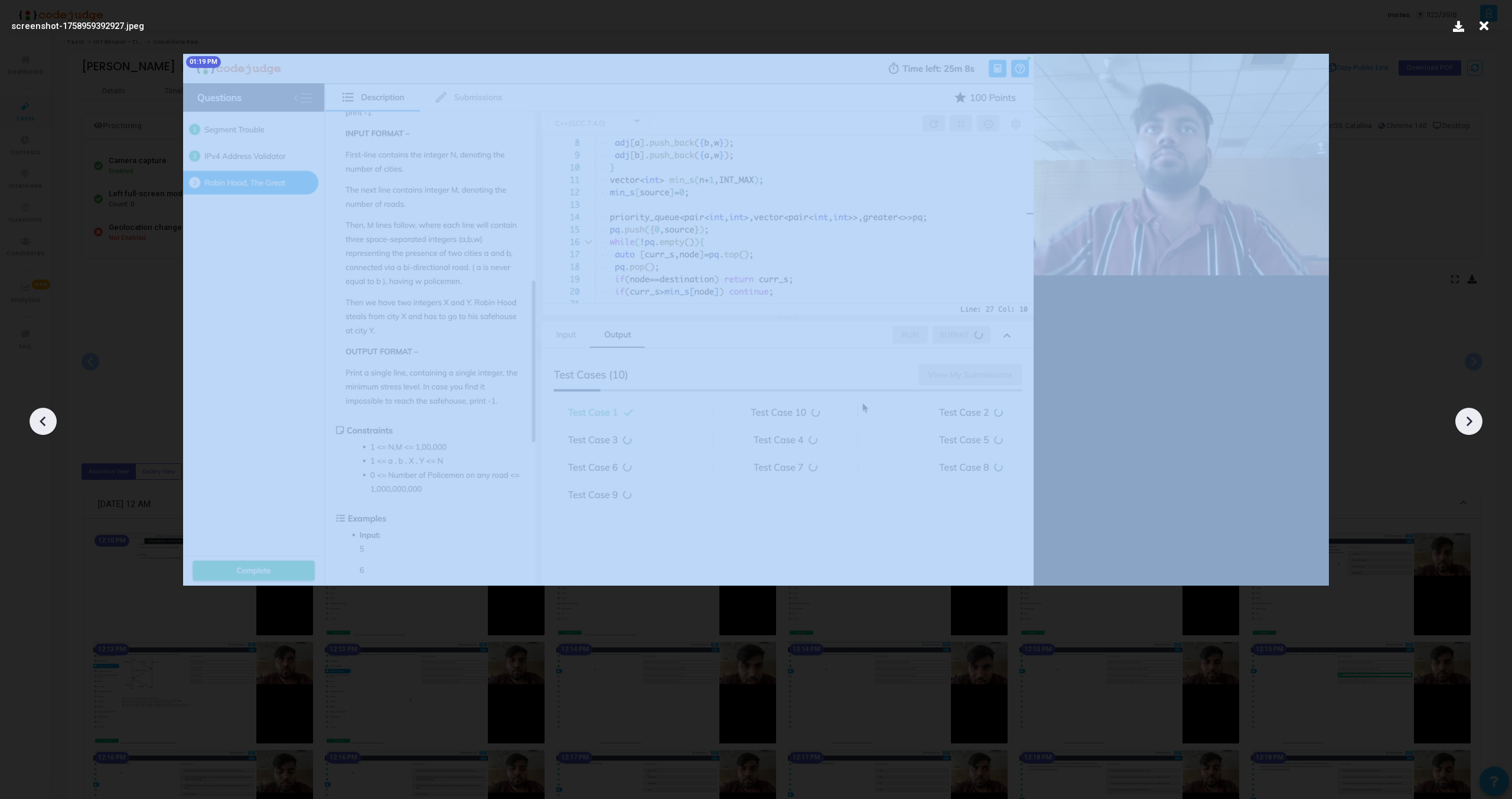
click at [1467, 419] on icon at bounding box center [1468, 420] width 17 height 17
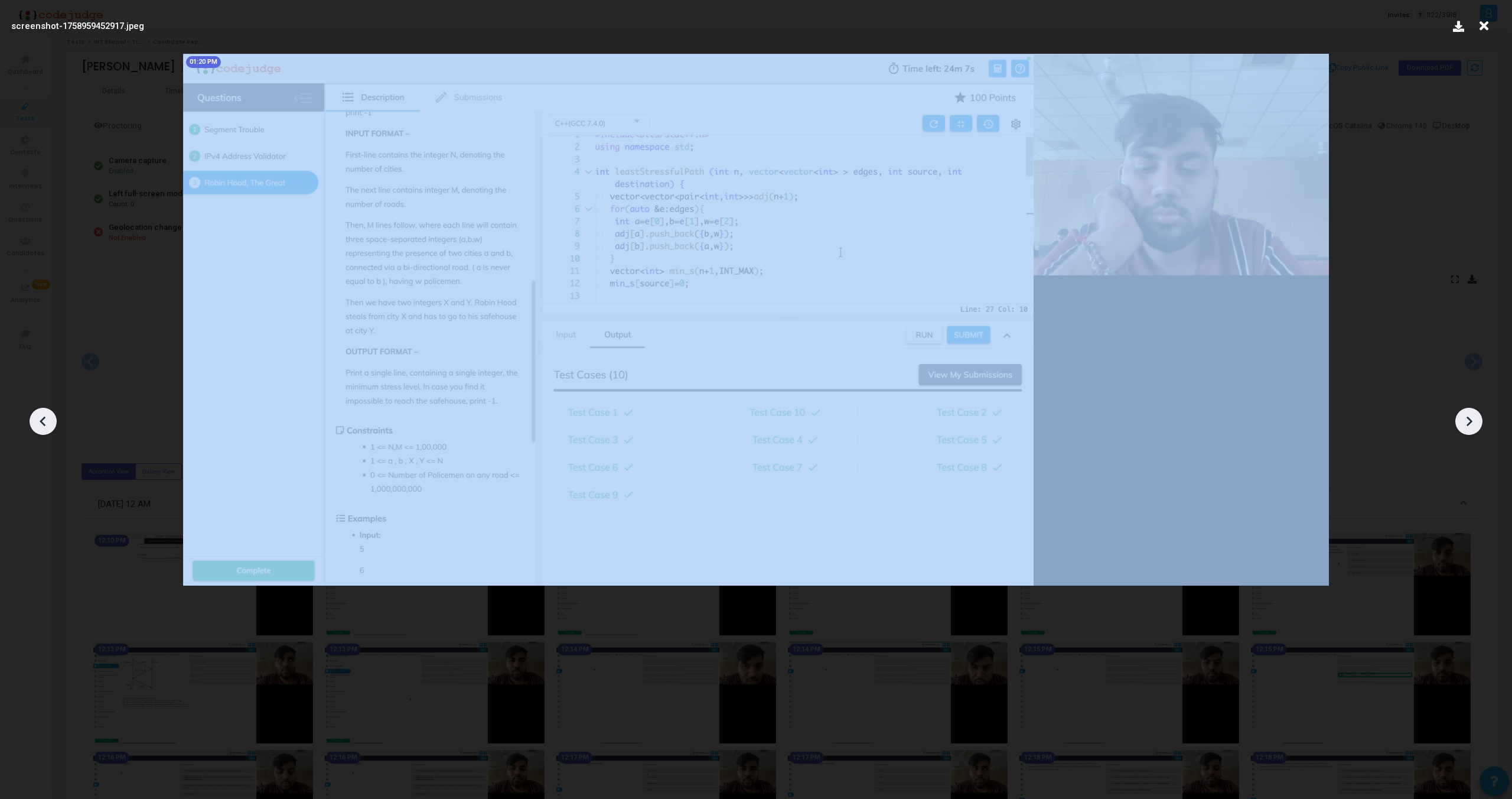
click at [1467, 419] on icon at bounding box center [1468, 420] width 17 height 17
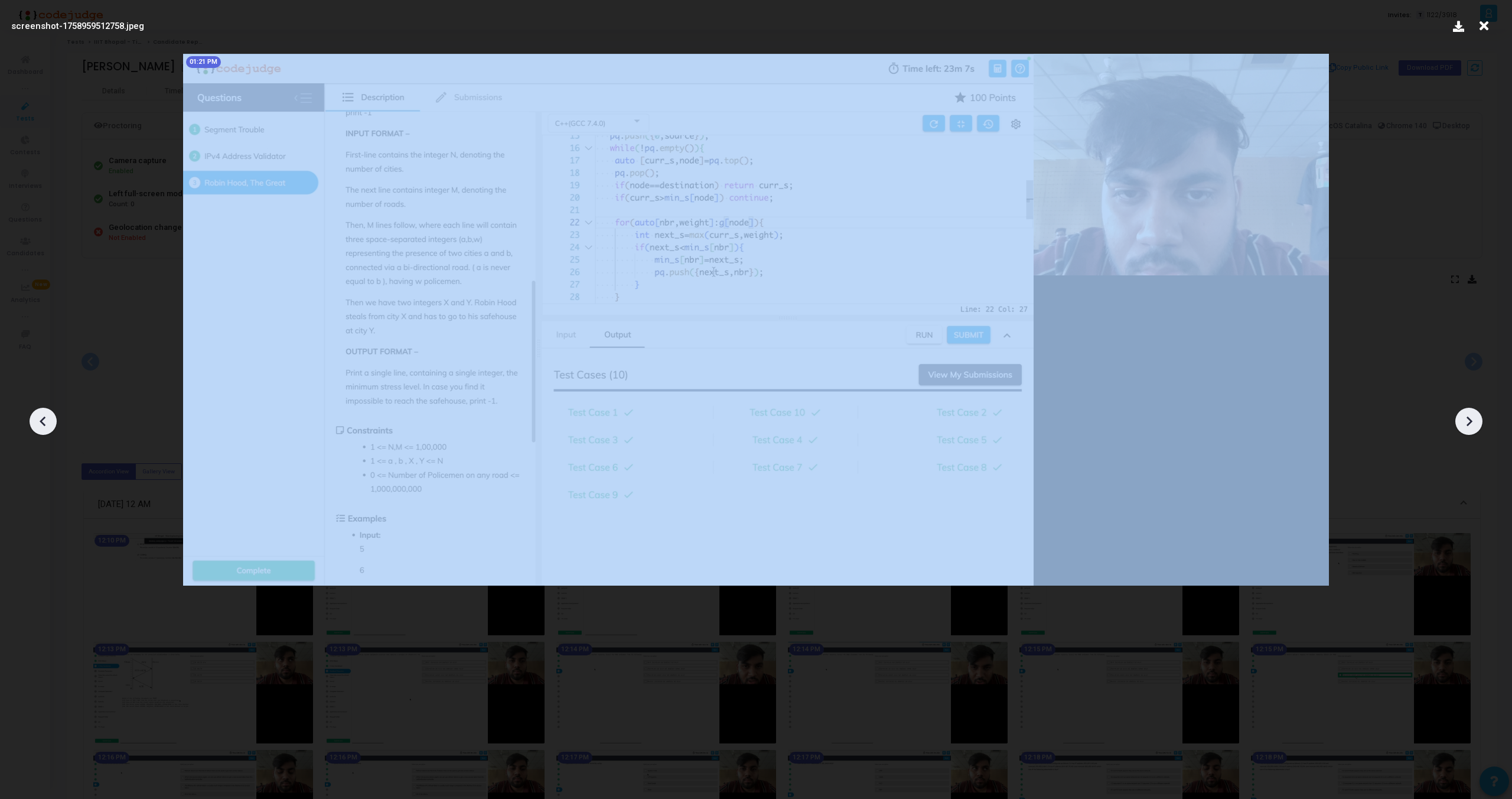
click at [1467, 419] on icon at bounding box center [1468, 420] width 17 height 17
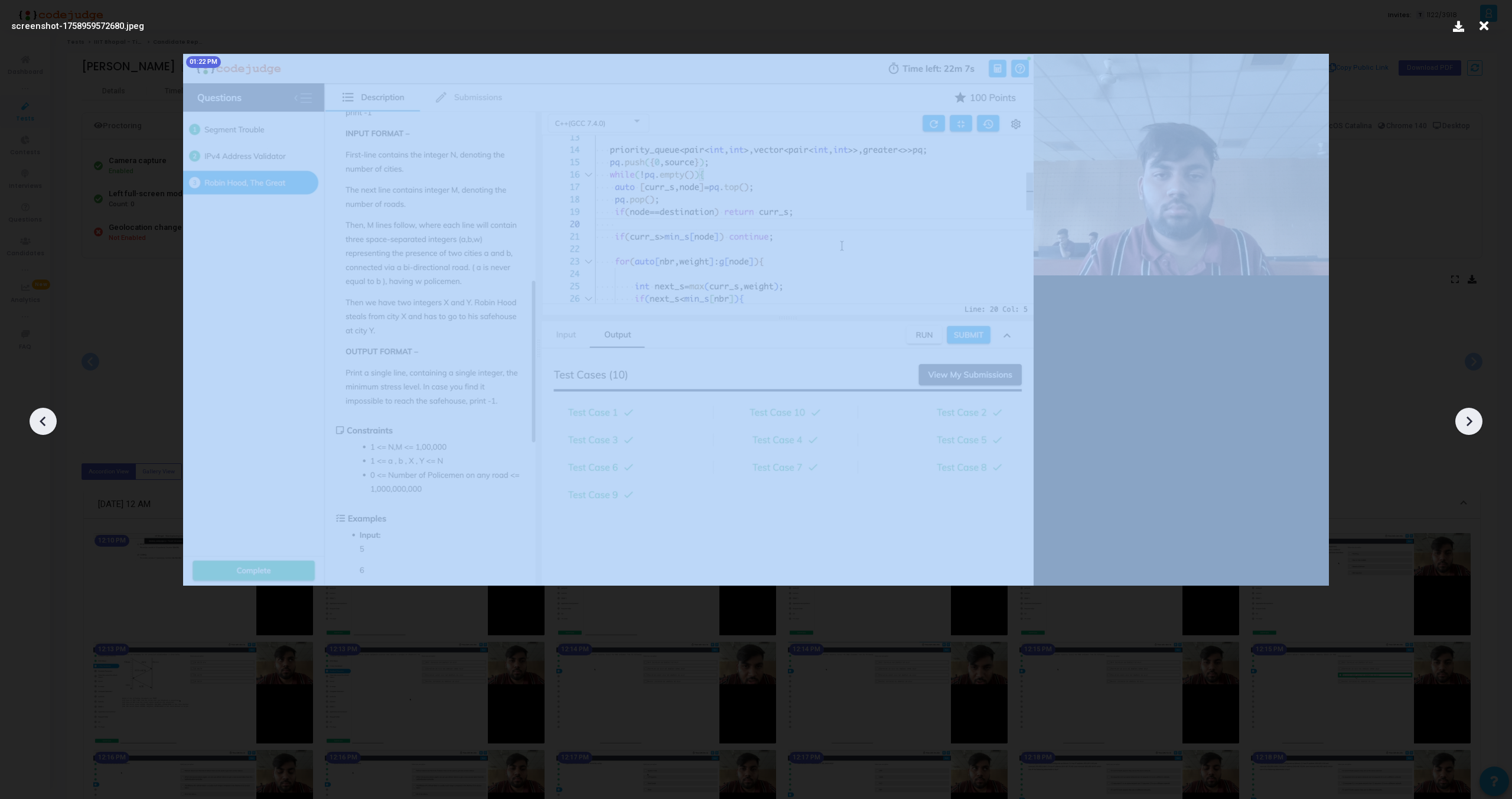
click at [1467, 419] on icon at bounding box center [1468, 420] width 17 height 17
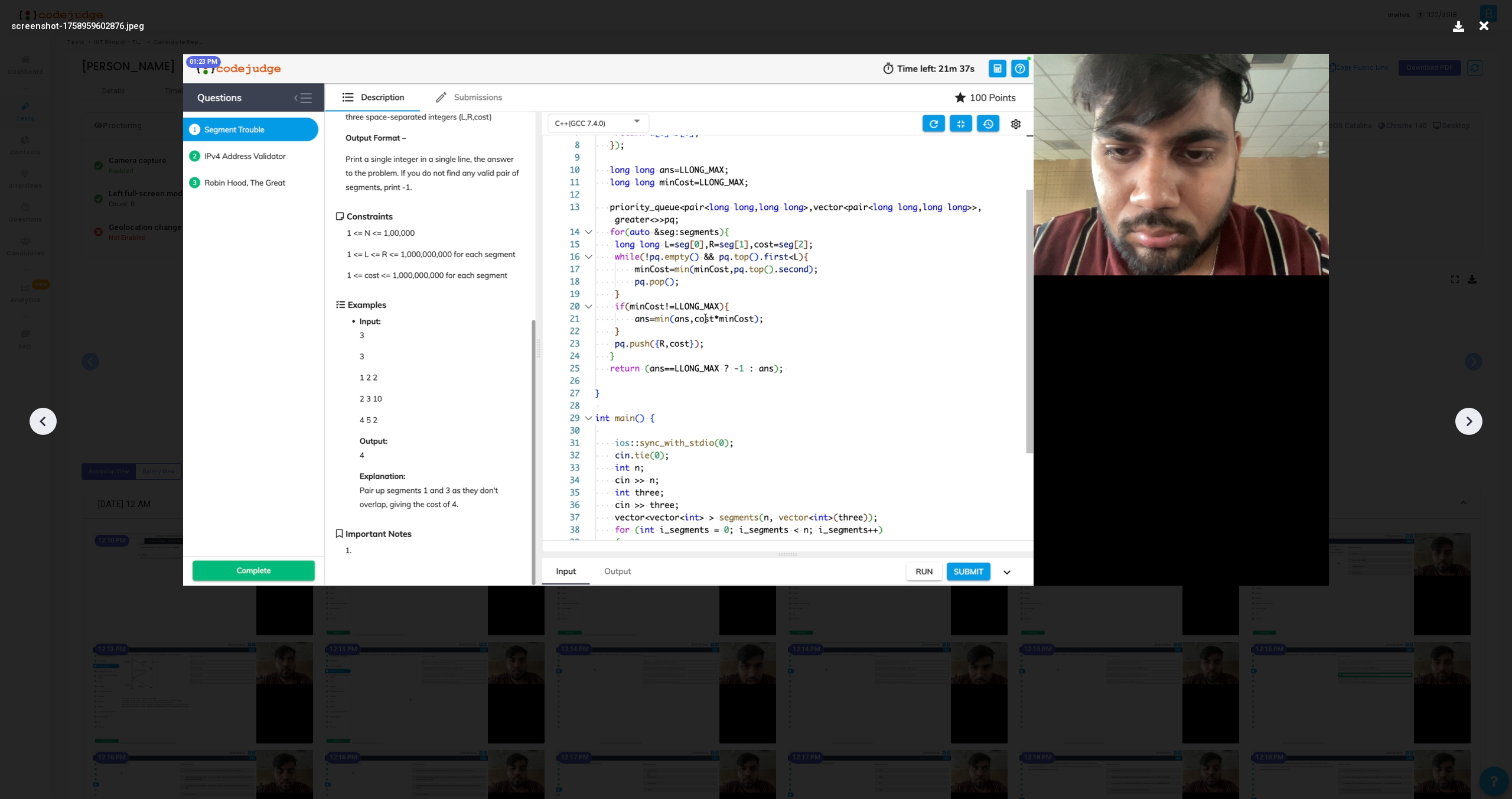
click at [43, 417] on icon at bounding box center [43, 420] width 17 height 17
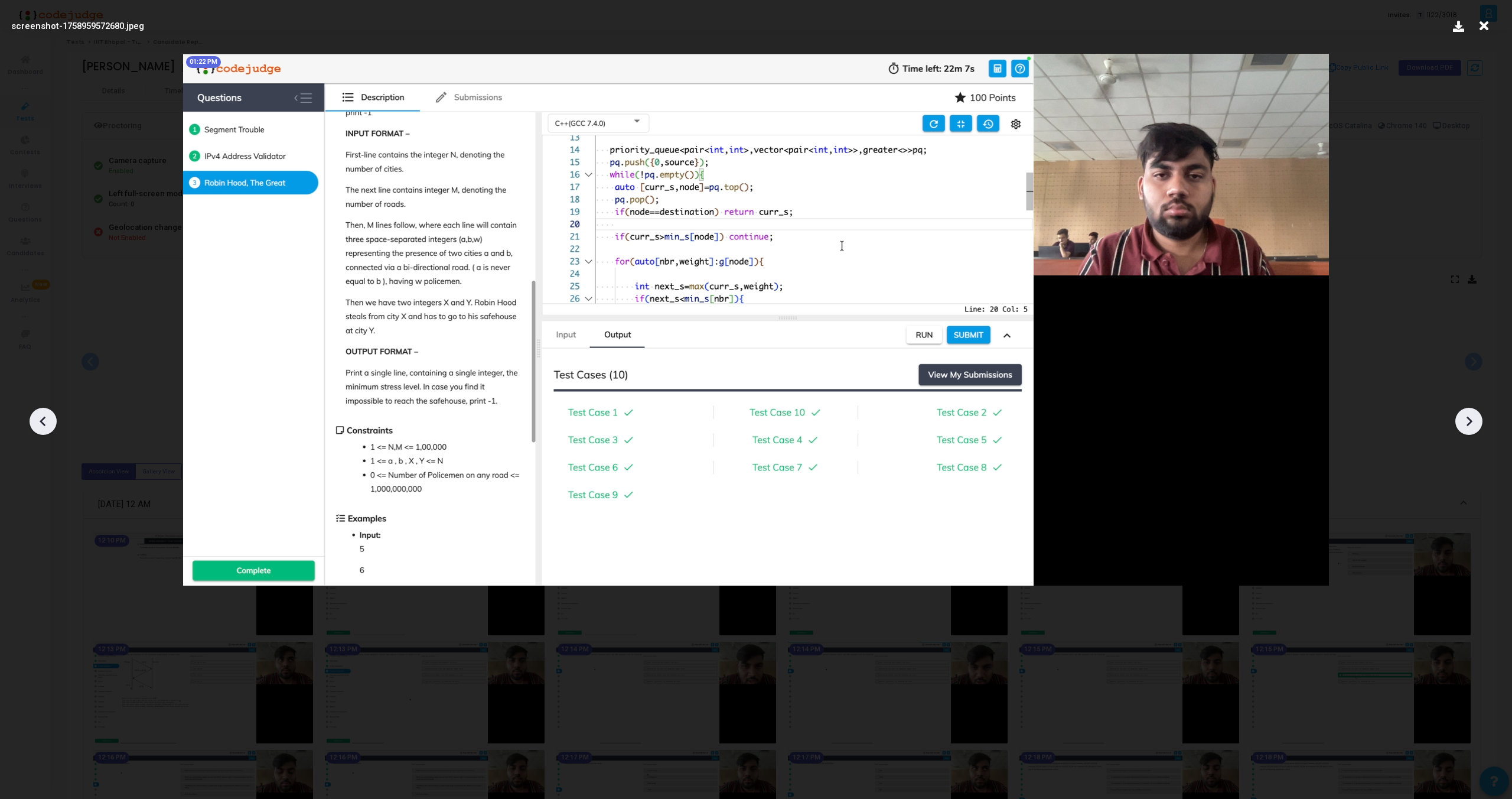
click
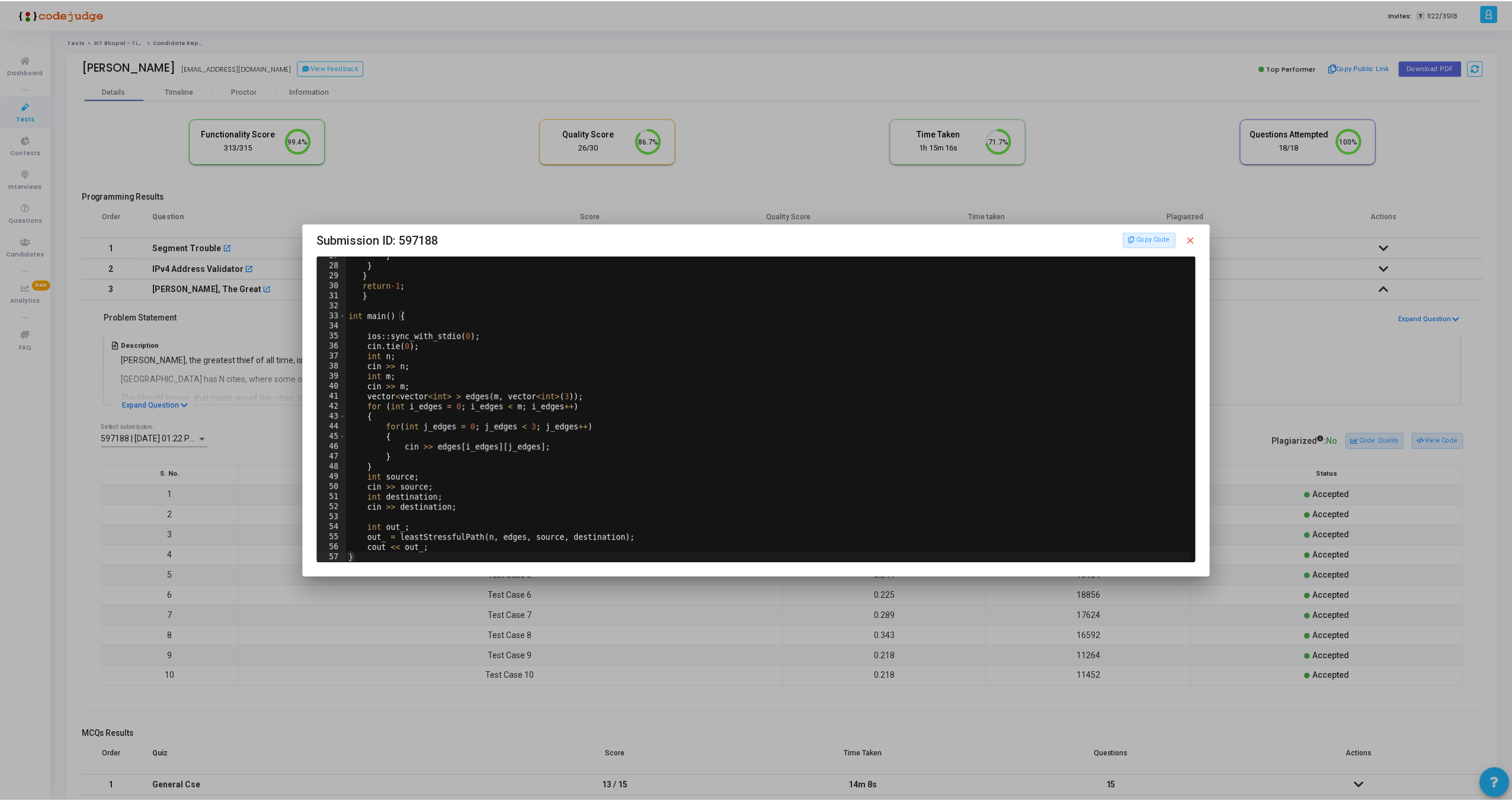
scroll to position [267, 0]
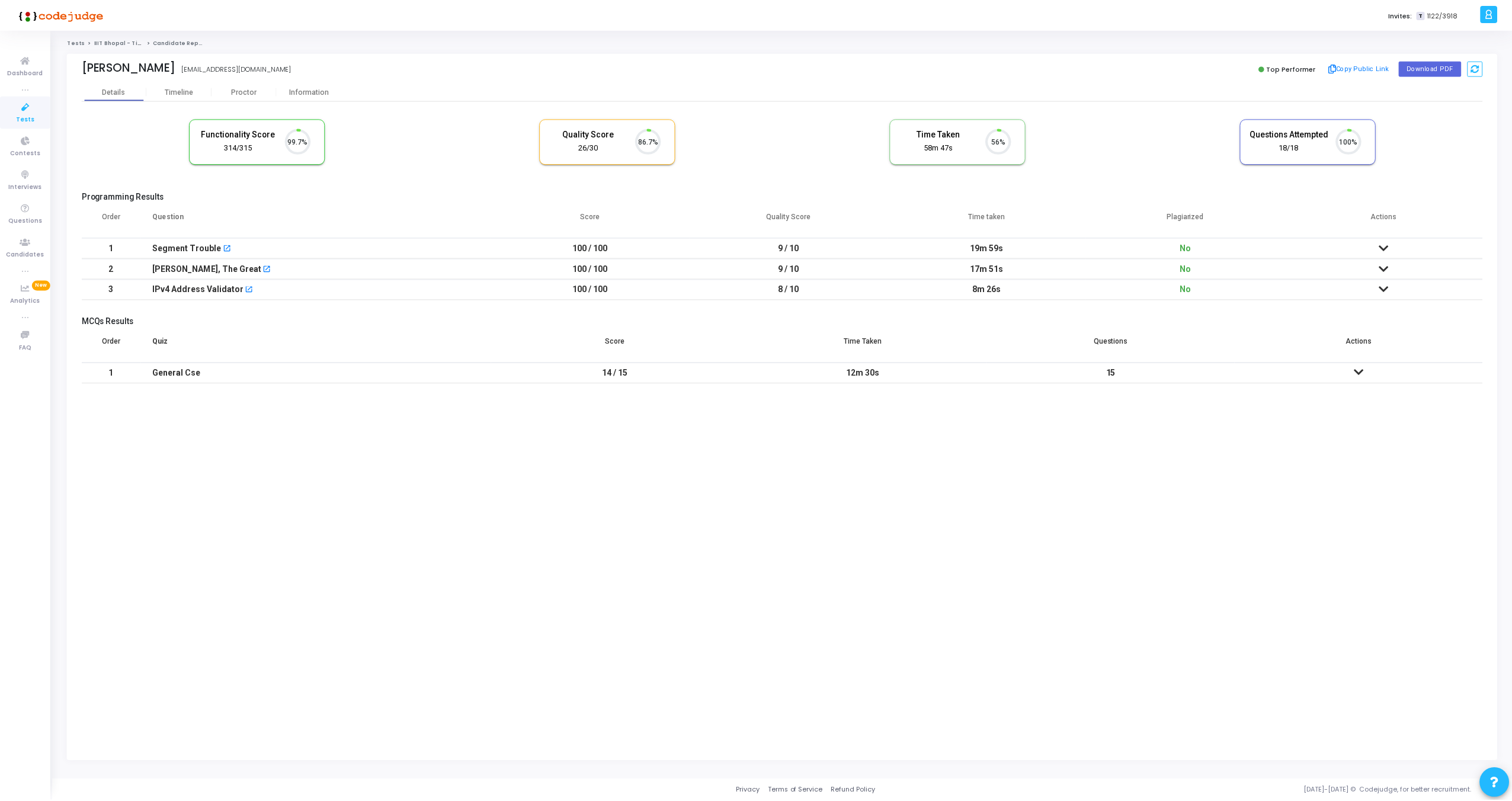
scroll to position [25, 30]
click at [249, 86] on div "Proctor" at bounding box center [244, 90] width 65 height 17
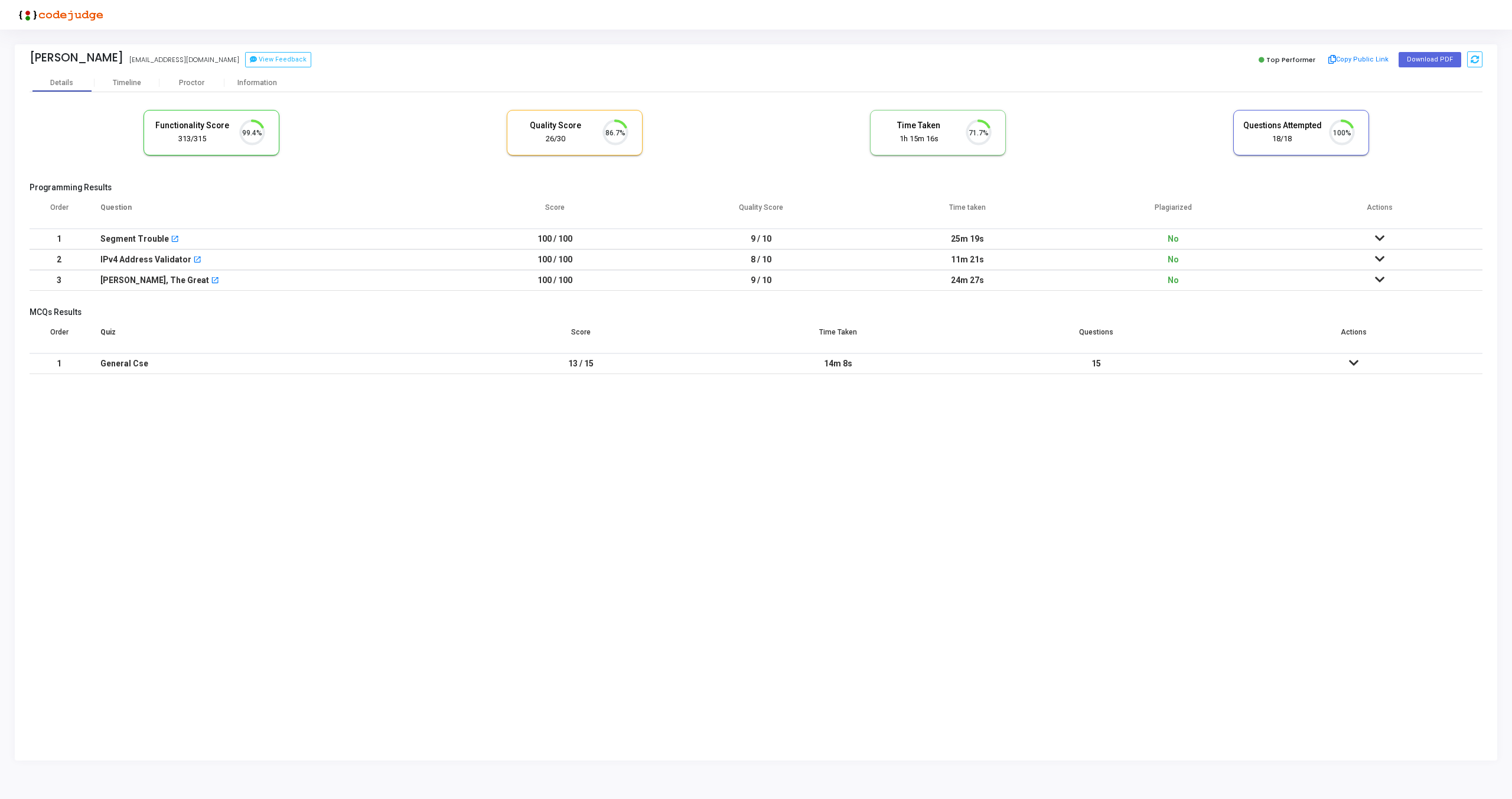
scroll to position [25, 30]
click at [205, 86] on div "Proctor" at bounding box center [191, 83] width 65 height 9
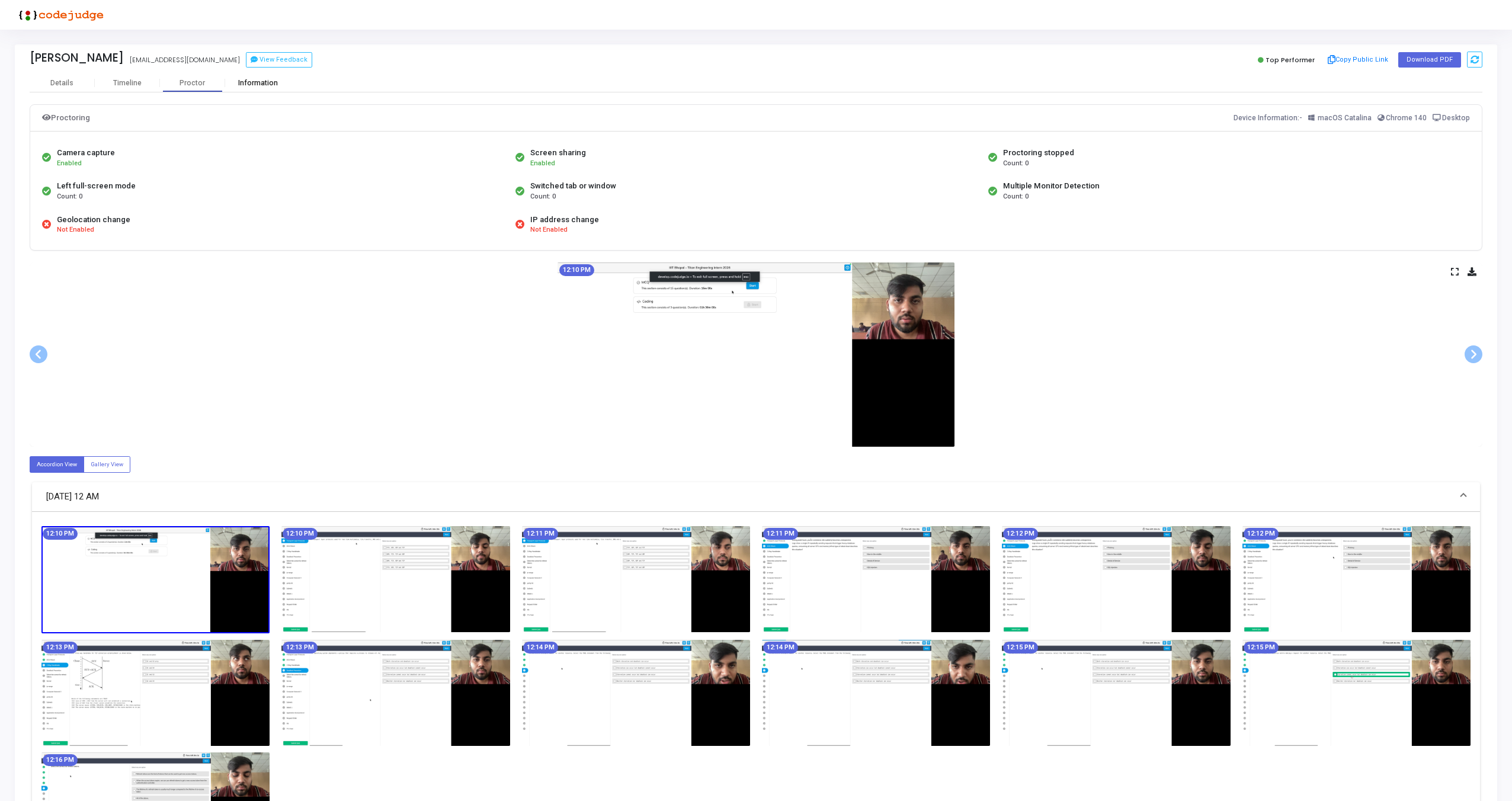
click at [263, 78] on div "Information" at bounding box center [257, 83] width 65 height 9
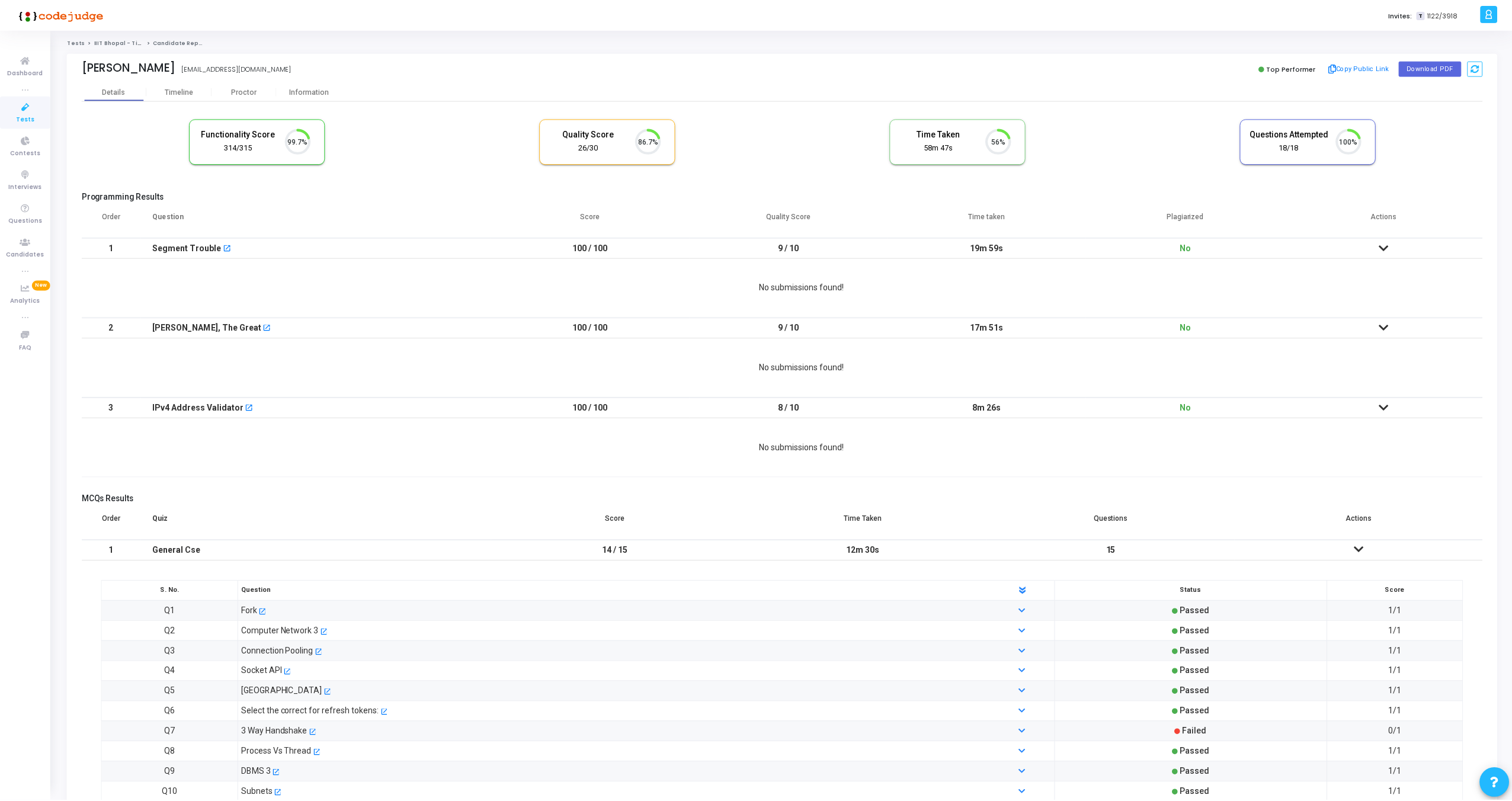
scroll to position [25, 30]
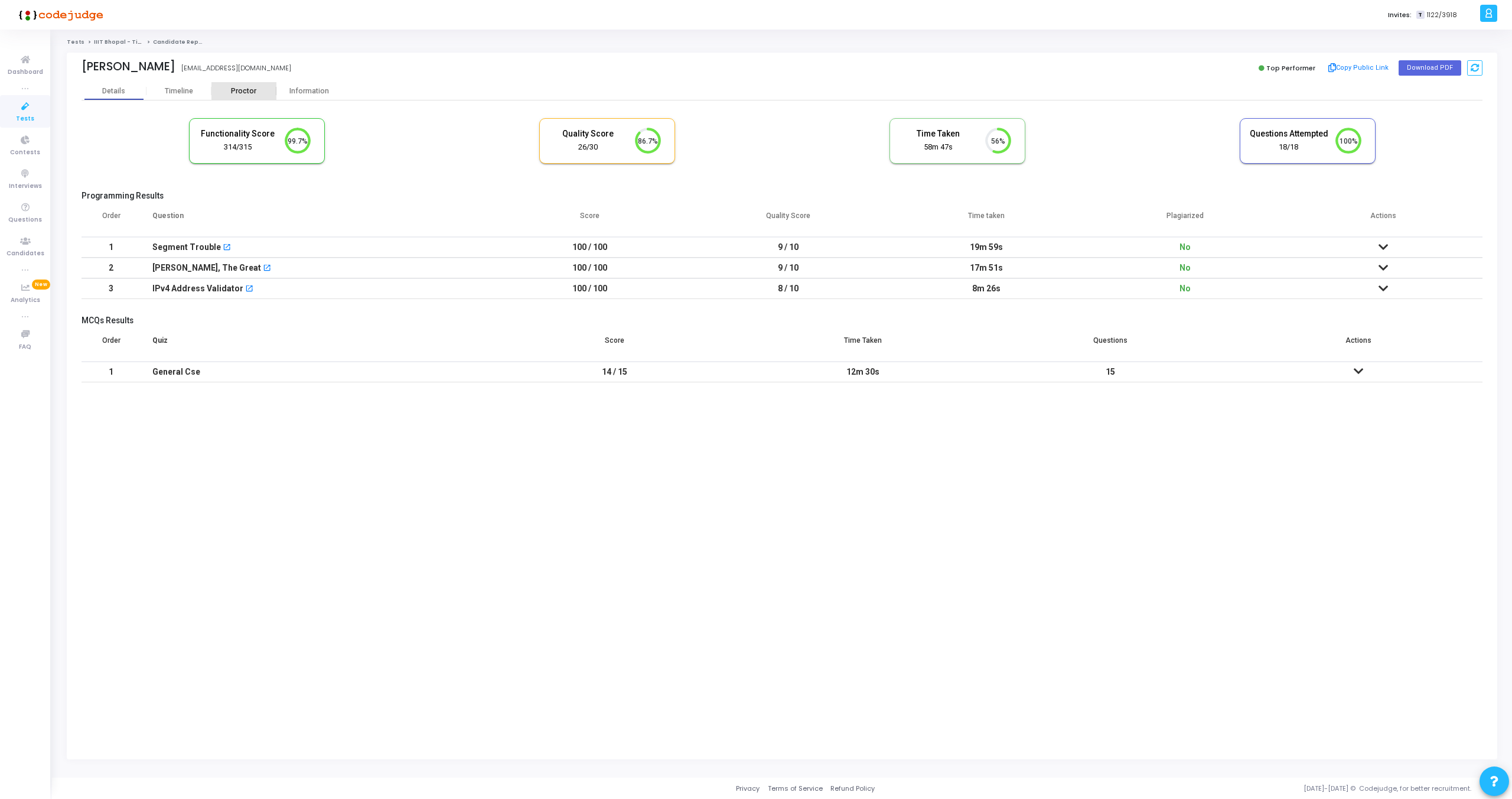
click at [238, 94] on div "Proctor" at bounding box center [243, 91] width 65 height 9
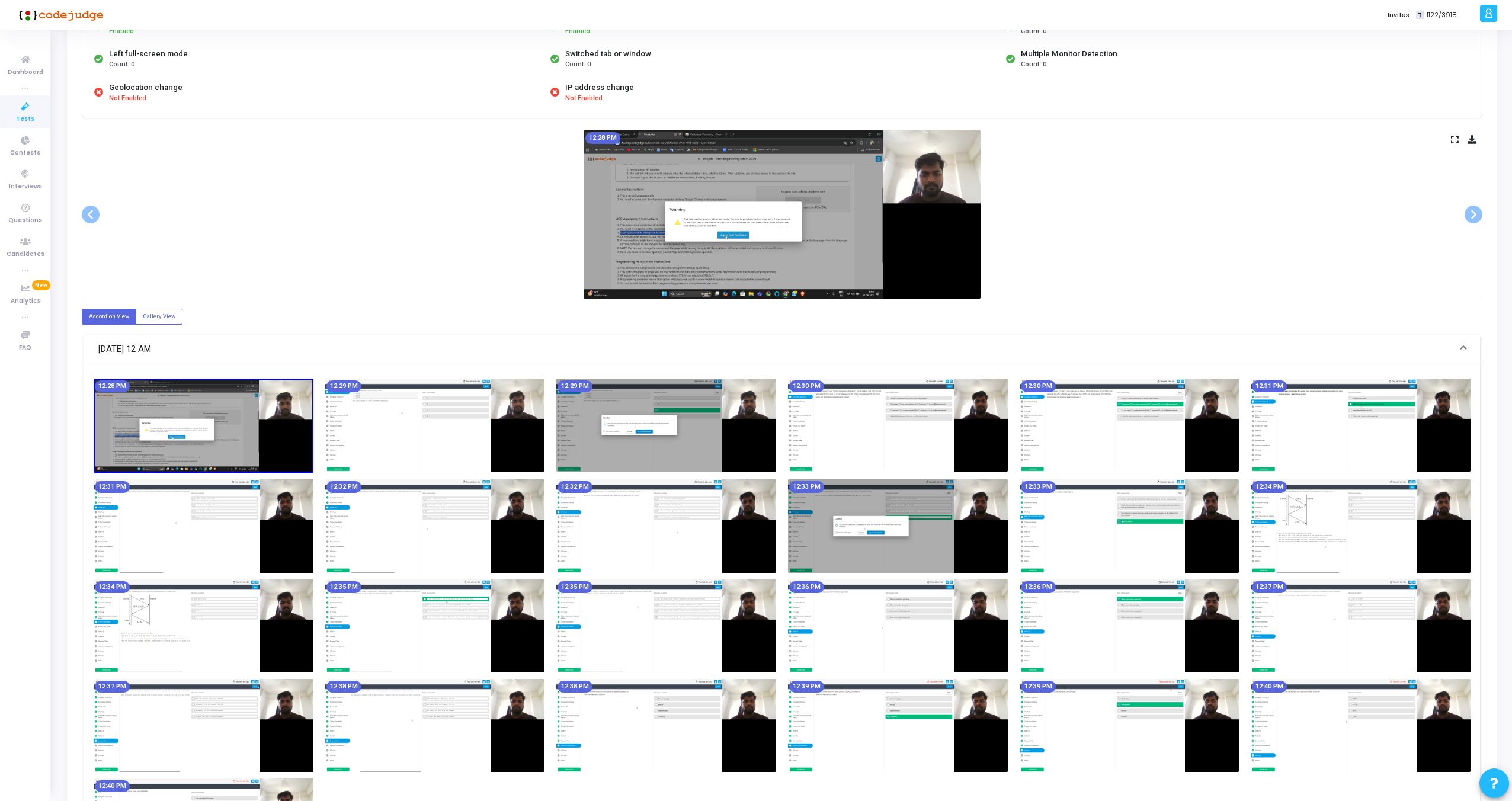
scroll to position [143, 0]
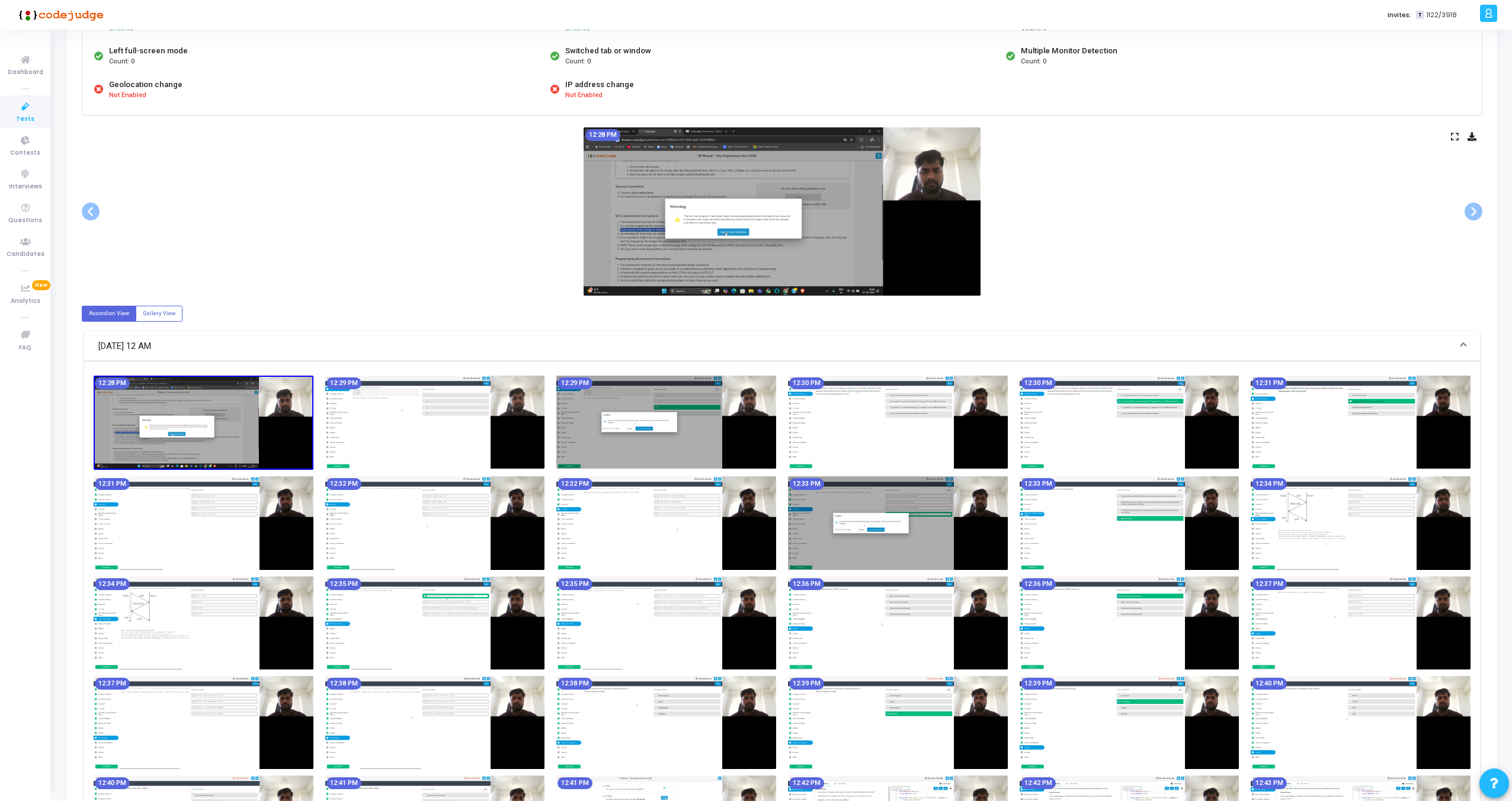
click at [896, 639] on img at bounding box center [898, 623] width 220 height 93
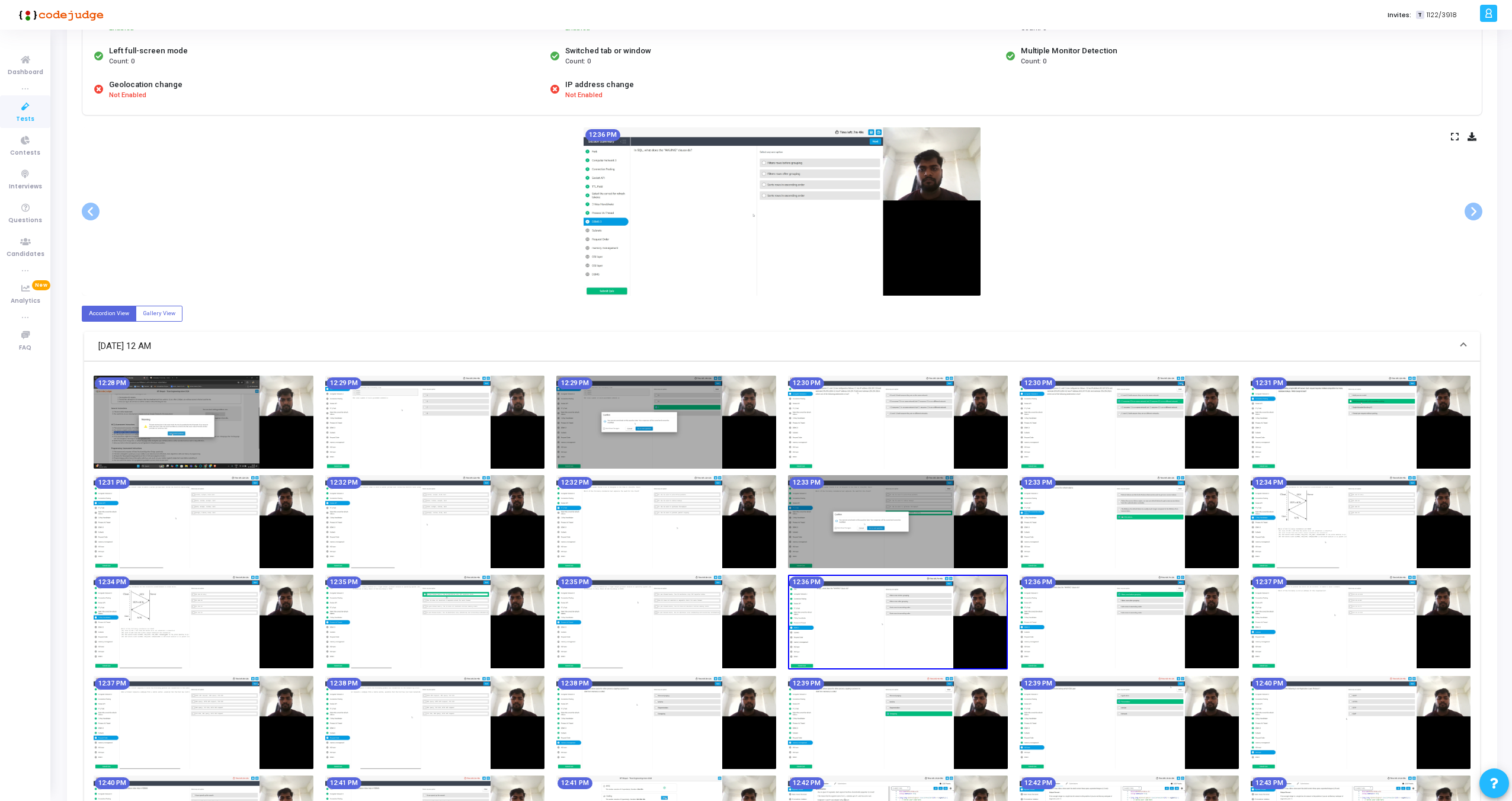
click at [1455, 134] on icon at bounding box center [1455, 136] width 7 height 6
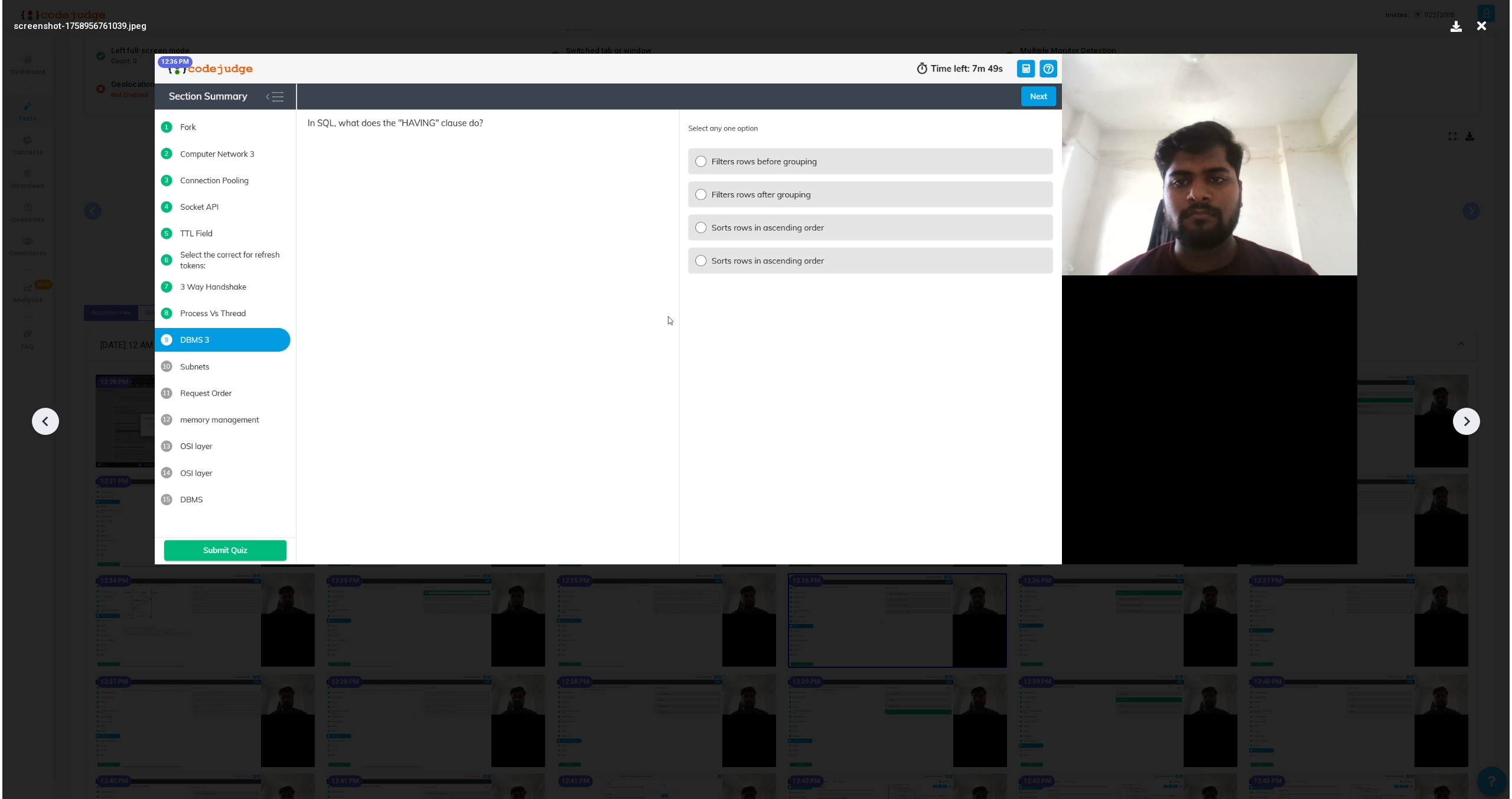
scroll to position [0, 0]
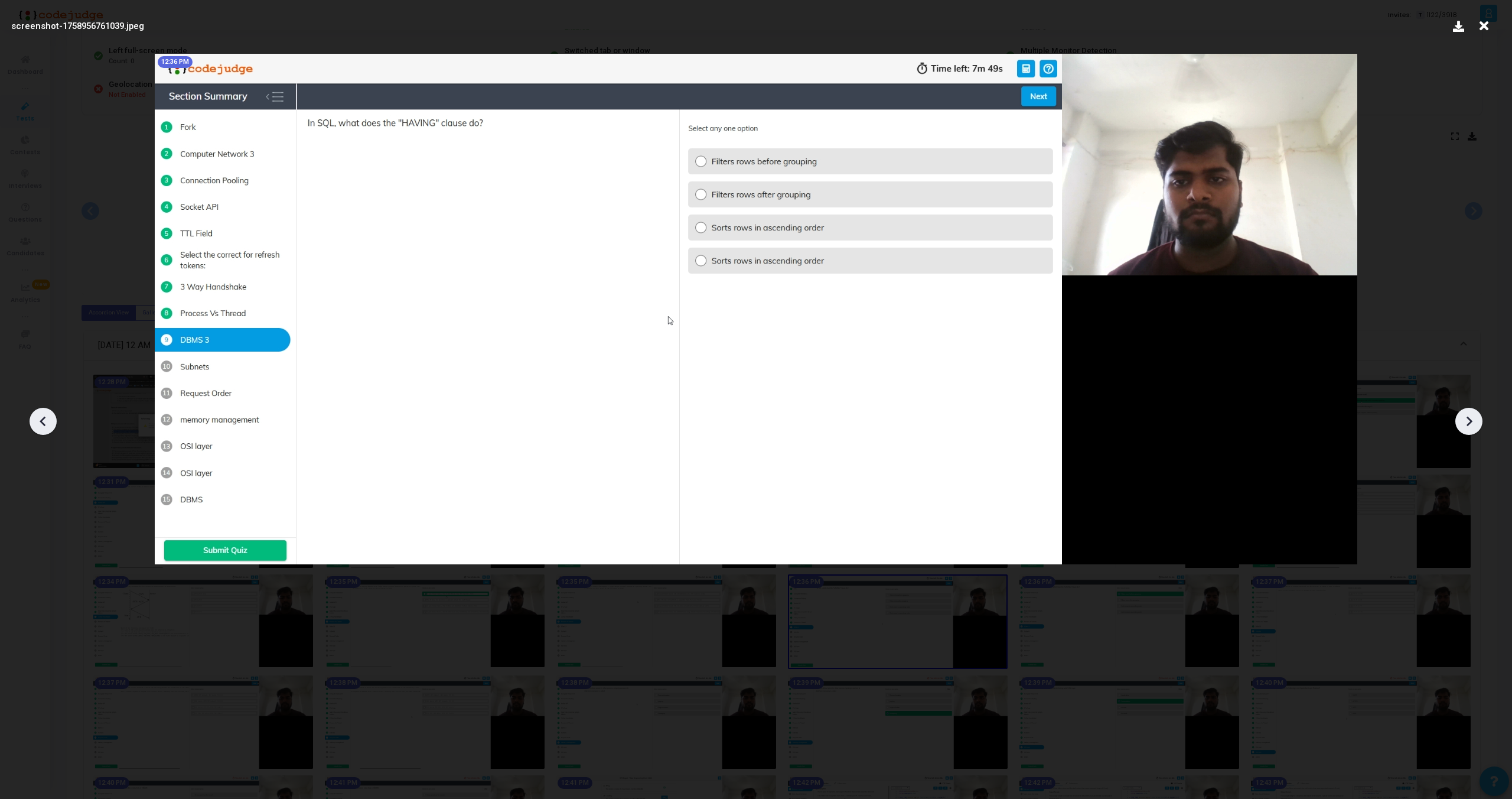
click at [1473, 421] on icon at bounding box center [1468, 420] width 17 height 17
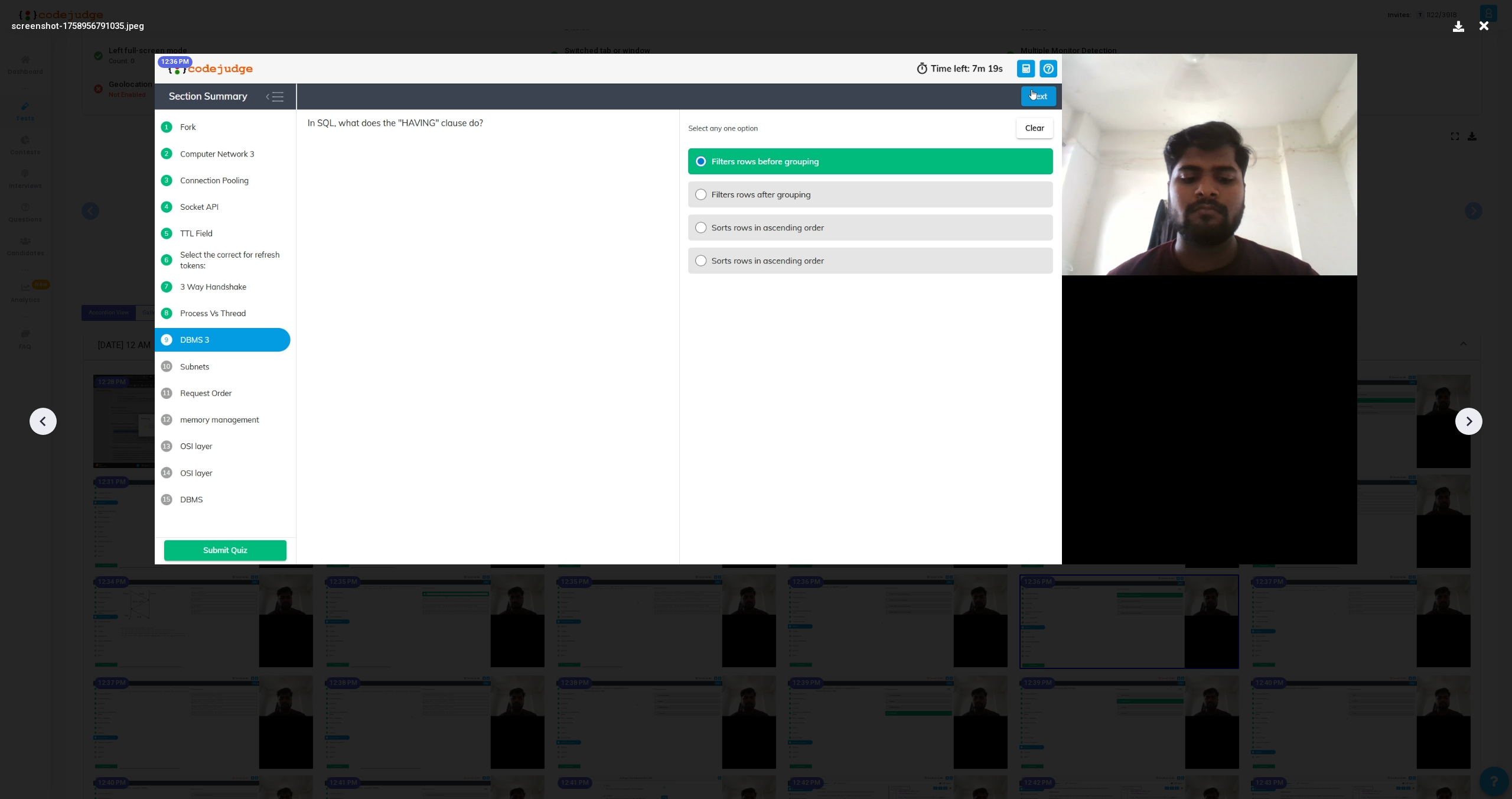
click at [1473, 421] on icon at bounding box center [1468, 420] width 17 height 17
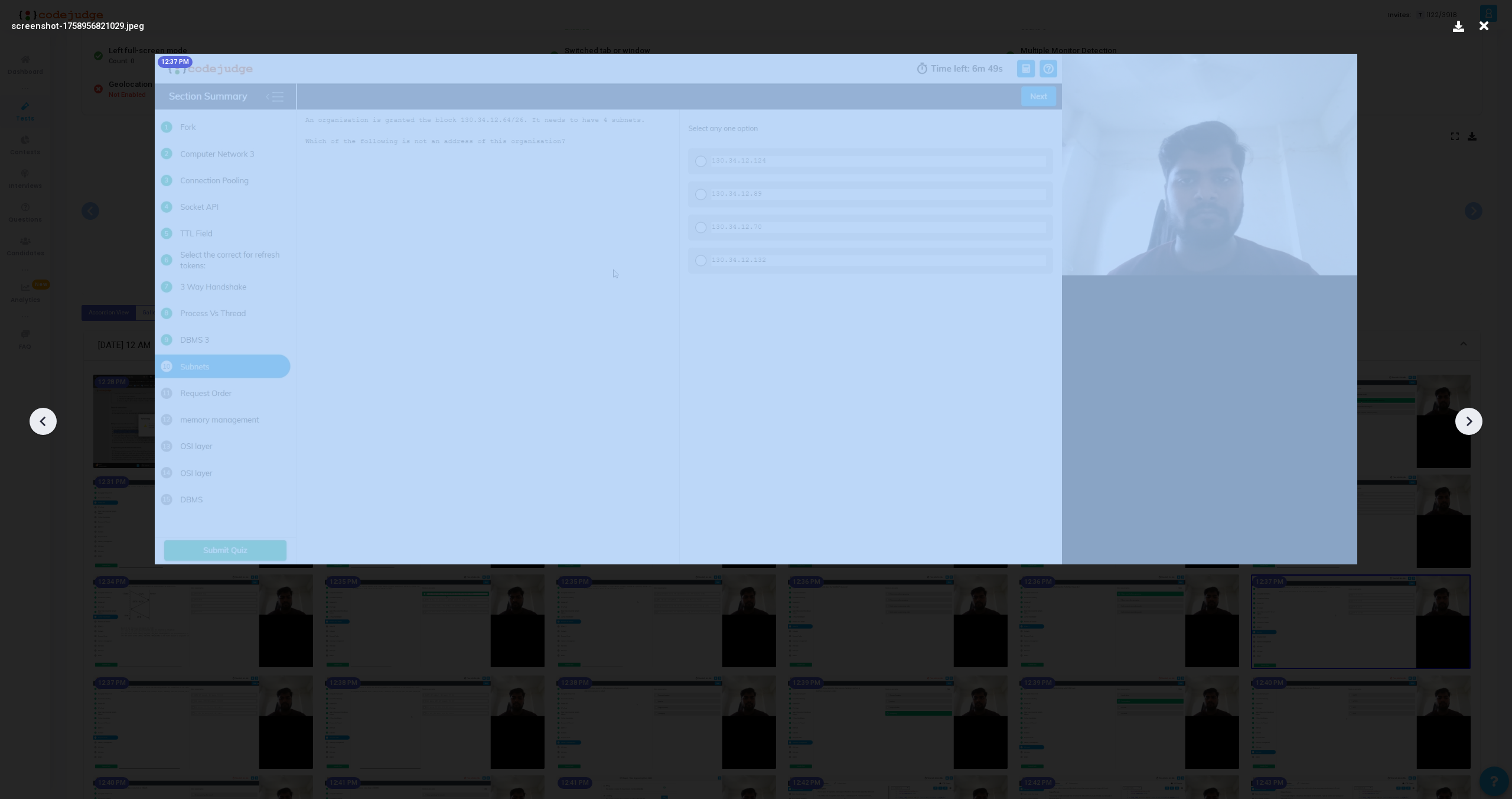
click at [1473, 421] on icon at bounding box center [1468, 420] width 17 height 17
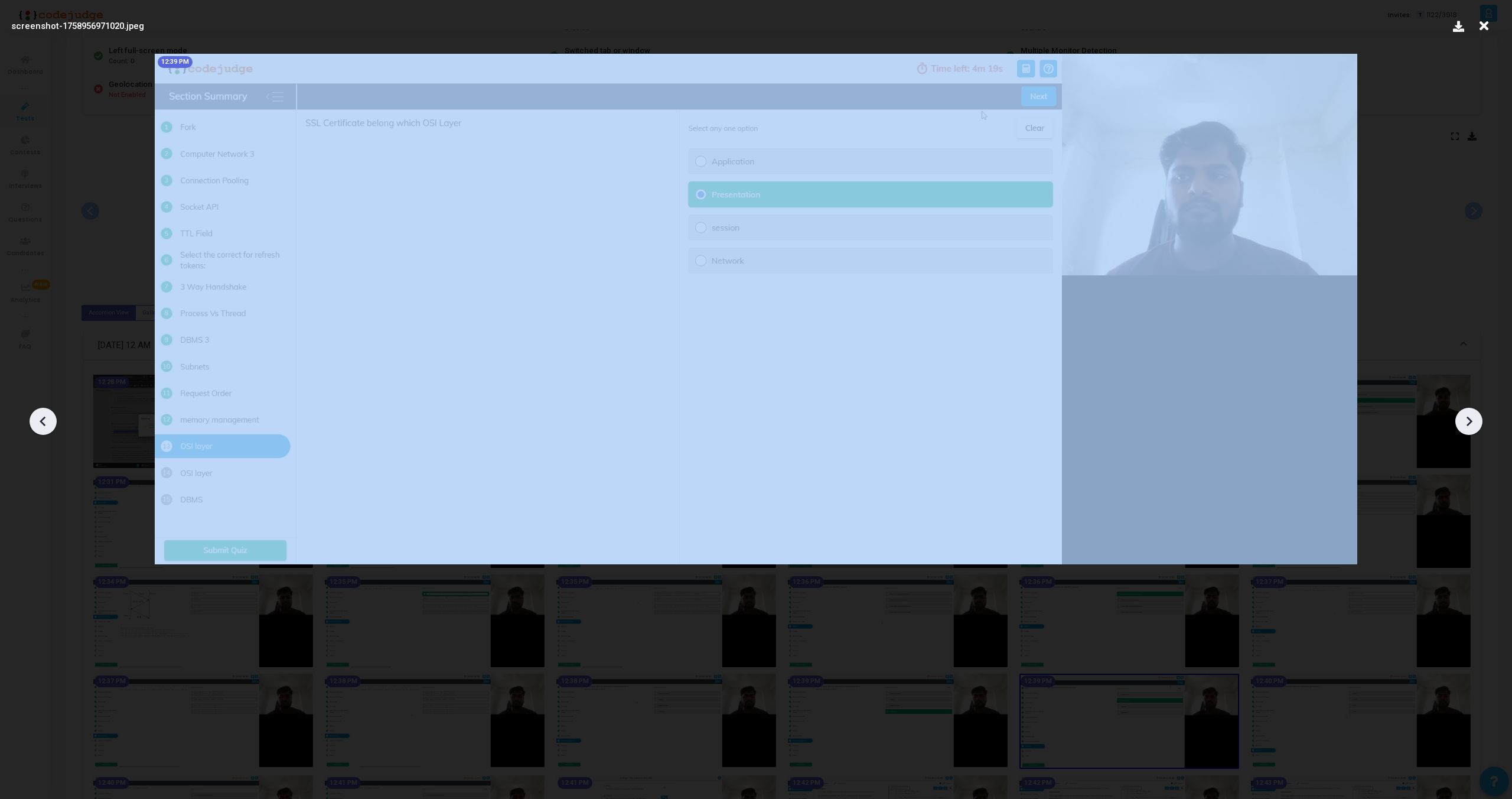
click at [1473, 421] on icon at bounding box center [1468, 420] width 17 height 17
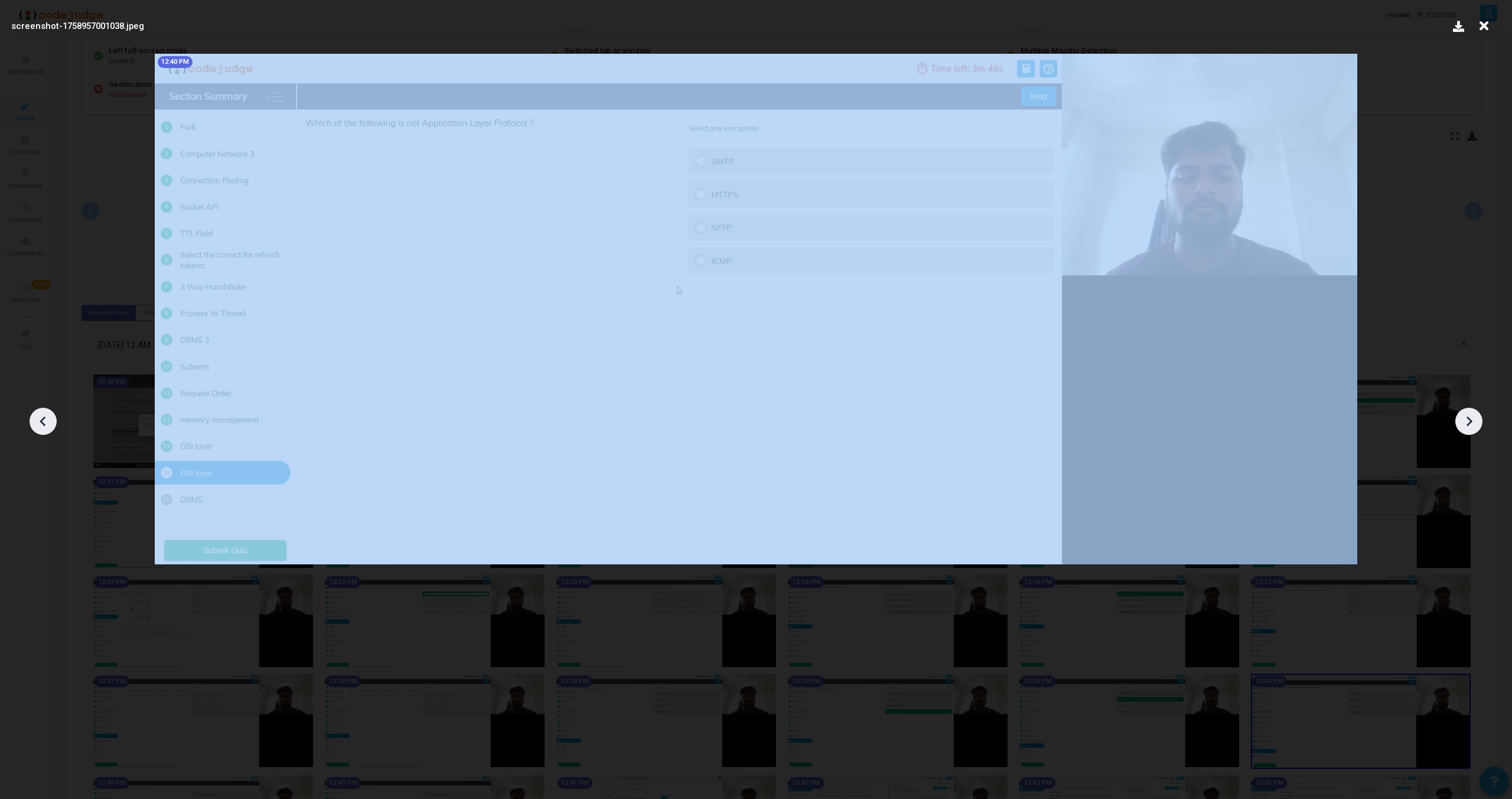
click at [1473, 421] on icon at bounding box center [1468, 420] width 17 height 17
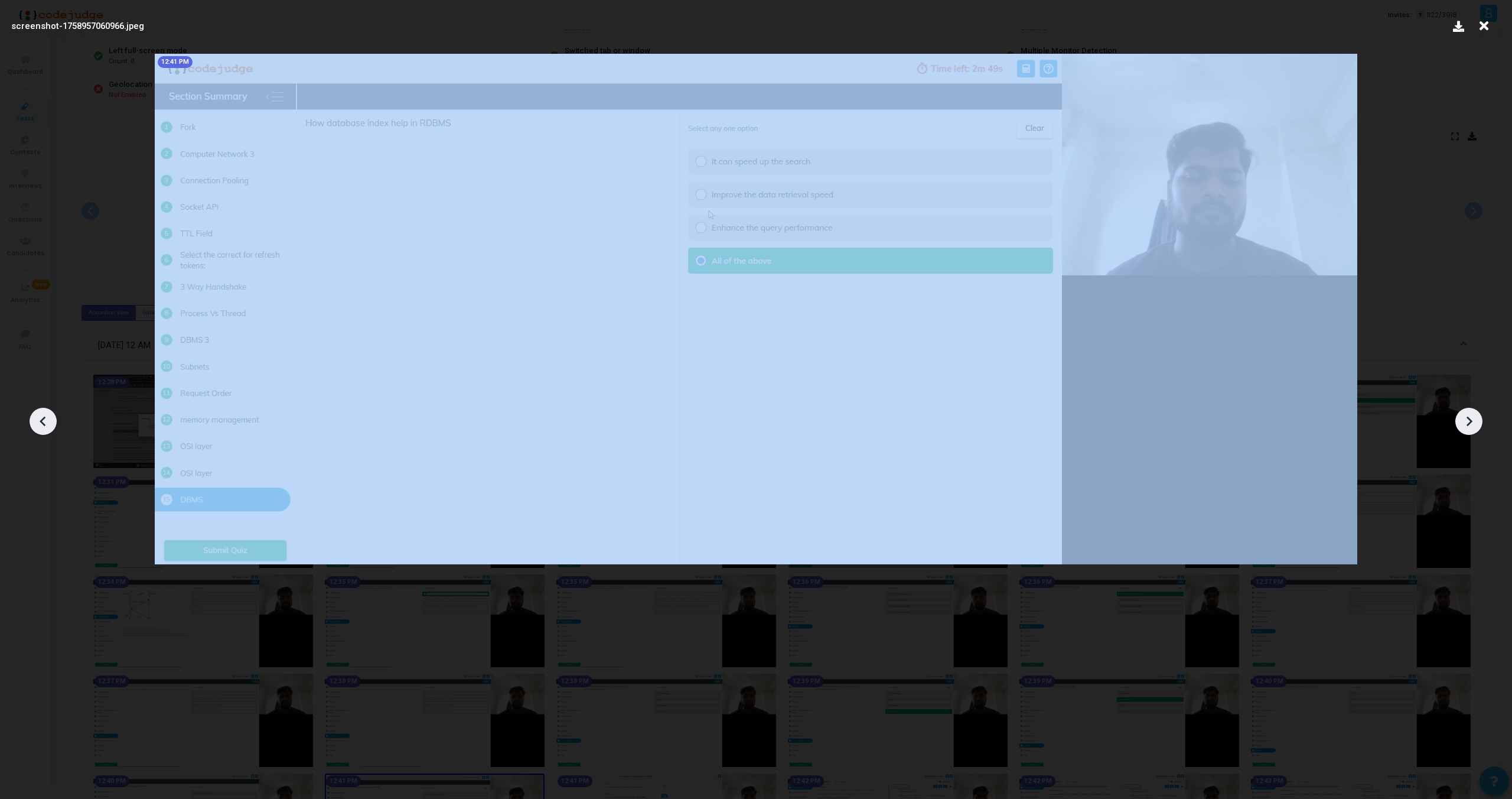
click at [1473, 421] on icon at bounding box center [1468, 420] width 17 height 17
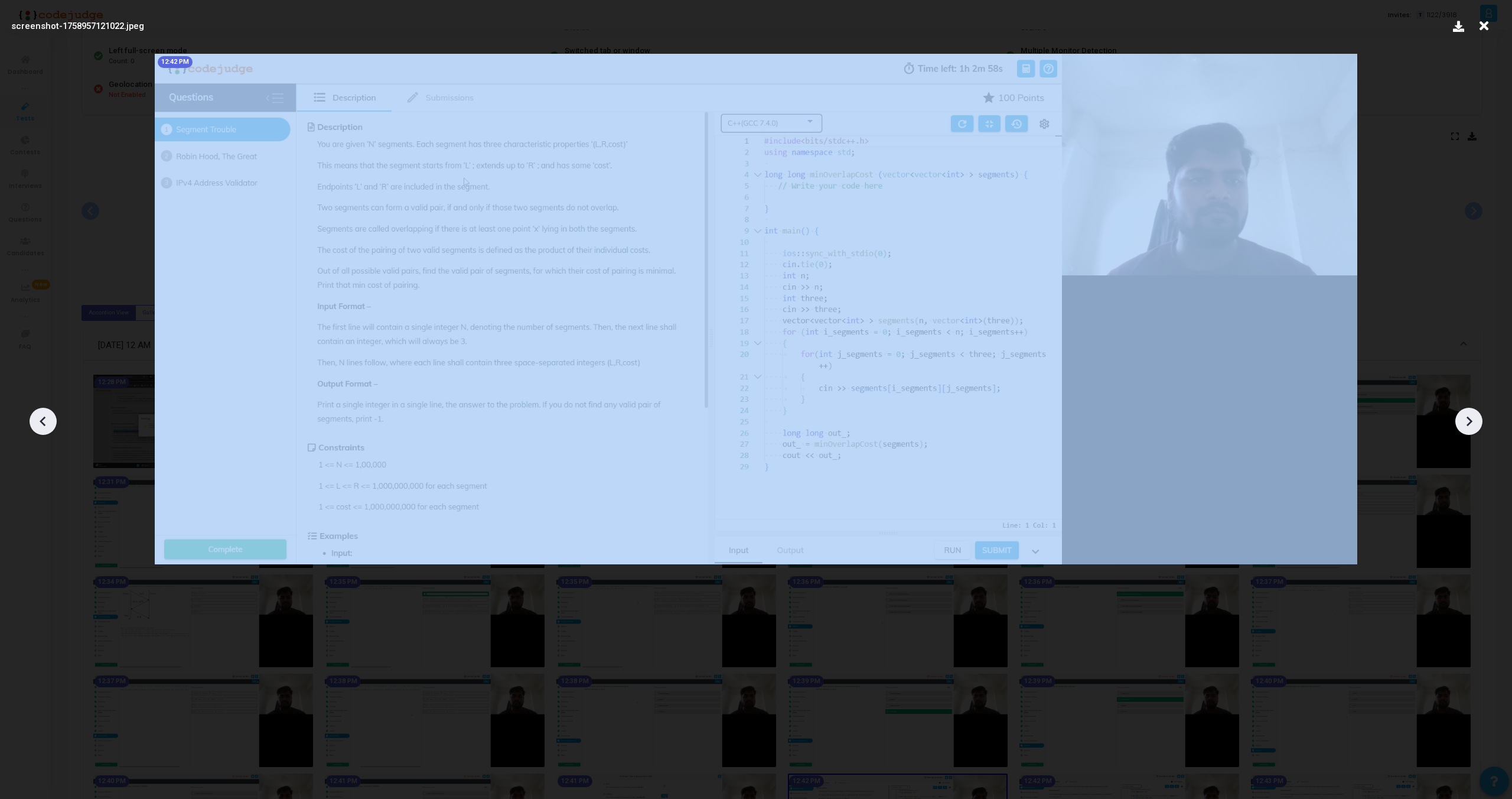
click at [1473, 421] on icon at bounding box center [1468, 420] width 17 height 17
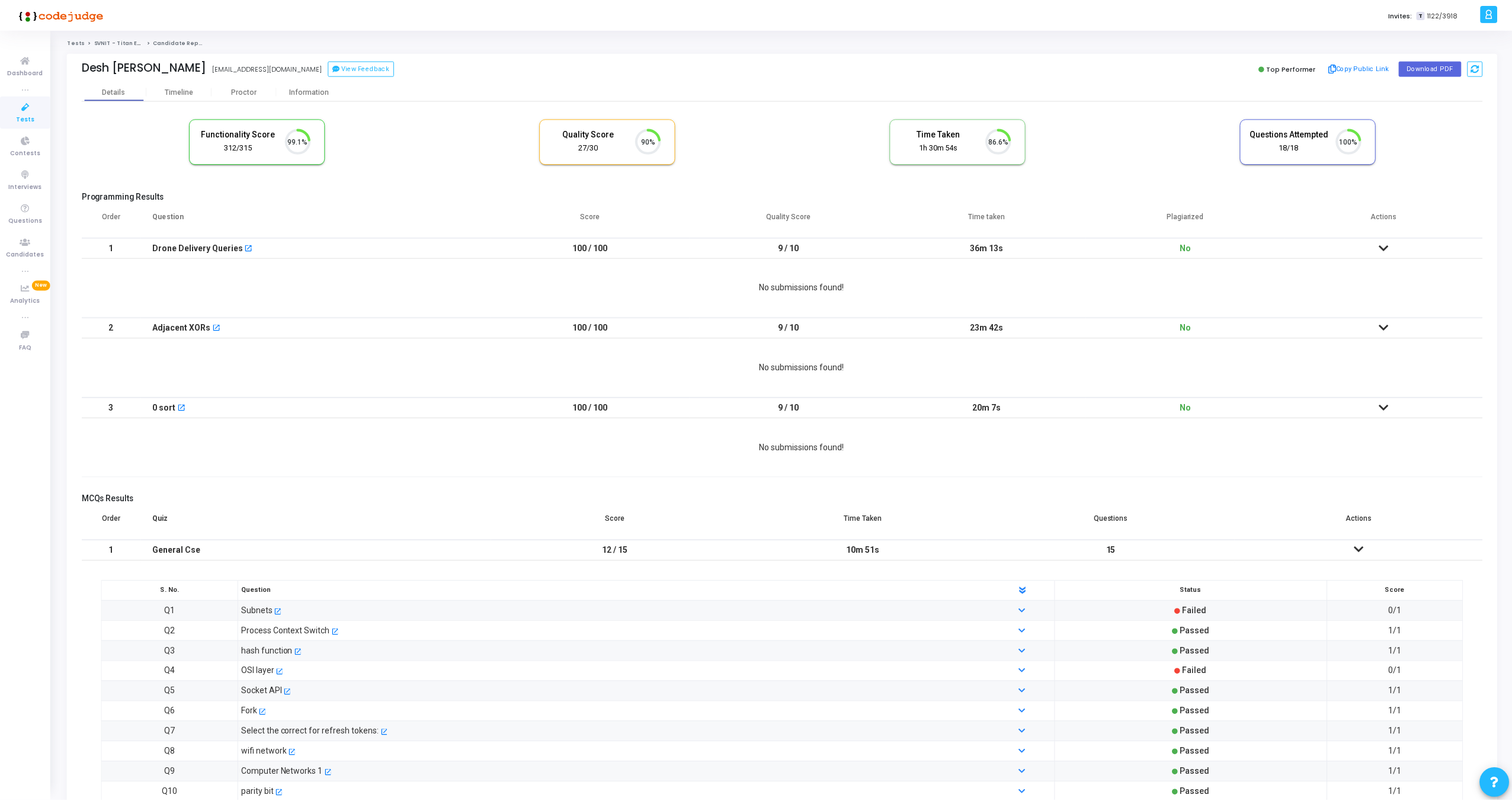
scroll to position [25, 30]
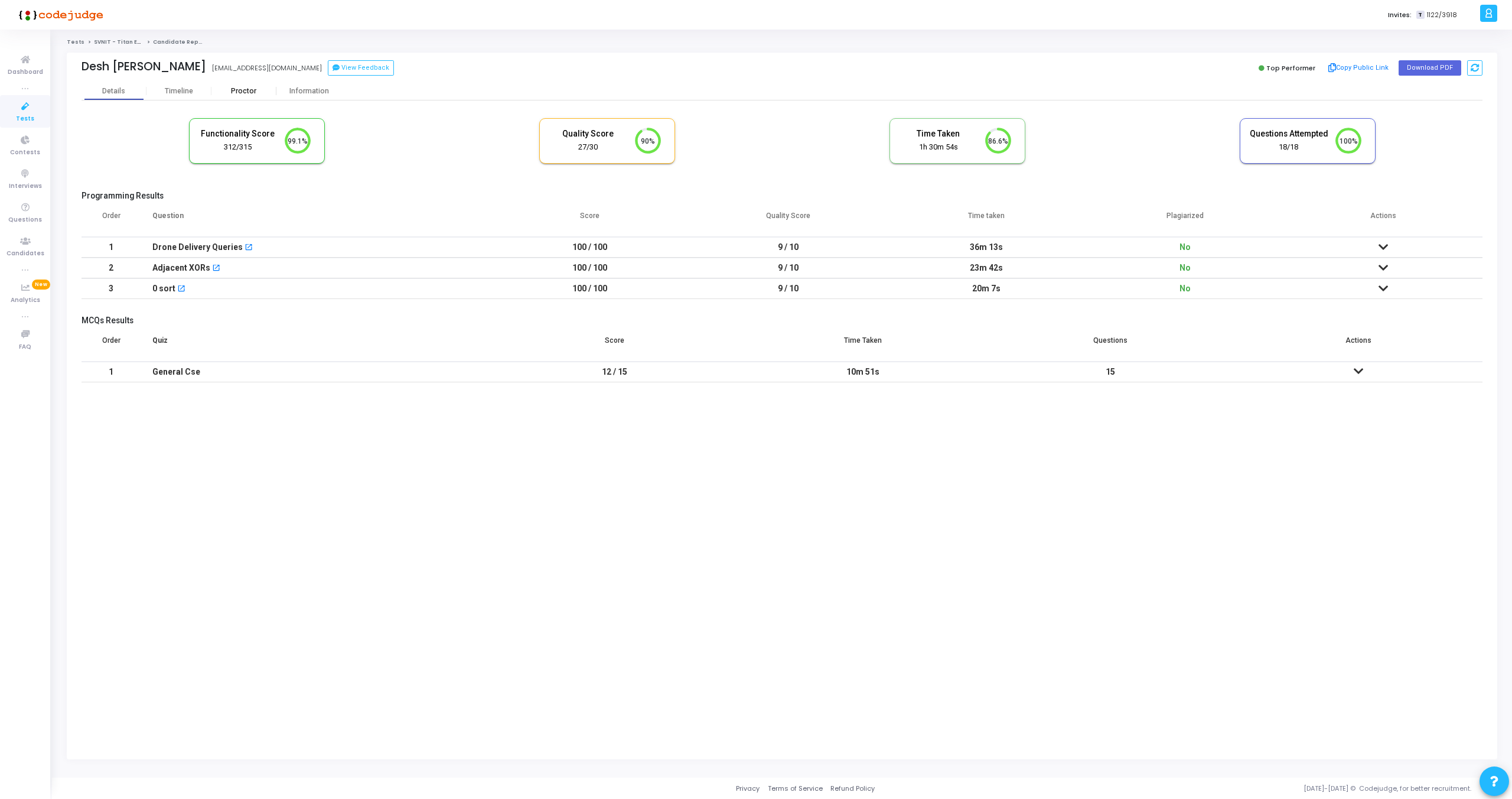
click at [243, 88] on div "Proctor" at bounding box center [243, 91] width 65 height 9
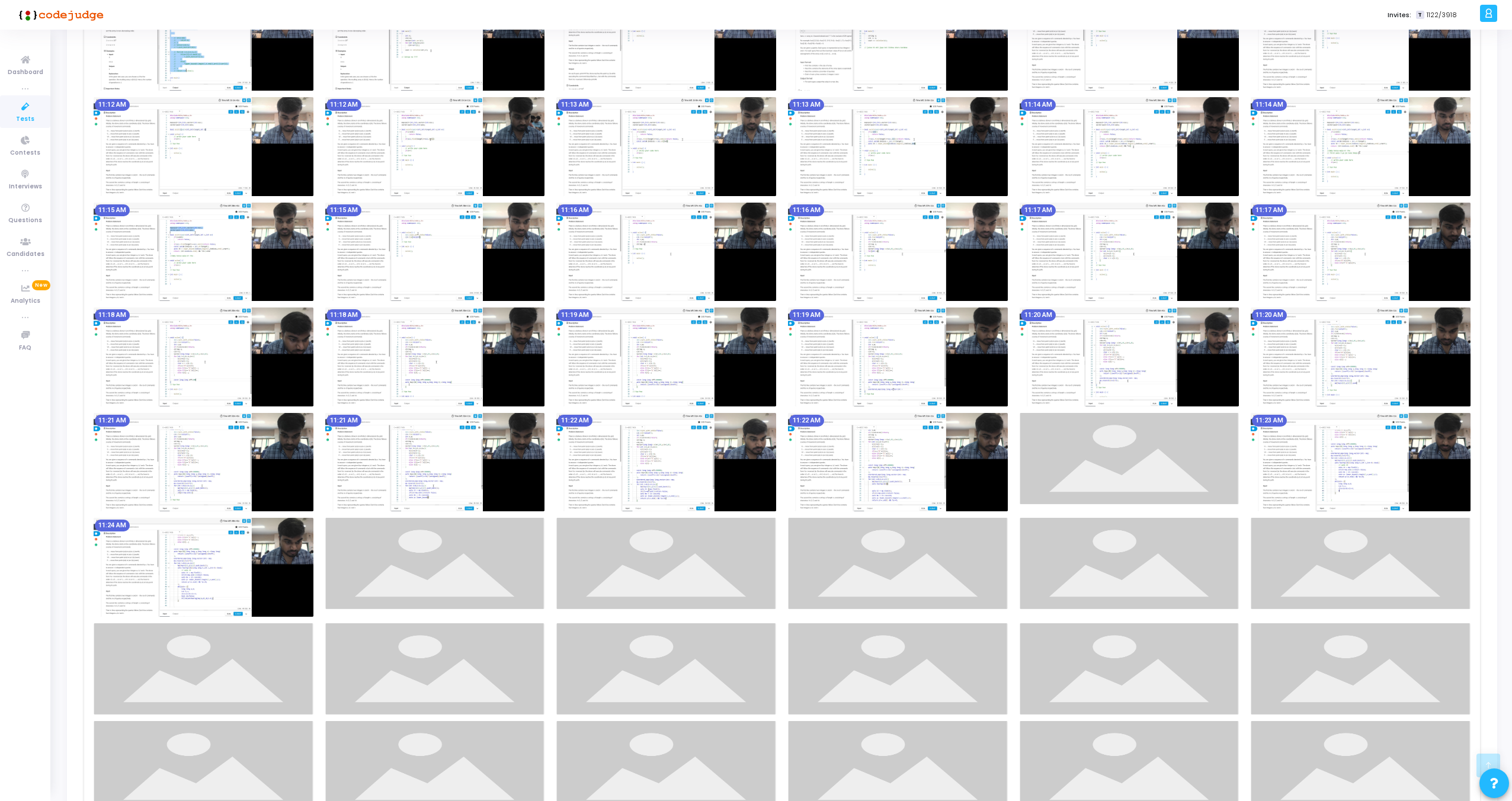
scroll to position [1979, 0]
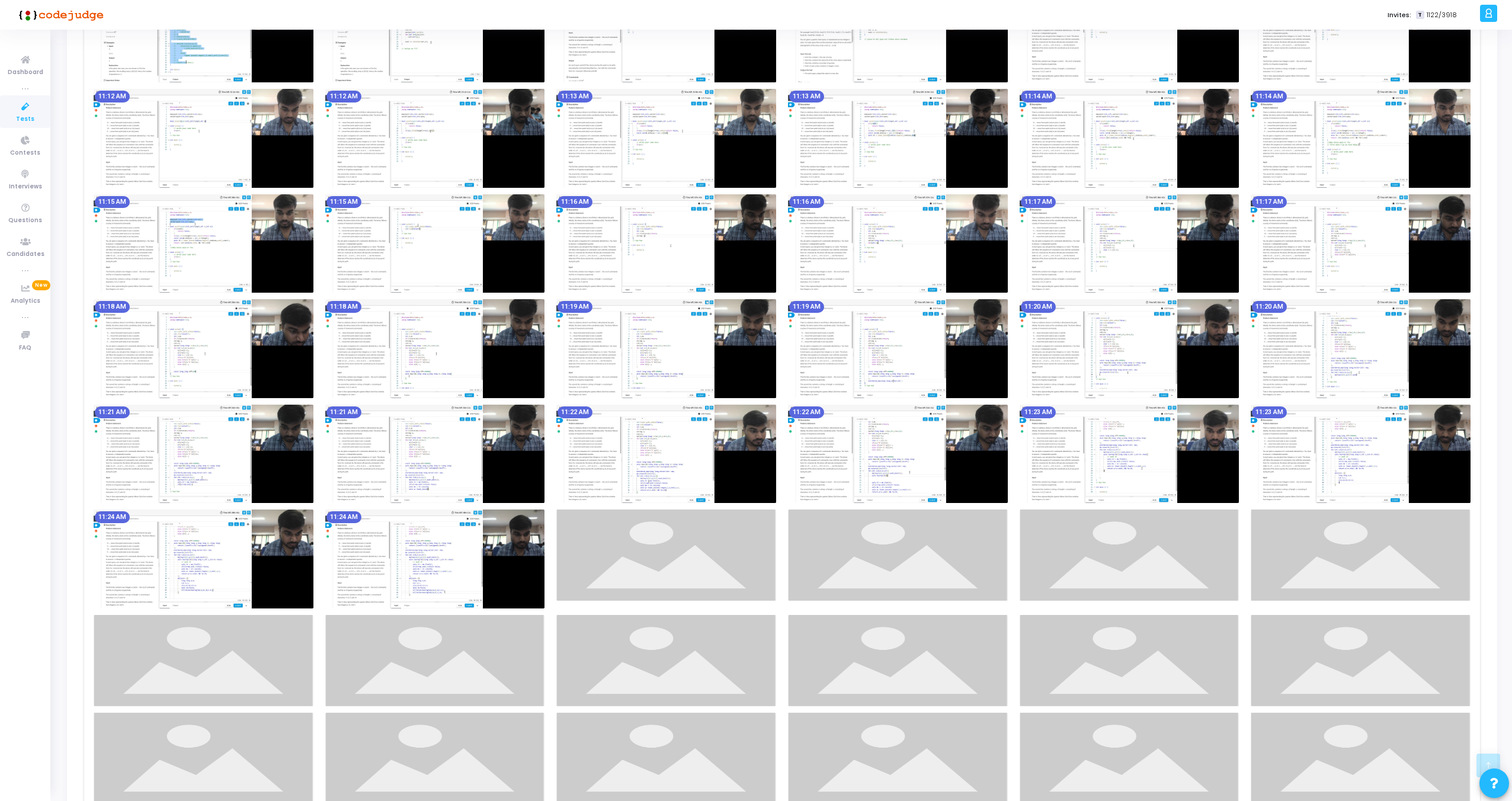
click at [1116, 366] on img at bounding box center [1129, 348] width 220 height 99
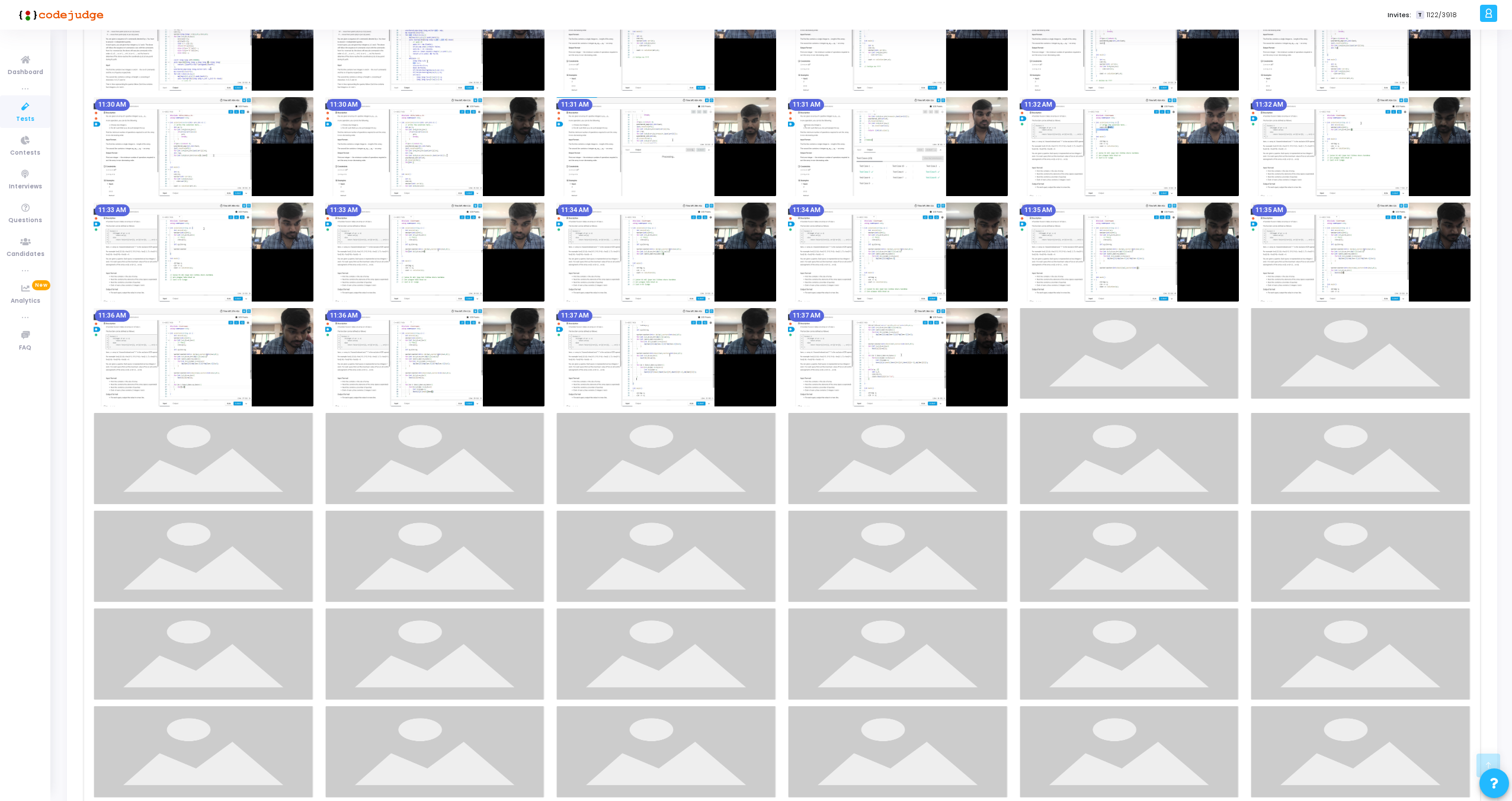
scroll to position [2636, 0]
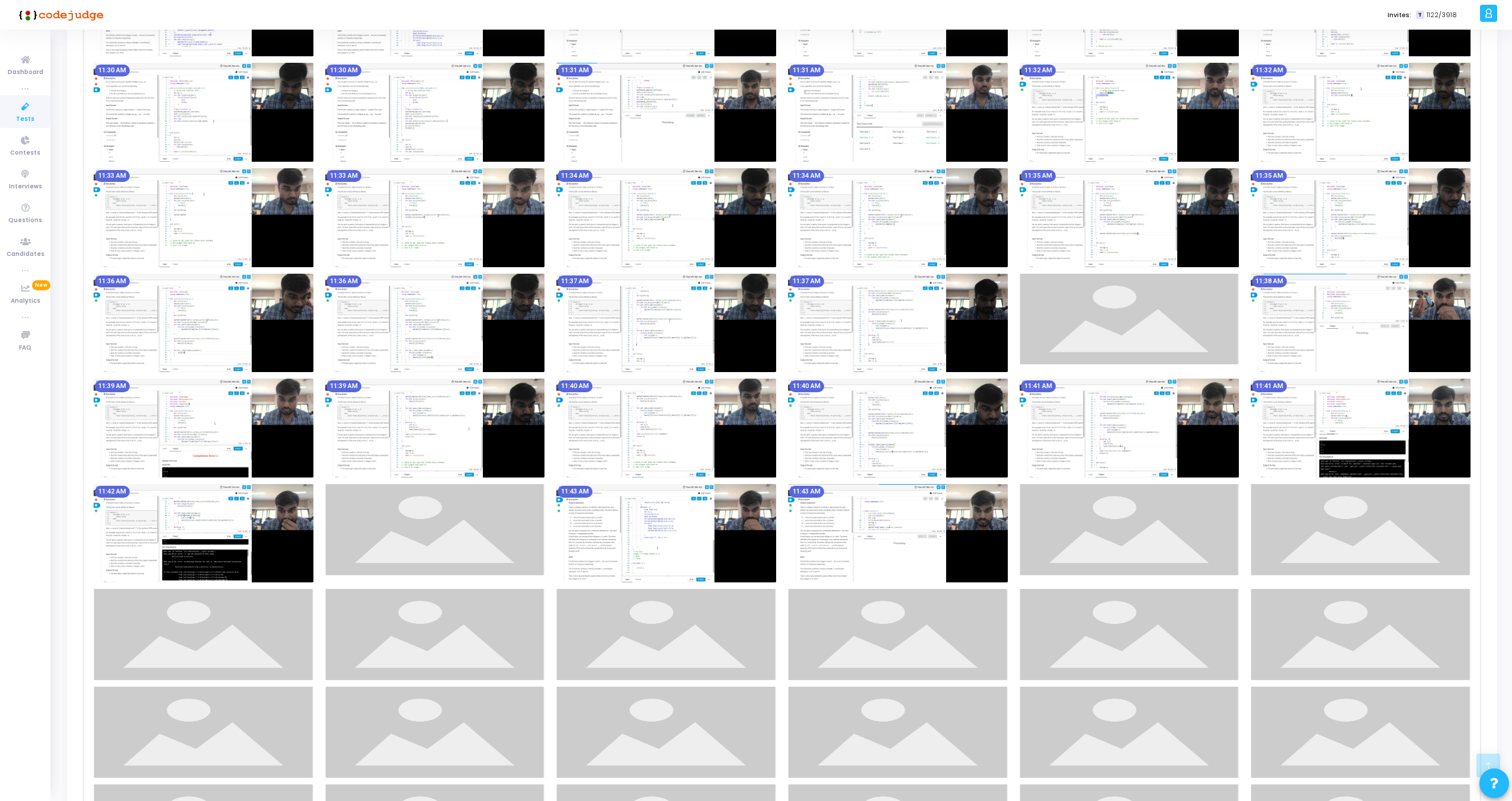
click at [1109, 133] on img at bounding box center [1129, 112] width 220 height 99
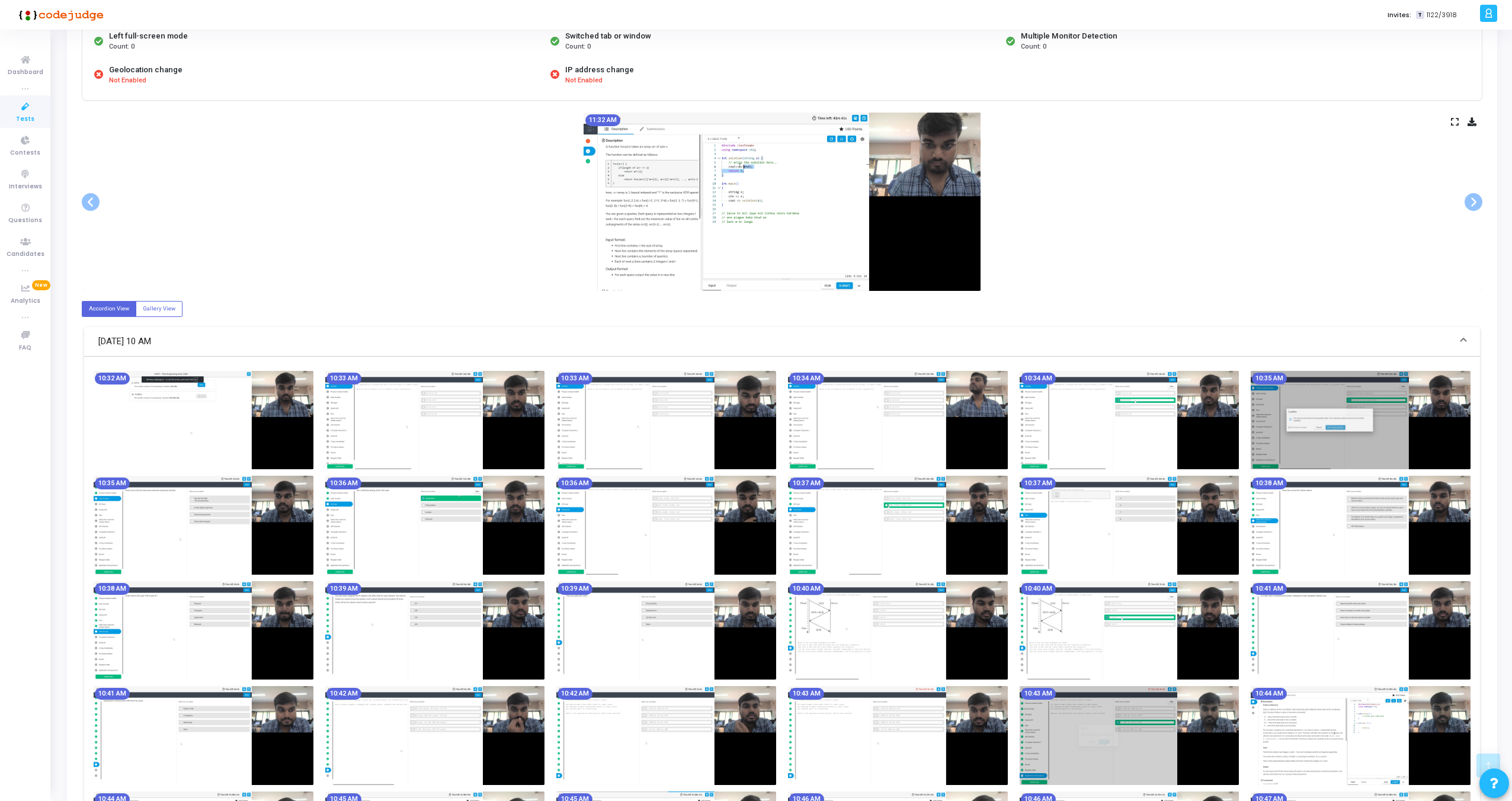
scroll to position [0, 0]
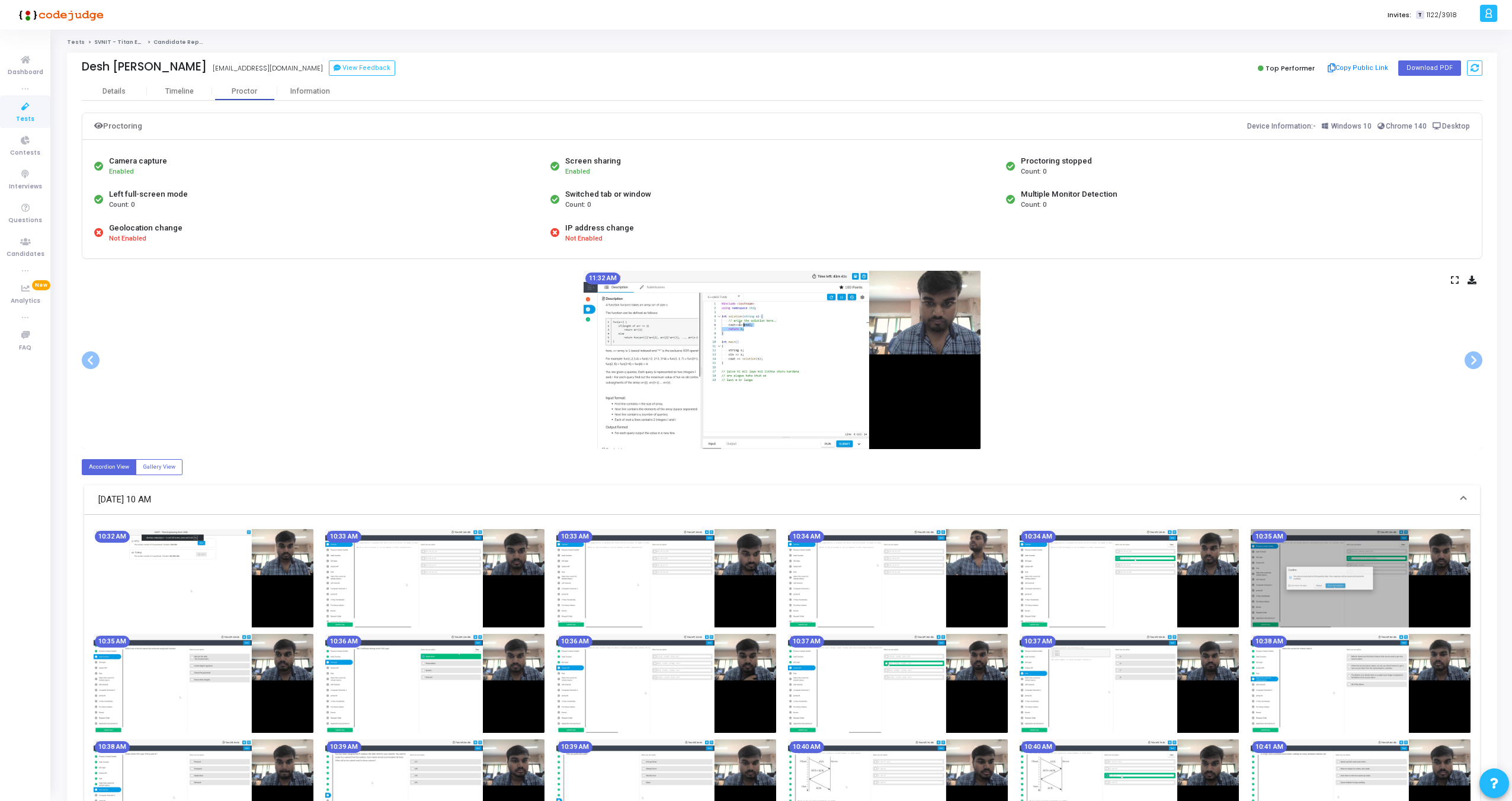
click at [1455, 281] on icon at bounding box center [1455, 279] width 7 height 6
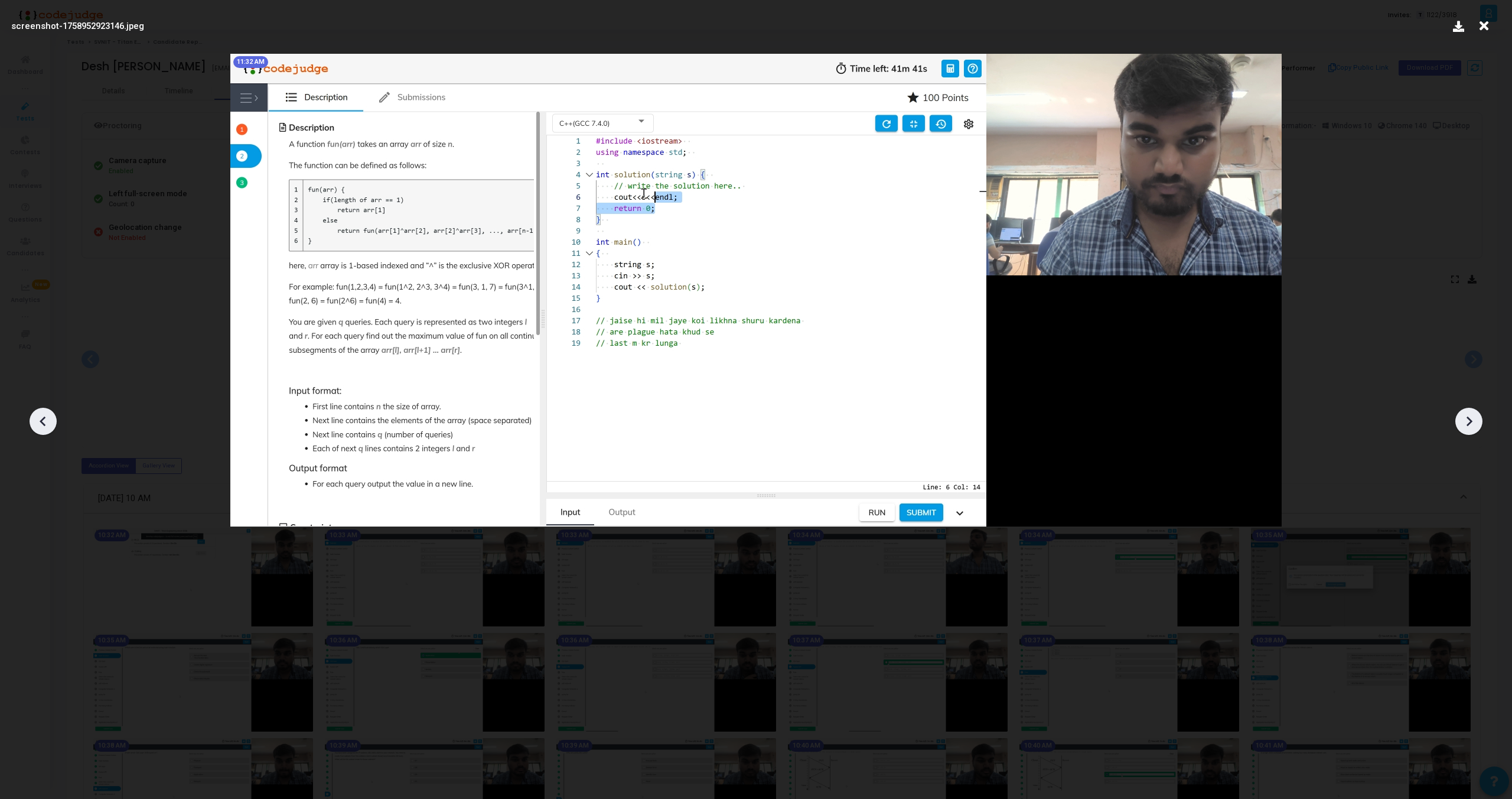
click at [1482, 28] on icon at bounding box center [1484, 25] width 18 height 23
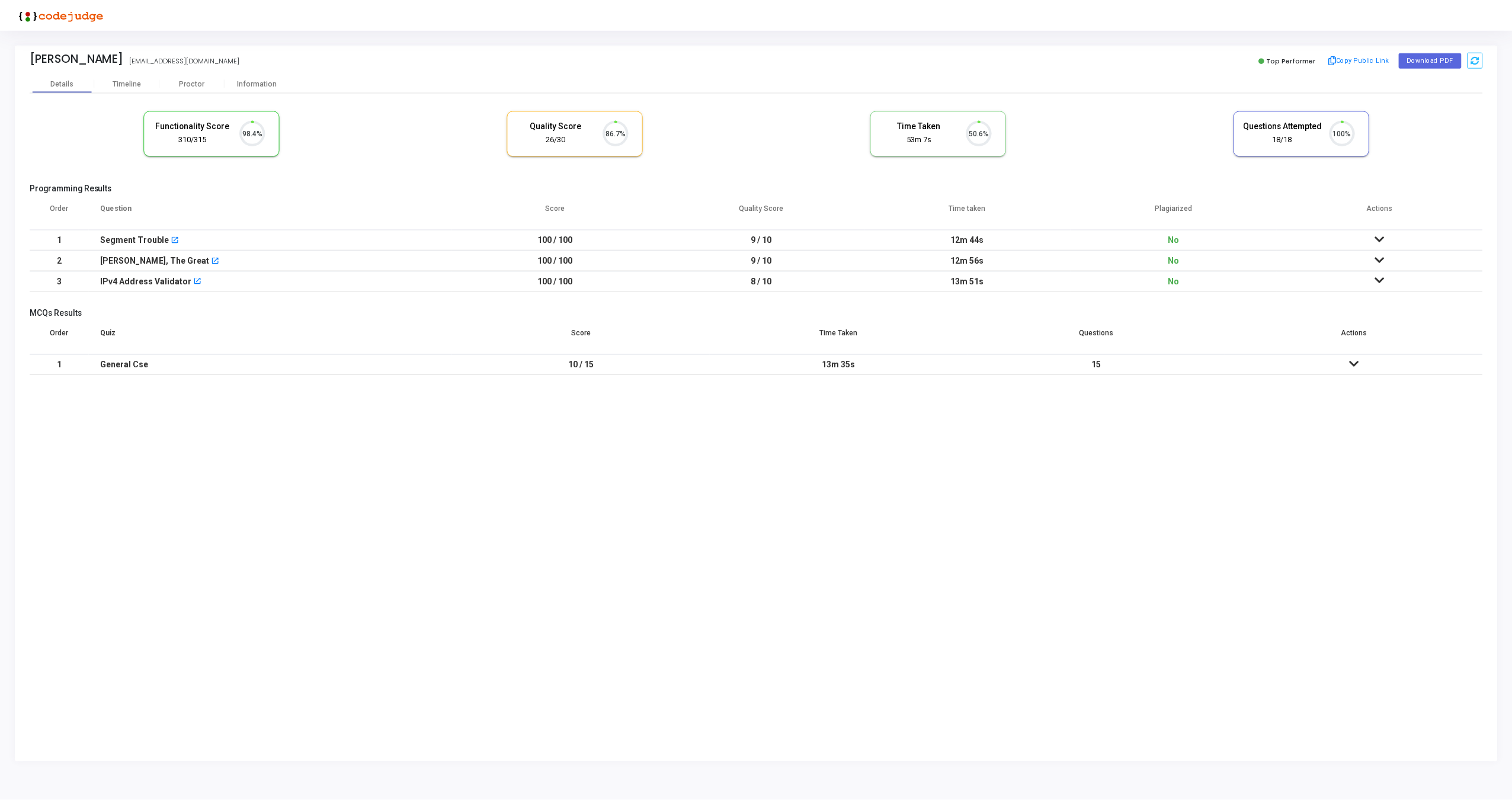
scroll to position [25, 30]
click at [199, 80] on div "Proctor" at bounding box center [192, 83] width 65 height 9
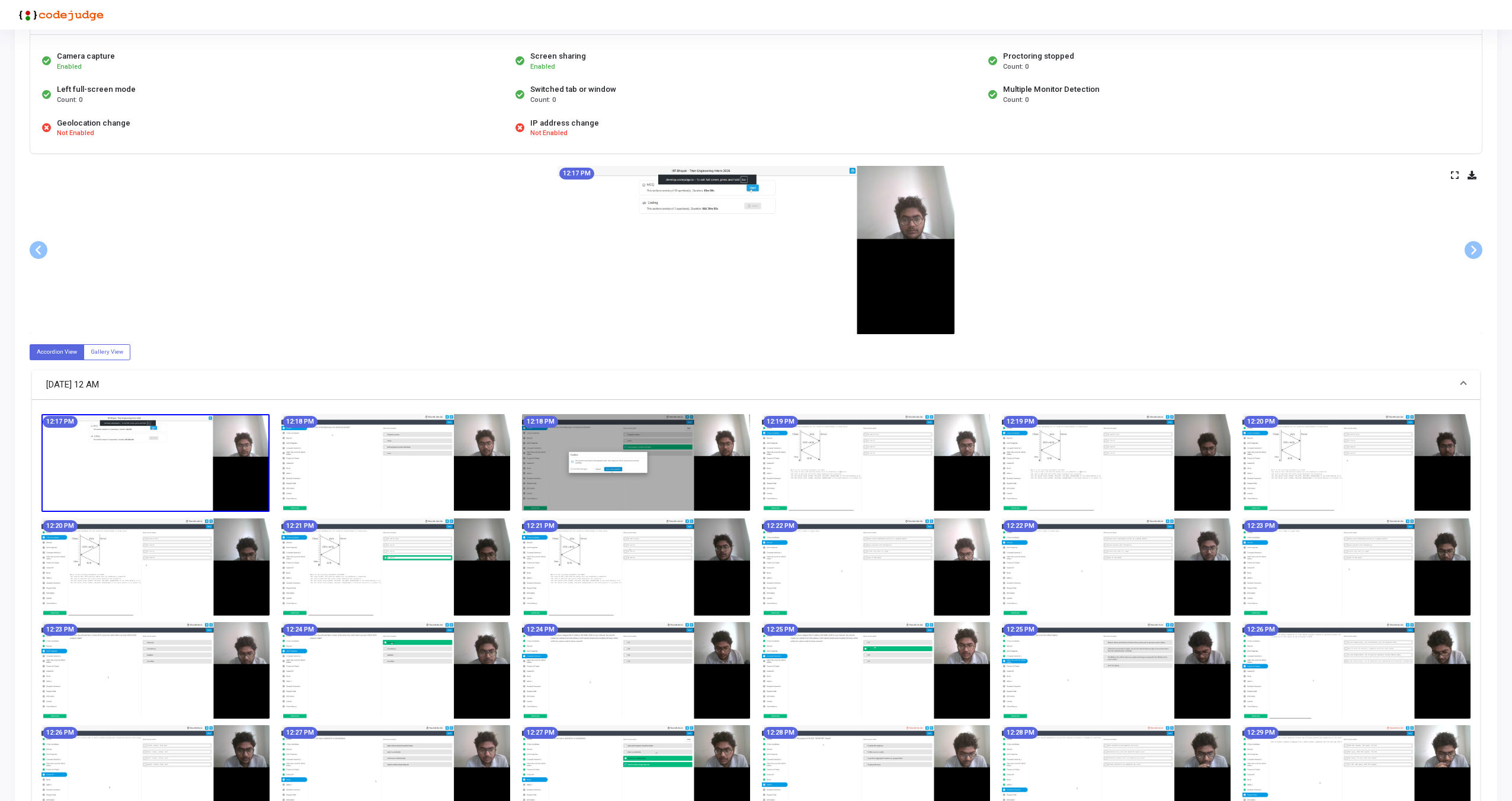
scroll to position [99, 0]
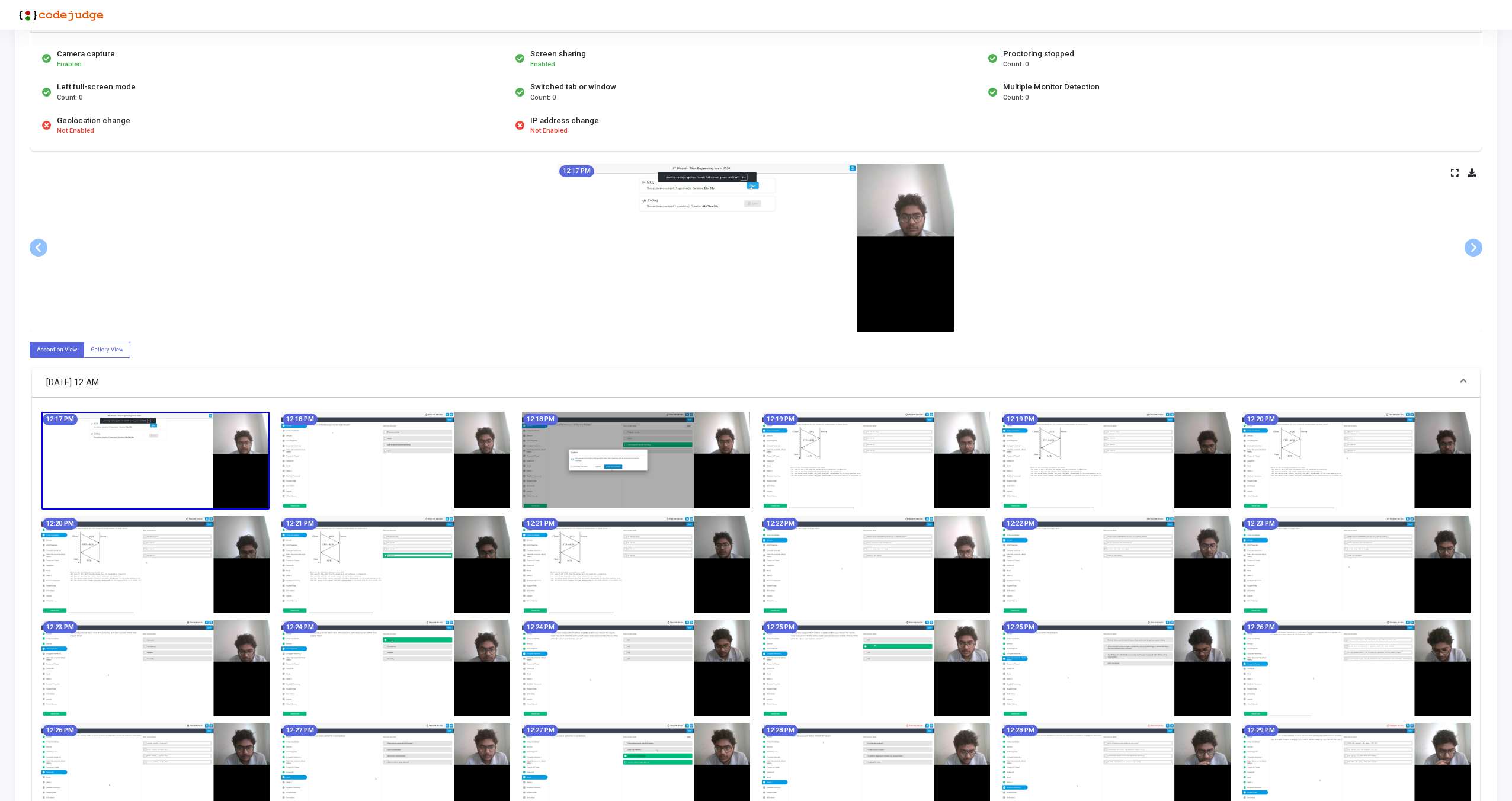
click at [1454, 172] on icon at bounding box center [1455, 172] width 7 height 6
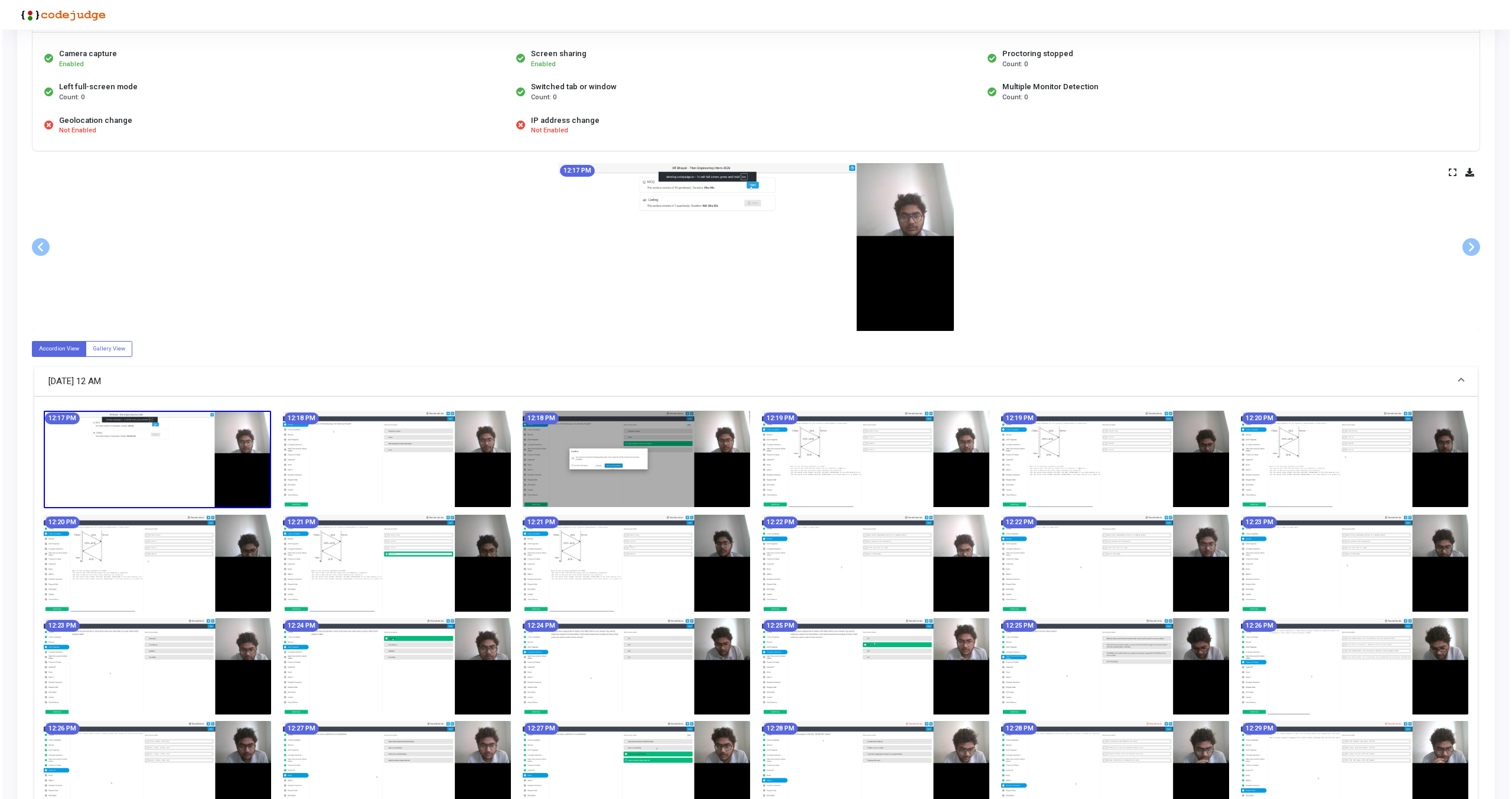
scroll to position [0, 0]
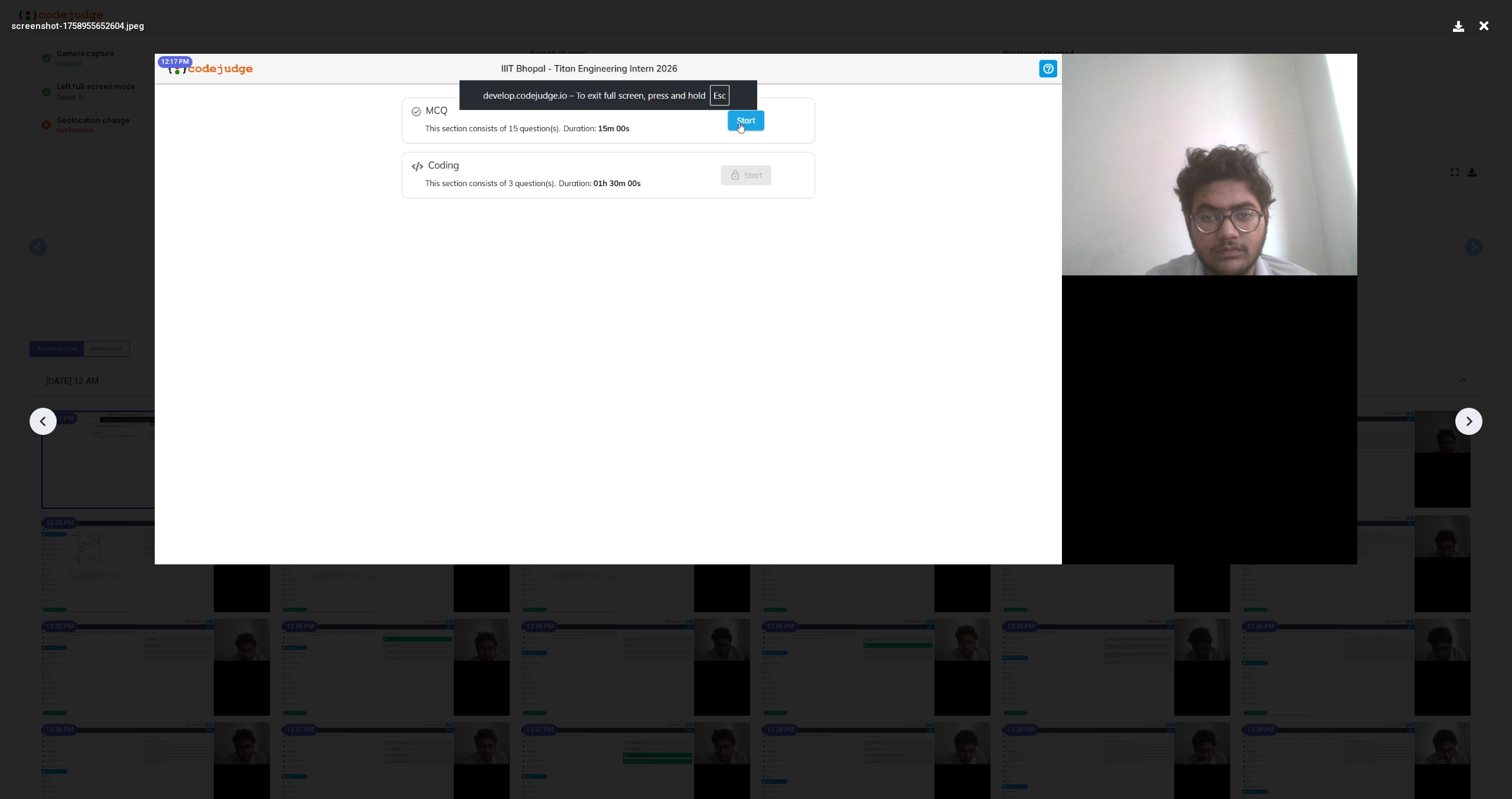
click at [1471, 419] on icon at bounding box center [1468, 420] width 17 height 17
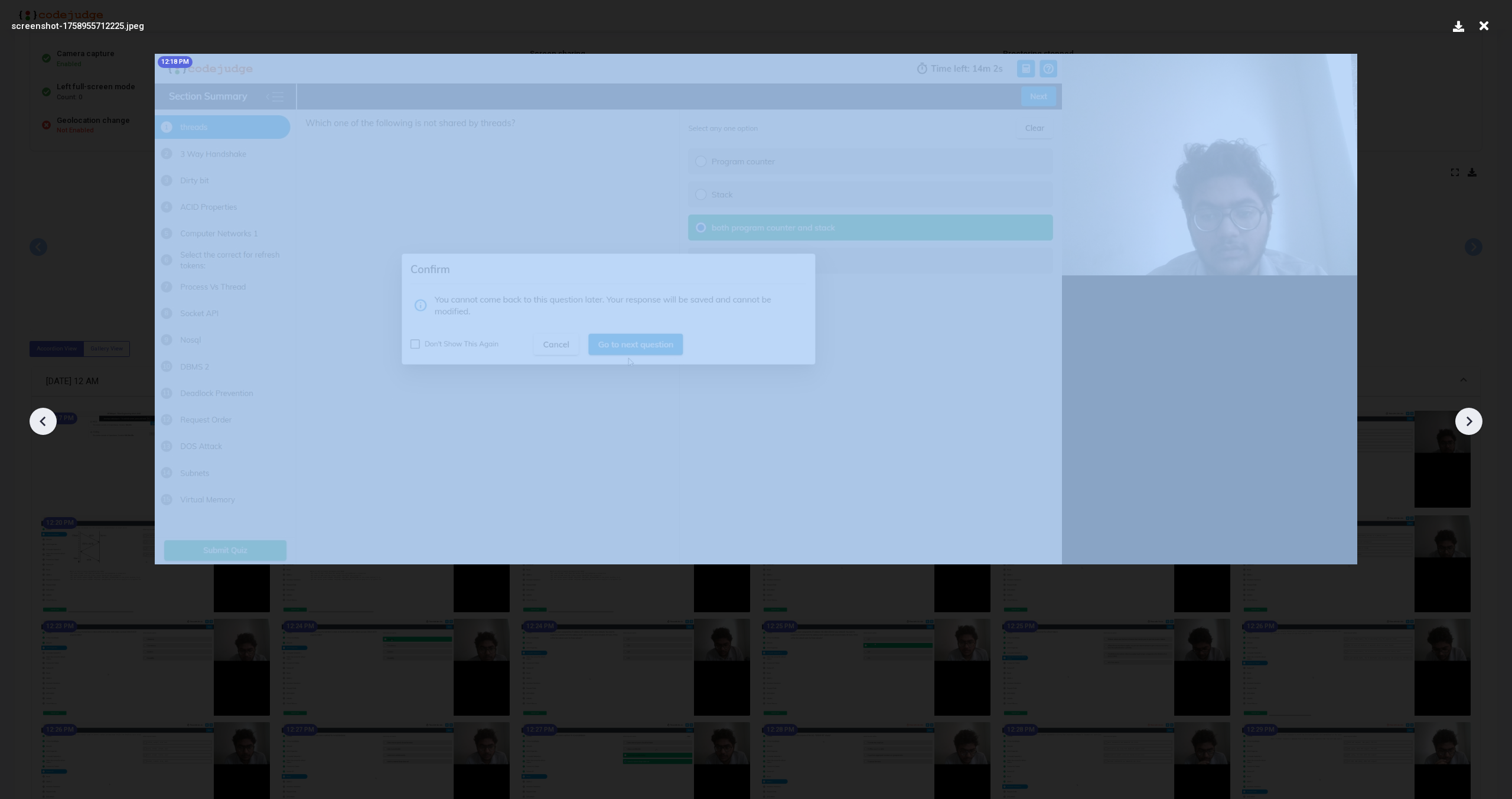
click at [1471, 419] on icon at bounding box center [1468, 420] width 17 height 17
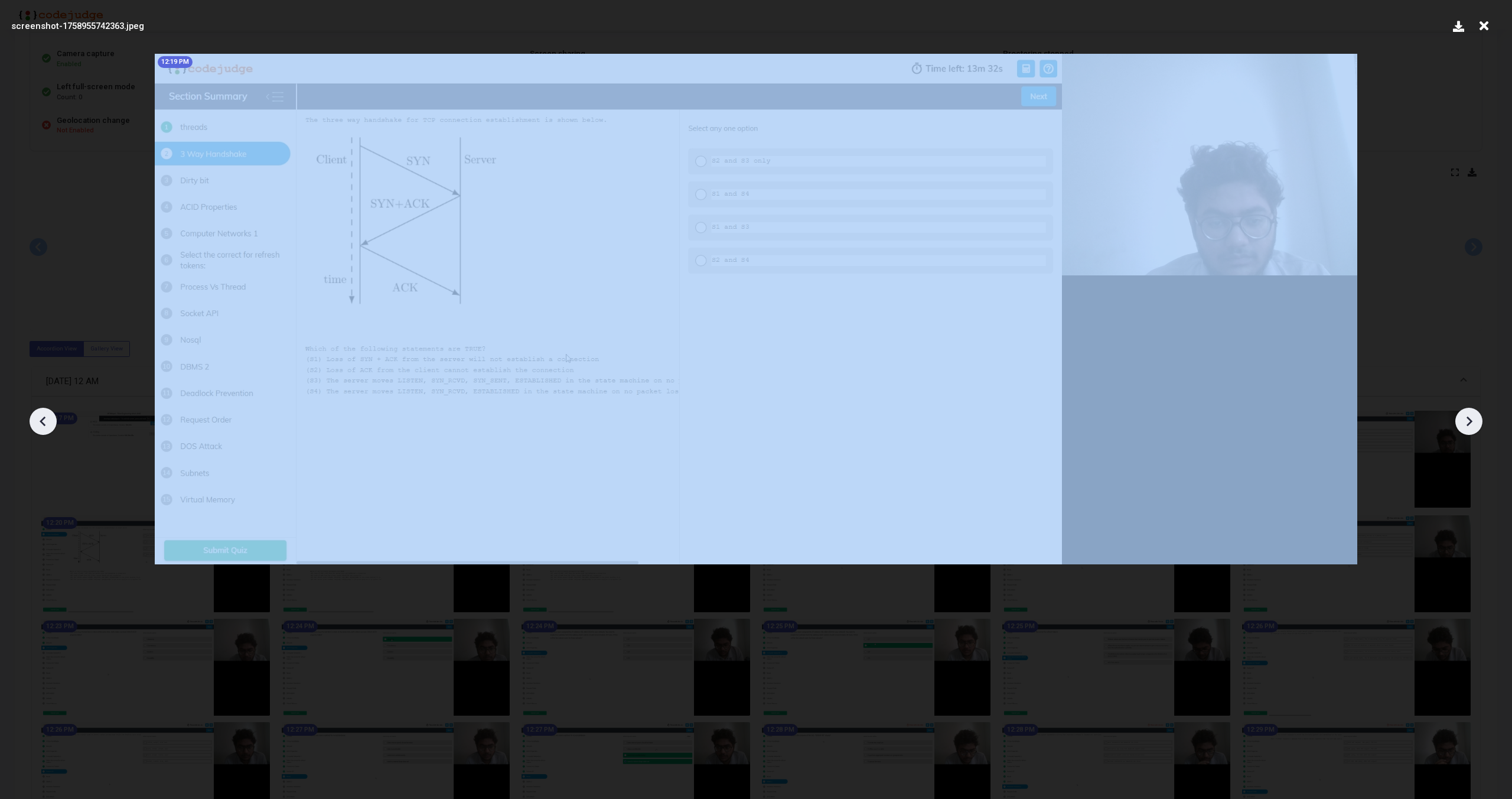
click at [1471, 419] on icon at bounding box center [1468, 420] width 17 height 17
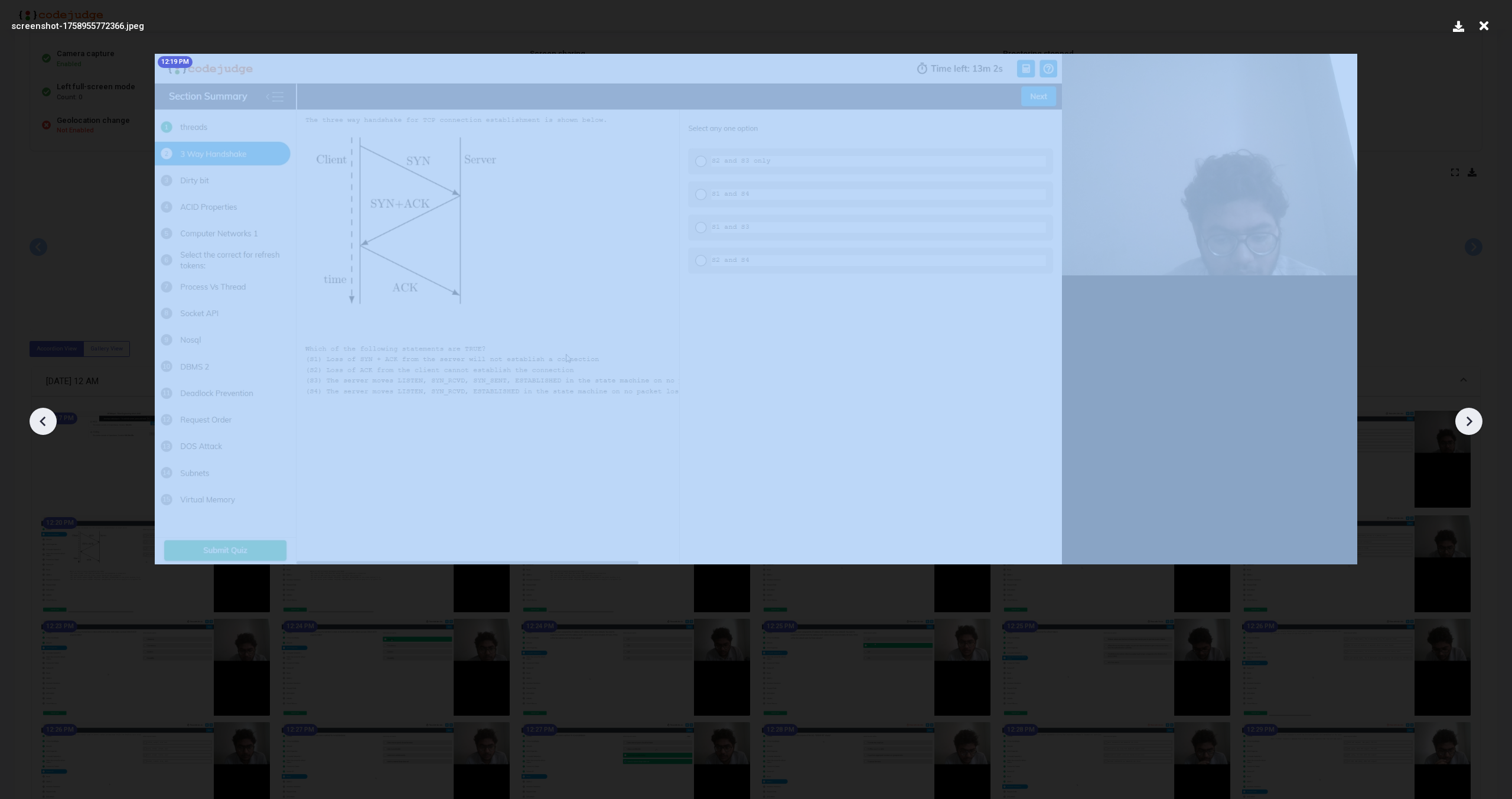
click at [1471, 419] on icon at bounding box center [1468, 420] width 17 height 17
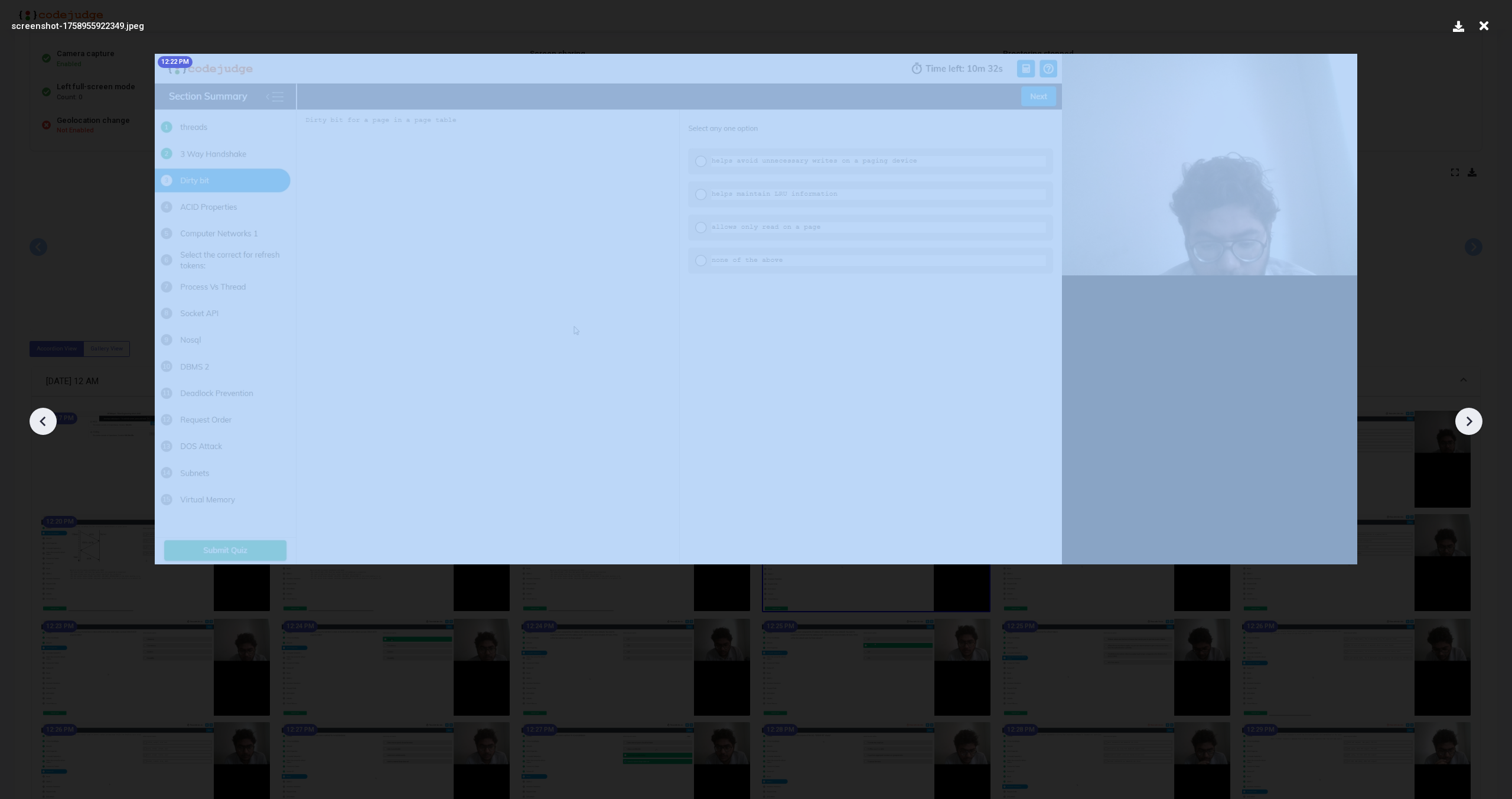
click at [1471, 419] on icon at bounding box center [1468, 420] width 17 height 17
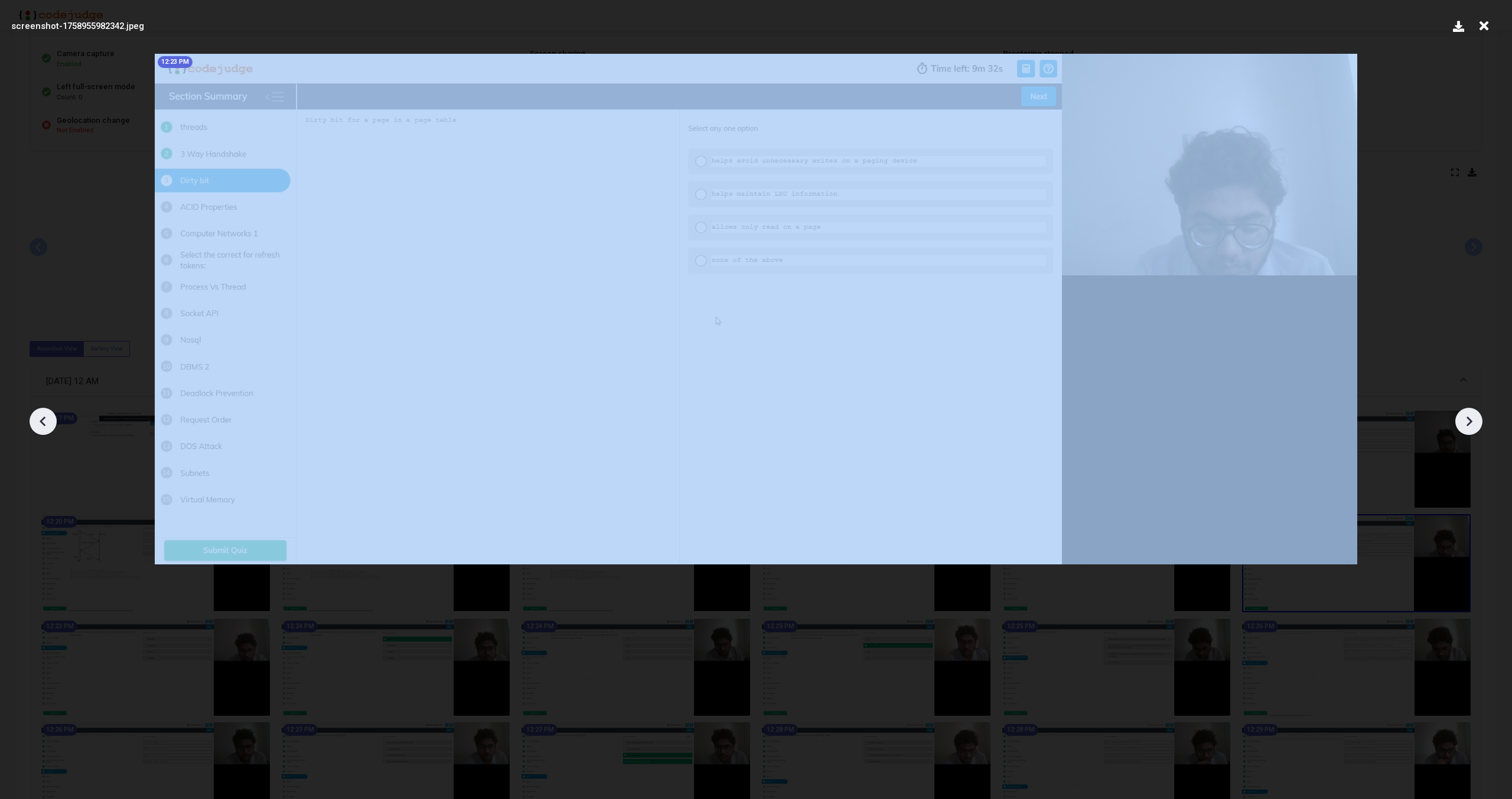
click at [1471, 419] on icon at bounding box center [1468, 420] width 17 height 17
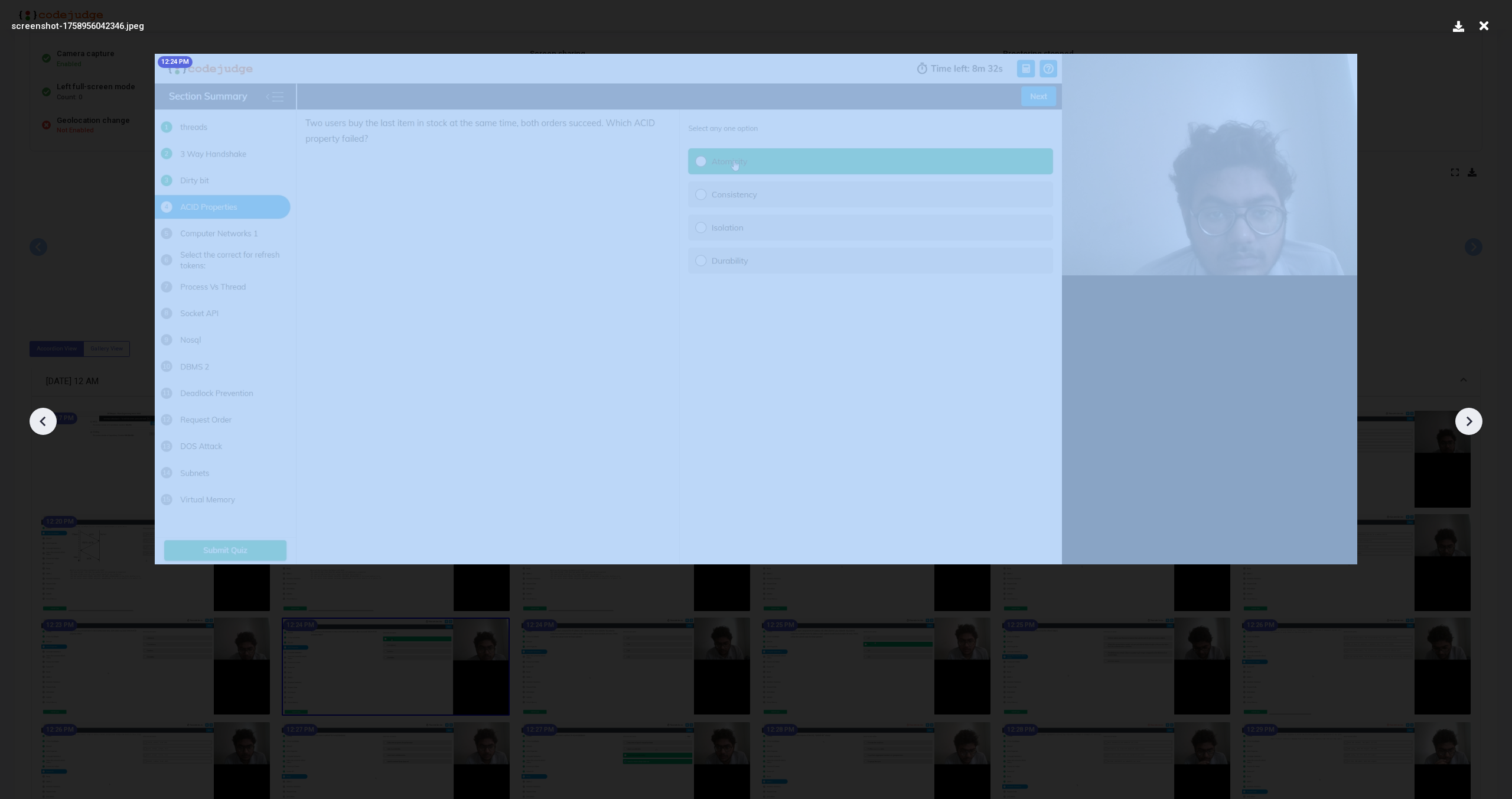
click at [1471, 419] on icon at bounding box center [1468, 420] width 17 height 17
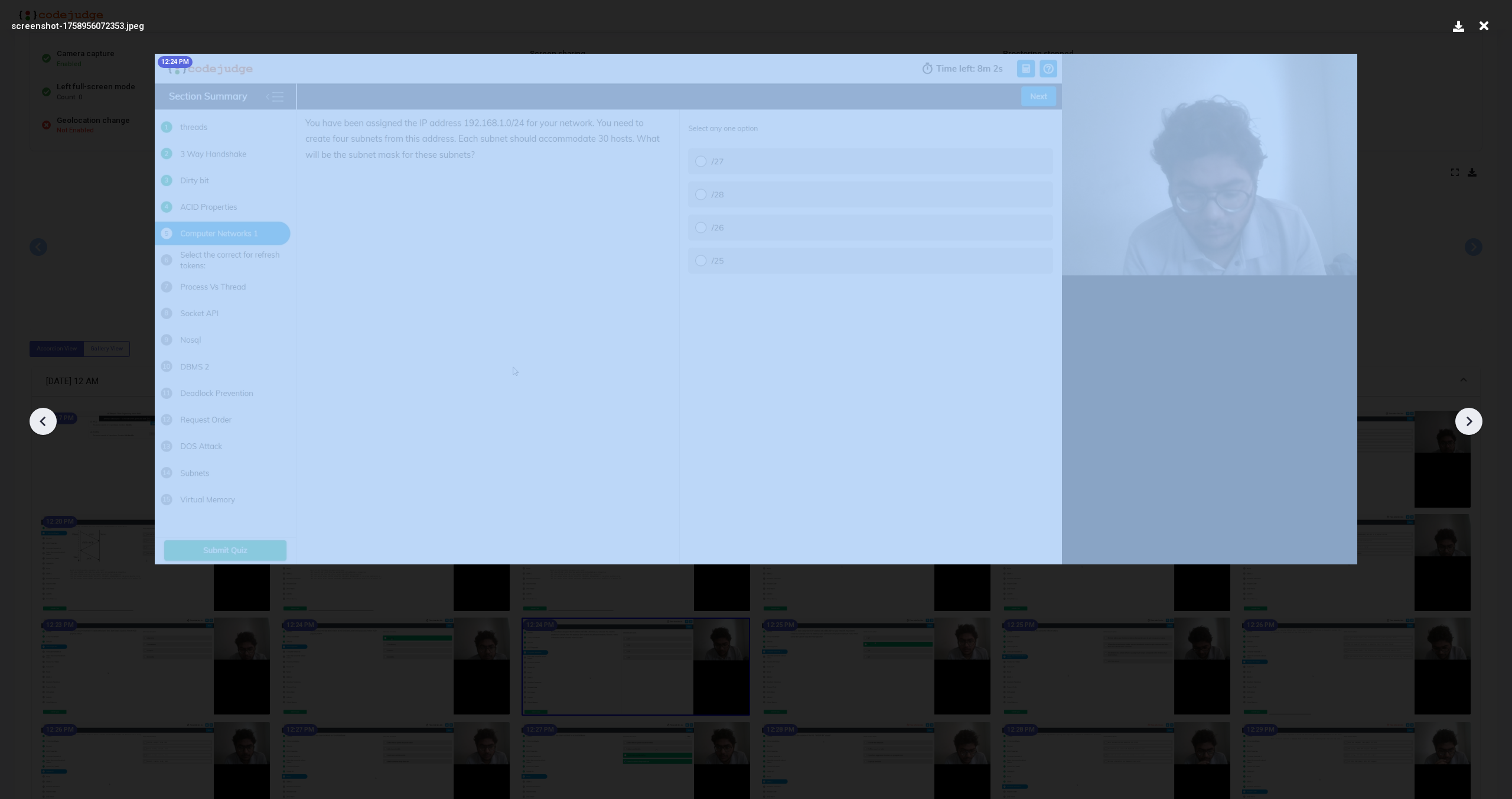
click at [1471, 419] on icon at bounding box center [1468, 420] width 17 height 17
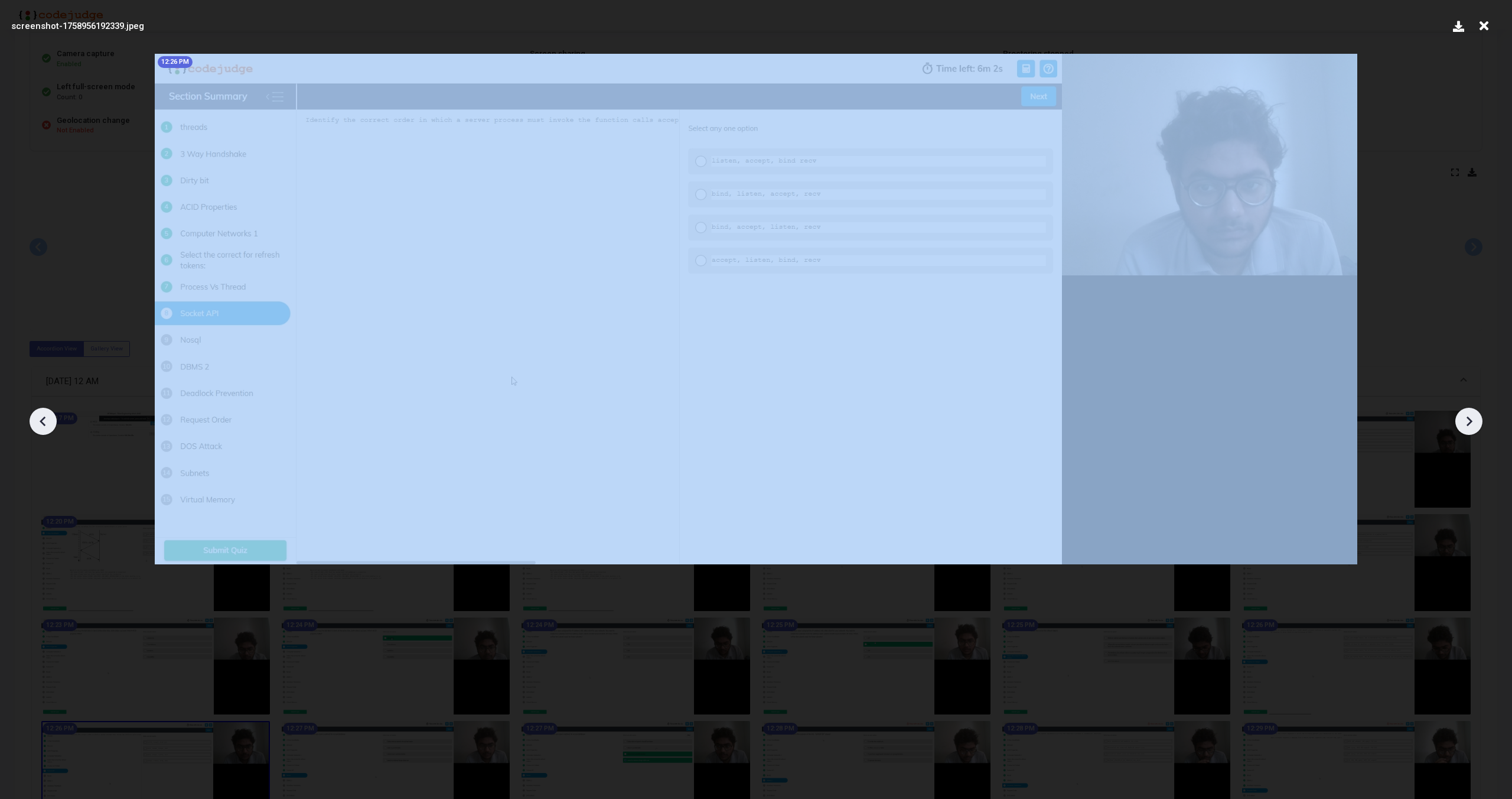
click at [1471, 419] on icon at bounding box center [1468, 420] width 17 height 17
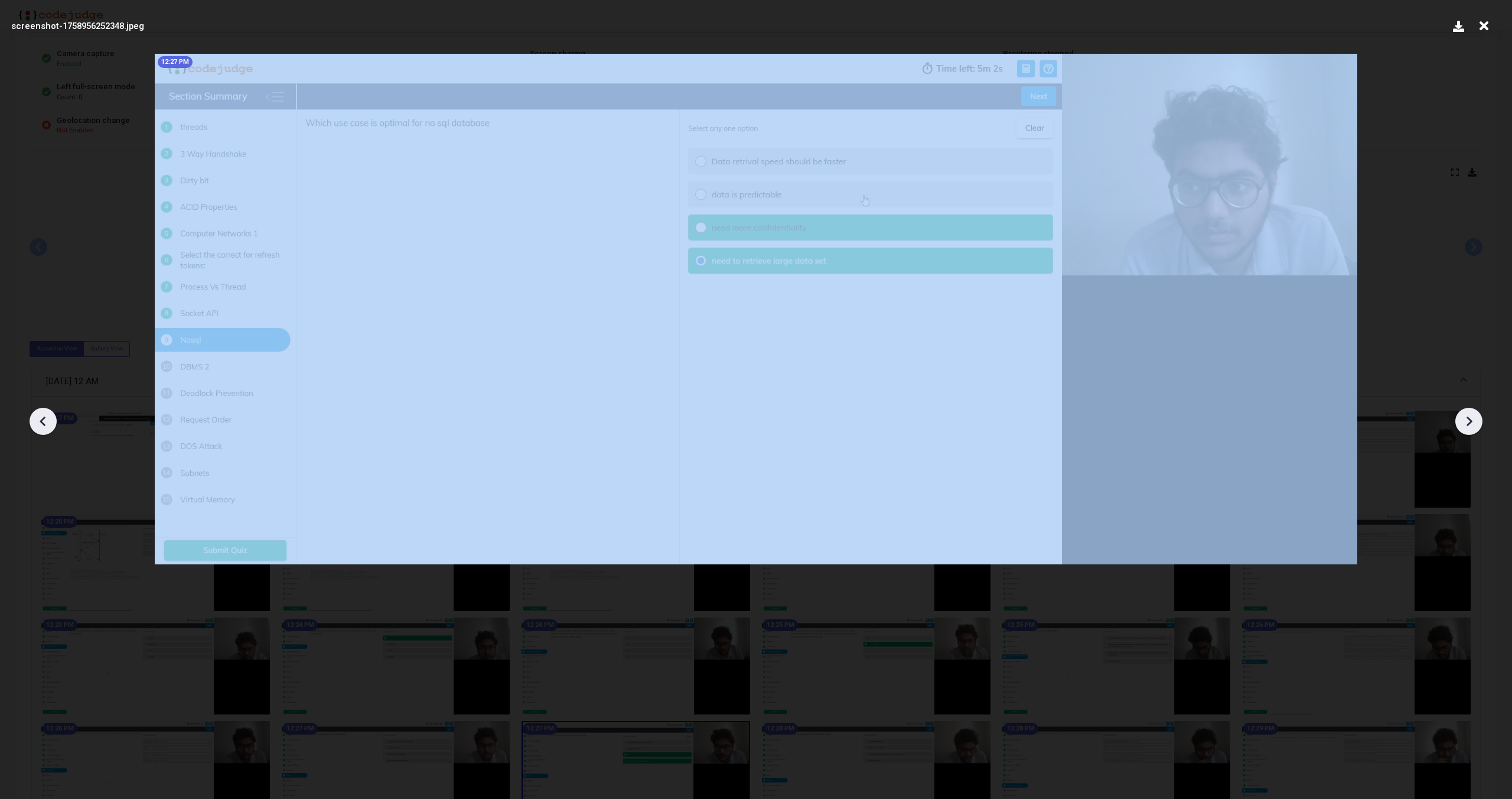
click at [1471, 419] on icon at bounding box center [1468, 420] width 17 height 17
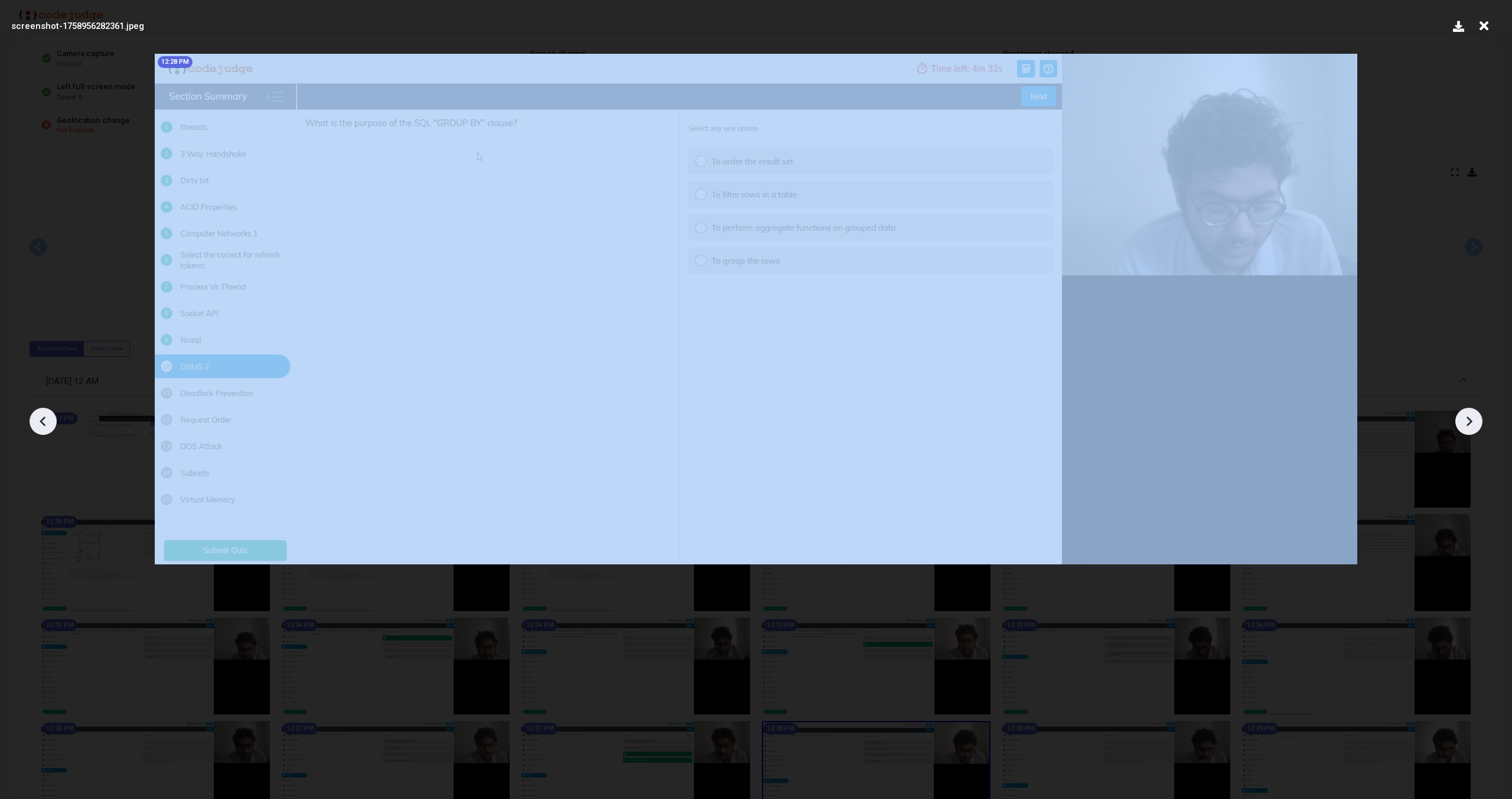
click at [1471, 419] on icon at bounding box center [1468, 420] width 17 height 17
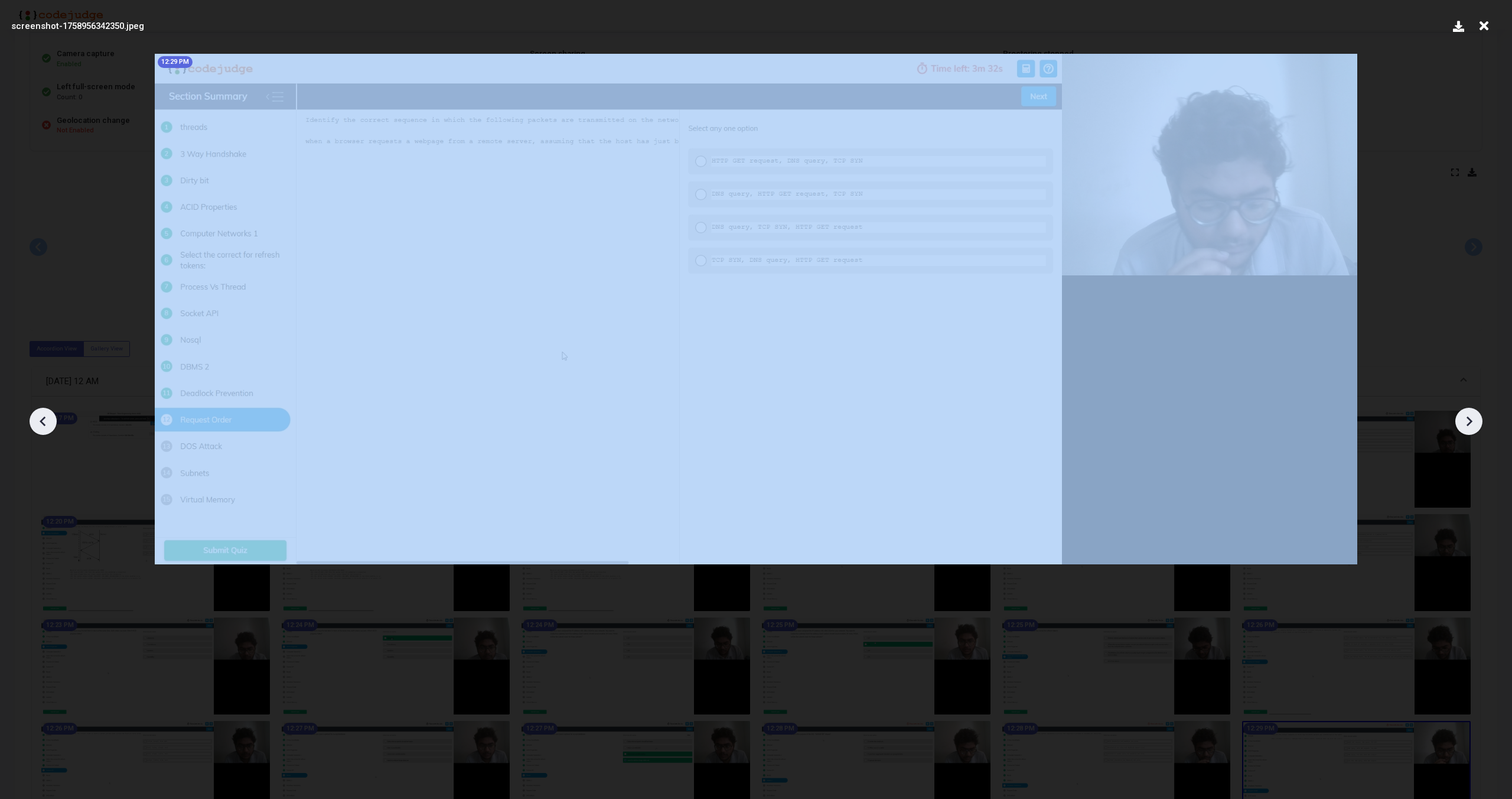
click at [1471, 419] on icon at bounding box center [1468, 420] width 17 height 17
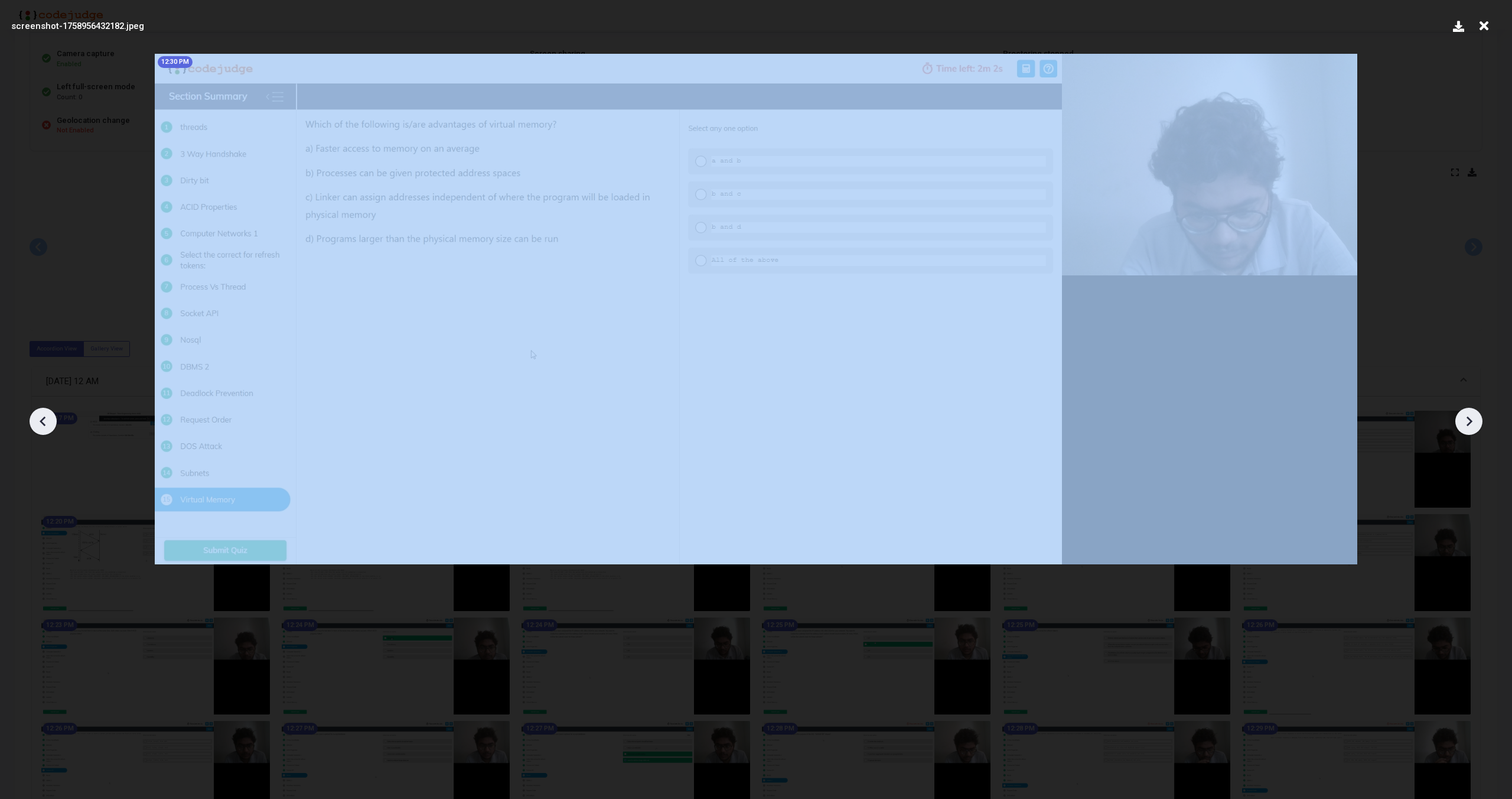
click at [1471, 419] on icon at bounding box center [1468, 420] width 17 height 17
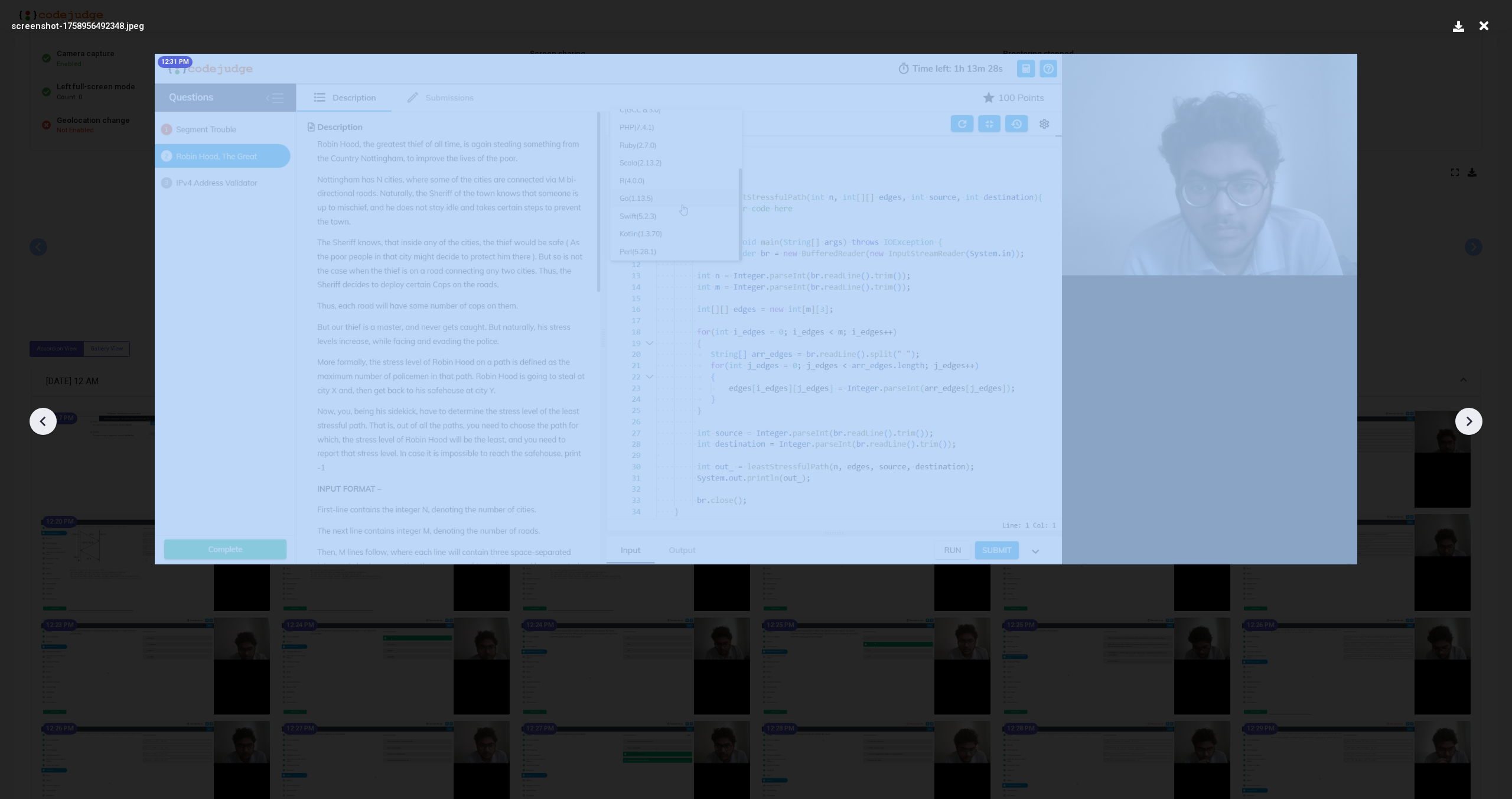
click at [1471, 419] on icon at bounding box center [1468, 420] width 17 height 17
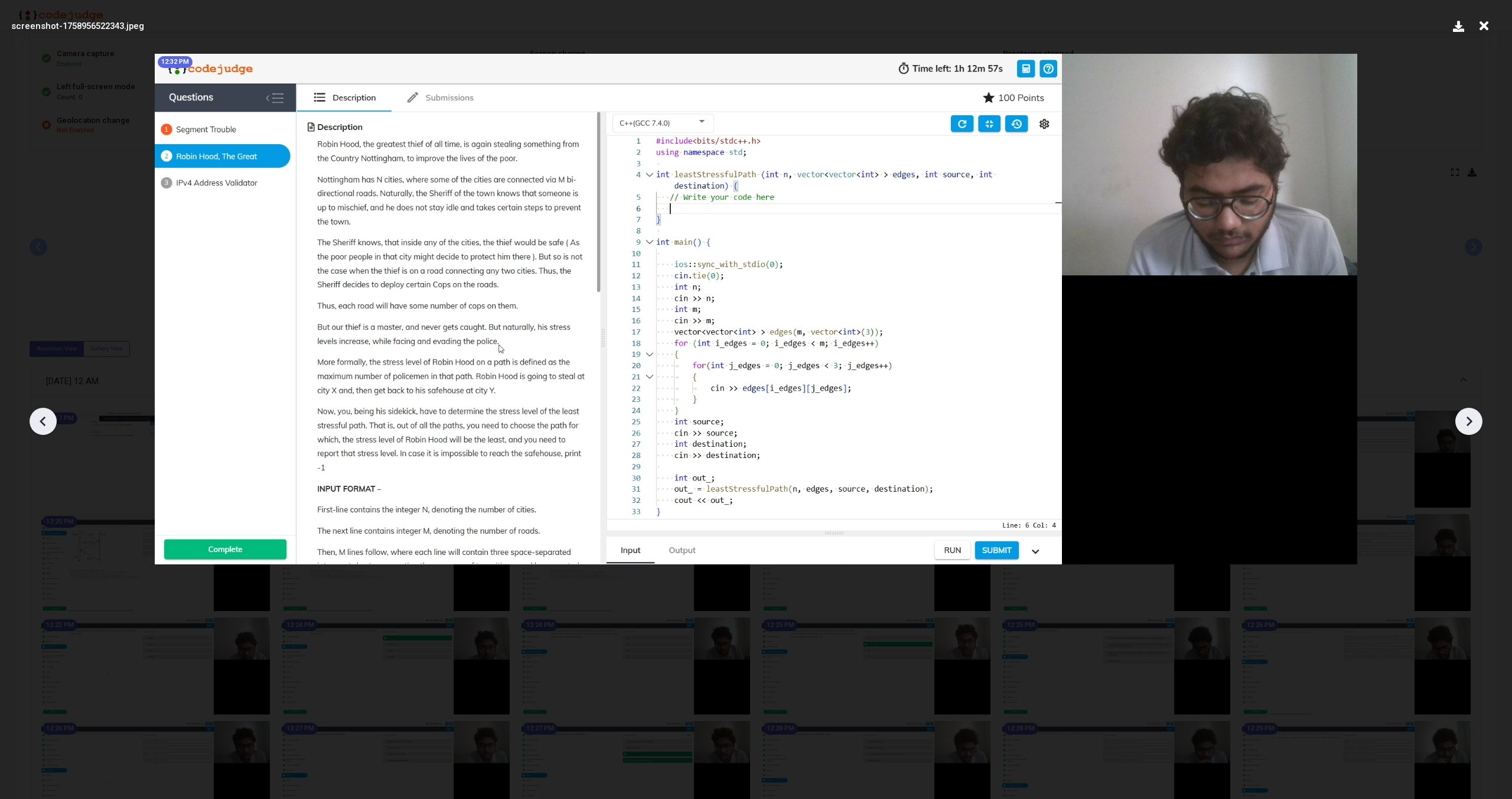
click at [1471, 419] on icon at bounding box center [1468, 420] width 17 height 17
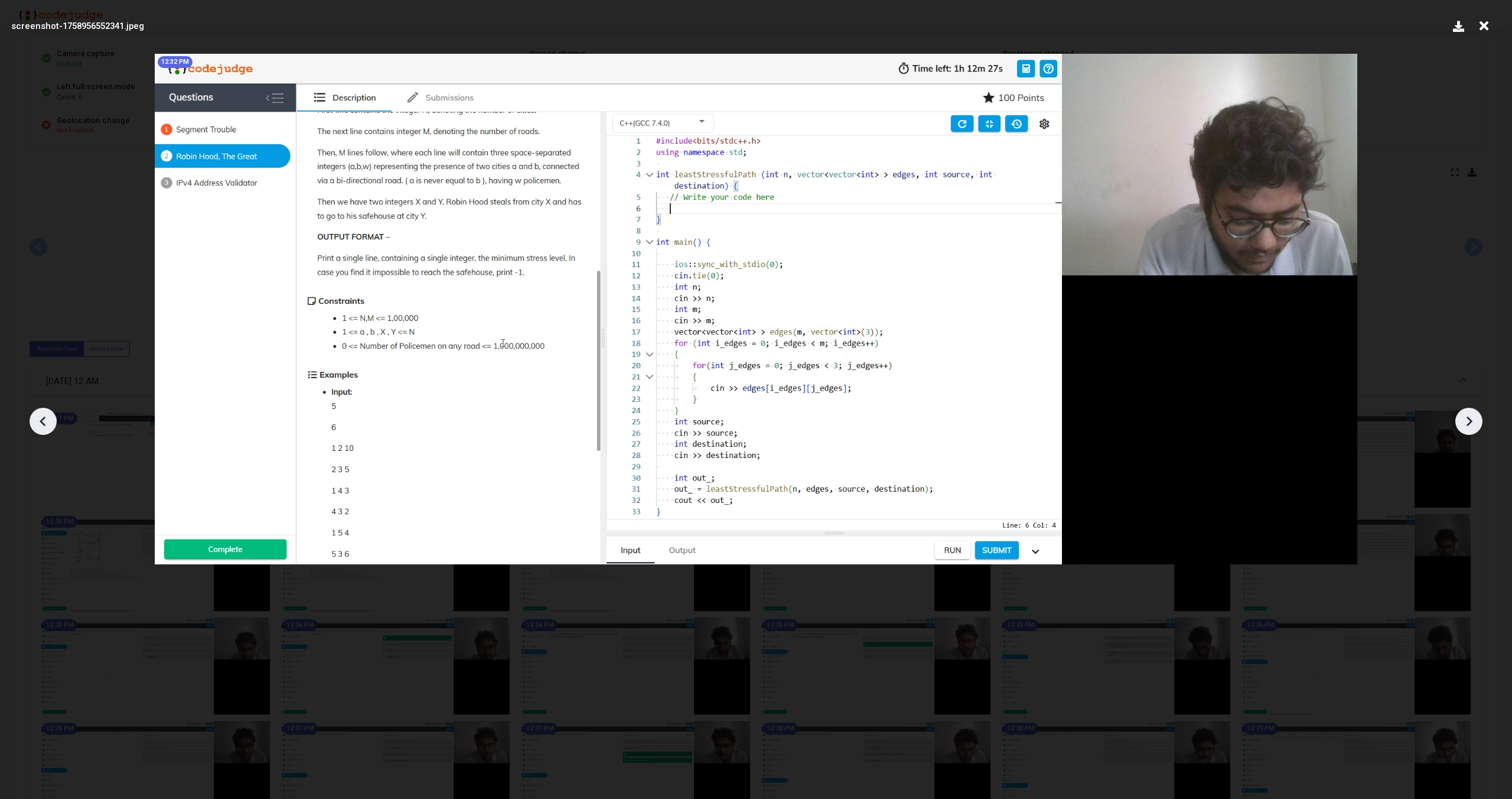
click at [1471, 419] on icon at bounding box center [1468, 420] width 17 height 17
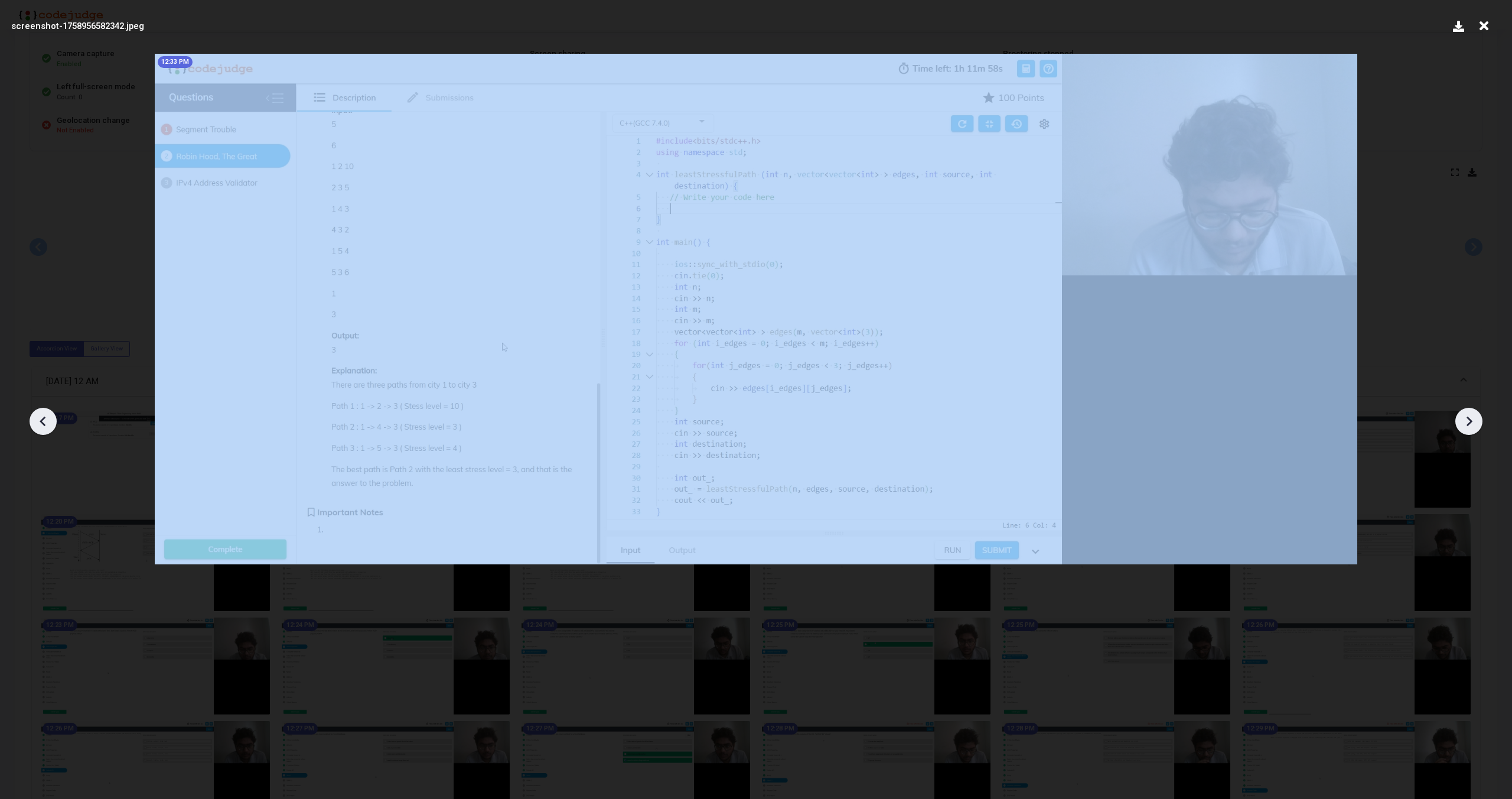
click at [1471, 419] on icon at bounding box center [1468, 420] width 17 height 17
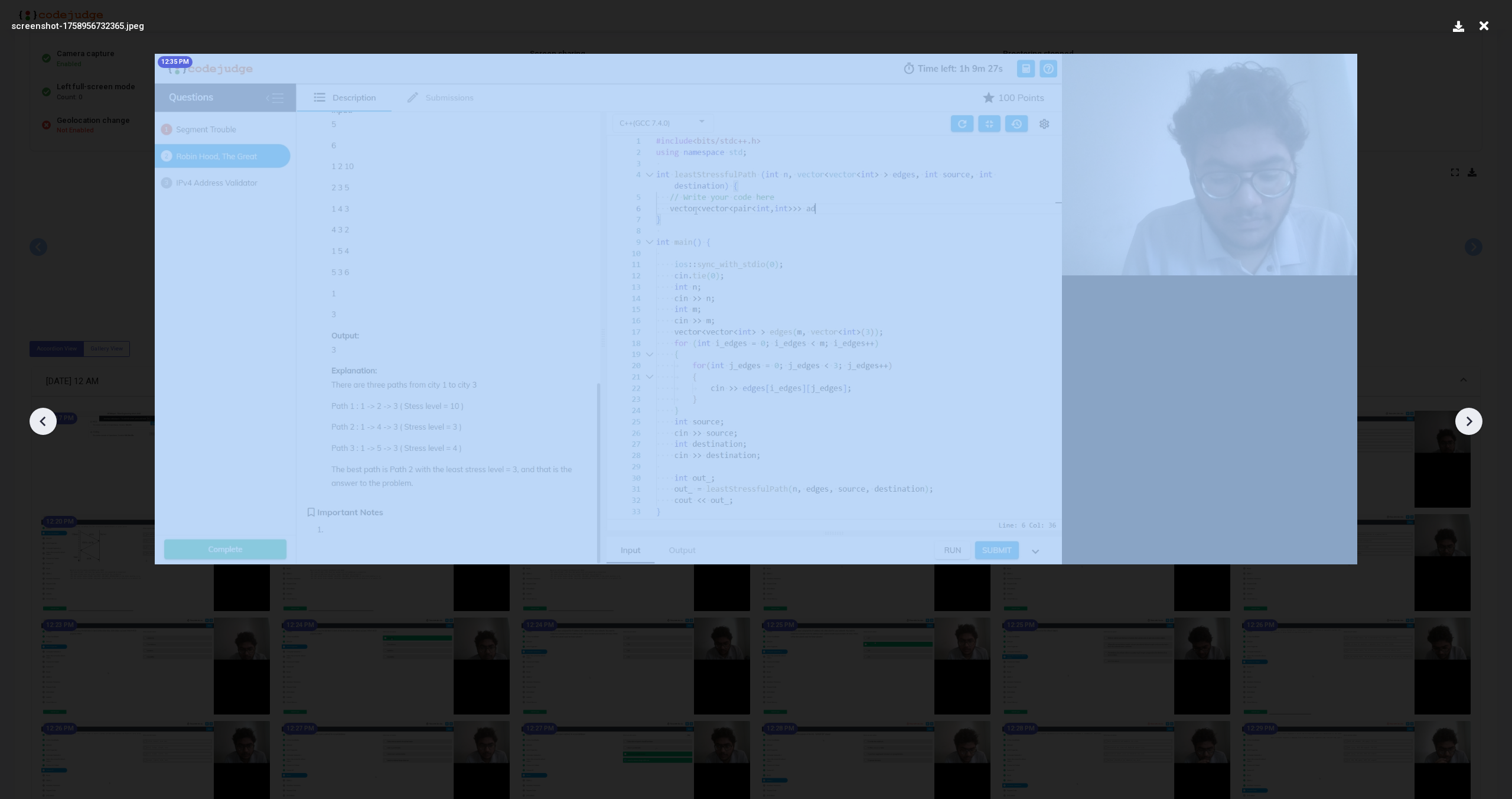
click at [1471, 419] on icon at bounding box center [1468, 420] width 17 height 17
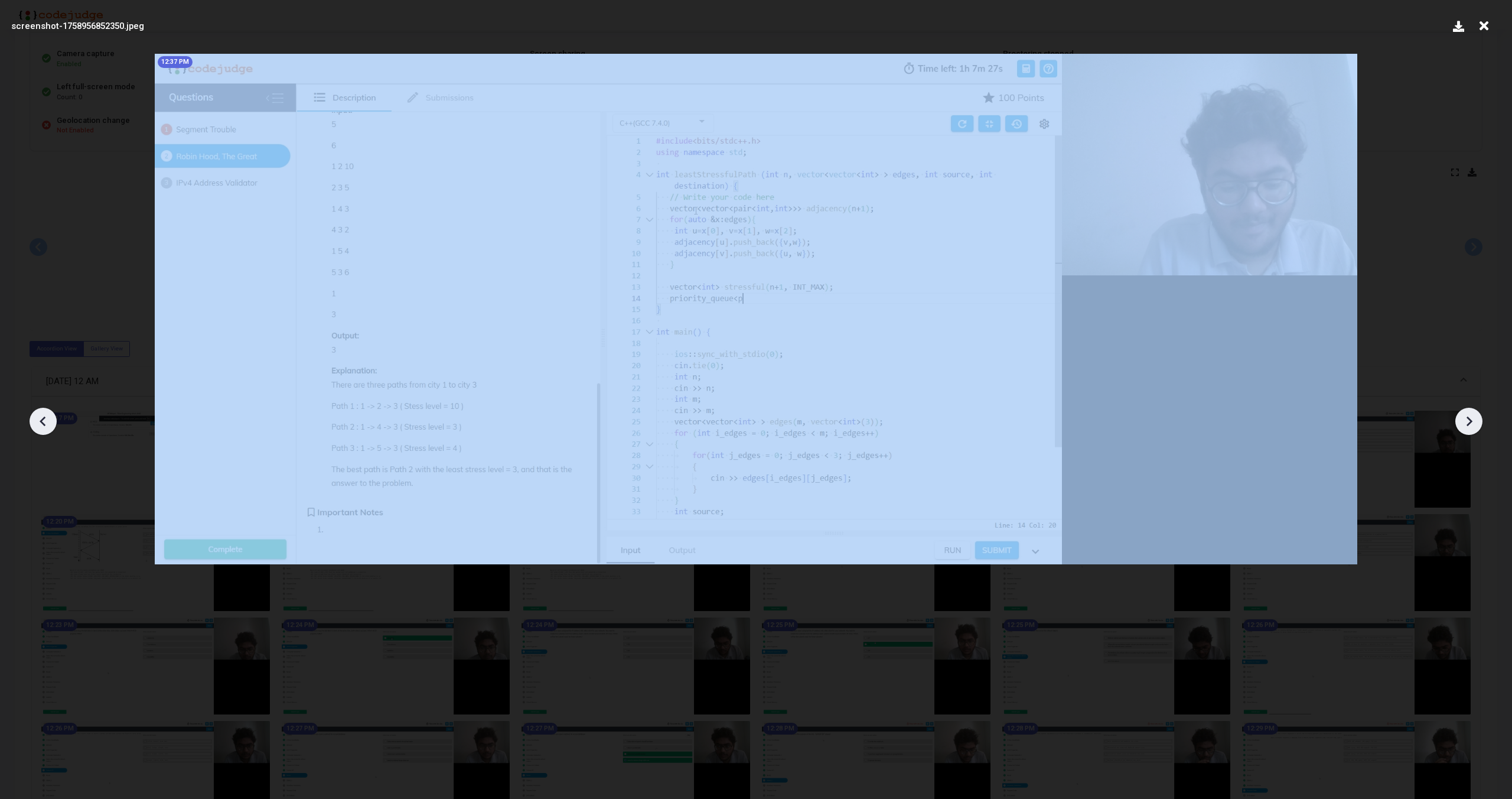
click at [1471, 419] on icon at bounding box center [1468, 420] width 17 height 17
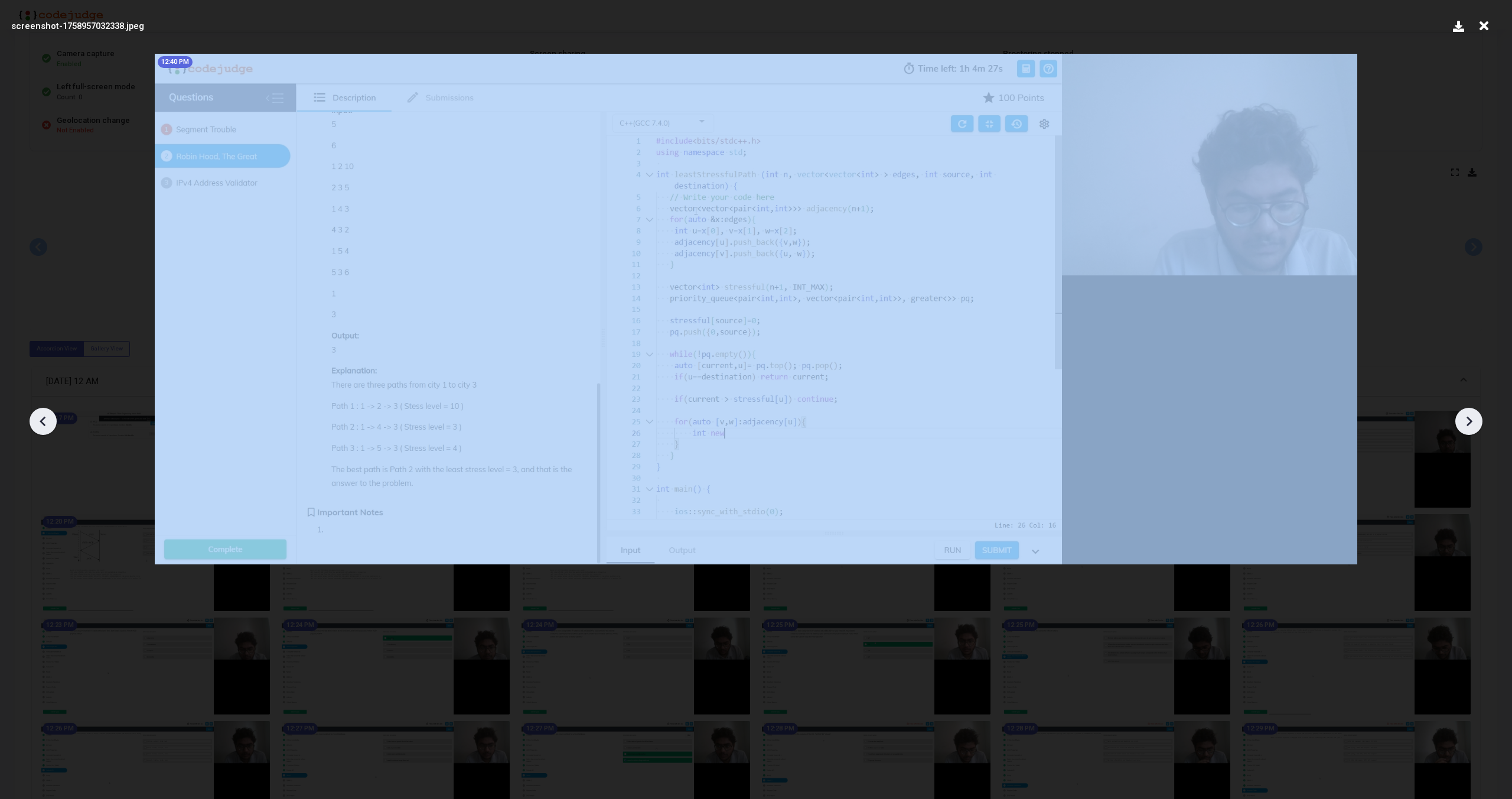
click at [1471, 419] on icon at bounding box center [1468, 420] width 17 height 17
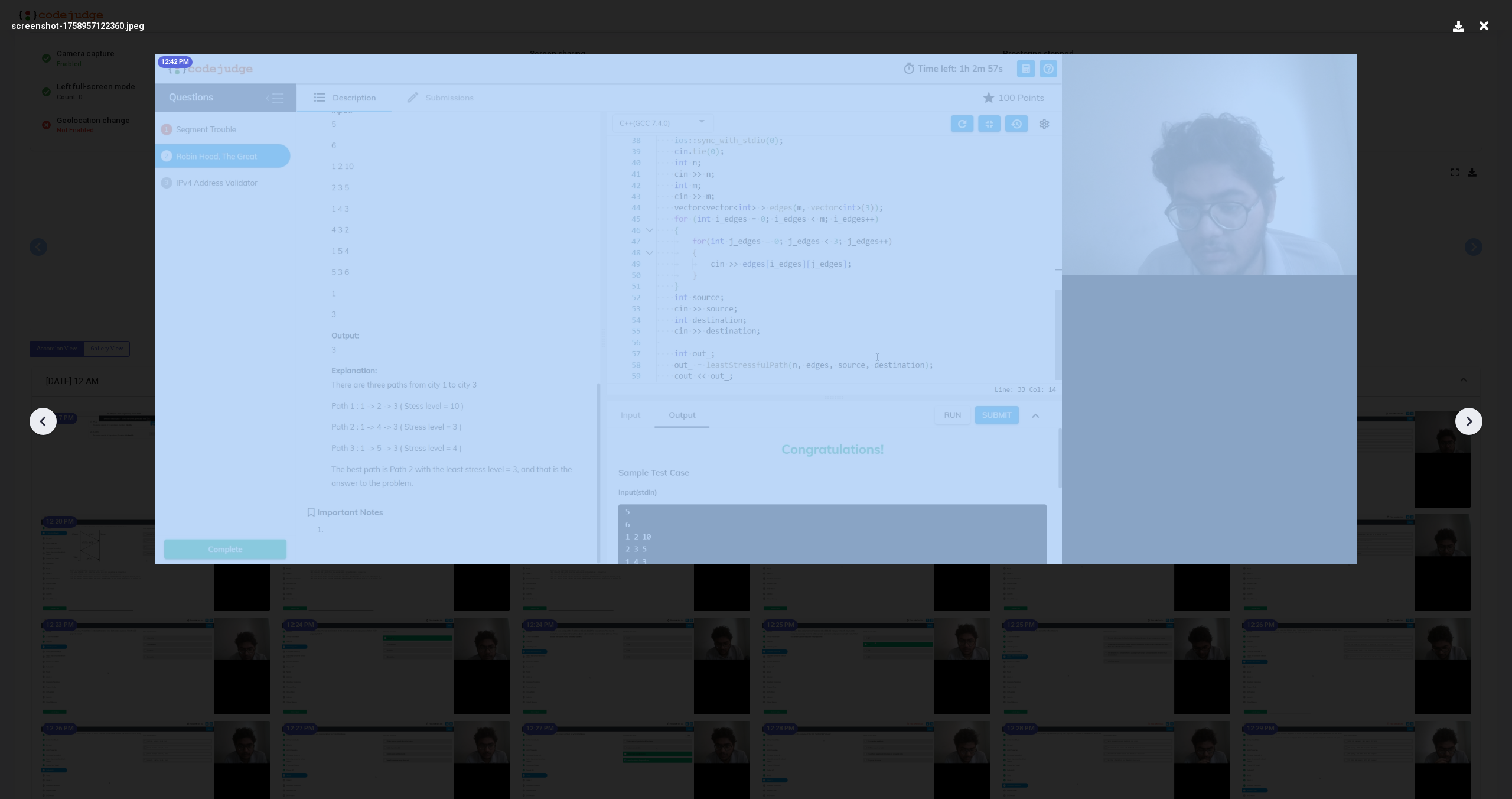
click at [1471, 419] on icon at bounding box center [1468, 420] width 17 height 17
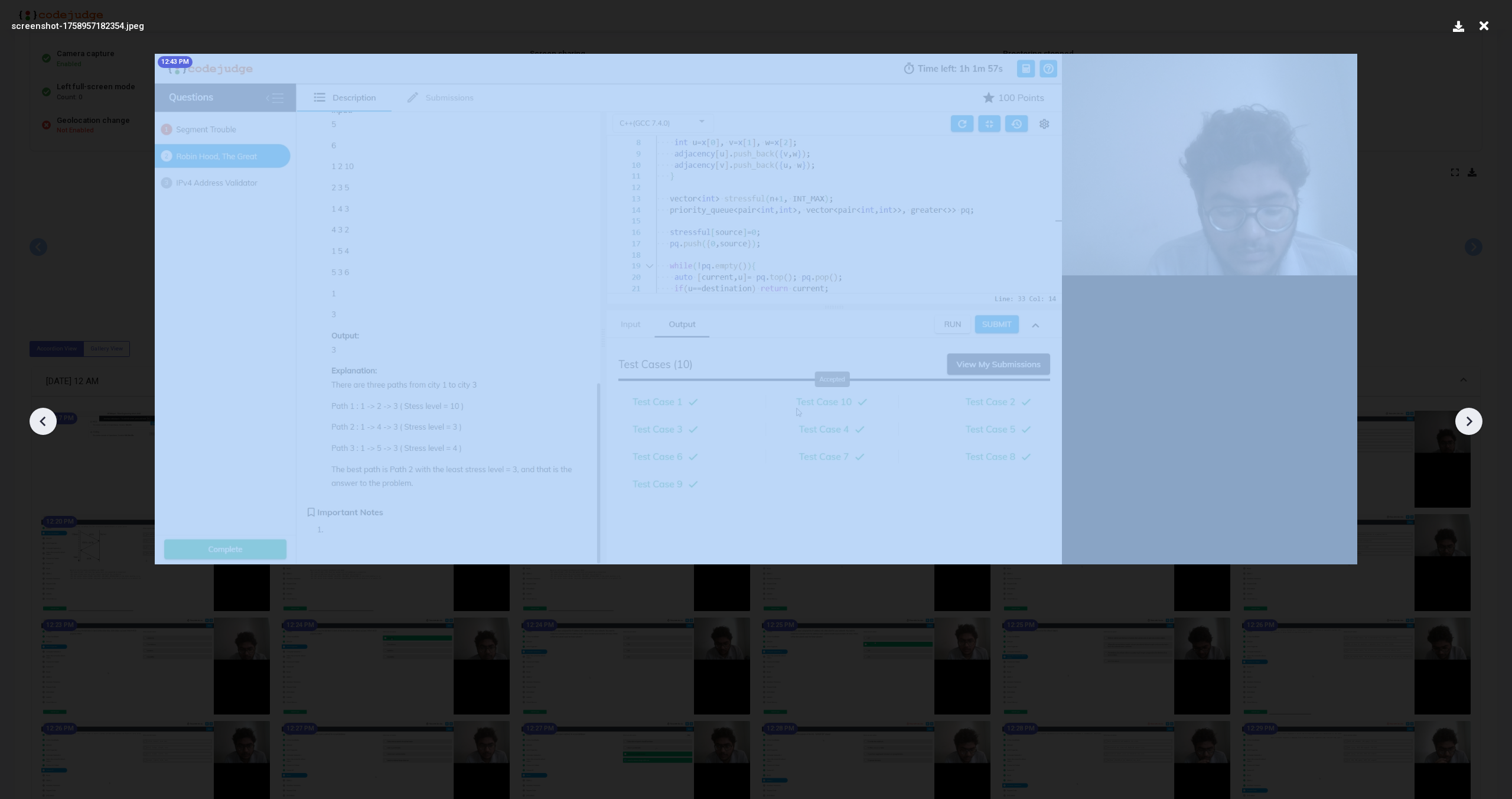
click at [1471, 419] on icon at bounding box center [1468, 420] width 17 height 17
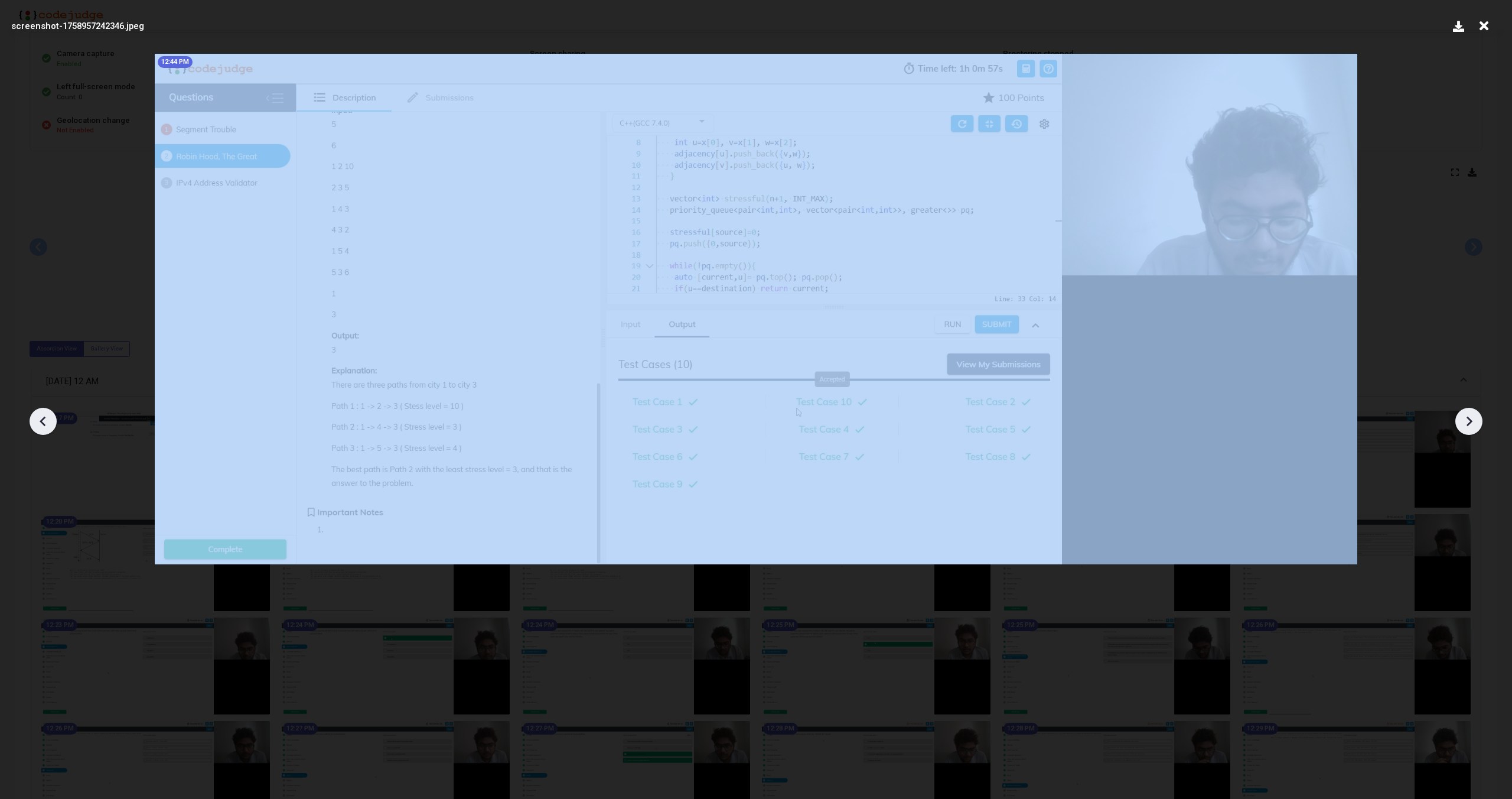
click at [1471, 419] on icon at bounding box center [1468, 420] width 17 height 17
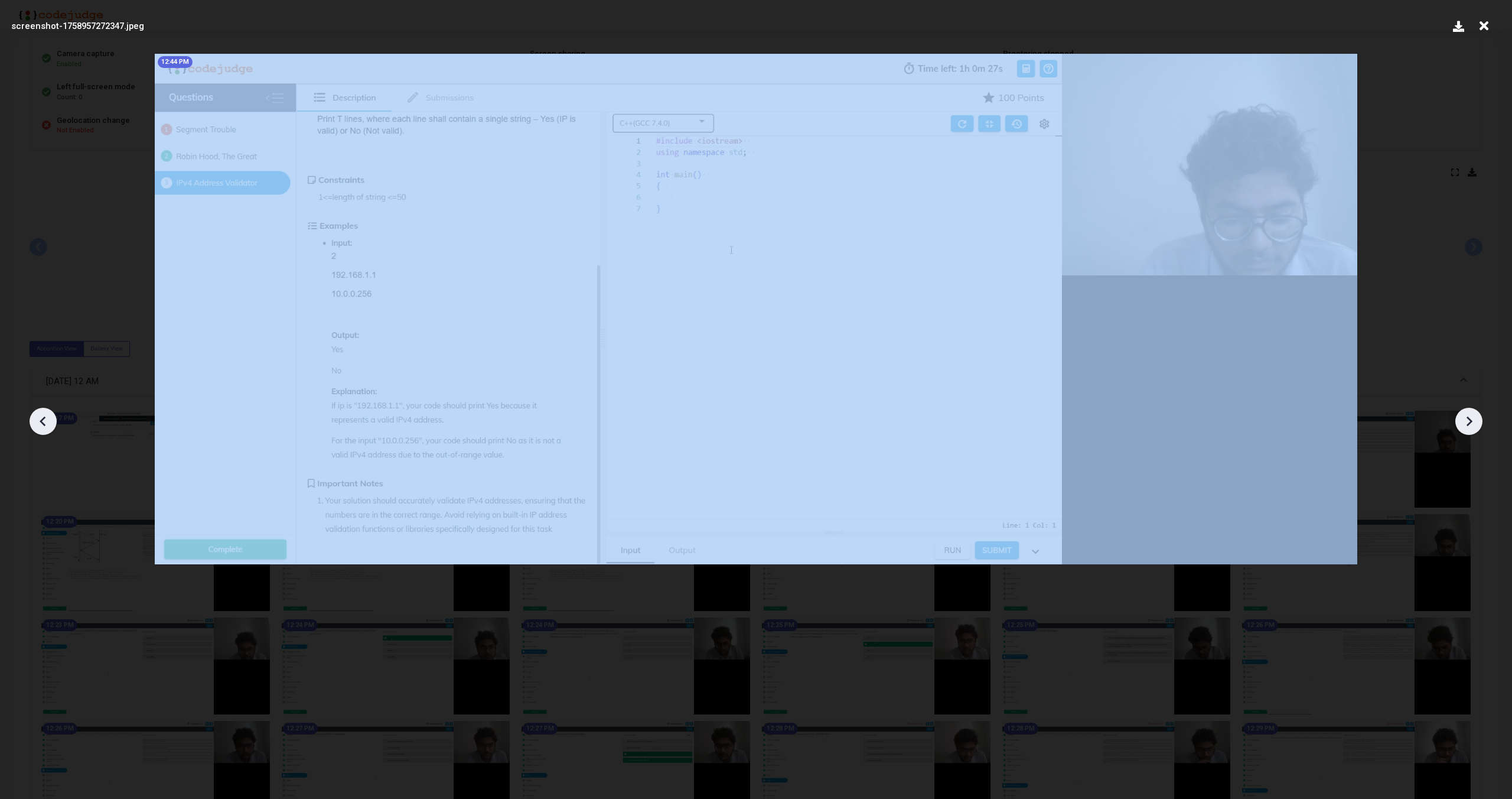
click at [1471, 419] on icon at bounding box center [1468, 420] width 17 height 17
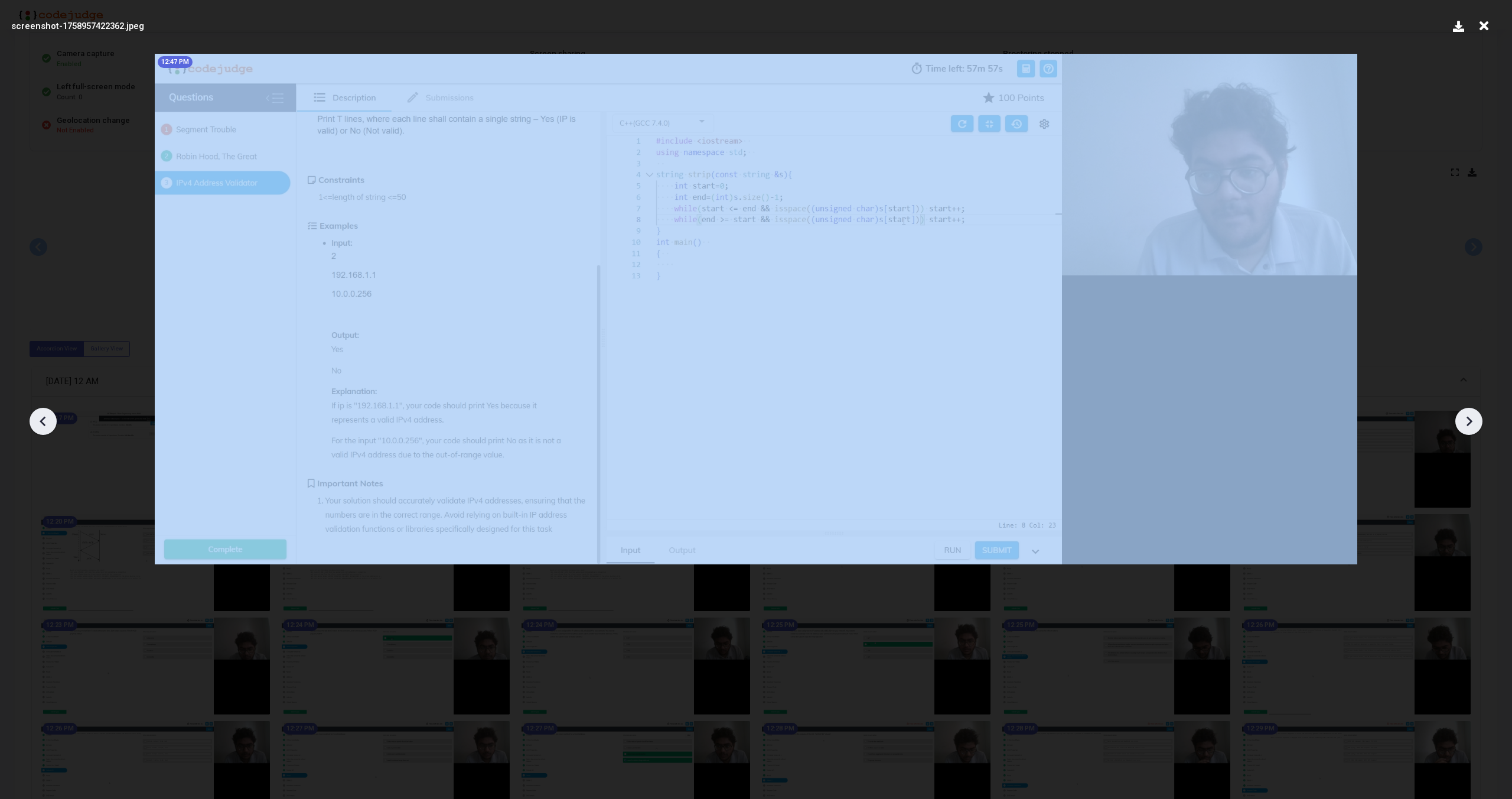
click at [1471, 419] on icon at bounding box center [1468, 420] width 17 height 17
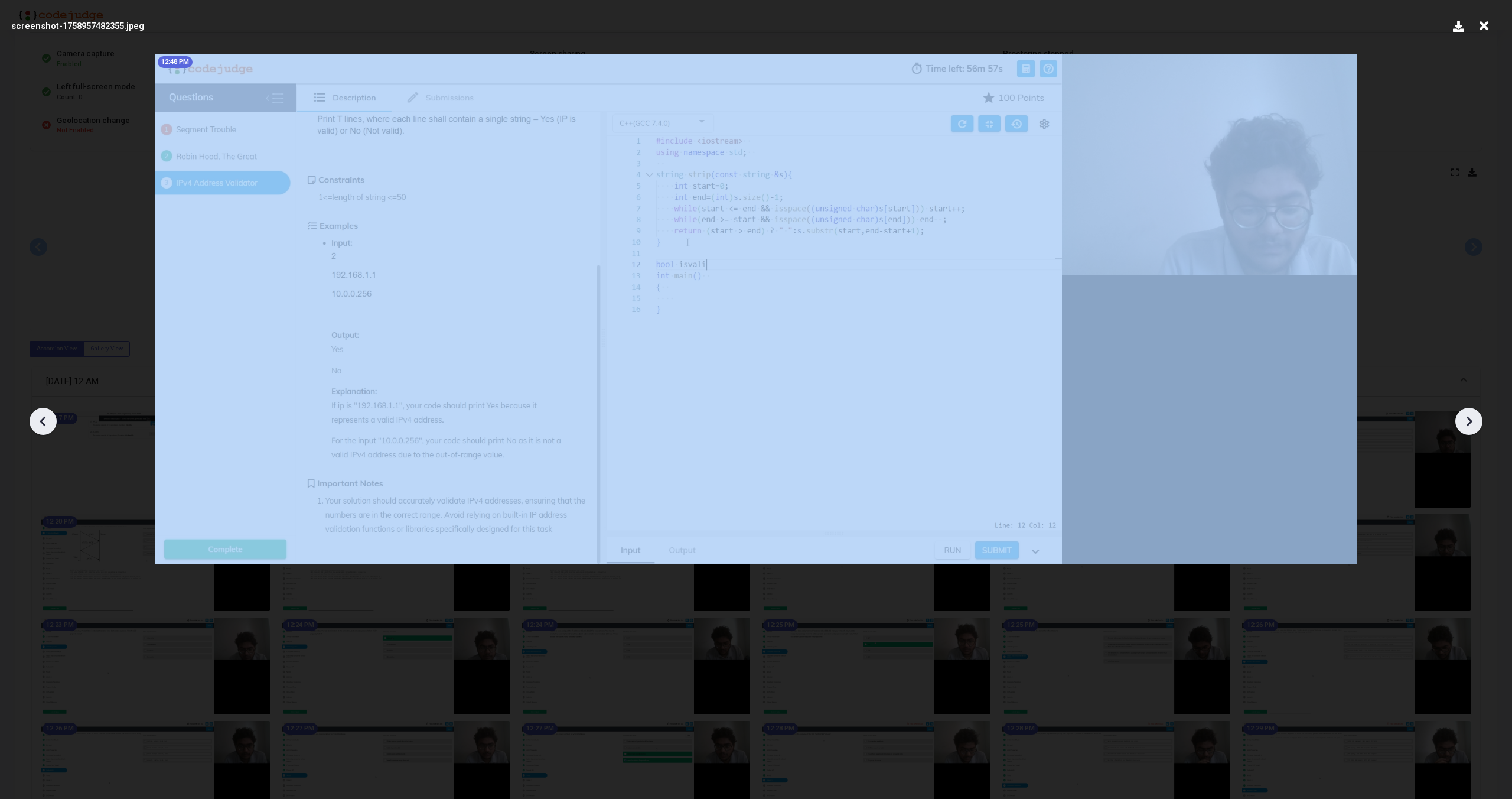
click at [1471, 419] on icon at bounding box center [1468, 420] width 17 height 17
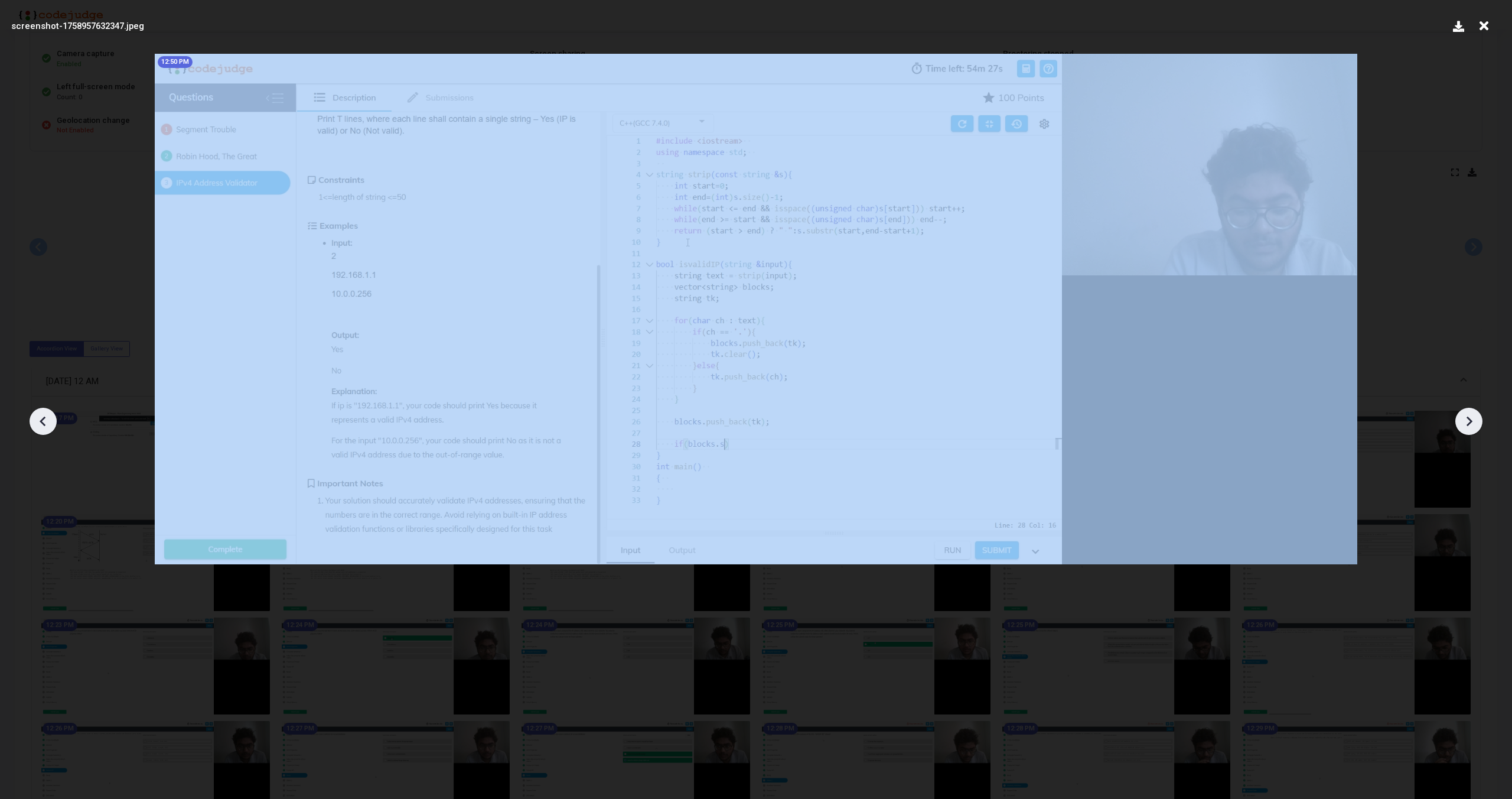
click at [1471, 419] on icon at bounding box center [1468, 420] width 17 height 17
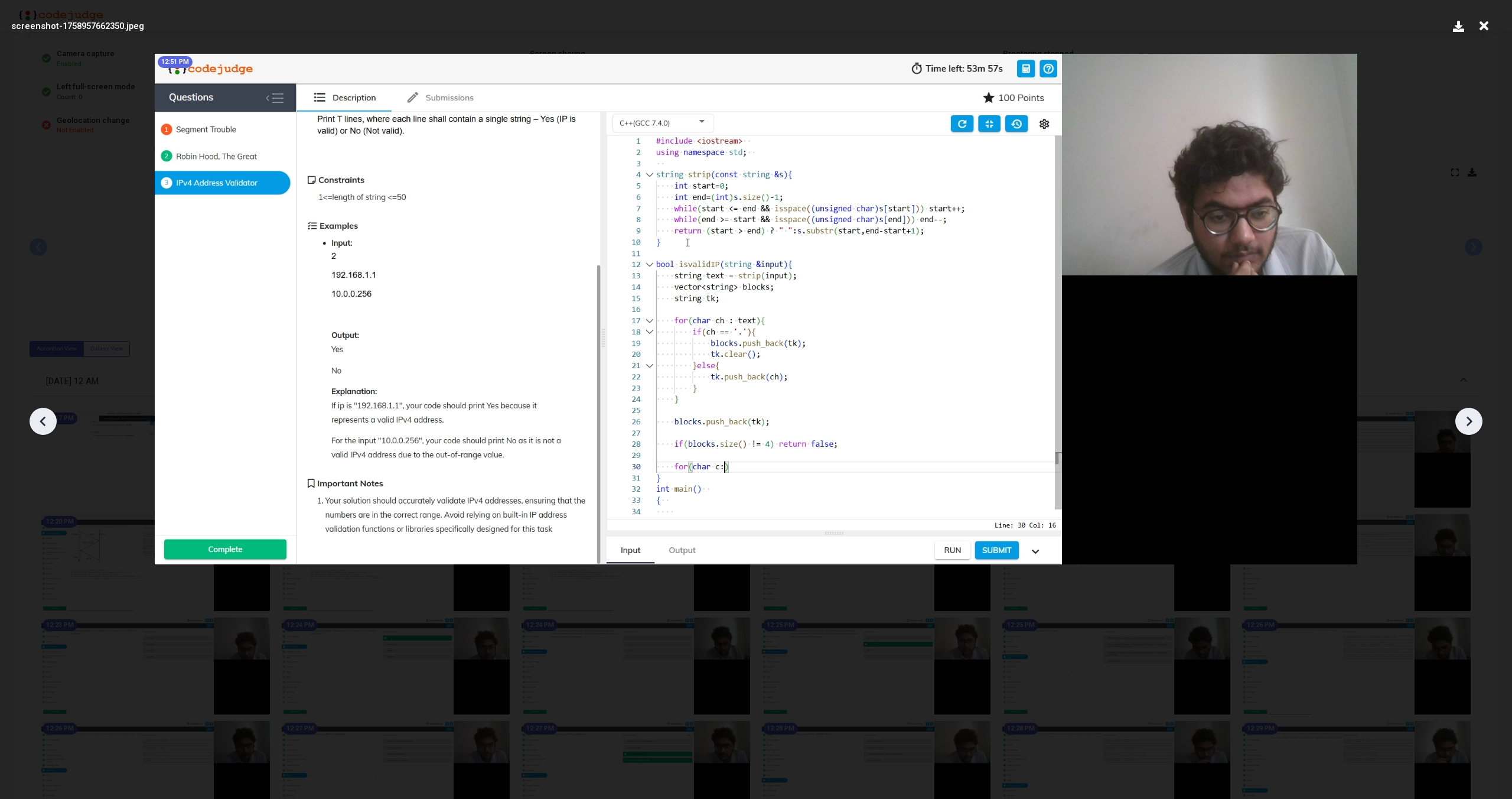
click at [1471, 419] on icon at bounding box center [1468, 420] width 17 height 17
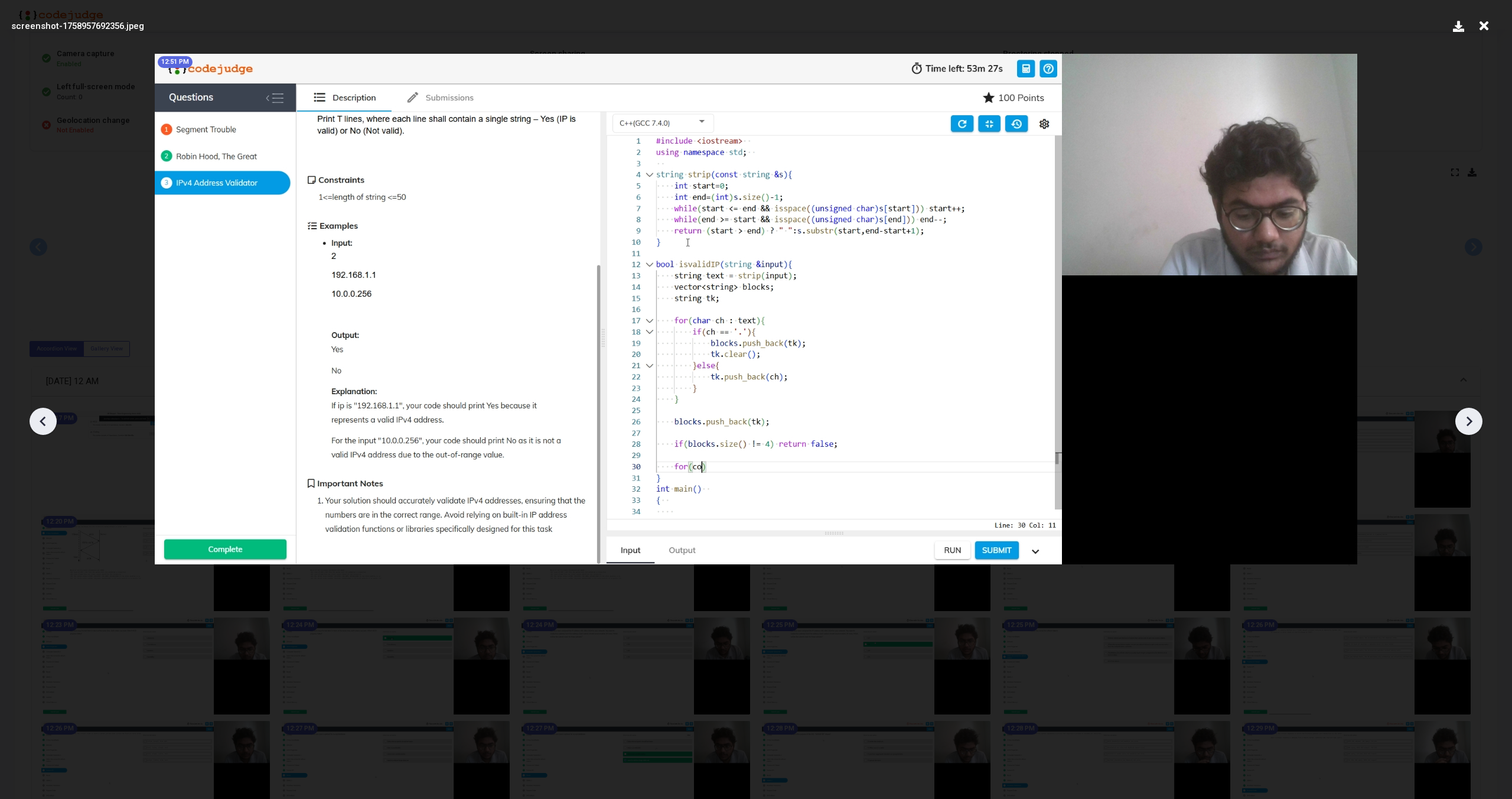
click at [1471, 419] on icon at bounding box center [1468, 420] width 17 height 17
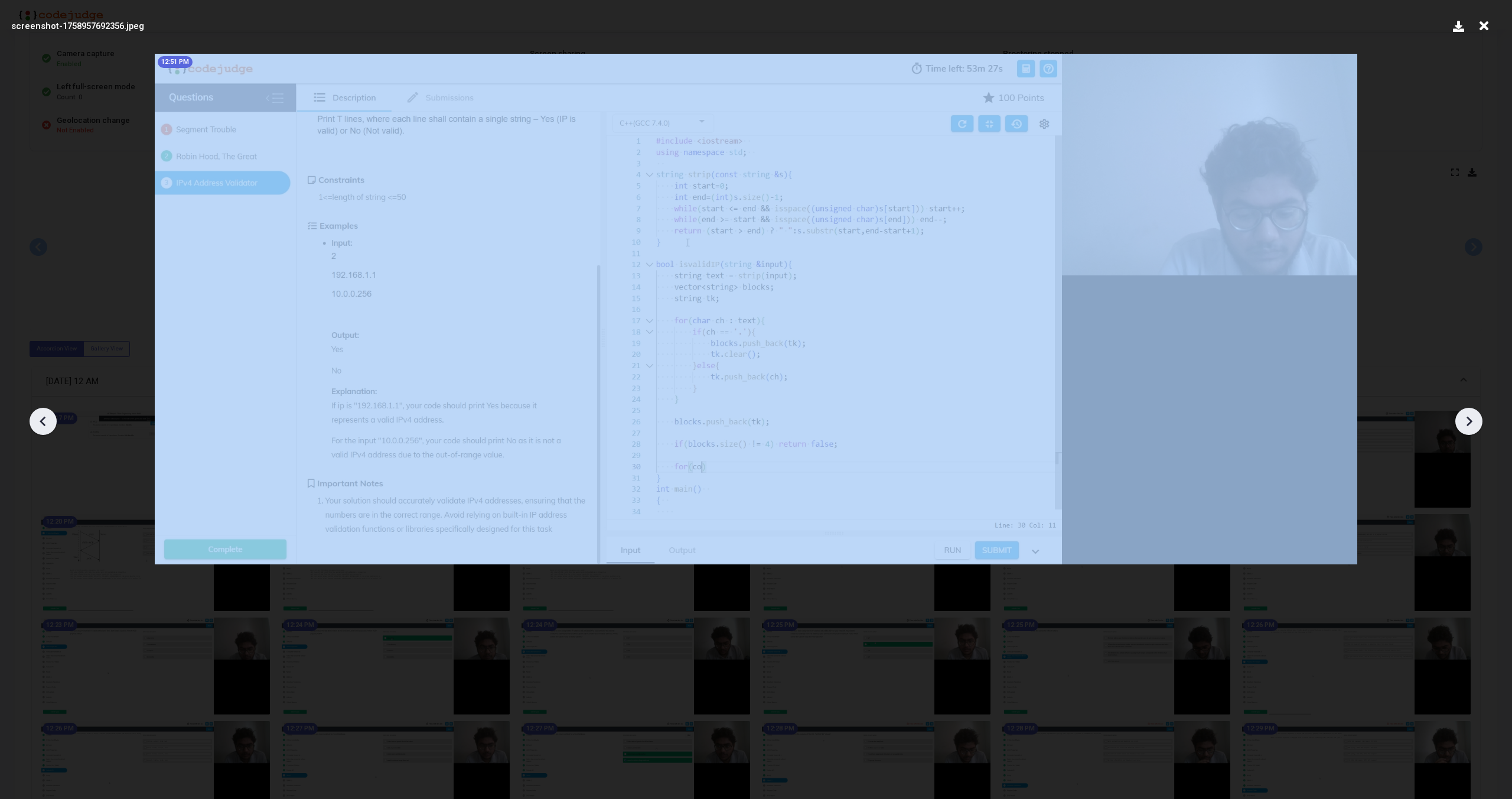
click at [1471, 419] on icon at bounding box center [1468, 420] width 17 height 17
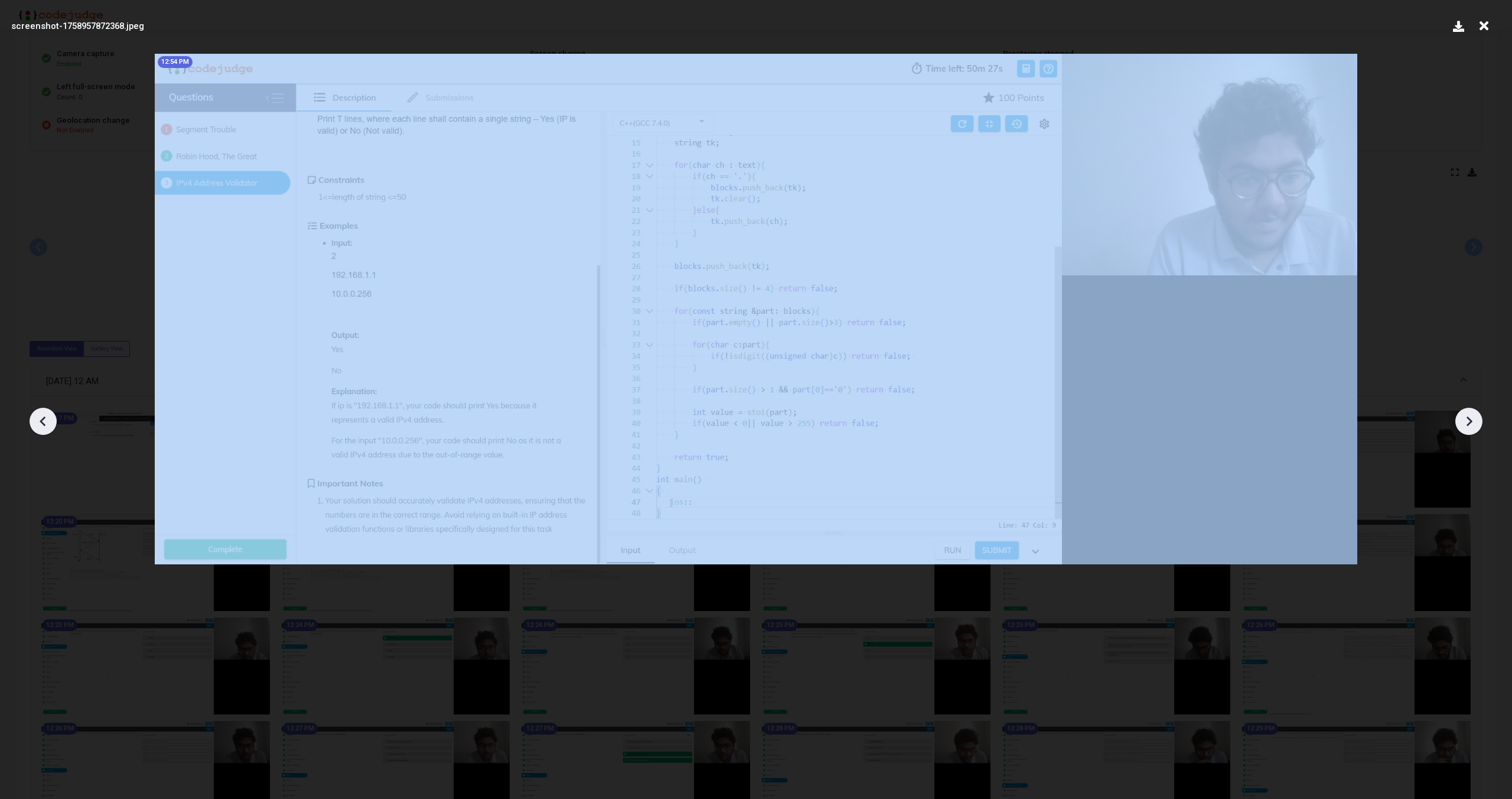
click at [1471, 419] on icon at bounding box center [1468, 420] width 17 height 17
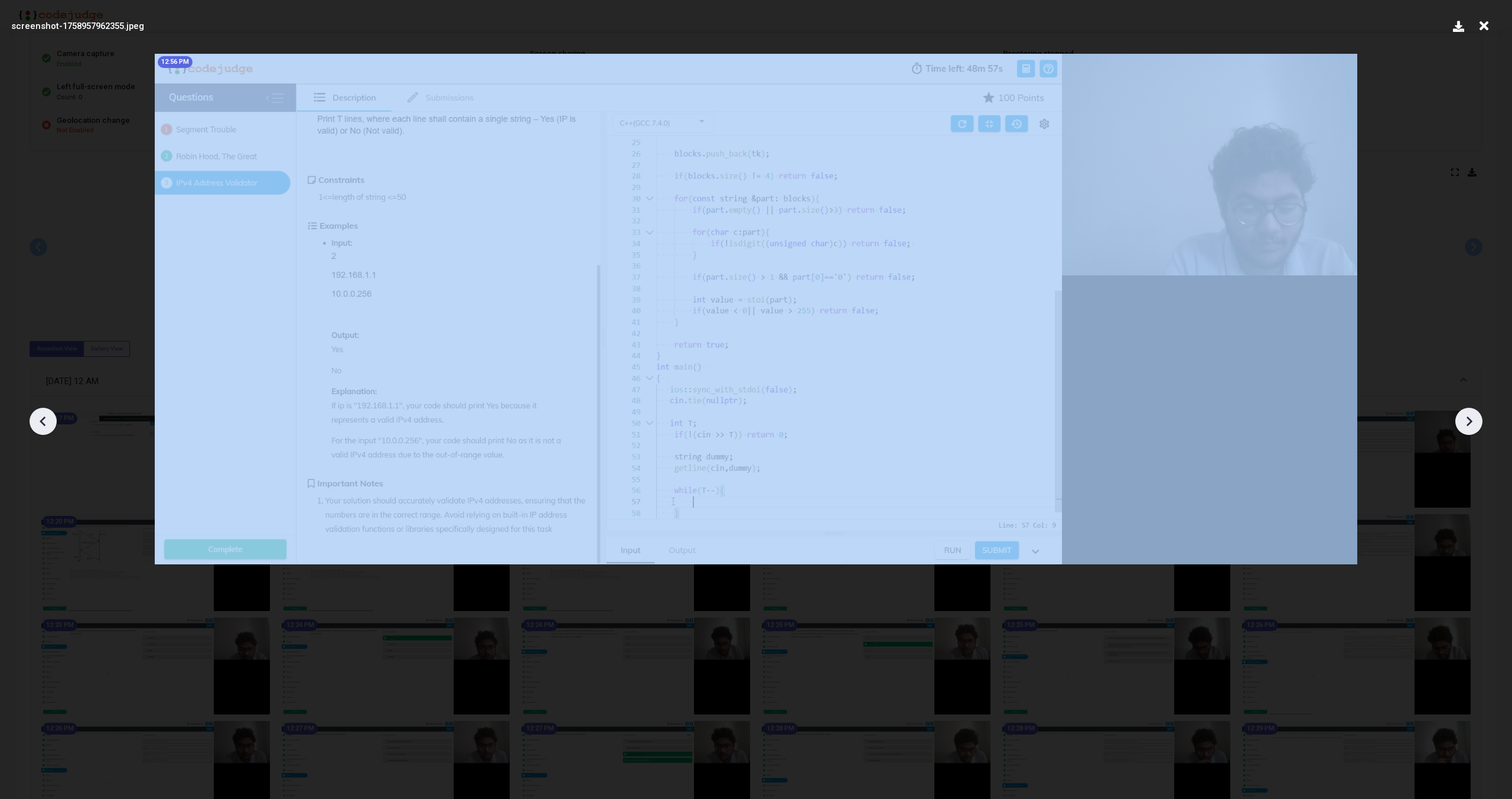
click at [1471, 419] on icon at bounding box center [1468, 420] width 17 height 17
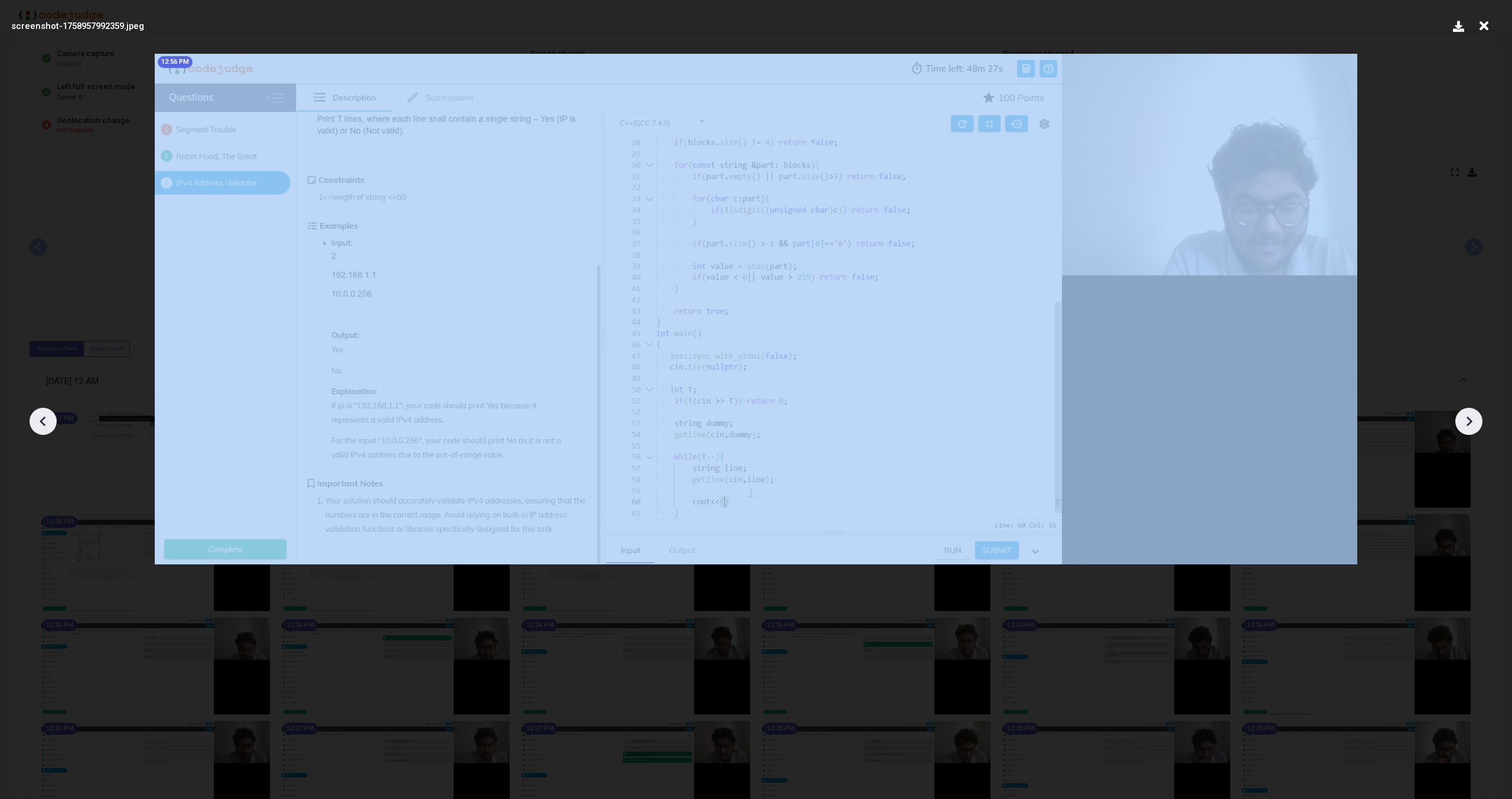
click at [1471, 419] on icon at bounding box center [1468, 420] width 17 height 17
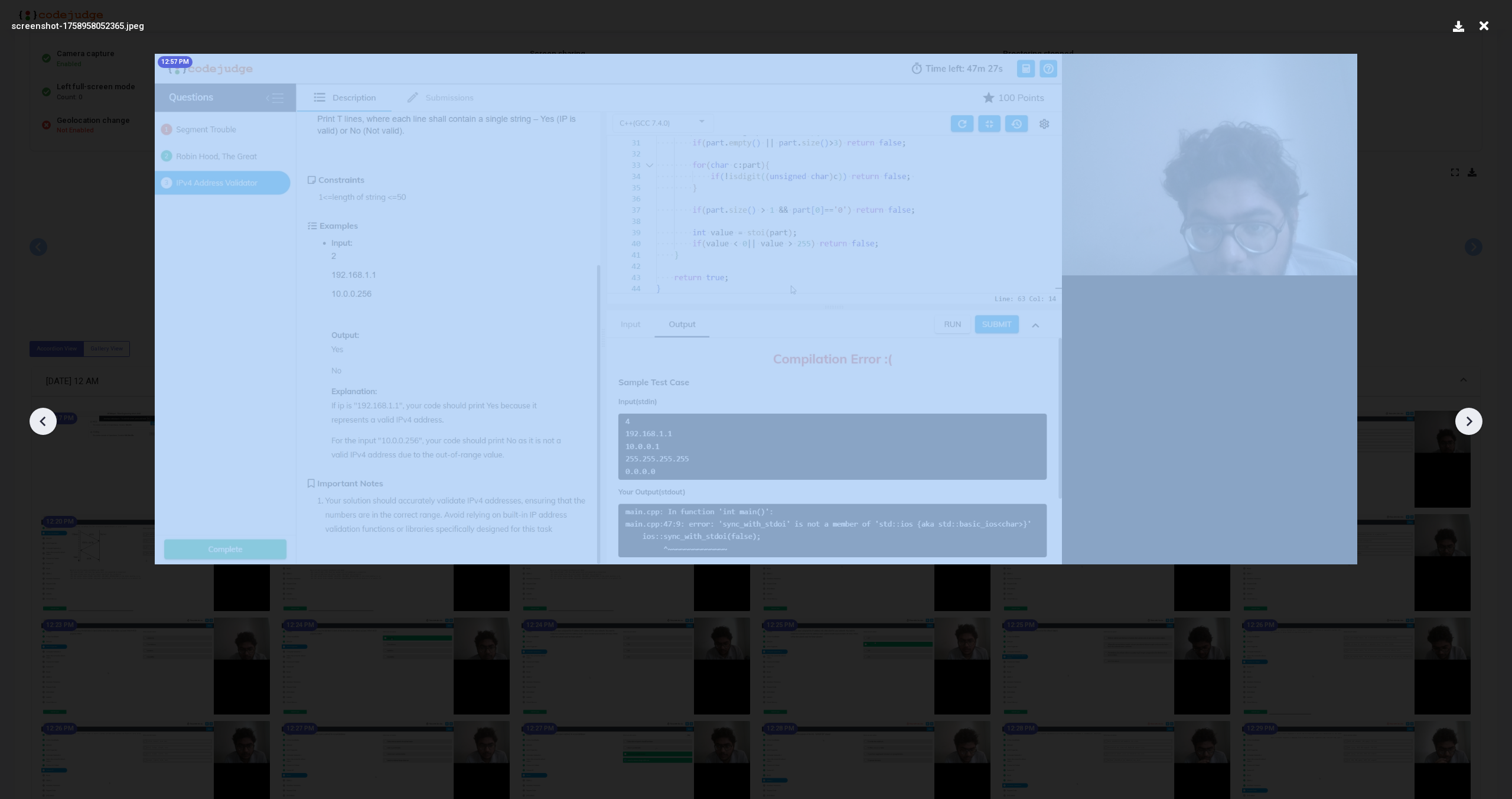
click at [1471, 419] on icon at bounding box center [1468, 420] width 17 height 17
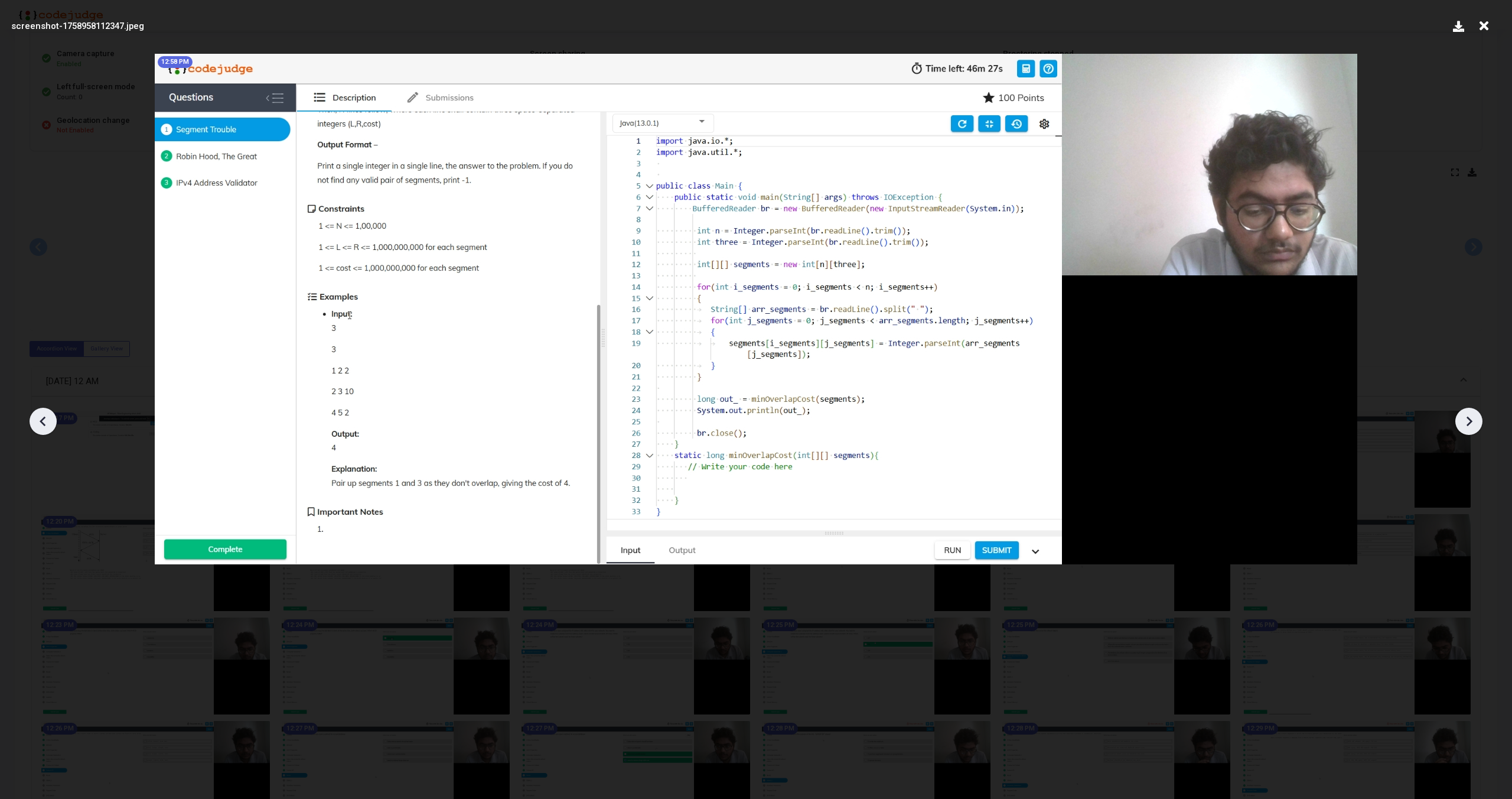
click at [45, 427] on icon at bounding box center [43, 420] width 17 height 17
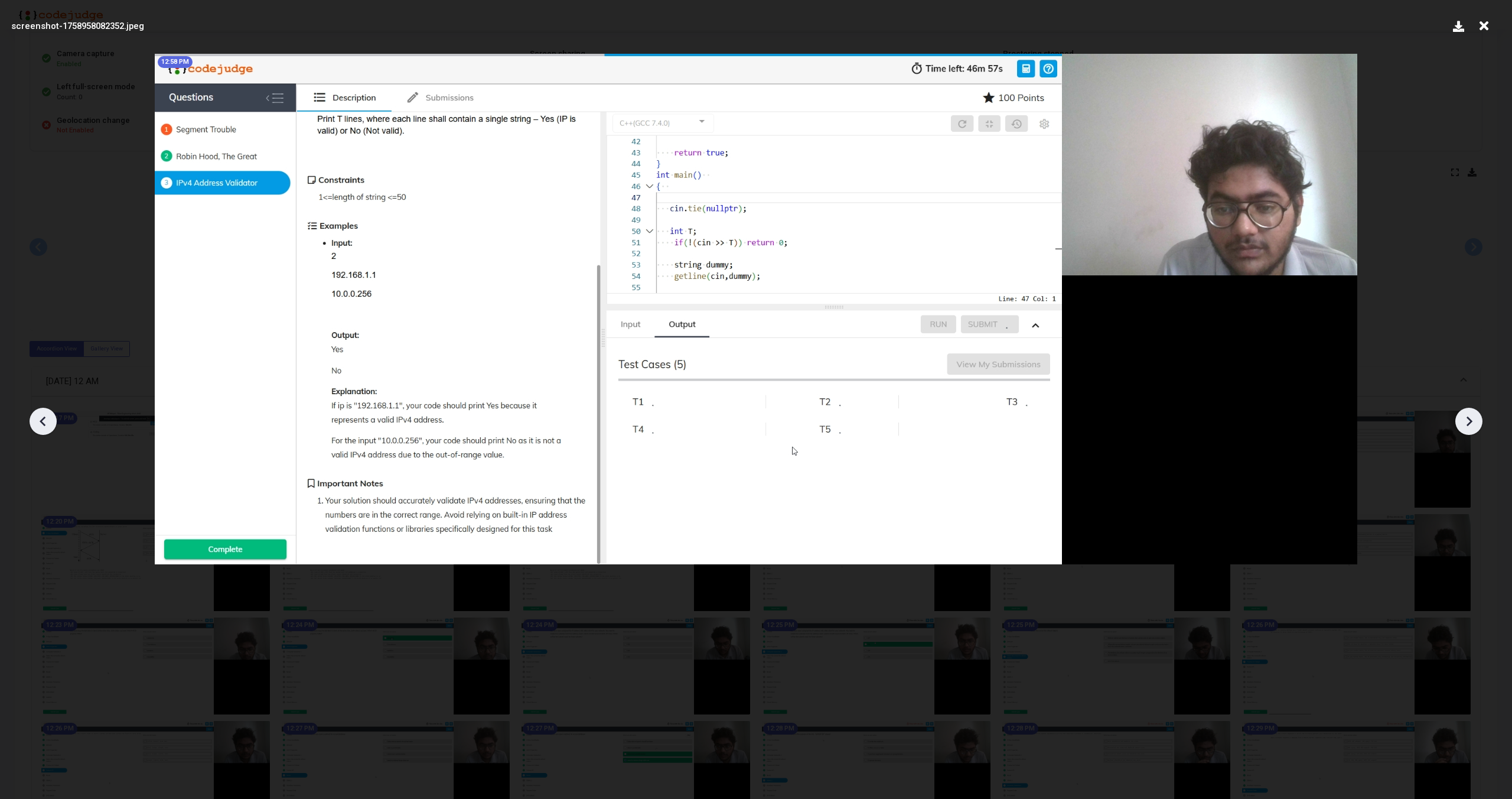
click at [45, 427] on icon at bounding box center [43, 420] width 17 height 17
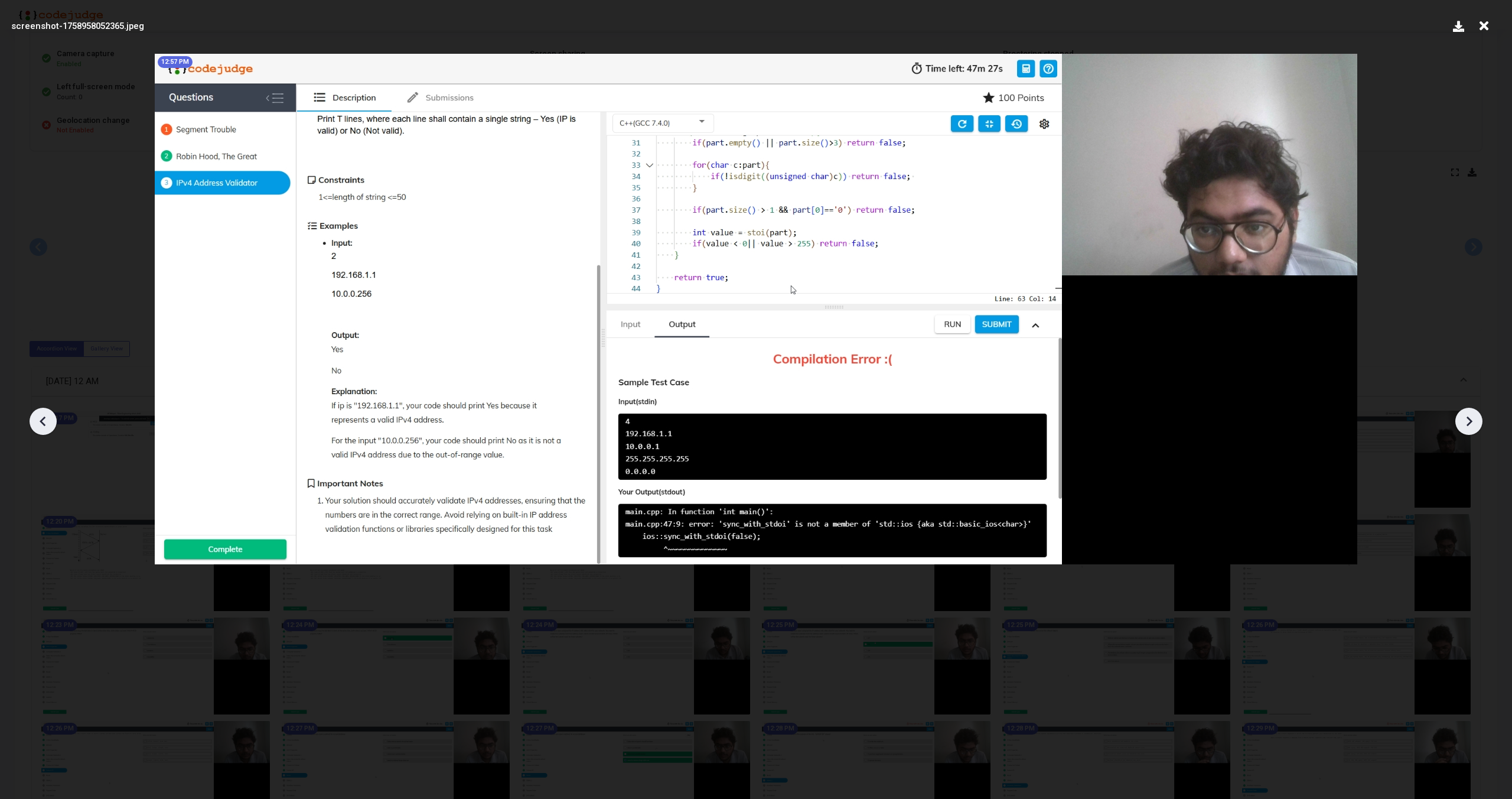
click at [45, 427] on icon at bounding box center [43, 420] width 17 height 17
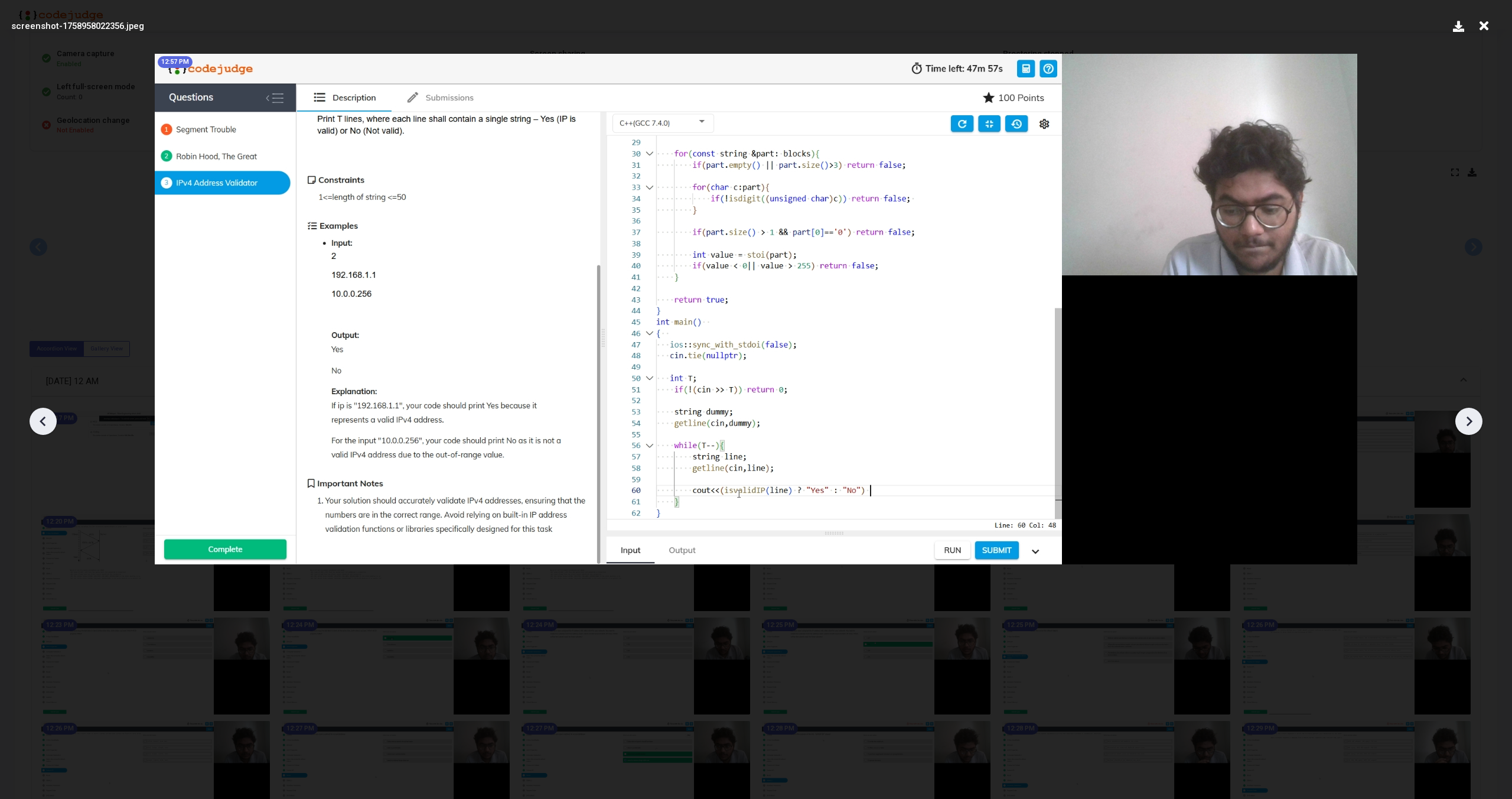
click at [1478, 430] on div at bounding box center [756, 417] width 1512 height 764
click at [1477, 428] on icon at bounding box center [1468, 420] width 17 height 17
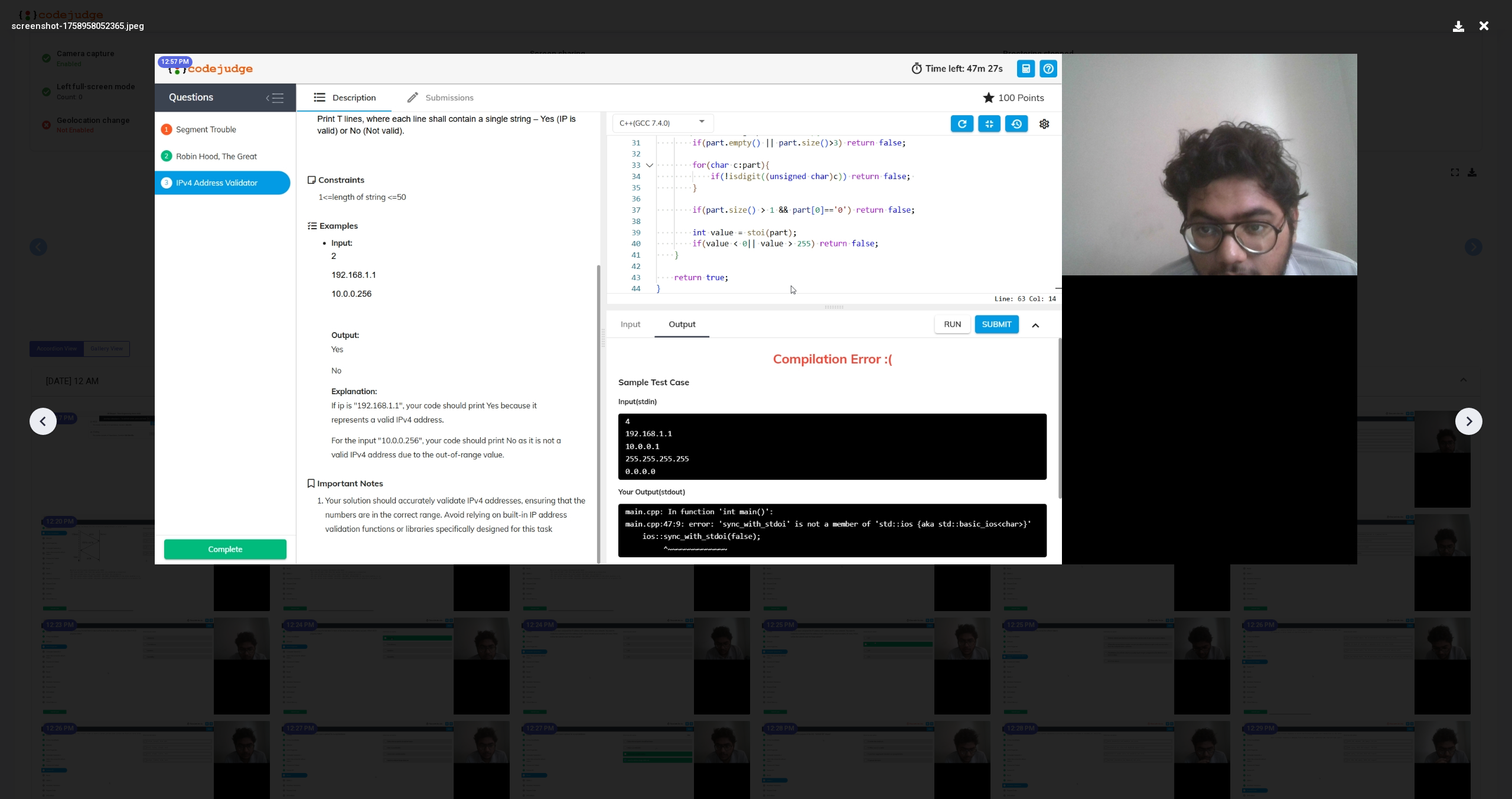
click at [1477, 428] on icon at bounding box center [1468, 420] width 17 height 17
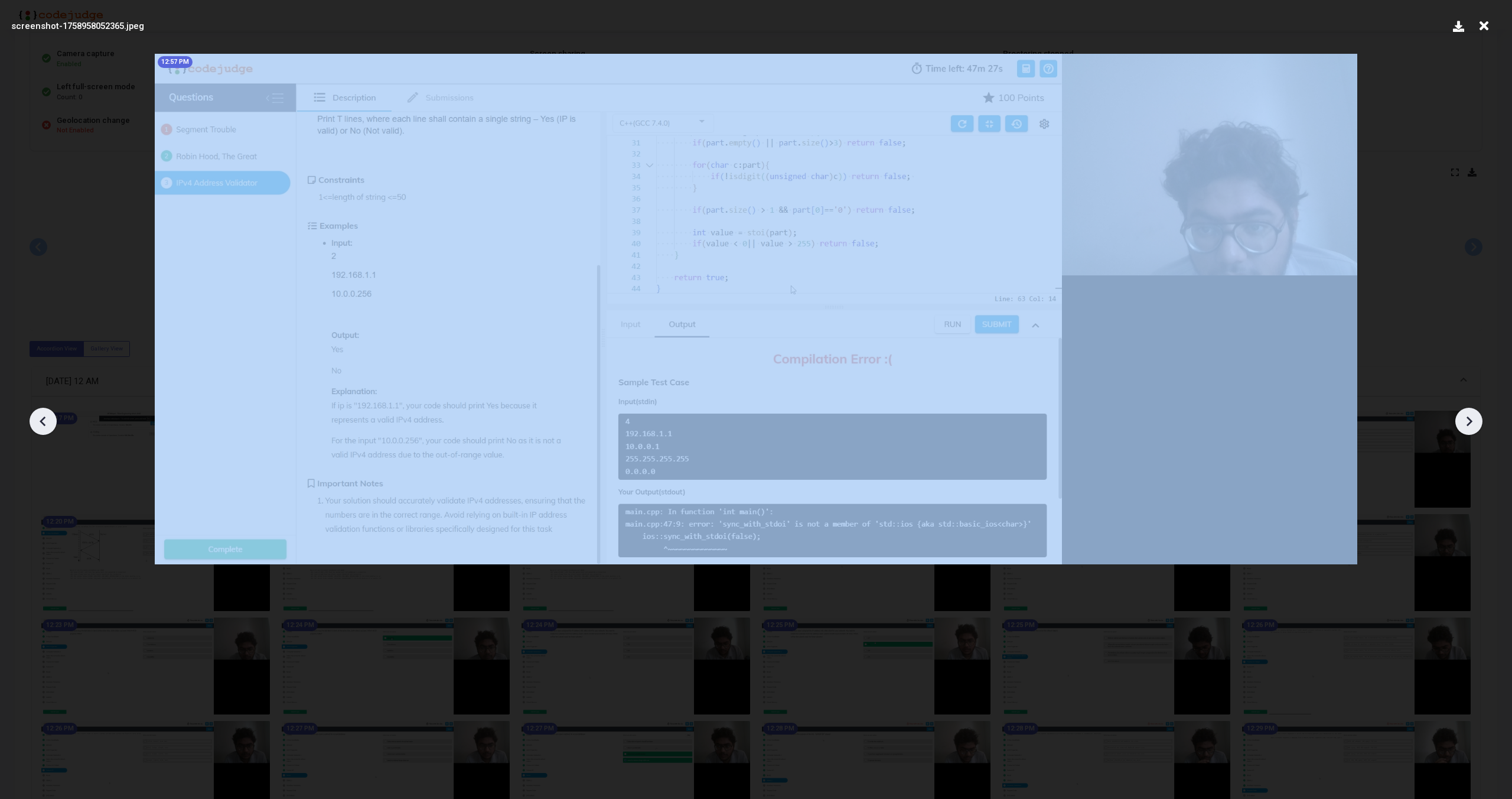
click at [1477, 428] on icon at bounding box center [1468, 420] width 17 height 17
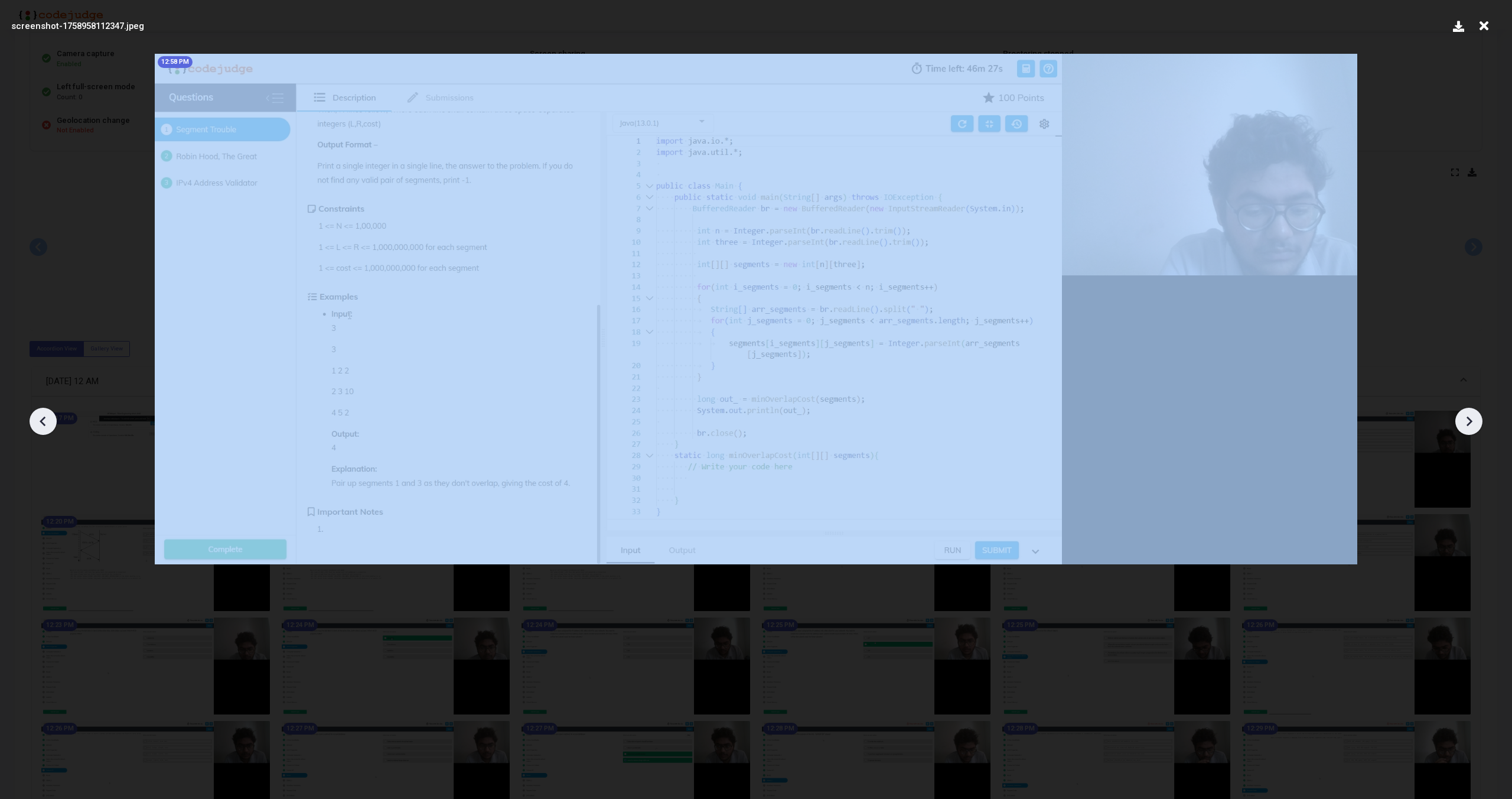
click at [1477, 428] on icon at bounding box center [1468, 420] width 17 height 17
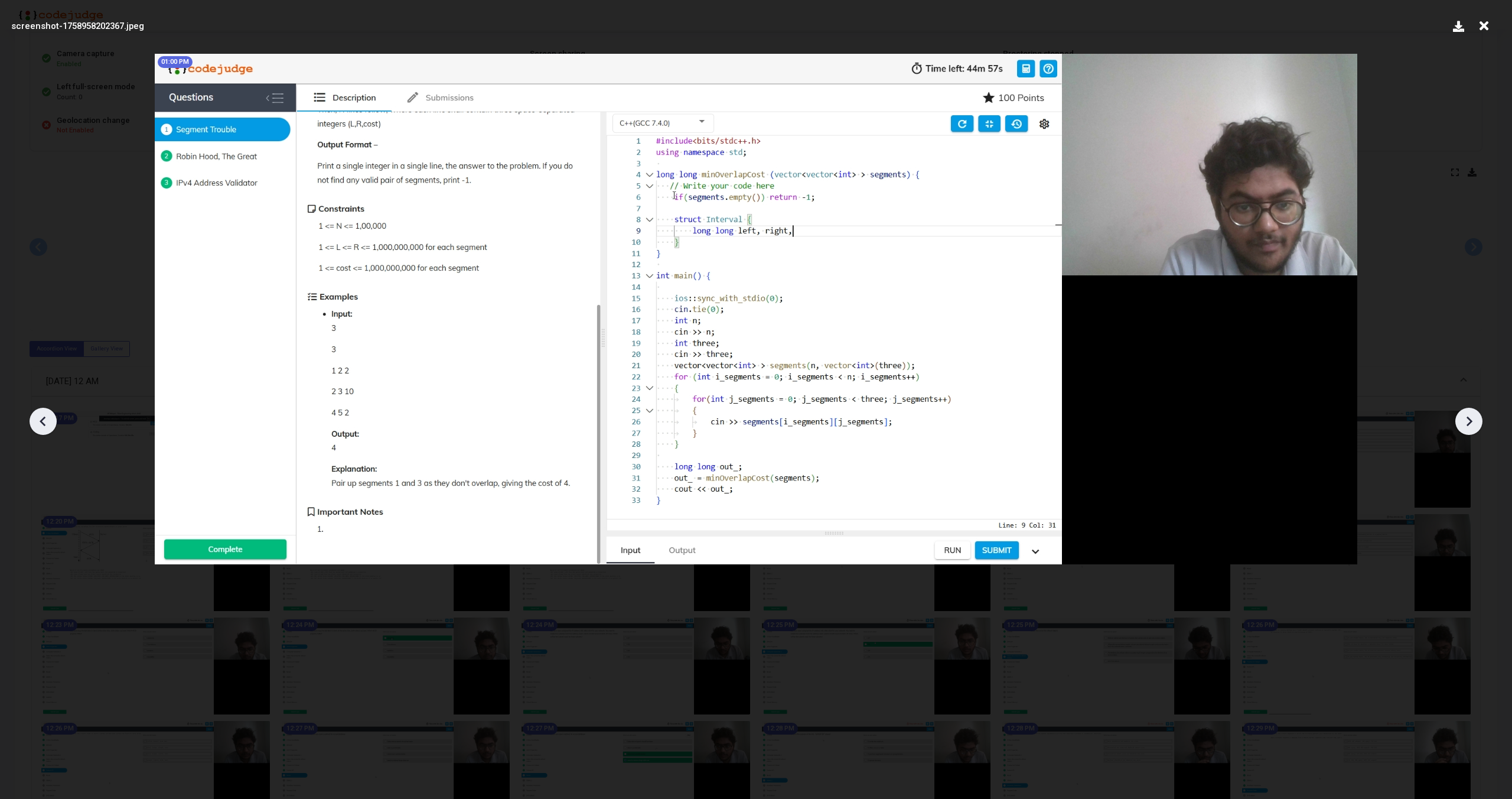
click at [1477, 428] on icon at bounding box center [1468, 420] width 17 height 17
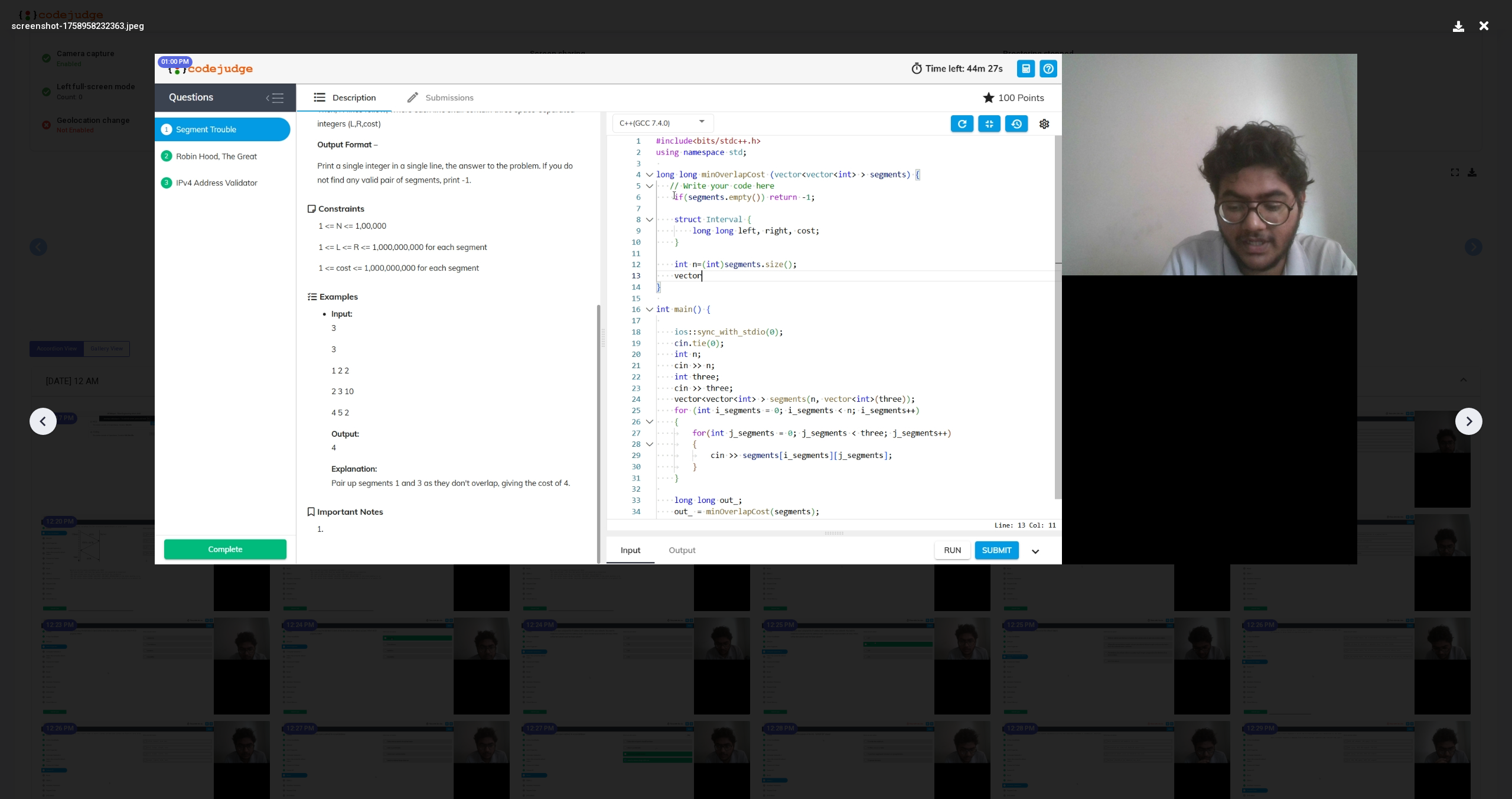
click at [1477, 428] on icon at bounding box center [1468, 420] width 17 height 17
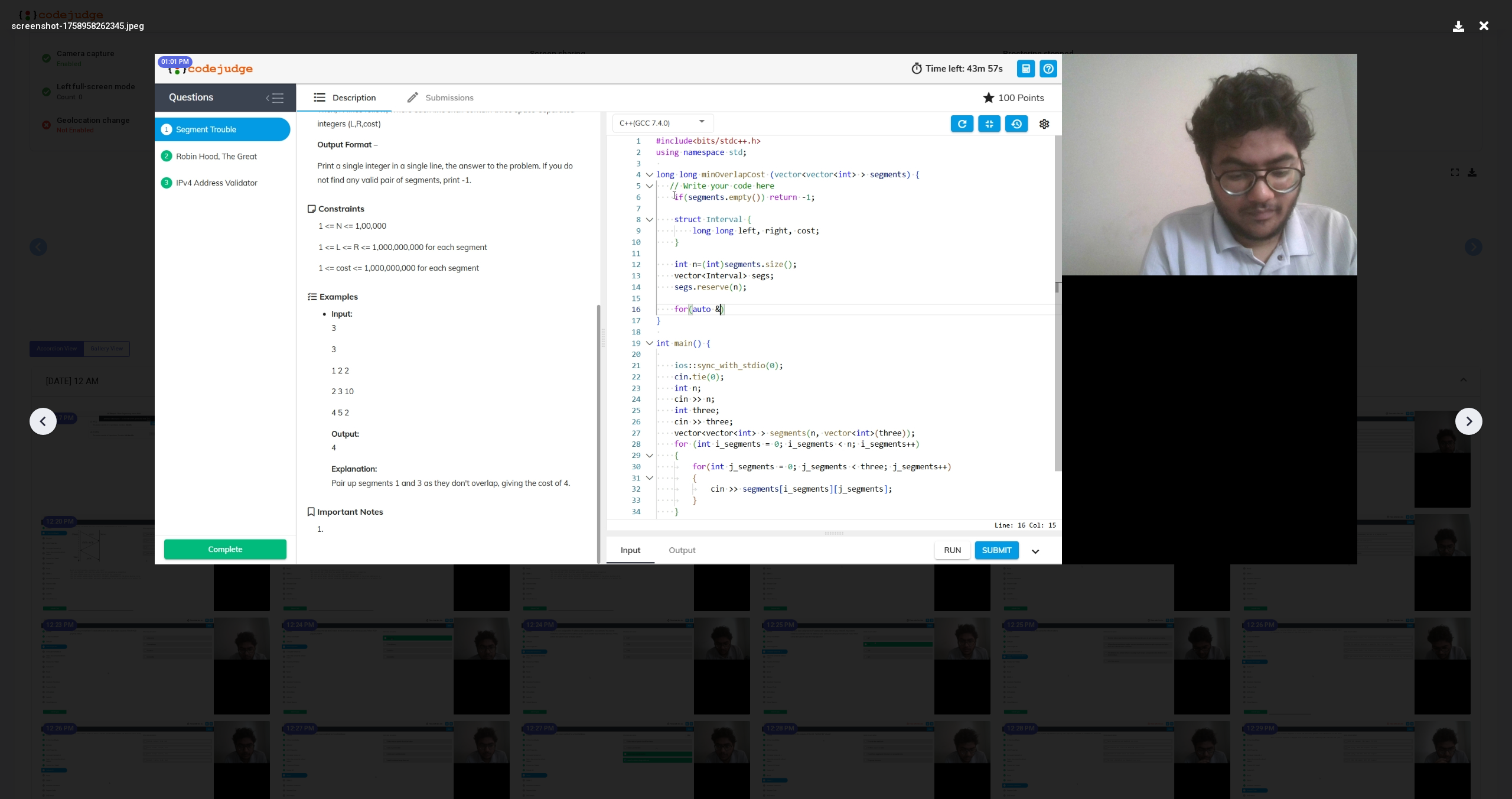
click at [1477, 428] on icon at bounding box center [1468, 420] width 17 height 17
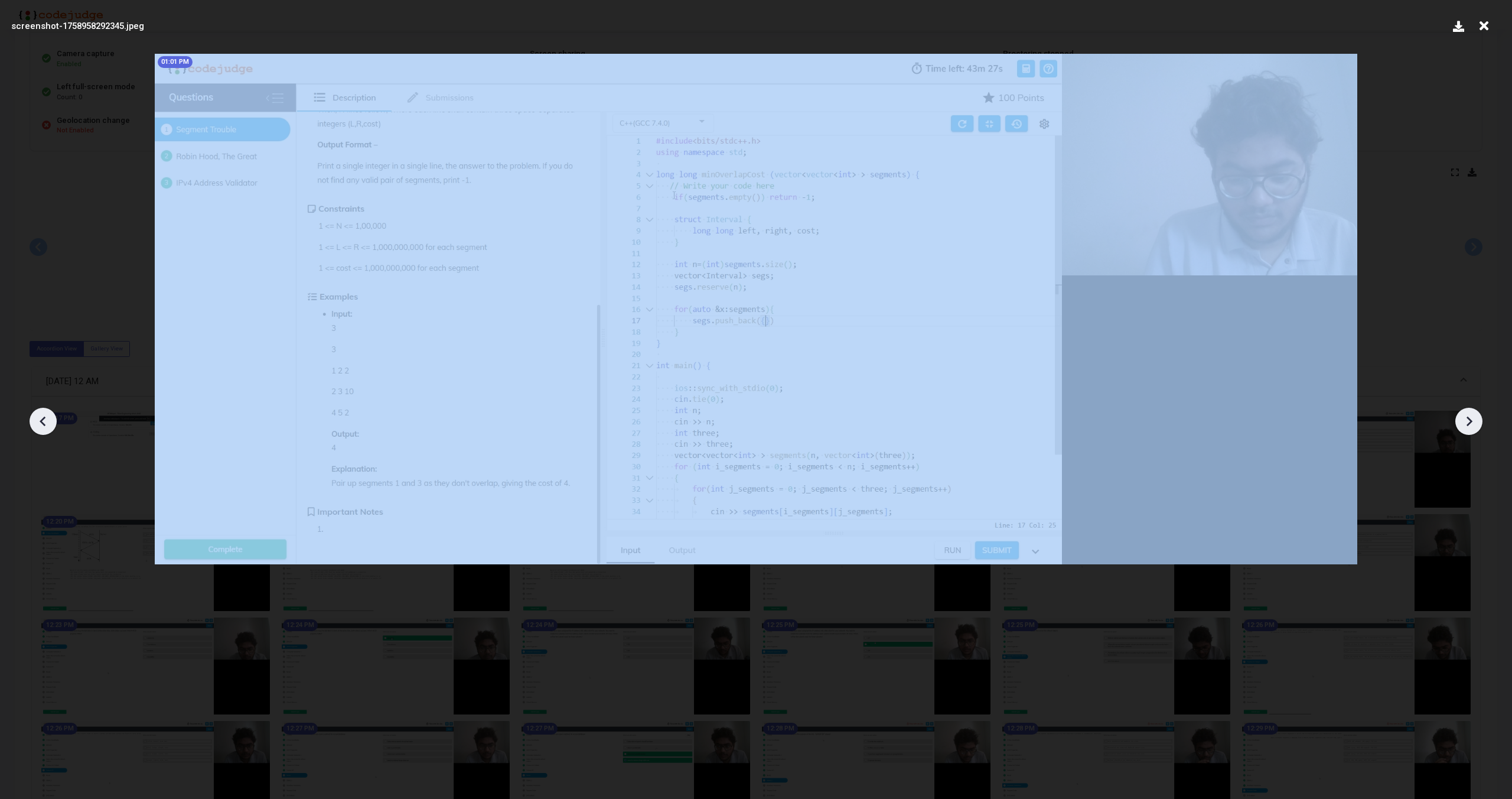
click at [1477, 428] on icon at bounding box center [1468, 420] width 17 height 17
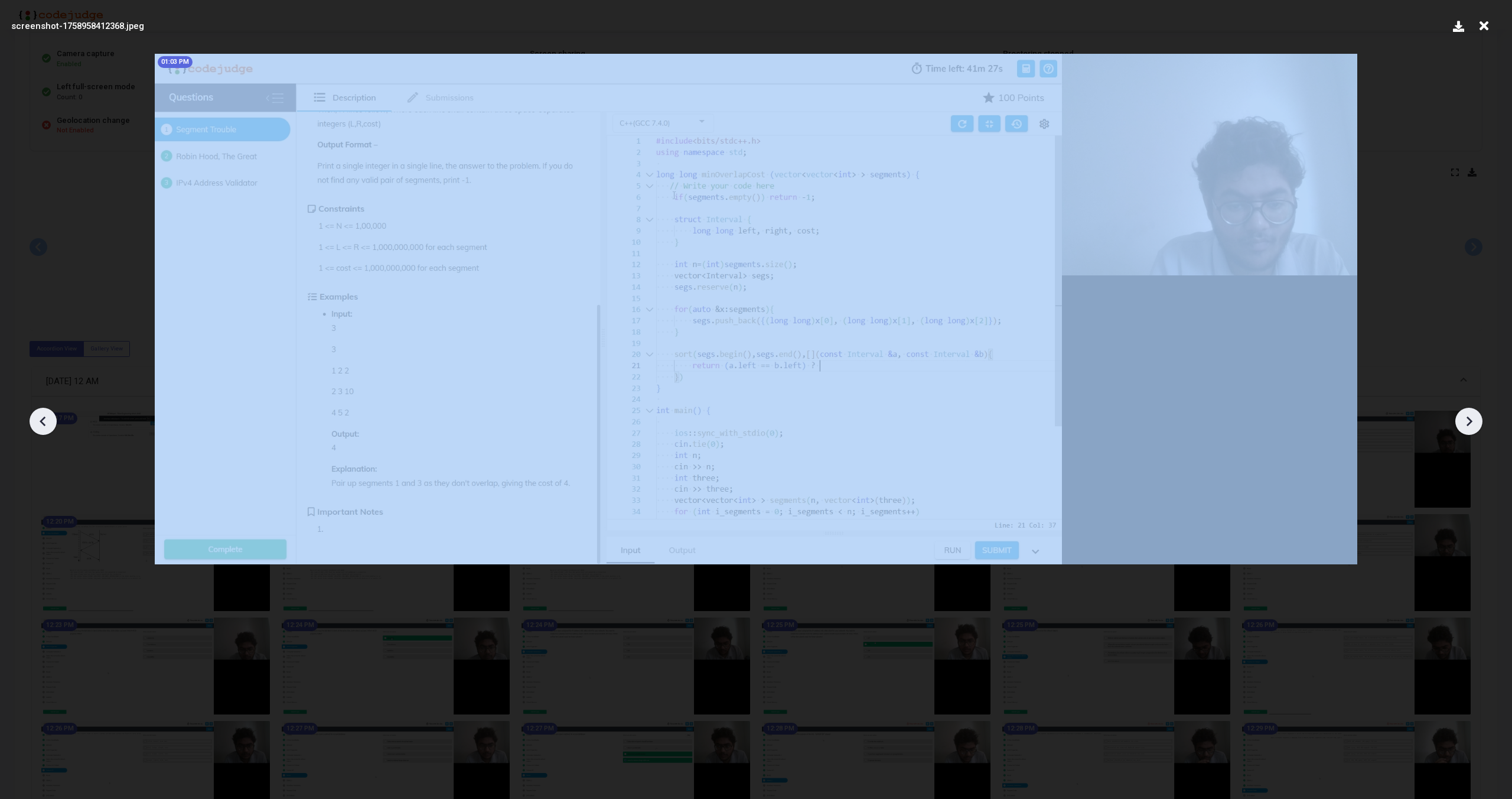
click at [1477, 428] on icon at bounding box center [1468, 420] width 17 height 17
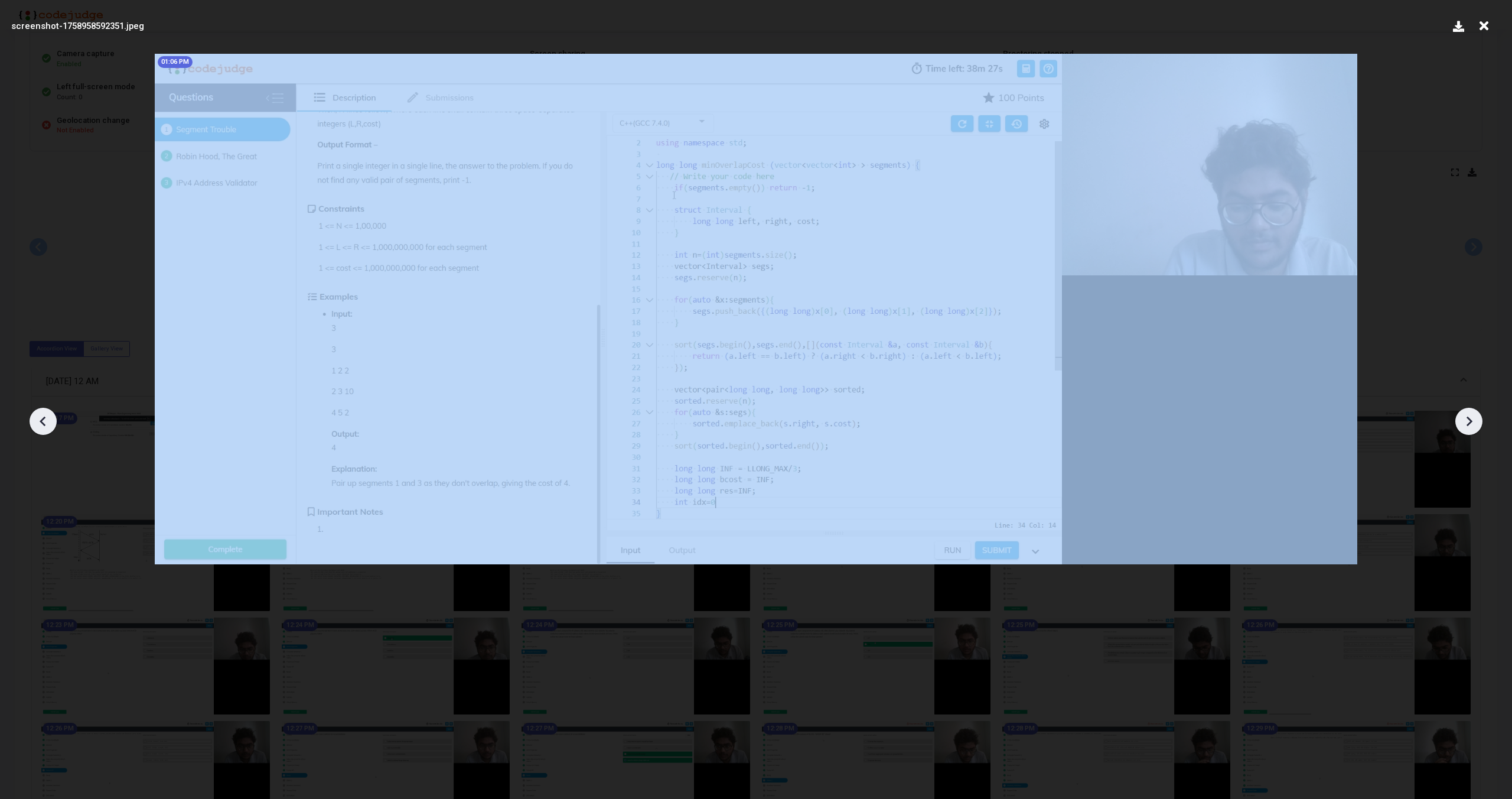
click at [1477, 428] on icon at bounding box center [1468, 420] width 17 height 17
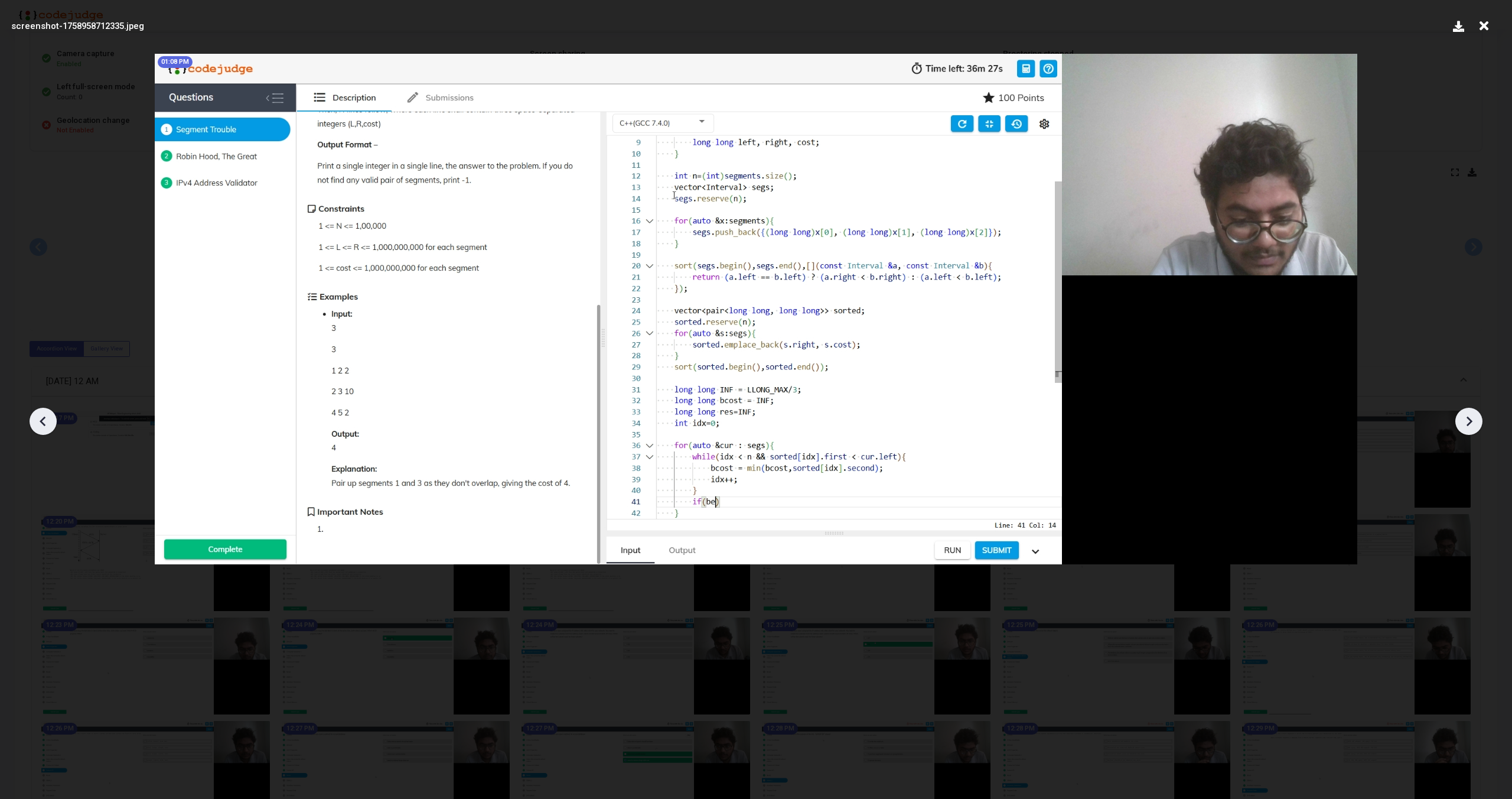
click at [1477, 428] on icon at bounding box center [1468, 420] width 17 height 17
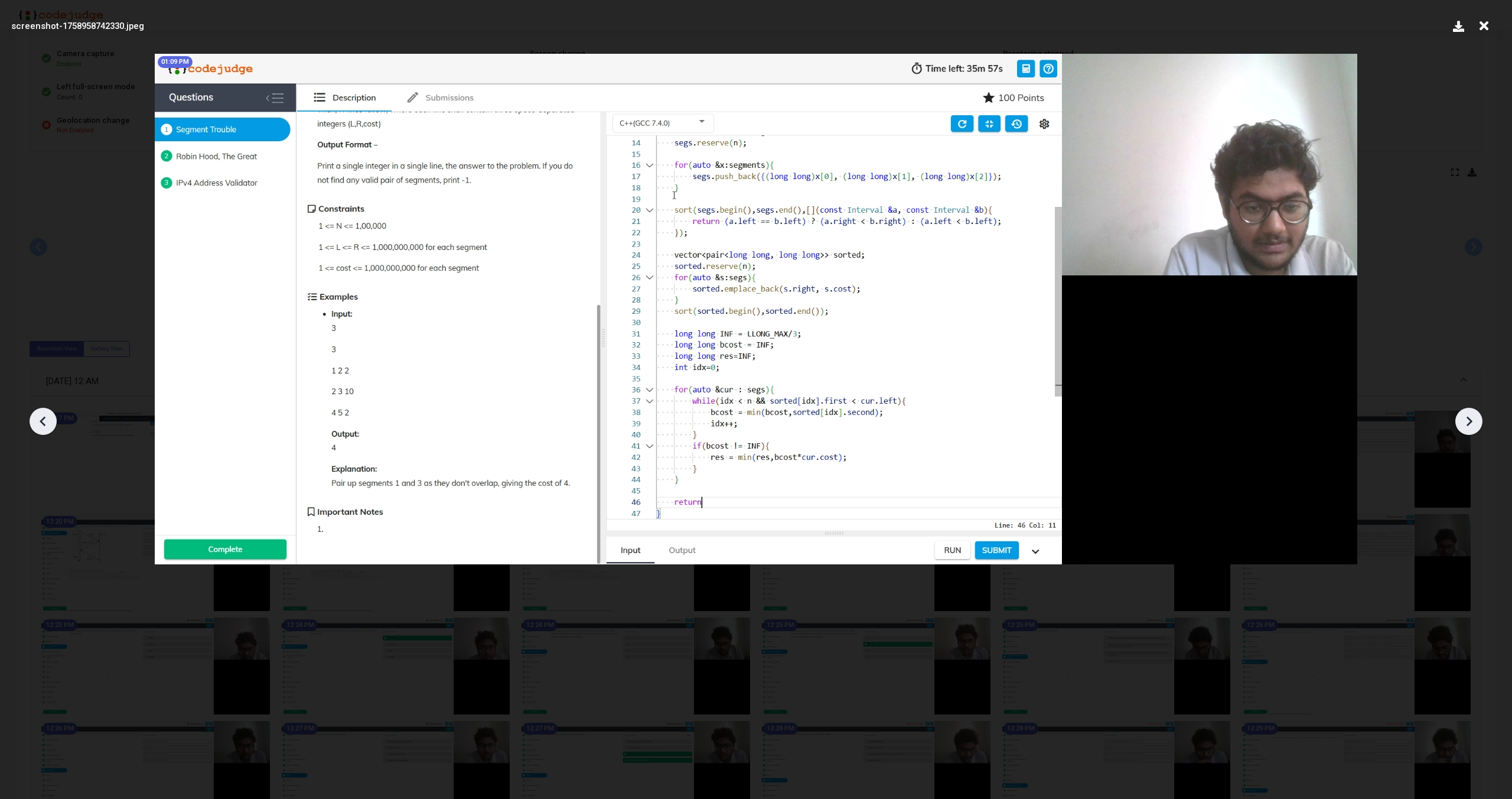
click at [1477, 428] on icon at bounding box center [1468, 420] width 17 height 17
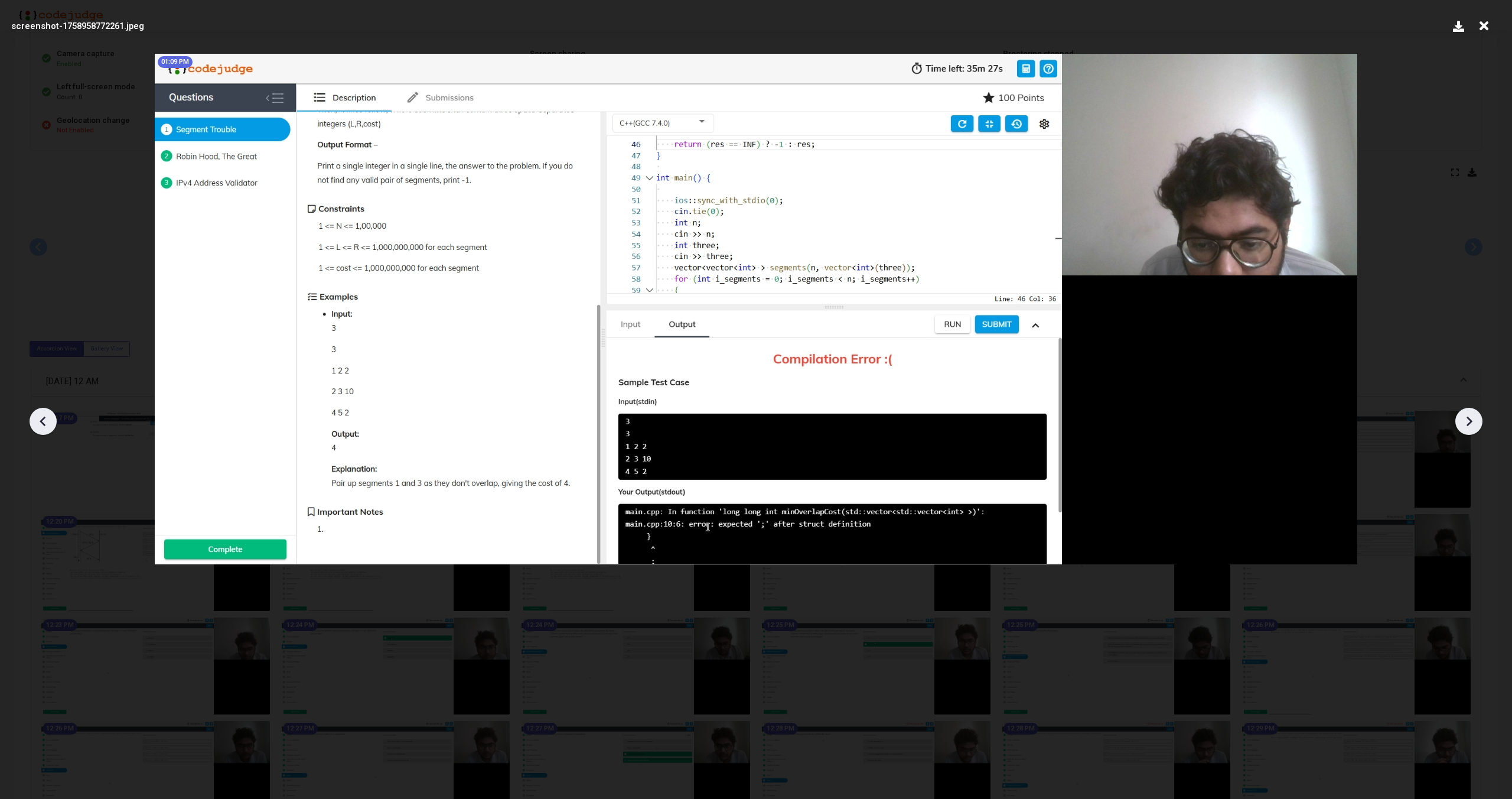
click at [1477, 428] on icon at bounding box center [1468, 420] width 17 height 17
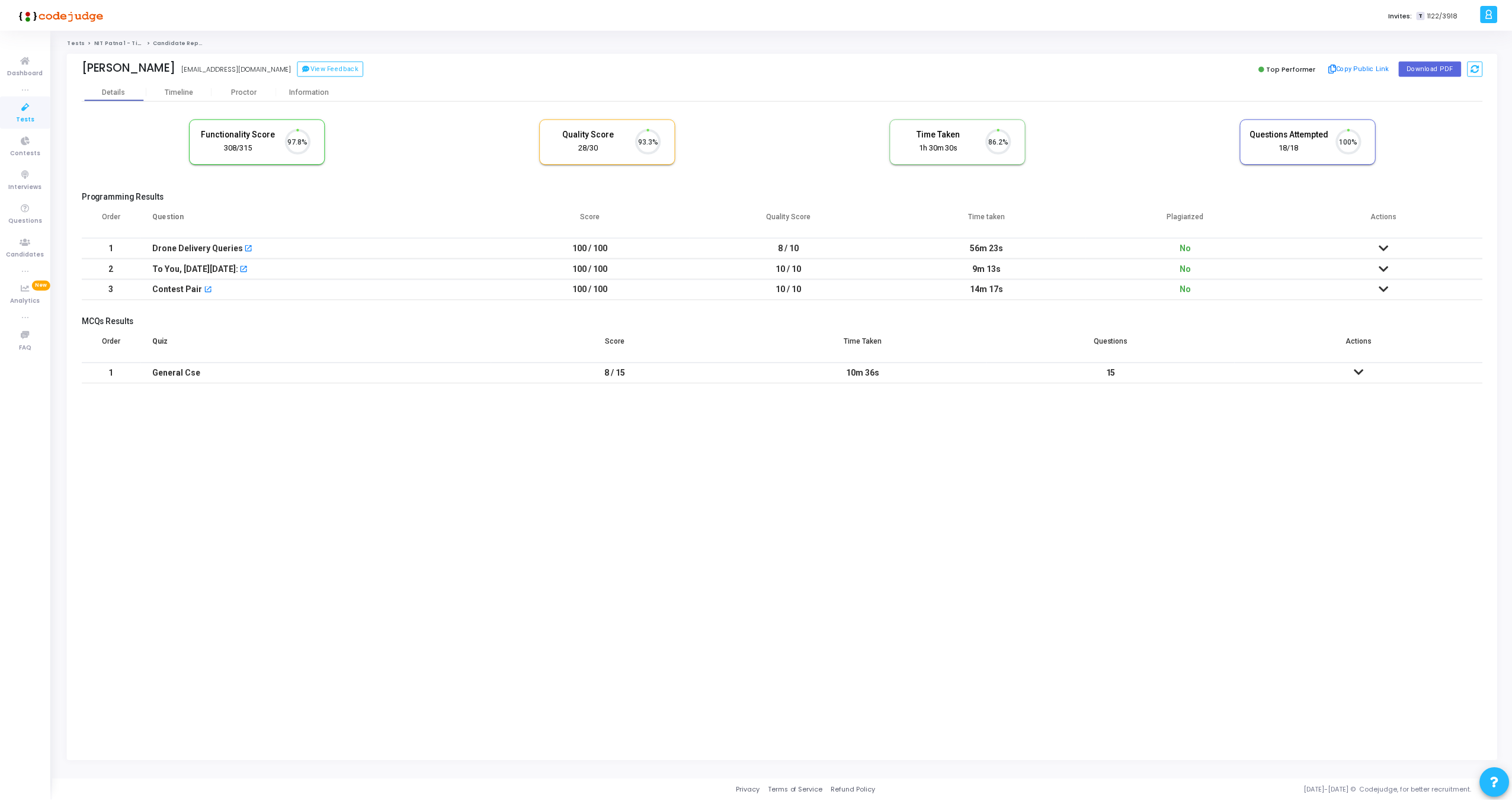
scroll to position [25, 30]
click at [634, 473] on kt-portlet-body "Details Timeline [PERSON_NAME] Information Functionality Score 308/315 97.8% Qu…" at bounding box center [784, 421] width 1435 height 679
click at [237, 88] on div "Proctor" at bounding box center [244, 91] width 65 height 9
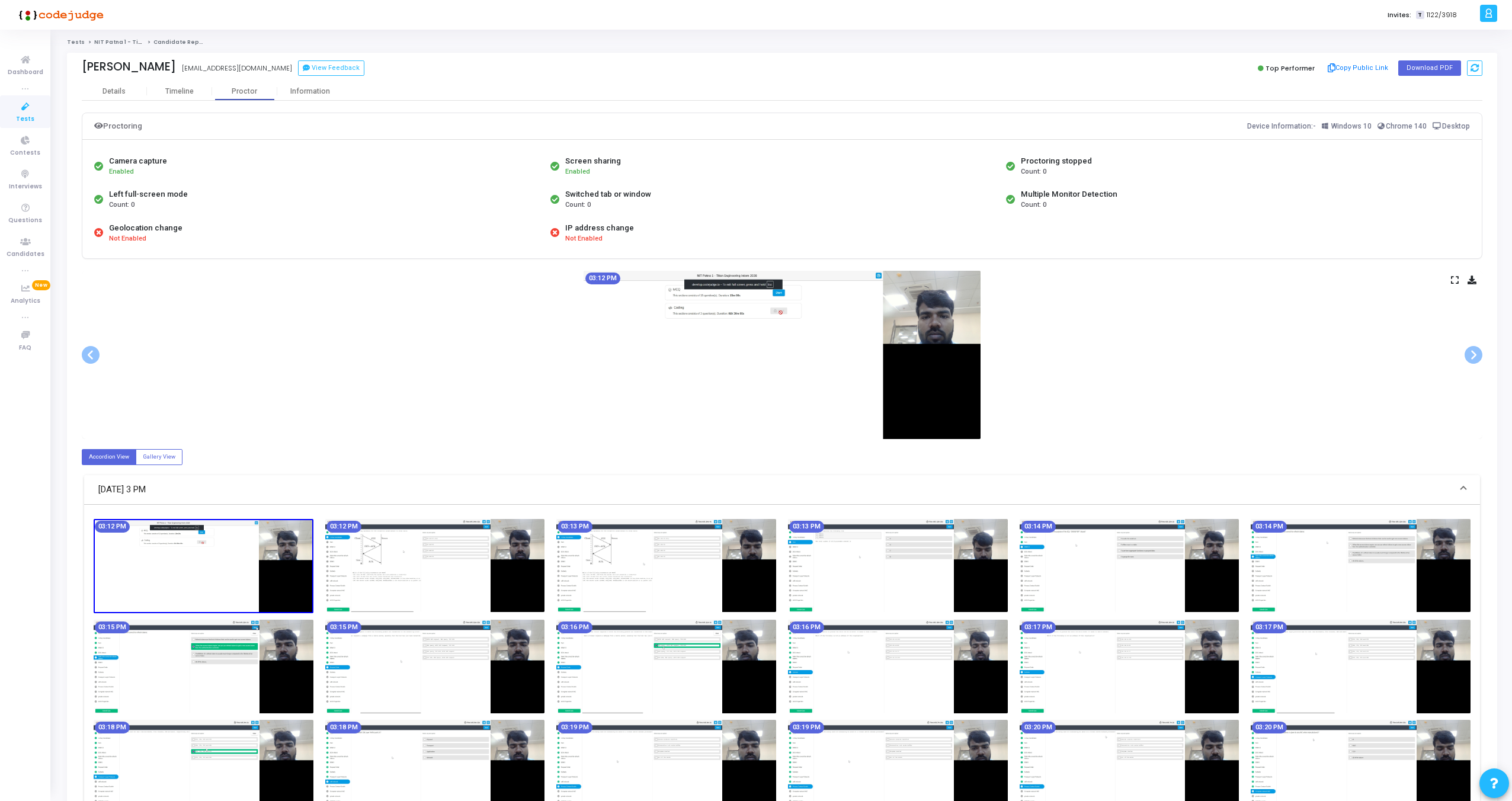
click at [1454, 281] on icon at bounding box center [1455, 279] width 7 height 6
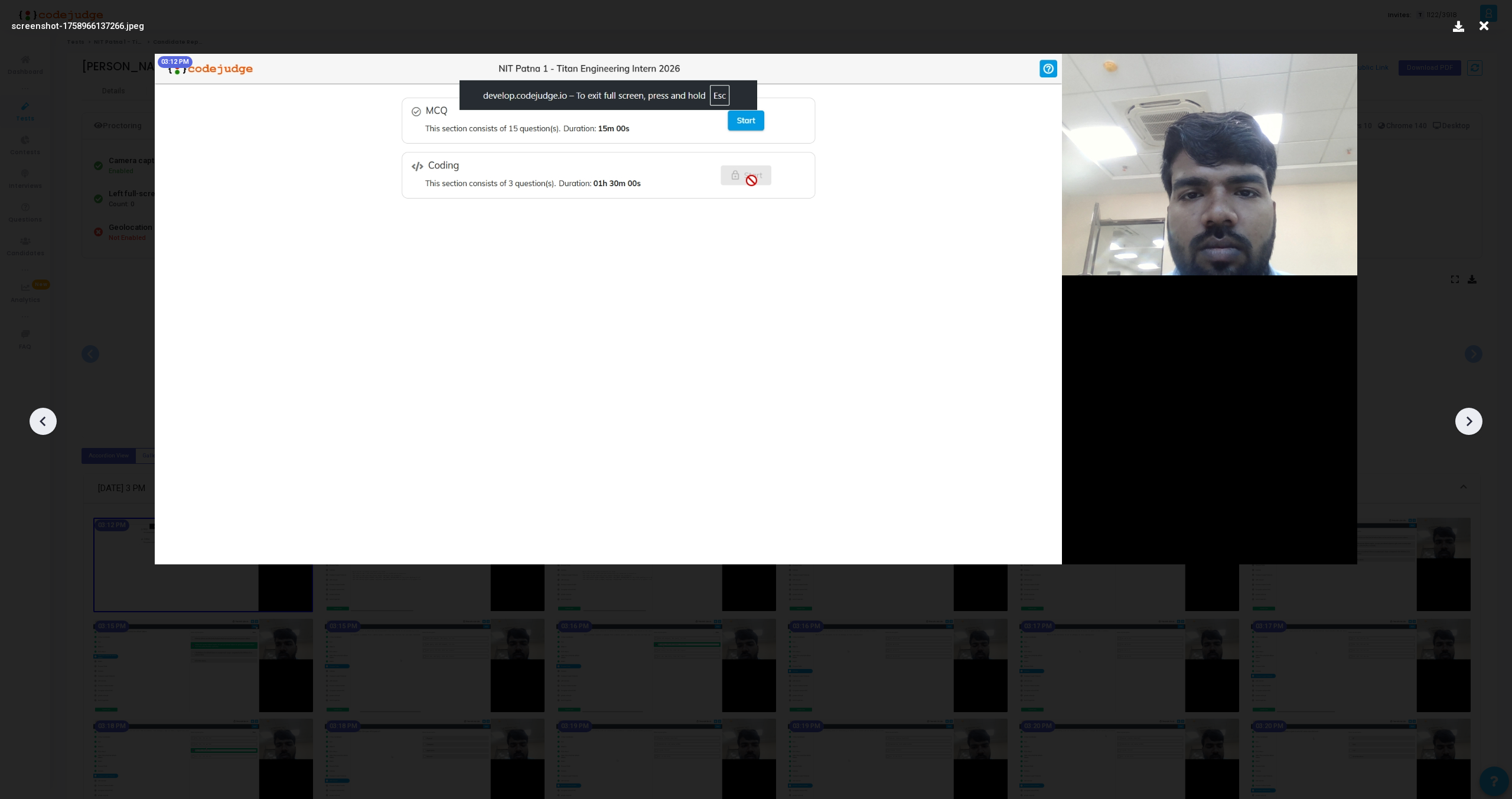
click at [1467, 415] on icon at bounding box center [1468, 420] width 17 height 17
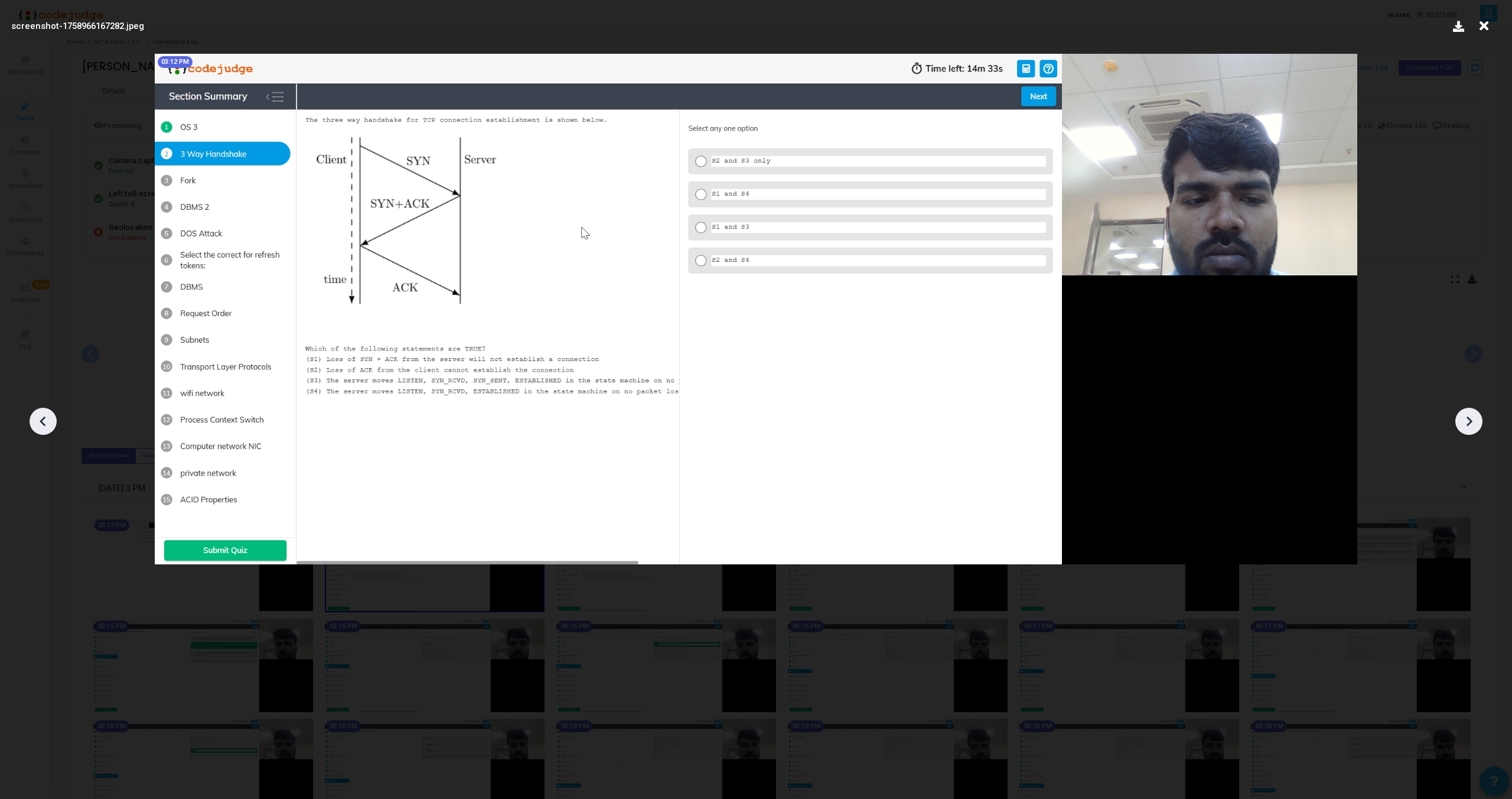
click at [1467, 415] on icon at bounding box center [1468, 420] width 17 height 17
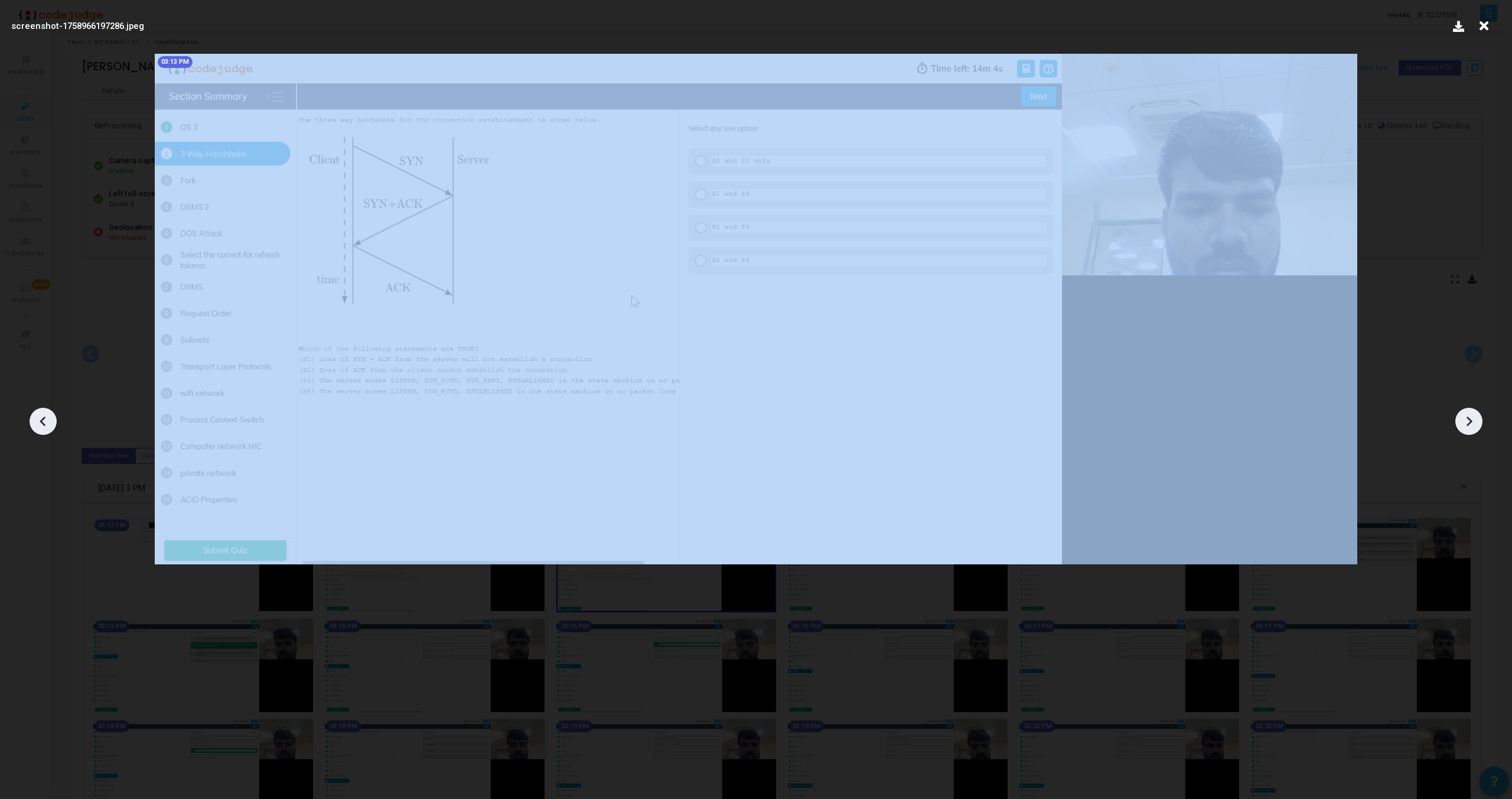
click at [1467, 415] on icon at bounding box center [1468, 420] width 17 height 17
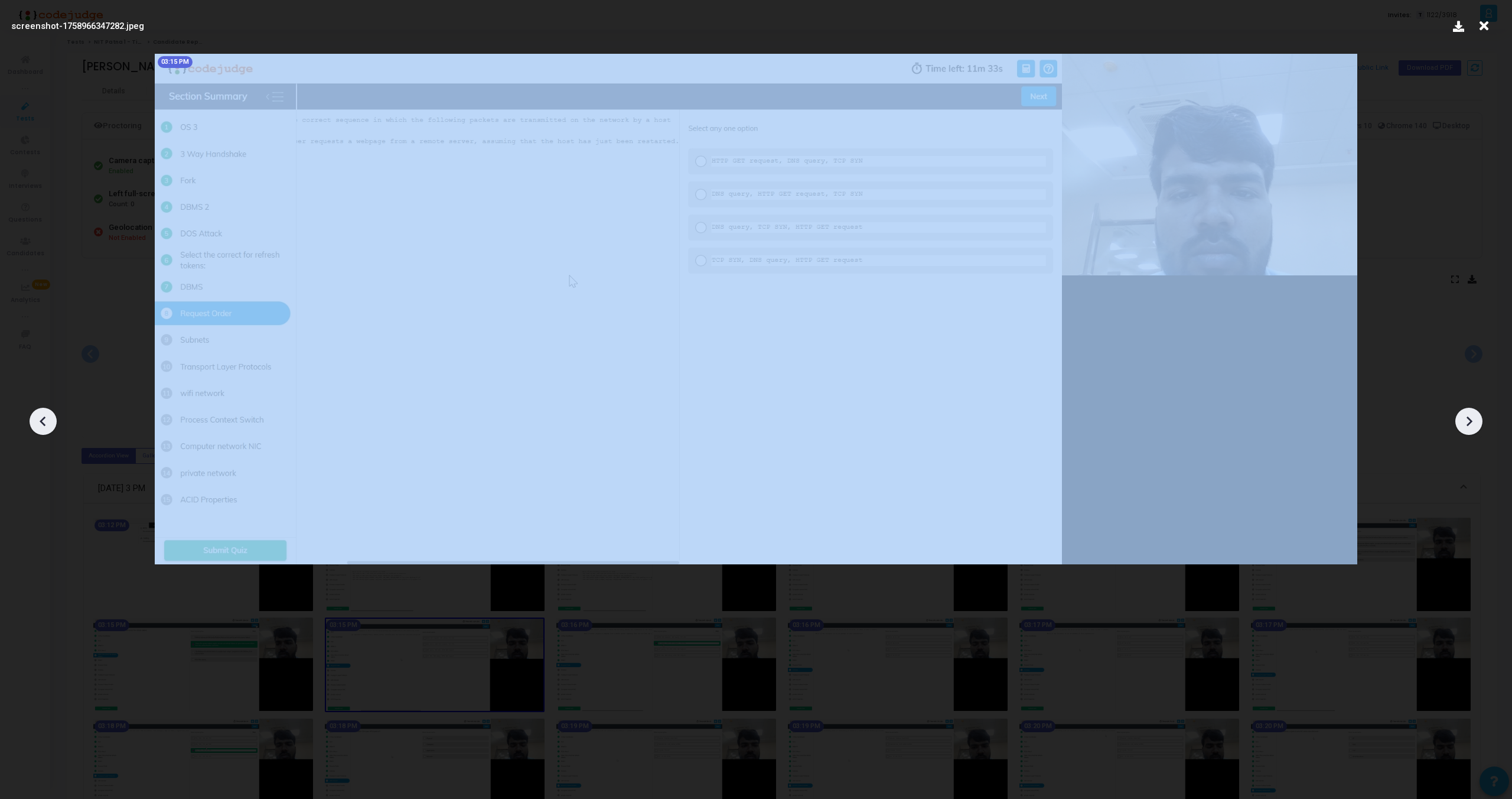
click at [1467, 415] on icon at bounding box center [1468, 420] width 17 height 17
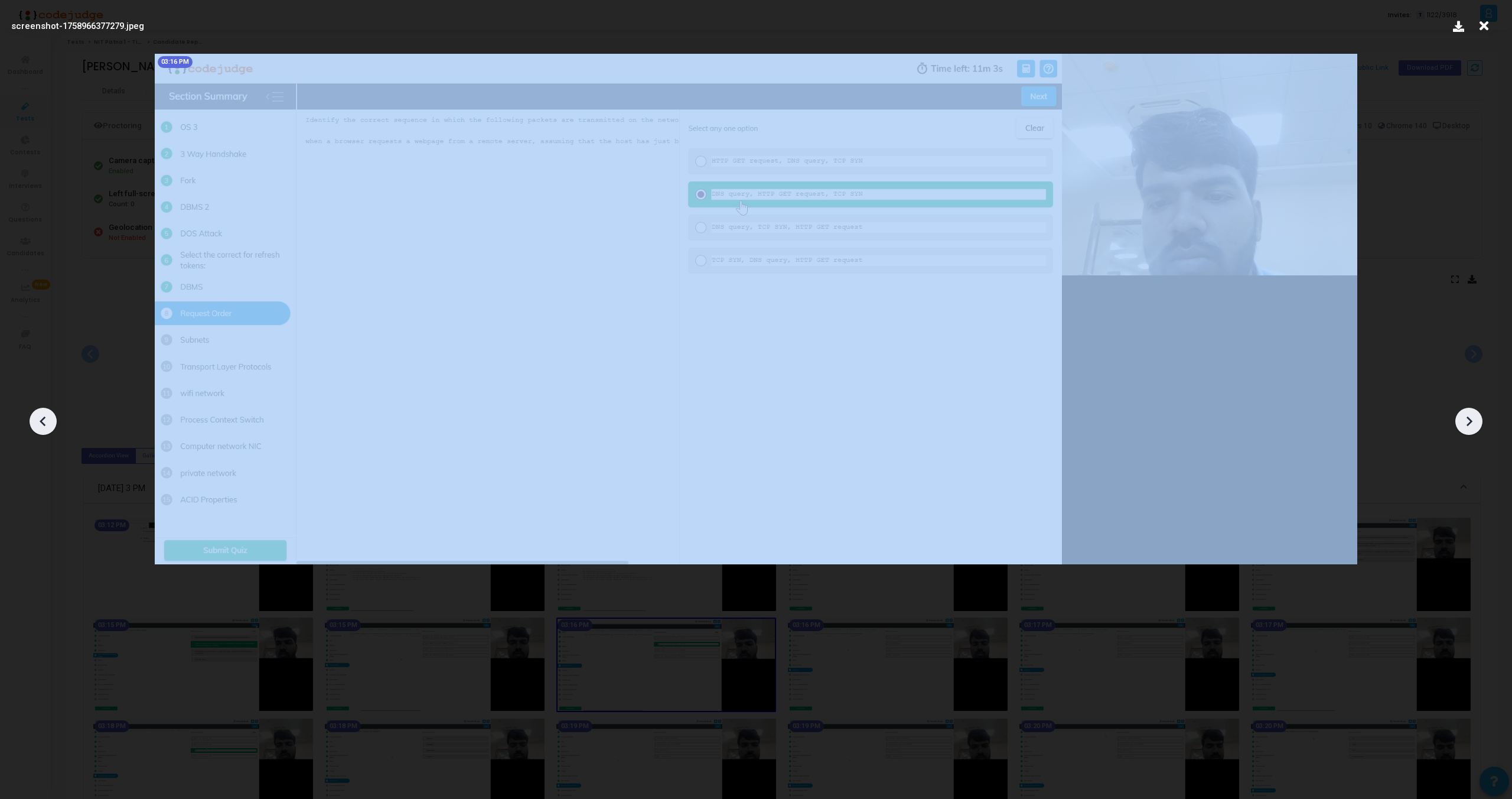
click at [1467, 415] on icon at bounding box center [1468, 420] width 17 height 17
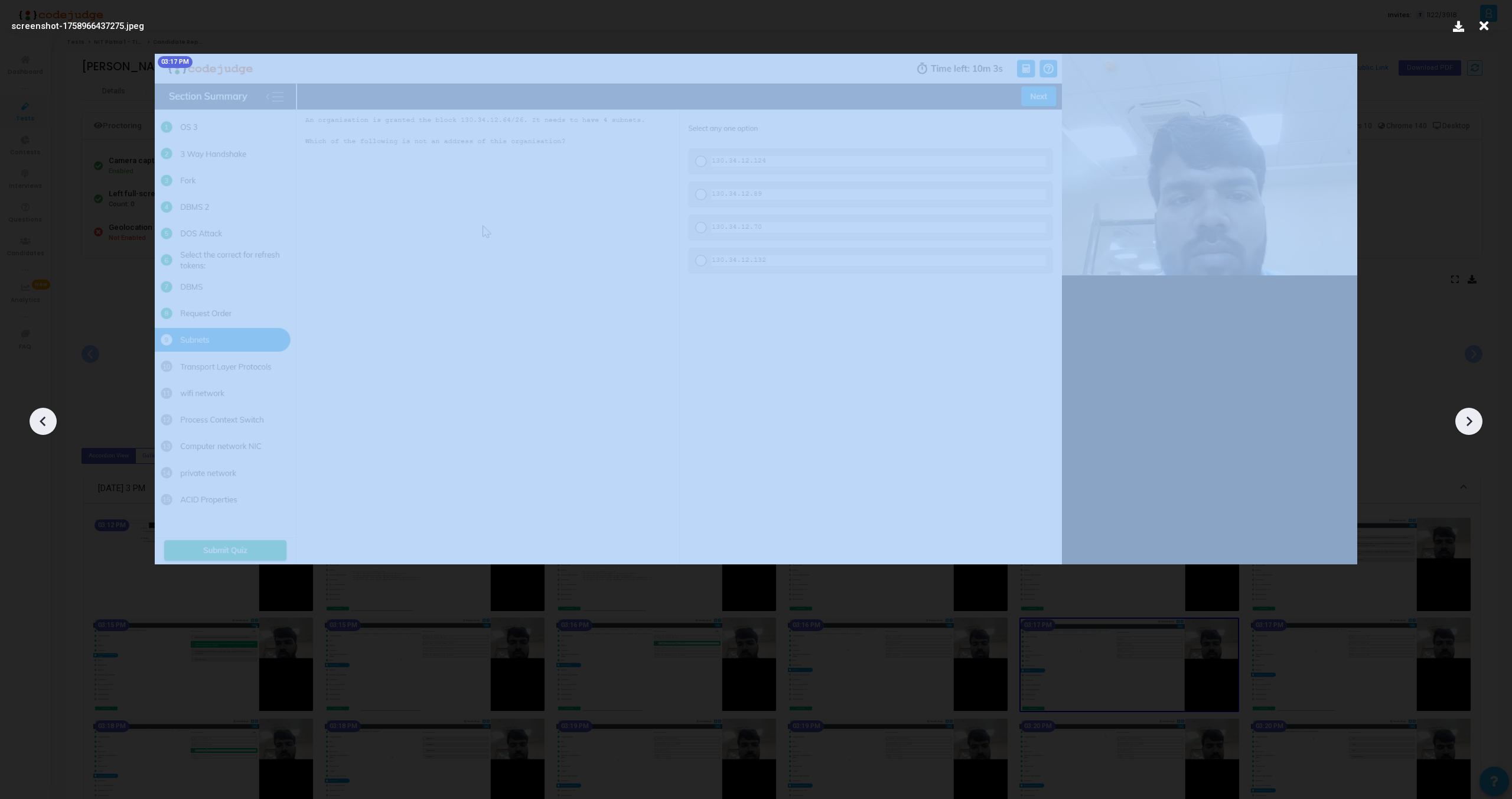
click at [1467, 415] on icon at bounding box center [1468, 420] width 17 height 17
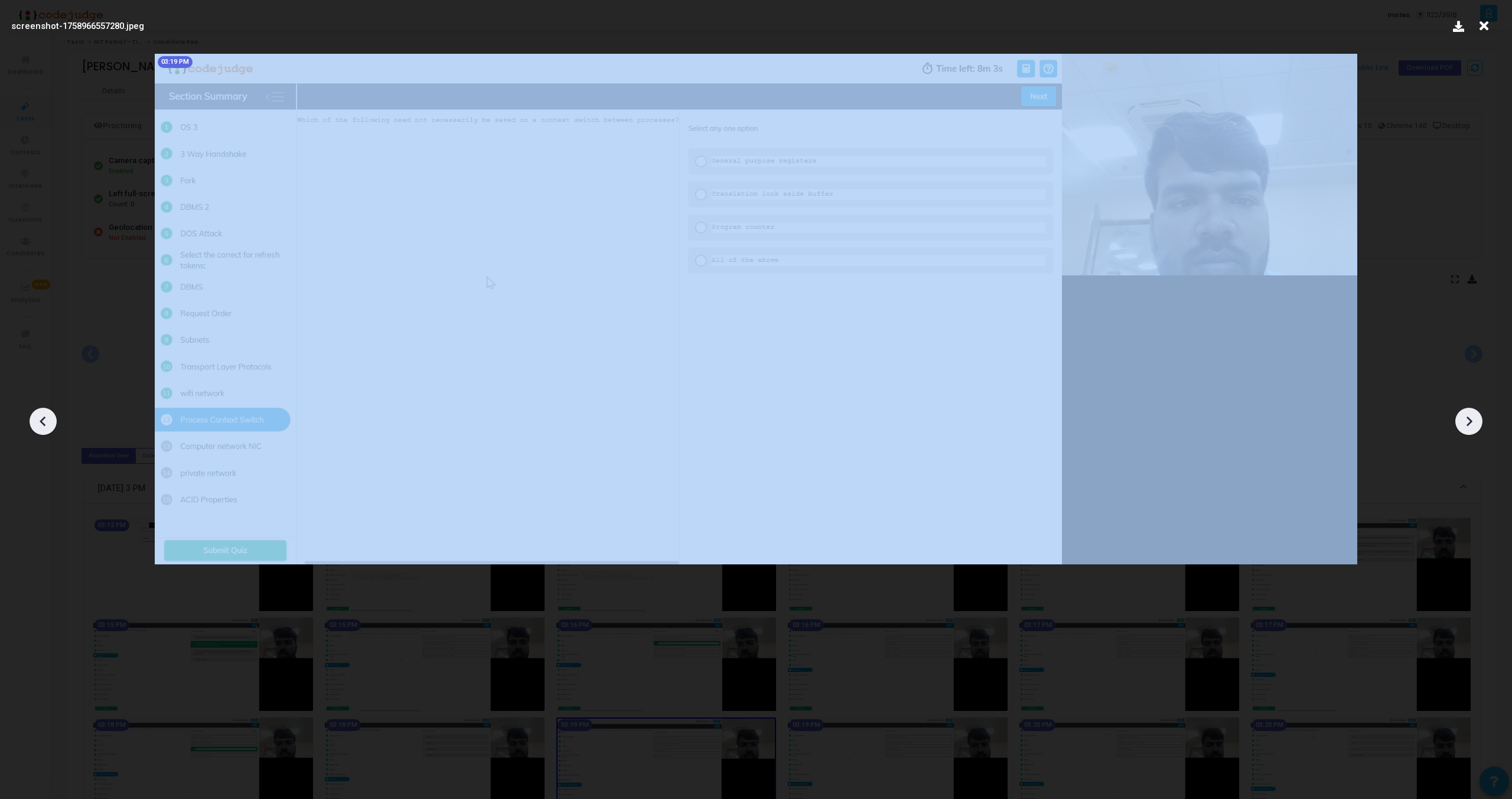
click at [1467, 415] on icon at bounding box center [1468, 420] width 17 height 17
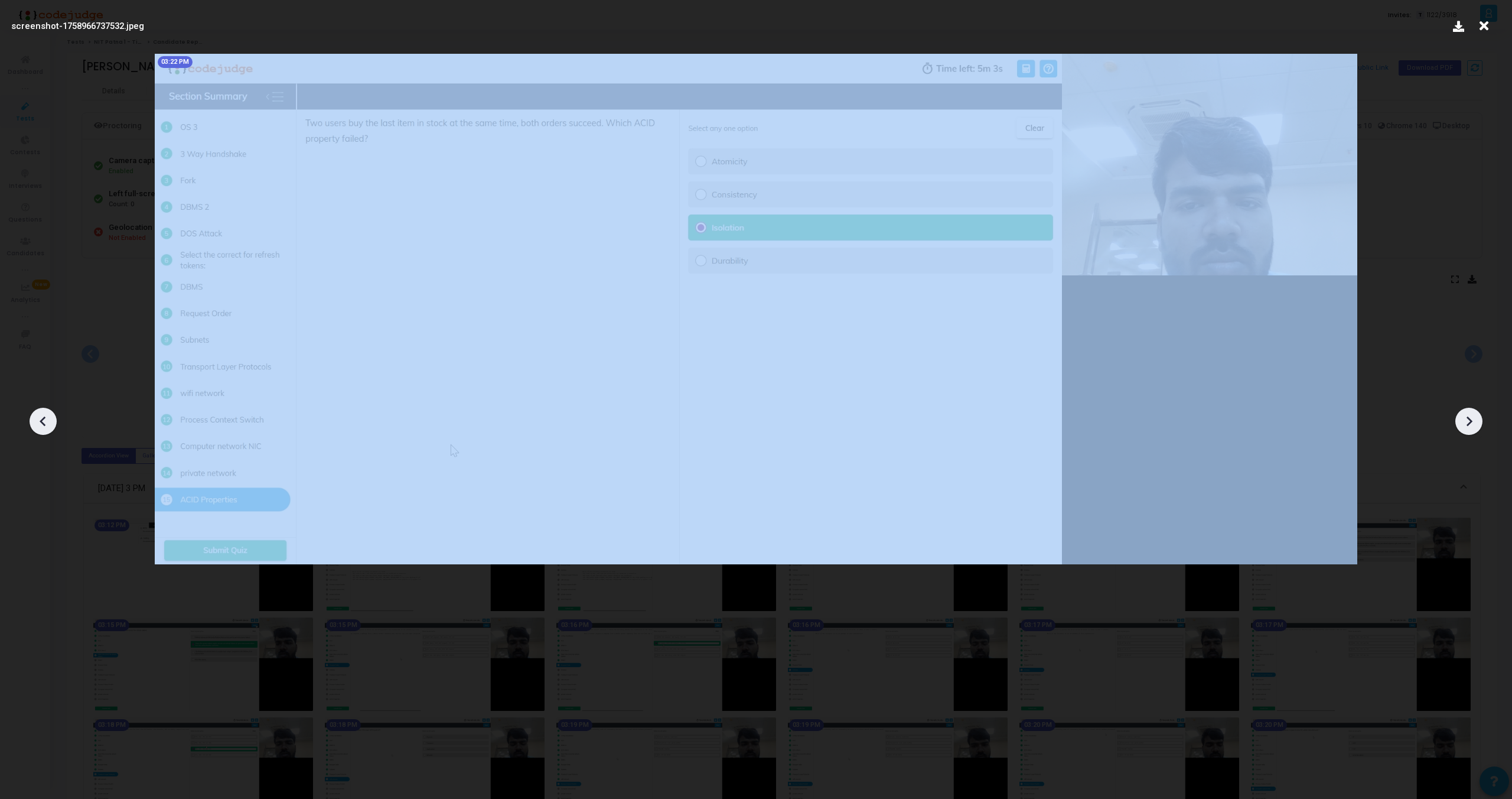
click at [1467, 415] on icon at bounding box center [1468, 420] width 17 height 17
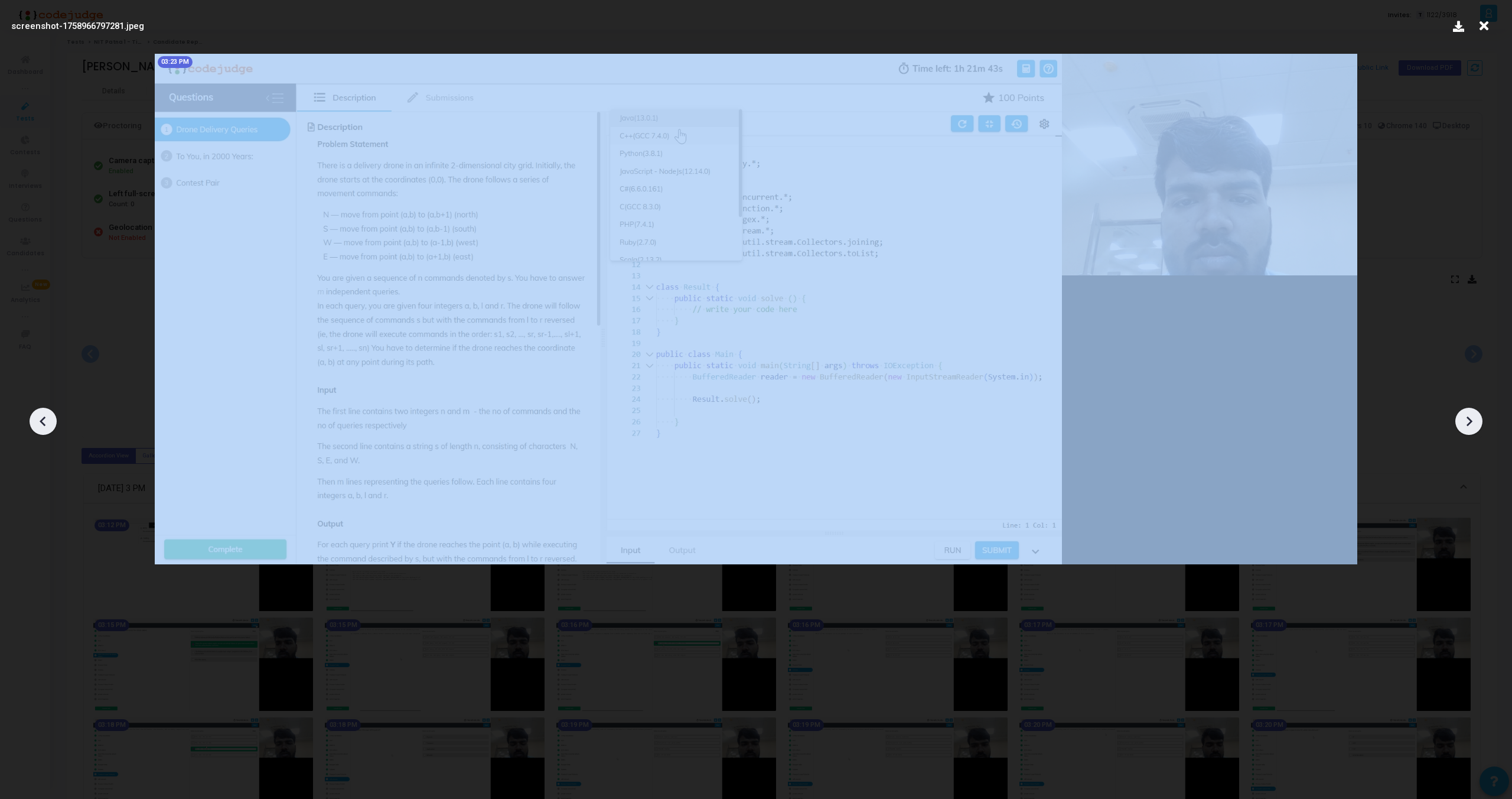
click at [1467, 415] on icon at bounding box center [1468, 420] width 17 height 17
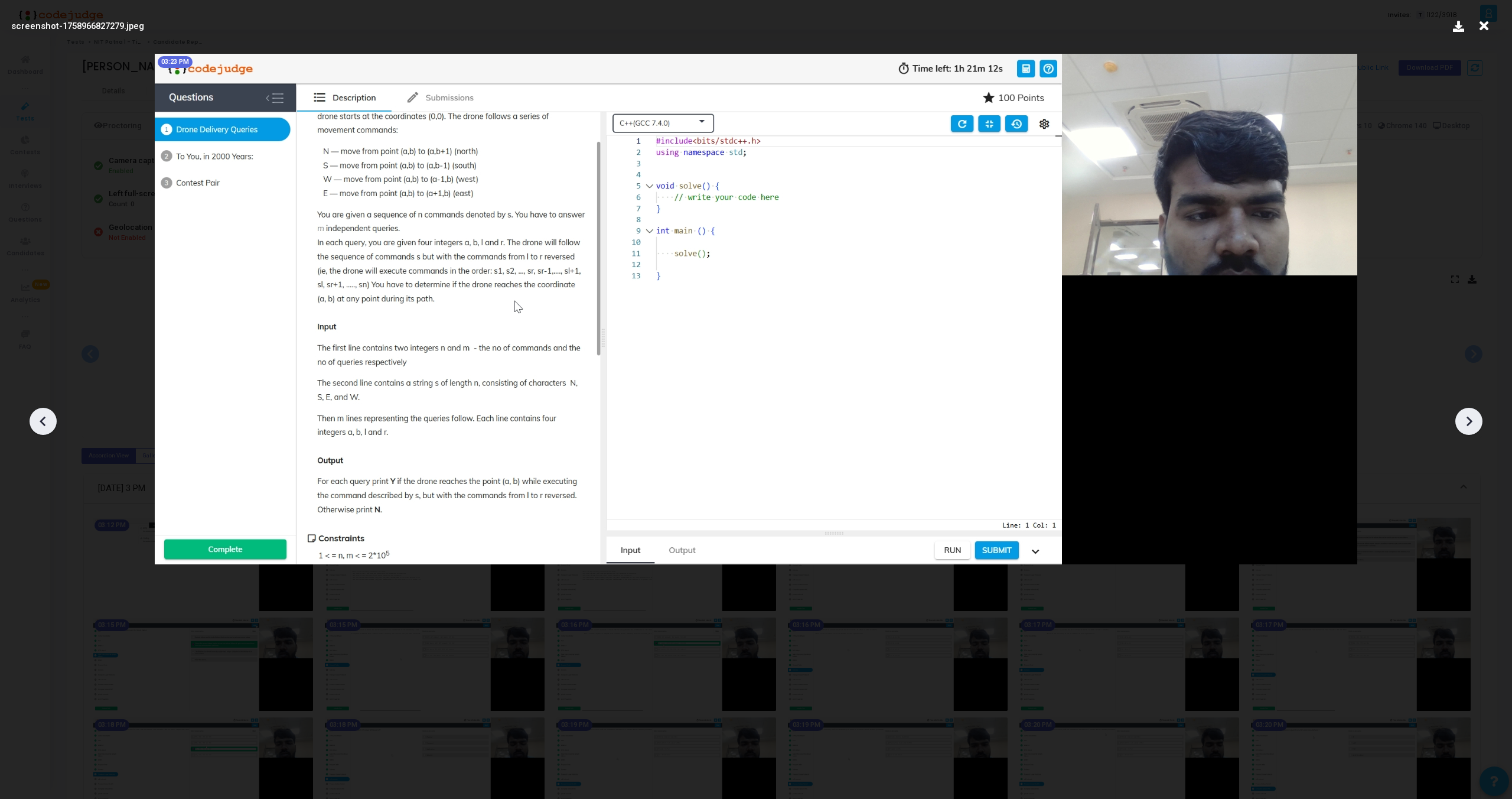
click at [1467, 415] on icon at bounding box center [1468, 420] width 17 height 17
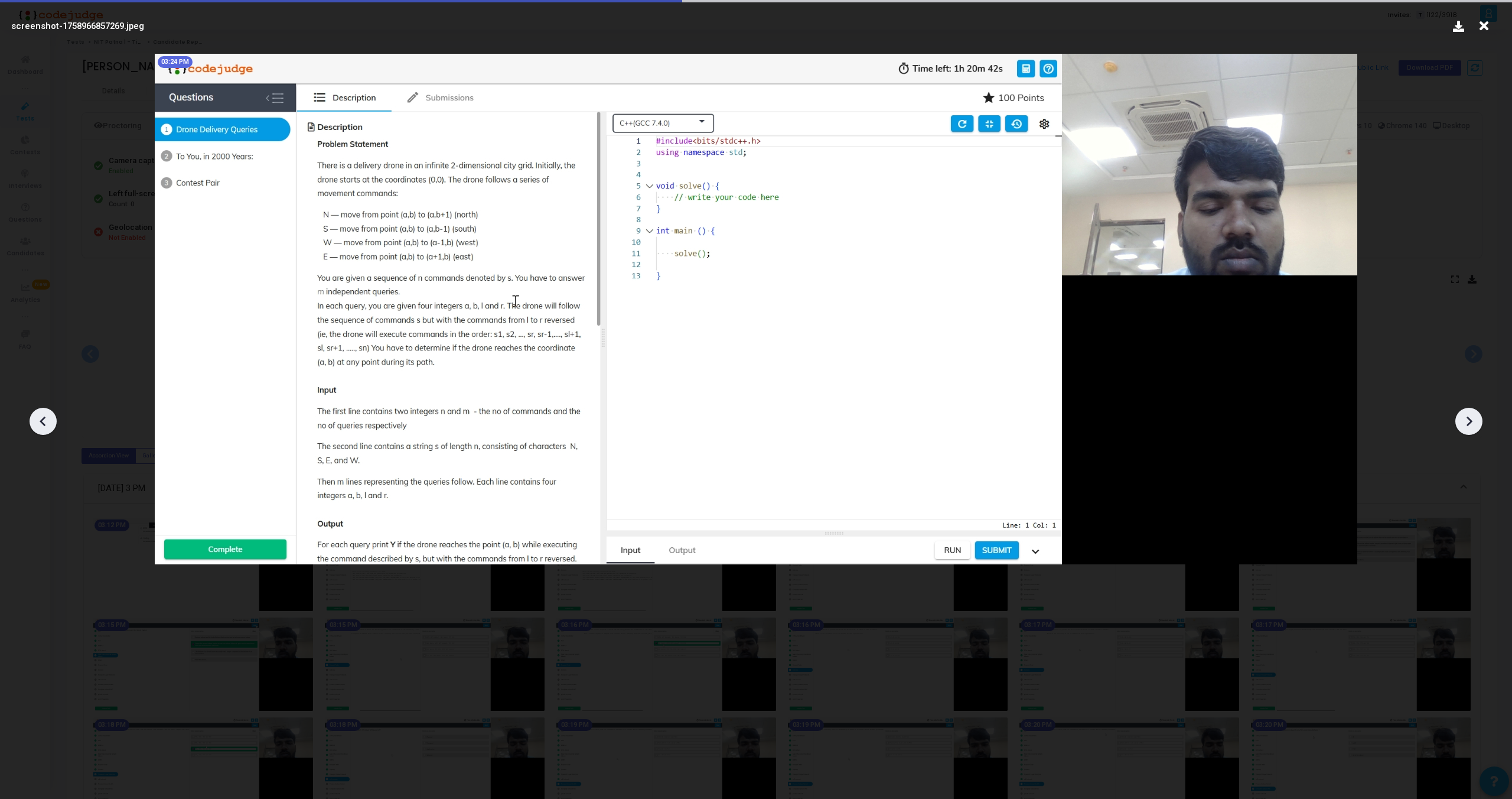
click at [1467, 415] on icon at bounding box center [1468, 420] width 17 height 17
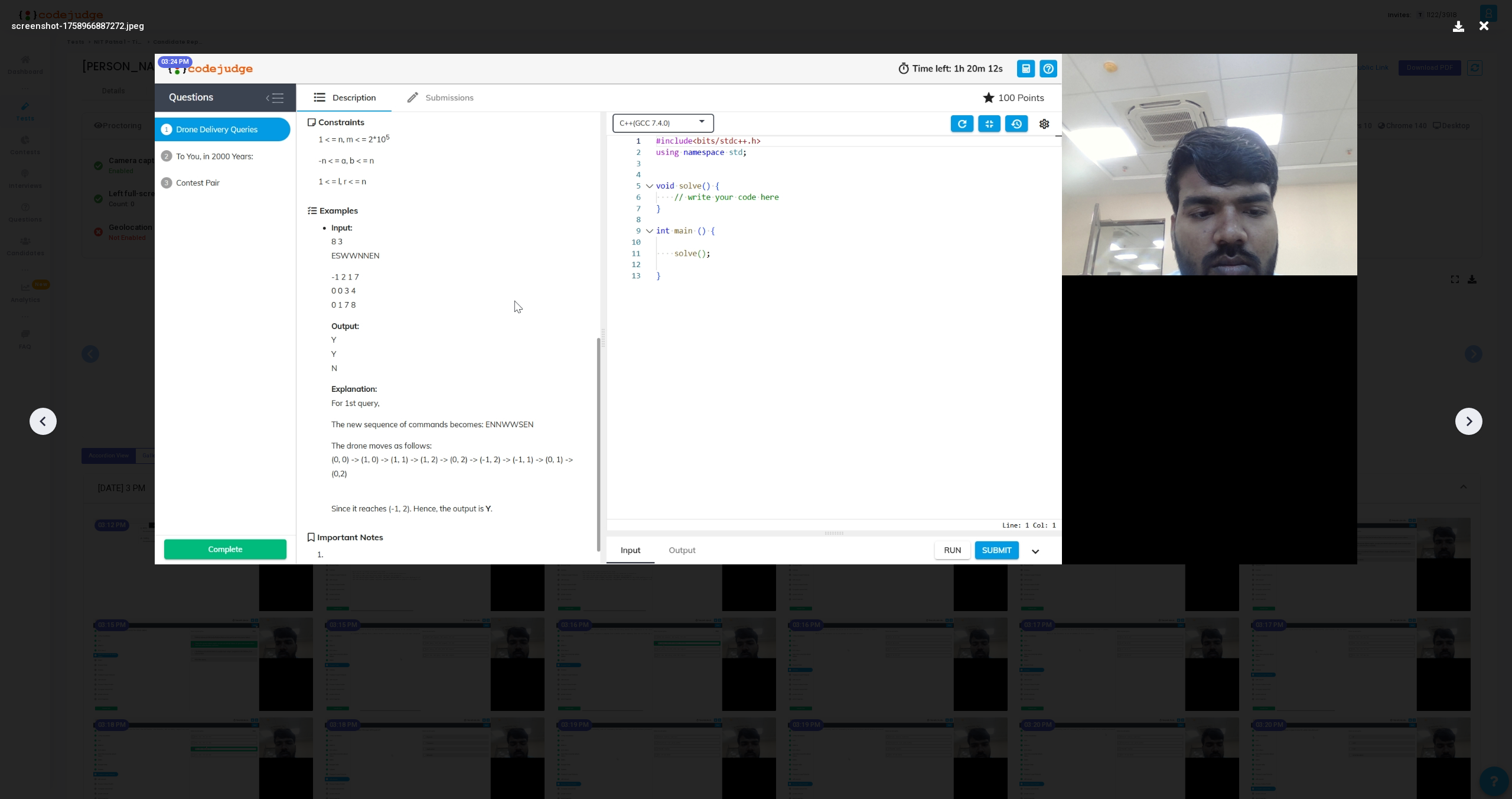
click at [1467, 415] on icon at bounding box center [1468, 420] width 17 height 17
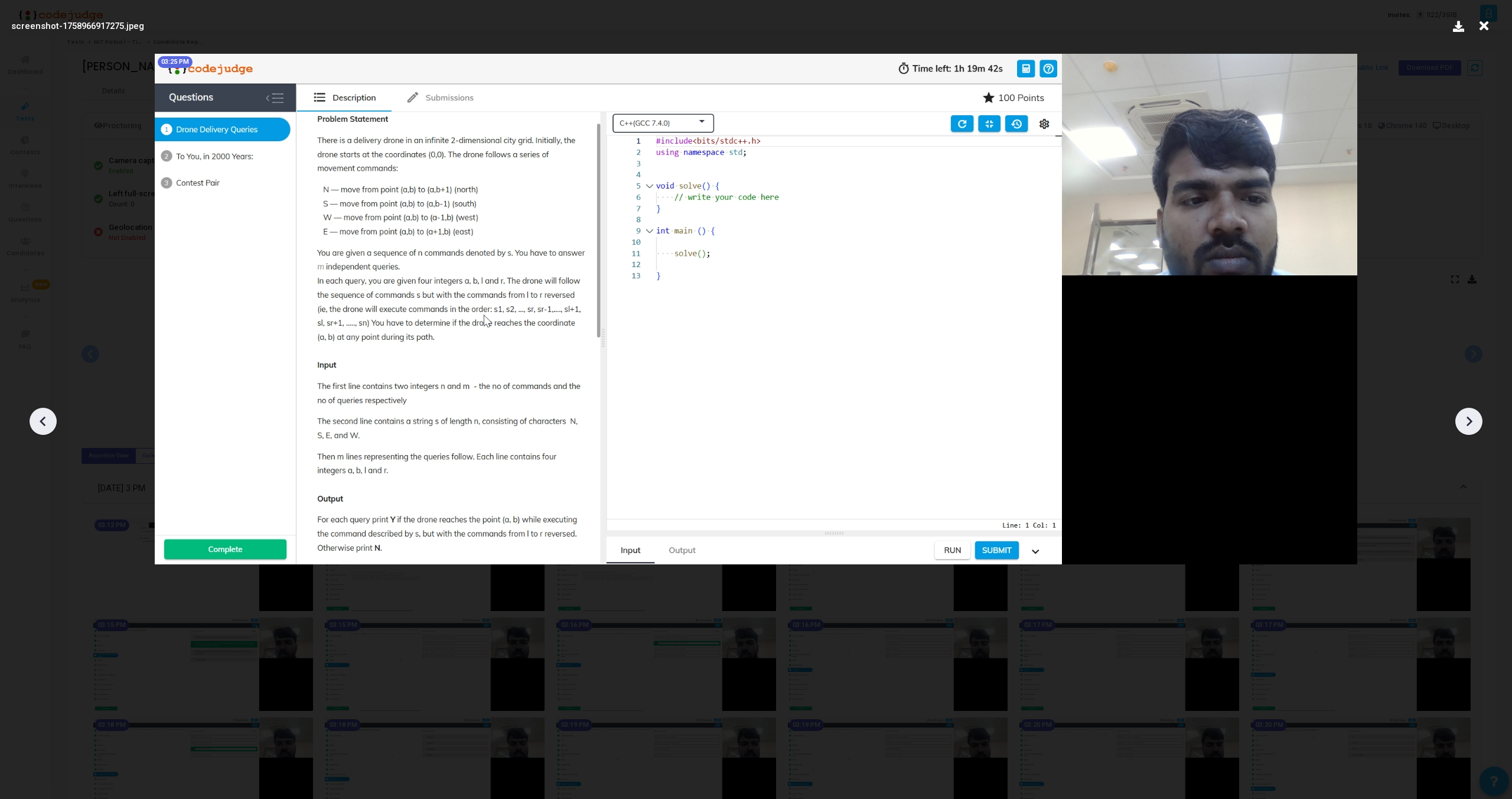
click at [1467, 415] on icon at bounding box center [1468, 420] width 17 height 17
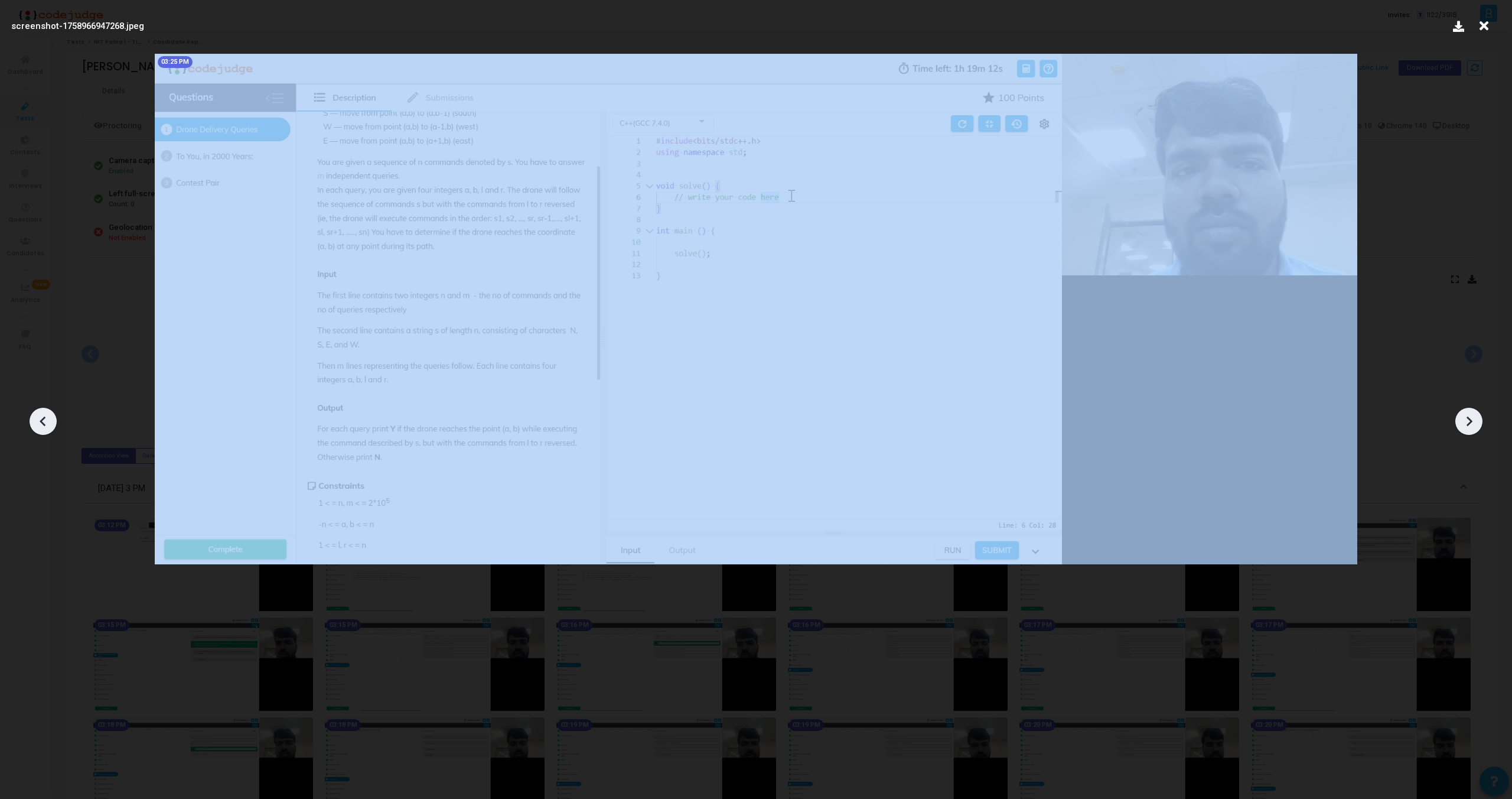
click at [1467, 415] on icon at bounding box center [1468, 420] width 17 height 17
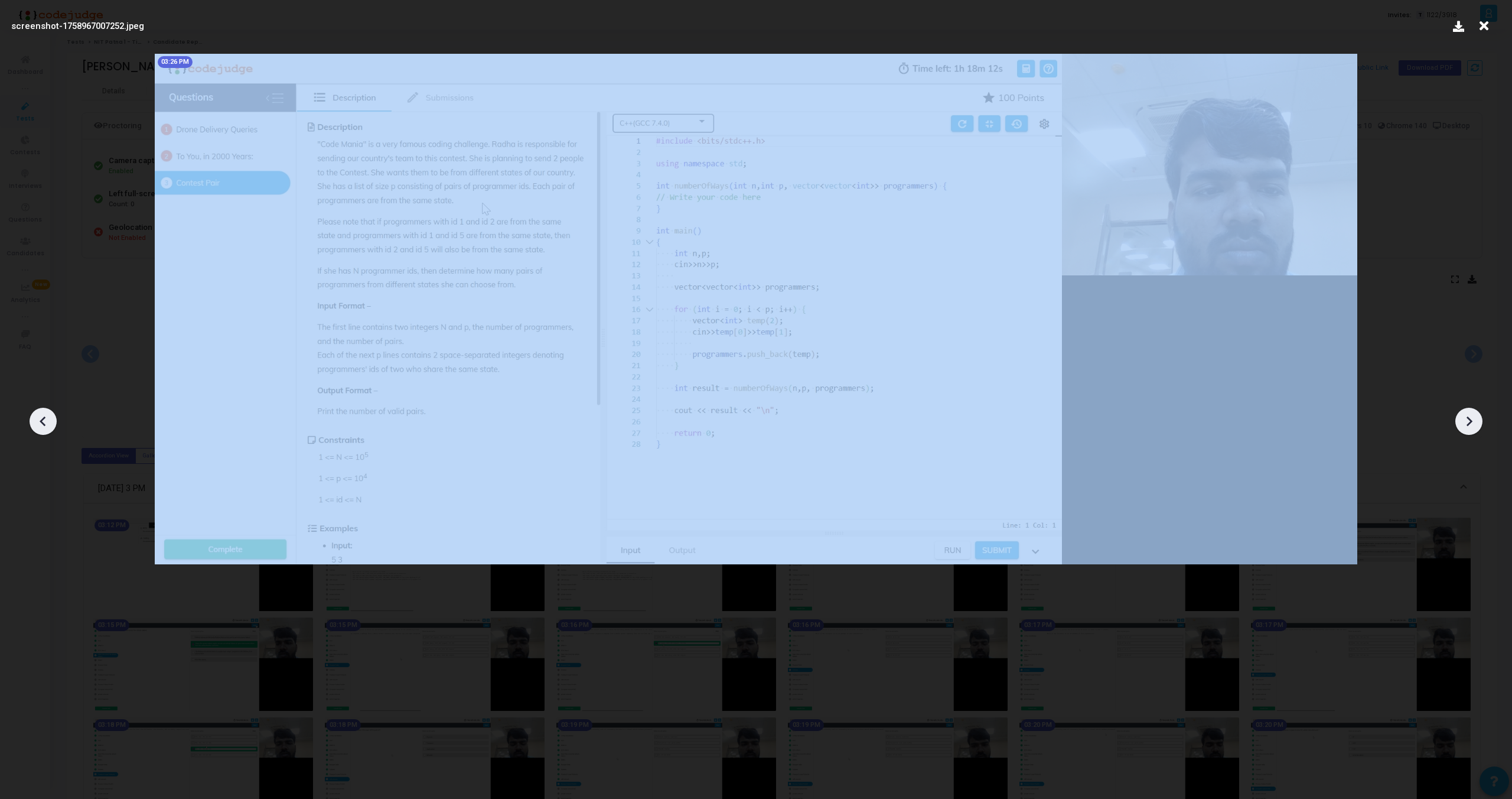
click at [1467, 415] on icon at bounding box center [1468, 420] width 17 height 17
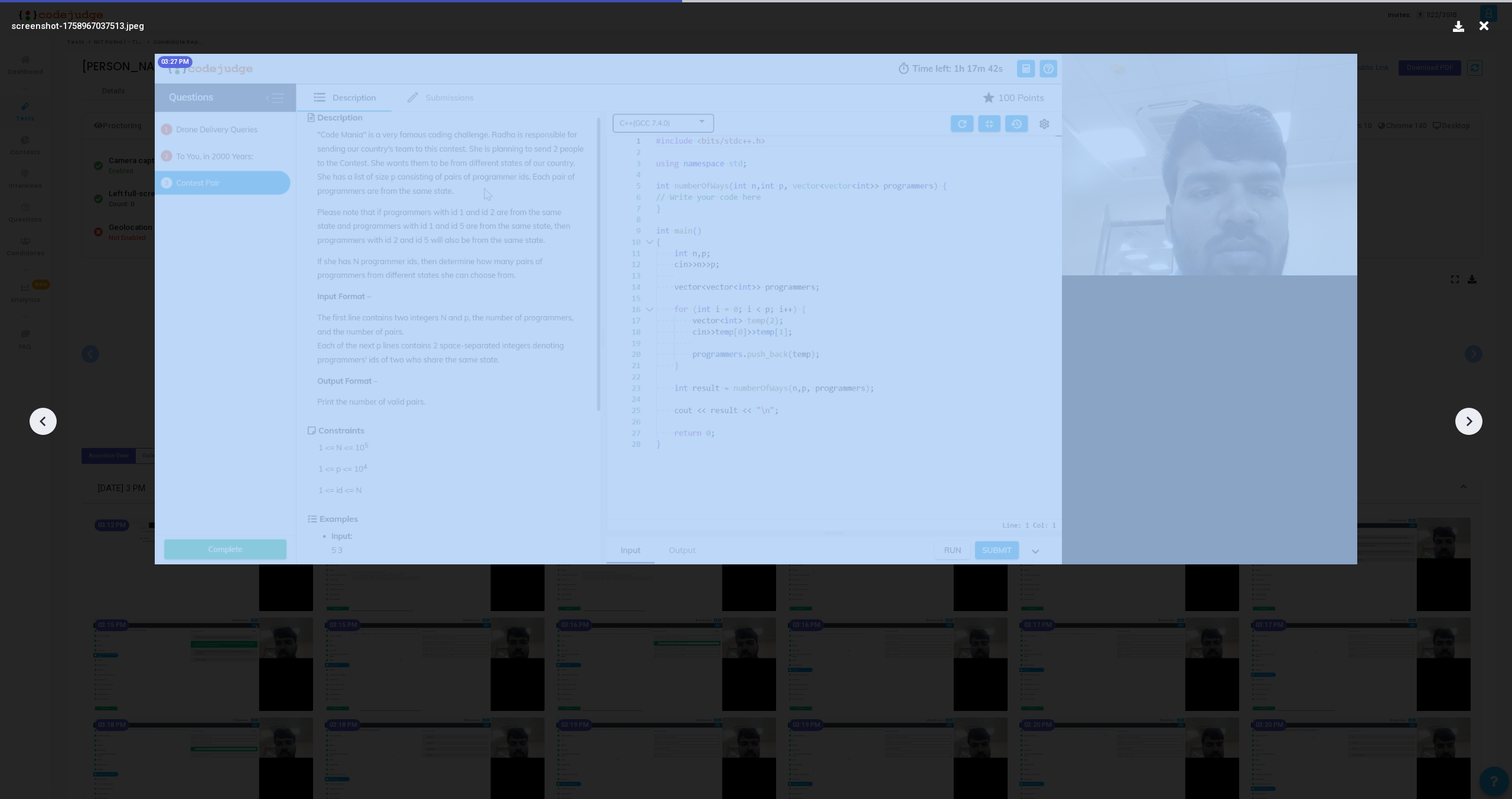
click at [1467, 415] on icon at bounding box center [1468, 420] width 17 height 17
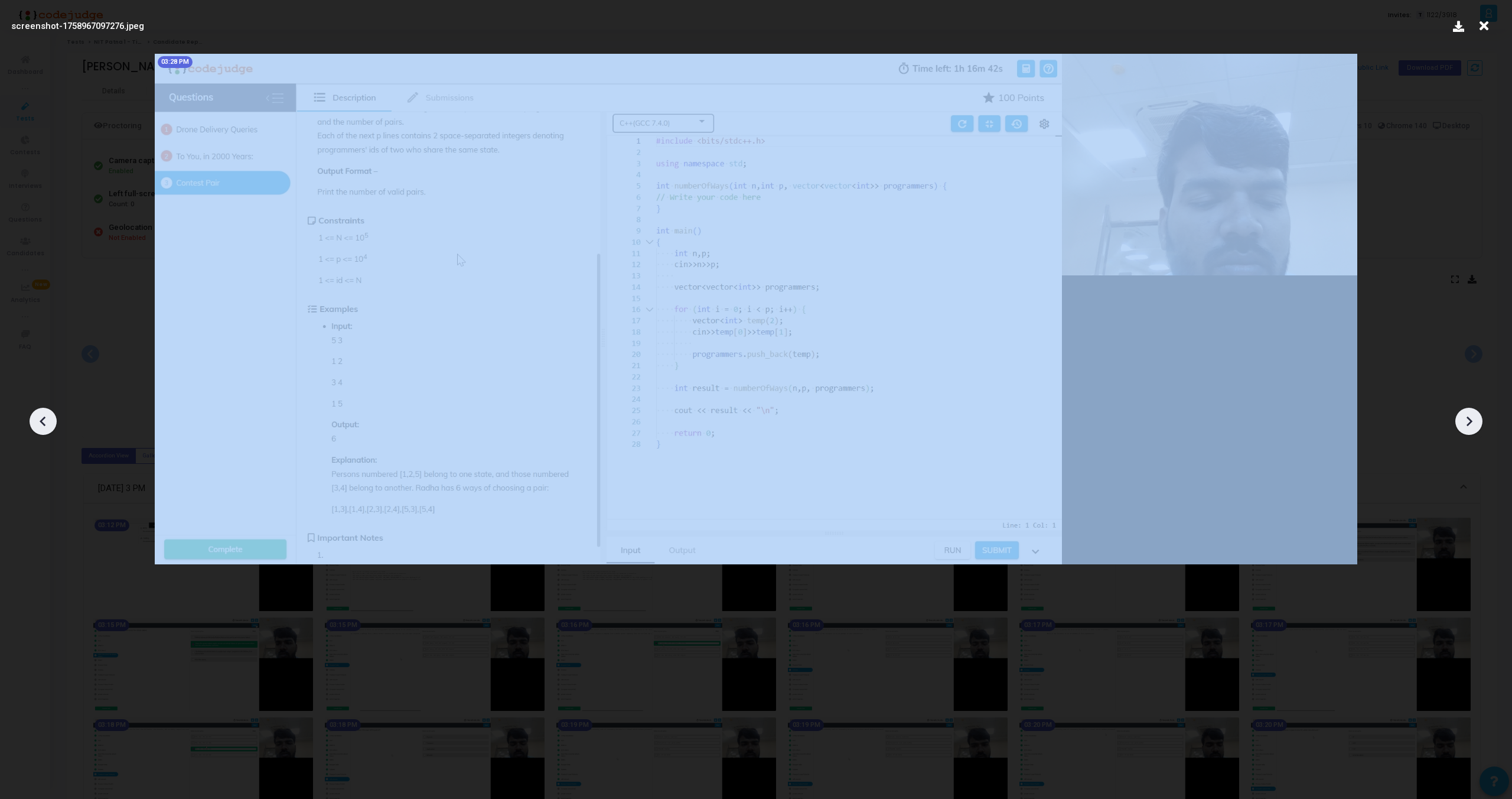
click at [1467, 415] on icon at bounding box center [1468, 420] width 17 height 17
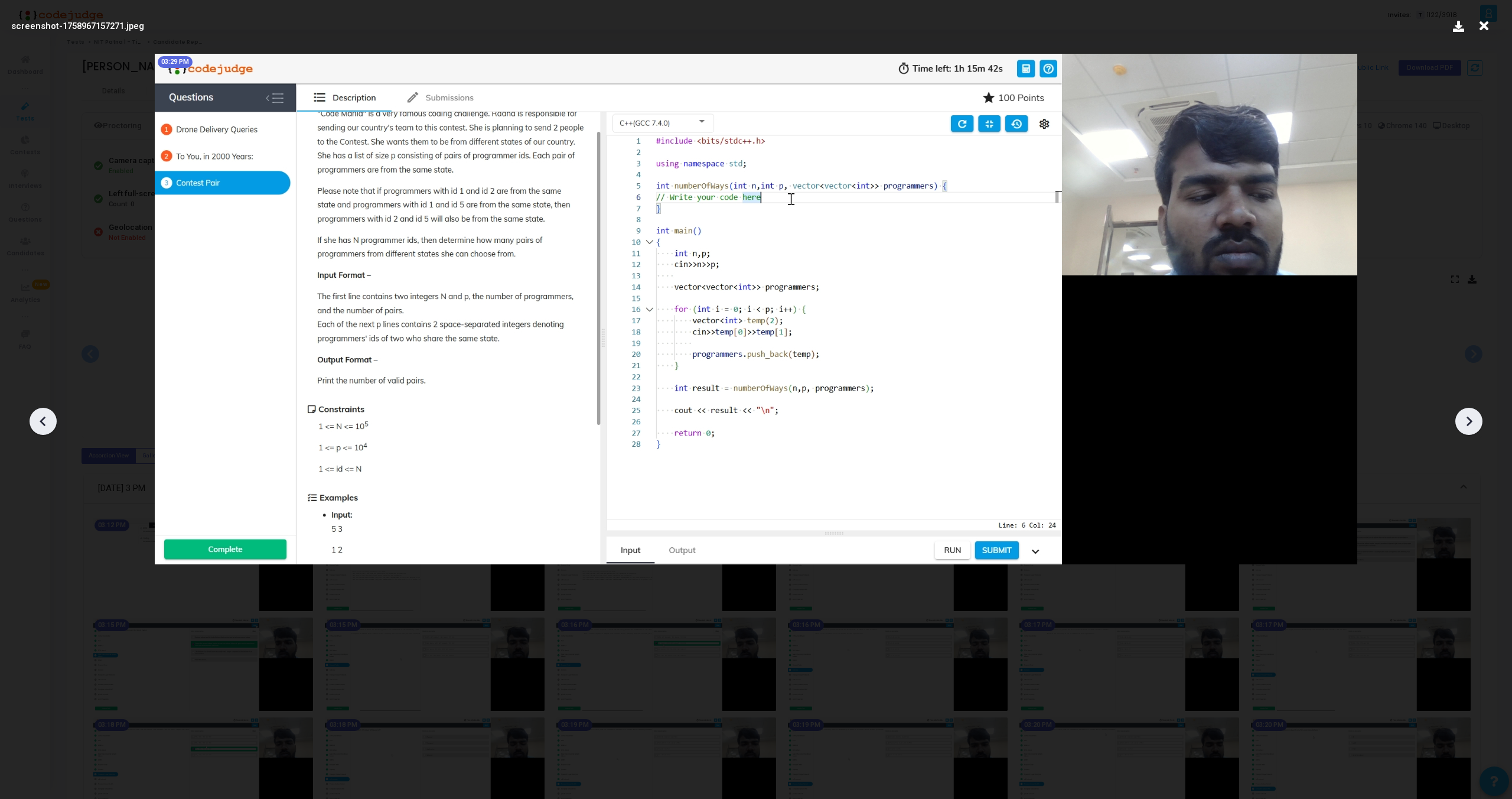
click at [1467, 415] on icon at bounding box center [1468, 420] width 17 height 17
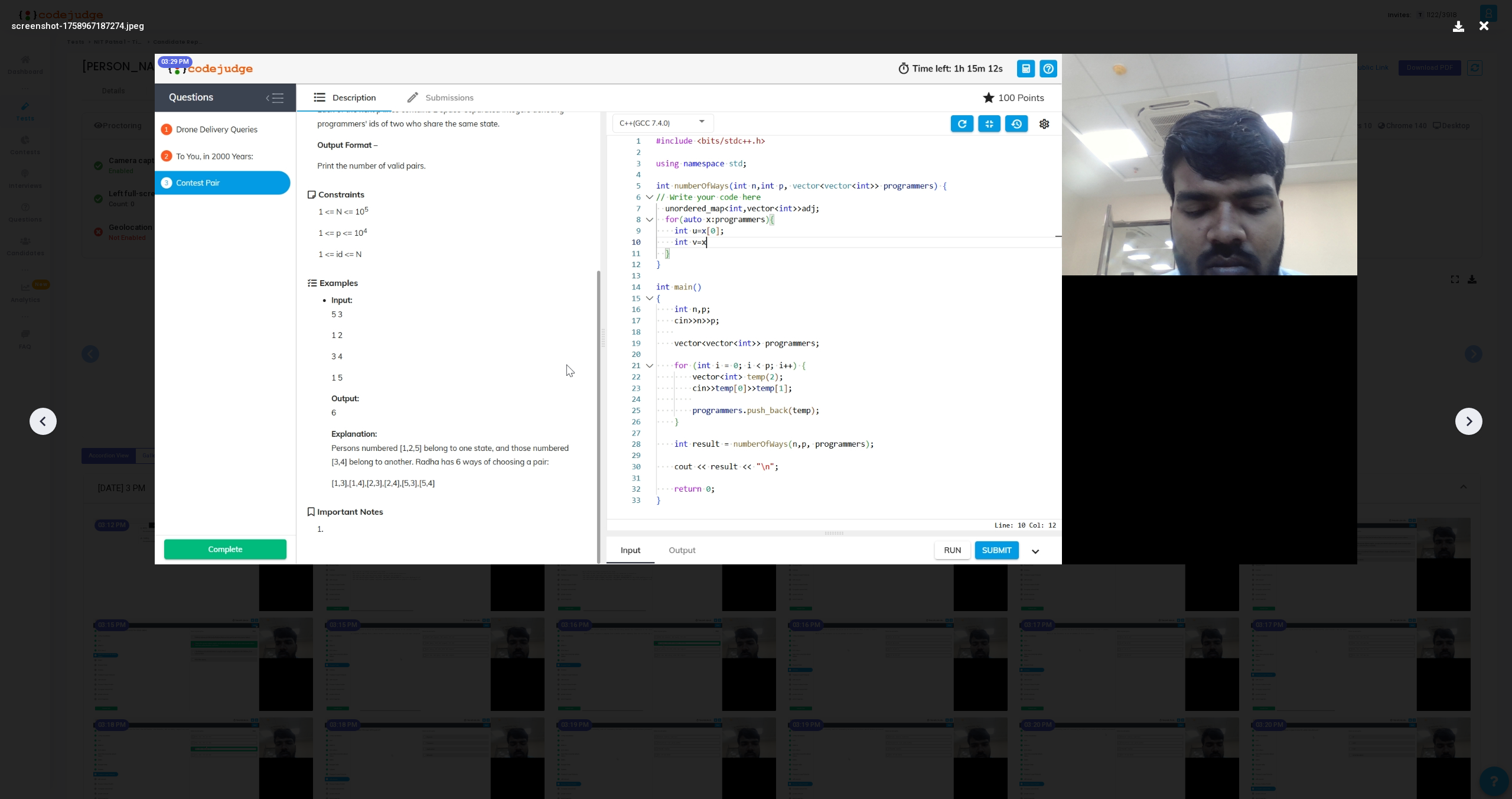
click at [1467, 415] on icon at bounding box center [1468, 420] width 17 height 17
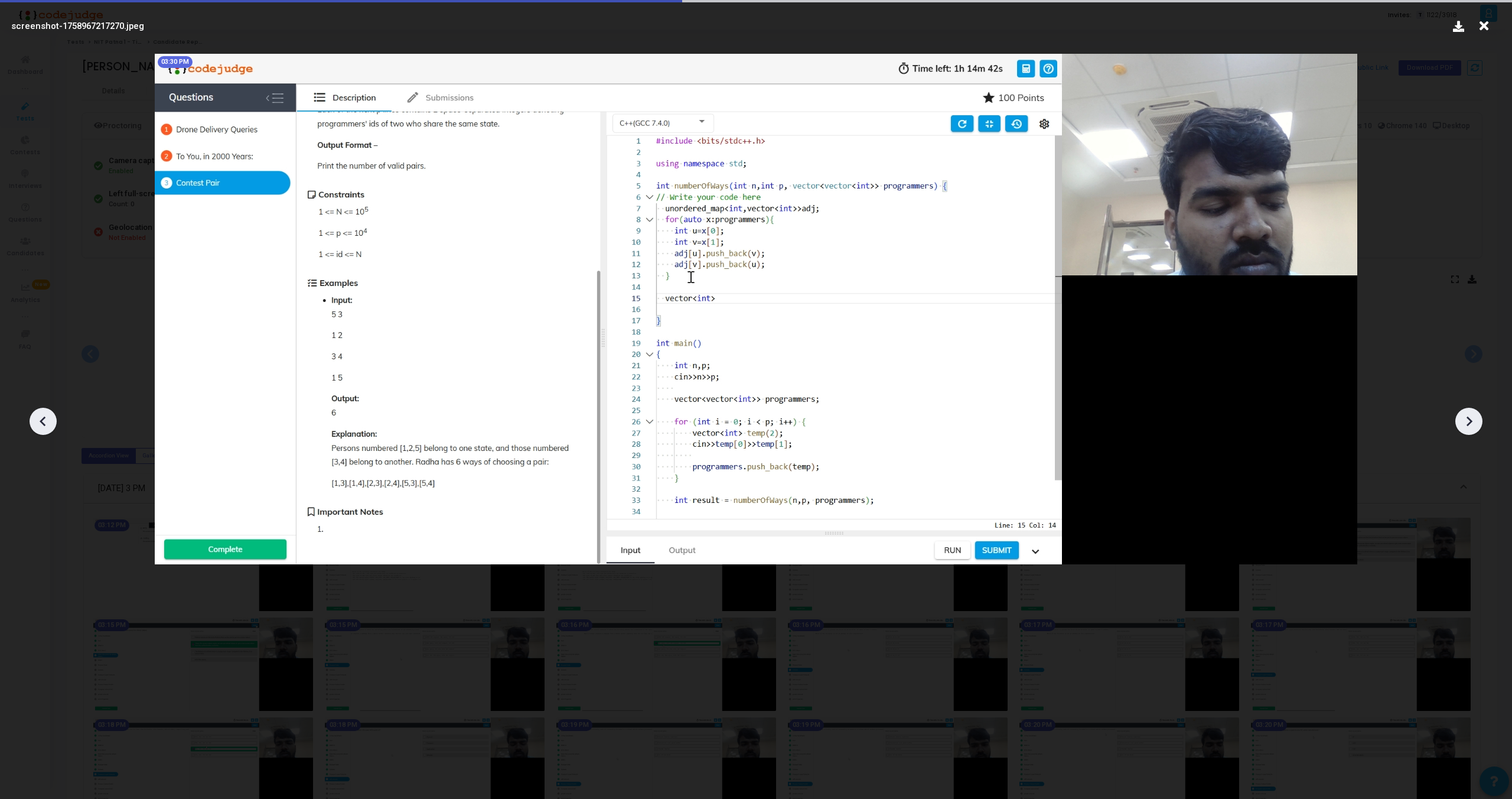
click at [1467, 415] on icon at bounding box center [1468, 420] width 17 height 17
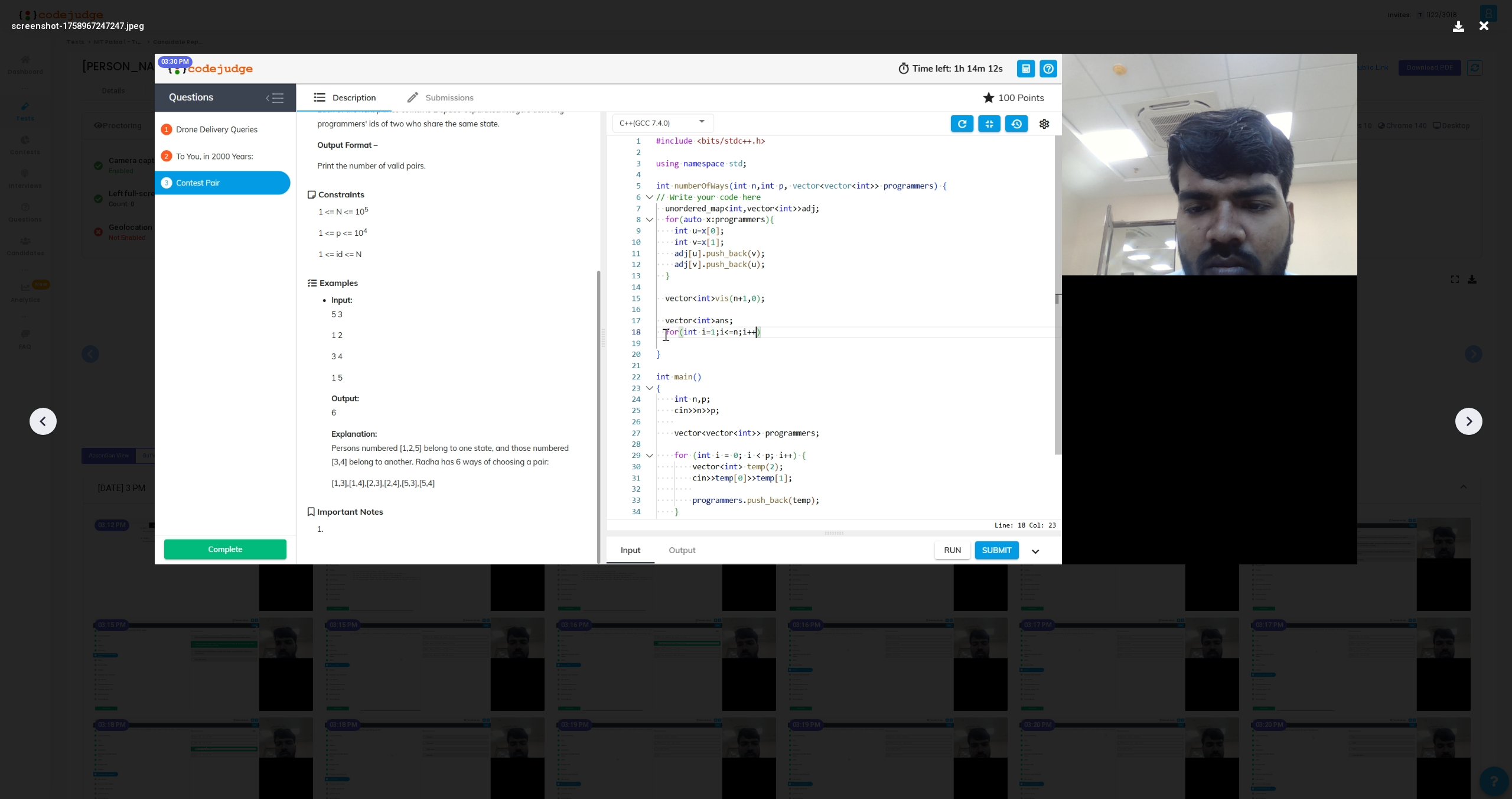
click at [1467, 415] on icon at bounding box center [1468, 420] width 17 height 17
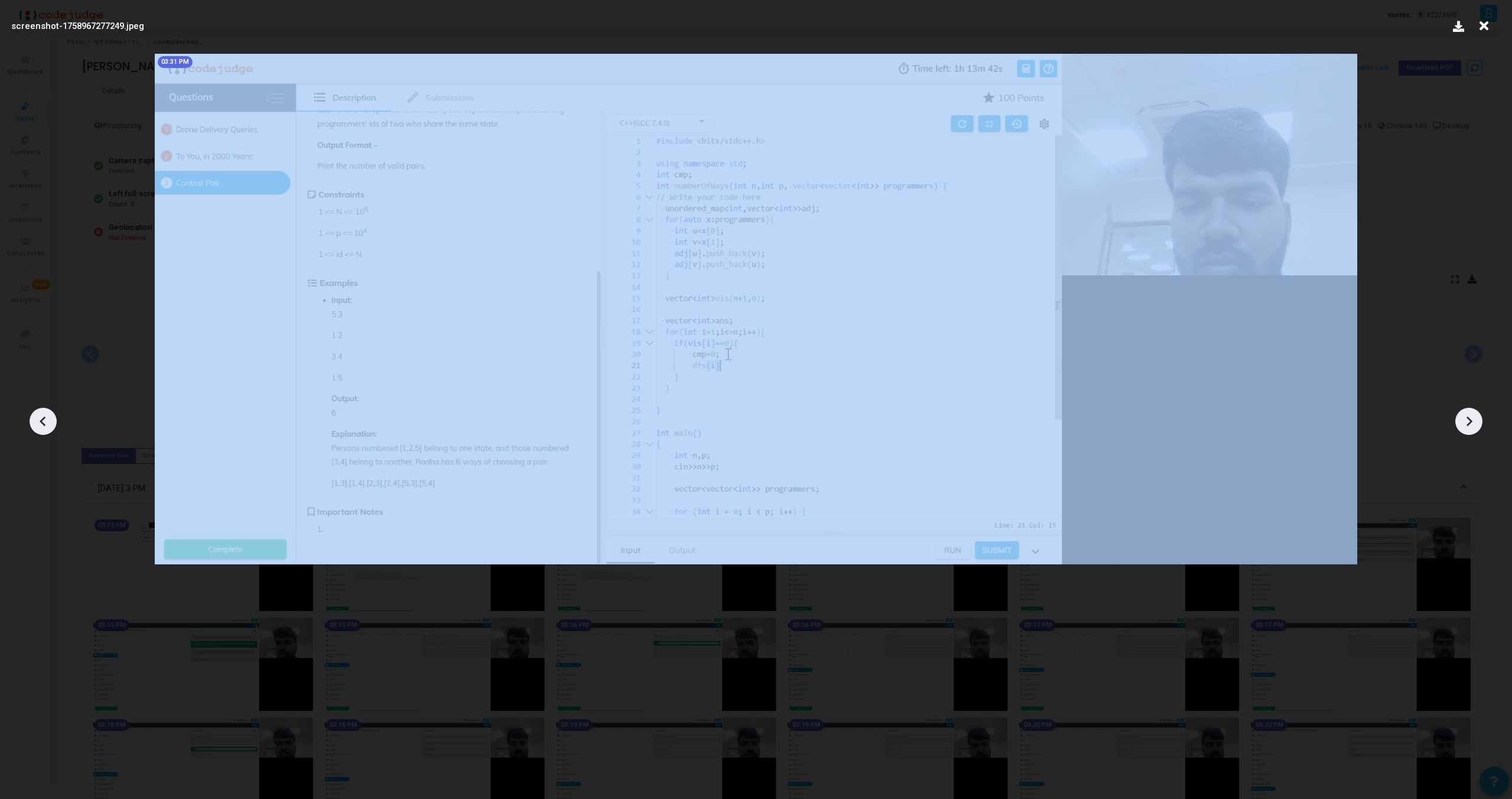
click at [1467, 415] on icon at bounding box center [1468, 420] width 17 height 17
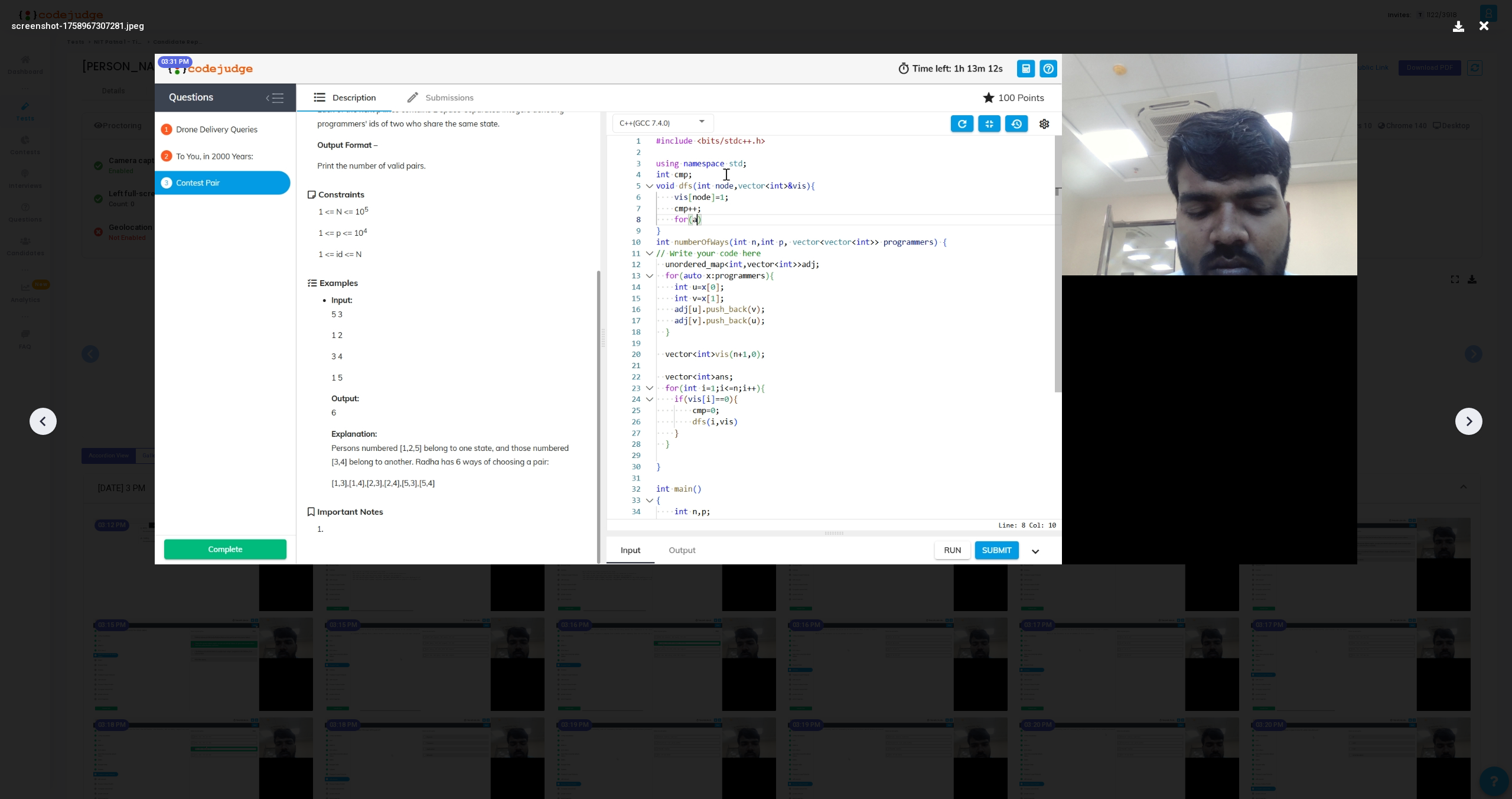
click at [1467, 415] on icon at bounding box center [1468, 420] width 17 height 17
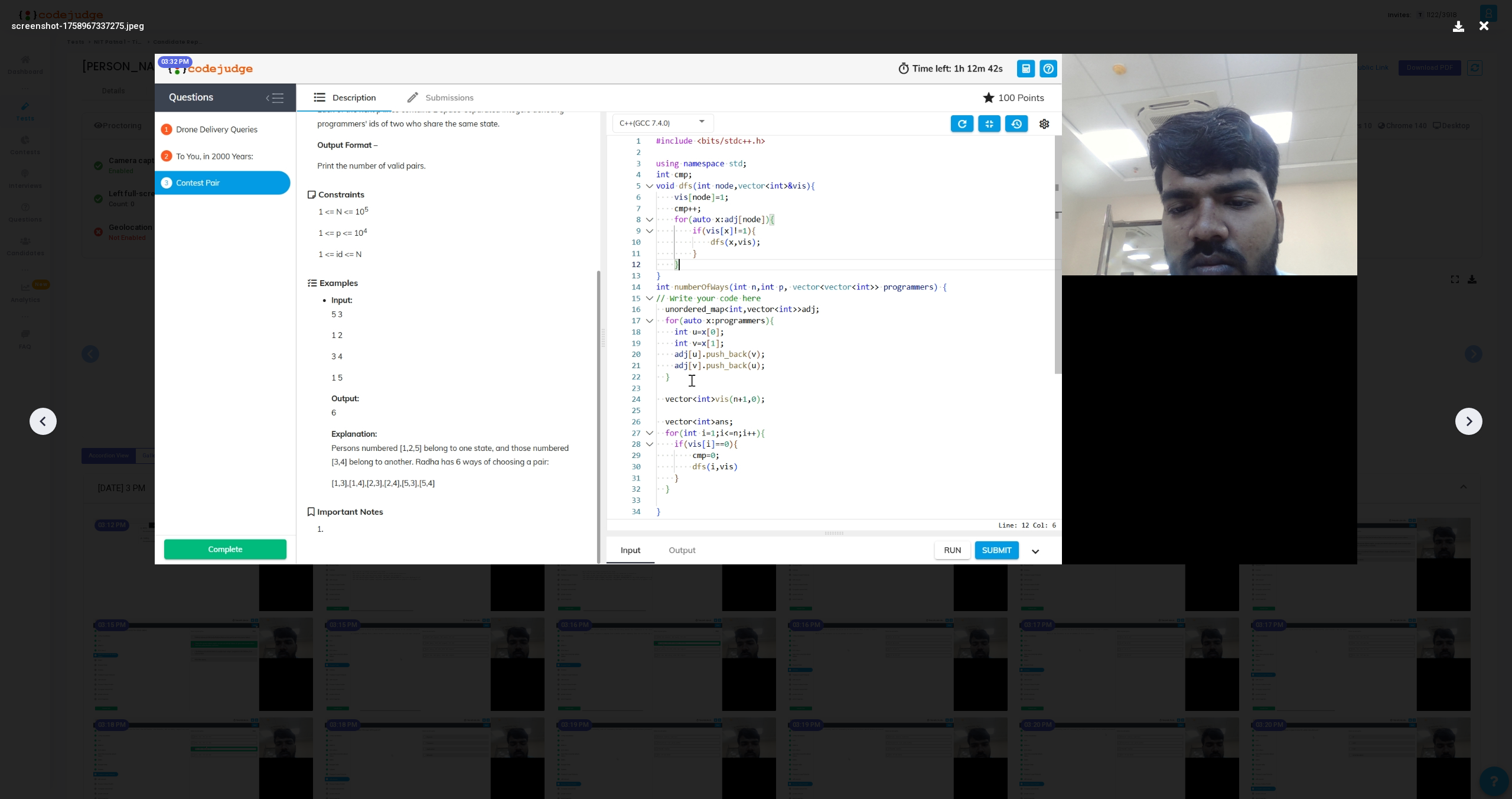
click at [1467, 415] on icon at bounding box center [1468, 420] width 17 height 17
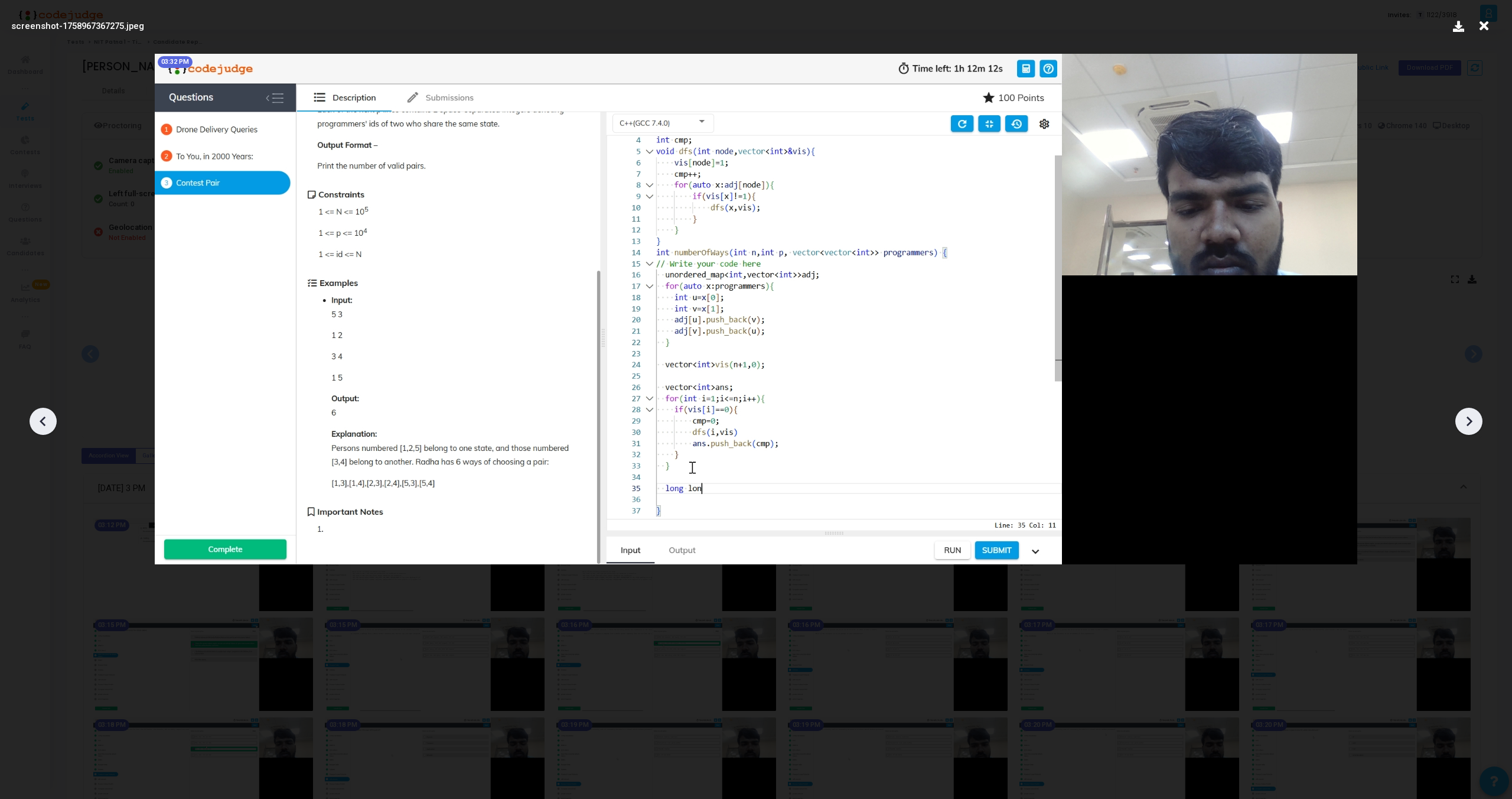
click at [1467, 415] on icon at bounding box center [1468, 420] width 17 height 17
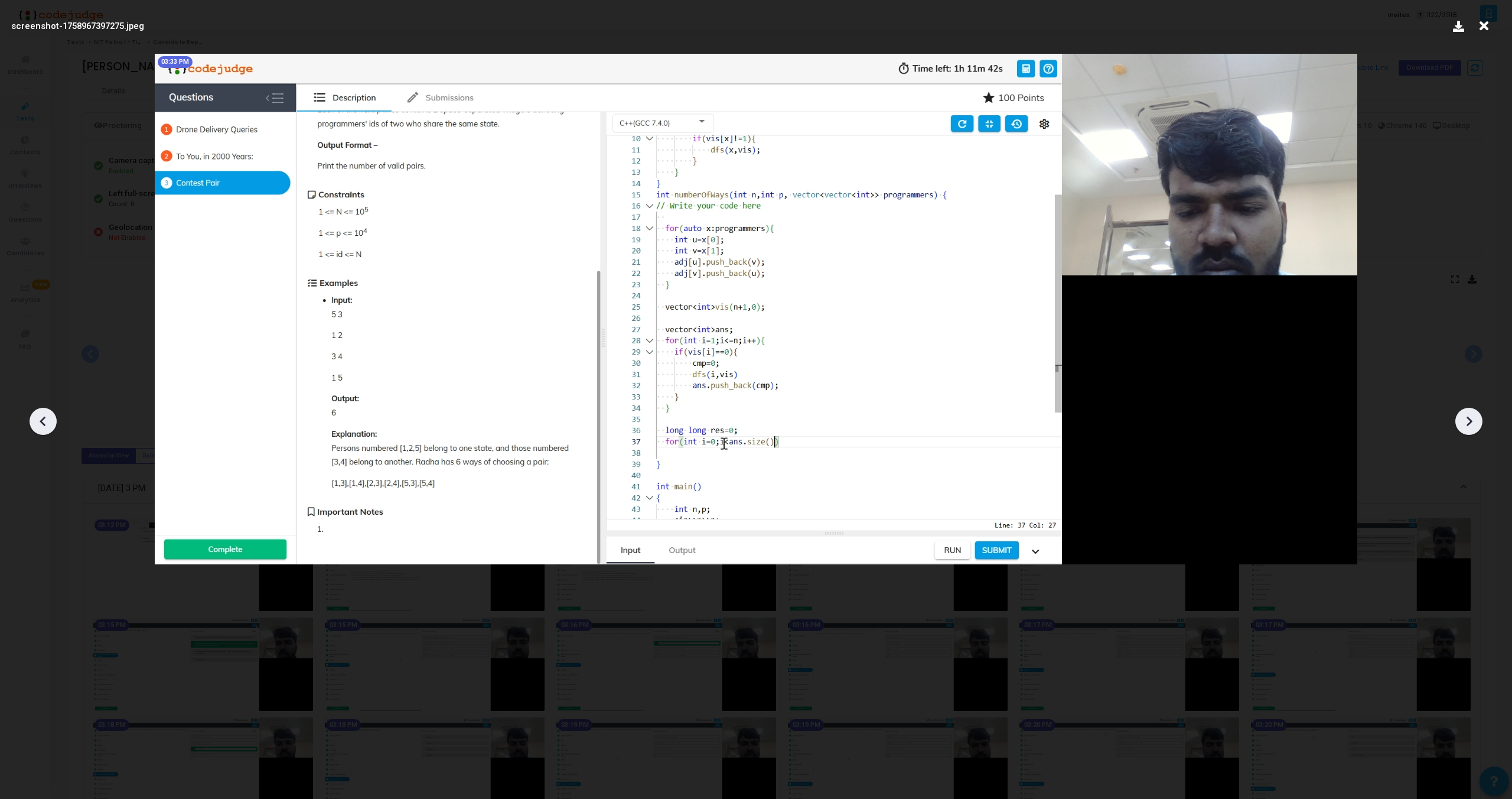
click at [1467, 415] on icon at bounding box center [1468, 420] width 17 height 17
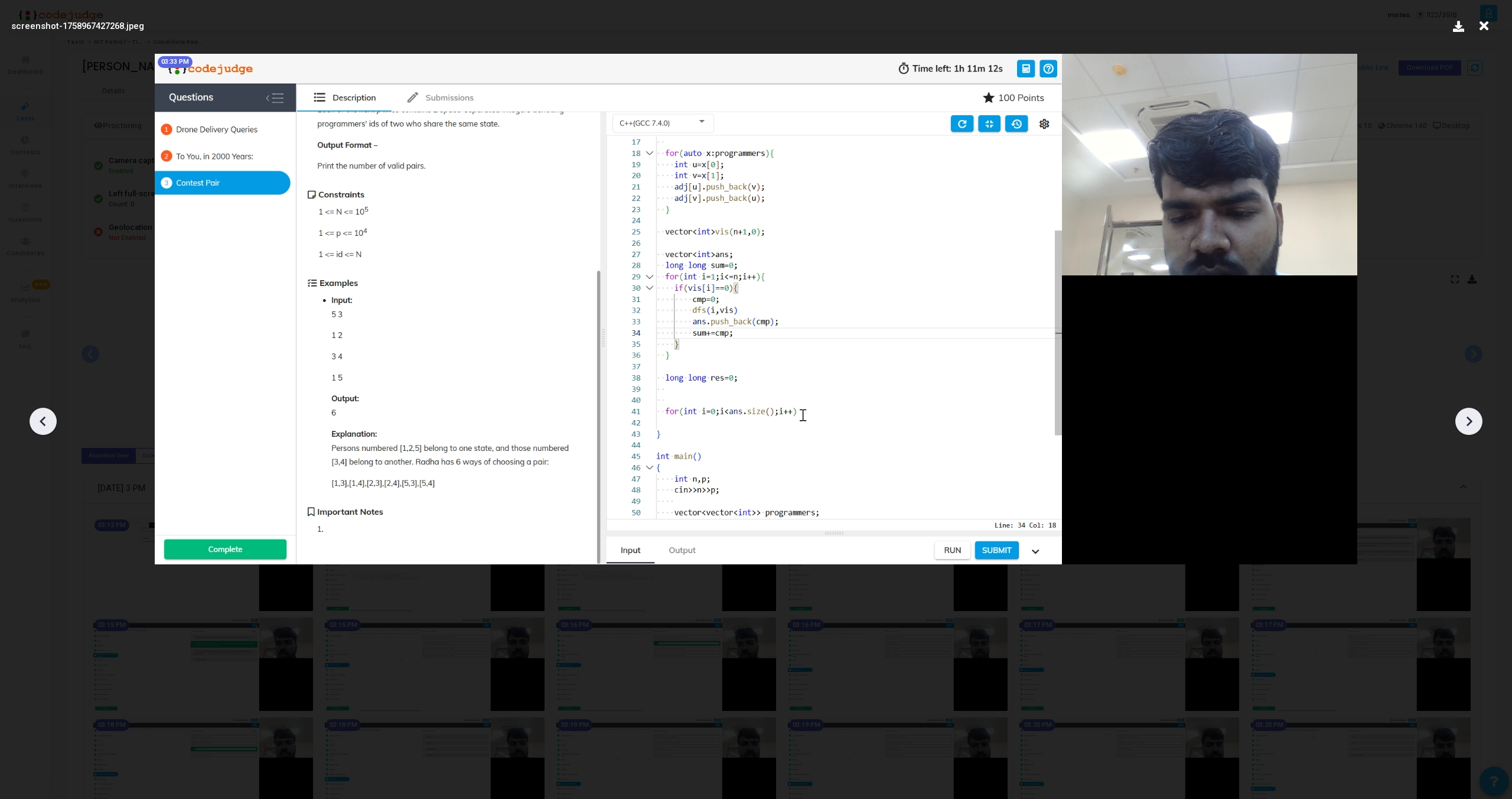
click at [1467, 415] on icon at bounding box center [1468, 420] width 17 height 17
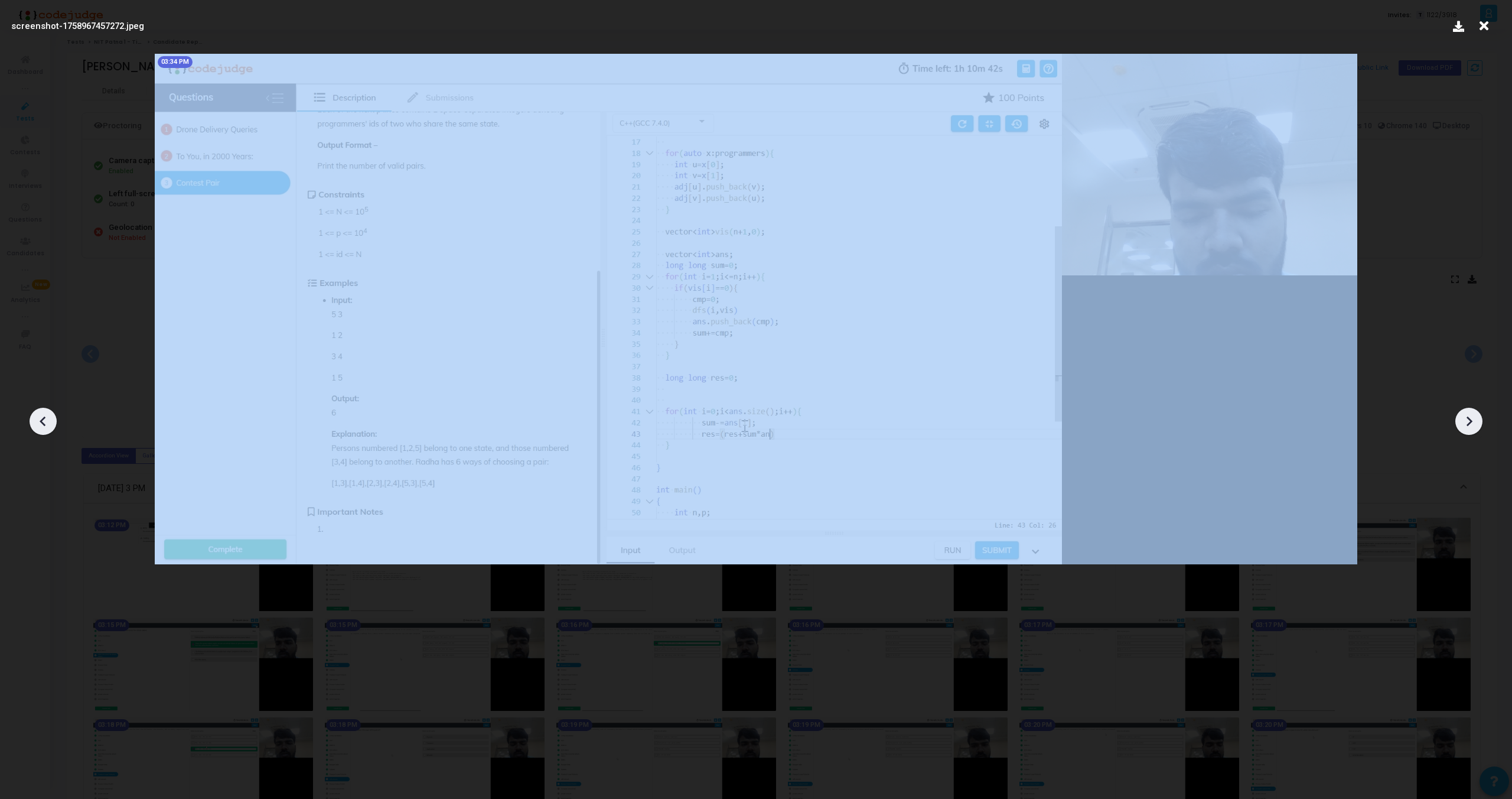
click at [1467, 415] on icon at bounding box center [1468, 420] width 17 height 17
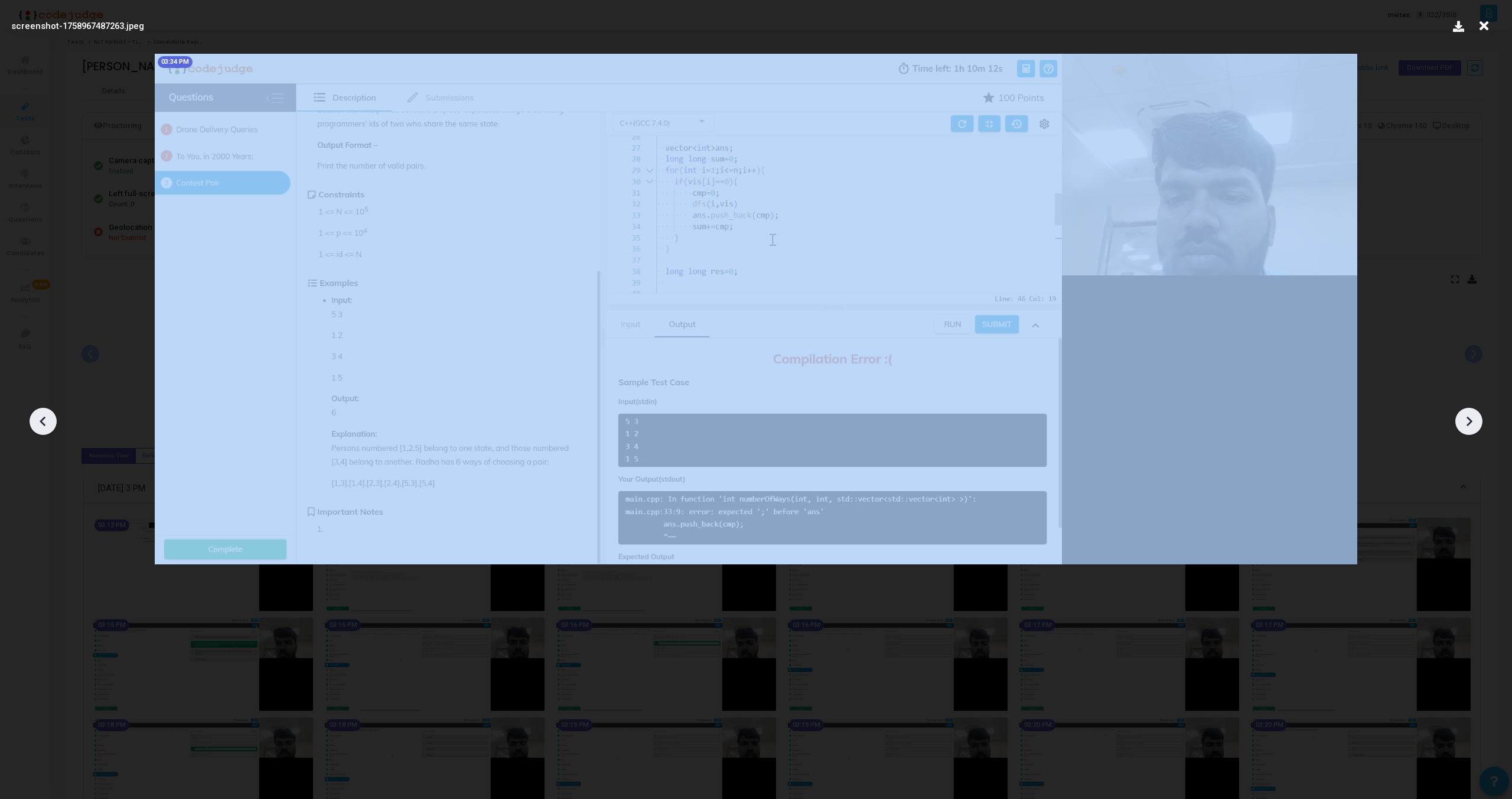
click at [1467, 415] on icon at bounding box center [1468, 420] width 17 height 17
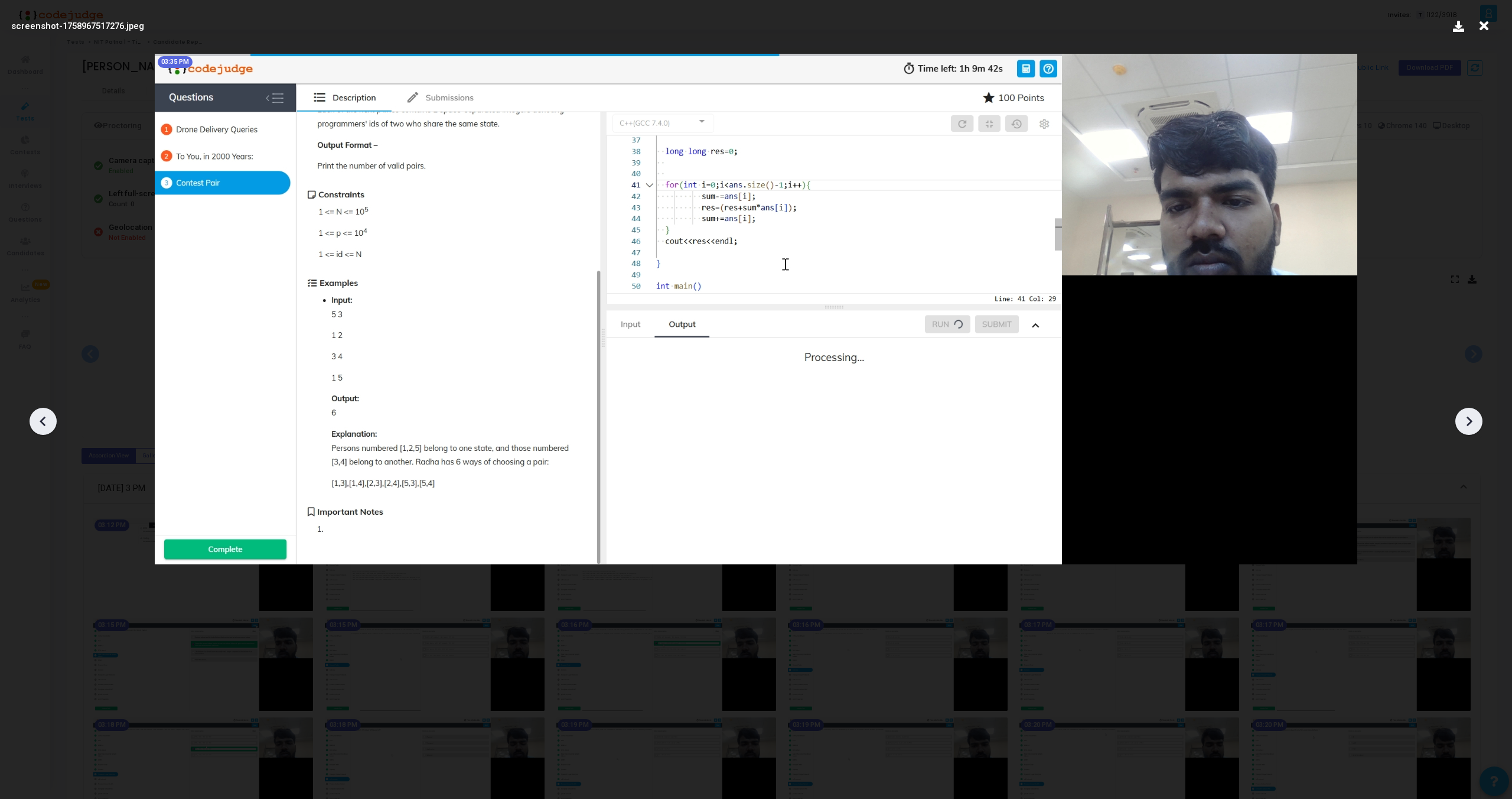
click at [1467, 415] on icon at bounding box center [1468, 420] width 17 height 17
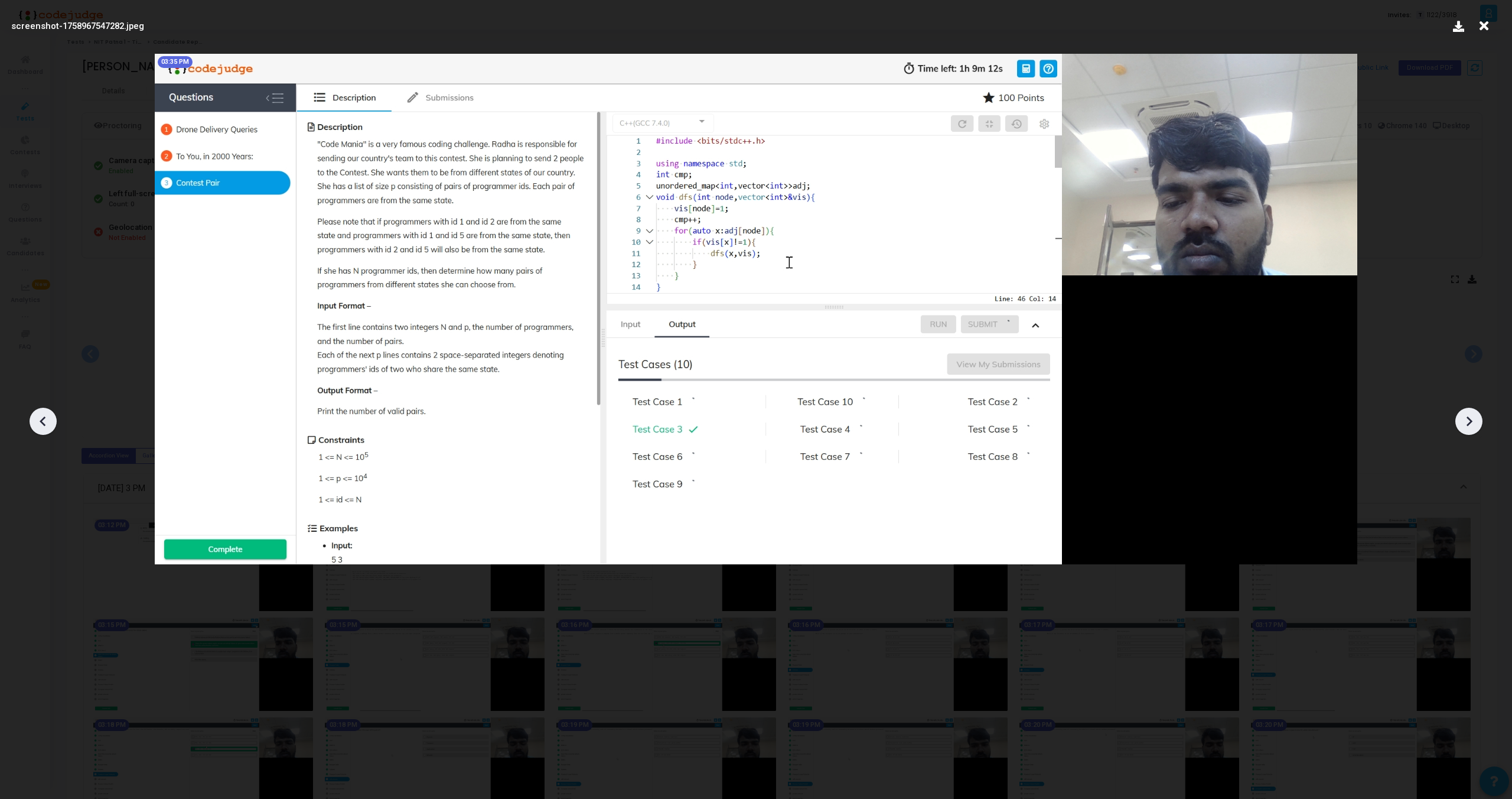
click at [1467, 415] on icon at bounding box center [1468, 420] width 17 height 17
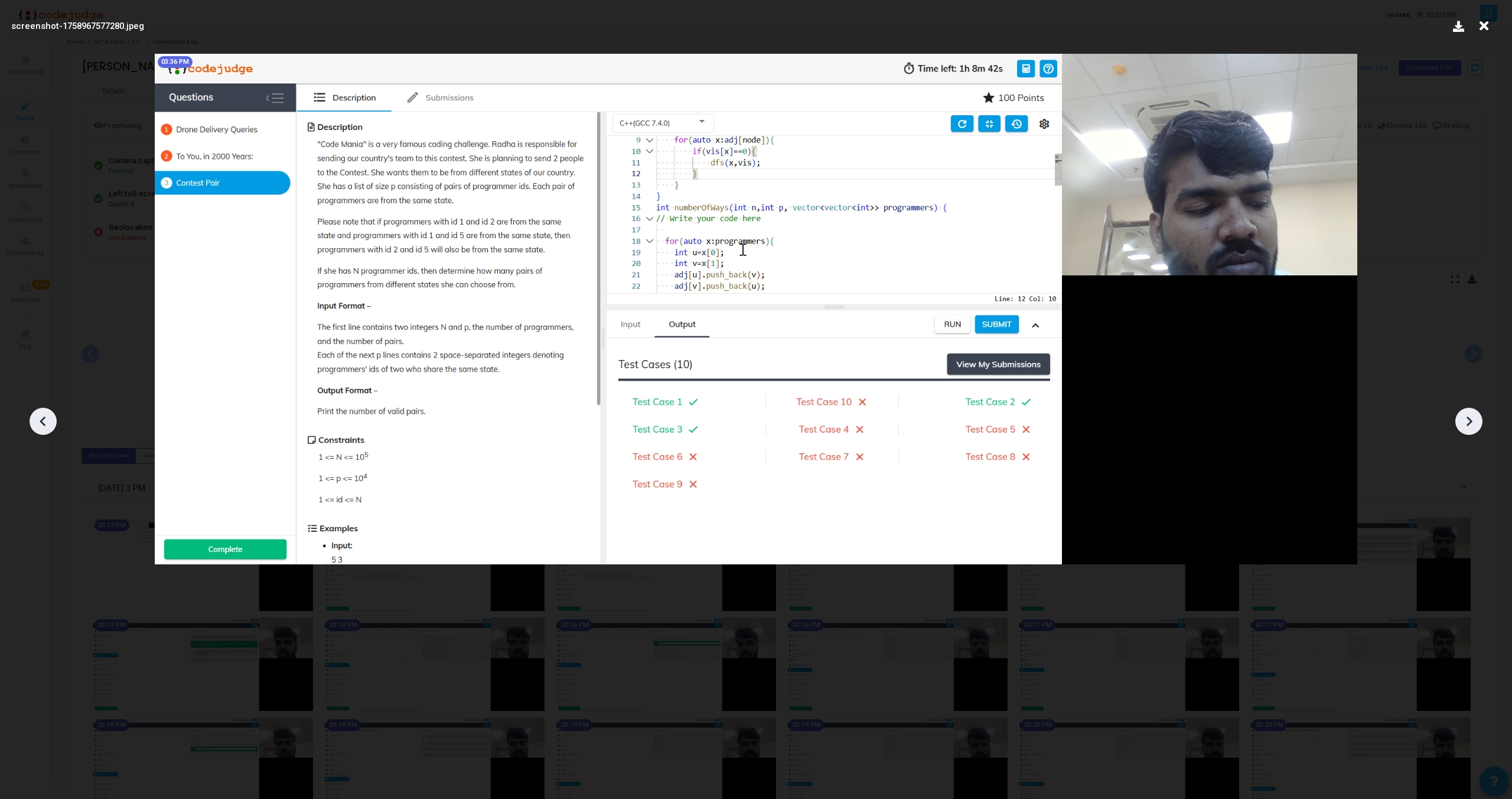
click at [1467, 415] on icon at bounding box center [1468, 420] width 17 height 17
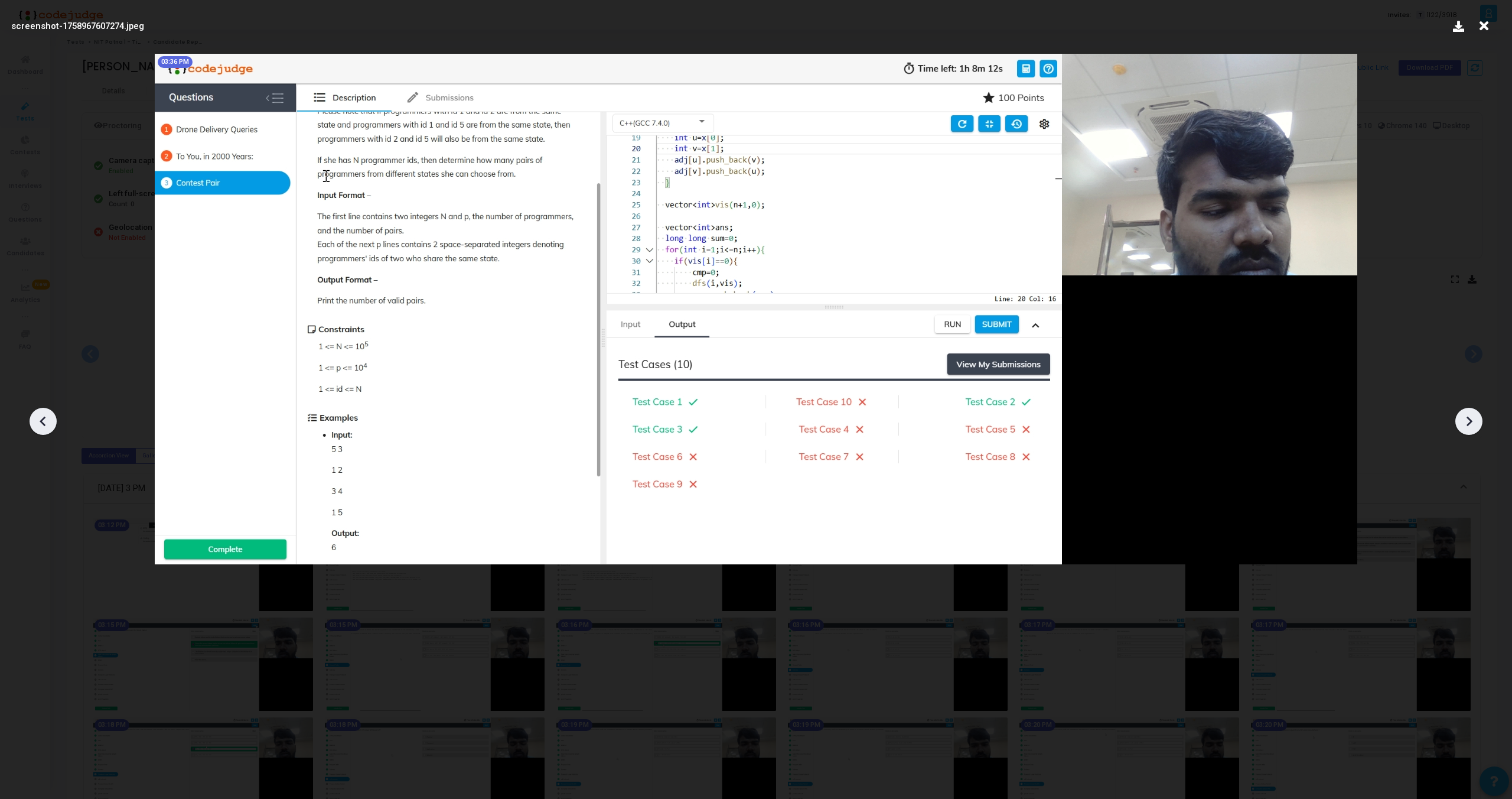
click at [1467, 415] on icon at bounding box center [1468, 420] width 17 height 17
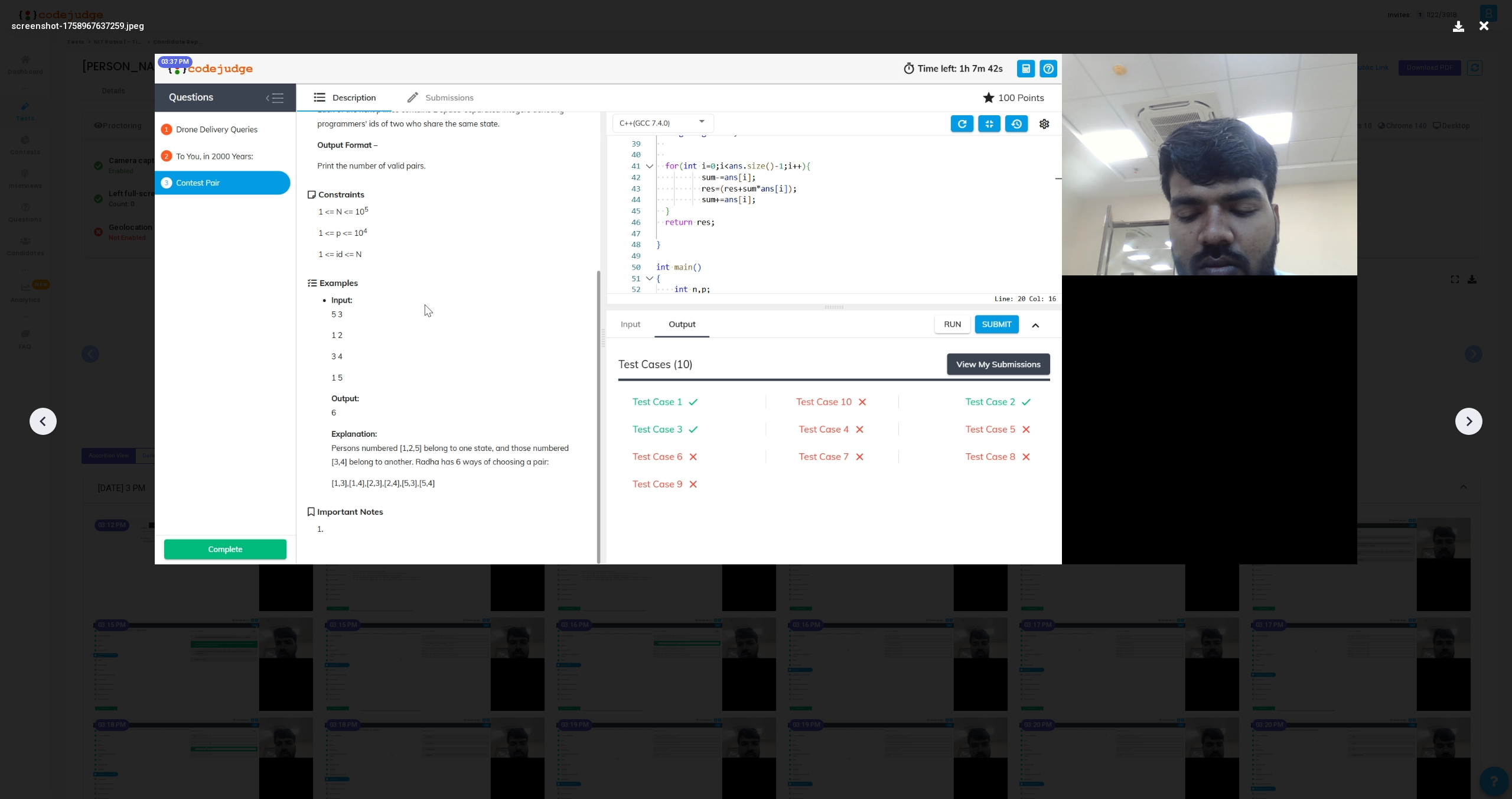
click at [1467, 415] on icon at bounding box center [1468, 420] width 17 height 17
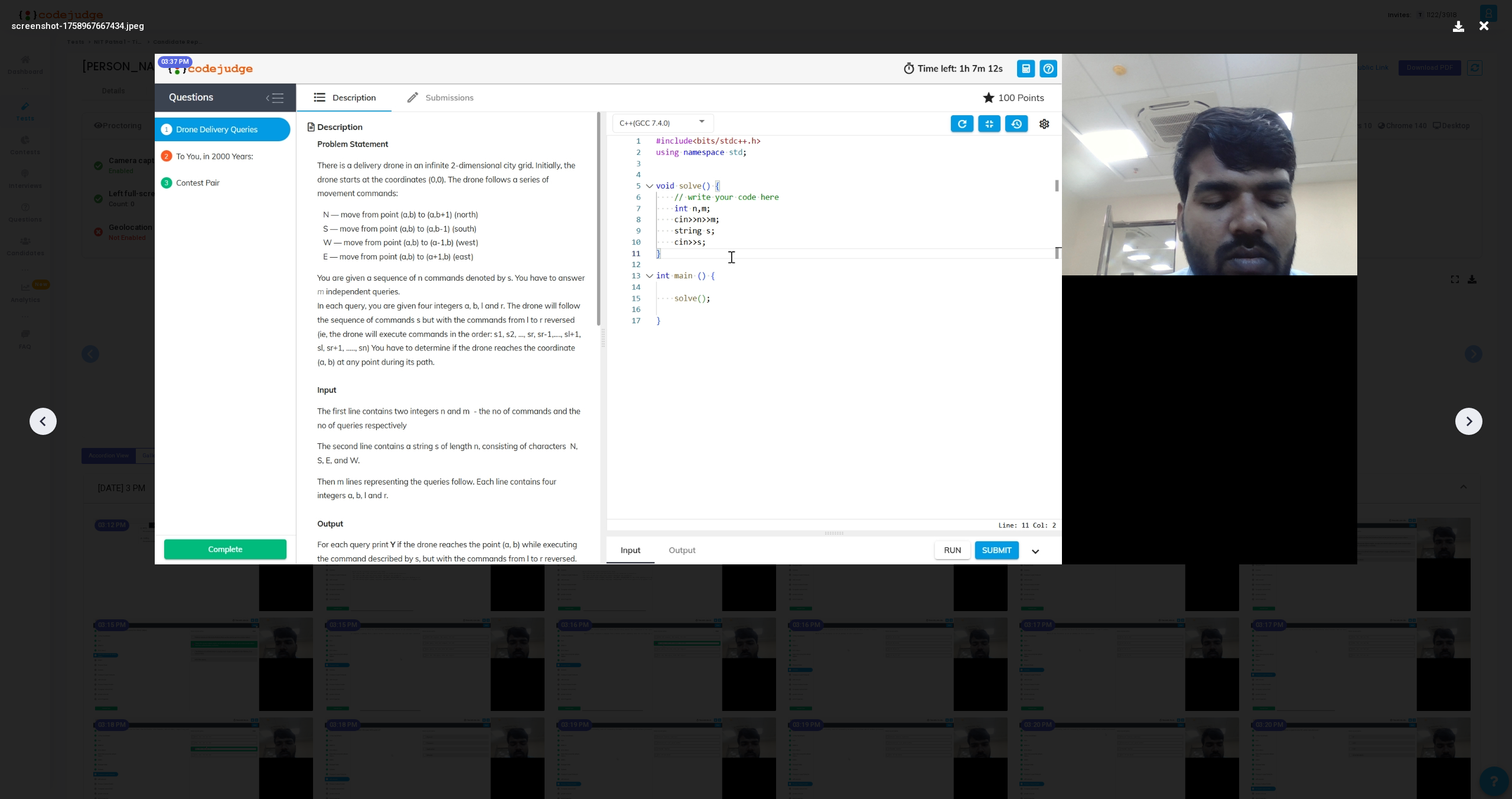
click at [1467, 415] on icon at bounding box center [1468, 420] width 17 height 17
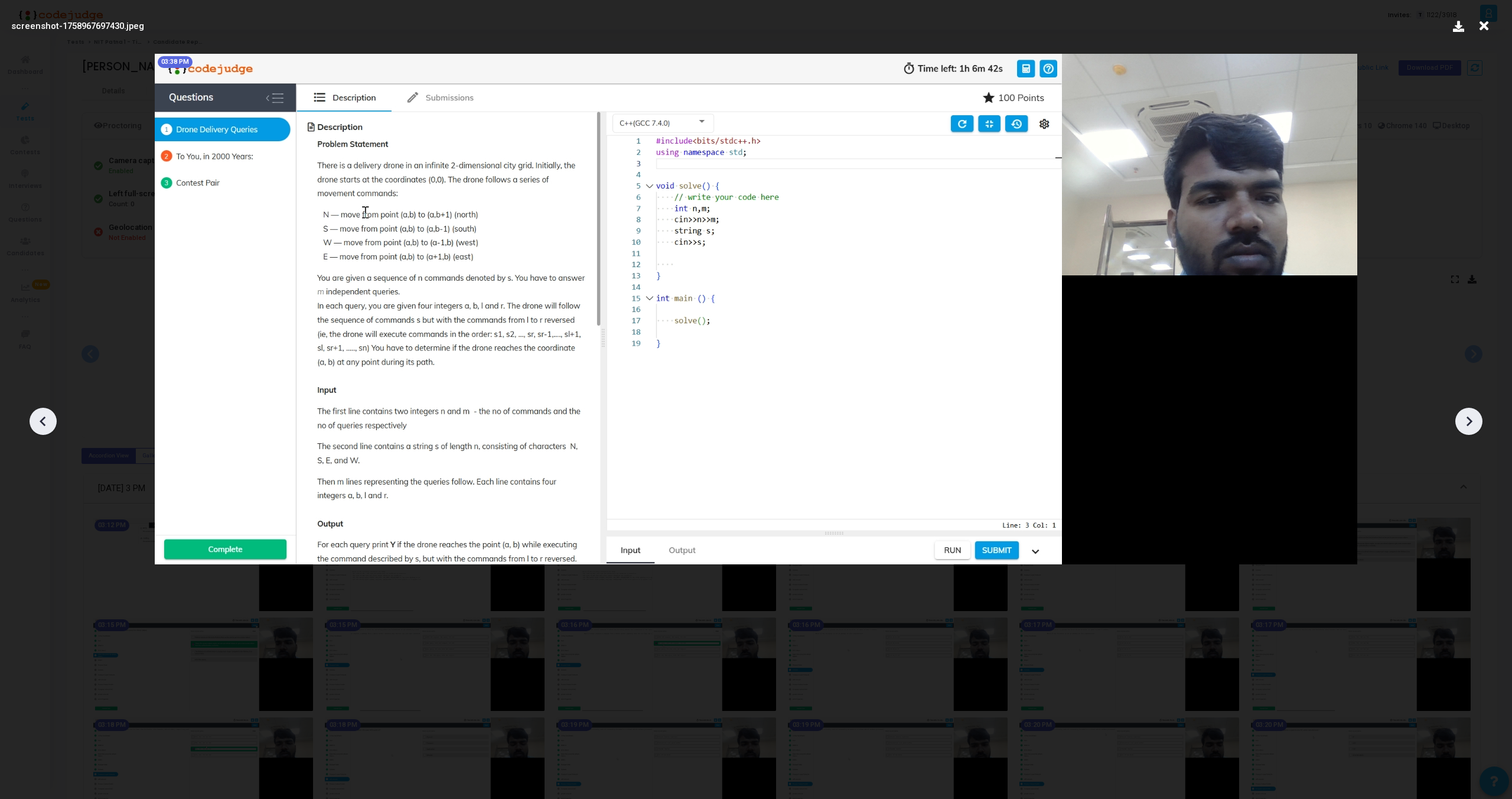
click at [1467, 415] on icon at bounding box center [1468, 420] width 17 height 17
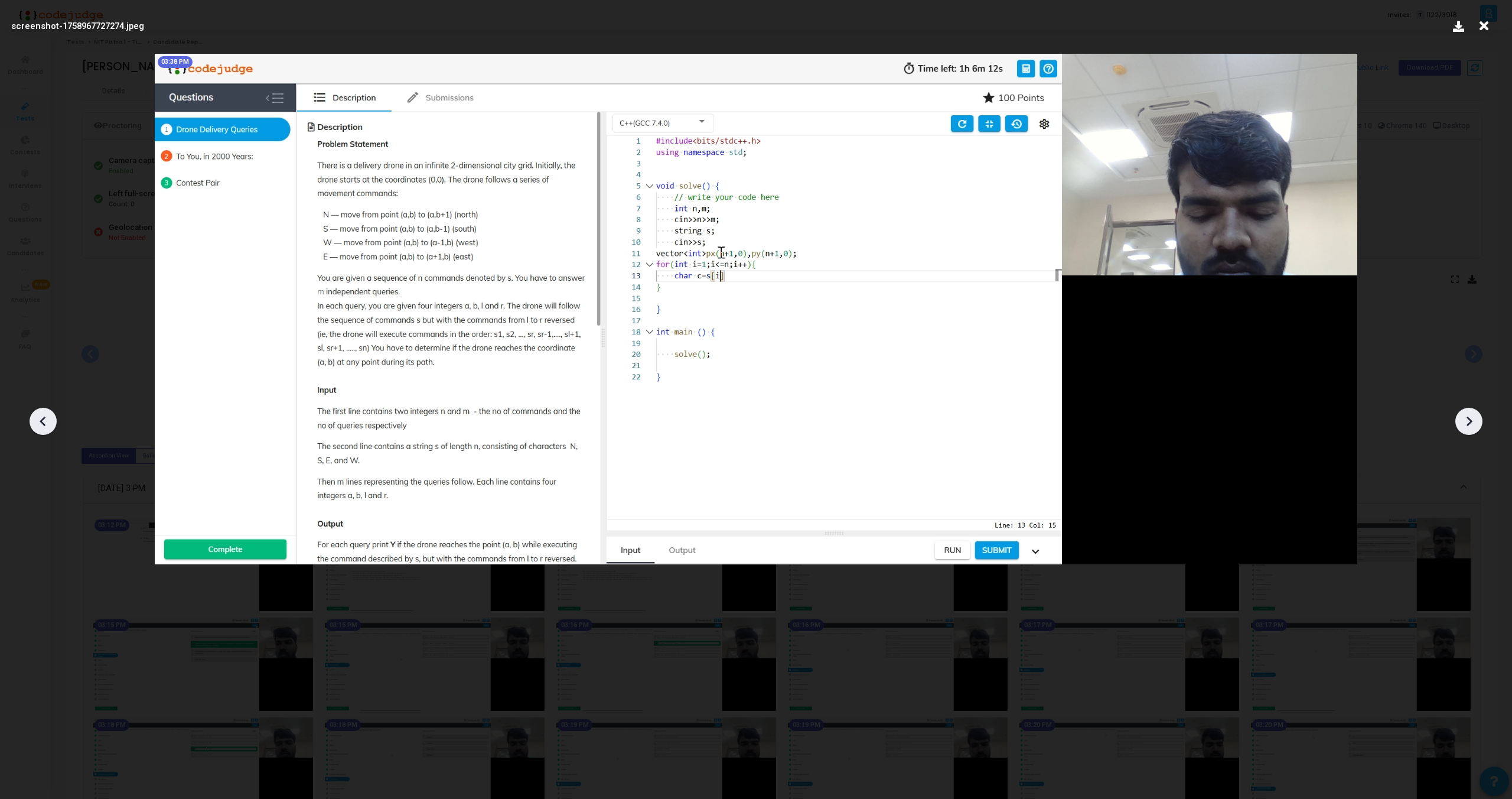
click at [1467, 415] on icon at bounding box center [1468, 420] width 17 height 17
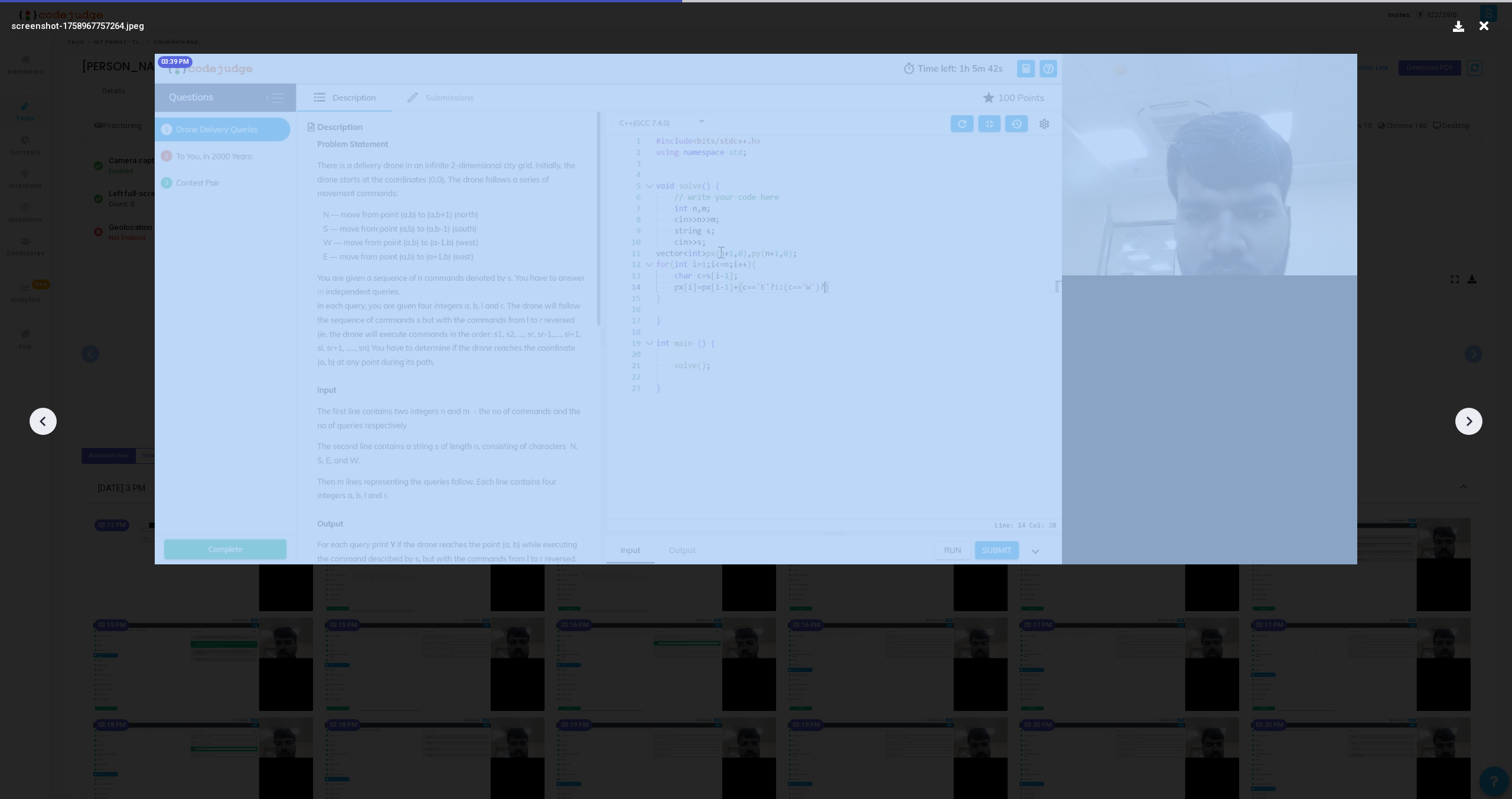
click at [1467, 415] on icon at bounding box center [1468, 420] width 17 height 17
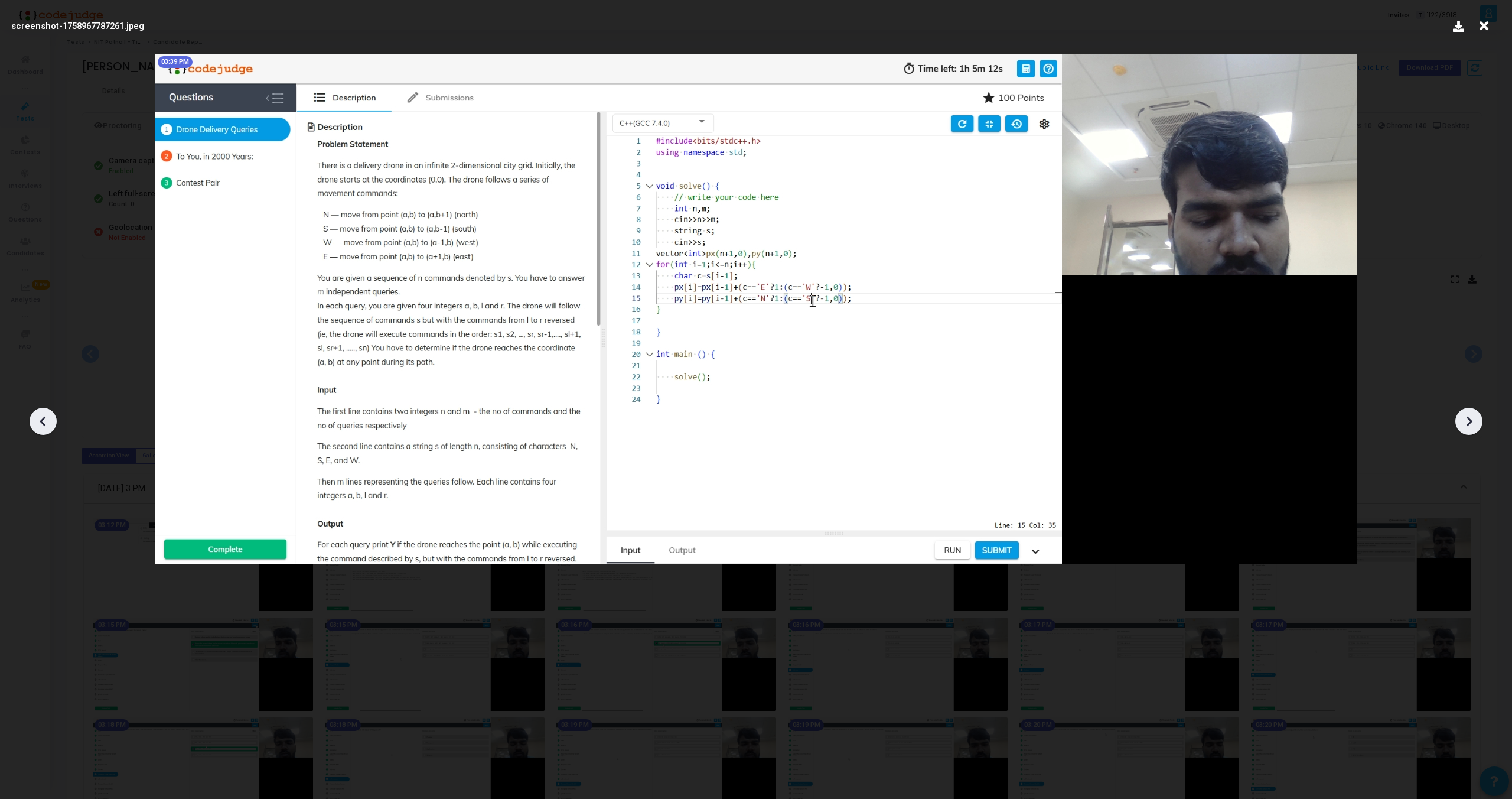
click at [1467, 415] on icon at bounding box center [1468, 420] width 17 height 17
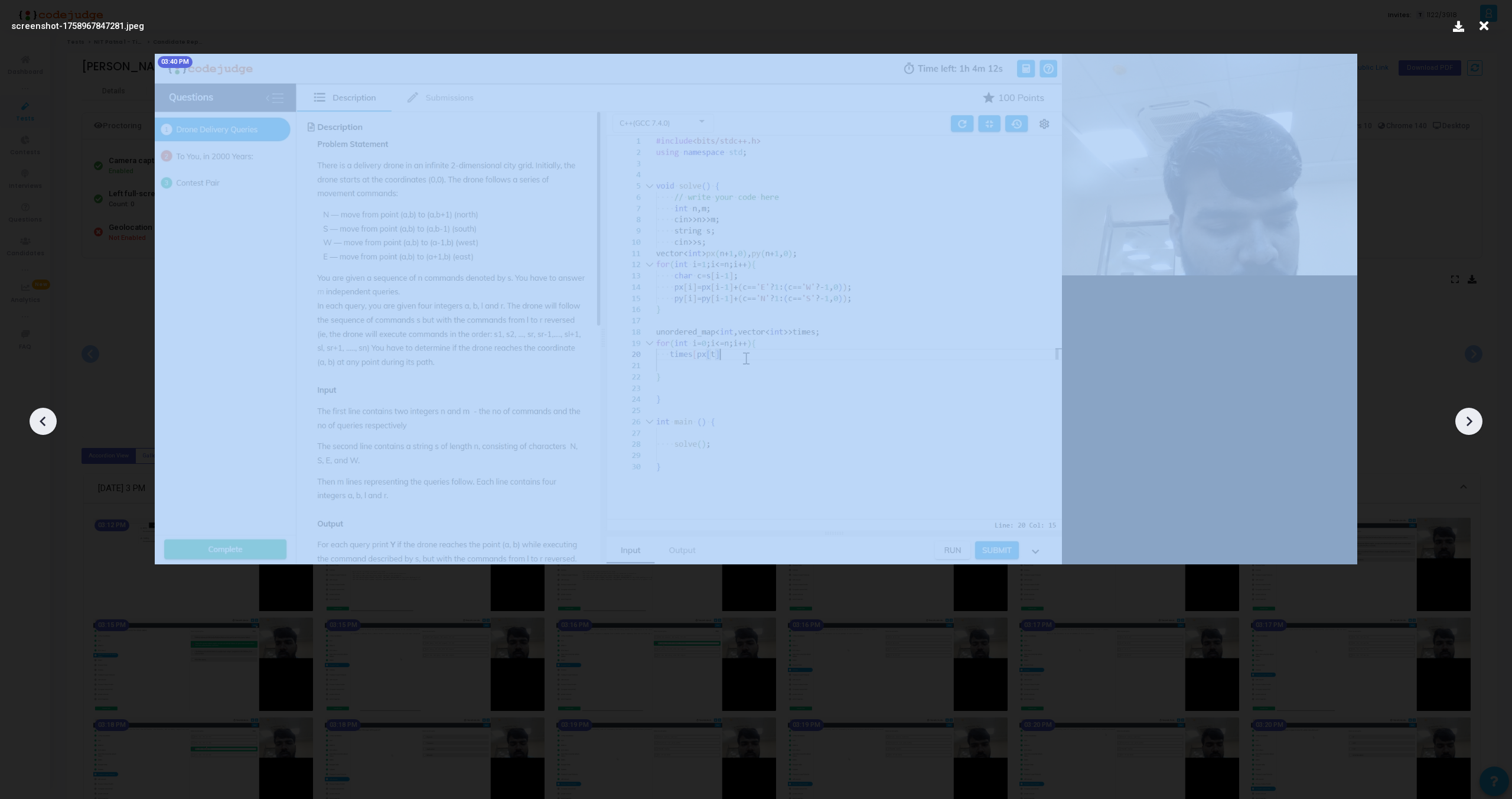
click at [1467, 415] on icon at bounding box center [1468, 420] width 17 height 17
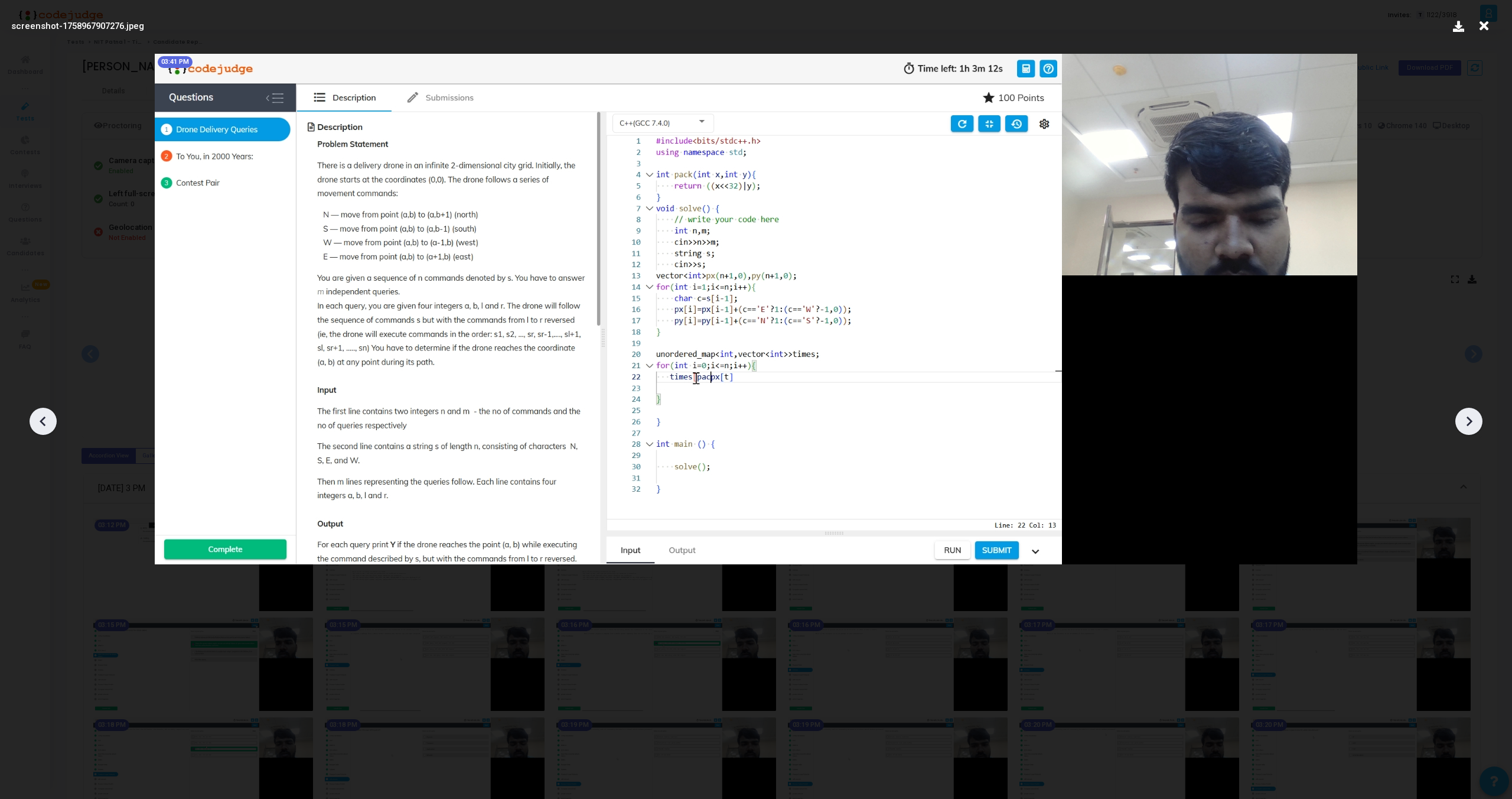
click at [1467, 415] on icon at bounding box center [1468, 420] width 17 height 17
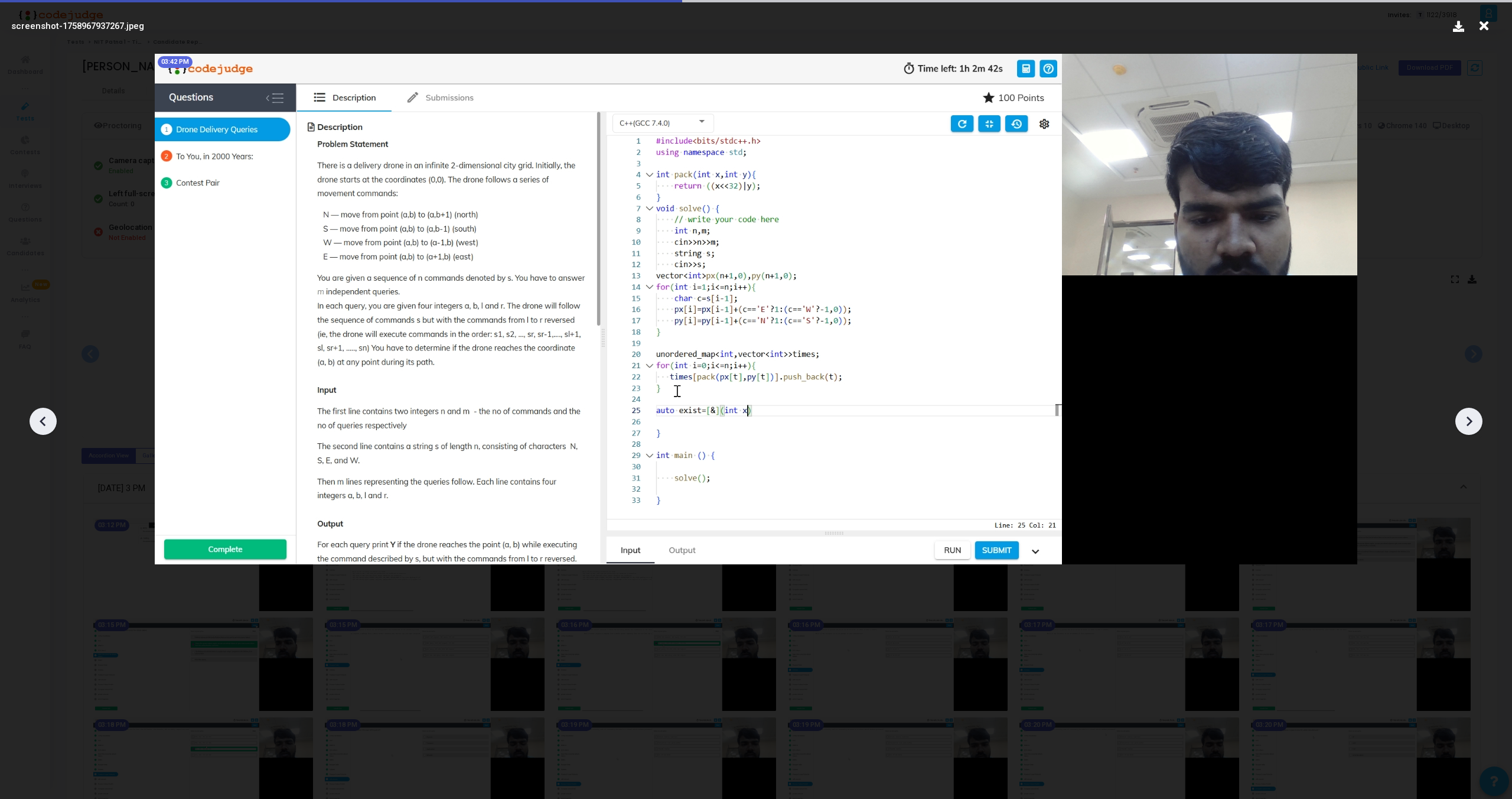
click at [1467, 415] on icon at bounding box center [1468, 420] width 17 height 17
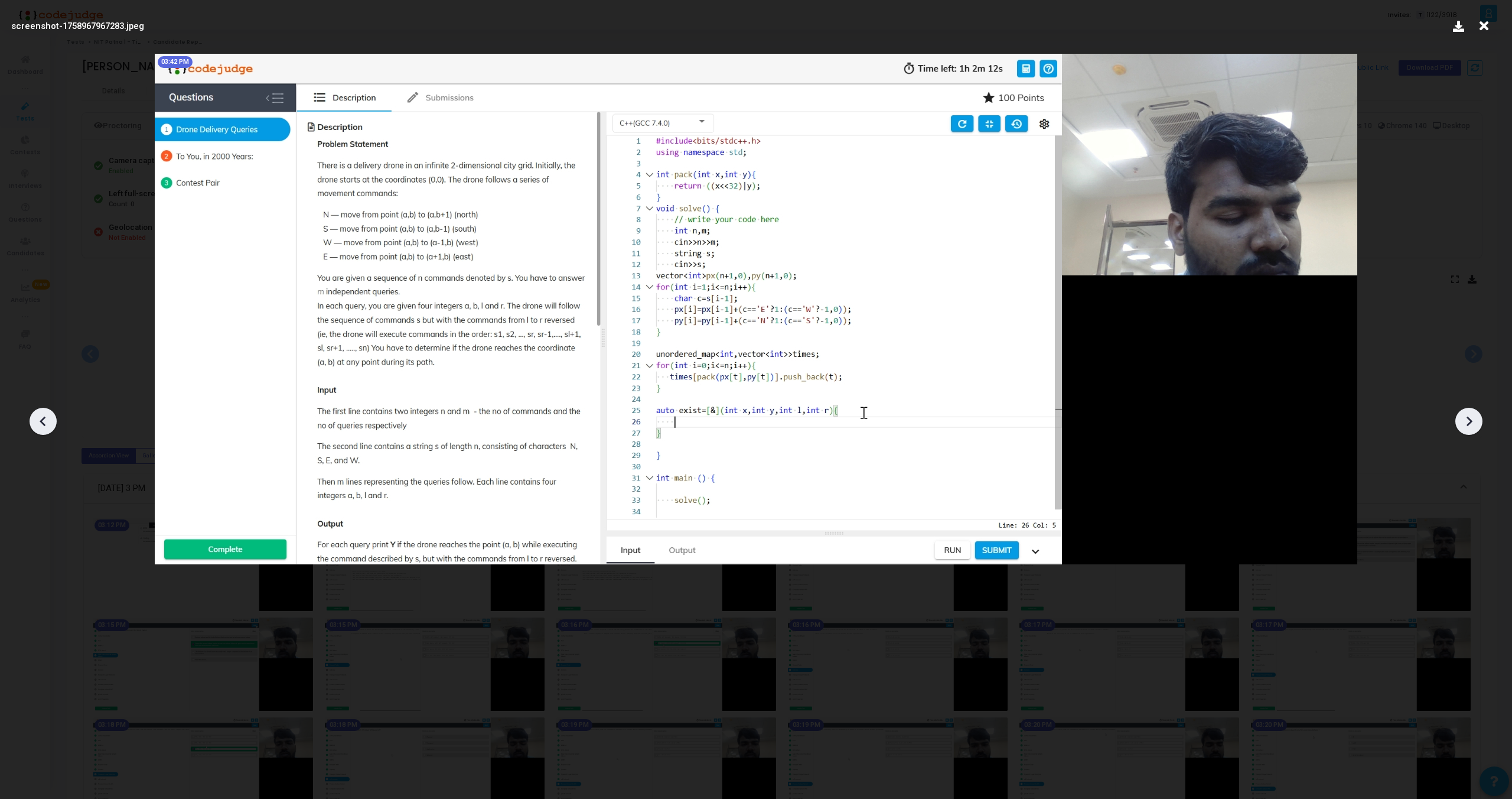
click at [1467, 415] on icon at bounding box center [1468, 420] width 17 height 17
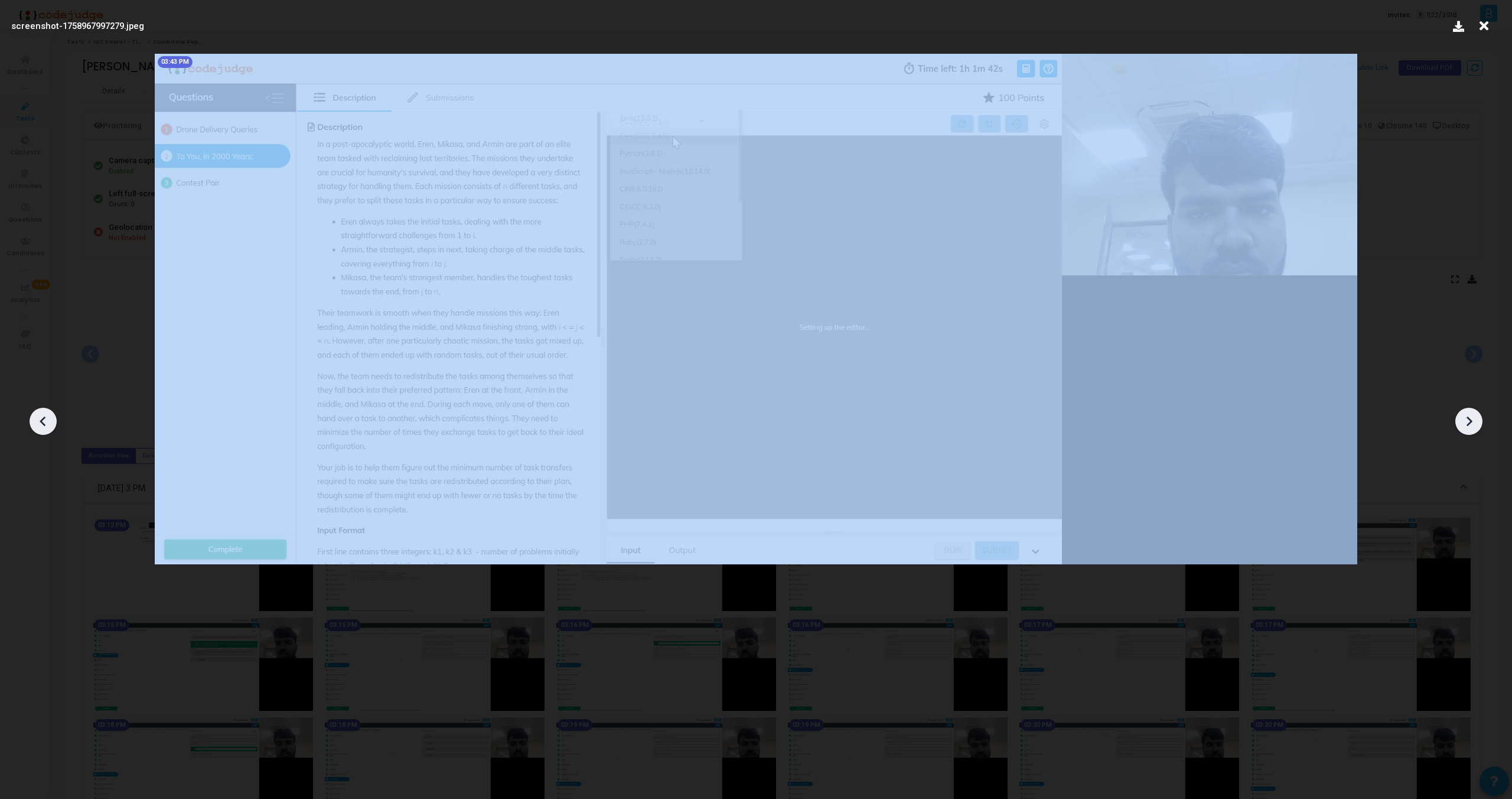
click at [1467, 415] on icon at bounding box center [1468, 420] width 17 height 17
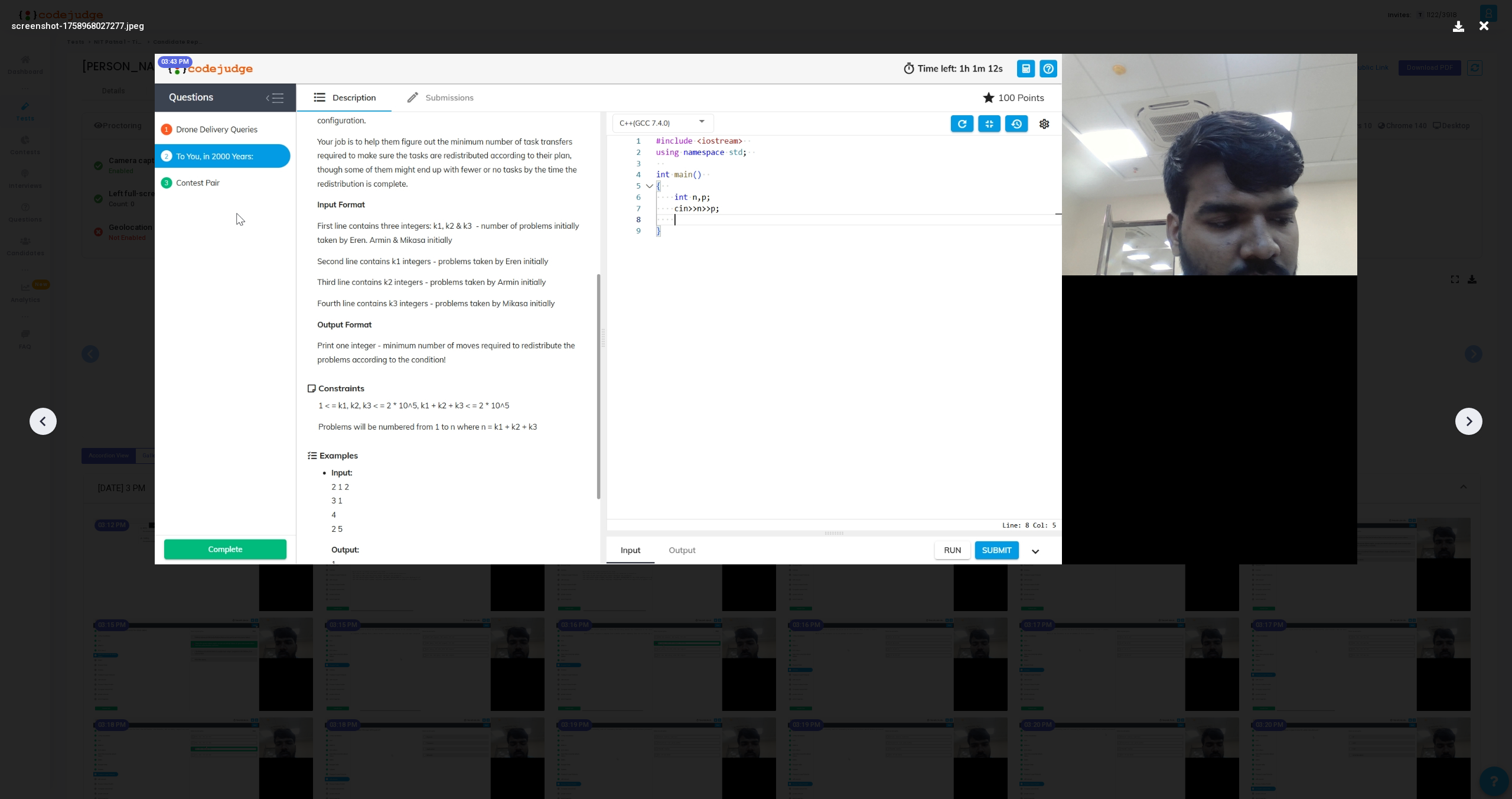
click at [1467, 415] on icon at bounding box center [1468, 420] width 17 height 17
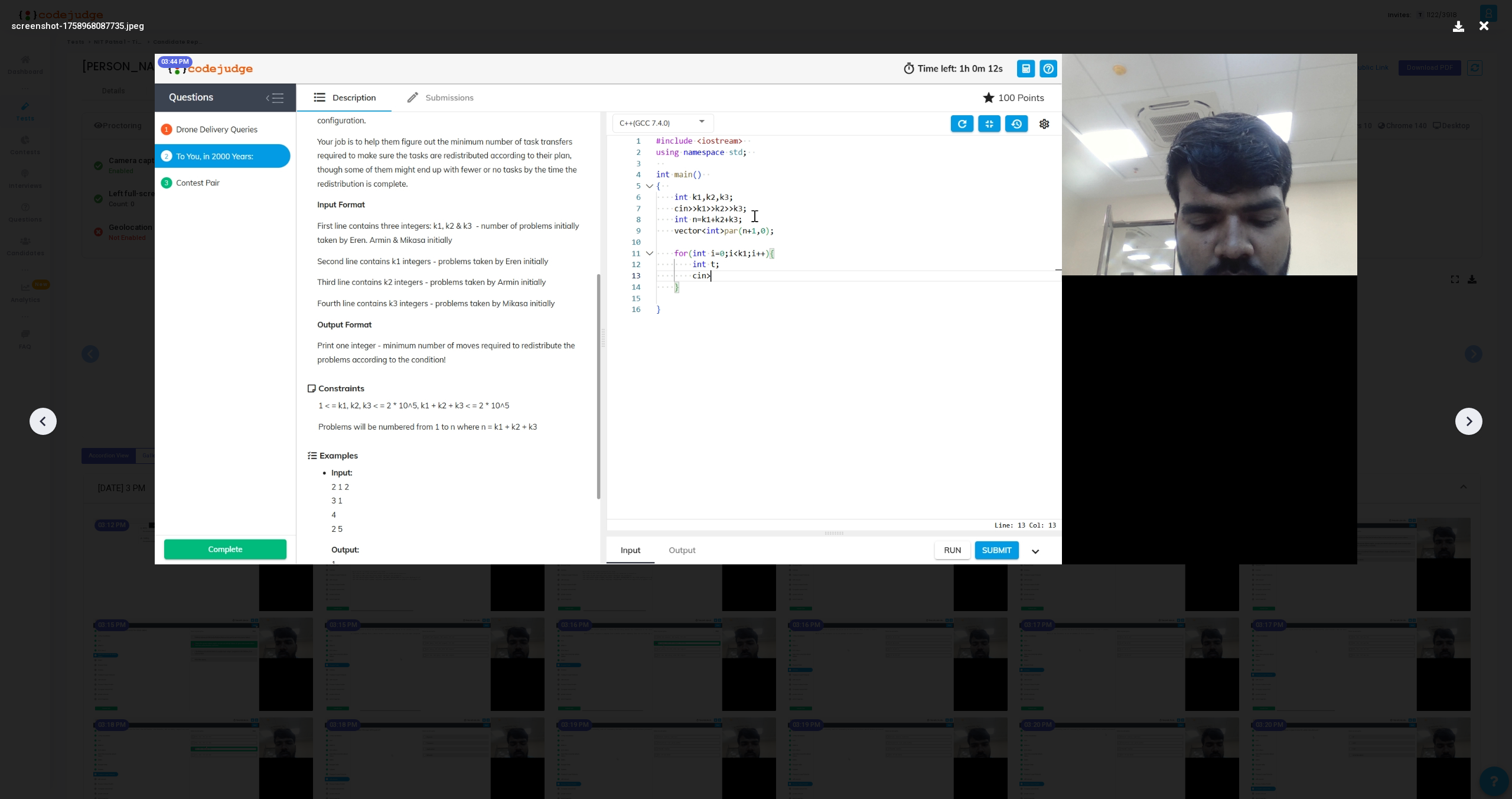
click at [1467, 415] on icon at bounding box center [1468, 420] width 17 height 17
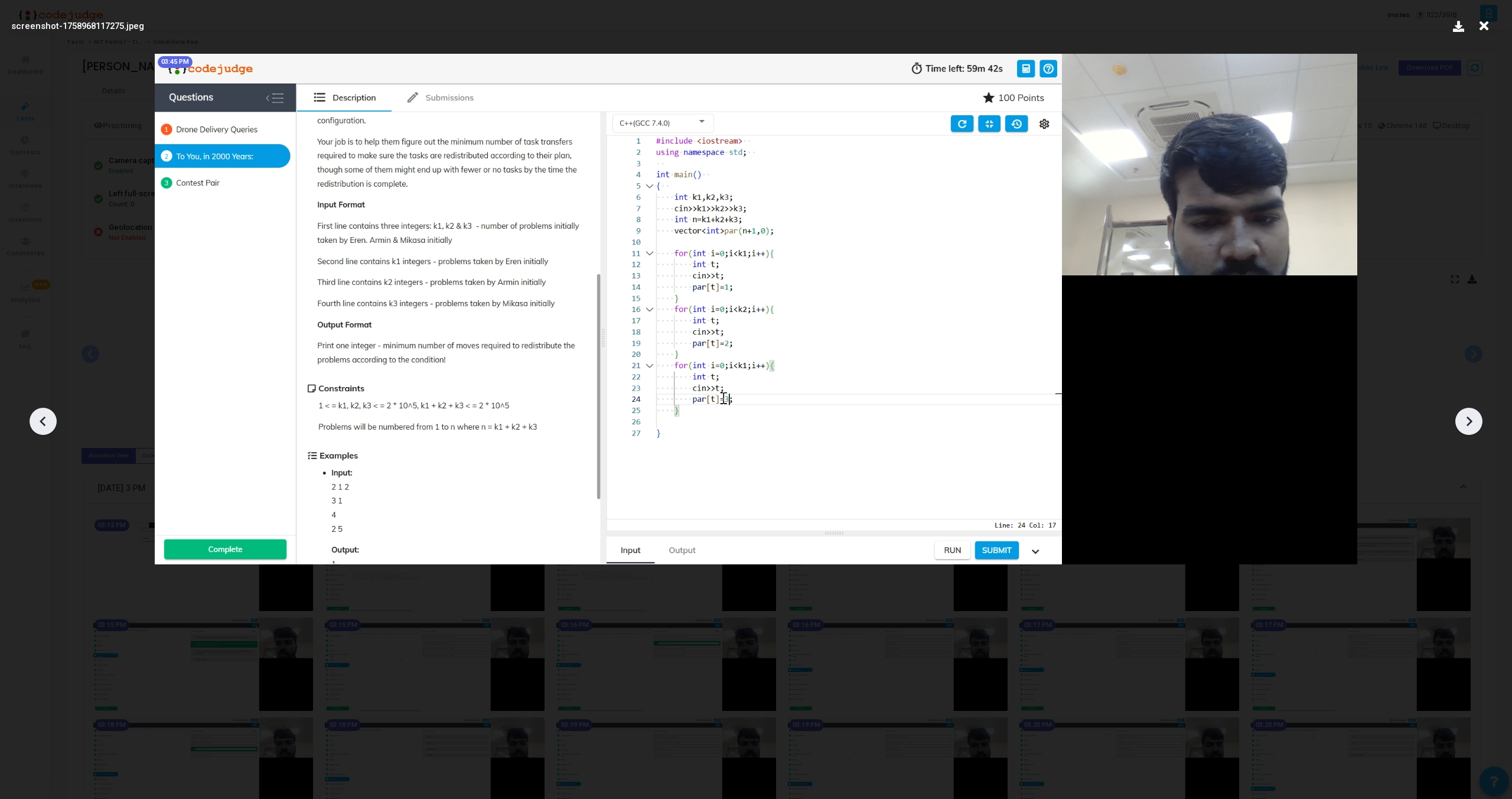
click at [1467, 415] on icon at bounding box center [1468, 420] width 17 height 17
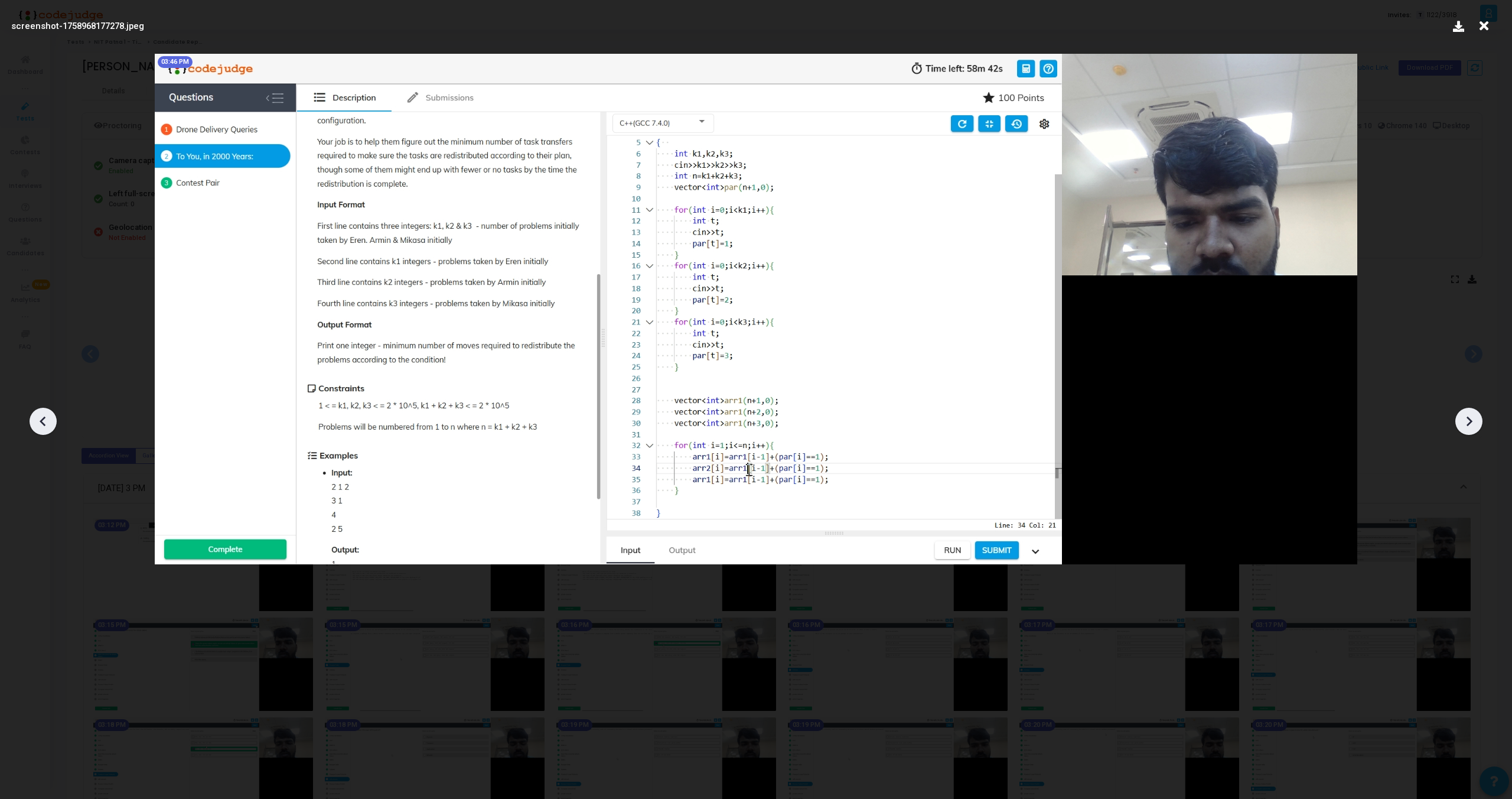
click at [1467, 415] on icon at bounding box center [1468, 420] width 17 height 17
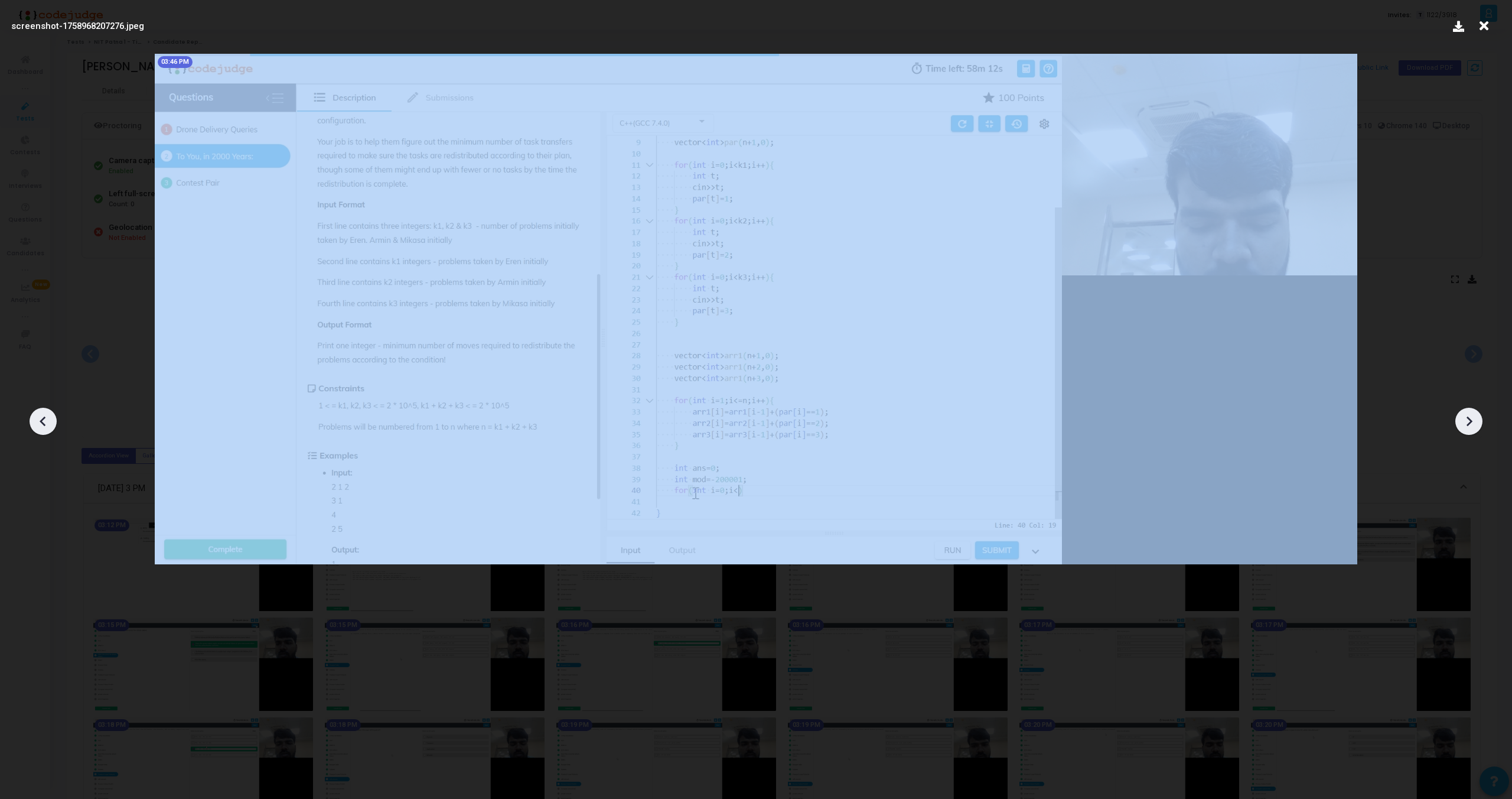
click at [1467, 415] on icon at bounding box center [1468, 420] width 17 height 17
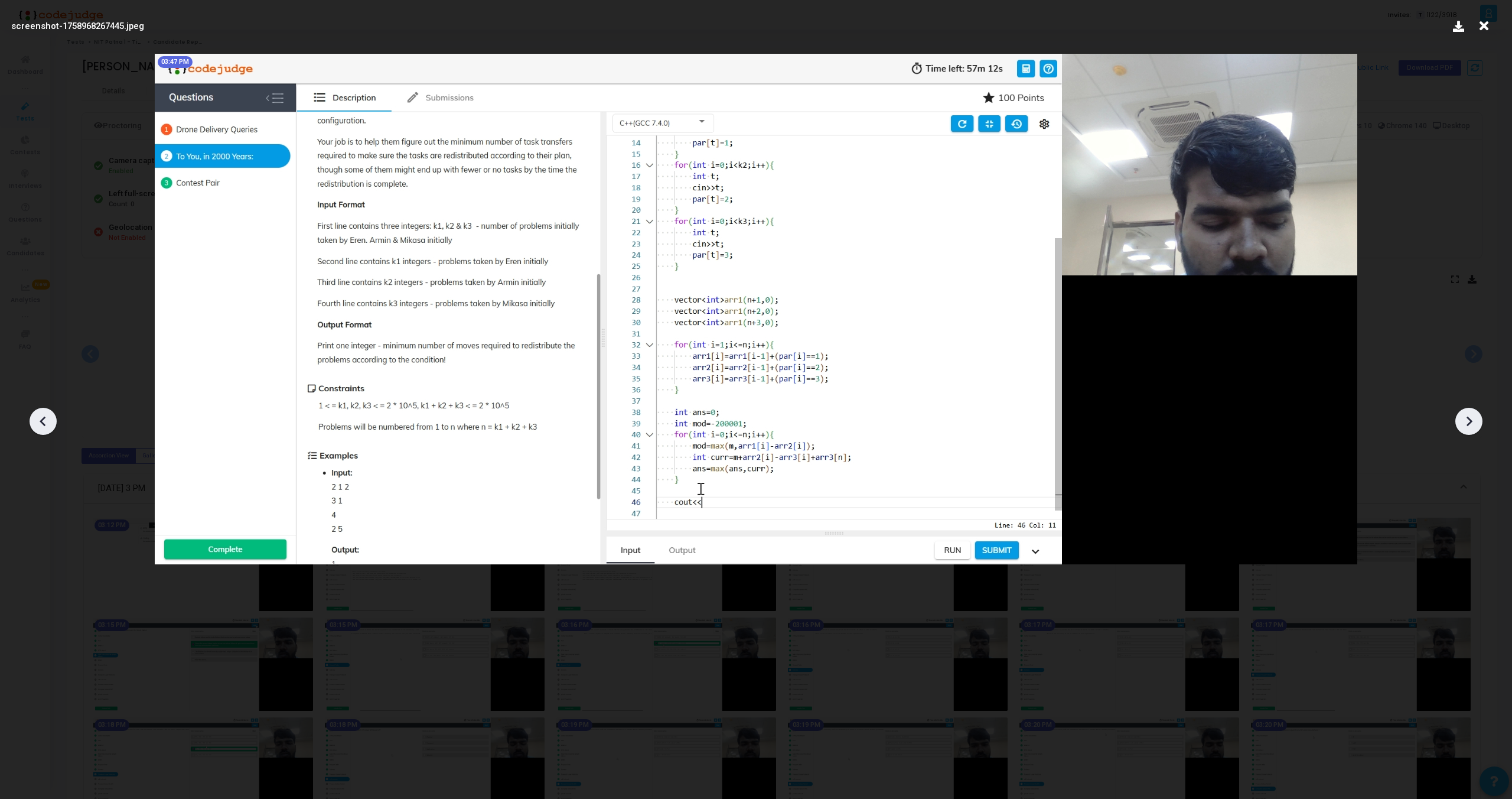
click at [1467, 415] on icon at bounding box center [1468, 420] width 17 height 17
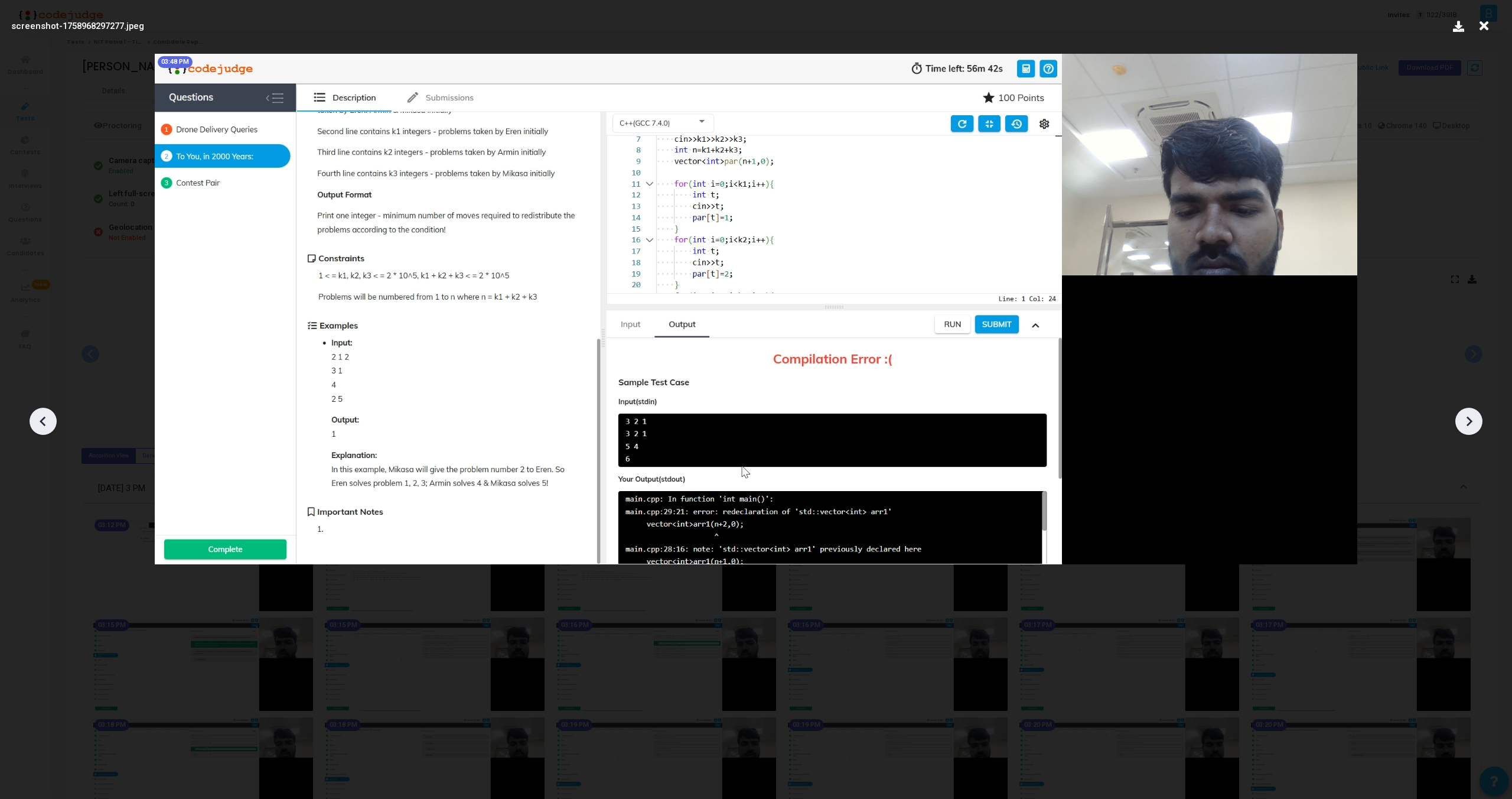
click at [1467, 415] on icon at bounding box center [1468, 420] width 17 height 17
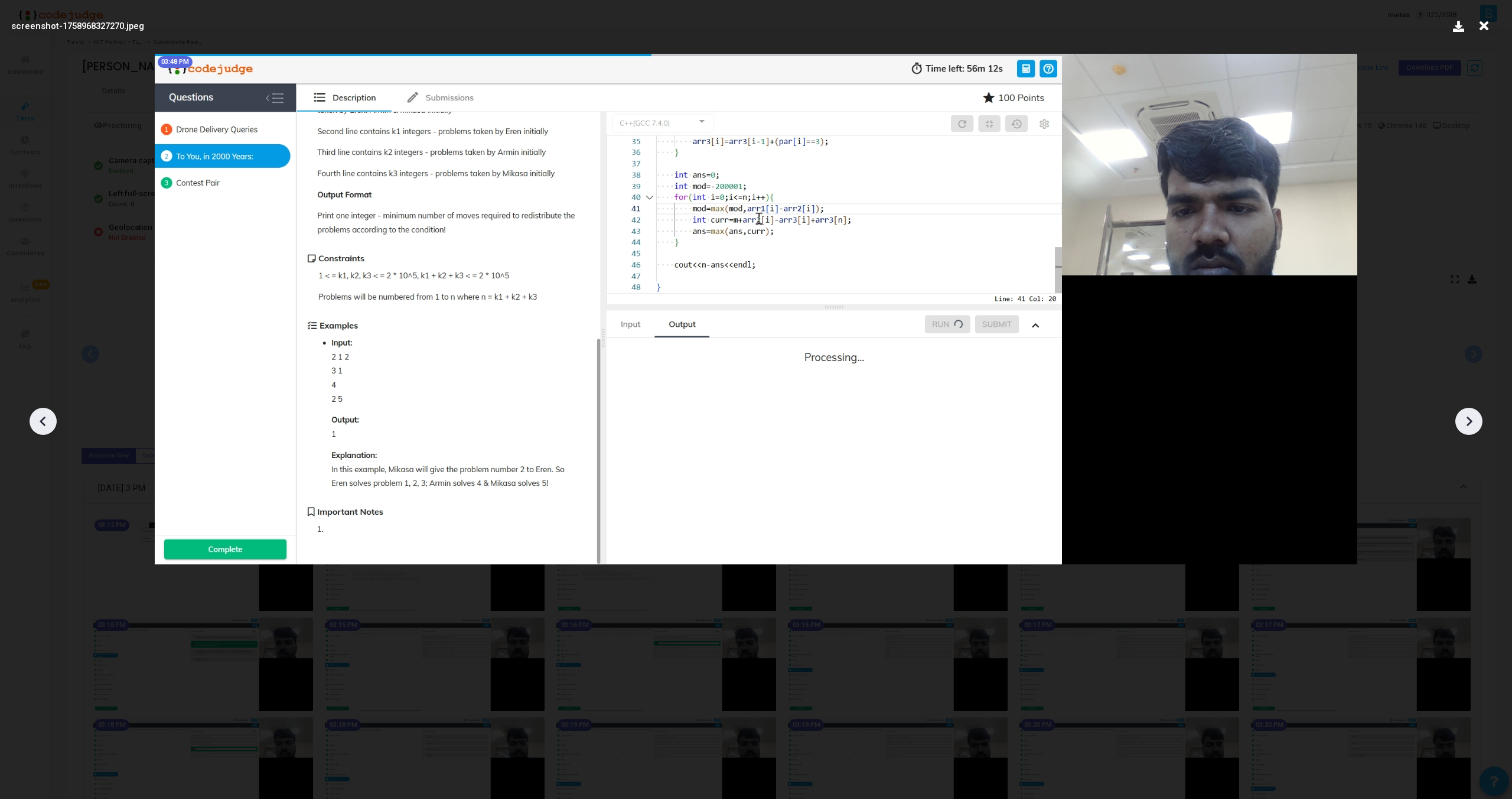
click at [1467, 415] on icon at bounding box center [1468, 420] width 17 height 17
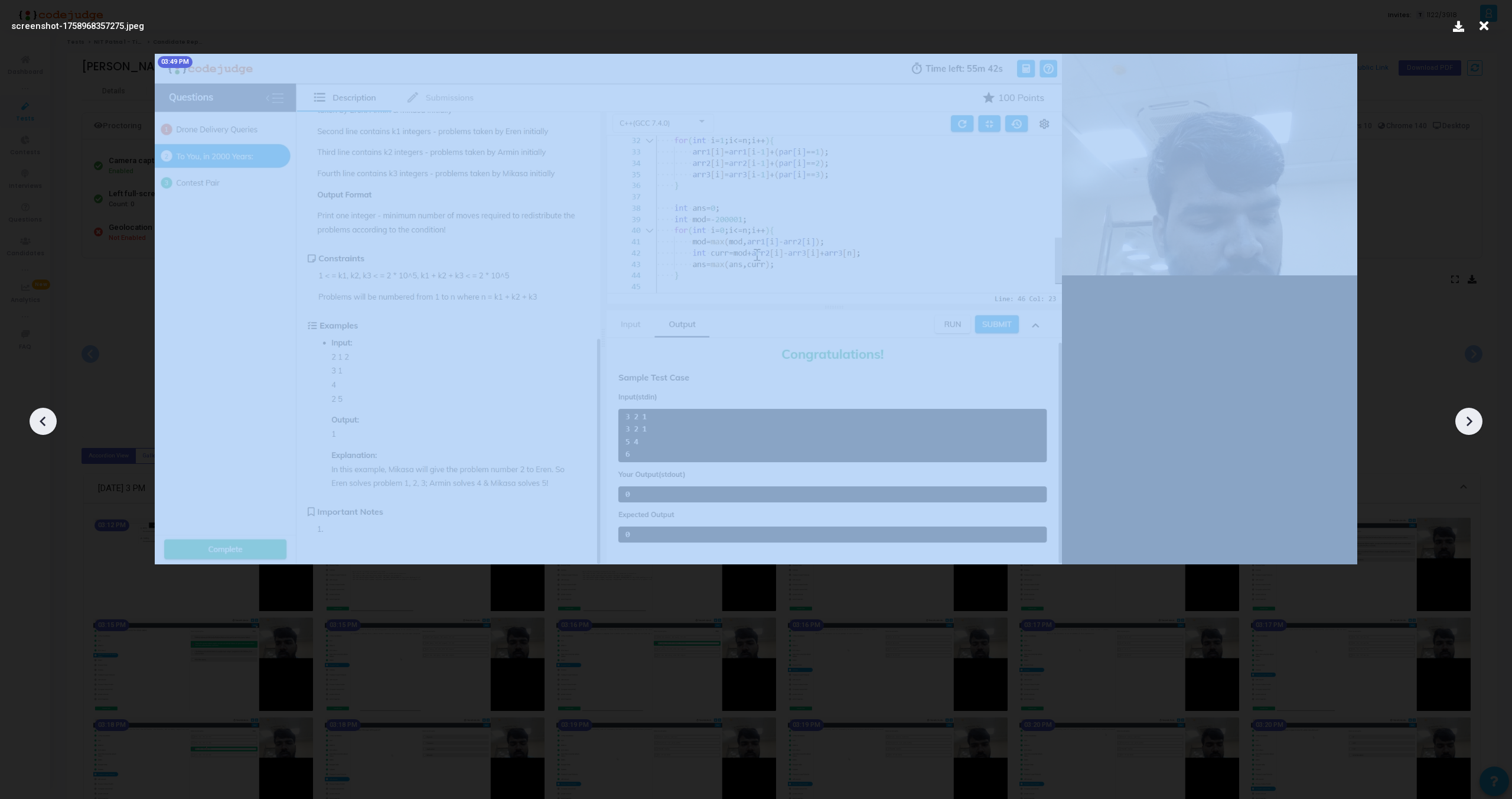
click at [1467, 415] on icon at bounding box center [1468, 420] width 17 height 17
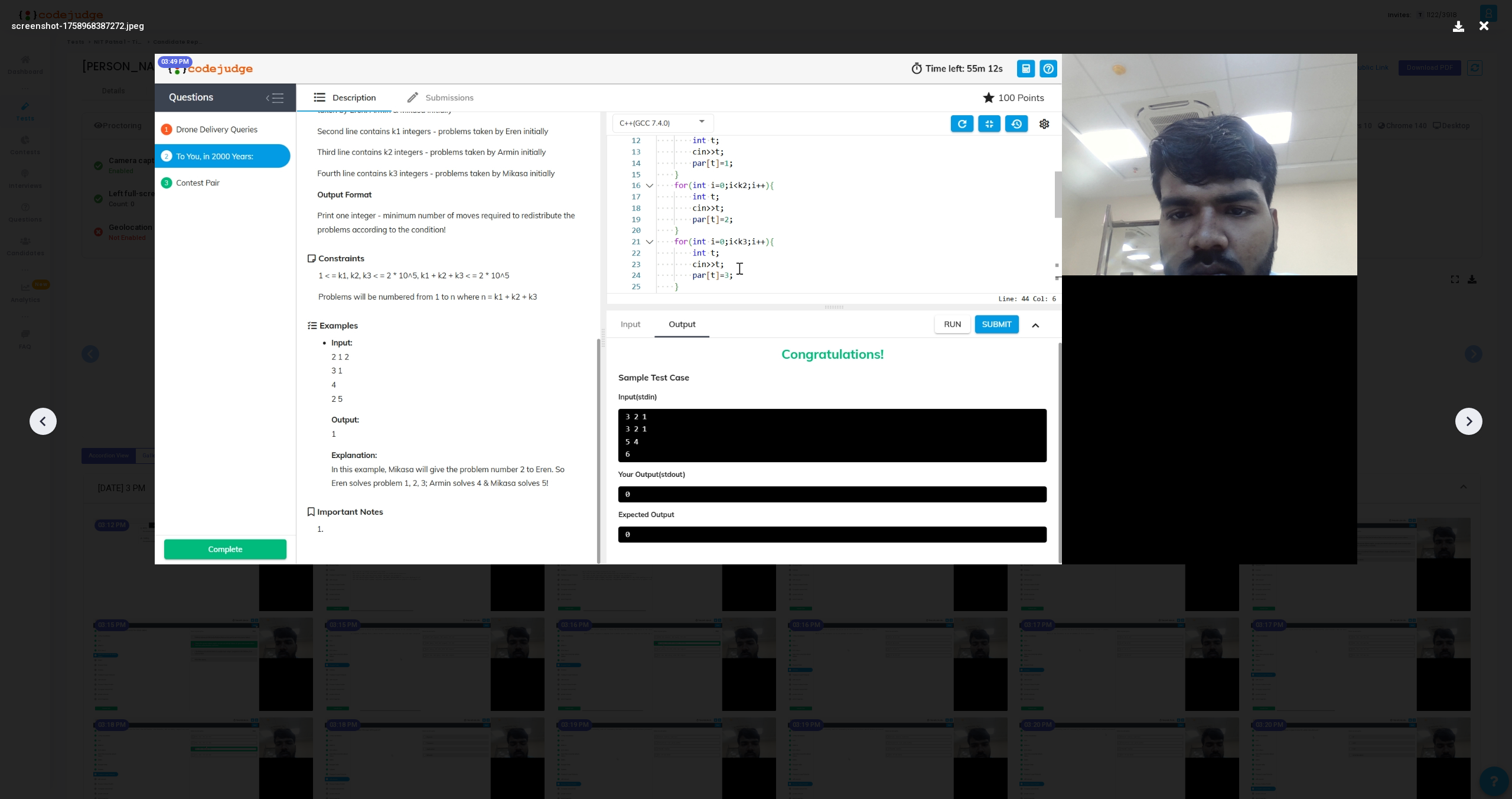
click at [1467, 415] on icon at bounding box center [1468, 420] width 17 height 17
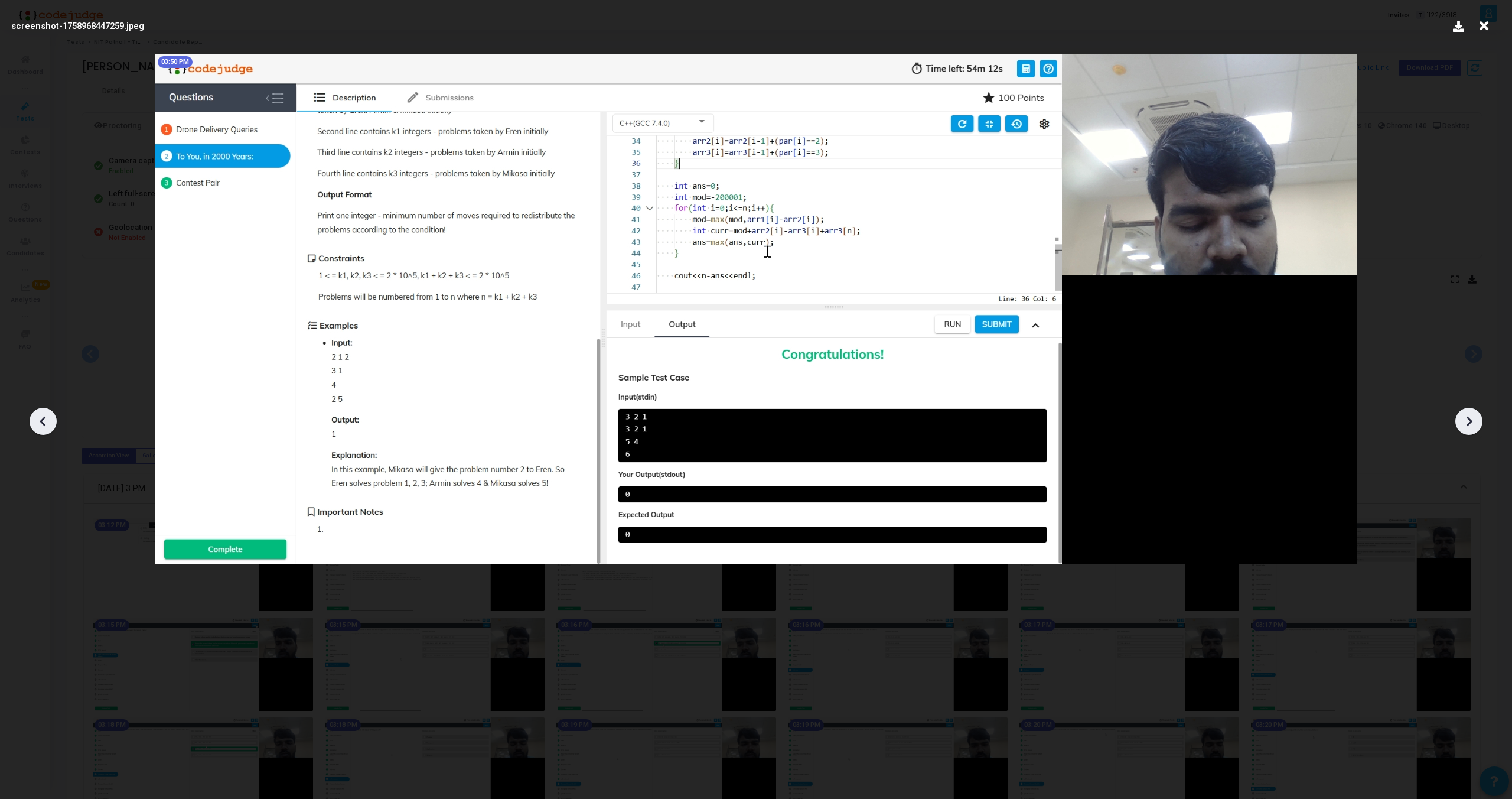
click at [1467, 415] on icon at bounding box center [1468, 420] width 17 height 17
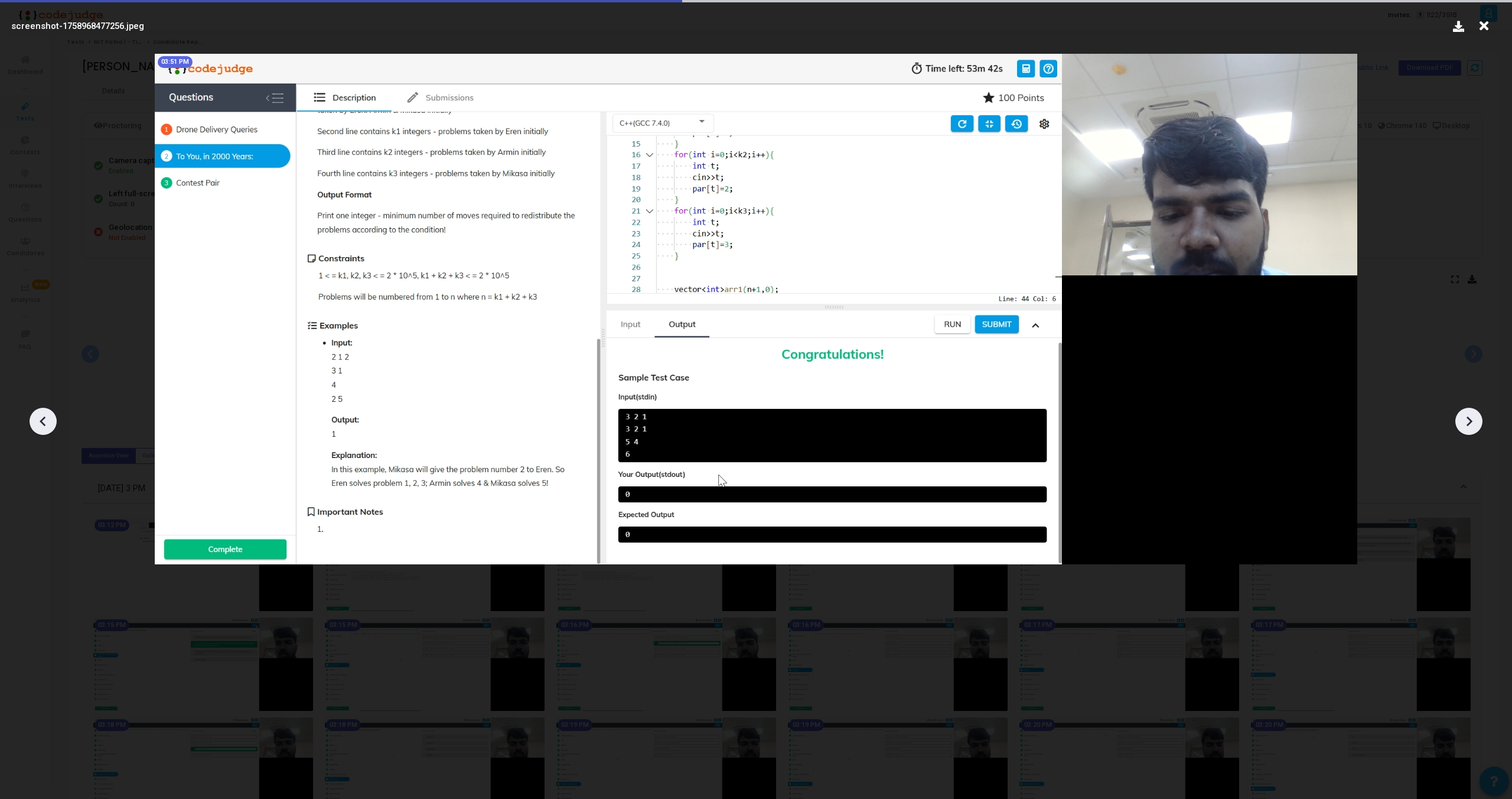
click at [1467, 415] on icon at bounding box center [1468, 420] width 17 height 17
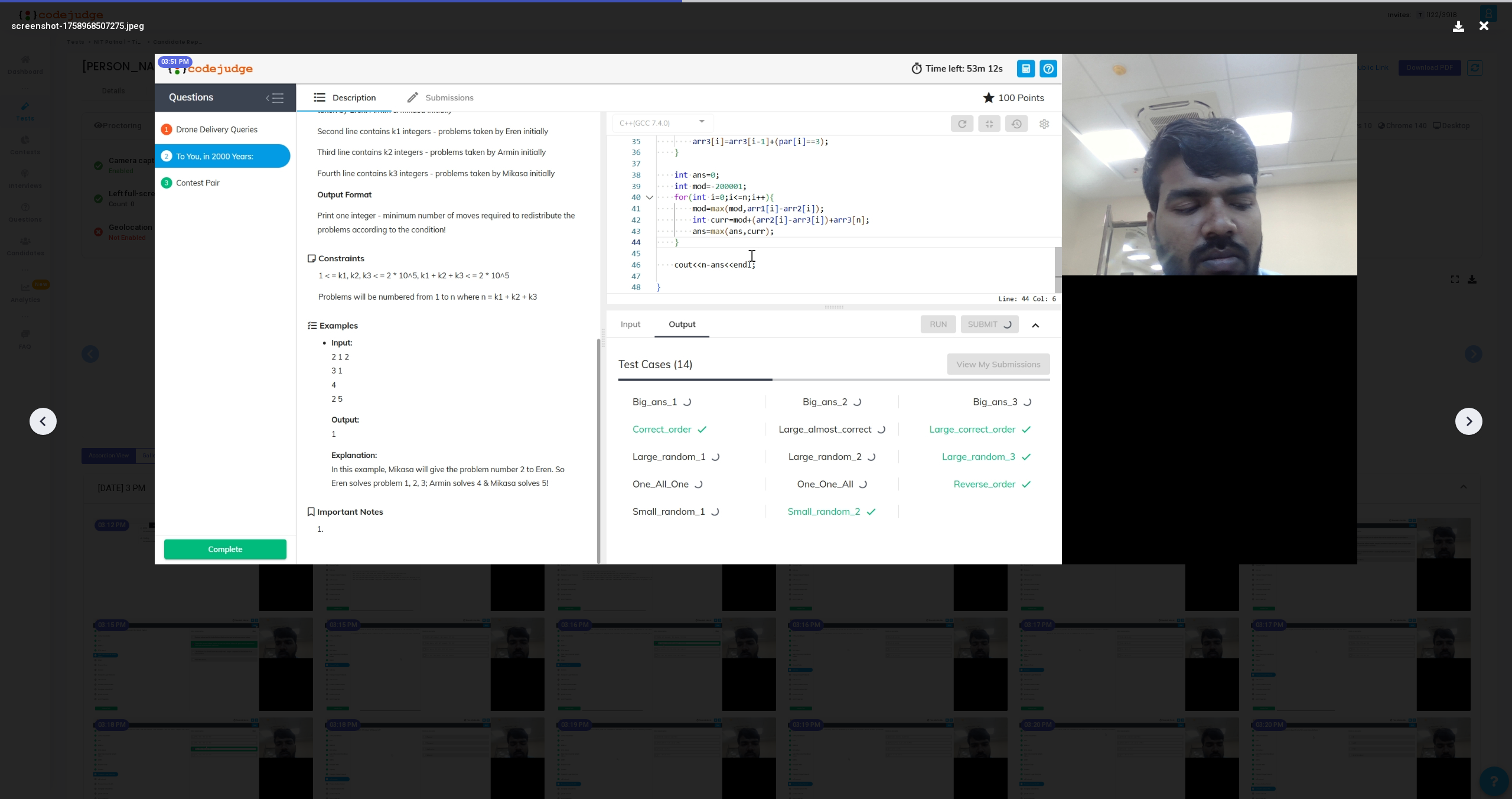
click at [1467, 415] on icon at bounding box center [1468, 420] width 17 height 17
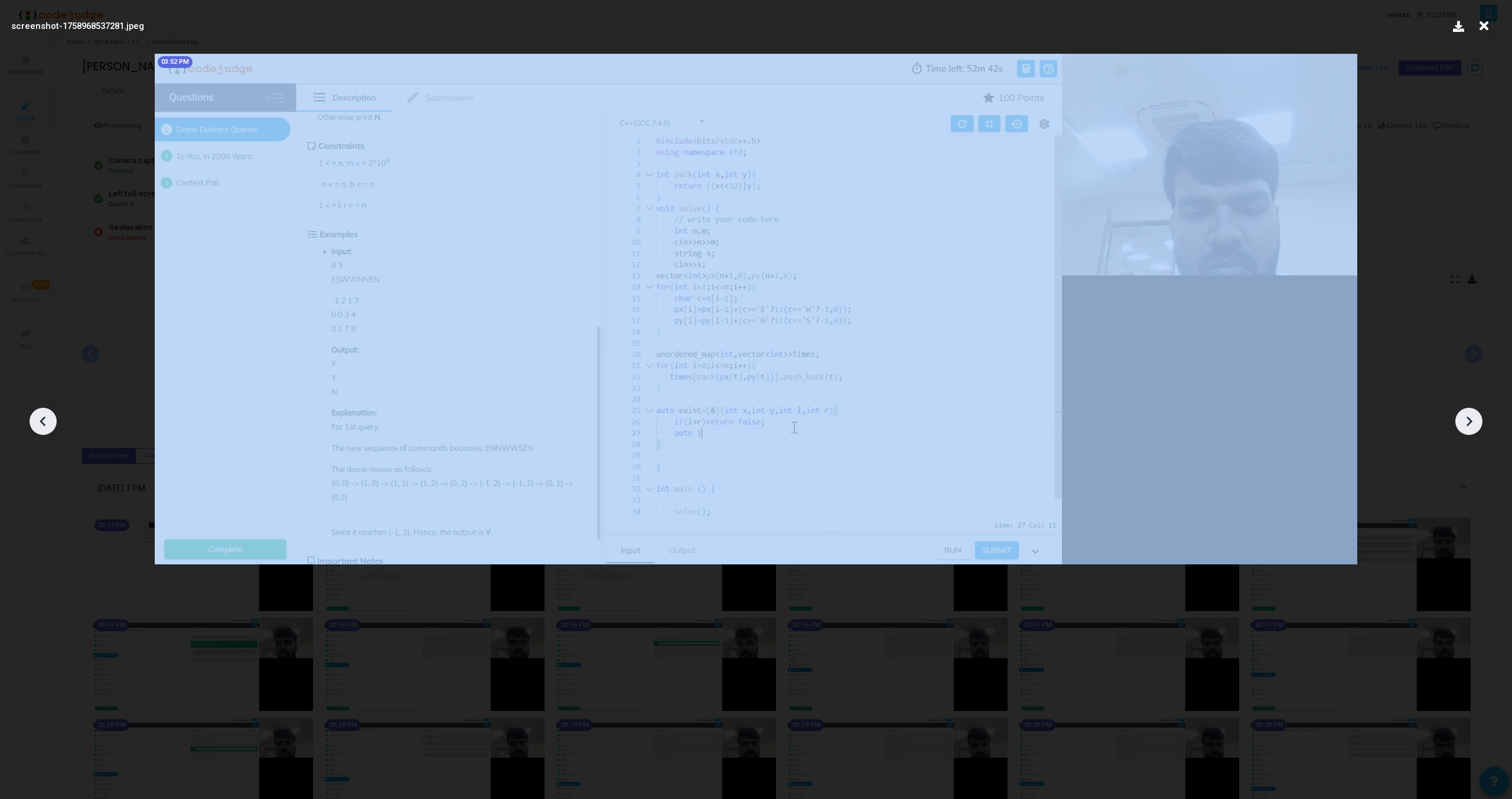
click at [1467, 415] on icon at bounding box center [1468, 420] width 17 height 17
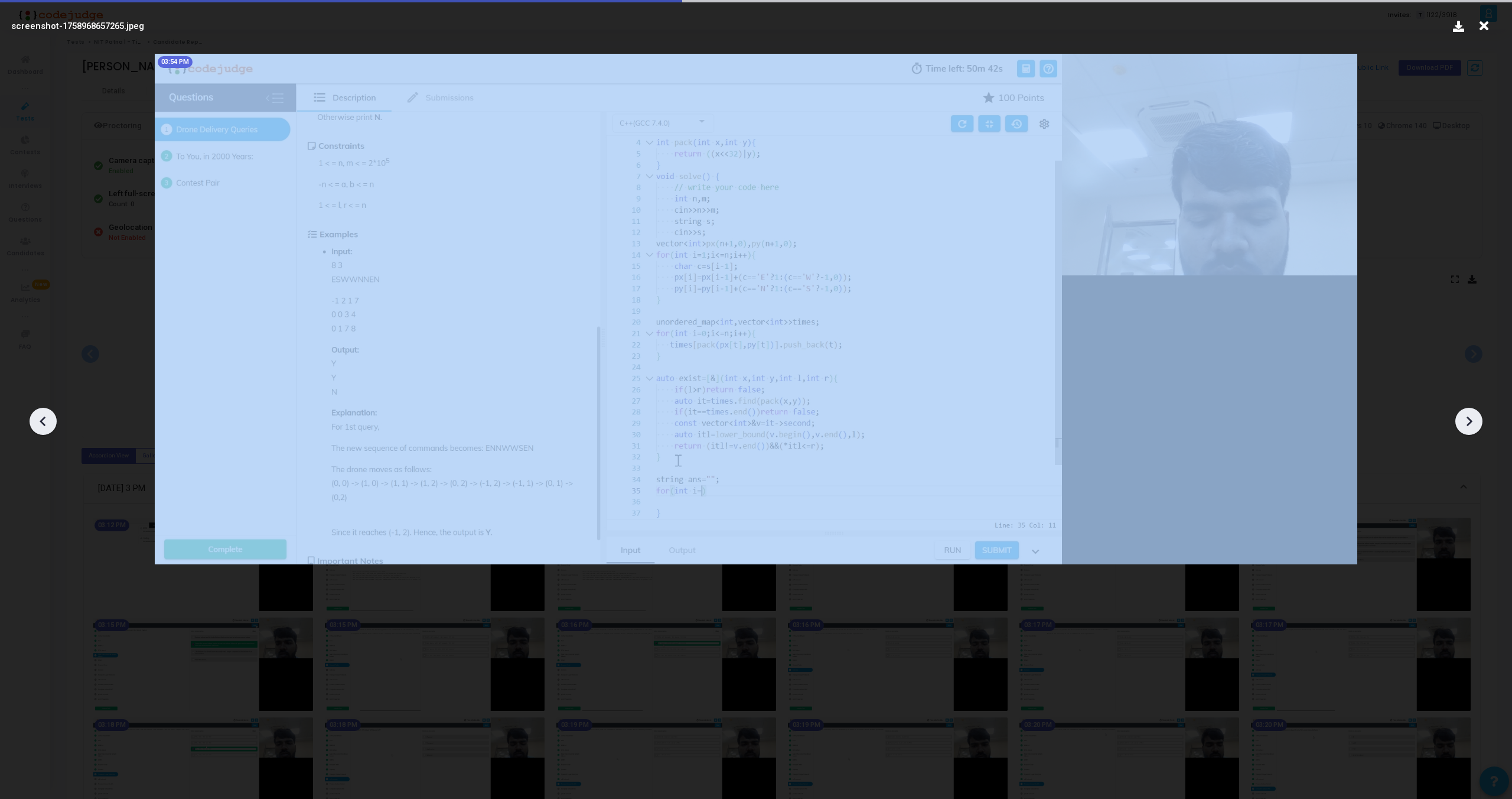
click at [1467, 415] on icon at bounding box center [1468, 420] width 17 height 17
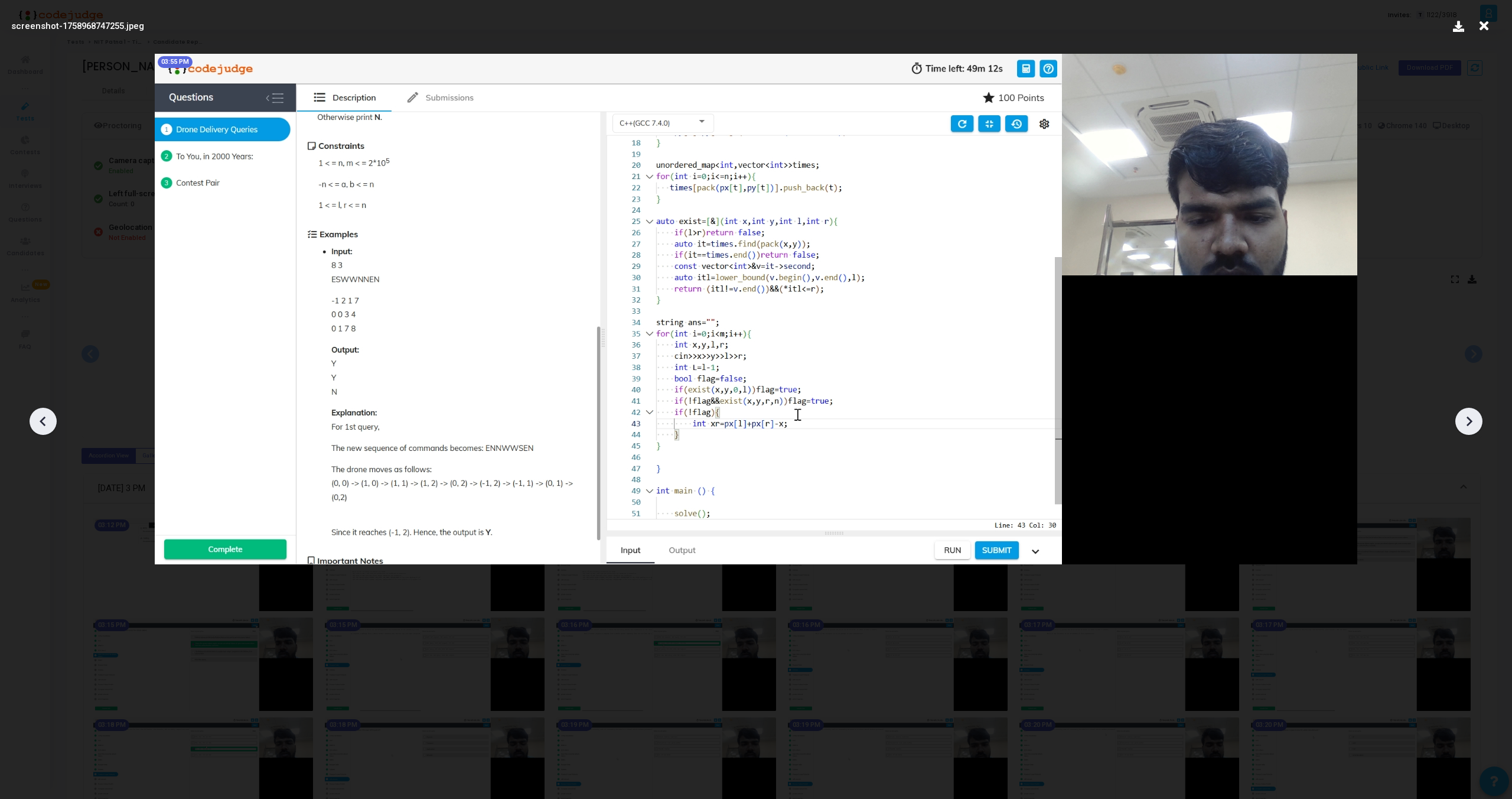
click at [1467, 415] on icon at bounding box center [1468, 420] width 17 height 17
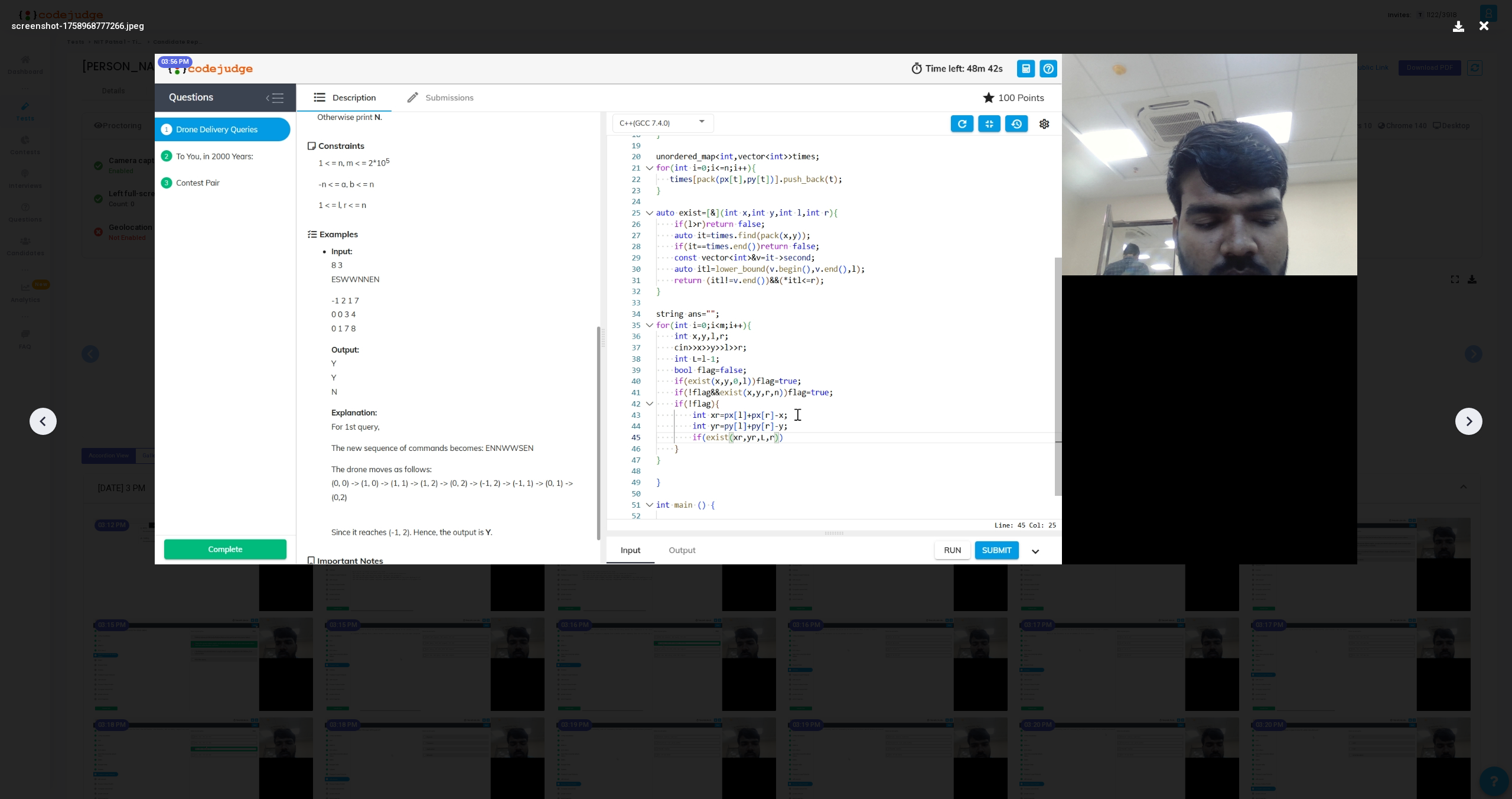
click at [1467, 415] on icon at bounding box center [1468, 420] width 17 height 17
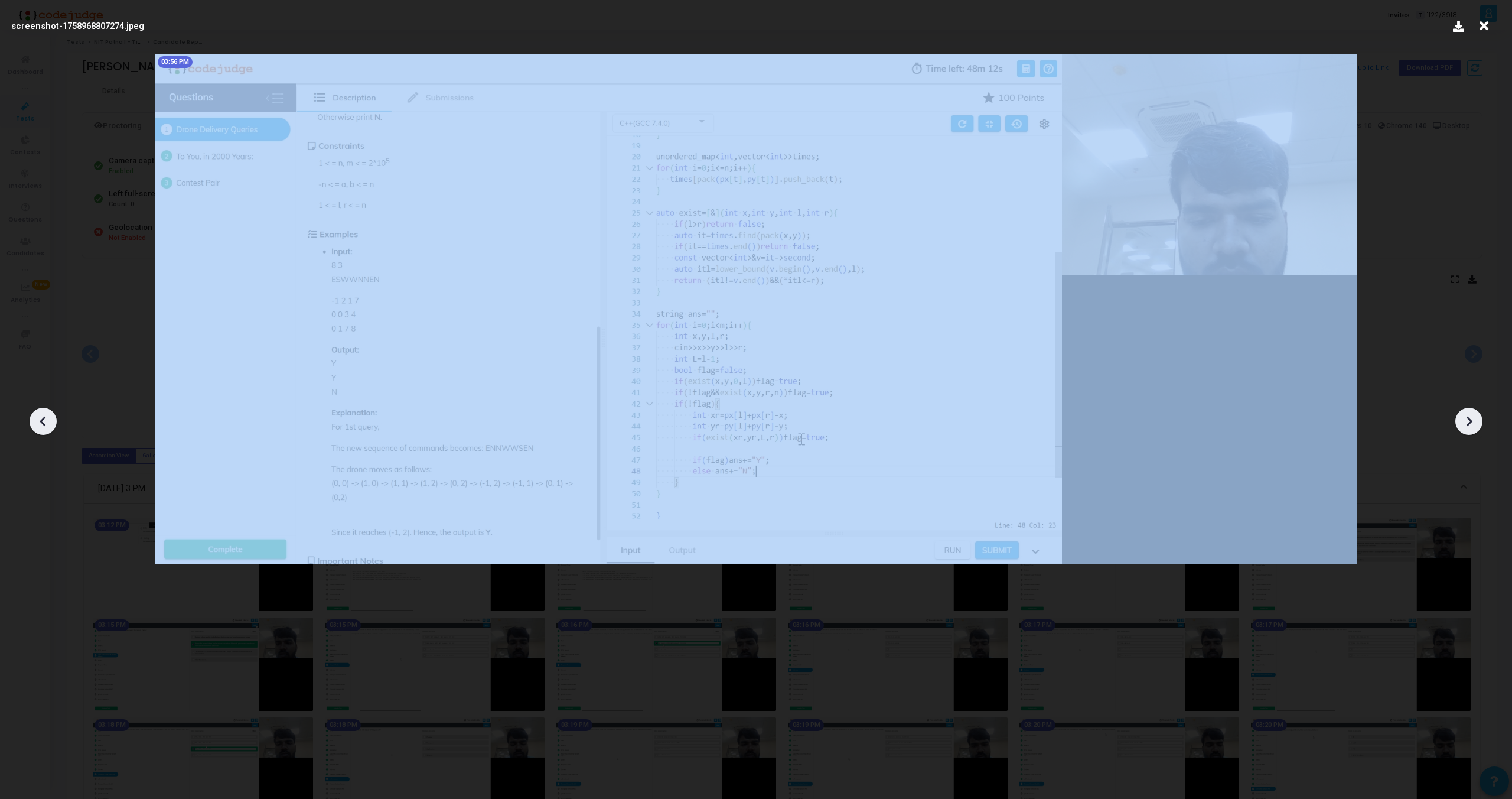
click at [1467, 415] on icon at bounding box center [1468, 420] width 17 height 17
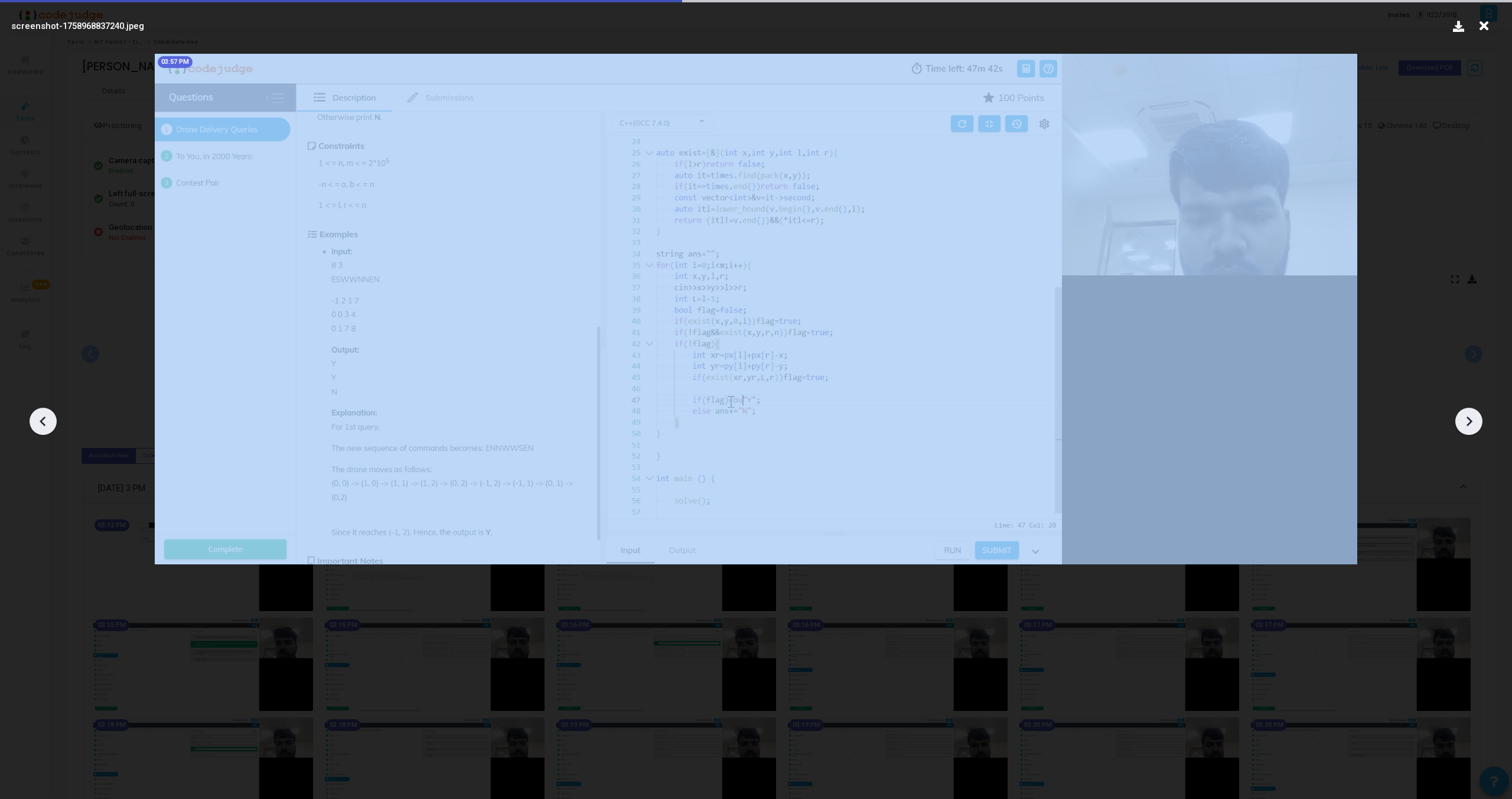
click at [1467, 415] on icon at bounding box center [1468, 420] width 17 height 17
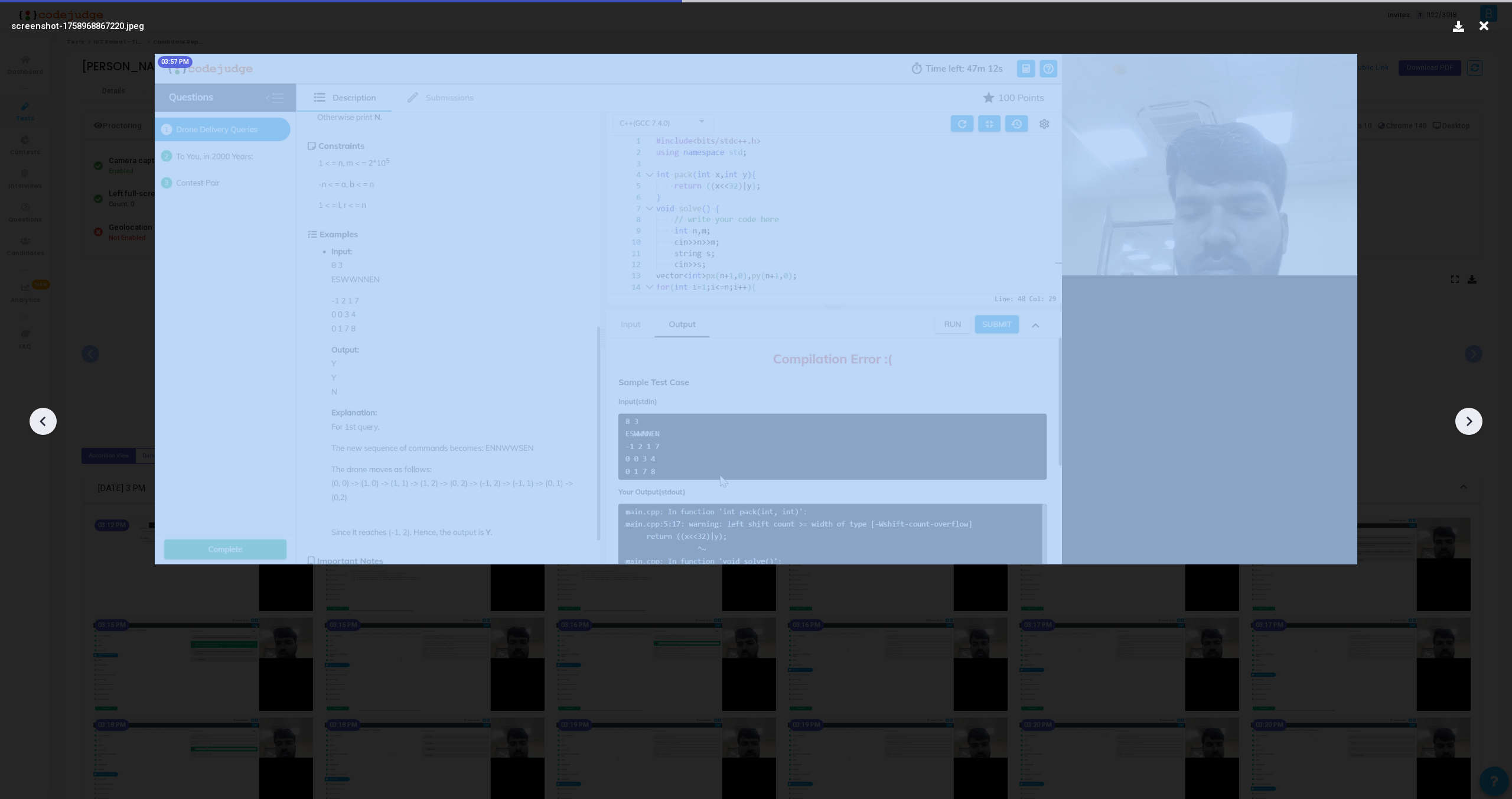
click at [1467, 415] on icon at bounding box center [1468, 420] width 17 height 17
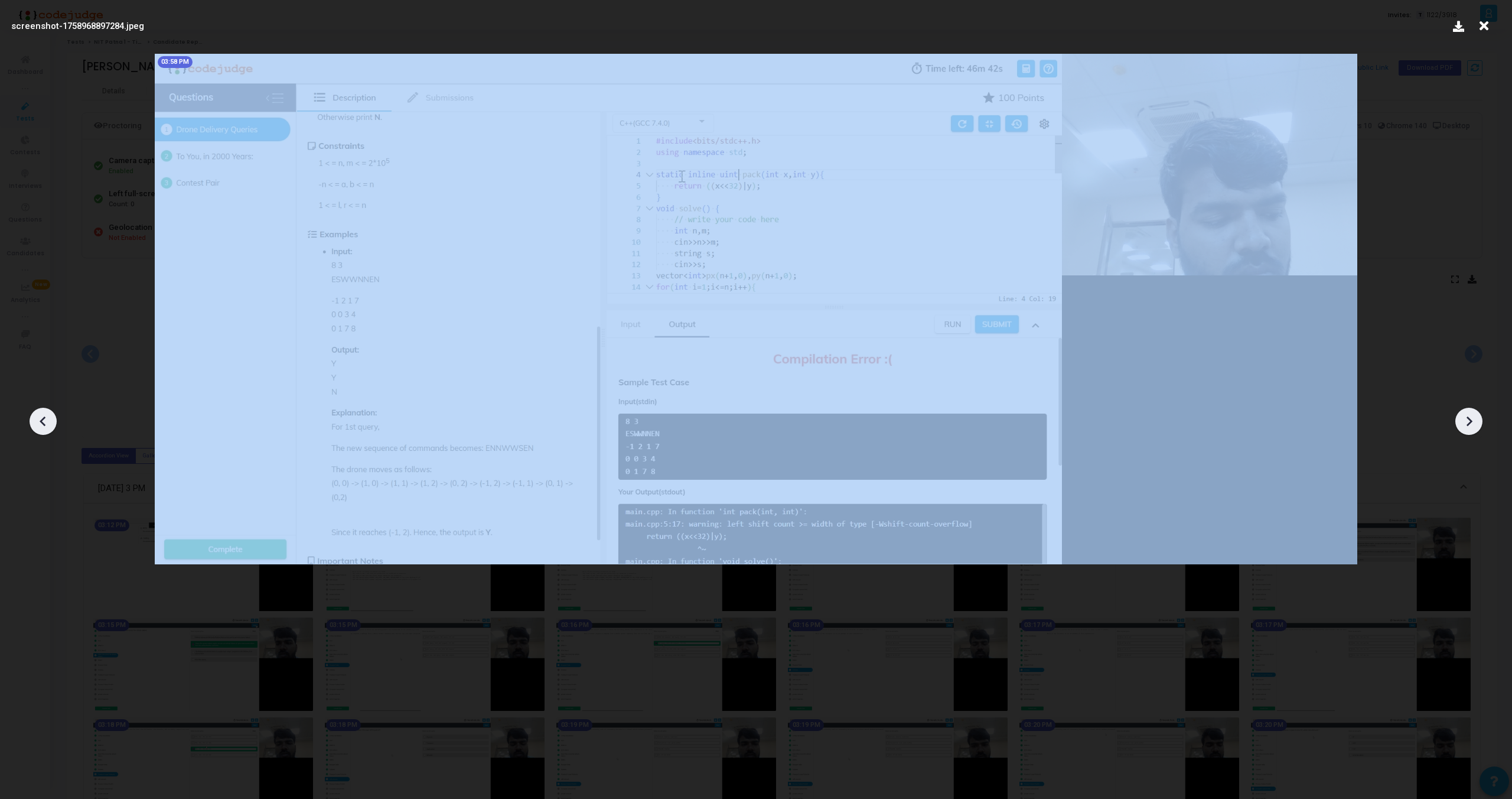
click at [1467, 415] on icon at bounding box center [1468, 420] width 17 height 17
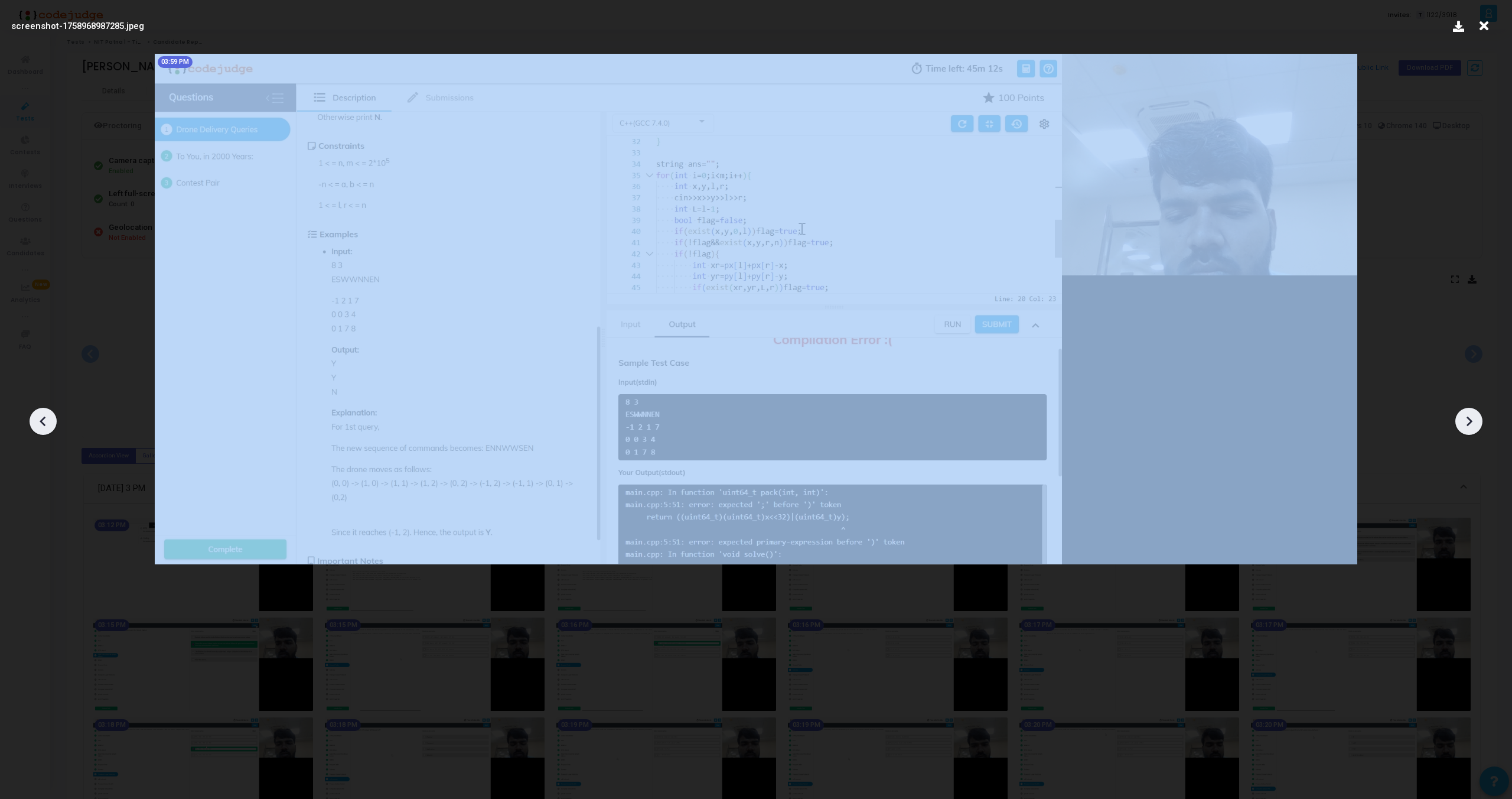
click at [1467, 415] on icon at bounding box center [1468, 420] width 17 height 17
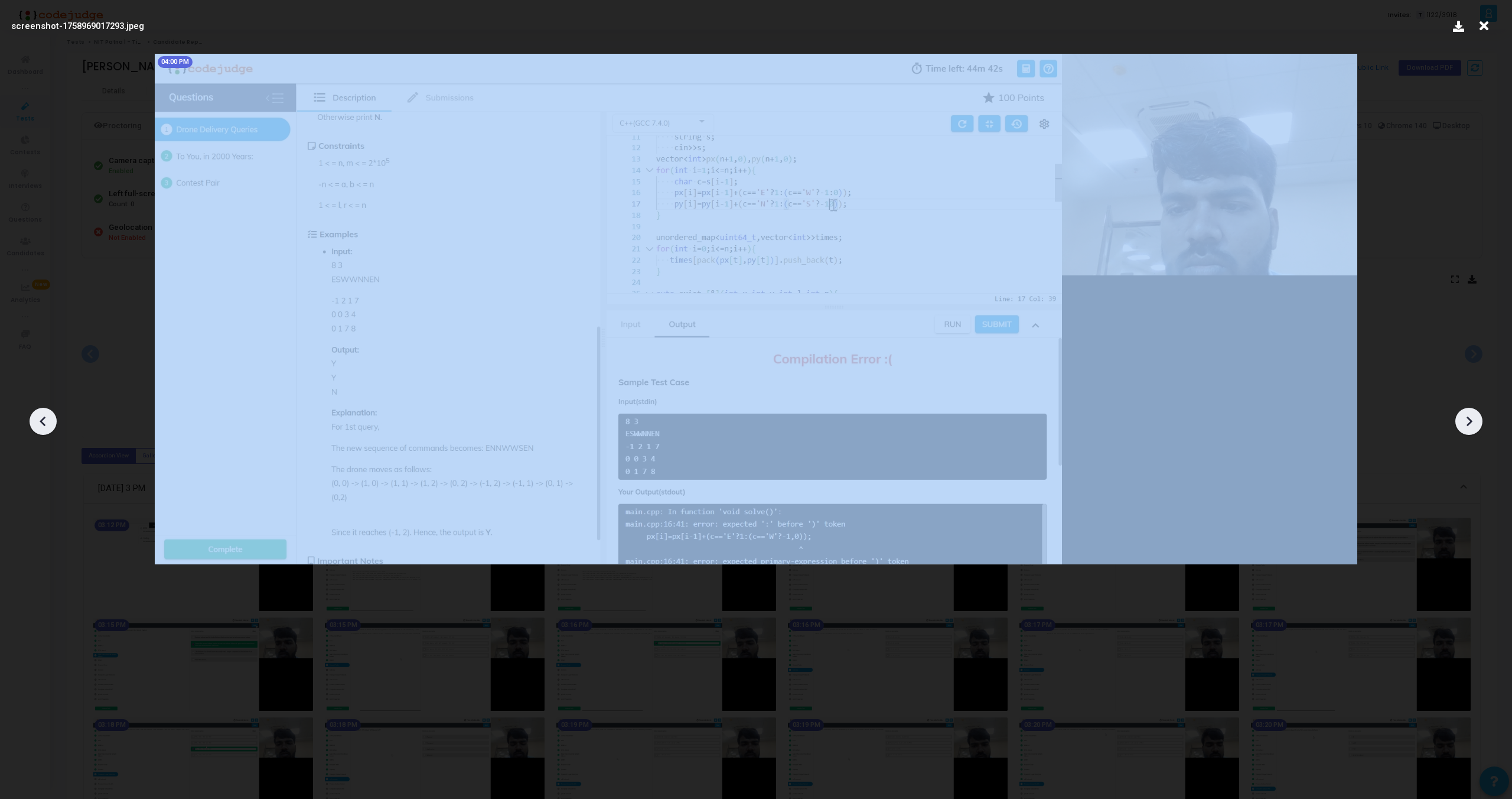
click at [1467, 415] on icon at bounding box center [1468, 420] width 17 height 17
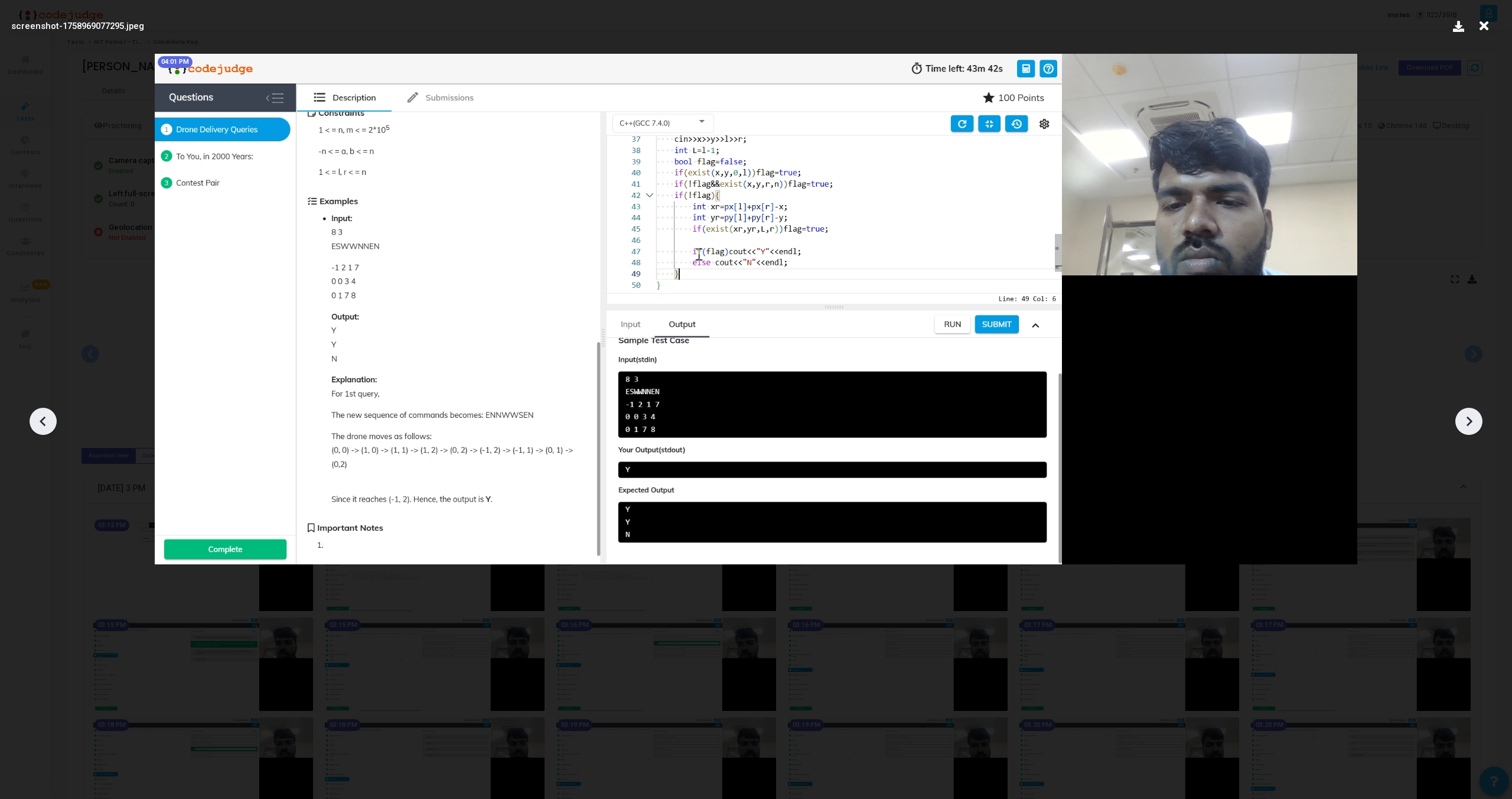
click at [51, 417] on icon at bounding box center [43, 420] width 17 height 17
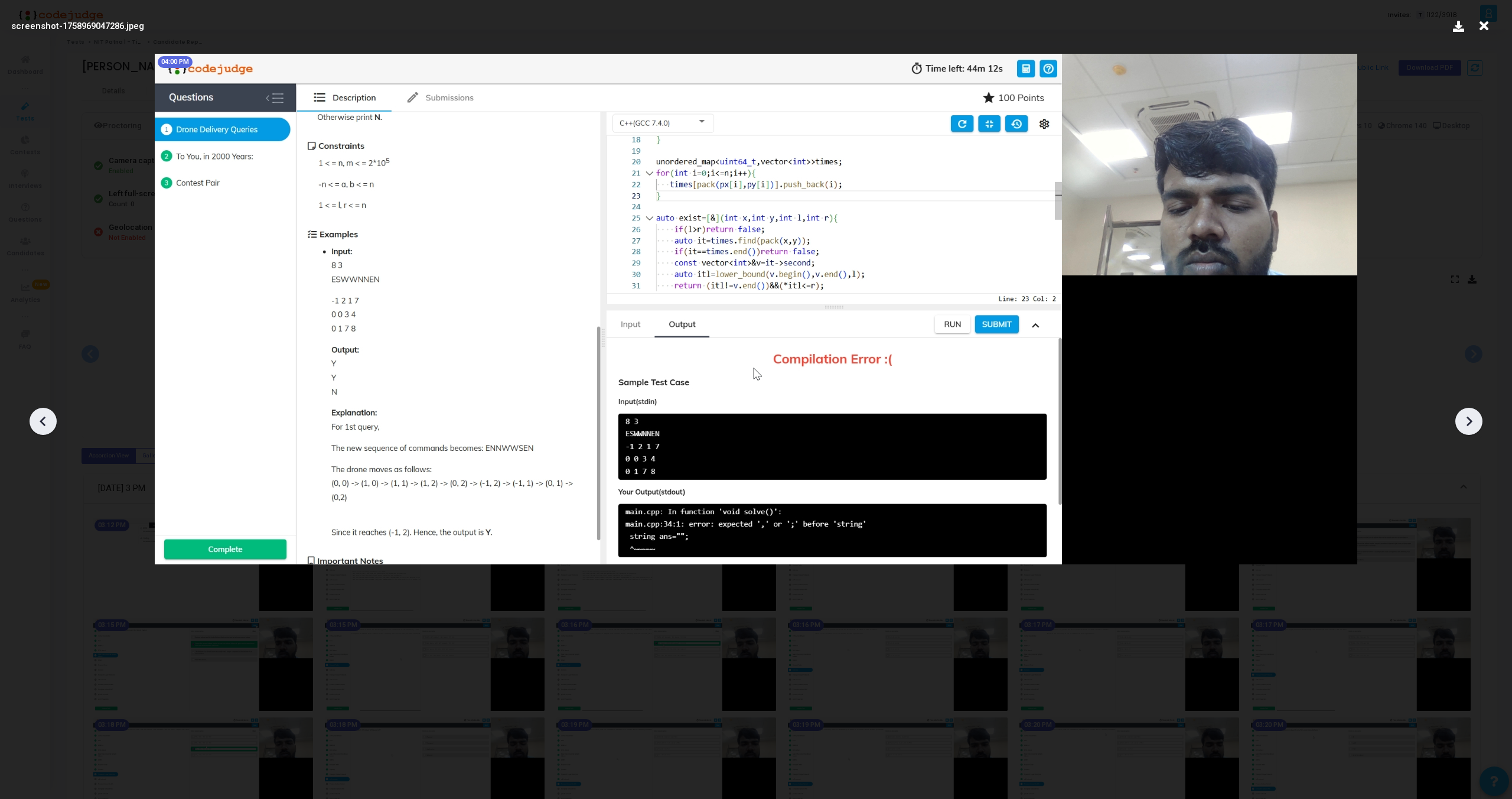
click at [51, 417] on icon at bounding box center [43, 420] width 17 height 17
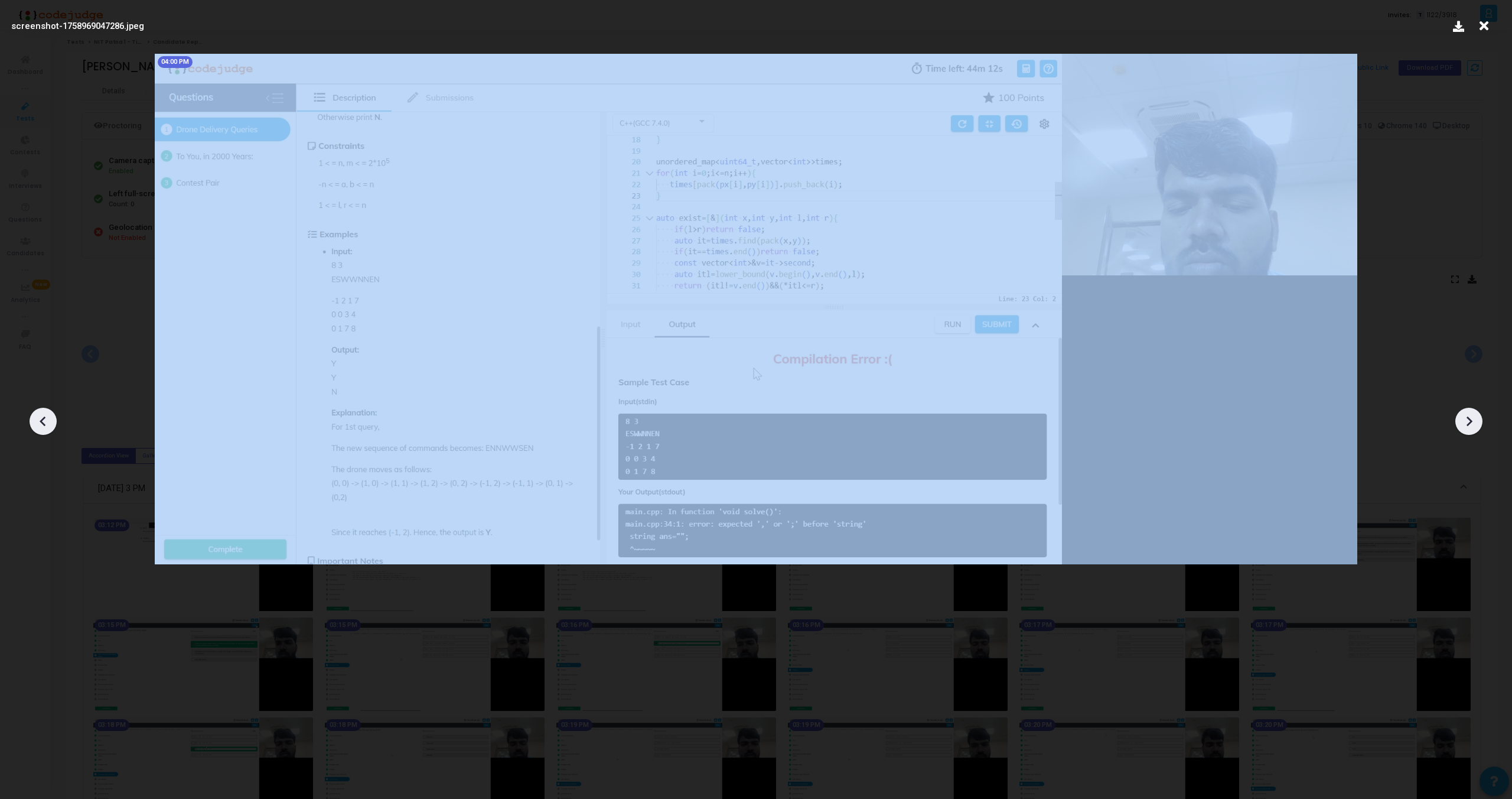
click at [51, 417] on icon at bounding box center [43, 420] width 17 height 17
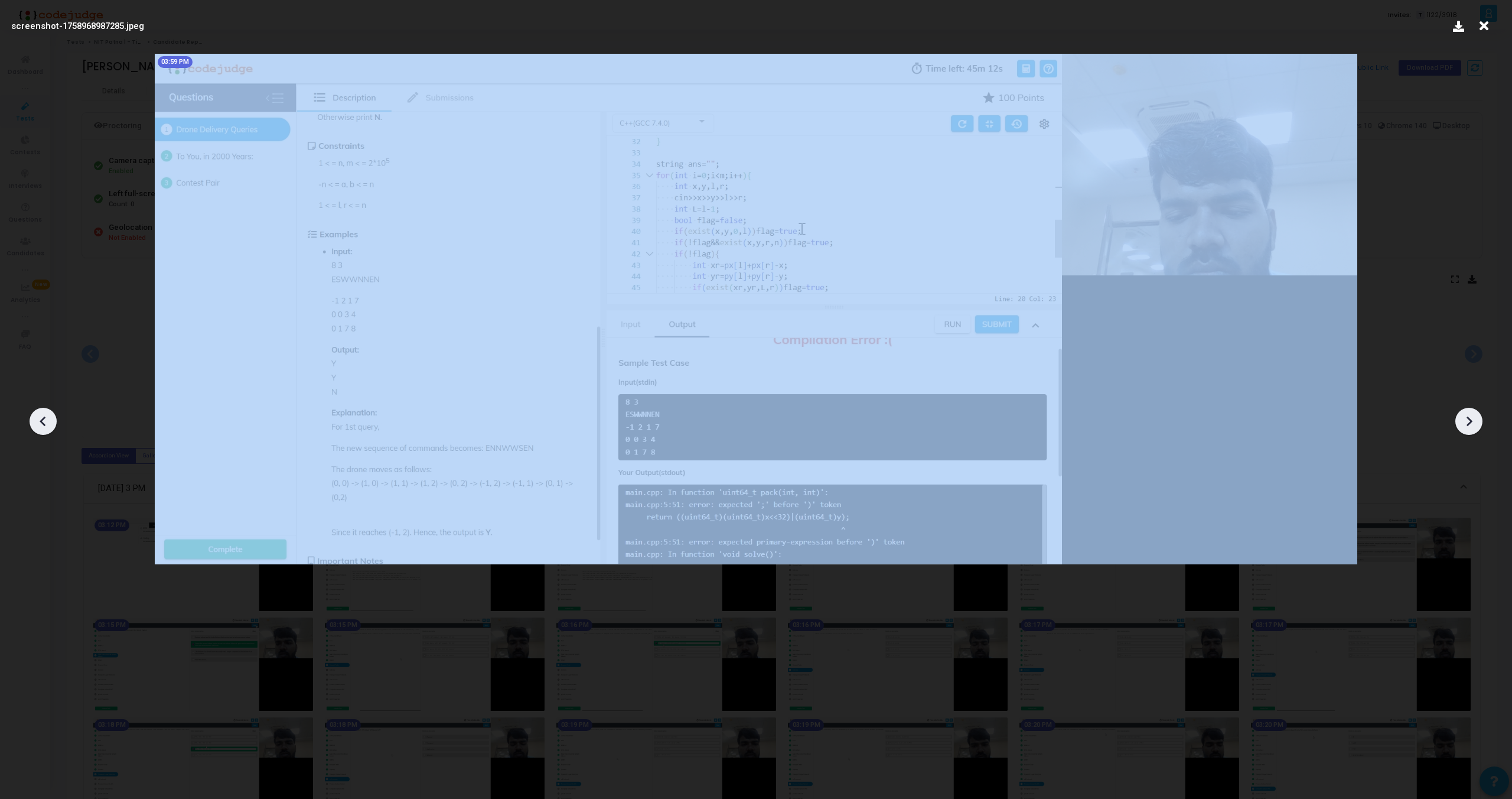
click at [51, 417] on icon at bounding box center [43, 420] width 17 height 17
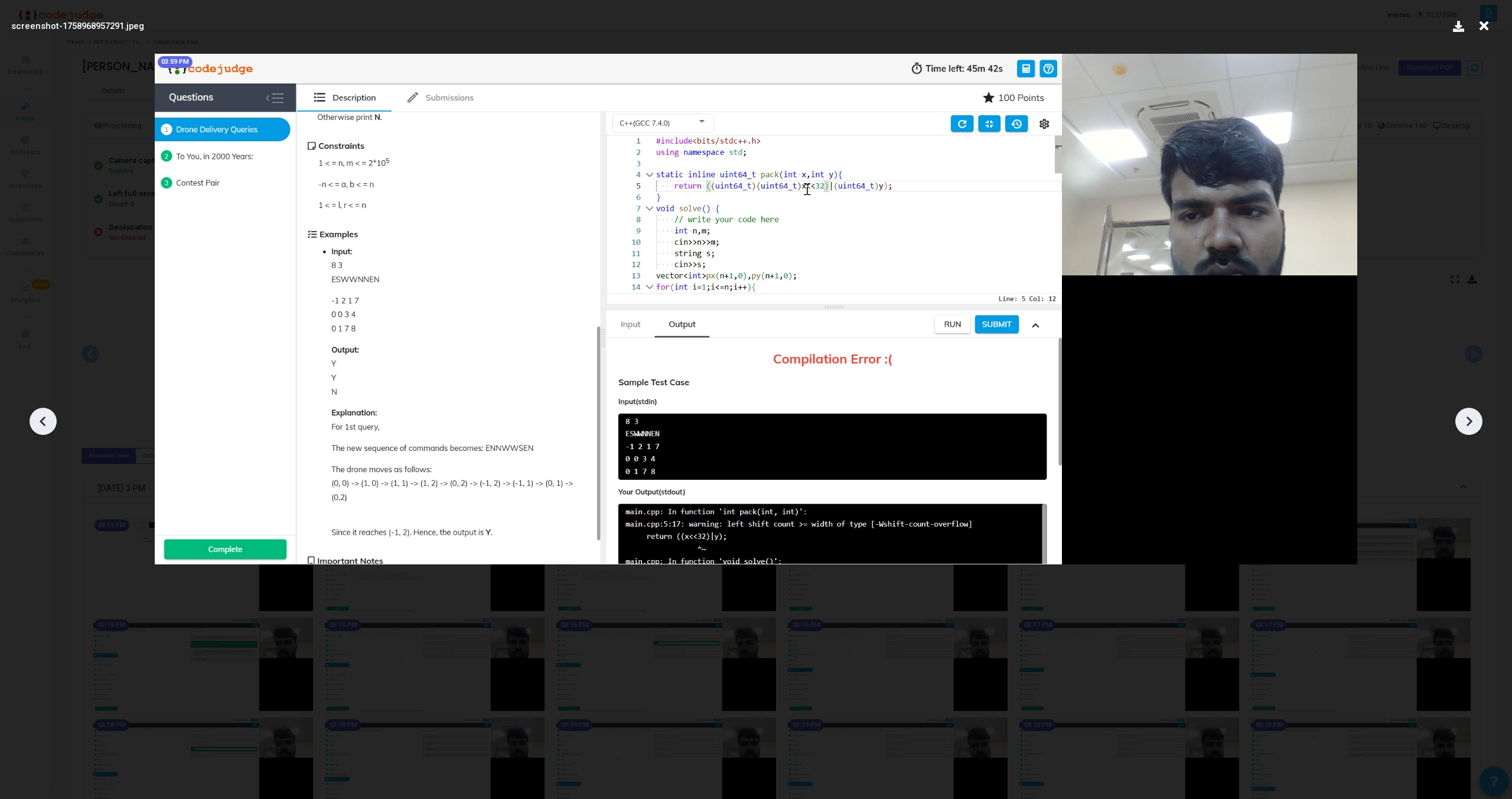
click at [1469, 415] on icon at bounding box center [1468, 420] width 17 height 17
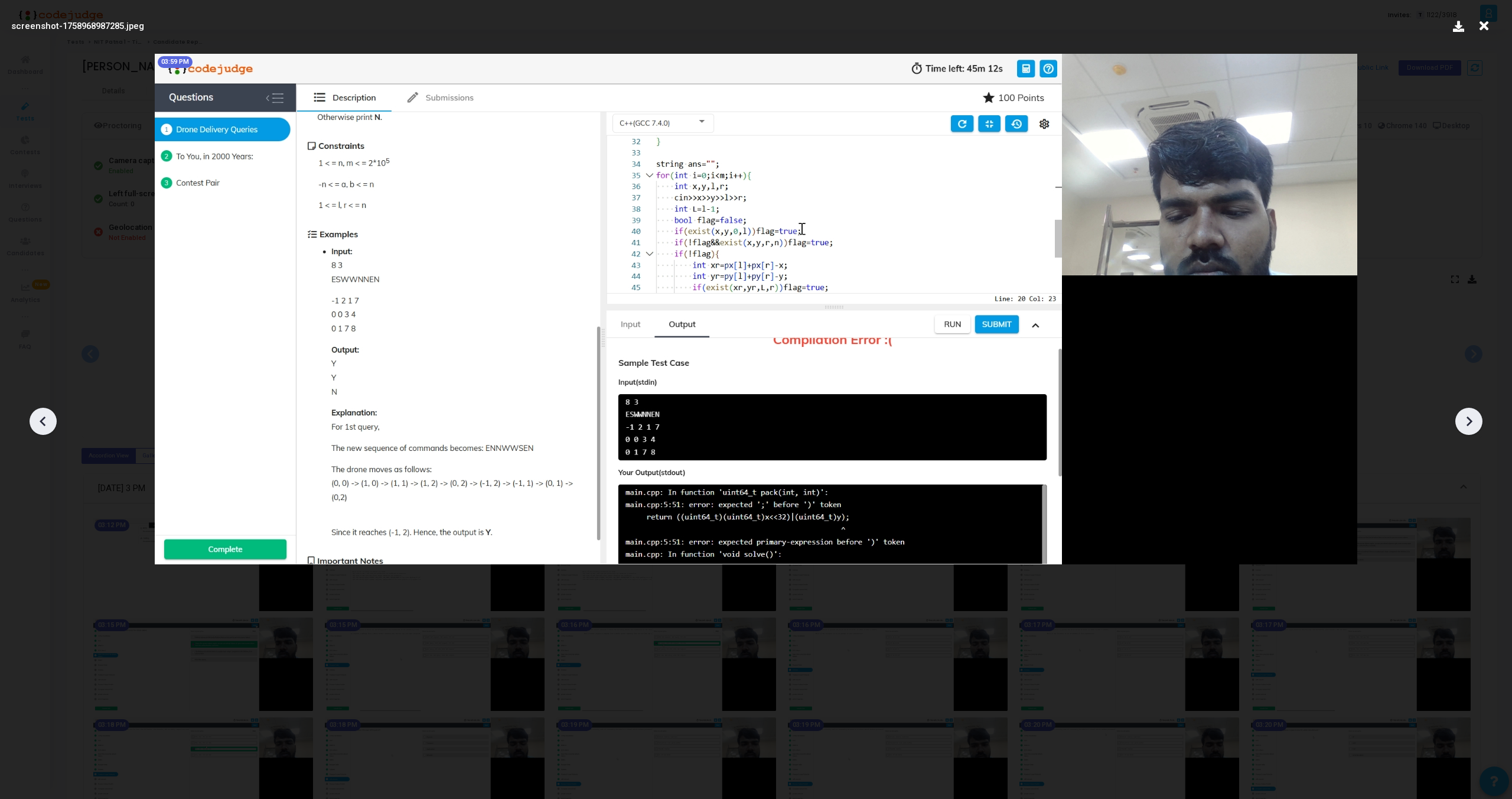
click at [1469, 415] on icon at bounding box center [1468, 420] width 17 height 17
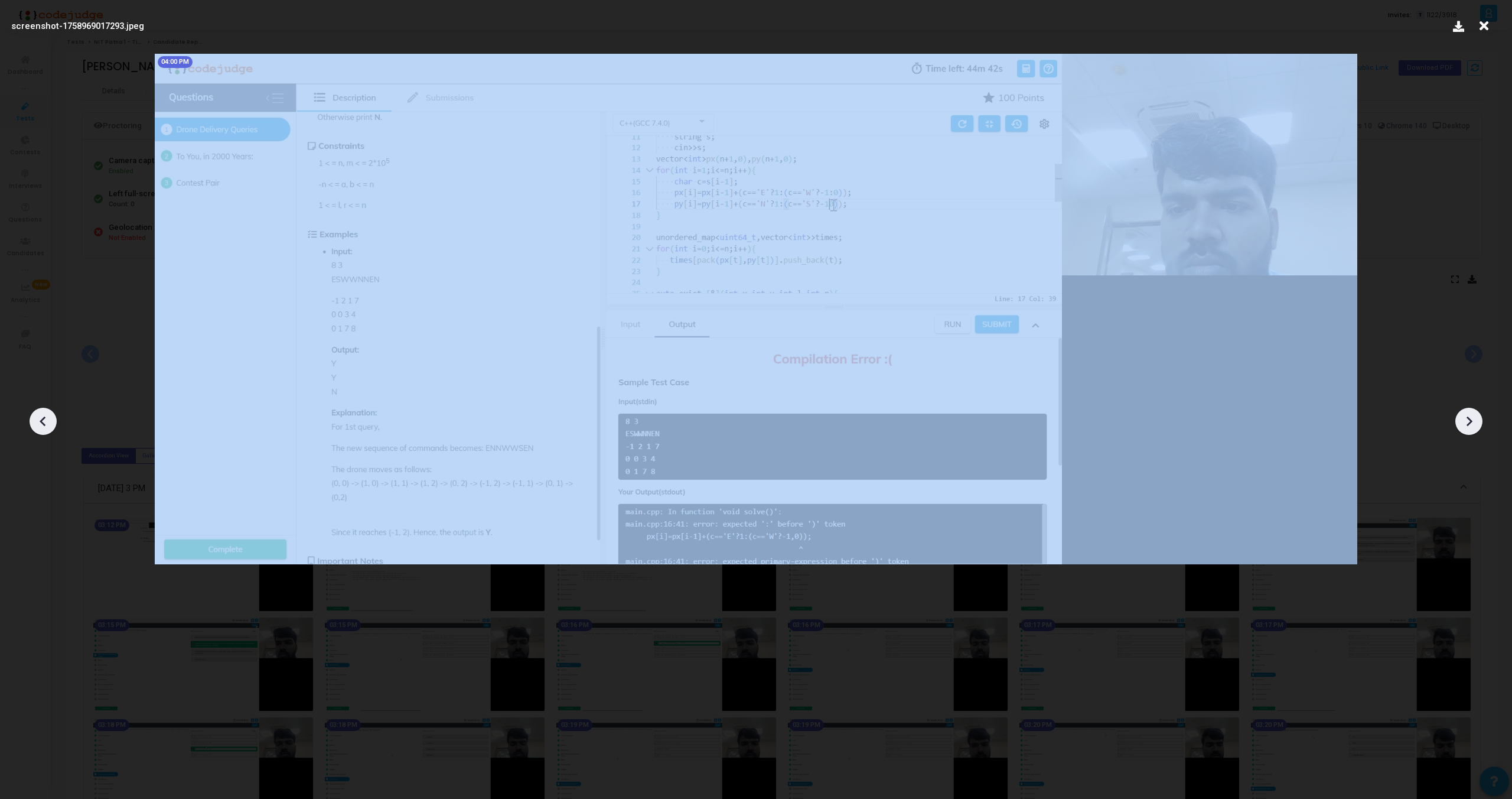
click at [1469, 415] on icon at bounding box center [1468, 420] width 17 height 17
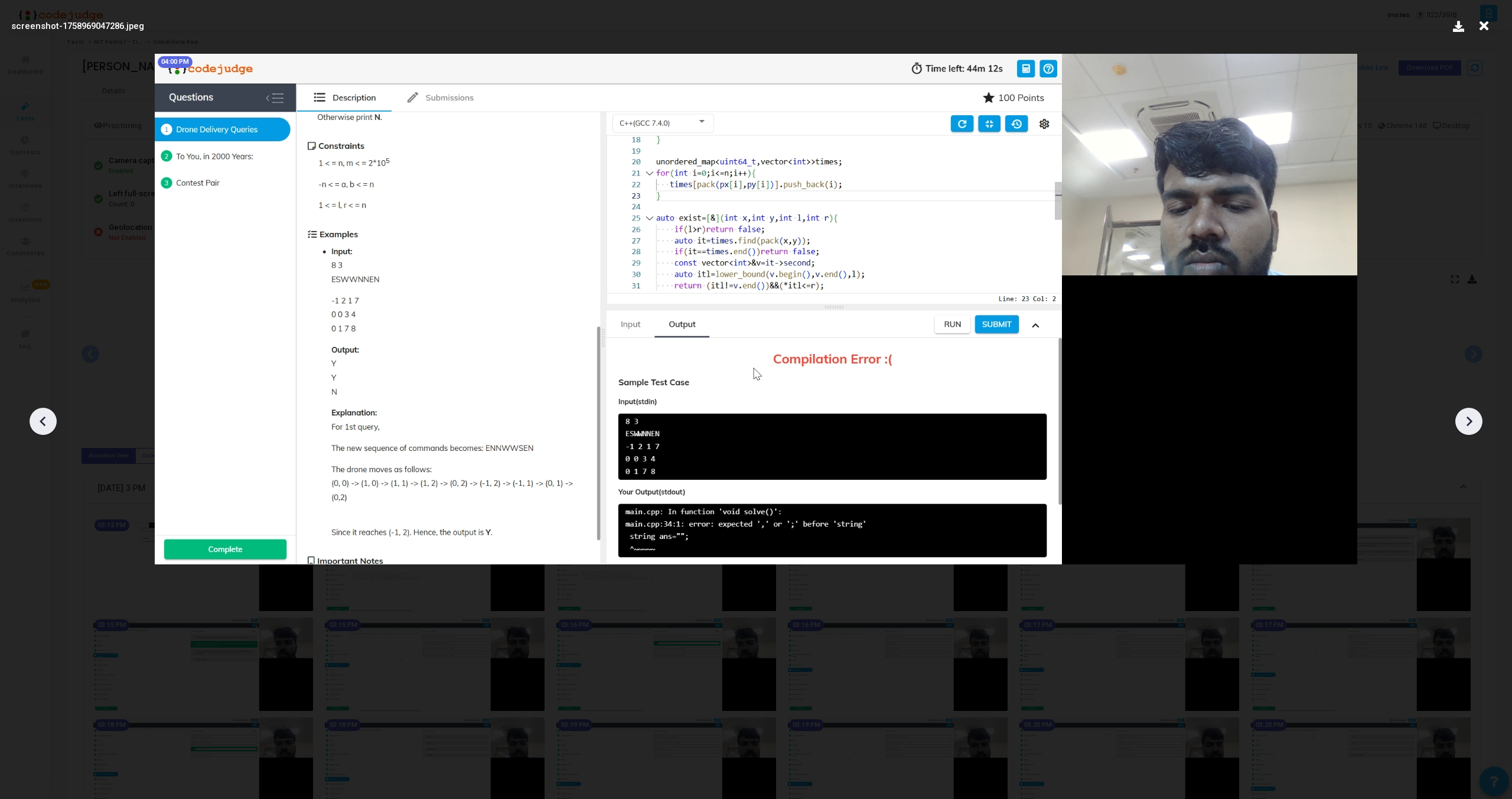
click at [45, 414] on icon at bounding box center [43, 420] width 17 height 17
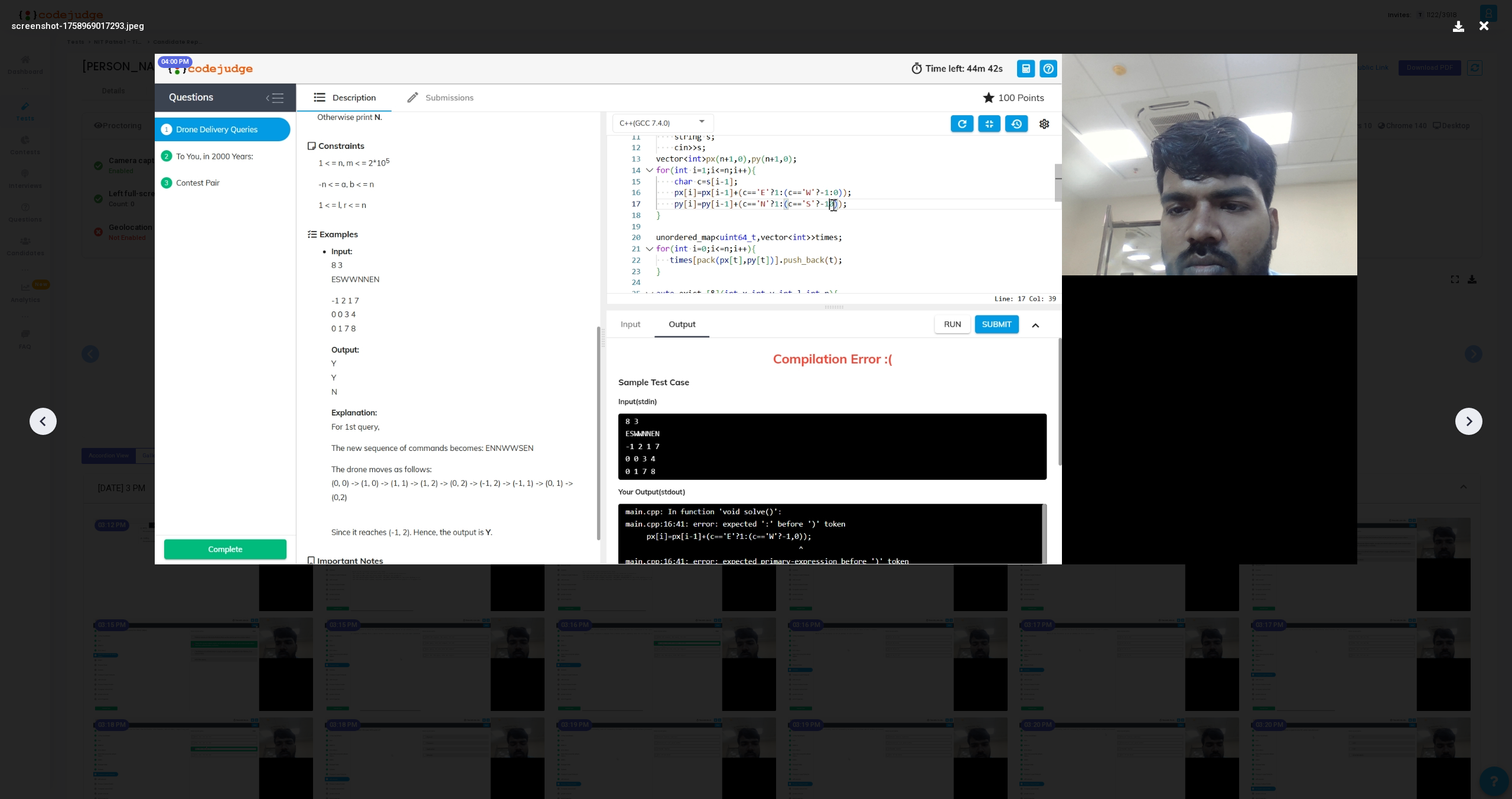
click at [1466, 417] on icon at bounding box center [1468, 420] width 17 height 17
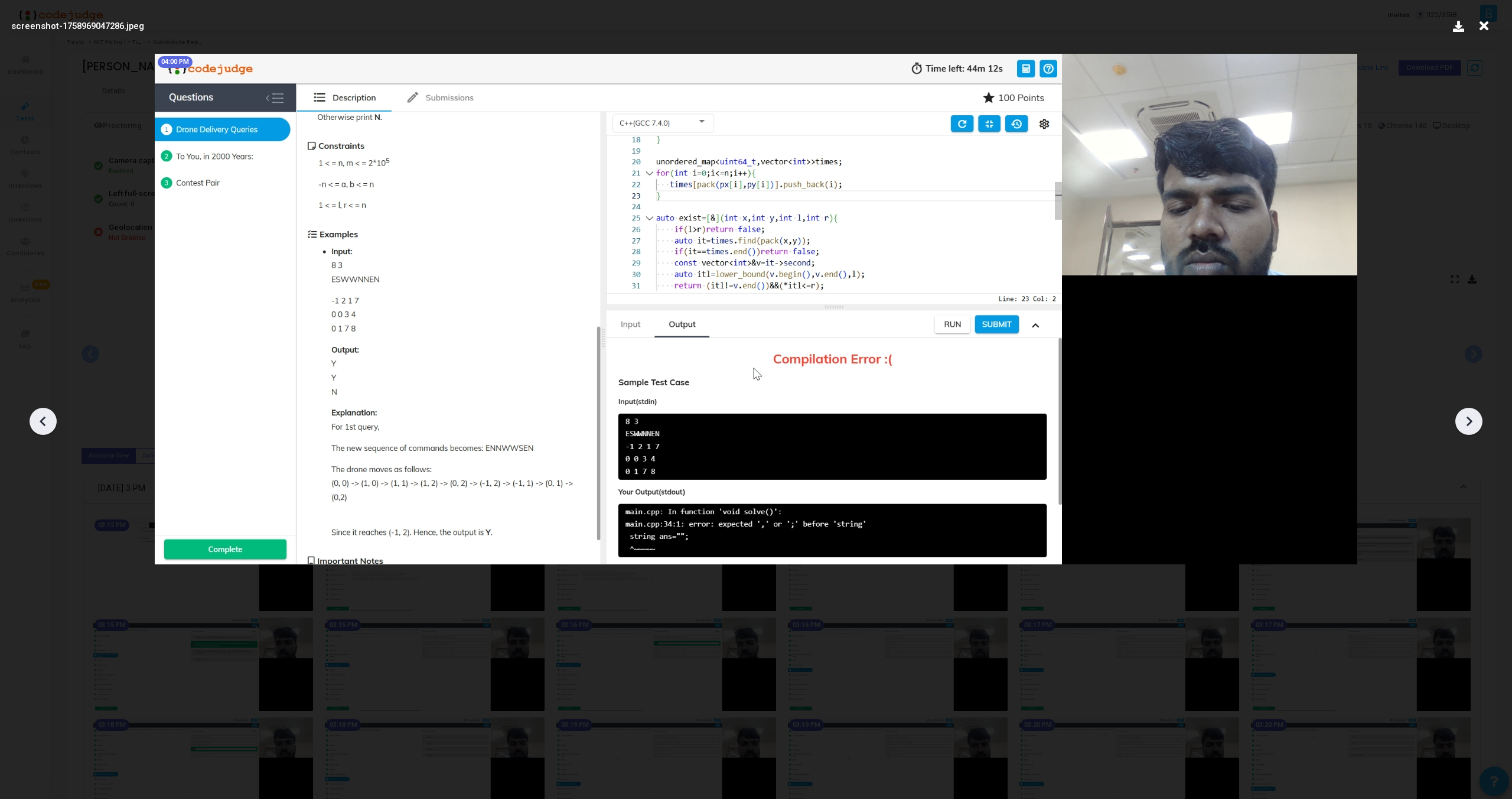
click at [1466, 417] on icon at bounding box center [1468, 420] width 17 height 17
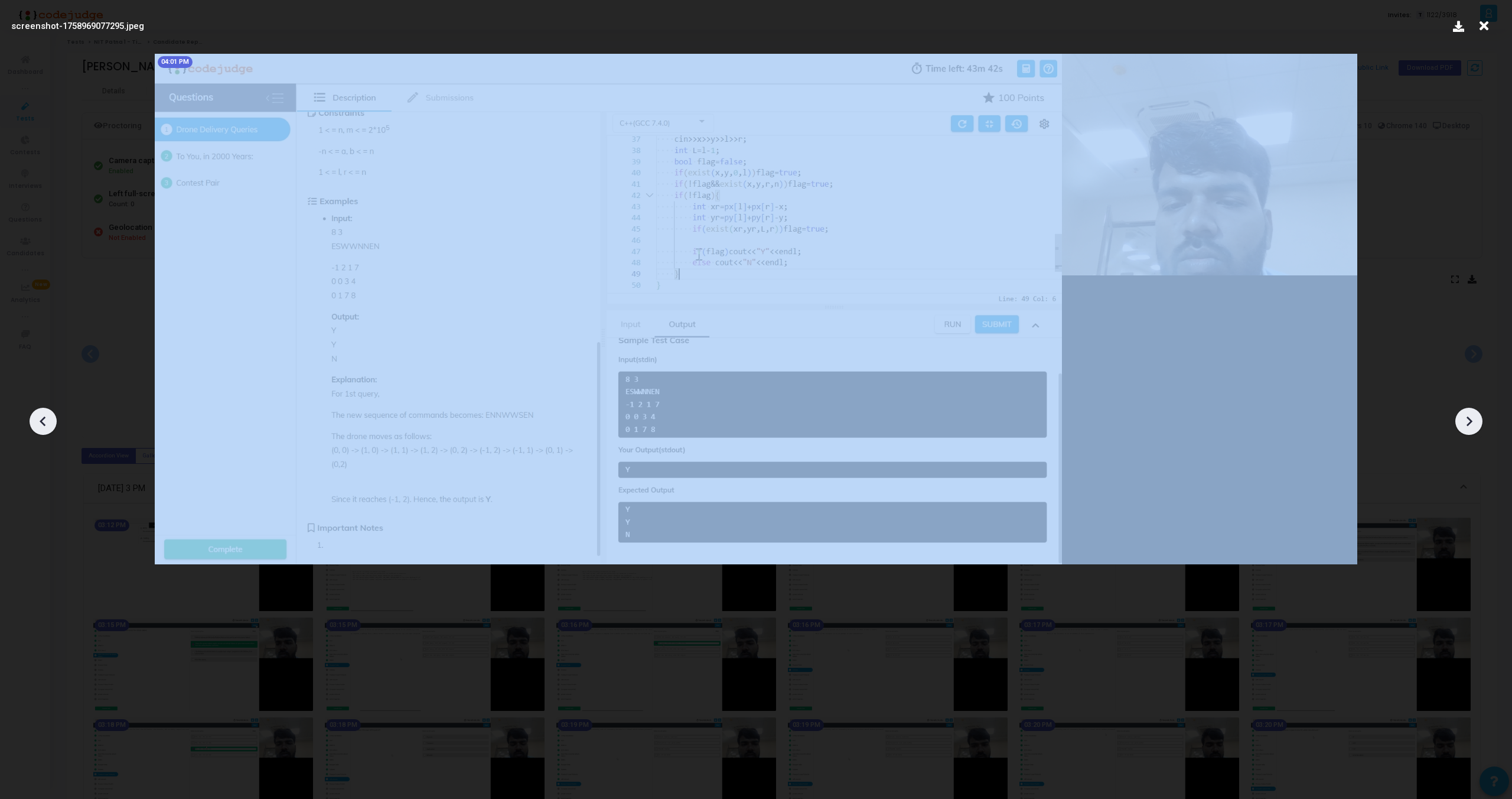
click at [1466, 417] on icon at bounding box center [1468, 420] width 17 height 17
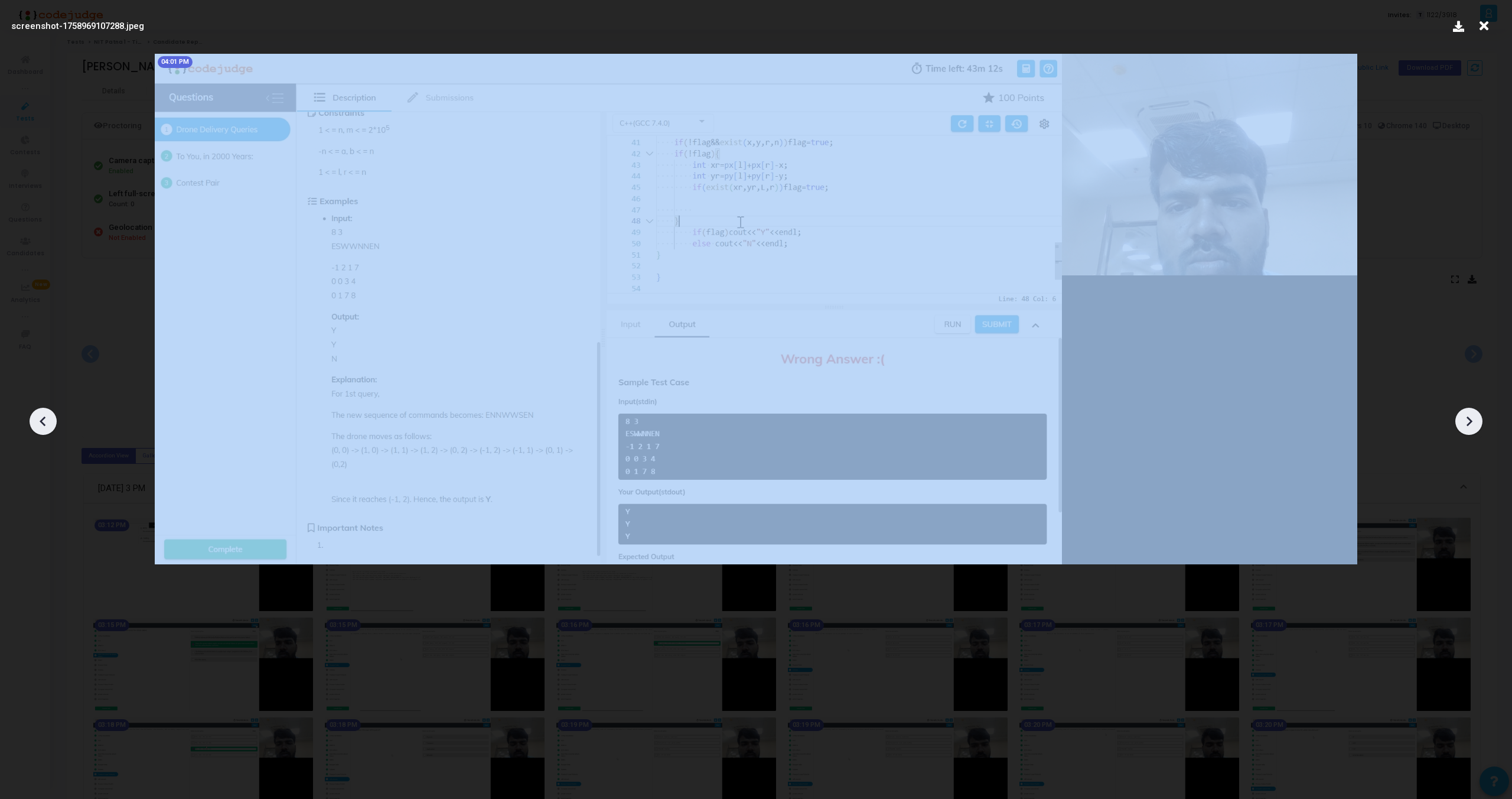
click at [1466, 417] on icon at bounding box center [1468, 420] width 17 height 17
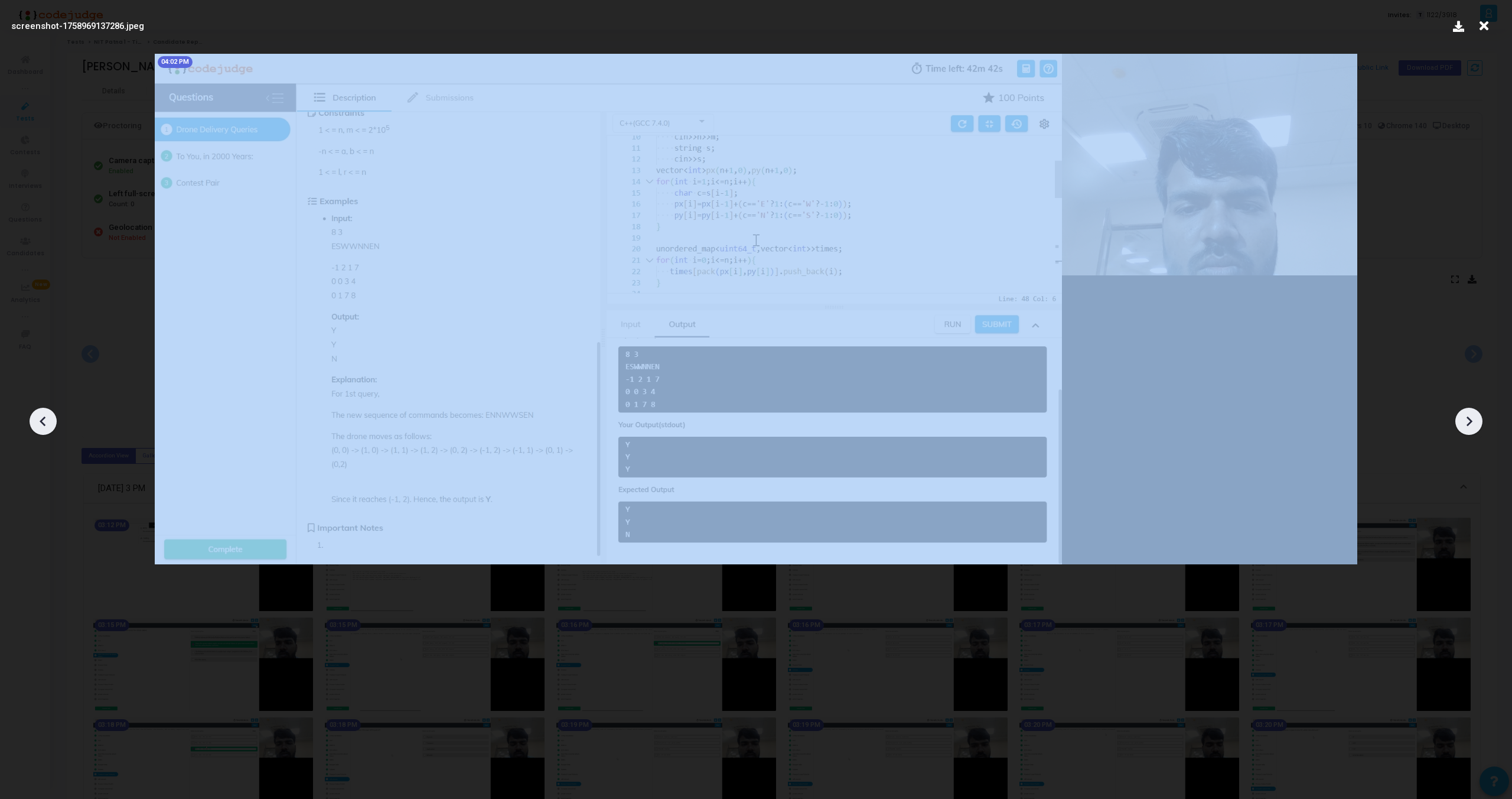
click at [1466, 417] on icon at bounding box center [1468, 420] width 17 height 17
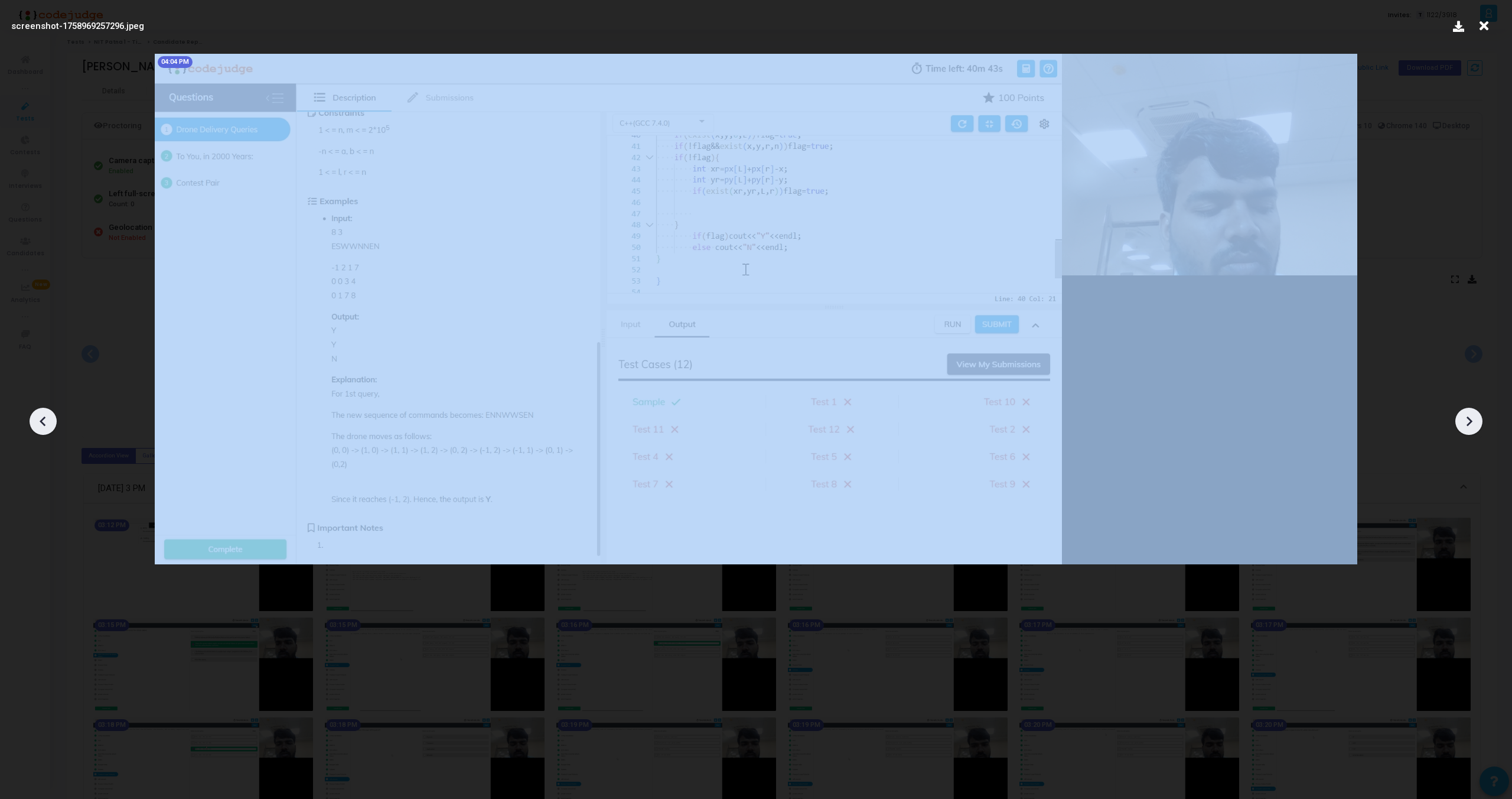
click at [1466, 417] on icon at bounding box center [1468, 420] width 17 height 17
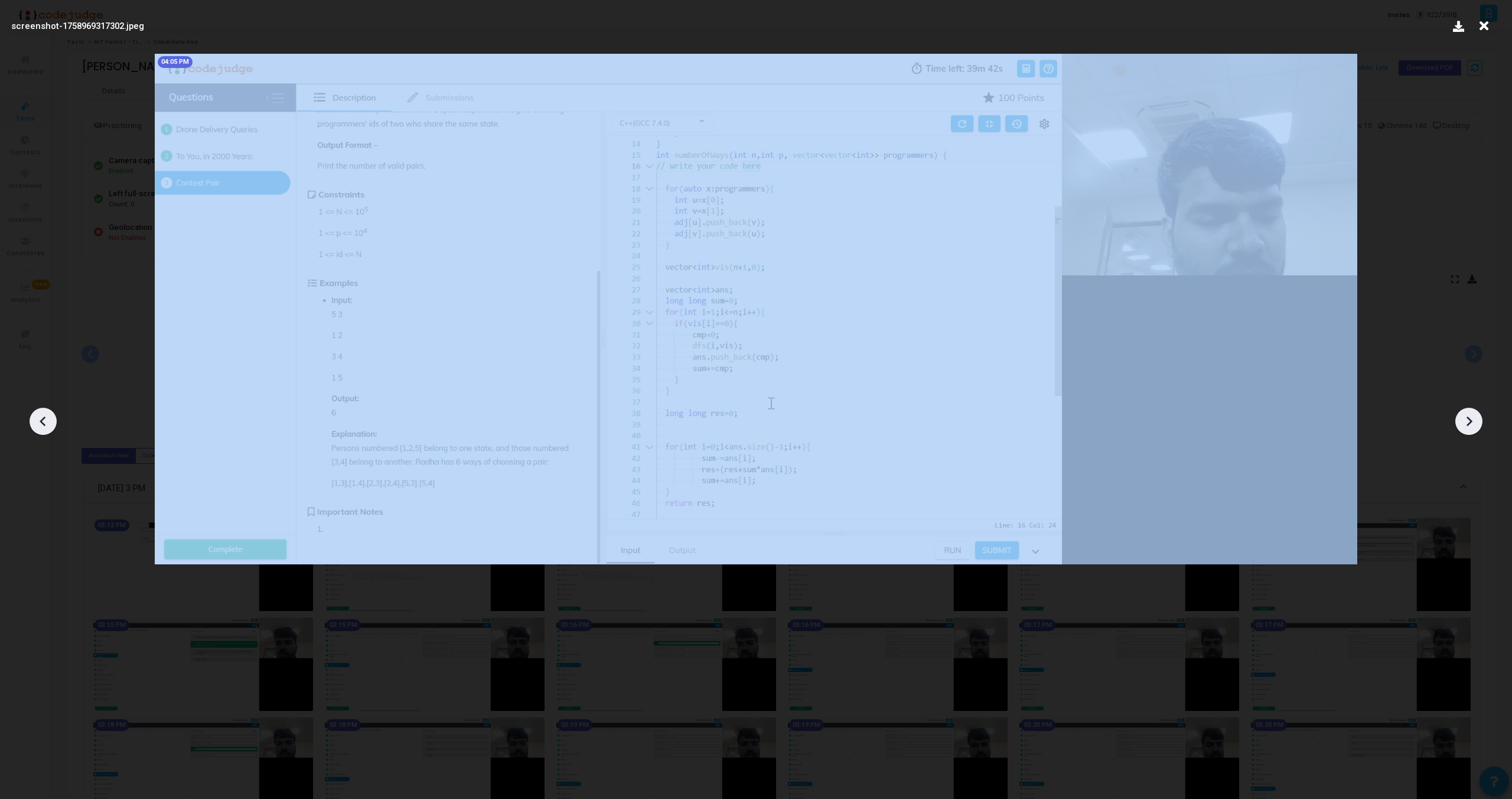
click at [1466, 417] on icon at bounding box center [1468, 420] width 17 height 17
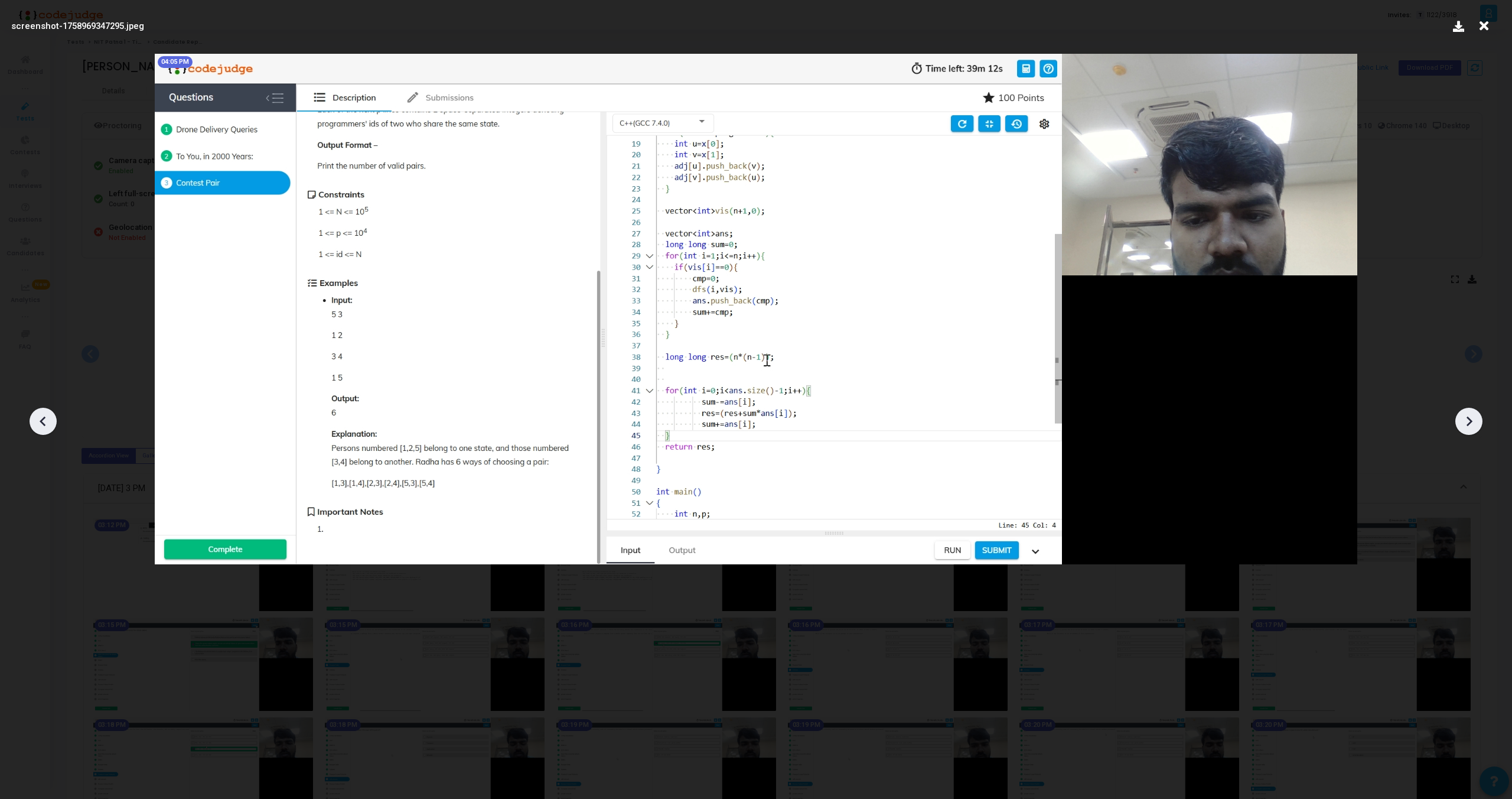
click at [1466, 417] on icon at bounding box center [1468, 420] width 17 height 17
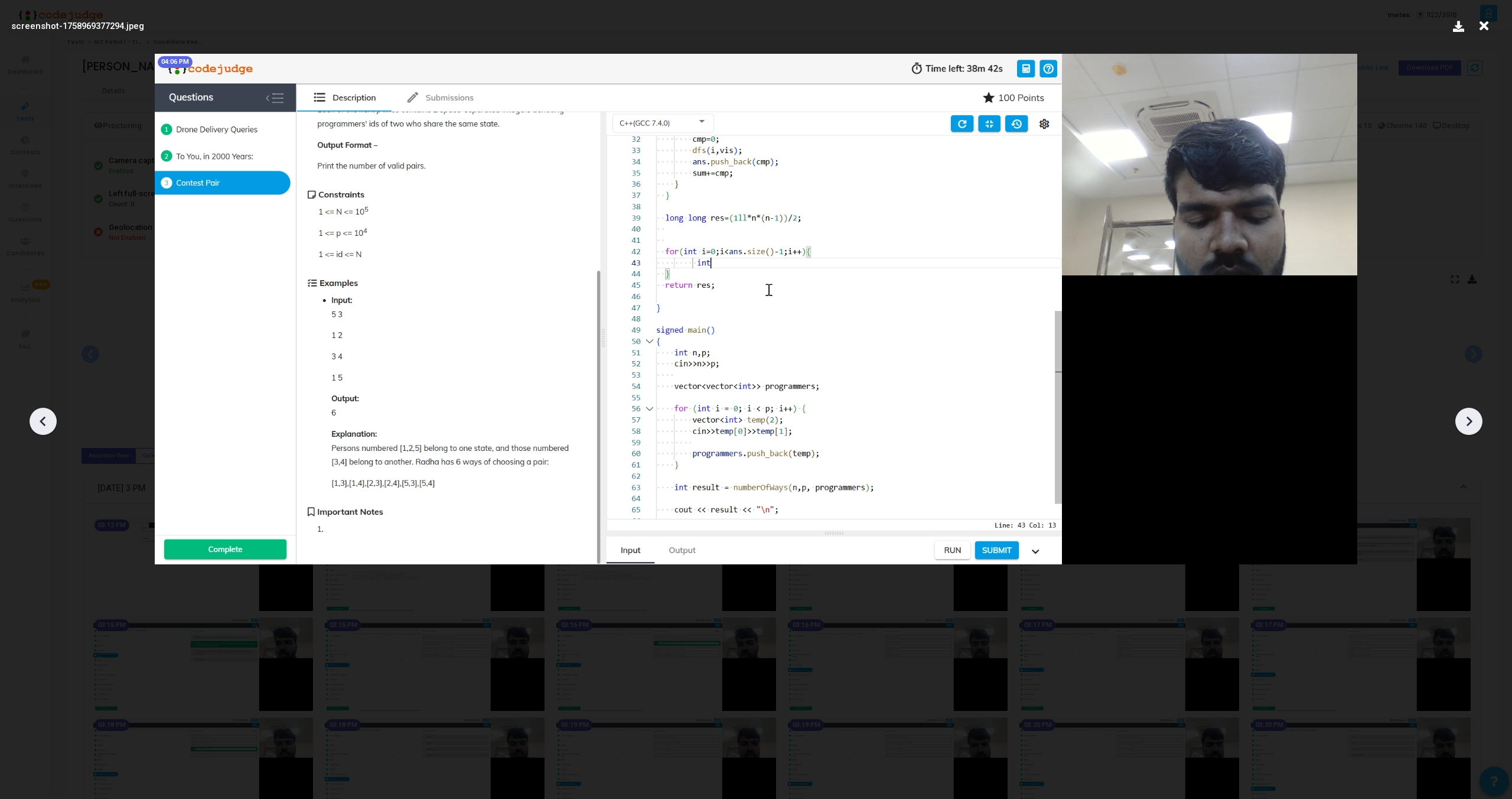
click at [1466, 417] on icon at bounding box center [1468, 420] width 17 height 17
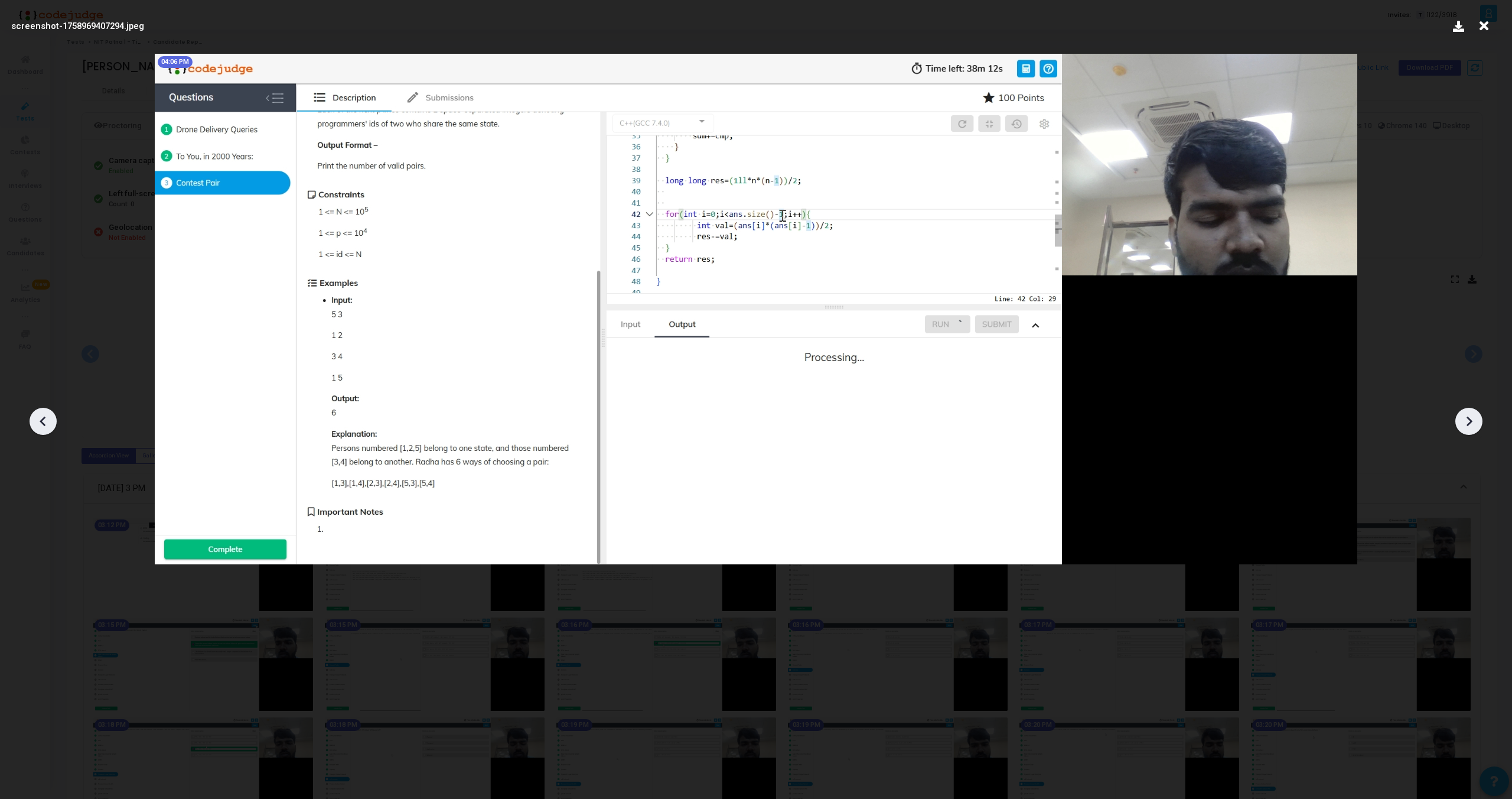
click at [1466, 417] on icon at bounding box center [1468, 420] width 17 height 17
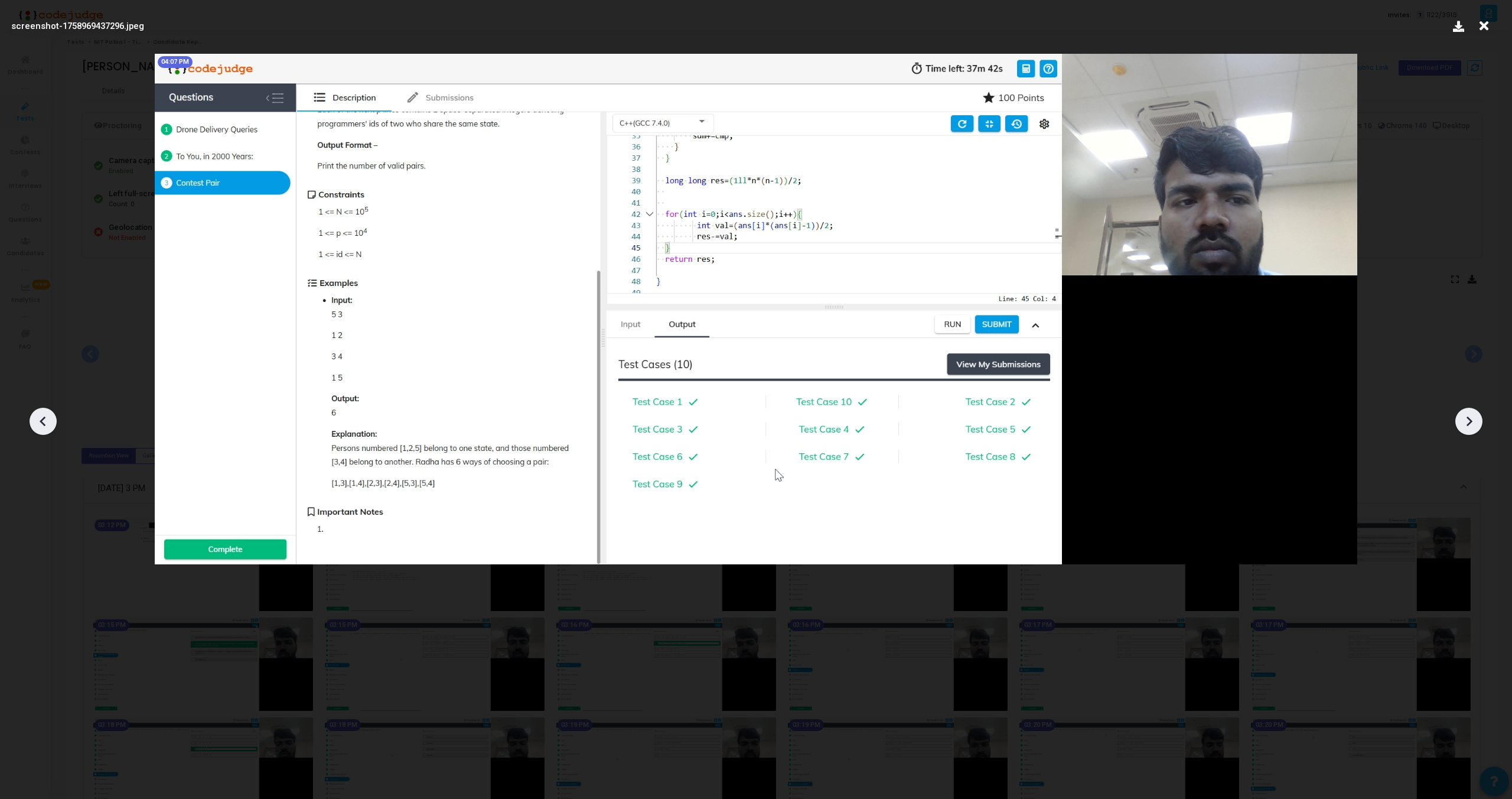
click at [1466, 417] on icon at bounding box center [1468, 420] width 17 height 17
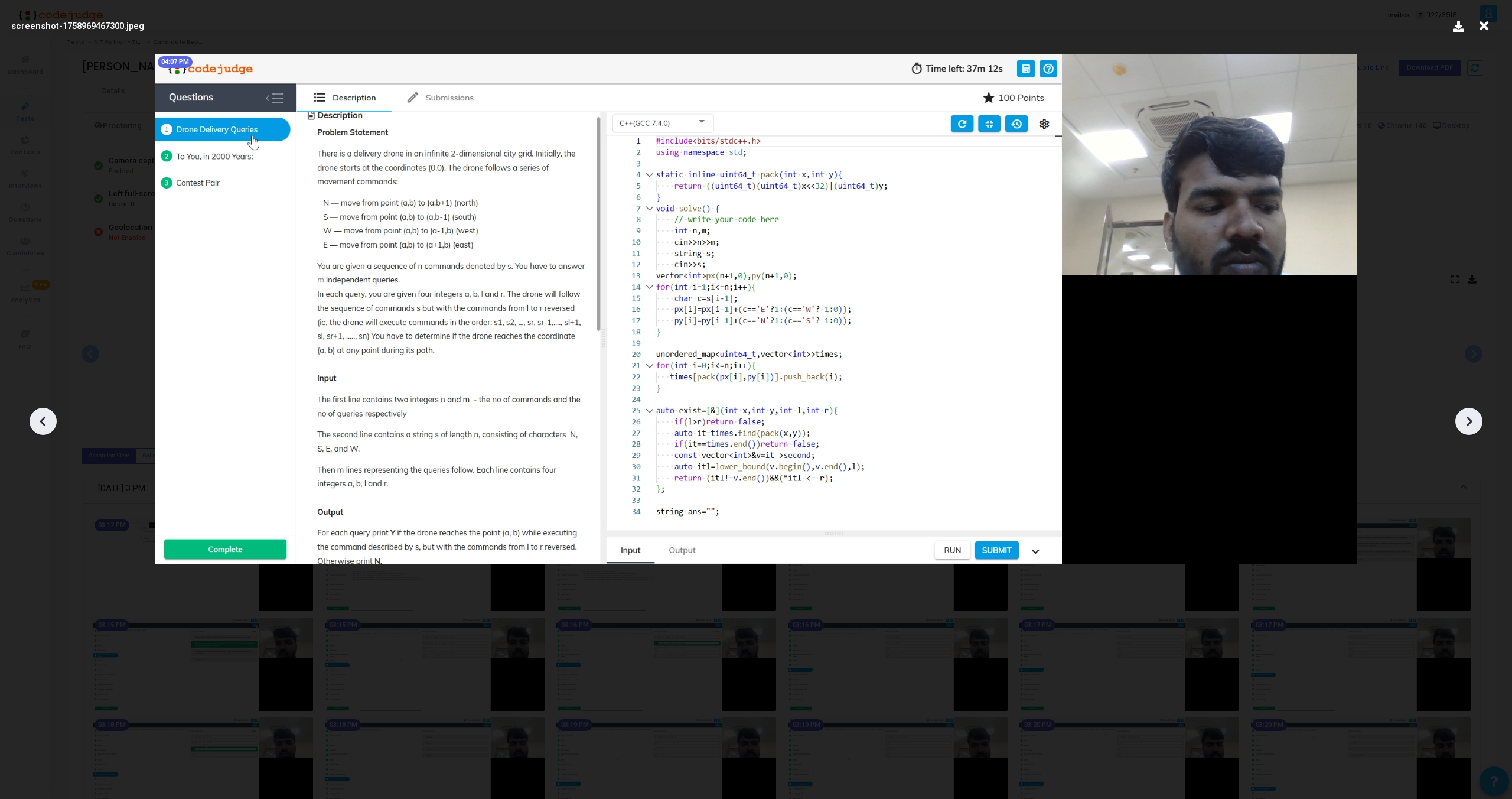
click at [1466, 417] on icon at bounding box center [1468, 420] width 17 height 17
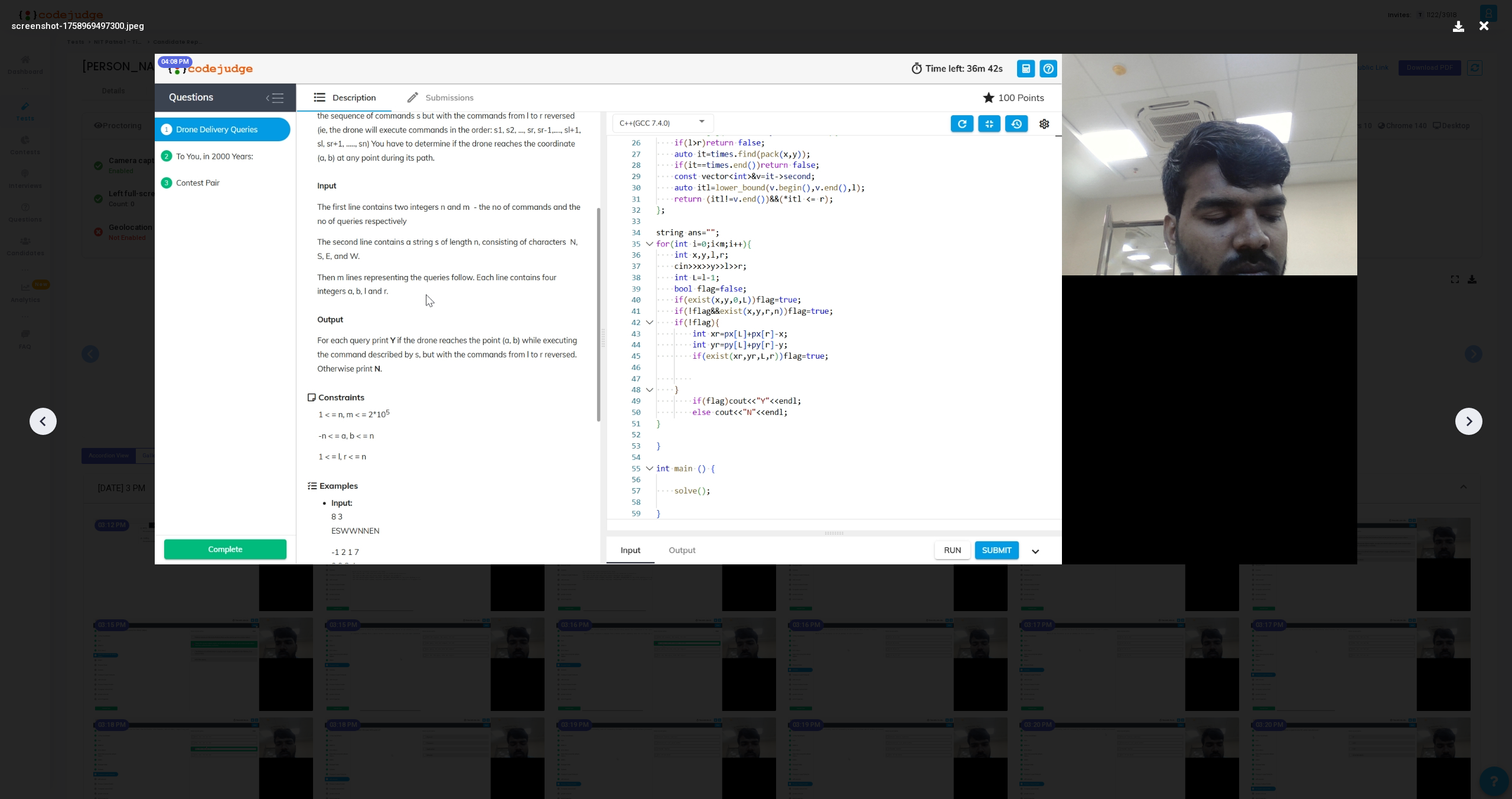
click at [1466, 417] on icon at bounding box center [1468, 420] width 17 height 17
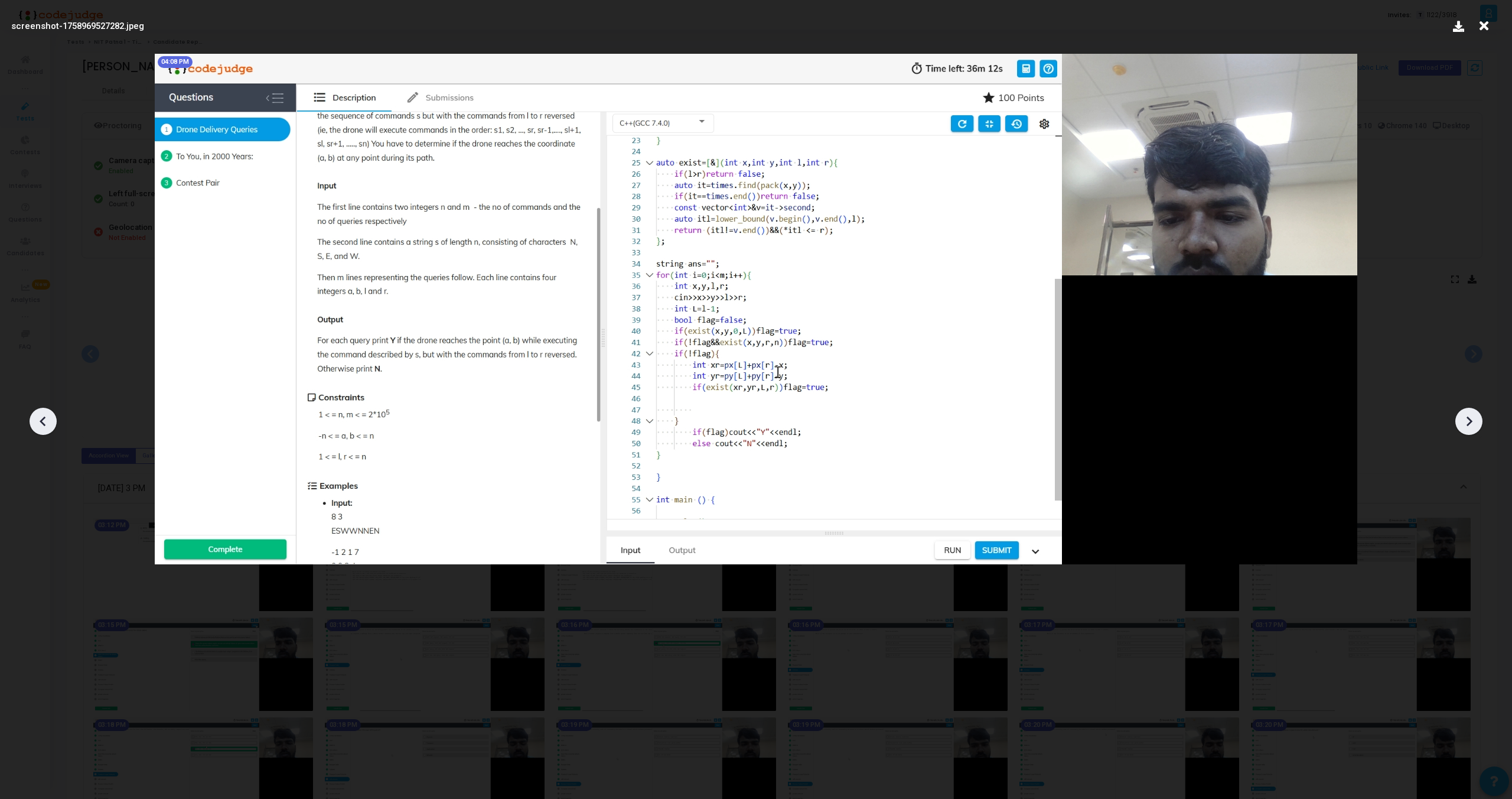
click at [1466, 417] on icon at bounding box center [1468, 420] width 17 height 17
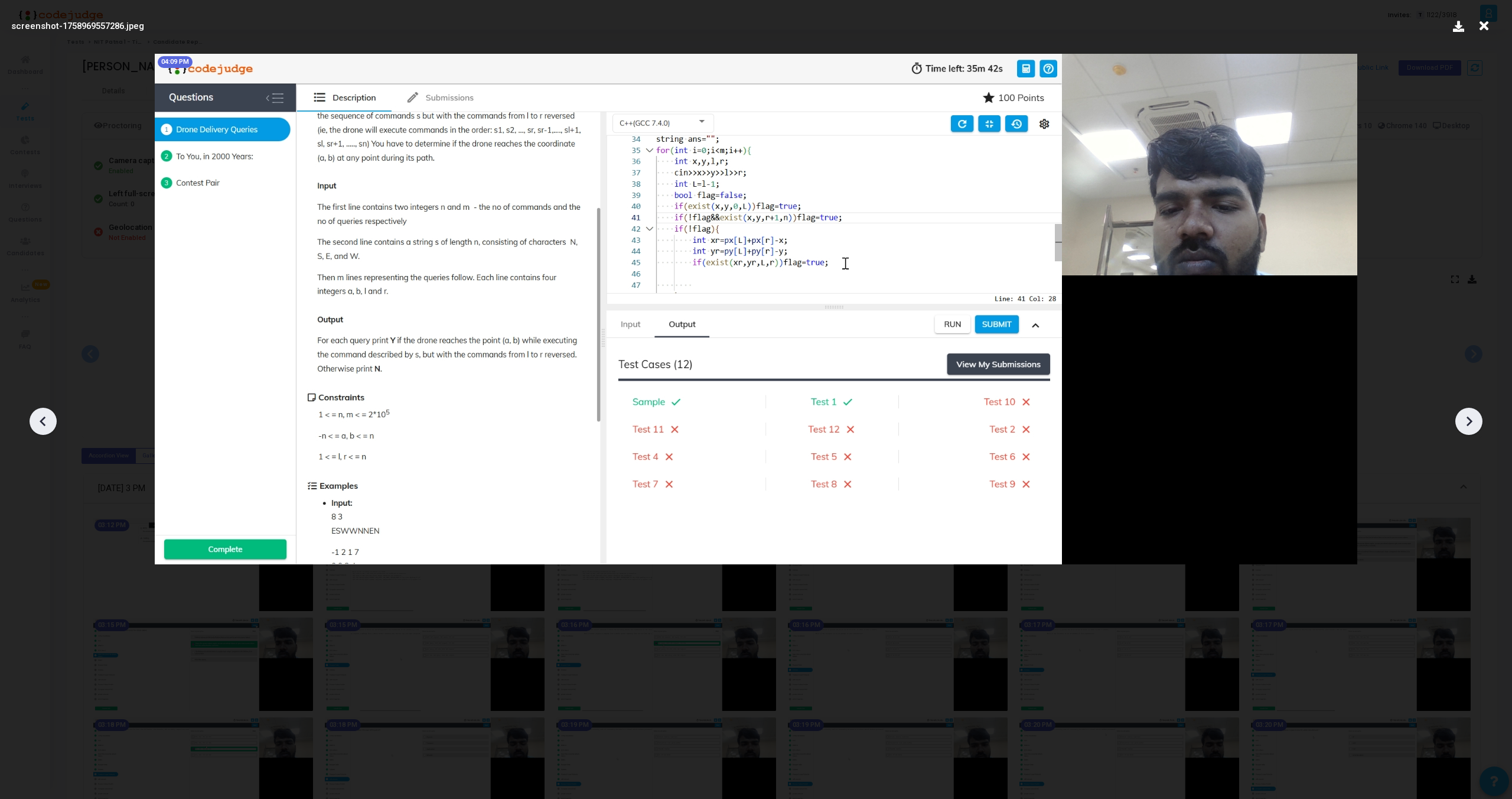
click at [1466, 417] on icon at bounding box center [1468, 420] width 17 height 17
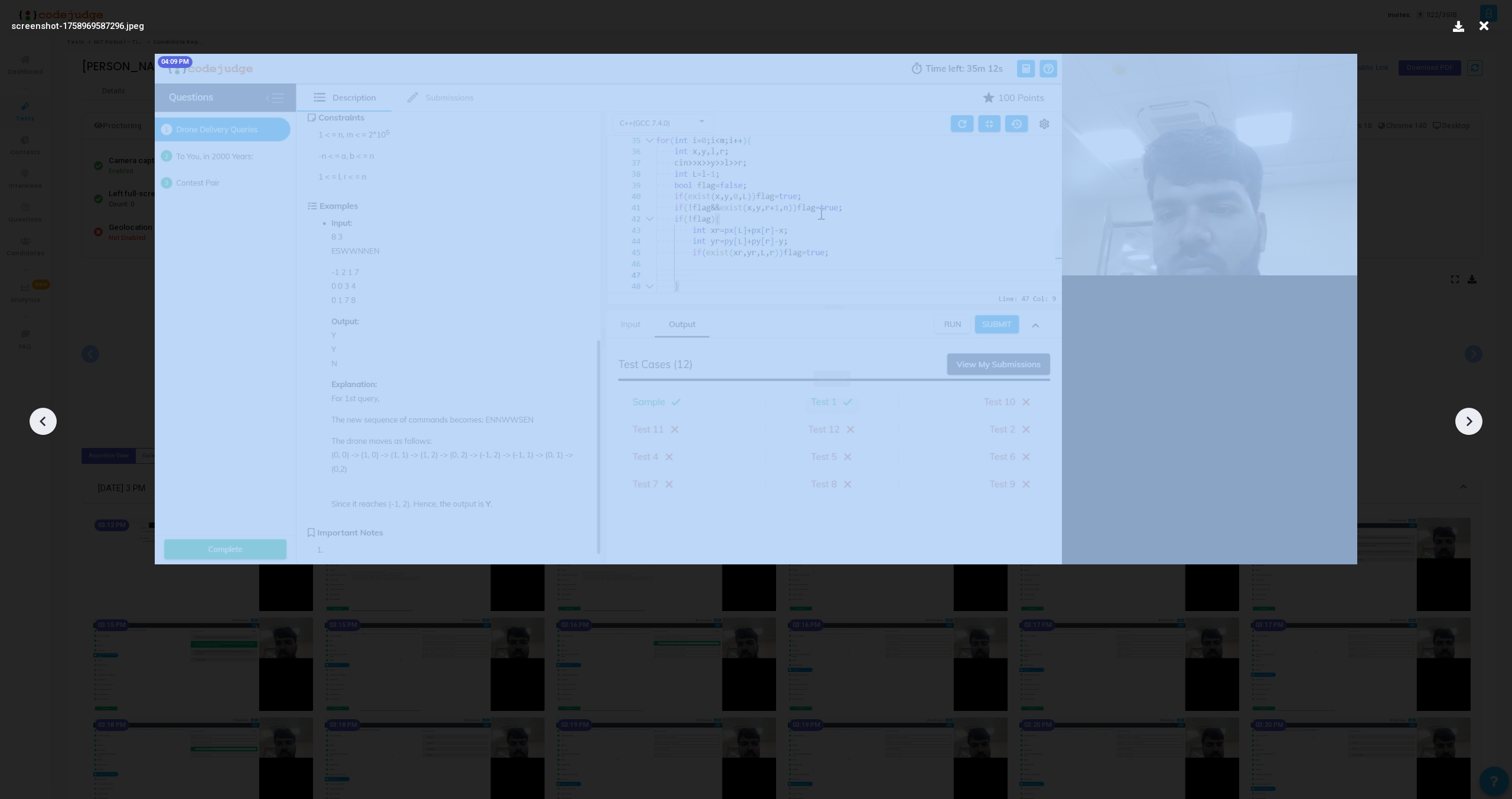
click at [1466, 417] on icon at bounding box center [1468, 420] width 17 height 17
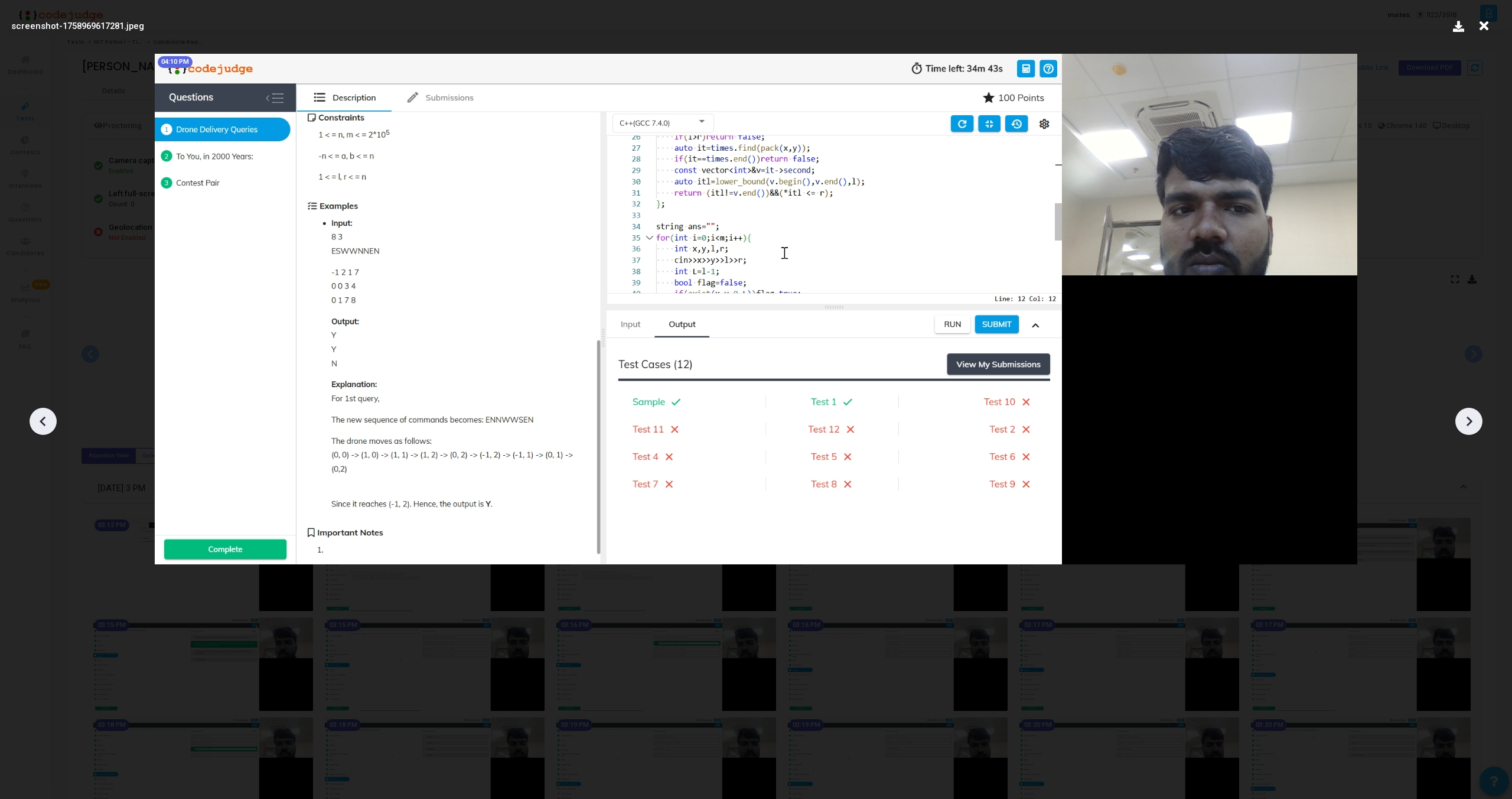
click at [1466, 417] on icon at bounding box center [1468, 420] width 17 height 17
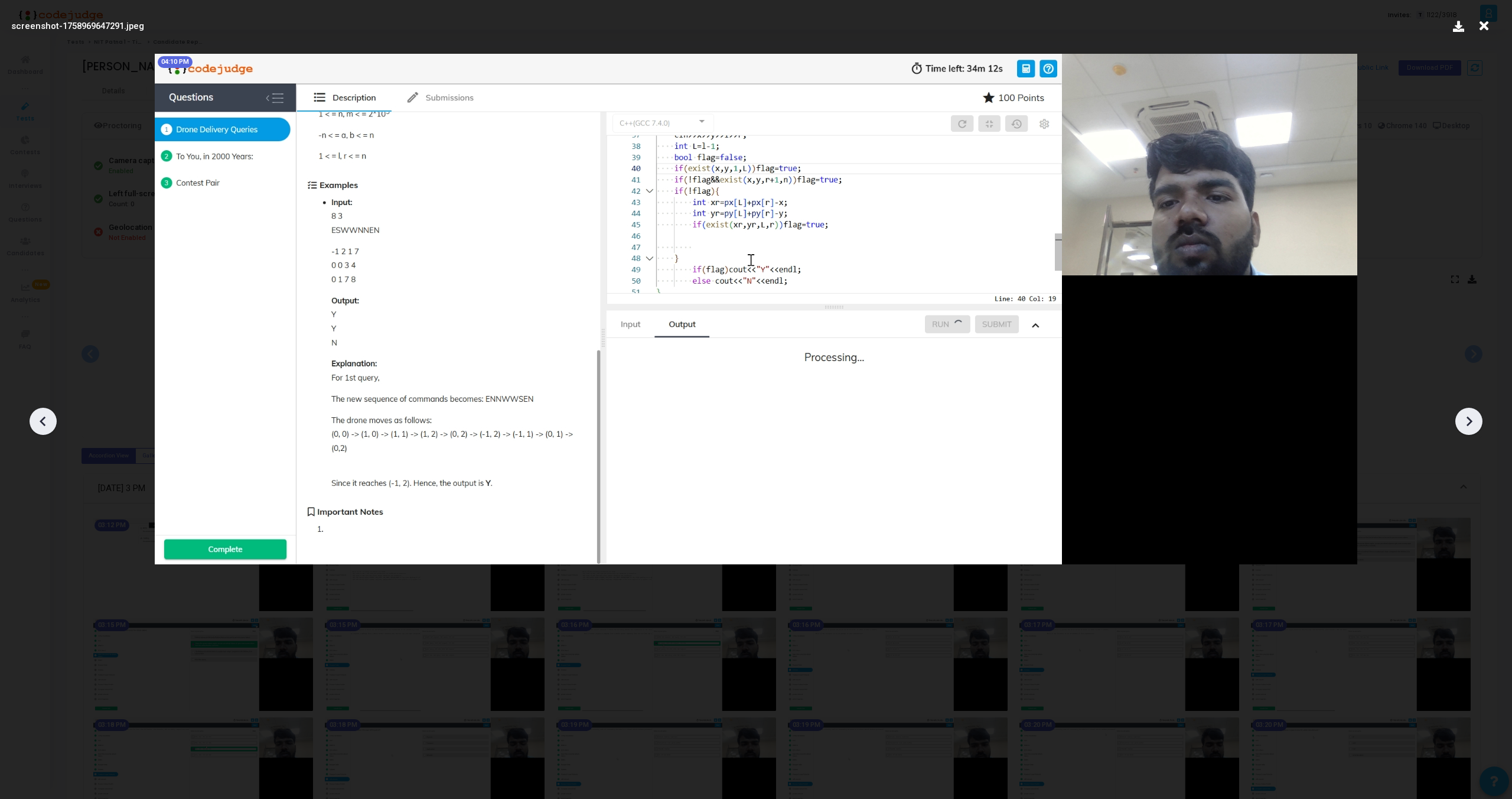
click at [1466, 417] on icon at bounding box center [1468, 420] width 17 height 17
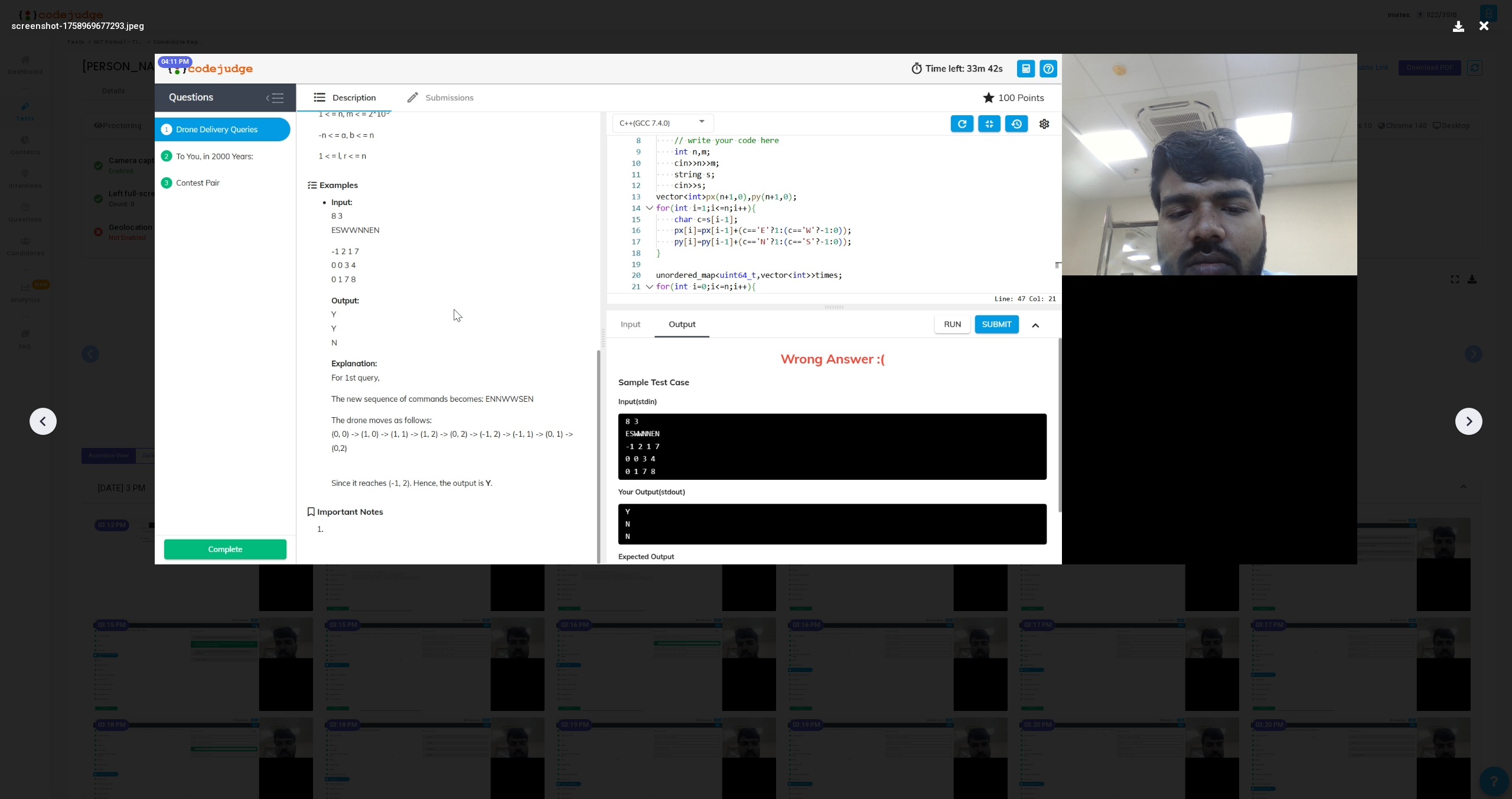
click at [1466, 417] on icon at bounding box center [1468, 420] width 17 height 17
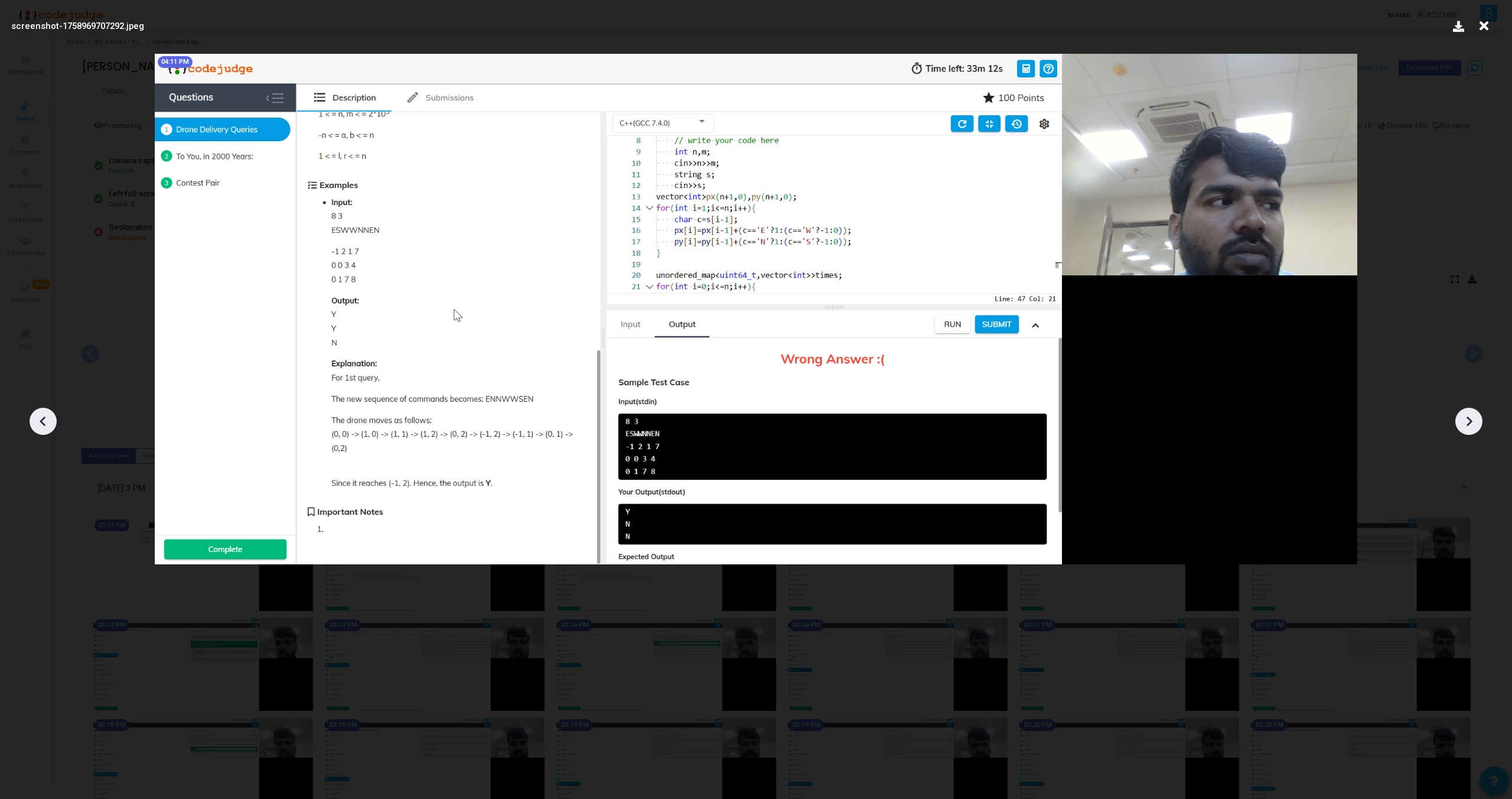
click at [1466, 417] on icon at bounding box center [1468, 420] width 17 height 17
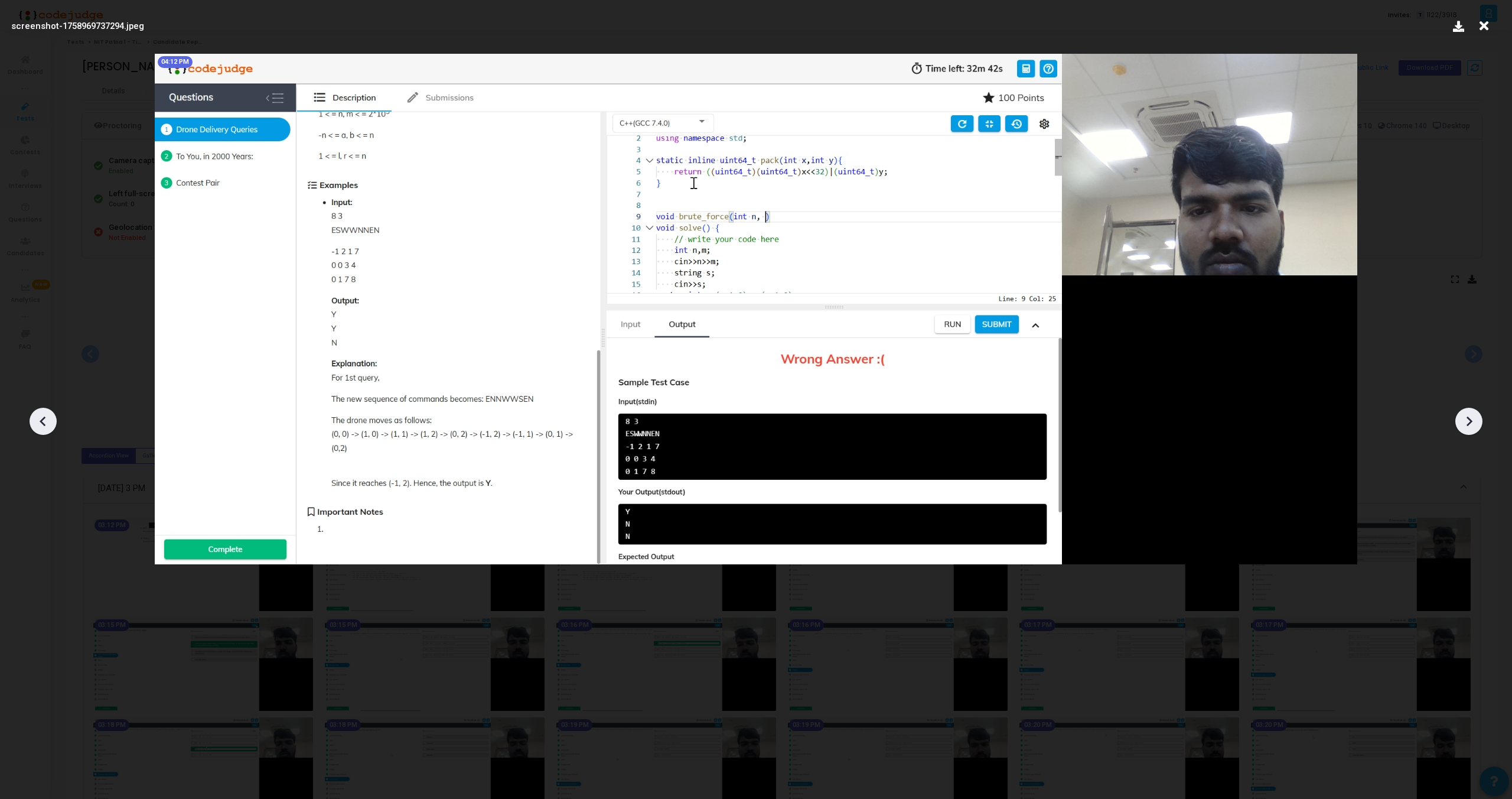
click at [1466, 417] on icon at bounding box center [1468, 420] width 17 height 17
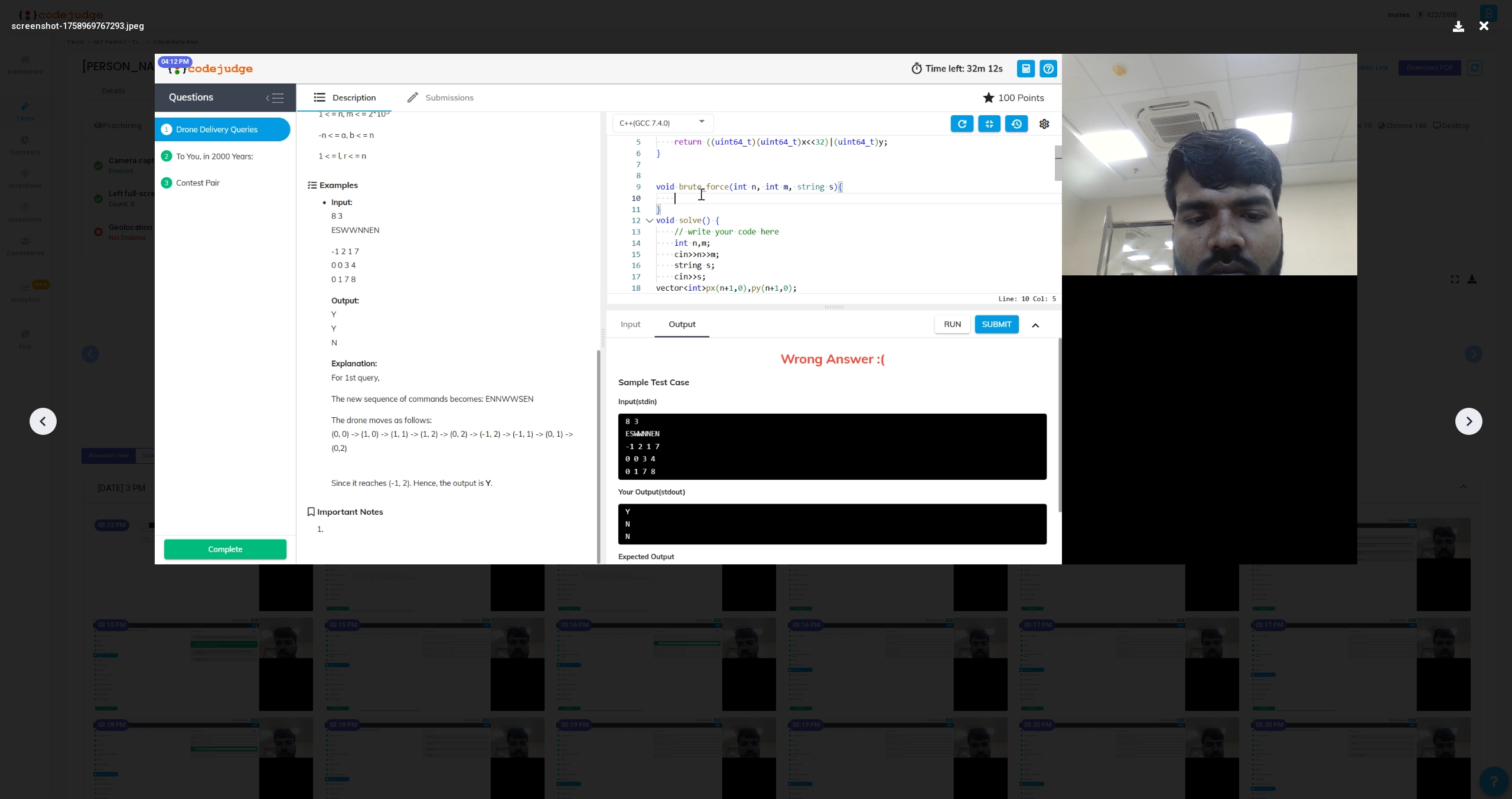
click at [1466, 417] on icon at bounding box center [1468, 420] width 17 height 17
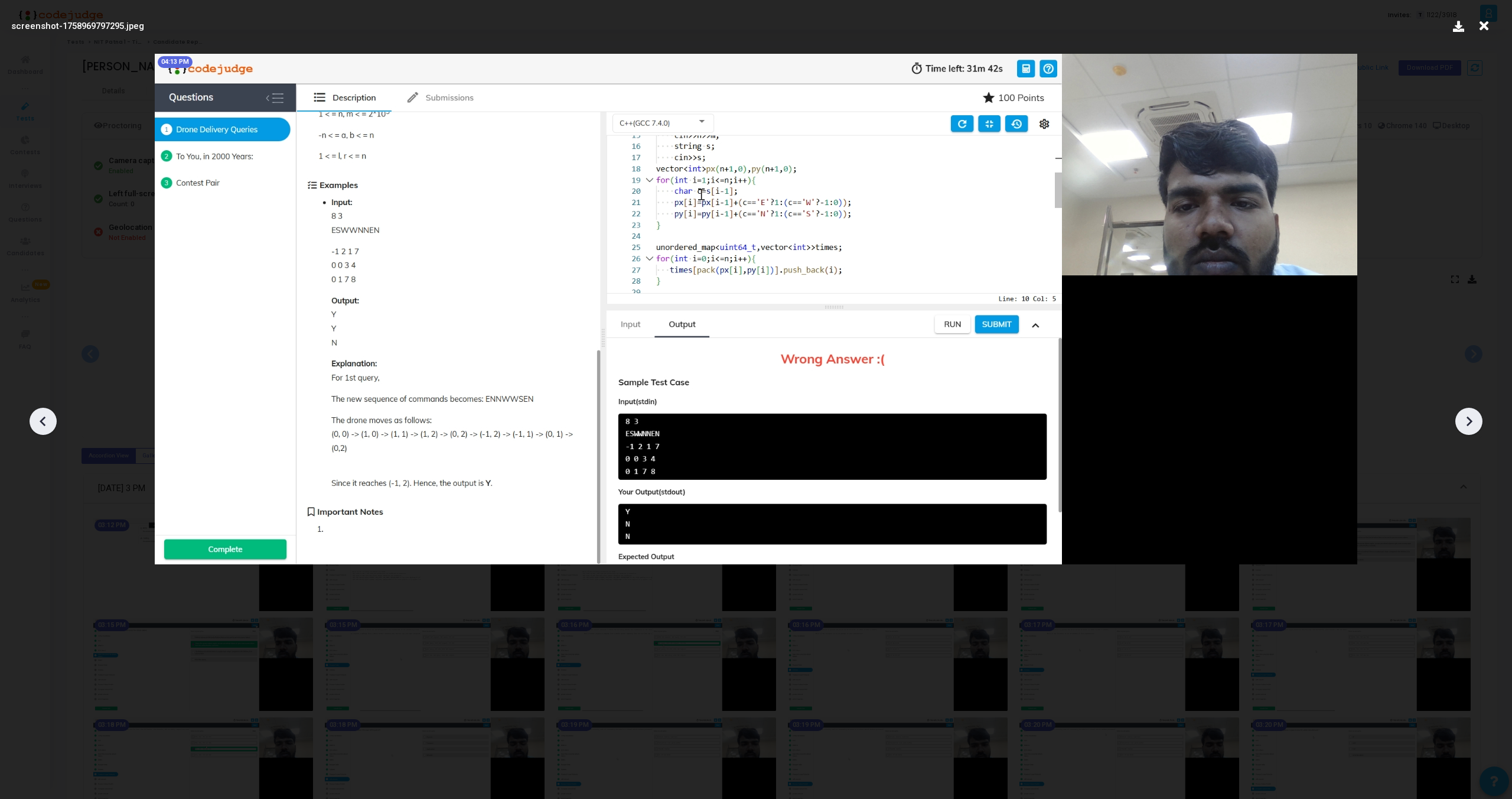
click at [1466, 417] on icon at bounding box center [1468, 420] width 17 height 17
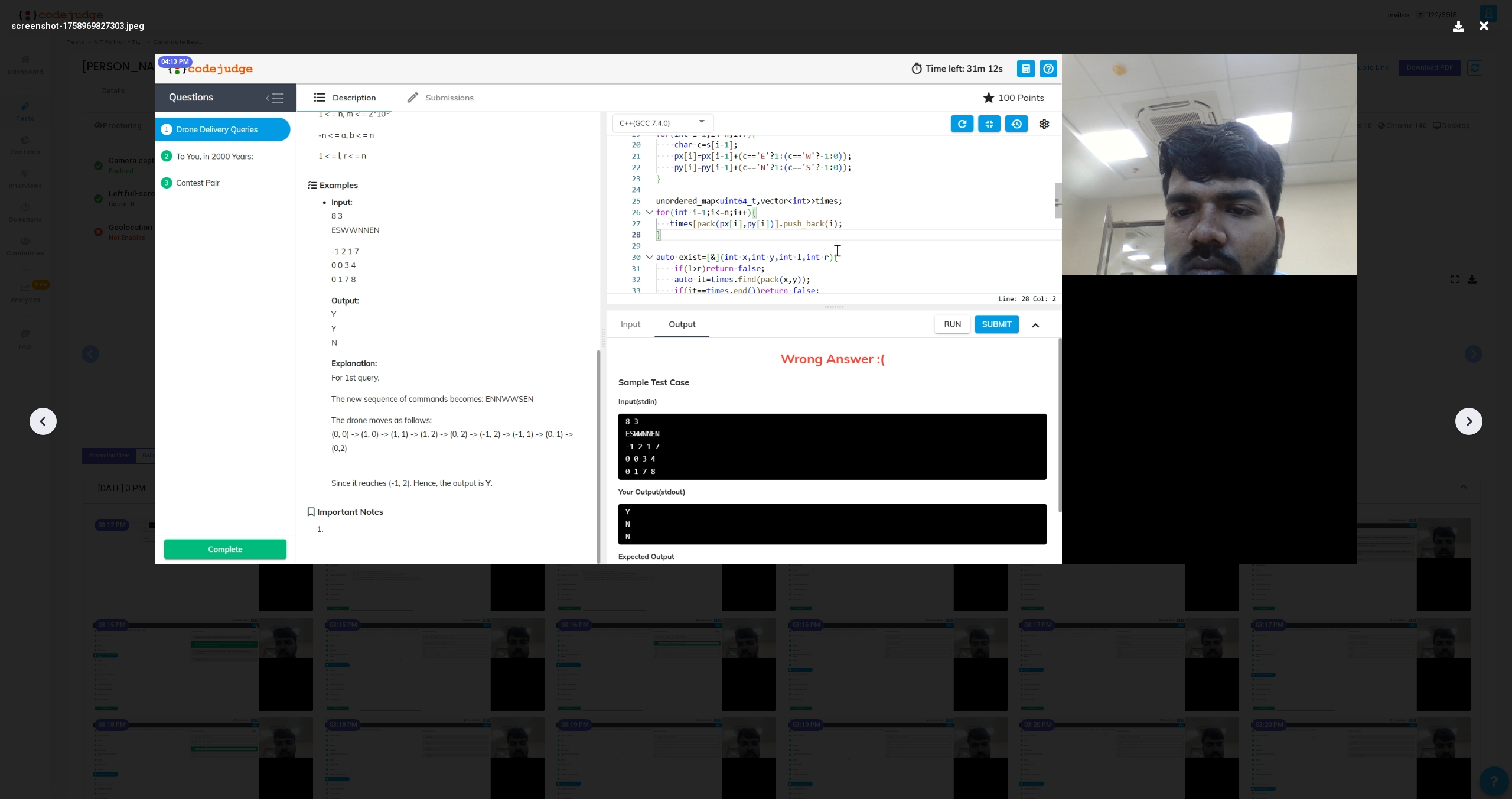
click at [1466, 417] on icon at bounding box center [1468, 420] width 17 height 17
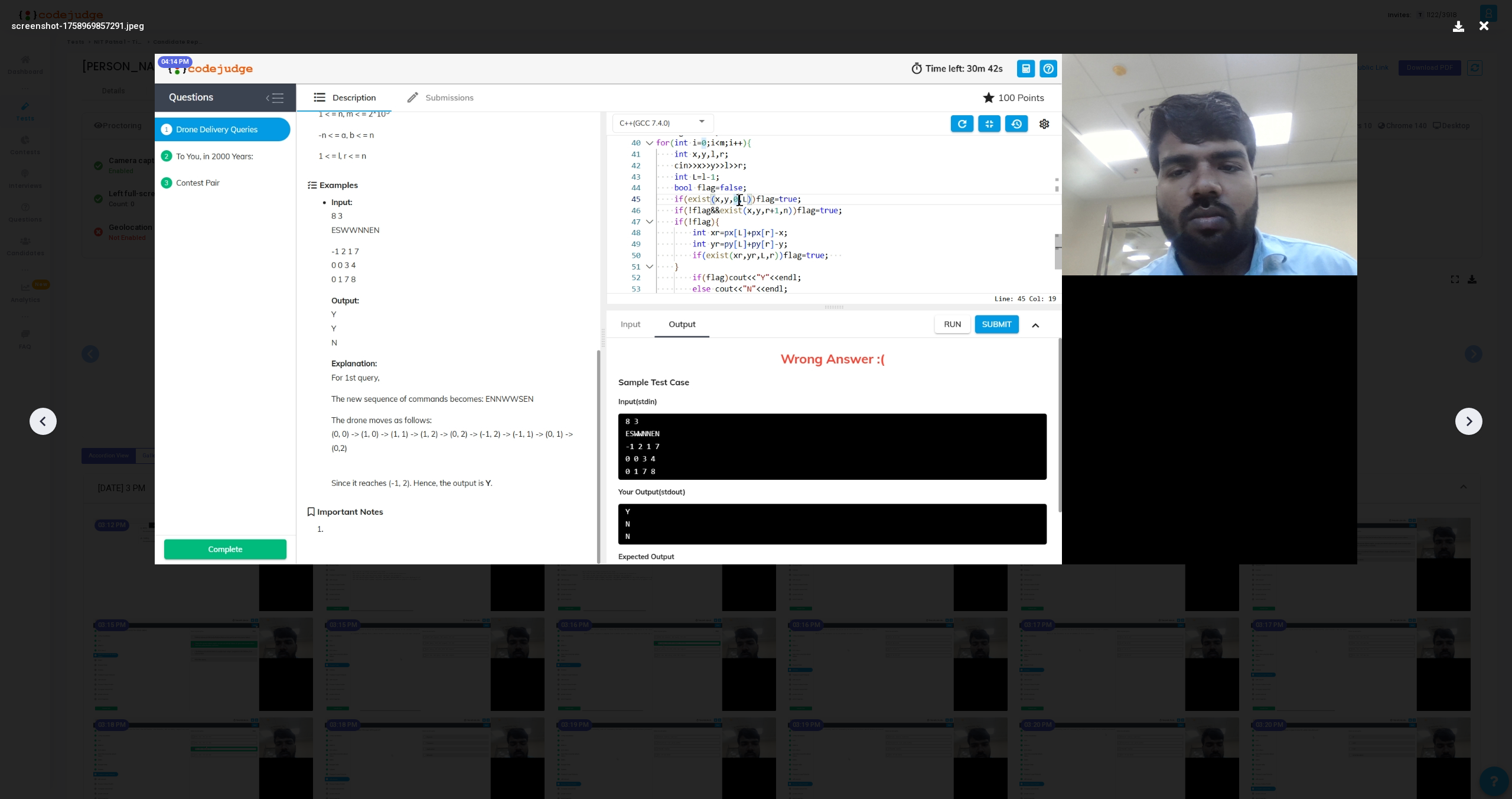
click at [1466, 417] on icon at bounding box center [1468, 420] width 17 height 17
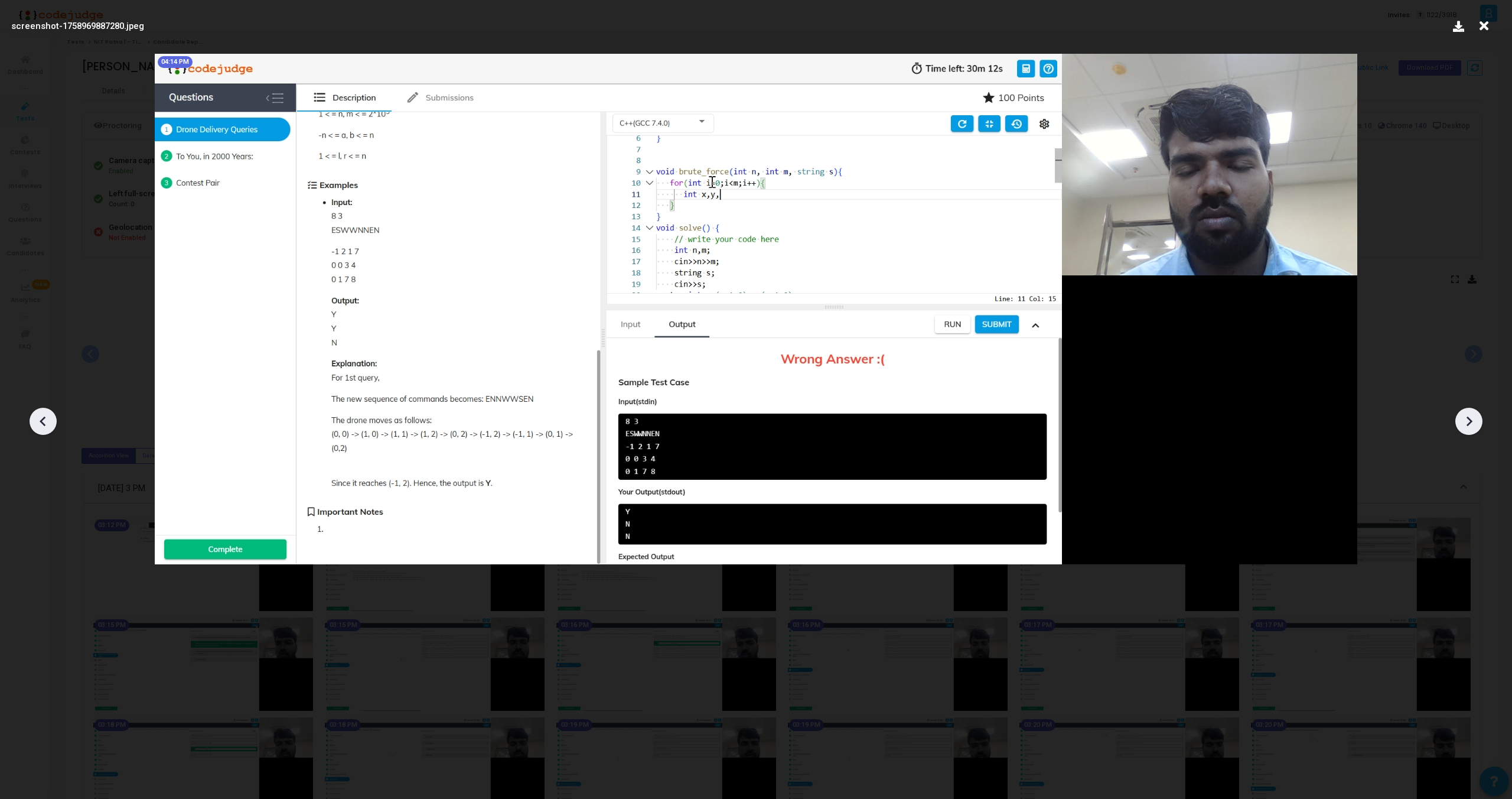
click at [1466, 417] on icon at bounding box center [1468, 420] width 17 height 17
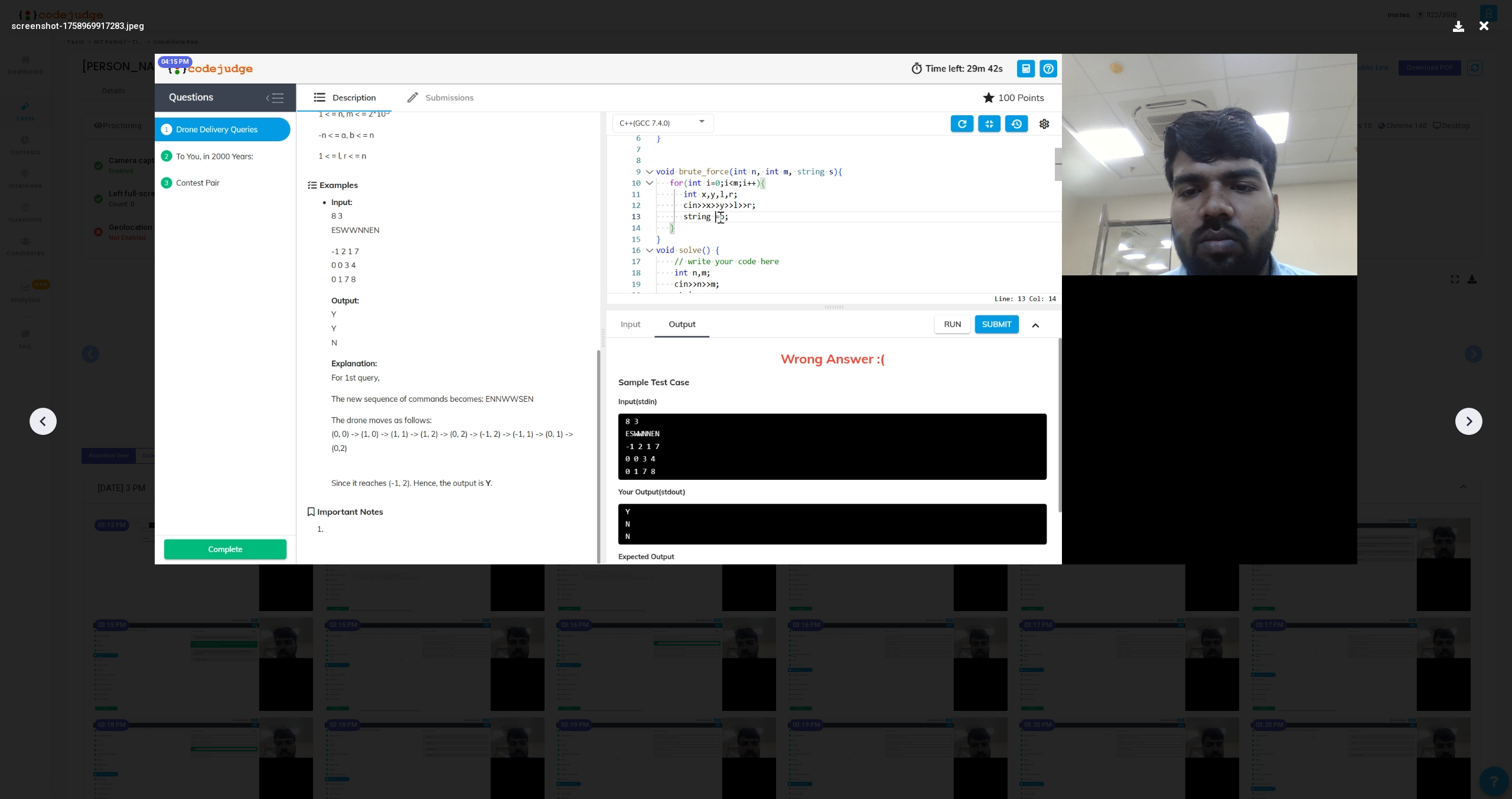
click at [1466, 417] on icon at bounding box center [1468, 420] width 17 height 17
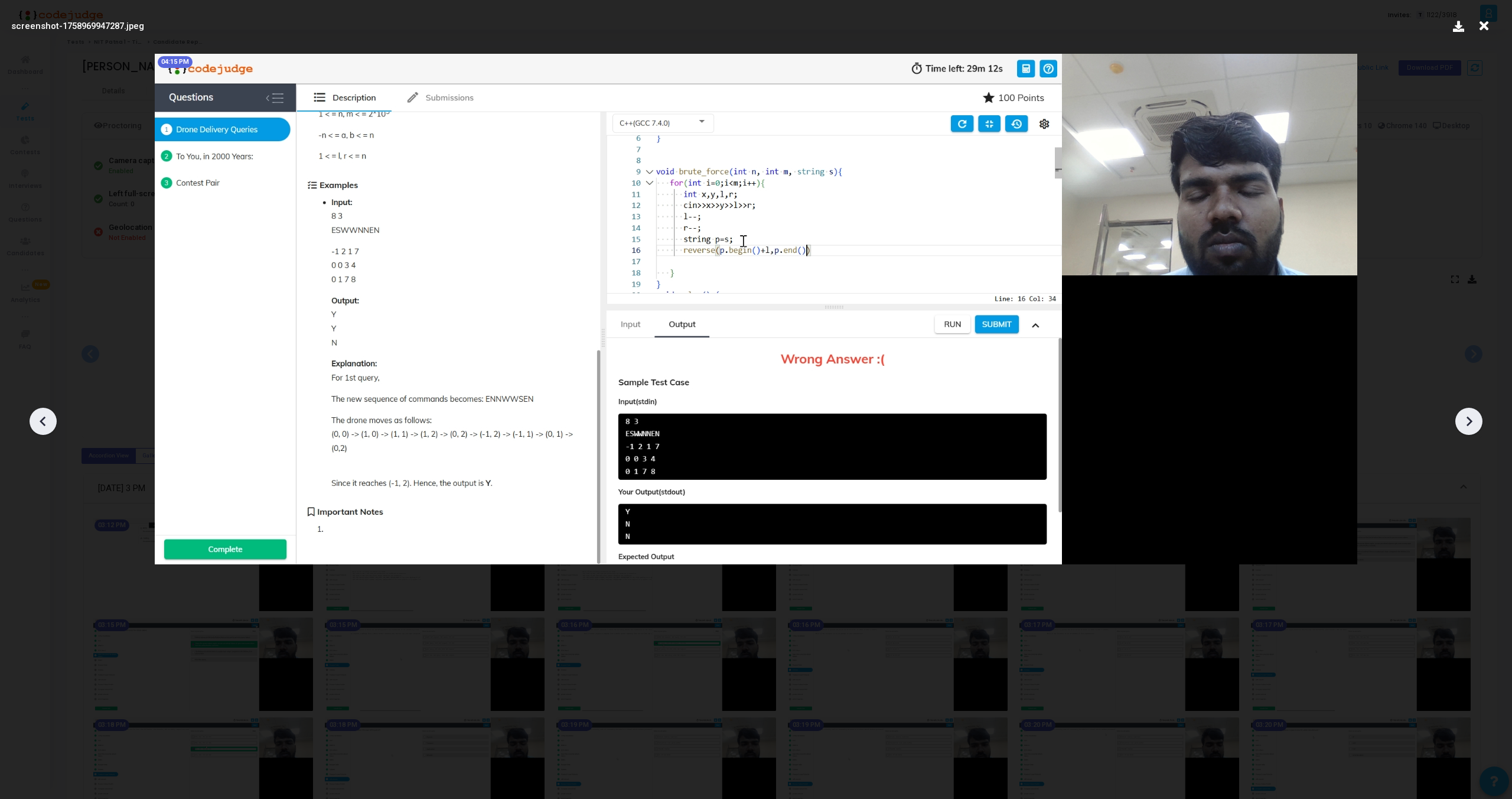
click at [1466, 417] on icon at bounding box center [1468, 420] width 17 height 17
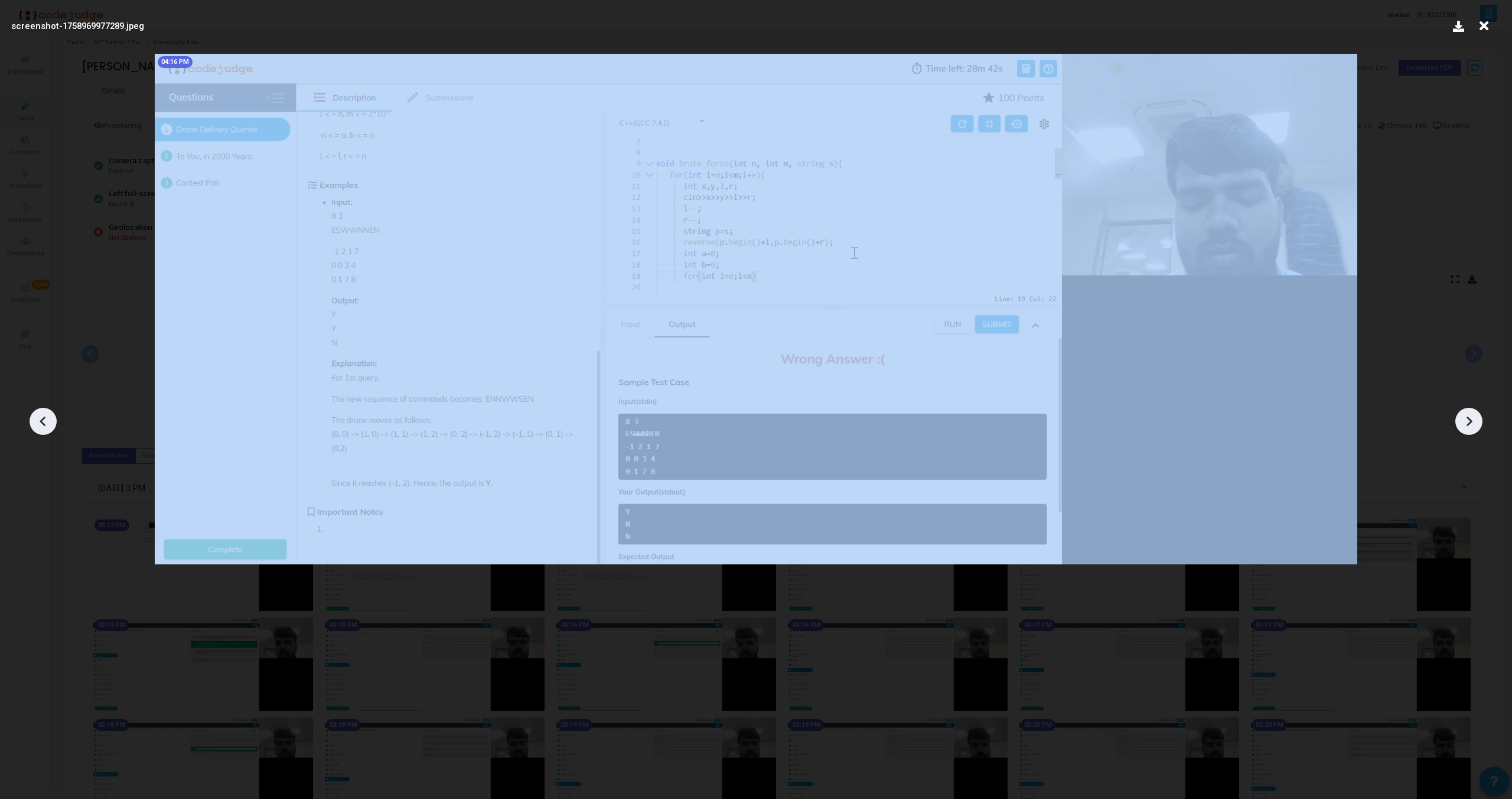
click at [1466, 417] on icon at bounding box center [1468, 420] width 17 height 17
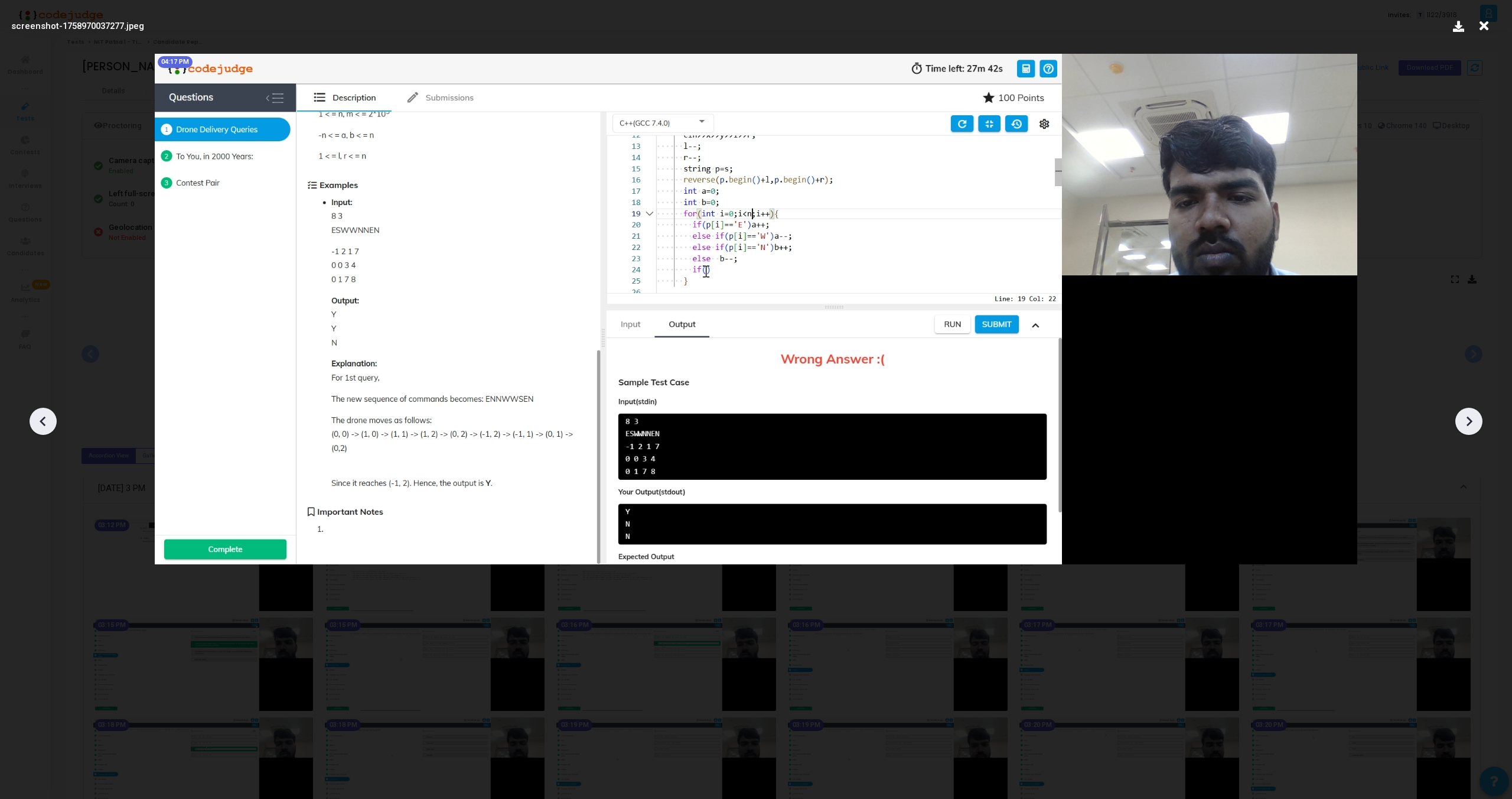
click at [1466, 417] on icon at bounding box center [1468, 420] width 17 height 17
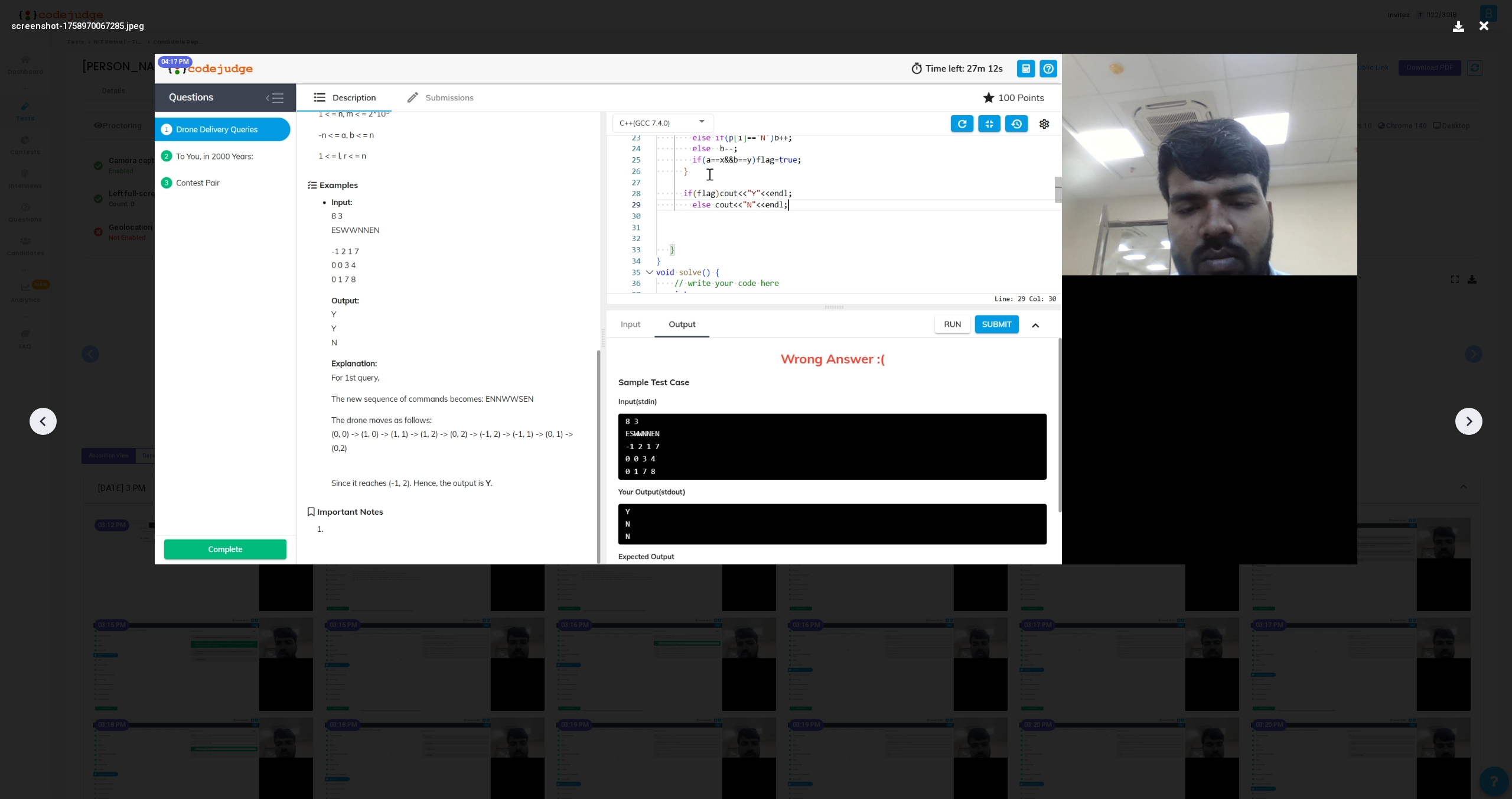
click at [1466, 417] on icon at bounding box center [1468, 420] width 17 height 17
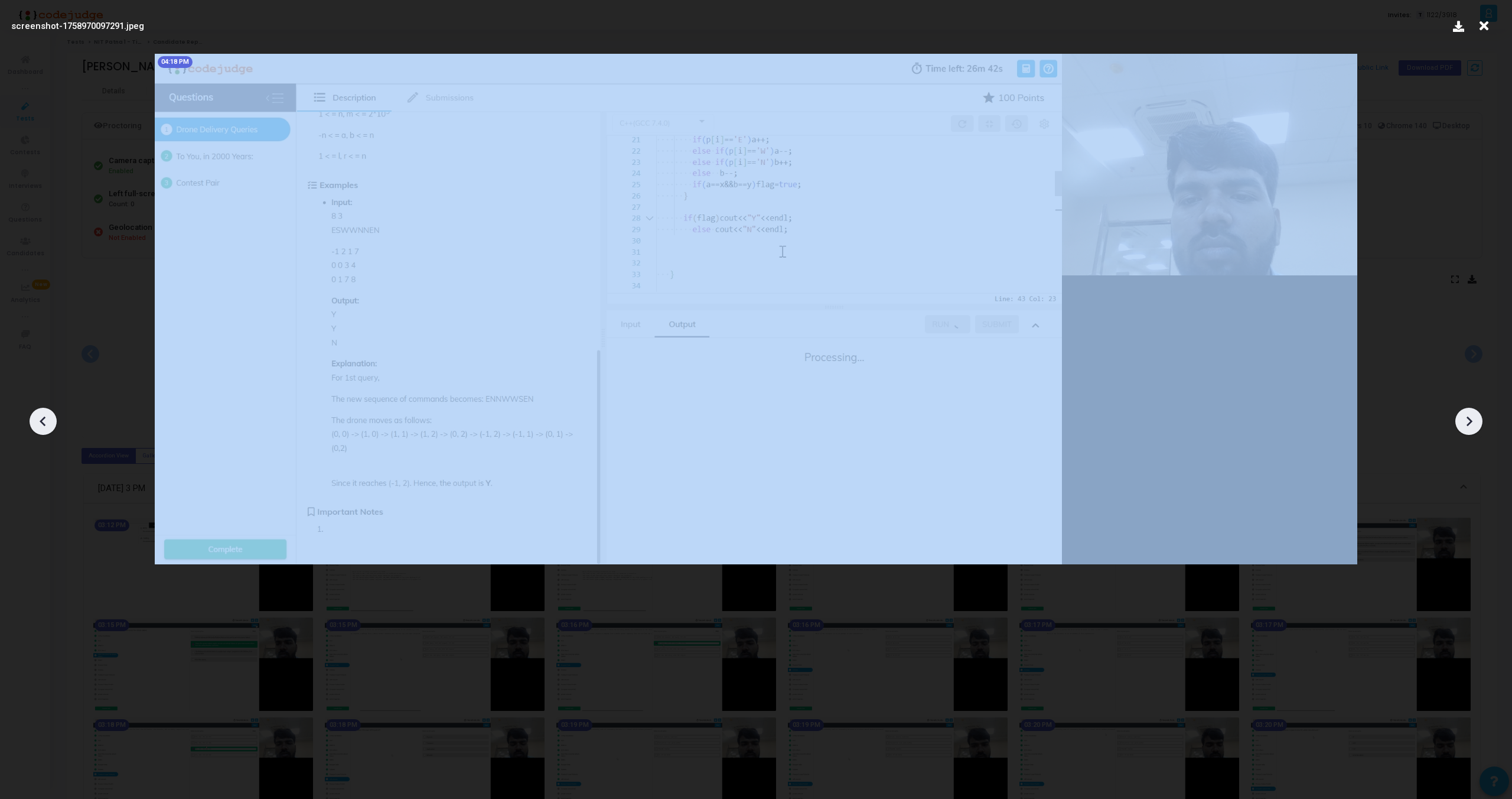
click at [1466, 417] on icon at bounding box center [1468, 420] width 17 height 17
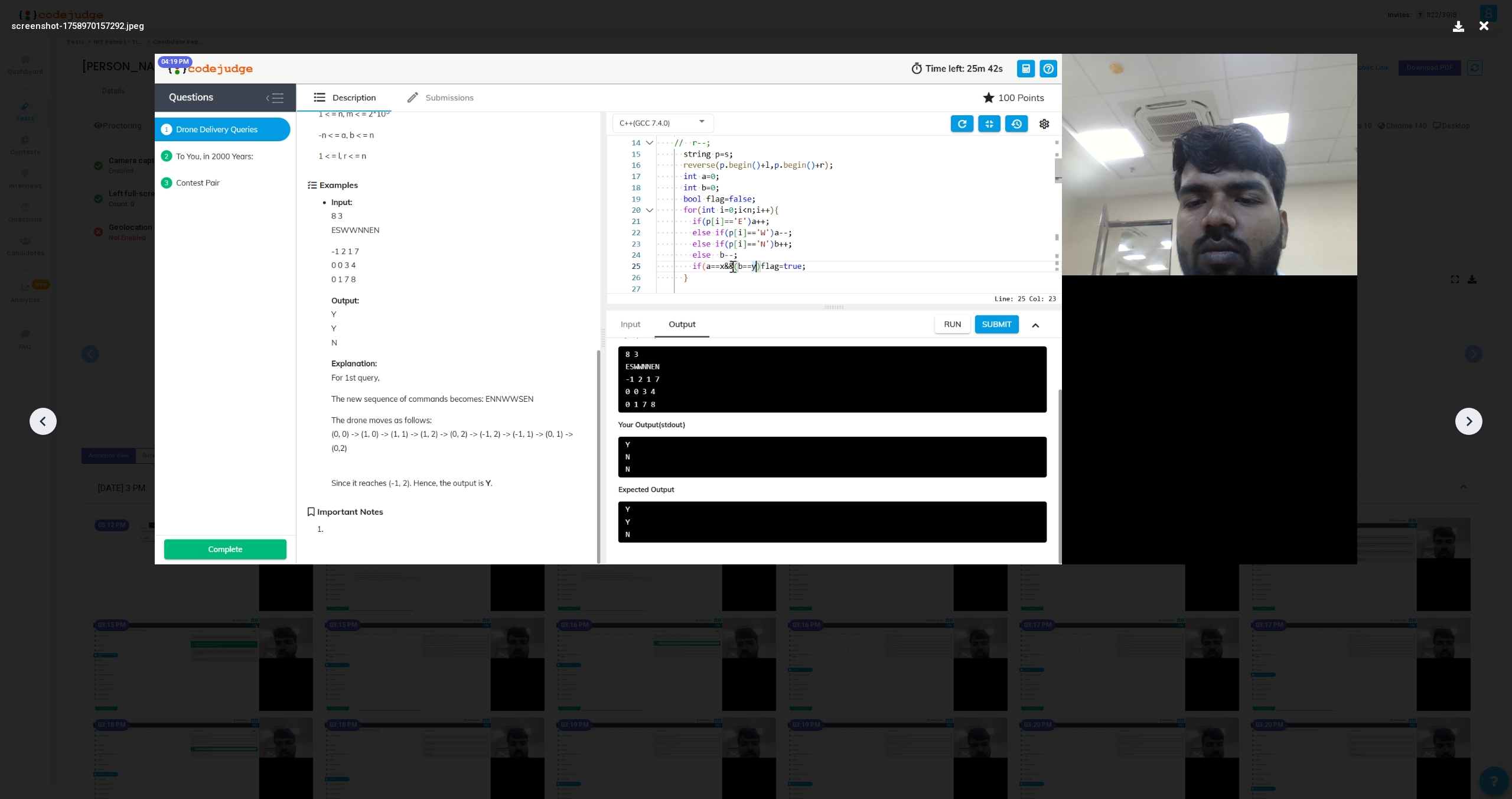
click at [1466, 417] on icon at bounding box center [1468, 420] width 17 height 17
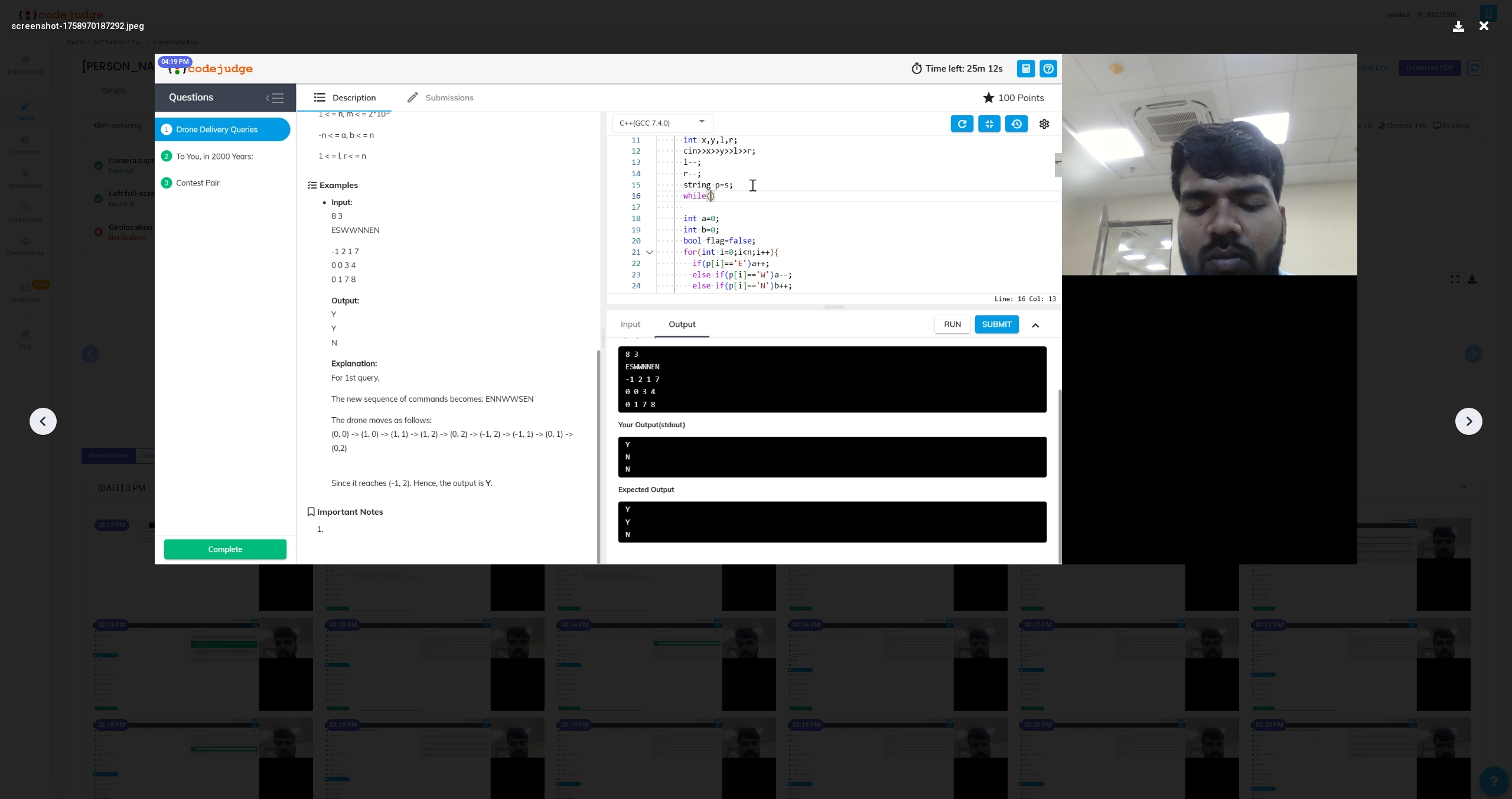
click at [1466, 417] on icon at bounding box center [1468, 420] width 17 height 17
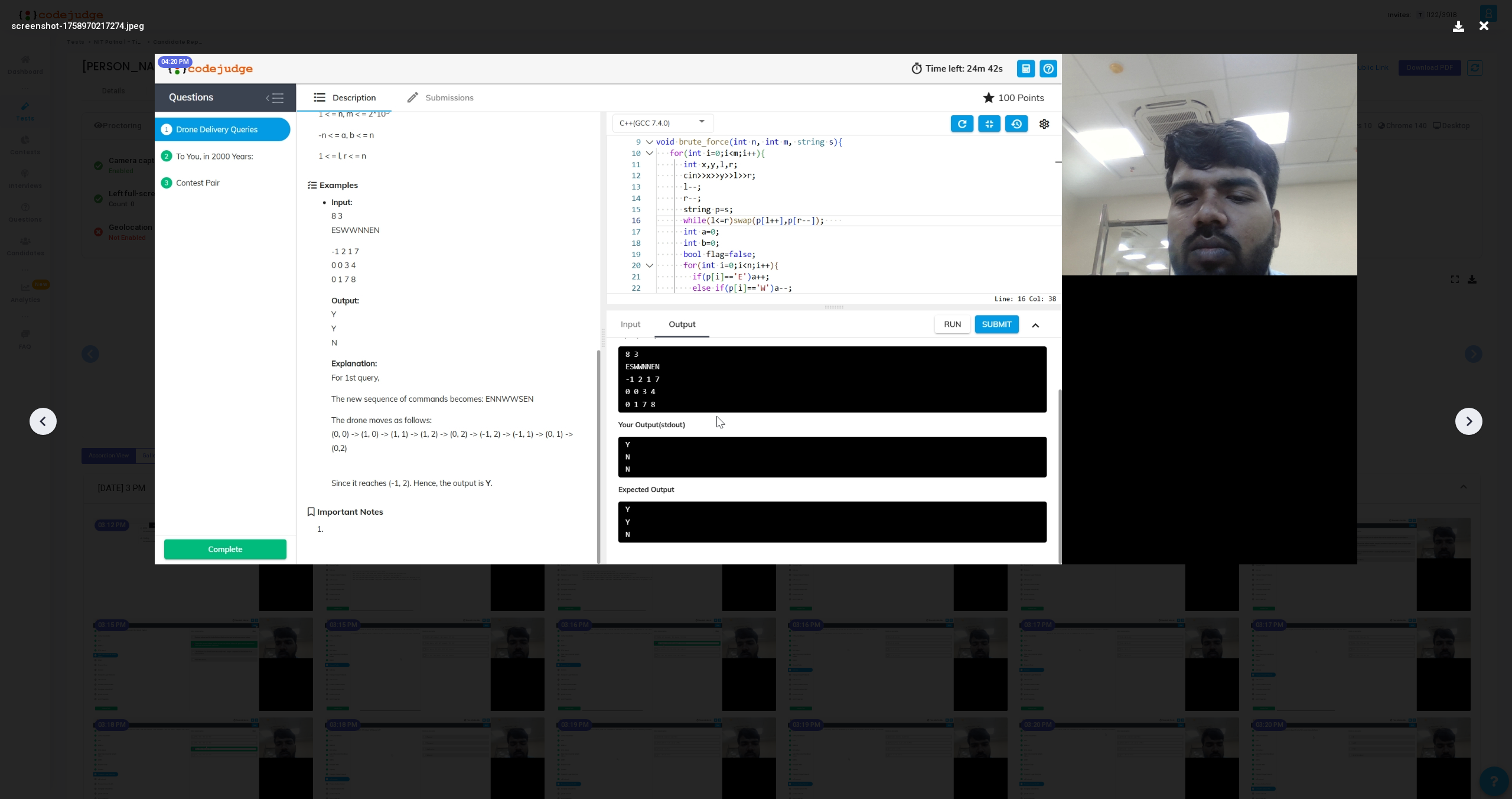
click at [1466, 417] on icon at bounding box center [1468, 420] width 17 height 17
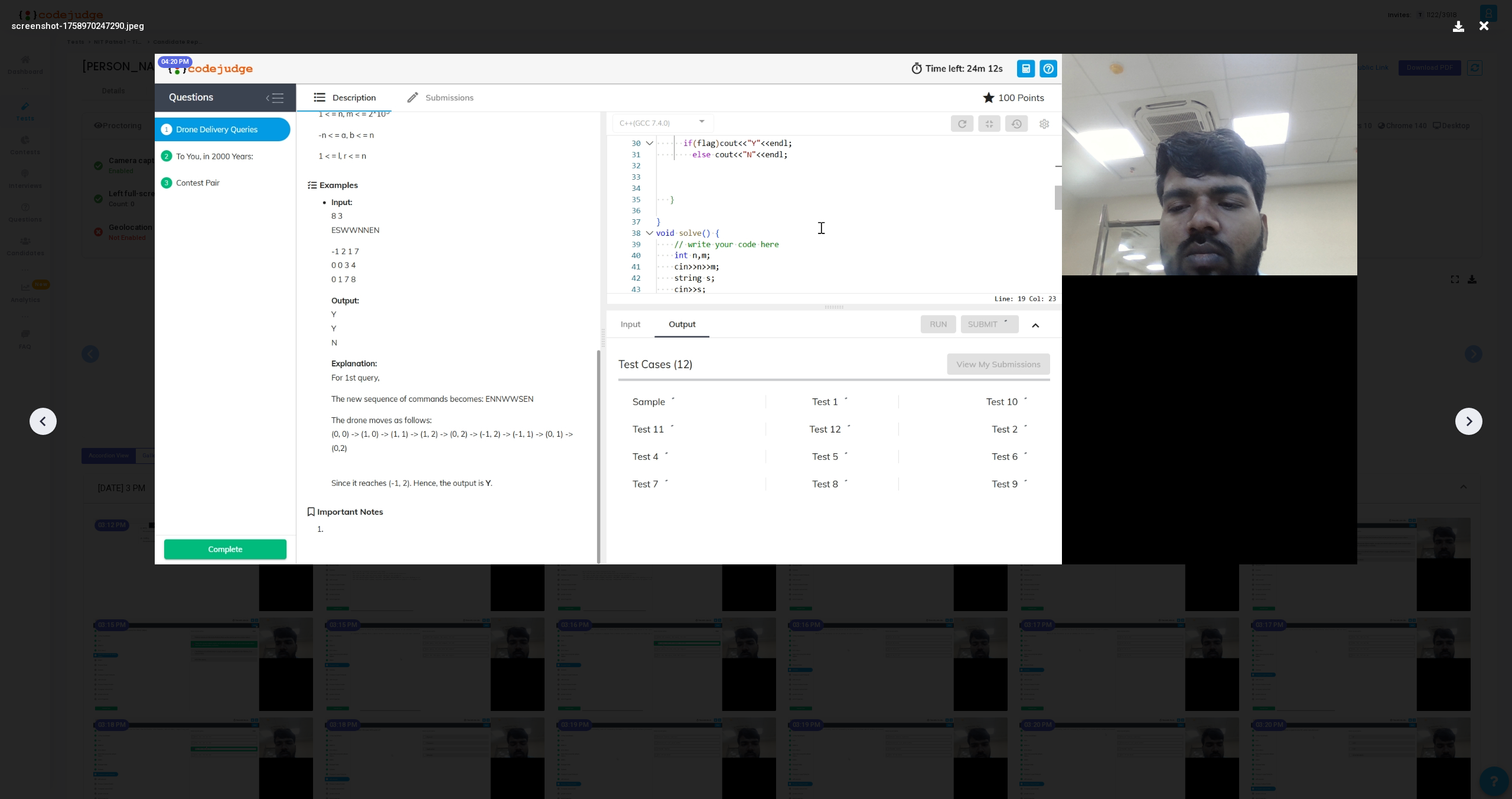
click at [1466, 417] on icon at bounding box center [1468, 420] width 17 height 17
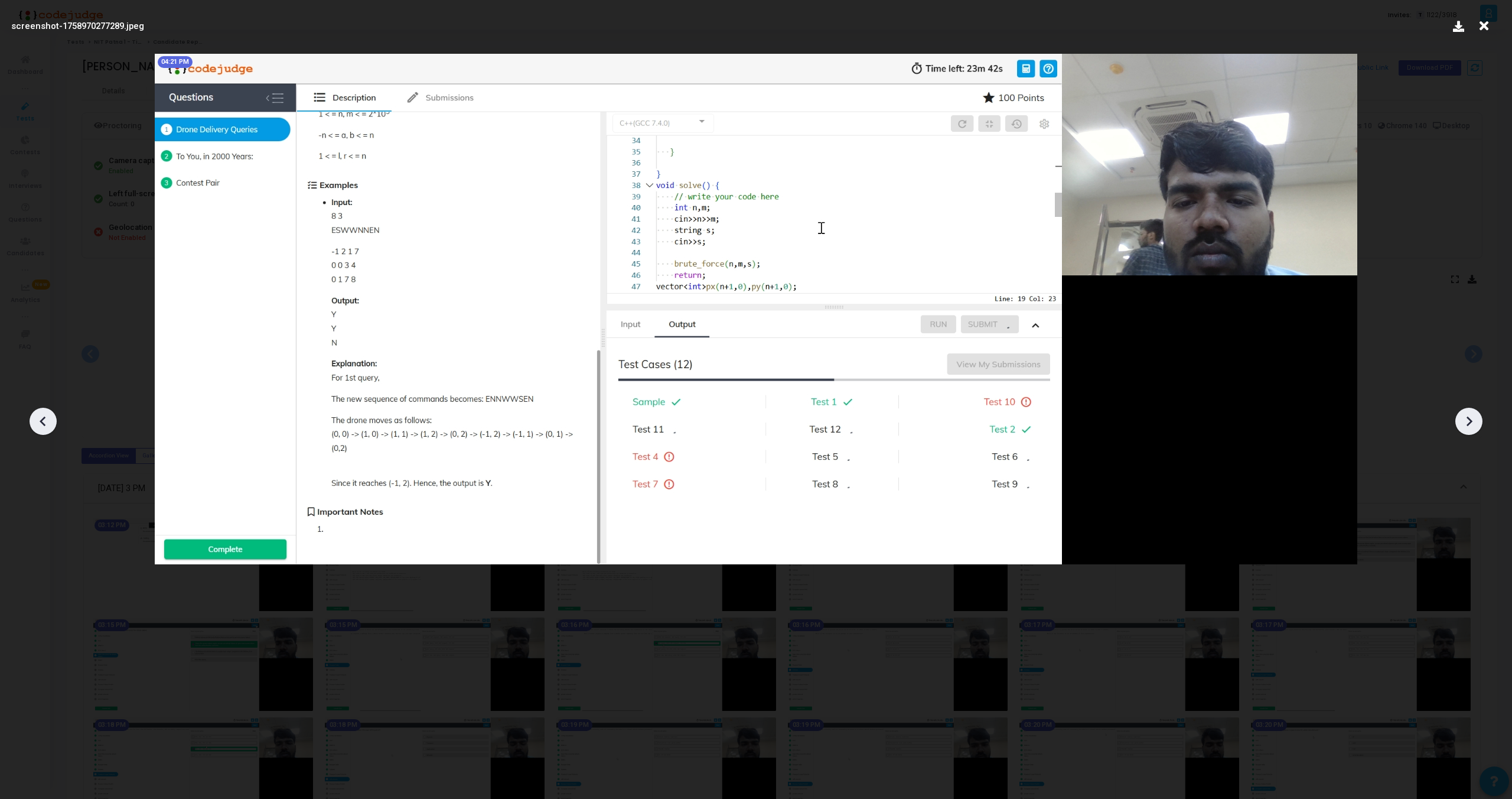
click at [1466, 417] on icon at bounding box center [1468, 420] width 17 height 17
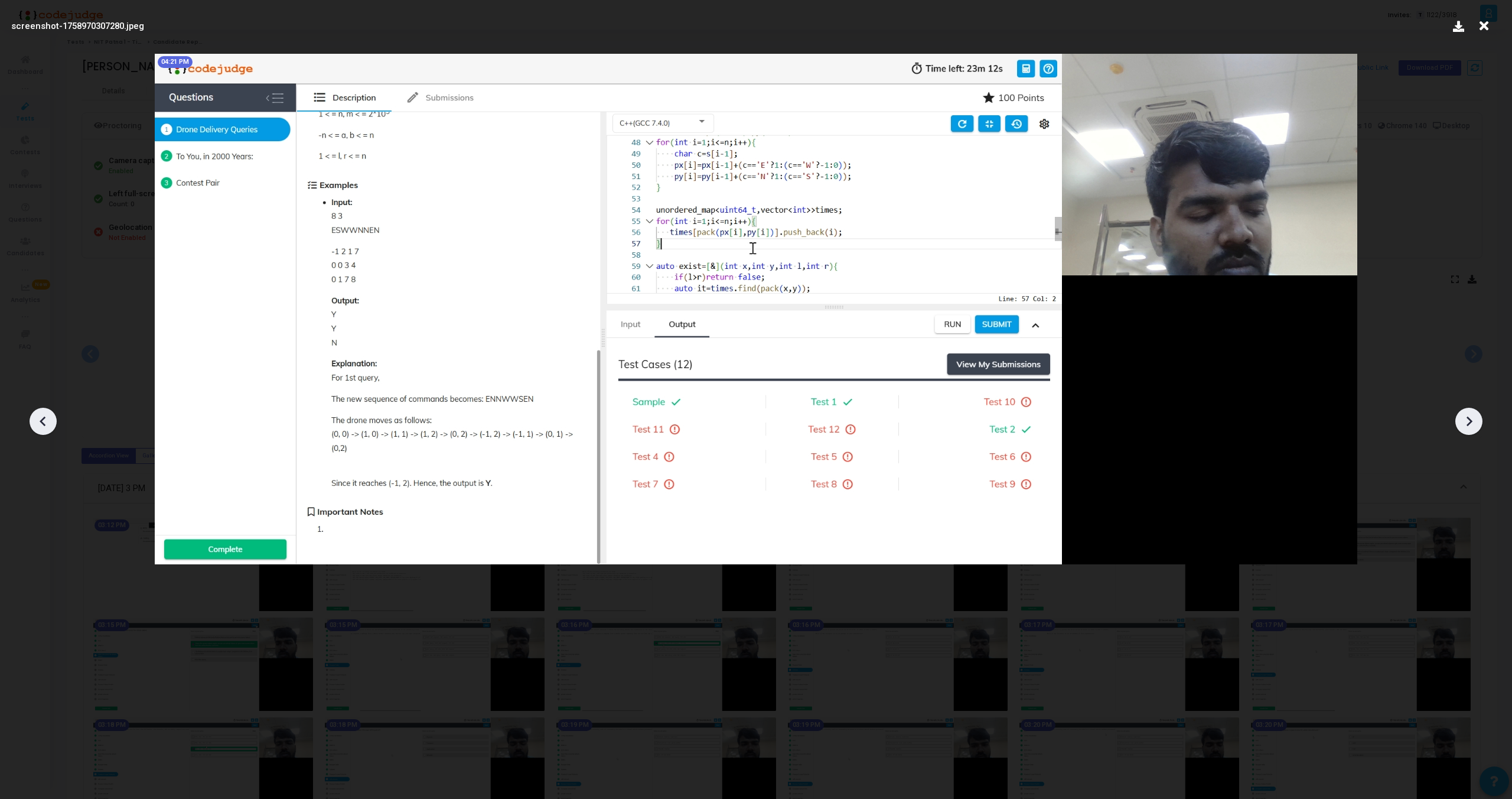
click at [1466, 417] on icon at bounding box center [1468, 420] width 17 height 17
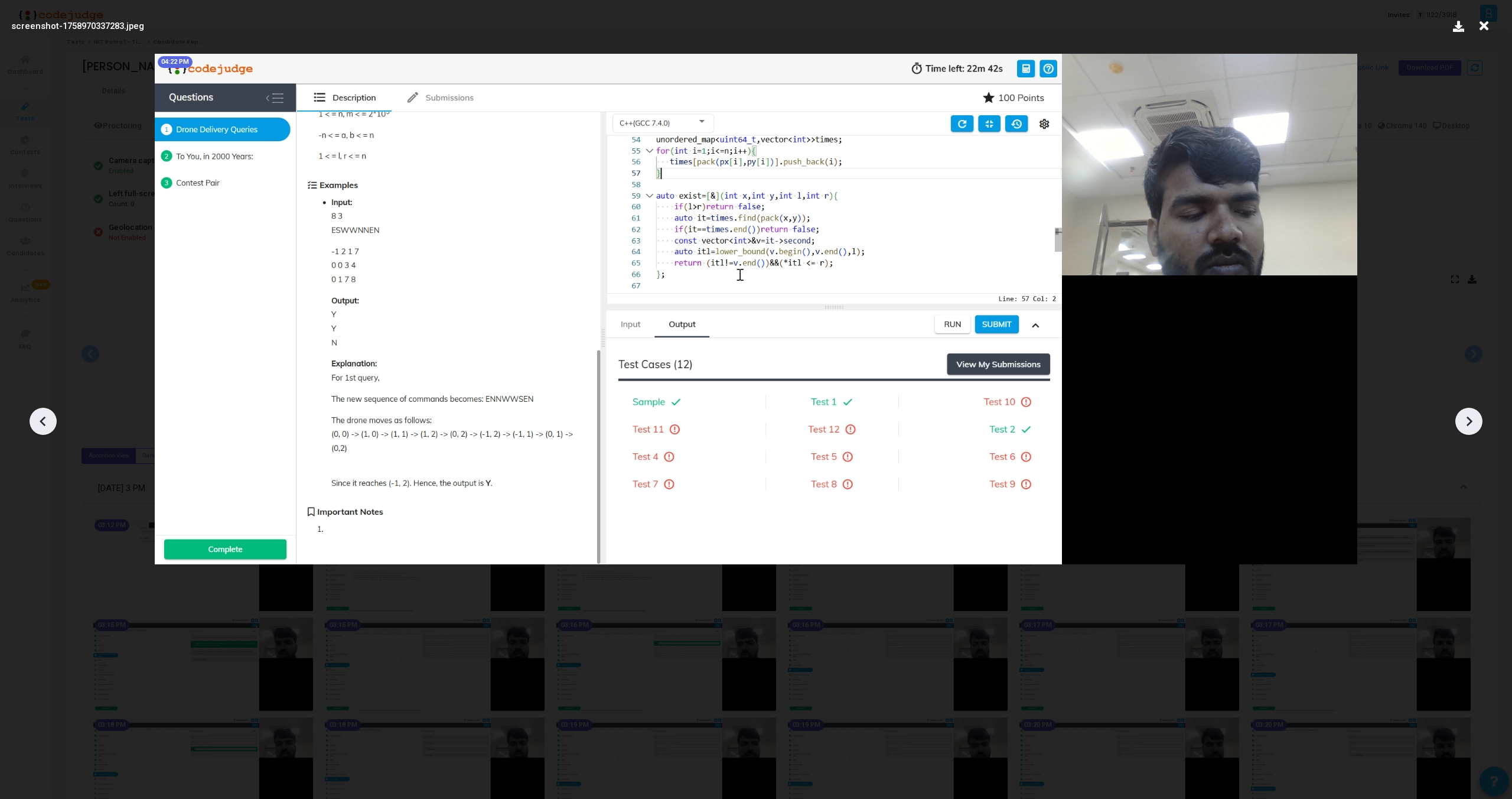
click at [1466, 417] on icon at bounding box center [1468, 420] width 17 height 17
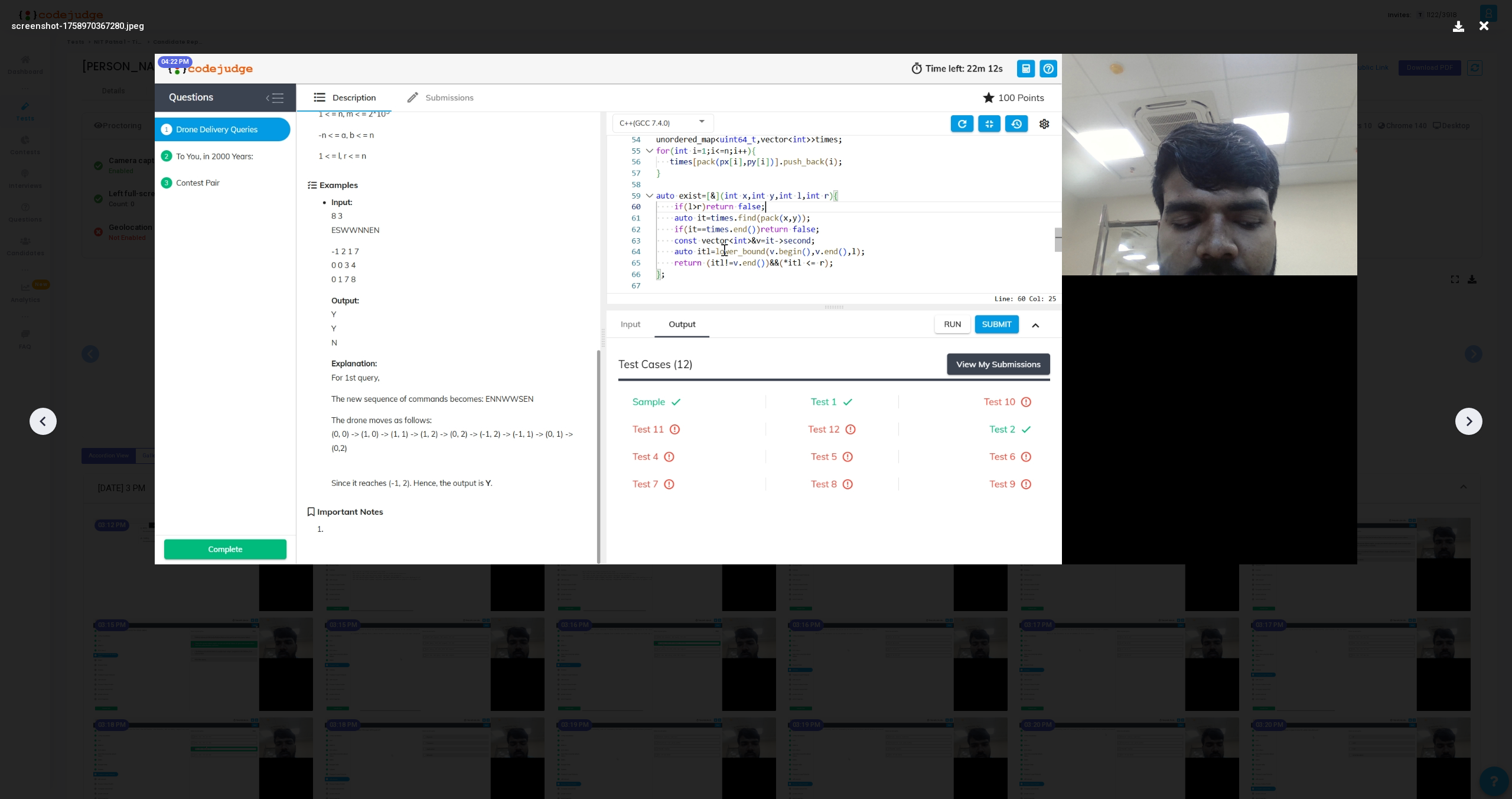
click at [1466, 417] on icon at bounding box center [1468, 420] width 17 height 17
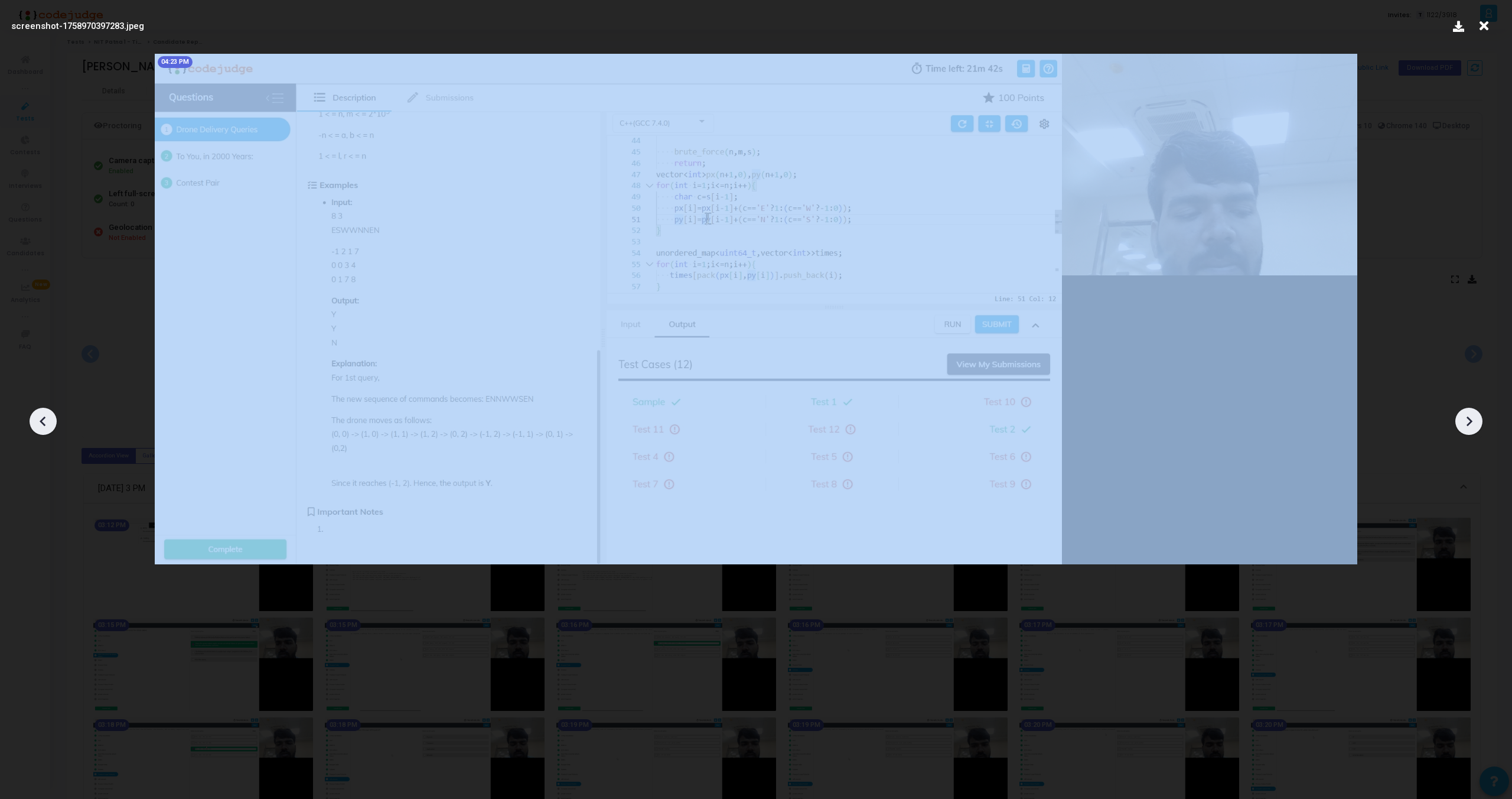
click at [1466, 417] on icon at bounding box center [1468, 420] width 17 height 17
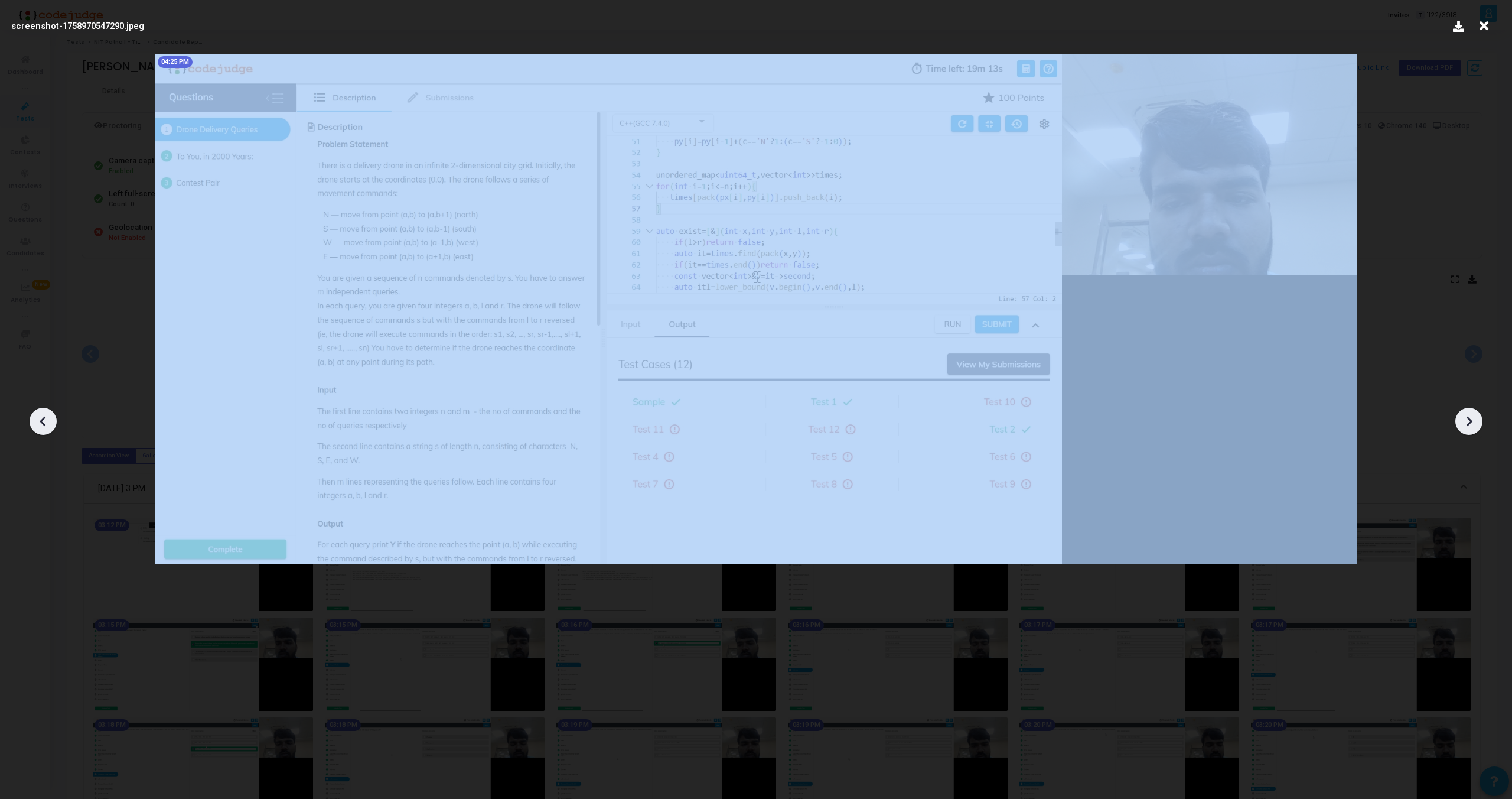
click at [1466, 417] on icon at bounding box center [1468, 420] width 17 height 17
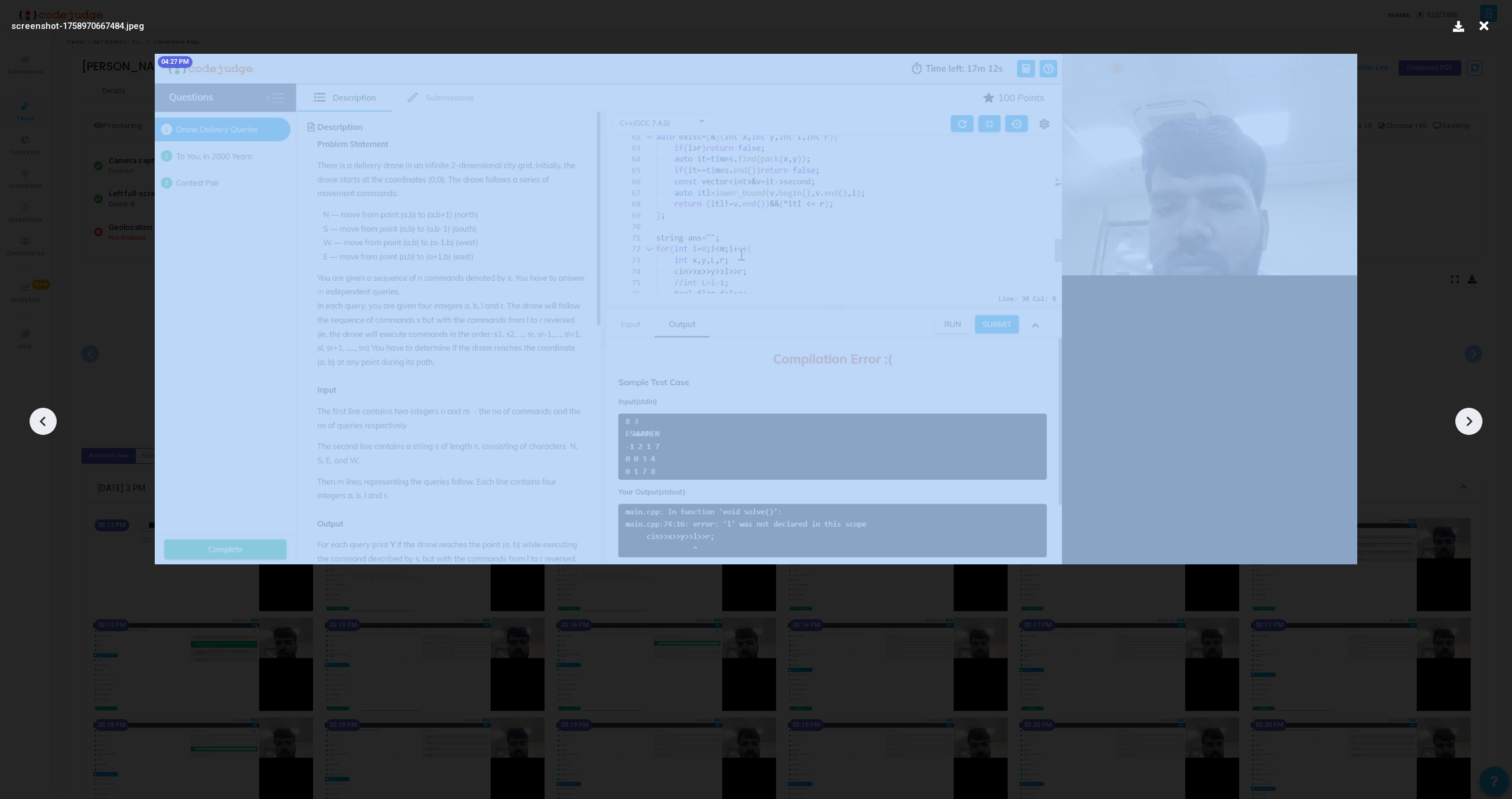
click at [1466, 417] on icon at bounding box center [1468, 420] width 17 height 17
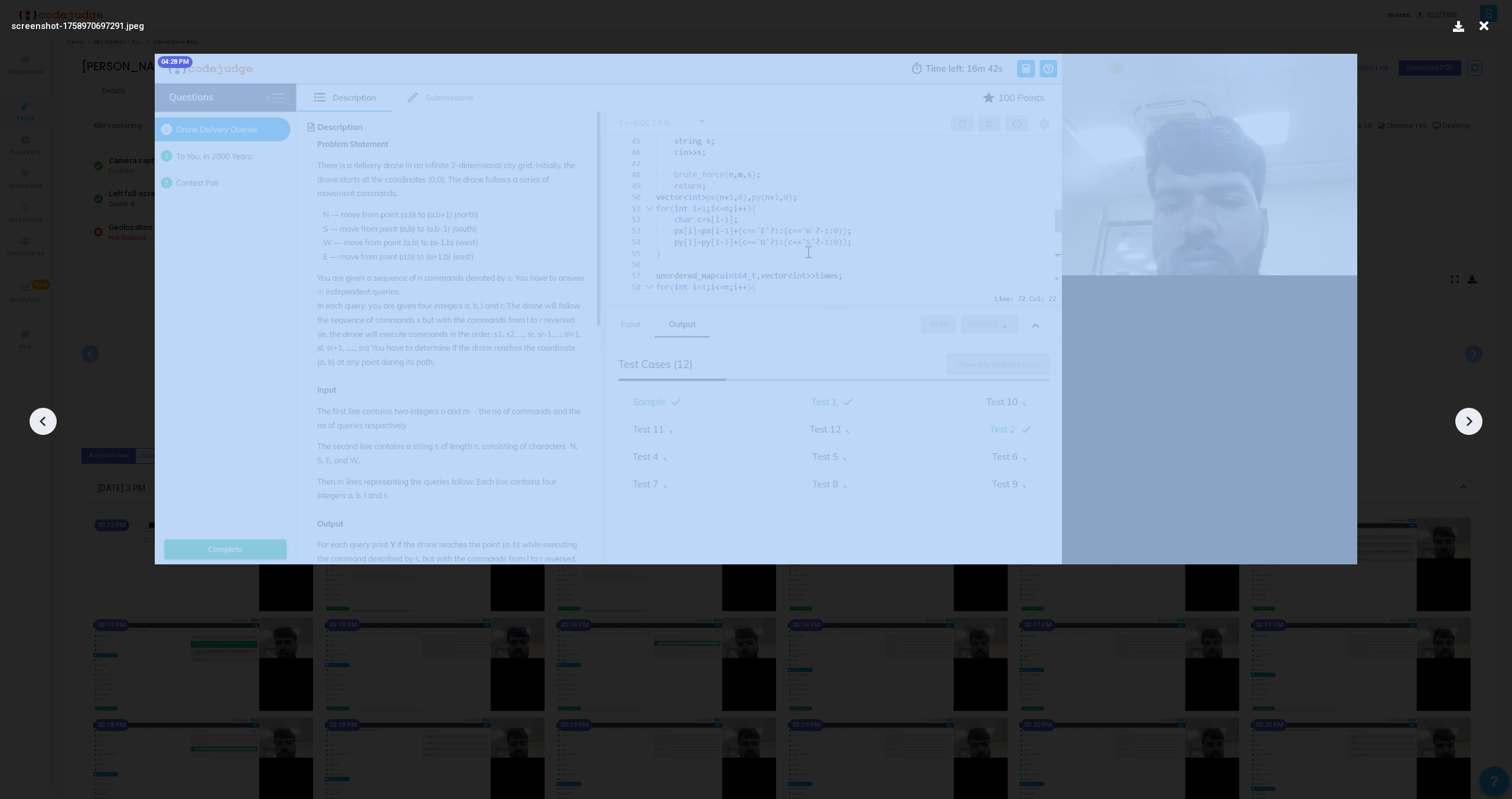
click at [1466, 417] on icon at bounding box center [1468, 420] width 17 height 17
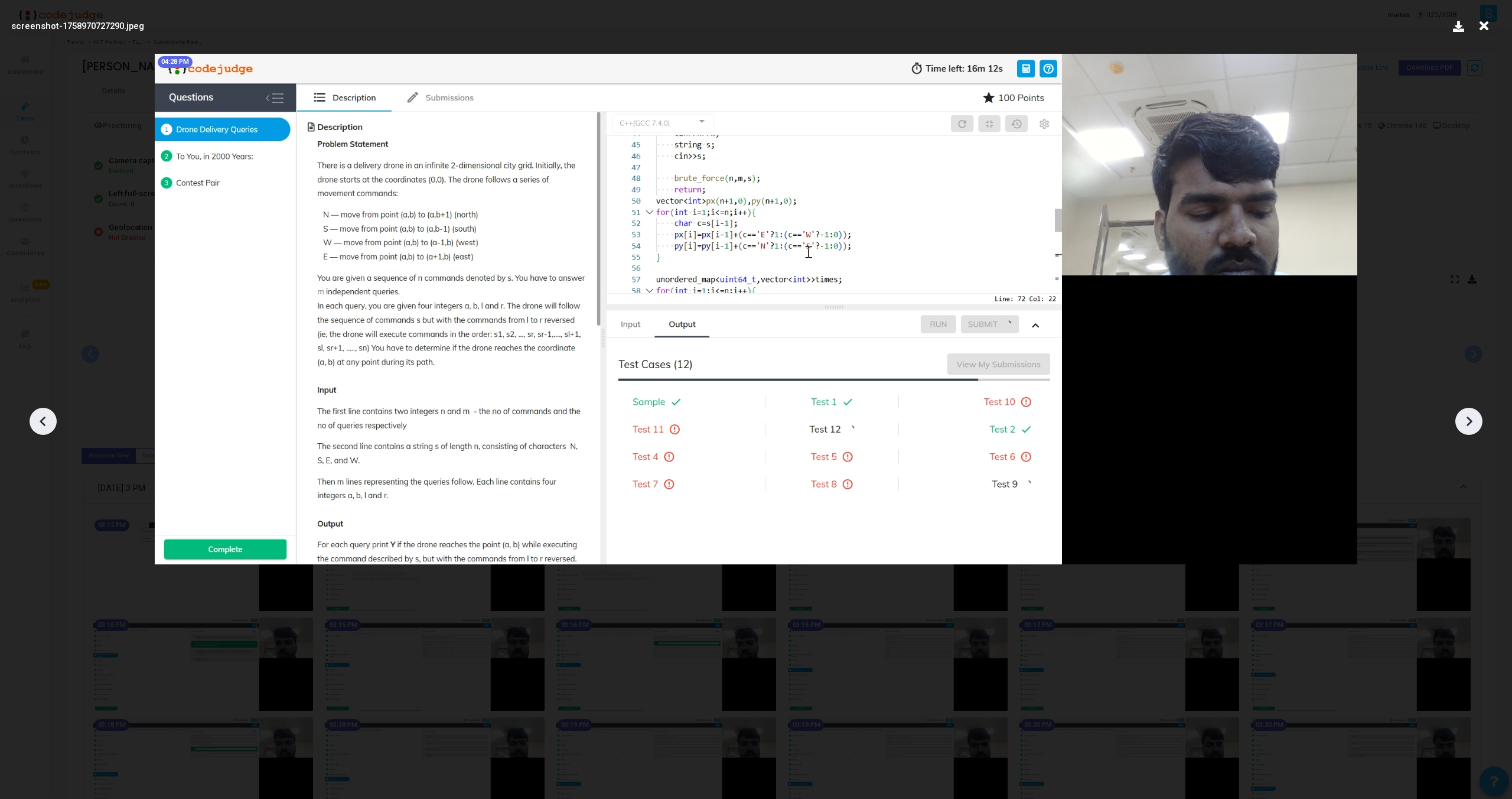
click at [1466, 417] on icon at bounding box center [1468, 420] width 17 height 17
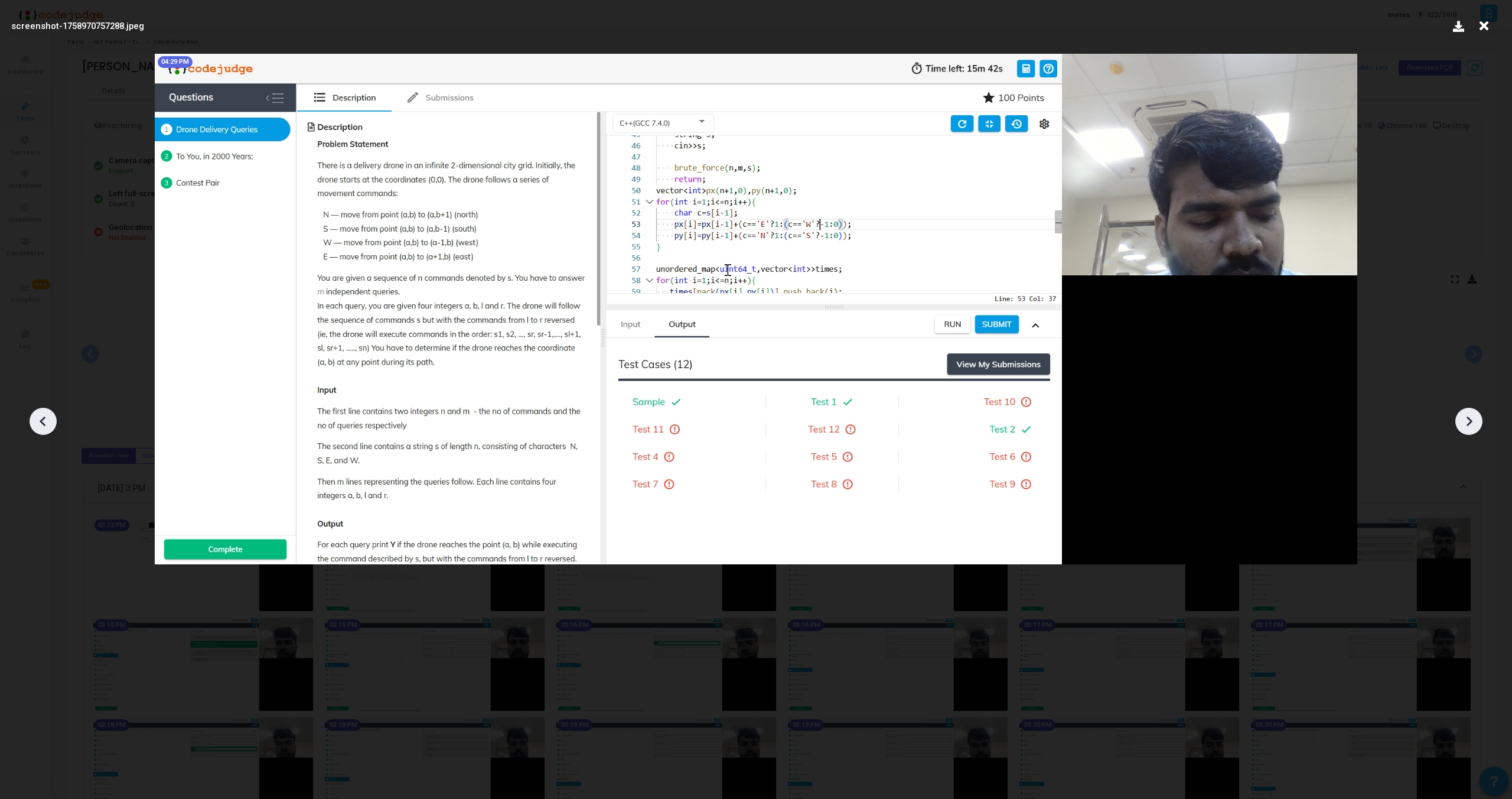
click at [1466, 417] on icon at bounding box center [1468, 420] width 17 height 17
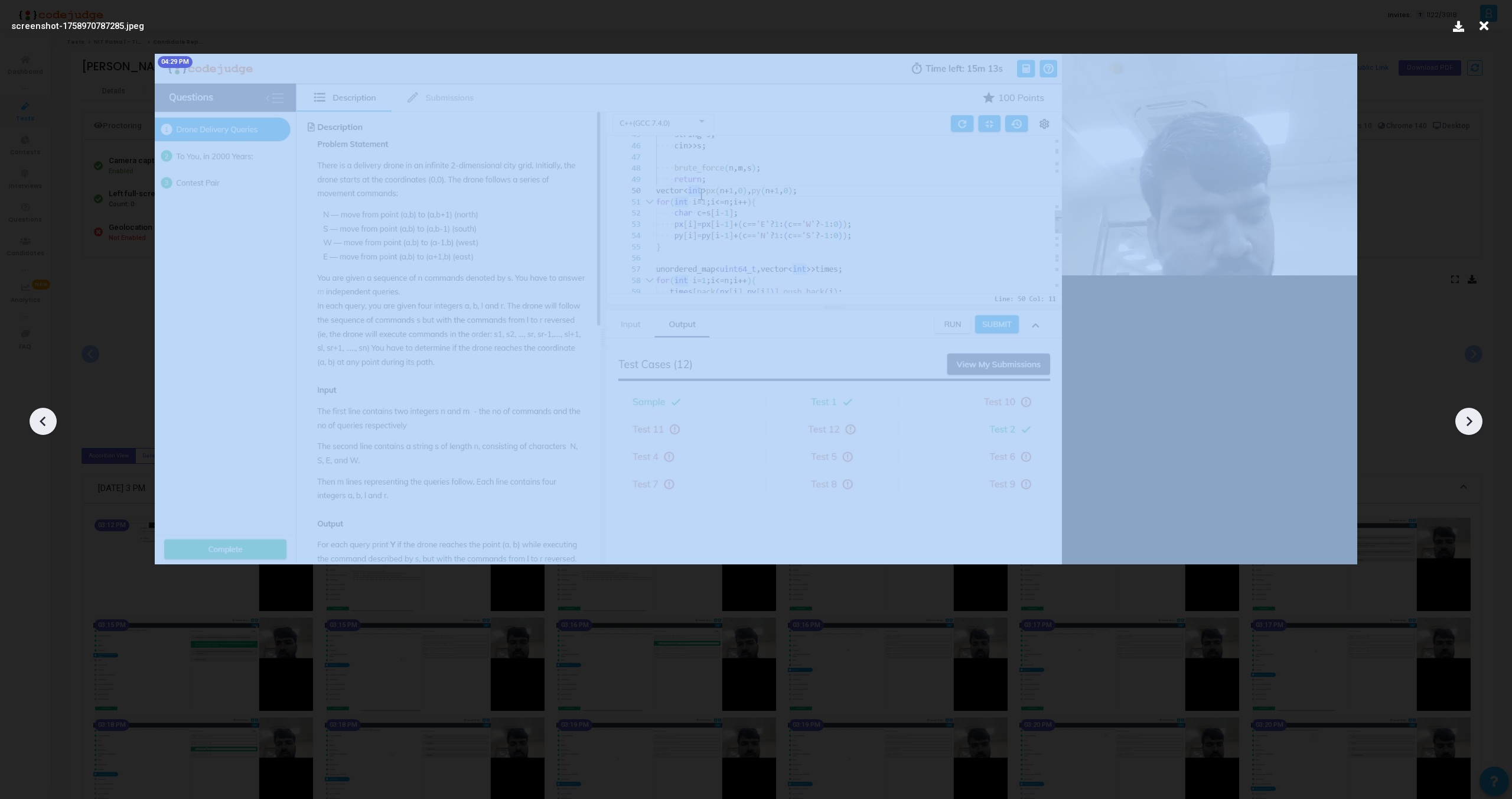
click at [1466, 417] on icon at bounding box center [1468, 420] width 17 height 17
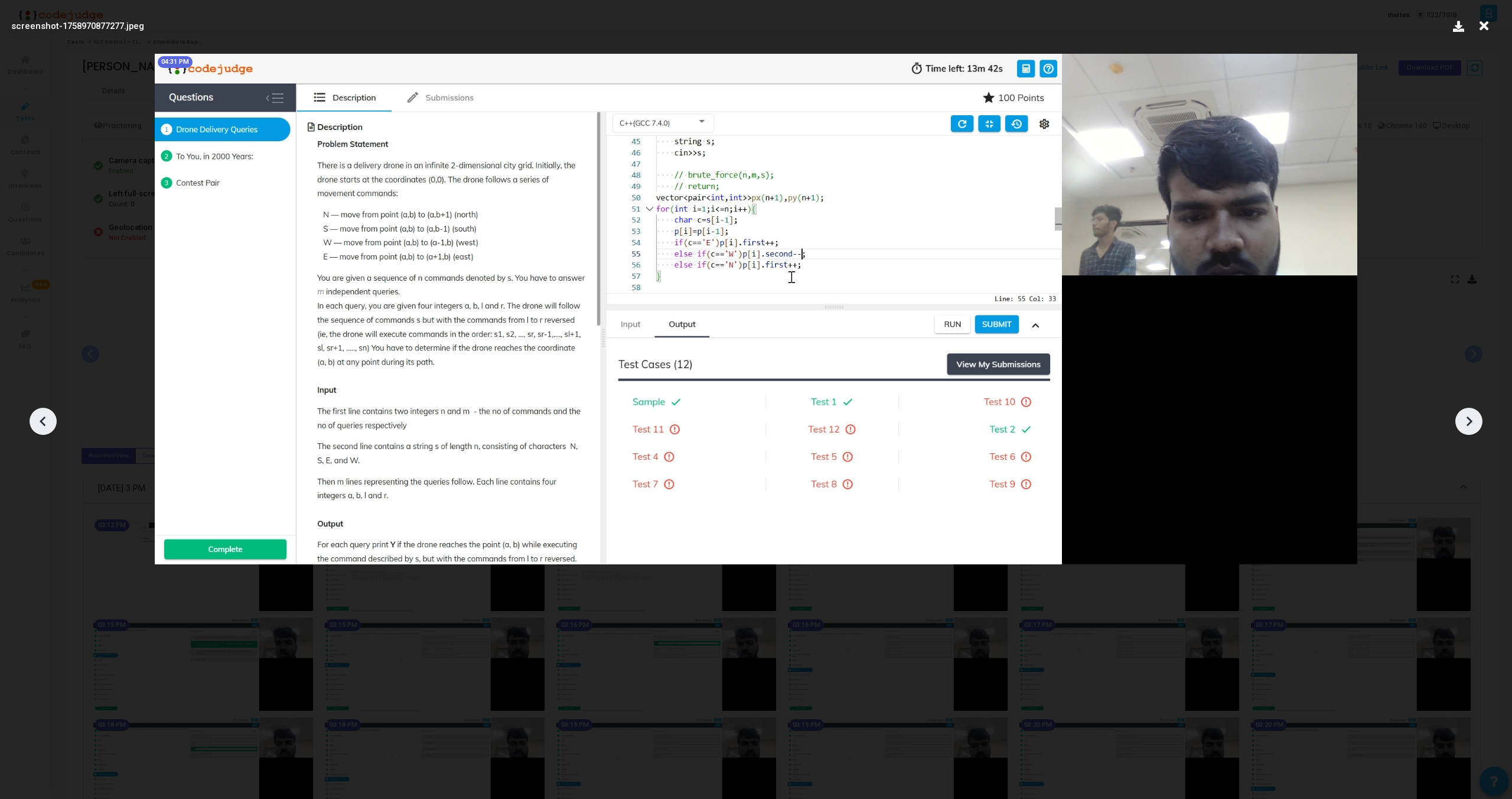
click at [1466, 417] on icon at bounding box center [1468, 420] width 17 height 17
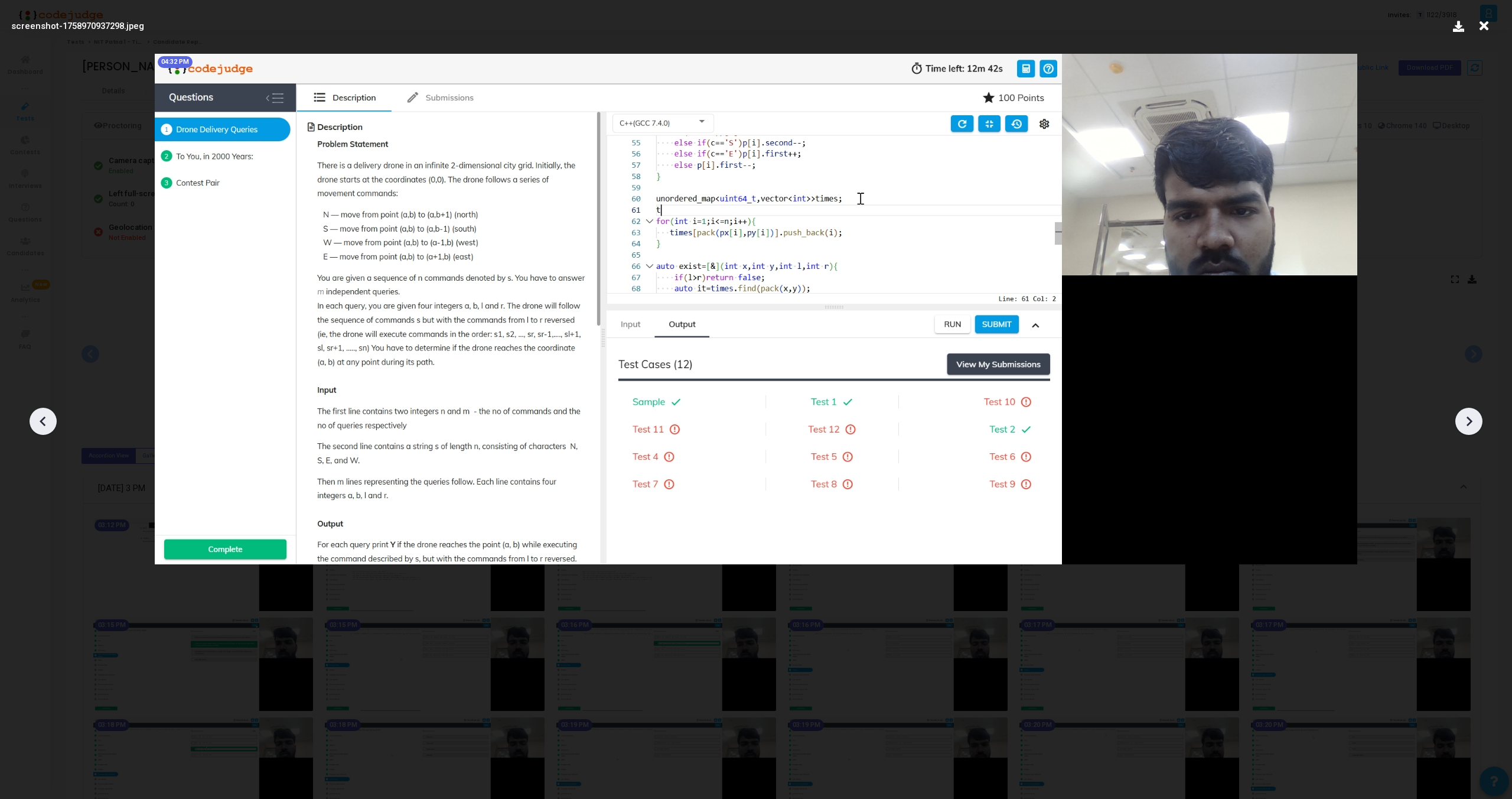
click at [1466, 417] on icon at bounding box center [1468, 420] width 17 height 17
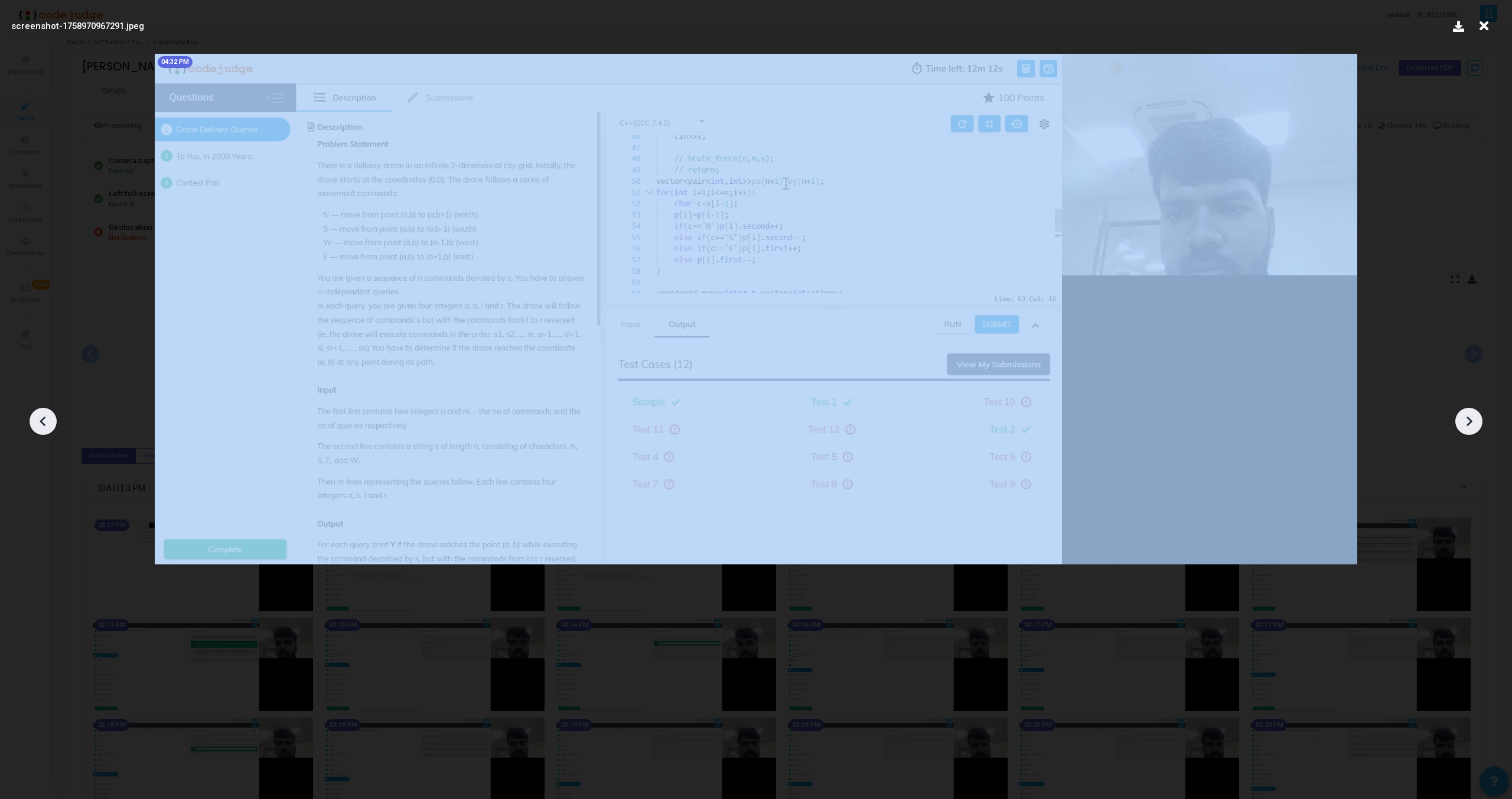
click at [1466, 417] on icon at bounding box center [1468, 420] width 17 height 17
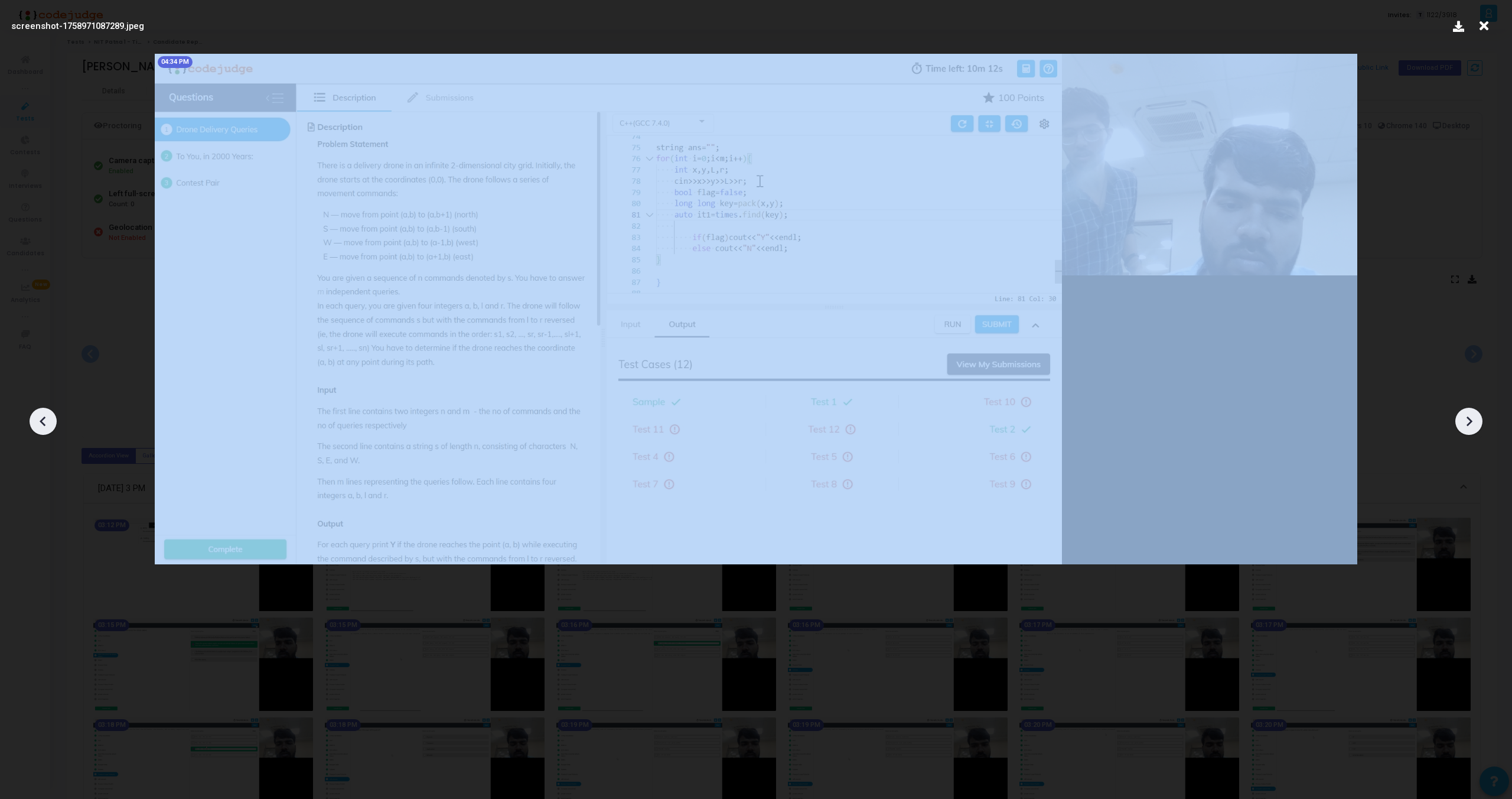
click at [1466, 417] on icon at bounding box center [1468, 420] width 17 height 17
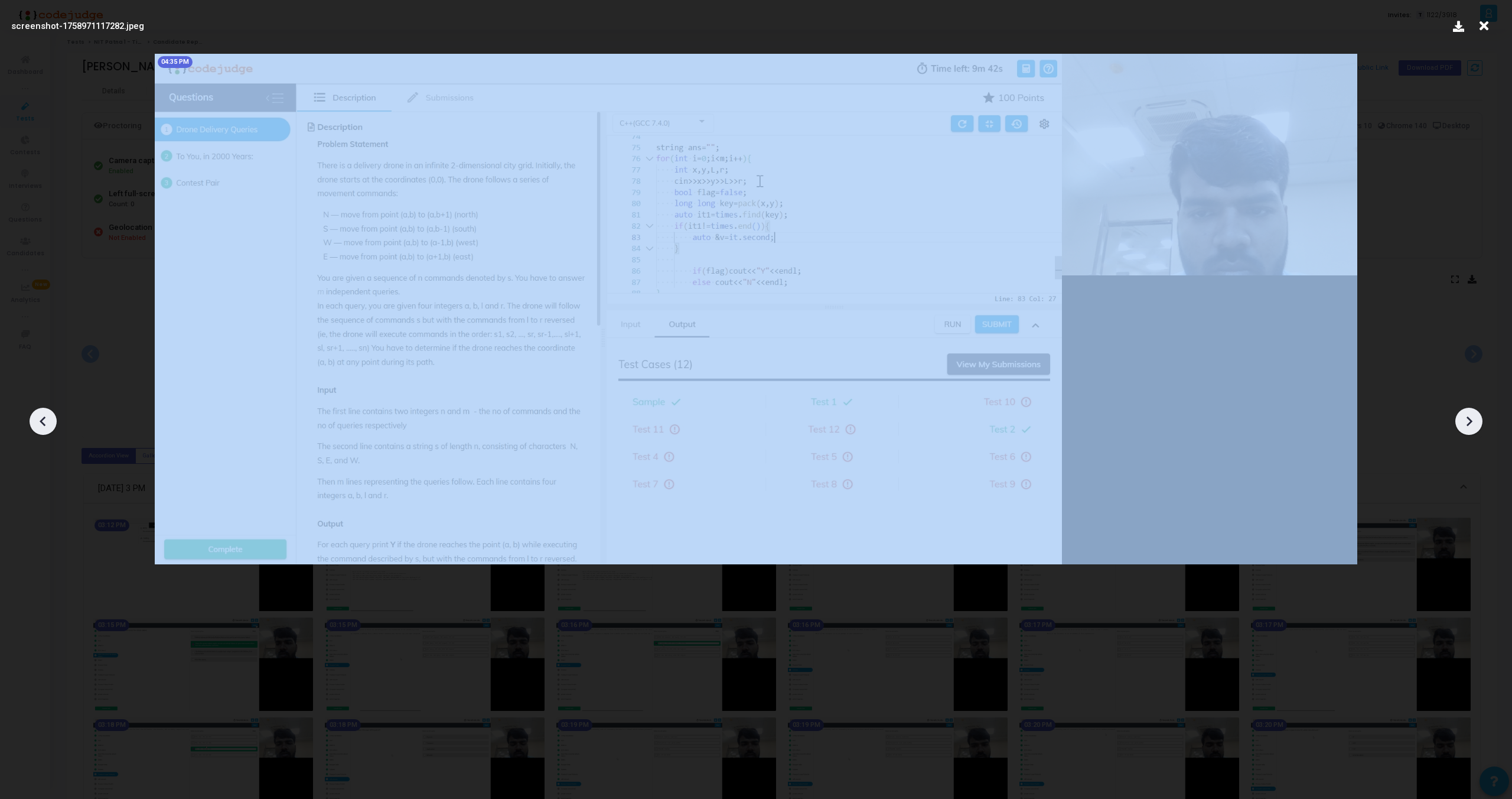
click at [1466, 417] on icon at bounding box center [1468, 420] width 17 height 17
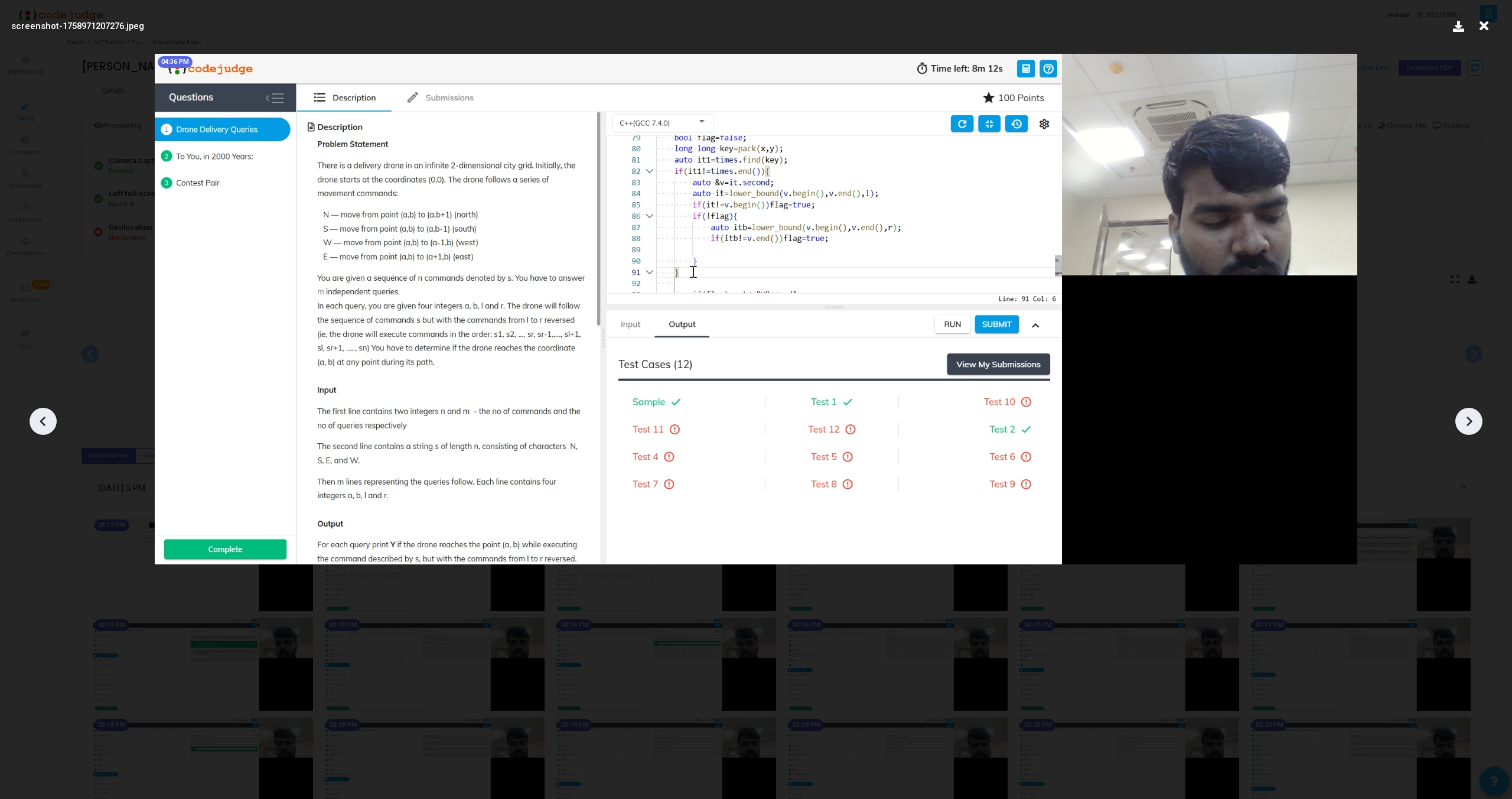
click at [1466, 417] on icon at bounding box center [1468, 420] width 17 height 17
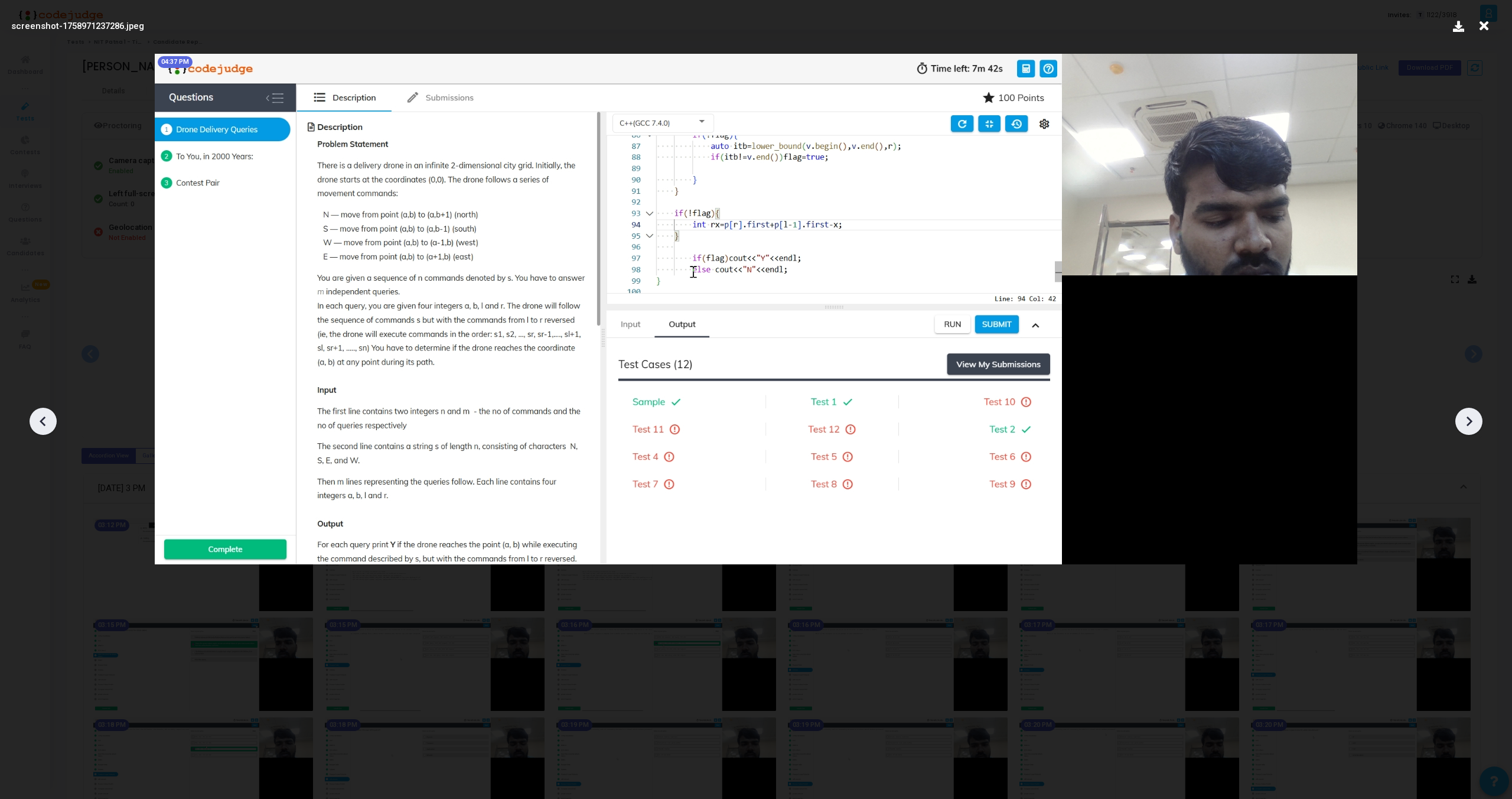
click at [1466, 417] on icon at bounding box center [1468, 420] width 17 height 17
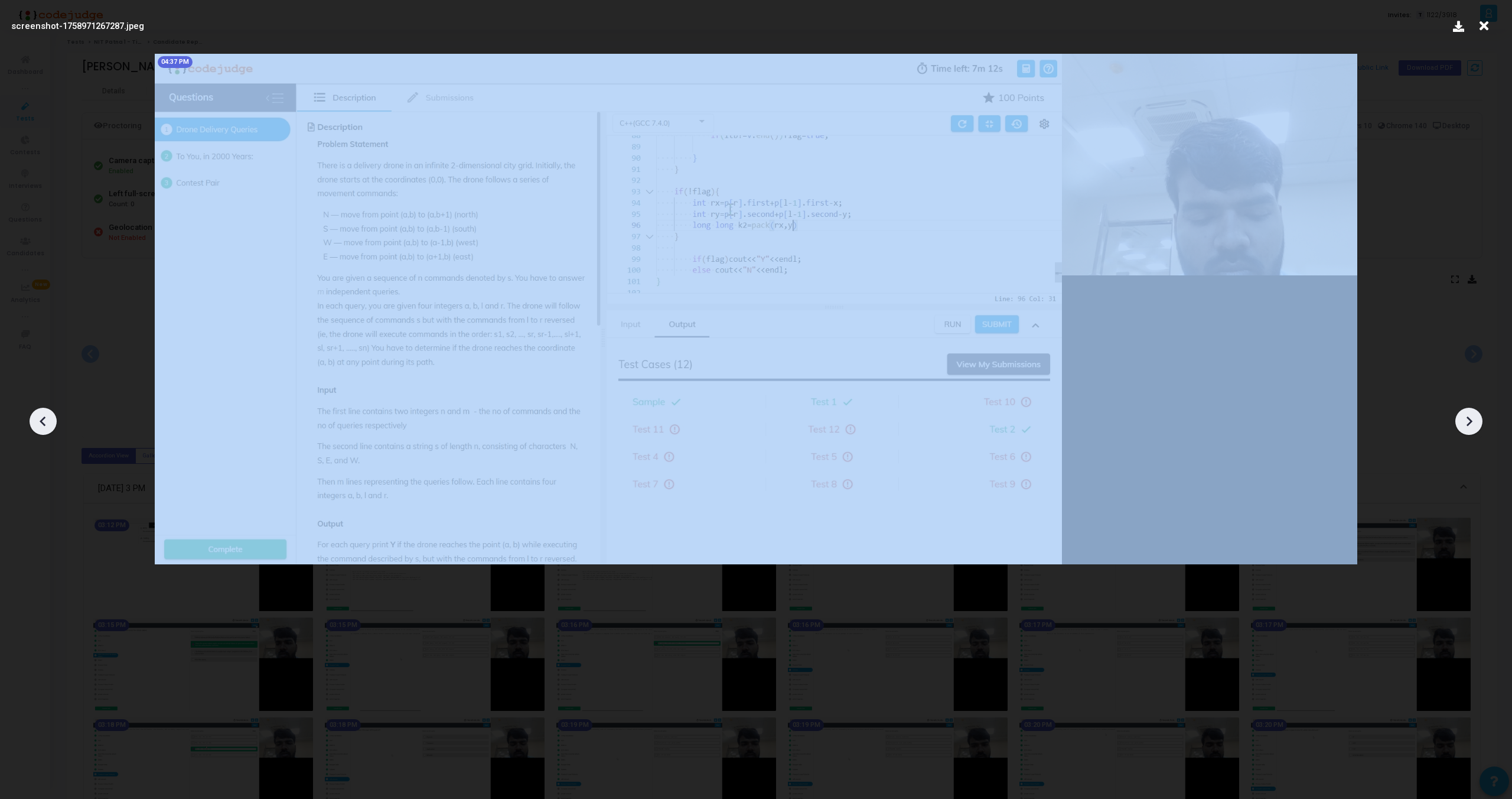
click at [1466, 417] on icon at bounding box center [1468, 420] width 17 height 17
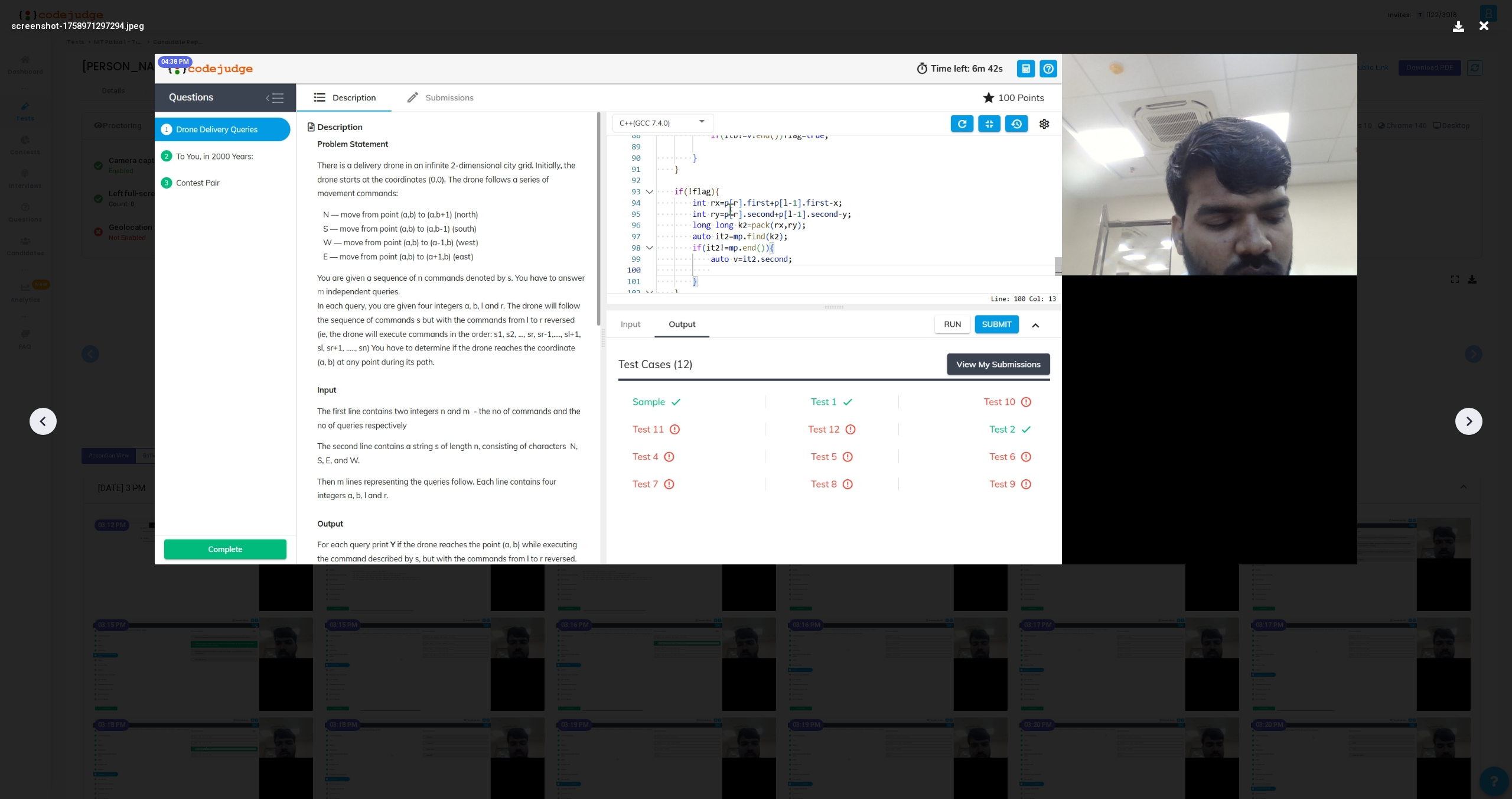
click at [1466, 417] on icon at bounding box center [1468, 420] width 17 height 17
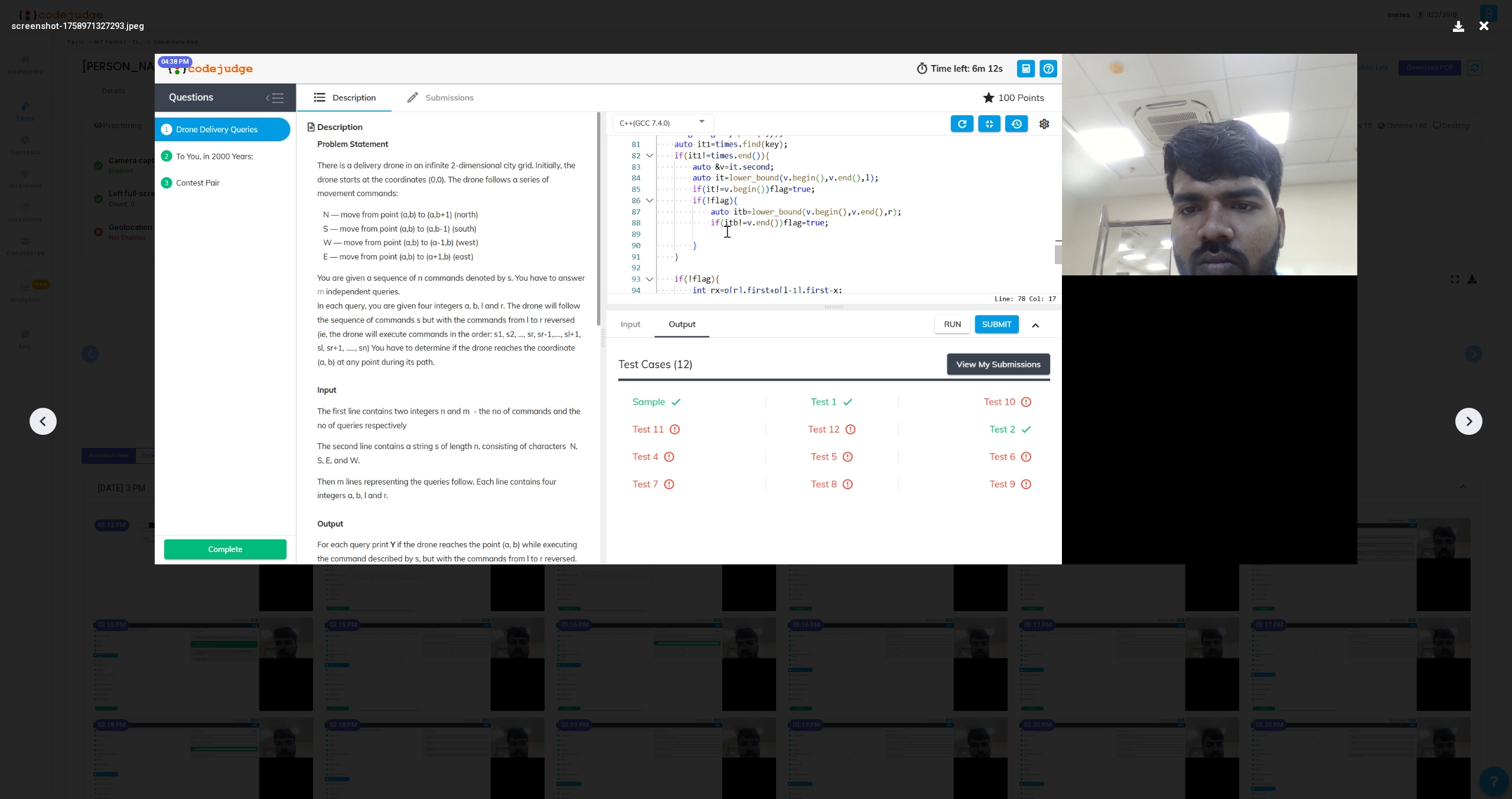
click at [1466, 417] on icon at bounding box center [1468, 420] width 17 height 17
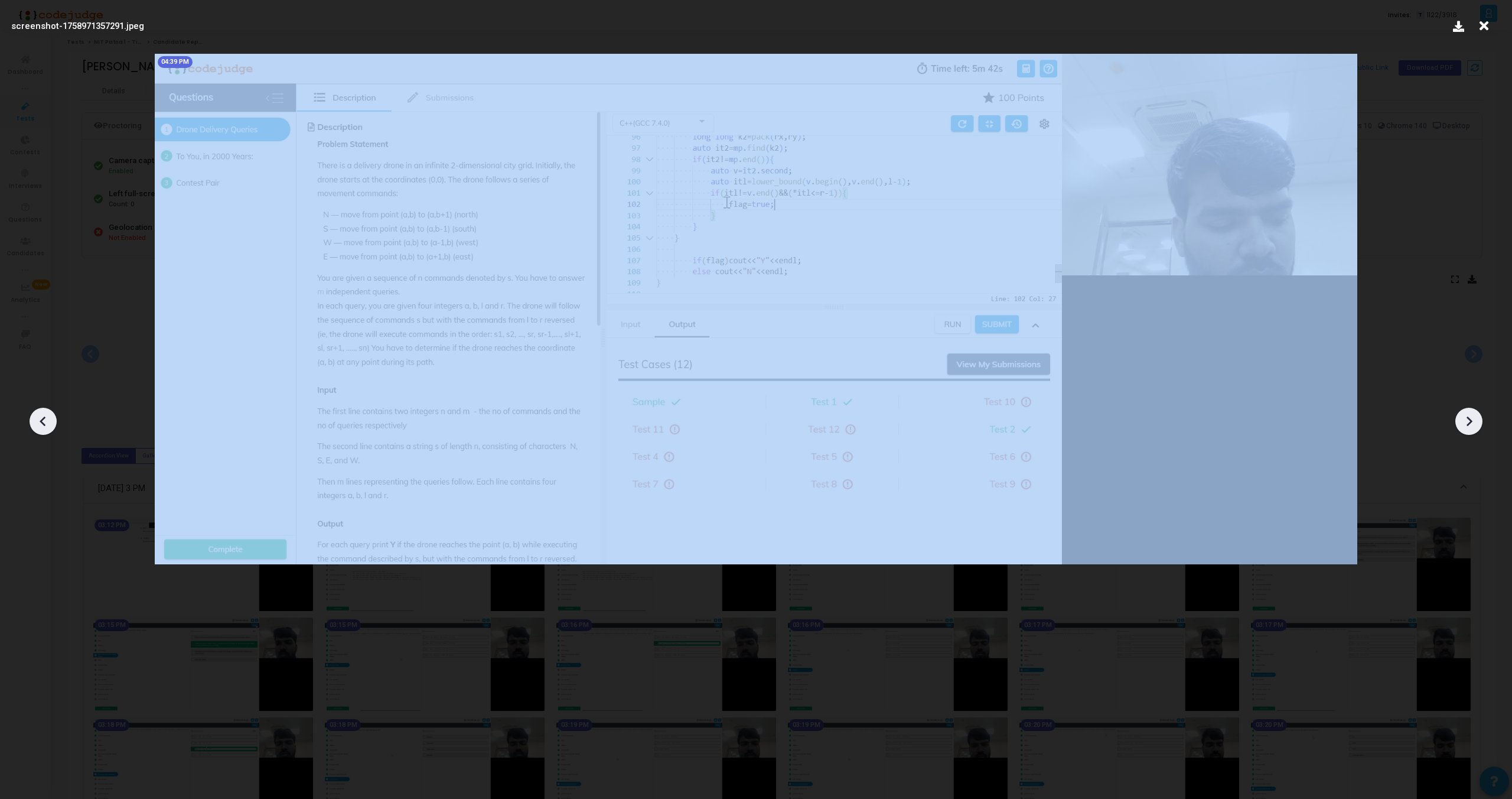
click at [1466, 417] on icon at bounding box center [1468, 420] width 17 height 17
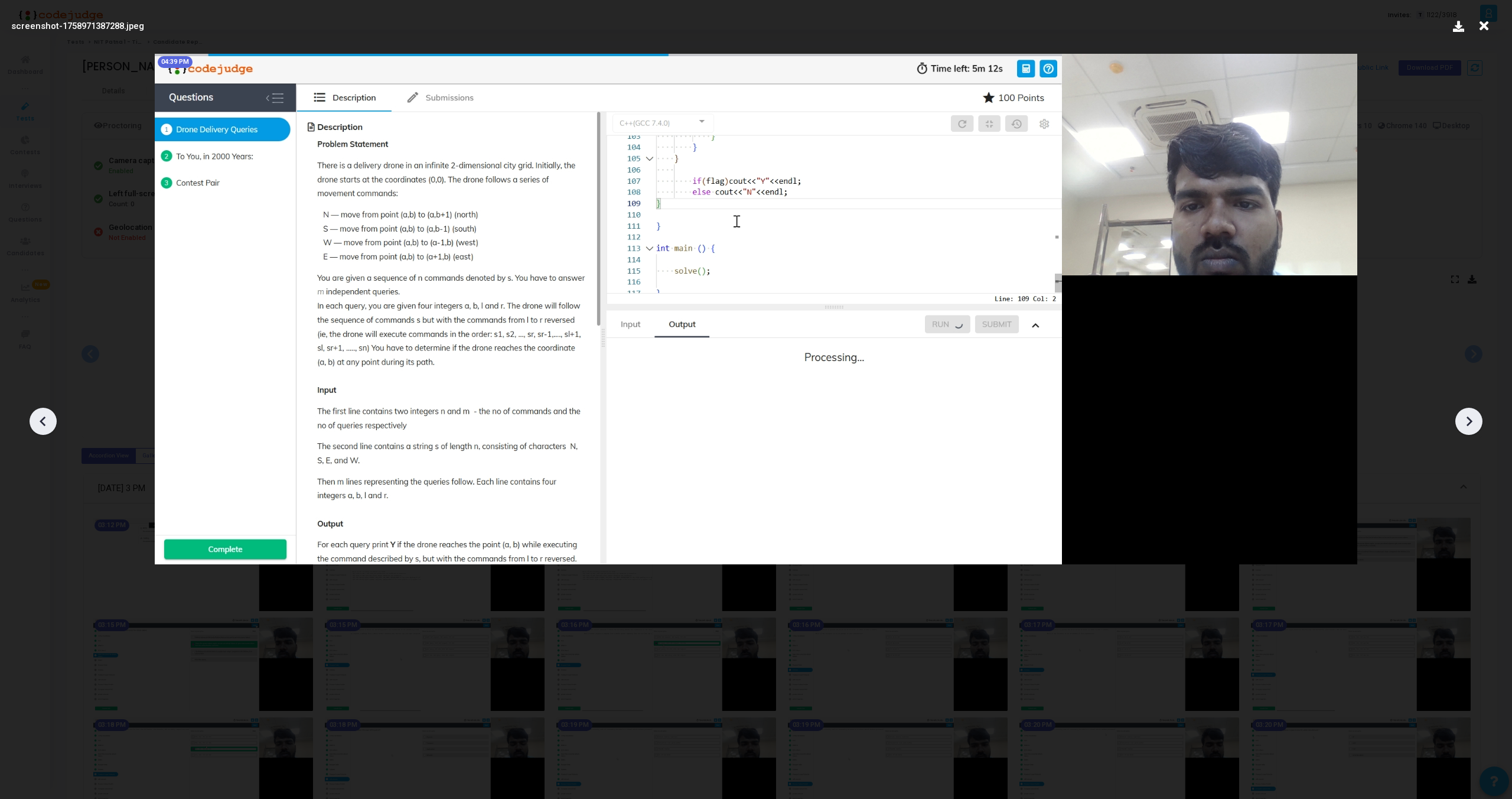
click at [1466, 417] on icon at bounding box center [1468, 420] width 17 height 17
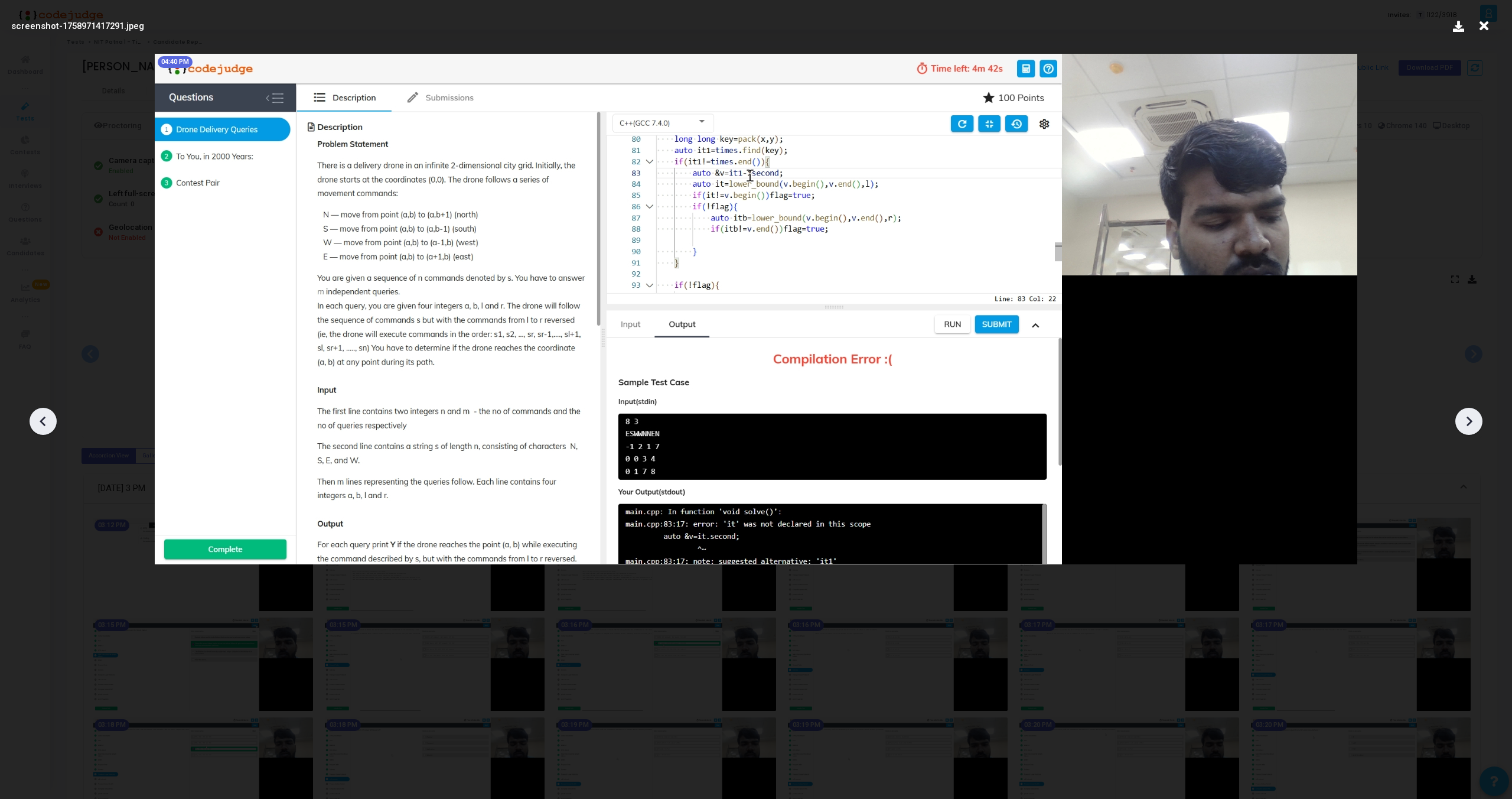
click at [1466, 417] on icon at bounding box center [1468, 420] width 17 height 17
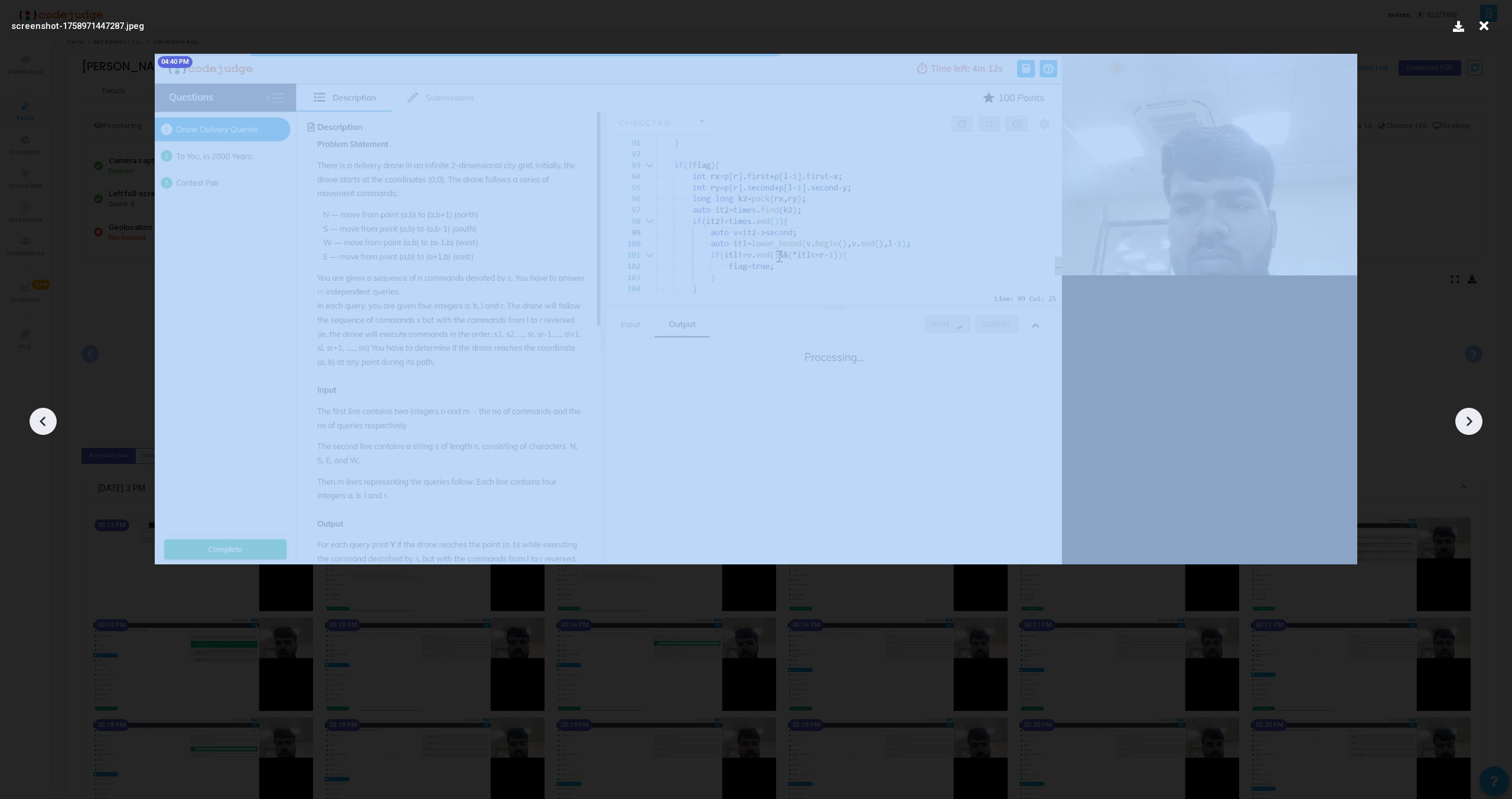
click at [1466, 417] on icon at bounding box center [1468, 420] width 17 height 17
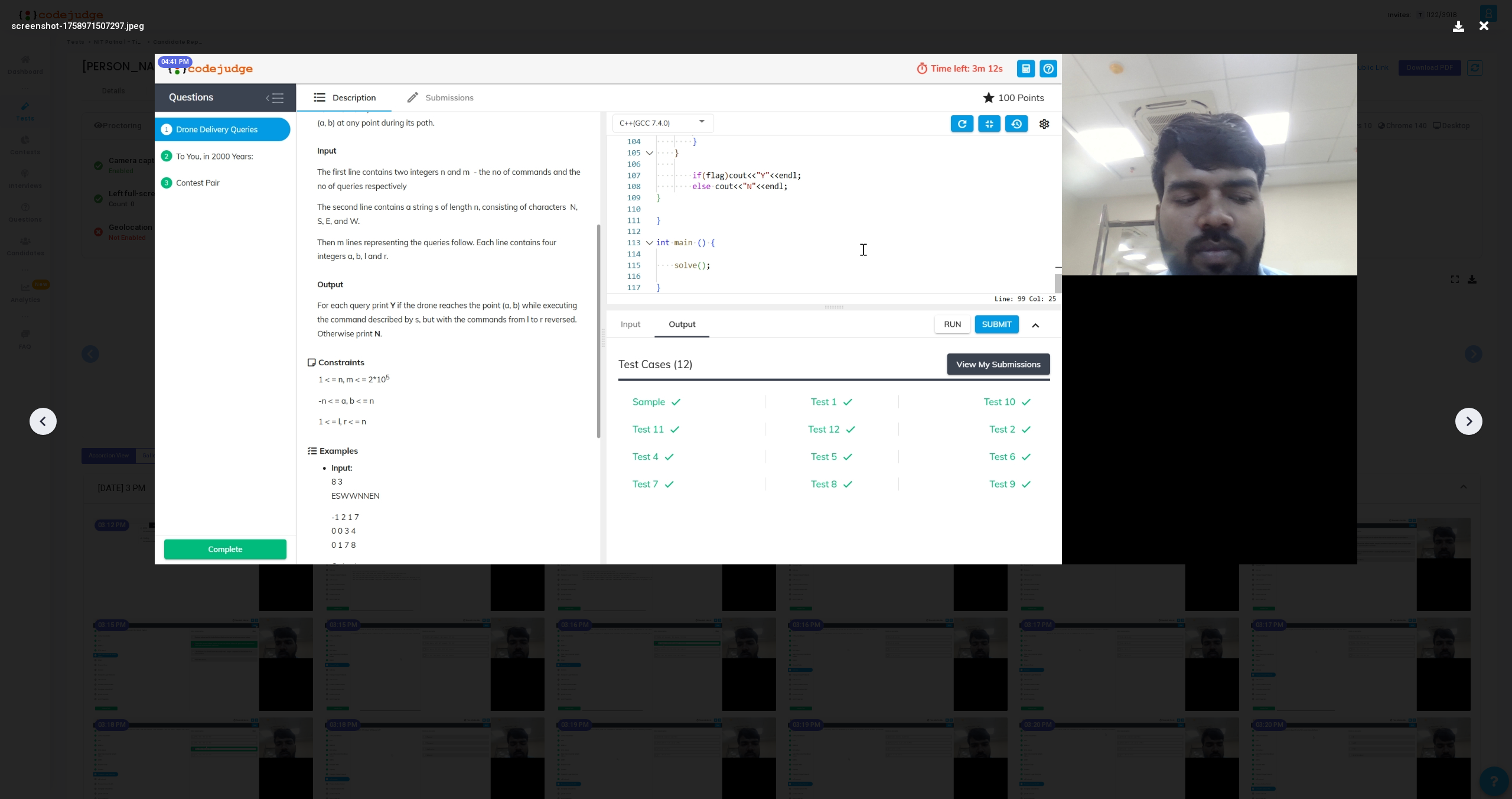
click at [42, 410] on div at bounding box center [43, 421] width 27 height 27
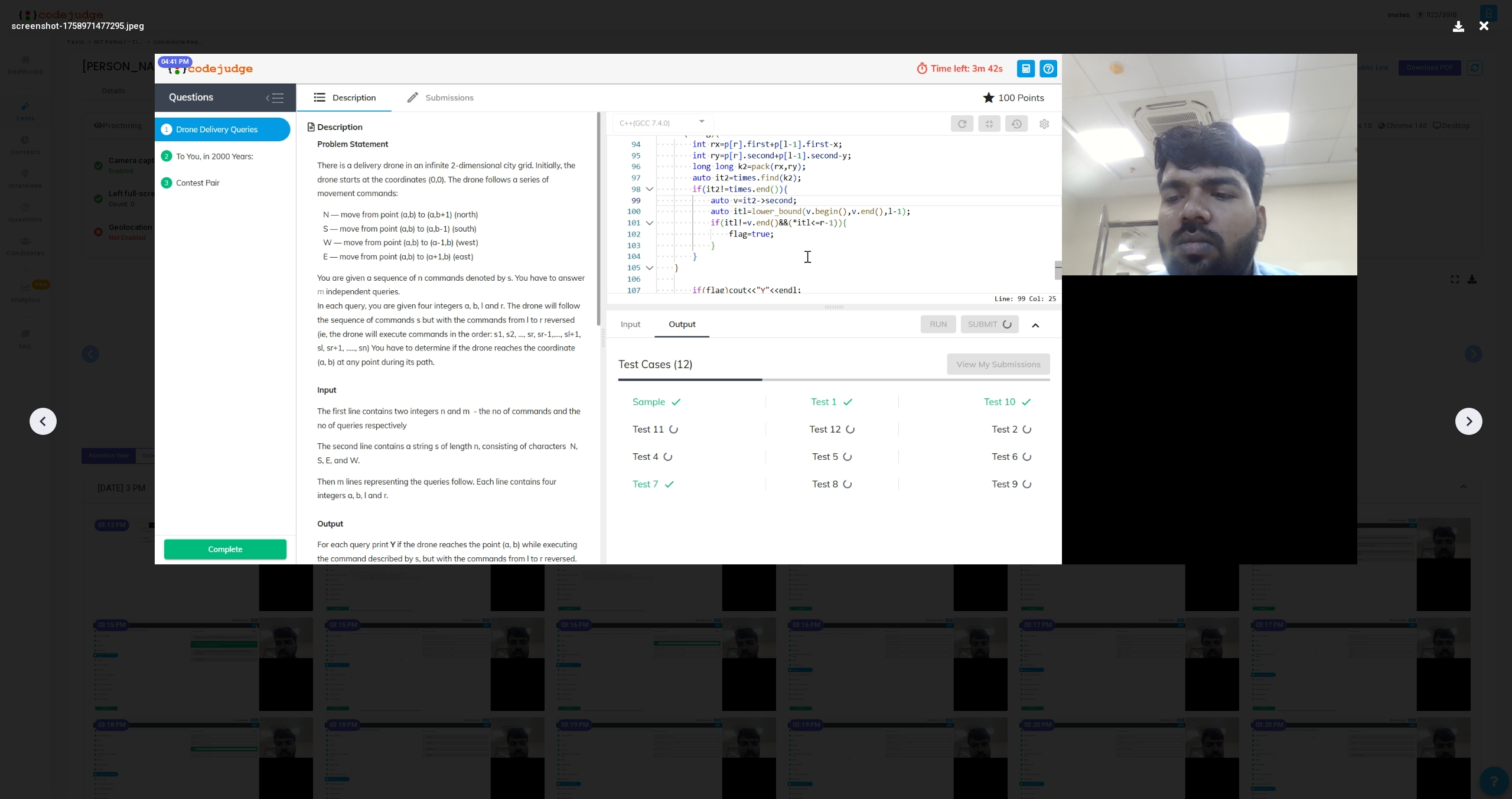
click at [42, 410] on div at bounding box center [43, 421] width 27 height 27
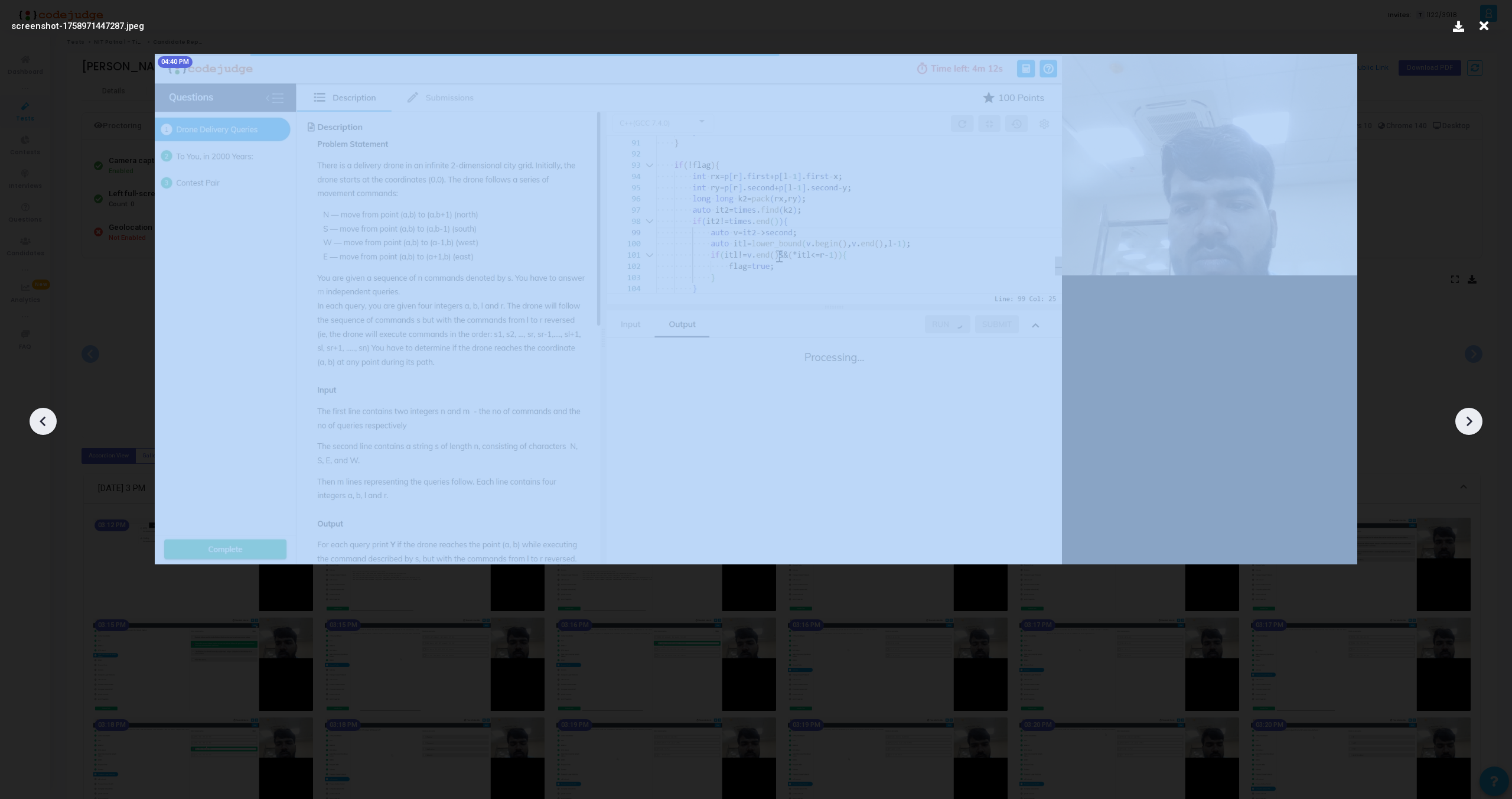
click at [42, 410] on div at bounding box center [43, 421] width 27 height 27
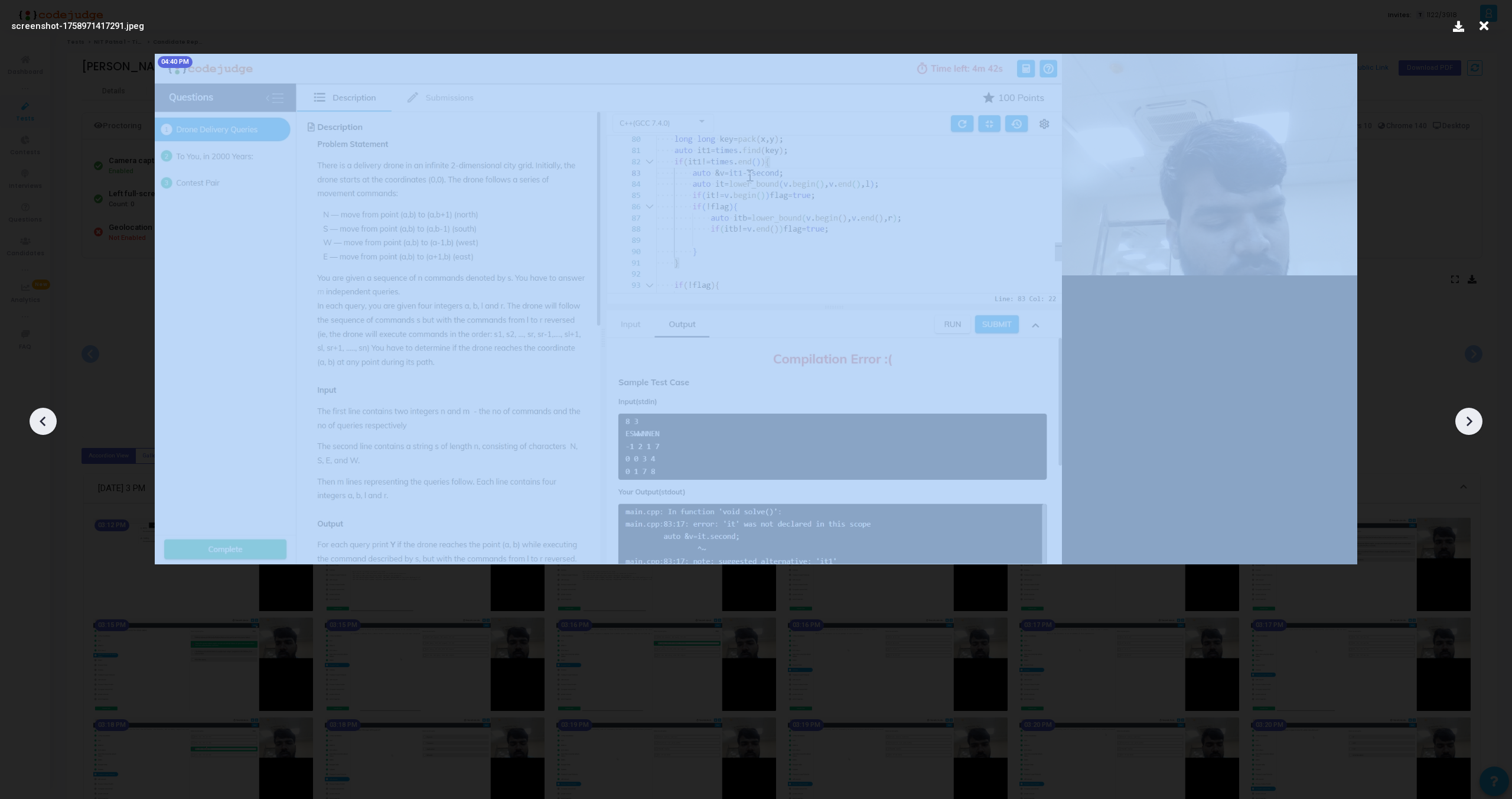
click at [42, 410] on div at bounding box center [43, 421] width 27 height 27
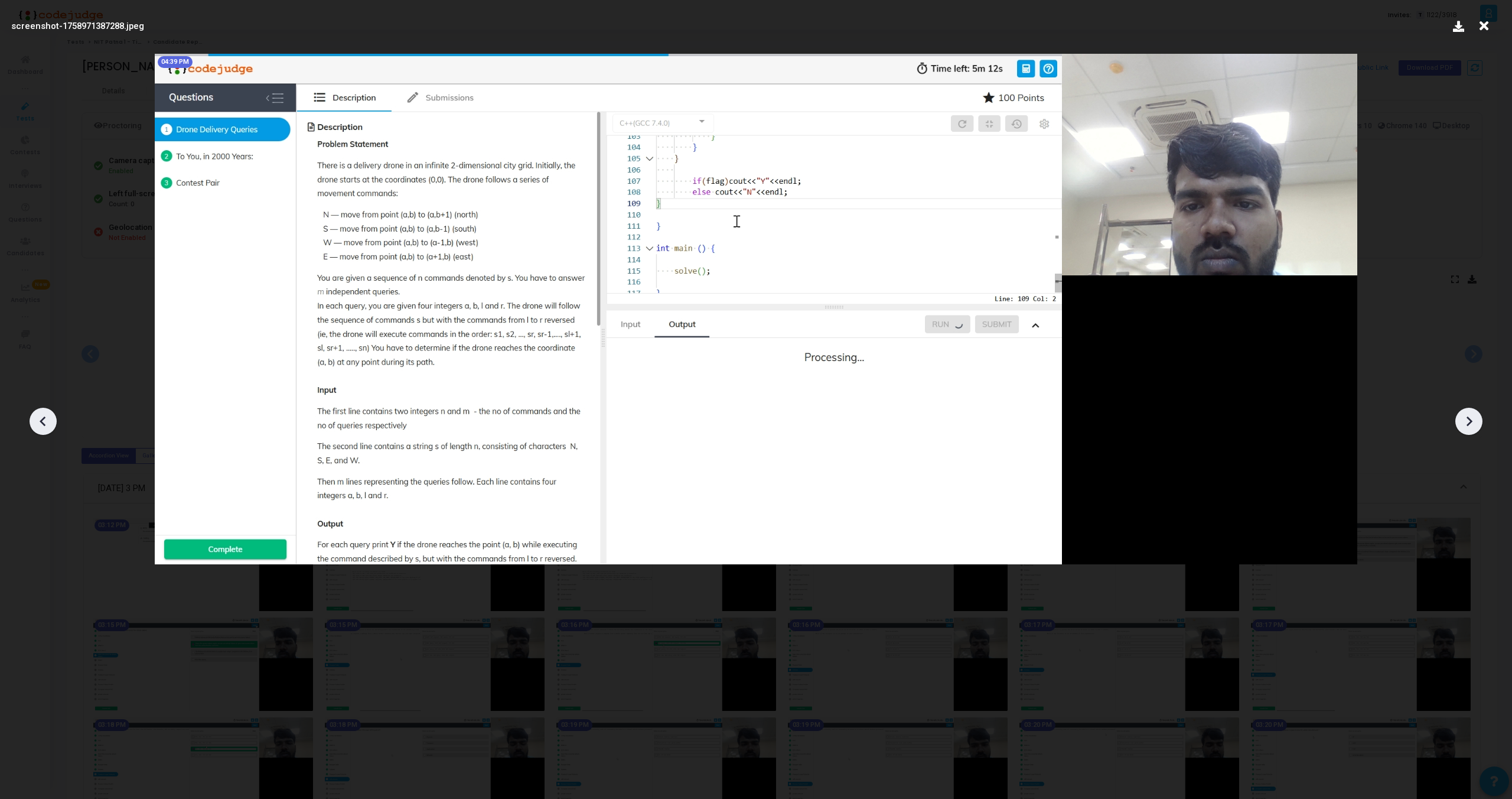
click at [42, 410] on div at bounding box center [43, 421] width 27 height 27
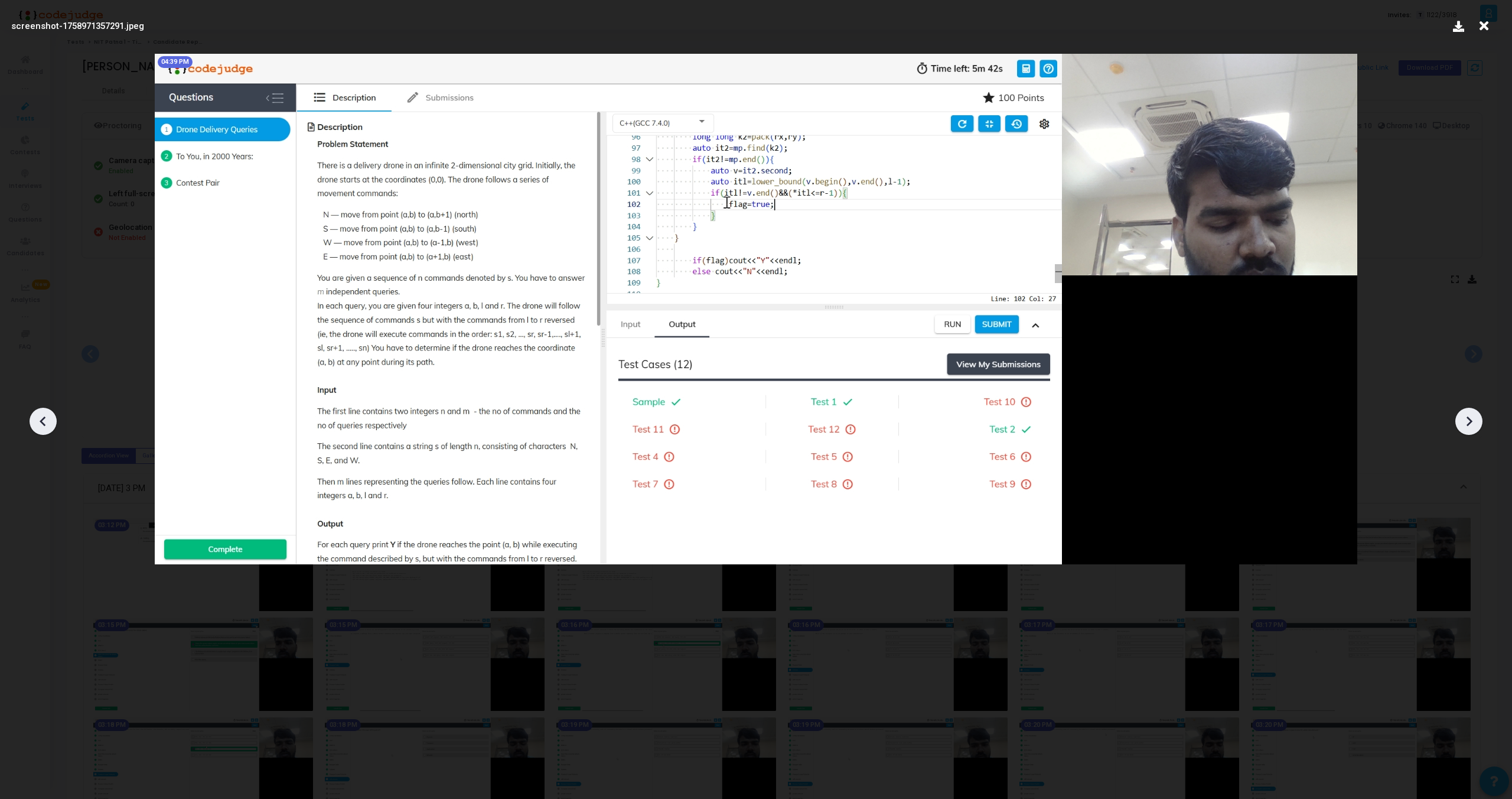
click at [42, 410] on div at bounding box center [43, 421] width 27 height 27
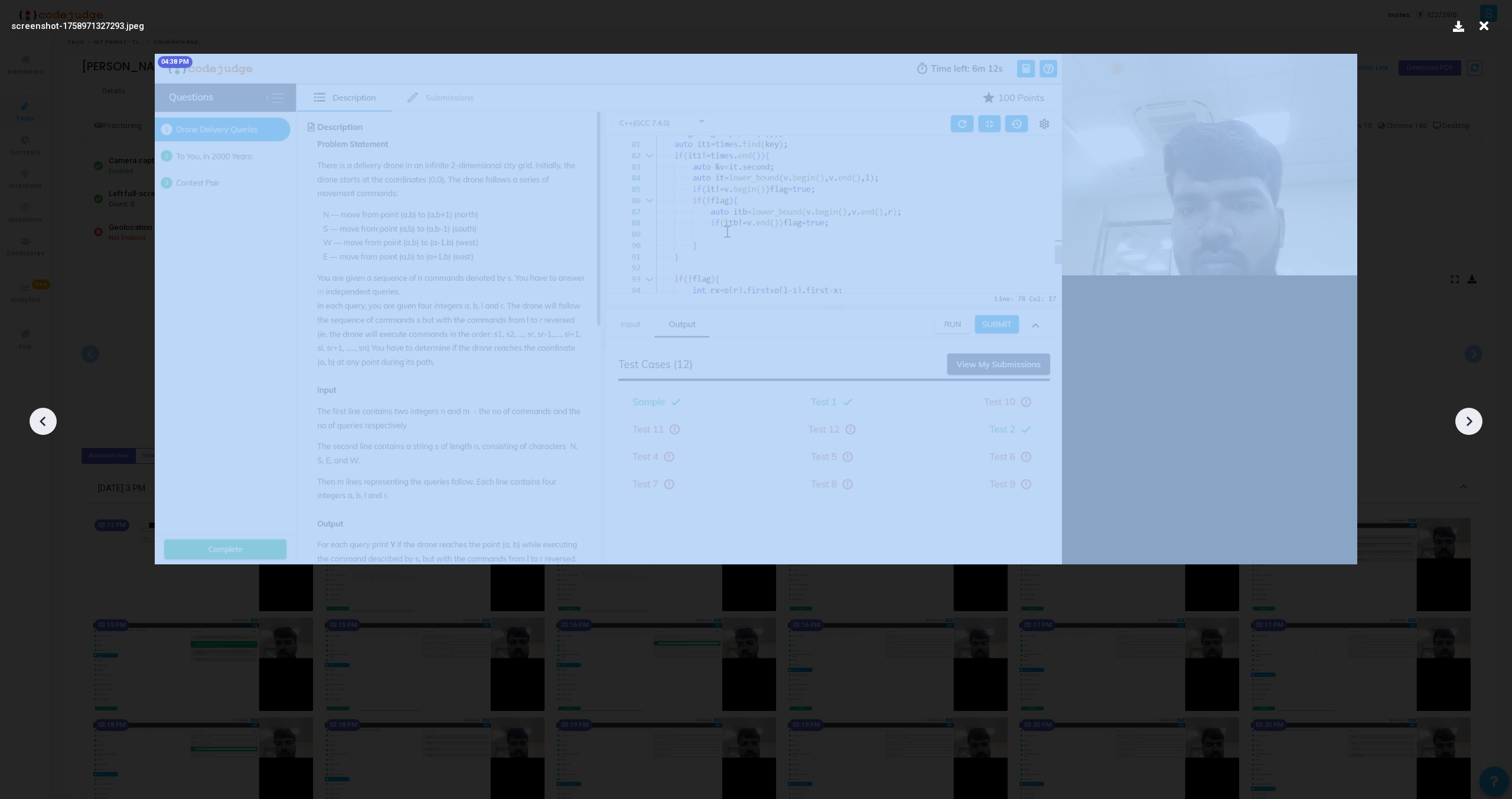
click at [42, 410] on div at bounding box center [43, 421] width 27 height 27
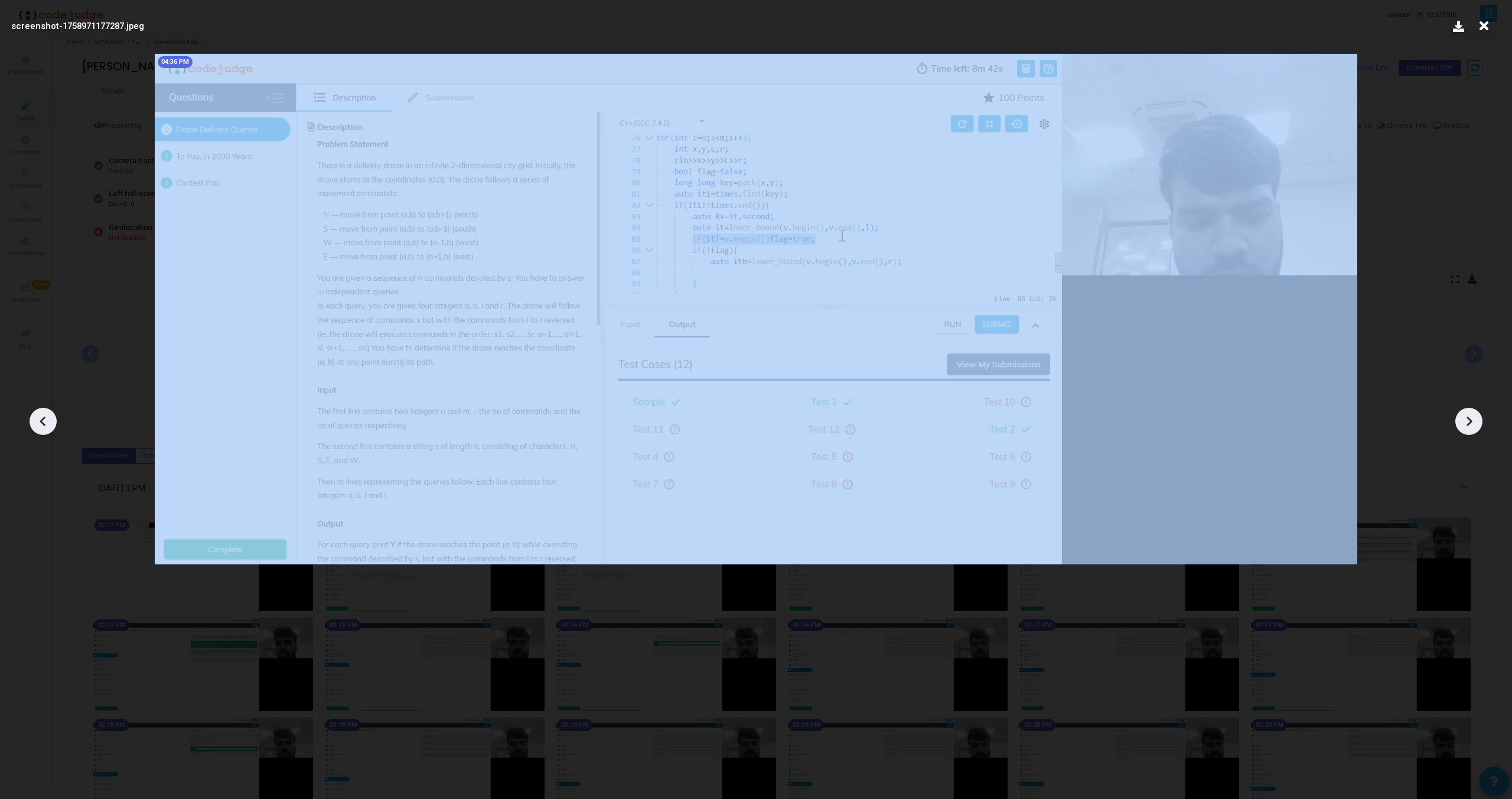
click at [42, 410] on div at bounding box center [43, 421] width 27 height 27
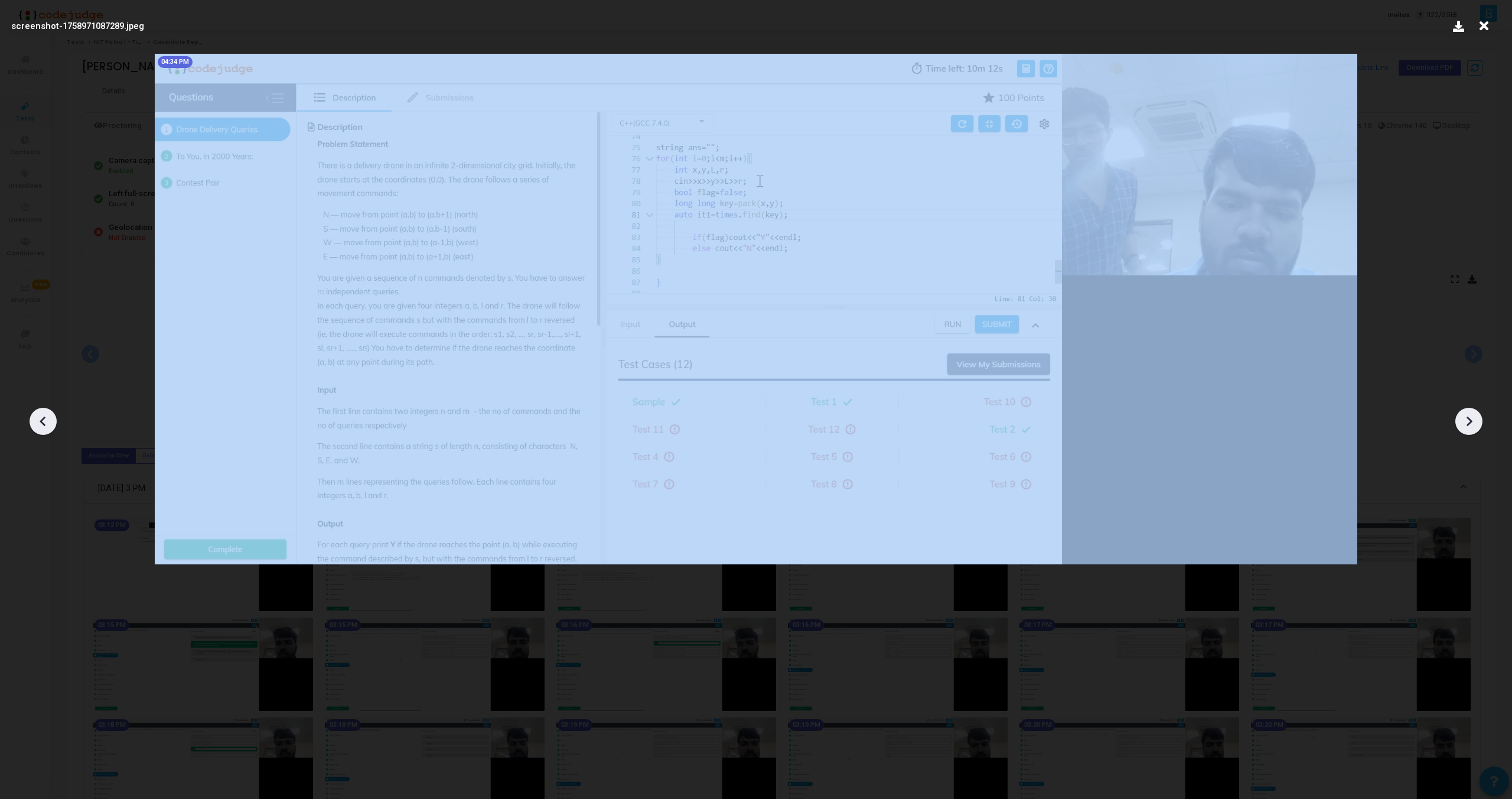
click at [42, 410] on div at bounding box center [43, 421] width 27 height 27
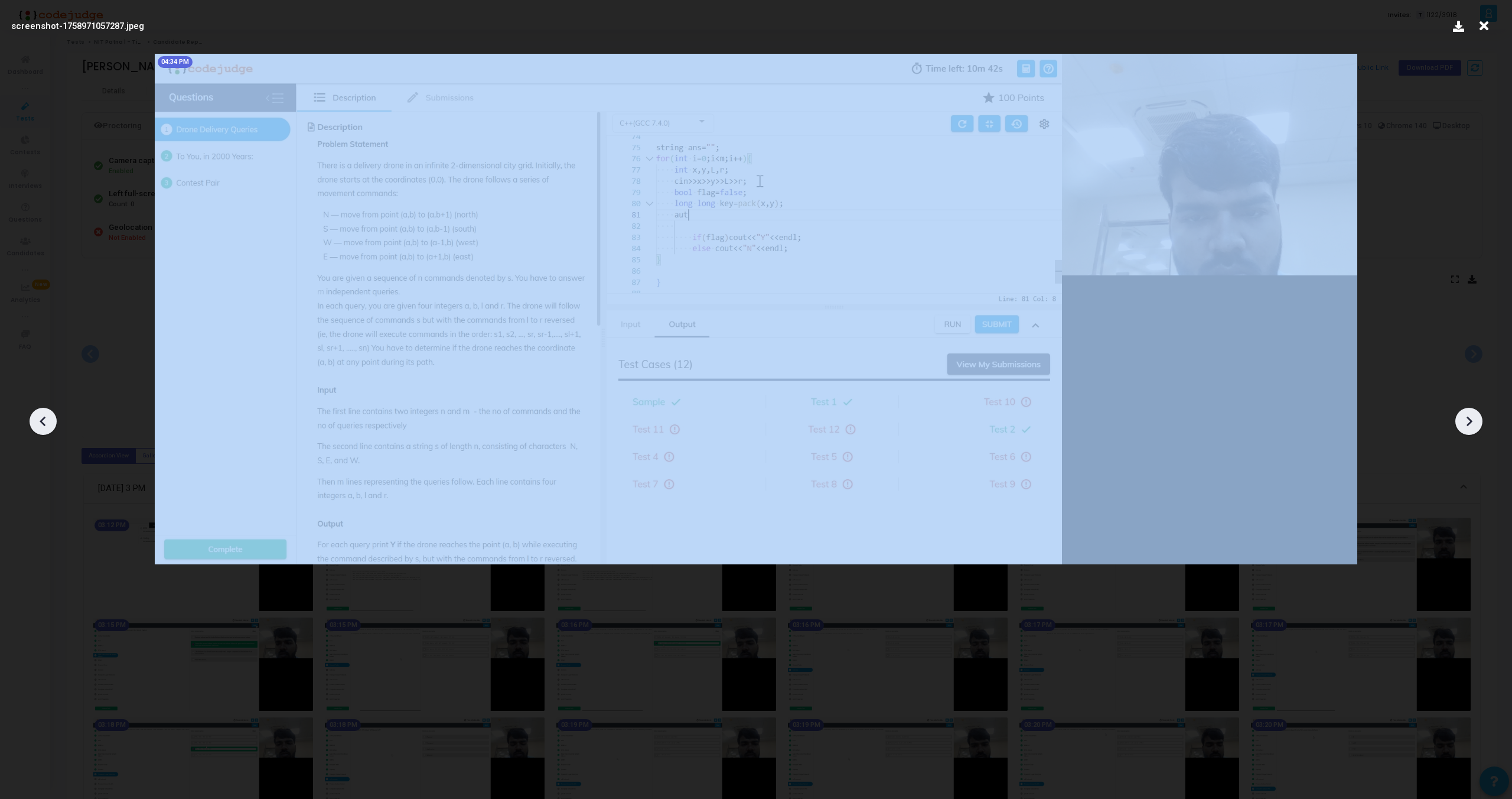
click at [42, 410] on div at bounding box center [43, 421] width 27 height 27
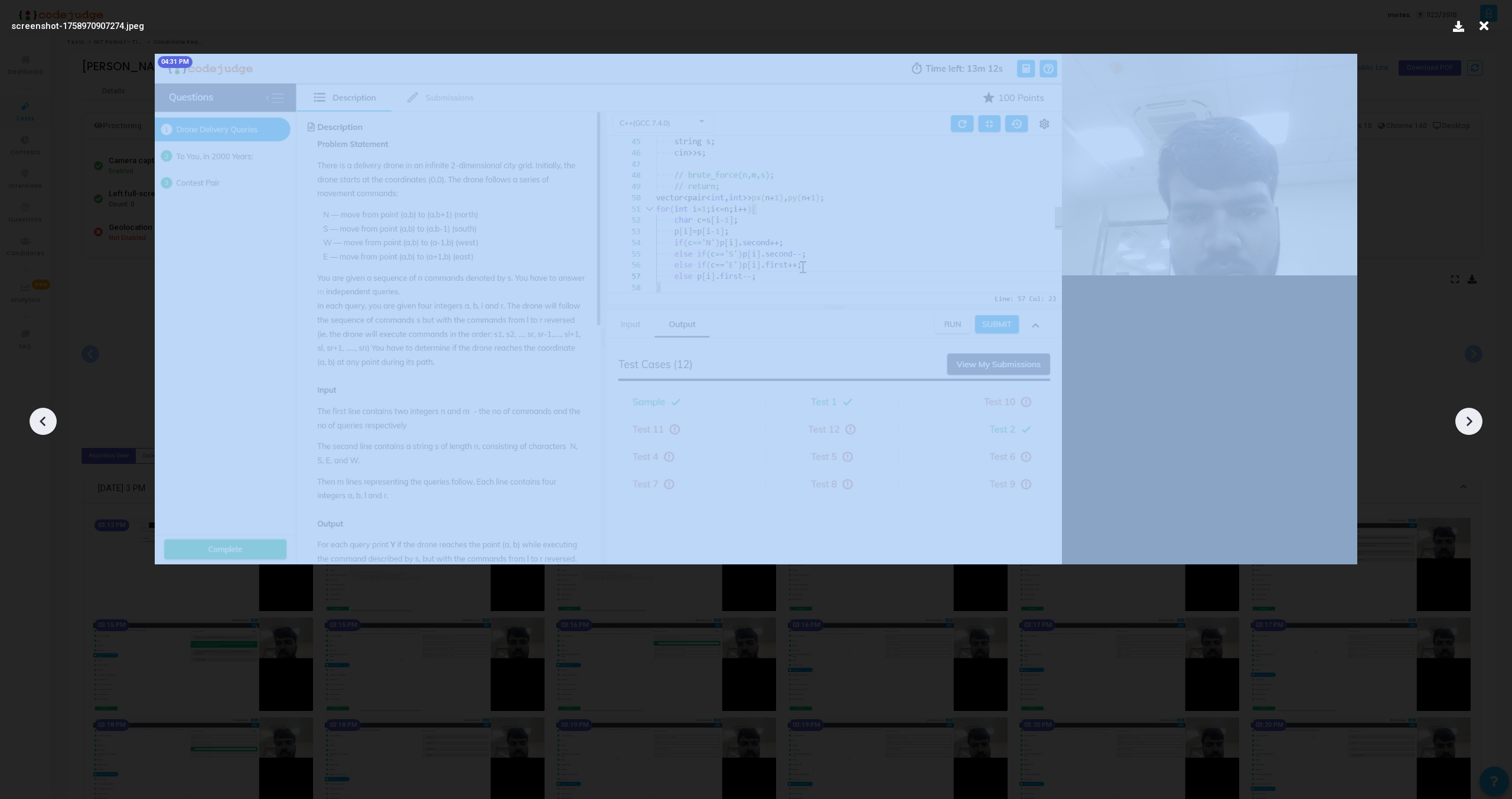
click at [42, 410] on div at bounding box center [43, 421] width 27 height 27
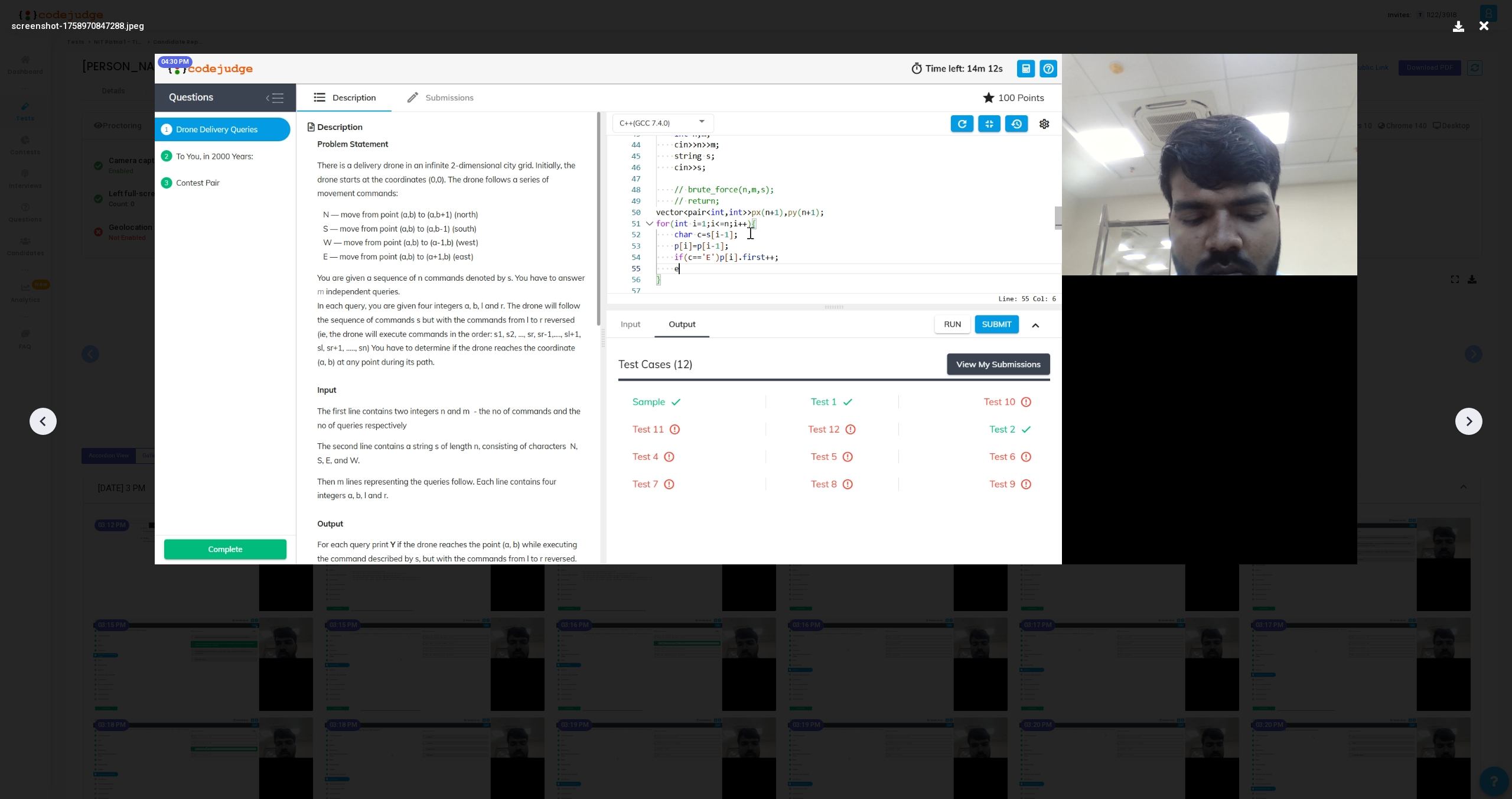
click at [1468, 424] on icon at bounding box center [1469, 421] width 5 height 10
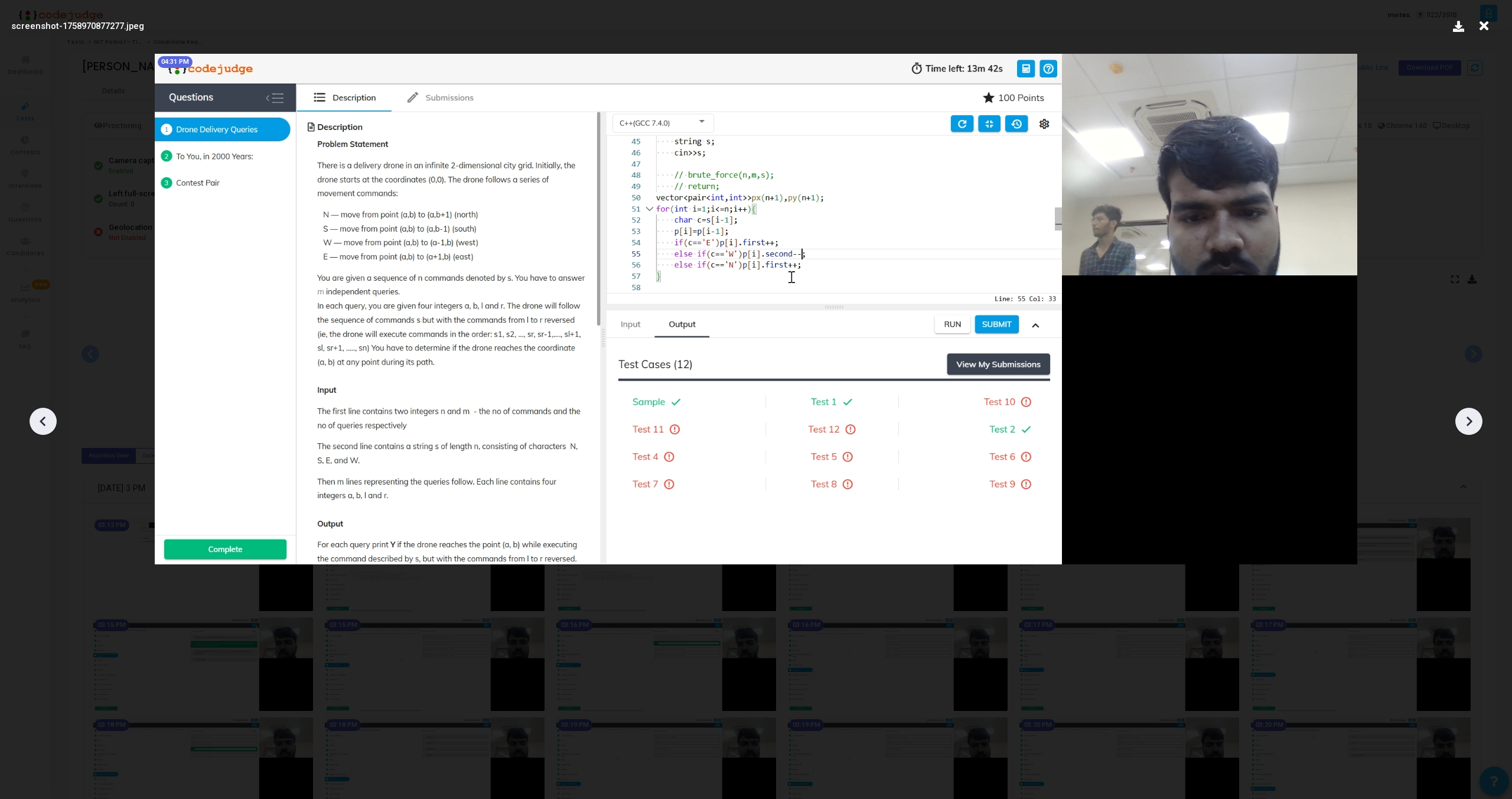
click at [1468, 424] on icon at bounding box center [1469, 421] width 5 height 10
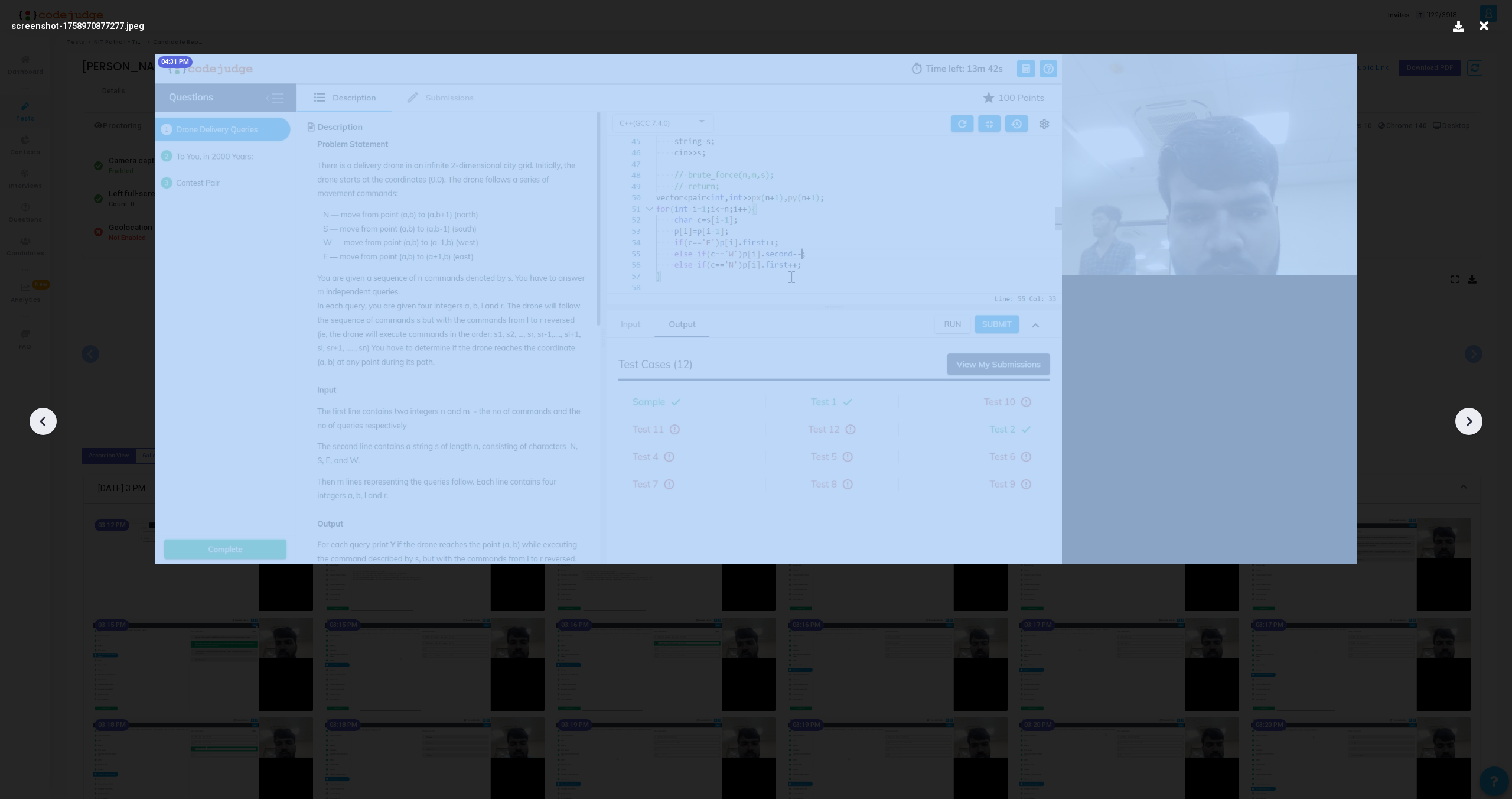
click at [1468, 424] on icon at bounding box center [1469, 421] width 5 height 10
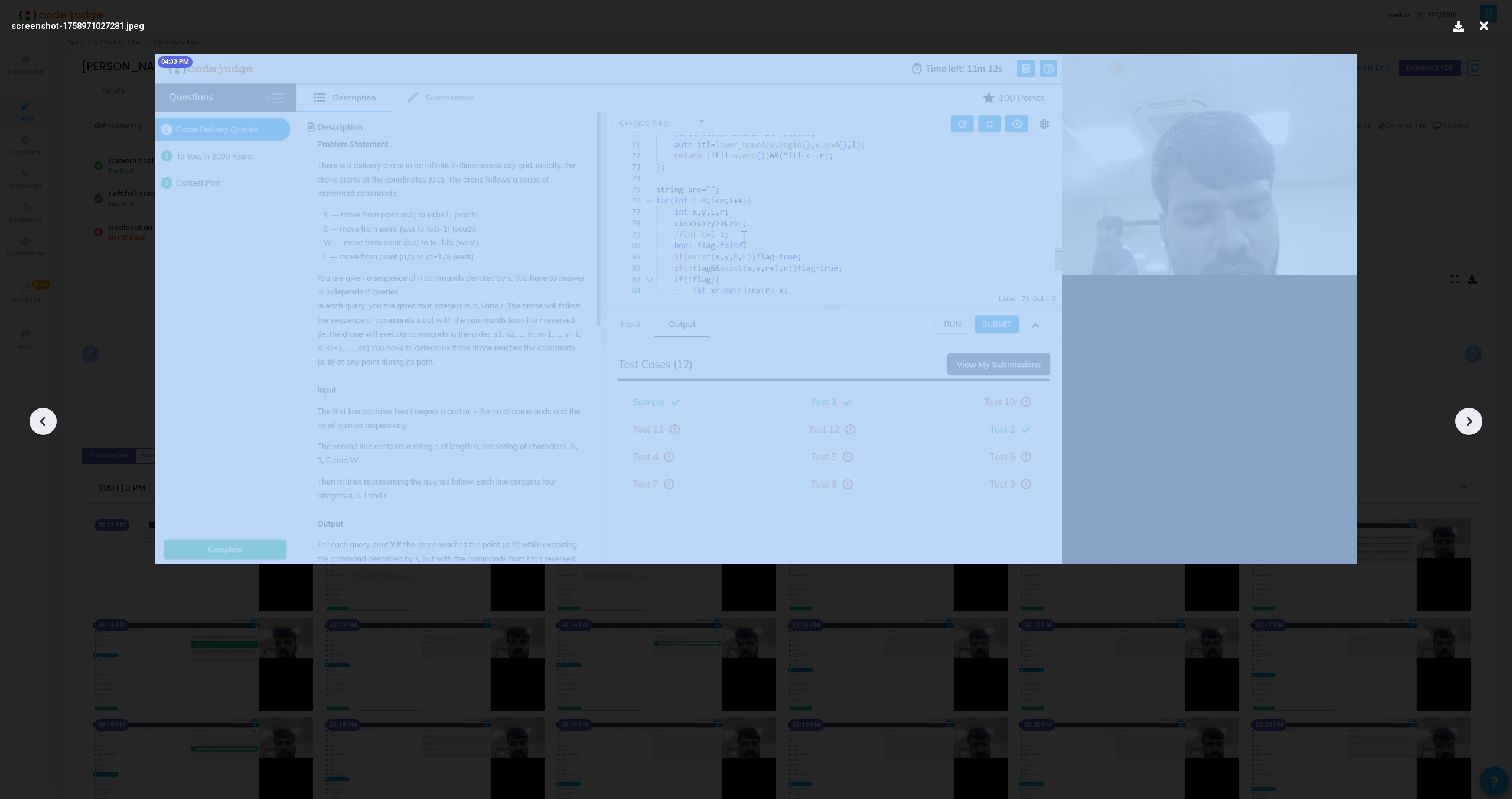
click at [1468, 424] on icon at bounding box center [1469, 421] width 5 height 10
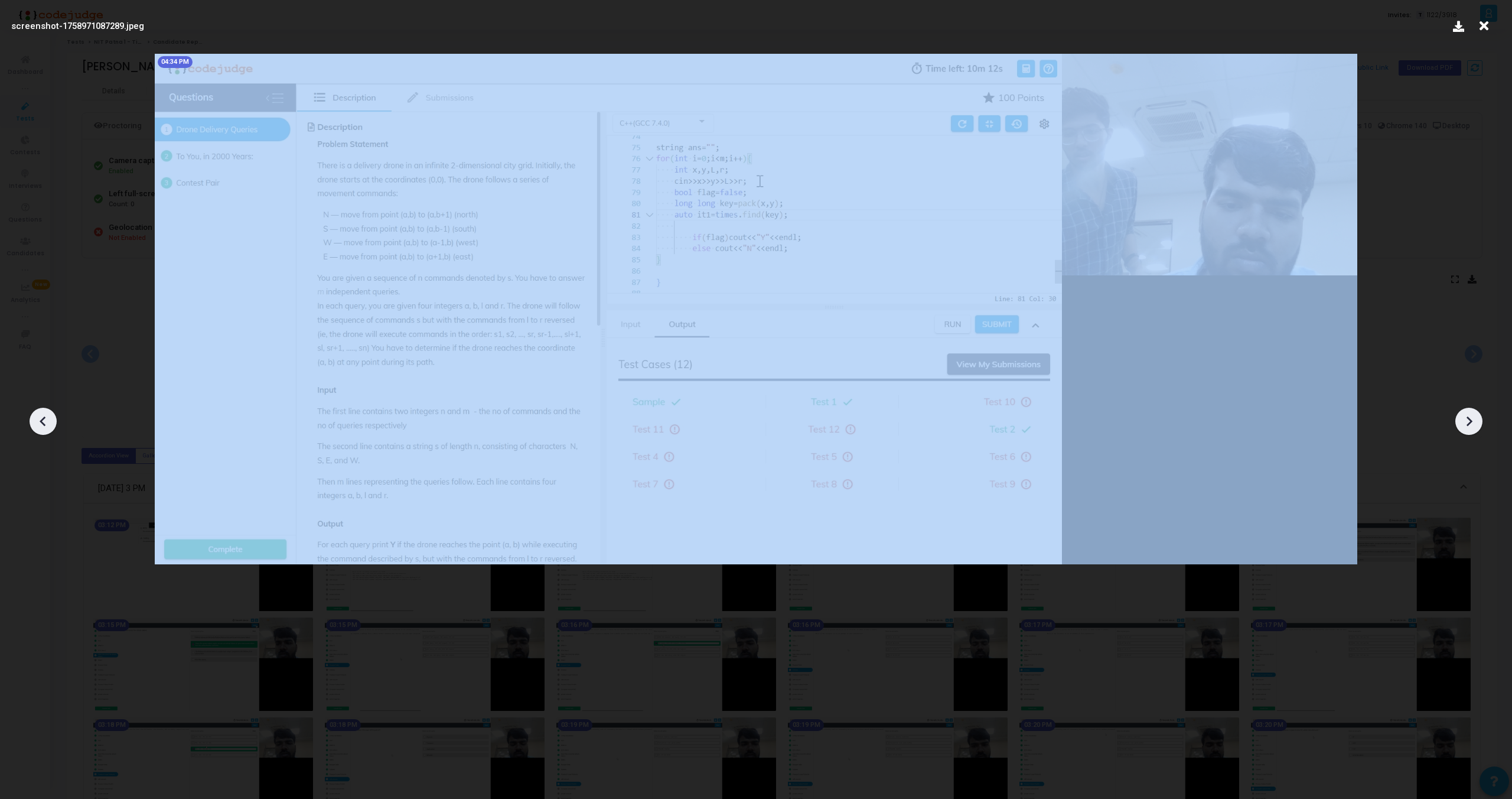
click at [1468, 424] on icon at bounding box center [1469, 421] width 5 height 10
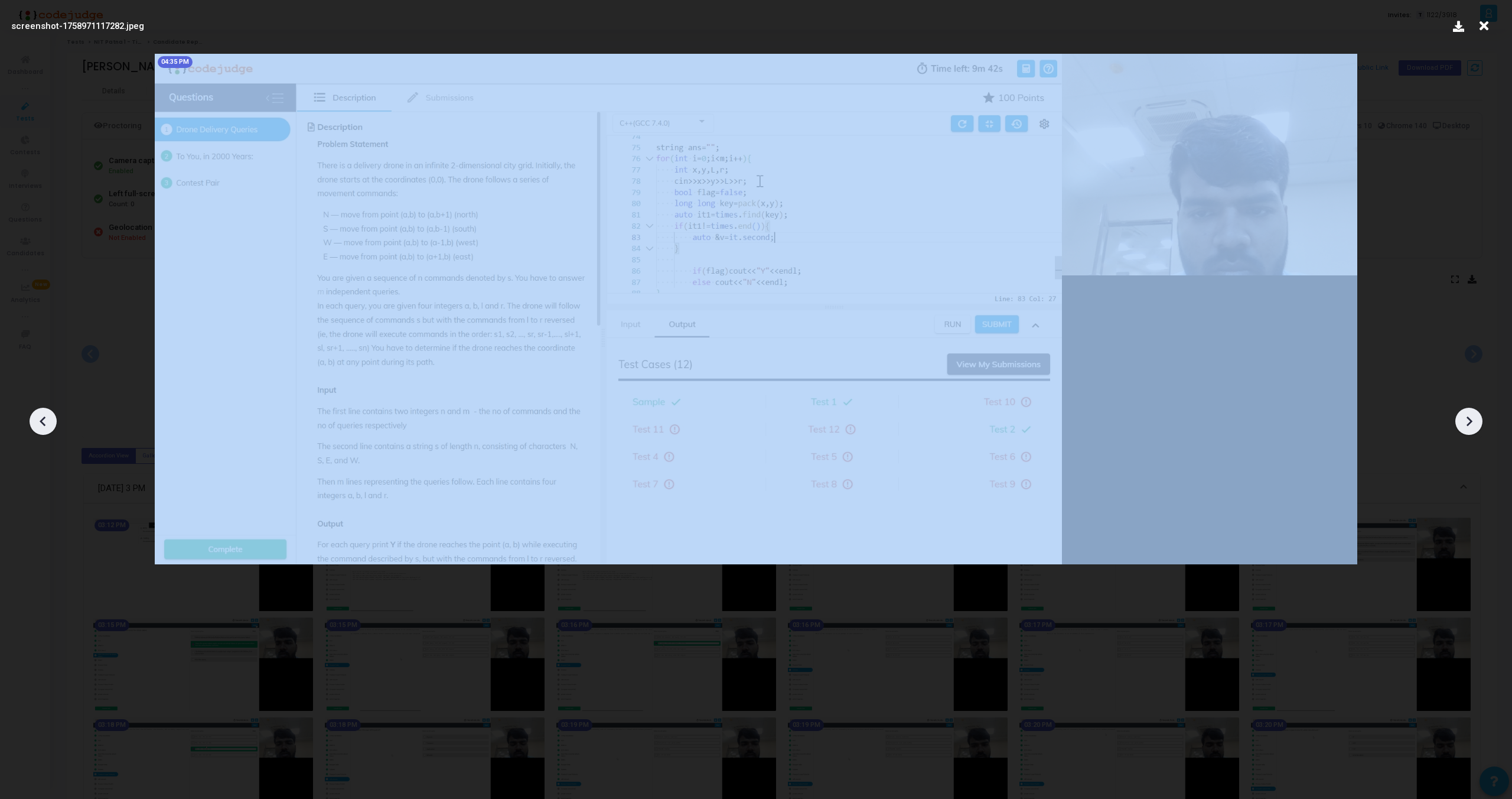
click at [1468, 424] on icon at bounding box center [1469, 421] width 5 height 10
drag, startPoint x: 1468, startPoint y: 424, endPoint x: 921, endPoint y: 372, distance: 549.5
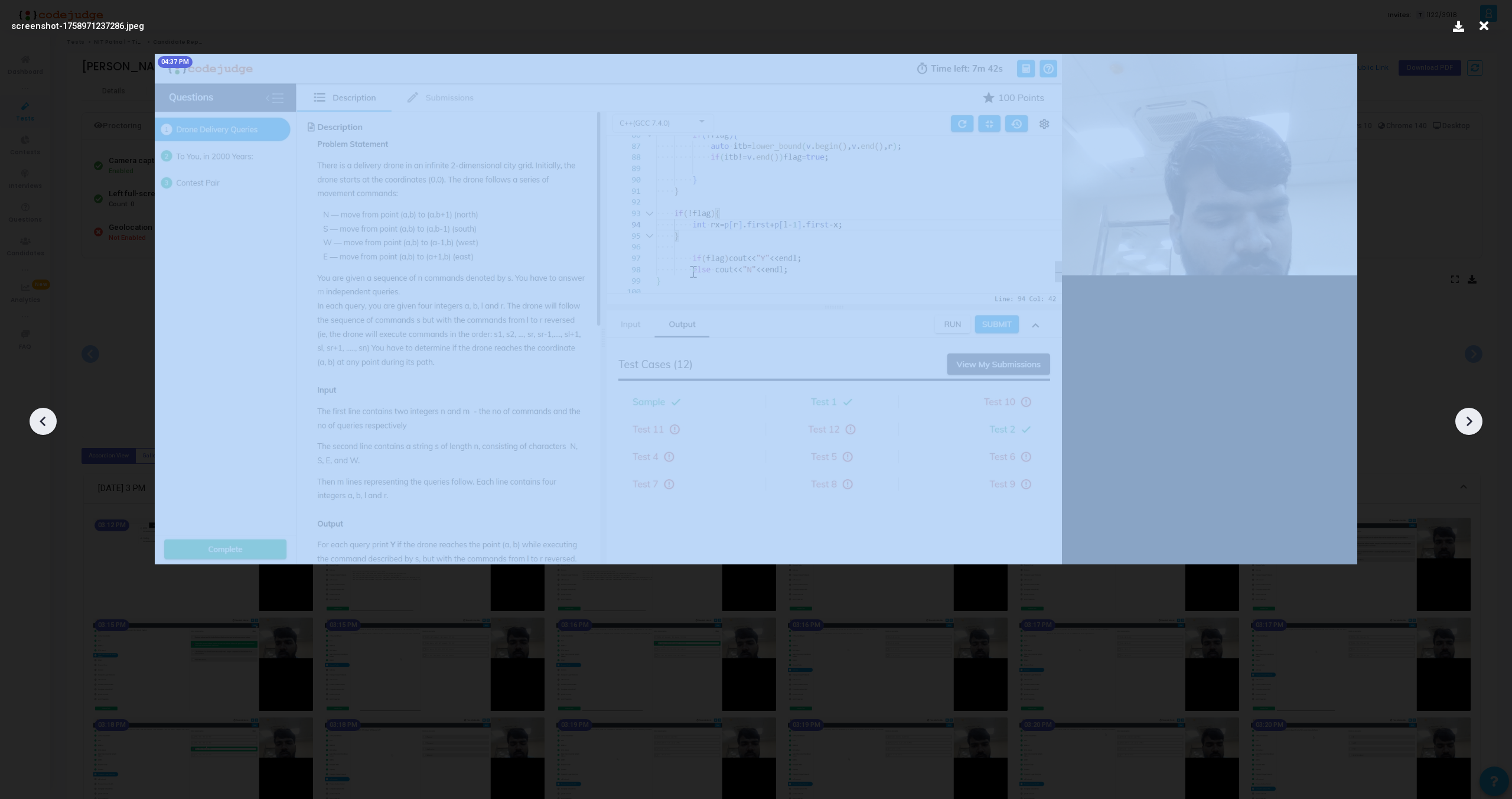
click at [993, 372] on div "screenshot-1758971237286.jpeg 04:37 PM" at bounding box center [756, 400] width 1512 height 799
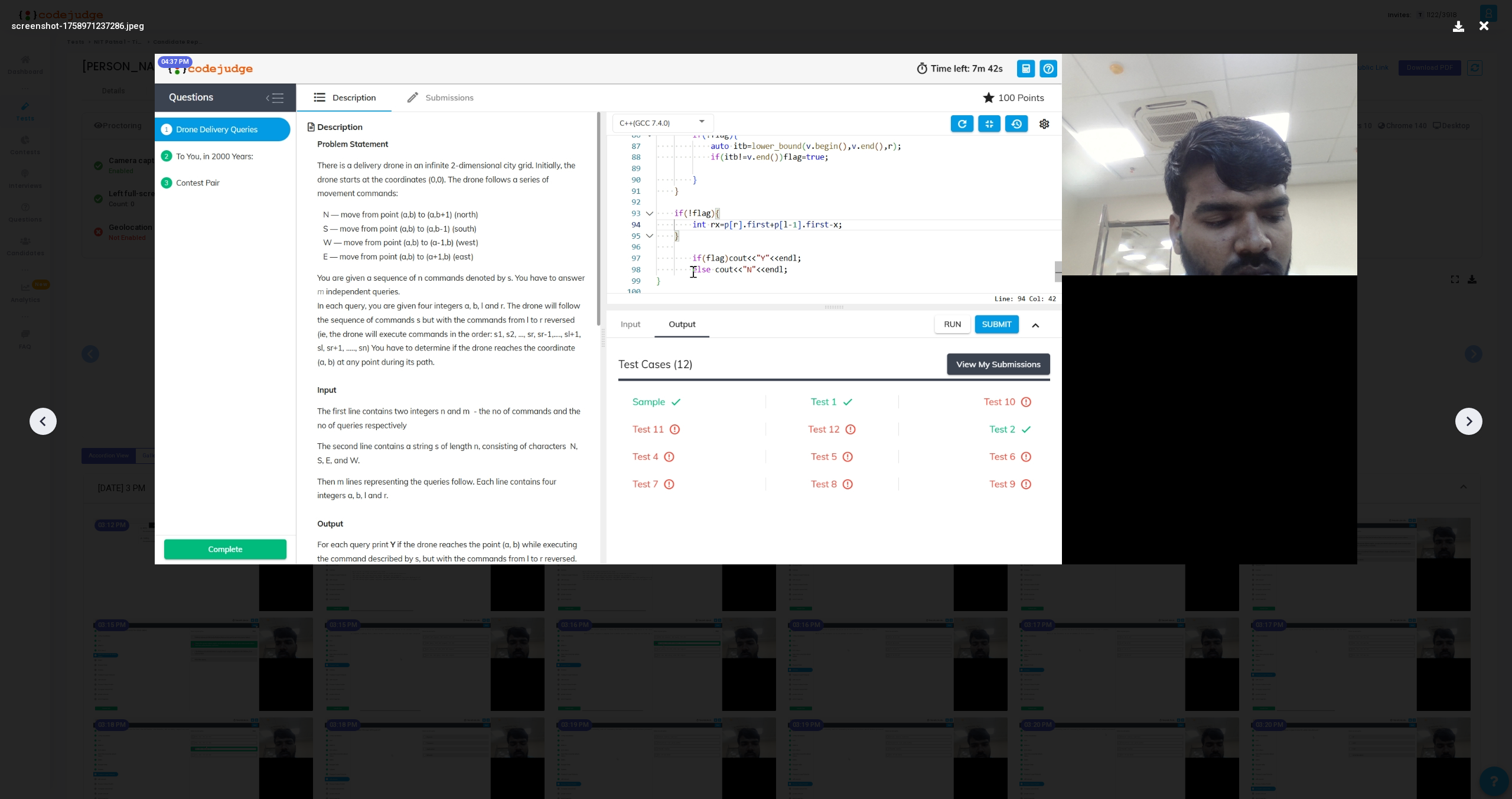
click at [30, 422] on div at bounding box center [43, 421] width 27 height 27
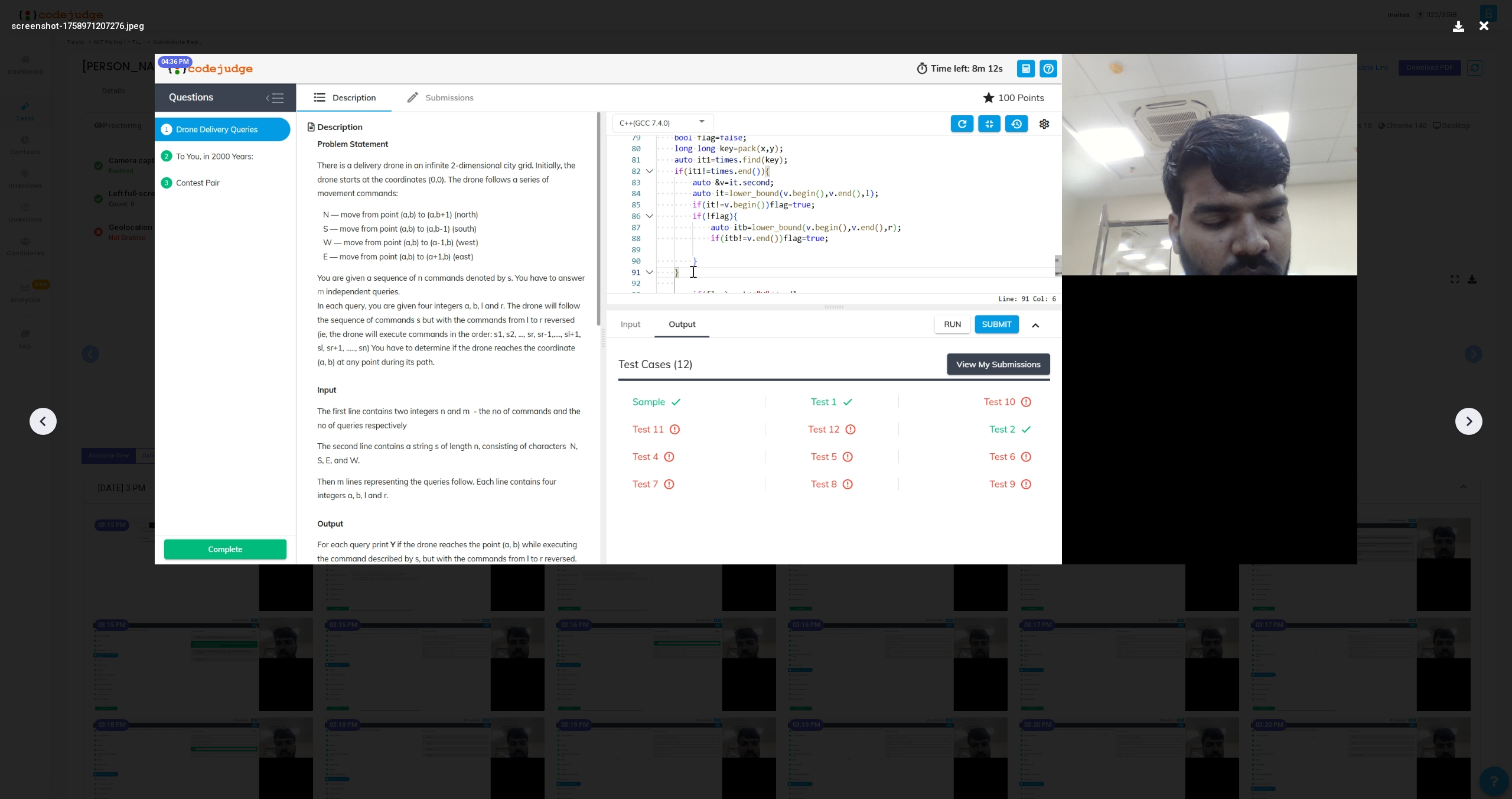
click at [30, 422] on div at bounding box center [43, 421] width 27 height 27
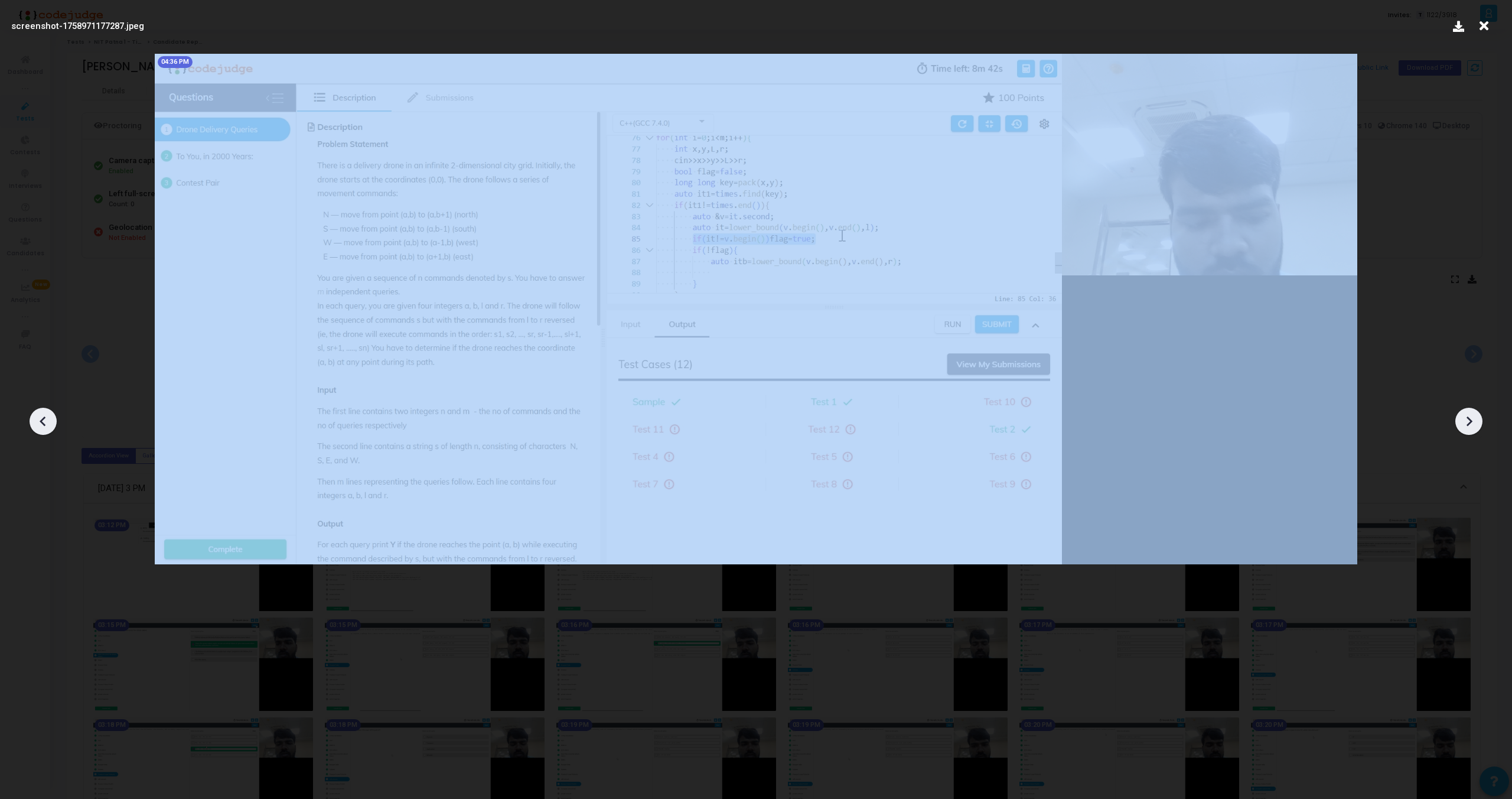
click at [30, 422] on div at bounding box center [43, 421] width 27 height 27
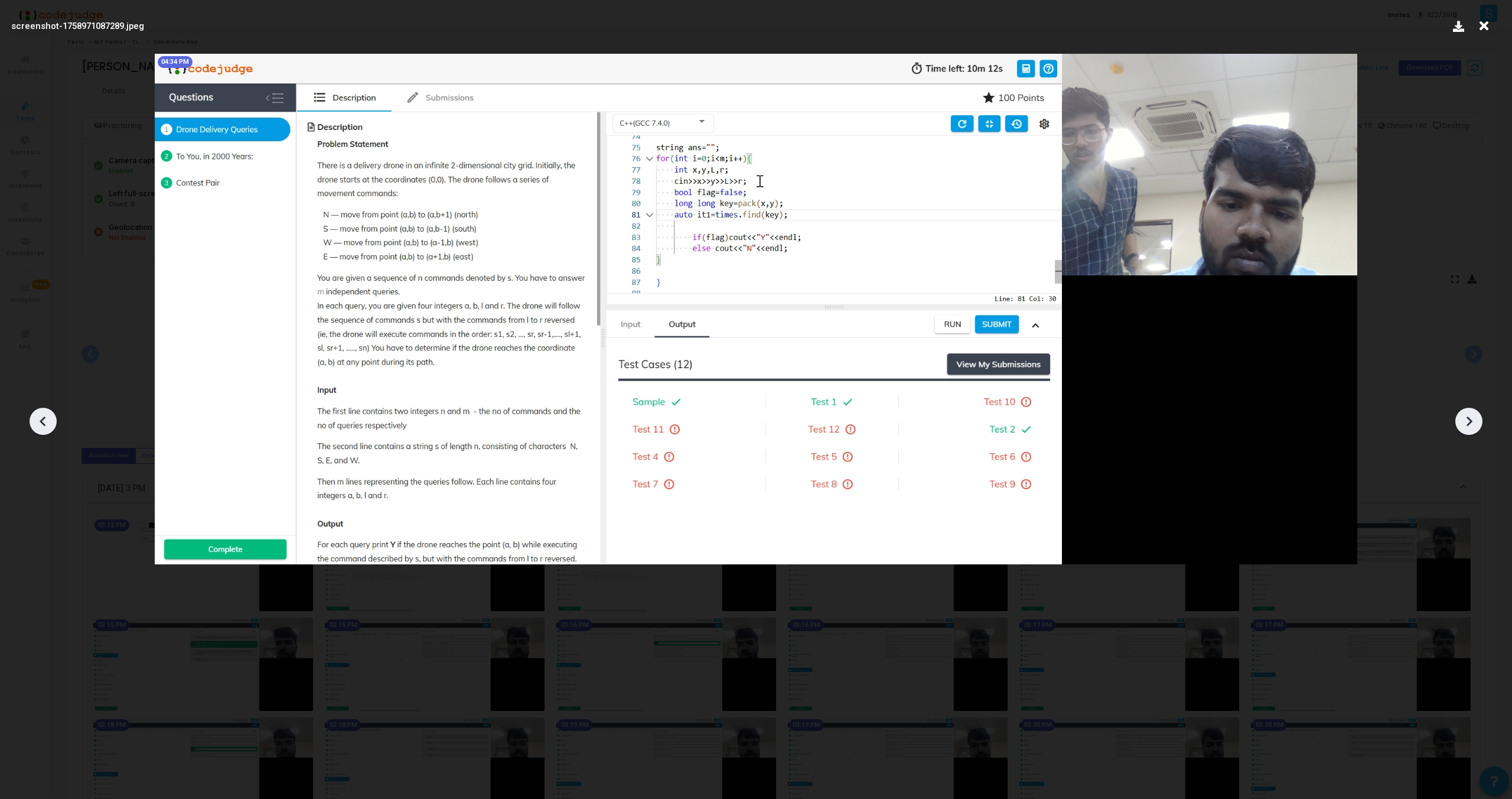
click at [1465, 417] on icon at bounding box center [1468, 420] width 17 height 17
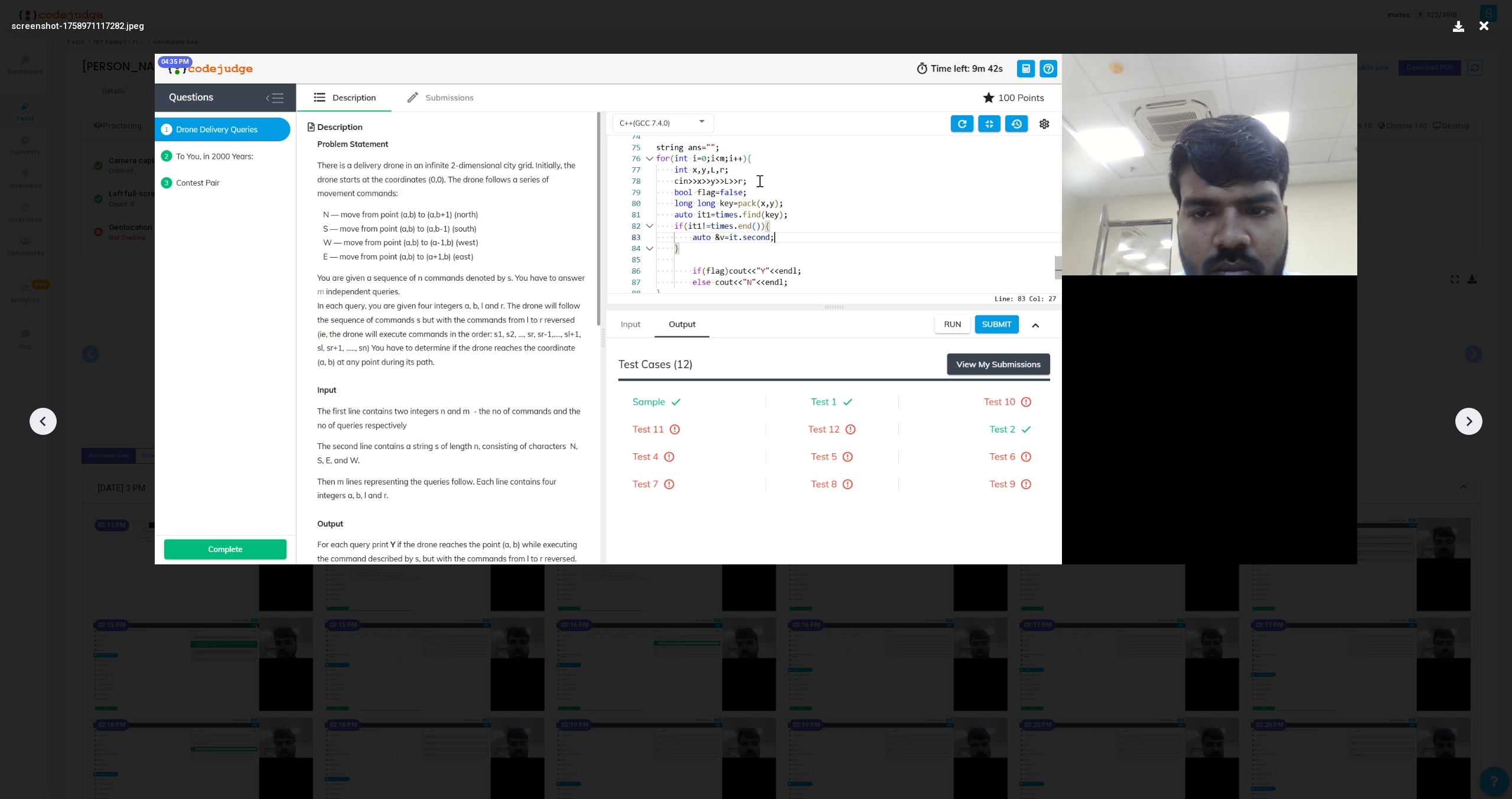
click at [1465, 417] on icon at bounding box center [1468, 420] width 17 height 17
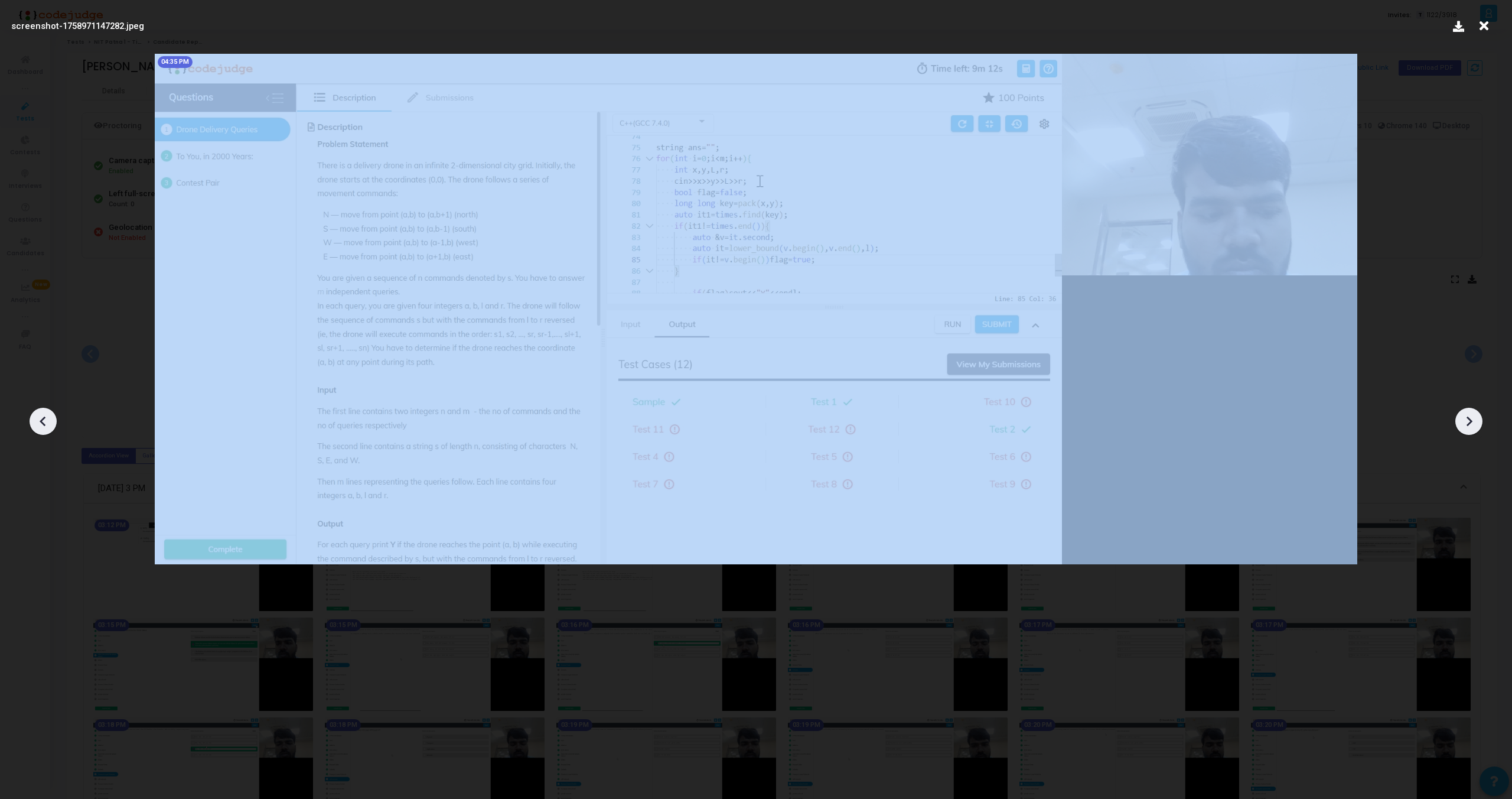
click at [1465, 417] on icon at bounding box center [1468, 420] width 17 height 17
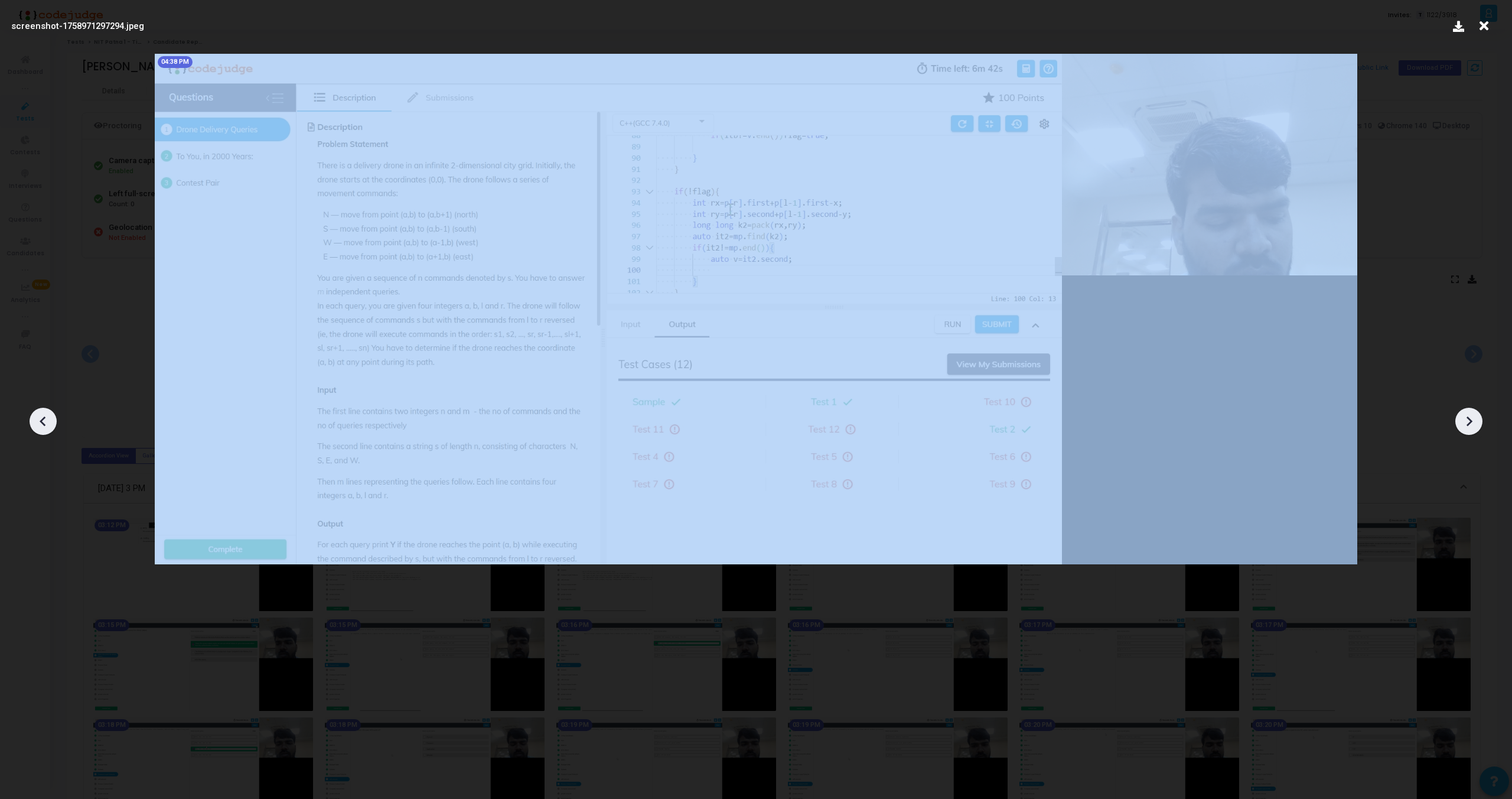
click at [1465, 417] on icon at bounding box center [1468, 420] width 17 height 17
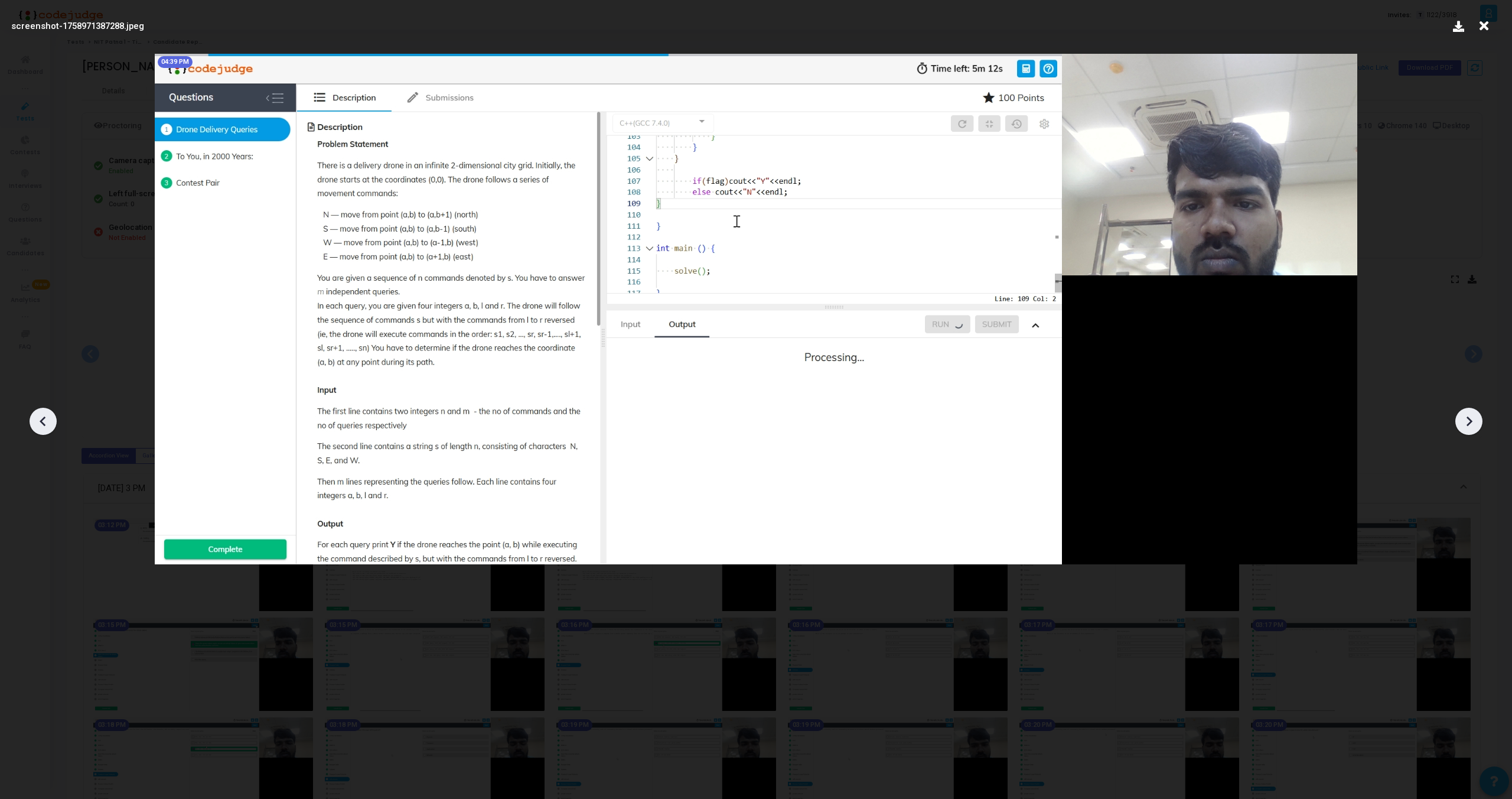
click at [1465, 417] on icon at bounding box center [1468, 420] width 17 height 17
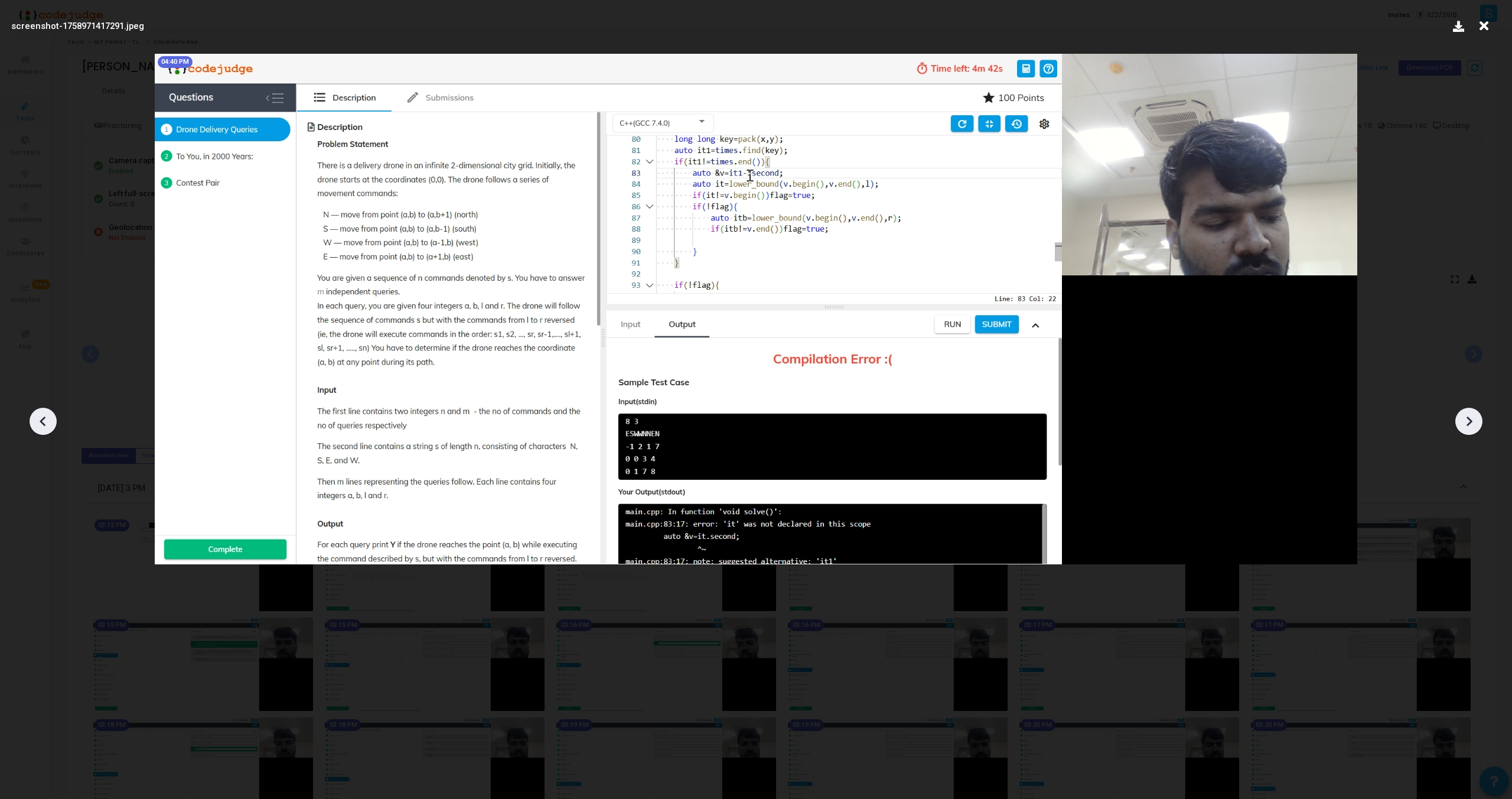
click at [1465, 417] on icon at bounding box center [1468, 420] width 17 height 17
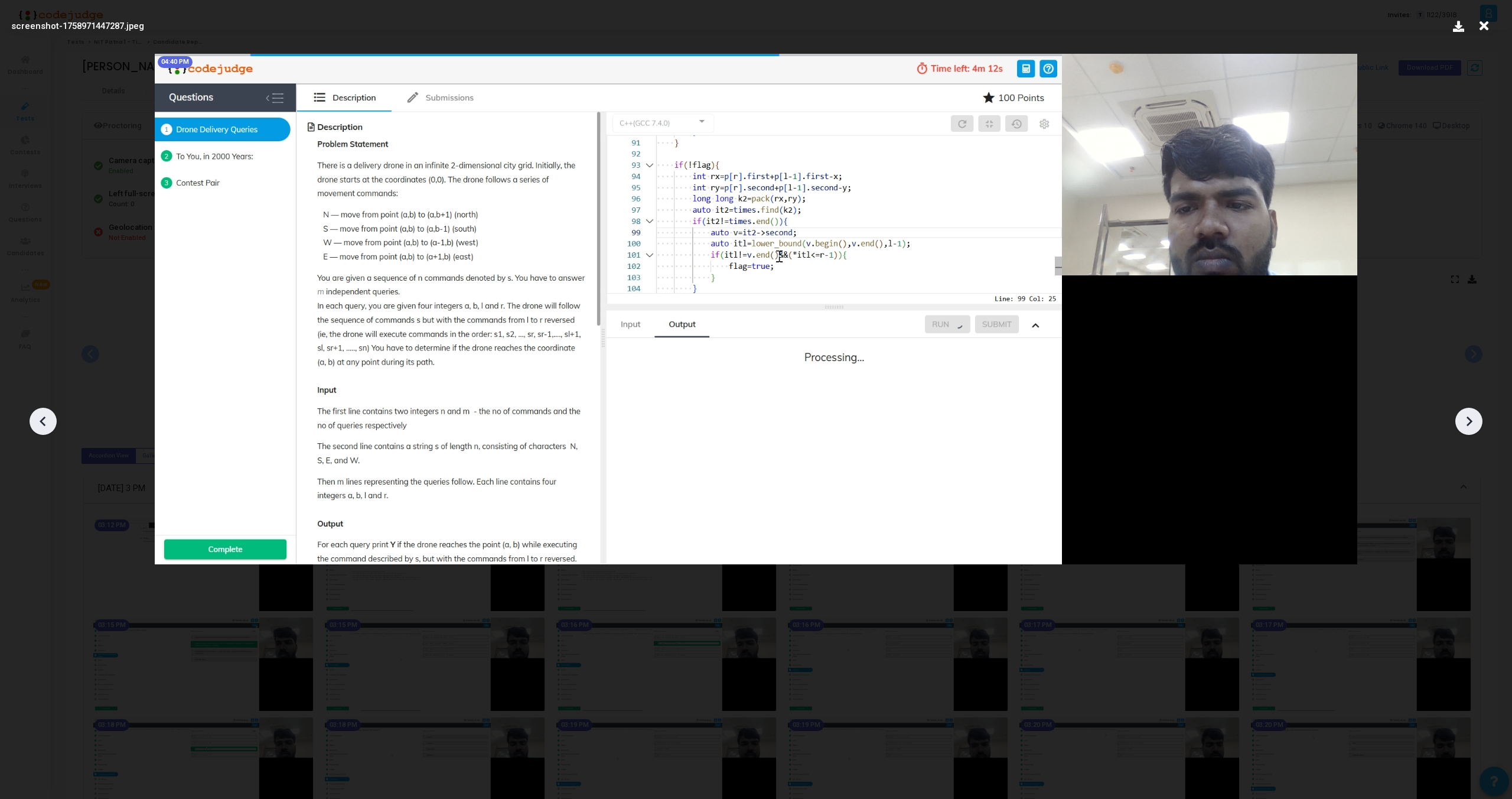
click at [1465, 417] on icon at bounding box center [1468, 420] width 17 height 17
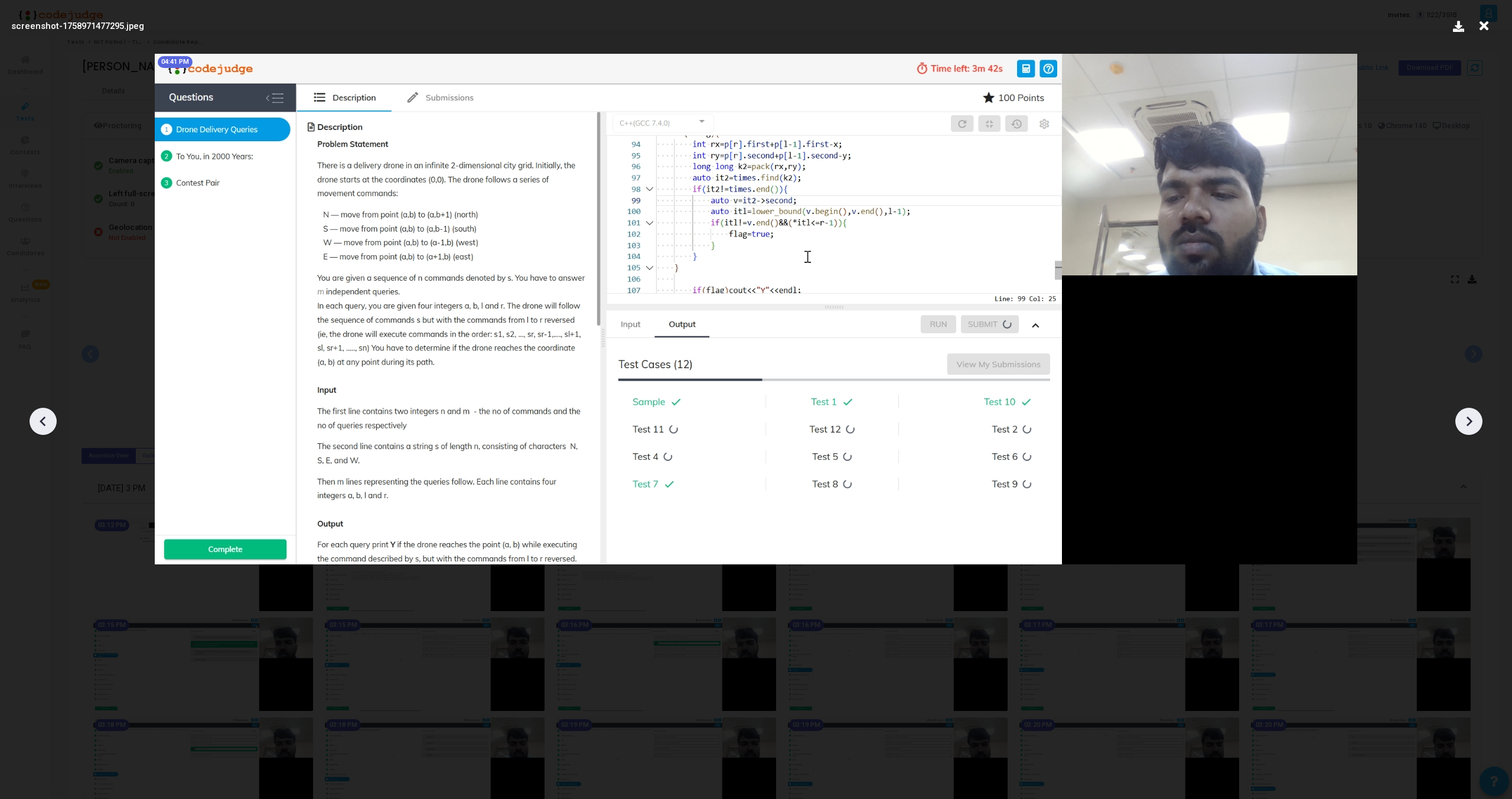
click at [1465, 417] on icon at bounding box center [1468, 420] width 17 height 17
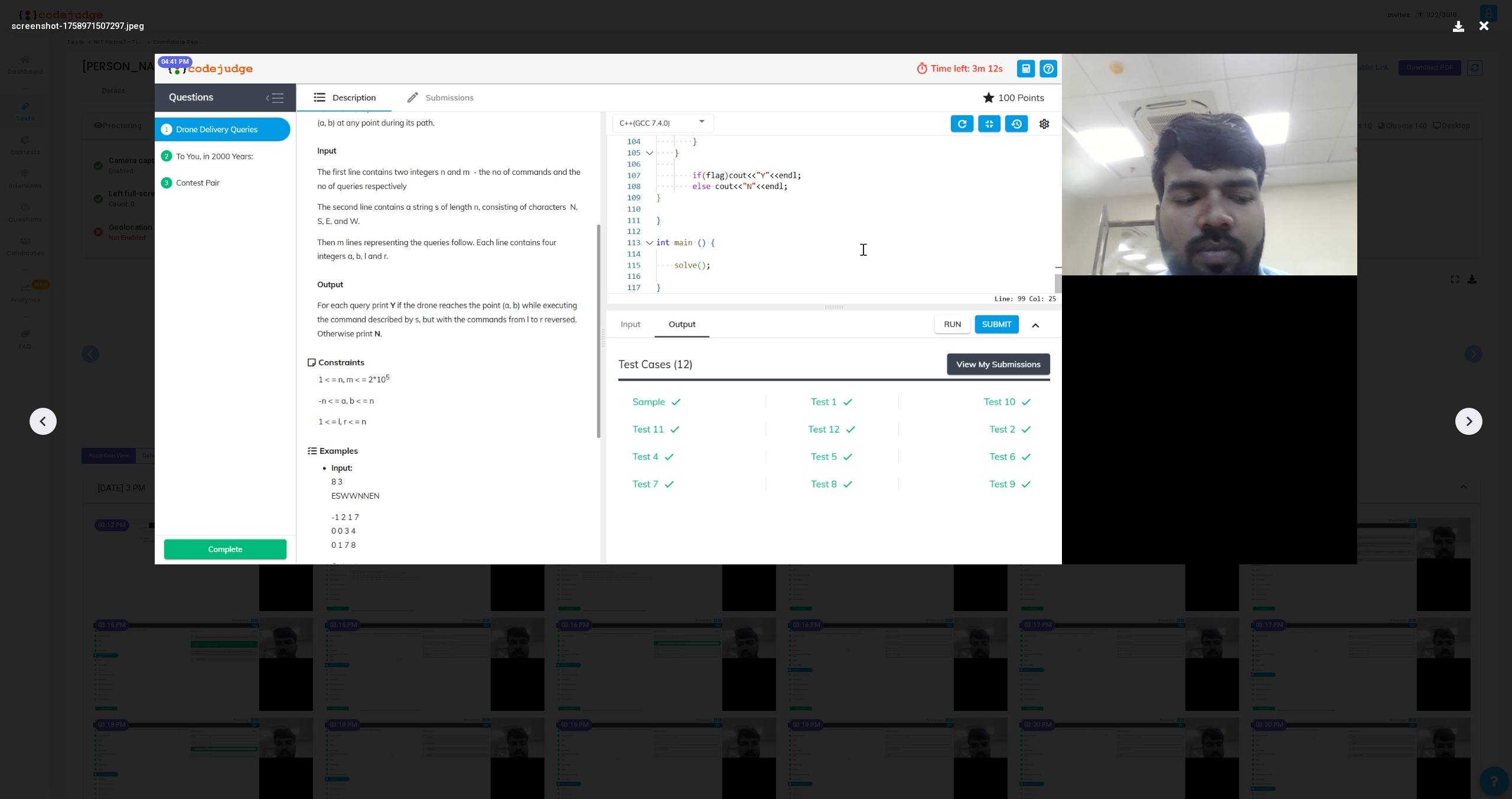
click at [1465, 417] on icon at bounding box center [1468, 420] width 17 height 17
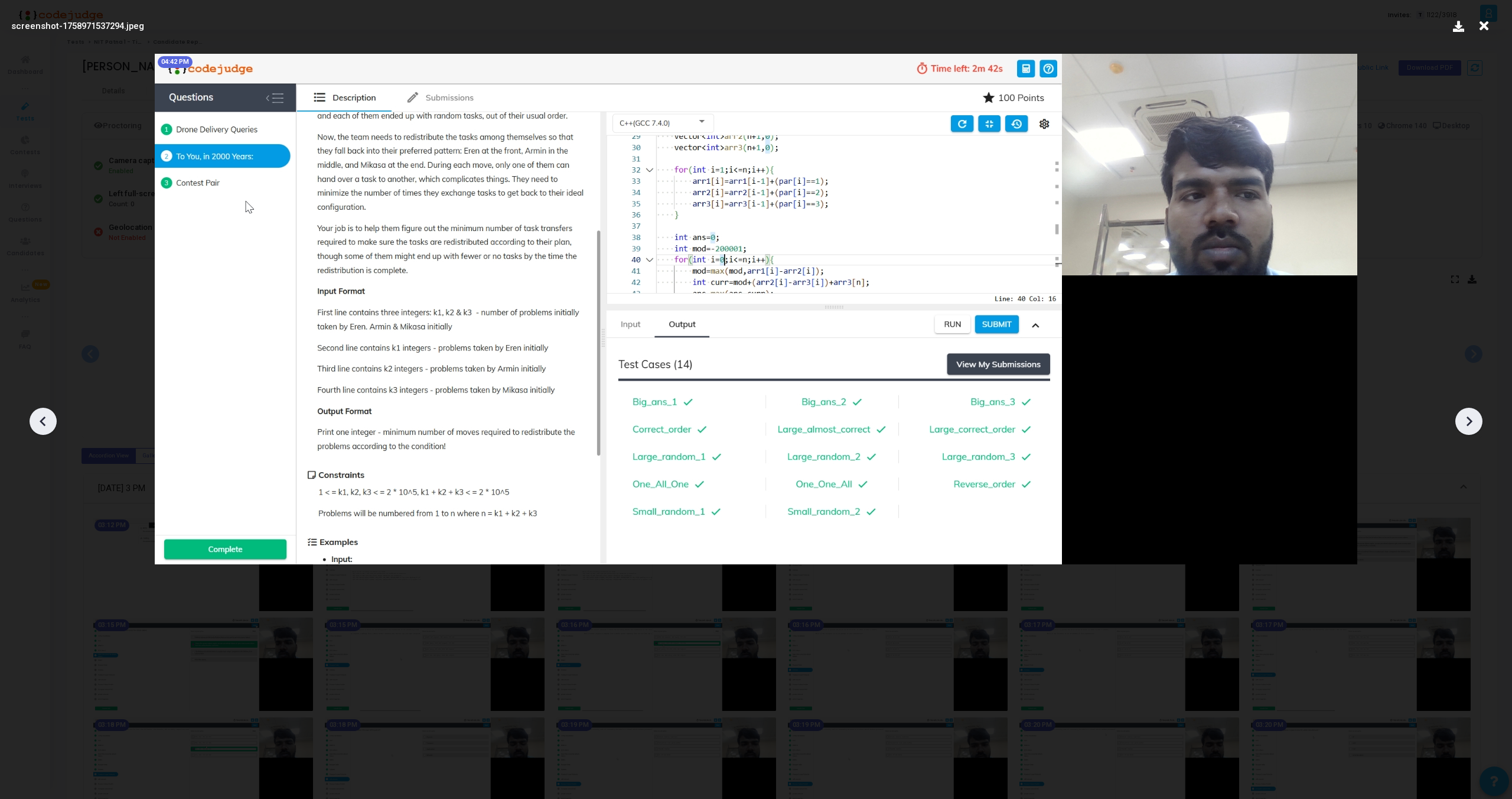
click at [1465, 417] on icon at bounding box center [1468, 420] width 17 height 17
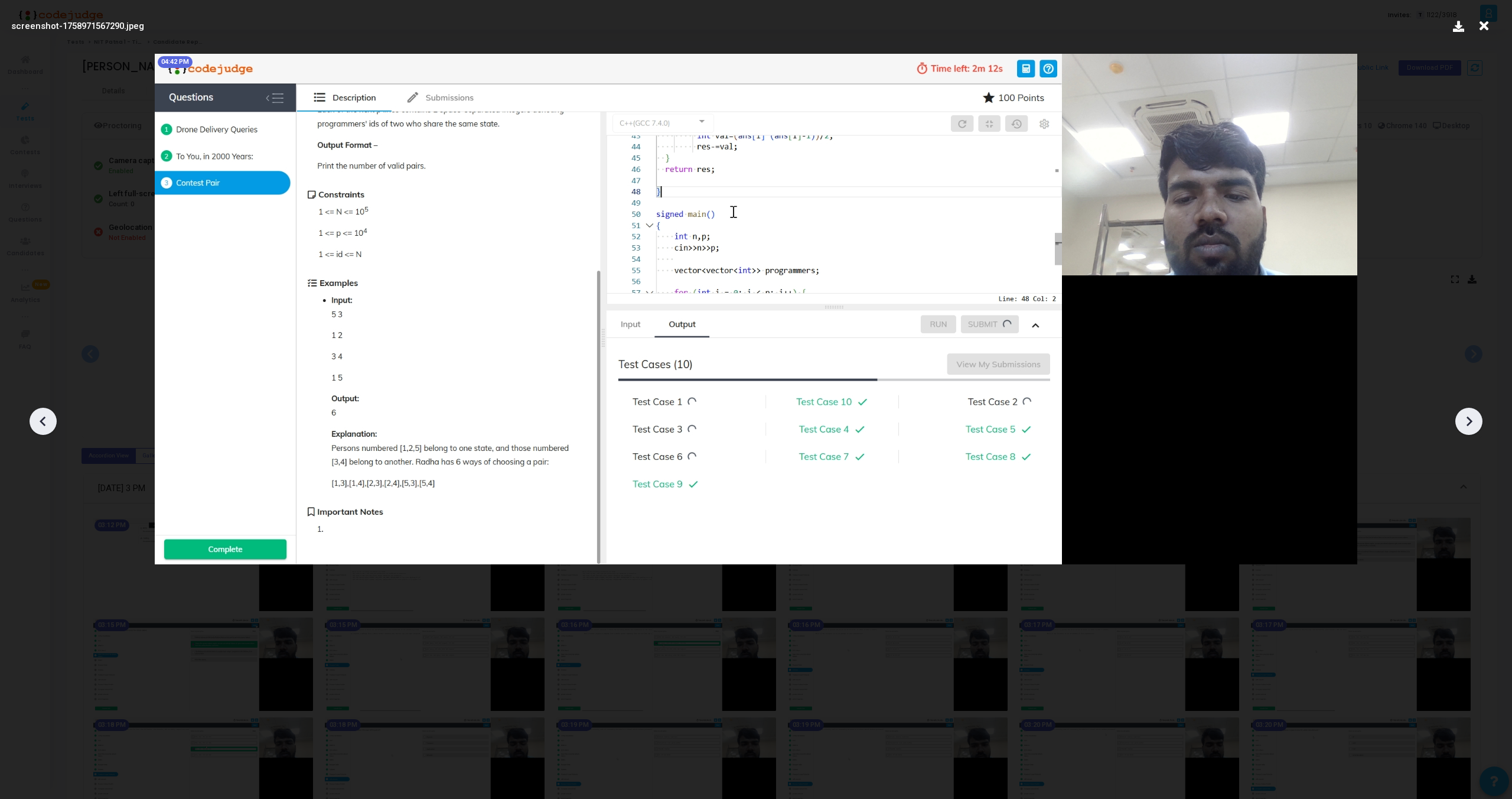
click at [1465, 417] on icon at bounding box center [1468, 420] width 17 height 17
click at [48, 420] on icon at bounding box center [43, 420] width 17 height 17
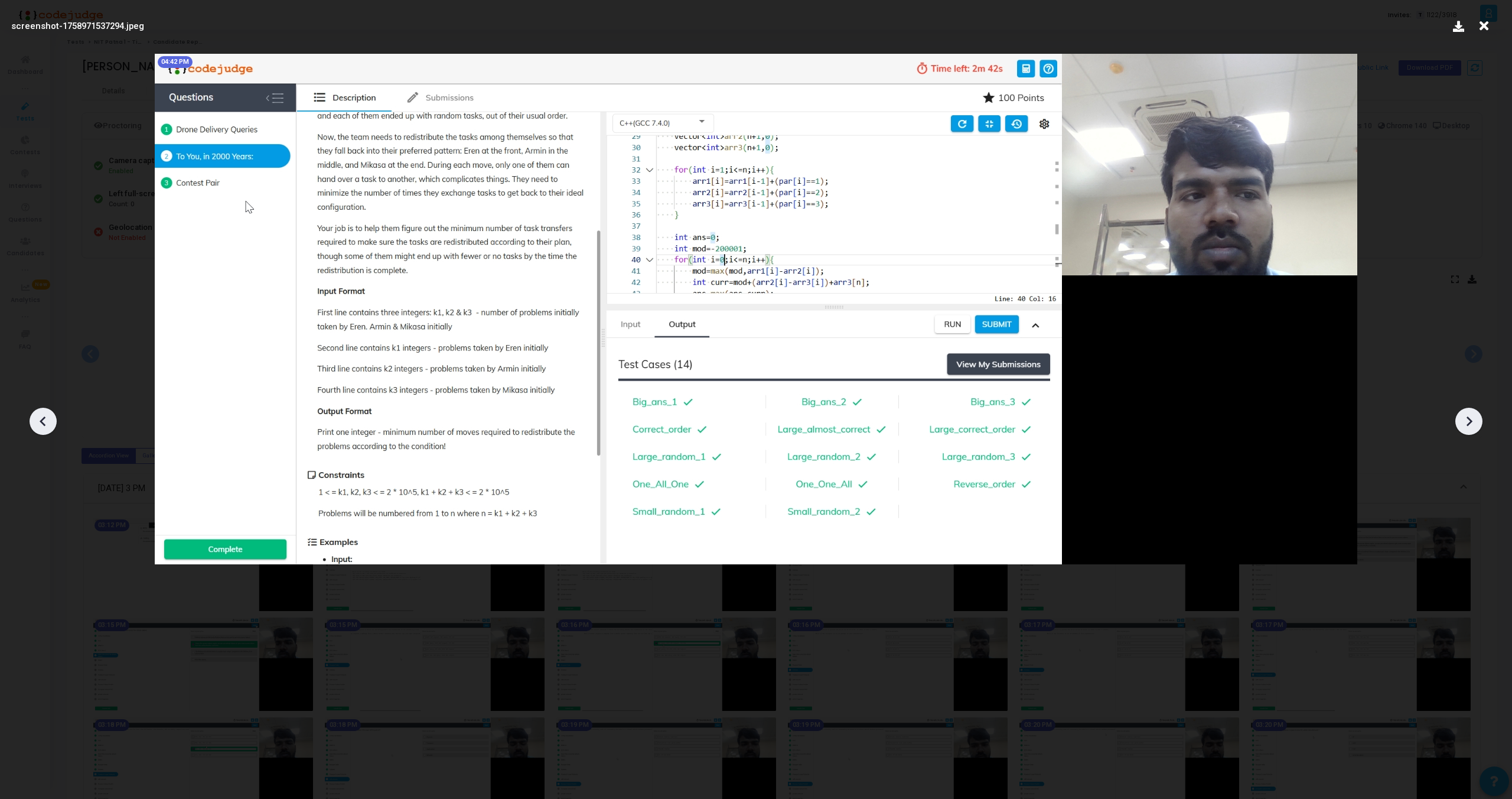
click at [48, 420] on icon at bounding box center [43, 420] width 17 height 17
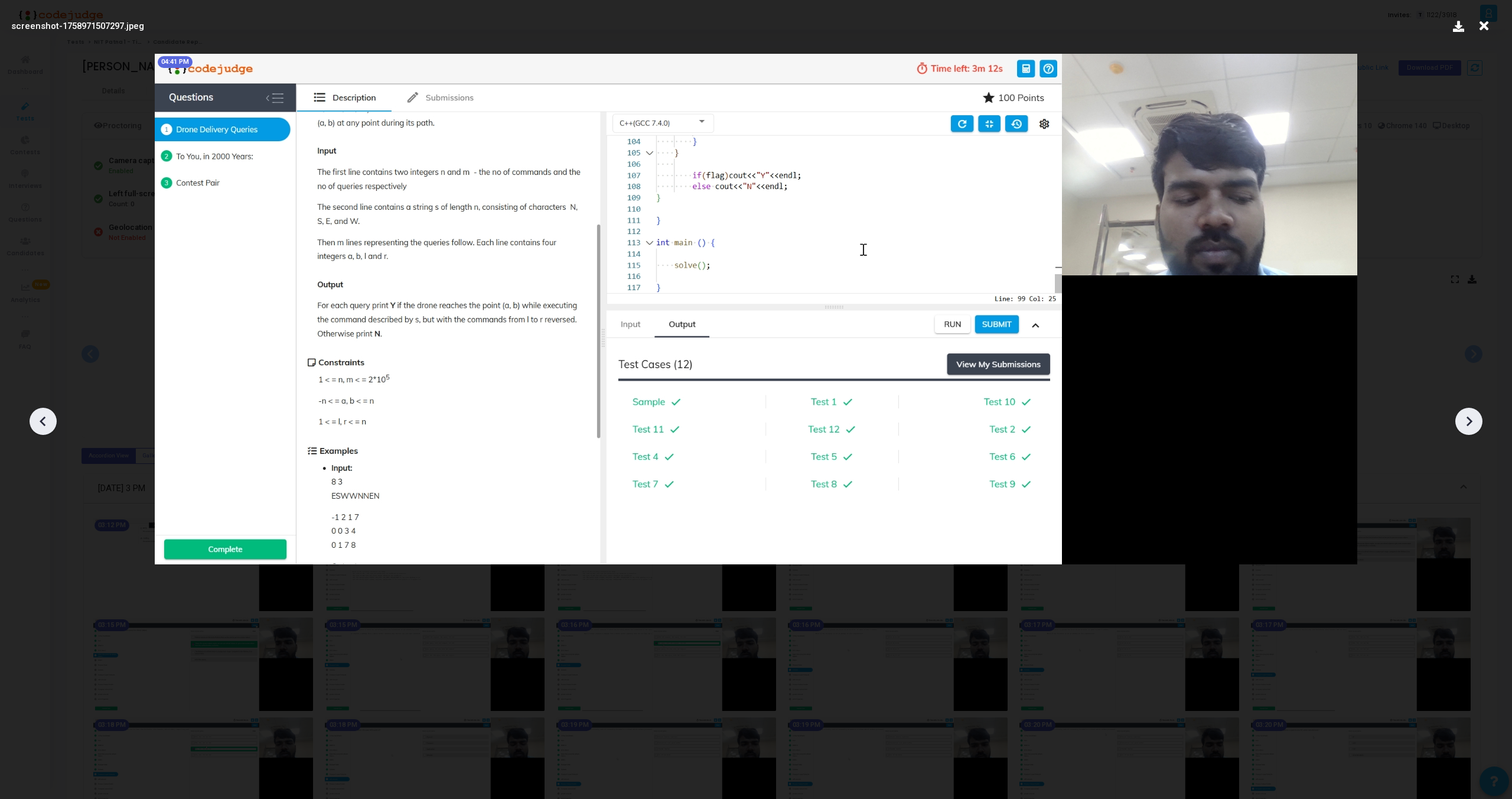
click at [48, 420] on icon at bounding box center [43, 420] width 17 height 17
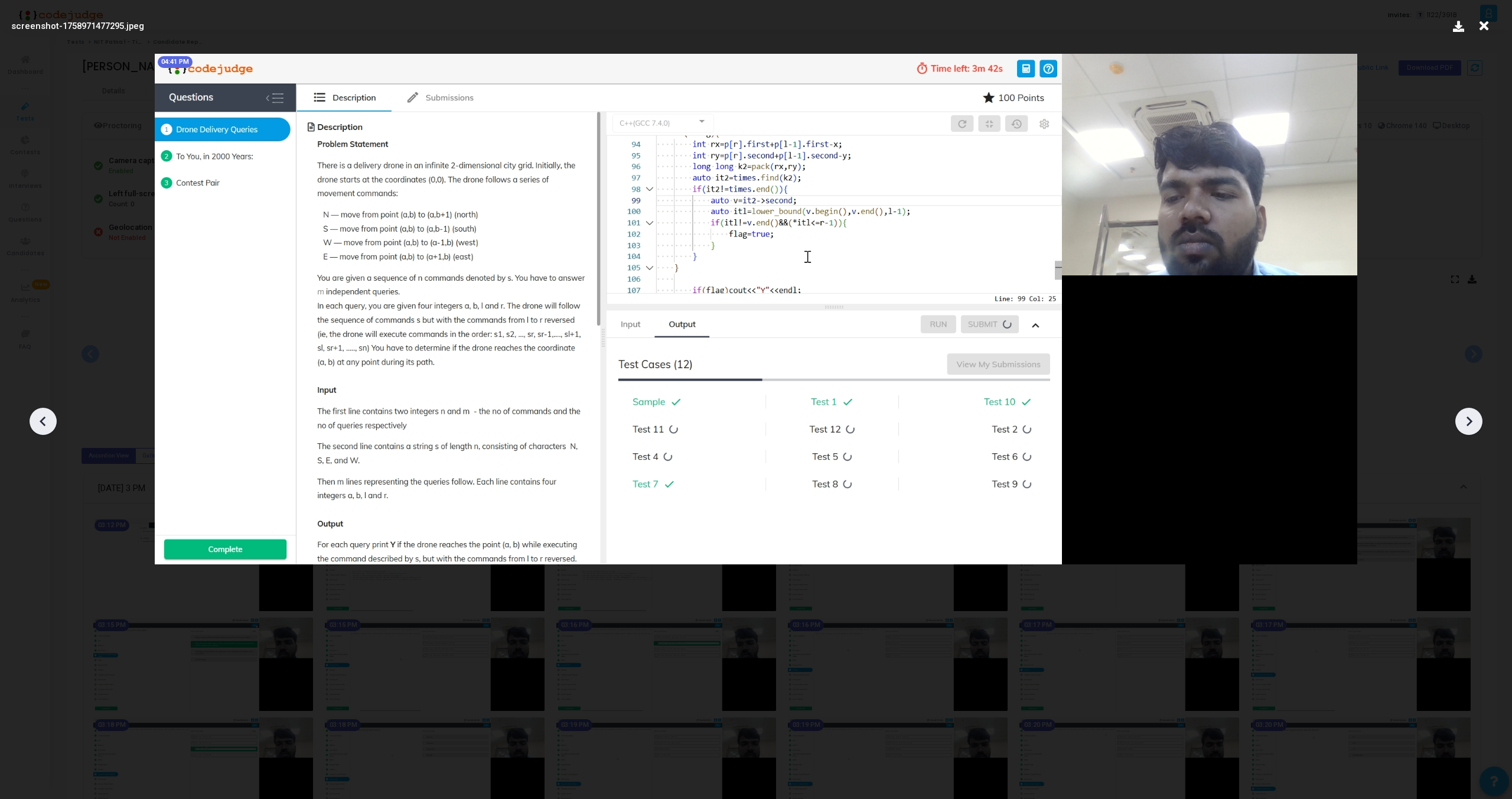
click at [1473, 416] on icon at bounding box center [1468, 420] width 17 height 17
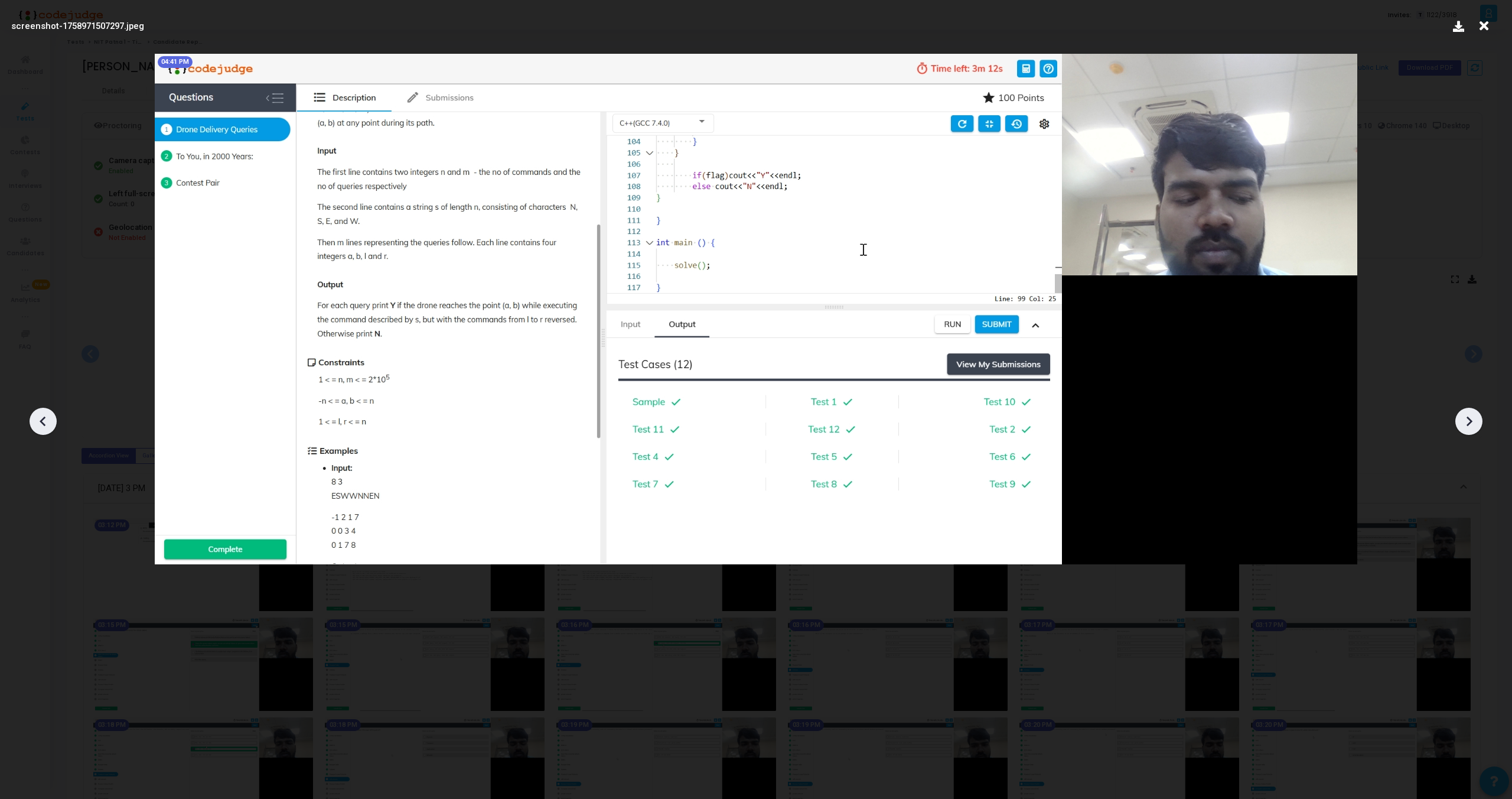
click at [1473, 416] on icon at bounding box center [1468, 420] width 17 height 17
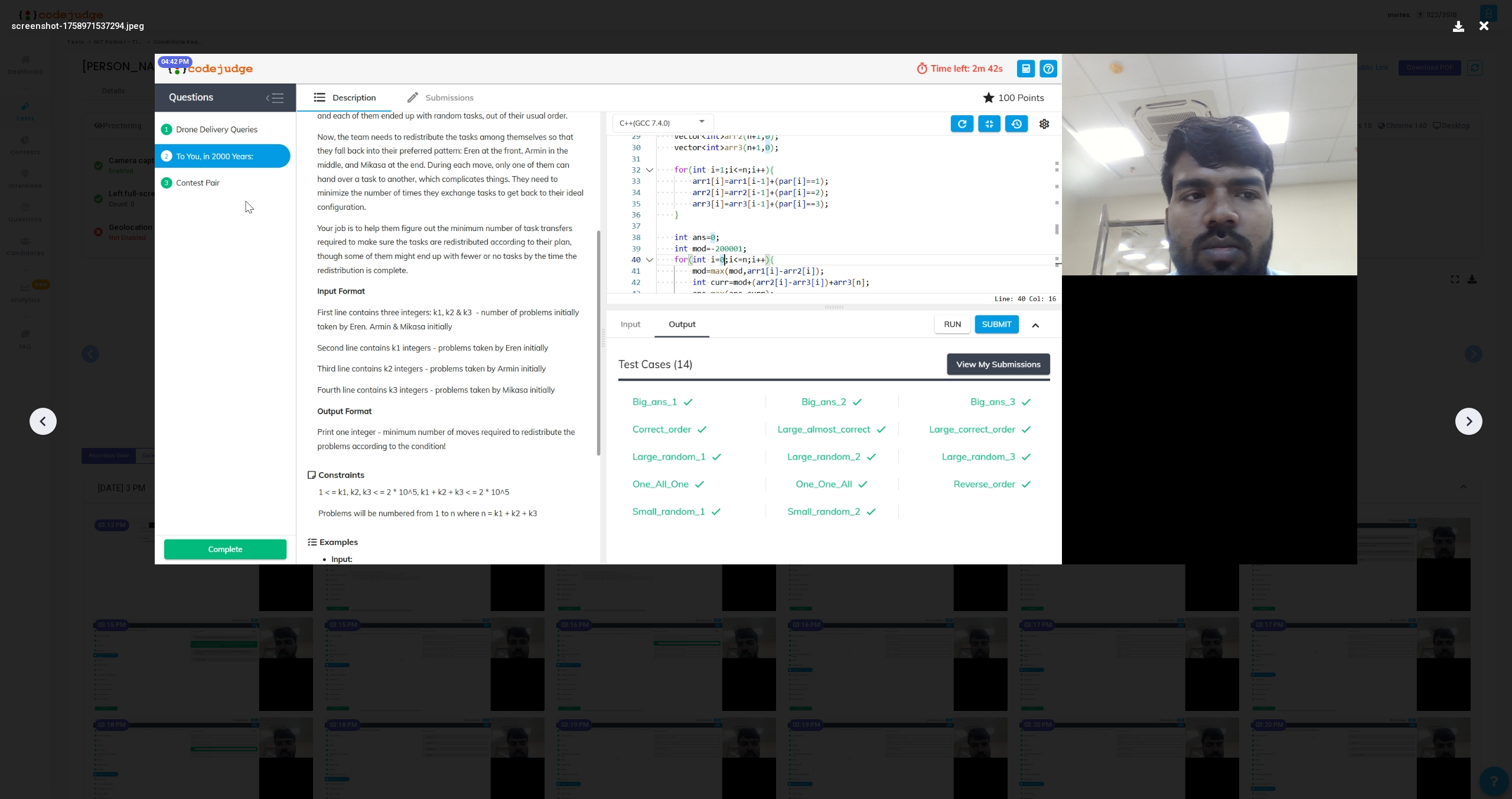
click at [1473, 416] on icon at bounding box center [1468, 420] width 17 height 17
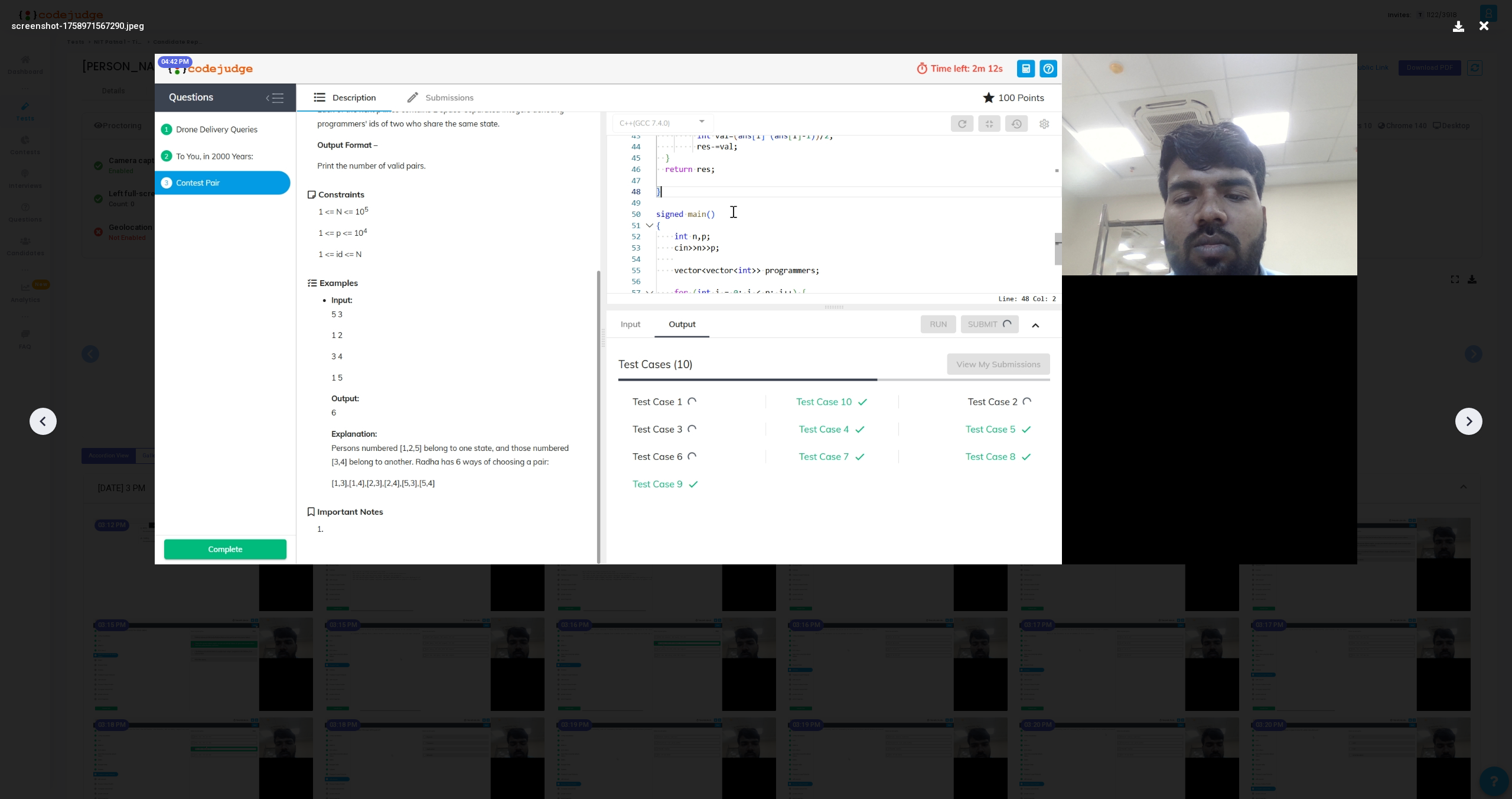
click at [1473, 416] on icon at bounding box center [1468, 420] width 17 height 17
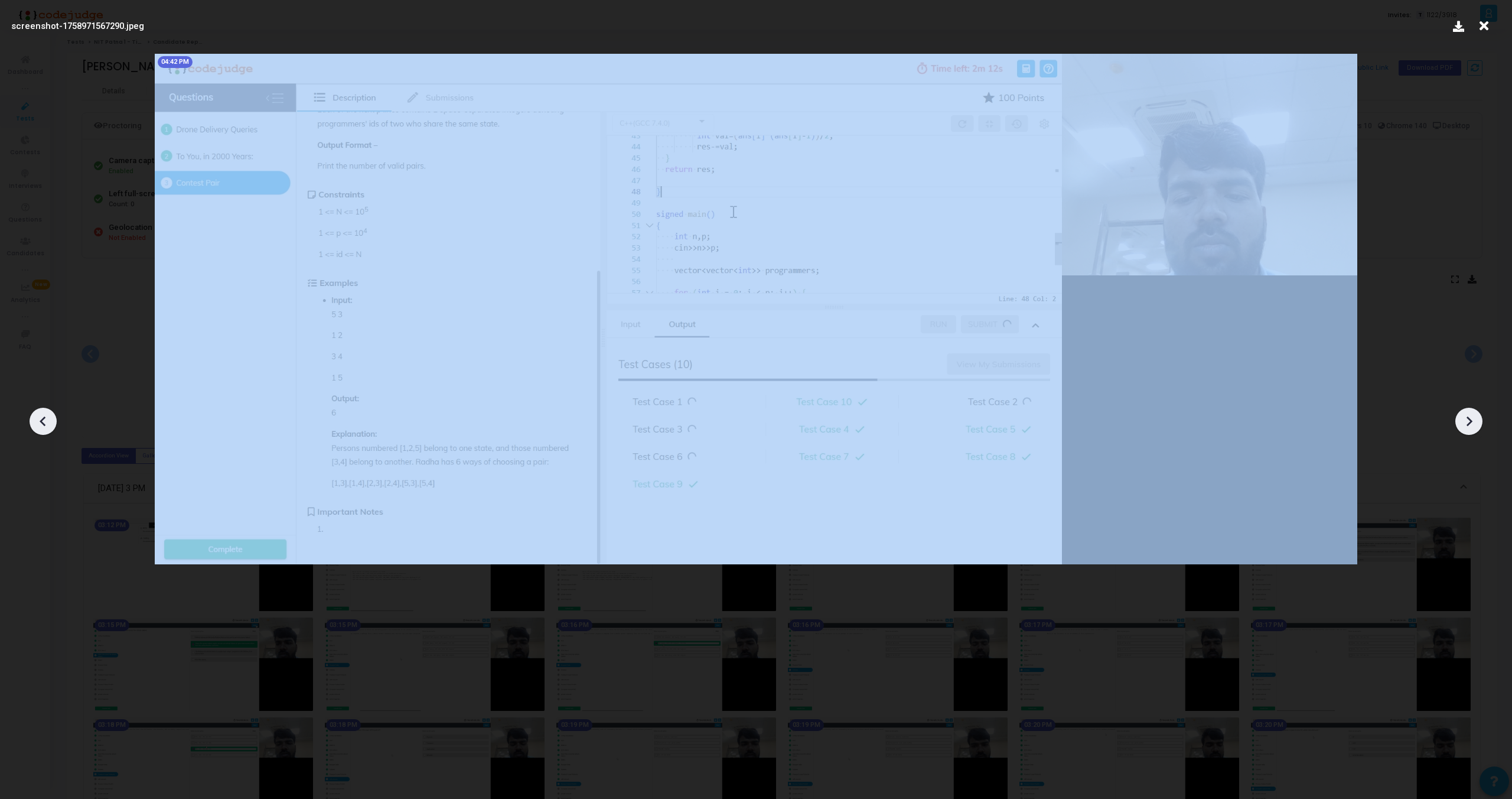
click at [1473, 416] on icon at bounding box center [1468, 420] width 17 height 17
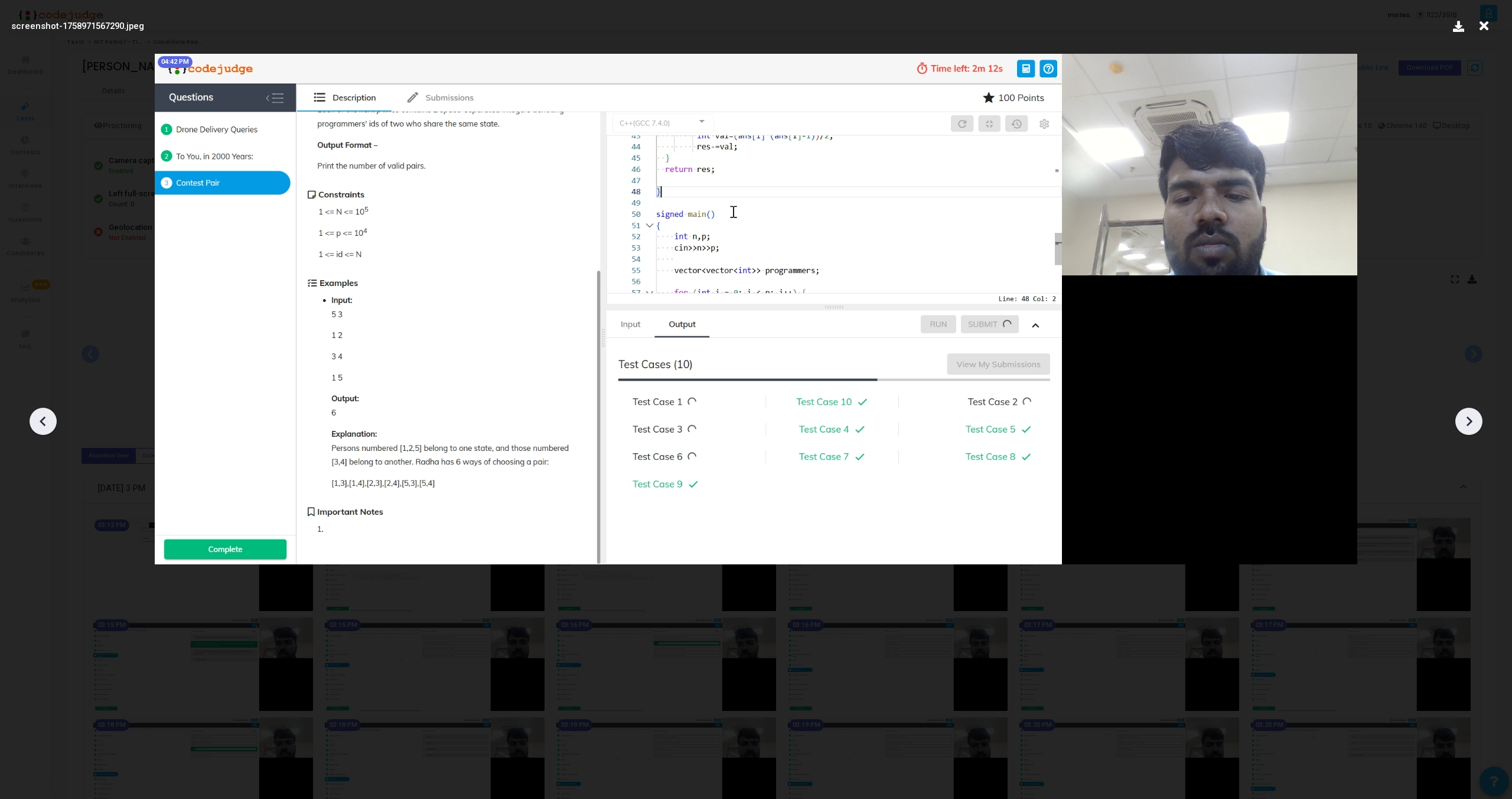
click at [1483, 18] on icon at bounding box center [1484, 25] width 18 height 23
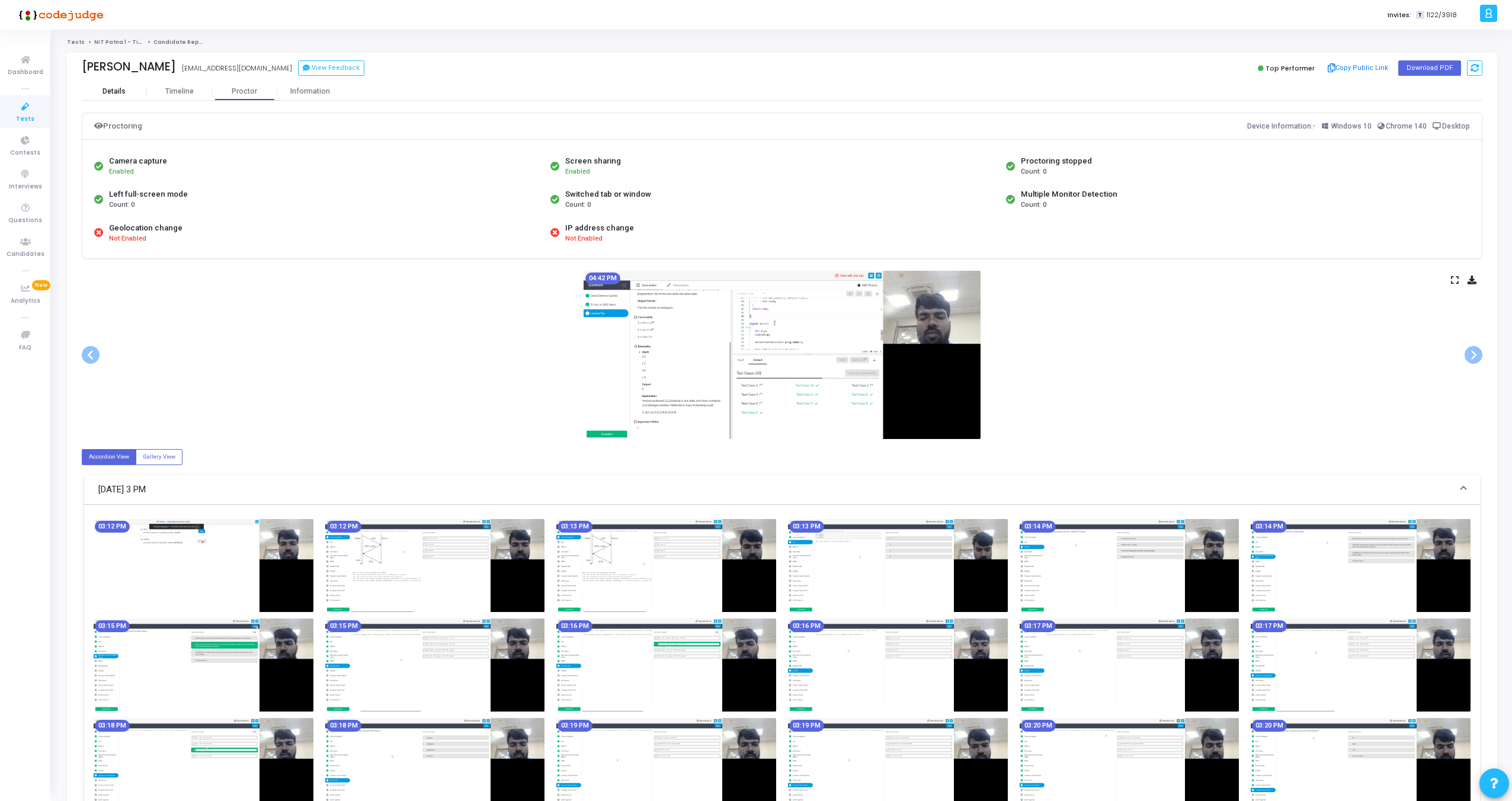
click at [109, 92] on div "Details" at bounding box center [113, 91] width 23 height 9
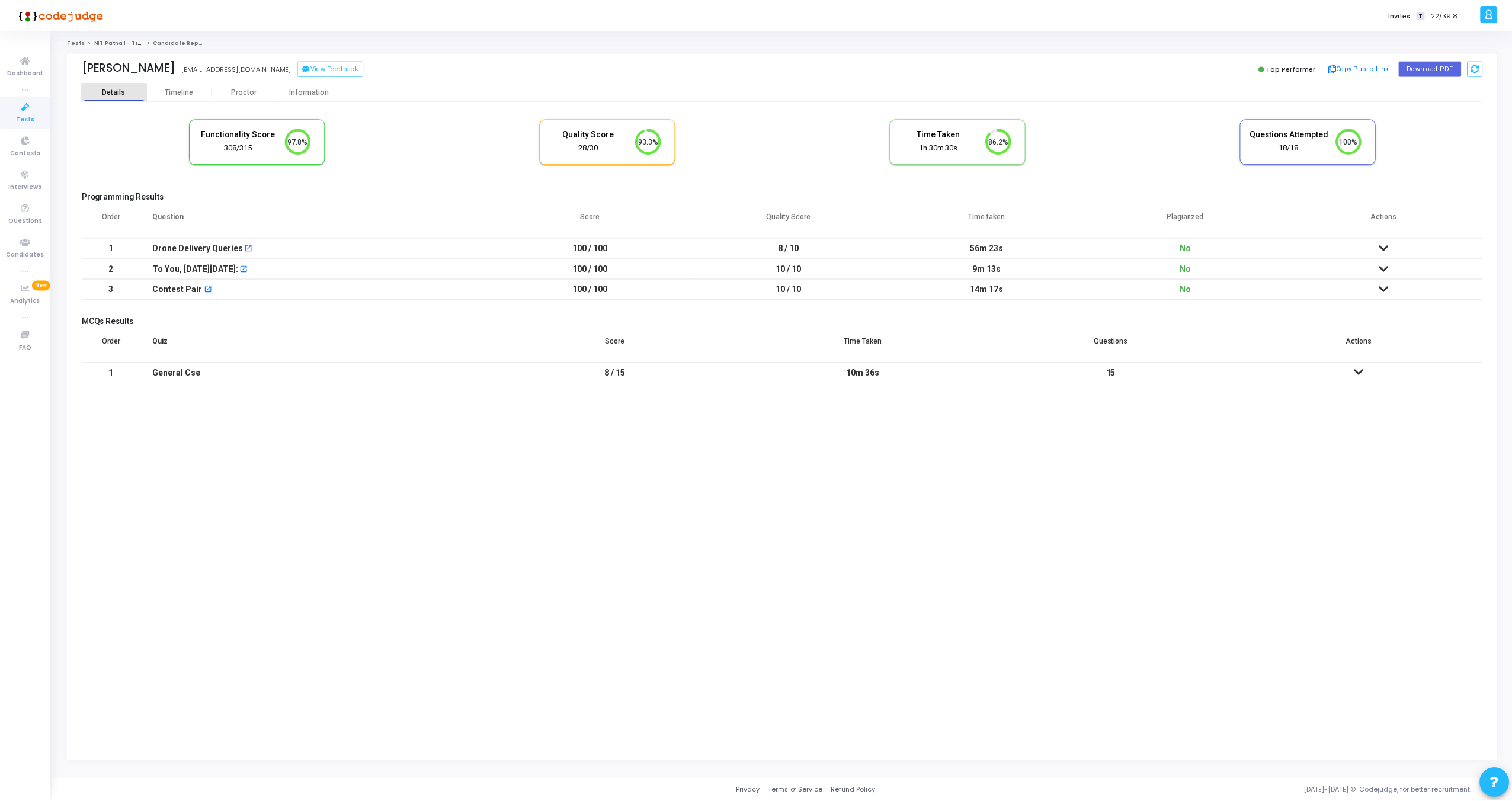
scroll to position [25, 30]
click at [1390, 246] on icon at bounding box center [1387, 247] width 9 height 8
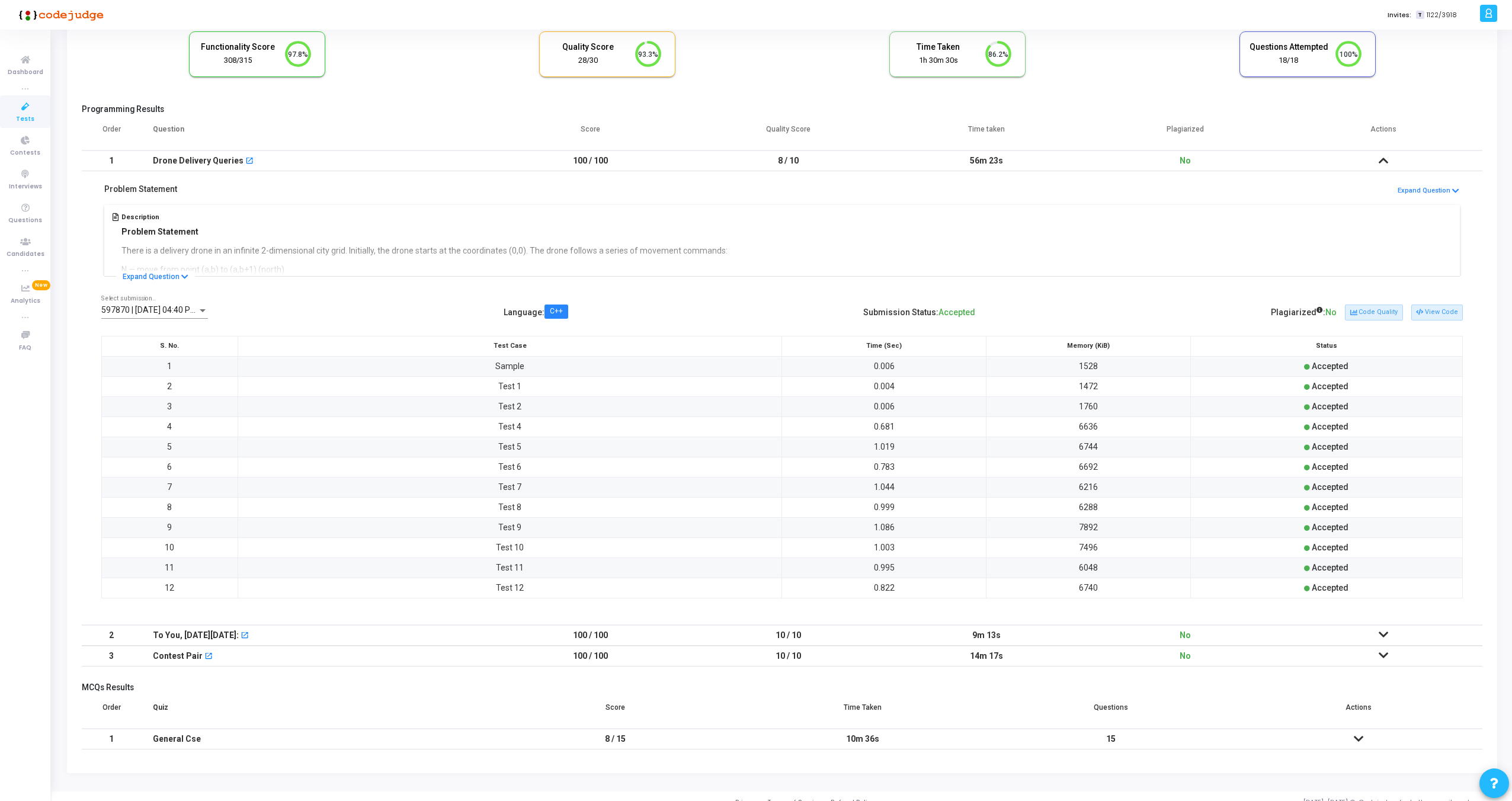
scroll to position [99, 0]
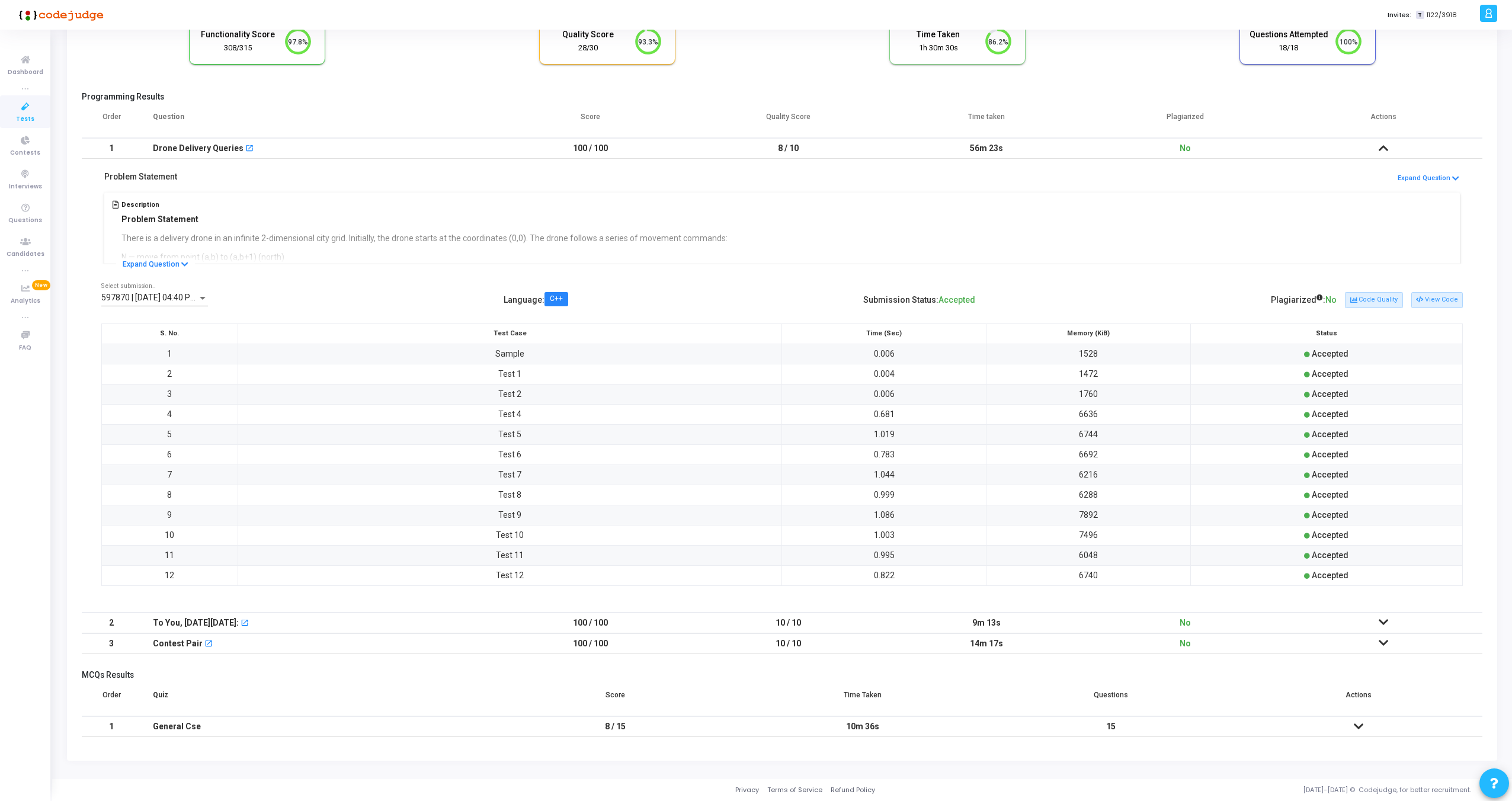
click at [170, 295] on span "597870 | 27 Sep, 2025 04:40 PM IST (Best) P" at bounding box center [172, 297] width 142 height 9
click at [202, 319] on span "597741 | 27 Sep, 2025 04:28 PM IST" at bounding box center [182, 322] width 163 height 25
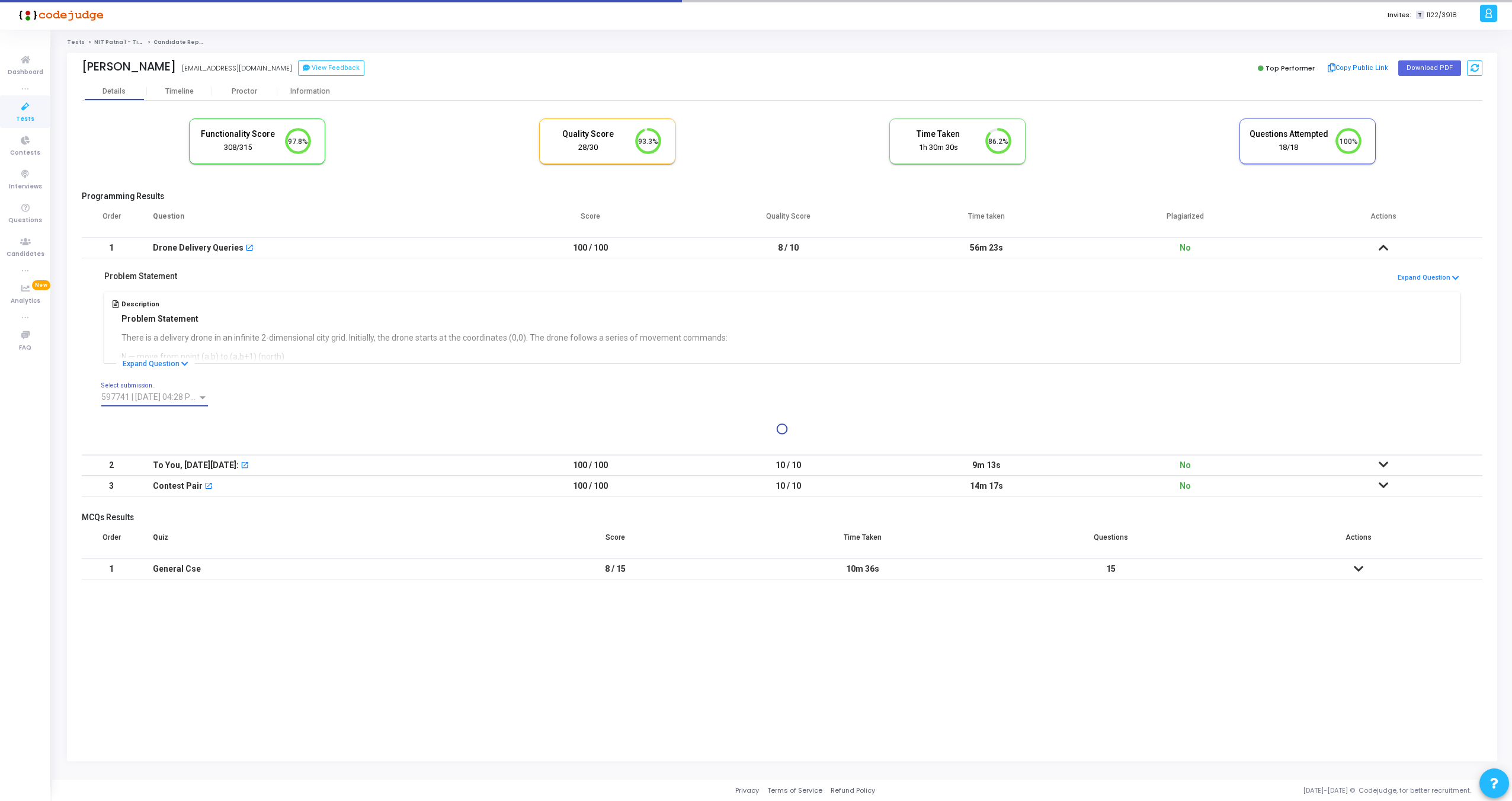
scroll to position [0, 0]
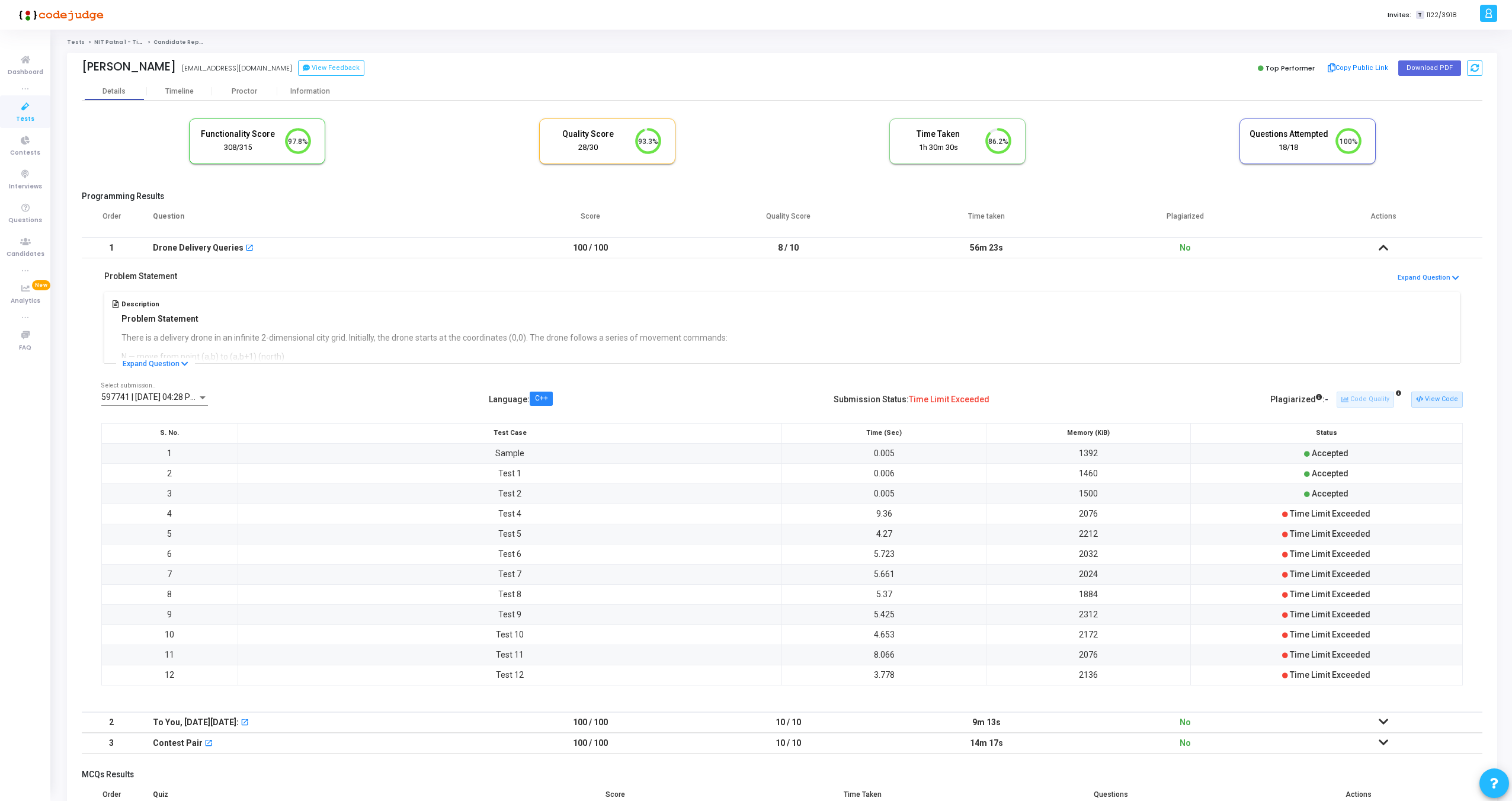
click at [165, 389] on div "597741 | 27 Sep, 2025 04:28 PM IST Select submission.." at bounding box center [154, 393] width 107 height 23
click at [162, 376] on span "597870 | 27 Sep, 2025 04:40 PM IST (Best) P" at bounding box center [182, 372] width 163 height 25
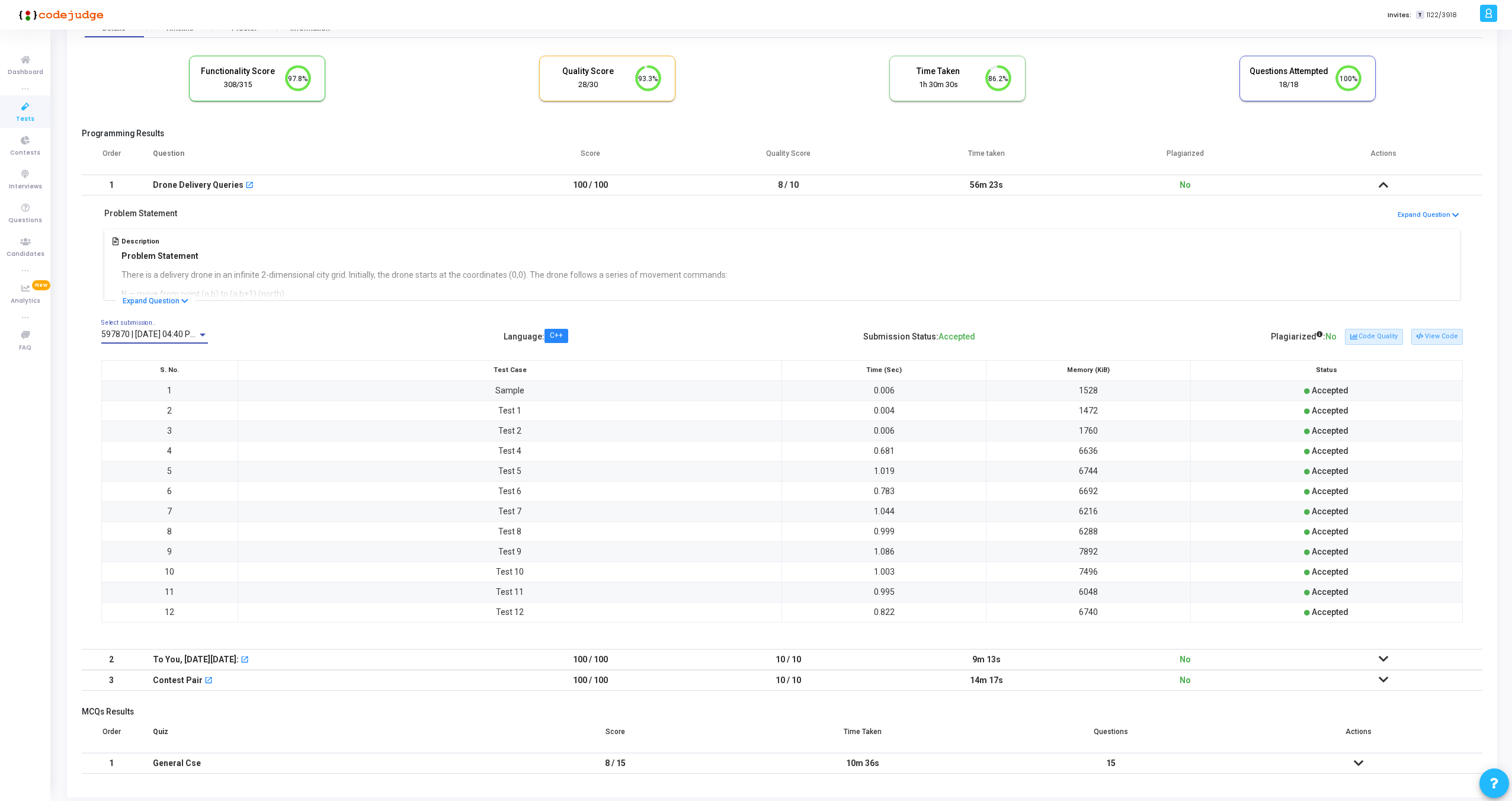
scroll to position [99, 0]
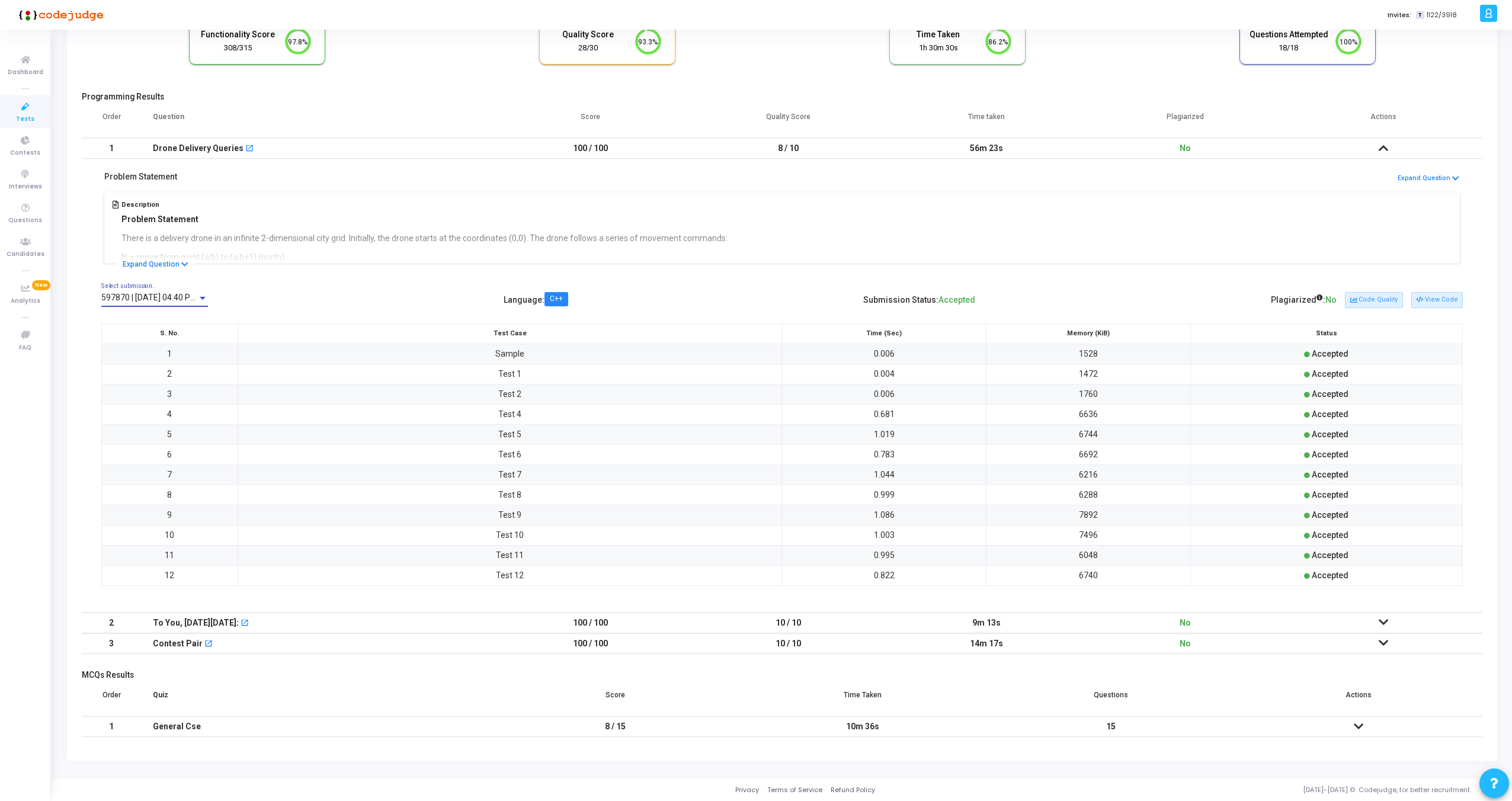
click at [1387, 618] on icon at bounding box center [1383, 621] width 9 height 8
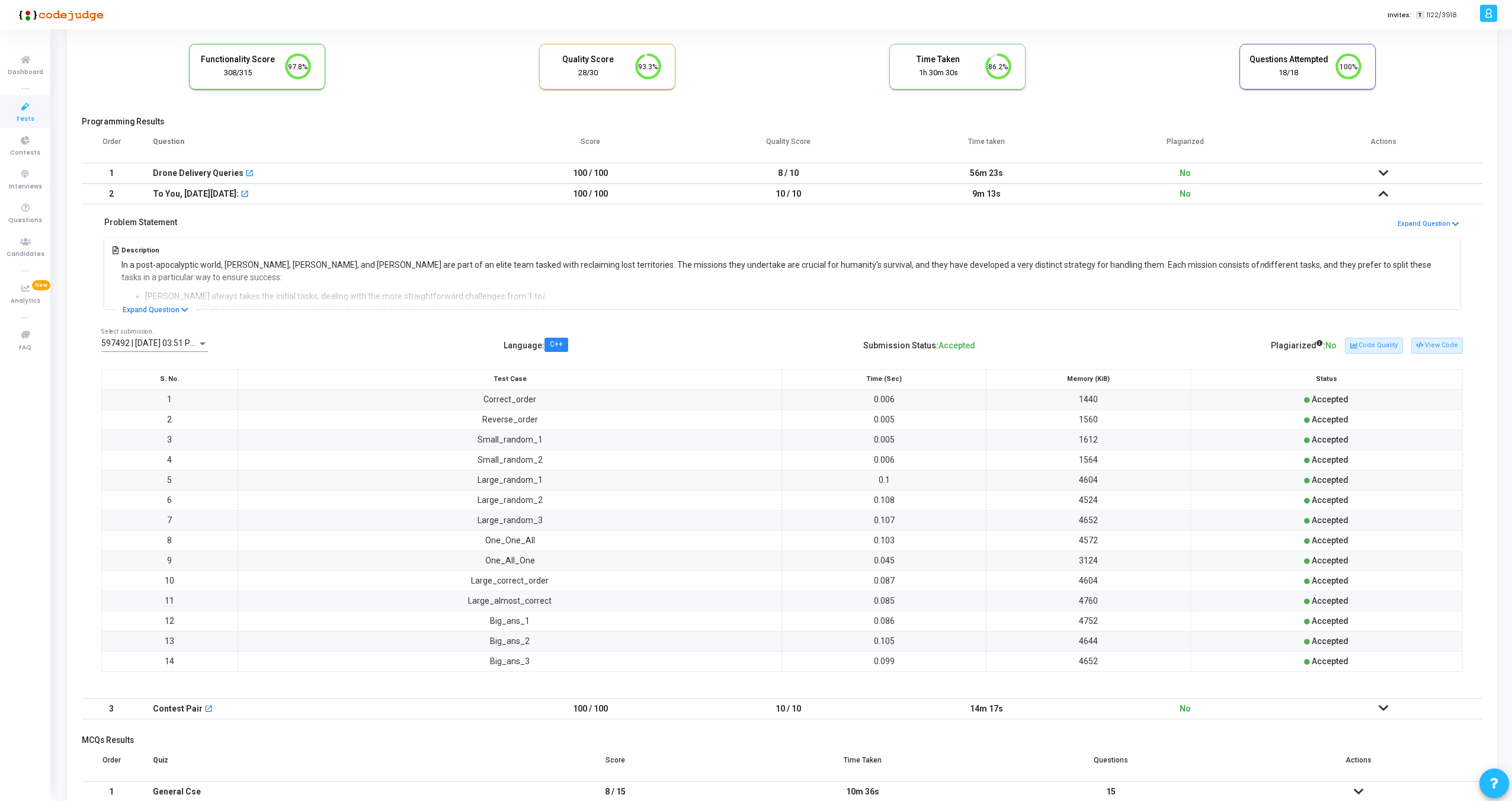
scroll to position [57, 0]
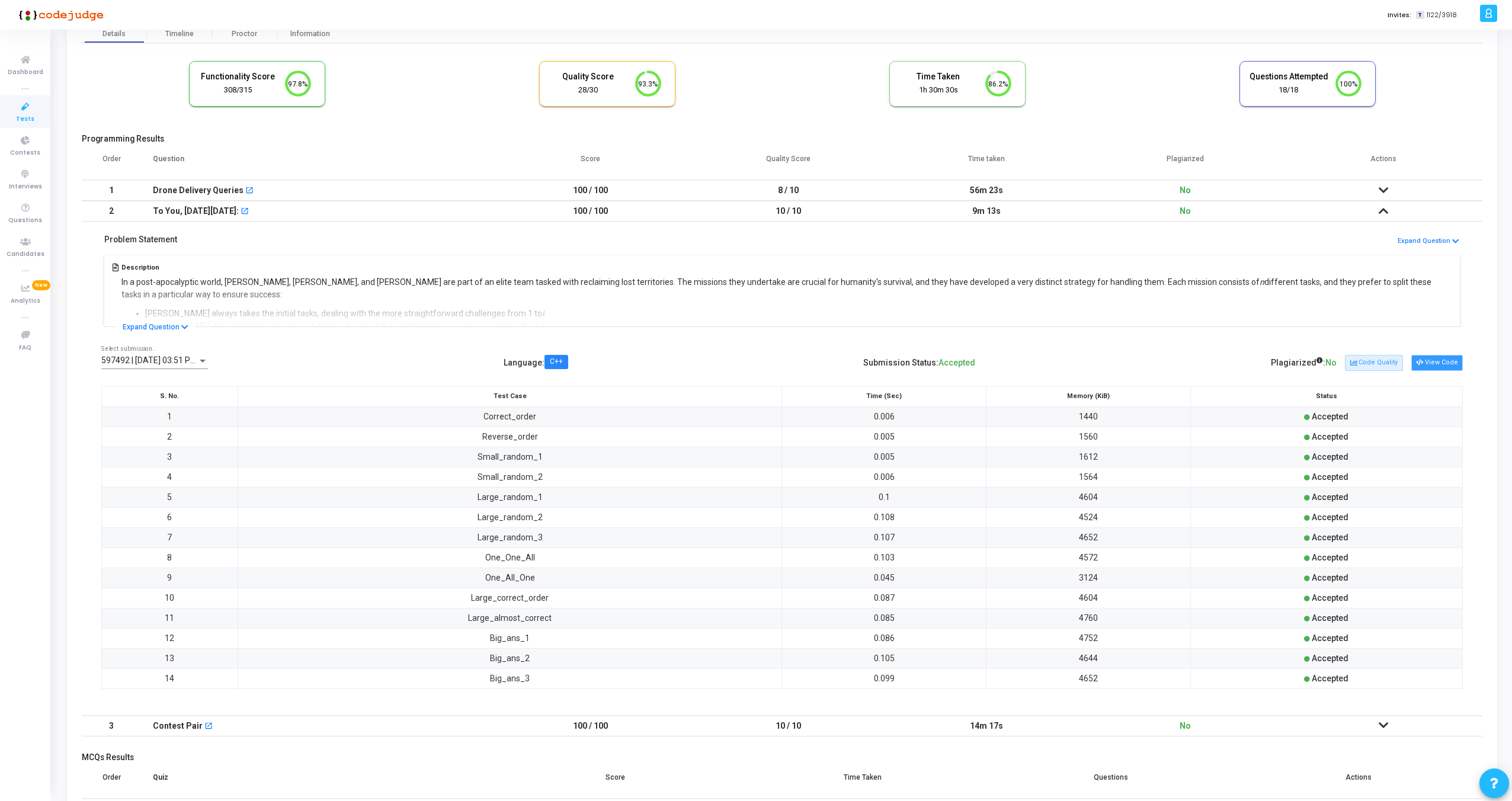
click at [1431, 368] on button "View Code" at bounding box center [1437, 362] width 51 height 16
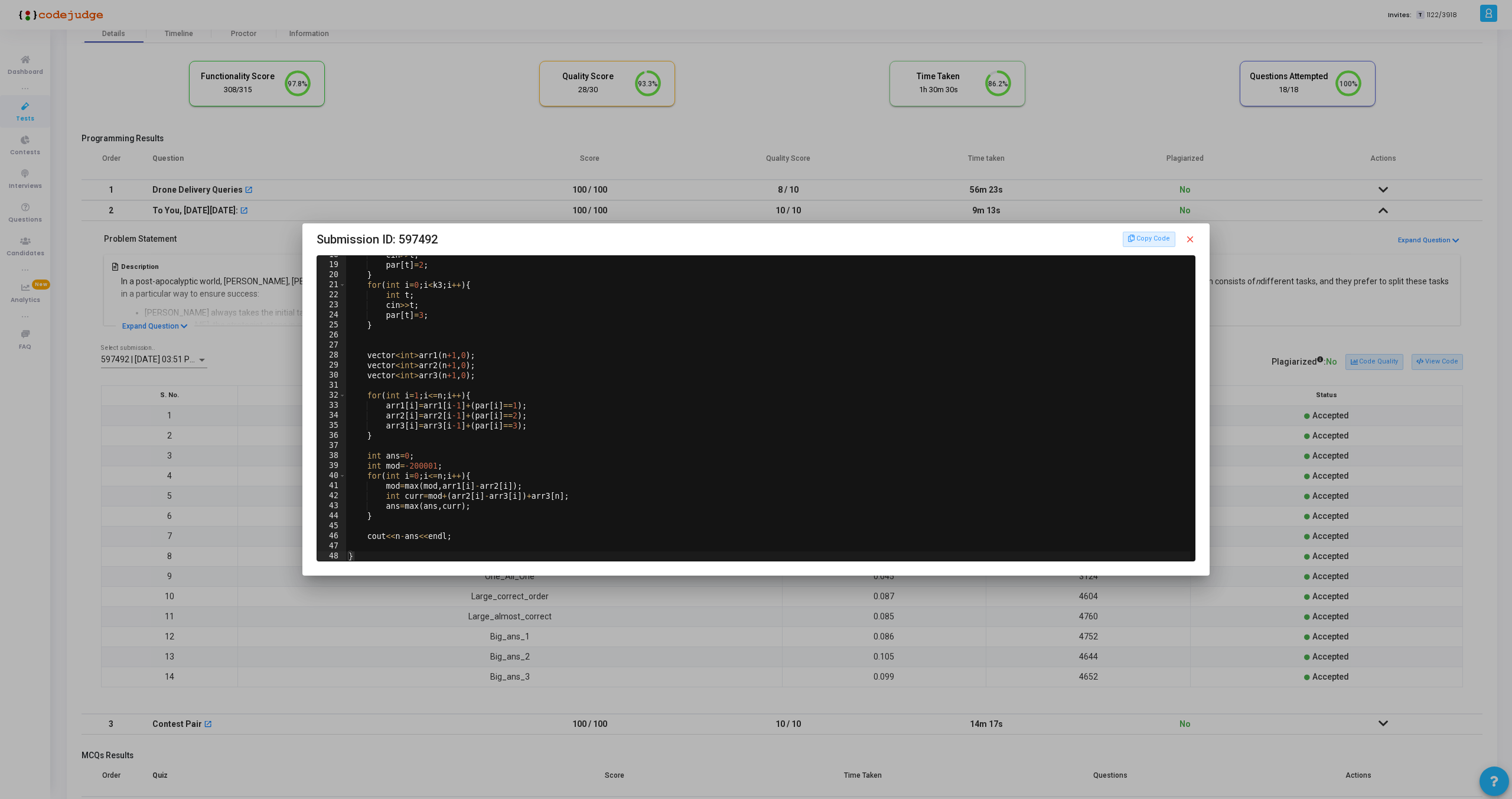
scroll to position [0, 0]
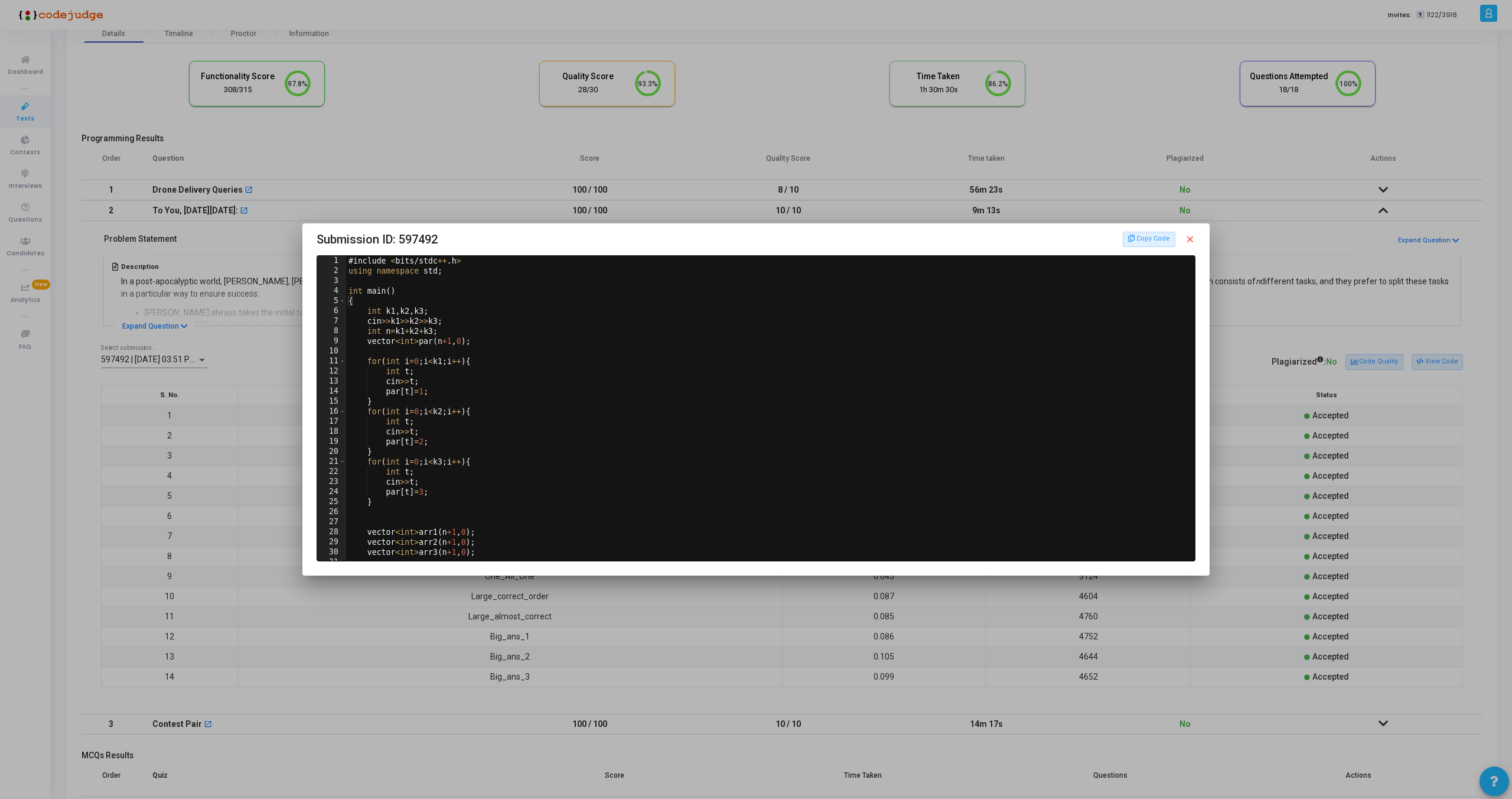
click at [1190, 237] on mat-icon "close" at bounding box center [1190, 239] width 11 height 11
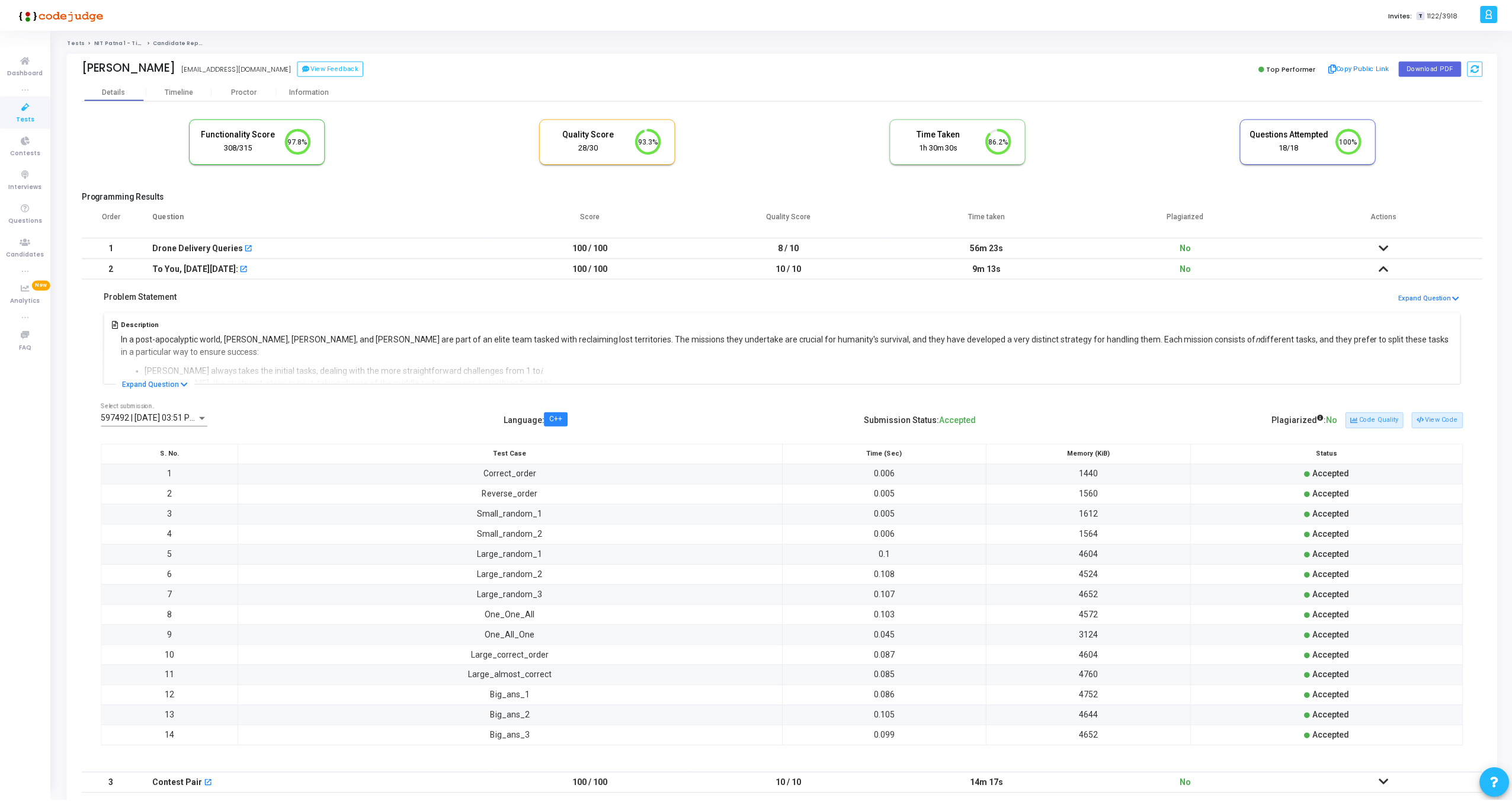
scroll to position [57, 0]
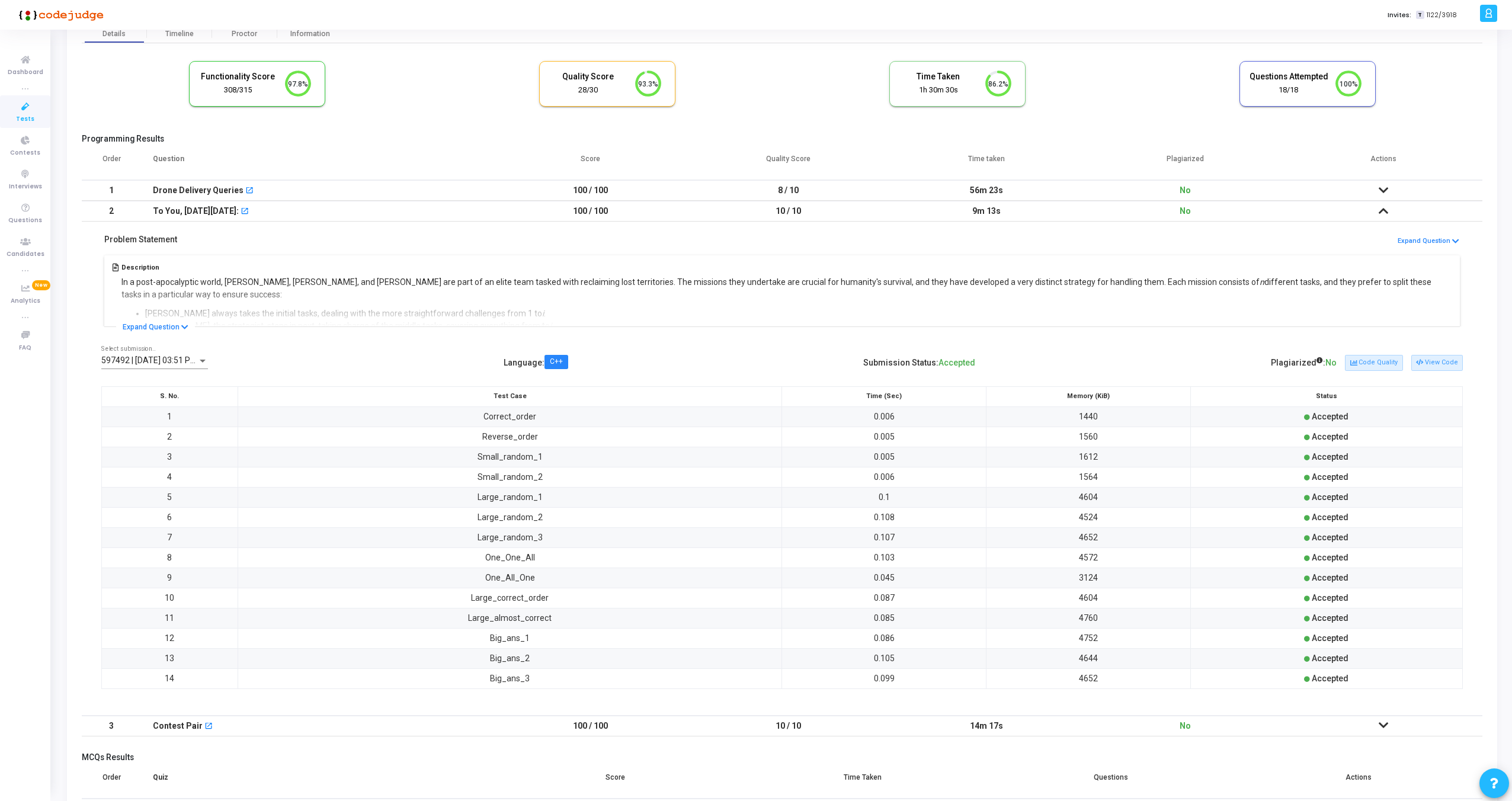
click at [175, 355] on div "597492 | 27 Sep, 2025 03:51 PM IST (Best) P Select submission.." at bounding box center [154, 357] width 107 height 23
click at [452, 374] on div at bounding box center [756, 400] width 1512 height 801
click at [1434, 365] on button "View Code" at bounding box center [1437, 362] width 51 height 16
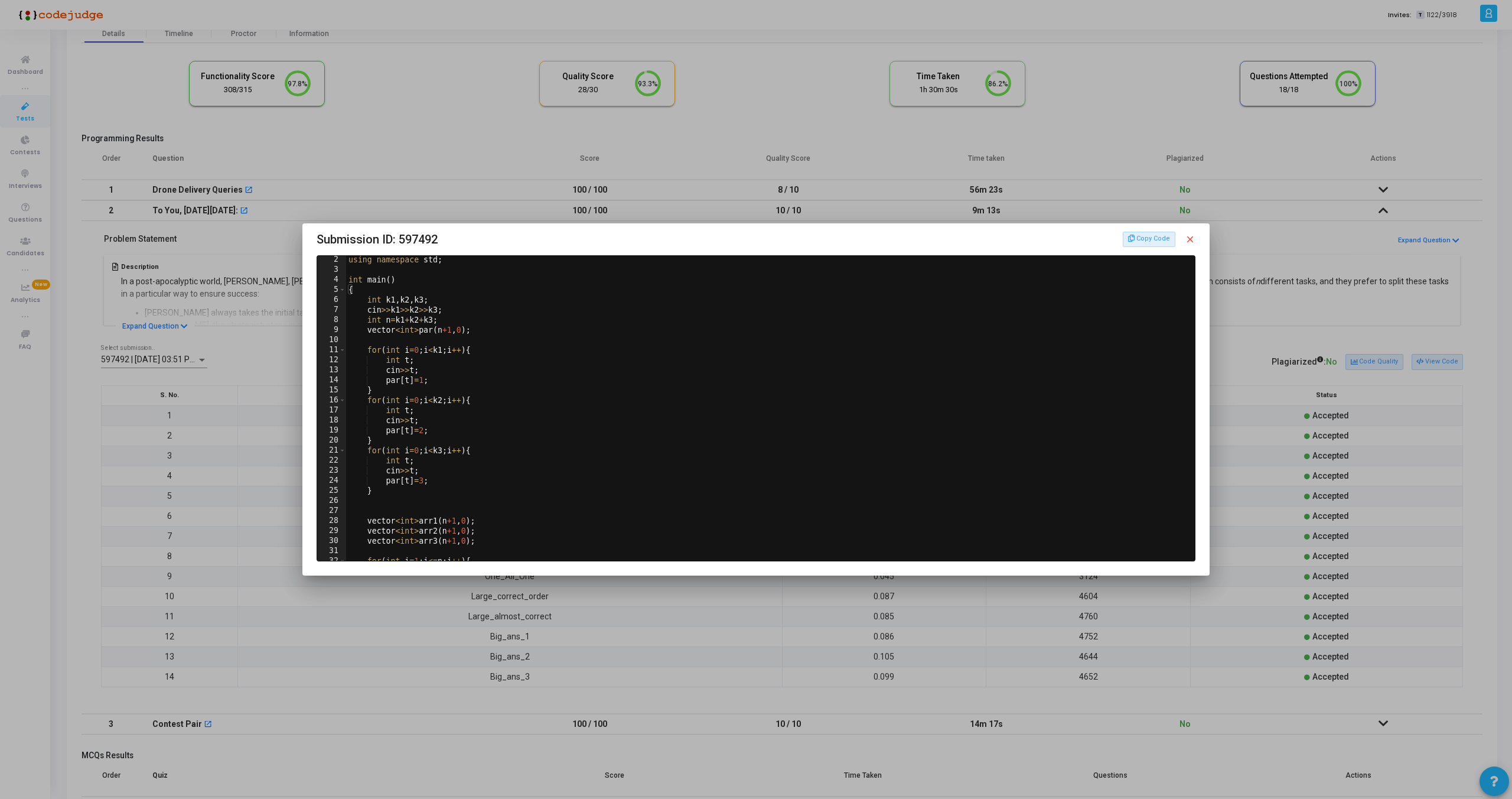
scroll to position [177, 0]
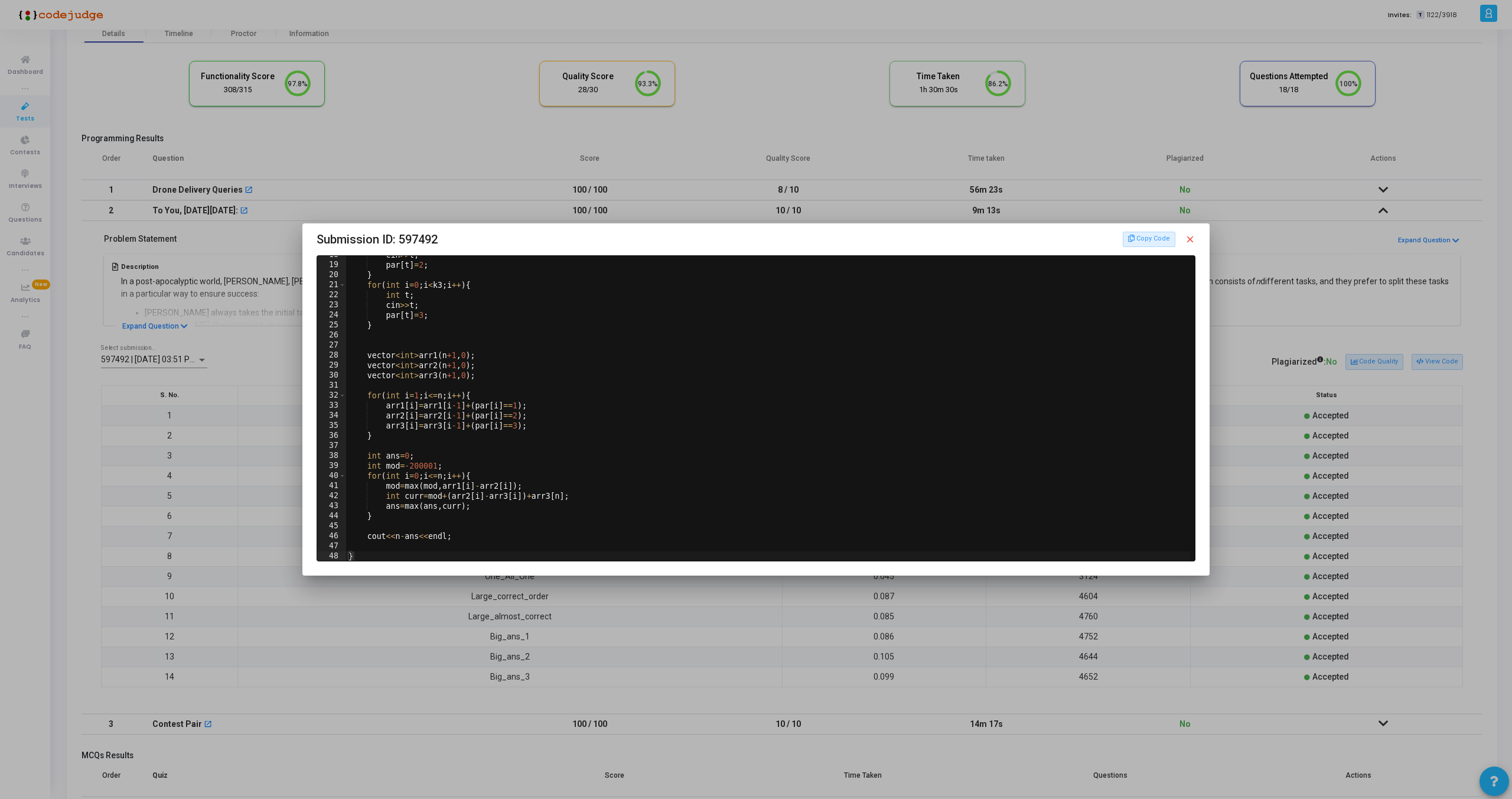
click at [1188, 238] on mat-icon "close" at bounding box center [1190, 239] width 11 height 11
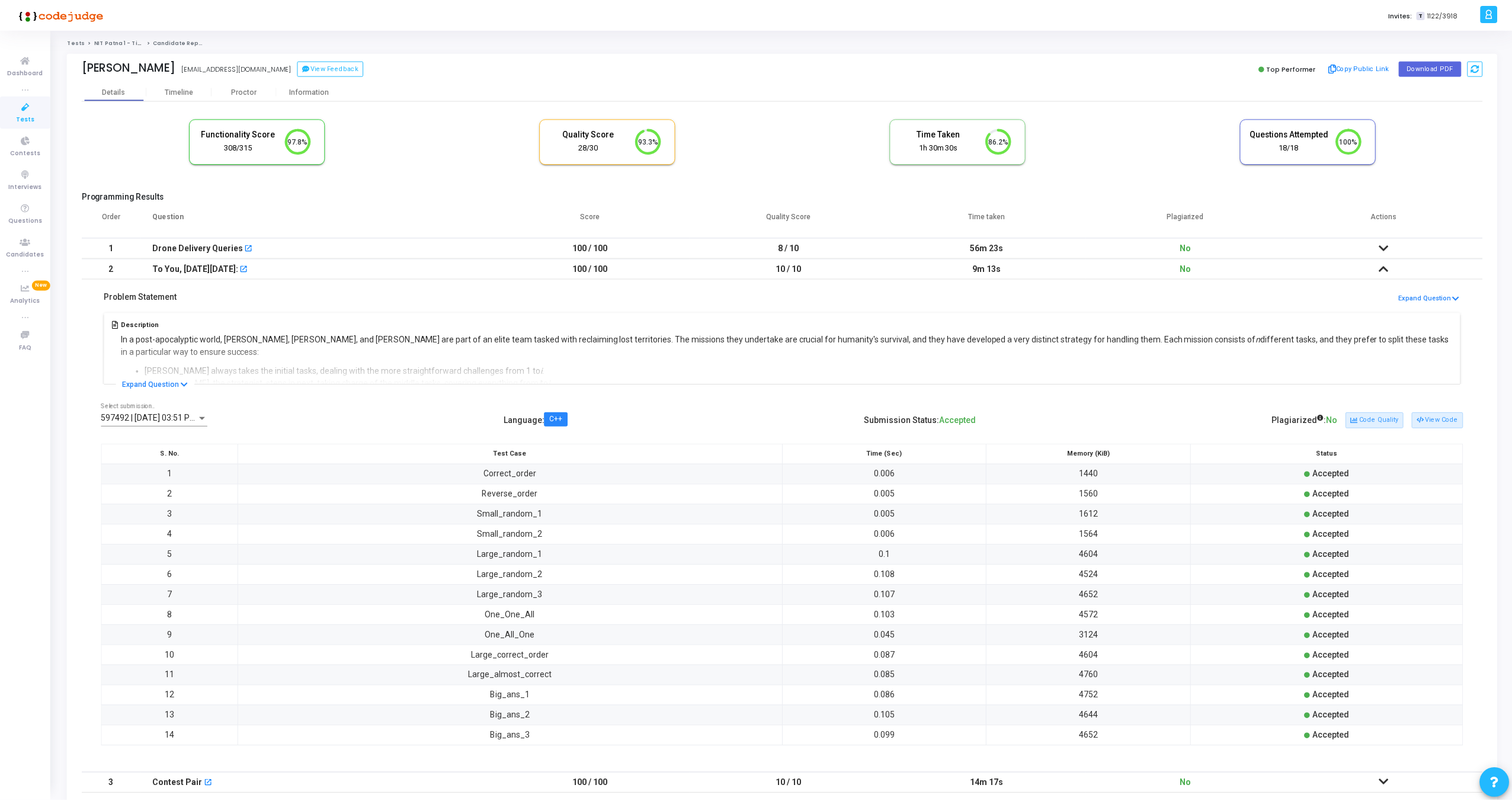
scroll to position [57, 0]
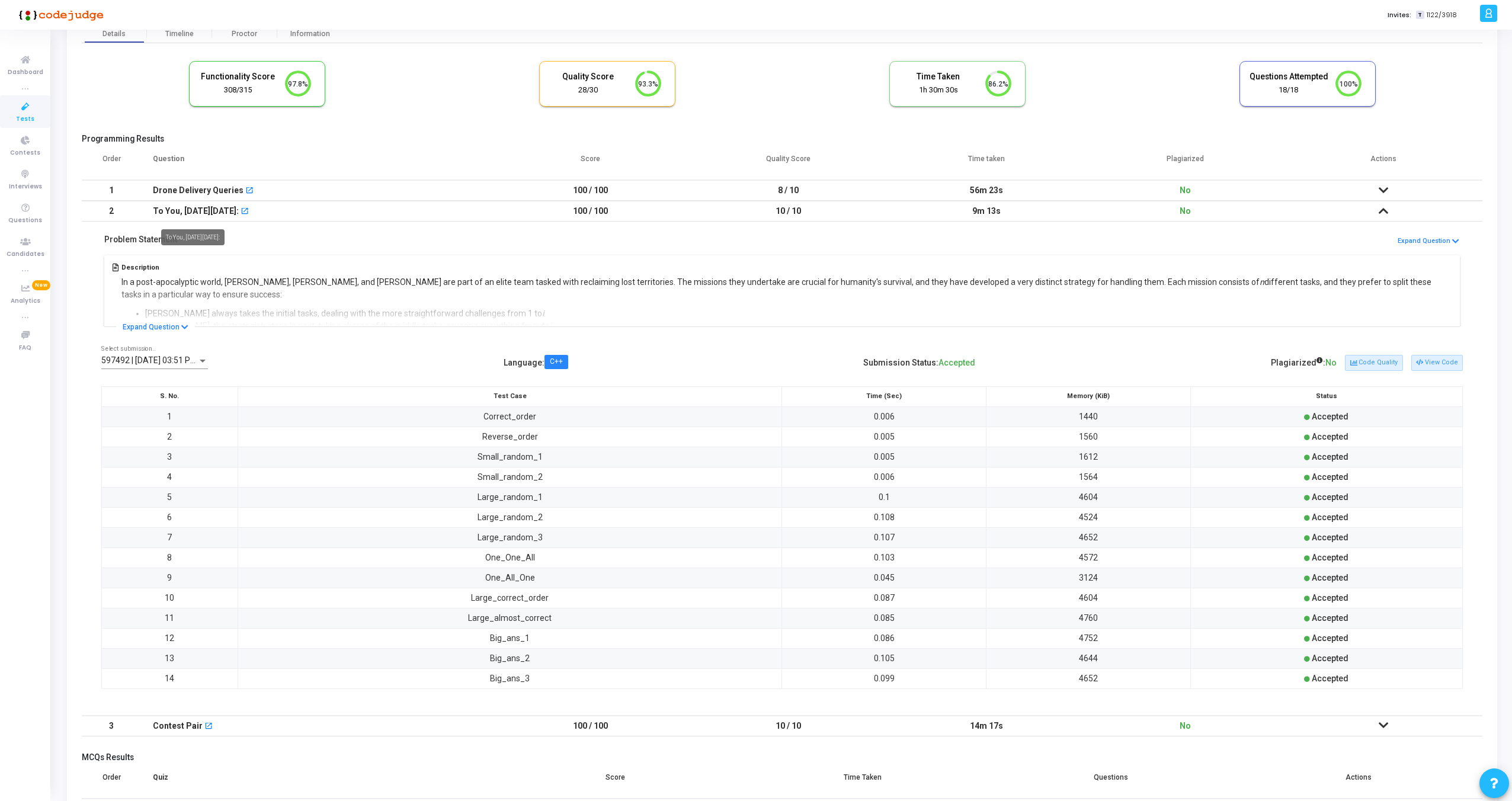
click at [207, 203] on div "To You, [DATE][DATE]:" at bounding box center [196, 211] width 86 height 19
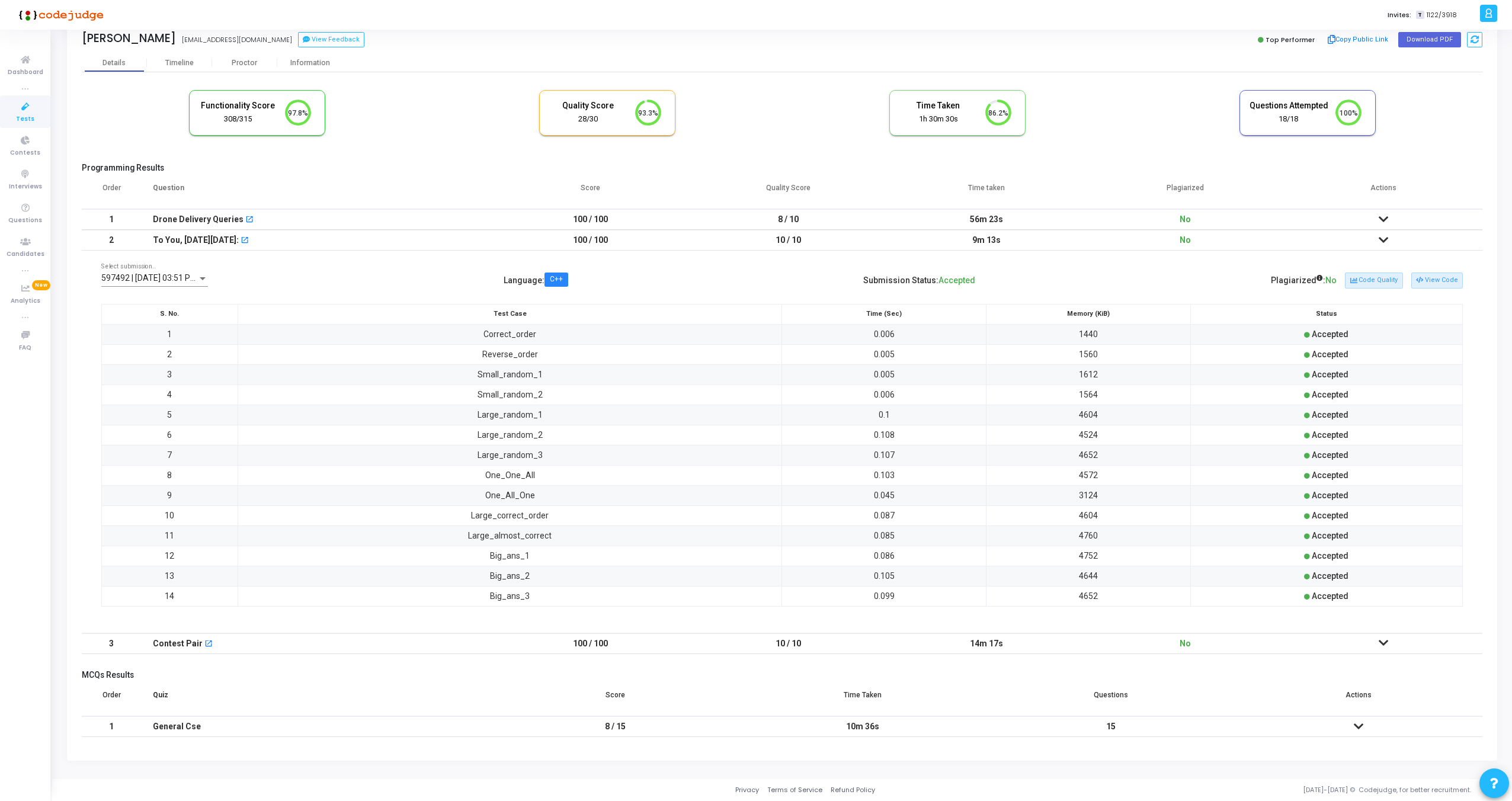
scroll to position [0, 0]
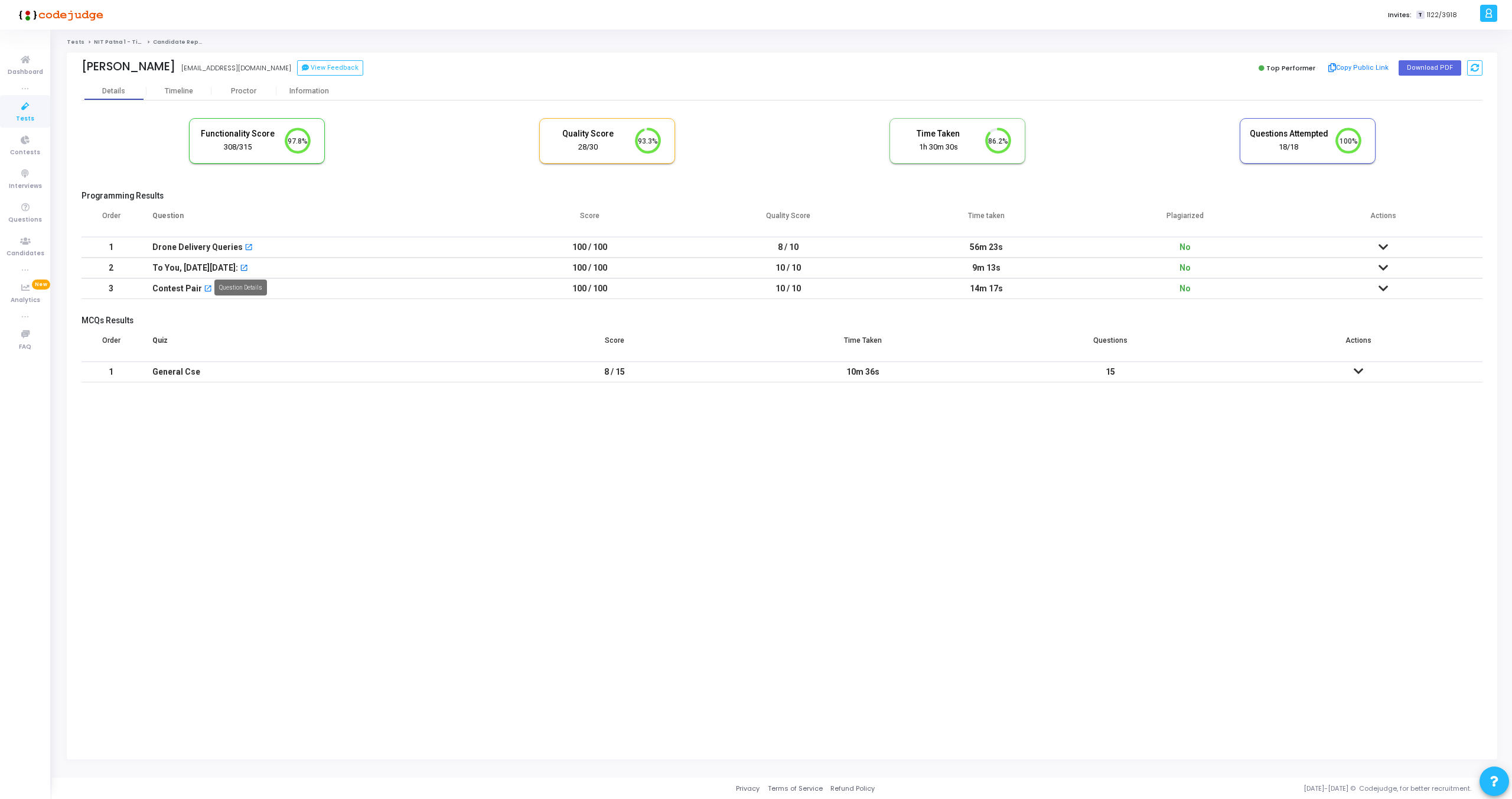
click at [244, 266] on mat-icon "open_in_new" at bounding box center [244, 268] width 8 height 8
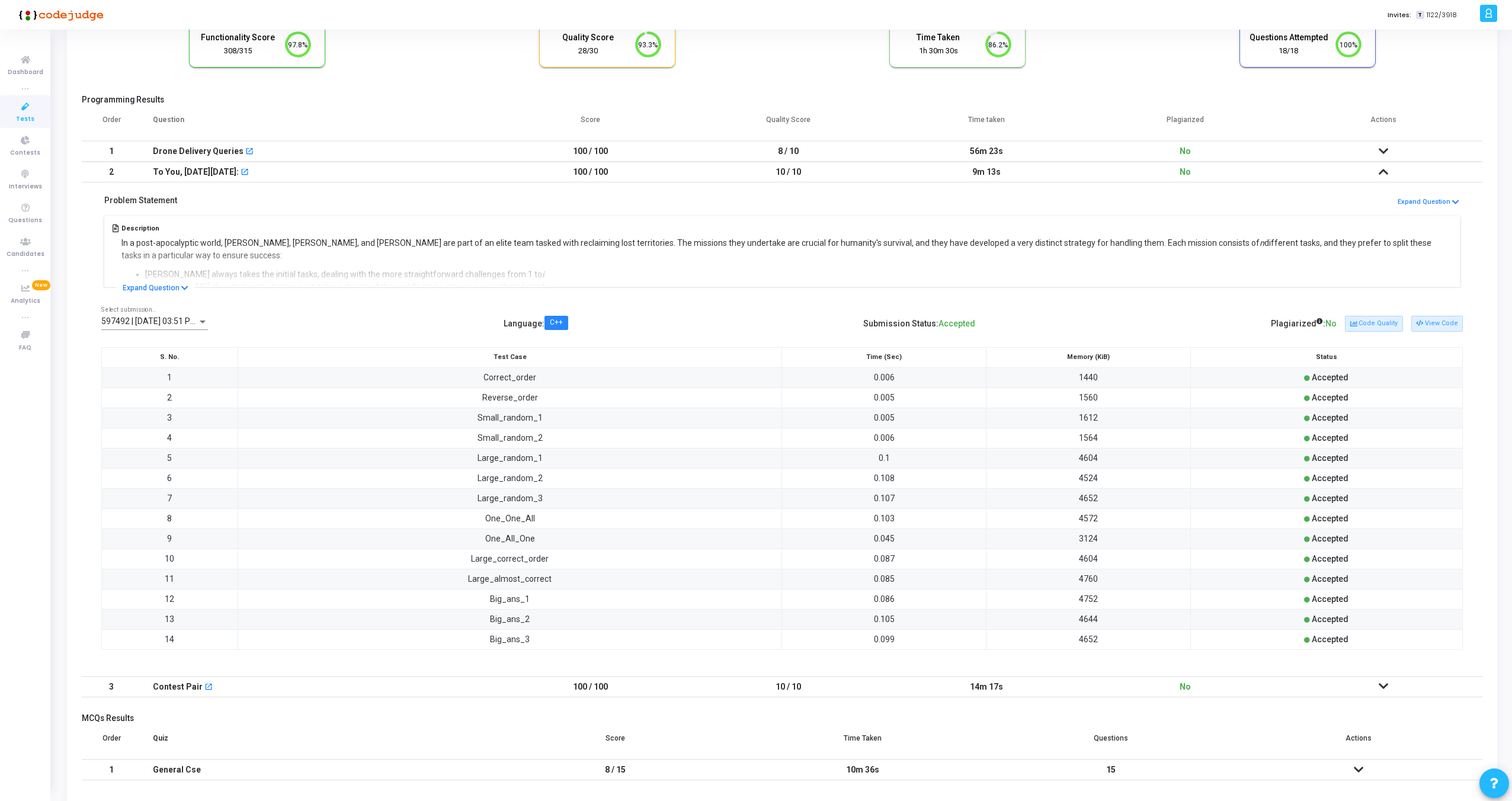
scroll to position [140, 0]
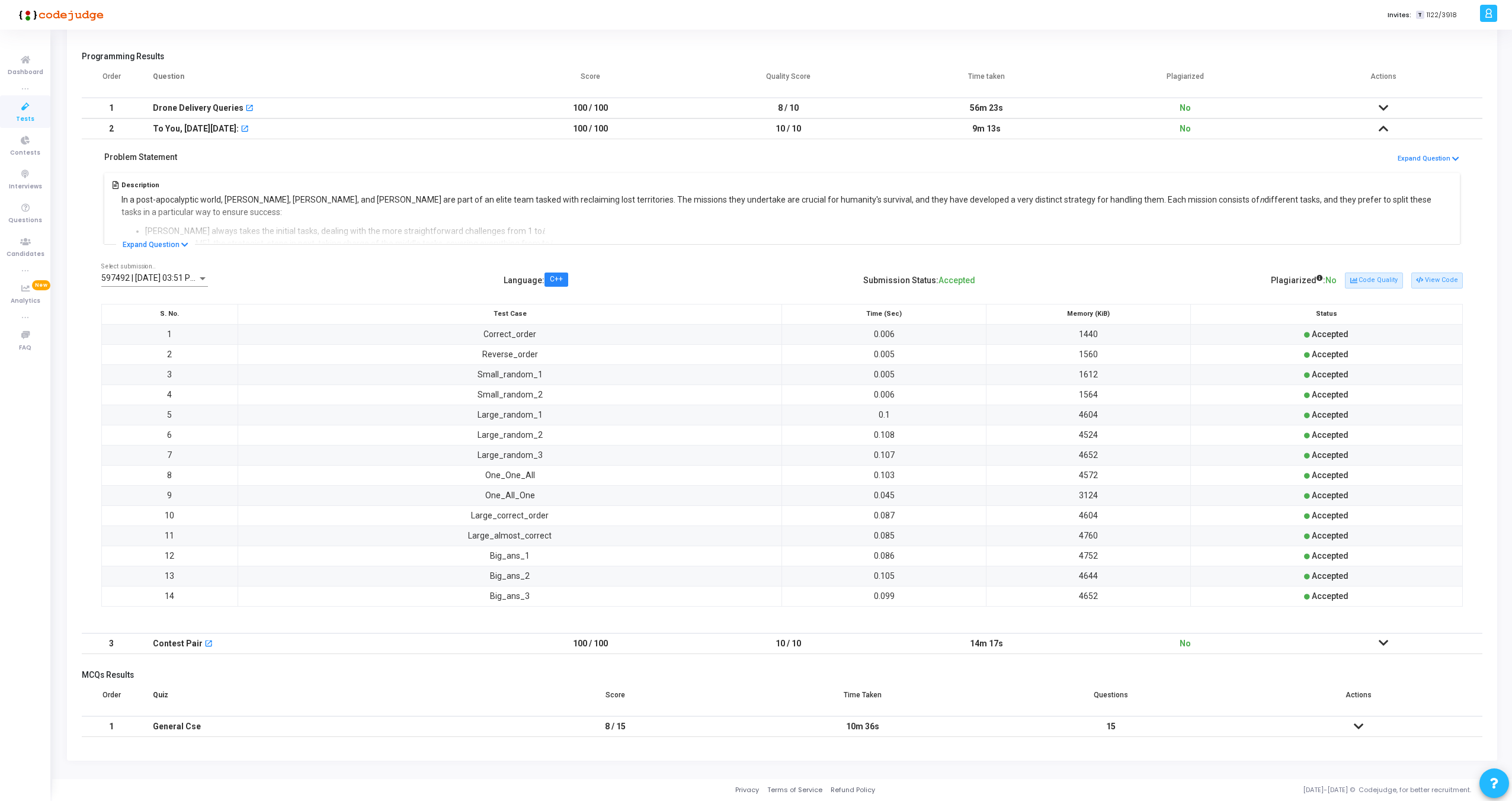
click at [1386, 641] on icon at bounding box center [1383, 642] width 9 height 8
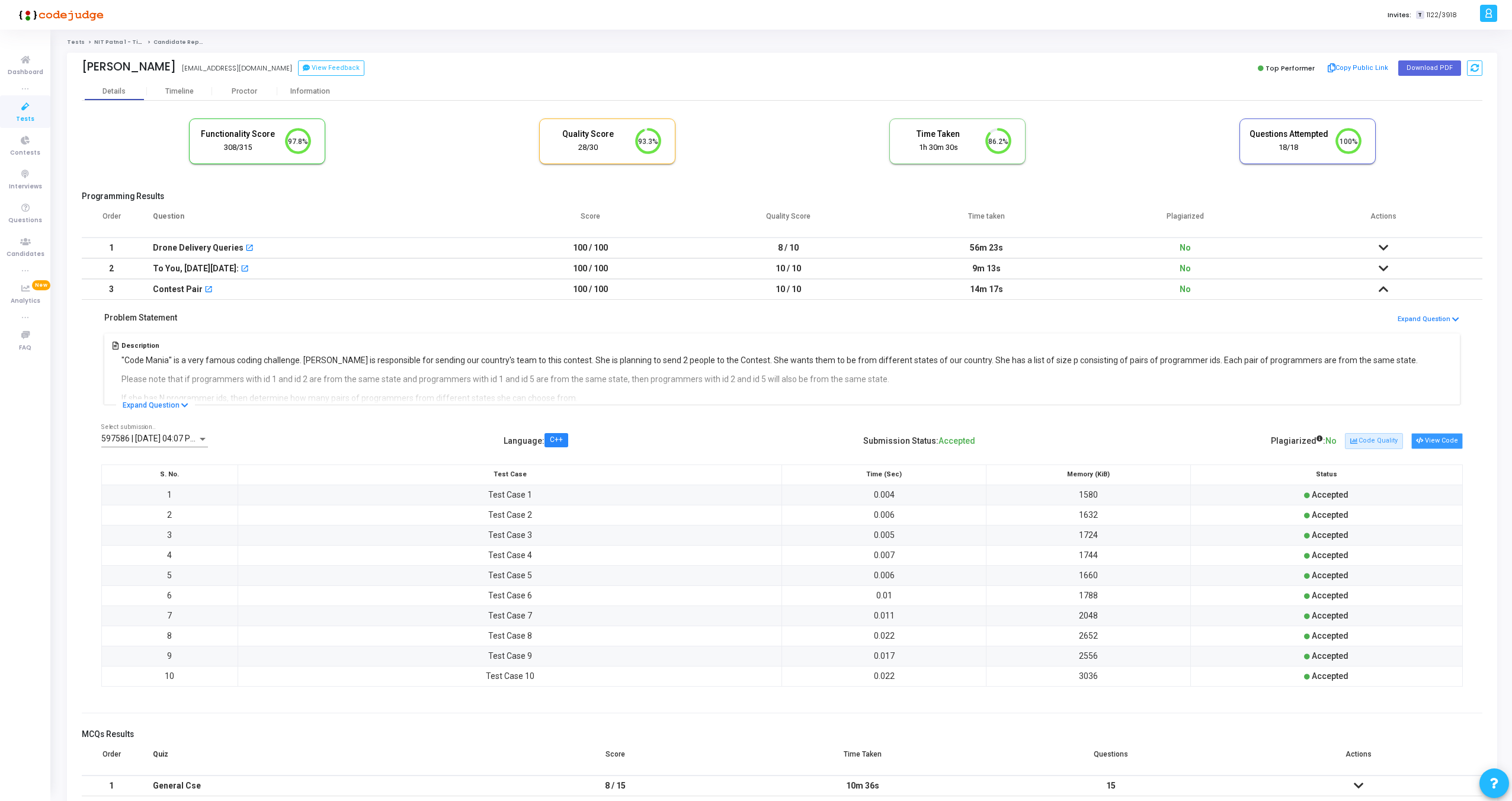
click at [1449, 442] on button "View Code" at bounding box center [1437, 441] width 51 height 16
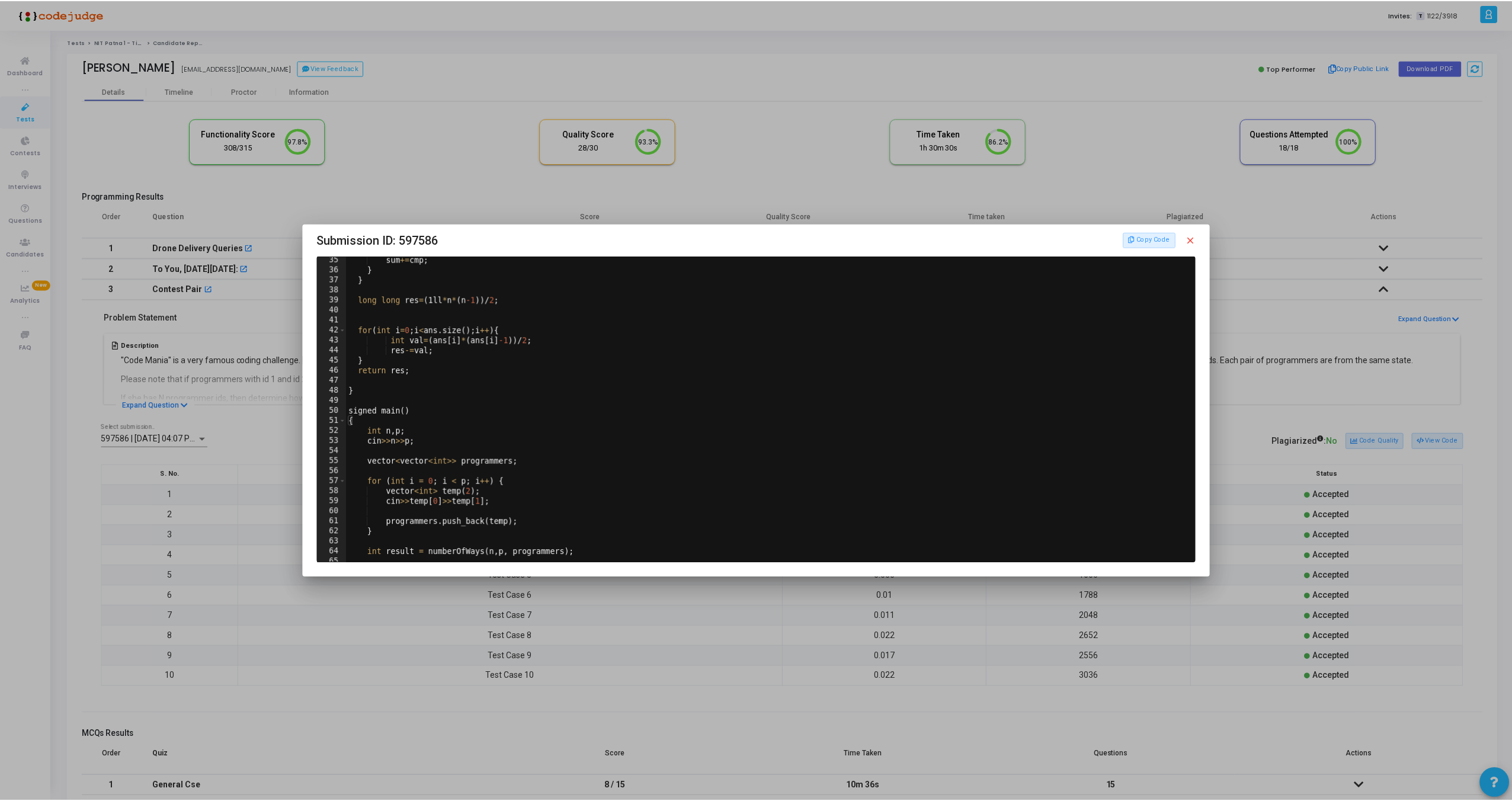
scroll to position [389, 0]
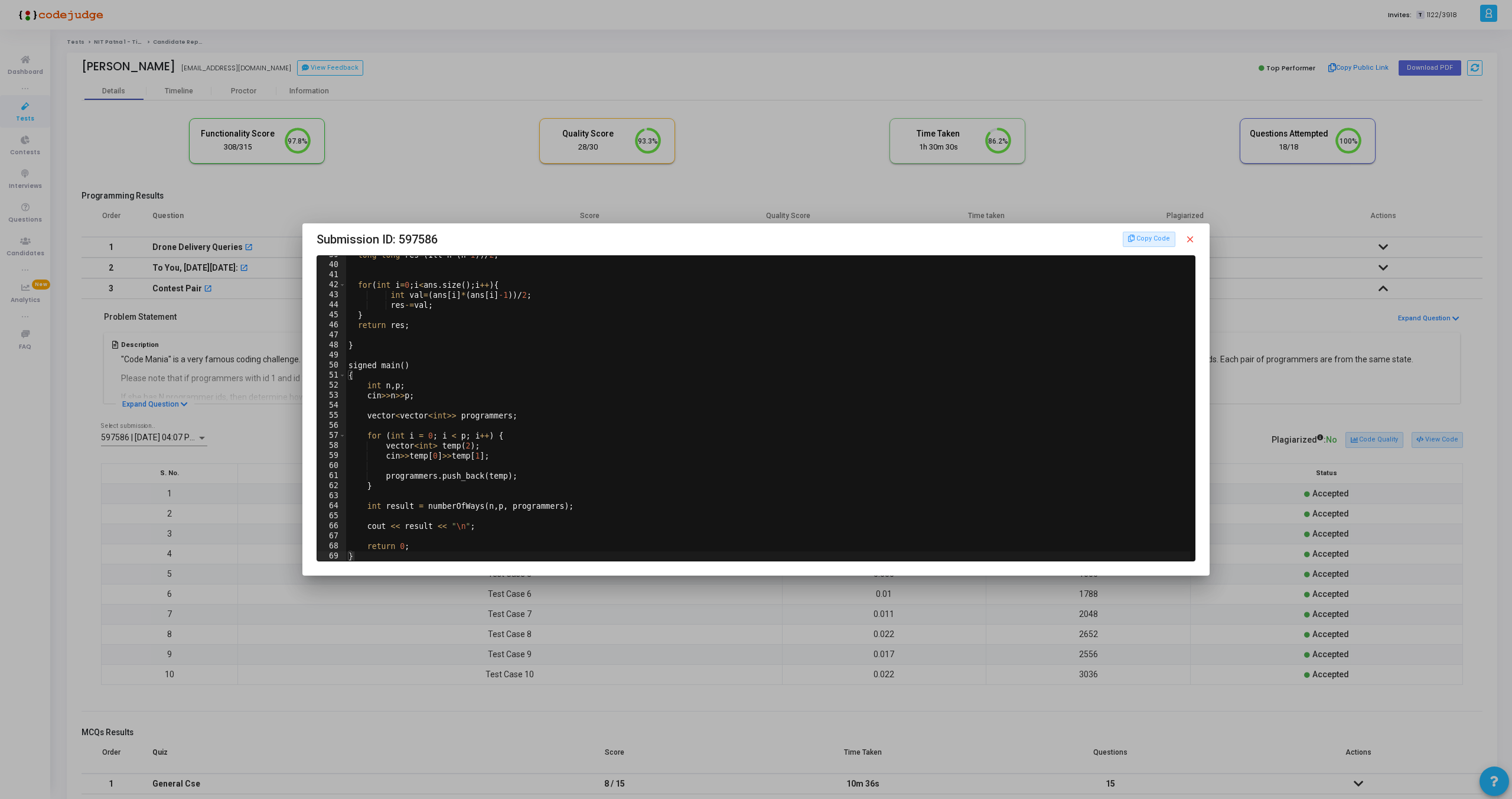
click at [1194, 240] on mat-icon "close" at bounding box center [1190, 239] width 11 height 11
